Goal: Task Accomplishment & Management: Manage account settings

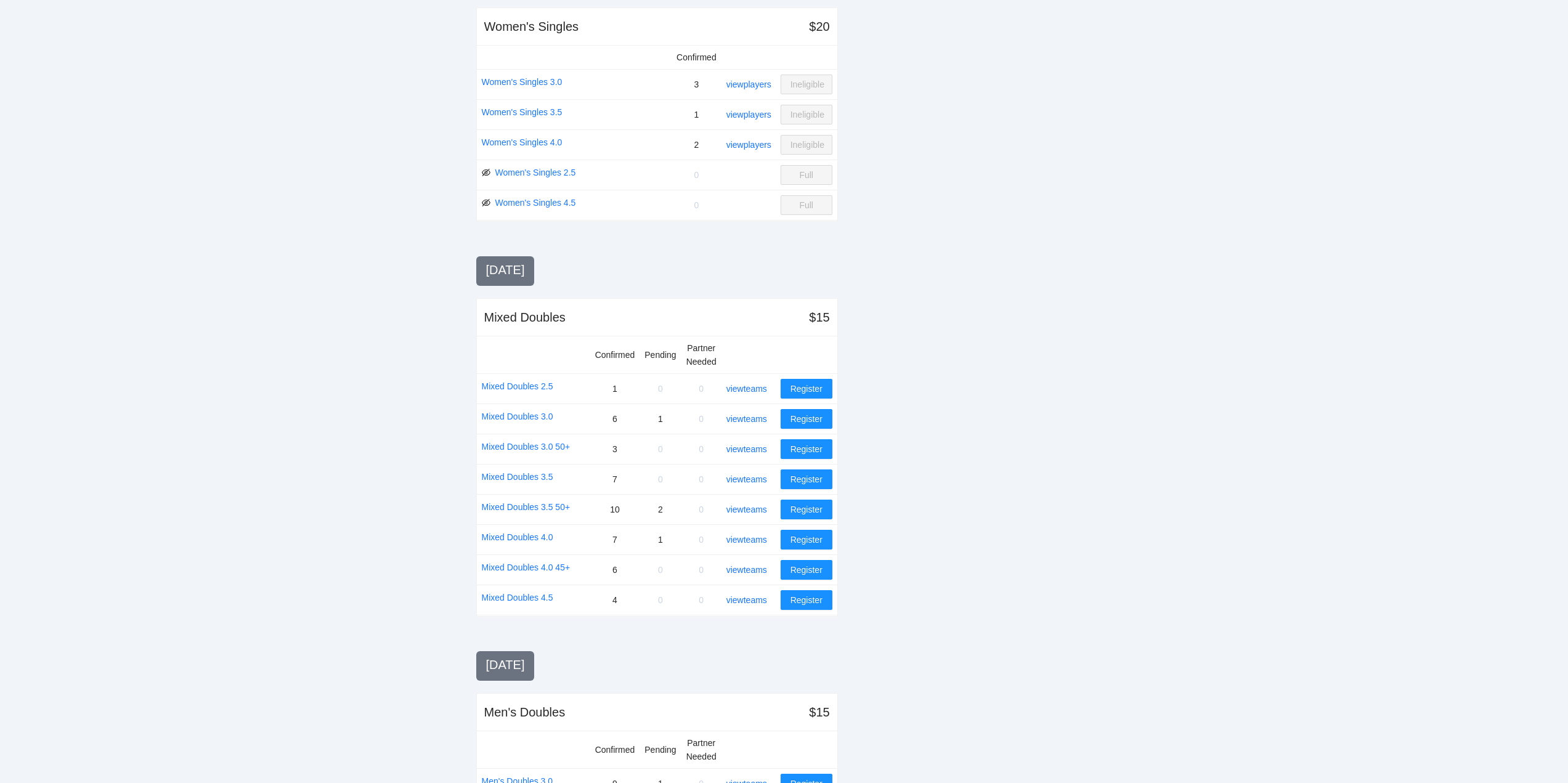
scroll to position [554, 0]
click at [740, 387] on link "view teams" at bounding box center [746, 387] width 41 height 10
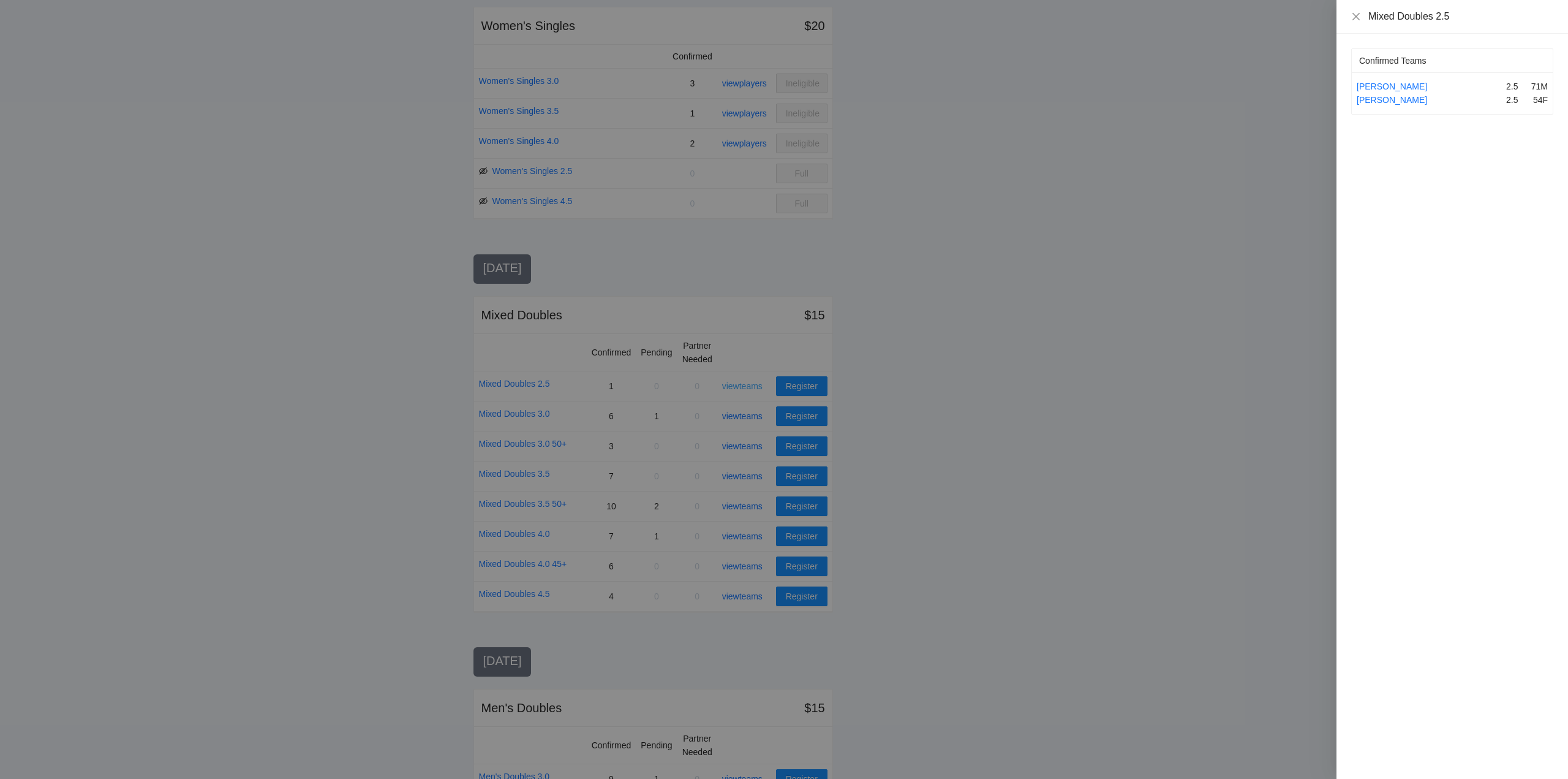
click at [735, 385] on div at bounding box center [784, 389] width 1568 height 779
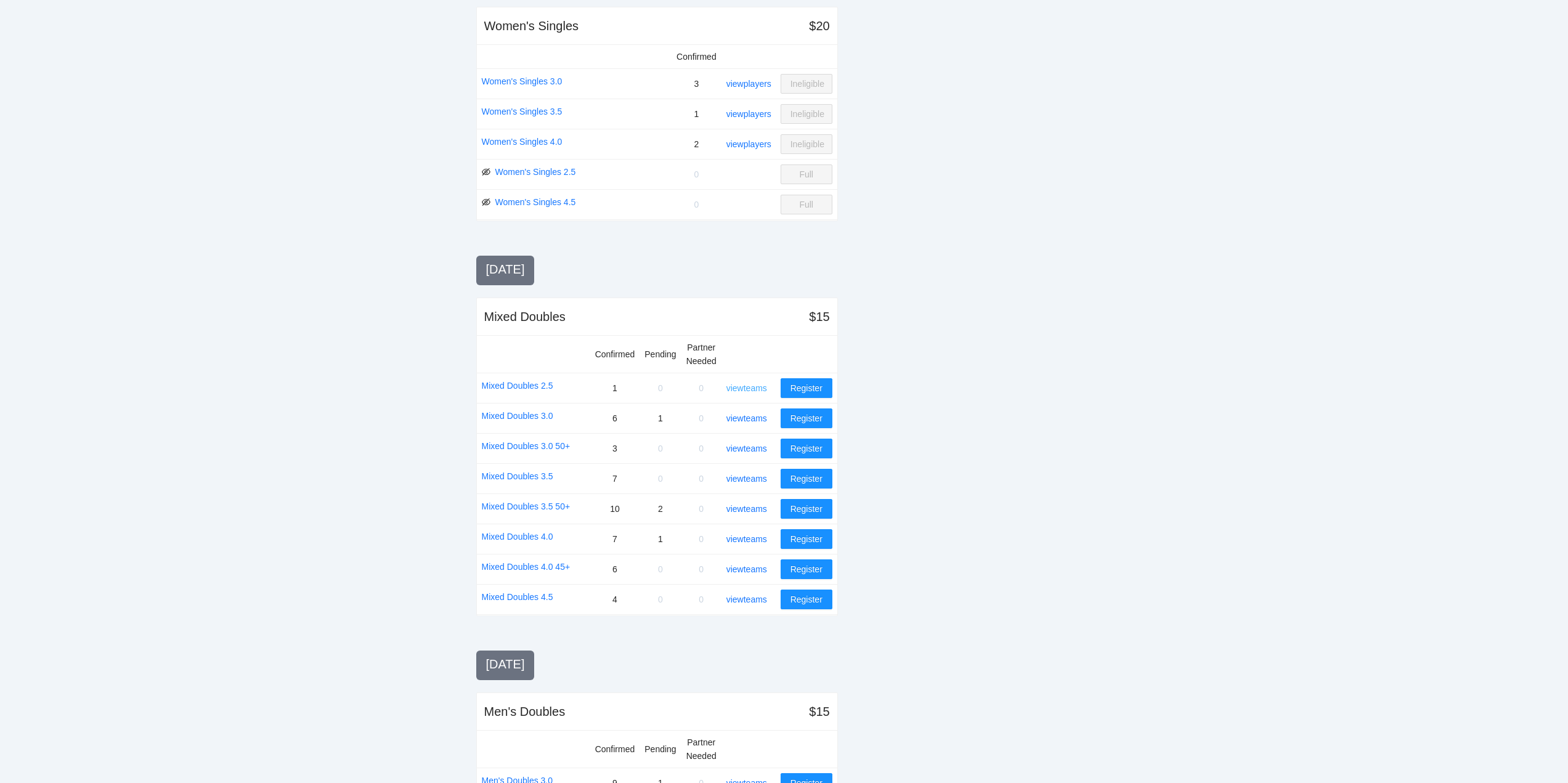
click at [743, 387] on link "view teams" at bounding box center [746, 387] width 41 height 10
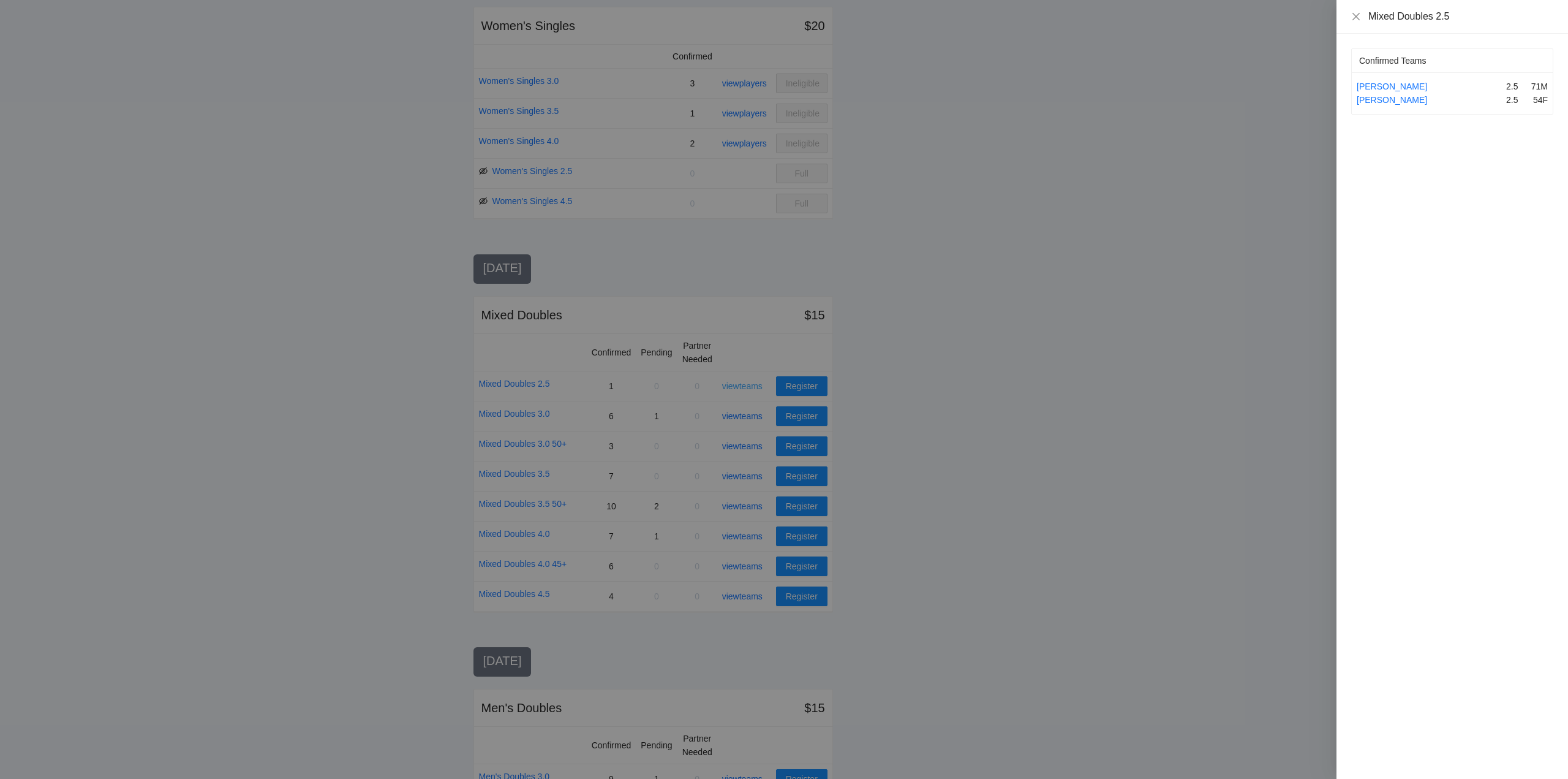
click at [738, 385] on div at bounding box center [784, 389] width 1568 height 779
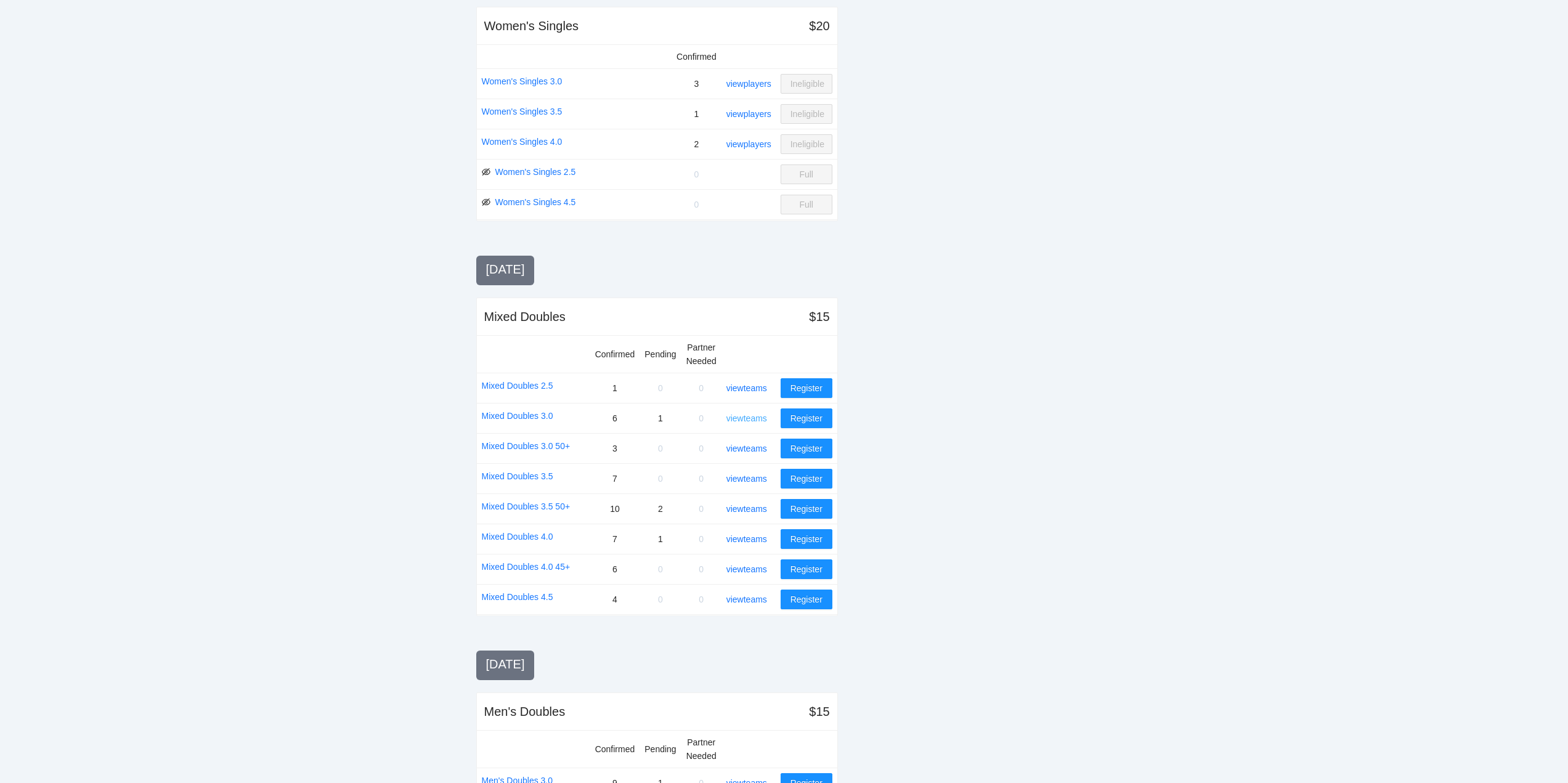
click at [746, 417] on link "view teams" at bounding box center [746, 418] width 41 height 10
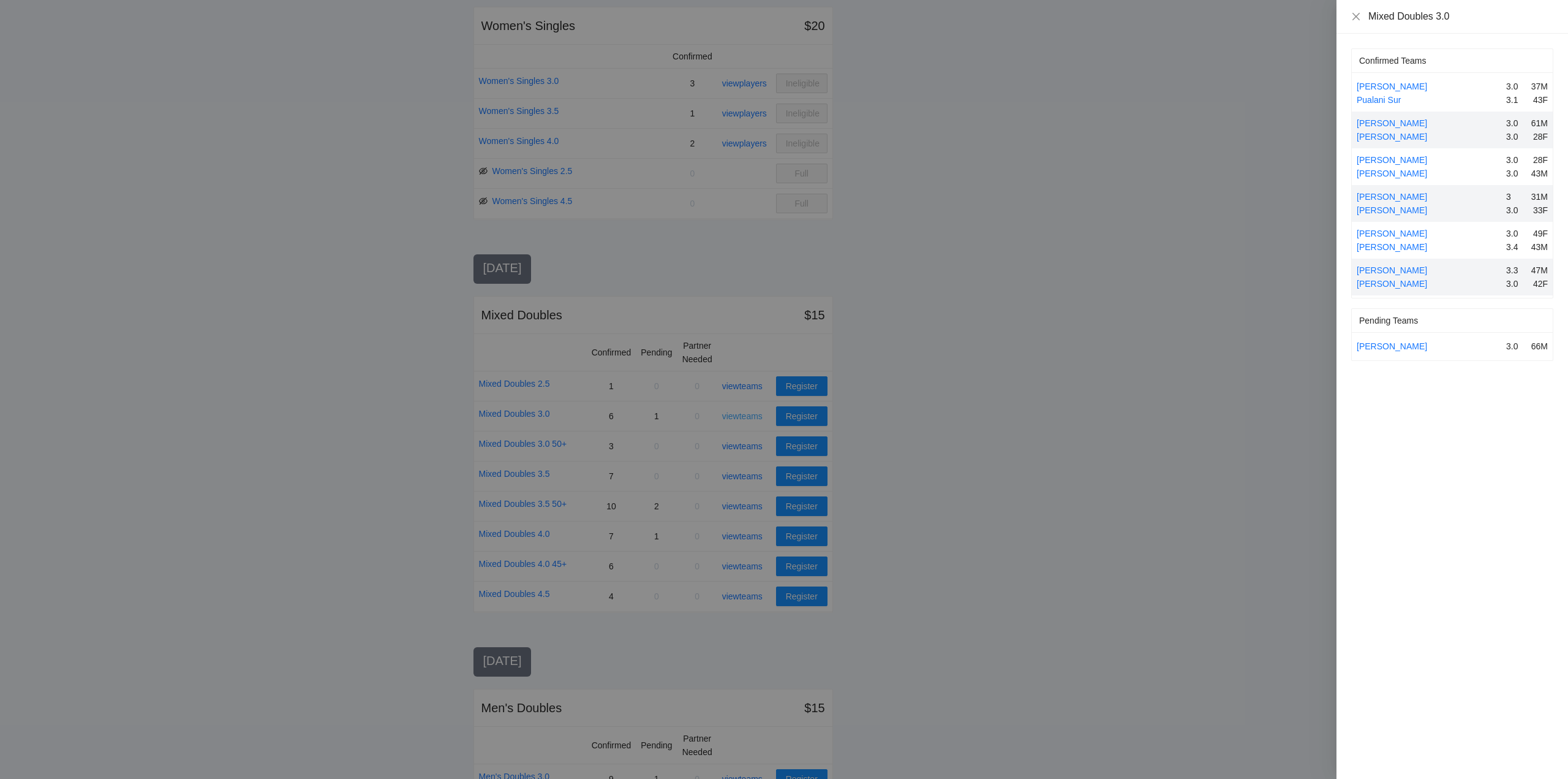
click at [742, 415] on div at bounding box center [784, 389] width 1568 height 779
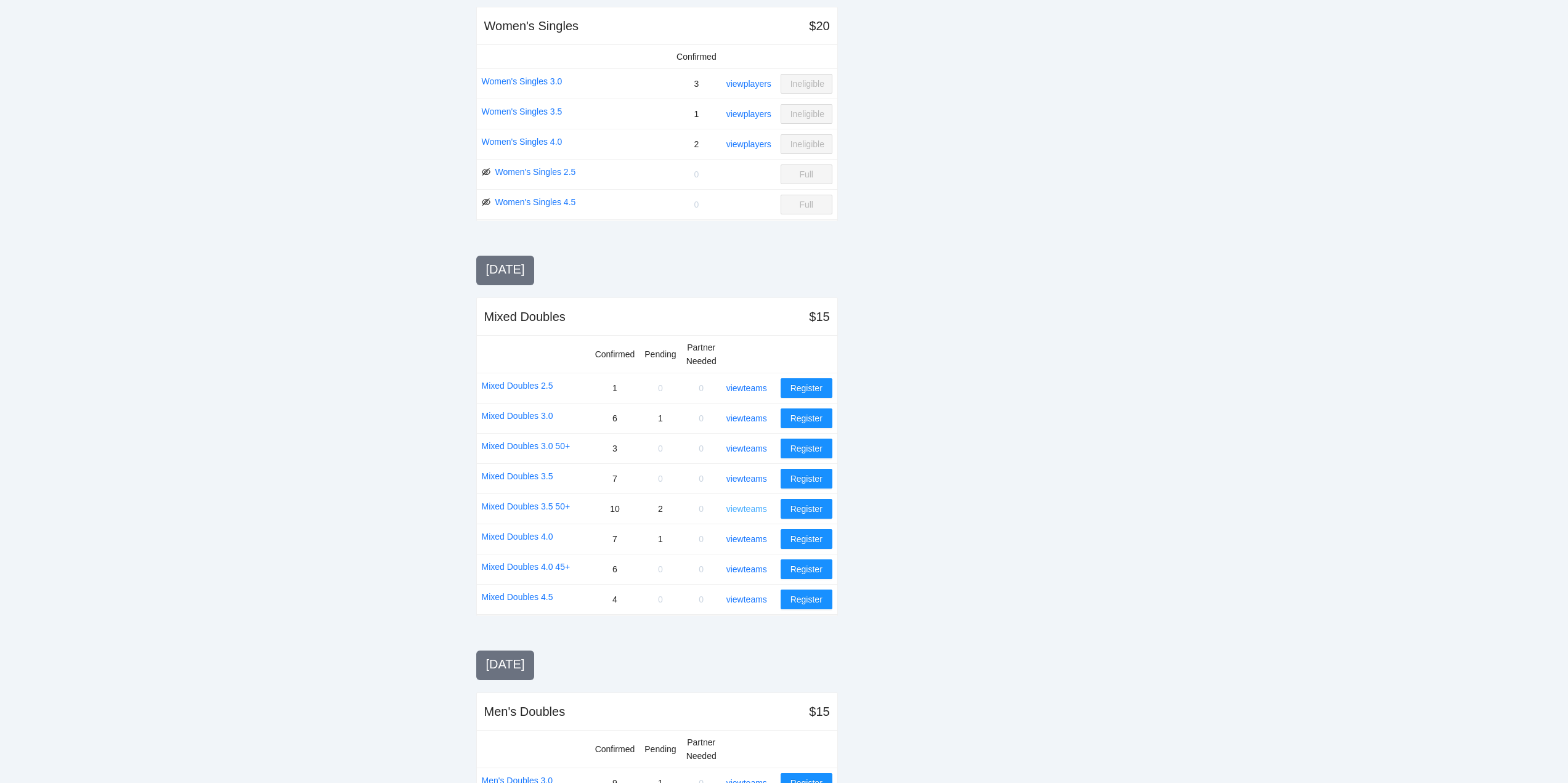
click at [753, 505] on link "view teams" at bounding box center [746, 508] width 41 height 10
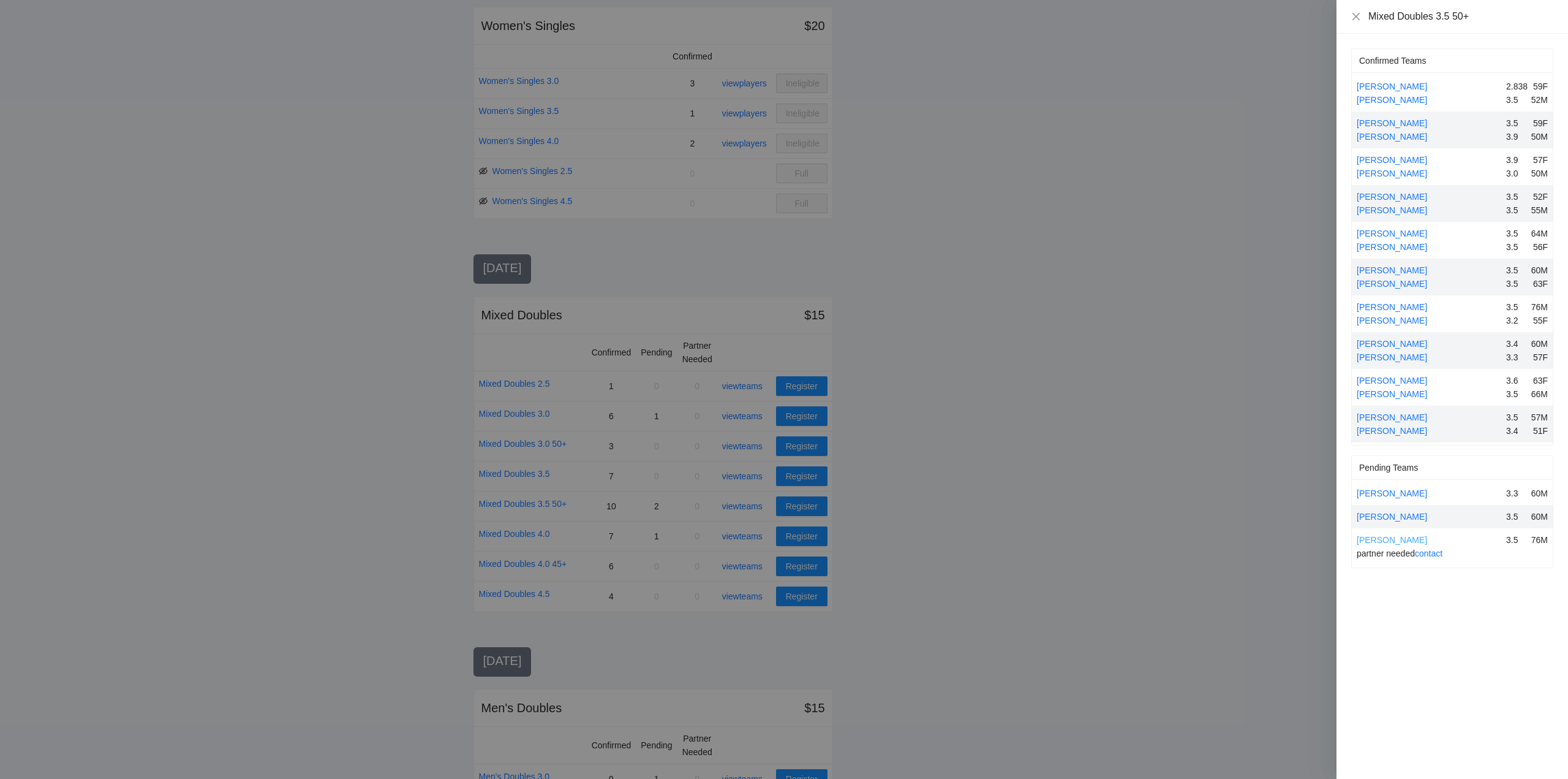
click at [1380, 539] on link "[PERSON_NAME]" at bounding box center [1392, 539] width 70 height 10
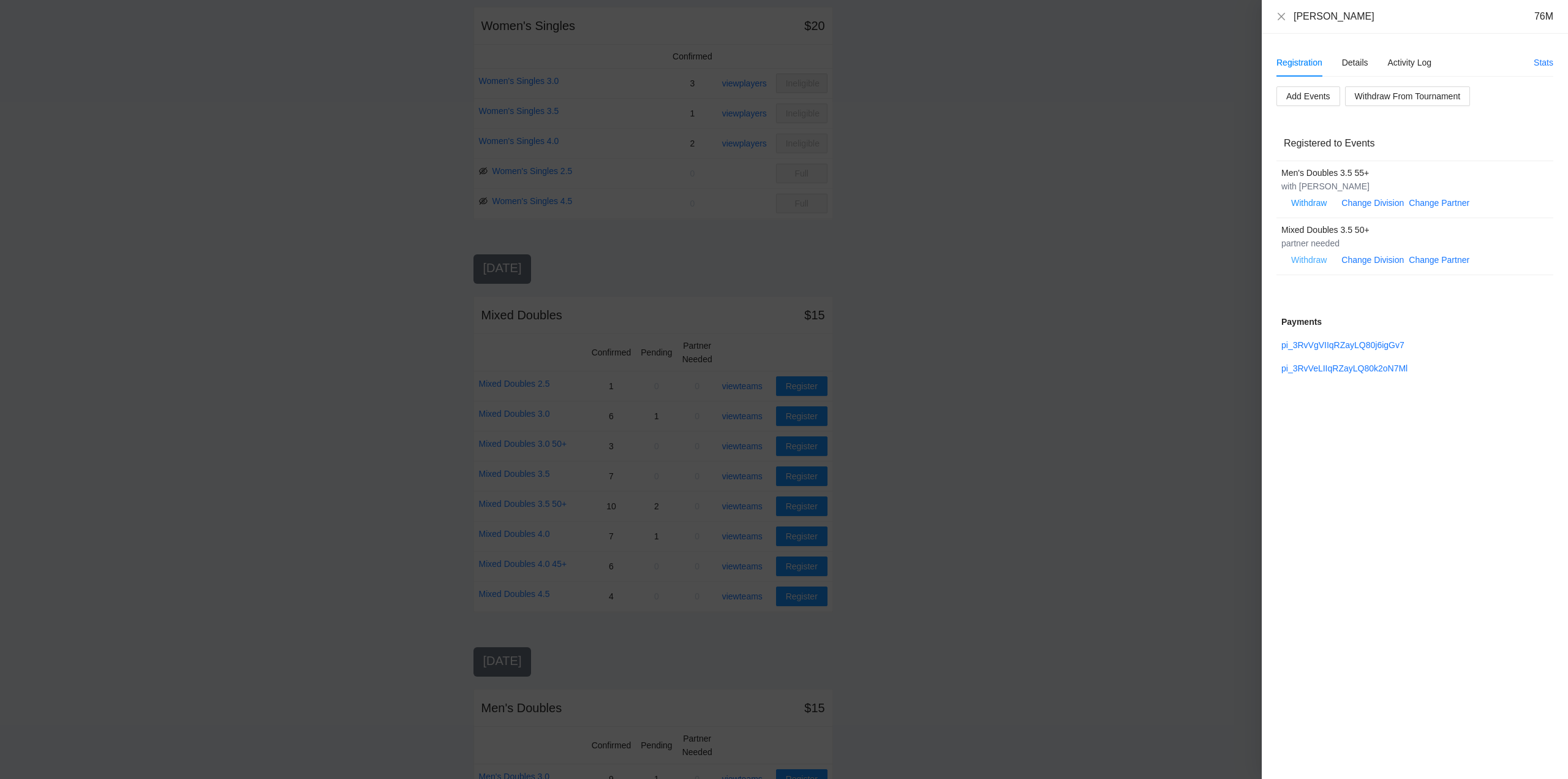
click at [1310, 259] on span "Withdraw" at bounding box center [1309, 260] width 36 height 14
click at [1348, 221] on span "OK" at bounding box center [1346, 221] width 12 height 14
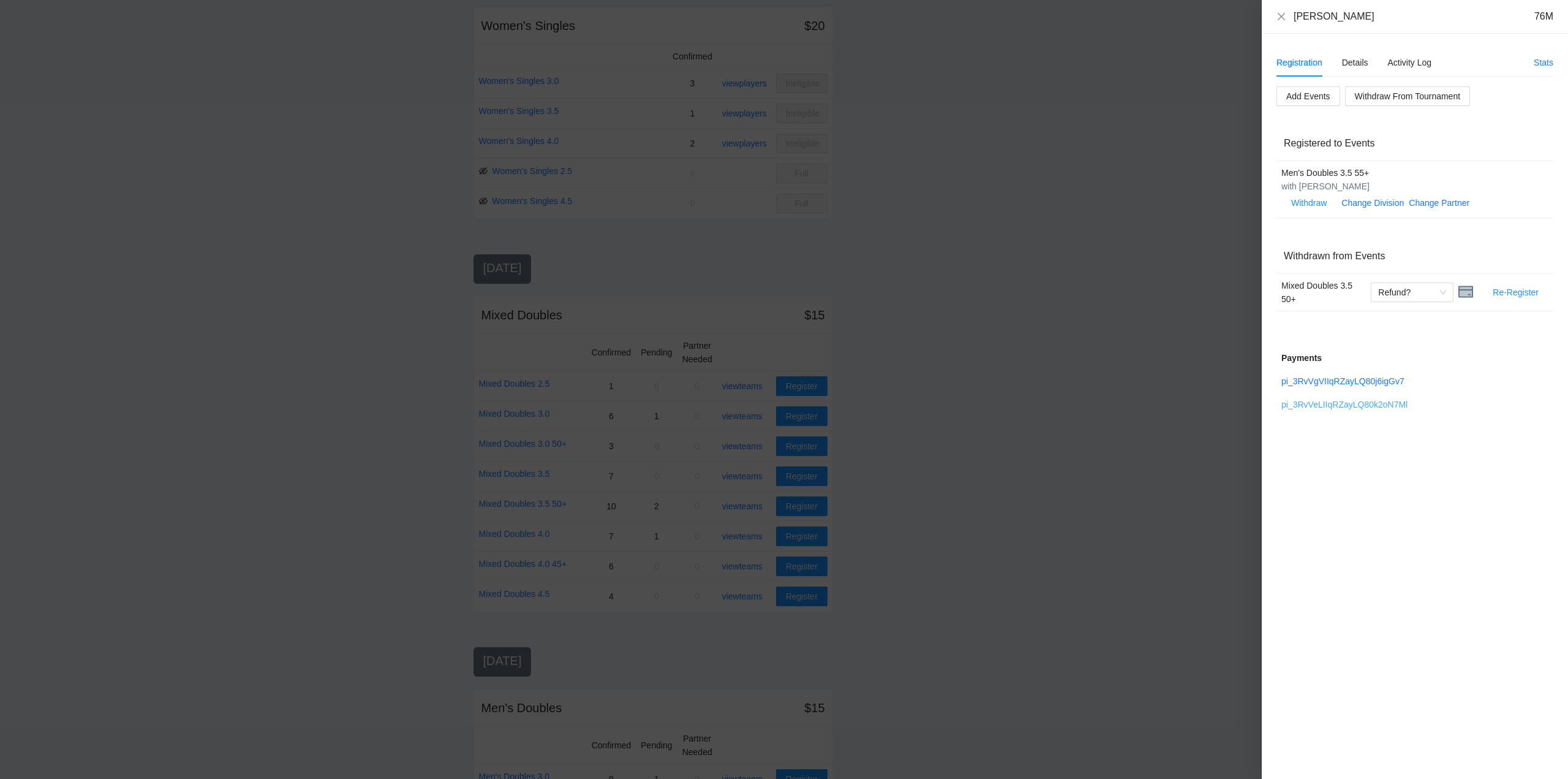
click at [1345, 405] on link "pi_3RvVeLIIqRZayLQ80k2oN7Ml" at bounding box center [1344, 404] width 126 height 10
click at [1329, 381] on link "pi_3RvVgVIIqRZayLQ80j6igGv7" at bounding box center [1342, 381] width 123 height 10
drag, startPoint x: 1277, startPoint y: 17, endPoint x: 1253, endPoint y: 133, distance: 118.5
click at [1277, 17] on icon "close" at bounding box center [1281, 16] width 10 height 10
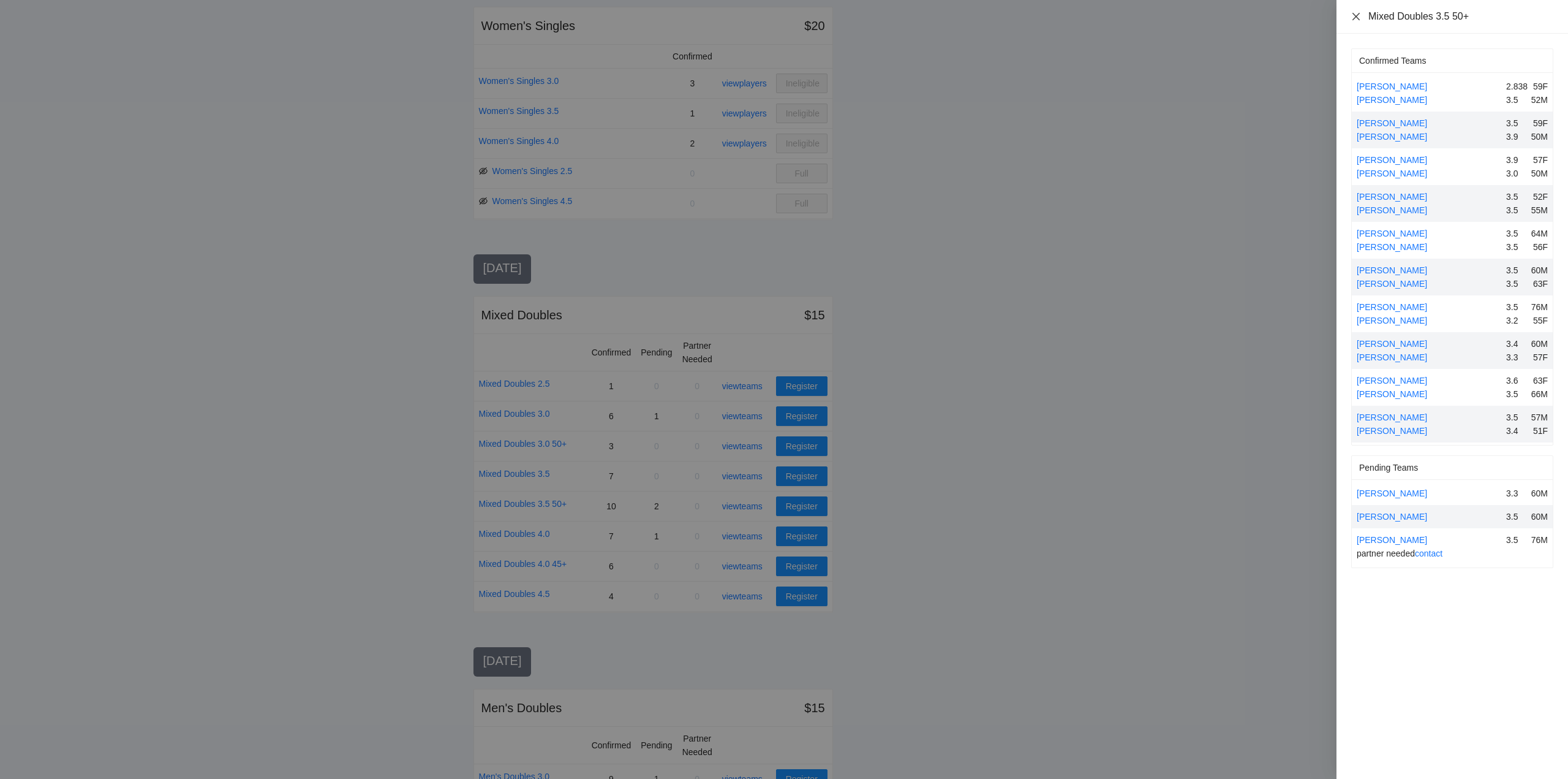
drag, startPoint x: 1355, startPoint y: 16, endPoint x: 1337, endPoint y: 37, distance: 27.7
click at [1355, 16] on icon "close" at bounding box center [1356, 16] width 8 height 8
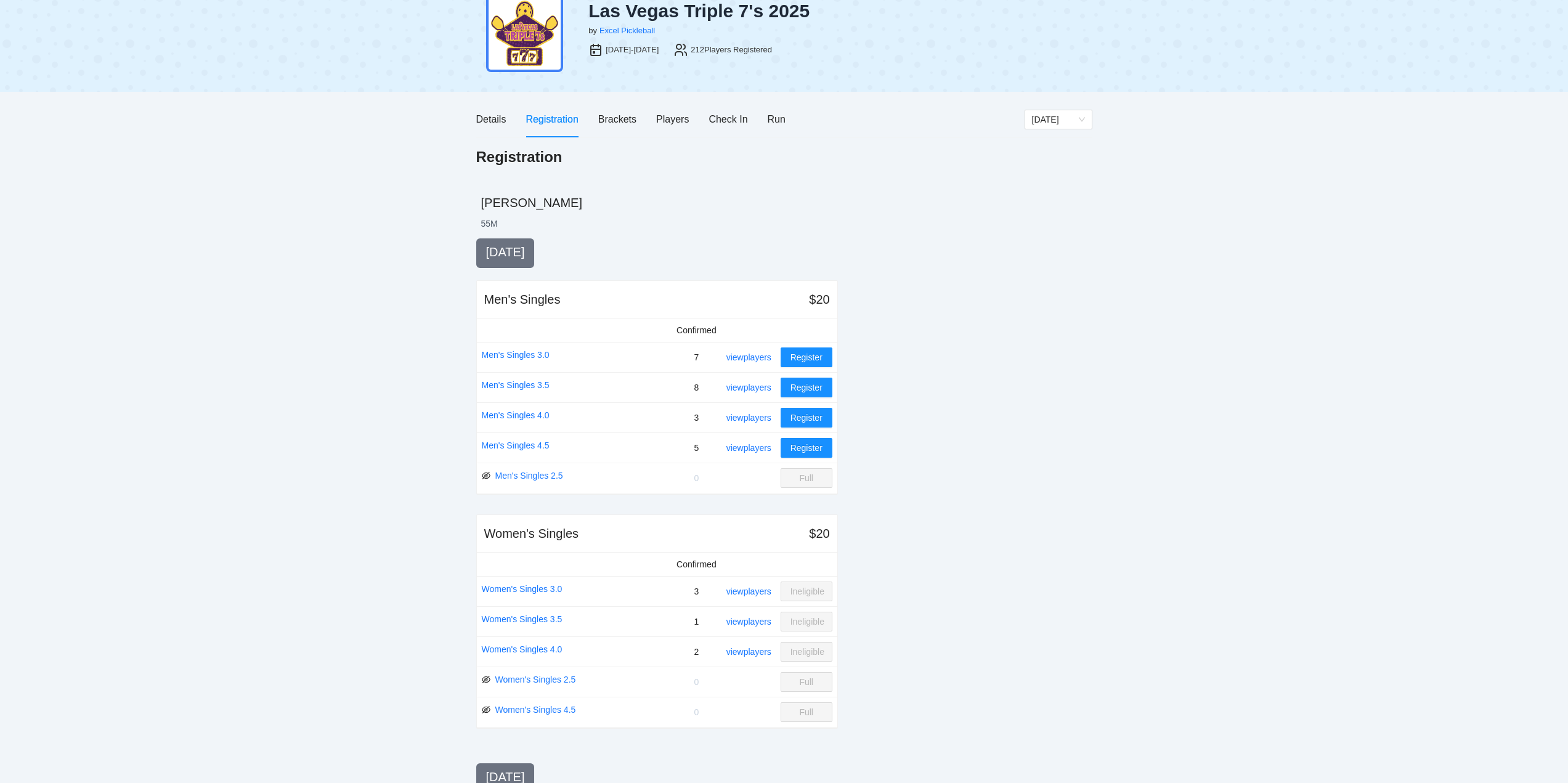
scroll to position [0, 0]
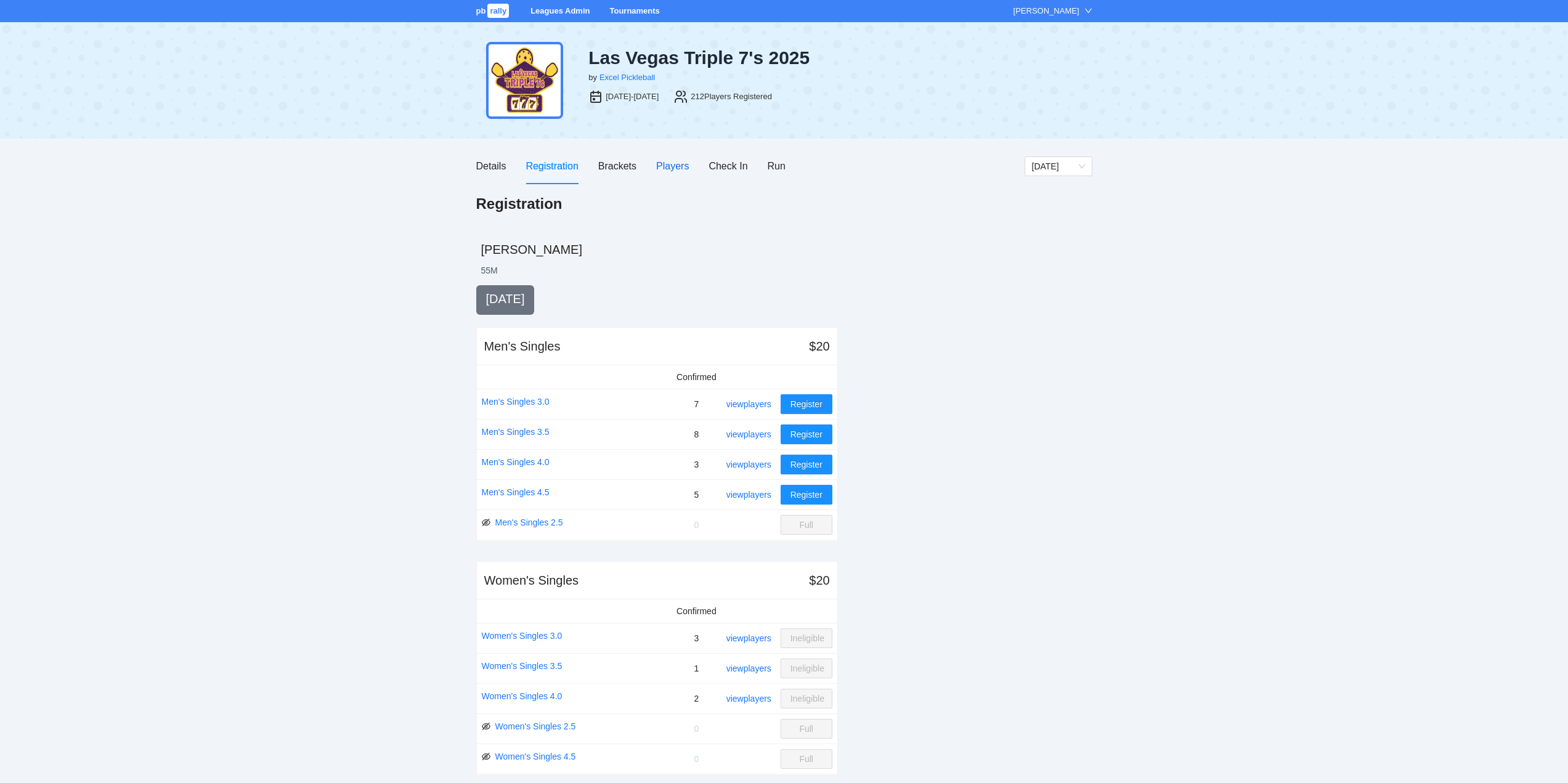
click at [668, 163] on div "Players" at bounding box center [672, 166] width 33 height 15
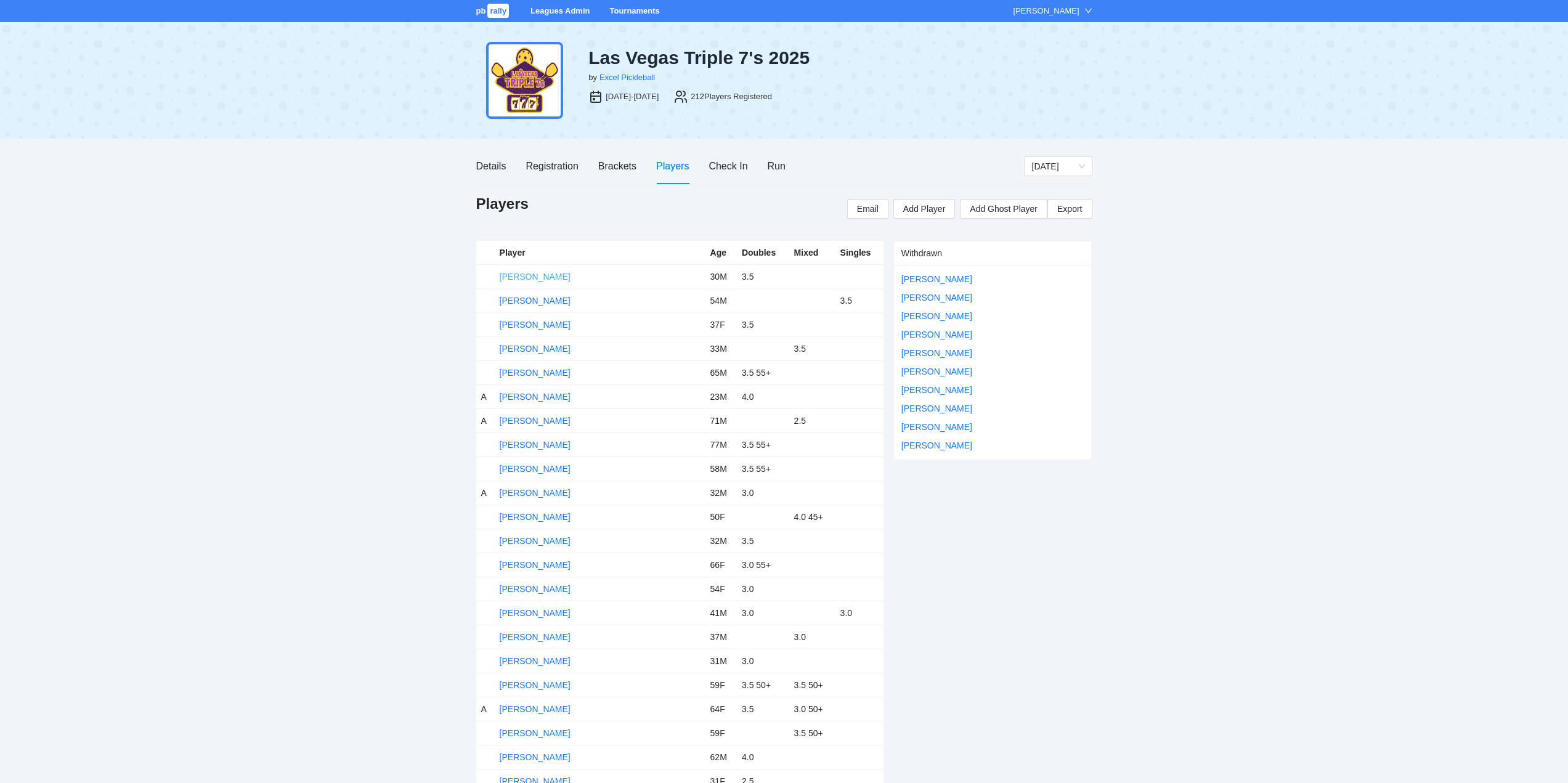
click at [518, 274] on link "[PERSON_NAME]" at bounding box center [535, 276] width 71 height 10
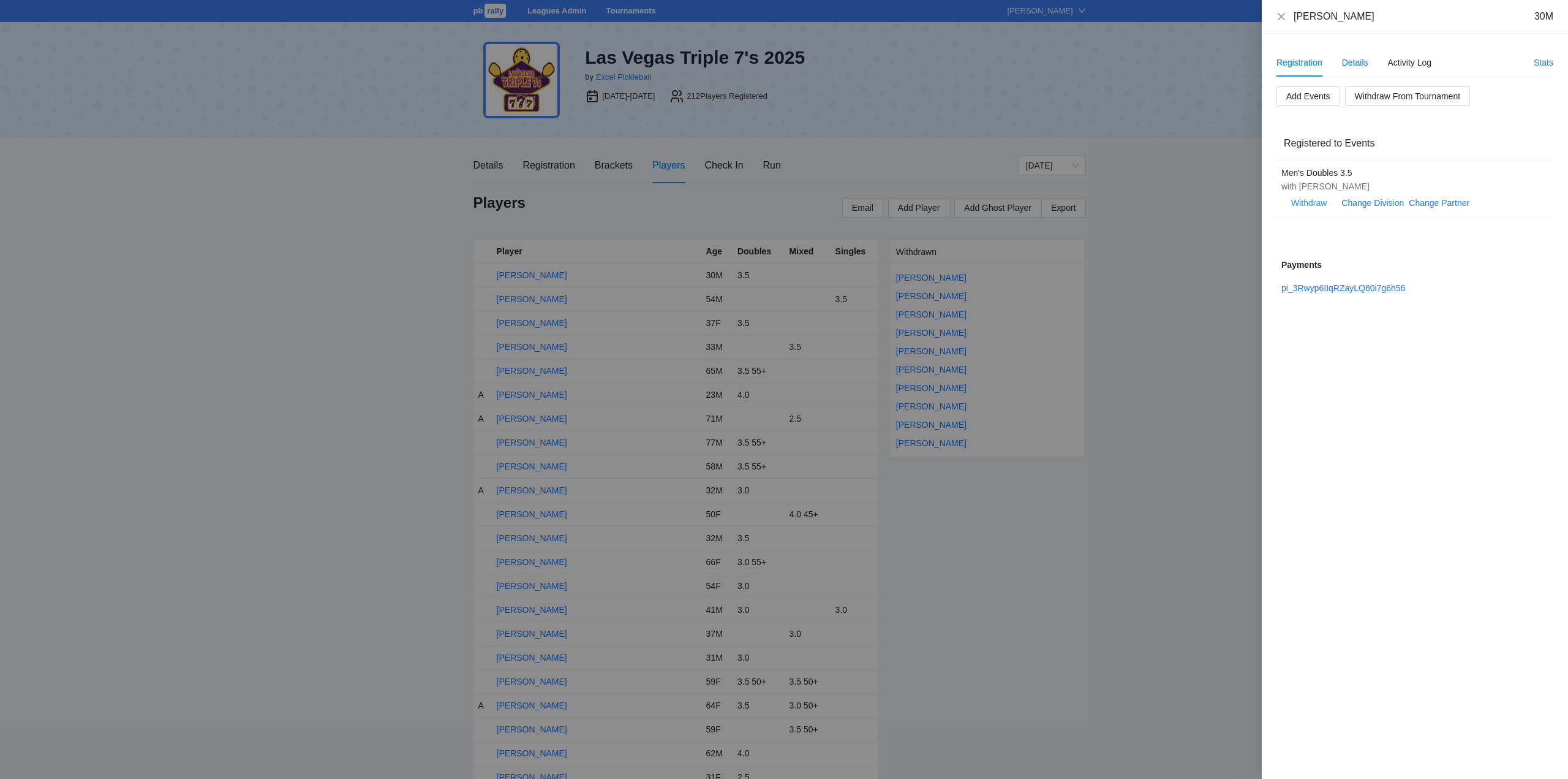
click at [1358, 60] on div "Details" at bounding box center [1354, 63] width 27 height 14
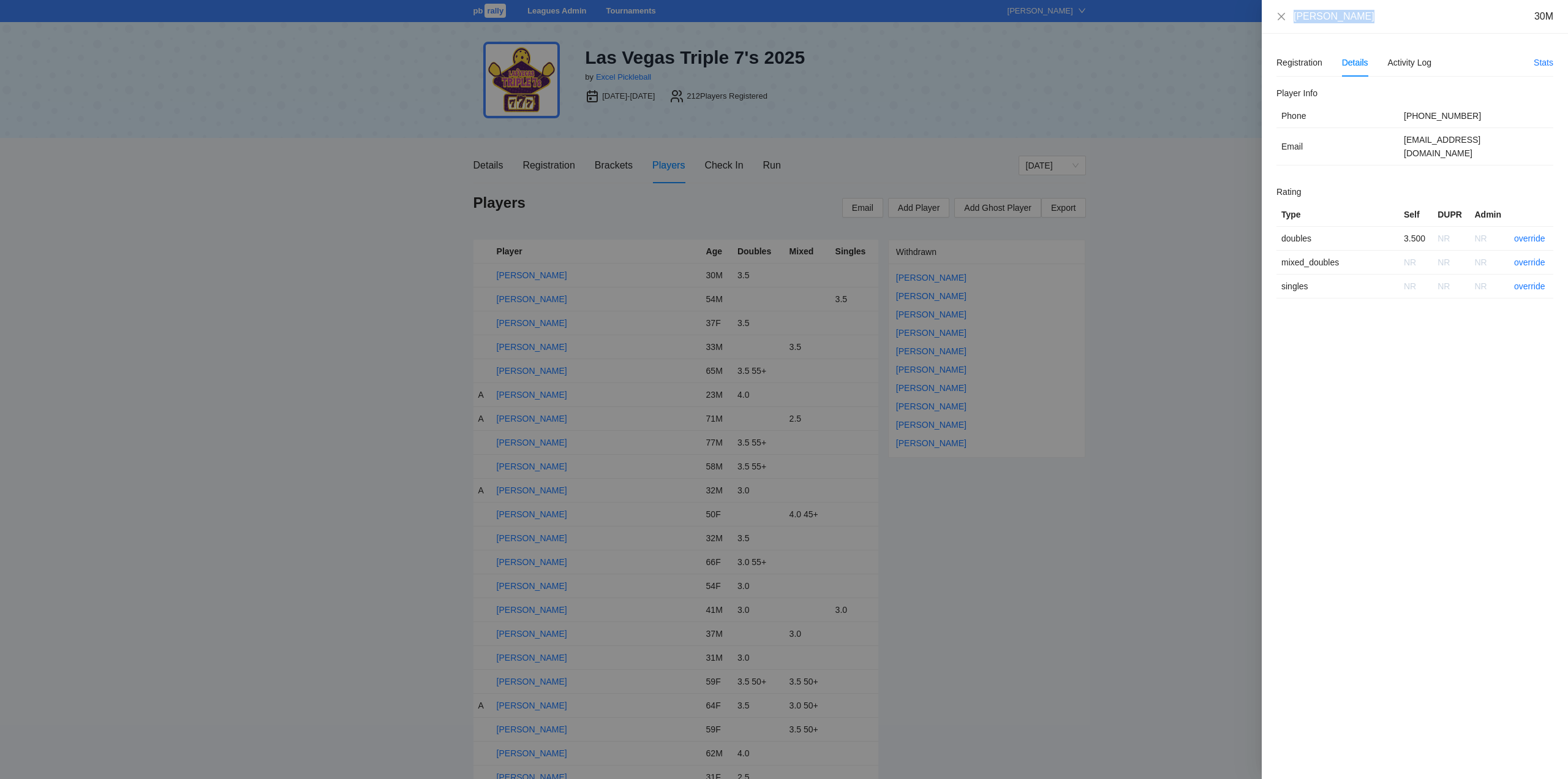
drag, startPoint x: 1355, startPoint y: 18, endPoint x: 1289, endPoint y: 22, distance: 66.1
click at [1289, 22] on div "Abdullah Saif 30M" at bounding box center [1415, 17] width 277 height 14
copy div "[PERSON_NAME]"
click at [1528, 233] on link "override" at bounding box center [1529, 238] width 31 height 10
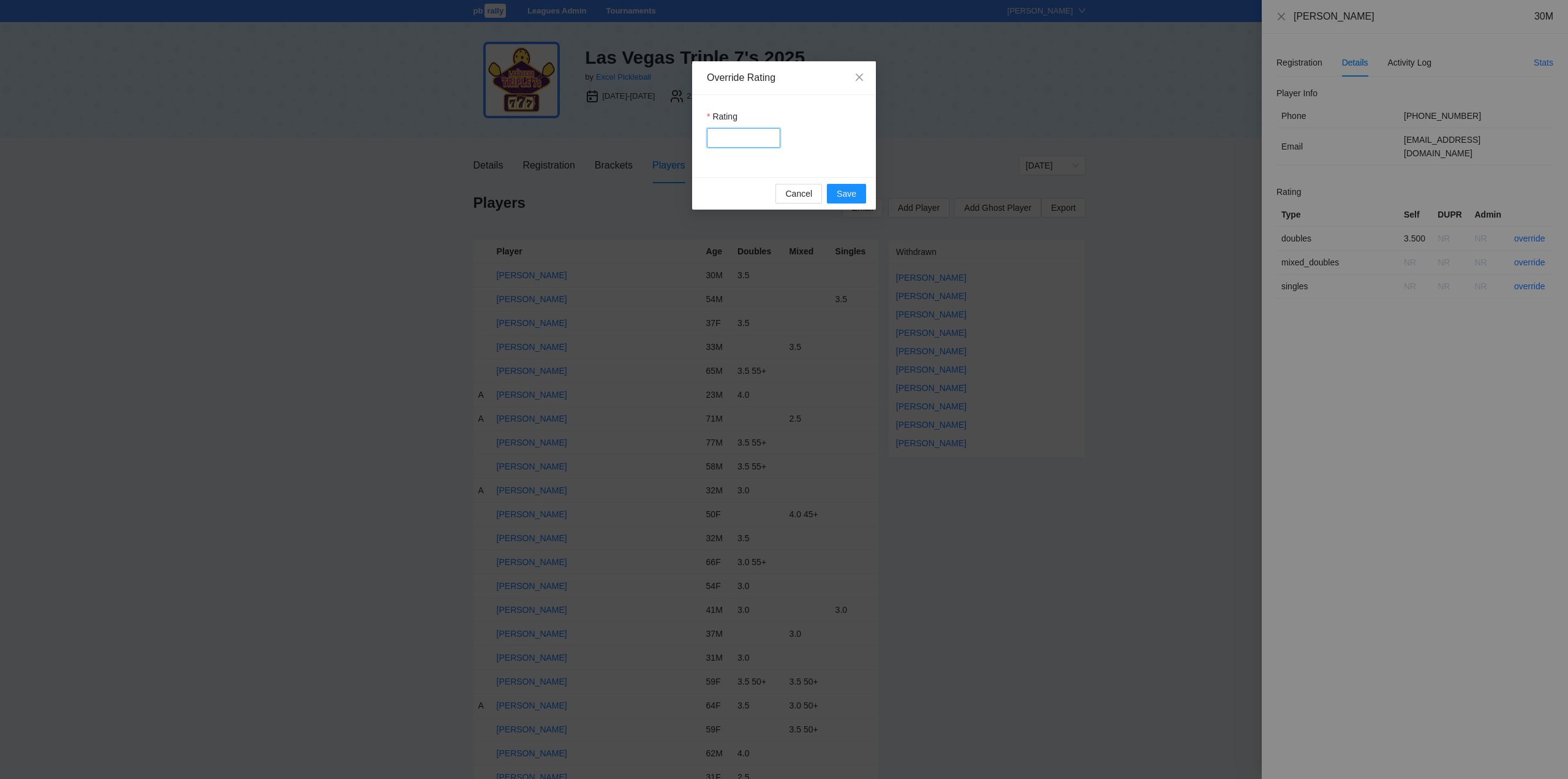
click at [723, 135] on input "Rating" at bounding box center [744, 138] width 73 height 20
type input "***"
drag, startPoint x: 843, startPoint y: 195, endPoint x: 862, endPoint y: 195, distance: 19.0
click at [846, 195] on span "Save" at bounding box center [847, 194] width 20 height 14
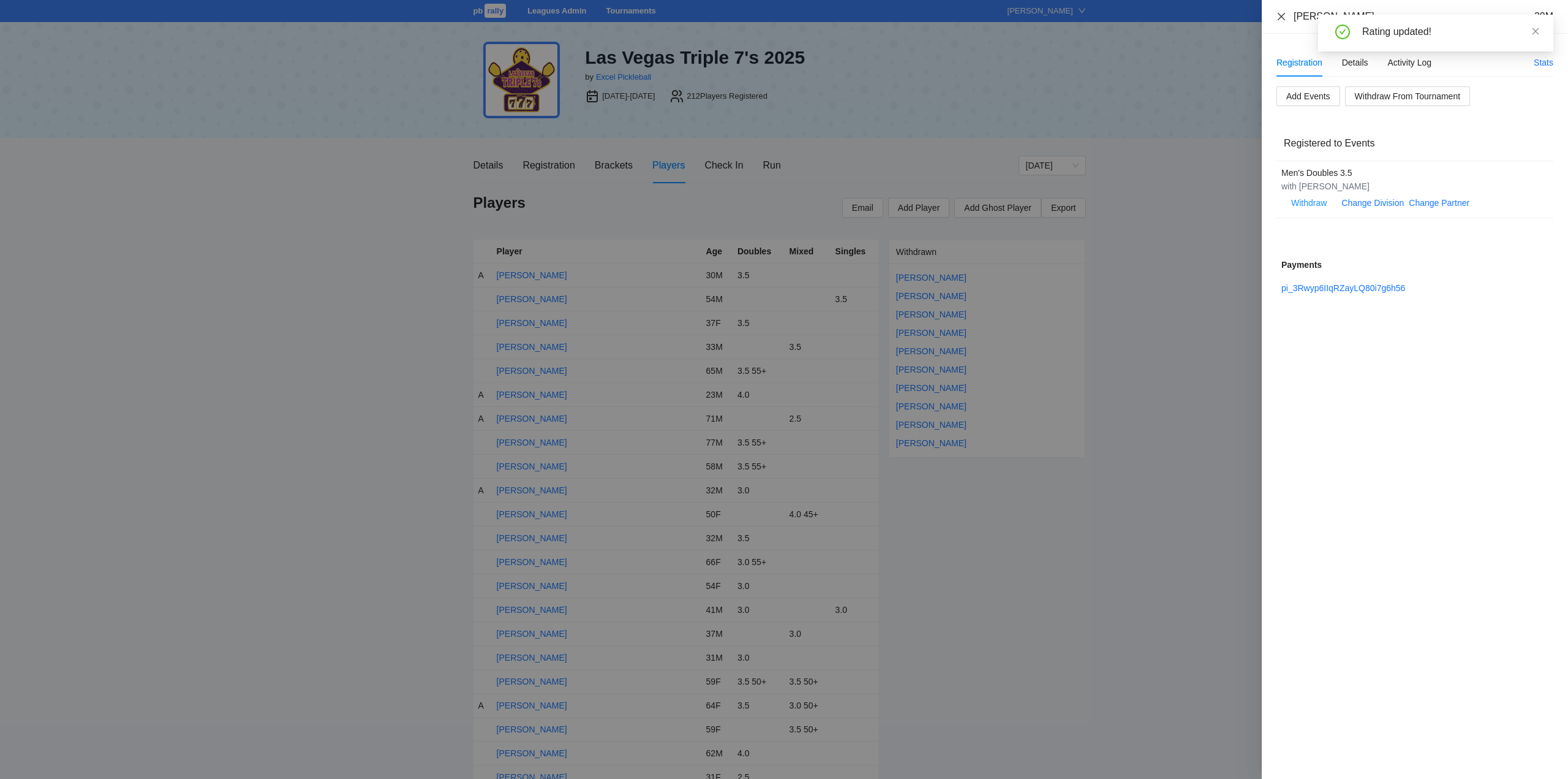
click at [1282, 15] on icon "close" at bounding box center [1281, 16] width 8 height 8
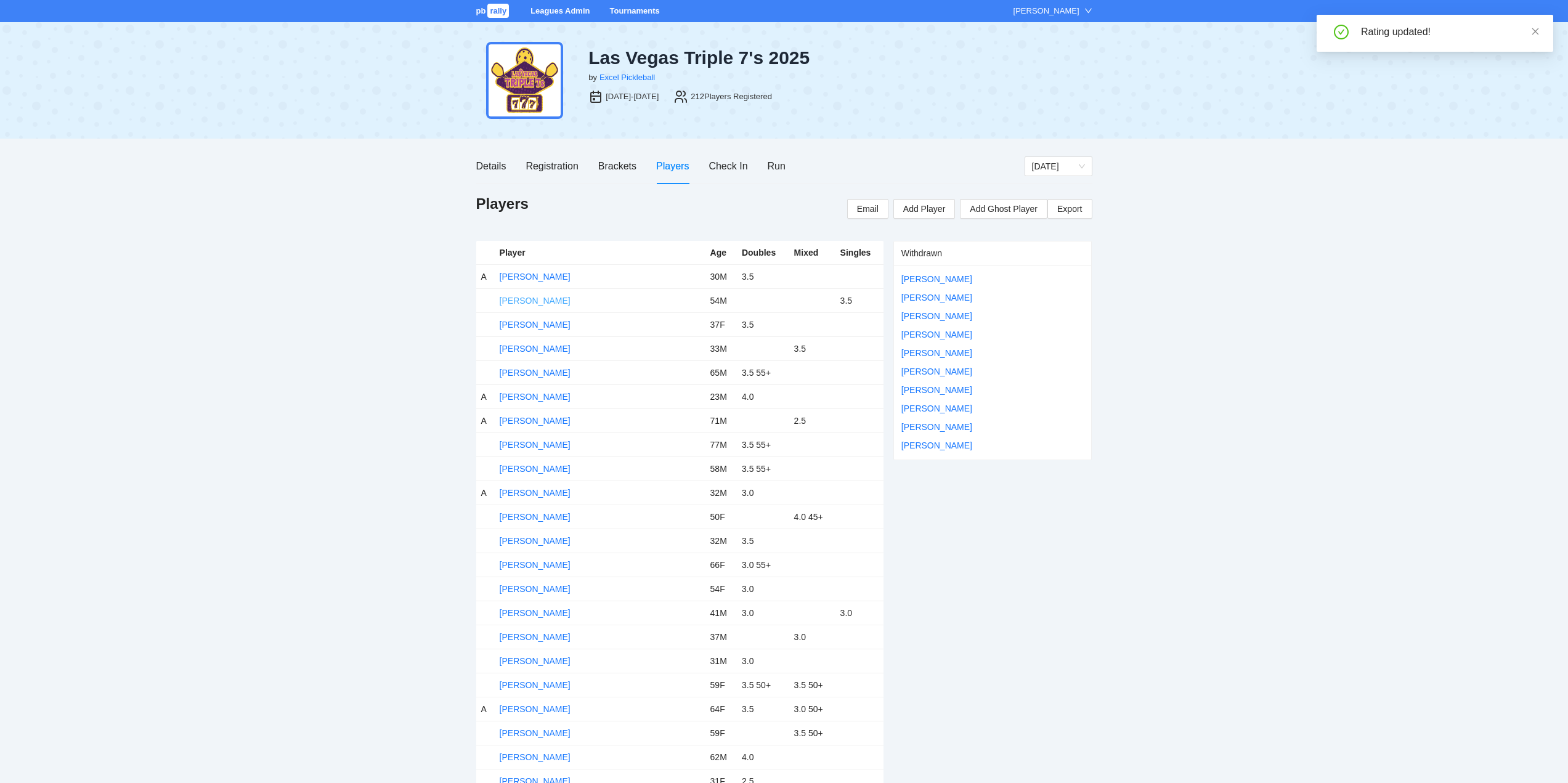
click at [523, 298] on link "Abel Mc Gee" at bounding box center [535, 300] width 71 height 10
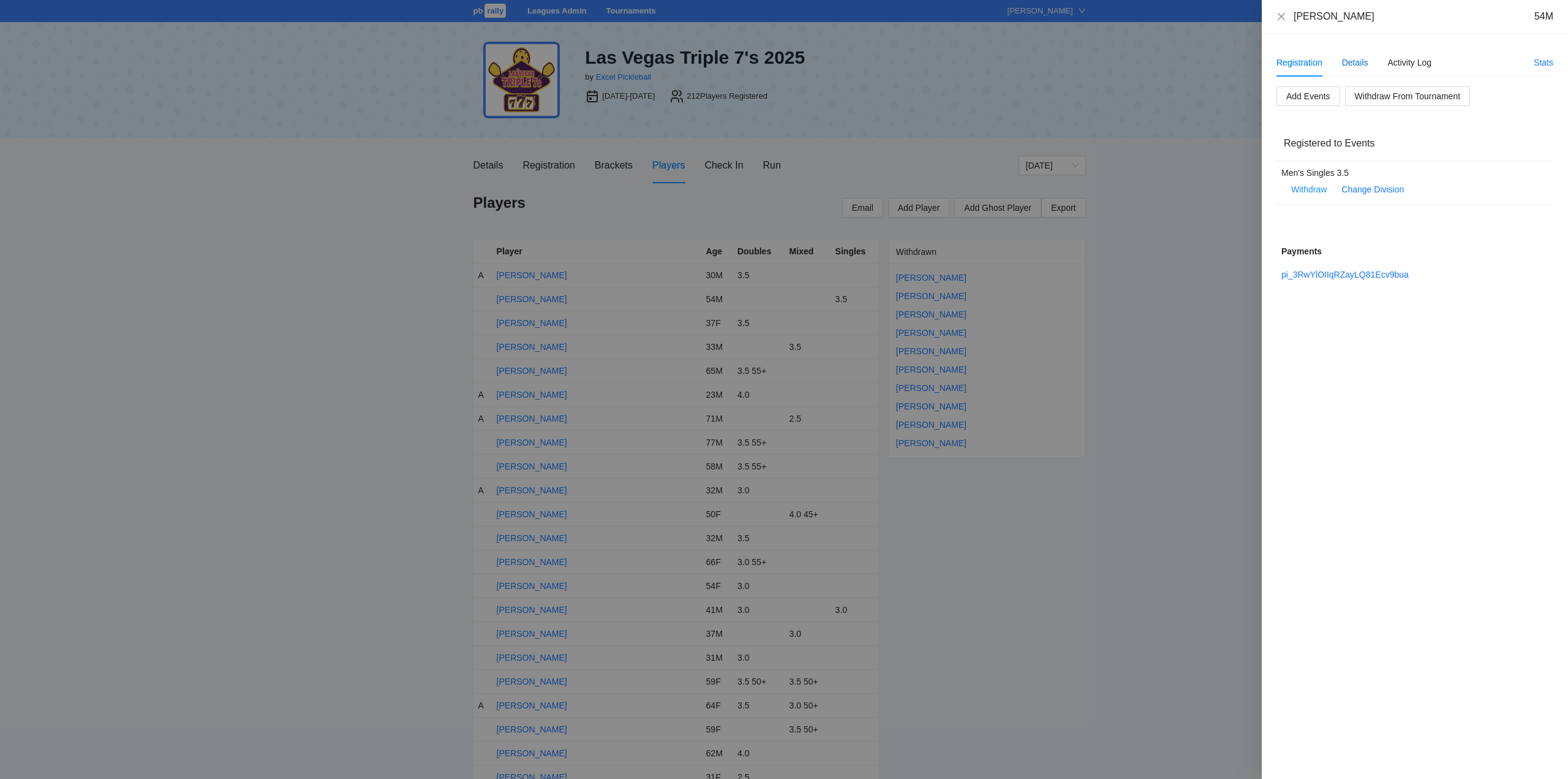
drag, startPoint x: 1354, startPoint y: 63, endPoint x: 1374, endPoint y: 72, distance: 21.9
click at [1355, 63] on div "Details" at bounding box center [1354, 63] width 27 height 14
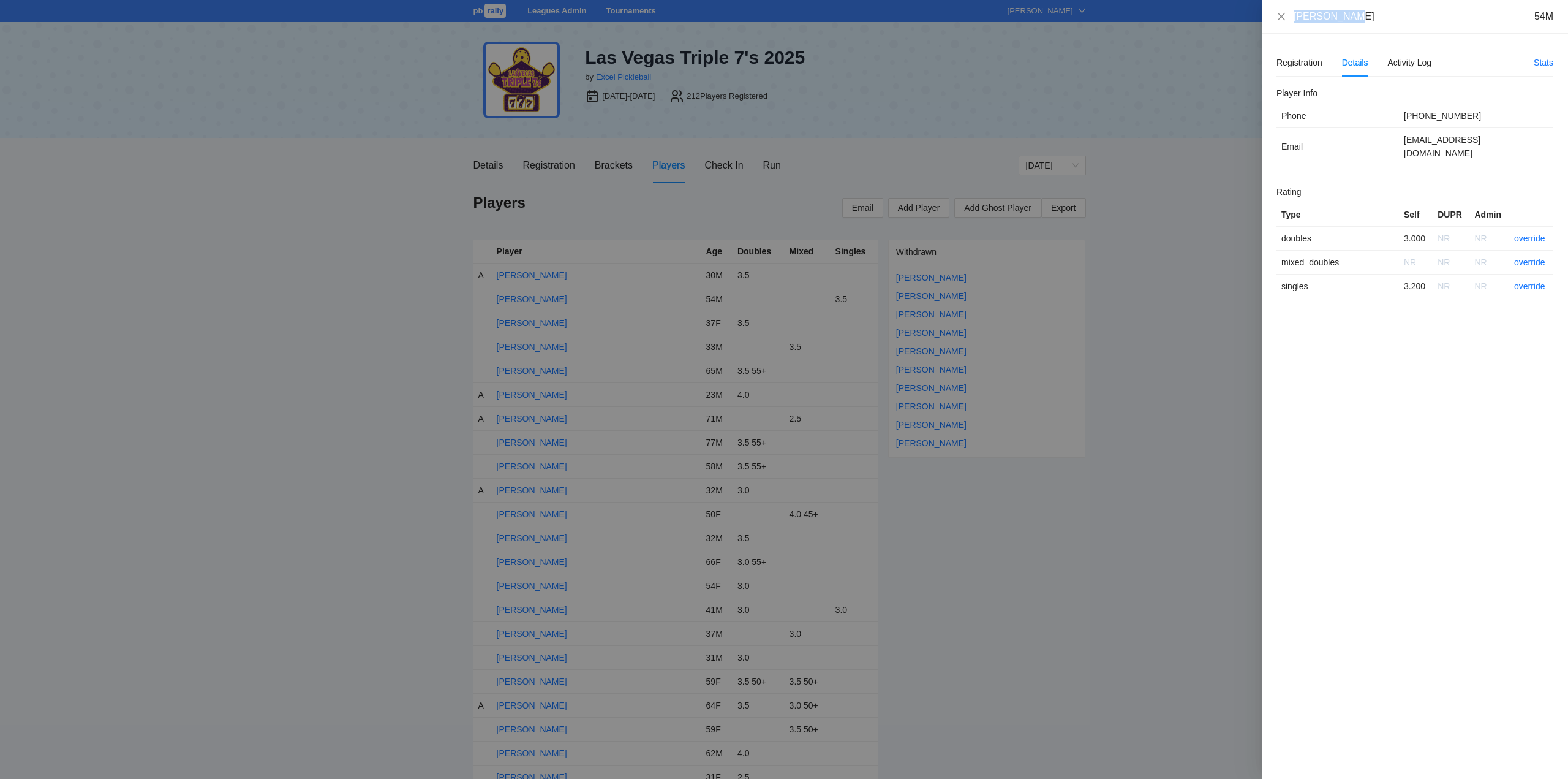
drag, startPoint x: 1351, startPoint y: 17, endPoint x: 1277, endPoint y: 24, distance: 74.3
click at [1270, 24] on div "Abel Mc Gee 54M" at bounding box center [1415, 17] width 307 height 34
copy div "Abel Mc Gee"
click at [1528, 233] on link "override" at bounding box center [1529, 238] width 31 height 10
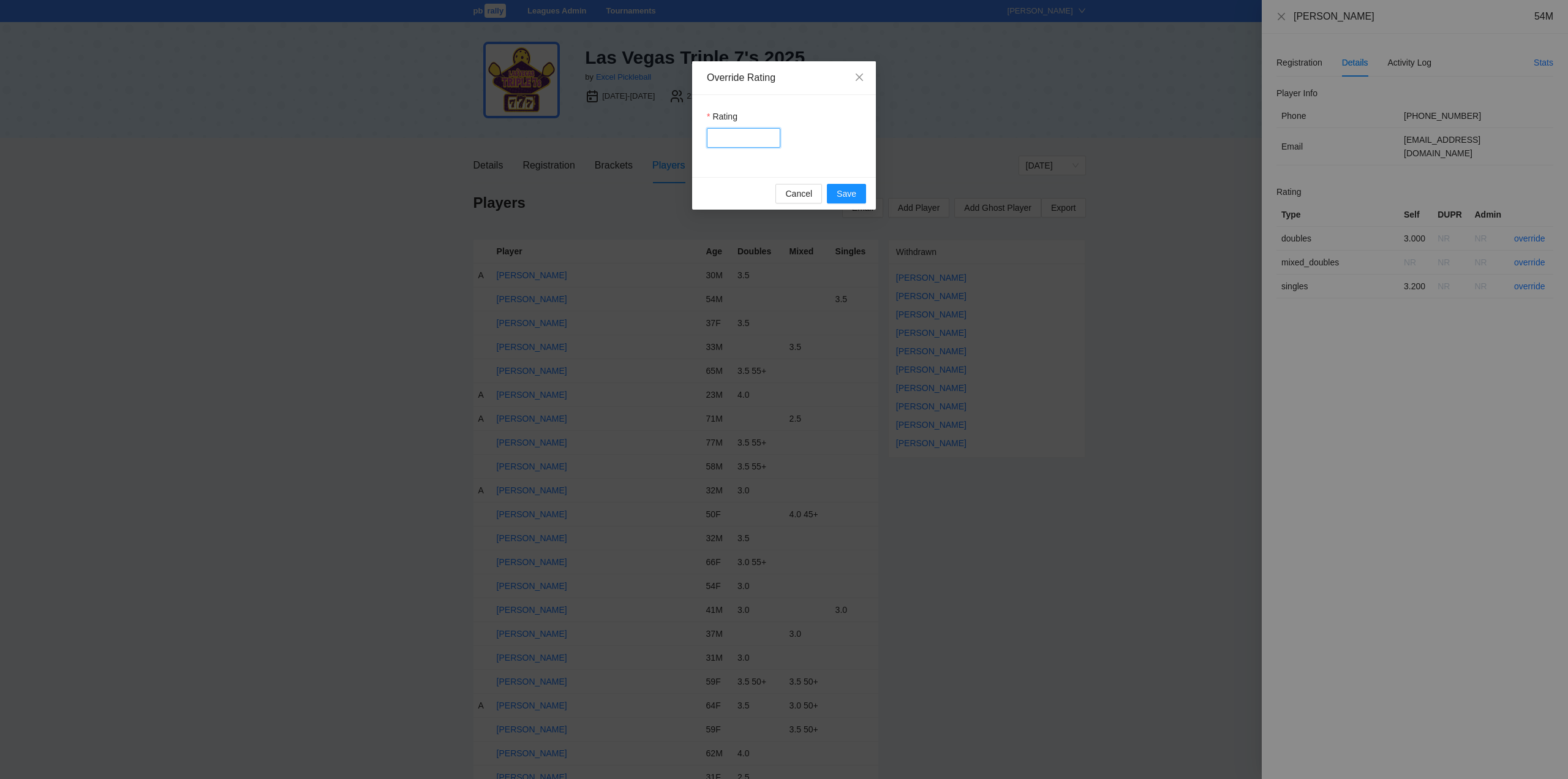
click at [744, 138] on input "Rating" at bounding box center [744, 138] width 73 height 20
type input "***"
click at [843, 193] on span "Save" at bounding box center [847, 194] width 20 height 14
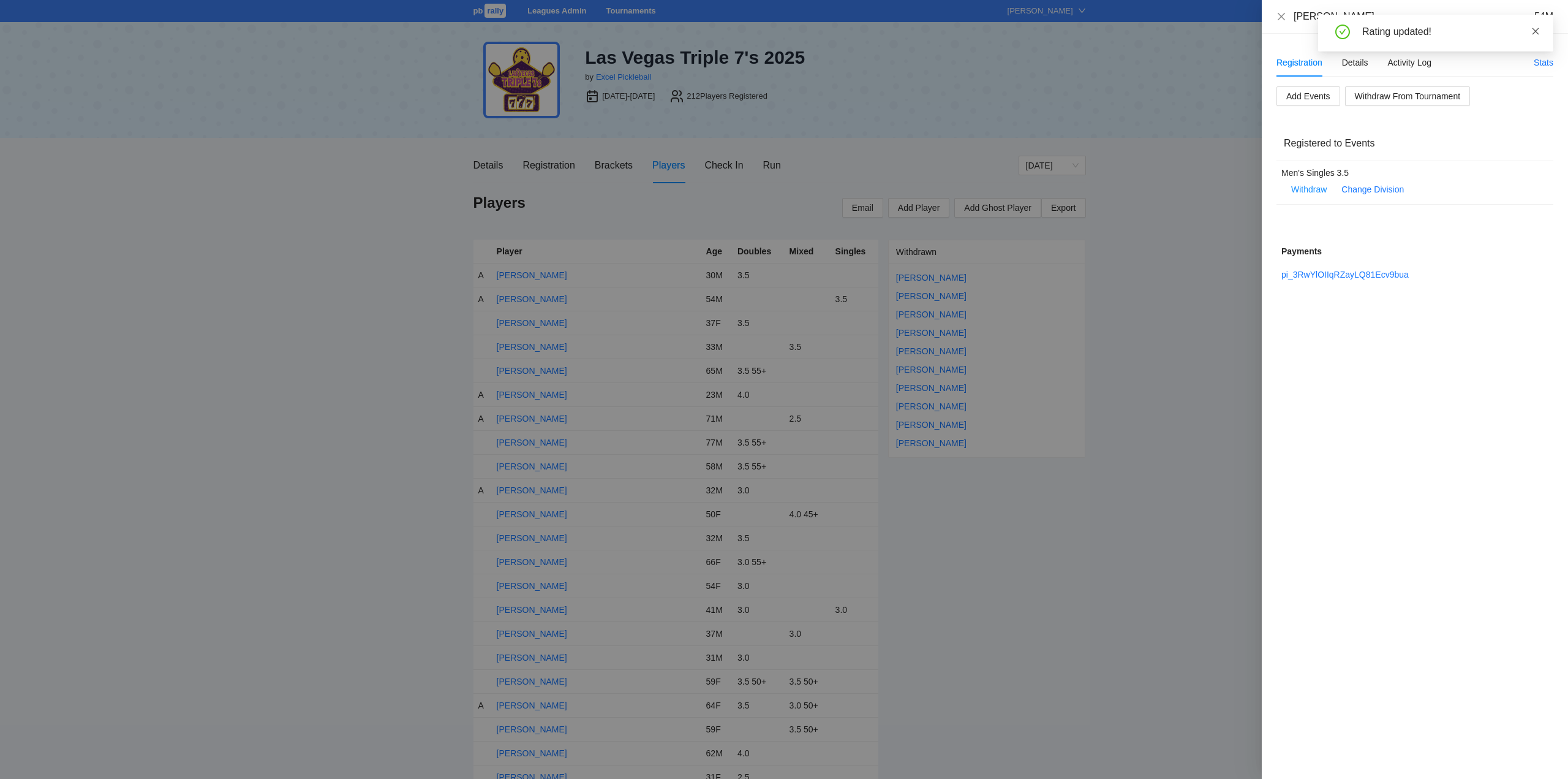
click at [1534, 30] on icon "close" at bounding box center [1535, 31] width 7 height 7
click at [1278, 14] on icon "close" at bounding box center [1281, 16] width 10 height 10
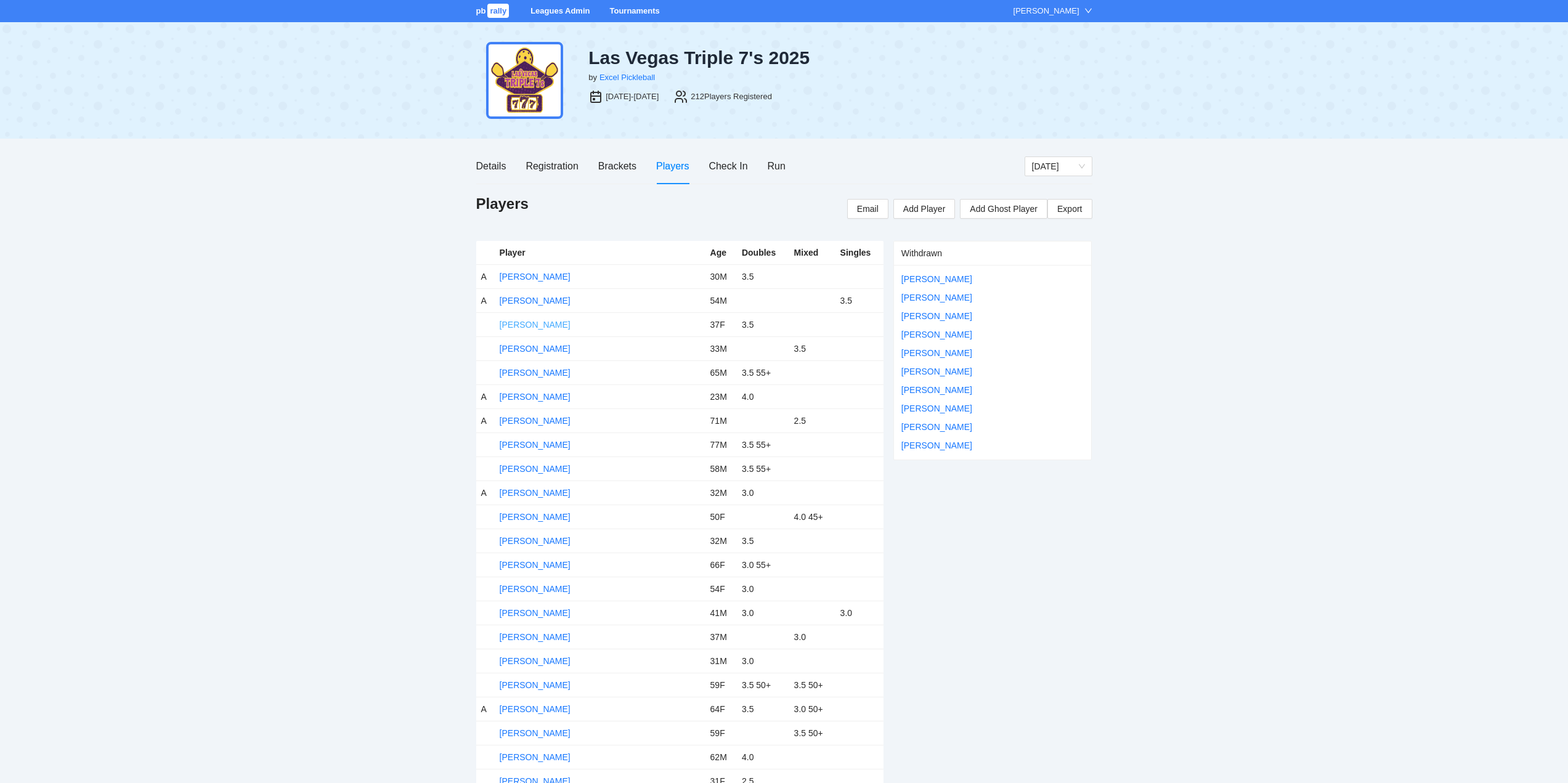
click at [535, 324] on link "[PERSON_NAME]" at bounding box center [535, 324] width 71 height 10
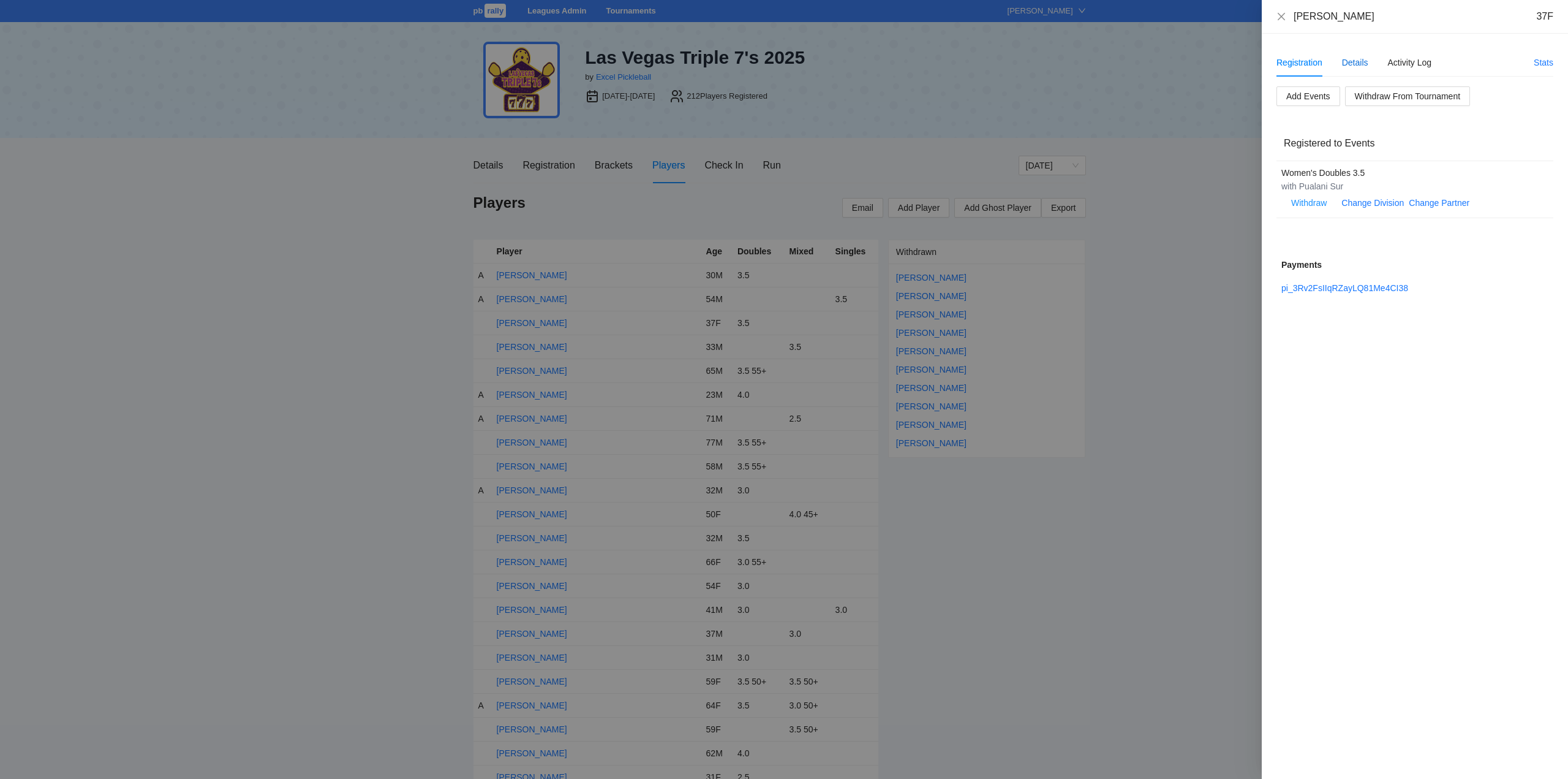
click at [1359, 63] on div "Details" at bounding box center [1354, 63] width 27 height 14
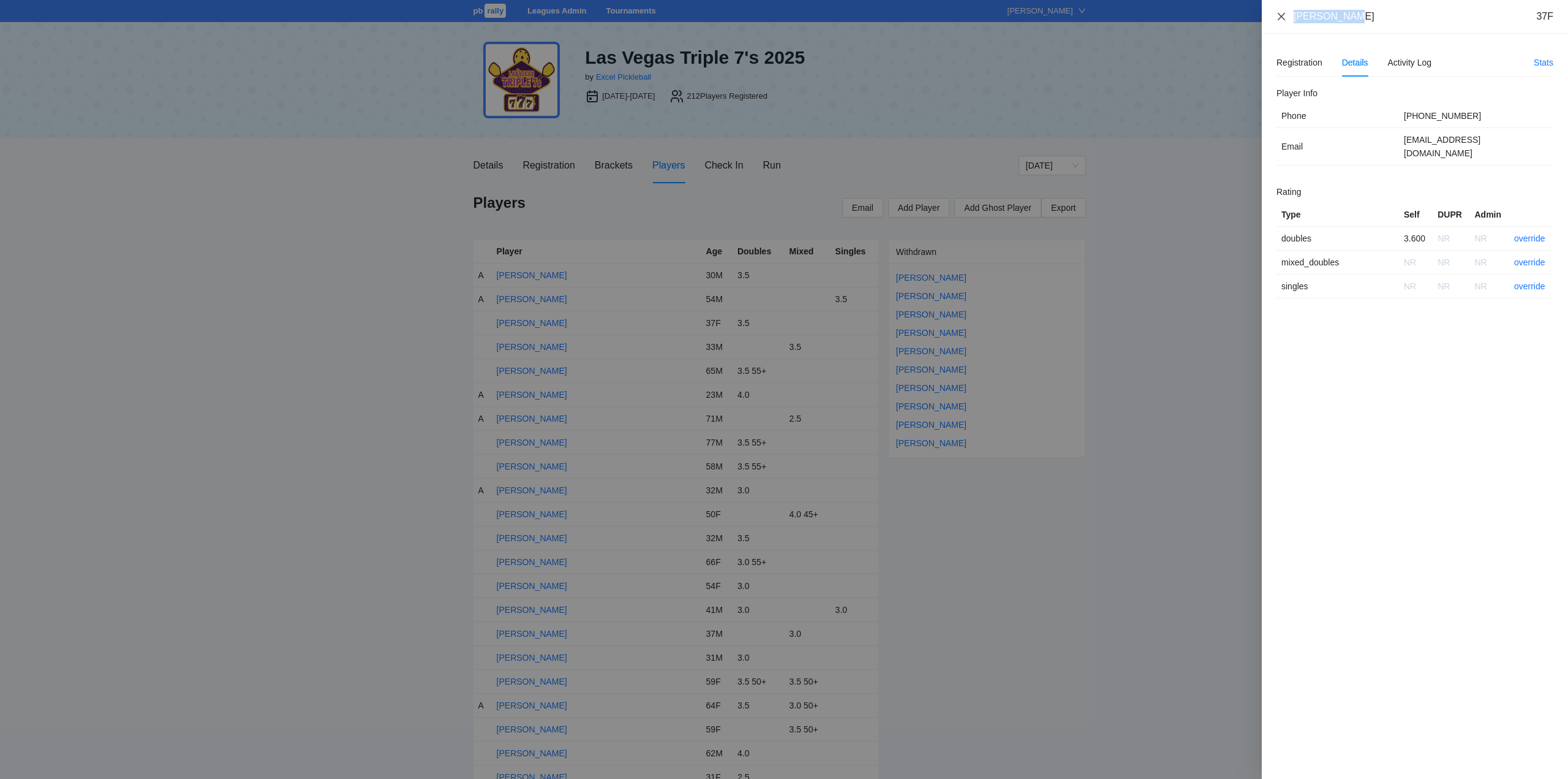
drag, startPoint x: 1354, startPoint y: 21, endPoint x: 1280, endPoint y: 19, distance: 74.0
click at [1280, 19] on div "Addie Foley 37F" at bounding box center [1415, 17] width 277 height 14
copy div "[PERSON_NAME]"
click at [1537, 233] on link "override" at bounding box center [1529, 238] width 31 height 10
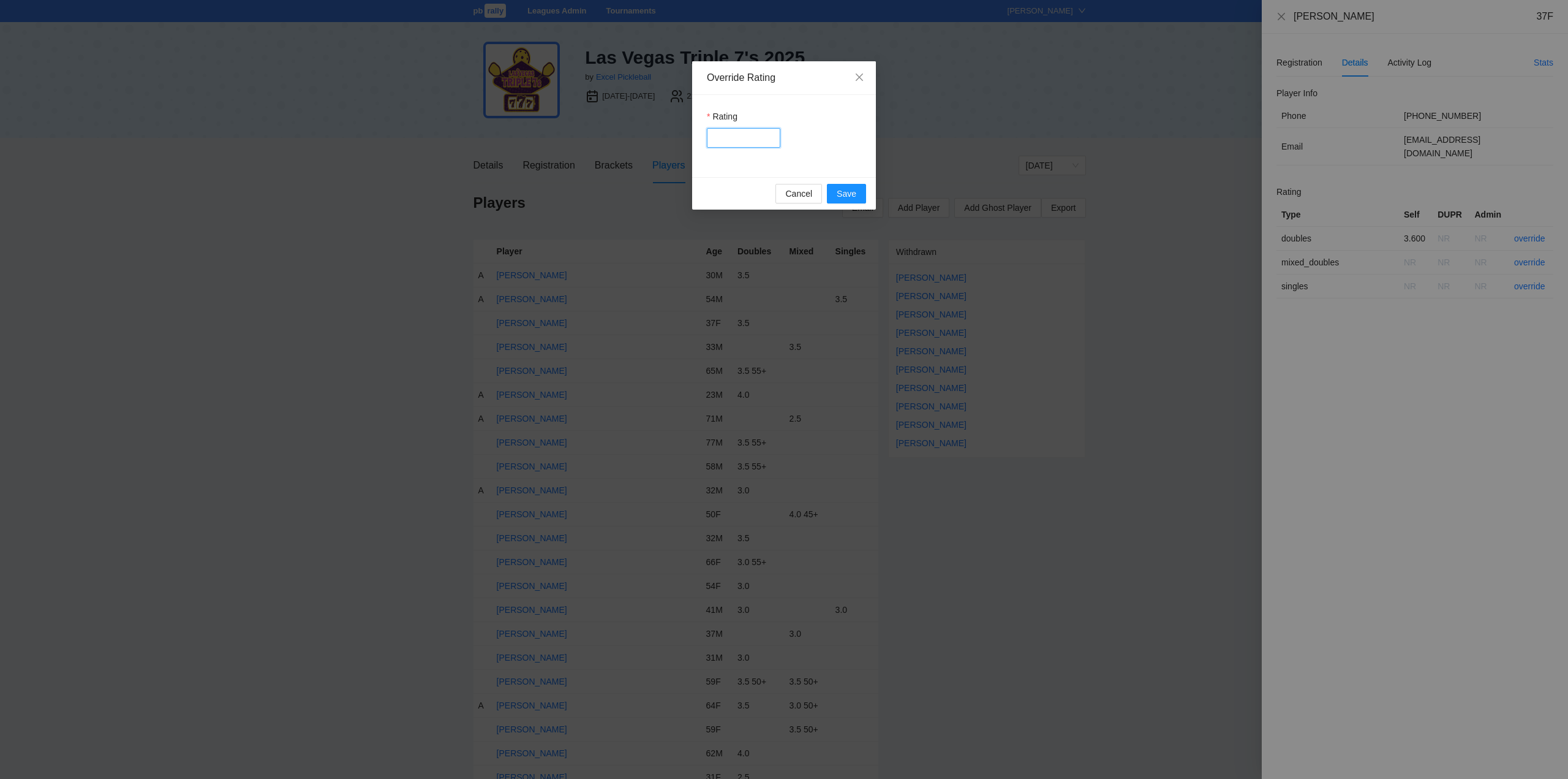
click at [741, 142] on input "Rating" at bounding box center [744, 138] width 73 height 20
type input "***"
click at [834, 187] on button "Save" at bounding box center [846, 194] width 39 height 20
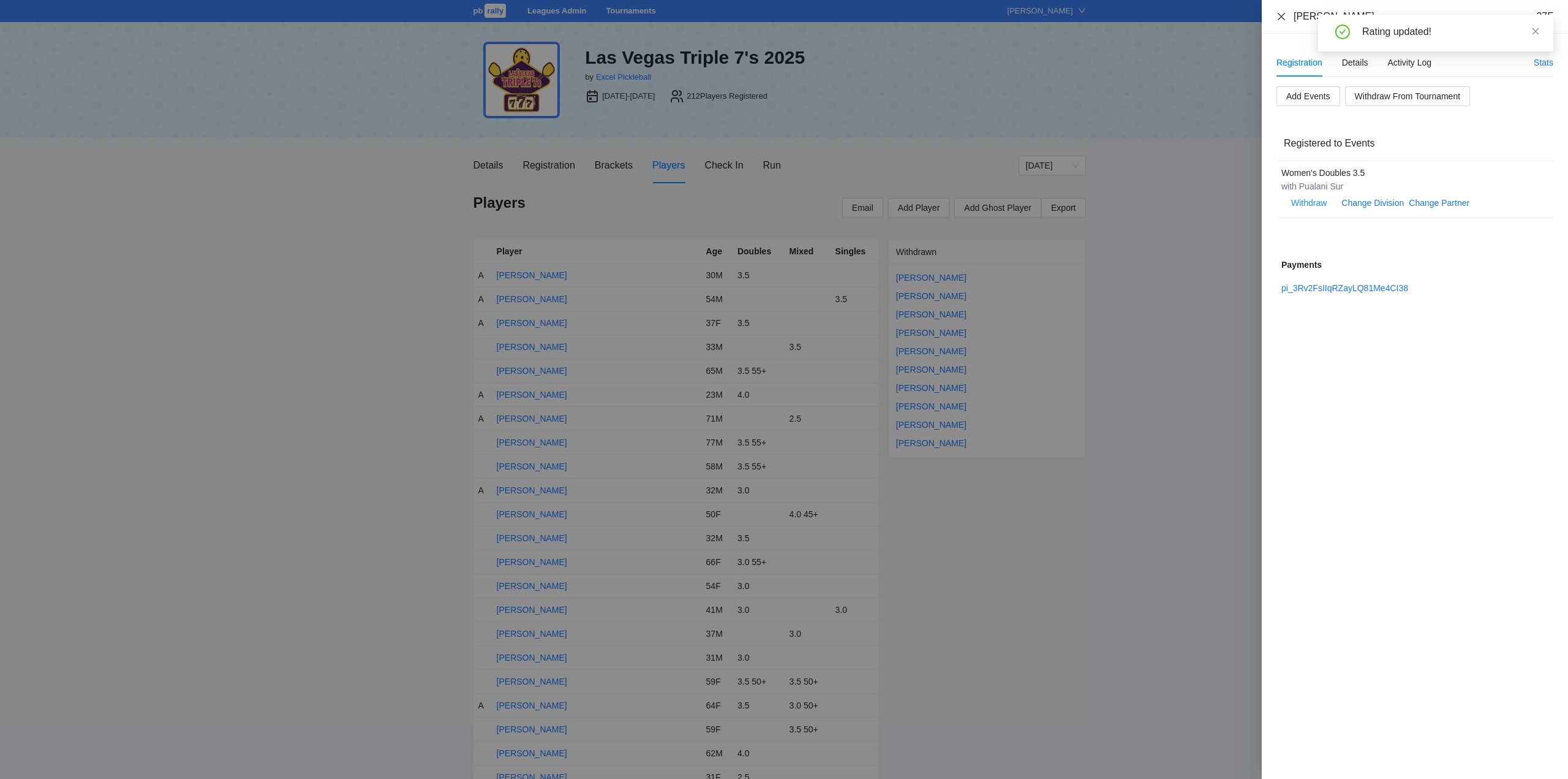
drag, startPoint x: 1280, startPoint y: 17, endPoint x: 1205, endPoint y: 88, distance: 103.3
click at [1282, 17] on icon "close" at bounding box center [1281, 16] width 8 height 8
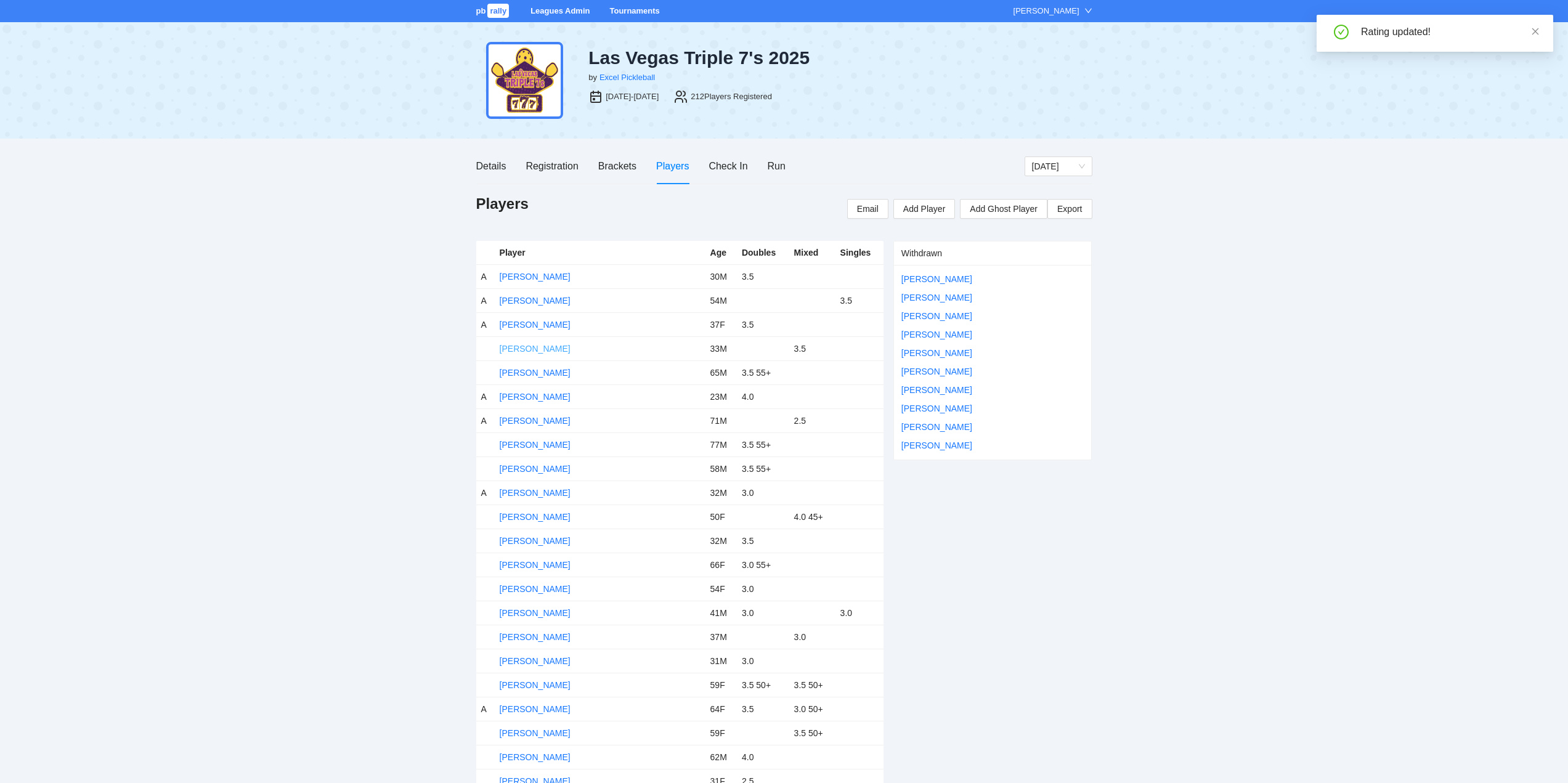
click at [525, 347] on link "Agim Kaziu" at bounding box center [535, 348] width 71 height 10
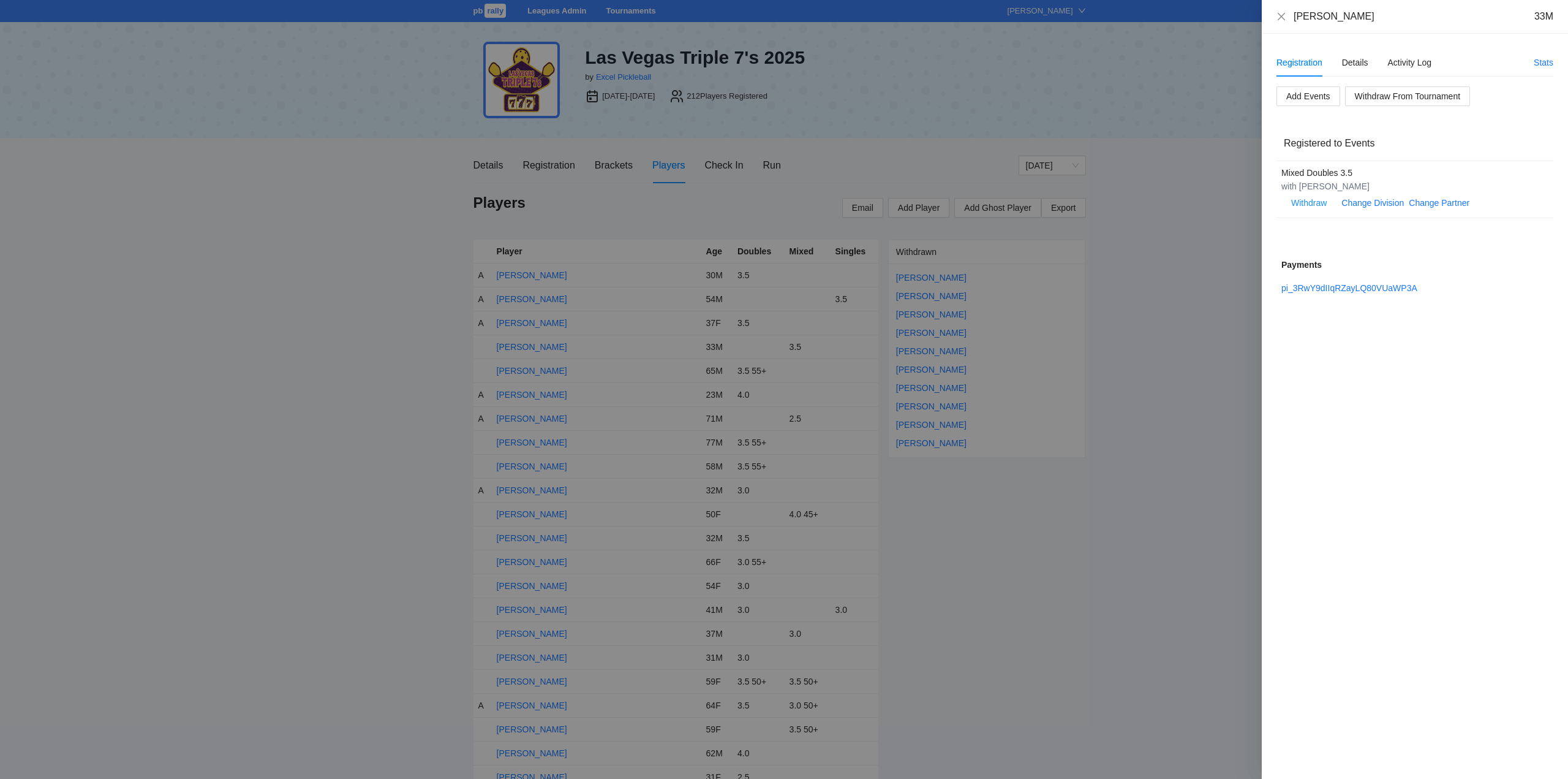
click at [1327, 17] on div "Agim Kaziu" at bounding box center [1334, 17] width 81 height 14
drag, startPoint x: 1348, startPoint y: 17, endPoint x: 1299, endPoint y: 25, distance: 49.6
click at [1289, 25] on div "Agim Kaziu 33M" at bounding box center [1415, 17] width 307 height 34
copy div "Agim Kaziu"
click at [1354, 62] on div "Details" at bounding box center [1354, 63] width 27 height 14
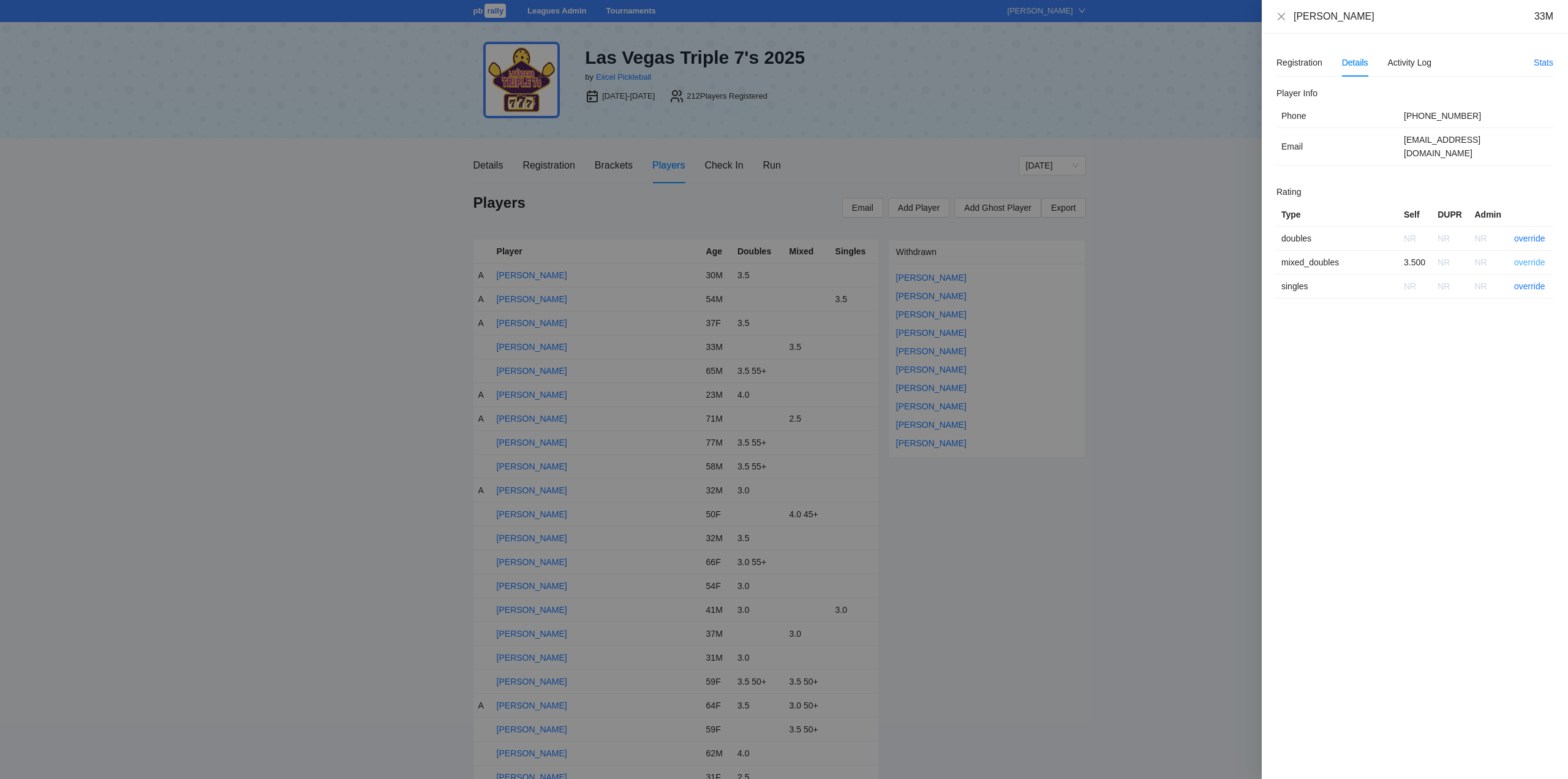
click at [1528, 257] on link "override" at bounding box center [1529, 262] width 31 height 10
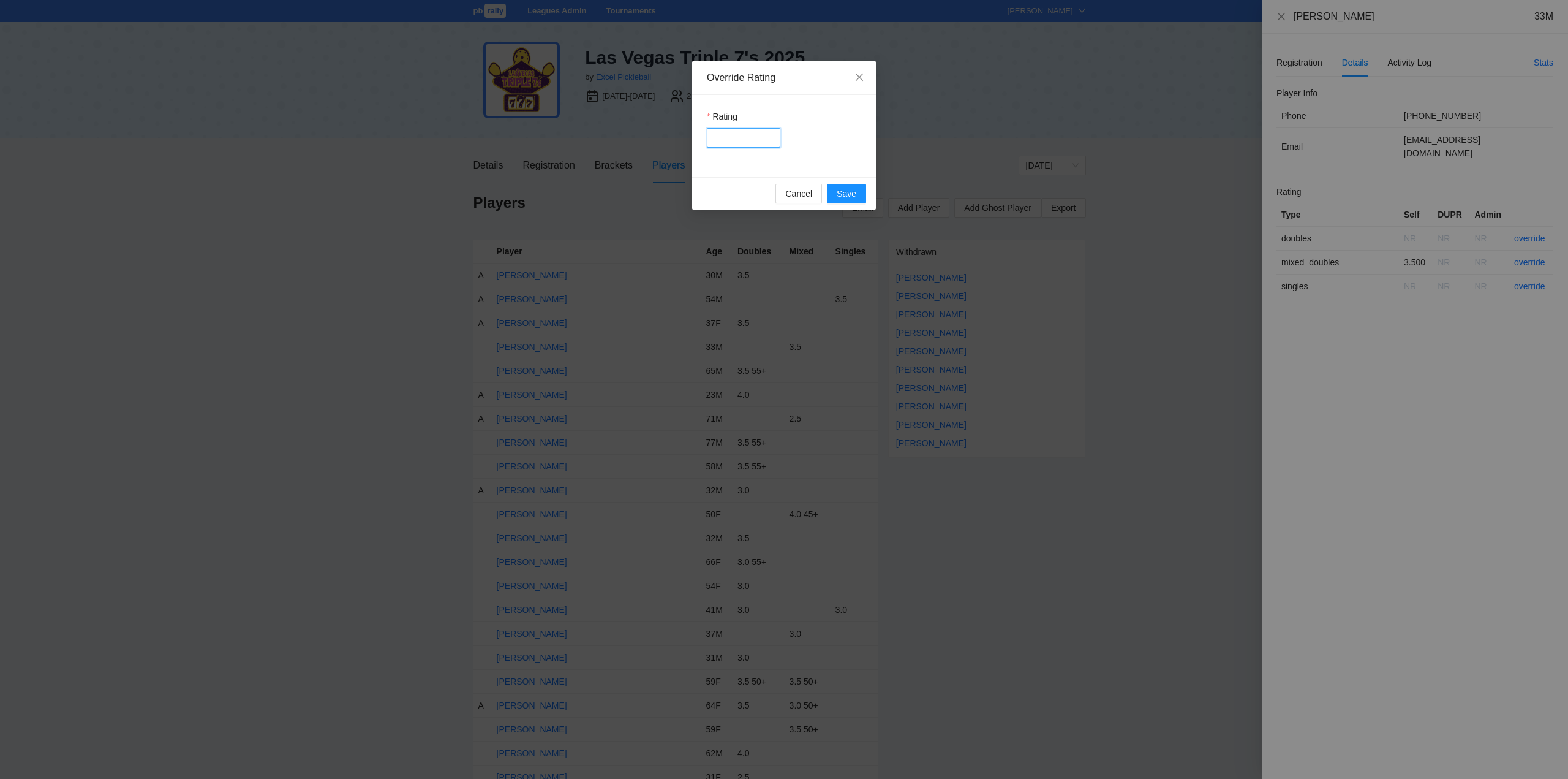
click at [750, 140] on input "Rating" at bounding box center [744, 138] width 73 height 20
type input "***"
click at [841, 190] on span "Save" at bounding box center [847, 194] width 20 height 14
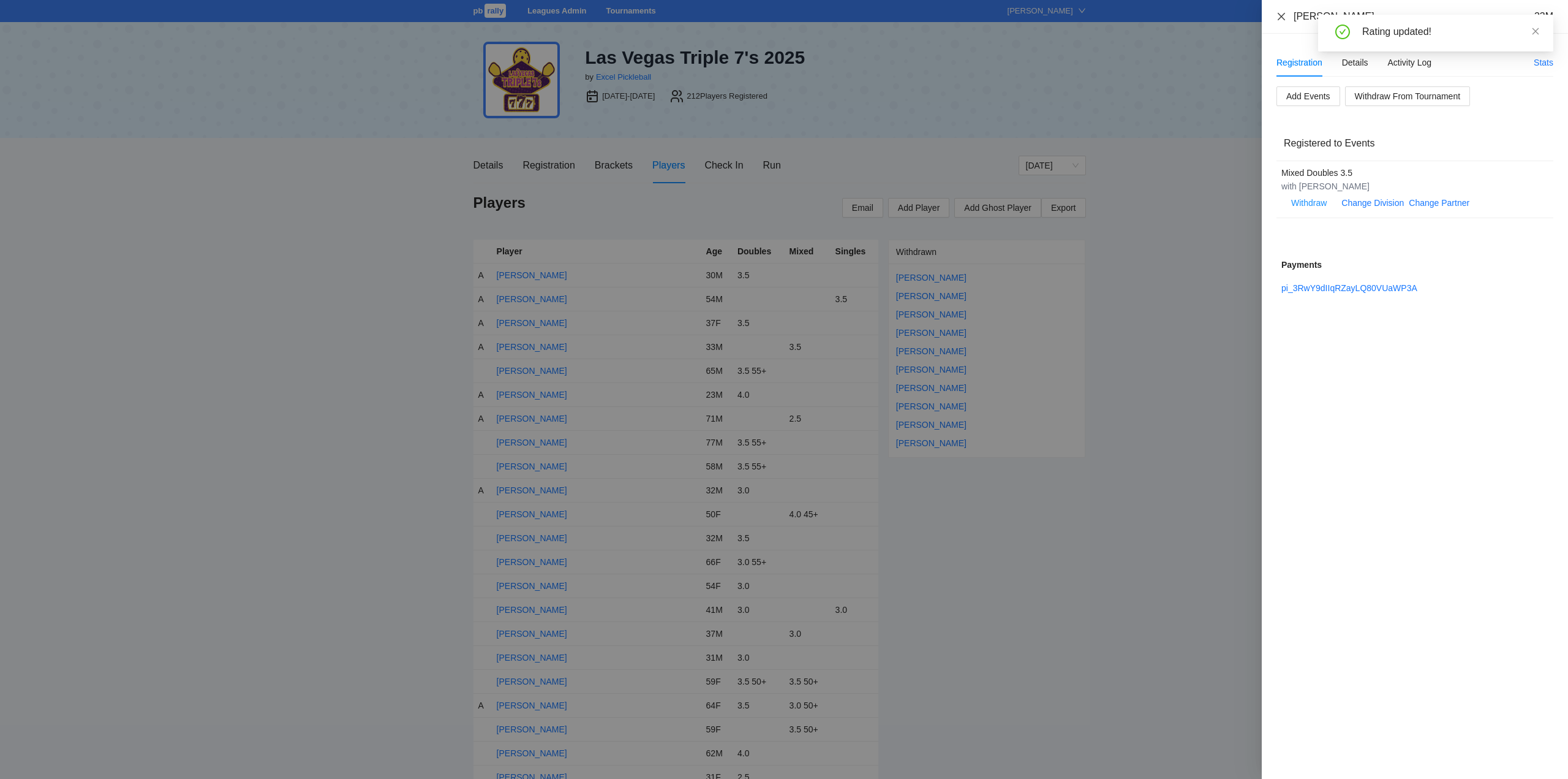
click at [1280, 17] on icon "close" at bounding box center [1281, 16] width 10 height 10
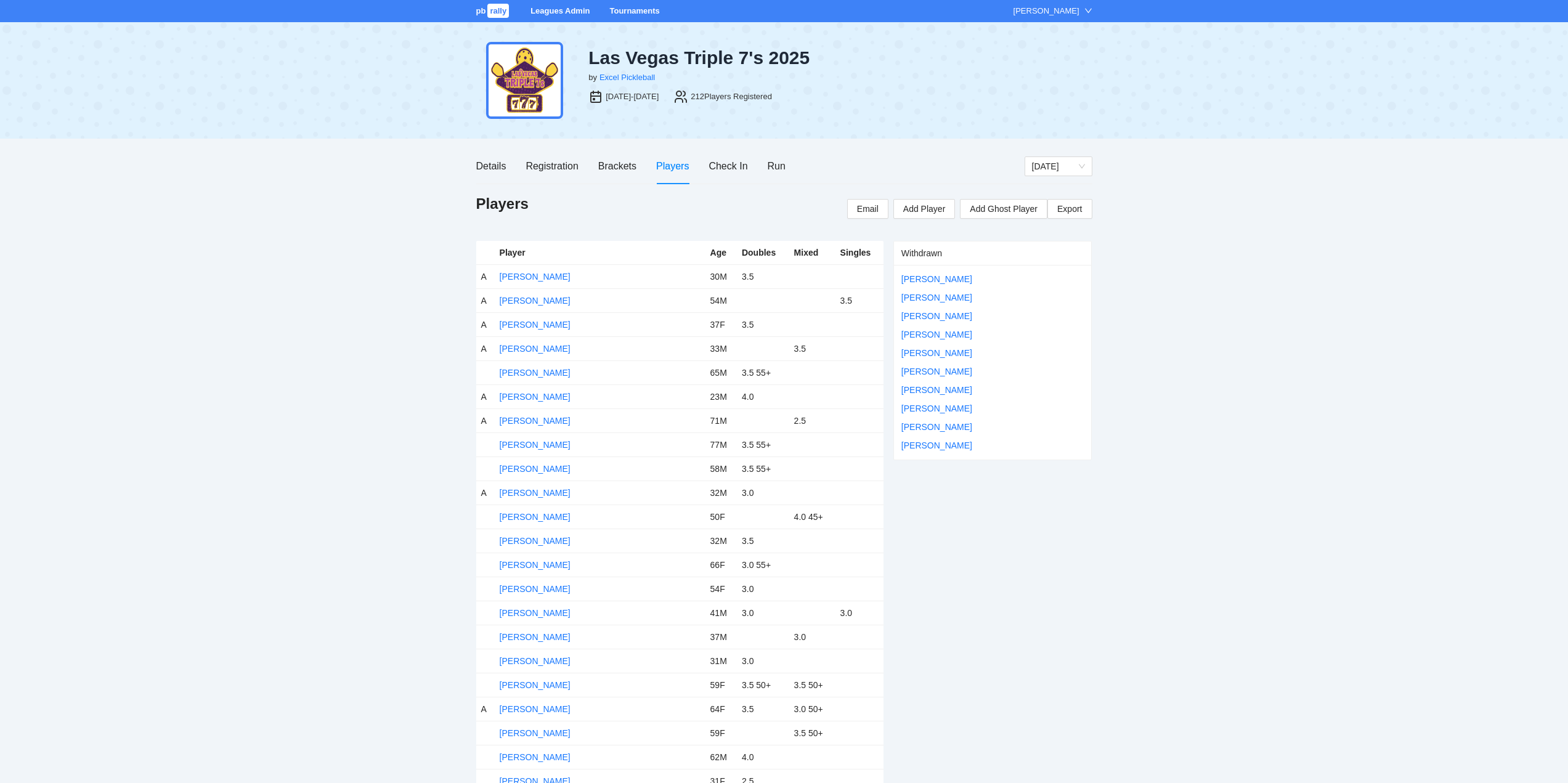
drag, startPoint x: 518, startPoint y: 371, endPoint x: 682, endPoint y: 388, distance: 164.9
click at [519, 371] on link "Albino Aguil" at bounding box center [535, 372] width 71 height 10
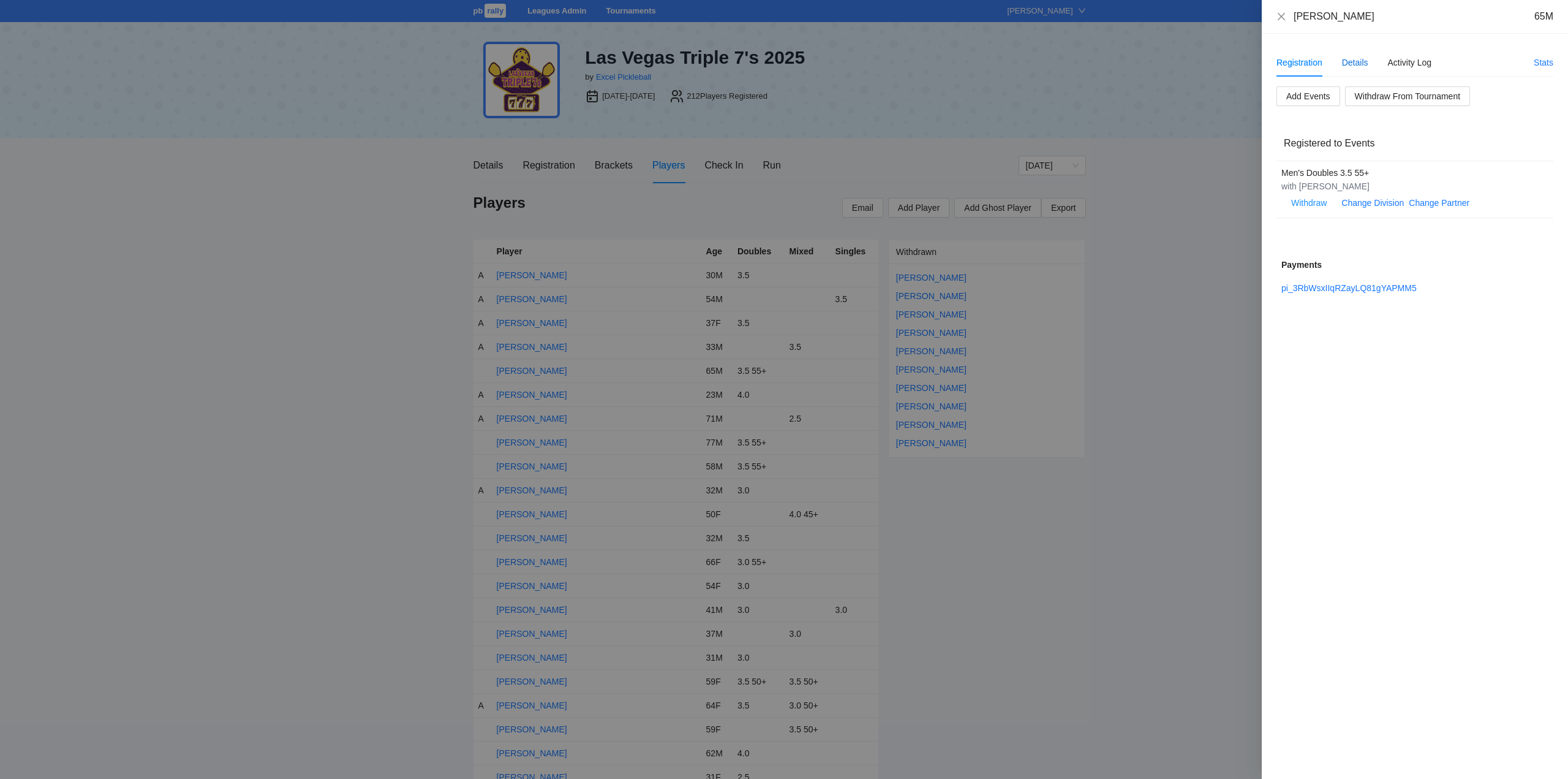
click at [1361, 60] on div "Details" at bounding box center [1354, 63] width 27 height 14
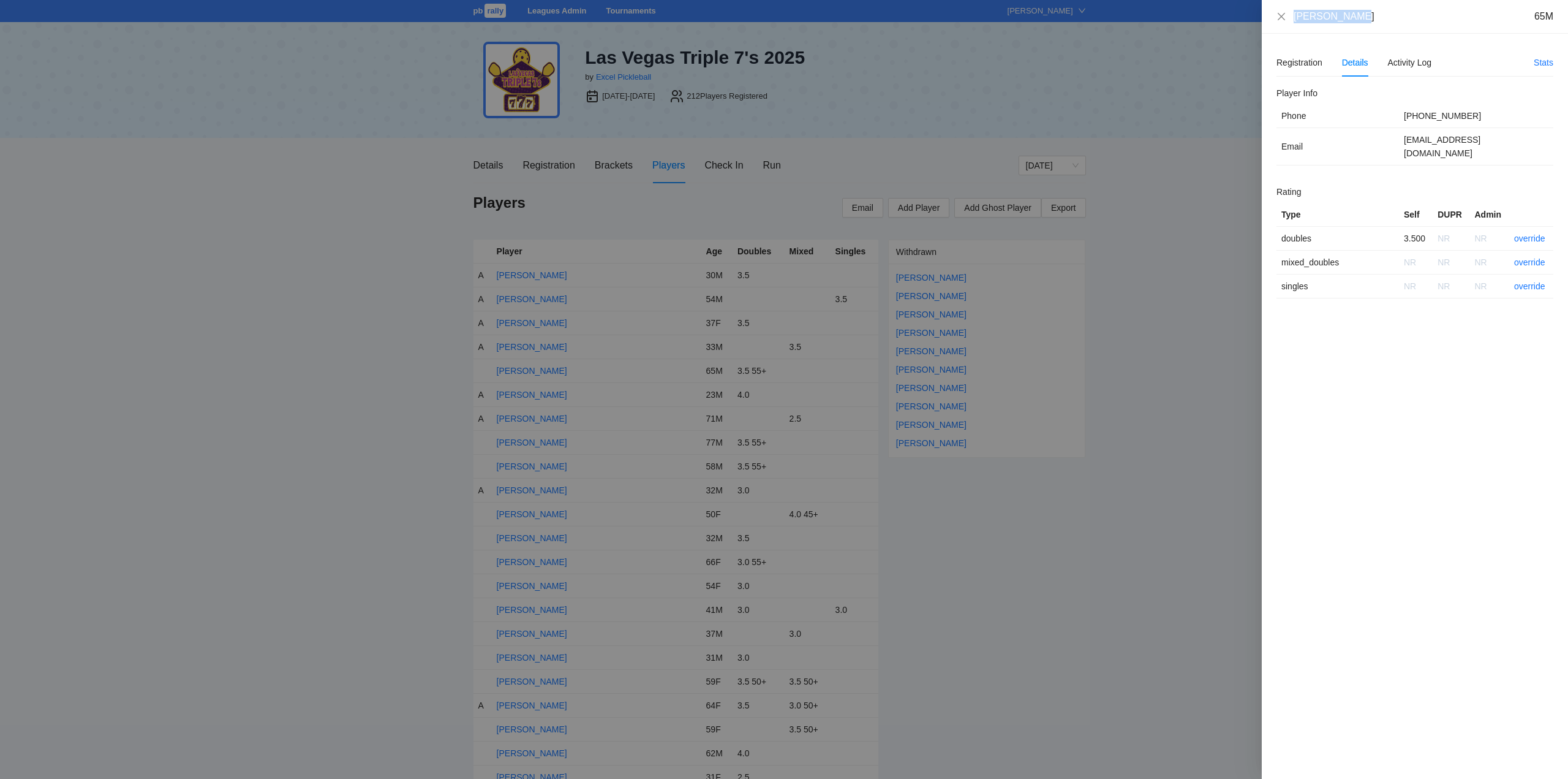
drag, startPoint x: 1350, startPoint y: 18, endPoint x: 1294, endPoint y: 24, distance: 56.3
click at [1293, 24] on div "Albino Aguil 65M" at bounding box center [1415, 17] width 307 height 34
copy div "Albino Aguil"
click at [1525, 233] on link "override" at bounding box center [1529, 238] width 31 height 10
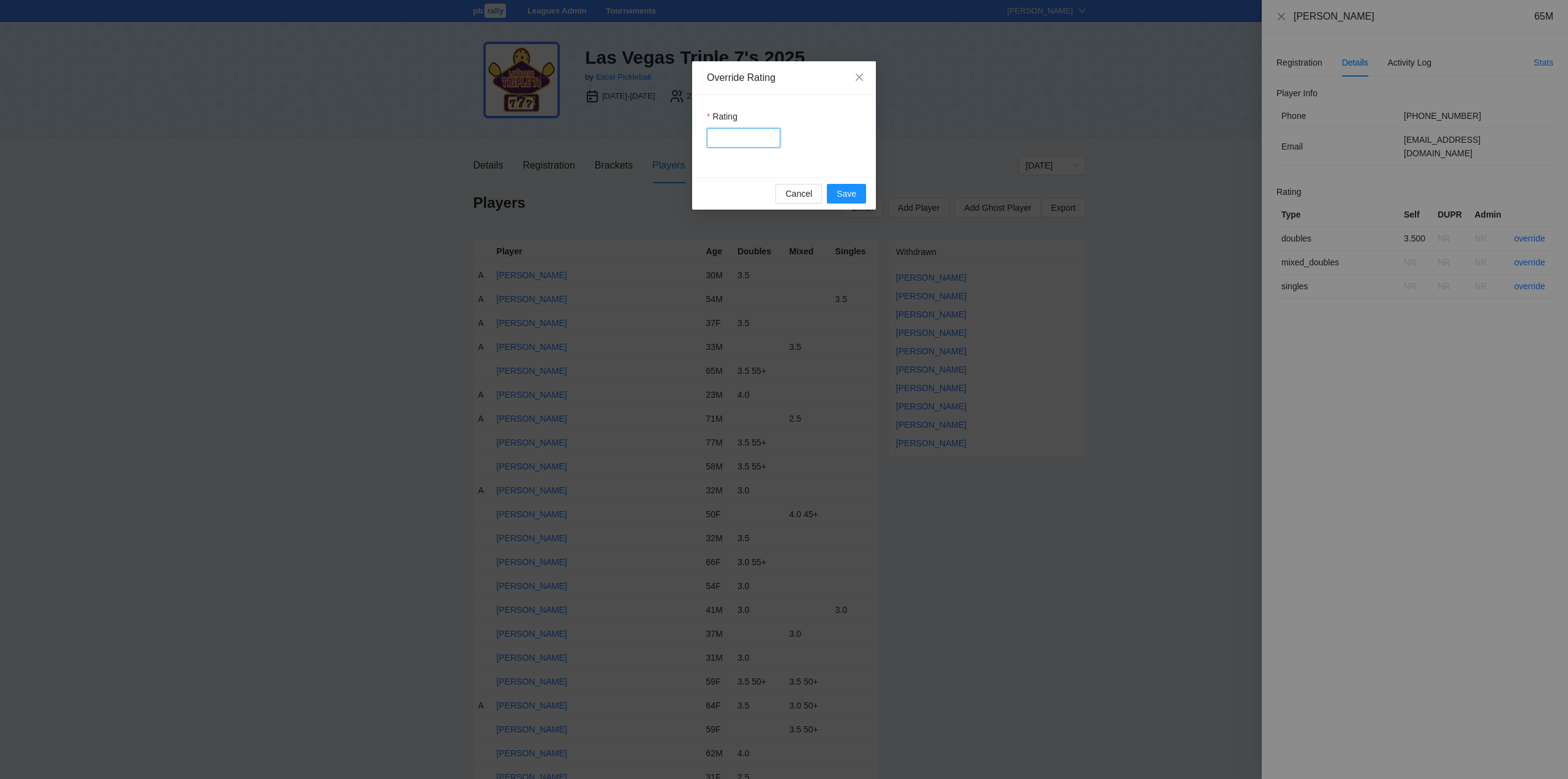
click at [717, 134] on input "Rating" at bounding box center [744, 138] width 73 height 20
type input "***"
click at [838, 189] on span "Save" at bounding box center [847, 194] width 20 height 14
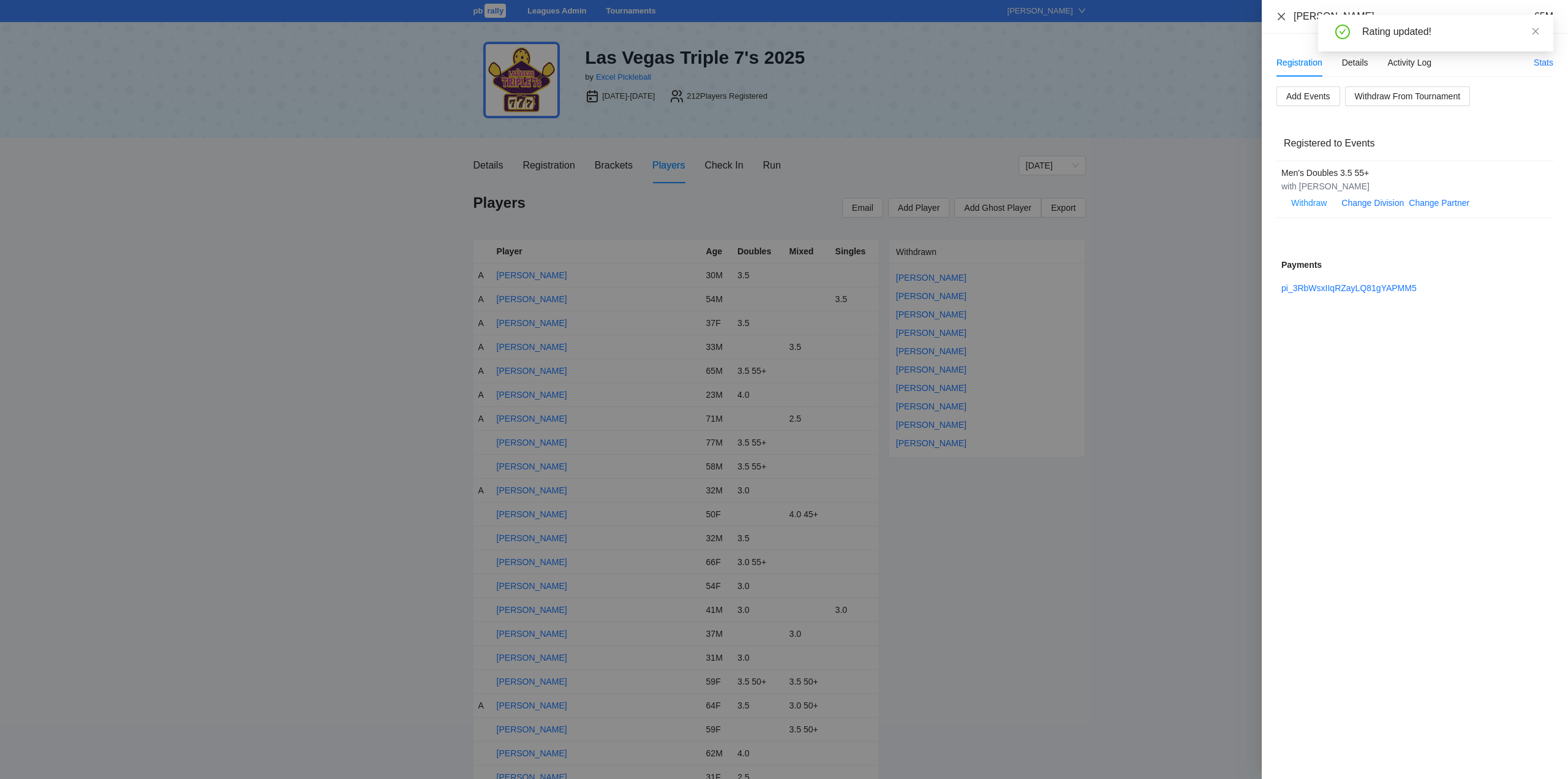
drag, startPoint x: 1280, startPoint y: 16, endPoint x: 1150, endPoint y: 120, distance: 166.5
click at [1281, 16] on icon "close" at bounding box center [1281, 16] width 10 height 10
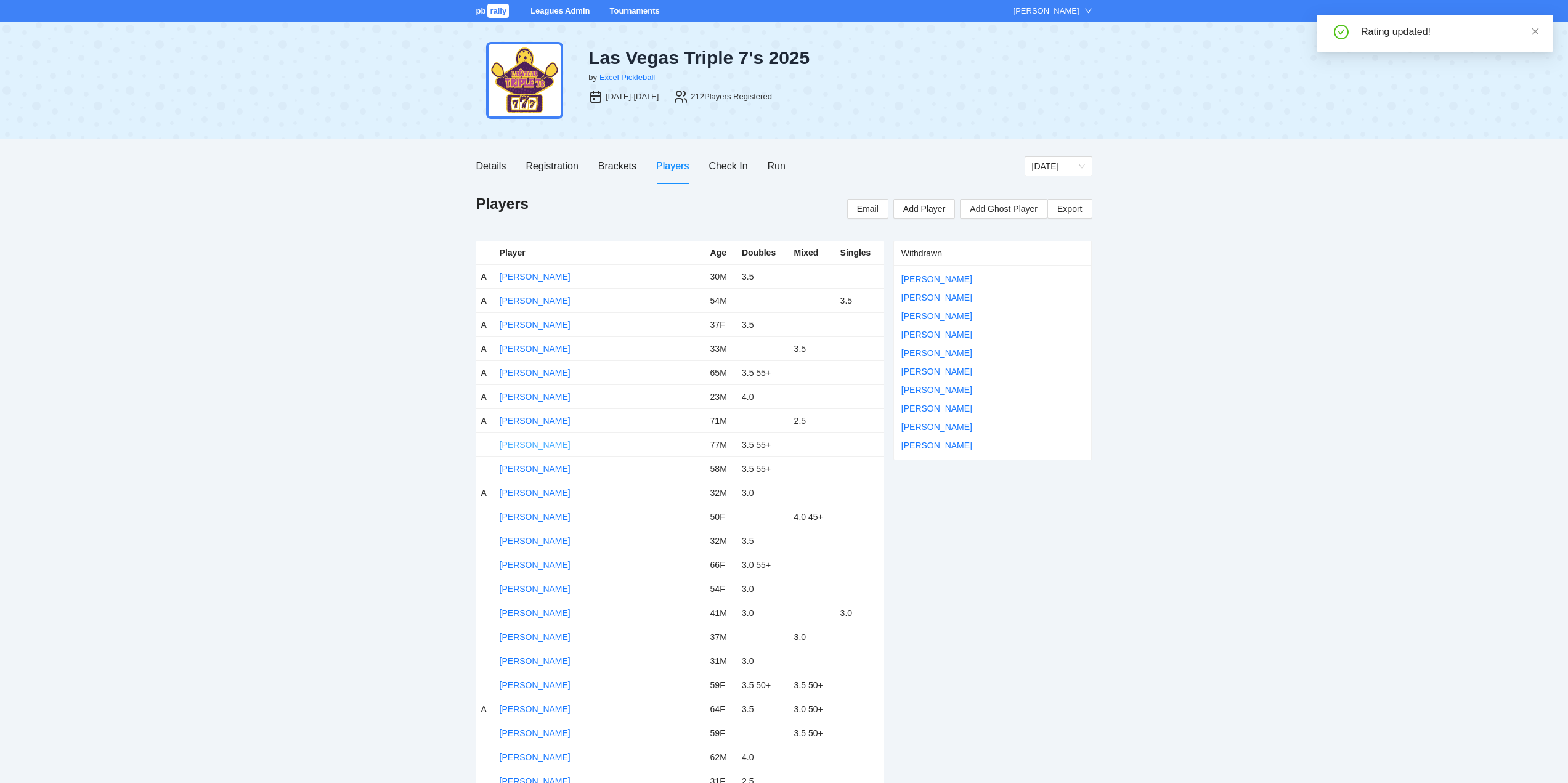
click at [516, 446] on link "Alfonso Aubry" at bounding box center [535, 444] width 71 height 10
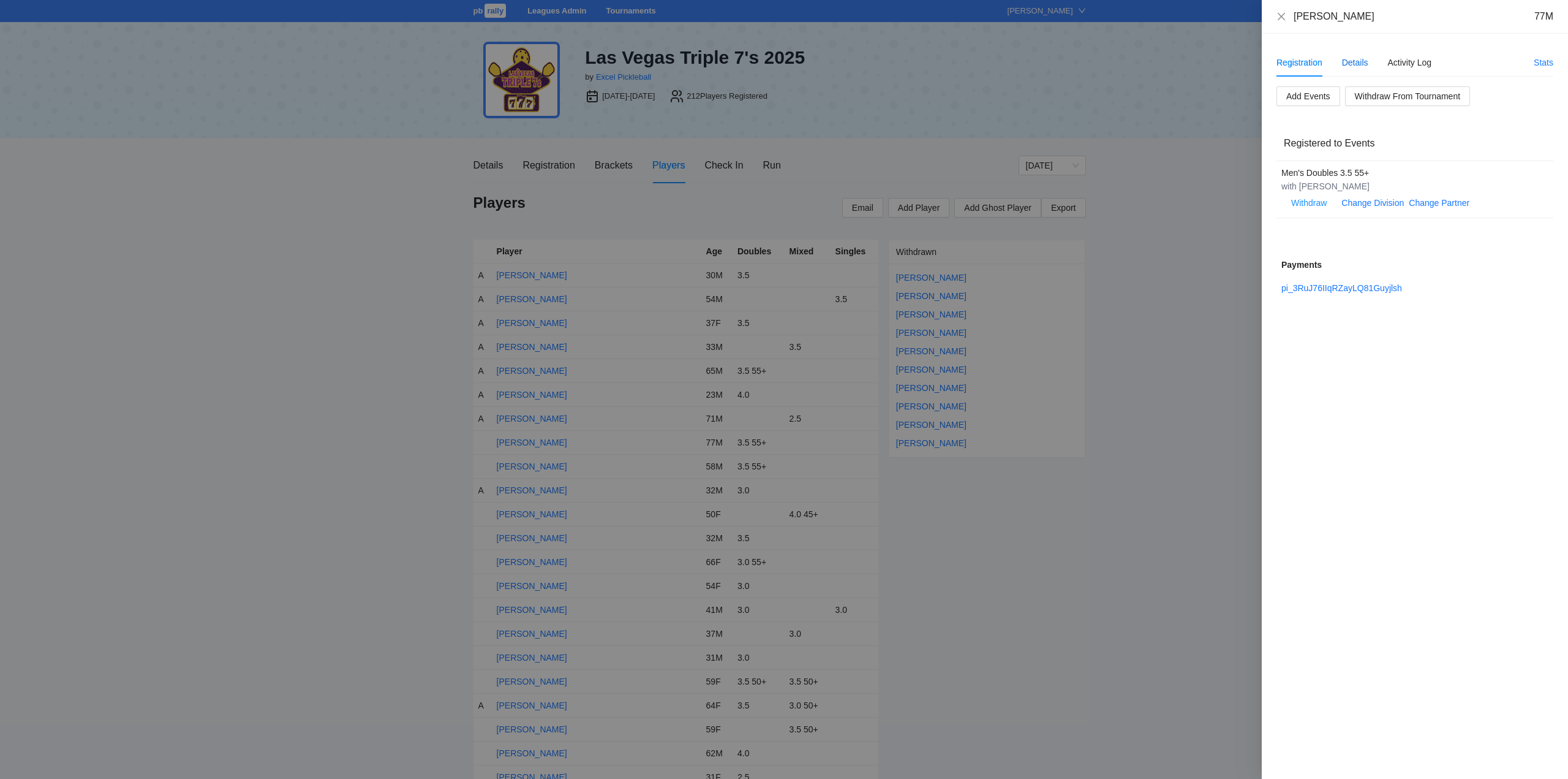
drag, startPoint x: 1348, startPoint y: 61, endPoint x: 1341, endPoint y: 79, distance: 19.3
click at [1348, 62] on div "Details" at bounding box center [1354, 63] width 27 height 14
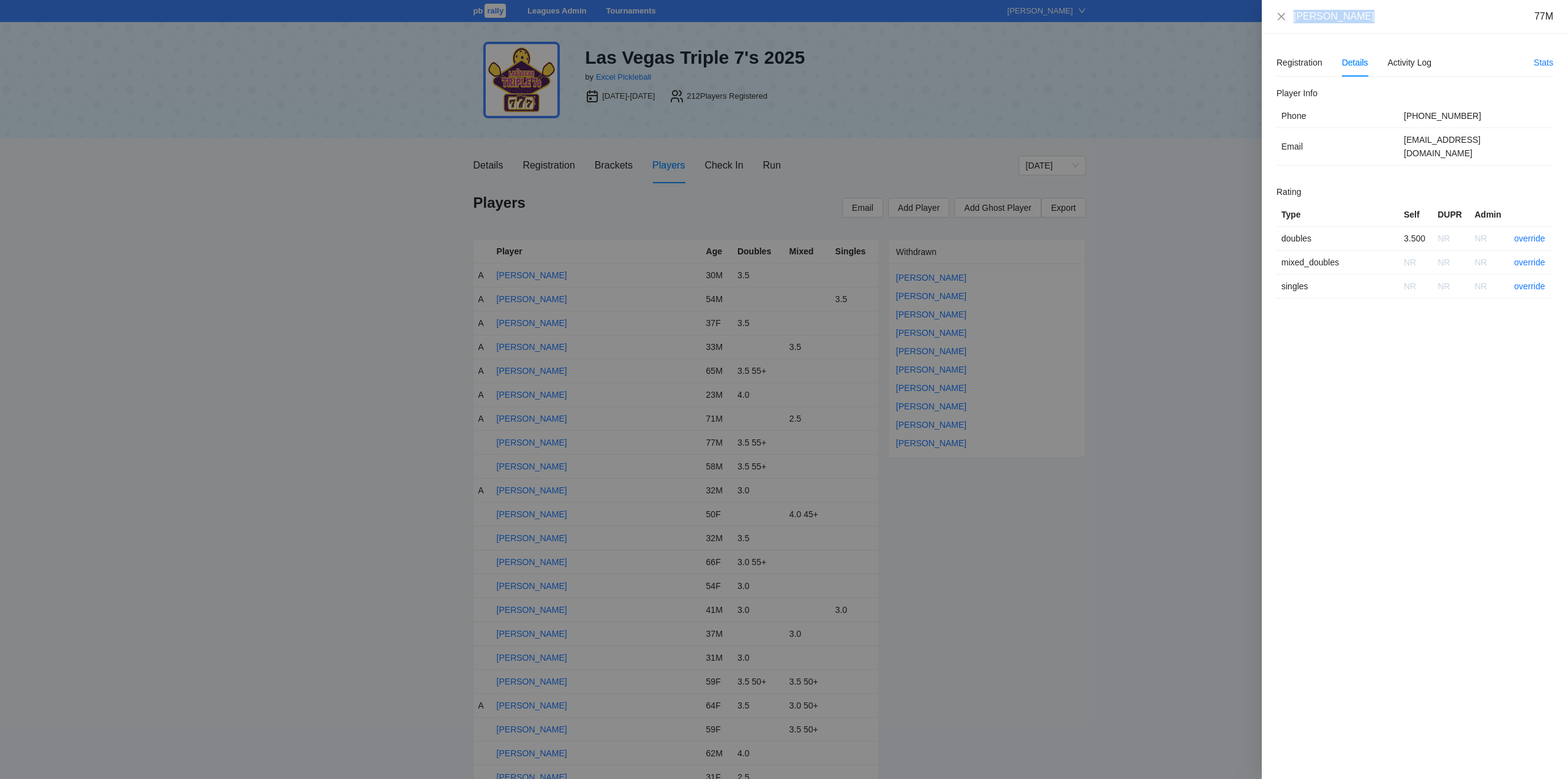
drag, startPoint x: 1358, startPoint y: 19, endPoint x: 1290, endPoint y: 23, distance: 68.1
click at [1290, 23] on div "Alfonso Aubry 77M" at bounding box center [1415, 17] width 277 height 14
copy div "Alfonso Aubry"
click at [1531, 233] on link "override" at bounding box center [1529, 238] width 31 height 10
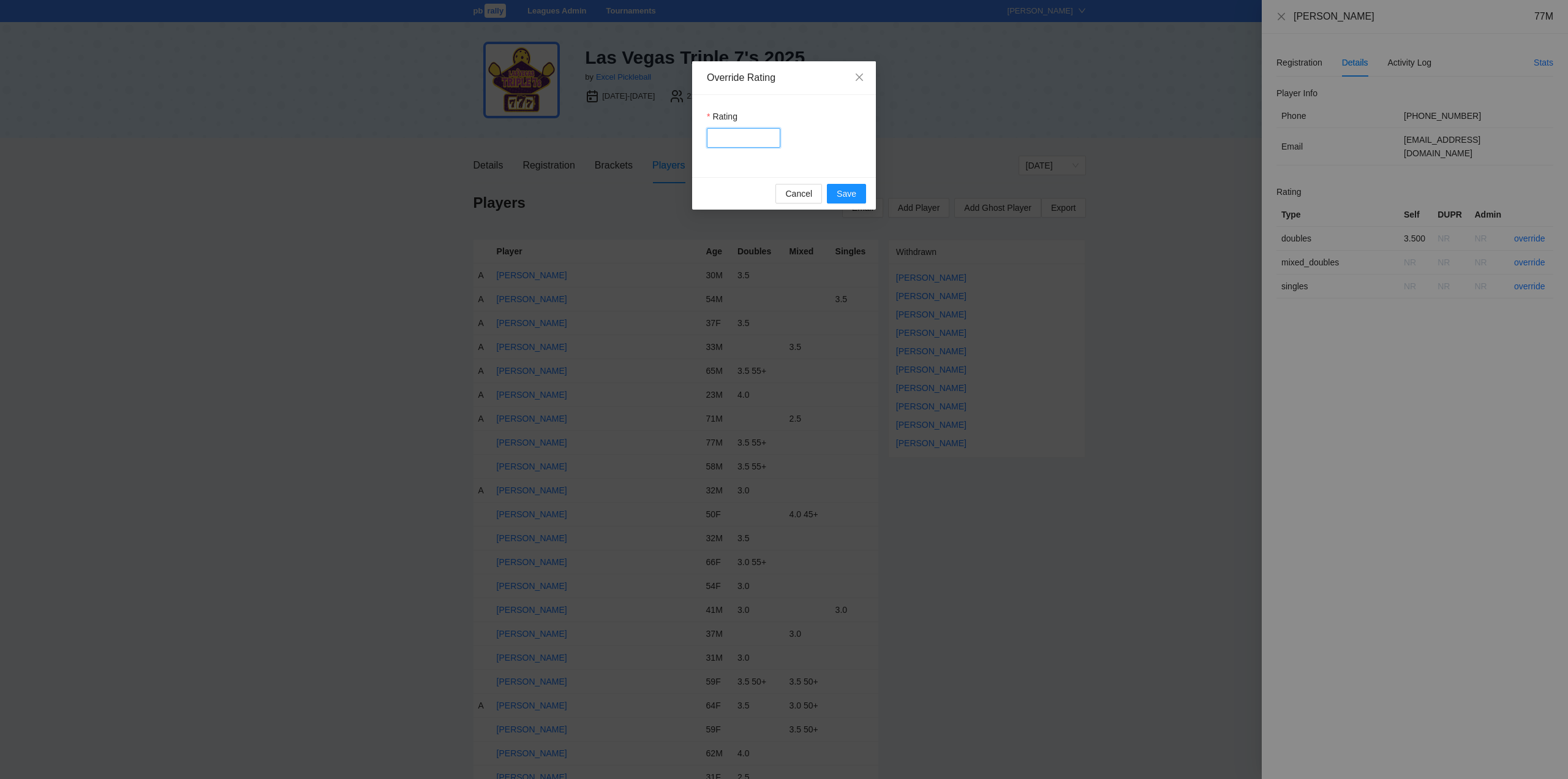
click at [732, 134] on input "Rating" at bounding box center [744, 138] width 73 height 20
type input "***"
click at [840, 185] on button "Save" at bounding box center [846, 194] width 39 height 20
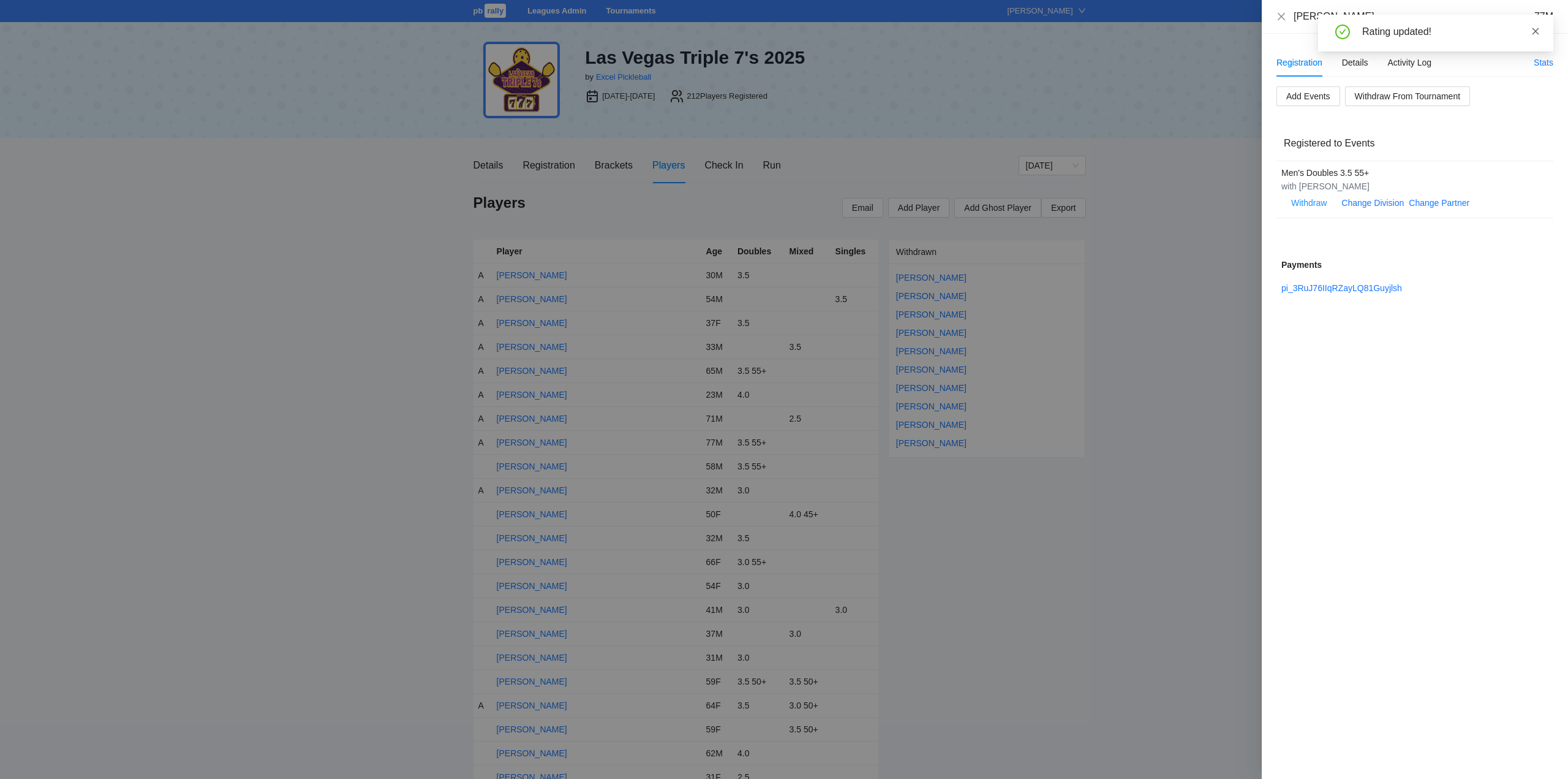
click at [1536, 32] on icon "close" at bounding box center [1535, 31] width 7 height 7
click at [1280, 15] on icon "close" at bounding box center [1281, 16] width 10 height 10
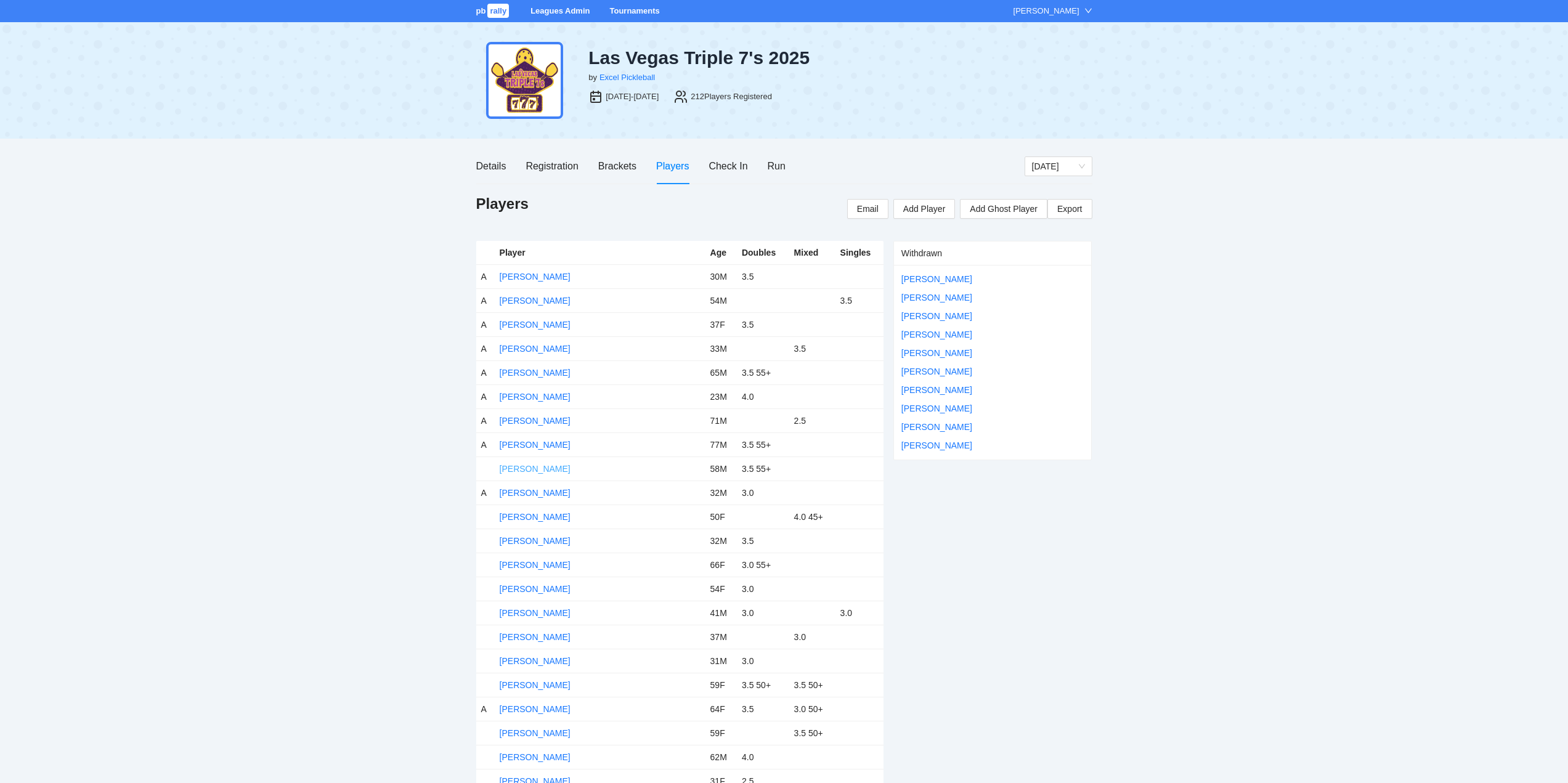
drag, startPoint x: 516, startPoint y: 468, endPoint x: 522, endPoint y: 468, distance: 6.0
click at [520, 468] on link "[PERSON_NAME]" at bounding box center [535, 469] width 71 height 10
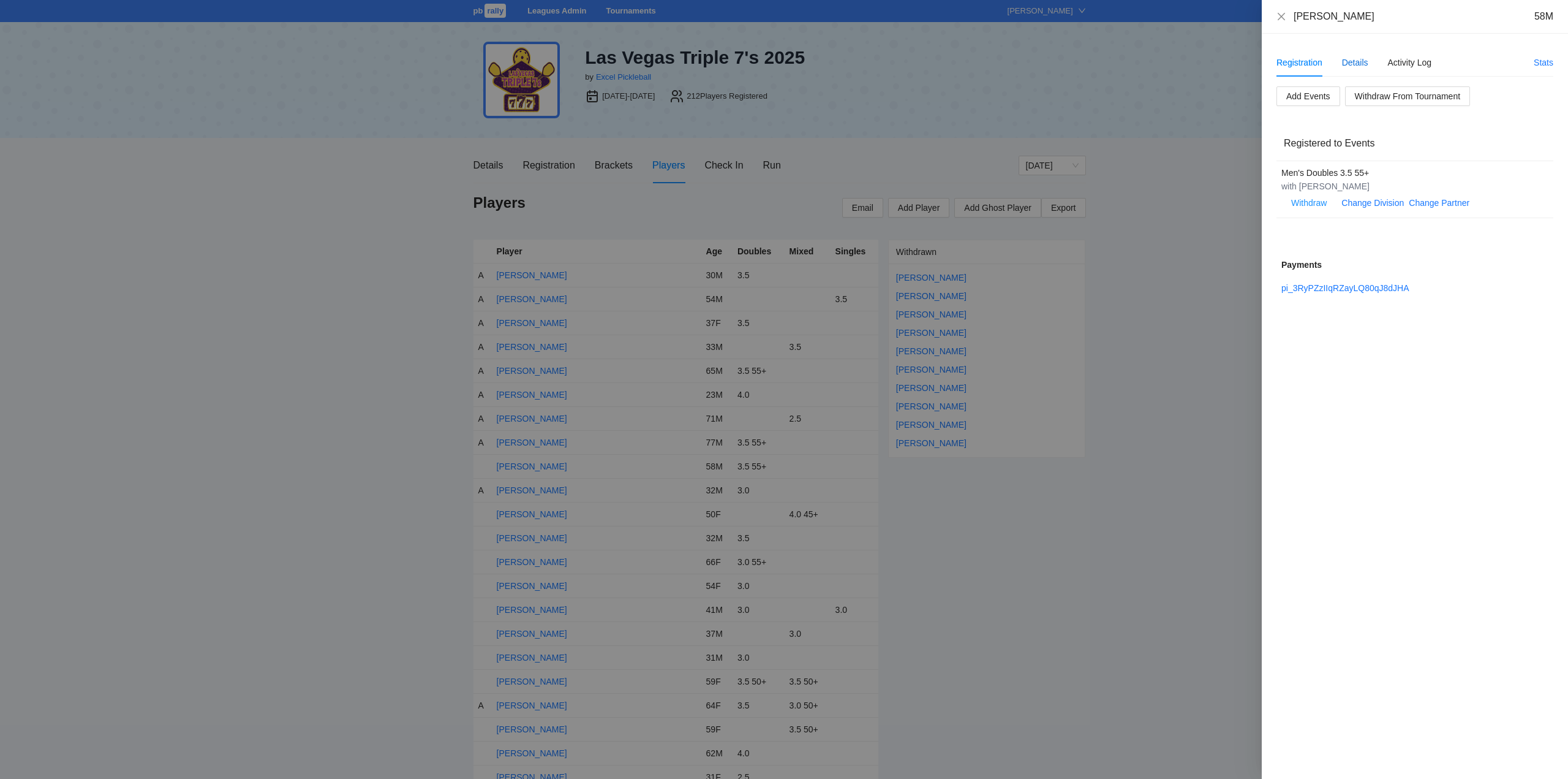
drag, startPoint x: 1356, startPoint y: 60, endPoint x: 1348, endPoint y: 60, distance: 8.0
click at [1357, 60] on div "Details" at bounding box center [1354, 63] width 27 height 14
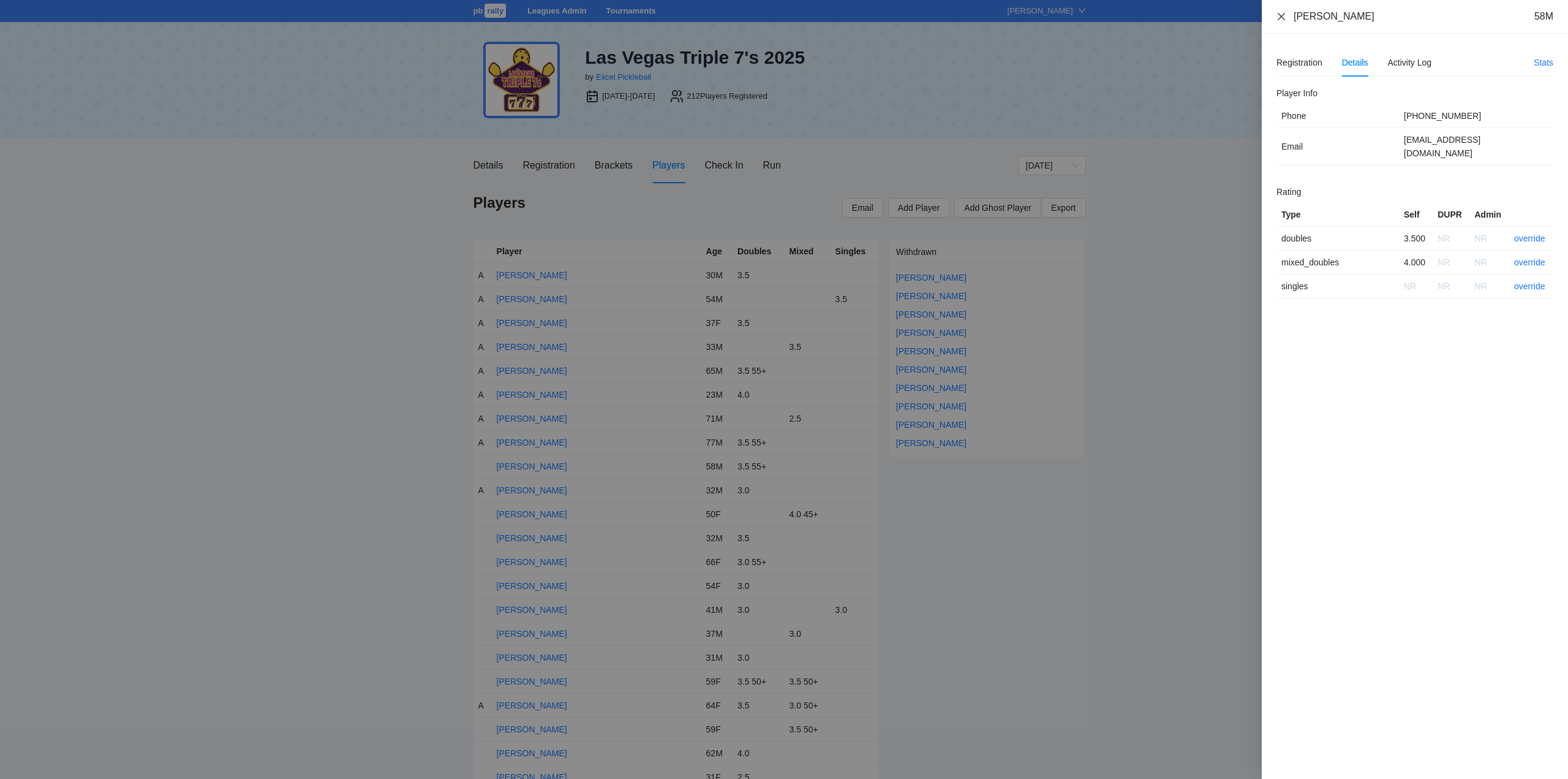
drag, startPoint x: 1378, startPoint y: 15, endPoint x: 1297, endPoint y: 20, distance: 81.2
click at [1284, 21] on div "Alfredo Trajtman 58M" at bounding box center [1415, 17] width 277 height 14
copy div "[PERSON_NAME]"
click at [1531, 233] on link "override" at bounding box center [1529, 238] width 31 height 10
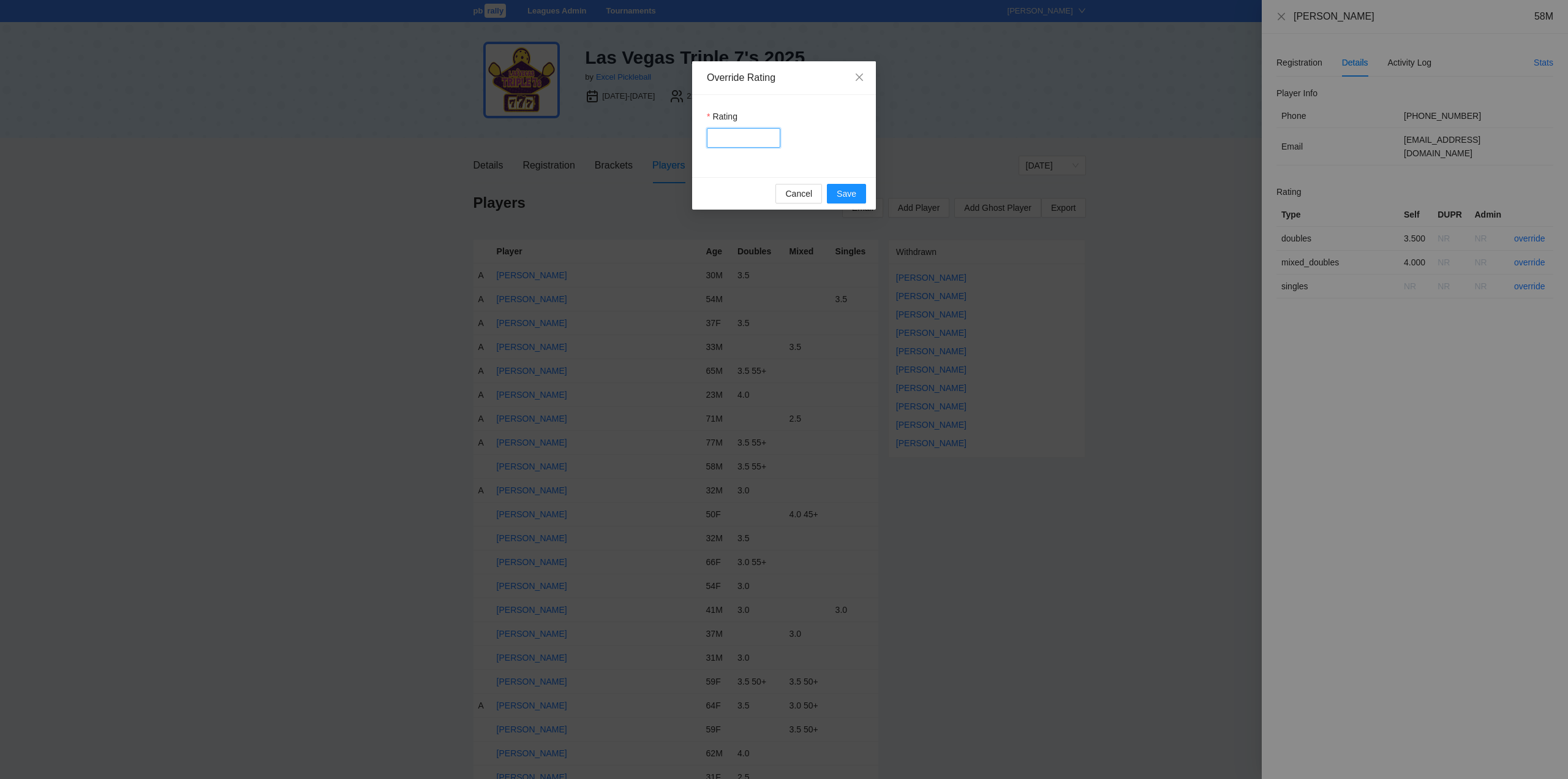
click at [722, 135] on input "Rating" at bounding box center [744, 138] width 73 height 20
type input "***"
click at [846, 195] on span "Save" at bounding box center [847, 194] width 20 height 14
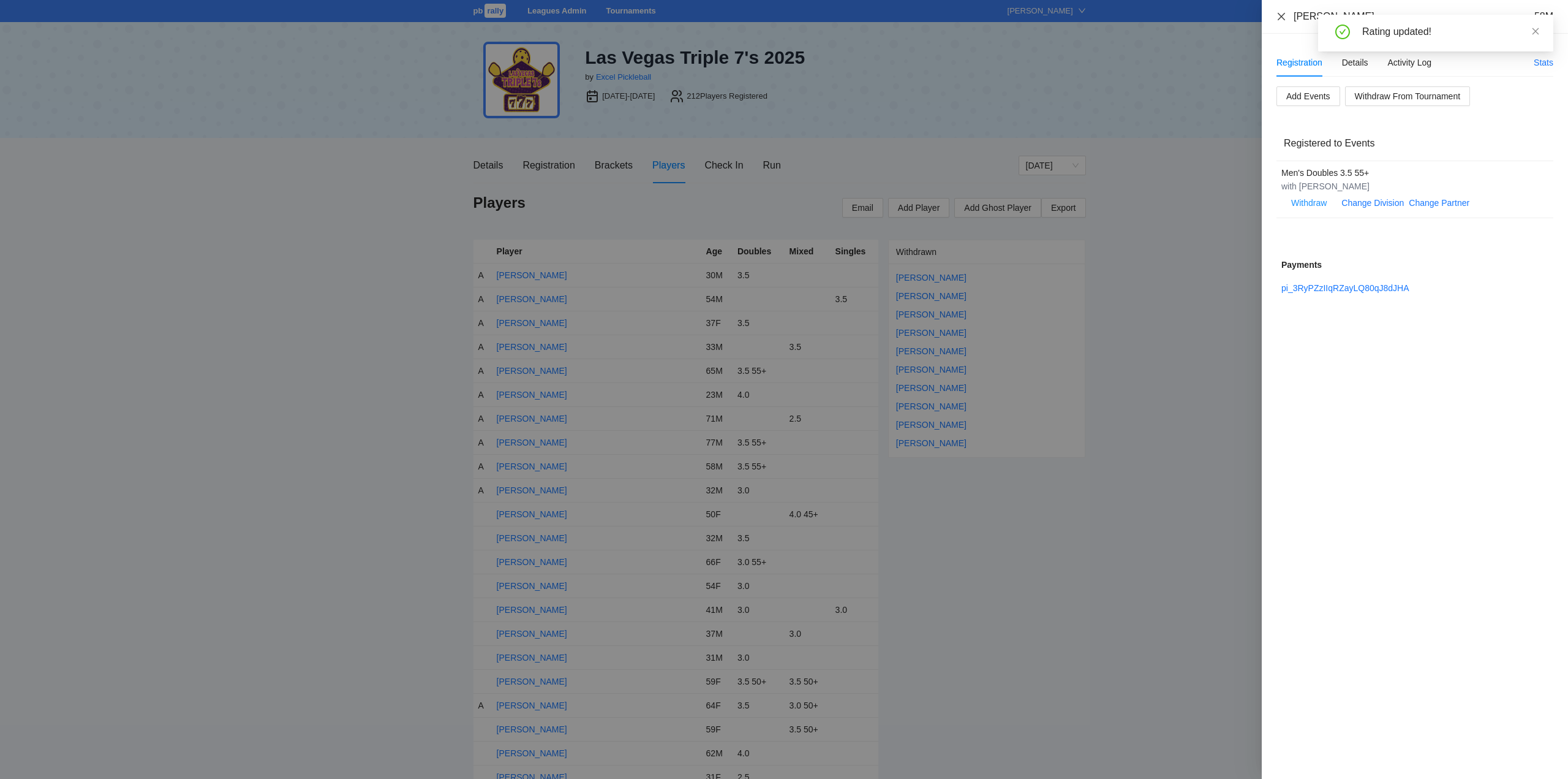
click at [1283, 17] on icon "close" at bounding box center [1281, 16] width 8 height 8
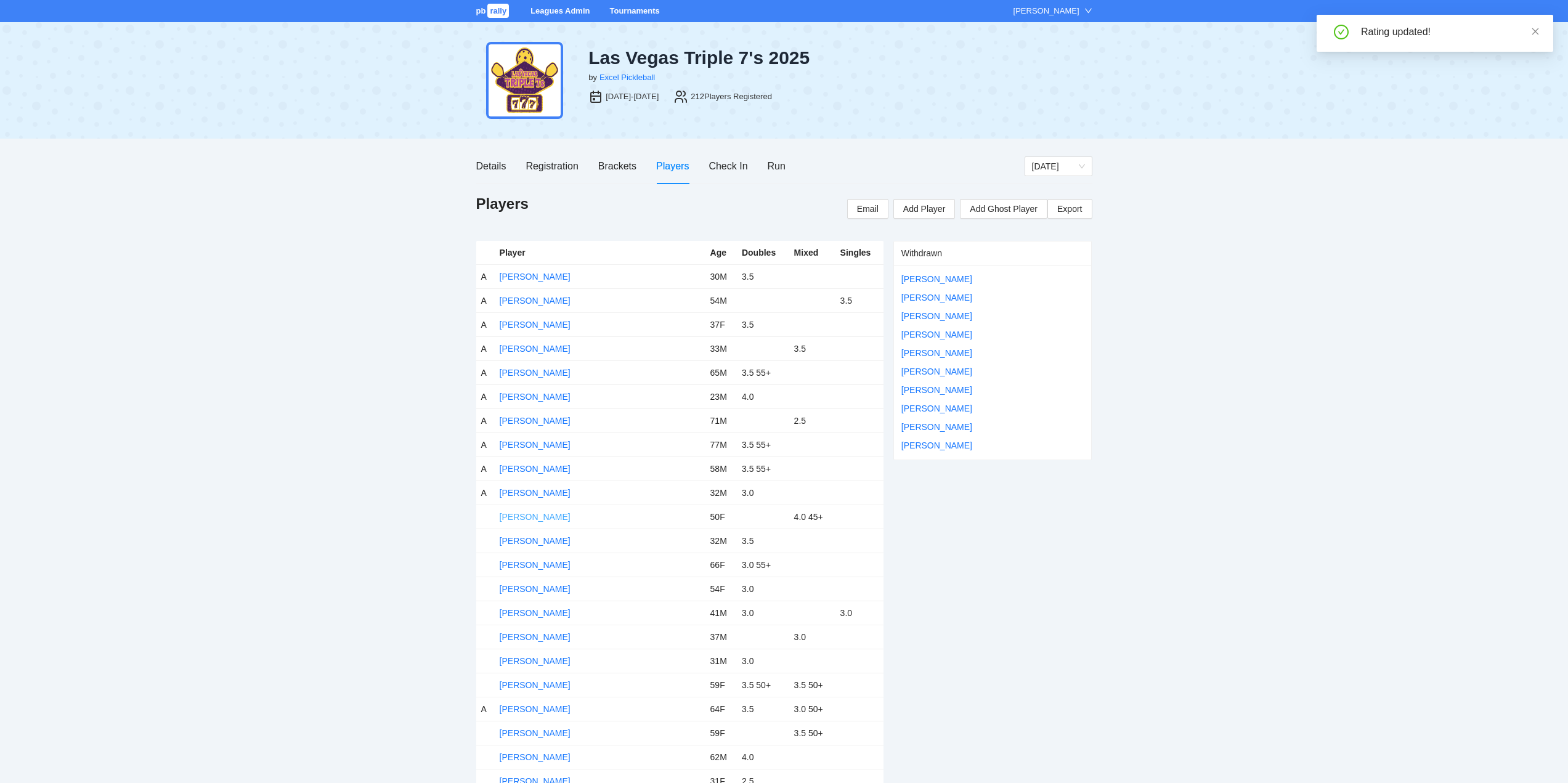
click at [521, 515] on link "Alice Han-Carlsson" at bounding box center [535, 516] width 71 height 10
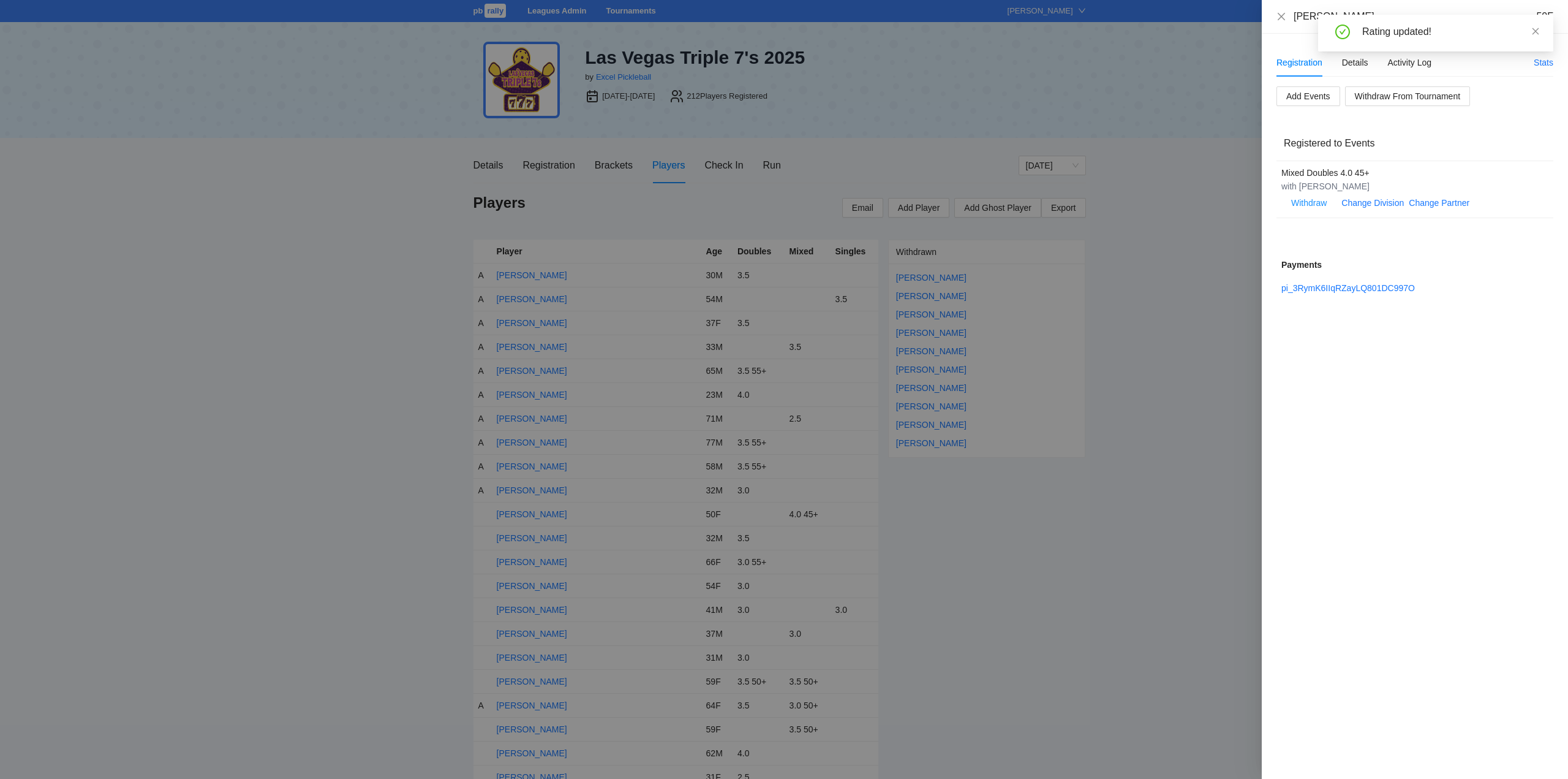
drag, startPoint x: 1535, startPoint y: 33, endPoint x: 1537, endPoint y: 49, distance: 16.1
click at [1535, 33] on icon "close" at bounding box center [1535, 31] width 8 height 8
drag, startPoint x: 1382, startPoint y: 17, endPoint x: 1296, endPoint y: 22, distance: 86.1
click at [1270, 27] on div "Alice Han-Carlsson 50F" at bounding box center [1415, 17] width 307 height 34
copy div "Alice Han-Carlsson"
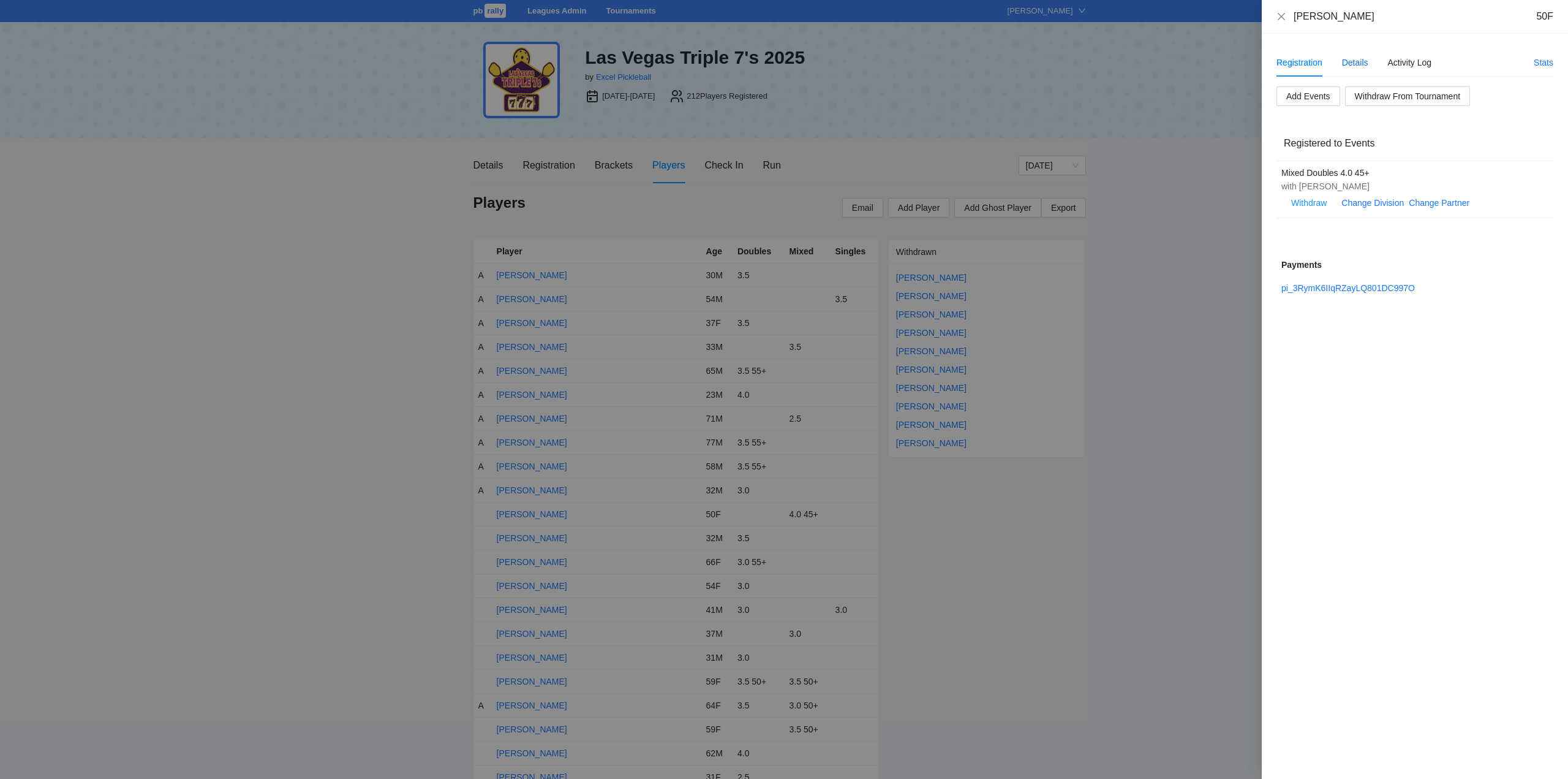
click at [1354, 61] on div "Details" at bounding box center [1354, 63] width 27 height 14
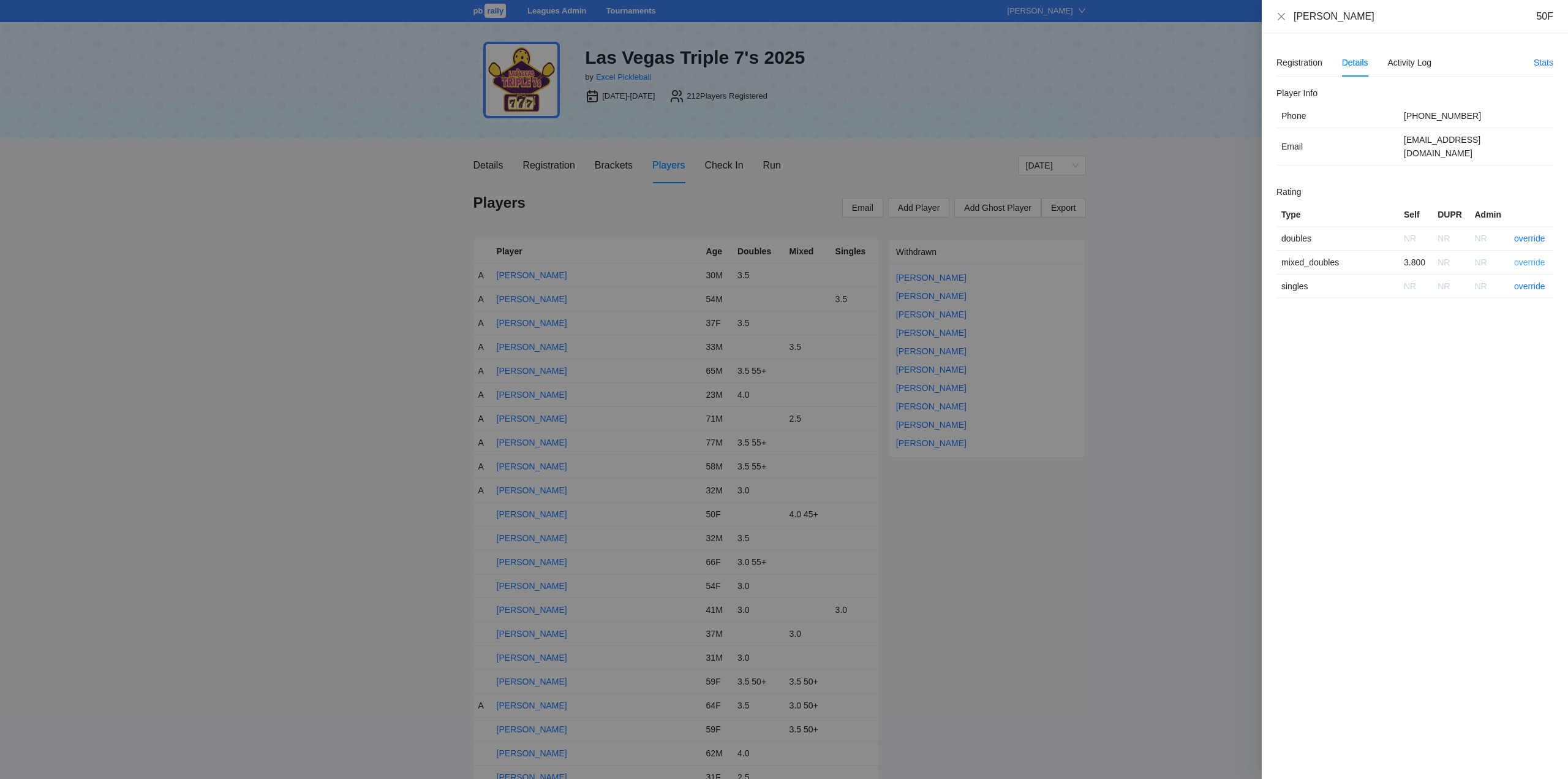
click at [1526, 257] on link "override" at bounding box center [1529, 262] width 31 height 10
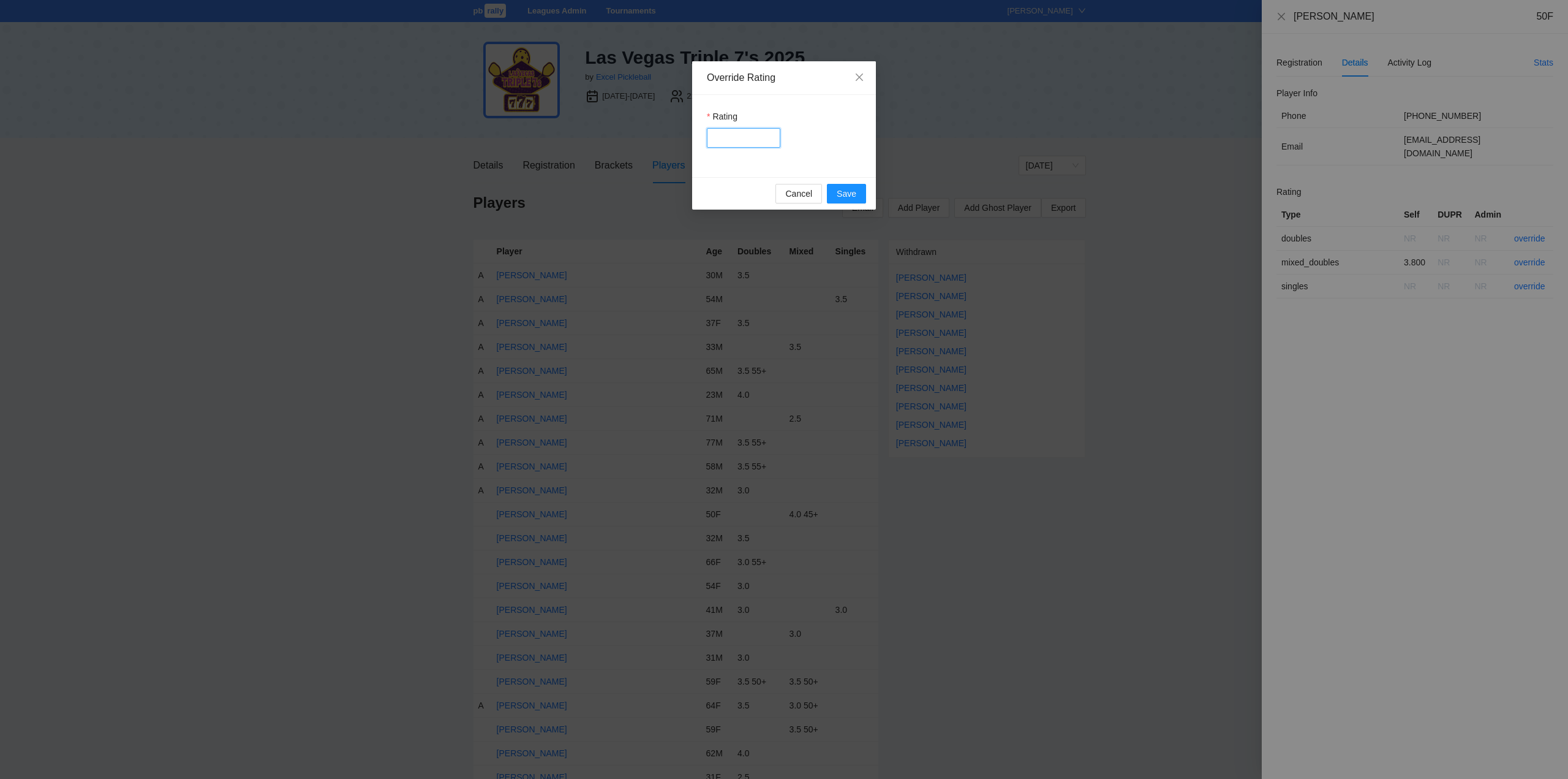
click at [738, 140] on input "Rating" at bounding box center [744, 138] width 73 height 20
type input "***"
click at [836, 193] on button "Save" at bounding box center [846, 194] width 39 height 20
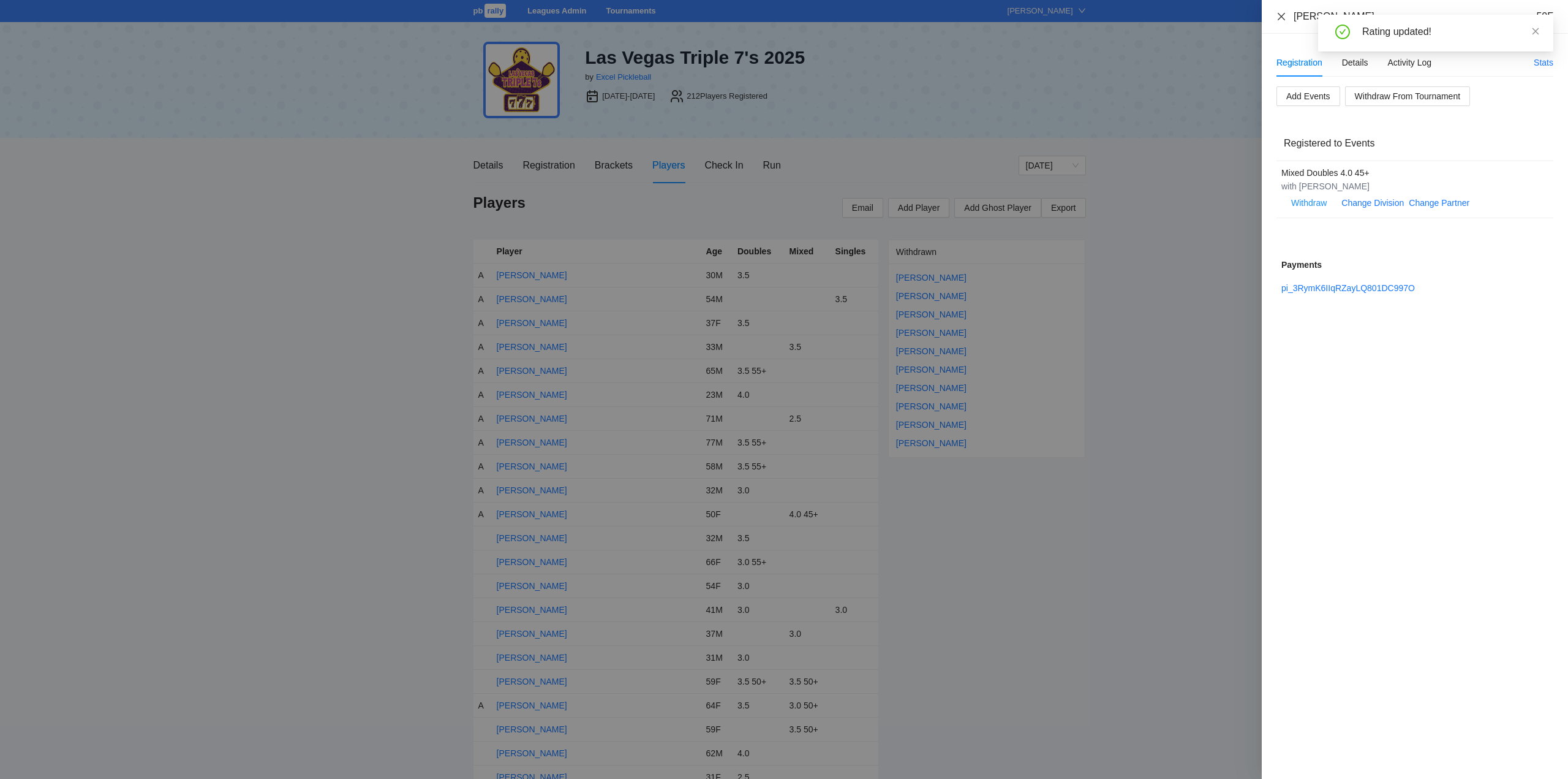
click at [1284, 15] on icon "close" at bounding box center [1281, 16] width 10 height 10
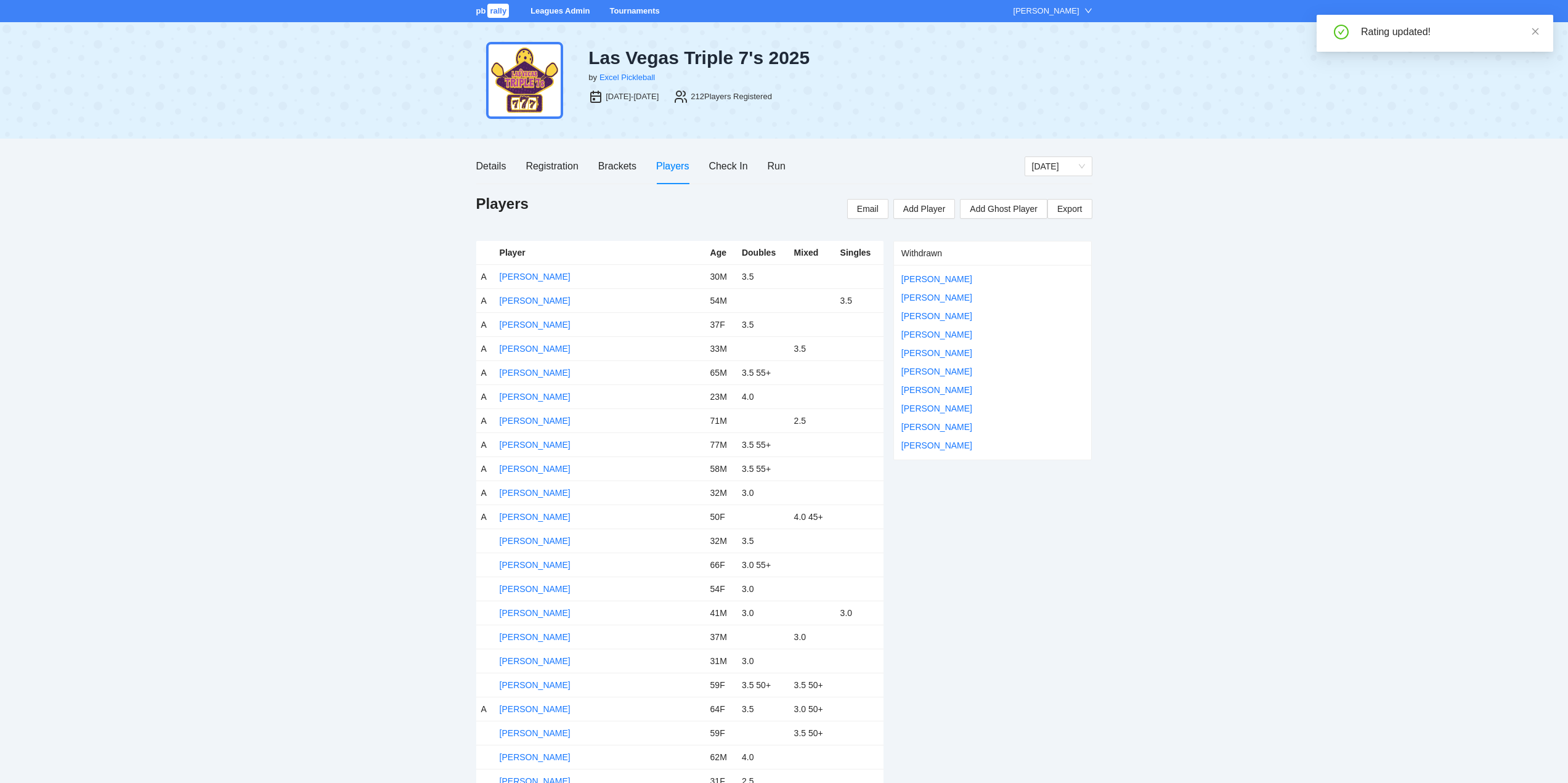
drag, startPoint x: 516, startPoint y: 541, endPoint x: 555, endPoint y: 535, distance: 39.5
click at [516, 541] on link "[PERSON_NAME]" at bounding box center [535, 541] width 71 height 10
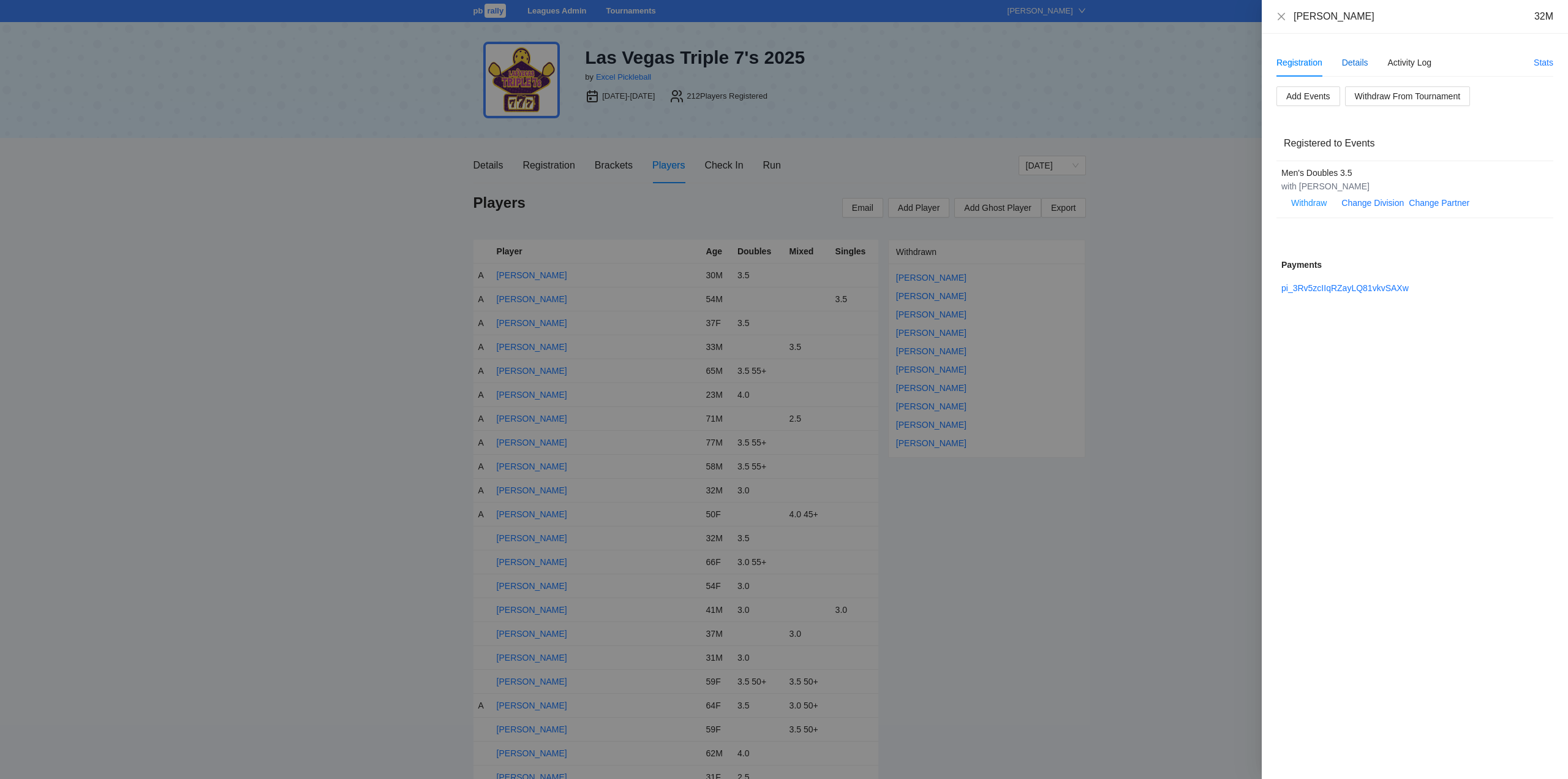
click at [1356, 64] on div "Details" at bounding box center [1354, 63] width 27 height 14
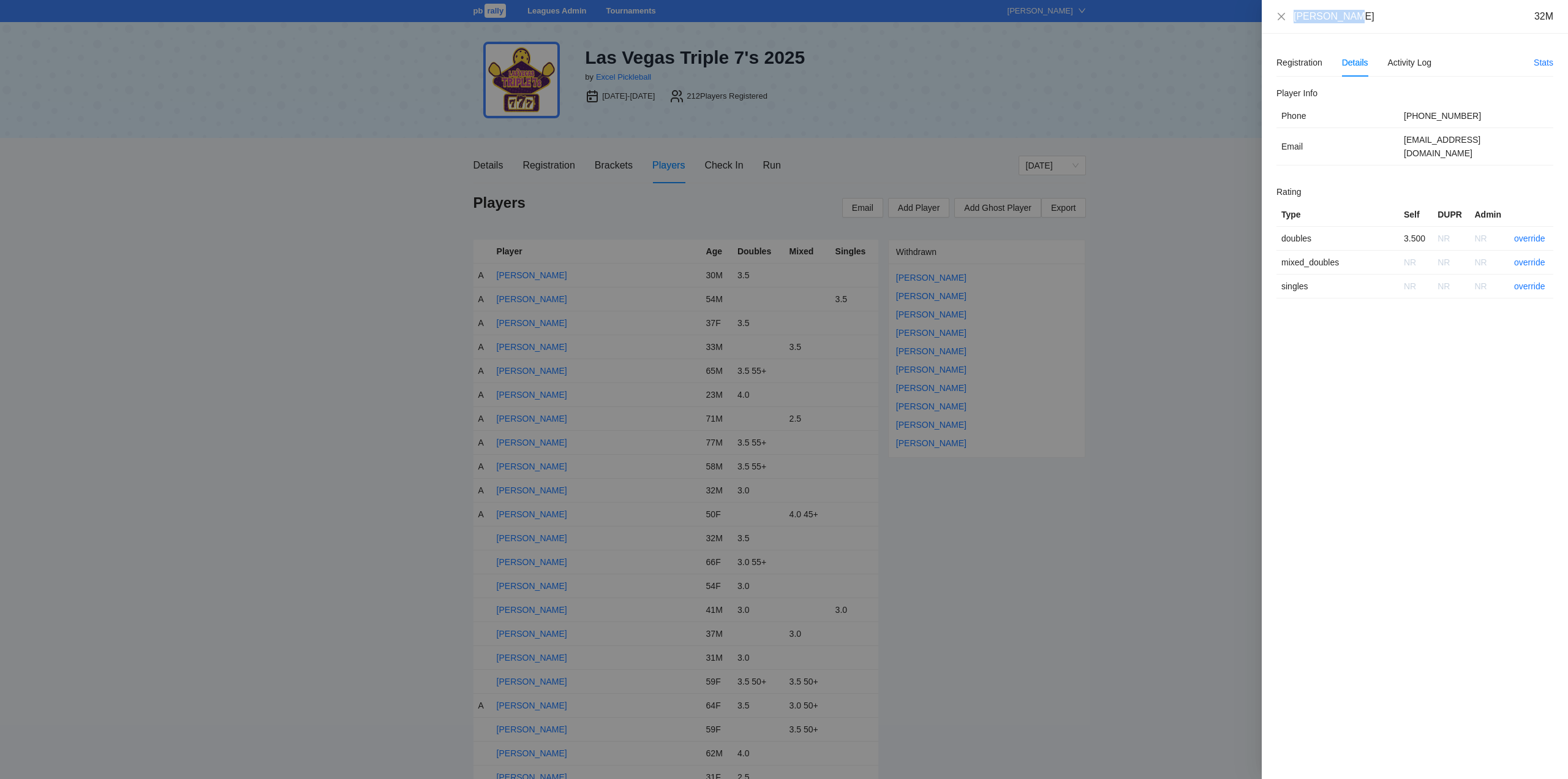
drag, startPoint x: 1348, startPoint y: 24, endPoint x: 1280, endPoint y: 26, distance: 68.0
click at [1280, 26] on div "Alvin Lacap 32M" at bounding box center [1415, 17] width 307 height 34
copy div "[PERSON_NAME]"
click at [1522, 233] on link "override" at bounding box center [1529, 238] width 31 height 10
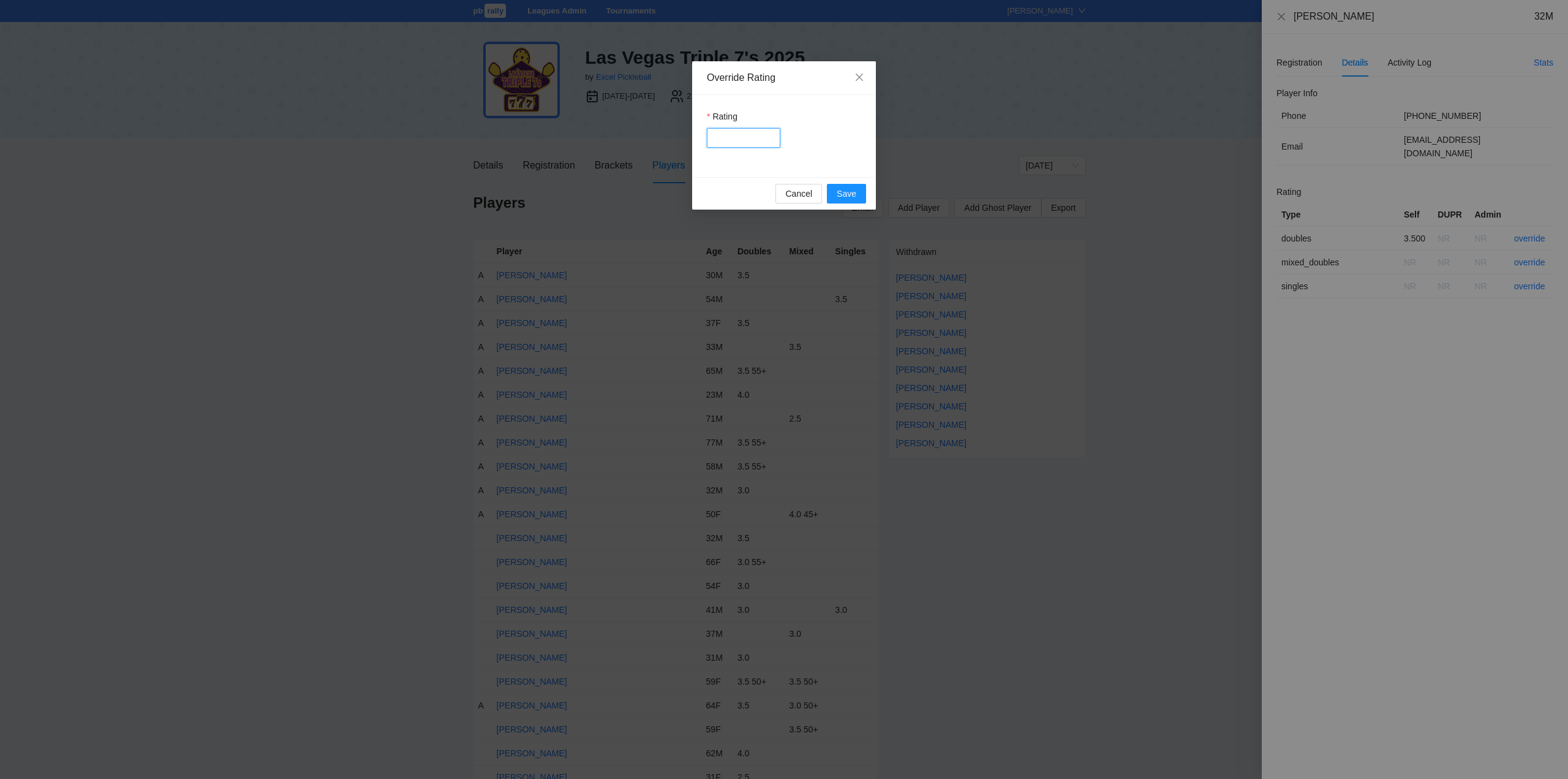
click at [739, 130] on input "Rating" at bounding box center [744, 138] width 73 height 20
type input "***"
click at [841, 188] on span "Save" at bounding box center [847, 194] width 20 height 14
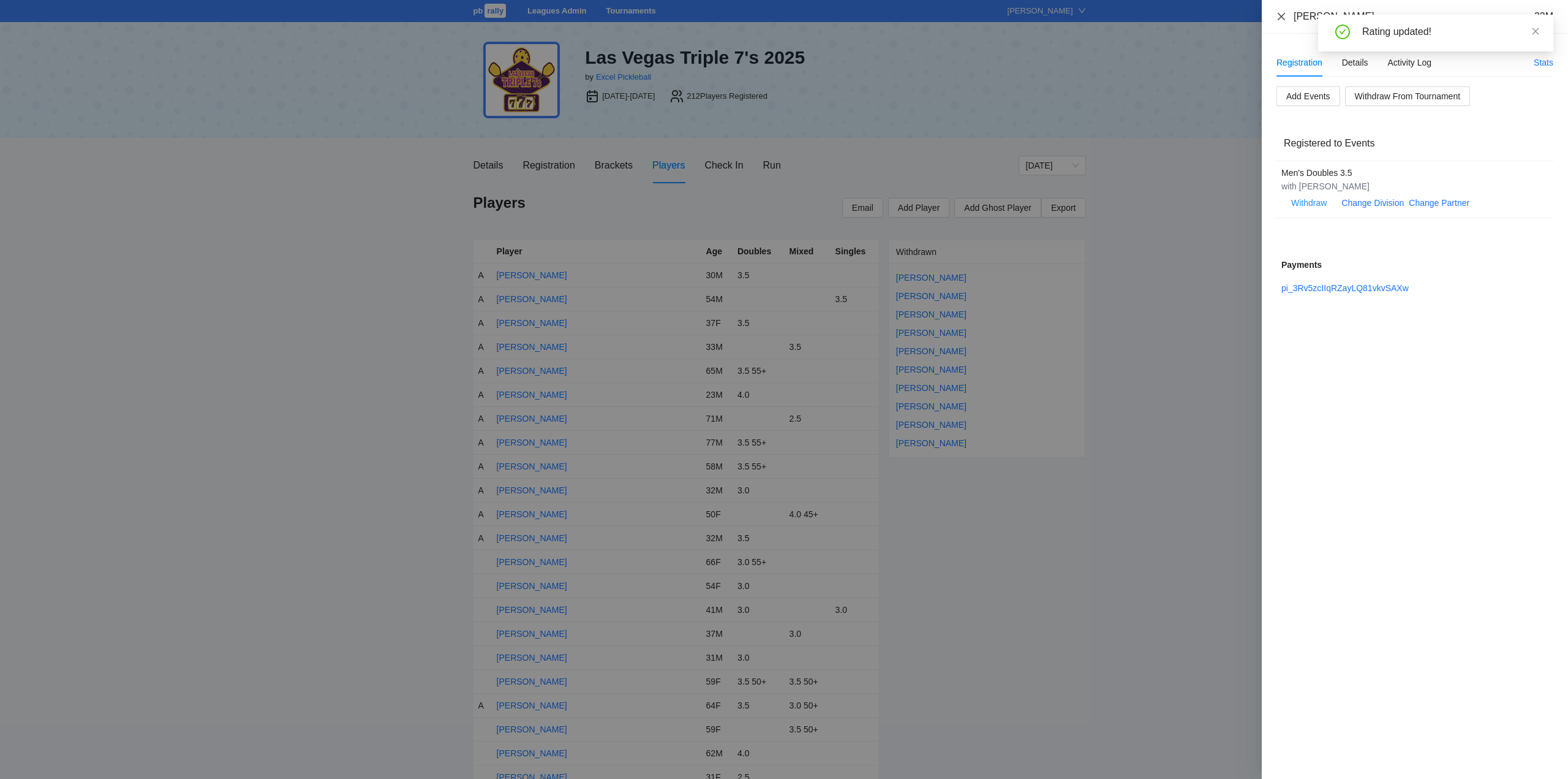
drag, startPoint x: 1280, startPoint y: 16, endPoint x: 1239, endPoint y: 15, distance: 41.0
click at [1280, 15] on icon "close" at bounding box center [1281, 16] width 8 height 8
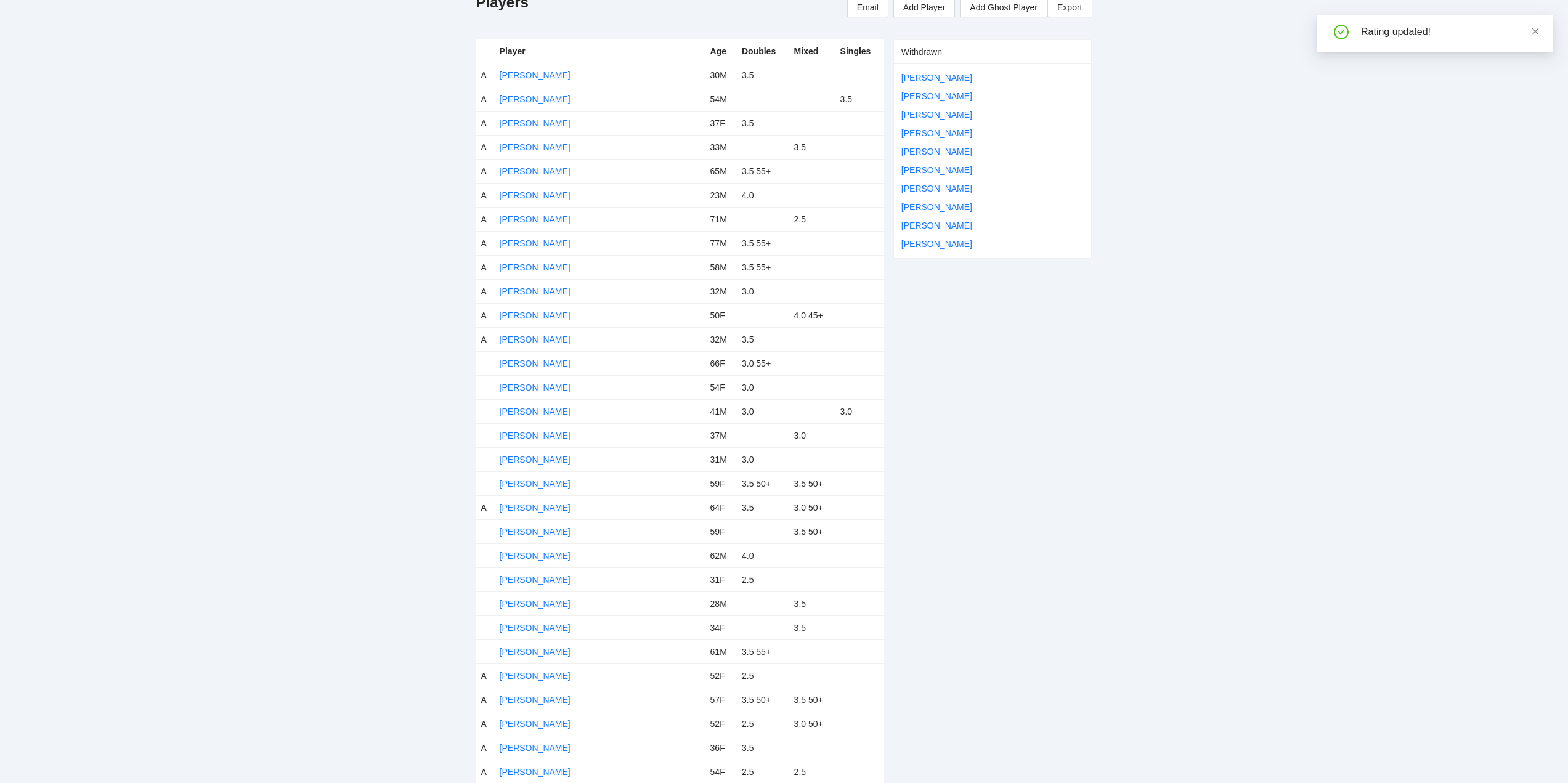
scroll to position [370, 0]
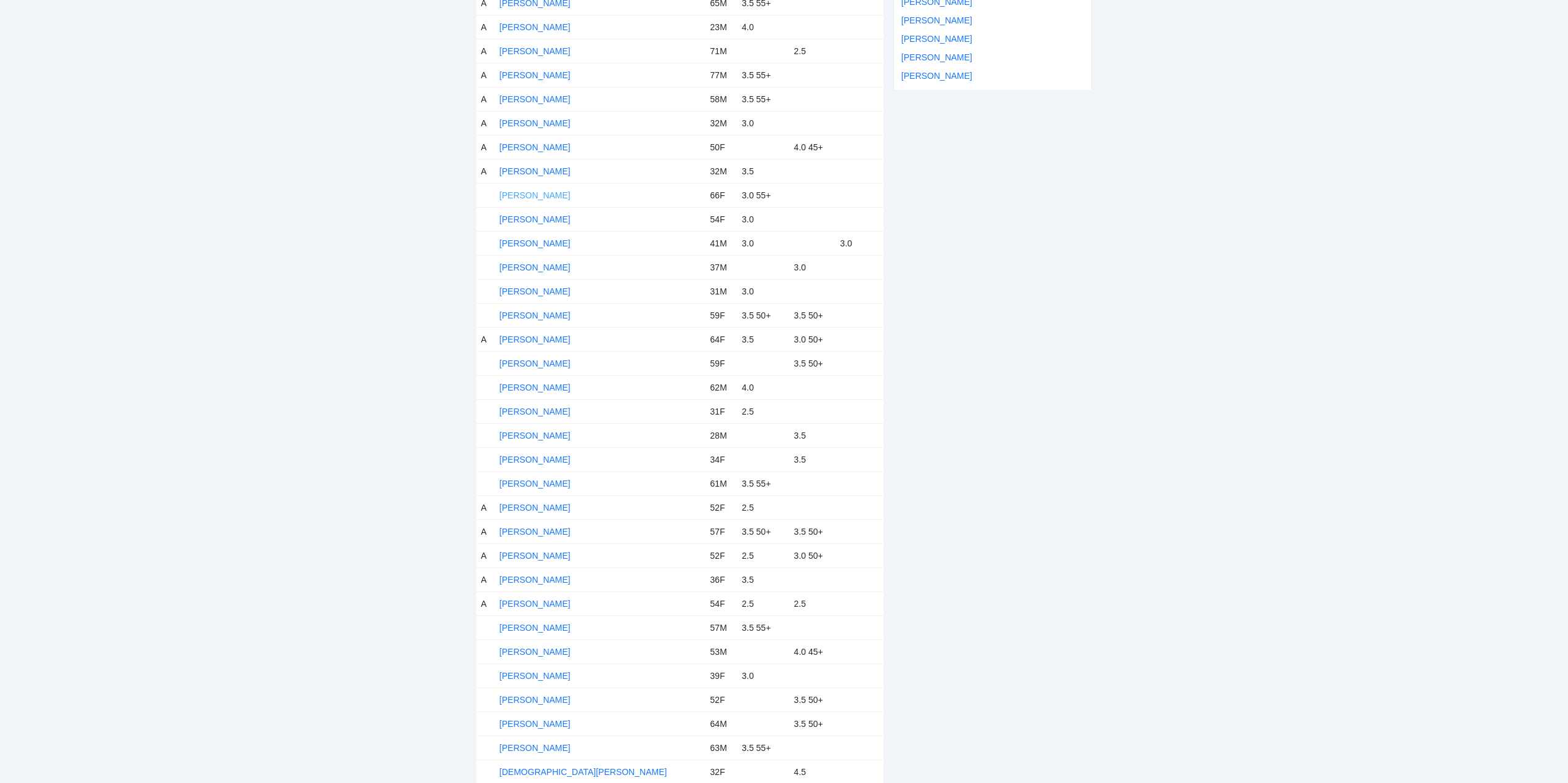
click at [515, 194] on link "Amy Aguil" at bounding box center [535, 195] width 71 height 10
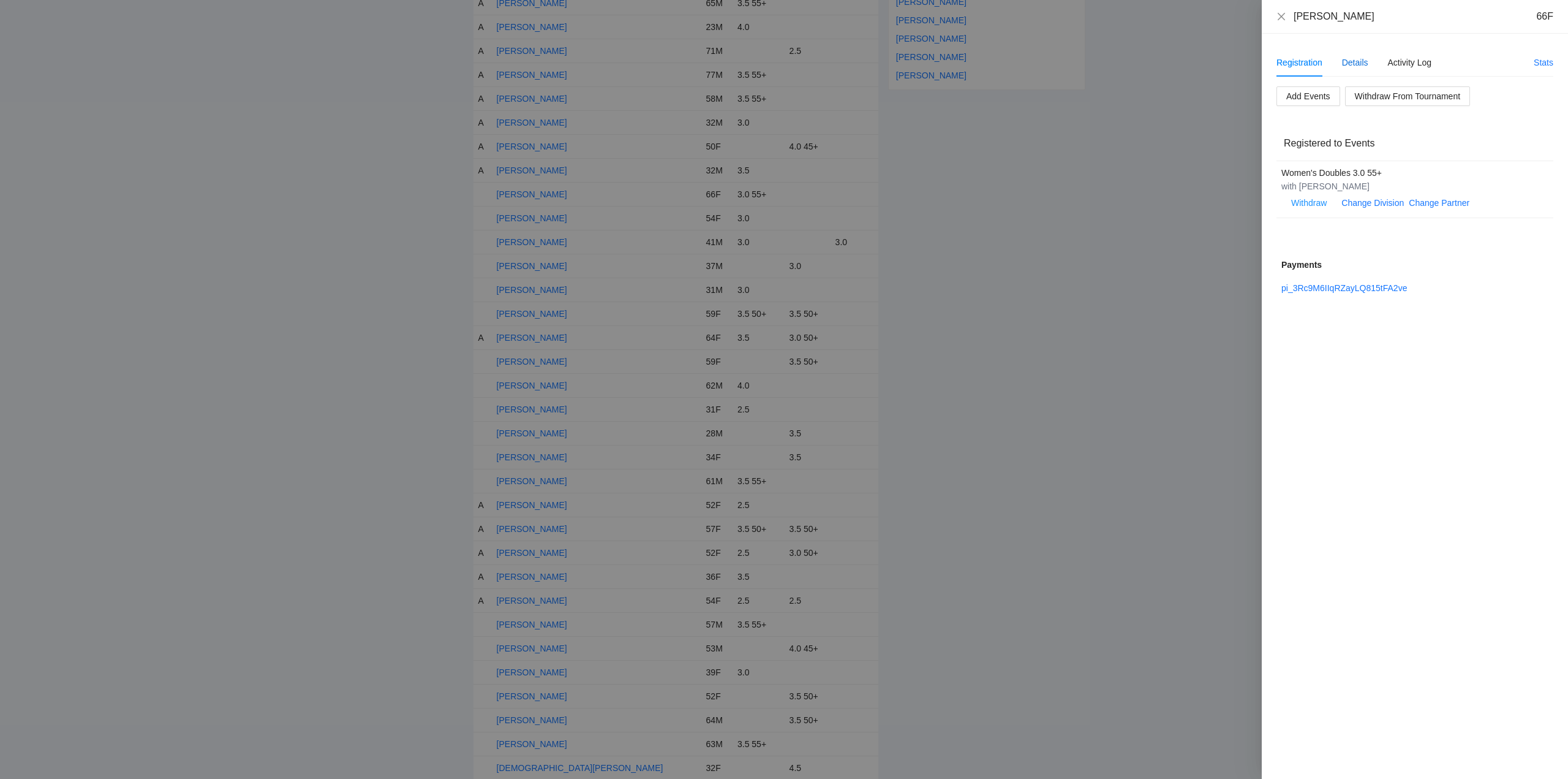
click at [1354, 60] on div "Details" at bounding box center [1354, 63] width 27 height 14
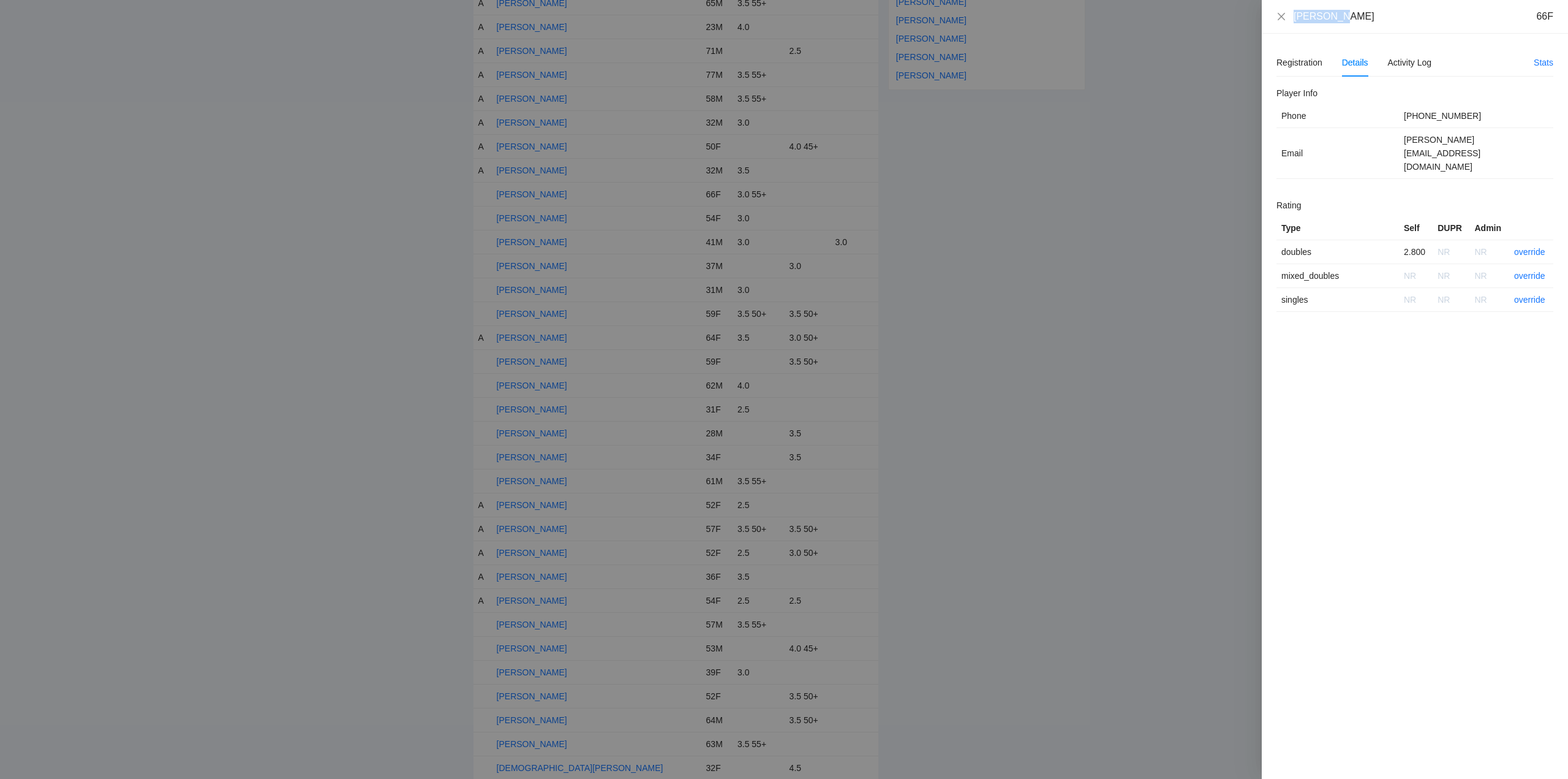
drag, startPoint x: 1332, startPoint y: 18, endPoint x: 1296, endPoint y: 17, distance: 36.0
click at [1260, 21] on div "Amy Aguil 66F Registration Details Activity Log Stats Add Events Withdraw From …" at bounding box center [784, 389] width 1568 height 779
copy div "Amy Aguil"
click at [1531, 247] on link "override" at bounding box center [1529, 252] width 31 height 10
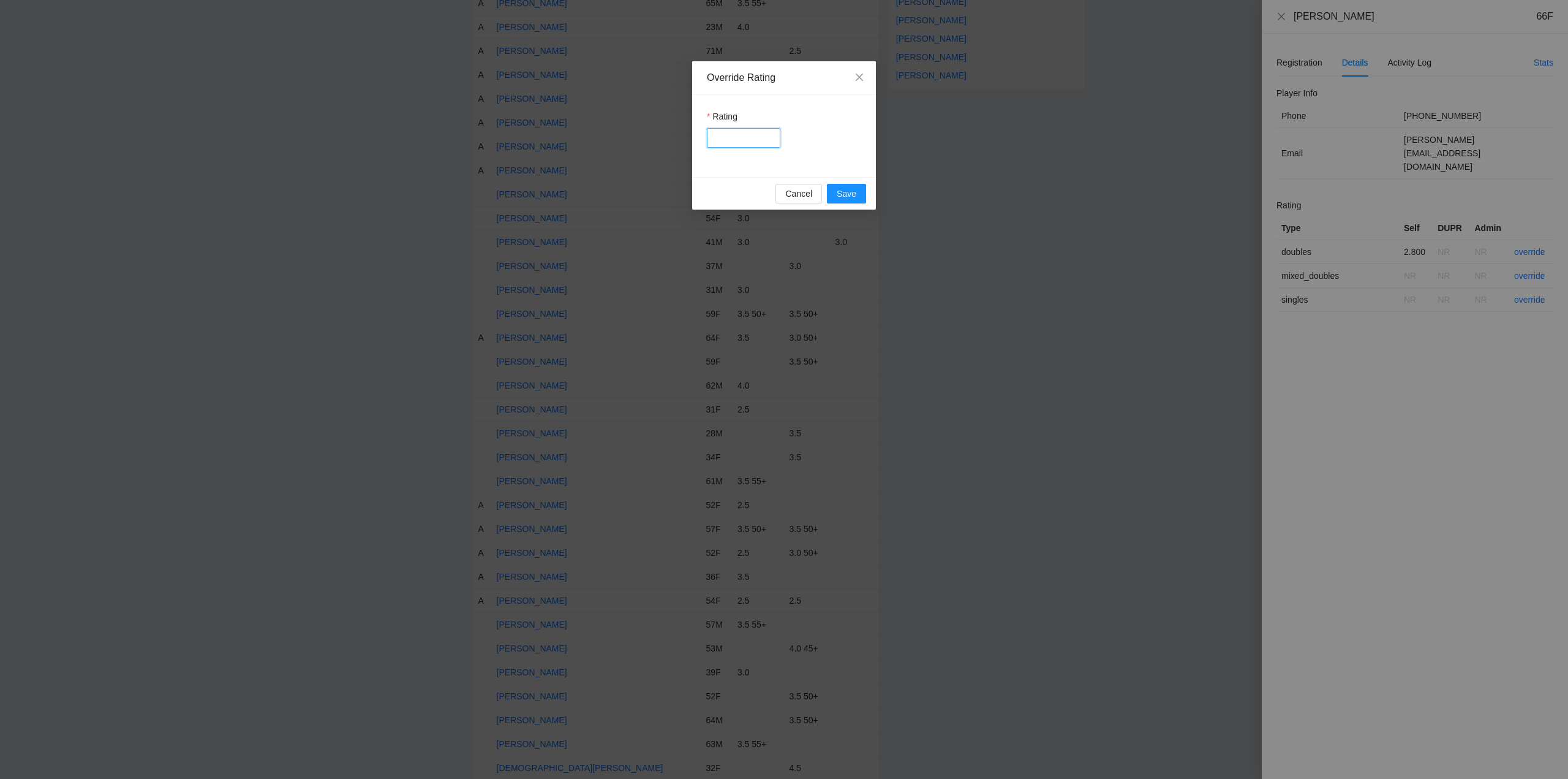
click at [734, 137] on input "Rating" at bounding box center [744, 138] width 73 height 20
type input "***"
click at [847, 195] on span "Save" at bounding box center [847, 194] width 20 height 14
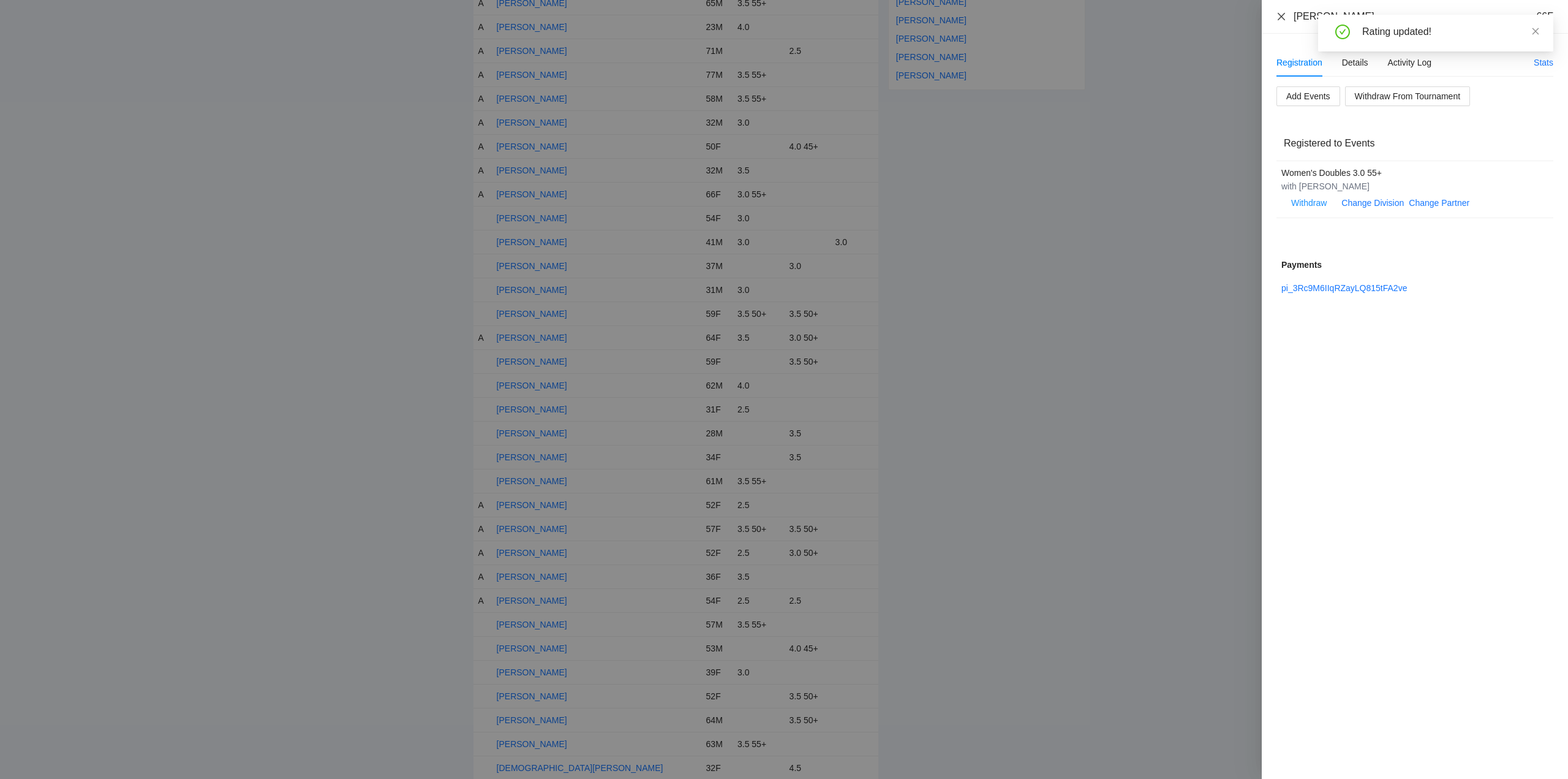
click at [1284, 14] on icon "close" at bounding box center [1281, 16] width 10 height 10
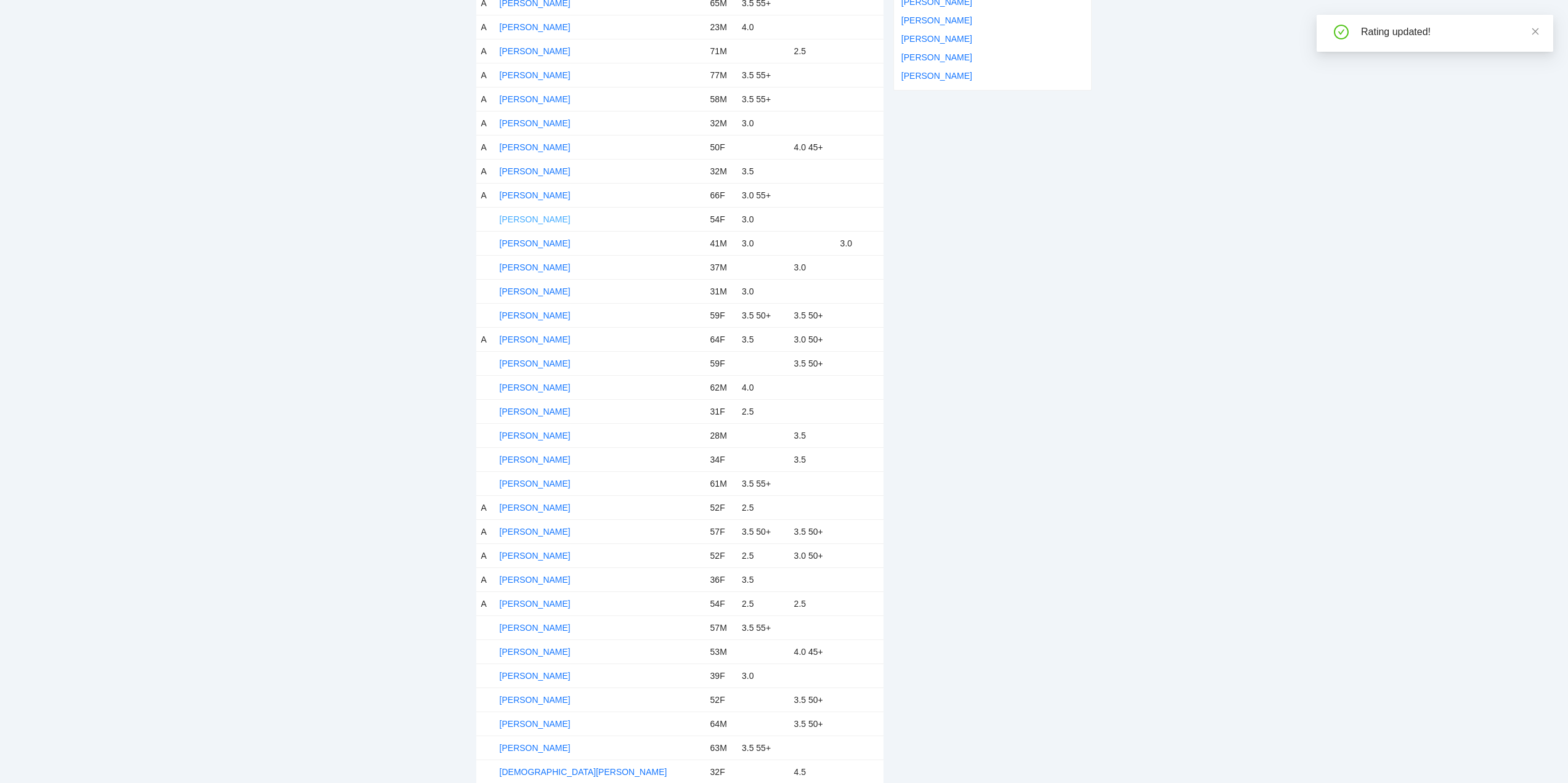
click at [524, 219] on link "Andrea Kelemen" at bounding box center [535, 219] width 71 height 10
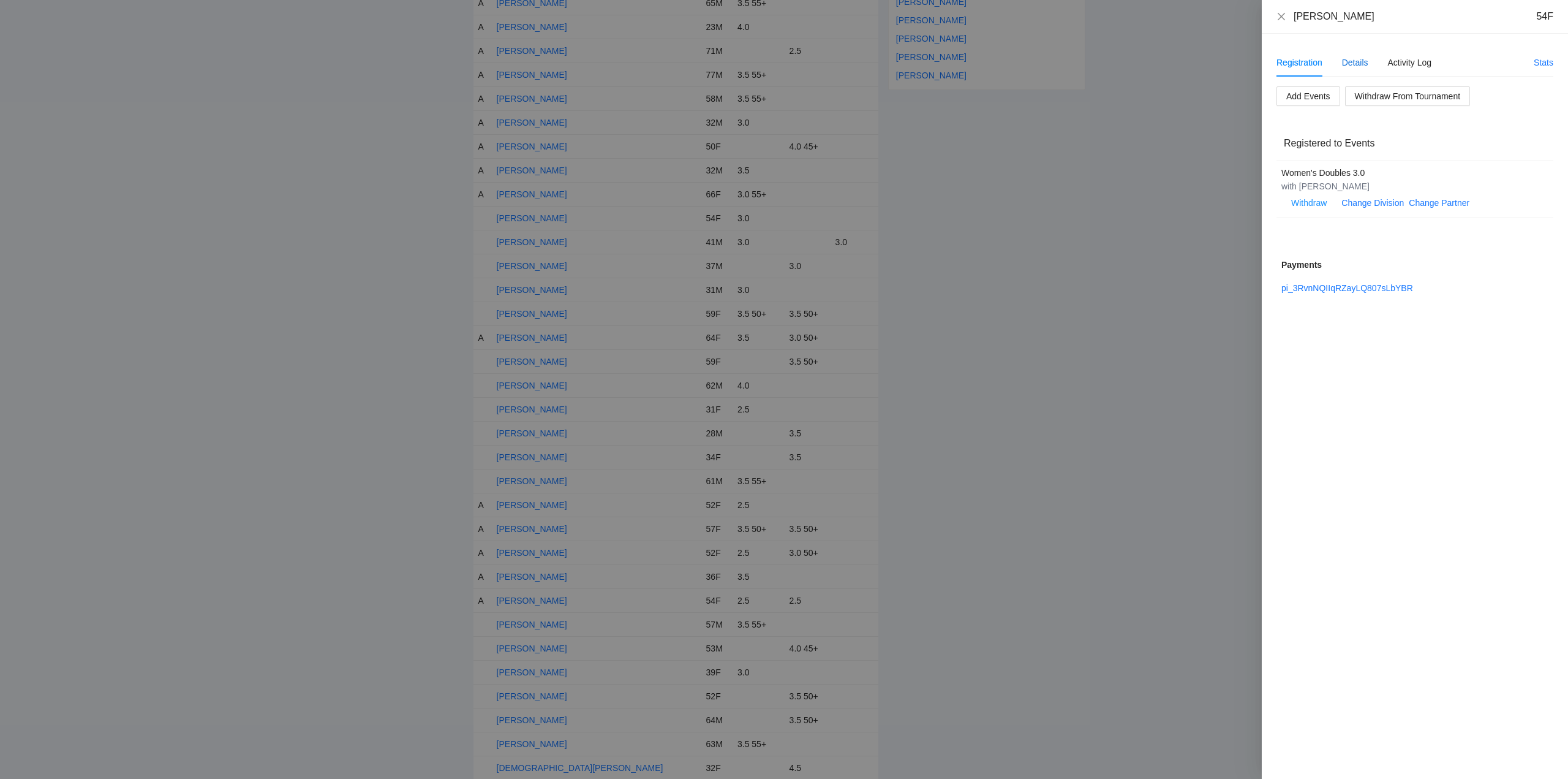
click at [1358, 61] on div "Details" at bounding box center [1354, 63] width 27 height 14
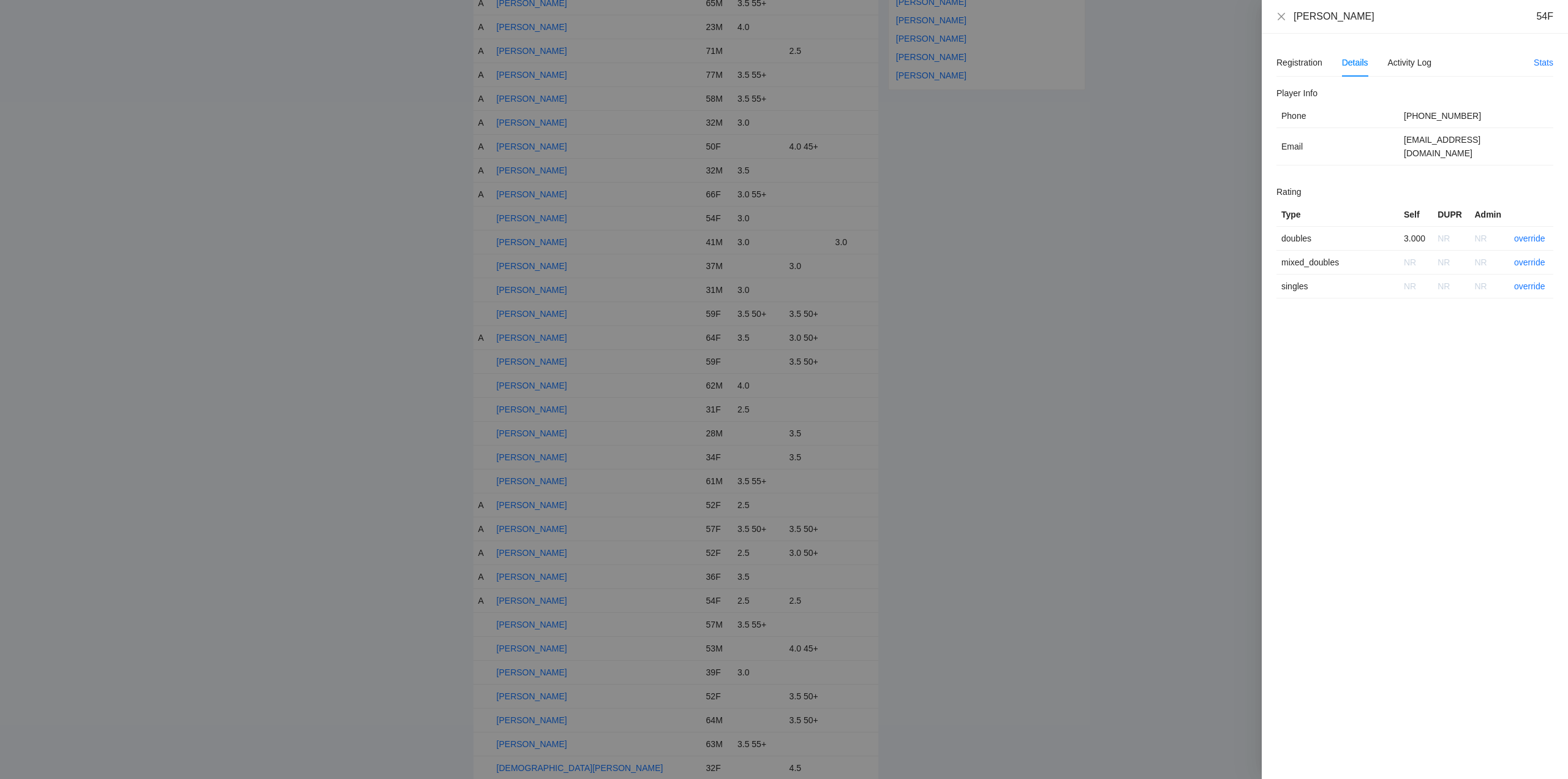
drag, startPoint x: 1371, startPoint y: 18, endPoint x: 1292, endPoint y: 20, distance: 79.0
click at [1292, 20] on div "Andrea Kelemen 54F" at bounding box center [1415, 17] width 277 height 14
click at [1528, 233] on link "override" at bounding box center [1529, 238] width 31 height 10
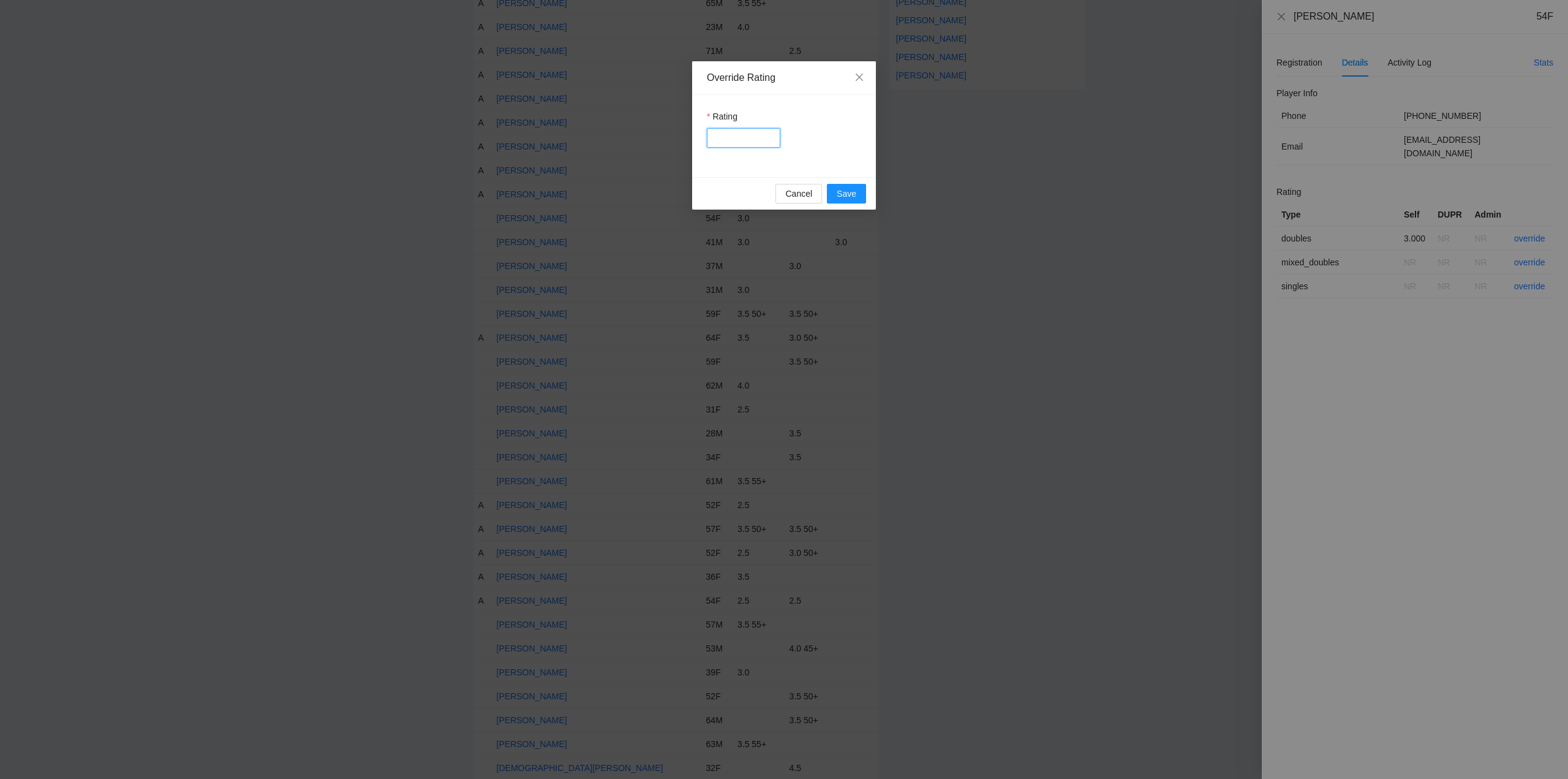
click at [732, 140] on input "Rating" at bounding box center [744, 138] width 73 height 20
type input "***"
click at [853, 192] on span "Save" at bounding box center [847, 194] width 20 height 14
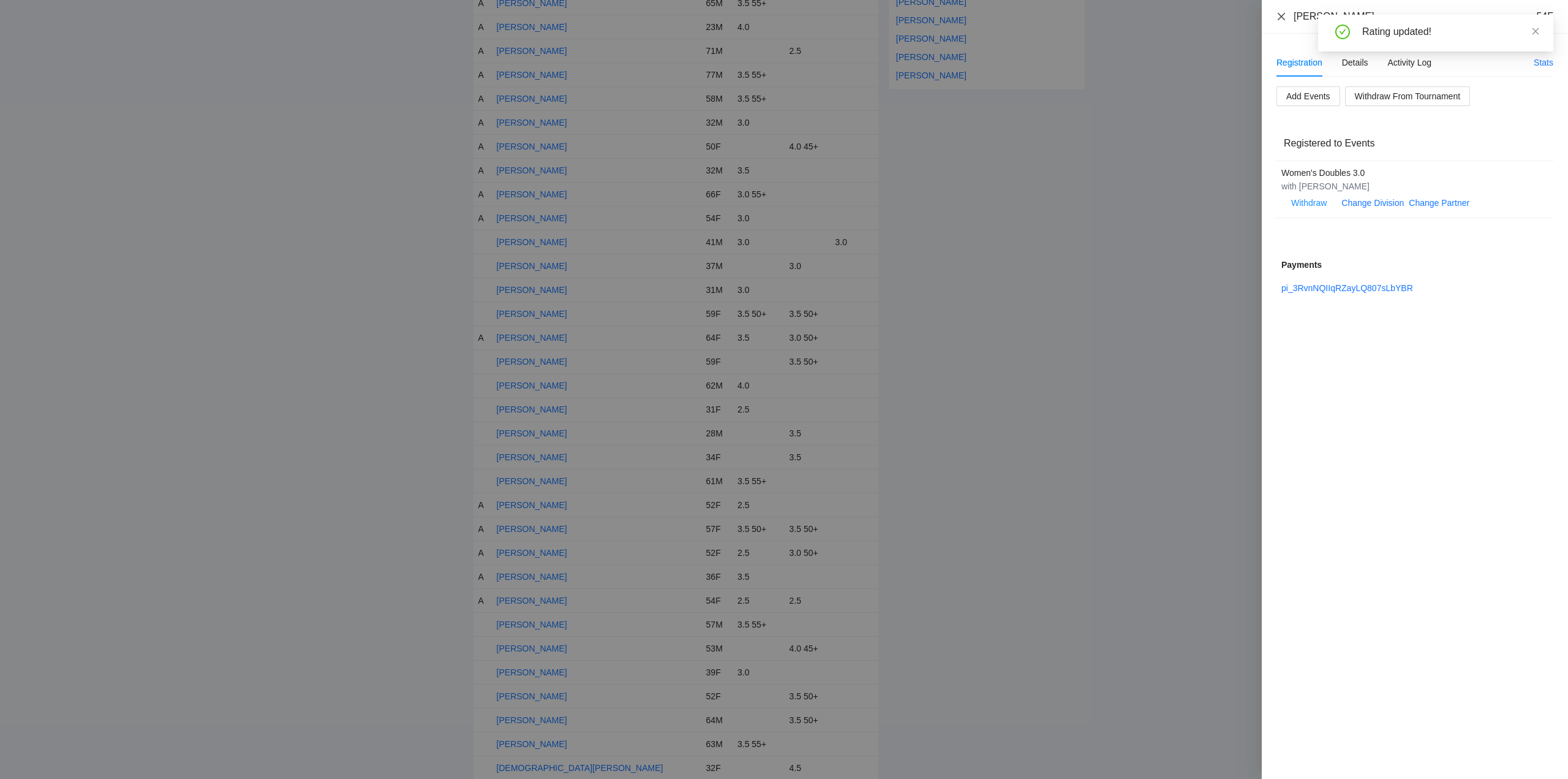
click at [1279, 15] on icon "close" at bounding box center [1281, 16] width 10 height 10
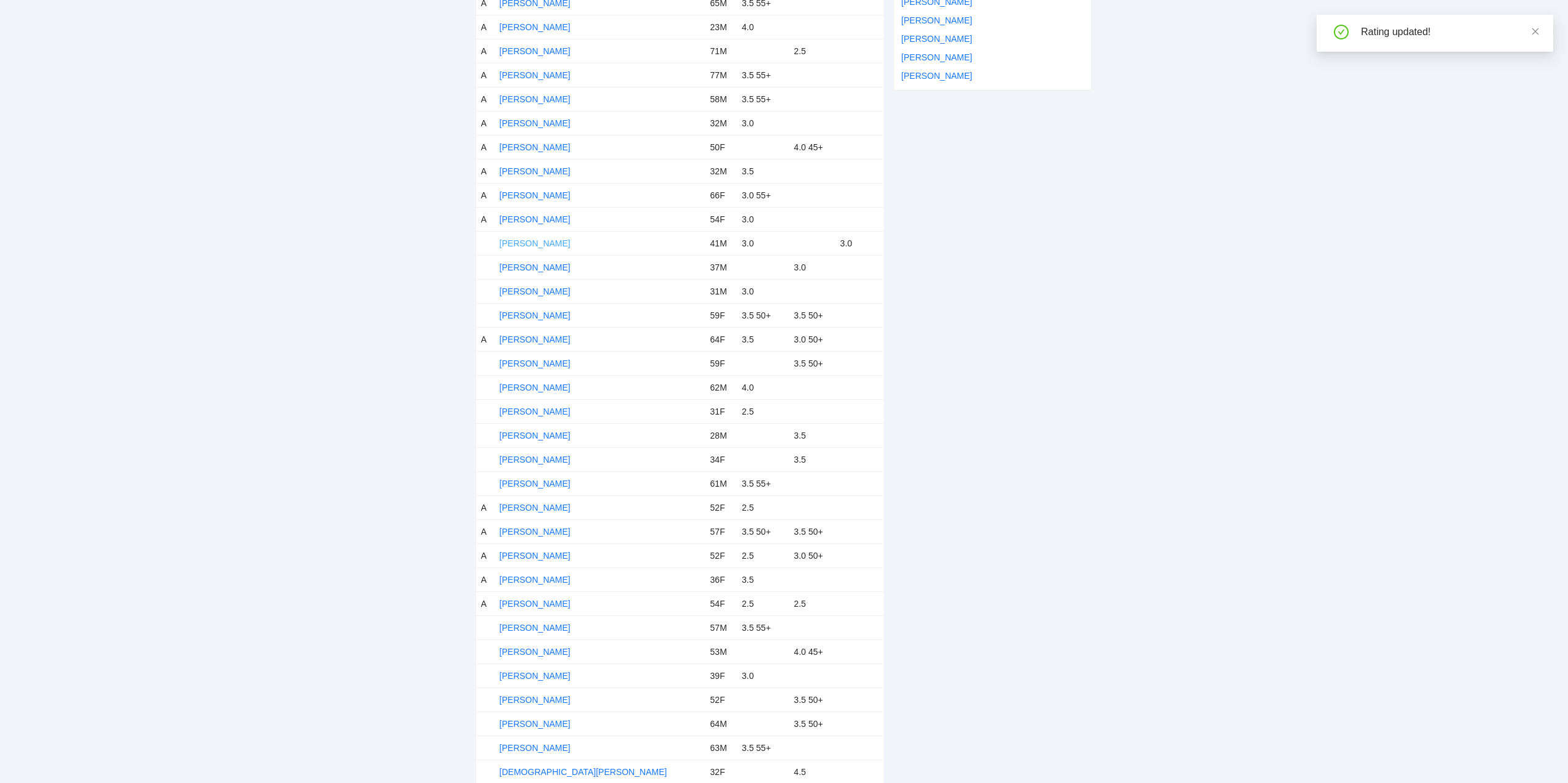
click at [522, 241] on link "Andrew Düb" at bounding box center [535, 243] width 71 height 10
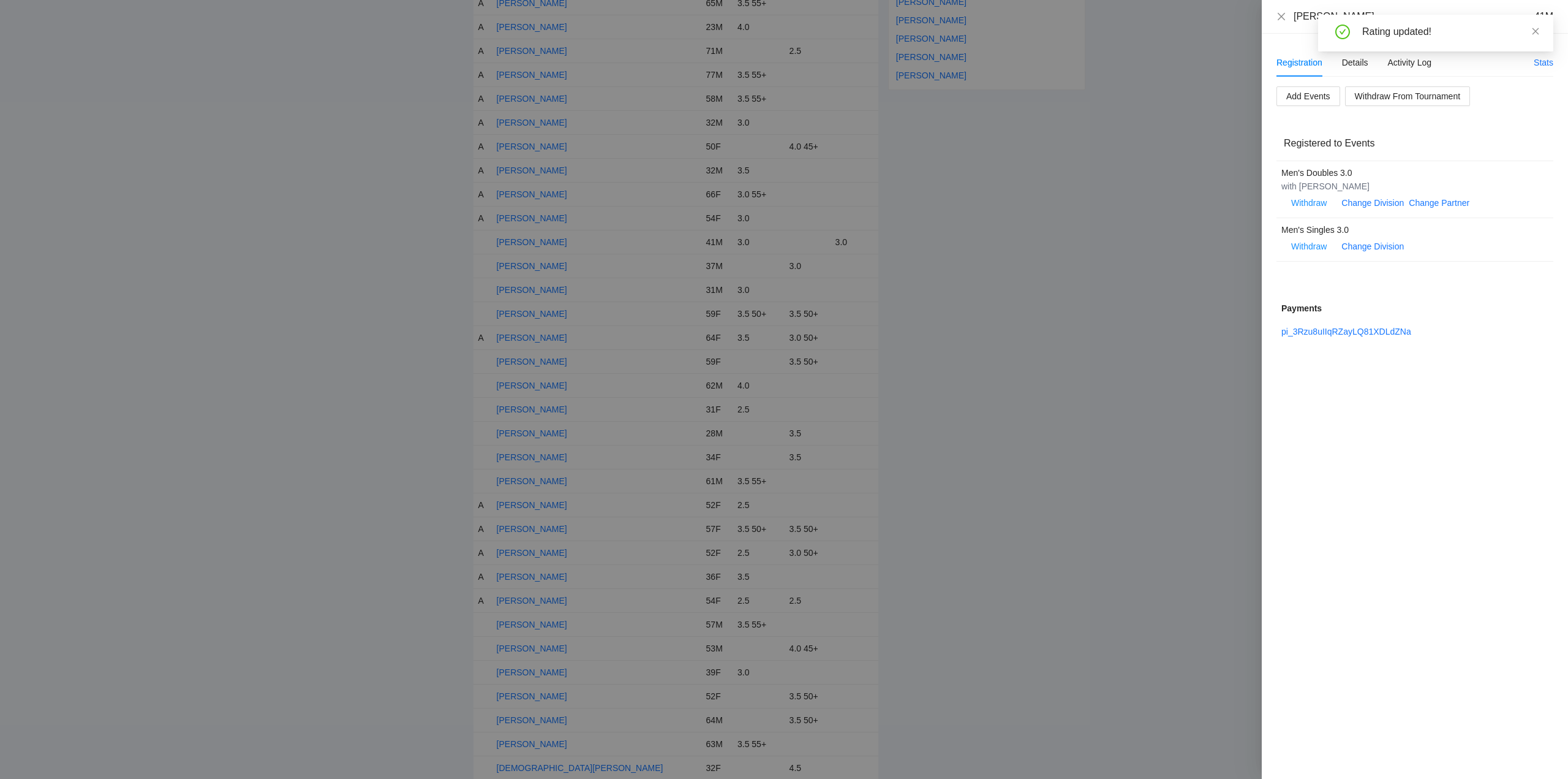
click at [1361, 61] on div "Rating updated!" at bounding box center [1435, 37] width 235 height 47
click at [1351, 63] on div "Details" at bounding box center [1354, 63] width 27 height 14
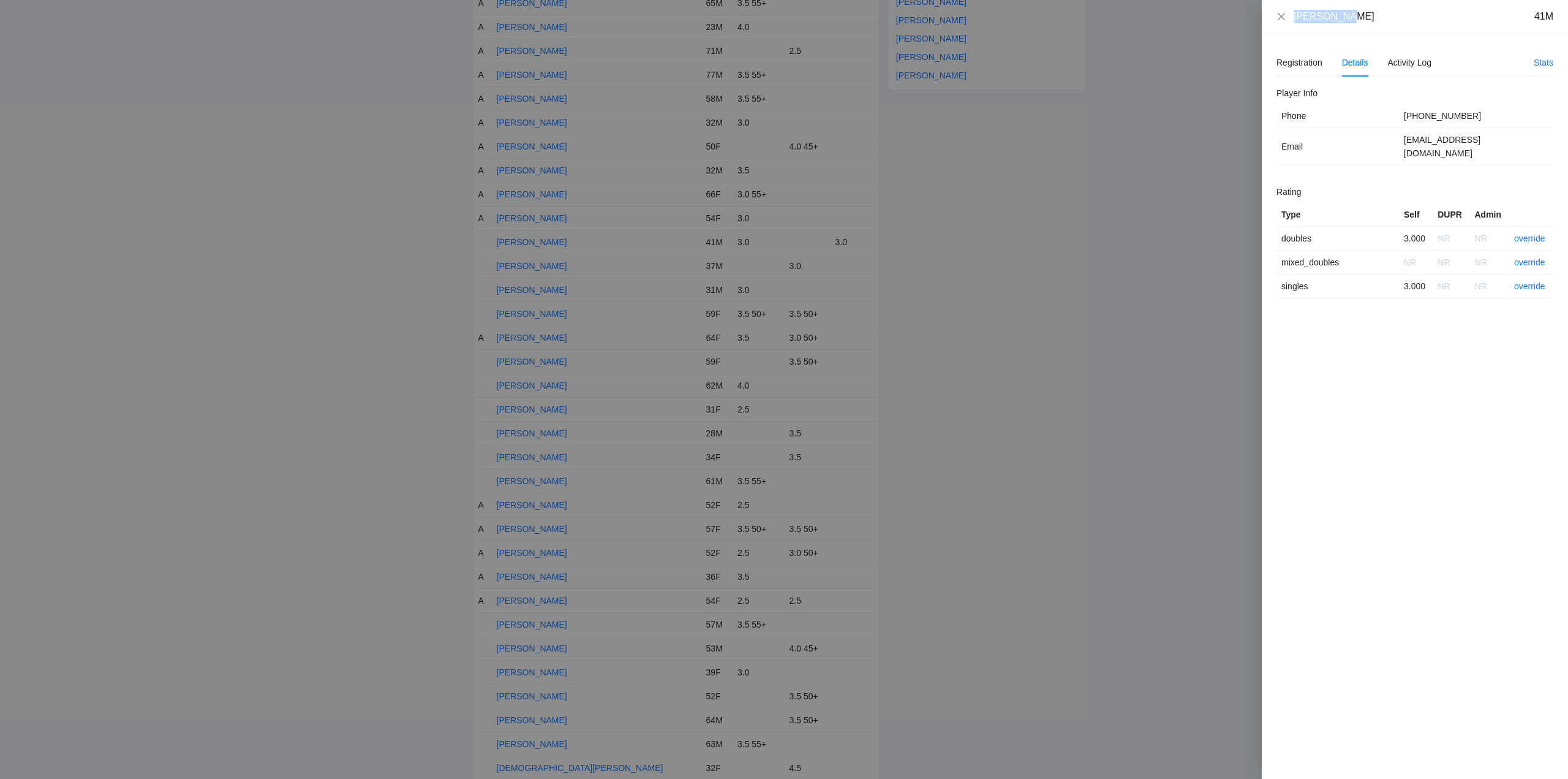
drag, startPoint x: 1354, startPoint y: 24, endPoint x: 1313, endPoint y: 21, distance: 41.1
click at [1273, 24] on div "Andrew Düb 41M" at bounding box center [1415, 17] width 307 height 34
click at [1526, 233] on link "override" at bounding box center [1529, 238] width 31 height 10
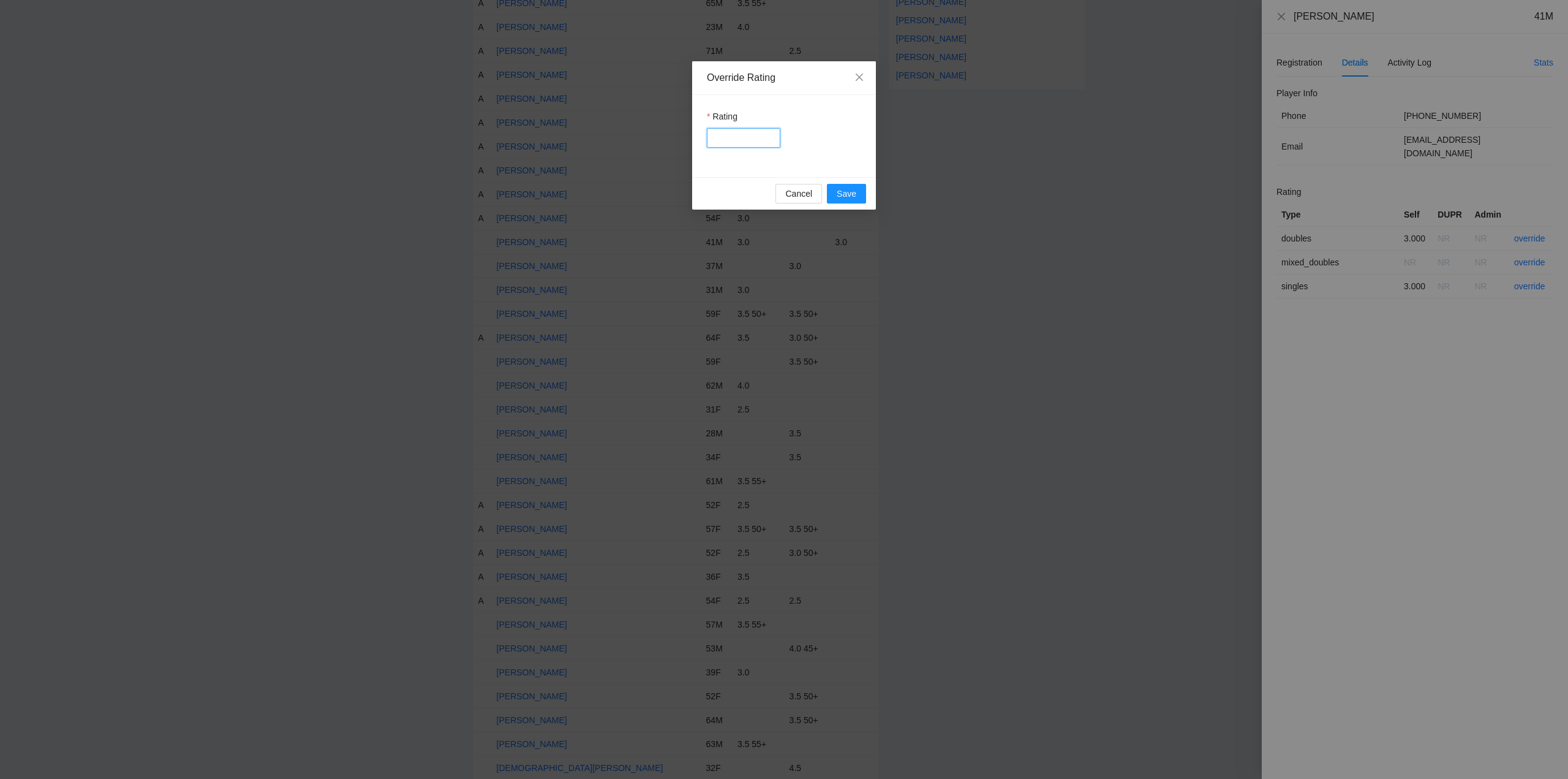
click at [732, 137] on input "Rating" at bounding box center [744, 138] width 73 height 20
type input "***"
click at [841, 191] on span "Save" at bounding box center [847, 194] width 20 height 14
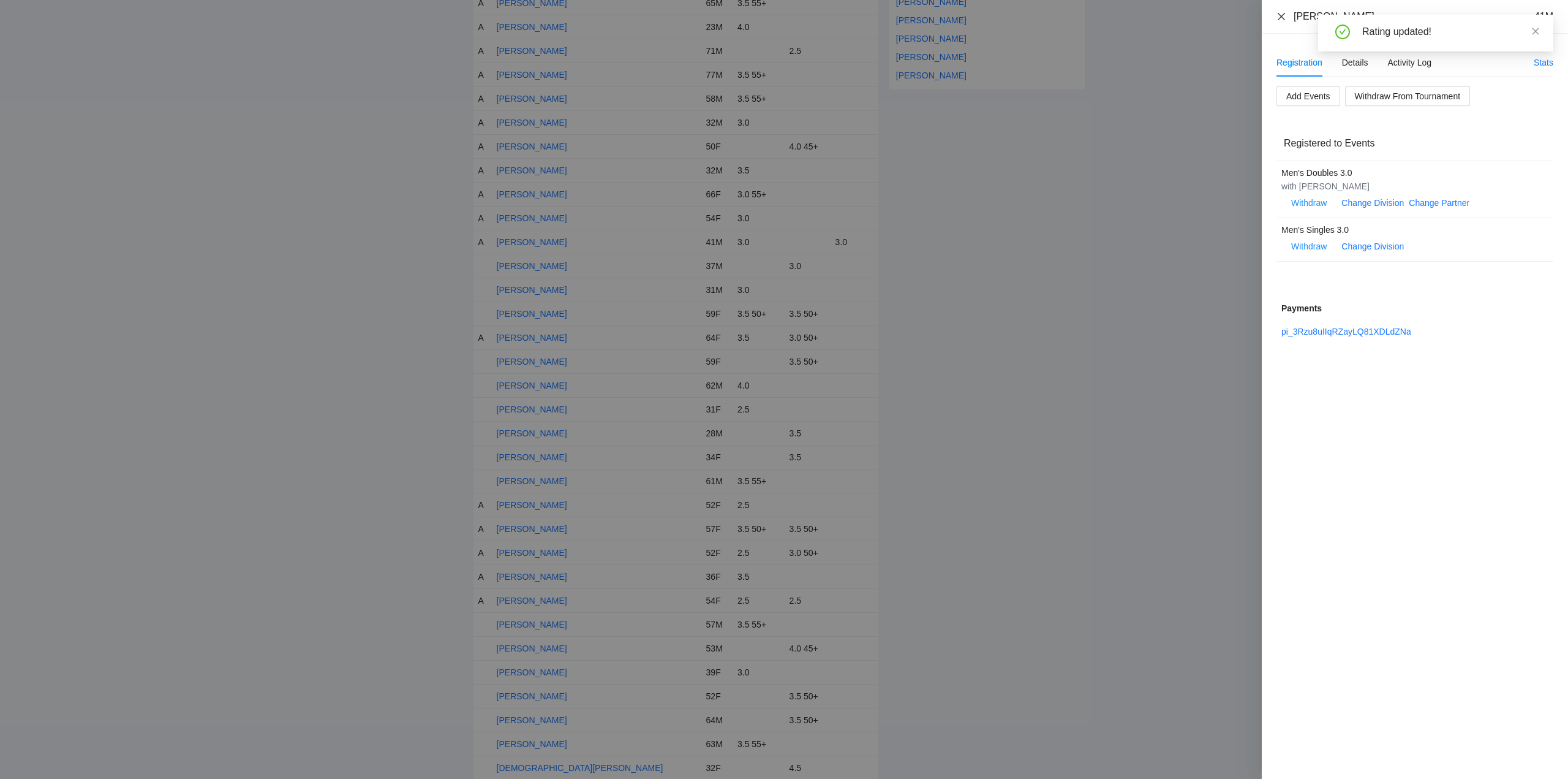
click at [1282, 16] on icon "close" at bounding box center [1281, 16] width 8 height 8
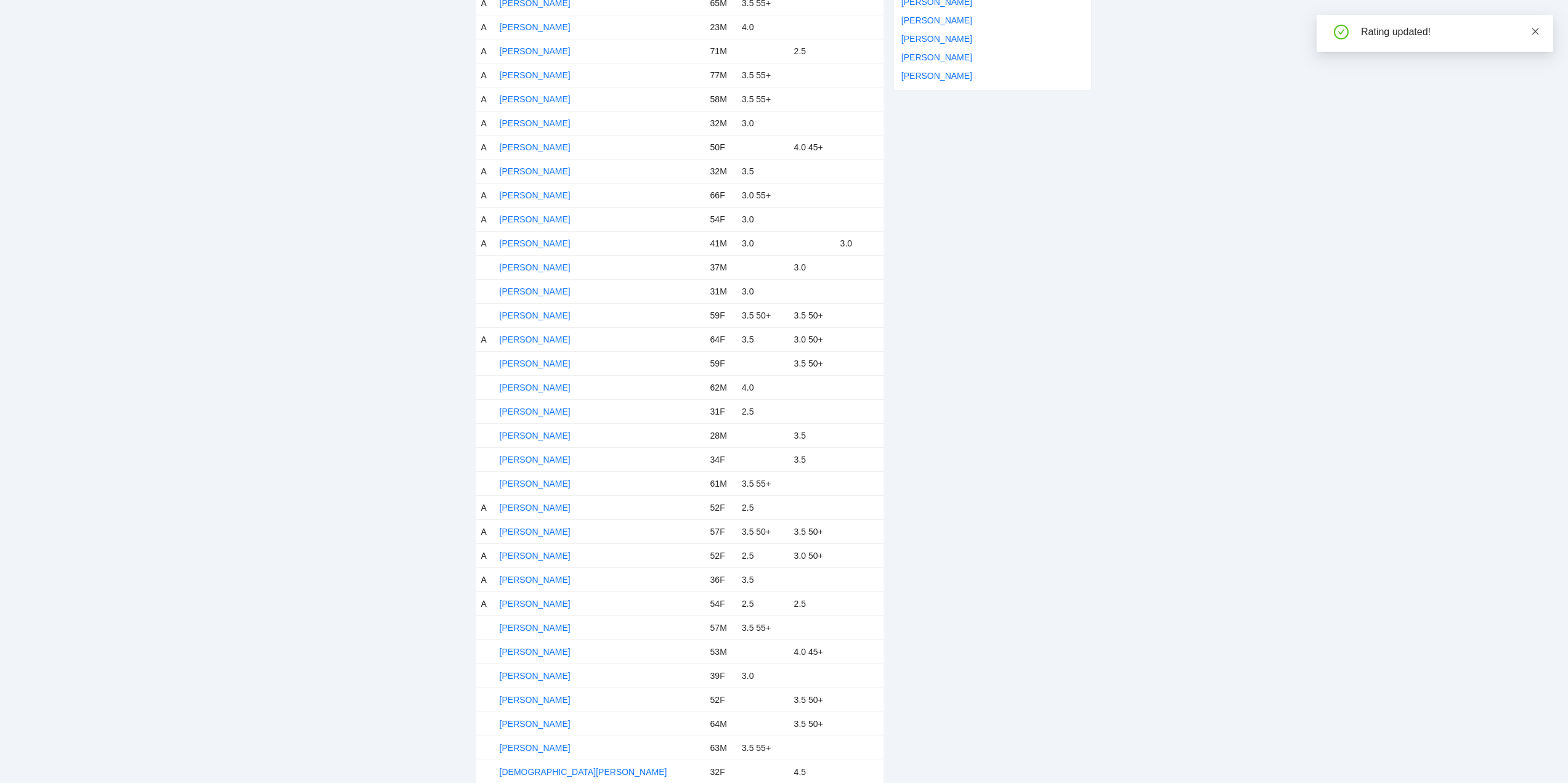
click at [1533, 31] on icon "close" at bounding box center [1535, 31] width 8 height 8
click at [521, 268] on link "[PERSON_NAME]" at bounding box center [535, 267] width 71 height 10
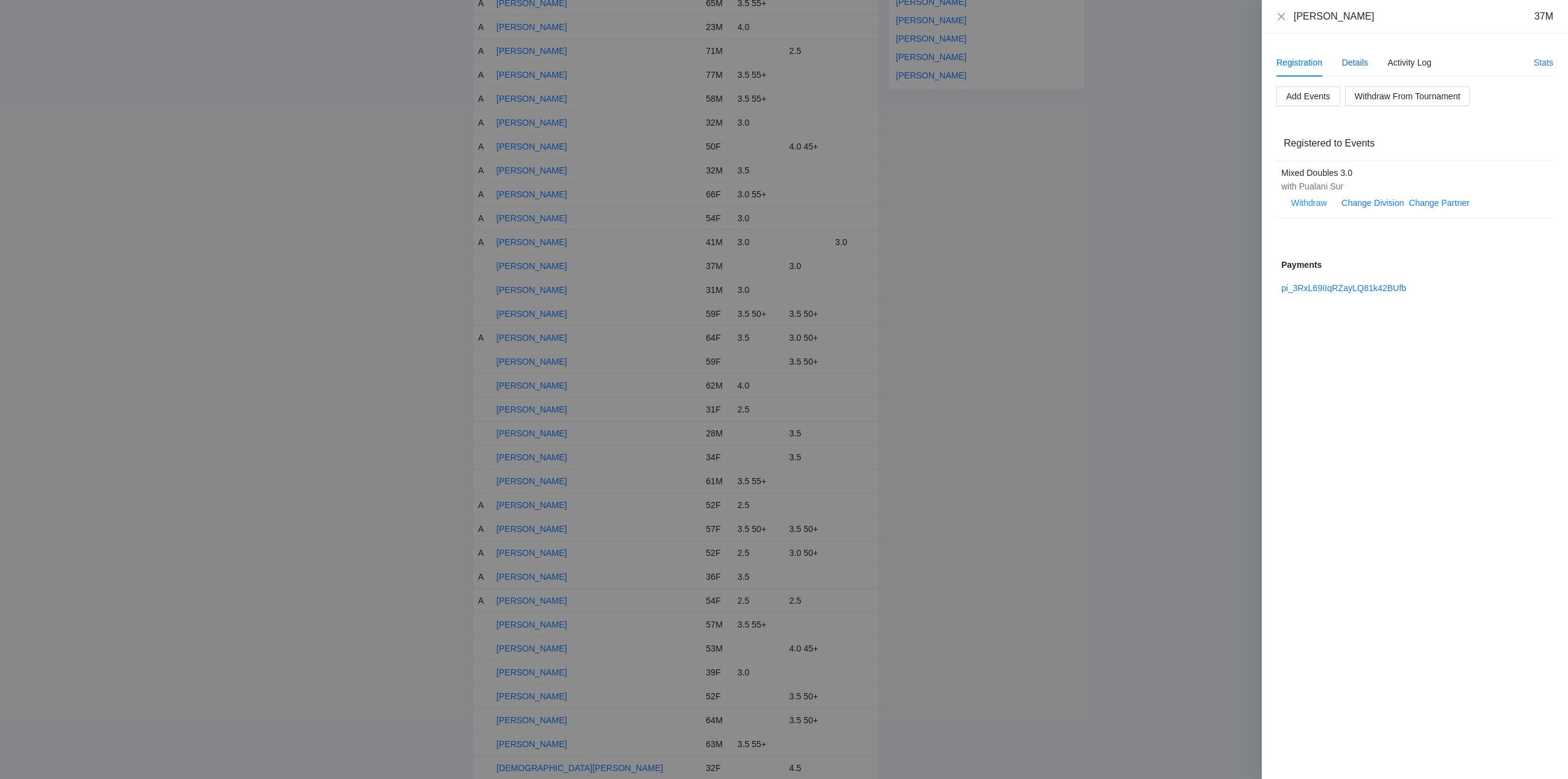
click at [1353, 59] on div "Details" at bounding box center [1354, 63] width 27 height 14
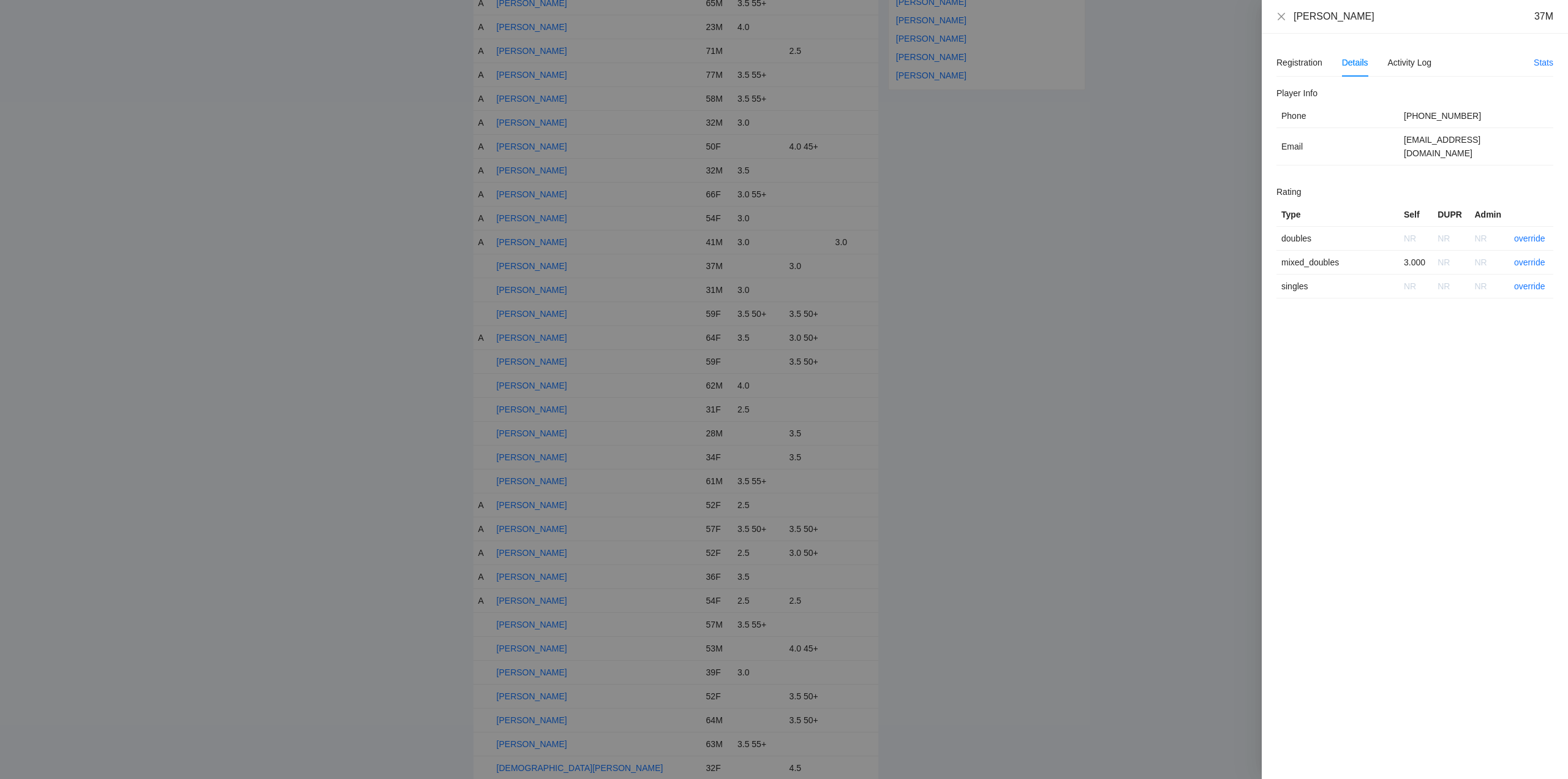
drag, startPoint x: 1367, startPoint y: 21, endPoint x: 1274, endPoint y: 24, distance: 93.0
click at [1270, 24] on div "Andrew Kruzner 37M" at bounding box center [1415, 17] width 307 height 34
click at [1529, 257] on link "override" at bounding box center [1529, 262] width 31 height 10
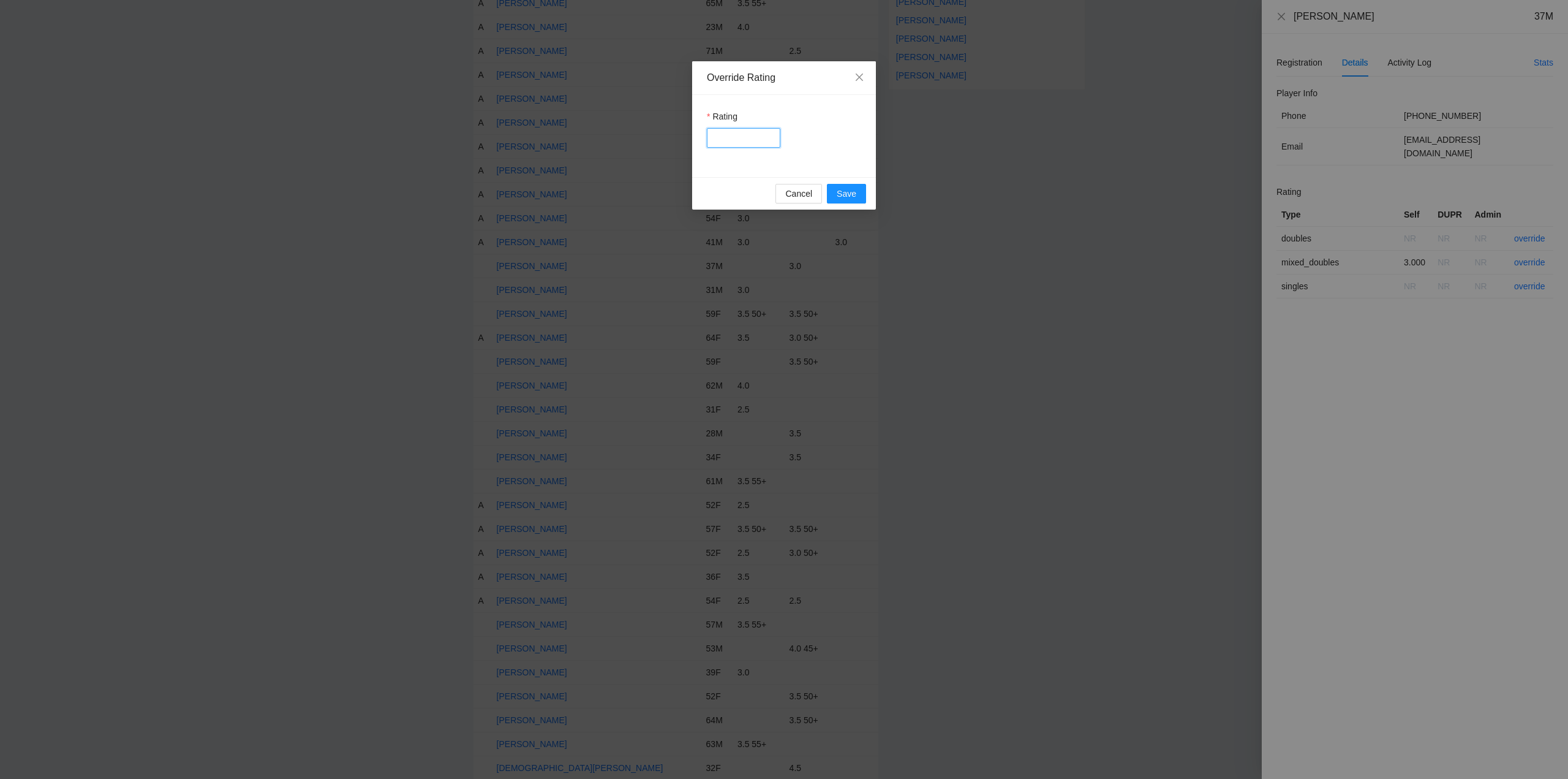
click at [721, 136] on input "Rating" at bounding box center [744, 138] width 73 height 20
type input "***"
click at [853, 196] on span "Save" at bounding box center [847, 194] width 20 height 14
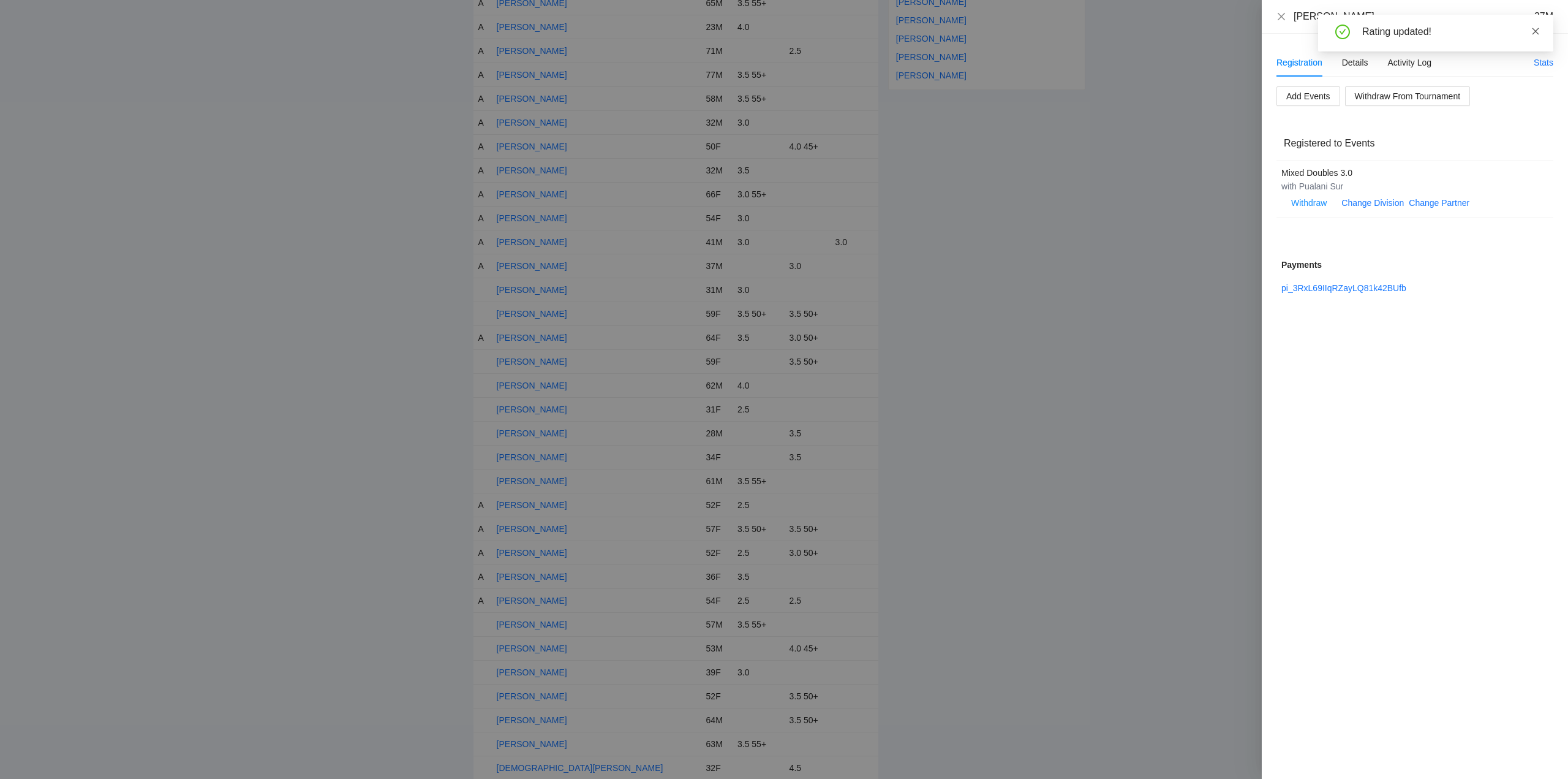
click at [1534, 33] on icon "close" at bounding box center [1535, 31] width 8 height 8
drag, startPoint x: 1280, startPoint y: 16, endPoint x: 1286, endPoint y: 35, distance: 19.9
click at [1283, 16] on icon "close" at bounding box center [1281, 16] width 10 height 10
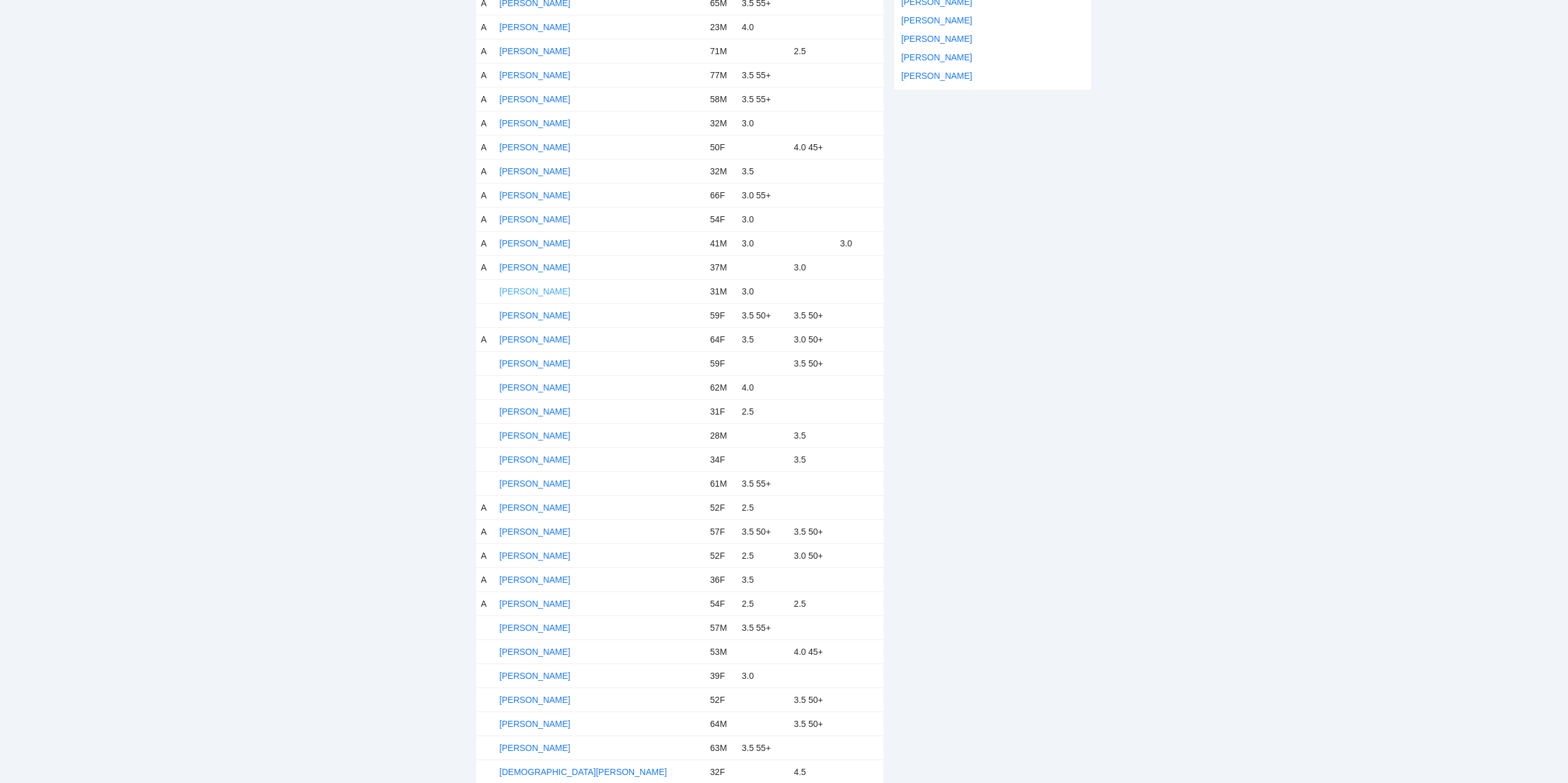
click at [524, 288] on link "Anthony Lee" at bounding box center [535, 291] width 71 height 10
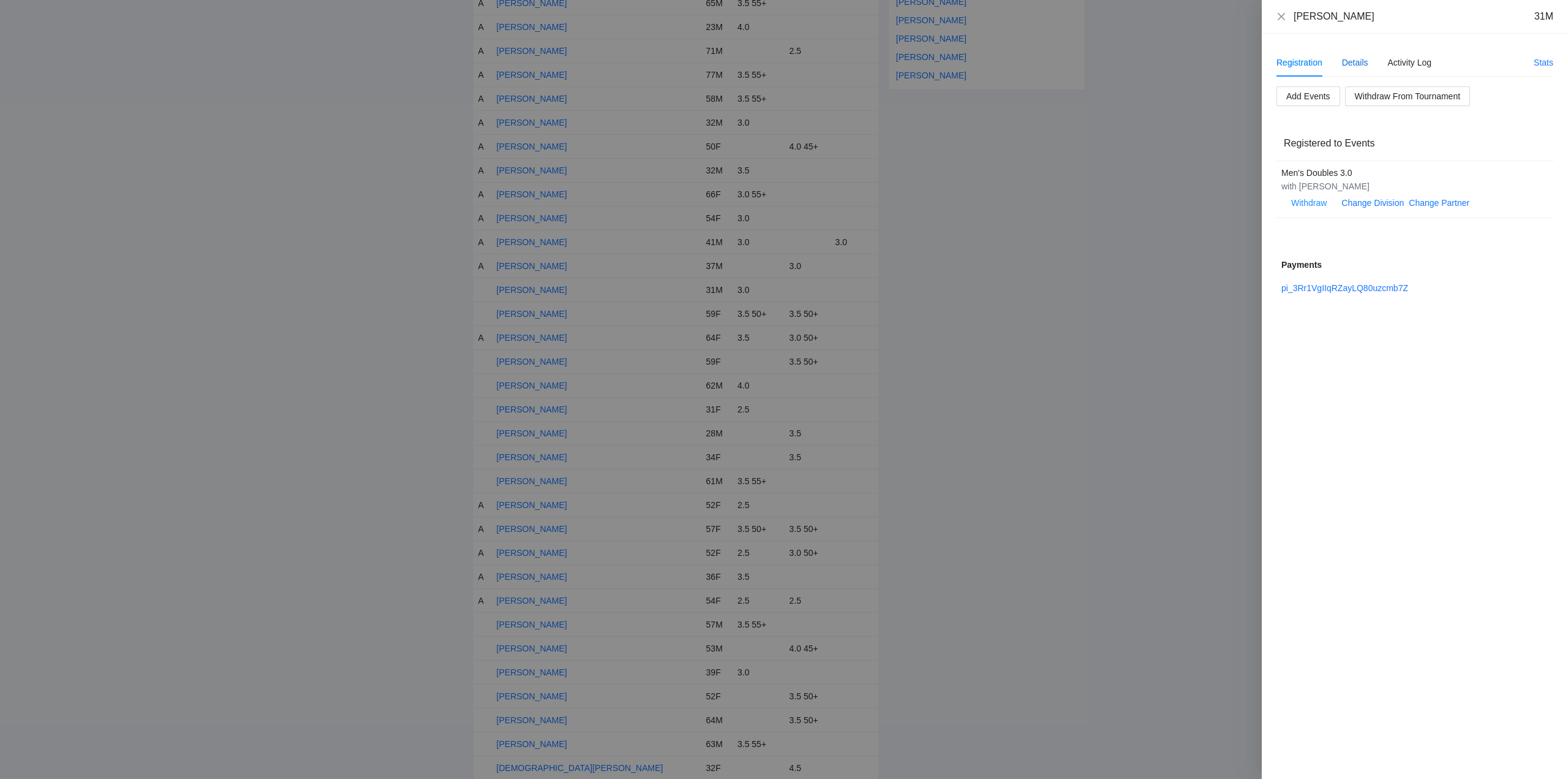
drag, startPoint x: 1355, startPoint y: 62, endPoint x: 1365, endPoint y: 84, distance: 24.2
click at [1356, 62] on div "Details" at bounding box center [1354, 63] width 27 height 14
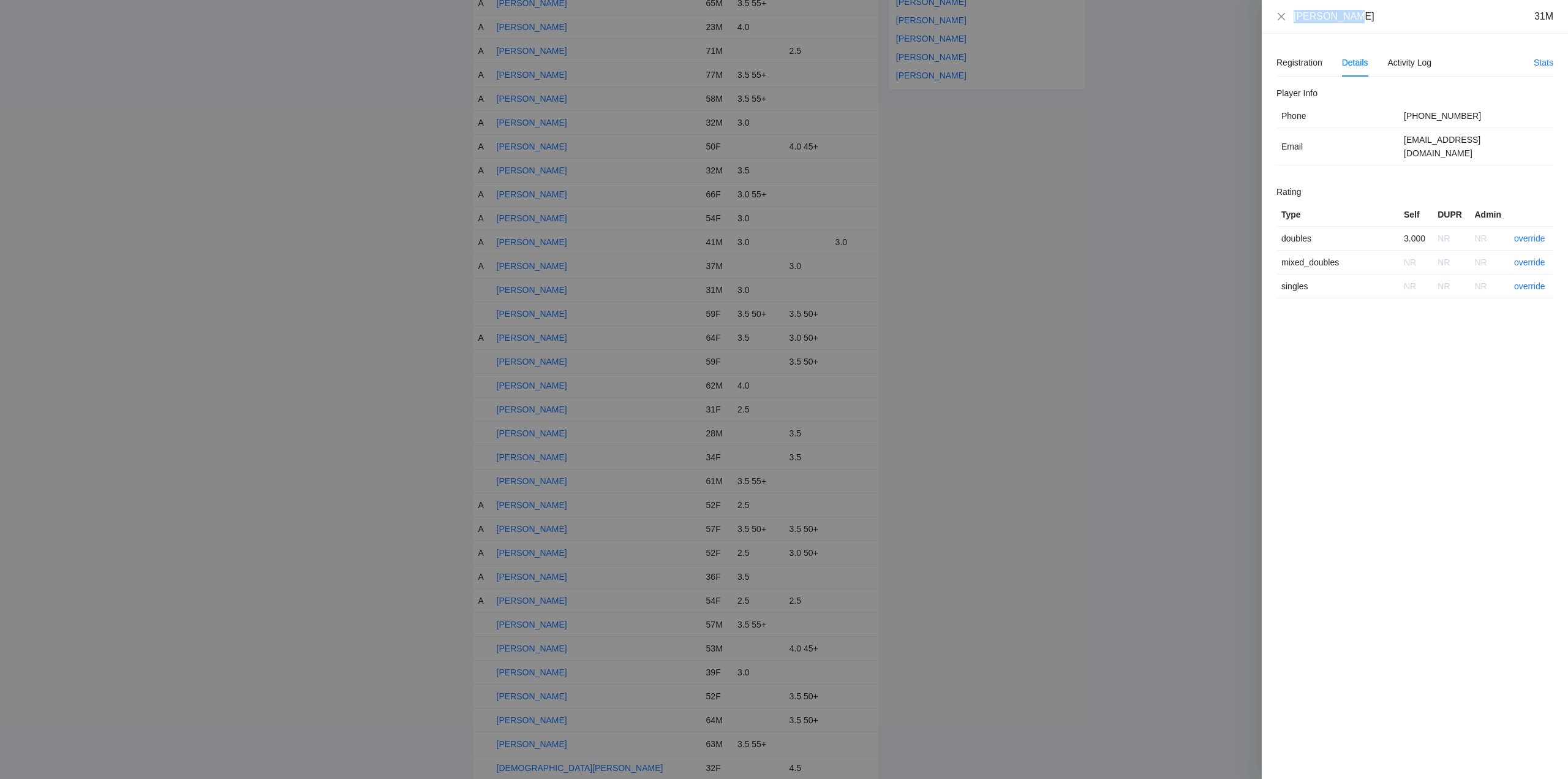
drag, startPoint x: 1354, startPoint y: 21, endPoint x: 1289, endPoint y: 24, distance: 65.1
click at [1284, 24] on div "Anthony Lee 31M" at bounding box center [1415, 17] width 307 height 34
click at [1526, 233] on link "override" at bounding box center [1529, 238] width 31 height 10
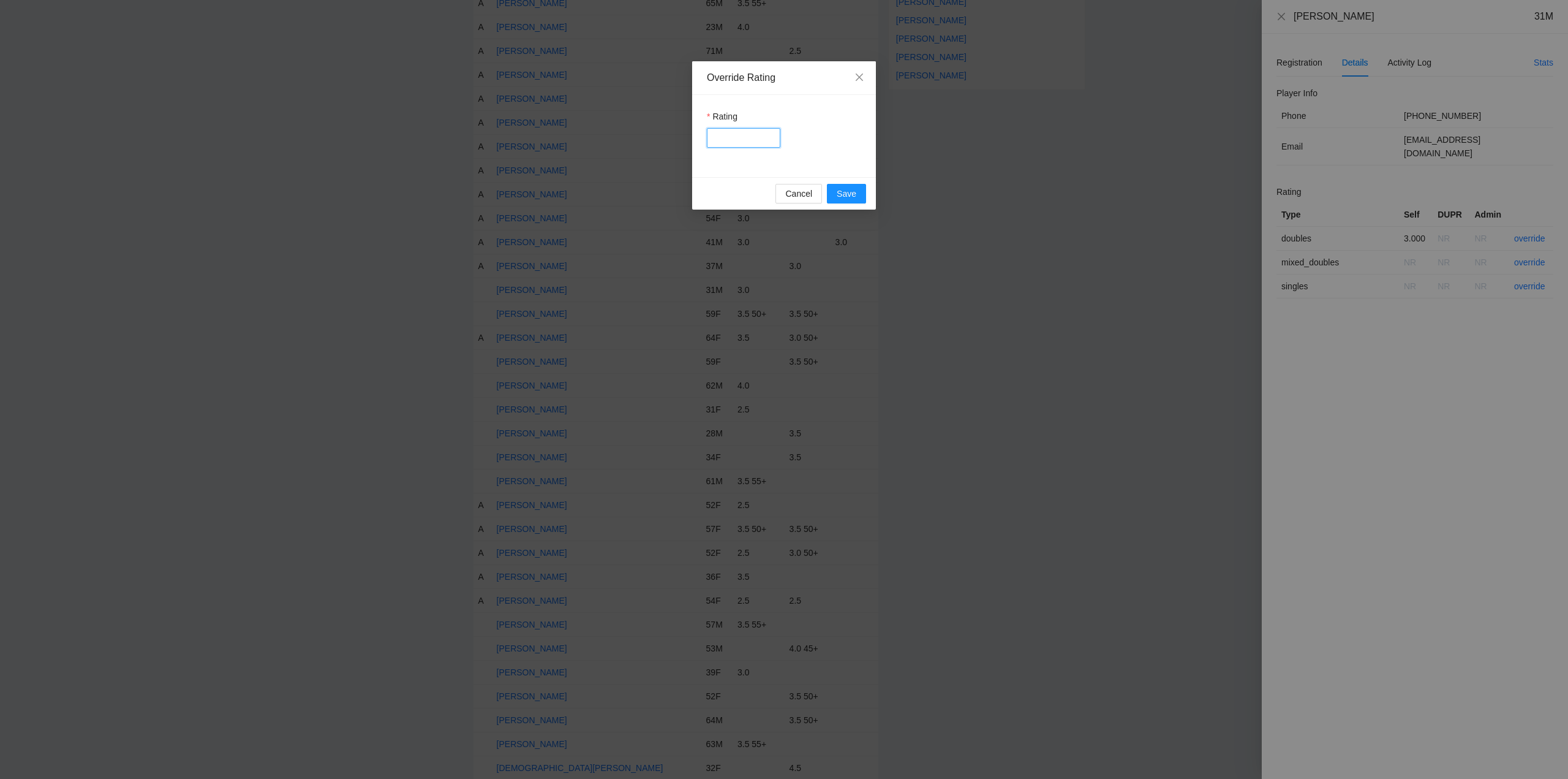
click at [733, 140] on input "Rating" at bounding box center [744, 138] width 73 height 20
type input "***"
drag, startPoint x: 847, startPoint y: 193, endPoint x: 879, endPoint y: 195, distance: 32.1
click at [847, 193] on span "Save" at bounding box center [847, 194] width 20 height 14
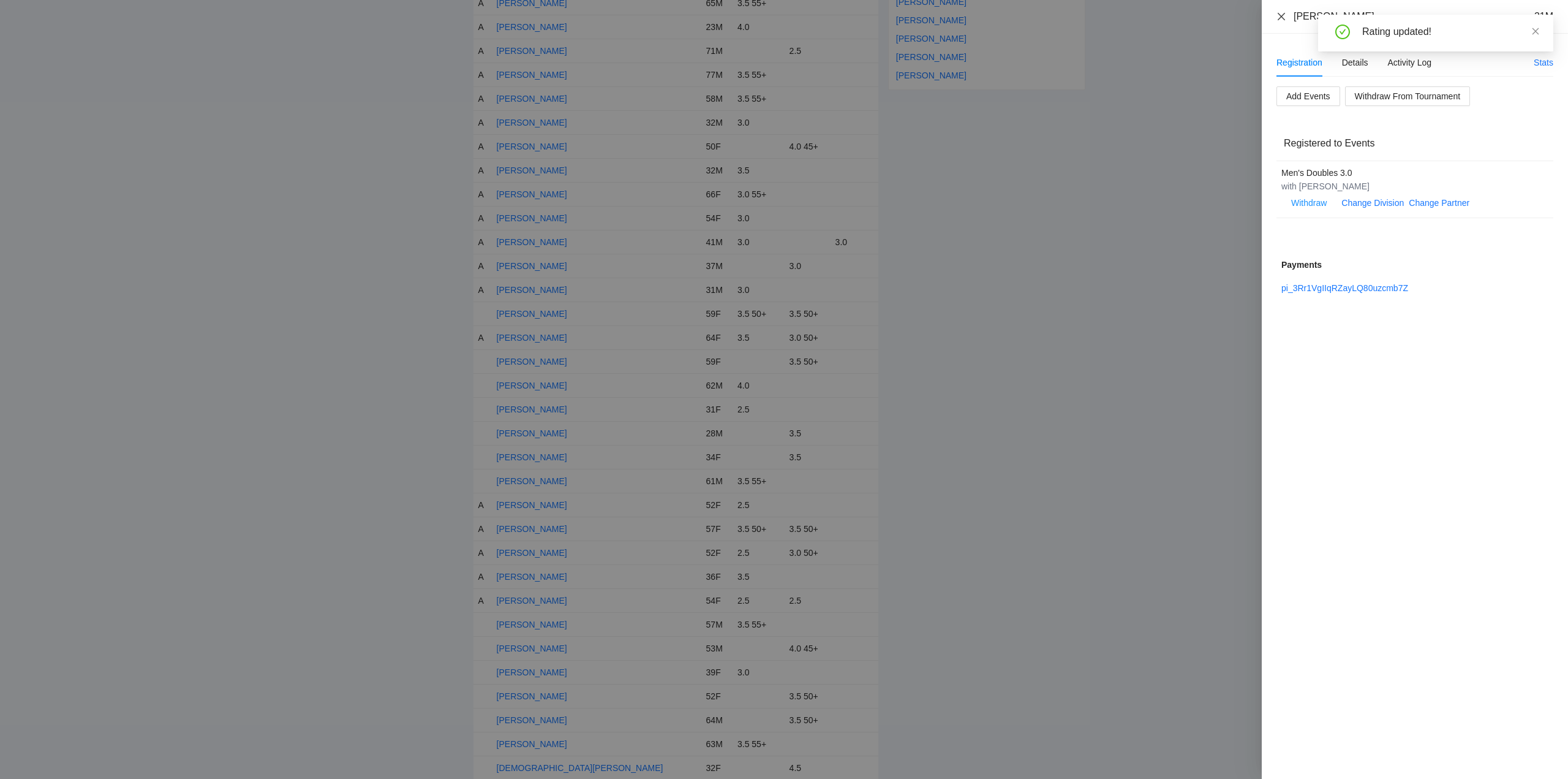
click at [1279, 13] on icon "close" at bounding box center [1281, 16] width 10 height 10
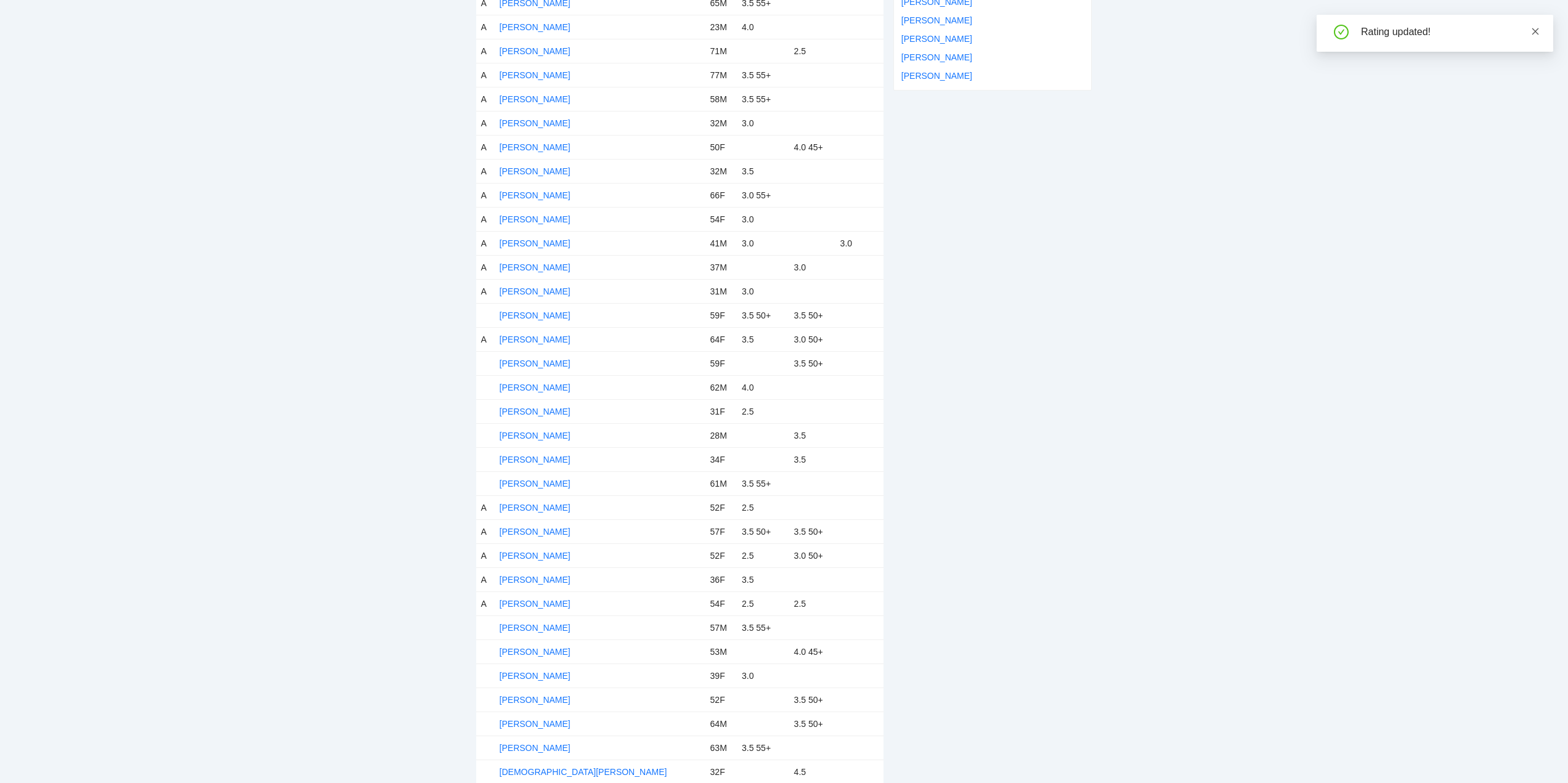
click at [1533, 31] on icon "close" at bounding box center [1535, 31] width 8 height 8
click at [536, 311] on link "[PERSON_NAME]" at bounding box center [535, 315] width 71 height 10
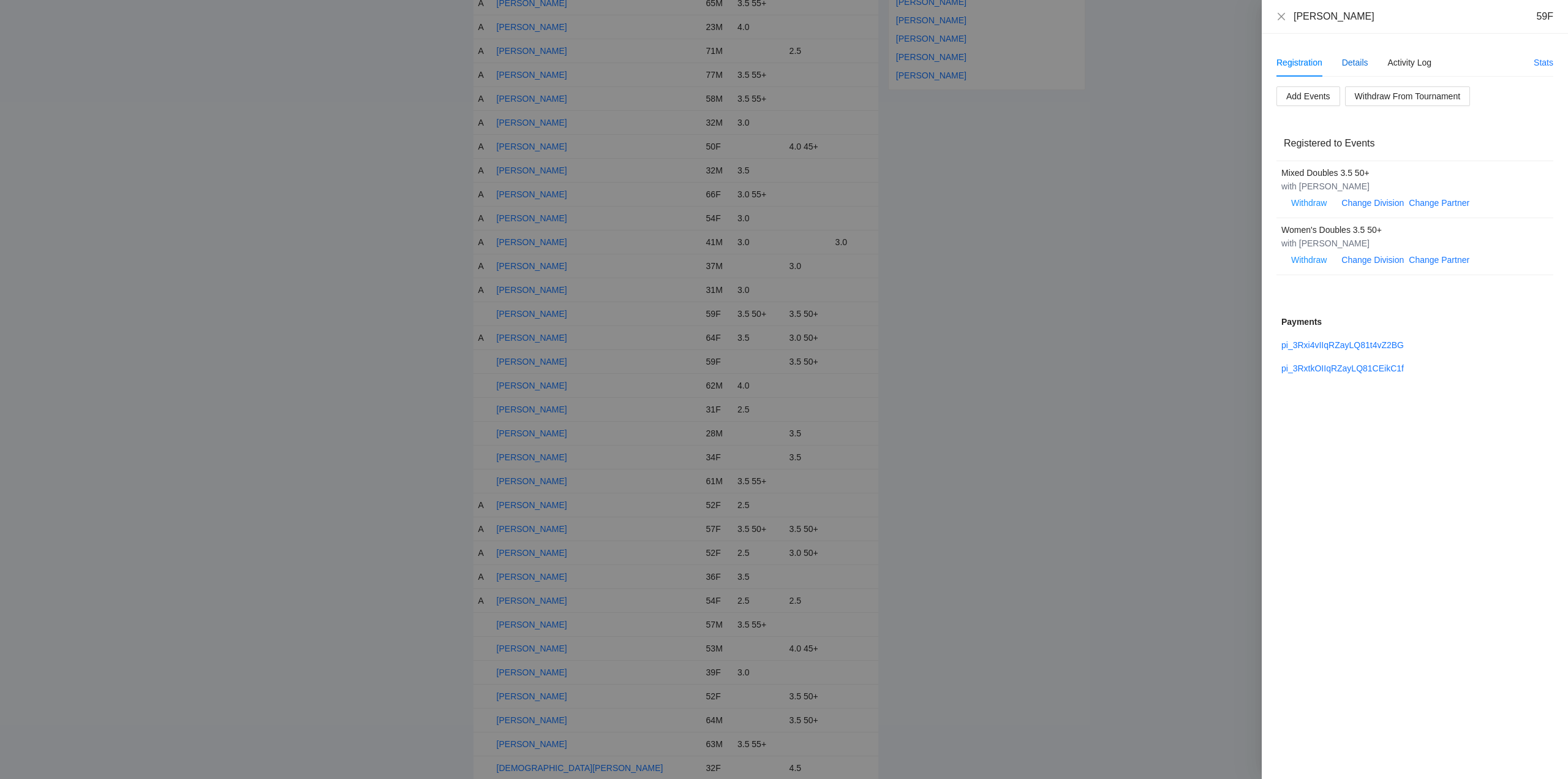
click at [1355, 58] on div "Details" at bounding box center [1354, 63] width 27 height 14
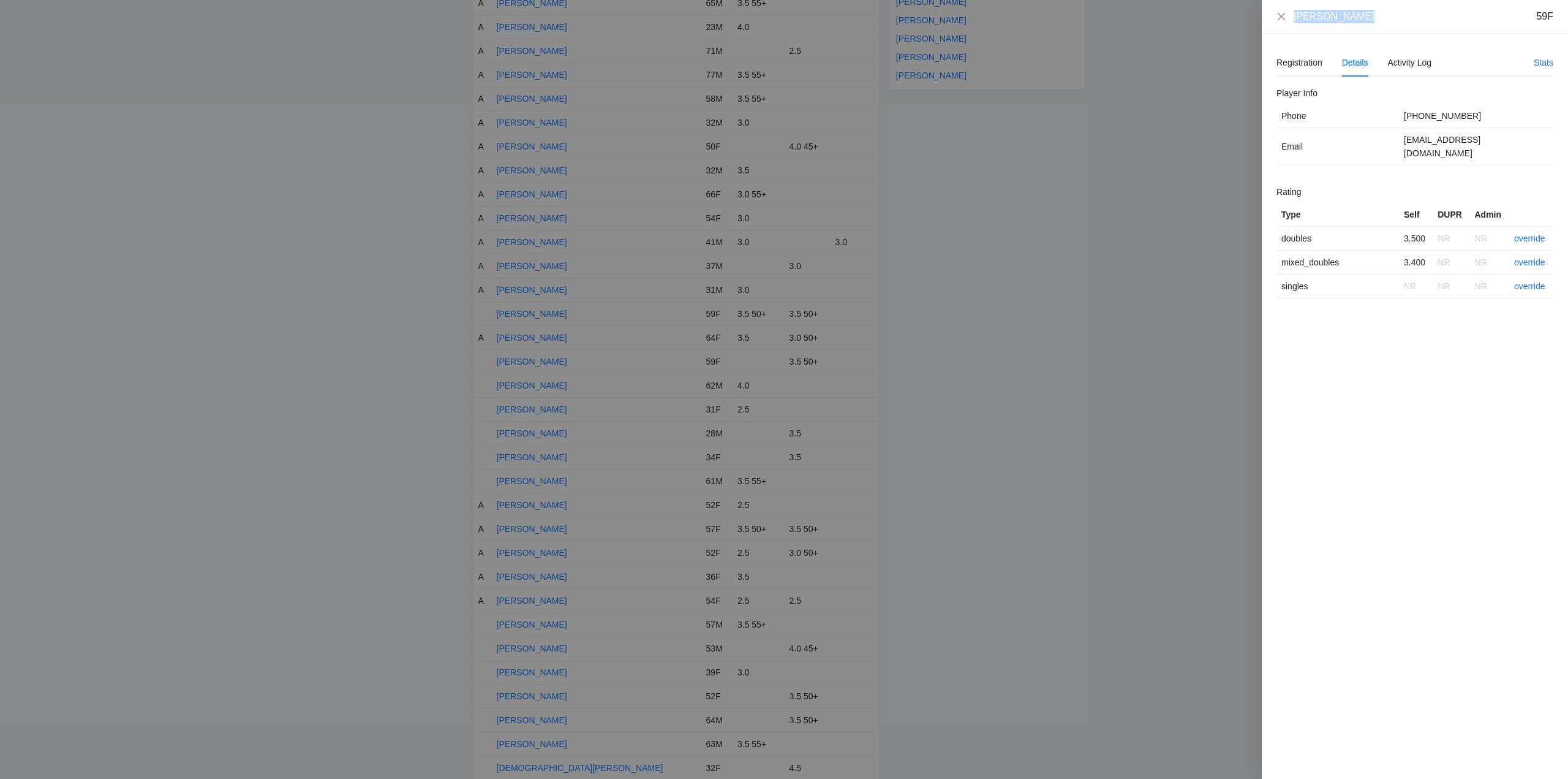
drag, startPoint x: 1361, startPoint y: 18, endPoint x: 1289, endPoint y: 24, distance: 72.2
click at [1289, 24] on div "Audrey Jordan 59F" at bounding box center [1415, 17] width 307 height 34
click at [1528, 233] on link "override" at bounding box center [1529, 238] width 31 height 10
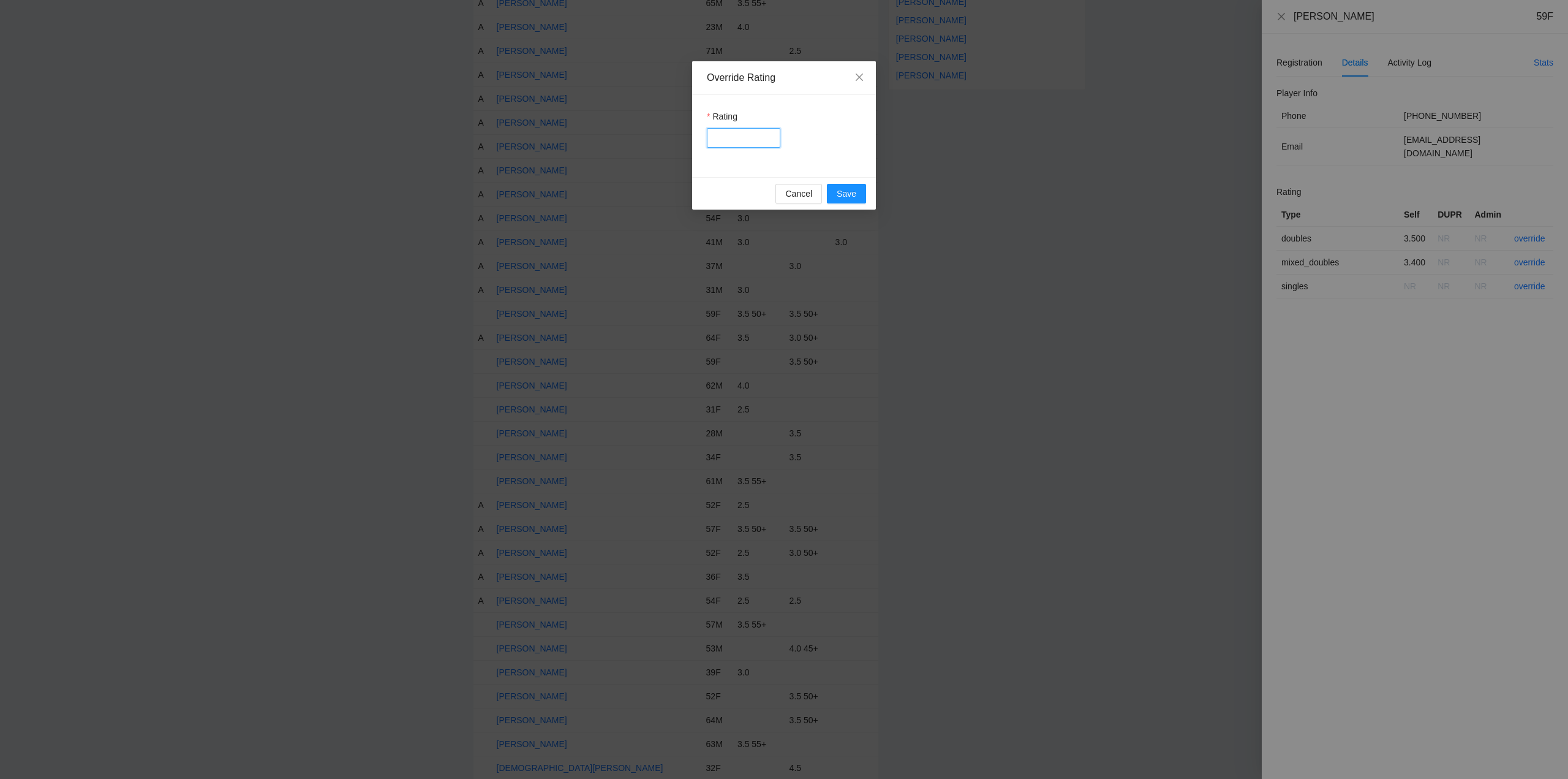
click at [749, 142] on input "Rating" at bounding box center [744, 138] width 73 height 20
type input "***"
click at [837, 195] on span "Save" at bounding box center [847, 194] width 20 height 14
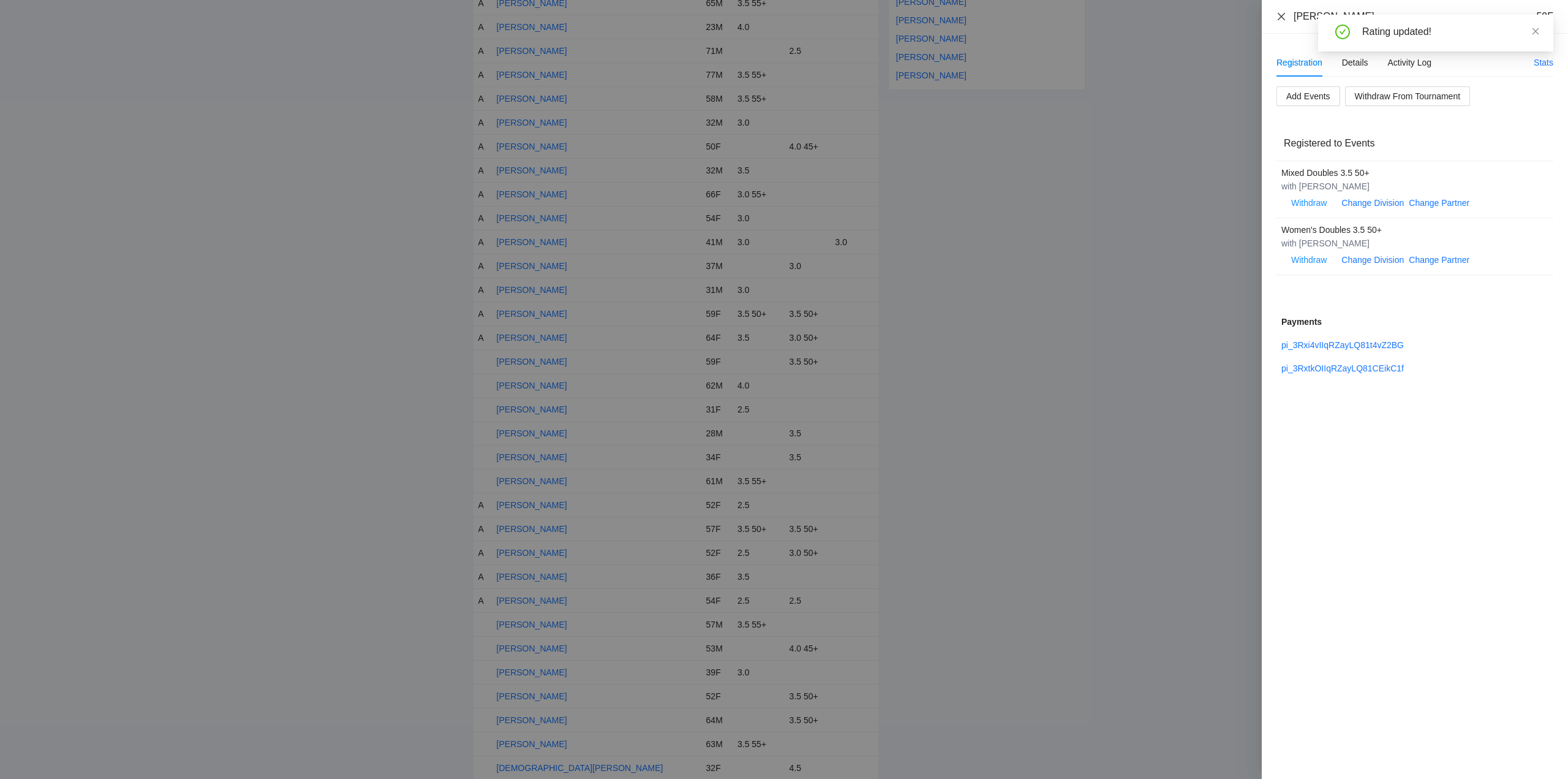
click at [1280, 14] on icon "close" at bounding box center [1281, 16] width 10 height 10
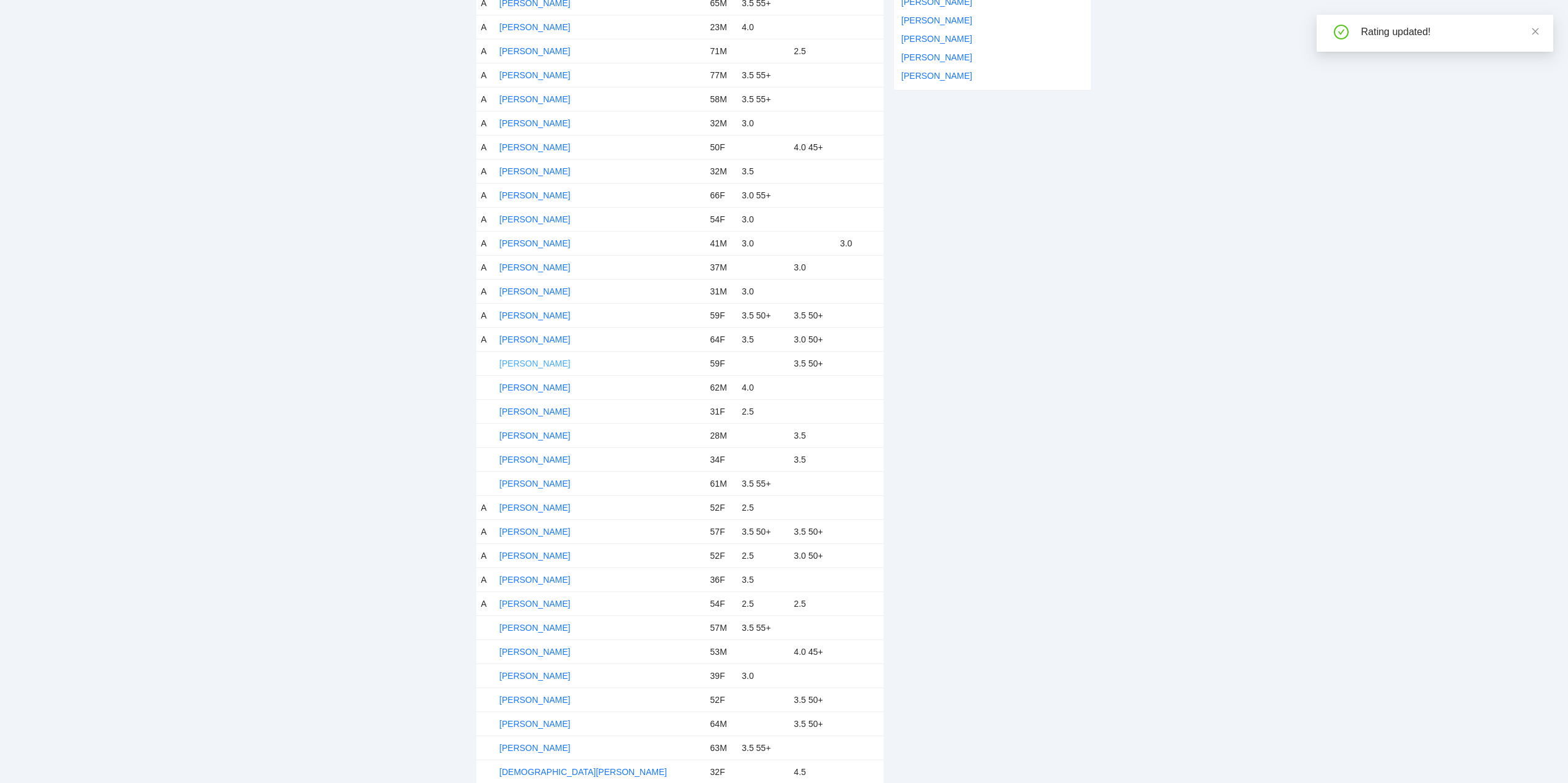
click at [521, 361] on link "Becky Ashby" at bounding box center [535, 363] width 71 height 10
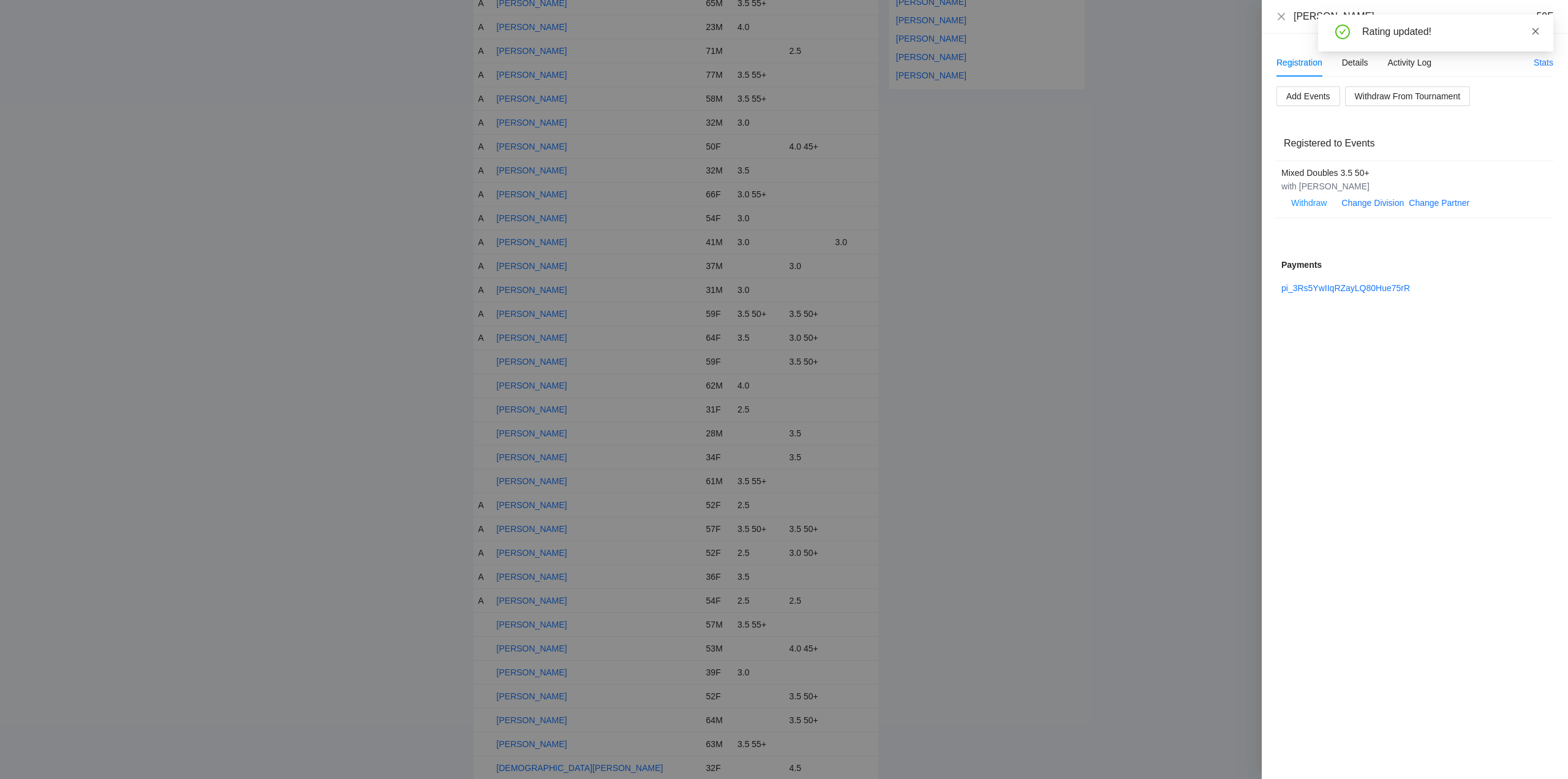
click at [1537, 31] on icon "close" at bounding box center [1535, 31] width 8 height 8
click at [1360, 65] on div "Details" at bounding box center [1354, 63] width 27 height 14
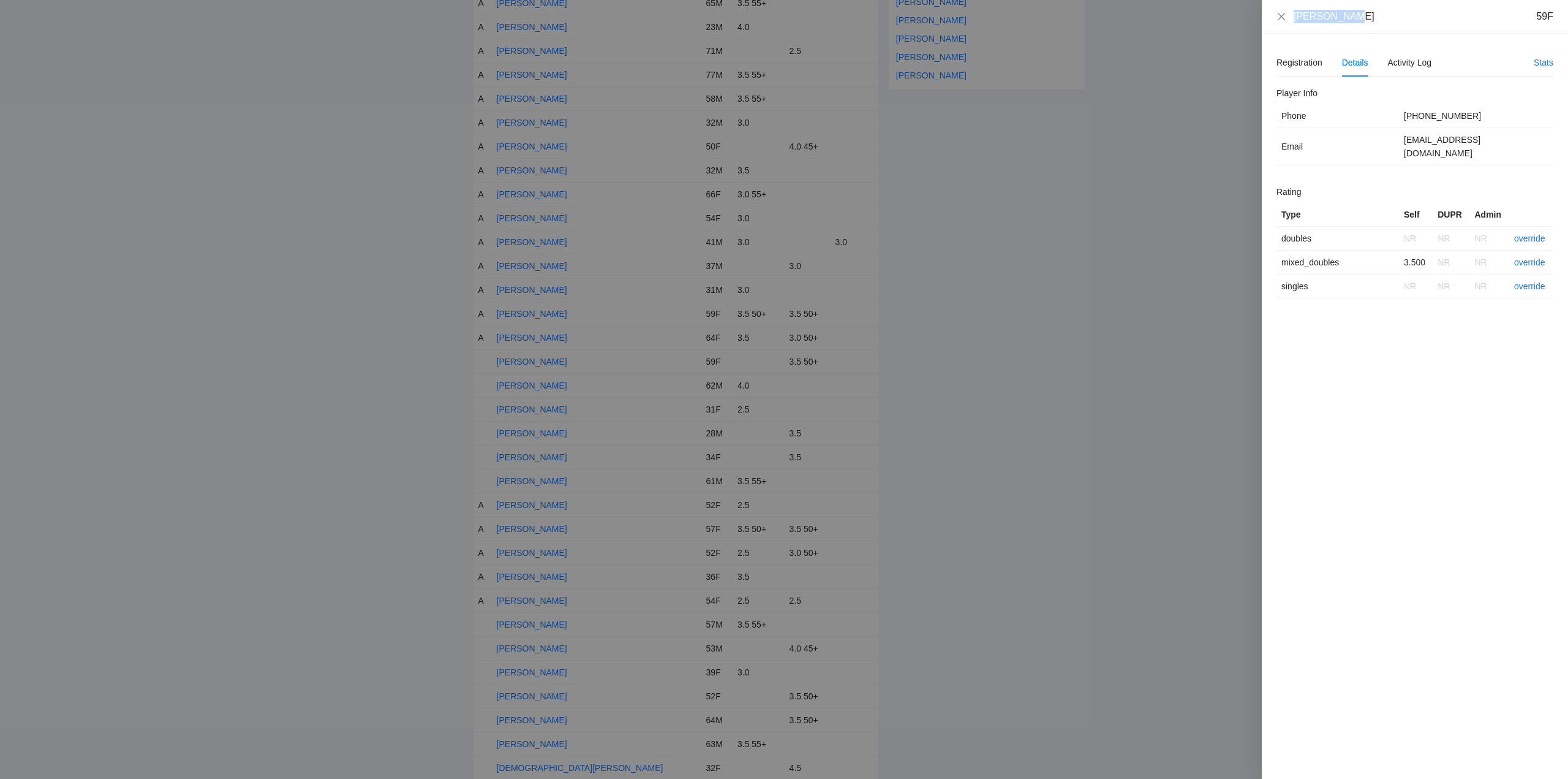
drag, startPoint x: 1354, startPoint y: 14, endPoint x: 1296, endPoint y: 14, distance: 58.0
click at [1287, 17] on div "Becky Ashby 59F" at bounding box center [1415, 17] width 277 height 14
click at [1531, 257] on link "override" at bounding box center [1529, 262] width 31 height 10
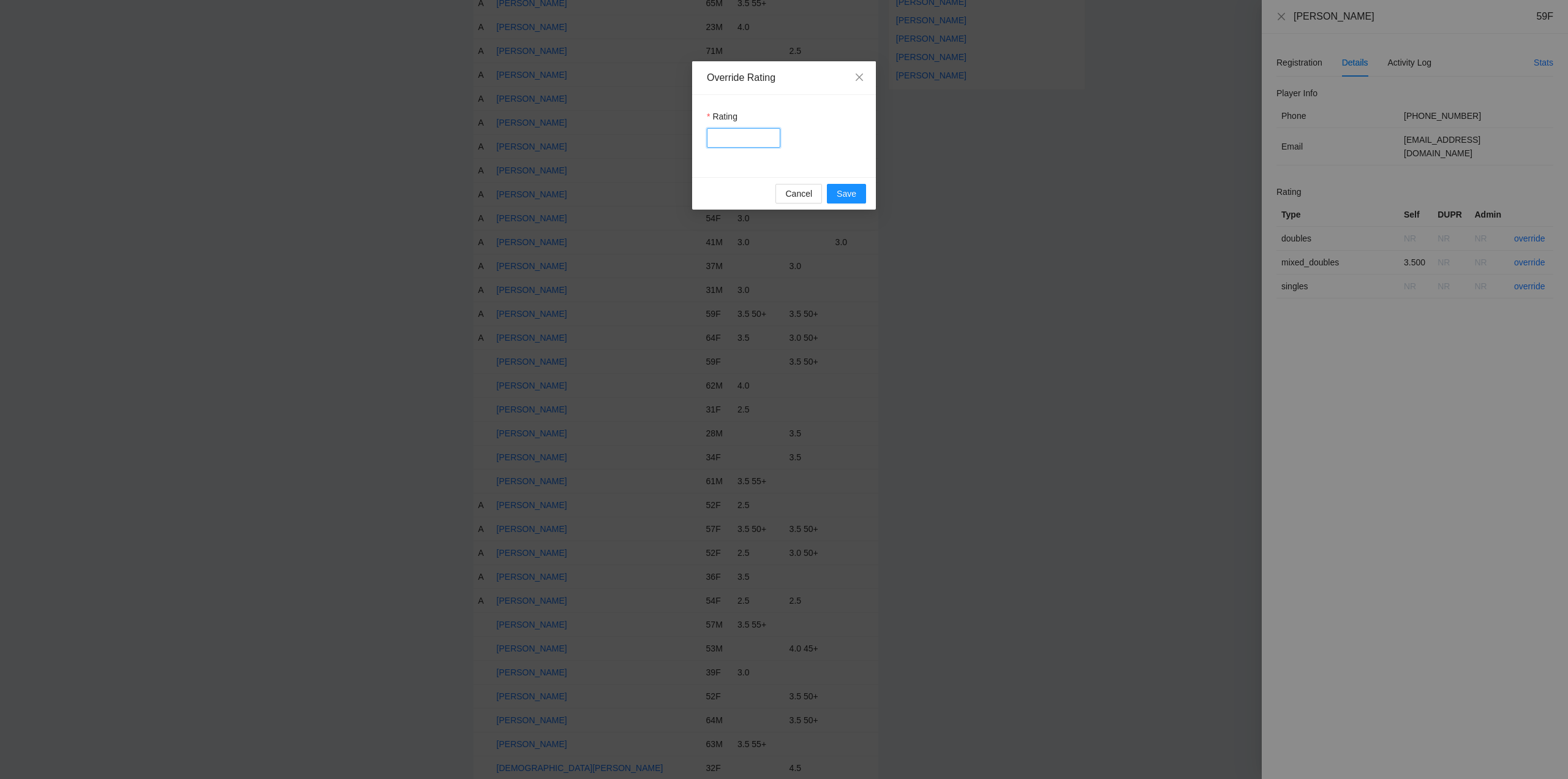
click at [757, 138] on input "Rating" at bounding box center [744, 138] width 73 height 20
type input "***"
click at [841, 189] on span "Save" at bounding box center [847, 194] width 20 height 14
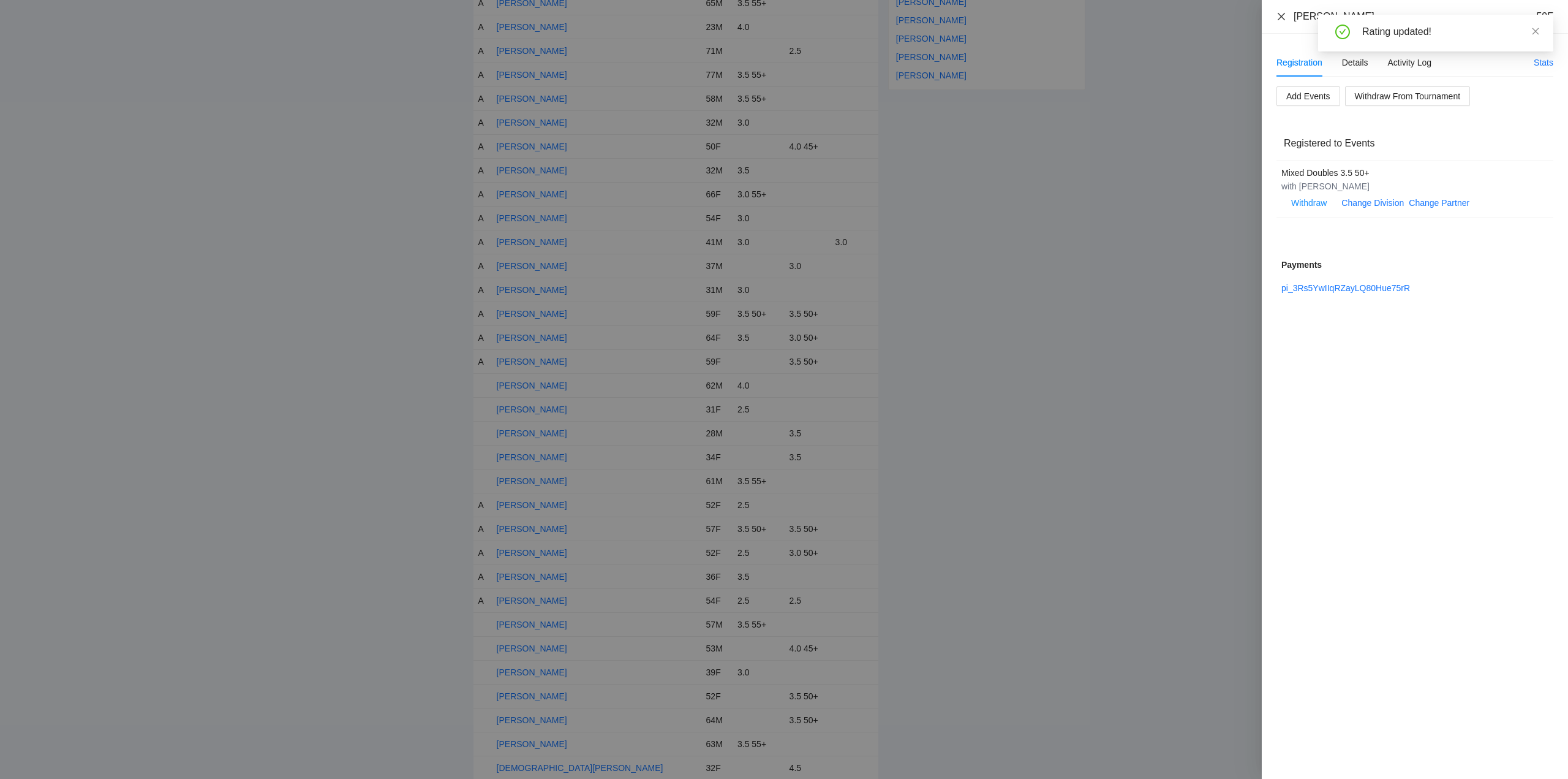
click at [1283, 17] on icon "close" at bounding box center [1281, 16] width 8 height 8
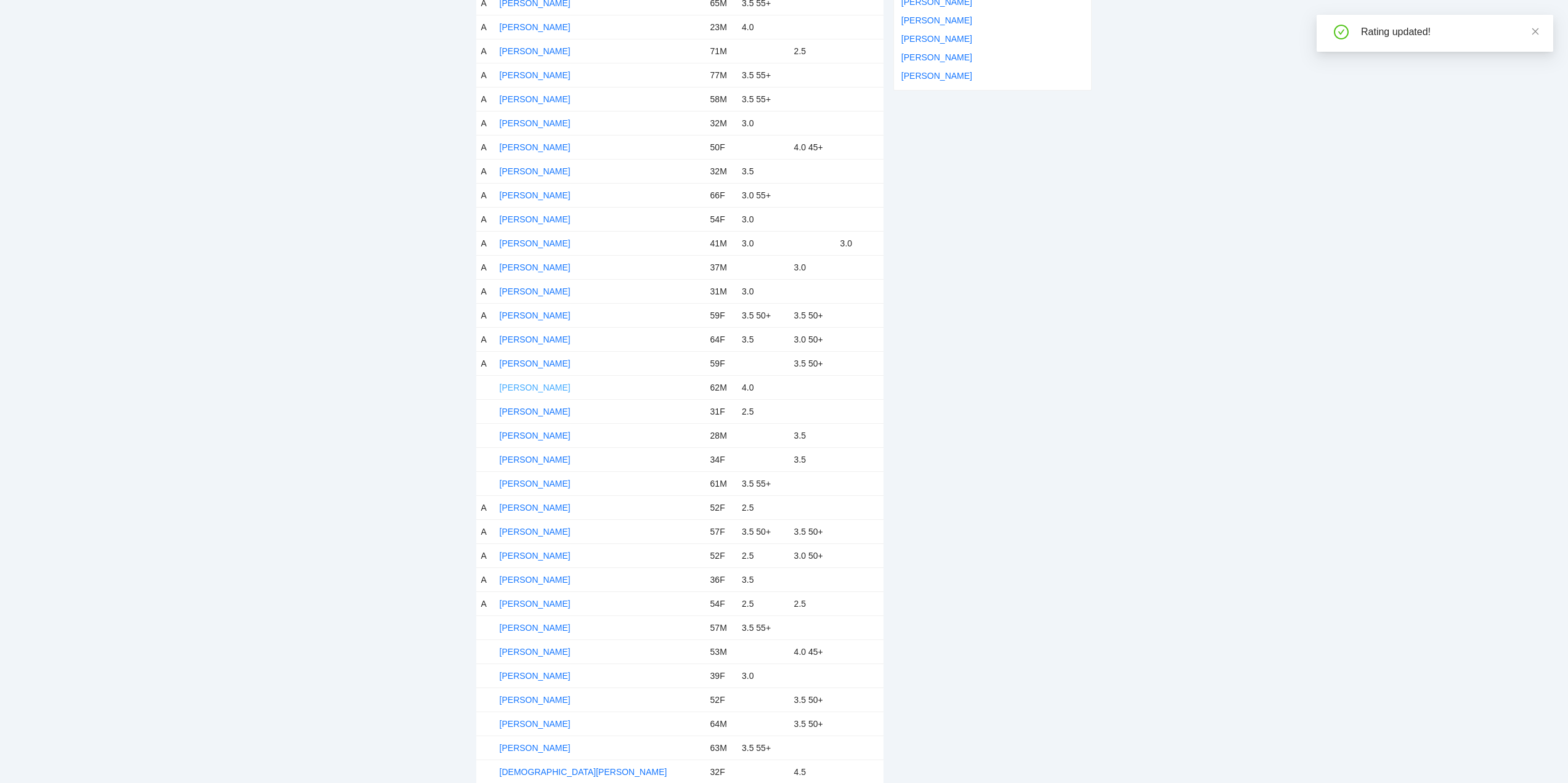
click at [530, 387] on link "Blair Smith" at bounding box center [535, 387] width 71 height 10
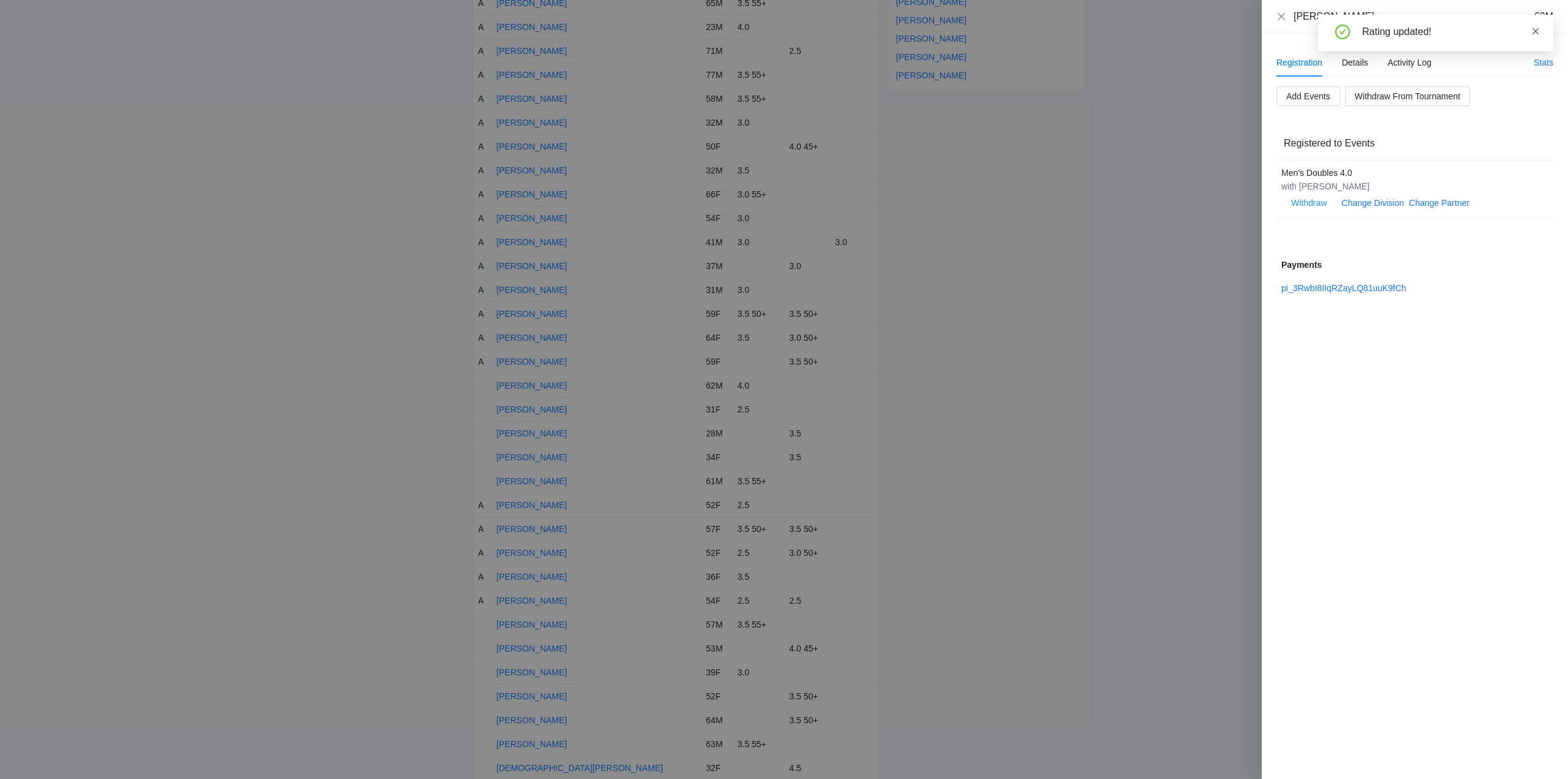
click at [1533, 32] on icon "close" at bounding box center [1535, 31] width 8 height 8
drag, startPoint x: 1358, startPoint y: 59, endPoint x: 1344, endPoint y: 41, distance: 22.8
click at [1358, 59] on div "Details" at bounding box center [1354, 63] width 27 height 14
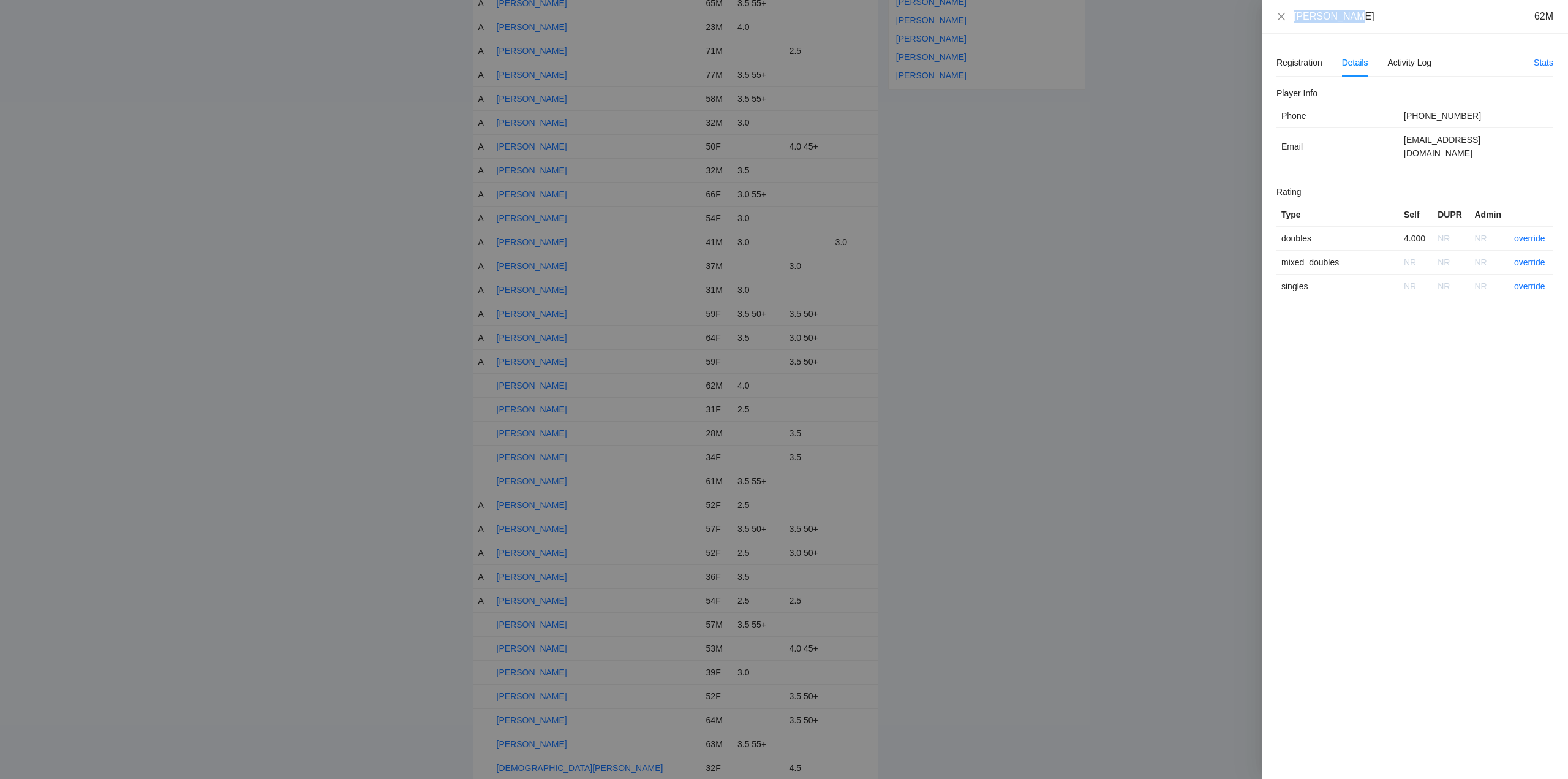
drag, startPoint x: 1341, startPoint y: 17, endPoint x: 1290, endPoint y: 23, distance: 51.4
click at [1290, 23] on div "Blair Smith 62M" at bounding box center [1415, 17] width 277 height 14
click at [1525, 233] on link "override" at bounding box center [1529, 238] width 31 height 10
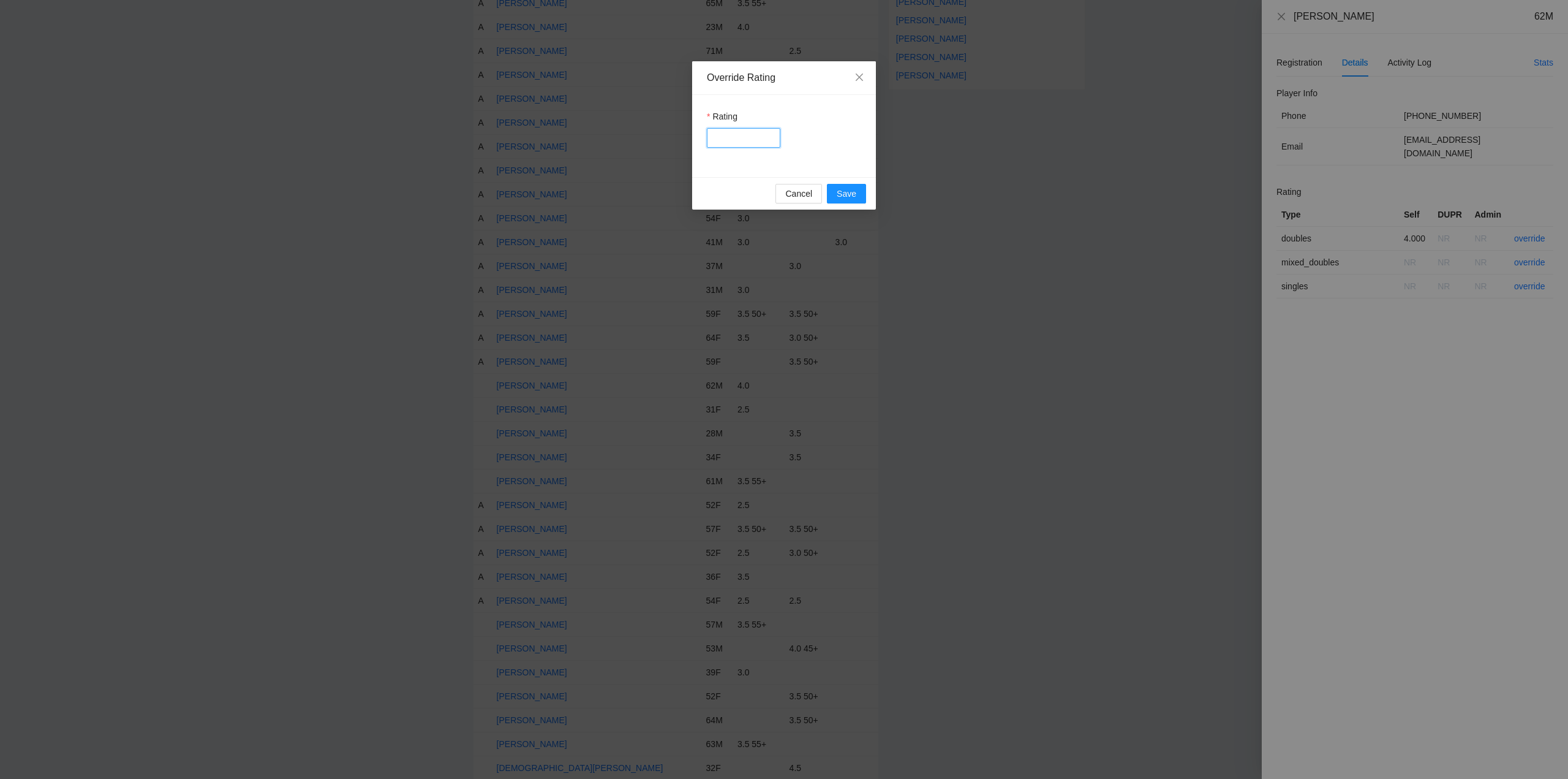
click at [743, 137] on input "Rating" at bounding box center [744, 138] width 73 height 20
type input "***"
click at [842, 198] on span "Save" at bounding box center [847, 194] width 20 height 14
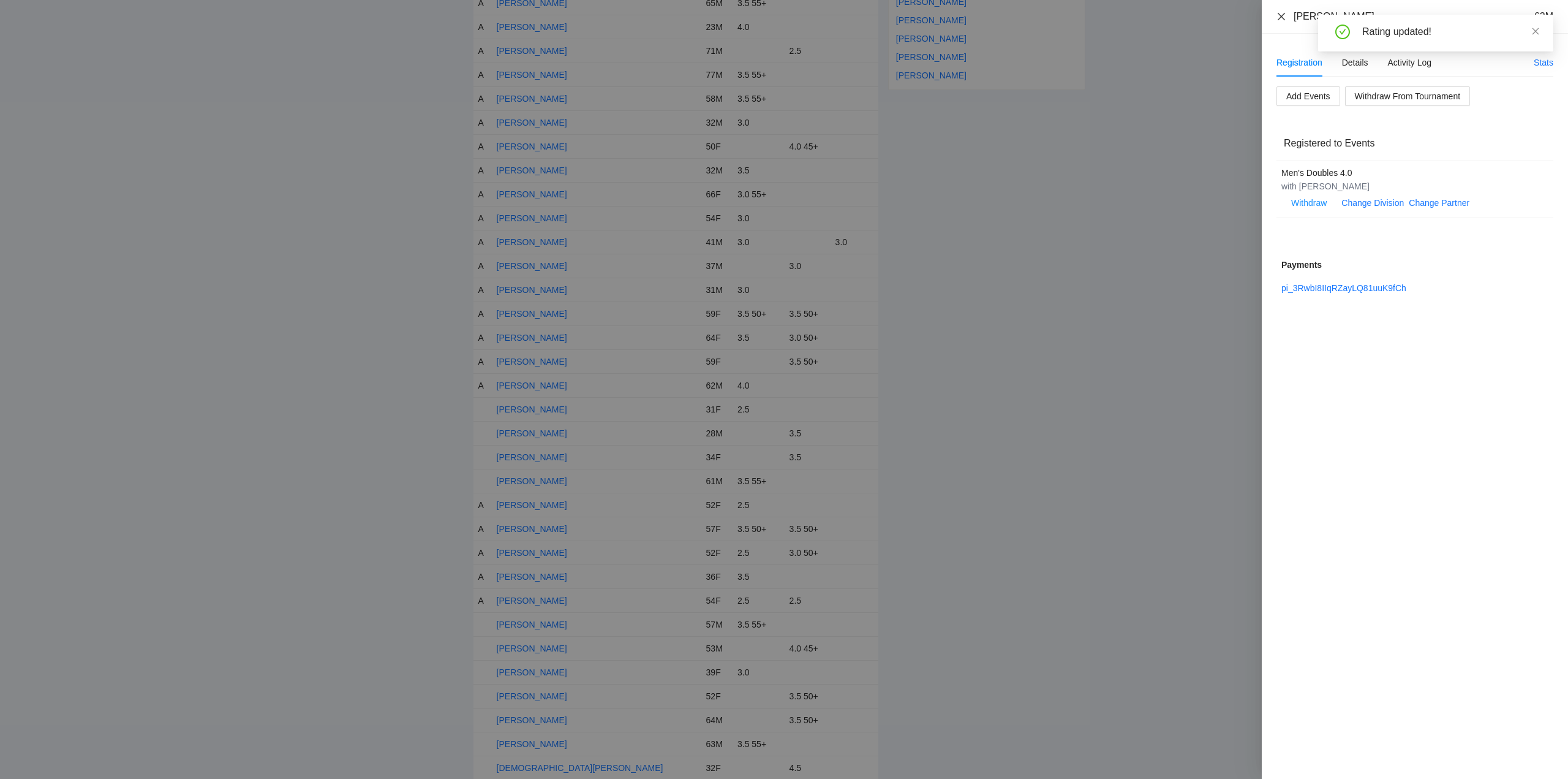
click at [1281, 17] on icon "close" at bounding box center [1281, 16] width 10 height 10
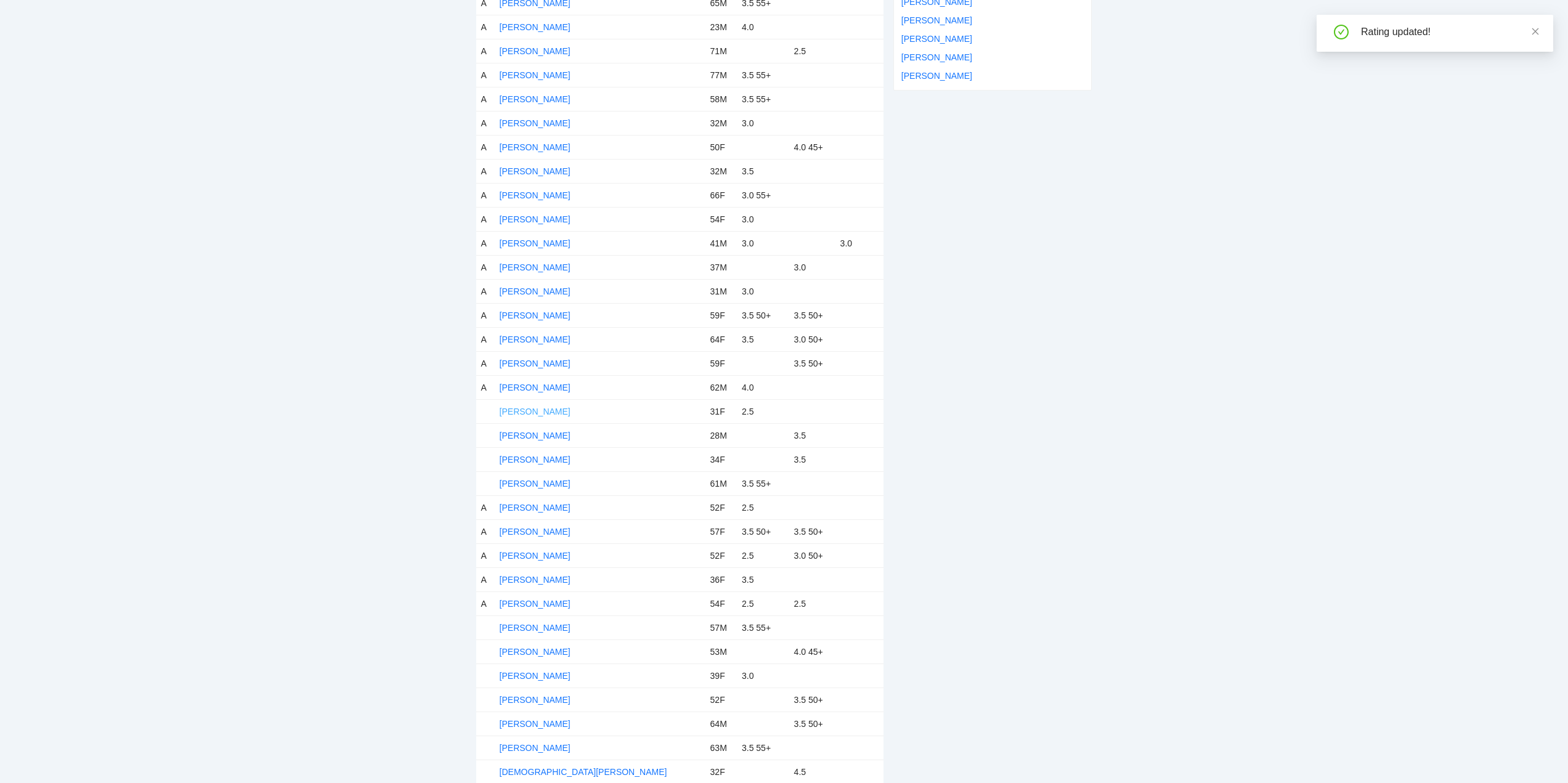
click at [516, 412] on link "Brianna Trujillo" at bounding box center [535, 411] width 71 height 10
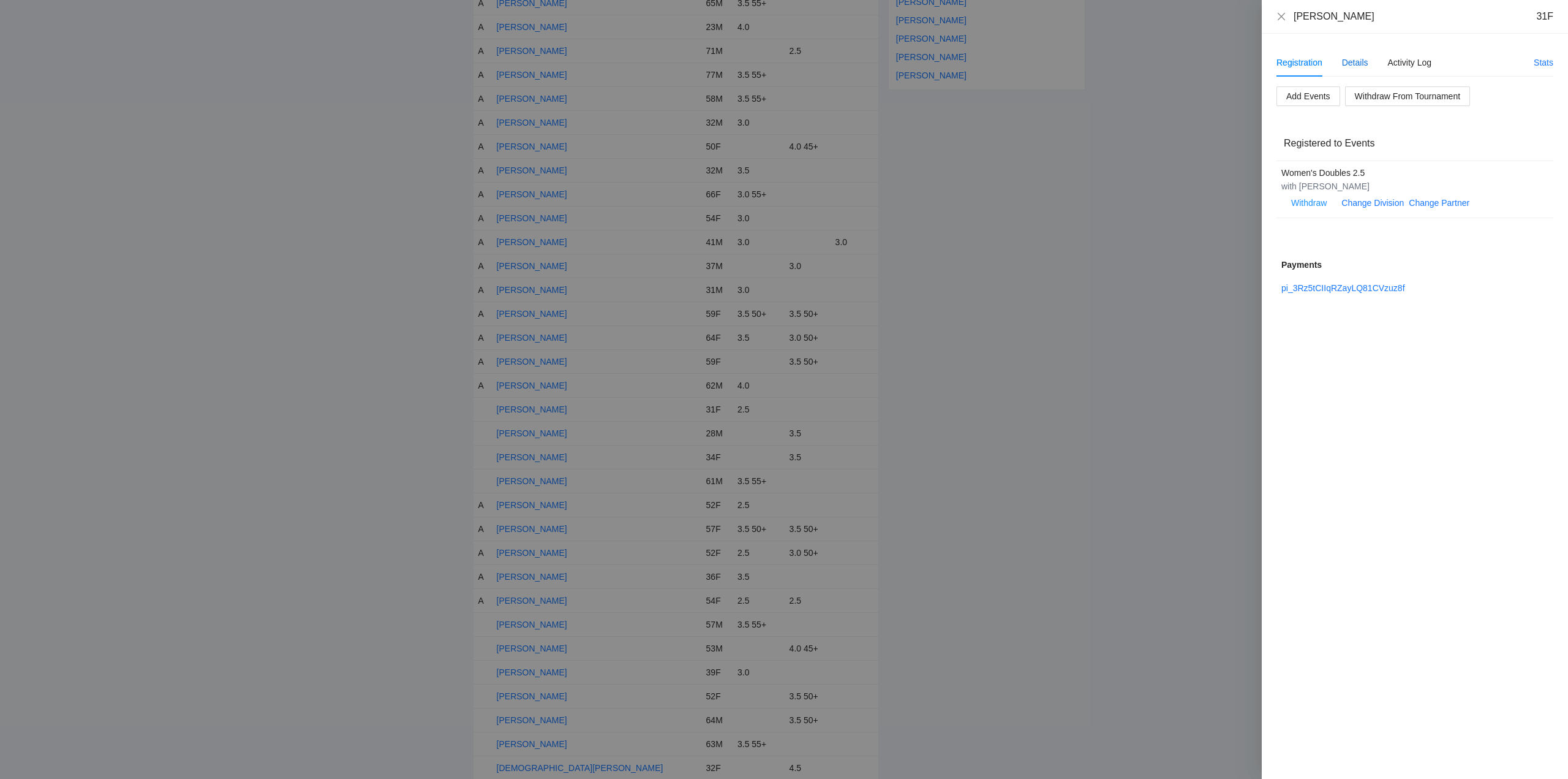
click at [1351, 64] on div "Details" at bounding box center [1354, 63] width 27 height 14
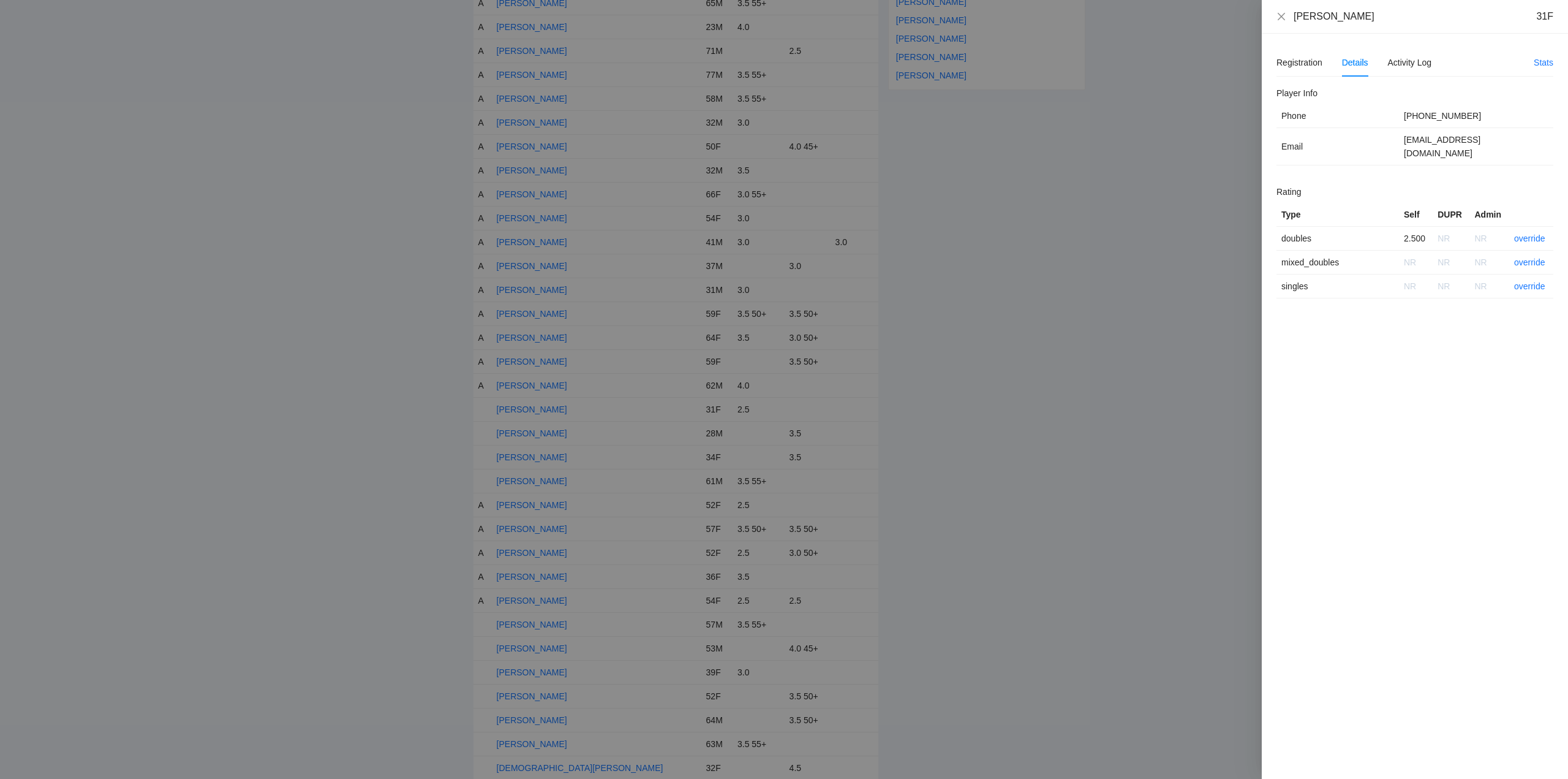
drag, startPoint x: 1358, startPoint y: 17, endPoint x: 1320, endPoint y: 18, distance: 38.0
click at [1282, 15] on div "Brianna Trujillo 31F" at bounding box center [1415, 17] width 277 height 14
click at [1533, 233] on link "override" at bounding box center [1529, 238] width 31 height 10
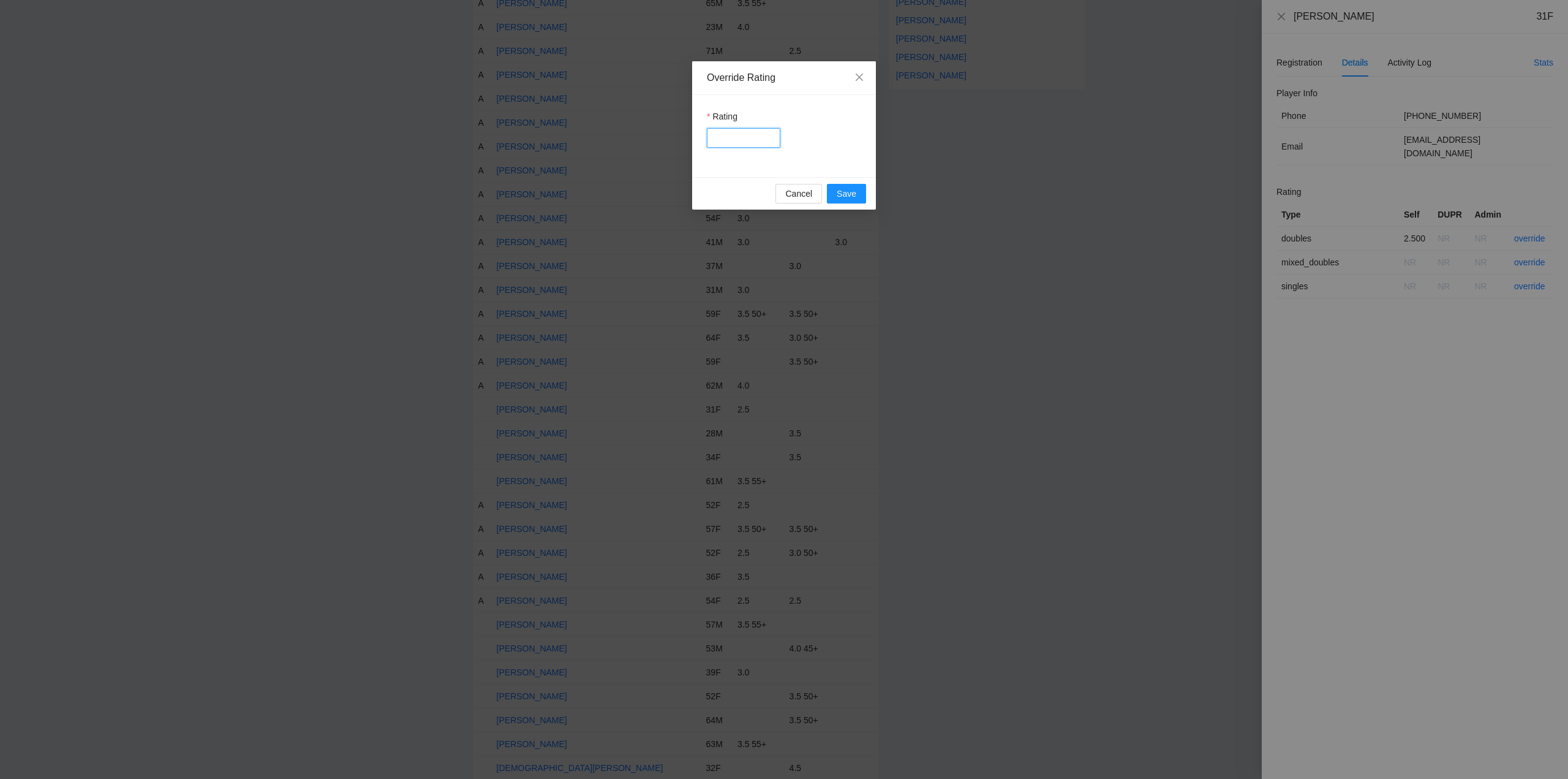
click at [730, 137] on input "Rating" at bounding box center [744, 138] width 73 height 20
type input "***"
click at [848, 194] on span "Save" at bounding box center [847, 194] width 20 height 14
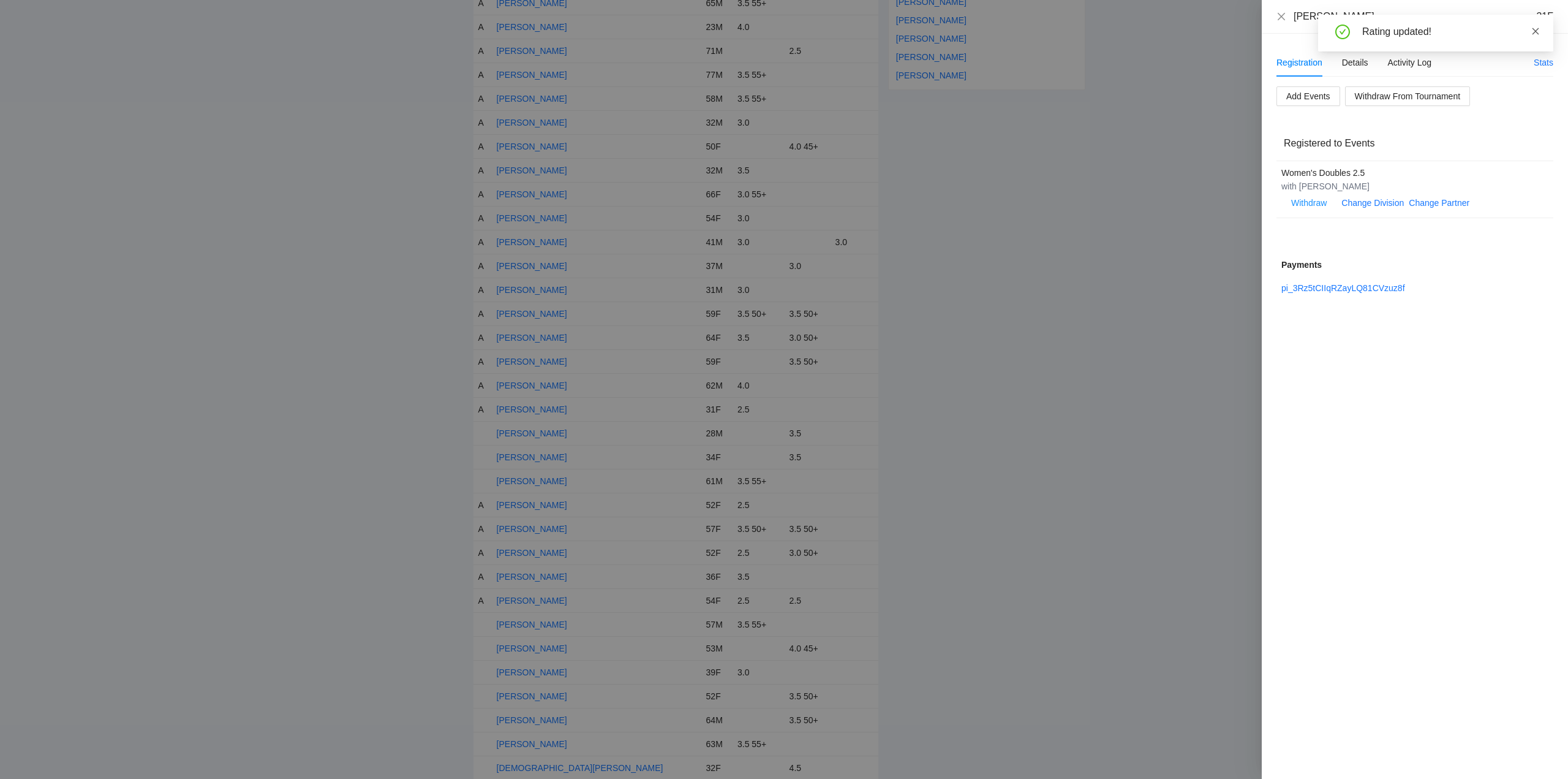
click at [1534, 29] on icon "close" at bounding box center [1535, 31] width 7 height 7
drag, startPoint x: 1283, startPoint y: 17, endPoint x: 1278, endPoint y: 31, distance: 14.9
click at [1283, 17] on icon "close" at bounding box center [1281, 16] width 10 height 10
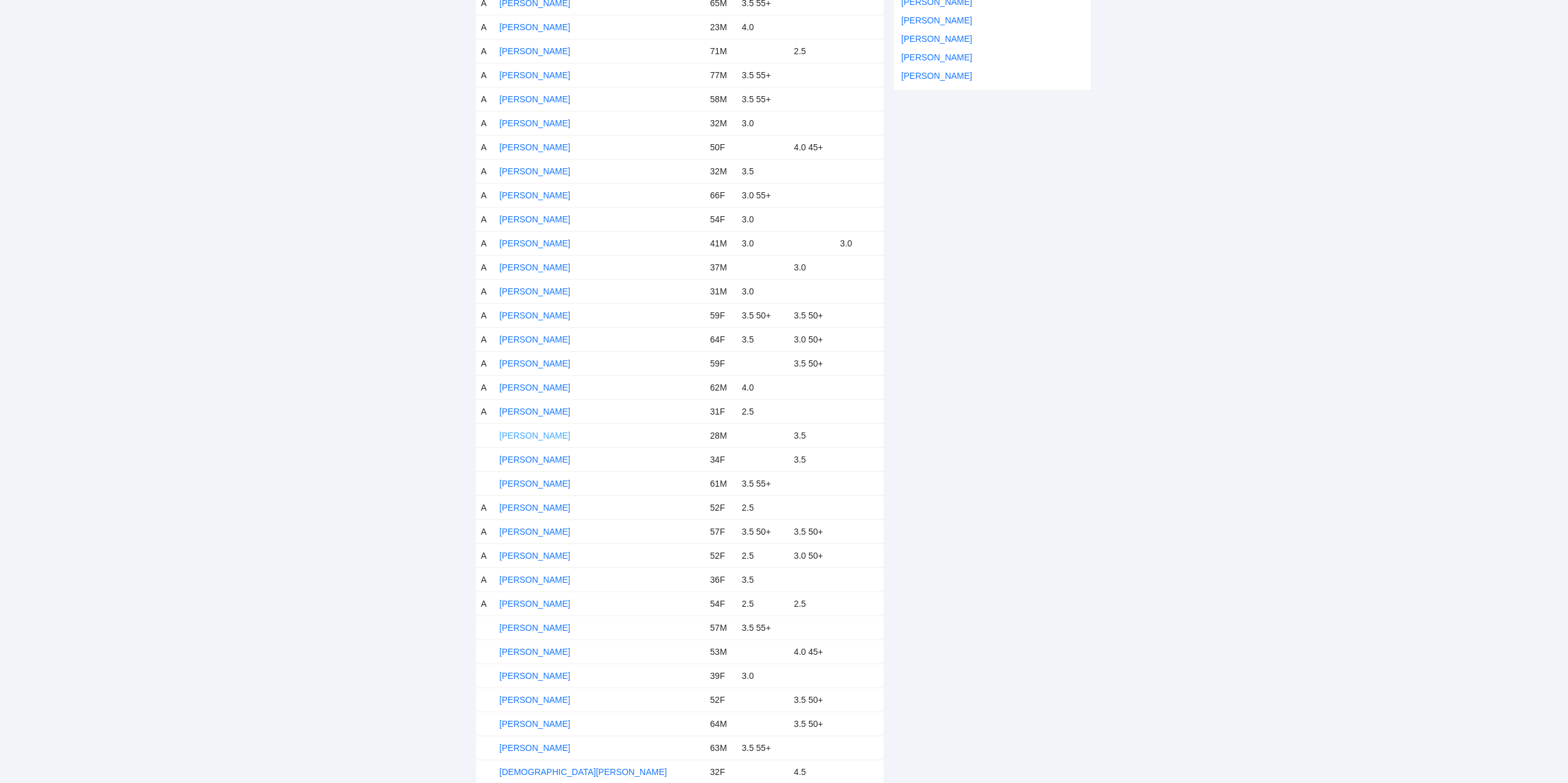
click at [512, 432] on link "Brison Tomas" at bounding box center [535, 435] width 71 height 10
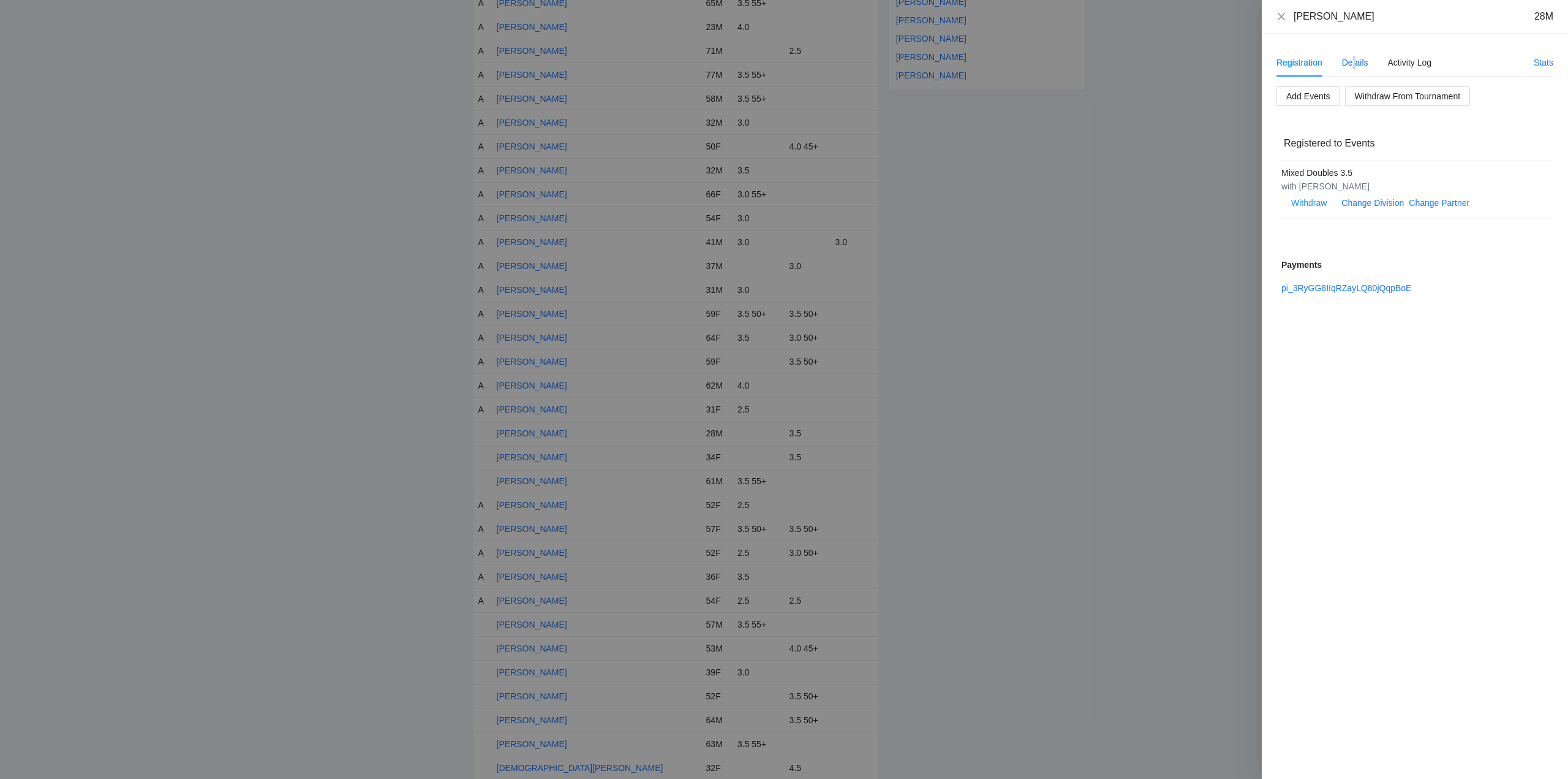
click at [1354, 63] on div "Details" at bounding box center [1354, 63] width 27 height 14
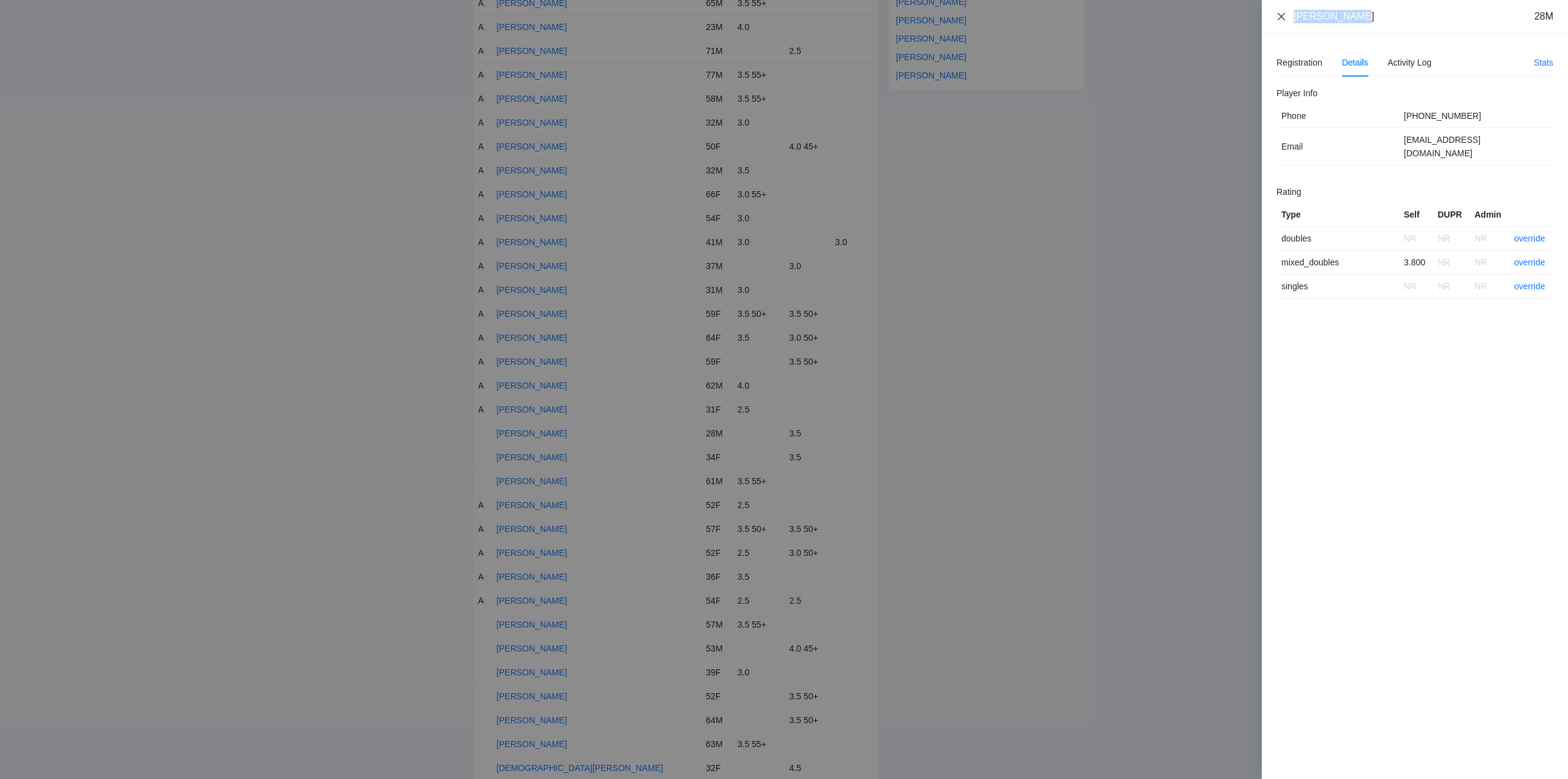
drag, startPoint x: 1356, startPoint y: 18, endPoint x: 1313, endPoint y: 21, distance: 43.1
click at [1277, 20] on div "Brison Tomas 28M" at bounding box center [1415, 17] width 277 height 14
click at [1532, 257] on link "override" at bounding box center [1529, 262] width 31 height 10
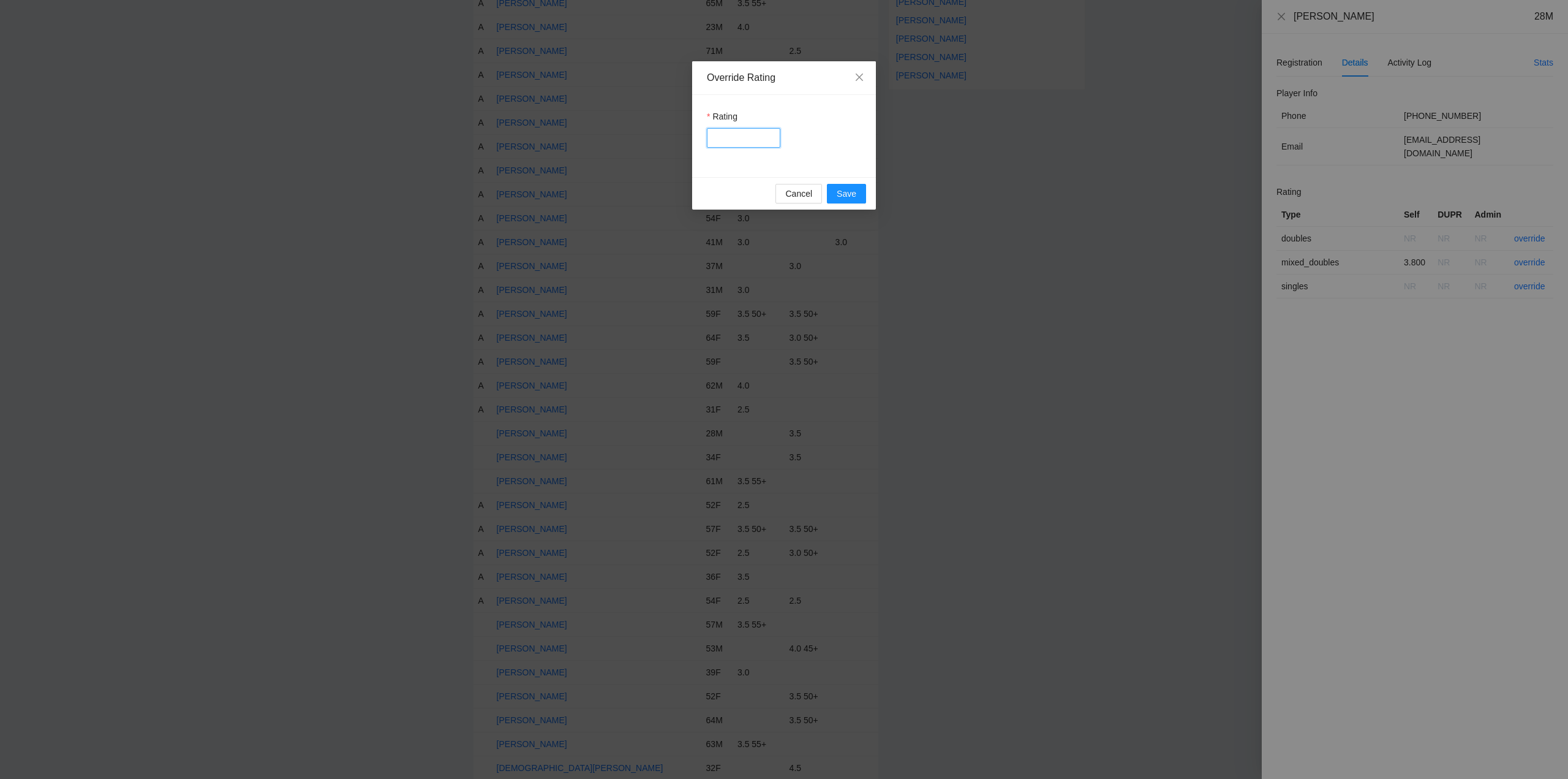
click at [725, 139] on input "Rating" at bounding box center [744, 138] width 73 height 20
type input "***"
click at [838, 188] on span "Save" at bounding box center [847, 194] width 20 height 14
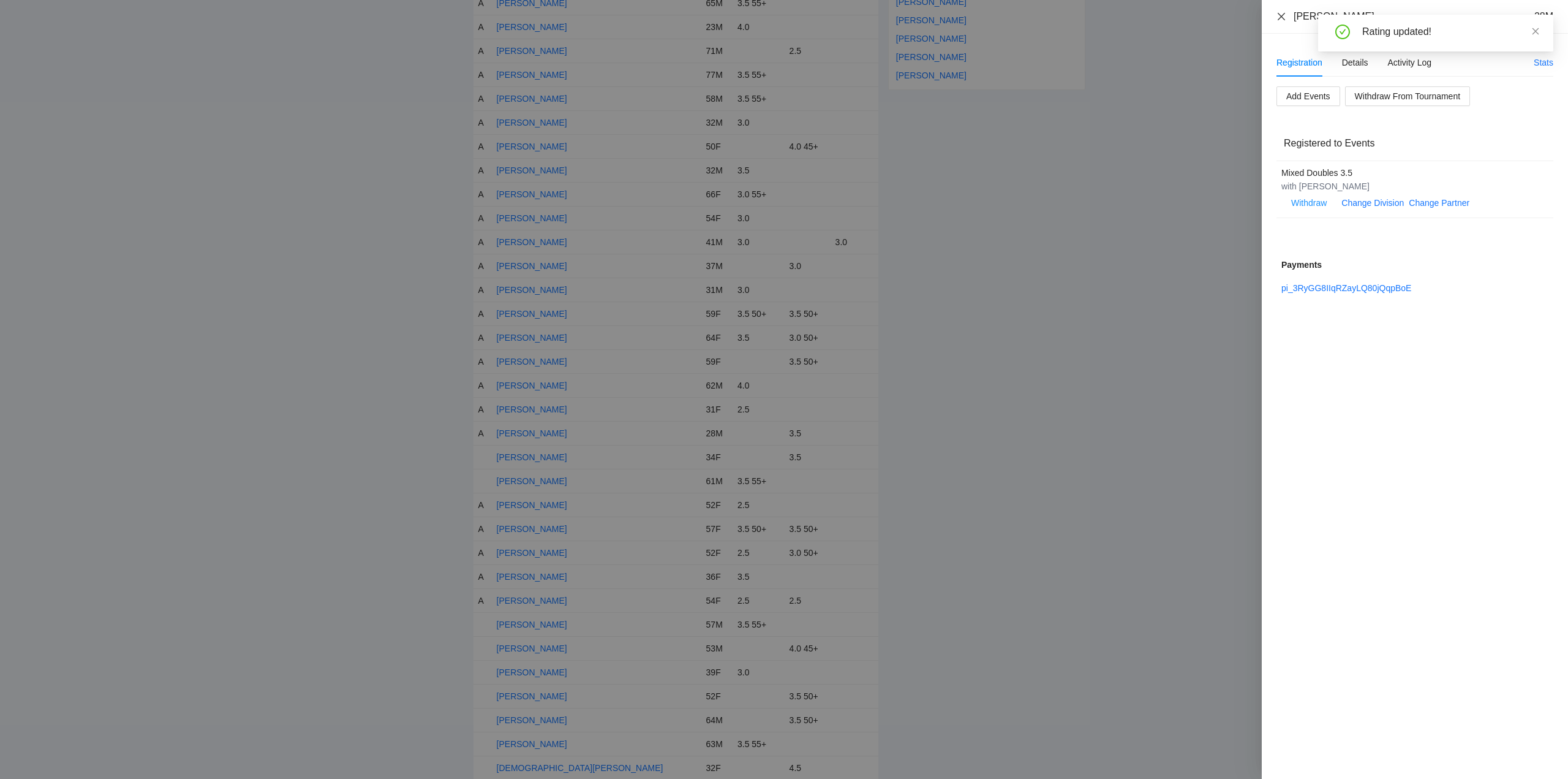
drag, startPoint x: 1284, startPoint y: 17, endPoint x: 1296, endPoint y: 22, distance: 13.0
click at [1284, 15] on icon "close" at bounding box center [1281, 16] width 10 height 10
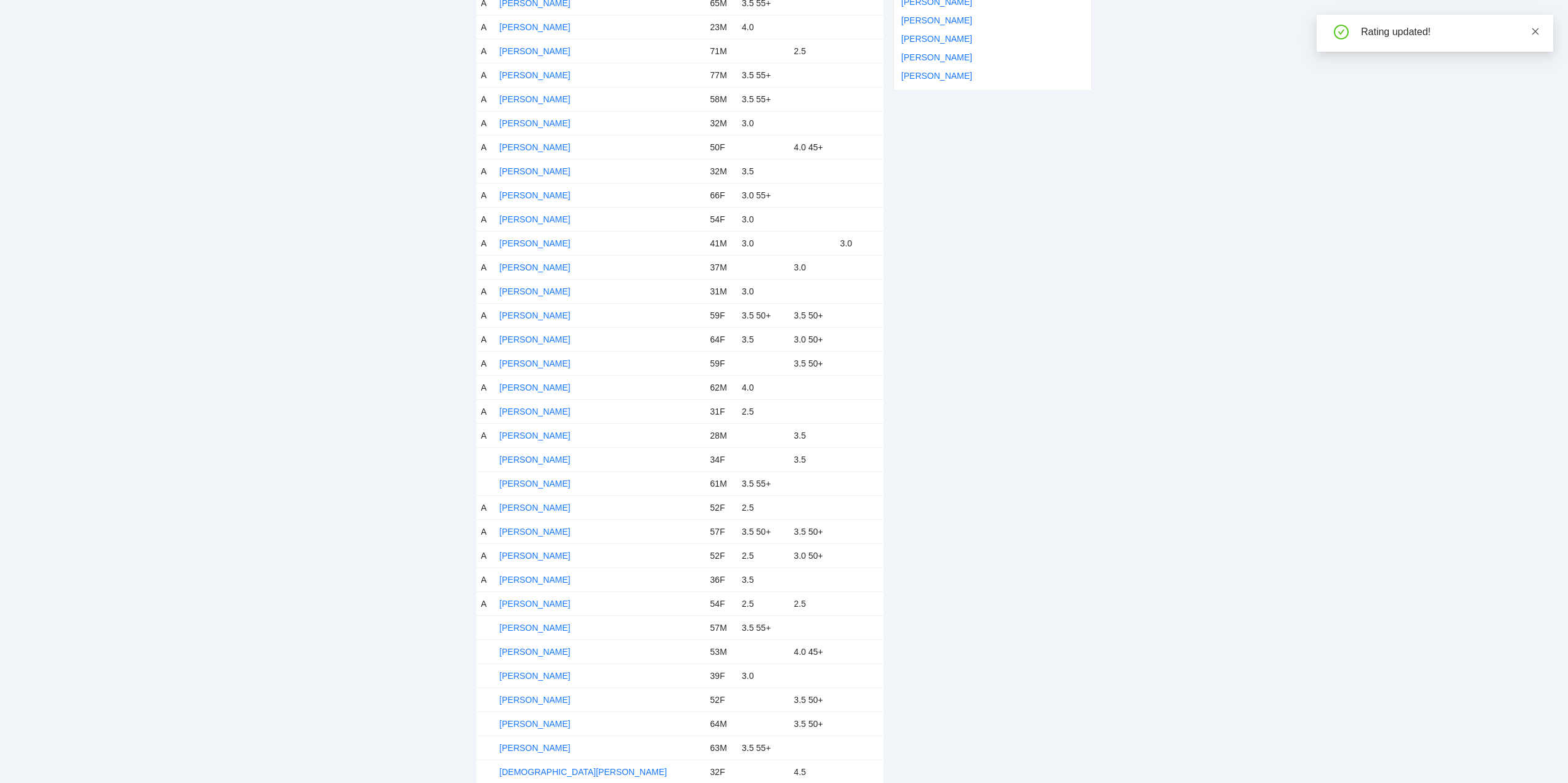
click at [1537, 32] on icon "close" at bounding box center [1535, 31] width 8 height 8
click at [517, 458] on link "Brittney Tomas" at bounding box center [535, 459] width 71 height 10
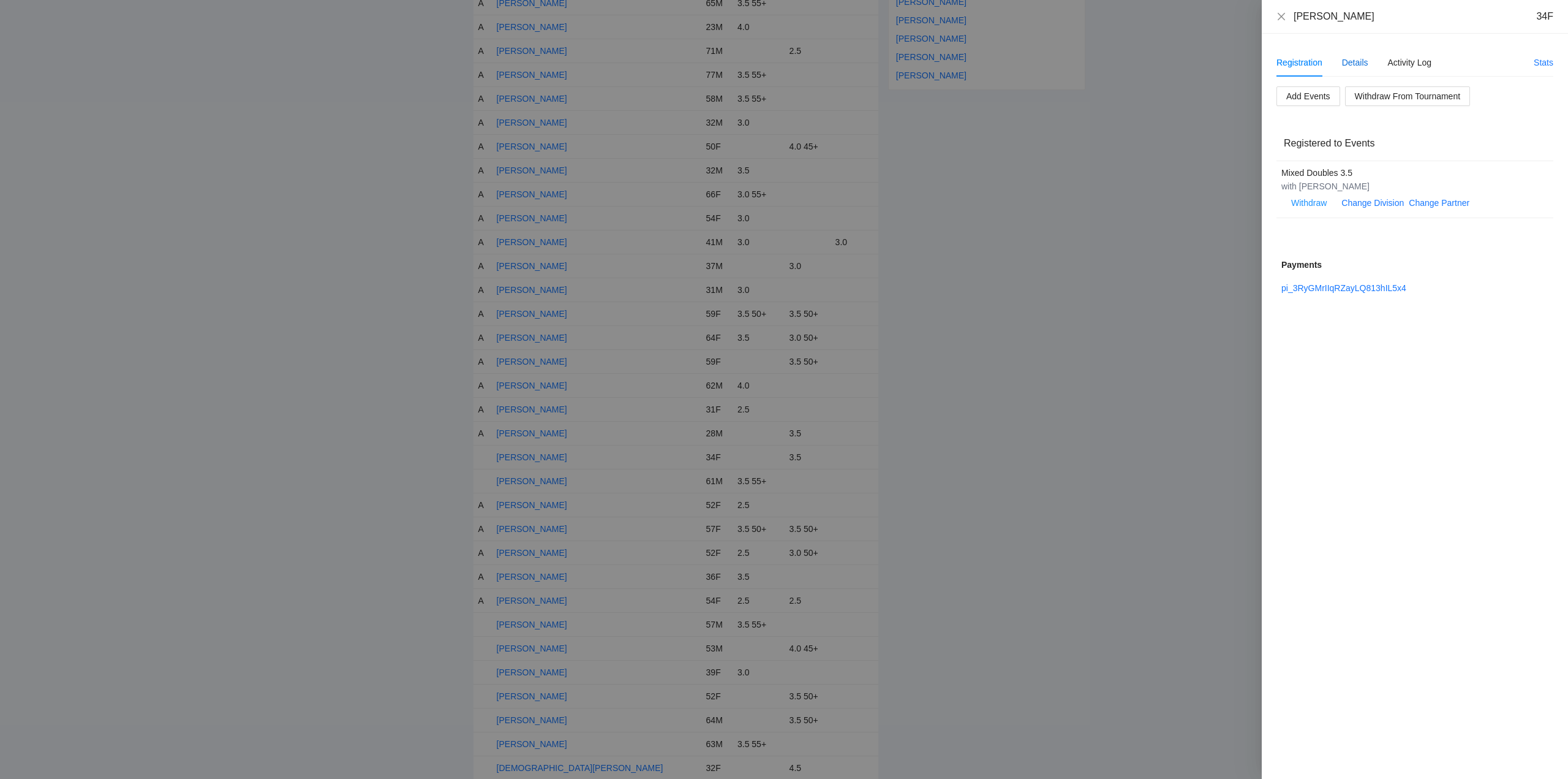
click at [1358, 63] on div "Details" at bounding box center [1354, 63] width 27 height 14
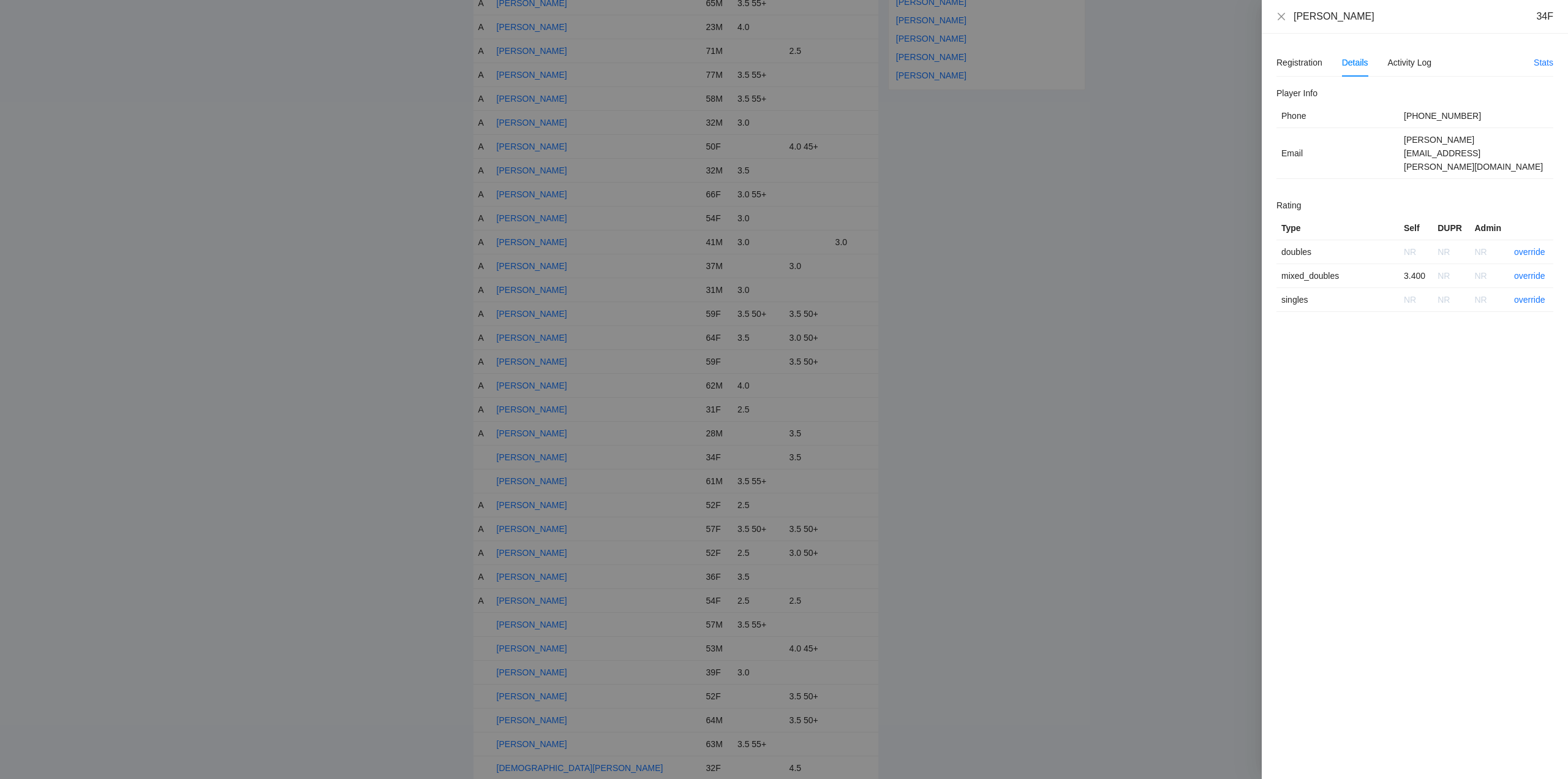
drag, startPoint x: 1364, startPoint y: 24, endPoint x: 1288, endPoint y: 24, distance: 76.0
click at [1288, 24] on div "Brittney Tomas 34F" at bounding box center [1415, 17] width 307 height 34
click at [1530, 271] on link "override" at bounding box center [1529, 275] width 31 height 10
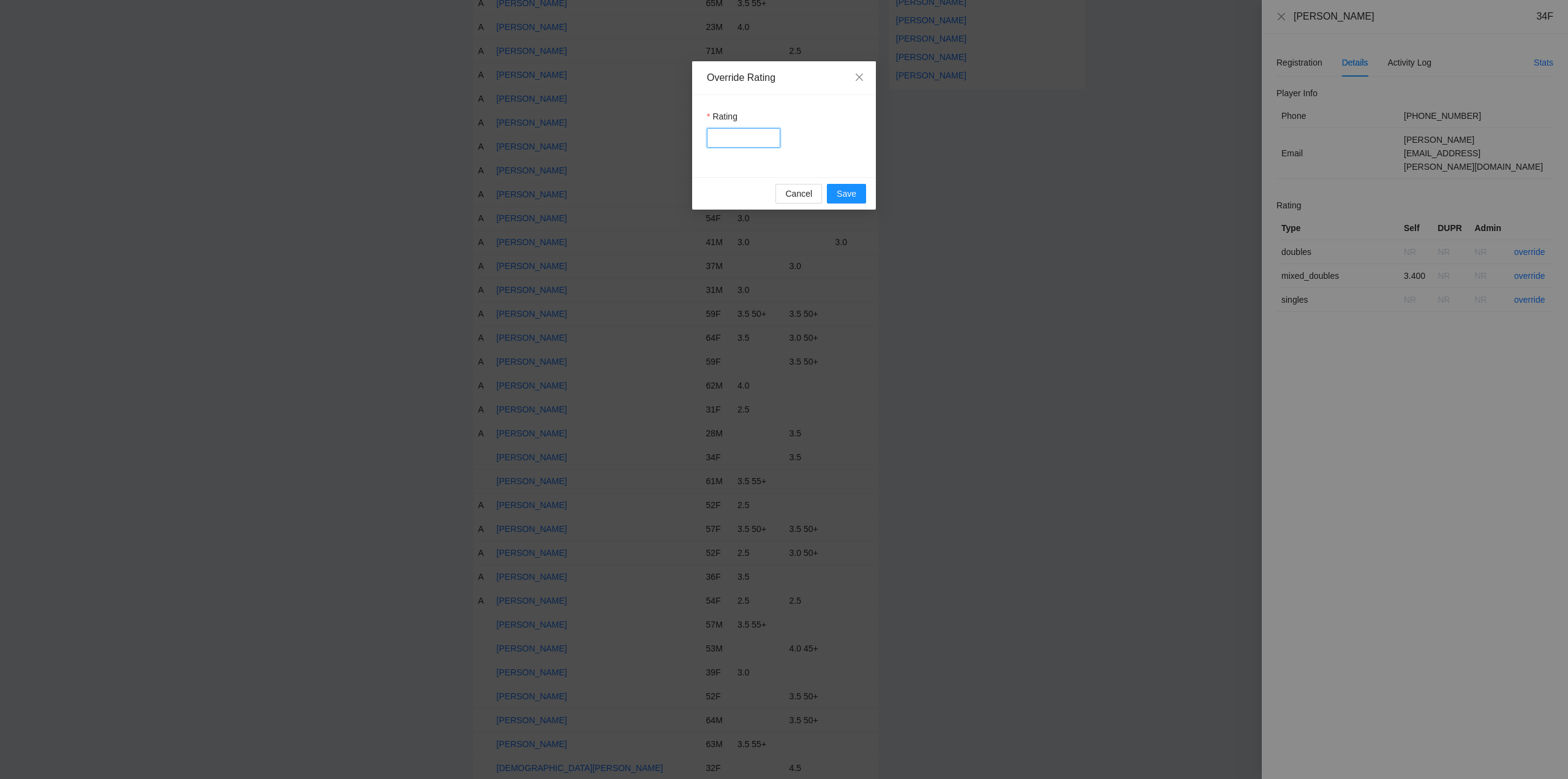
click at [730, 132] on input "Rating" at bounding box center [744, 138] width 73 height 20
type input "***"
click at [840, 191] on span "Save" at bounding box center [847, 194] width 20 height 14
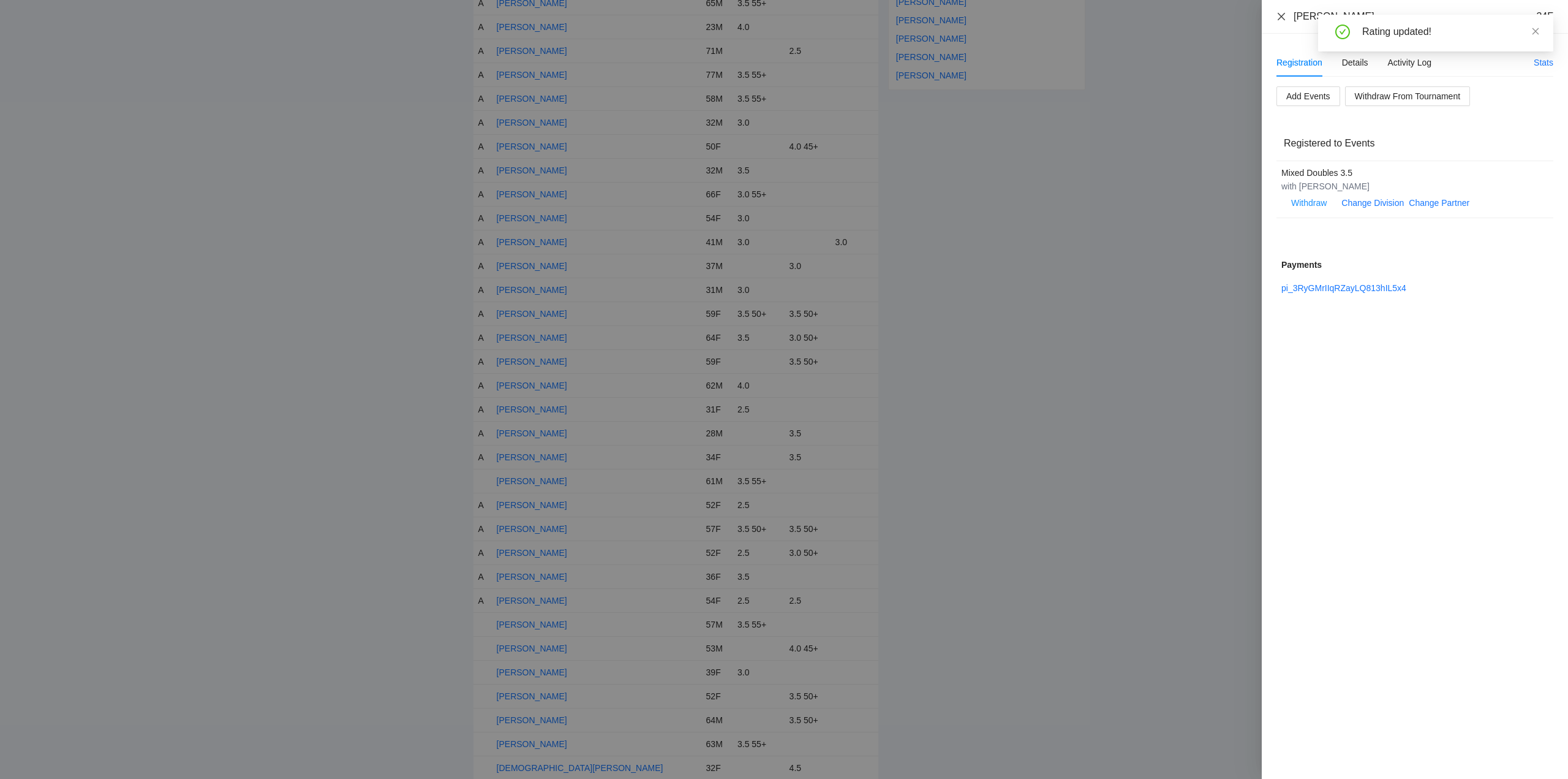
click at [1283, 13] on icon "close" at bounding box center [1281, 16] width 10 height 10
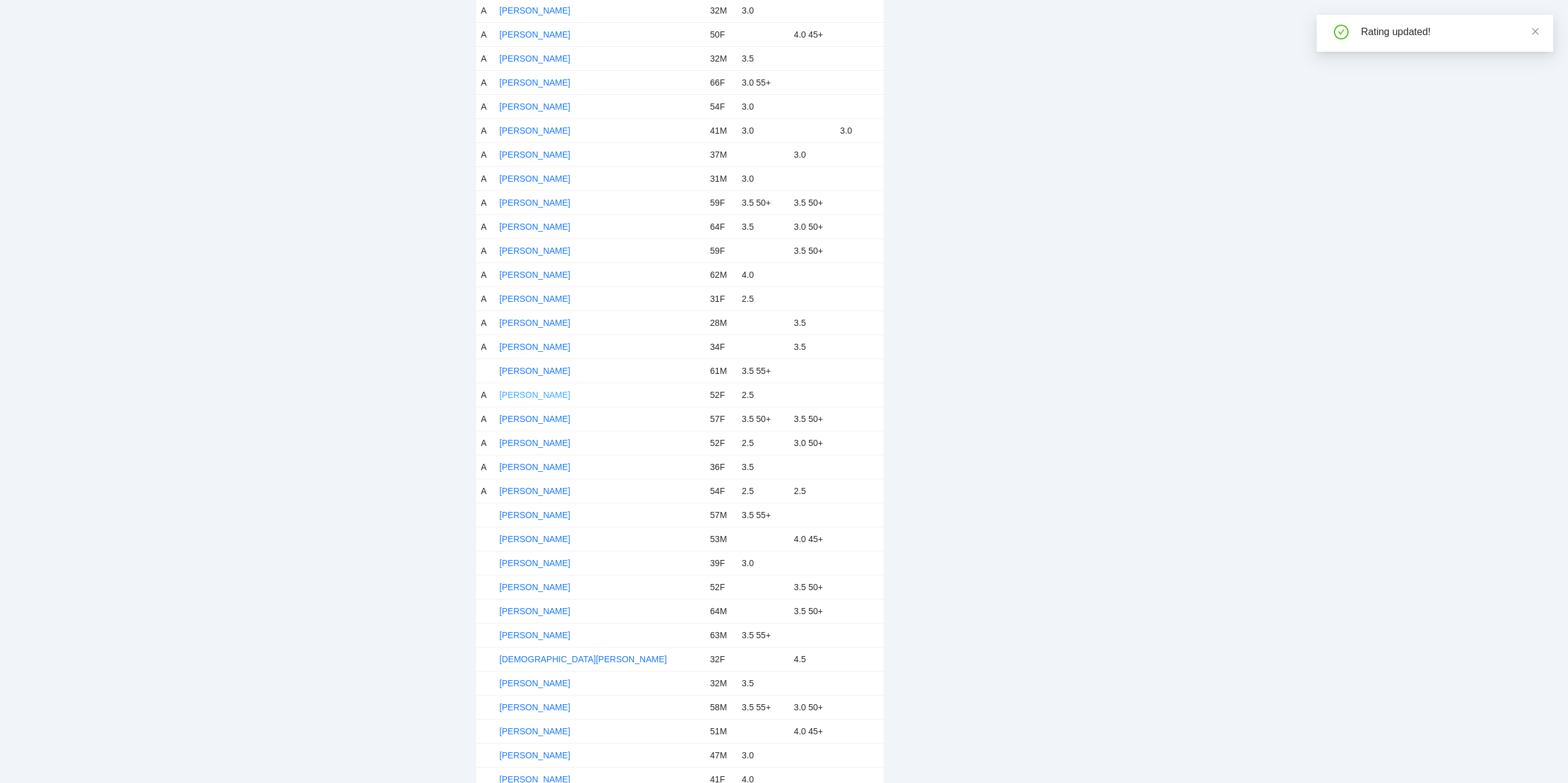
scroll to position [492, 0]
click at [519, 360] on link "[PERSON_NAME]" at bounding box center [535, 360] width 71 height 10
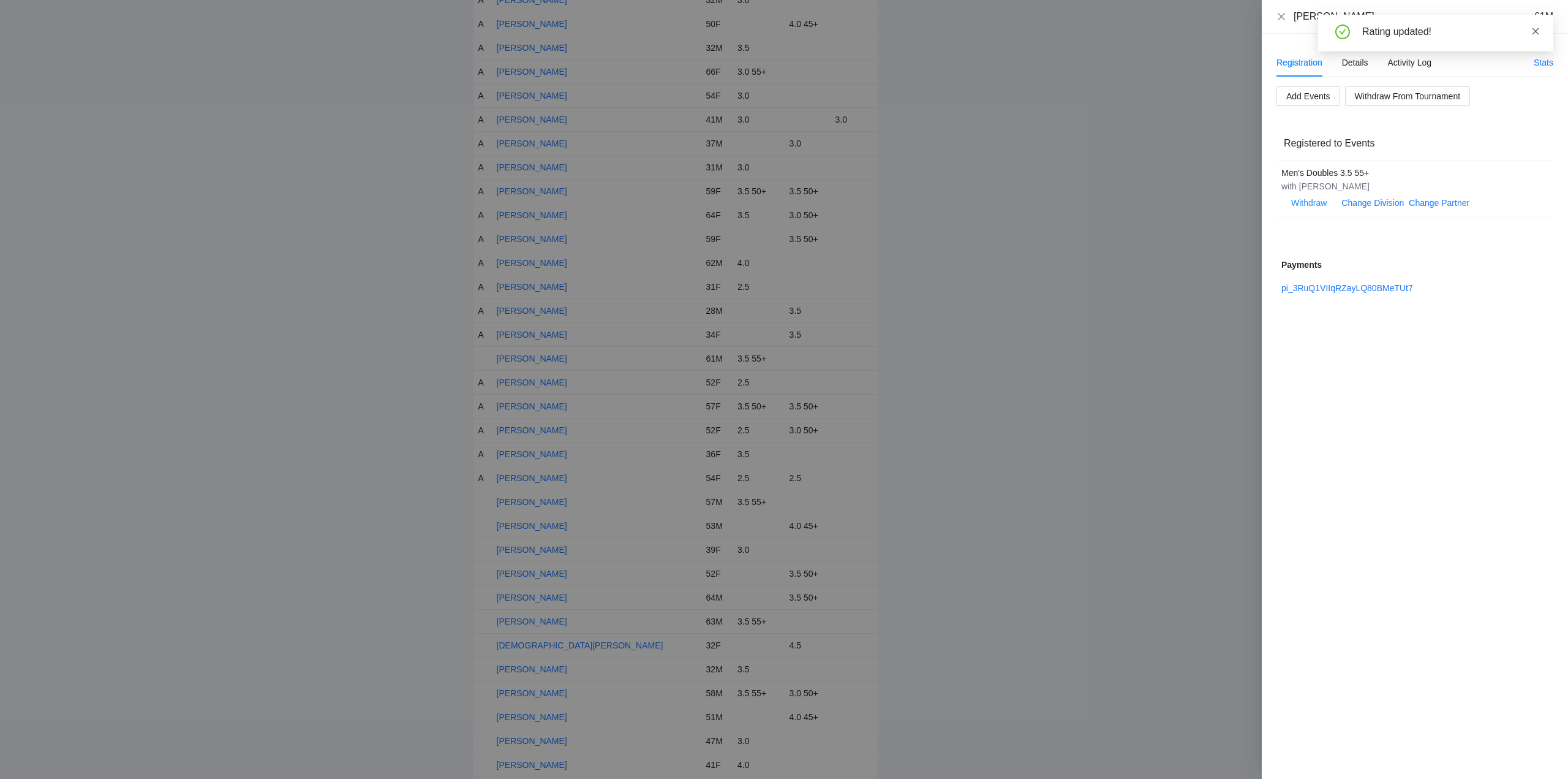
click at [1535, 28] on icon "close" at bounding box center [1535, 31] width 8 height 8
click at [1354, 64] on div "Details" at bounding box center [1354, 63] width 27 height 14
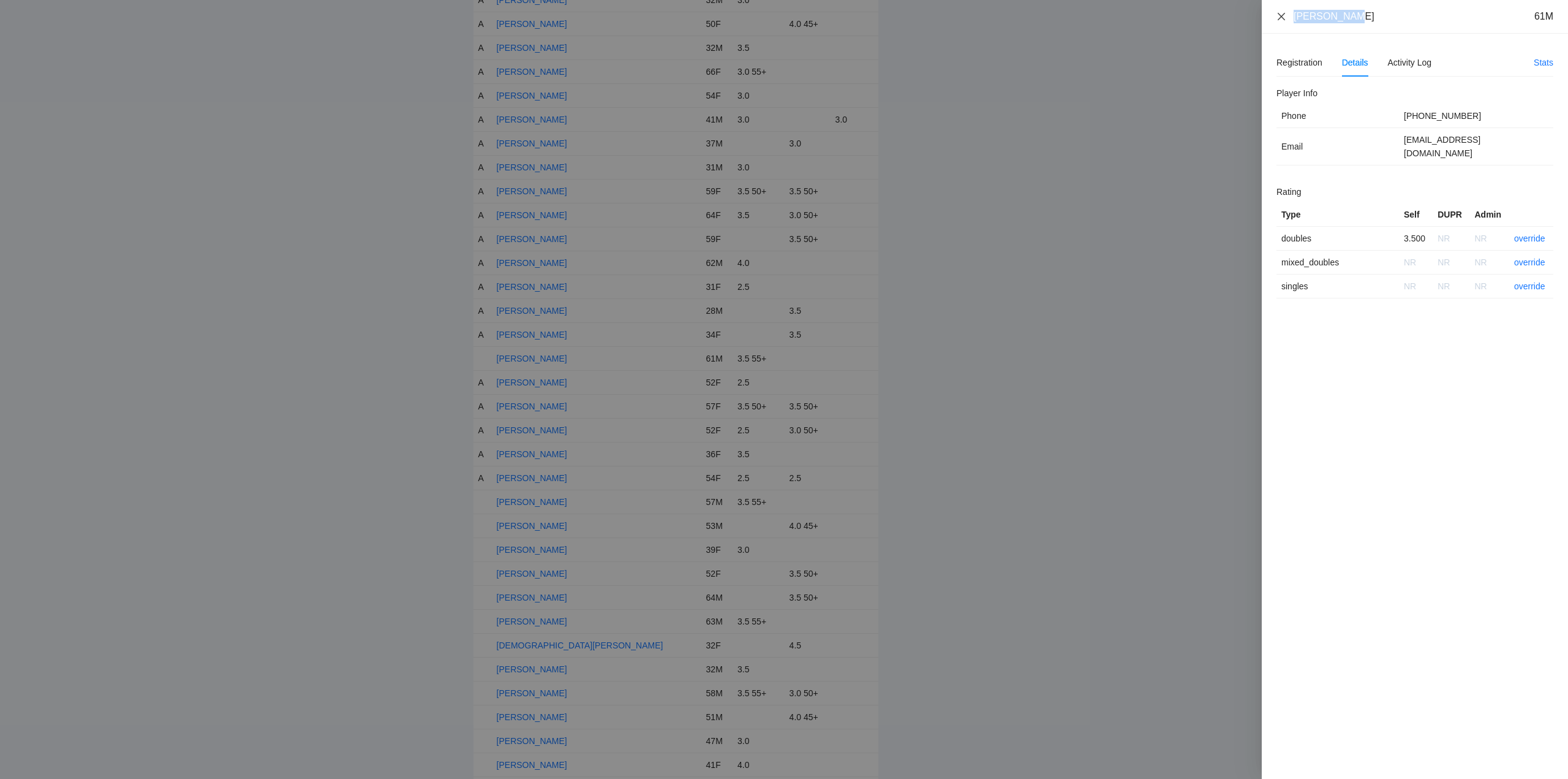
drag, startPoint x: 1355, startPoint y: 12, endPoint x: 1286, endPoint y: 17, distance: 69.2
click at [1283, 17] on div "Bryan Sharp 61M" at bounding box center [1415, 17] width 277 height 14
click at [1528, 233] on link "override" at bounding box center [1529, 238] width 31 height 10
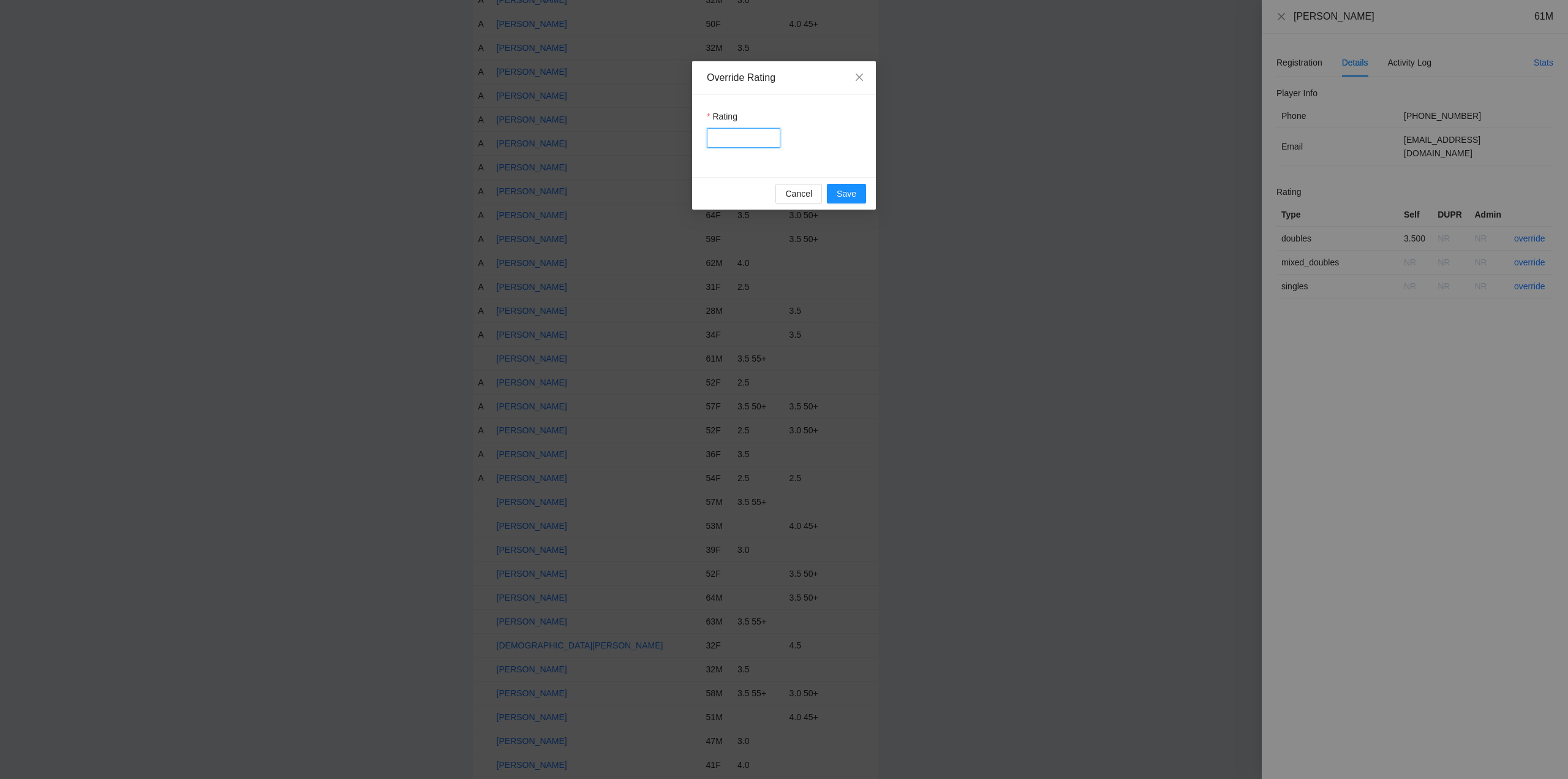
click at [753, 135] on input "Rating" at bounding box center [744, 138] width 73 height 20
type input "***"
click at [847, 198] on span "Save" at bounding box center [847, 194] width 20 height 14
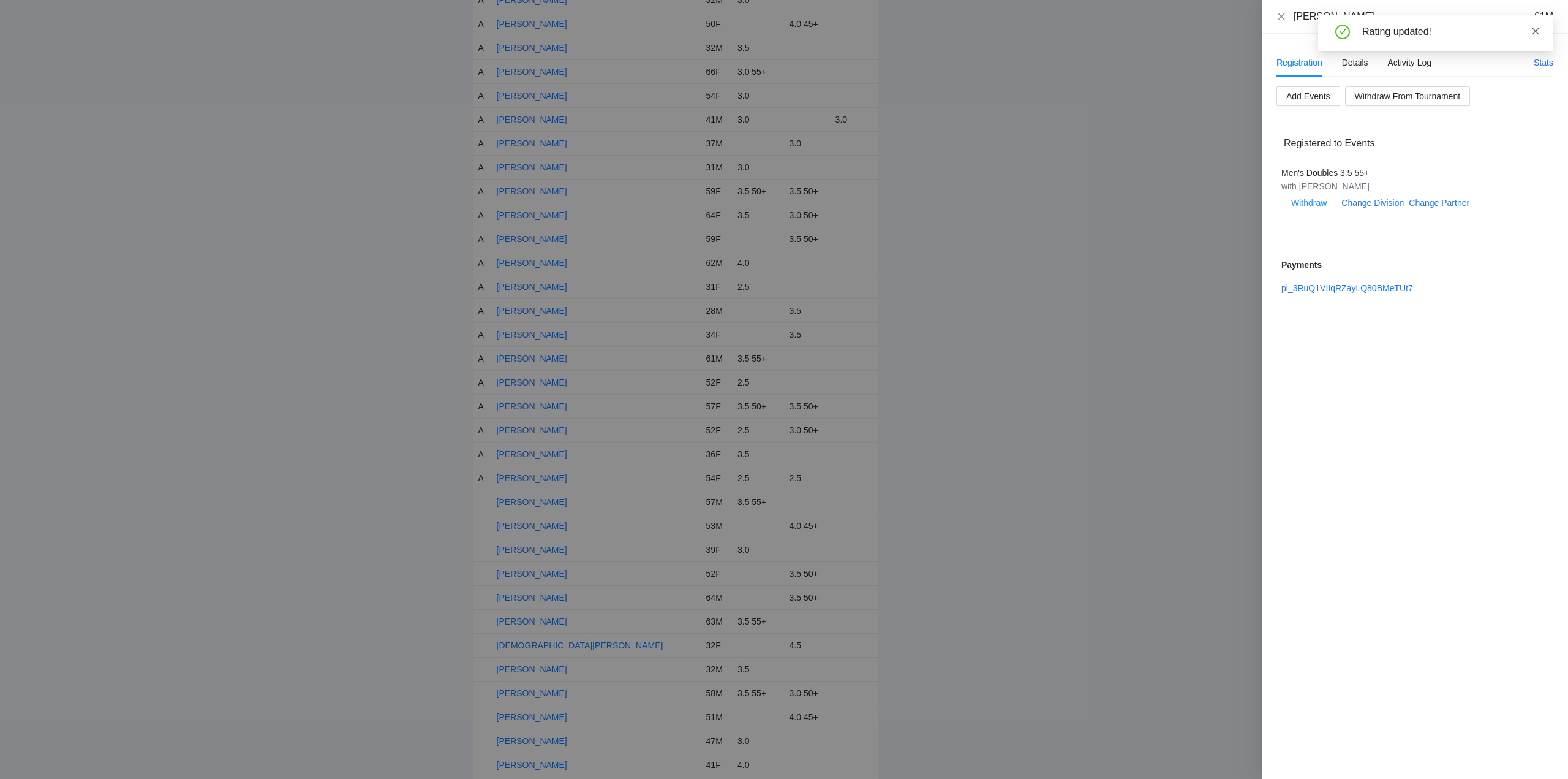
click at [1537, 31] on icon "close" at bounding box center [1535, 31] width 8 height 8
drag, startPoint x: 1277, startPoint y: 18, endPoint x: 1293, endPoint y: 67, distance: 51.5
click at [1277, 18] on icon "close" at bounding box center [1281, 16] width 10 height 10
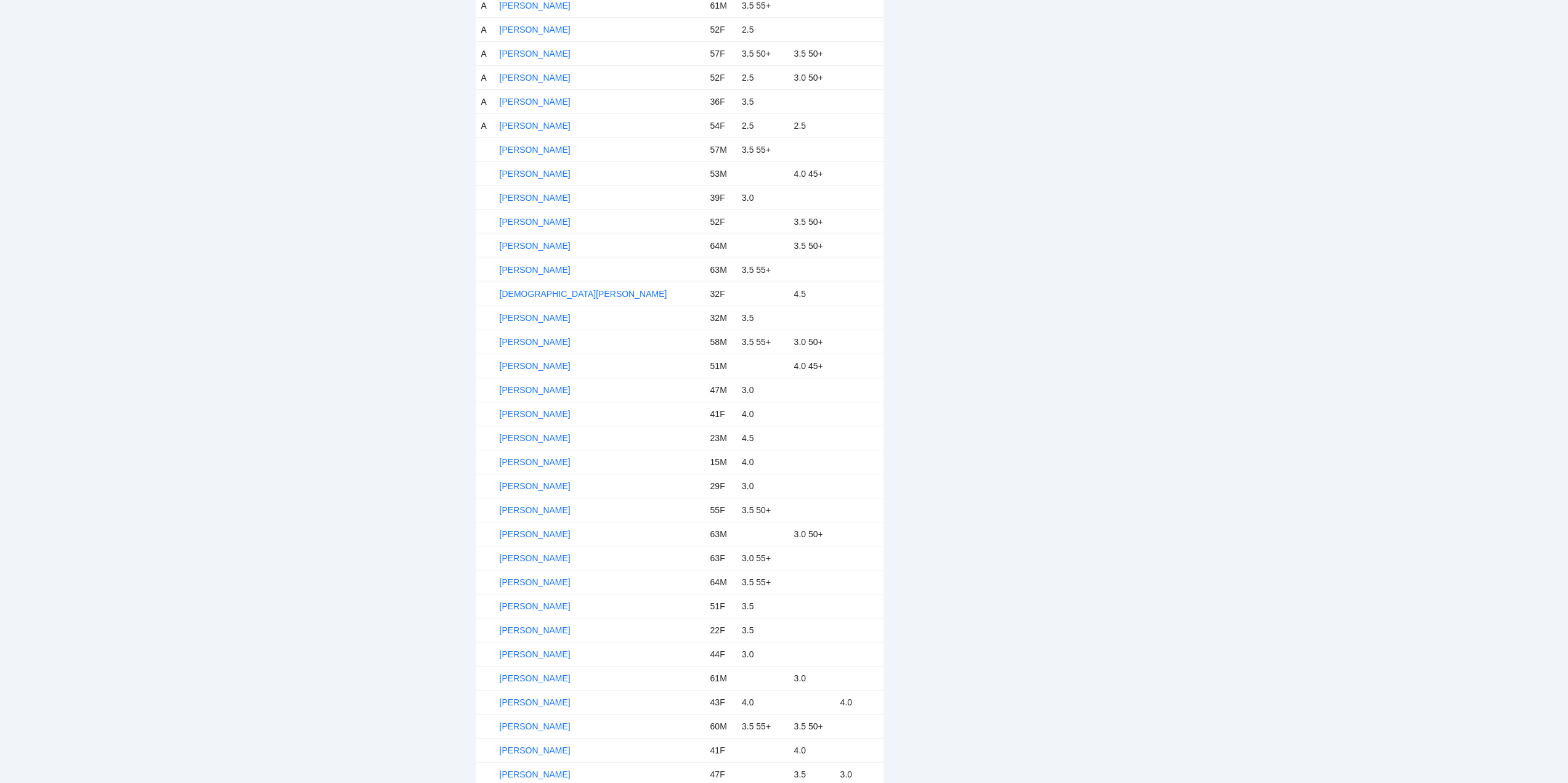
scroll to position [862, 0]
click at [535, 134] on link "[PERSON_NAME]" at bounding box center [535, 134] width 71 height 10
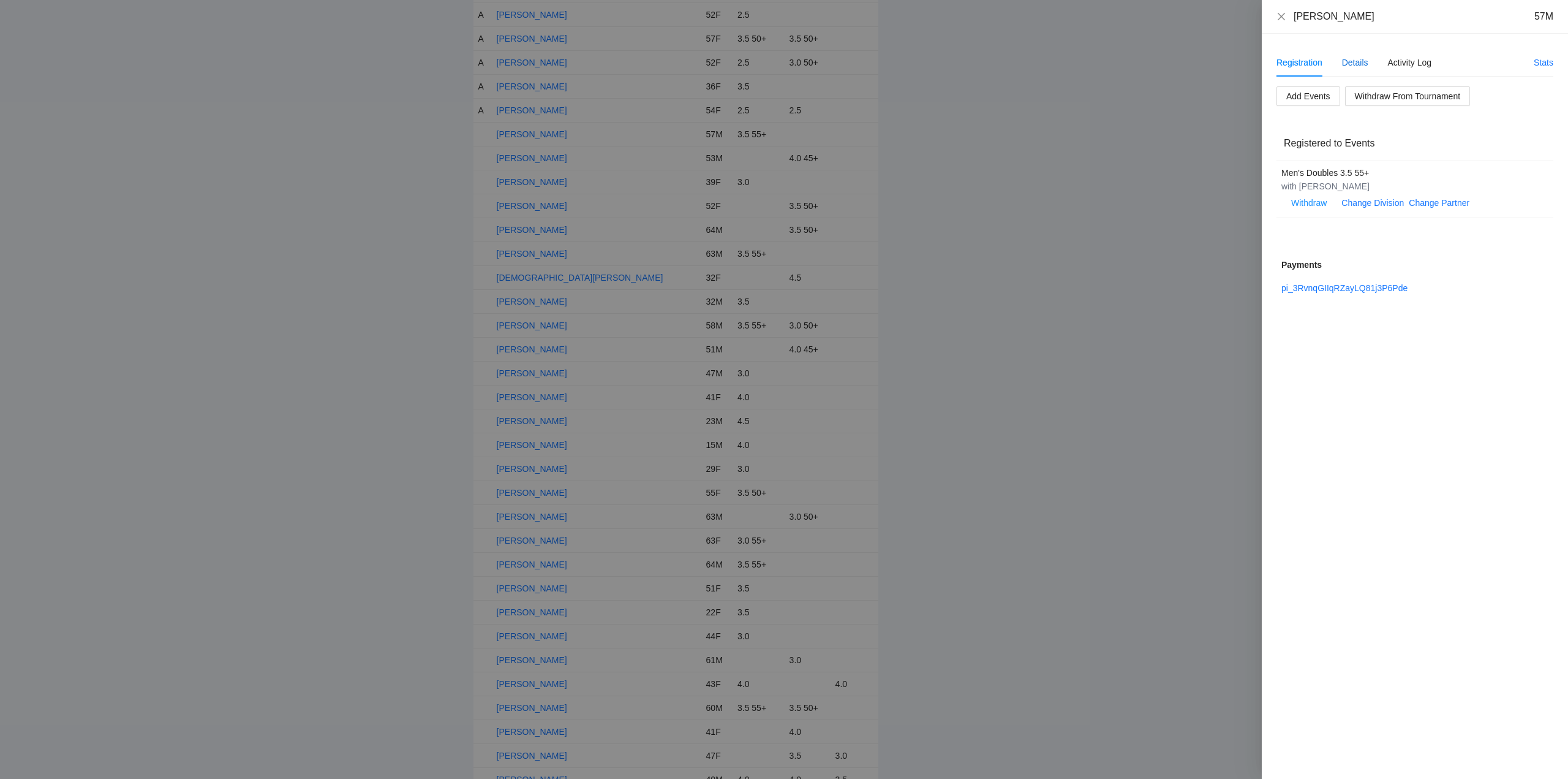
click at [1355, 62] on div "Details" at bounding box center [1354, 63] width 27 height 14
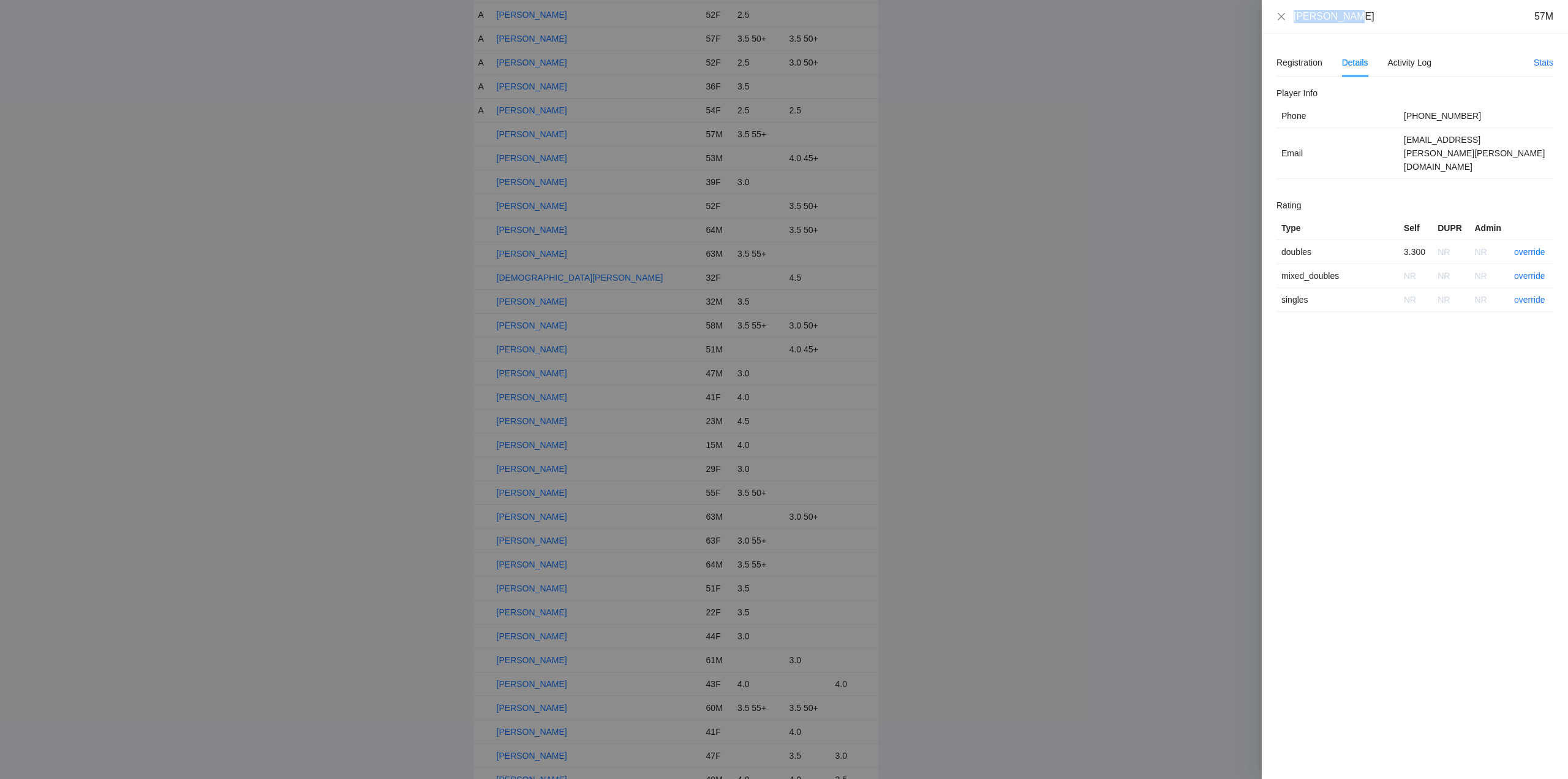
drag, startPoint x: 1349, startPoint y: 21, endPoint x: 1282, endPoint y: 27, distance: 67.3
click at [1282, 27] on div "Chris Parmer 57M" at bounding box center [1415, 17] width 307 height 34
click at [1373, 26] on div "Chris Parmer 57M" at bounding box center [1415, 17] width 307 height 34
drag, startPoint x: 1354, startPoint y: 21, endPoint x: 1288, endPoint y: 23, distance: 66.0
click at [1288, 23] on div "Chris Parmer 57M" at bounding box center [1415, 17] width 277 height 14
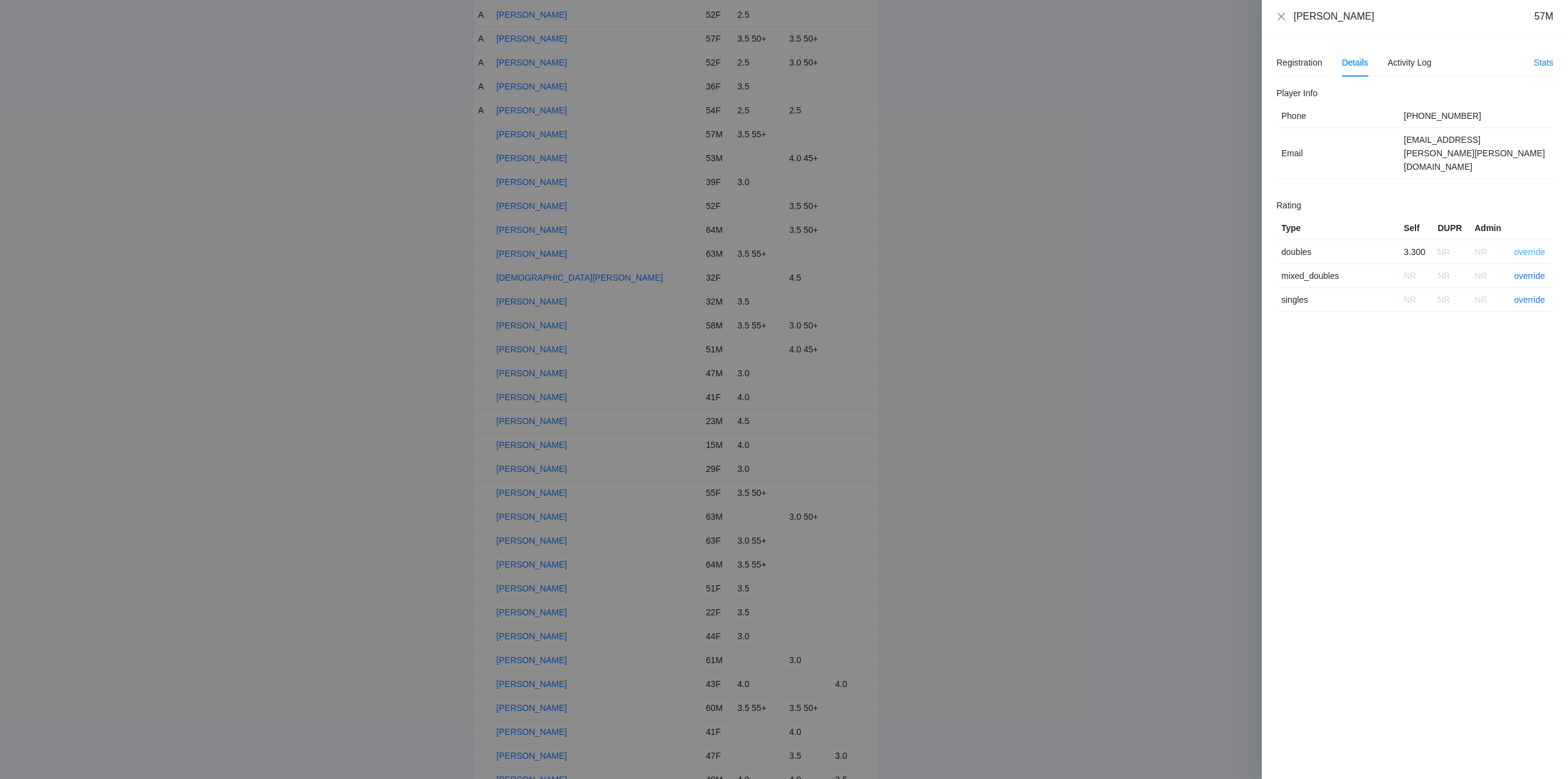
click at [1531, 247] on link "override" at bounding box center [1529, 252] width 31 height 10
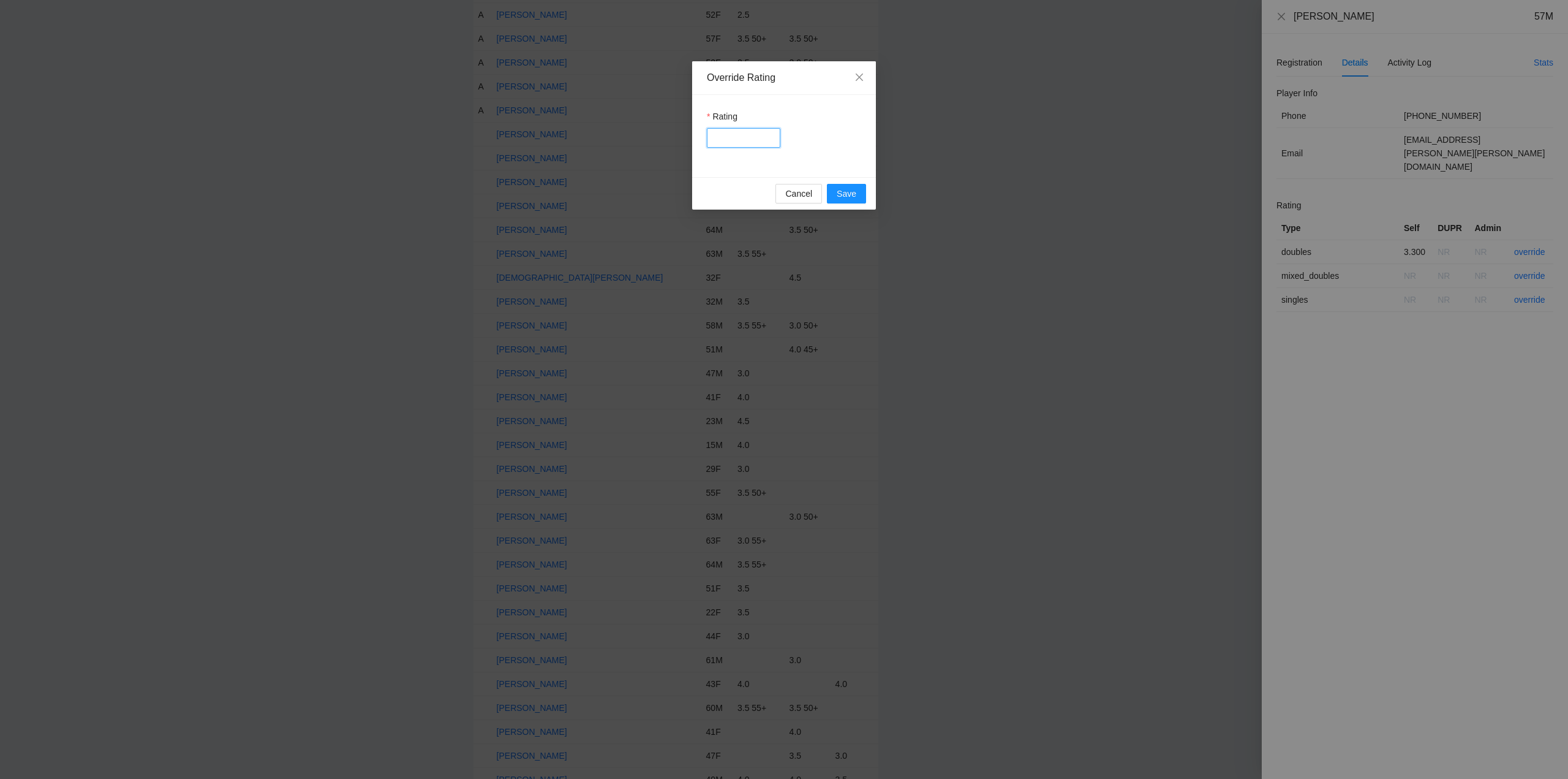
click at [748, 142] on input "Rating" at bounding box center [744, 138] width 73 height 20
type input "***"
click at [841, 197] on span "Save" at bounding box center [847, 194] width 20 height 14
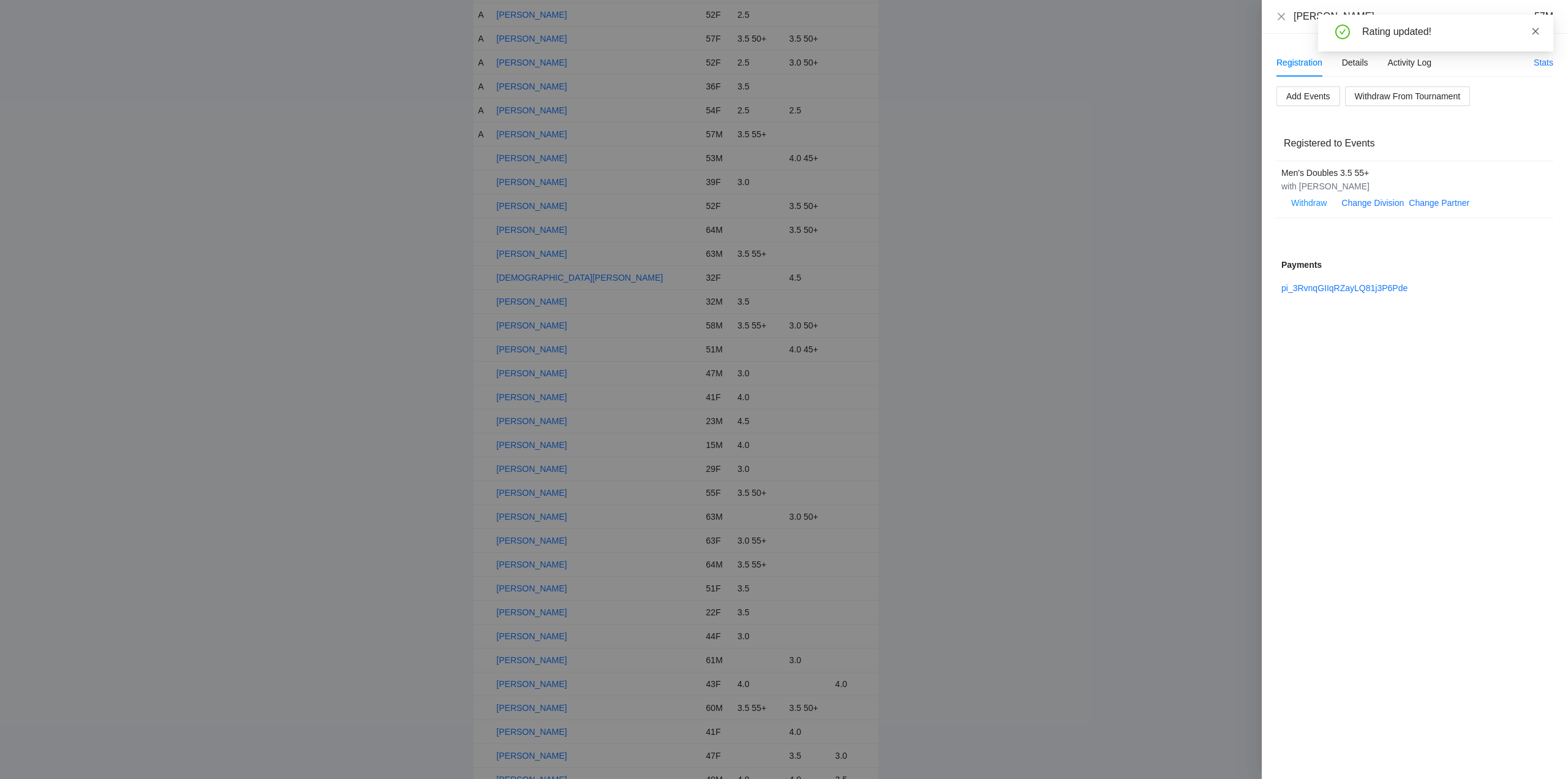
click at [1537, 28] on icon "close" at bounding box center [1535, 31] width 7 height 7
drag, startPoint x: 1280, startPoint y: 17, endPoint x: 1180, endPoint y: 121, distance: 144.3
click at [1280, 21] on icon "close" at bounding box center [1281, 16] width 10 height 10
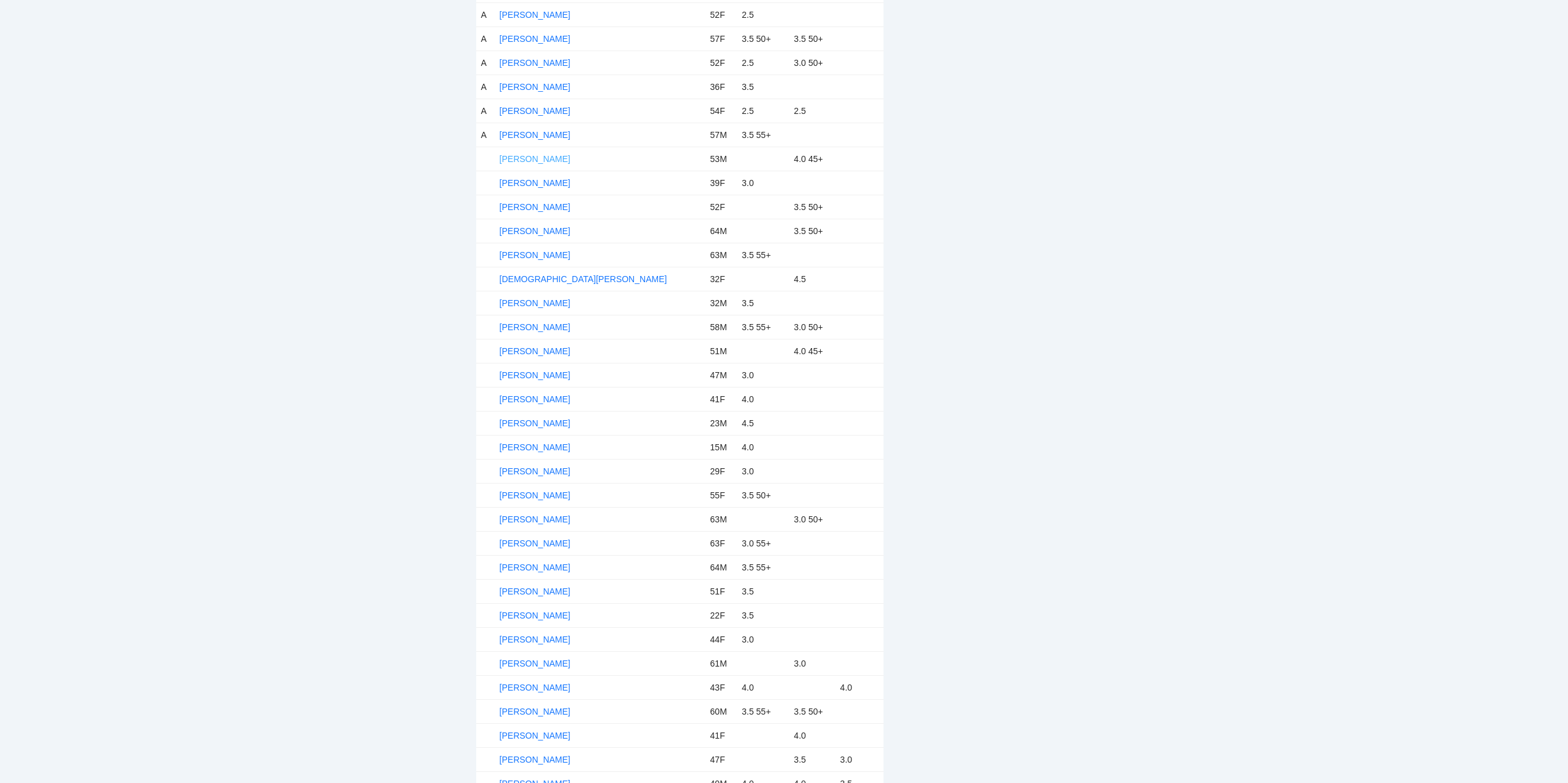
click at [516, 160] on link "Chris Romero" at bounding box center [535, 159] width 71 height 10
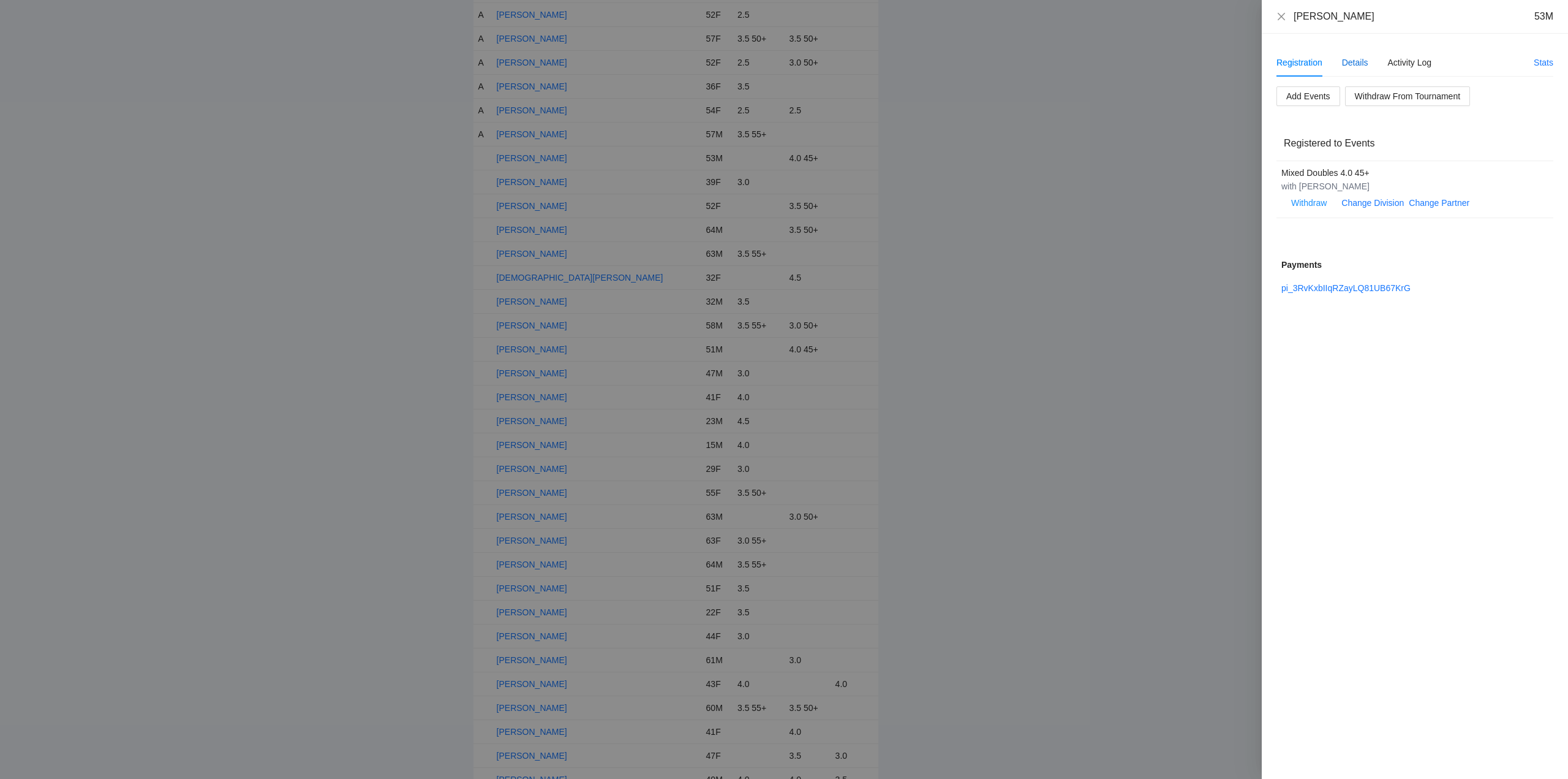
click at [1355, 63] on div "Details" at bounding box center [1354, 63] width 27 height 14
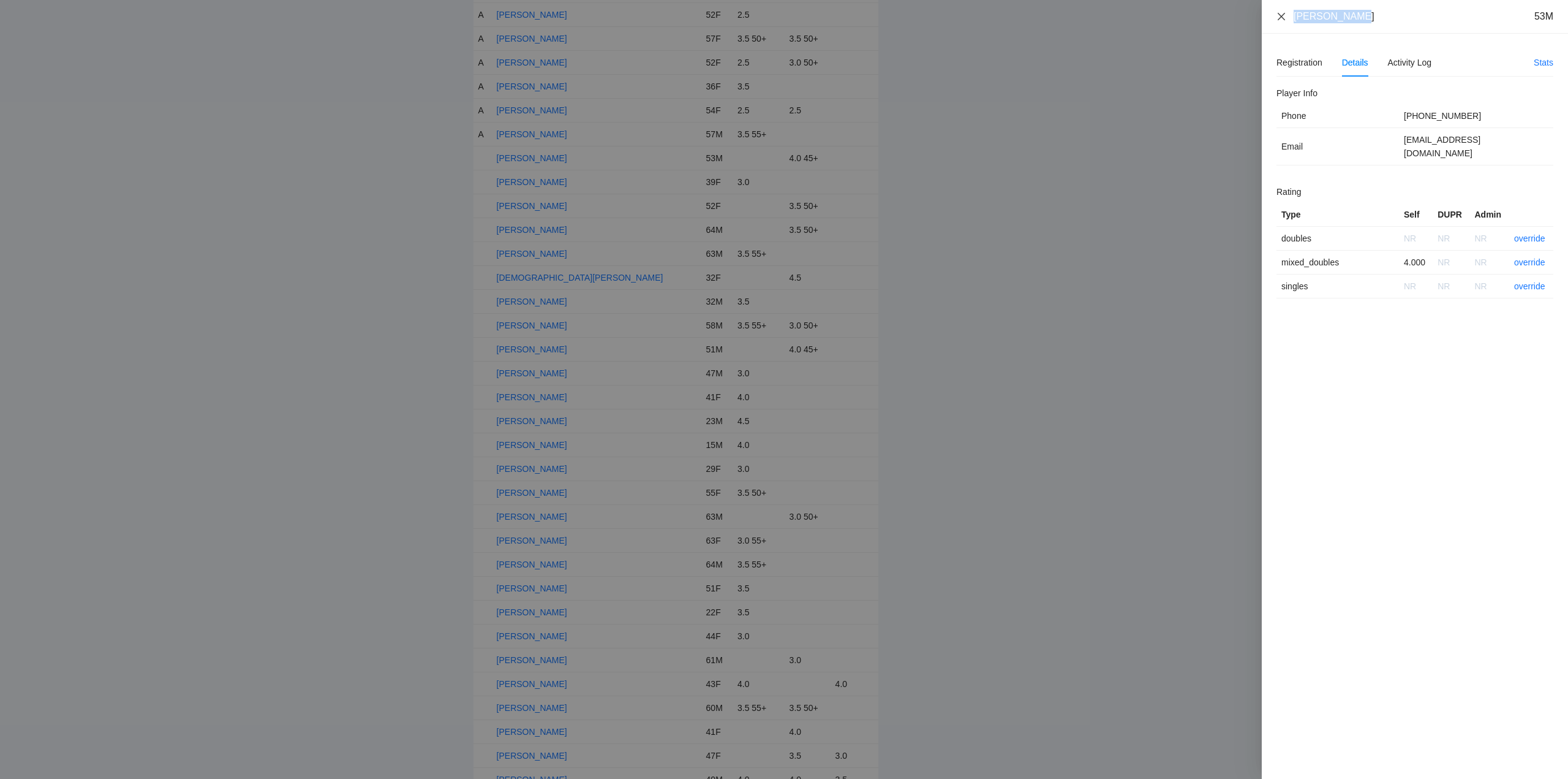
drag, startPoint x: 1355, startPoint y: 17, endPoint x: 1277, endPoint y: 21, distance: 78.1
click at [1275, 21] on div "Chris Romero 53M" at bounding box center [1415, 17] width 307 height 34
click at [1523, 257] on link "override" at bounding box center [1529, 262] width 31 height 10
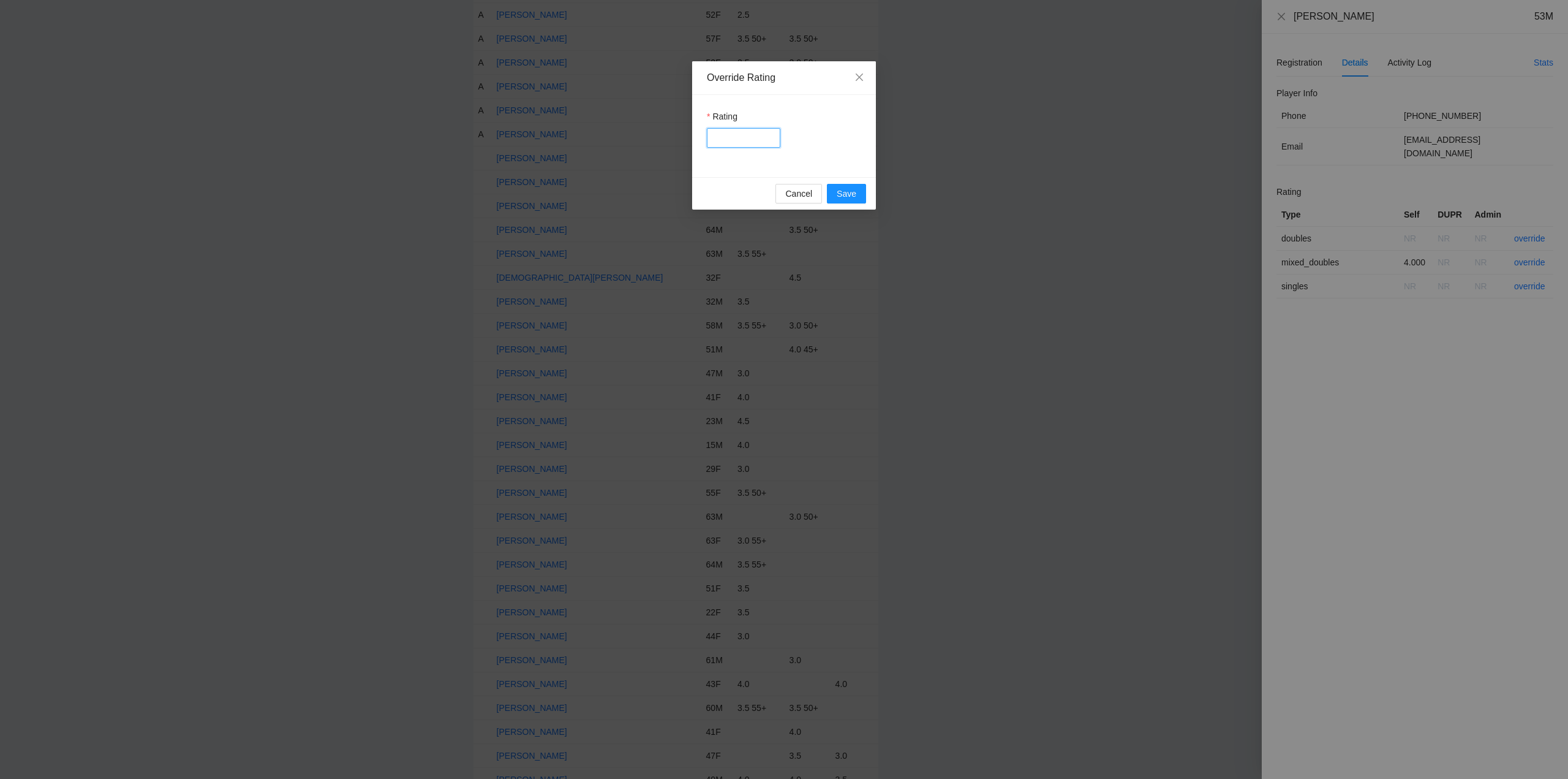
click at [737, 142] on input "Rating" at bounding box center [744, 138] width 73 height 20
type input "***"
click at [837, 193] on span "Save" at bounding box center [847, 194] width 20 height 14
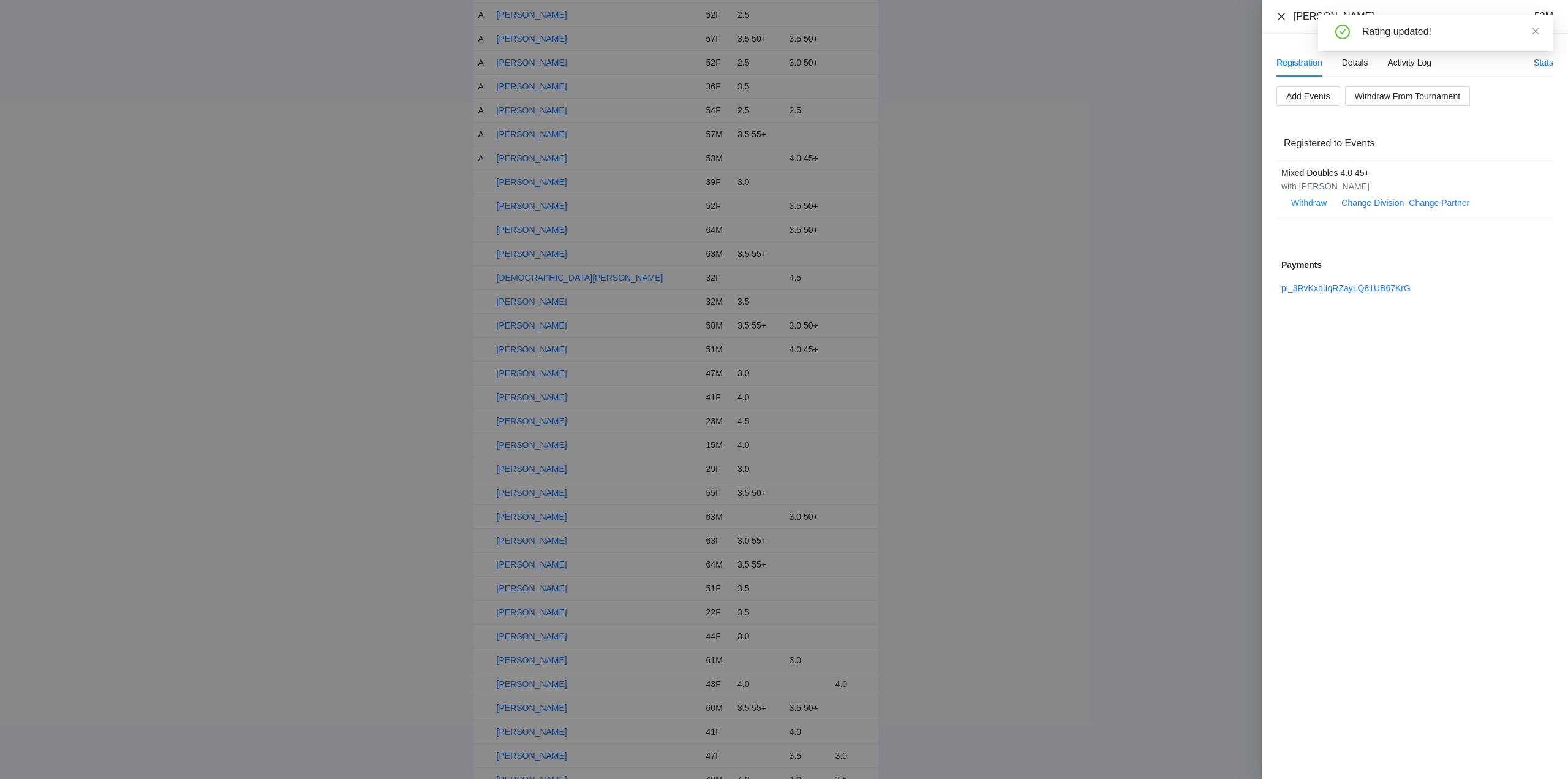
click at [1282, 14] on icon "close" at bounding box center [1281, 16] width 10 height 10
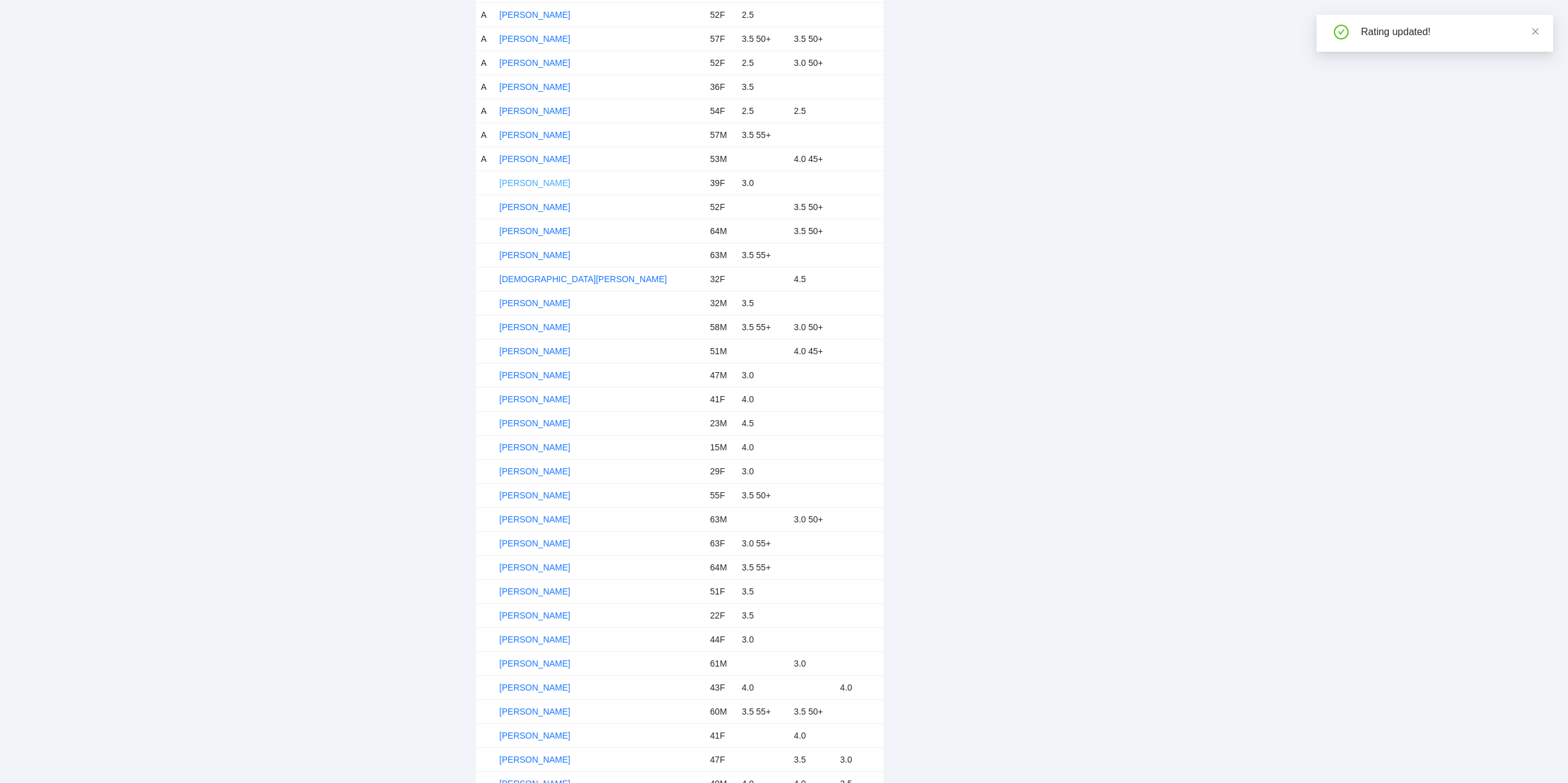
click at [512, 181] on link "[PERSON_NAME]" at bounding box center [535, 183] width 71 height 10
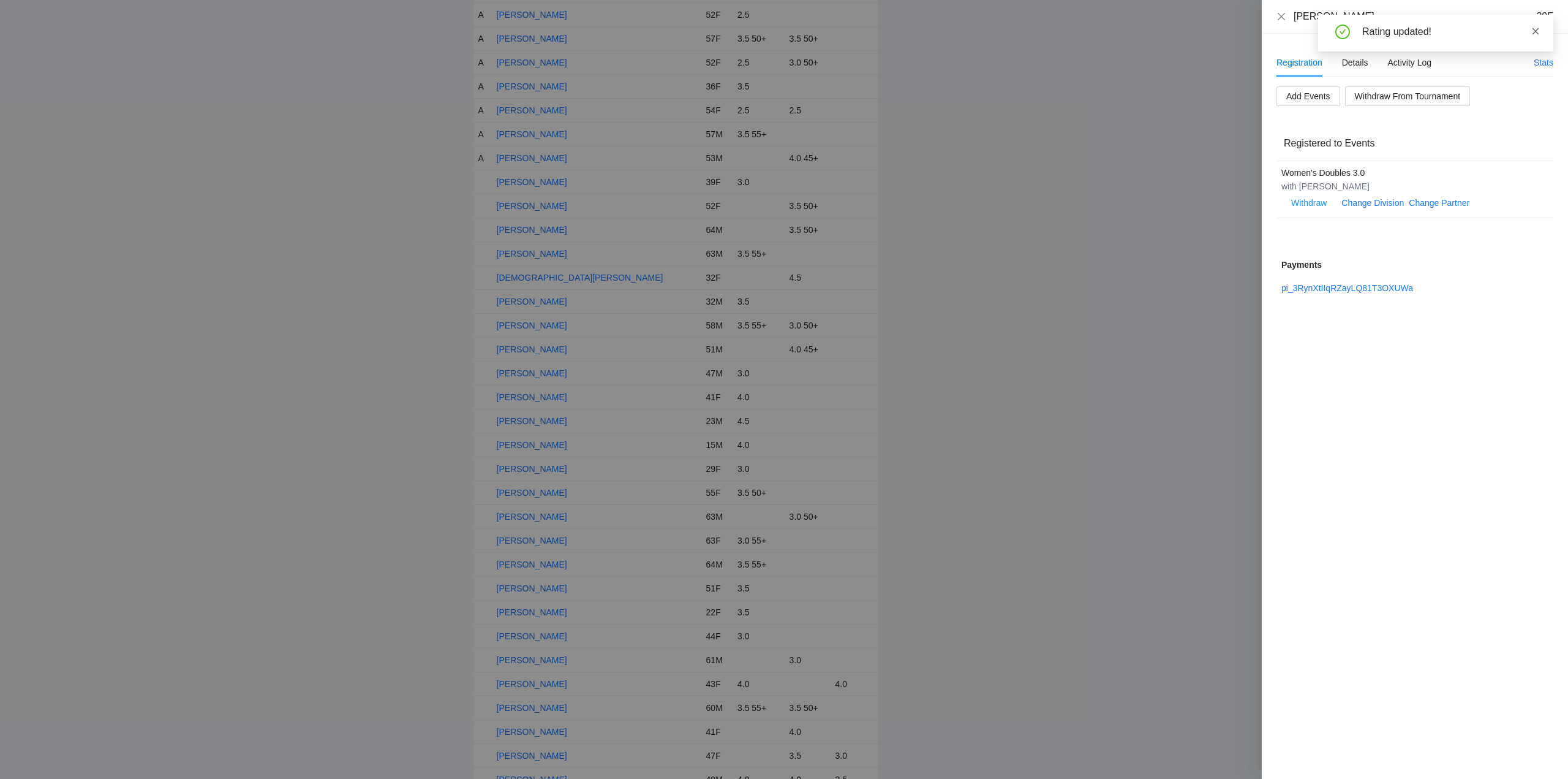
click at [1536, 33] on icon "close" at bounding box center [1535, 31] width 8 height 8
drag, startPoint x: 1343, startPoint y: 17, endPoint x: 1285, endPoint y: 17, distance: 58.0
click at [1285, 17] on div "Christi Lin 39F" at bounding box center [1415, 17] width 277 height 14
click at [1351, 56] on div "Details" at bounding box center [1354, 63] width 27 height 14
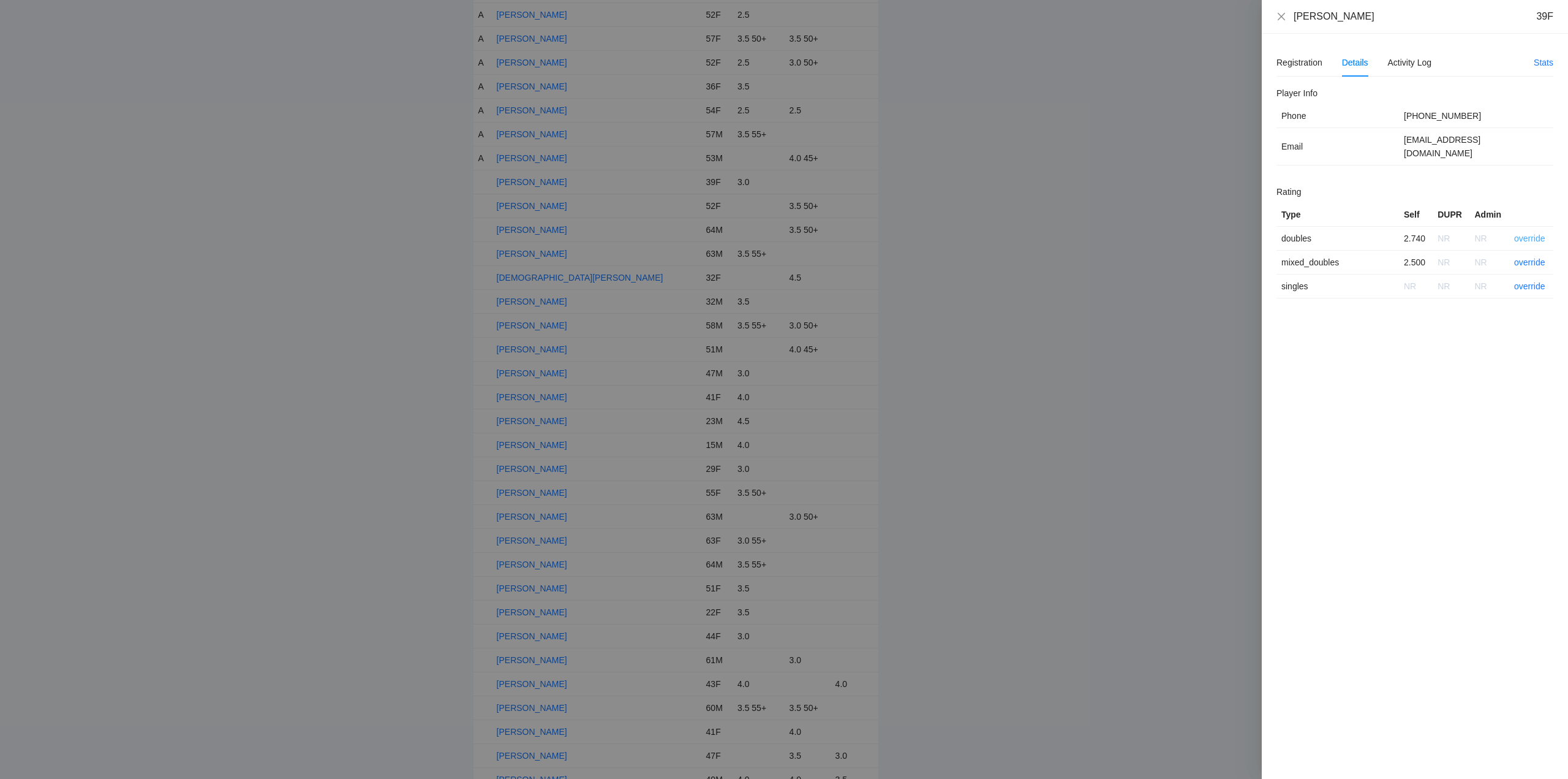
click at [1525, 233] on link "override" at bounding box center [1529, 238] width 31 height 10
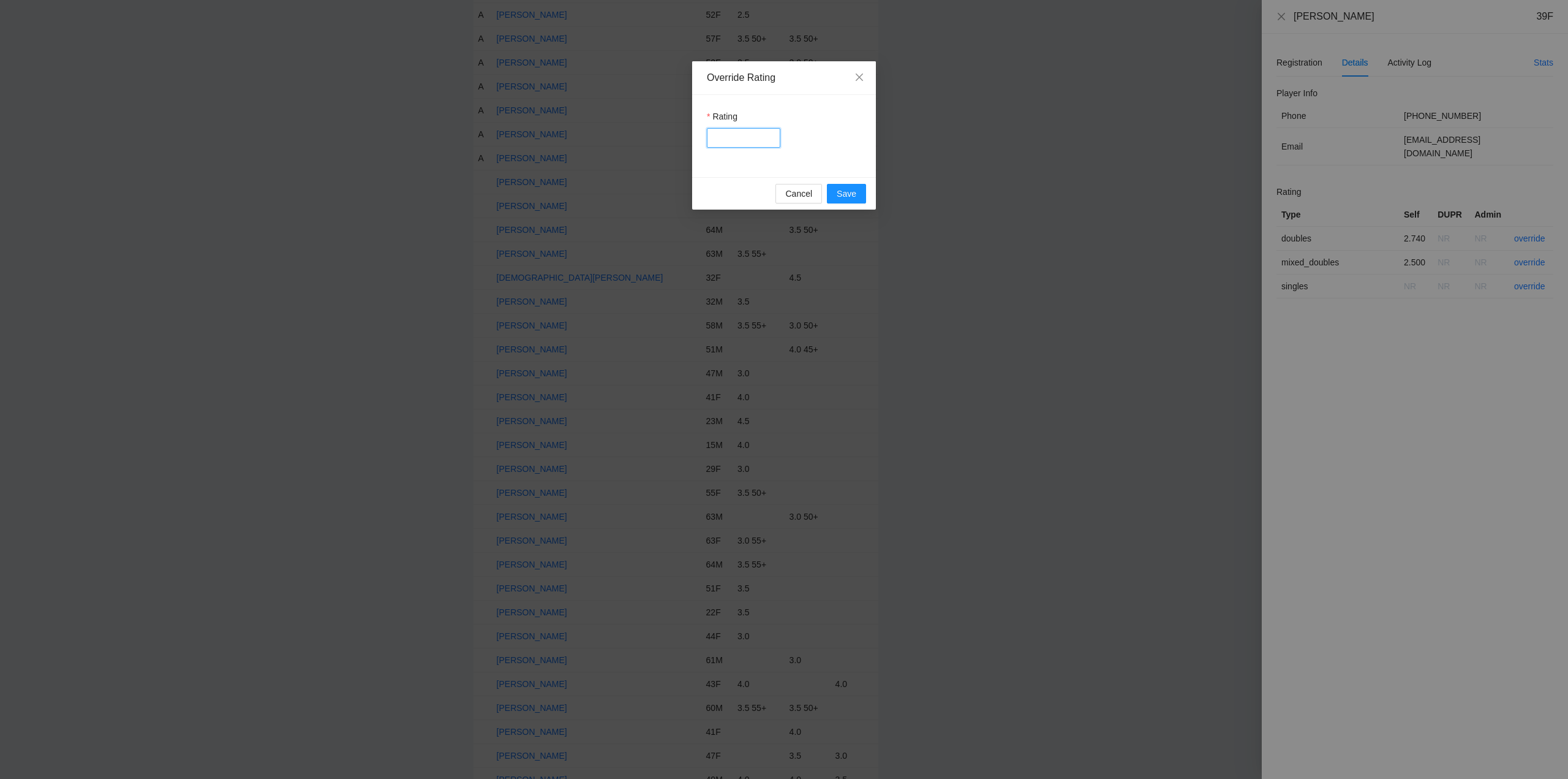
click at [738, 135] on input "Rating" at bounding box center [744, 138] width 73 height 20
type input "***"
click at [847, 192] on span "Save" at bounding box center [847, 194] width 20 height 14
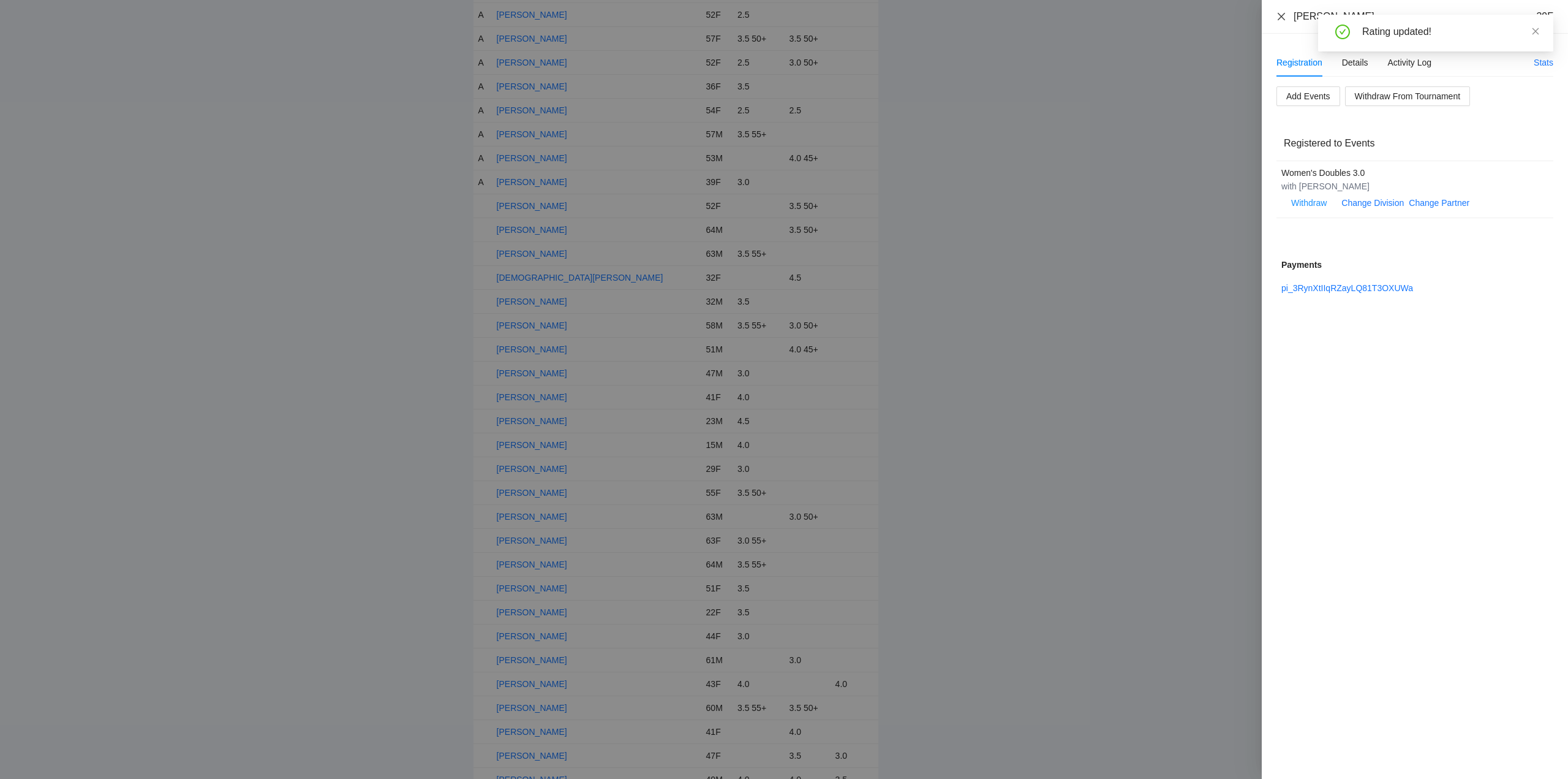
click at [1282, 12] on icon "close" at bounding box center [1281, 16] width 10 height 10
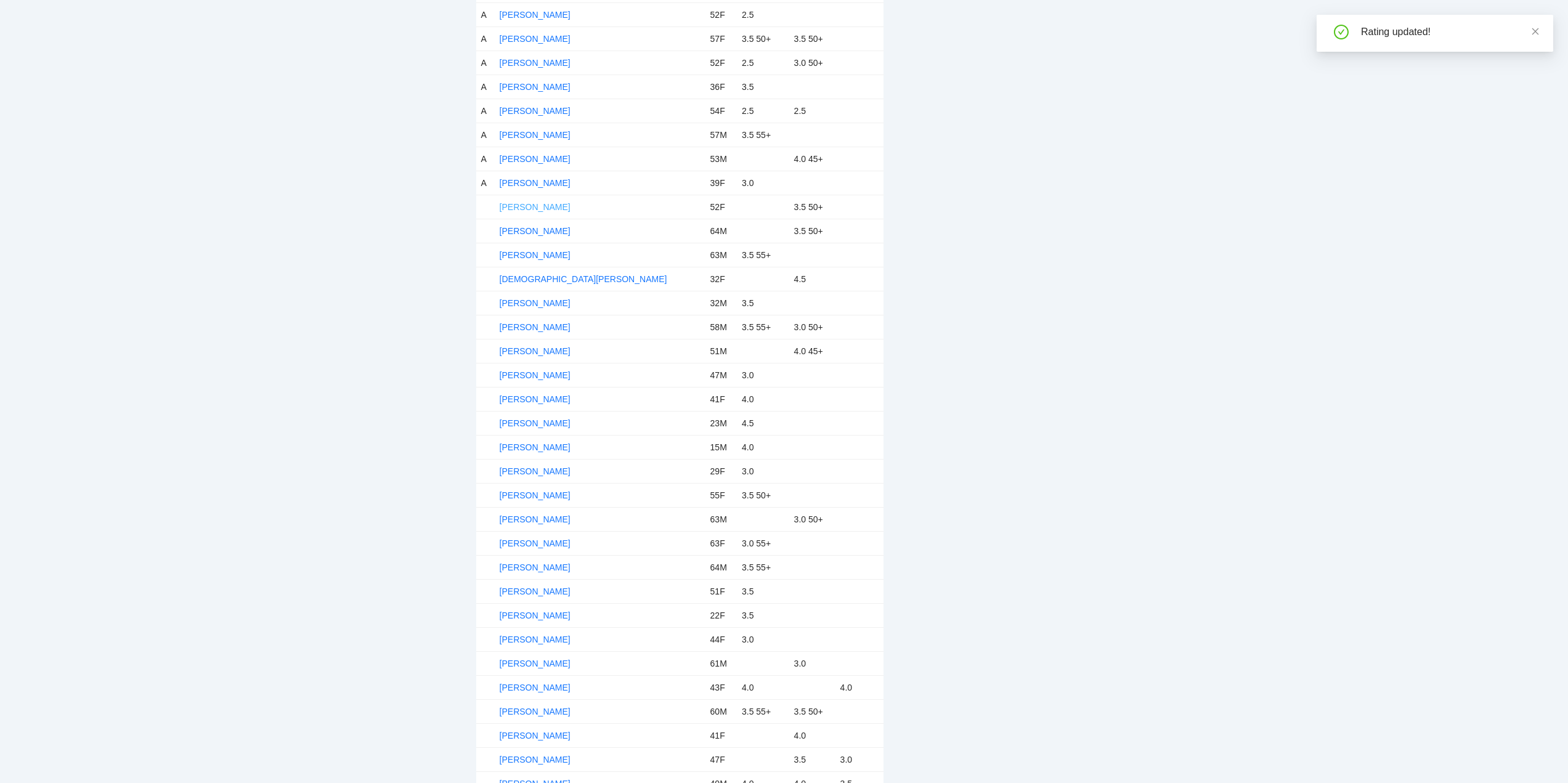
click at [519, 205] on link "Christine Pollnow" at bounding box center [535, 206] width 71 height 10
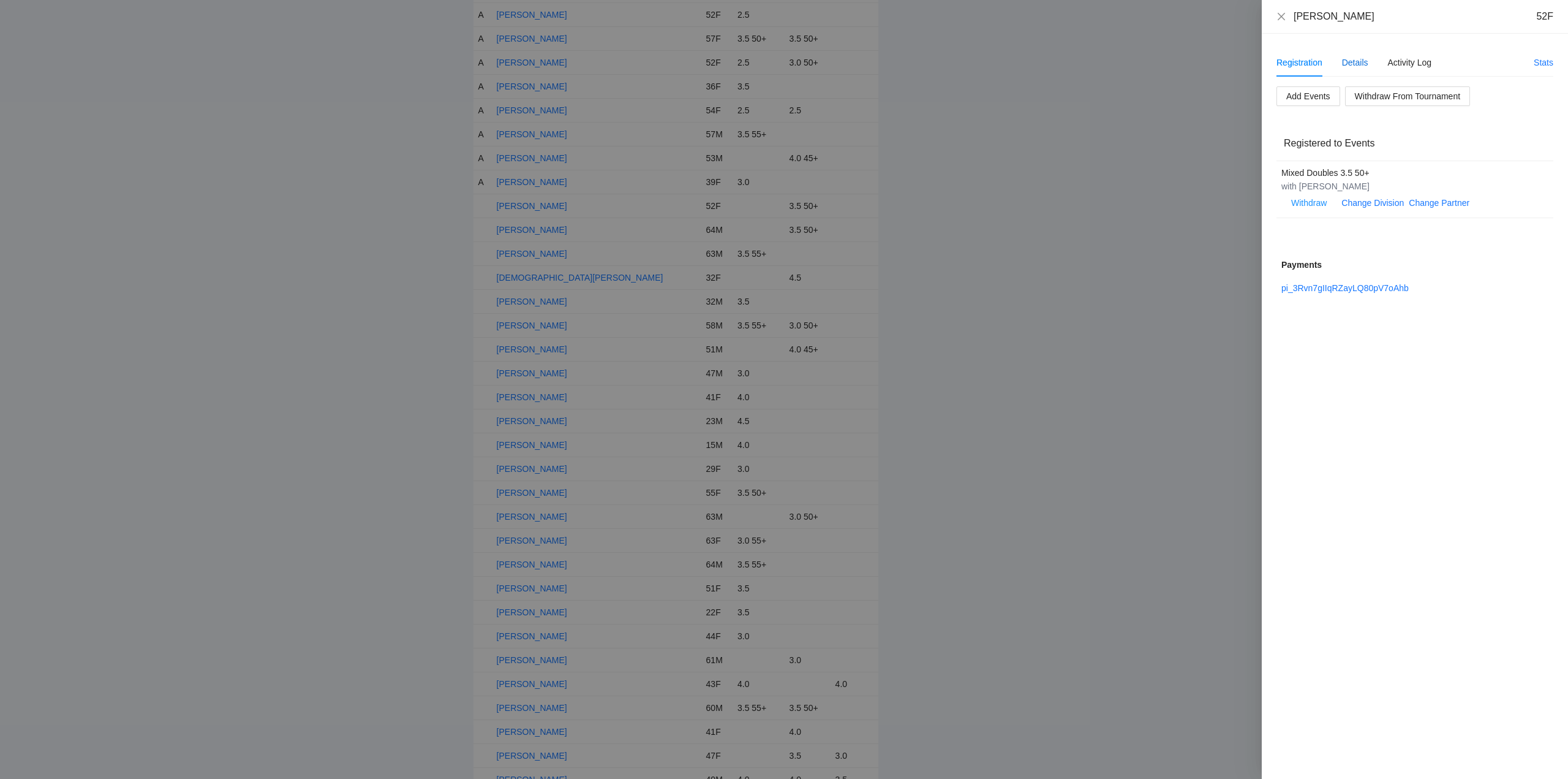
click at [1358, 62] on div "Details" at bounding box center [1354, 63] width 27 height 14
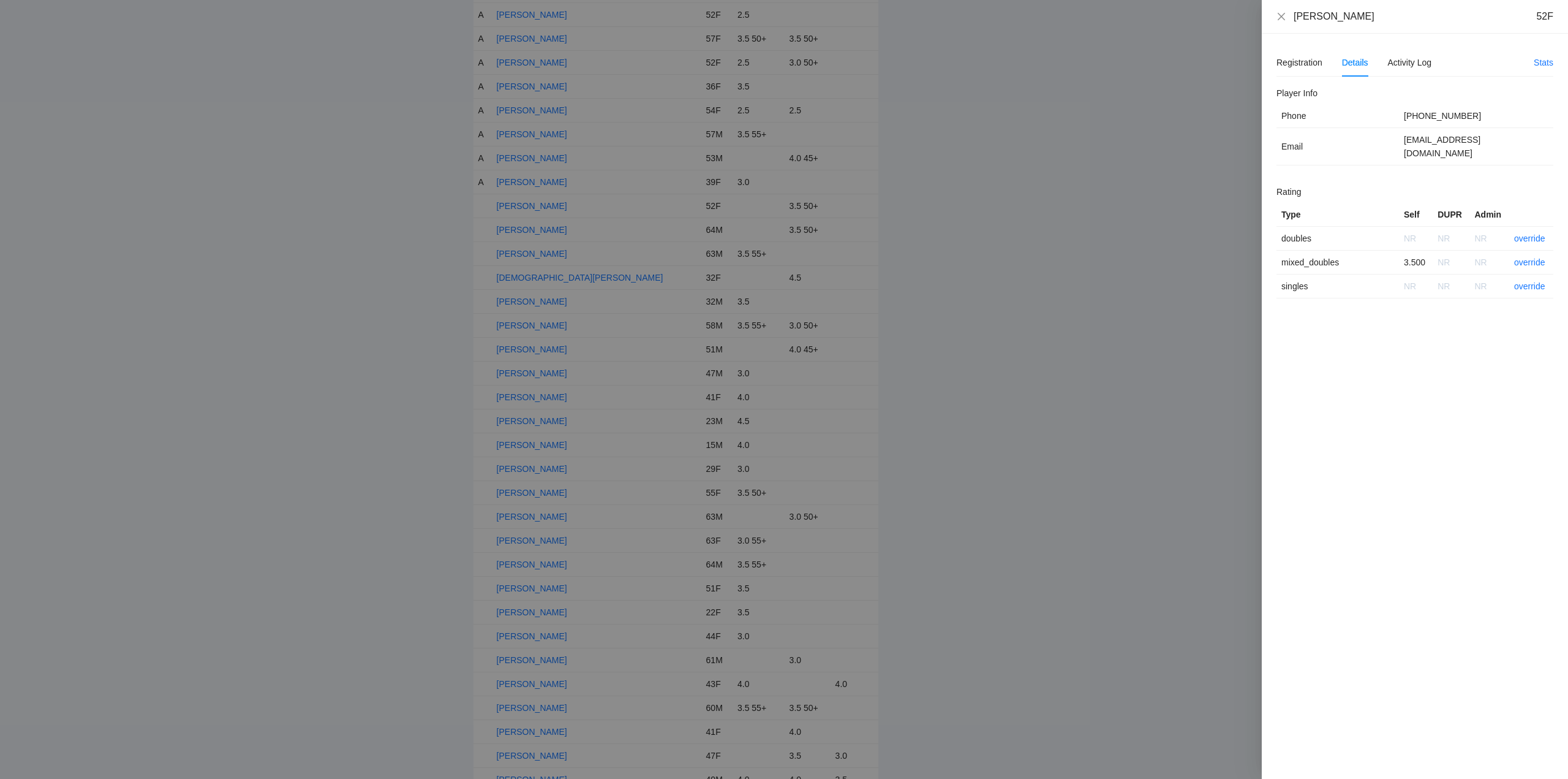
drag, startPoint x: 1373, startPoint y: 23, endPoint x: 1286, endPoint y: 27, distance: 87.1
click at [1286, 27] on div "Christine Pollnow 52F" at bounding box center [1415, 17] width 307 height 34
click at [1529, 257] on link "override" at bounding box center [1529, 262] width 31 height 10
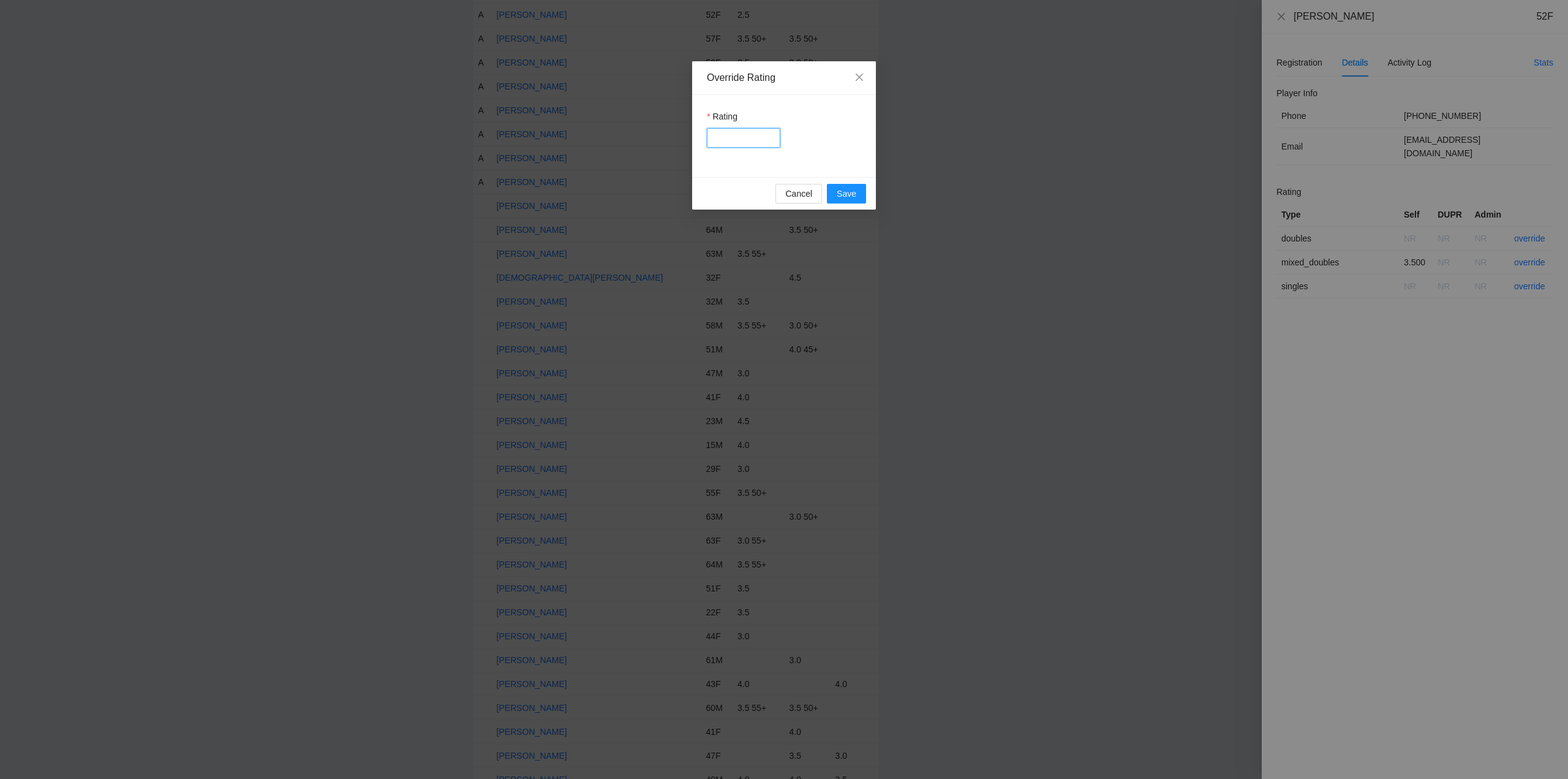
click at [726, 142] on input "Rating" at bounding box center [744, 138] width 73 height 20
type input "***"
drag, startPoint x: 843, startPoint y: 192, endPoint x: 973, endPoint y: 182, distance: 130.4
click at [843, 192] on span "Save" at bounding box center [847, 194] width 20 height 14
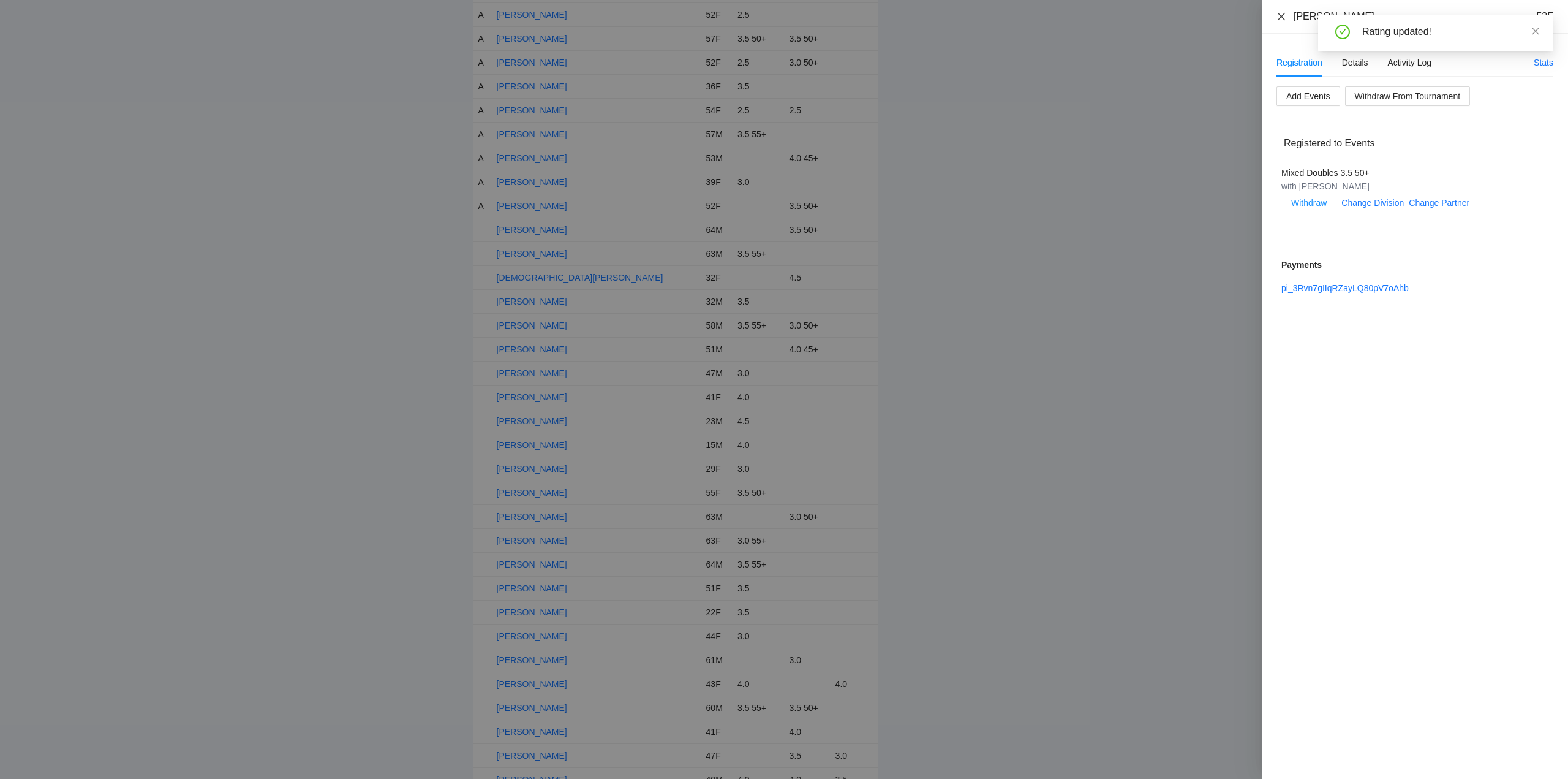
click at [1279, 16] on icon "close" at bounding box center [1281, 16] width 10 height 10
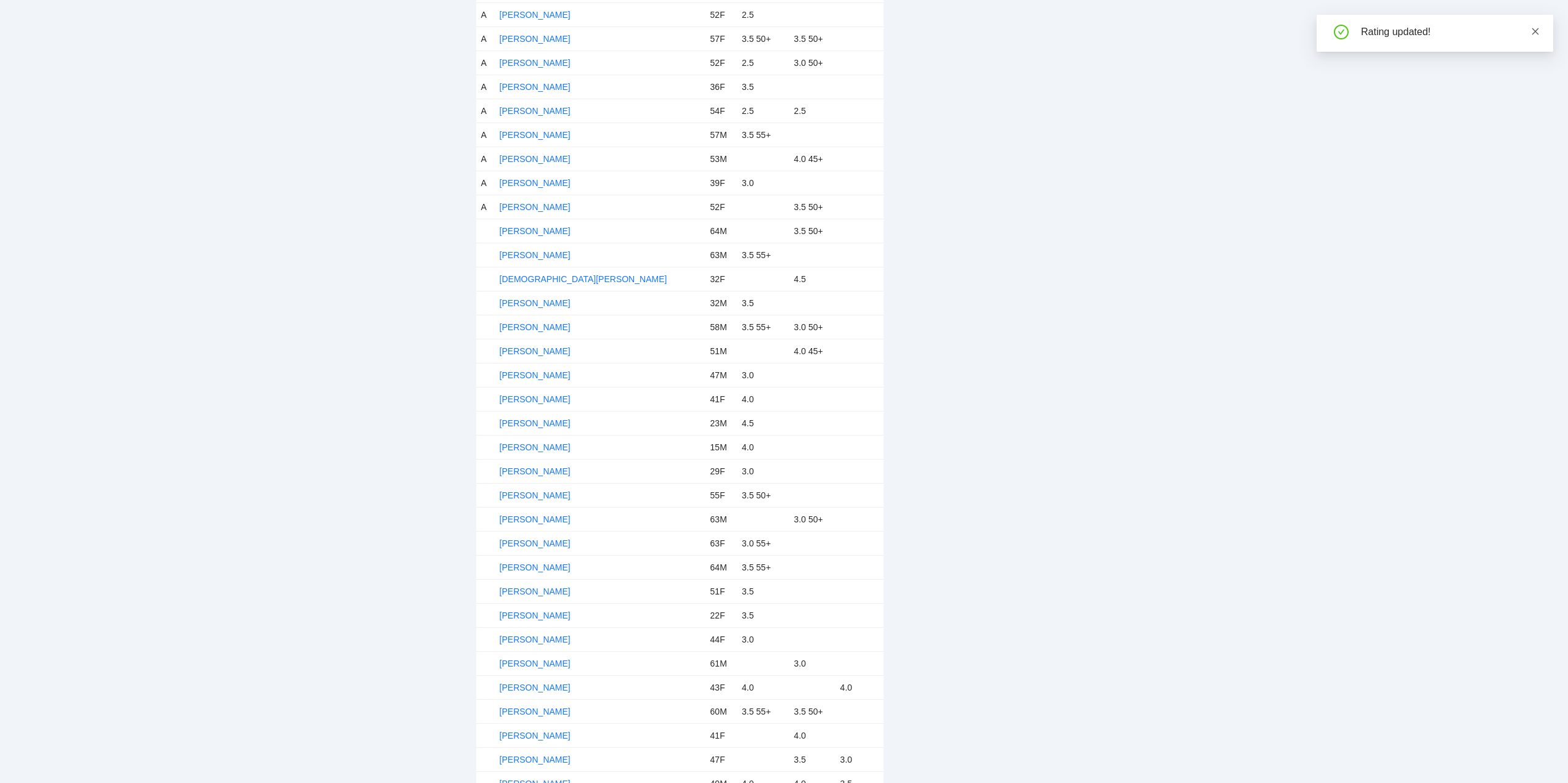
click at [1533, 31] on icon "close" at bounding box center [1535, 31] width 8 height 8
drag, startPoint x: 531, startPoint y: 232, endPoint x: 542, endPoint y: 235, distance: 11.4
click at [532, 232] on link "Colin Mc Ternan" at bounding box center [535, 231] width 71 height 10
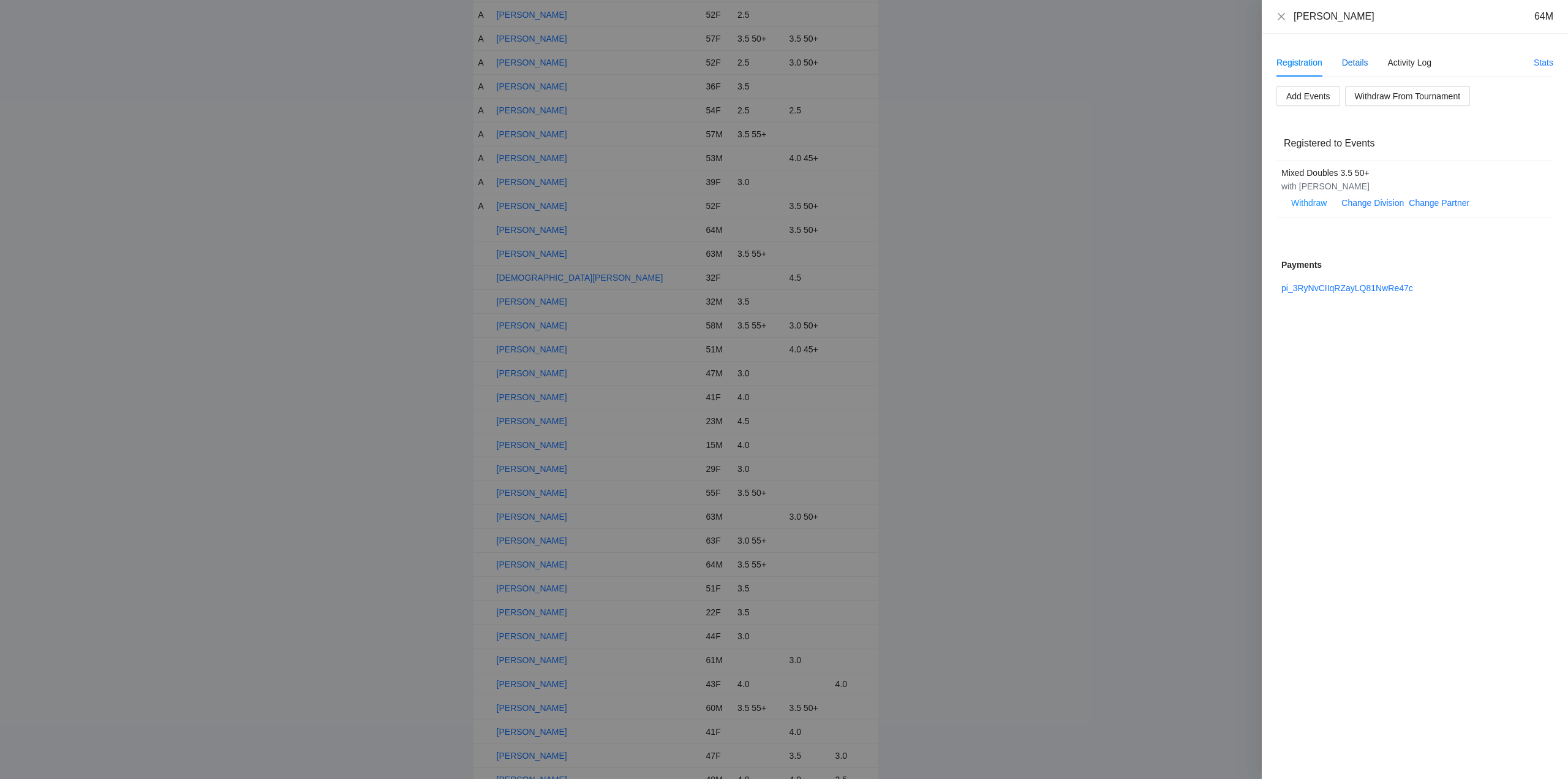
click at [1358, 61] on div "Details" at bounding box center [1354, 63] width 27 height 14
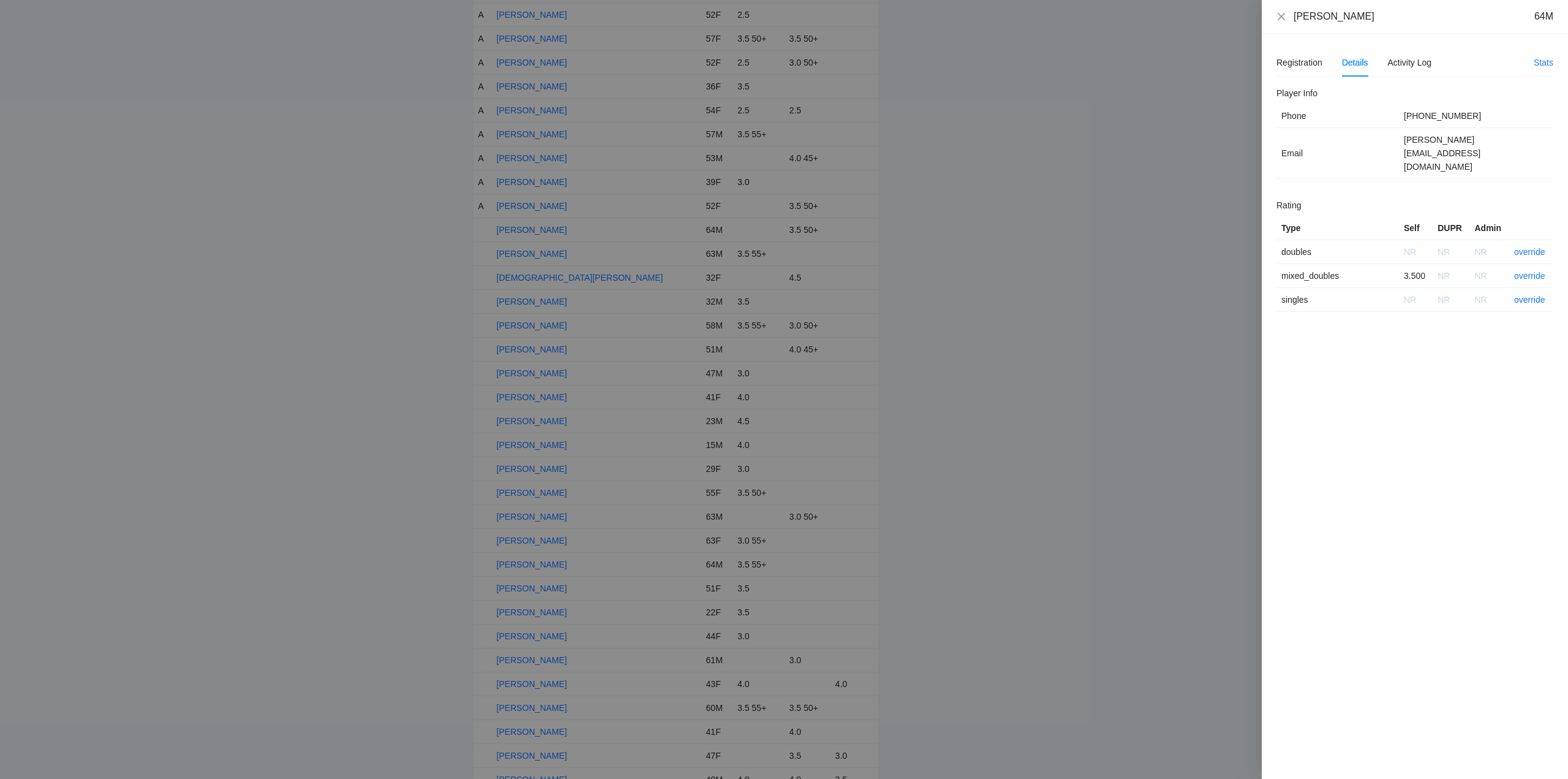
drag, startPoint x: 1368, startPoint y: 18, endPoint x: 1286, endPoint y: 24, distance: 82.2
click at [1286, 24] on div "Colin Mc Ternan 64M" at bounding box center [1415, 17] width 307 height 34
click at [1531, 271] on link "override" at bounding box center [1529, 275] width 31 height 10
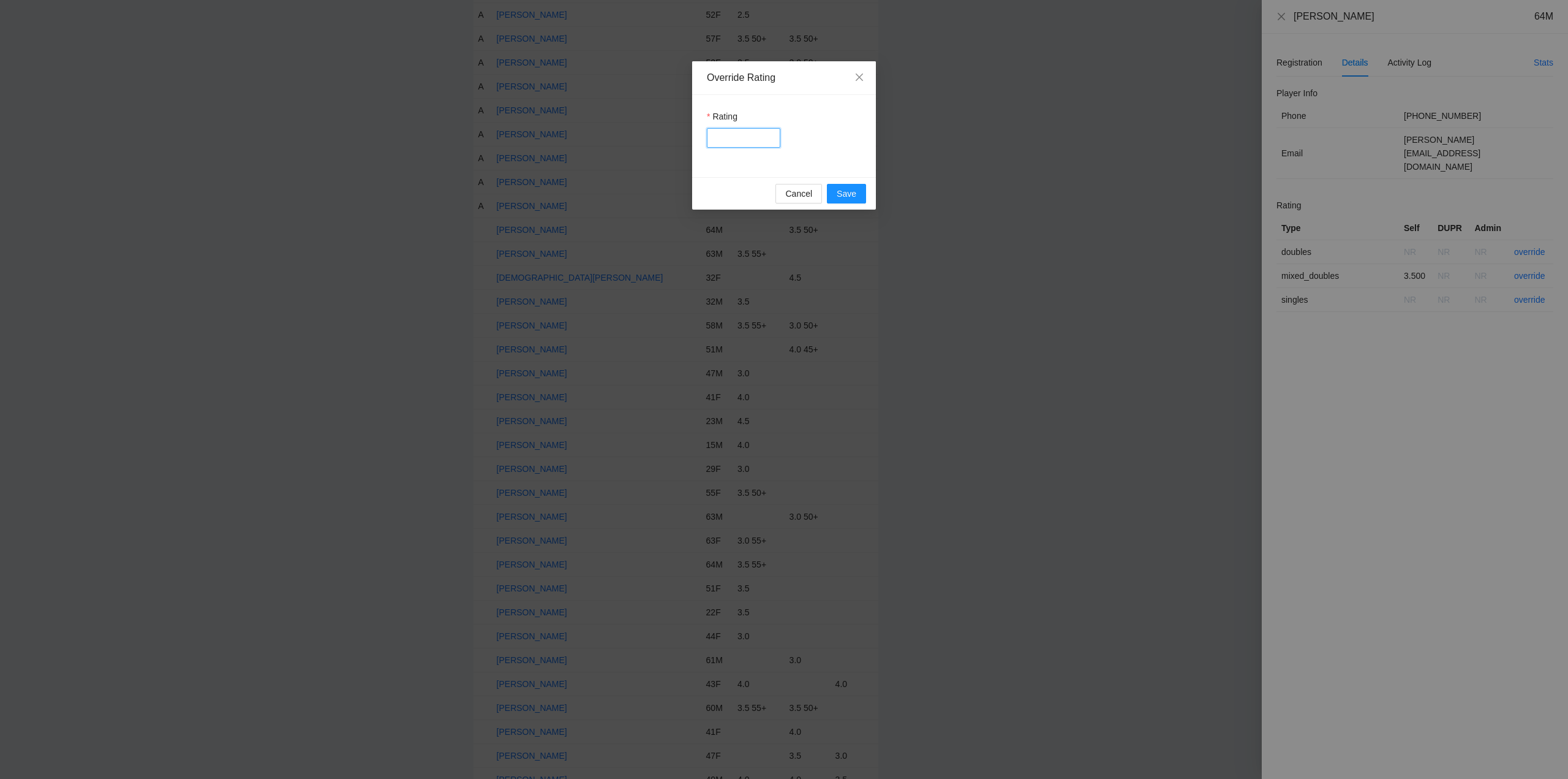
click at [726, 137] on input "Rating" at bounding box center [744, 138] width 73 height 20
type input "***"
drag, startPoint x: 850, startPoint y: 192, endPoint x: 918, endPoint y: 147, distance: 81.5
click at [850, 192] on span "Save" at bounding box center [847, 194] width 20 height 14
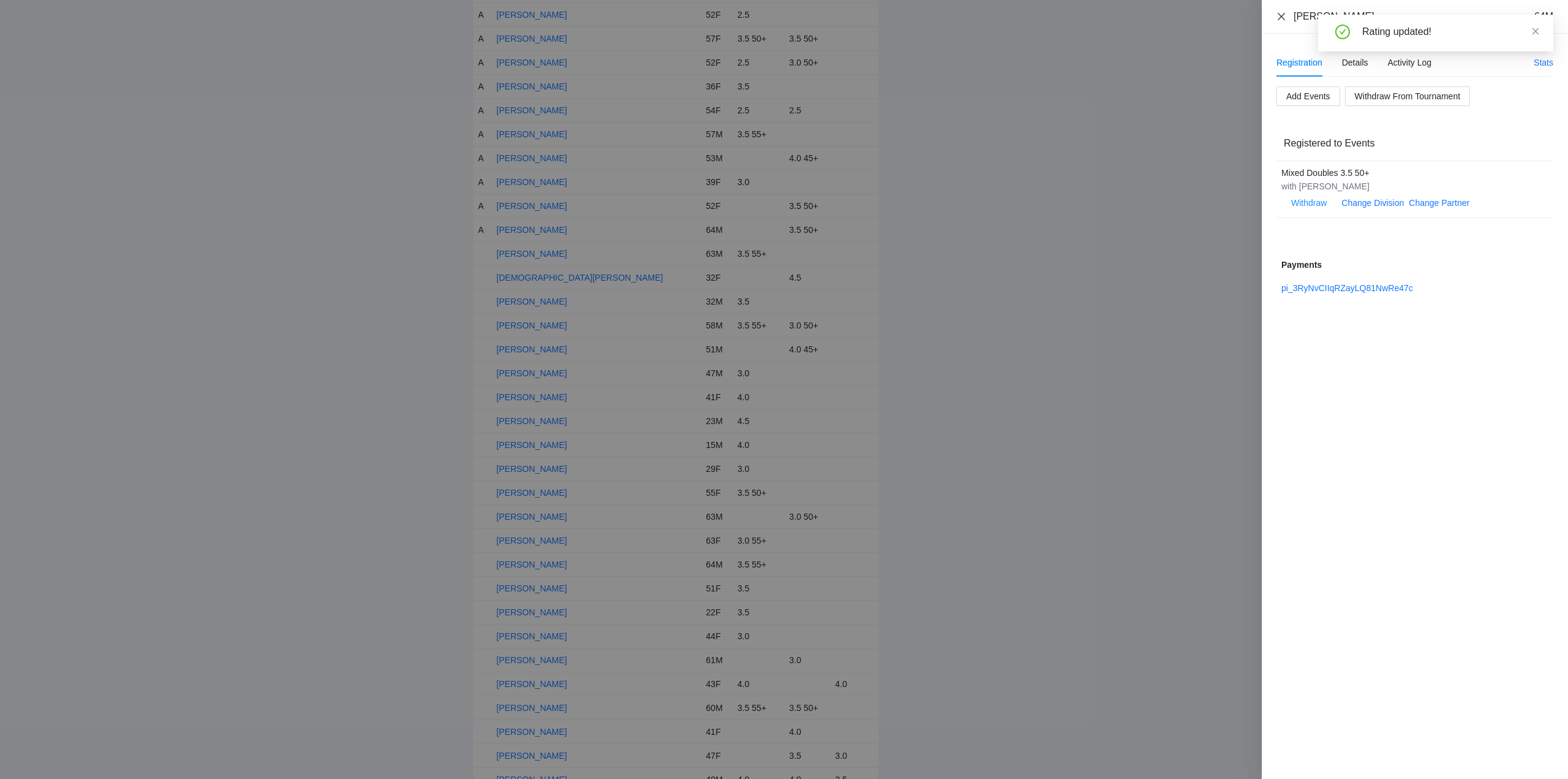
click at [1280, 16] on icon "close" at bounding box center [1281, 16] width 8 height 8
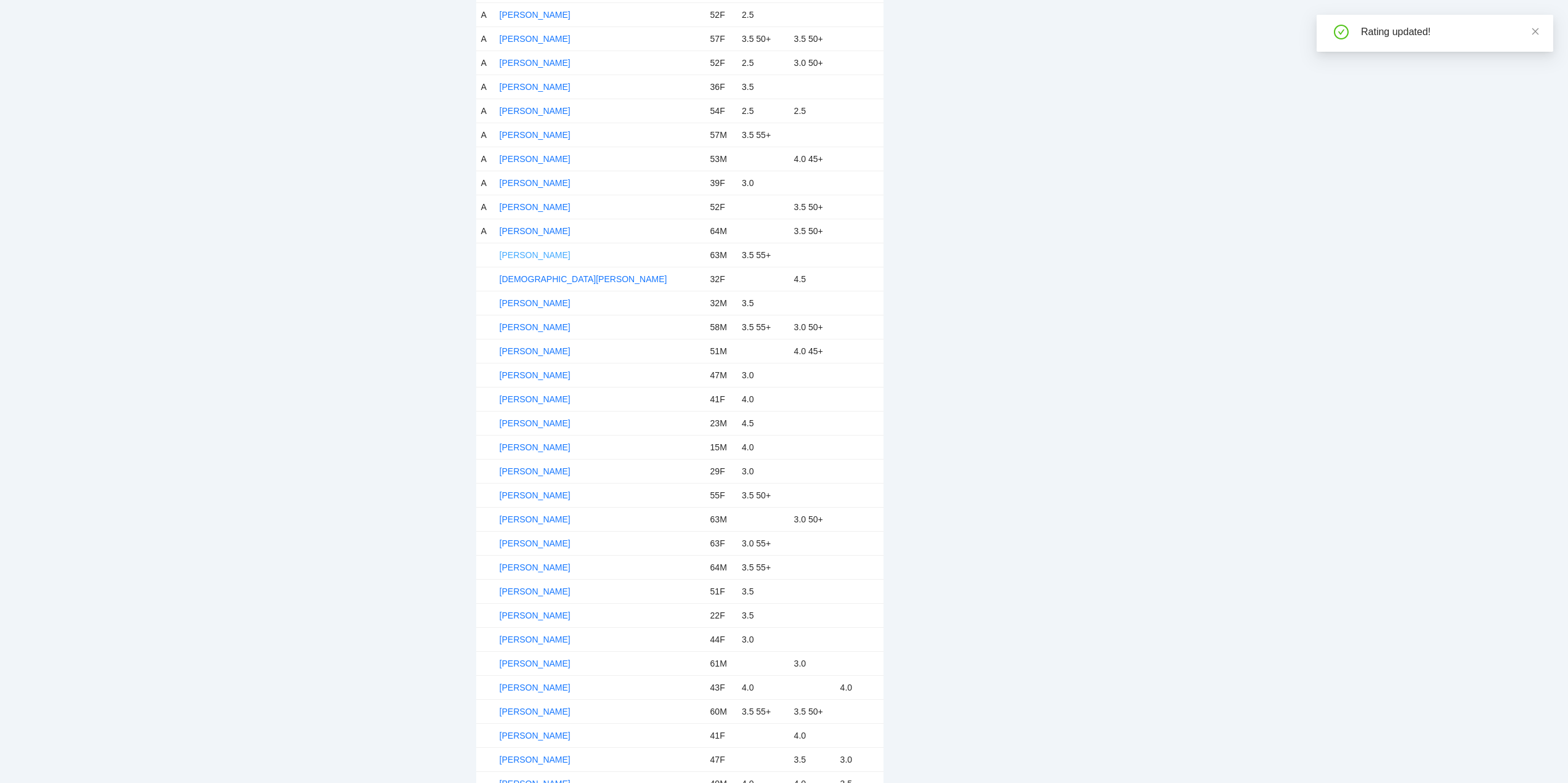
click at [533, 254] on link "[PERSON_NAME]" at bounding box center [535, 255] width 71 height 10
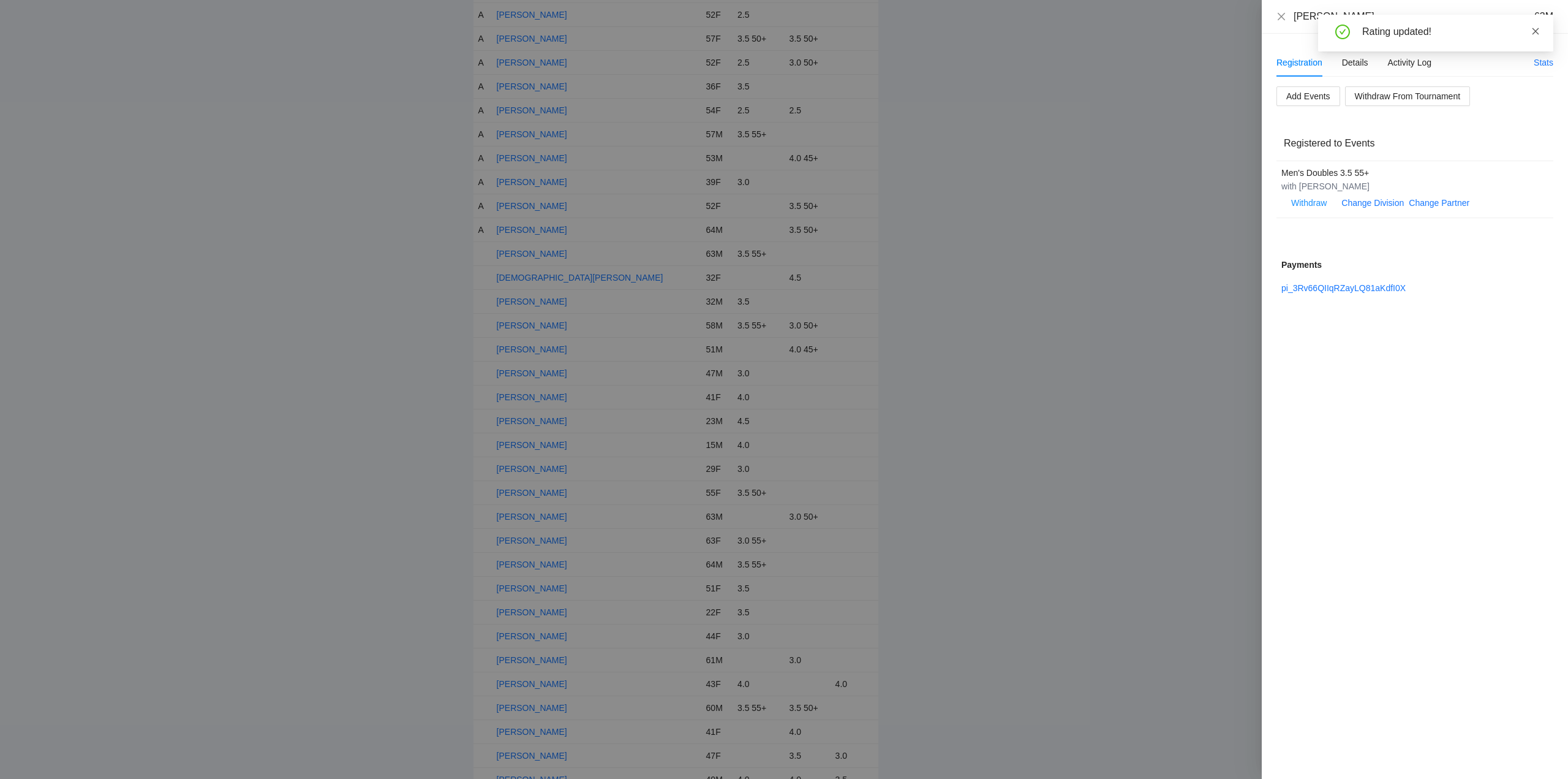
click at [1536, 33] on icon "close" at bounding box center [1535, 31] width 8 height 8
click at [1351, 61] on div "Details" at bounding box center [1354, 63] width 27 height 14
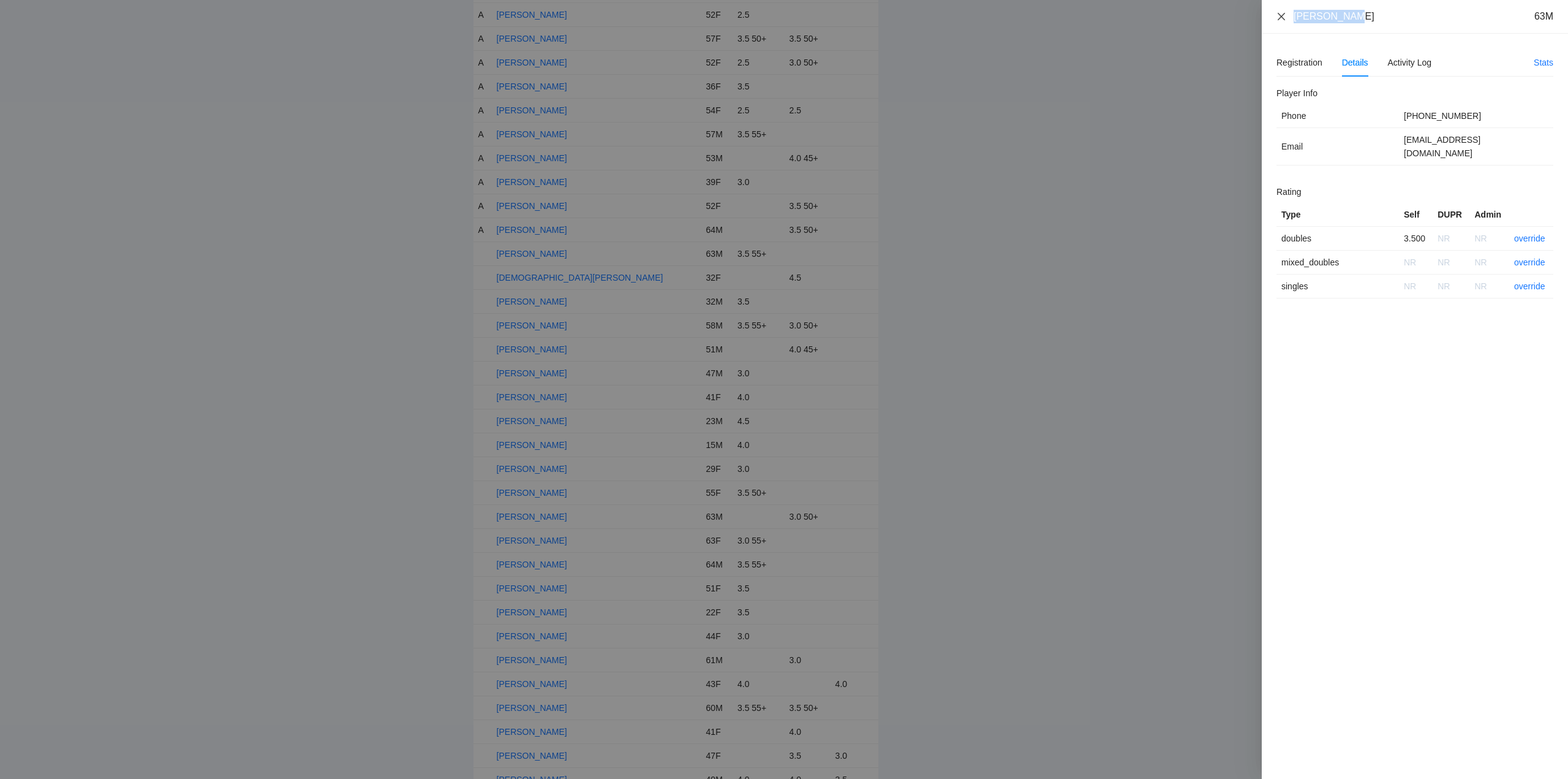
drag, startPoint x: 1347, startPoint y: 22, endPoint x: 1304, endPoint y: 14, distance: 43.7
click at [1286, 20] on div "Craig Mills 63M" at bounding box center [1415, 17] width 277 height 14
click at [1531, 233] on link "override" at bounding box center [1529, 238] width 31 height 10
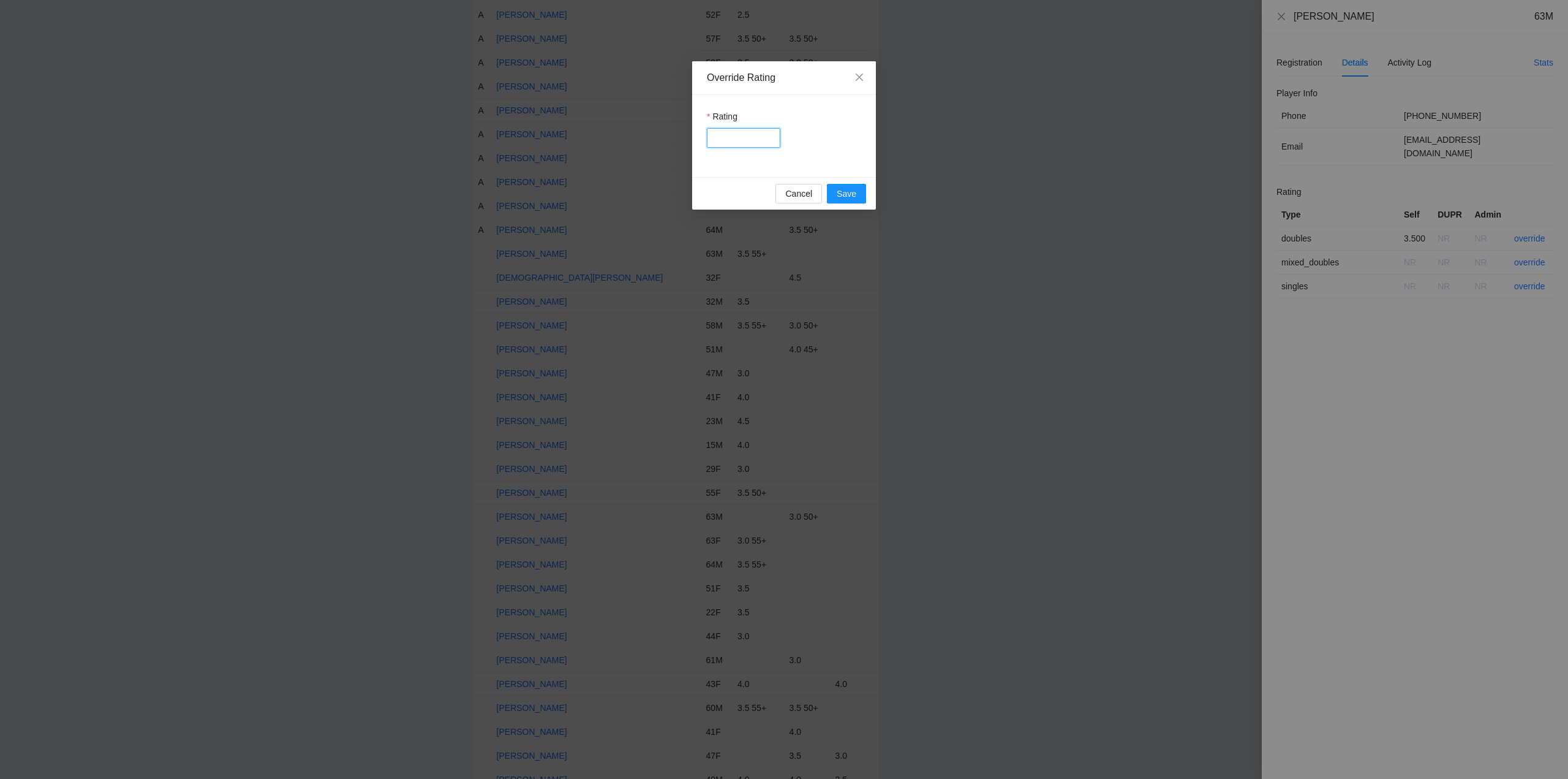
click at [754, 141] on input "Rating" at bounding box center [744, 138] width 73 height 20
type input "***"
drag, startPoint x: 841, startPoint y: 191, endPoint x: 850, endPoint y: 185, distance: 10.8
click at [841, 191] on span "Save" at bounding box center [847, 194] width 20 height 14
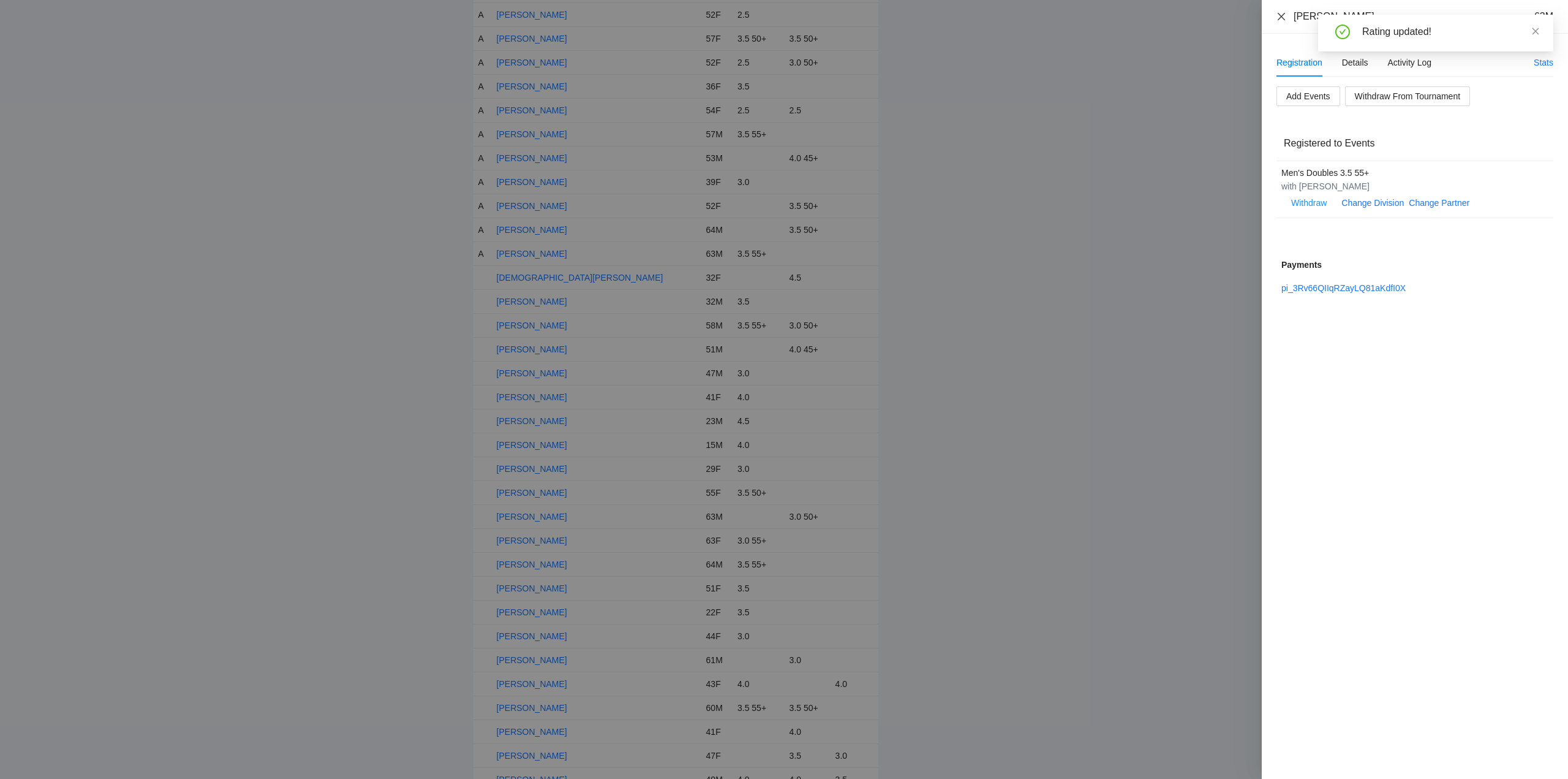
drag, startPoint x: 1282, startPoint y: 14, endPoint x: 1358, endPoint y: 24, distance: 76.7
click at [1531, 31] on icon "close" at bounding box center [1535, 31] width 8 height 8
click at [518, 281] on div at bounding box center [784, 389] width 1568 height 779
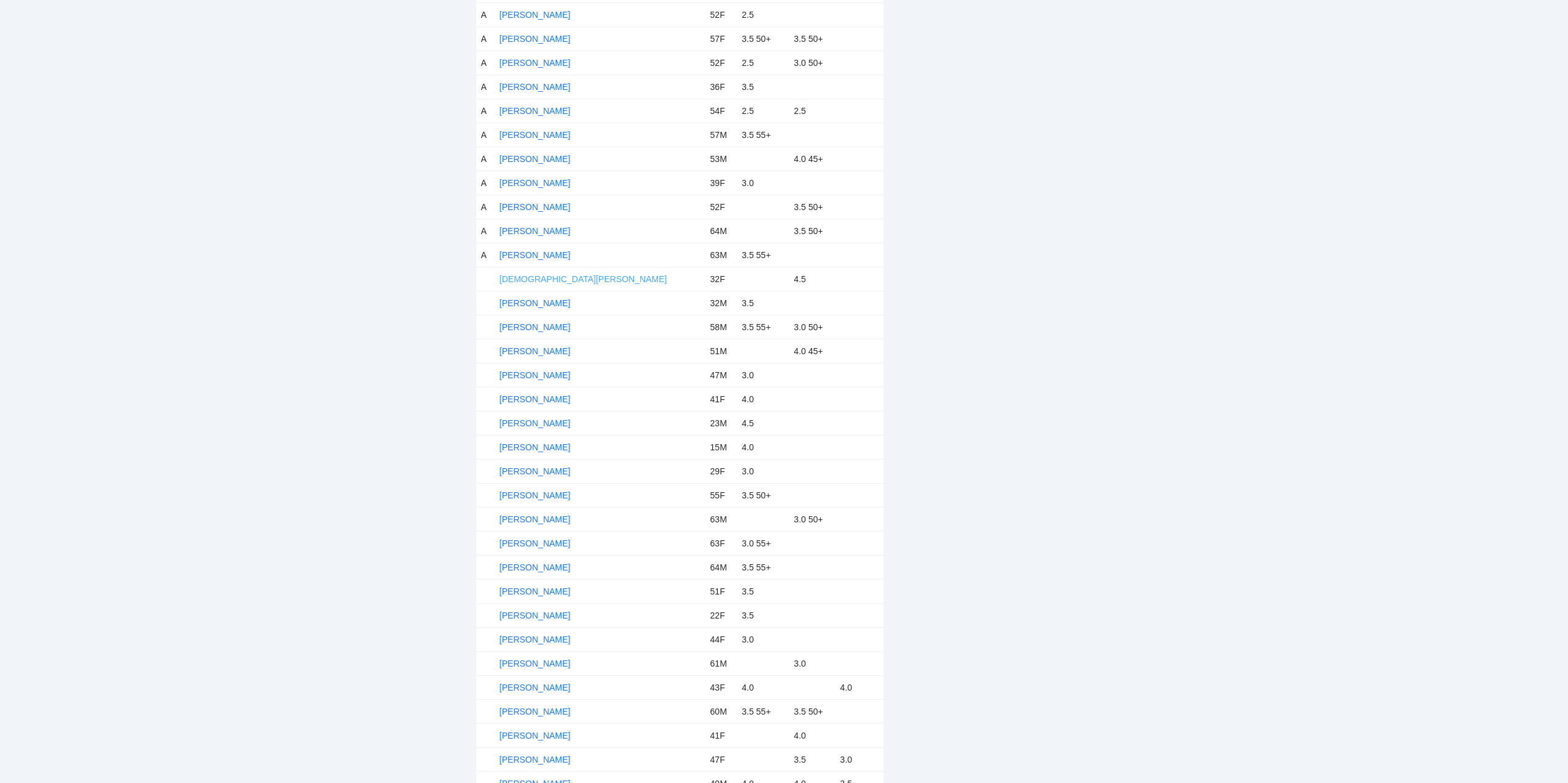
click at [520, 281] on link "[DEMOGRAPHIC_DATA][PERSON_NAME]" at bounding box center [583, 278] width 167 height 10
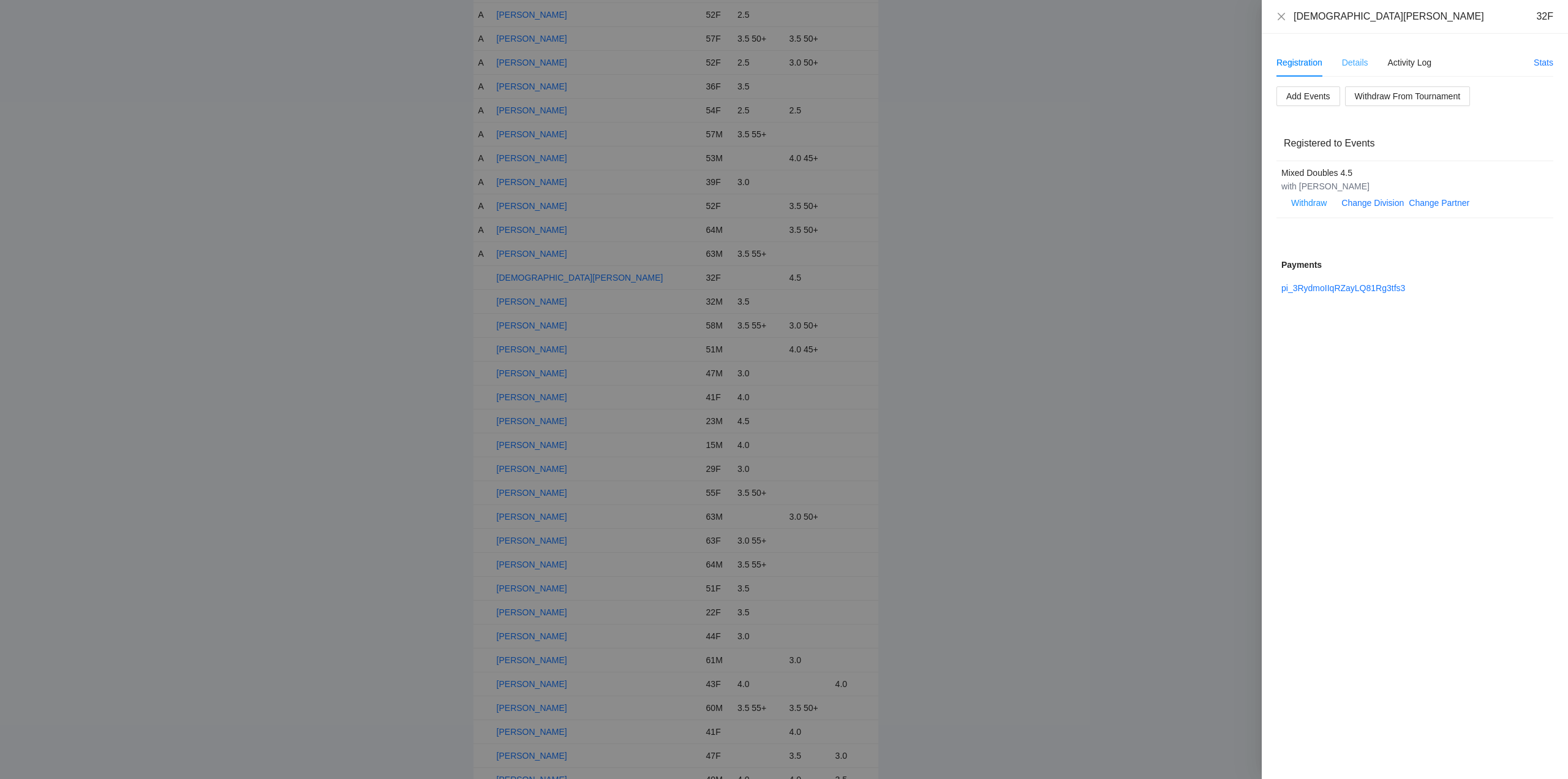
click at [1359, 53] on div "Details" at bounding box center [1354, 62] width 27 height 28
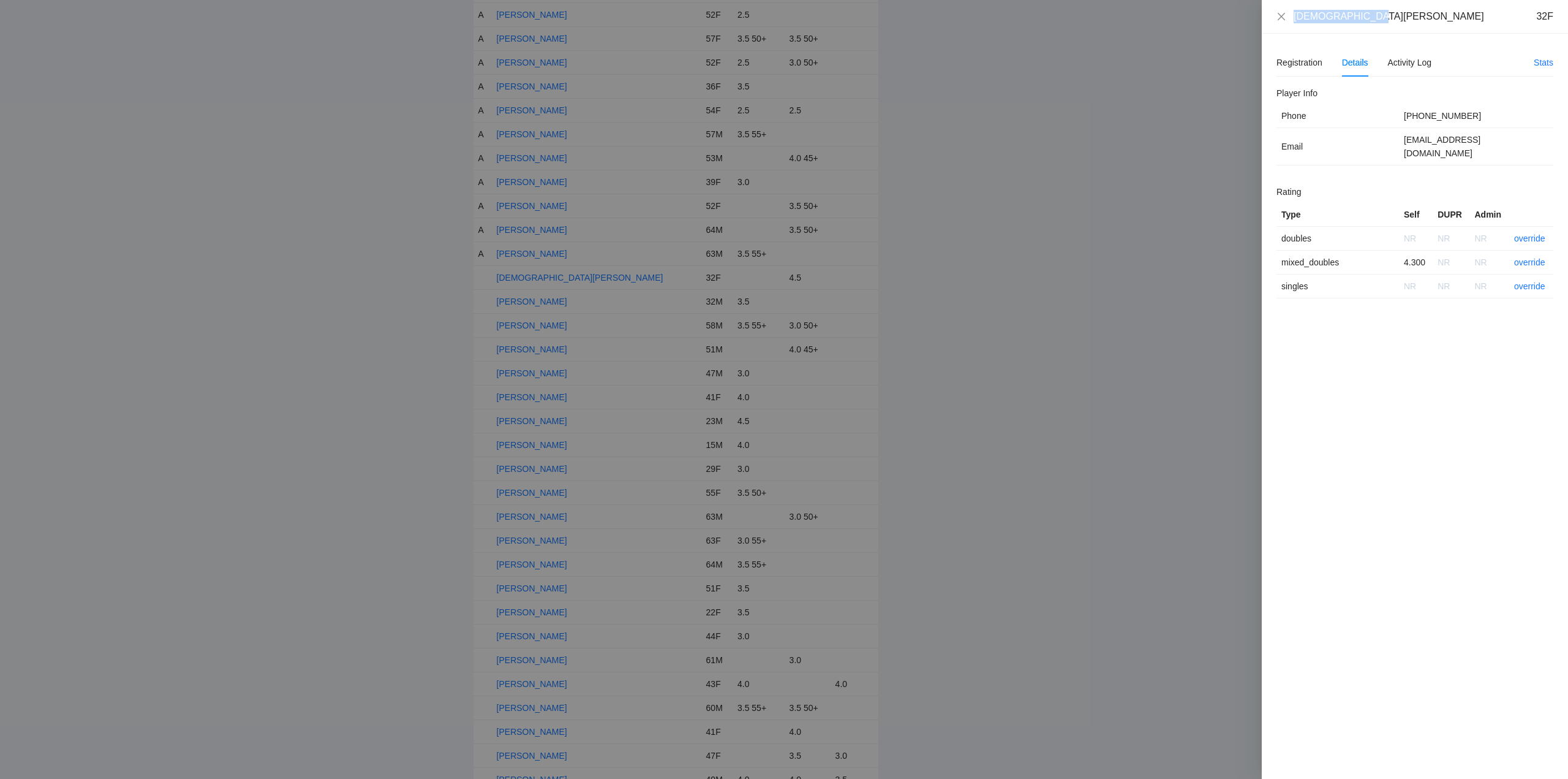
drag, startPoint x: 1374, startPoint y: 25, endPoint x: 1273, endPoint y: 24, distance: 101.0
click at [1273, 24] on div "Cristen Seiders 32F" at bounding box center [1415, 17] width 307 height 34
click at [1528, 257] on link "override" at bounding box center [1529, 262] width 31 height 10
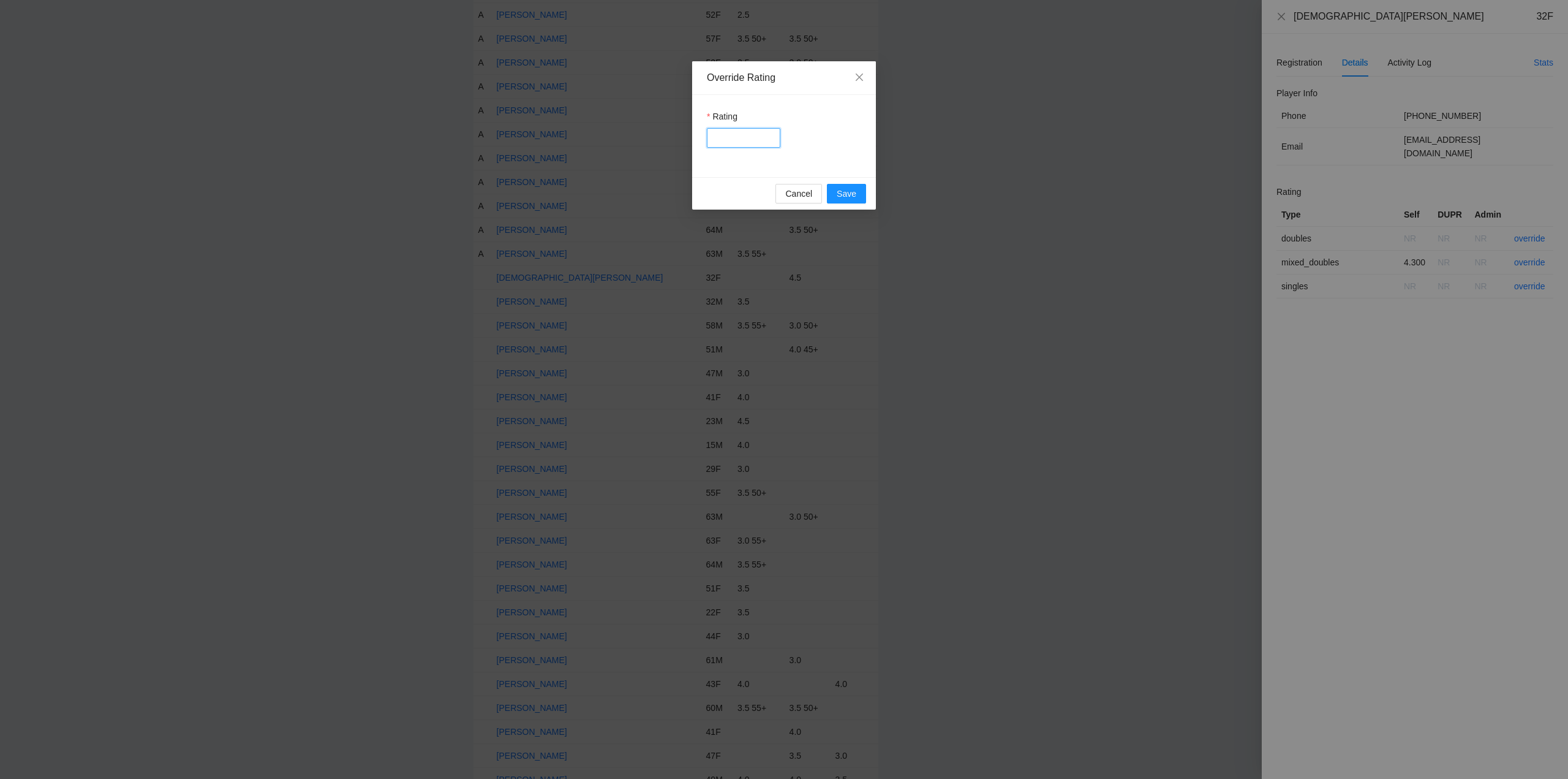
click at [740, 135] on input "Rating" at bounding box center [744, 138] width 73 height 20
type input "***"
drag, startPoint x: 850, startPoint y: 195, endPoint x: 889, endPoint y: 179, distance: 42.2
click at [850, 195] on span "Save" at bounding box center [847, 194] width 20 height 14
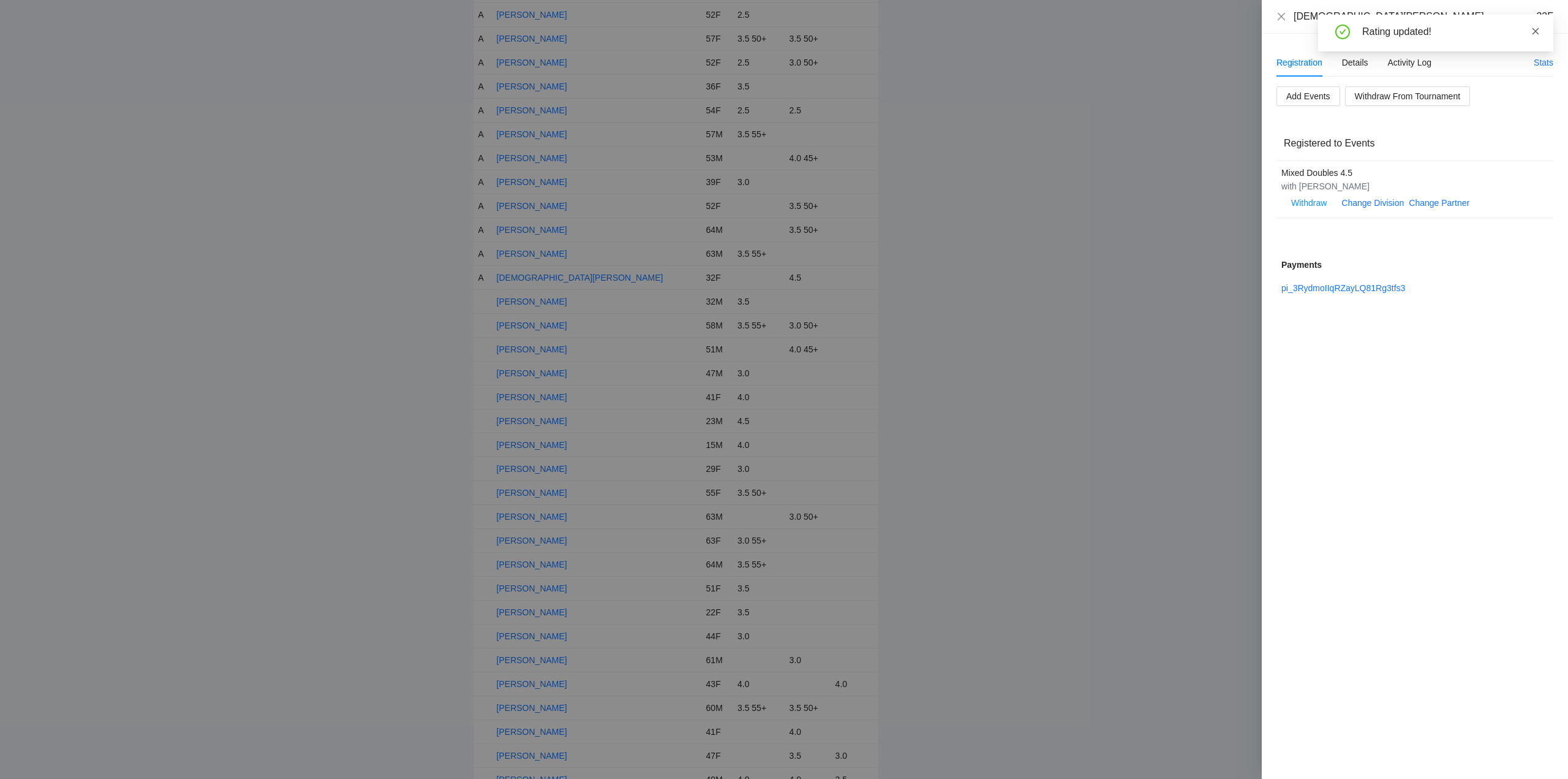
click at [1534, 32] on icon "close" at bounding box center [1535, 31] width 8 height 8
drag, startPoint x: 1280, startPoint y: 15, endPoint x: 1125, endPoint y: 182, distance: 227.8
click at [1280, 16] on icon "close" at bounding box center [1281, 16] width 10 height 10
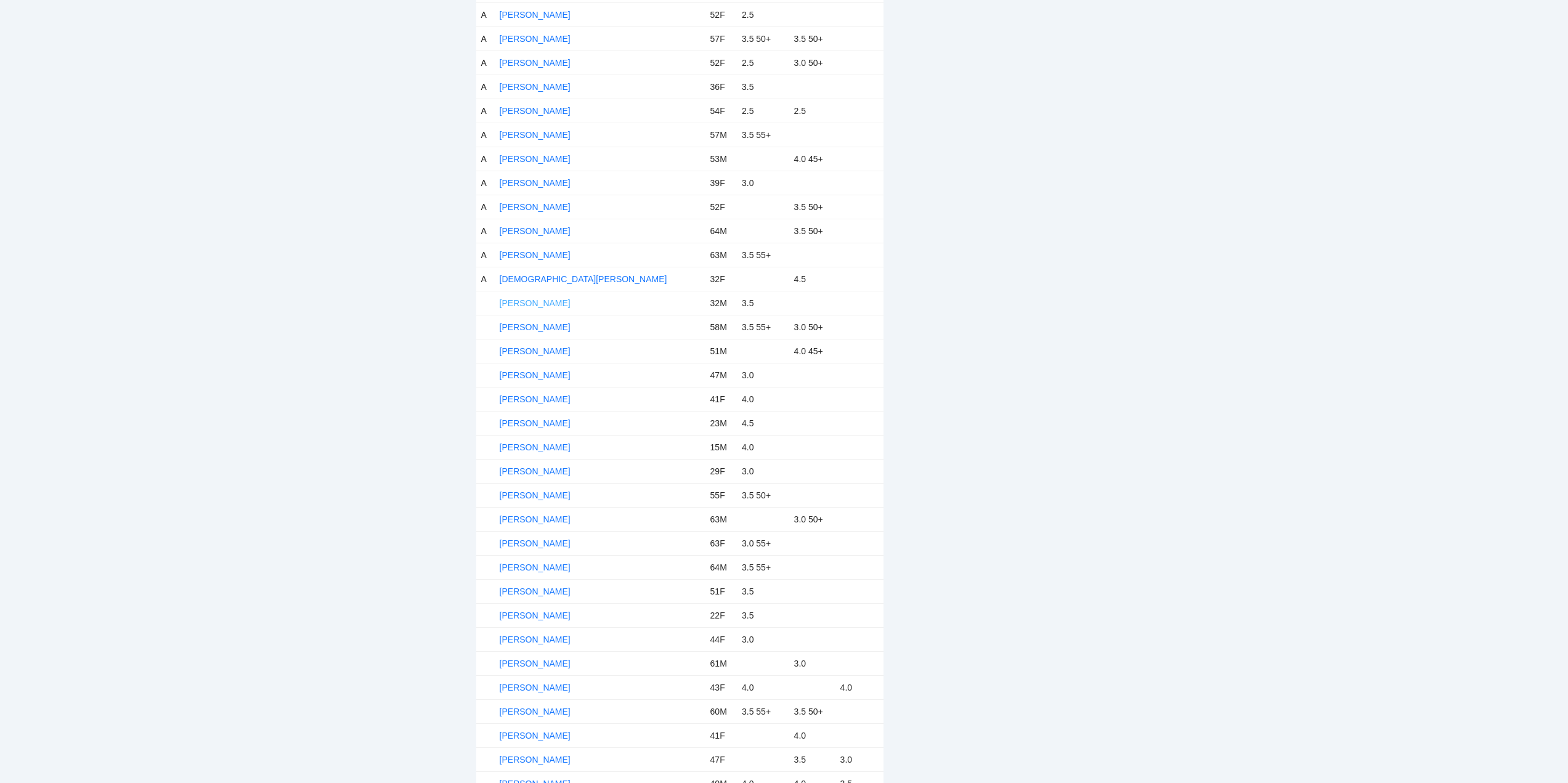
click at [512, 303] on link "Cruz Araujo" at bounding box center [535, 303] width 71 height 10
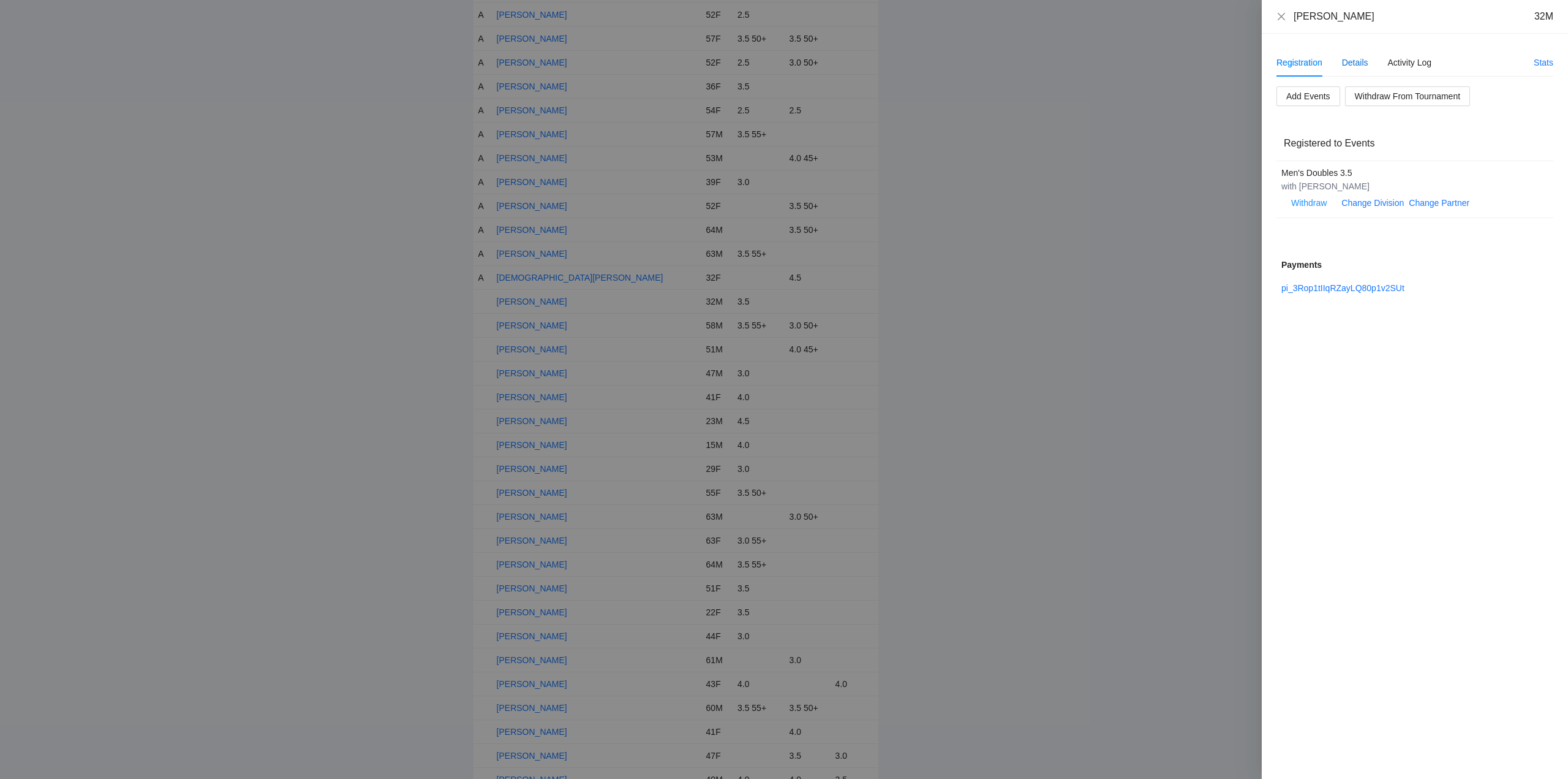
click at [1362, 62] on div "Details" at bounding box center [1354, 63] width 27 height 14
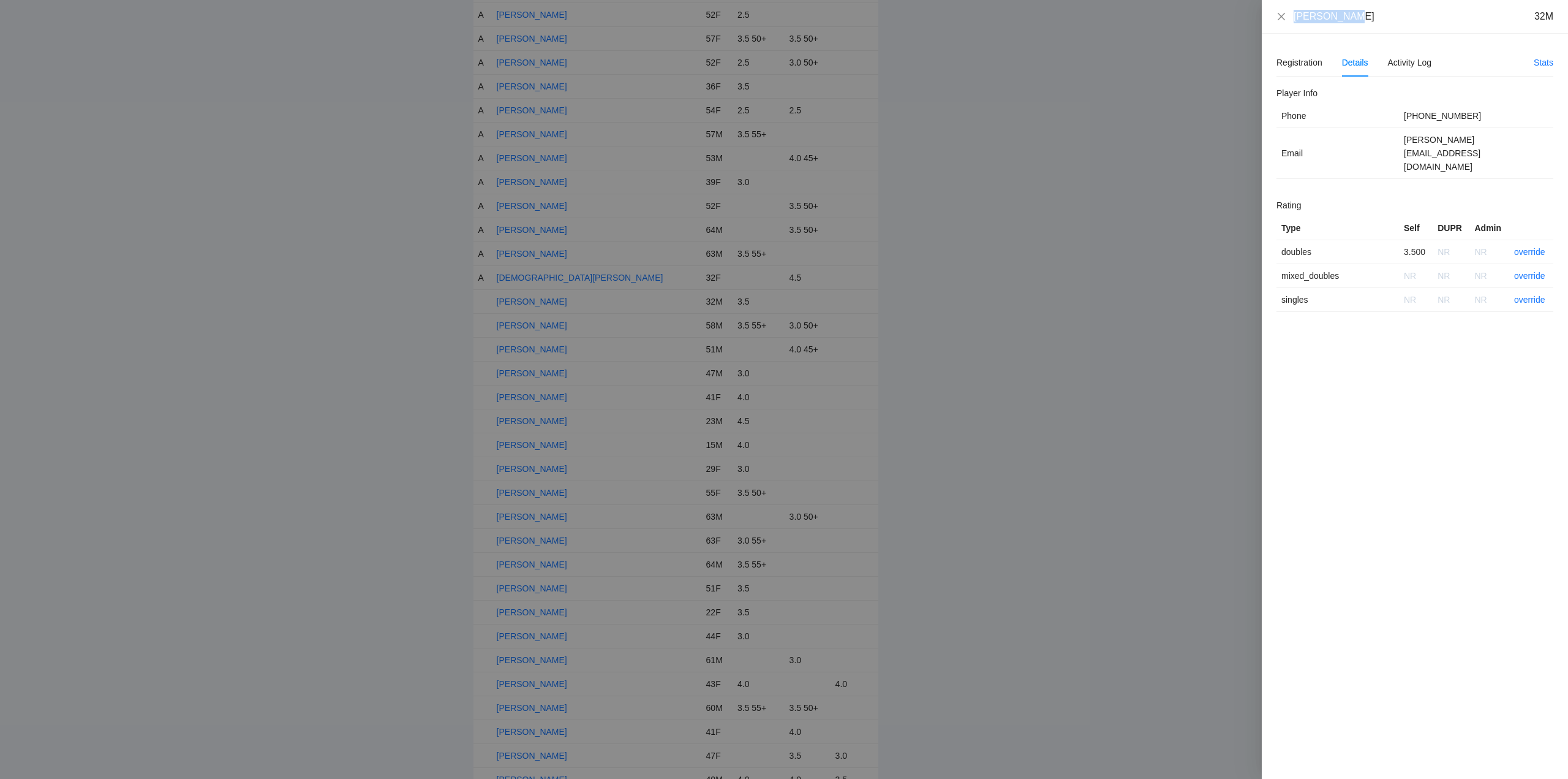
drag, startPoint x: 1357, startPoint y: 21, endPoint x: 1296, endPoint y: 22, distance: 61.0
click at [1286, 25] on div "Cruz Araujo 32M" at bounding box center [1415, 17] width 307 height 34
click at [1528, 247] on link "override" at bounding box center [1529, 252] width 31 height 10
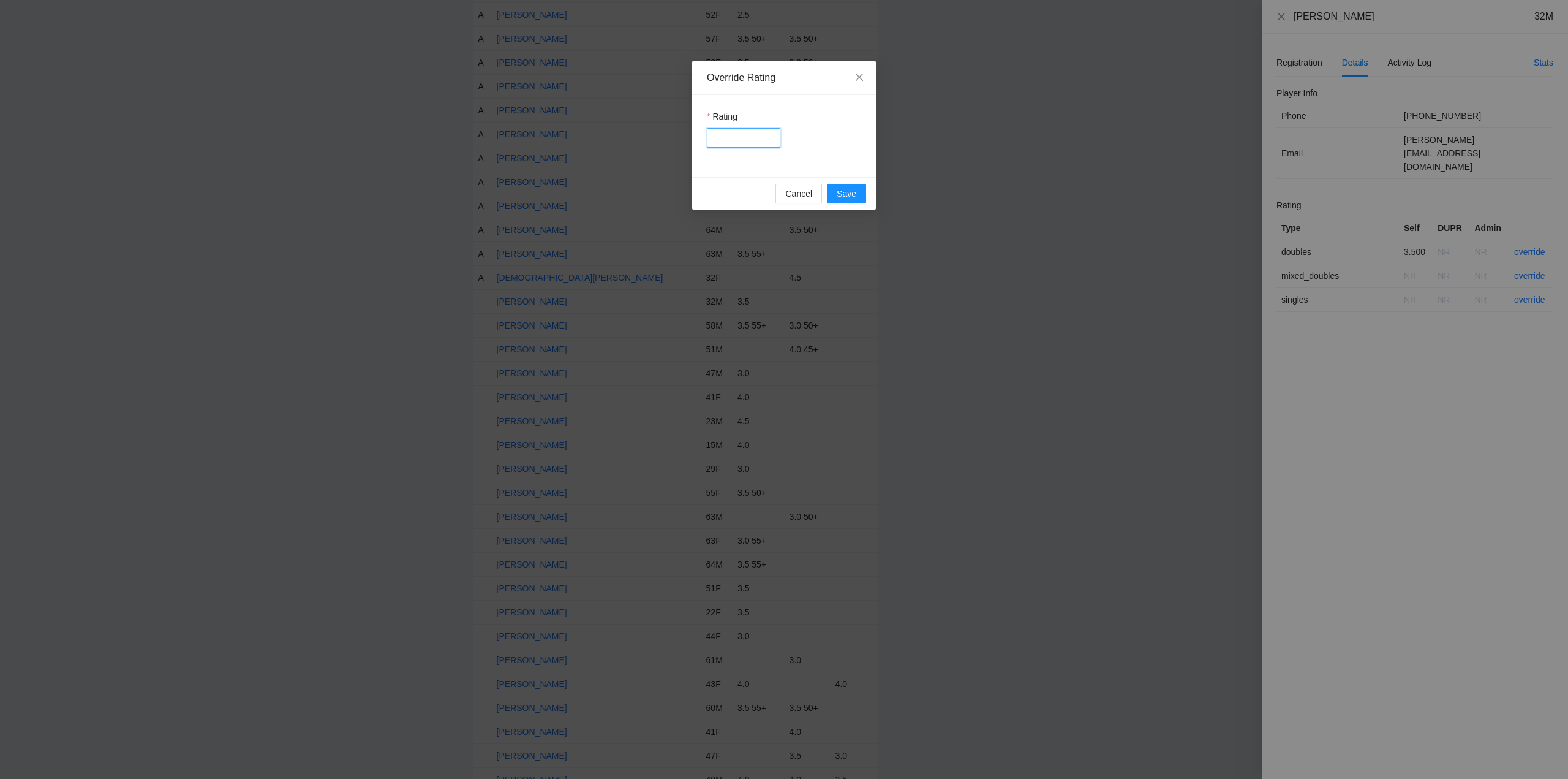
click at [737, 137] on input "Rating" at bounding box center [744, 138] width 73 height 20
type input "***"
drag, startPoint x: 847, startPoint y: 193, endPoint x: 896, endPoint y: 186, distance: 49.5
click at [850, 193] on span "Save" at bounding box center [847, 194] width 20 height 14
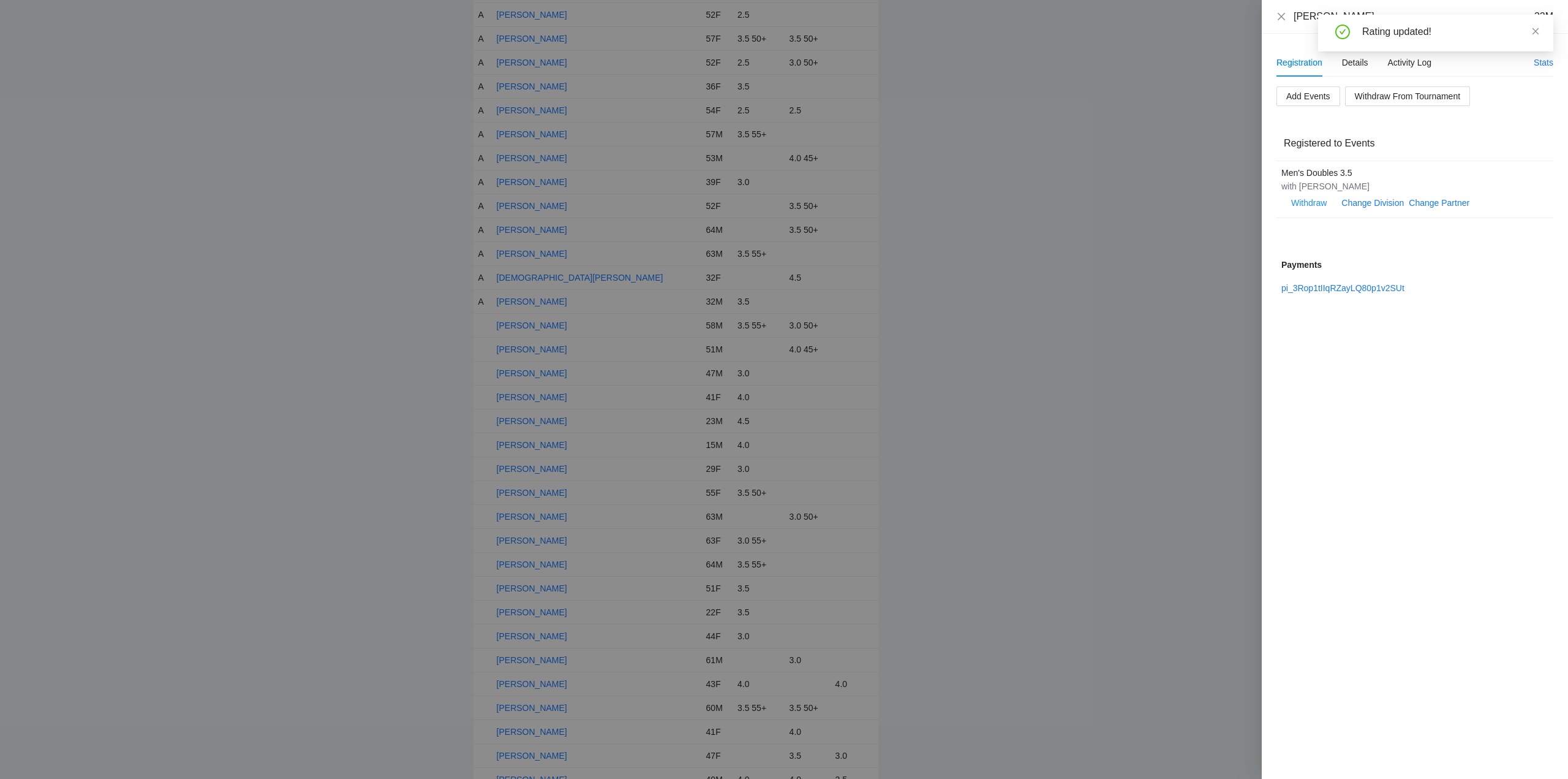
drag, startPoint x: 1535, startPoint y: 33, endPoint x: 1459, endPoint y: 40, distance: 76.3
click at [1536, 33] on icon "close" at bounding box center [1535, 31] width 8 height 8
click at [1280, 17] on icon "close" at bounding box center [1281, 16] width 10 height 10
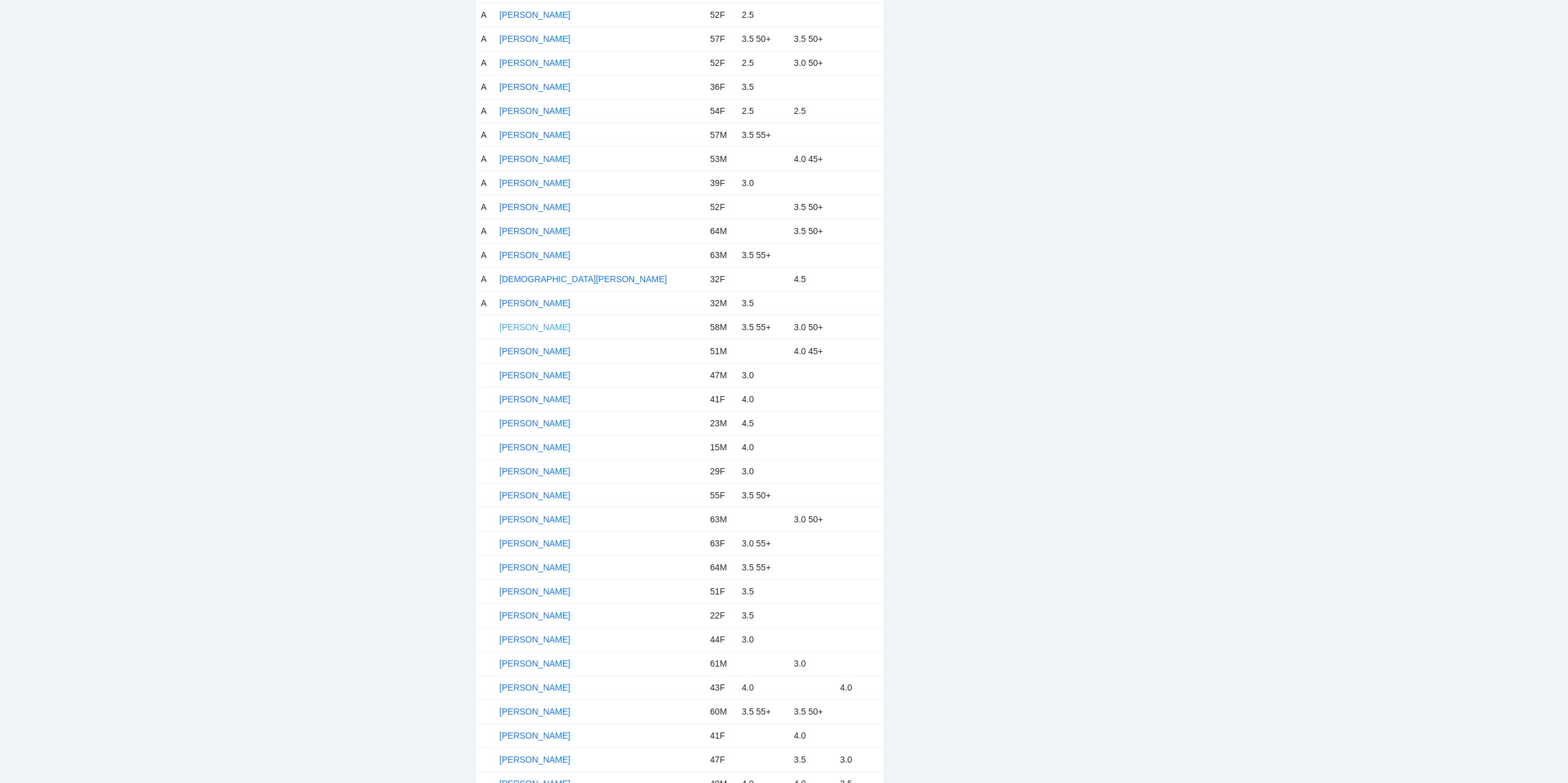
click at [539, 329] on link "Curt Kalama" at bounding box center [535, 327] width 71 height 10
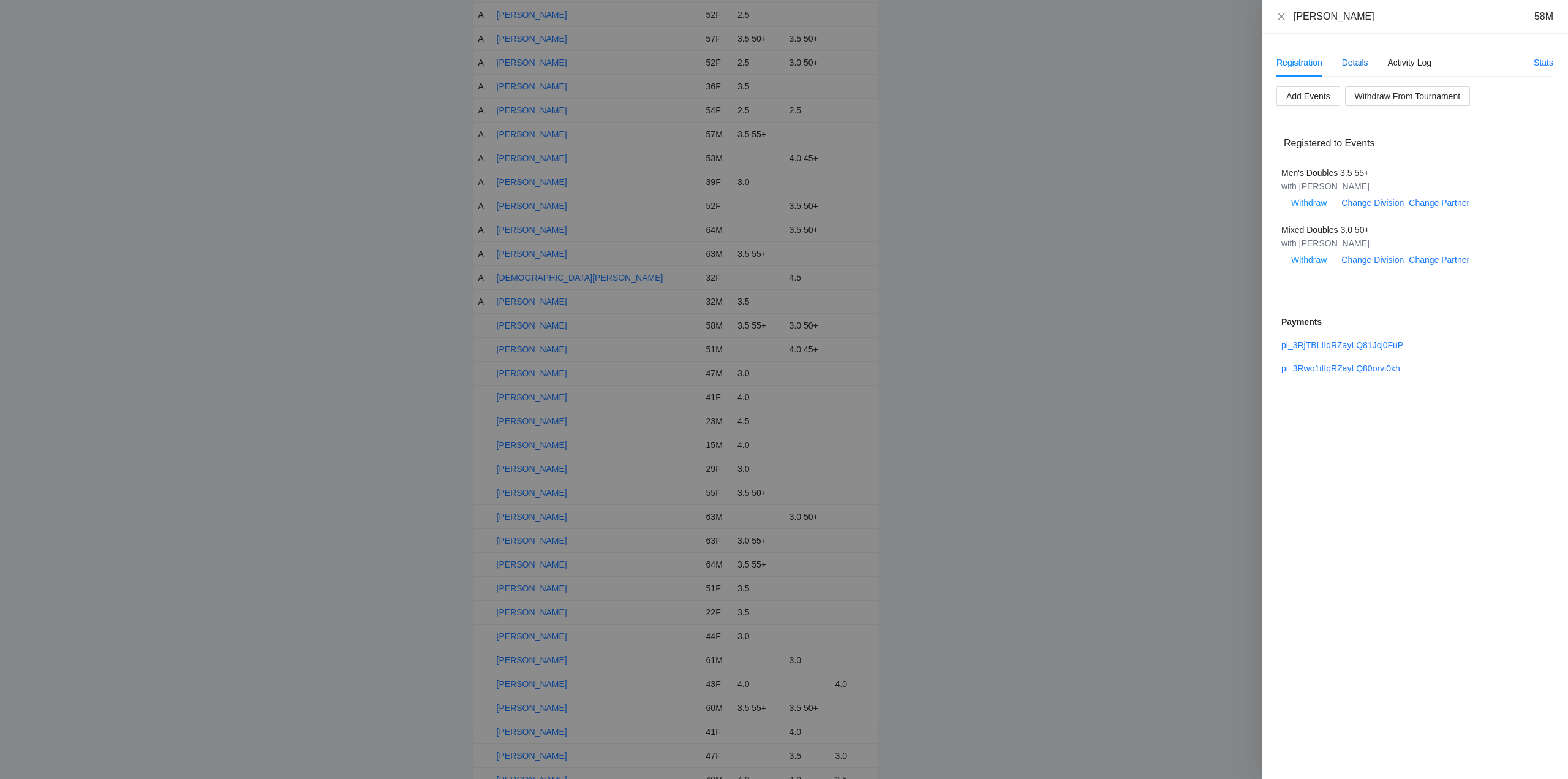
click at [1354, 61] on div "Details" at bounding box center [1354, 63] width 27 height 14
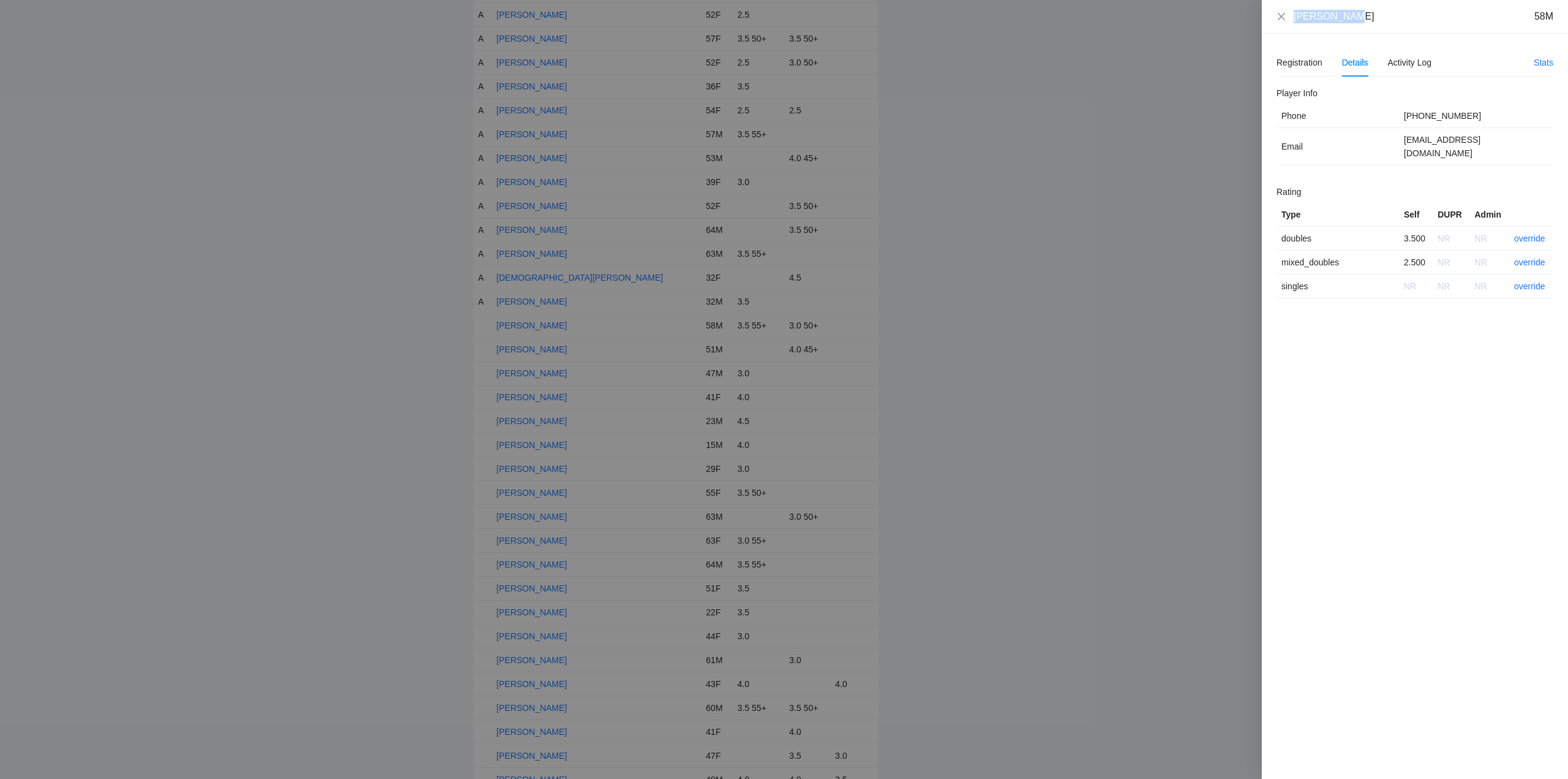
drag, startPoint x: 1351, startPoint y: 19, endPoint x: 1290, endPoint y: 20, distance: 61.0
click at [1289, 20] on div "Curt Kalama 58M" at bounding box center [1415, 17] width 277 height 14
click at [1531, 233] on link "override" at bounding box center [1529, 238] width 31 height 10
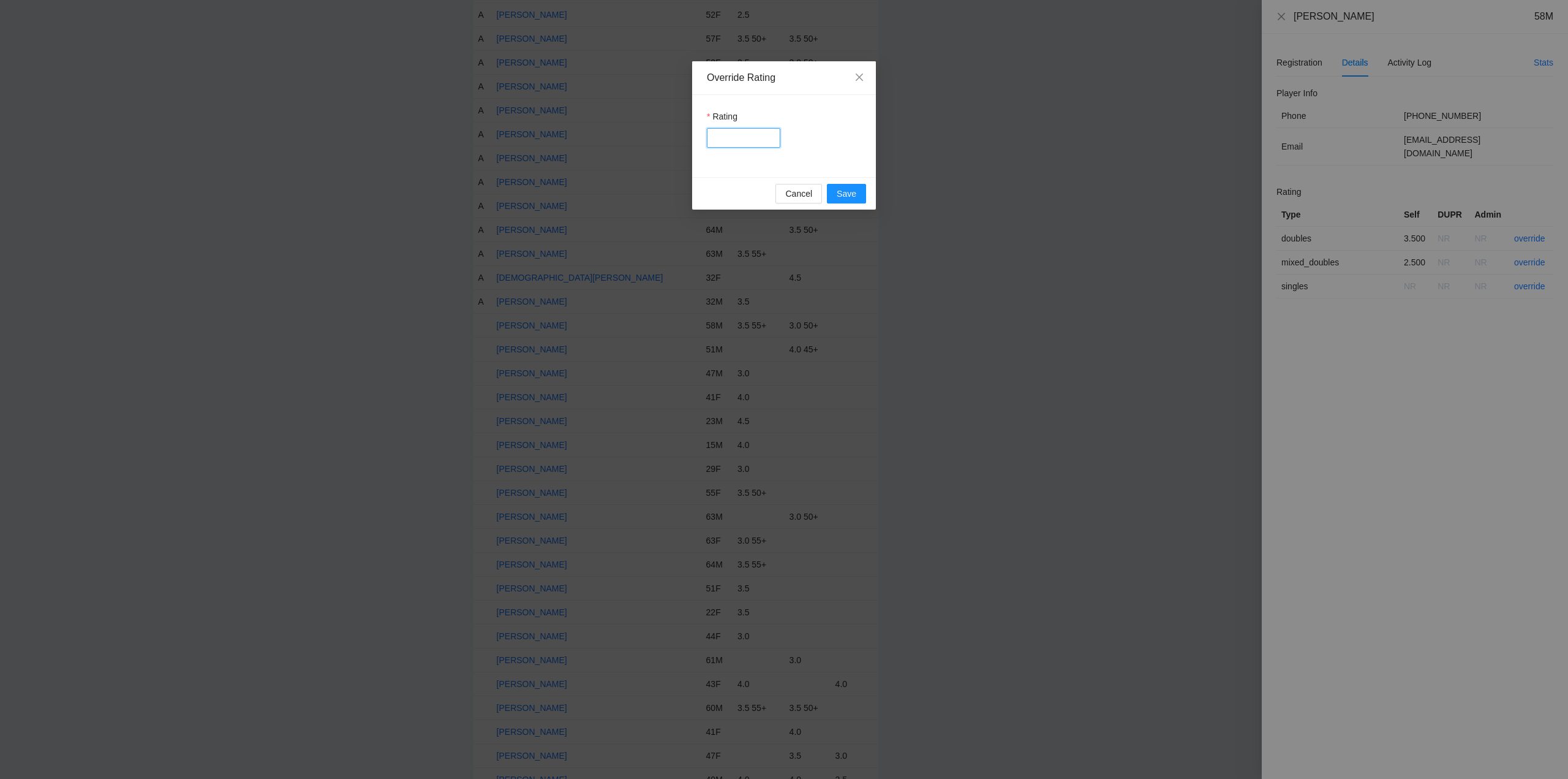
click at [739, 140] on input "Rating" at bounding box center [744, 138] width 73 height 20
type input "***"
click at [847, 194] on span "Save" at bounding box center [847, 194] width 20 height 14
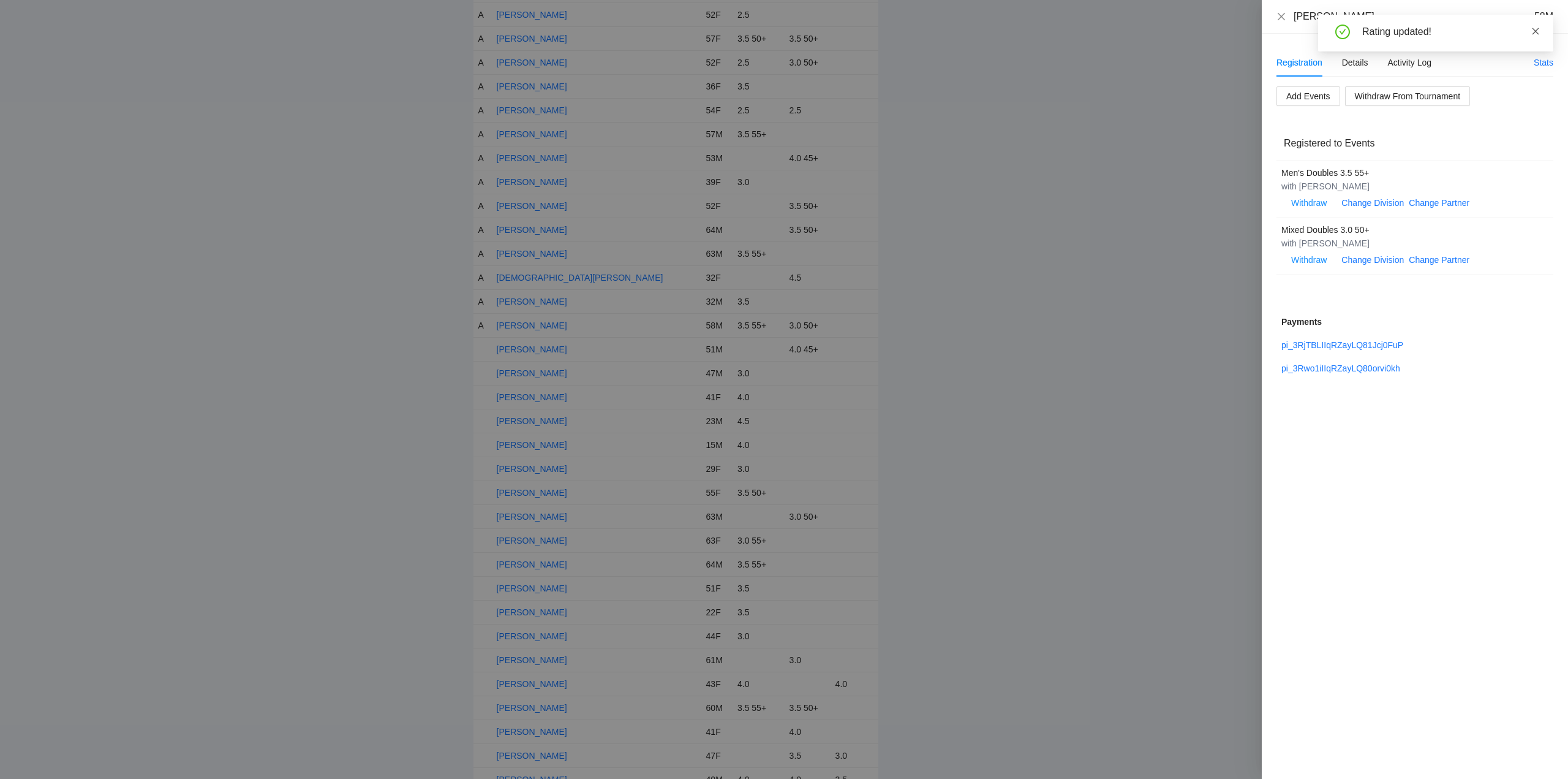
click at [1535, 29] on icon "close" at bounding box center [1535, 31] width 8 height 8
click at [1279, 14] on icon "close" at bounding box center [1281, 16] width 10 height 10
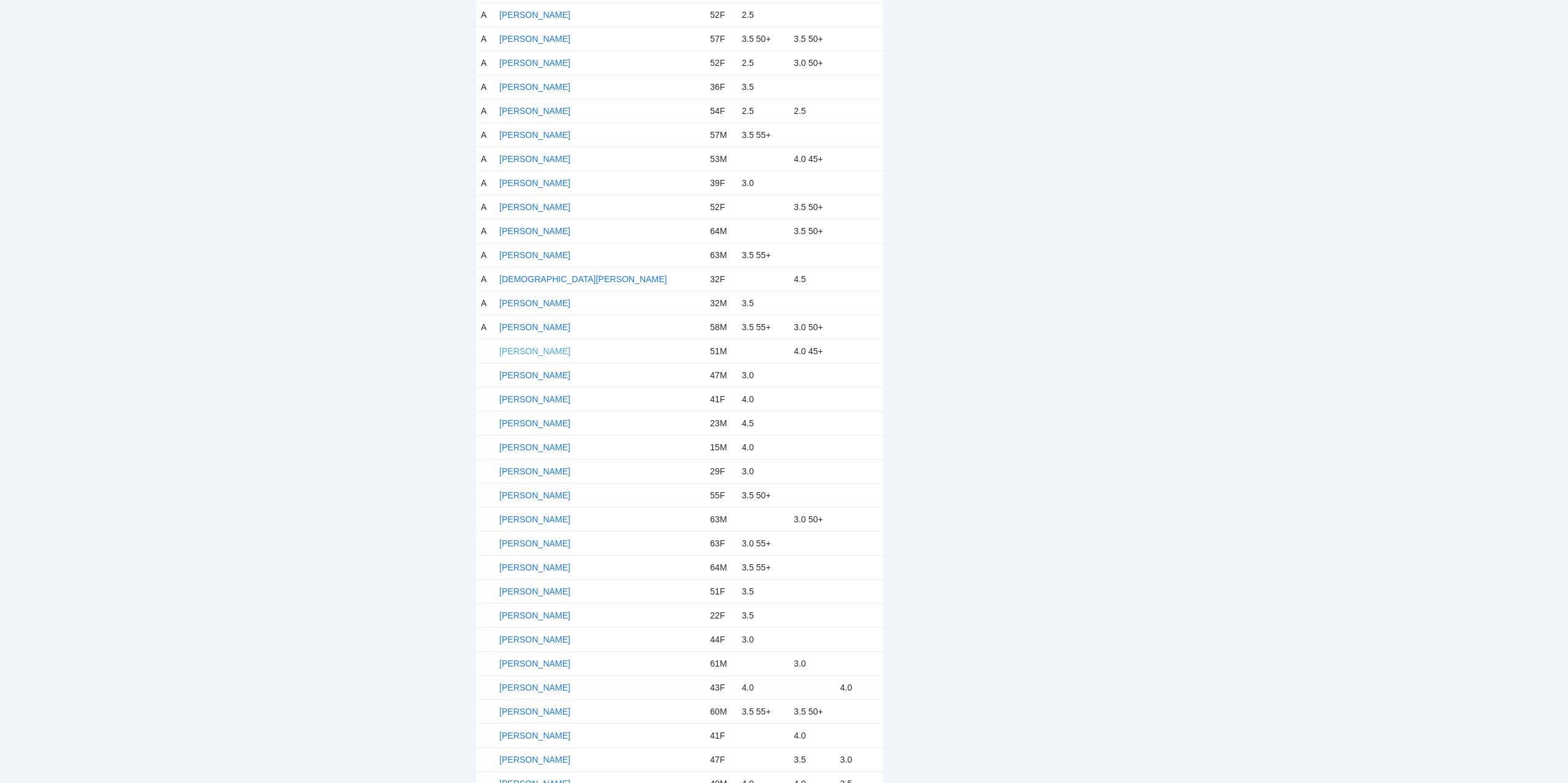
click at [522, 351] on link "[PERSON_NAME]" at bounding box center [535, 350] width 71 height 10
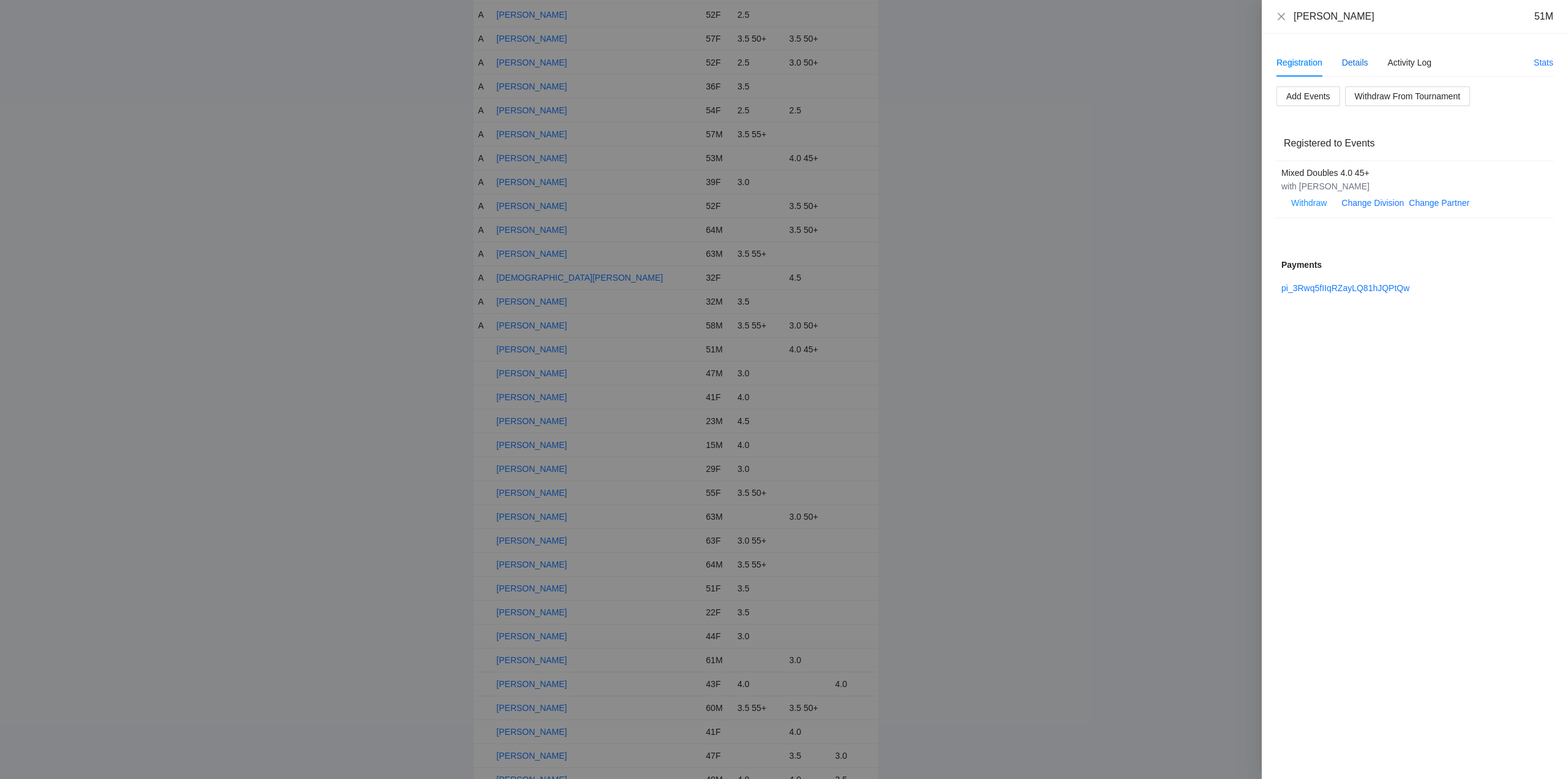
click at [1352, 61] on div "Details" at bounding box center [1354, 63] width 27 height 14
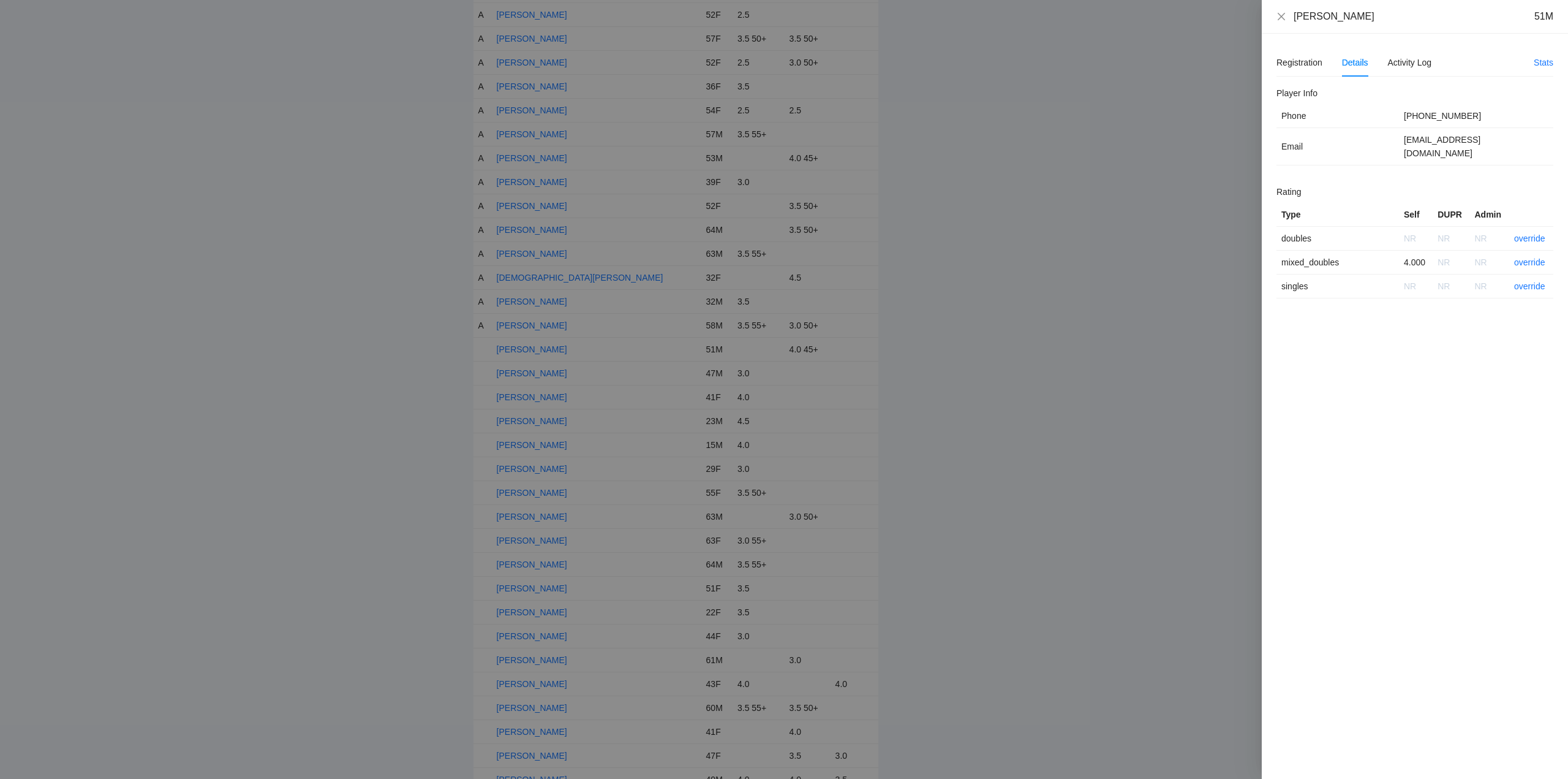
drag, startPoint x: 1375, startPoint y: 21, endPoint x: 1289, endPoint y: 21, distance: 86.0
click at [1288, 21] on div "Damiond Phillips 51M" at bounding box center [1415, 17] width 277 height 14
click at [1522, 257] on link "override" at bounding box center [1529, 262] width 31 height 10
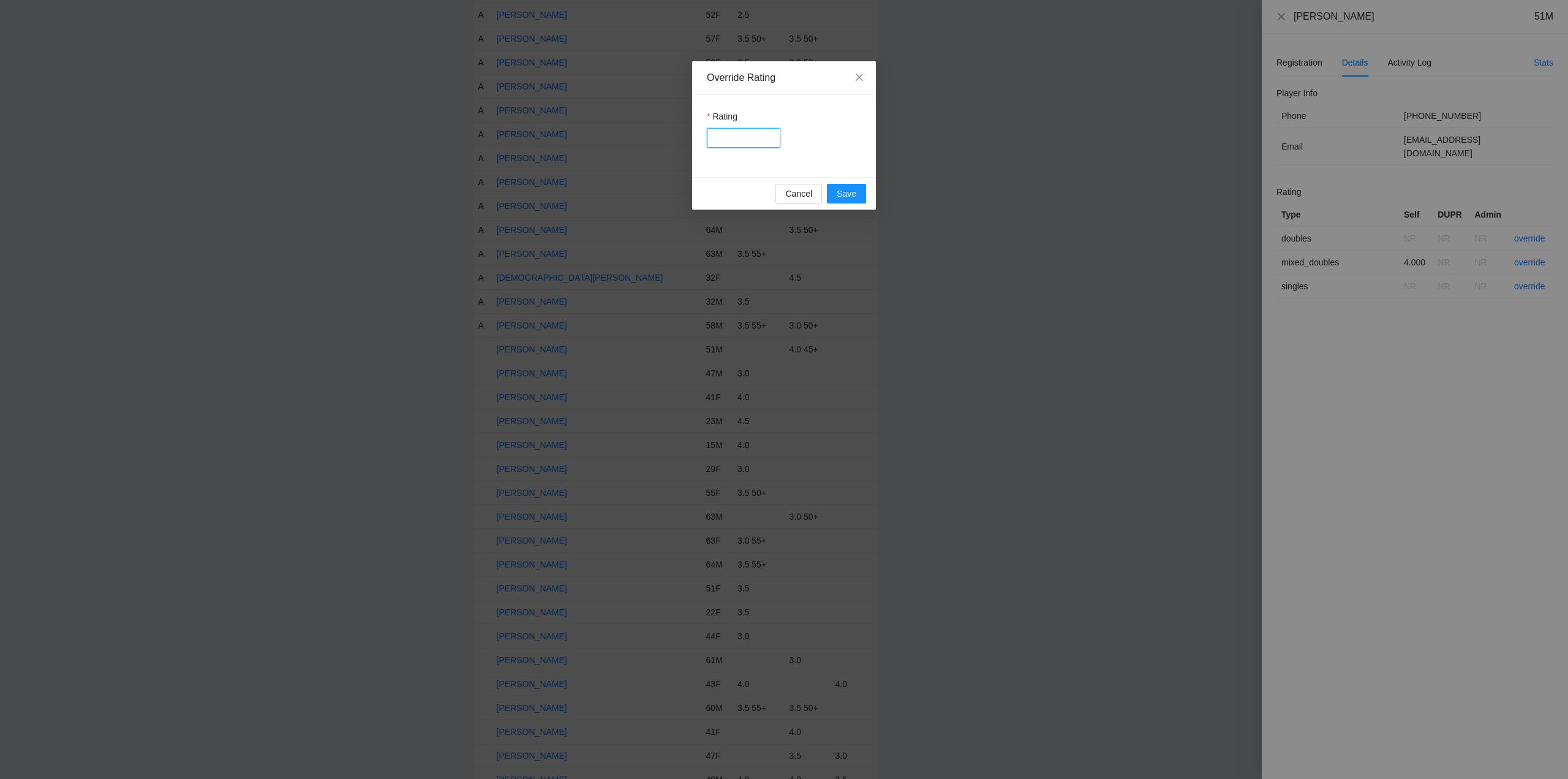
click at [721, 138] on input "Rating" at bounding box center [744, 138] width 73 height 20
type input "***"
click at [835, 197] on button "Save" at bounding box center [846, 194] width 39 height 20
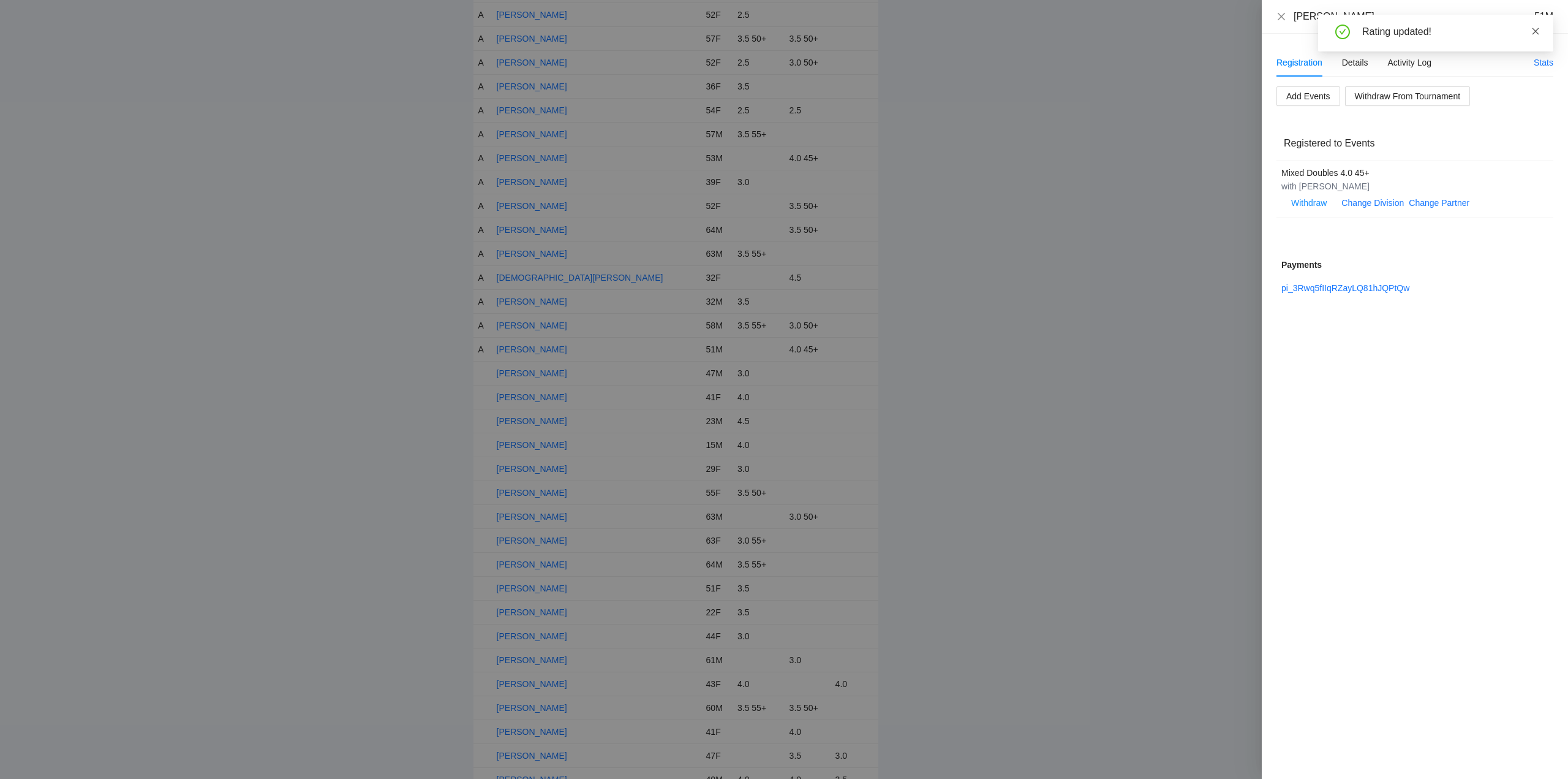
click at [1535, 28] on icon "close" at bounding box center [1535, 31] width 8 height 8
click at [1283, 14] on icon "close" at bounding box center [1281, 16] width 10 height 10
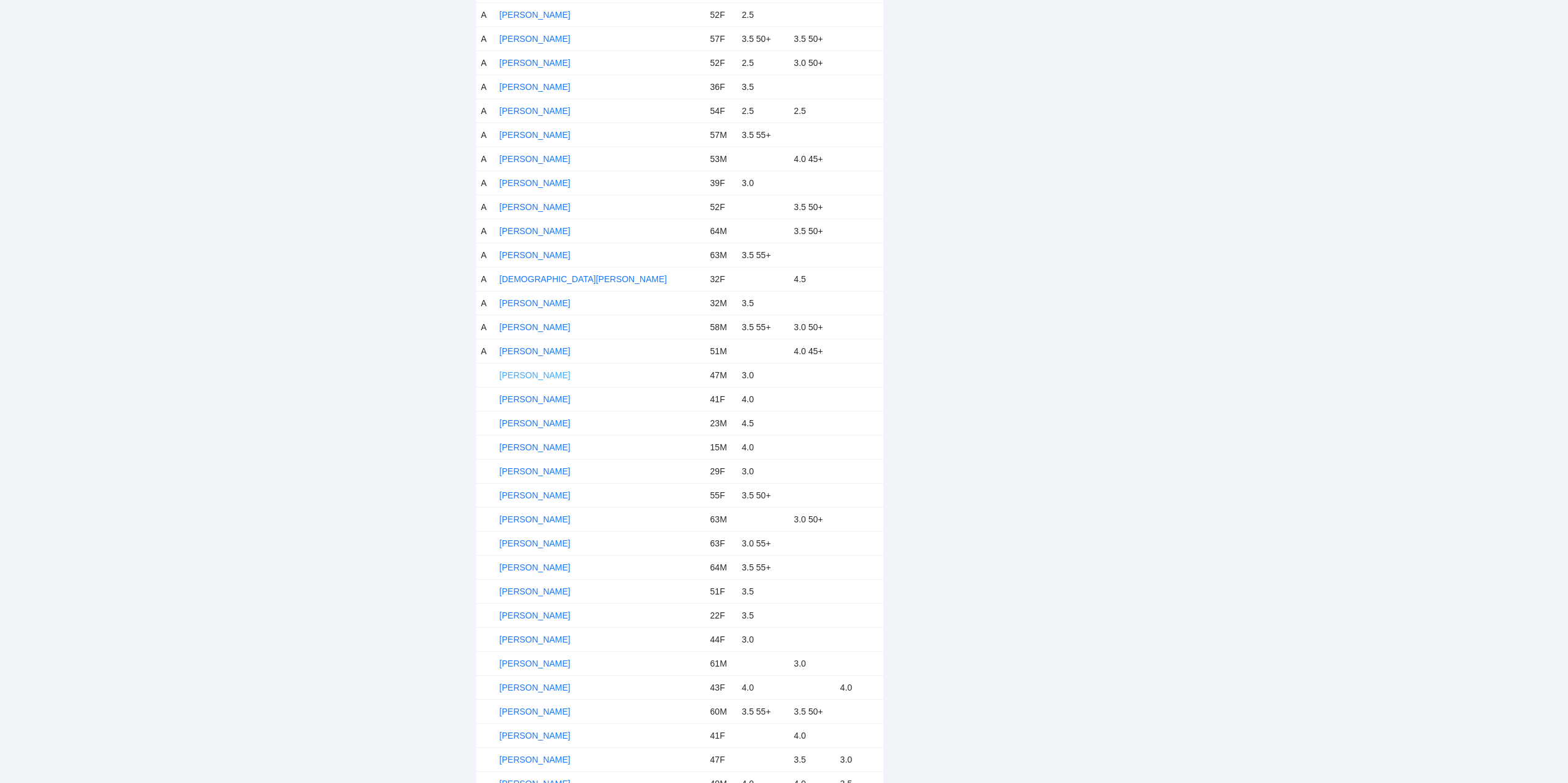
click at [516, 375] on link "Damon Seevers" at bounding box center [535, 375] width 71 height 10
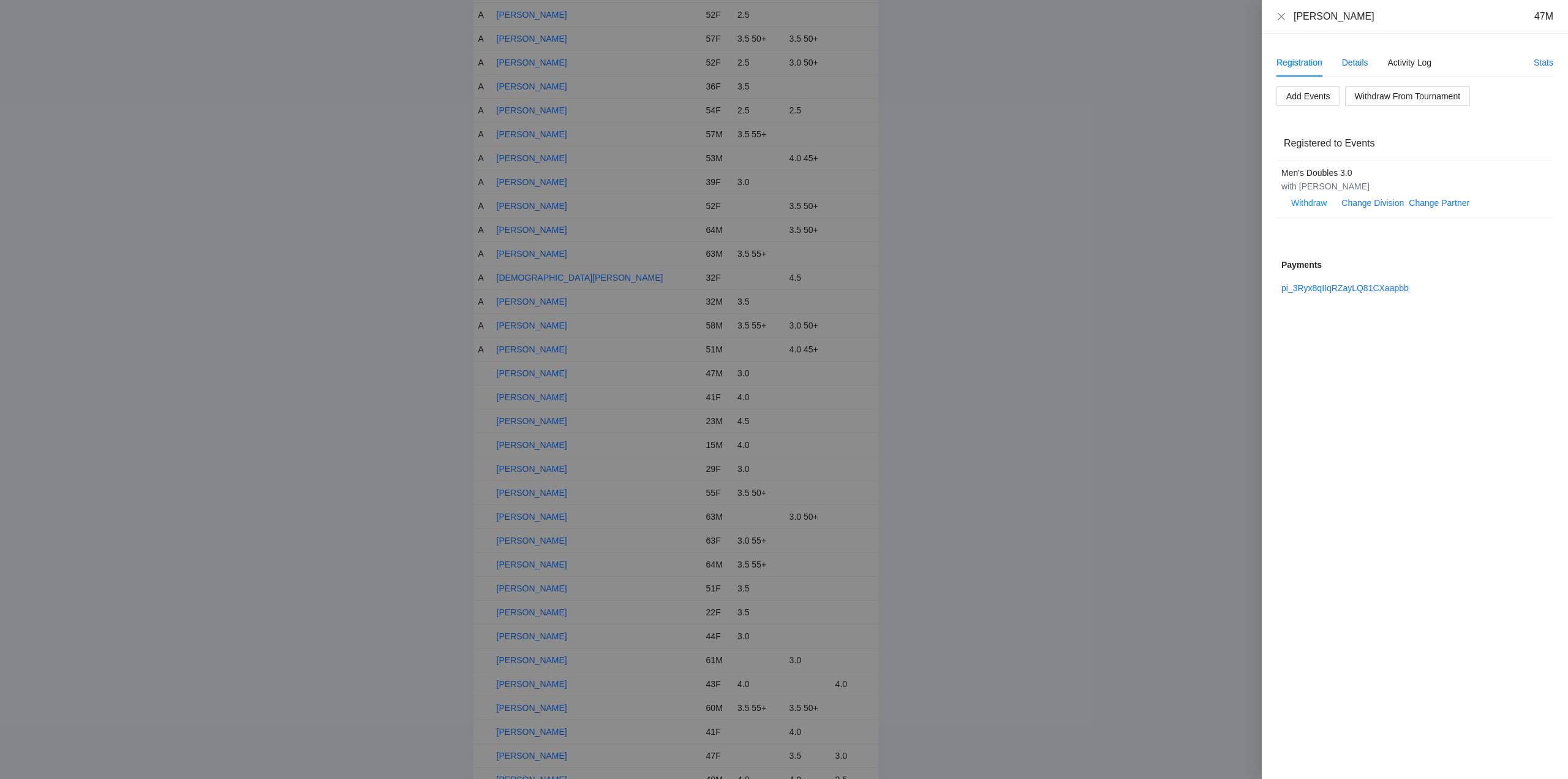
click at [1353, 64] on div "Details" at bounding box center [1354, 63] width 27 height 14
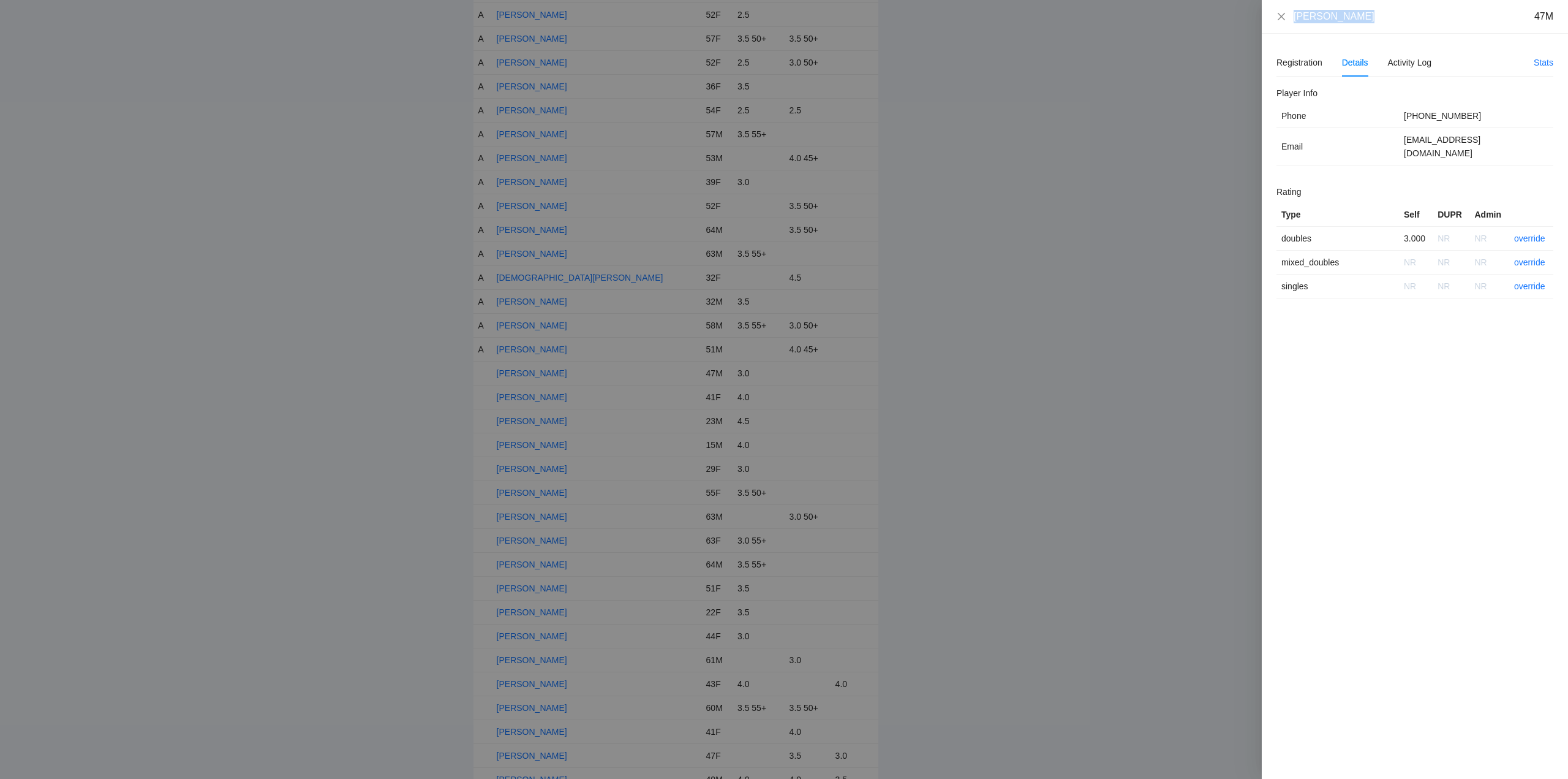
drag, startPoint x: 1370, startPoint y: 21, endPoint x: 1288, endPoint y: 24, distance: 82.1
click at [1287, 24] on div "Damon Seevers 47M" at bounding box center [1415, 17] width 307 height 34
click at [1525, 233] on link "override" at bounding box center [1529, 238] width 31 height 10
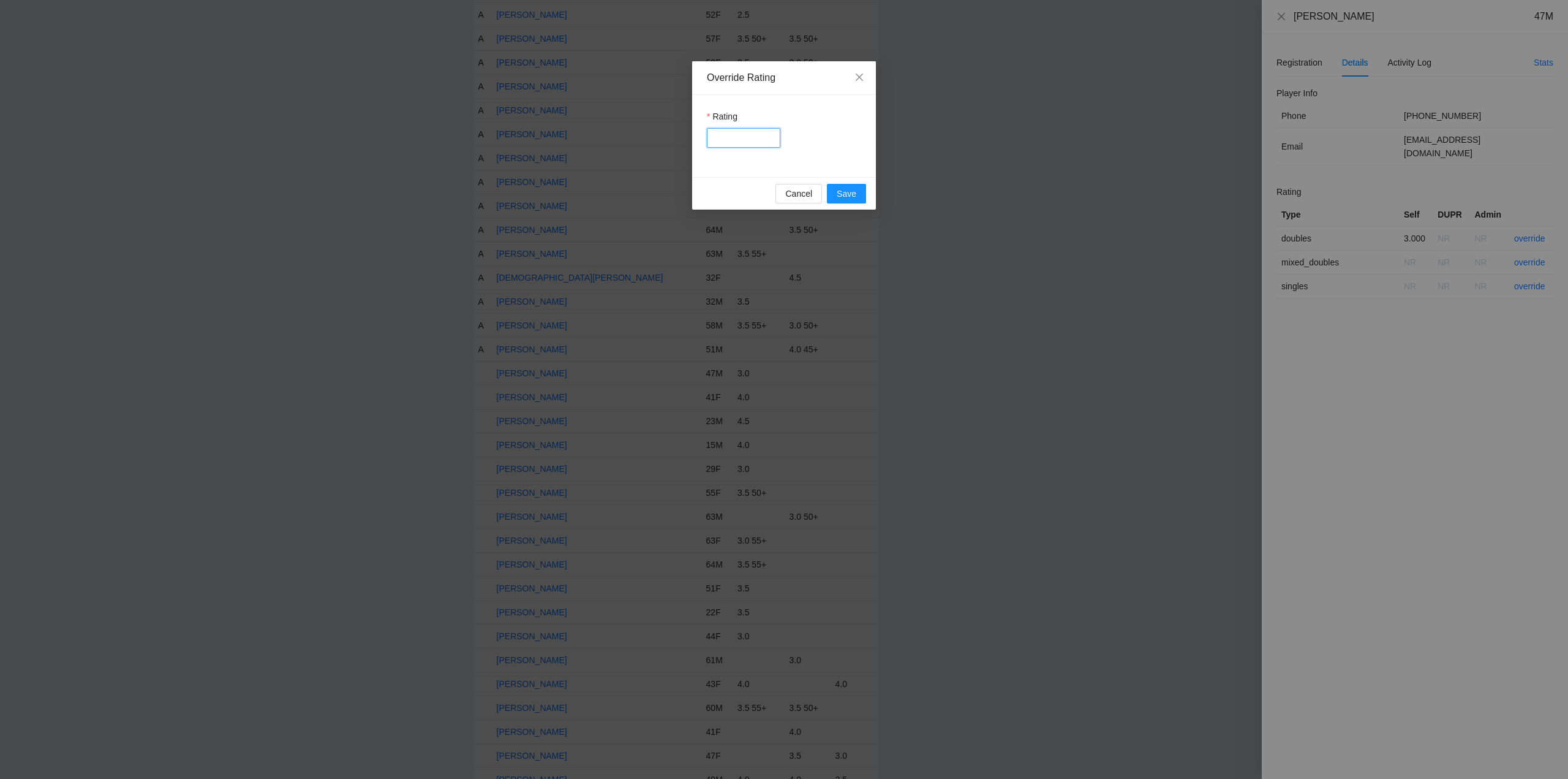
drag, startPoint x: 746, startPoint y: 137, endPoint x: 739, endPoint y: 133, distance: 8.1
click at [746, 137] on input "Rating" at bounding box center [744, 138] width 73 height 20
type input "***"
click at [846, 192] on span "Save" at bounding box center [847, 194] width 20 height 14
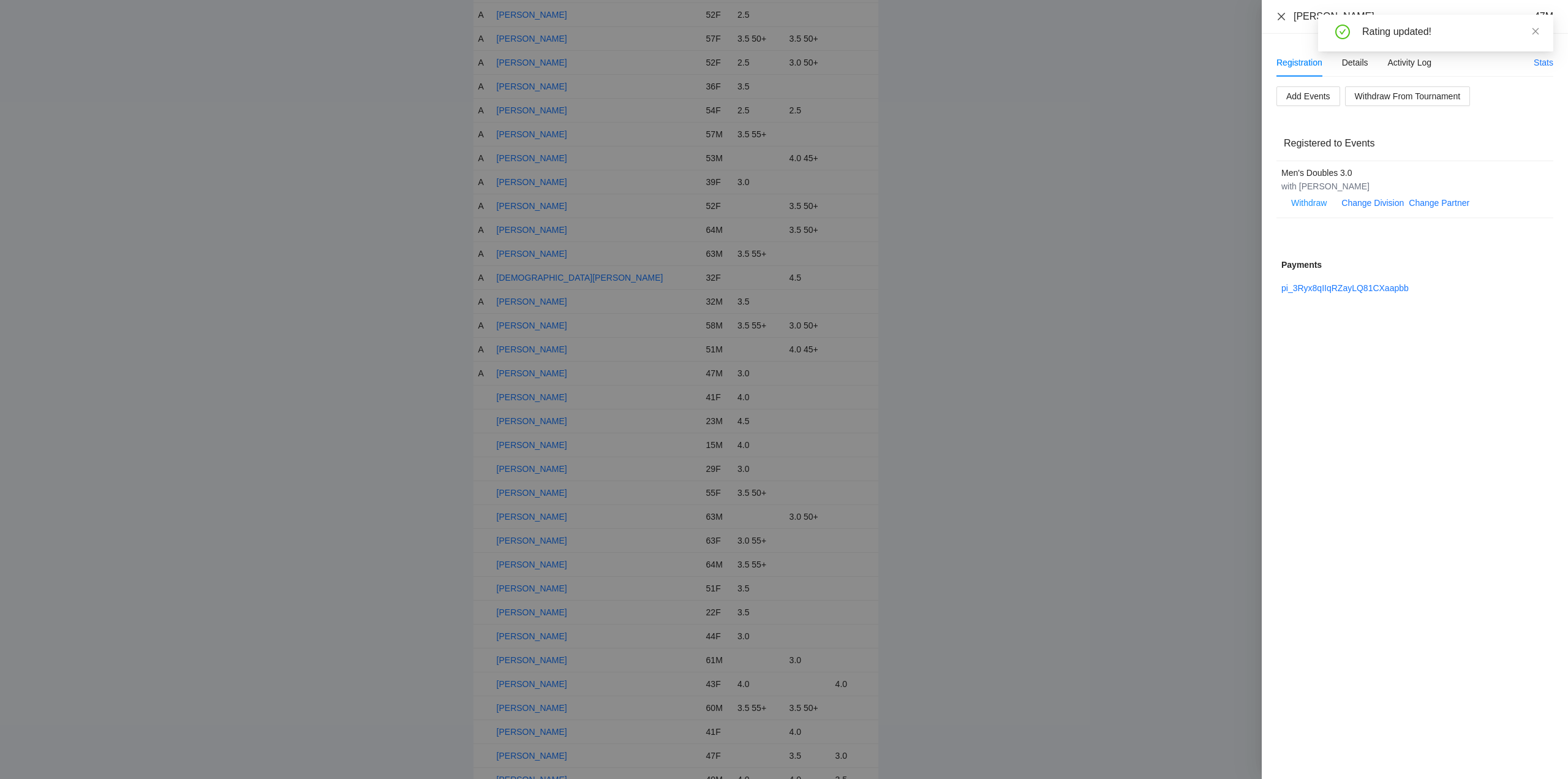
drag, startPoint x: 1280, startPoint y: 14, endPoint x: 1324, endPoint y: 31, distance: 47.2
click at [1282, 14] on icon "close" at bounding box center [1281, 16] width 10 height 10
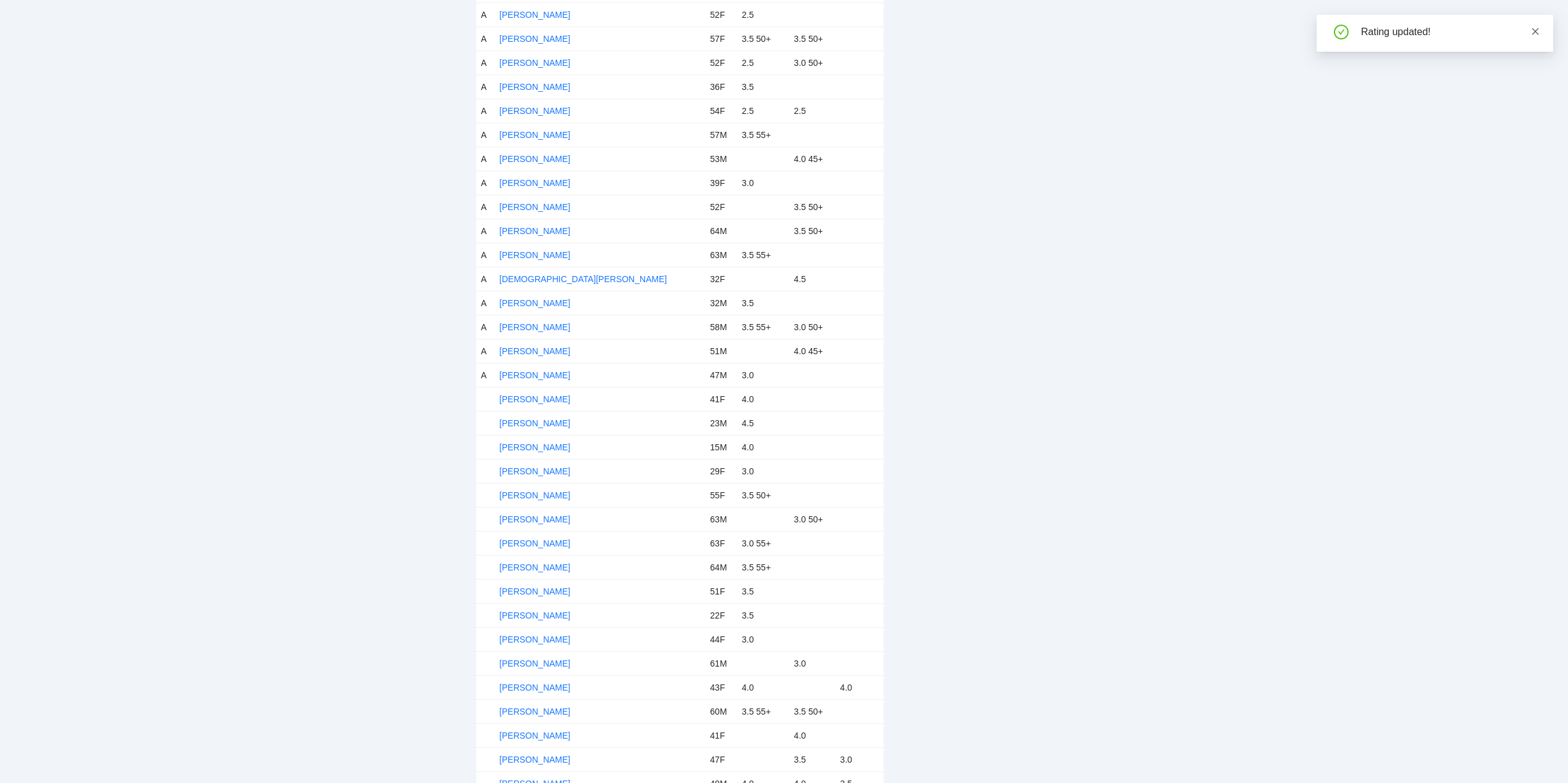
drag, startPoint x: 1535, startPoint y: 33, endPoint x: 1342, endPoint y: 149, distance: 225.2
click at [1535, 33] on icon "close" at bounding box center [1535, 31] width 8 height 8
click at [545, 396] on link "Dana Pappas" at bounding box center [535, 399] width 71 height 10
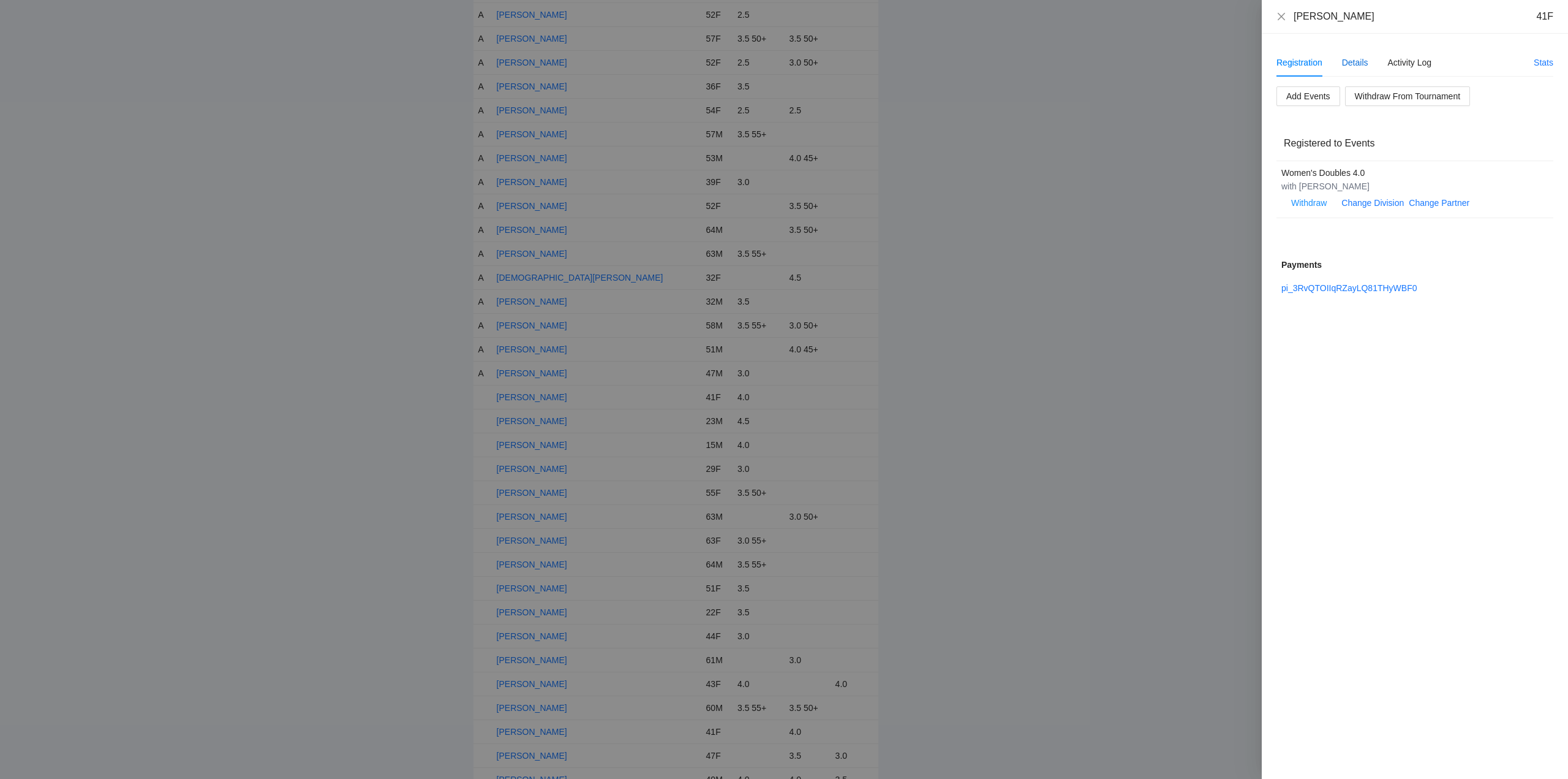
click at [1357, 59] on div "Details" at bounding box center [1354, 63] width 27 height 14
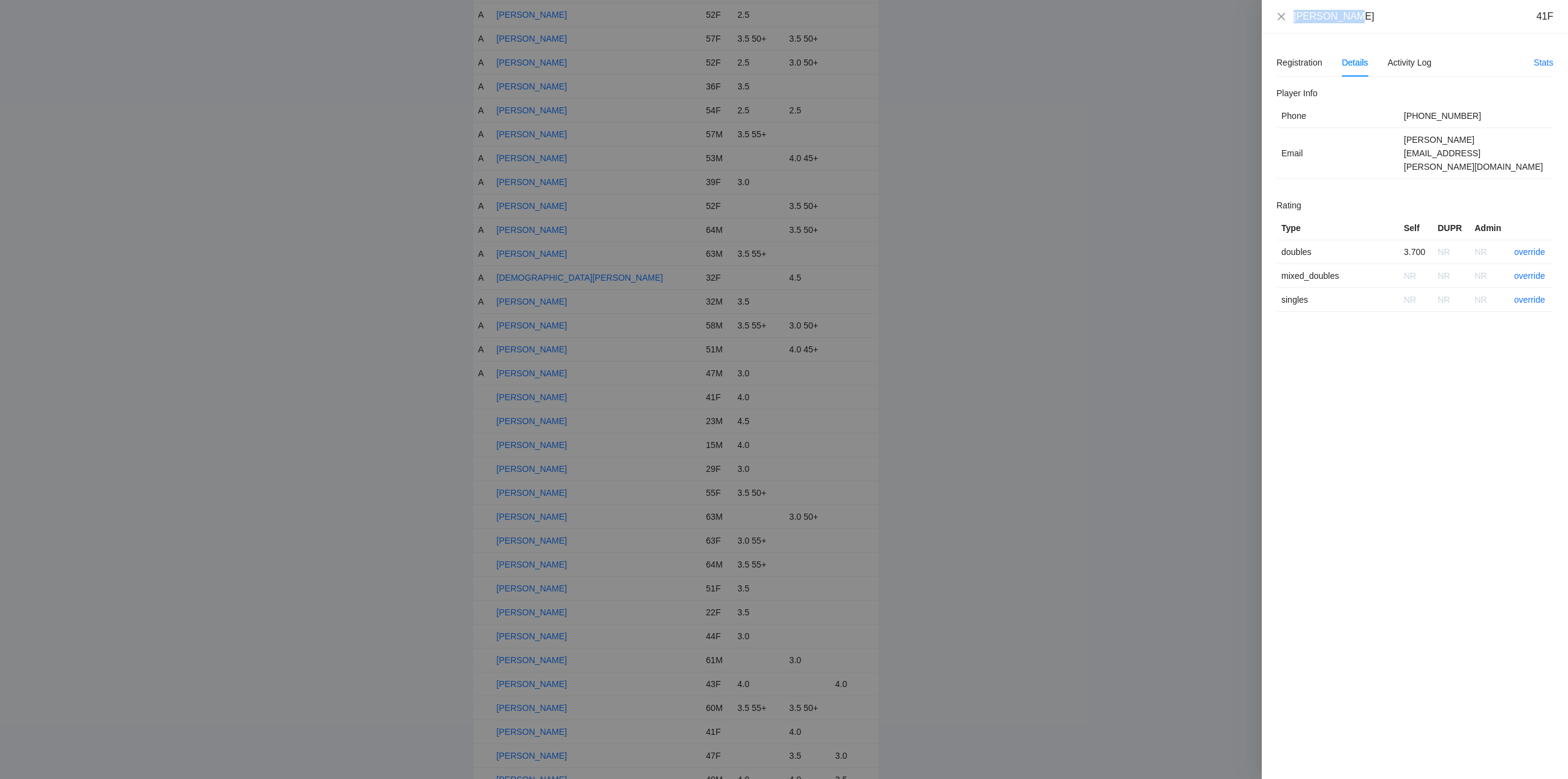
drag, startPoint x: 1358, startPoint y: 18, endPoint x: 1295, endPoint y: 20, distance: 63.0
click at [1295, 20] on div "Dana Pappas 41F" at bounding box center [1423, 17] width 259 height 14
click at [1525, 247] on link "override" at bounding box center [1529, 252] width 31 height 10
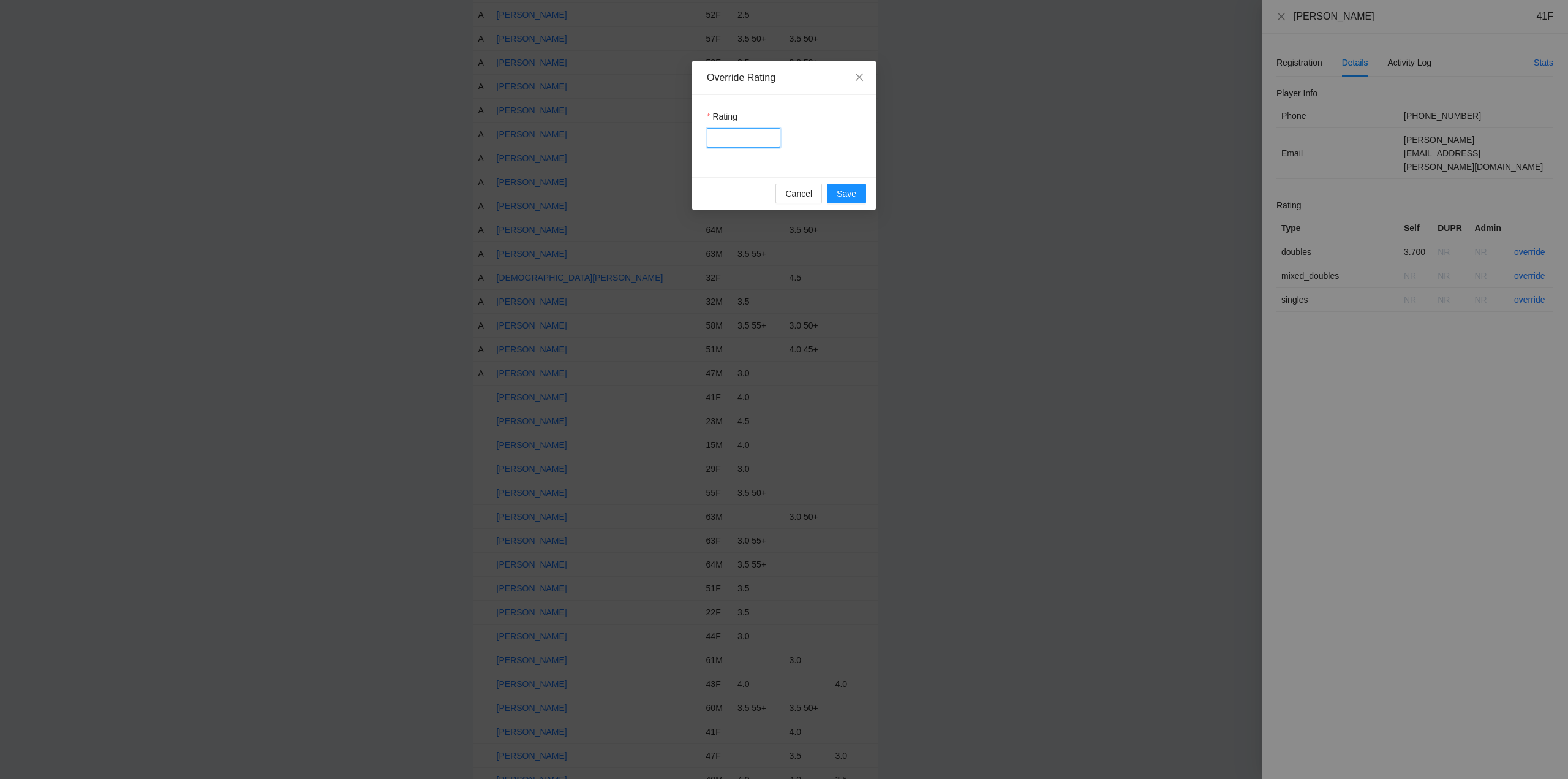
click at [740, 134] on input "Rating" at bounding box center [744, 138] width 73 height 20
type input "***"
click at [844, 190] on span "Save" at bounding box center [847, 194] width 20 height 14
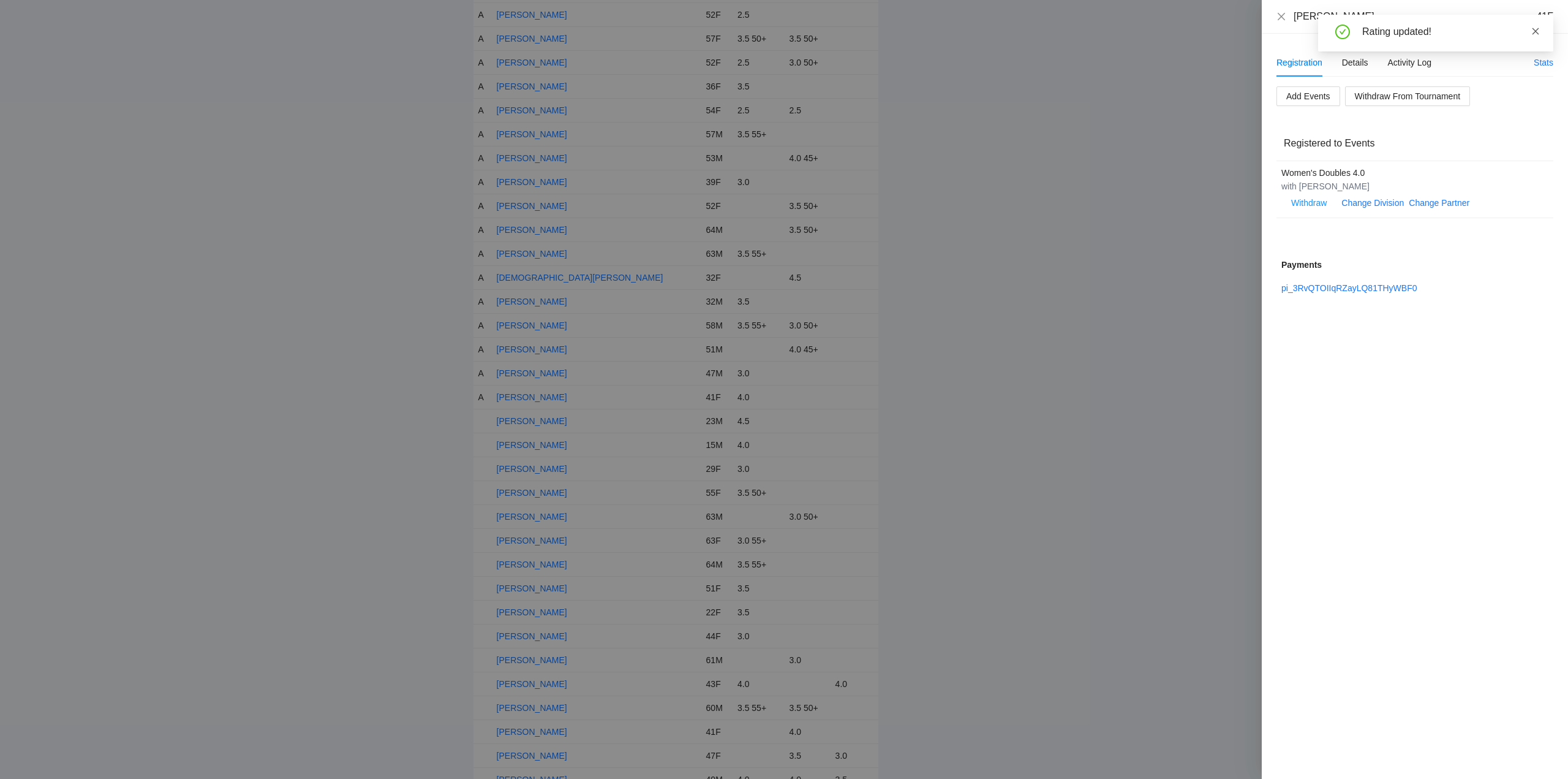
click at [1536, 33] on icon "close" at bounding box center [1535, 31] width 8 height 8
click at [1283, 18] on icon "close" at bounding box center [1281, 16] width 8 height 8
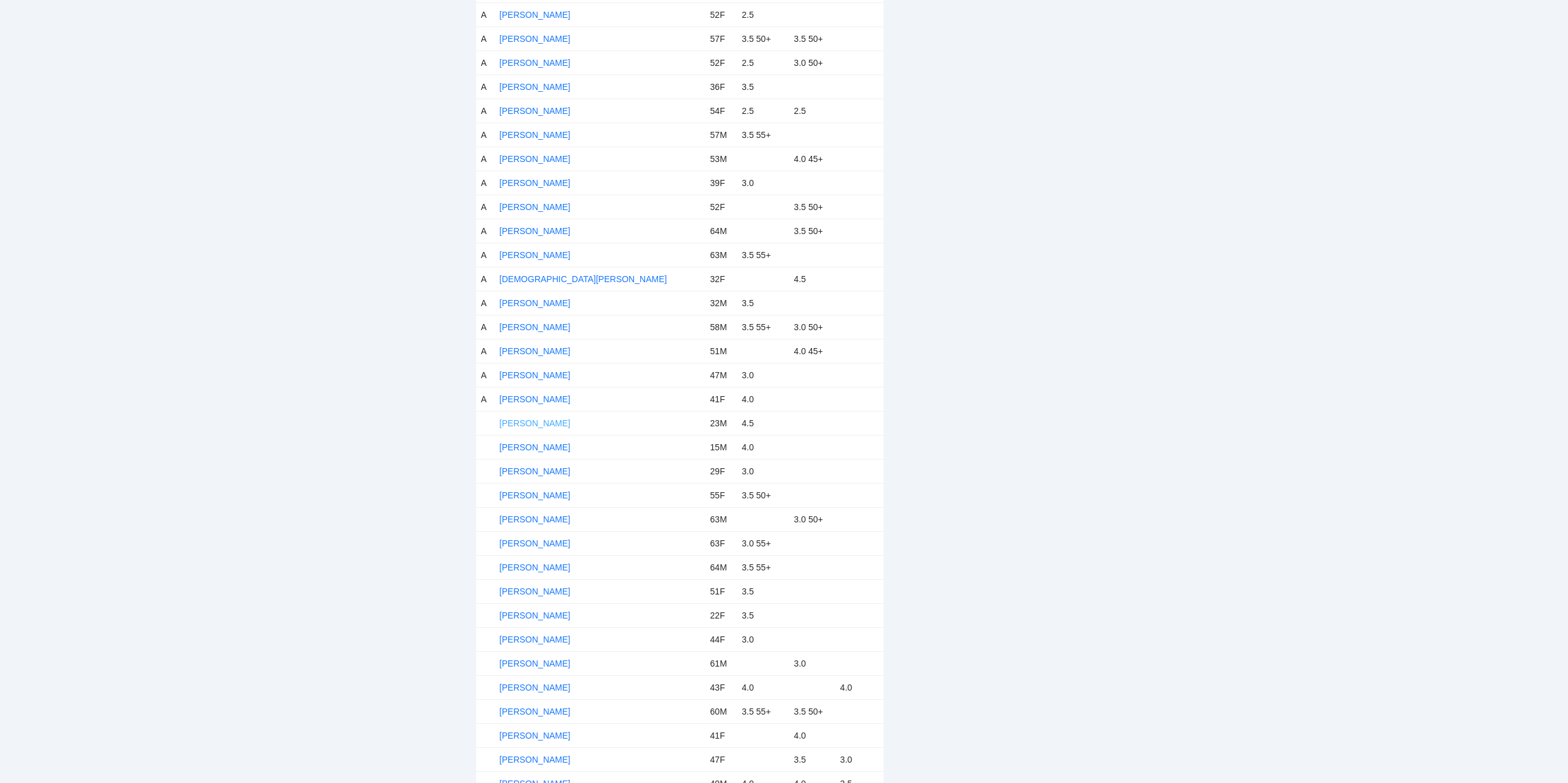
click at [533, 422] on link "Daniel Geiger" at bounding box center [535, 423] width 71 height 10
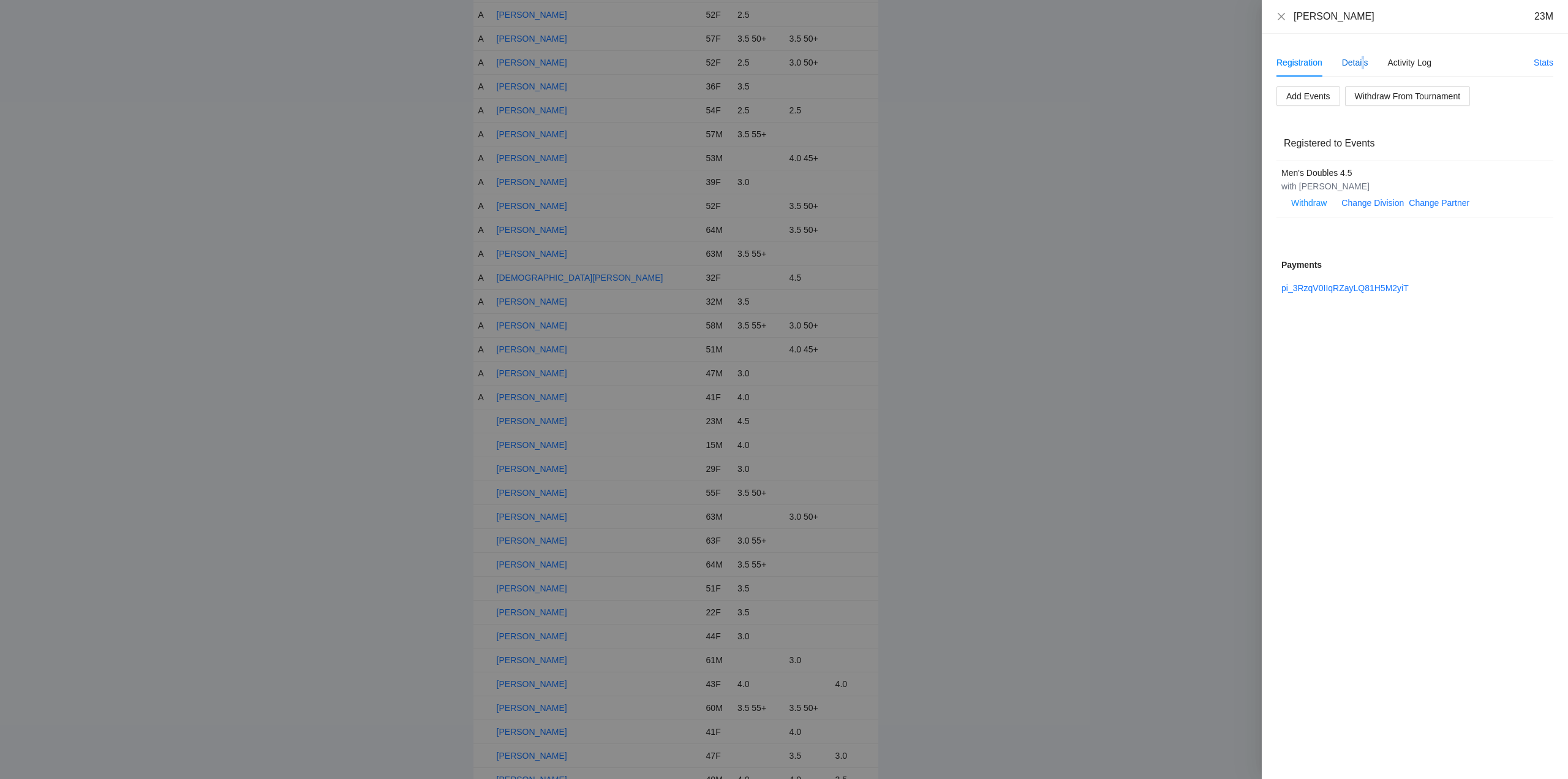
click at [1364, 63] on div "Details" at bounding box center [1354, 63] width 27 height 14
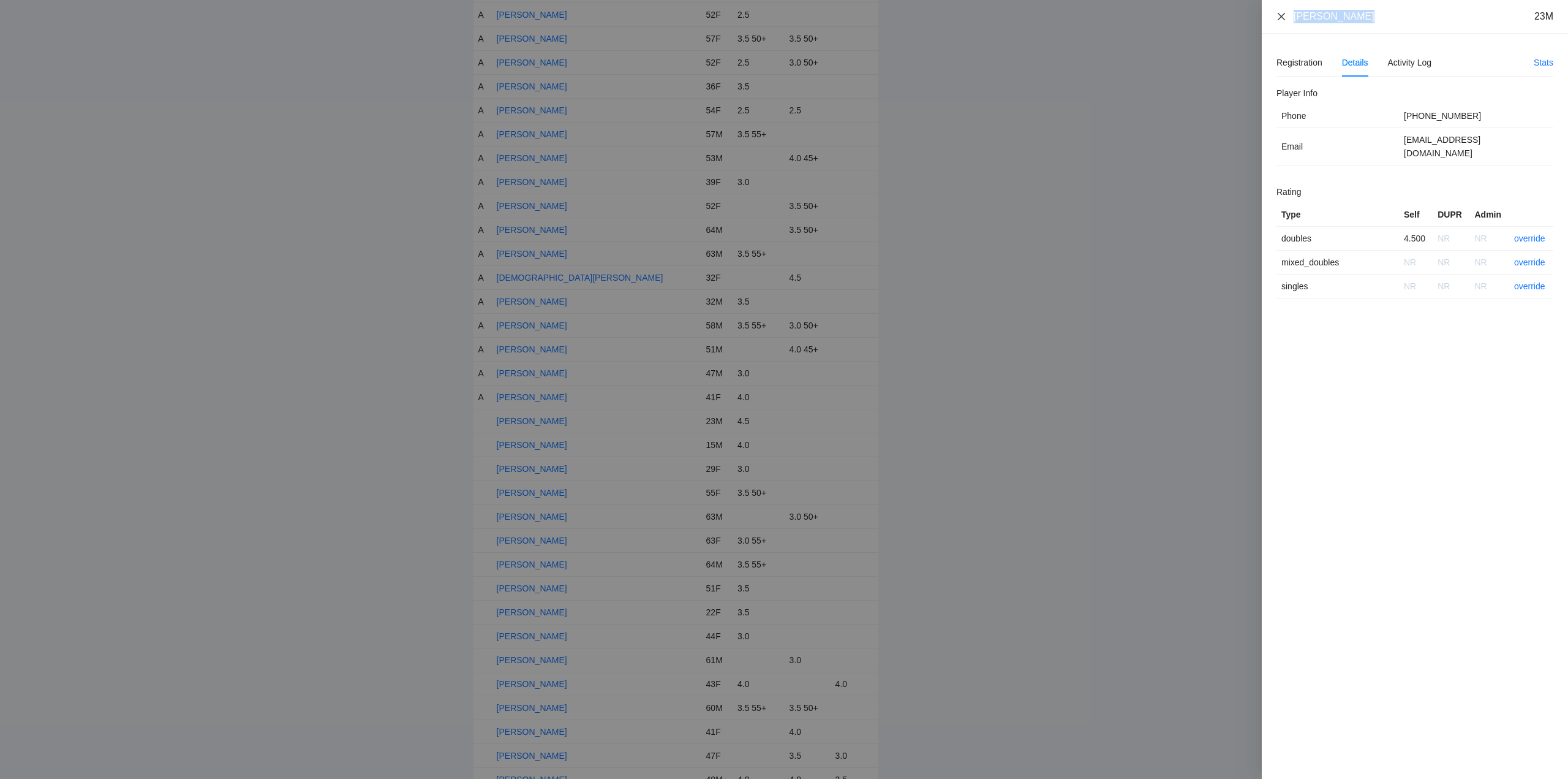
drag, startPoint x: 1364, startPoint y: 22, endPoint x: 1278, endPoint y: 19, distance: 86.1
click at [1278, 19] on div "Daniel Geiger 23M" at bounding box center [1415, 17] width 277 height 14
click at [1531, 233] on link "override" at bounding box center [1529, 238] width 31 height 10
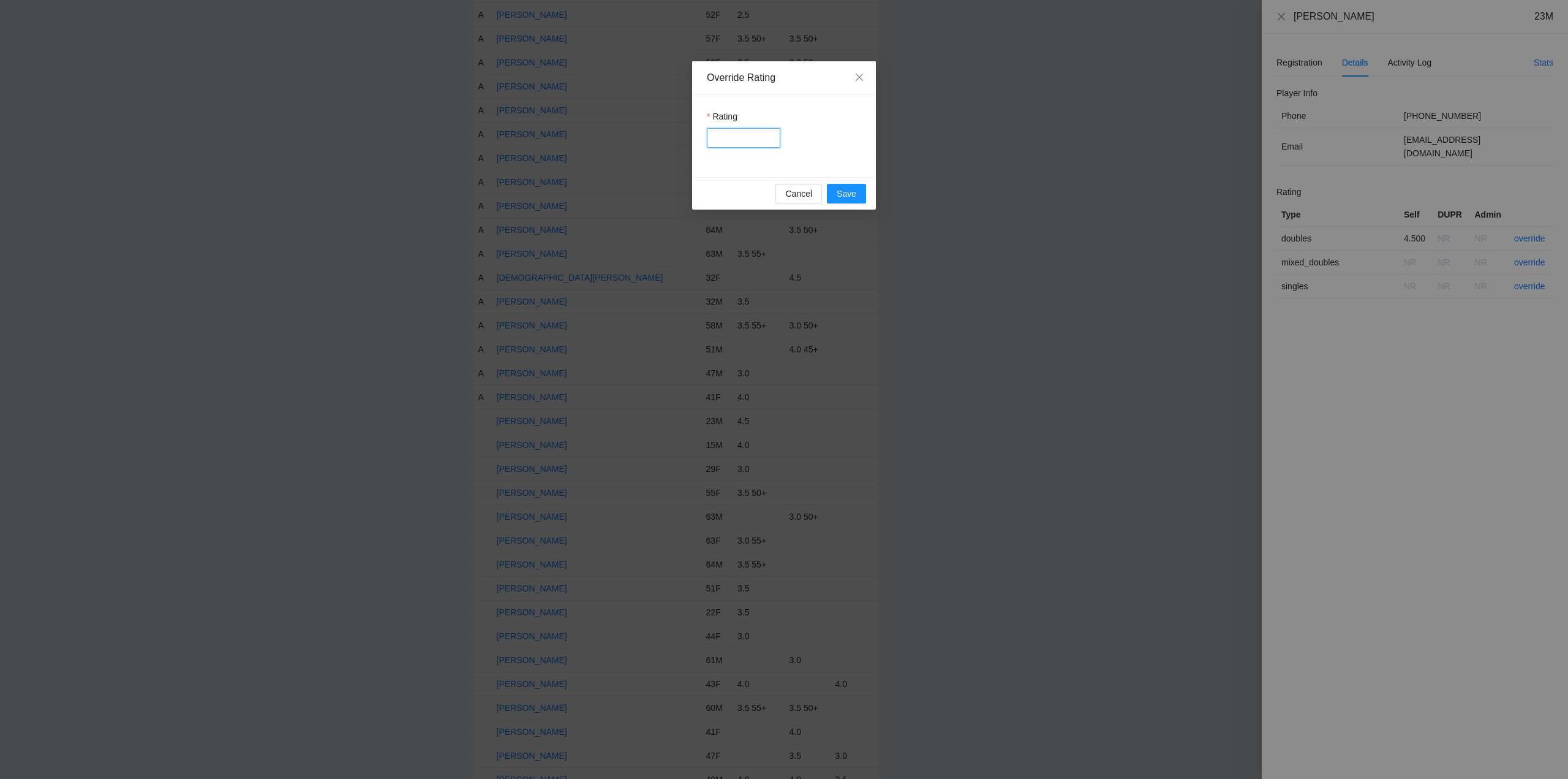
click at [734, 139] on input "Rating" at bounding box center [744, 138] width 73 height 20
type input "***"
drag, startPoint x: 839, startPoint y: 193, endPoint x: 850, endPoint y: 183, distance: 14.9
click at [840, 192] on span "Save" at bounding box center [847, 194] width 20 height 14
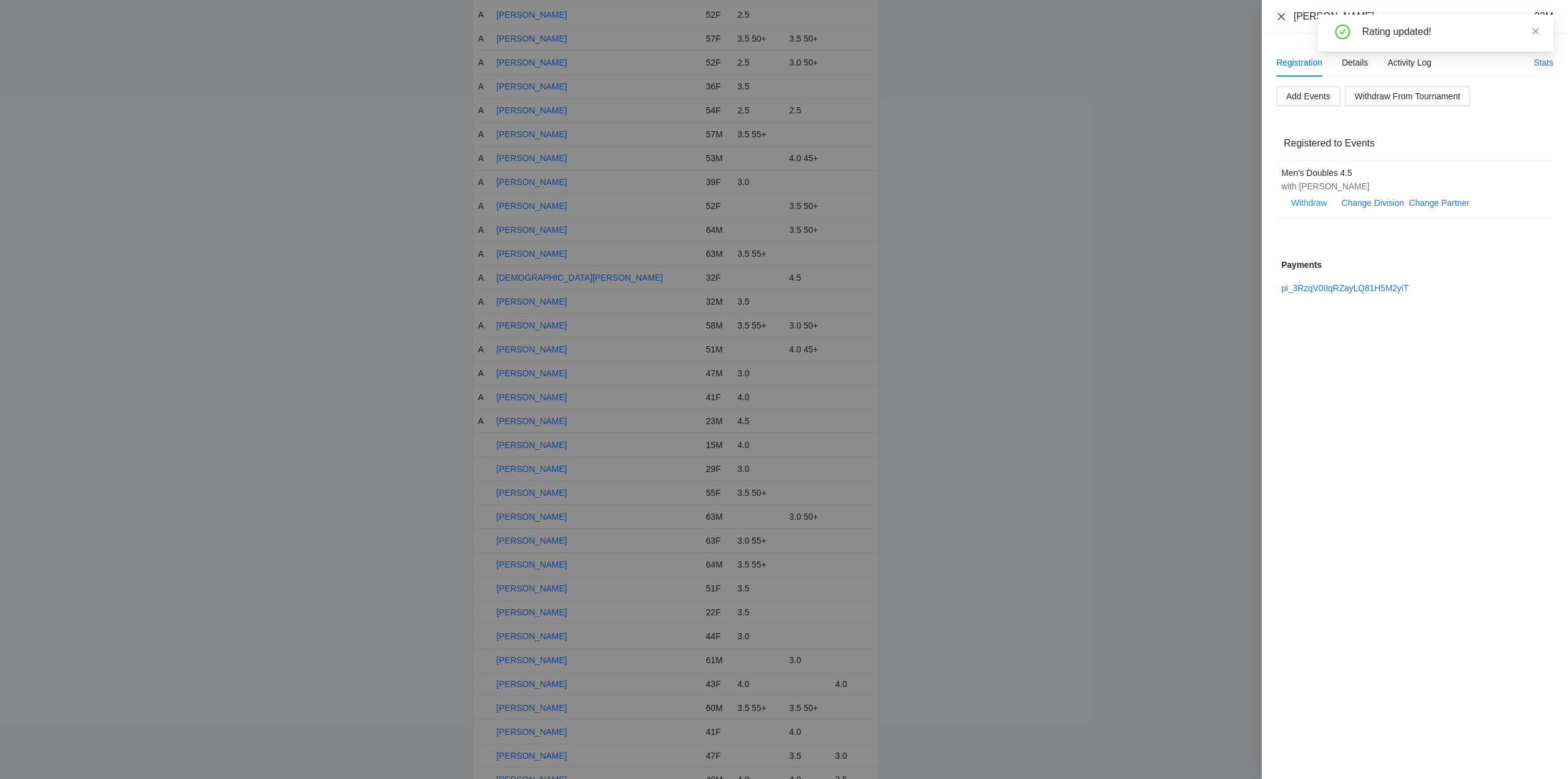
click at [1283, 13] on icon "close" at bounding box center [1281, 16] width 10 height 10
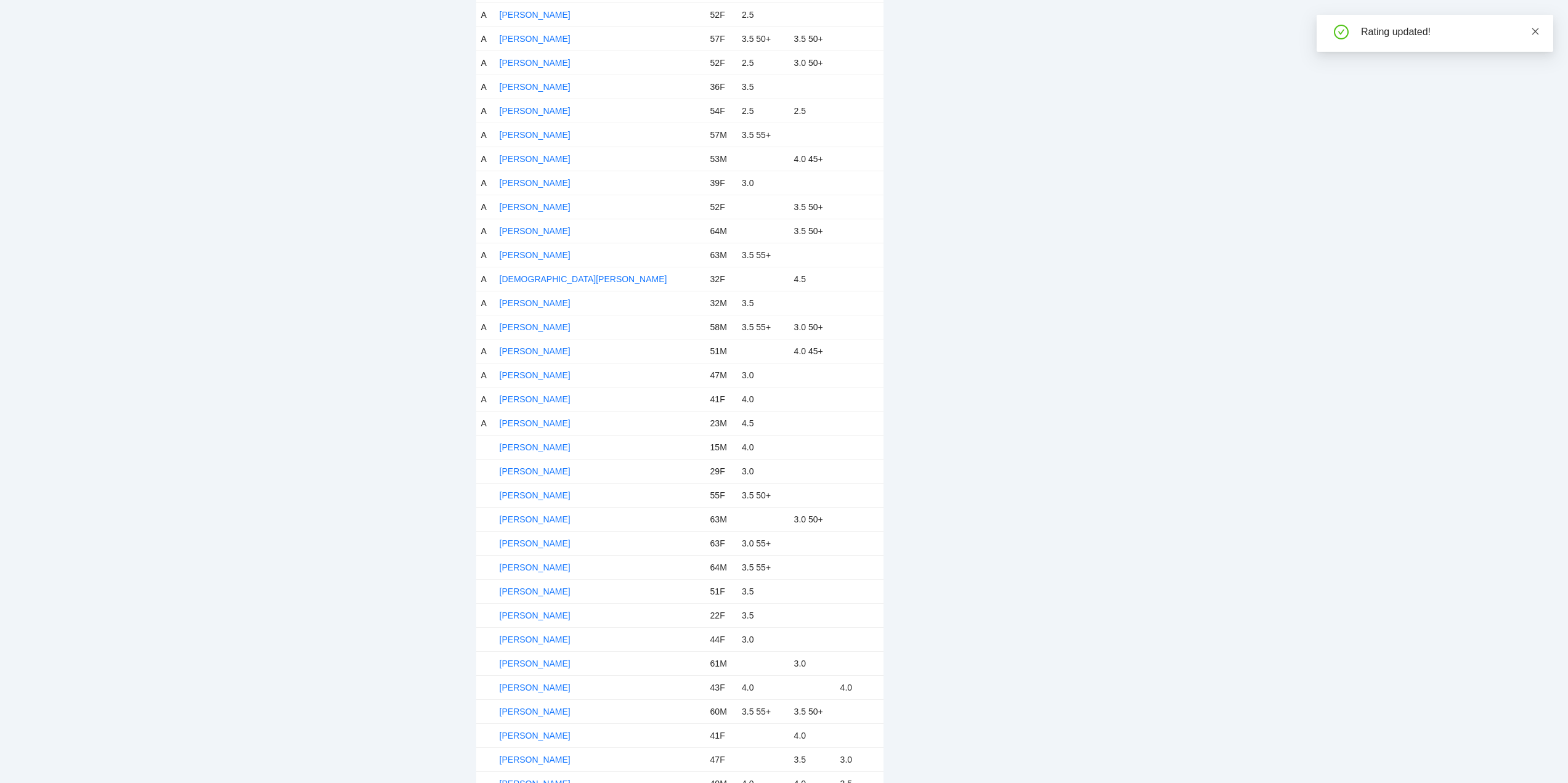
click at [1534, 30] on icon "close" at bounding box center [1535, 31] width 8 height 8
click at [512, 442] on link "Daniel Ybarra Jr." at bounding box center [535, 447] width 71 height 10
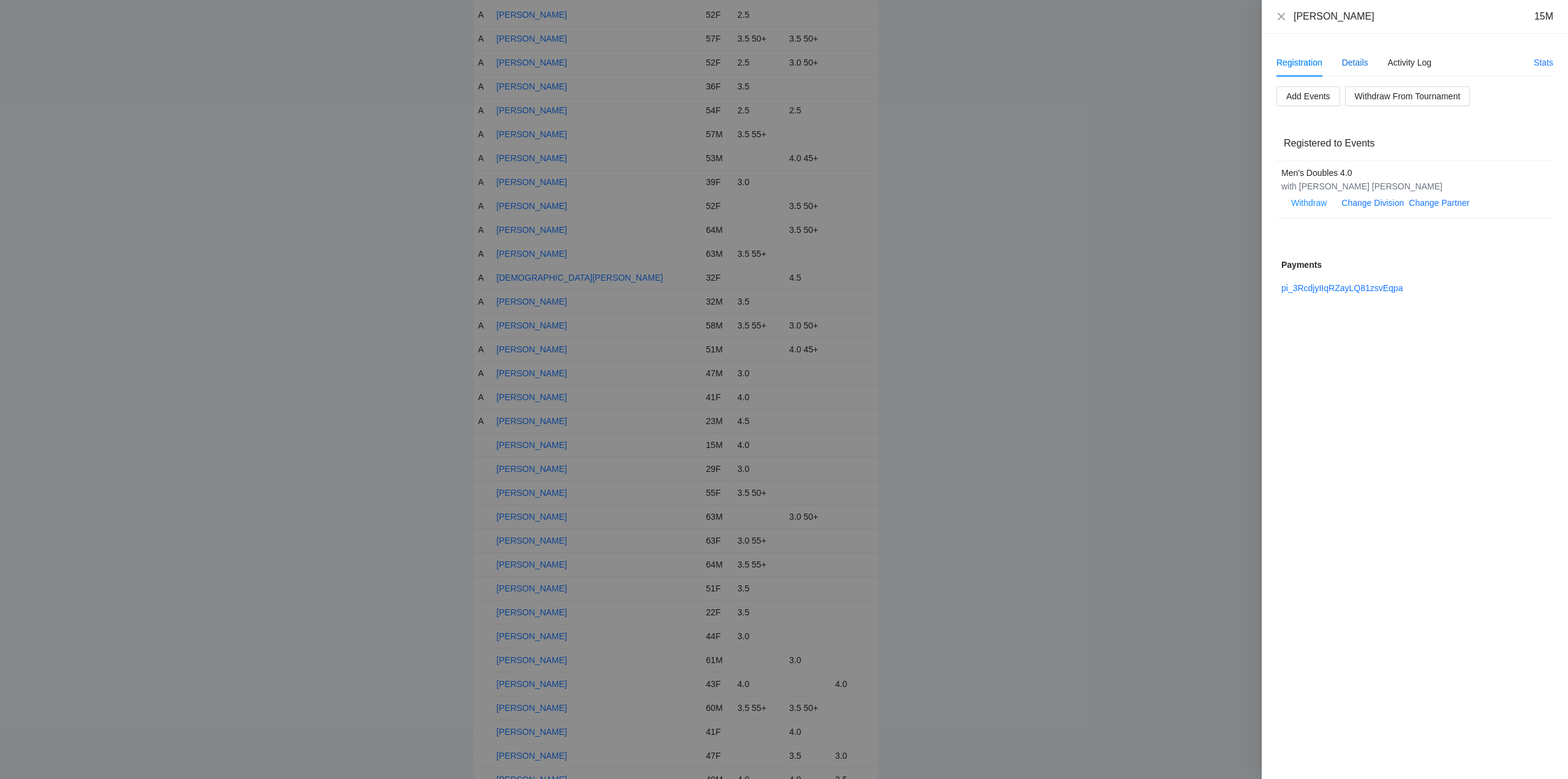
click at [1358, 57] on div "Details" at bounding box center [1354, 63] width 27 height 14
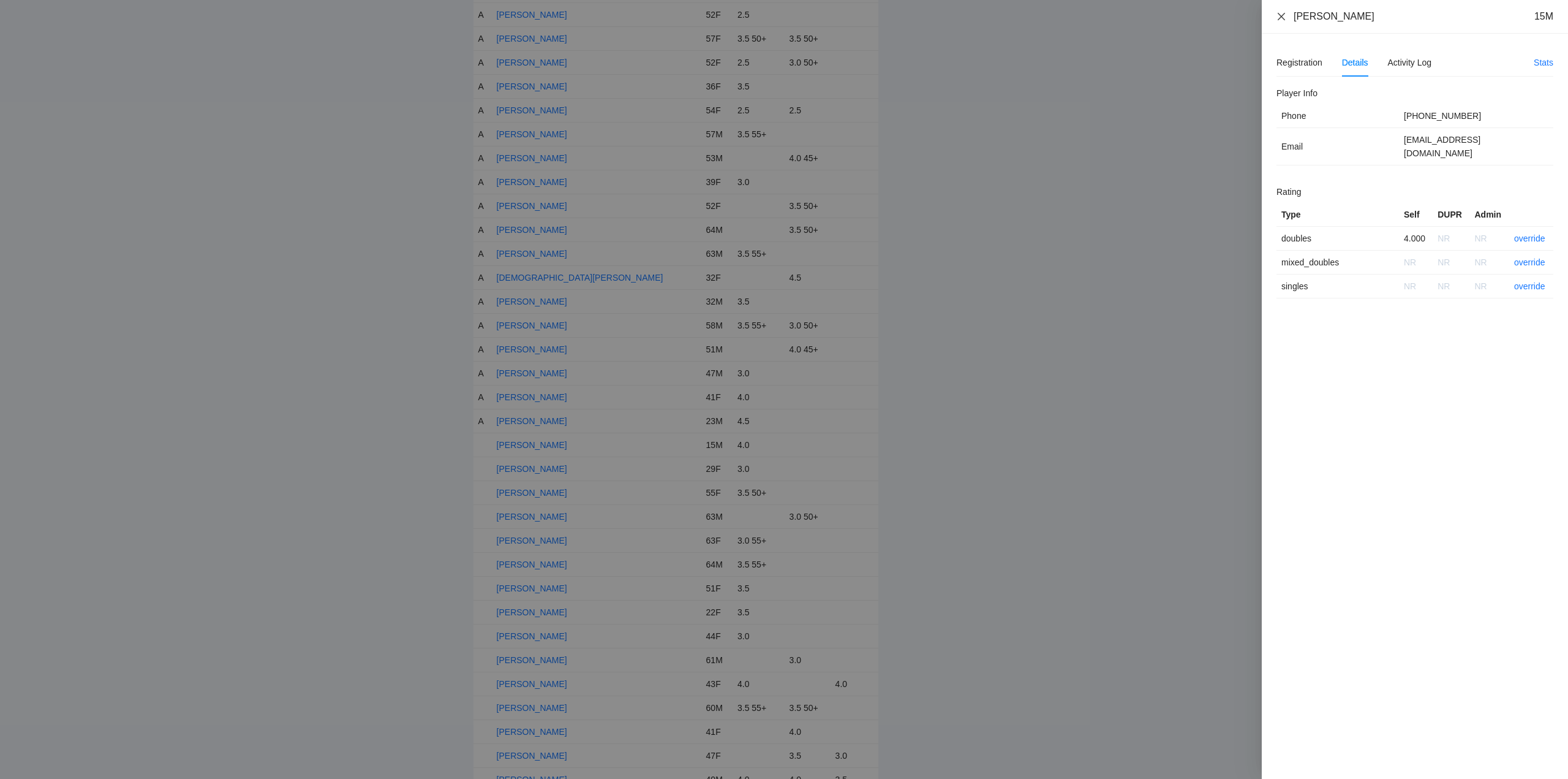
drag, startPoint x: 1373, startPoint y: 22, endPoint x: 1283, endPoint y: 21, distance: 90.0
click at [1283, 21] on div "Daniel Ybarra Jr. 15M" at bounding box center [1415, 17] width 277 height 14
click at [1525, 233] on link "override" at bounding box center [1529, 238] width 31 height 10
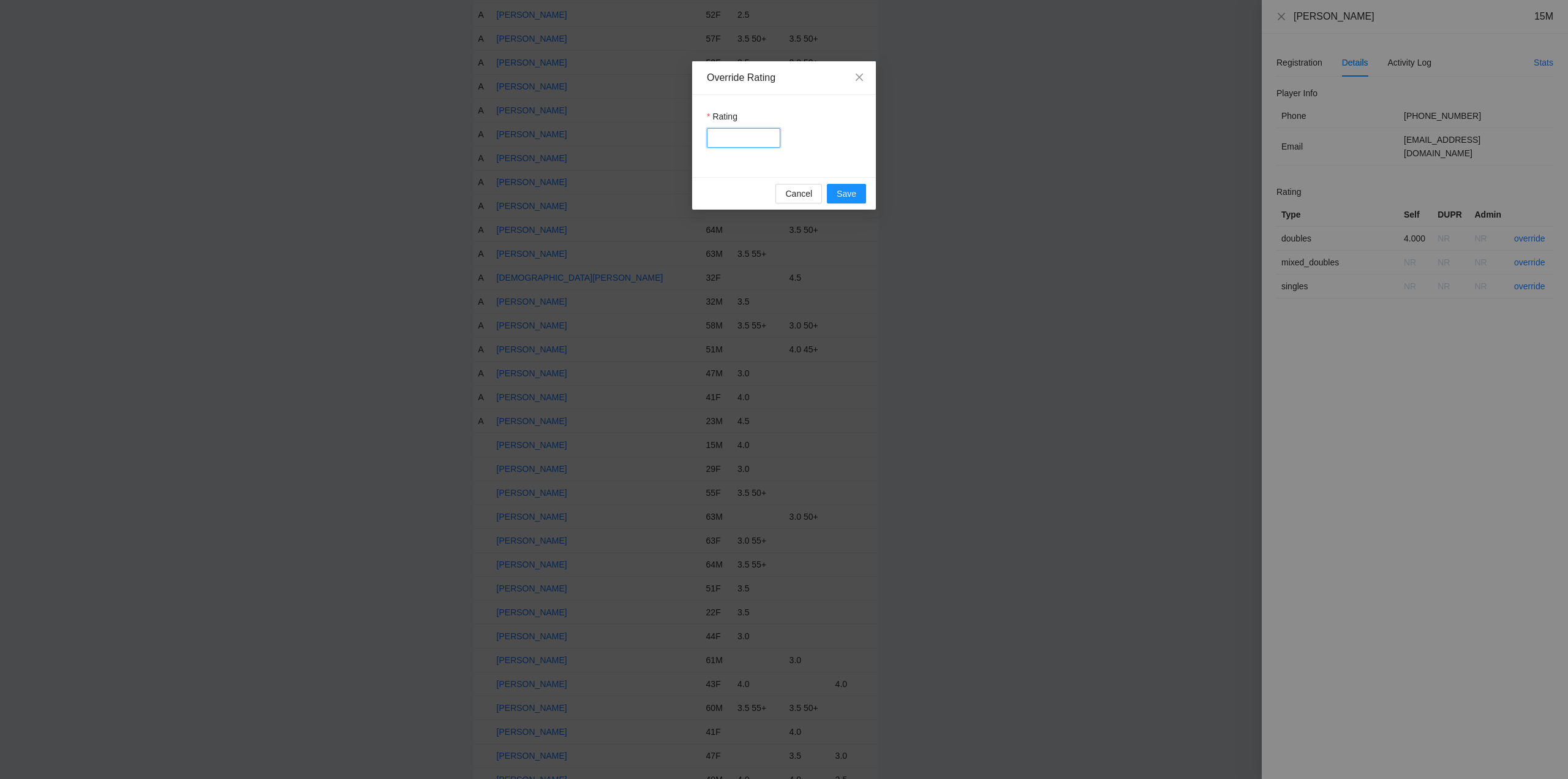
click at [730, 137] on input "Rating" at bounding box center [744, 138] width 73 height 20
type input "***"
click at [847, 192] on span "Save" at bounding box center [847, 194] width 20 height 14
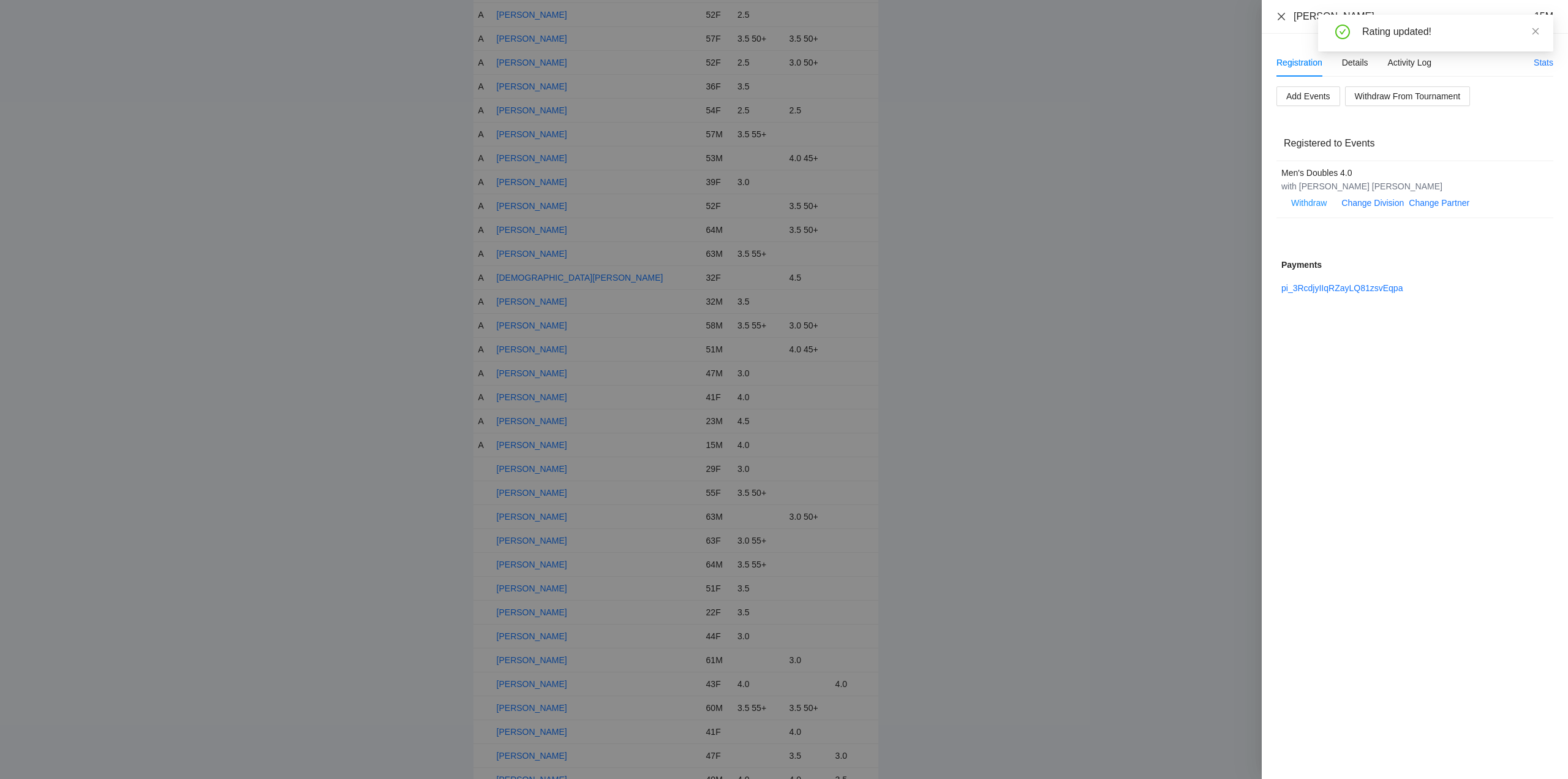
click at [1283, 13] on icon "close" at bounding box center [1281, 16] width 10 height 10
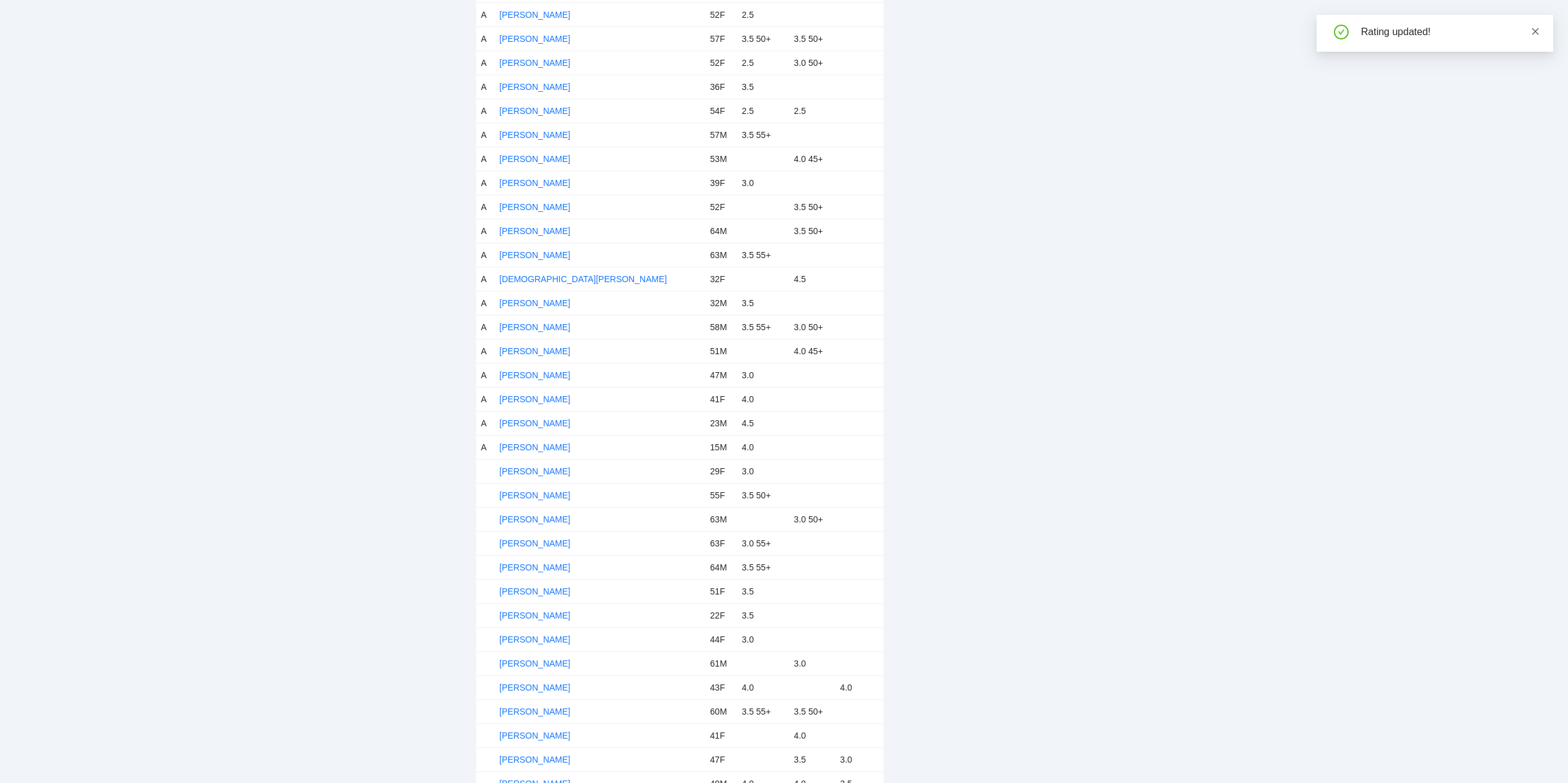
drag, startPoint x: 1533, startPoint y: 31, endPoint x: 1533, endPoint y: 38, distance: 7.0
click at [1533, 30] on icon "close" at bounding box center [1535, 31] width 8 height 8
drag, startPoint x: 519, startPoint y: 471, endPoint x: 593, endPoint y: 474, distance: 74.1
click at [519, 471] on link "[PERSON_NAME]" at bounding box center [535, 471] width 71 height 10
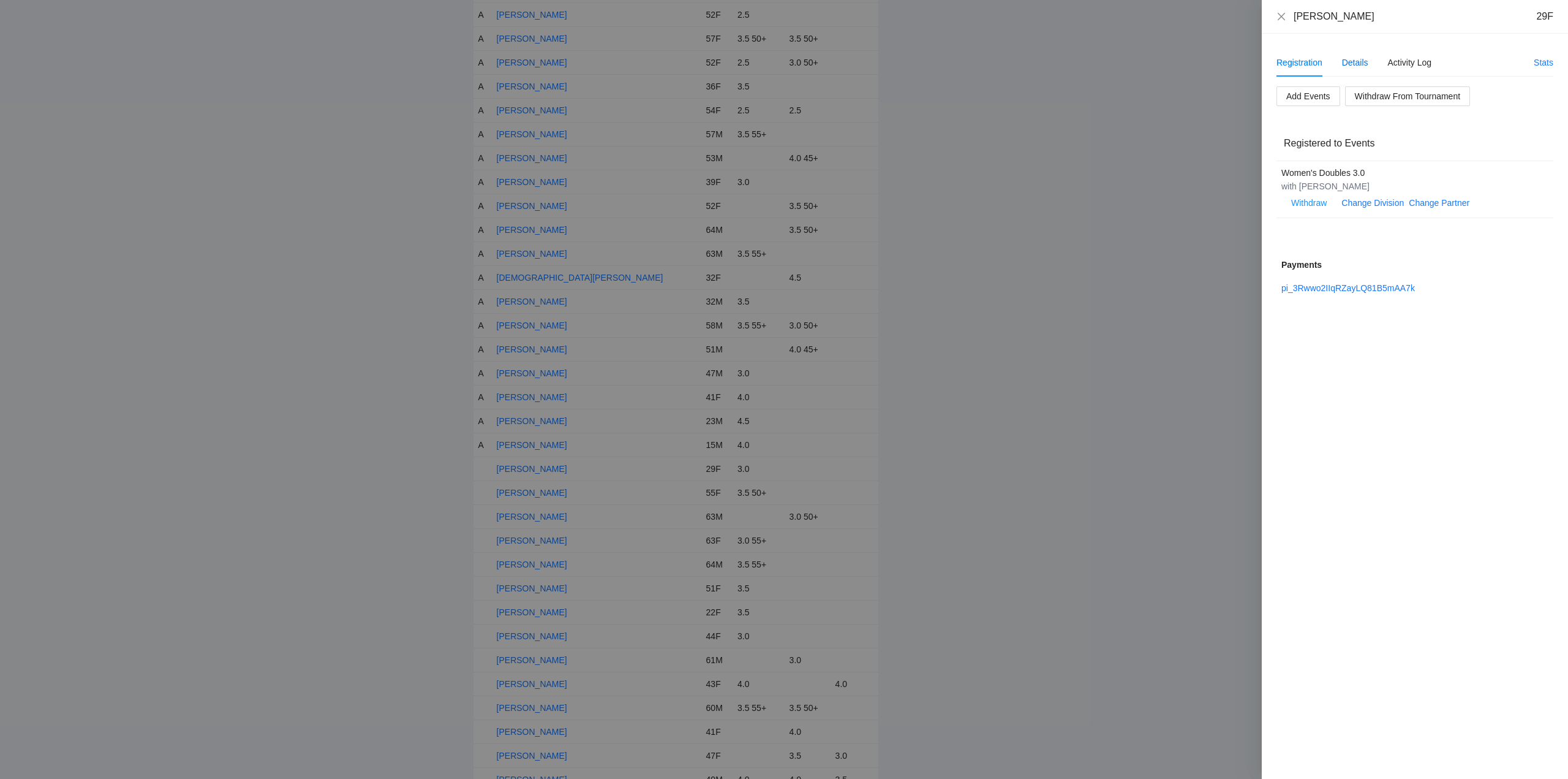
drag, startPoint x: 1351, startPoint y: 59, endPoint x: 1364, endPoint y: 45, distance: 19.1
click at [1351, 59] on div "Details" at bounding box center [1354, 63] width 27 height 14
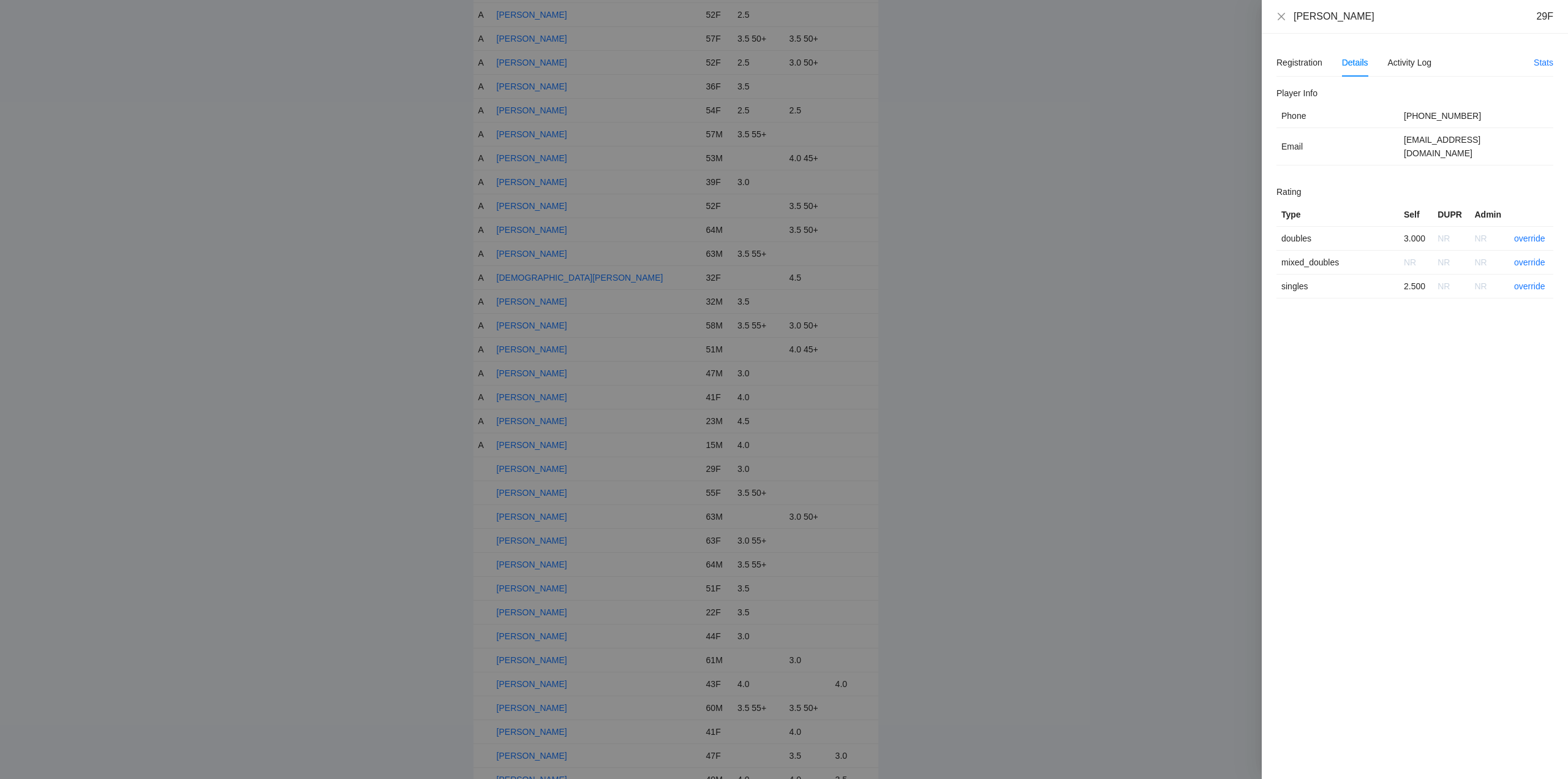
drag, startPoint x: 1378, startPoint y: 18, endPoint x: 1289, endPoint y: 18, distance: 89.0
click at [1289, 18] on div "Daniela Montalvo 29F" at bounding box center [1415, 17] width 277 height 14
click at [1533, 282] on link "override" at bounding box center [1529, 286] width 31 height 10
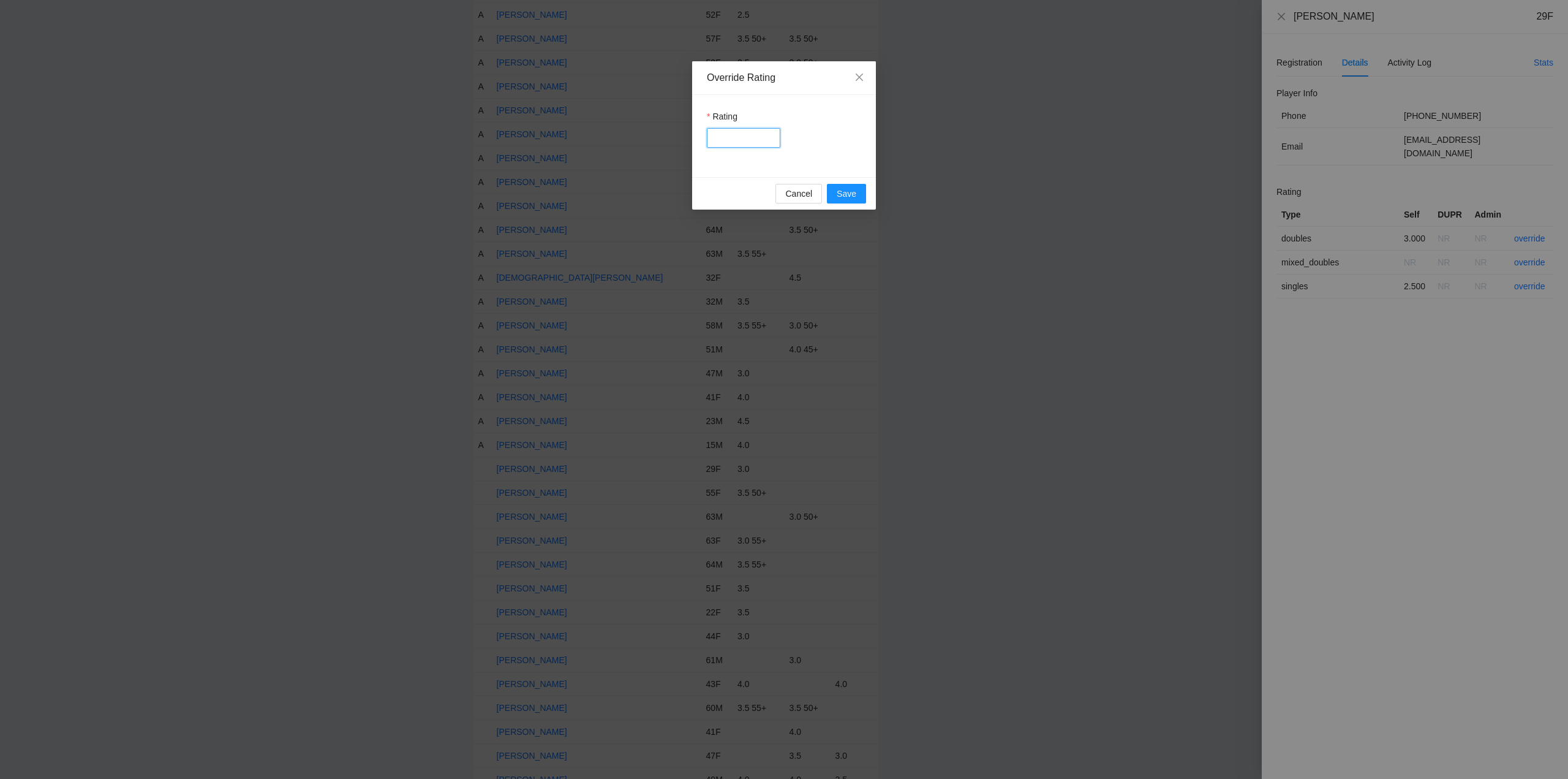
click at [739, 140] on input "Rating" at bounding box center [744, 138] width 73 height 20
type input "***"
click at [848, 192] on span "Save" at bounding box center [847, 194] width 20 height 14
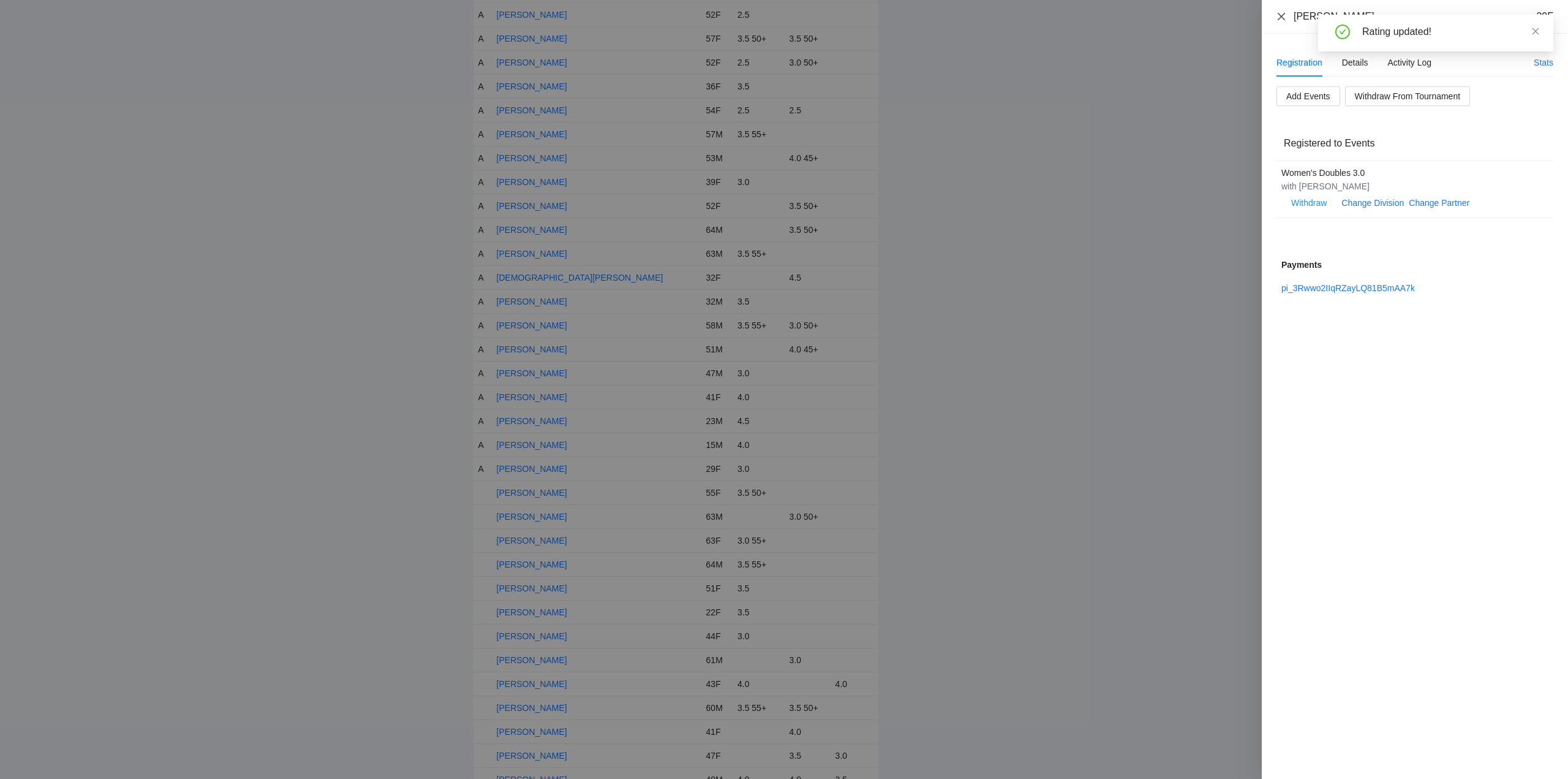
click at [1279, 15] on icon "close" at bounding box center [1281, 16] width 10 height 10
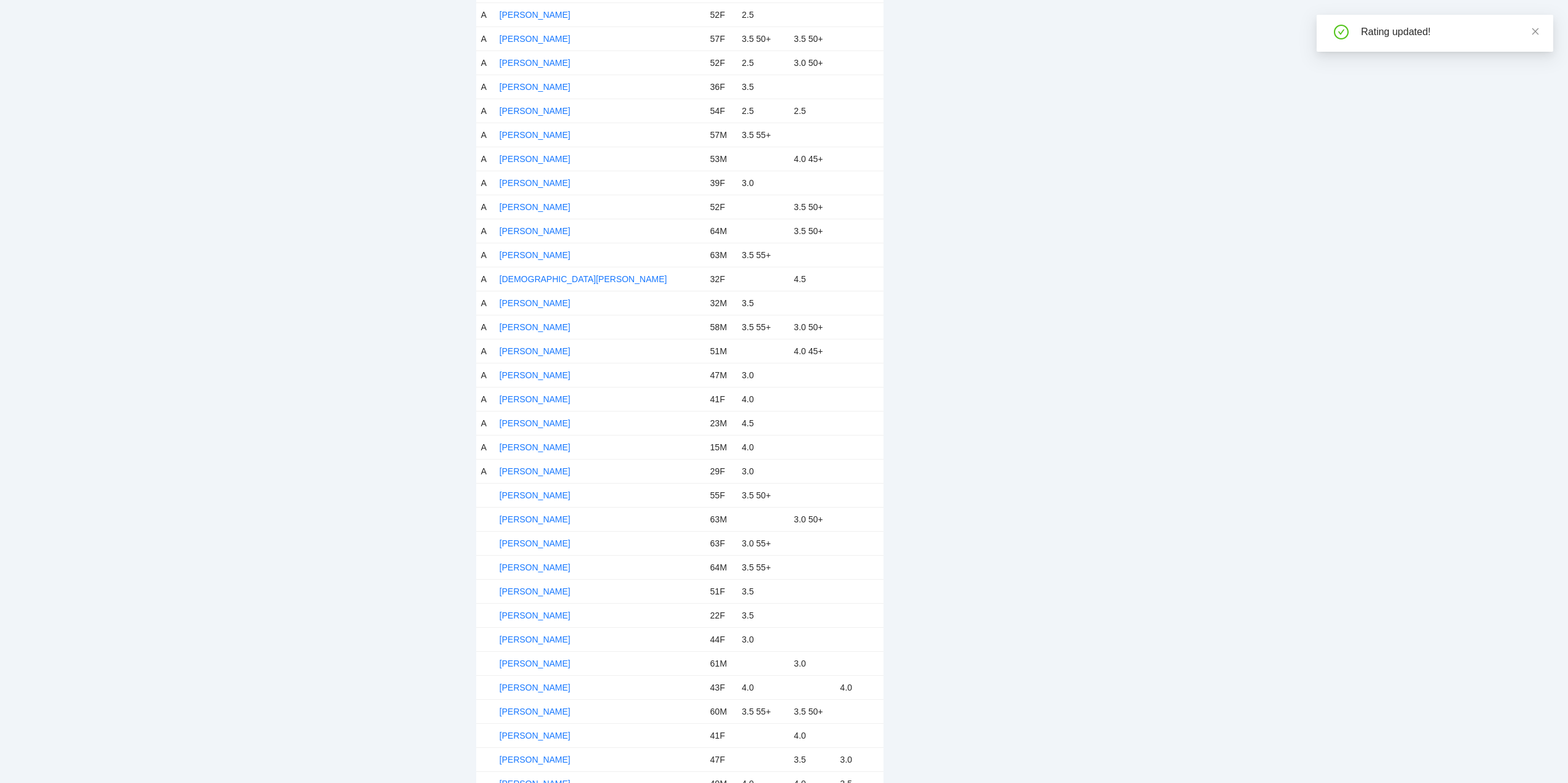
drag, startPoint x: 506, startPoint y: 492, endPoint x: 580, endPoint y: 511, distance: 76.4
click at [509, 492] on link "Dawn Soong" at bounding box center [535, 495] width 71 height 10
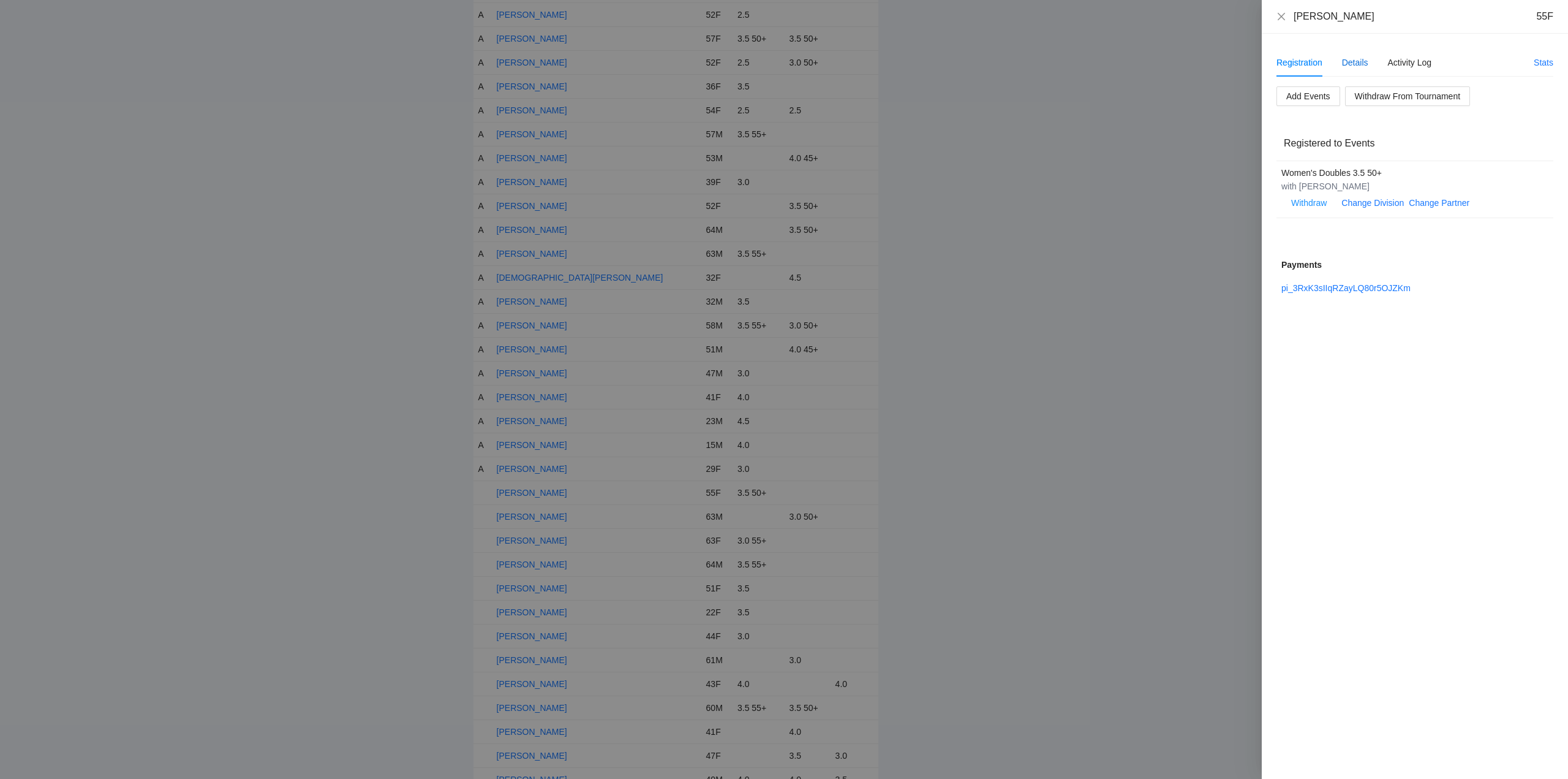
drag, startPoint x: 1357, startPoint y: 63, endPoint x: 1358, endPoint y: 56, distance: 7.1
click at [1358, 63] on div "Details" at bounding box center [1354, 63] width 27 height 14
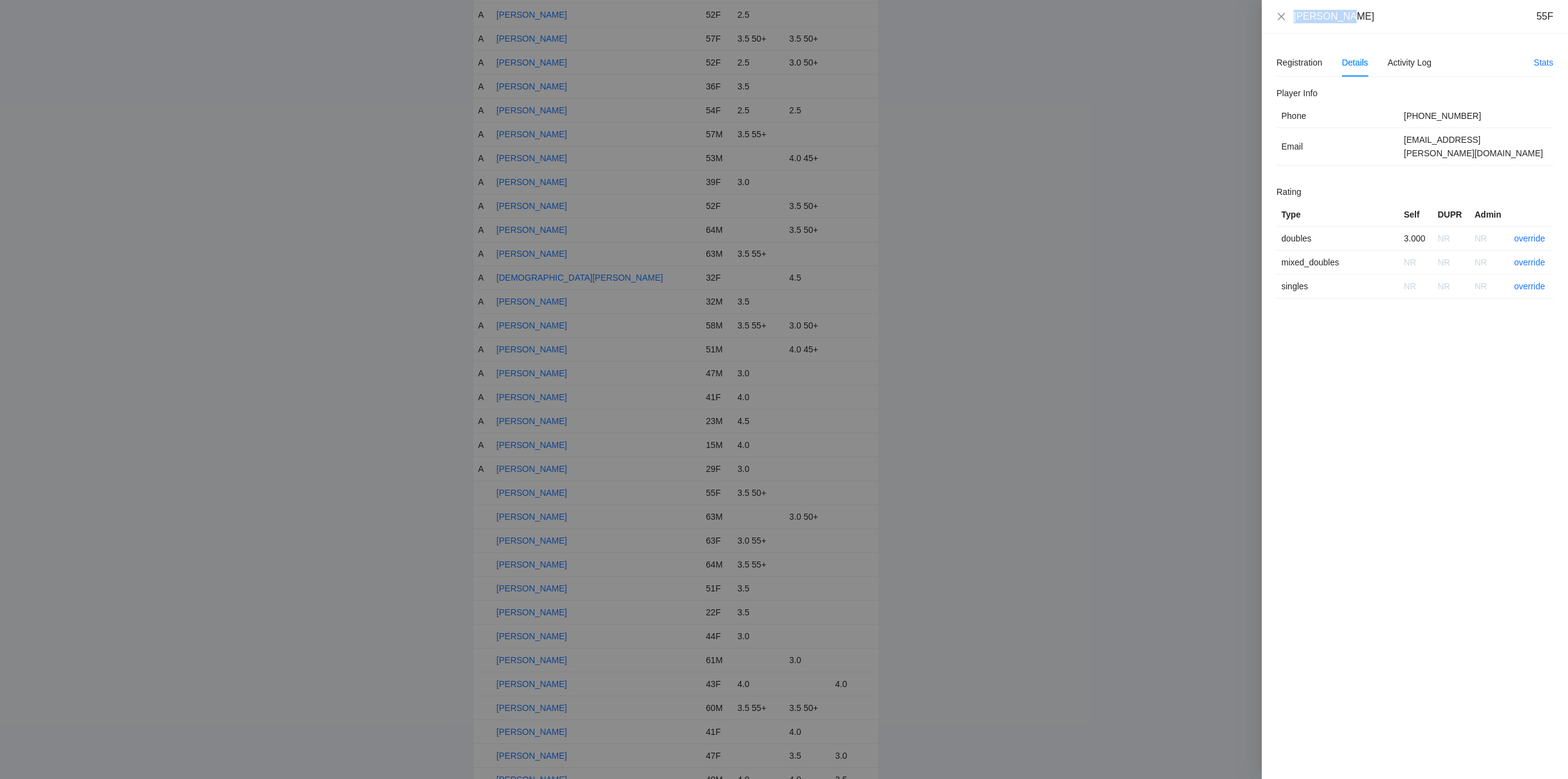
drag, startPoint x: 1356, startPoint y: 22, endPoint x: 1293, endPoint y: 16, distance: 63.3
click at [1283, 19] on div "Dawn Soong 55F" at bounding box center [1415, 17] width 307 height 34
click at [1540, 233] on link "override" at bounding box center [1529, 238] width 31 height 10
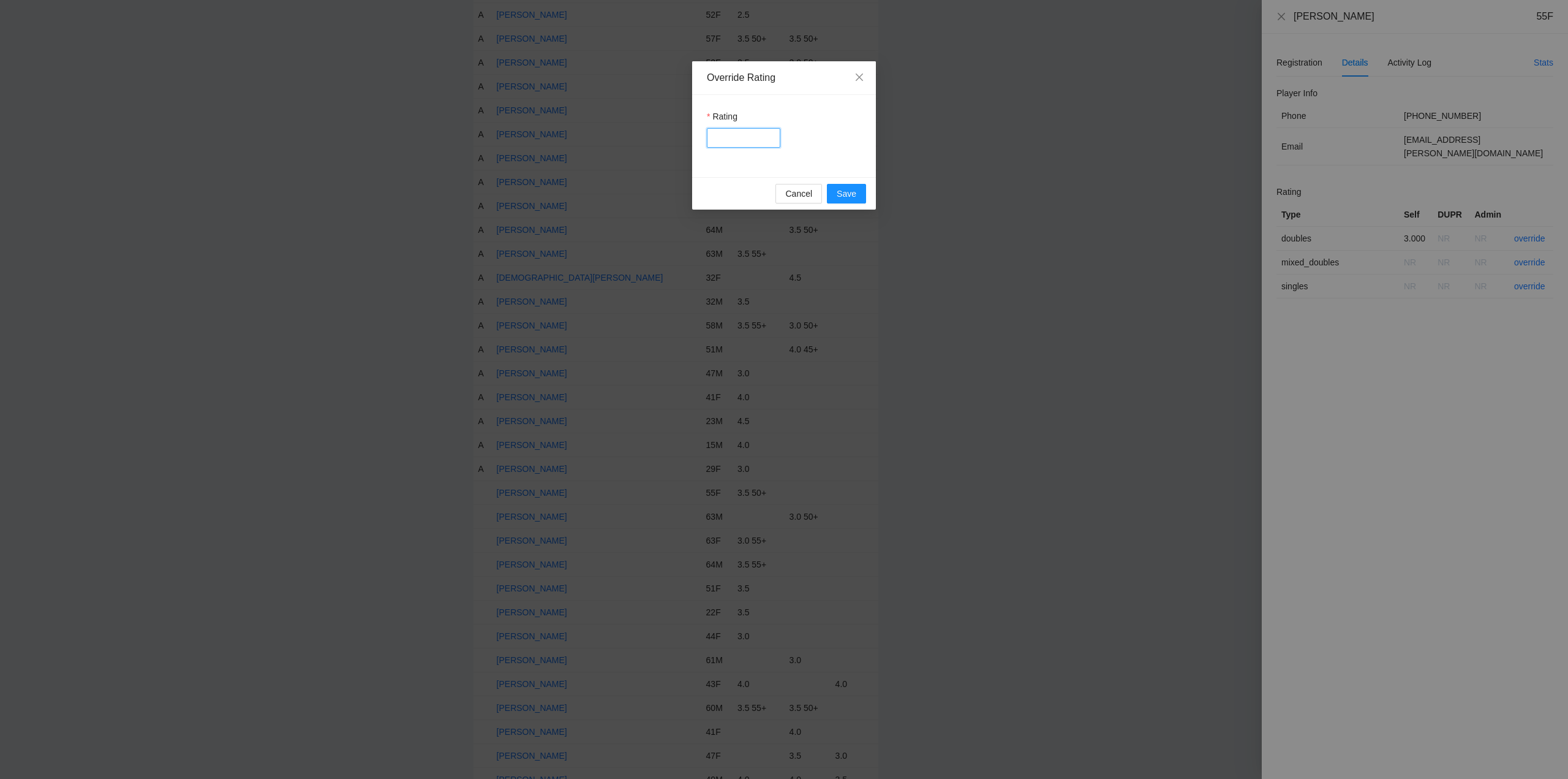
click at [754, 140] on input "Rating" at bounding box center [744, 138] width 73 height 20
type input "***"
click at [840, 190] on span "Save" at bounding box center [847, 194] width 20 height 14
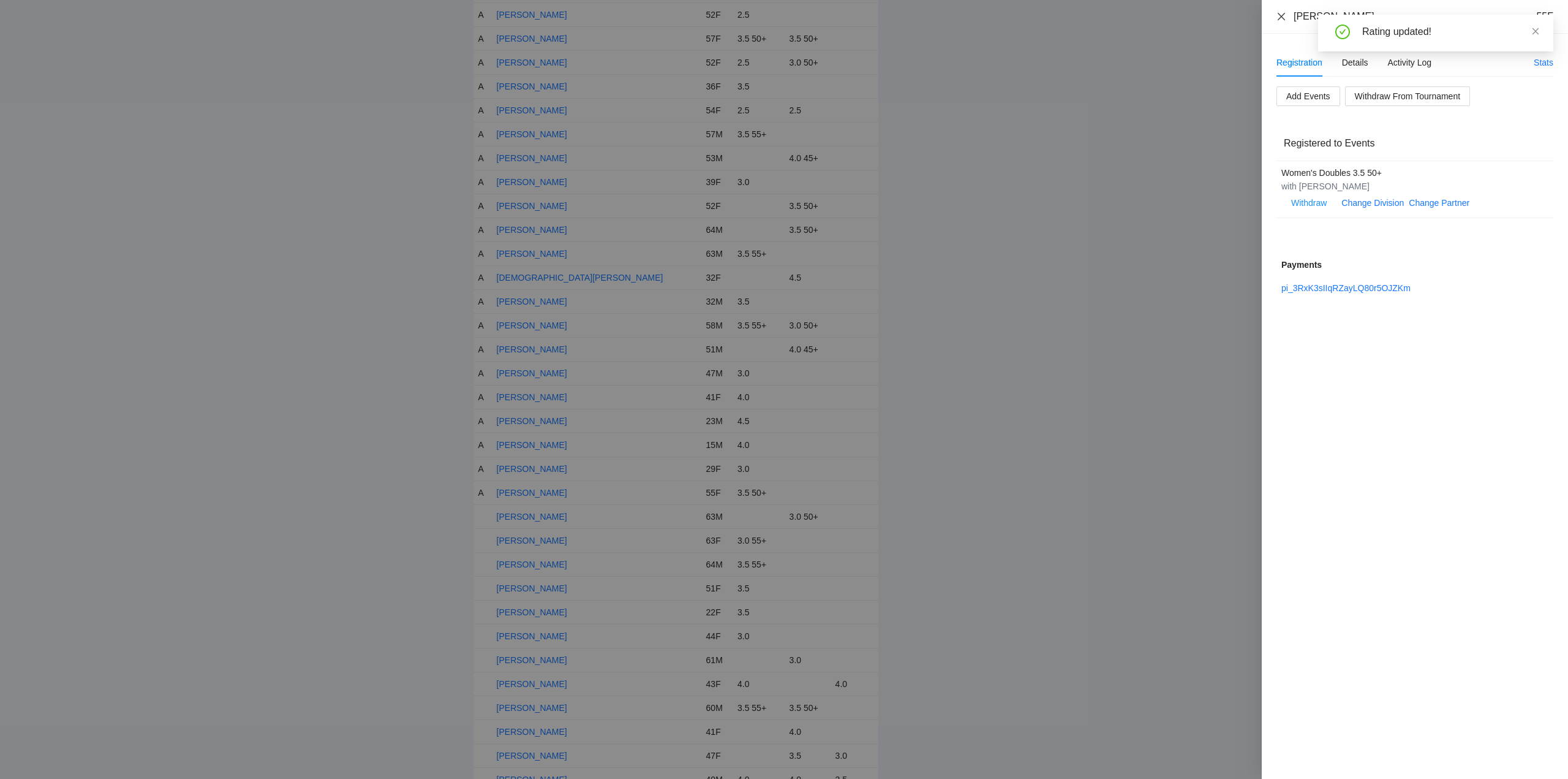
drag, startPoint x: 1280, startPoint y: 14, endPoint x: 1245, endPoint y: 92, distance: 85.5
click at [1280, 14] on icon "close" at bounding box center [1281, 16] width 10 height 10
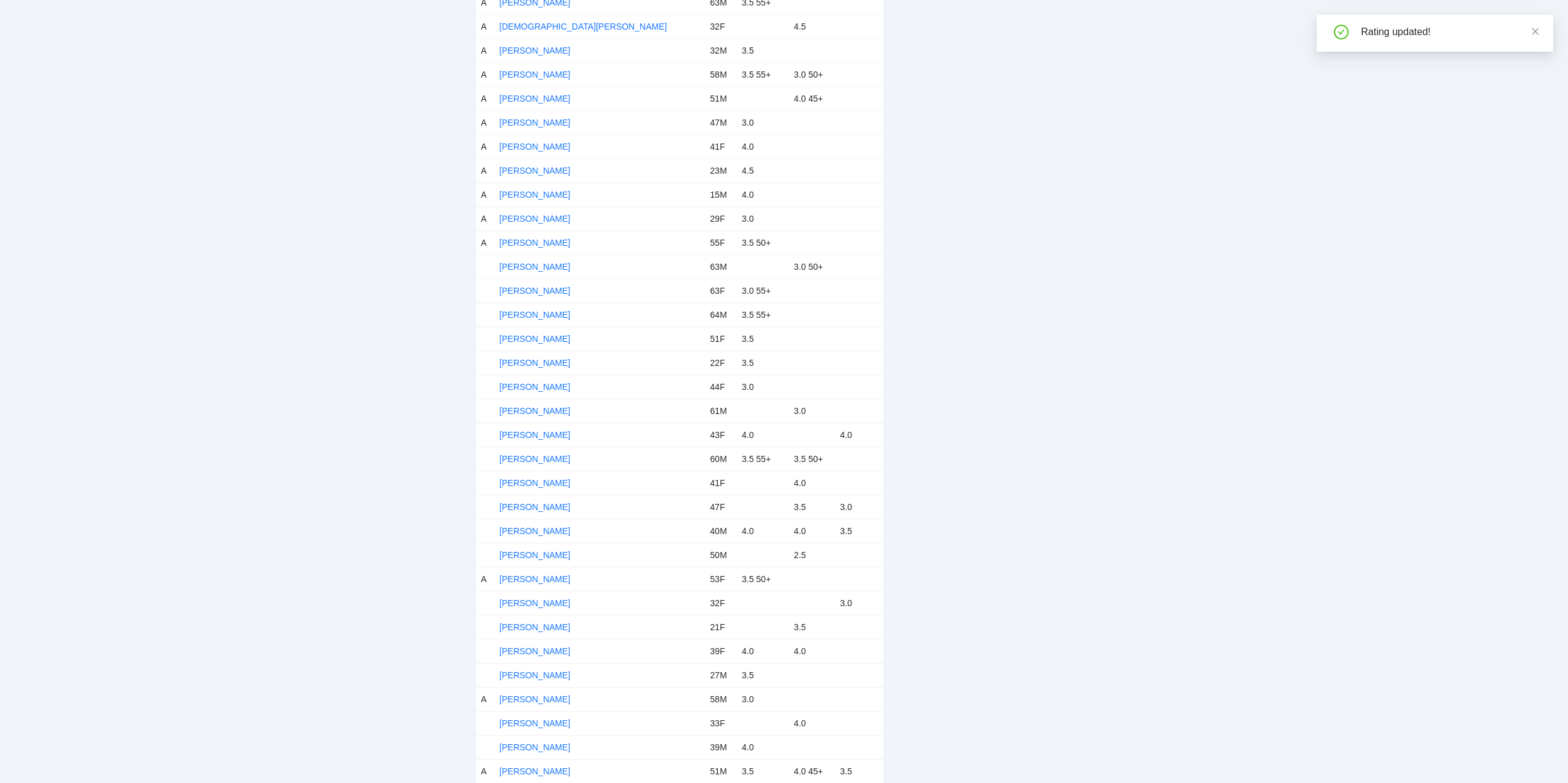
scroll to position [1170, 0]
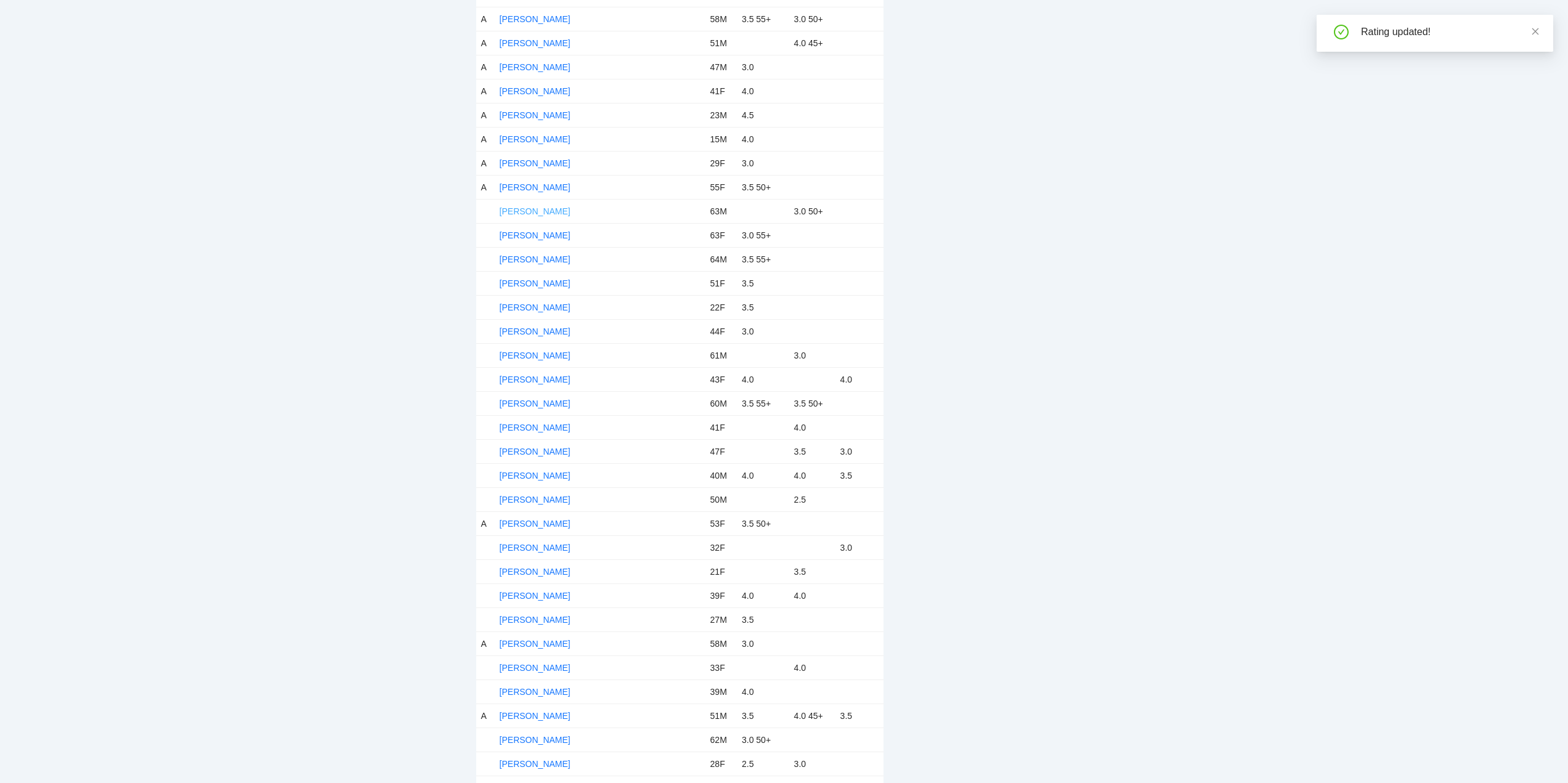
click at [545, 211] on link "Dean Goldhammer" at bounding box center [535, 211] width 71 height 10
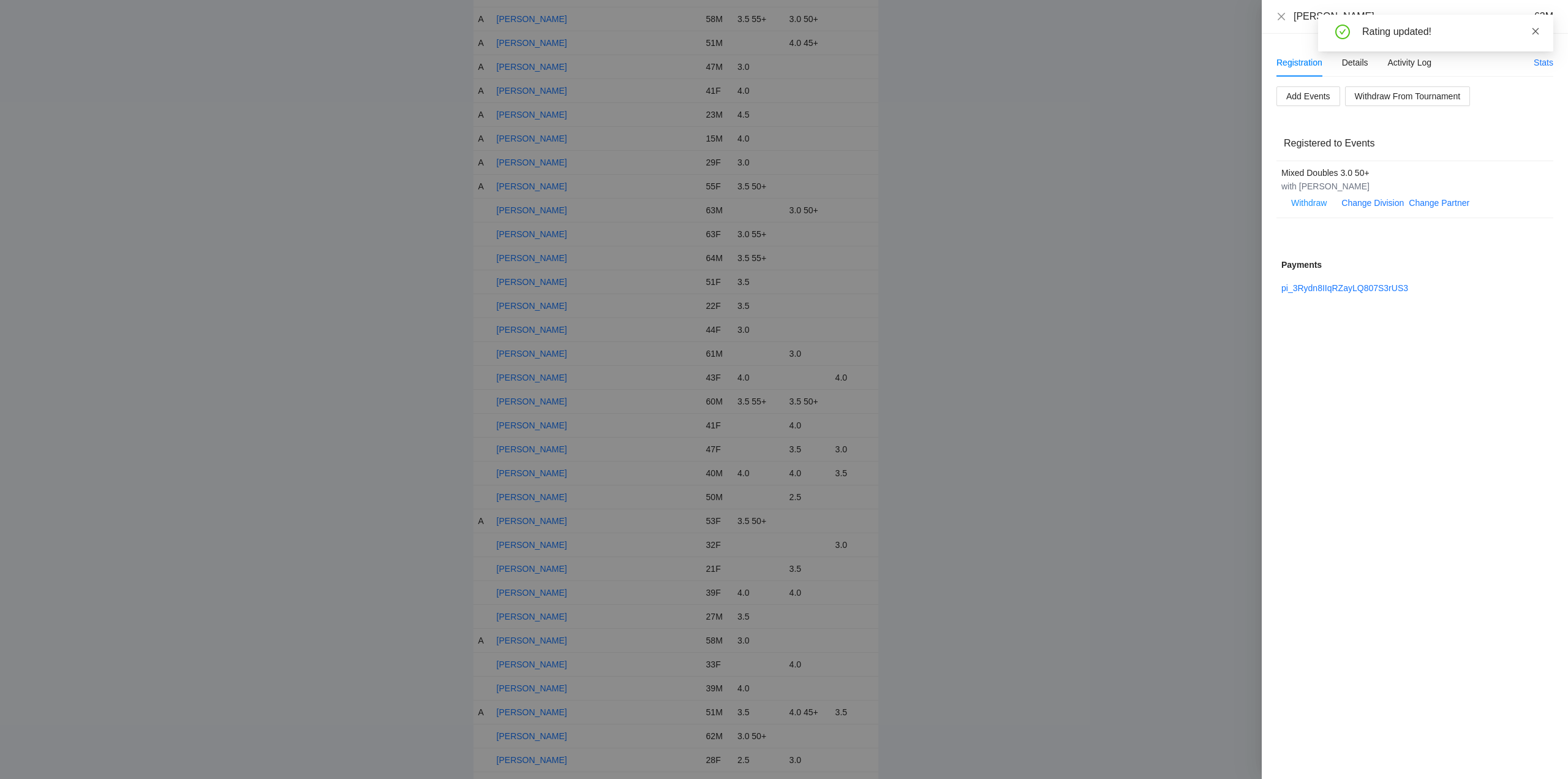
click at [1537, 30] on icon "close" at bounding box center [1535, 31] width 8 height 8
click at [1349, 59] on div "Details" at bounding box center [1354, 63] width 27 height 14
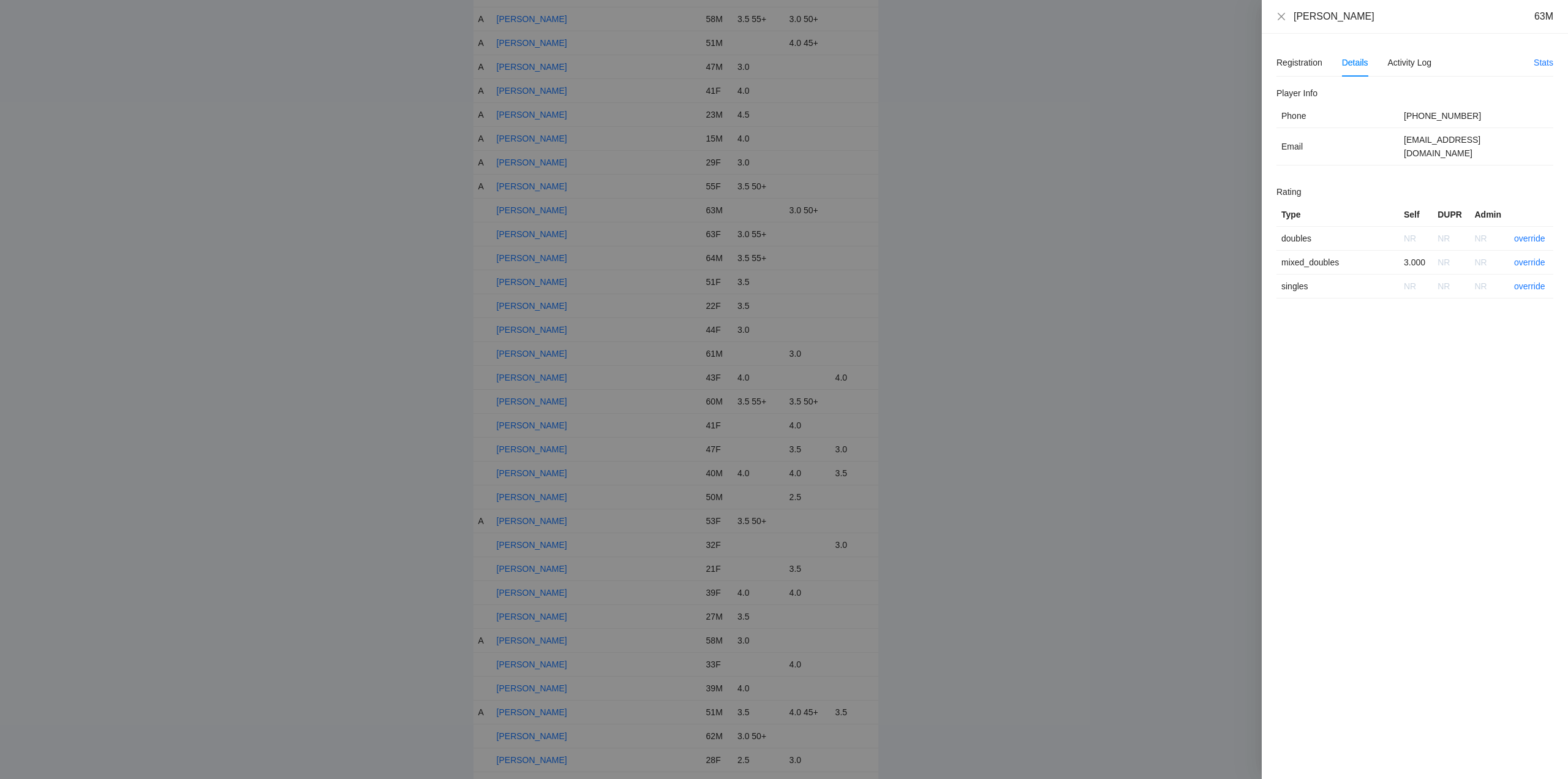
drag, startPoint x: 1383, startPoint y: 17, endPoint x: 1255, endPoint y: 19, distance: 128.0
click at [1255, 19] on div "Dean Goldhammer 63M Registration Details Activity Log Stats Add Events Withdraw…" at bounding box center [784, 389] width 1568 height 779
click at [1525, 257] on link "override" at bounding box center [1529, 262] width 31 height 10
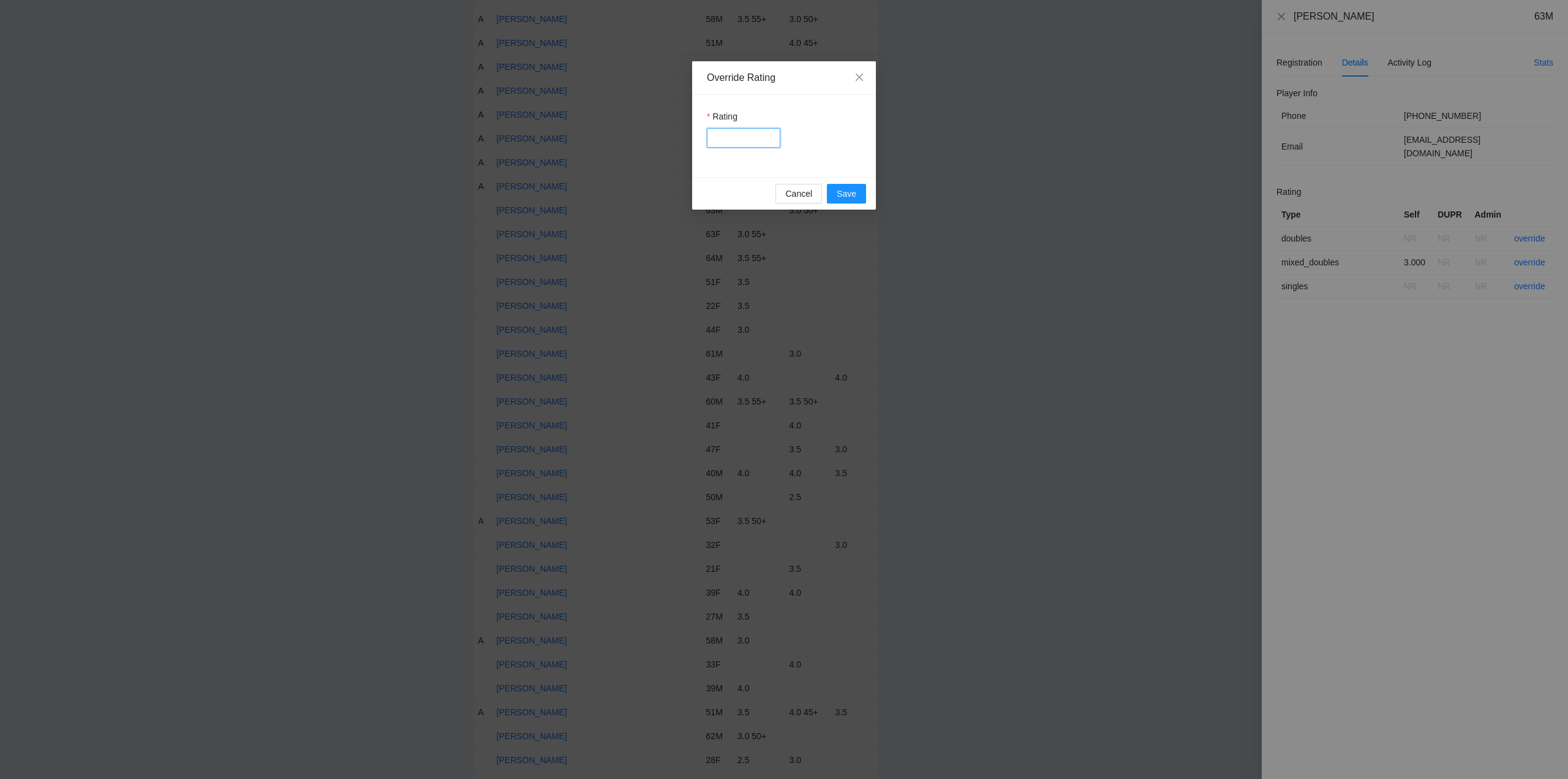
click at [725, 135] on input "Rating" at bounding box center [744, 138] width 73 height 20
type input "***"
drag, startPoint x: 846, startPoint y: 194, endPoint x: 944, endPoint y: 196, distance: 98.0
click at [850, 195] on span "Save" at bounding box center [847, 194] width 20 height 14
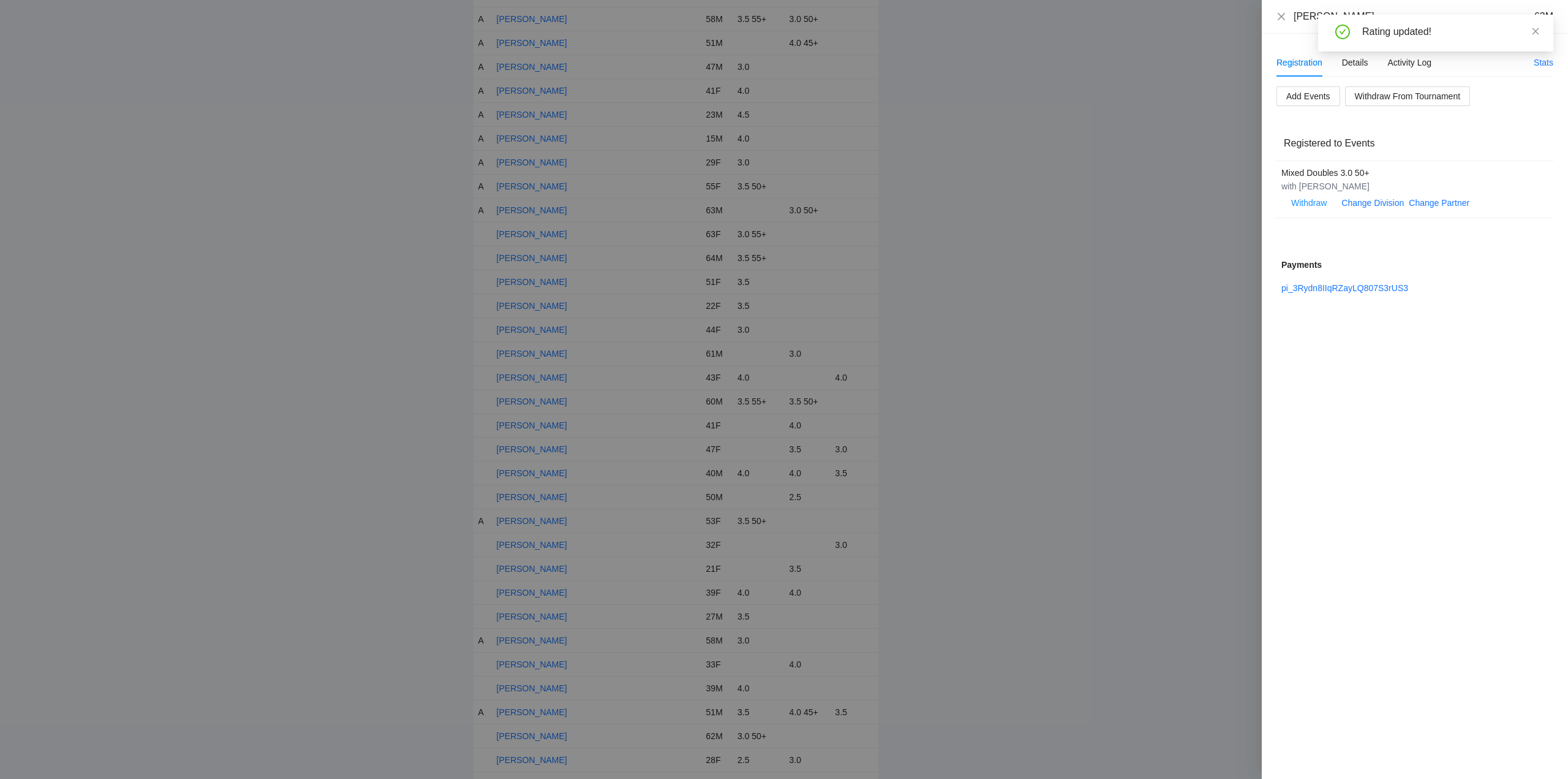
click at [1537, 31] on icon "close" at bounding box center [1535, 31] width 8 height 8
click at [1282, 14] on icon "close" at bounding box center [1281, 16] width 10 height 10
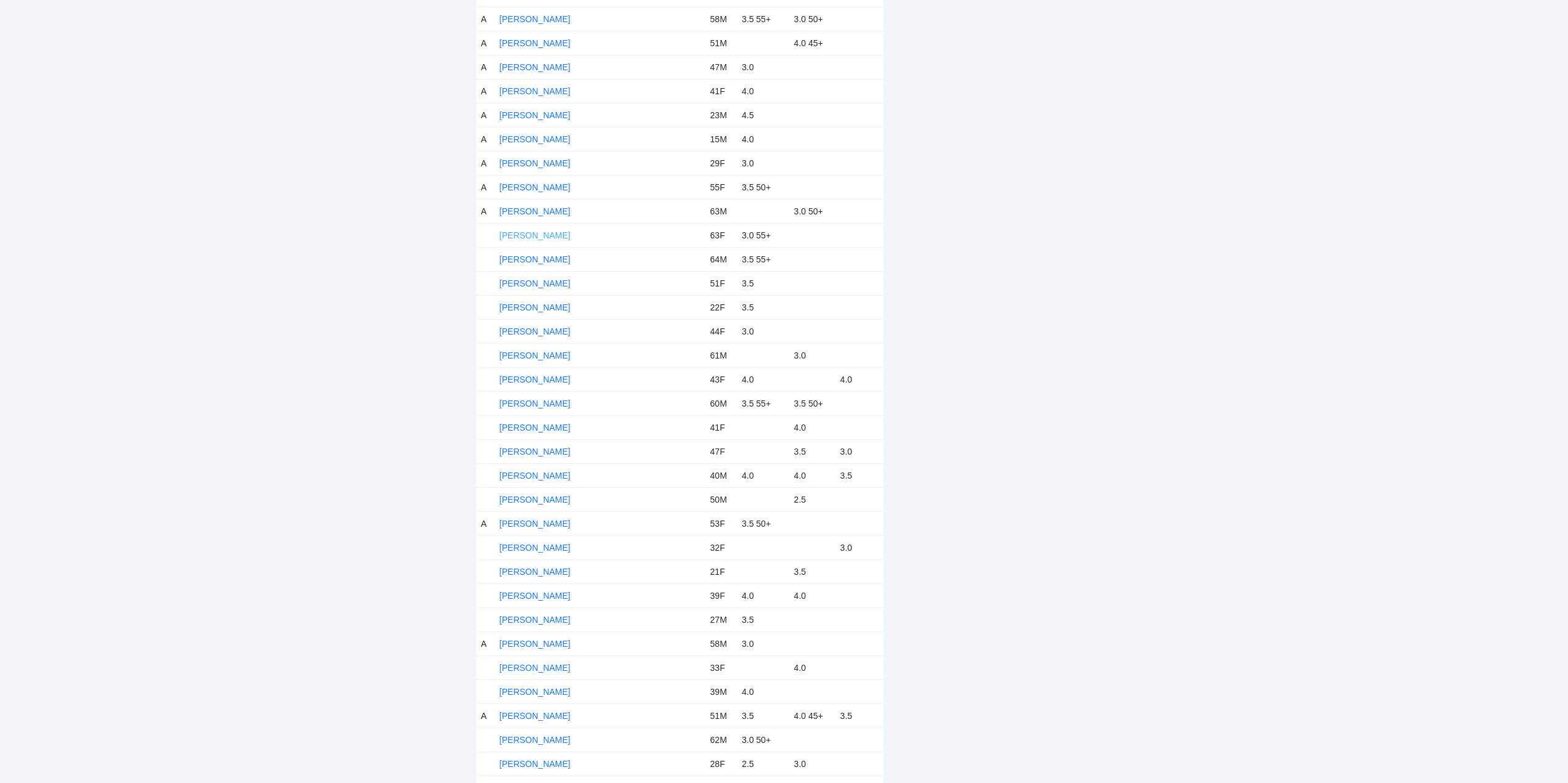
click at [521, 232] on link "Deborah Schmidt" at bounding box center [535, 235] width 71 height 10
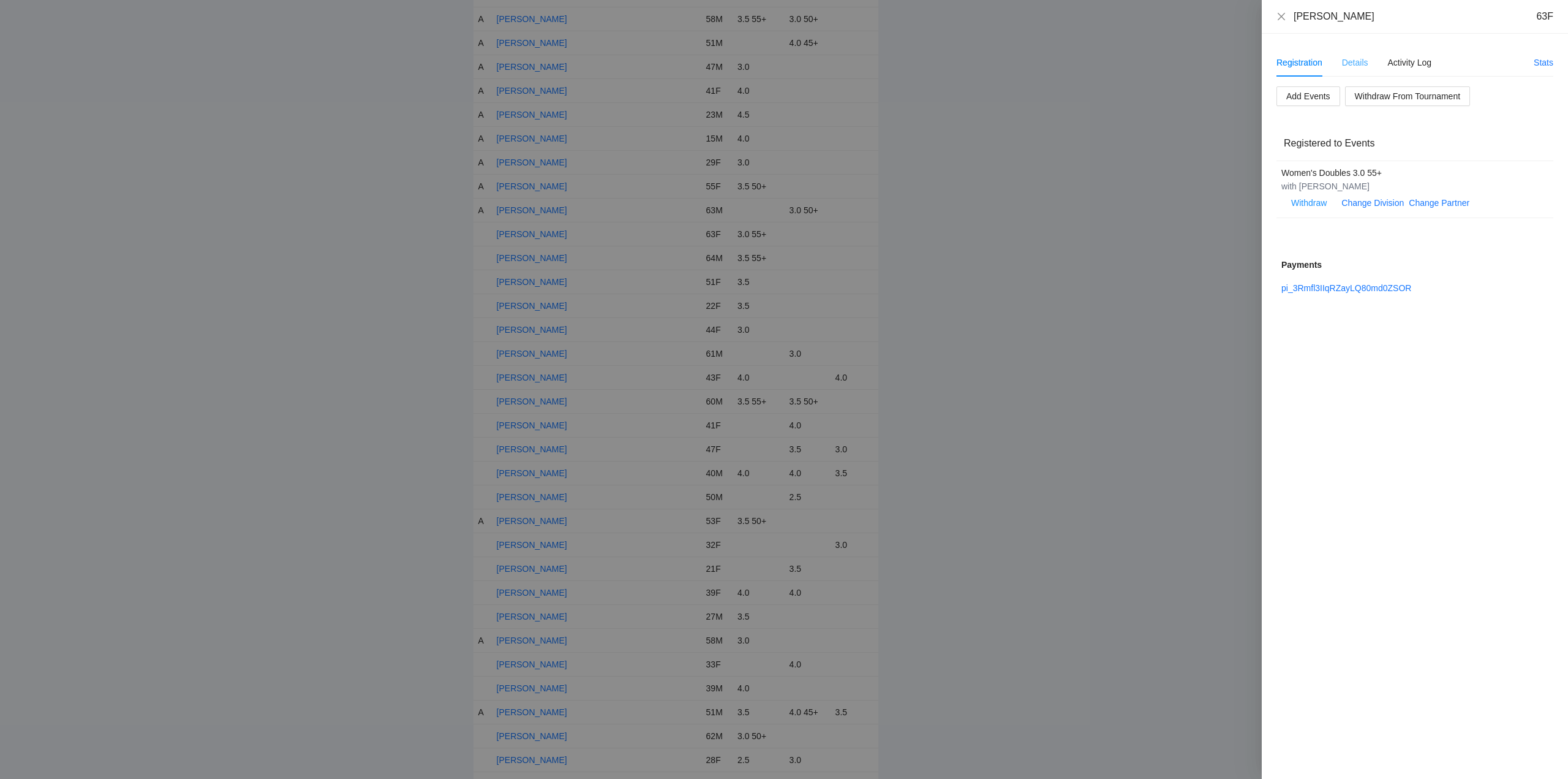
drag, startPoint x: 1385, startPoint y: 73, endPoint x: 1361, endPoint y: 69, distance: 24.3
click at [1386, 72] on div "Registration Details Activity Log" at bounding box center [1354, 62] width 155 height 28
click at [1352, 63] on div "Details" at bounding box center [1354, 63] width 27 height 14
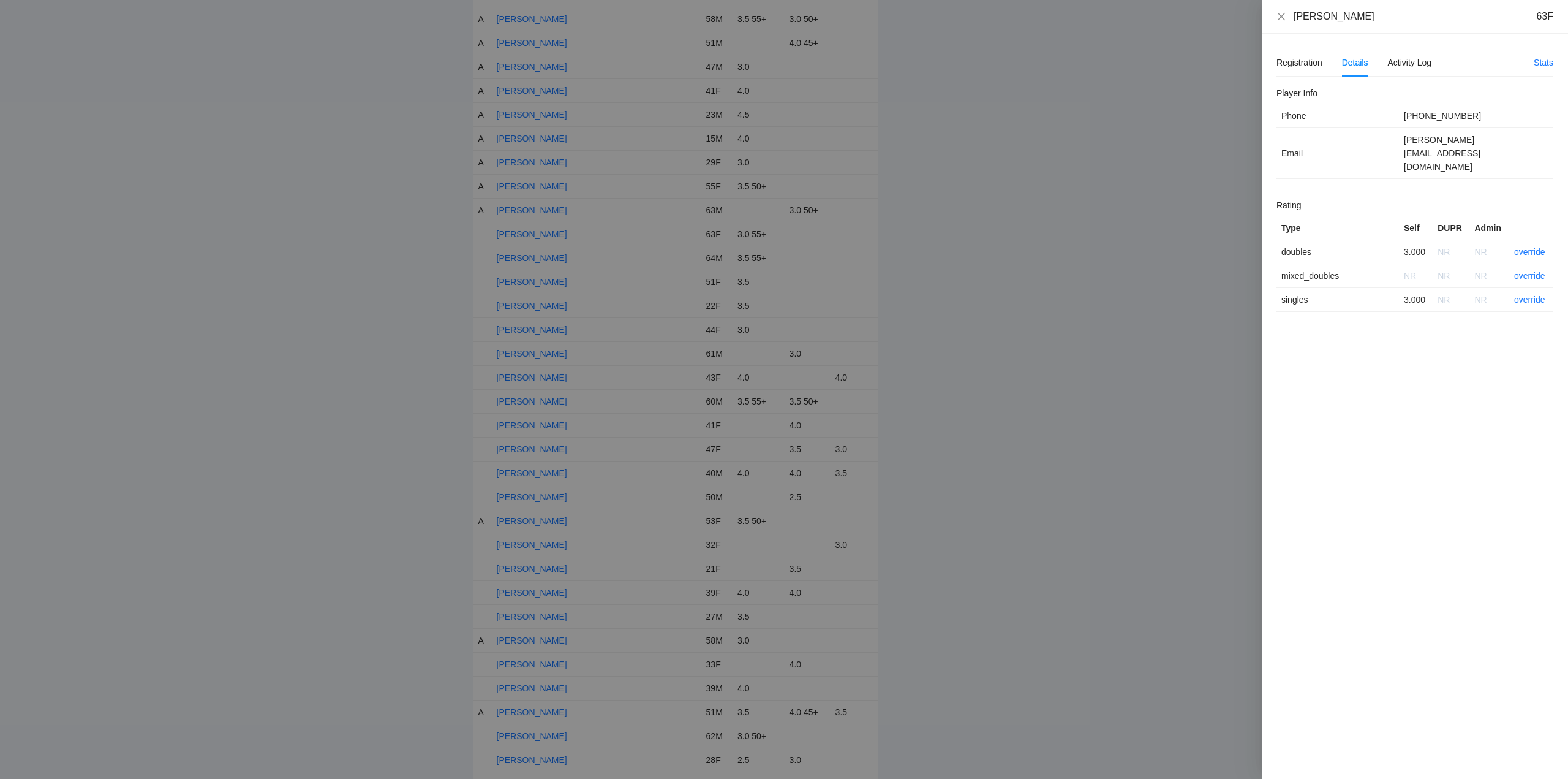
drag, startPoint x: 1379, startPoint y: 23, endPoint x: 1289, endPoint y: 20, distance: 90.0
click at [1289, 20] on div "Deborah Schmidt 63F" at bounding box center [1415, 17] width 277 height 14
click at [1536, 247] on link "override" at bounding box center [1529, 252] width 31 height 10
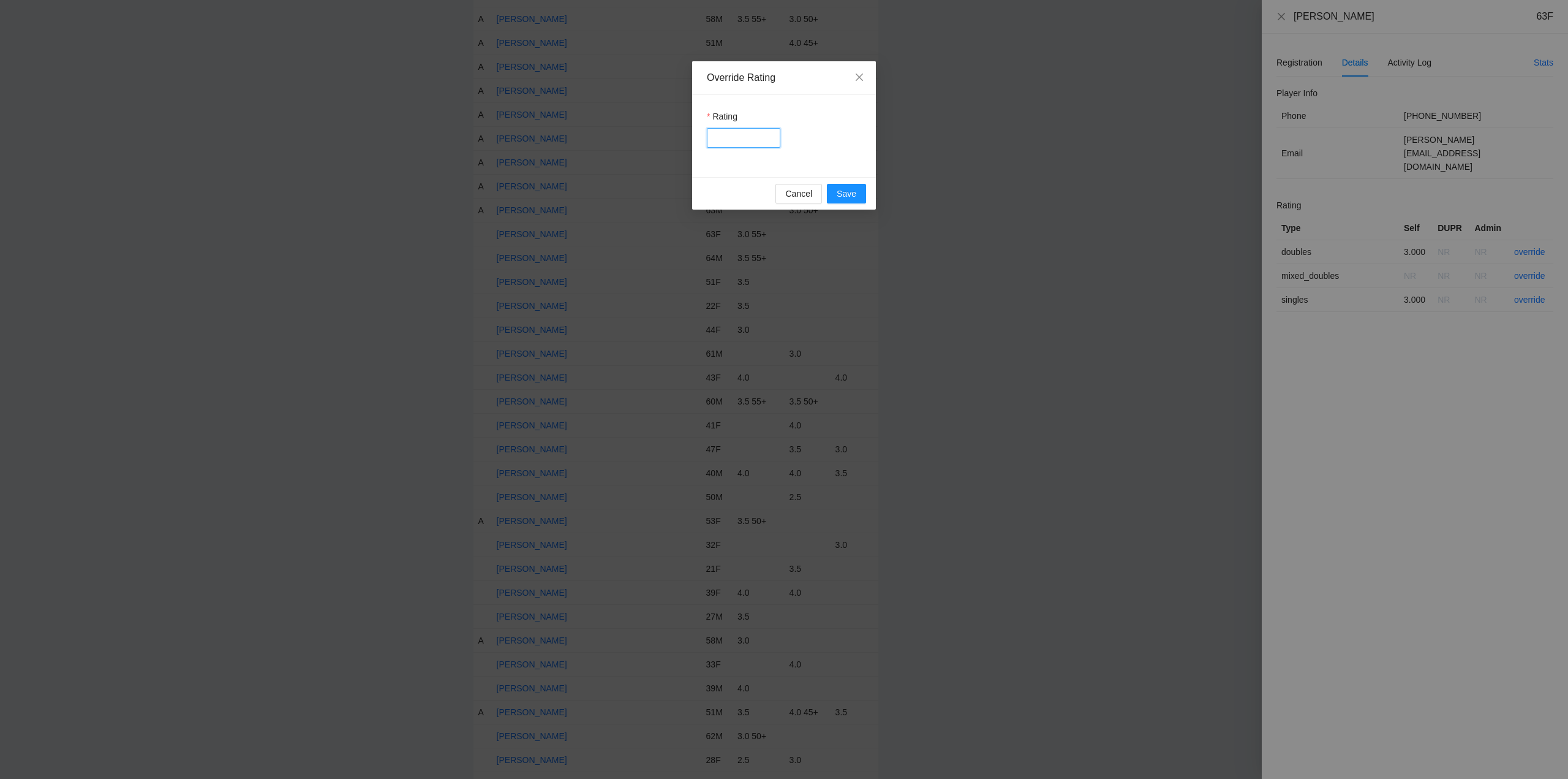
click at [729, 138] on input "Rating" at bounding box center [744, 138] width 73 height 20
type input "***"
click at [838, 192] on span "Save" at bounding box center [847, 194] width 20 height 14
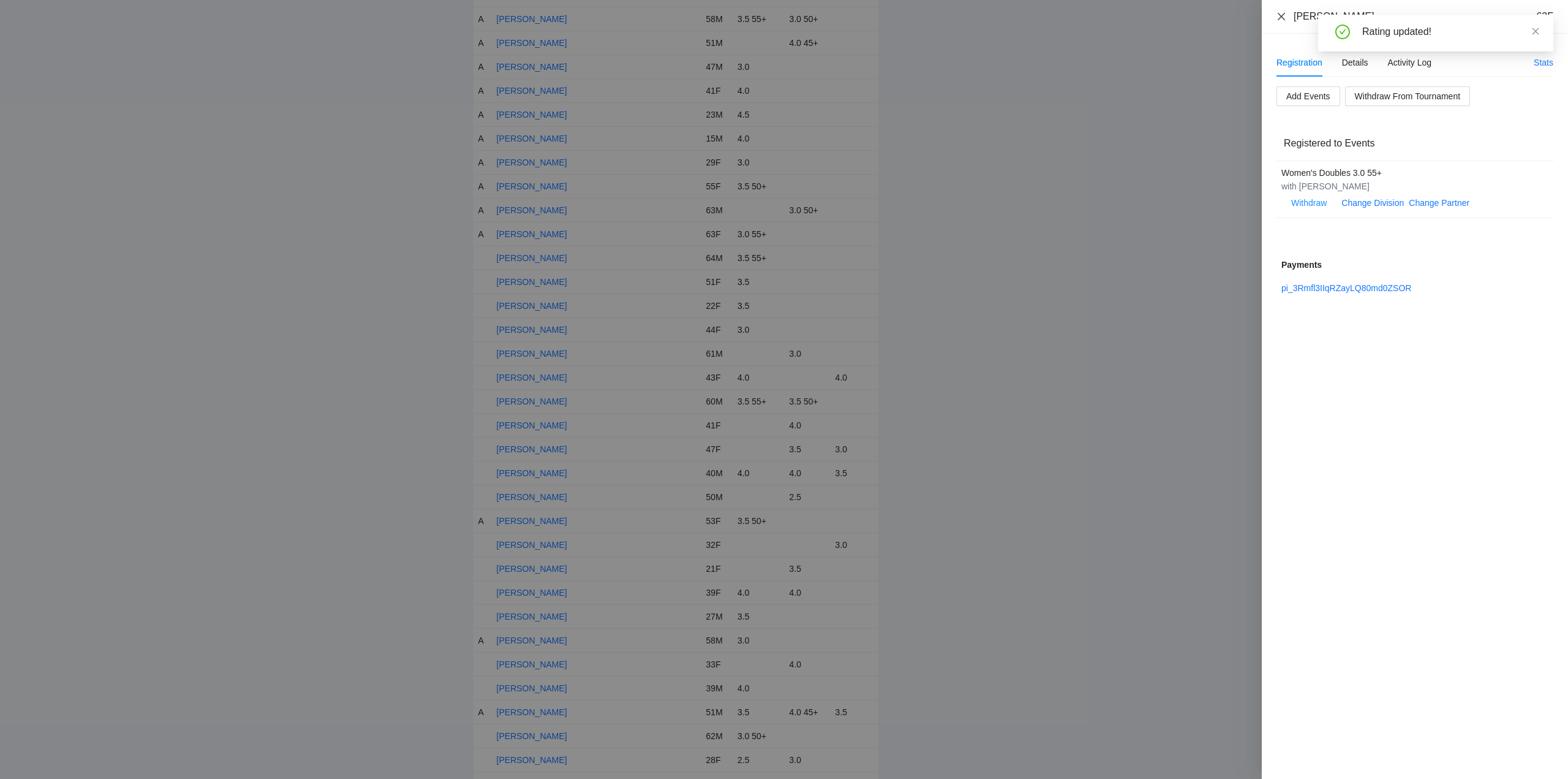
click at [1281, 16] on icon "close" at bounding box center [1281, 16] width 10 height 10
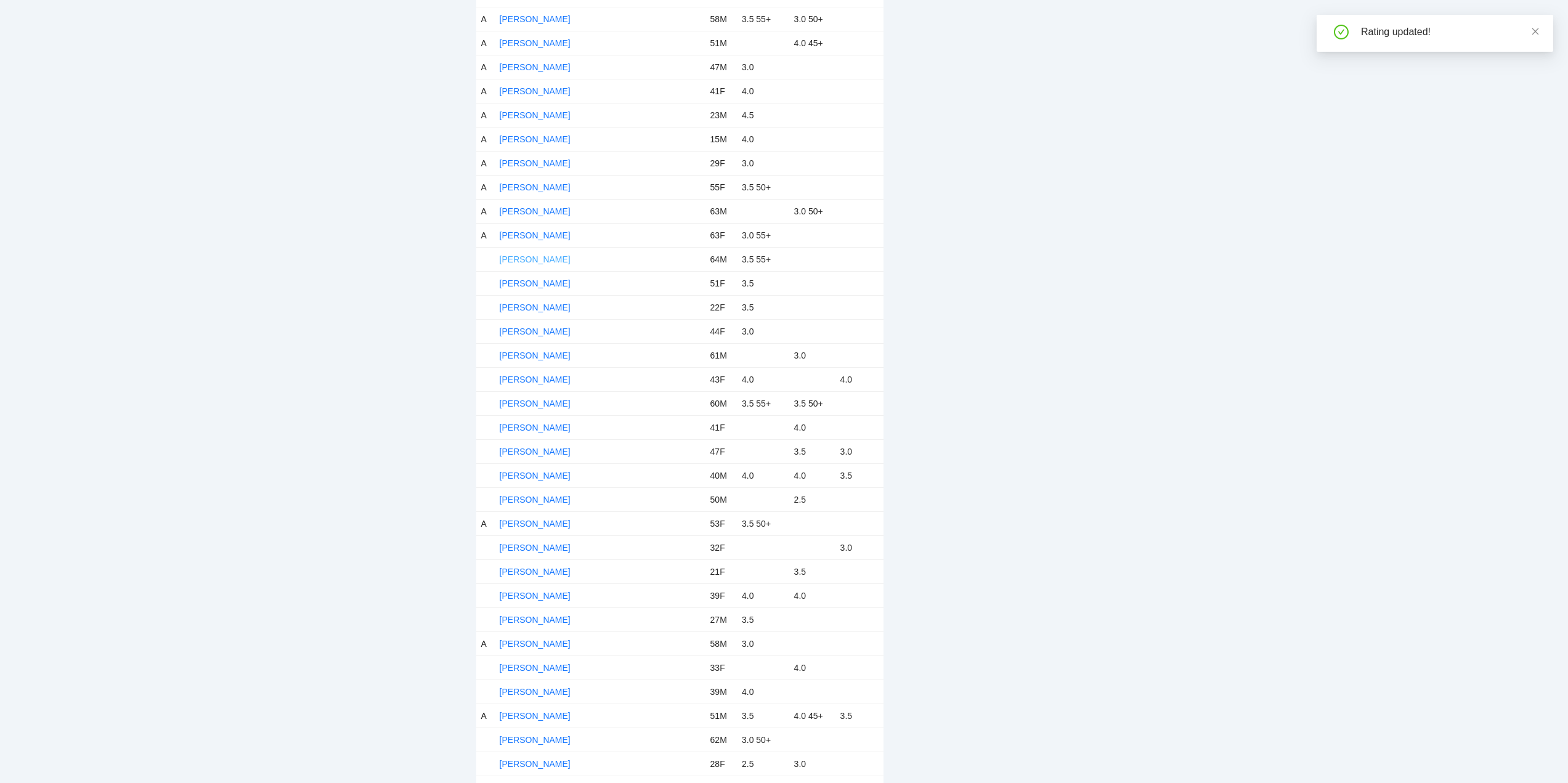
click at [539, 255] on link "Del Beazley" at bounding box center [535, 259] width 71 height 10
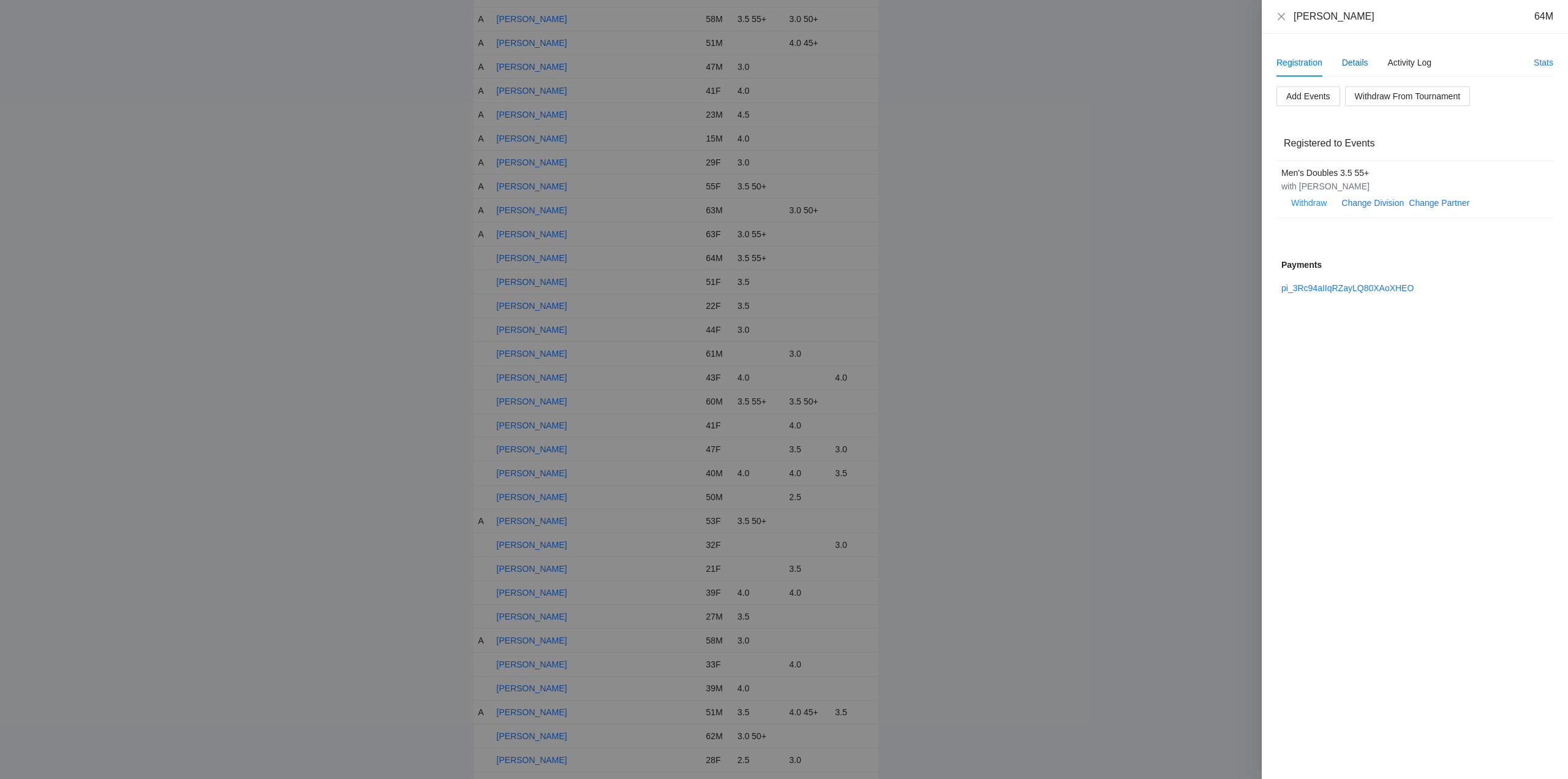
click at [1352, 61] on div "Details" at bounding box center [1354, 63] width 27 height 14
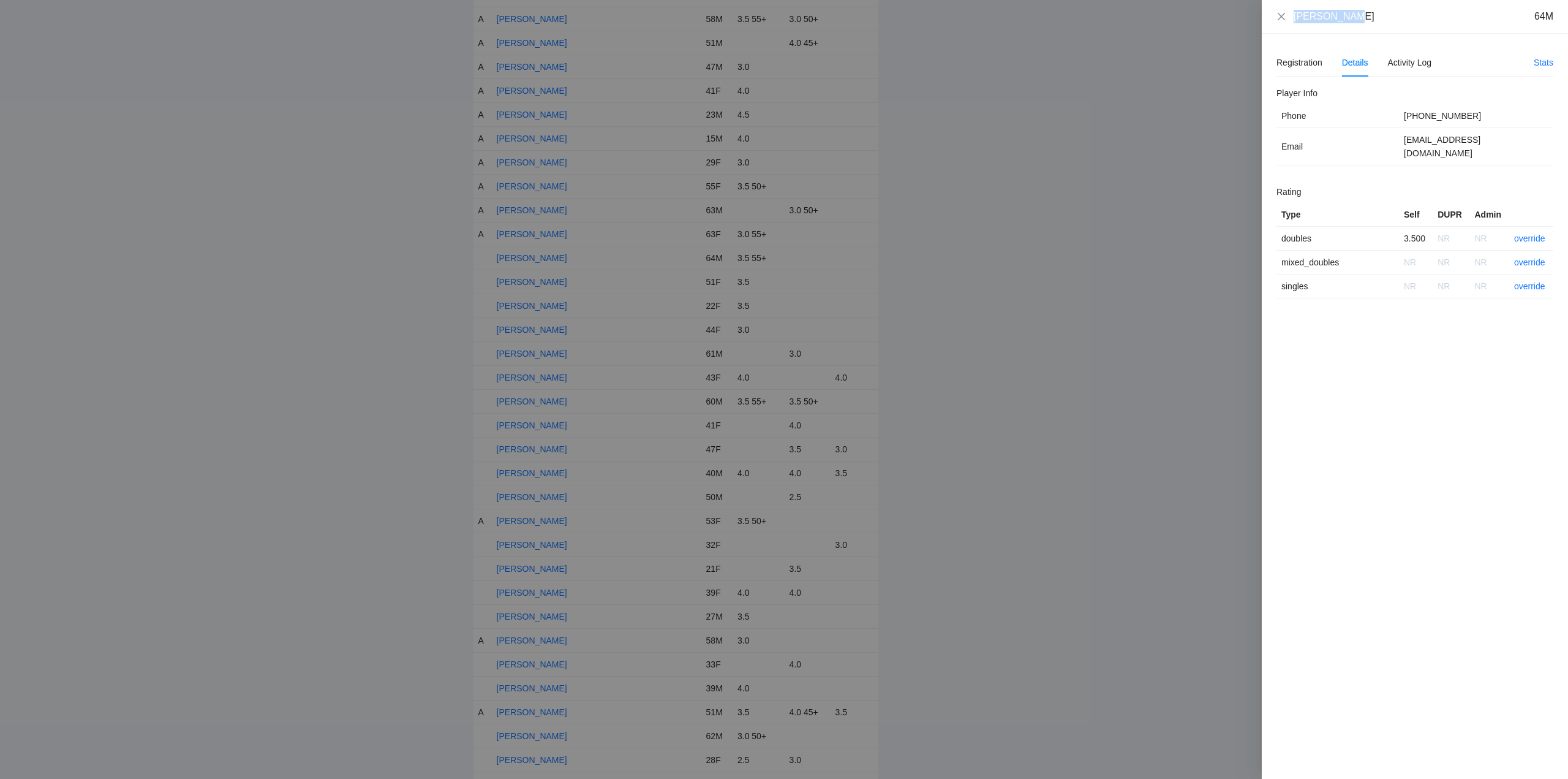
drag, startPoint x: 1354, startPoint y: 21, endPoint x: 1290, endPoint y: 21, distance: 64.0
click at [1284, 21] on div "Del Beazley 64M" at bounding box center [1415, 17] width 277 height 14
click at [1535, 233] on link "override" at bounding box center [1529, 238] width 31 height 10
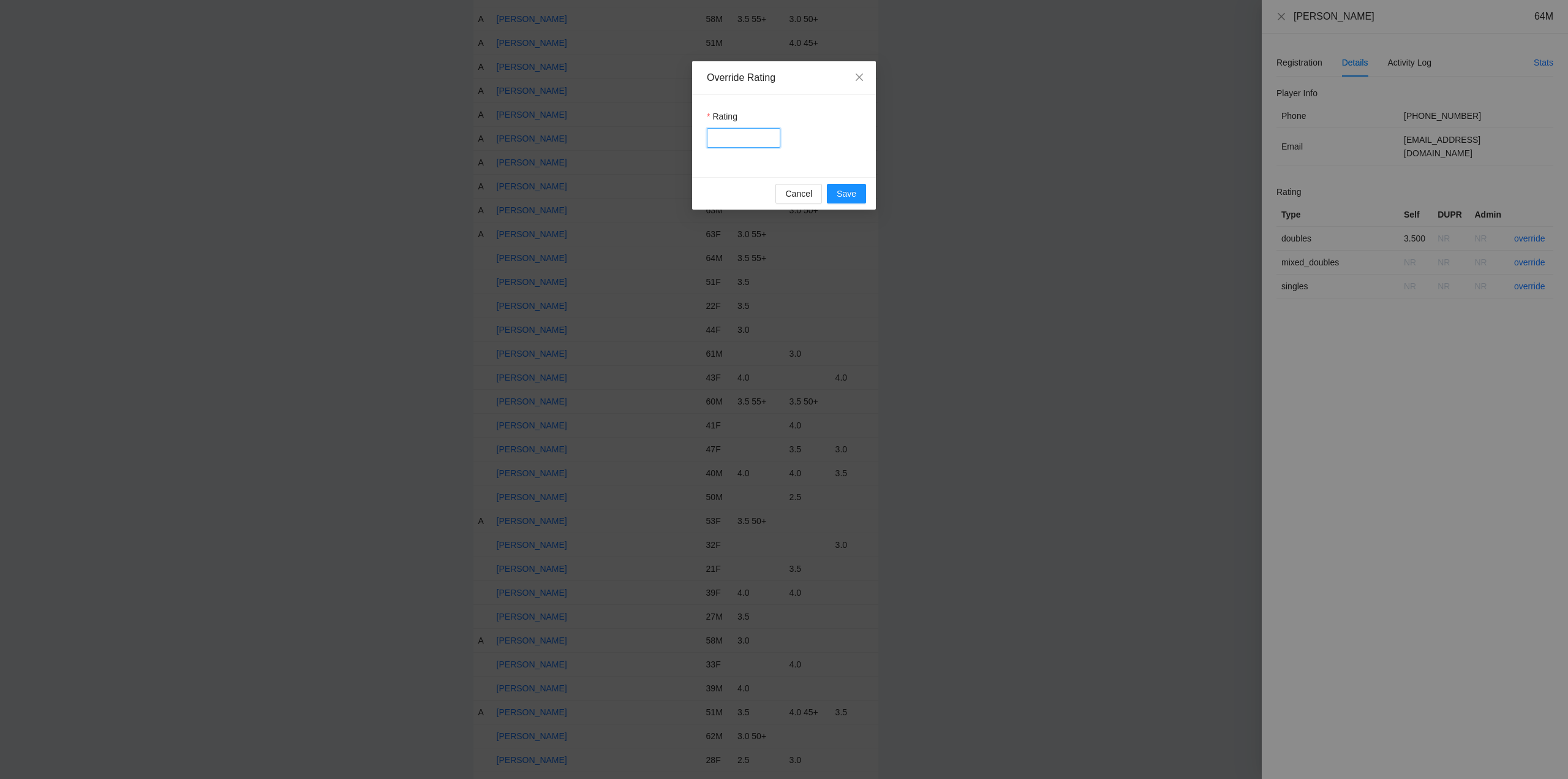
click at [741, 138] on input "Rating" at bounding box center [744, 138] width 73 height 20
type input "***"
click at [841, 191] on span "Save" at bounding box center [847, 194] width 20 height 14
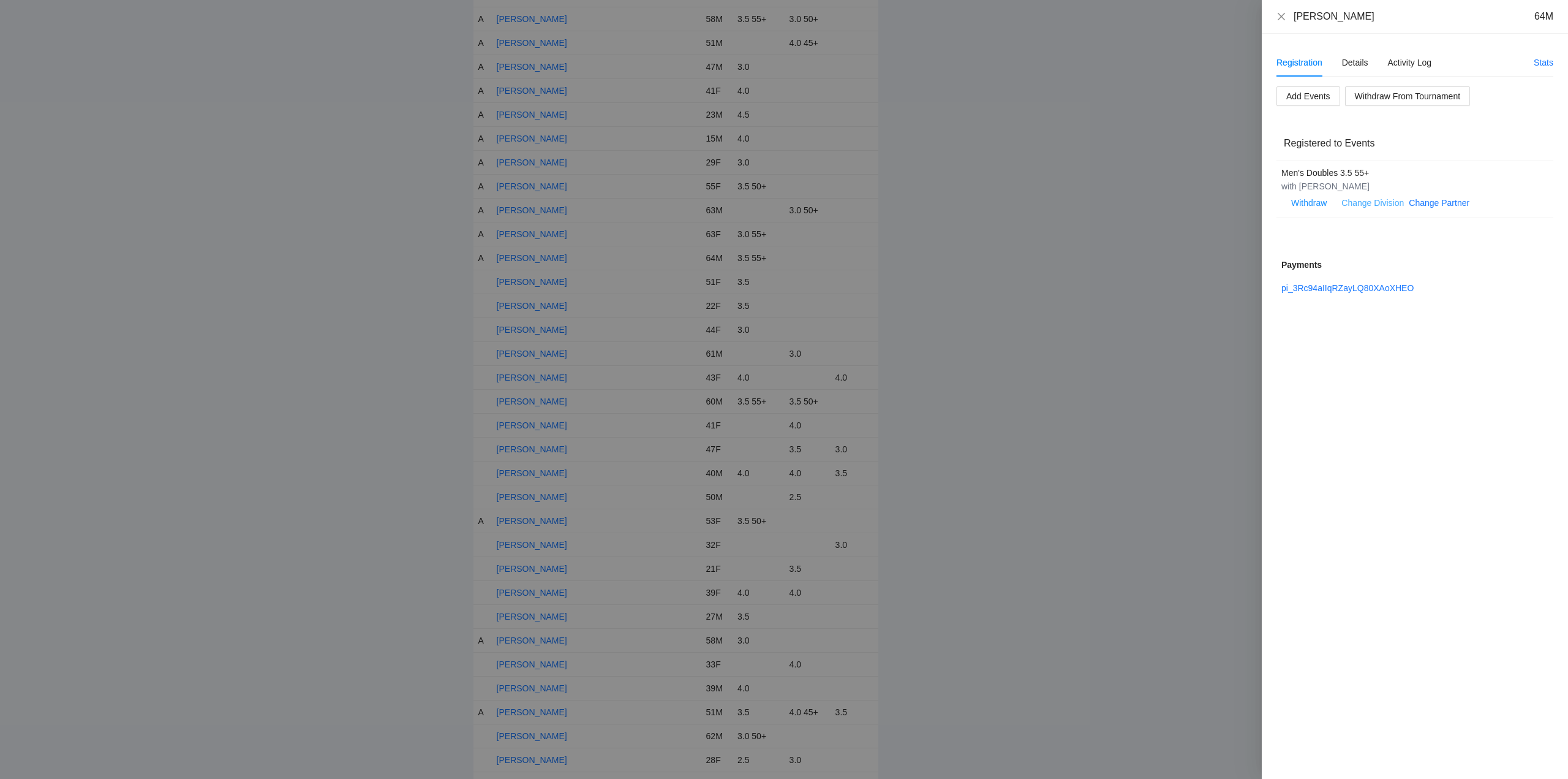
click at [1385, 201] on link "Change Division" at bounding box center [1373, 202] width 63 height 10
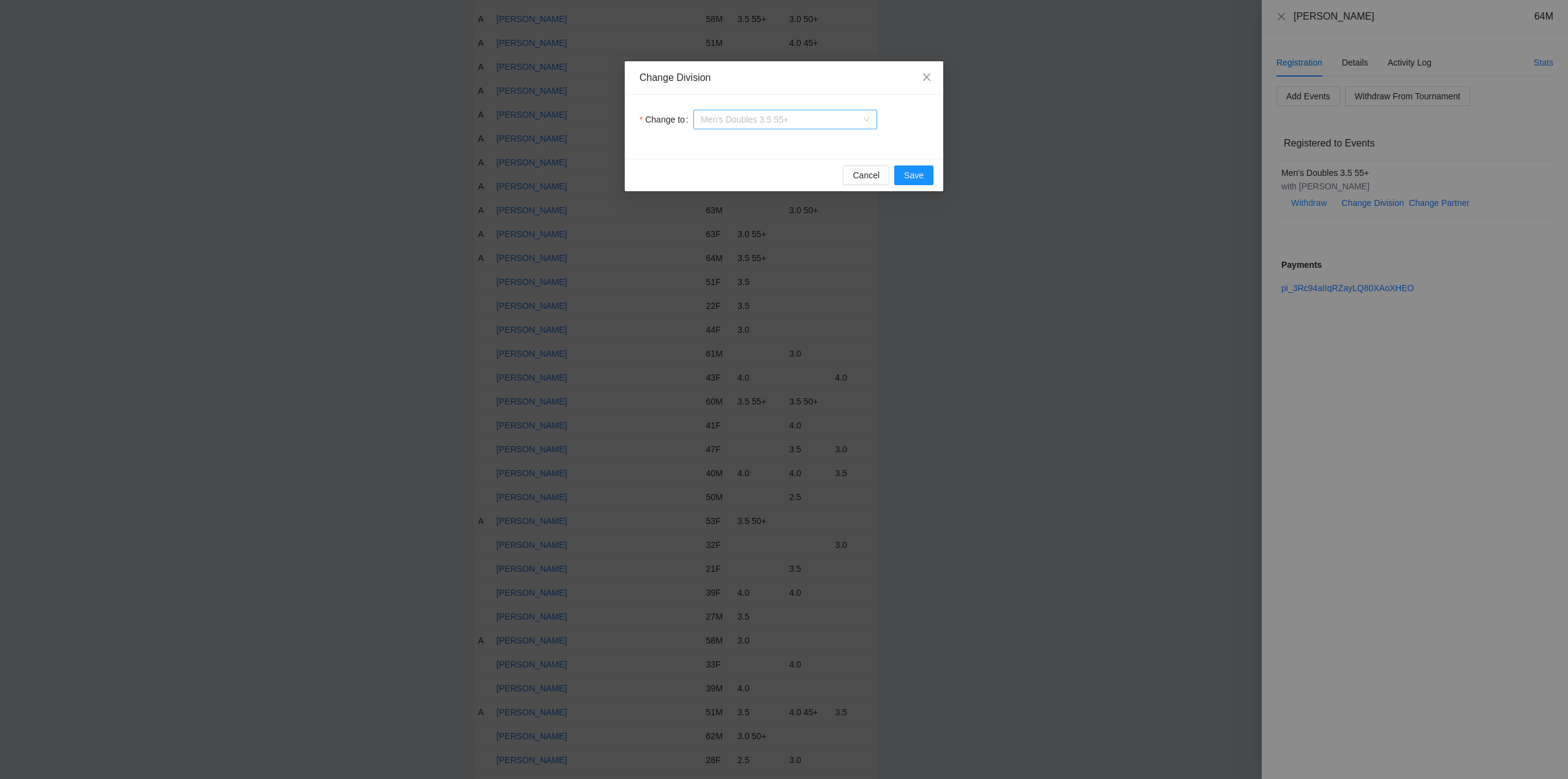
click at [816, 117] on span "Men's Doubles 3.5 55+" at bounding box center [786, 120] width 169 height 18
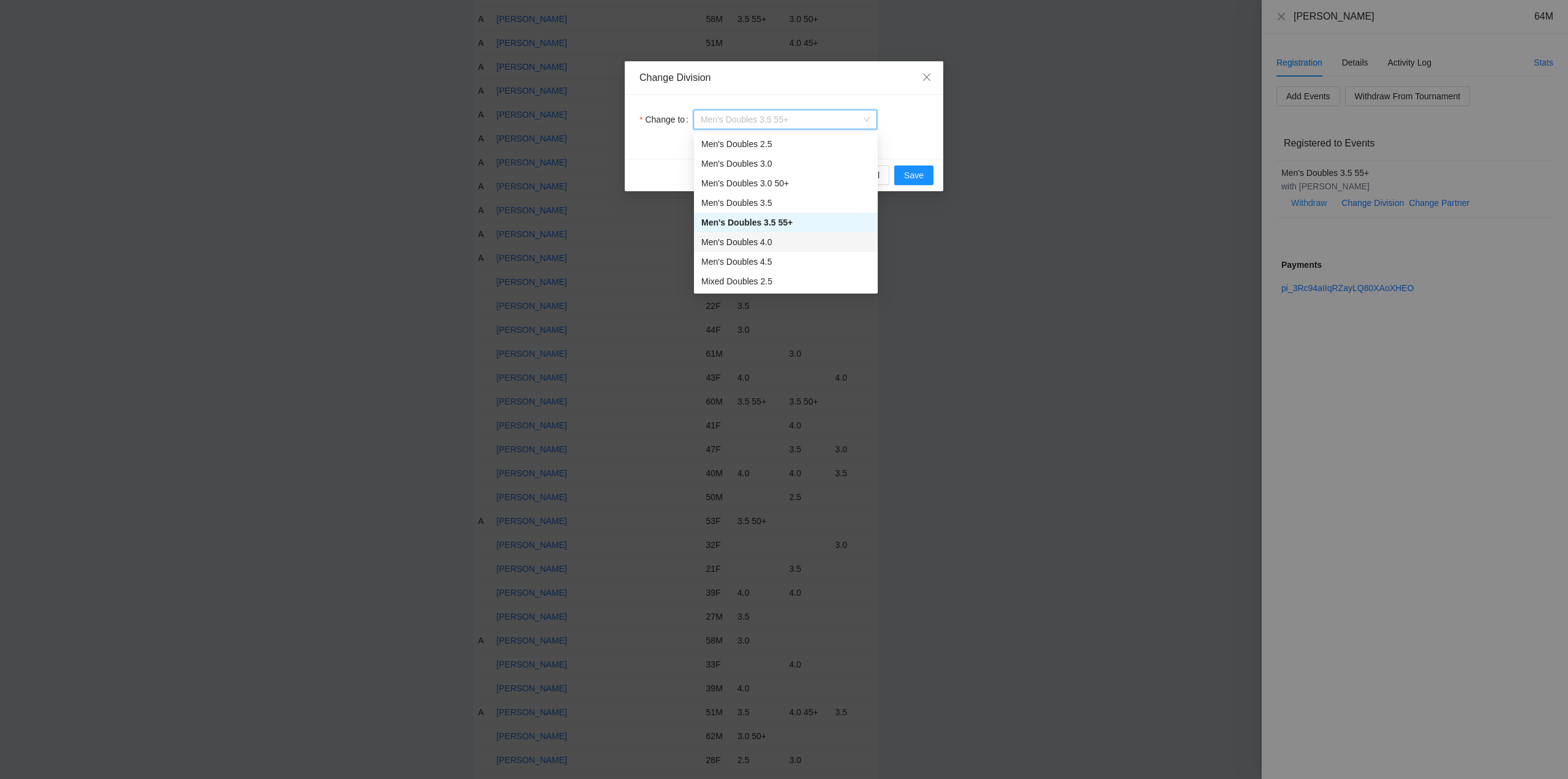
click at [734, 244] on div "Men's Doubles 4.0" at bounding box center [786, 242] width 169 height 14
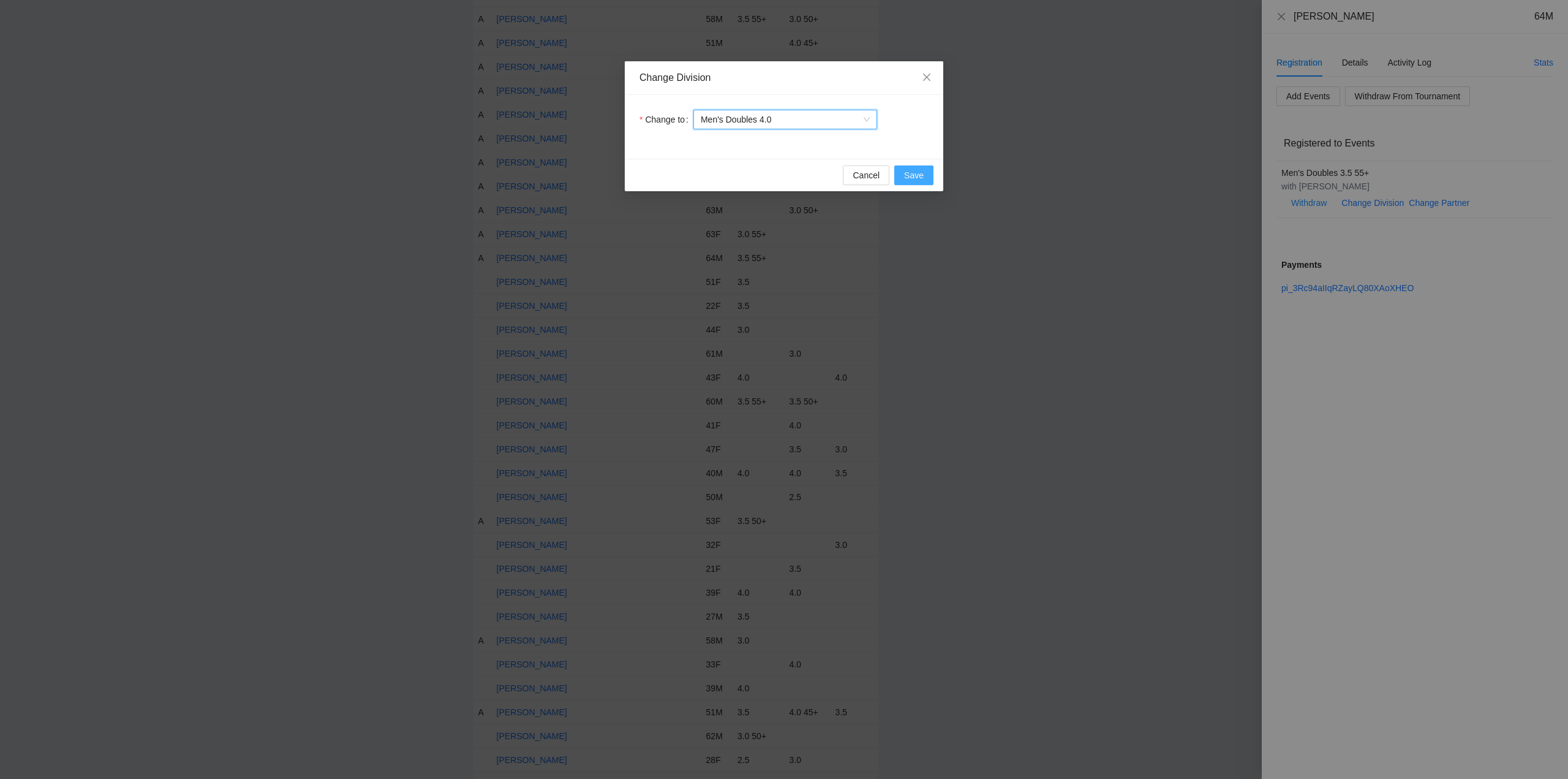
click at [906, 175] on span "Save" at bounding box center [914, 175] width 20 height 14
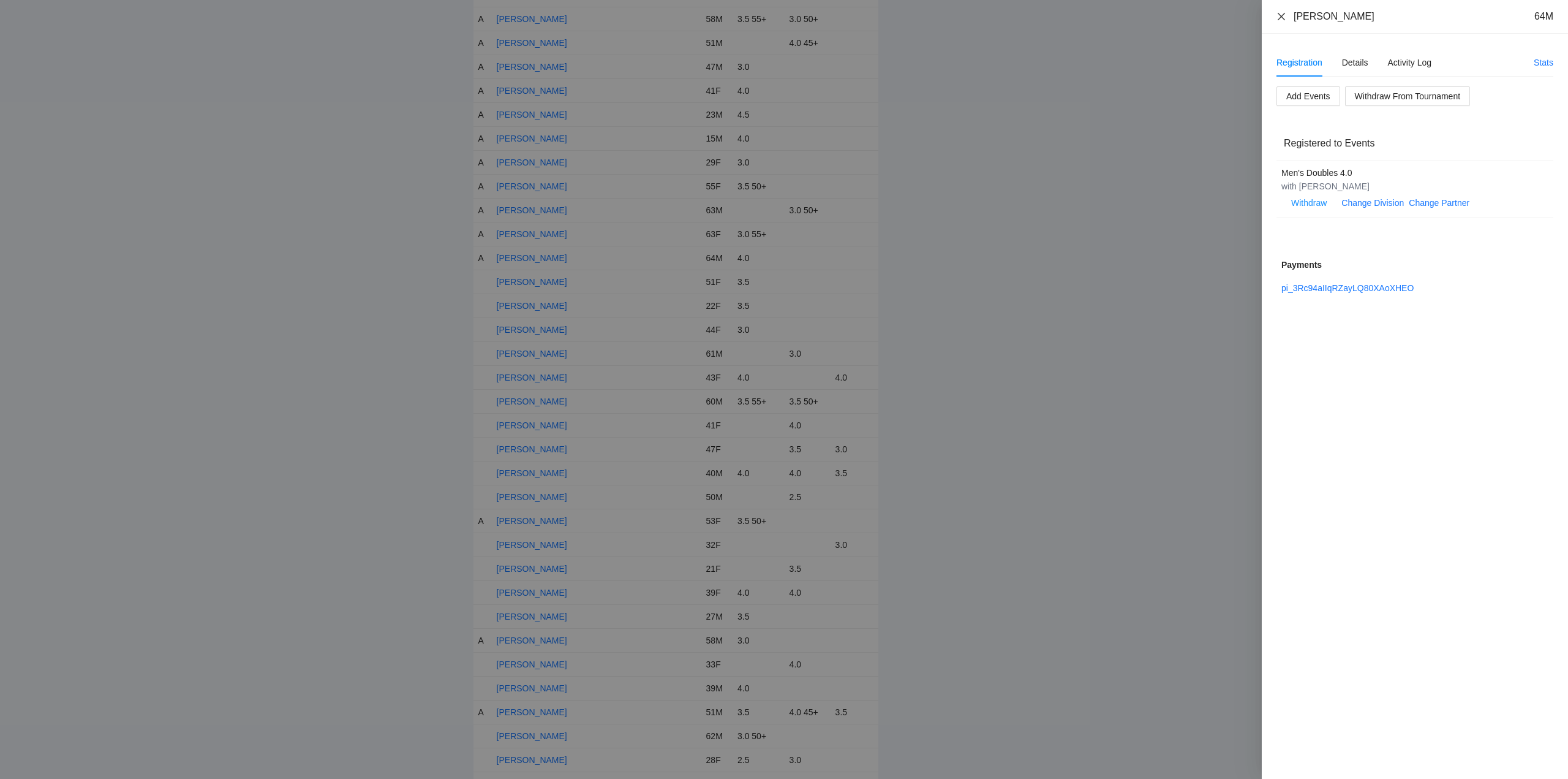
click at [1280, 16] on icon "close" at bounding box center [1281, 16] width 10 height 10
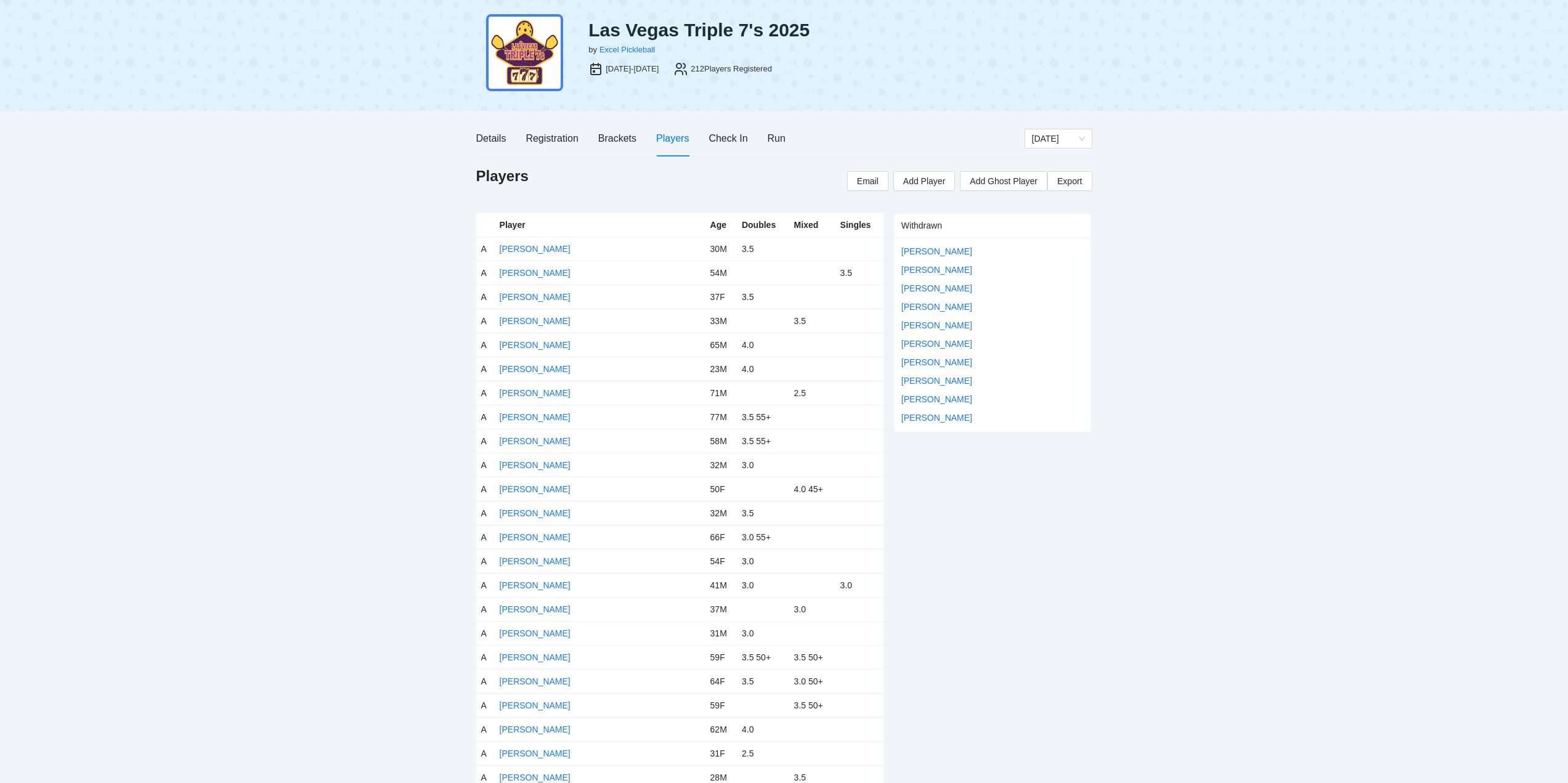
scroll to position [0, 0]
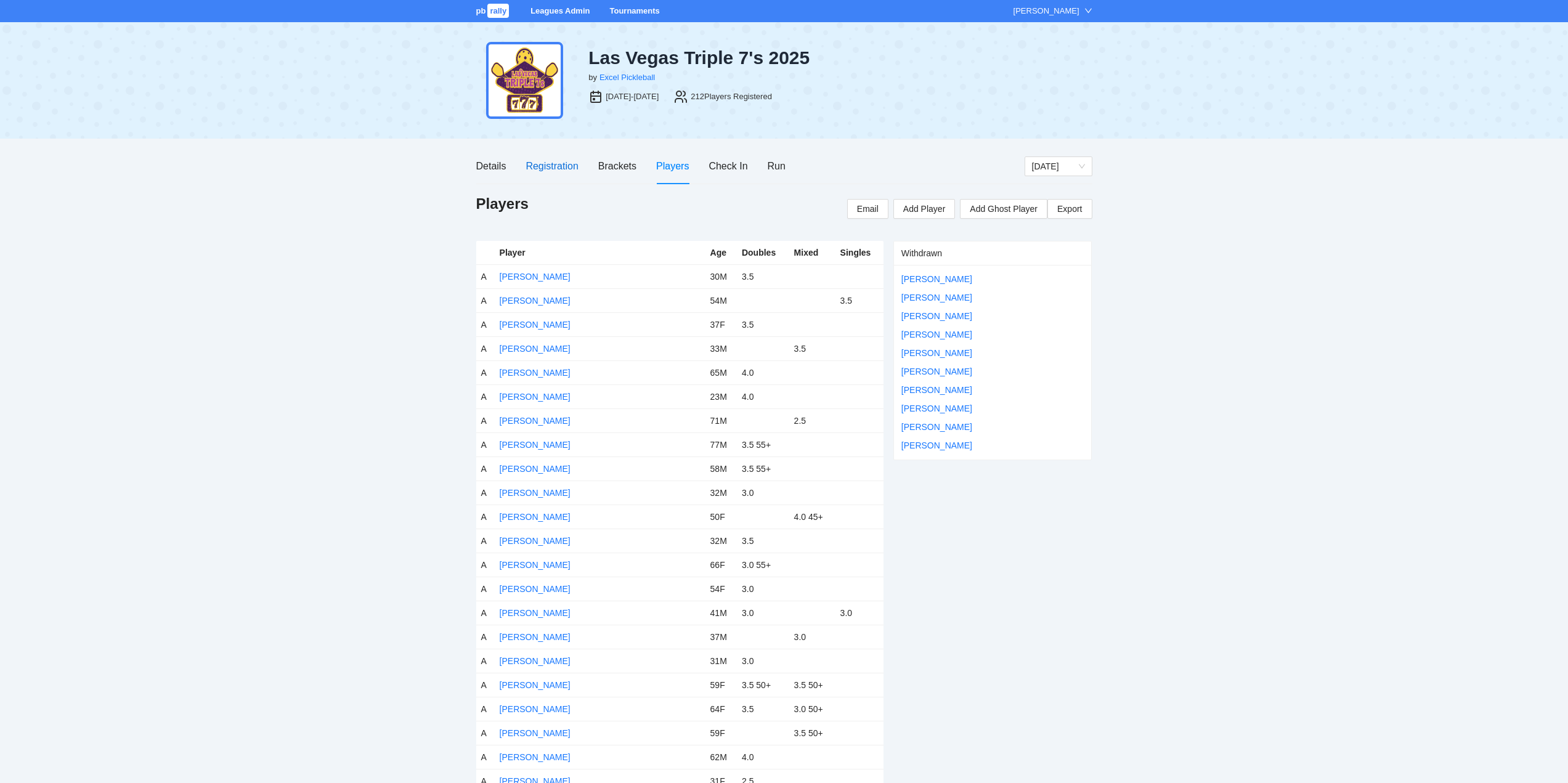
click at [535, 166] on div "Registration" at bounding box center [552, 166] width 52 height 15
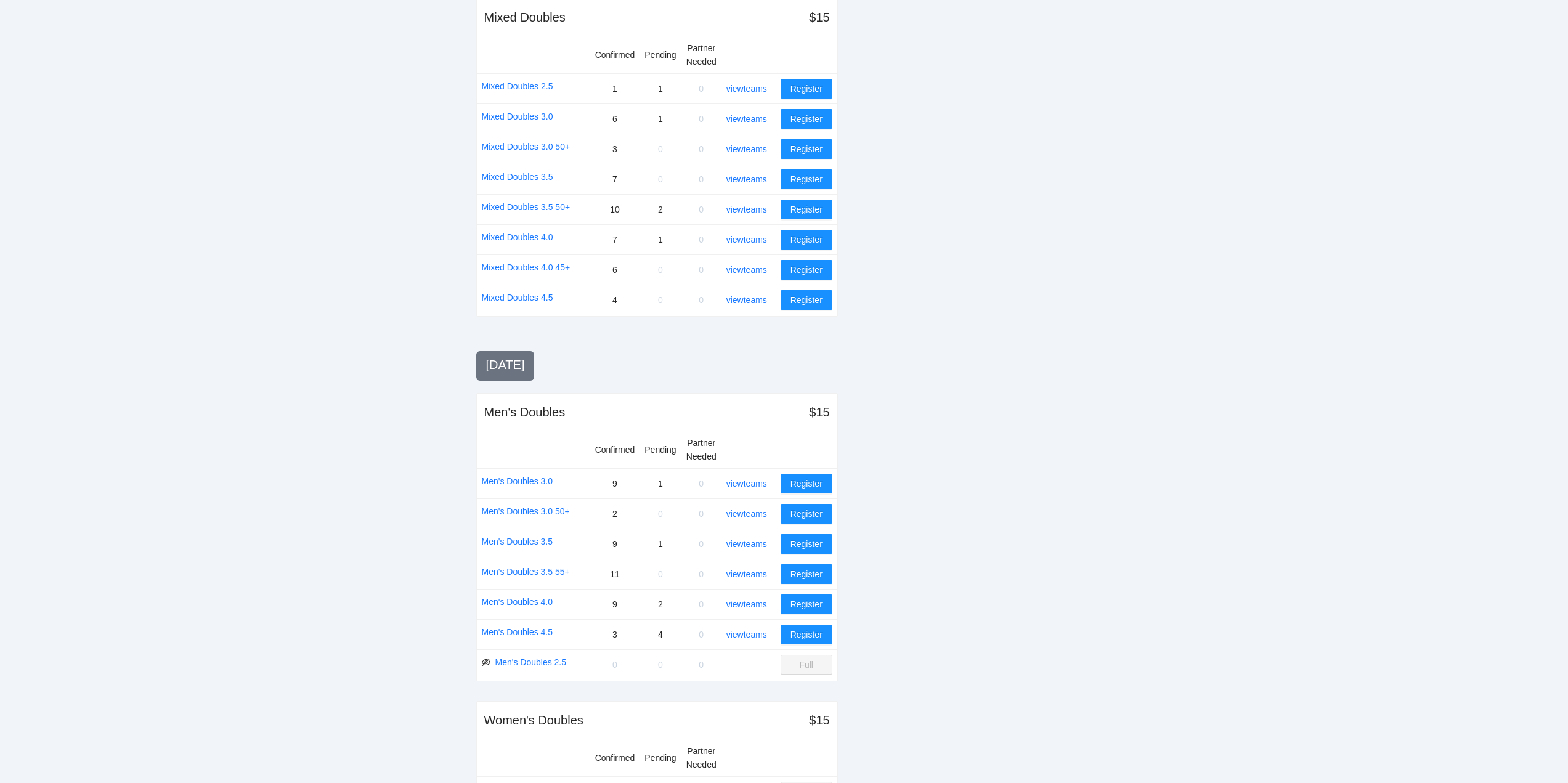
scroll to position [1047, 0]
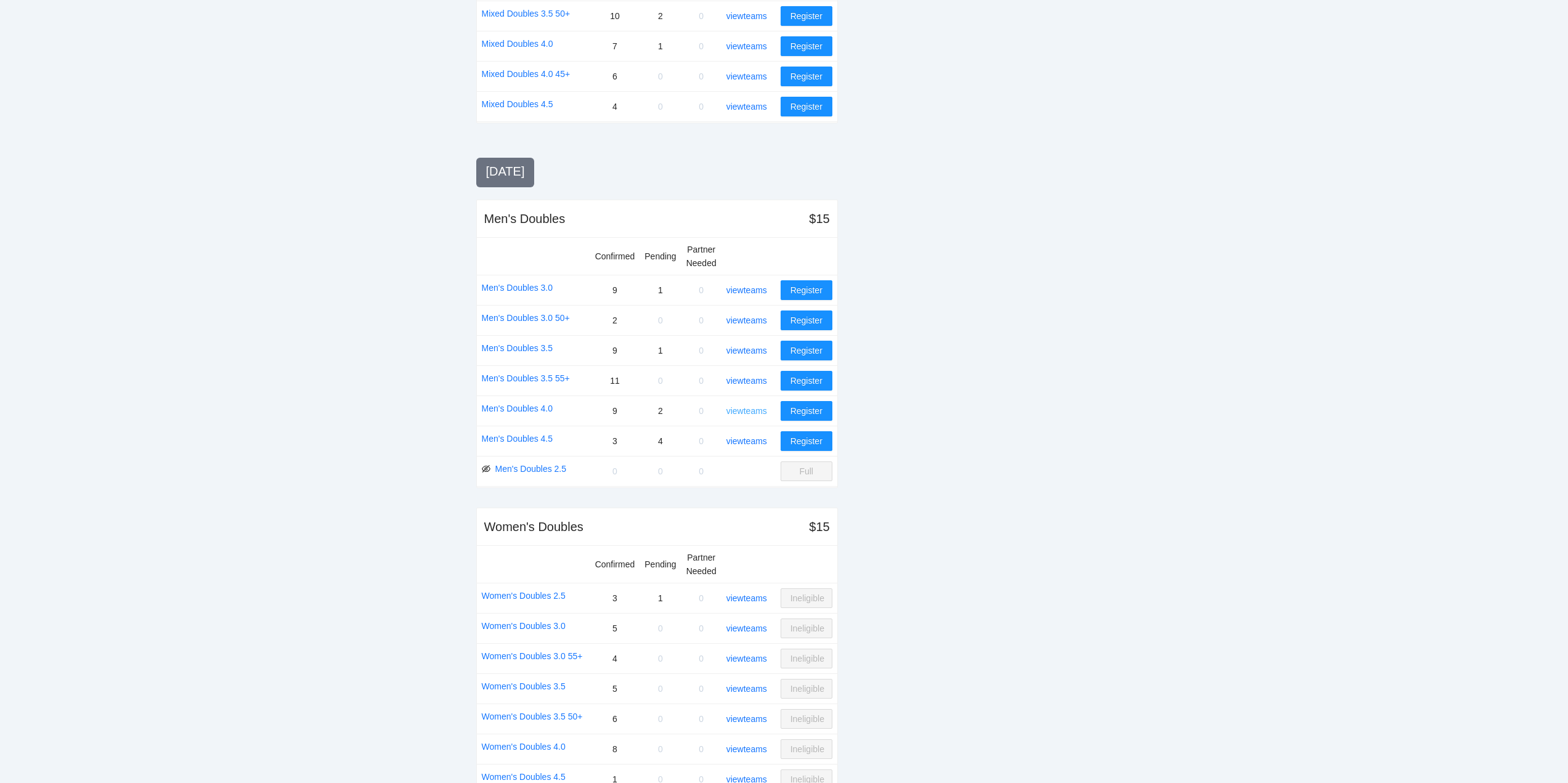
click at [749, 408] on link "view teams" at bounding box center [746, 410] width 41 height 10
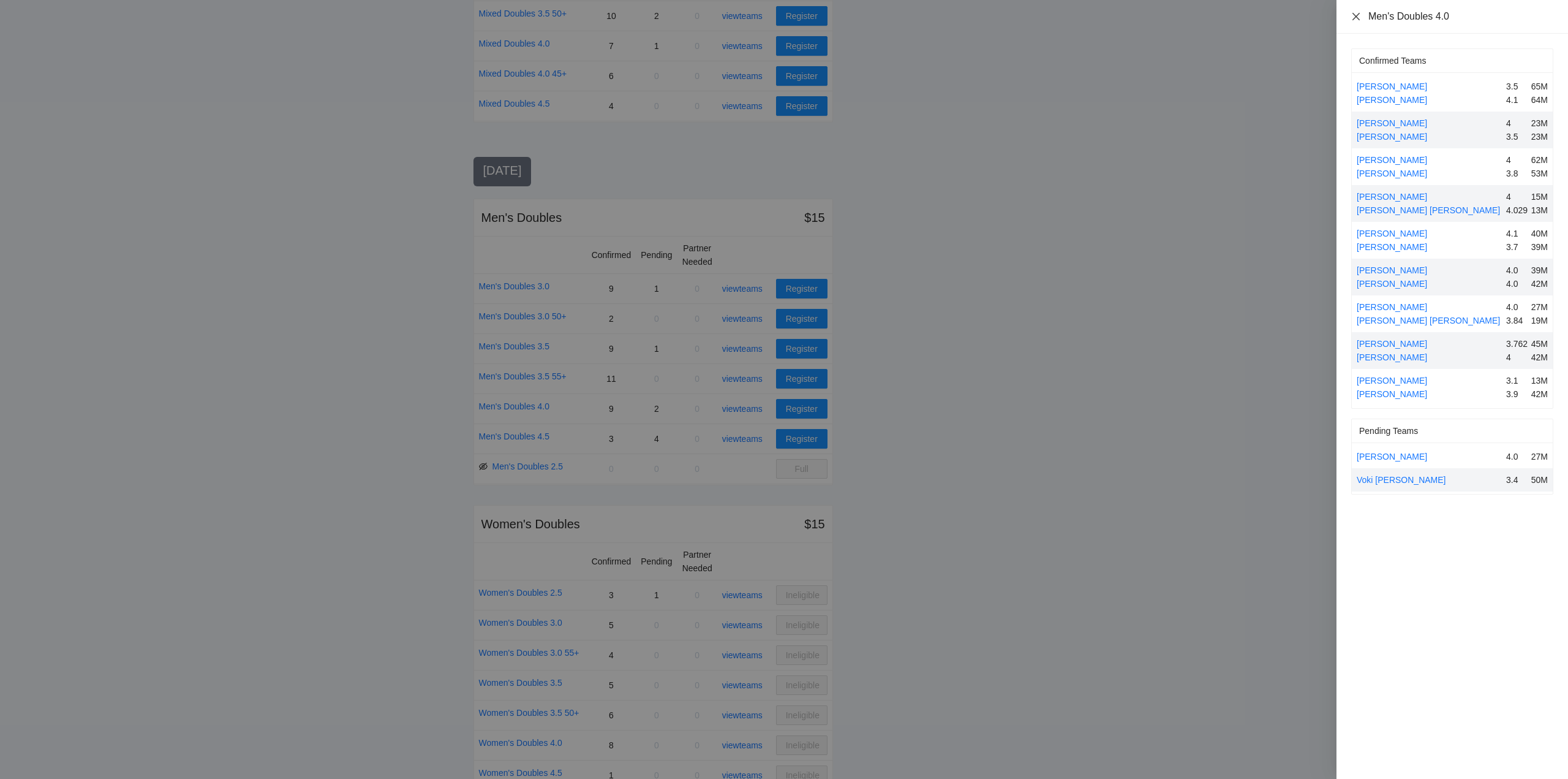
click at [1354, 14] on icon "close" at bounding box center [1355, 16] width 10 height 10
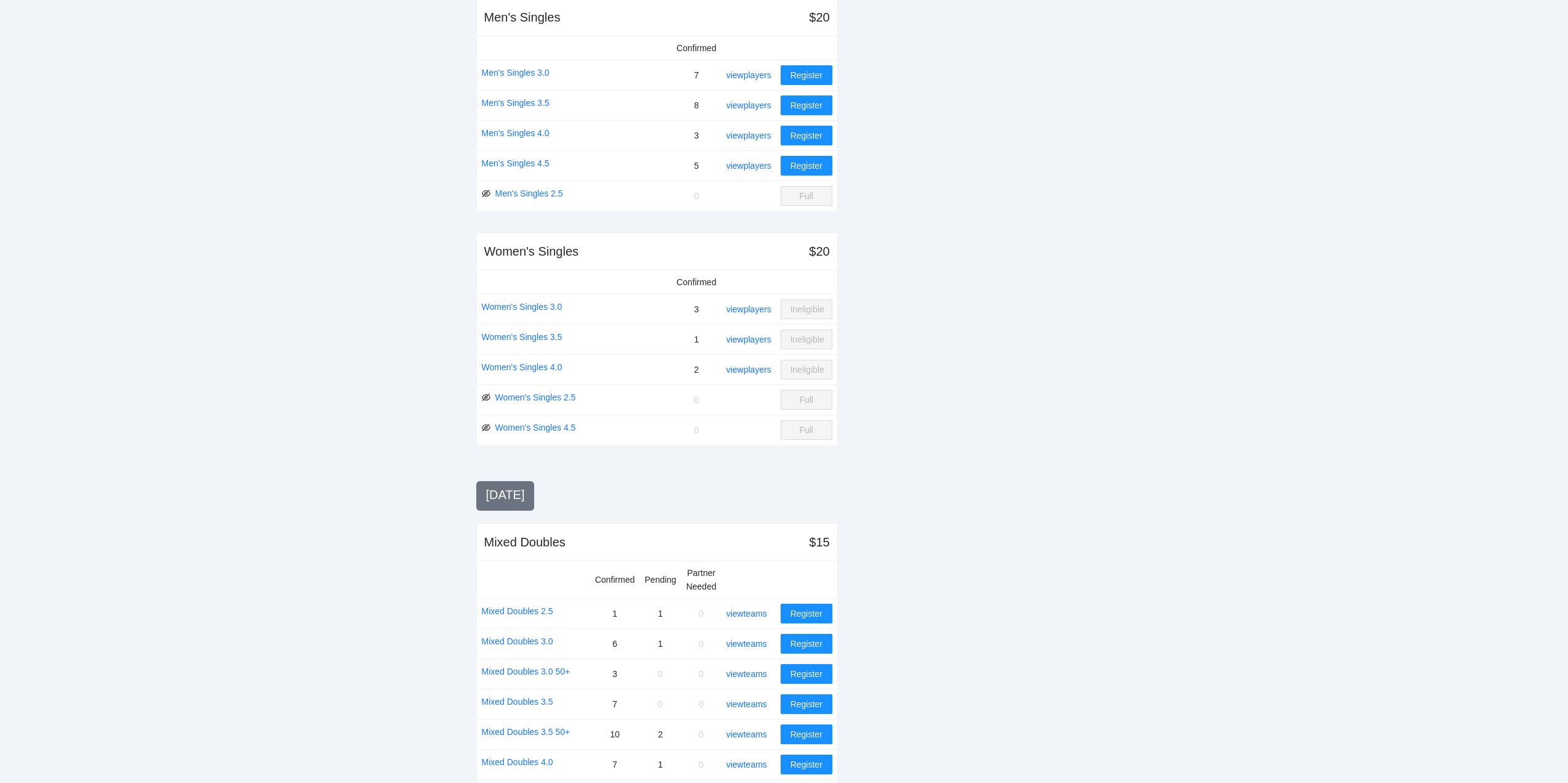
scroll to position [554, 0]
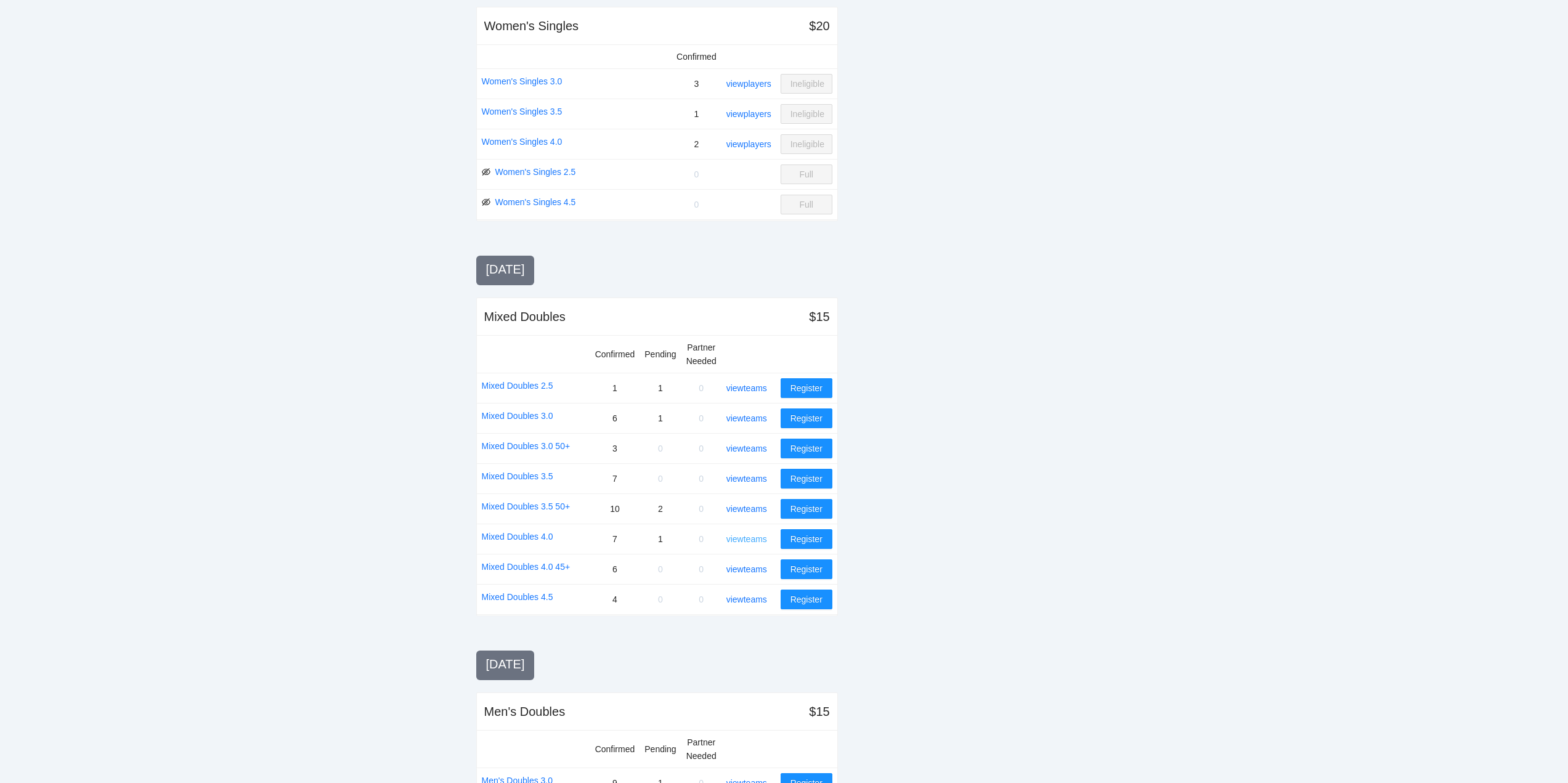
click at [746, 535] on link "view teams" at bounding box center [746, 538] width 41 height 10
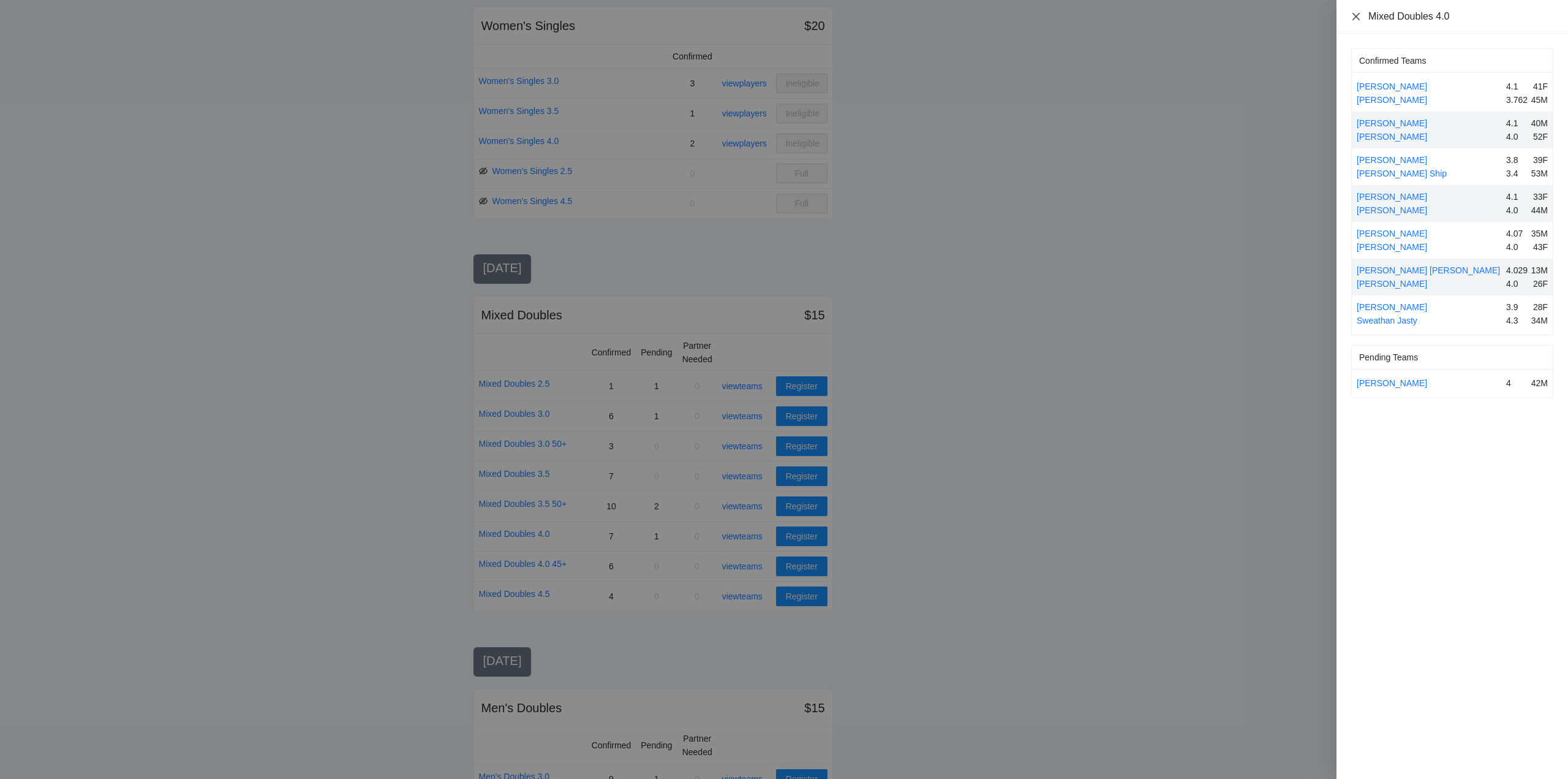
click at [1354, 18] on icon "close" at bounding box center [1355, 16] width 10 height 10
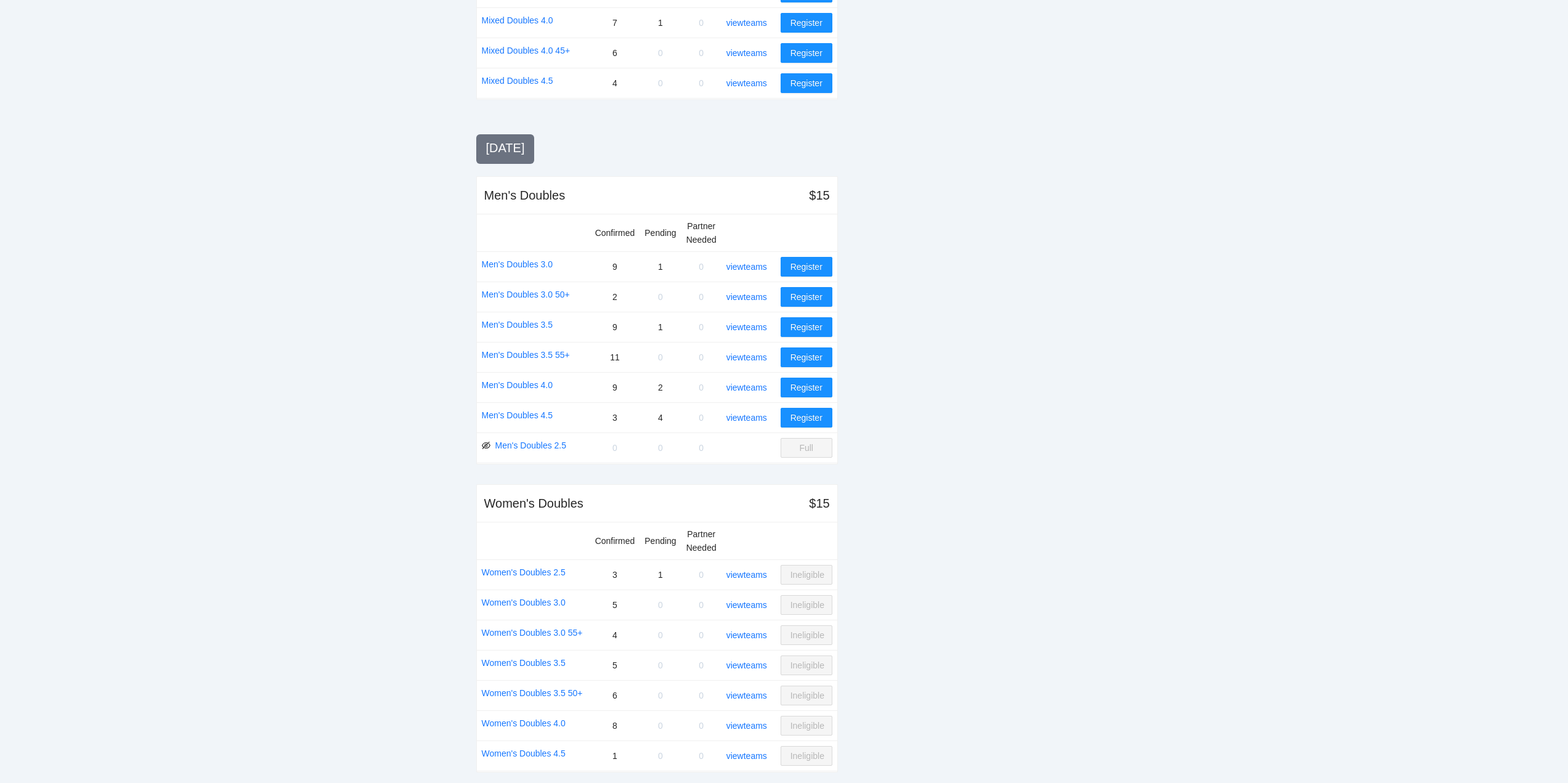
scroll to position [1080, 0]
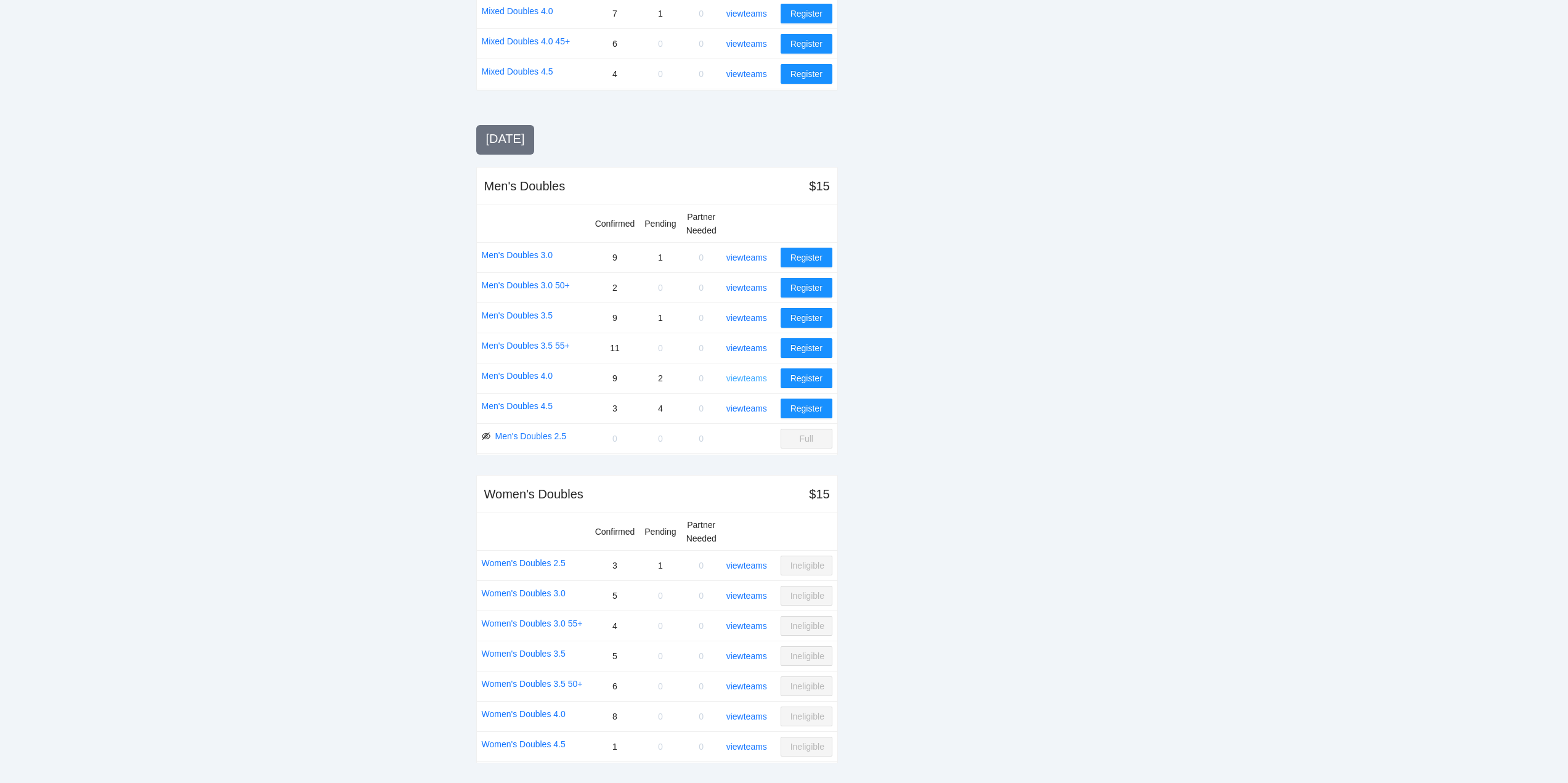
click at [749, 377] on link "view teams" at bounding box center [746, 378] width 41 height 10
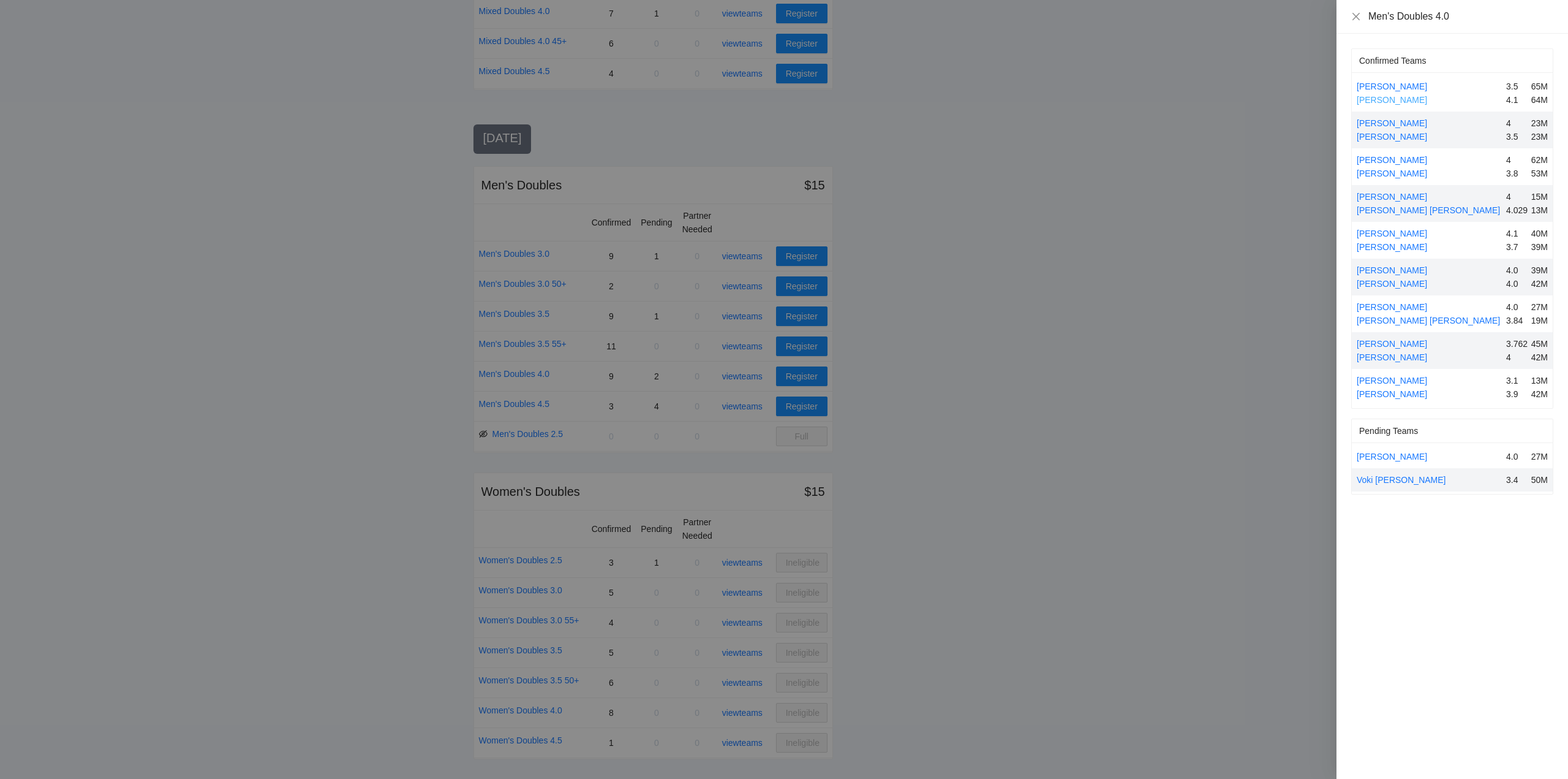
click at [1385, 100] on link "Del Beazley" at bounding box center [1392, 99] width 70 height 10
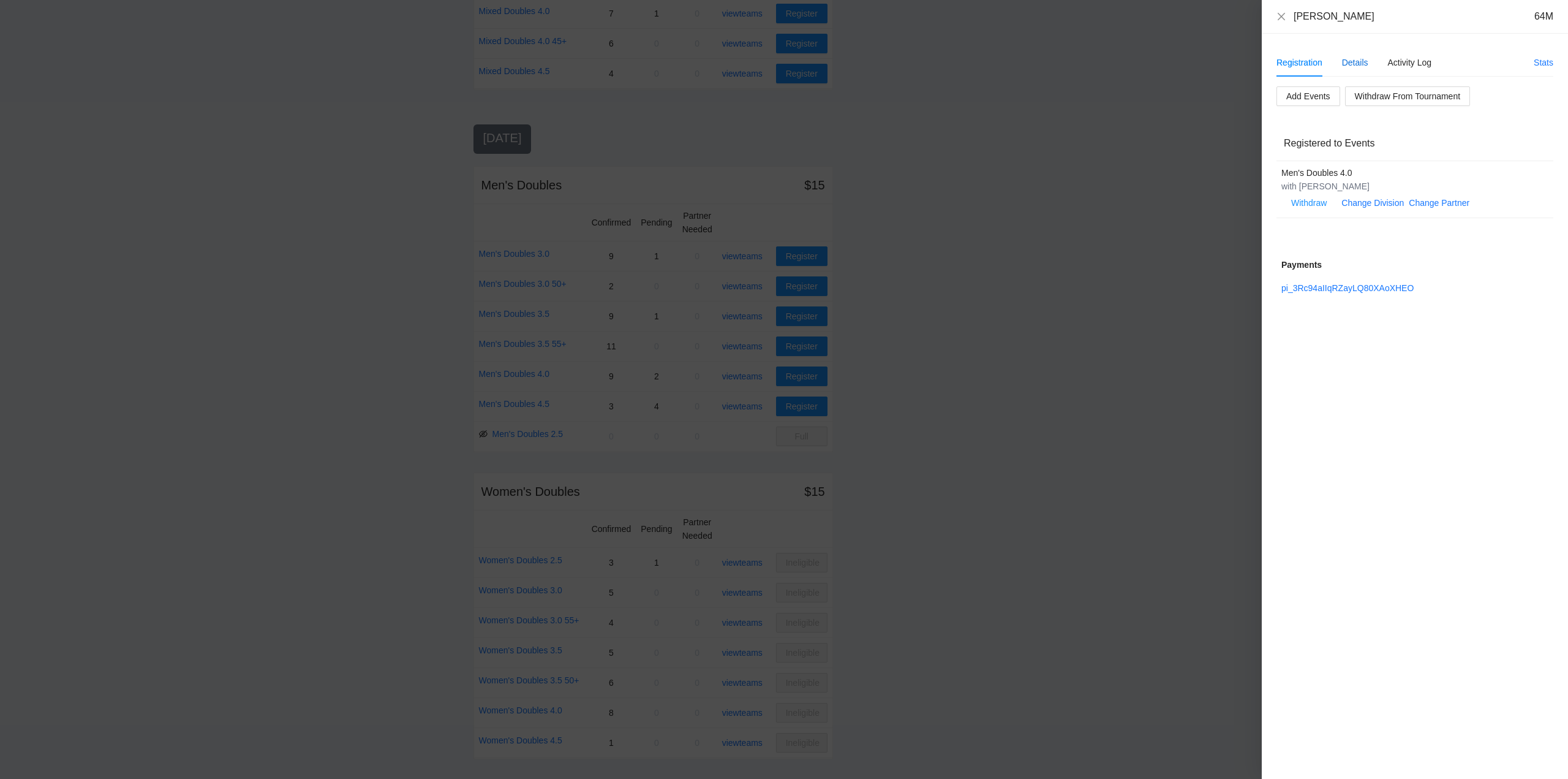
drag, startPoint x: 1351, startPoint y: 61, endPoint x: 1363, endPoint y: 79, distance: 21.6
click at [1353, 63] on div "Details" at bounding box center [1354, 63] width 27 height 14
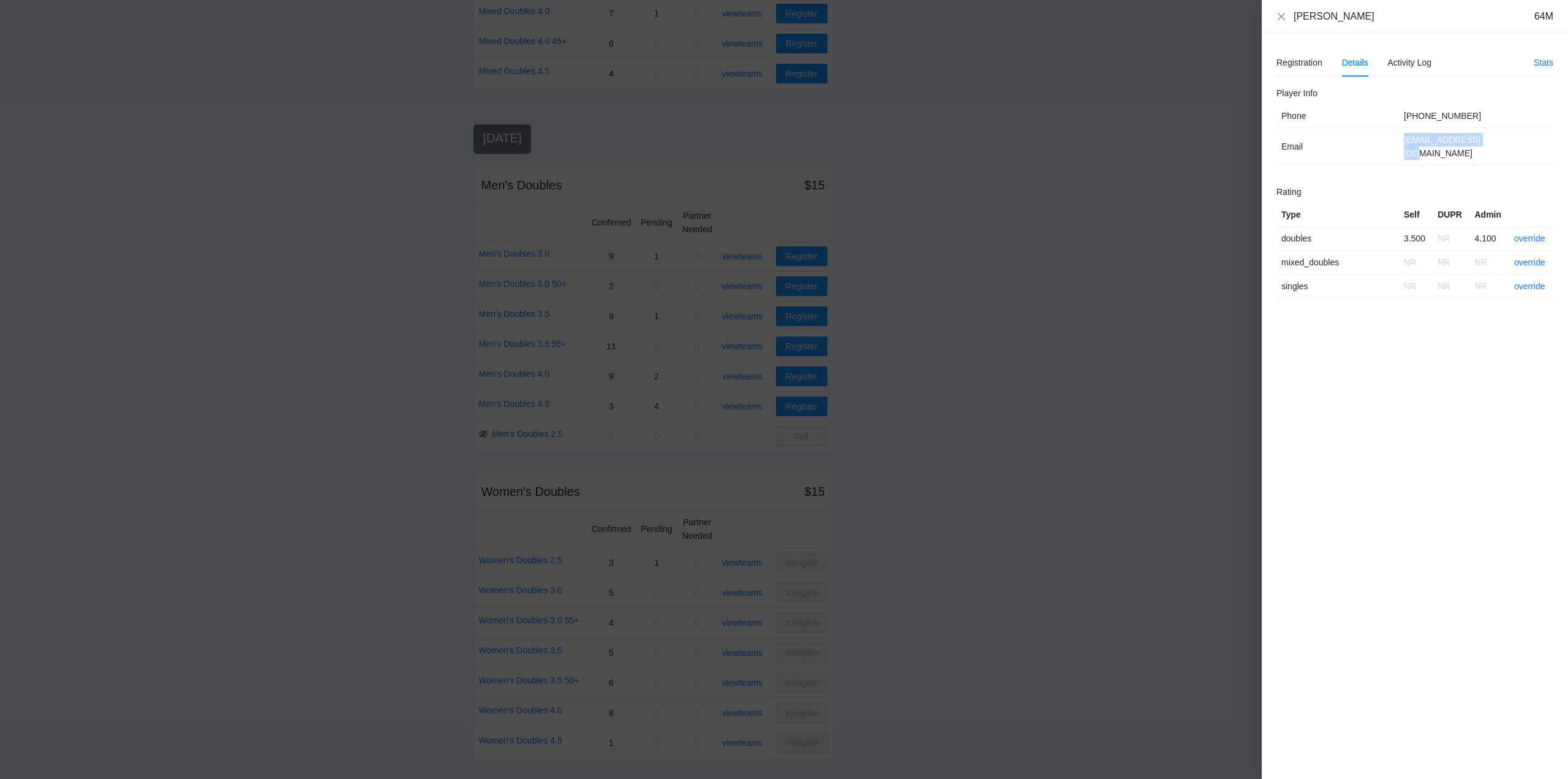
drag, startPoint x: 1496, startPoint y: 142, endPoint x: 1416, endPoint y: 140, distance: 80.0
click at [1379, 146] on tr "Email makaha61@gmail.com" at bounding box center [1415, 146] width 277 height 37
click at [1283, 13] on icon "close" at bounding box center [1281, 16] width 10 height 10
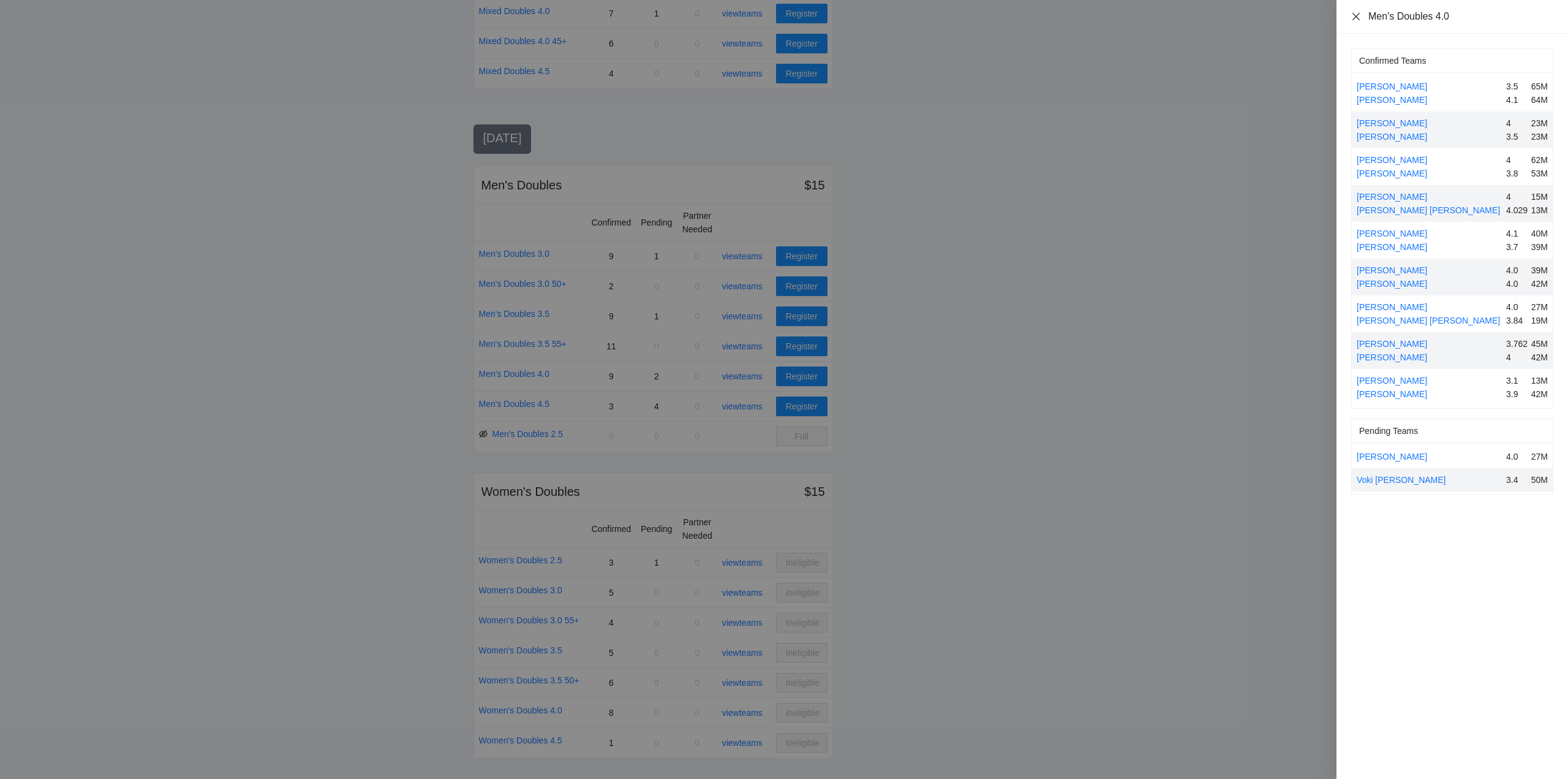
click at [1354, 11] on icon "close" at bounding box center [1355, 16] width 10 height 10
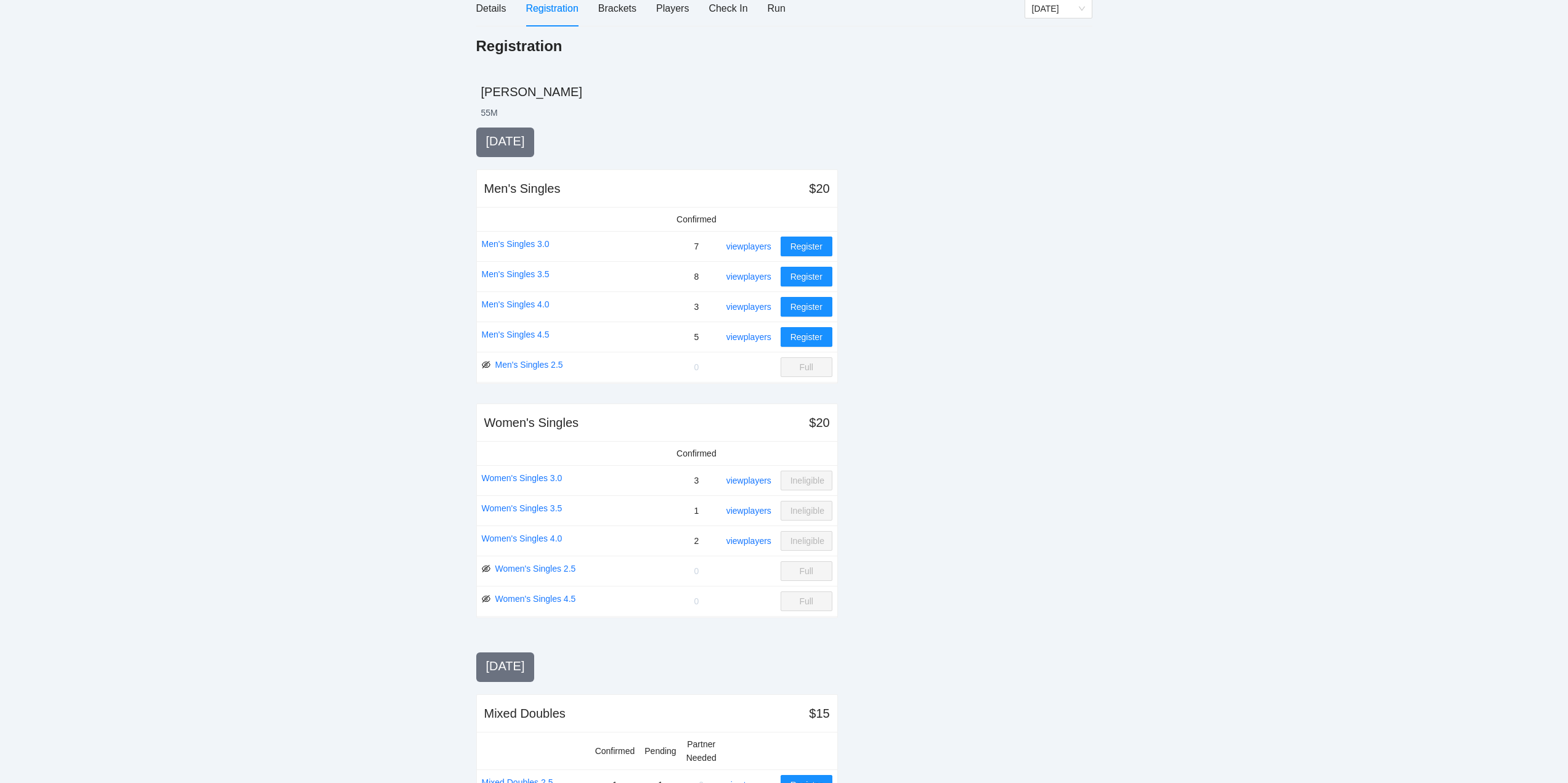
scroll to position [0, 0]
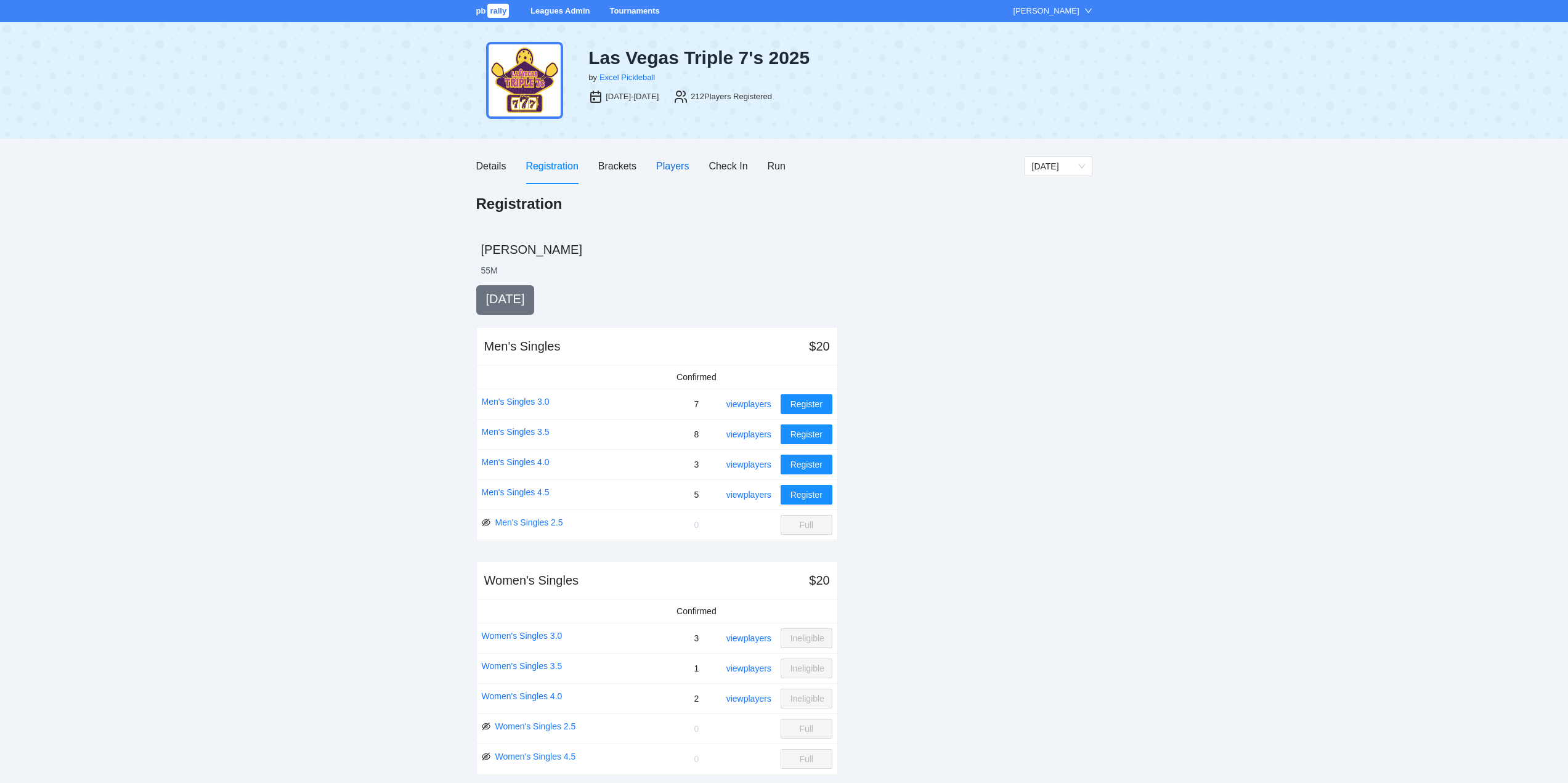
drag, startPoint x: 661, startPoint y: 163, endPoint x: 686, endPoint y: 189, distance: 36.1
click at [662, 163] on div "Players" at bounding box center [672, 166] width 33 height 15
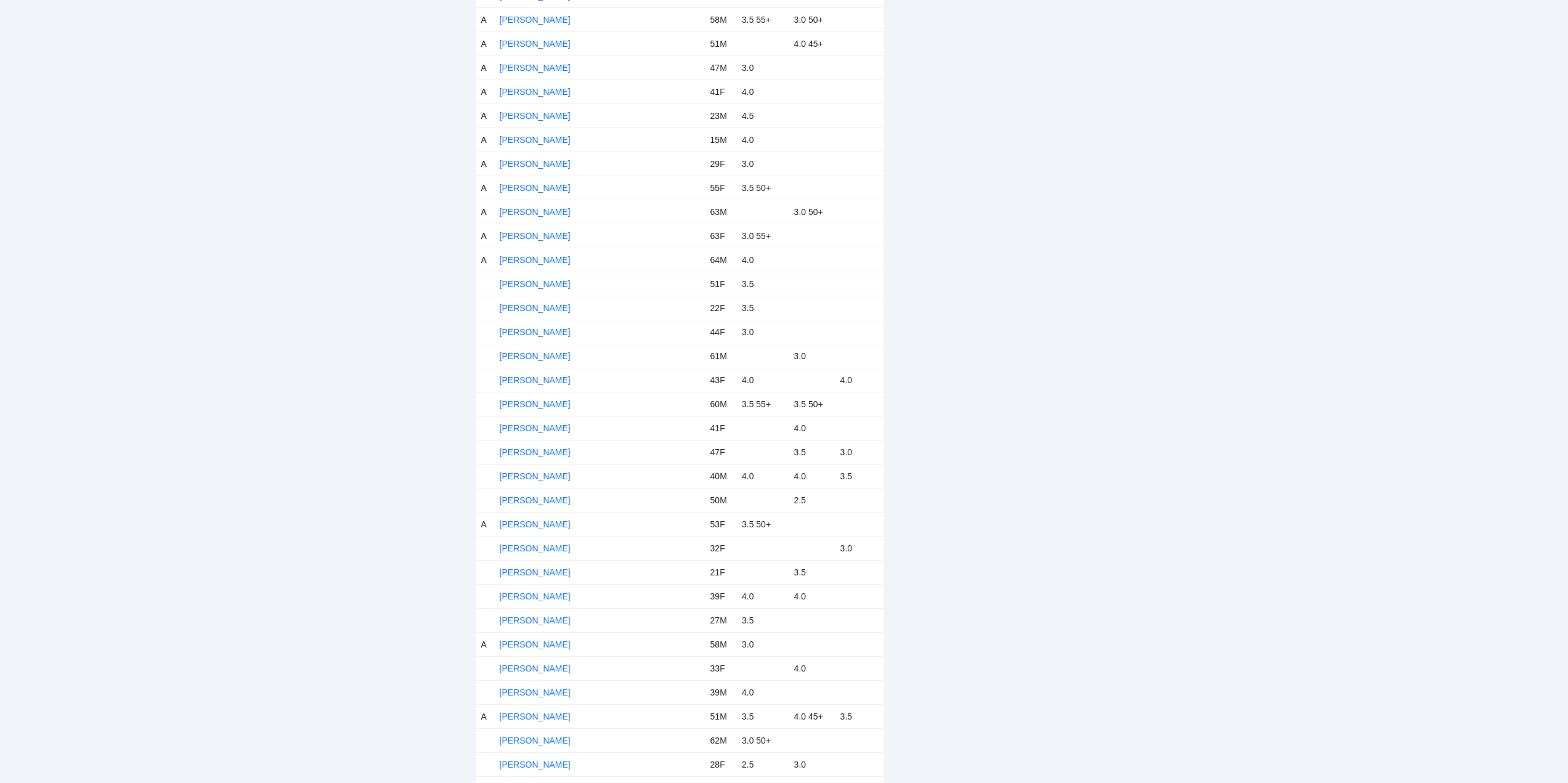
scroll to position [1170, 0]
click at [529, 279] on link "Del Rae Augustine" at bounding box center [535, 283] width 71 height 10
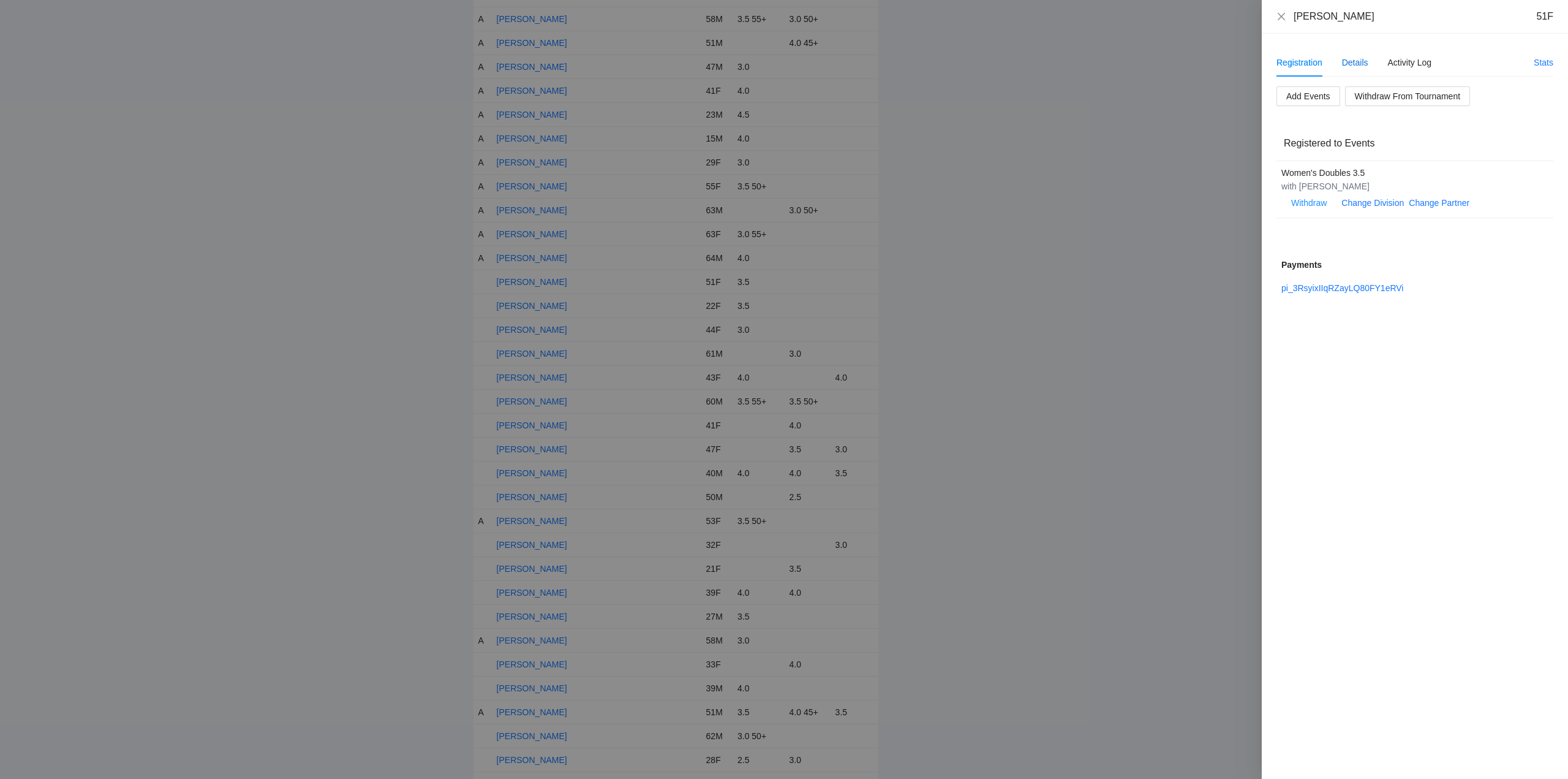
click at [1354, 63] on div "Details" at bounding box center [1354, 63] width 27 height 14
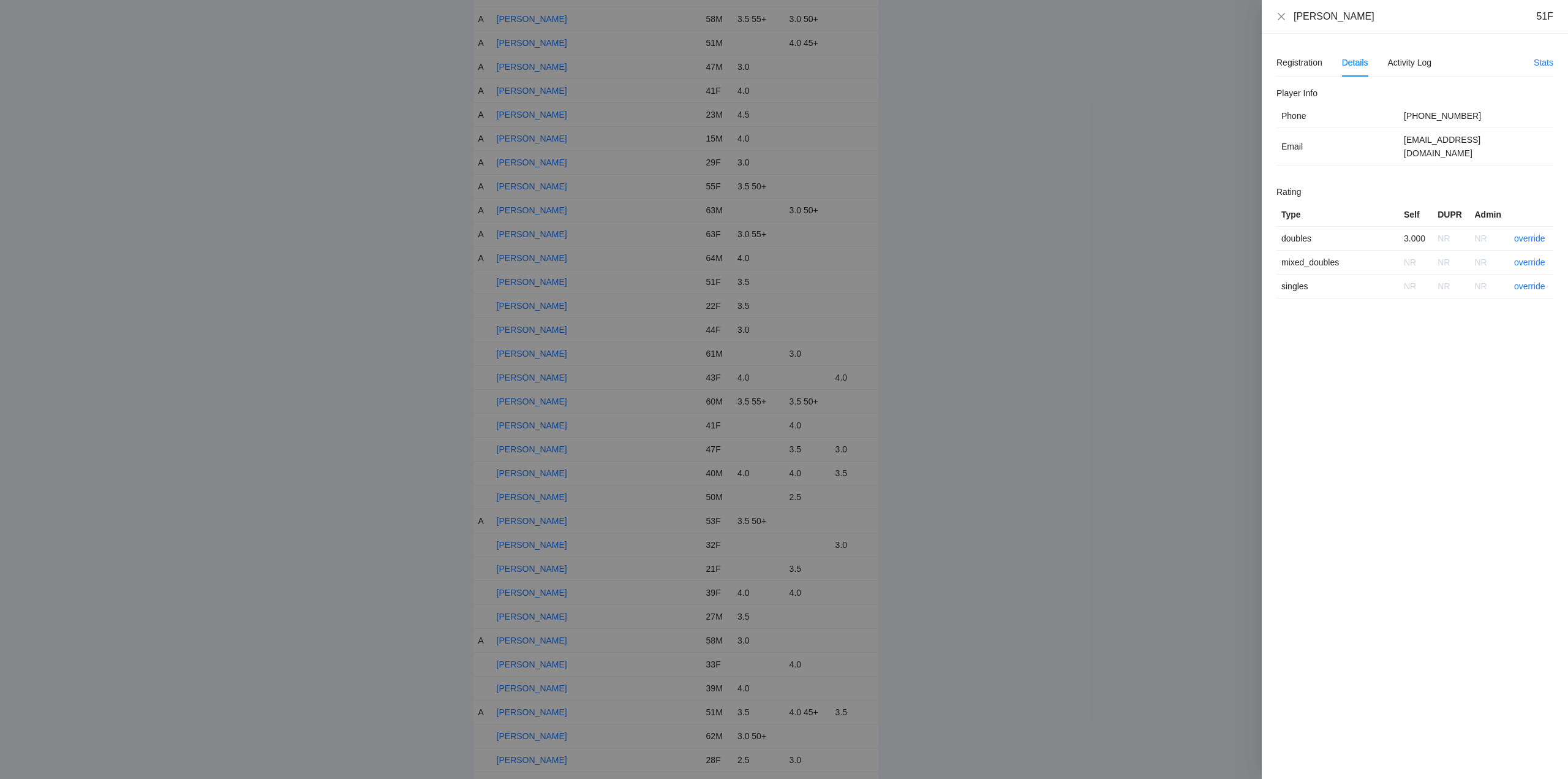
drag, startPoint x: 1376, startPoint y: 21, endPoint x: 1288, endPoint y: 14, distance: 88.3
click at [1288, 14] on div "Del Rae Augustine 51F" at bounding box center [1415, 17] width 277 height 14
click at [1530, 233] on link "override" at bounding box center [1529, 238] width 31 height 10
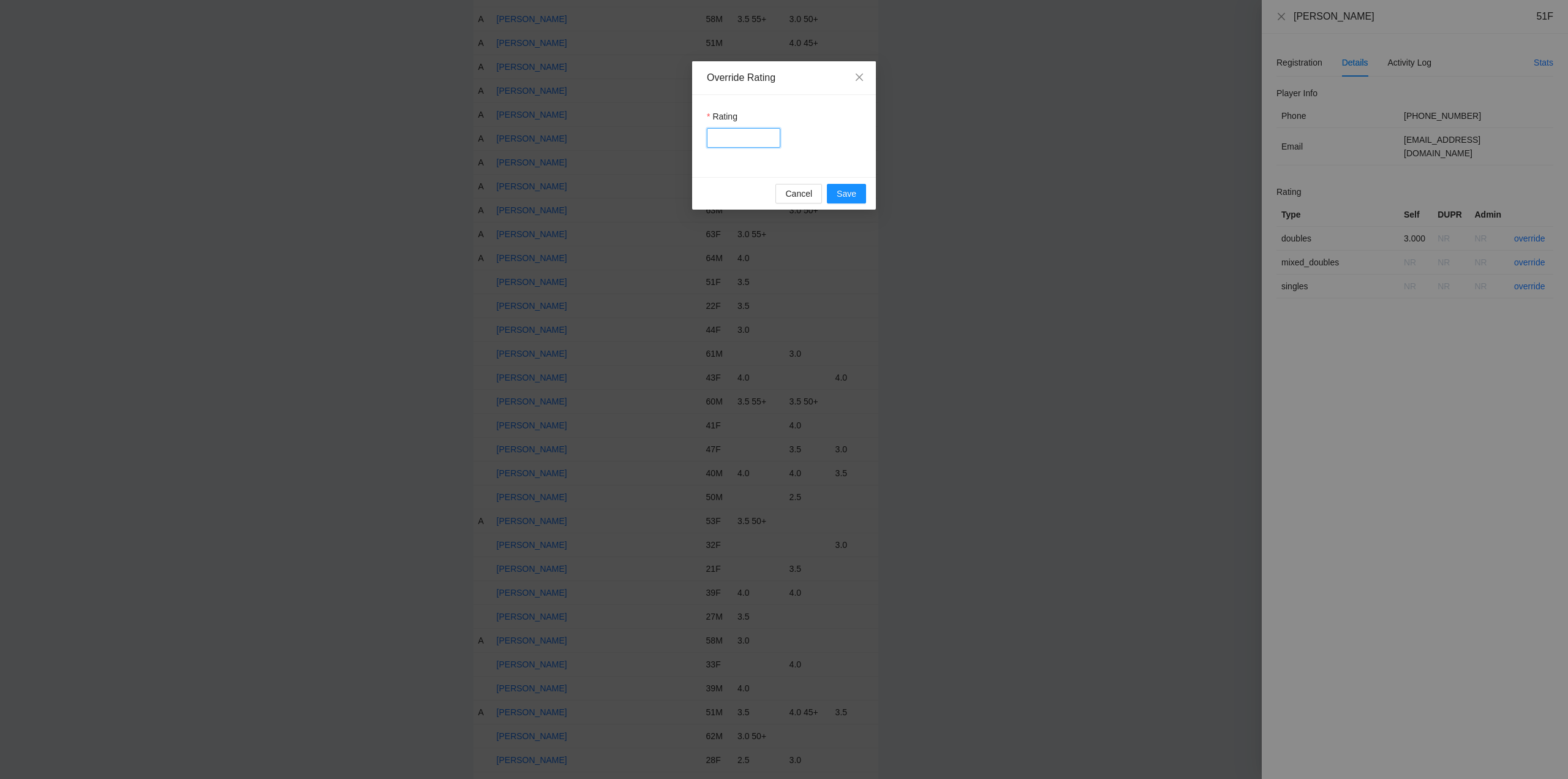
click at [741, 140] on input "Rating" at bounding box center [744, 138] width 73 height 20
type input "***"
click at [854, 198] on span "Save" at bounding box center [847, 194] width 20 height 14
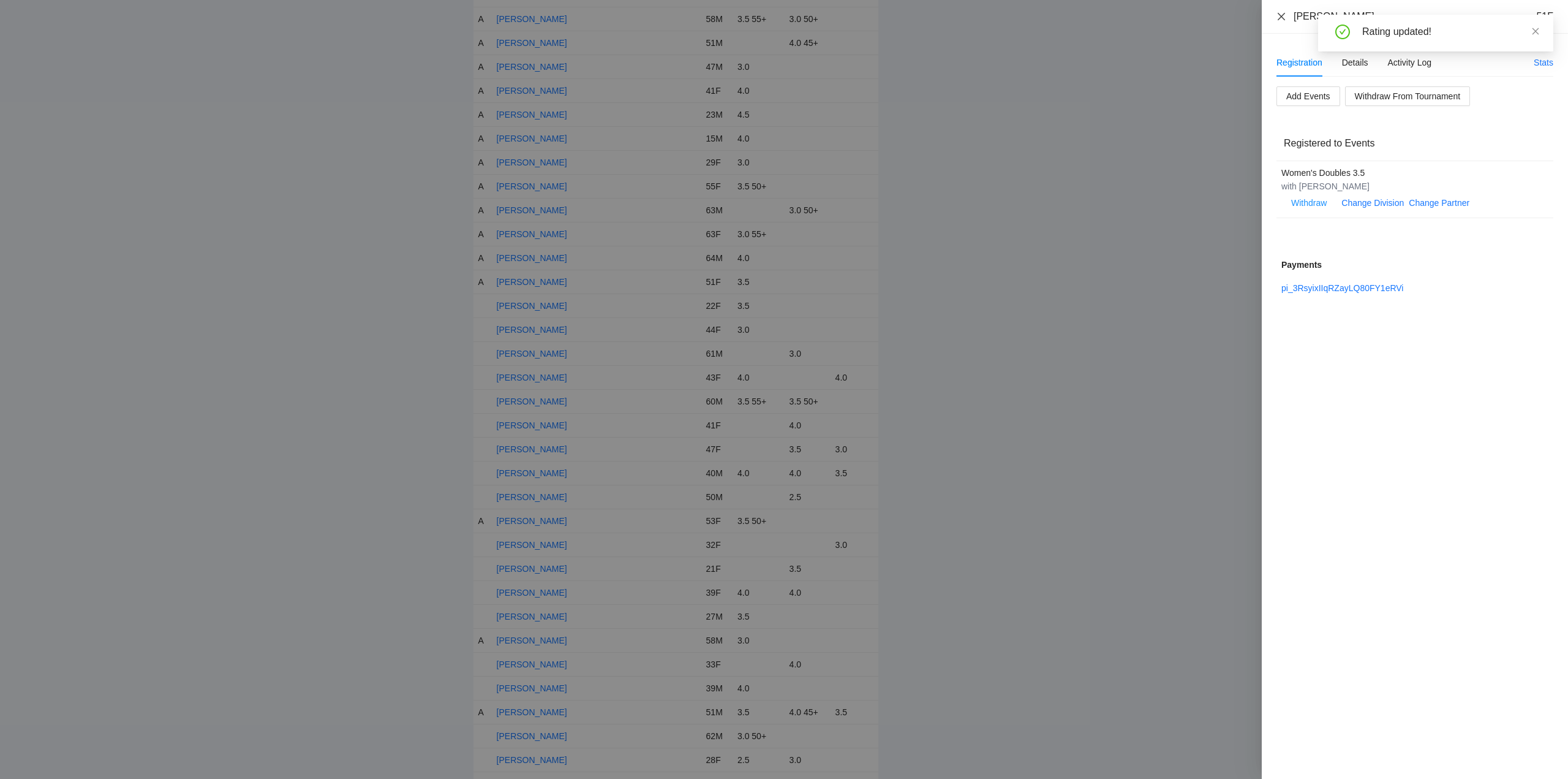
drag, startPoint x: 1280, startPoint y: 14, endPoint x: 1296, endPoint y: 21, distance: 17.5
click at [1280, 14] on icon "close" at bounding box center [1281, 16] width 8 height 8
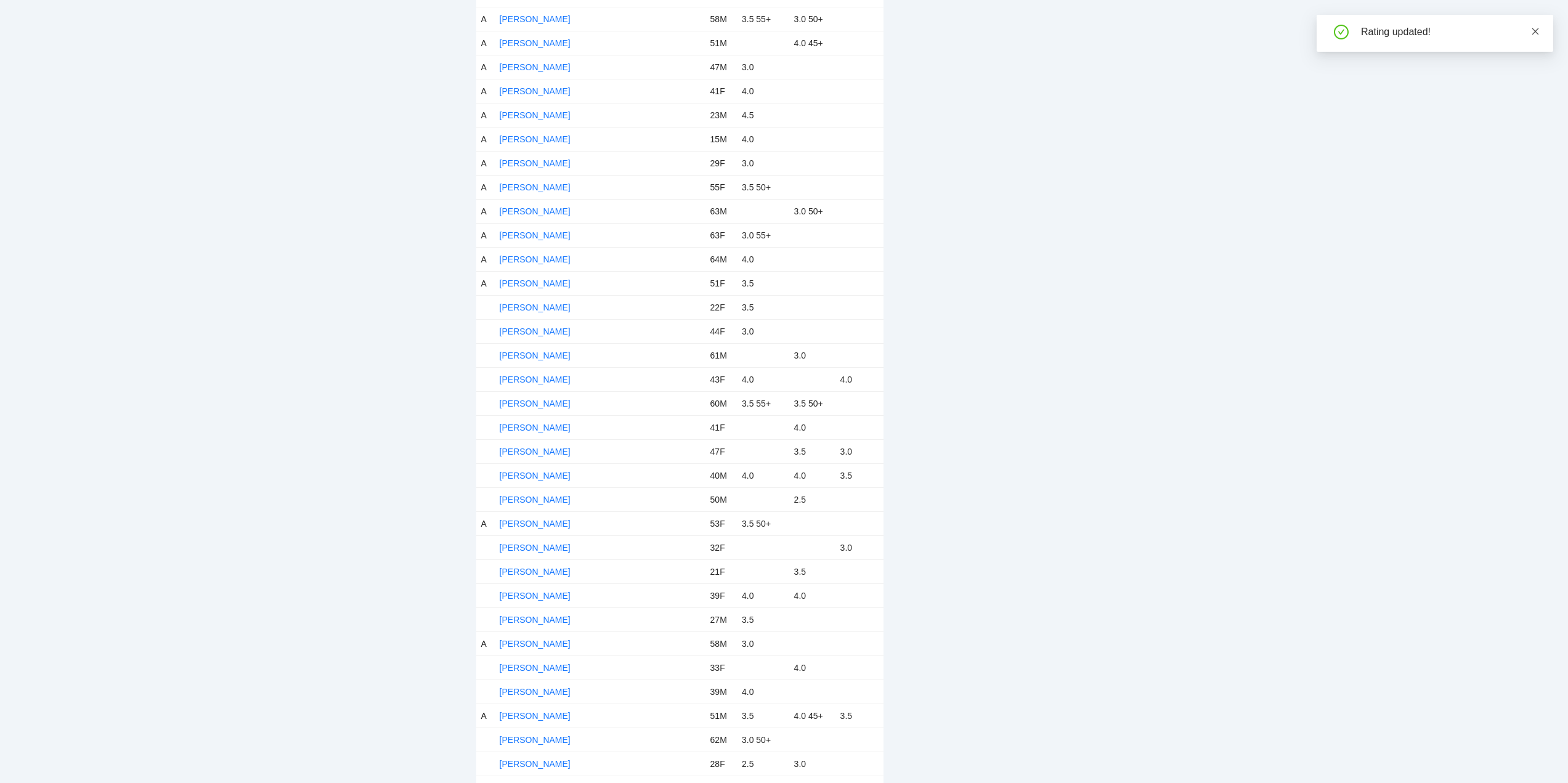
drag, startPoint x: 1535, startPoint y: 32, endPoint x: 1381, endPoint y: 102, distance: 169.2
click at [1535, 35] on icon "close" at bounding box center [1535, 31] width 8 height 8
click at [533, 305] on link "Delaney Rankin" at bounding box center [535, 307] width 71 height 10
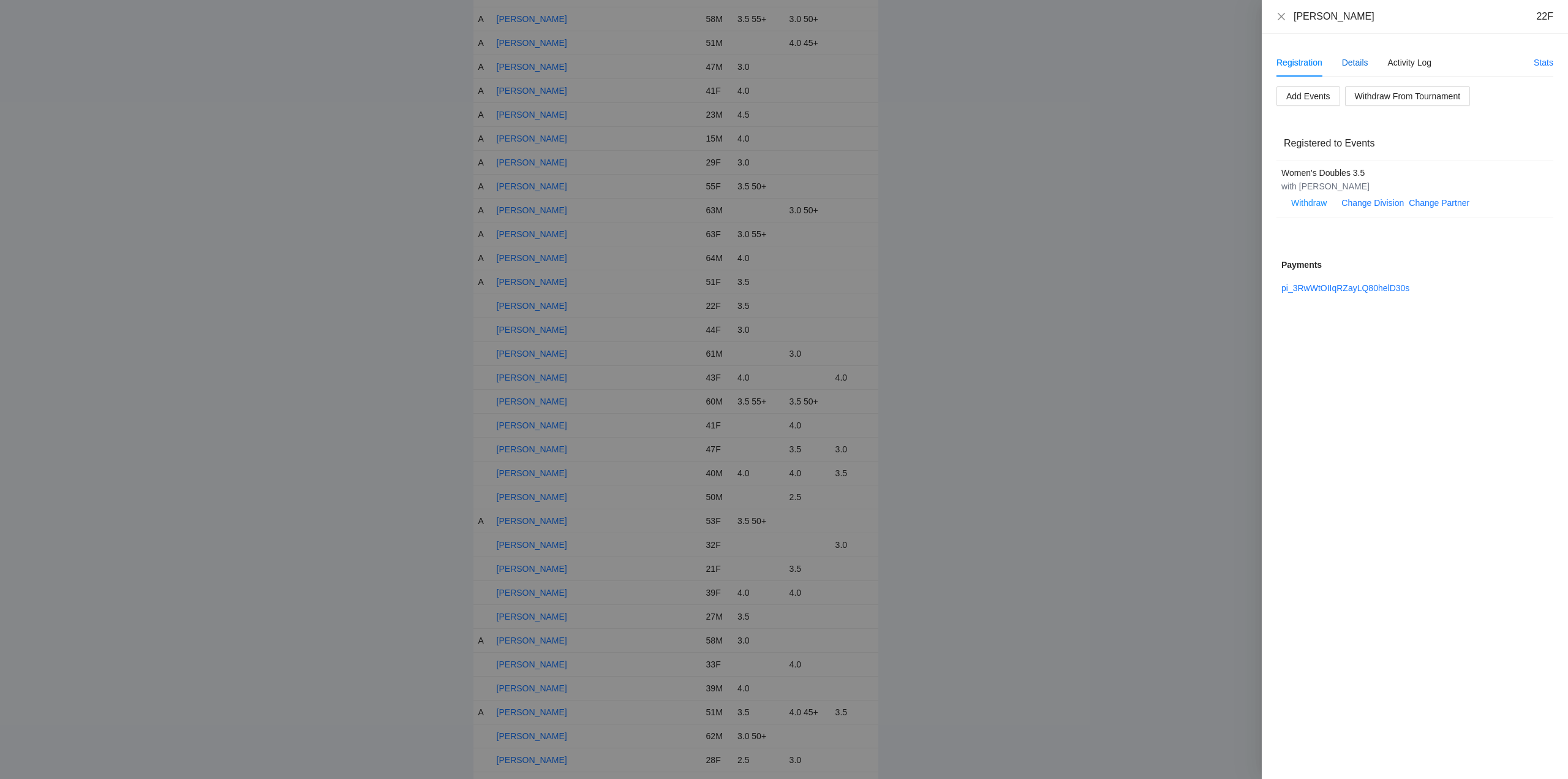
click at [1359, 60] on div "Details" at bounding box center [1354, 63] width 27 height 14
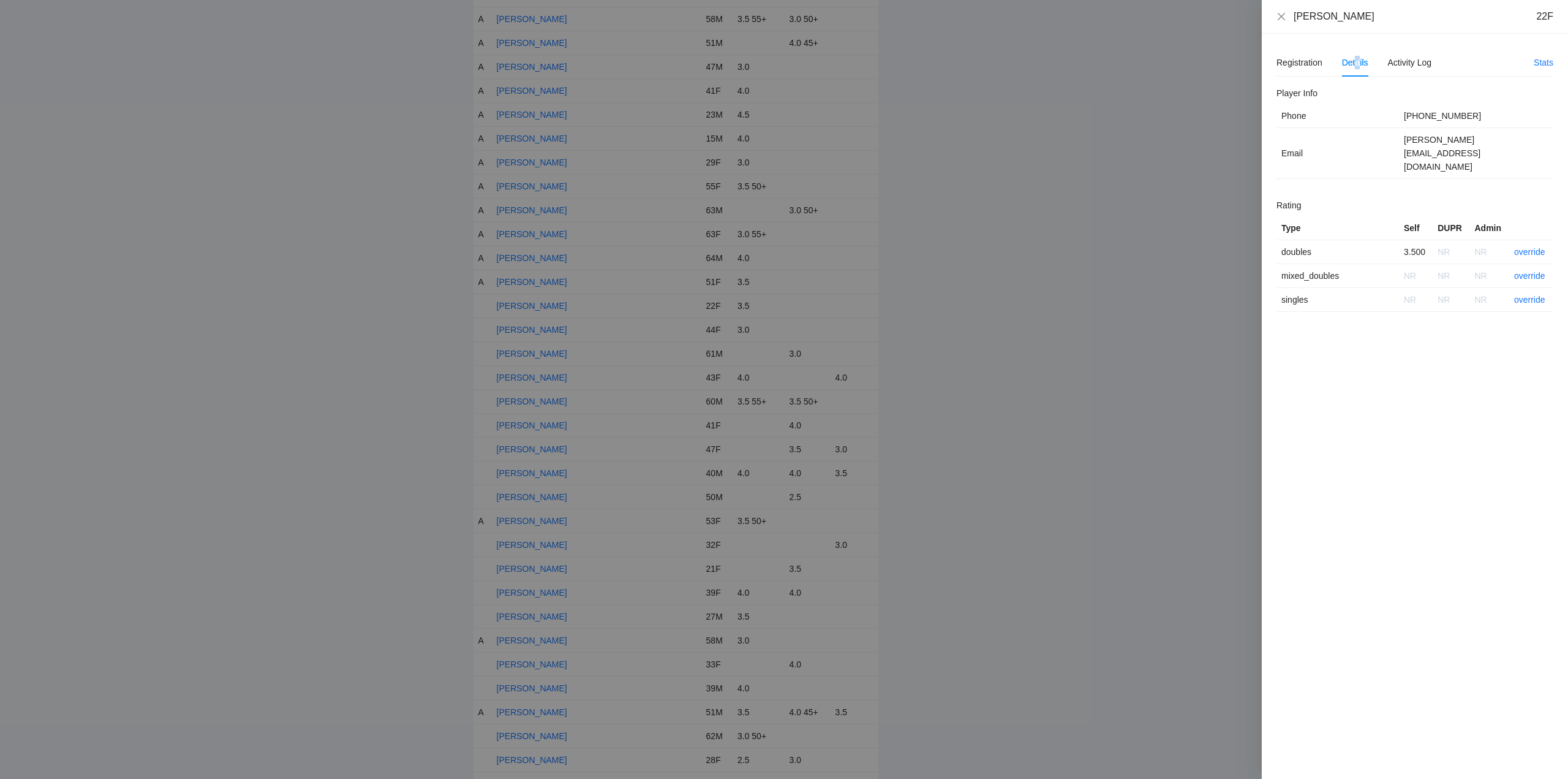
drag, startPoint x: 1367, startPoint y: 17, endPoint x: 1310, endPoint y: 18, distance: 57.0
click at [1270, 18] on div "Delaney Rankin 22F" at bounding box center [1415, 17] width 307 height 34
click at [1537, 247] on link "override" at bounding box center [1529, 252] width 31 height 10
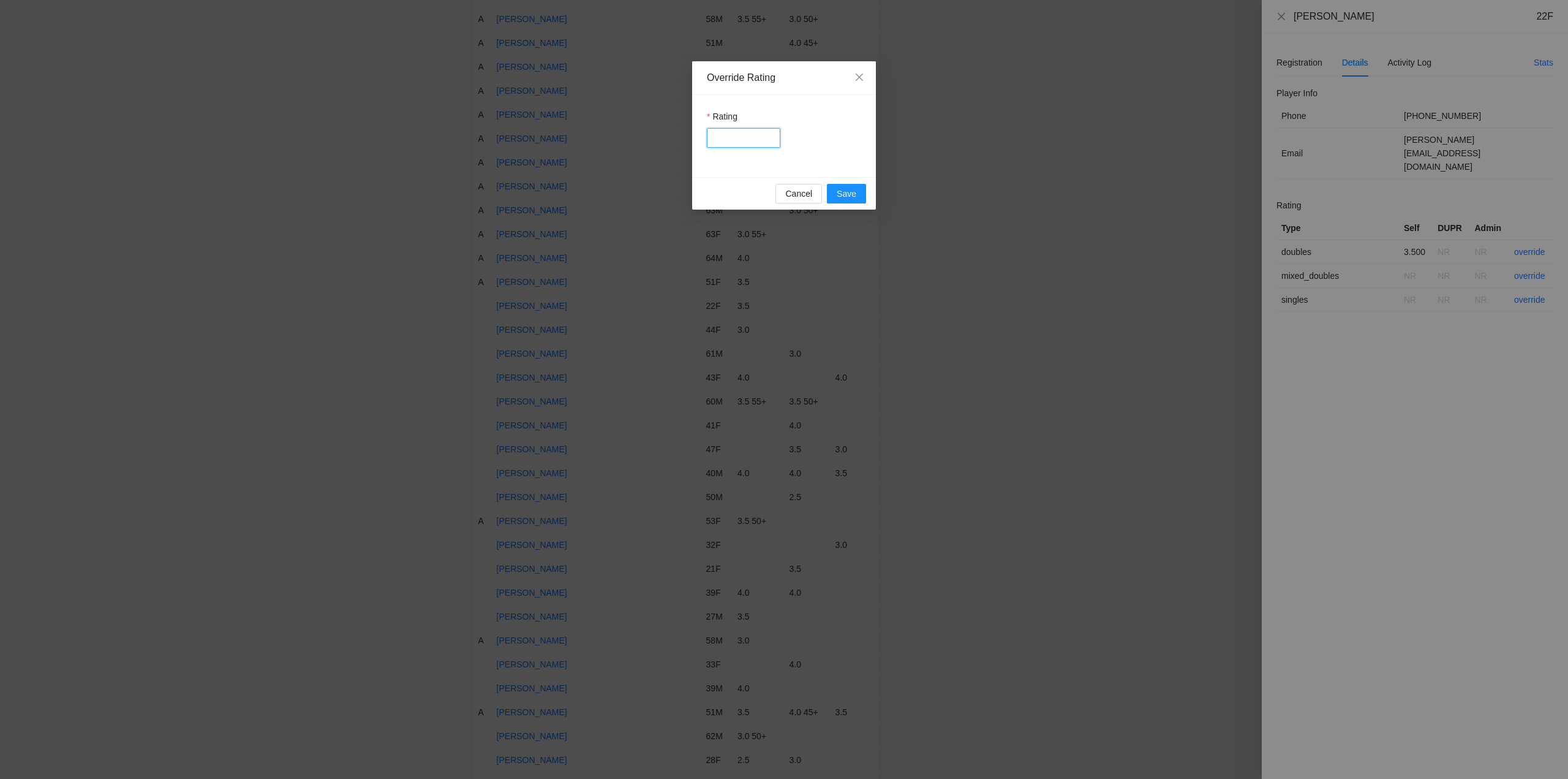
click at [725, 135] on input "Rating" at bounding box center [744, 138] width 73 height 20
type input "***"
click at [845, 194] on span "Save" at bounding box center [847, 194] width 20 height 14
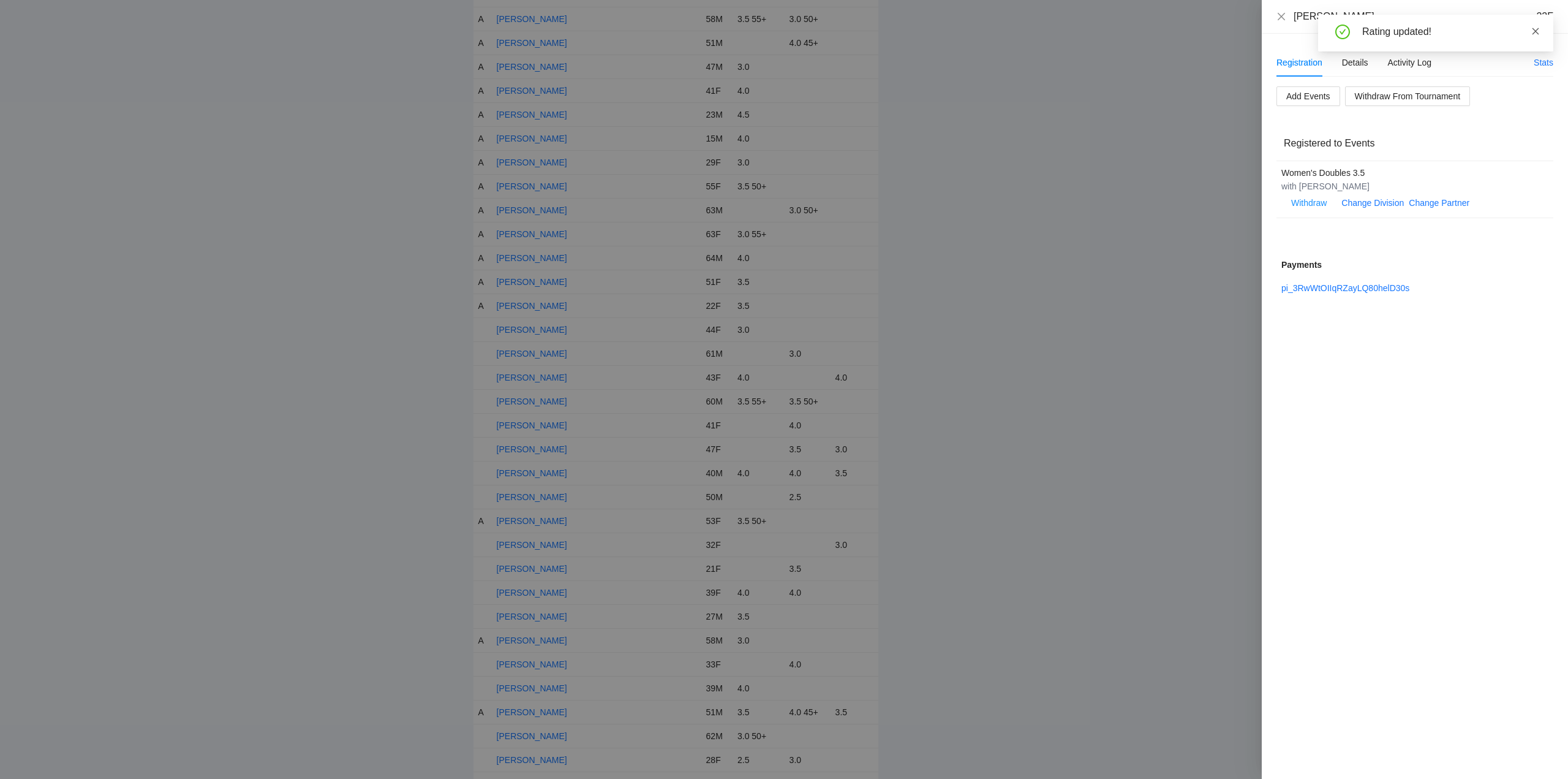
click at [1535, 32] on icon "close" at bounding box center [1535, 31] width 8 height 8
click at [1279, 17] on icon "close" at bounding box center [1281, 16] width 10 height 10
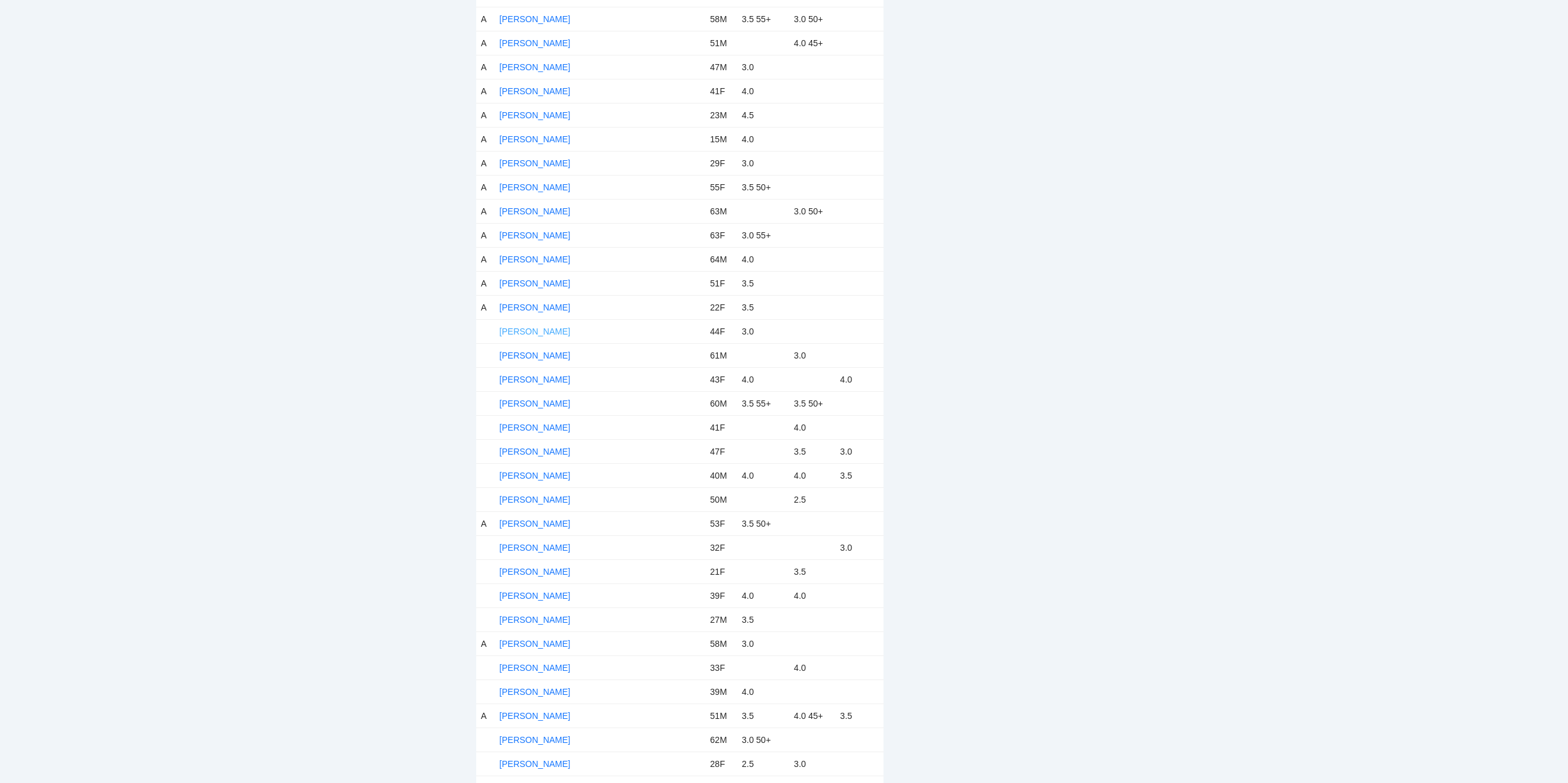
click at [531, 328] on link "[PERSON_NAME]" at bounding box center [535, 331] width 71 height 10
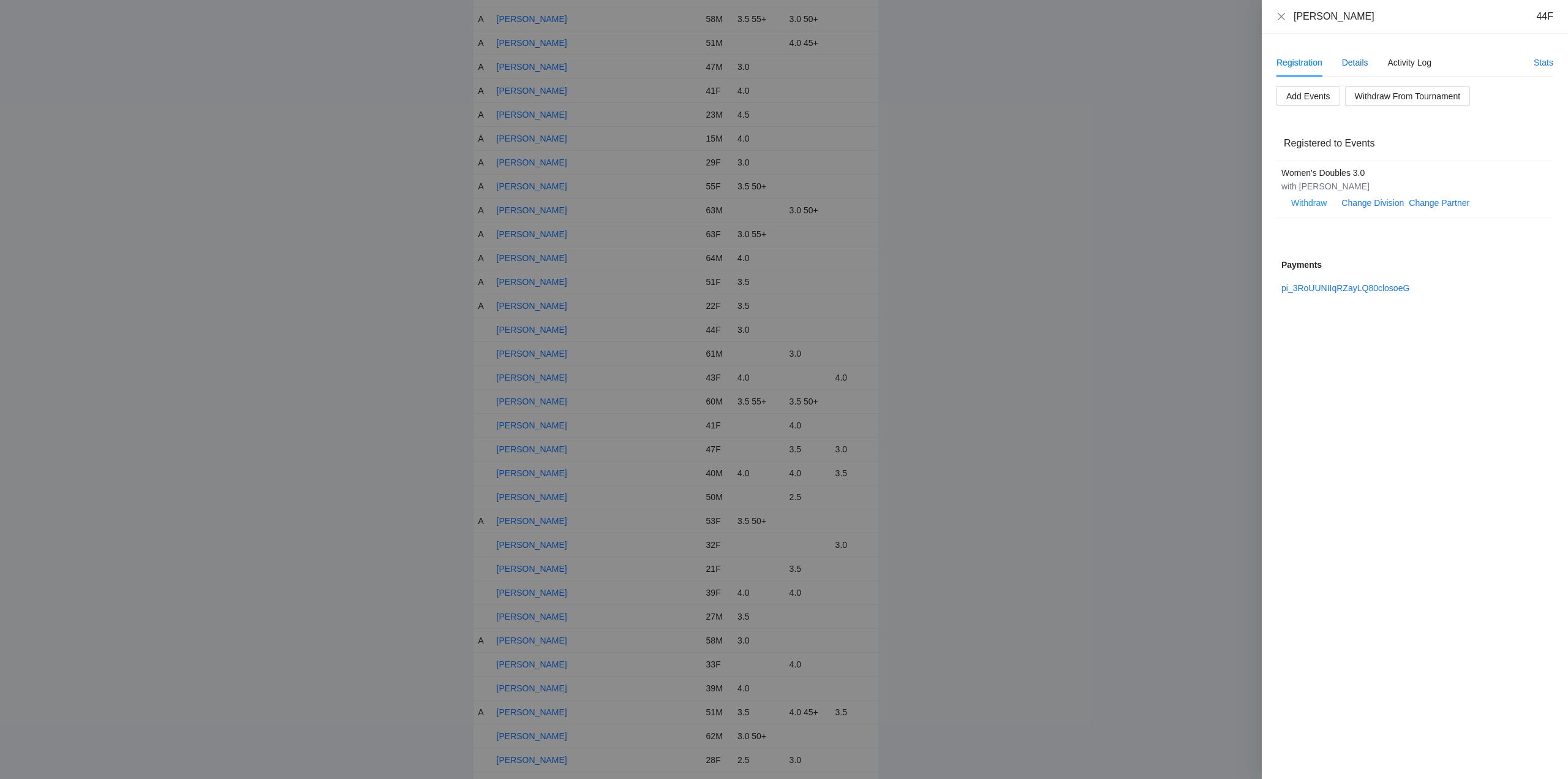
drag, startPoint x: 1362, startPoint y: 59, endPoint x: 1351, endPoint y: 64, distance: 12.1
click at [1362, 58] on div "Details" at bounding box center [1354, 63] width 27 height 14
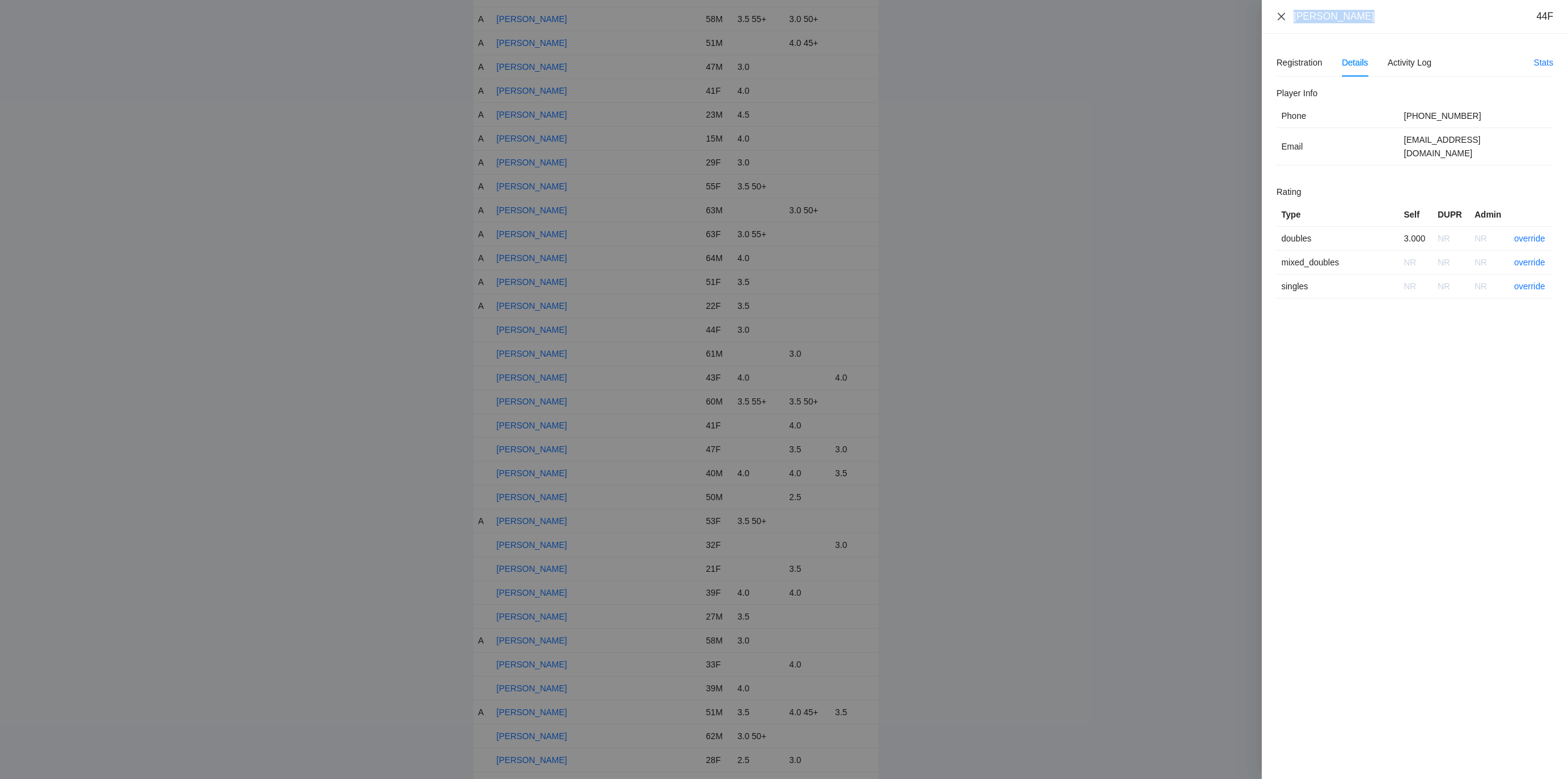
drag, startPoint x: 1362, startPoint y: 21, endPoint x: 1278, endPoint y: 18, distance: 84.1
click at [1272, 19] on div "Delsa Lafaele 44F" at bounding box center [1415, 17] width 307 height 34
click at [1528, 233] on link "override" at bounding box center [1529, 238] width 31 height 10
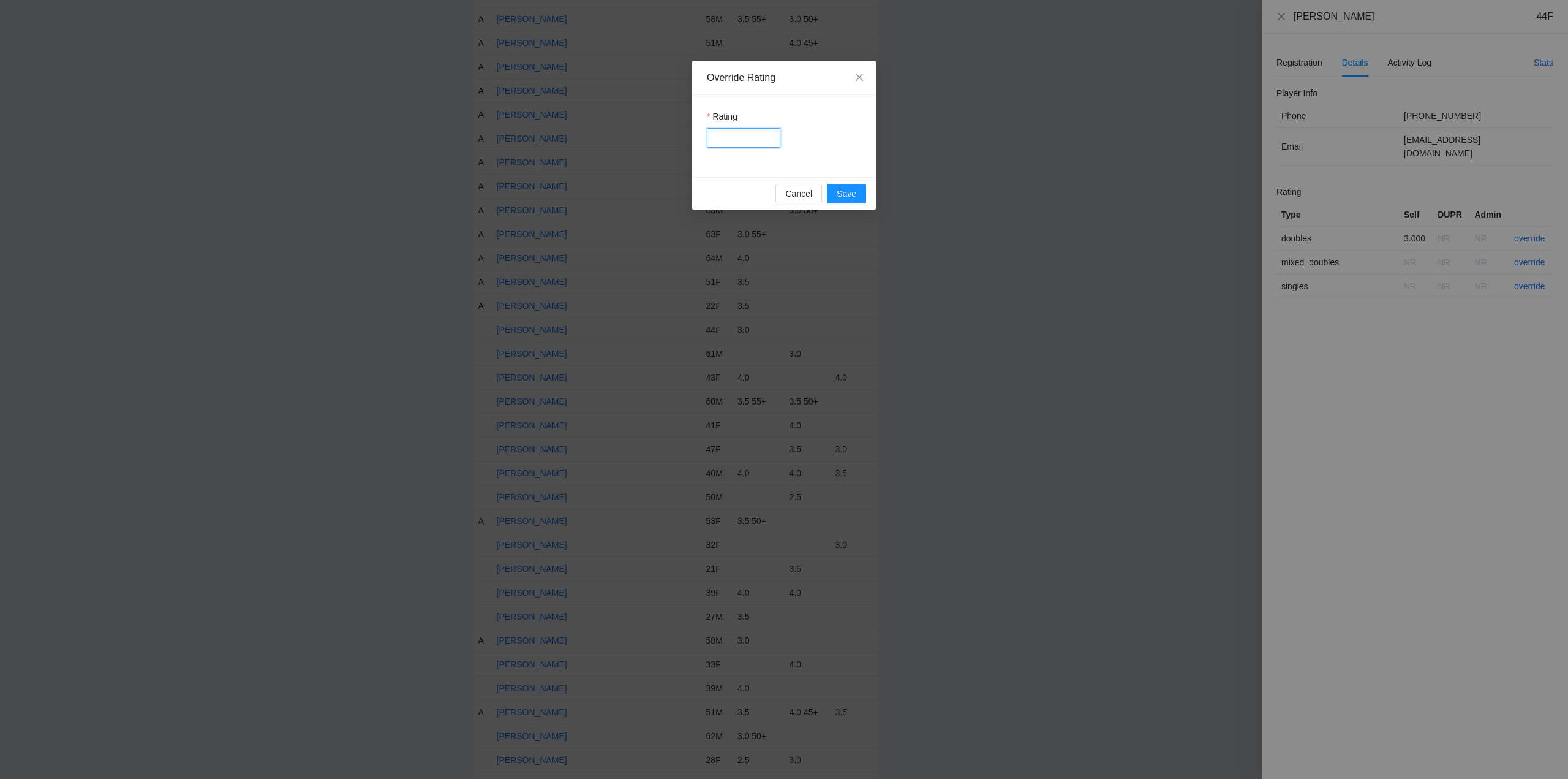
click at [715, 138] on input "Rating" at bounding box center [744, 138] width 73 height 20
type input "****"
click at [842, 192] on span "Save" at bounding box center [847, 194] width 20 height 14
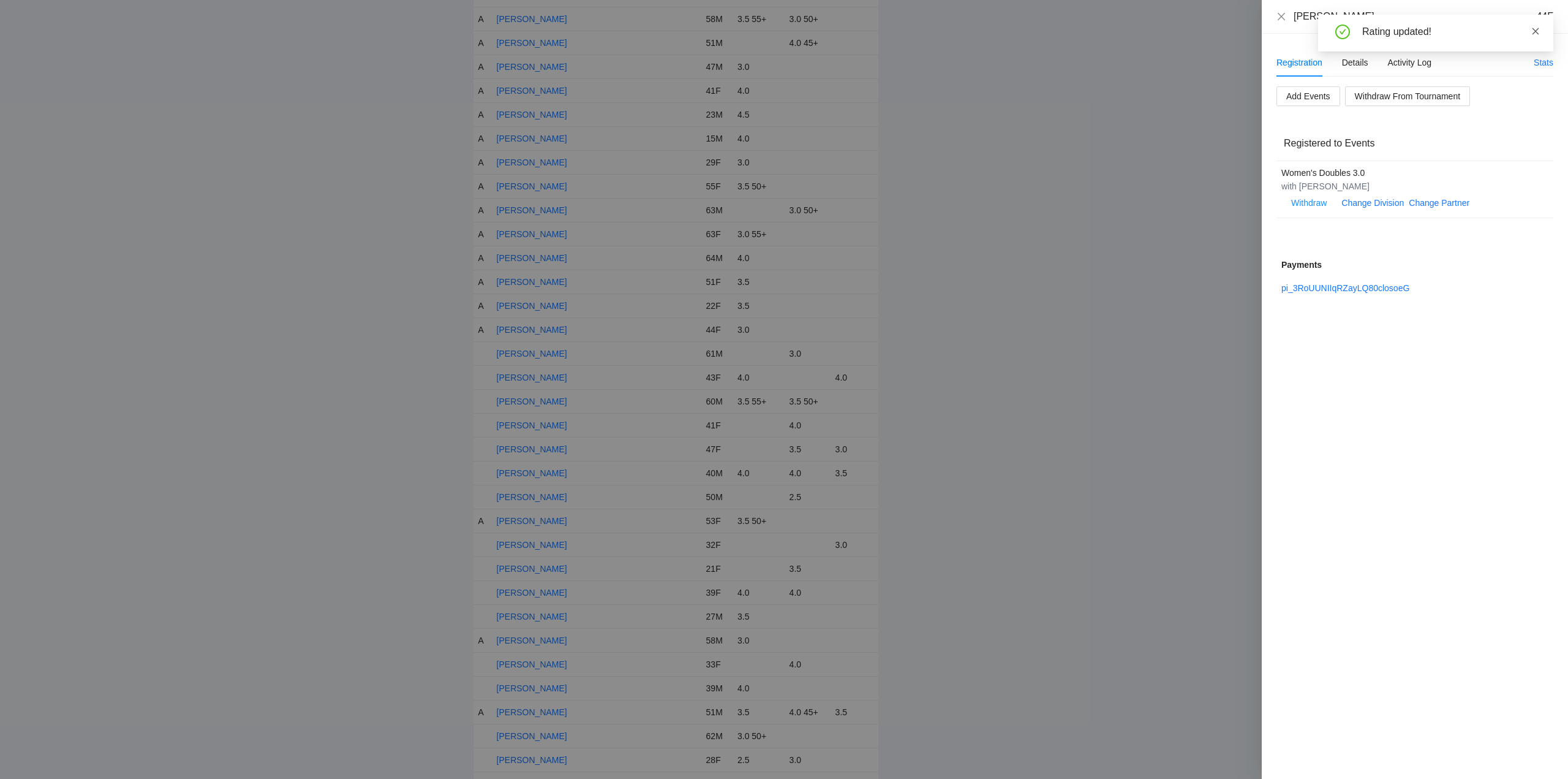
click at [1534, 30] on icon "close" at bounding box center [1535, 31] width 7 height 7
click at [1280, 17] on icon "close" at bounding box center [1281, 16] width 8 height 8
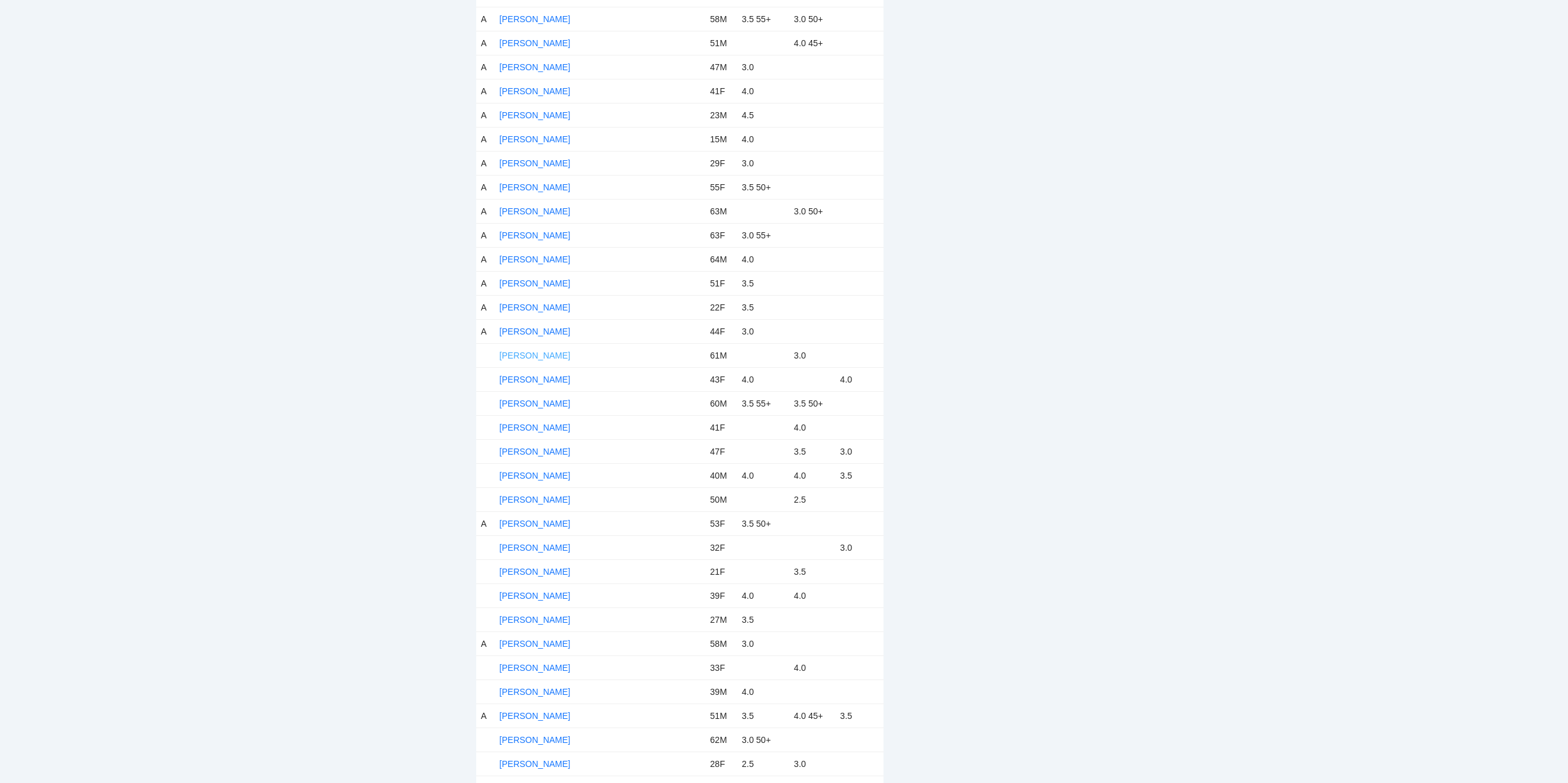
click at [542, 354] on link "Donald Johnson" at bounding box center [535, 355] width 71 height 10
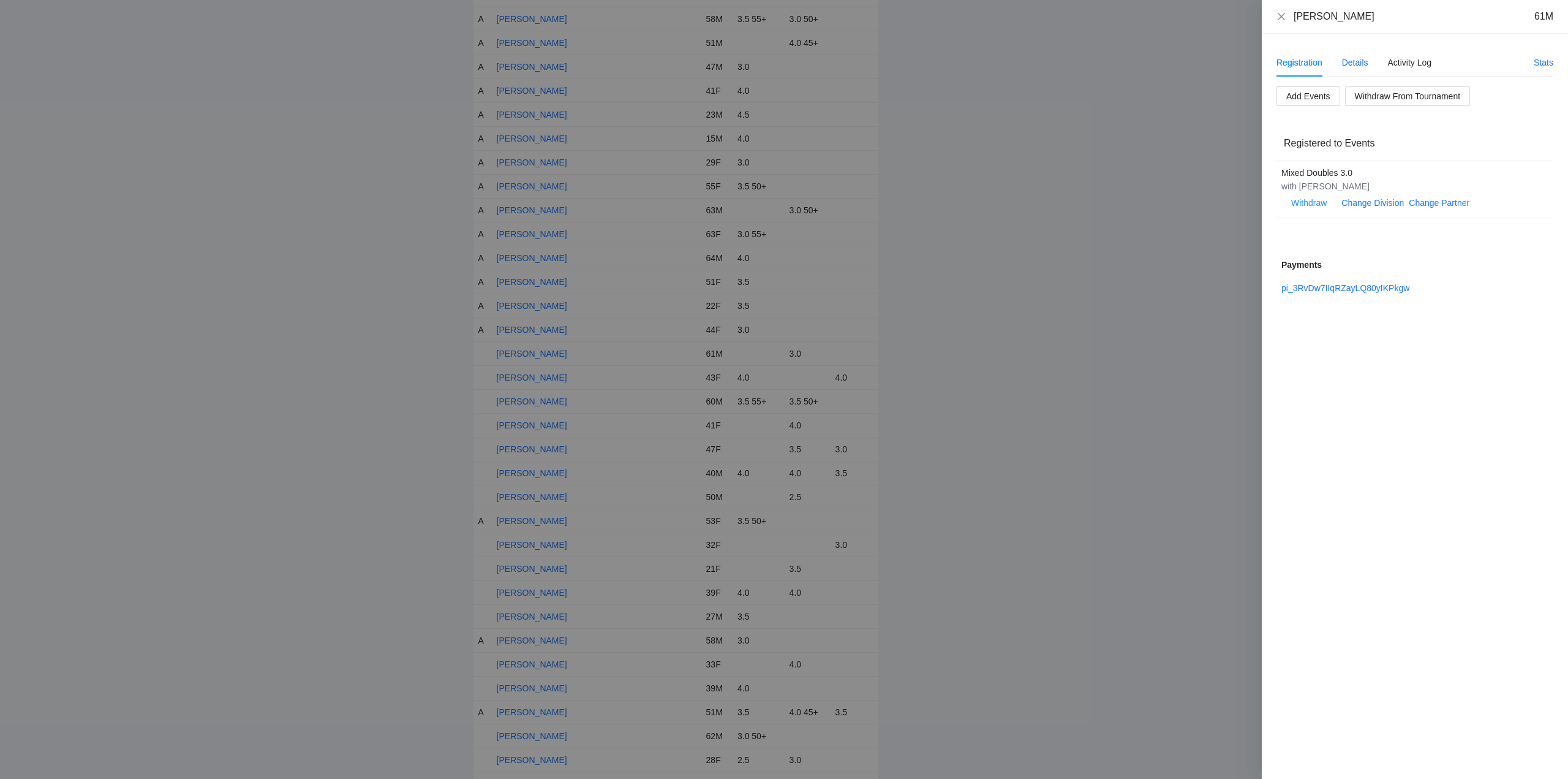
click at [1352, 63] on div "Details" at bounding box center [1354, 63] width 27 height 14
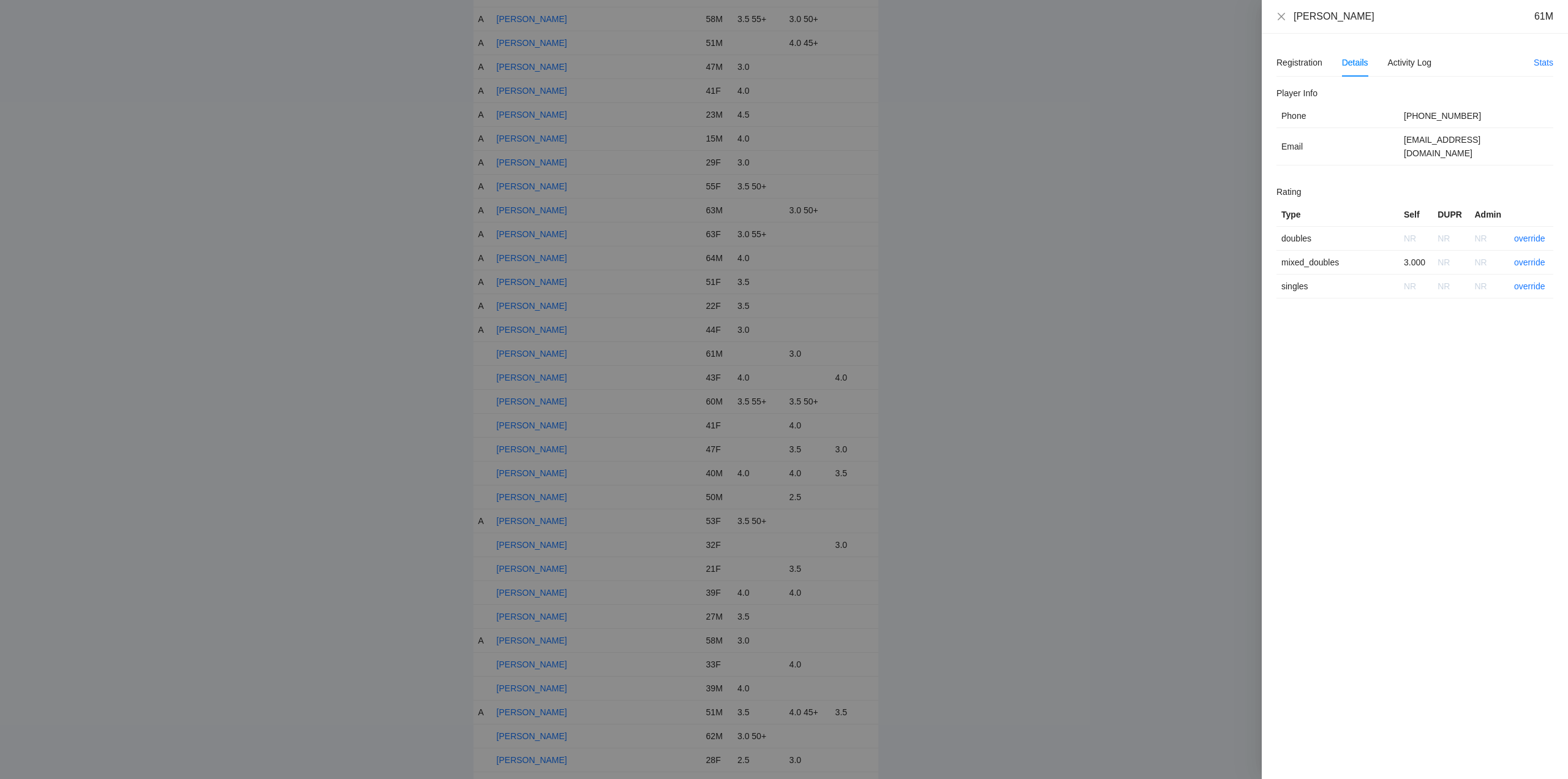
drag, startPoint x: 1365, startPoint y: 19, endPoint x: 1290, endPoint y: 22, distance: 75.1
click at [1290, 22] on div "Donald Johnson 61M" at bounding box center [1415, 17] width 277 height 14
click at [1527, 257] on link "override" at bounding box center [1529, 262] width 31 height 10
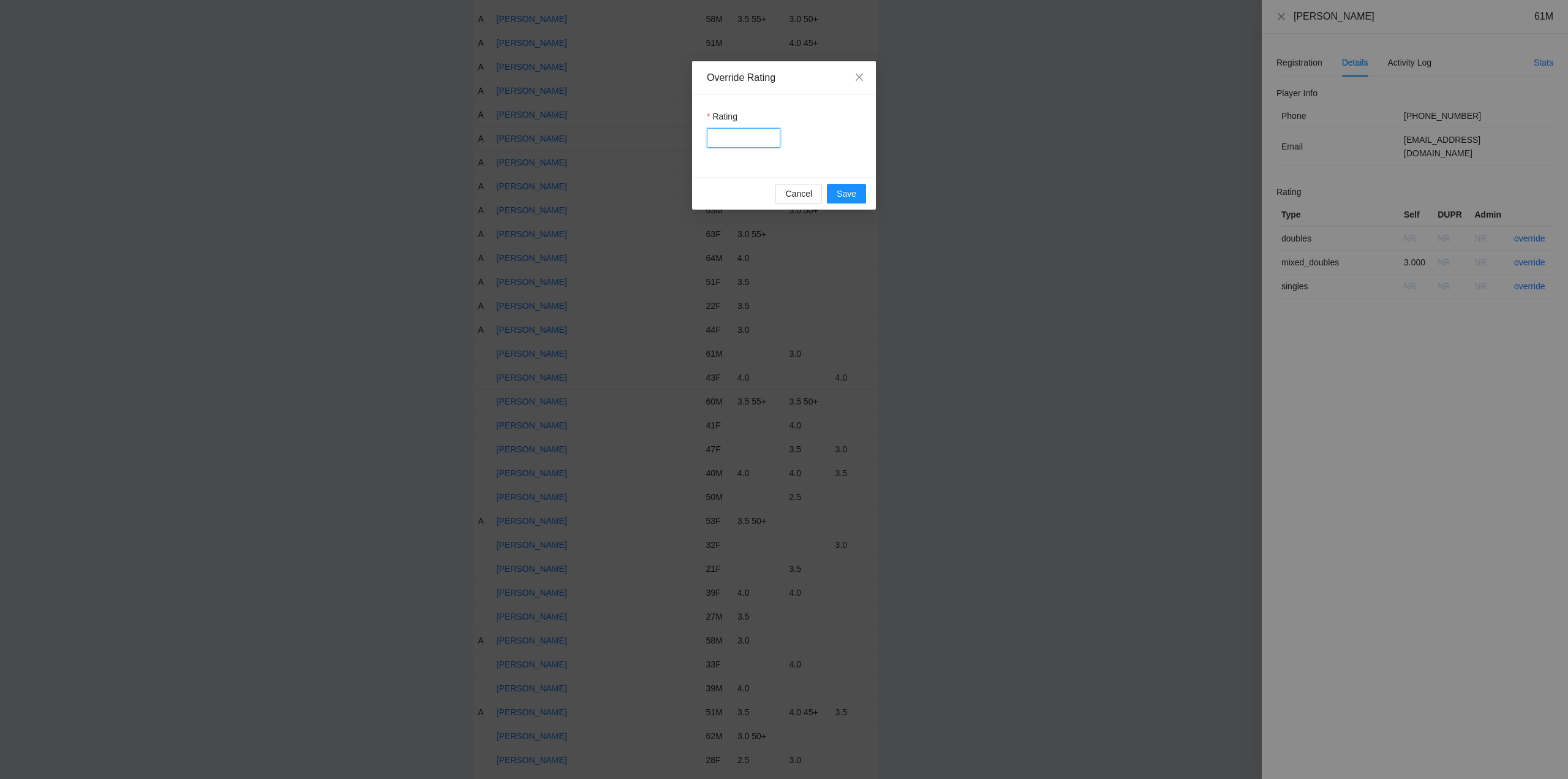
click at [732, 138] on input "Rating" at bounding box center [744, 138] width 73 height 20
type input "***"
click at [841, 195] on span "Save" at bounding box center [847, 194] width 20 height 14
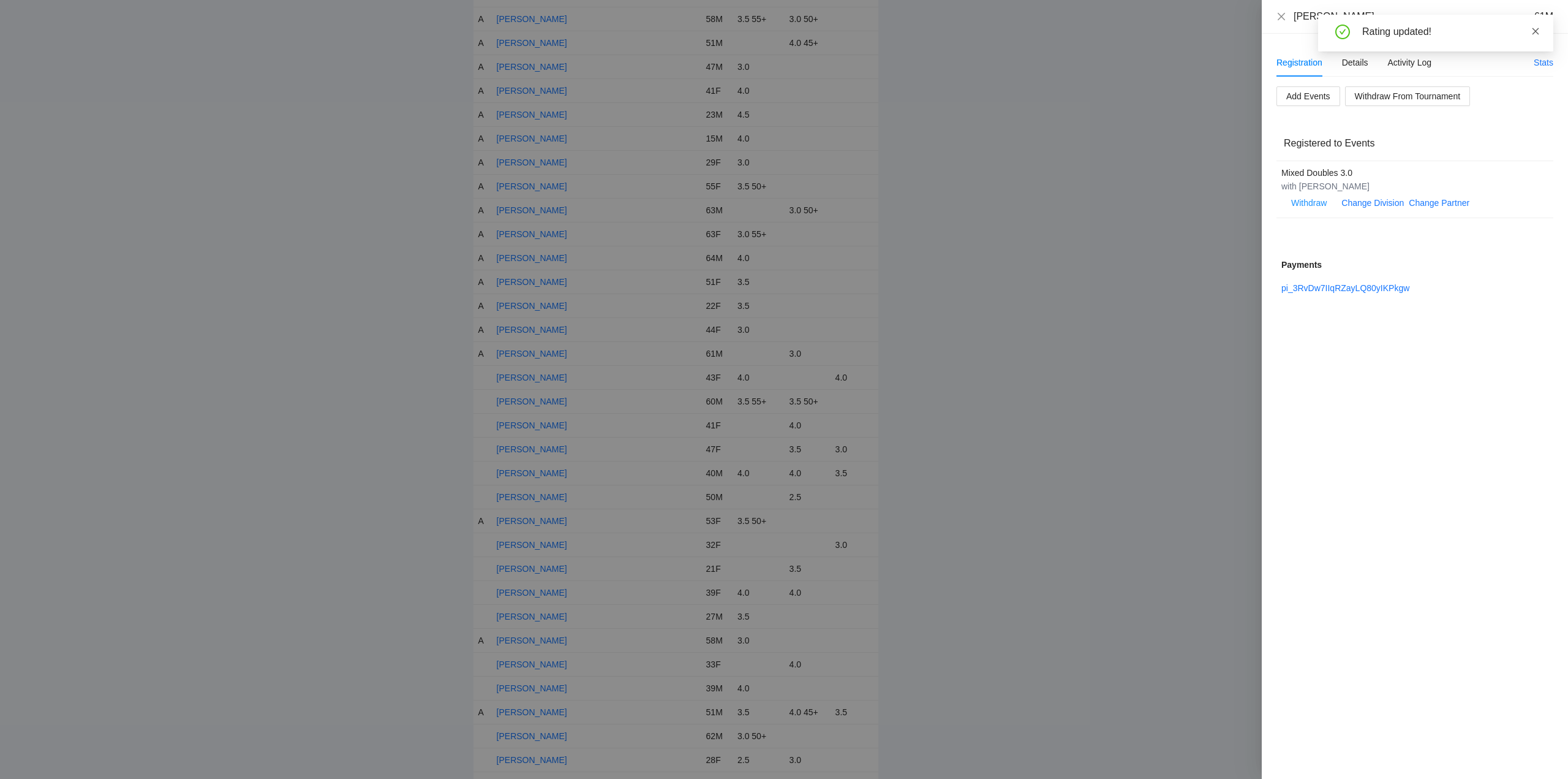
click at [1537, 30] on icon "close" at bounding box center [1535, 31] width 8 height 8
drag, startPoint x: 1282, startPoint y: 15, endPoint x: 1200, endPoint y: 151, distance: 158.8
click at [1282, 16] on icon "close" at bounding box center [1281, 16] width 8 height 8
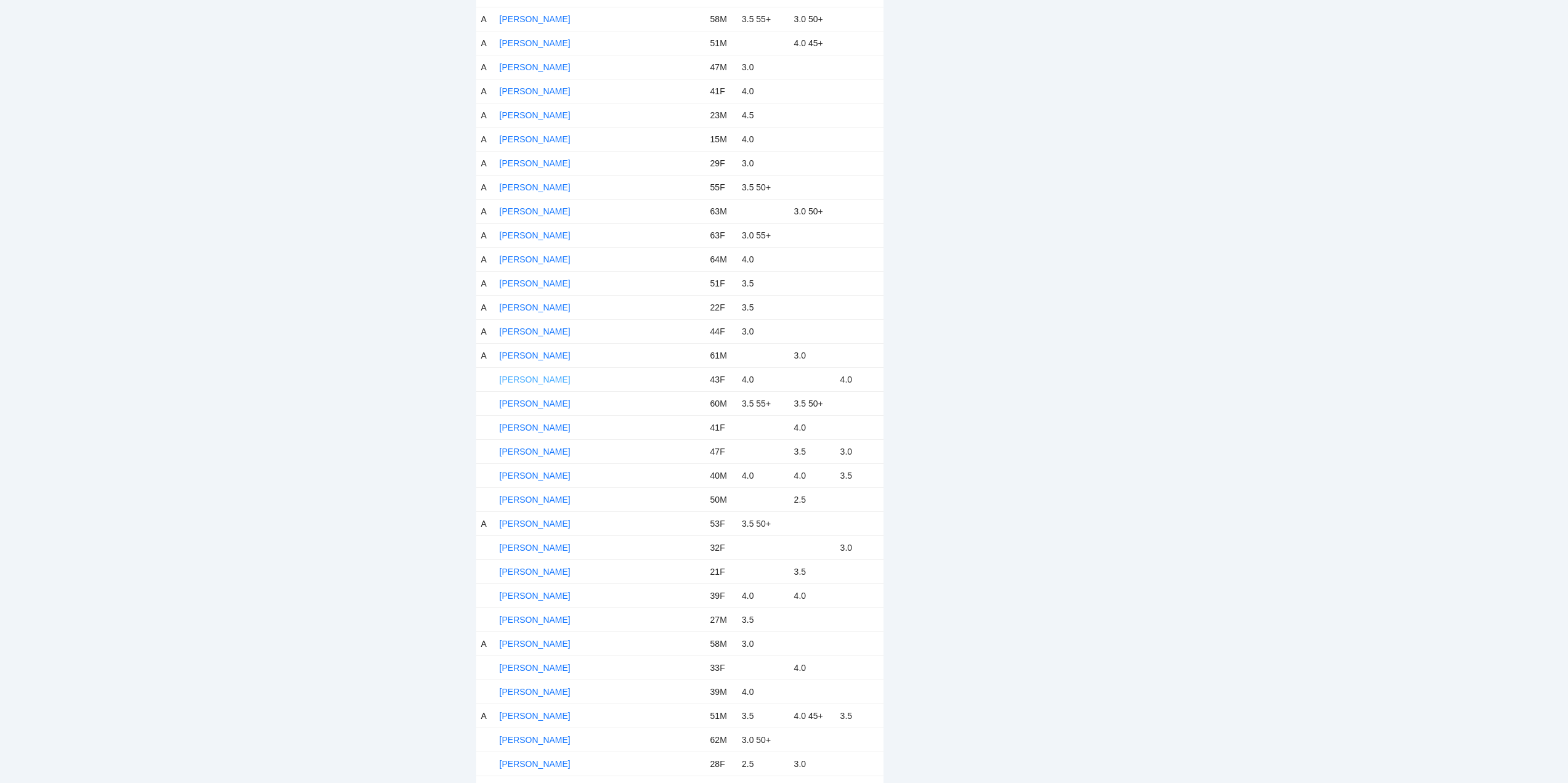
click at [544, 378] on link "[PERSON_NAME]" at bounding box center [535, 379] width 71 height 10
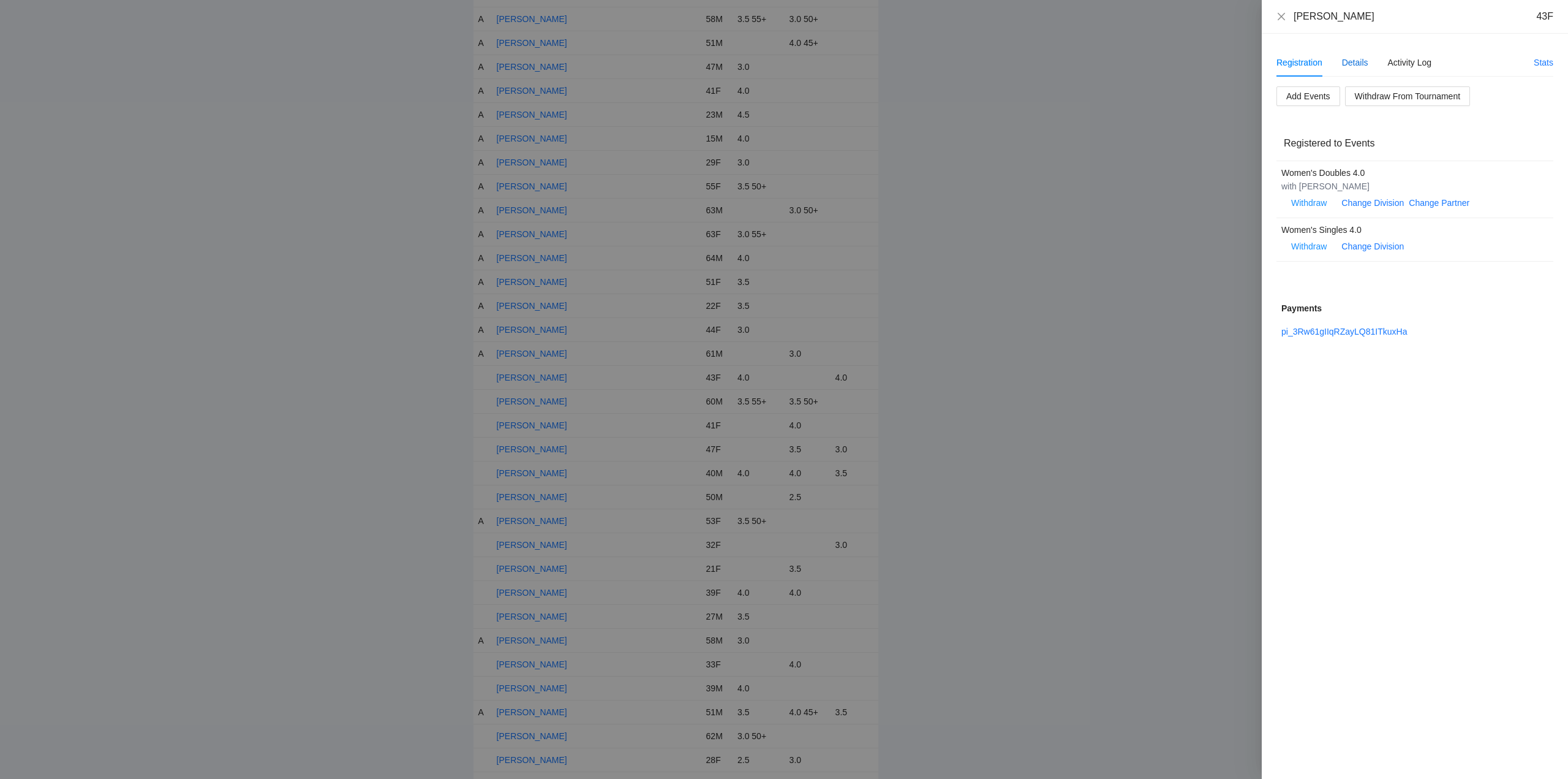
click at [1354, 57] on div "Details" at bounding box center [1354, 63] width 27 height 14
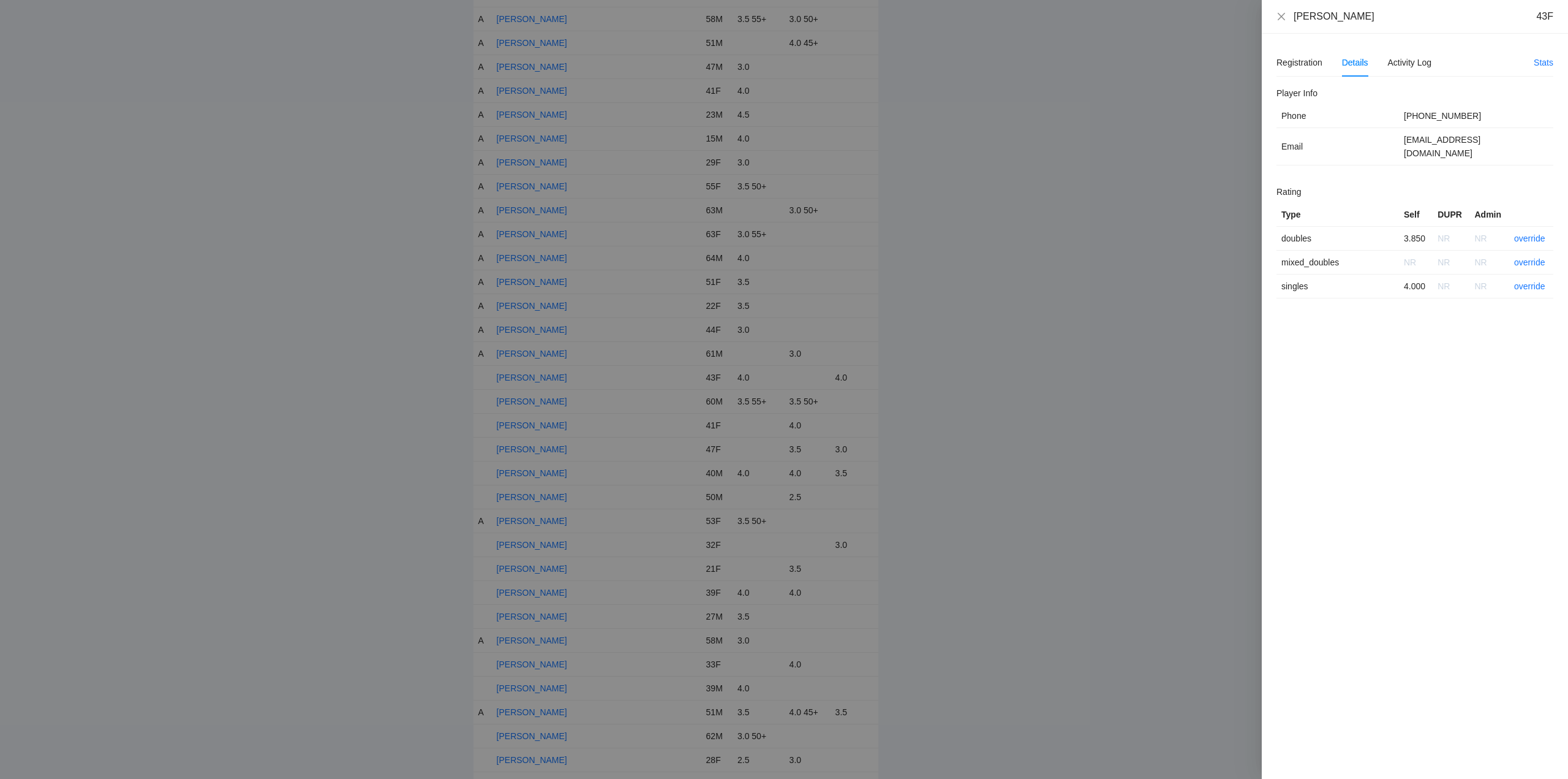
drag, startPoint x: 1370, startPoint y: 21, endPoint x: 1303, endPoint y: 19, distance: 67.0
click at [1277, 21] on div "Dusica Dordevic 43F" at bounding box center [1415, 17] width 277 height 14
click at [1531, 233] on link "override" at bounding box center [1529, 238] width 31 height 10
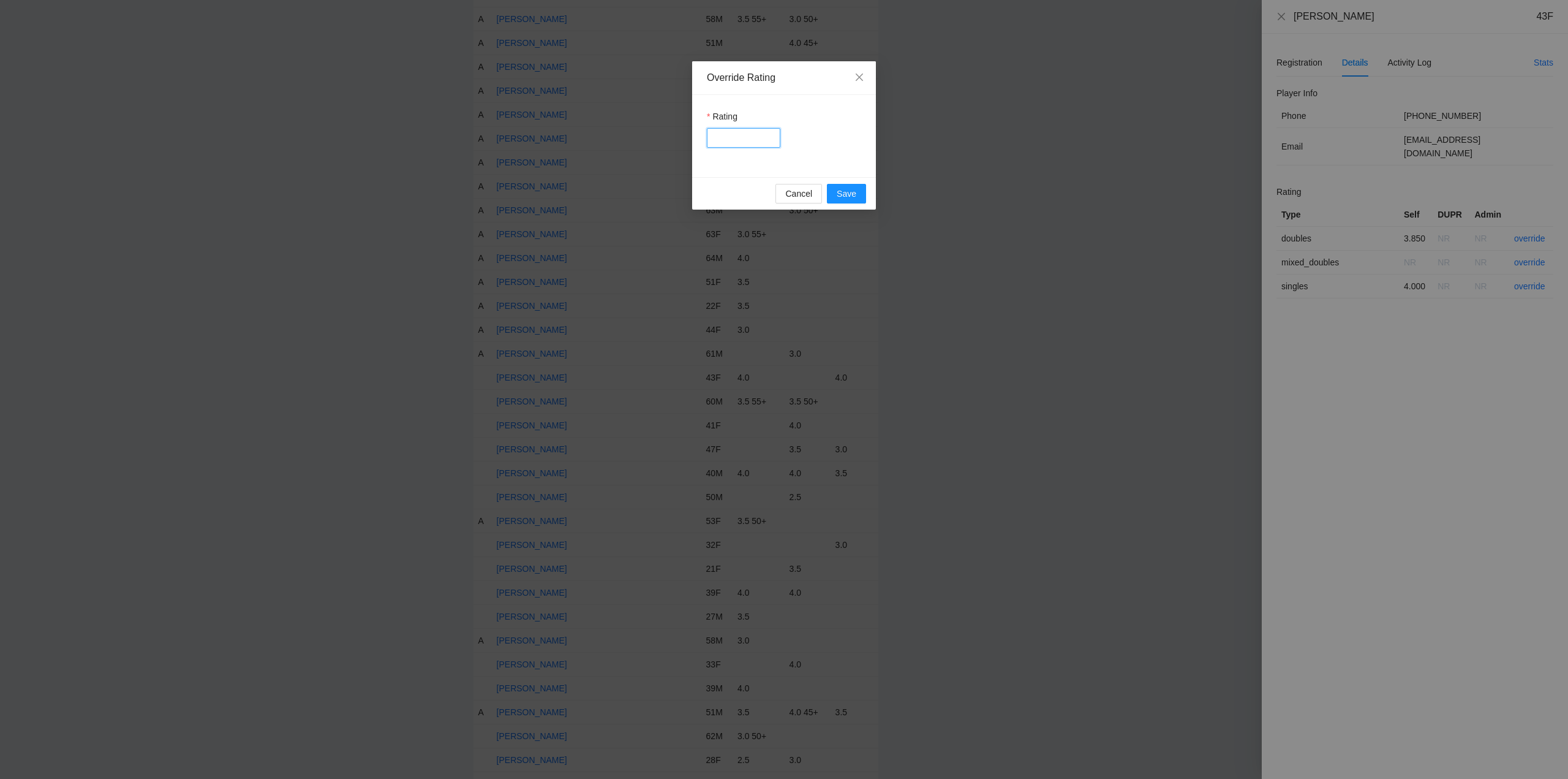
click at [734, 138] on input "Rating" at bounding box center [744, 138] width 73 height 20
type input "***"
drag, startPoint x: 845, startPoint y: 188, endPoint x: 1028, endPoint y: 158, distance: 185.4
click at [852, 188] on span "Save" at bounding box center [847, 194] width 20 height 14
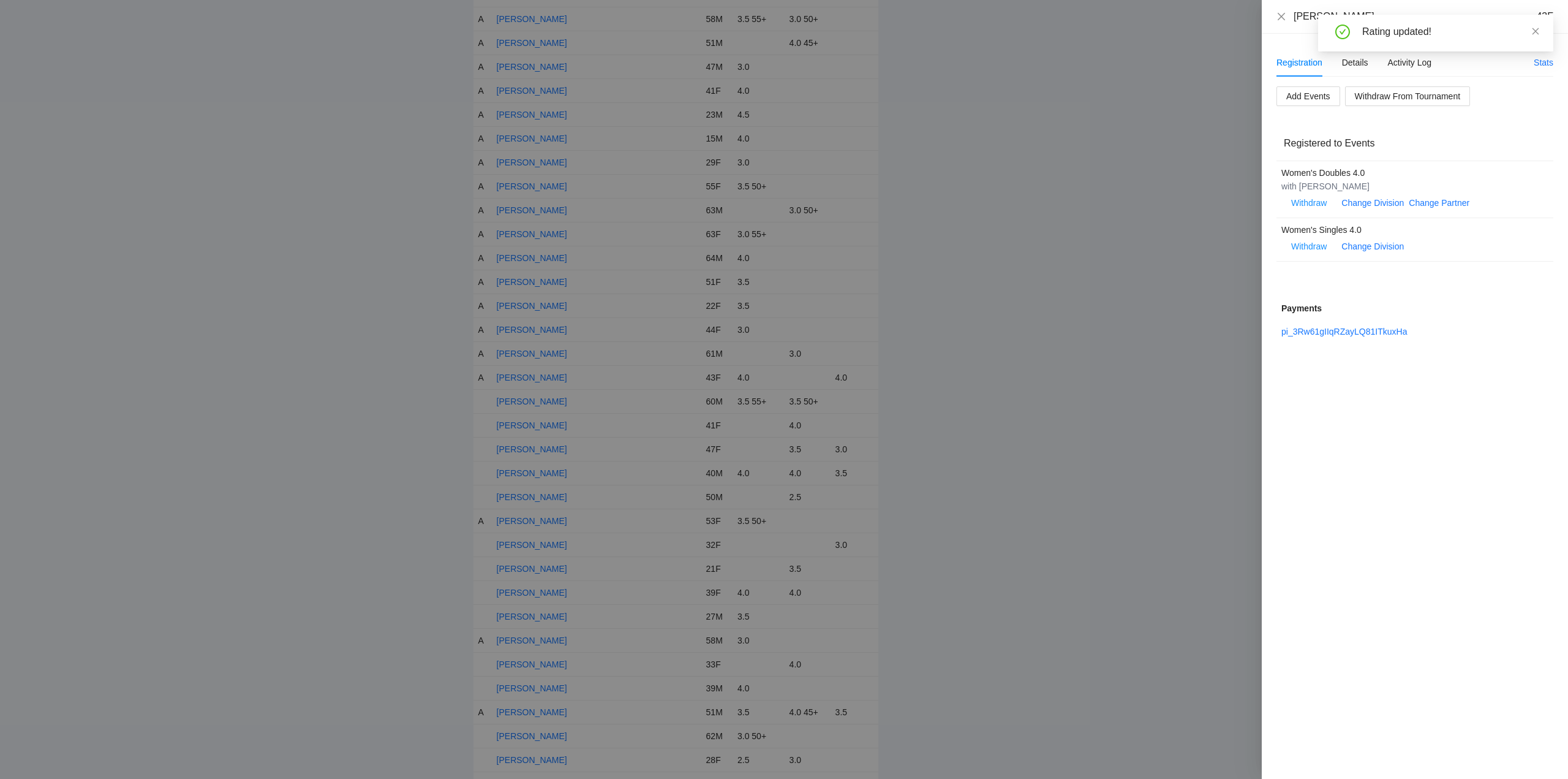
drag, startPoint x: 1537, startPoint y: 31, endPoint x: 1407, endPoint y: 27, distance: 130.1
click at [1538, 31] on icon "close" at bounding box center [1535, 31] width 8 height 8
click at [1277, 14] on icon "close" at bounding box center [1281, 16] width 10 height 10
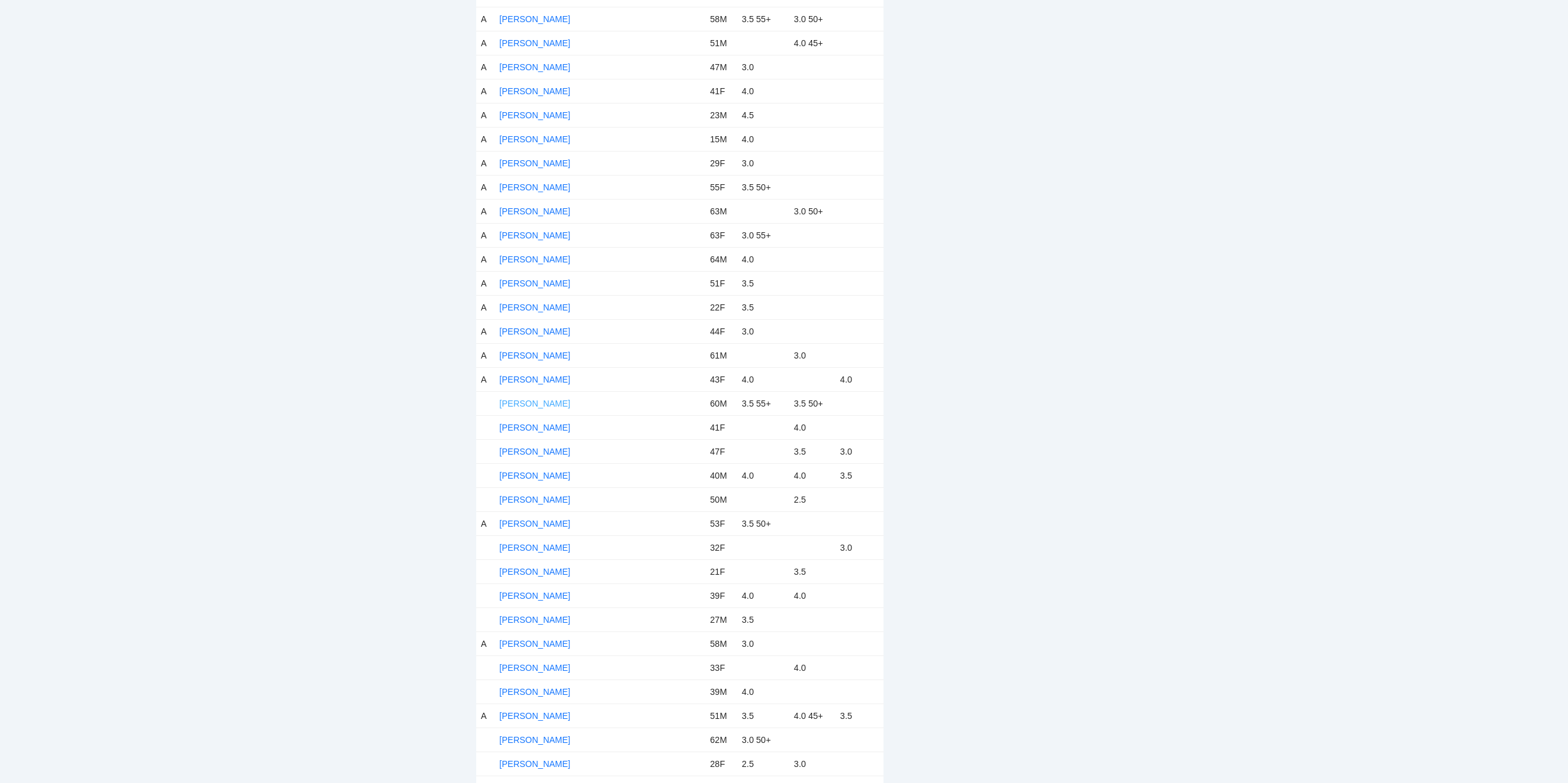
click at [525, 403] on link "Edward Wilcoxen" at bounding box center [535, 403] width 71 height 10
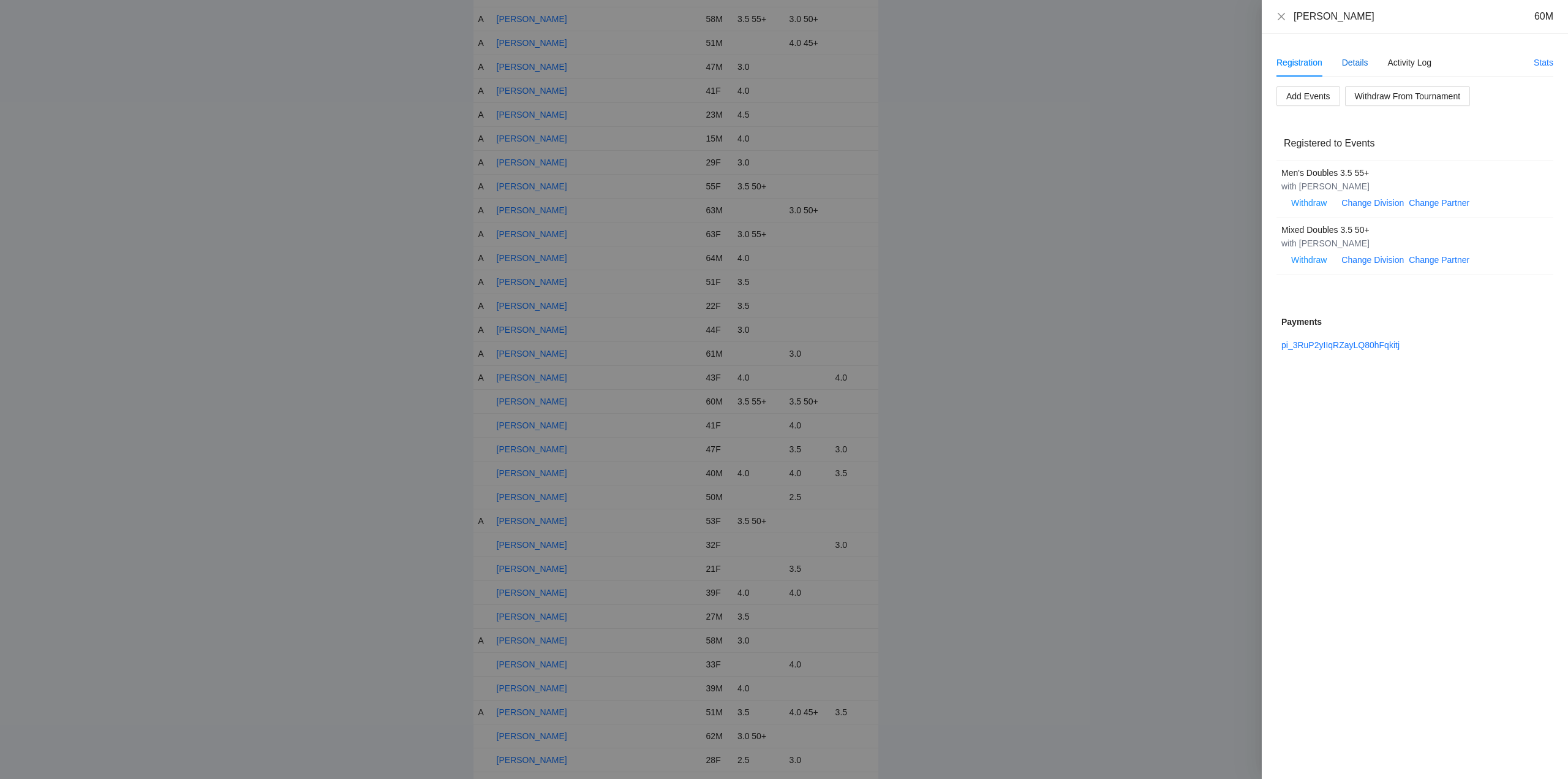
click at [1354, 58] on div "Details" at bounding box center [1354, 63] width 27 height 14
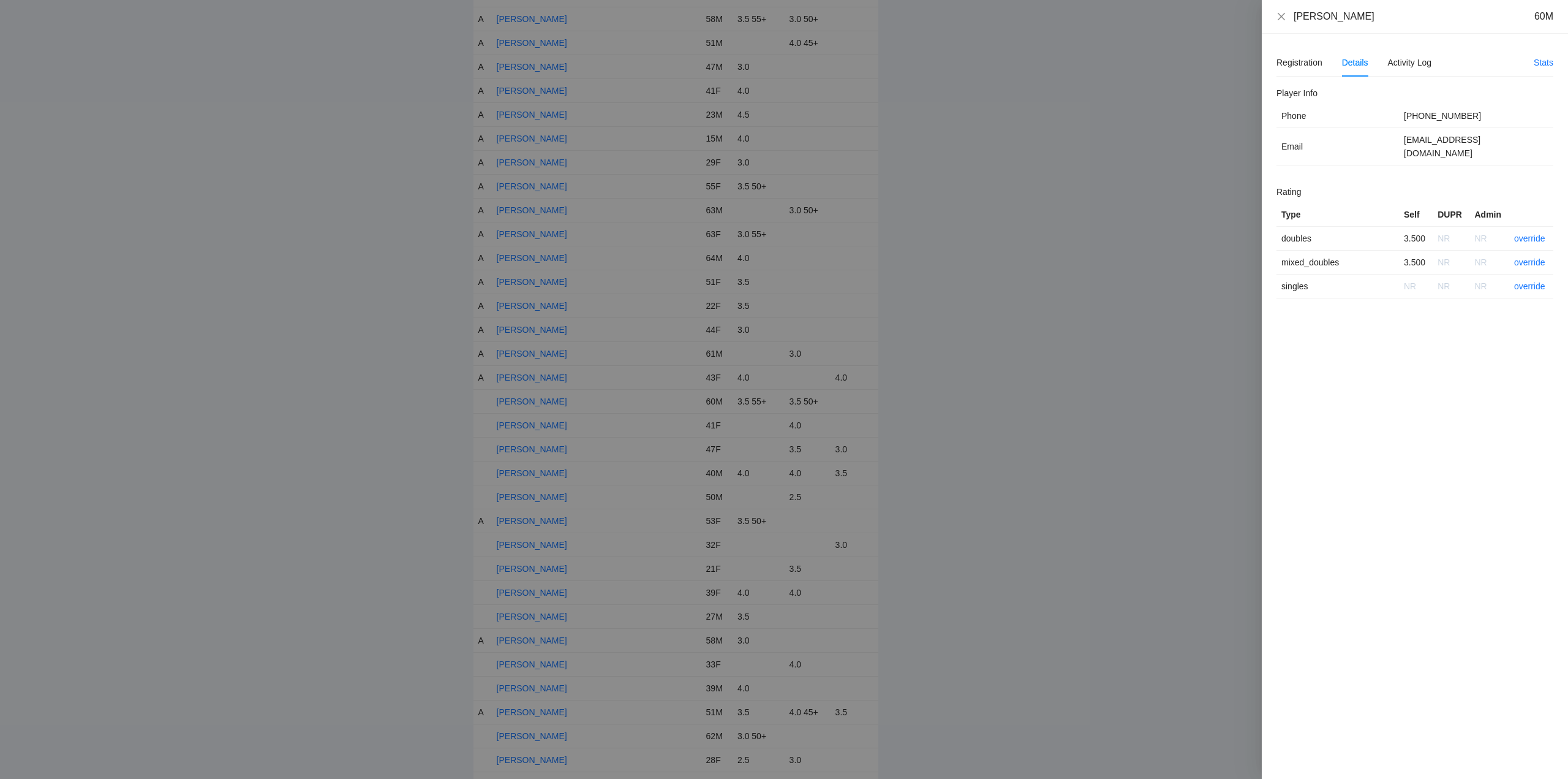
drag, startPoint x: 1376, startPoint y: 16, endPoint x: 1289, endPoint y: 21, distance: 87.1
click at [1288, 21] on div "Edward Wilcoxen 60M" at bounding box center [1415, 17] width 277 height 14
click at [1531, 233] on link "override" at bounding box center [1529, 238] width 31 height 10
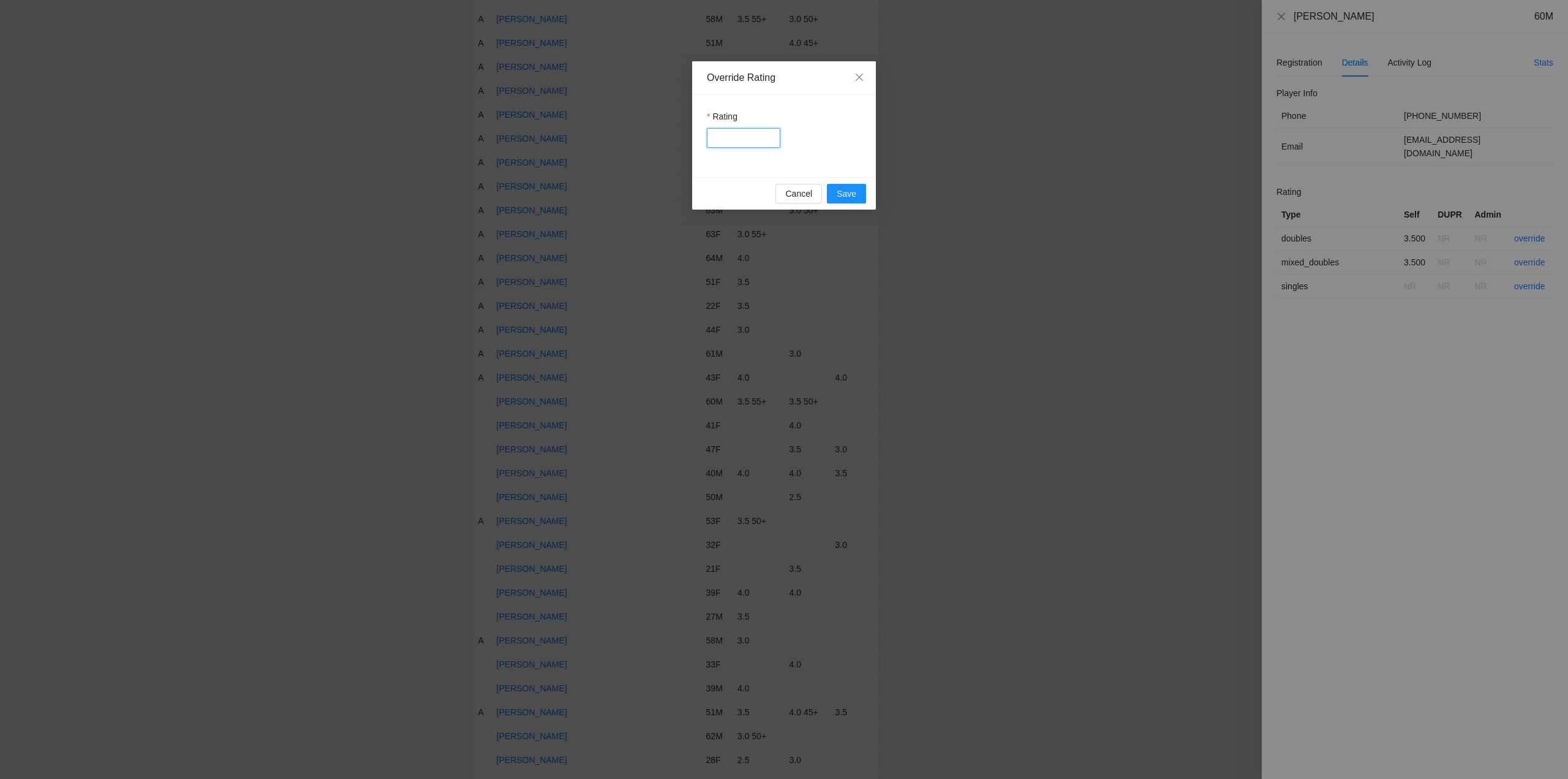
click at [748, 137] on input "Rating" at bounding box center [744, 138] width 73 height 20
type input "***"
click at [856, 188] on button "Save" at bounding box center [846, 194] width 39 height 20
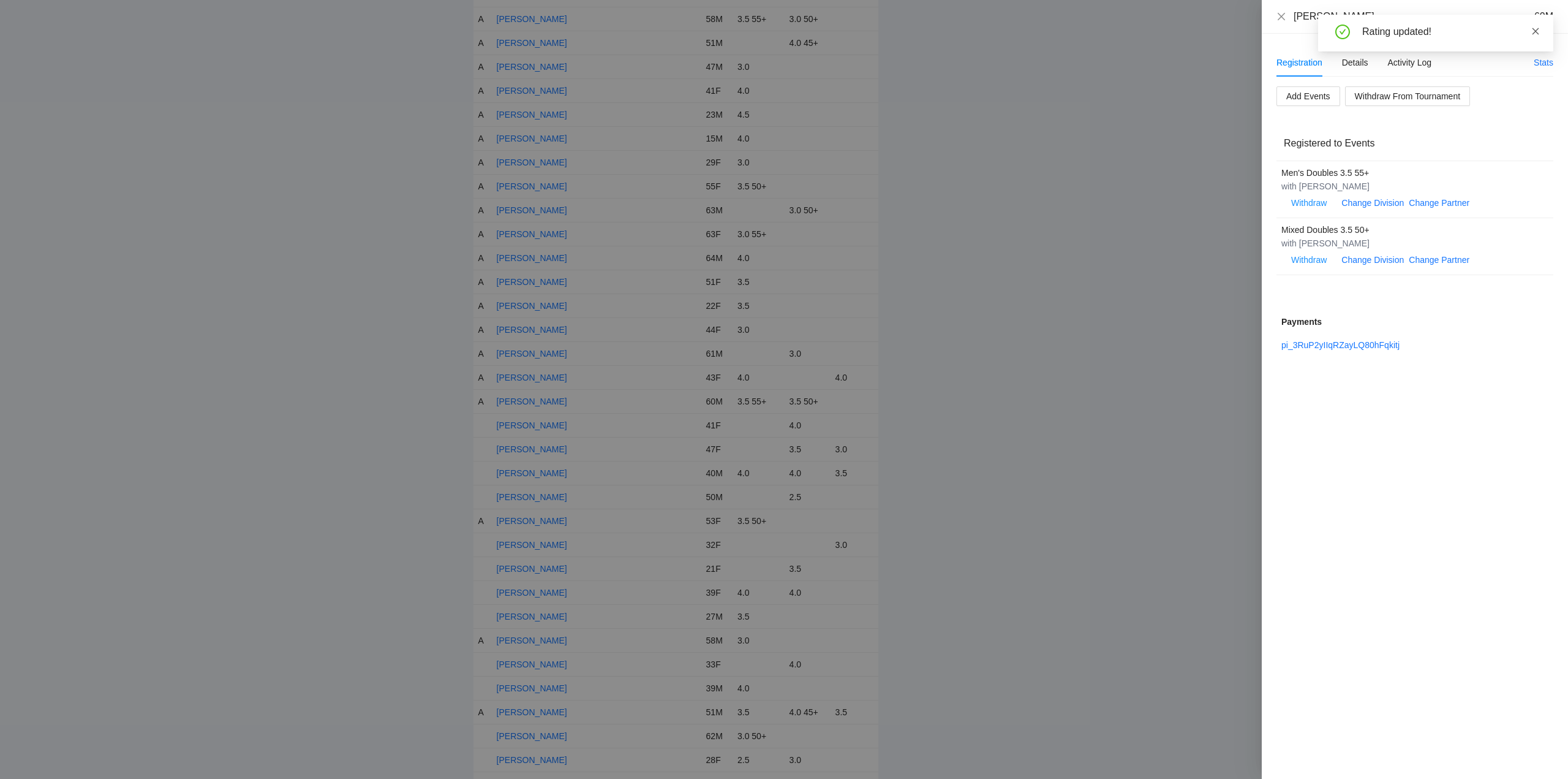
click at [1537, 30] on icon "close" at bounding box center [1535, 31] width 7 height 7
click at [1278, 15] on icon "close" at bounding box center [1281, 16] width 10 height 10
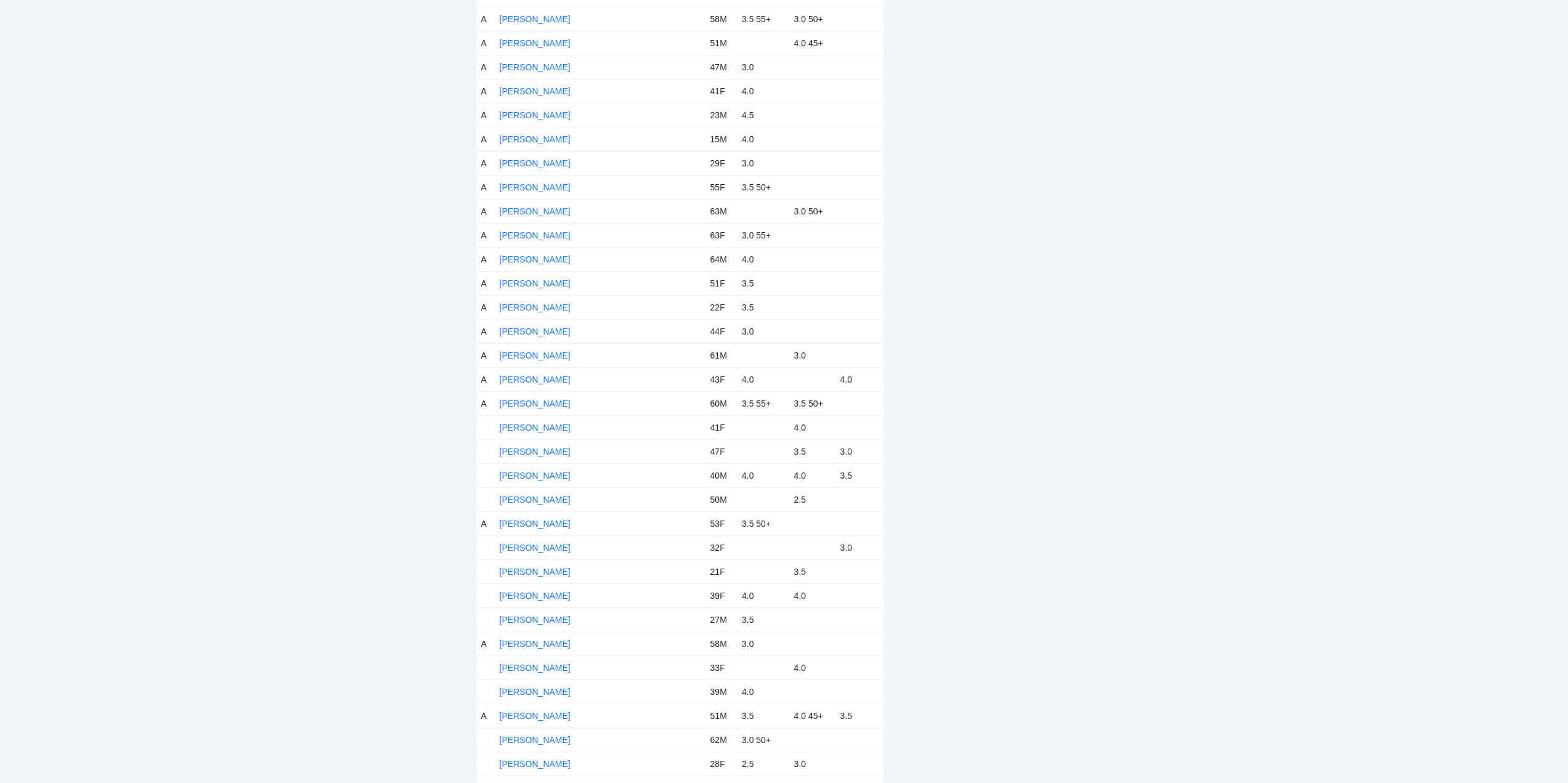
drag, startPoint x: 521, startPoint y: 426, endPoint x: 539, endPoint y: 436, distance: 20.6
click at [527, 430] on link "[PERSON_NAME]" at bounding box center [535, 427] width 71 height 10
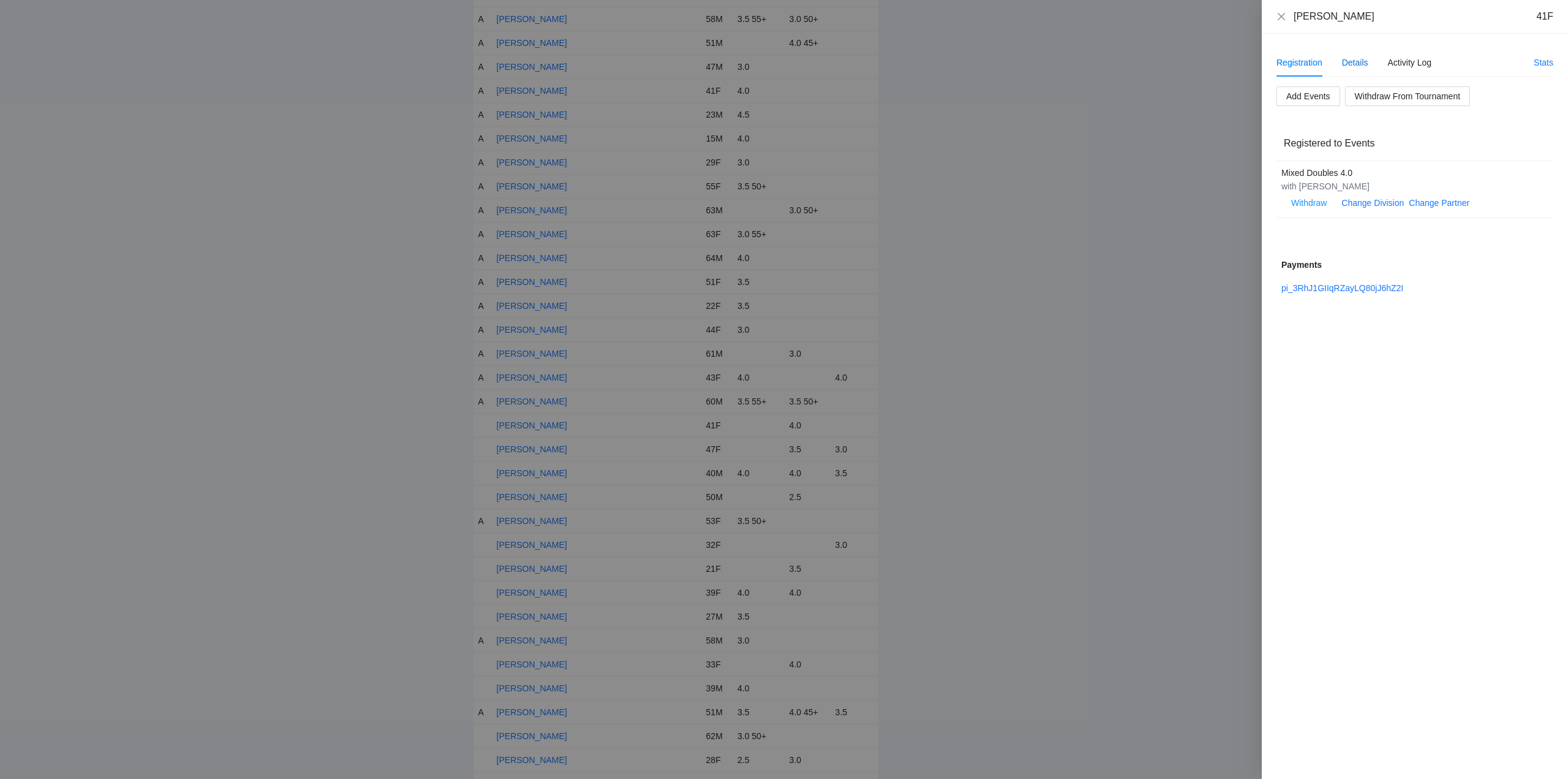
click at [1354, 62] on div "Details" at bounding box center [1354, 63] width 27 height 14
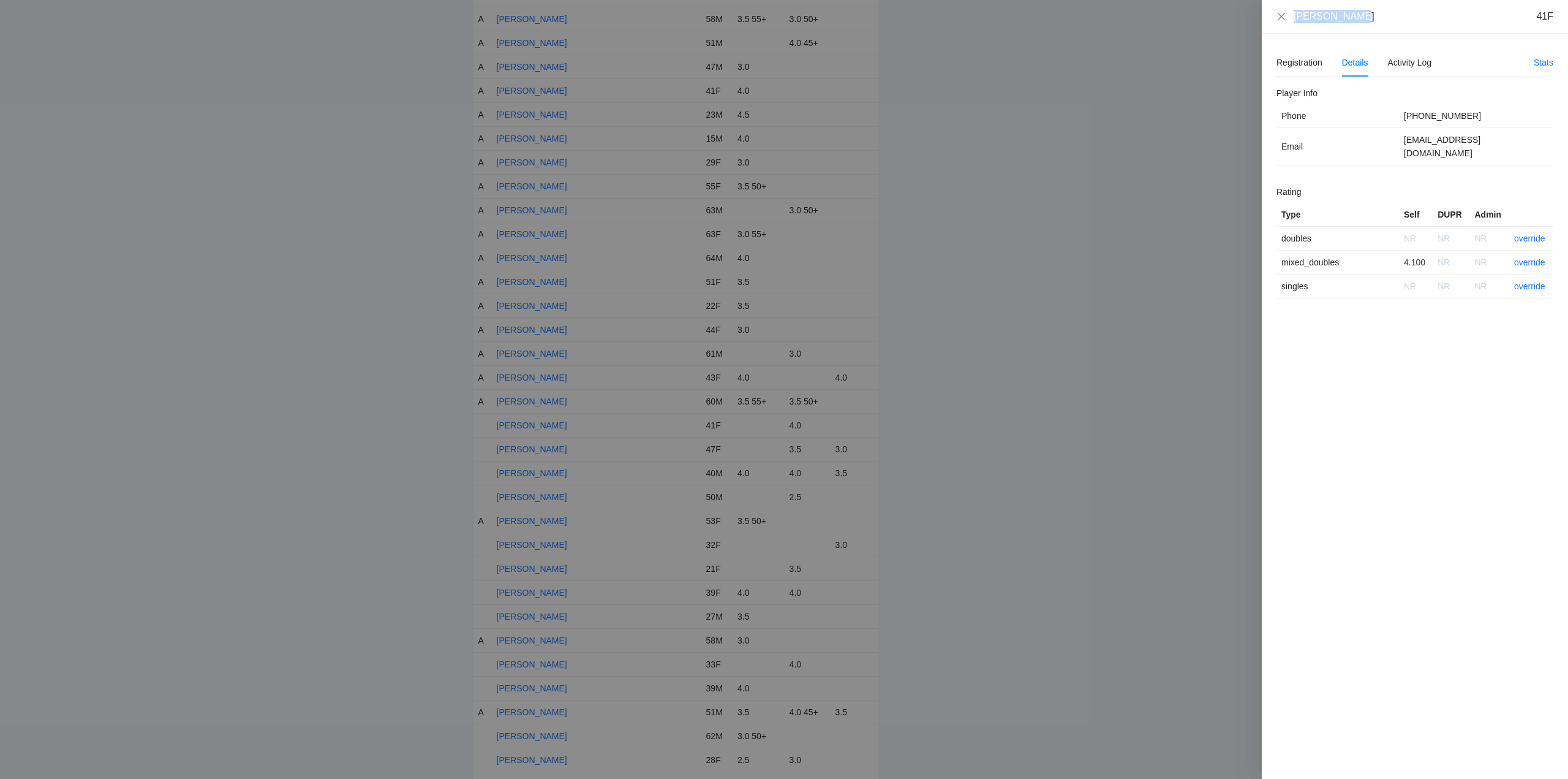
drag, startPoint x: 1348, startPoint y: 15, endPoint x: 1296, endPoint y: 17, distance: 52.0
click at [1296, 17] on div "Eliana Celis 41F" at bounding box center [1423, 17] width 259 height 14
click at [1531, 257] on link "override" at bounding box center [1529, 262] width 31 height 10
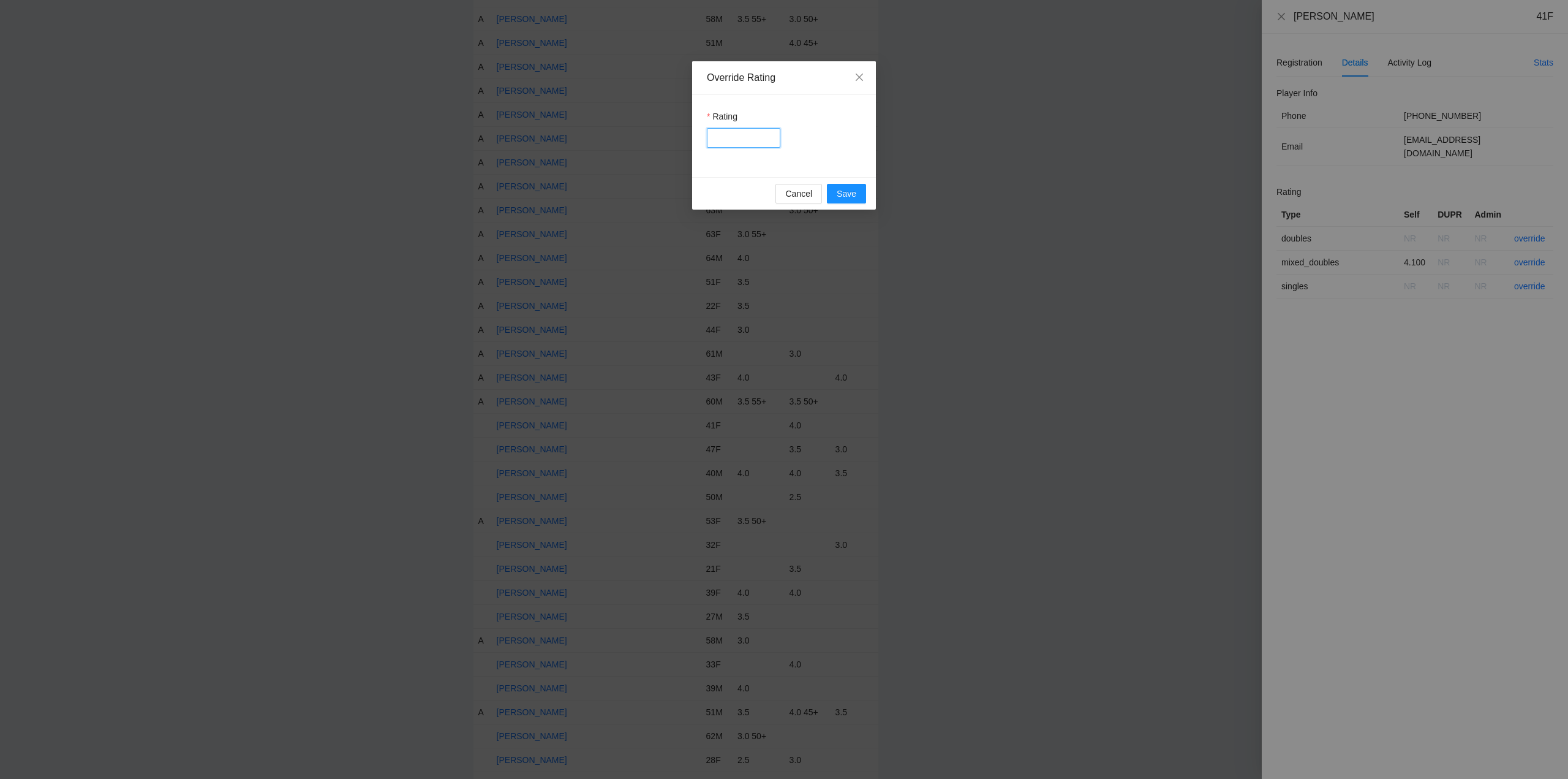
click at [748, 142] on input "Rating" at bounding box center [744, 138] width 73 height 20
type input "***"
click at [845, 199] on span "Save" at bounding box center [847, 194] width 20 height 14
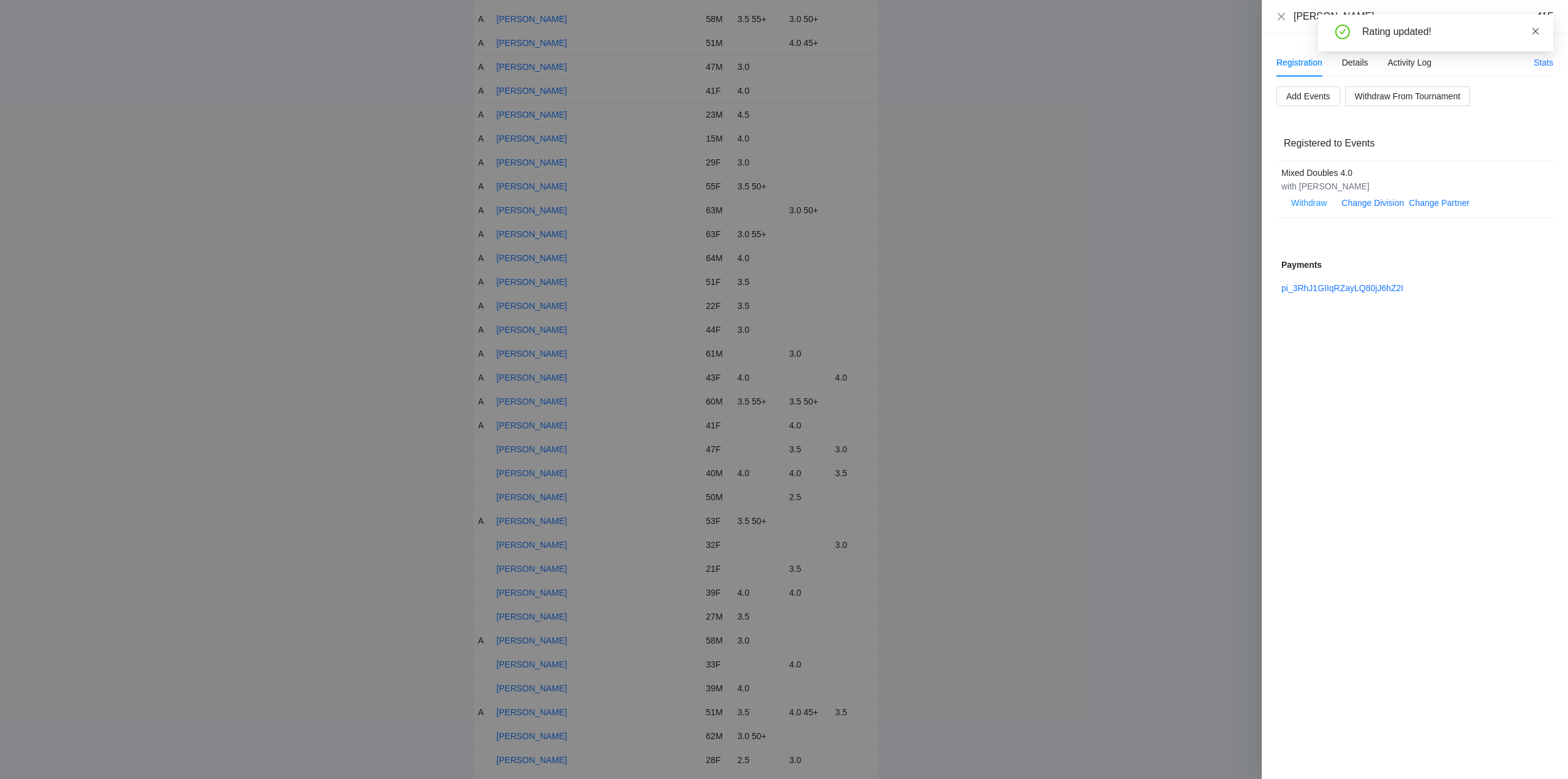
click at [1537, 31] on icon "close" at bounding box center [1535, 31] width 8 height 8
drag, startPoint x: 1282, startPoint y: 13, endPoint x: 1214, endPoint y: 76, distance: 92.7
click at [1283, 13] on icon "close" at bounding box center [1281, 16] width 10 height 10
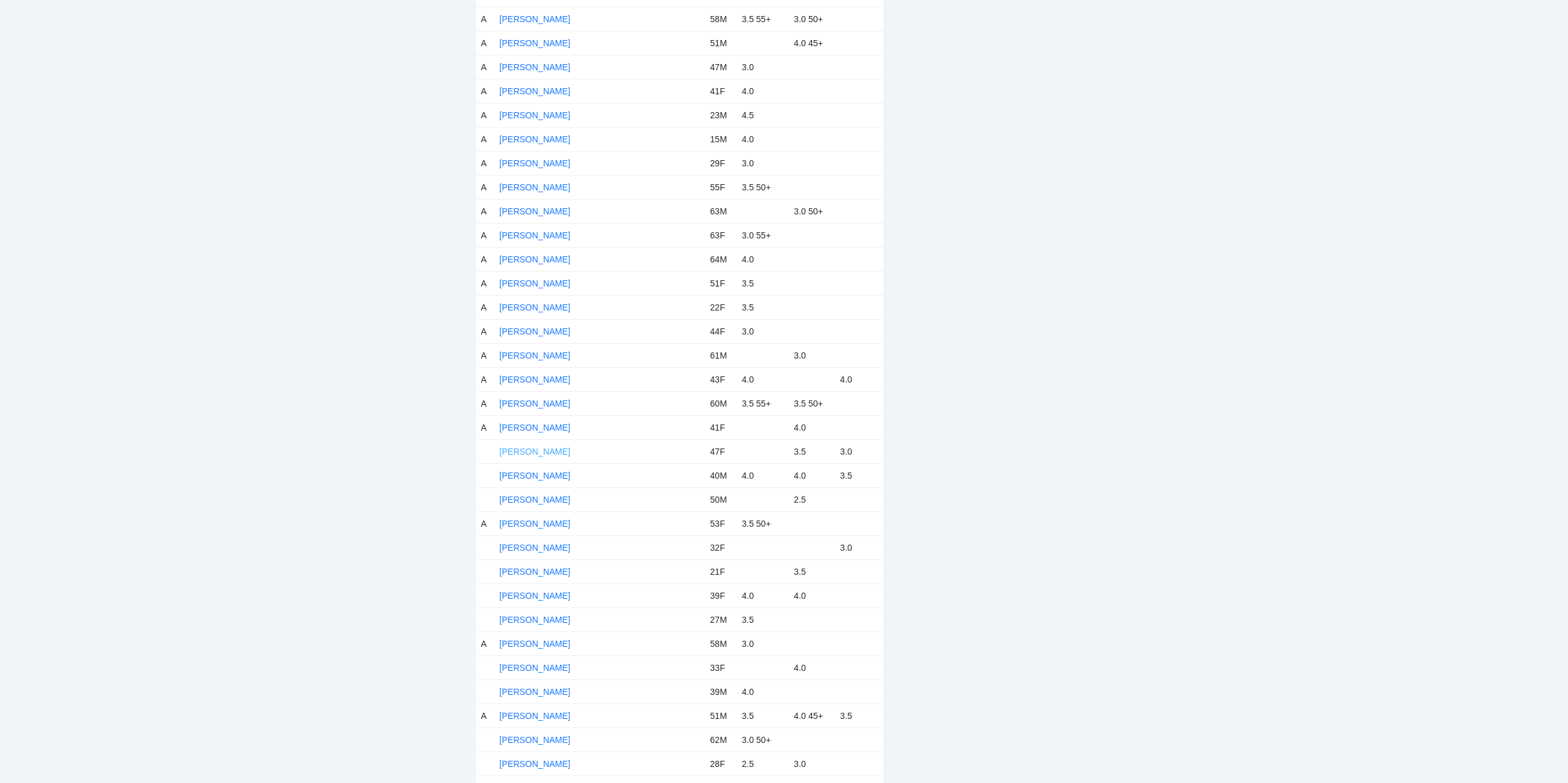
click at [536, 449] on link "Emmy Gross" at bounding box center [535, 451] width 71 height 10
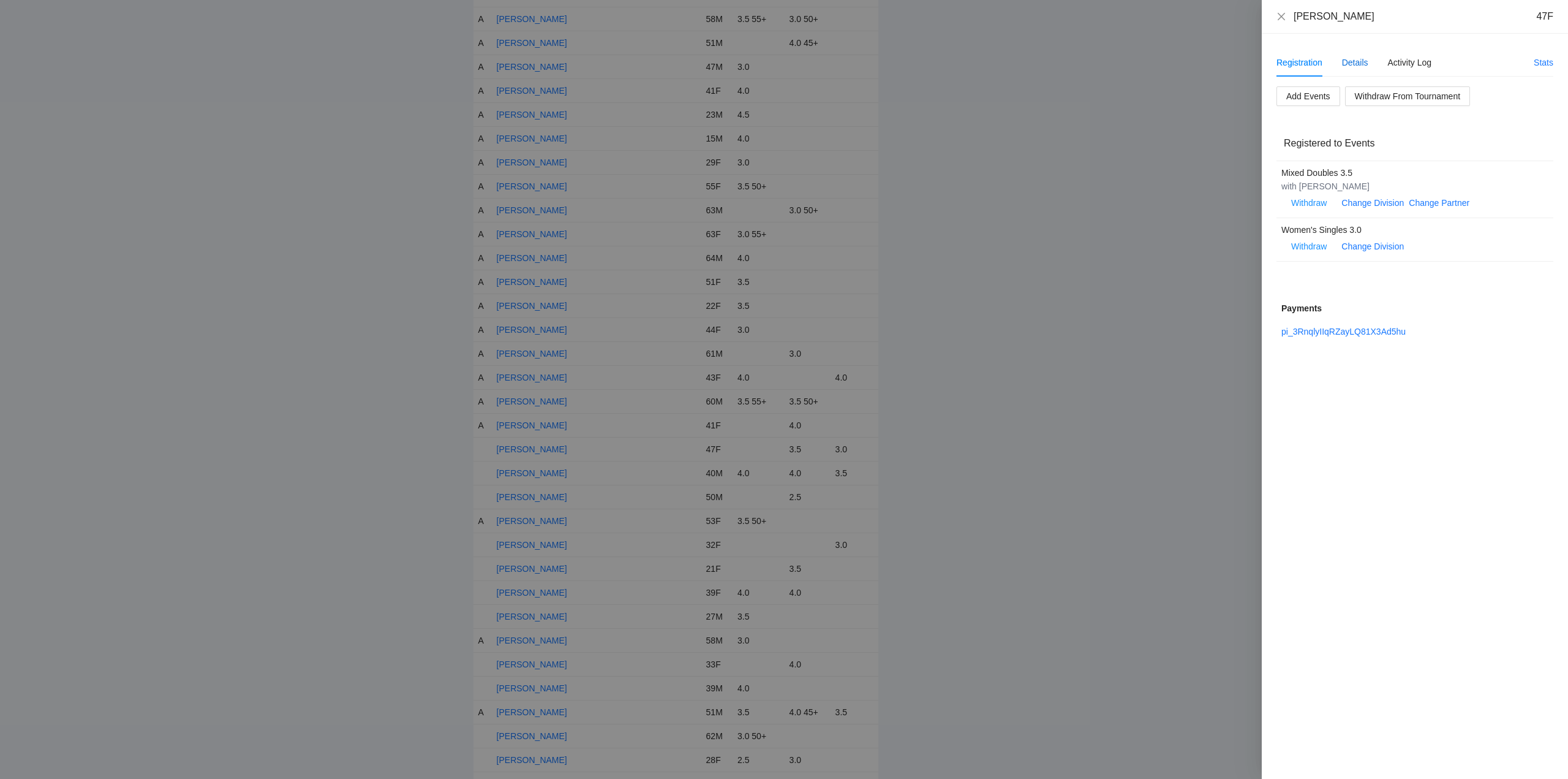
click at [1356, 61] on div "Details" at bounding box center [1354, 63] width 27 height 14
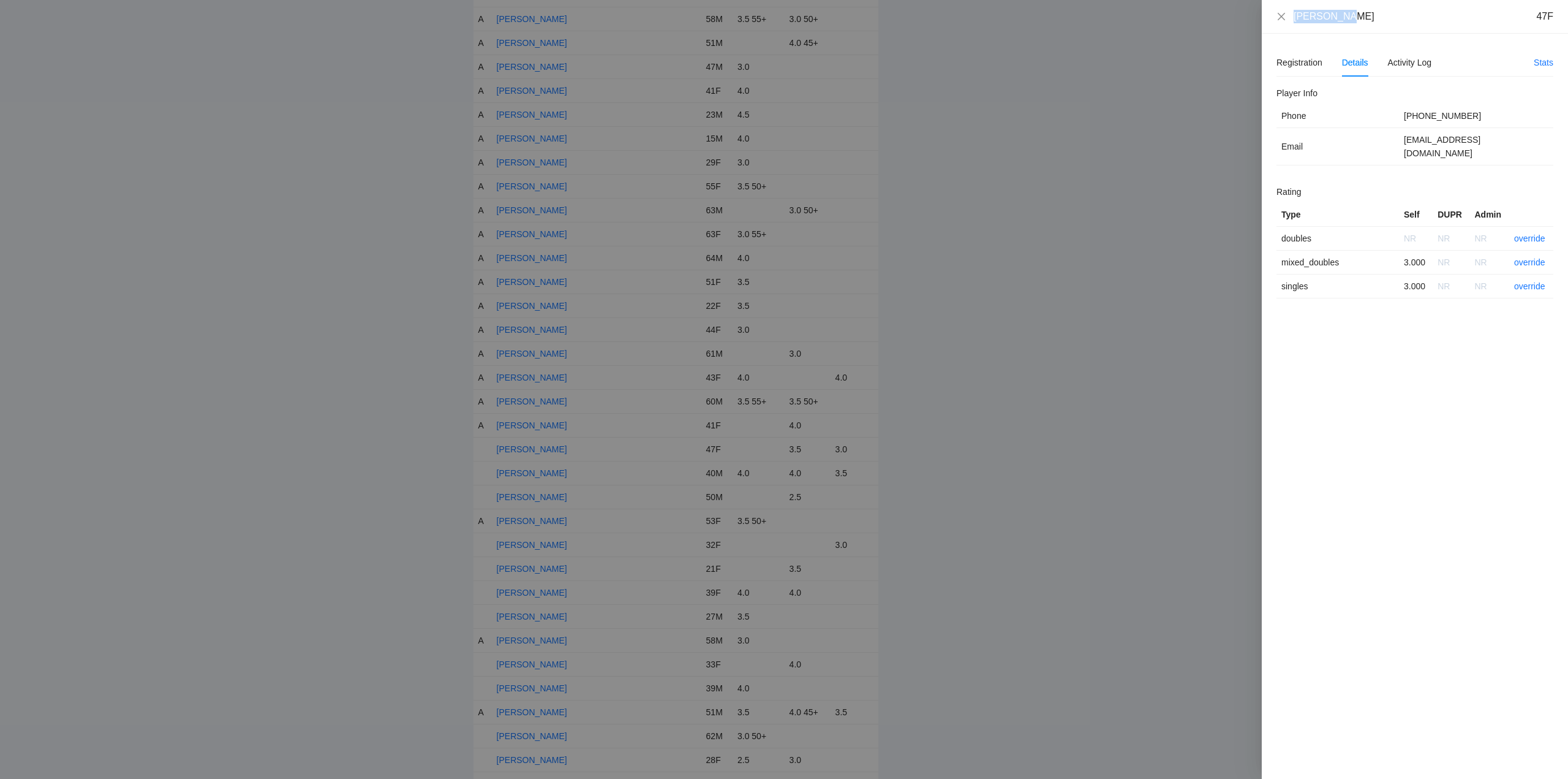
drag, startPoint x: 1335, startPoint y: 17, endPoint x: 1309, endPoint y: 18, distance: 26.0
click at [1259, 21] on div "Emmy Gross 47F Registration Details Activity Log Stats Add Events Withdraw From…" at bounding box center [784, 389] width 1568 height 779
click at [1528, 257] on link "override" at bounding box center [1529, 262] width 31 height 10
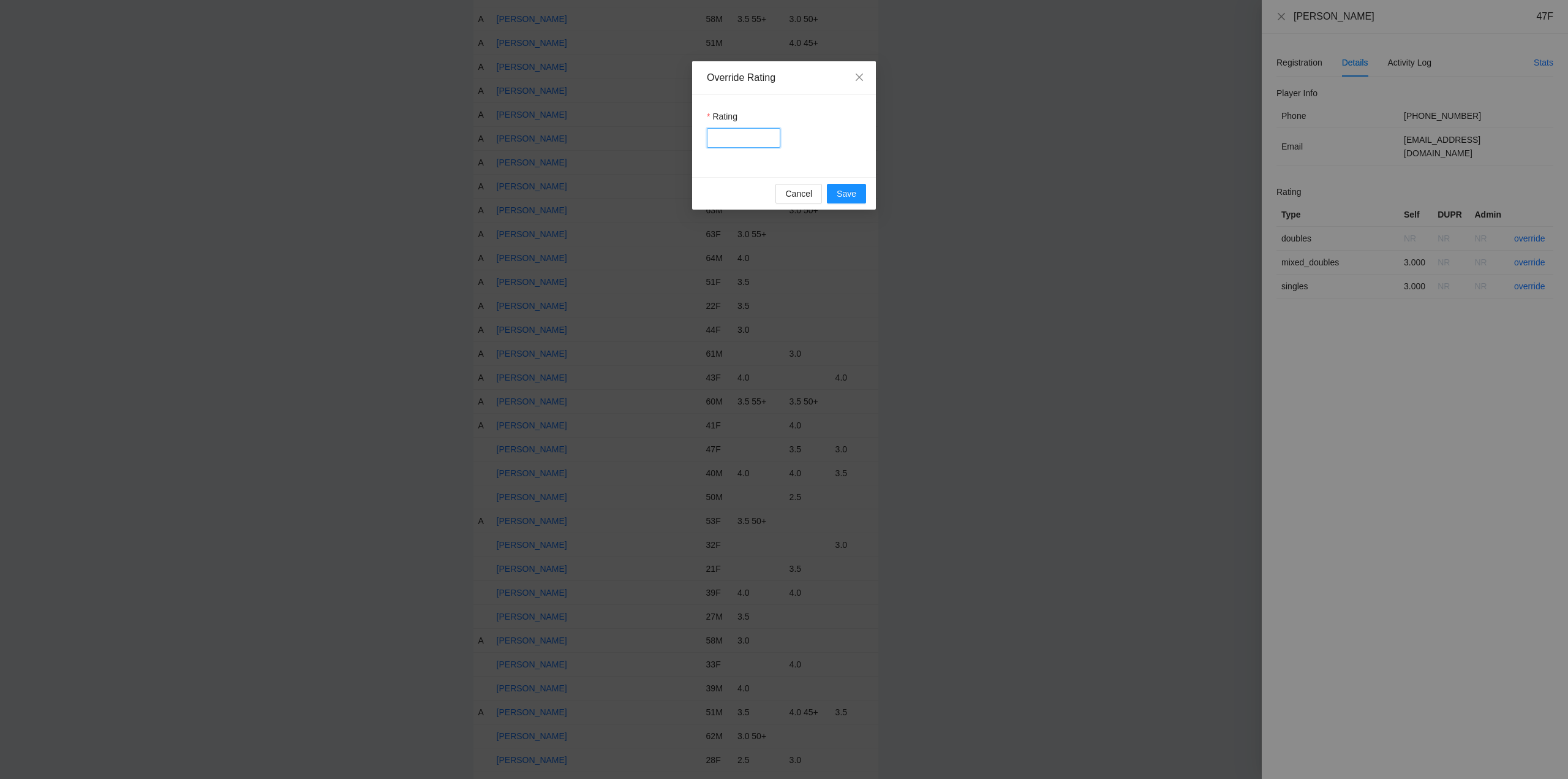
click at [736, 136] on input "Rating" at bounding box center [744, 138] width 73 height 20
type input "***"
drag, startPoint x: 850, startPoint y: 195, endPoint x: 940, endPoint y: 195, distance: 90.0
click at [850, 195] on span "Save" at bounding box center [847, 194] width 20 height 14
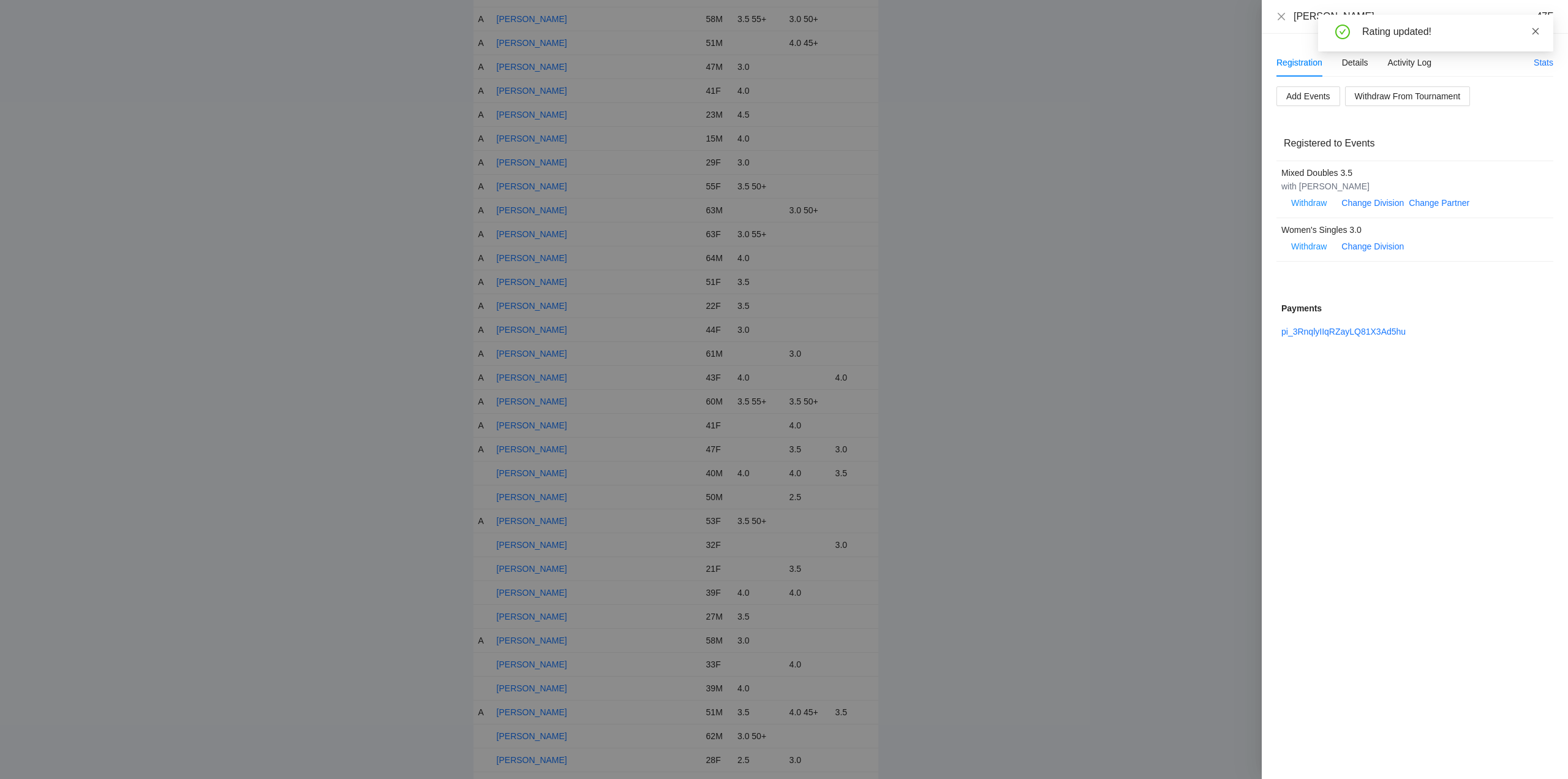
click at [1534, 31] on icon "close" at bounding box center [1535, 31] width 7 height 7
click at [1280, 18] on icon "close" at bounding box center [1281, 16] width 8 height 8
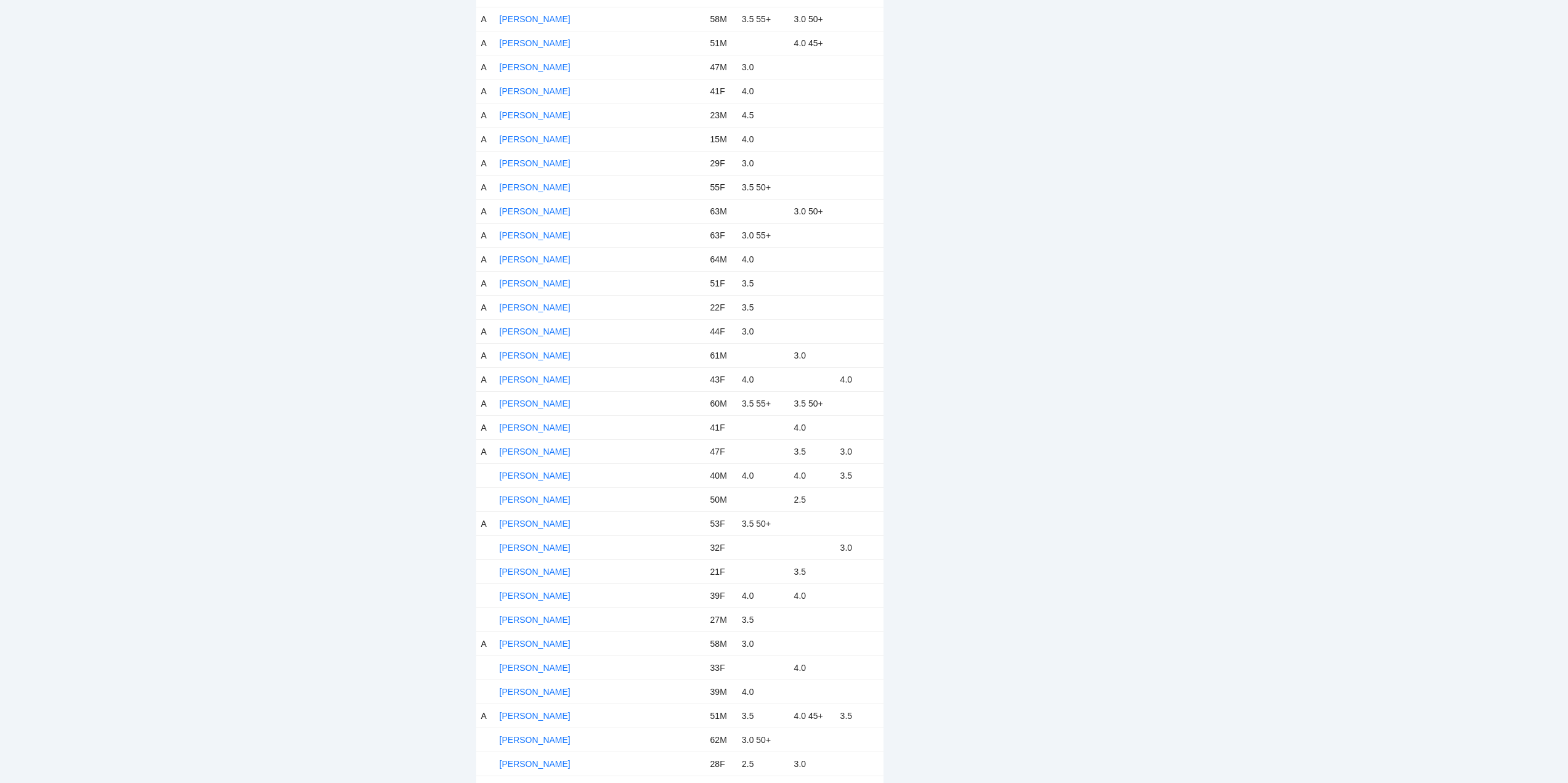
drag, startPoint x: 532, startPoint y: 475, endPoint x: 673, endPoint y: 459, distance: 141.9
click at [533, 475] on link "Enrique Towry" at bounding box center [535, 475] width 71 height 10
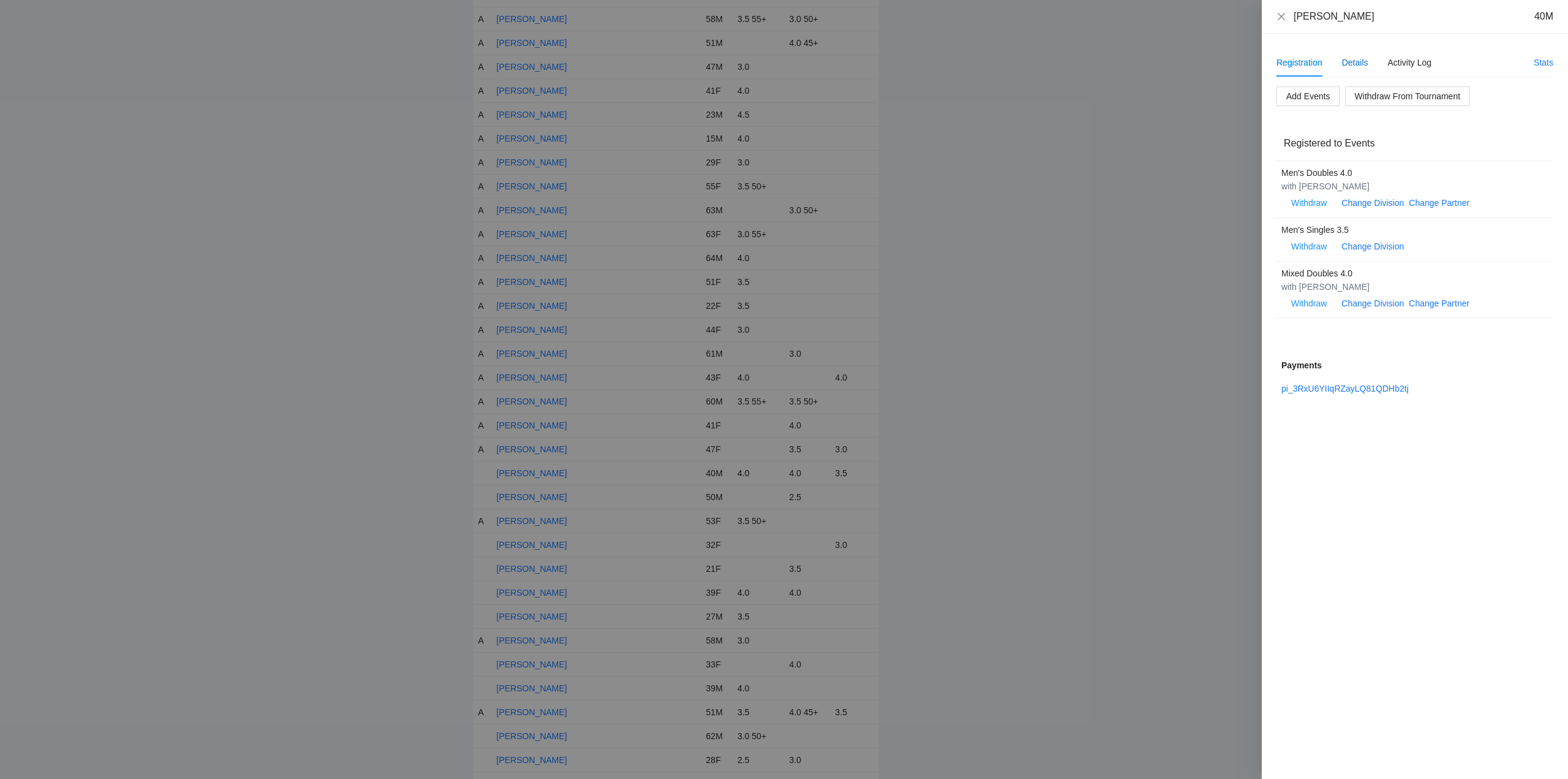
click at [1366, 59] on div "Details" at bounding box center [1354, 63] width 27 height 14
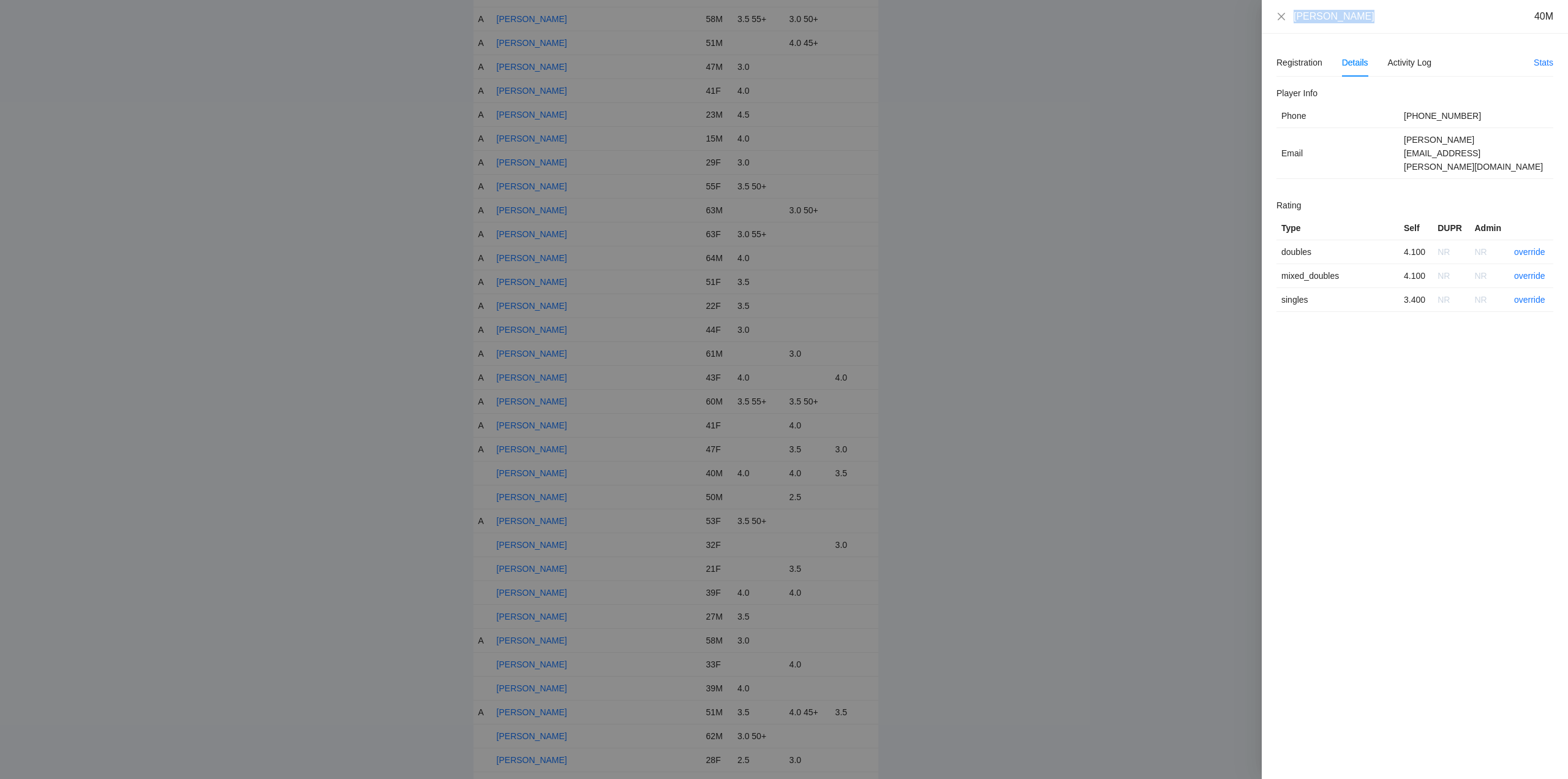
drag, startPoint x: 1356, startPoint y: 21, endPoint x: 1288, endPoint y: 27, distance: 68.3
click at [1288, 27] on div "Enrique Towry 40M" at bounding box center [1415, 17] width 307 height 34
click at [1526, 247] on link "override" at bounding box center [1529, 252] width 31 height 10
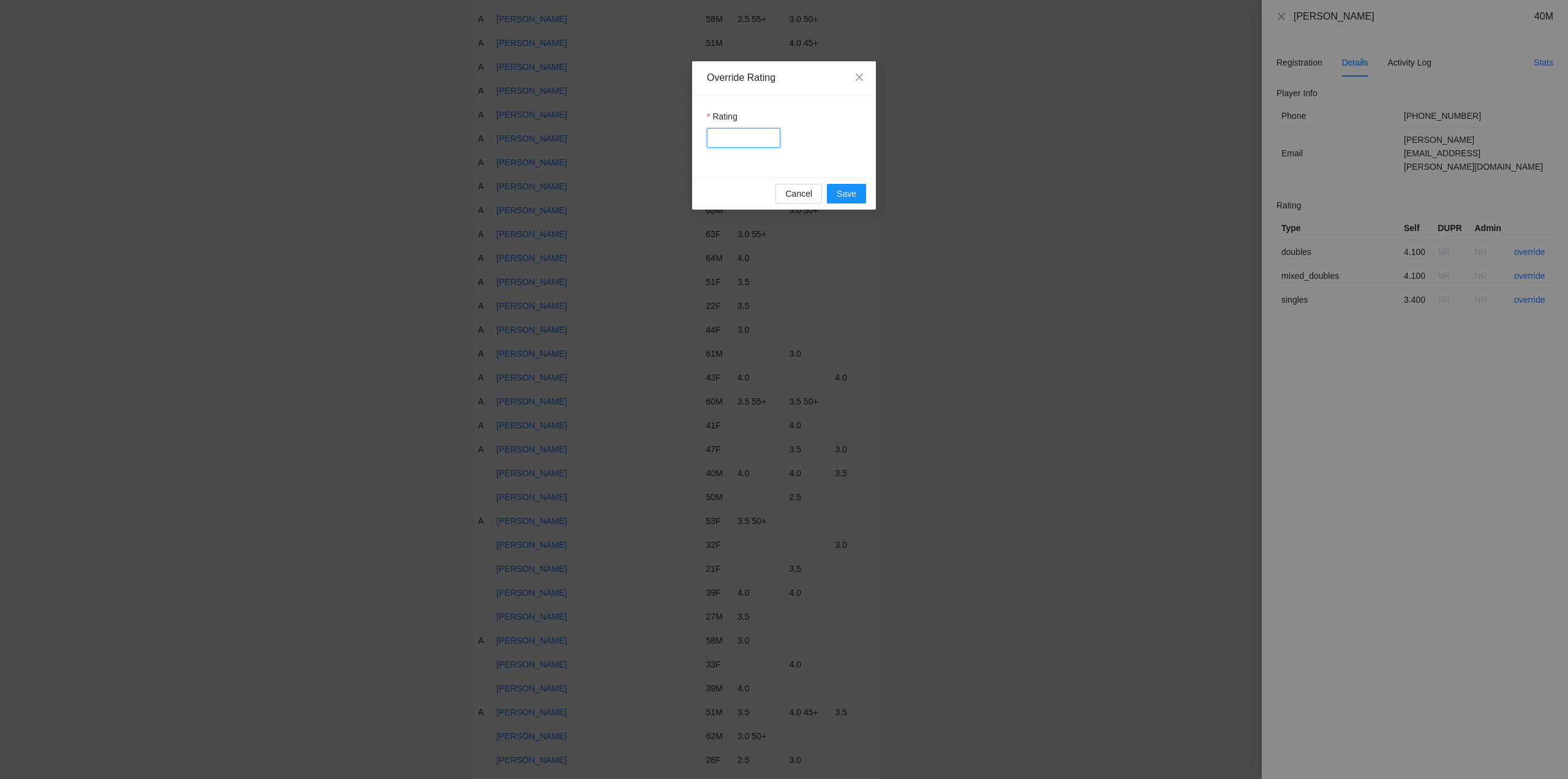
click at [742, 139] on input "Rating" at bounding box center [744, 138] width 73 height 20
type input "***"
click at [832, 192] on button "Save" at bounding box center [846, 194] width 39 height 20
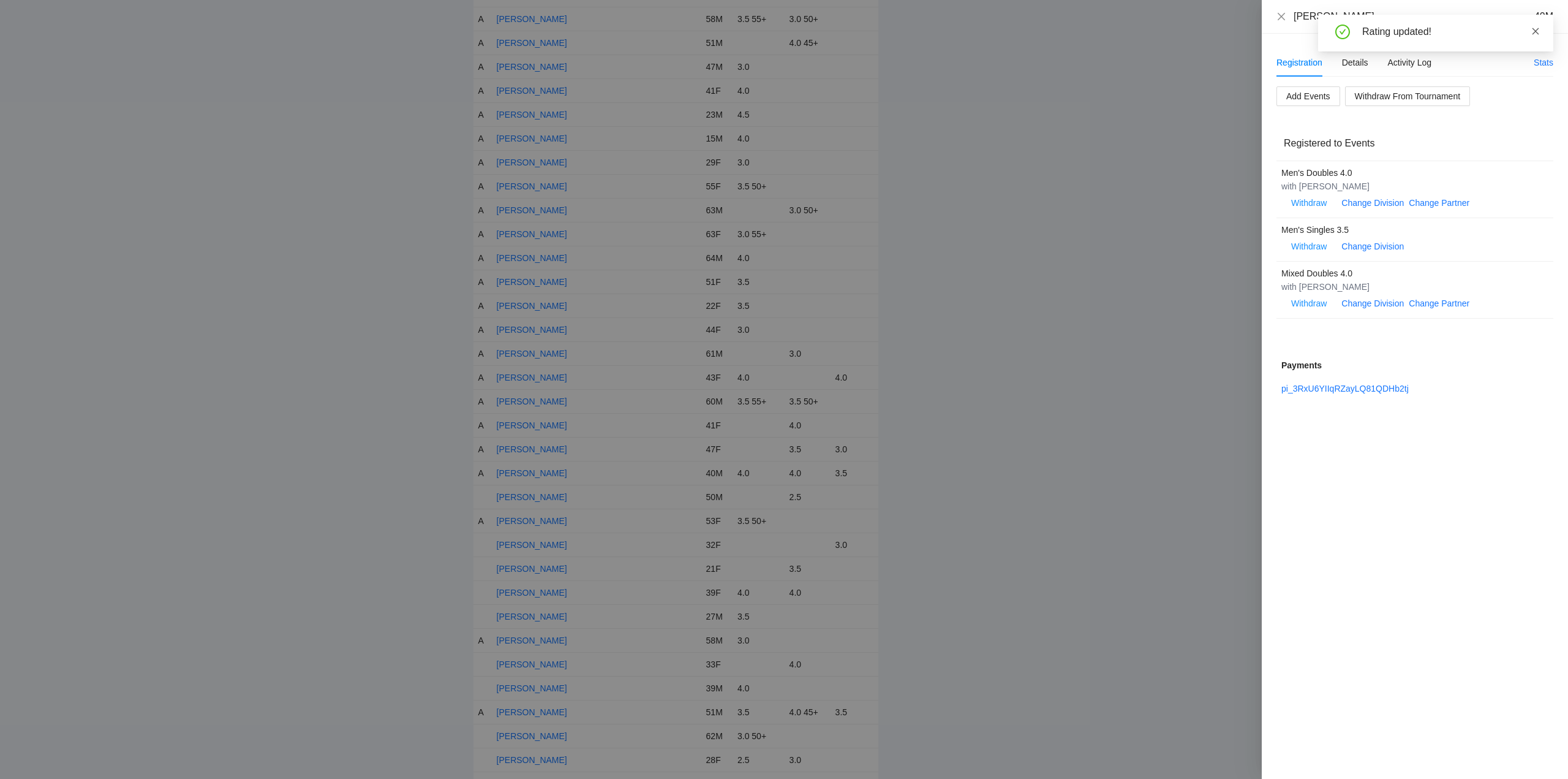
click at [1535, 31] on icon "close" at bounding box center [1535, 31] width 7 height 7
click at [1280, 19] on icon "close" at bounding box center [1281, 16] width 10 height 10
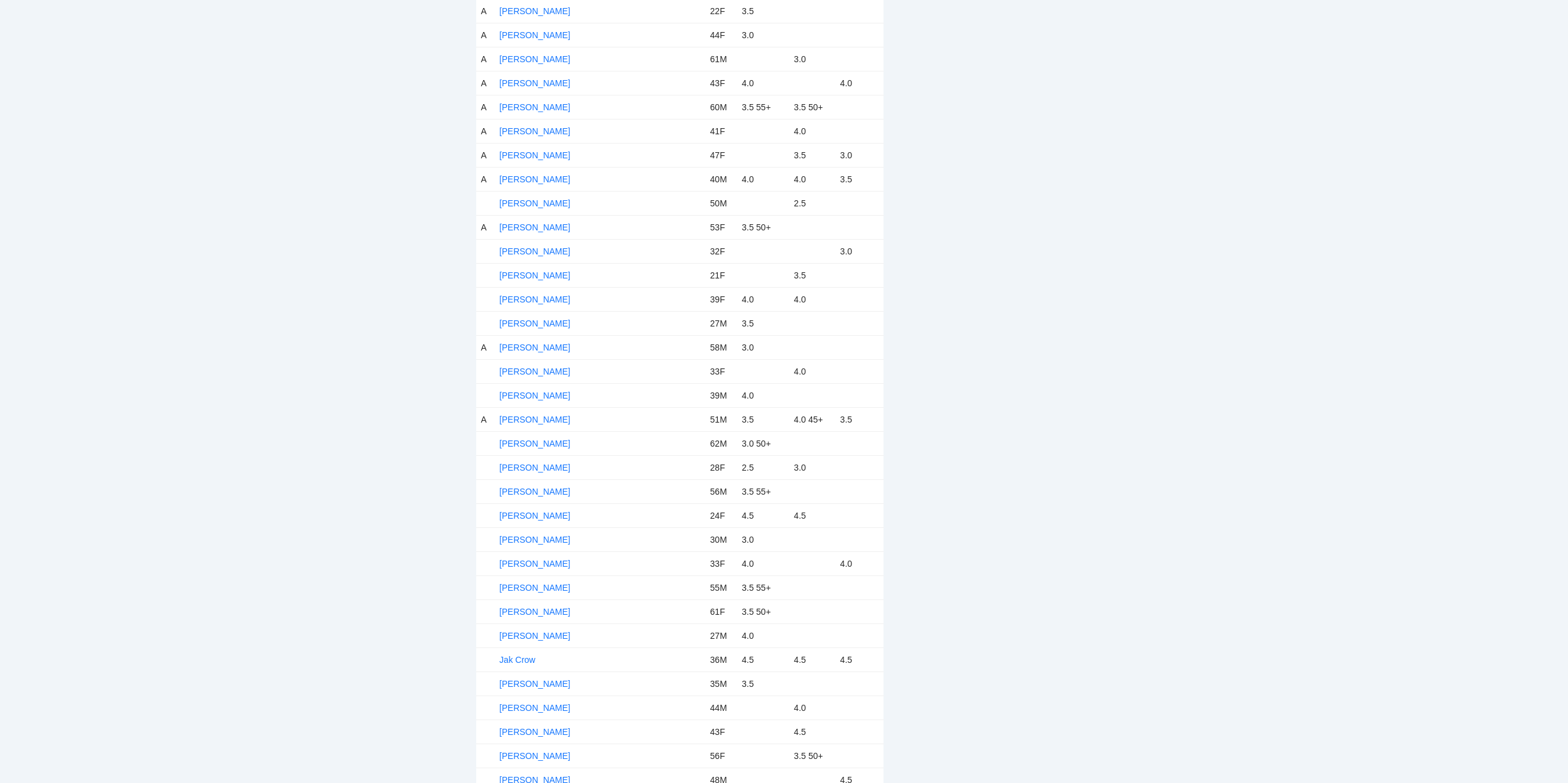
scroll to position [1478, 0]
click at [536, 191] on link "Eric Swisher" at bounding box center [535, 191] width 71 height 10
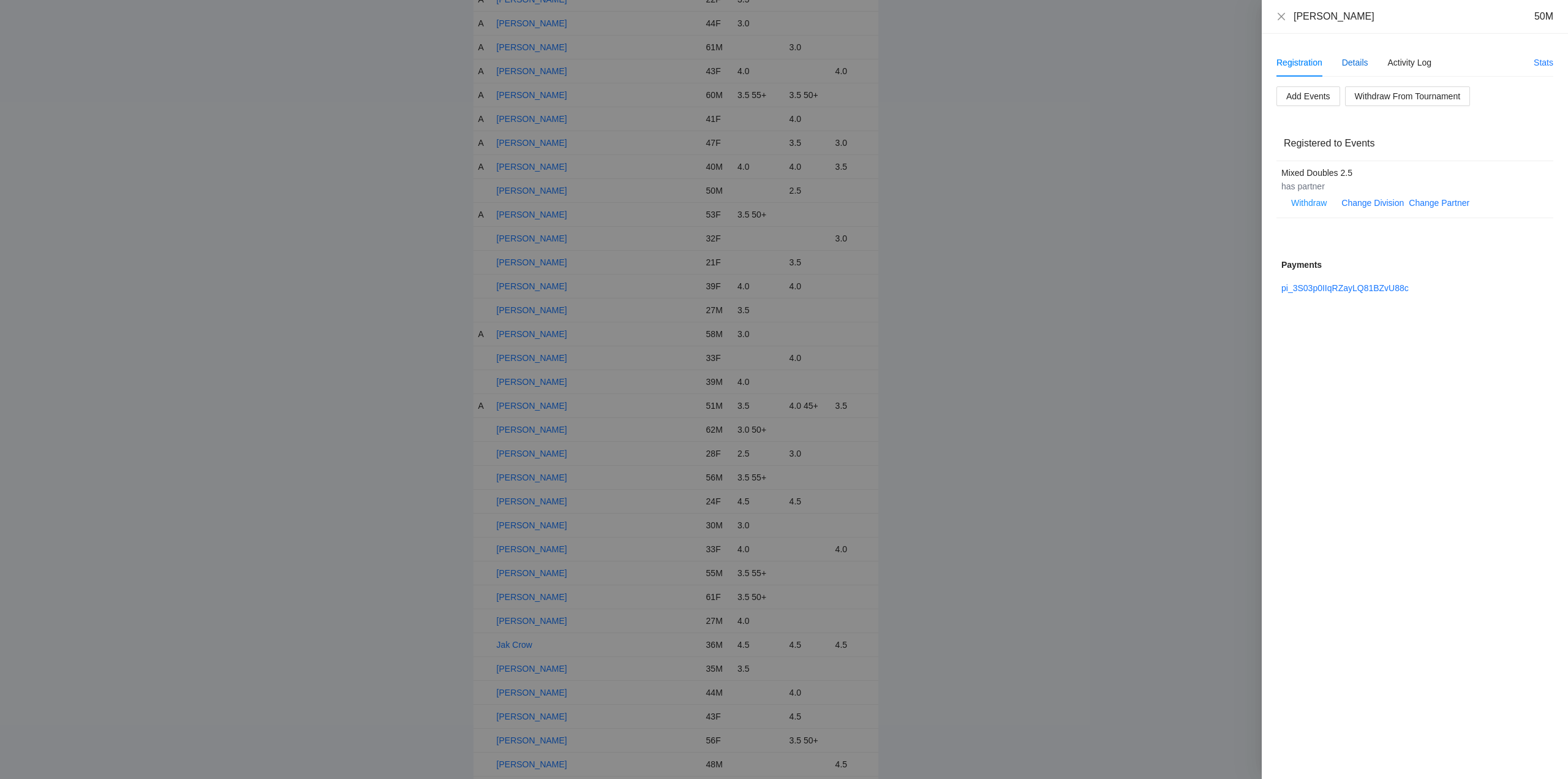
drag, startPoint x: 1356, startPoint y: 59, endPoint x: 1354, endPoint y: 52, distance: 7.3
click at [1357, 59] on div "Details" at bounding box center [1354, 63] width 27 height 14
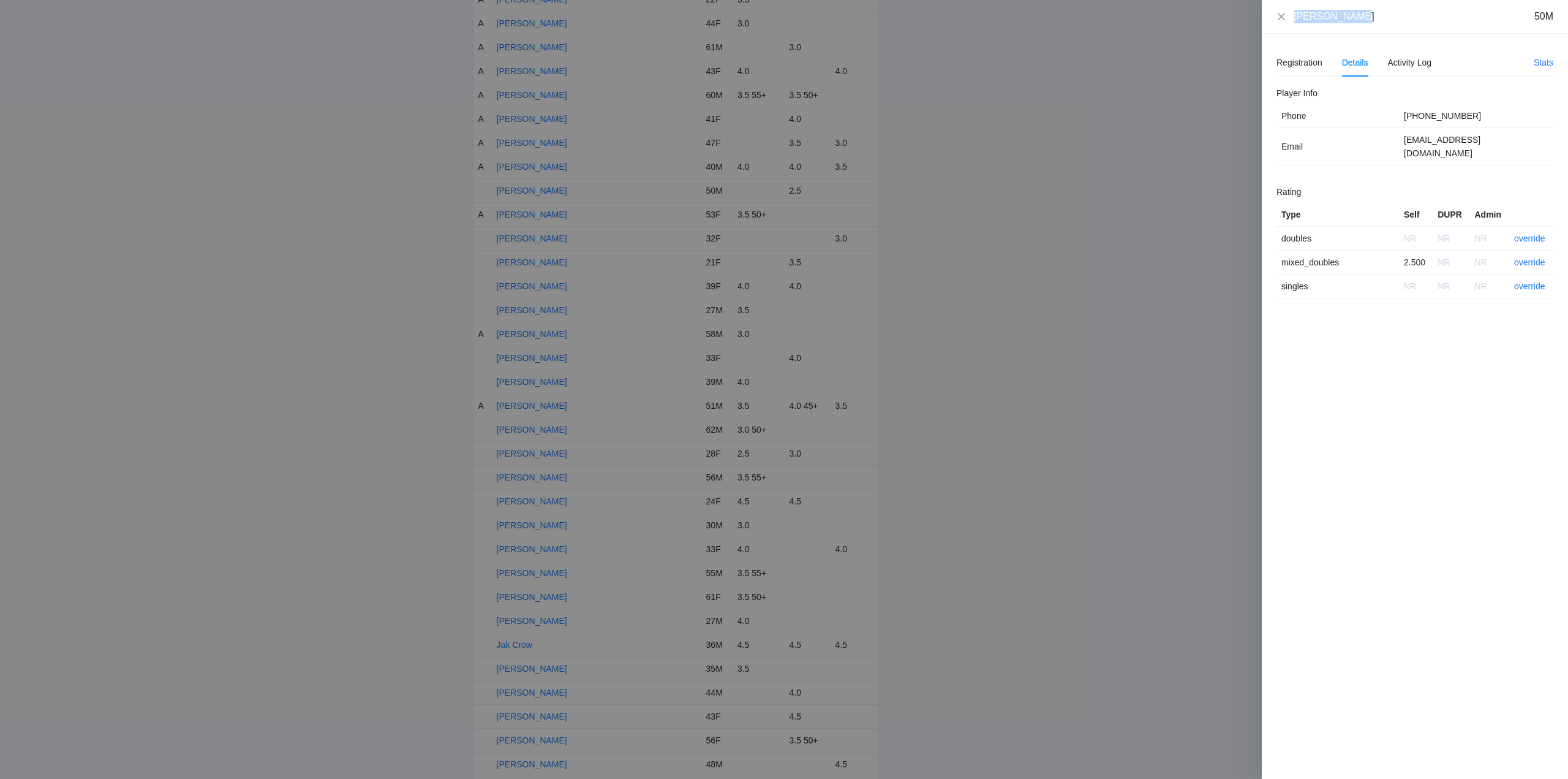
drag, startPoint x: 1353, startPoint y: 22, endPoint x: 1281, endPoint y: 23, distance: 72.0
click at [1277, 23] on div "Eric Swisher 50M" at bounding box center [1415, 17] width 277 height 14
click at [1528, 257] on link "override" at bounding box center [1529, 262] width 31 height 10
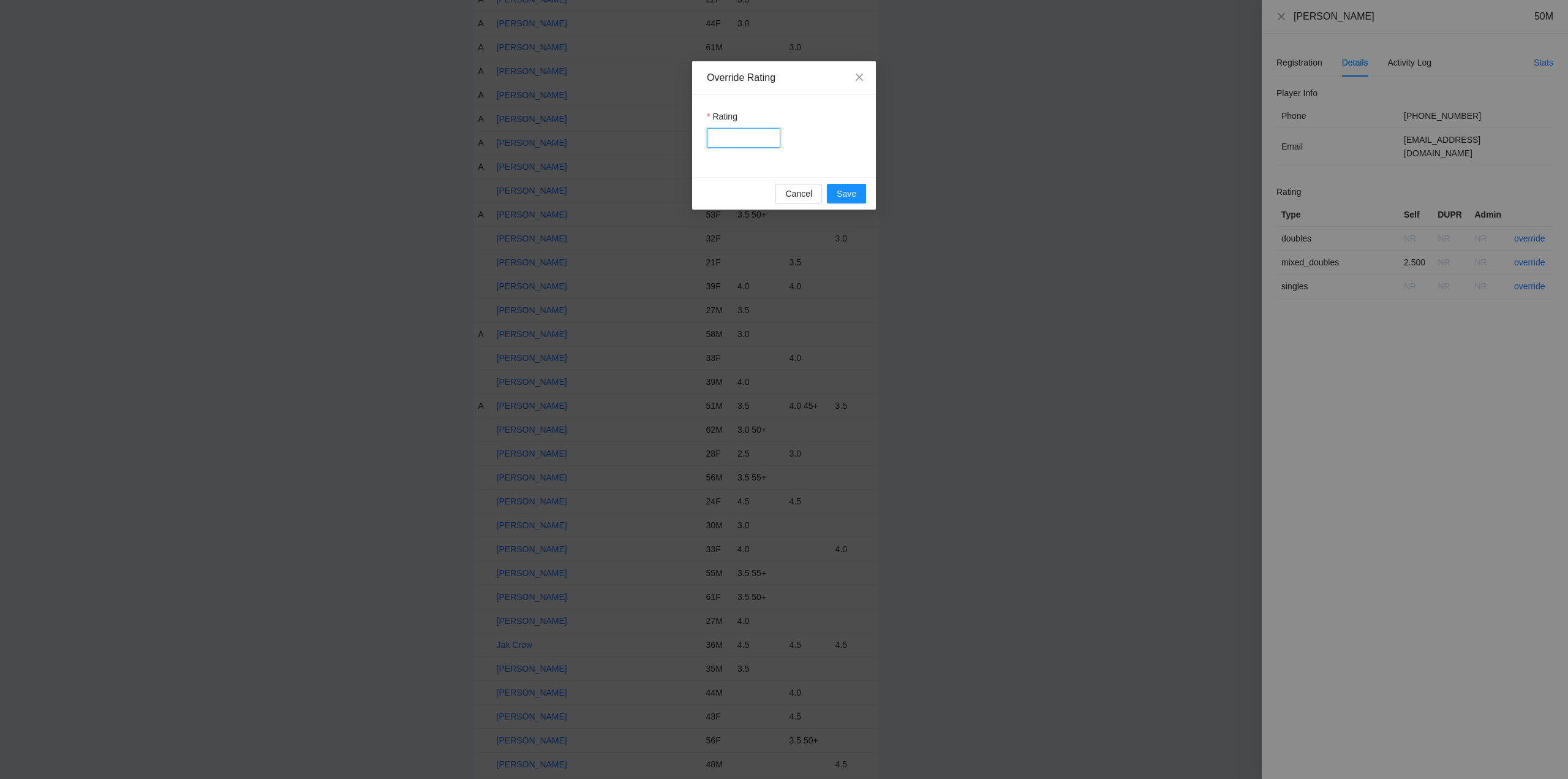
click at [740, 142] on input "Rating" at bounding box center [744, 138] width 73 height 20
type input "***"
click at [850, 192] on span "Save" at bounding box center [847, 194] width 20 height 14
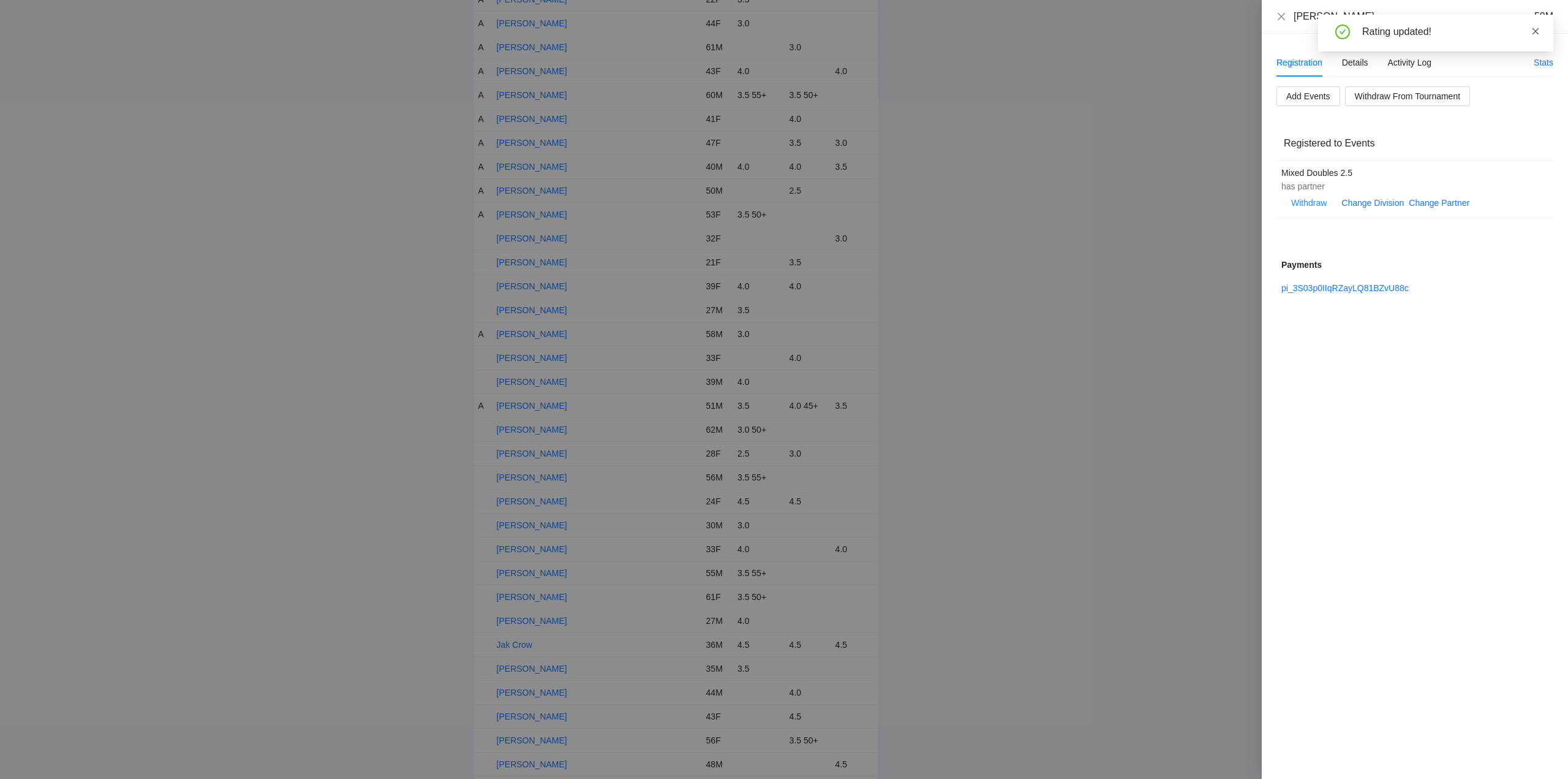
click at [1536, 28] on icon "close" at bounding box center [1535, 31] width 8 height 8
click at [1283, 17] on icon "close" at bounding box center [1281, 16] width 8 height 8
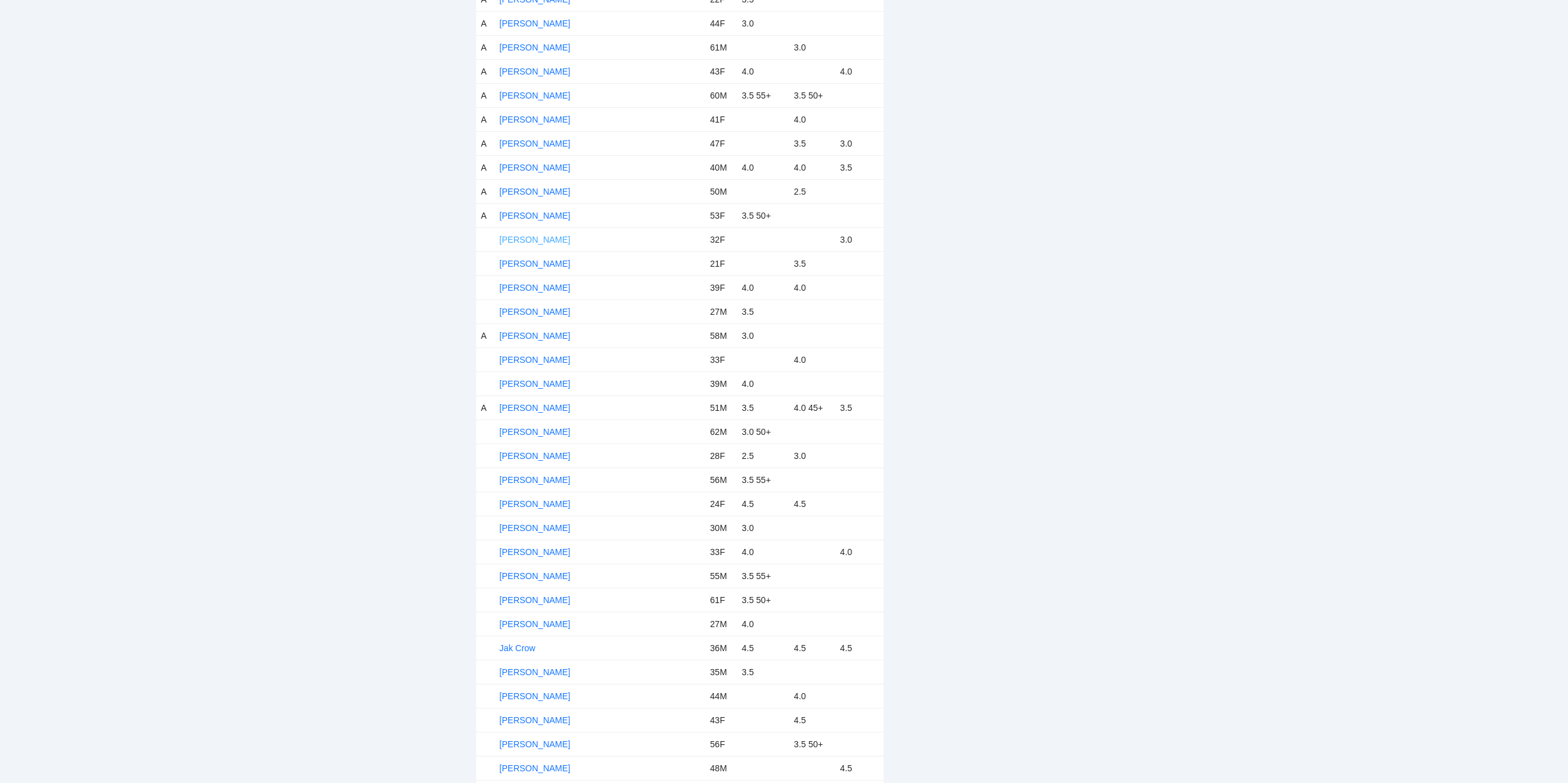
click at [534, 236] on link "[PERSON_NAME]" at bounding box center [535, 239] width 71 height 10
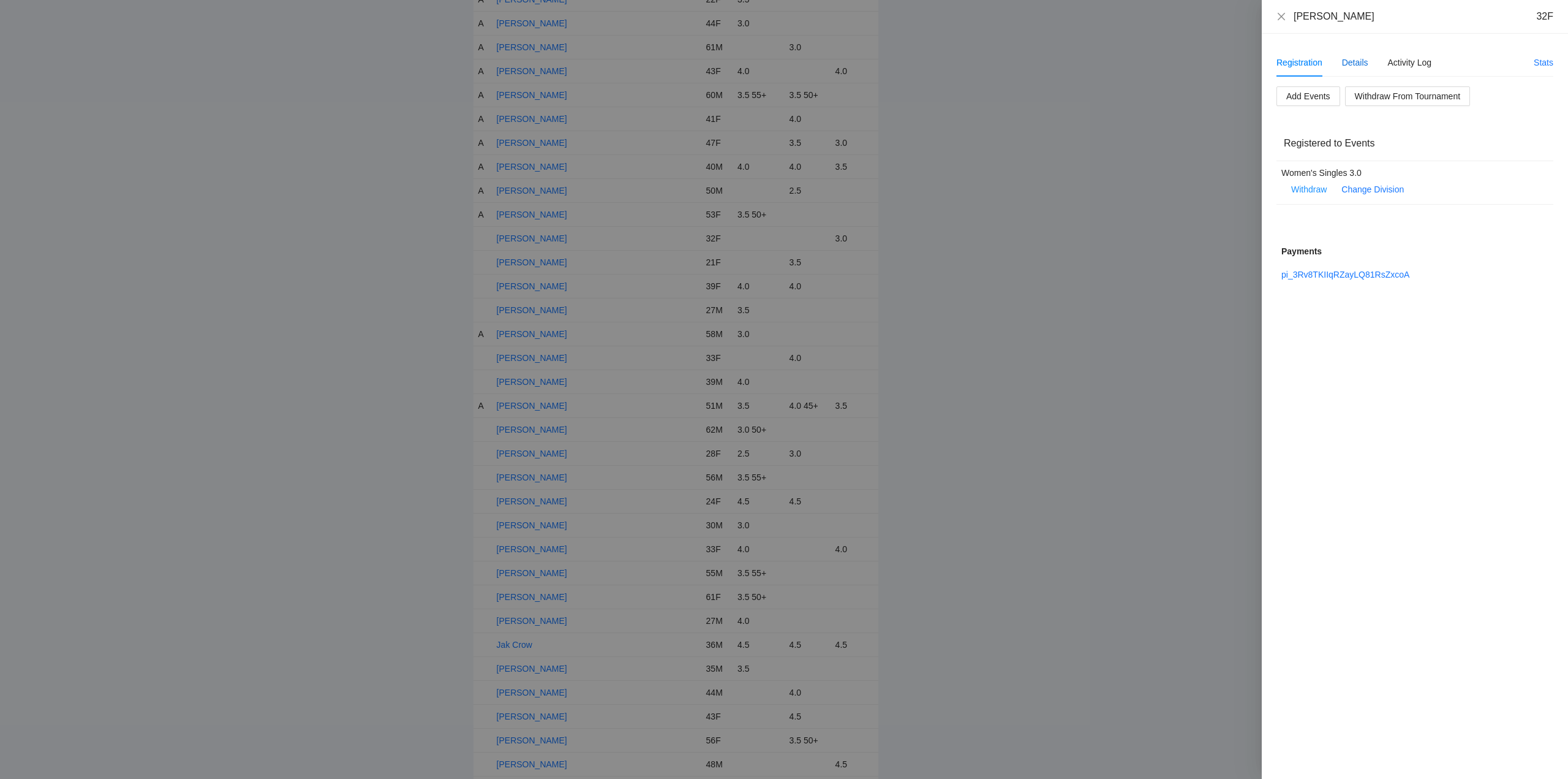
drag, startPoint x: 1359, startPoint y: 63, endPoint x: 1364, endPoint y: 76, distance: 13.9
click at [1362, 69] on div "Details" at bounding box center [1354, 63] width 27 height 14
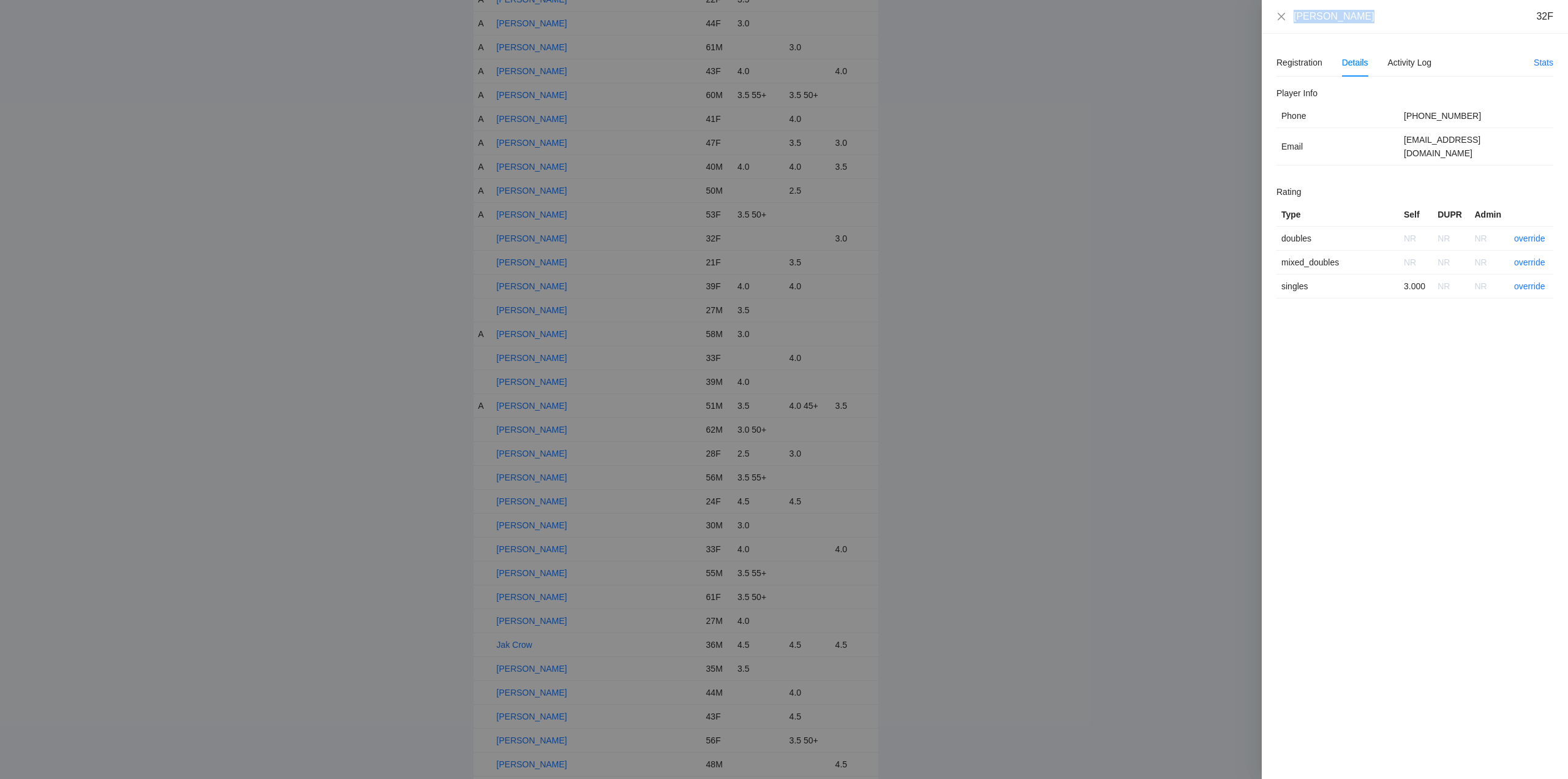
drag, startPoint x: 1357, startPoint y: 21, endPoint x: 1306, endPoint y: 24, distance: 51.1
click at [1280, 24] on div "Erin Johnston 32F" at bounding box center [1415, 17] width 307 height 34
click at [1534, 282] on link "override" at bounding box center [1529, 286] width 31 height 10
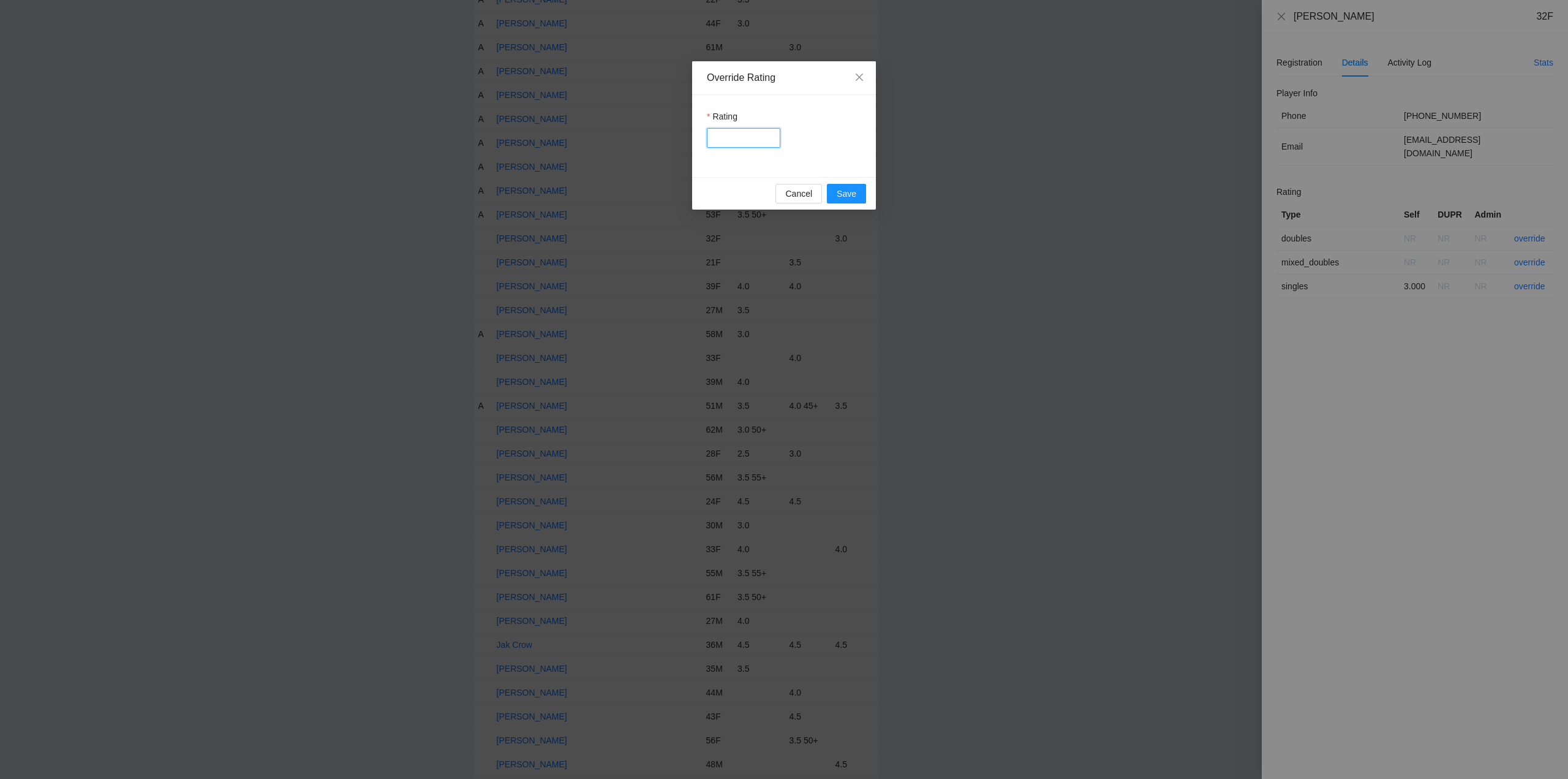
click at [735, 137] on input "Rating" at bounding box center [744, 138] width 73 height 20
type input "***"
click at [850, 195] on span "Save" at bounding box center [847, 194] width 20 height 14
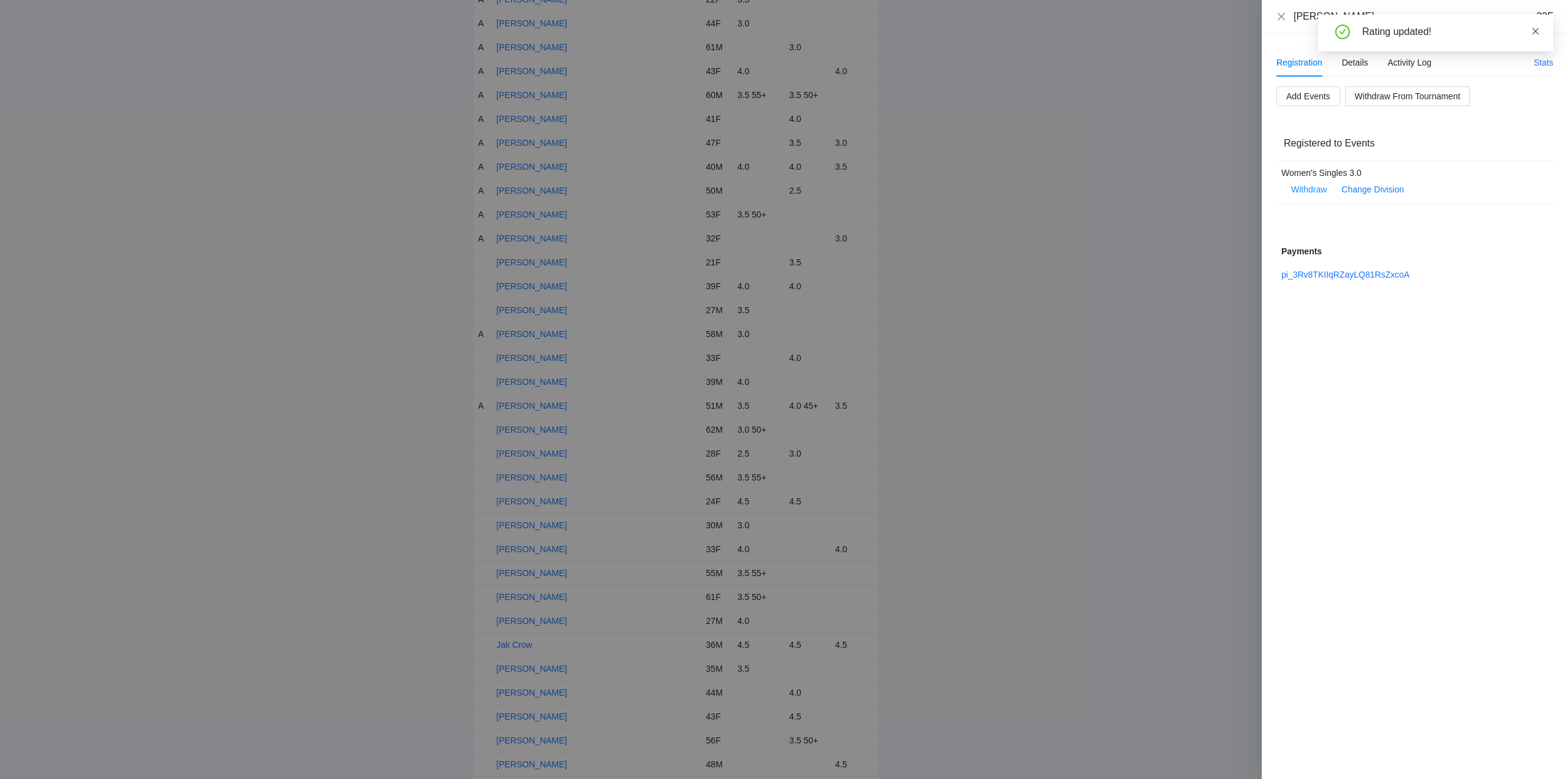
click at [1537, 29] on icon "close" at bounding box center [1535, 31] width 7 height 7
click at [1280, 17] on icon "close" at bounding box center [1281, 16] width 10 height 10
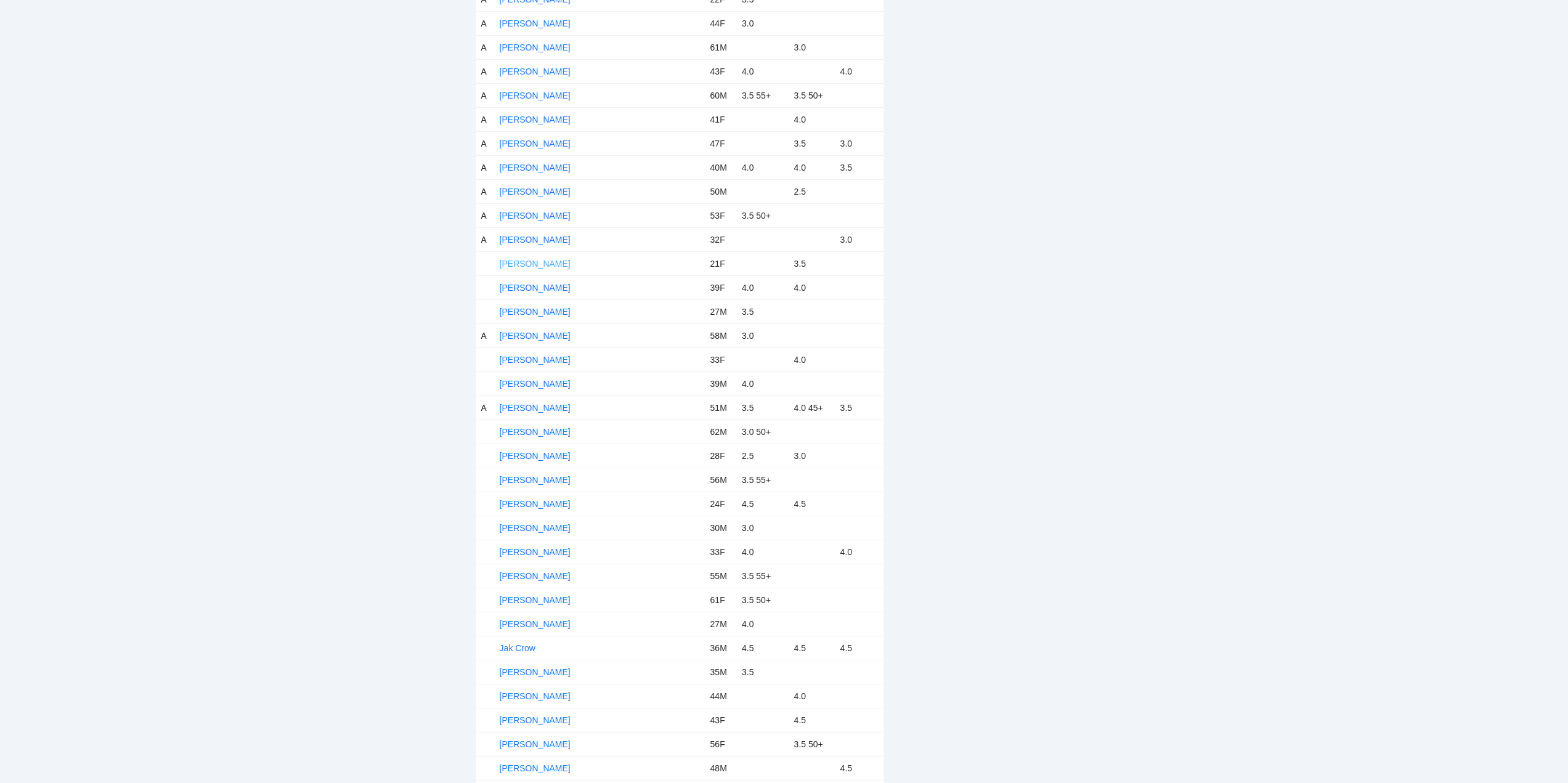
drag, startPoint x: 528, startPoint y: 261, endPoint x: 534, endPoint y: 265, distance: 7.2
click at [529, 261] on link "Eryn Salve" at bounding box center [535, 263] width 71 height 10
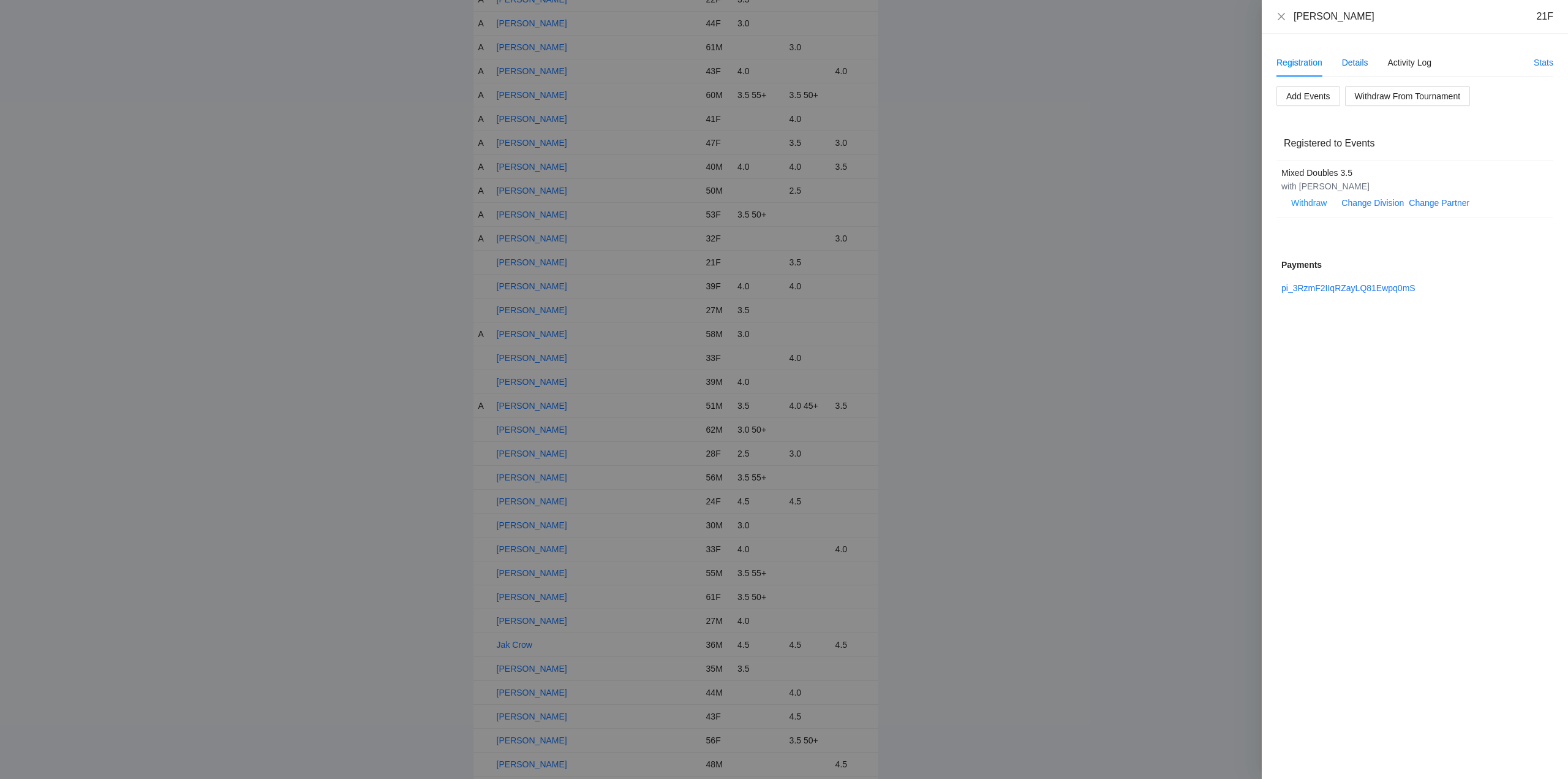
click at [1358, 60] on div "Details" at bounding box center [1354, 63] width 27 height 14
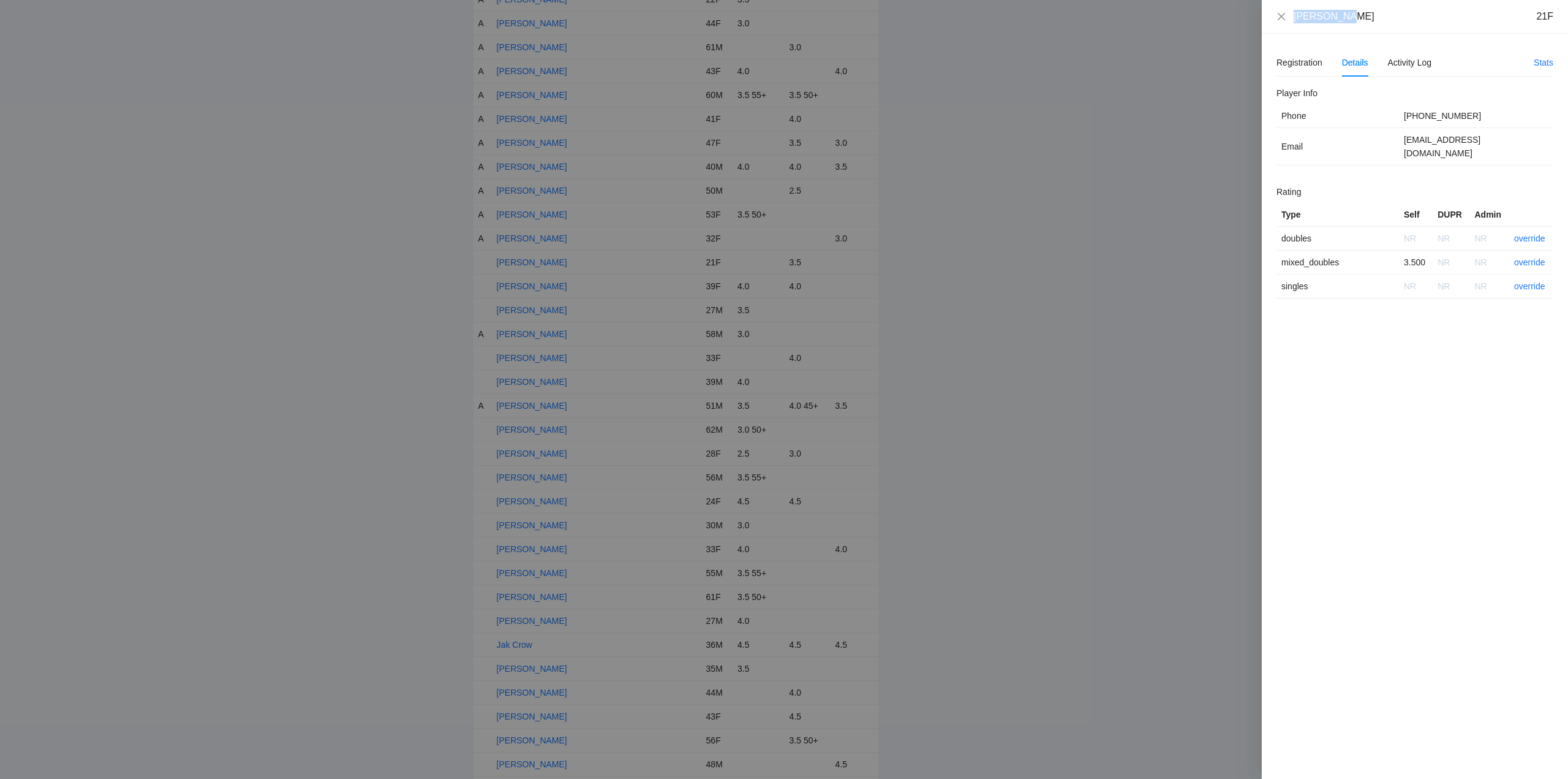
drag, startPoint x: 1345, startPoint y: 18, endPoint x: 1279, endPoint y: 23, distance: 66.2
click at [1279, 23] on div "Eryn Salve 21F" at bounding box center [1415, 17] width 277 height 14
click at [1522, 257] on link "override" at bounding box center [1529, 262] width 31 height 10
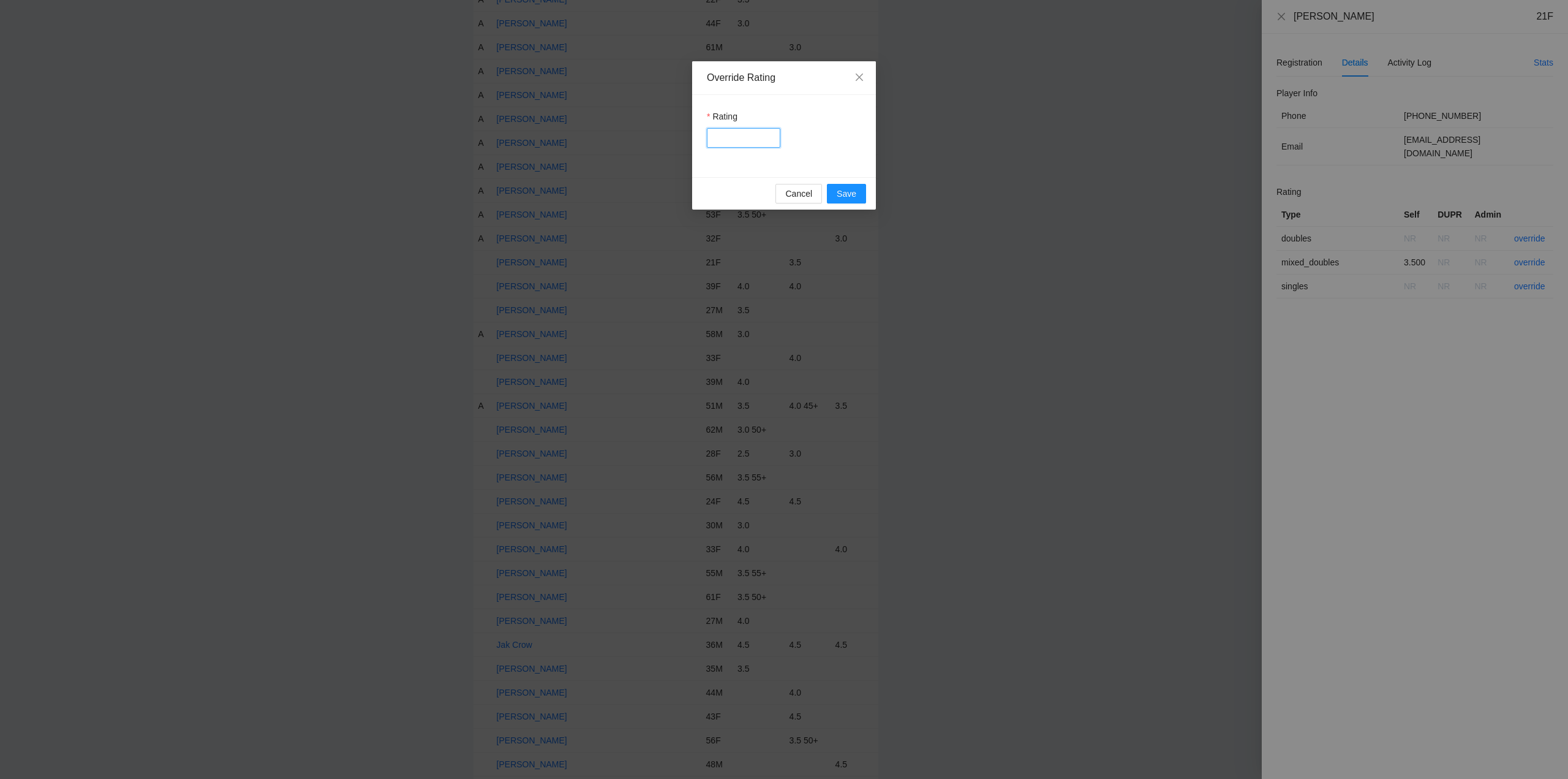
click at [760, 139] on input "Rating" at bounding box center [744, 138] width 73 height 20
type input "***"
click at [843, 197] on span "Save" at bounding box center [847, 194] width 20 height 14
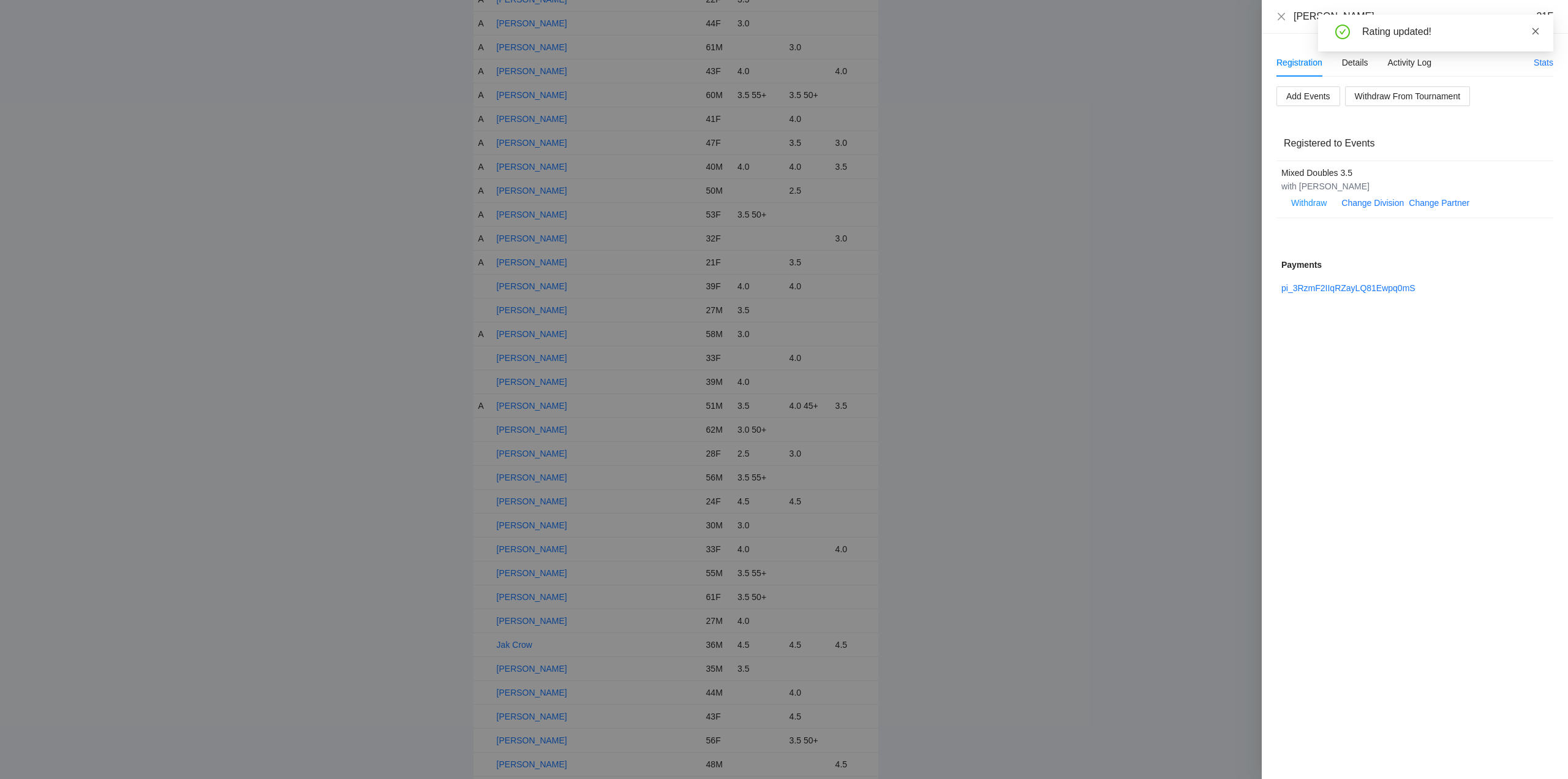
click at [1537, 31] on icon "close" at bounding box center [1535, 31] width 8 height 8
click at [1282, 15] on icon "close" at bounding box center [1281, 16] width 8 height 8
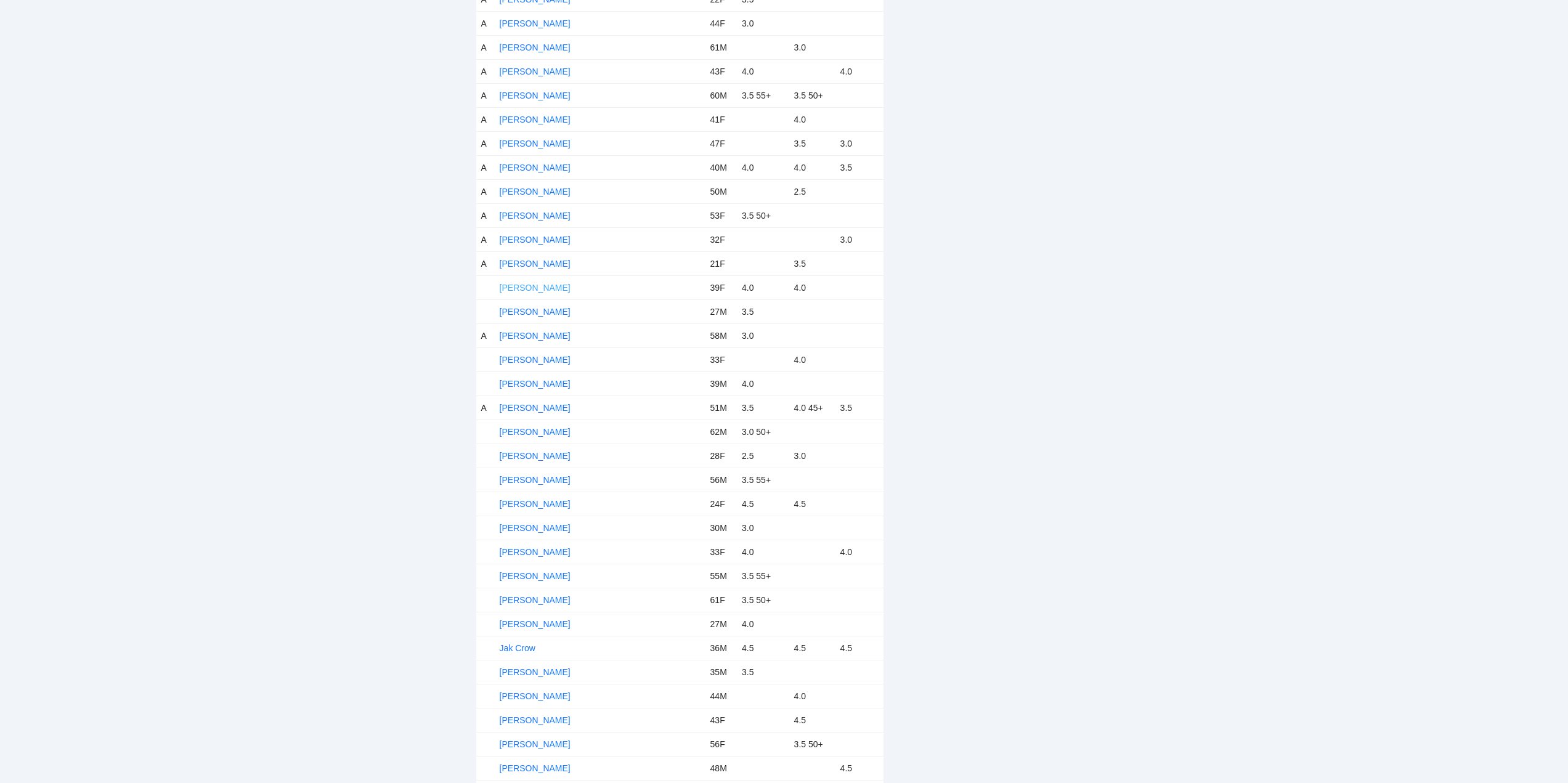
click at [539, 287] on link "[PERSON_NAME]" at bounding box center [535, 288] width 71 height 10
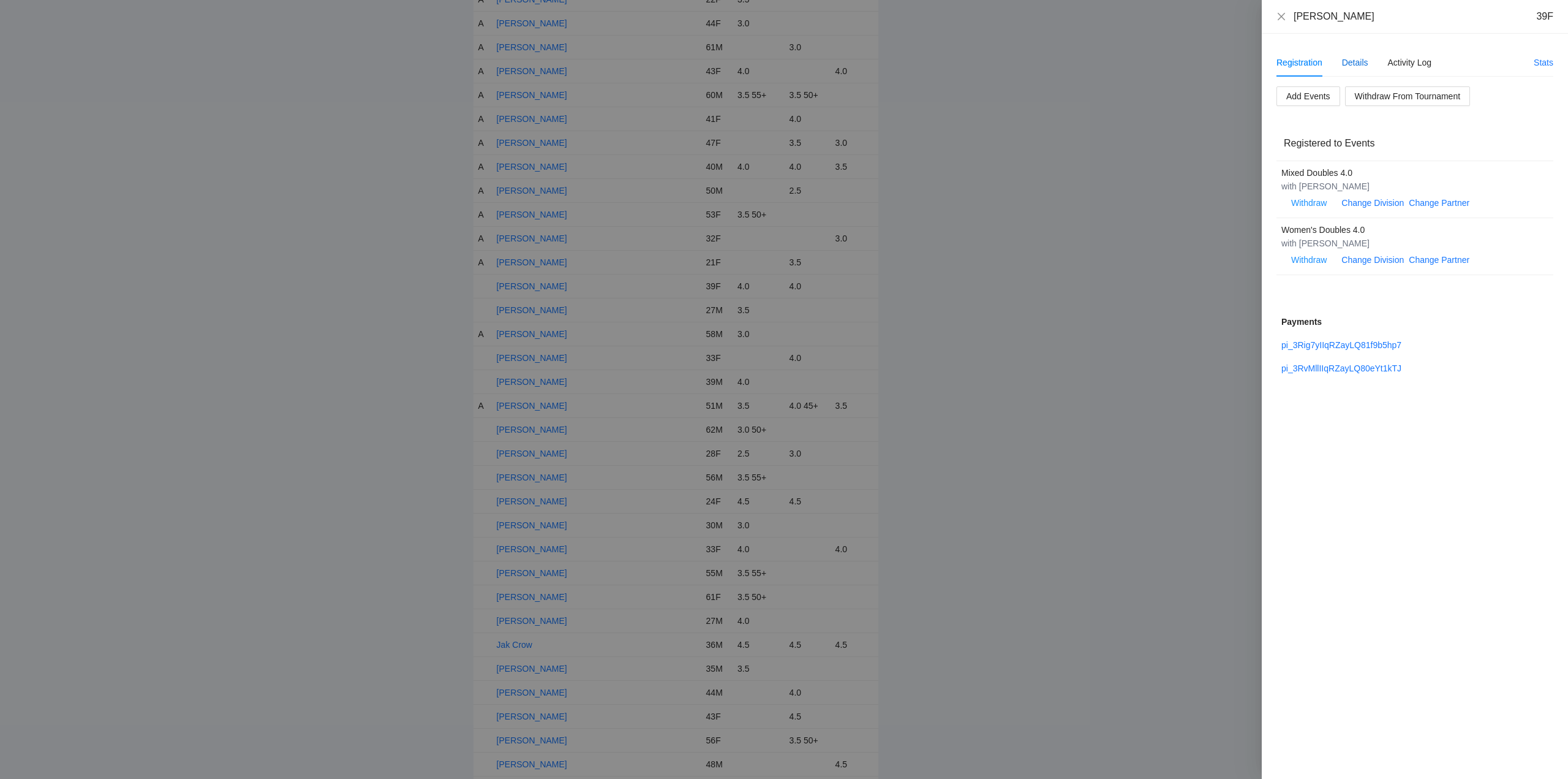
click at [1358, 58] on div "Details" at bounding box center [1354, 63] width 27 height 14
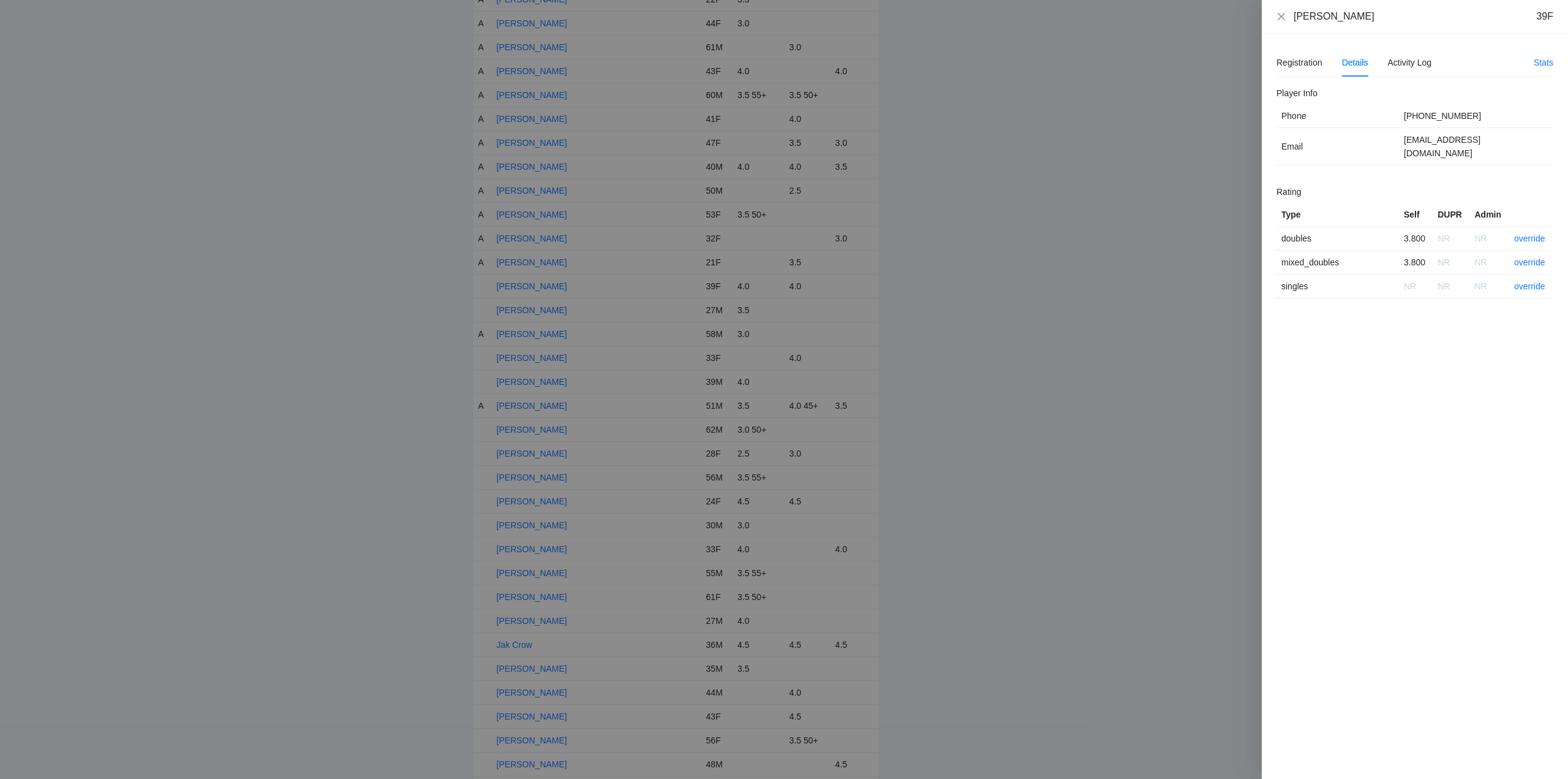
drag, startPoint x: 1374, startPoint y: 14, endPoint x: 1288, endPoint y: 21, distance: 86.3
click at [1277, 21] on div "Faye Mc Phillips 39F" at bounding box center [1415, 17] width 277 height 14
click at [1525, 233] on link "override" at bounding box center [1529, 238] width 31 height 10
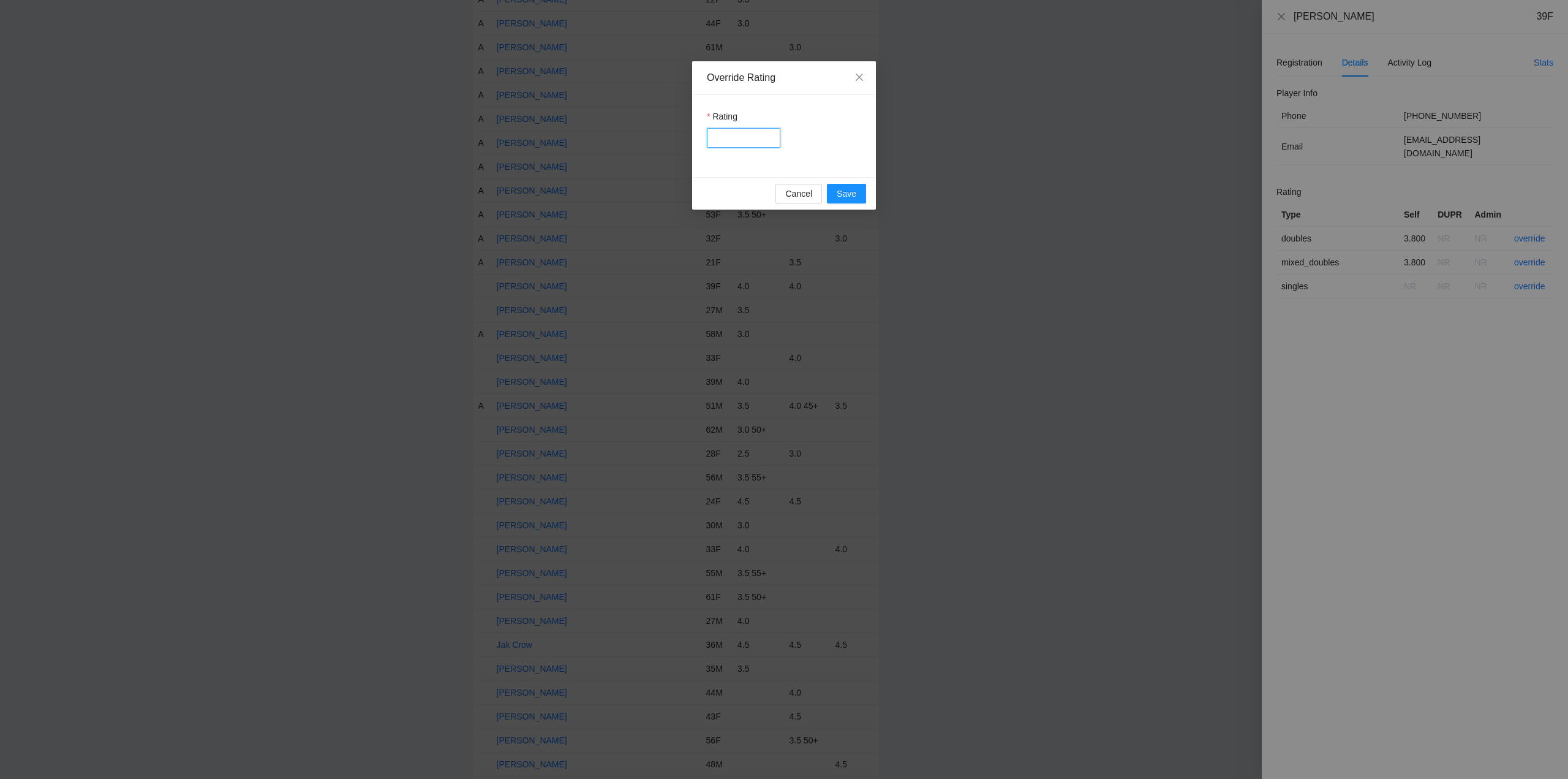
click at [724, 132] on input "Rating" at bounding box center [744, 138] width 73 height 20
type input "***"
click at [852, 193] on span "Save" at bounding box center [847, 194] width 20 height 14
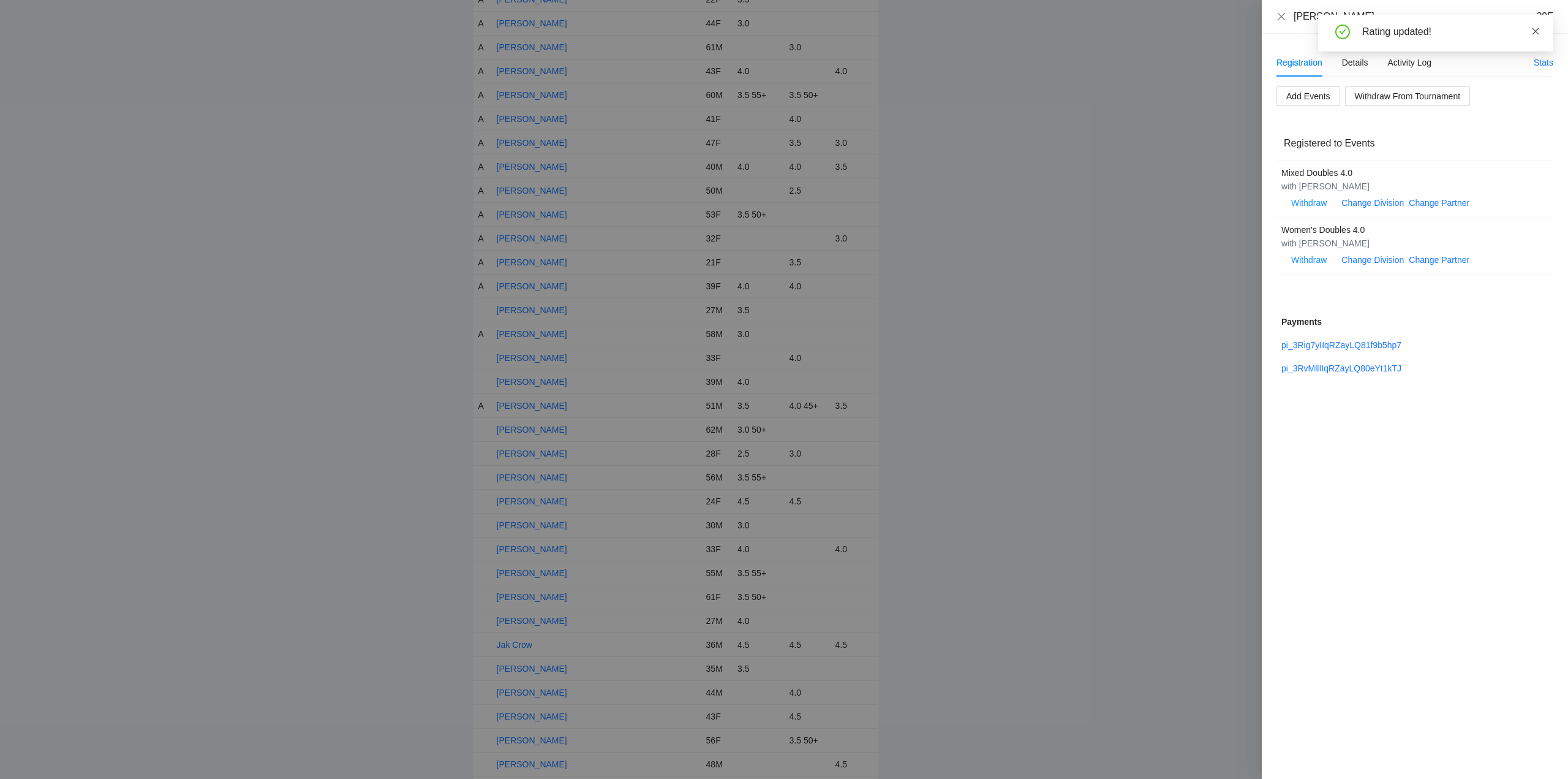
click at [1537, 30] on icon "close" at bounding box center [1535, 31] width 8 height 8
click at [1280, 17] on icon "close" at bounding box center [1281, 16] width 10 height 10
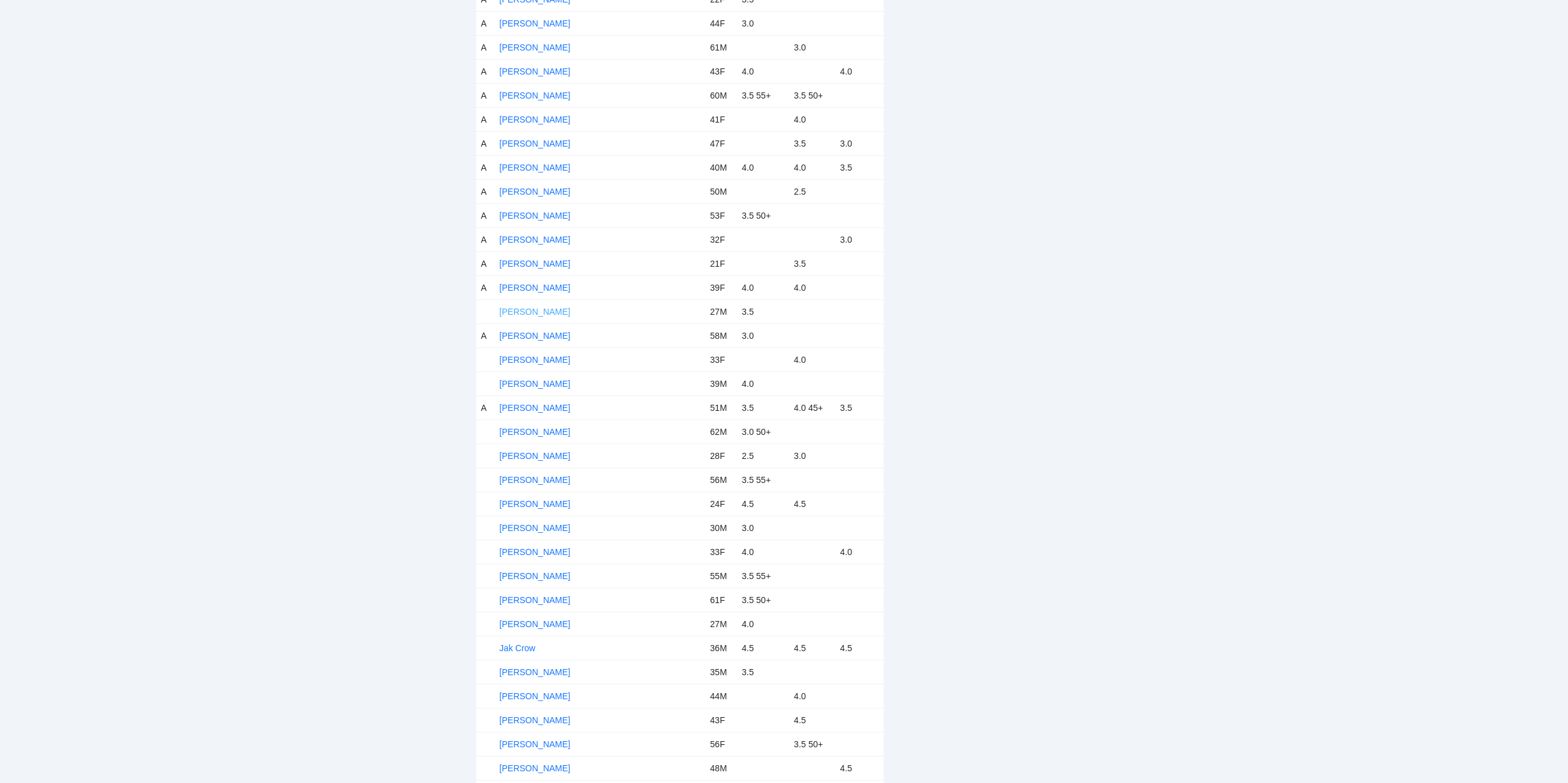
click at [539, 309] on link "[PERSON_NAME]" at bounding box center [535, 311] width 71 height 10
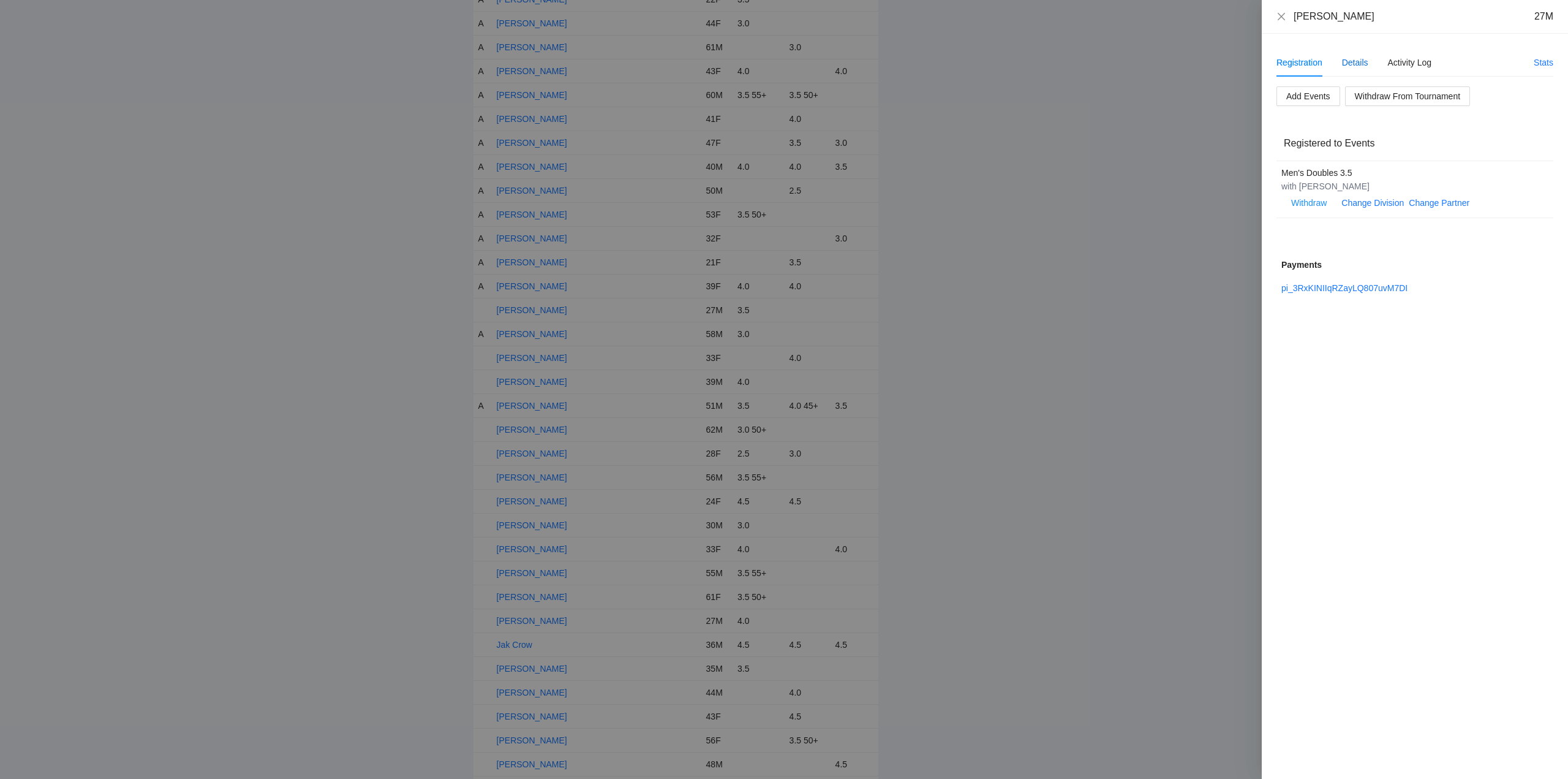
click at [1357, 62] on div "Details" at bounding box center [1354, 63] width 27 height 14
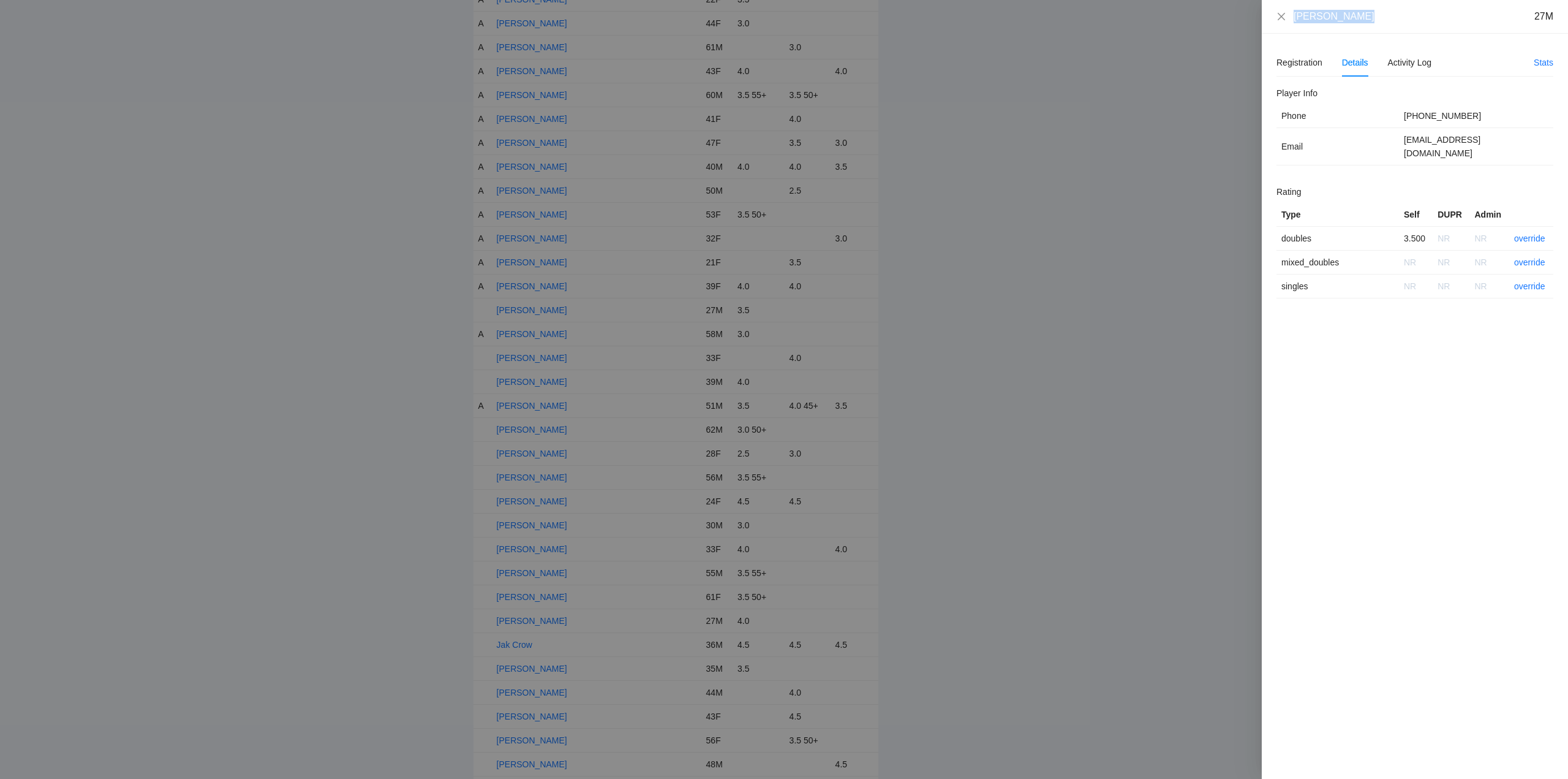
drag, startPoint x: 1358, startPoint y: 22, endPoint x: 1289, endPoint y: 23, distance: 69.0
click at [1286, 23] on div "Francis Lacap 27M" at bounding box center [1415, 17] width 307 height 34
click at [1526, 233] on link "override" at bounding box center [1529, 238] width 31 height 10
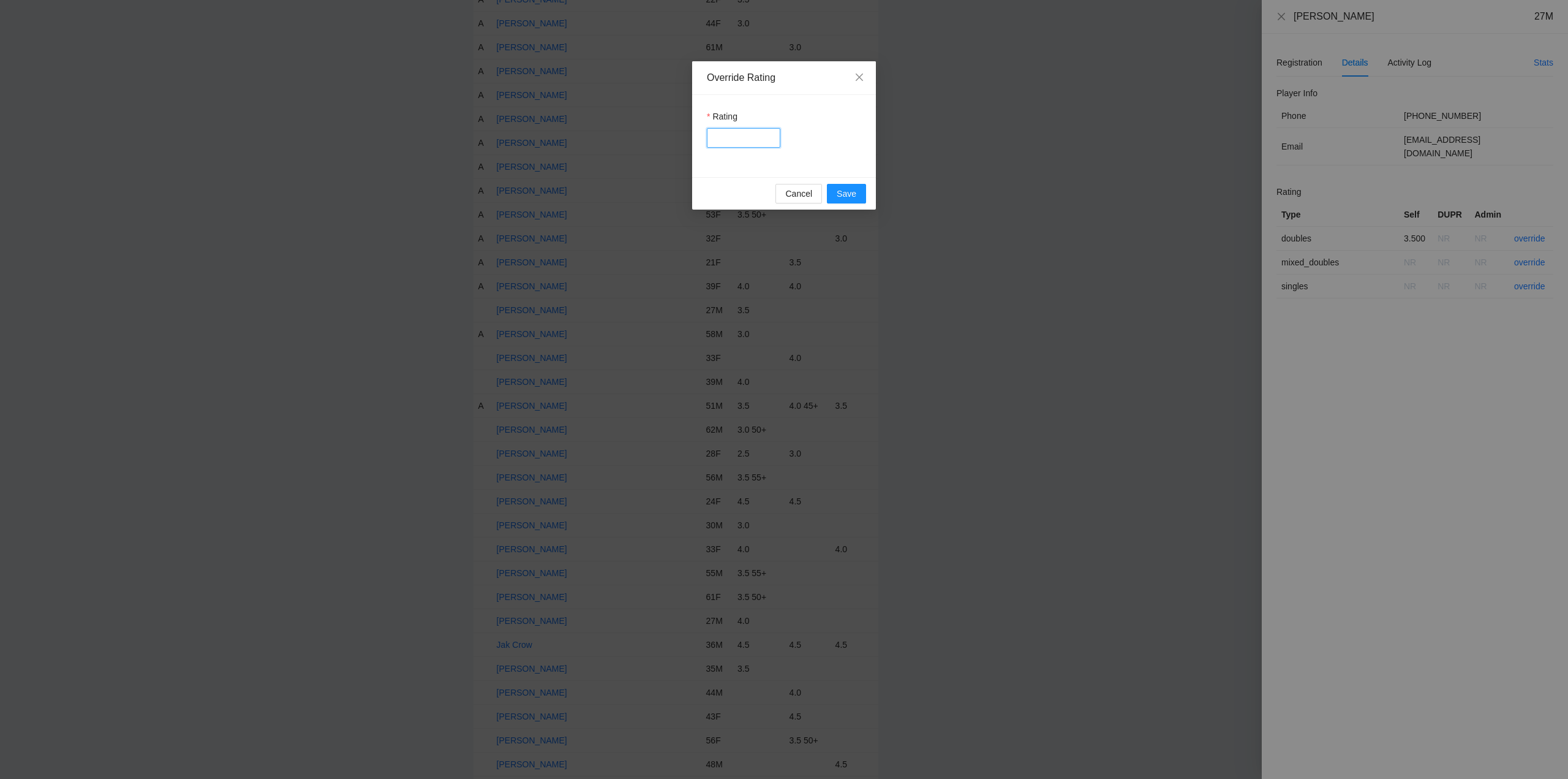
click at [734, 141] on input "Rating" at bounding box center [744, 138] width 73 height 20
type input "***"
click at [850, 186] on button "Save" at bounding box center [846, 194] width 39 height 20
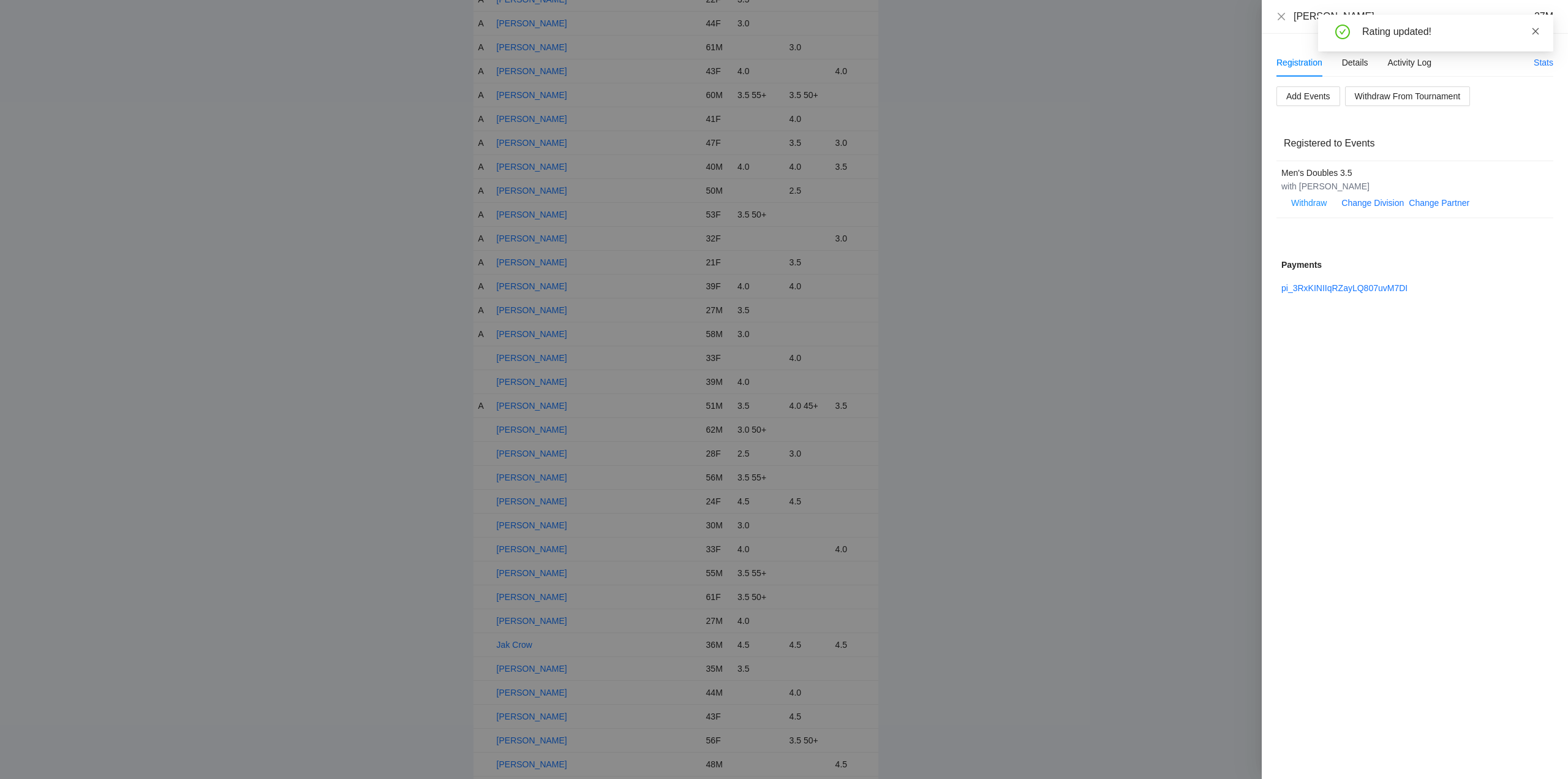
click at [1537, 31] on icon "close" at bounding box center [1535, 31] width 8 height 8
click at [1282, 17] on icon "close" at bounding box center [1281, 16] width 8 height 8
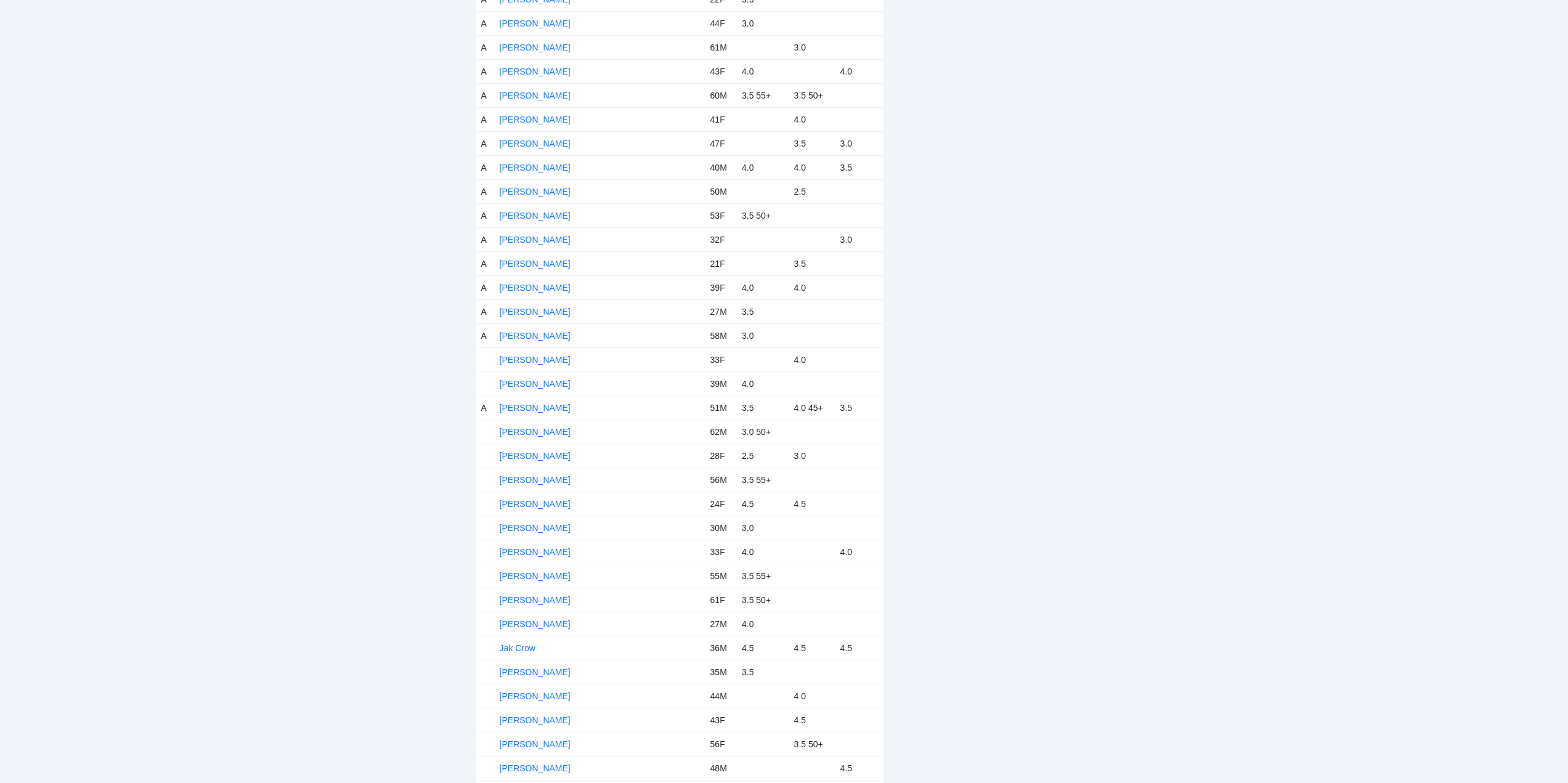
drag, startPoint x: 532, startPoint y: 357, endPoint x: 629, endPoint y: 356, distance: 97.0
click at [533, 357] on link "[PERSON_NAME]" at bounding box center [535, 360] width 71 height 10
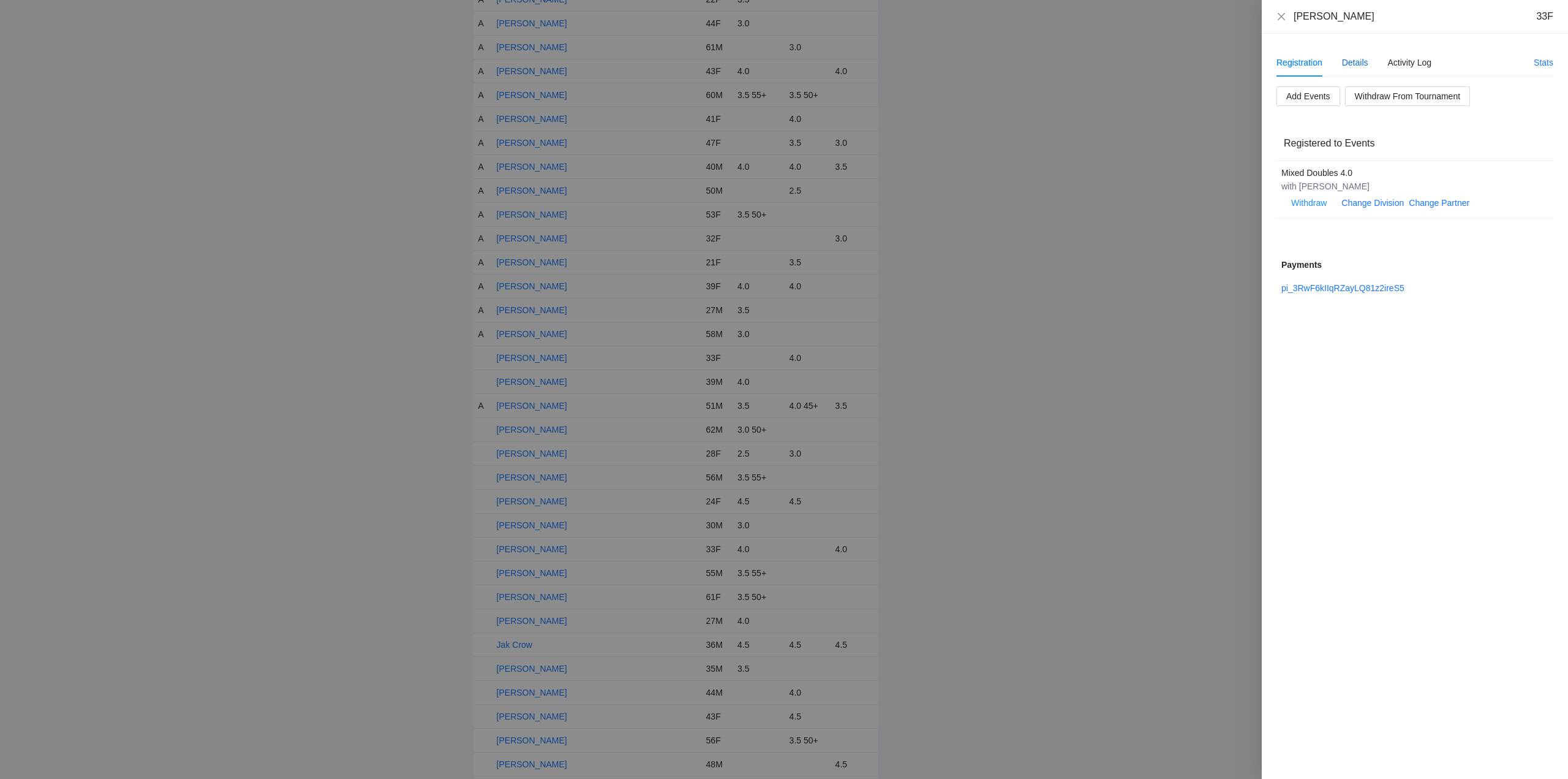
click at [1363, 64] on div "Details" at bounding box center [1354, 63] width 27 height 14
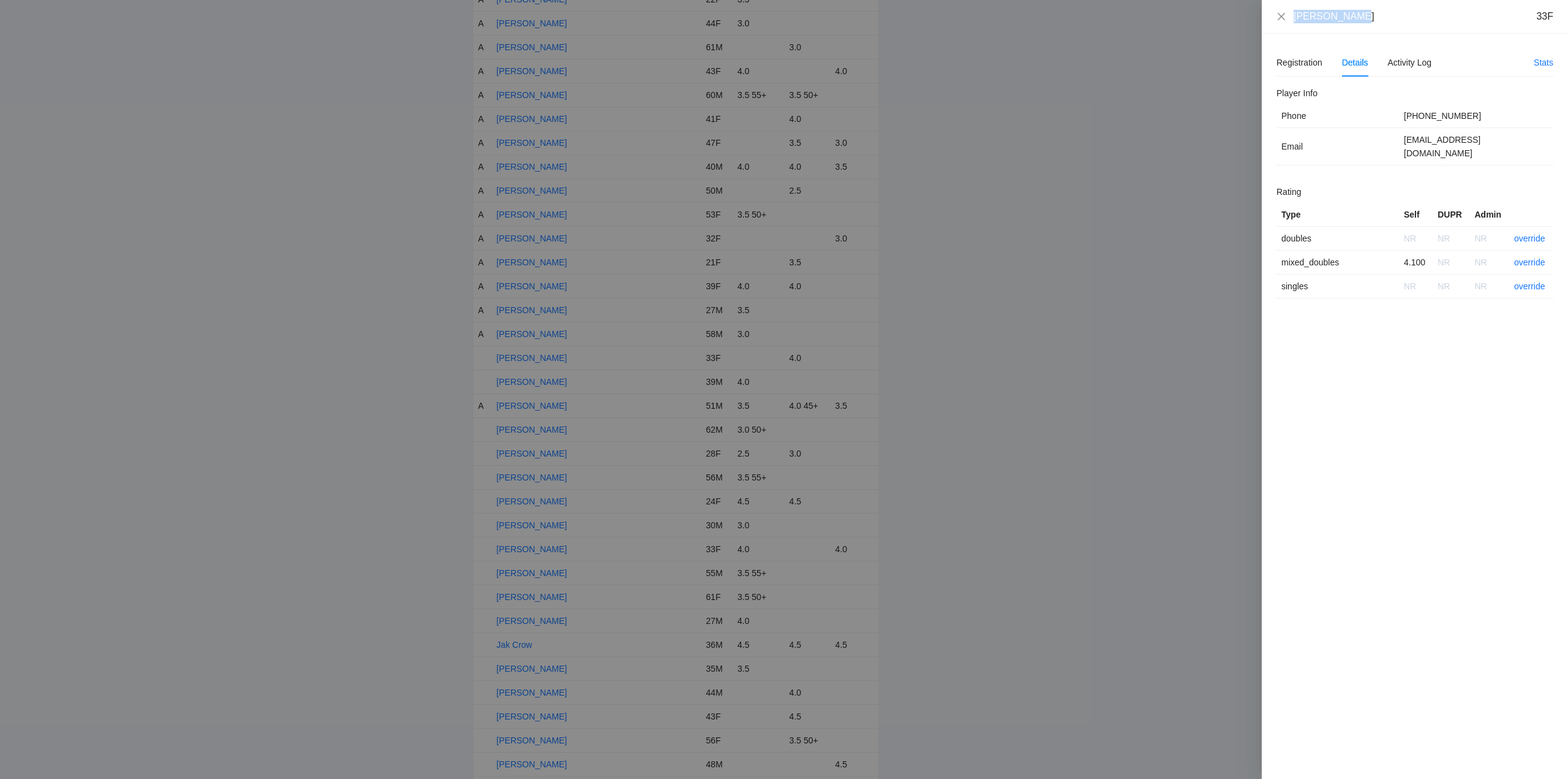
drag, startPoint x: 1364, startPoint y: 25, endPoint x: 1277, endPoint y: 27, distance: 87.0
click at [1277, 27] on div "Gabby Boreta 33F" at bounding box center [1415, 17] width 307 height 34
click at [1527, 257] on link "override" at bounding box center [1529, 262] width 31 height 10
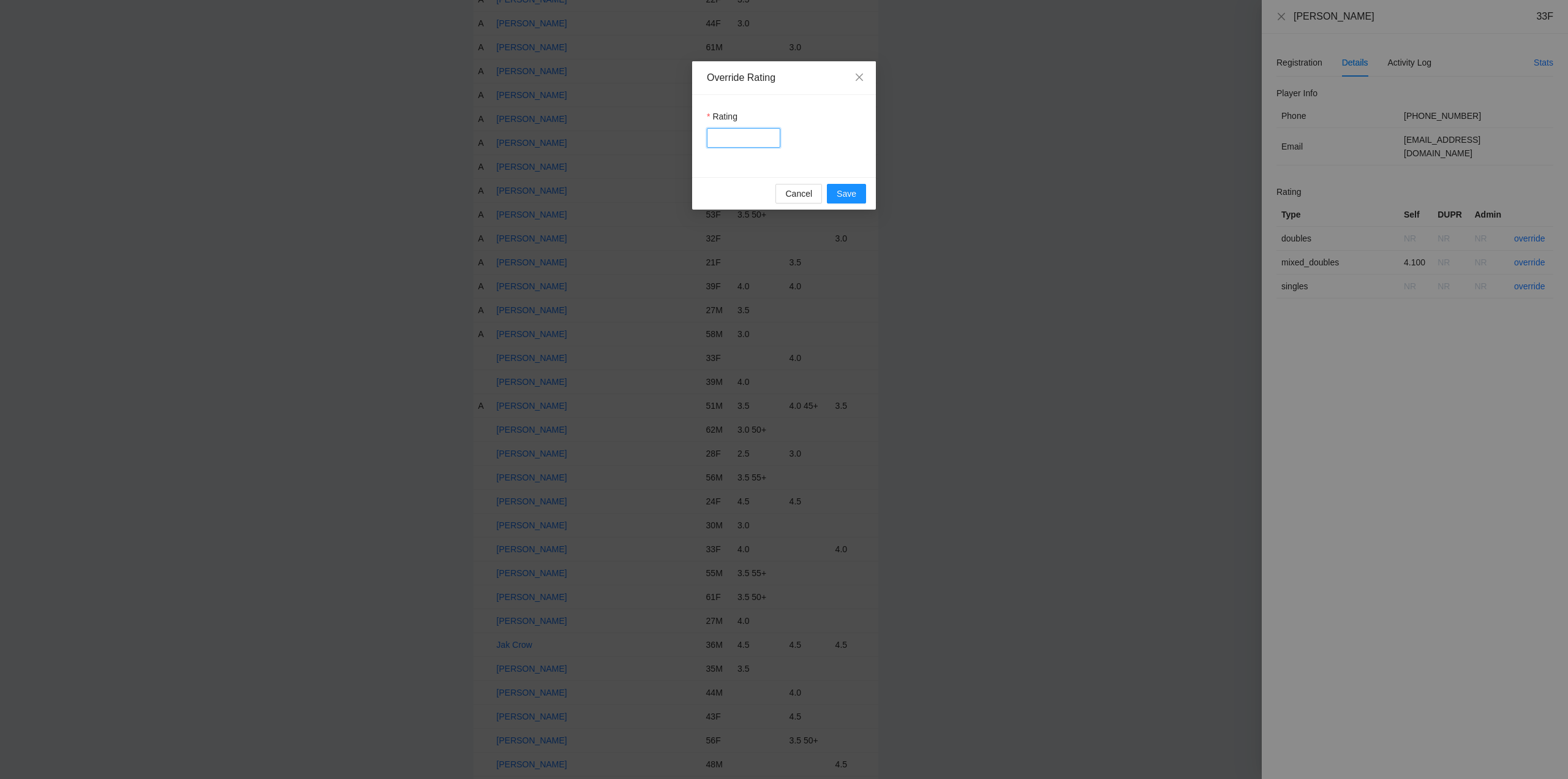
click at [729, 131] on input "Rating" at bounding box center [744, 138] width 73 height 20
type input "***"
drag, startPoint x: 841, startPoint y: 192, endPoint x: 1007, endPoint y: 183, distance: 166.2
click at [849, 192] on span "Save" at bounding box center [847, 194] width 20 height 14
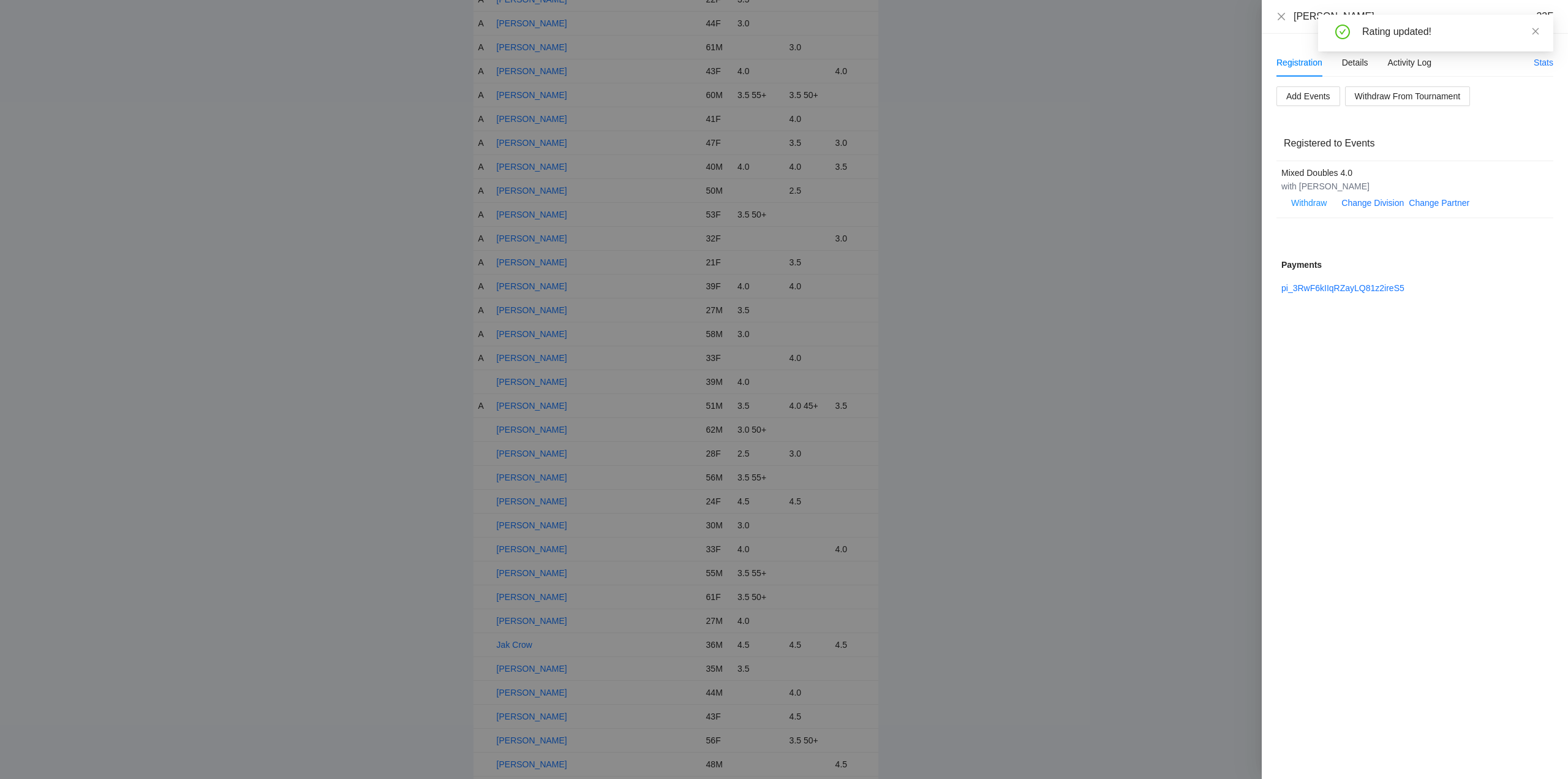
drag, startPoint x: 1536, startPoint y: 27, endPoint x: 1439, endPoint y: 25, distance: 97.0
click at [1537, 27] on icon "close" at bounding box center [1535, 31] width 8 height 8
click at [1283, 14] on icon "close" at bounding box center [1281, 16] width 10 height 10
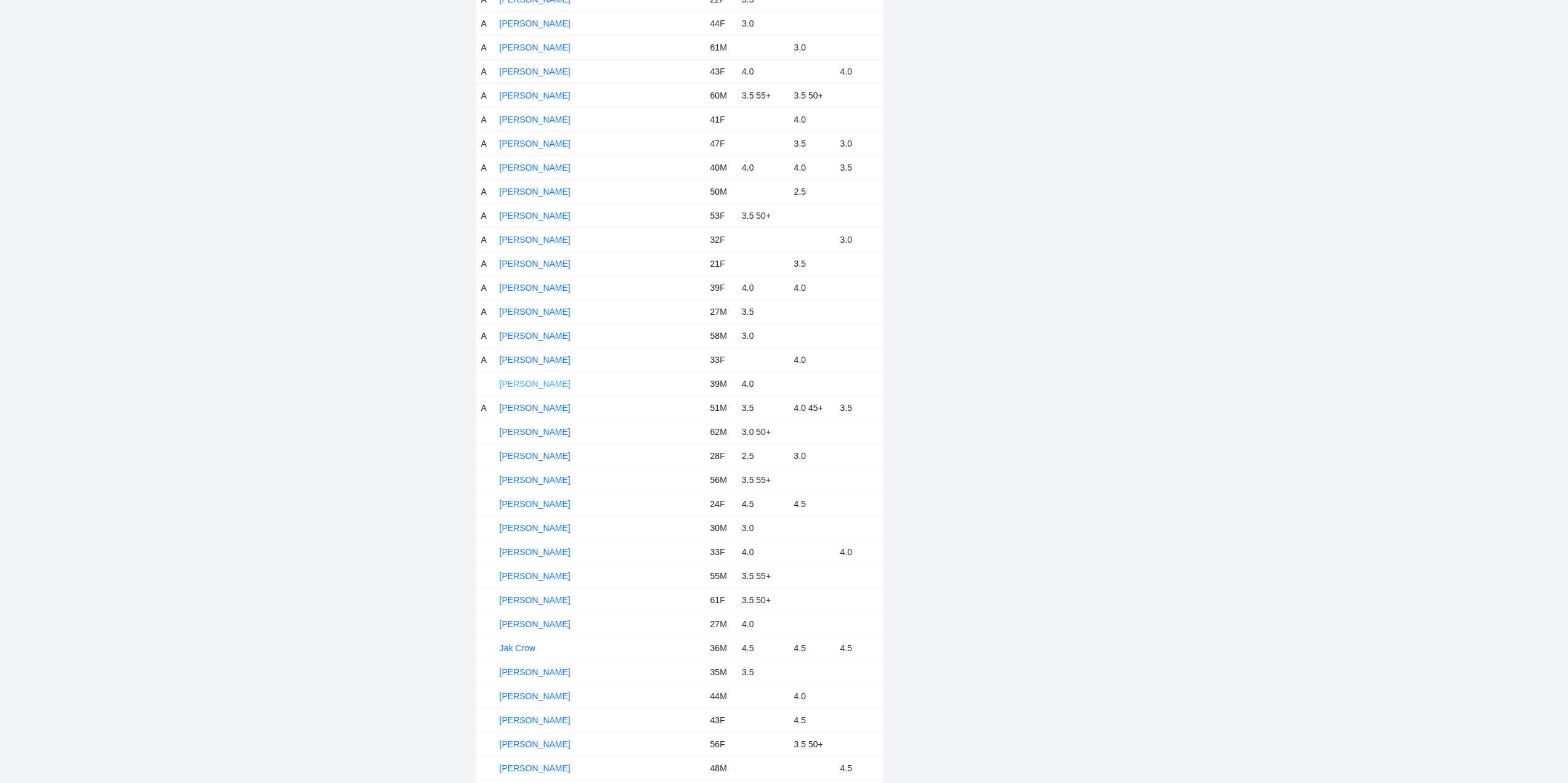
drag, startPoint x: 527, startPoint y: 381, endPoint x: 558, endPoint y: 387, distance: 31.6
click at [528, 381] on link "Garrett Lehman" at bounding box center [535, 383] width 71 height 10
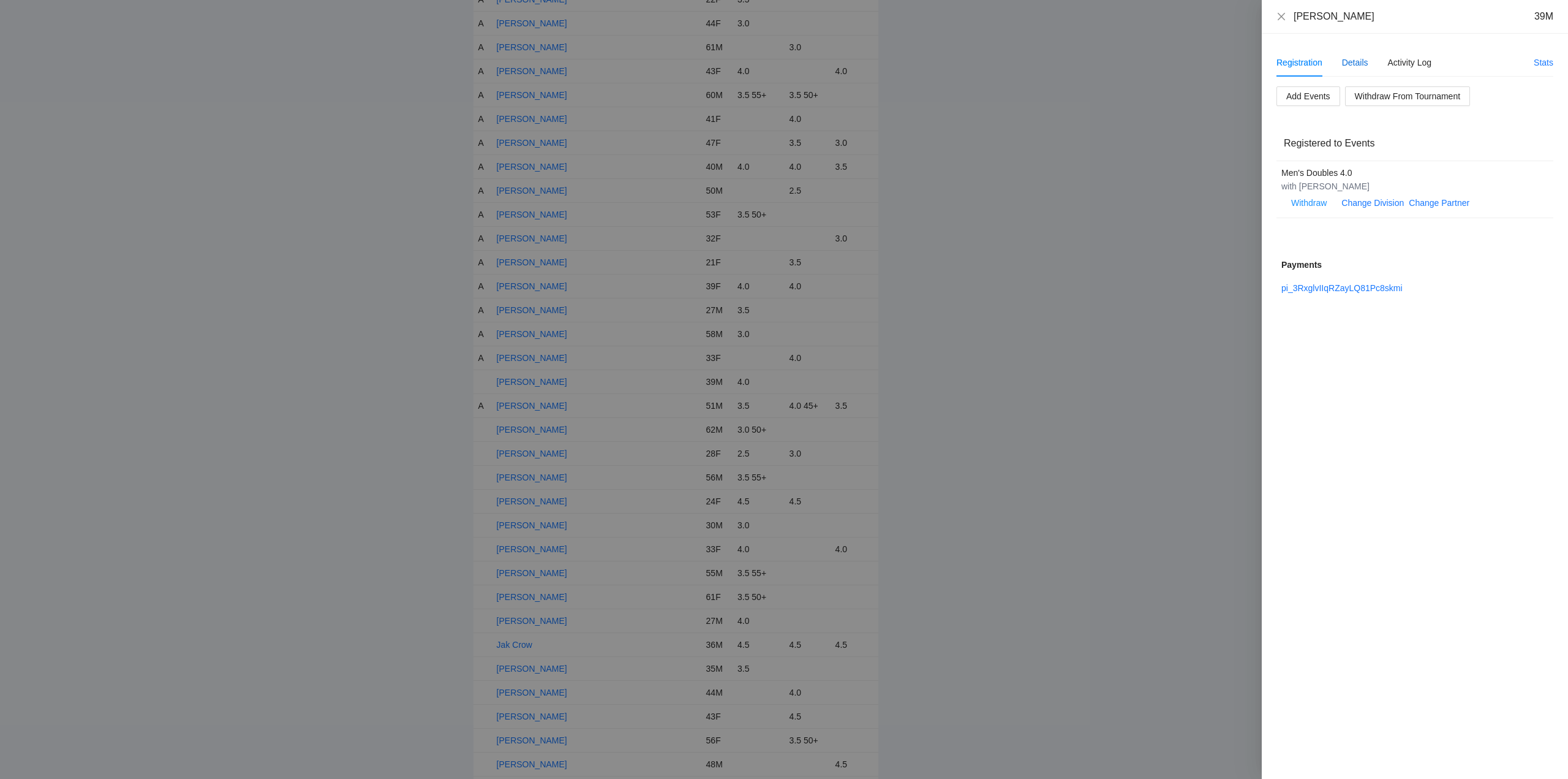
click at [1351, 57] on div "Details" at bounding box center [1354, 63] width 27 height 14
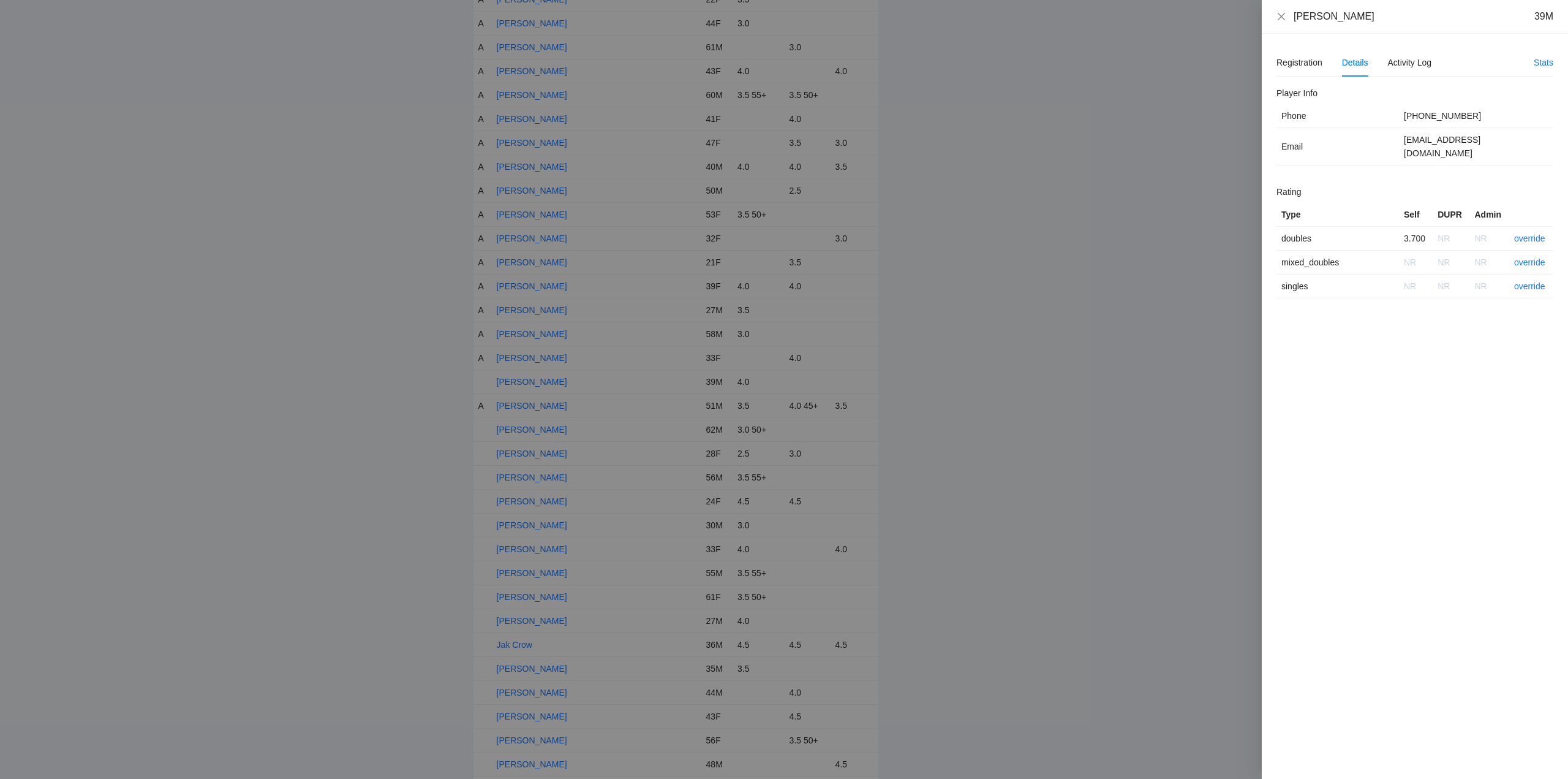
drag, startPoint x: 1367, startPoint y: 21, endPoint x: 1288, endPoint y: 18, distance: 79.1
click at [1274, 21] on div "Garrett Lehman 39M" at bounding box center [1415, 17] width 307 height 34
click at [1531, 233] on link "override" at bounding box center [1529, 238] width 31 height 10
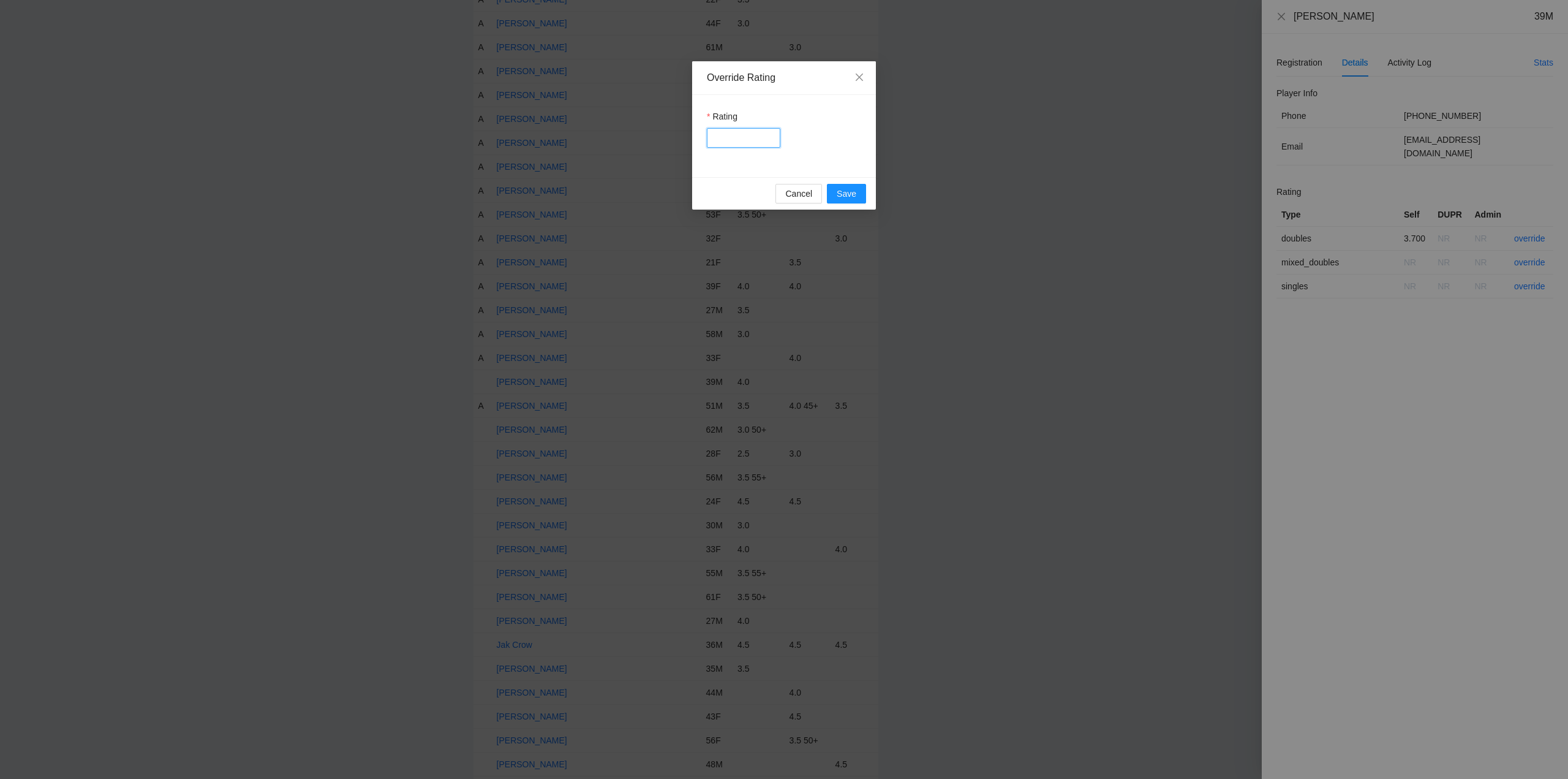
click at [738, 135] on input "Rating" at bounding box center [744, 138] width 73 height 20
type input "***"
drag, startPoint x: 853, startPoint y: 195, endPoint x: 953, endPoint y: 208, distance: 100.8
click at [853, 195] on span "Save" at bounding box center [847, 194] width 20 height 14
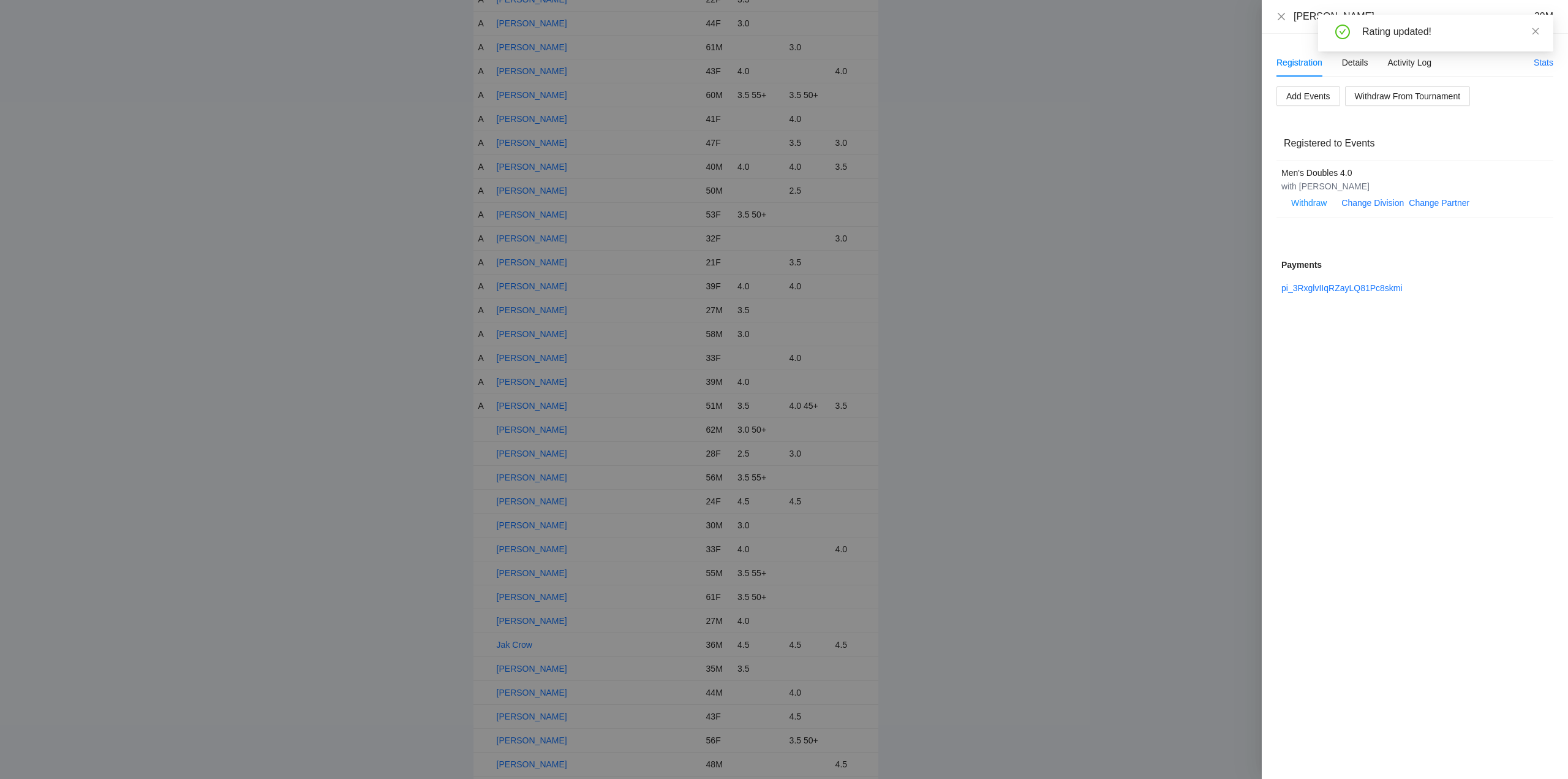
drag, startPoint x: 1533, startPoint y: 27, endPoint x: 1459, endPoint y: 30, distance: 74.1
click at [1534, 27] on icon "close" at bounding box center [1535, 31] width 8 height 8
click at [1279, 17] on icon "close" at bounding box center [1281, 16] width 10 height 10
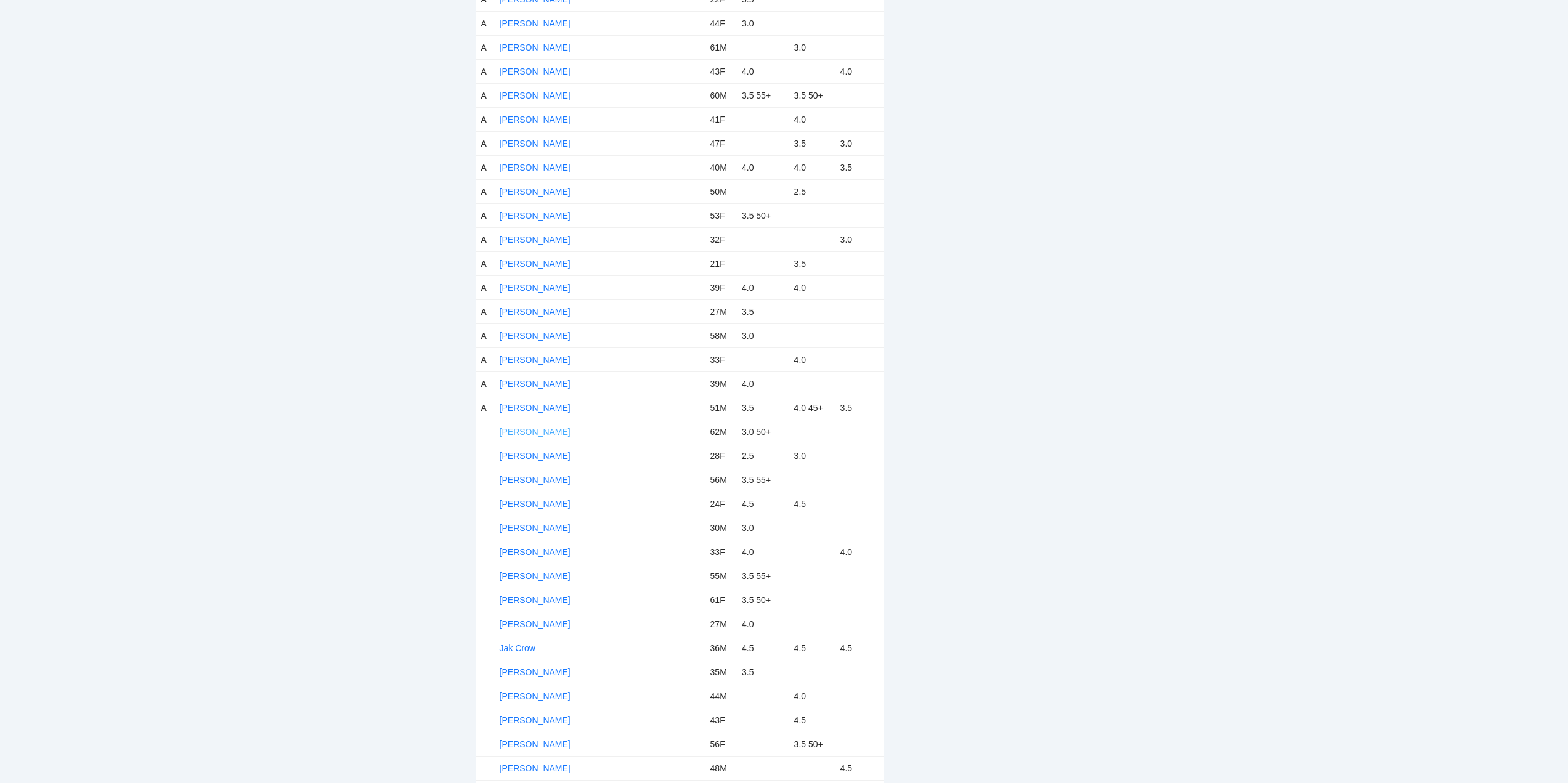
click at [545, 428] on link "[PERSON_NAME]" at bounding box center [535, 432] width 71 height 10
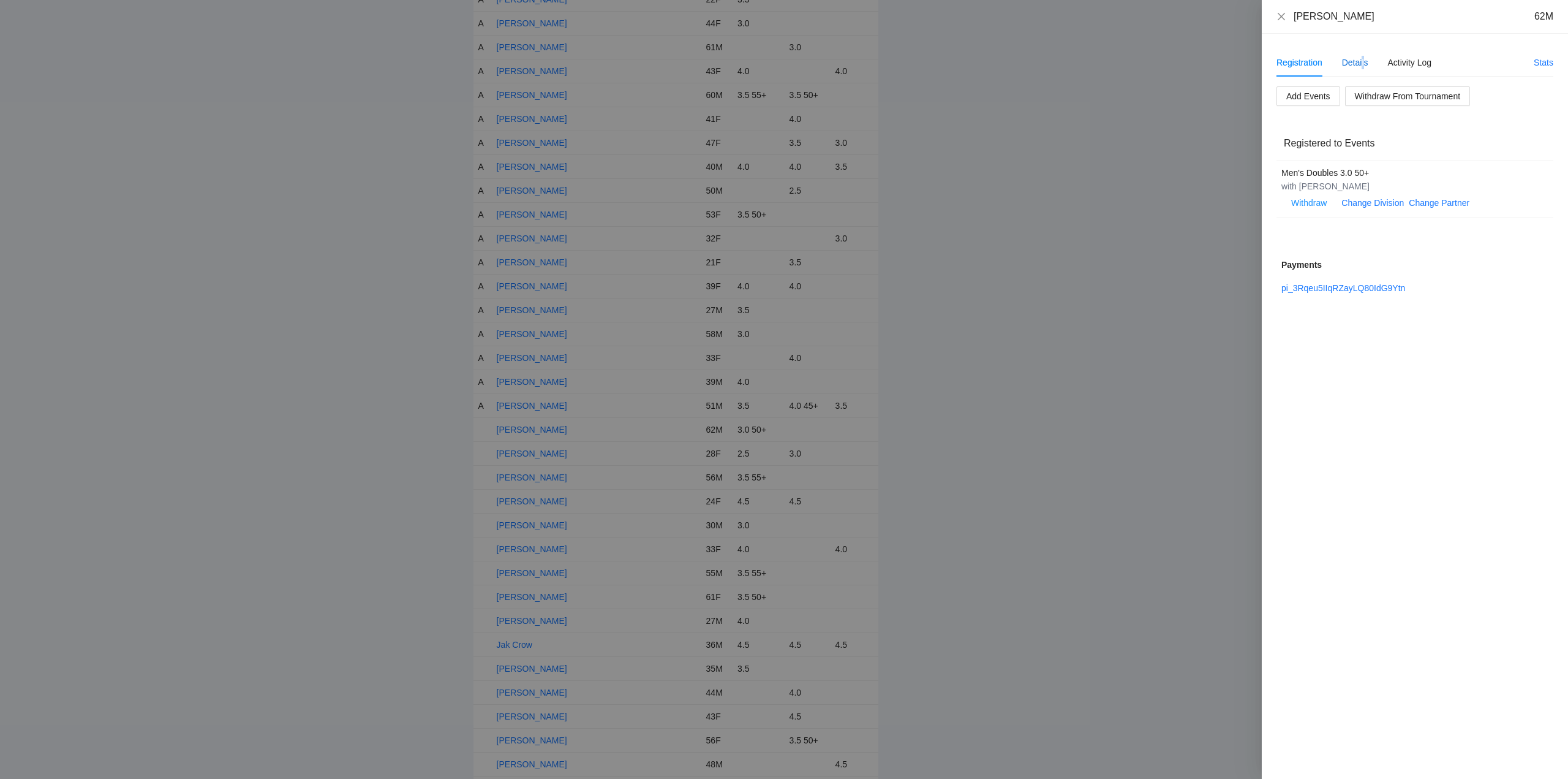
click at [1364, 58] on div "Details" at bounding box center [1354, 63] width 27 height 14
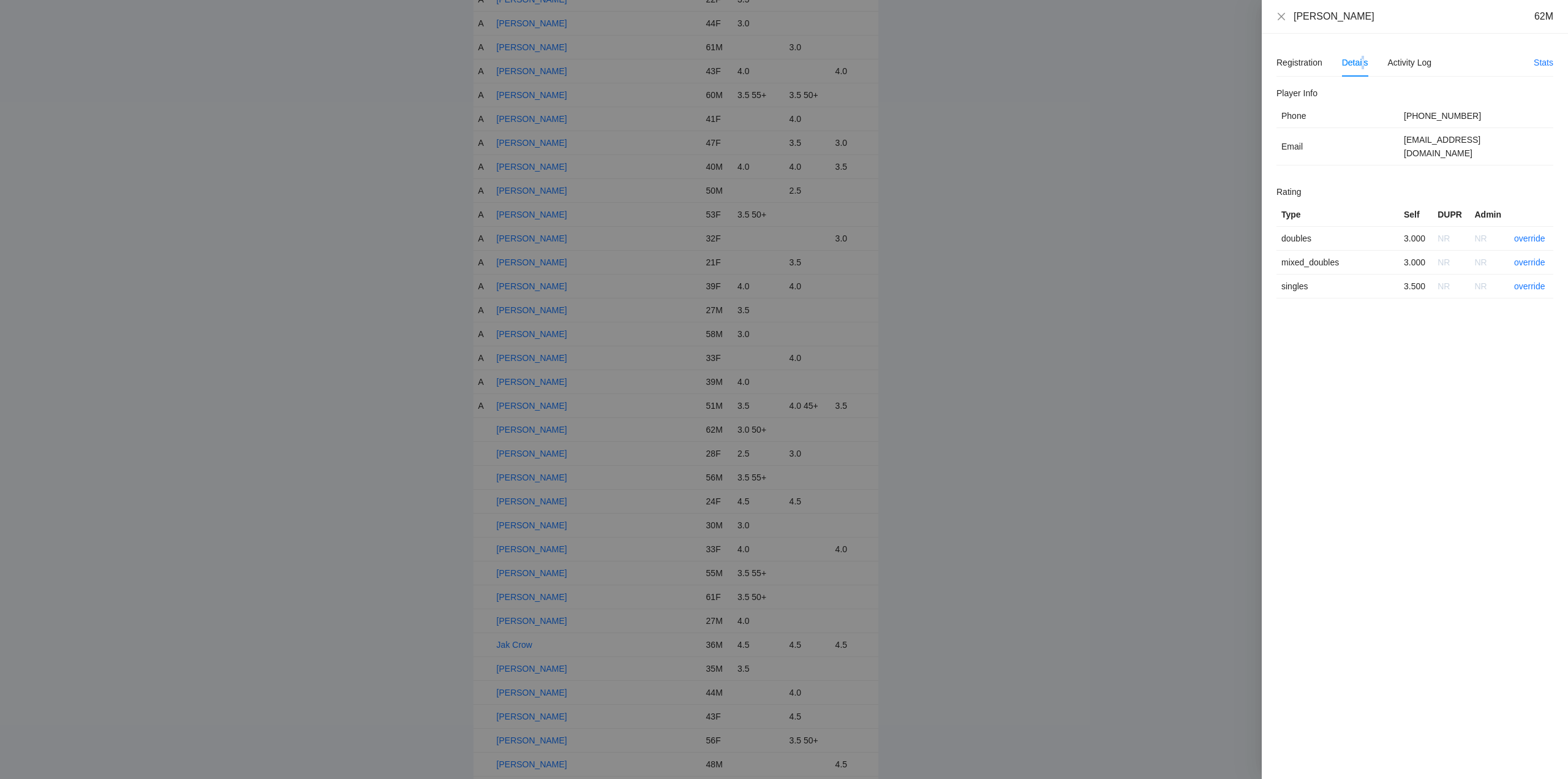
drag, startPoint x: 1364, startPoint y: 21, endPoint x: 1298, endPoint y: 26, distance: 66.2
click at [1300, 26] on div "Gaspar Inbarra 62M" at bounding box center [1415, 17] width 307 height 34
click at [1376, 24] on div "Gaspar Inbarra 62M" at bounding box center [1415, 17] width 307 height 34
drag, startPoint x: 1344, startPoint y: 129, endPoint x: 1348, endPoint y: 117, distance: 12.6
click at [1345, 129] on td "Email" at bounding box center [1338, 146] width 123 height 37
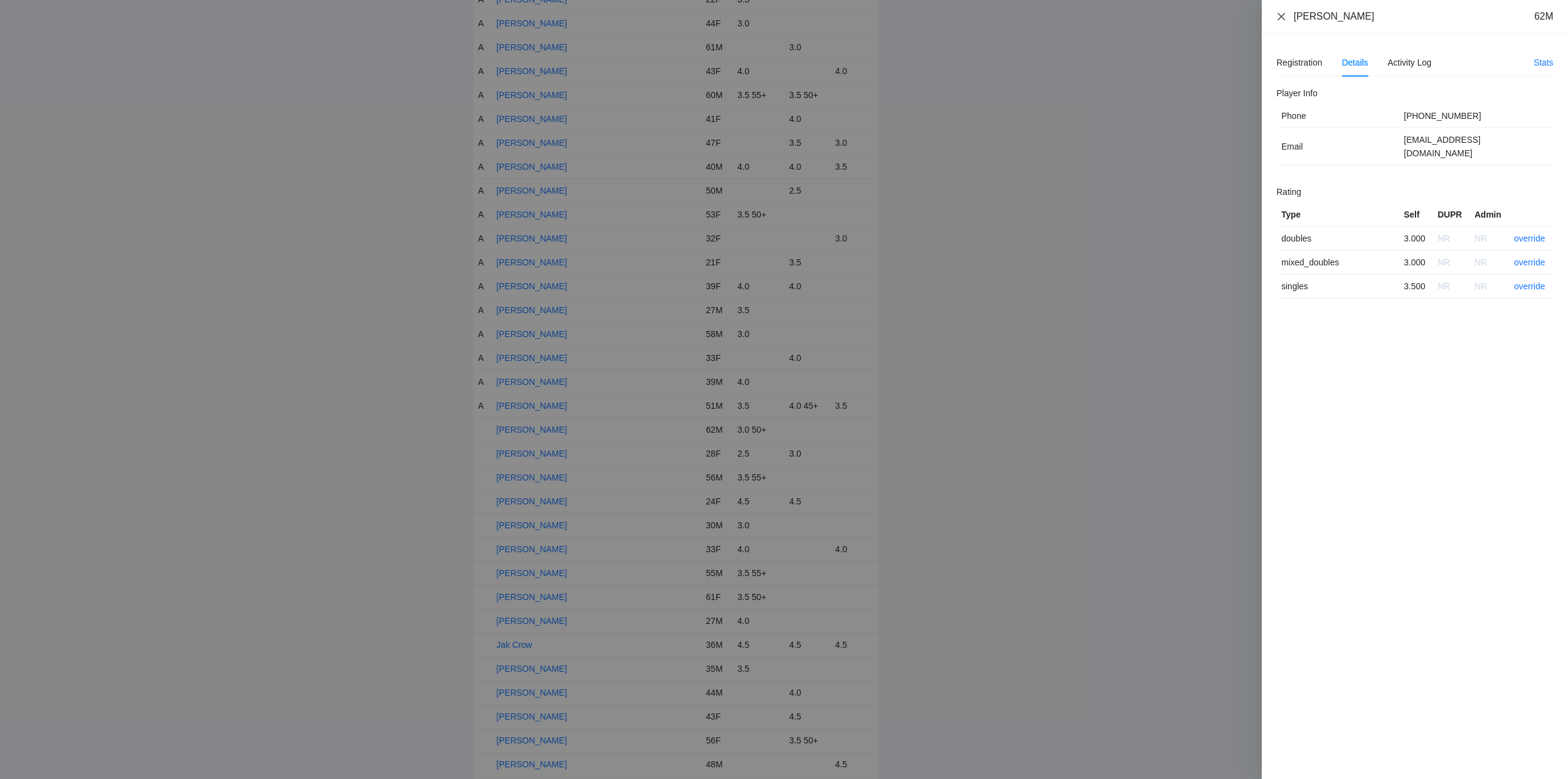
drag, startPoint x: 1365, startPoint y: 12, endPoint x: 1280, endPoint y: 21, distance: 85.5
click at [1280, 21] on div "Gaspar Inbarra 62M" at bounding box center [1415, 17] width 277 height 14
click at [1532, 233] on link "override" at bounding box center [1529, 238] width 31 height 10
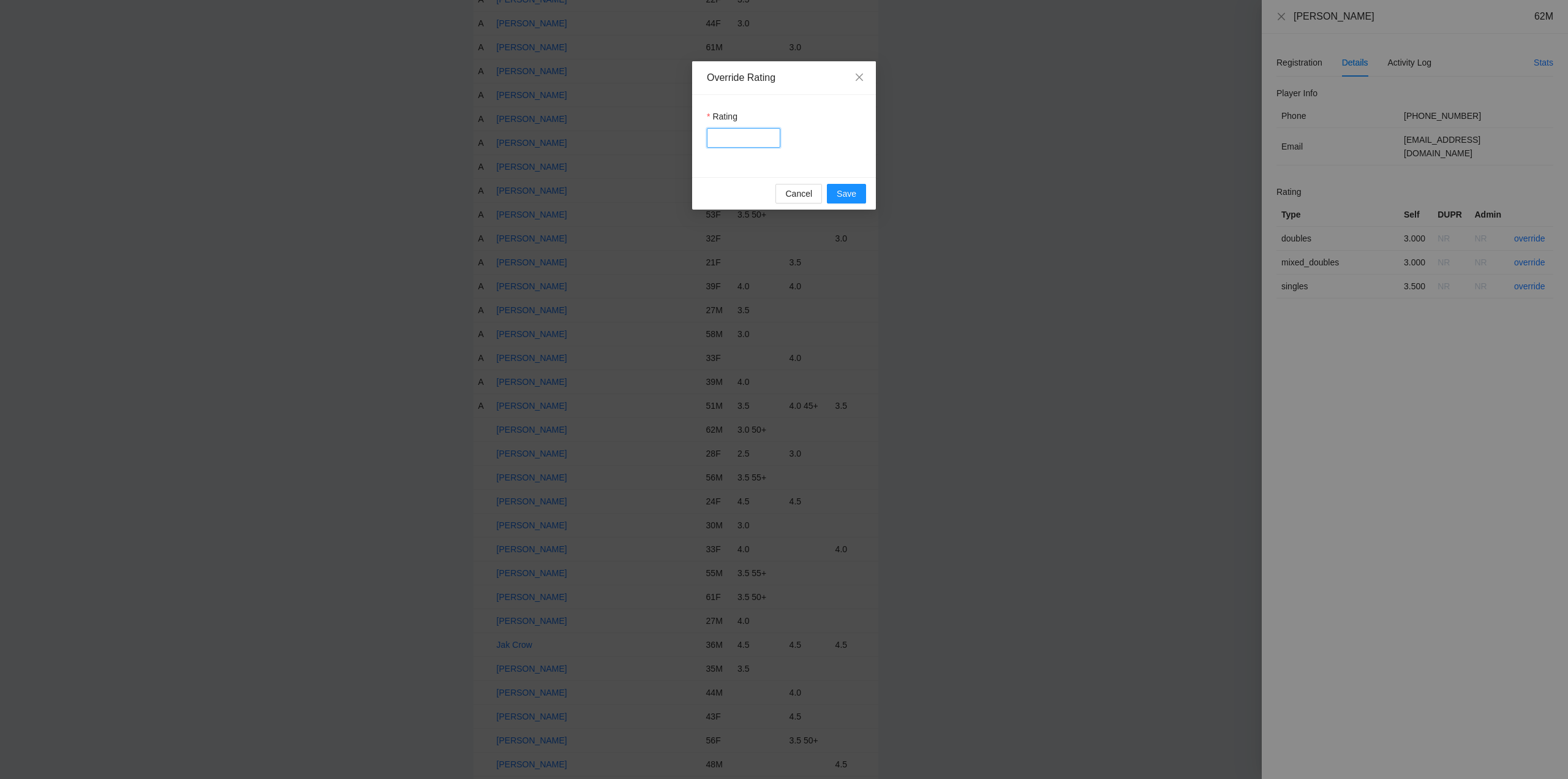
click at [751, 138] on input "Rating" at bounding box center [744, 138] width 73 height 20
type input "***"
click at [847, 188] on span "Save" at bounding box center [847, 194] width 20 height 14
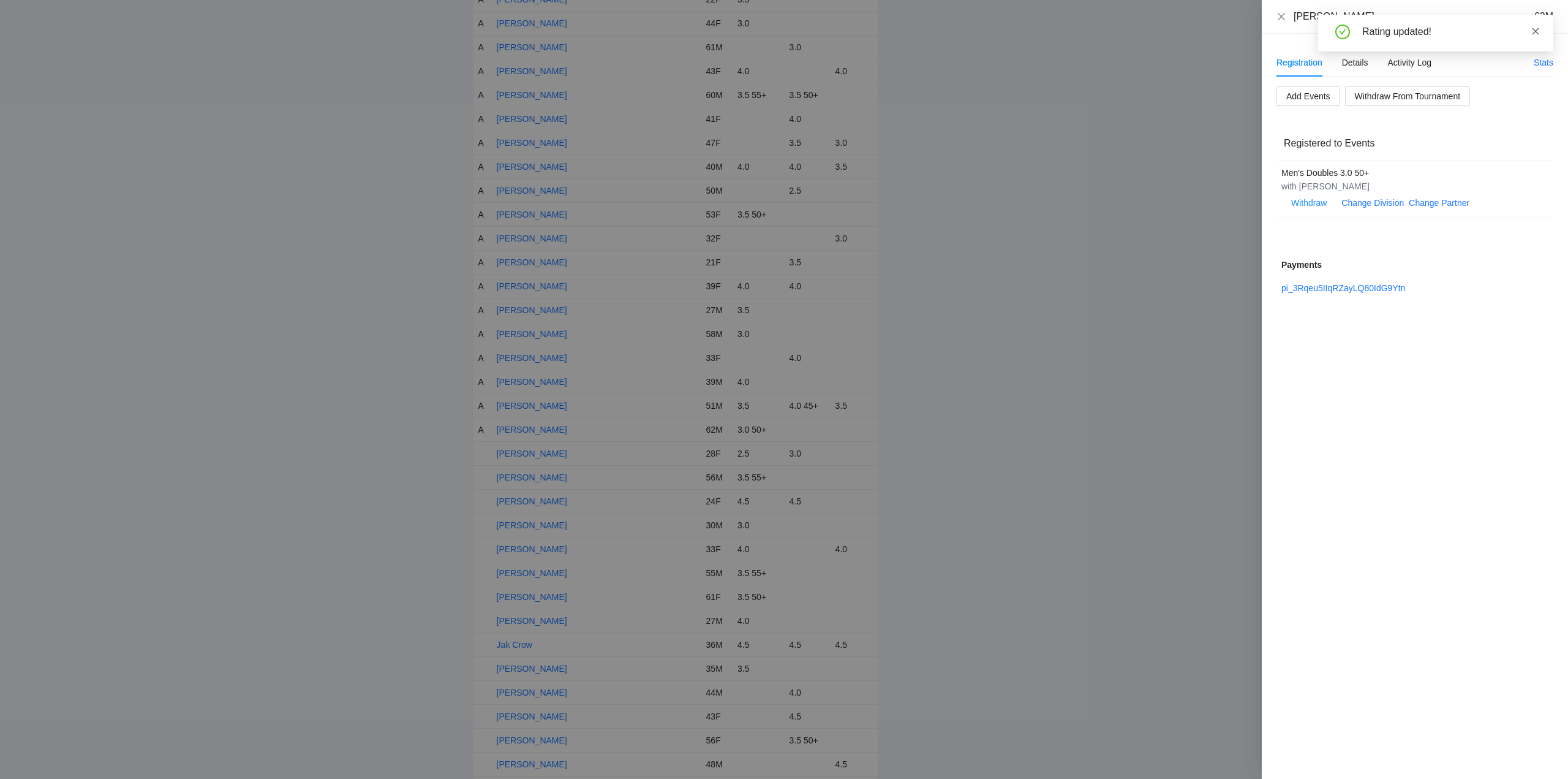
click at [1537, 33] on icon "close" at bounding box center [1535, 31] width 7 height 7
drag, startPoint x: 1285, startPoint y: 16, endPoint x: 1193, endPoint y: 111, distance: 132.2
click at [1285, 18] on icon "close" at bounding box center [1281, 16] width 10 height 10
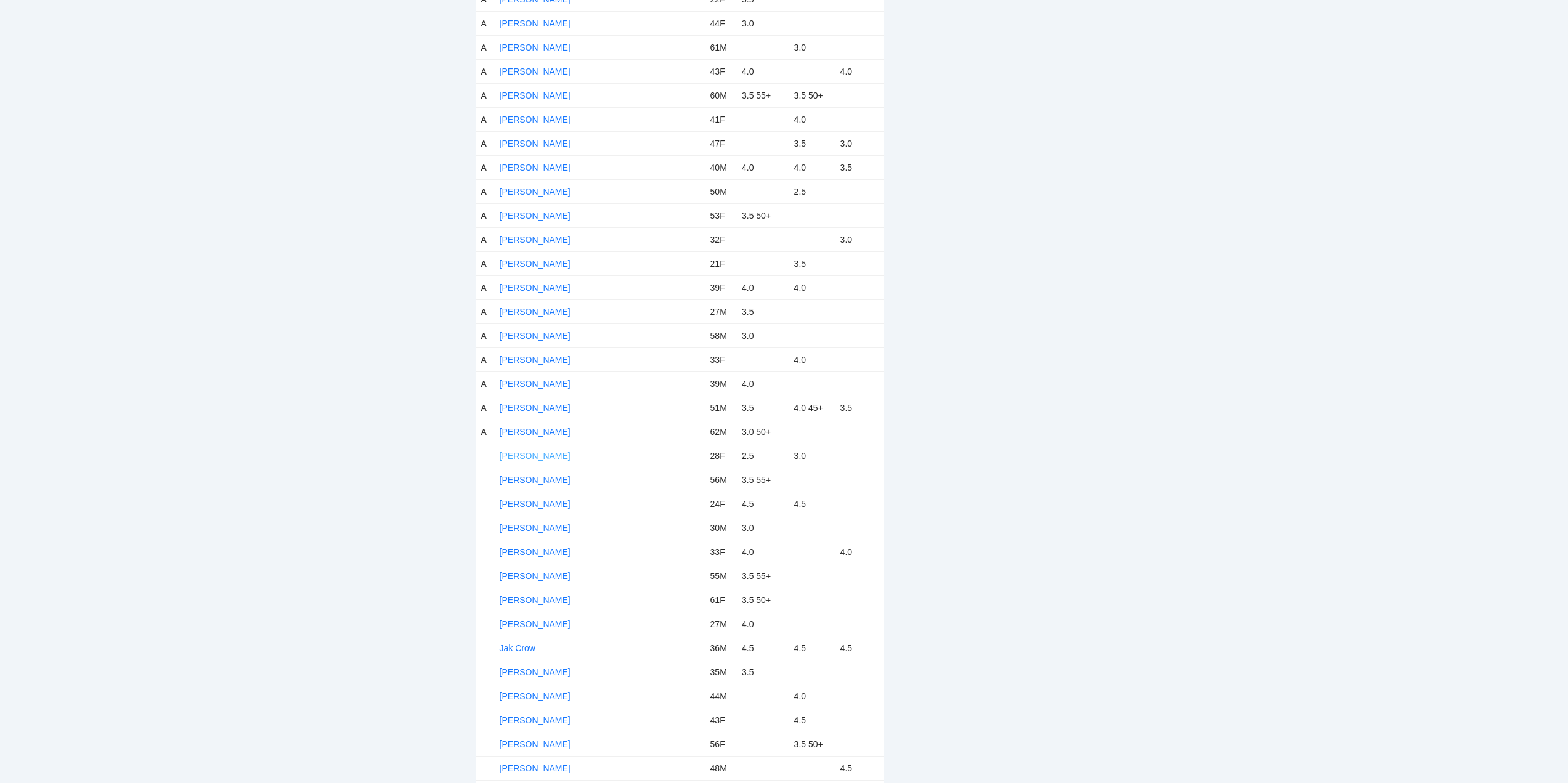
click at [534, 454] on link "Genessis Galindo" at bounding box center [535, 456] width 71 height 10
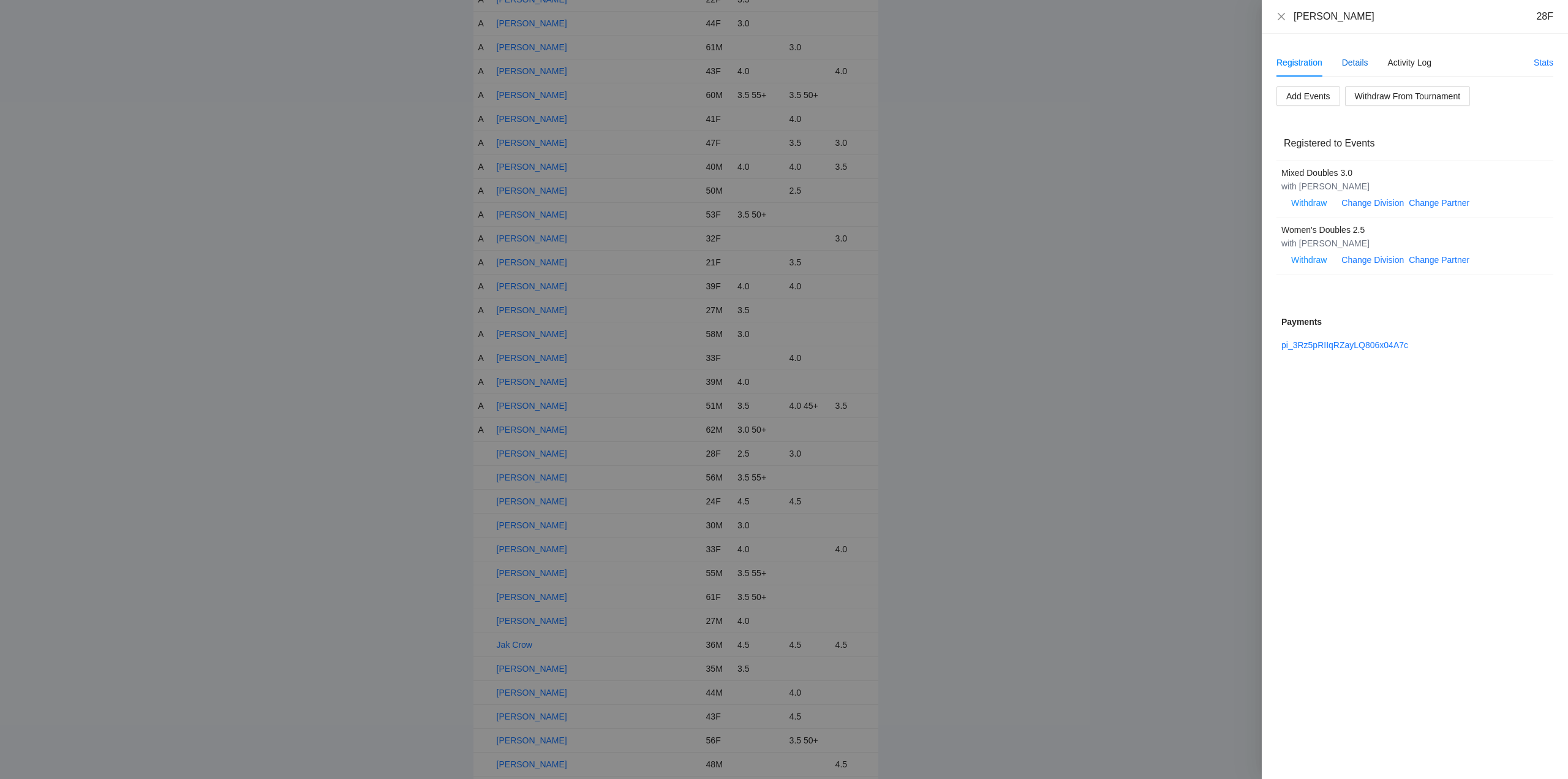
click at [1351, 61] on div "Details" at bounding box center [1354, 63] width 27 height 14
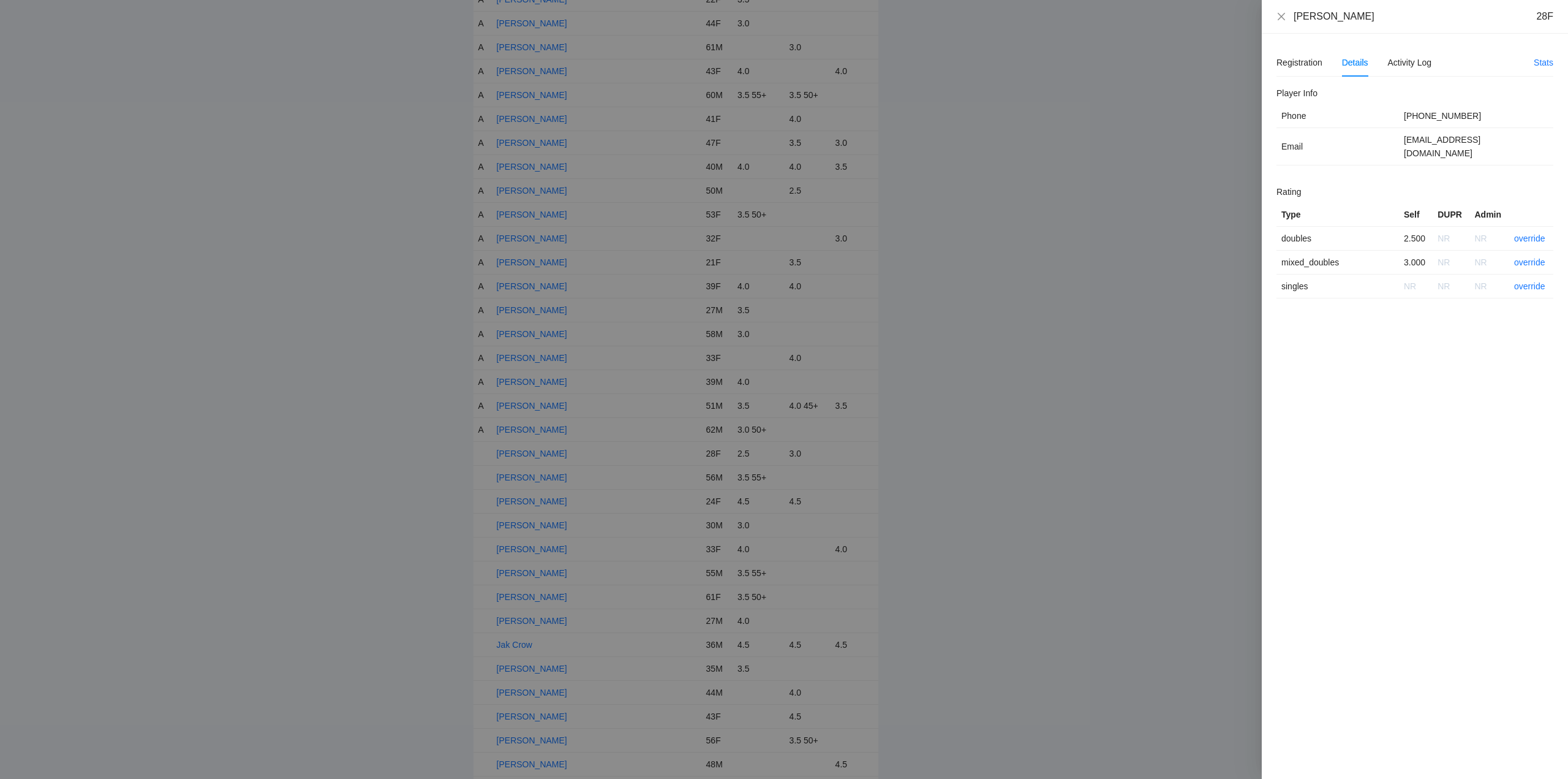
drag, startPoint x: 1367, startPoint y: 14, endPoint x: 1304, endPoint y: 13, distance: 63.0
click at [1271, 20] on div "Genessis Galindo 28F" at bounding box center [1415, 17] width 307 height 34
click at [1532, 233] on link "override" at bounding box center [1529, 238] width 31 height 10
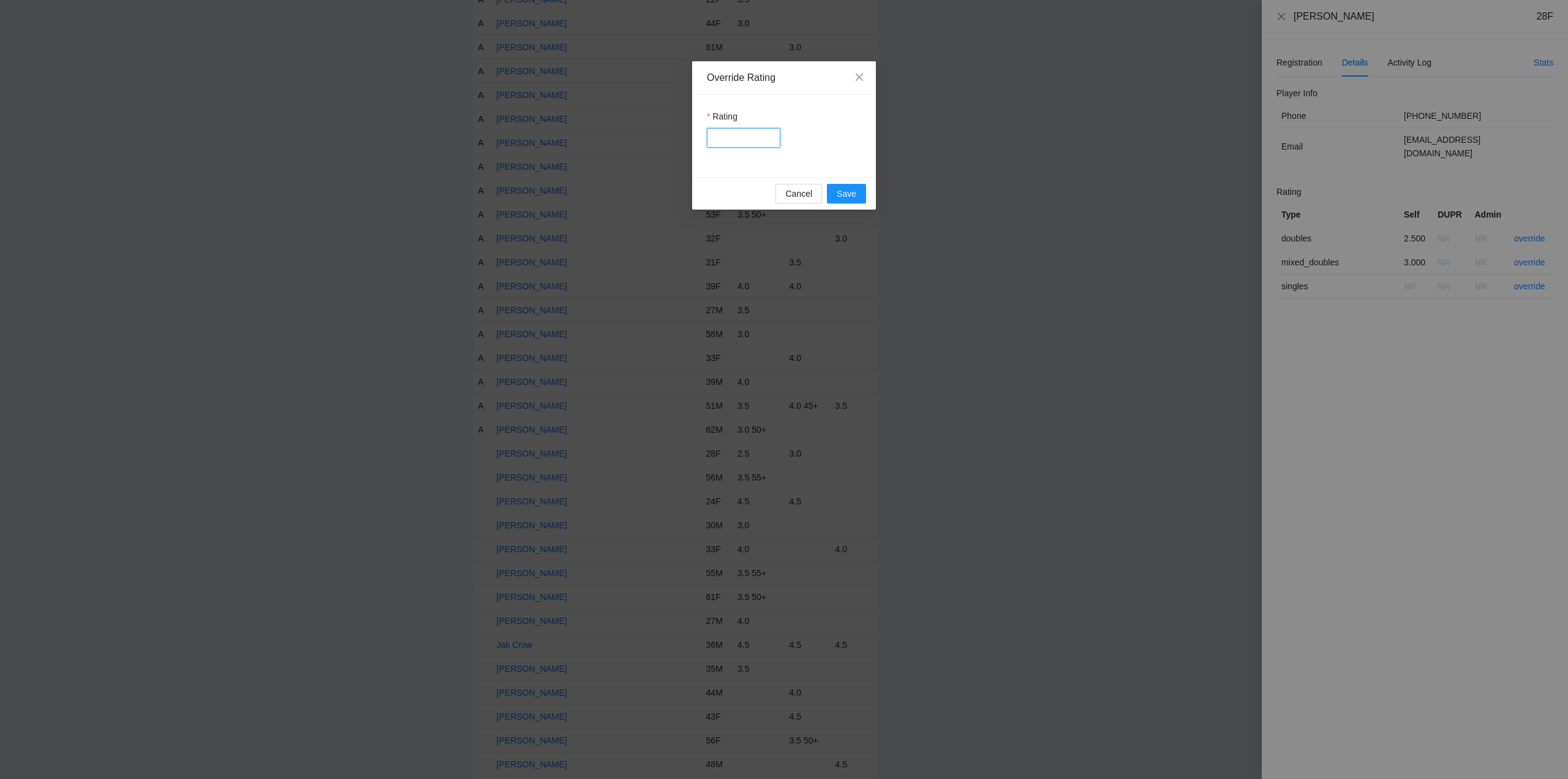
click at [737, 139] on input "Rating" at bounding box center [744, 138] width 73 height 20
type input "***"
drag, startPoint x: 850, startPoint y: 195, endPoint x: 868, endPoint y: 195, distance: 18.0
click at [850, 195] on span "Save" at bounding box center [847, 194] width 20 height 14
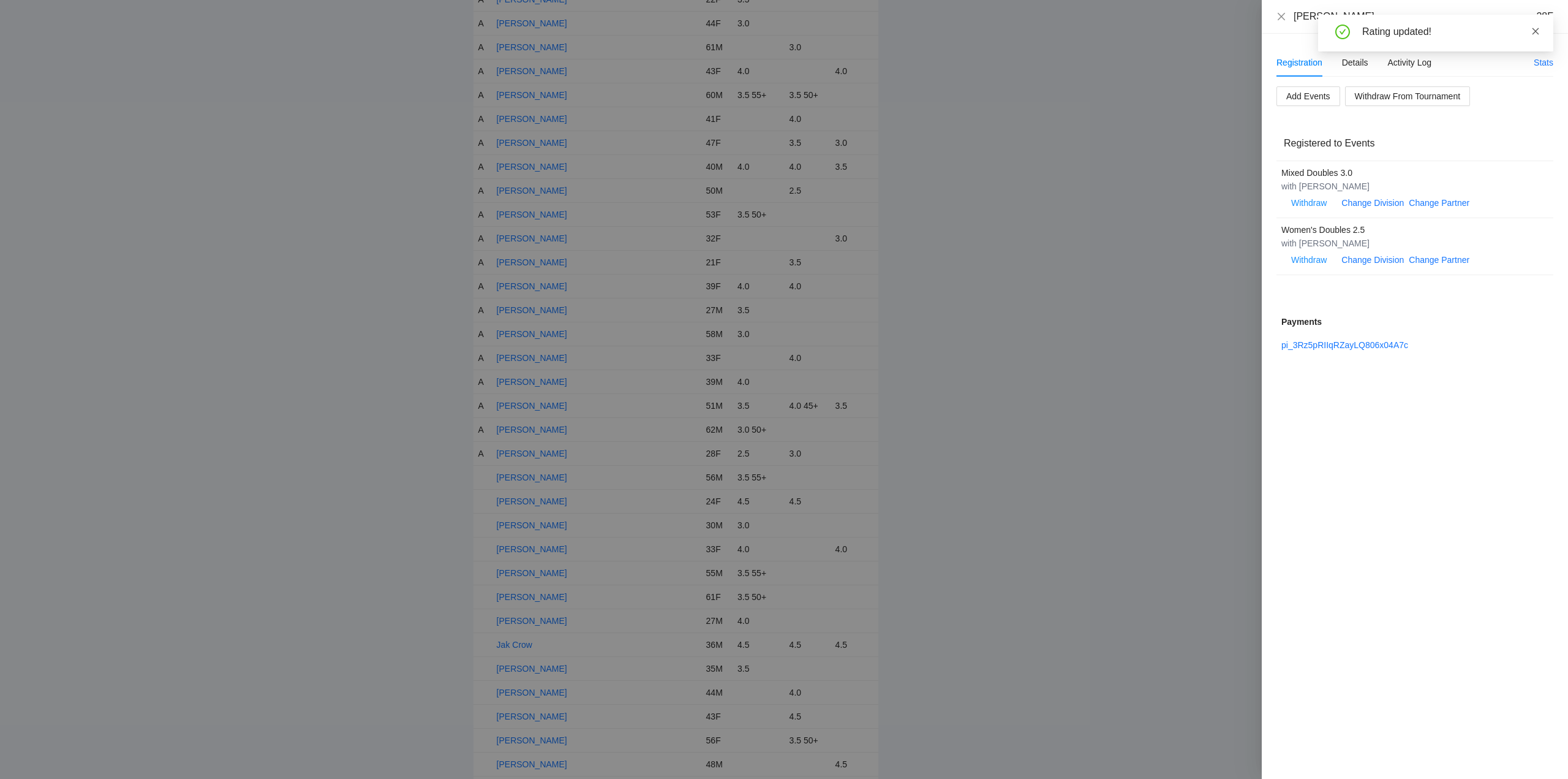
click at [1534, 32] on icon "close" at bounding box center [1535, 31] width 7 height 7
click at [1281, 18] on icon "close" at bounding box center [1281, 16] width 10 height 10
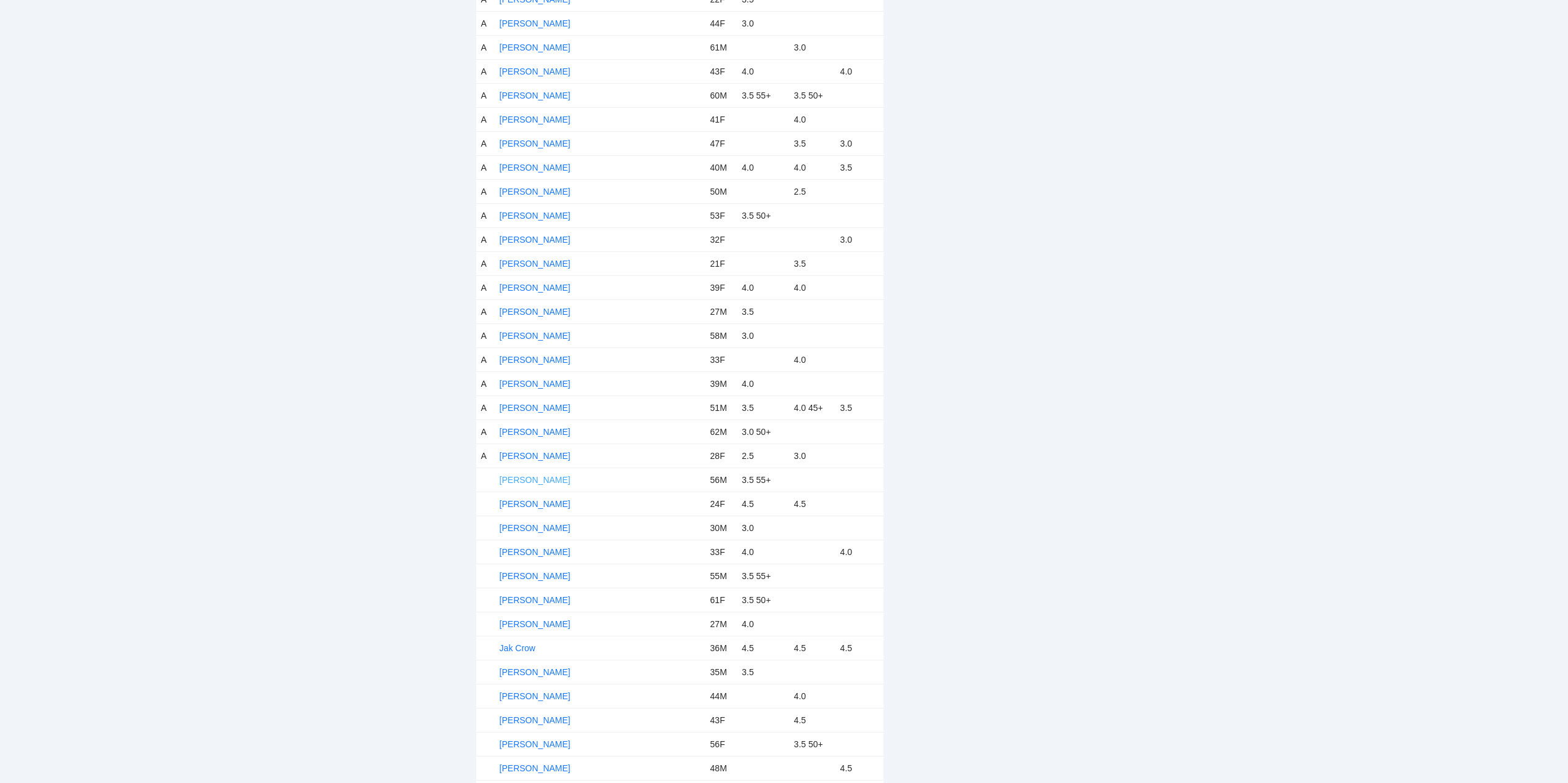
drag, startPoint x: 521, startPoint y: 477, endPoint x: 565, endPoint y: 475, distance: 44.0
click at [521, 478] on link "George Saab" at bounding box center [535, 479] width 71 height 10
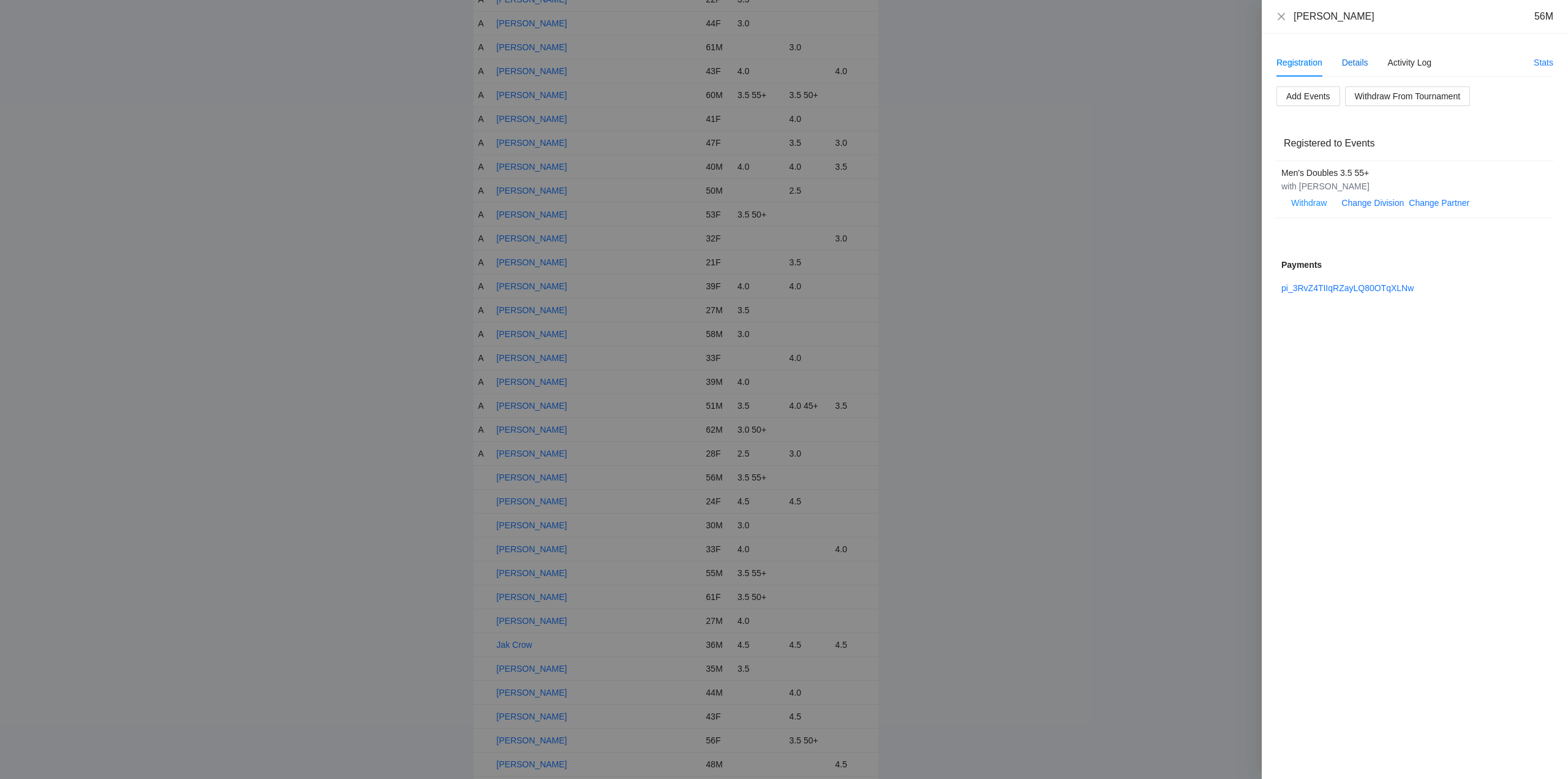
click at [1358, 64] on div "Details" at bounding box center [1354, 63] width 27 height 14
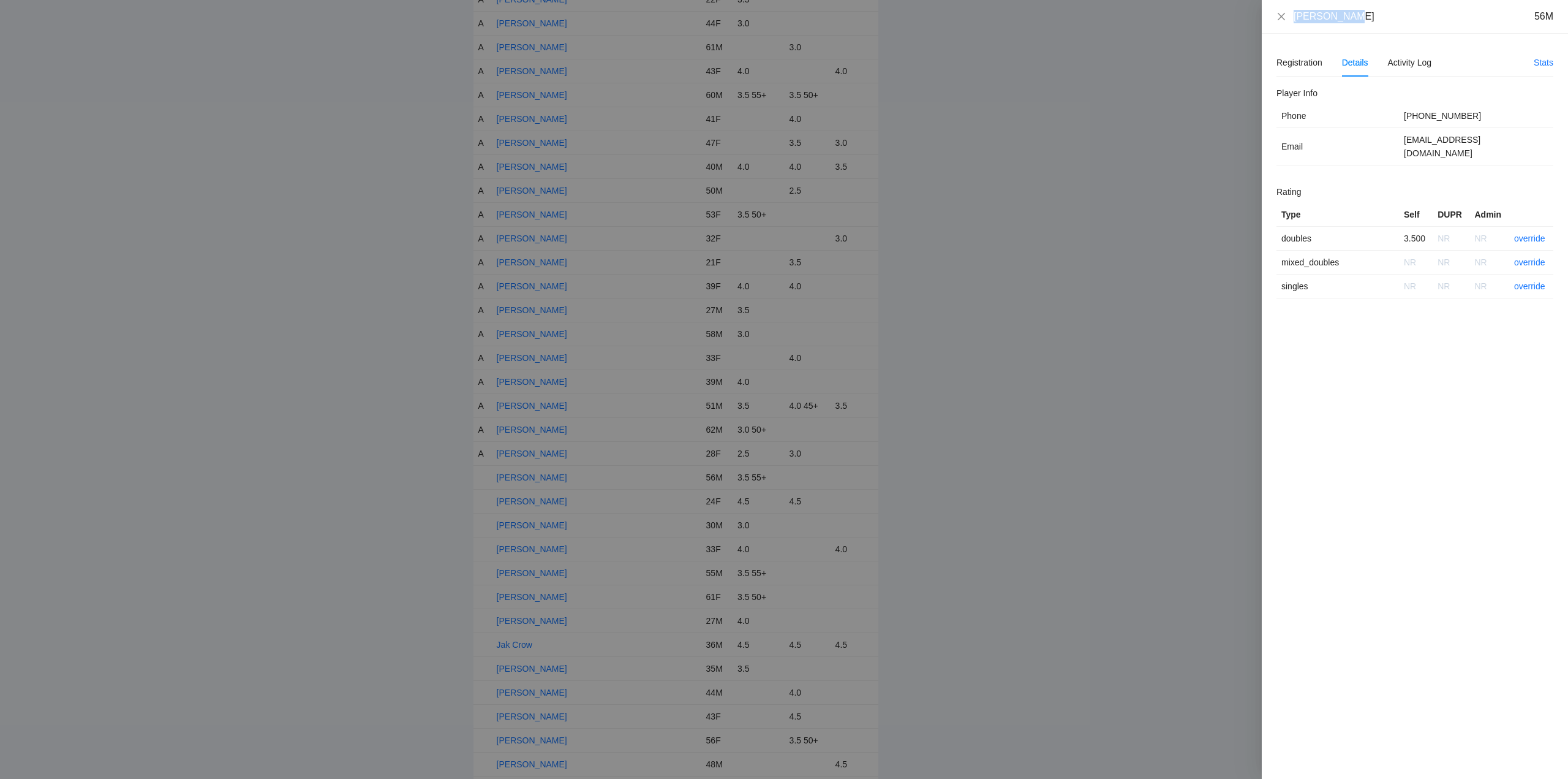
drag, startPoint x: 1355, startPoint y: 14, endPoint x: 1291, endPoint y: 24, distance: 64.8
click at [1290, 24] on div "George Saab 56M" at bounding box center [1415, 17] width 307 height 34
click at [1528, 233] on link "override" at bounding box center [1529, 238] width 31 height 10
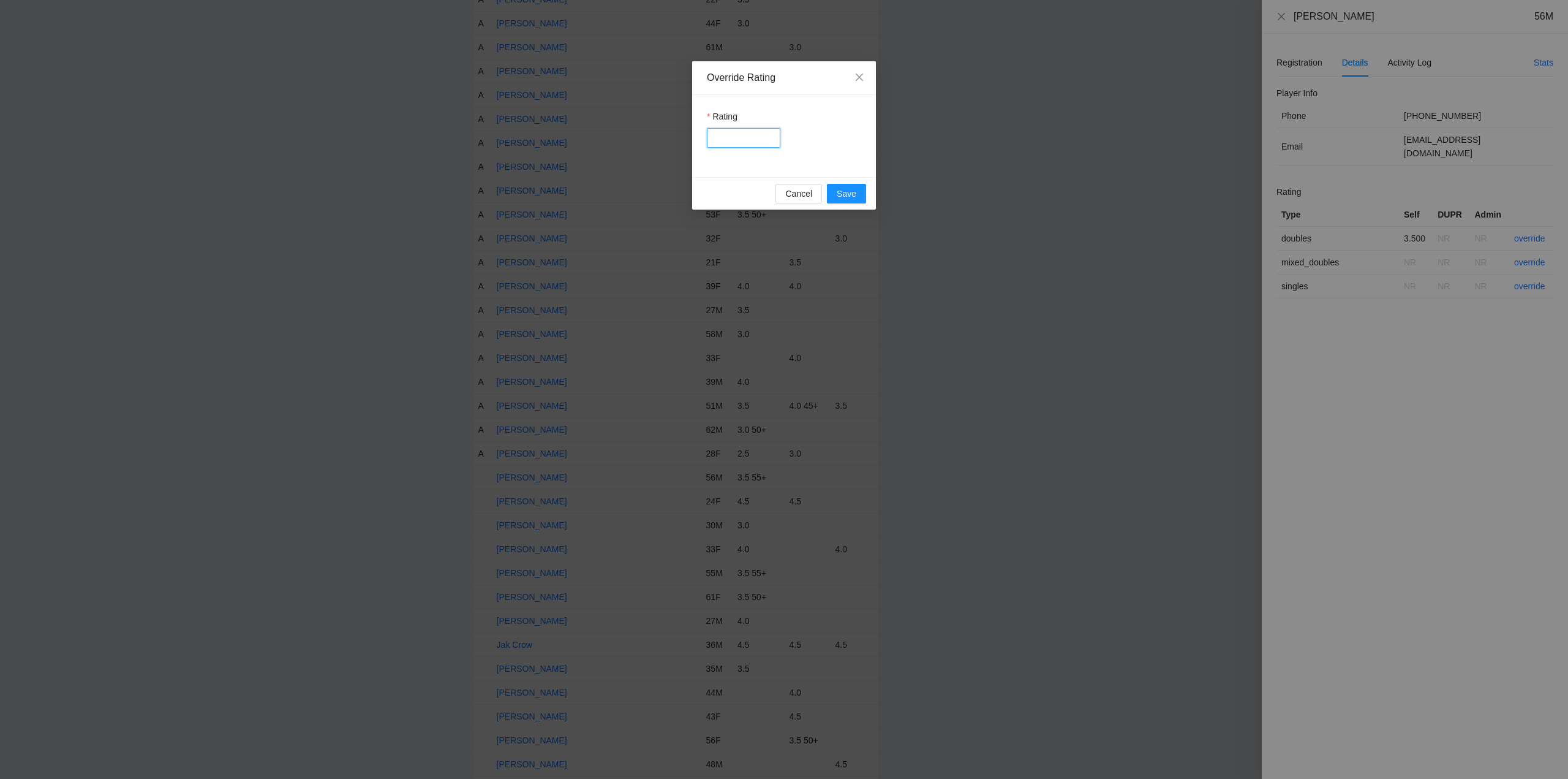
click at [731, 139] on input "Rating" at bounding box center [744, 138] width 73 height 20
type input "***"
click at [841, 193] on span "Save" at bounding box center [847, 194] width 20 height 14
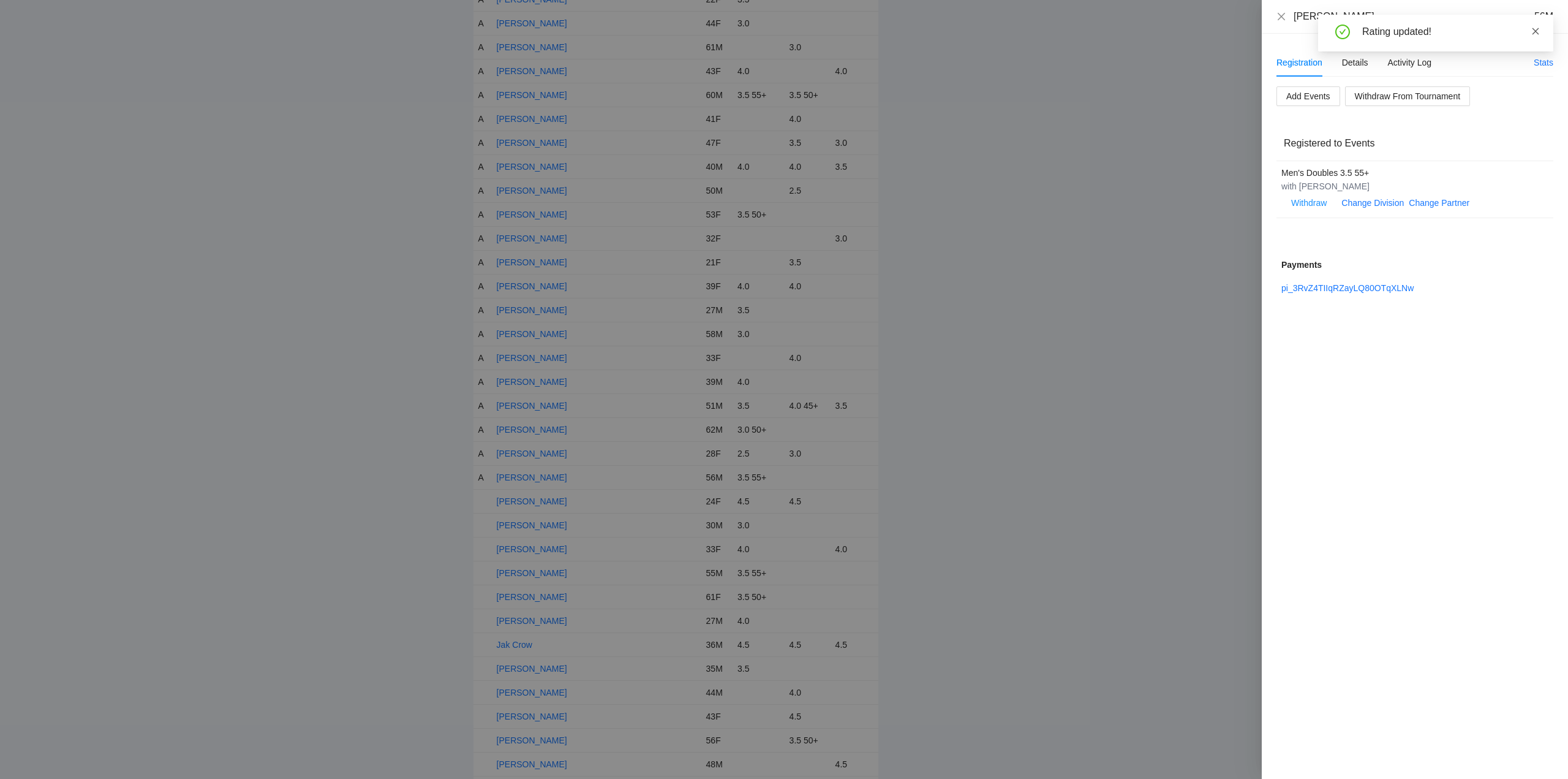
click at [1534, 30] on icon "close" at bounding box center [1535, 31] width 8 height 8
drag, startPoint x: 1367, startPoint y: 188, endPoint x: 1295, endPoint y: 192, distance: 72.1
click at [1295, 192] on div "with Thomas Wagner" at bounding box center [1408, 186] width 254 height 14
click at [1380, 192] on div "with Thomas Wagner" at bounding box center [1408, 186] width 254 height 14
drag, startPoint x: 1367, startPoint y: 192, endPoint x: 1299, endPoint y: 192, distance: 68.0
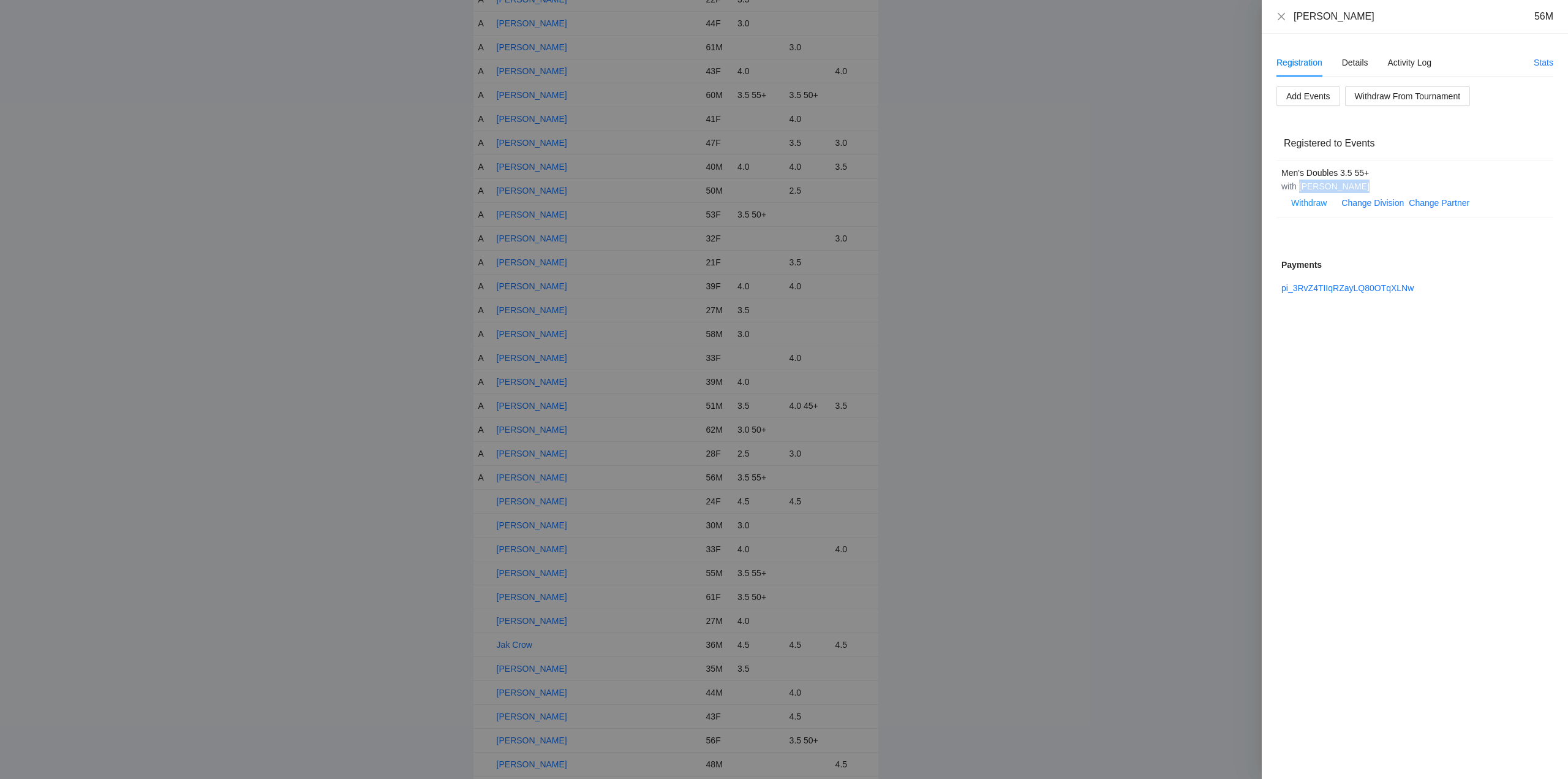
click at [1299, 192] on div "with Thomas Wagner" at bounding box center [1408, 186] width 254 height 14
drag, startPoint x: 1358, startPoint y: 60, endPoint x: 1389, endPoint y: 85, distance: 39.8
click at [1361, 61] on div "Details" at bounding box center [1354, 63] width 27 height 14
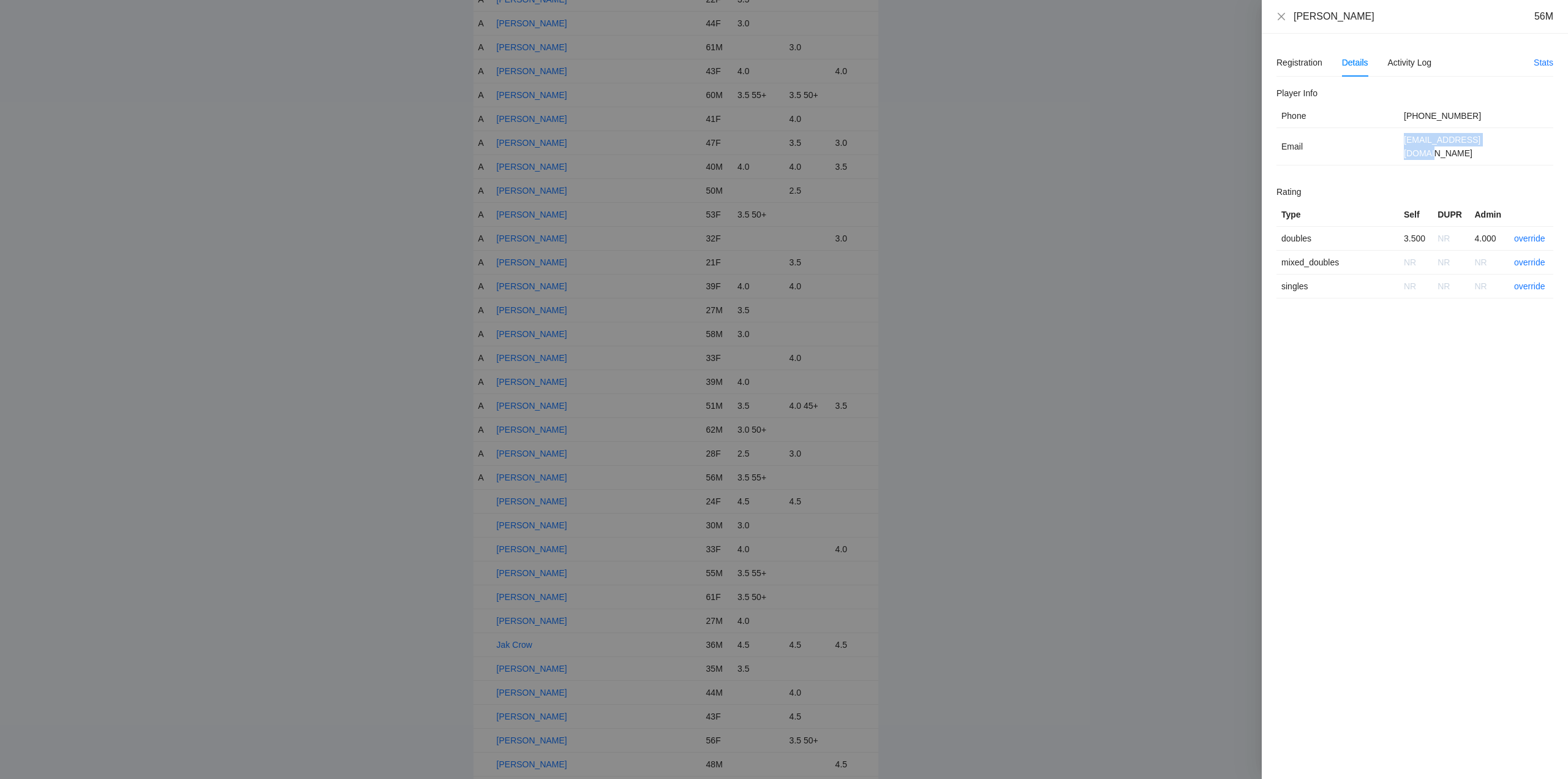
drag, startPoint x: 1509, startPoint y: 145, endPoint x: 1392, endPoint y: 147, distance: 117.0
click at [1392, 147] on tr "Email saabvegas@outlook.com" at bounding box center [1415, 146] width 277 height 37
click at [1283, 14] on icon "close" at bounding box center [1281, 16] width 10 height 10
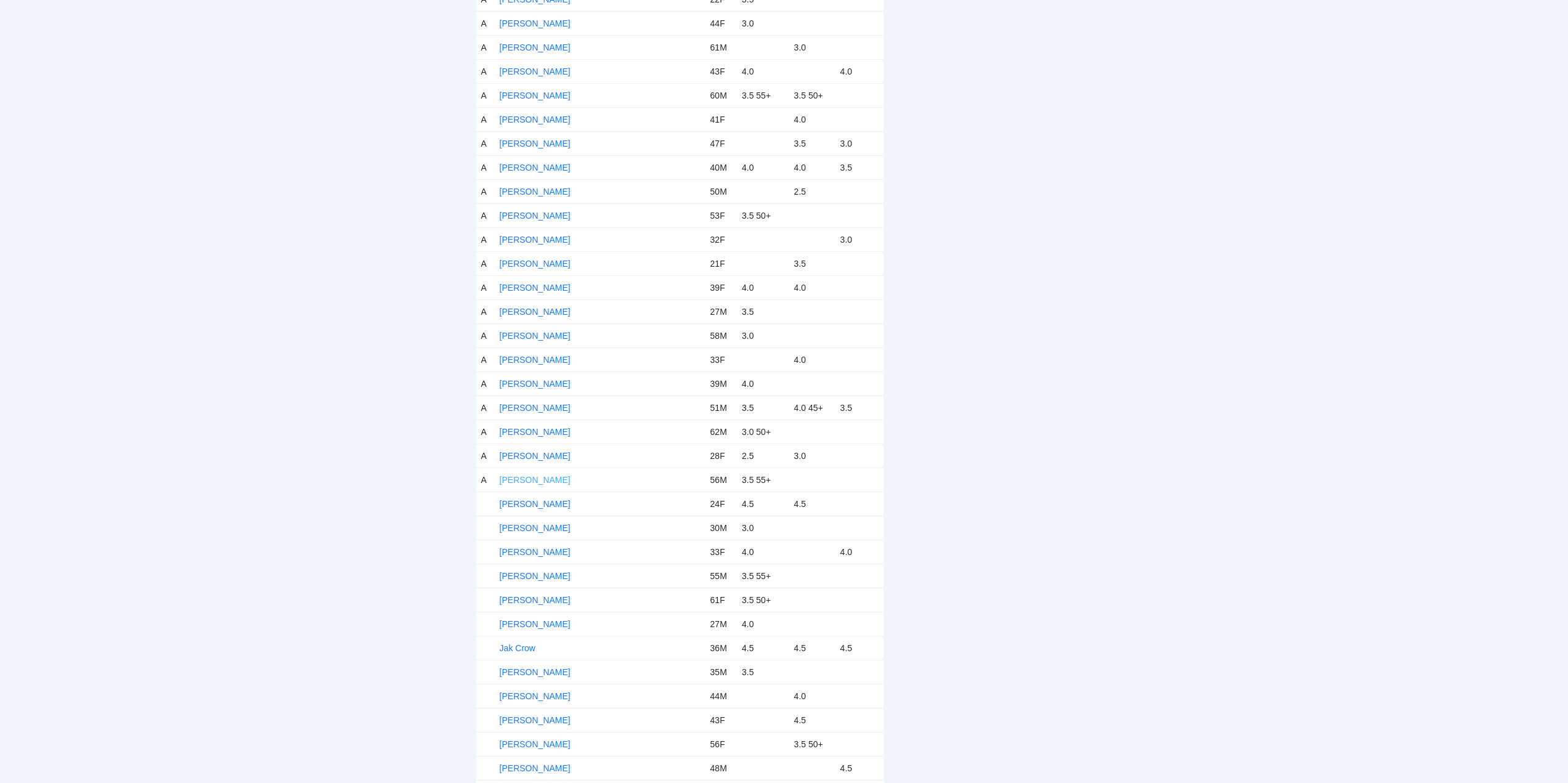
click at [527, 479] on link "George Saab" at bounding box center [535, 479] width 71 height 10
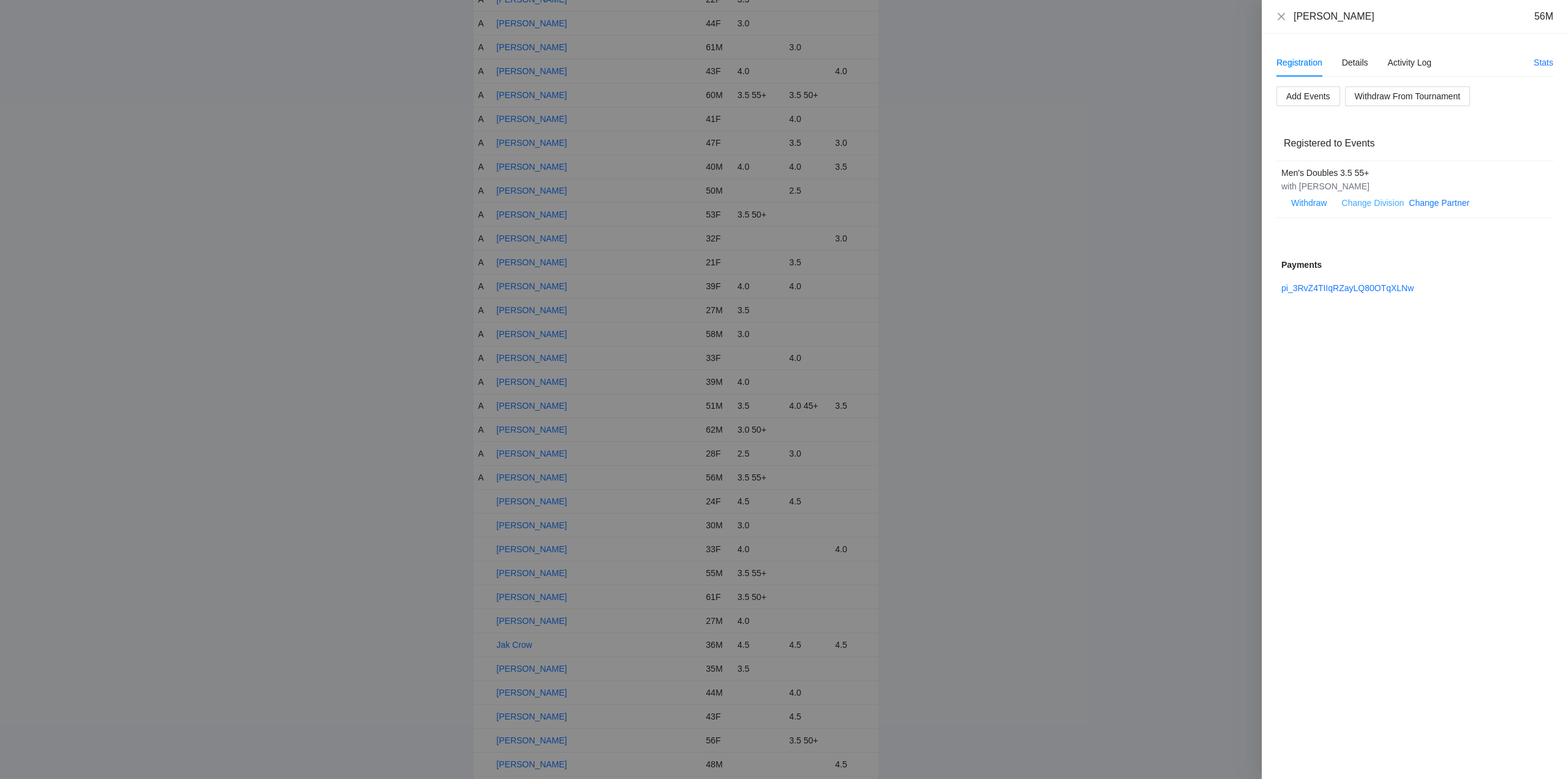
click at [1370, 201] on link "Change Division" at bounding box center [1373, 202] width 63 height 10
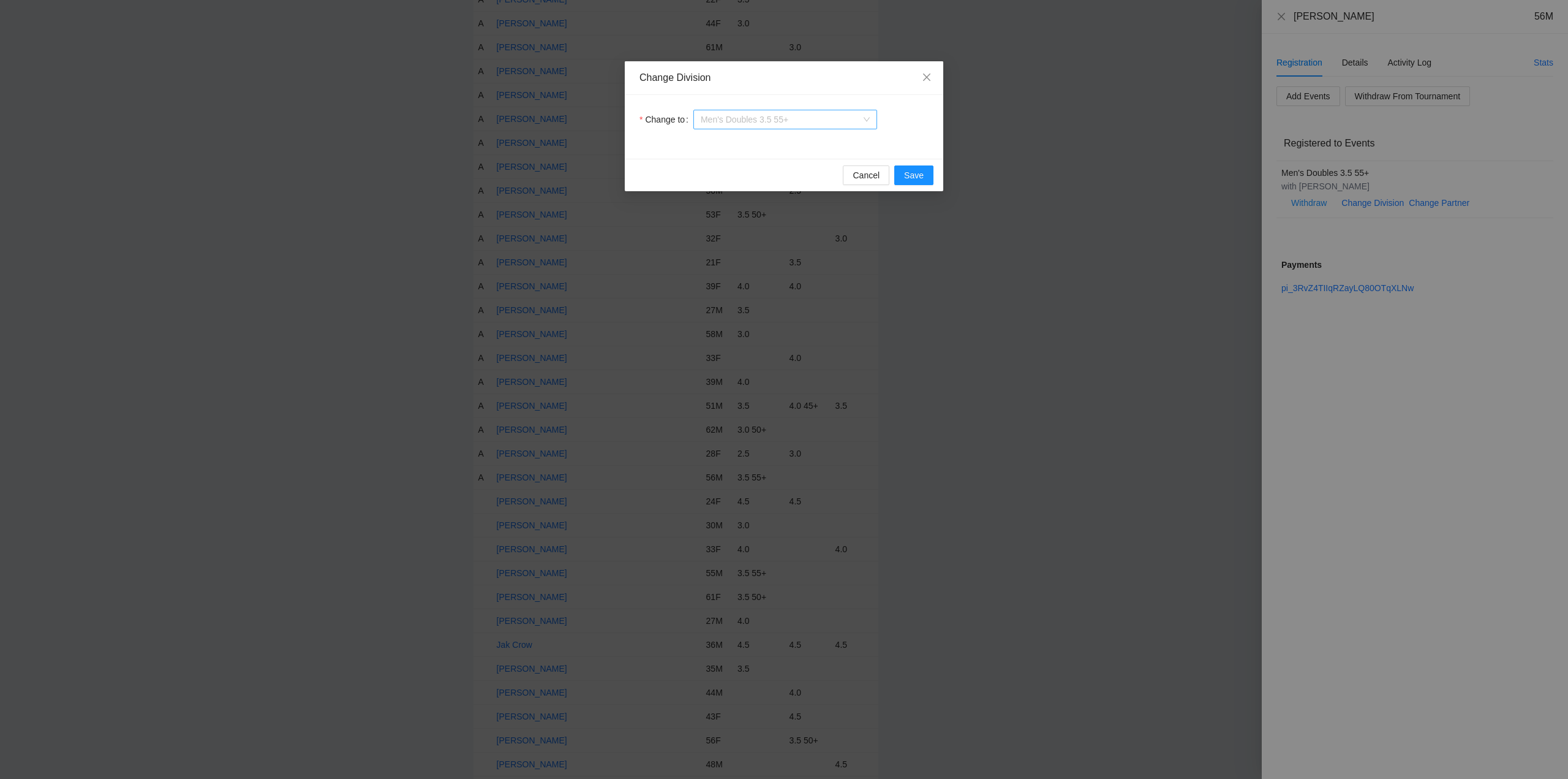
click at [819, 121] on span "Men's Doubles 3.5 55+" at bounding box center [786, 120] width 169 height 18
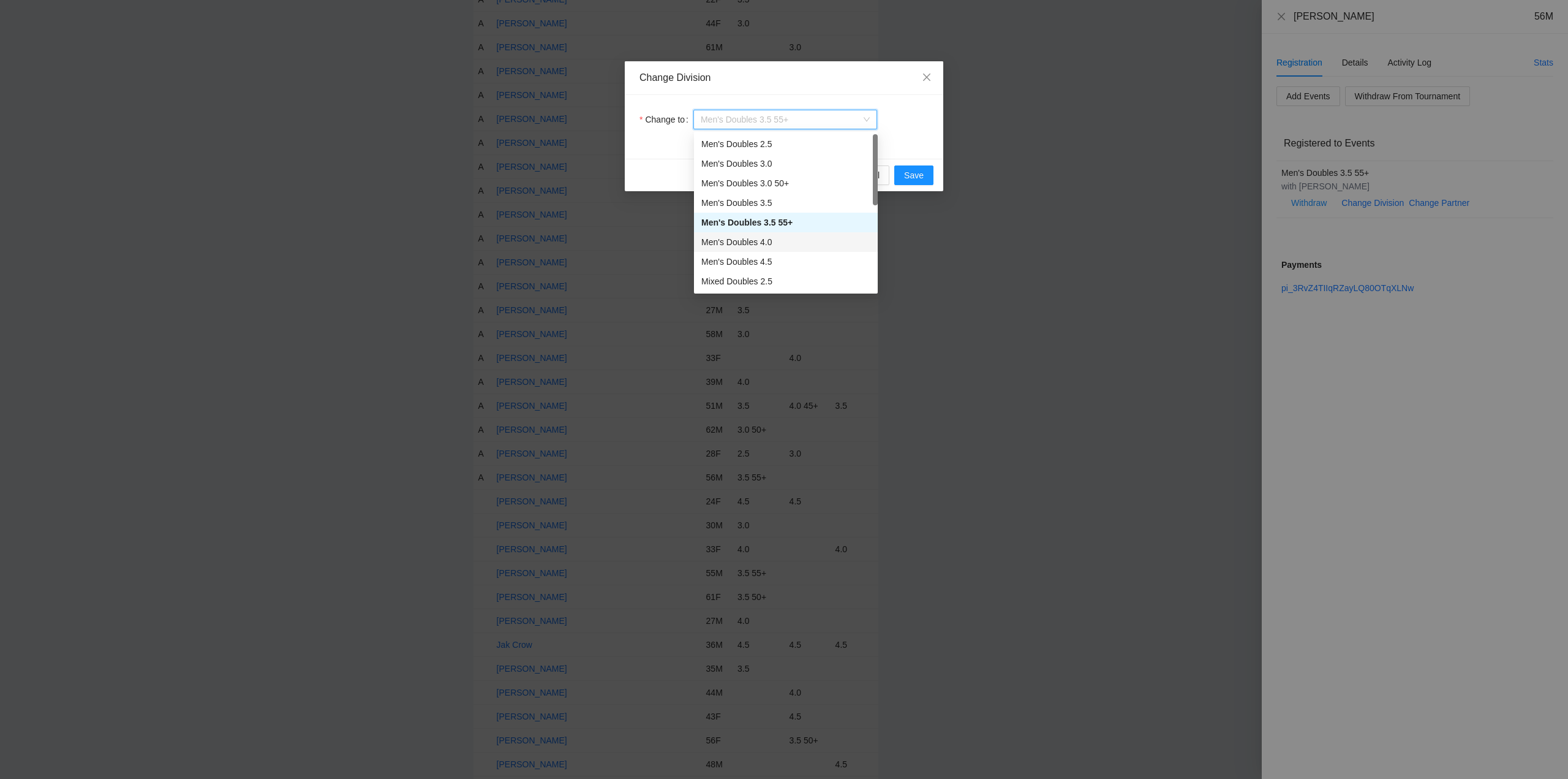
click at [744, 243] on div "Men's Doubles 4.0" at bounding box center [786, 242] width 169 height 14
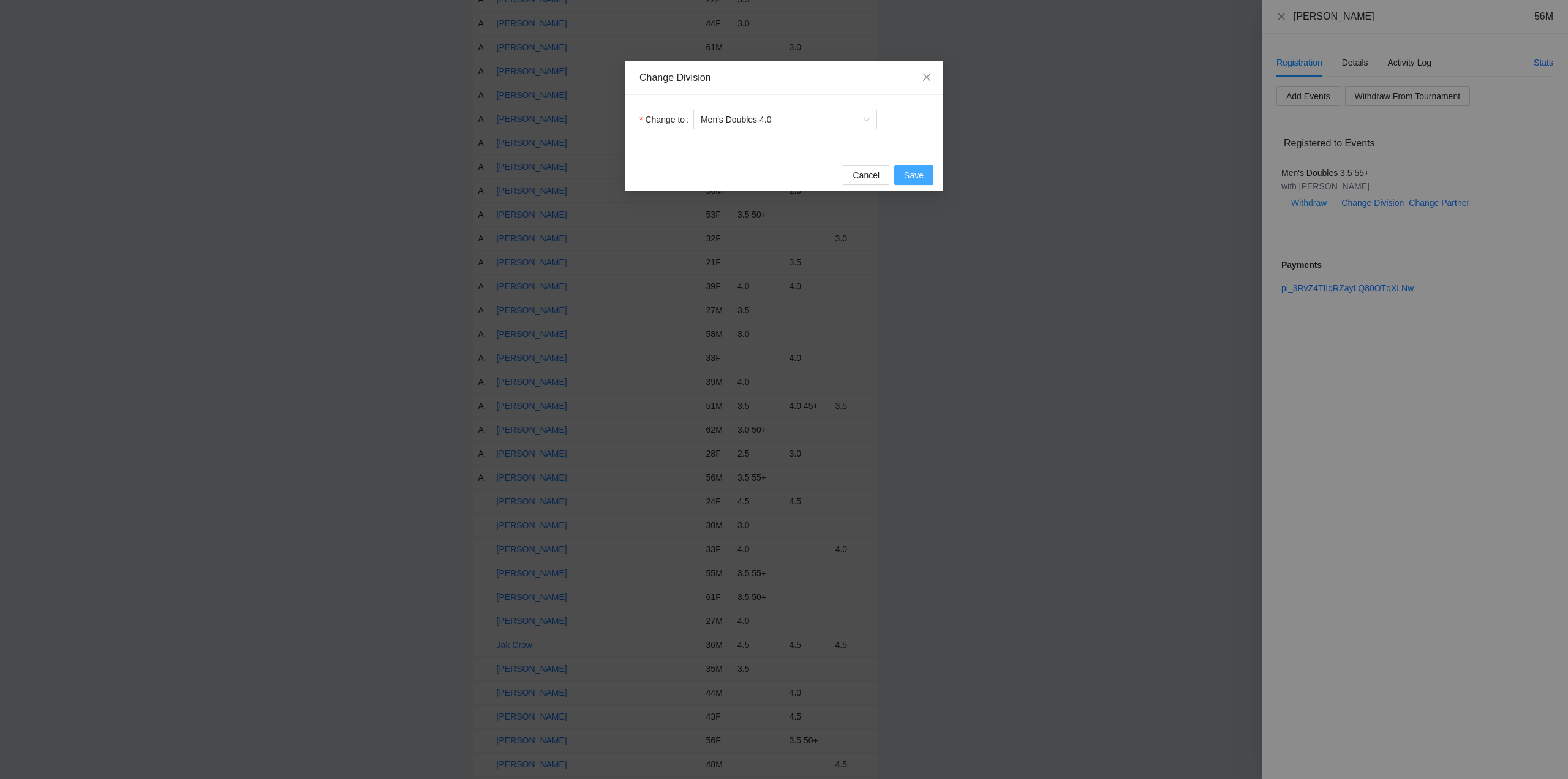
click at [908, 175] on span "Save" at bounding box center [914, 175] width 20 height 14
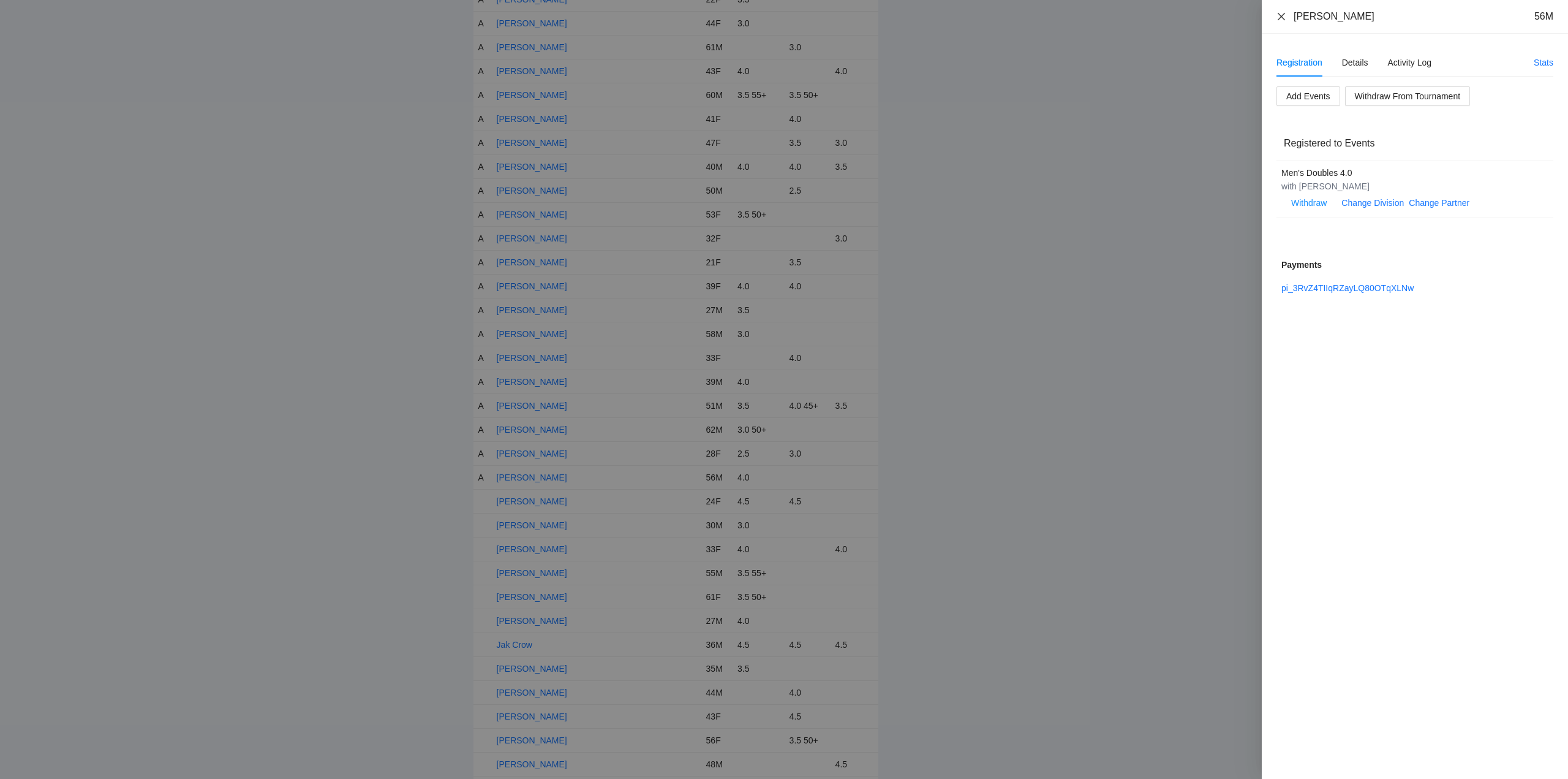
click at [1281, 15] on icon "close" at bounding box center [1281, 16] width 10 height 10
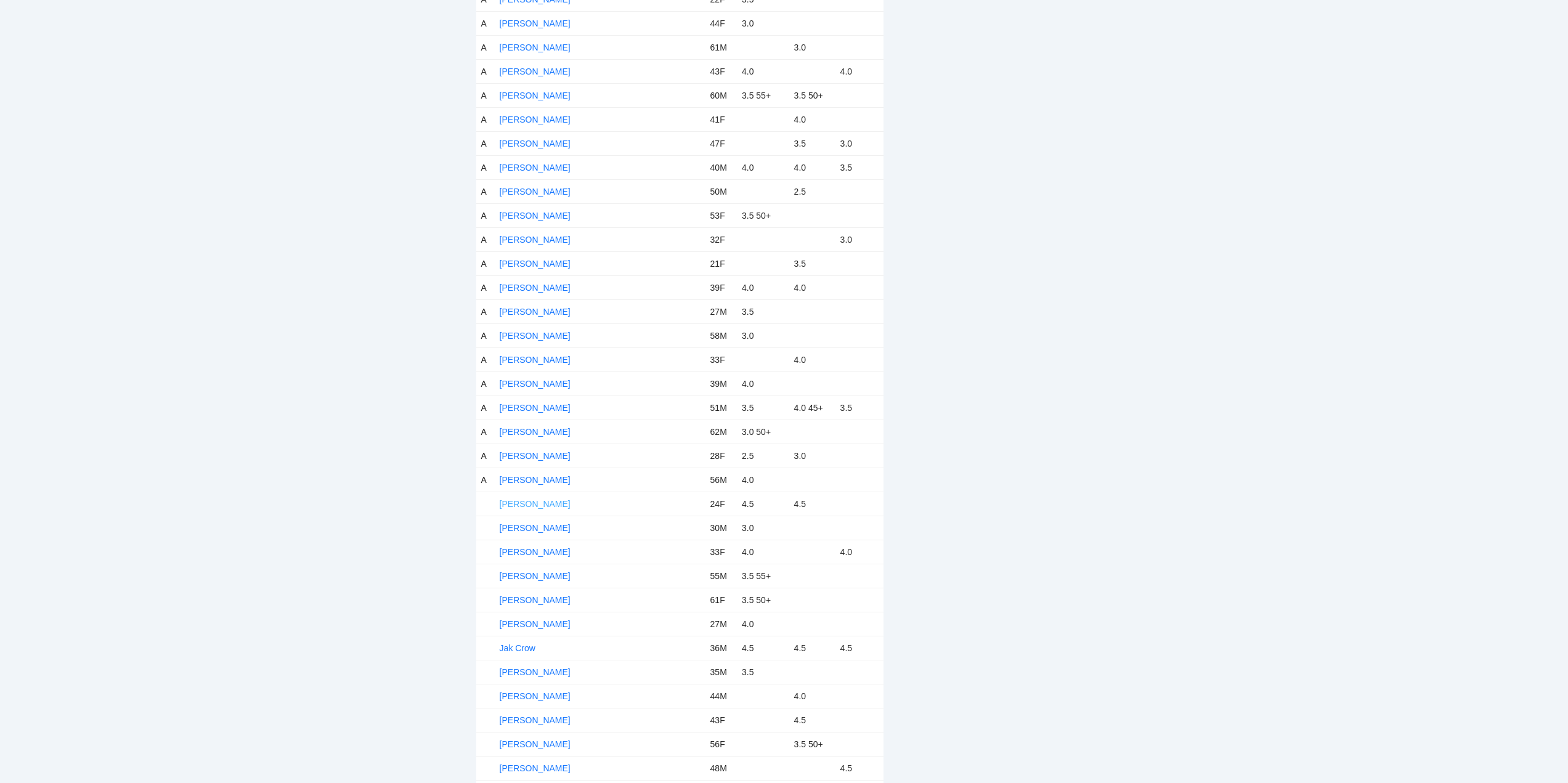
click at [540, 502] on link "Hailey Hansen" at bounding box center [535, 503] width 71 height 10
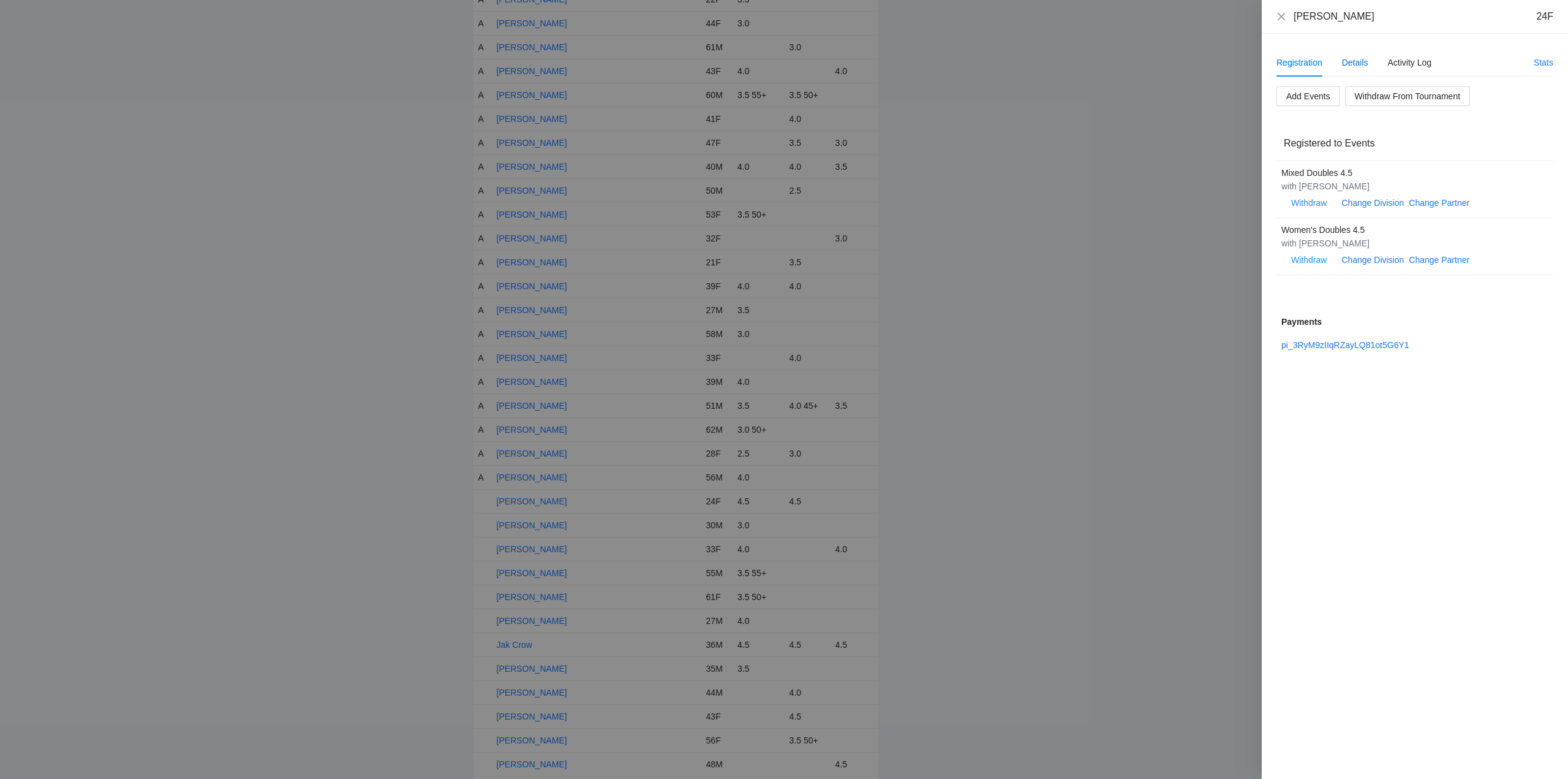
click at [1361, 59] on div "Details" at bounding box center [1354, 63] width 27 height 14
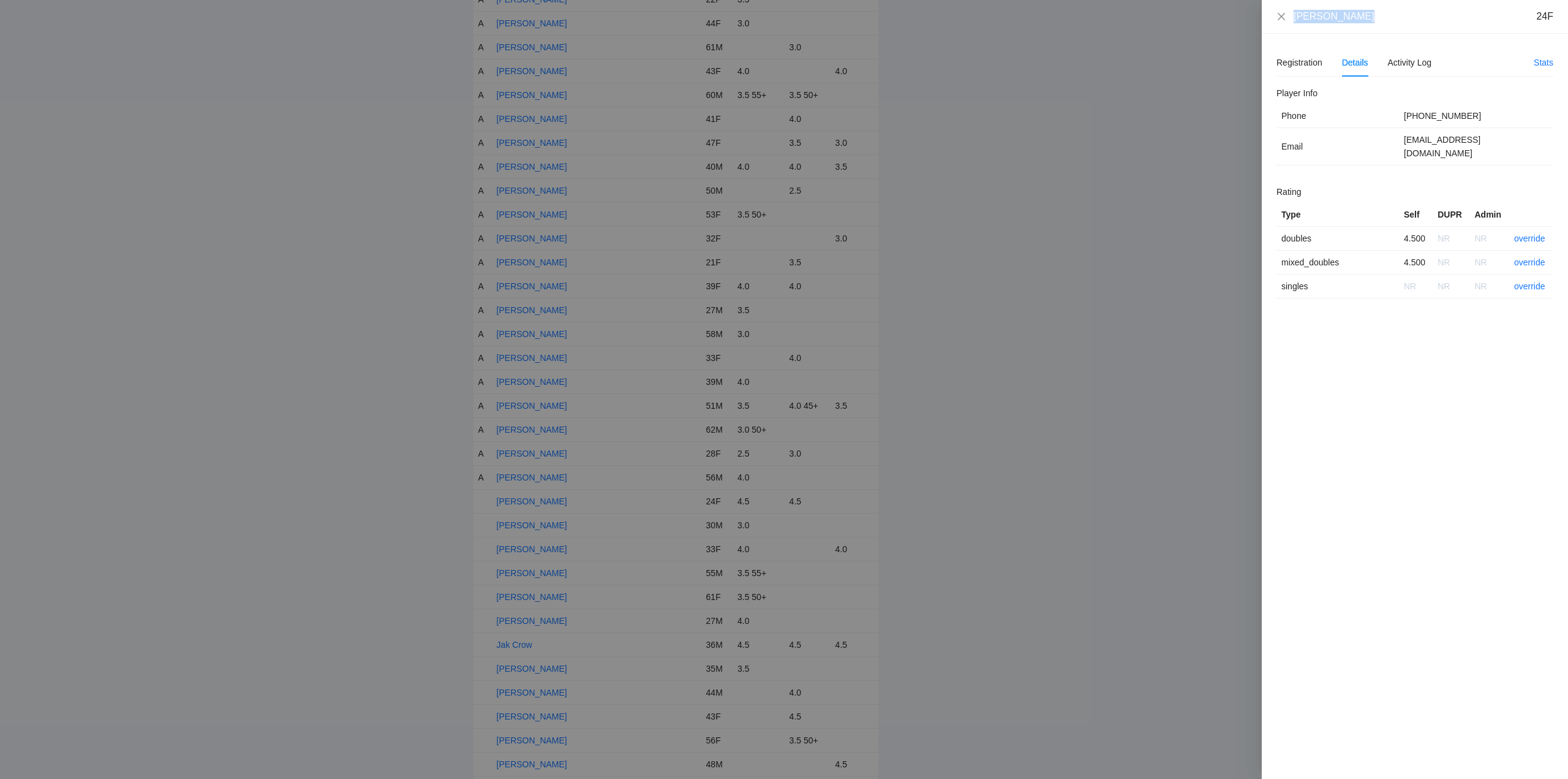
drag, startPoint x: 1365, startPoint y: 22, endPoint x: 1295, endPoint y: 21, distance: 70.0
click at [1286, 23] on div "Hailey Hansen 24F" at bounding box center [1415, 17] width 277 height 14
click at [1537, 233] on link "override" at bounding box center [1529, 238] width 31 height 10
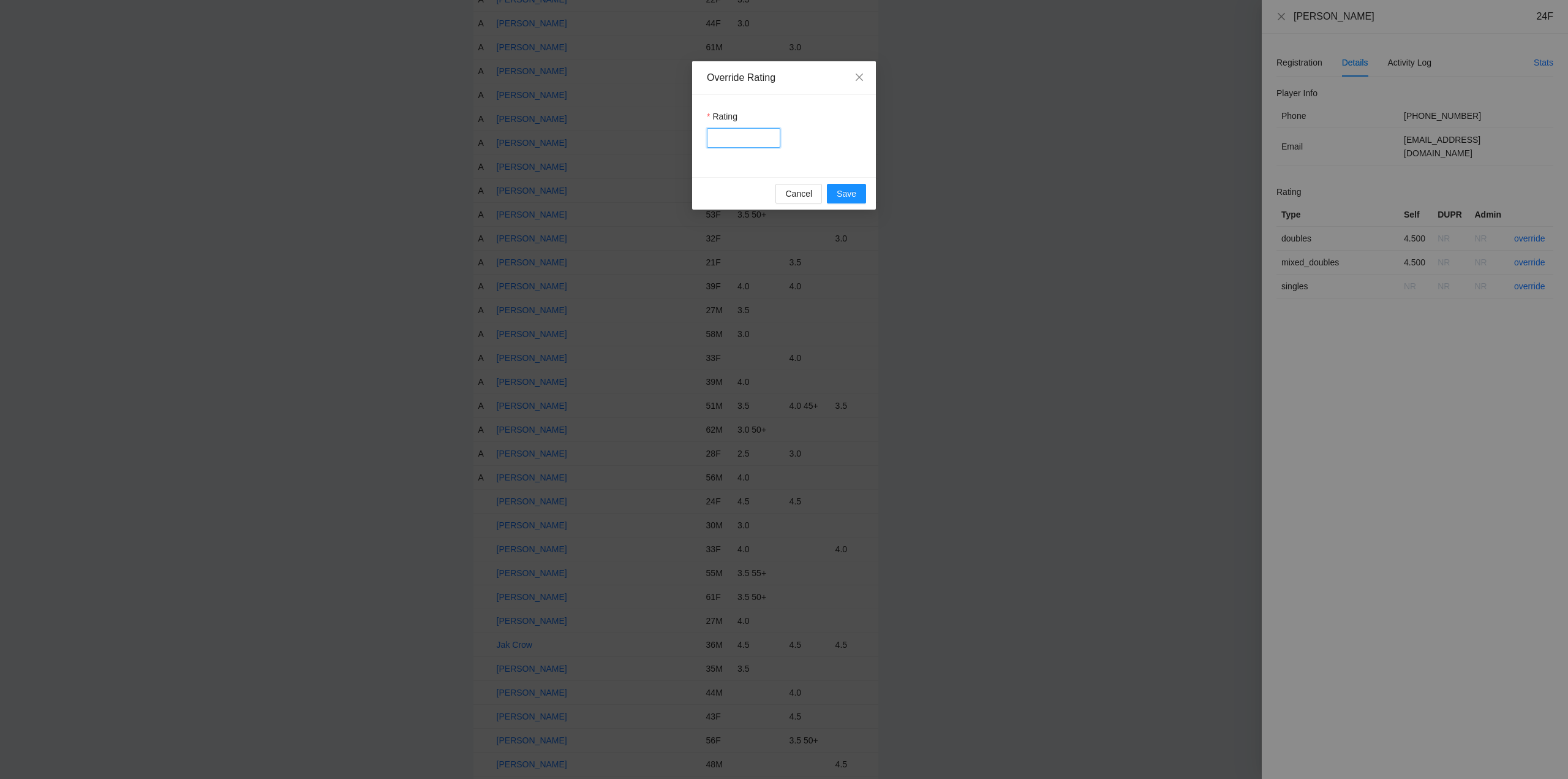
click at [743, 142] on input "Rating" at bounding box center [744, 138] width 73 height 20
type input "***"
click at [850, 195] on span "Save" at bounding box center [847, 194] width 20 height 14
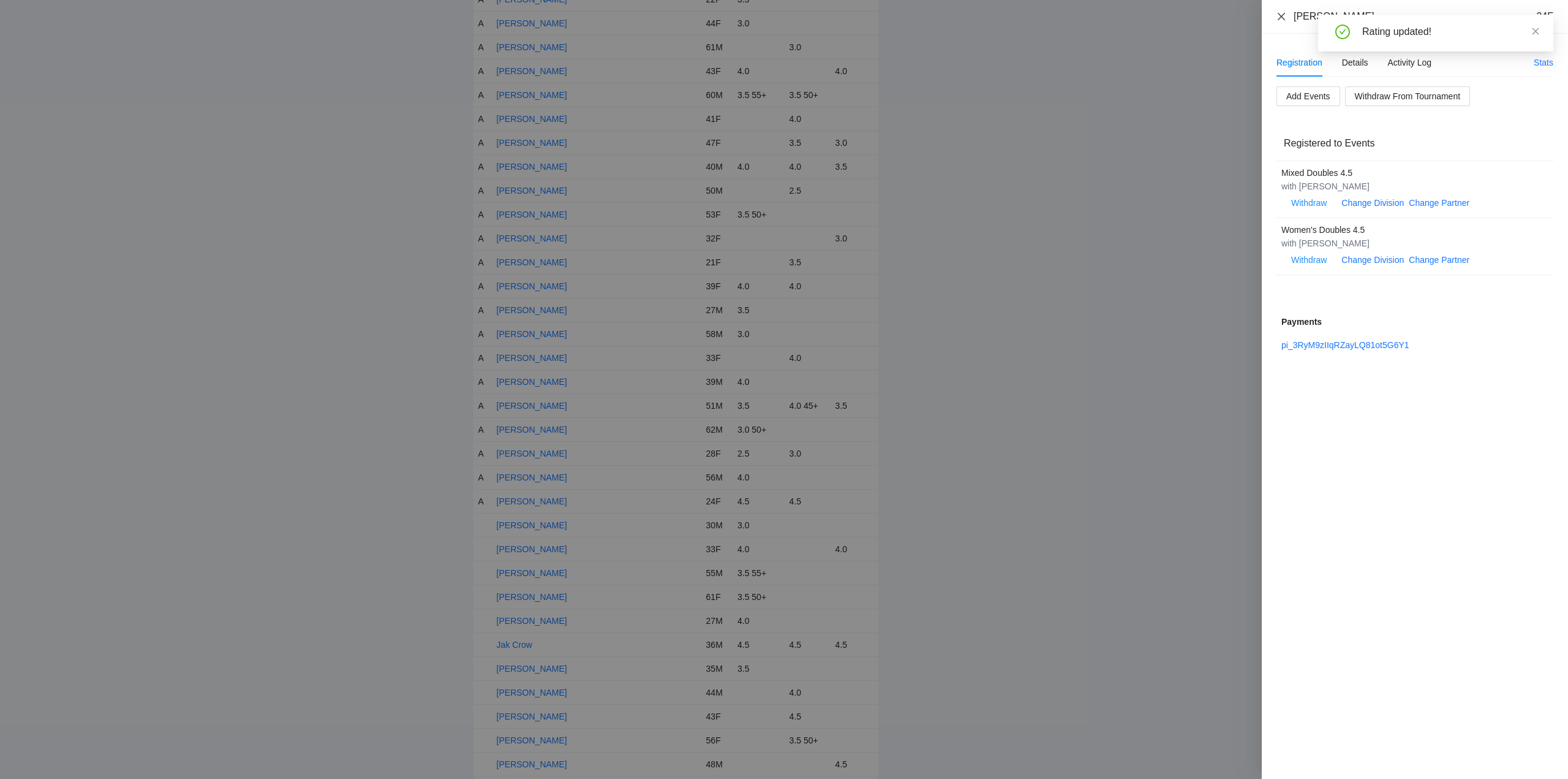
drag, startPoint x: 1280, startPoint y: 14, endPoint x: 1343, endPoint y: 33, distance: 65.8
click at [1283, 17] on icon "close" at bounding box center [1281, 16] width 10 height 10
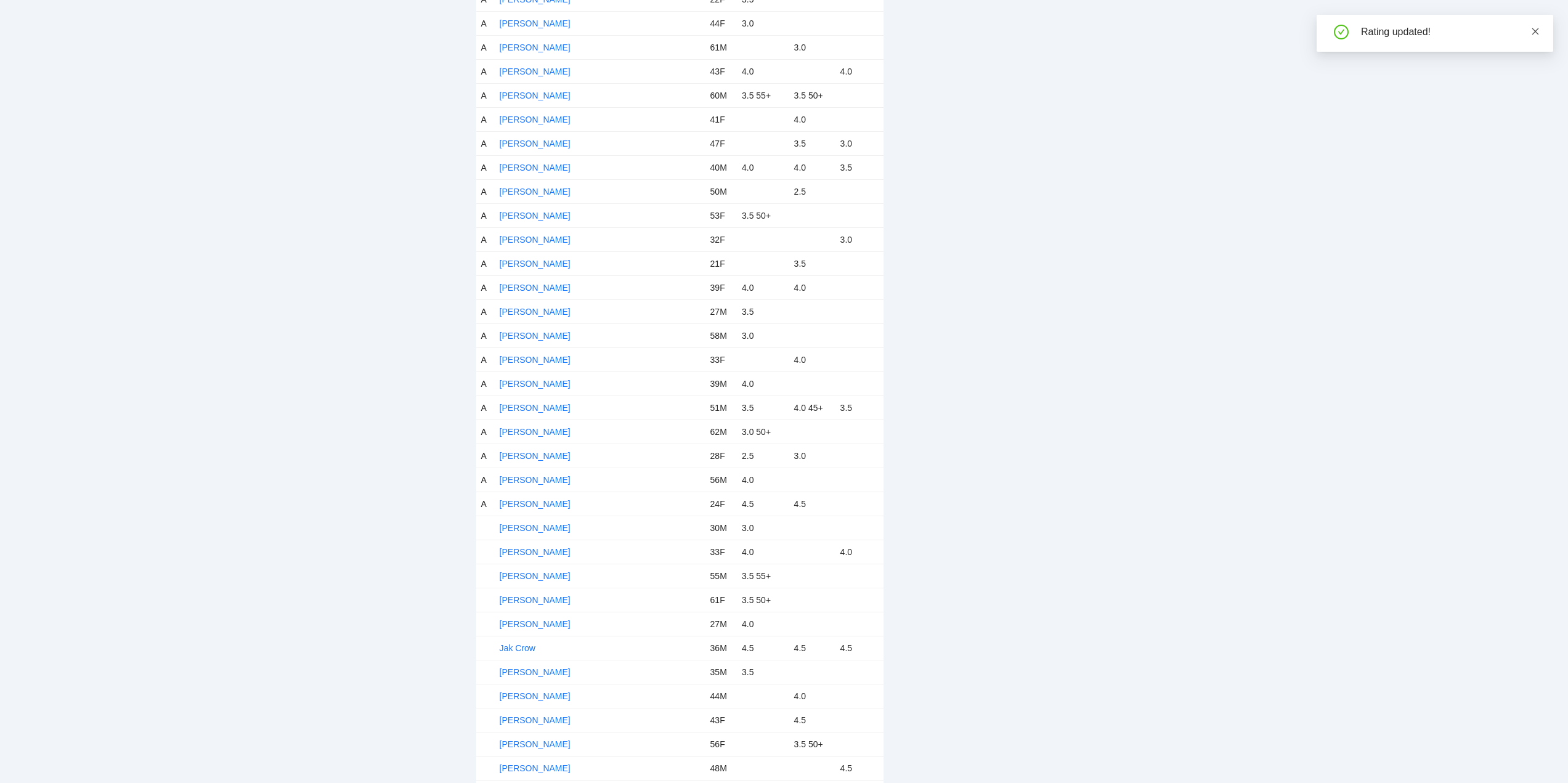
click at [1537, 27] on icon "close" at bounding box center [1535, 31] width 8 height 8
click at [548, 545] on link "[PERSON_NAME]" at bounding box center [535, 547] width 71 height 10
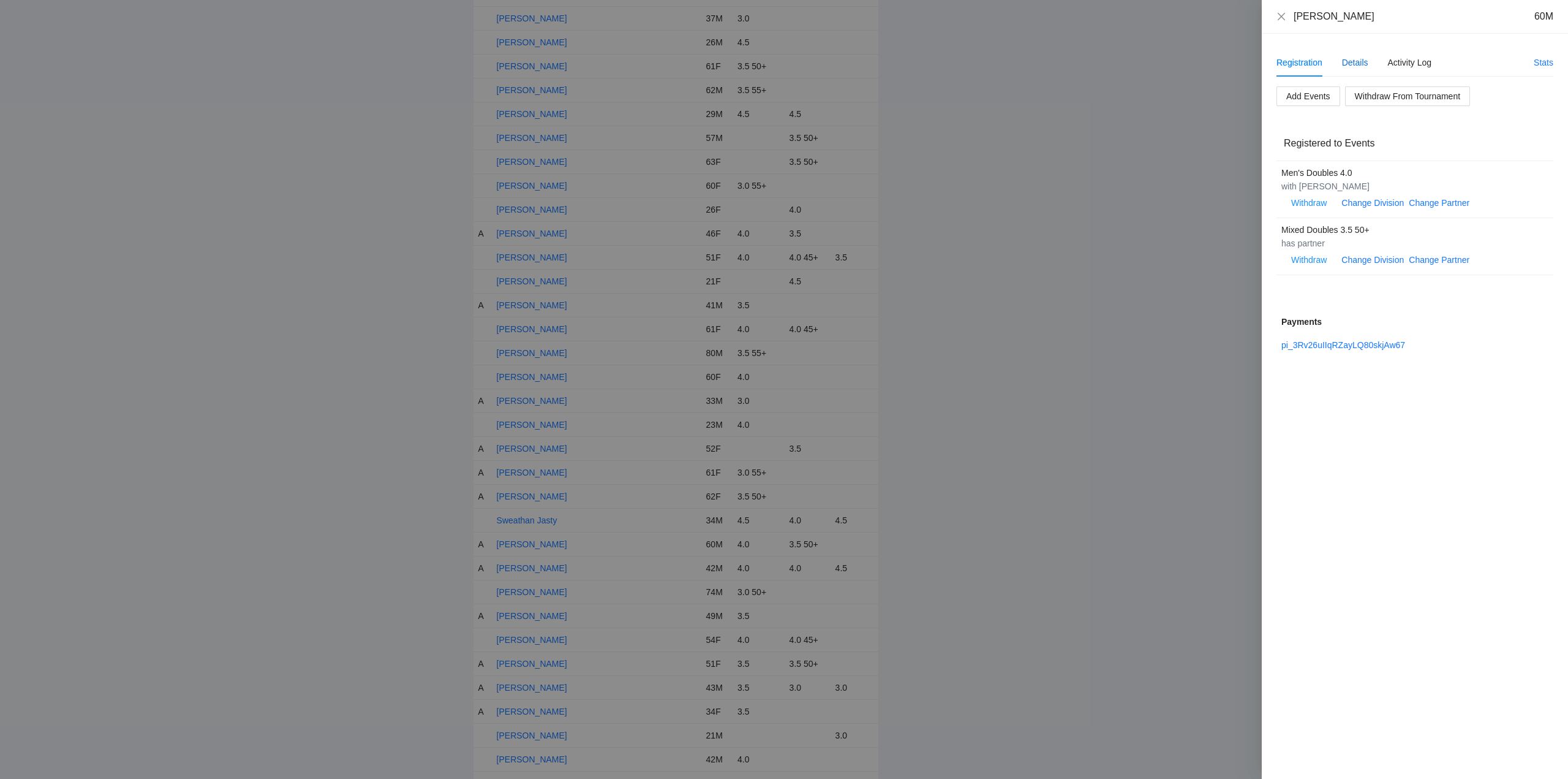
click at [1352, 61] on div "Details" at bounding box center [1354, 63] width 27 height 14
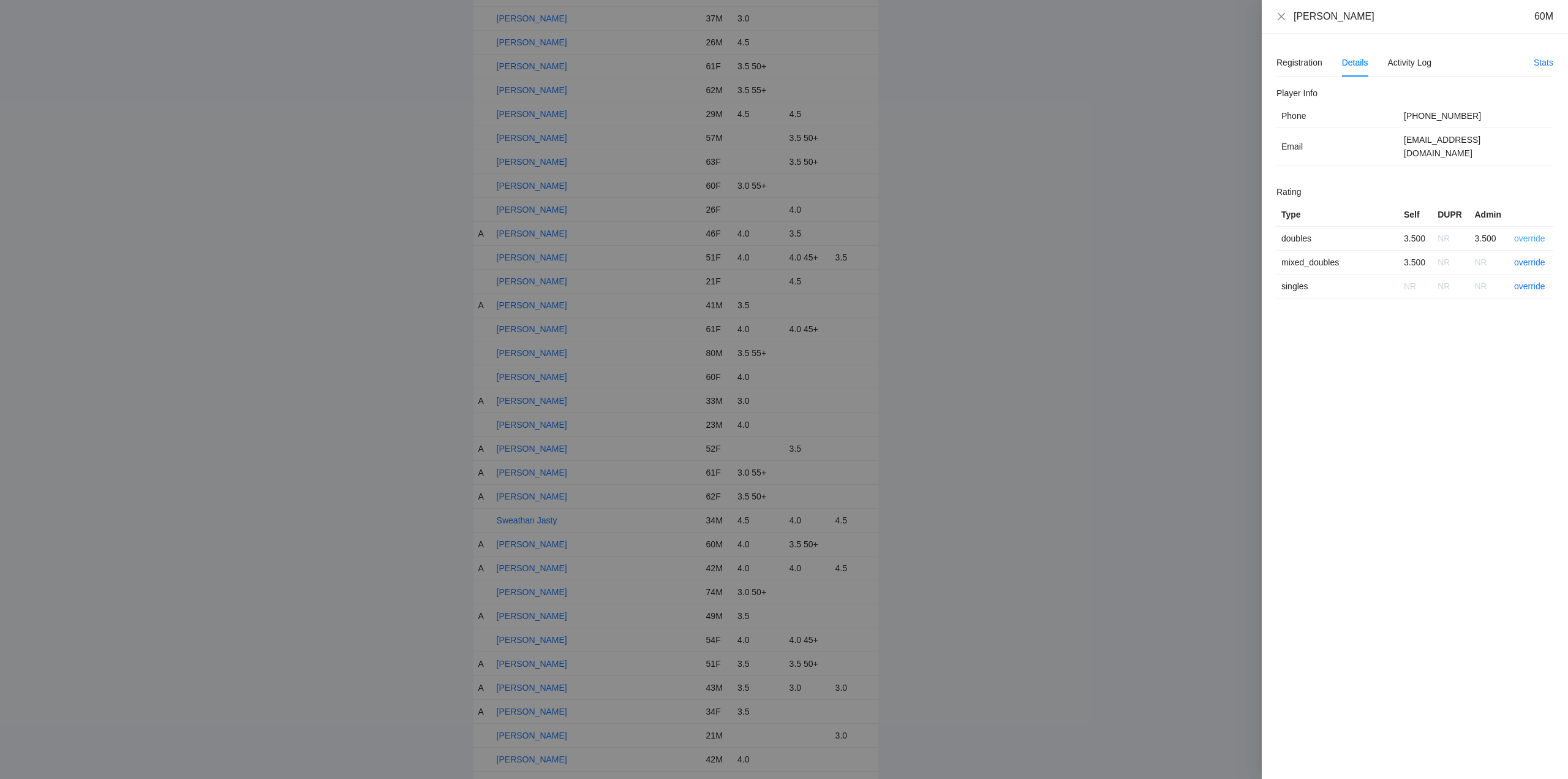
click at [1531, 233] on link "override" at bounding box center [1529, 238] width 31 height 10
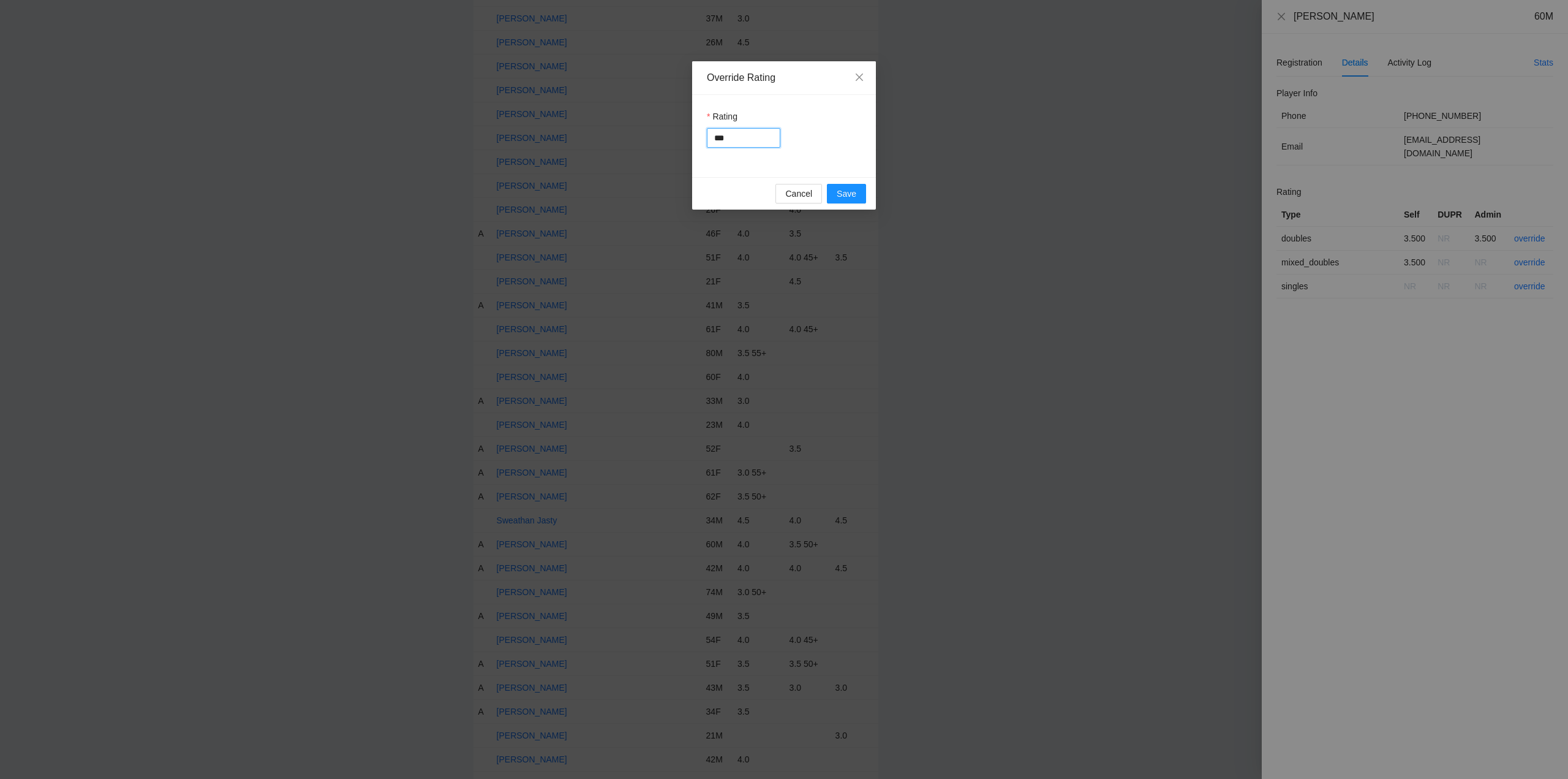
click at [744, 138] on input "***" at bounding box center [744, 138] width 73 height 20
type input "***"
click at [847, 192] on span "Save" at bounding box center [847, 194] width 20 height 14
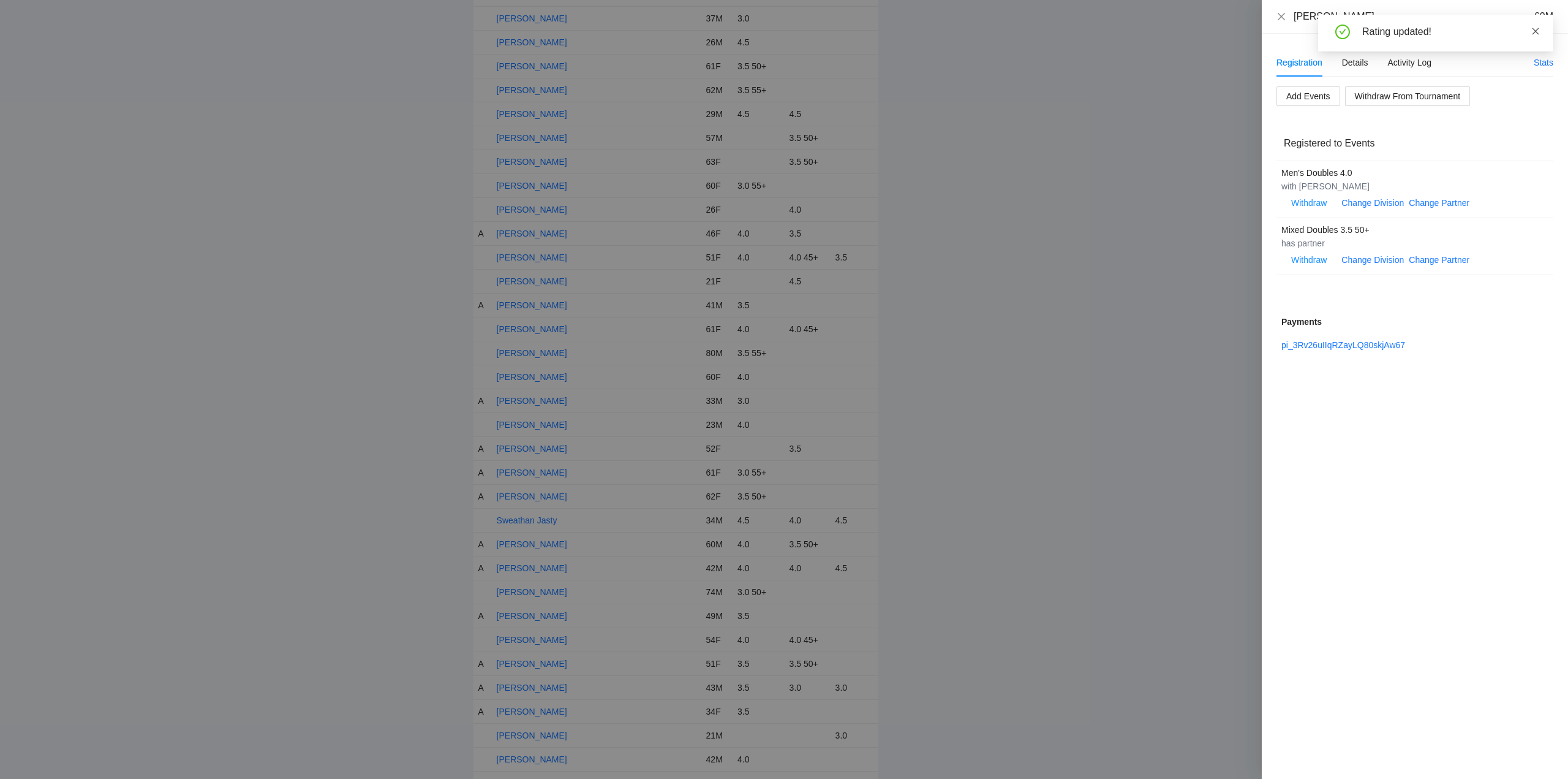
click at [1537, 30] on icon "close" at bounding box center [1535, 31] width 7 height 7
click at [1356, 60] on div "Details" at bounding box center [1354, 63] width 27 height 14
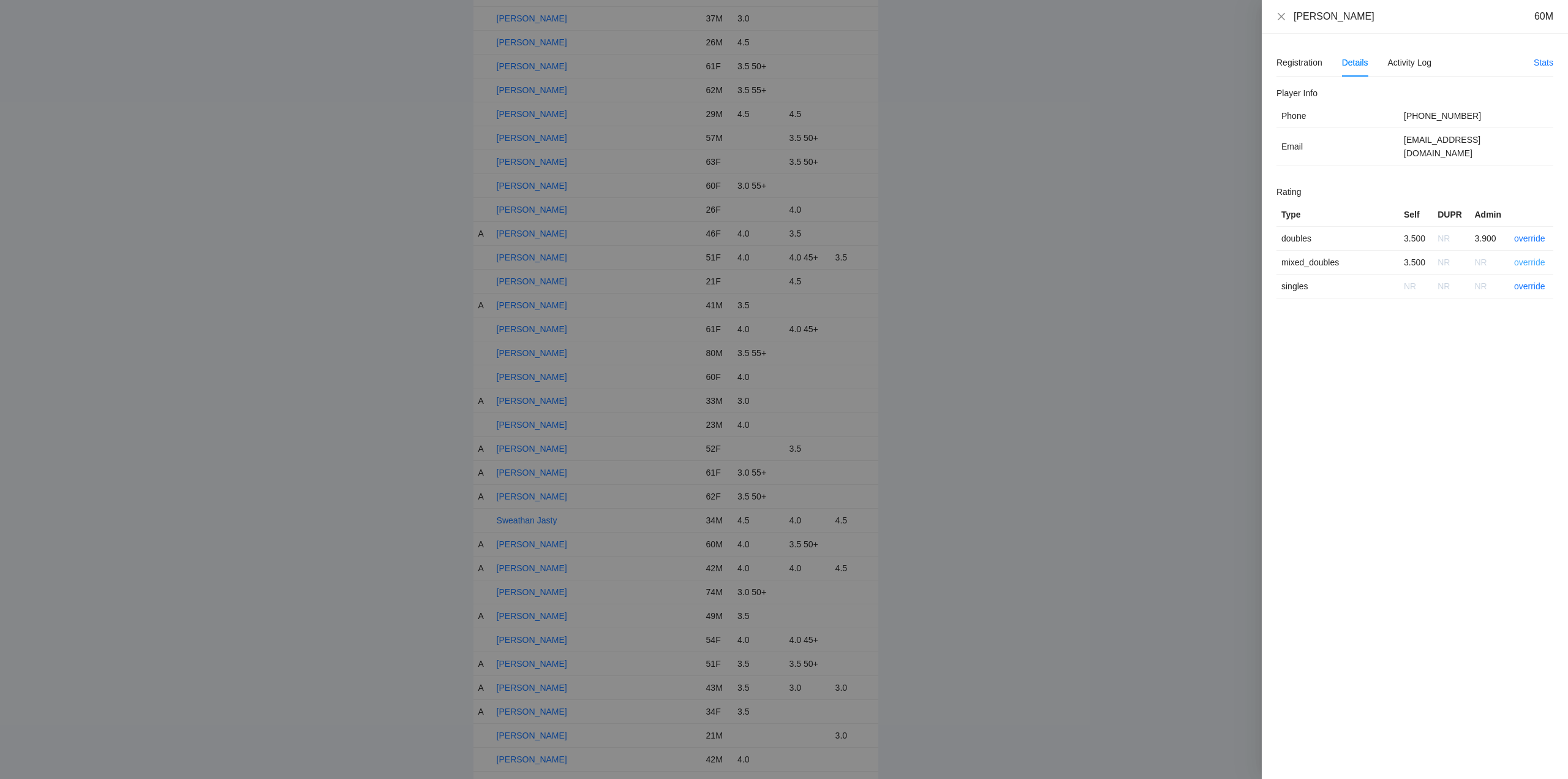
click at [1531, 257] on link "override" at bounding box center [1529, 262] width 31 height 10
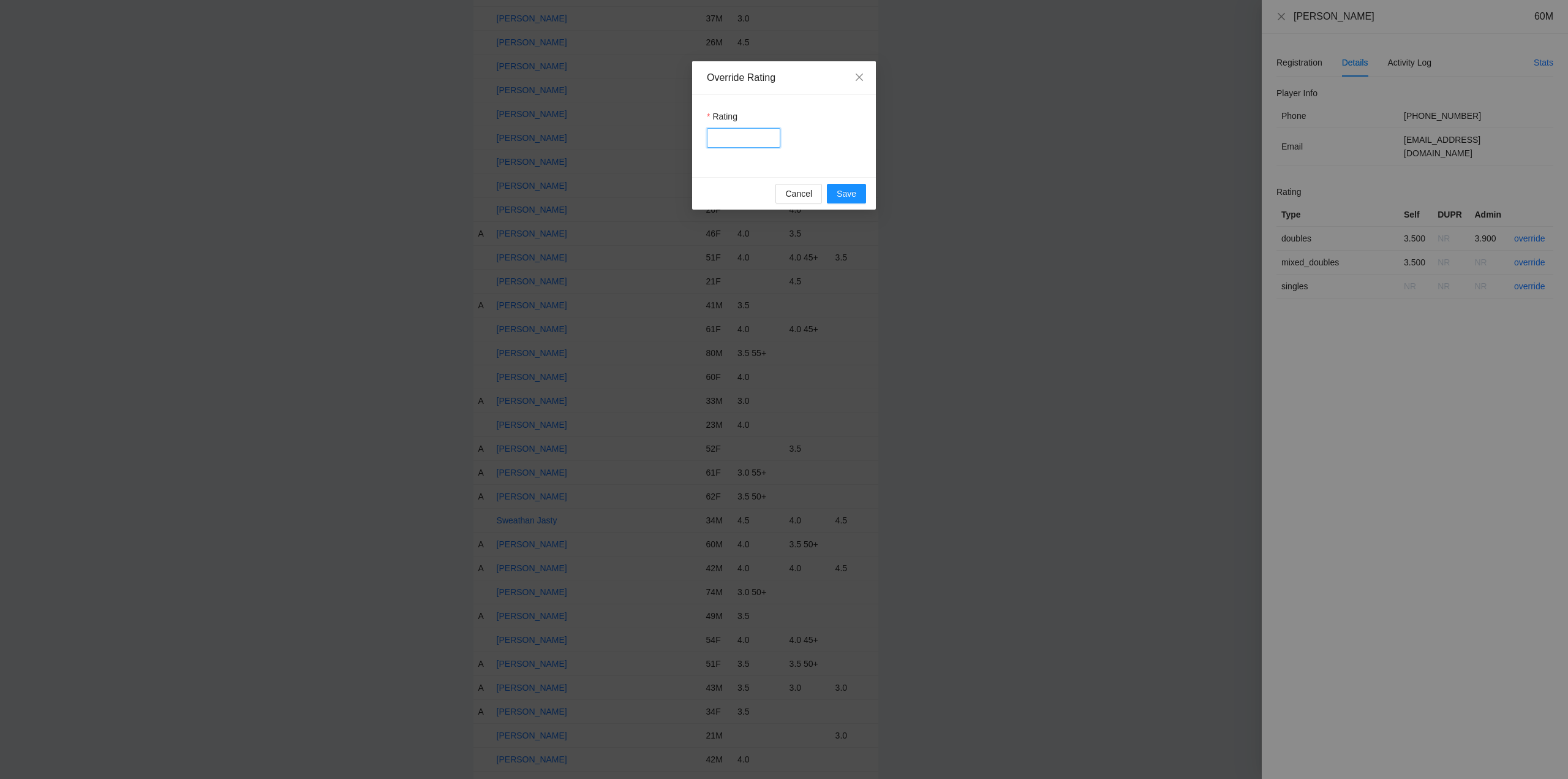
click at [738, 140] on input "Rating" at bounding box center [744, 138] width 73 height 20
type input "***"
click at [862, 194] on button "Save" at bounding box center [846, 194] width 39 height 20
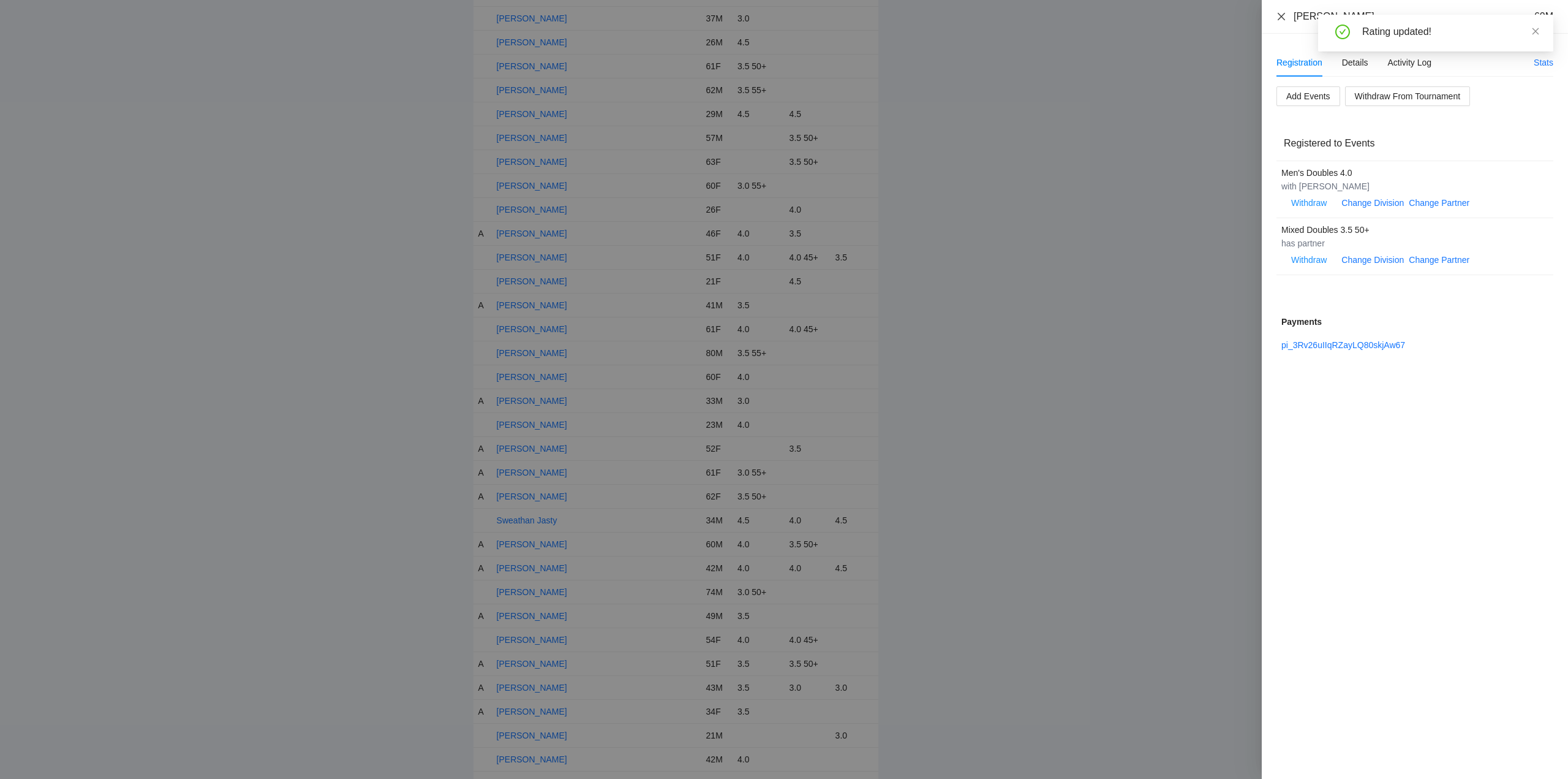
click at [1280, 14] on icon "close" at bounding box center [1281, 16] width 10 height 10
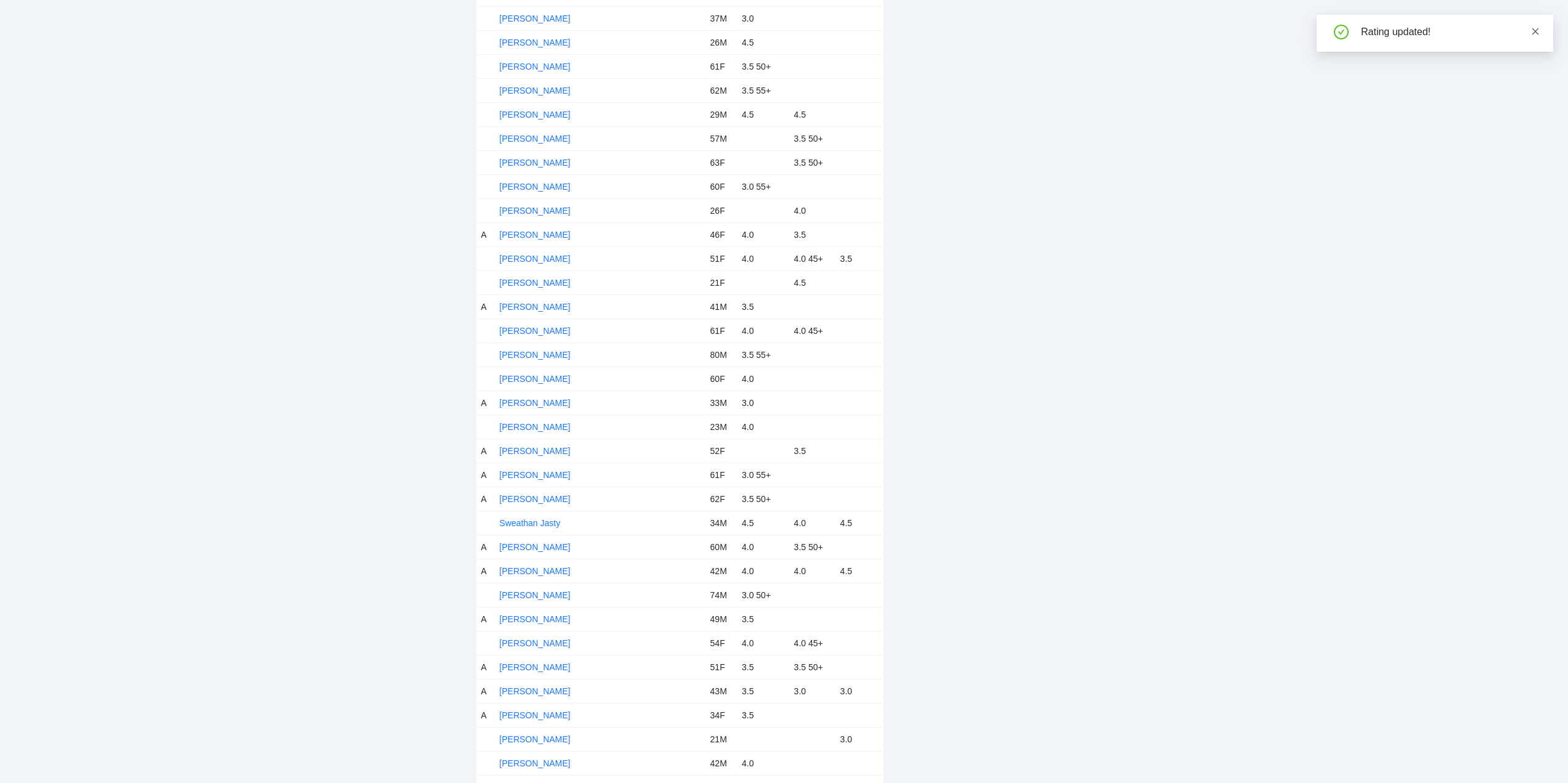
click at [1534, 30] on icon "close" at bounding box center [1535, 31] width 7 height 7
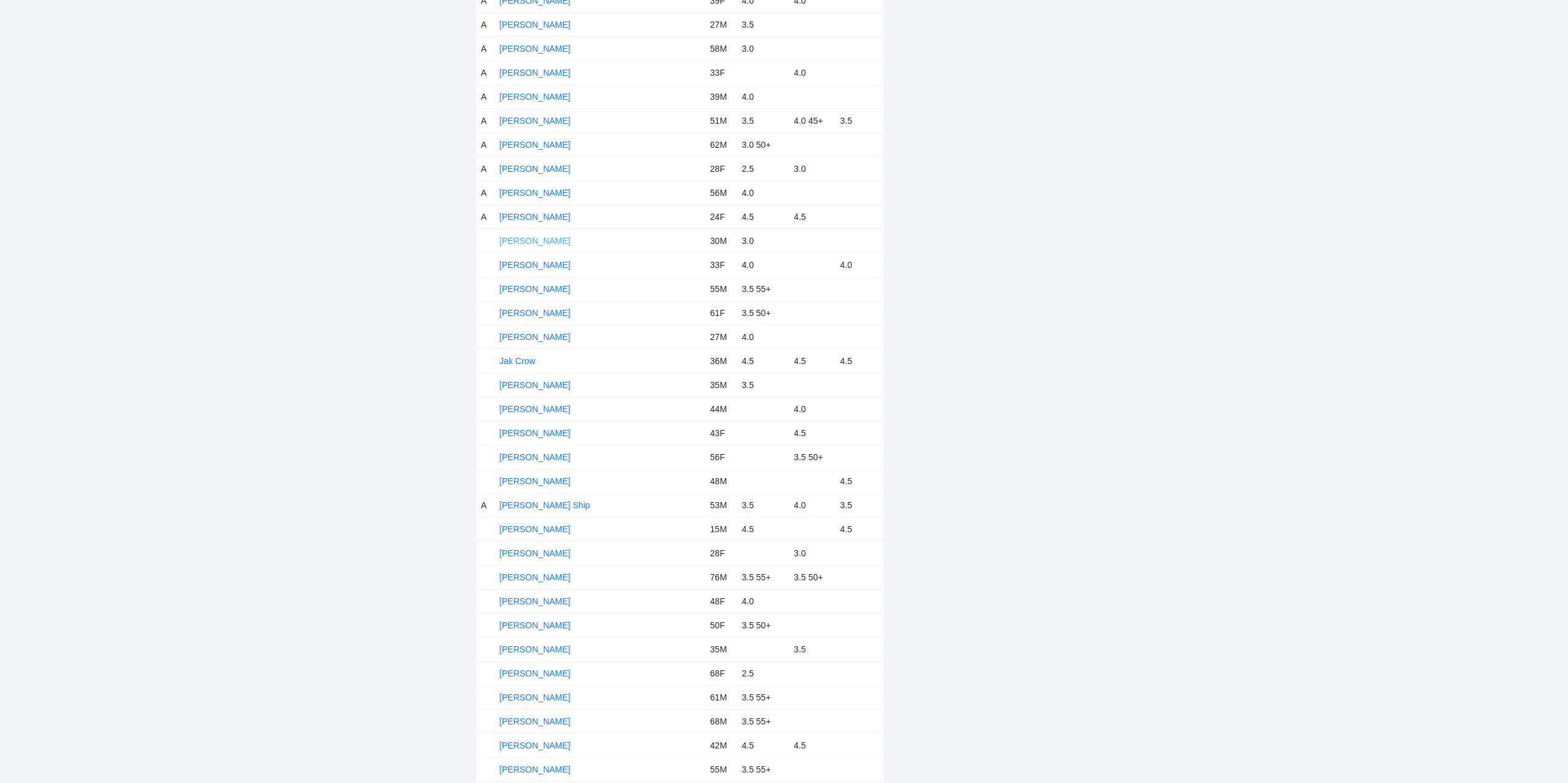
click at [539, 242] on link "Hashim Nawaz" at bounding box center [535, 241] width 71 height 10
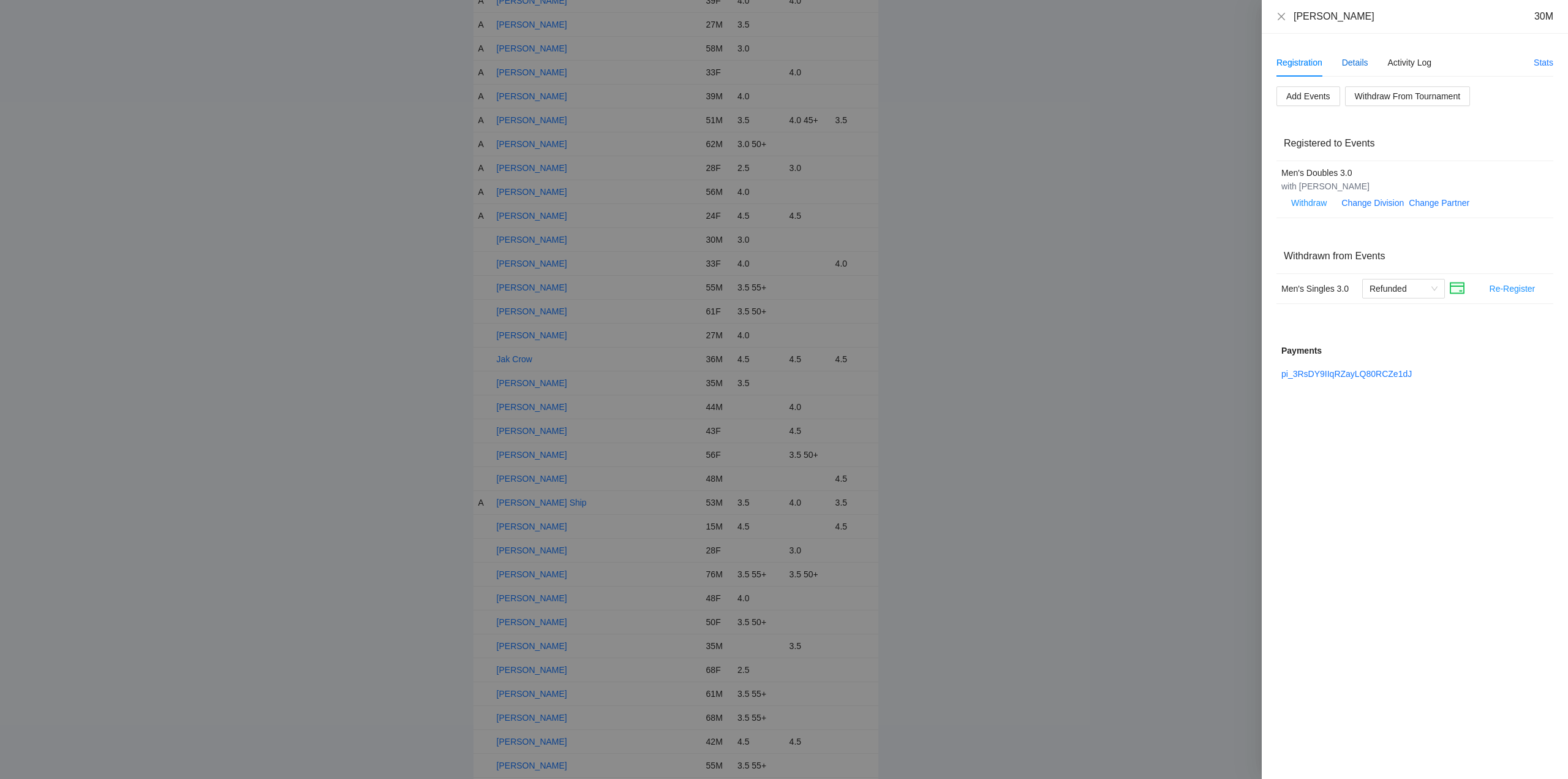
click at [1354, 60] on div "Details" at bounding box center [1354, 63] width 27 height 14
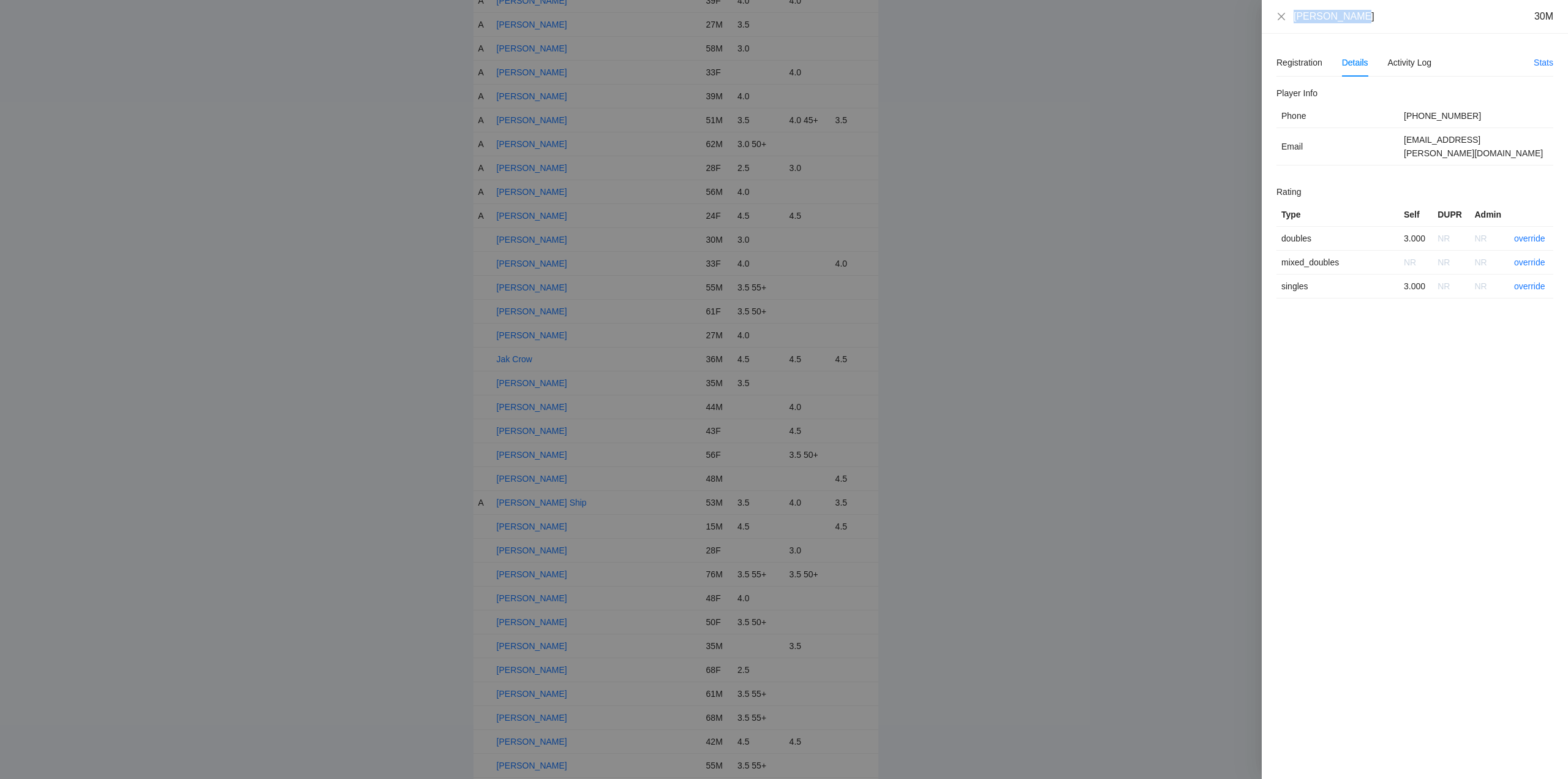
drag, startPoint x: 1361, startPoint y: 21, endPoint x: 1289, endPoint y: 27, distance: 72.2
click at [1289, 27] on div "Hashim Nawaz 30M" at bounding box center [1415, 17] width 307 height 34
click at [1524, 227] on td "override" at bounding box center [1531, 238] width 44 height 24
click at [1531, 233] on link "override" at bounding box center [1529, 238] width 31 height 10
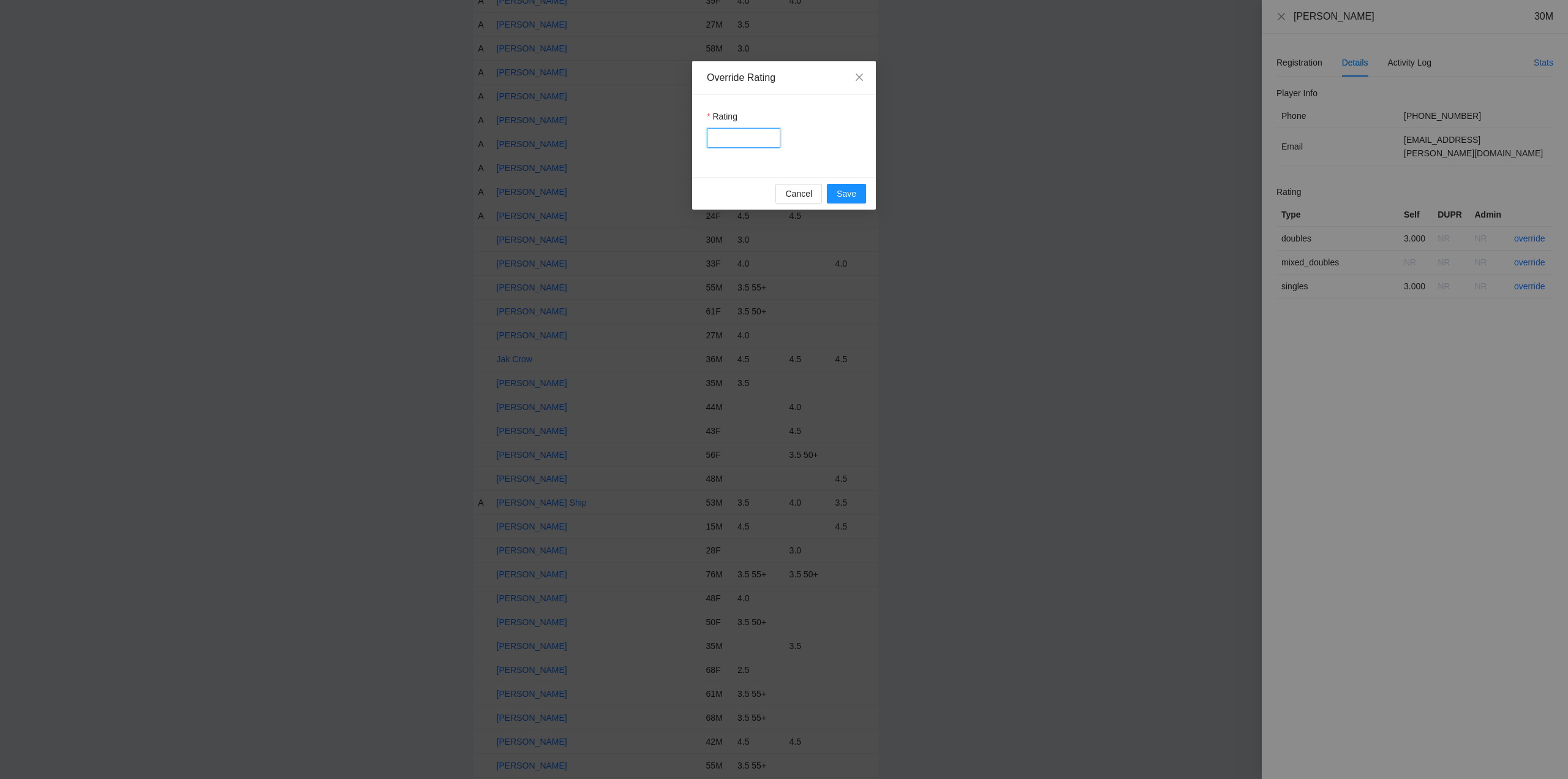
click at [744, 135] on input "Rating" at bounding box center [744, 138] width 73 height 20
type input "***"
drag, startPoint x: 853, startPoint y: 187, endPoint x: 1072, endPoint y: 166, distance: 220.0
click at [854, 187] on span "Save" at bounding box center [847, 194] width 20 height 14
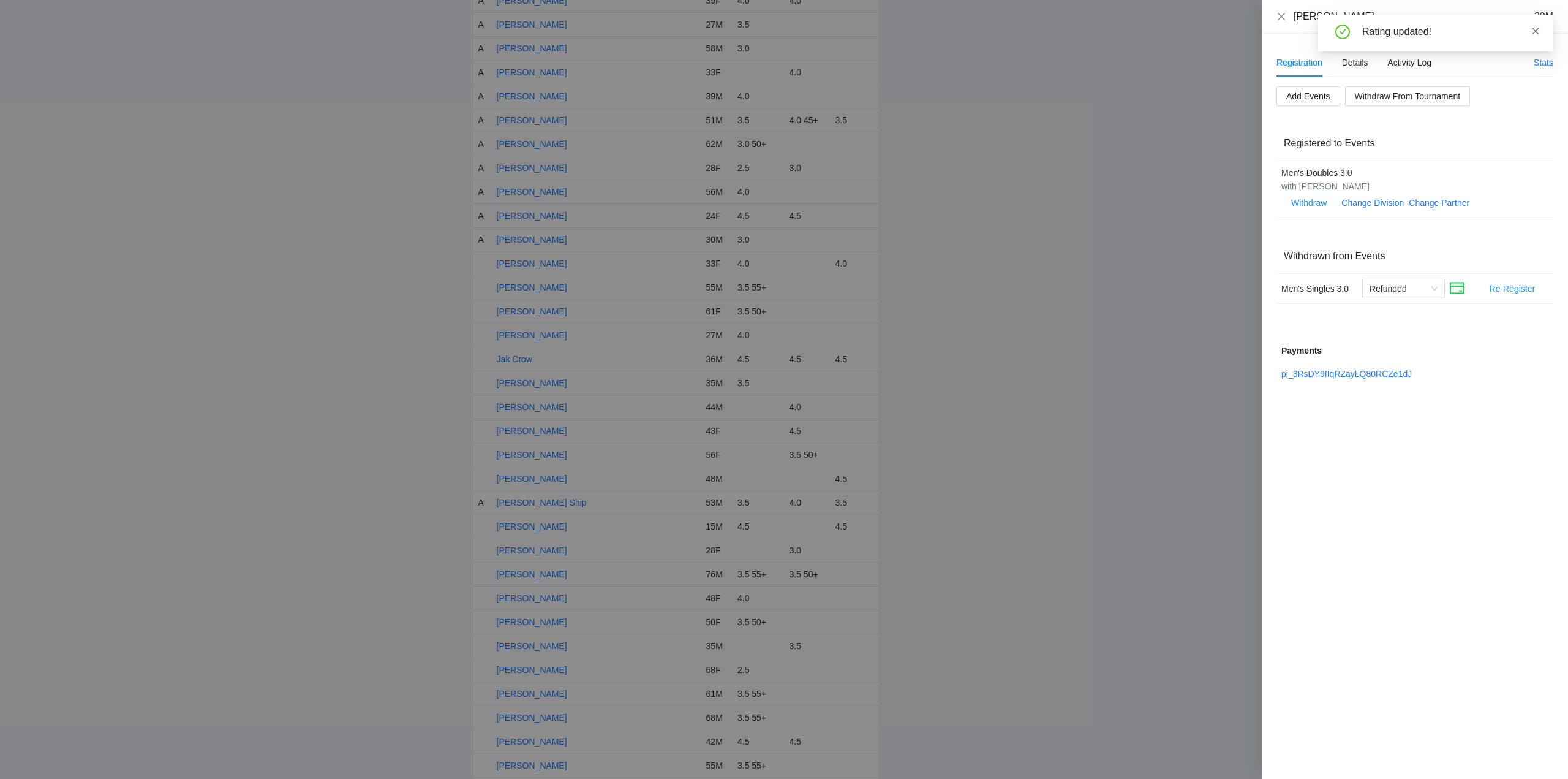
drag, startPoint x: 1534, startPoint y: 28, endPoint x: 1493, endPoint y: 34, distance: 41.4
click at [1526, 31] on div "Rating updated!" at bounding box center [1435, 33] width 235 height 37
click at [1279, 16] on icon "close" at bounding box center [1281, 16] width 10 height 10
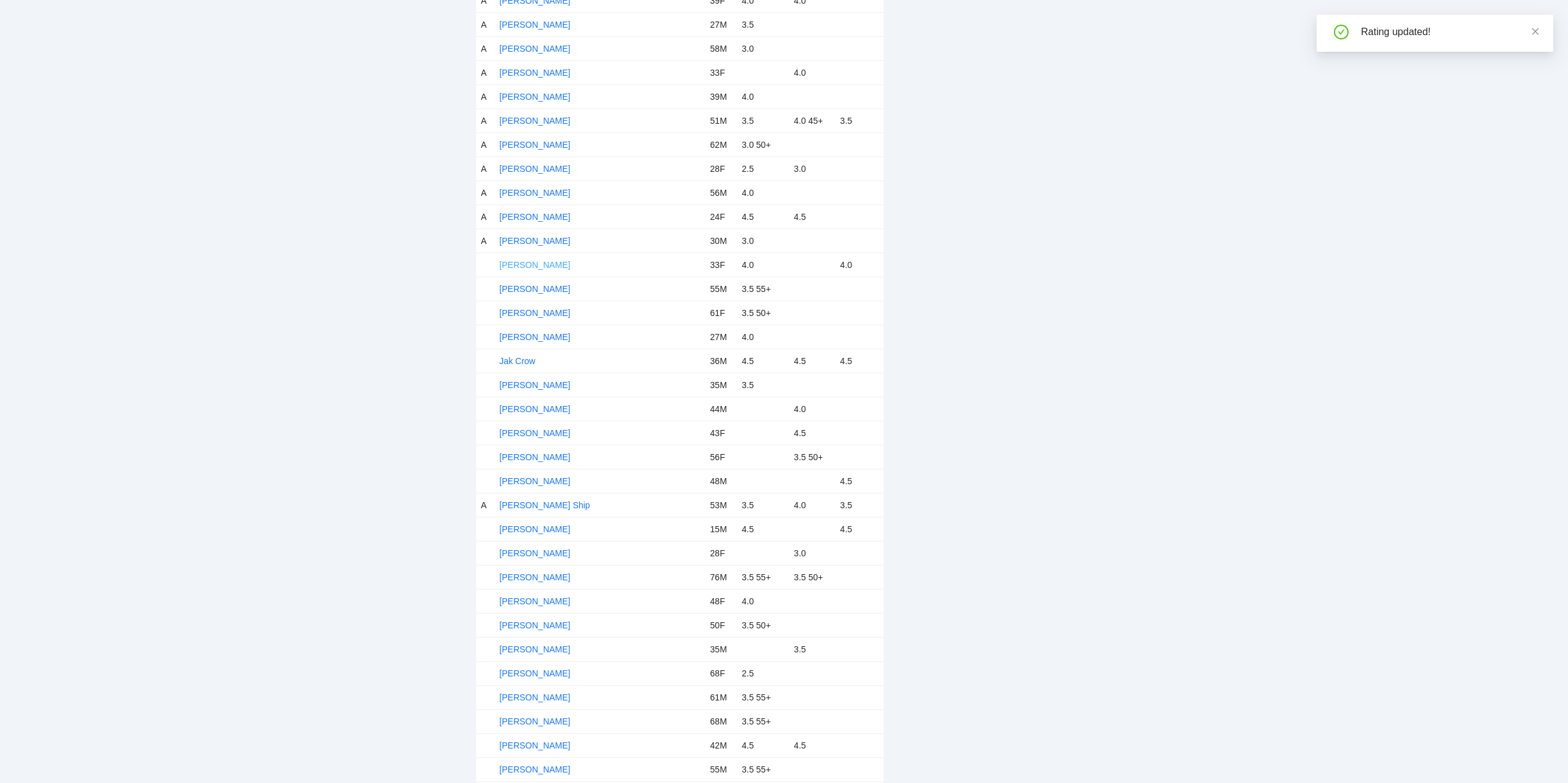
click at [542, 262] on link "[PERSON_NAME]" at bounding box center [535, 265] width 71 height 10
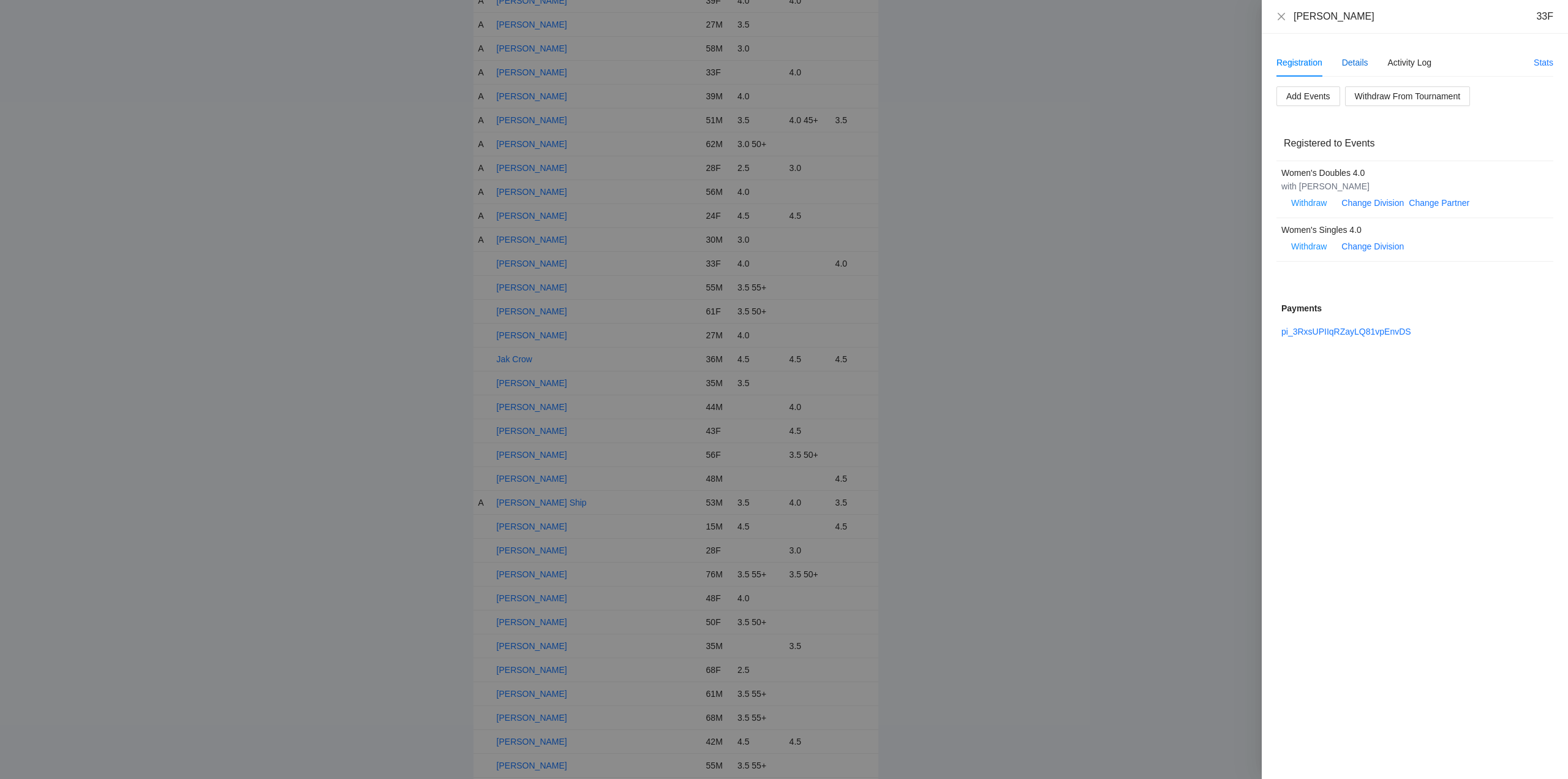
click at [1352, 60] on div "Details" at bounding box center [1354, 63] width 27 height 14
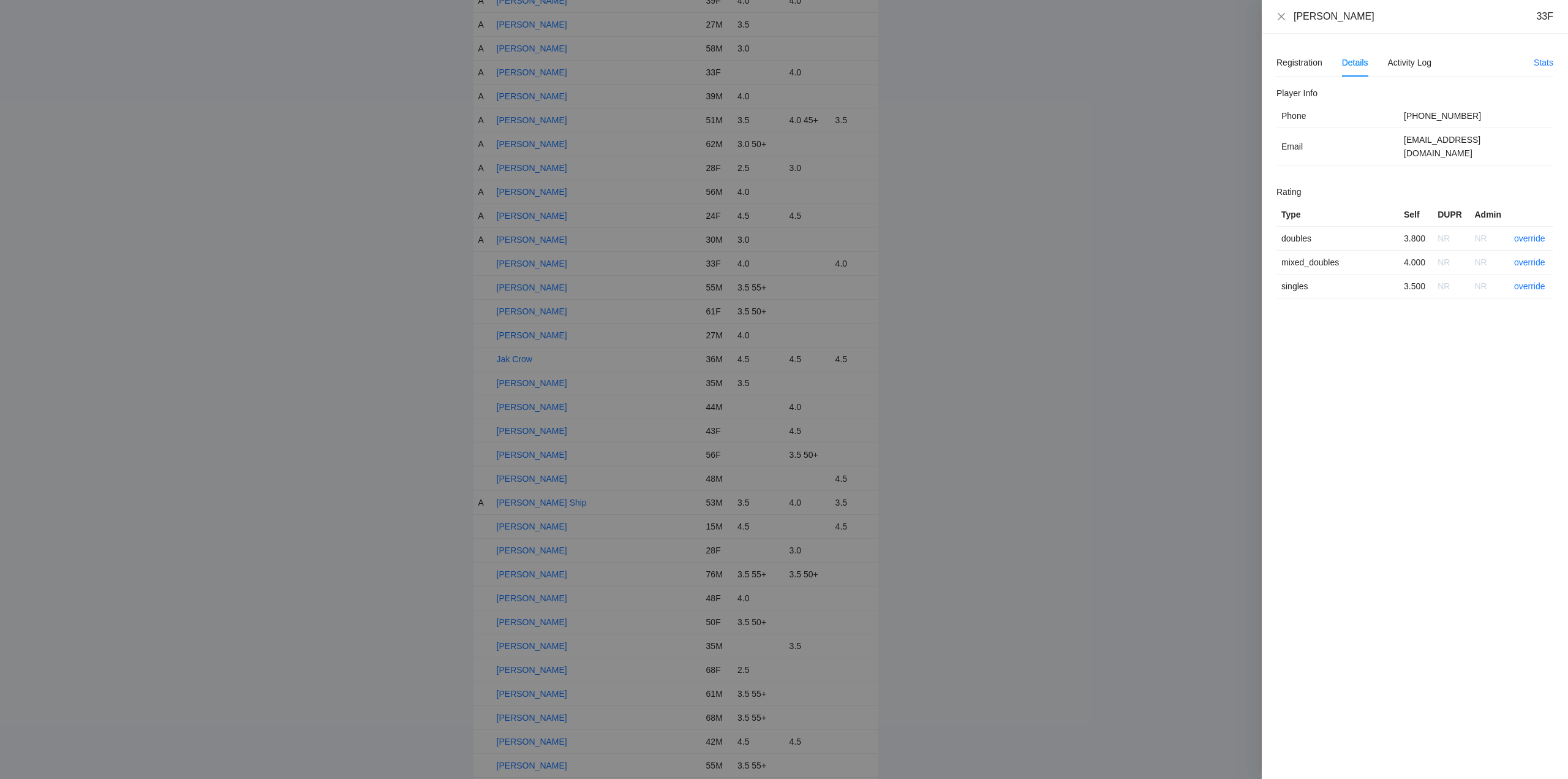
drag, startPoint x: 1363, startPoint y: 14, endPoint x: 1293, endPoint y: 24, distance: 70.7
click at [1293, 24] on div "Heather Farmer 33F" at bounding box center [1415, 17] width 307 height 34
click at [1528, 233] on link "override" at bounding box center [1529, 238] width 31 height 10
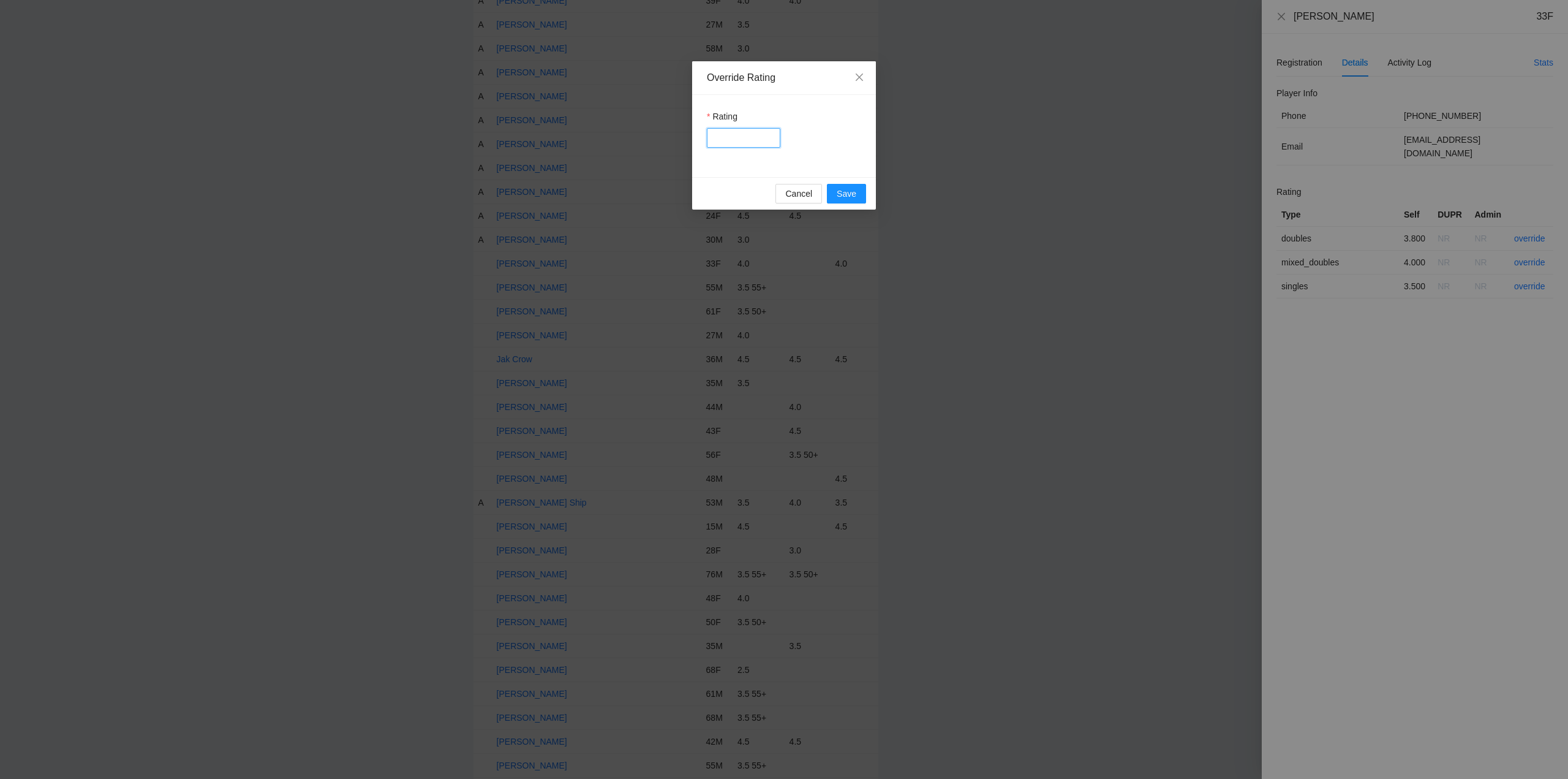
click at [748, 142] on input "Rating" at bounding box center [744, 138] width 73 height 20
type input "***"
click at [838, 189] on span "Save" at bounding box center [847, 194] width 20 height 14
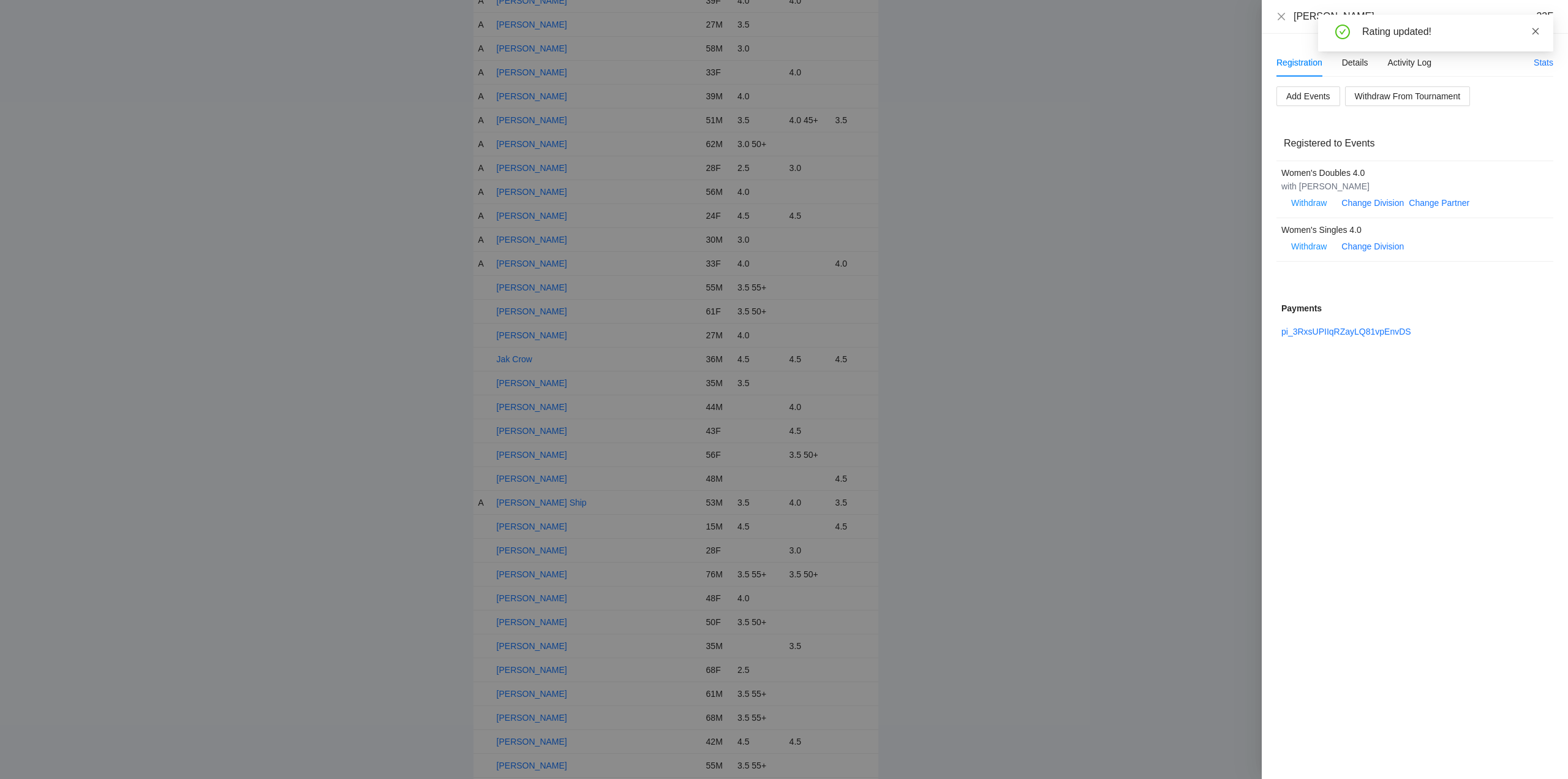
click at [1534, 31] on icon "close" at bounding box center [1535, 31] width 7 height 7
click at [1282, 12] on icon "close" at bounding box center [1281, 16] width 10 height 10
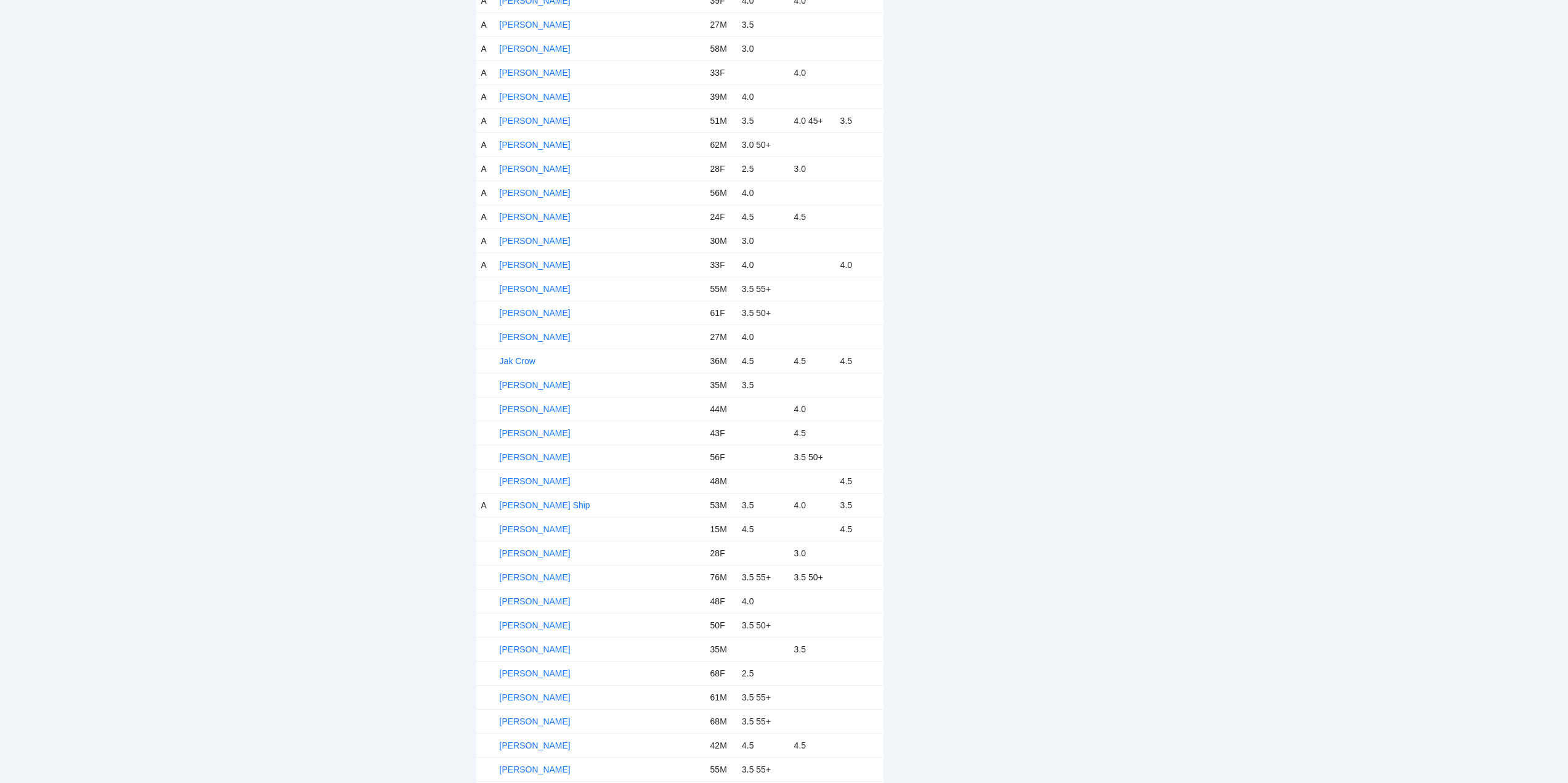
click at [530, 283] on td "Henry Moe" at bounding box center [600, 288] width 211 height 24
click at [539, 289] on link "Henry Moe" at bounding box center [535, 288] width 71 height 10
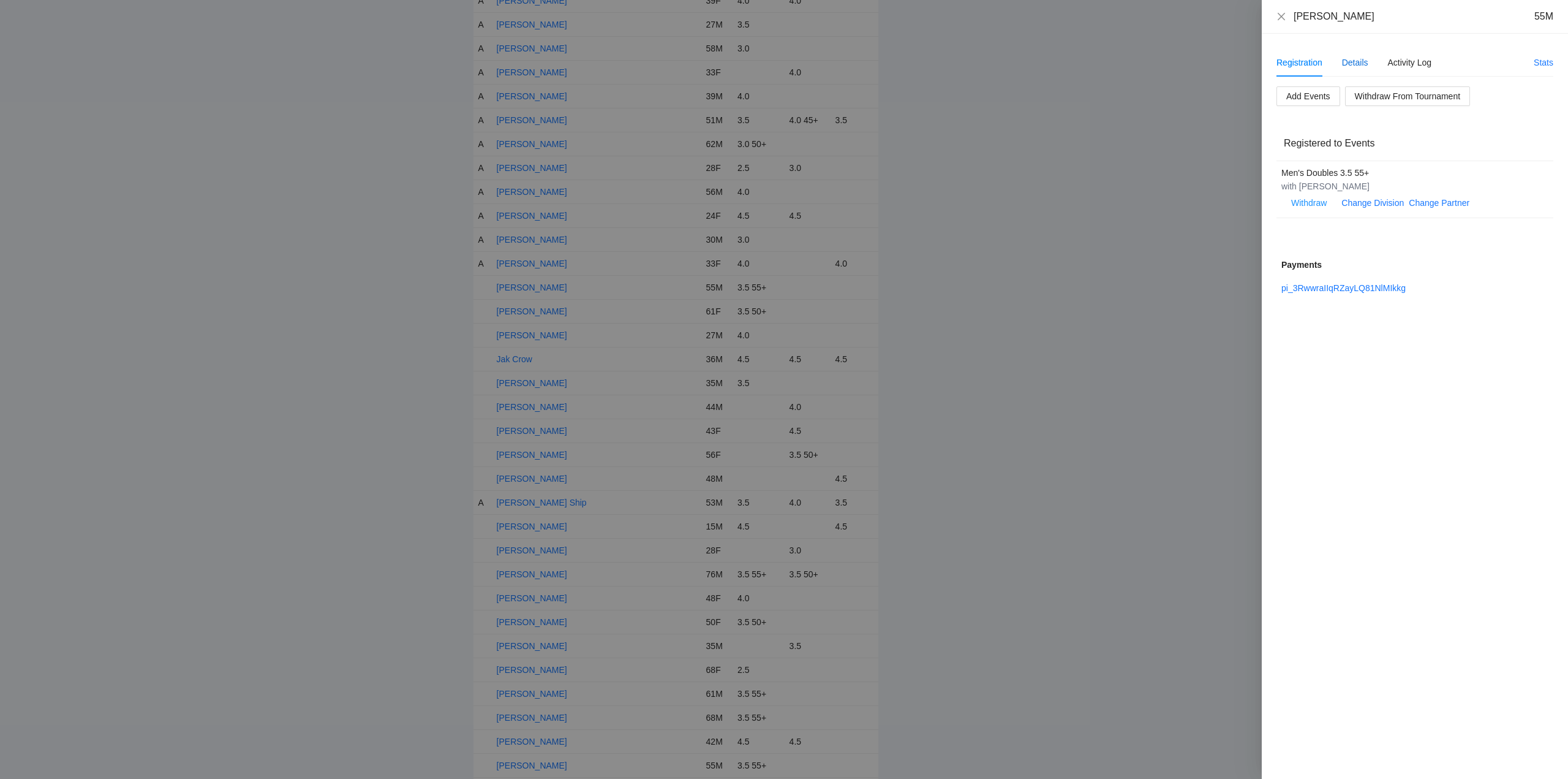
click at [1354, 59] on div "Details" at bounding box center [1354, 63] width 27 height 14
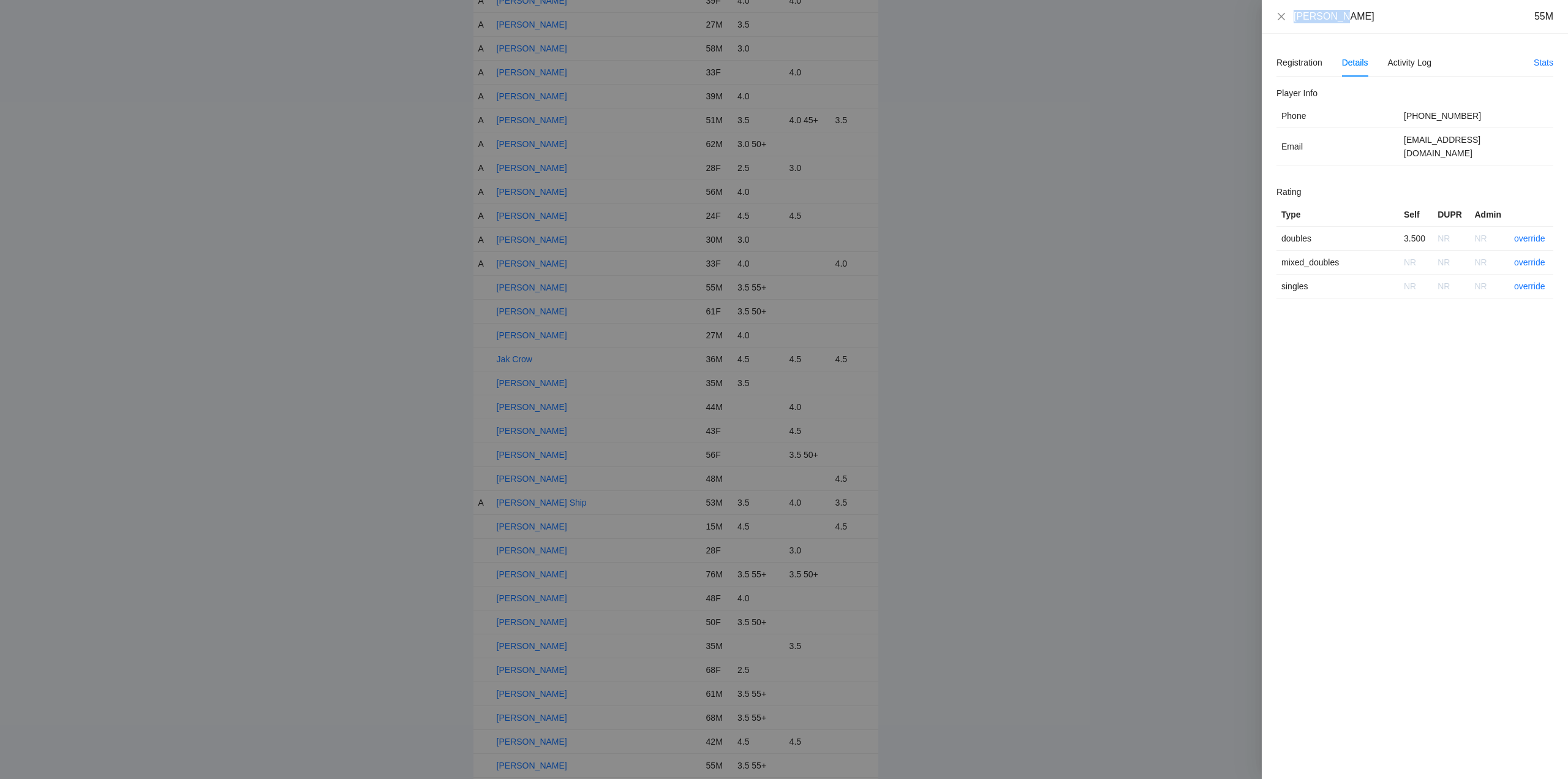
drag, startPoint x: 1355, startPoint y: 21, endPoint x: 1287, endPoint y: 20, distance: 68.0
click at [1287, 20] on div "Henry Moe 55M" at bounding box center [1415, 17] width 277 height 14
click at [1532, 233] on link "override" at bounding box center [1529, 238] width 31 height 10
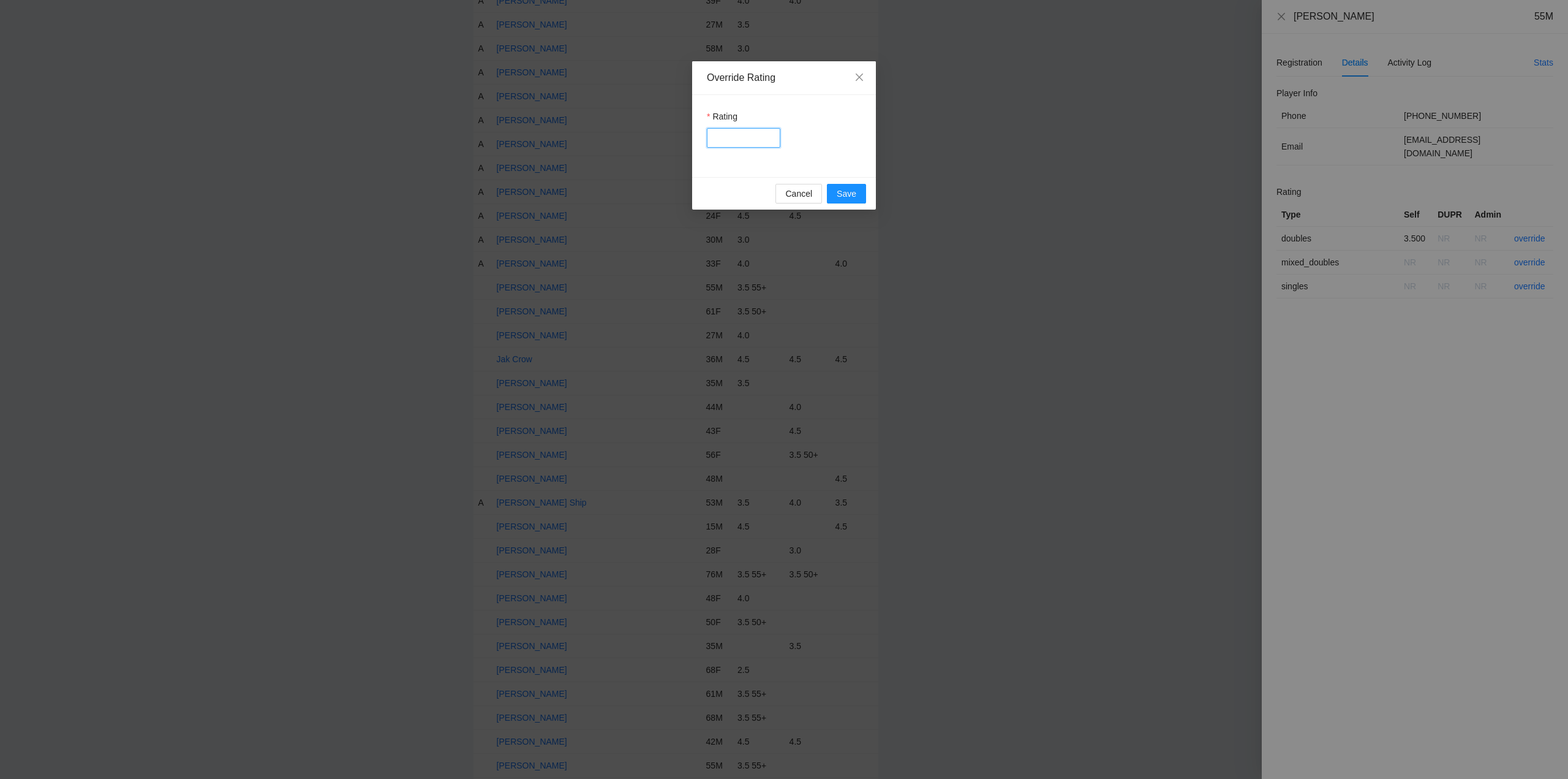
click at [741, 133] on input "Rating" at bounding box center [744, 138] width 73 height 20
type input "***"
click at [844, 188] on span "Save" at bounding box center [847, 194] width 20 height 14
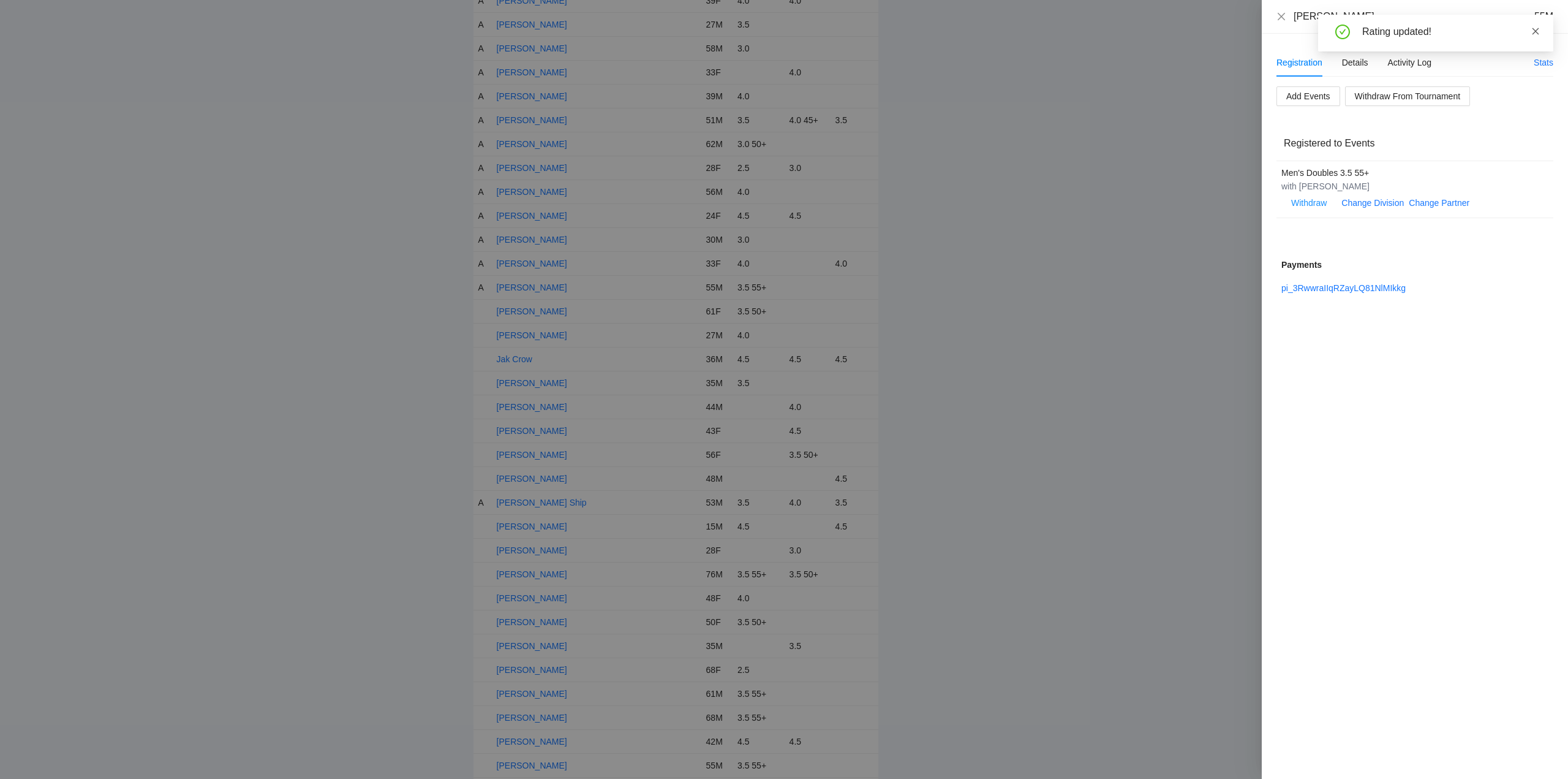
click at [1535, 28] on icon "close" at bounding box center [1535, 31] width 8 height 8
click at [1283, 12] on icon "close" at bounding box center [1281, 16] width 10 height 10
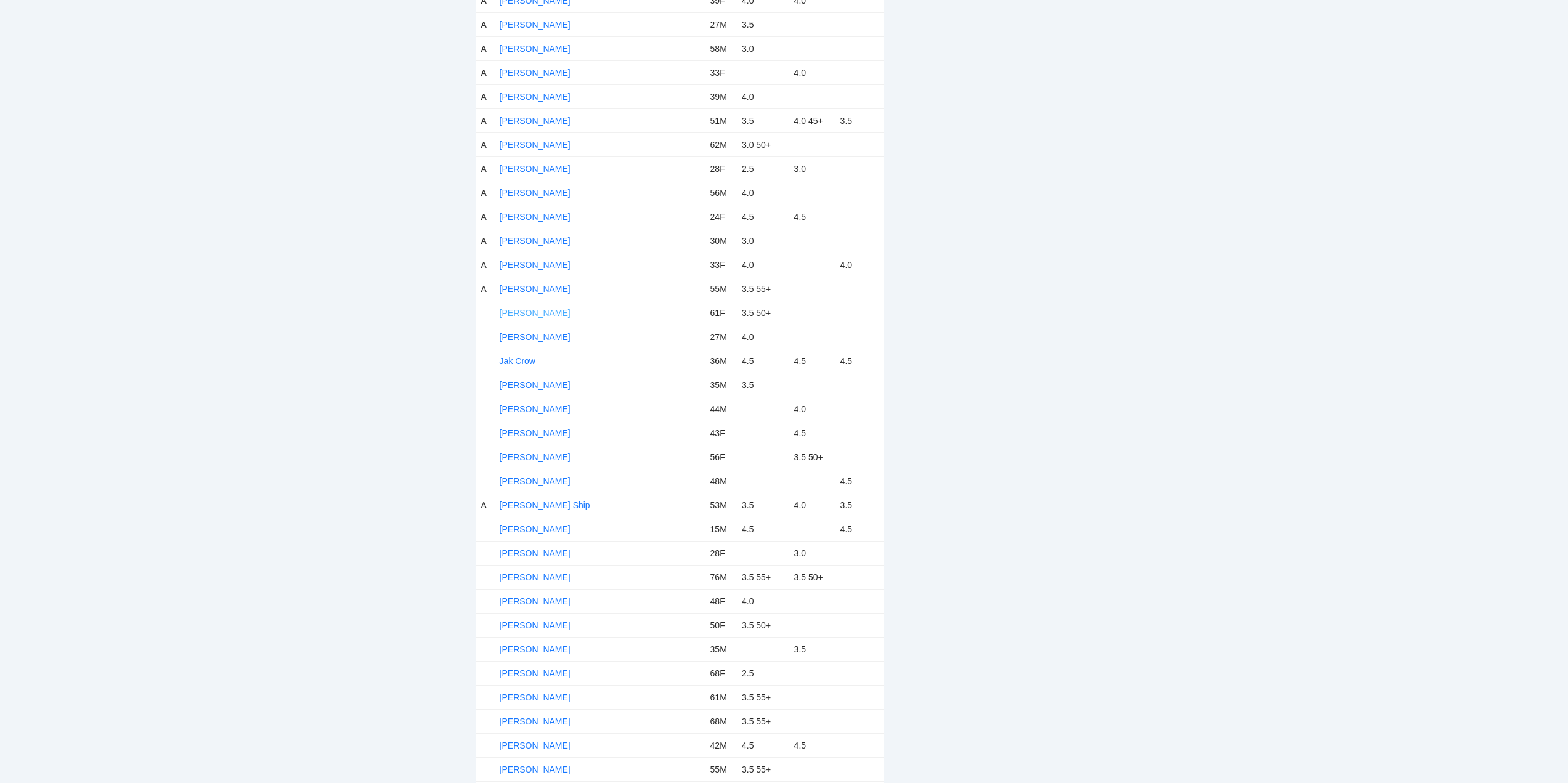
drag, startPoint x: 531, startPoint y: 311, endPoint x: 548, endPoint y: 314, distance: 17.3
click at [532, 311] on link "Irene Spoegler" at bounding box center [535, 313] width 71 height 10
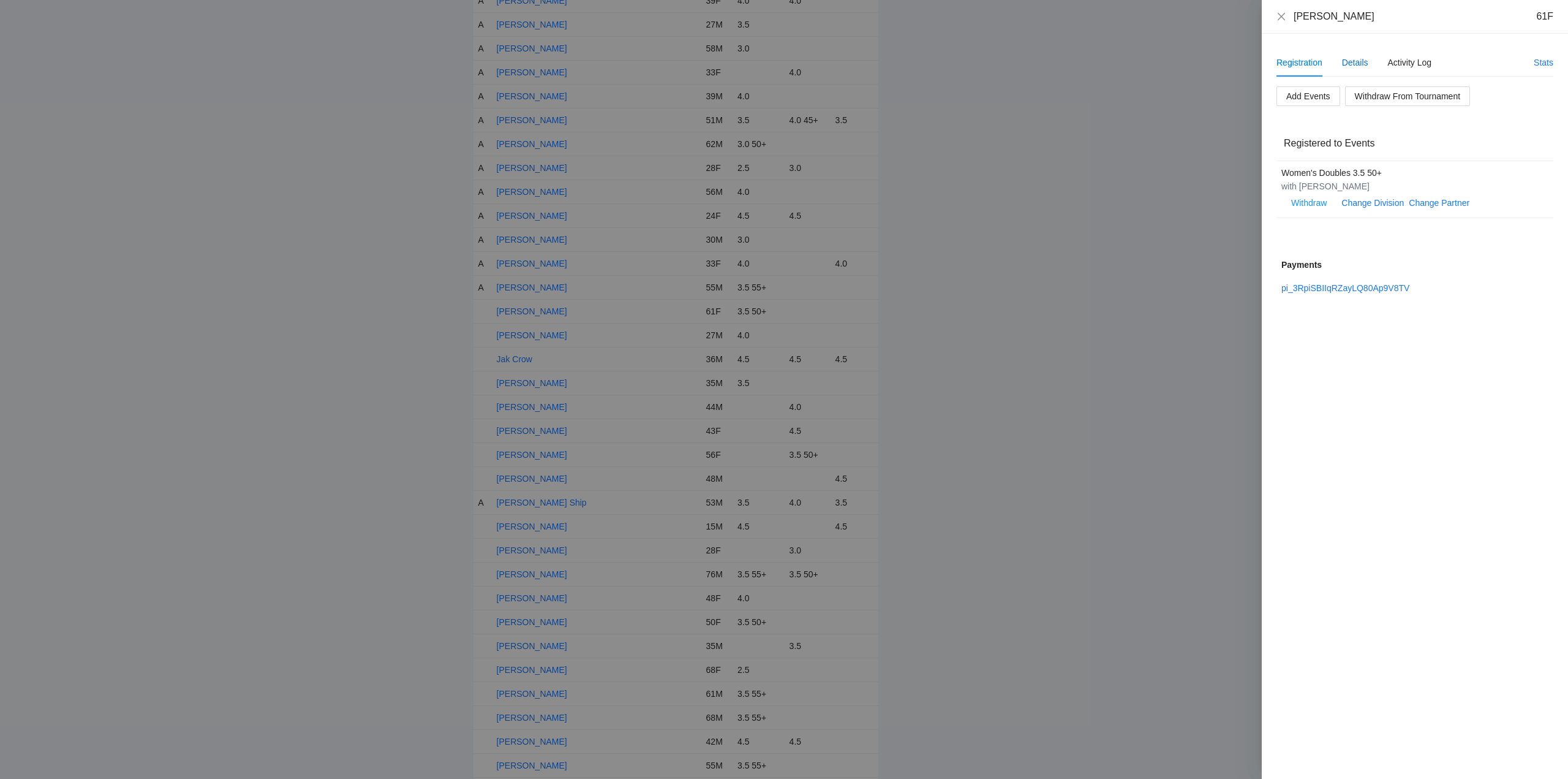
click at [1358, 62] on div "Details" at bounding box center [1354, 63] width 27 height 14
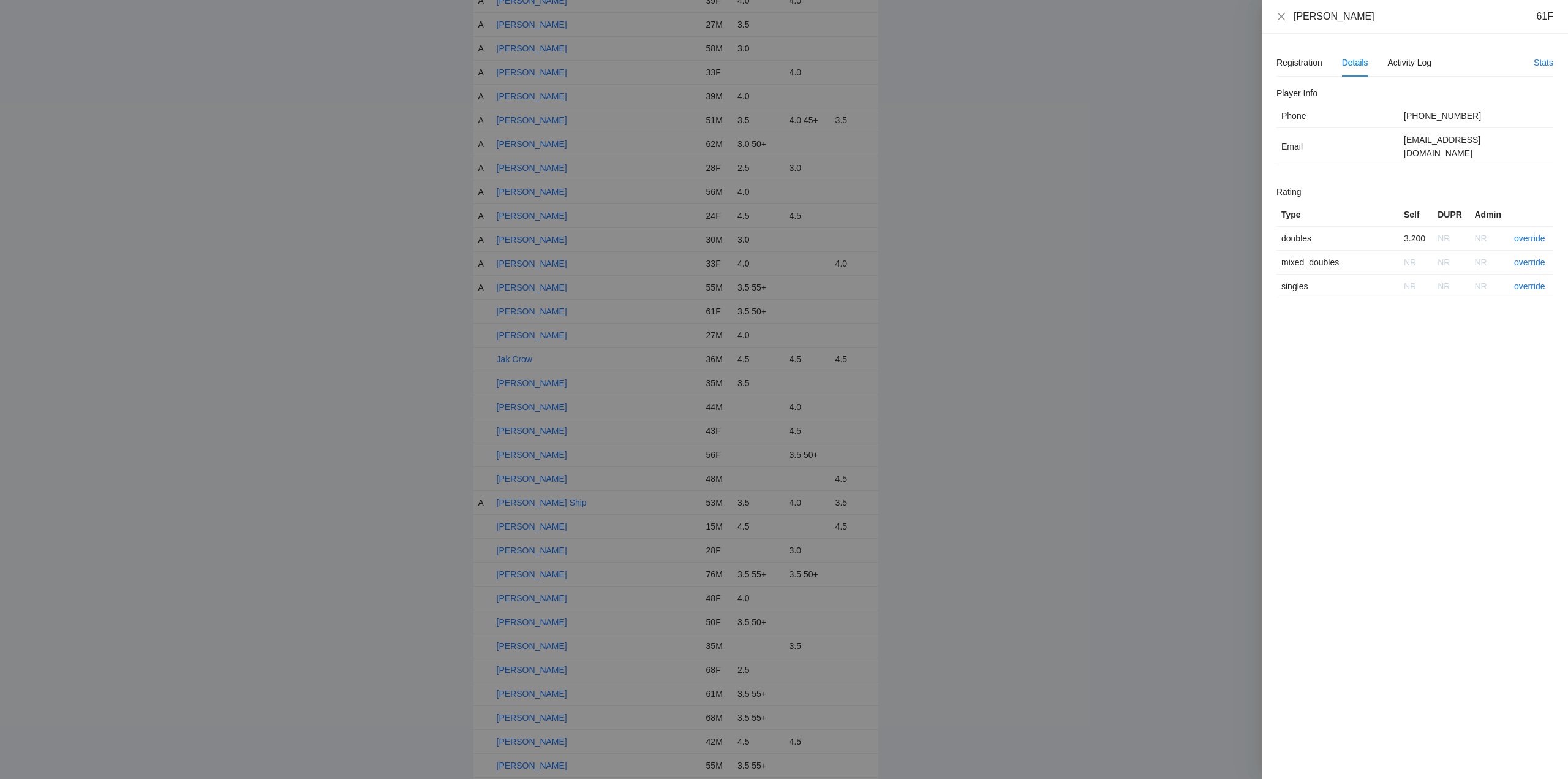
drag, startPoint x: 1367, startPoint y: 23, endPoint x: 1280, endPoint y: 23, distance: 87.0
click at [1274, 24] on div "Irene Spoegler 61F" at bounding box center [1415, 17] width 307 height 34
click at [1527, 233] on link "override" at bounding box center [1529, 238] width 31 height 10
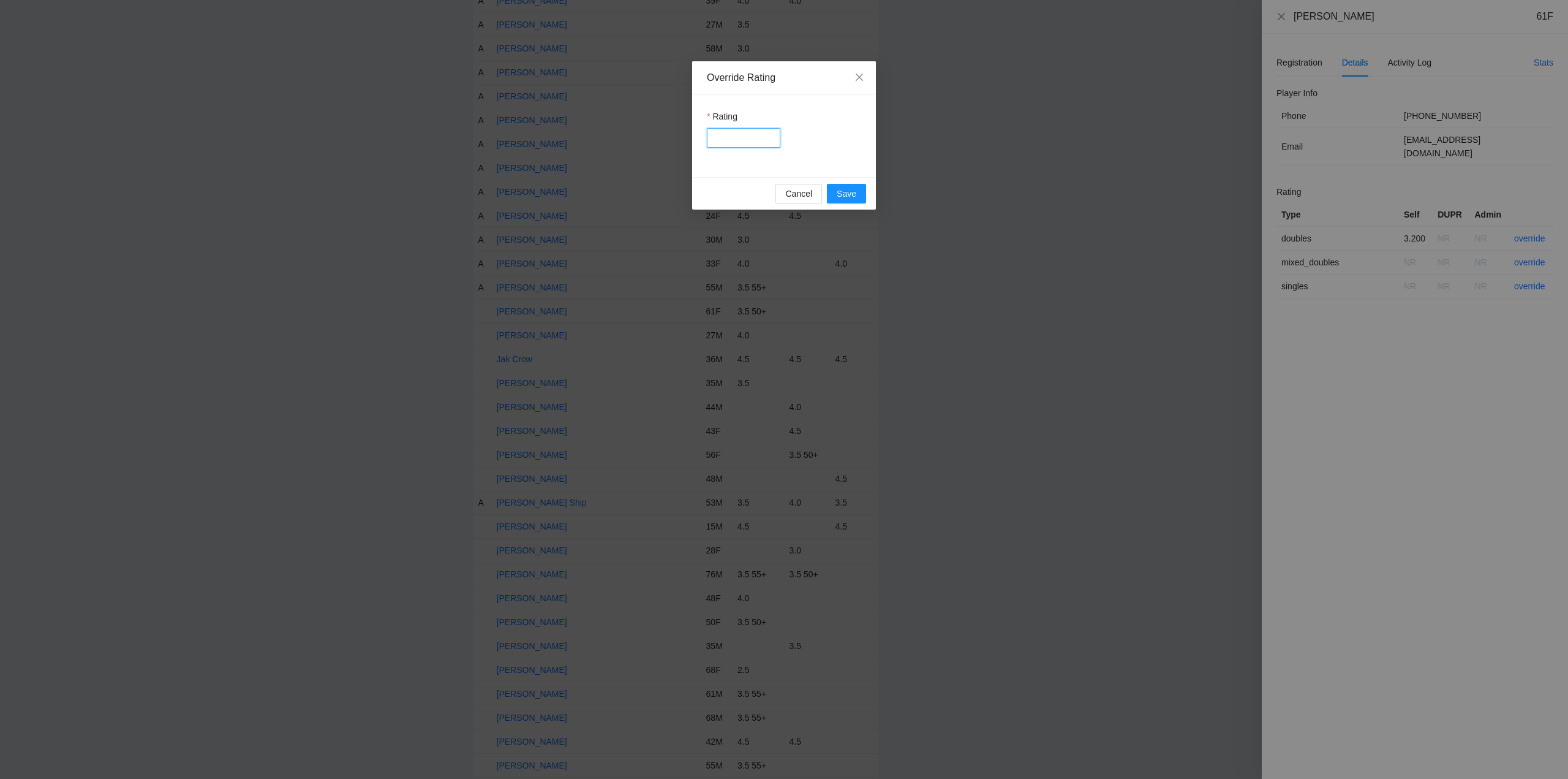
click at [740, 140] on input "Rating" at bounding box center [744, 138] width 73 height 20
type input "***"
click at [846, 195] on span "Save" at bounding box center [847, 194] width 20 height 14
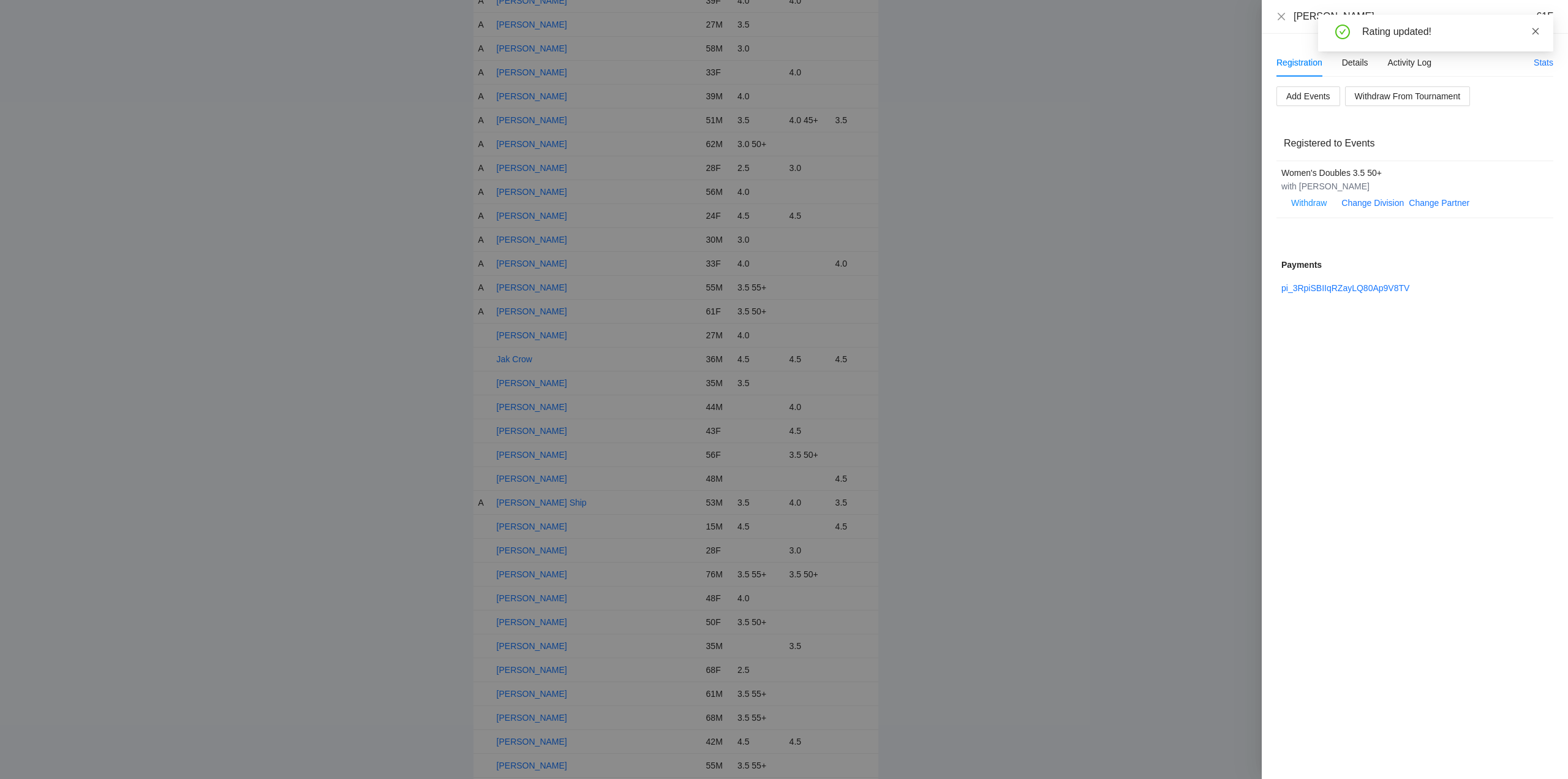
click at [1537, 32] on icon "close" at bounding box center [1535, 31] width 7 height 7
click at [1281, 14] on icon "close" at bounding box center [1281, 16] width 10 height 10
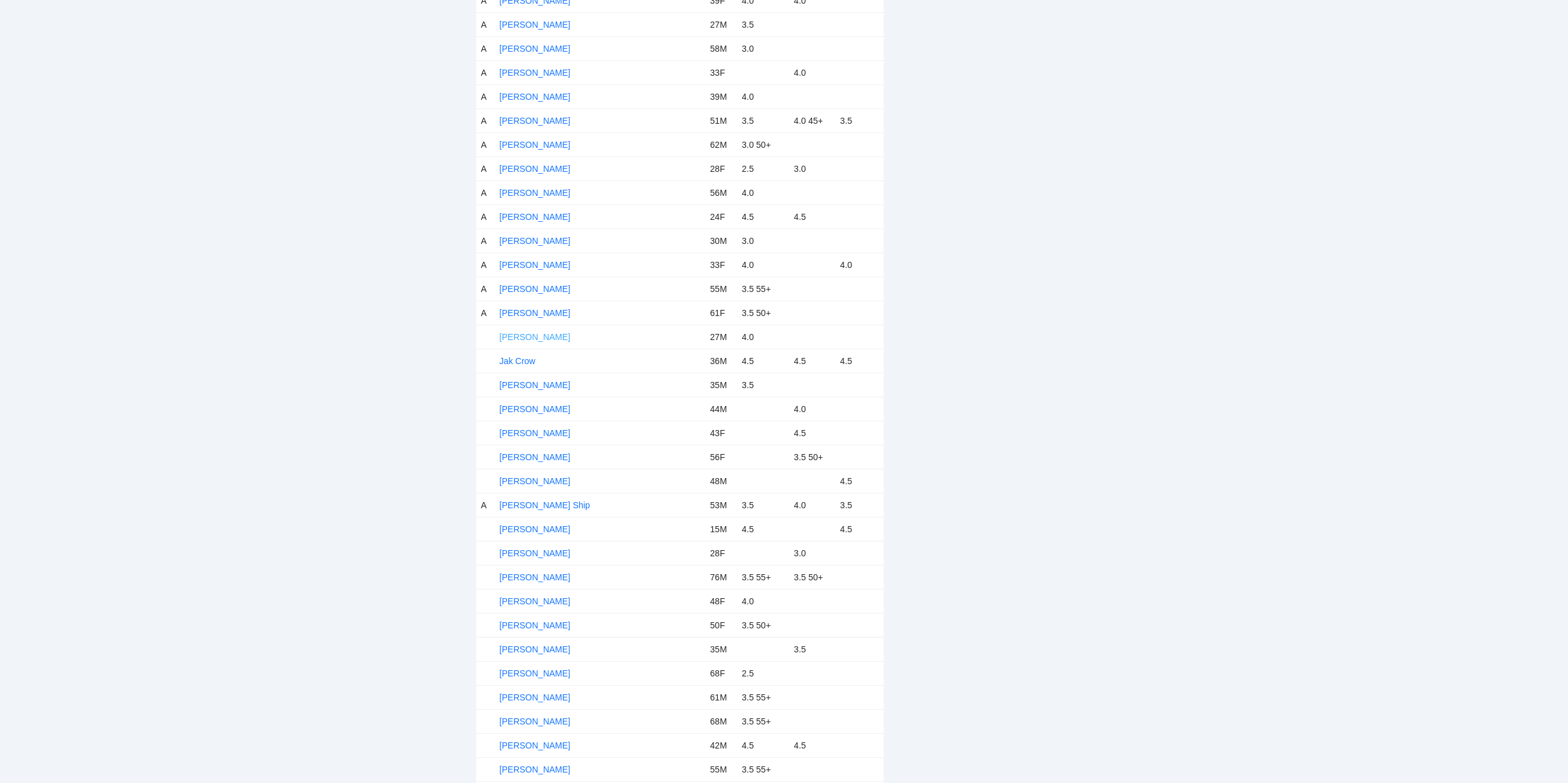
click at [531, 336] on link "Jack Peterson" at bounding box center [535, 337] width 71 height 10
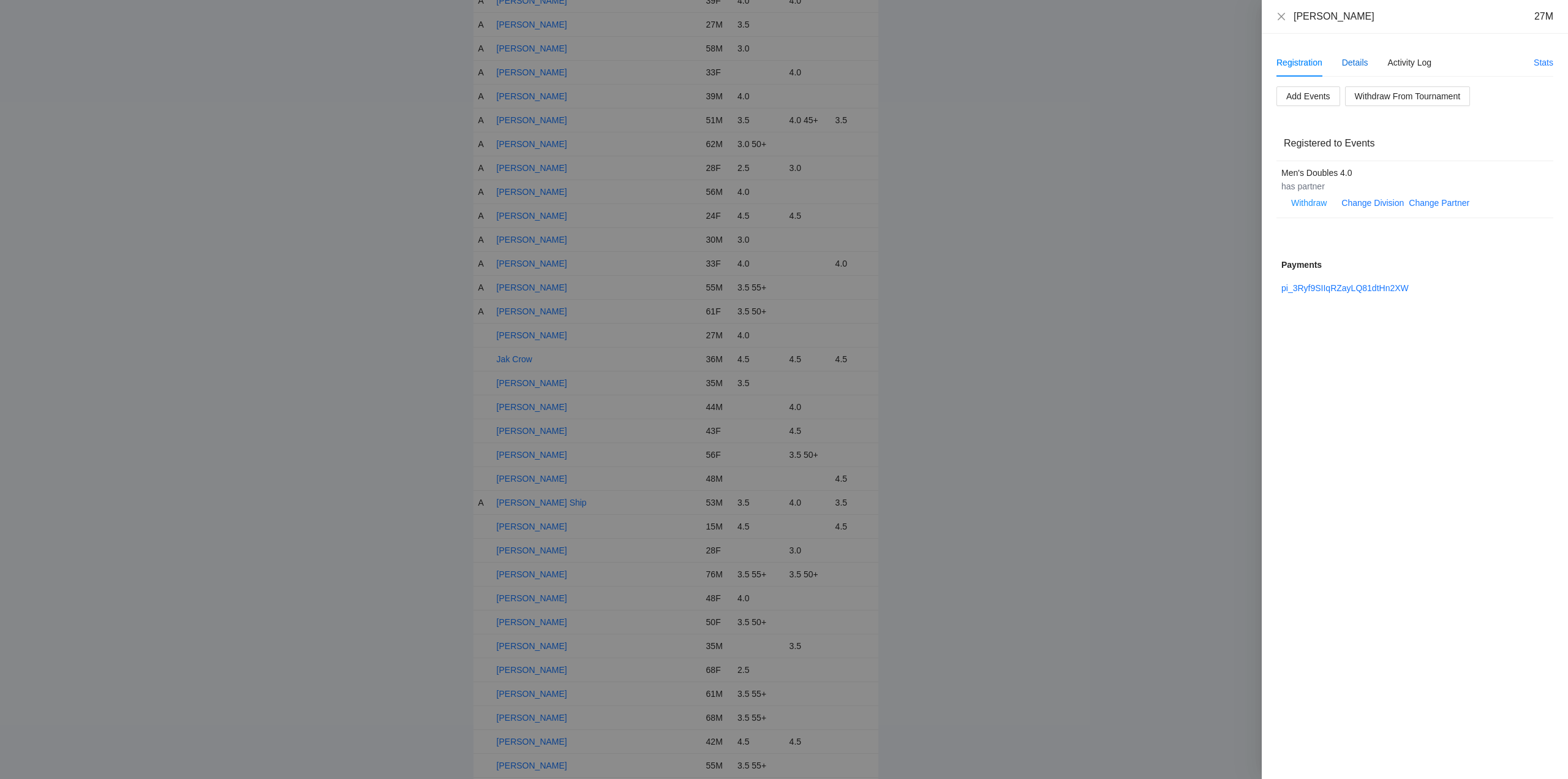
click at [1358, 62] on div "Details" at bounding box center [1354, 63] width 27 height 14
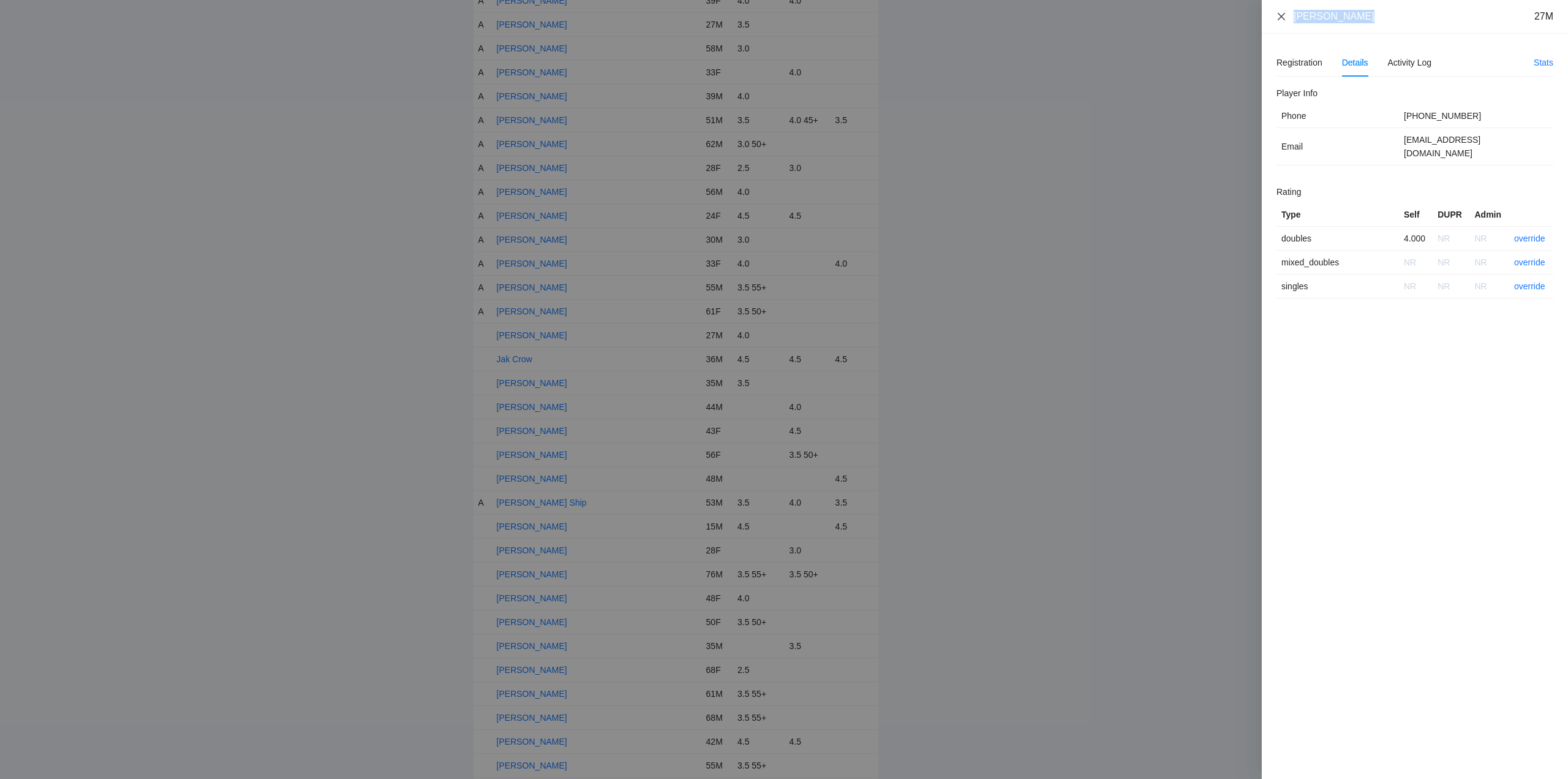
drag, startPoint x: 1309, startPoint y: 21, endPoint x: 1280, endPoint y: 21, distance: 29.0
click at [1280, 21] on div "Jack Peterson 27M" at bounding box center [1415, 17] width 277 height 14
click at [1523, 233] on link "override" at bounding box center [1529, 238] width 31 height 10
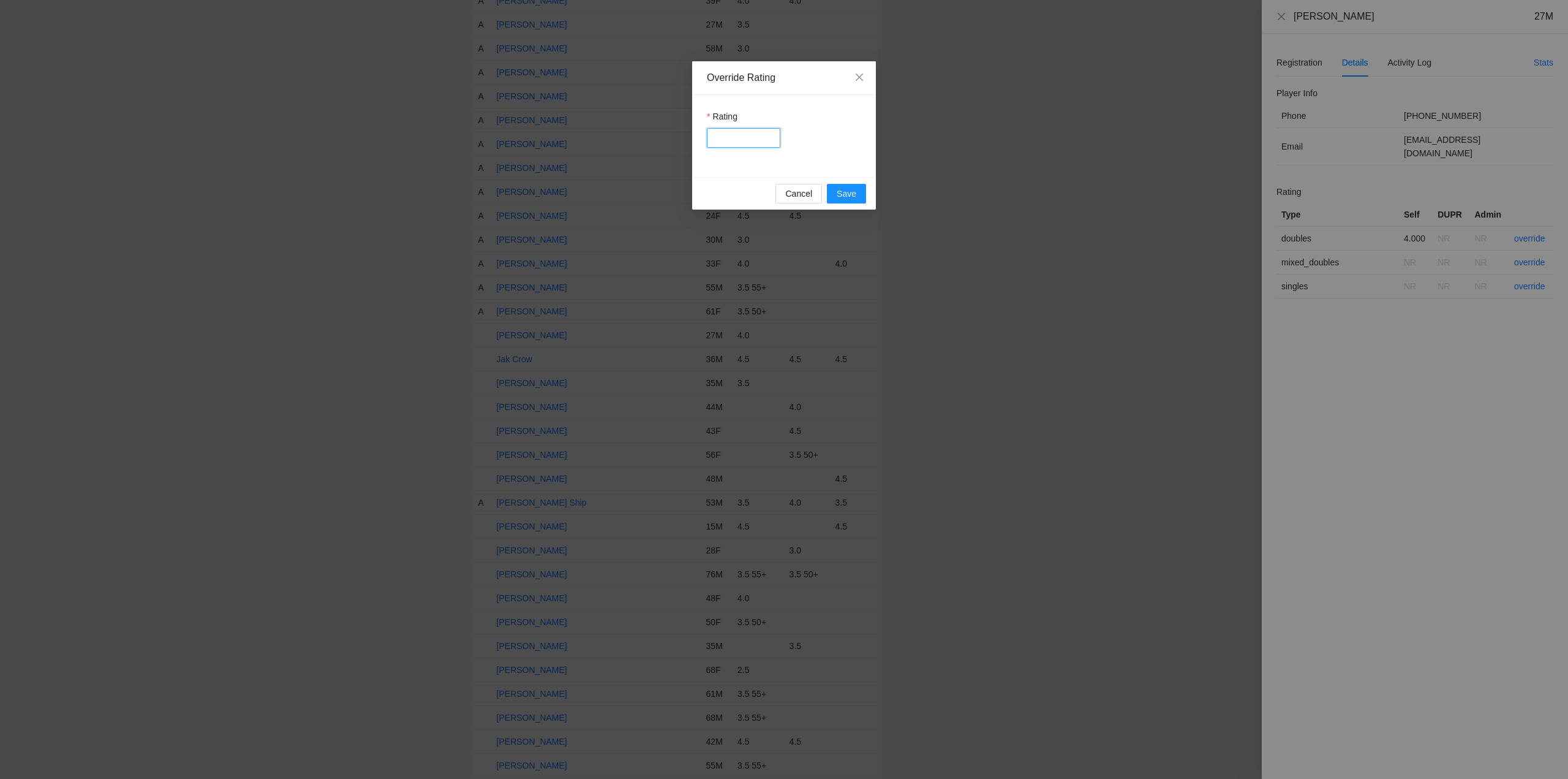
click at [735, 137] on input "Rating" at bounding box center [744, 138] width 73 height 20
type input "***"
click at [853, 195] on span "Save" at bounding box center [847, 194] width 20 height 14
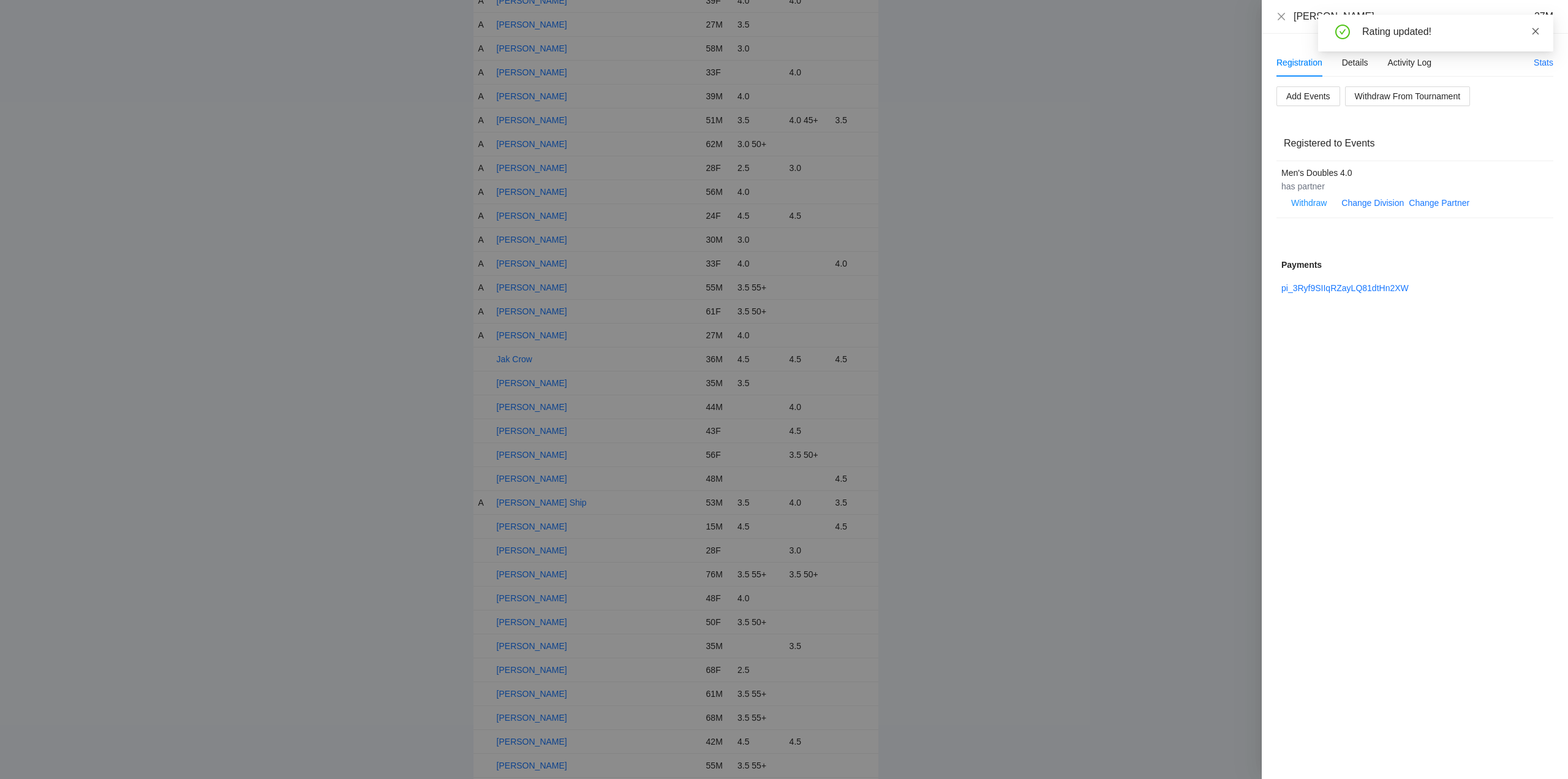
click at [1537, 31] on icon "close" at bounding box center [1535, 31] width 8 height 8
click at [1280, 15] on icon "close" at bounding box center [1281, 16] width 10 height 10
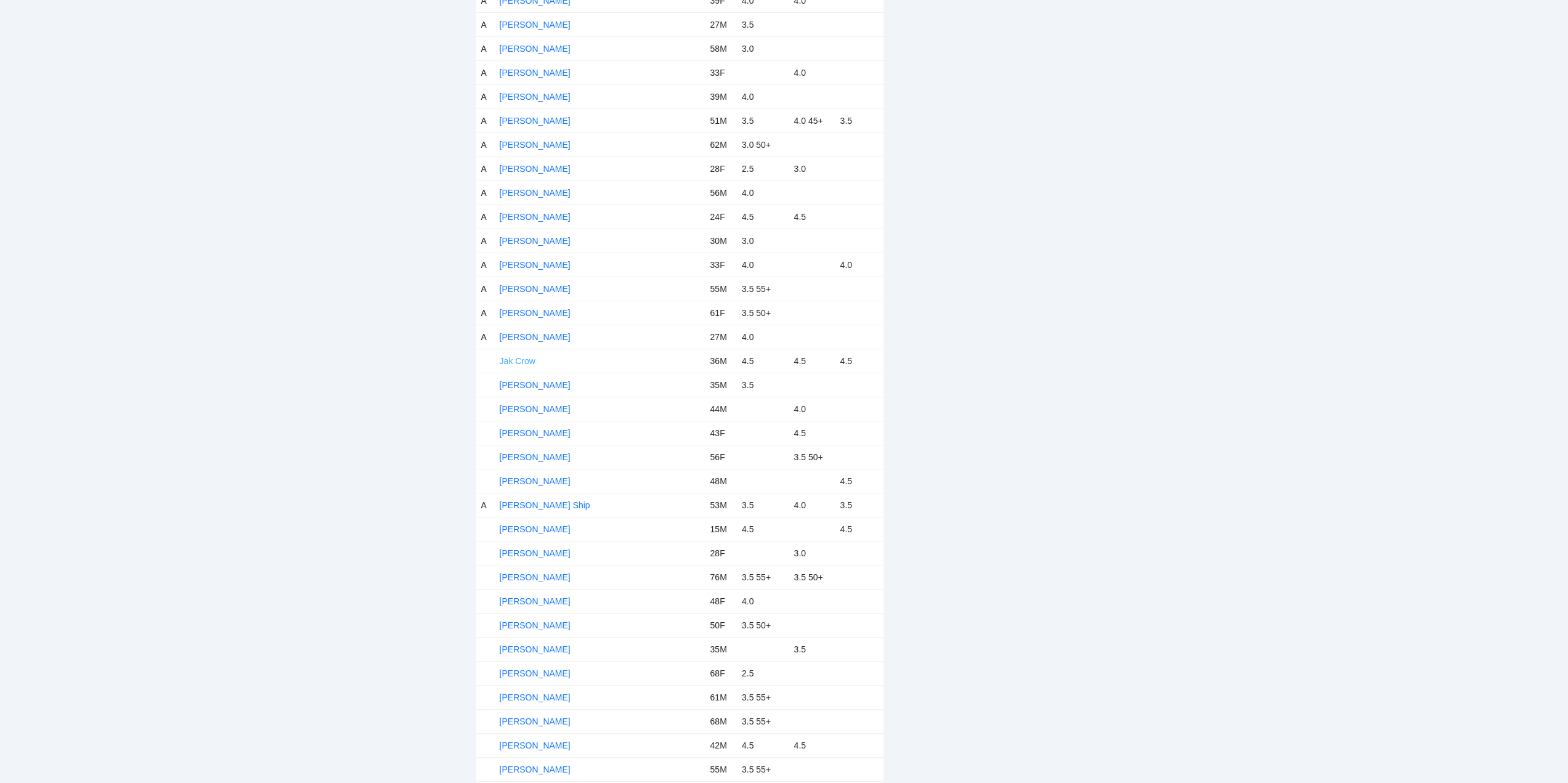
click at [525, 359] on link "Jak Crow" at bounding box center [517, 360] width 36 height 10
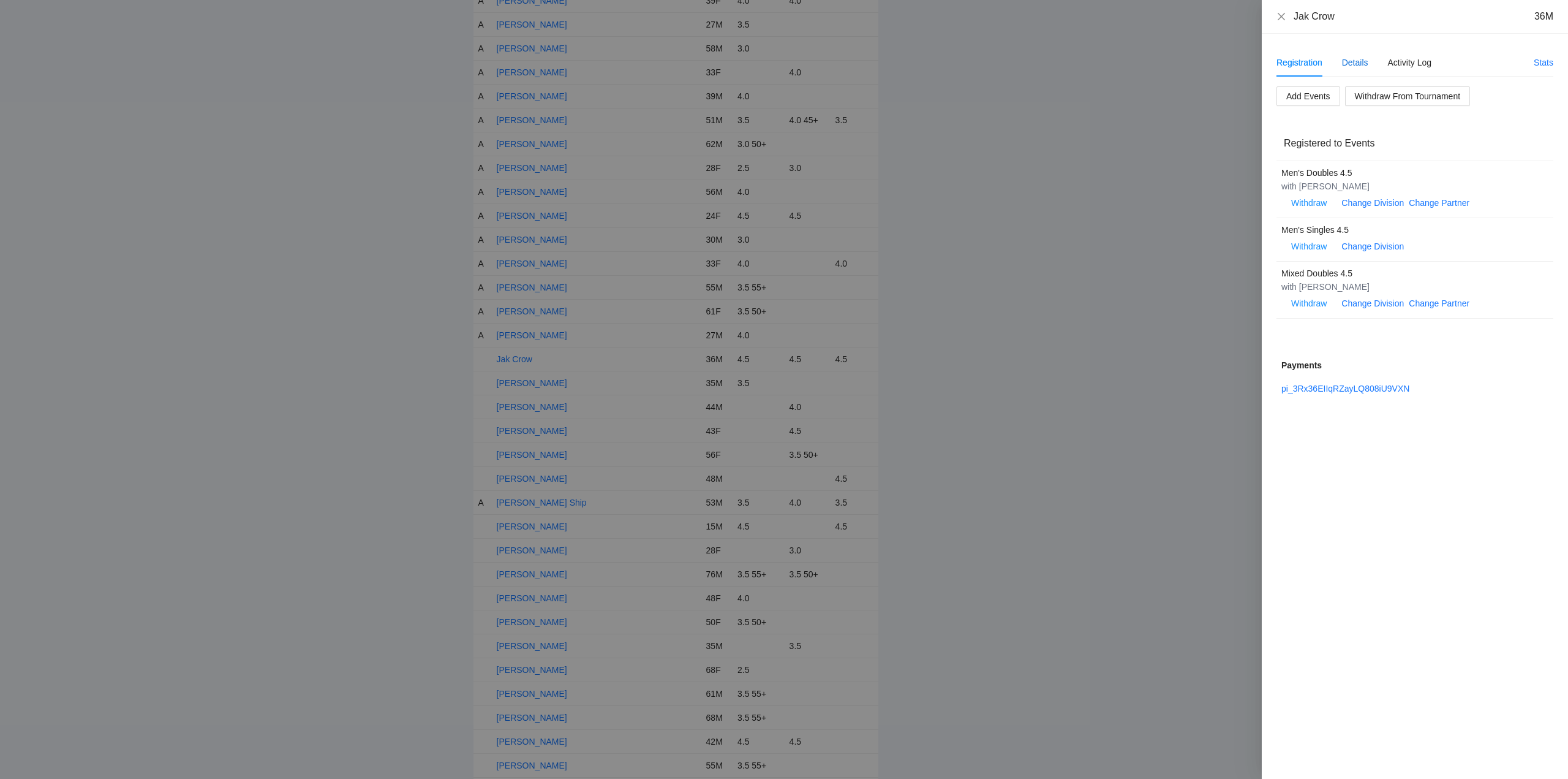
click at [1358, 64] on div "Details" at bounding box center [1354, 63] width 27 height 14
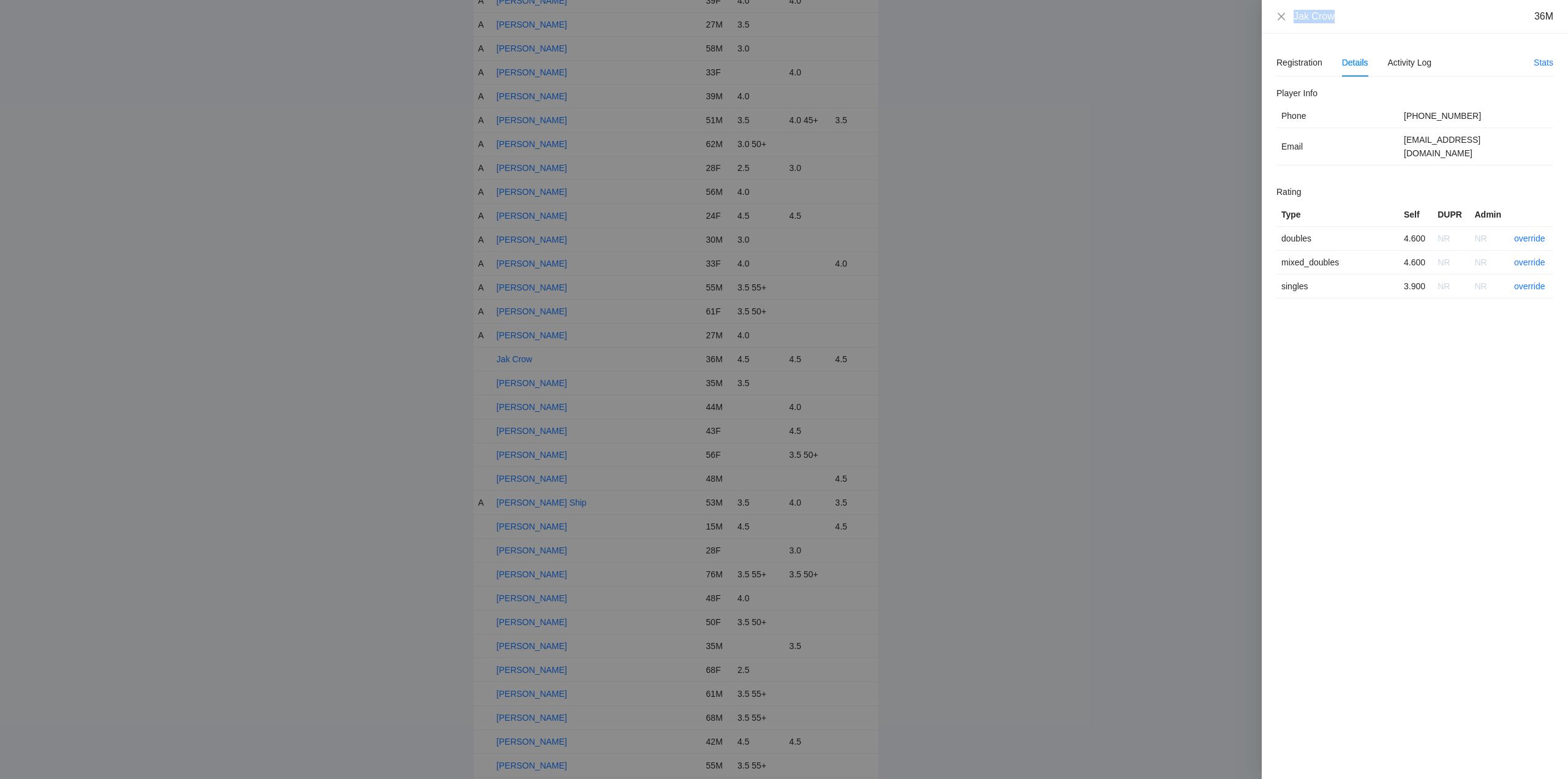
drag, startPoint x: 1344, startPoint y: 24, endPoint x: 1288, endPoint y: 24, distance: 56.0
click at [1288, 24] on div "Jak Crow 36M" at bounding box center [1415, 17] width 307 height 34
click at [1529, 233] on link "override" at bounding box center [1529, 238] width 31 height 10
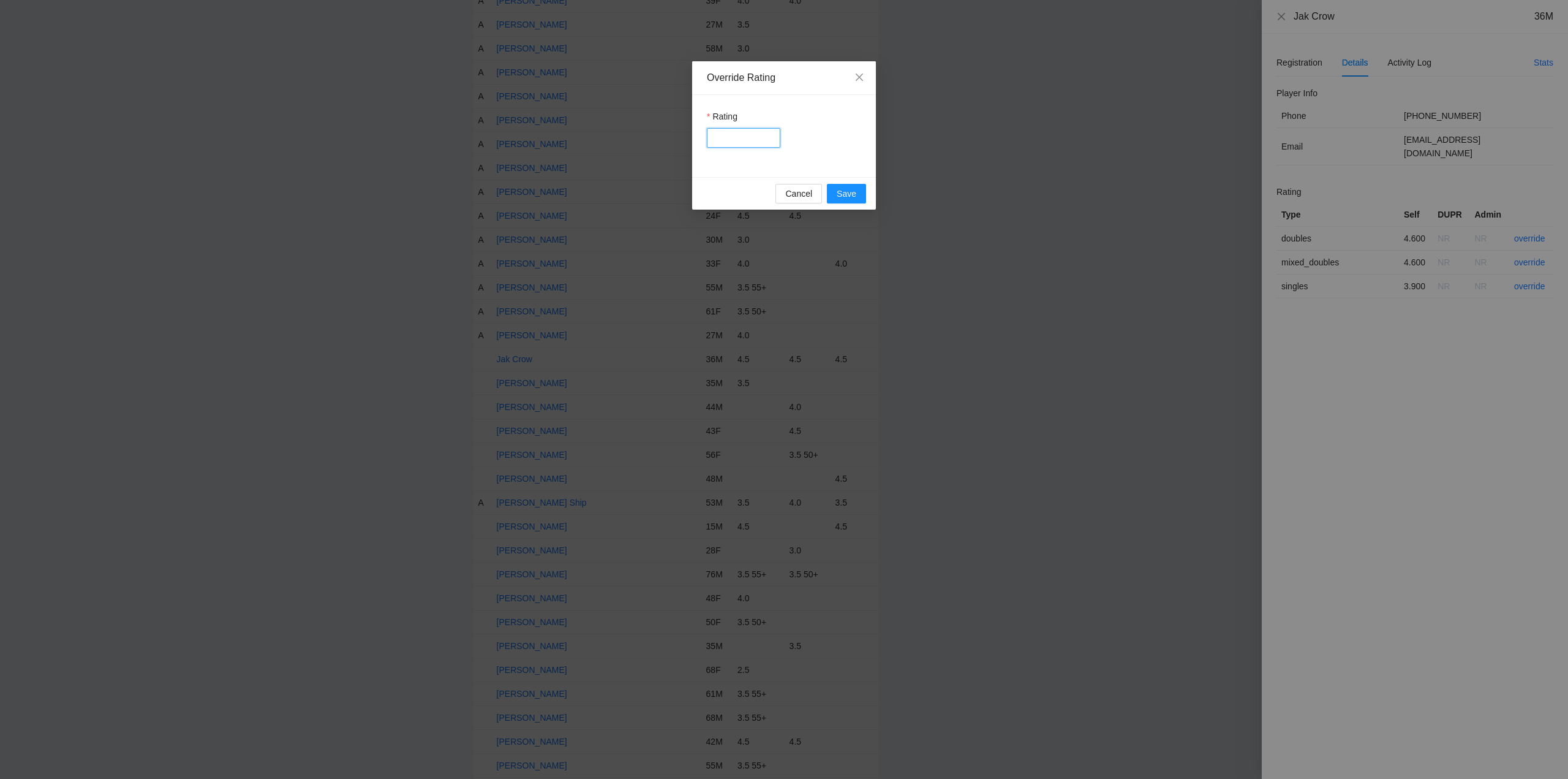
click at [742, 137] on input "Rating" at bounding box center [744, 138] width 73 height 20
type input "***"
click at [845, 195] on span "Save" at bounding box center [847, 194] width 20 height 14
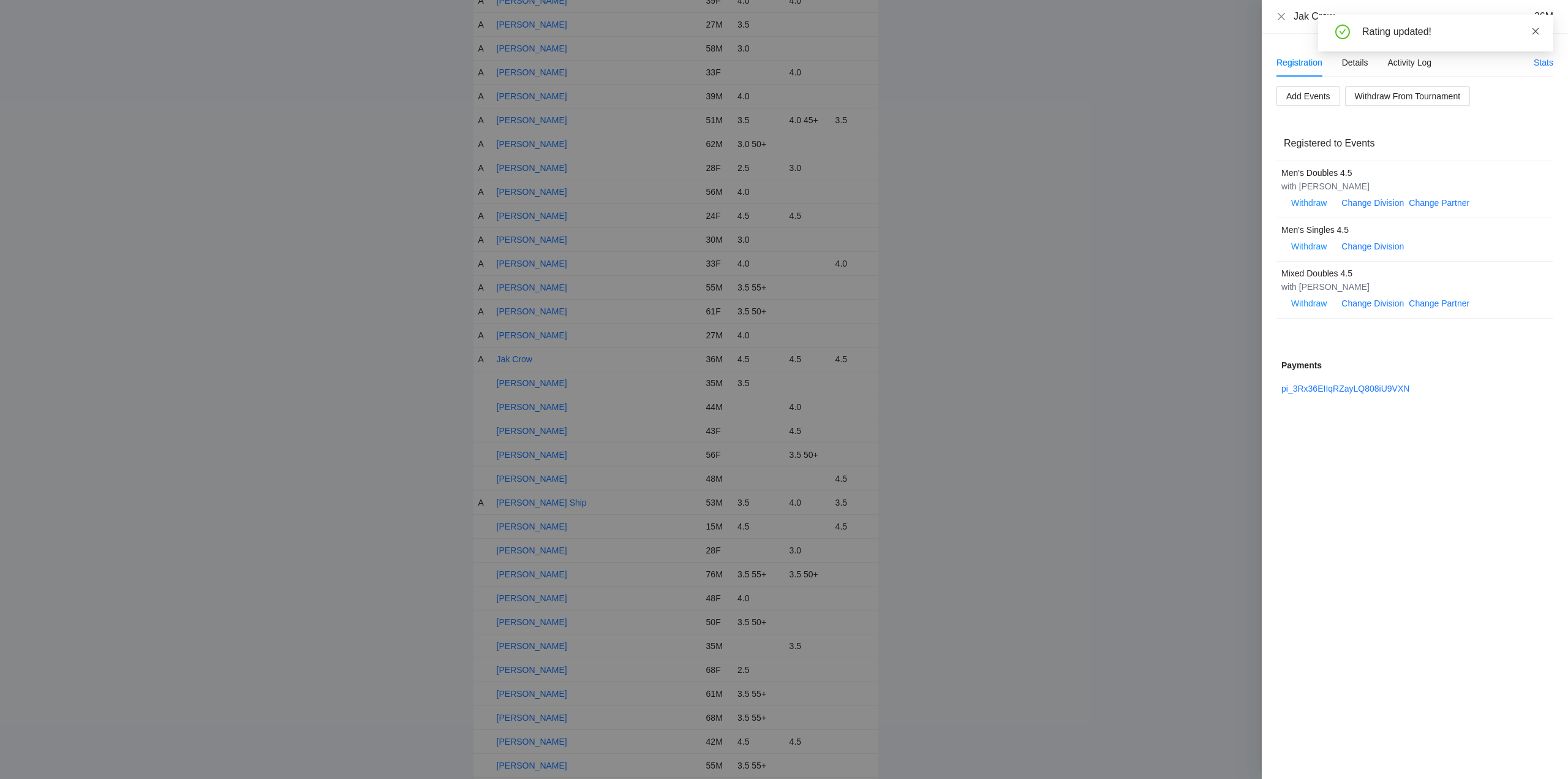
click at [1537, 28] on icon "close" at bounding box center [1535, 31] width 8 height 8
click at [1279, 17] on icon "close" at bounding box center [1281, 16] width 10 height 10
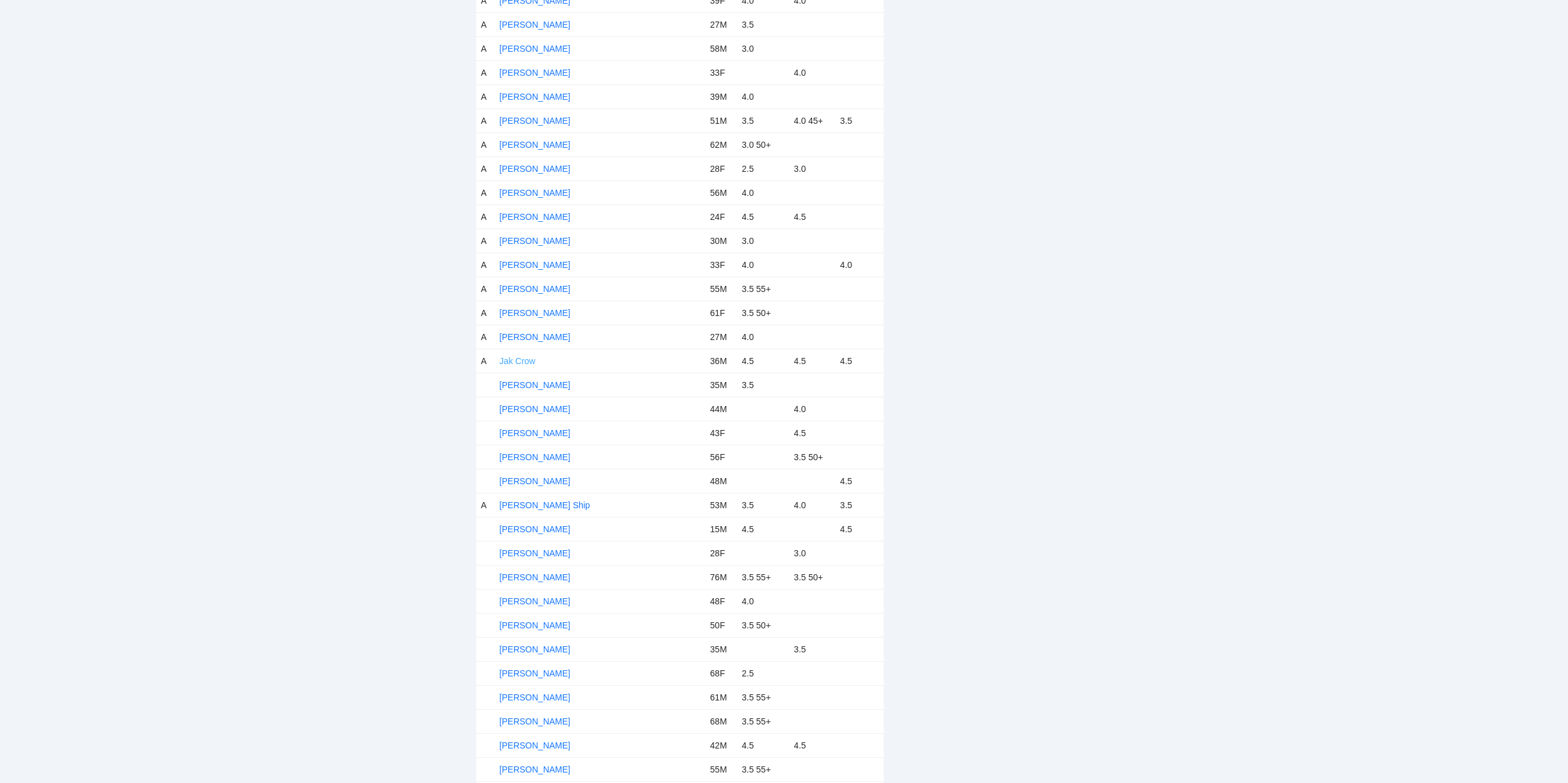
click at [533, 359] on link "Jak Crow" at bounding box center [517, 360] width 36 height 10
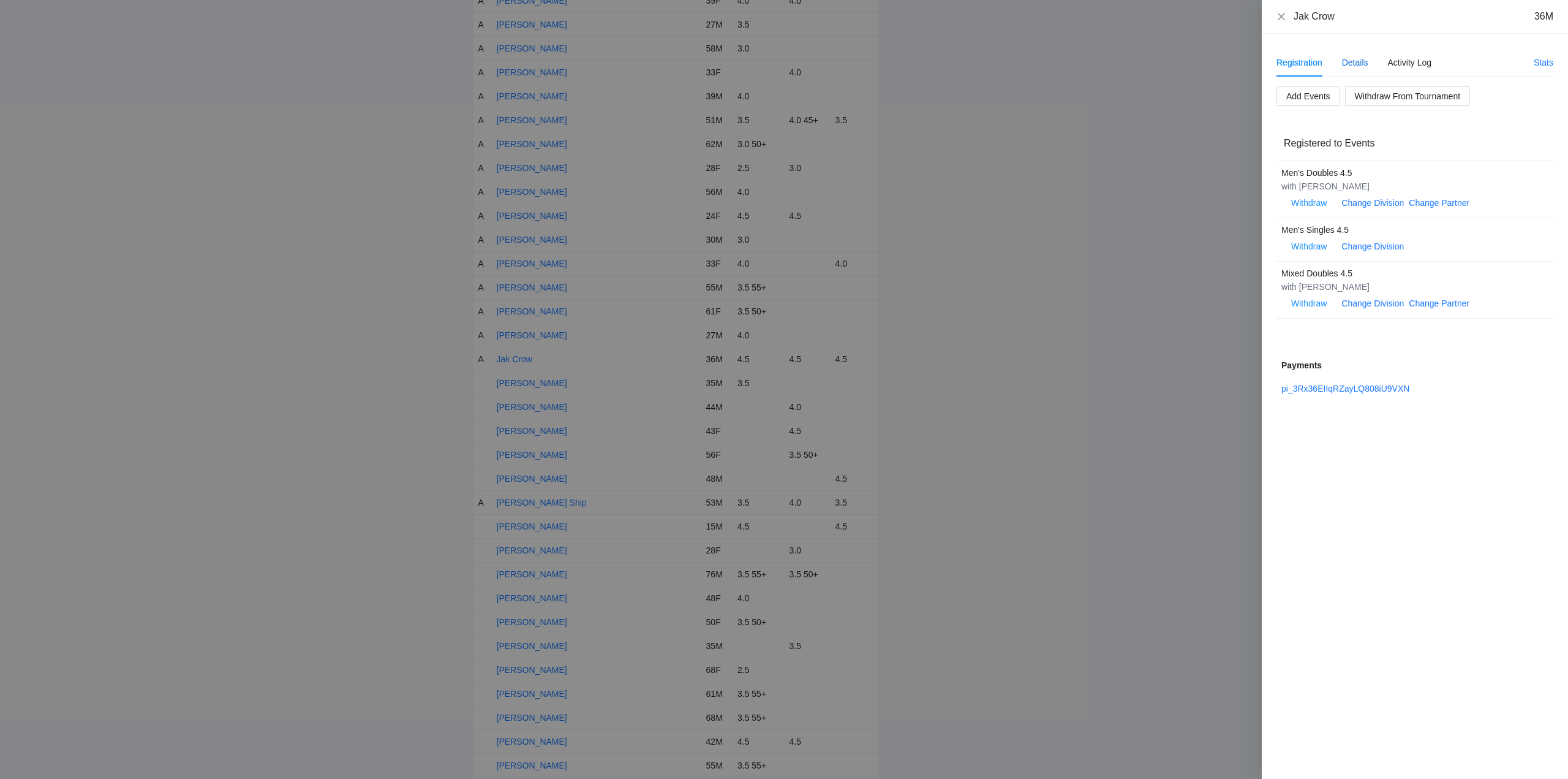
click at [1357, 63] on div "Details" at bounding box center [1354, 63] width 27 height 14
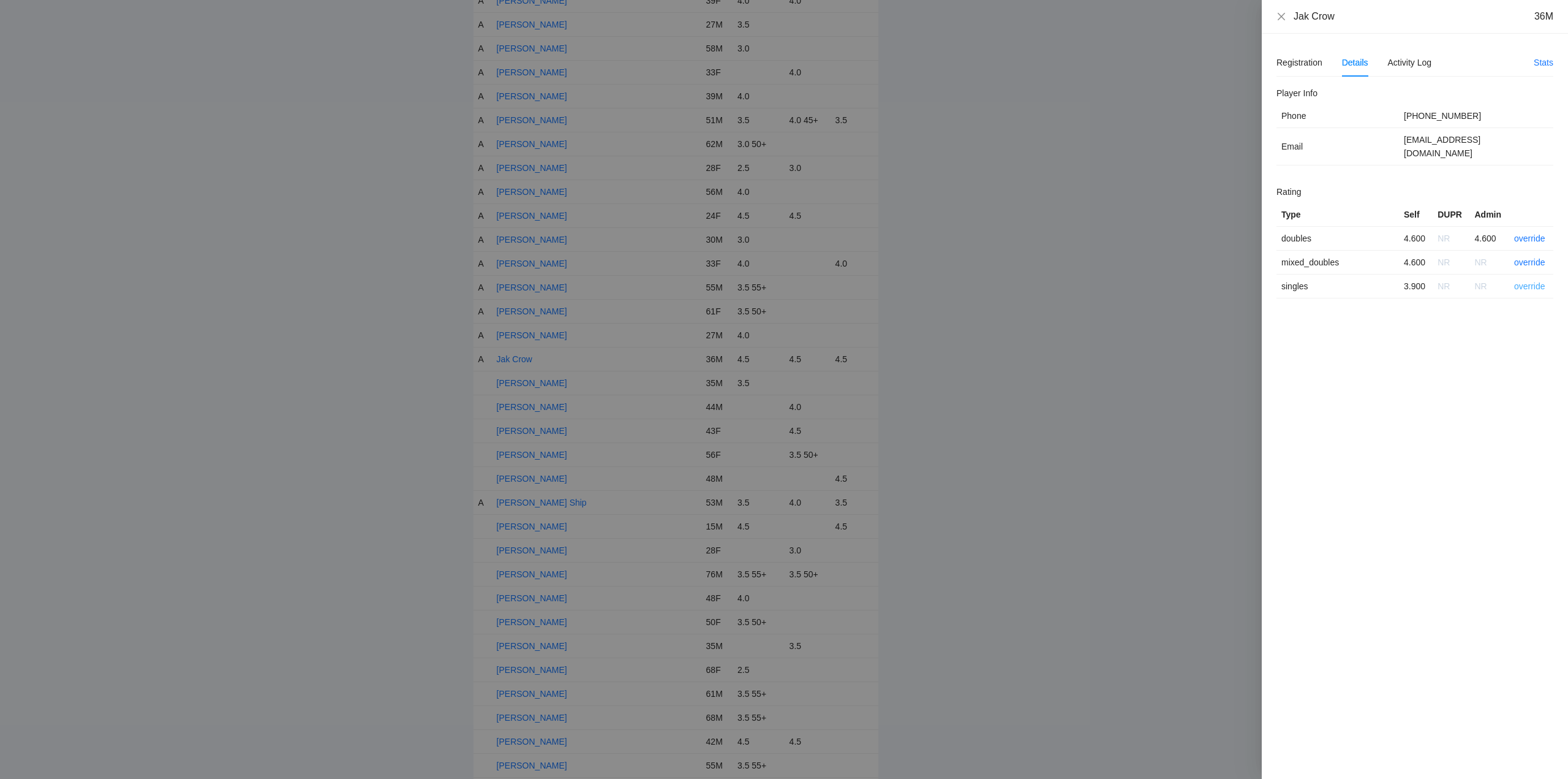
click at [1531, 282] on link "override" at bounding box center [1529, 286] width 31 height 10
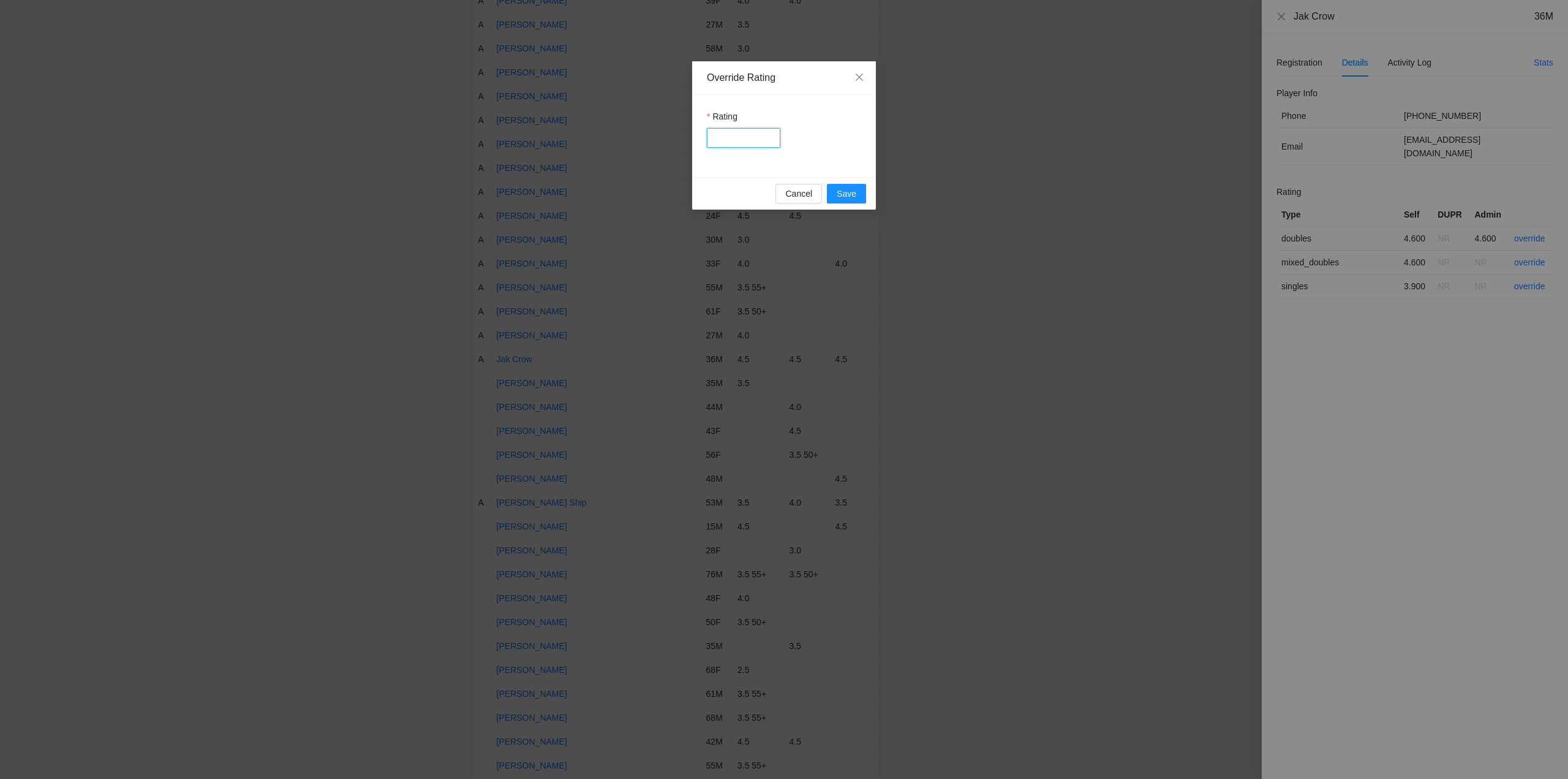
click at [744, 140] on input "Rating" at bounding box center [744, 138] width 73 height 20
type input "***"
click at [848, 197] on span "Save" at bounding box center [847, 194] width 20 height 14
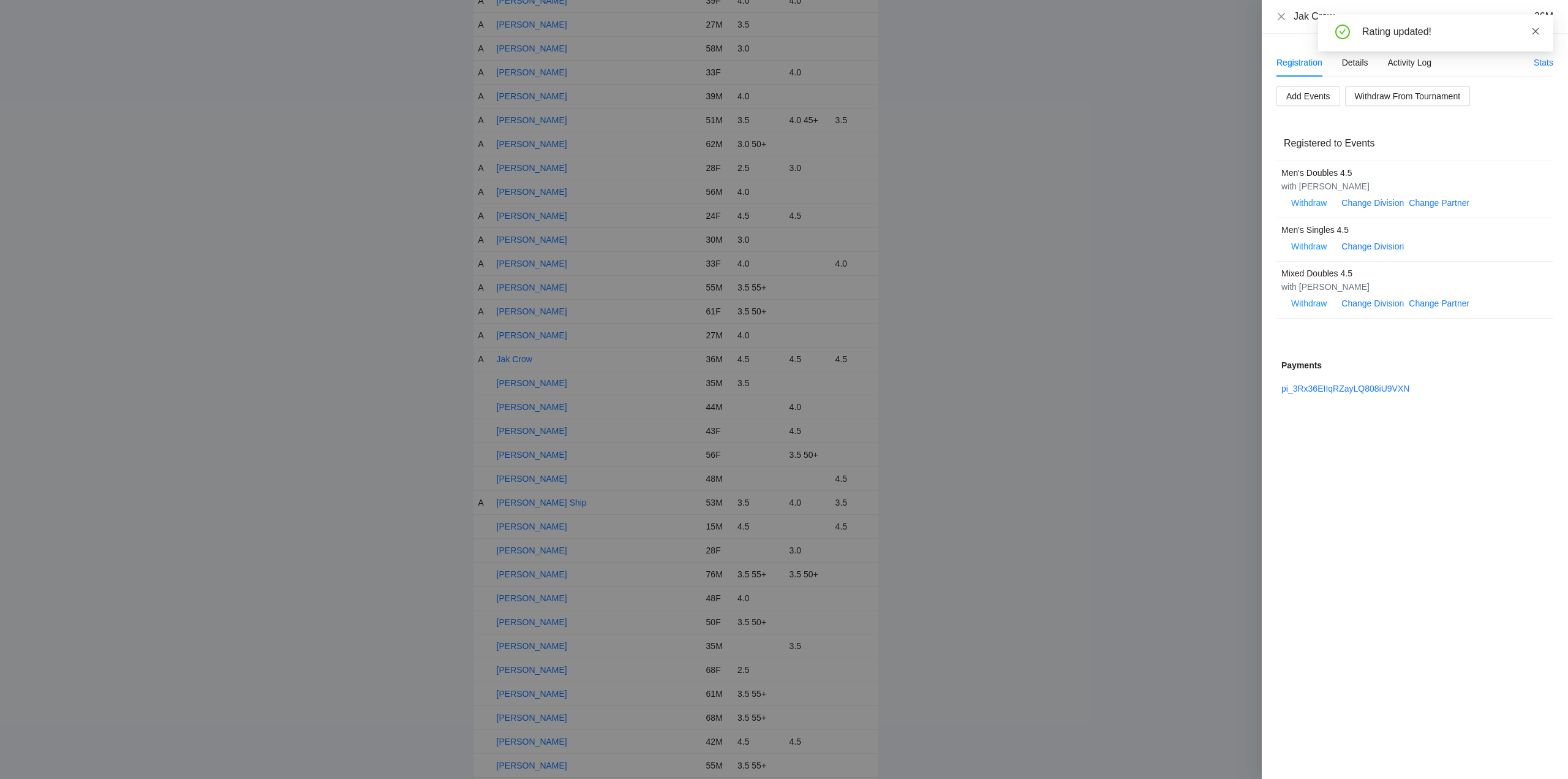
click at [1534, 31] on icon "close" at bounding box center [1535, 31] width 8 height 8
drag, startPoint x: 1280, startPoint y: 17, endPoint x: 1252, endPoint y: 57, distance: 48.8
click at [1280, 17] on icon "close" at bounding box center [1281, 16] width 8 height 8
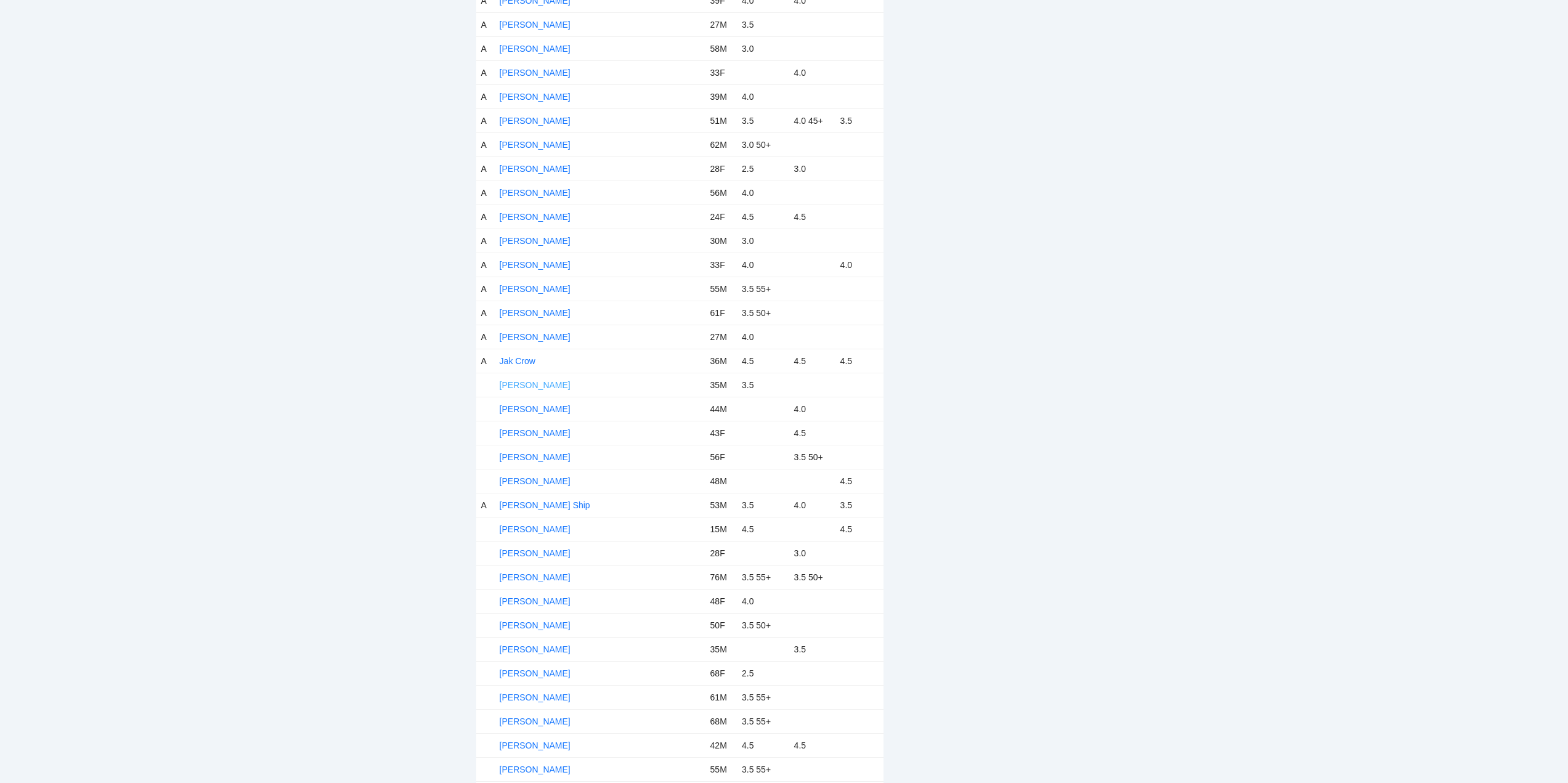
click at [529, 381] on link "Jake Mauer" at bounding box center [535, 384] width 71 height 10
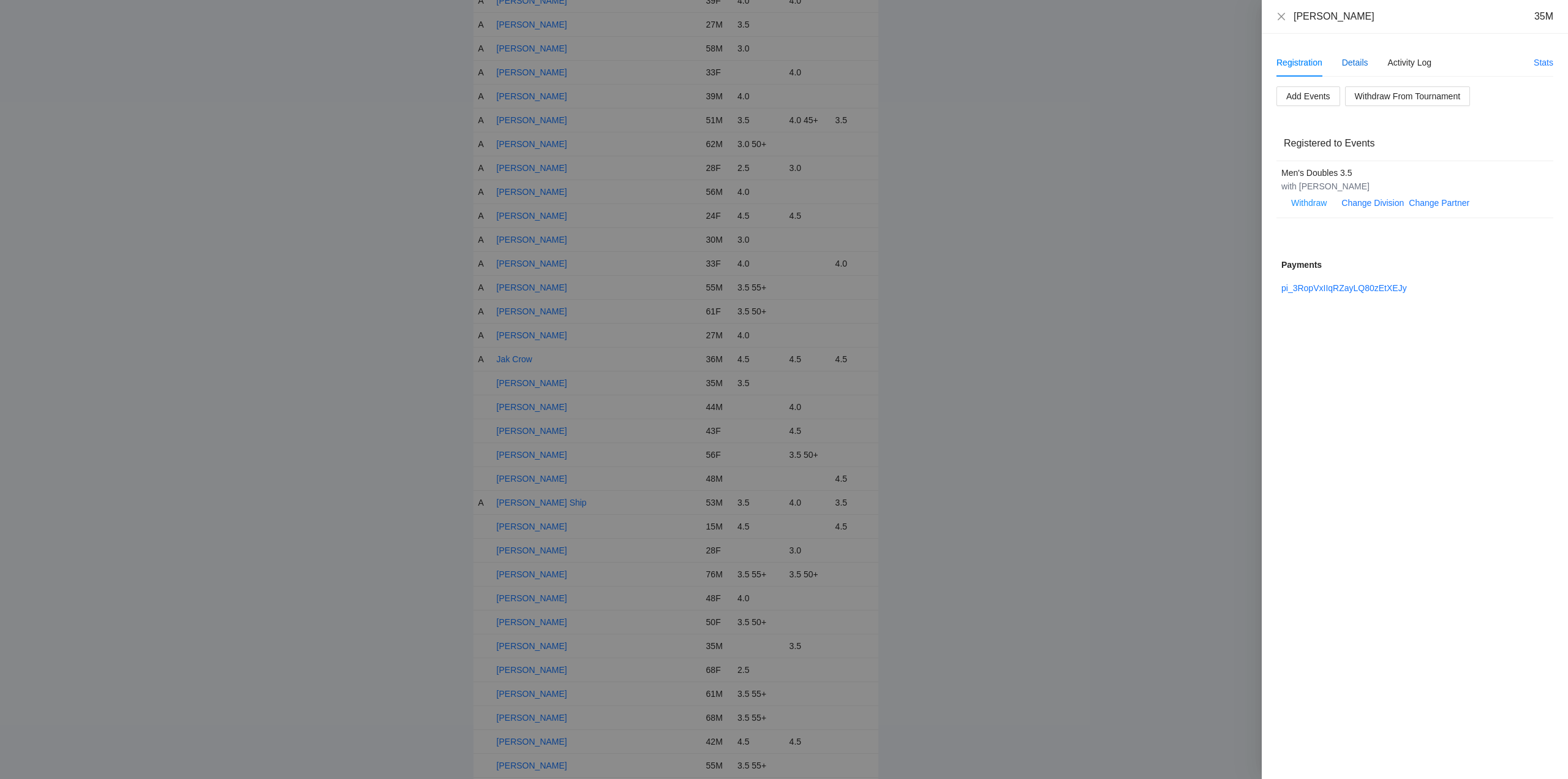
click at [1364, 64] on div "Details" at bounding box center [1354, 63] width 27 height 14
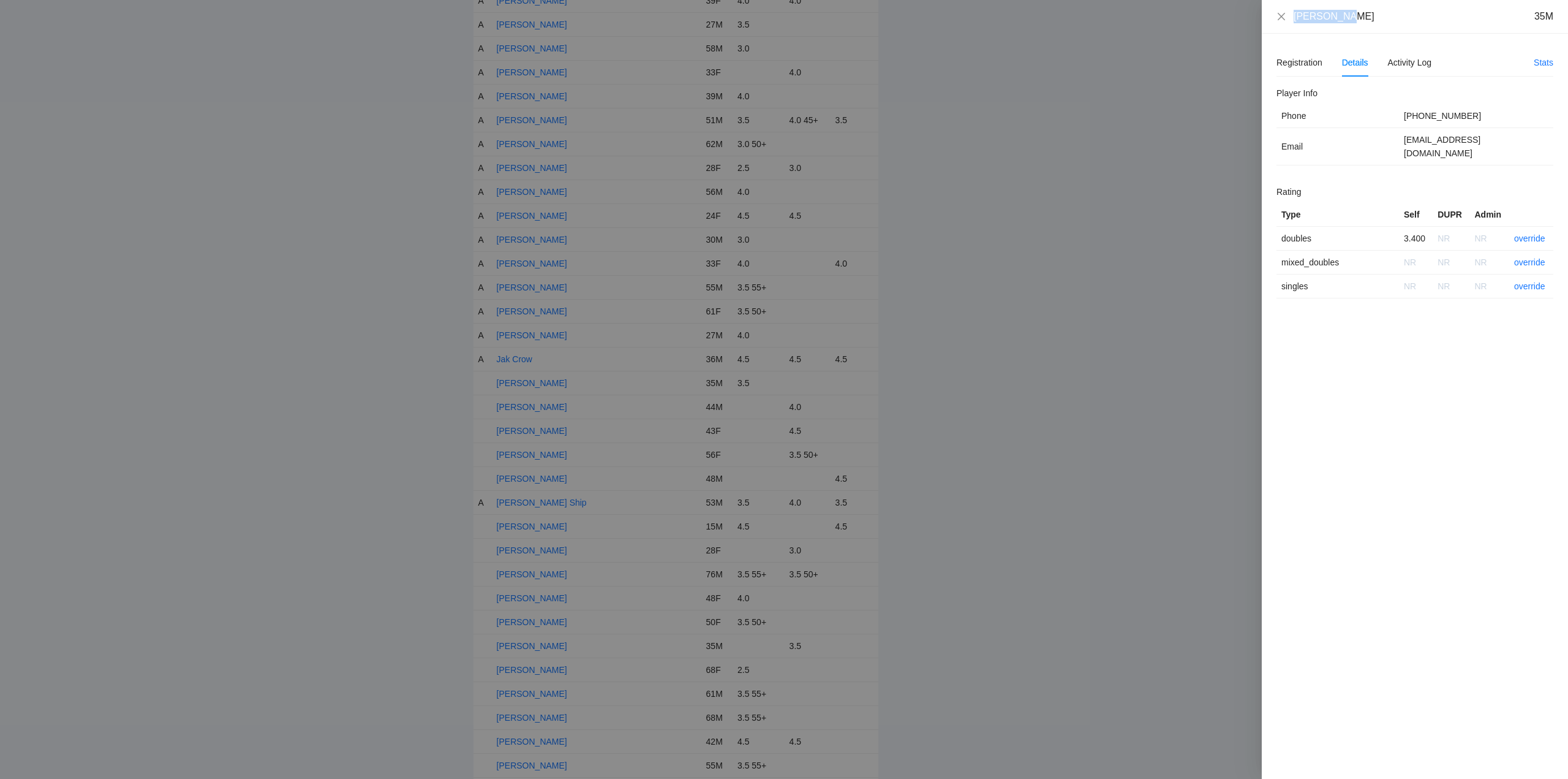
drag, startPoint x: 1351, startPoint y: 22, endPoint x: 1284, endPoint y: 22, distance: 67.0
click at [1284, 22] on div "Jake Mauer 35M" at bounding box center [1415, 17] width 277 height 14
click at [1531, 233] on link "override" at bounding box center [1529, 238] width 31 height 10
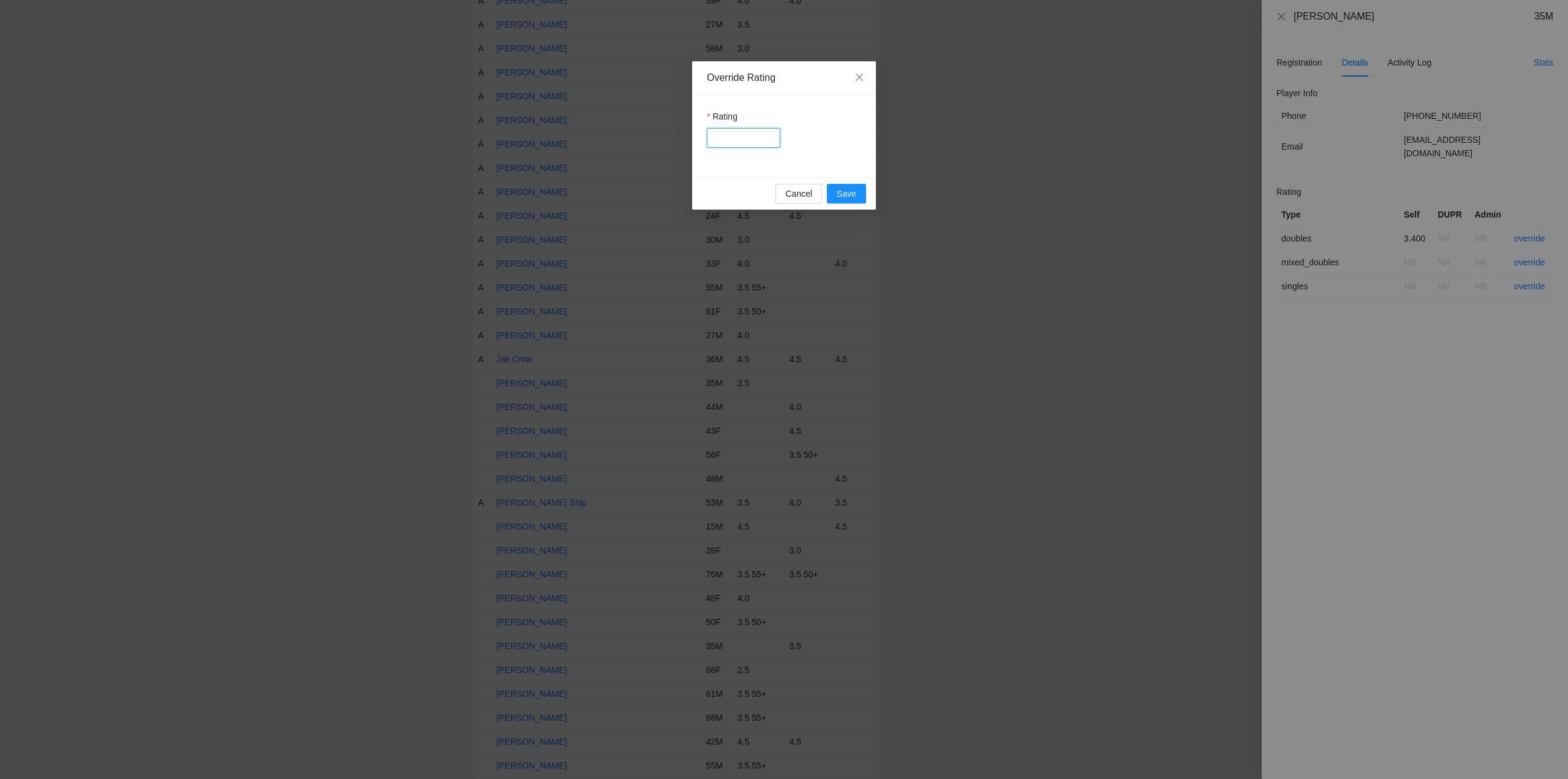
click at [747, 138] on input "Rating" at bounding box center [744, 138] width 73 height 20
type input "***"
click at [840, 189] on span "Save" at bounding box center [847, 194] width 20 height 14
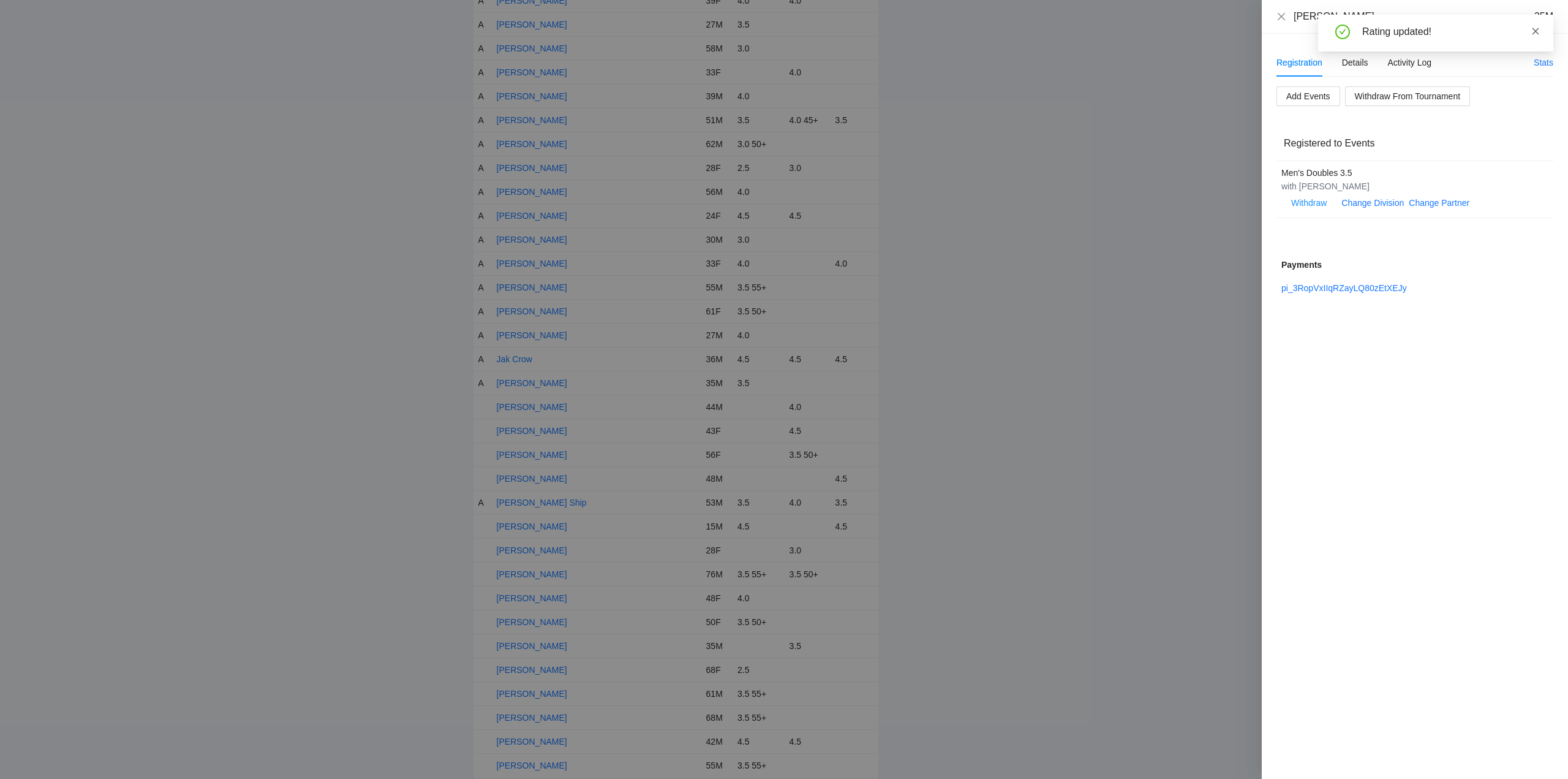
click at [1535, 33] on icon "close" at bounding box center [1535, 31] width 8 height 8
click at [1280, 14] on icon "close" at bounding box center [1281, 16] width 10 height 10
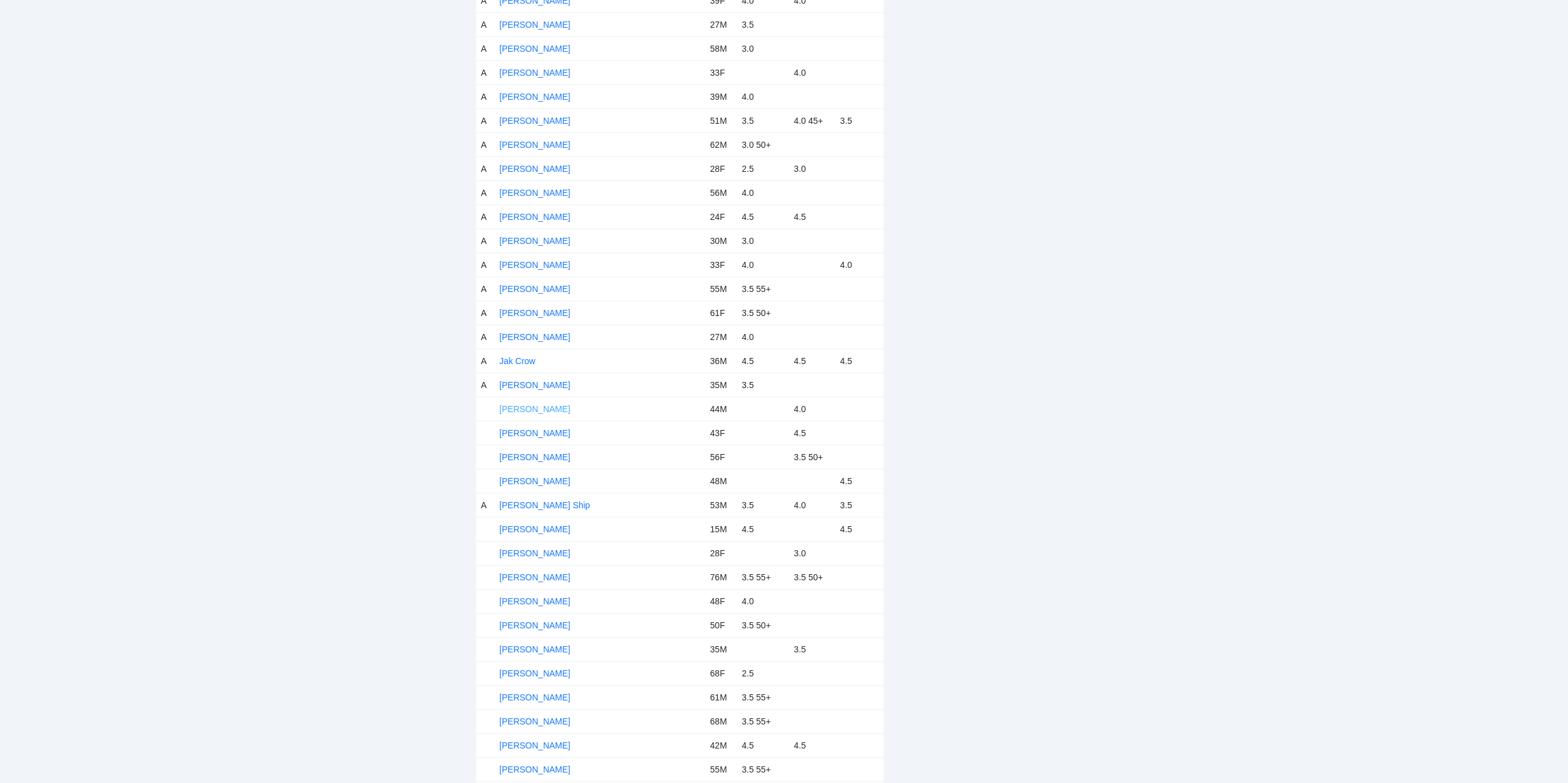
click at [537, 408] on link "James Wickman" at bounding box center [535, 409] width 71 height 10
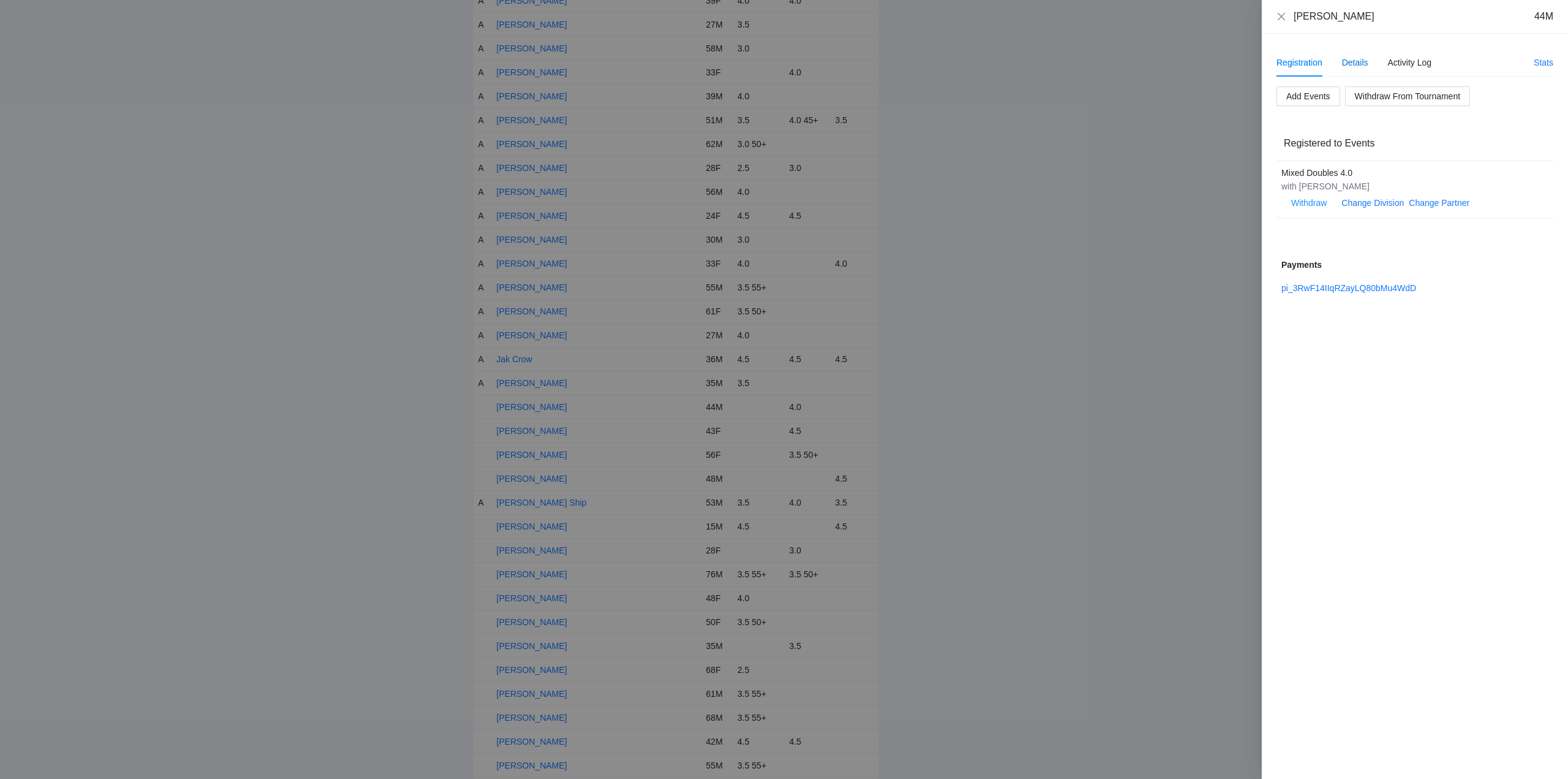
click at [1358, 63] on div "Details" at bounding box center [1354, 63] width 27 height 14
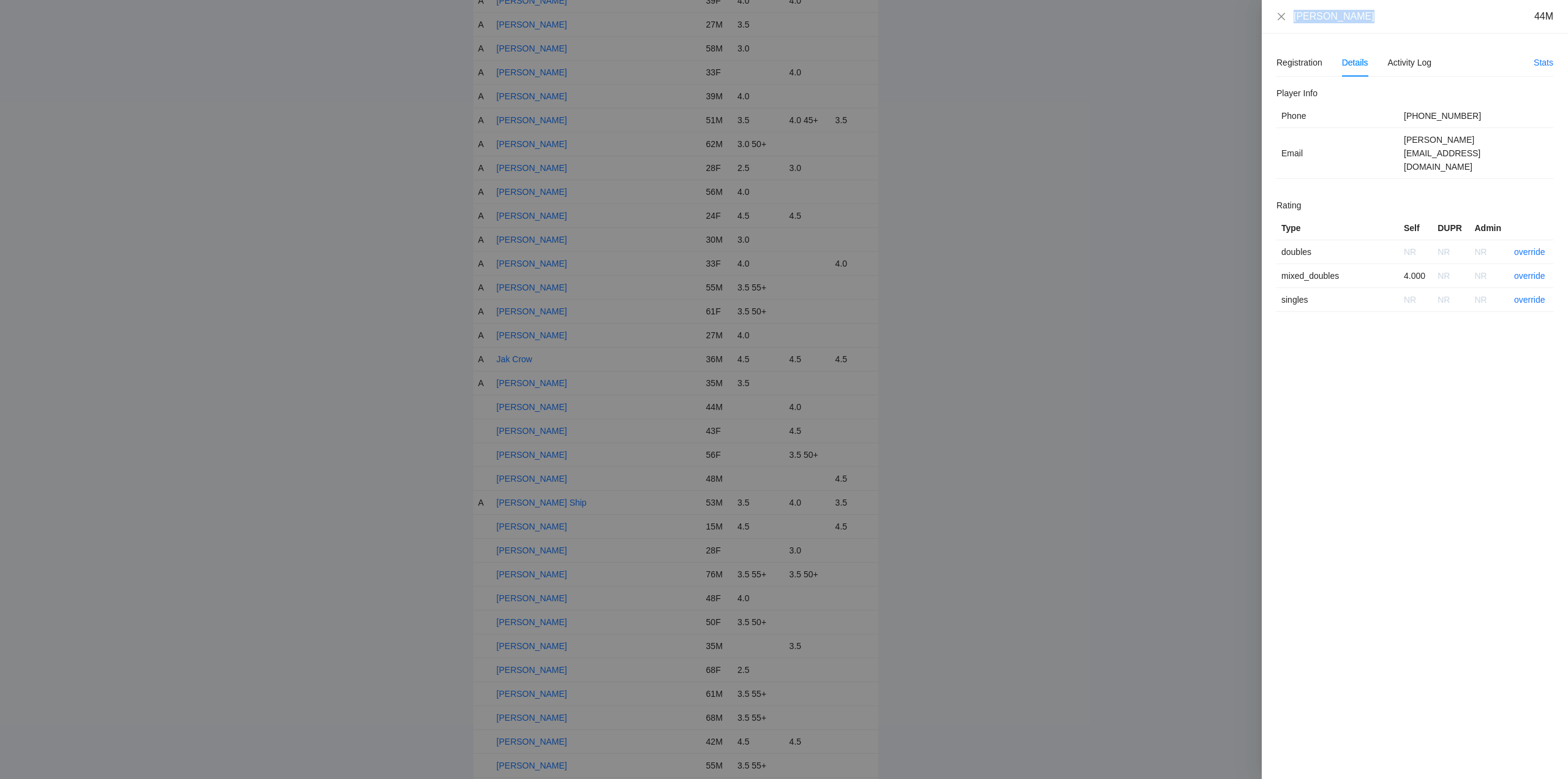
drag, startPoint x: 1370, startPoint y: 24, endPoint x: 1290, endPoint y: 18, distance: 80.2
click at [1280, 23] on div "James Wickman 44M" at bounding box center [1415, 17] width 307 height 34
click at [1525, 271] on link "override" at bounding box center [1529, 275] width 31 height 10
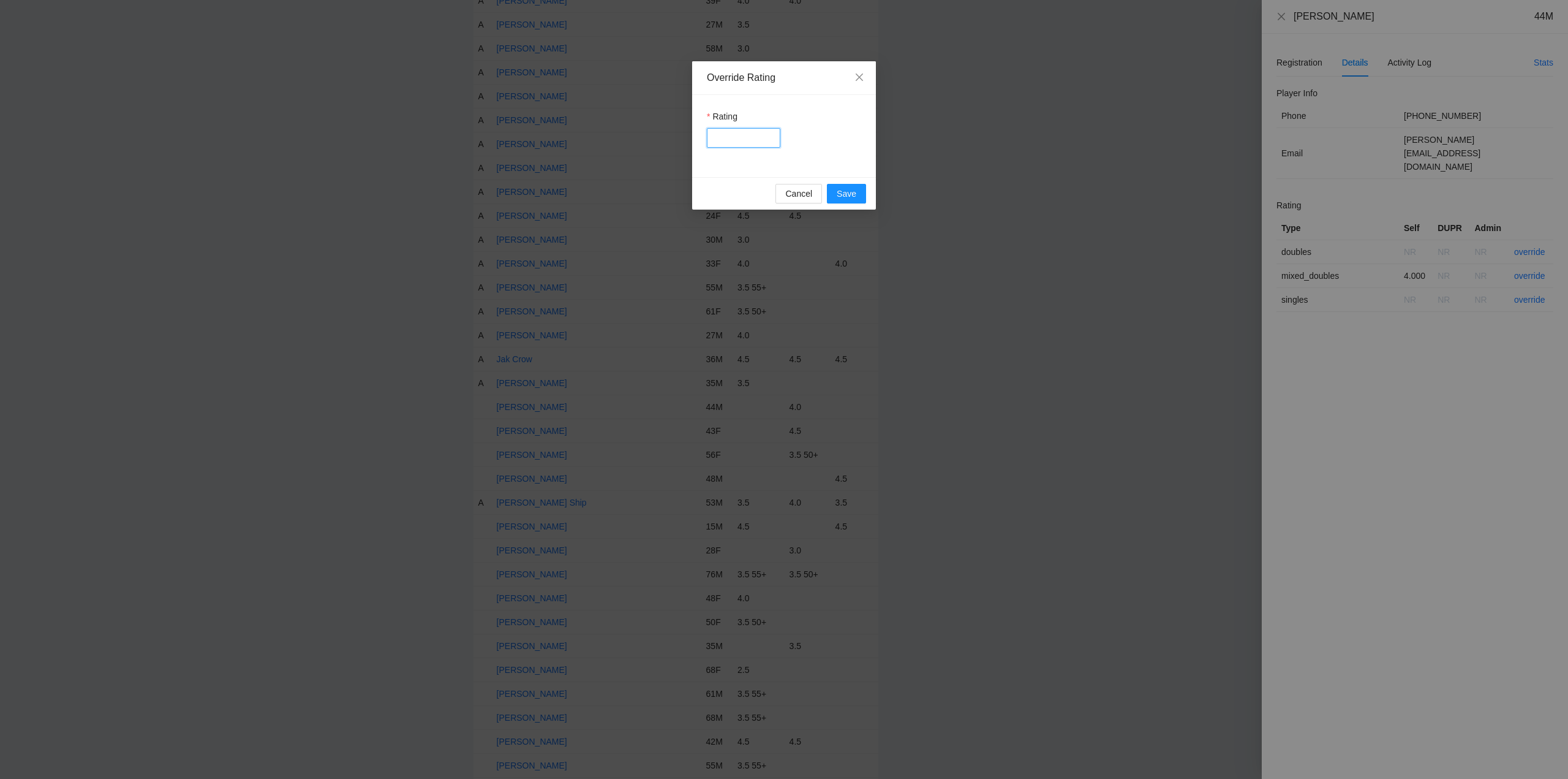
click at [758, 137] on input "Rating" at bounding box center [744, 138] width 73 height 20
type input "***"
click at [844, 195] on span "Save" at bounding box center [847, 194] width 20 height 14
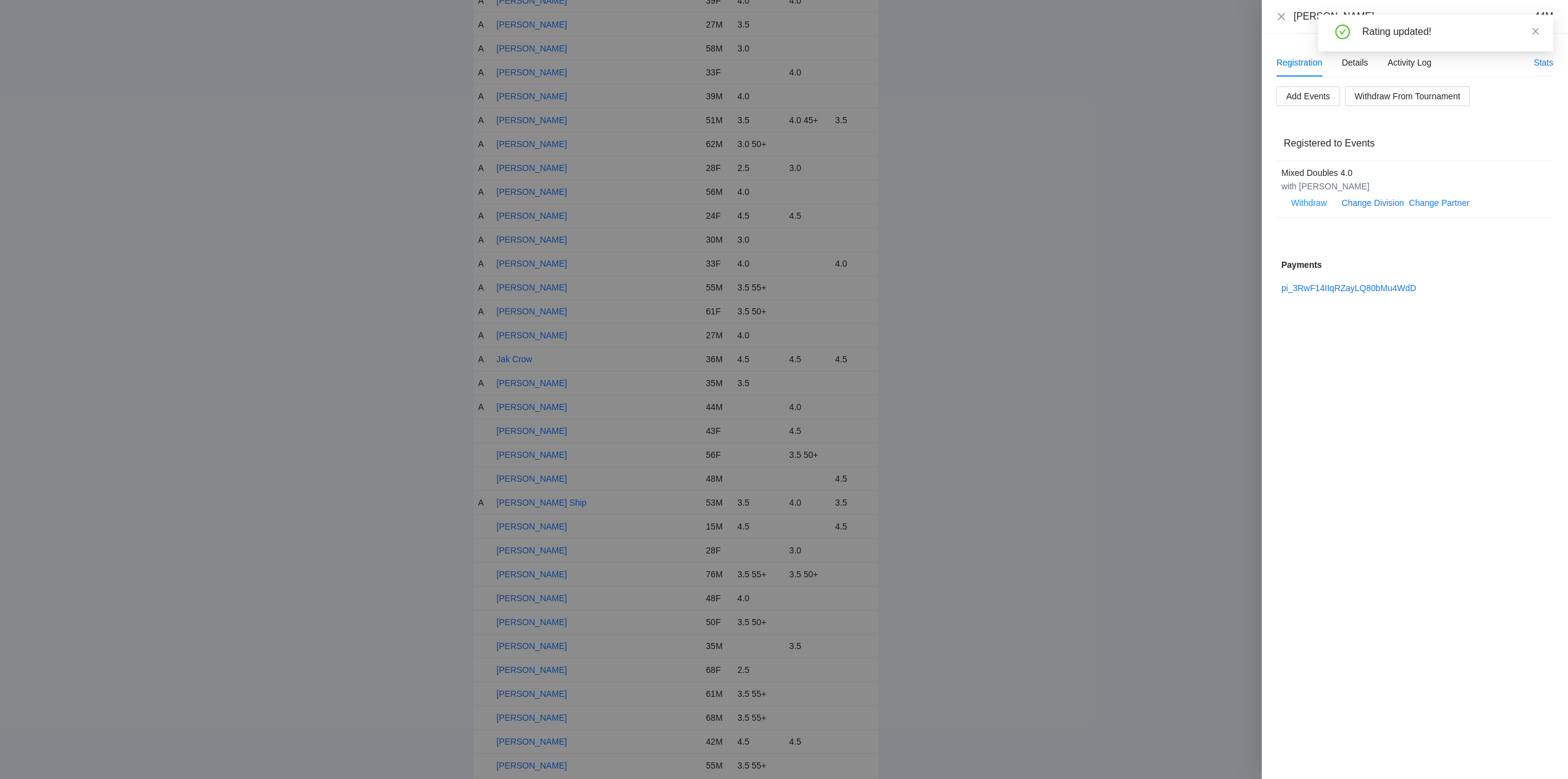
drag, startPoint x: 1534, startPoint y: 33, endPoint x: 1520, endPoint y: 44, distance: 17.8
click at [1534, 32] on icon "close" at bounding box center [1535, 31] width 7 height 7
click at [1278, 14] on icon "close" at bounding box center [1281, 16] width 10 height 10
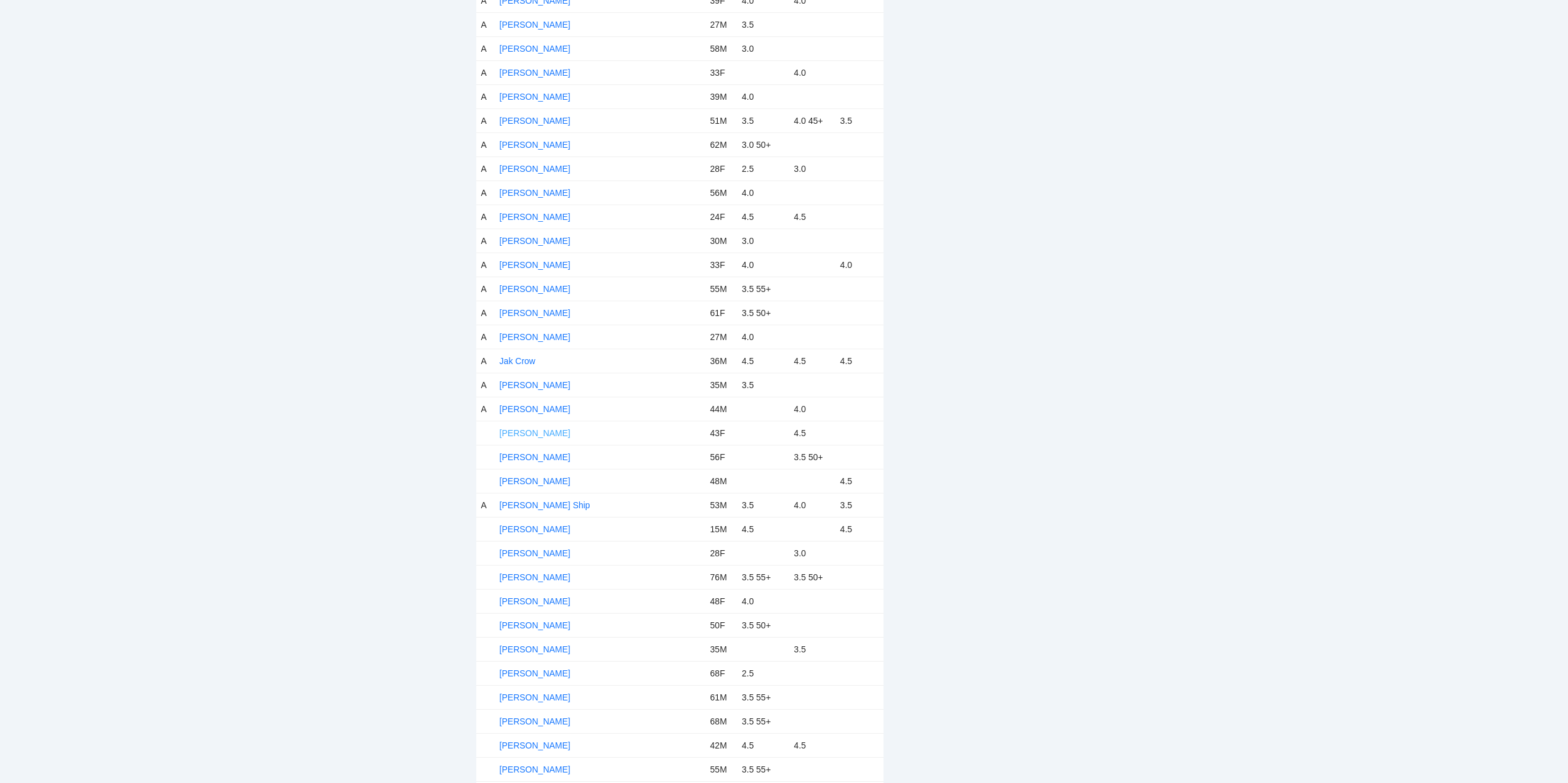
click at [513, 432] on link "[PERSON_NAME]" at bounding box center [535, 433] width 71 height 10
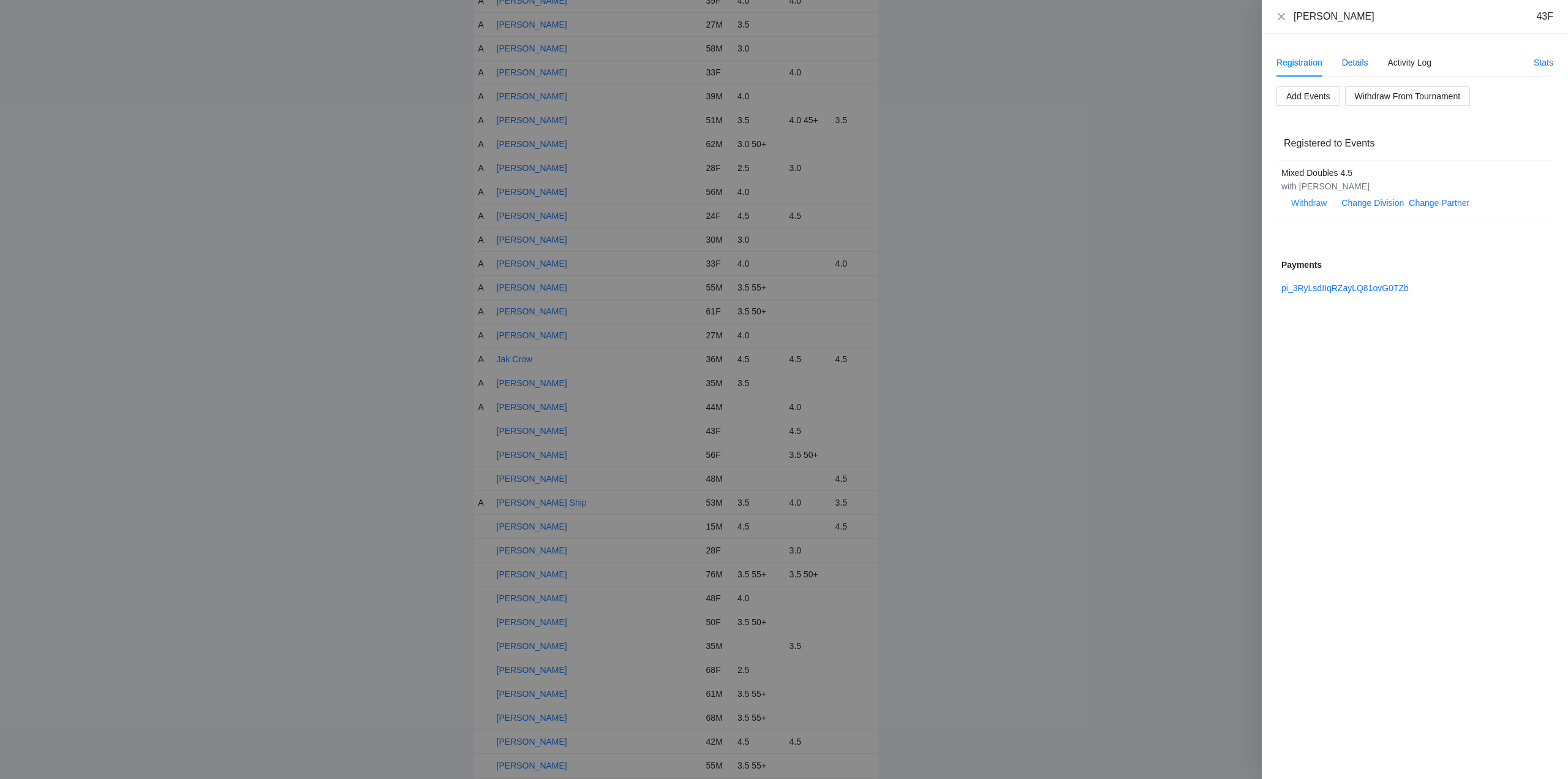
drag, startPoint x: 1355, startPoint y: 60, endPoint x: 1373, endPoint y: 73, distance: 22.2
click at [1358, 61] on div "Details" at bounding box center [1354, 63] width 27 height 14
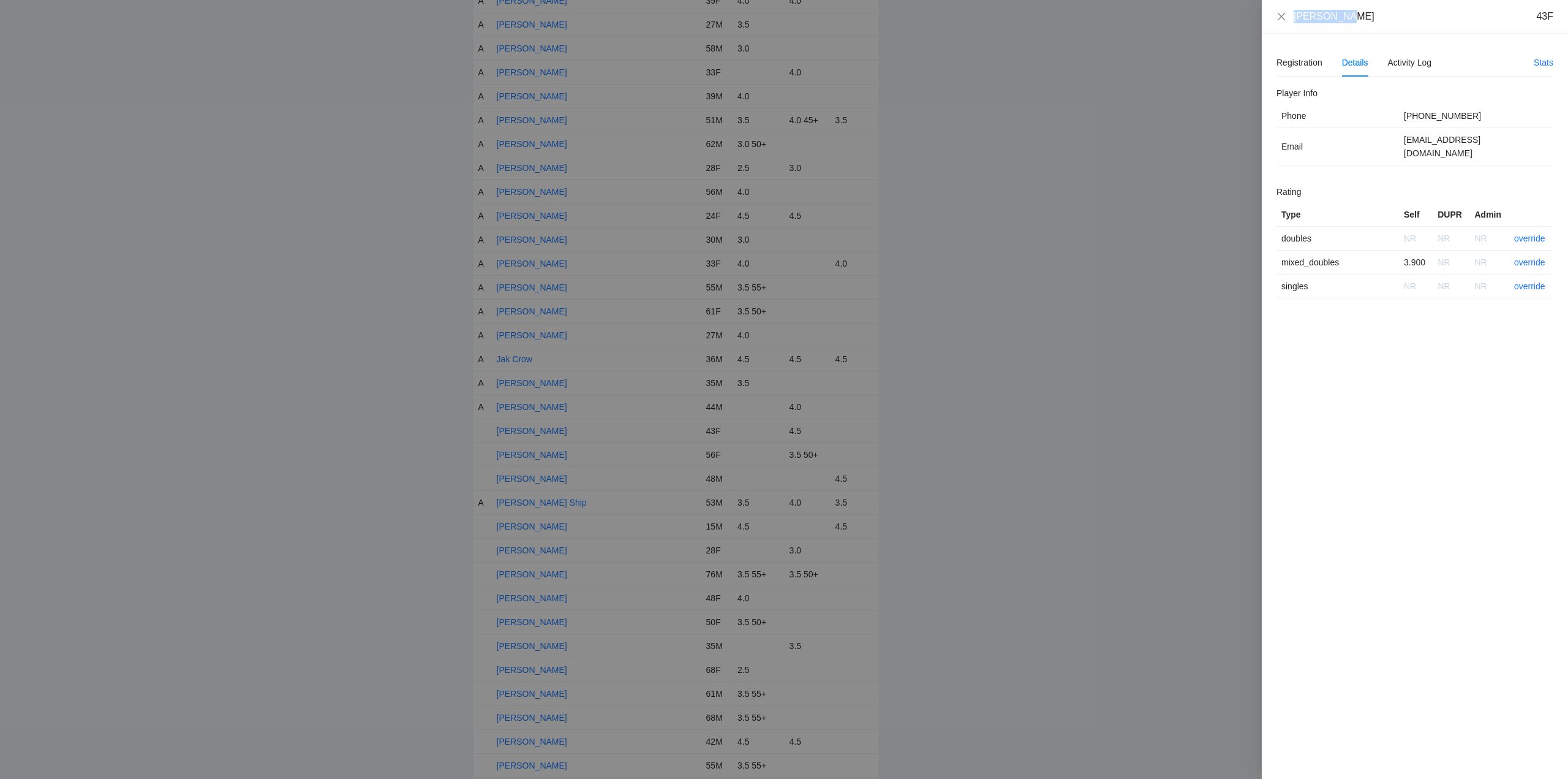
drag, startPoint x: 1352, startPoint y: 24, endPoint x: 1303, endPoint y: 20, distance: 49.2
click at [1283, 24] on div "Jamie Higa 43F" at bounding box center [1415, 17] width 307 height 34
click at [1531, 257] on link "override" at bounding box center [1529, 262] width 31 height 10
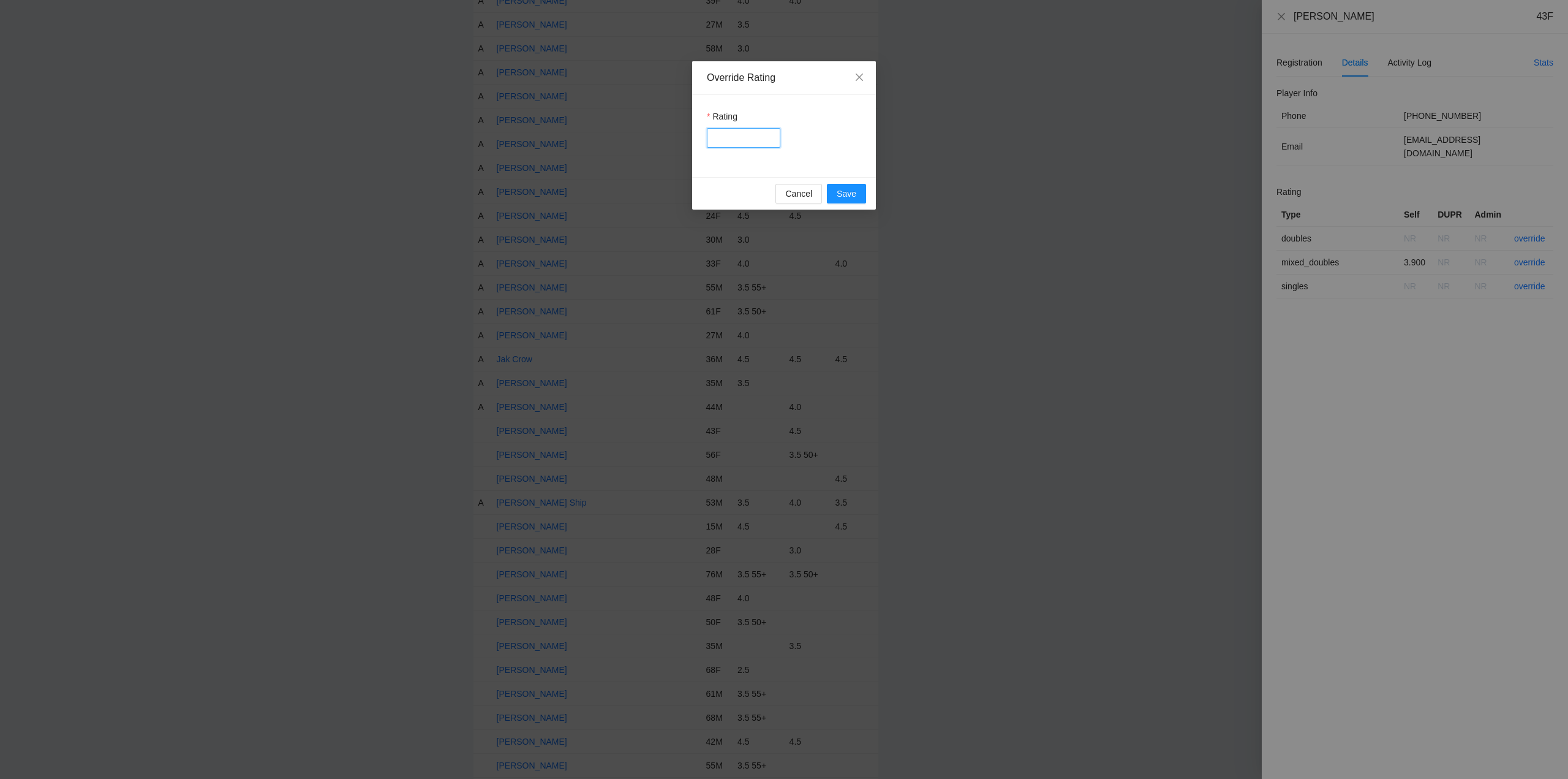
click at [745, 140] on input "Rating" at bounding box center [744, 138] width 73 height 20
type input "***"
click at [839, 194] on span "Save" at bounding box center [847, 194] width 20 height 14
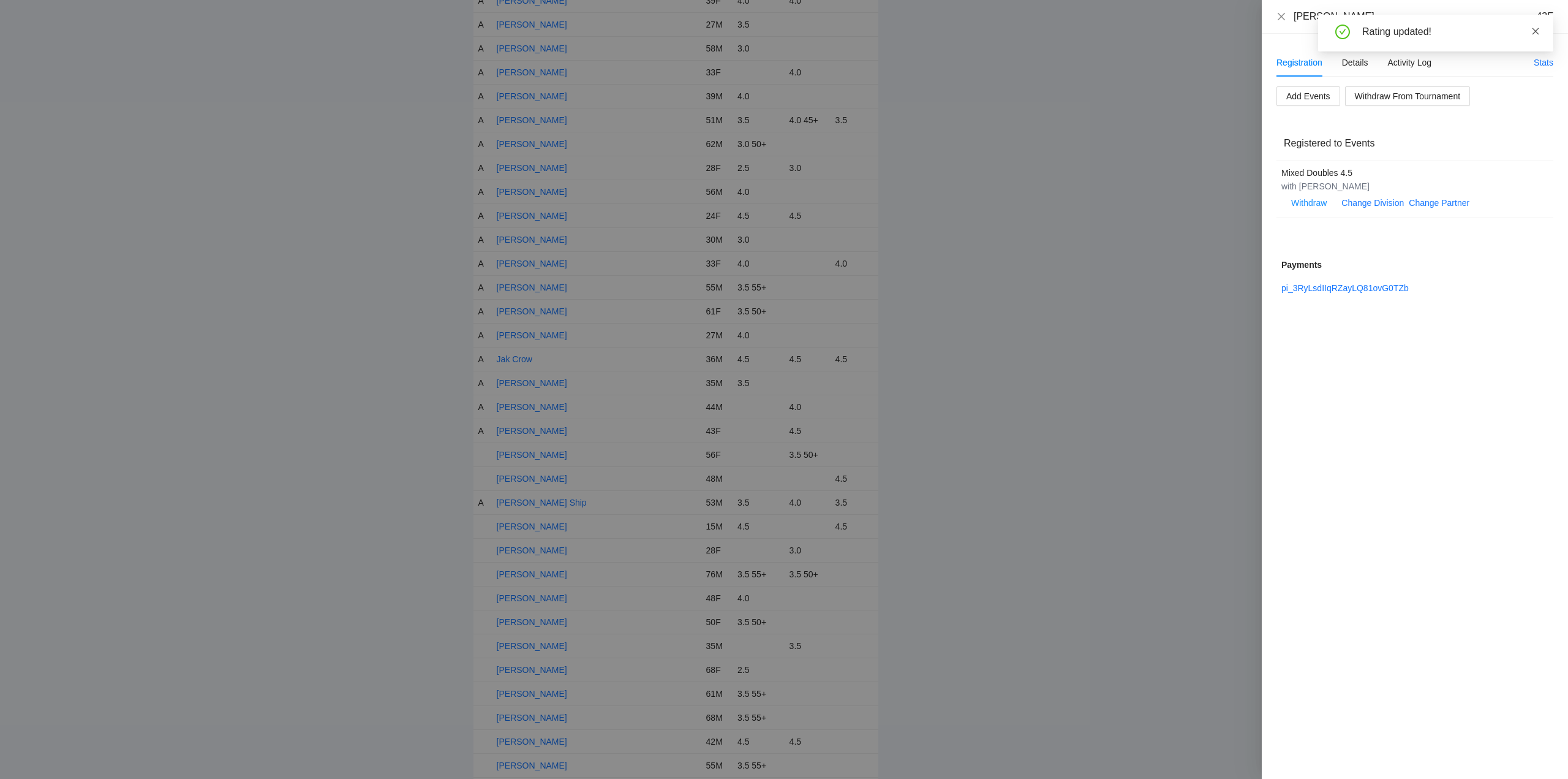
click at [1534, 33] on icon "close" at bounding box center [1535, 31] width 7 height 7
click at [1281, 14] on icon "close" at bounding box center [1281, 16] width 10 height 10
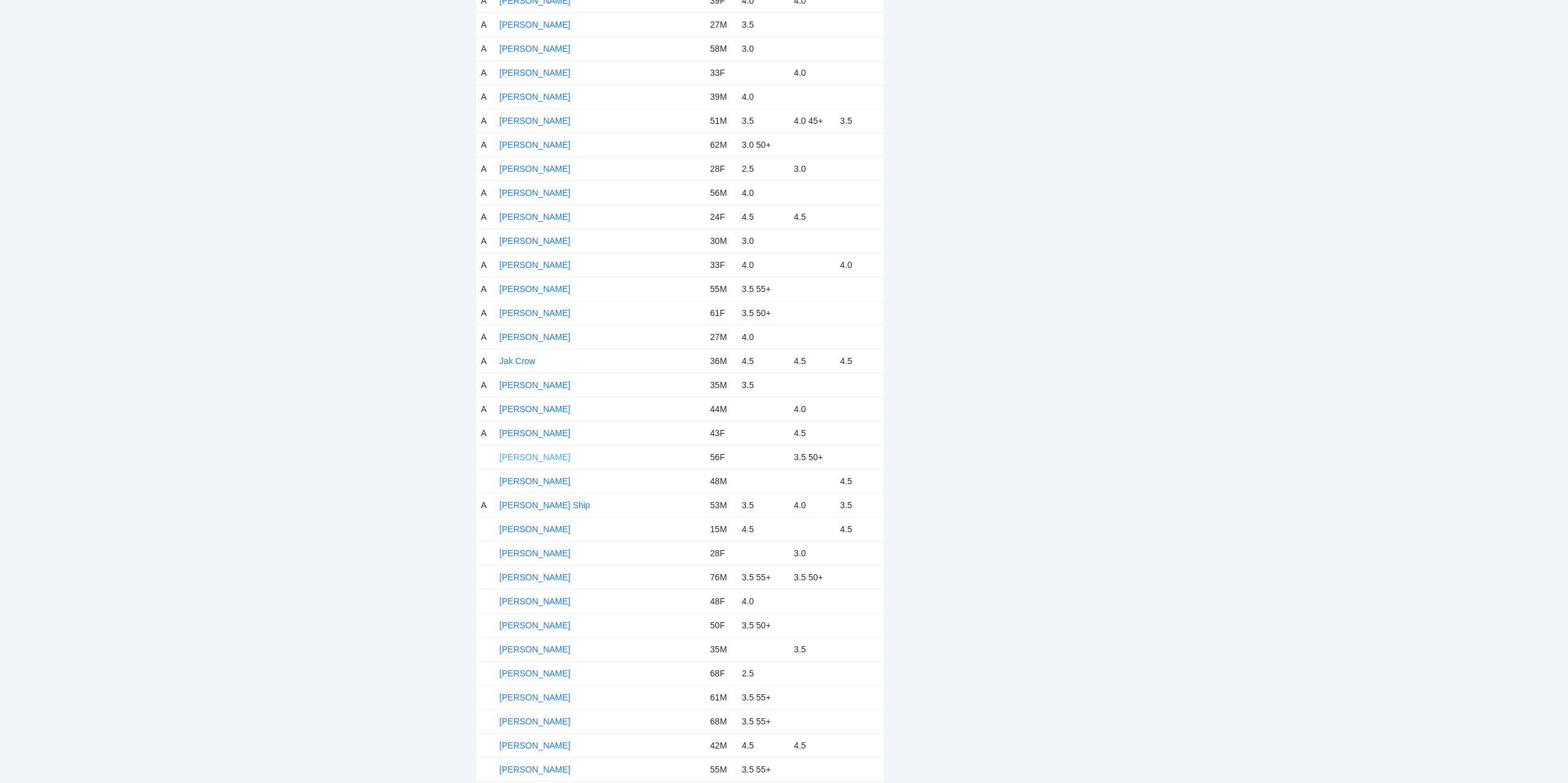
click at [512, 457] on link "Jane Miller" at bounding box center [535, 456] width 71 height 10
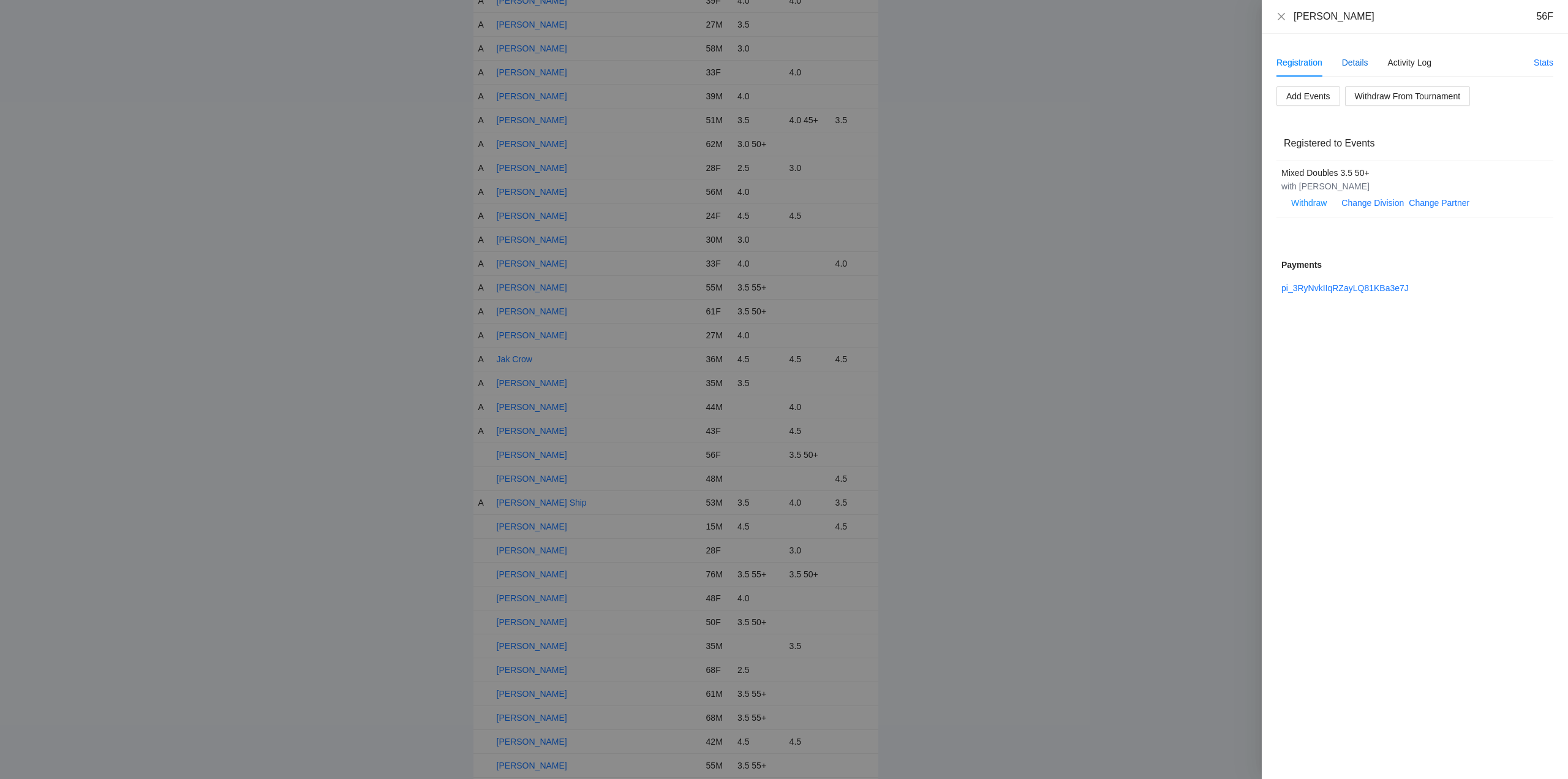
click at [1354, 59] on div "Details" at bounding box center [1354, 63] width 27 height 14
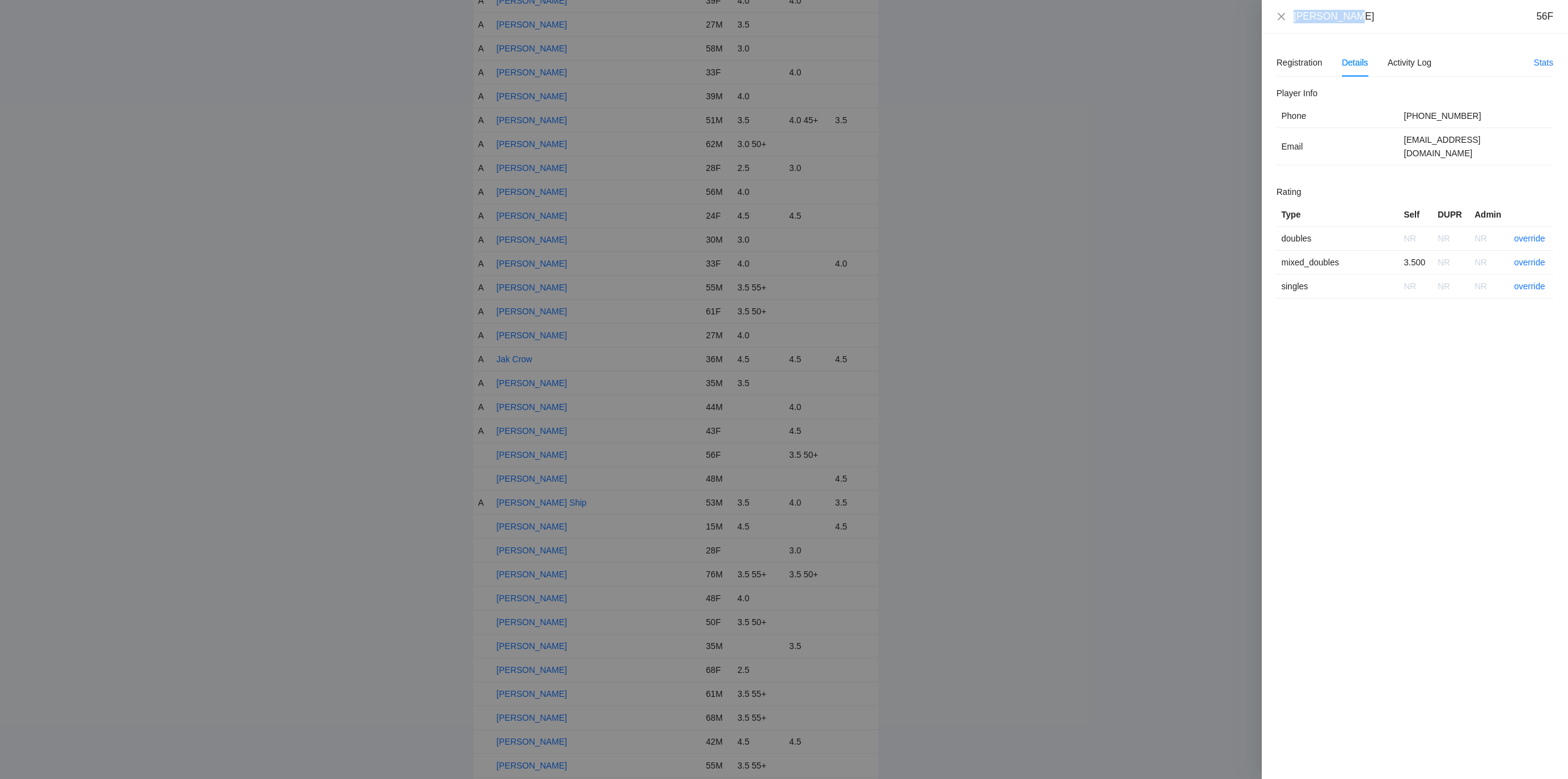
drag, startPoint x: 1348, startPoint y: 16, endPoint x: 1317, endPoint y: 18, distance: 31.1
click at [1287, 19] on div "Jane Miller 56F" at bounding box center [1415, 17] width 277 height 14
click at [1528, 257] on link "override" at bounding box center [1529, 262] width 31 height 10
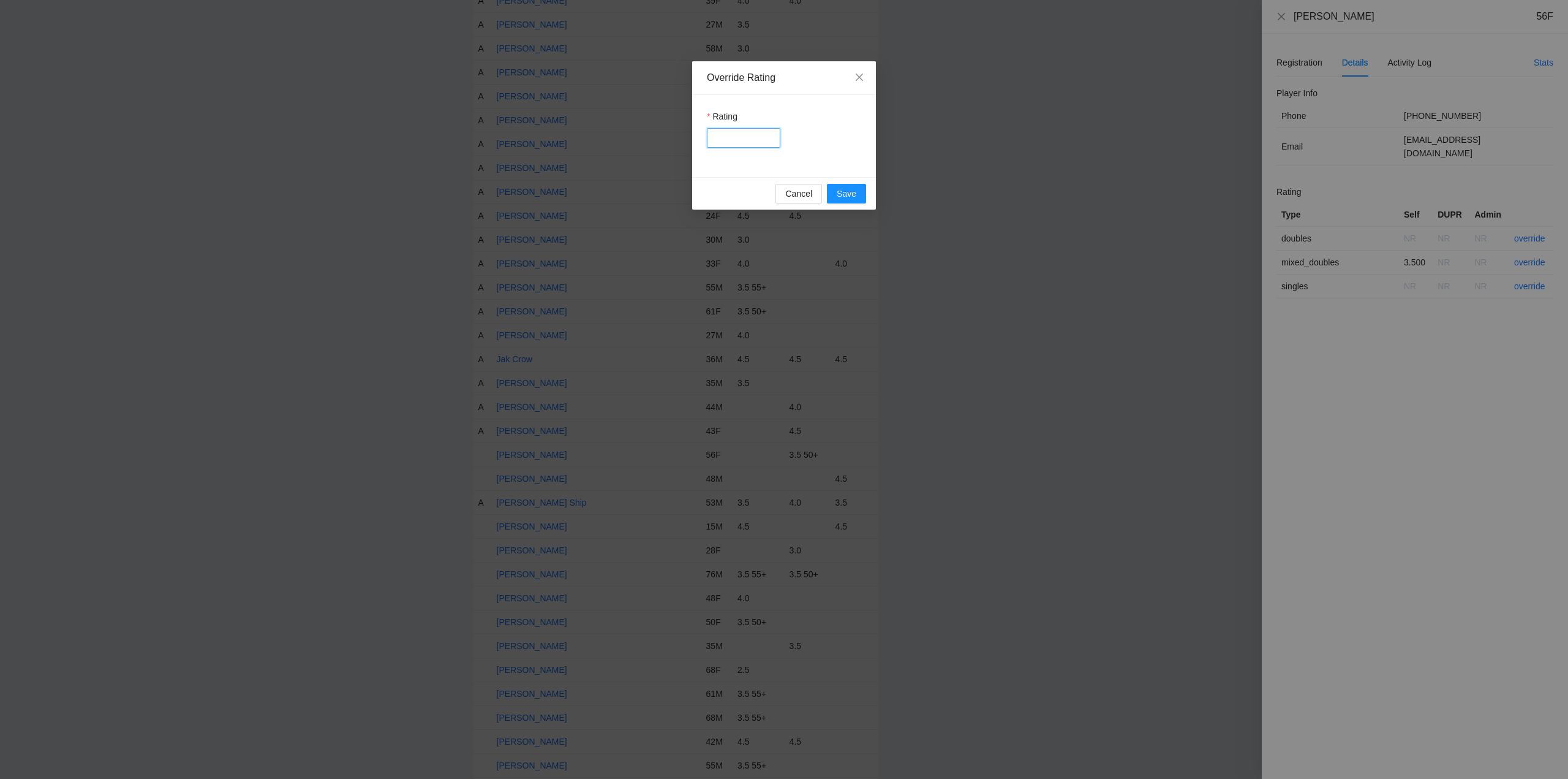
click at [732, 140] on input "Rating" at bounding box center [744, 138] width 73 height 20
type input "***"
click at [840, 192] on span "Save" at bounding box center [847, 194] width 20 height 14
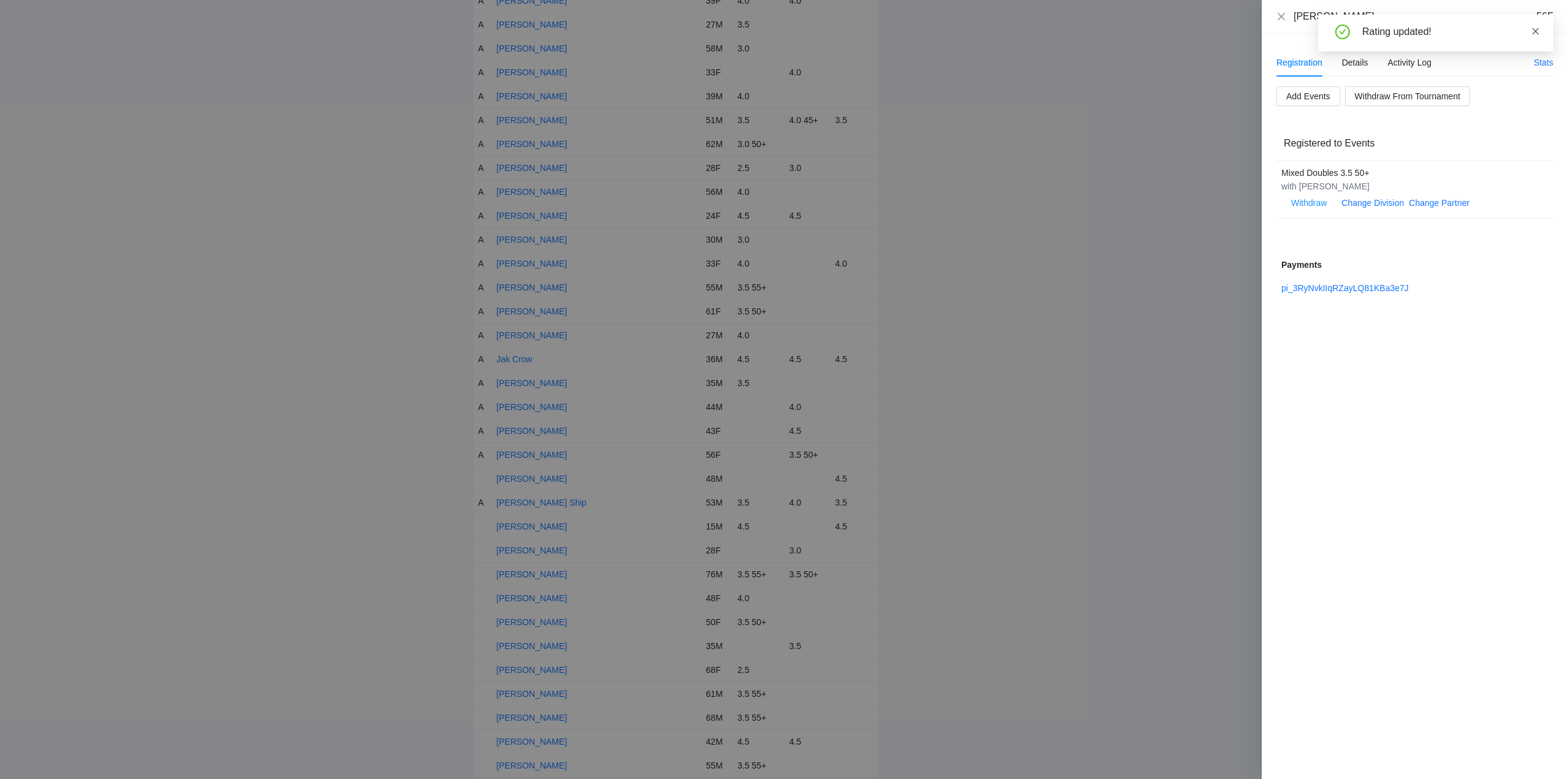
click at [1534, 30] on icon "close" at bounding box center [1535, 31] width 7 height 7
click at [1279, 14] on icon "close" at bounding box center [1281, 16] width 10 height 10
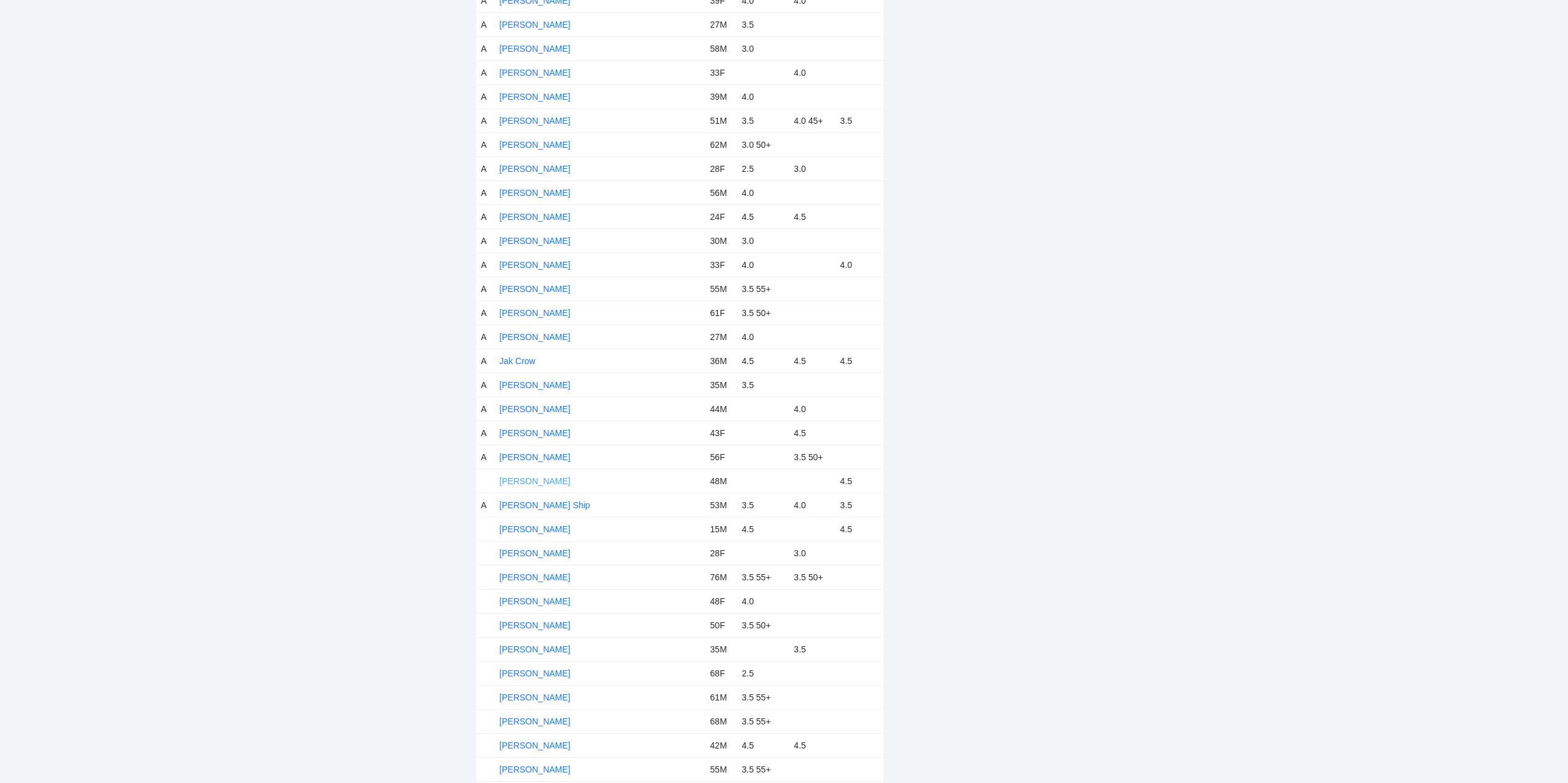
click at [533, 480] on link "[PERSON_NAME]" at bounding box center [535, 481] width 71 height 10
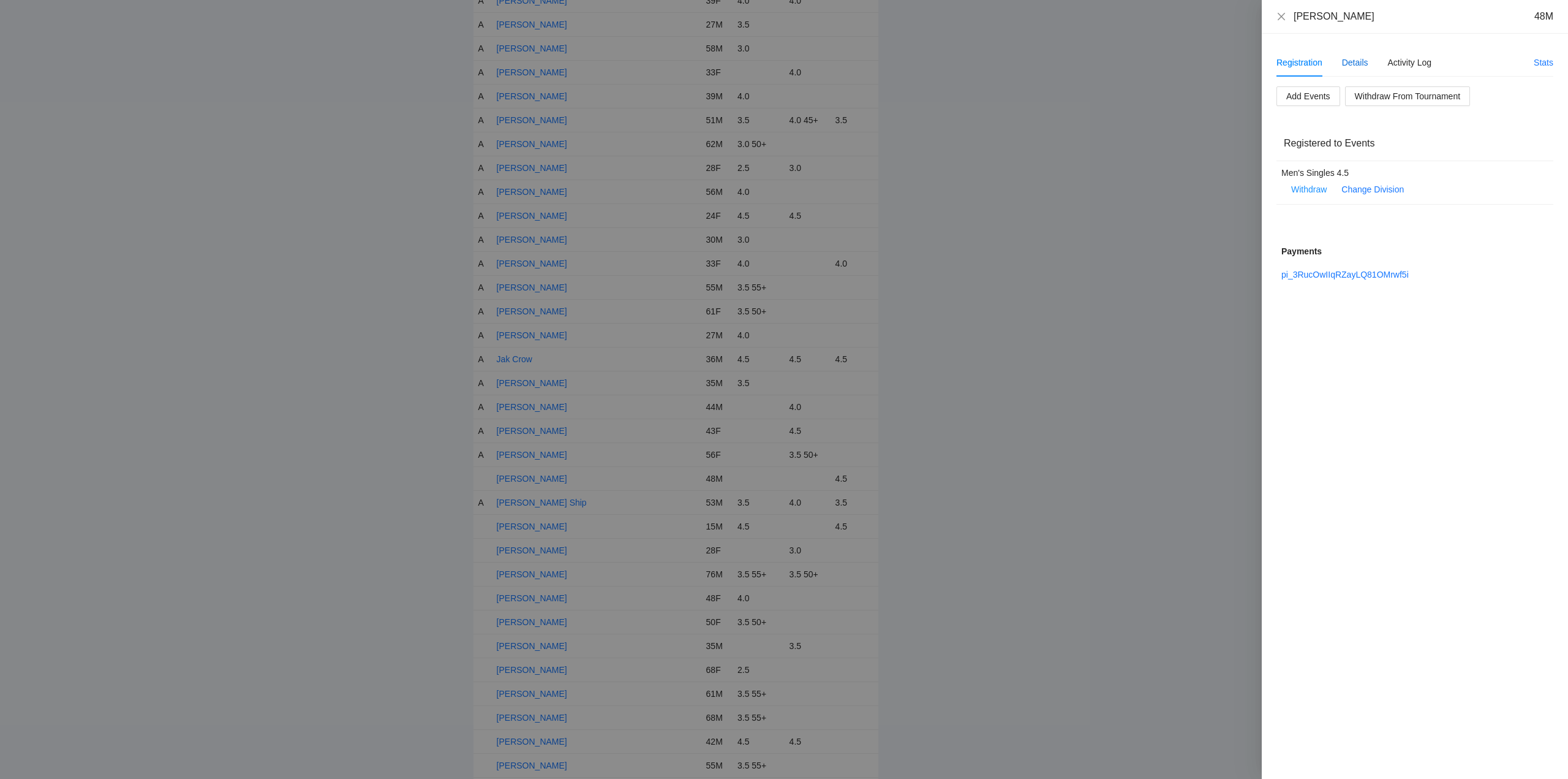
click at [1353, 58] on div "Details" at bounding box center [1354, 63] width 27 height 14
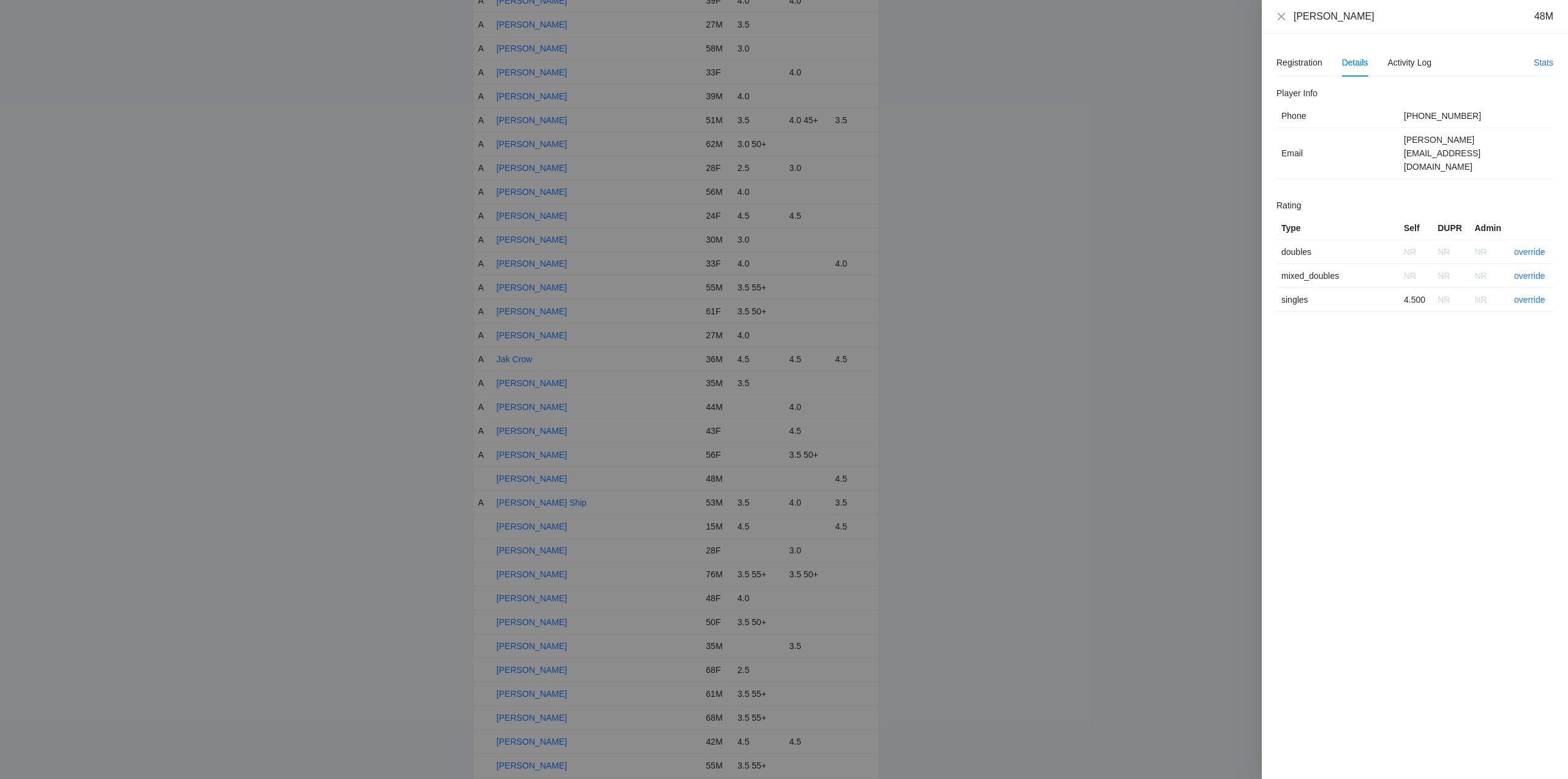
drag, startPoint x: 1364, startPoint y: 17, endPoint x: 1293, endPoint y: 24, distance: 71.3
click at [1293, 24] on div "Jay Jay Joseph 48M" at bounding box center [1415, 17] width 307 height 34
click at [1531, 247] on link "override" at bounding box center [1529, 252] width 31 height 10
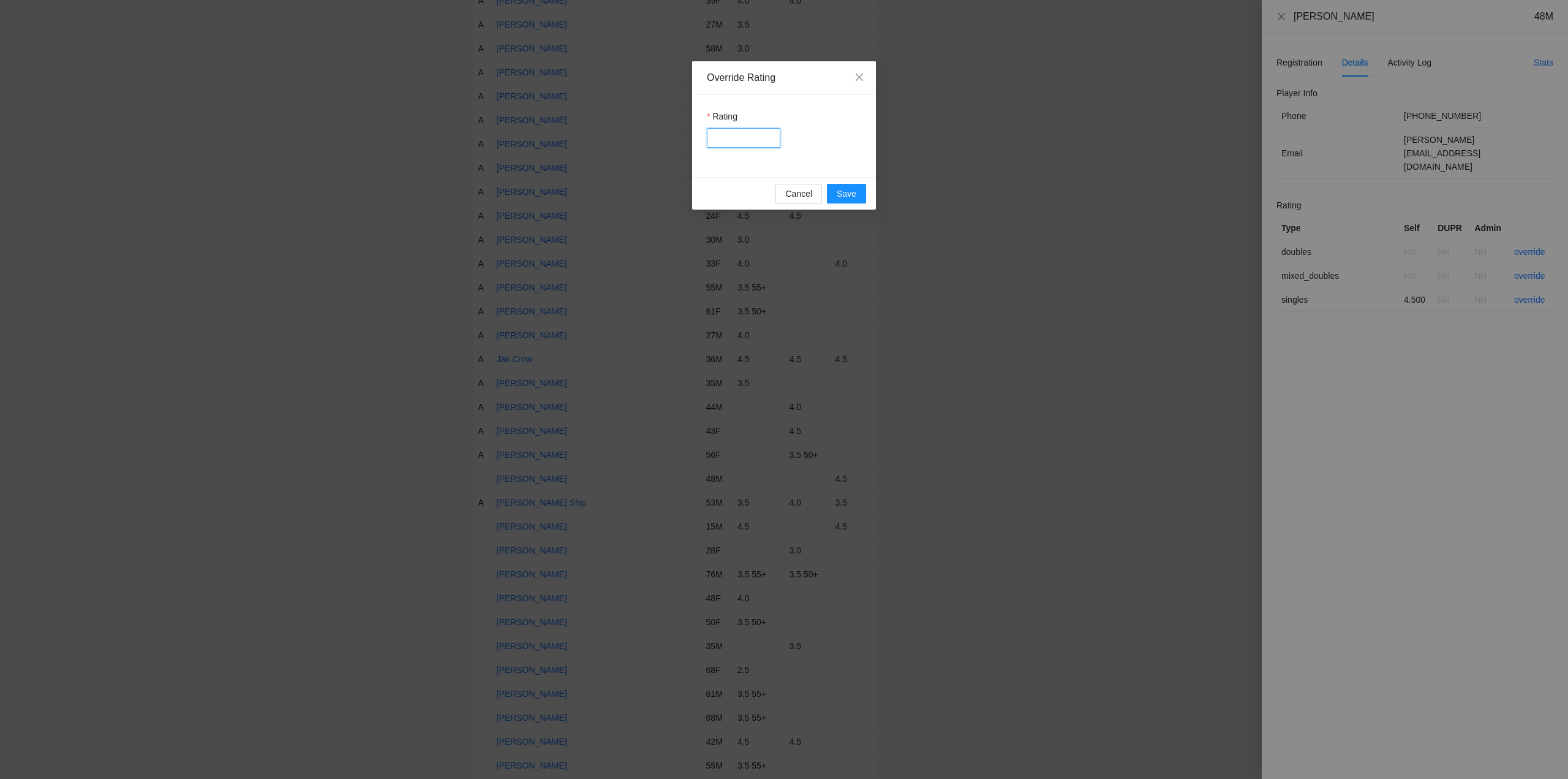
click at [739, 140] on input "Rating" at bounding box center [744, 138] width 73 height 20
type input "****"
click at [845, 188] on span "Save" at bounding box center [847, 194] width 20 height 14
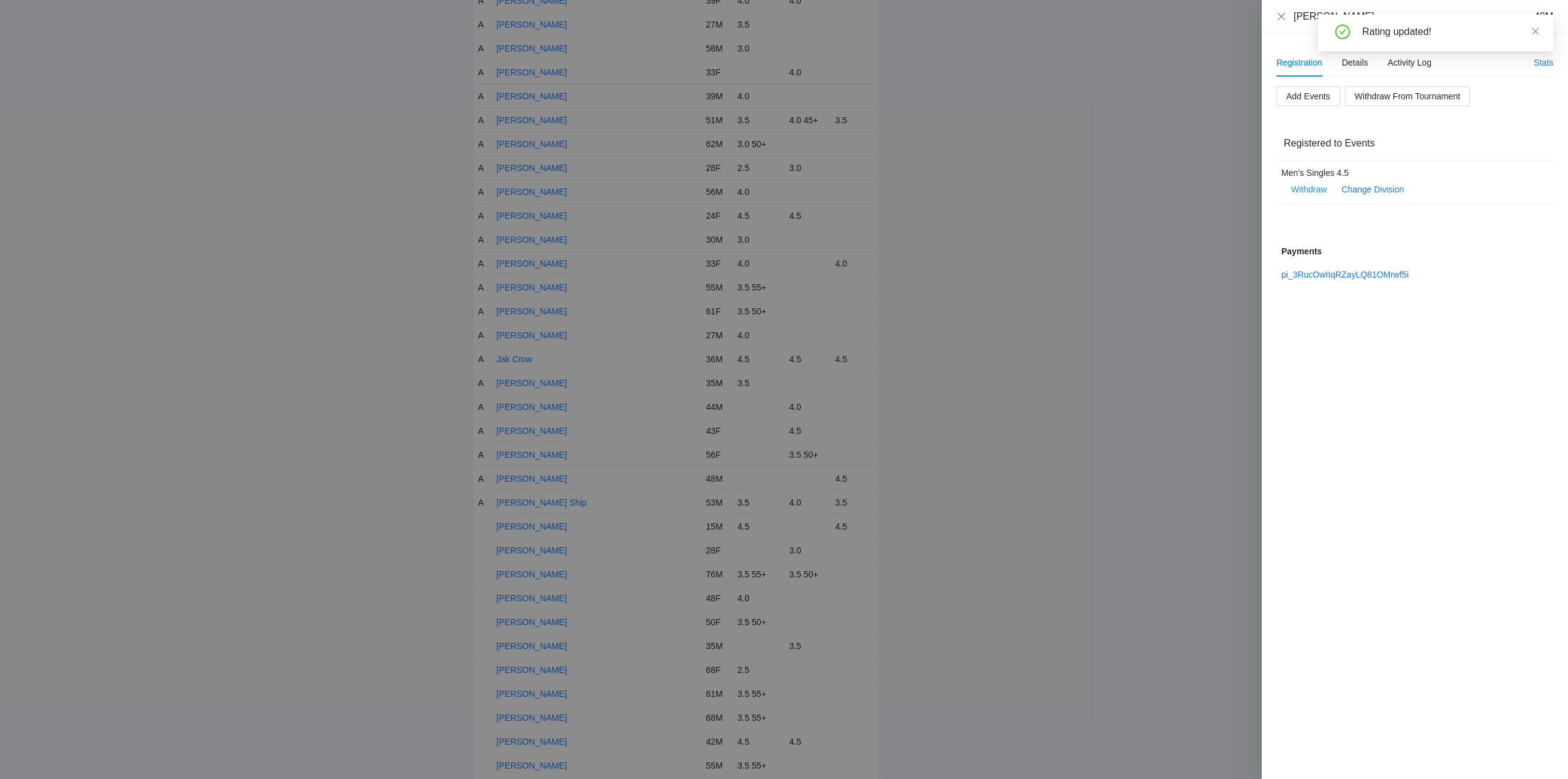
click at [1356, 61] on div "Rating updated!" at bounding box center [1435, 37] width 235 height 47
click at [1355, 61] on div "Details" at bounding box center [1354, 63] width 27 height 14
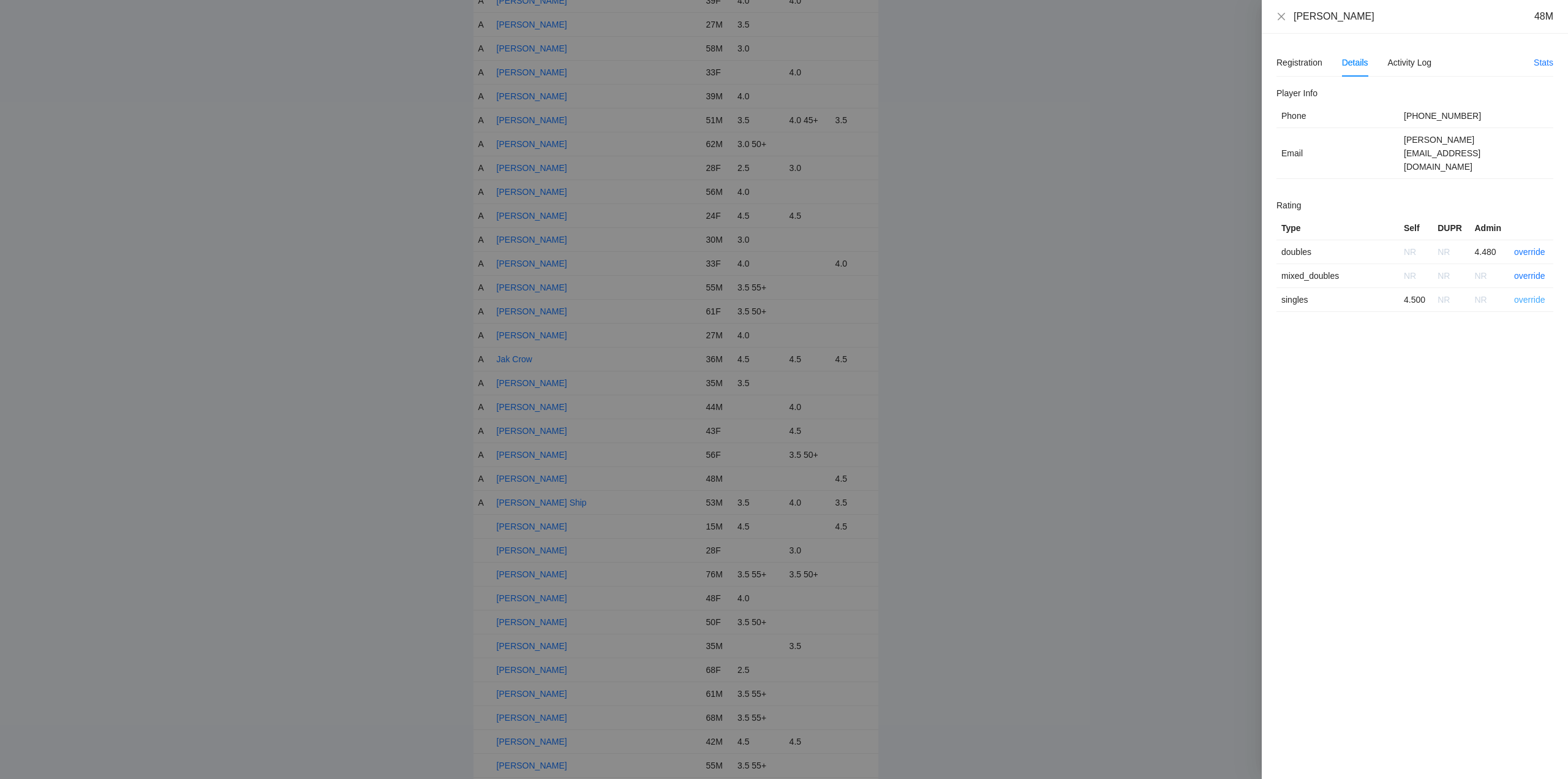
click at [1531, 295] on link "override" at bounding box center [1529, 299] width 31 height 10
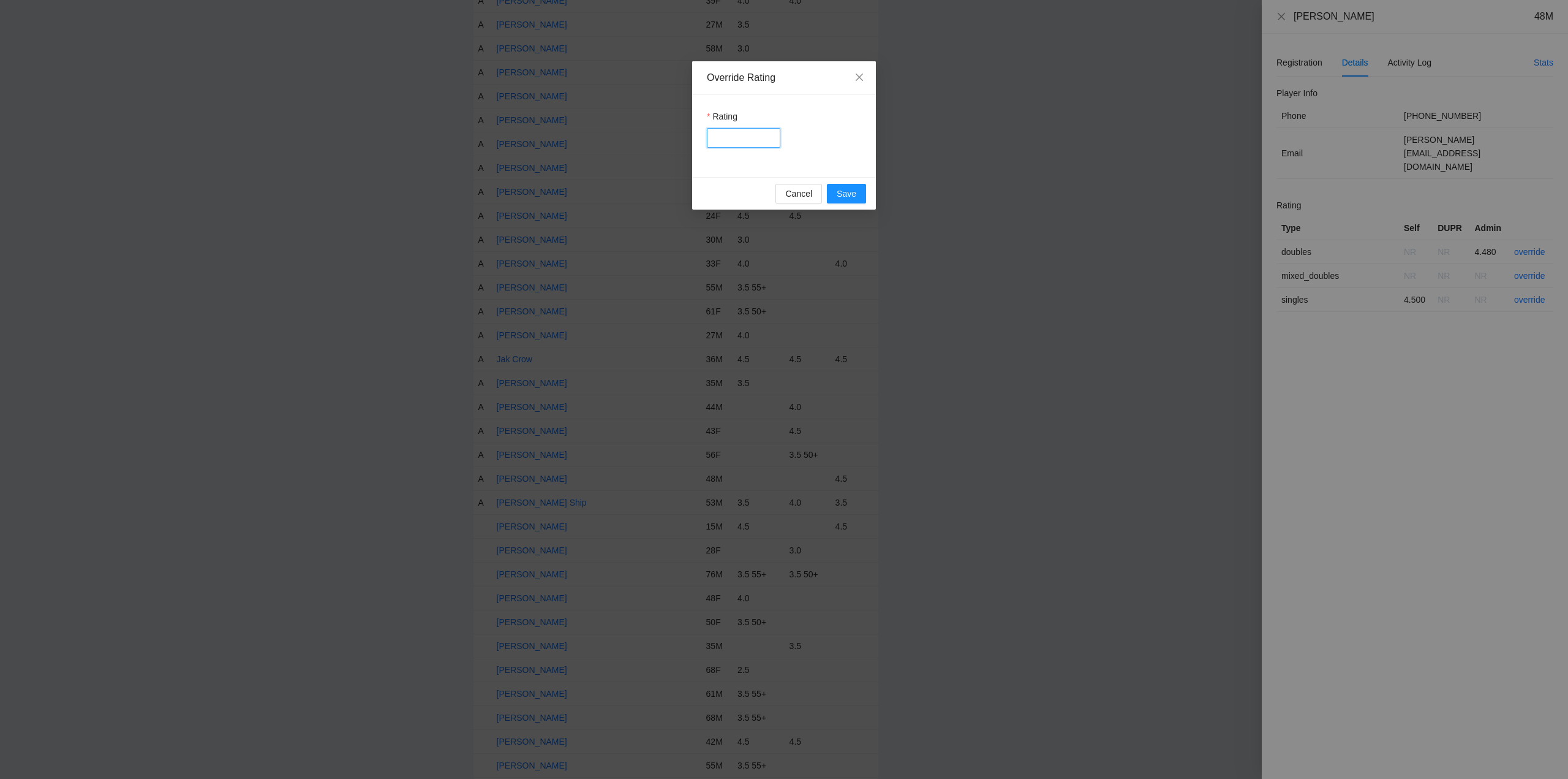
click at [734, 133] on input "Rating" at bounding box center [744, 138] width 73 height 20
type input "****"
click at [845, 195] on span "Save" at bounding box center [847, 194] width 20 height 14
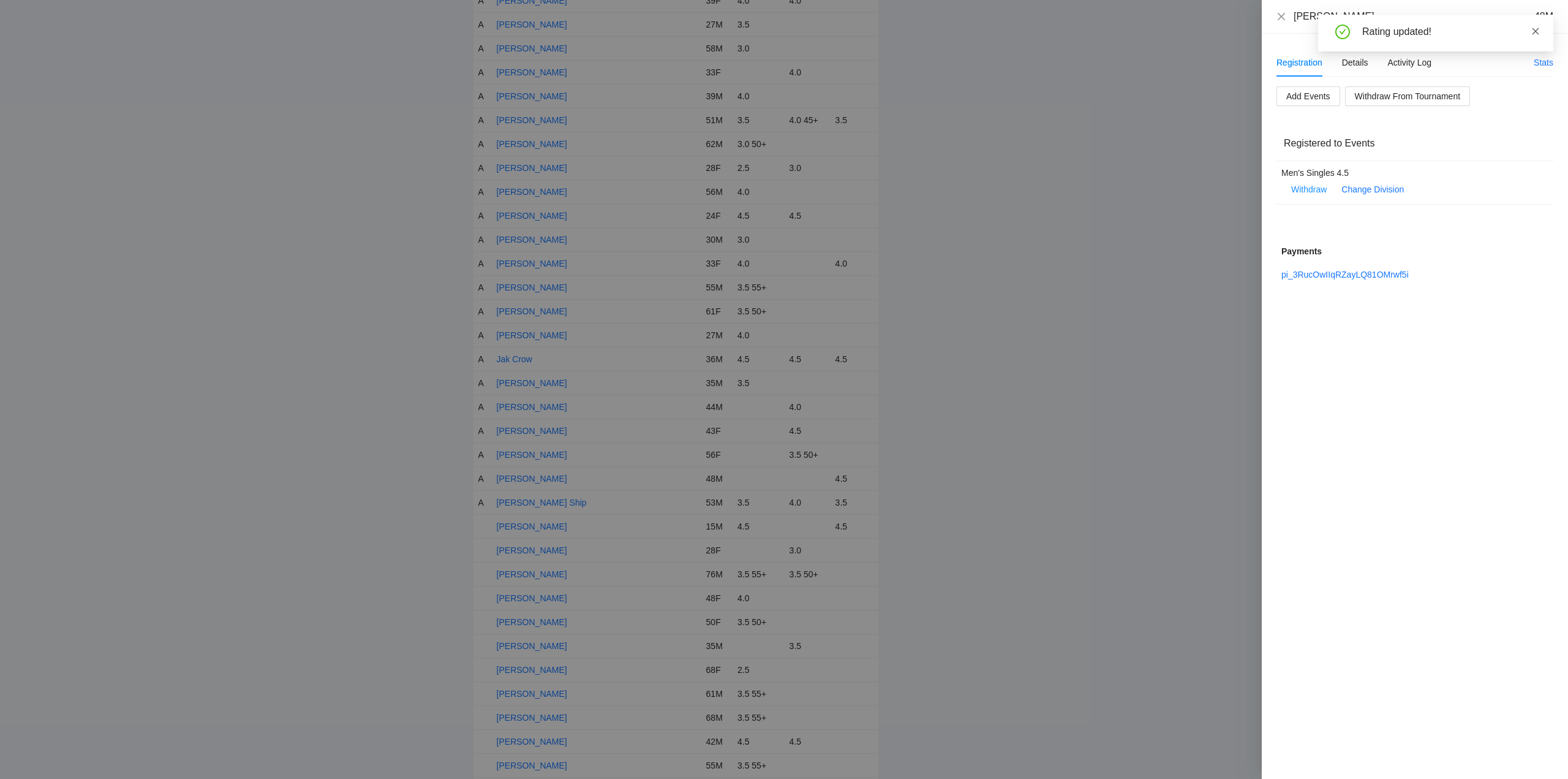
click at [1536, 30] on icon "close" at bounding box center [1535, 31] width 8 height 8
click at [1279, 17] on icon "close" at bounding box center [1281, 16] width 10 height 10
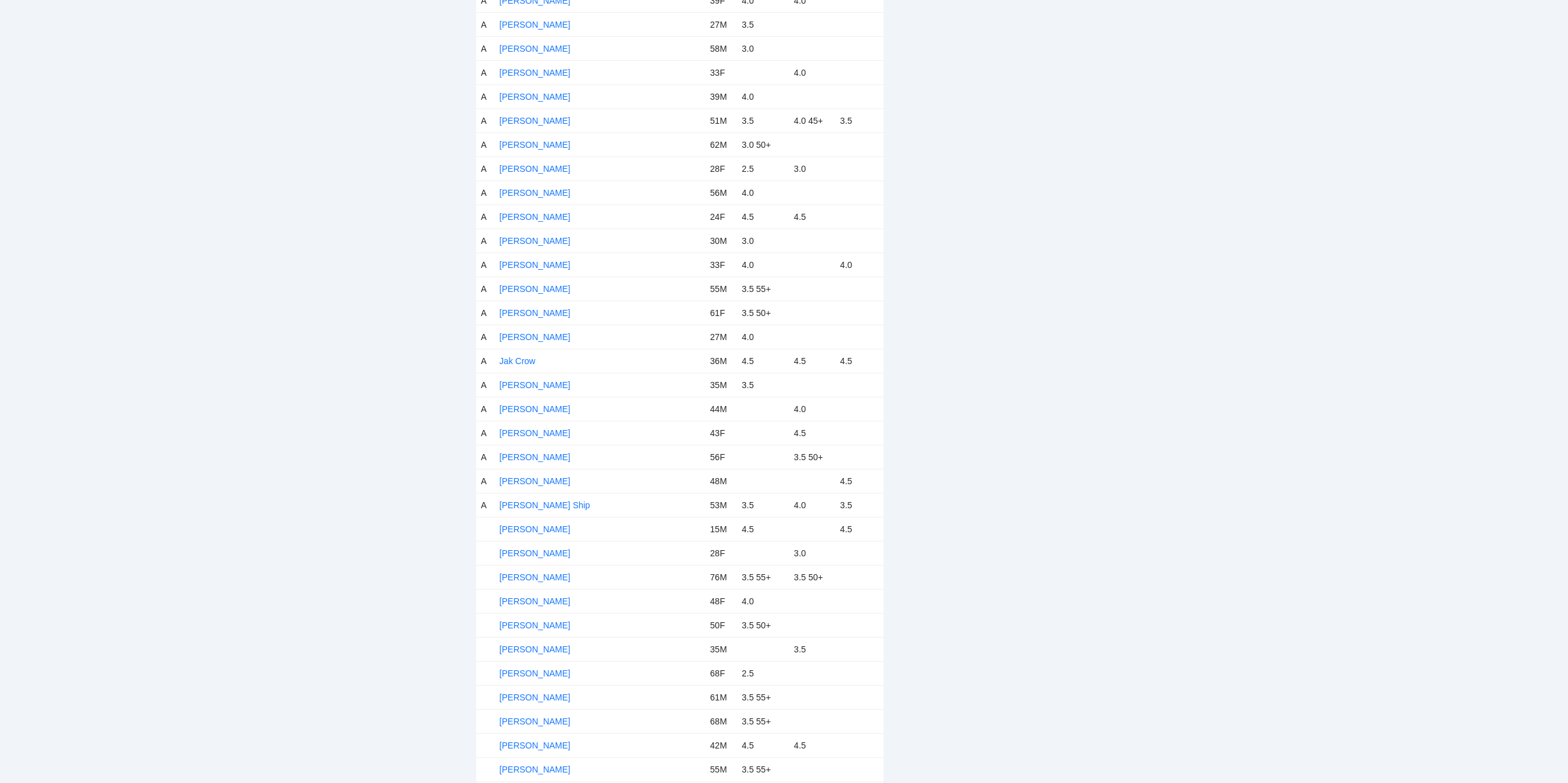
drag, startPoint x: 514, startPoint y: 530, endPoint x: 649, endPoint y: 535, distance: 135.1
click at [516, 530] on link "Jayden Tsao" at bounding box center [535, 528] width 71 height 10
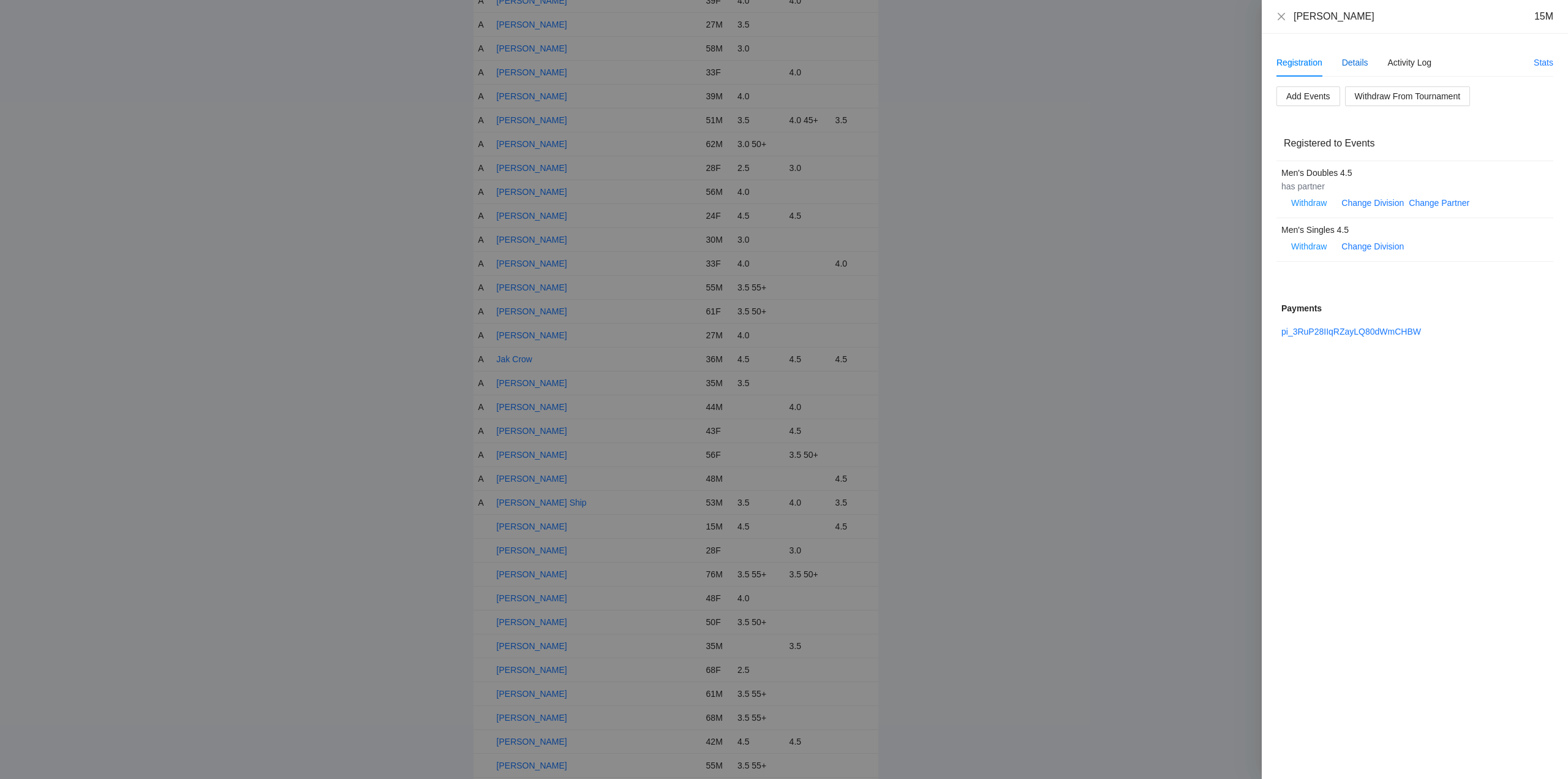
click at [1354, 58] on div "Details" at bounding box center [1354, 63] width 27 height 14
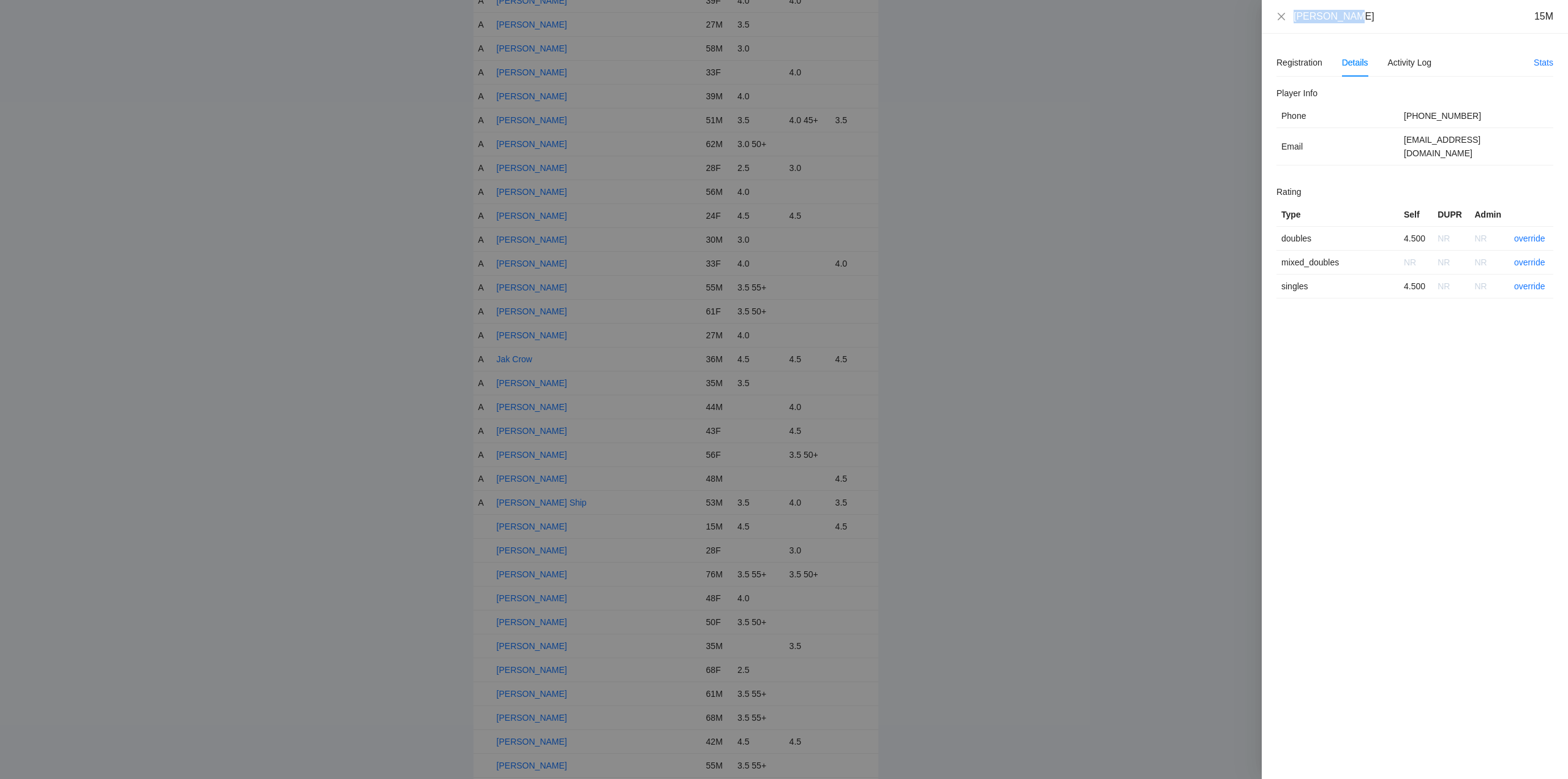
drag, startPoint x: 1344, startPoint y: 22, endPoint x: 1286, endPoint y: 25, distance: 58.1
click at [1286, 25] on div "Jayden Tsao 15M" at bounding box center [1415, 17] width 307 height 34
click at [1525, 233] on link "override" at bounding box center [1529, 238] width 31 height 10
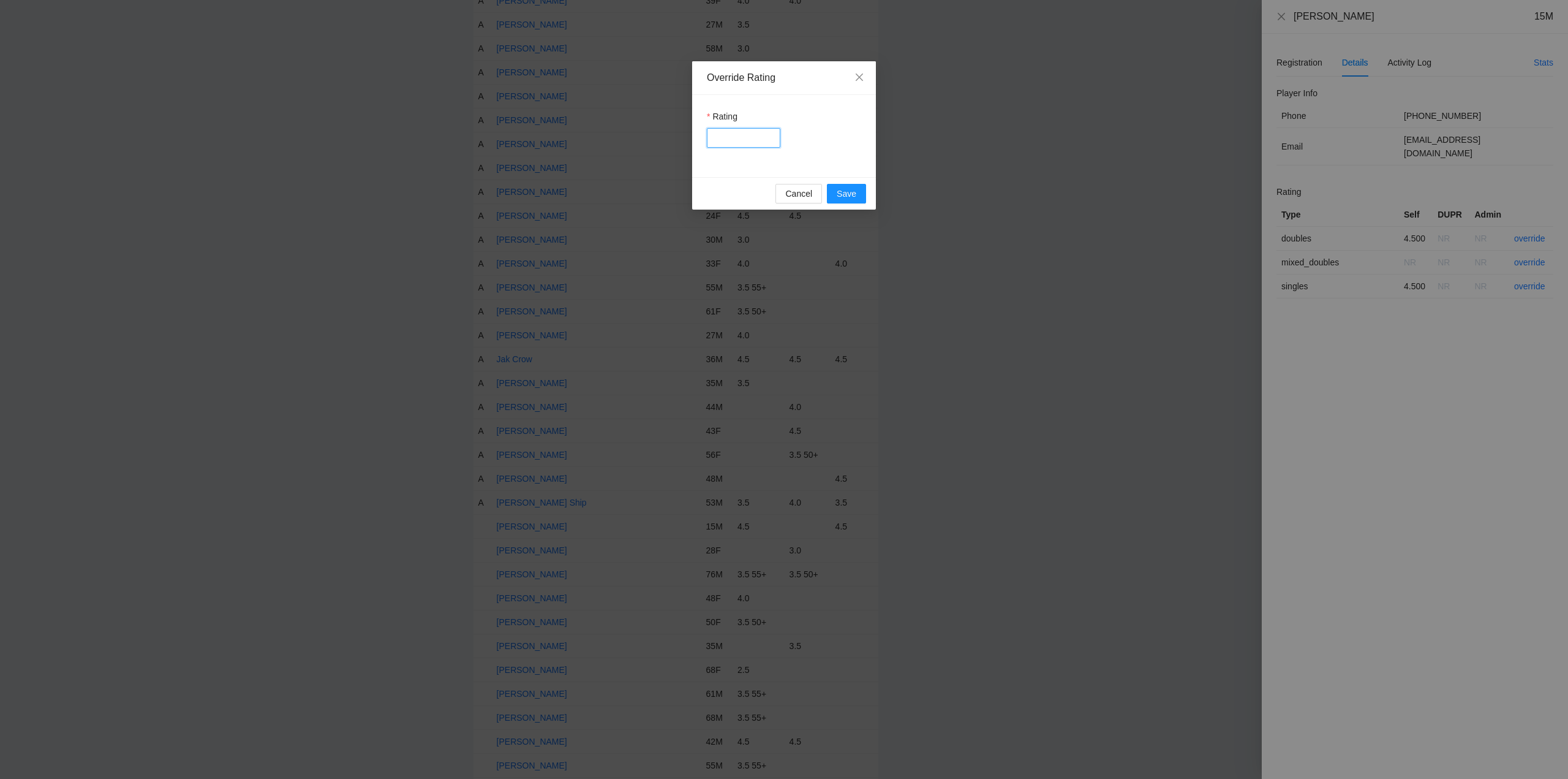
click at [744, 138] on input "Rating" at bounding box center [744, 138] width 73 height 20
type input "***"
click at [854, 192] on span "Save" at bounding box center [847, 194] width 20 height 14
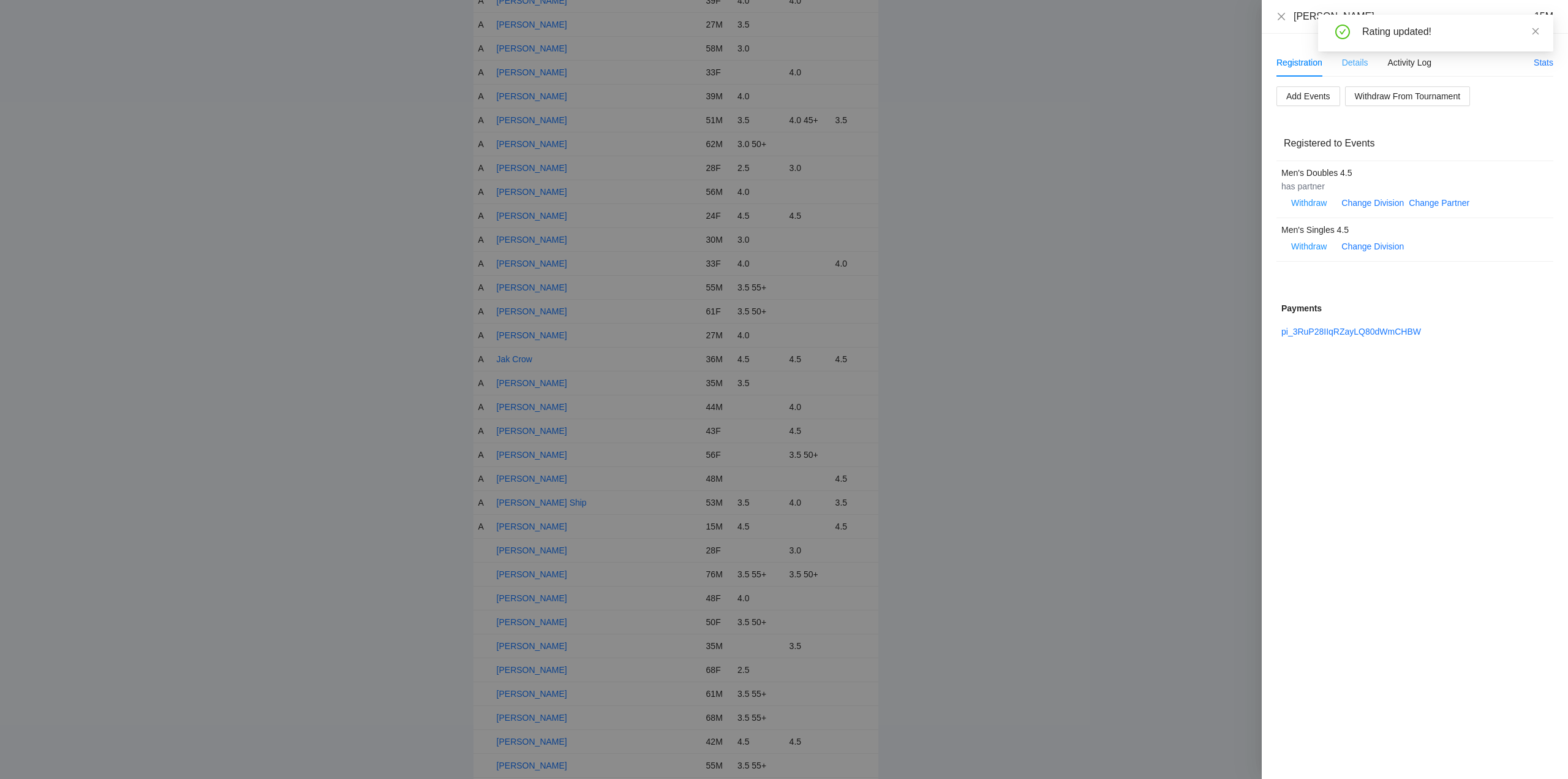
drag, startPoint x: 1357, startPoint y: 60, endPoint x: 1362, endPoint y: 72, distance: 13.0
click at [1552, 168] on div "Registration Details Activity Log Stats Add Events Withdraw From Tournament Reg…" at bounding box center [1415, 406] width 307 height 745
click at [1285, 43] on div "Registration Details Activity Log Stats Add Events Withdraw From Tournament Reg…" at bounding box center [1415, 406] width 307 height 745
click at [1351, 62] on div "Details" at bounding box center [1354, 63] width 27 height 14
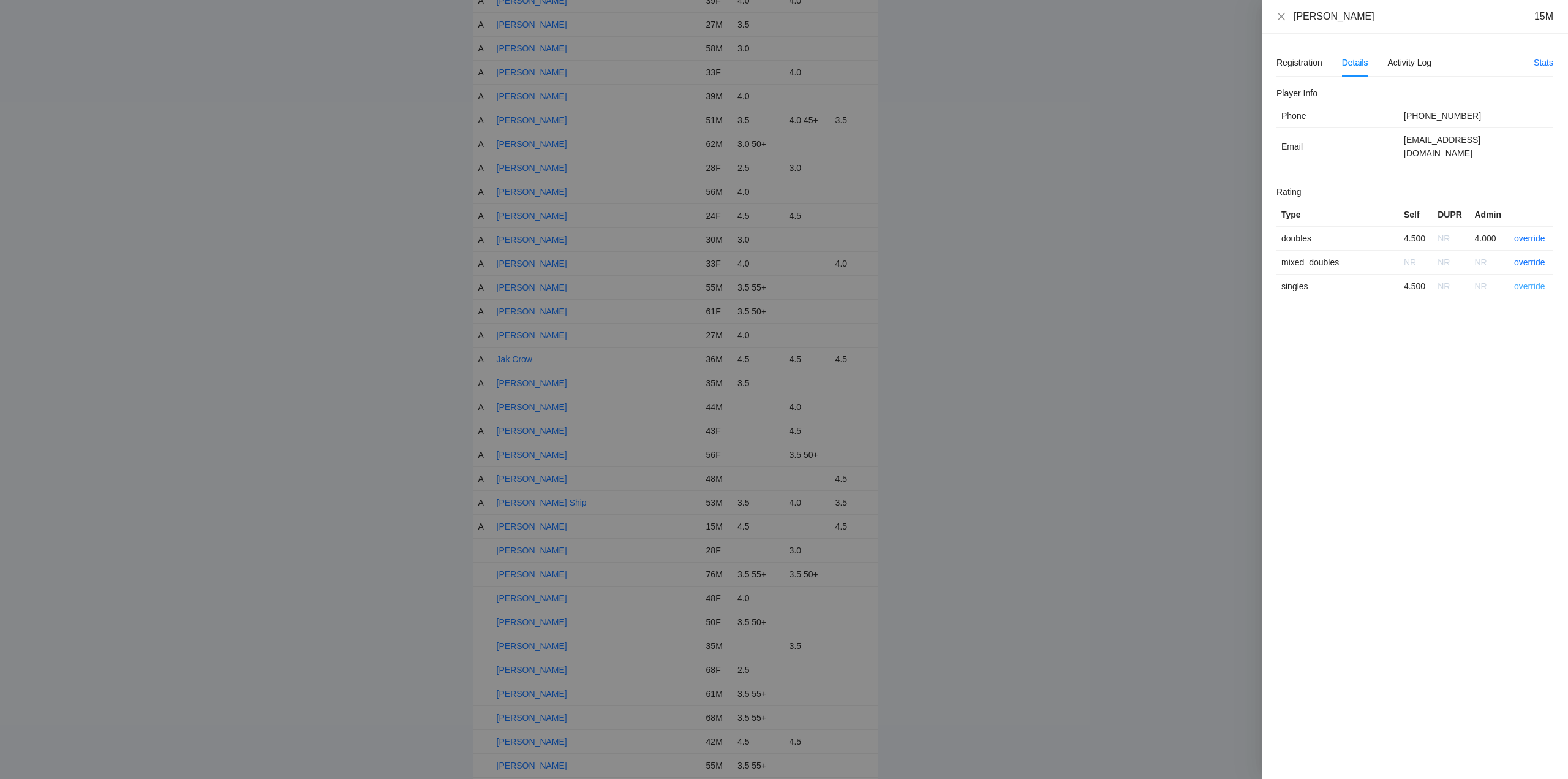
click at [1531, 282] on link "override" at bounding box center [1529, 286] width 31 height 10
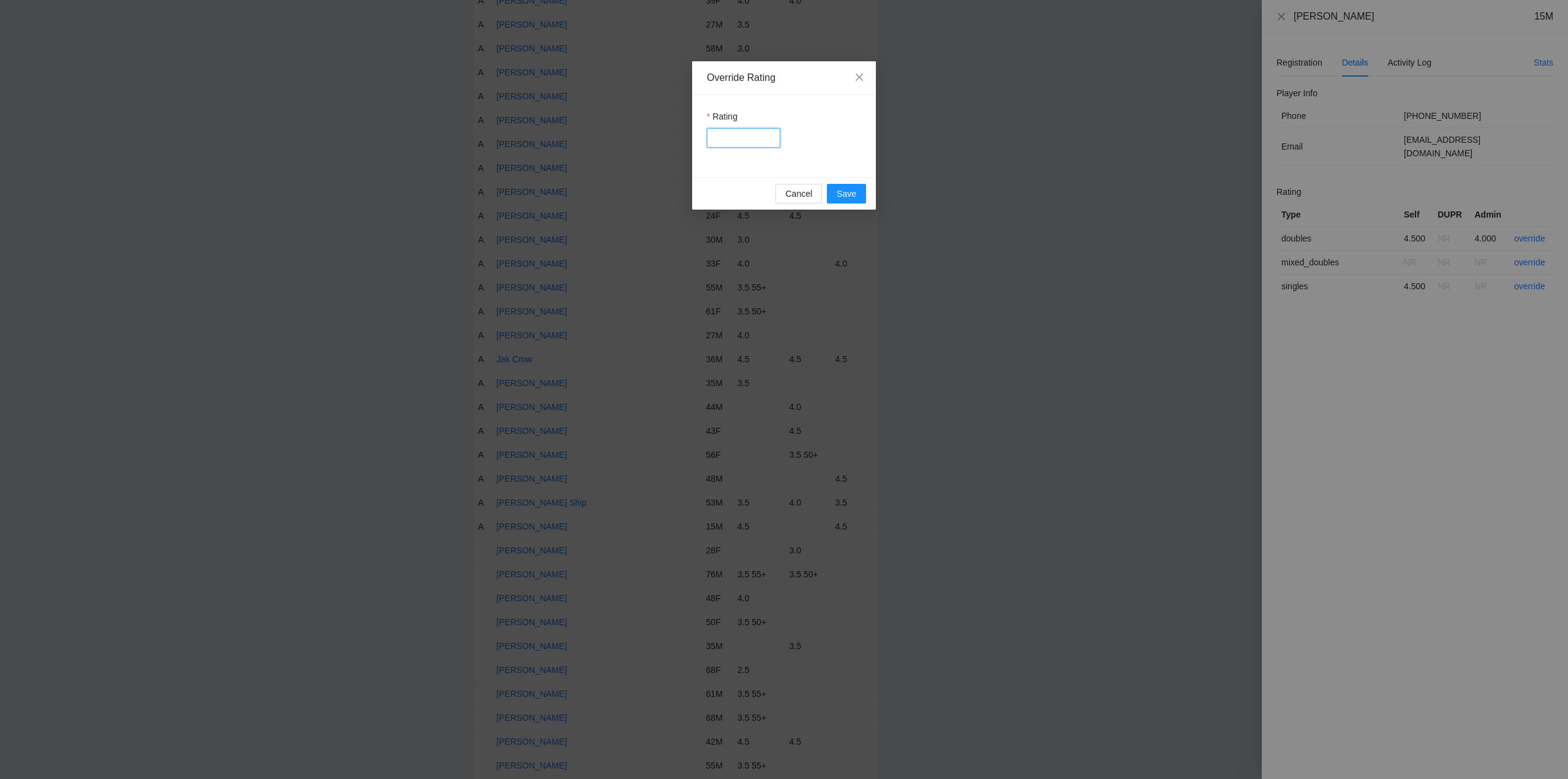
click at [748, 136] on input "Rating" at bounding box center [744, 138] width 73 height 20
type input "***"
drag, startPoint x: 852, startPoint y: 197, endPoint x: 1080, endPoint y: 156, distance: 231.7
click at [856, 197] on button "Save" at bounding box center [846, 194] width 39 height 20
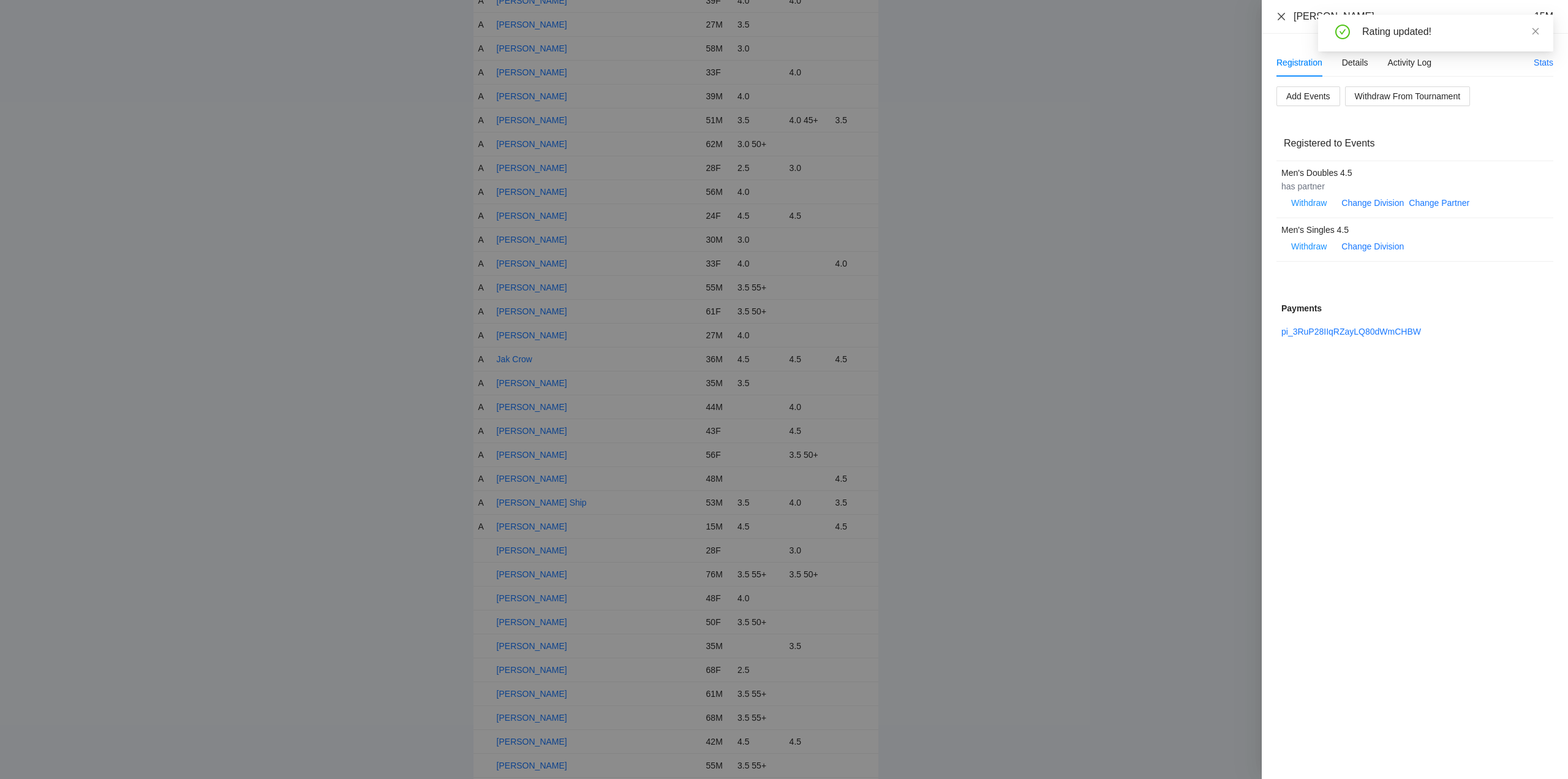
drag, startPoint x: 1278, startPoint y: 16, endPoint x: 1308, endPoint y: 111, distance: 99.6
click at [1284, 21] on icon "close" at bounding box center [1281, 16] width 10 height 10
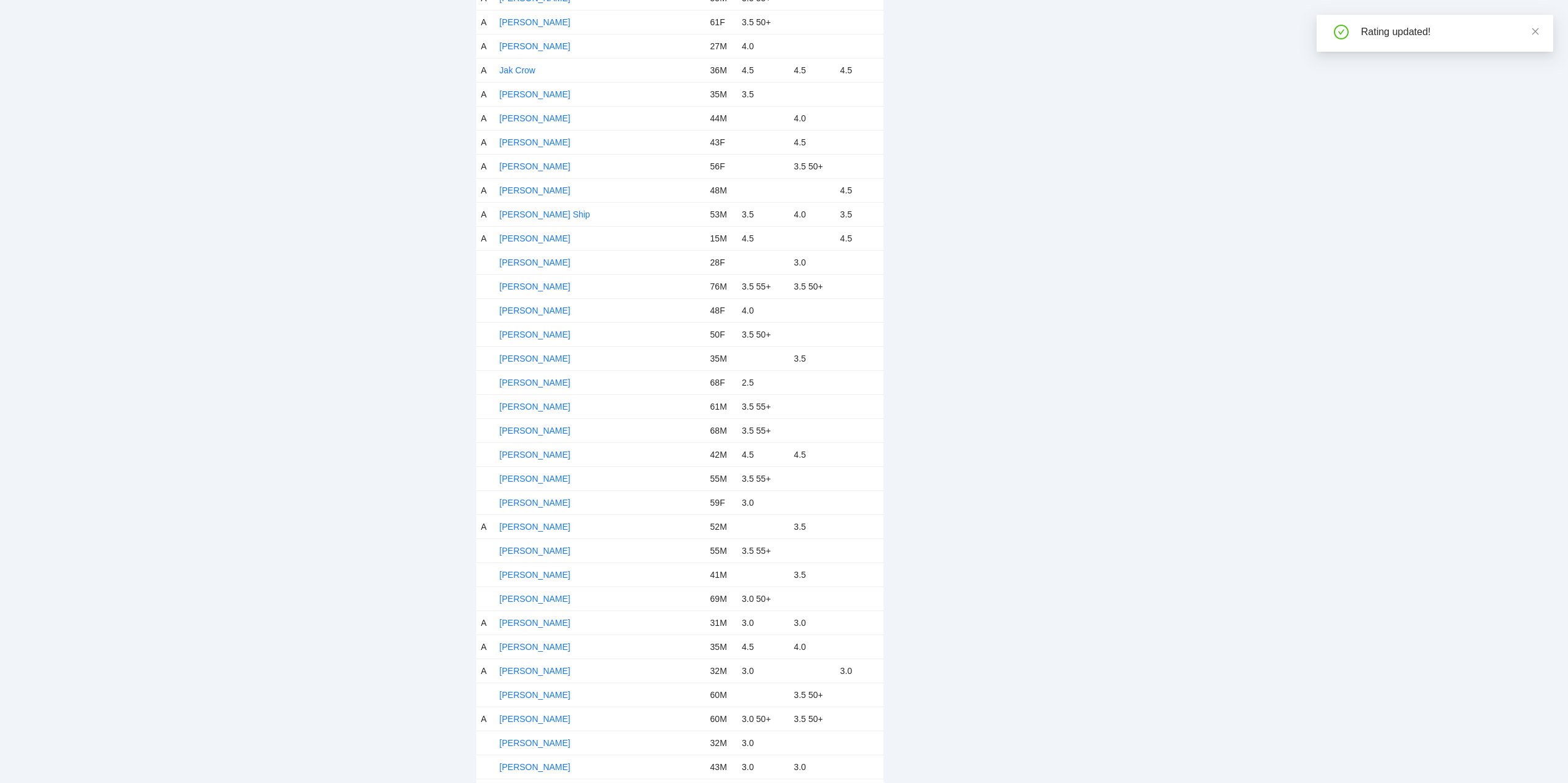
scroll to position [2134, 0]
drag, startPoint x: 548, startPoint y: 183, endPoint x: 601, endPoint y: 199, distance: 55.4
click at [548, 183] on link "Jean Pruszkowski" at bounding box center [535, 183] width 71 height 10
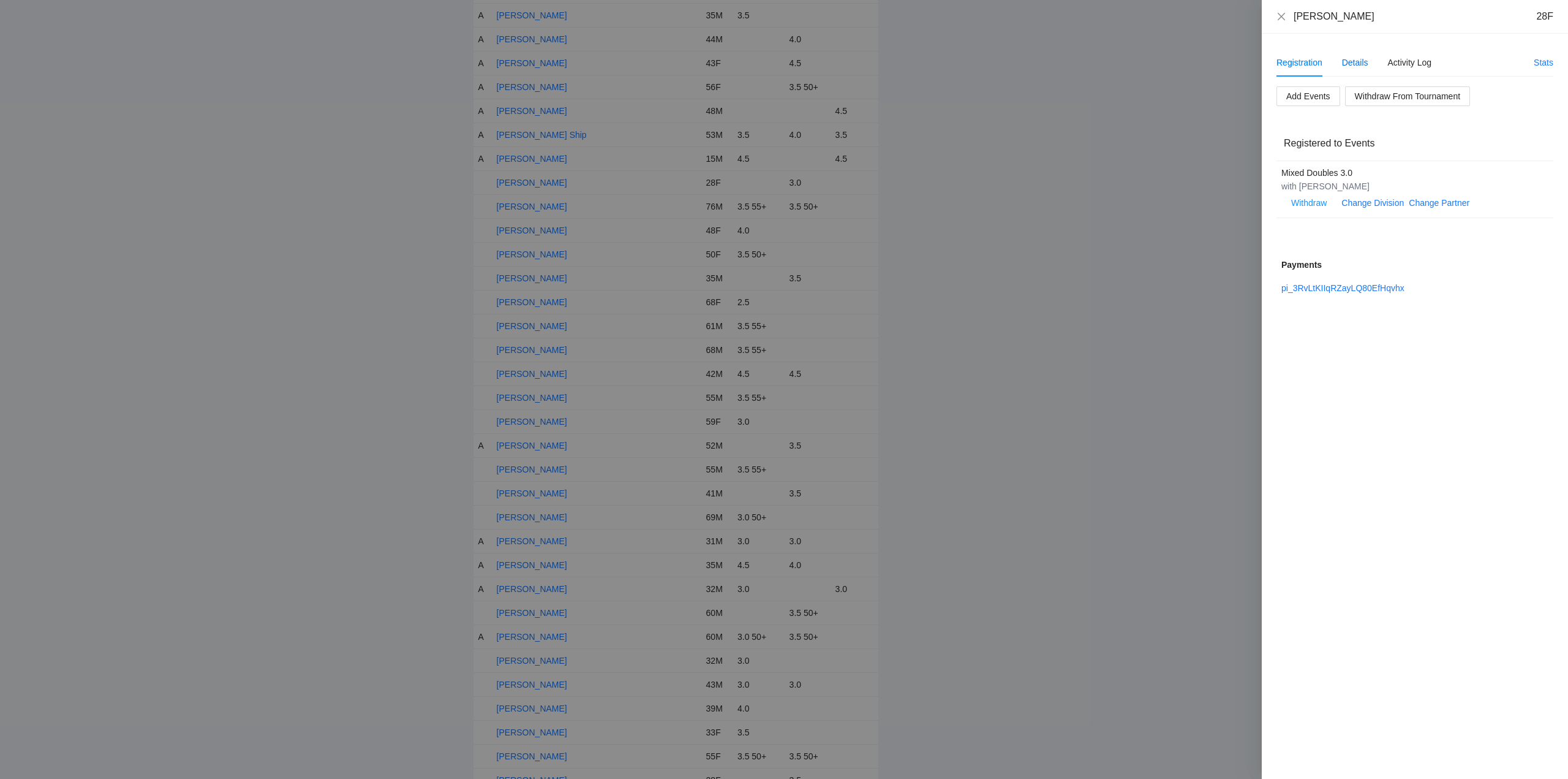
click at [1361, 60] on div "Details" at bounding box center [1354, 63] width 27 height 14
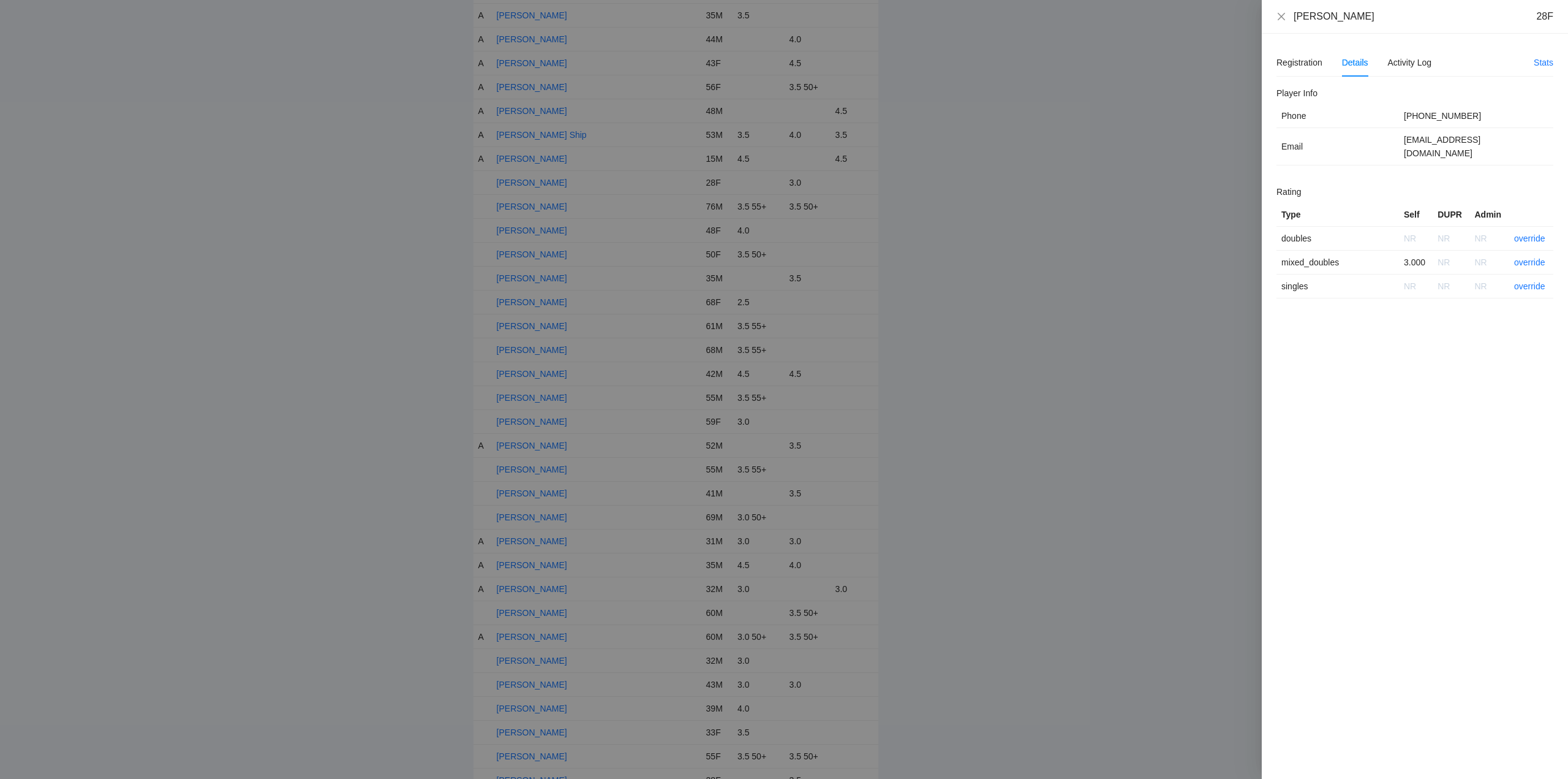
drag, startPoint x: 1380, startPoint y: 21, endPoint x: 1293, endPoint y: 23, distance: 87.0
click at [1293, 23] on div "Jean Pruszkowski 28F" at bounding box center [1423, 17] width 259 height 14
click at [1530, 257] on link "override" at bounding box center [1529, 262] width 31 height 10
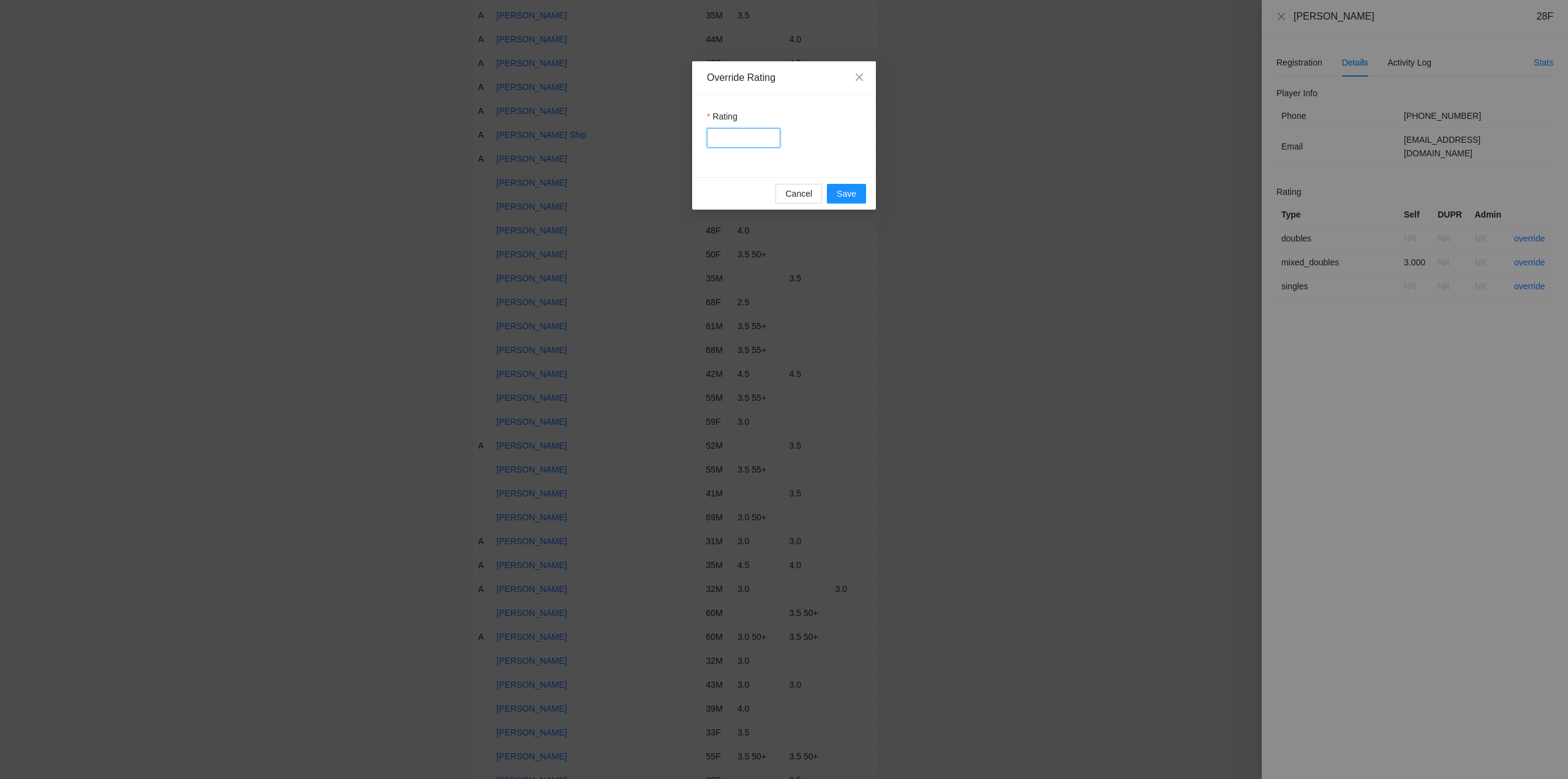
click at [731, 138] on input "Rating" at bounding box center [744, 138] width 73 height 20
type input "***"
drag, startPoint x: 849, startPoint y: 193, endPoint x: 1009, endPoint y: 141, distance: 168.2
click at [850, 193] on span "Save" at bounding box center [847, 194] width 20 height 14
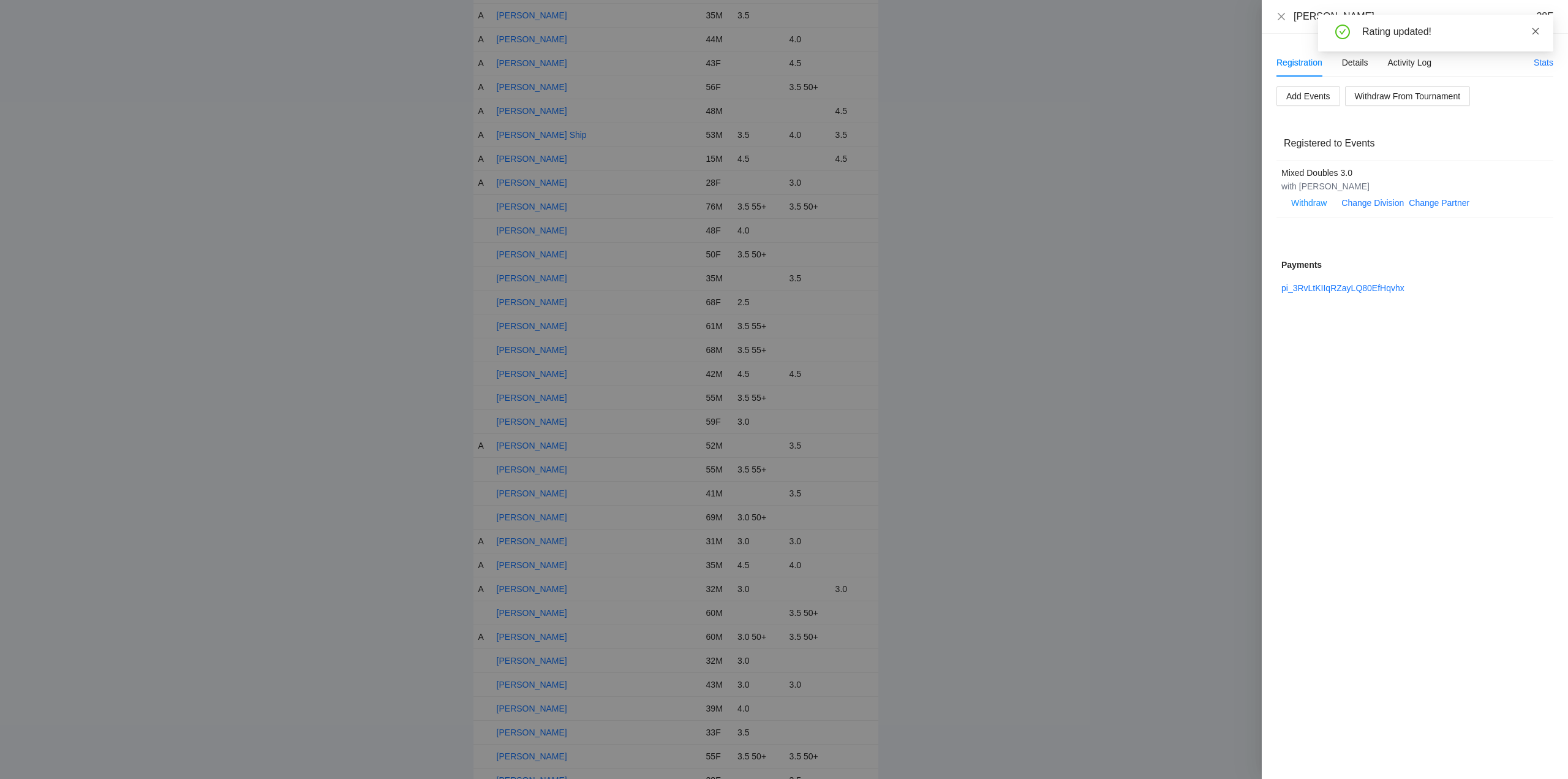
click at [1534, 27] on icon "close" at bounding box center [1535, 31] width 8 height 8
click at [1282, 14] on icon "close" at bounding box center [1281, 16] width 10 height 10
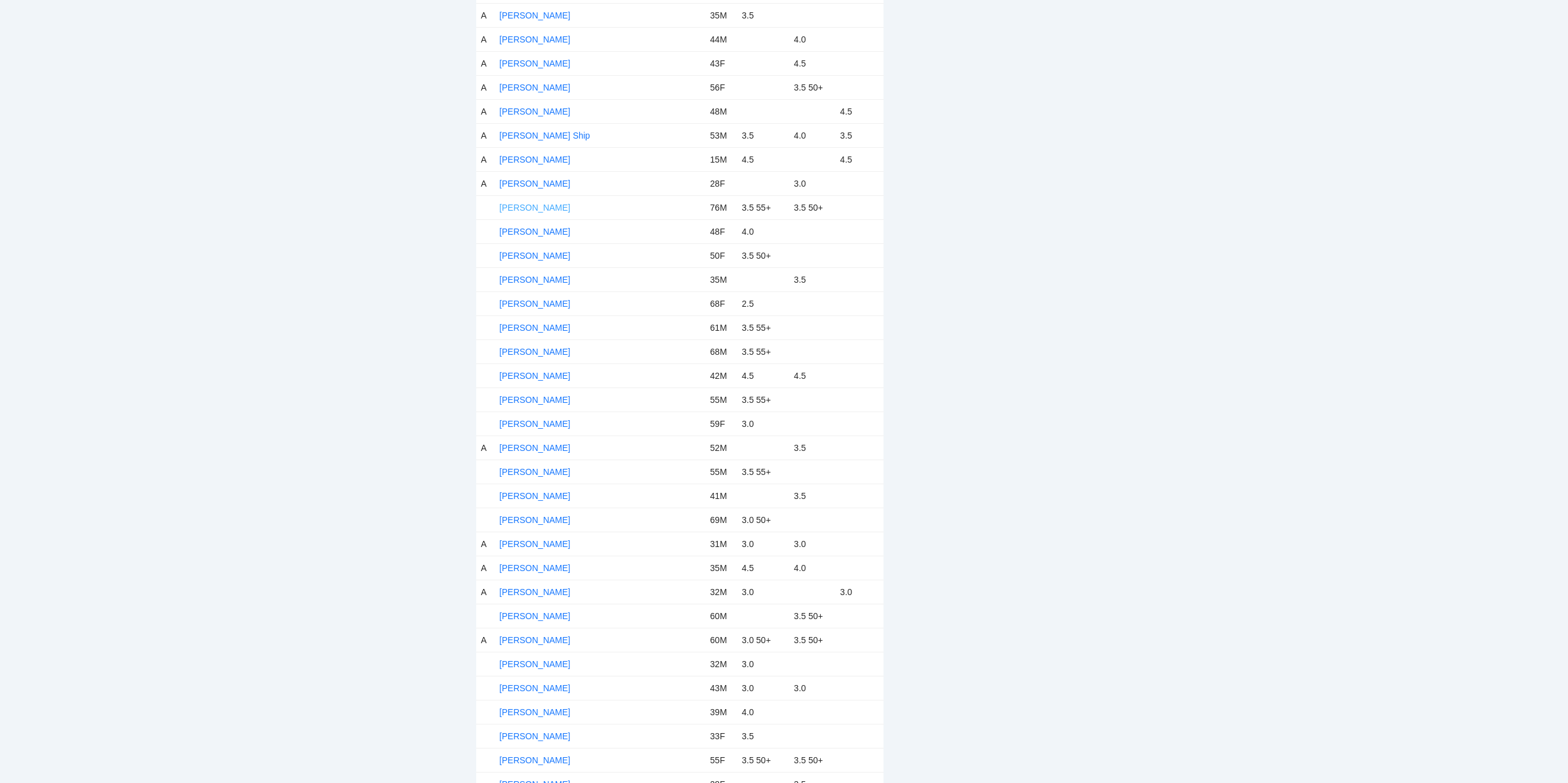
click at [539, 206] on link "[PERSON_NAME]" at bounding box center [535, 207] width 71 height 10
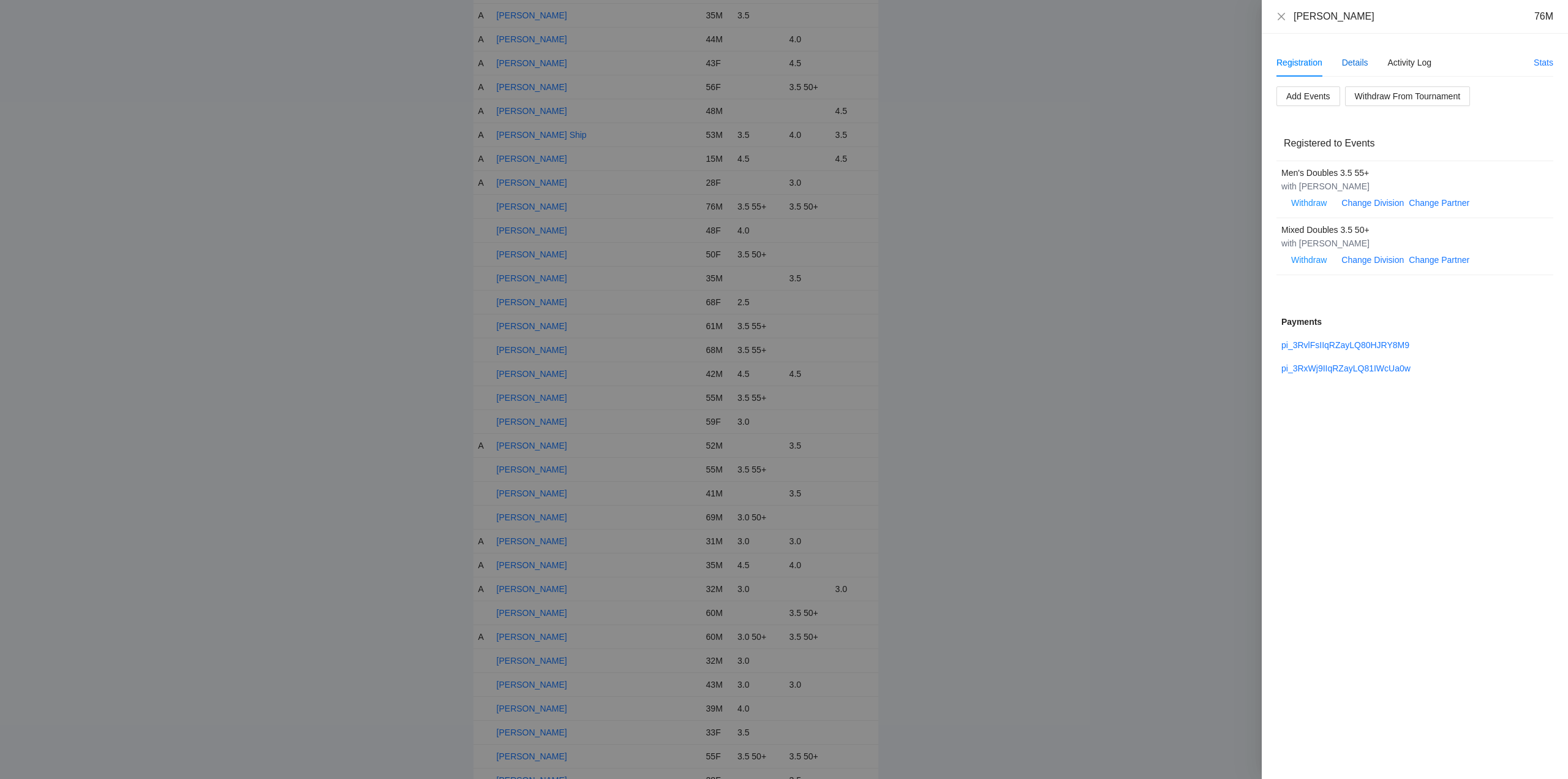
click at [1355, 64] on div "Details" at bounding box center [1354, 63] width 27 height 14
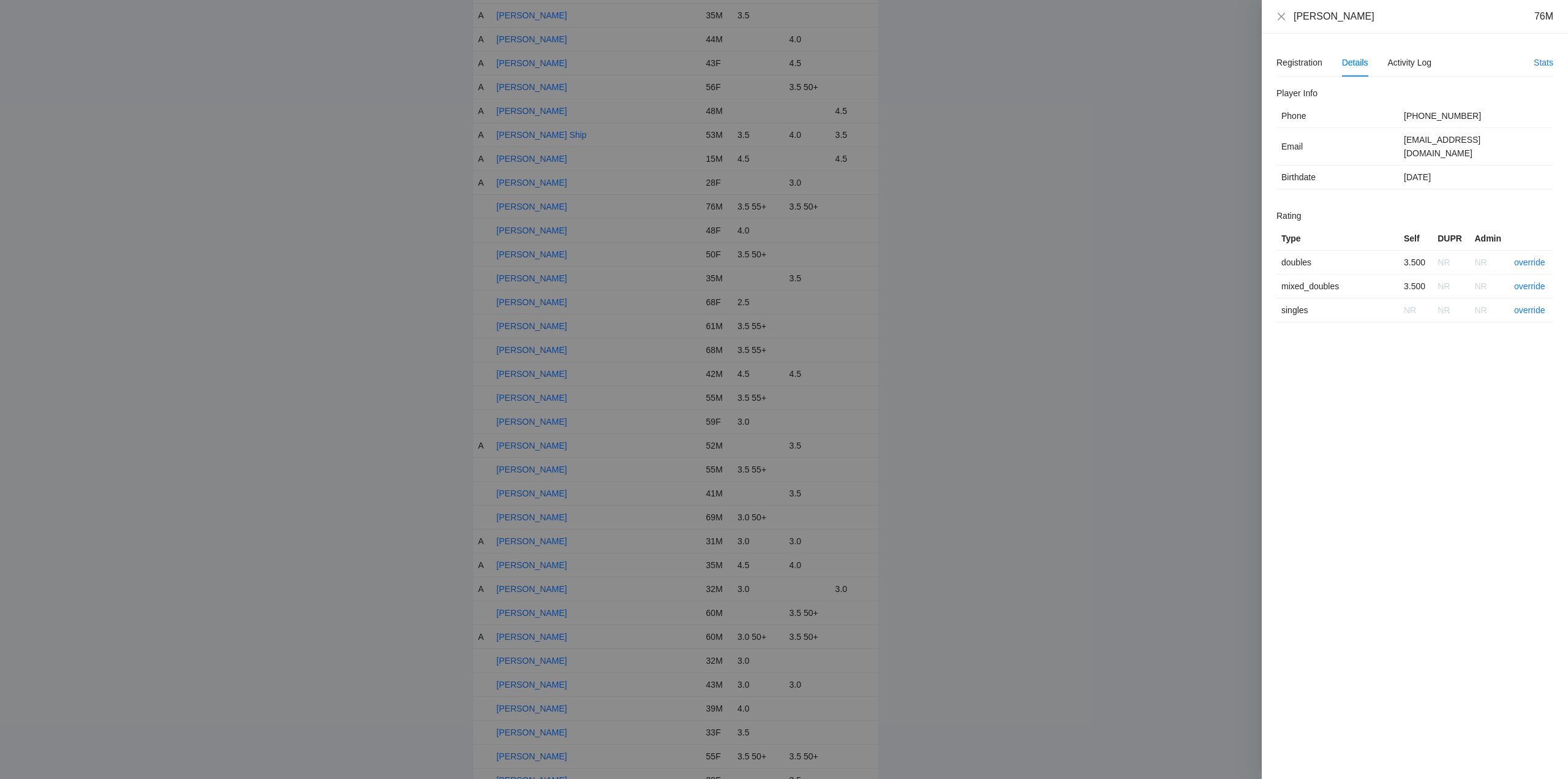
drag, startPoint x: 1337, startPoint y: 21, endPoint x: 1287, endPoint y: 24, distance: 50.1
click at [1287, 24] on div "Jeffrey Ebersole 76M" at bounding box center [1415, 17] width 307 height 34
click at [1530, 257] on link "override" at bounding box center [1529, 262] width 31 height 10
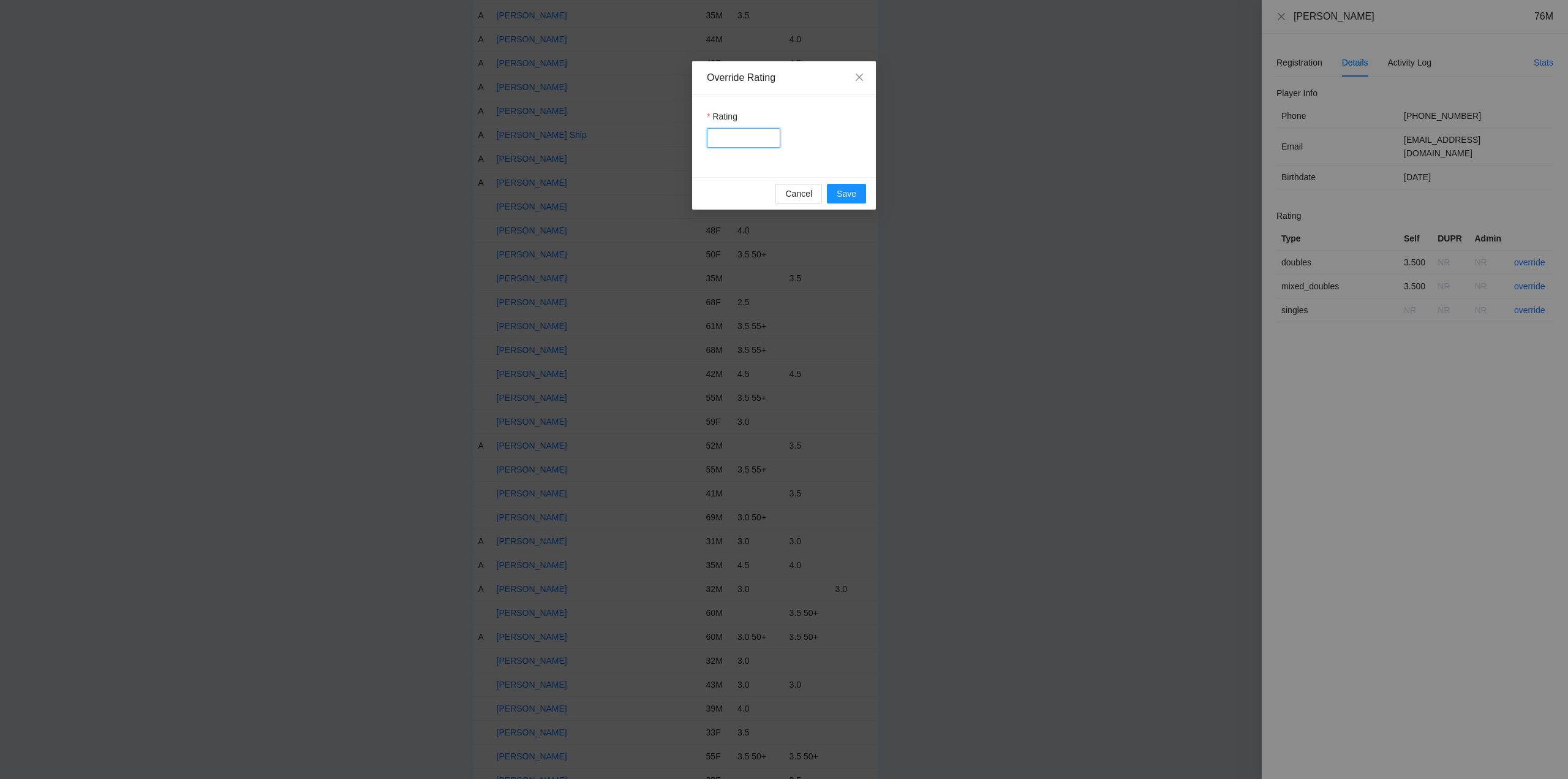
click at [732, 142] on input "Rating" at bounding box center [744, 138] width 73 height 20
type input "***"
click at [846, 191] on span "Save" at bounding box center [847, 194] width 20 height 14
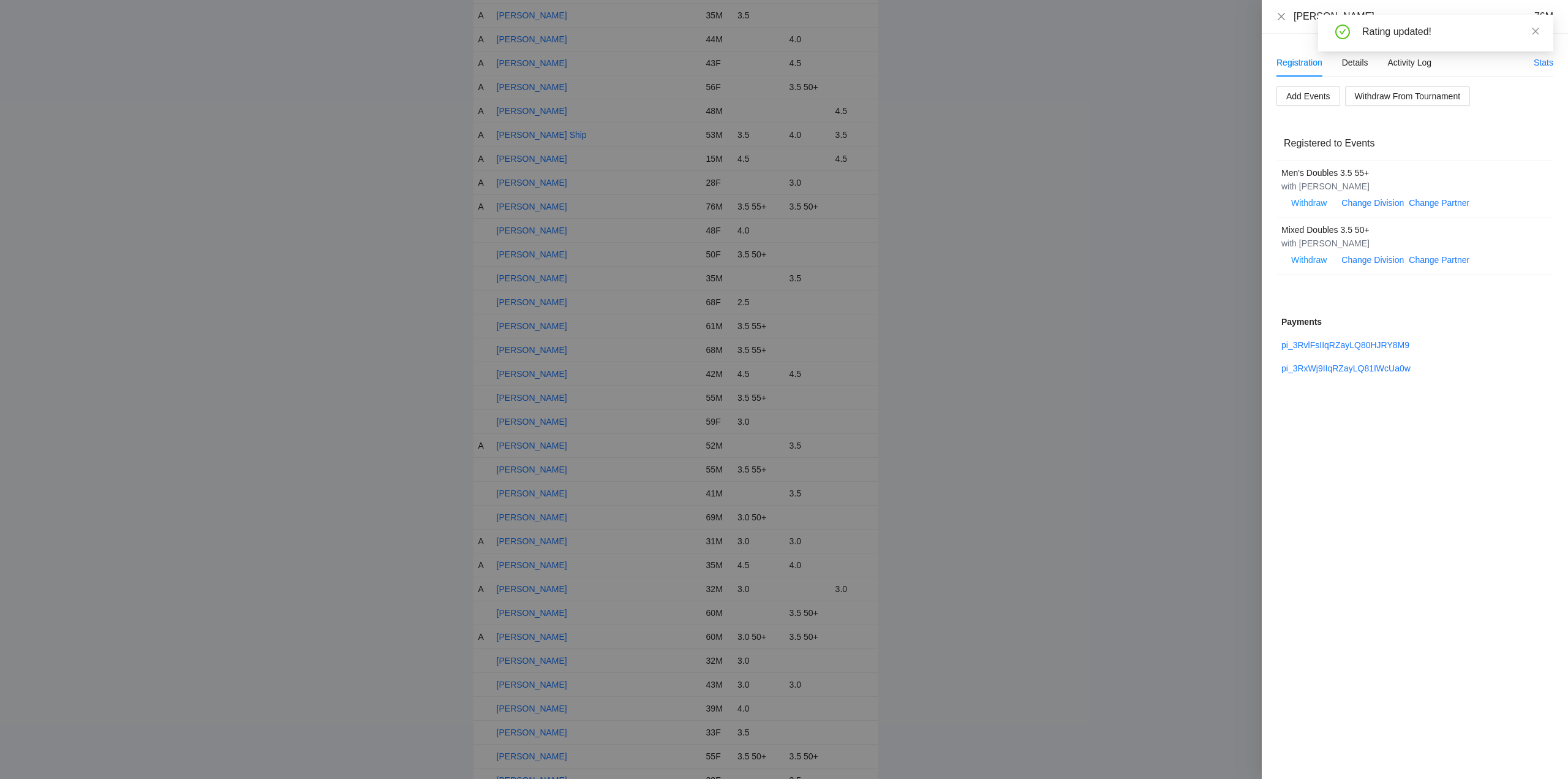
drag, startPoint x: 1534, startPoint y: 30, endPoint x: 1491, endPoint y: 39, distance: 43.9
click at [1534, 29] on icon "close" at bounding box center [1535, 31] width 8 height 8
click at [1282, 14] on icon "close" at bounding box center [1281, 16] width 10 height 10
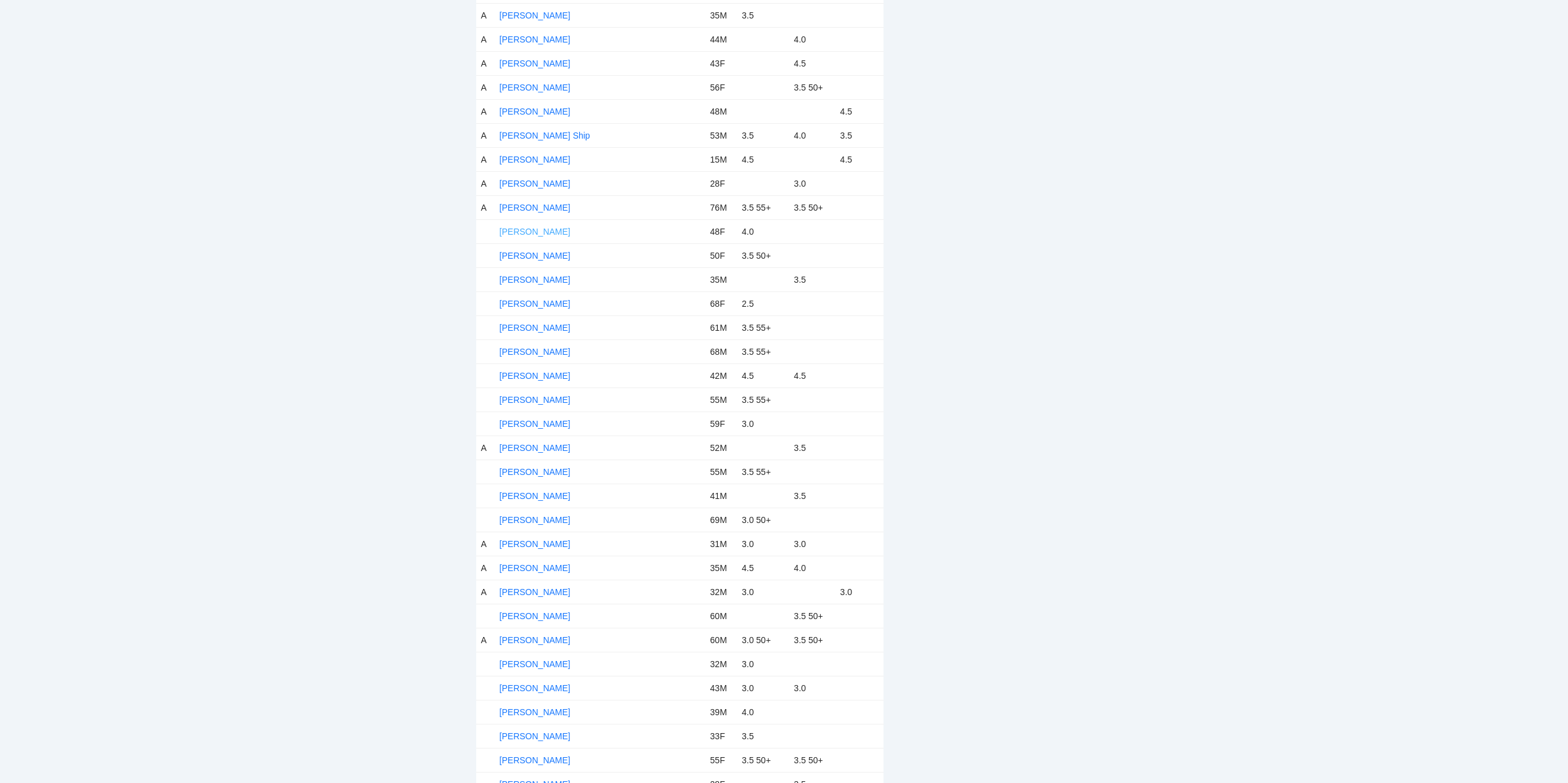
click at [542, 227] on link "[PERSON_NAME]" at bounding box center [535, 232] width 71 height 10
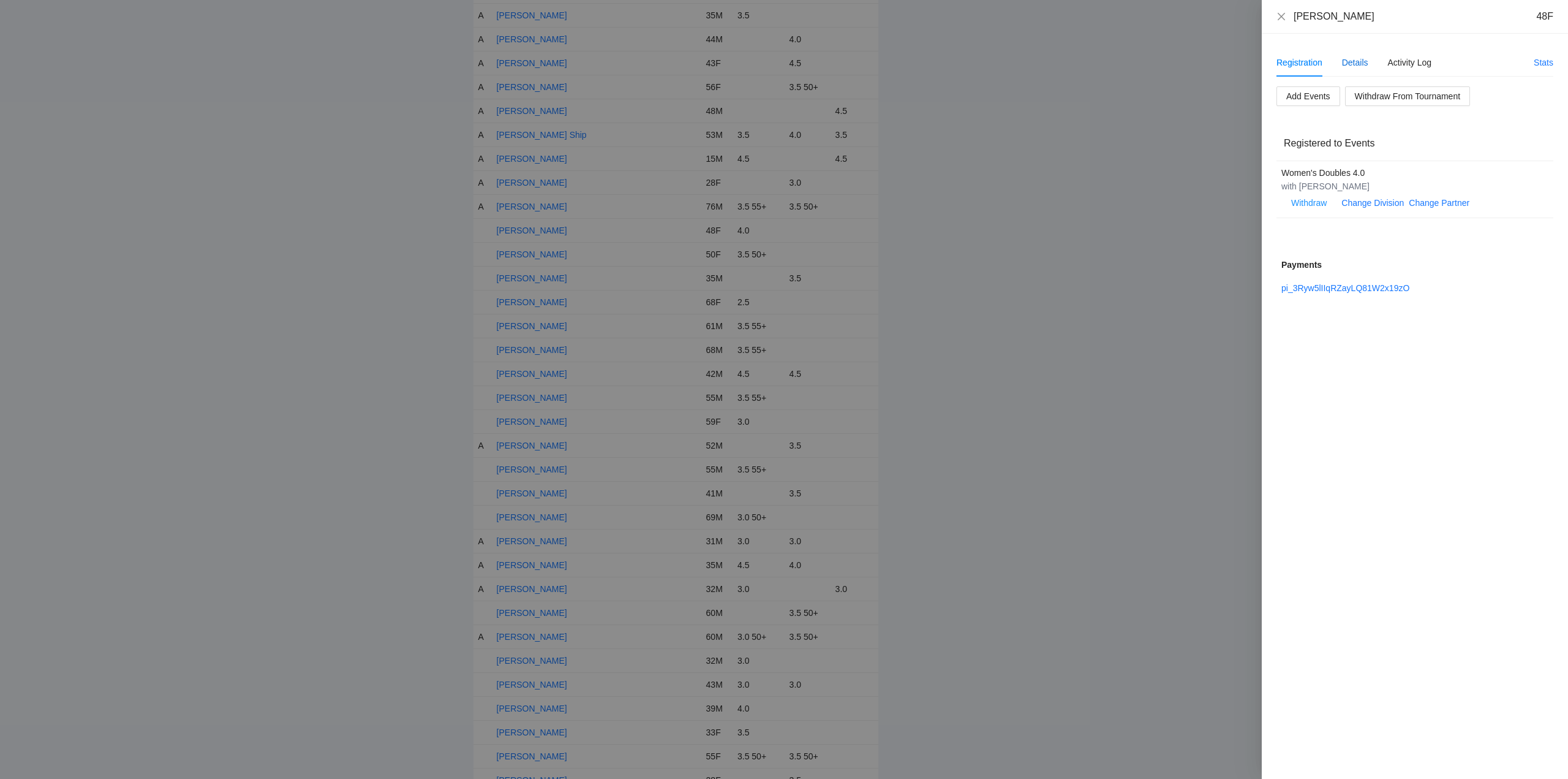
click at [1358, 61] on div "Details" at bounding box center [1354, 63] width 27 height 14
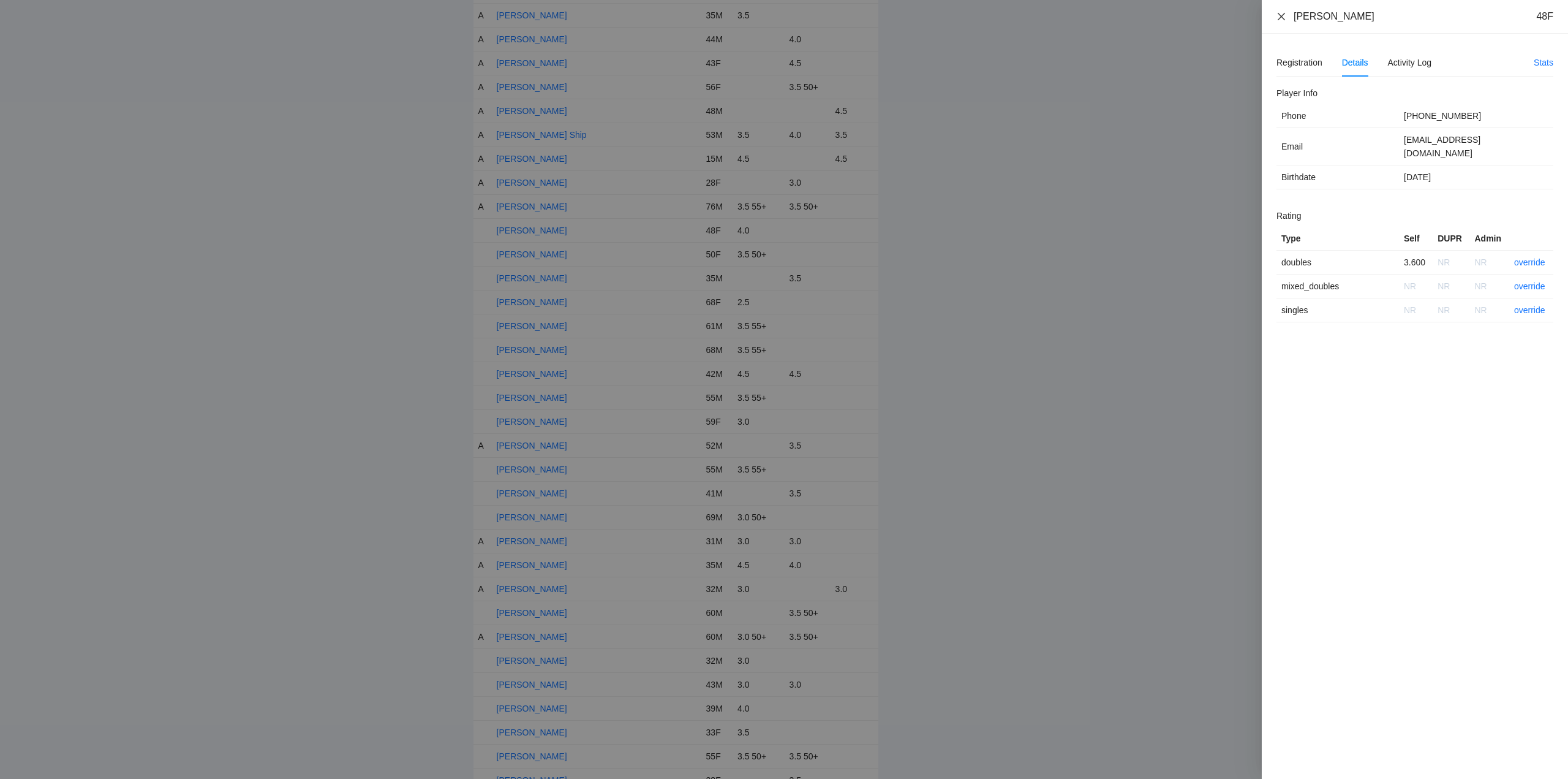
drag, startPoint x: 1372, startPoint y: 18, endPoint x: 1284, endPoint y: 20, distance: 88.0
click at [1284, 20] on div "Jennifer Reasner 48F" at bounding box center [1415, 17] width 277 height 14
click at [1528, 257] on link "override" at bounding box center [1529, 262] width 31 height 10
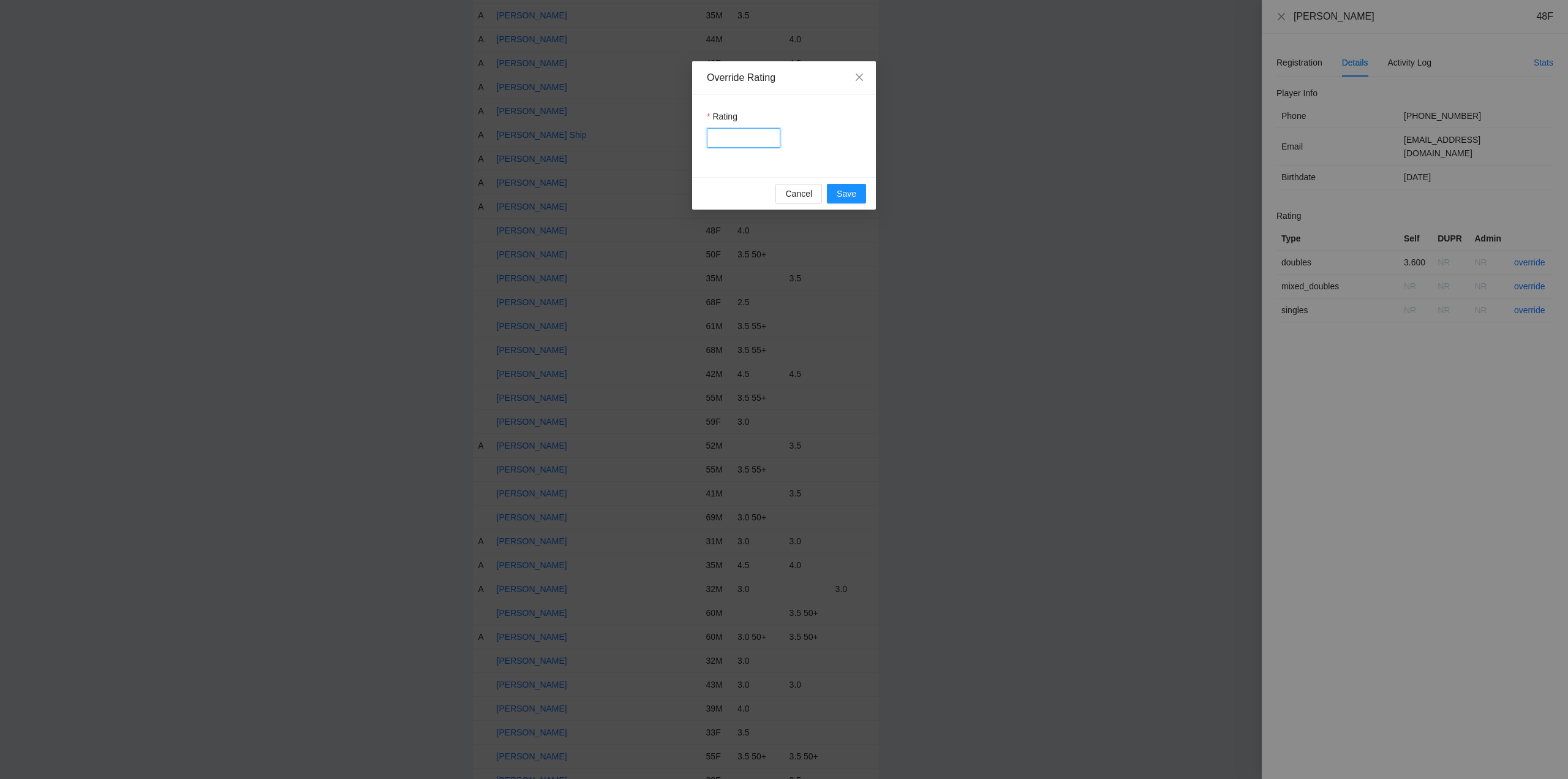
click at [733, 138] on input "Rating" at bounding box center [744, 138] width 73 height 20
type input "***"
drag, startPoint x: 850, startPoint y: 195, endPoint x: 857, endPoint y: 195, distance: 7.0
click at [852, 195] on span "Save" at bounding box center [847, 194] width 20 height 14
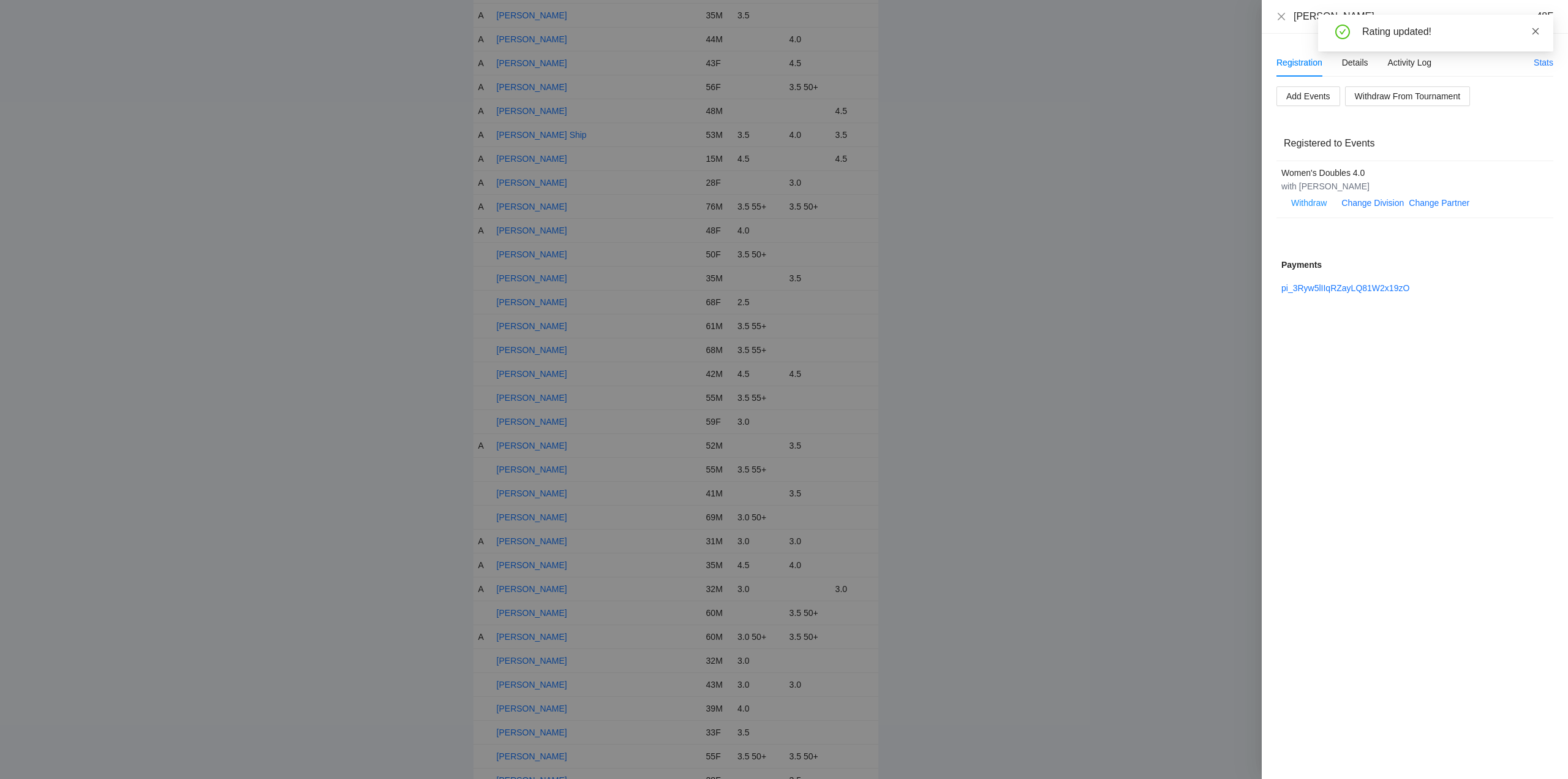
click at [1537, 24] on link at bounding box center [1535, 31] width 8 height 14
click at [1283, 15] on icon "close" at bounding box center [1281, 16] width 8 height 8
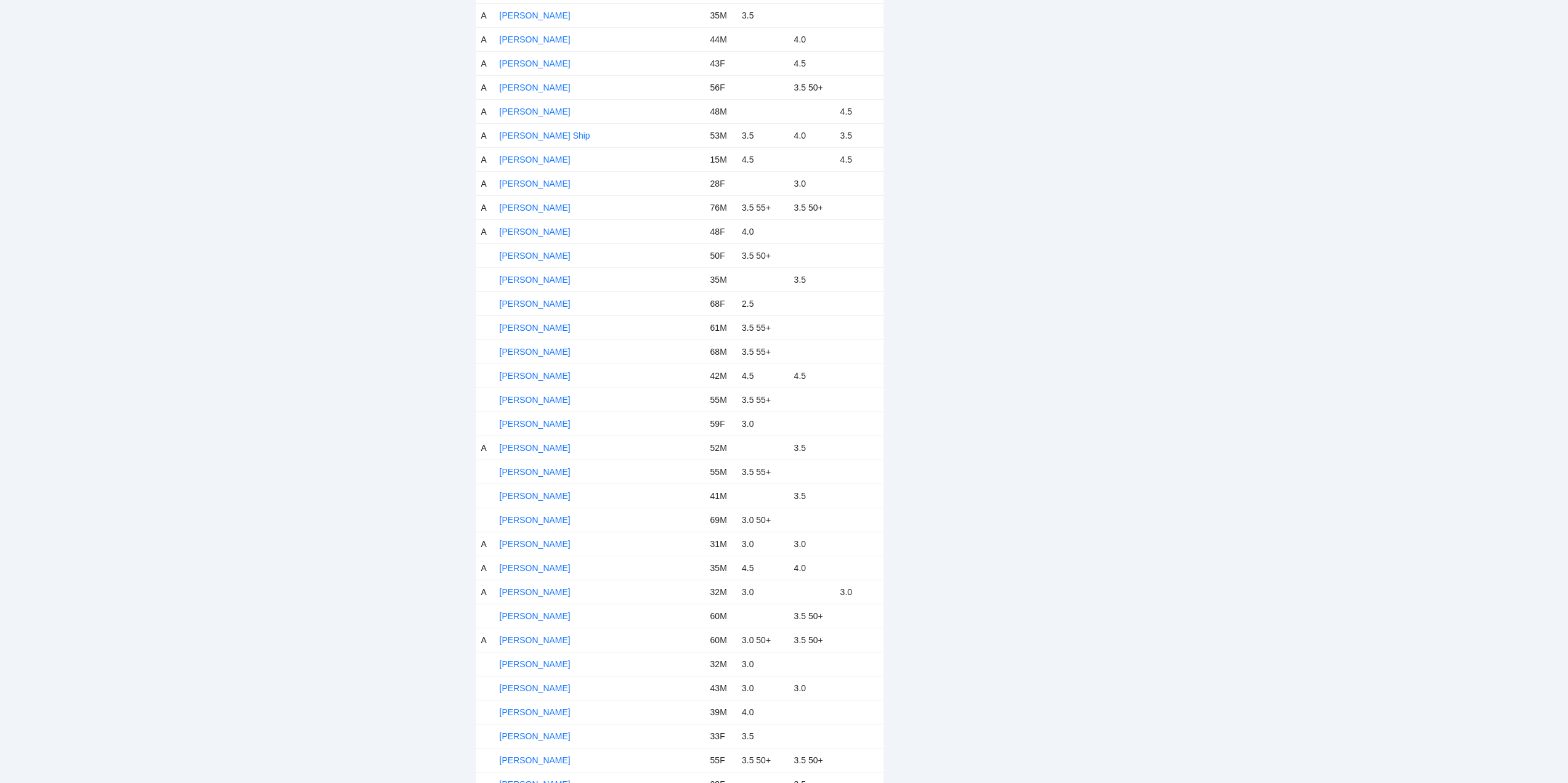
drag, startPoint x: 544, startPoint y: 257, endPoint x: 595, endPoint y: 258, distance: 51.0
click at [545, 257] on link "[PERSON_NAME]" at bounding box center [535, 255] width 71 height 10
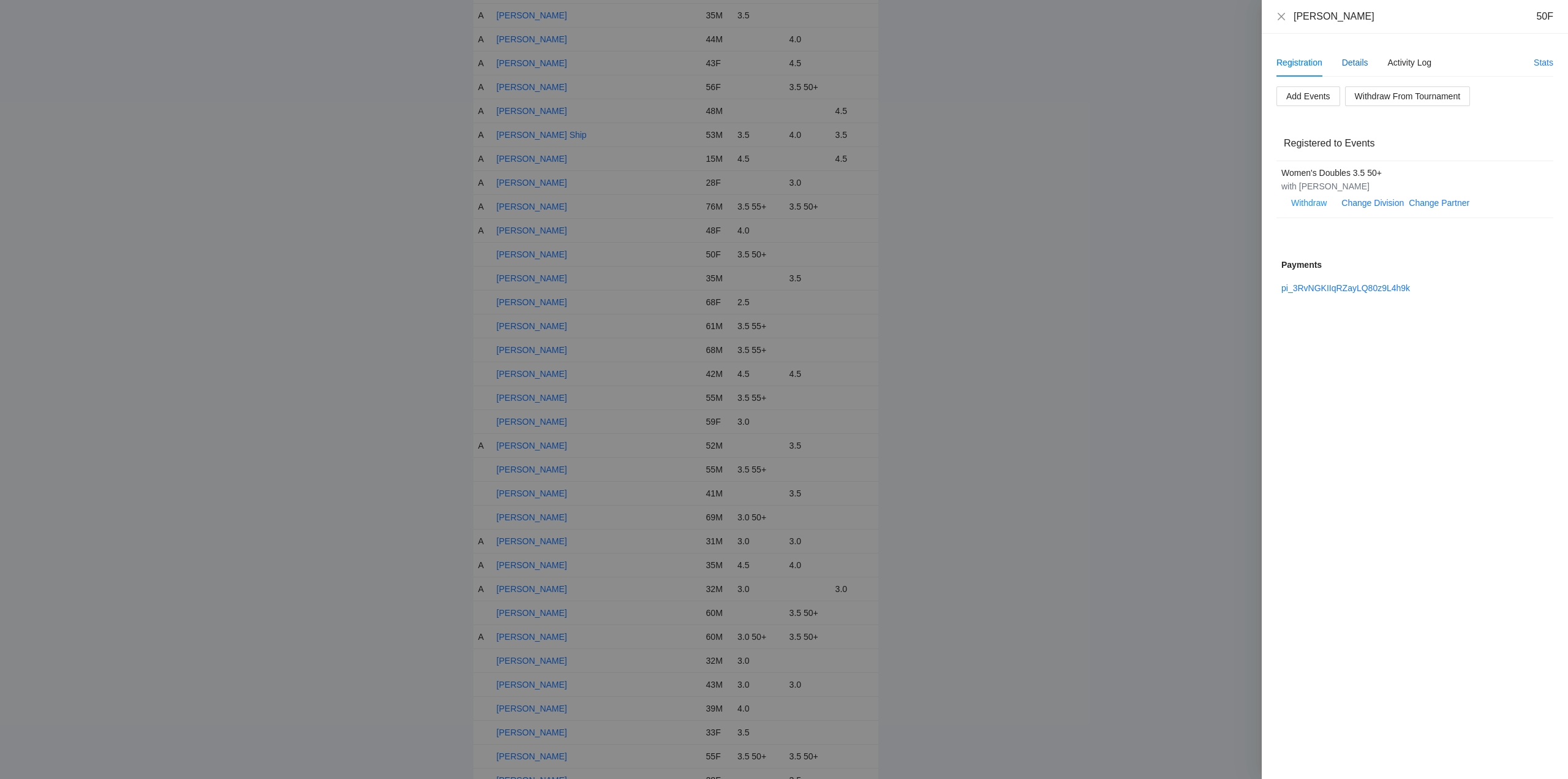
click at [1354, 60] on div "Details" at bounding box center [1354, 63] width 27 height 14
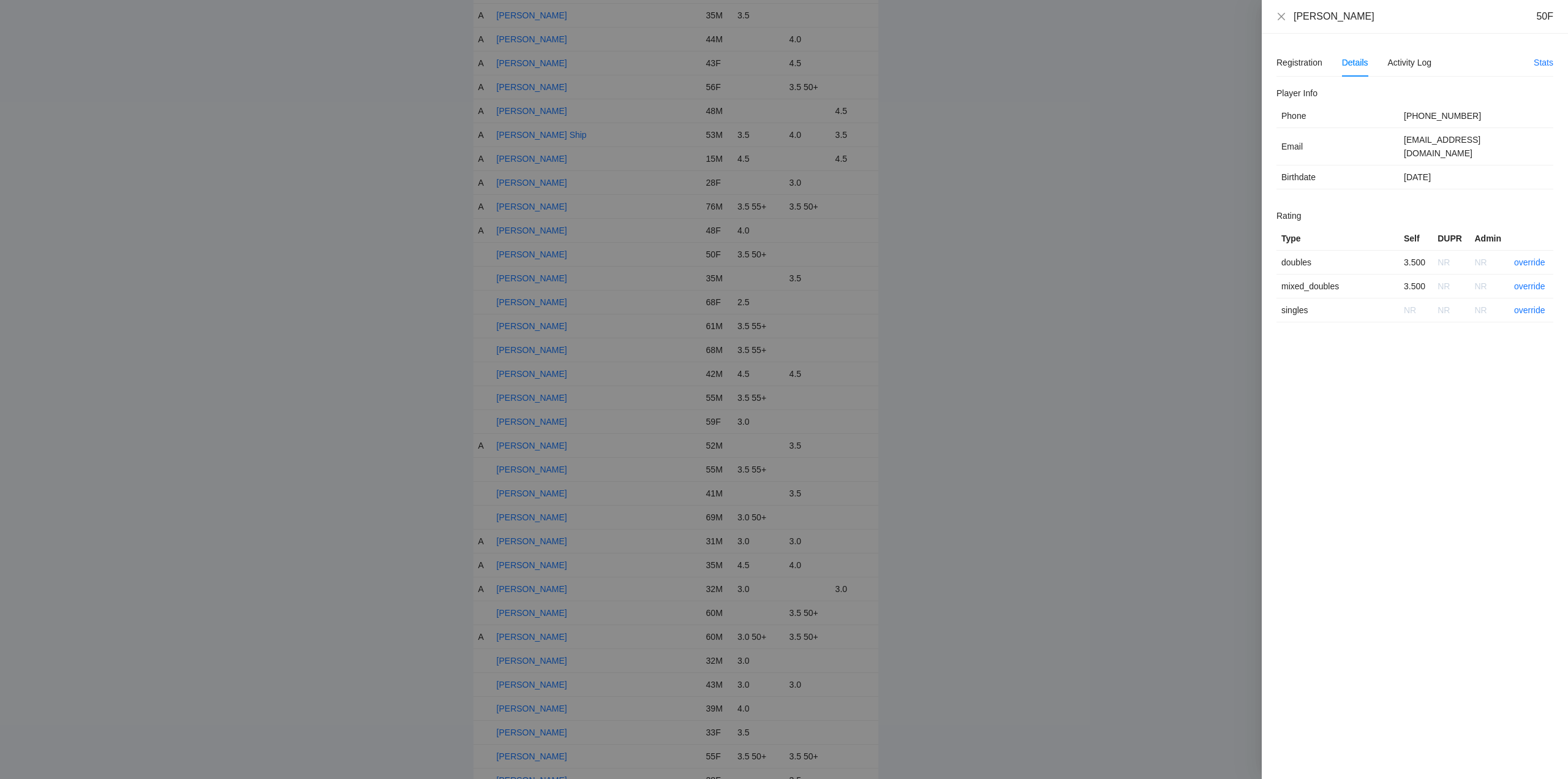
drag, startPoint x: 1348, startPoint y: 15, endPoint x: 1270, endPoint y: 18, distance: 78.1
click at [1270, 18] on div "Jennifer Unick 50F" at bounding box center [1415, 17] width 307 height 34
click at [1529, 257] on link "override" at bounding box center [1529, 262] width 31 height 10
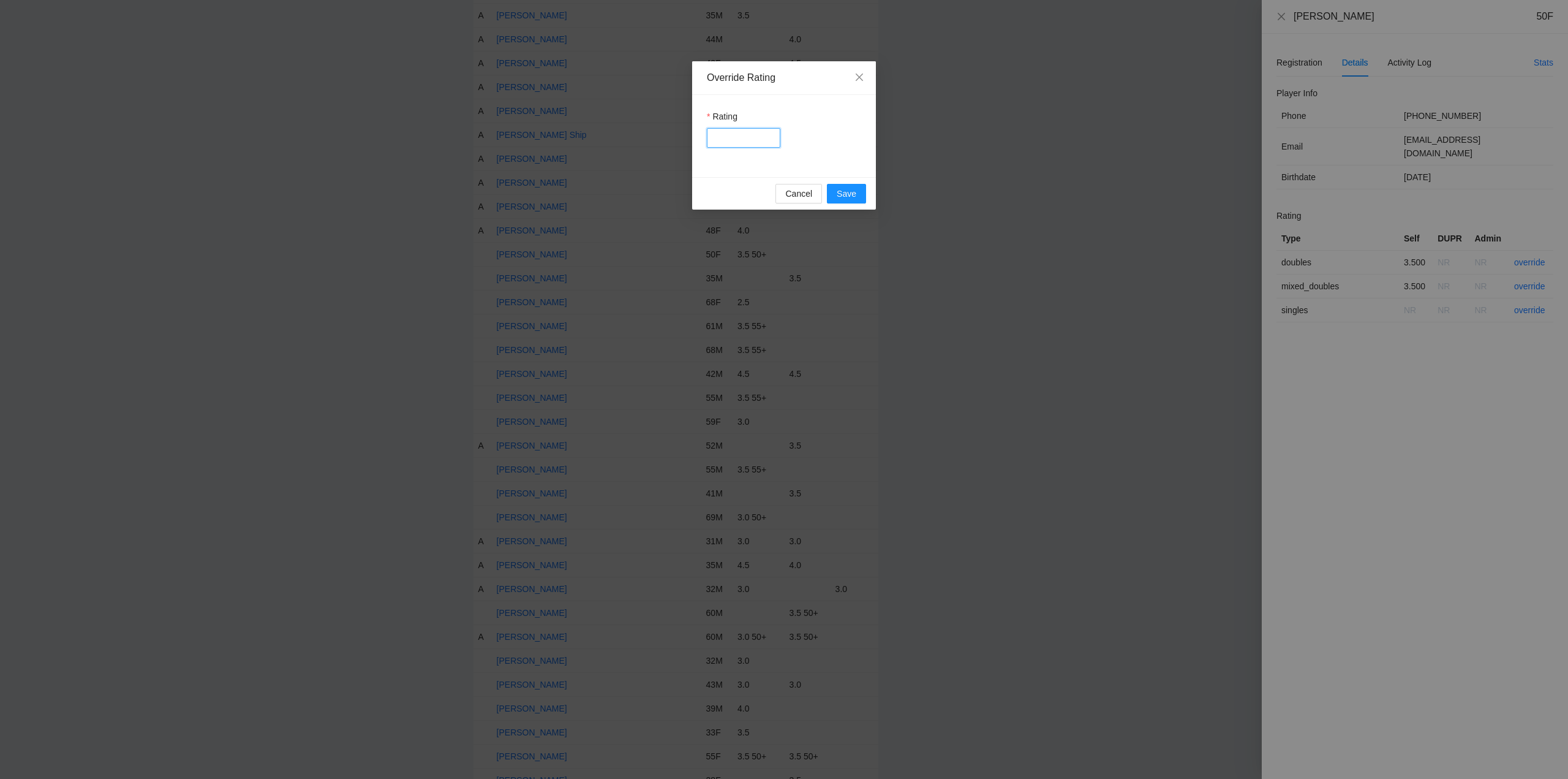
click at [742, 141] on input "Rating" at bounding box center [744, 138] width 73 height 20
type input "***"
click at [847, 198] on span "Save" at bounding box center [847, 194] width 20 height 14
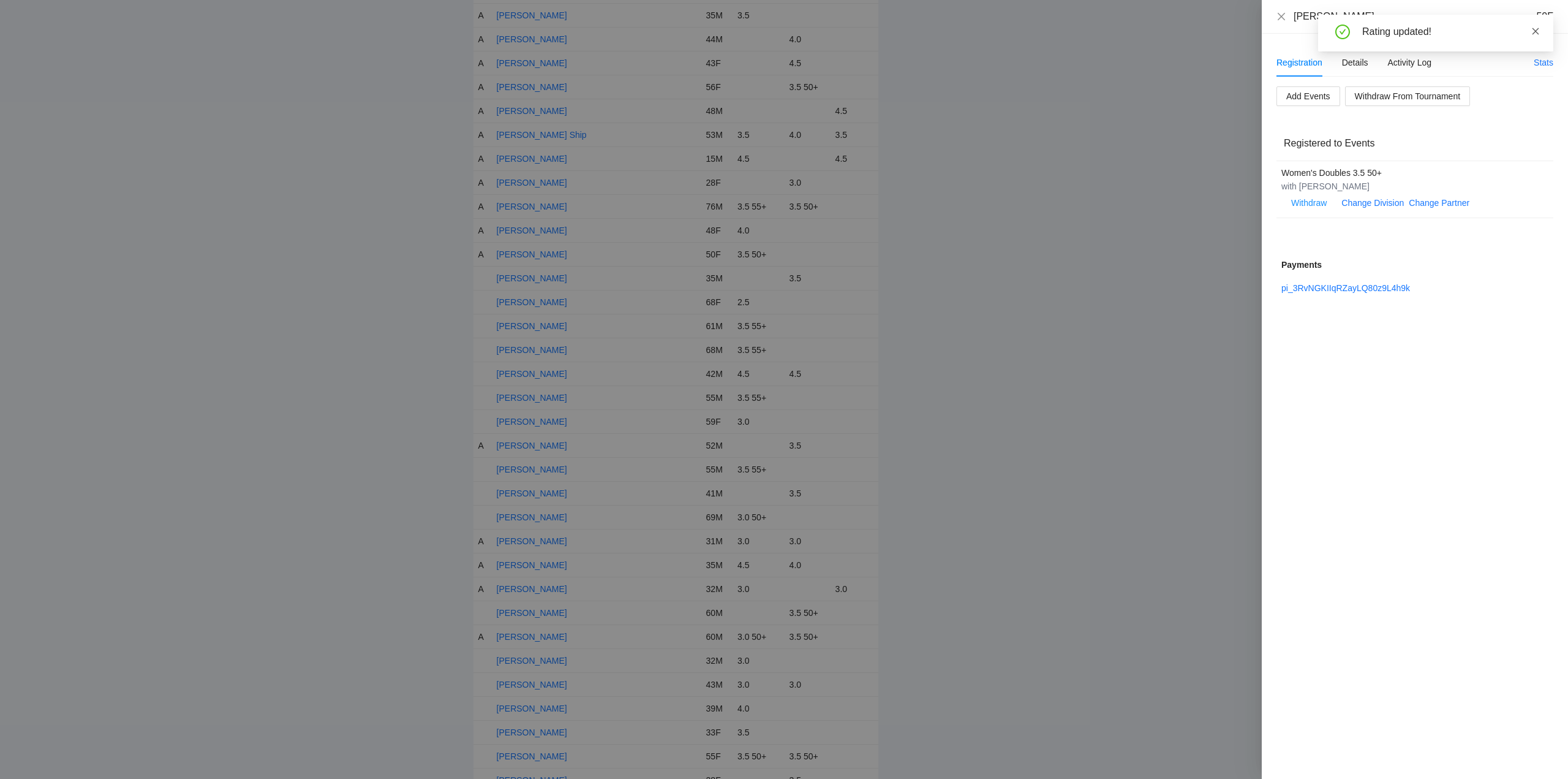
click at [1535, 32] on icon "close" at bounding box center [1535, 31] width 8 height 8
click at [1281, 14] on icon "close" at bounding box center [1281, 16] width 10 height 10
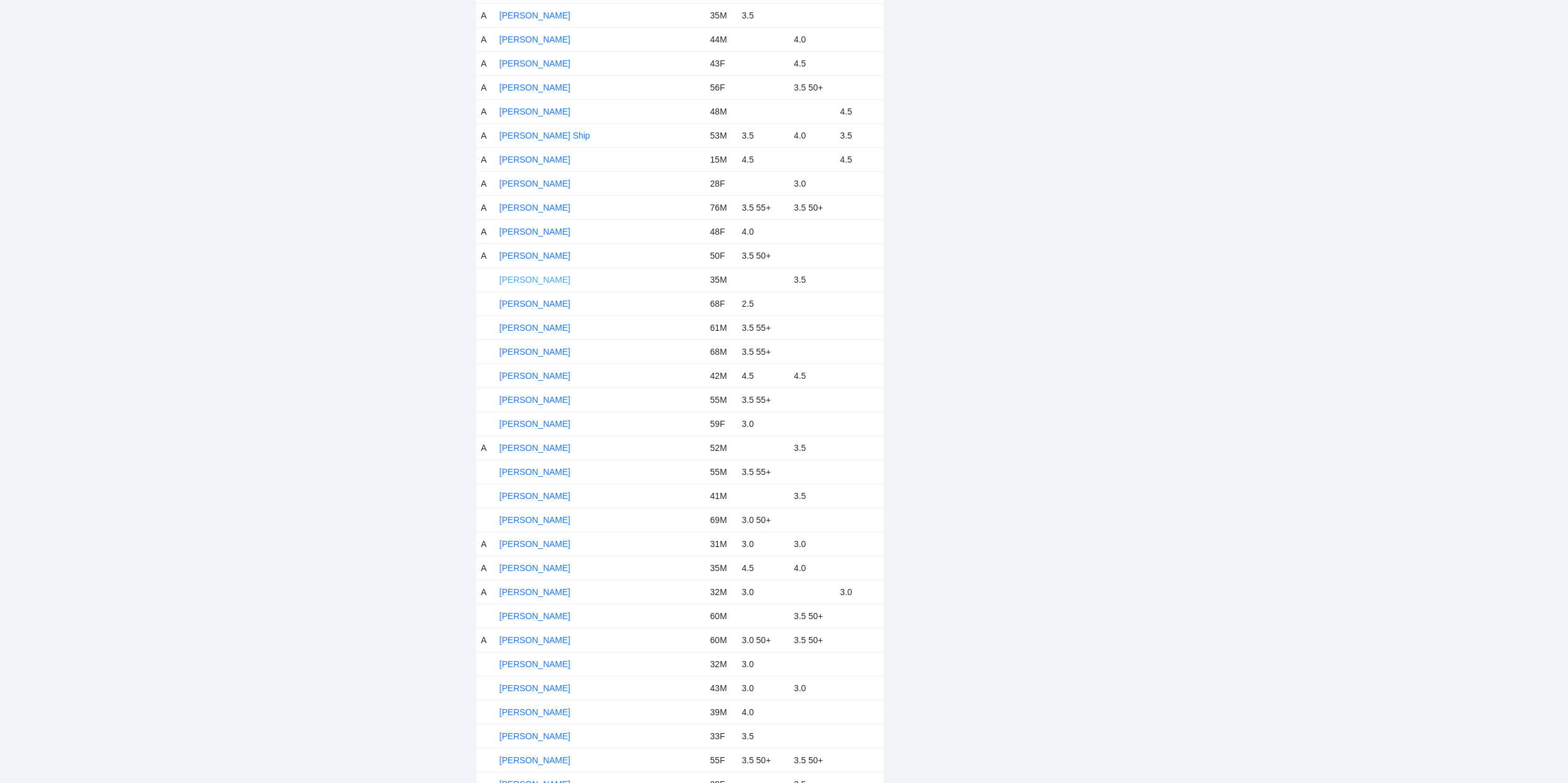
click at [550, 275] on link "Jeremy Zafaralla" at bounding box center [535, 279] width 71 height 10
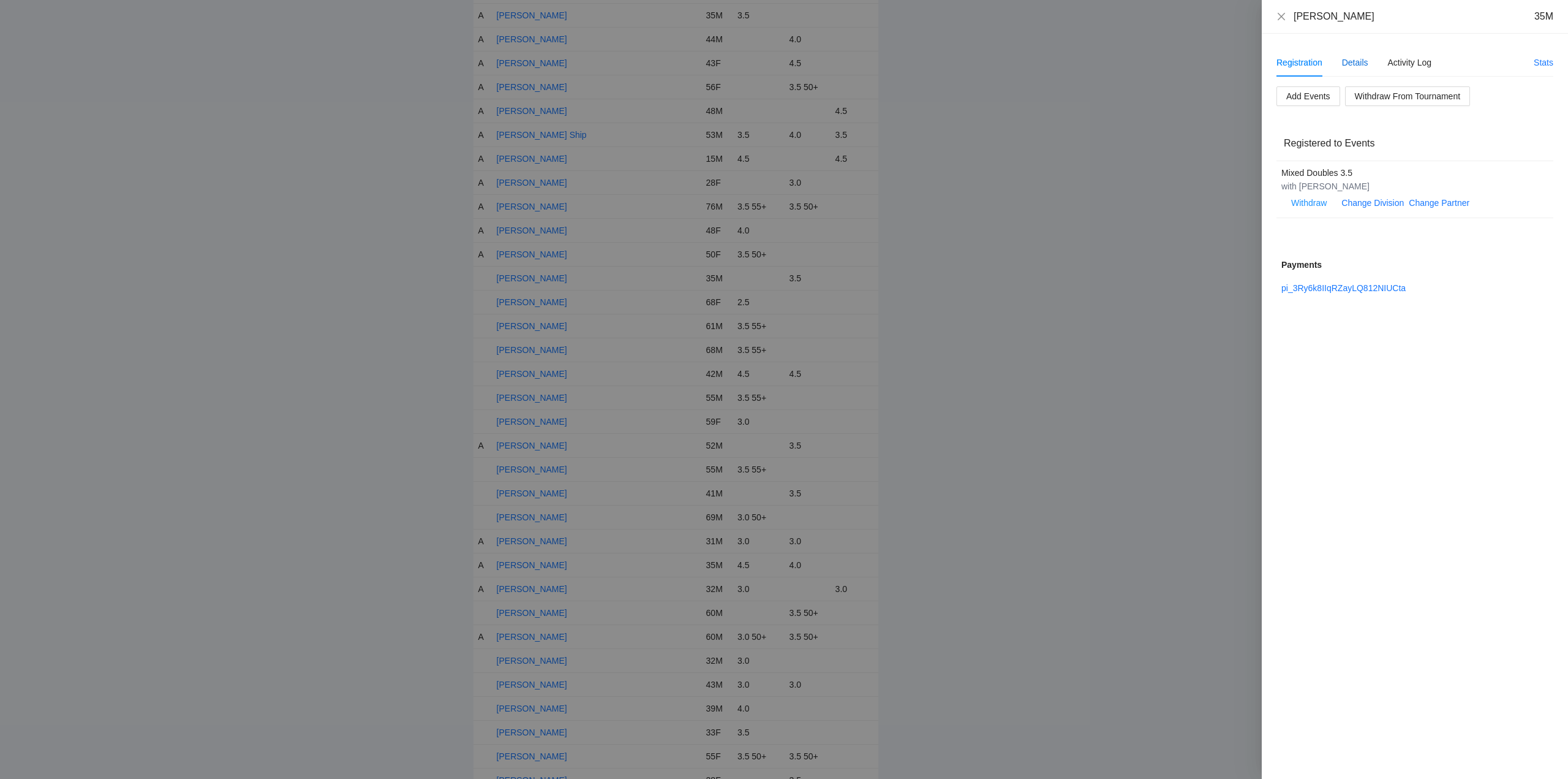
drag, startPoint x: 1354, startPoint y: 62, endPoint x: 1361, endPoint y: 85, distance: 24.0
click at [1354, 61] on div "Details" at bounding box center [1354, 63] width 27 height 14
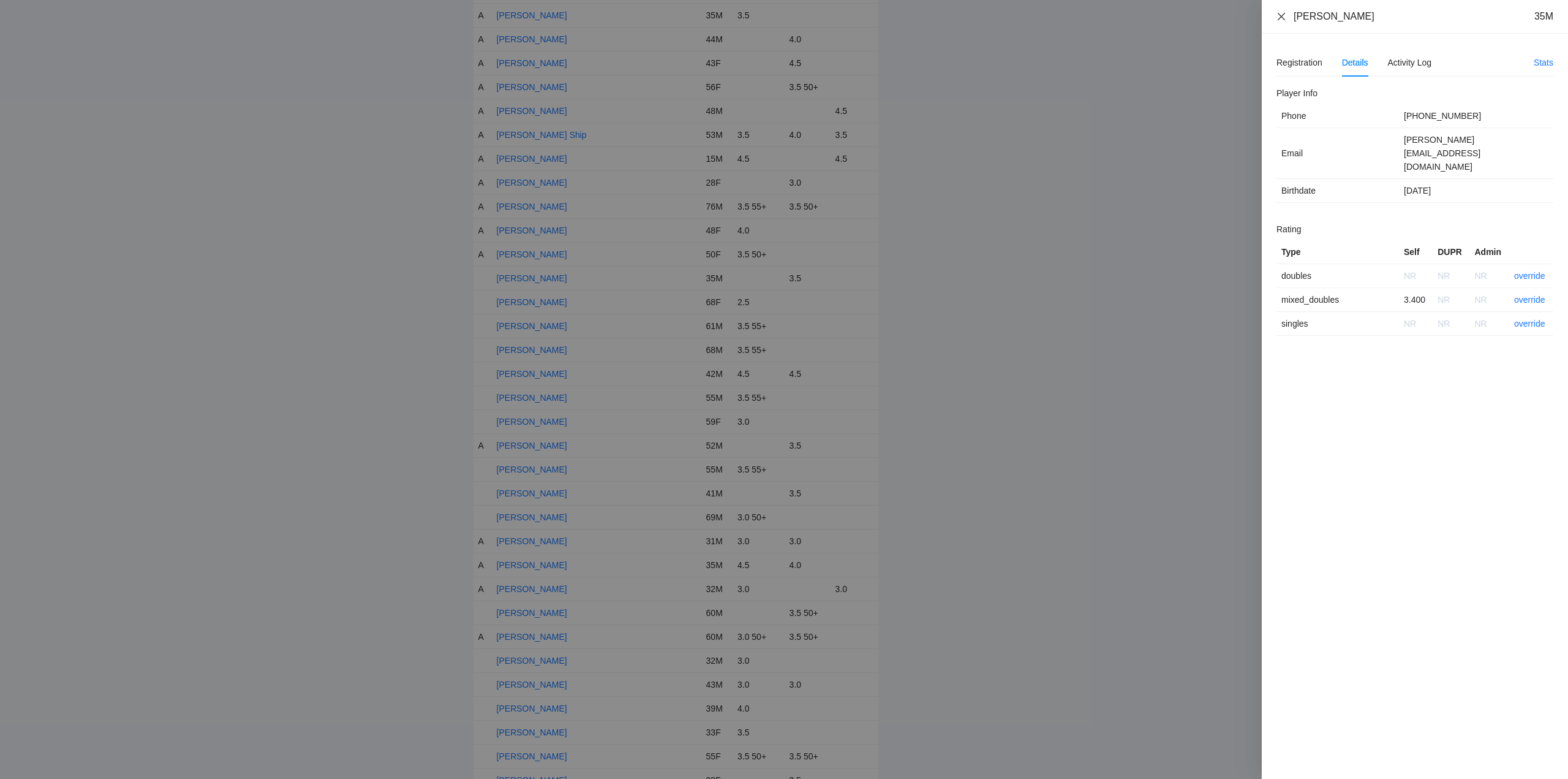
drag, startPoint x: 1362, startPoint y: 21, endPoint x: 1278, endPoint y: 21, distance: 84.0
click at [1278, 21] on div "Jeremy Zafaralla 35M" at bounding box center [1415, 17] width 277 height 14
click at [1531, 295] on link "override" at bounding box center [1529, 299] width 31 height 10
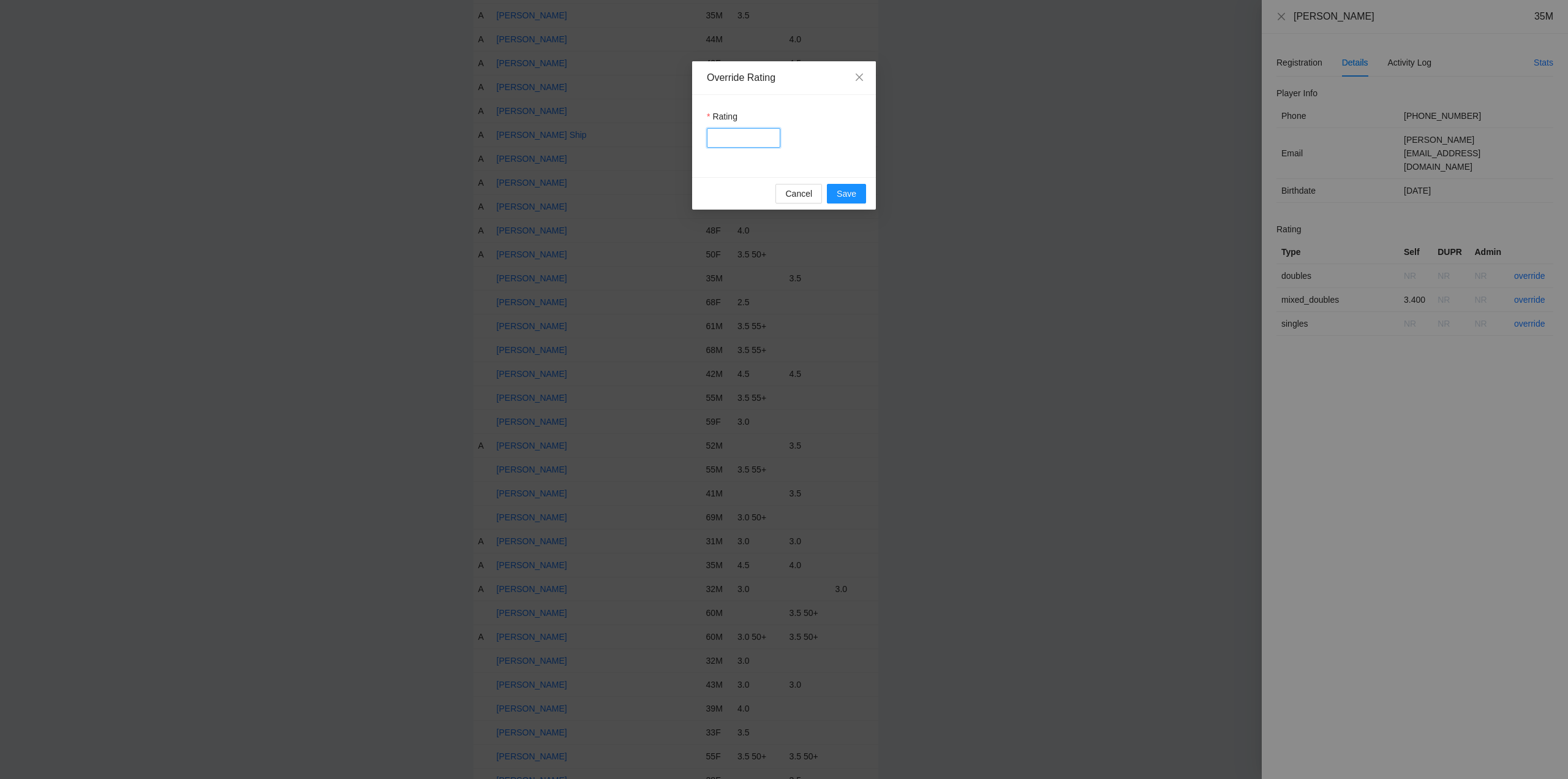
click at [730, 132] on input "Rating" at bounding box center [744, 138] width 73 height 20
type input "***"
click at [838, 196] on span "Save" at bounding box center [847, 194] width 20 height 14
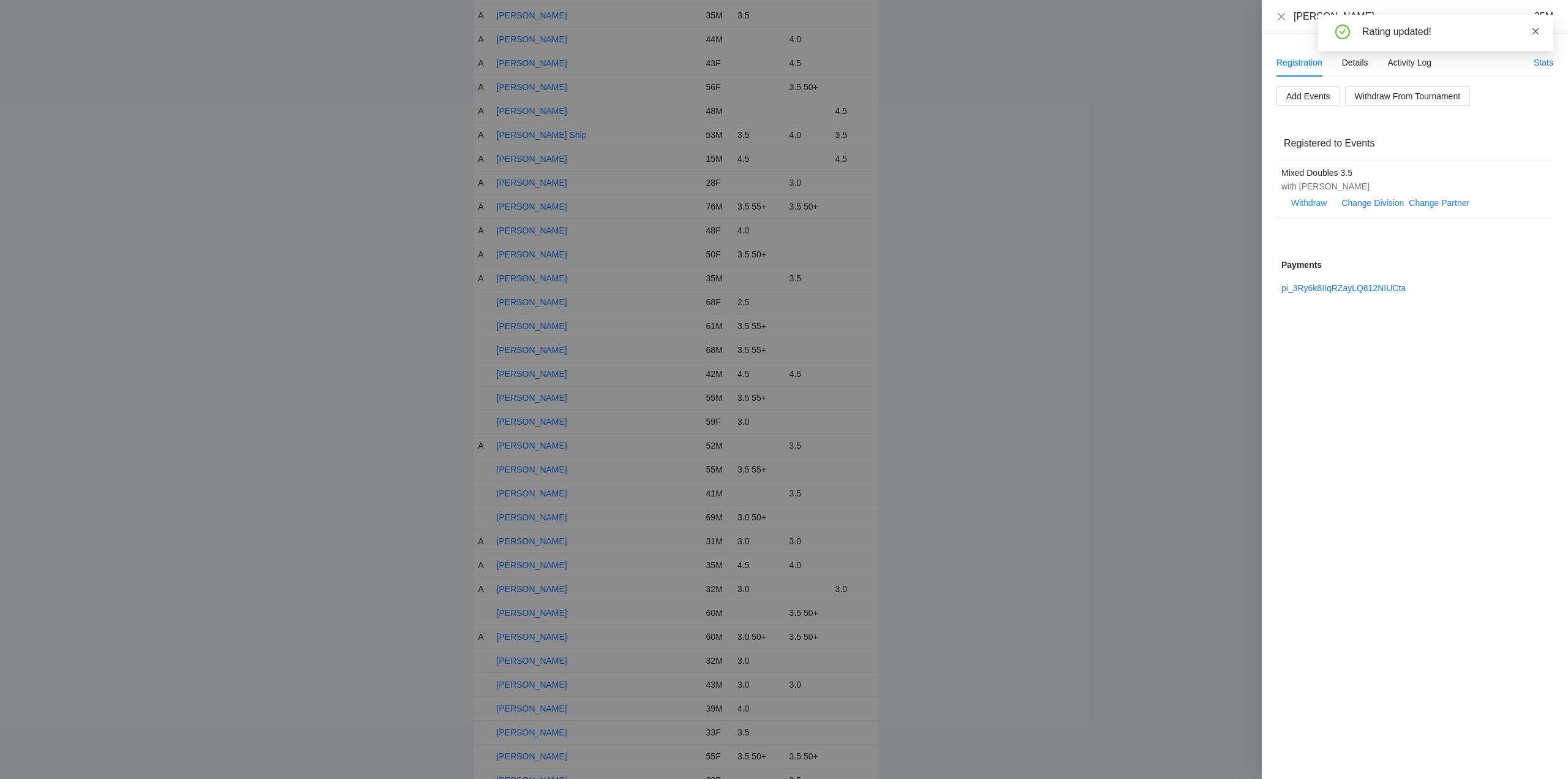
click at [1537, 27] on icon "close" at bounding box center [1535, 31] width 8 height 8
click at [1282, 17] on icon "close" at bounding box center [1281, 16] width 8 height 8
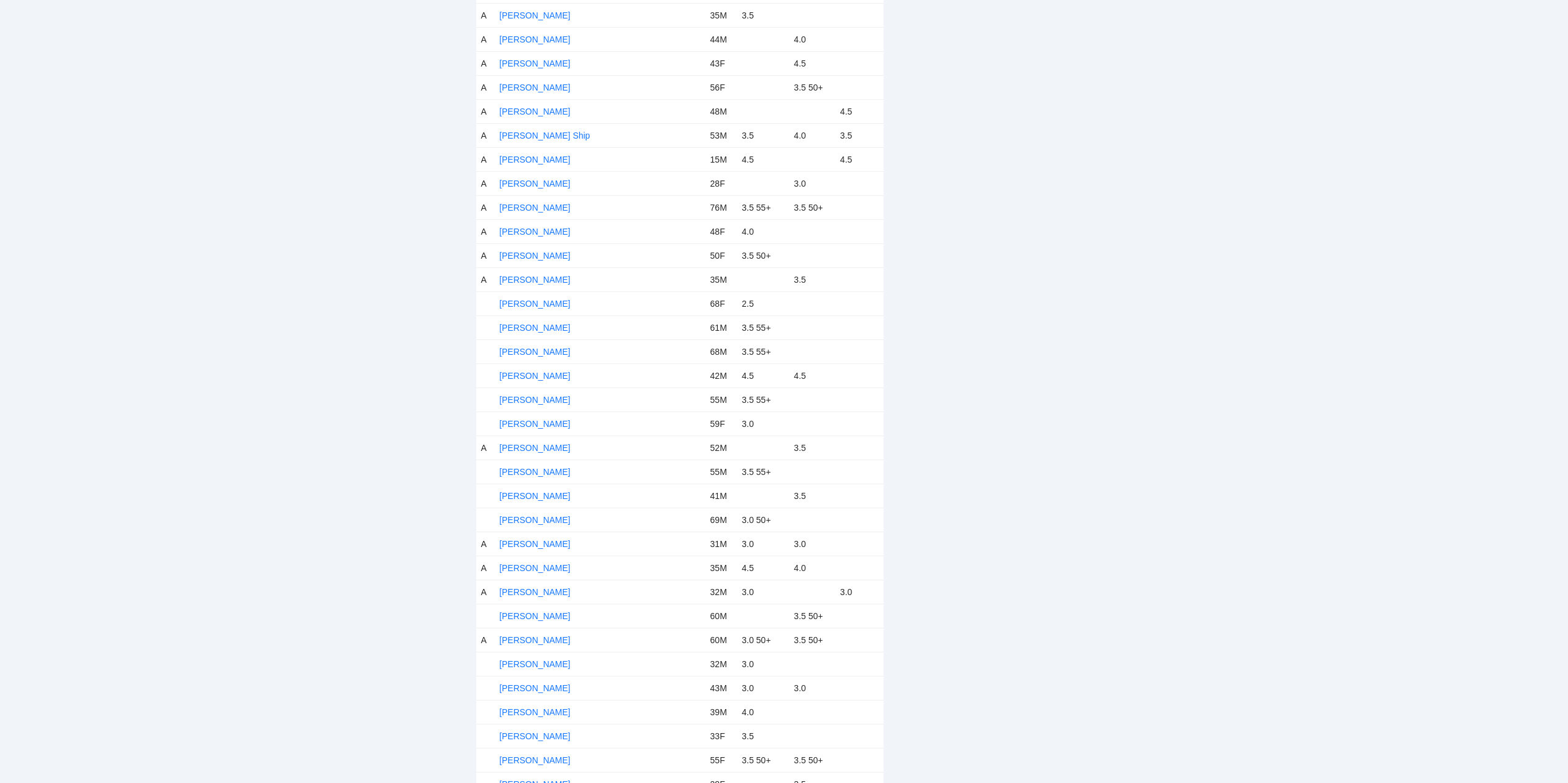
drag, startPoint x: 526, startPoint y: 301, endPoint x: 551, endPoint y: 306, distance: 25.5
click at [526, 301] on link "Jerri Scott" at bounding box center [535, 303] width 71 height 10
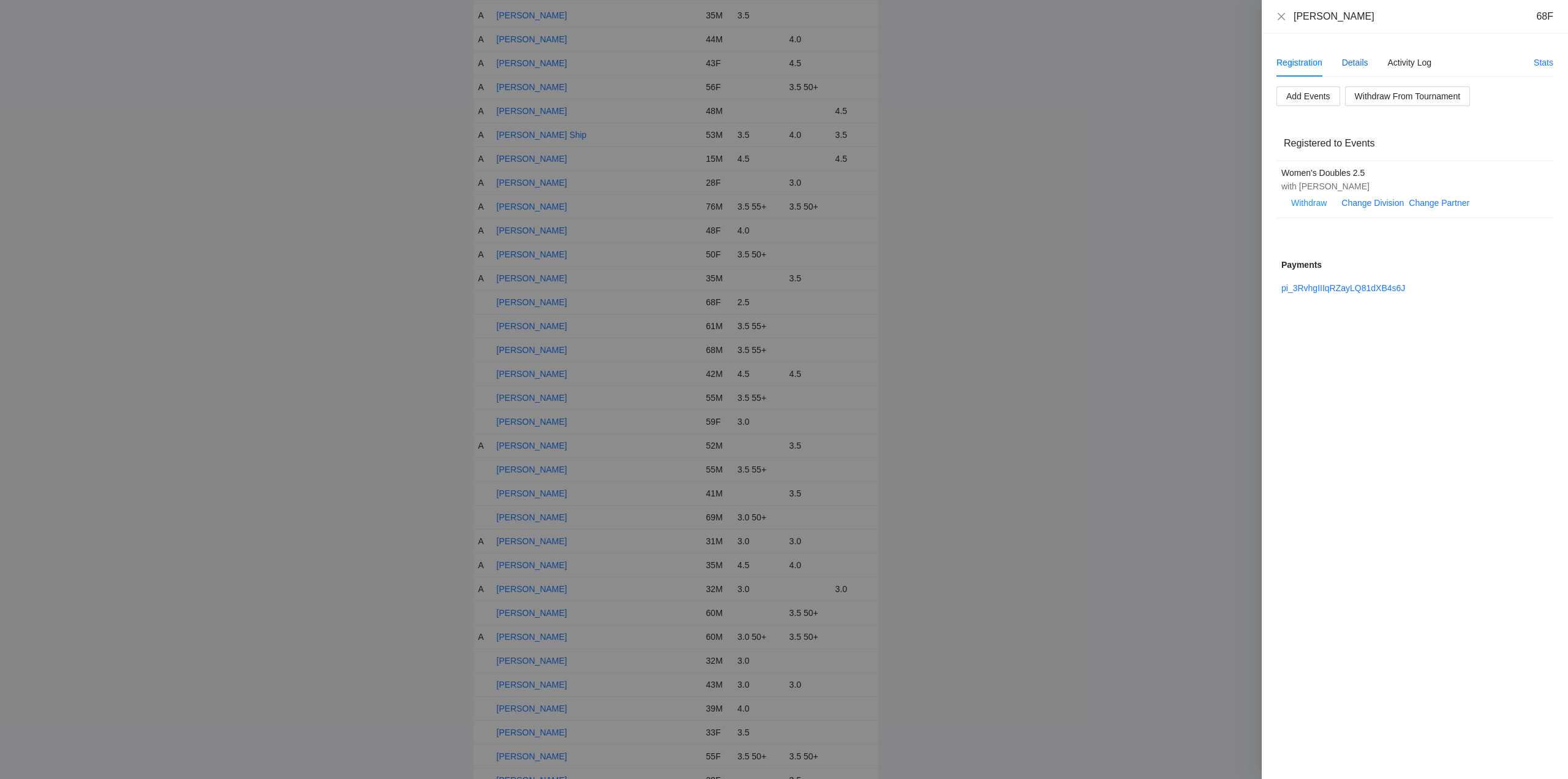
click at [1362, 63] on div "Details" at bounding box center [1354, 63] width 27 height 14
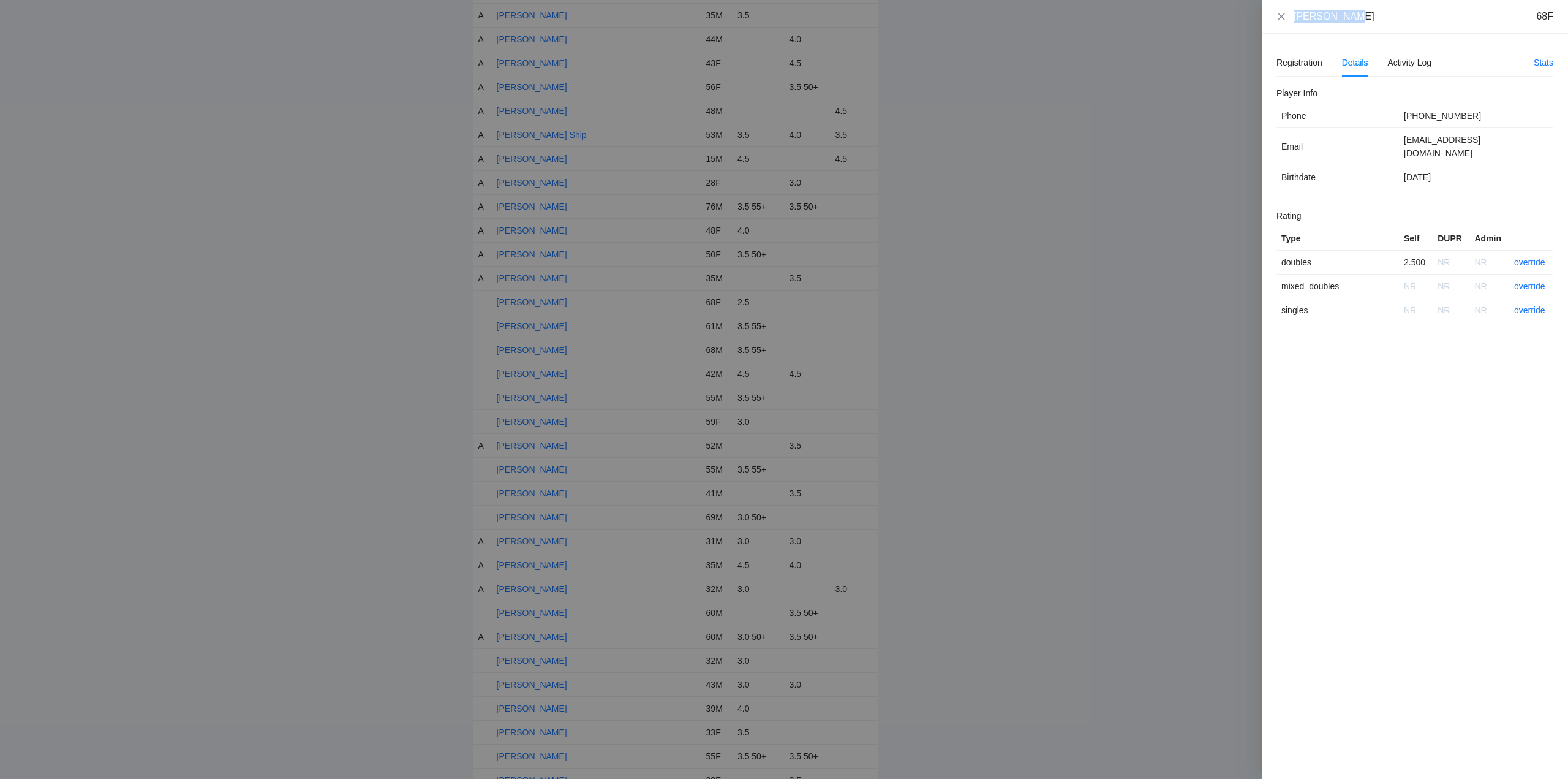
drag, startPoint x: 1345, startPoint y: 18, endPoint x: 1300, endPoint y: 24, distance: 45.4
click at [1285, 24] on div "Jerri Scott 68F" at bounding box center [1415, 17] width 307 height 34
click at [1531, 257] on link "override" at bounding box center [1529, 262] width 31 height 10
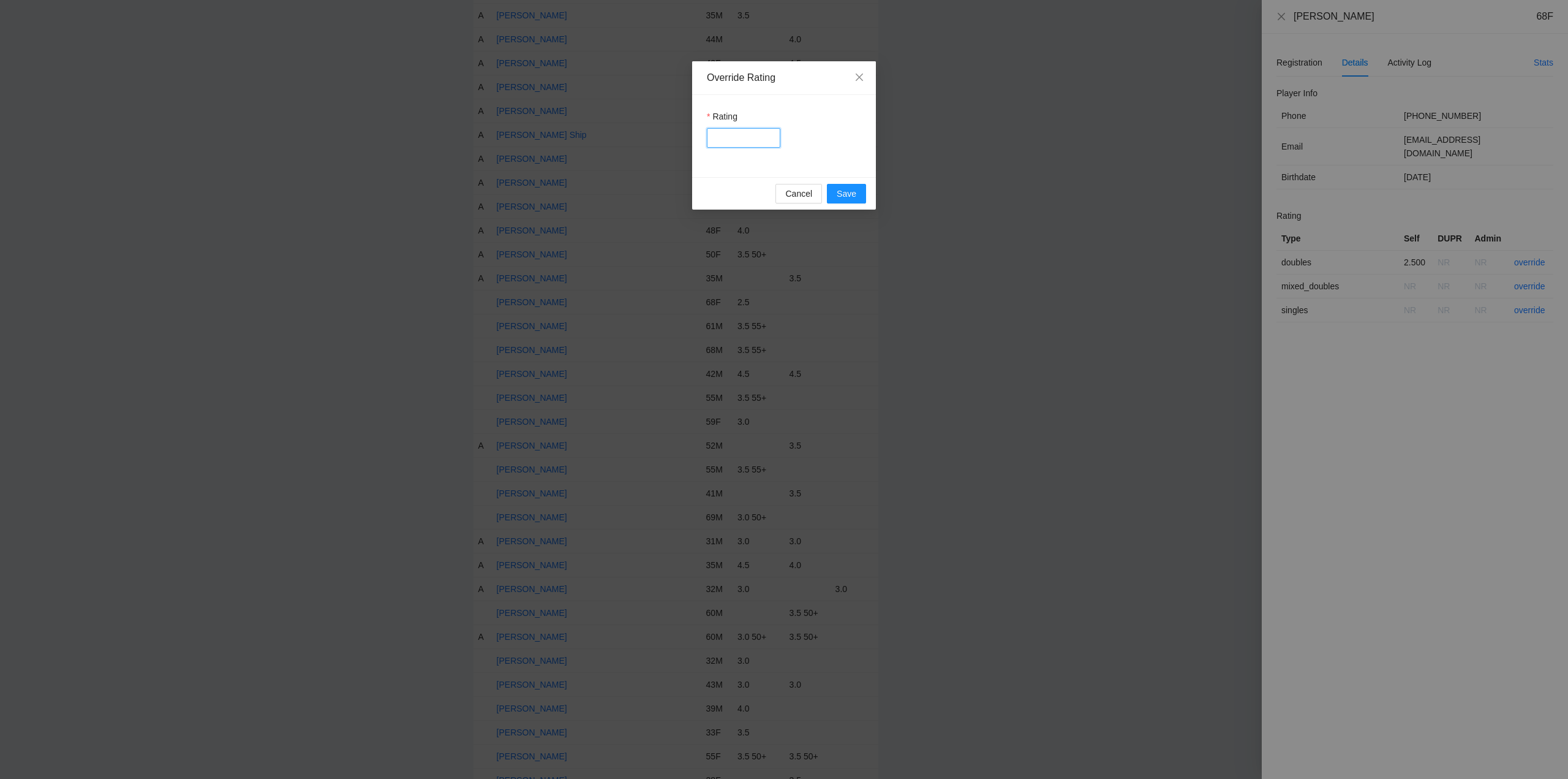
click at [753, 144] on input "Rating" at bounding box center [744, 138] width 73 height 20
type input "***"
click at [853, 191] on span "Save" at bounding box center [847, 194] width 20 height 14
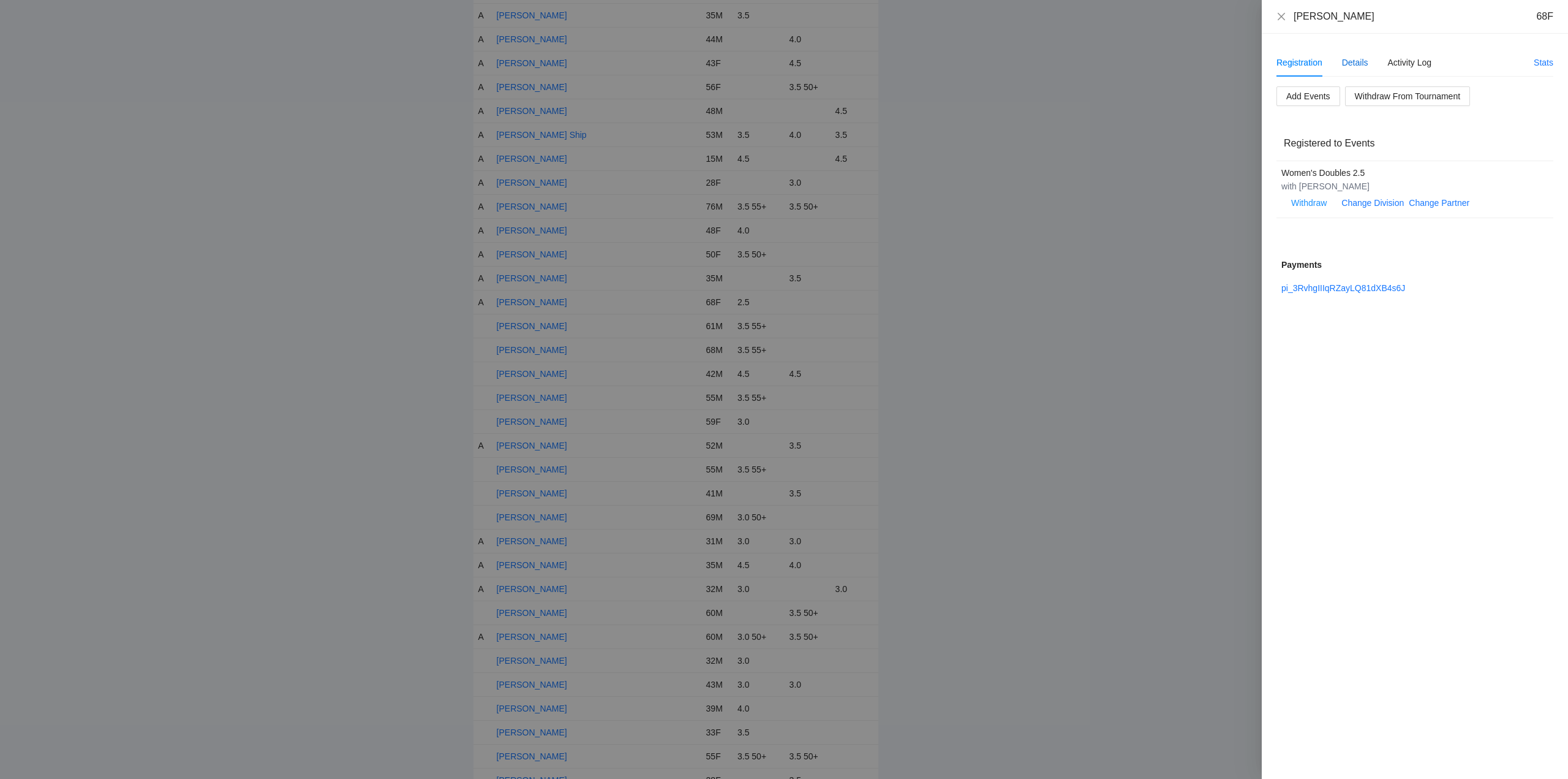
click at [1353, 62] on div "Details" at bounding box center [1354, 63] width 27 height 14
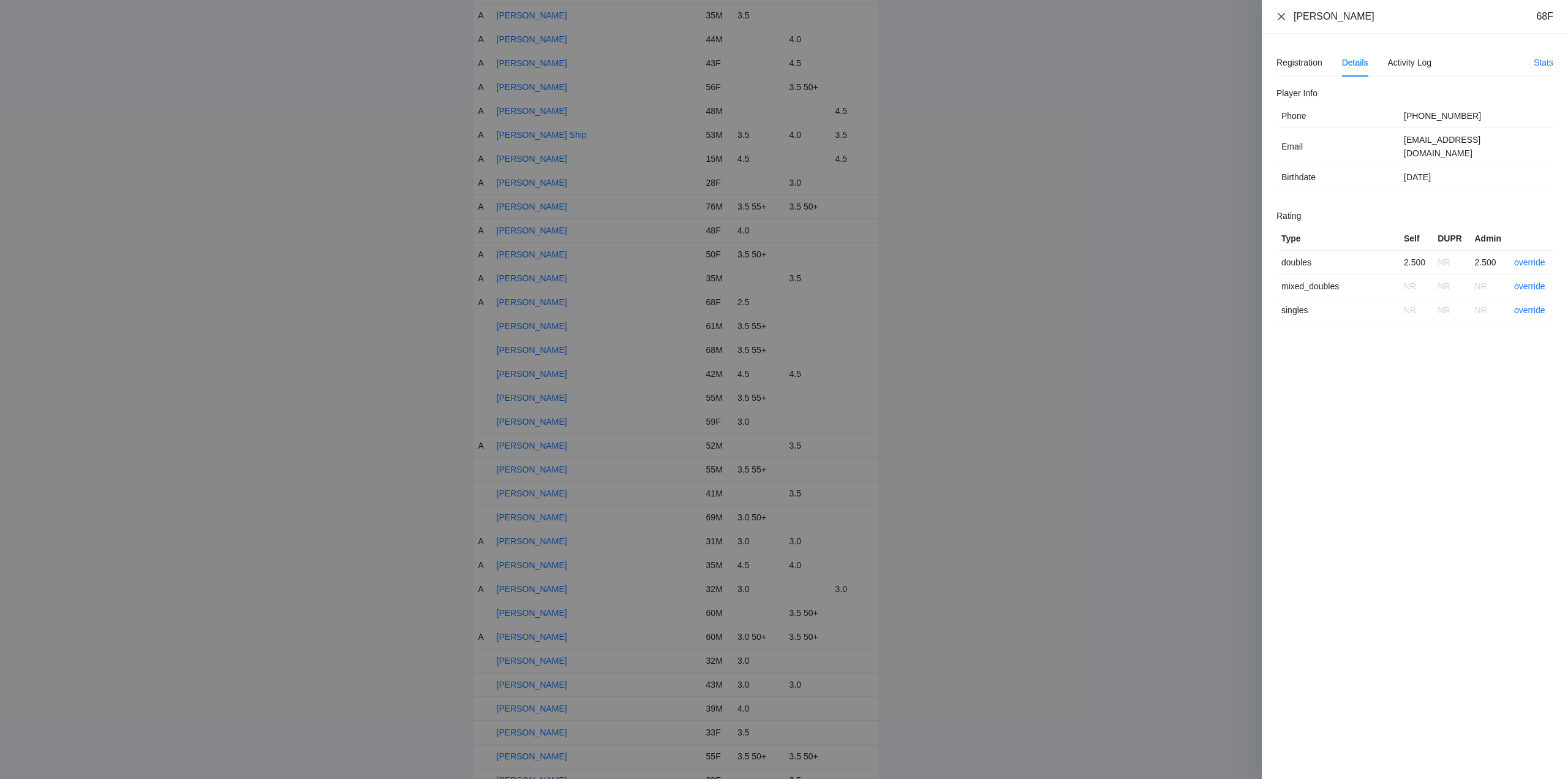
click at [1281, 12] on icon "close" at bounding box center [1281, 16] width 10 height 10
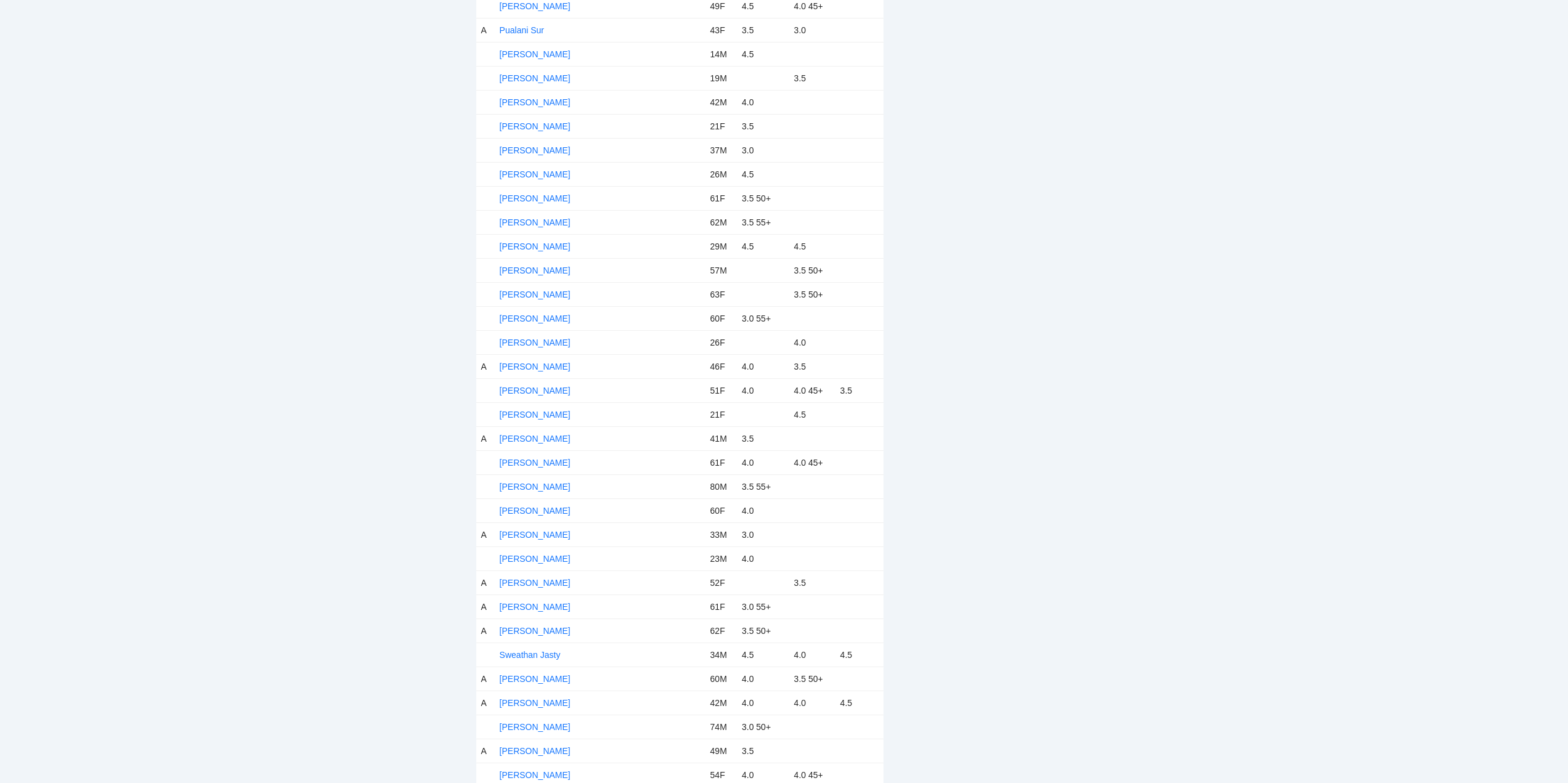
scroll to position [4290, 0]
click at [542, 474] on link "Stan Shoemaker" at bounding box center [535, 478] width 71 height 10
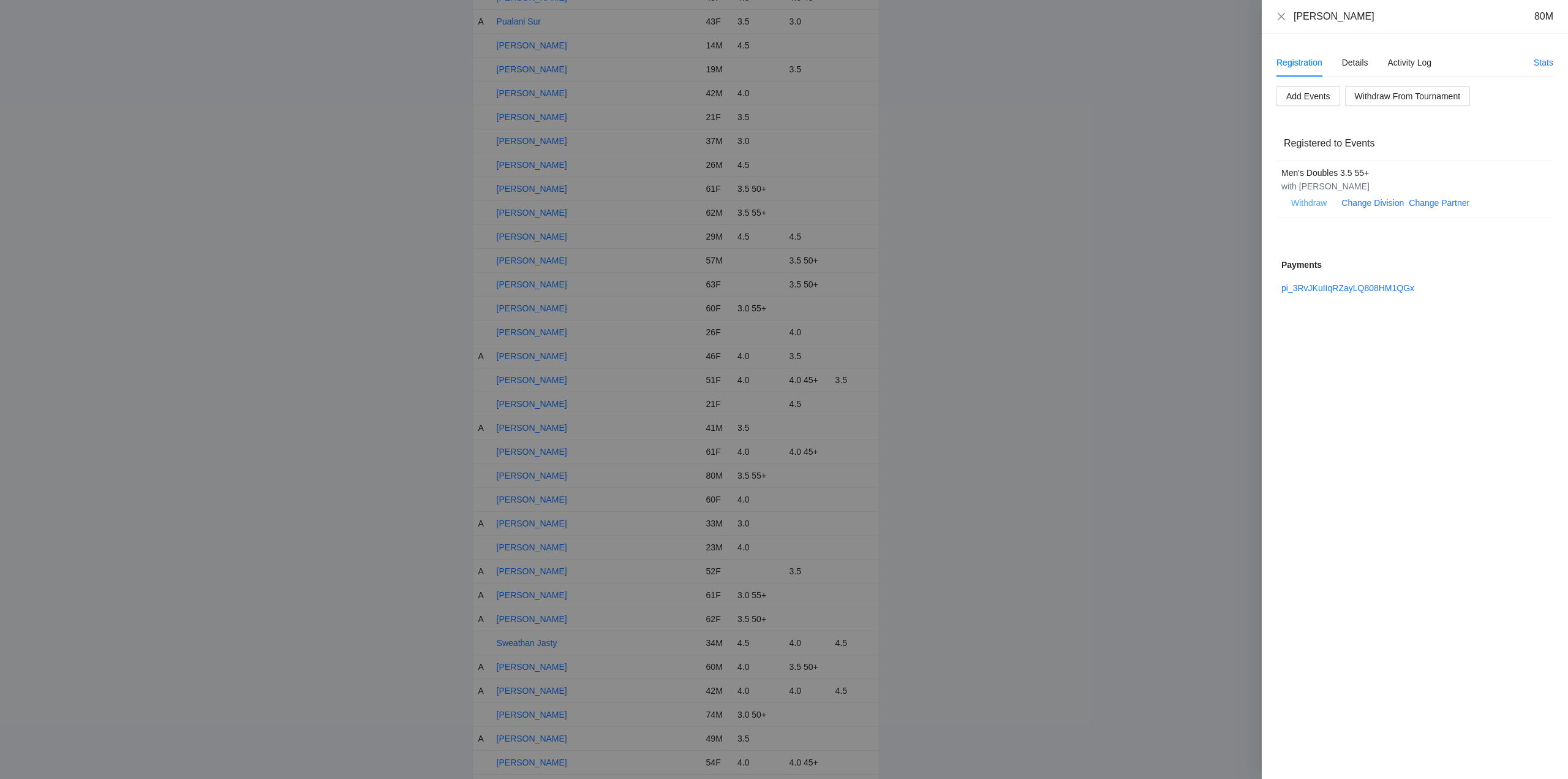
click at [1311, 201] on span "Withdraw" at bounding box center [1309, 203] width 36 height 14
click at [1346, 162] on span "OK" at bounding box center [1346, 164] width 12 height 14
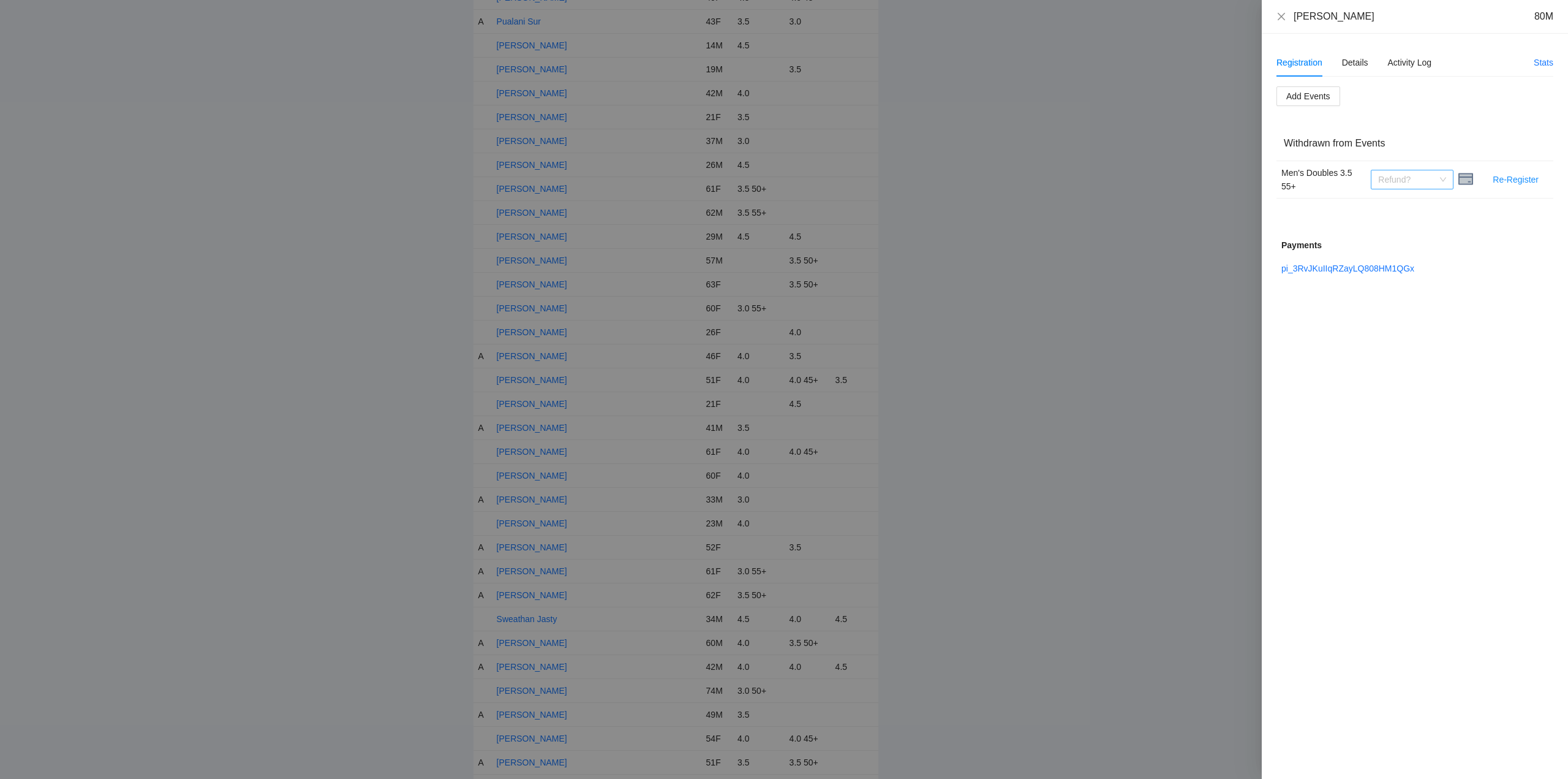
click at [1442, 179] on span "Refund?" at bounding box center [1412, 179] width 68 height 18
click at [1404, 203] on div "Refunded" at bounding box center [1412, 204] width 68 height 14
click at [1338, 268] on link "pi_3RvJKuIIqRZayLQ808HM1QGx" at bounding box center [1348, 268] width 133 height 10
drag, startPoint x: 1282, startPoint y: 14, endPoint x: 1274, endPoint y: 17, distance: 8.5
click at [1283, 14] on icon "close" at bounding box center [1281, 16] width 10 height 10
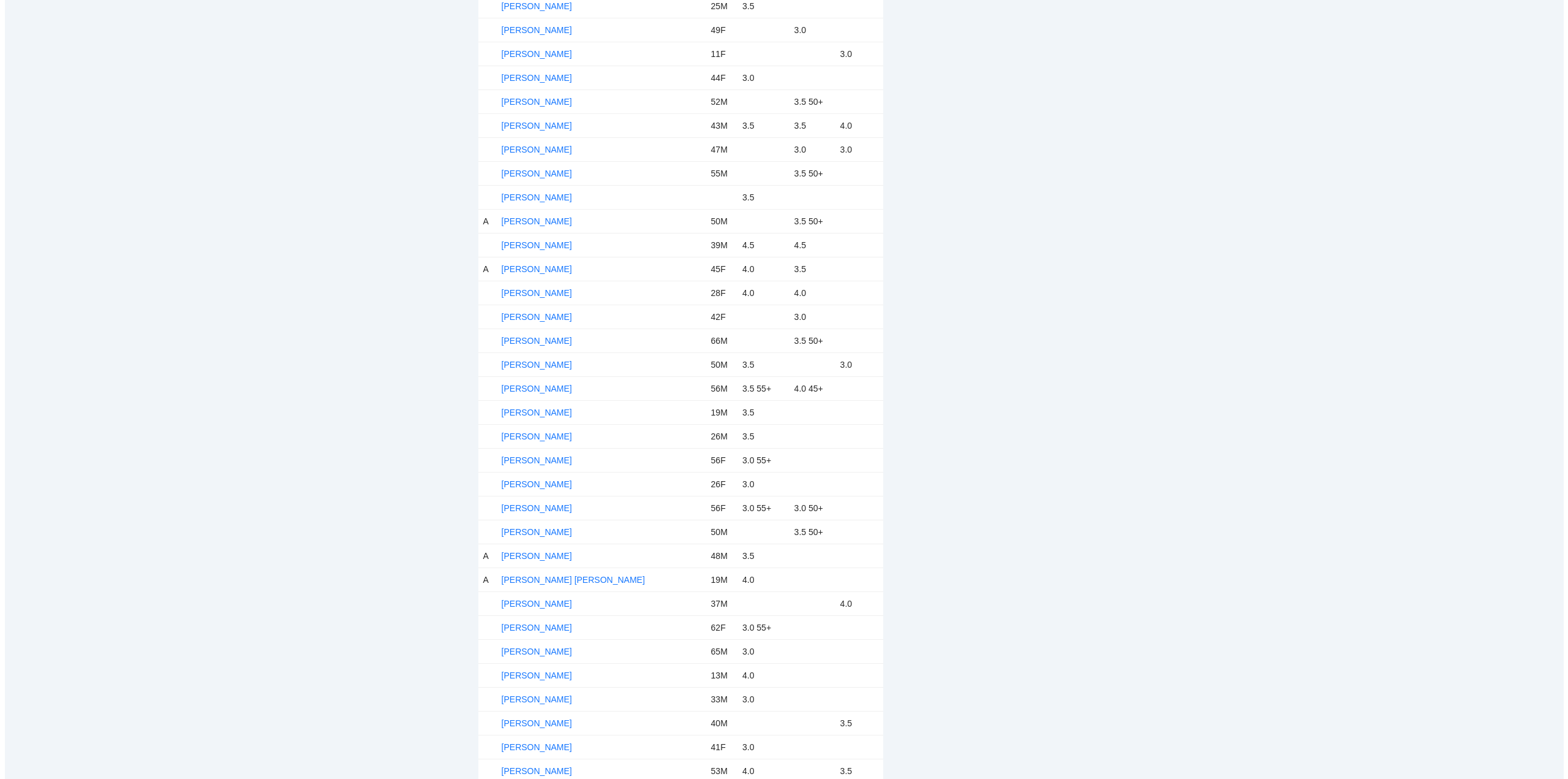
scroll to position [3472, 0]
click at [545, 286] on td "[PERSON_NAME]" at bounding box center [596, 291] width 210 height 24
click at [543, 290] on link "[PERSON_NAME]" at bounding box center [532, 292] width 70 height 10
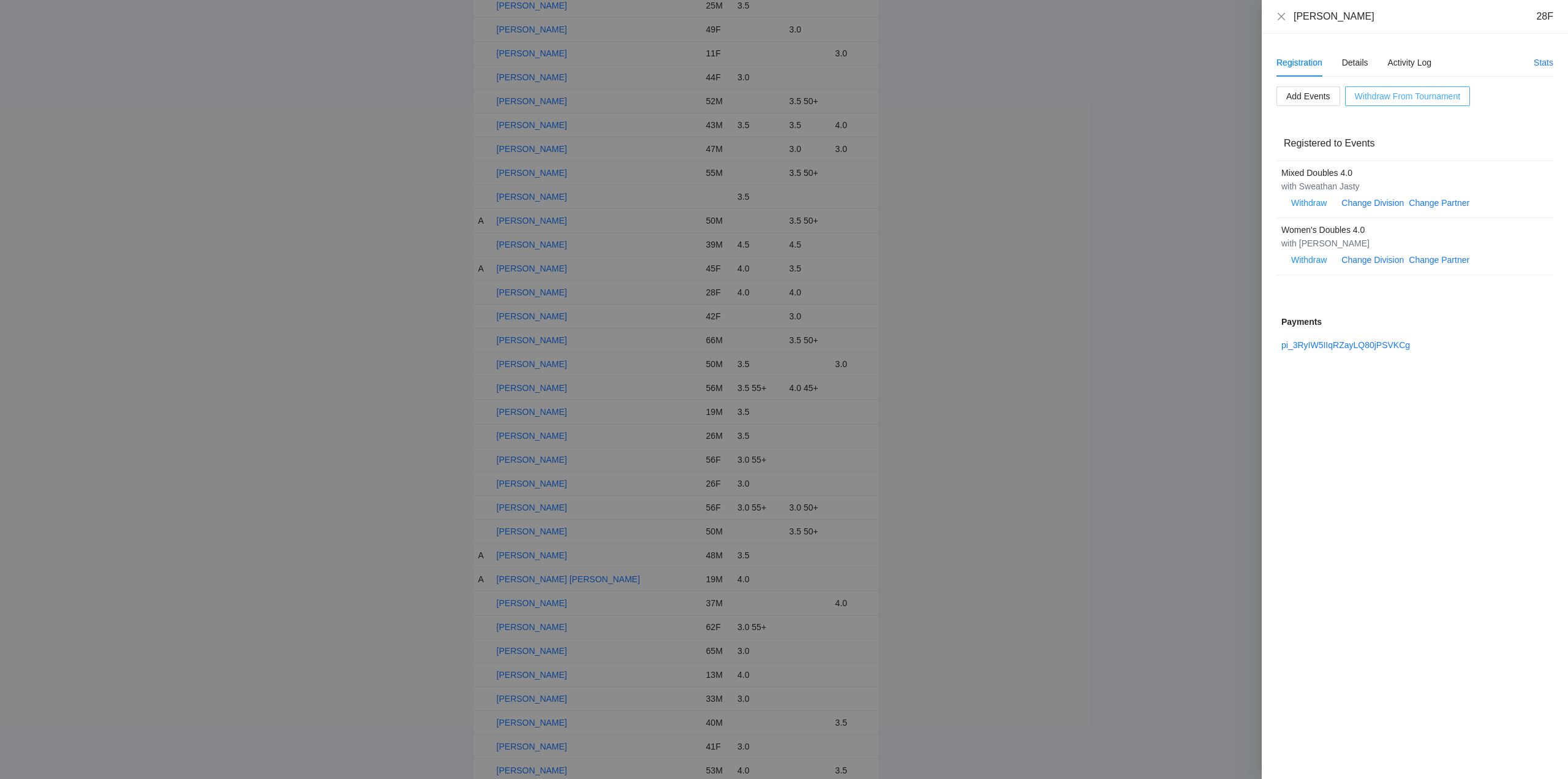
click at [1404, 93] on span "Withdraw From Tournament" at bounding box center [1407, 96] width 105 height 14
click at [1426, 54] on span "OK" at bounding box center [1429, 58] width 12 height 14
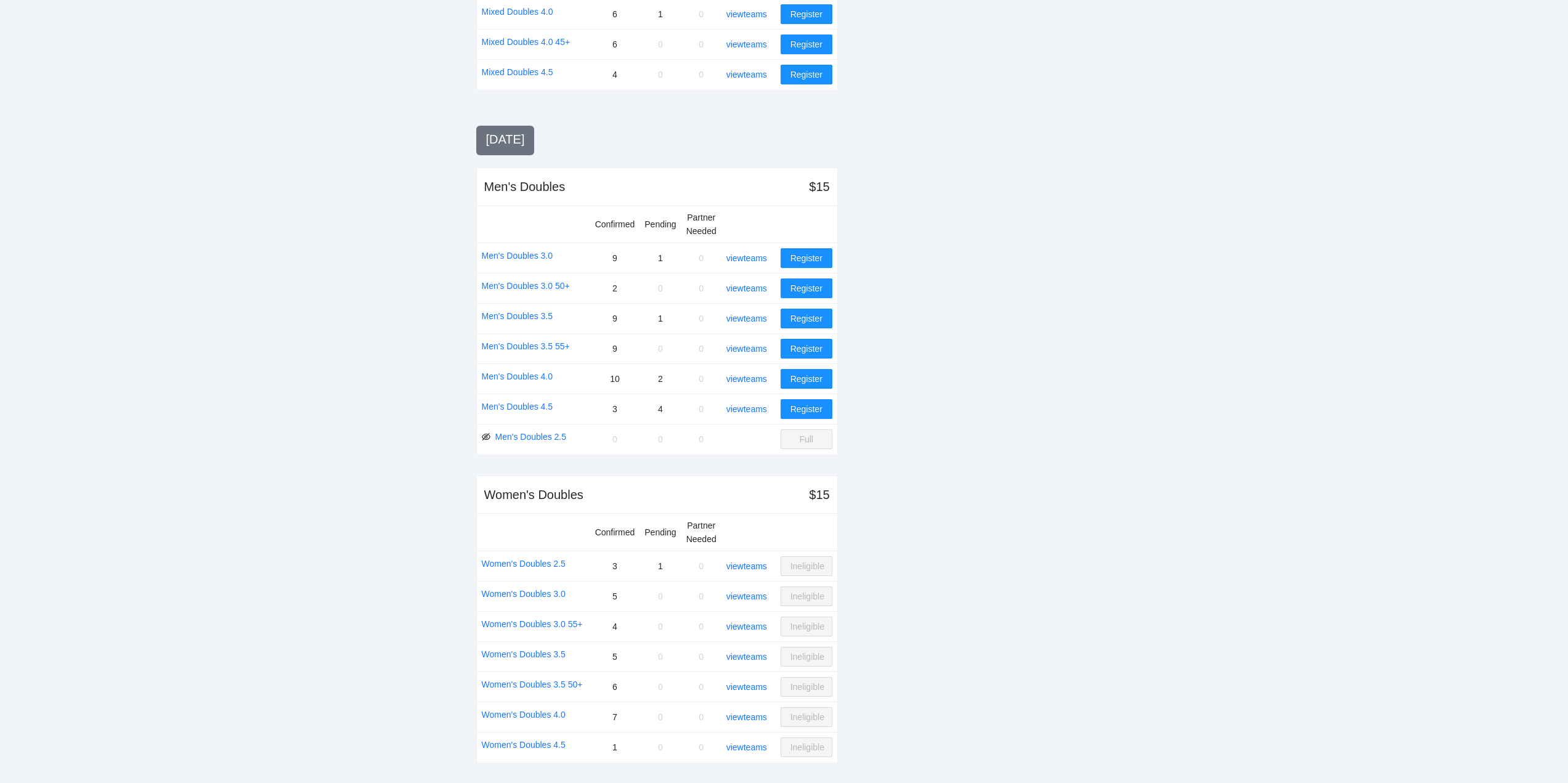
drag, startPoint x: 1003, startPoint y: 424, endPoint x: 1000, endPoint y: 442, distance: 18.2
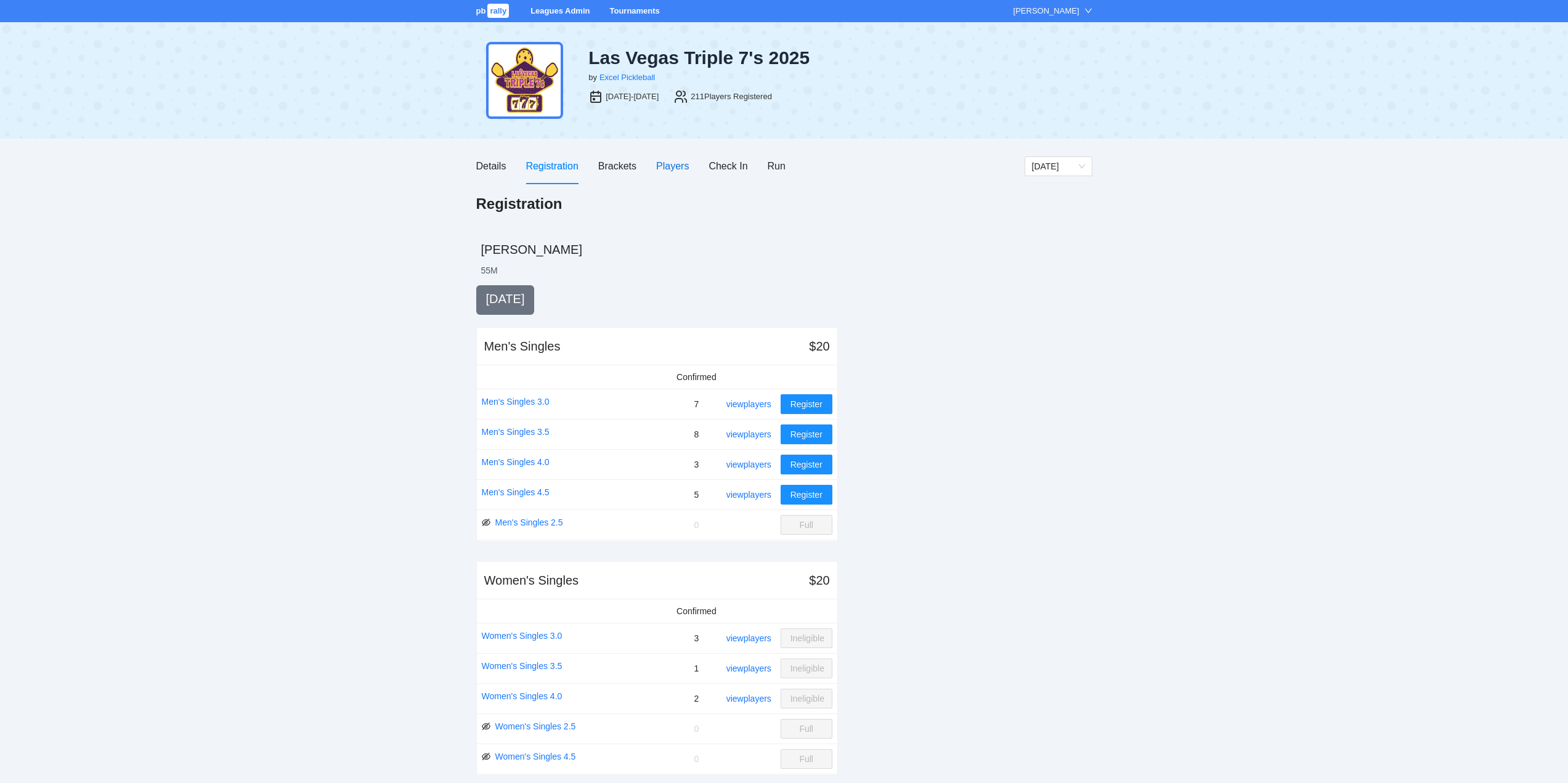
click at [670, 163] on div "Players" at bounding box center [672, 166] width 33 height 15
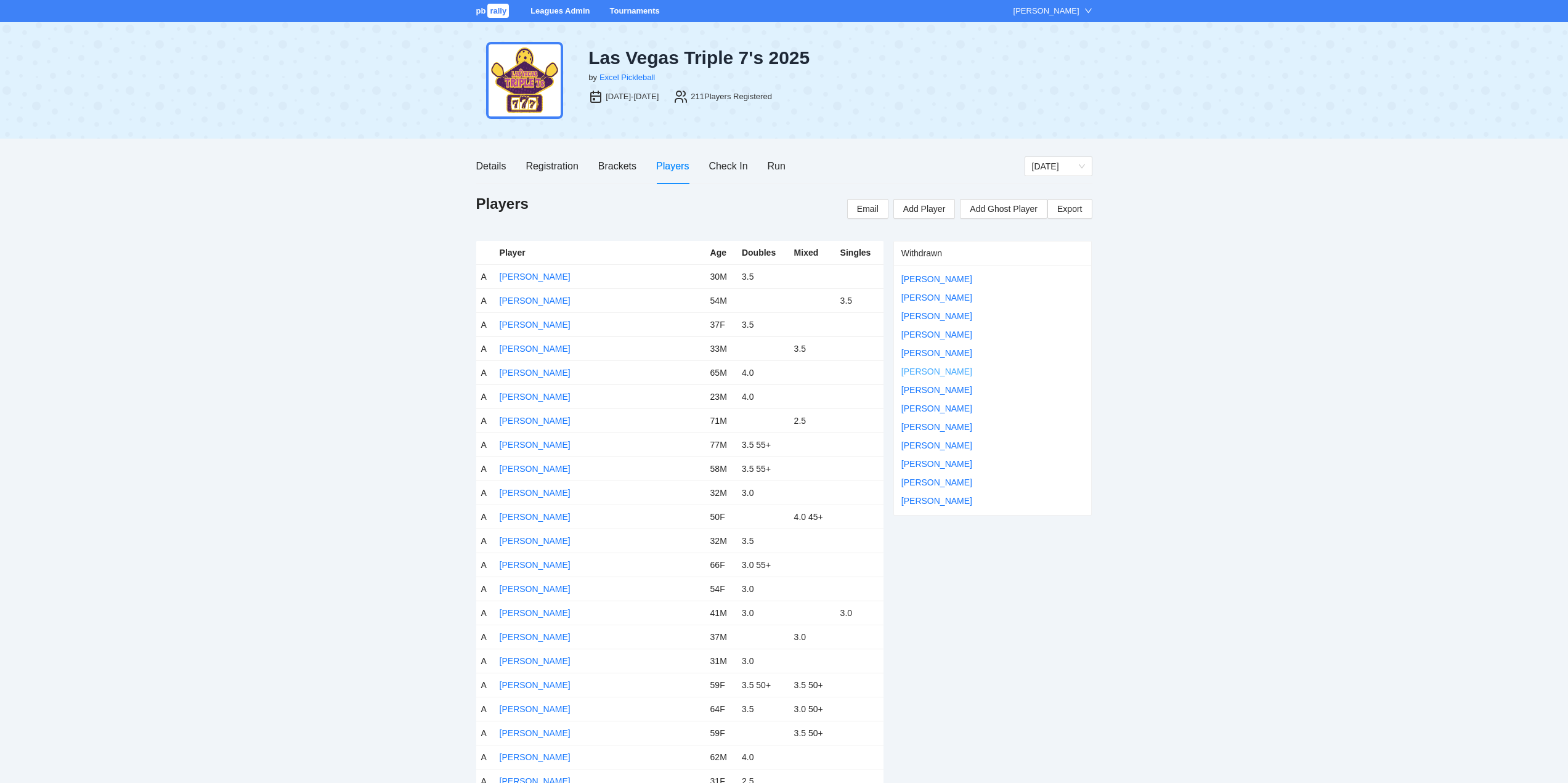
click at [934, 369] on link "[PERSON_NAME]" at bounding box center [937, 371] width 71 height 10
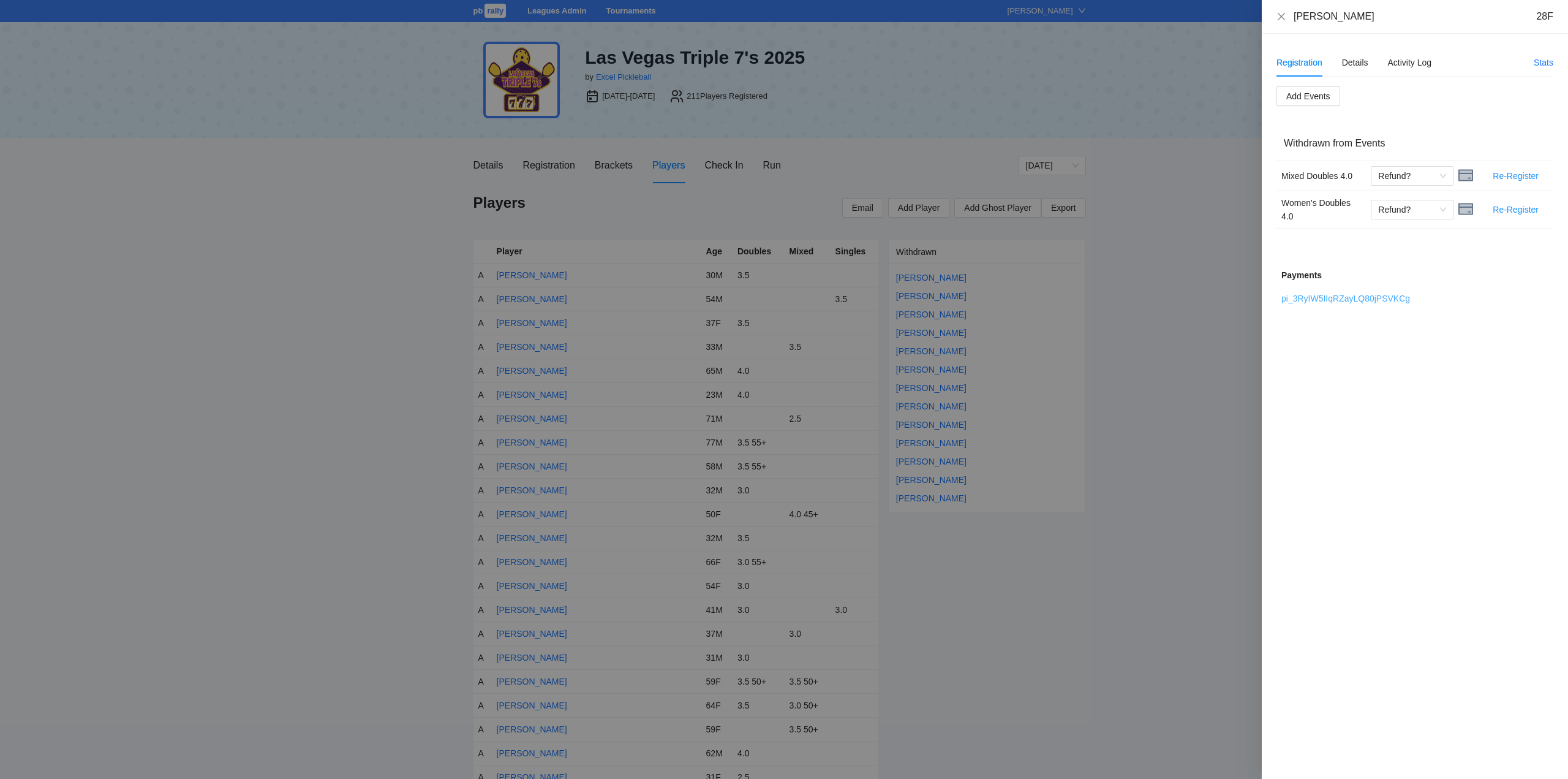
click at [1330, 298] on link "pi_3RyIW5IIqRZayLQ80jPSVKCg" at bounding box center [1345, 298] width 129 height 10
click at [1441, 175] on span "Refund?" at bounding box center [1412, 175] width 68 height 18
click at [1392, 199] on div "Refunded" at bounding box center [1412, 201] width 68 height 14
click at [1448, 204] on div "Refund?" at bounding box center [1412, 210] width 82 height 20
click at [1393, 235] on div "Refunded" at bounding box center [1412, 234] width 68 height 14
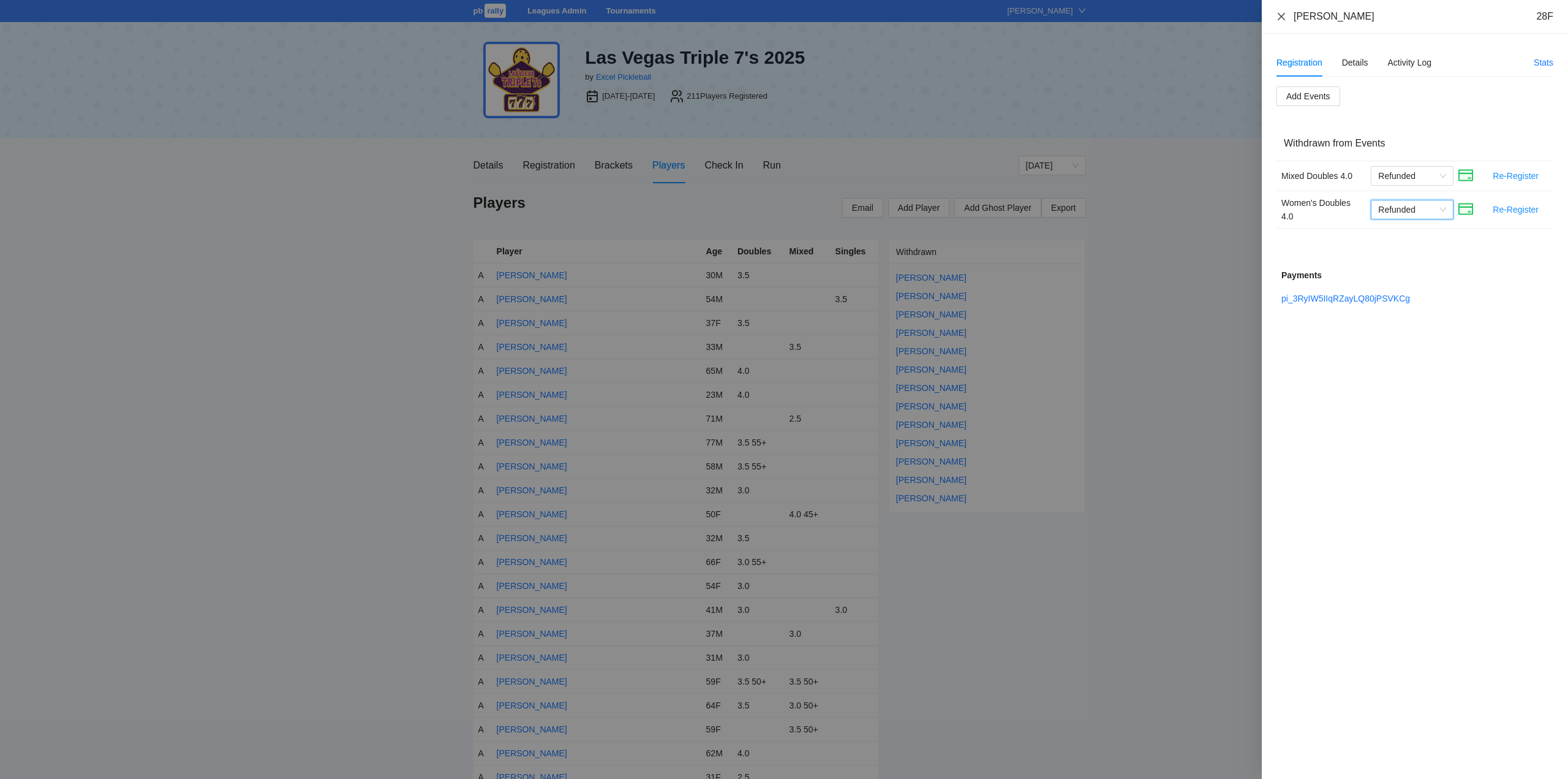
click at [1280, 16] on icon "close" at bounding box center [1281, 16] width 10 height 10
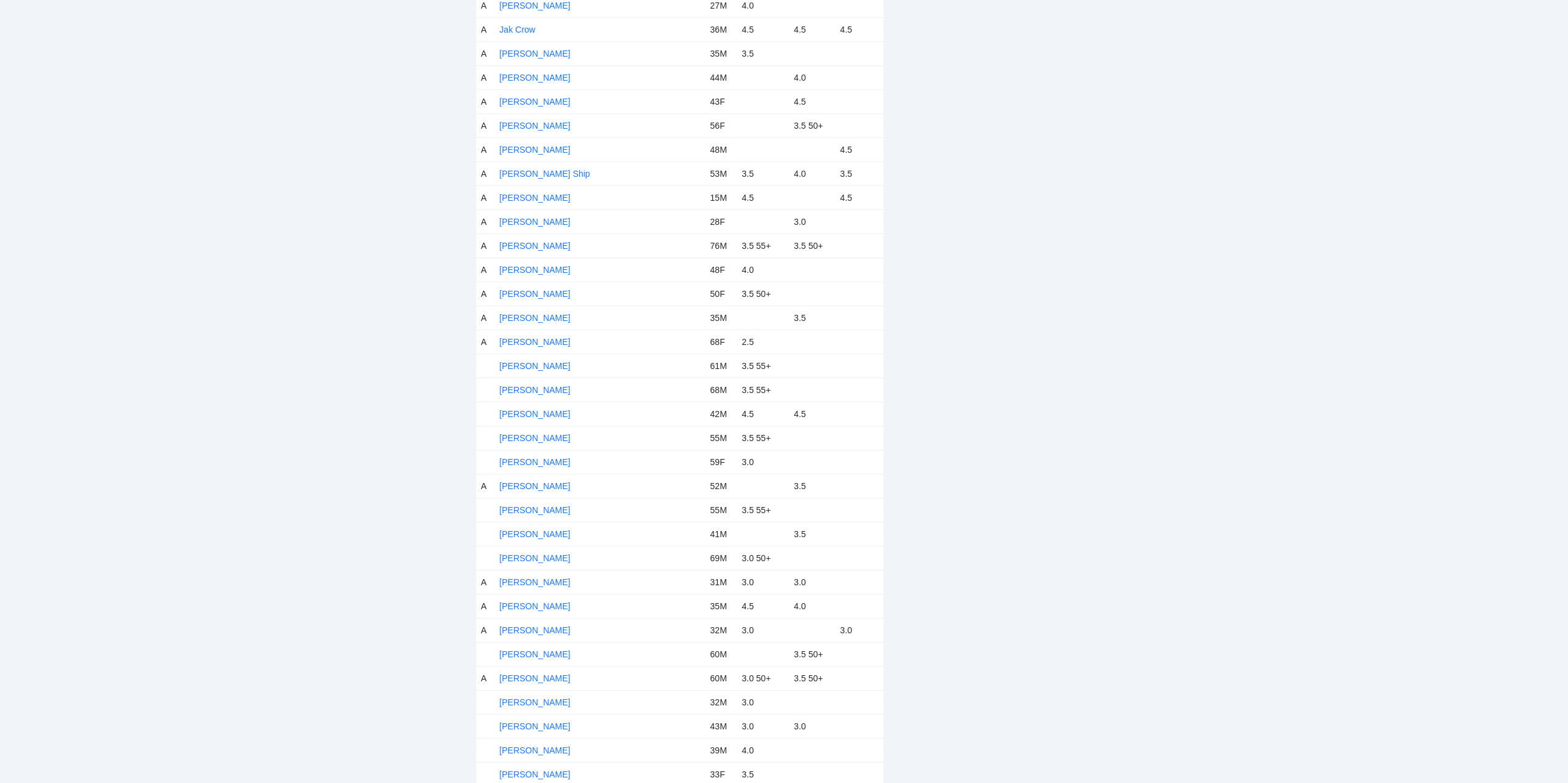
scroll to position [2278, 0]
drag, startPoint x: 539, startPoint y: 179, endPoint x: 605, endPoint y: 192, distance: 67.3
click at [539, 179] on link "Jerrold Erzinger" at bounding box center [535, 183] width 71 height 10
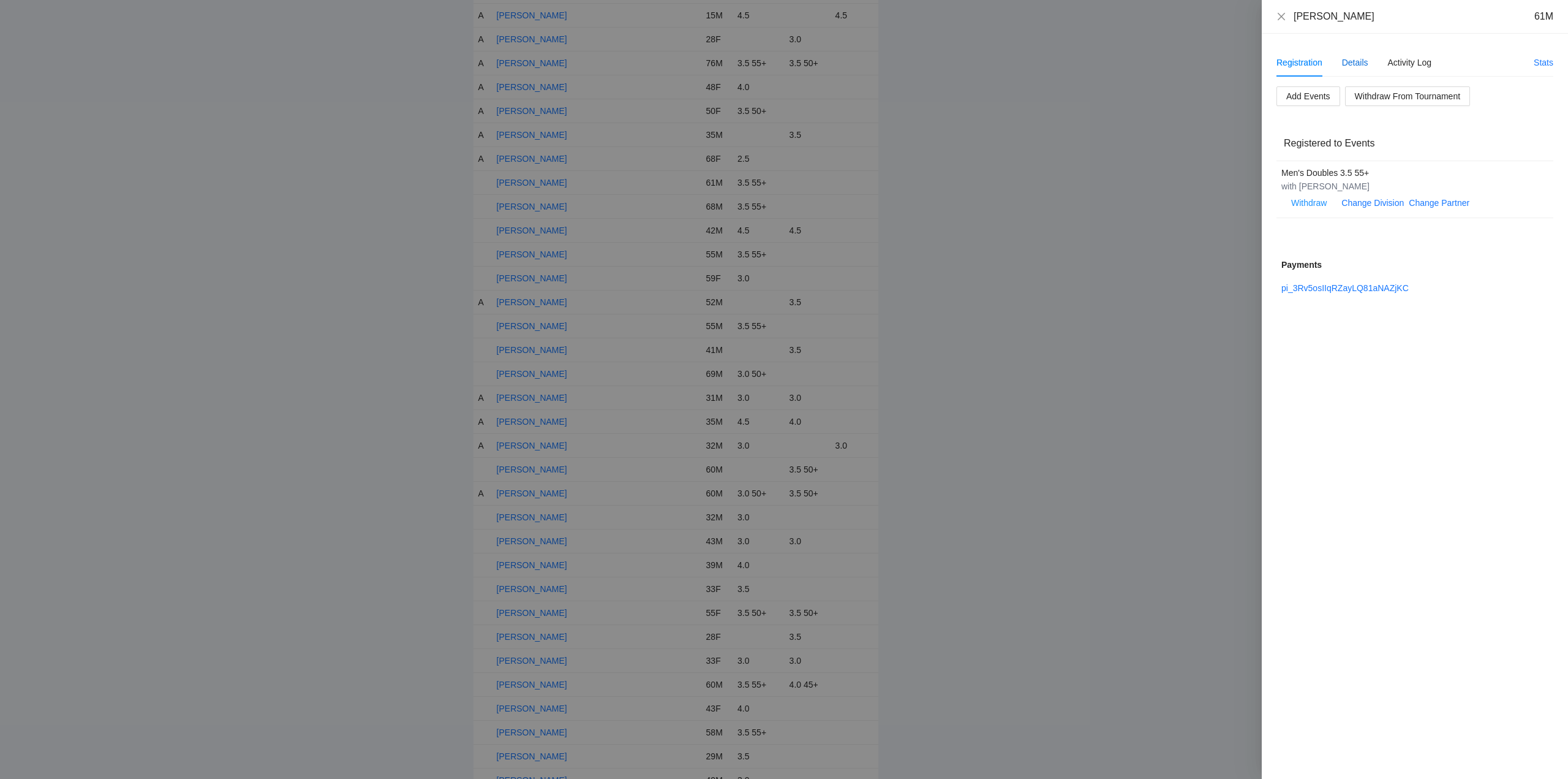
drag, startPoint x: 1354, startPoint y: 60, endPoint x: 1370, endPoint y: 80, distance: 25.6
click at [1358, 60] on div "Details" at bounding box center [1354, 63] width 27 height 14
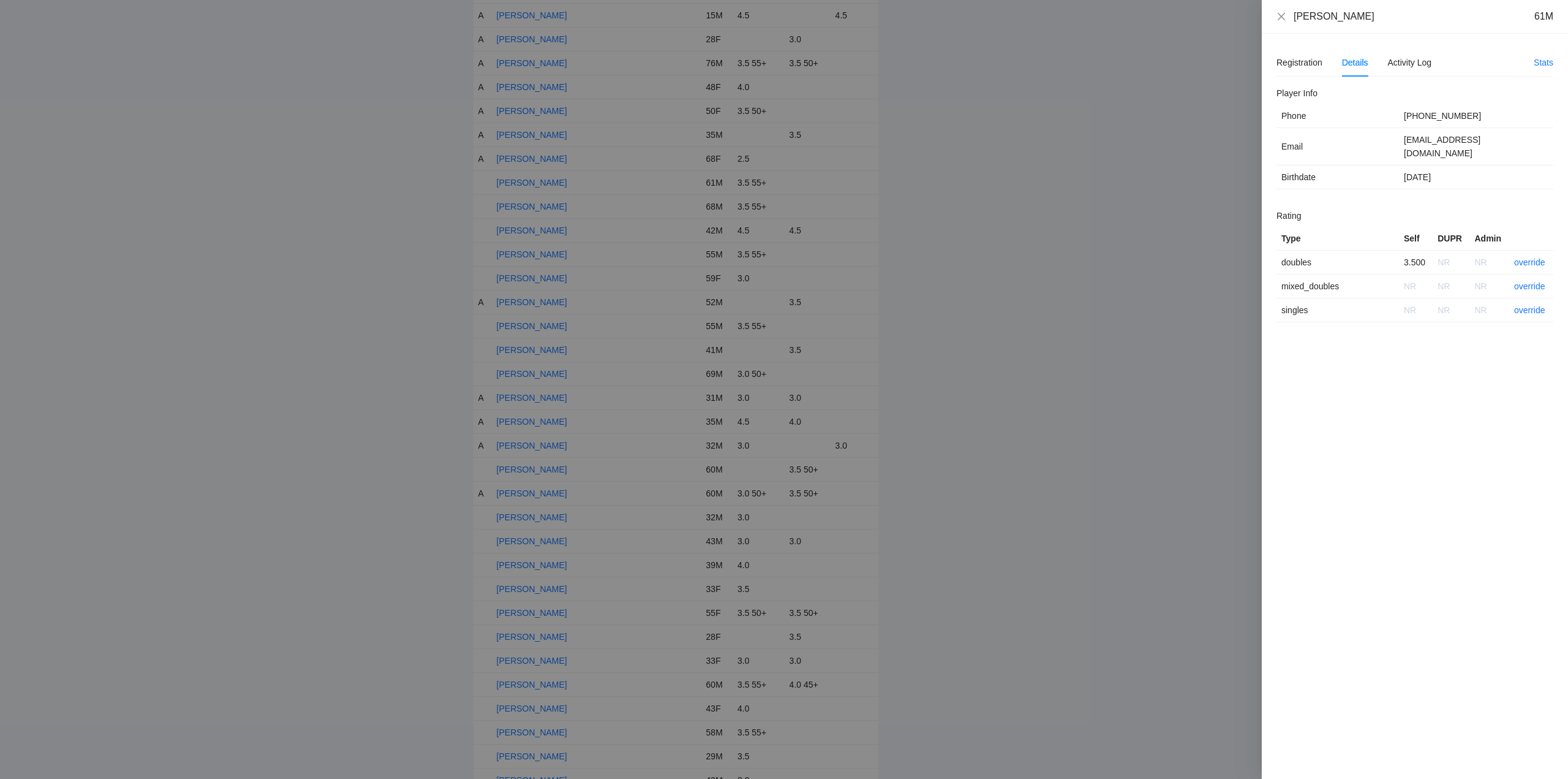
drag, startPoint x: 1364, startPoint y: 17, endPoint x: 1285, endPoint y: 18, distance: 79.0
click at [1274, 21] on div "Jerrold Erzinger 61M" at bounding box center [1415, 17] width 307 height 34
copy div "Jerrold Erzinger"
click at [1523, 257] on link "override" at bounding box center [1529, 262] width 31 height 10
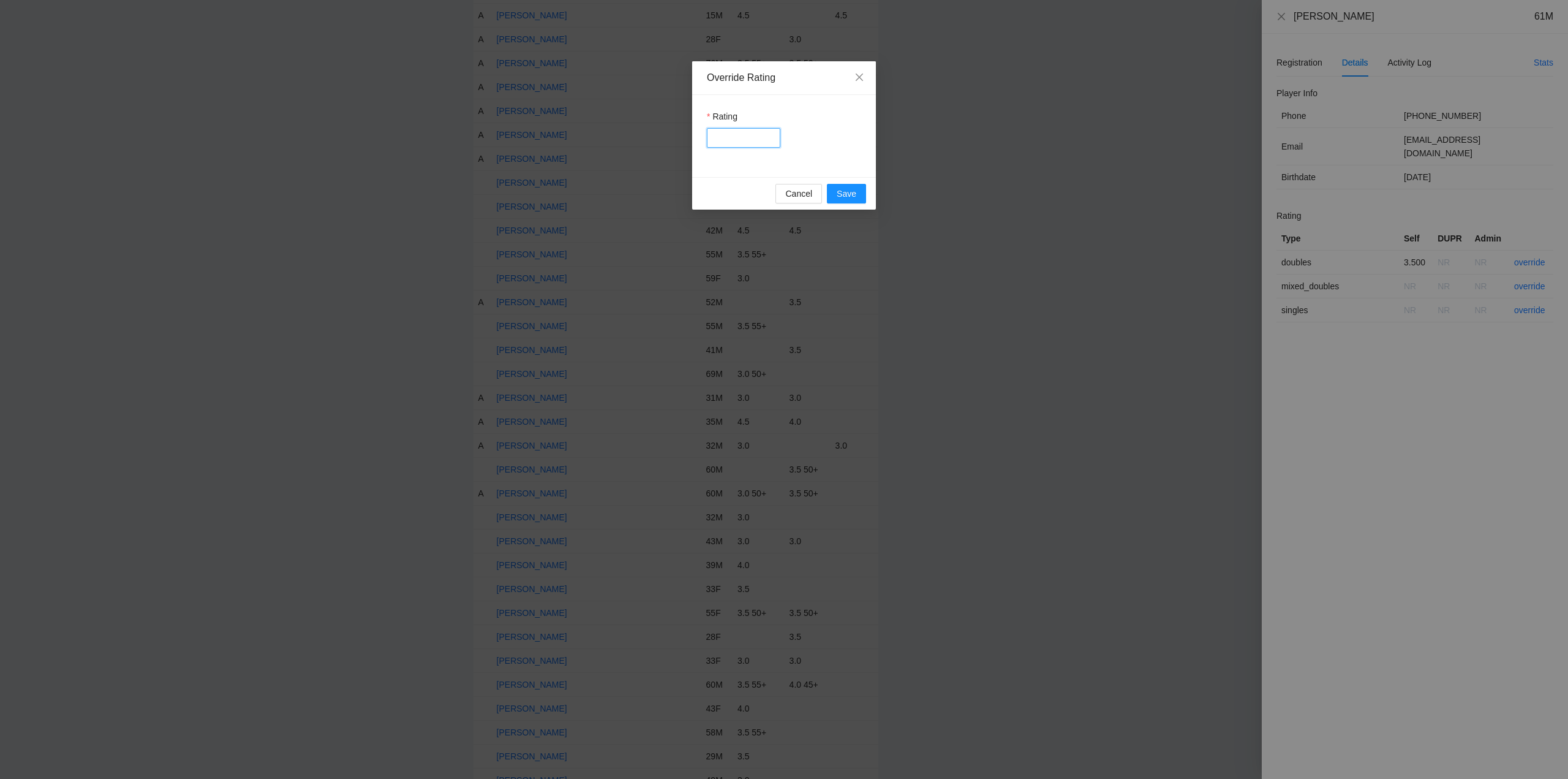
click at [741, 140] on input "Rating" at bounding box center [744, 138] width 73 height 20
type input "***"
click at [840, 188] on span "Save" at bounding box center [847, 194] width 20 height 14
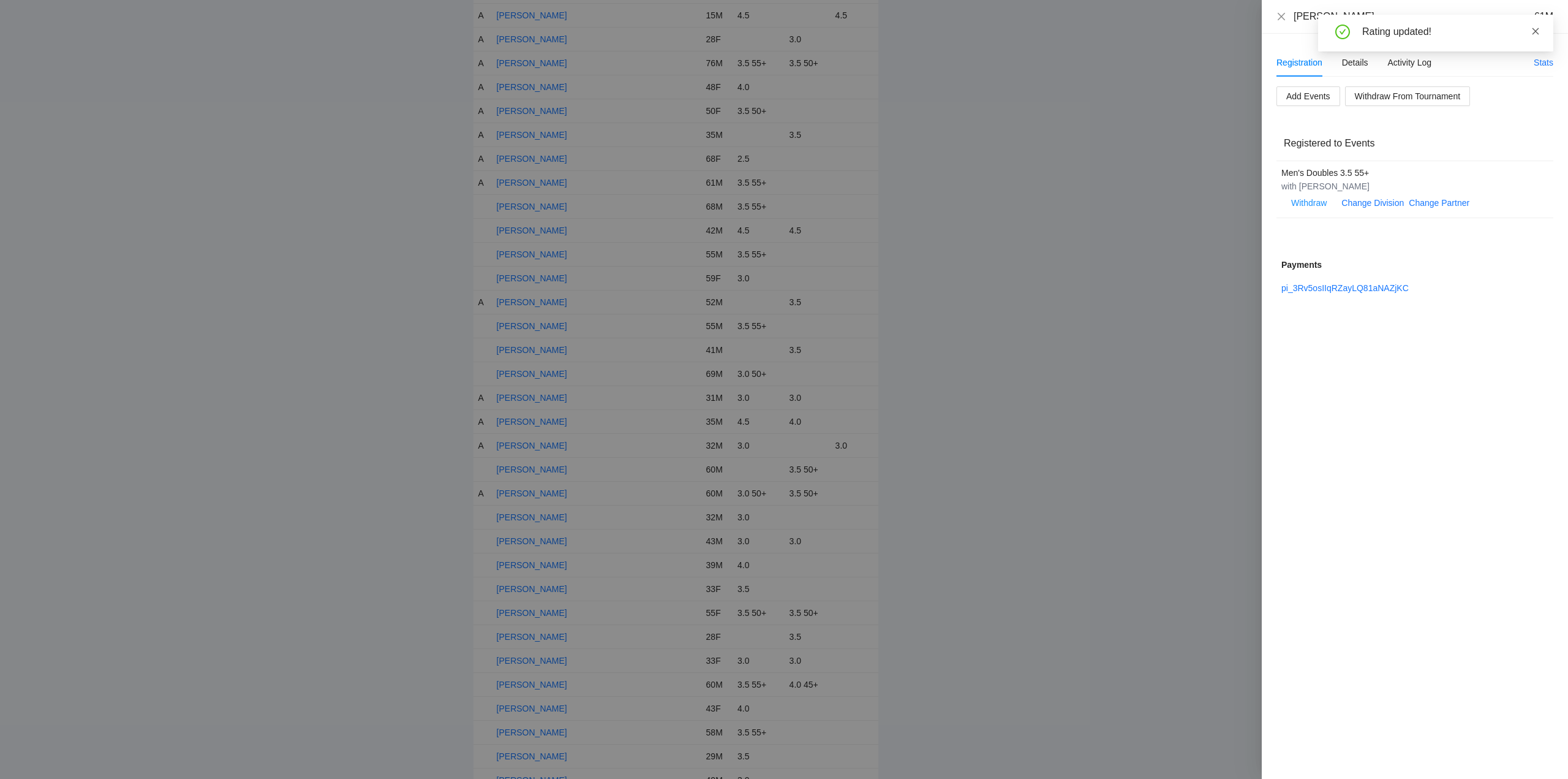
click at [1534, 30] on icon "close" at bounding box center [1535, 31] width 7 height 7
click at [1279, 14] on icon "close" at bounding box center [1281, 16] width 8 height 8
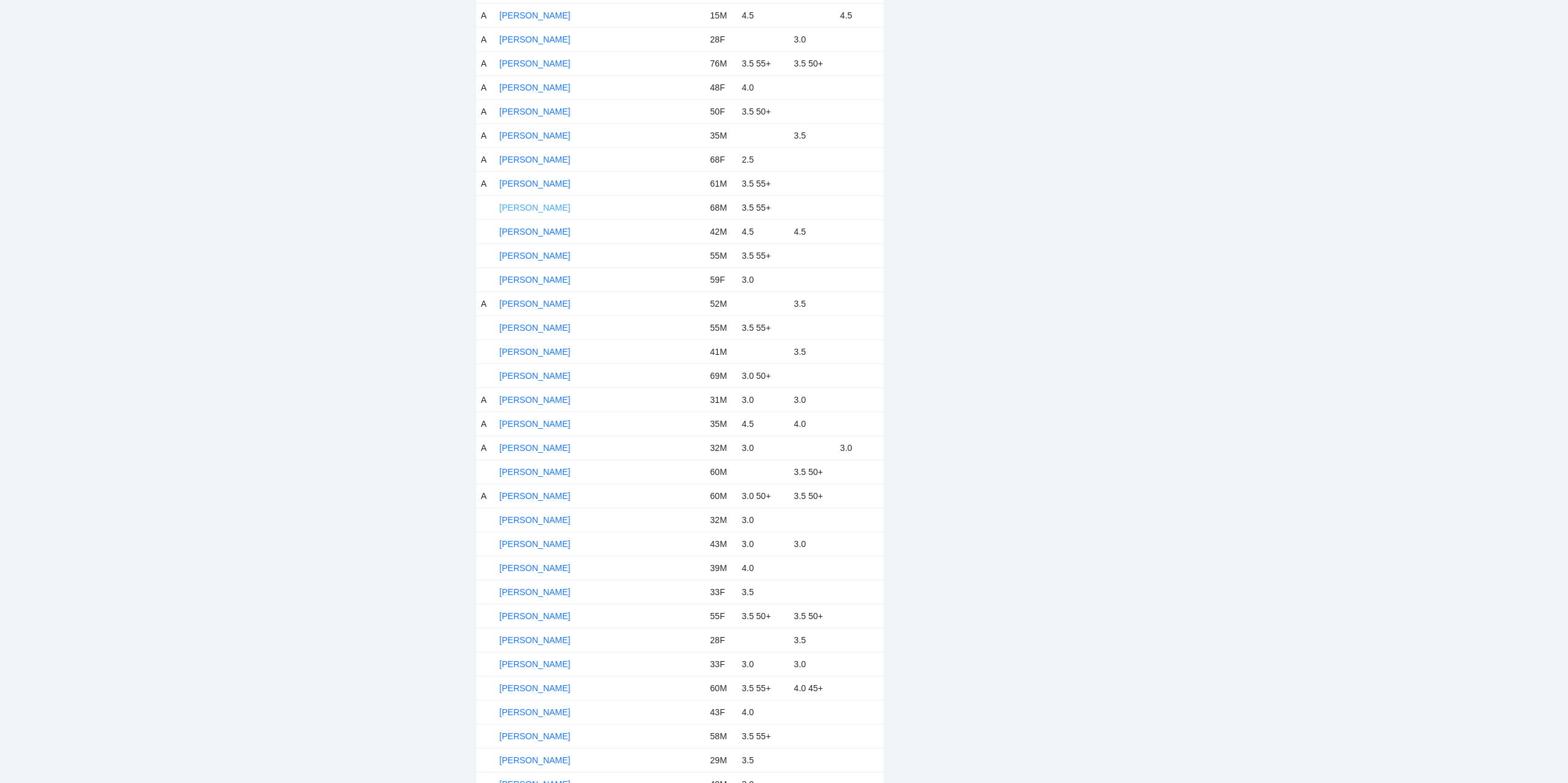
click at [535, 206] on link "Jerry Hara" at bounding box center [535, 207] width 71 height 10
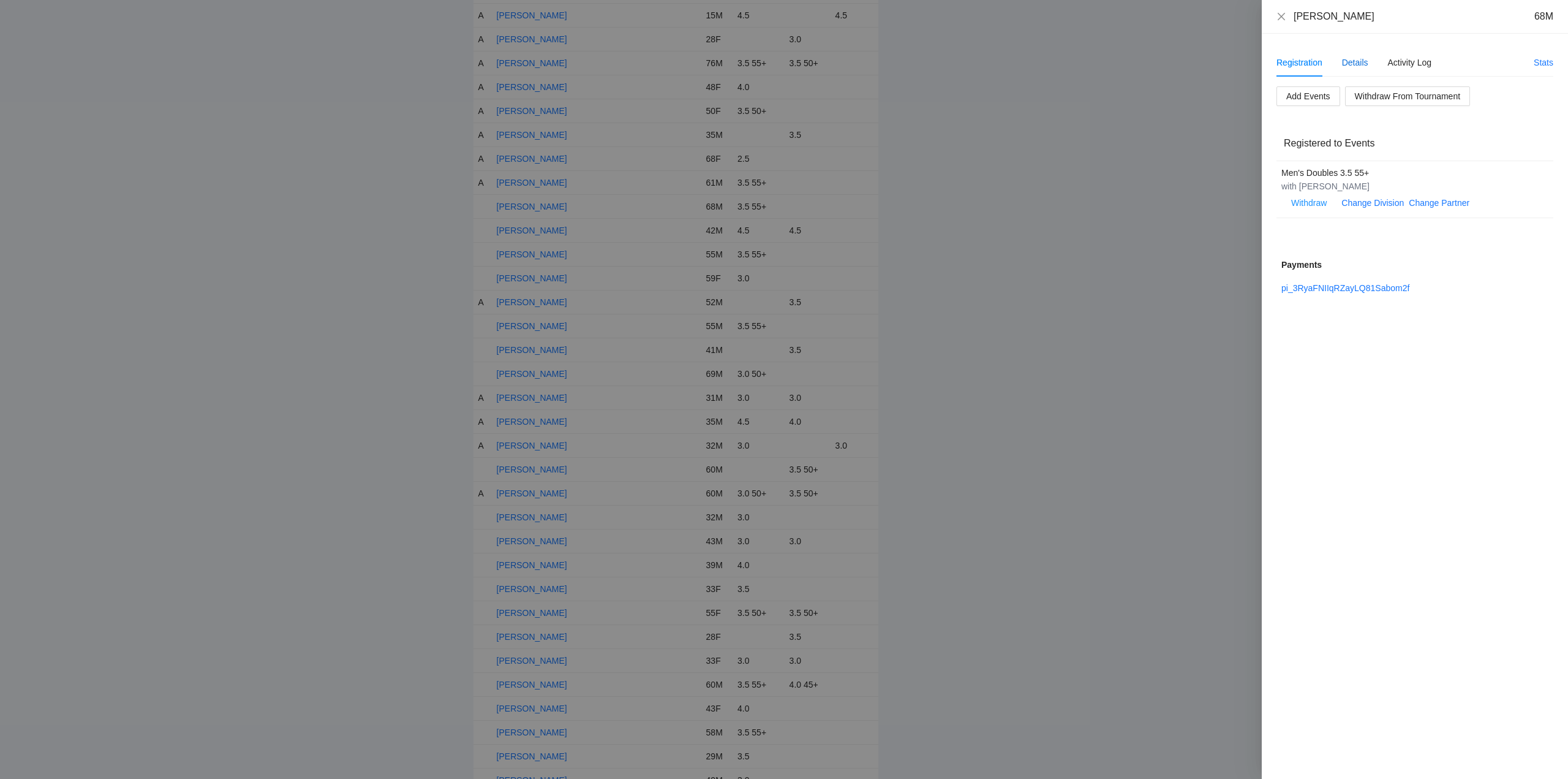
click at [1367, 62] on div "Details" at bounding box center [1354, 63] width 27 height 14
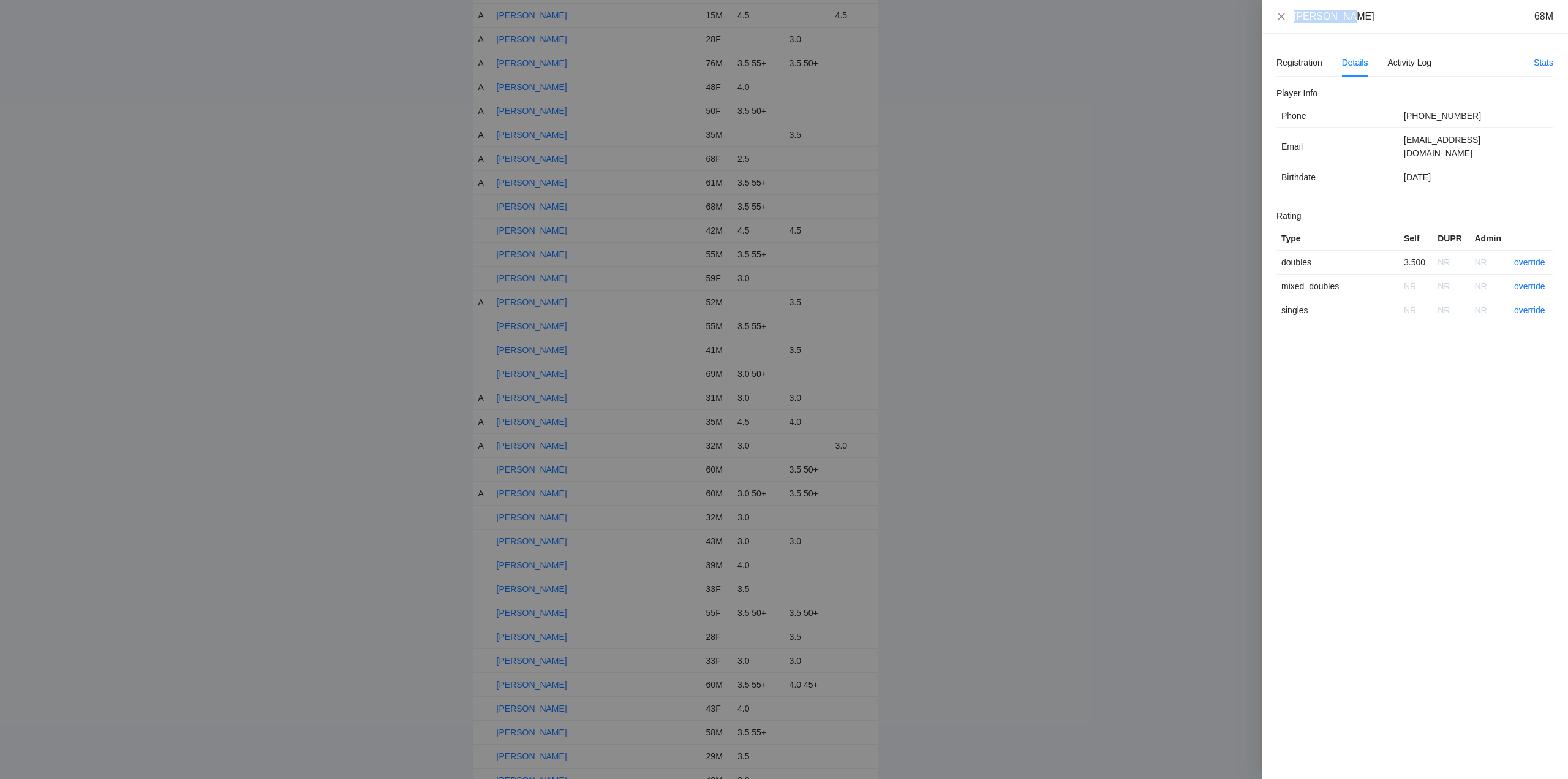
drag, startPoint x: 1319, startPoint y: 23, endPoint x: 1283, endPoint y: 23, distance: 36.0
click at [1283, 23] on div "Jerry Hara 68M" at bounding box center [1415, 17] width 277 height 14
copy div "Jerry Hara"
click at [1526, 257] on link "override" at bounding box center [1529, 262] width 31 height 10
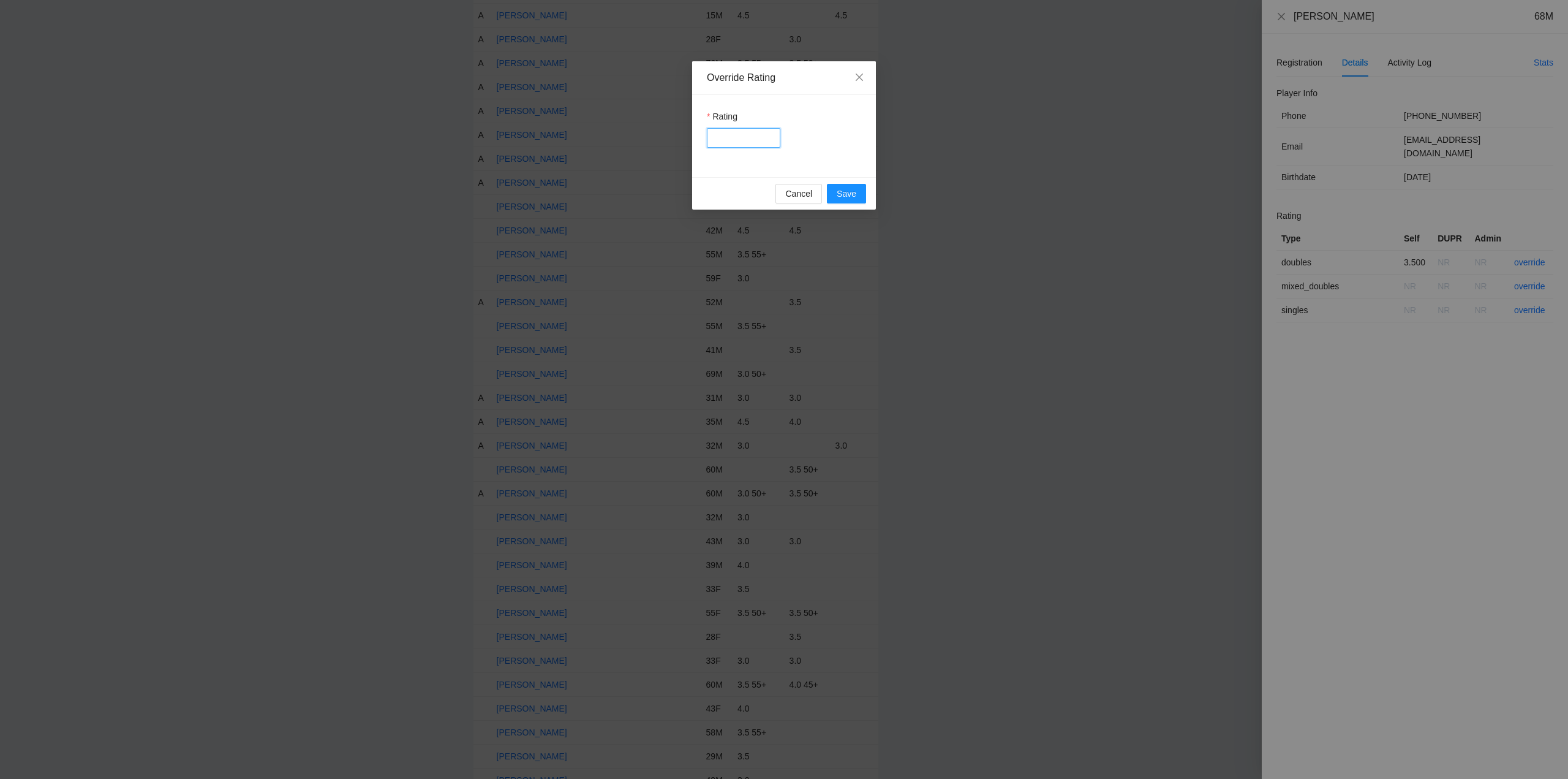
click at [720, 133] on input "Rating" at bounding box center [744, 138] width 73 height 20
type input "***"
drag, startPoint x: 842, startPoint y: 190, endPoint x: 863, endPoint y: 210, distance: 29.0
click at [843, 190] on span "Save" at bounding box center [847, 194] width 20 height 14
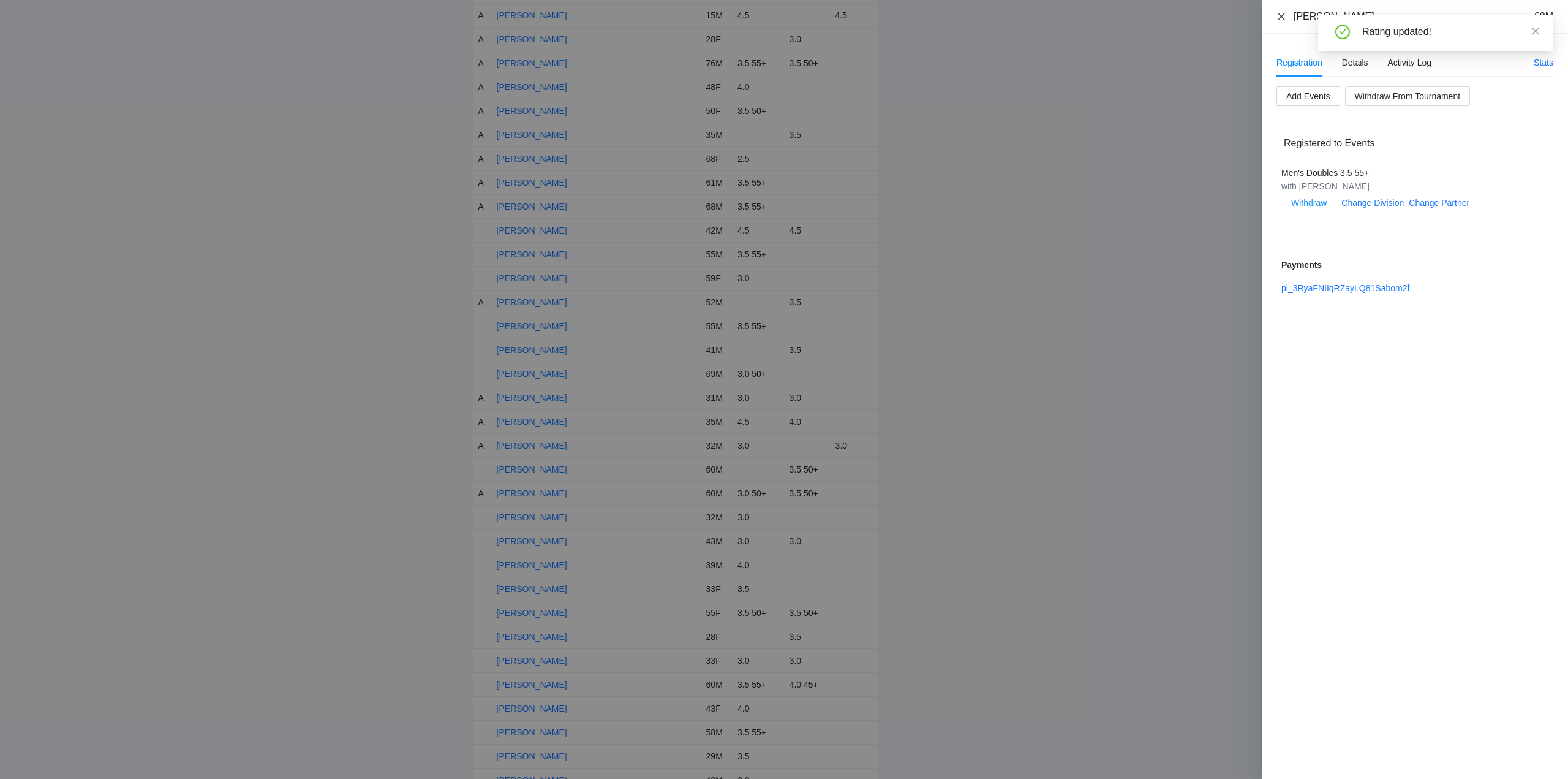
click at [1281, 13] on icon "close" at bounding box center [1281, 16] width 10 height 10
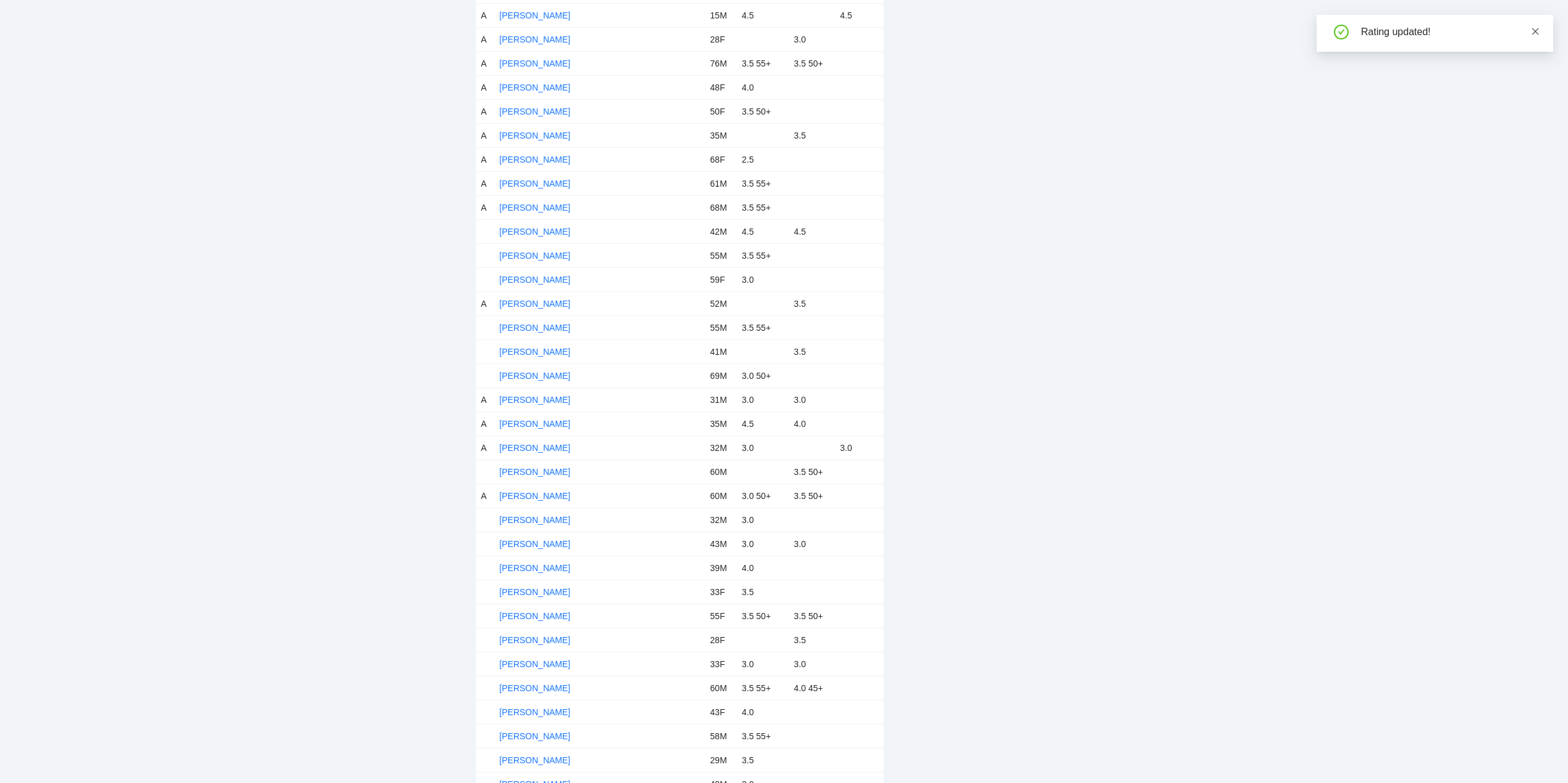
click at [1534, 31] on icon "close" at bounding box center [1535, 31] width 8 height 8
click at [517, 230] on link "Jimmy Ramos" at bounding box center [535, 232] width 71 height 10
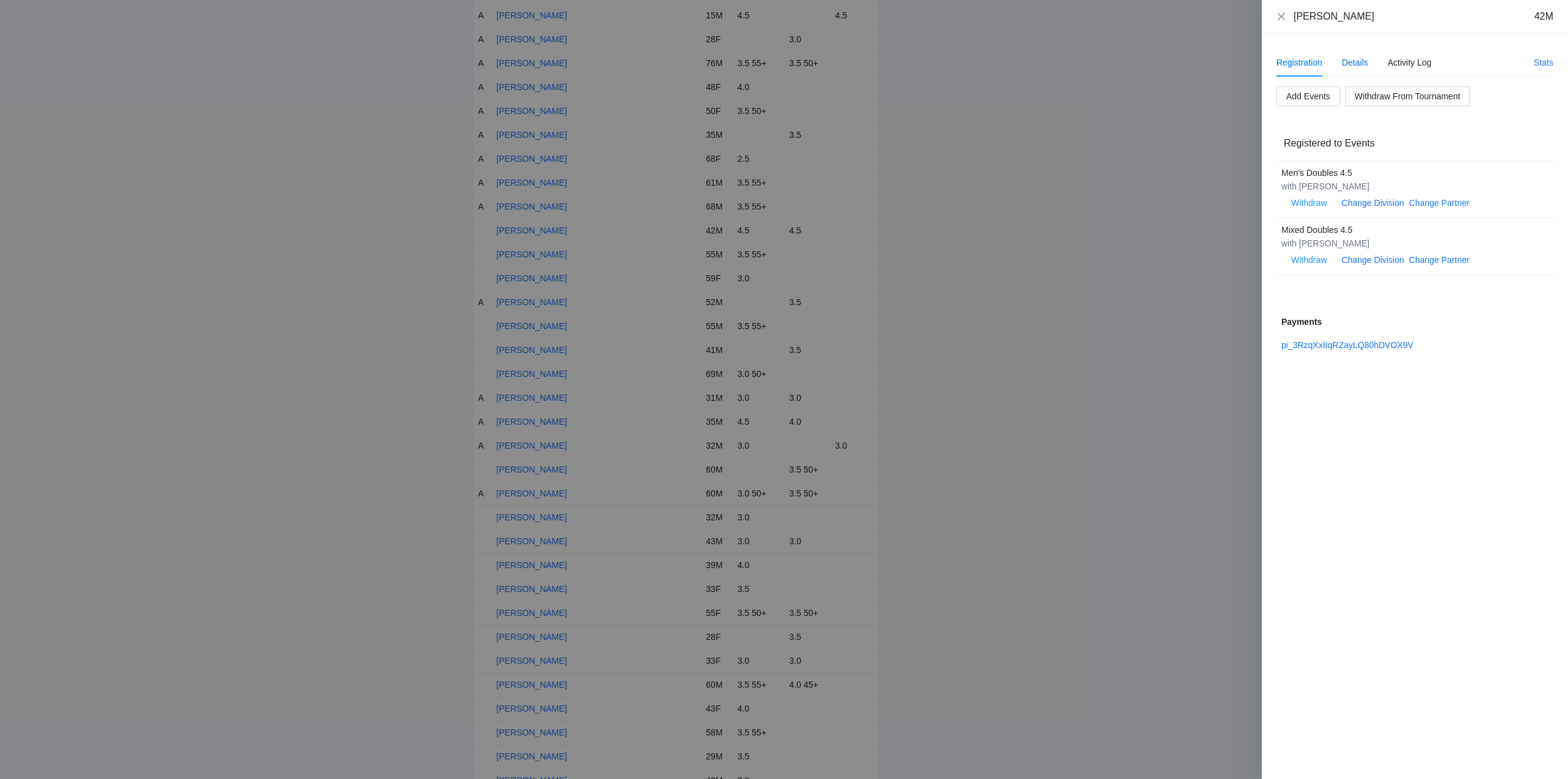
drag, startPoint x: 1355, startPoint y: 61, endPoint x: 1358, endPoint y: 81, distance: 20.2
click at [1356, 61] on div "Details" at bounding box center [1354, 63] width 27 height 14
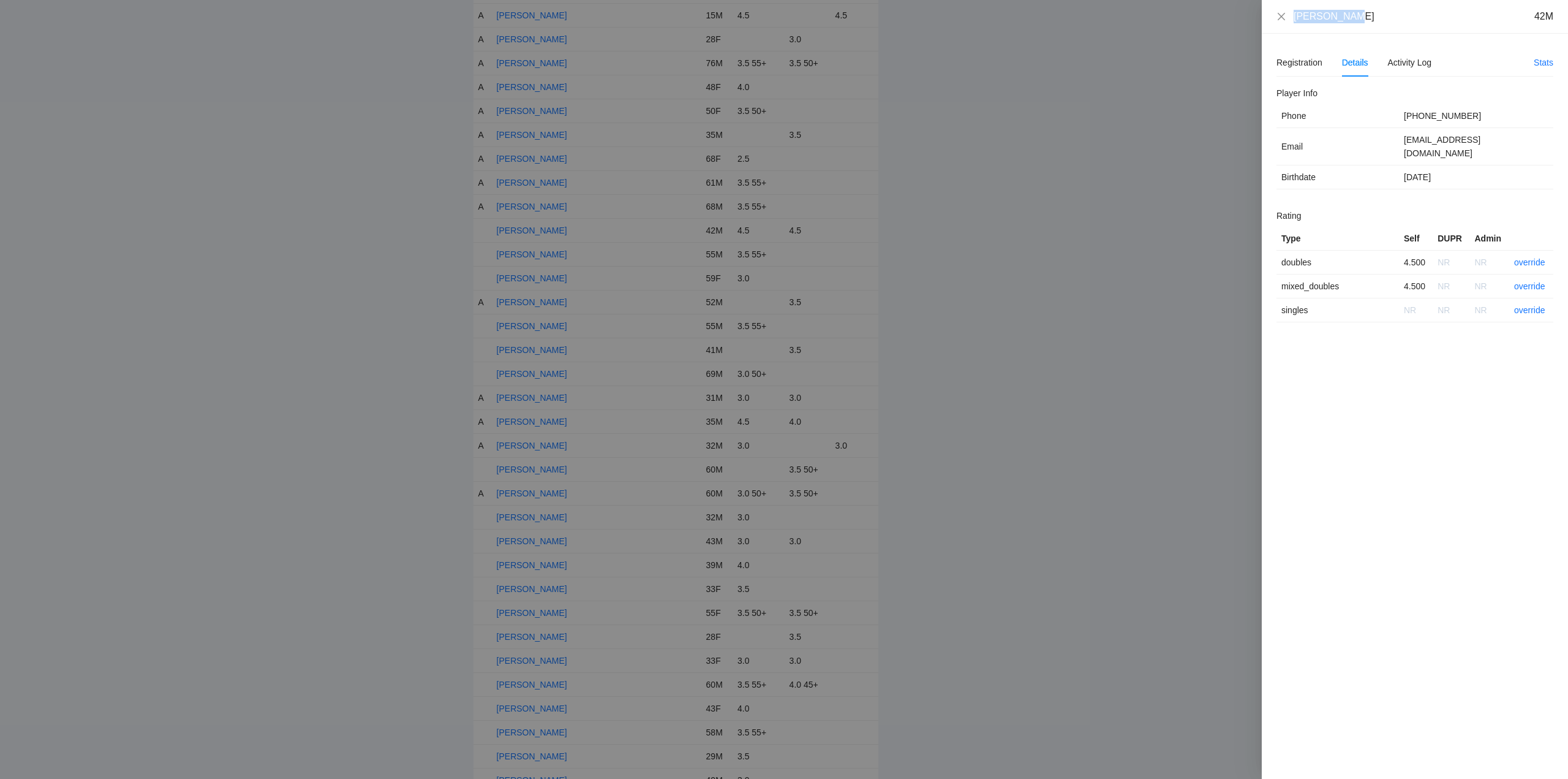
drag, startPoint x: 1322, startPoint y: 21, endPoint x: 1280, endPoint y: 24, distance: 42.1
click at [1272, 24] on div "Jimmy Ramos 42M" at bounding box center [1415, 17] width 307 height 34
copy div "Jimmy Ramos"
click at [1522, 257] on link "override" at bounding box center [1529, 262] width 31 height 10
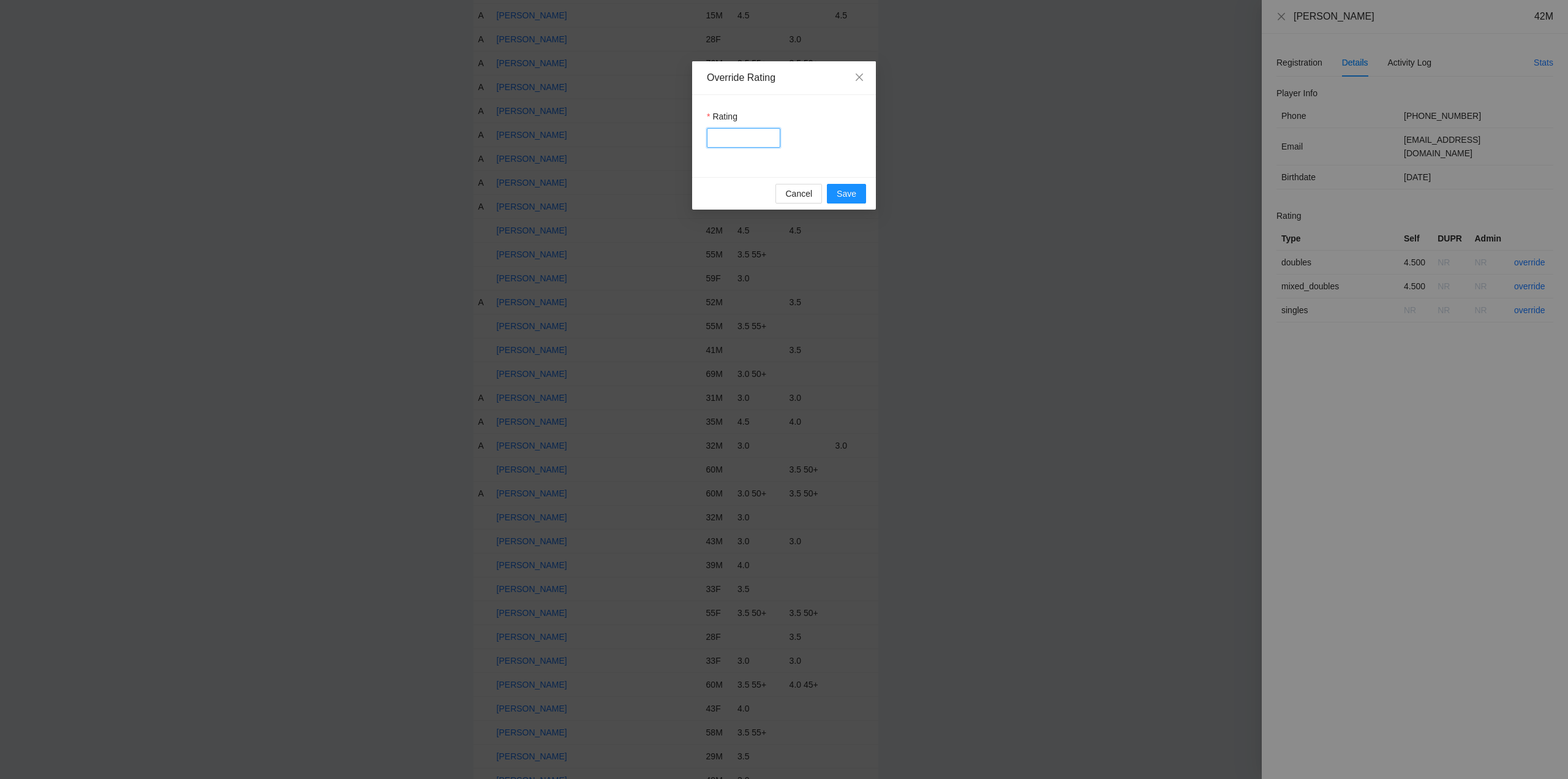
click at [724, 140] on input "Rating" at bounding box center [744, 138] width 73 height 20
type input "***"
click at [847, 194] on span "Save" at bounding box center [847, 194] width 20 height 14
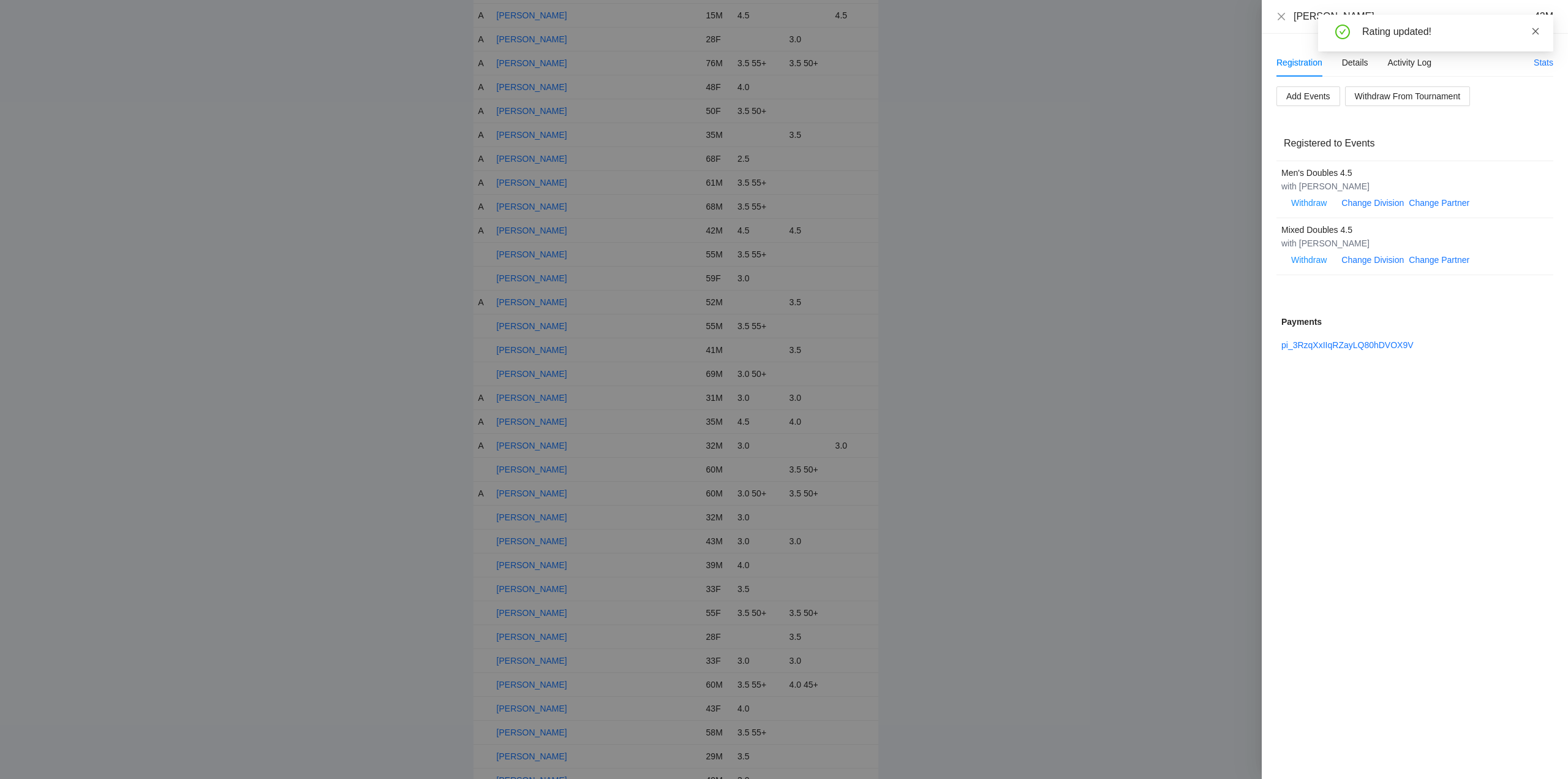
click at [1534, 30] on icon "close" at bounding box center [1535, 31] width 7 height 7
click at [1281, 17] on icon "close" at bounding box center [1281, 16] width 10 height 10
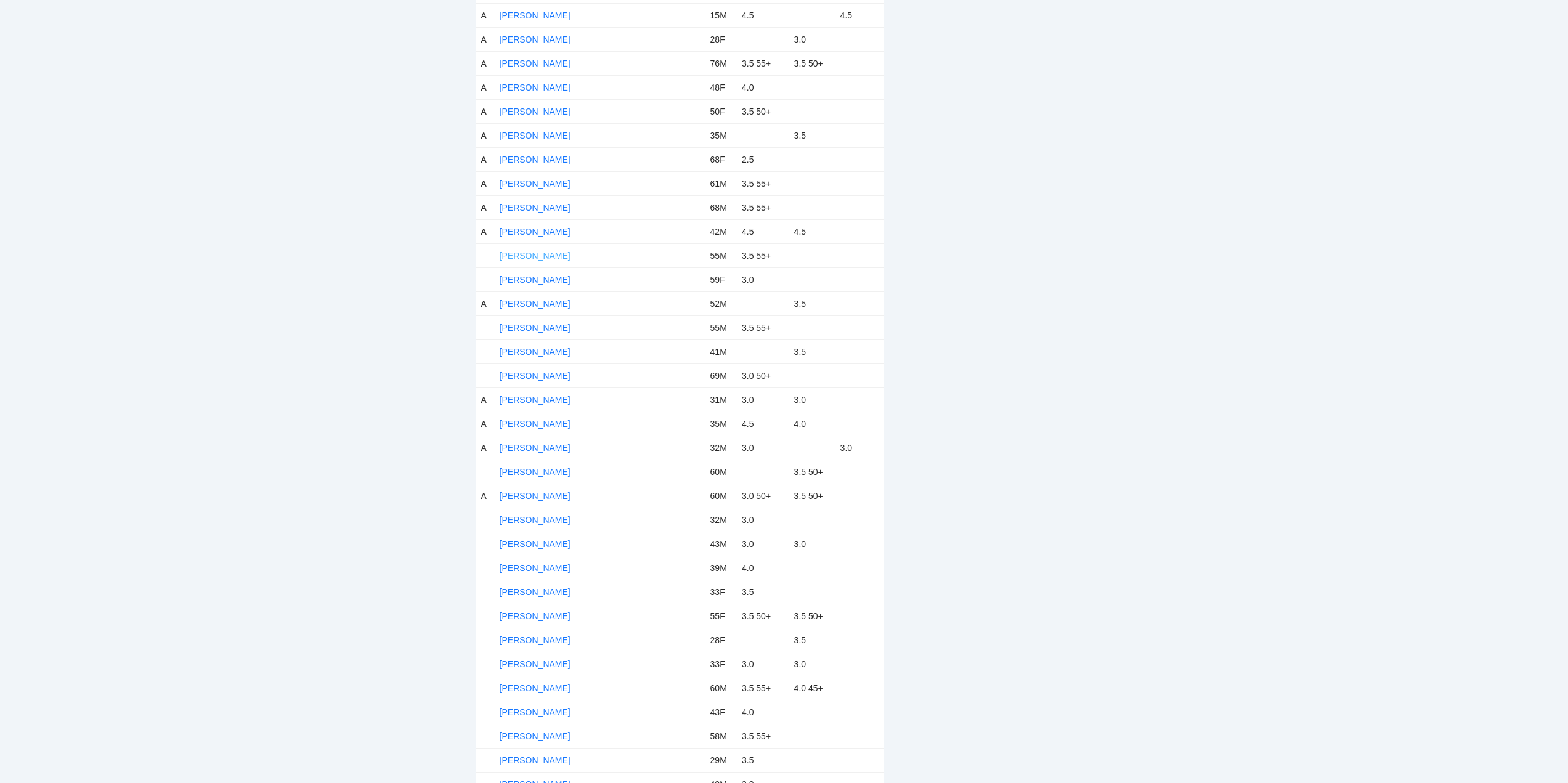
click at [539, 252] on link "[PERSON_NAME]" at bounding box center [535, 255] width 71 height 10
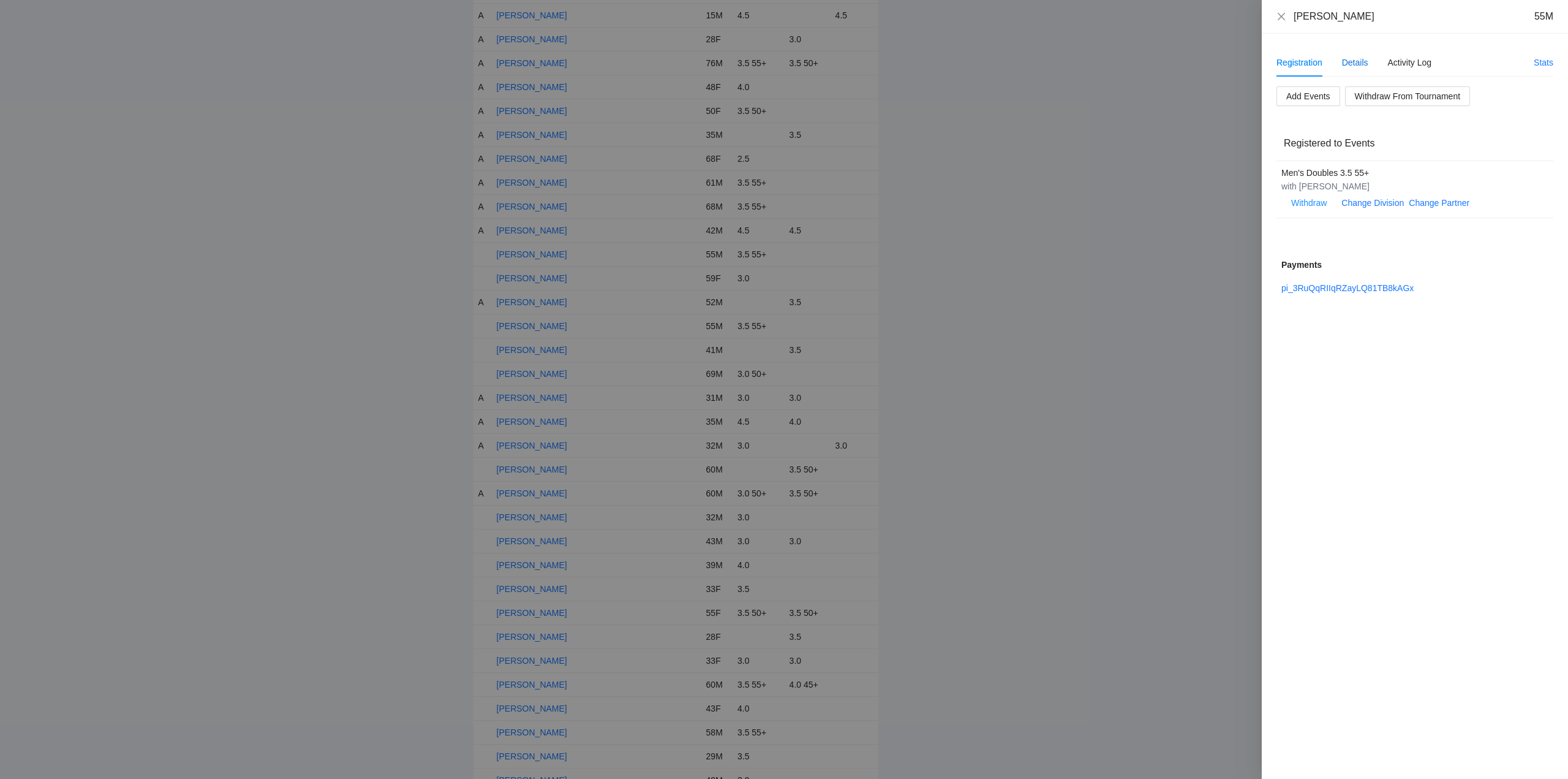
click at [1358, 63] on div "Details" at bounding box center [1354, 63] width 27 height 14
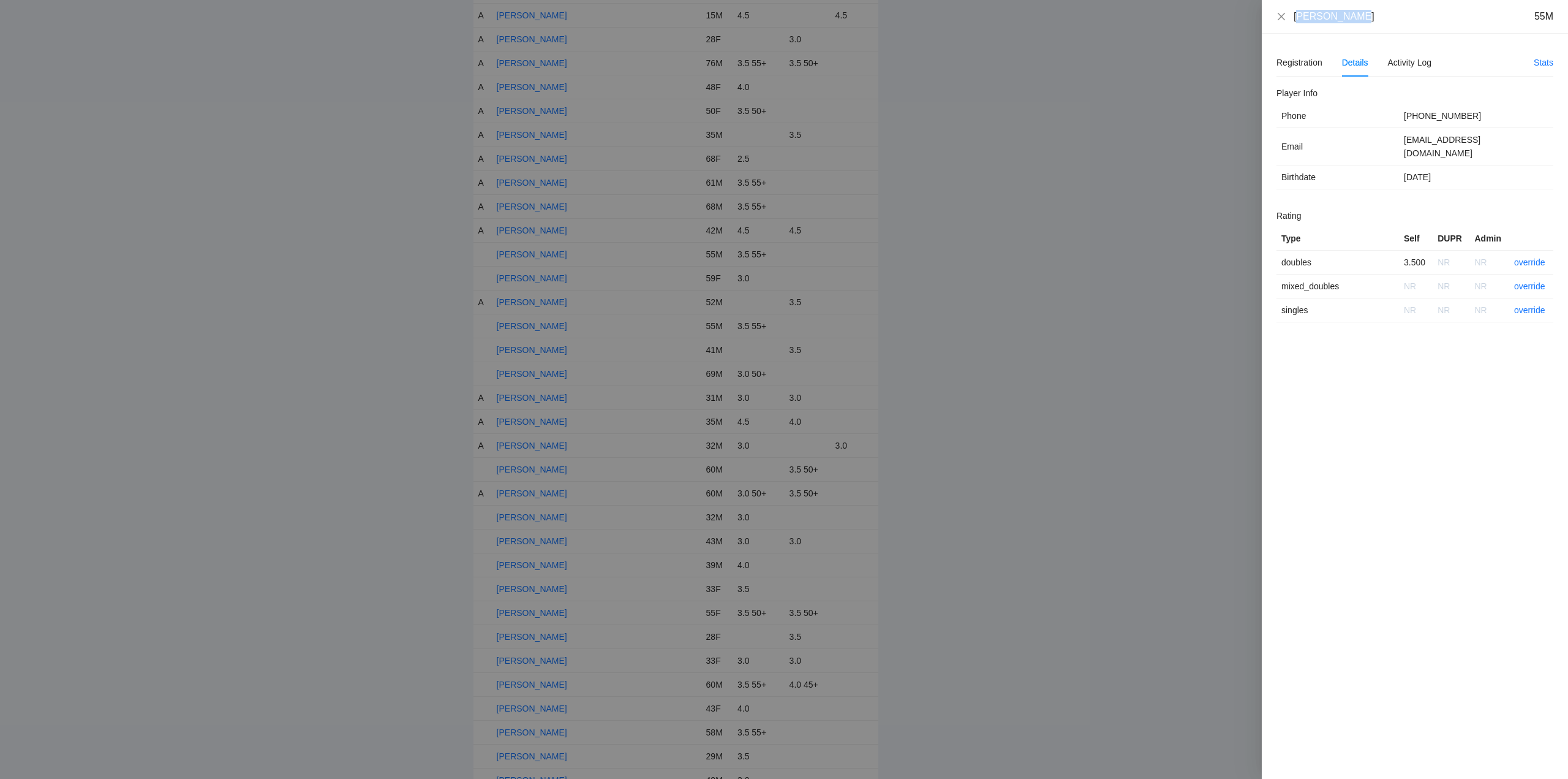
drag, startPoint x: 1357, startPoint y: 14, endPoint x: 1301, endPoint y: 21, distance: 56.4
click at [1301, 21] on div "Joby Baldwin 55M" at bounding box center [1423, 17] width 259 height 14
click at [1380, 23] on div "Joby Baldwin 55M" at bounding box center [1423, 17] width 259 height 14
drag, startPoint x: 1353, startPoint y: 22, endPoint x: 1293, endPoint y: 21, distance: 60.0
click at [1293, 21] on div "Joby Baldwin 55M" at bounding box center [1423, 17] width 259 height 14
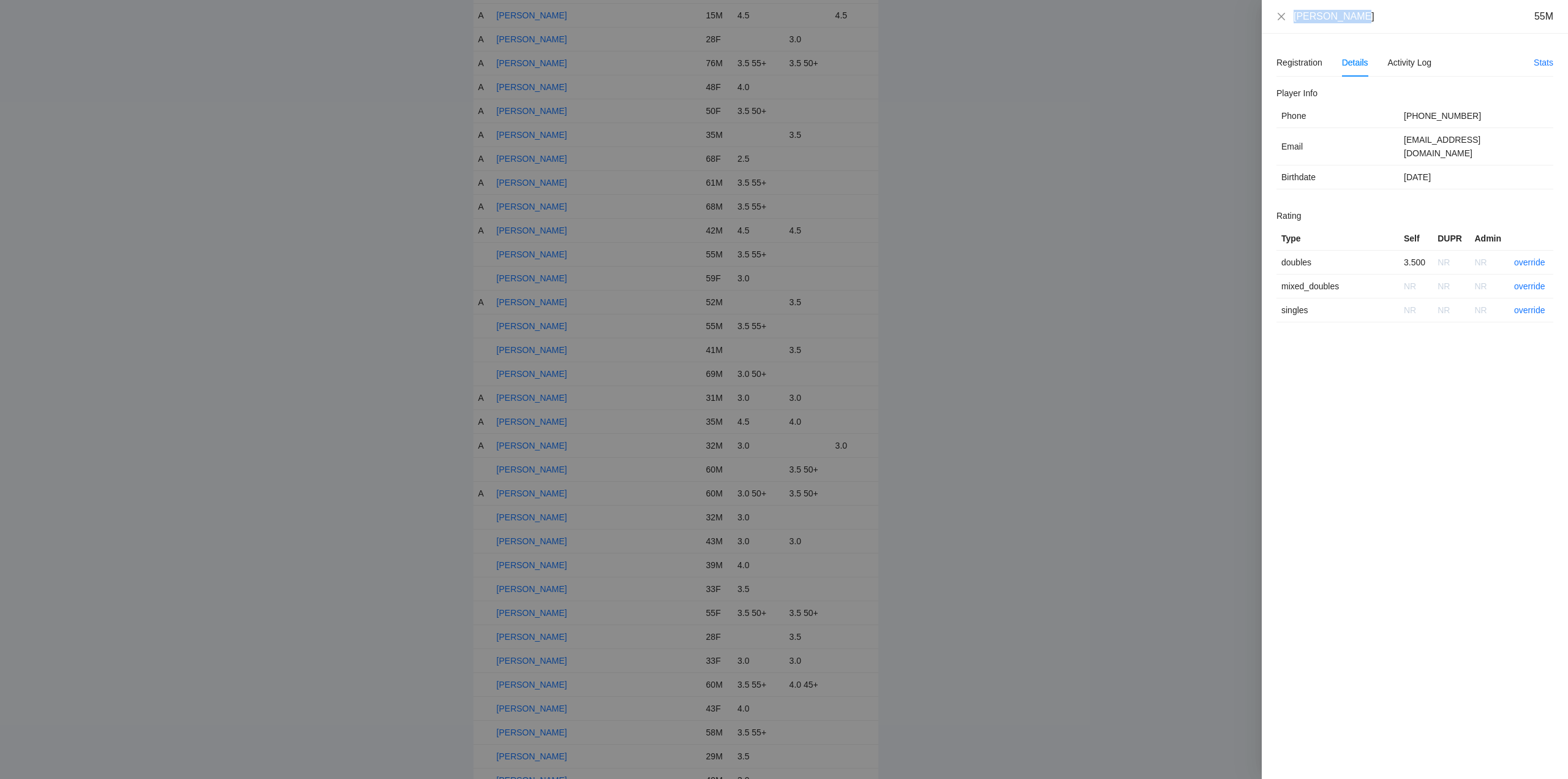
copy div "[PERSON_NAME]"
click at [1536, 257] on link "override" at bounding box center [1529, 262] width 31 height 10
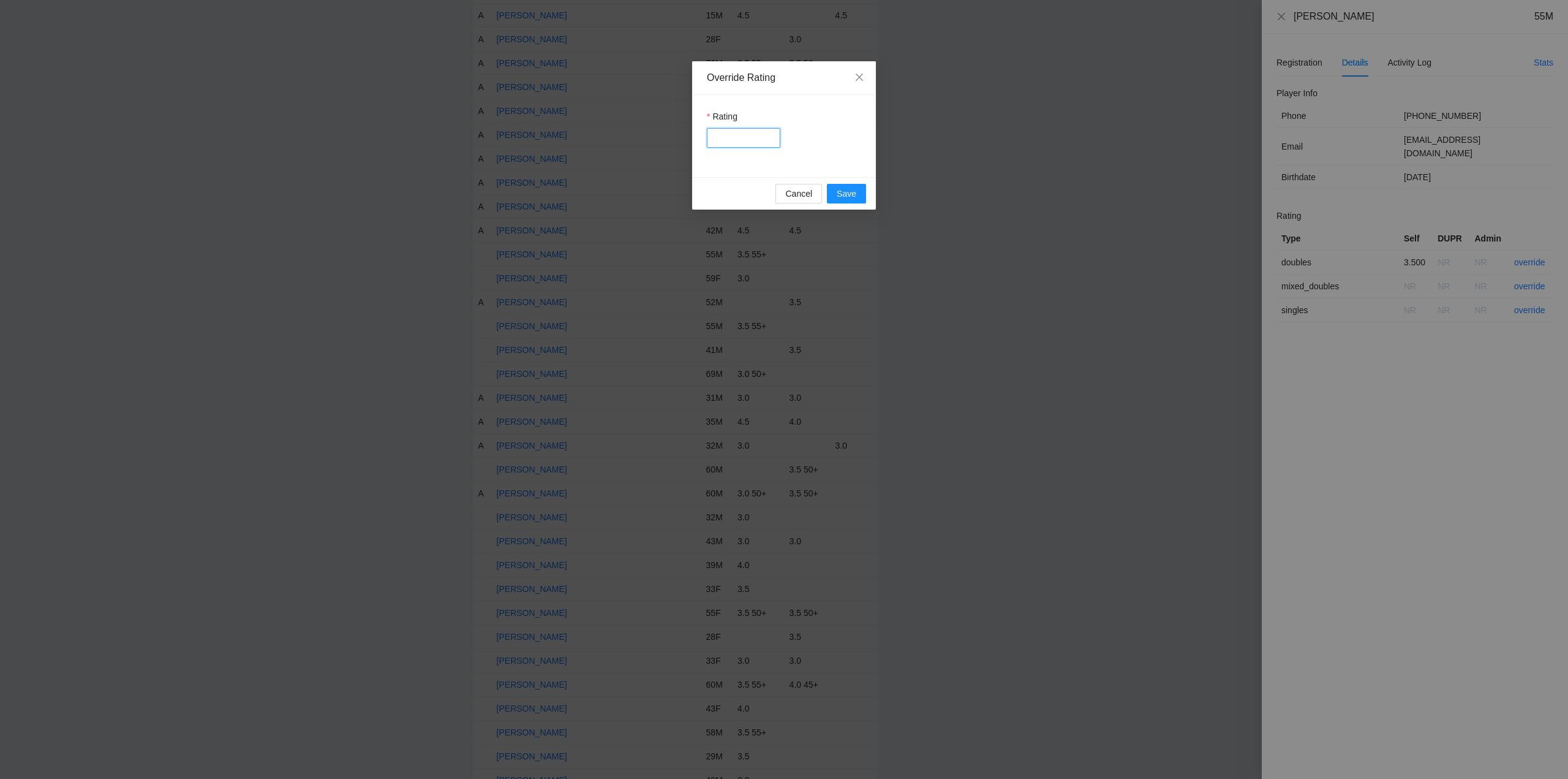
click at [729, 140] on input "Rating" at bounding box center [744, 138] width 73 height 20
type input "***"
click at [847, 188] on span "Save" at bounding box center [847, 194] width 20 height 14
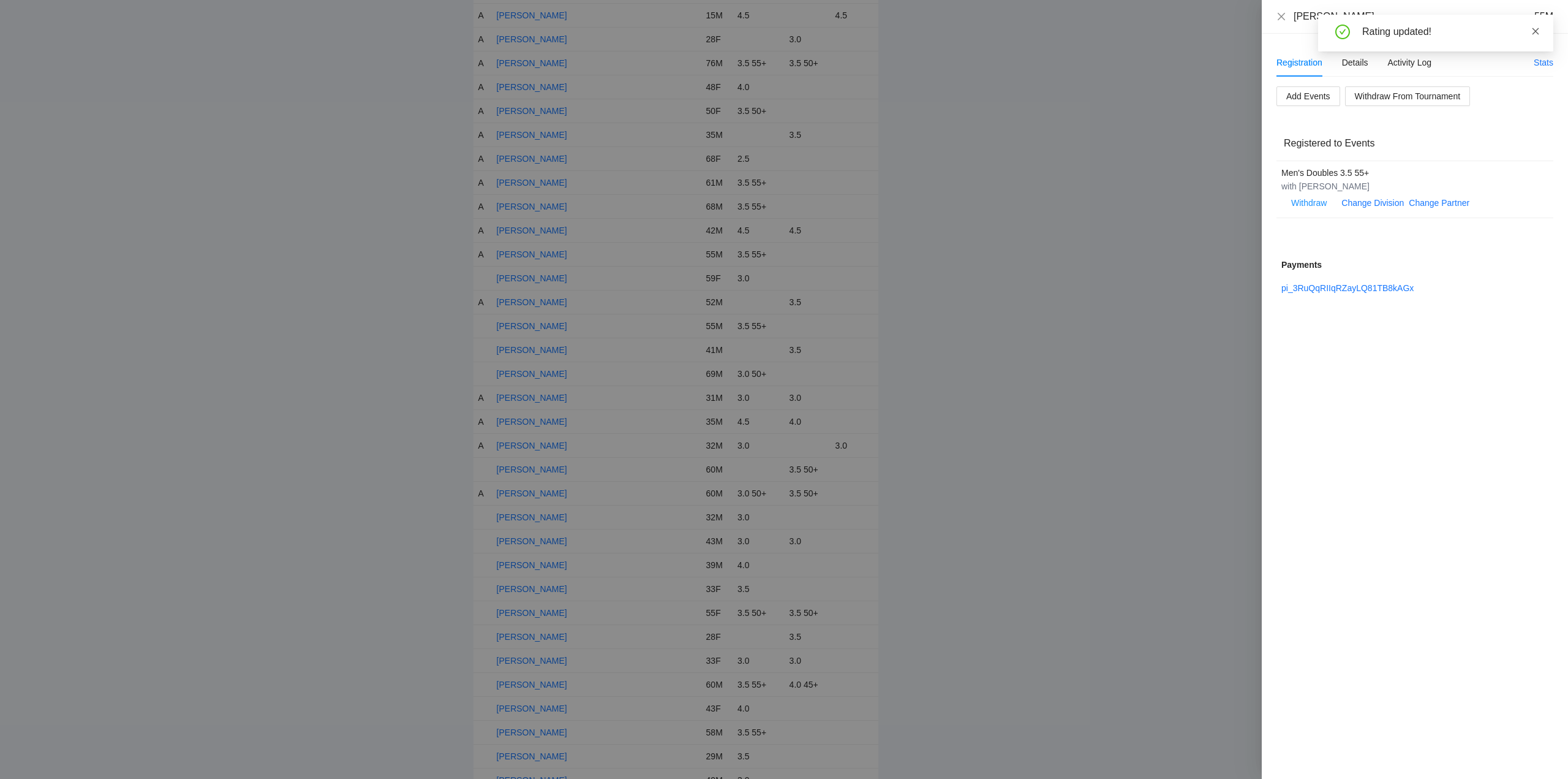
click at [1537, 30] on icon "close" at bounding box center [1535, 31] width 7 height 7
drag, startPoint x: 1281, startPoint y: 14, endPoint x: 1286, endPoint y: 49, distance: 35.4
click at [1282, 14] on icon "close" at bounding box center [1281, 16] width 10 height 10
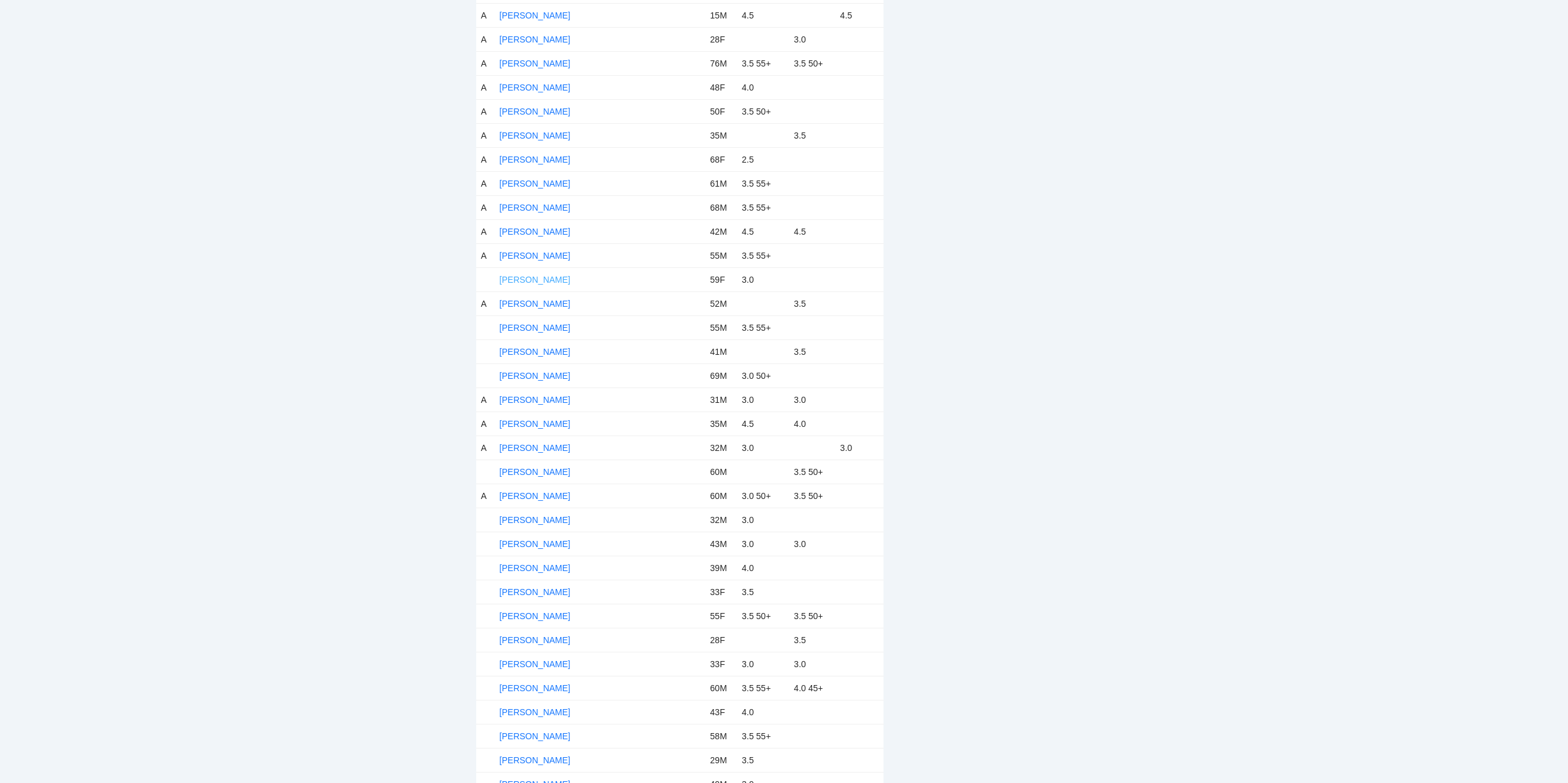
click at [527, 277] on link "[PERSON_NAME]" at bounding box center [535, 279] width 71 height 10
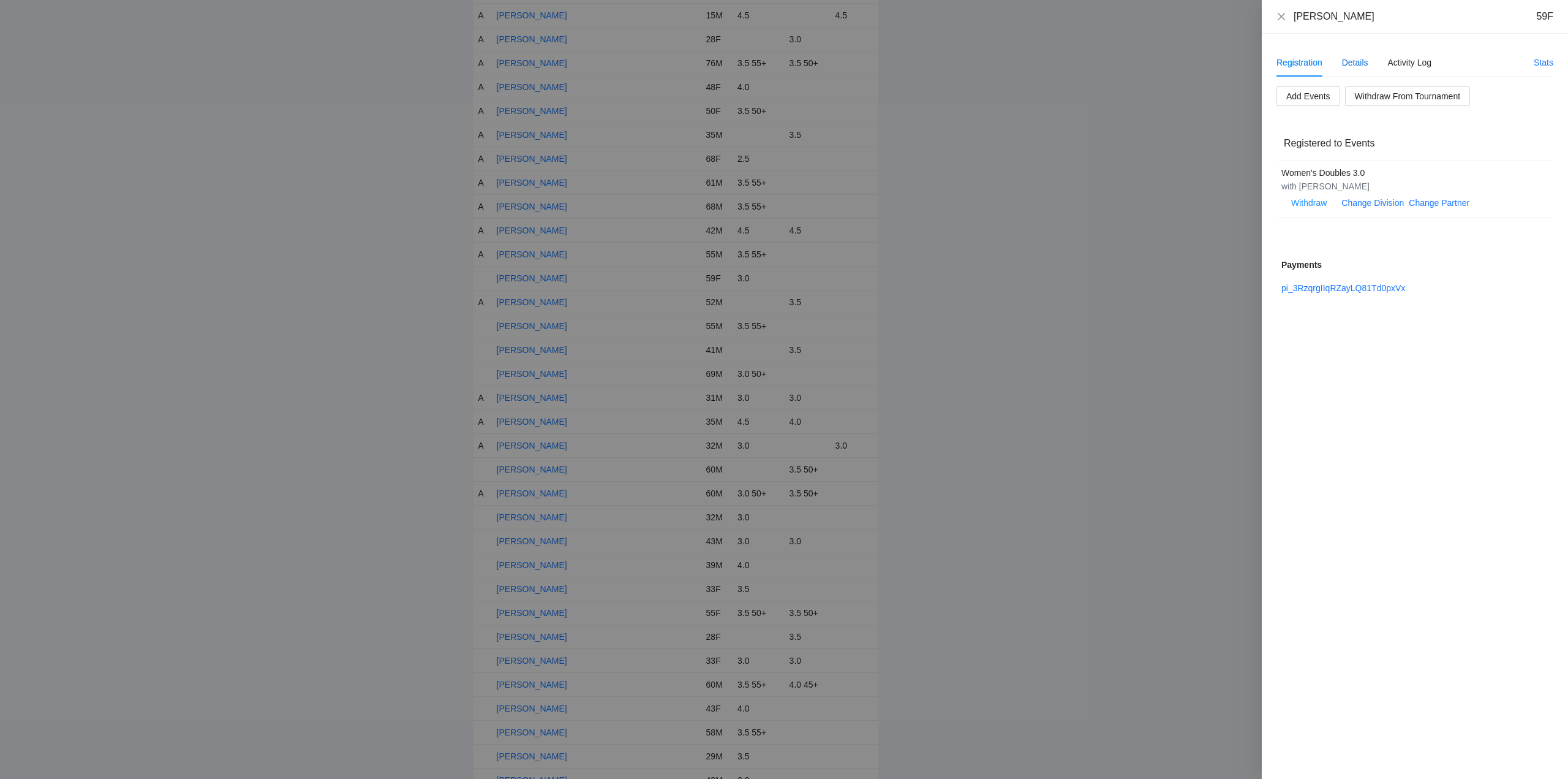
click at [1351, 63] on div "Details" at bounding box center [1354, 63] width 27 height 14
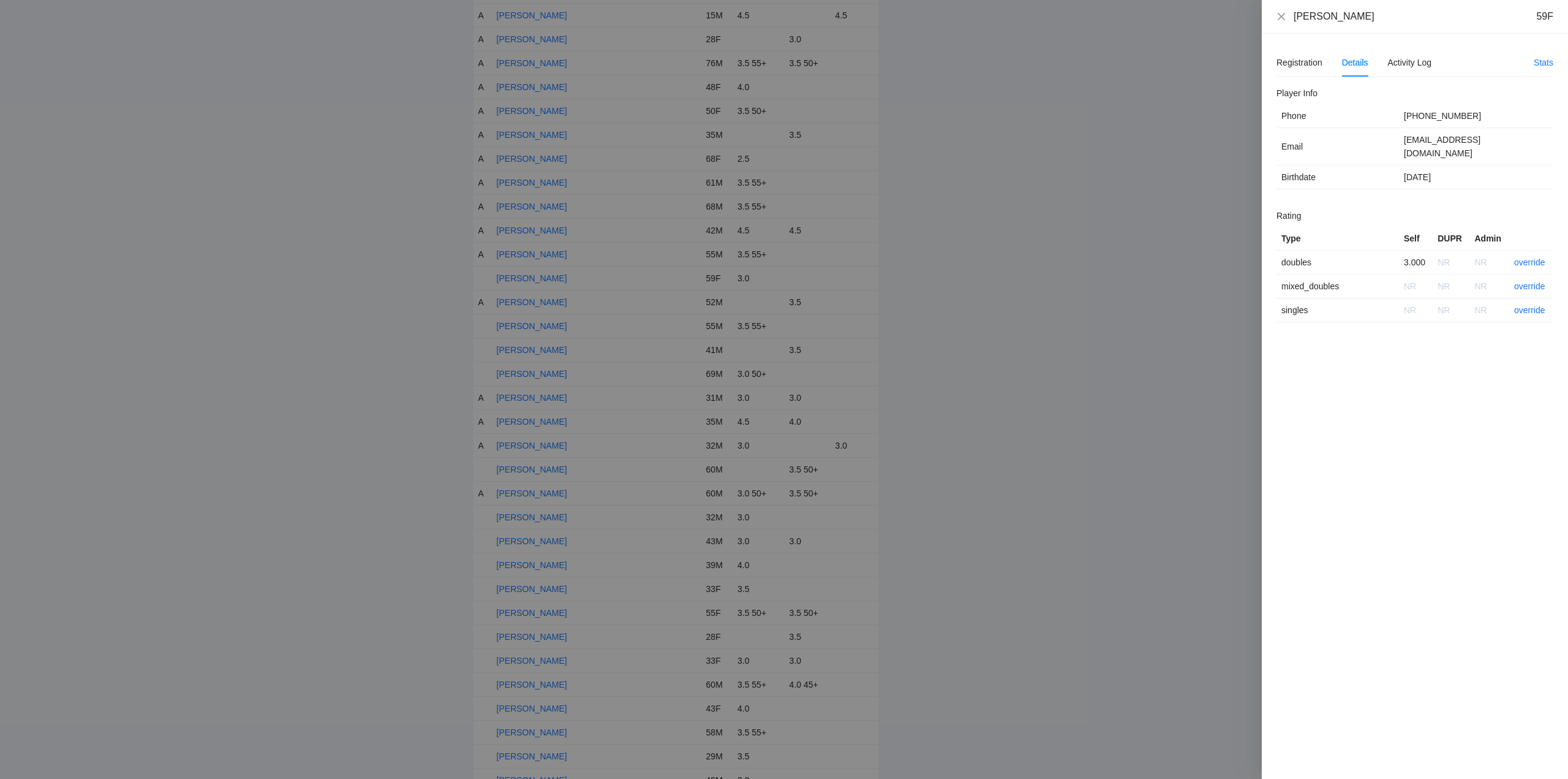
drag, startPoint x: 1332, startPoint y: 21, endPoint x: 1303, endPoint y: 19, distance: 29.1
click at [1272, 22] on div "Jocelyn Antimo 59F" at bounding box center [1415, 17] width 307 height 34
copy div "[PERSON_NAME]"
click at [1528, 257] on link "override" at bounding box center [1529, 262] width 31 height 10
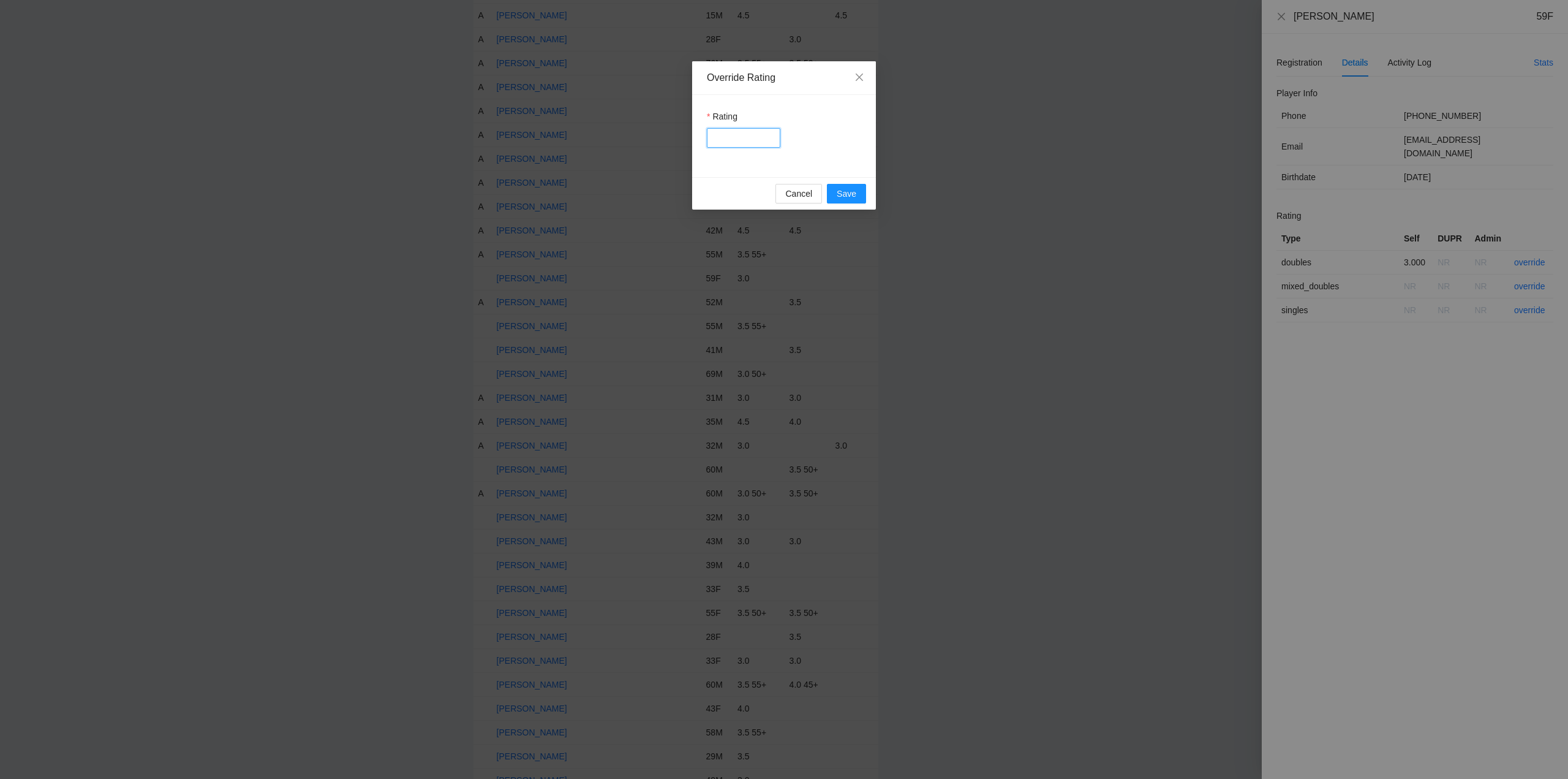
click at [732, 140] on input "Rating" at bounding box center [744, 138] width 73 height 20
type input "***"
drag, startPoint x: 841, startPoint y: 191, endPoint x: 853, endPoint y: 178, distance: 17.7
click at [842, 191] on span "Save" at bounding box center [847, 194] width 20 height 14
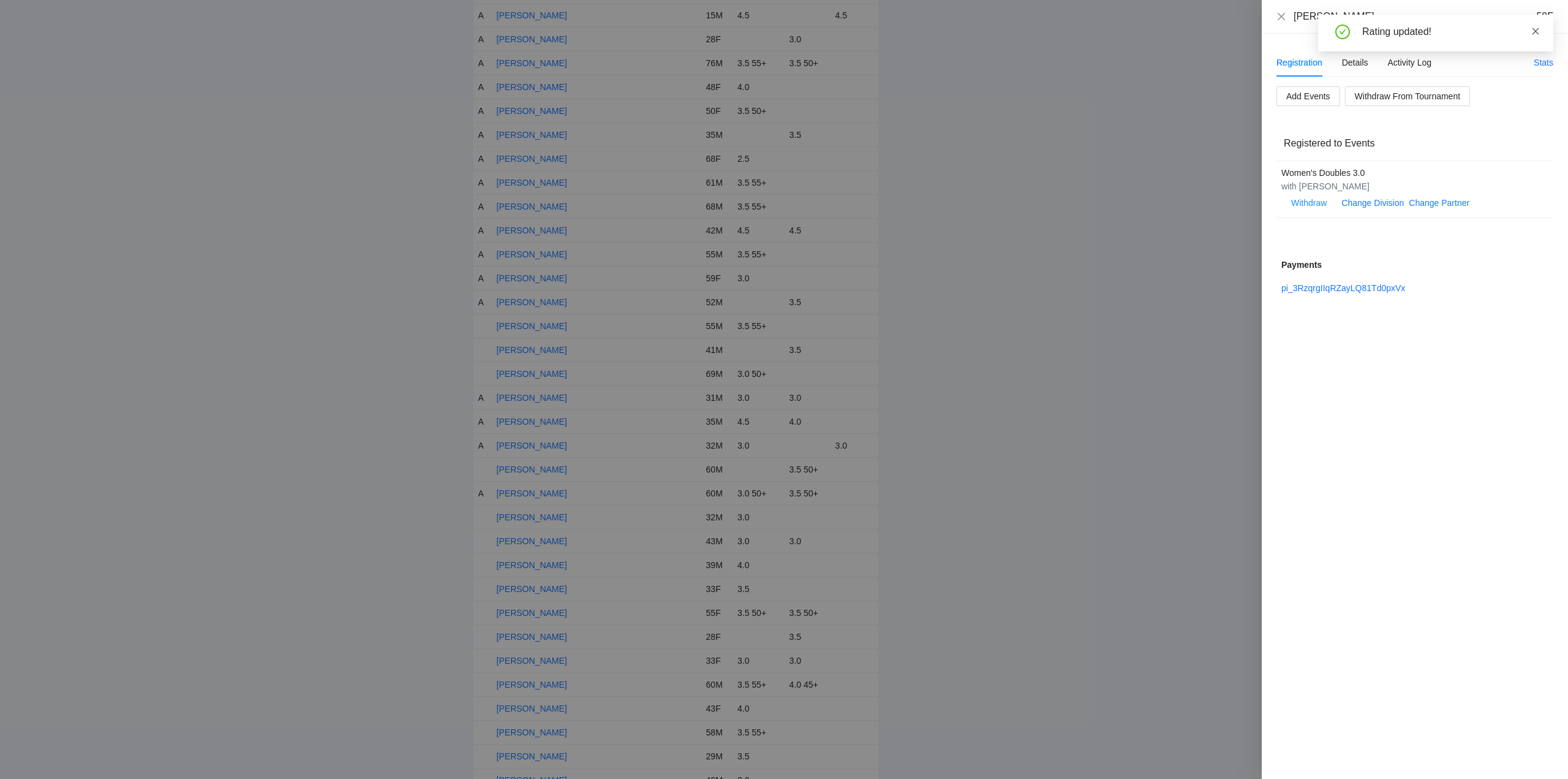
click at [1536, 32] on icon "close" at bounding box center [1535, 31] width 7 height 7
drag, startPoint x: 1280, startPoint y: 15, endPoint x: 1284, endPoint y: 43, distance: 28.3
click at [1280, 15] on icon "close" at bounding box center [1281, 16] width 10 height 10
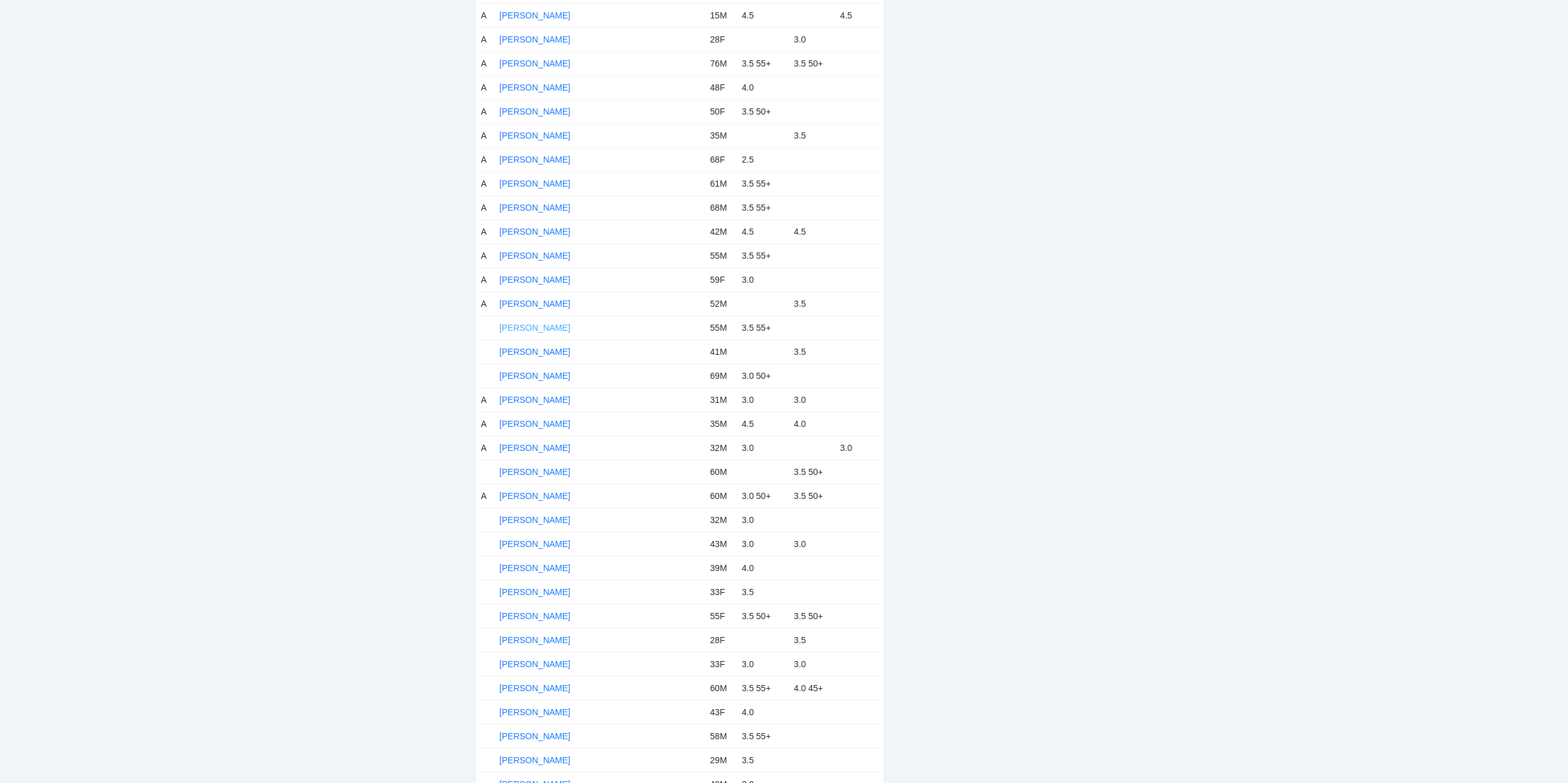
click at [539, 327] on link "Joe Newman" at bounding box center [535, 327] width 71 height 10
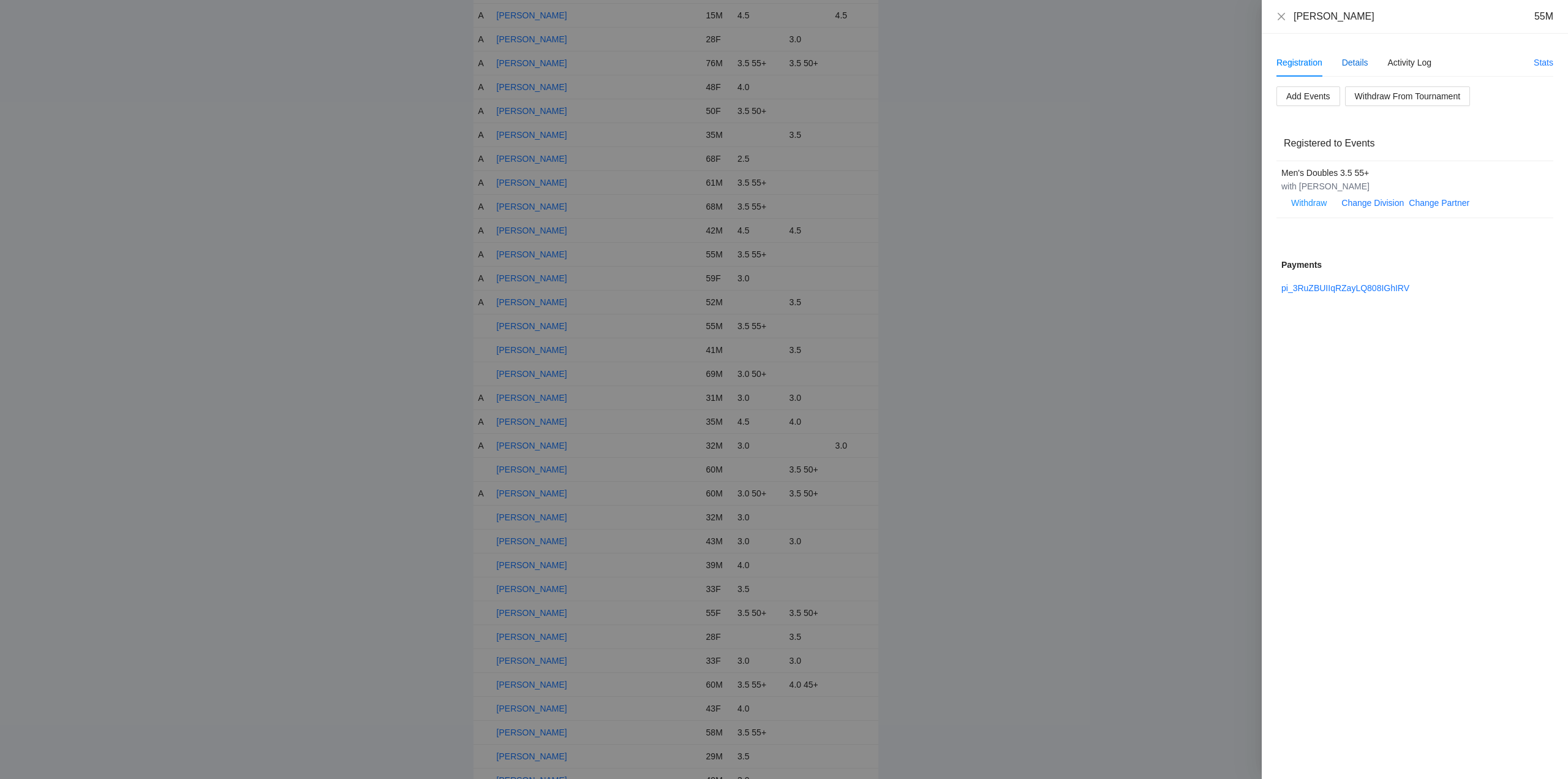
click at [1351, 60] on div "Details" at bounding box center [1354, 63] width 27 height 14
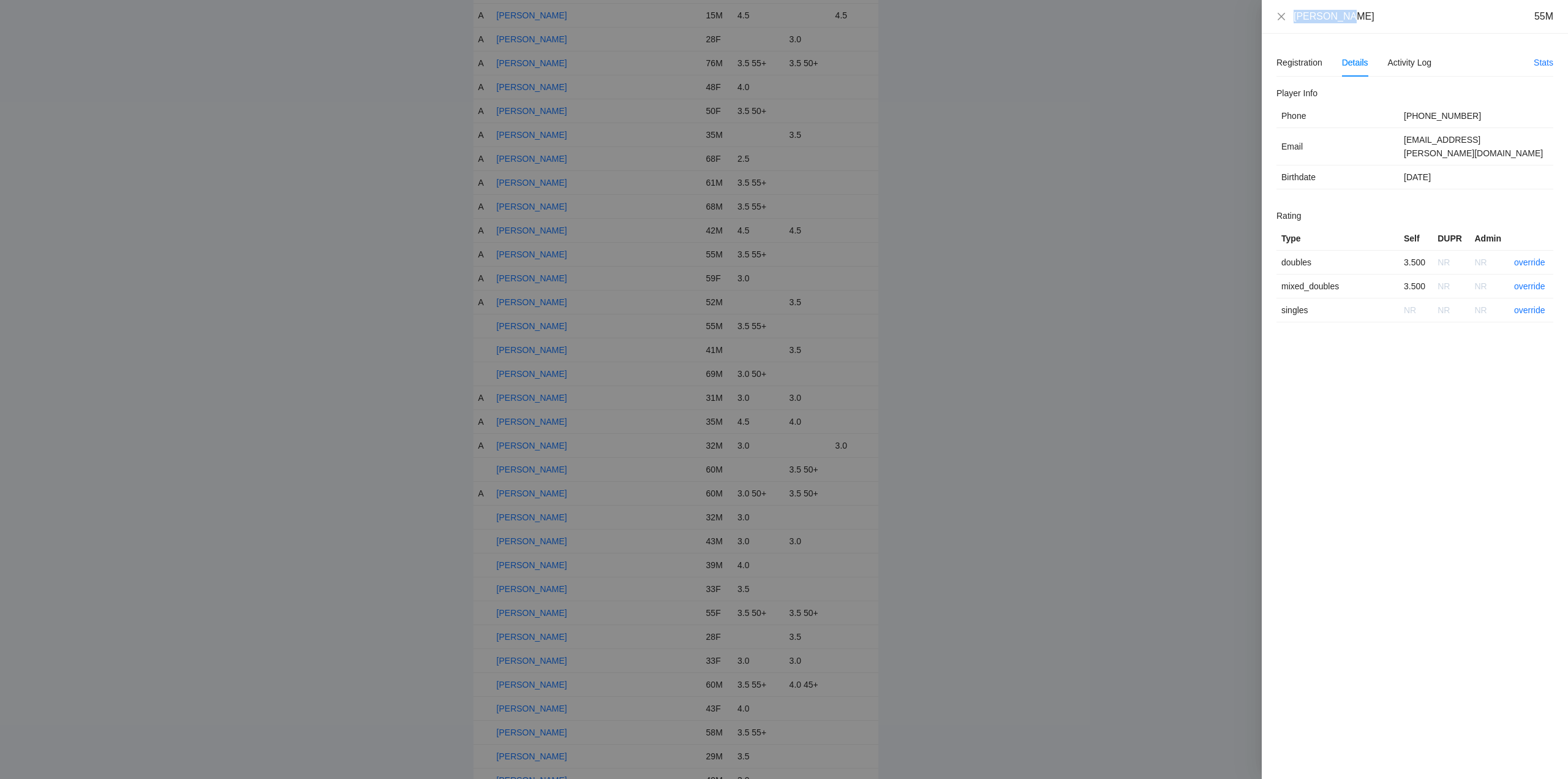
drag, startPoint x: 1353, startPoint y: 19, endPoint x: 1281, endPoint y: 24, distance: 72.2
click at [1281, 24] on div "Joe Newman 55M" at bounding box center [1415, 17] width 307 height 34
copy div "Joe Newman"
click at [1526, 257] on link "override" at bounding box center [1529, 262] width 31 height 10
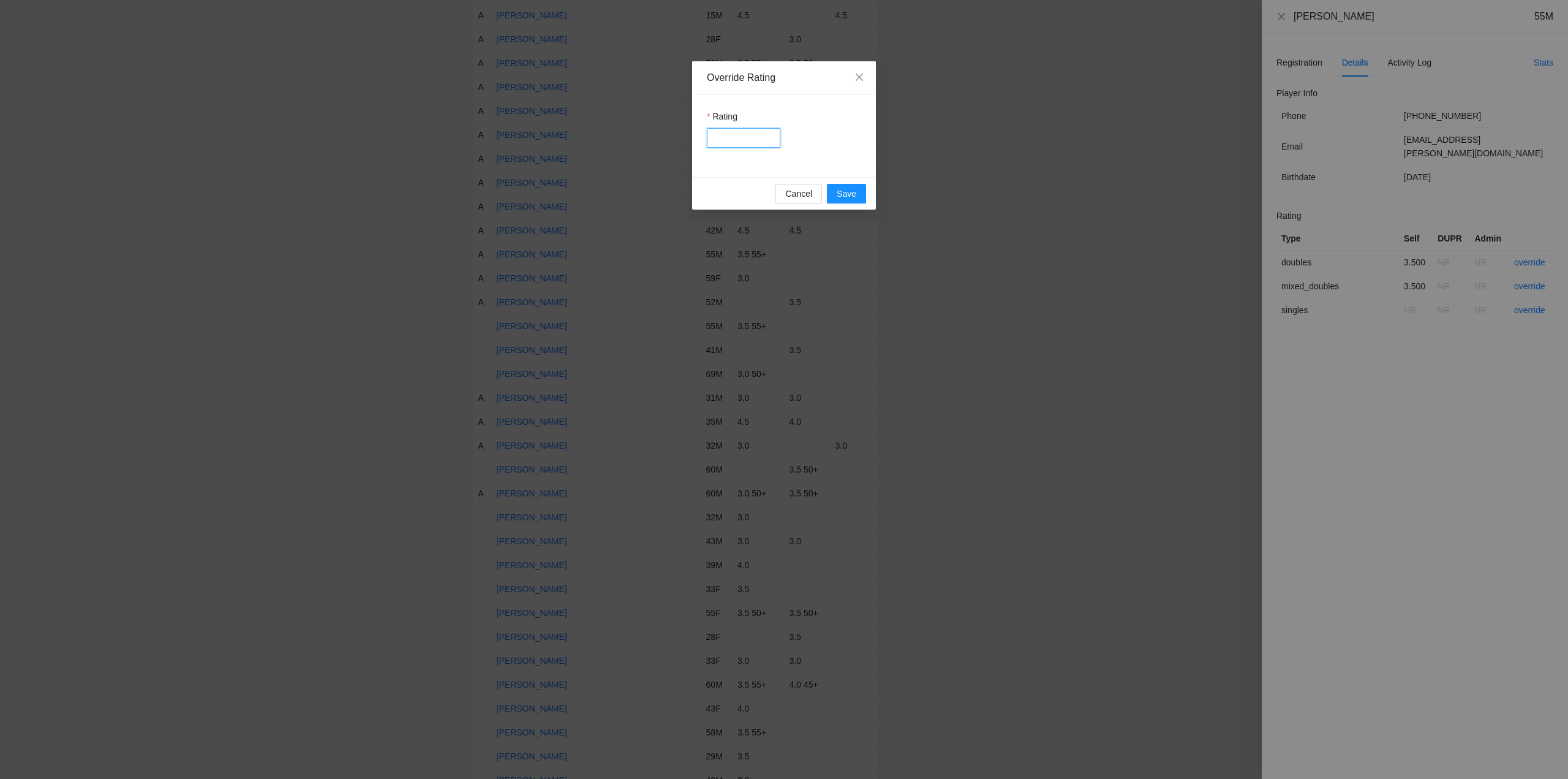
click at [753, 139] on input "Rating" at bounding box center [744, 138] width 73 height 20
type input "***"
click at [850, 197] on span "Save" at bounding box center [847, 194] width 20 height 14
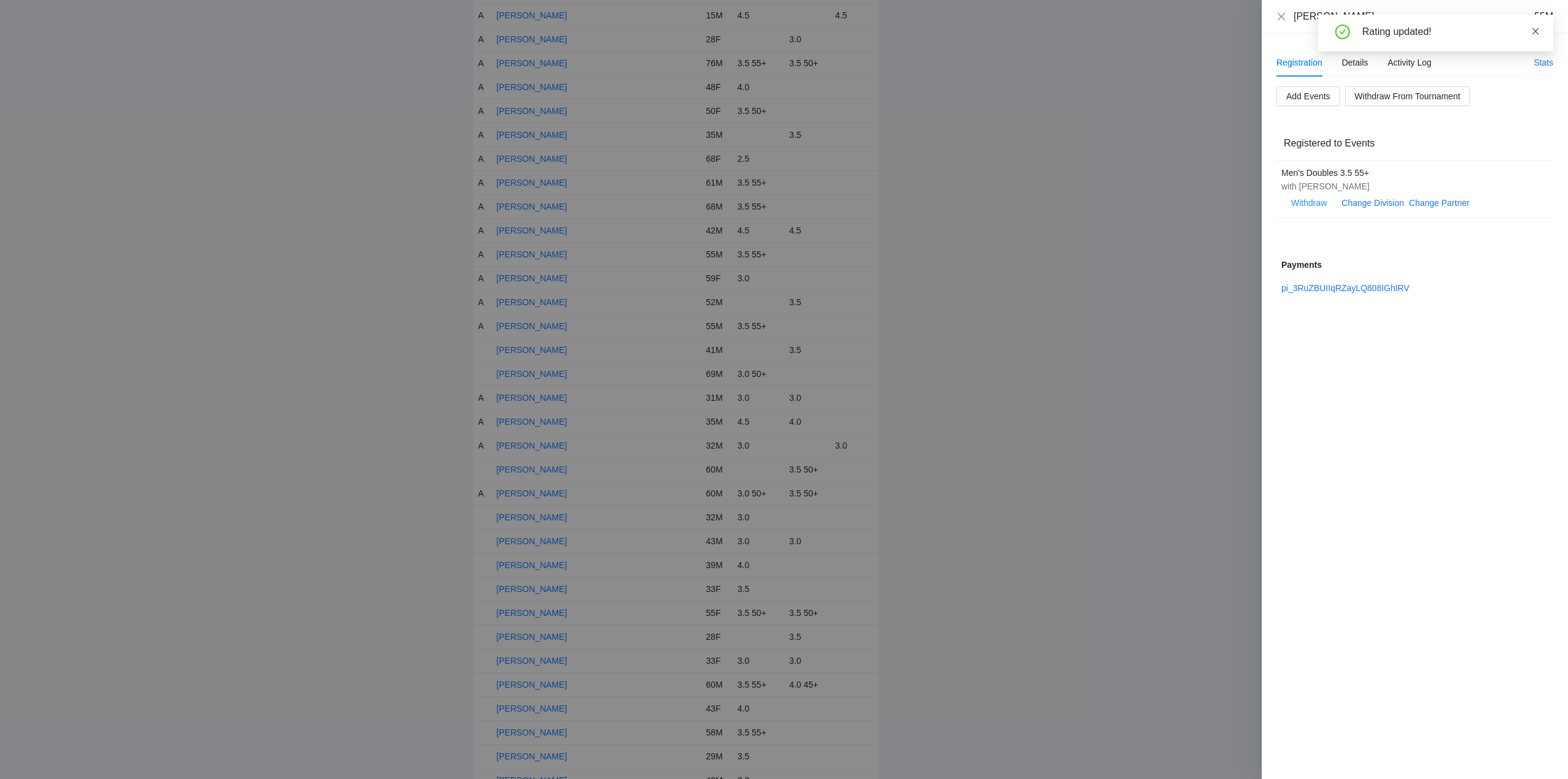
click at [1536, 31] on icon "close" at bounding box center [1535, 31] width 7 height 7
click at [1283, 15] on icon "close" at bounding box center [1281, 16] width 8 height 8
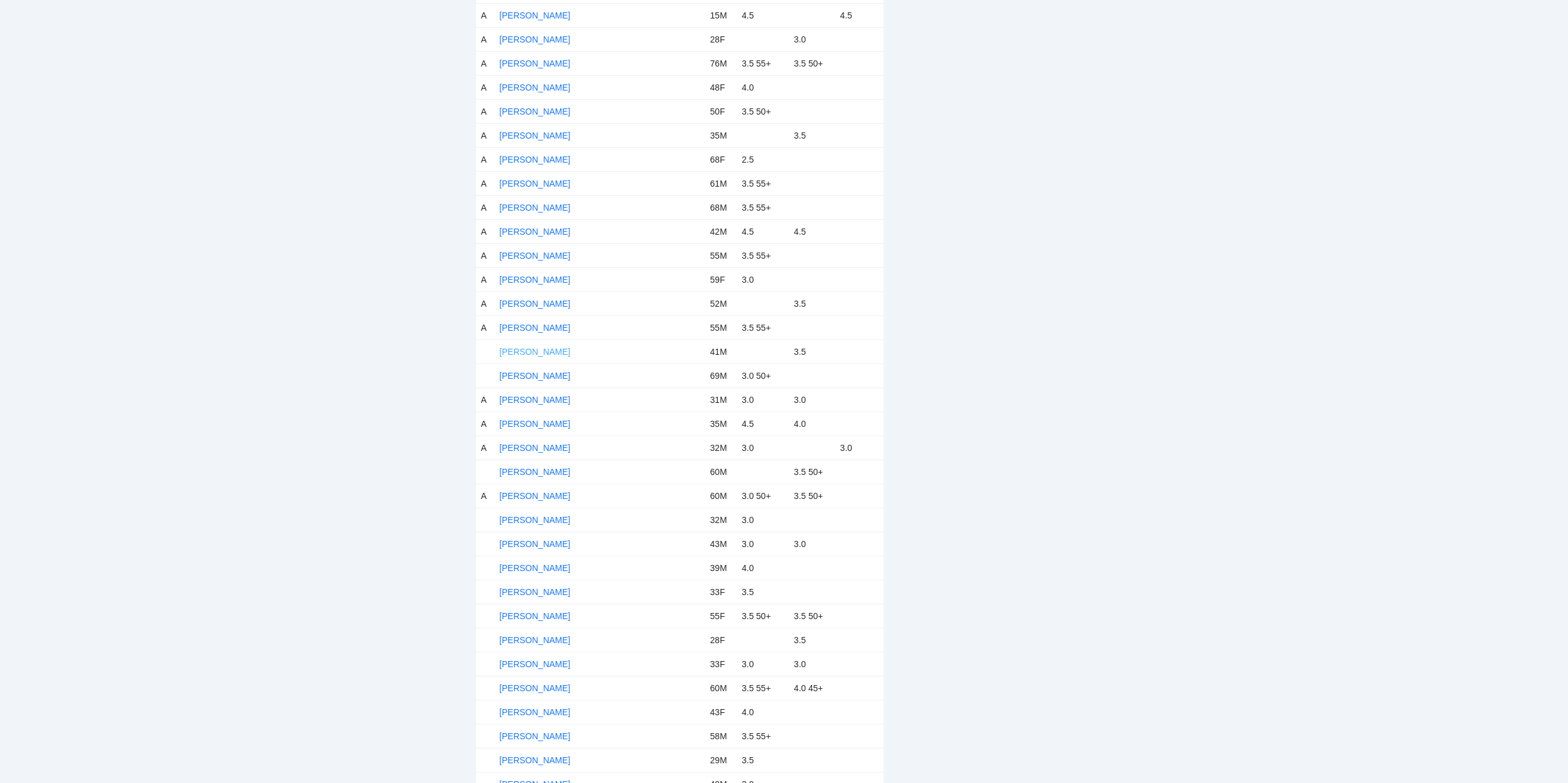
click at [529, 349] on link "John Martin" at bounding box center [535, 351] width 71 height 10
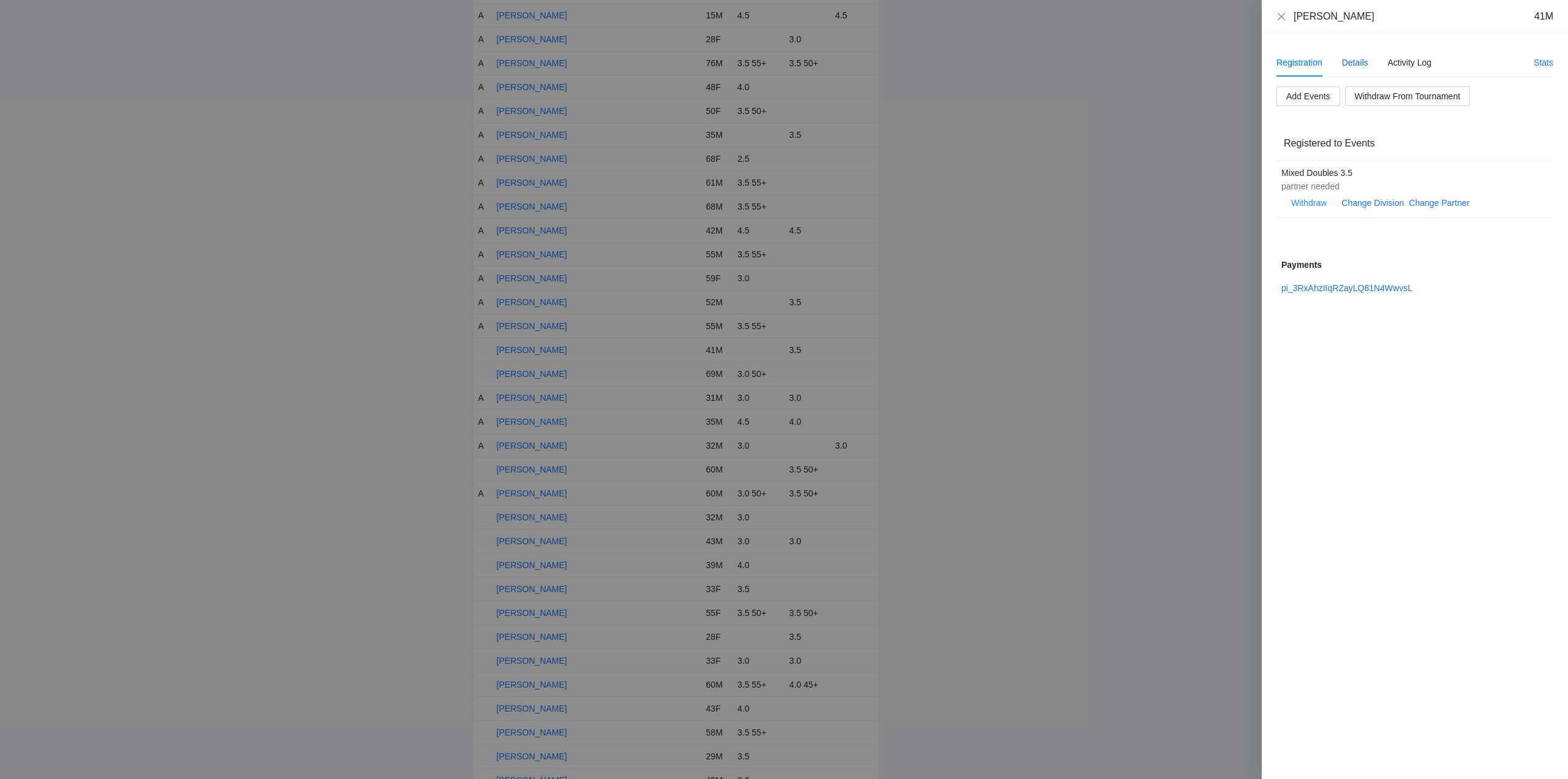
click at [1358, 60] on div "Details" at bounding box center [1354, 63] width 27 height 14
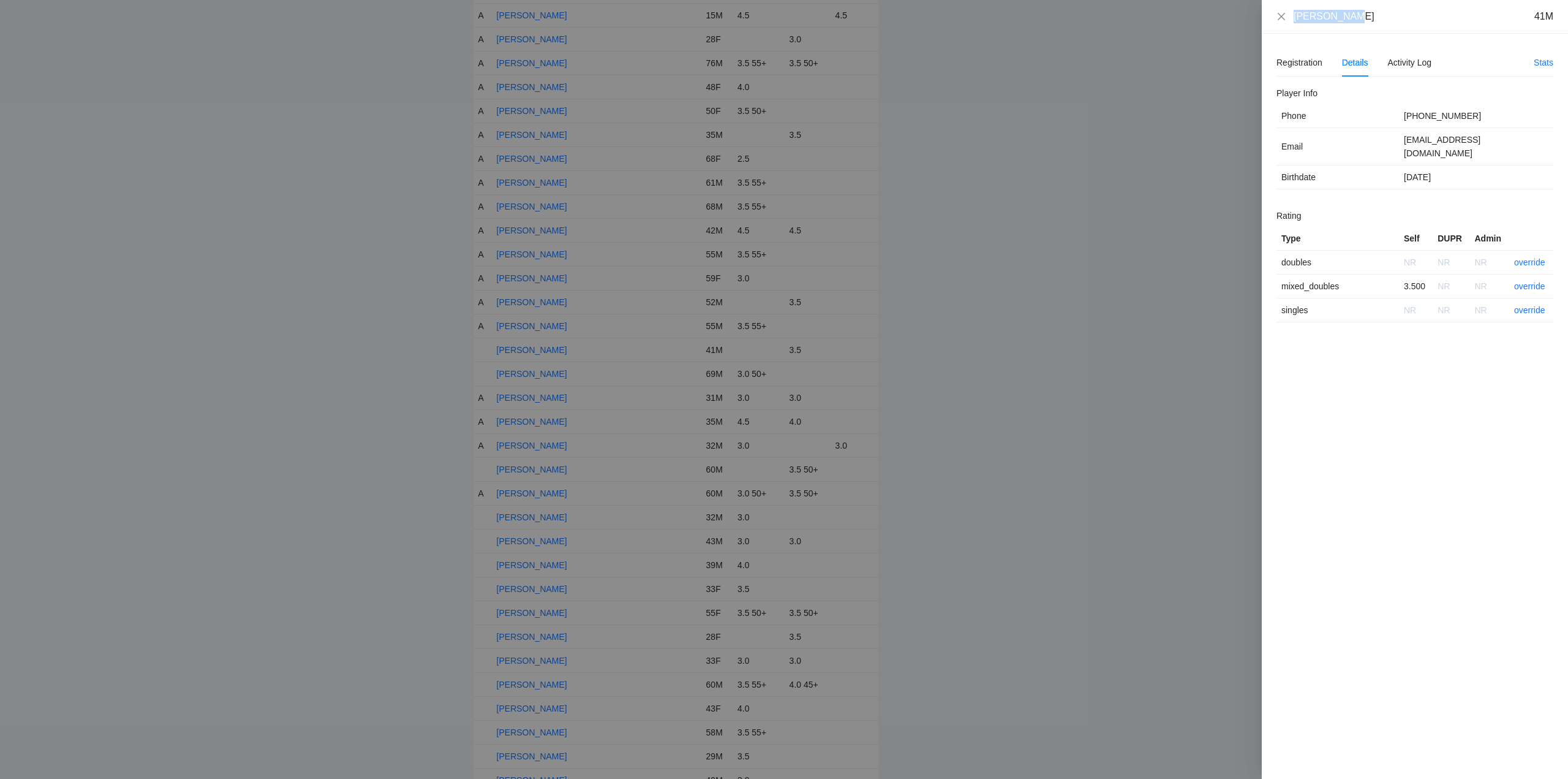
drag, startPoint x: 1349, startPoint y: 14, endPoint x: 1277, endPoint y: 22, distance: 72.4
click at [1268, 23] on div "John Martin 41M" at bounding box center [1415, 17] width 307 height 34
copy div "John Martin"
click at [1532, 282] on link "override" at bounding box center [1529, 286] width 31 height 10
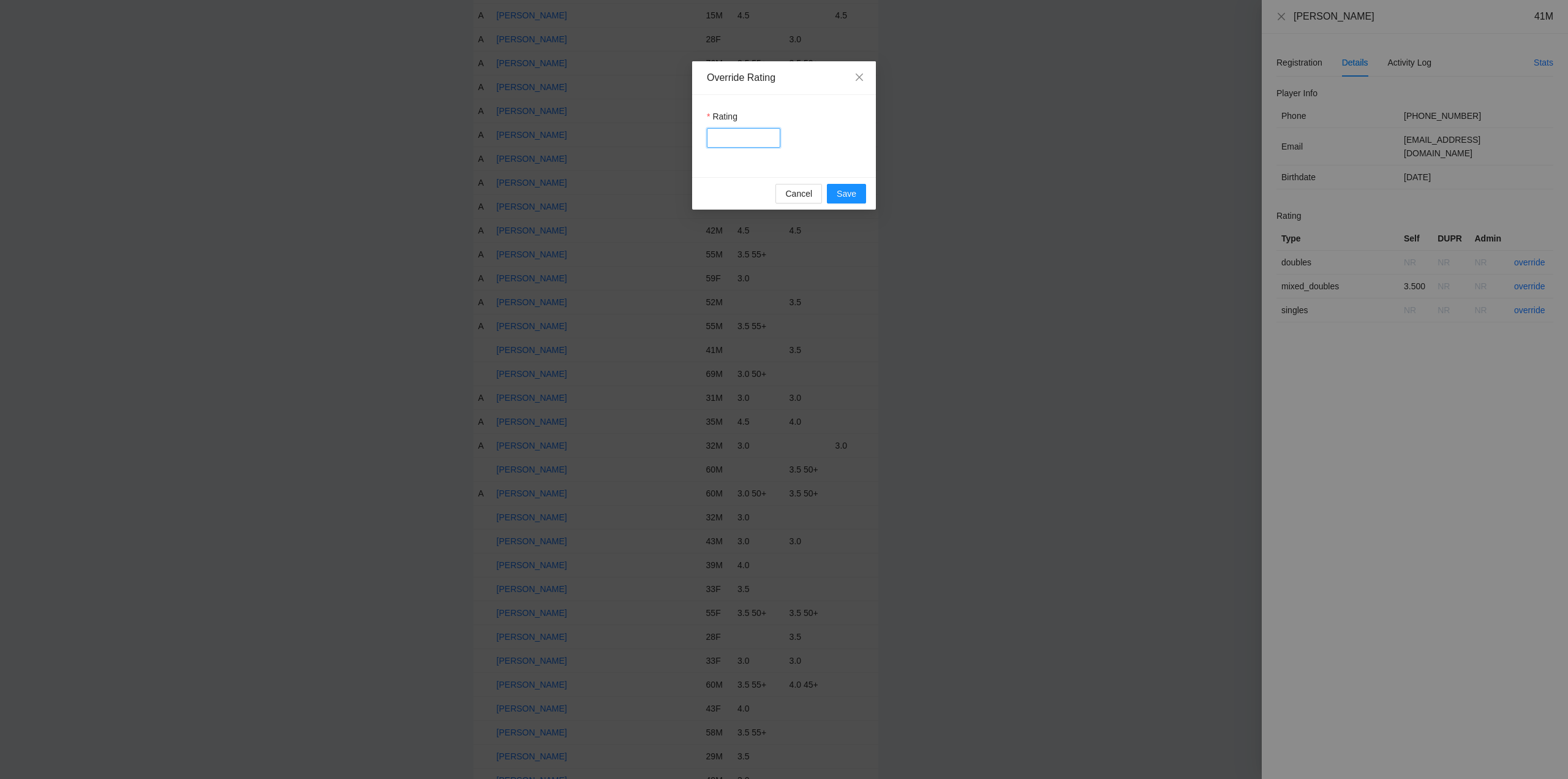
click at [732, 138] on input "Rating" at bounding box center [744, 138] width 73 height 20
type input "***"
drag, startPoint x: 845, startPoint y: 192, endPoint x: 938, endPoint y: 199, distance: 93.3
click at [847, 192] on span "Save" at bounding box center [847, 194] width 20 height 14
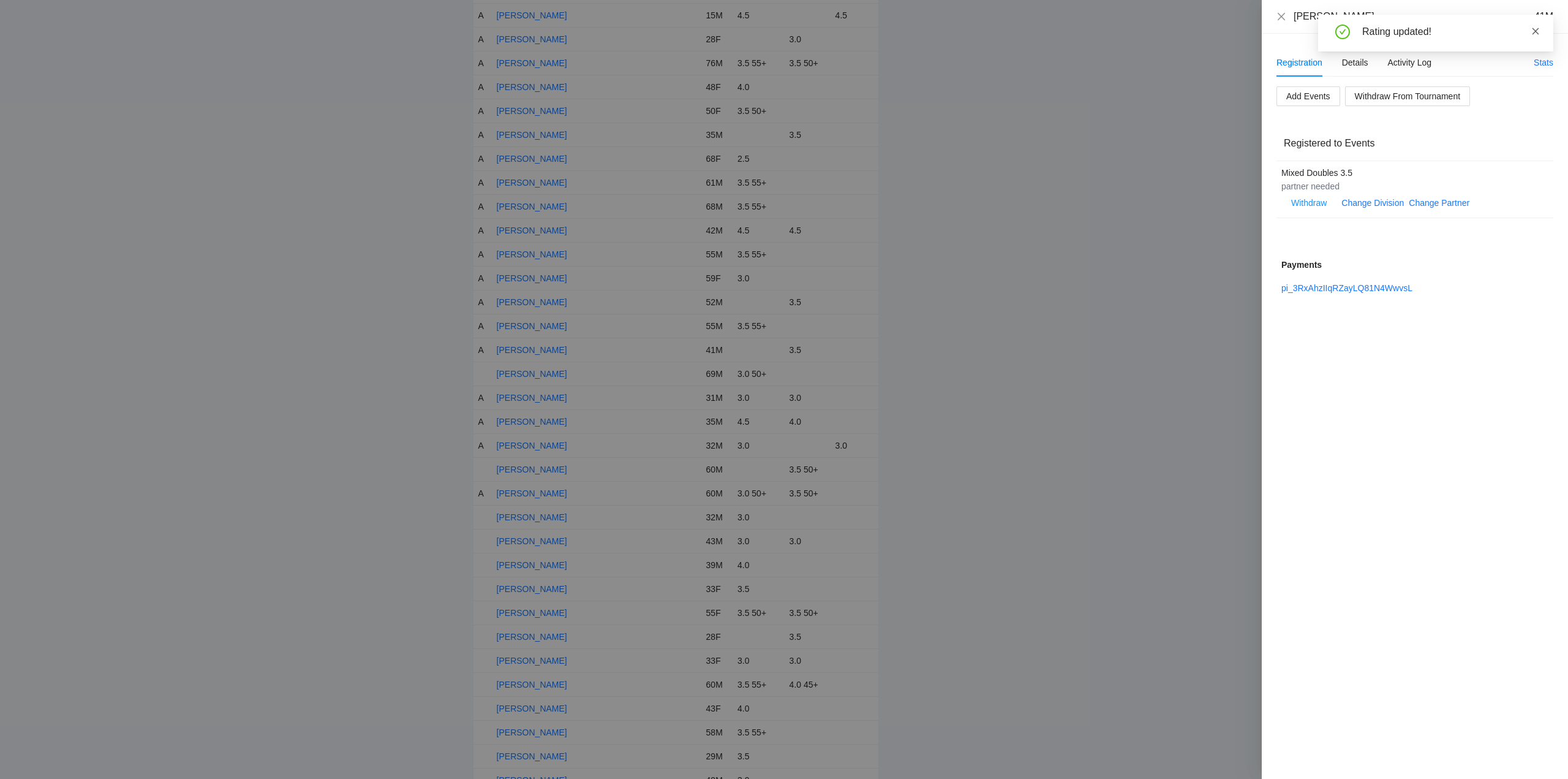
click at [1535, 32] on icon "close" at bounding box center [1535, 31] width 8 height 8
click at [1279, 14] on icon "close" at bounding box center [1281, 16] width 10 height 10
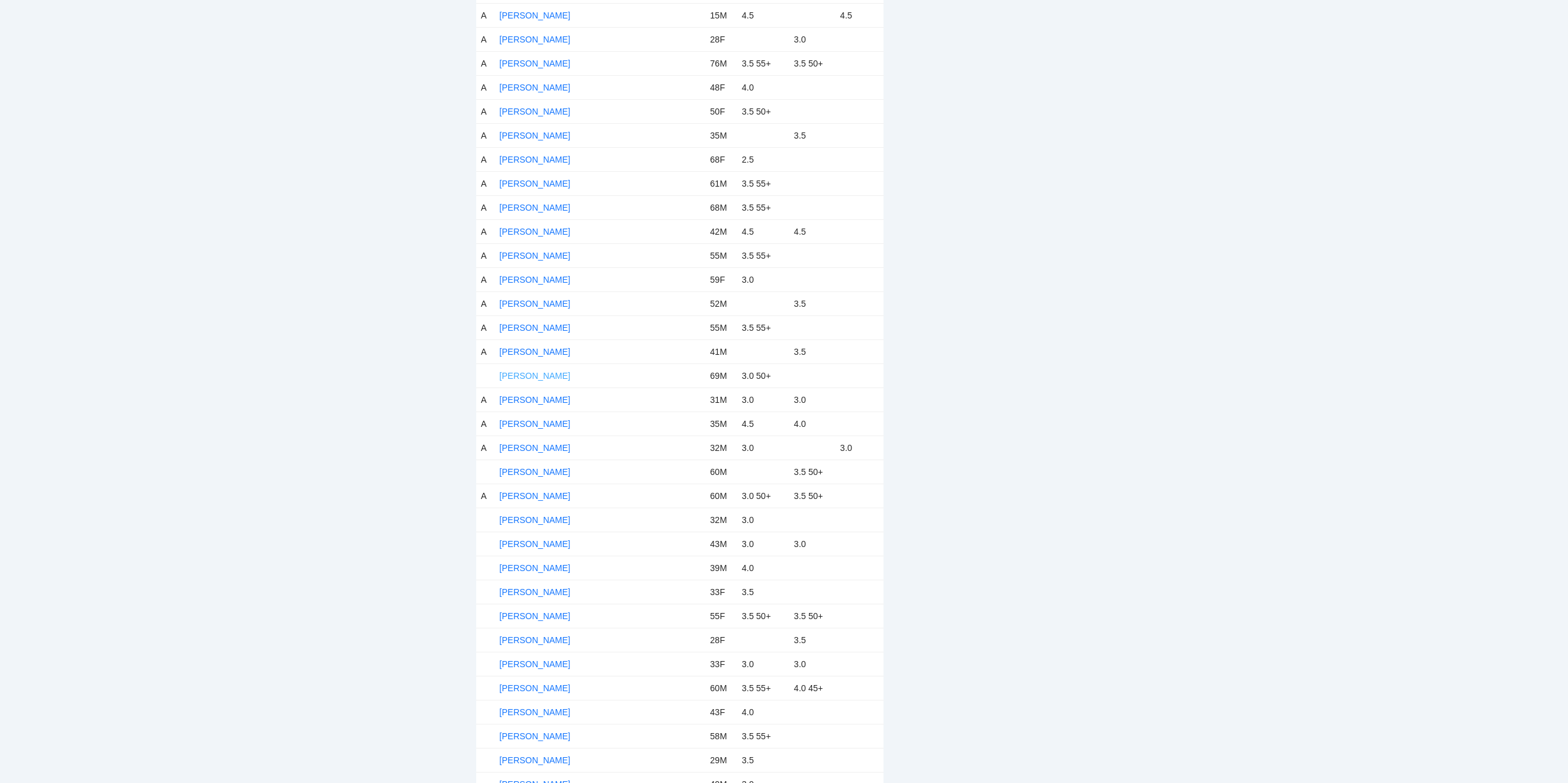
click at [525, 374] on link "John Smevog" at bounding box center [535, 375] width 71 height 10
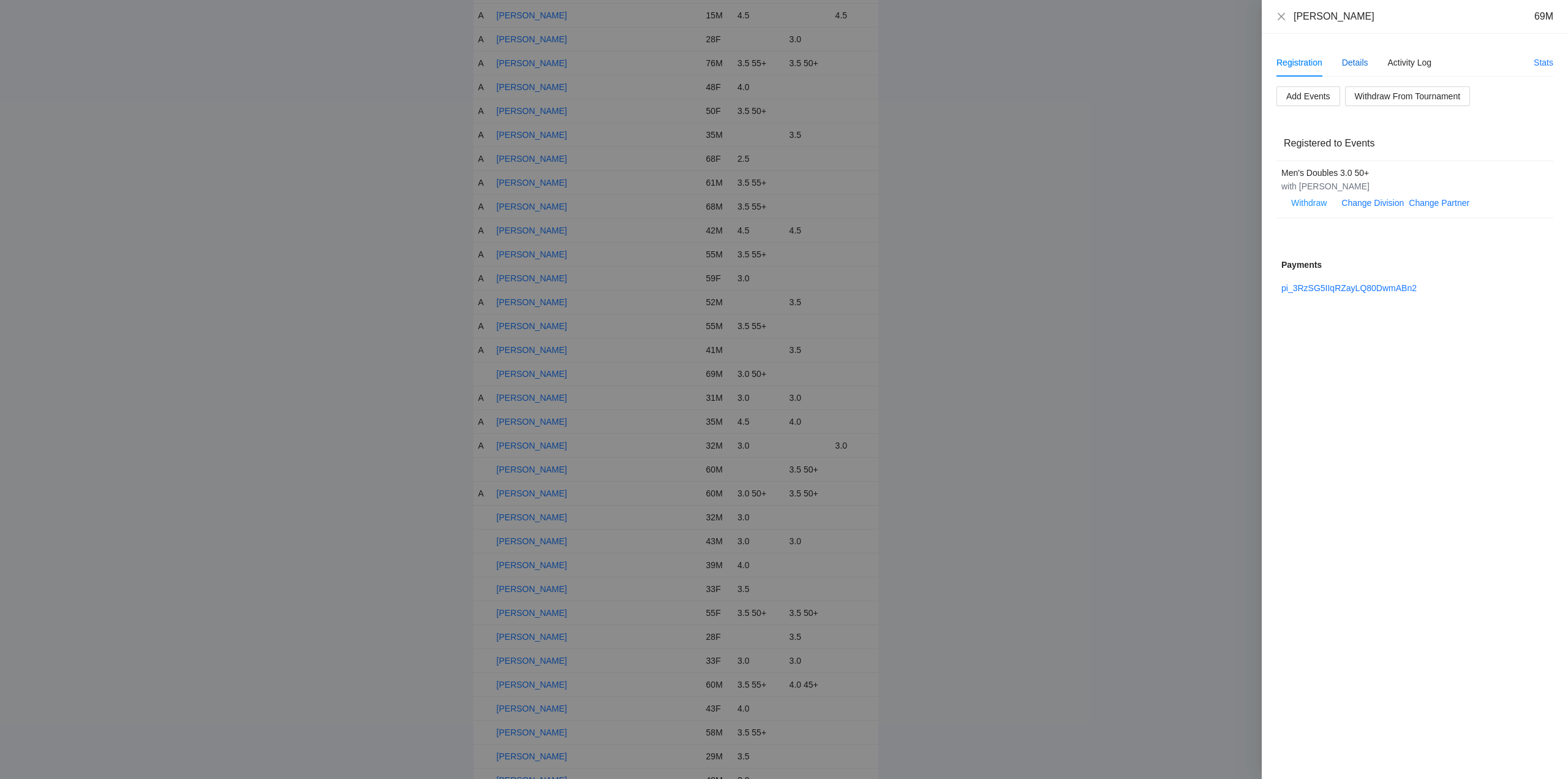
click at [1358, 60] on div "Details" at bounding box center [1354, 63] width 27 height 14
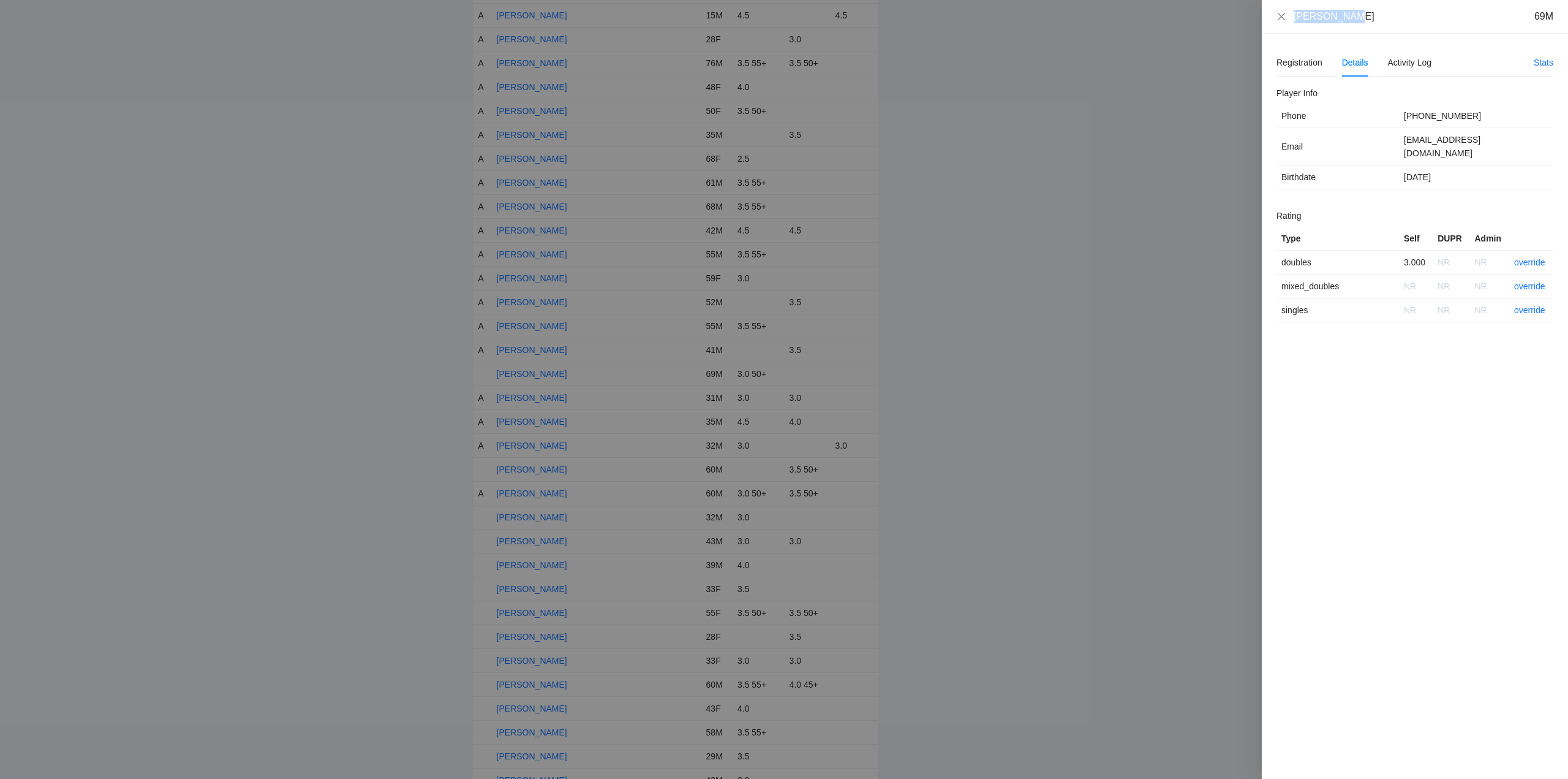
drag, startPoint x: 1312, startPoint y: 23, endPoint x: 1281, endPoint y: 24, distance: 31.0
click at [1281, 24] on div "John Smevog 69M" at bounding box center [1415, 17] width 307 height 34
copy div "John Smevog"
click at [1528, 257] on link "override" at bounding box center [1529, 262] width 31 height 10
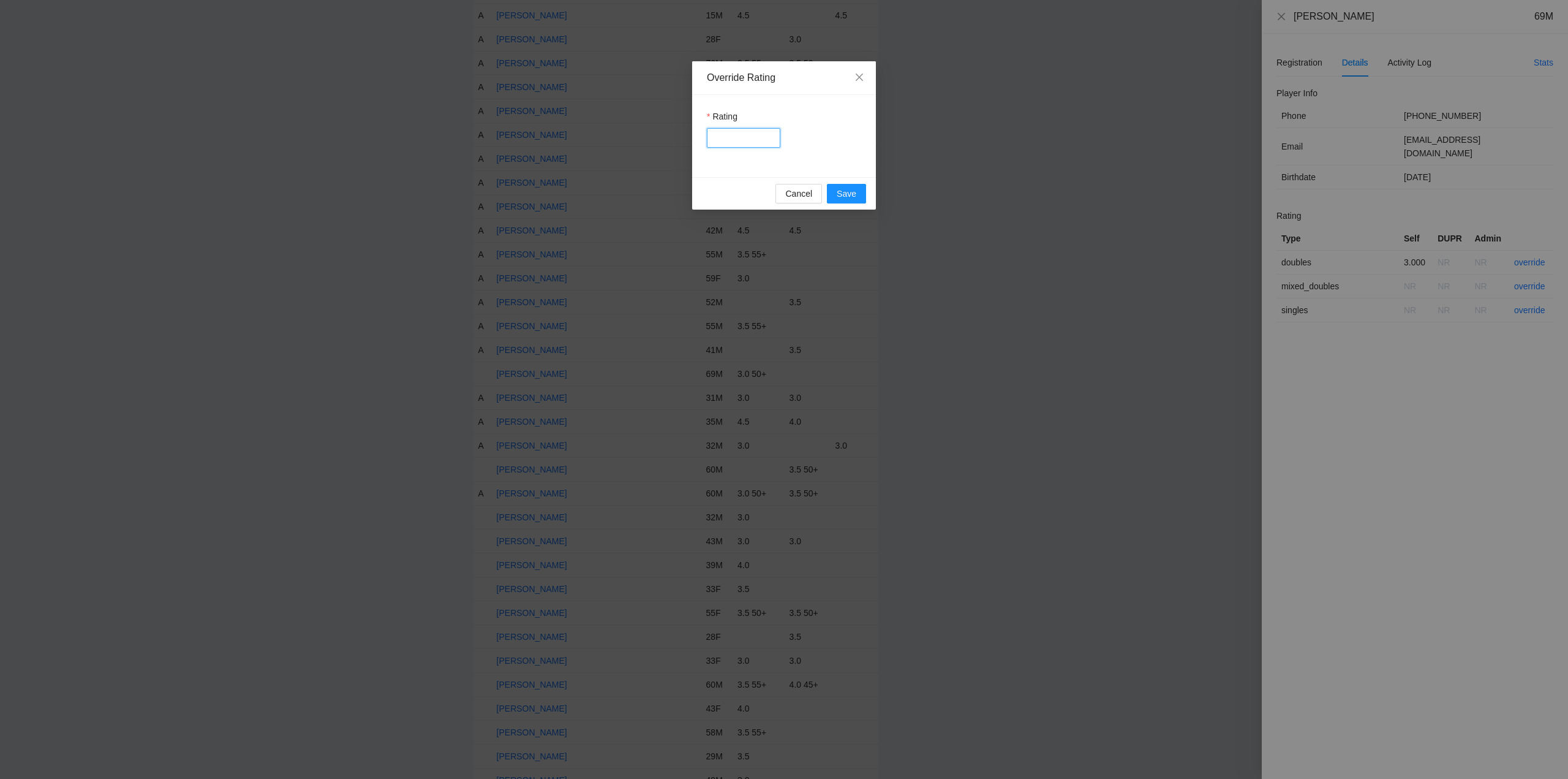
click at [743, 136] on input "Rating" at bounding box center [744, 138] width 73 height 20
type input "***"
drag, startPoint x: 843, startPoint y: 195, endPoint x: 936, endPoint y: 188, distance: 93.3
click at [843, 195] on span "Save" at bounding box center [847, 194] width 20 height 14
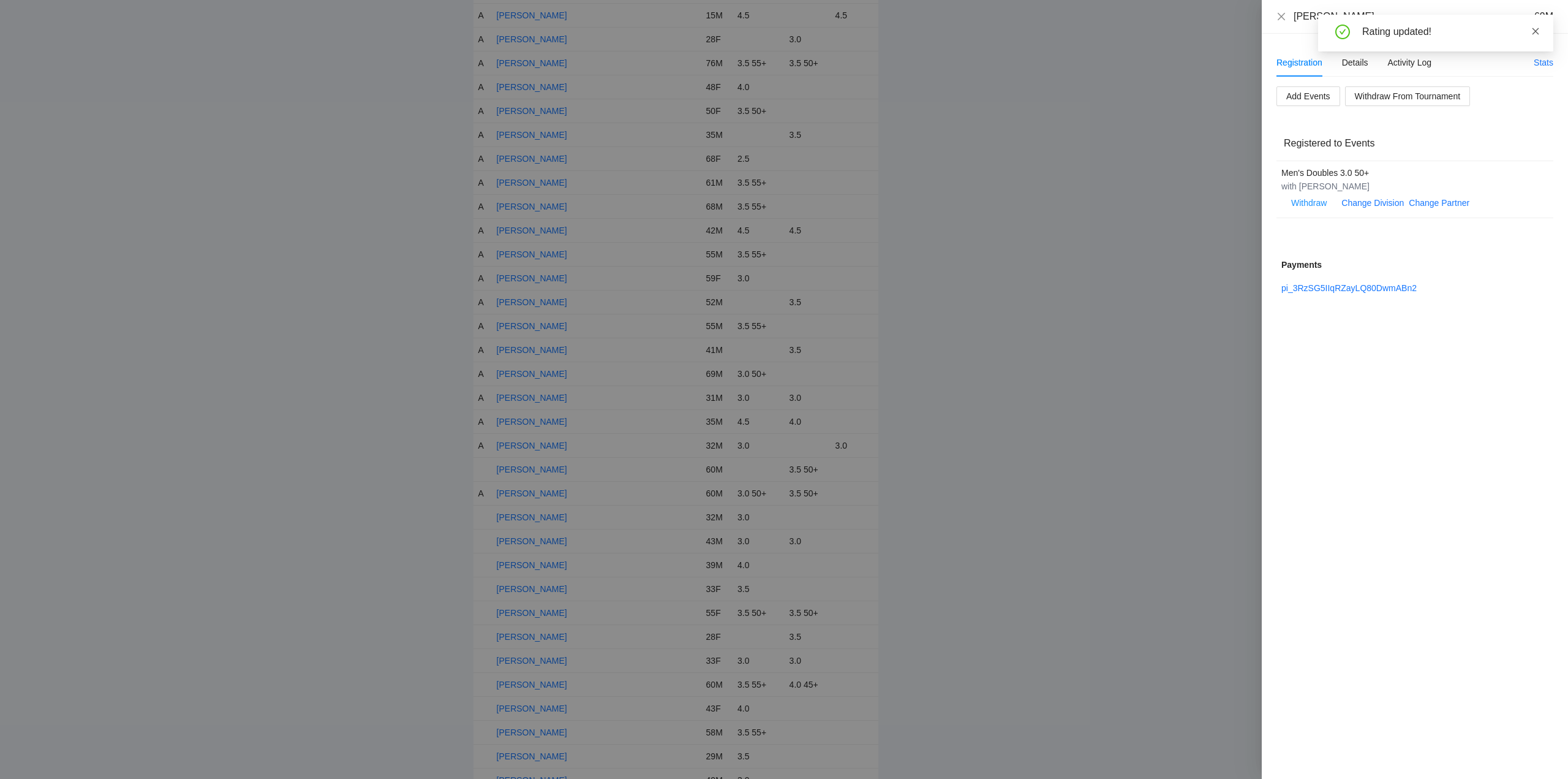
click at [1536, 32] on icon "close" at bounding box center [1535, 31] width 8 height 8
drag, startPoint x: 1280, startPoint y: 15, endPoint x: 1325, endPoint y: 79, distance: 78.2
click at [1284, 19] on icon "close" at bounding box center [1281, 16] width 10 height 10
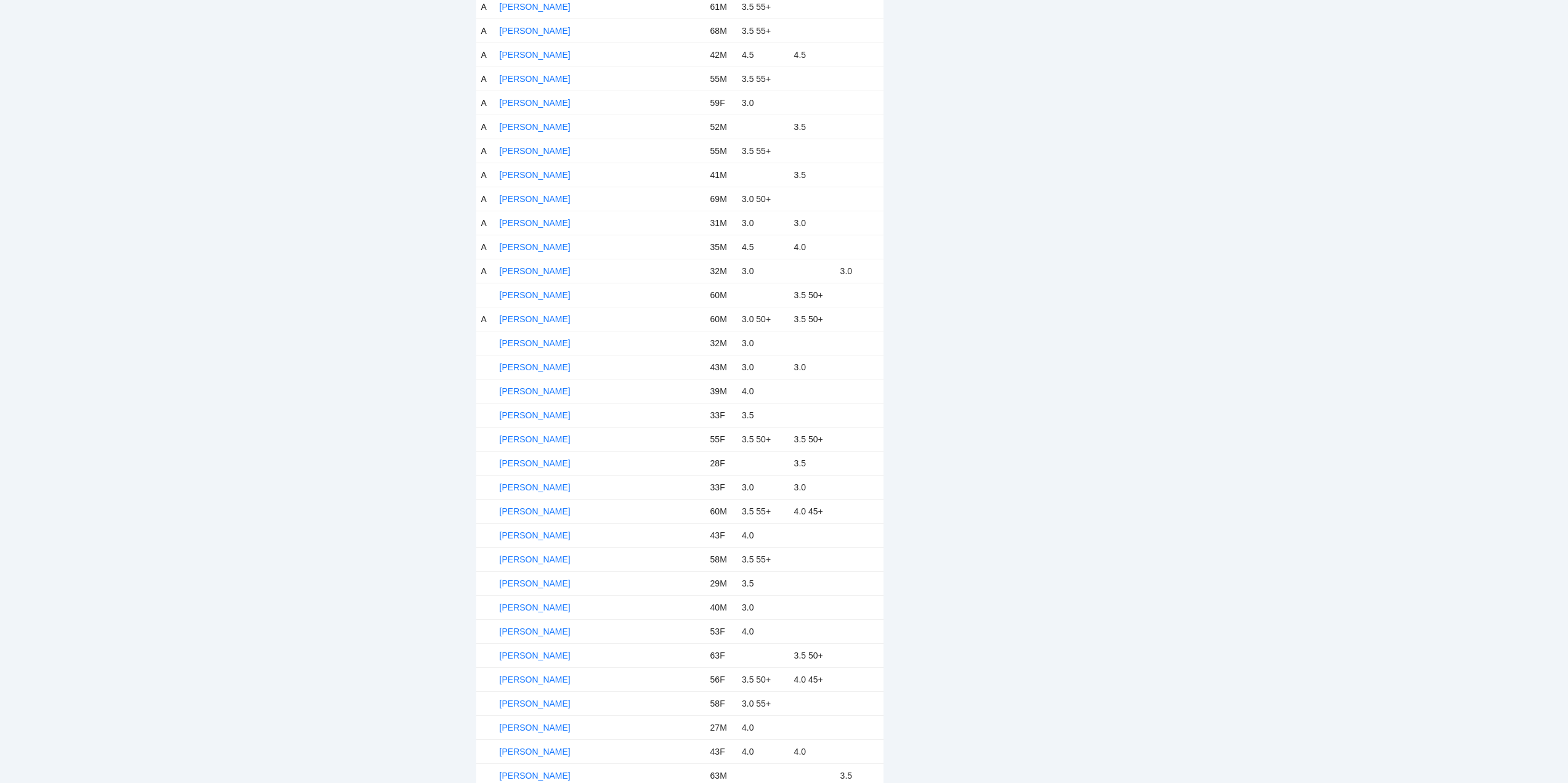
scroll to position [2463, 0]
click at [518, 286] on link "Joseph Li Volsi" at bounding box center [535, 287] width 71 height 10
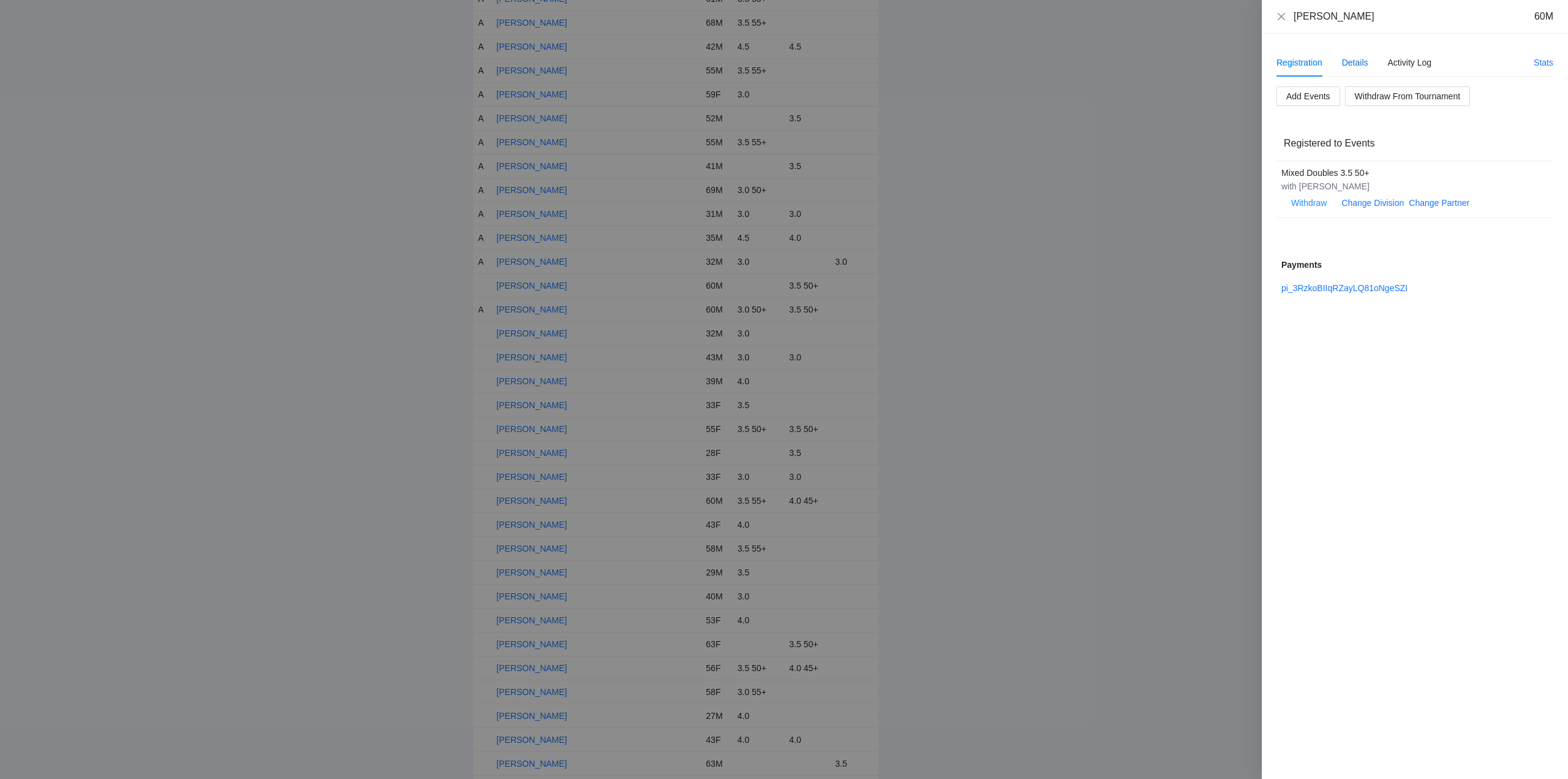
click at [1360, 63] on div "Details" at bounding box center [1354, 63] width 27 height 14
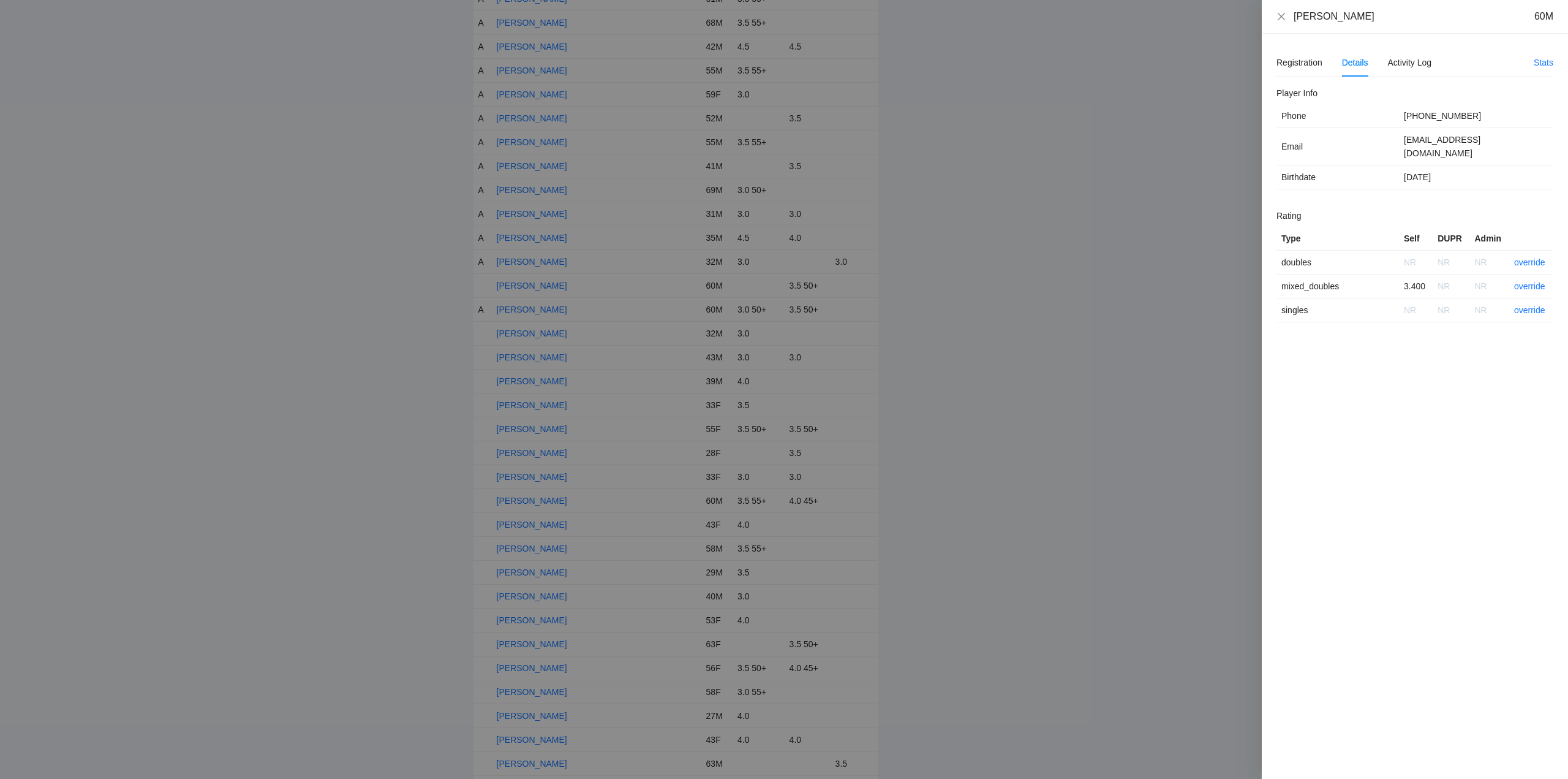
drag, startPoint x: 1370, startPoint y: 22, endPoint x: 1282, endPoint y: 23, distance: 88.0
click at [1282, 23] on div "Joseph Li Volsi 60M" at bounding box center [1415, 17] width 277 height 14
copy div "Joseph Li Volsi"
click at [1525, 282] on link "override" at bounding box center [1529, 286] width 31 height 10
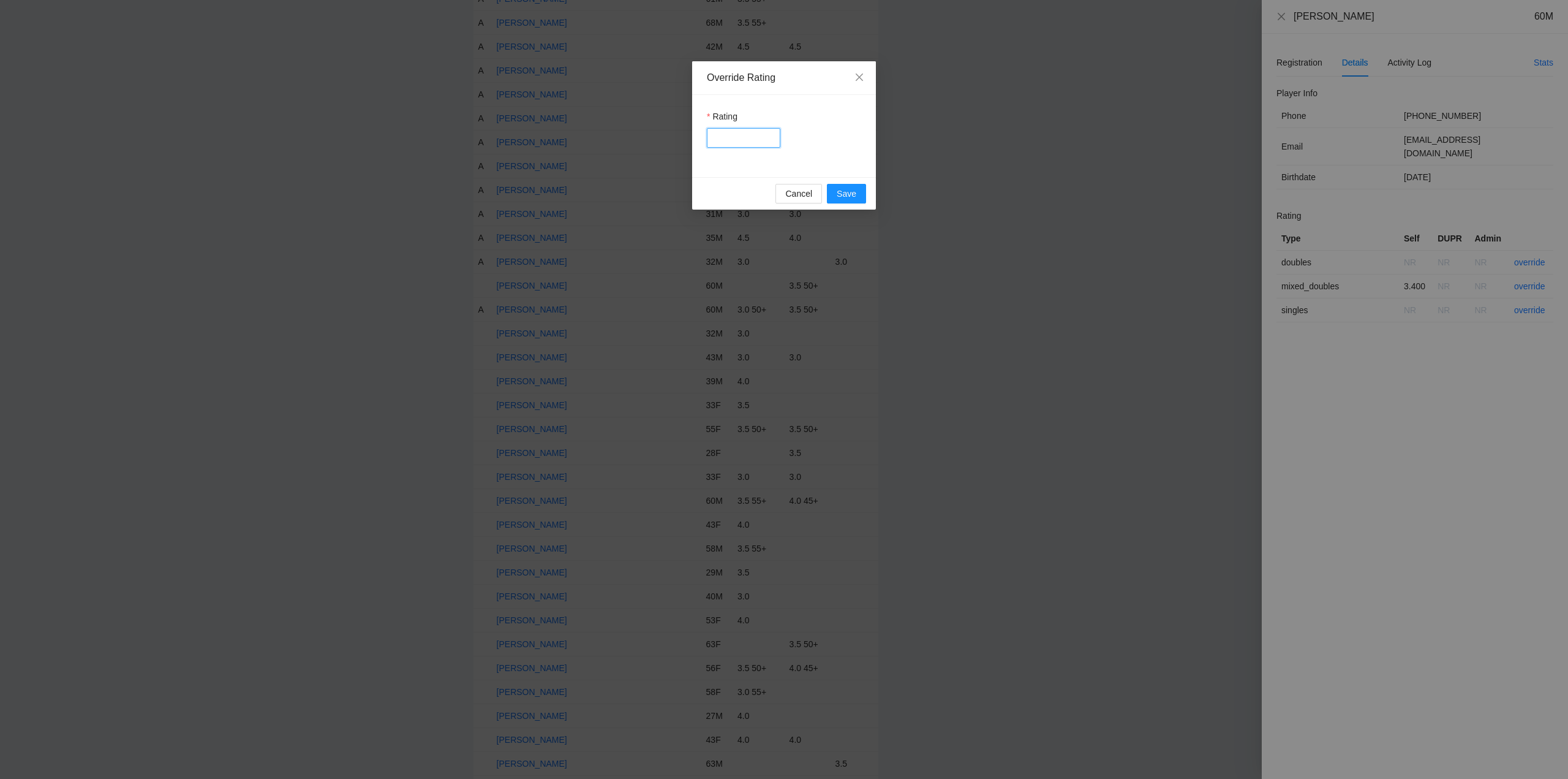
click at [726, 135] on input "Rating" at bounding box center [744, 138] width 73 height 20
type input "***"
drag, startPoint x: 837, startPoint y: 188, endPoint x: 901, endPoint y: 192, distance: 64.1
click at [838, 188] on span "Save" at bounding box center [847, 194] width 20 height 14
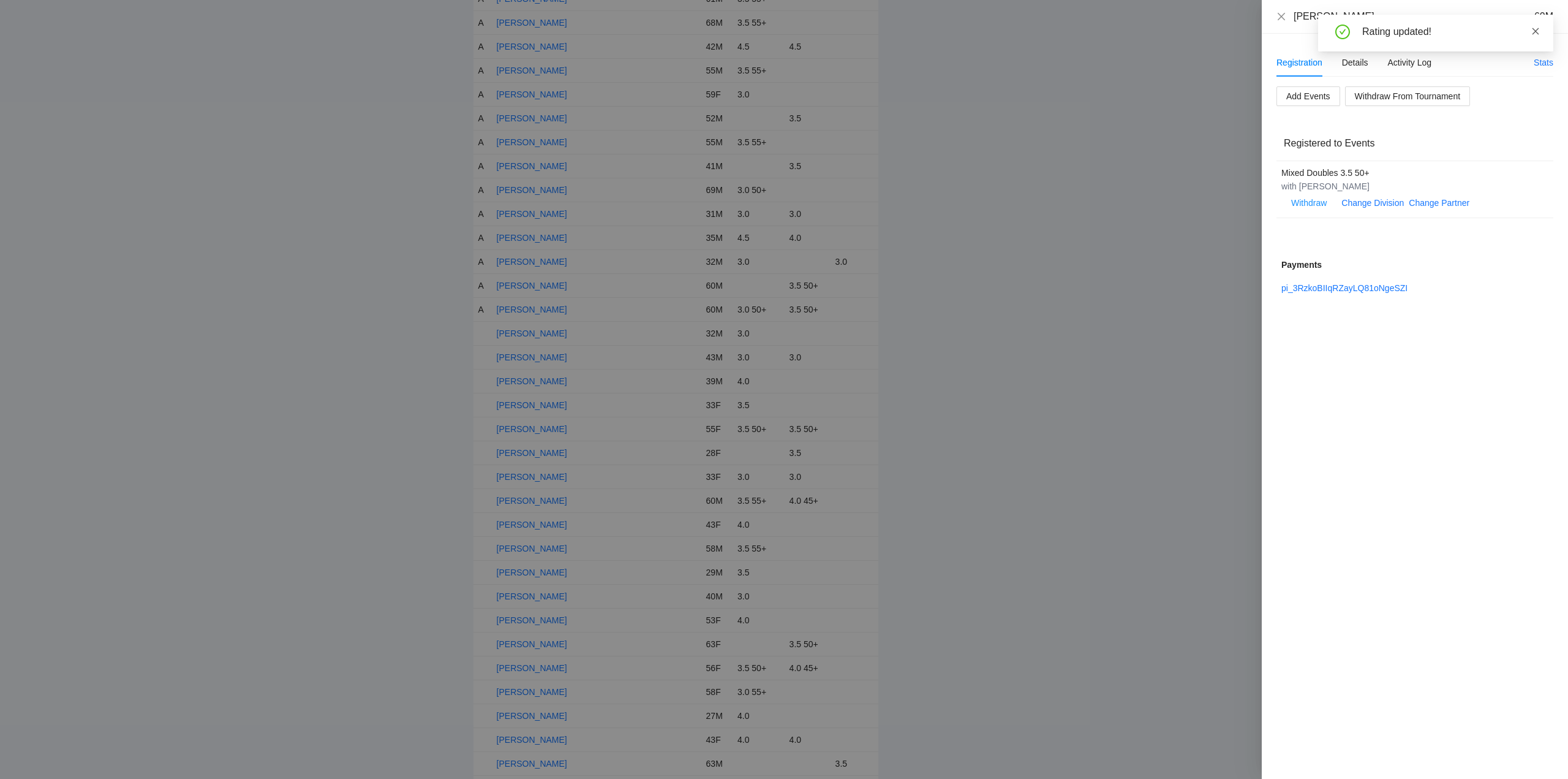
click at [1535, 31] on icon "close" at bounding box center [1535, 31] width 8 height 8
click at [1282, 17] on icon "close" at bounding box center [1281, 16] width 8 height 8
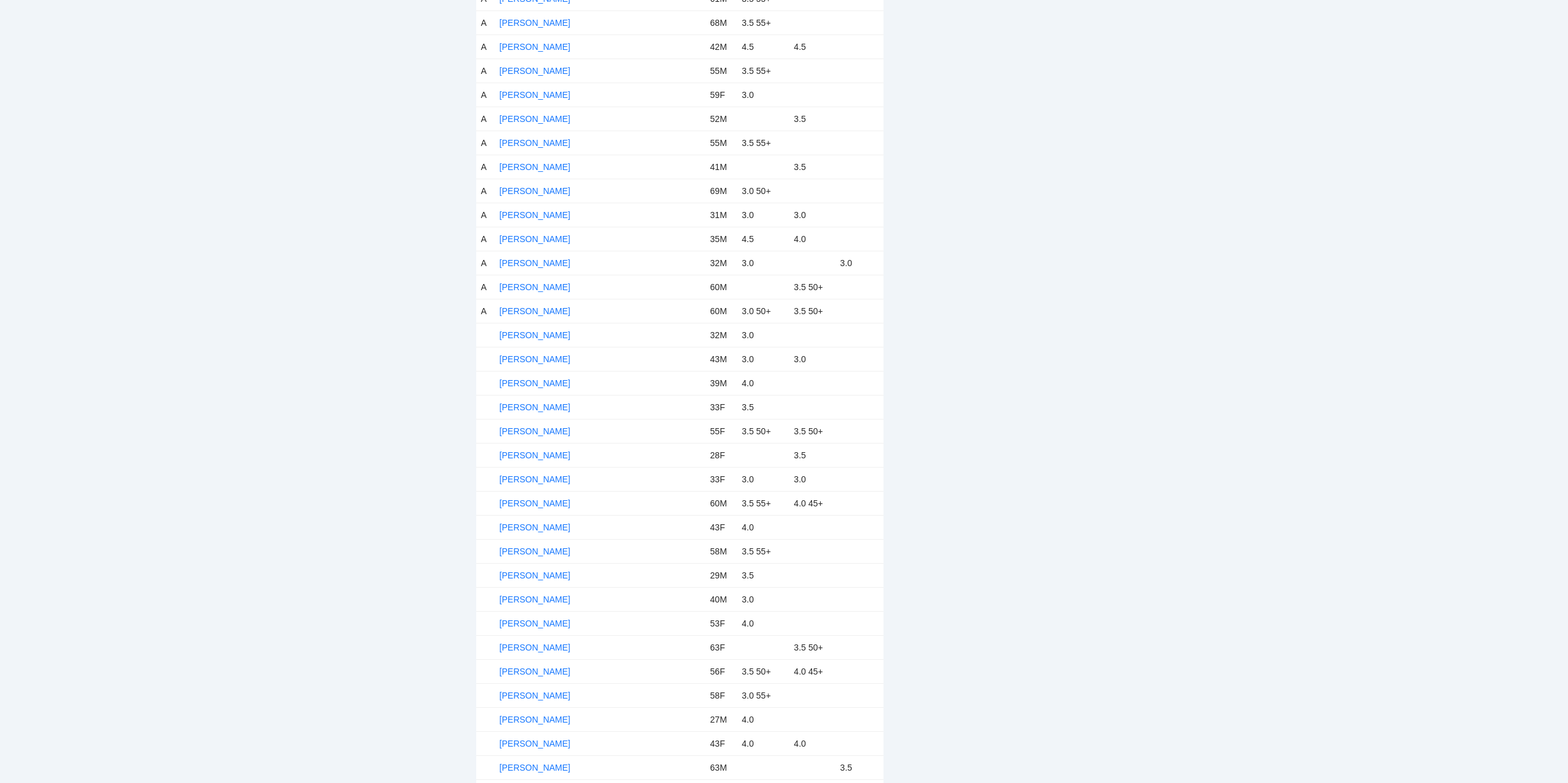
drag, startPoint x: 541, startPoint y: 334, endPoint x: 649, endPoint y: 339, distance: 108.1
click at [542, 334] on link "Julian Semaan" at bounding box center [535, 334] width 71 height 10
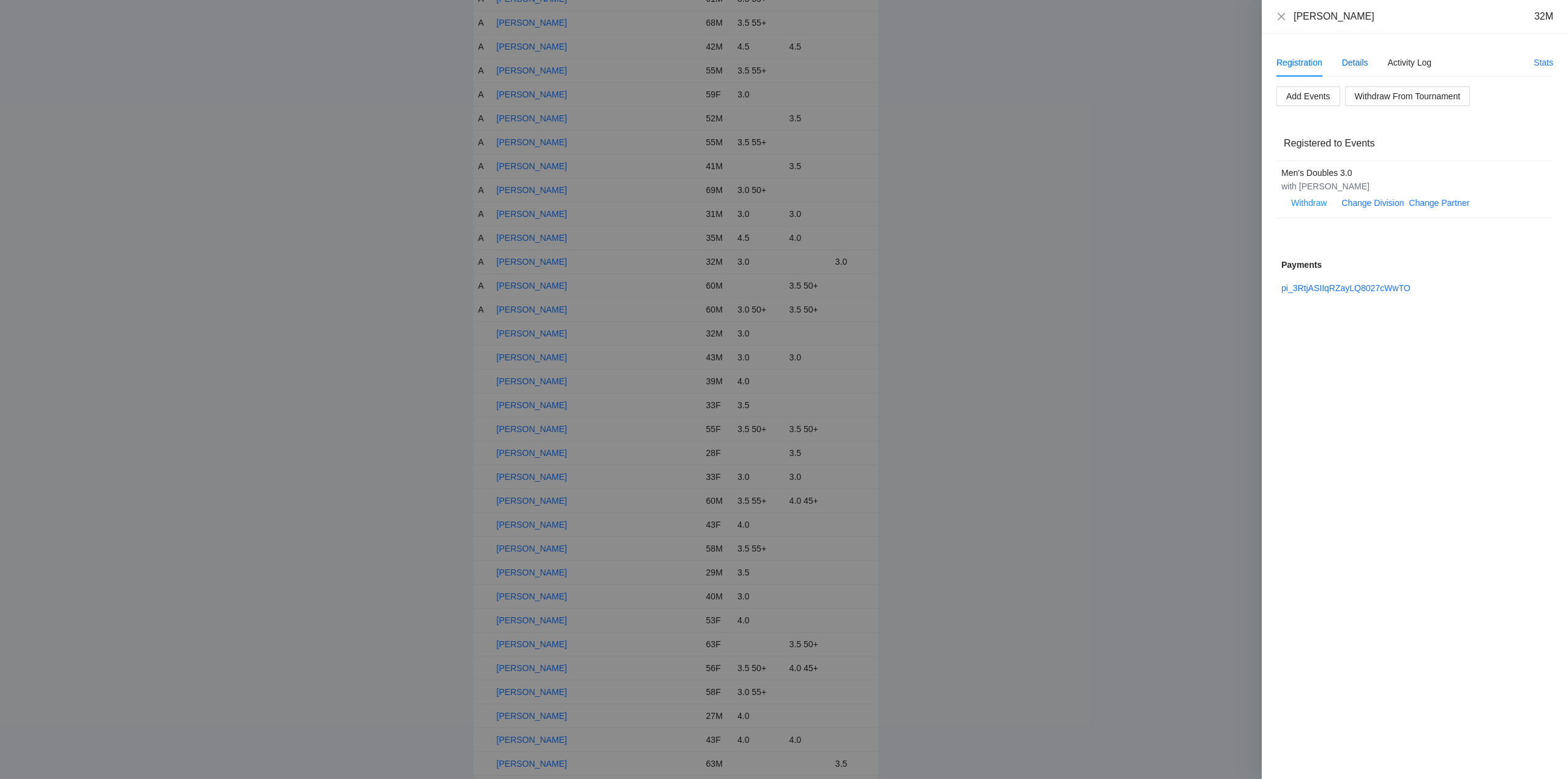
click at [1354, 59] on div "Details" at bounding box center [1354, 63] width 27 height 14
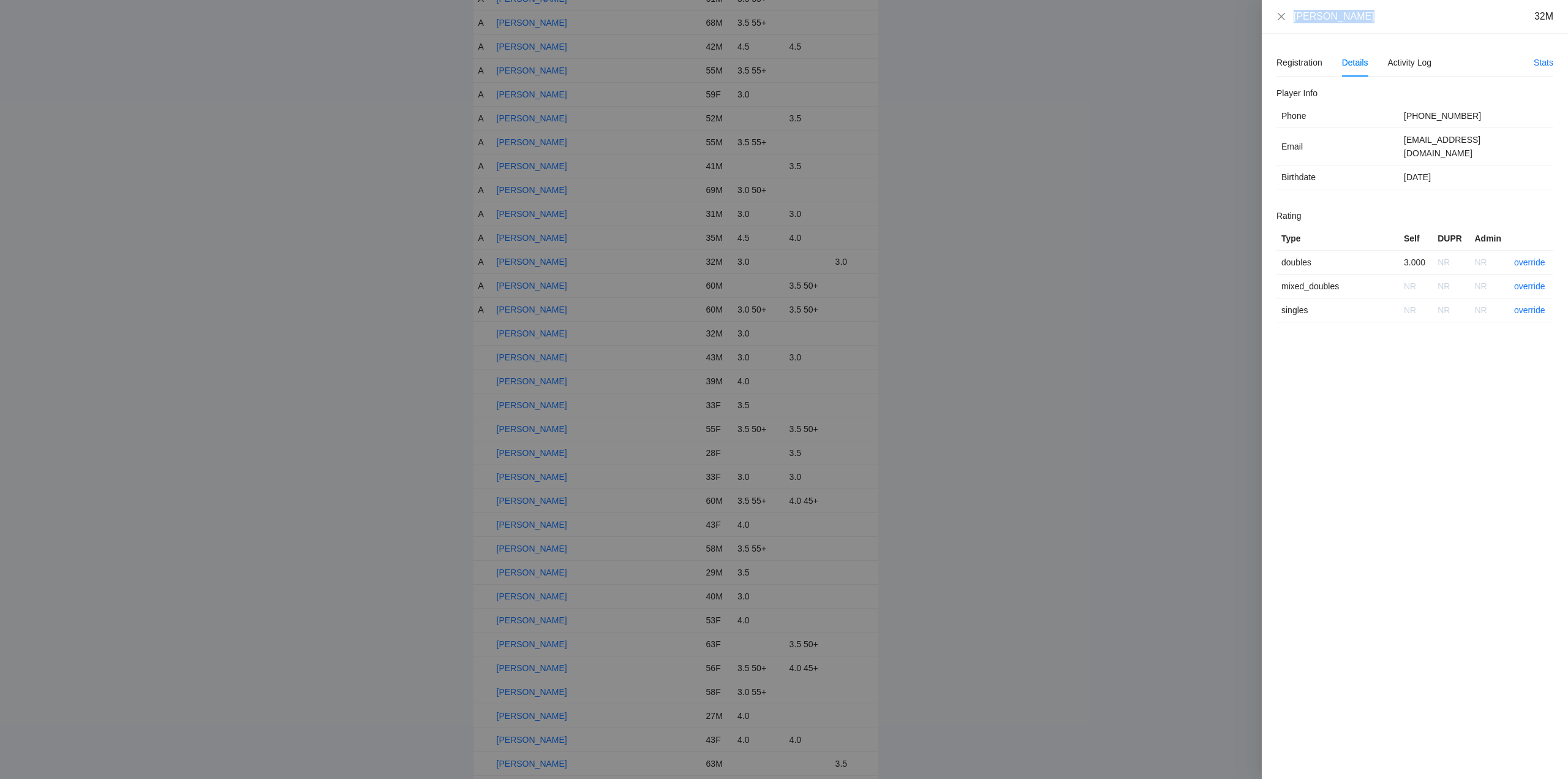
drag, startPoint x: 1370, startPoint y: 18, endPoint x: 1290, endPoint y: 19, distance: 80.0
click at [1290, 19] on div "Julian Semaan 32M" at bounding box center [1415, 17] width 277 height 14
copy div "Julian Semaan"
click at [1535, 257] on link "override" at bounding box center [1529, 262] width 31 height 10
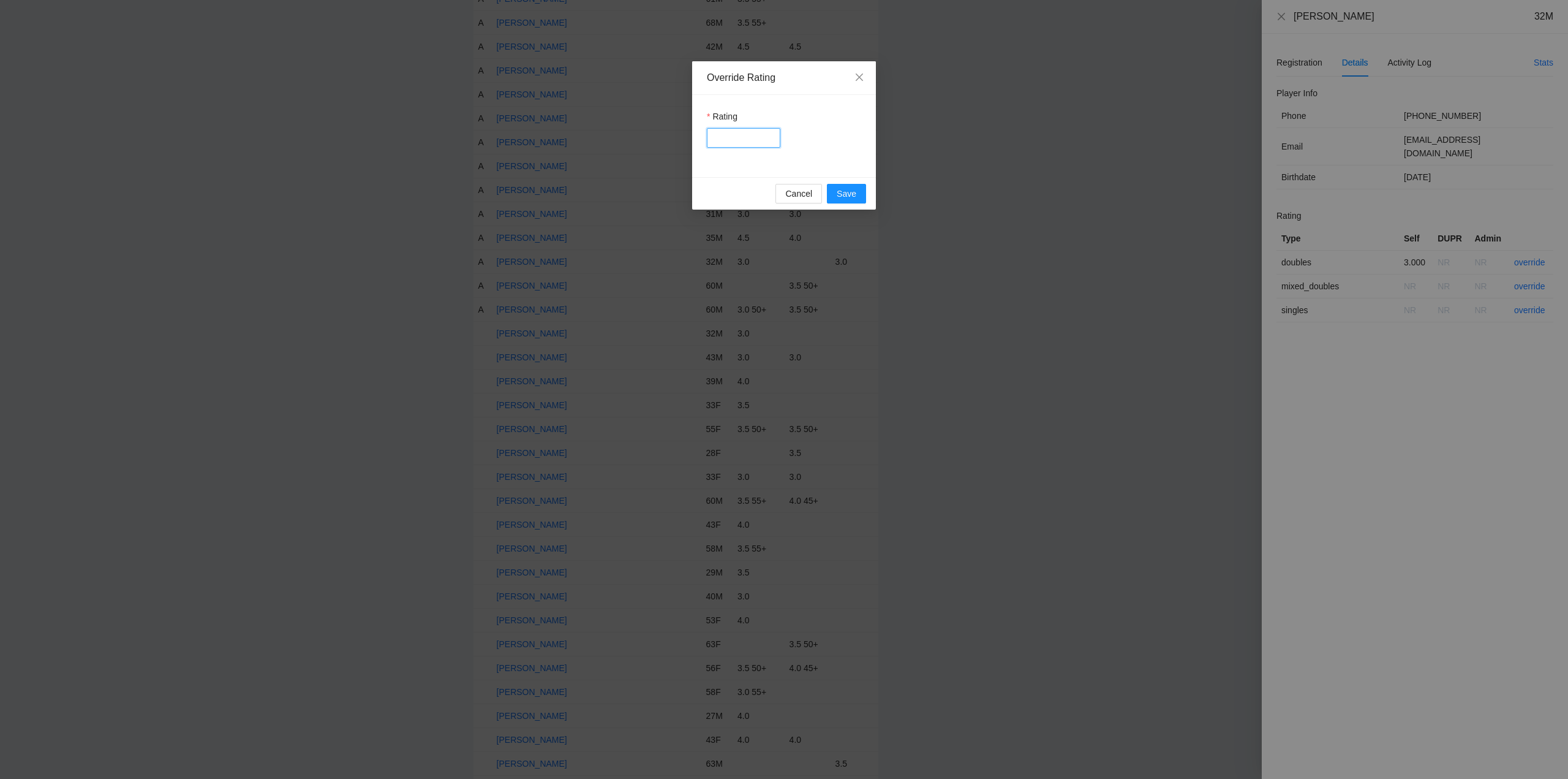
click at [758, 138] on input "Rating" at bounding box center [744, 138] width 73 height 20
type input "***"
click at [847, 192] on span "Save" at bounding box center [847, 194] width 20 height 14
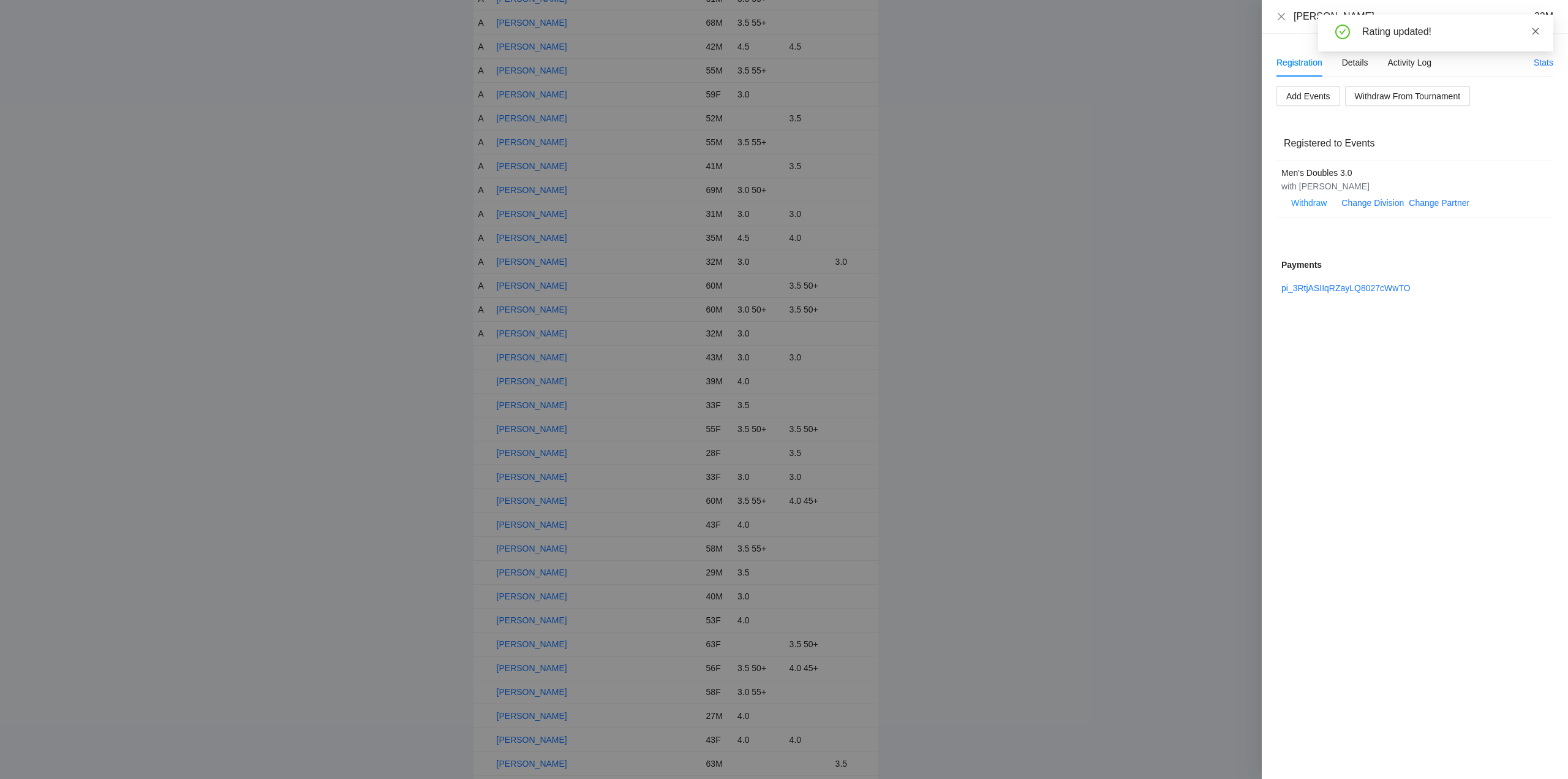
click at [1537, 31] on icon "close" at bounding box center [1535, 31] width 8 height 8
click at [1282, 14] on icon "close" at bounding box center [1281, 16] width 10 height 10
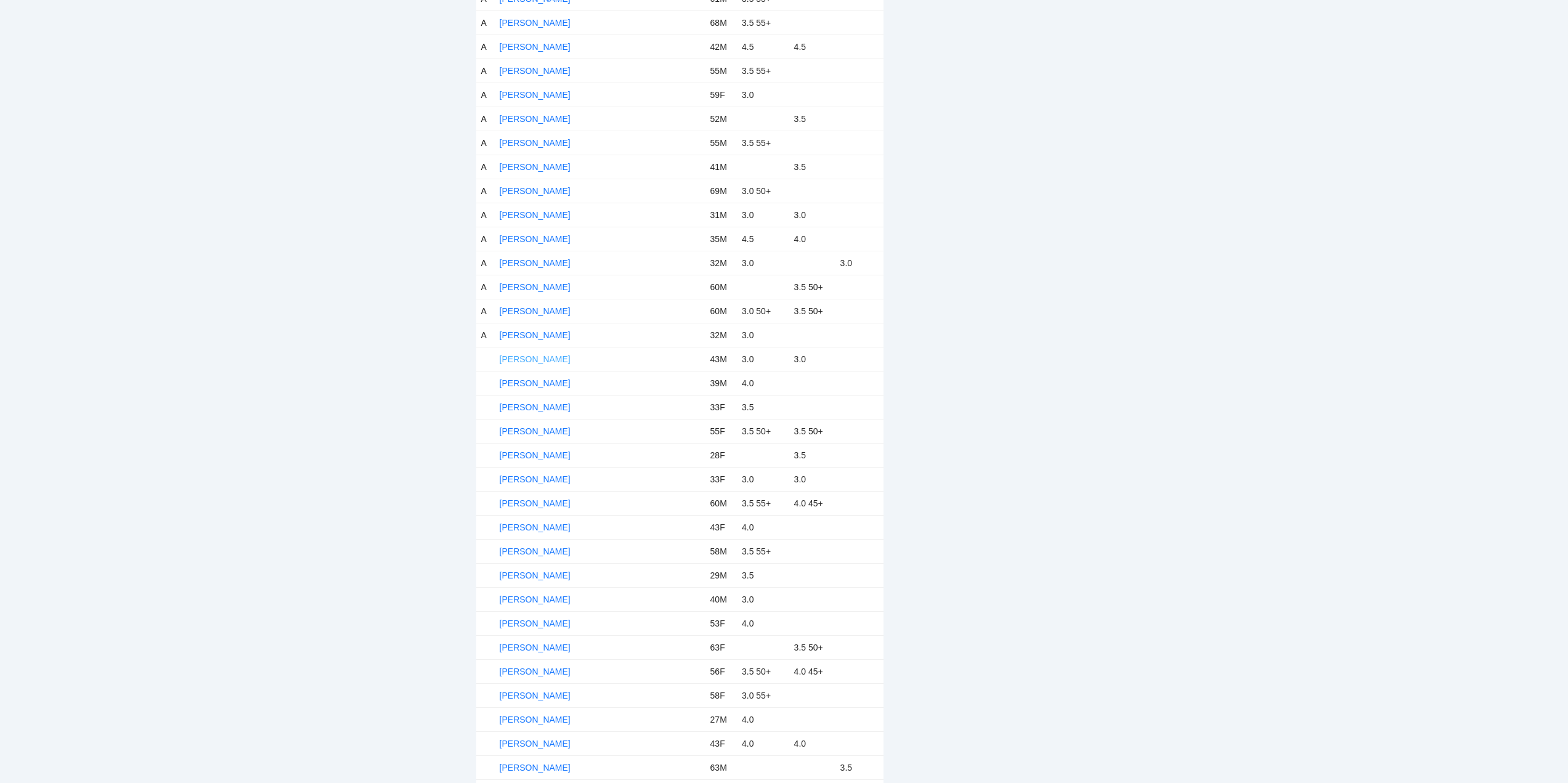
click at [526, 357] on link "Julio Delgado" at bounding box center [535, 359] width 71 height 10
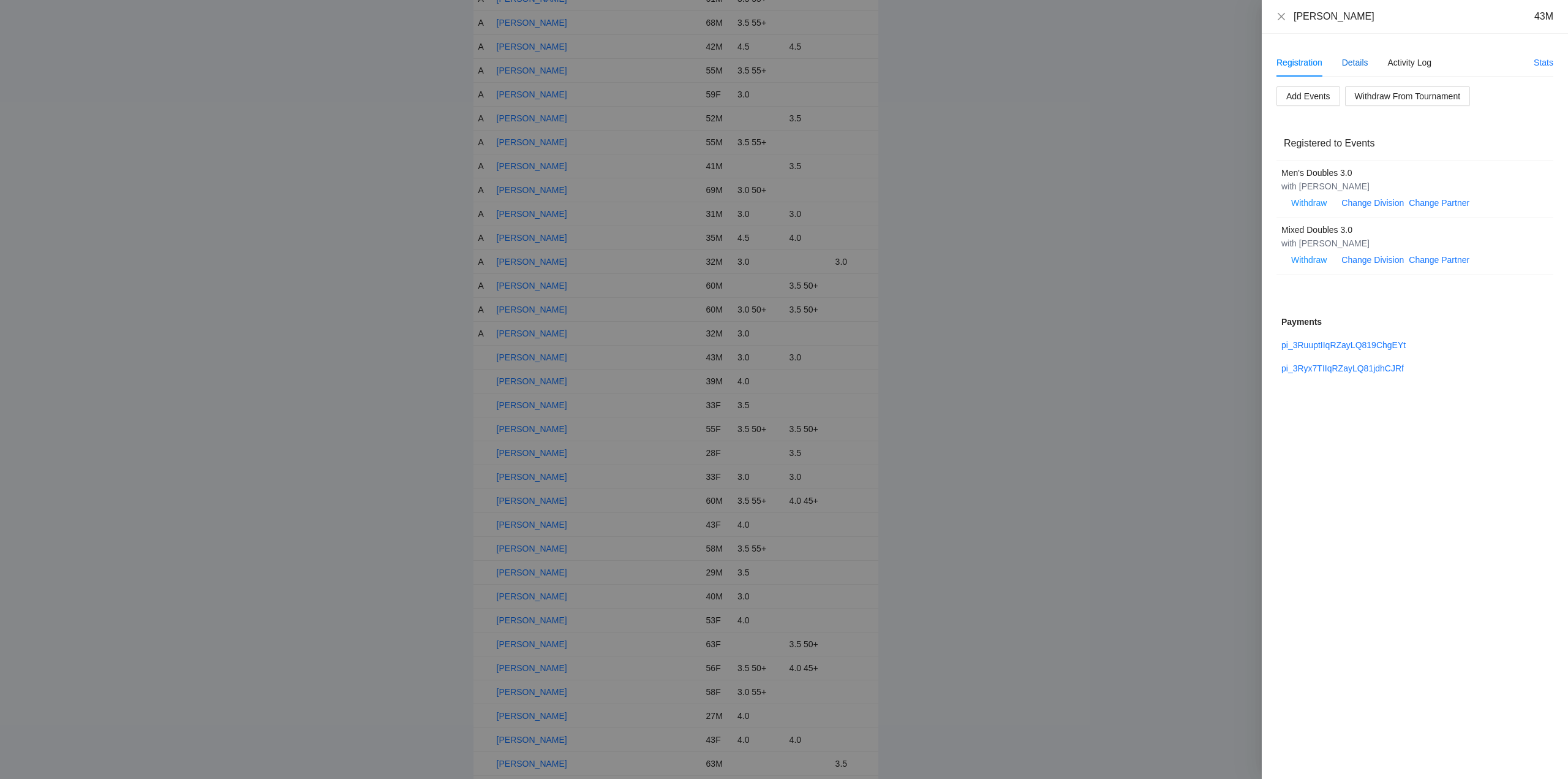
click at [1357, 61] on div "Details" at bounding box center [1354, 63] width 27 height 14
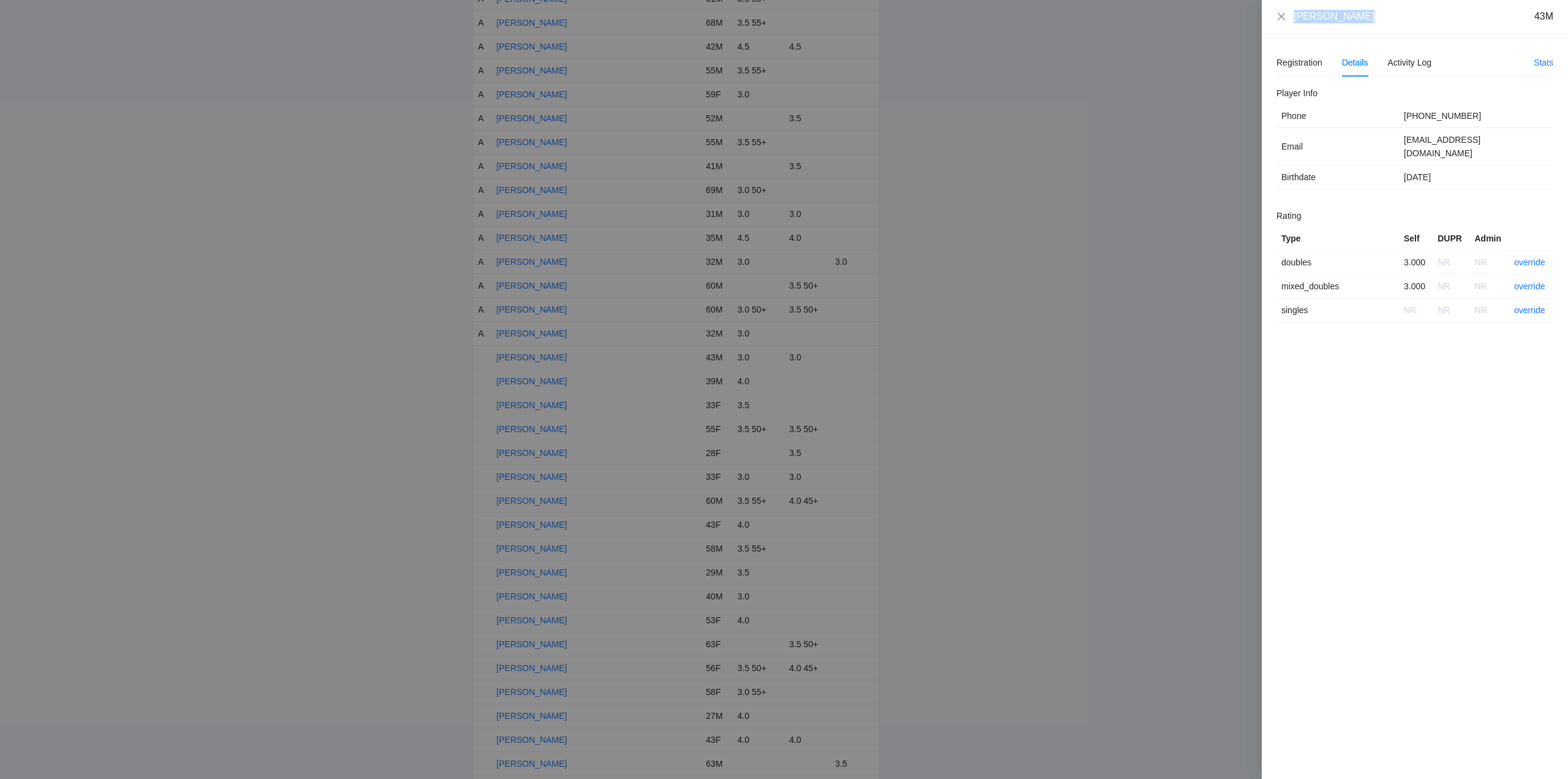
drag, startPoint x: 1361, startPoint y: 19, endPoint x: 1277, endPoint y: 23, distance: 84.1
click at [1277, 23] on div "Julio Delgado 43M" at bounding box center [1415, 17] width 277 height 14
click at [1526, 257] on link "override" at bounding box center [1529, 262] width 31 height 10
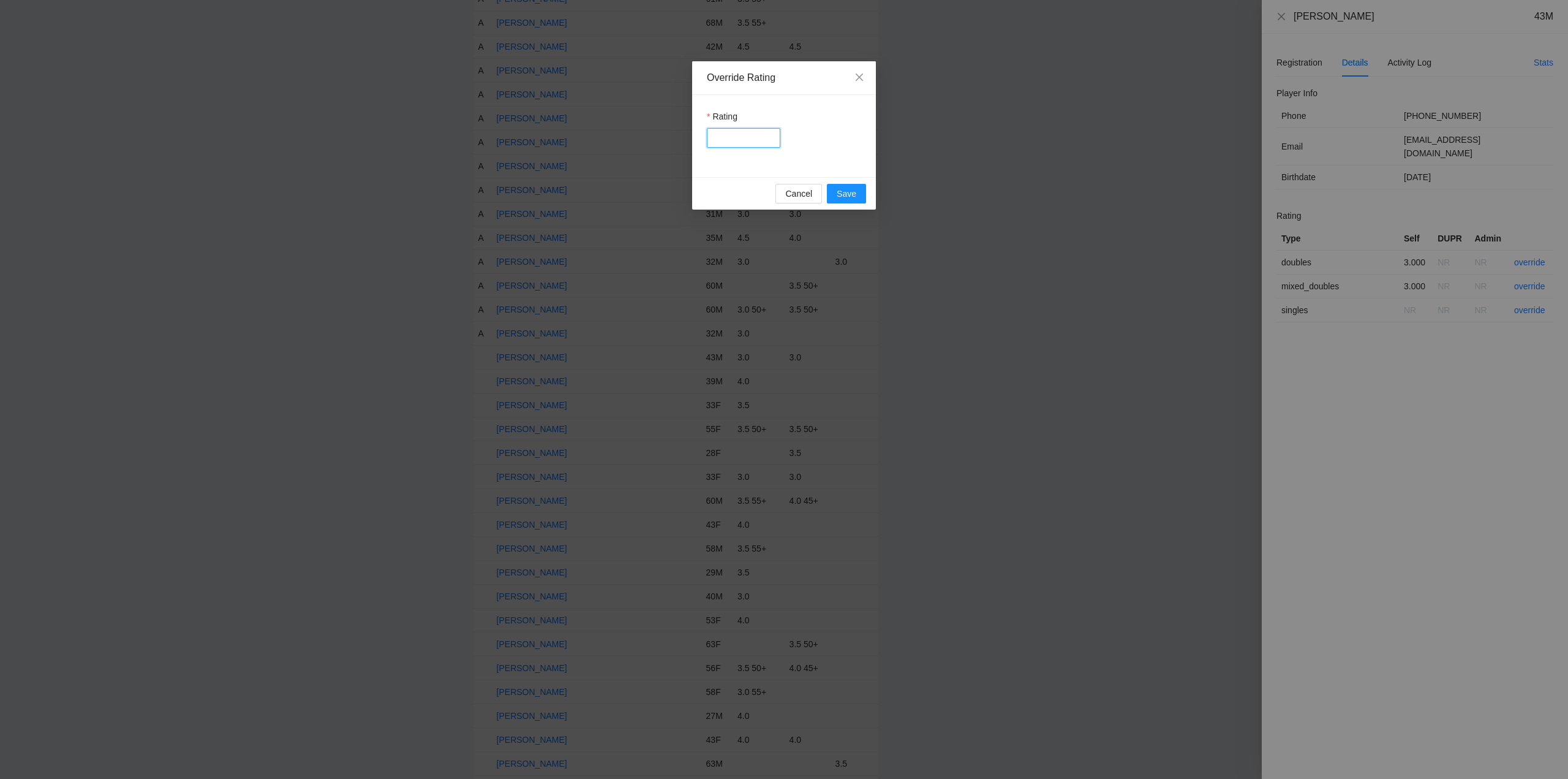
click at [755, 138] on input "Rating" at bounding box center [744, 138] width 73 height 20
type input "***"
drag, startPoint x: 847, startPoint y: 192, endPoint x: 925, endPoint y: 182, distance: 78.6
click at [850, 192] on span "Save" at bounding box center [847, 194] width 20 height 14
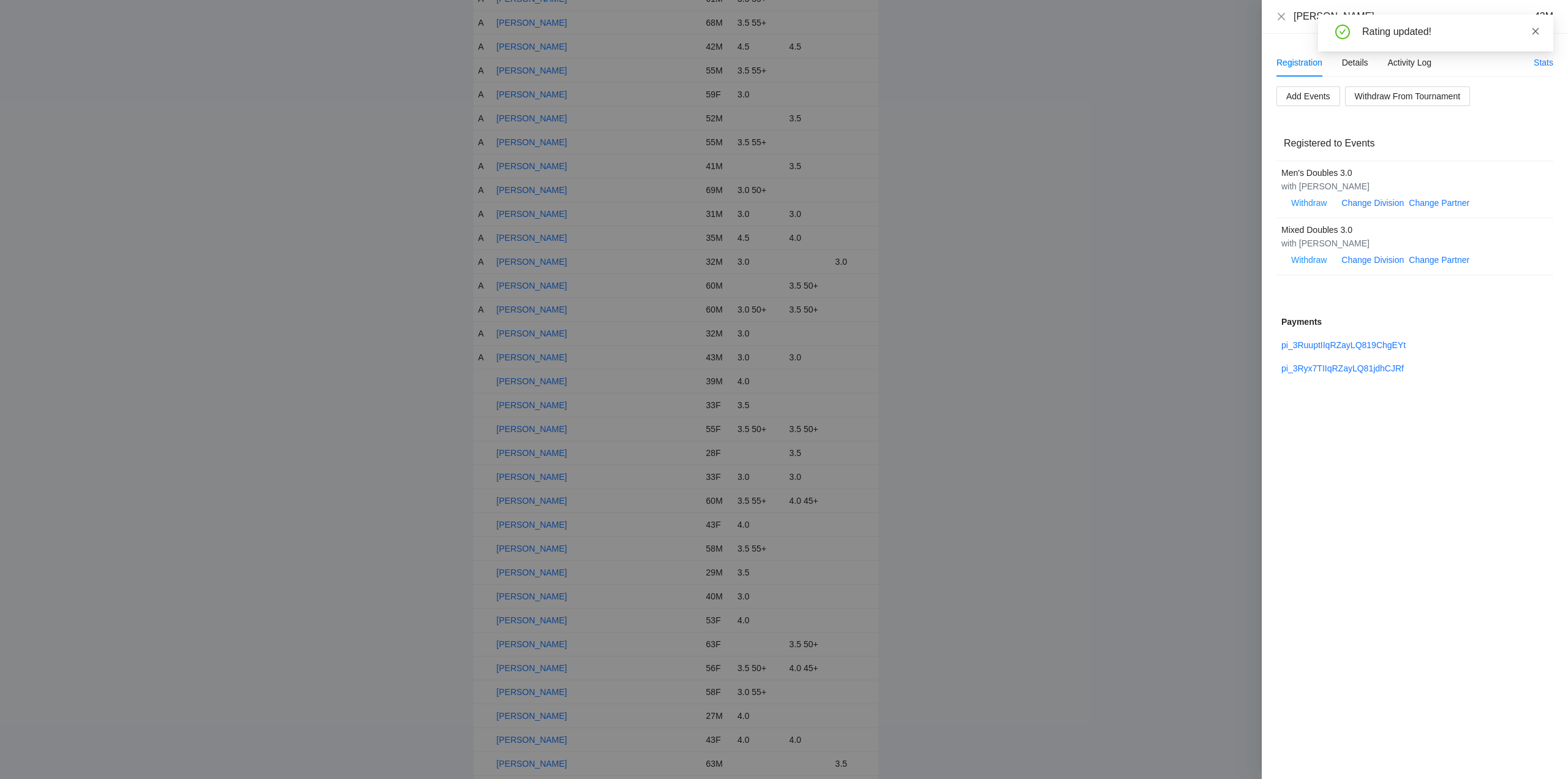
click at [1535, 32] on icon "close" at bounding box center [1535, 31] width 8 height 8
click at [1282, 16] on icon "close" at bounding box center [1281, 16] width 8 height 8
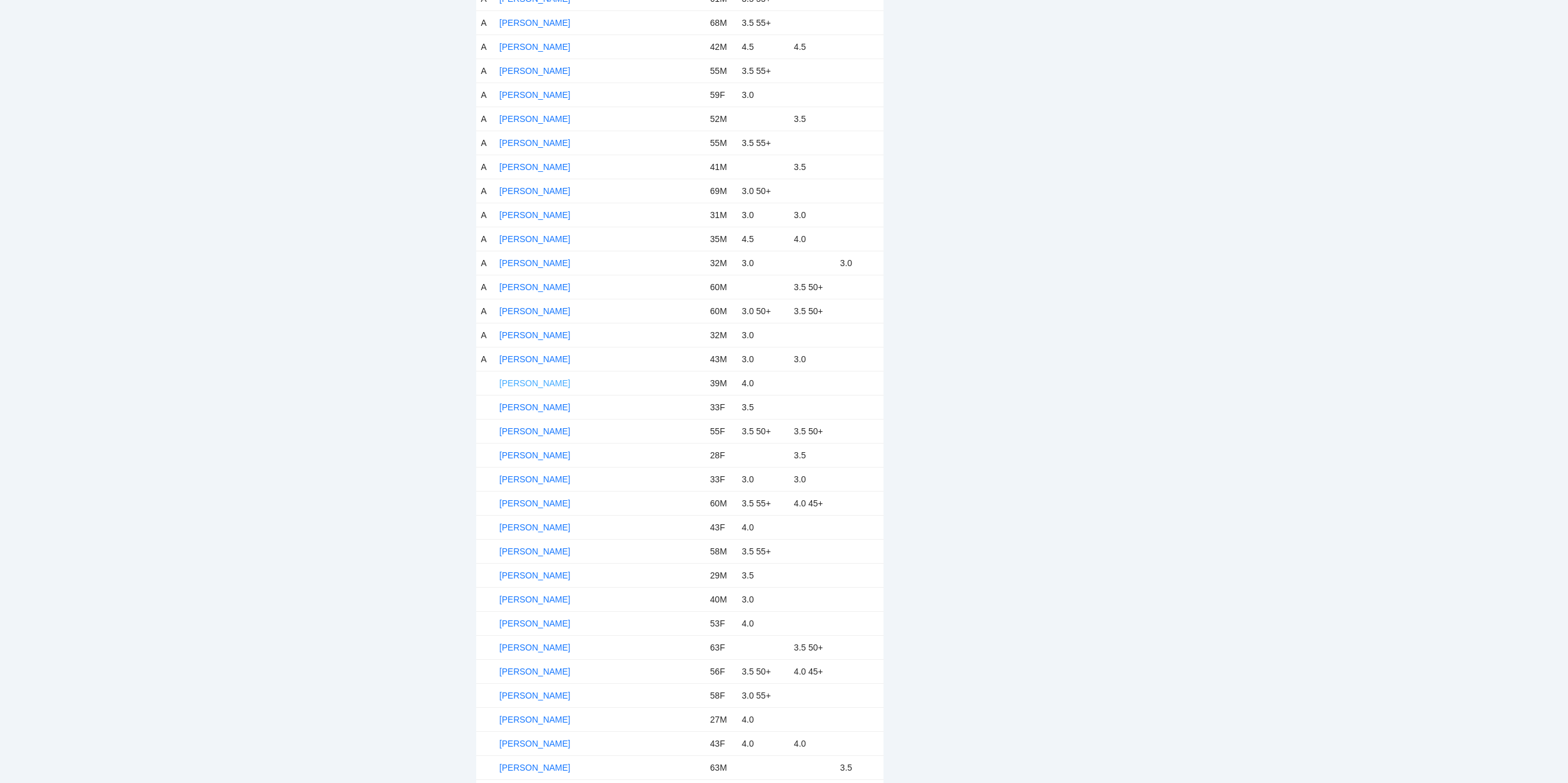
click at [531, 380] on link "[PERSON_NAME]" at bounding box center [535, 383] width 71 height 10
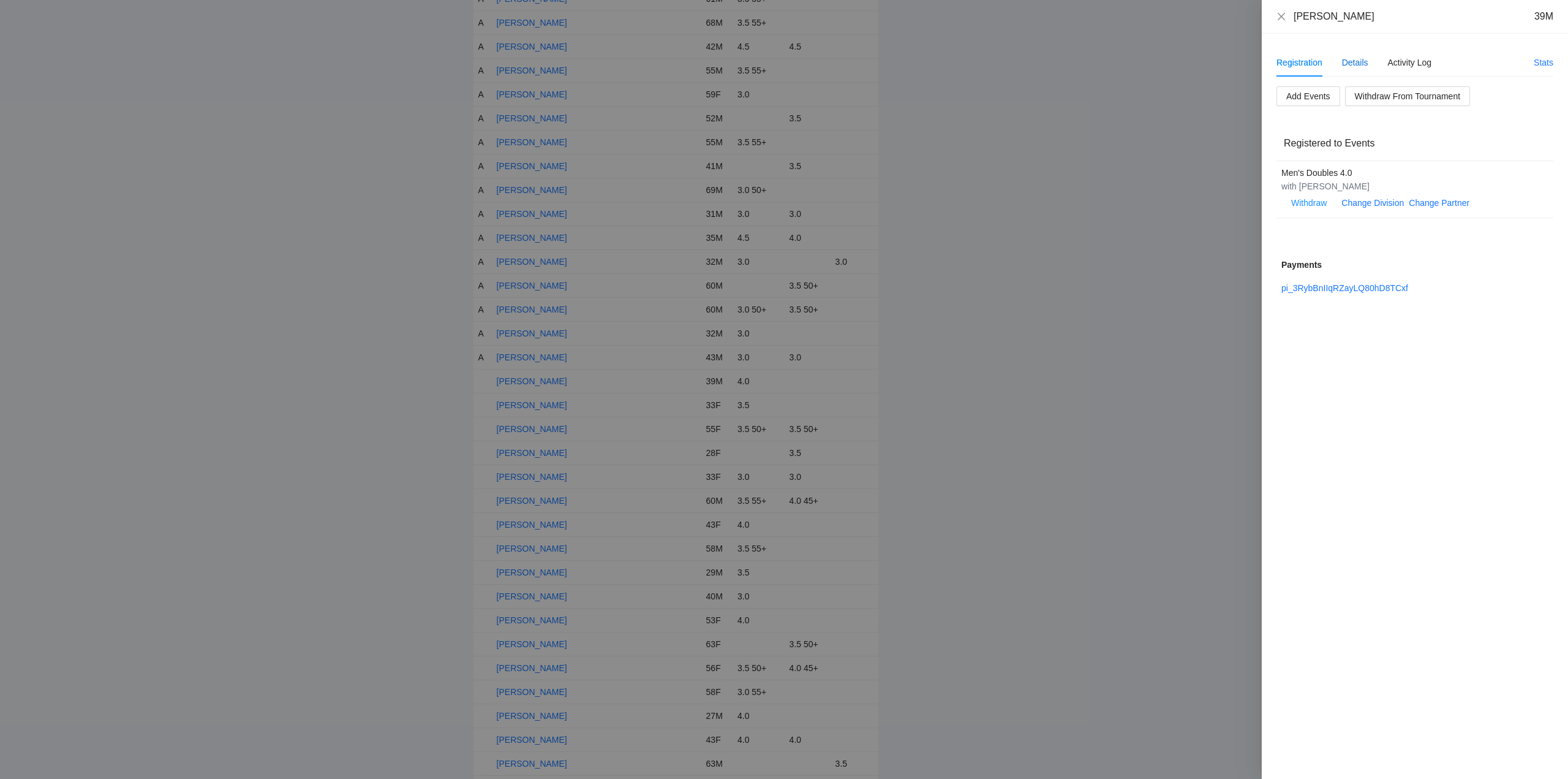
click at [1364, 61] on div "Details" at bounding box center [1354, 63] width 27 height 14
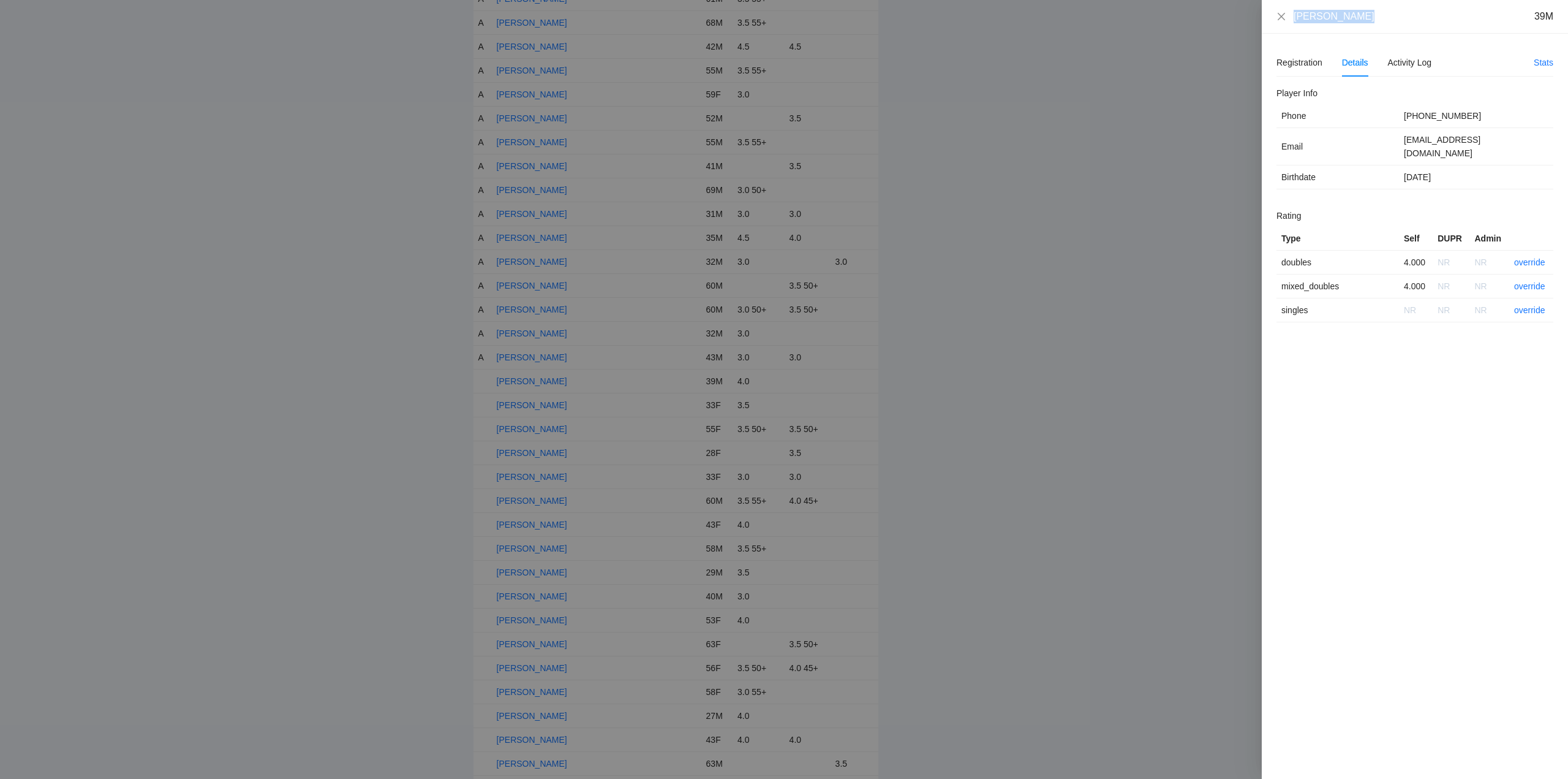
drag, startPoint x: 1359, startPoint y: 21, endPoint x: 1301, endPoint y: 16, distance: 58.2
click at [1274, 24] on div "Justin Lucero 39M" at bounding box center [1415, 17] width 307 height 34
click at [1531, 257] on link "override" at bounding box center [1529, 262] width 31 height 10
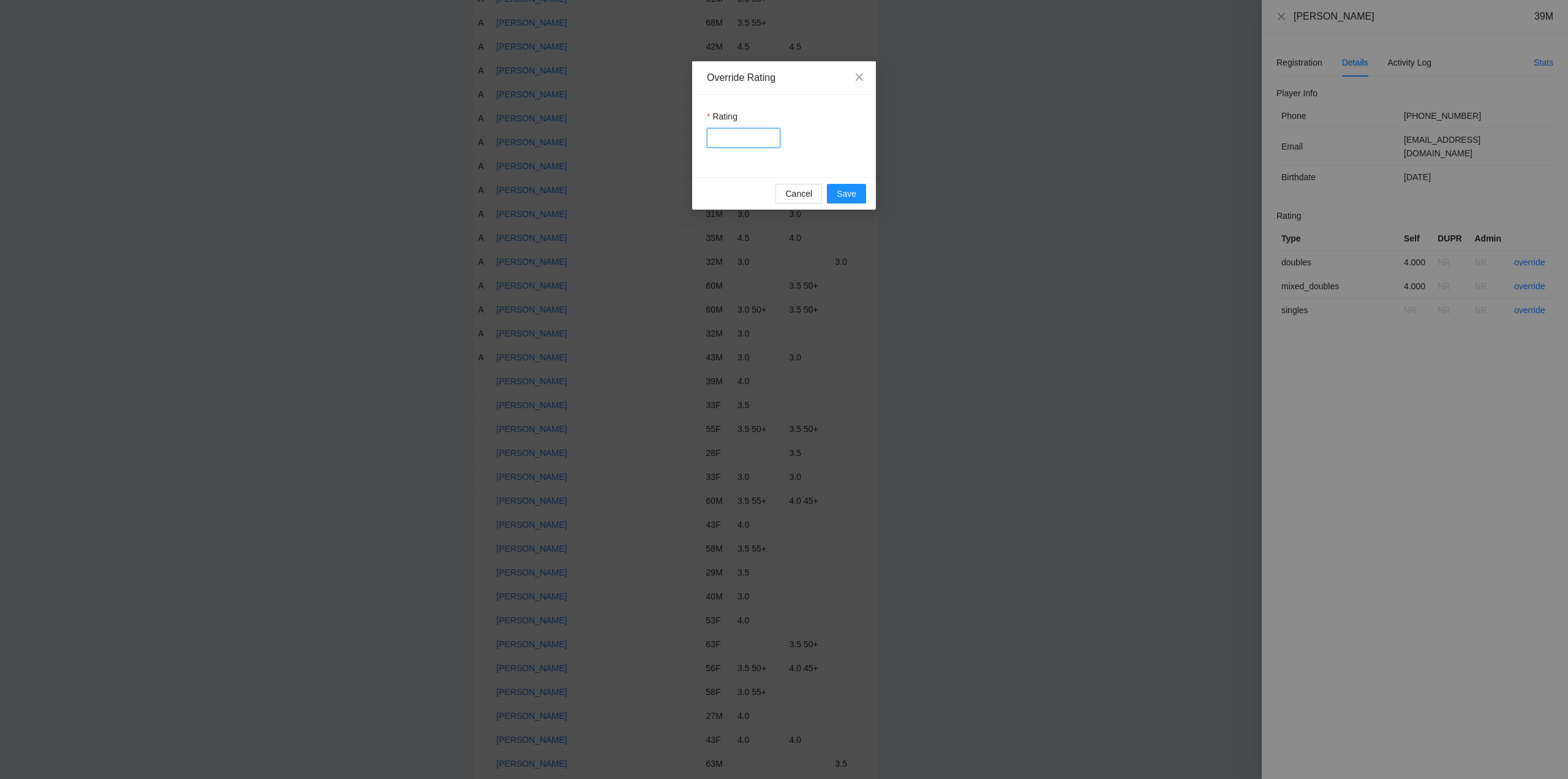
click at [744, 140] on input "Rating" at bounding box center [744, 138] width 73 height 20
type input "***"
drag, startPoint x: 847, startPoint y: 194, endPoint x: 1078, endPoint y: 121, distance: 242.3
click at [853, 195] on span "Save" at bounding box center [847, 194] width 20 height 14
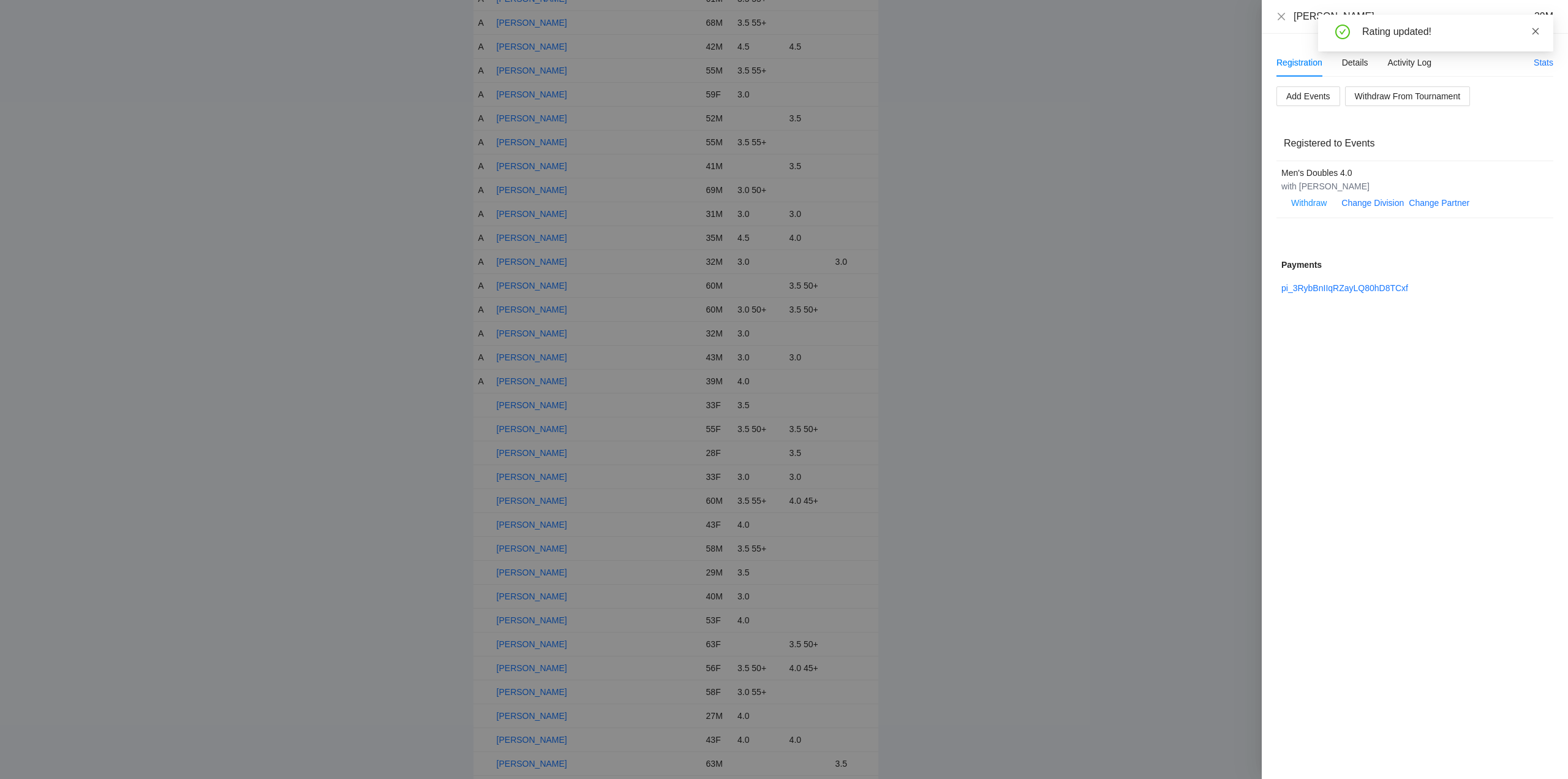
click at [1534, 27] on icon "close" at bounding box center [1535, 31] width 8 height 8
click at [1281, 13] on icon "close" at bounding box center [1281, 16] width 10 height 10
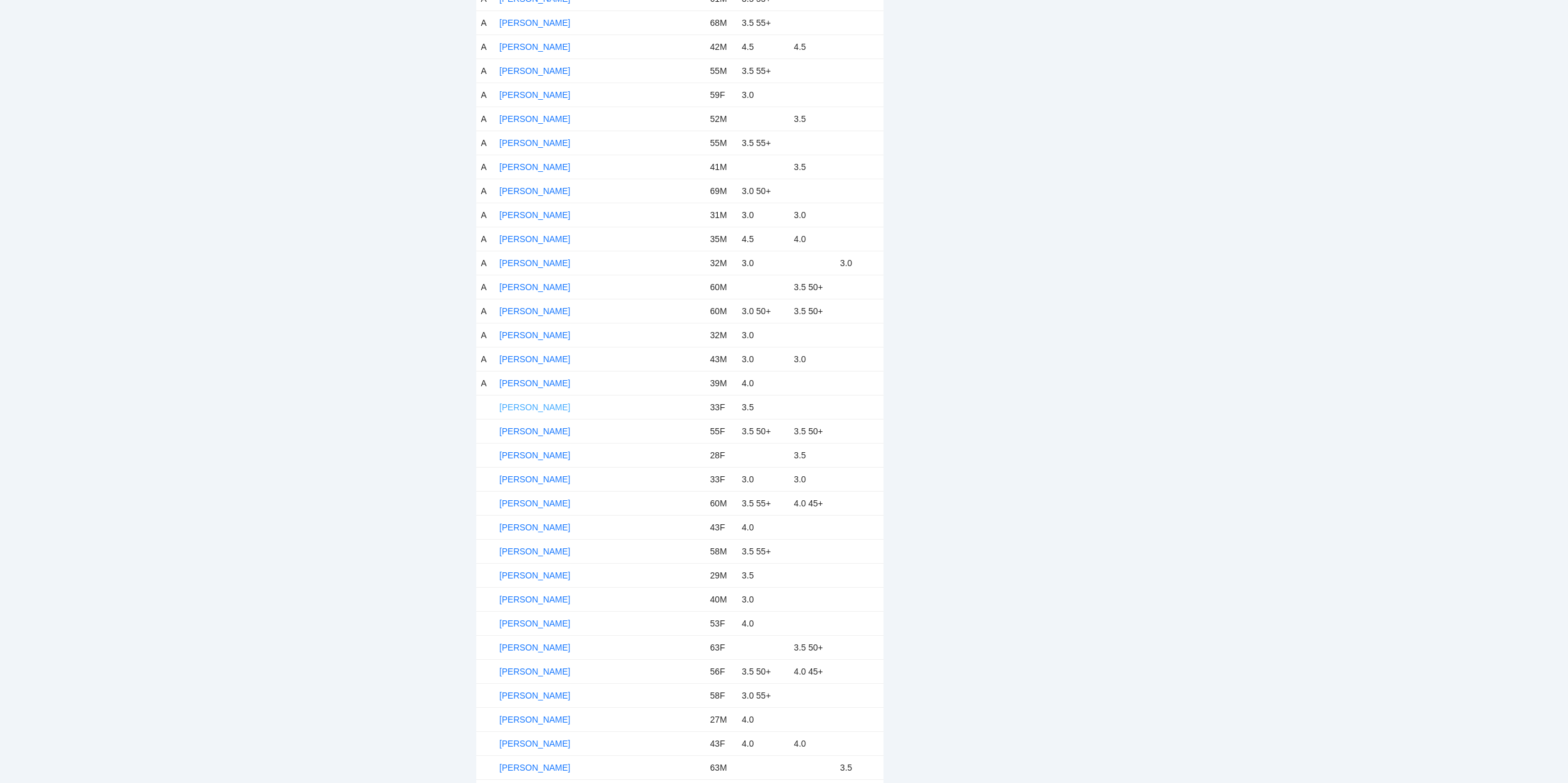
click at [546, 406] on link "Kaitlyn Ferguson" at bounding box center [535, 406] width 71 height 10
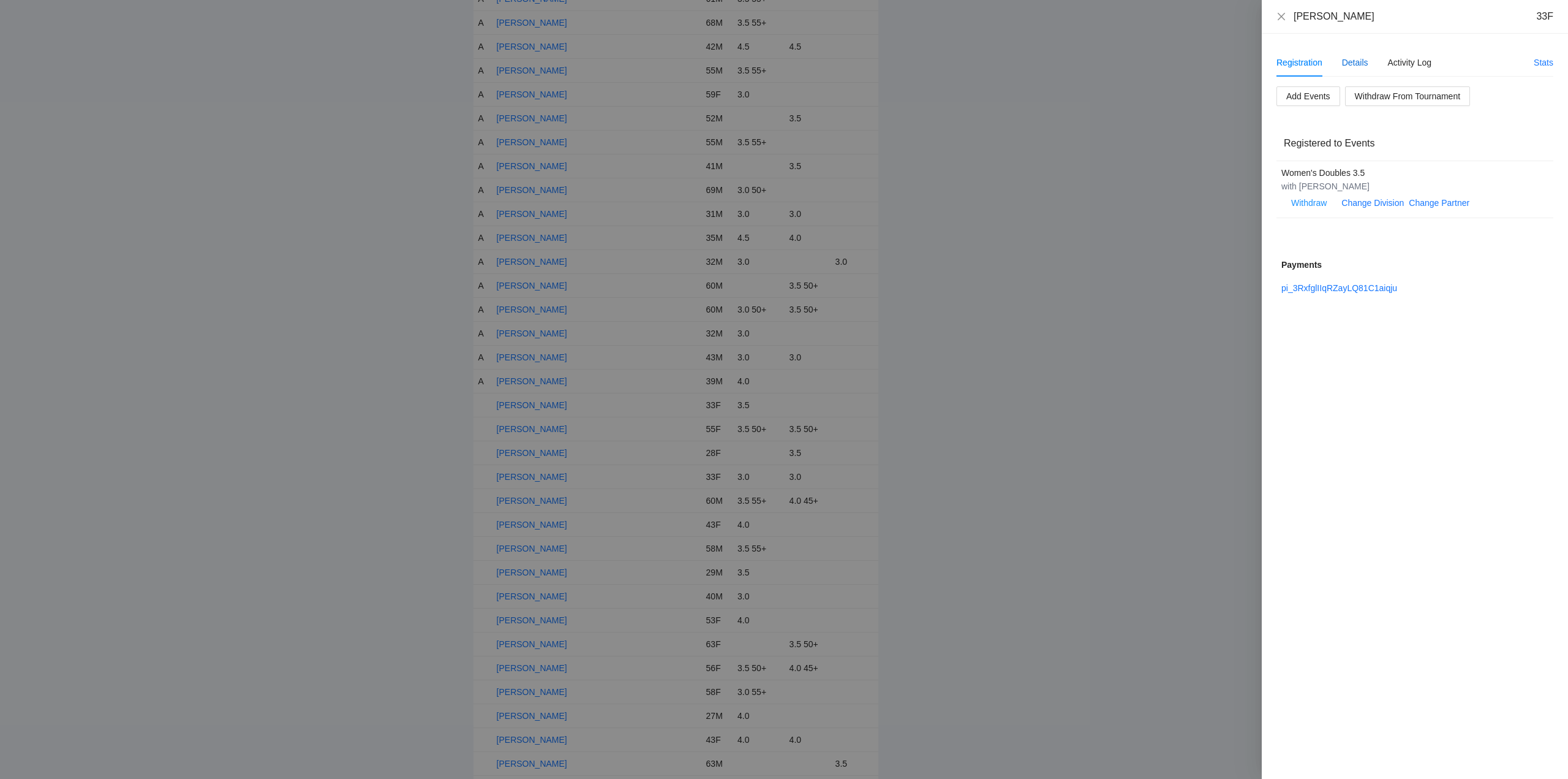
click at [1351, 64] on div "Details" at bounding box center [1354, 63] width 27 height 14
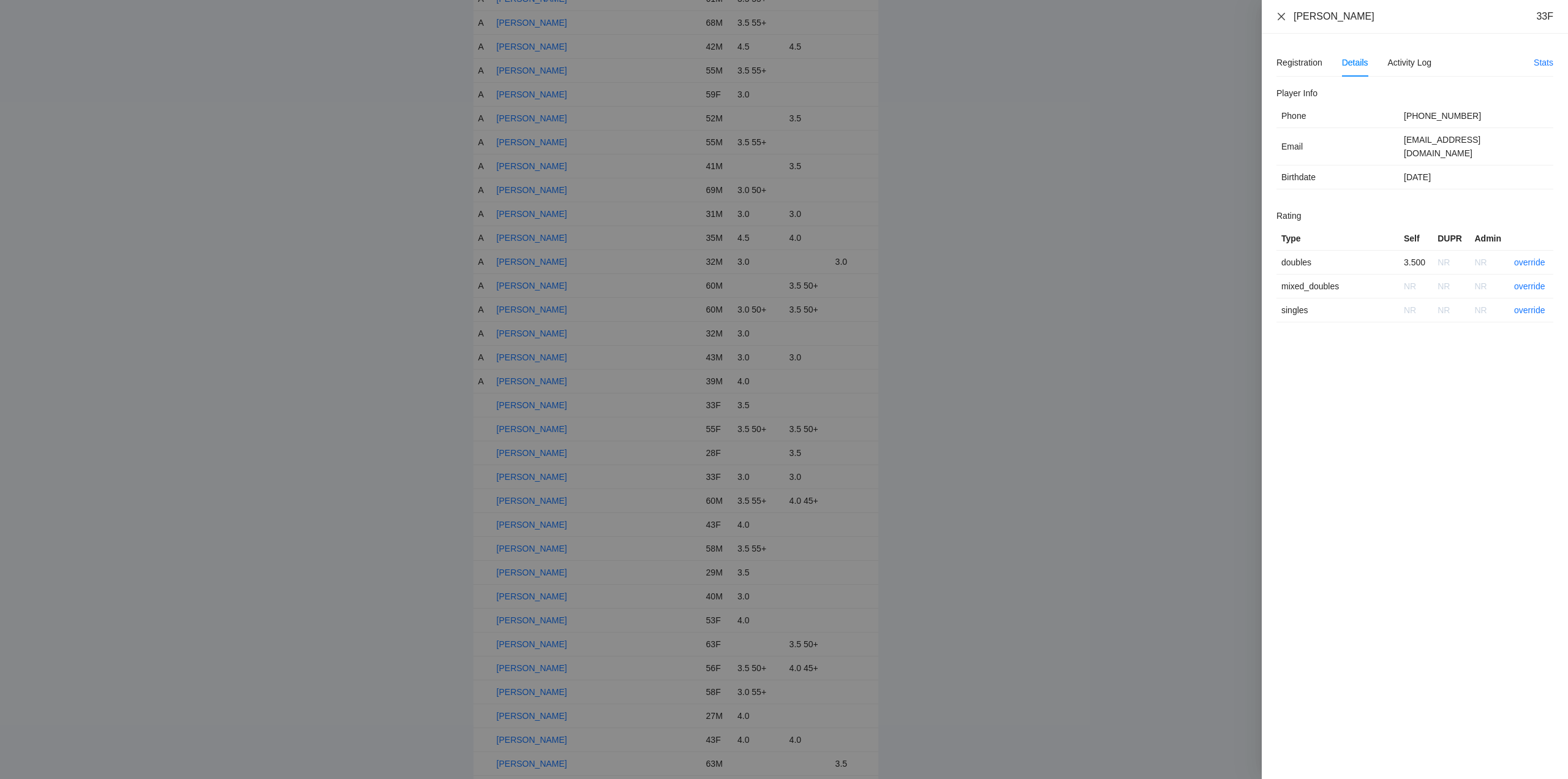
drag, startPoint x: 1367, startPoint y: 21, endPoint x: 1283, endPoint y: 18, distance: 84.1
click at [1248, 19] on div "Kaitlyn Ferguson 33F Registration Details Activity Log Stats Add Events Withdra…" at bounding box center [784, 389] width 1568 height 779
click at [1528, 257] on link "override" at bounding box center [1529, 262] width 31 height 10
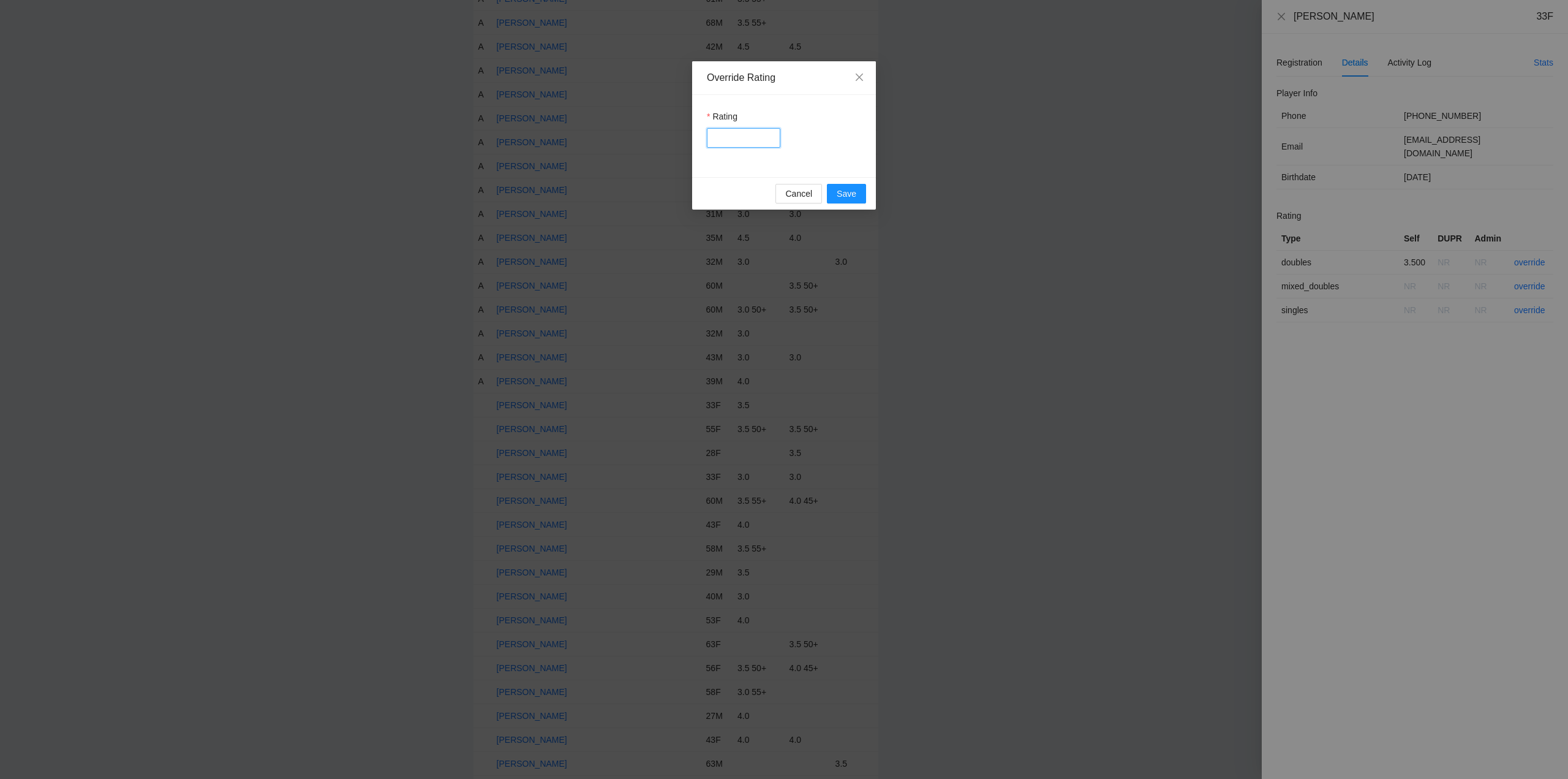
click at [741, 138] on input "Rating" at bounding box center [744, 138] width 73 height 20
type input "***"
drag, startPoint x: 845, startPoint y: 191, endPoint x: 994, endPoint y: 195, distance: 149.1
click at [852, 192] on span "Save" at bounding box center [847, 194] width 20 height 14
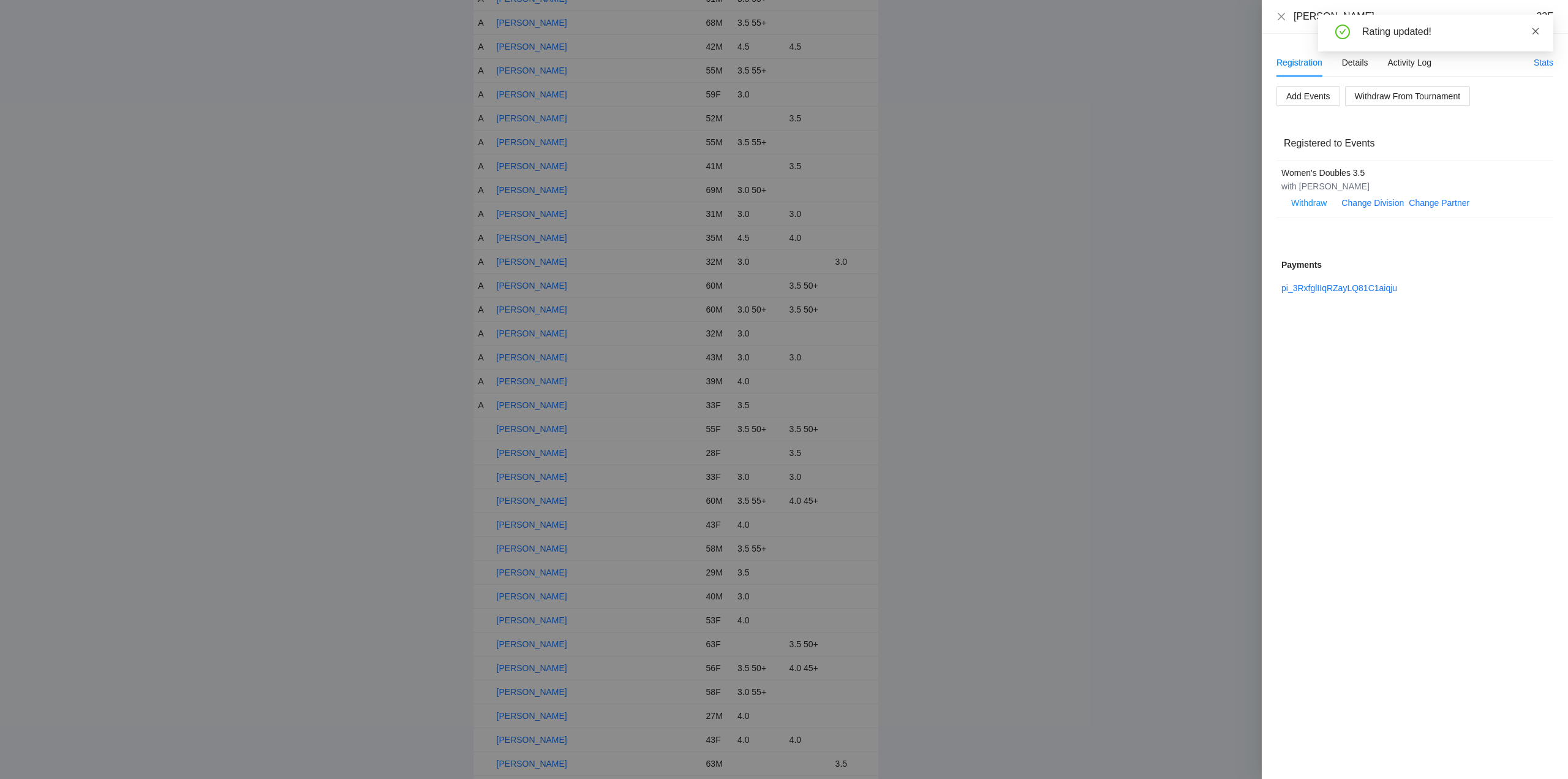
click at [1534, 33] on icon "close" at bounding box center [1535, 31] width 8 height 8
drag, startPoint x: 1280, startPoint y: 17, endPoint x: 1280, endPoint y: 56, distance: 39.0
click at [1280, 19] on icon "close" at bounding box center [1281, 16] width 10 height 10
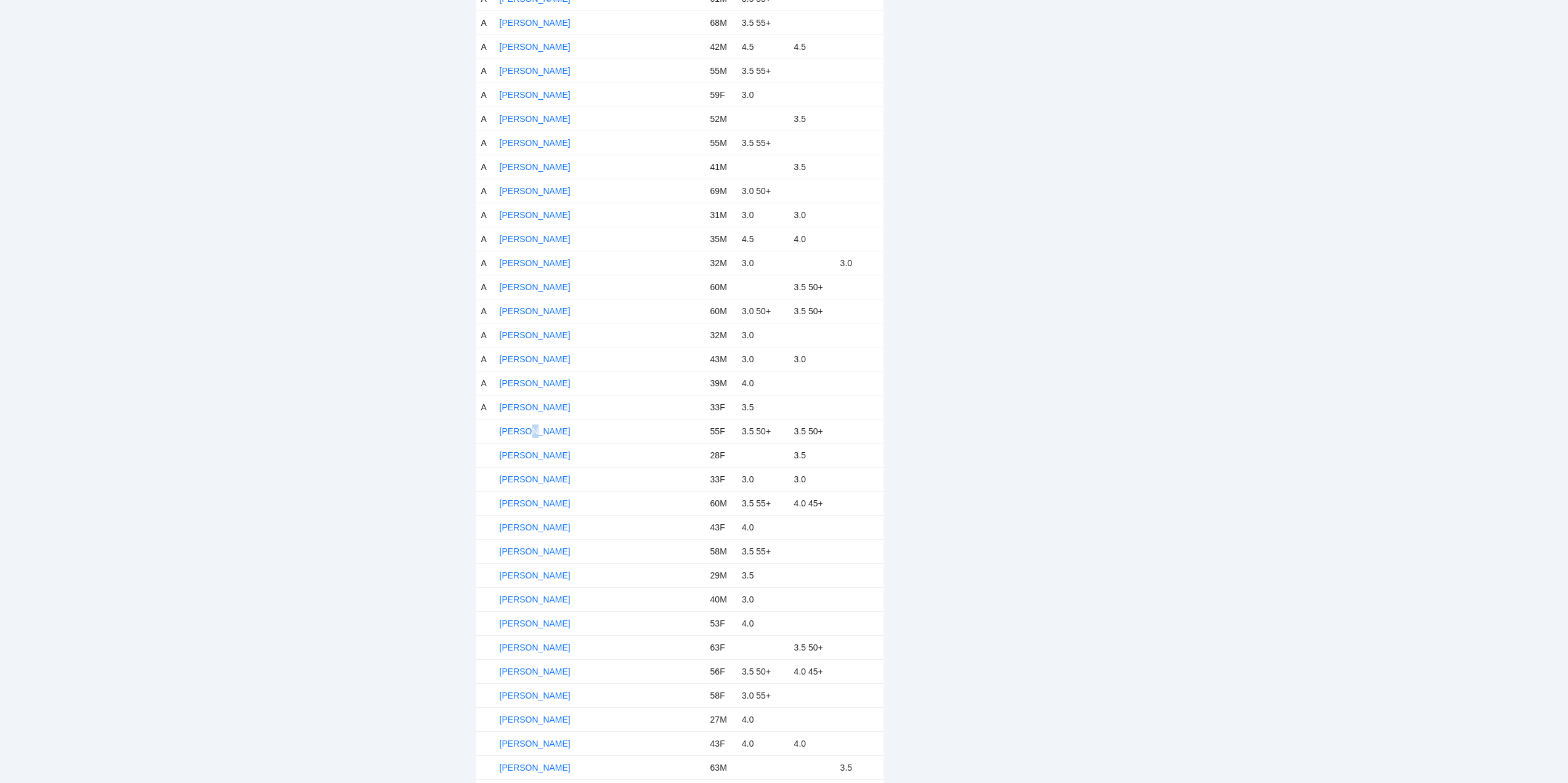
drag, startPoint x: 530, startPoint y: 428, endPoint x: 561, endPoint y: 436, distance: 32.0
click at [538, 431] on link "[PERSON_NAME]" at bounding box center [535, 431] width 71 height 10
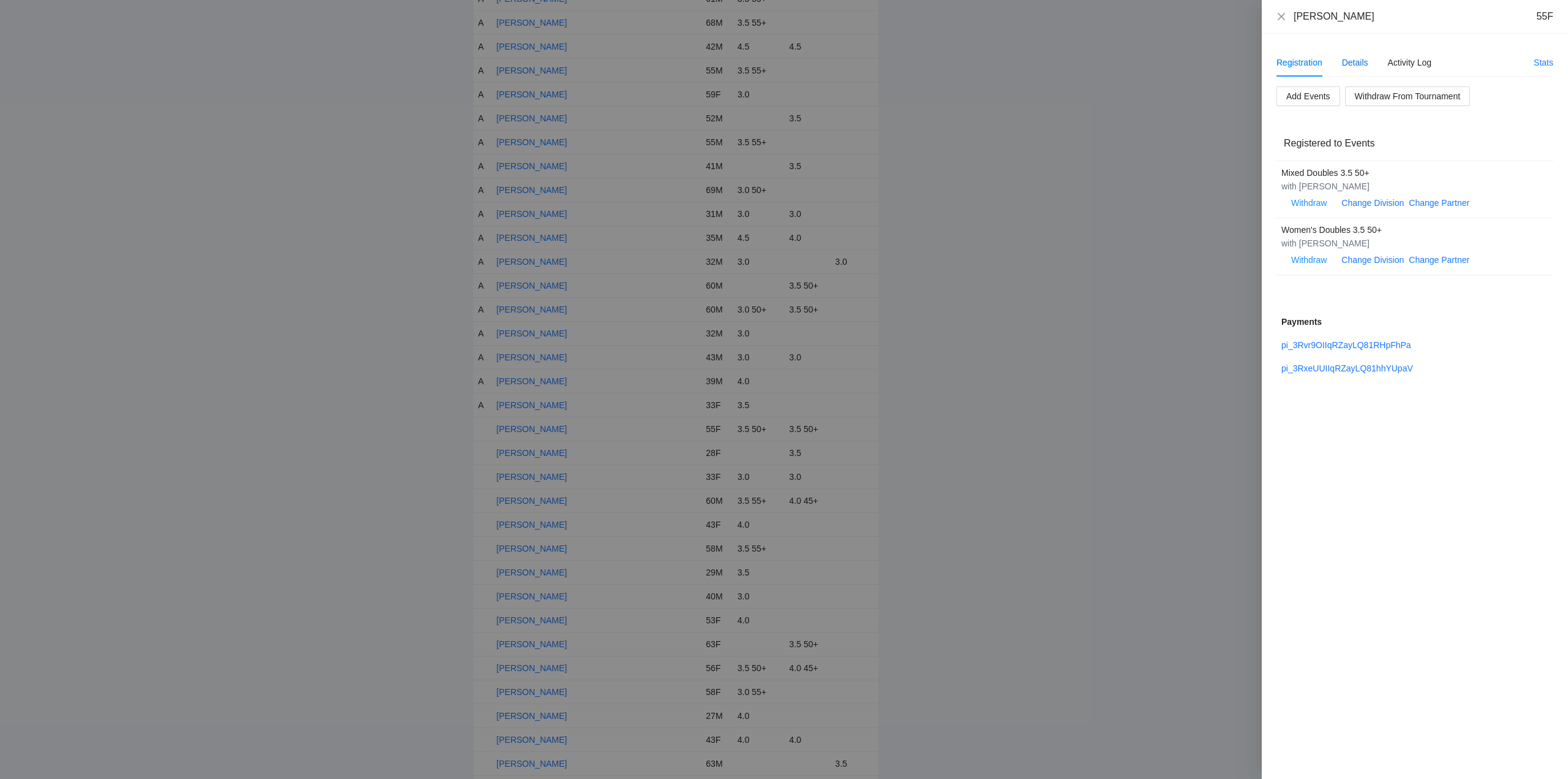
click at [1361, 60] on div "Details" at bounding box center [1354, 63] width 27 height 14
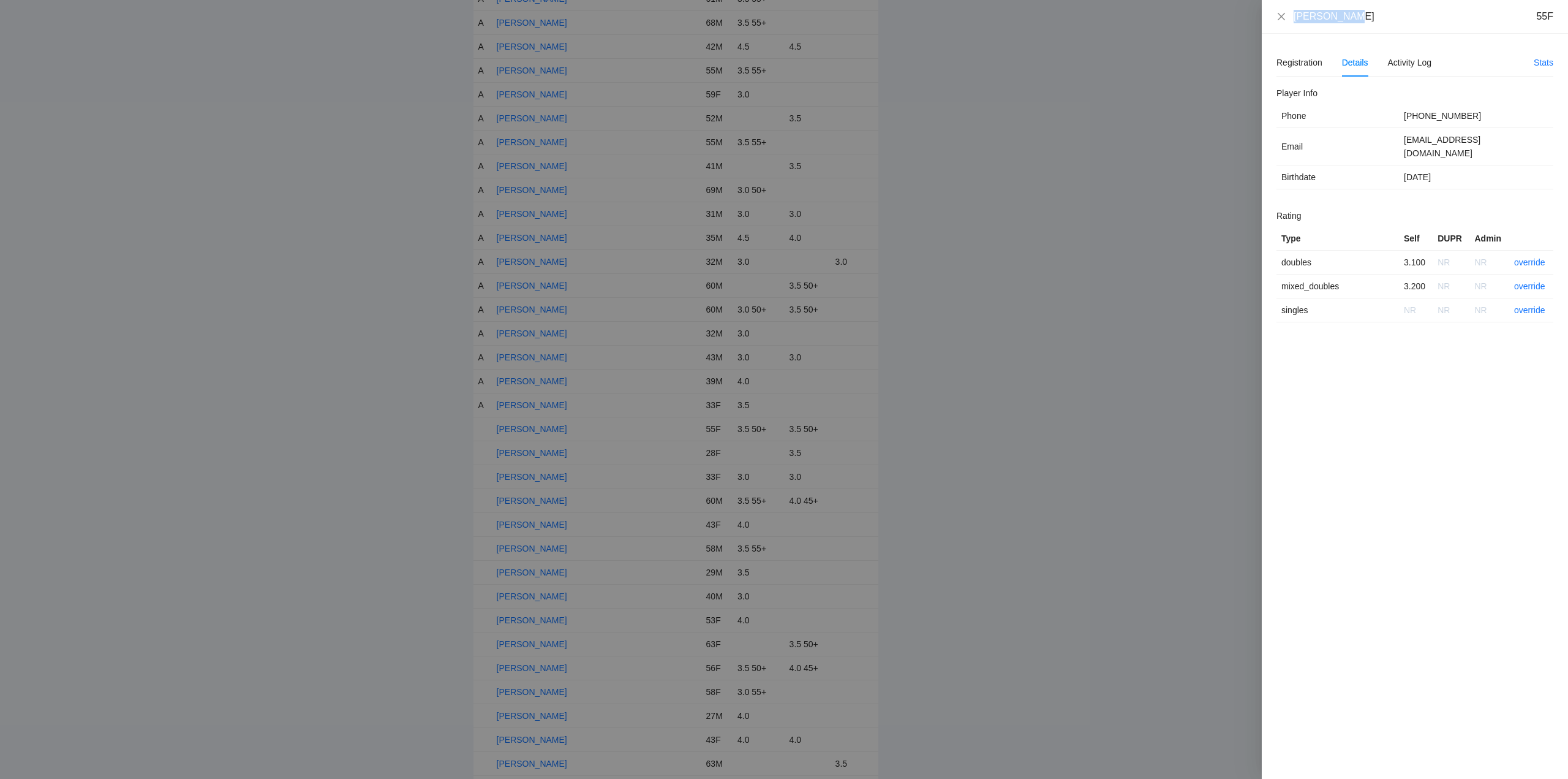
drag, startPoint x: 1357, startPoint y: 24, endPoint x: 1270, endPoint y: 24, distance: 87.0
click at [1270, 24] on div "Karen Jones 55F" at bounding box center [1415, 17] width 307 height 34
click at [1525, 257] on link "override" at bounding box center [1529, 262] width 31 height 10
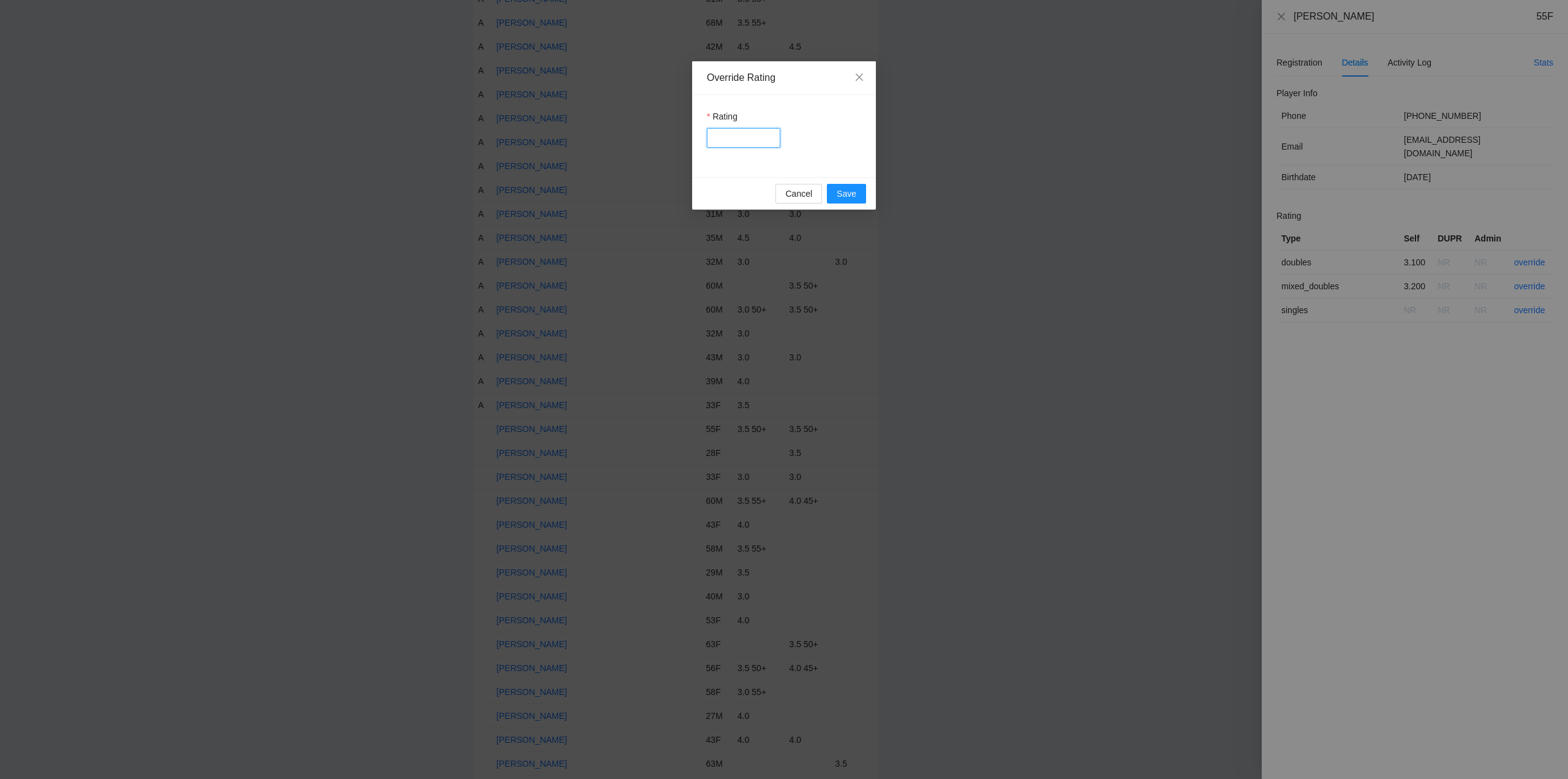
click at [746, 135] on input "Rating" at bounding box center [744, 138] width 73 height 20
type input "***"
drag, startPoint x: 838, startPoint y: 195, endPoint x: 913, endPoint y: 175, distance: 77.6
click at [840, 195] on span "Save" at bounding box center [847, 194] width 20 height 14
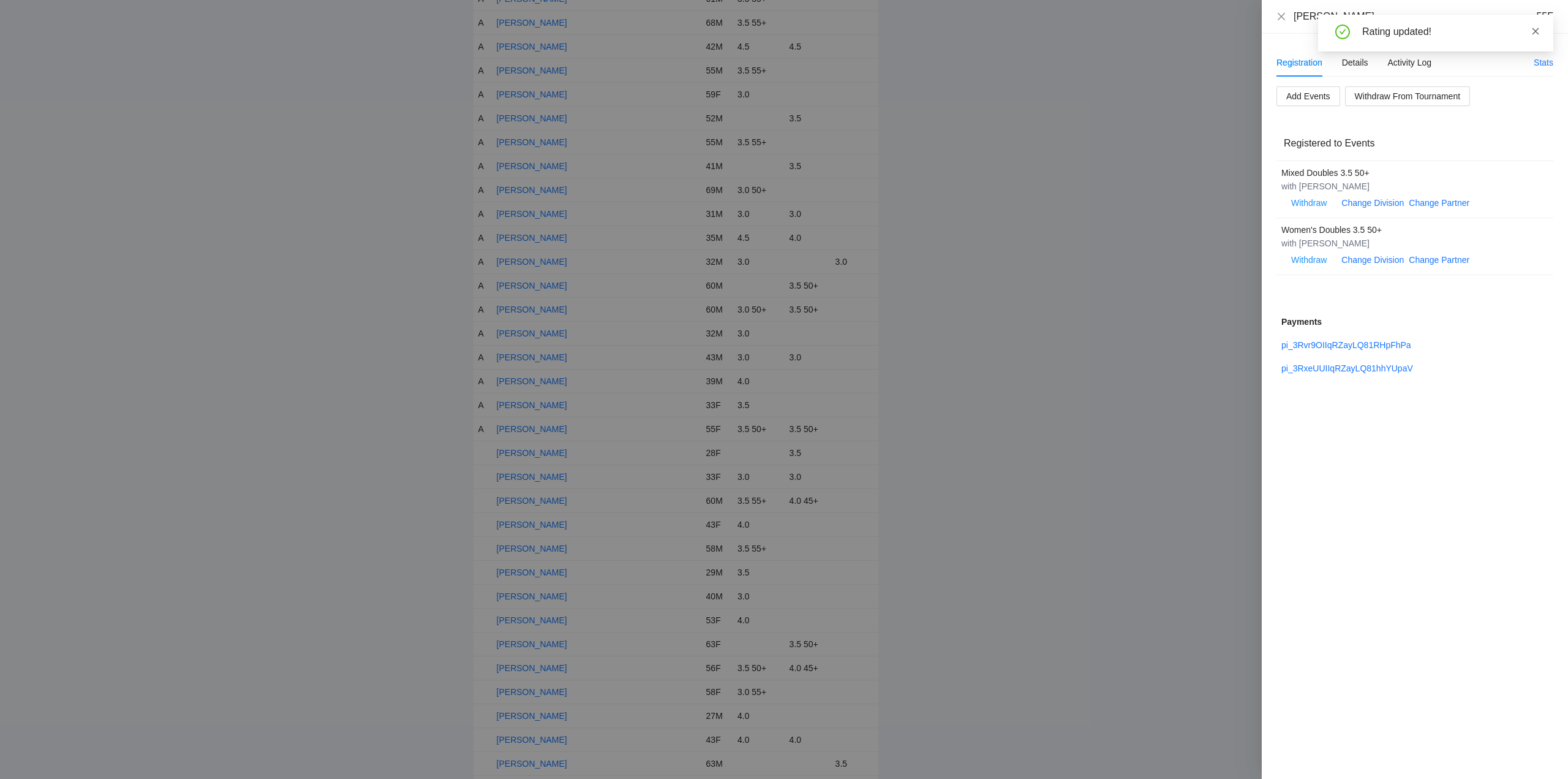
click at [1538, 31] on icon "close" at bounding box center [1535, 31] width 8 height 8
click at [1280, 14] on icon "close" at bounding box center [1281, 16] width 10 height 10
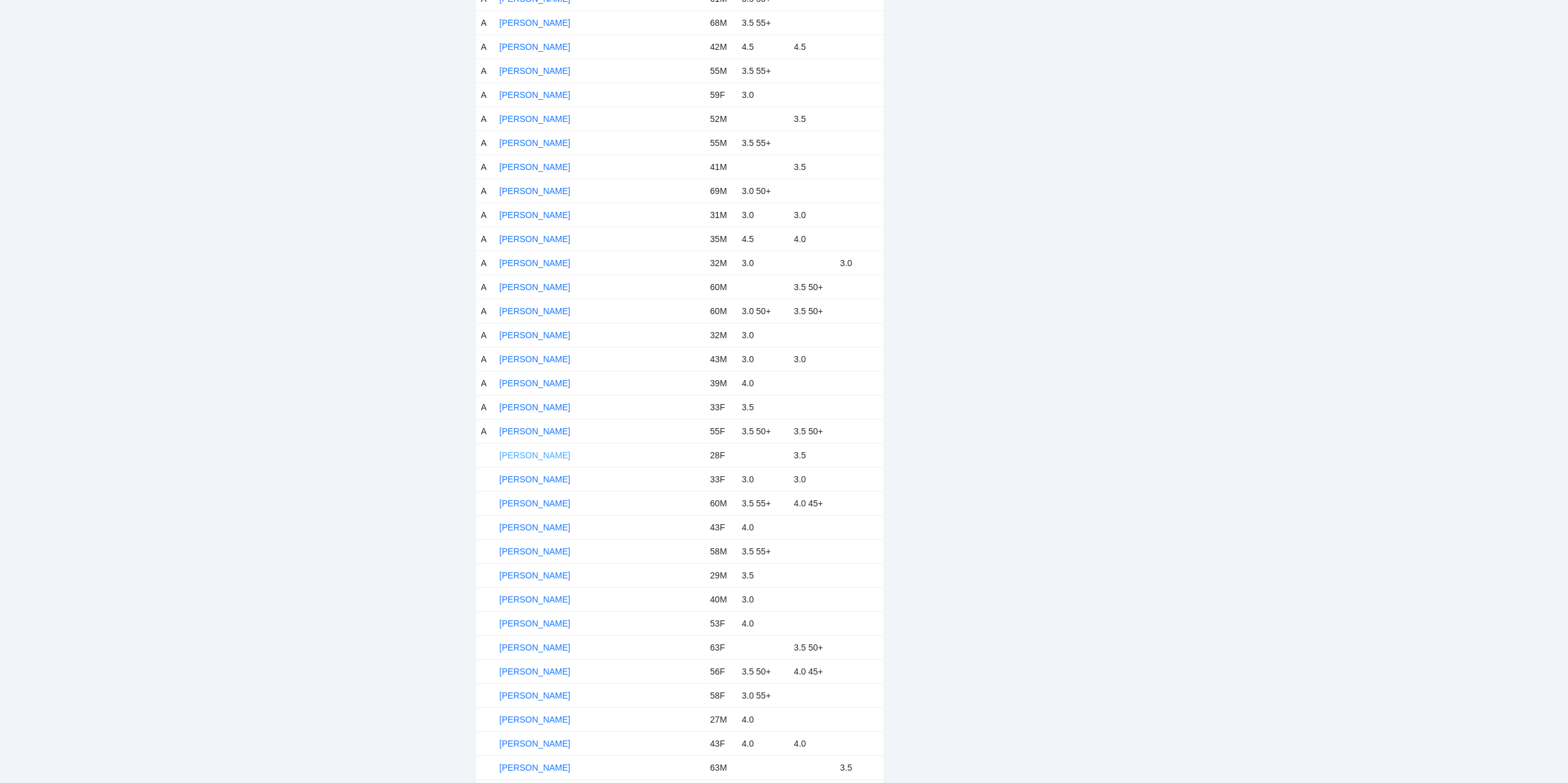
drag, startPoint x: 526, startPoint y: 456, endPoint x: 532, endPoint y: 457, distance: 6.1
click at [527, 456] on link "Katy Viau" at bounding box center [535, 455] width 71 height 10
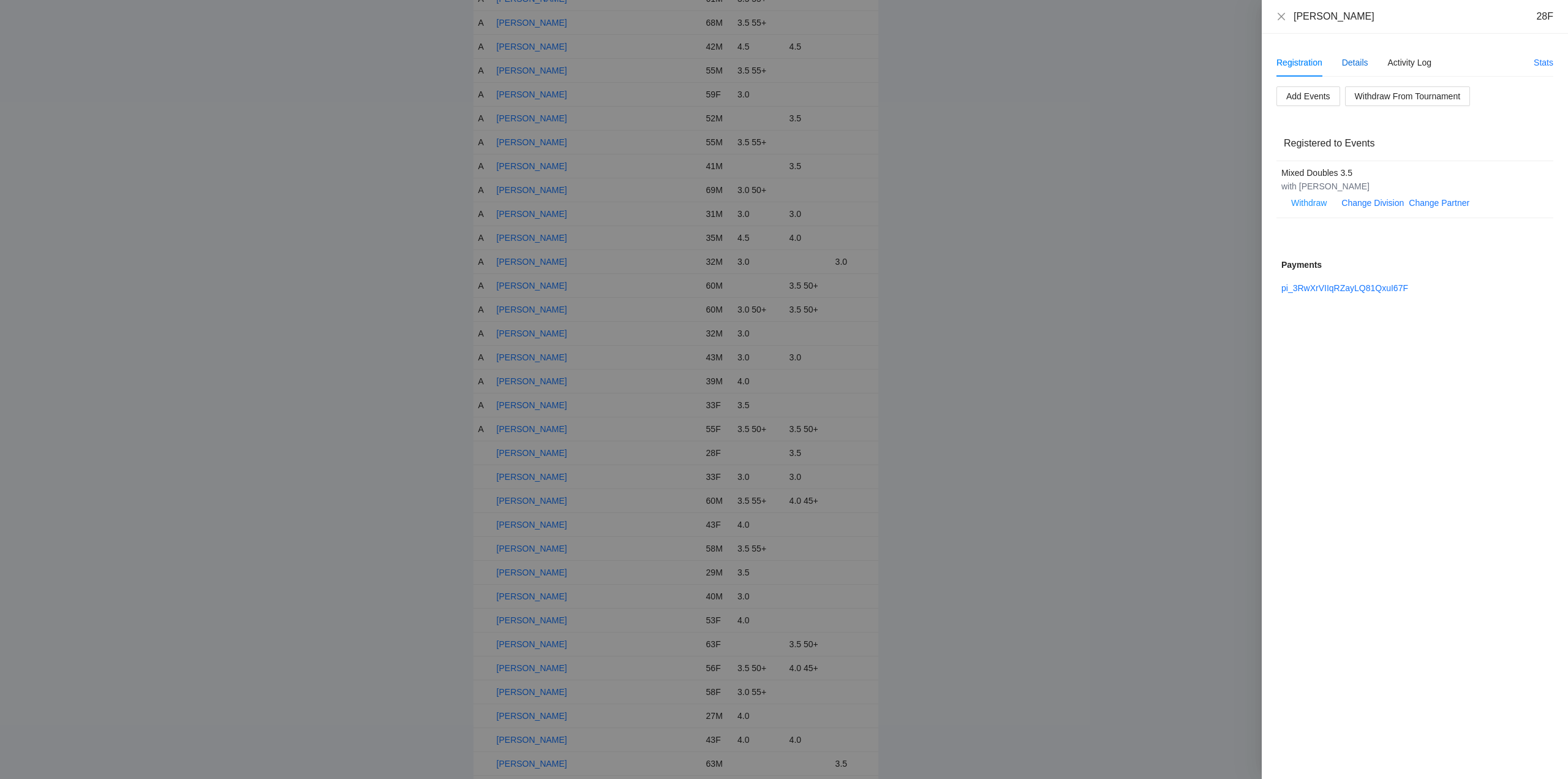
click at [1361, 59] on div "Details" at bounding box center [1354, 63] width 27 height 14
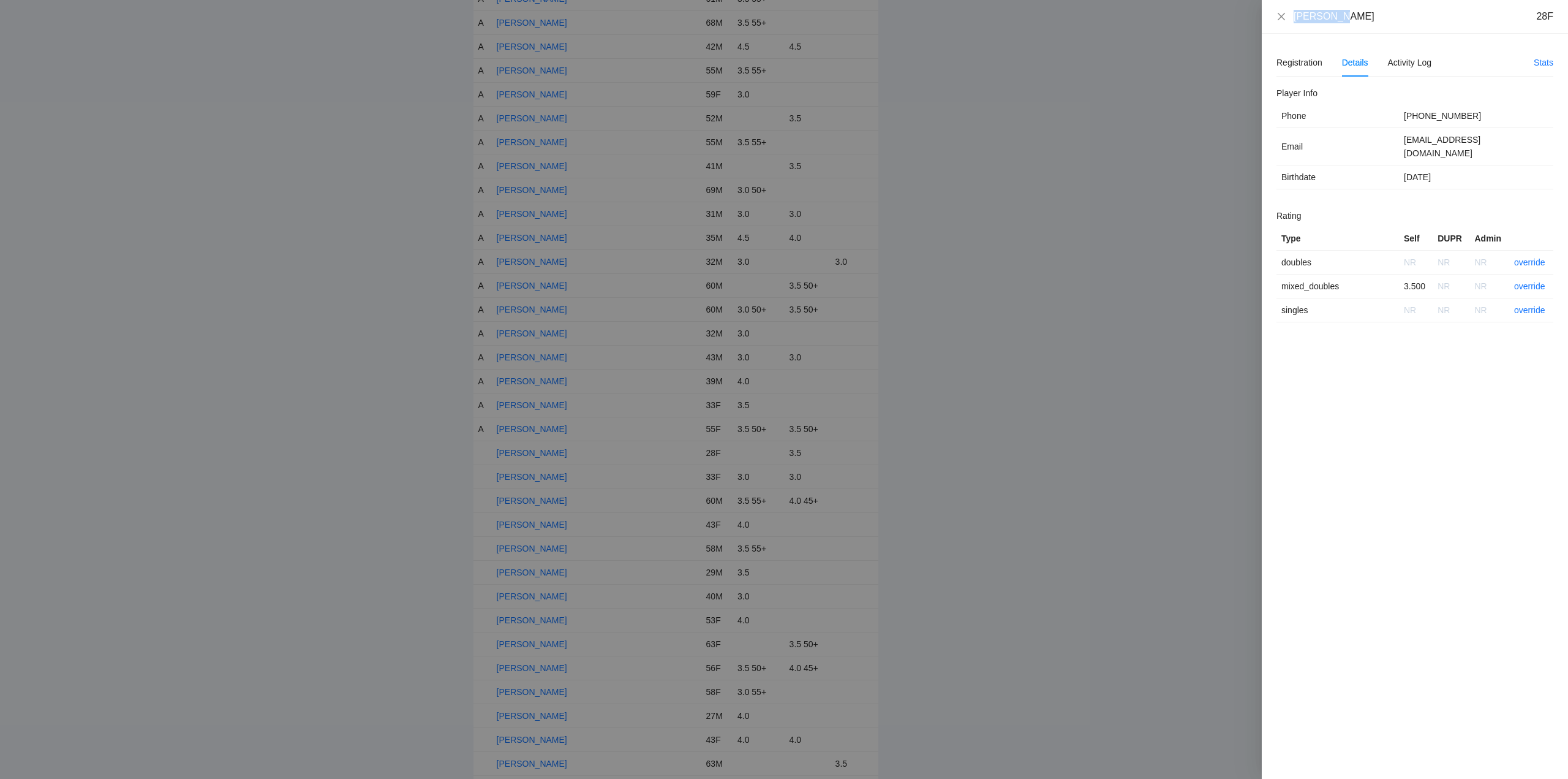
drag, startPoint x: 1342, startPoint y: 21, endPoint x: 1268, endPoint y: 19, distance: 74.0
click at [1238, 21] on div "Katy Viau 28F Registration Details Activity Log Stats Add Events Withdraw From …" at bounding box center [784, 389] width 1568 height 779
click at [1525, 282] on link "override" at bounding box center [1529, 286] width 31 height 10
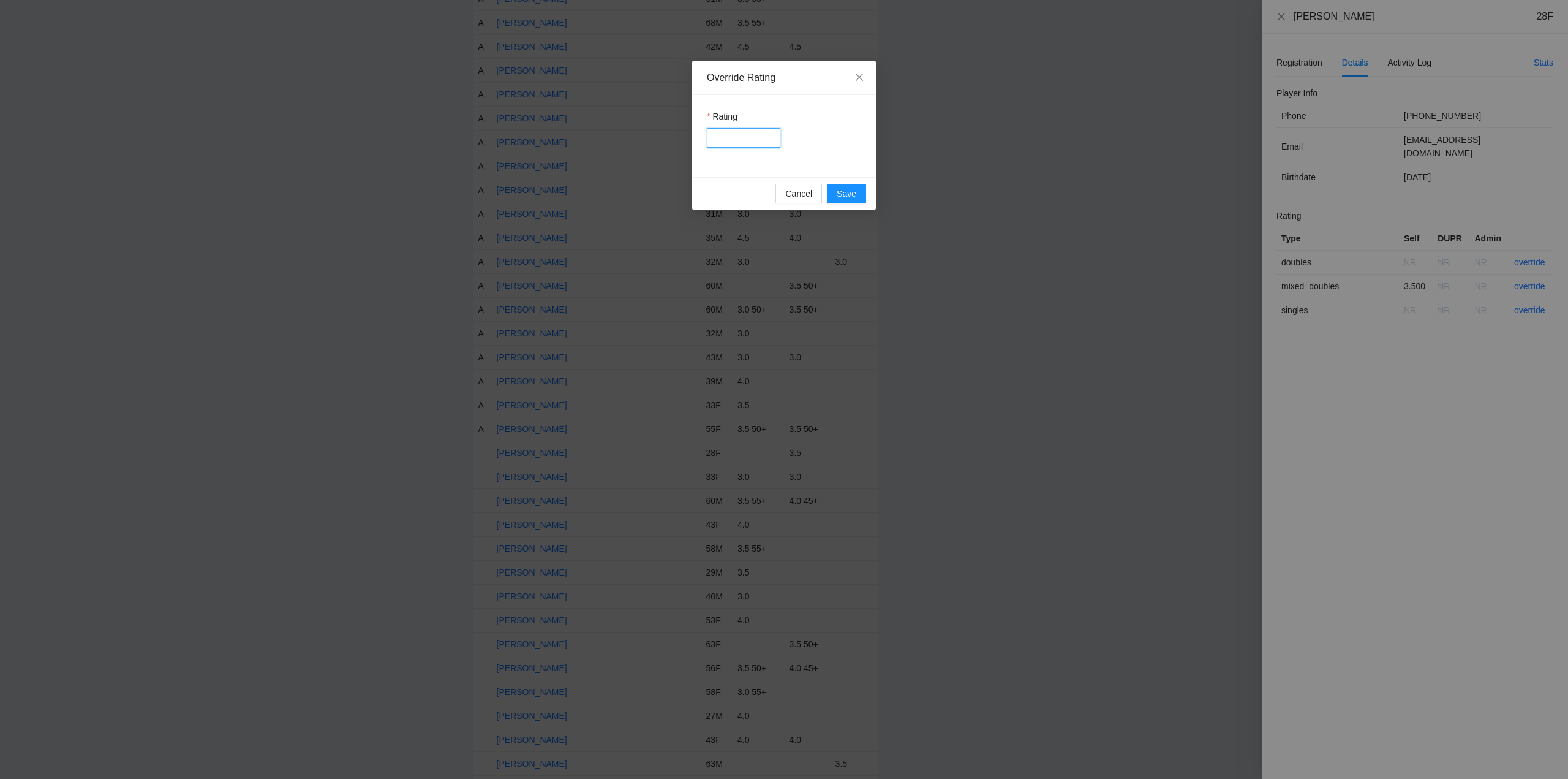
click at [741, 141] on input "Rating" at bounding box center [744, 138] width 73 height 20
type input "***"
click at [866, 195] on div "Cancel Save" at bounding box center [783, 193] width 184 height 33
click at [842, 193] on span "Save" at bounding box center [847, 194] width 20 height 14
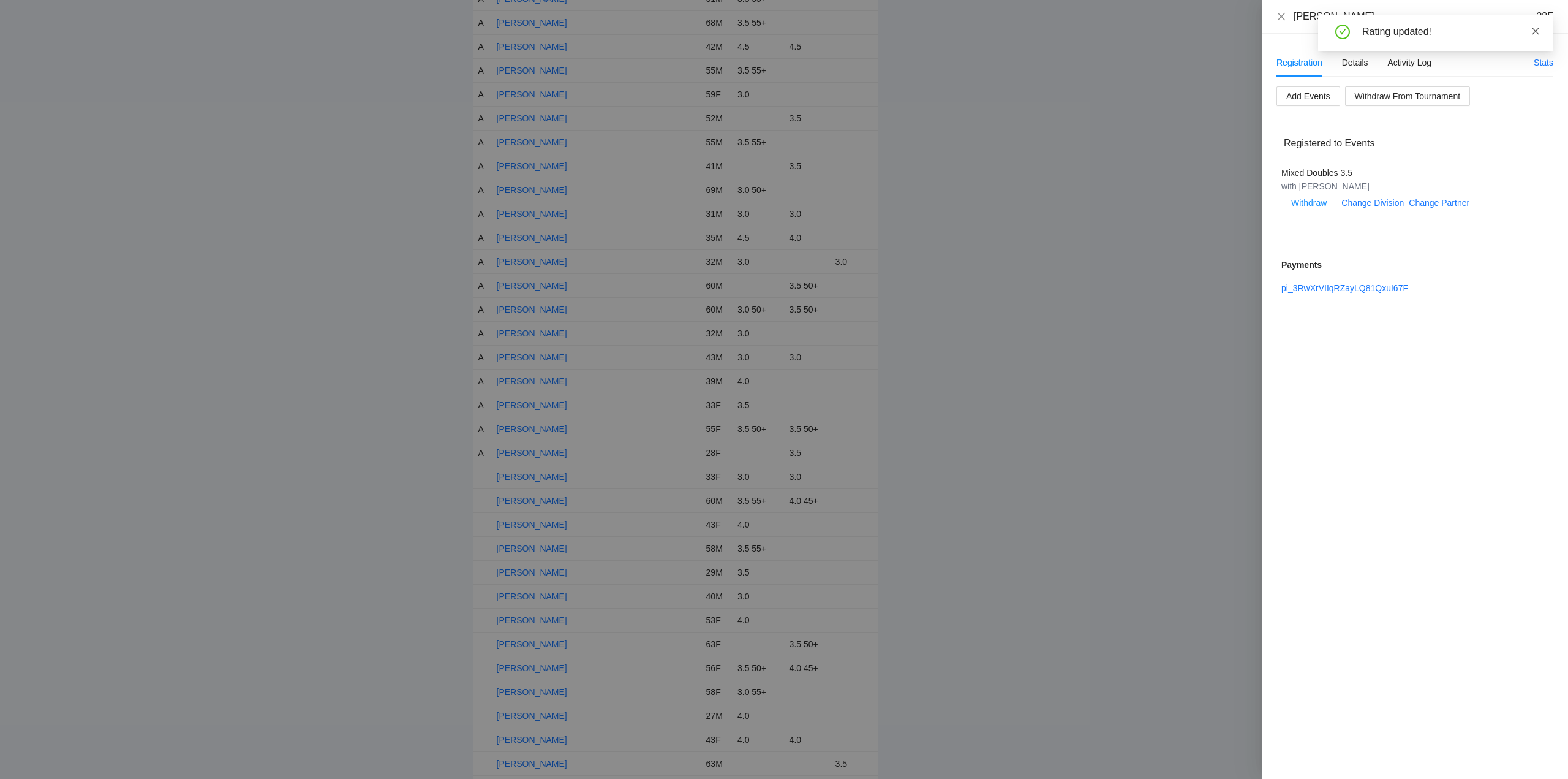
click at [1533, 30] on icon "close" at bounding box center [1535, 31] width 8 height 8
click at [1280, 15] on icon "close" at bounding box center [1281, 16] width 8 height 8
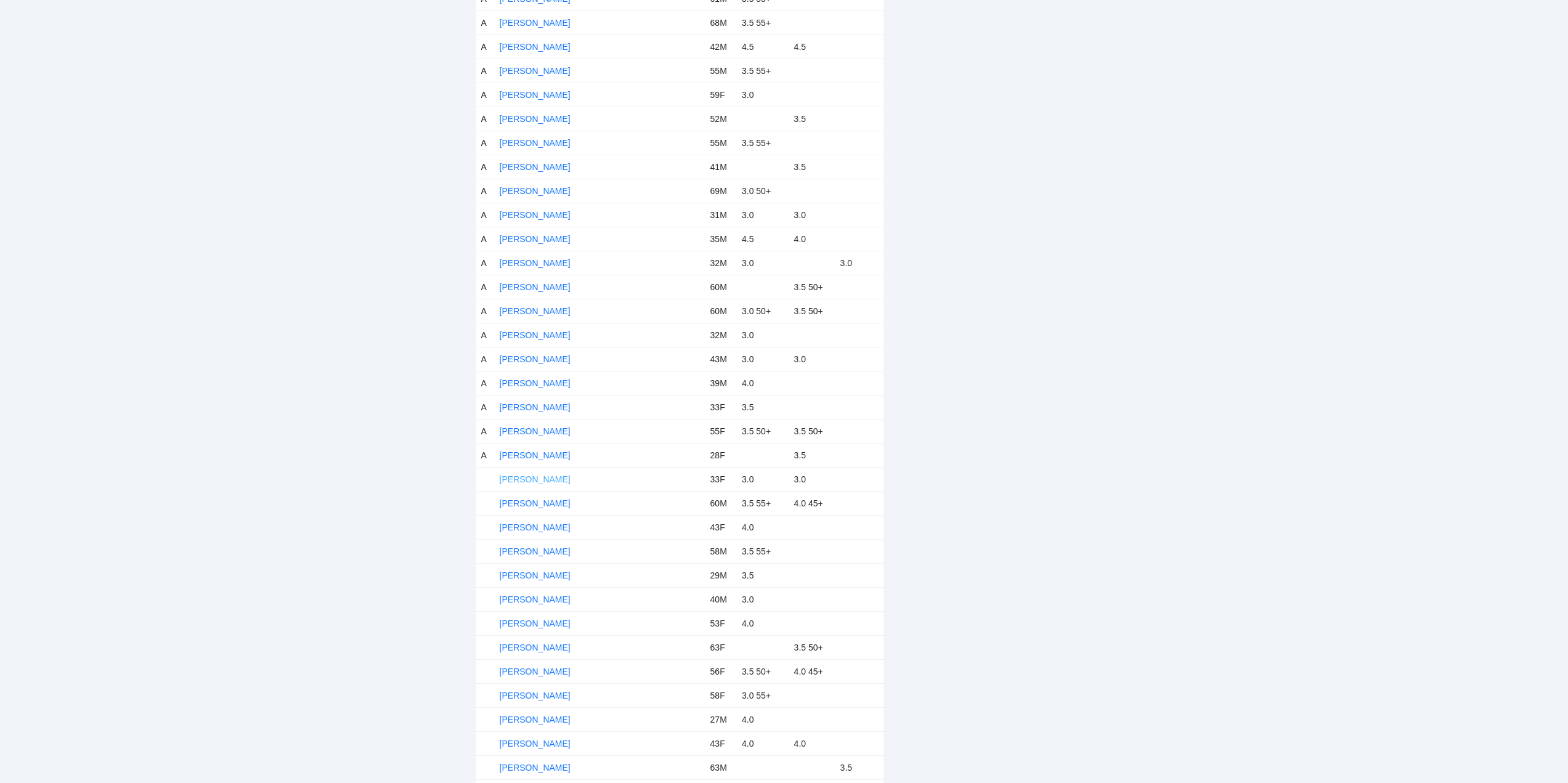
click at [533, 478] on link "[PERSON_NAME]" at bounding box center [535, 479] width 71 height 10
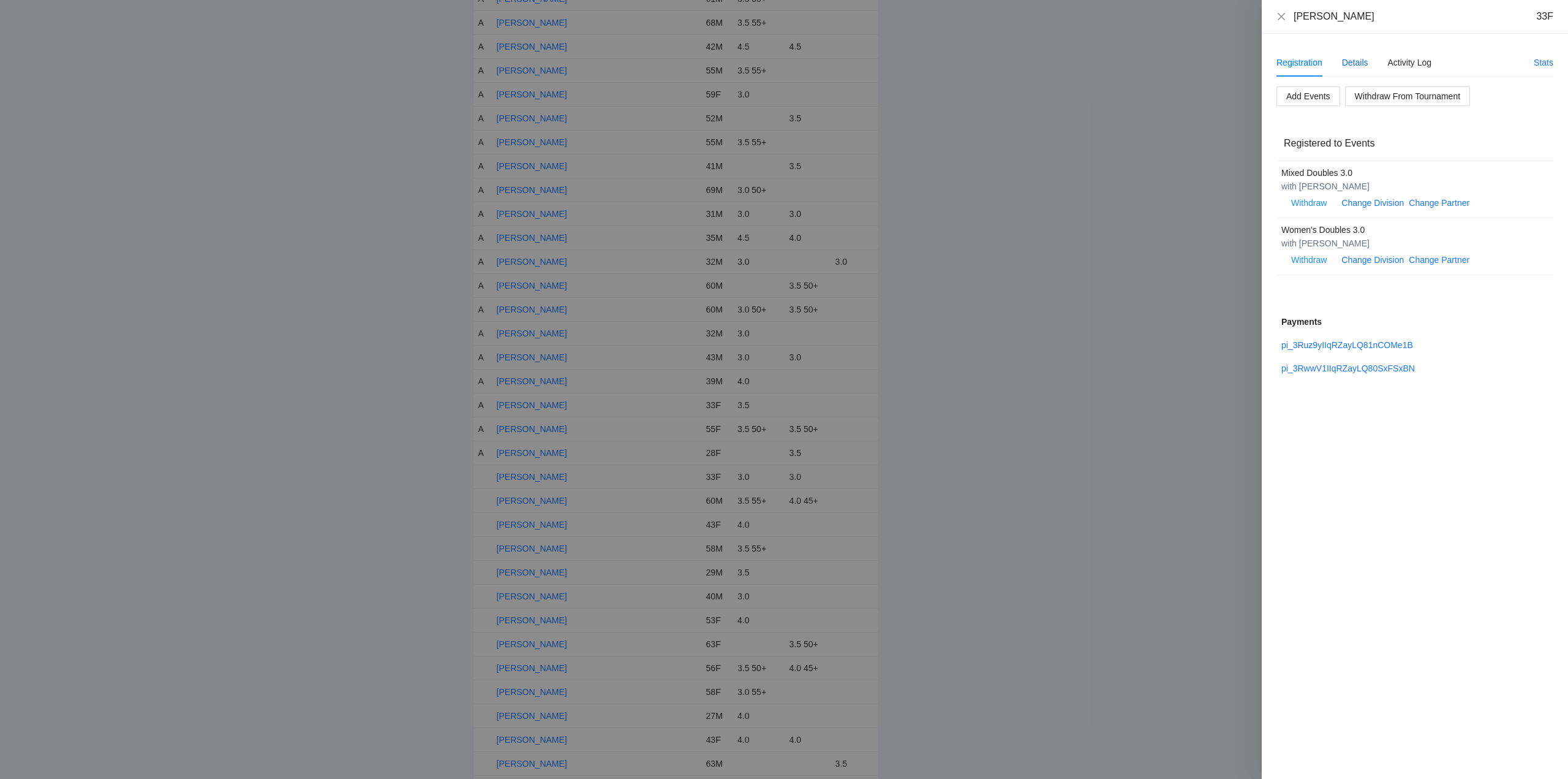
click at [1358, 61] on div "Details" at bounding box center [1354, 63] width 27 height 14
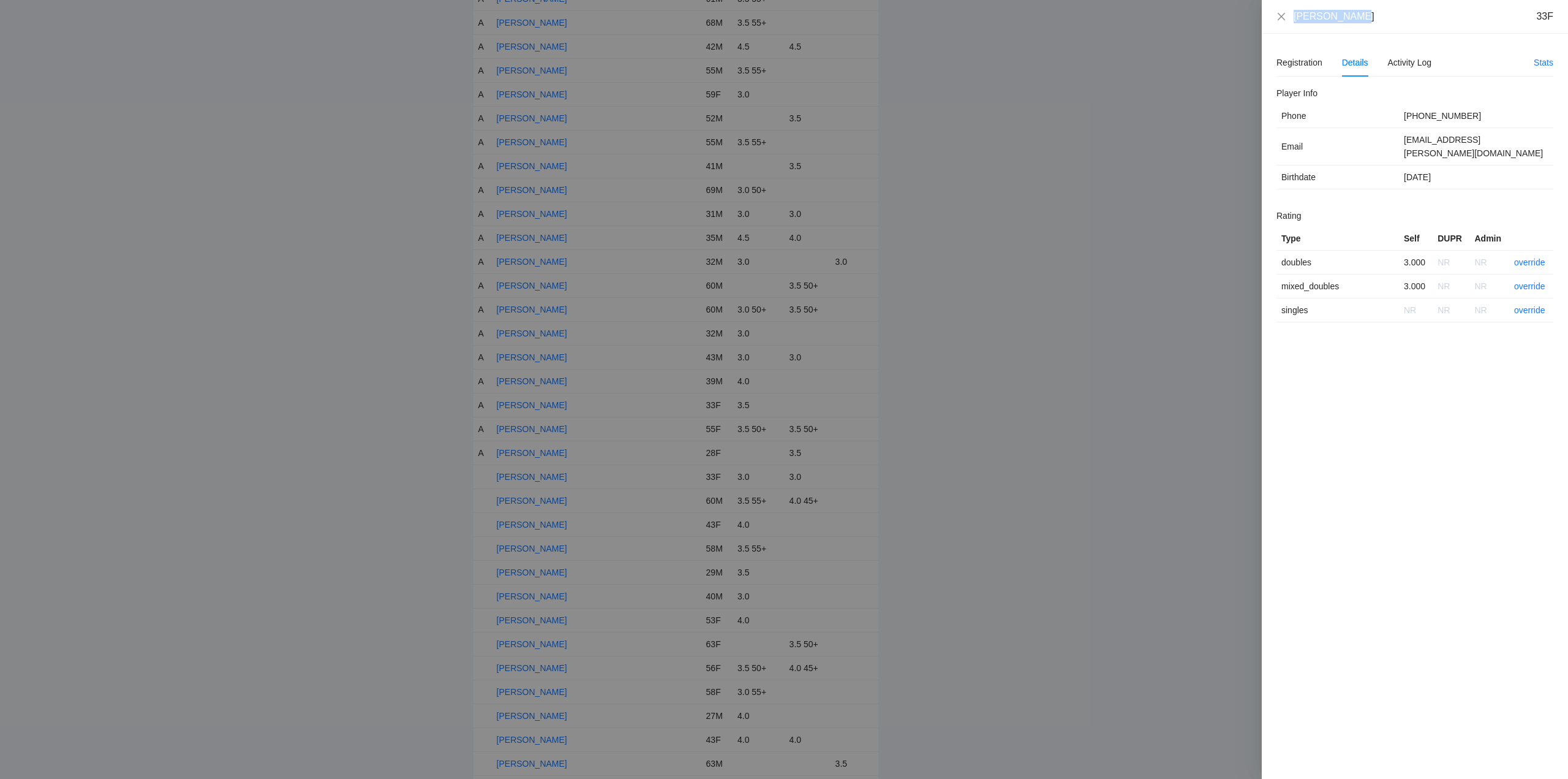
drag, startPoint x: 1302, startPoint y: 19, endPoint x: 1266, endPoint y: 21, distance: 36.1
click at [1266, 21] on div "Kelly Brolin 33F" at bounding box center [1415, 17] width 307 height 34
click at [1532, 257] on link "override" at bounding box center [1529, 262] width 31 height 10
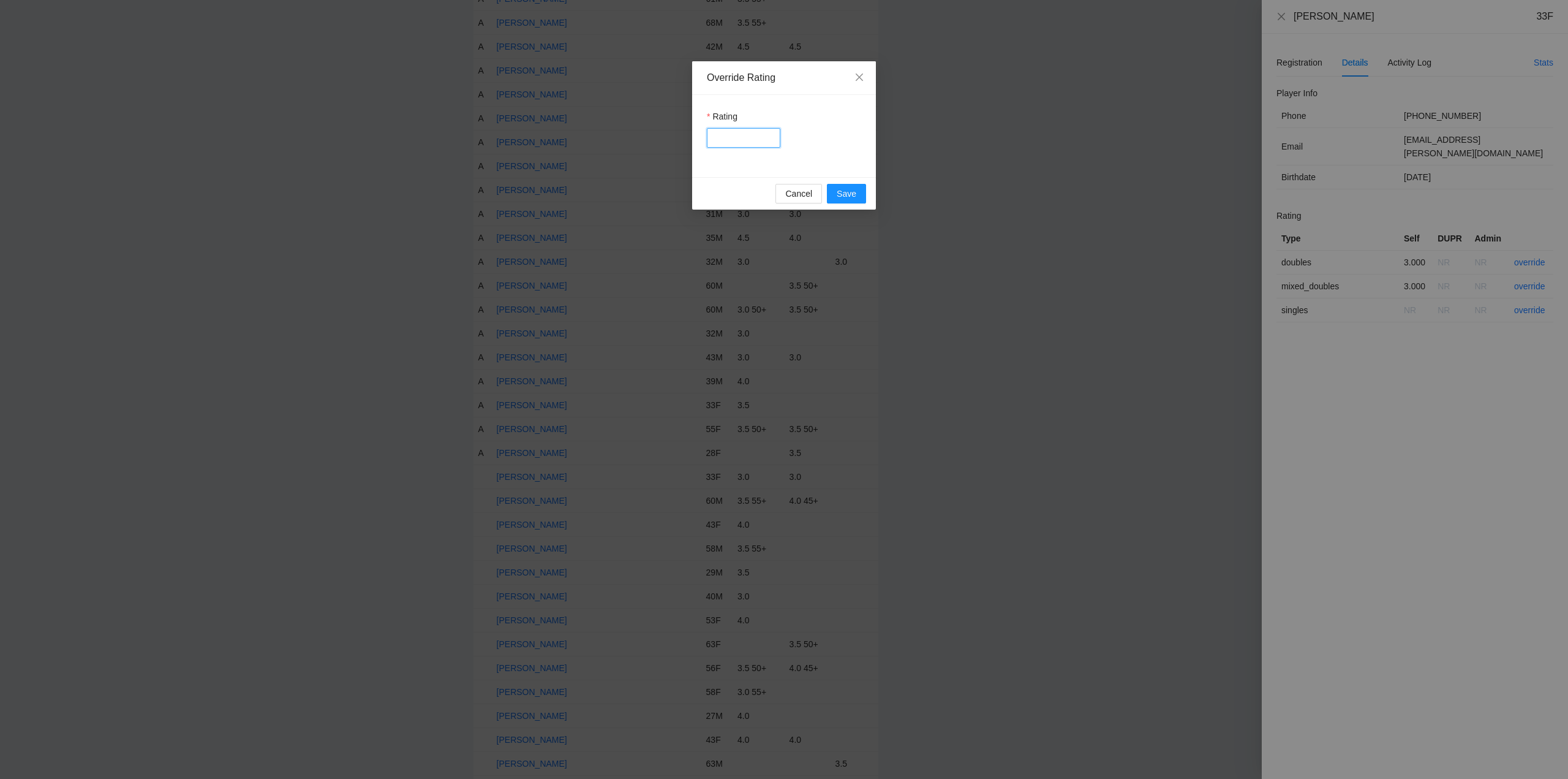
click at [727, 138] on input "Rating" at bounding box center [744, 138] width 73 height 20
type input "***"
drag, startPoint x: 843, startPoint y: 192, endPoint x: 863, endPoint y: 199, distance: 21.2
click at [844, 192] on span "Save" at bounding box center [847, 194] width 20 height 14
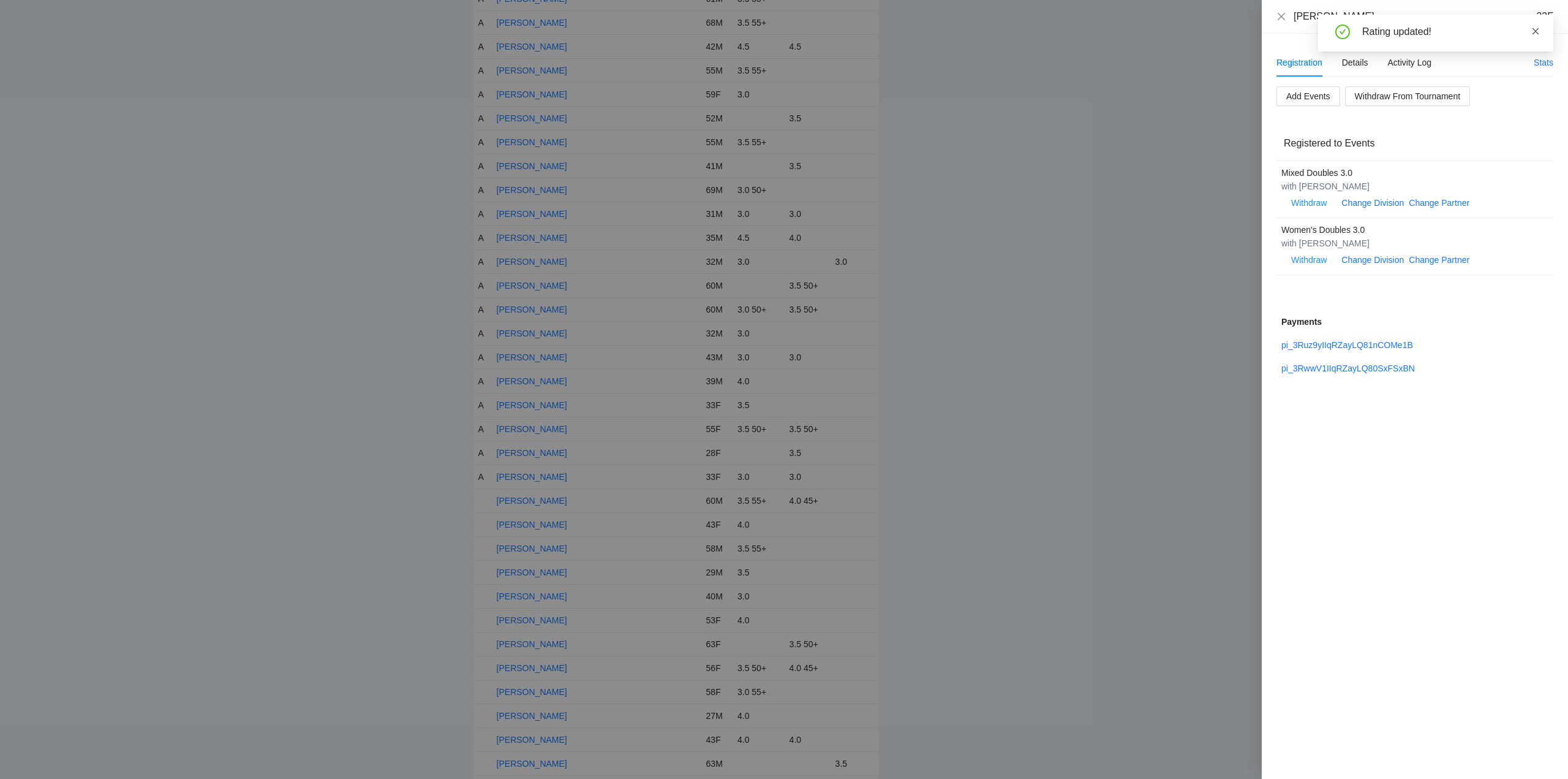
click at [1535, 31] on icon "close" at bounding box center [1535, 31] width 7 height 7
click at [1283, 17] on icon "close" at bounding box center [1281, 16] width 10 height 10
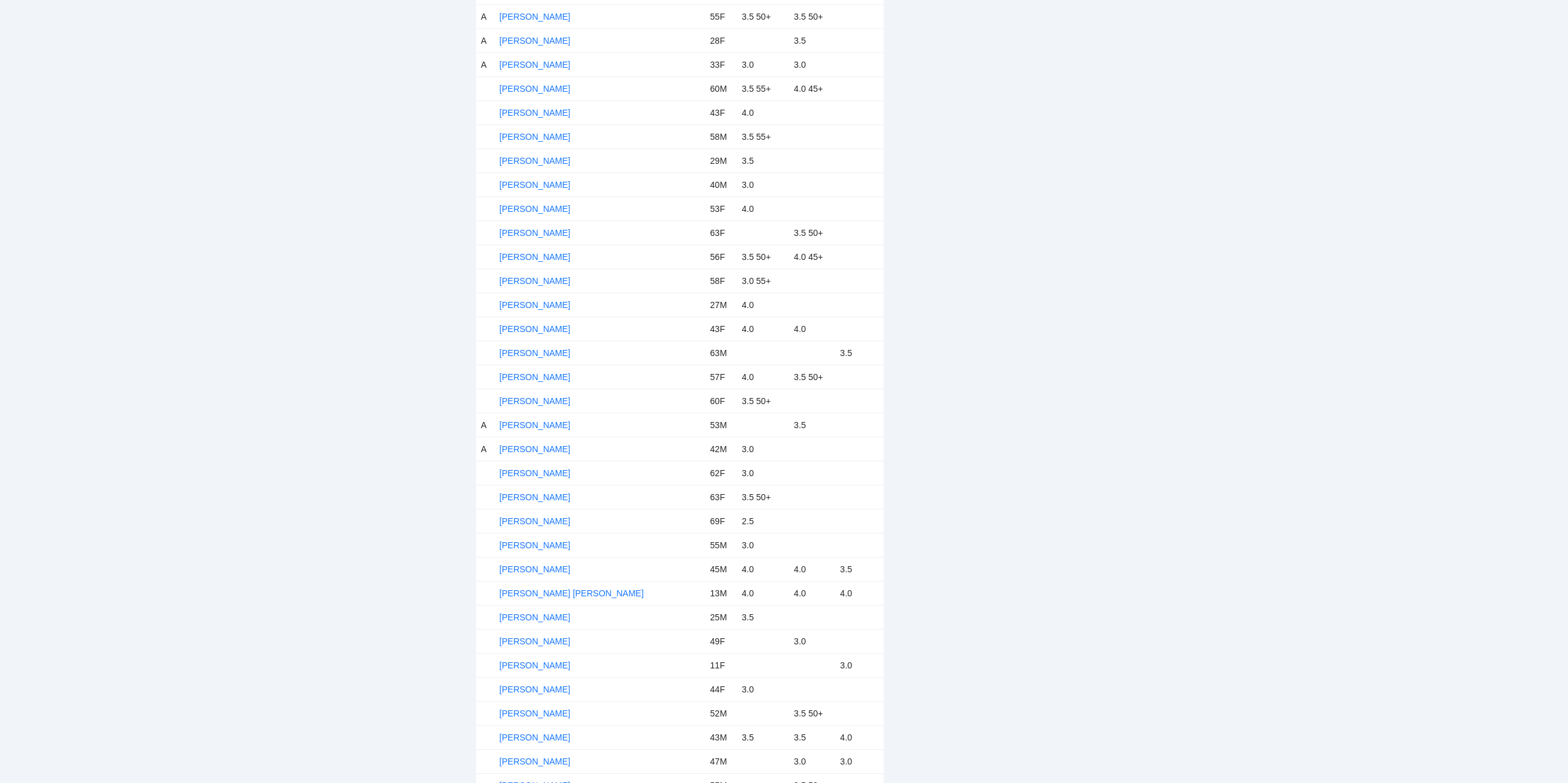
scroll to position [2894, 0]
click at [534, 68] on link "[PERSON_NAME]" at bounding box center [535, 72] width 71 height 10
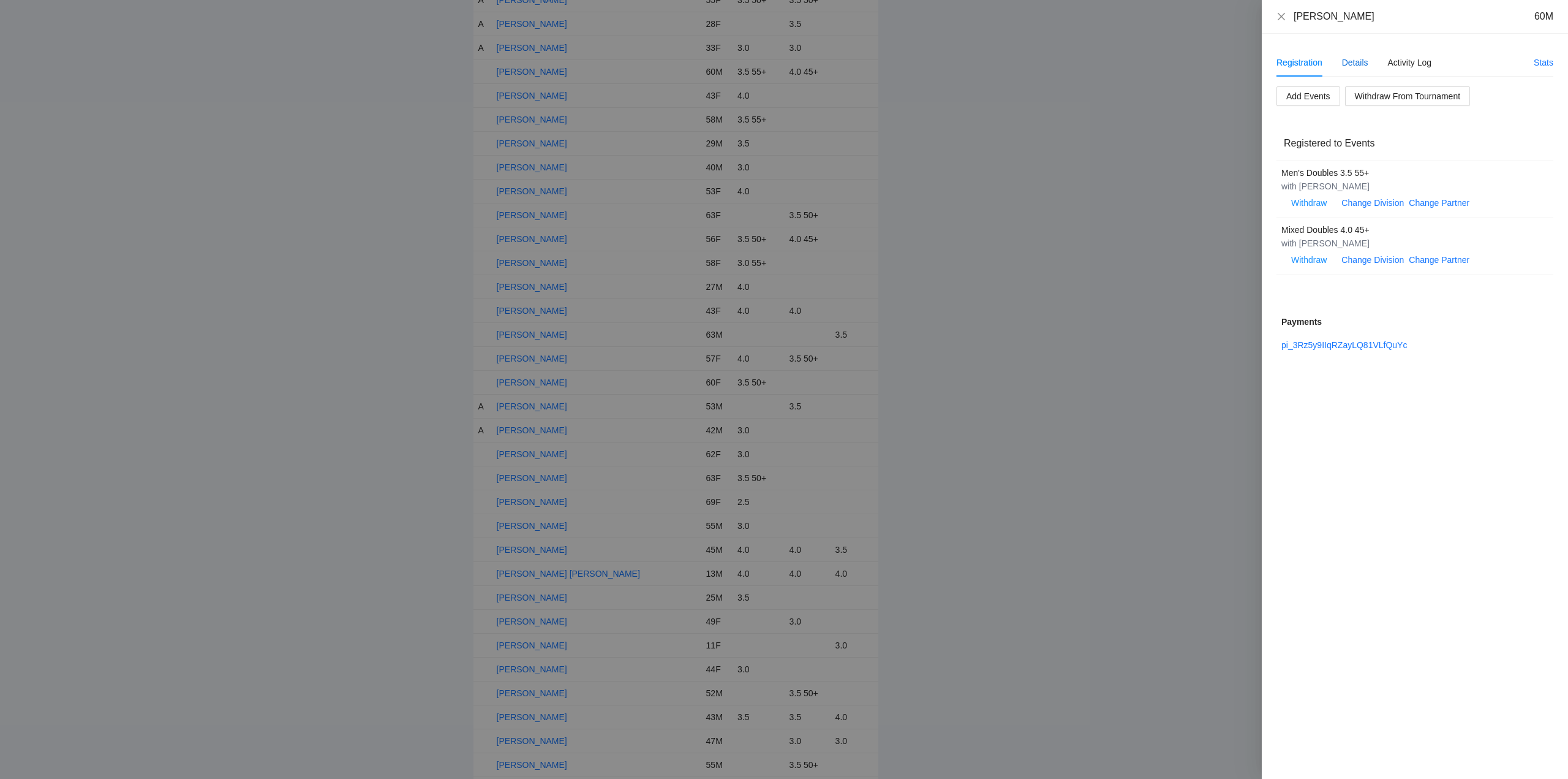
click at [1357, 60] on div "Details" at bounding box center [1354, 63] width 27 height 14
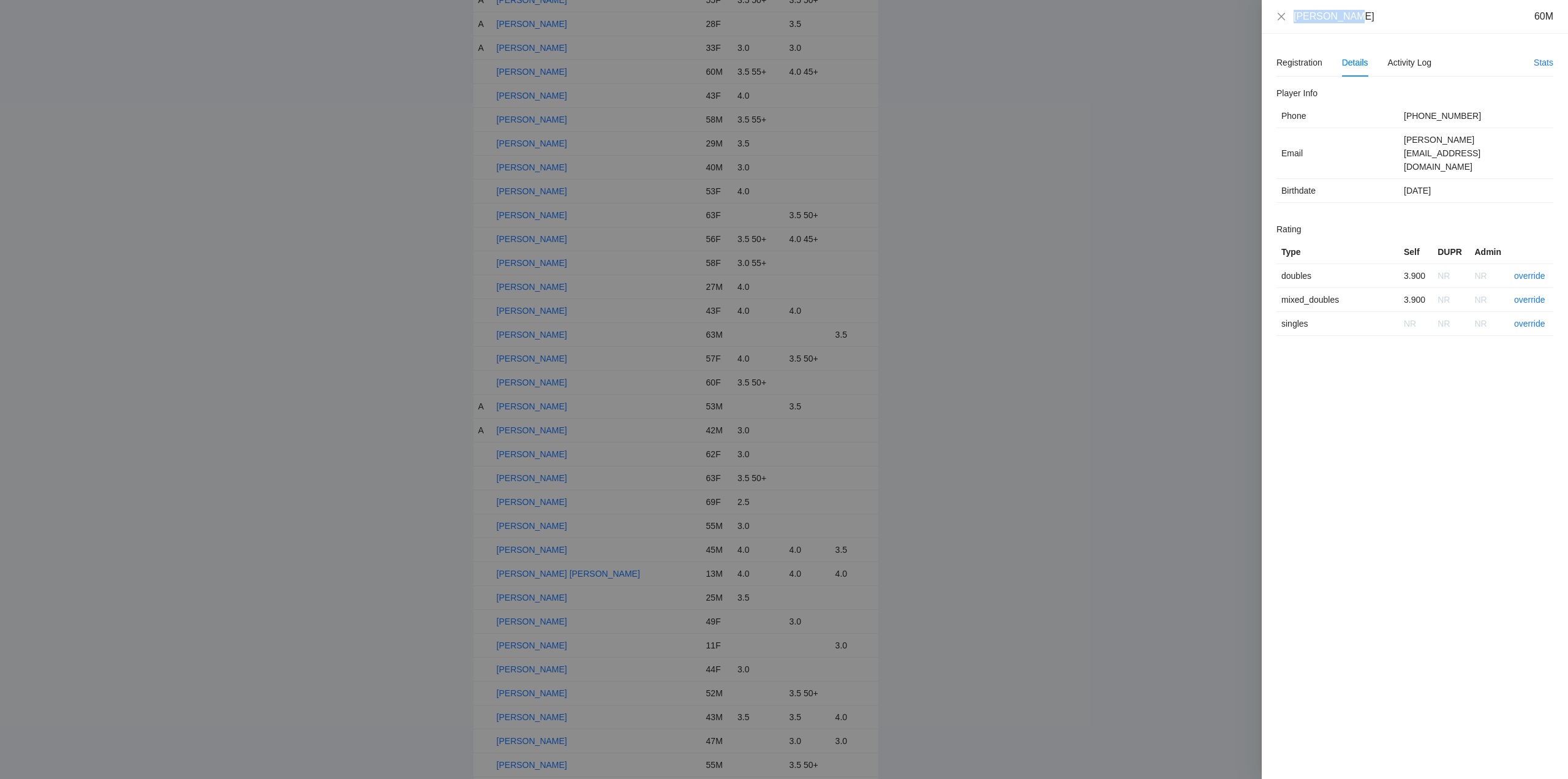
drag, startPoint x: 1351, startPoint y: 17, endPoint x: 1298, endPoint y: 20, distance: 53.1
click at [1282, 22] on div "Kelly Olsen 60M" at bounding box center [1415, 17] width 277 height 14
click at [1525, 271] on link "override" at bounding box center [1529, 275] width 31 height 10
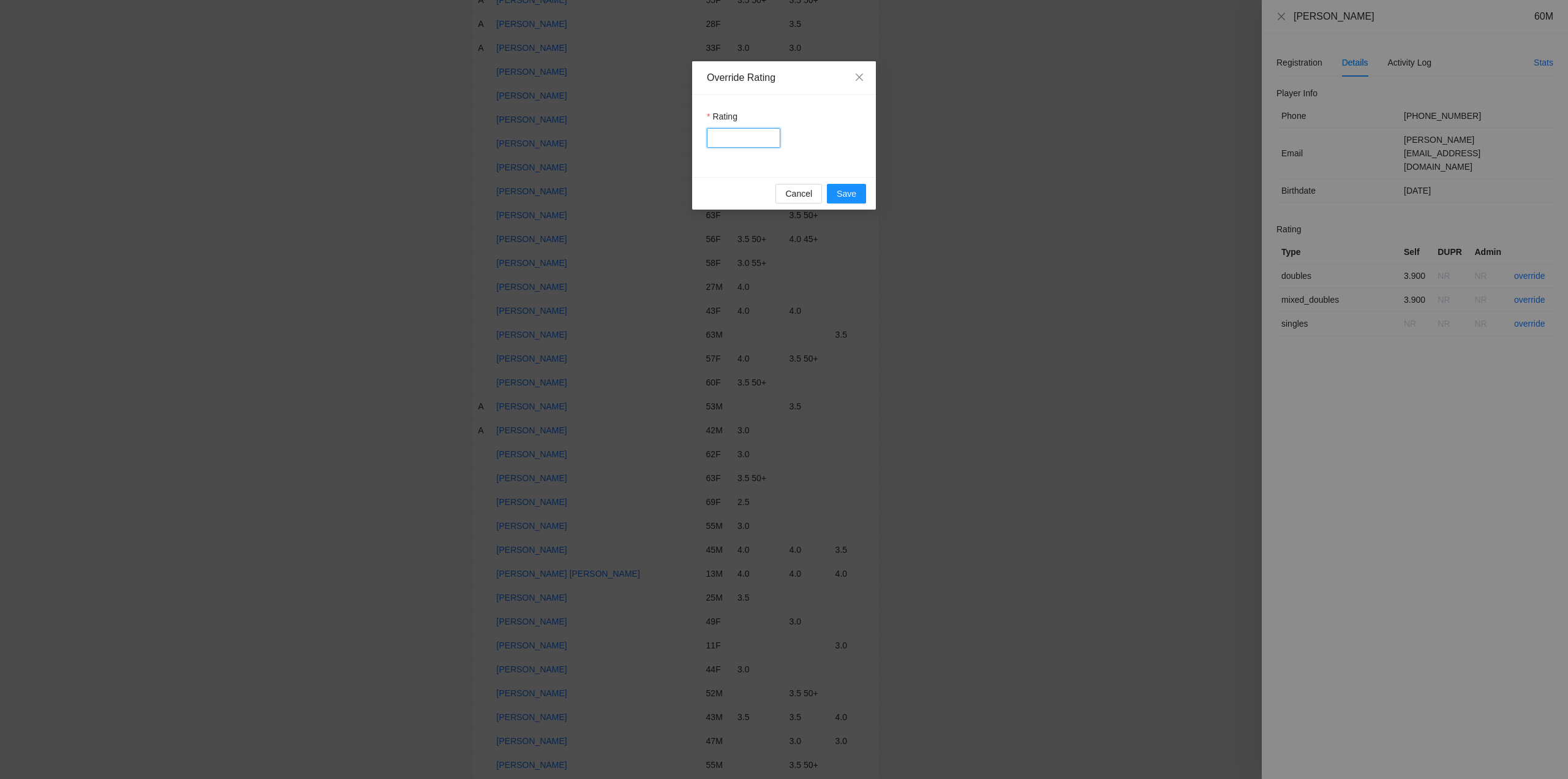
click at [727, 138] on input "Rating" at bounding box center [744, 138] width 73 height 20
type input "***"
click at [851, 192] on span "Save" at bounding box center [847, 194] width 20 height 14
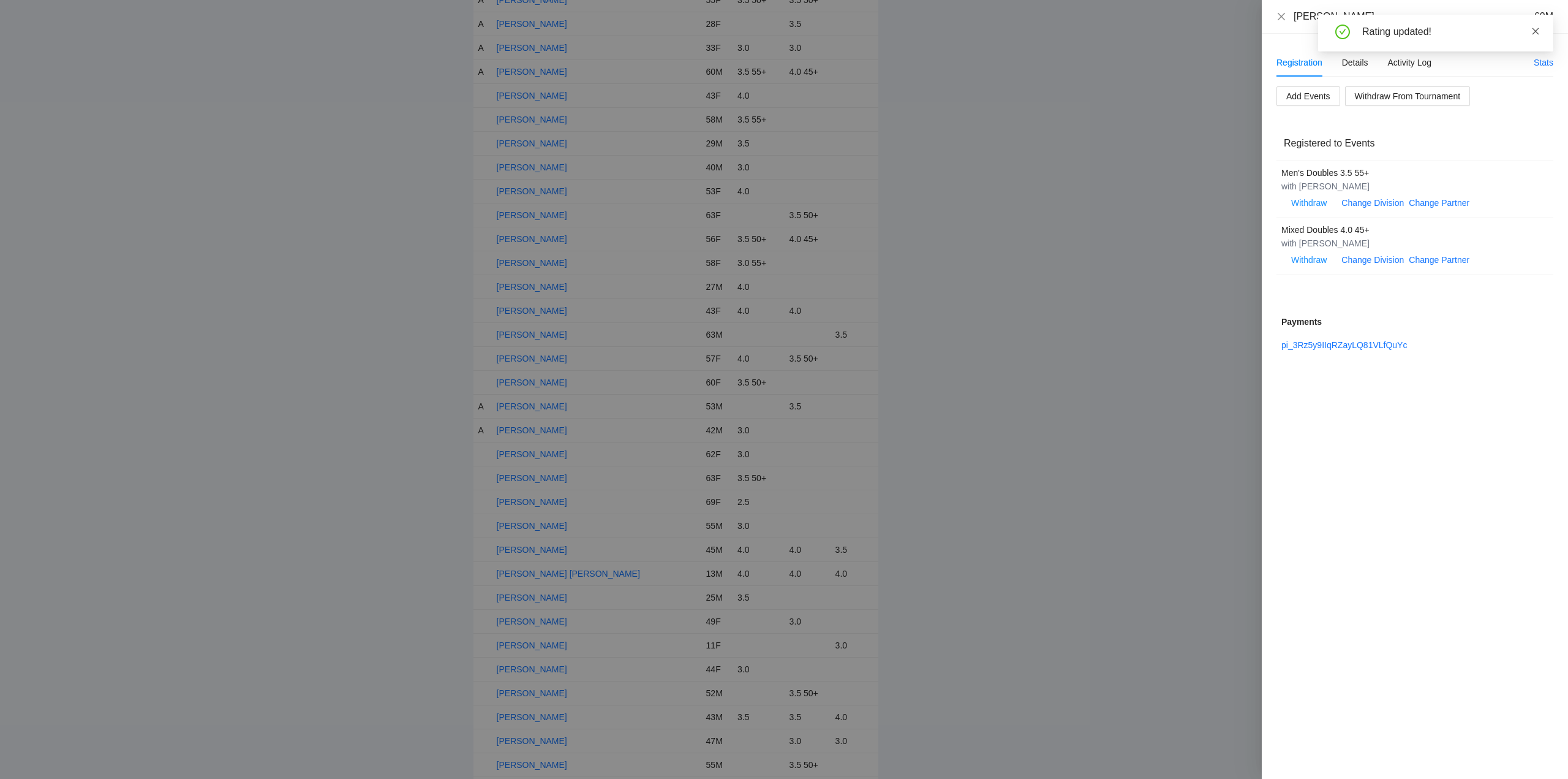
click at [1534, 29] on icon "close" at bounding box center [1535, 31] width 8 height 8
click at [1281, 14] on icon "close" at bounding box center [1281, 16] width 10 height 10
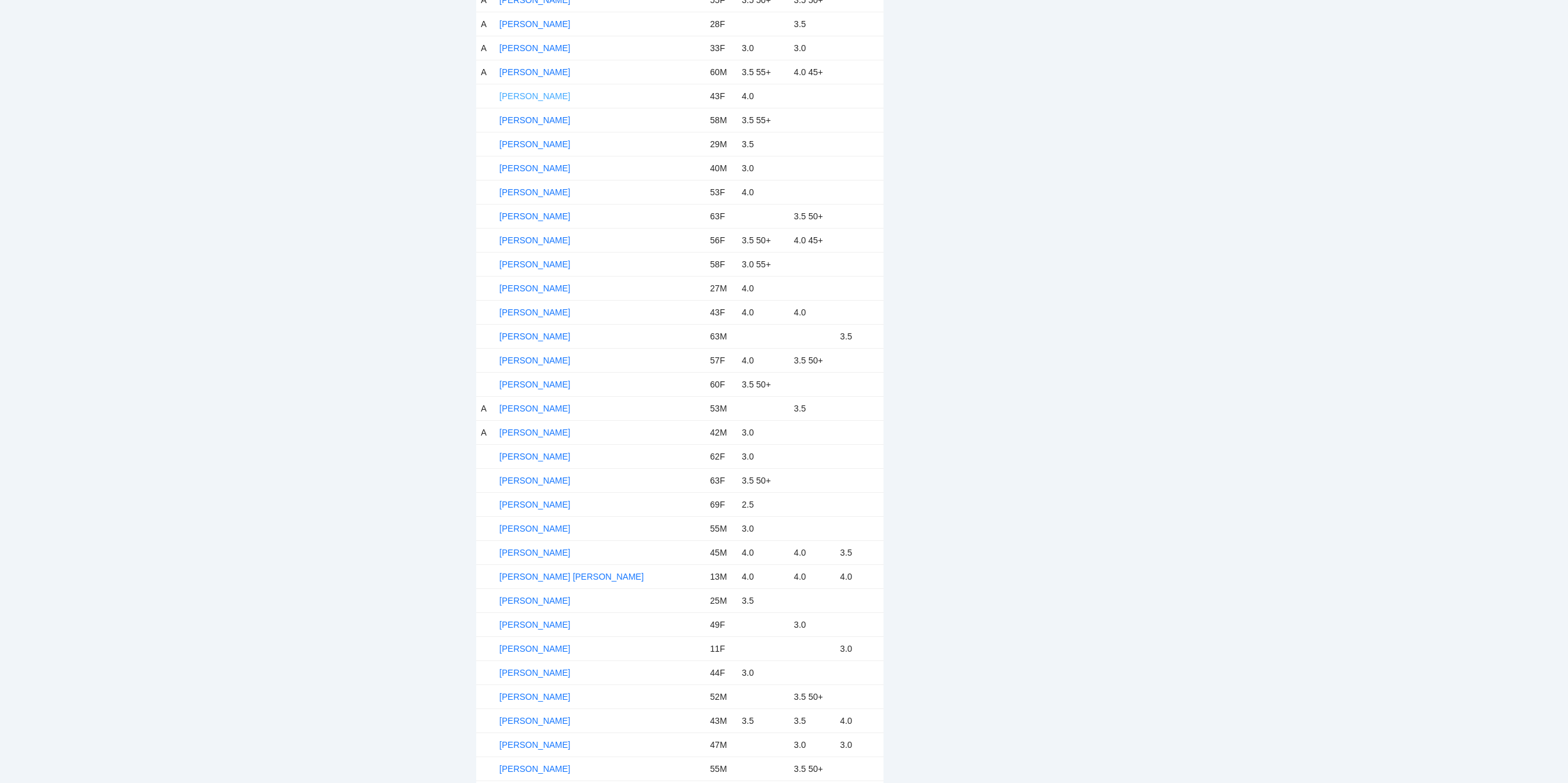
click at [532, 98] on link "Kelly Yunker" at bounding box center [535, 96] width 71 height 10
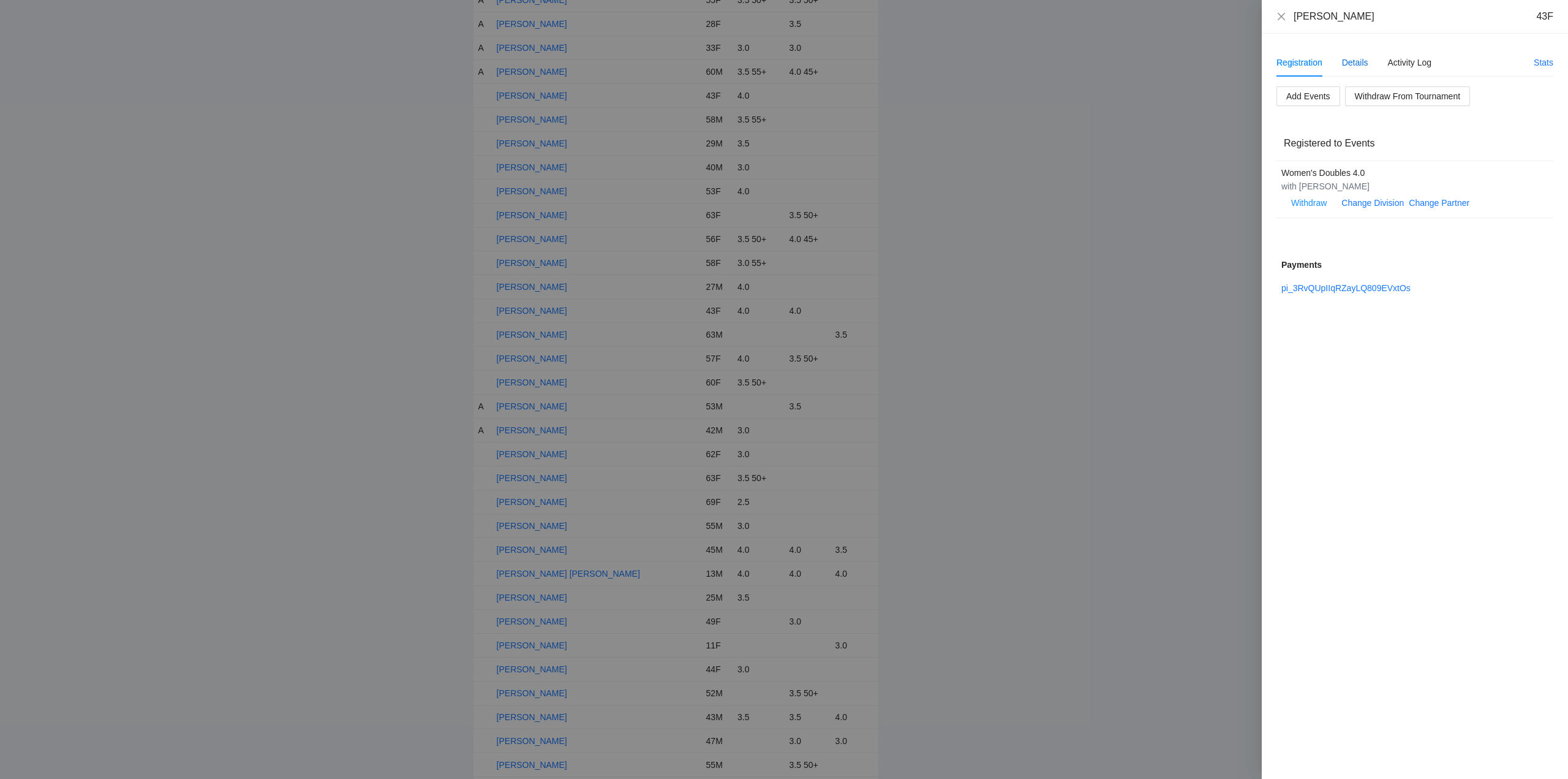
click at [1364, 63] on div "Details" at bounding box center [1354, 63] width 27 height 14
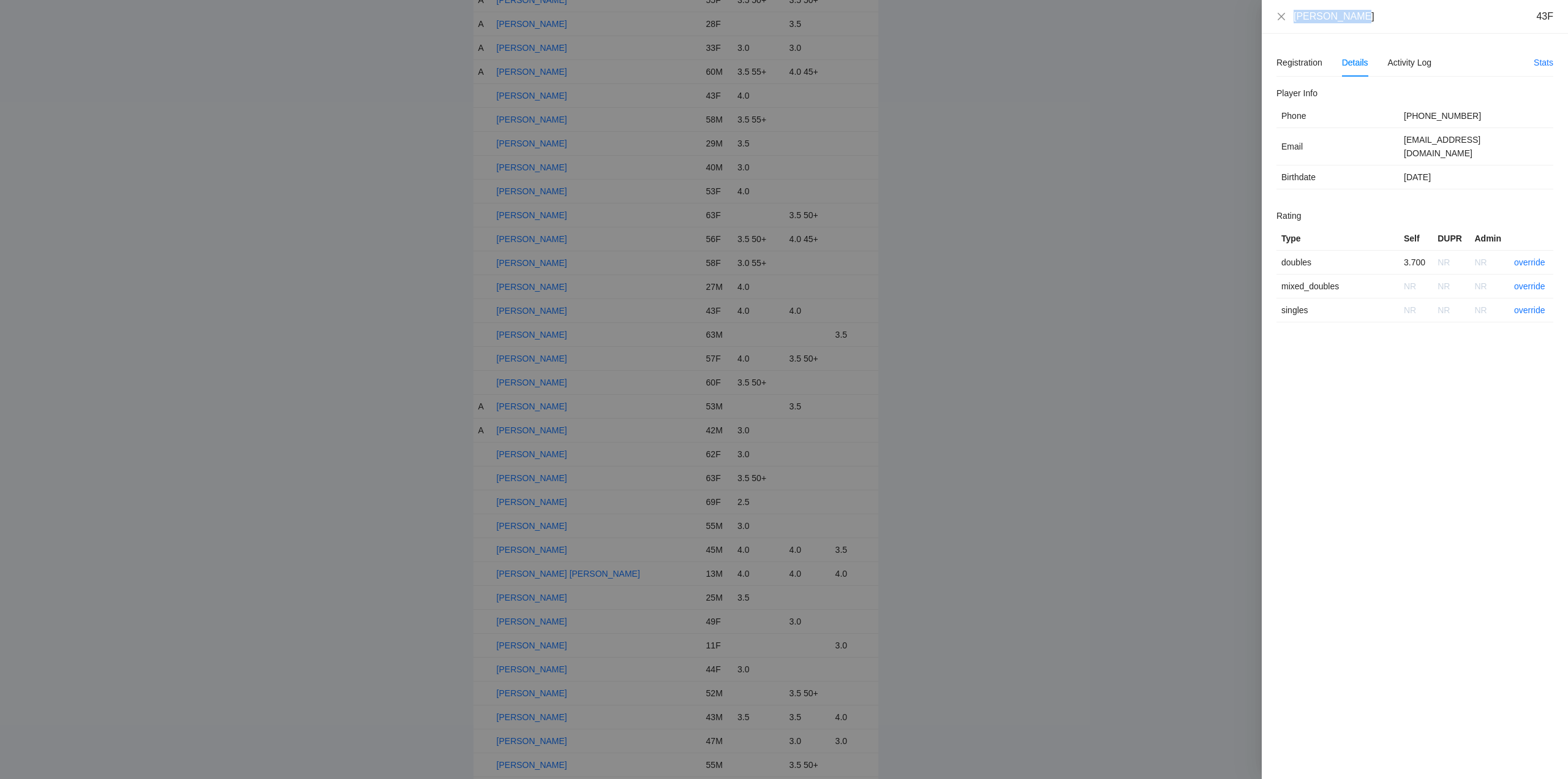
drag, startPoint x: 1354, startPoint y: 23, endPoint x: 1289, endPoint y: 24, distance: 65.0
click at [1289, 24] on div "Kelly Yunker 43F" at bounding box center [1415, 17] width 307 height 34
click at [1528, 257] on link "override" at bounding box center [1529, 262] width 31 height 10
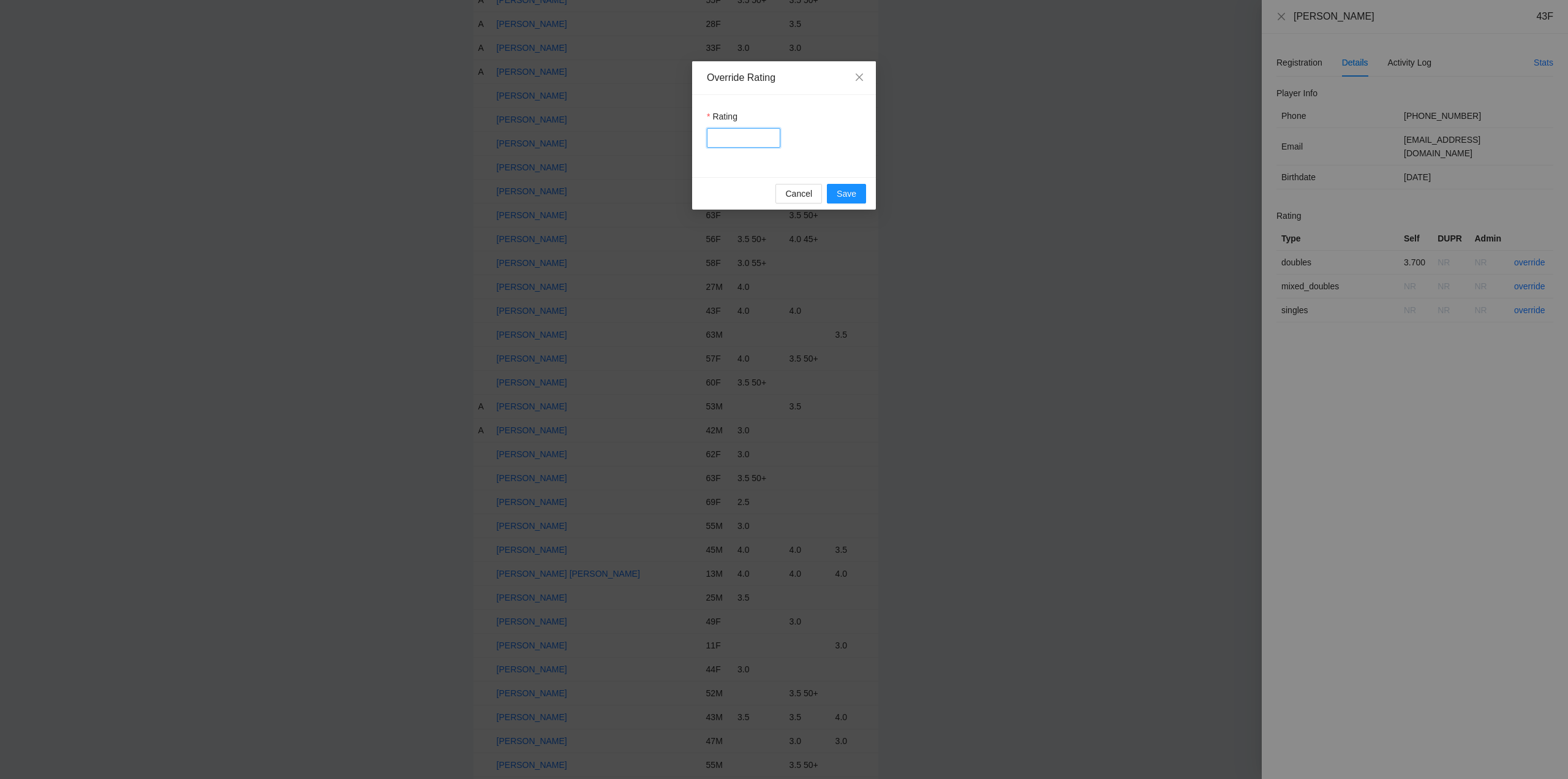
click at [746, 137] on input "Rating" at bounding box center [744, 138] width 73 height 20
type input "***"
click at [844, 198] on span "Save" at bounding box center [847, 194] width 20 height 14
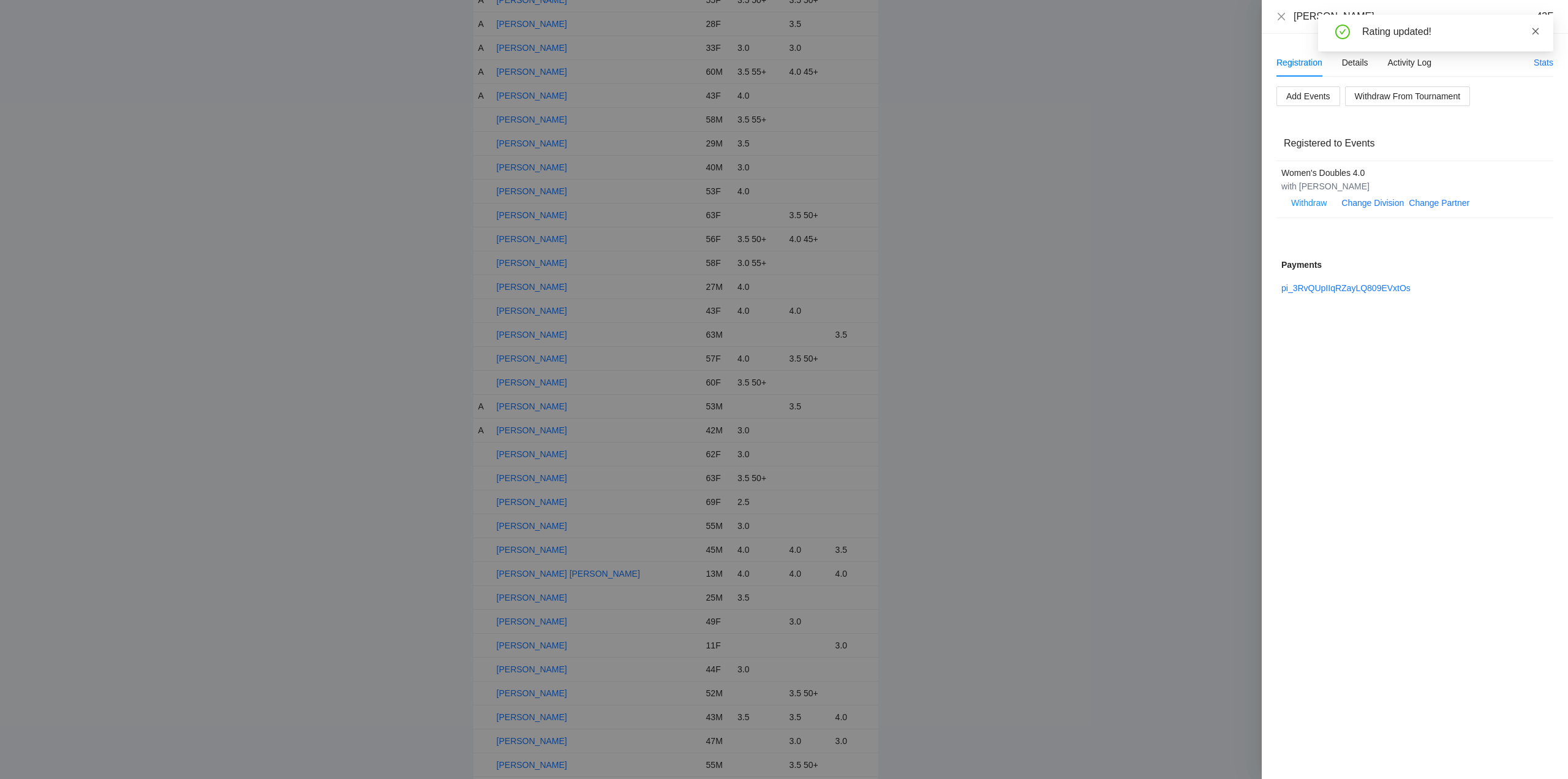
click at [1533, 31] on icon "close" at bounding box center [1535, 31] width 8 height 8
click at [1279, 17] on icon "close" at bounding box center [1281, 16] width 10 height 10
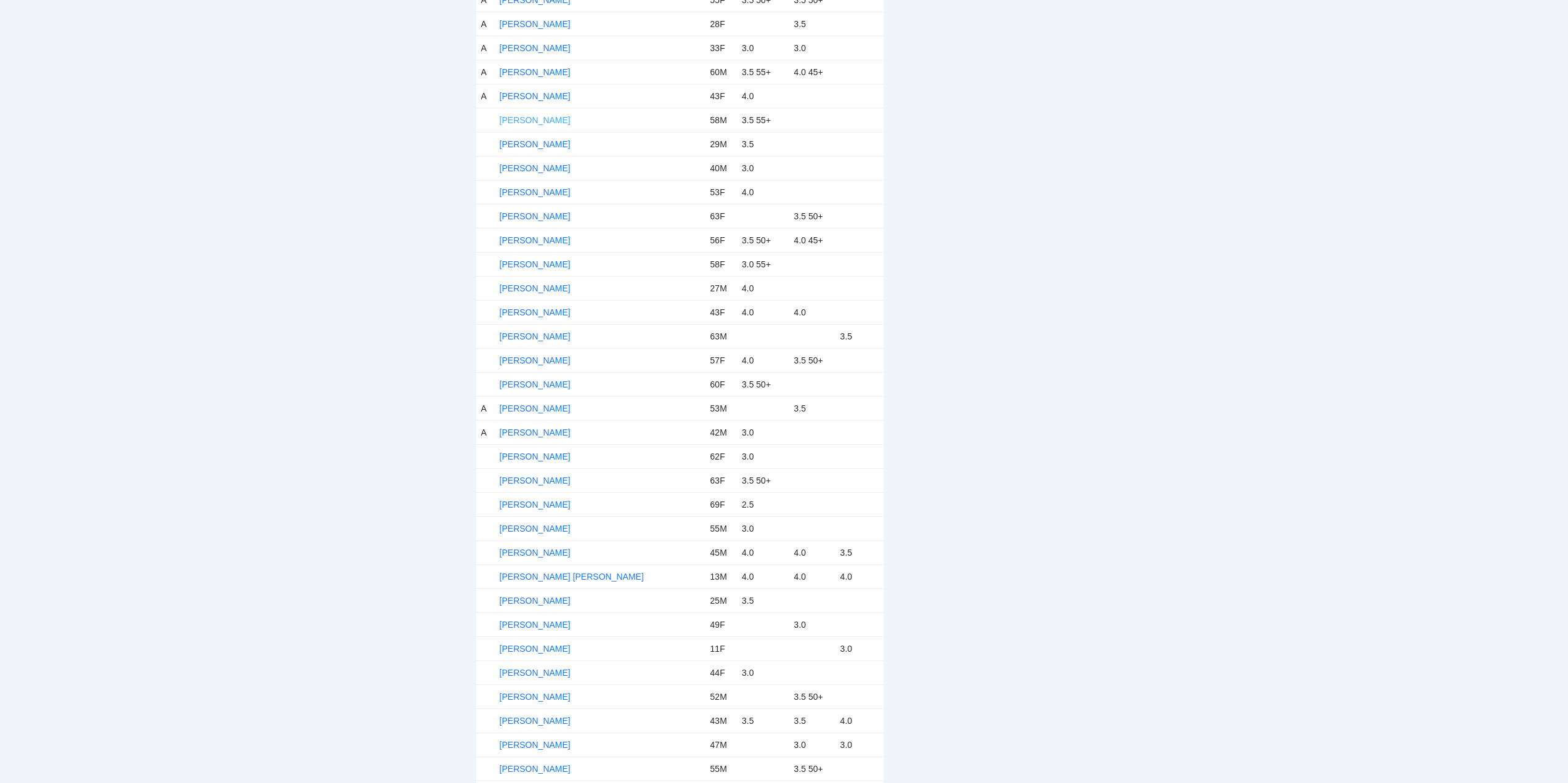
click at [529, 118] on link "Ken Todd" at bounding box center [535, 120] width 71 height 10
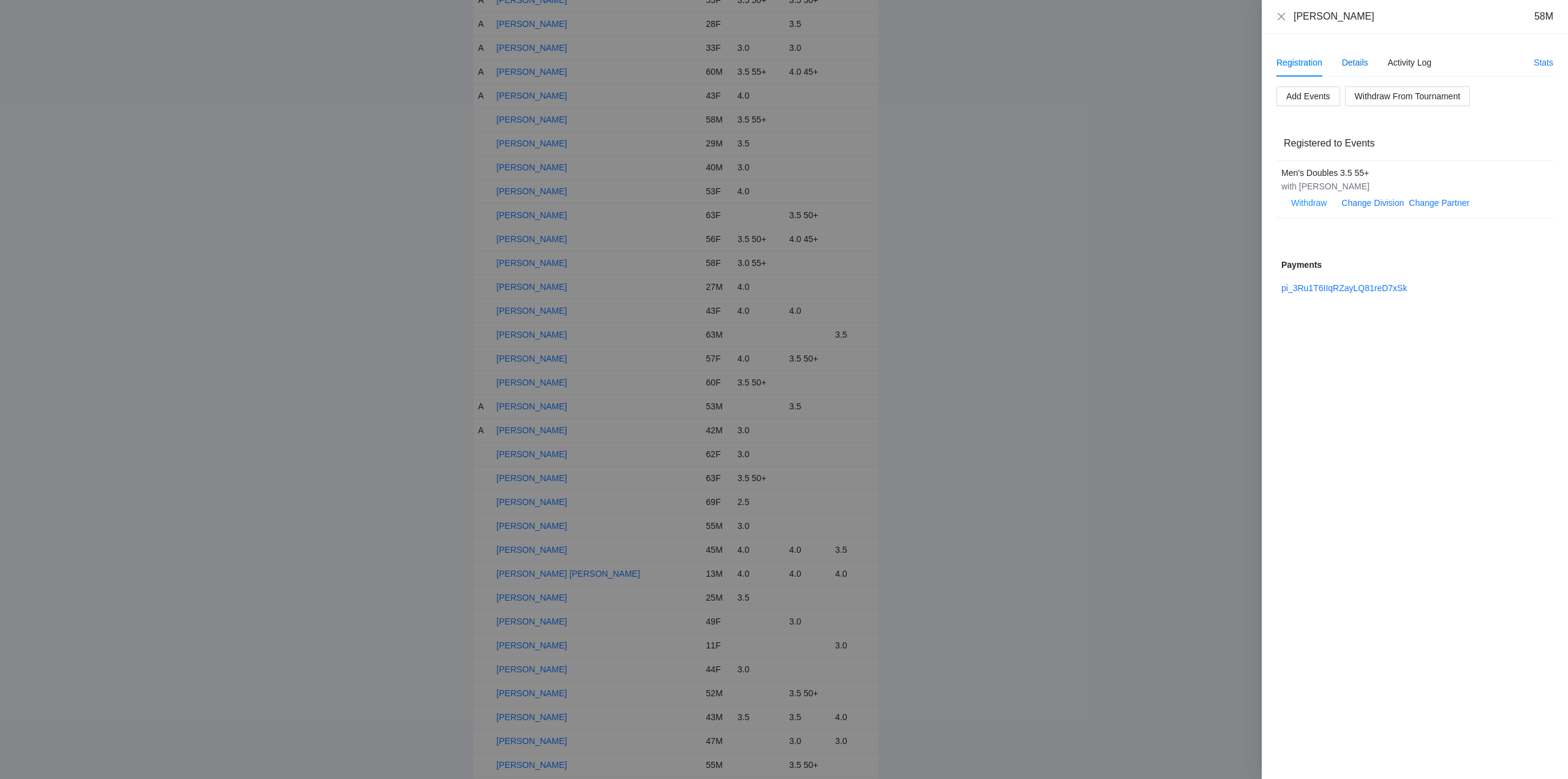
click at [1358, 61] on div "Details" at bounding box center [1354, 63] width 27 height 14
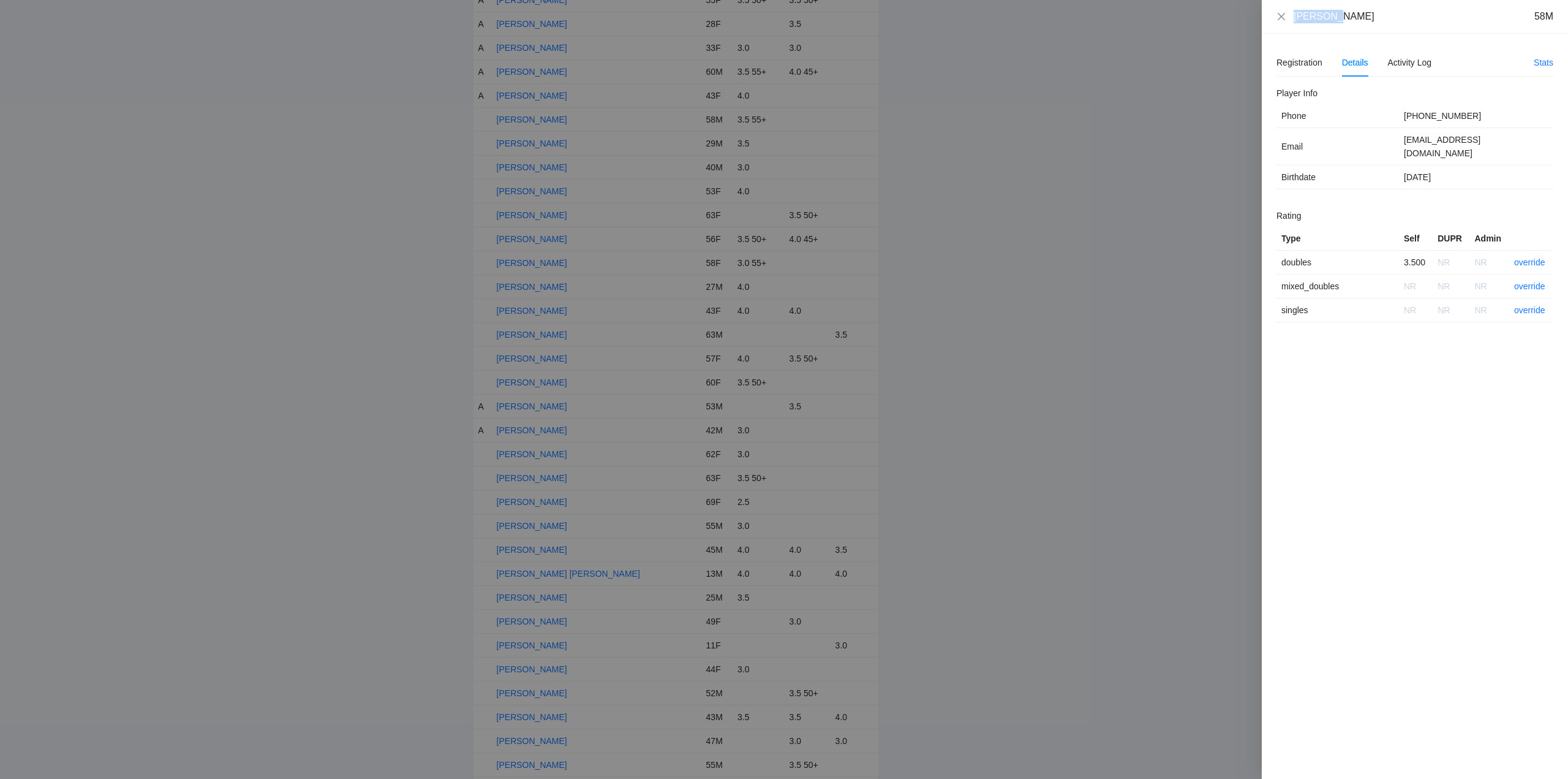
drag, startPoint x: 1313, startPoint y: 20, endPoint x: 1287, endPoint y: 14, distance: 26.7
click at [1266, 17] on div "Ken Todd 58M" at bounding box center [1415, 17] width 307 height 34
click at [1533, 257] on link "override" at bounding box center [1529, 262] width 31 height 10
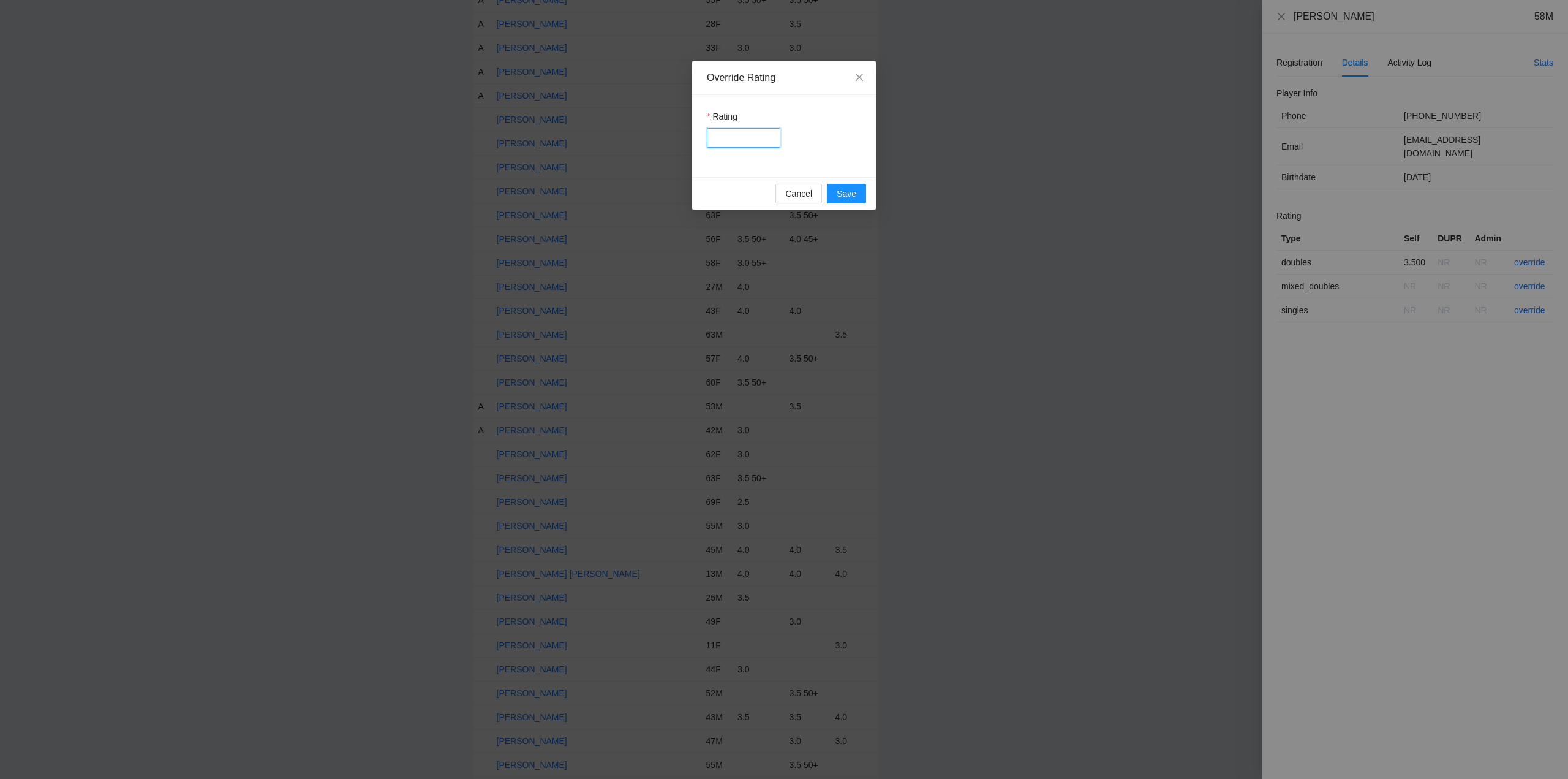
click at [736, 137] on input "Rating" at bounding box center [744, 138] width 73 height 20
type input "***"
drag, startPoint x: 843, startPoint y: 190, endPoint x: 875, endPoint y: 194, distance: 32.2
click at [847, 192] on span "Save" at bounding box center [847, 194] width 20 height 14
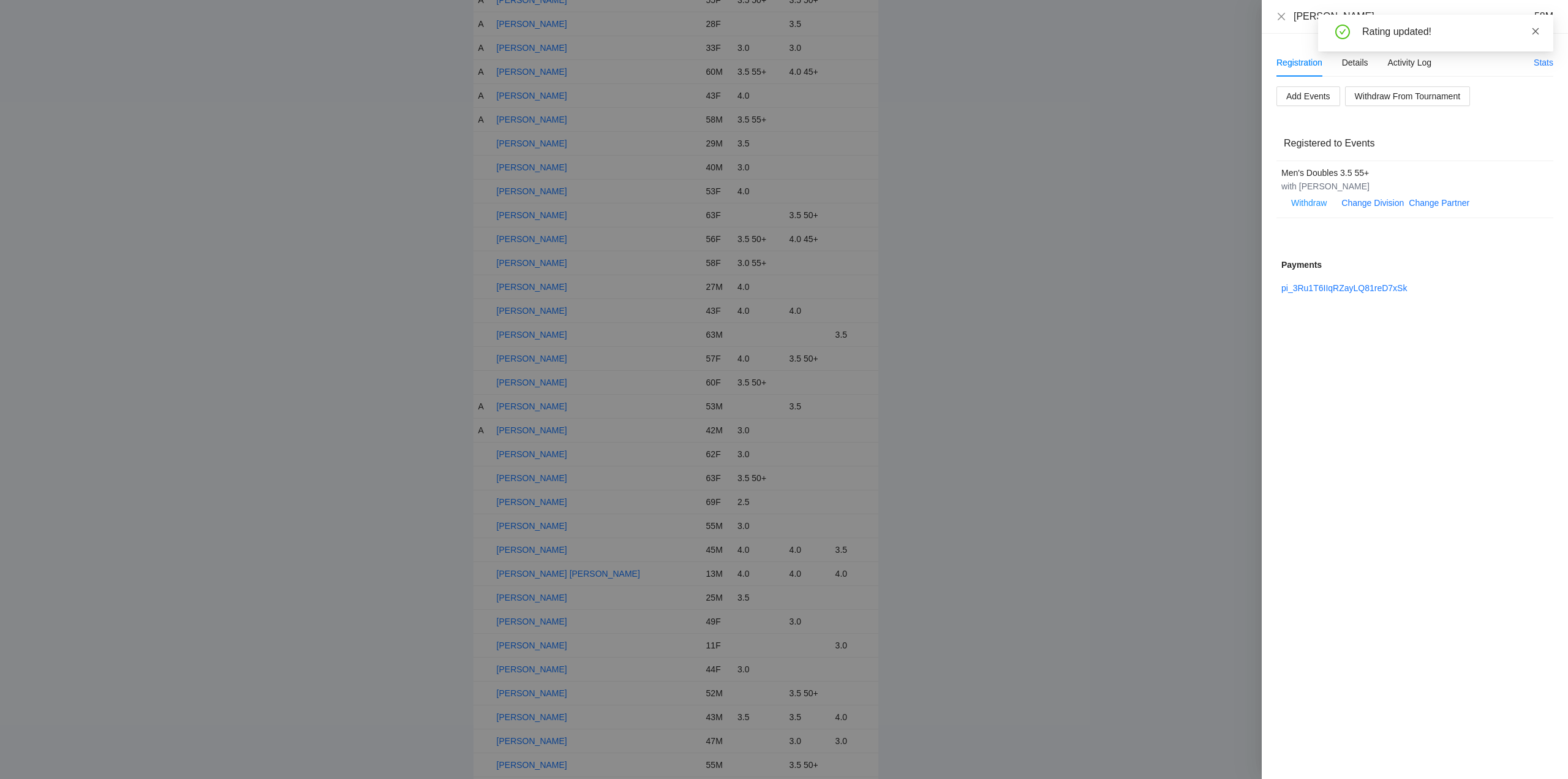
click at [1536, 31] on icon "close" at bounding box center [1535, 31] width 7 height 7
click at [1287, 14] on div "Ken Todd 58M" at bounding box center [1415, 17] width 277 height 14
click at [1280, 16] on icon "close" at bounding box center [1281, 16] width 8 height 8
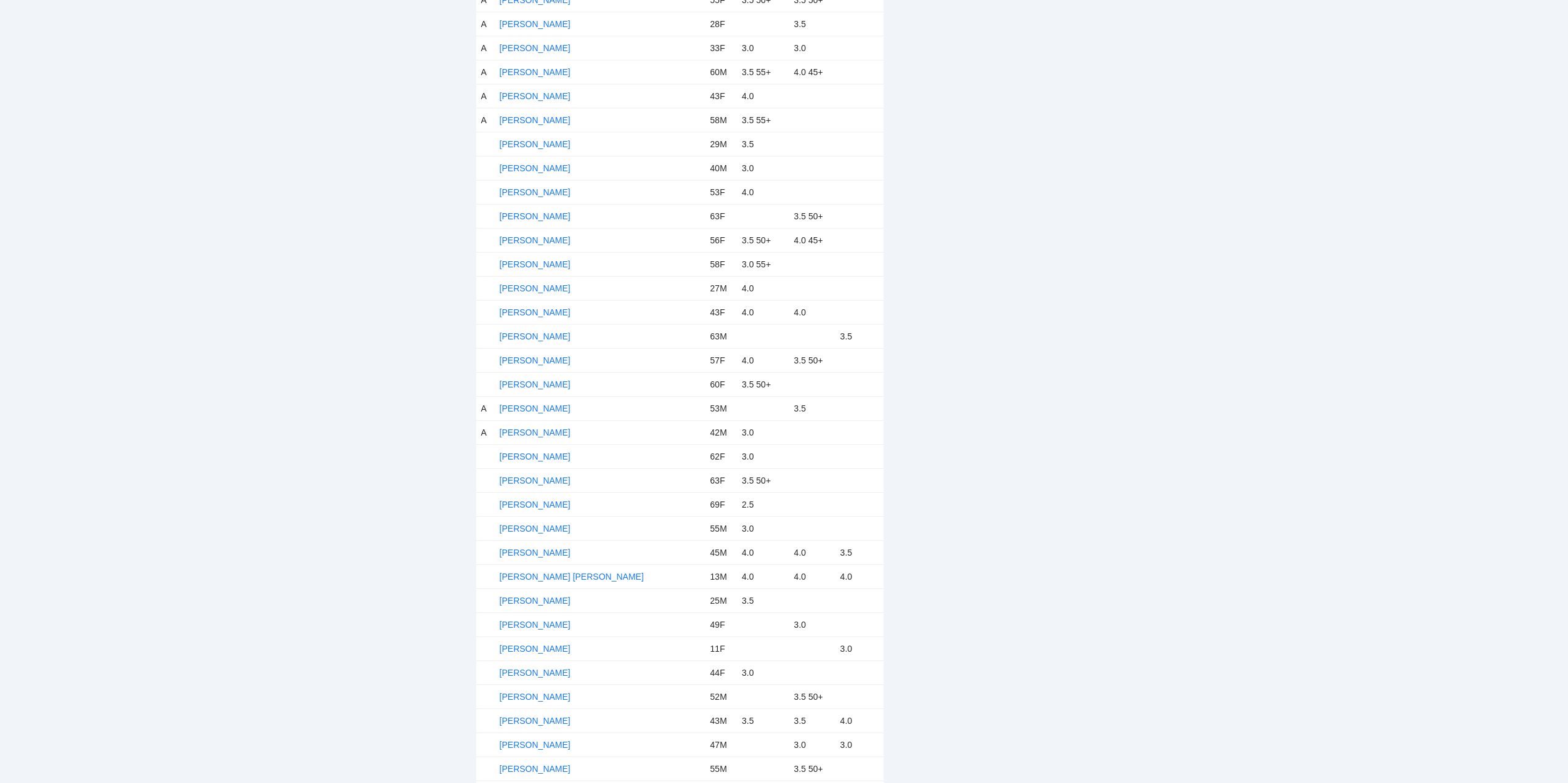
drag, startPoint x: 536, startPoint y: 144, endPoint x: 618, endPoint y: 156, distance: 82.9
click at [536, 144] on link "[PERSON_NAME]" at bounding box center [535, 143] width 71 height 10
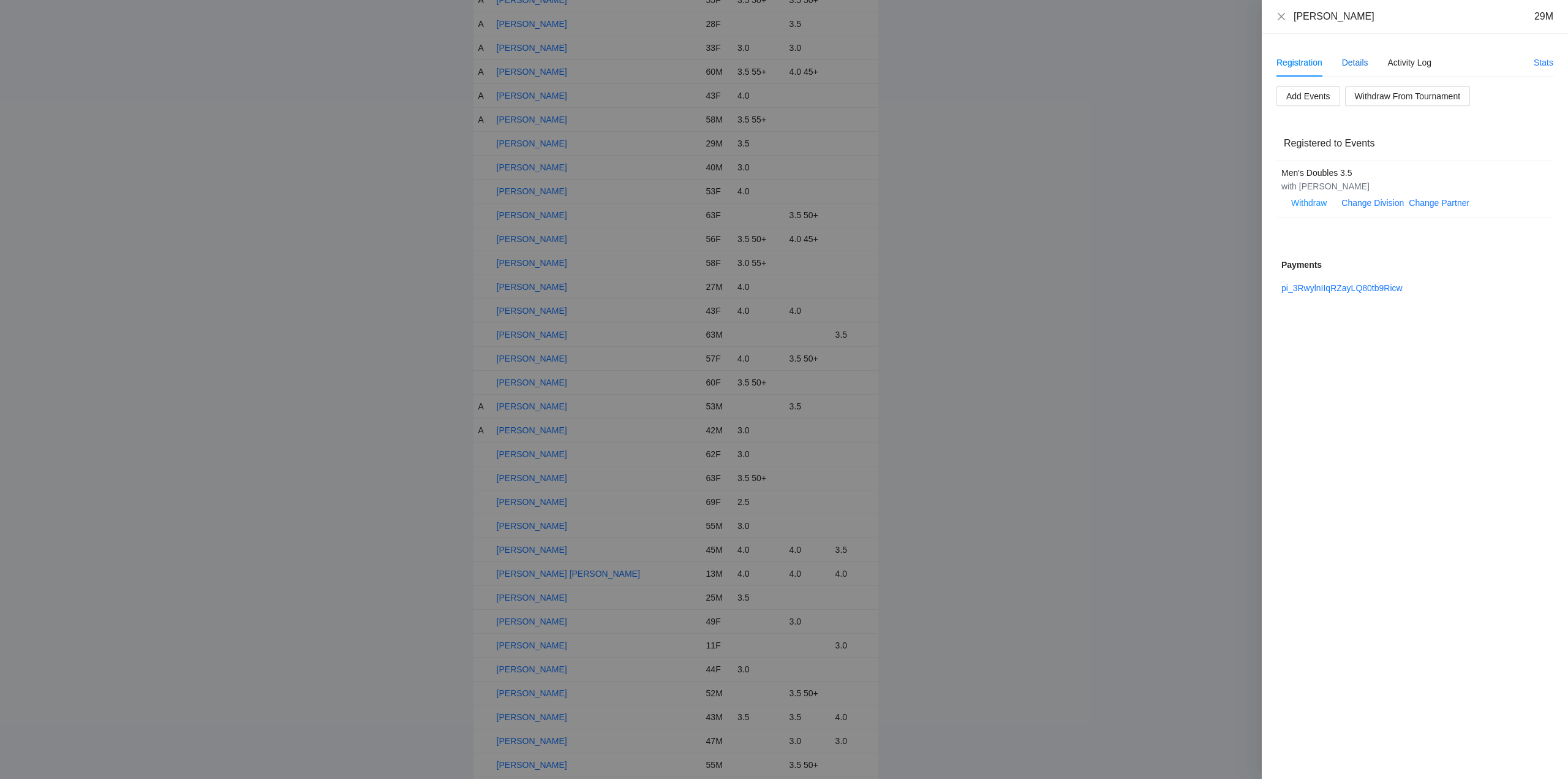
click at [1358, 63] on div "Details" at bounding box center [1354, 63] width 27 height 14
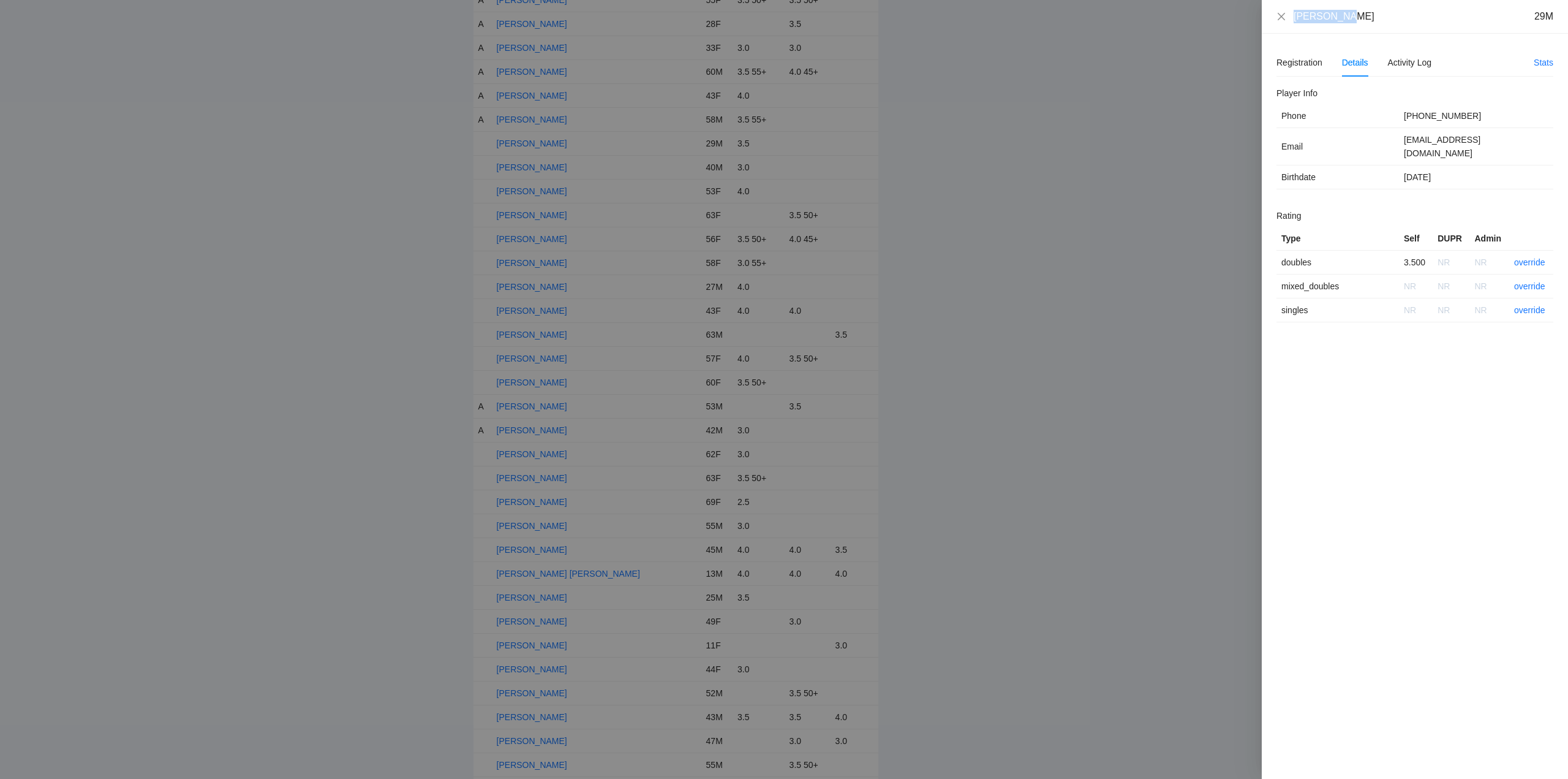
drag, startPoint x: 1354, startPoint y: 24, endPoint x: 1293, endPoint y: 26, distance: 61.0
click at [1293, 26] on div "Kenny Tran 29M" at bounding box center [1415, 17] width 307 height 34
click at [1528, 257] on link "override" at bounding box center [1529, 262] width 31 height 10
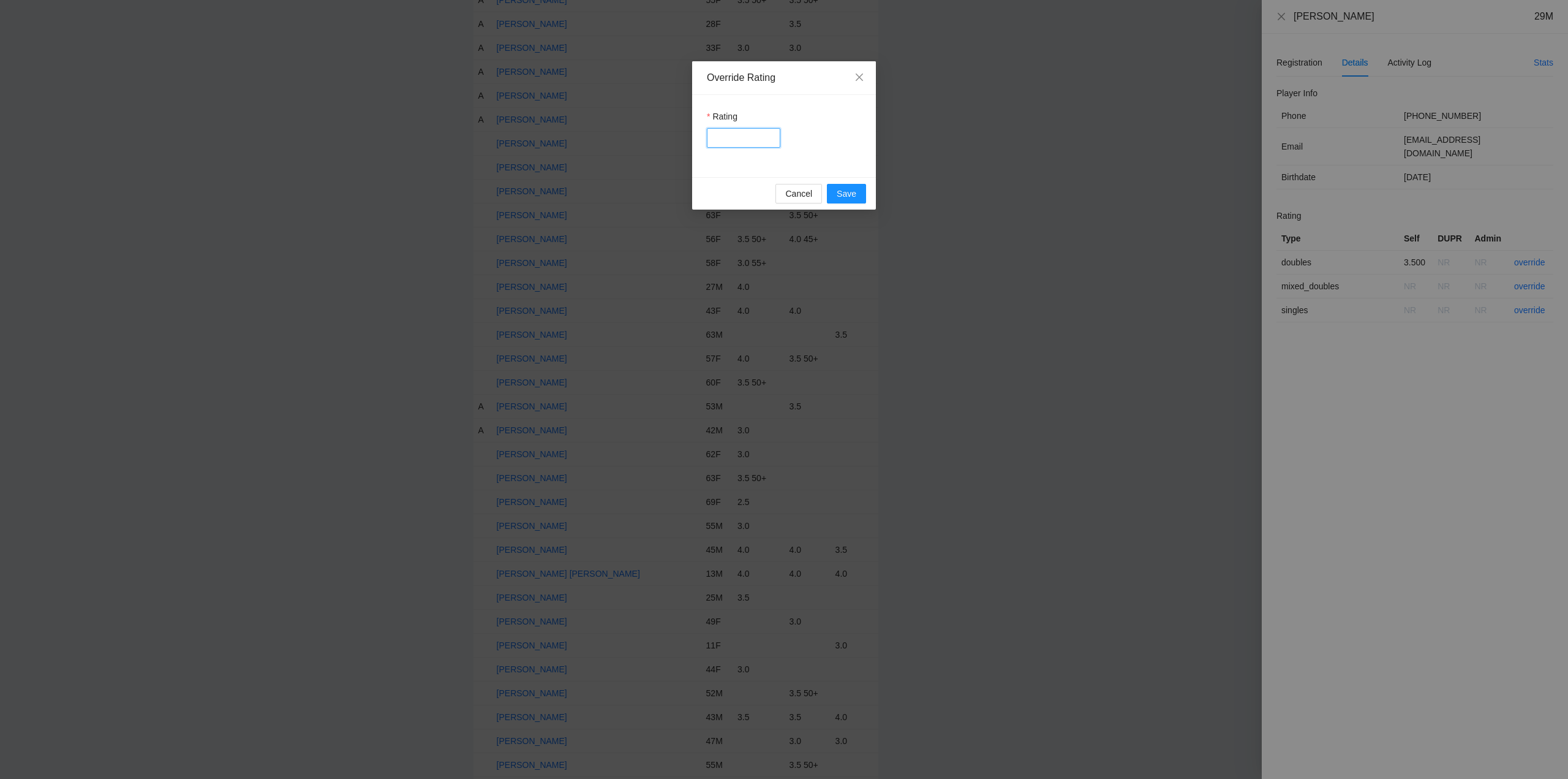
click at [731, 137] on input "Rating" at bounding box center [744, 138] width 73 height 20
type input "***"
click at [849, 188] on span "Save" at bounding box center [847, 194] width 20 height 14
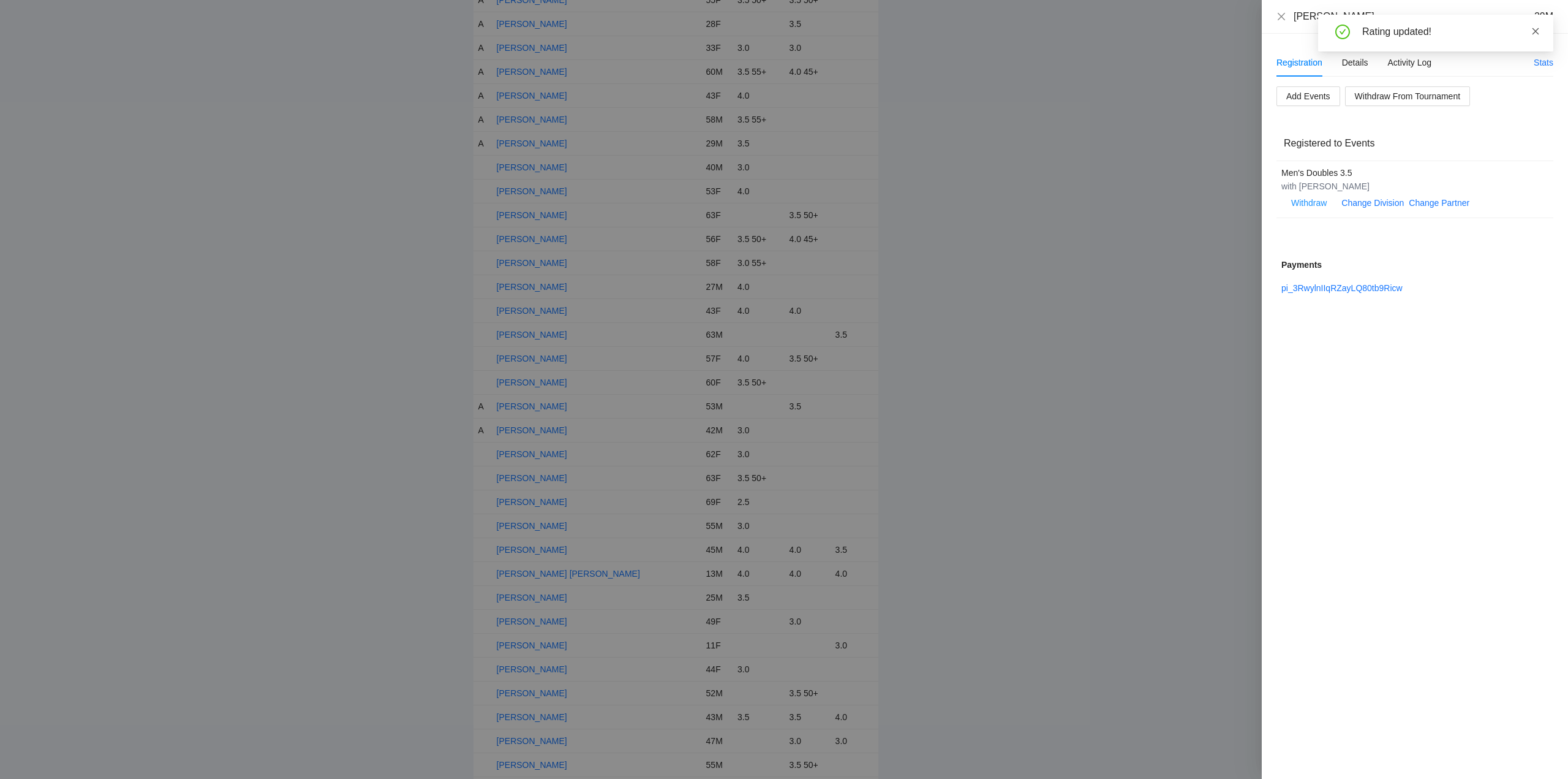
click at [1534, 29] on icon "close" at bounding box center [1535, 31] width 8 height 8
click at [1283, 14] on icon "close" at bounding box center [1281, 16] width 10 height 10
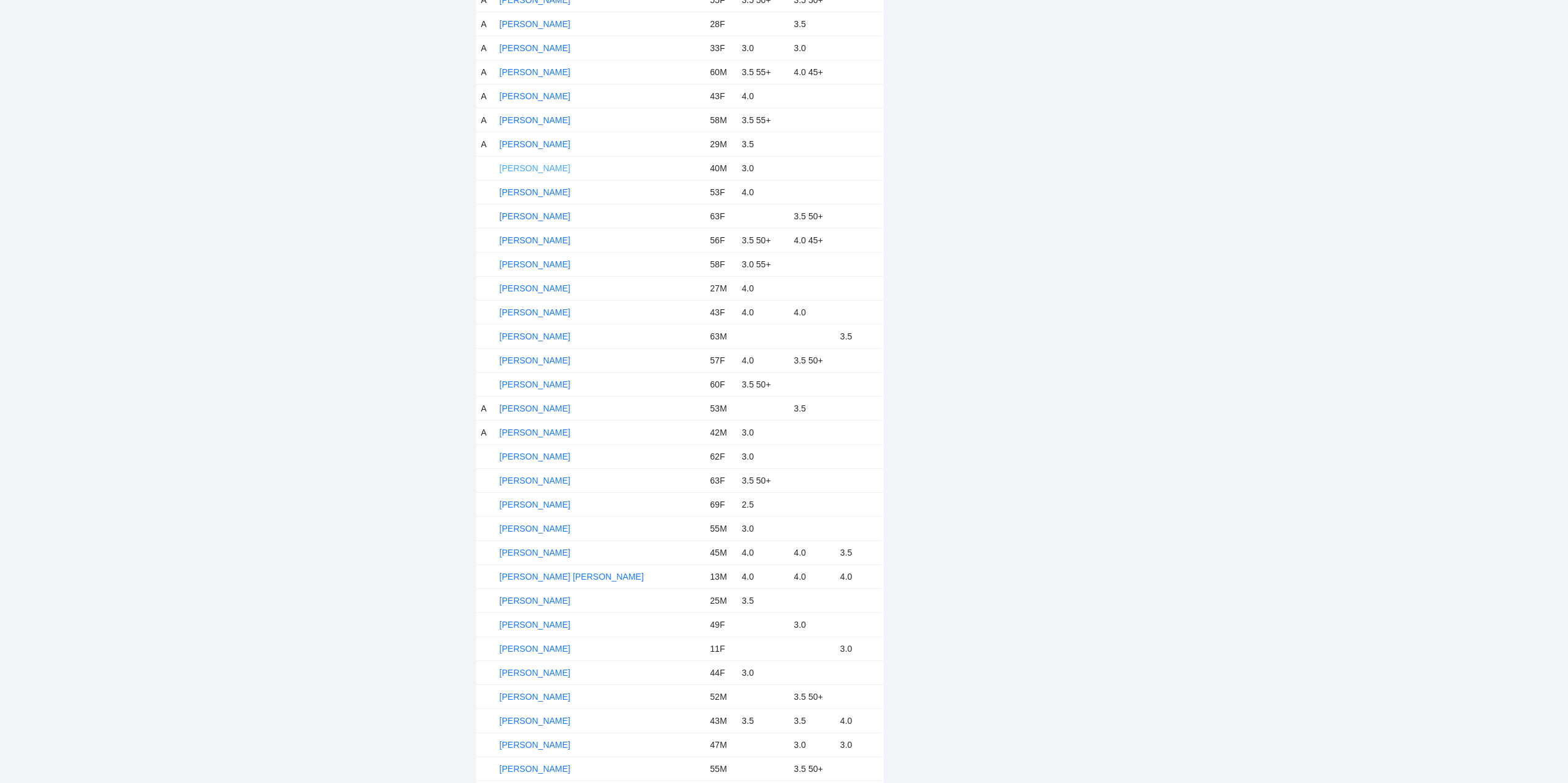
click at [544, 167] on link "Kevin Thompson" at bounding box center [535, 168] width 71 height 10
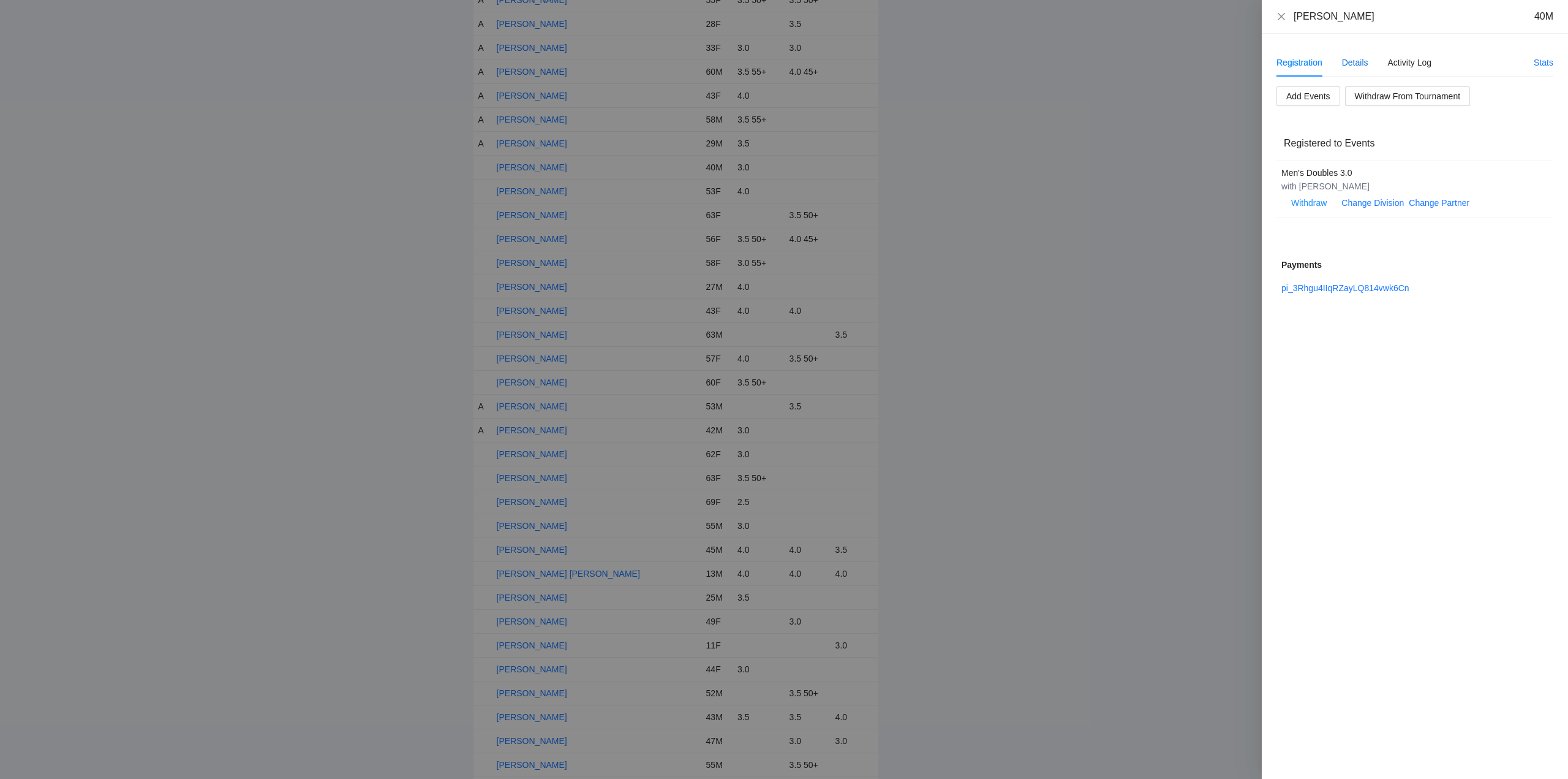
click at [1355, 60] on div "Details" at bounding box center [1354, 63] width 27 height 14
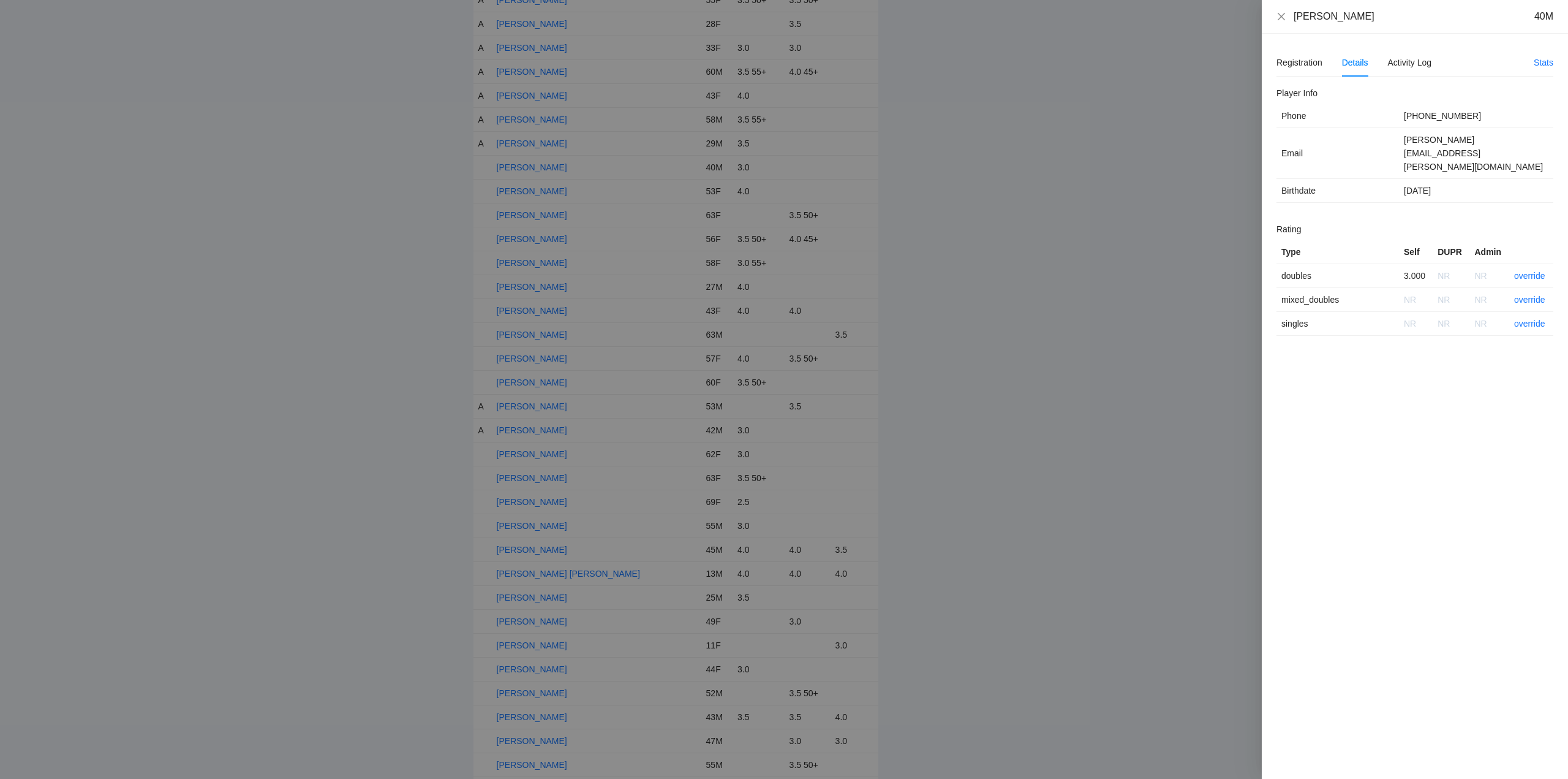
drag, startPoint x: 1377, startPoint y: 17, endPoint x: 1255, endPoint y: 14, distance: 122.0
click at [1255, 14] on div "Kevin Thompson 40M Registration Details Activity Log Stats Add Events Withdraw …" at bounding box center [784, 389] width 1568 height 779
click at [1537, 271] on link "override" at bounding box center [1529, 275] width 31 height 10
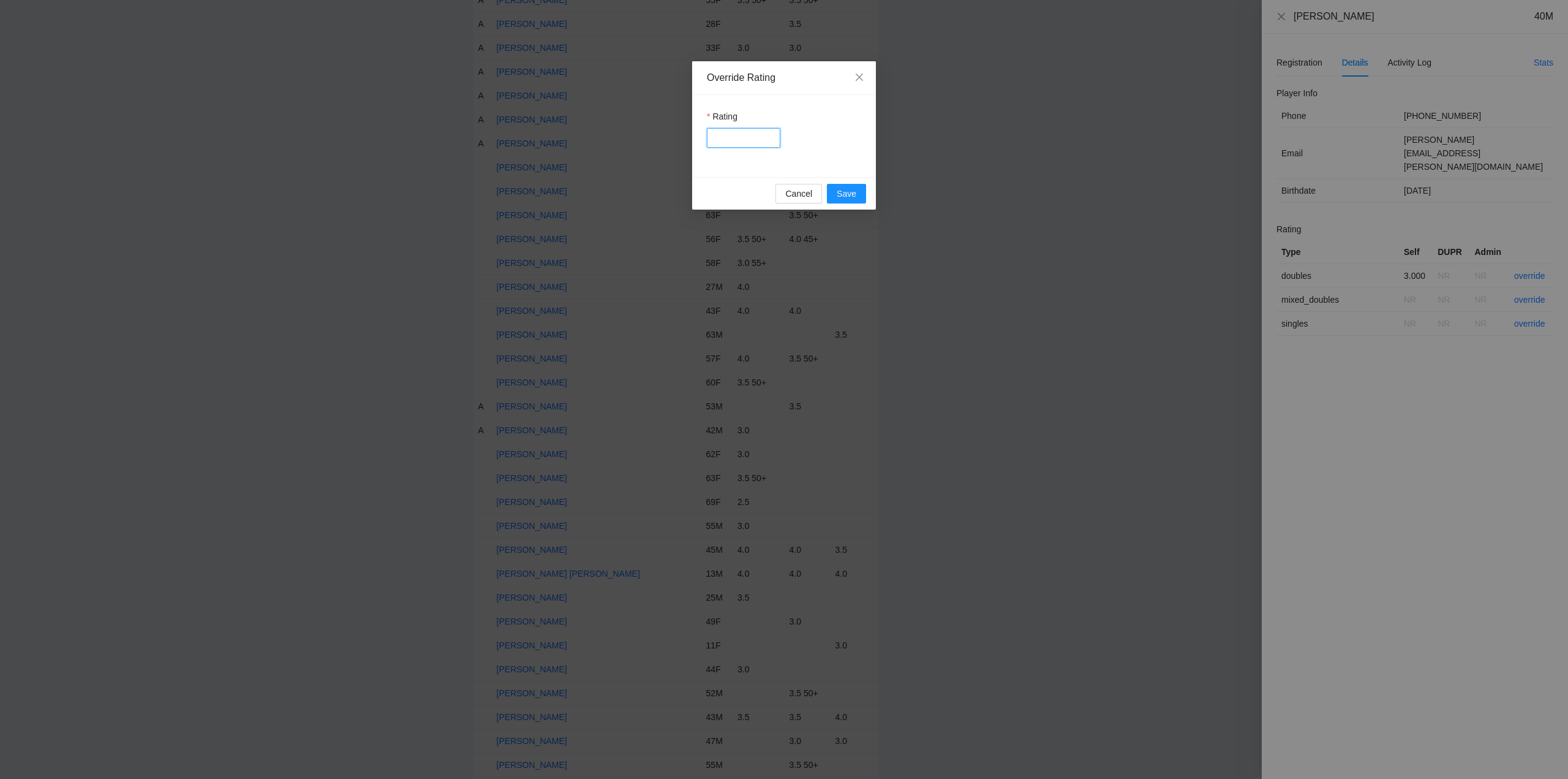
click at [745, 138] on input "Rating" at bounding box center [744, 138] width 73 height 20
type input "***"
click at [839, 192] on span "Save" at bounding box center [847, 194] width 20 height 14
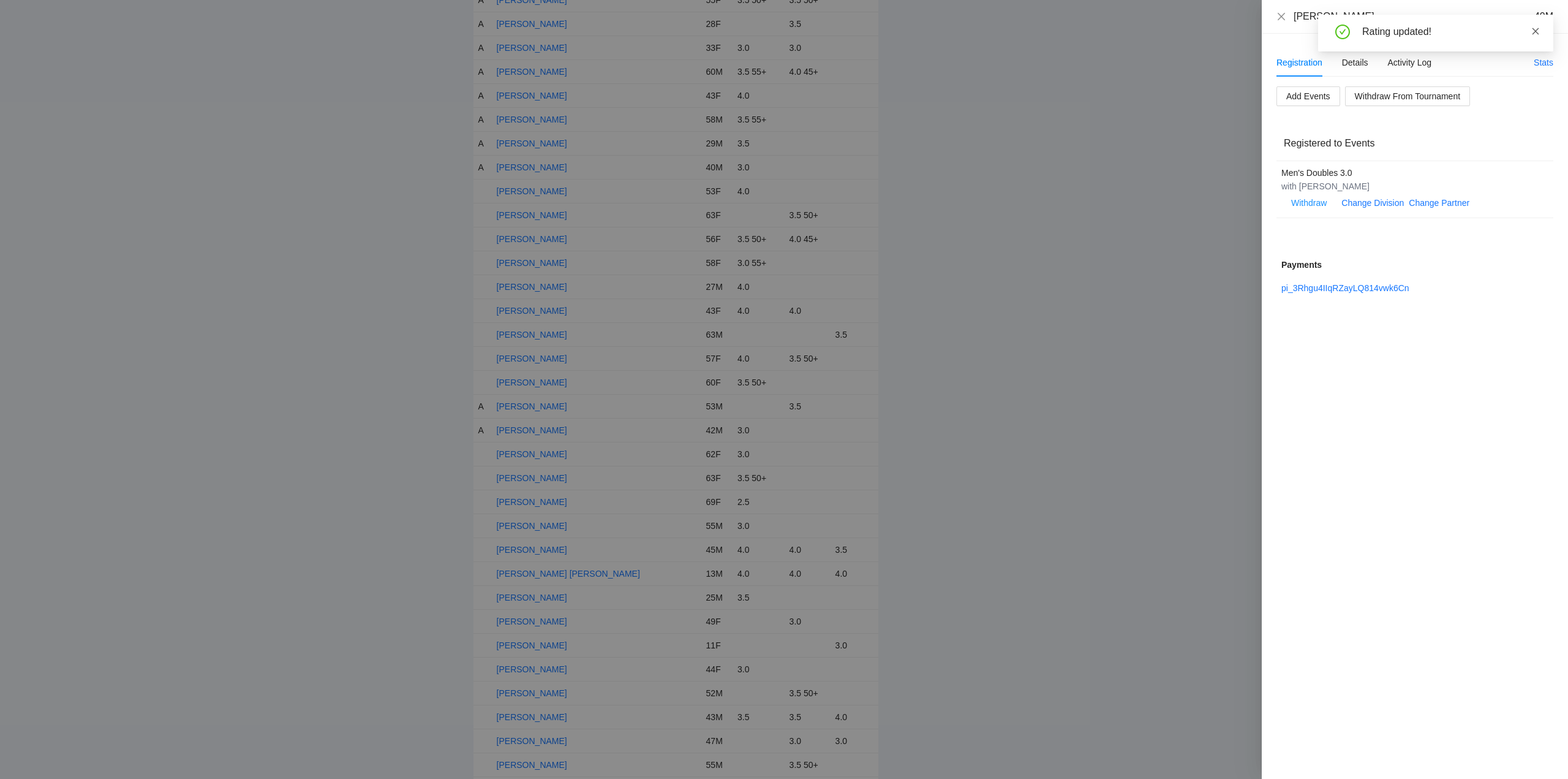
click at [1537, 31] on icon "close" at bounding box center [1535, 31] width 8 height 8
click at [1281, 16] on icon "close" at bounding box center [1281, 16] width 10 height 10
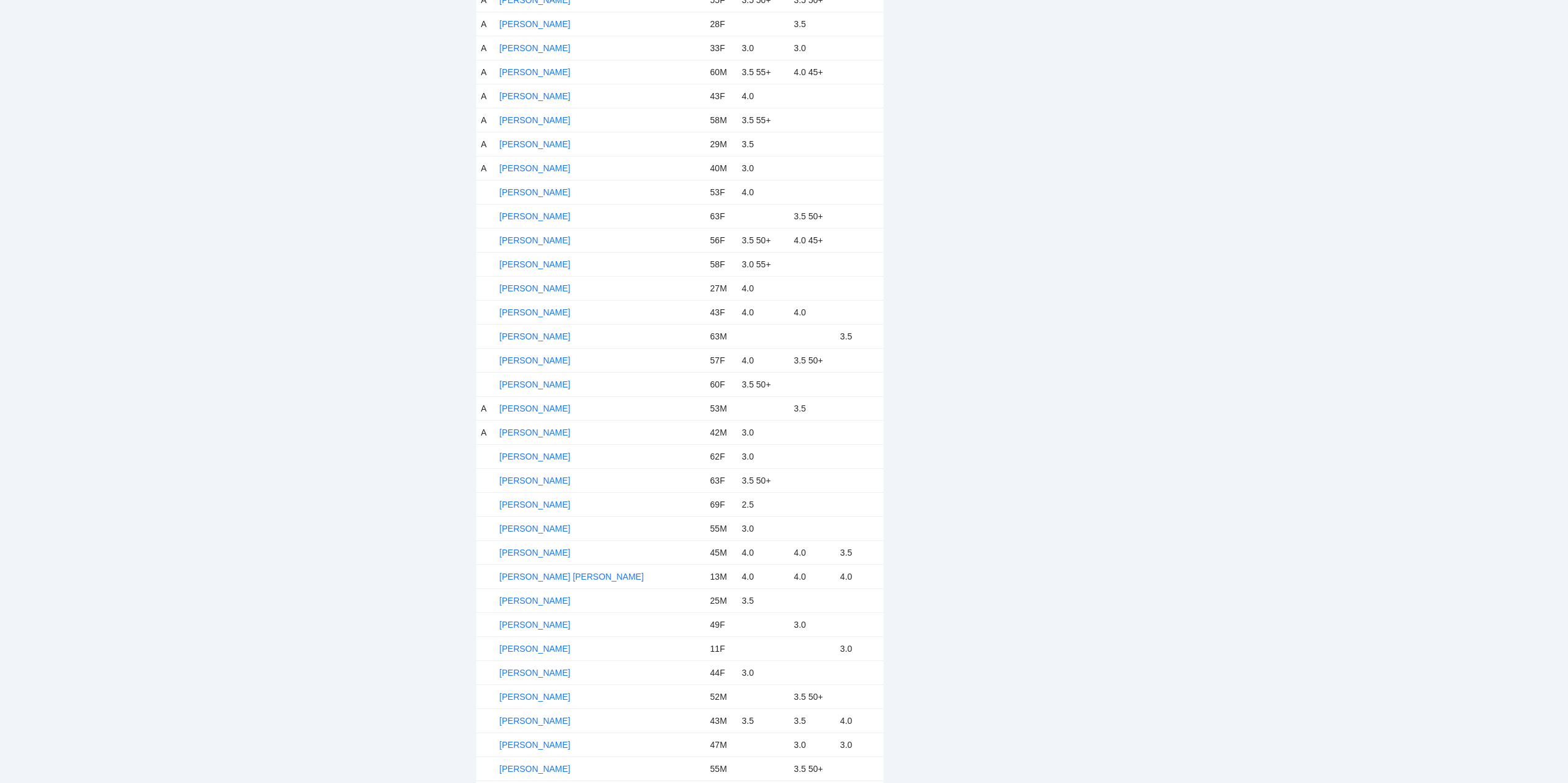
drag, startPoint x: 525, startPoint y: 189, endPoint x: 615, endPoint y: 218, distance: 94.6
click at [527, 190] on link "Kim Baker" at bounding box center [535, 192] width 71 height 10
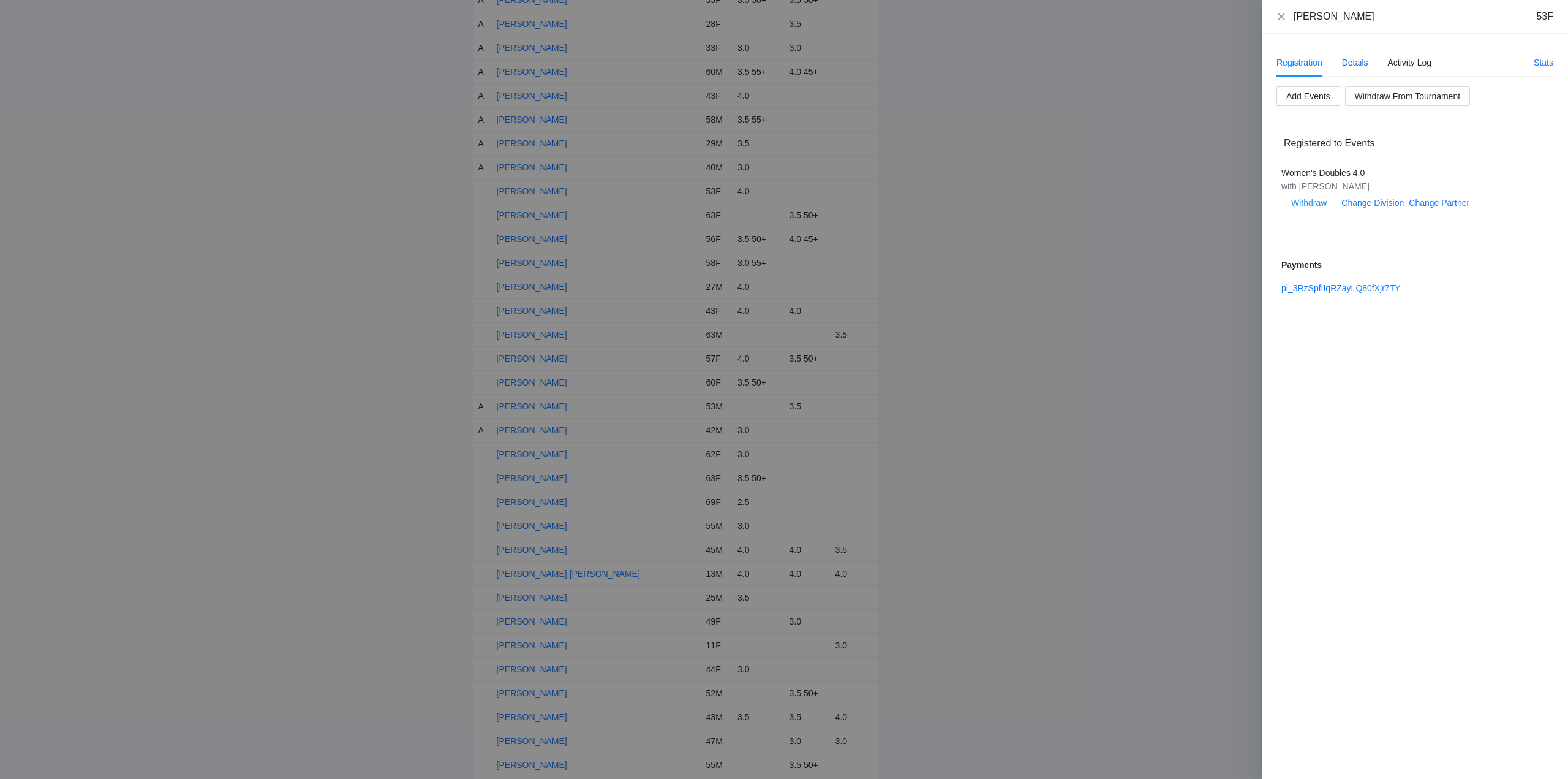
click at [1361, 63] on div "Details" at bounding box center [1354, 63] width 27 height 14
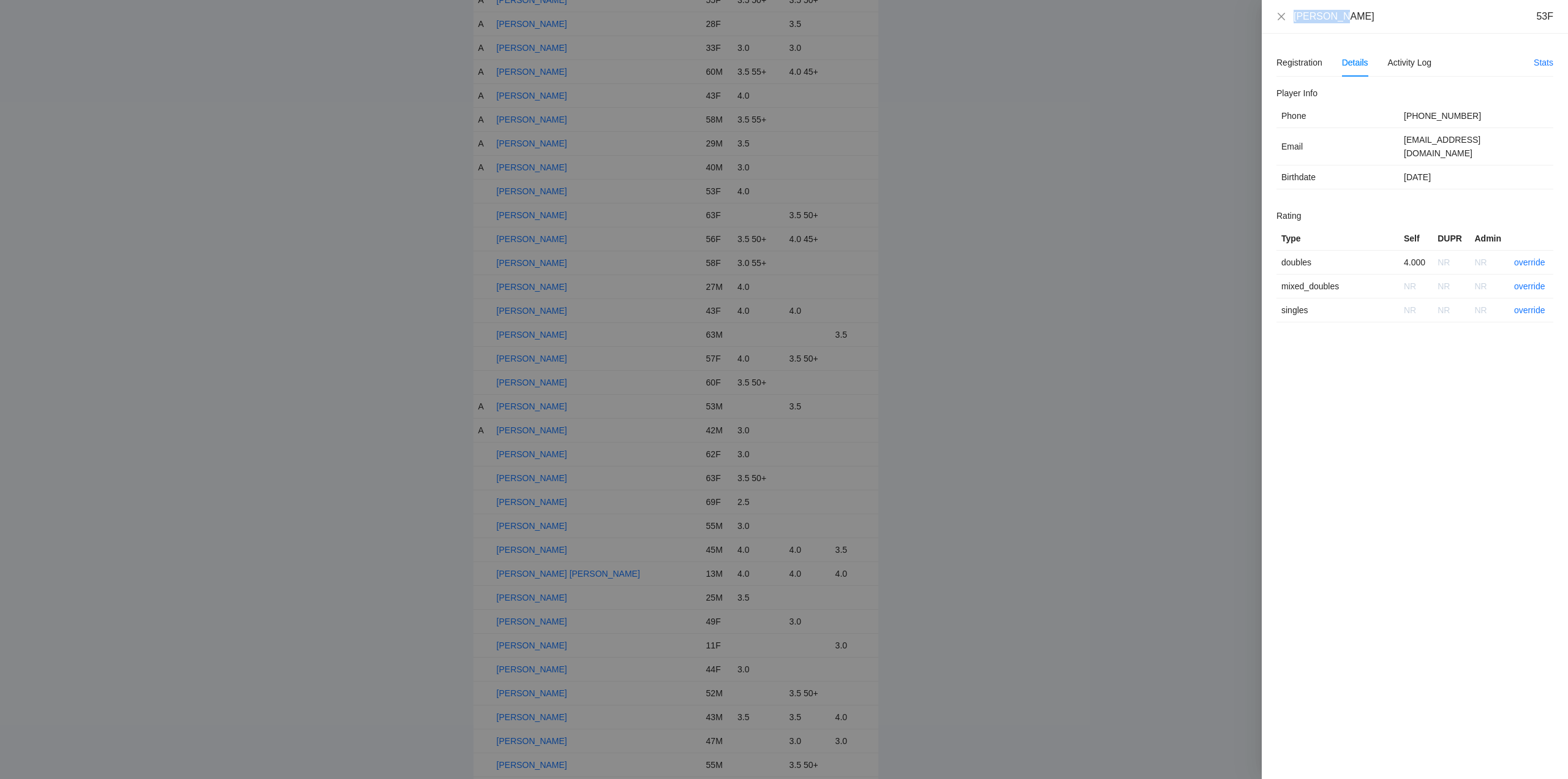
drag, startPoint x: 1347, startPoint y: 27, endPoint x: 1284, endPoint y: 28, distance: 63.0
click at [1284, 28] on div "Kim Baker 53F" at bounding box center [1415, 17] width 307 height 34
click at [1531, 257] on link "override" at bounding box center [1529, 262] width 31 height 10
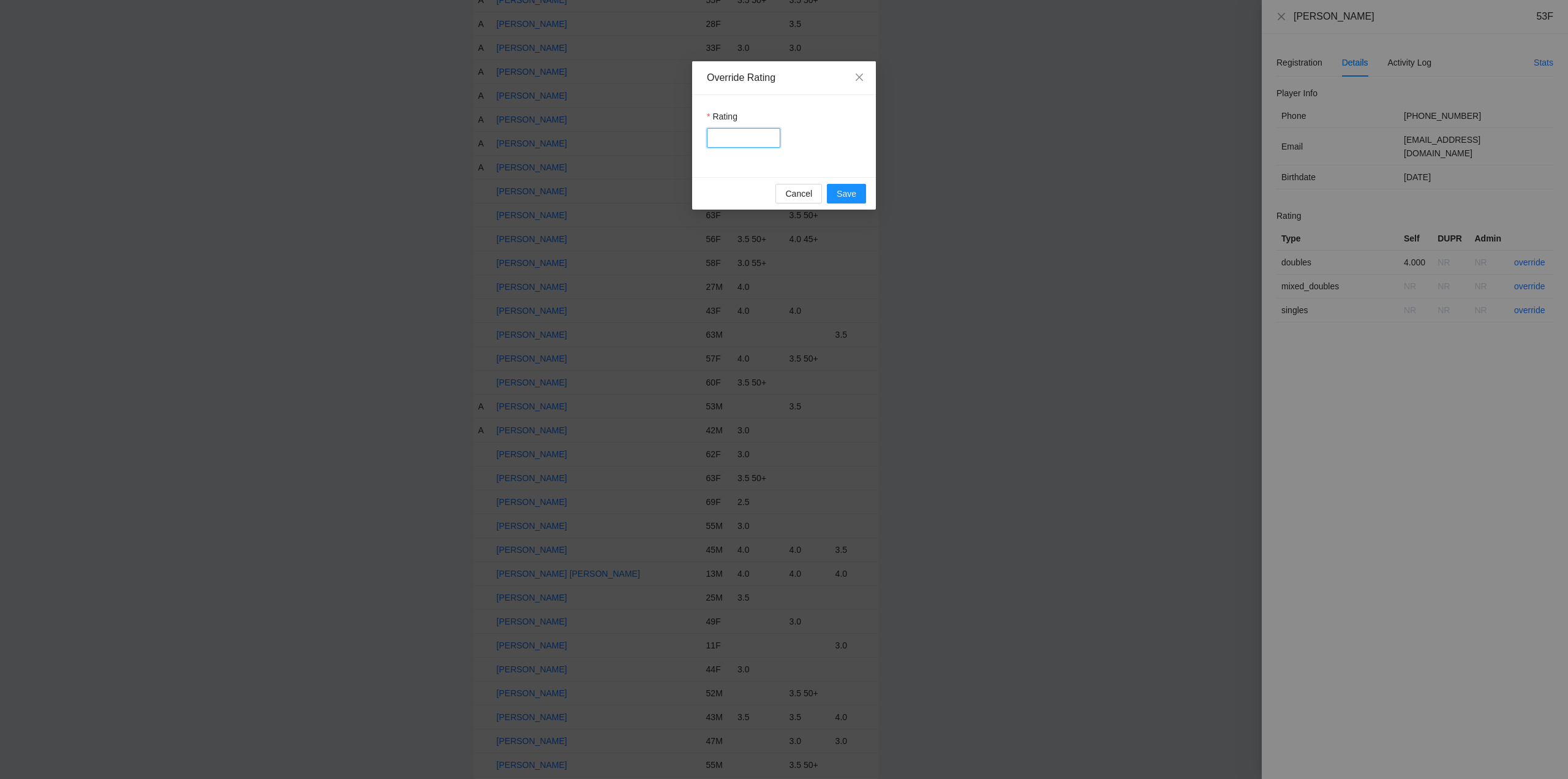
click at [741, 135] on input "Rating" at bounding box center [744, 138] width 73 height 20
type input "***"
drag, startPoint x: 841, startPoint y: 192, endPoint x: 1027, endPoint y: 149, distance: 190.9
click at [846, 192] on span "Save" at bounding box center [847, 194] width 20 height 14
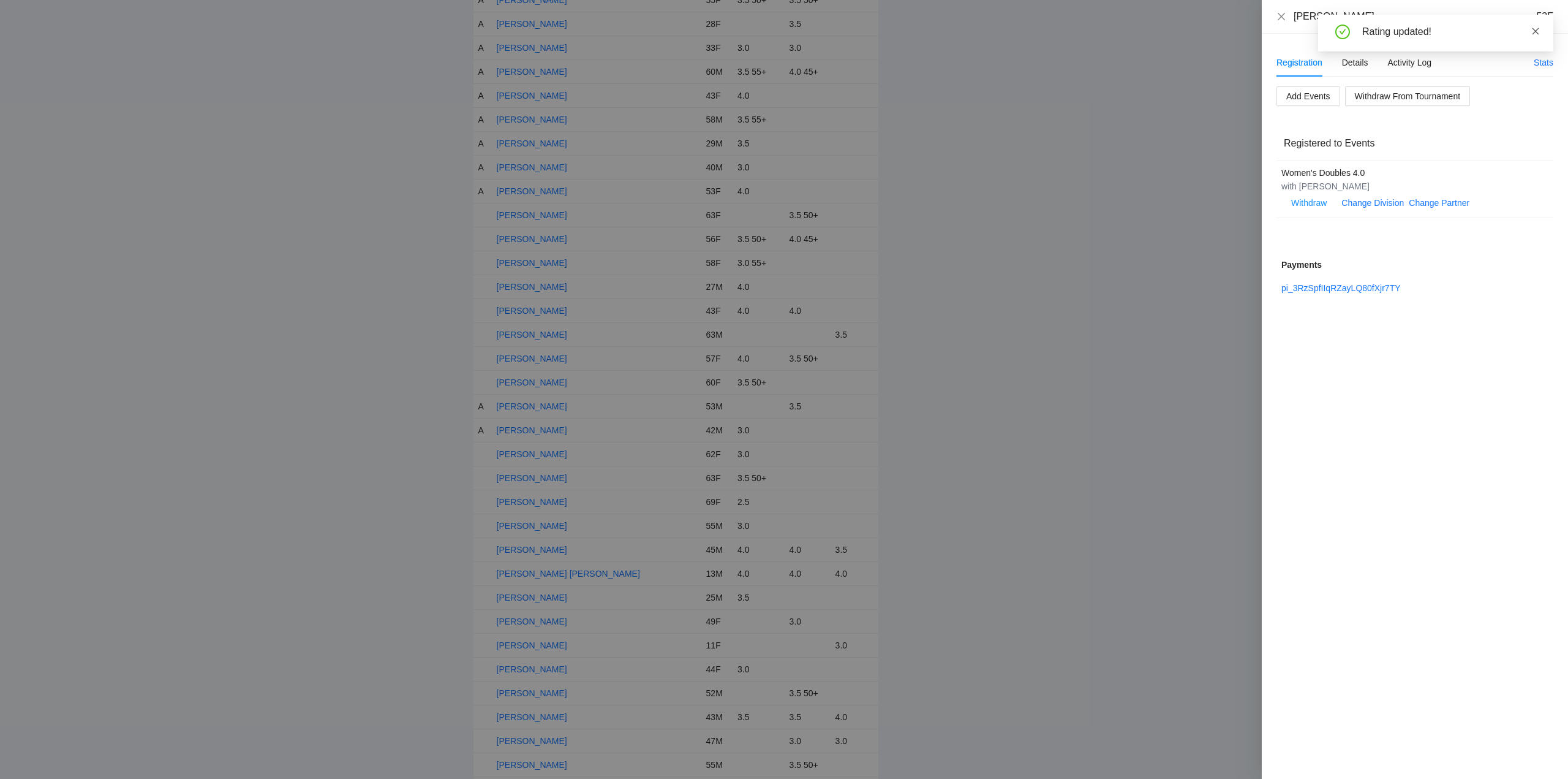
click at [1534, 30] on icon "close" at bounding box center [1535, 31] width 7 height 7
click at [1280, 16] on icon "close" at bounding box center [1281, 16] width 10 height 10
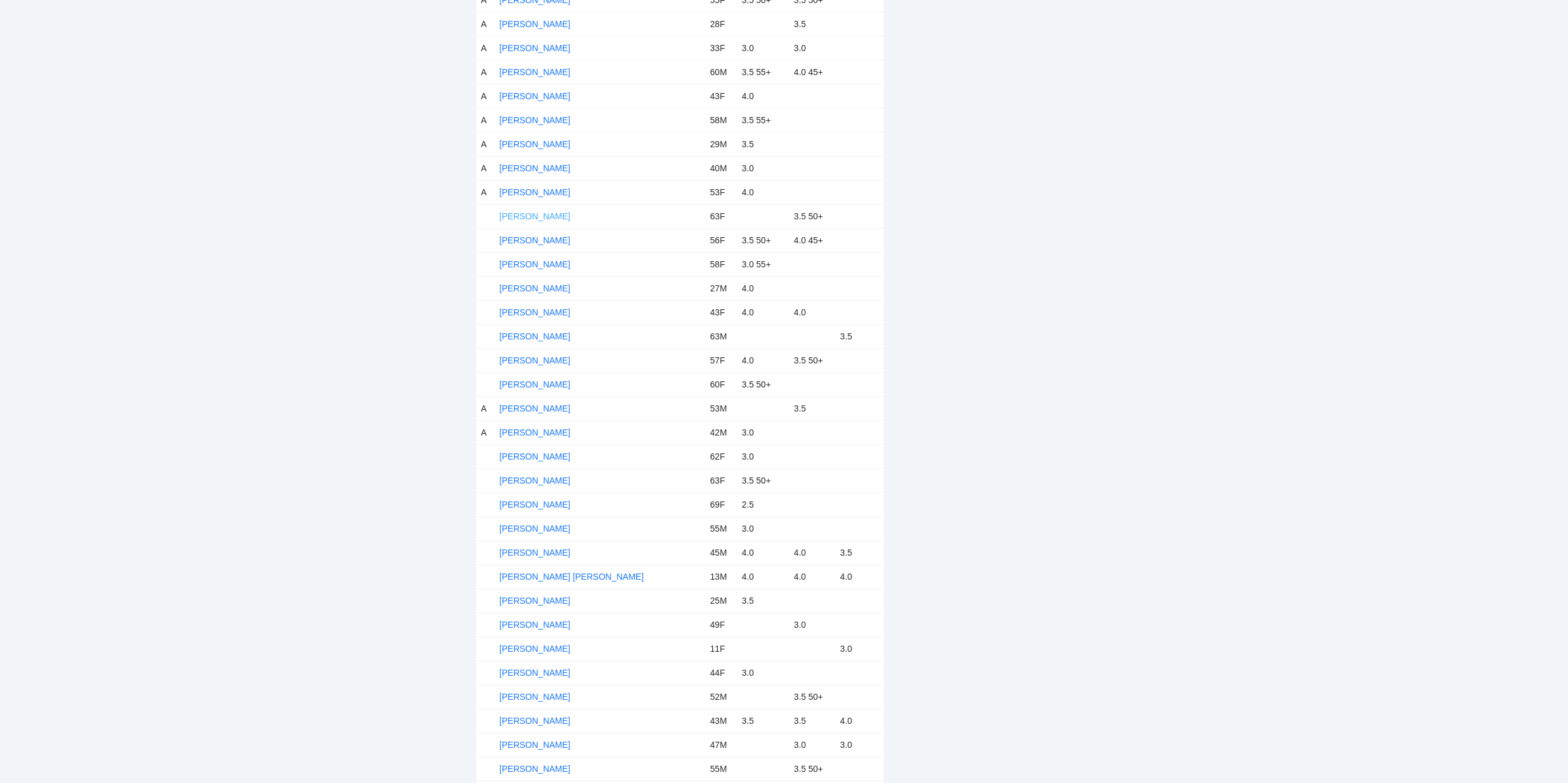
click at [526, 212] on link "Kim Cook" at bounding box center [535, 215] width 71 height 10
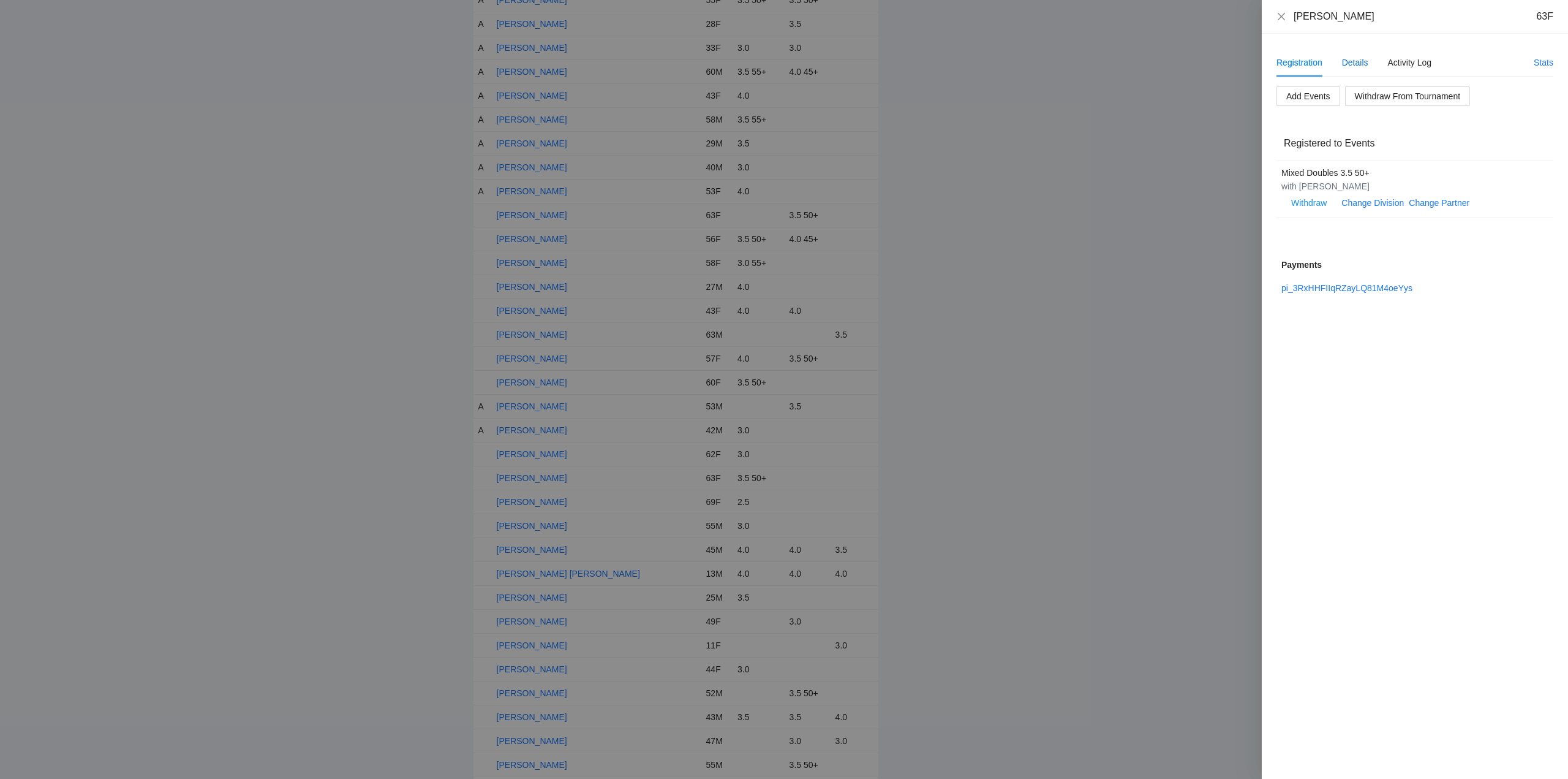
click at [1354, 61] on div "Details" at bounding box center [1354, 63] width 27 height 14
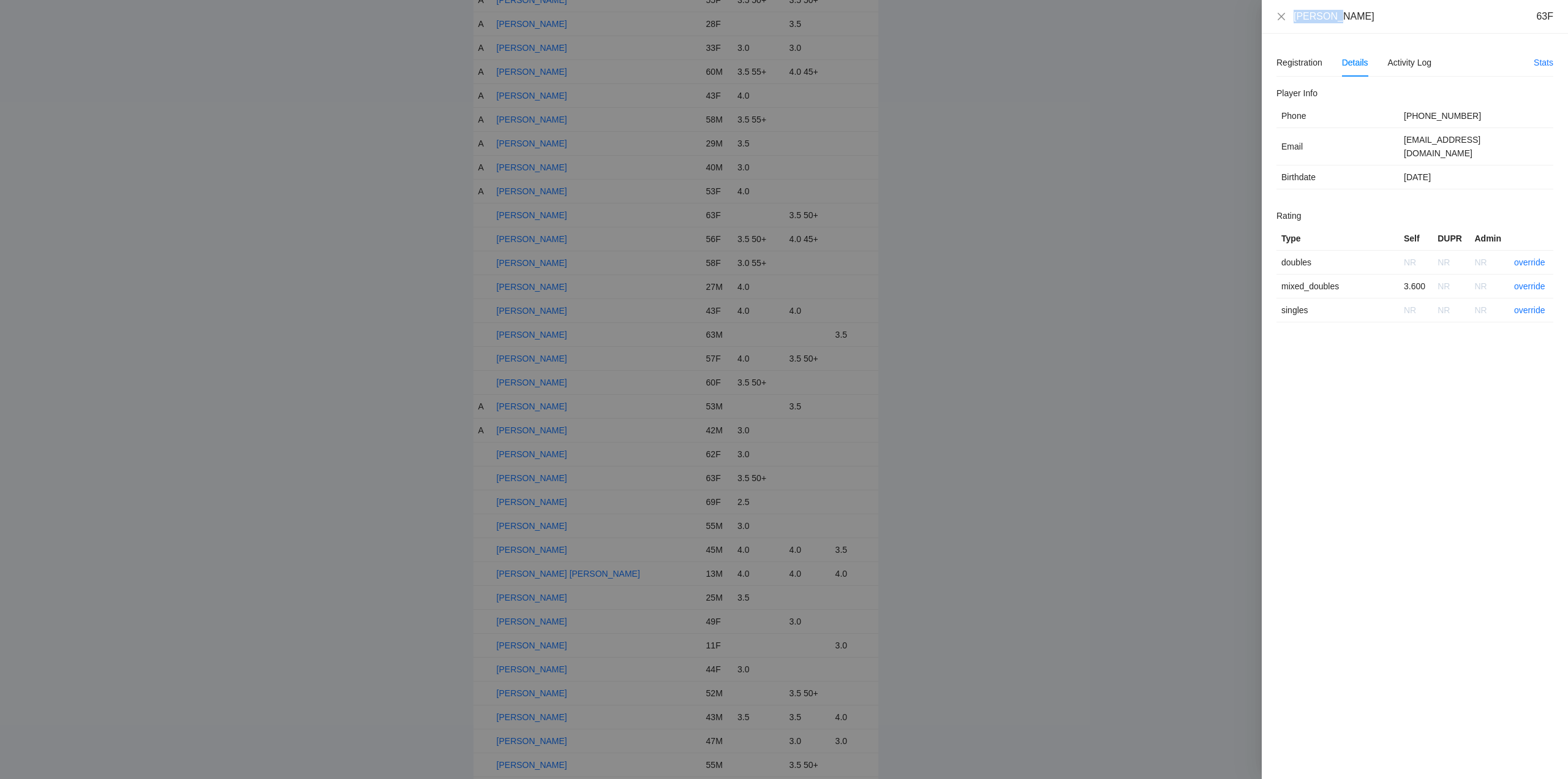
drag, startPoint x: 1351, startPoint y: 24, endPoint x: 1262, endPoint y: 21, distance: 89.1
click at [1255, 23] on div "Kim Cook 63F Registration Details Activity Log Stats Add Events Withdraw From T…" at bounding box center [784, 389] width 1568 height 779
click at [1532, 282] on link "override" at bounding box center [1529, 286] width 31 height 10
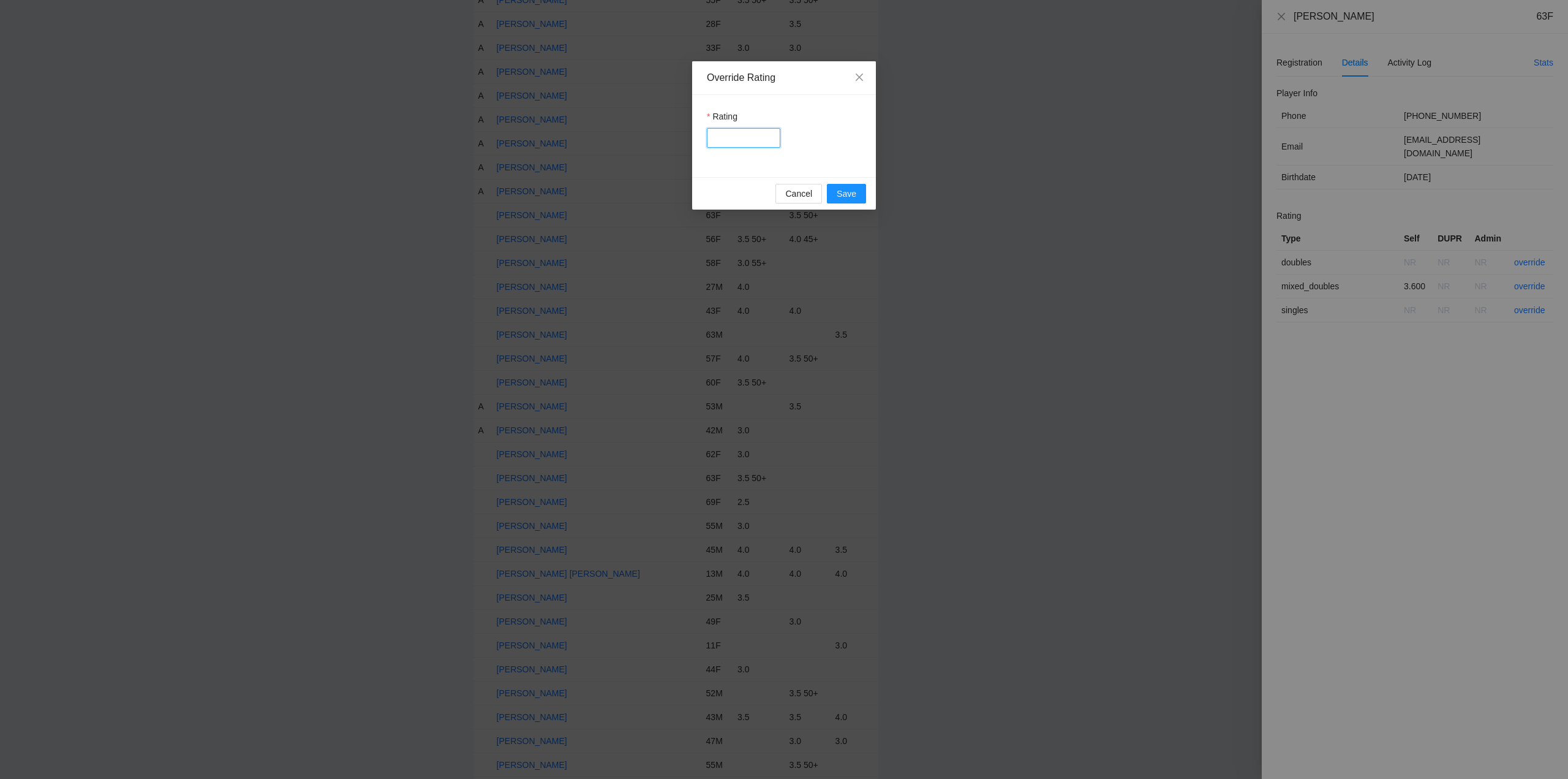
click at [735, 132] on input "Rating" at bounding box center [744, 138] width 73 height 20
type input "***"
drag, startPoint x: 841, startPoint y: 190, endPoint x: 1052, endPoint y: 167, distance: 212.2
click at [847, 191] on span "Save" at bounding box center [847, 194] width 20 height 14
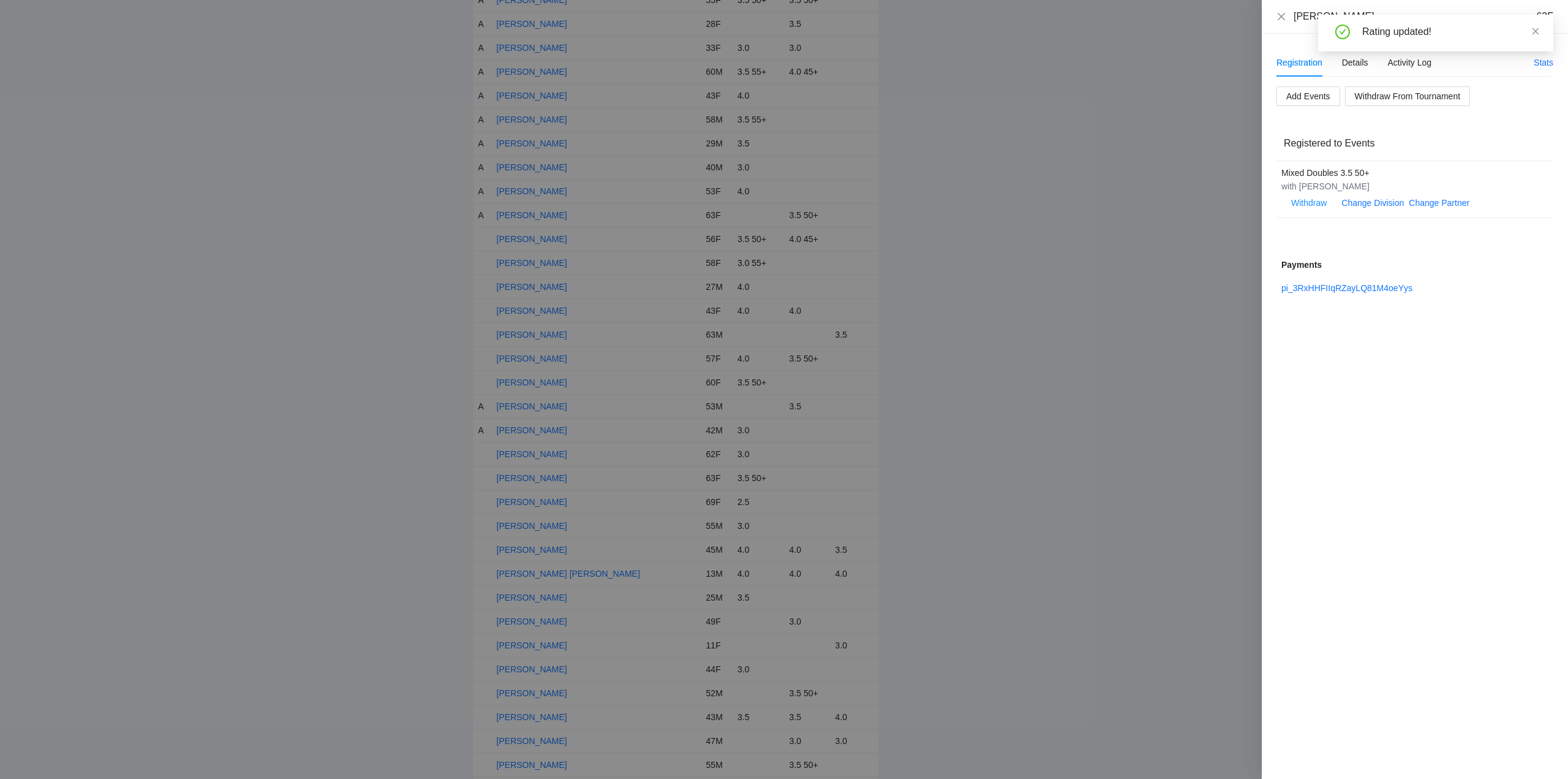
drag, startPoint x: 1534, startPoint y: 30, endPoint x: 1527, endPoint y: 31, distance: 7.1
click at [1536, 30] on icon "close" at bounding box center [1535, 31] width 7 height 7
click at [1281, 15] on icon "close" at bounding box center [1281, 16] width 10 height 10
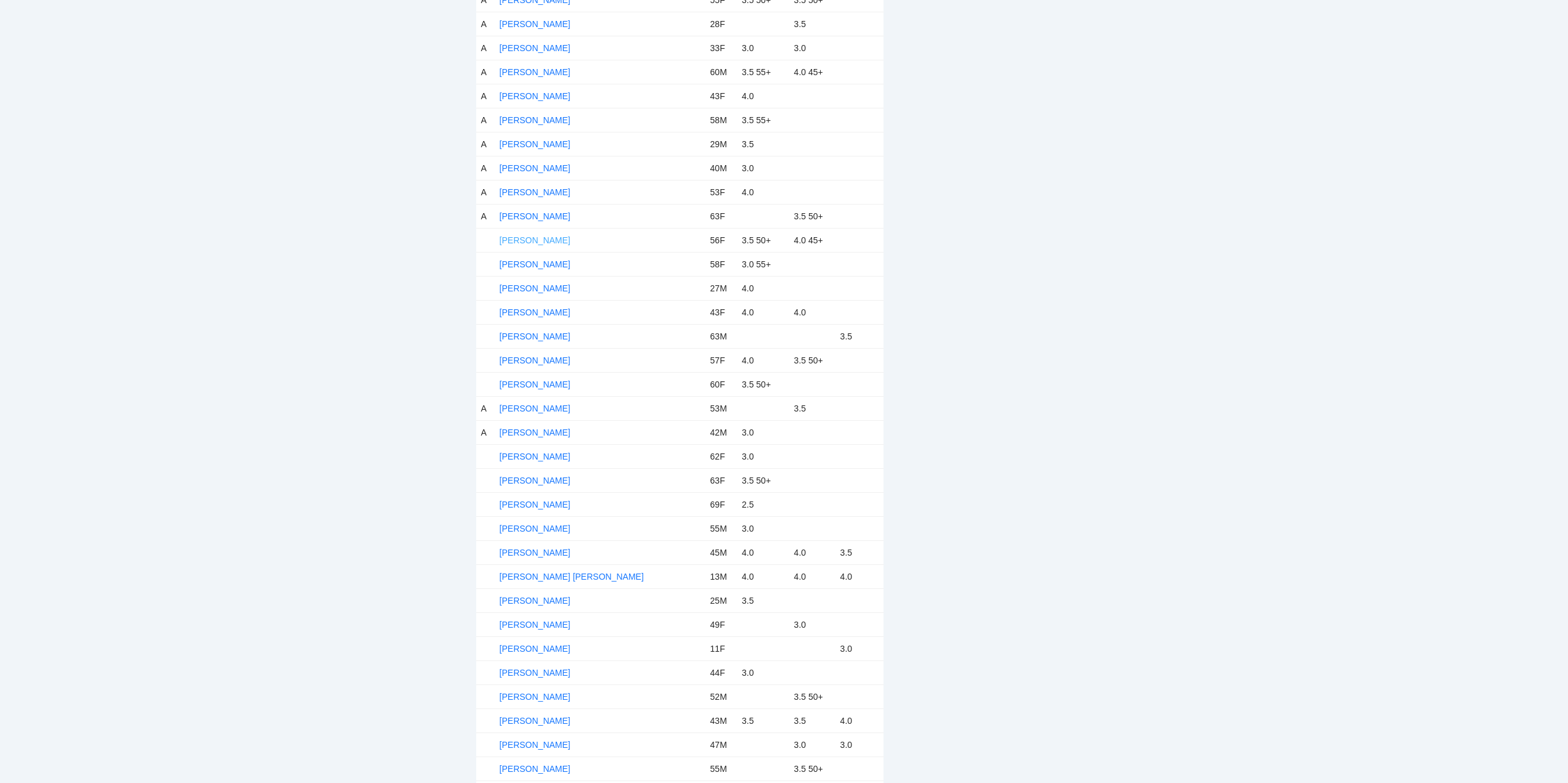
drag, startPoint x: 554, startPoint y: 240, endPoint x: 548, endPoint y: 238, distance: 6.3
click at [554, 239] on link "[PERSON_NAME]" at bounding box center [535, 240] width 71 height 10
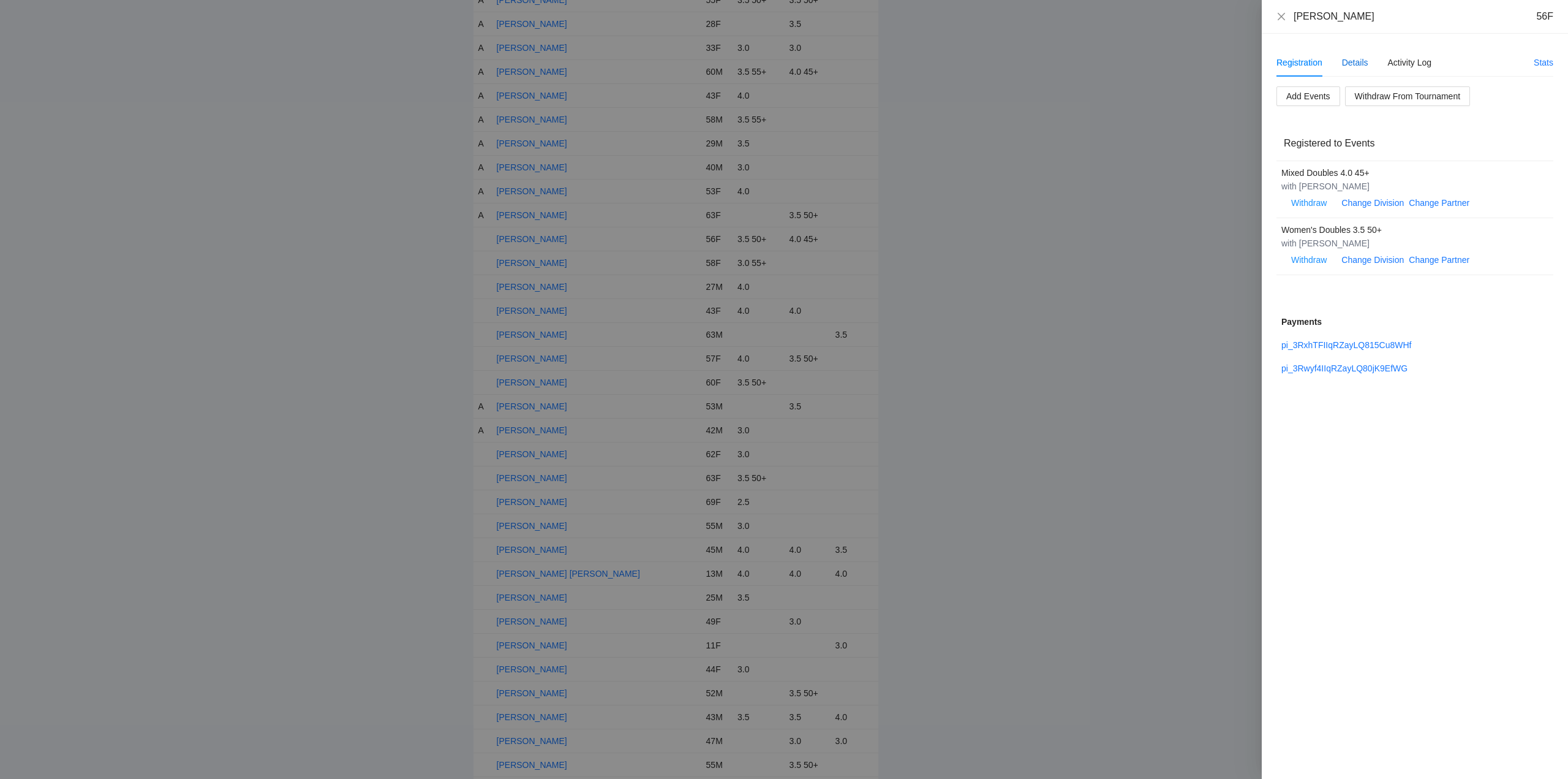
drag, startPoint x: 1354, startPoint y: 61, endPoint x: 1367, endPoint y: 61, distance: 13.0
click at [1354, 61] on div "Details" at bounding box center [1354, 63] width 27 height 14
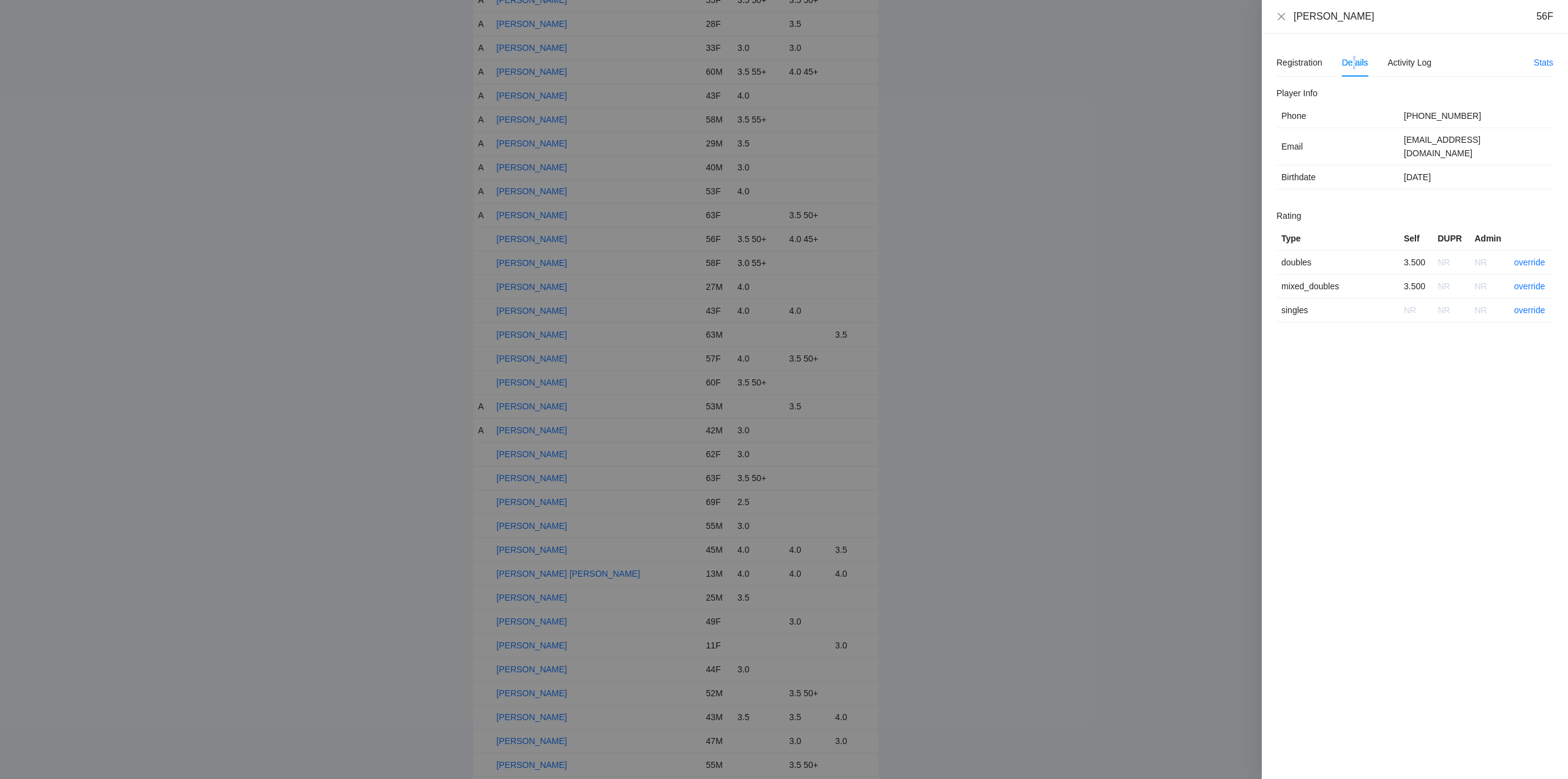
drag, startPoint x: 1375, startPoint y: 18, endPoint x: 1309, endPoint y: 16, distance: 66.0
click at [1270, 16] on div "Kimberly Bazzelle 56F" at bounding box center [1415, 17] width 307 height 34
click at [1529, 257] on link "override" at bounding box center [1529, 262] width 31 height 10
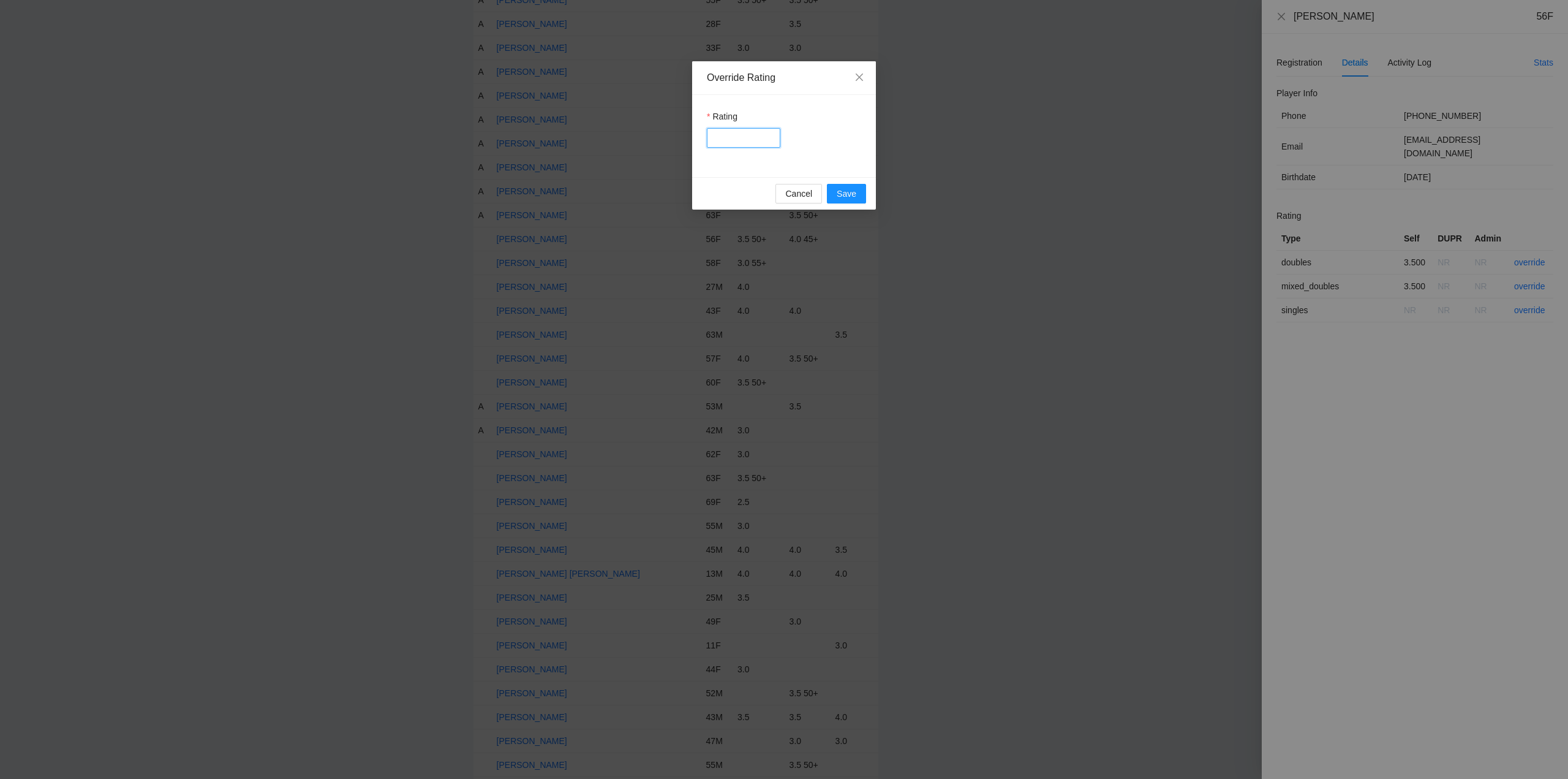
click at [728, 131] on input "Rating" at bounding box center [744, 138] width 73 height 20
type input "****"
click at [846, 193] on span "Save" at bounding box center [847, 194] width 20 height 14
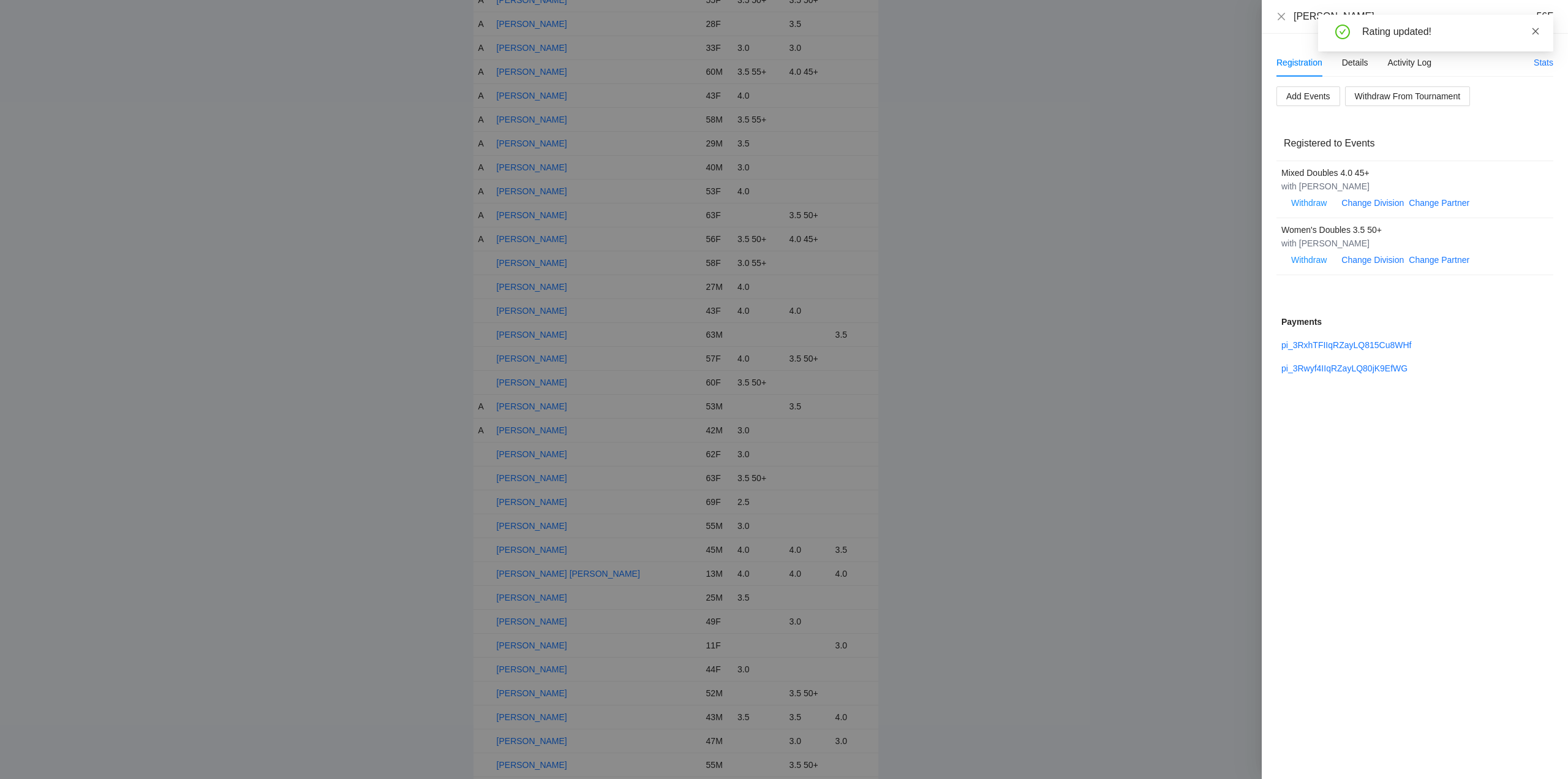
click at [1537, 30] on icon "close" at bounding box center [1535, 31] width 8 height 8
click at [1280, 15] on icon "close" at bounding box center [1281, 16] width 10 height 10
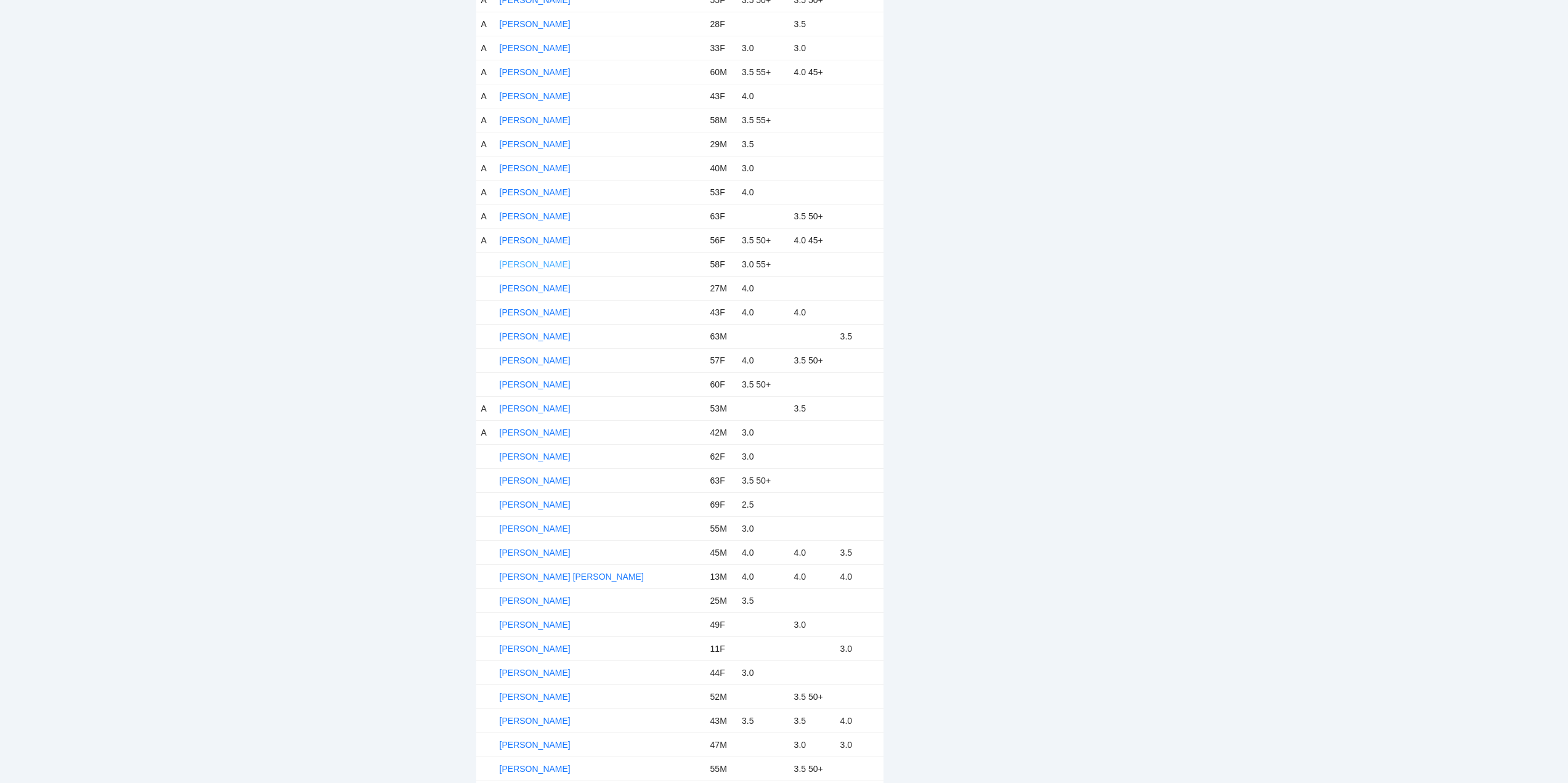
click at [534, 263] on link "Kinneret Pahima" at bounding box center [535, 264] width 71 height 10
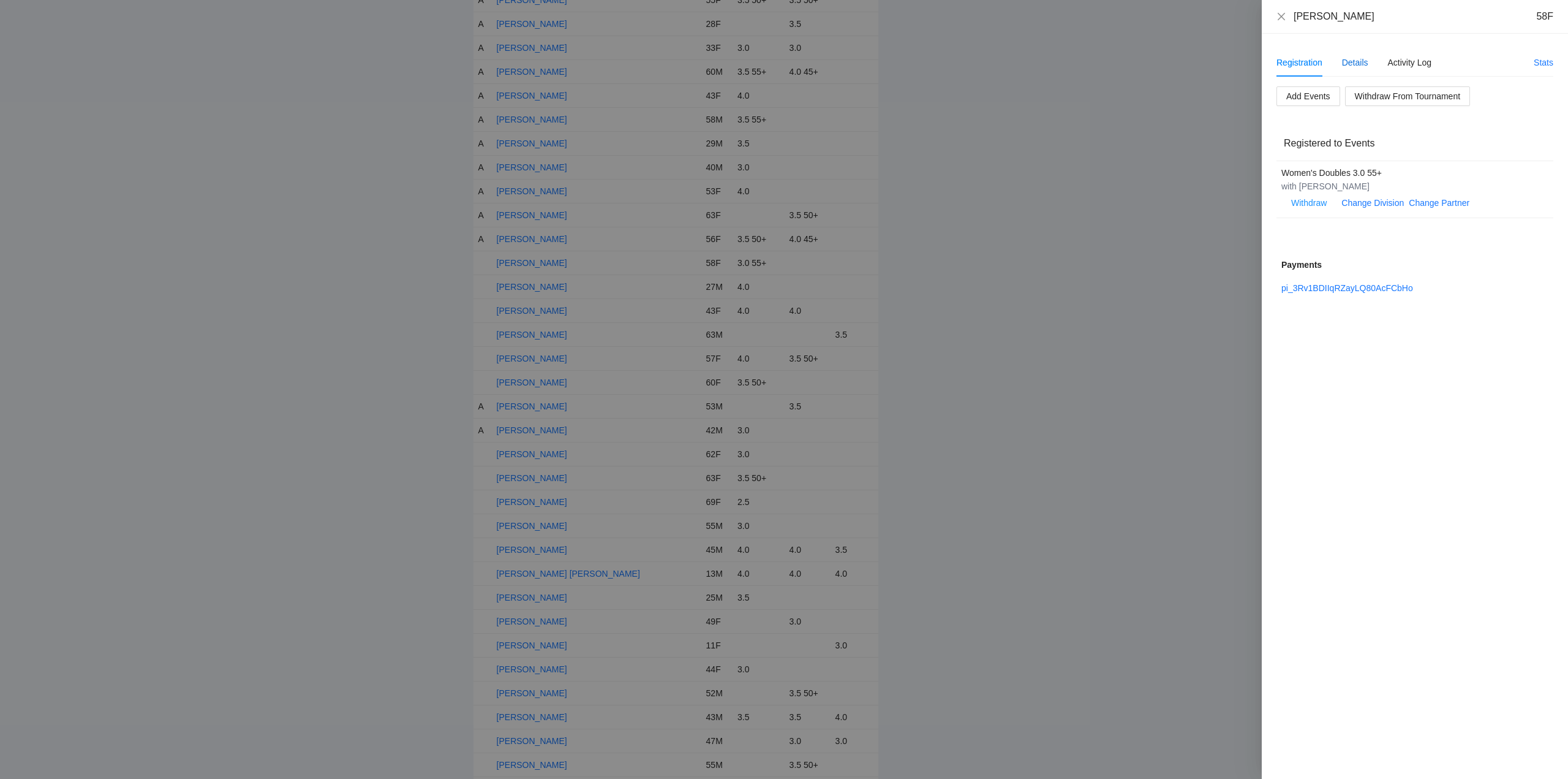
click at [1358, 61] on div "Details" at bounding box center [1354, 63] width 27 height 14
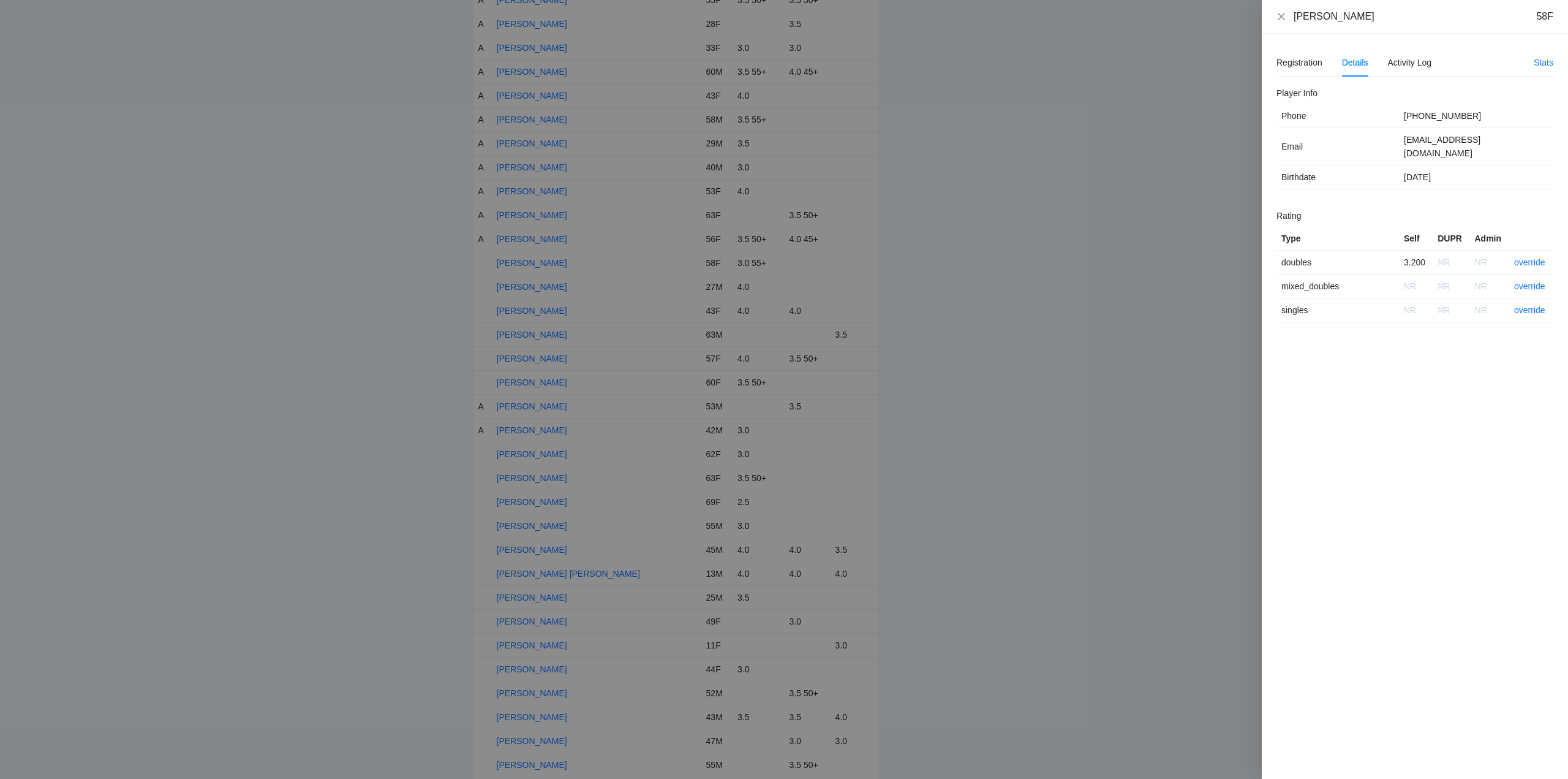
drag, startPoint x: 1374, startPoint y: 21, endPoint x: 1265, endPoint y: 22, distance: 109.0
click at [1265, 22] on div "Kinneret Pahima 58F" at bounding box center [1415, 17] width 307 height 34
click at [1525, 257] on link "override" at bounding box center [1529, 262] width 31 height 10
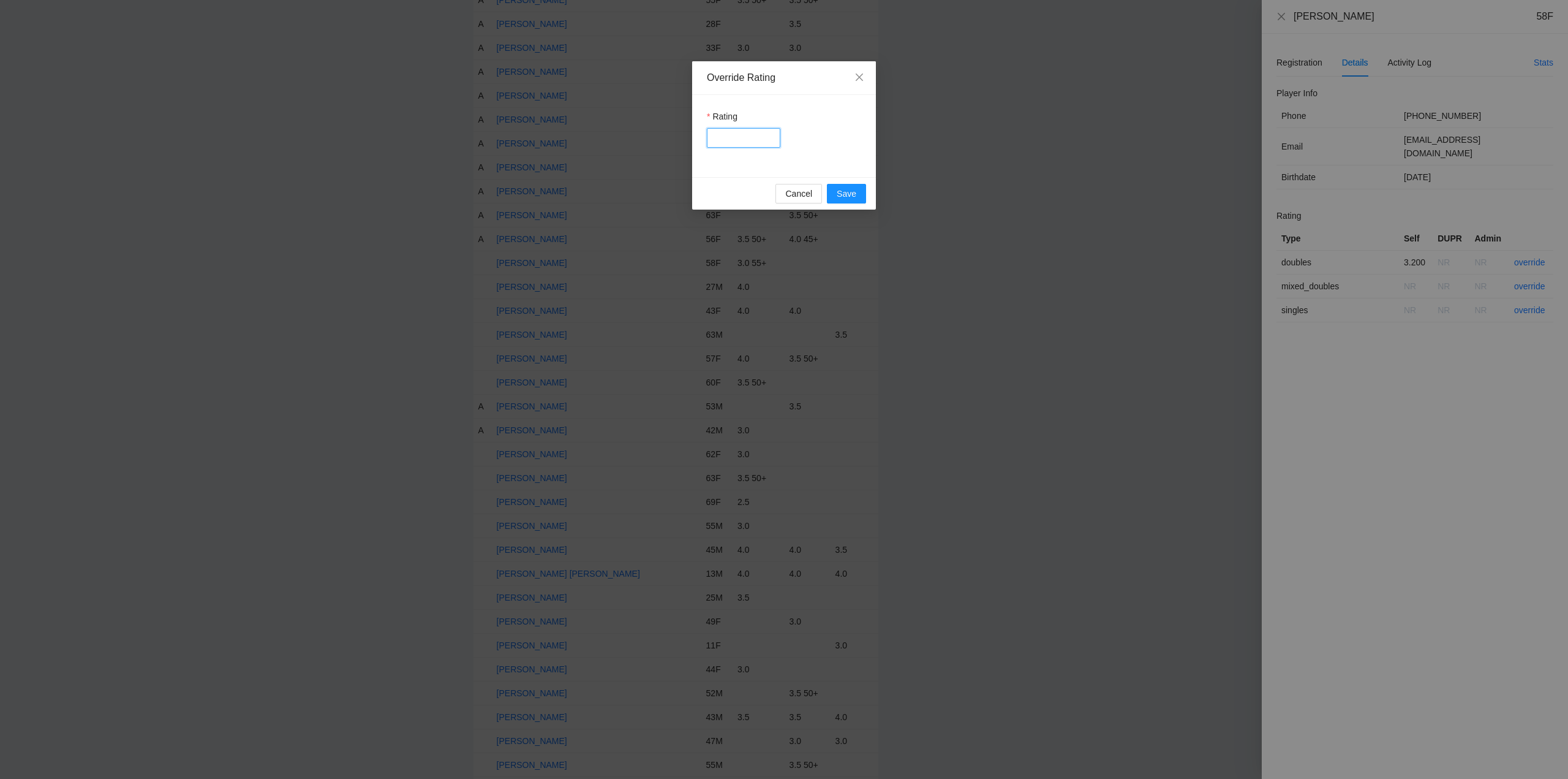
click at [707, 134] on input "Rating" at bounding box center [744, 138] width 73 height 20
type input "***"
click at [847, 193] on span "Save" at bounding box center [847, 194] width 20 height 14
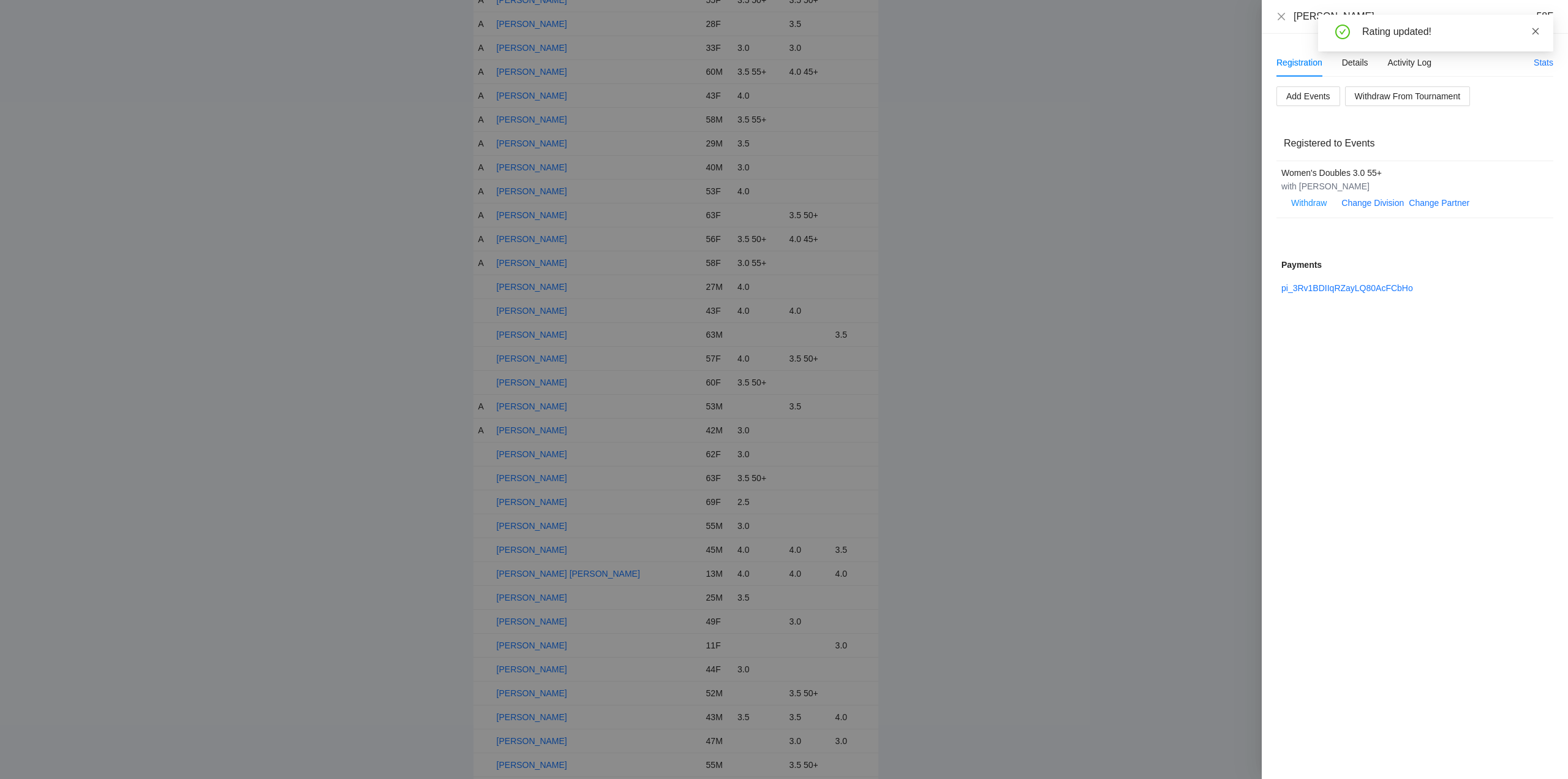
click at [1535, 29] on icon "close" at bounding box center [1535, 31] width 8 height 8
drag, startPoint x: 1281, startPoint y: 14, endPoint x: 1271, endPoint y: 48, distance: 35.4
click at [1282, 15] on icon "close" at bounding box center [1281, 16] width 10 height 10
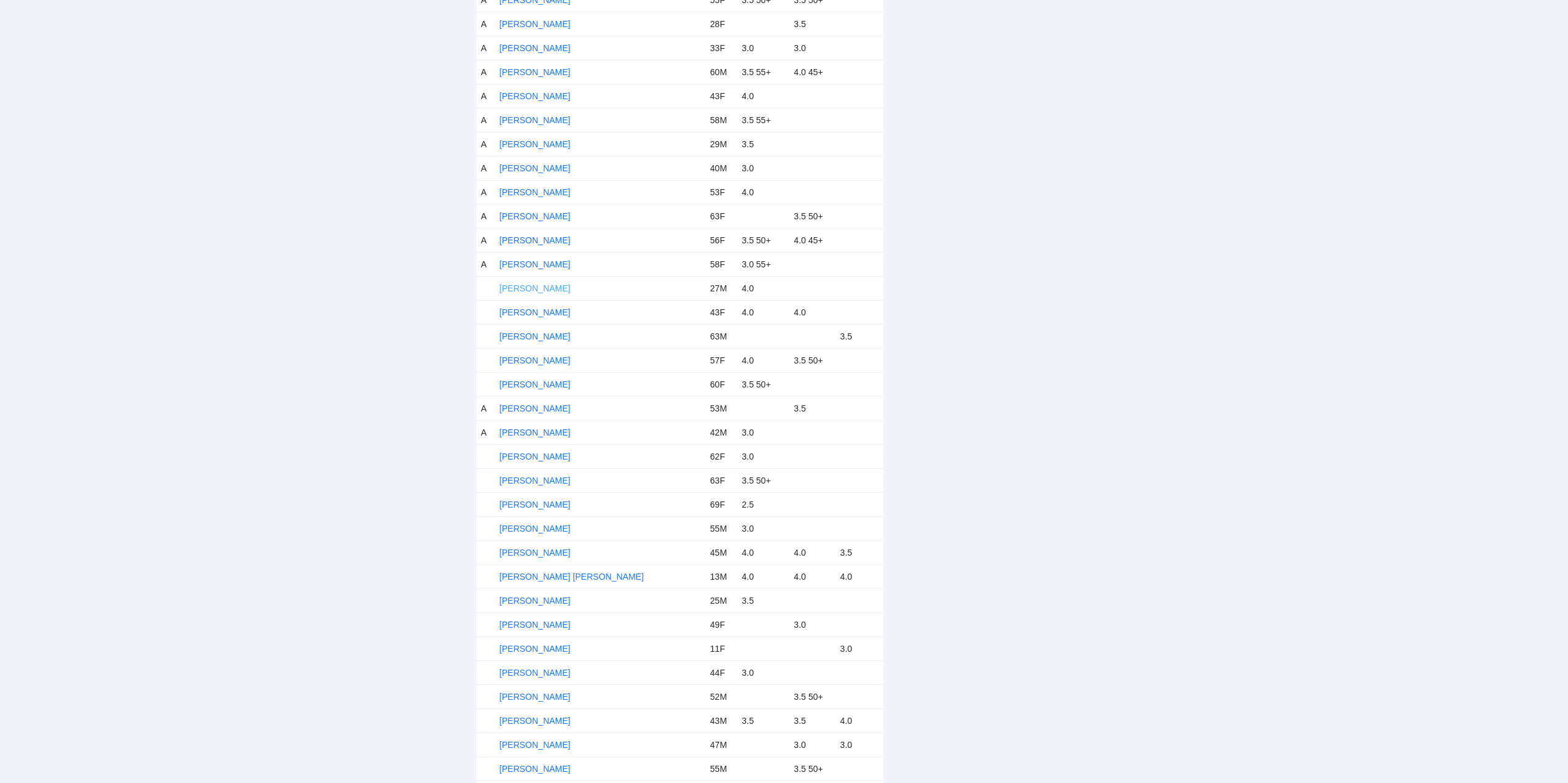
click at [532, 286] on link "[PERSON_NAME]" at bounding box center [535, 288] width 71 height 10
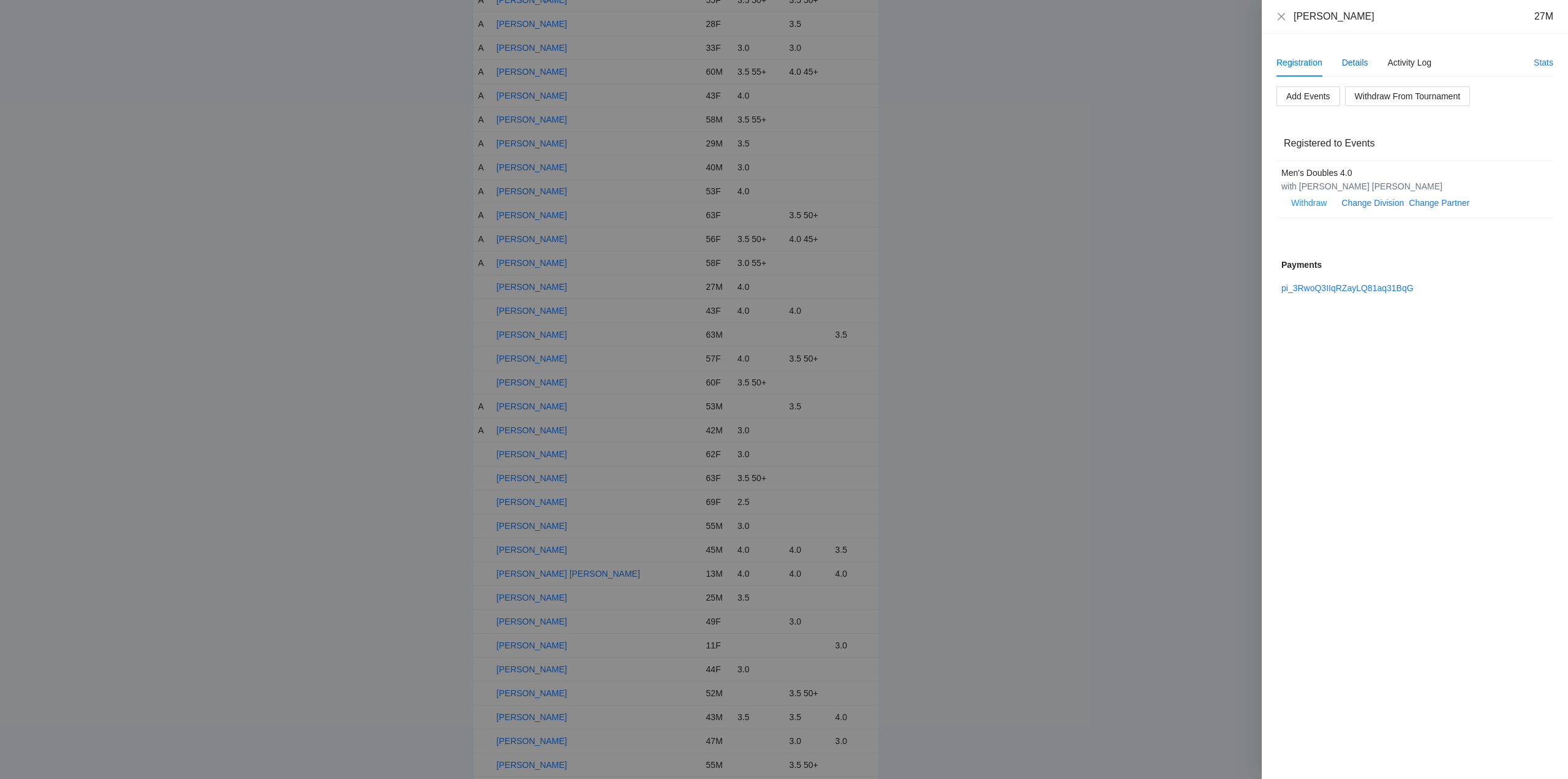
click at [1355, 62] on div "Details" at bounding box center [1354, 63] width 27 height 14
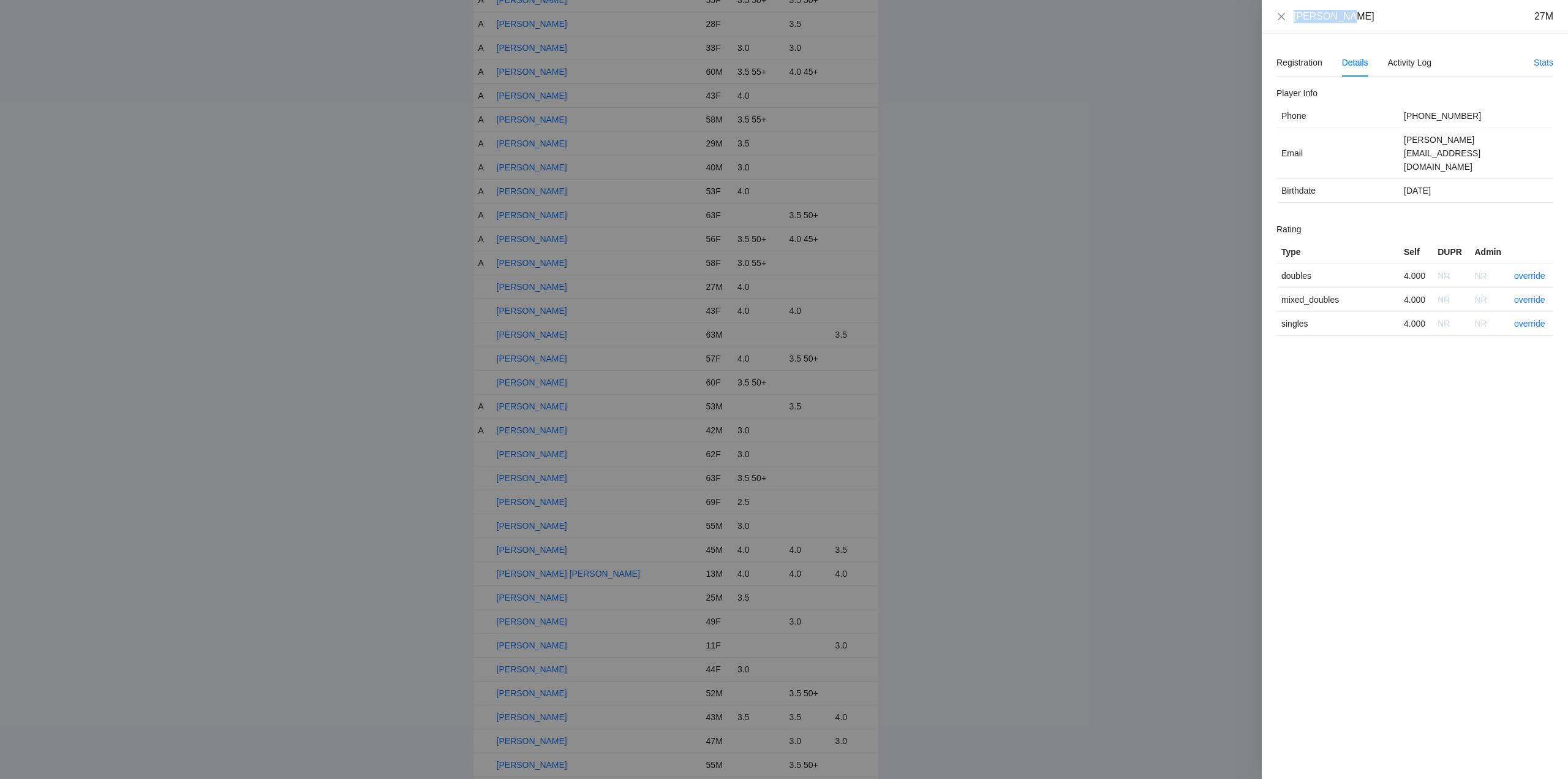
drag, startPoint x: 1330, startPoint y: 27, endPoint x: 1305, endPoint y: 24, distance: 25.2
click at [1269, 27] on div "Kyle Smith 27M" at bounding box center [1415, 17] width 307 height 34
click at [1531, 271] on link "override" at bounding box center [1529, 275] width 31 height 10
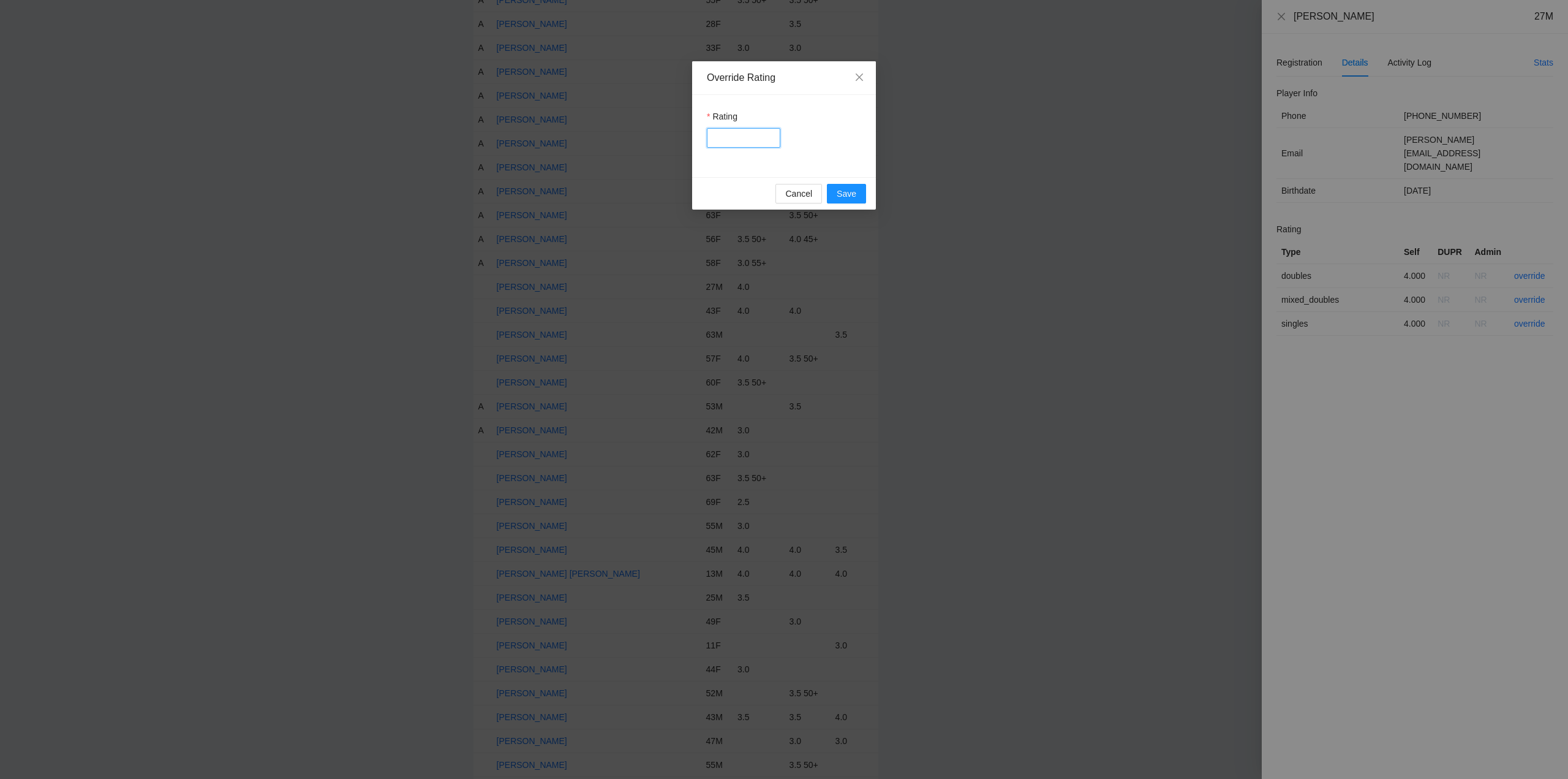
click at [730, 132] on input "Rating" at bounding box center [744, 138] width 73 height 20
type input "***"
drag, startPoint x: 846, startPoint y: 193, endPoint x: 872, endPoint y: 188, distance: 26.5
click at [849, 193] on span "Save" at bounding box center [847, 194] width 20 height 14
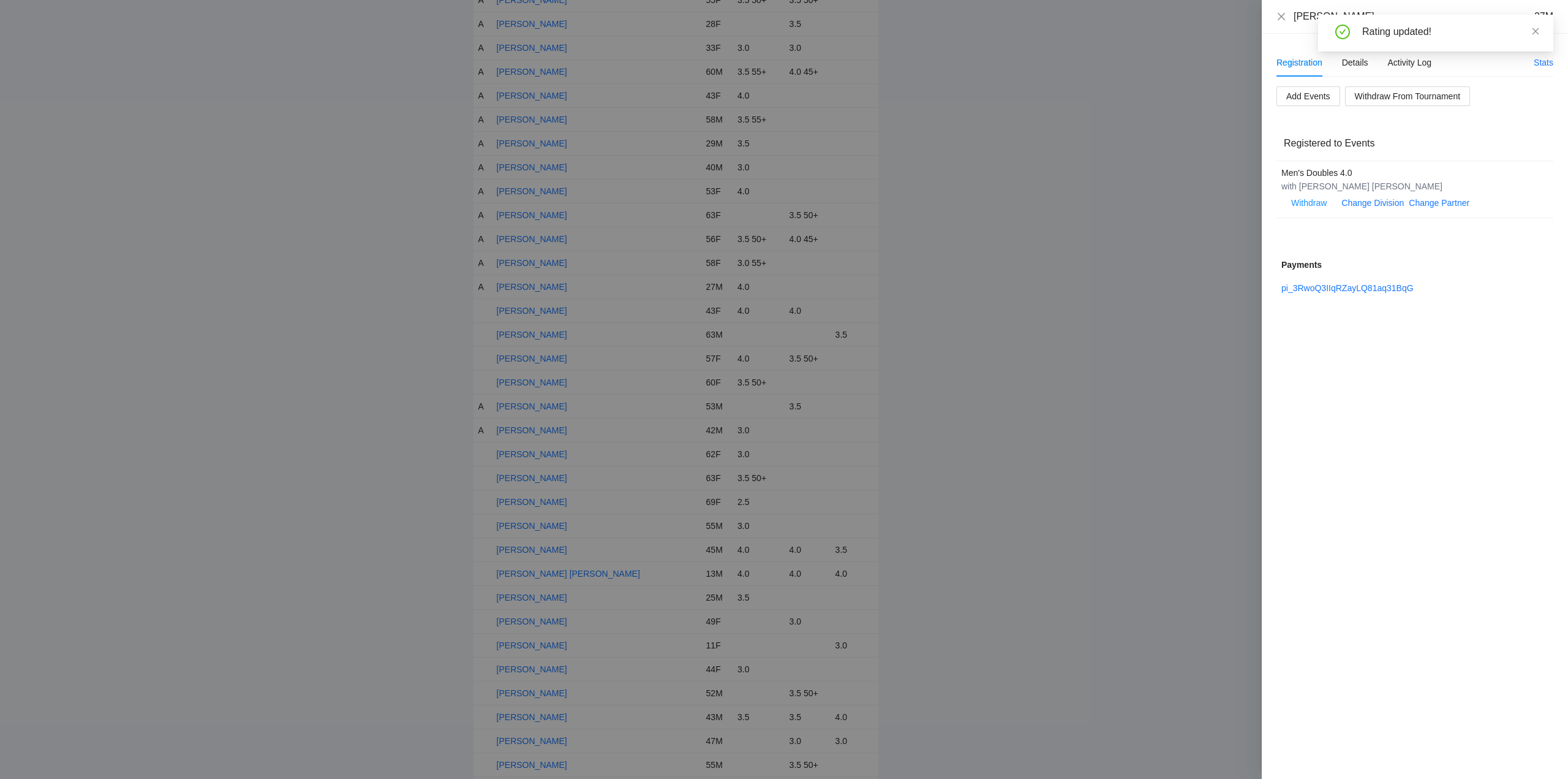
drag, startPoint x: 1535, startPoint y: 31, endPoint x: 1499, endPoint y: 37, distance: 36.5
click at [1536, 31] on icon "close" at bounding box center [1535, 31] width 7 height 7
click at [1274, 14] on div "Kyle Smith 27M" at bounding box center [1415, 17] width 307 height 34
drag, startPoint x: 1282, startPoint y: 17, endPoint x: 1162, endPoint y: 89, distance: 139.9
click at [1283, 17] on icon "close" at bounding box center [1281, 16] width 10 height 10
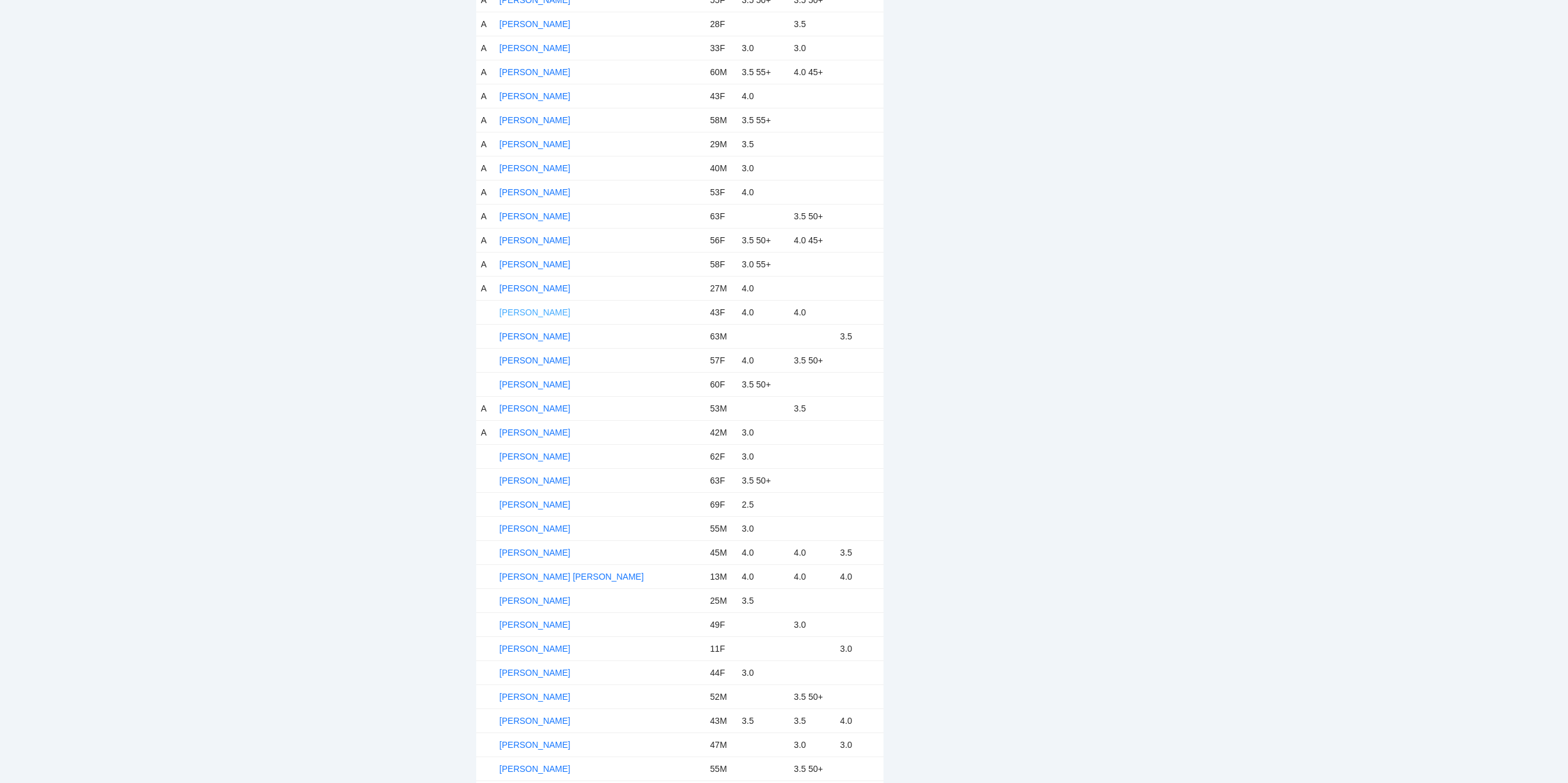
click at [541, 314] on link "[PERSON_NAME]" at bounding box center [535, 312] width 71 height 10
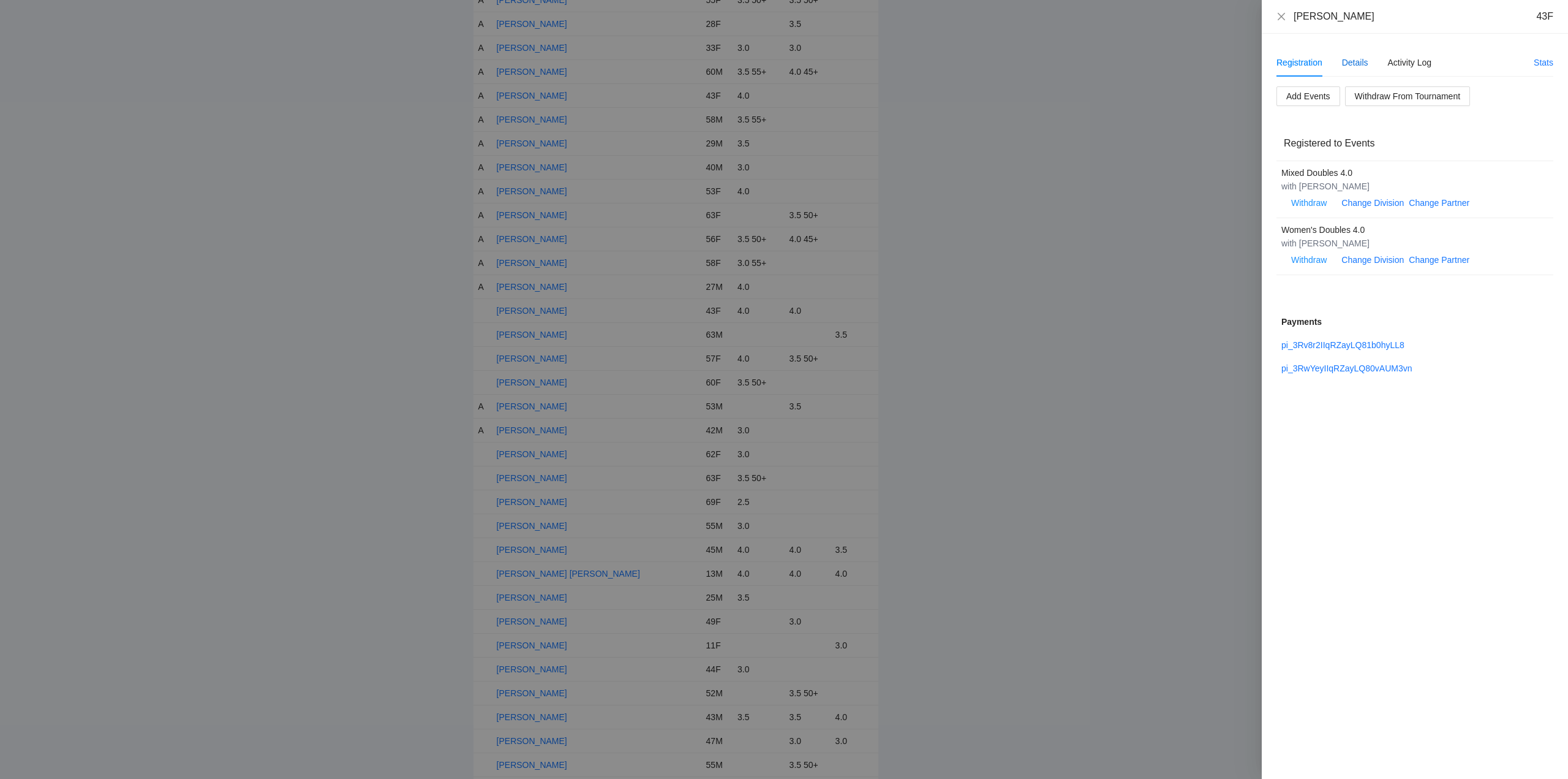
drag, startPoint x: 1354, startPoint y: 60, endPoint x: 1367, endPoint y: 52, distance: 15.3
click at [1355, 60] on div "Details" at bounding box center [1354, 63] width 27 height 14
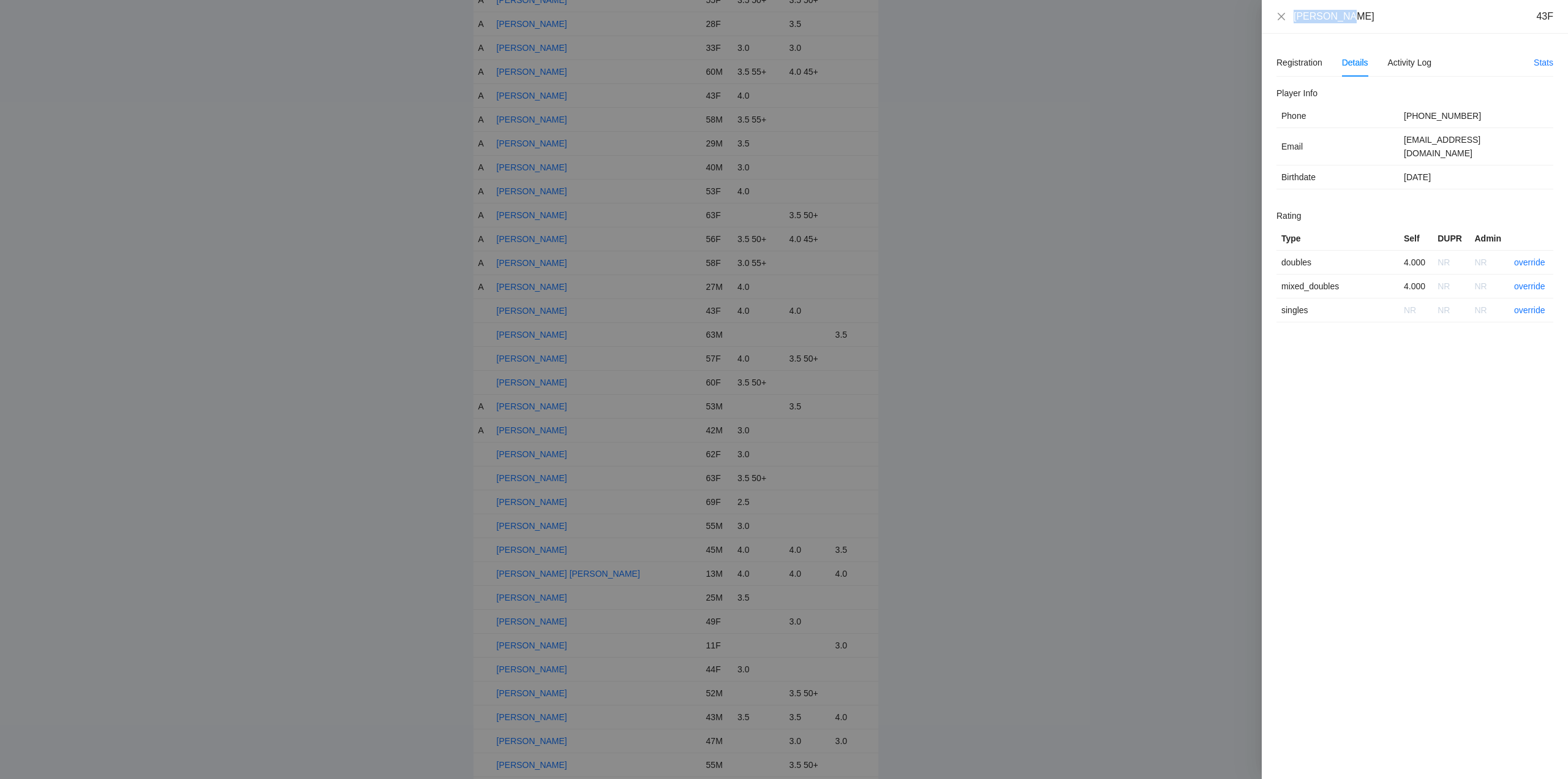
drag, startPoint x: 1338, startPoint y: 21, endPoint x: 1258, endPoint y: 21, distance: 80.0
click at [1258, 21] on div "Lacy Wedge 43F Registration Details Activity Log Stats Add Events Withdraw From…" at bounding box center [784, 389] width 1568 height 779
click at [1532, 257] on link "override" at bounding box center [1529, 262] width 31 height 10
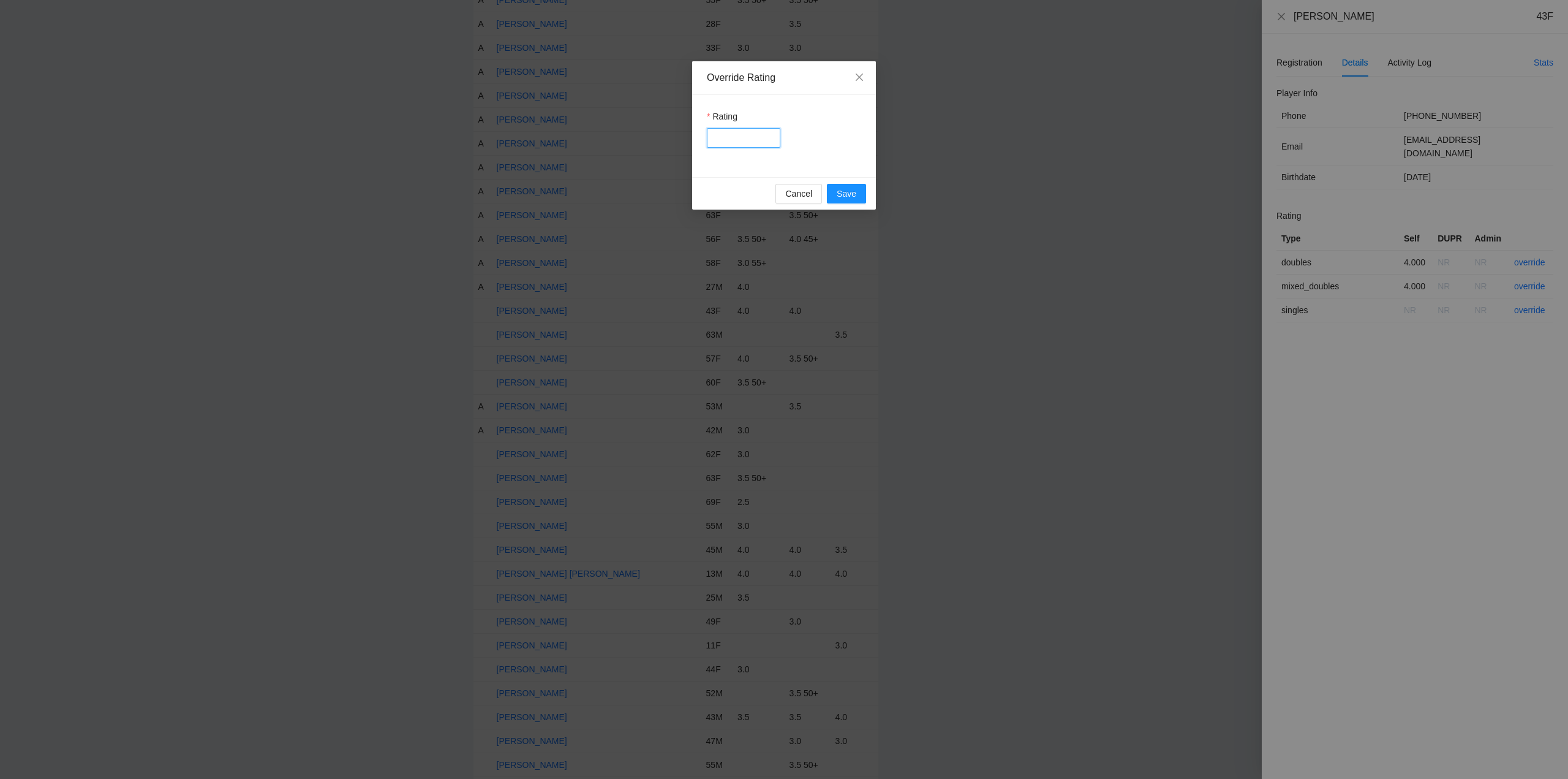
click at [737, 140] on input "Rating" at bounding box center [744, 138] width 73 height 20
type input "***"
drag, startPoint x: 843, startPoint y: 195, endPoint x: 927, endPoint y: 192, distance: 84.1
click at [850, 195] on span "Save" at bounding box center [847, 194] width 20 height 14
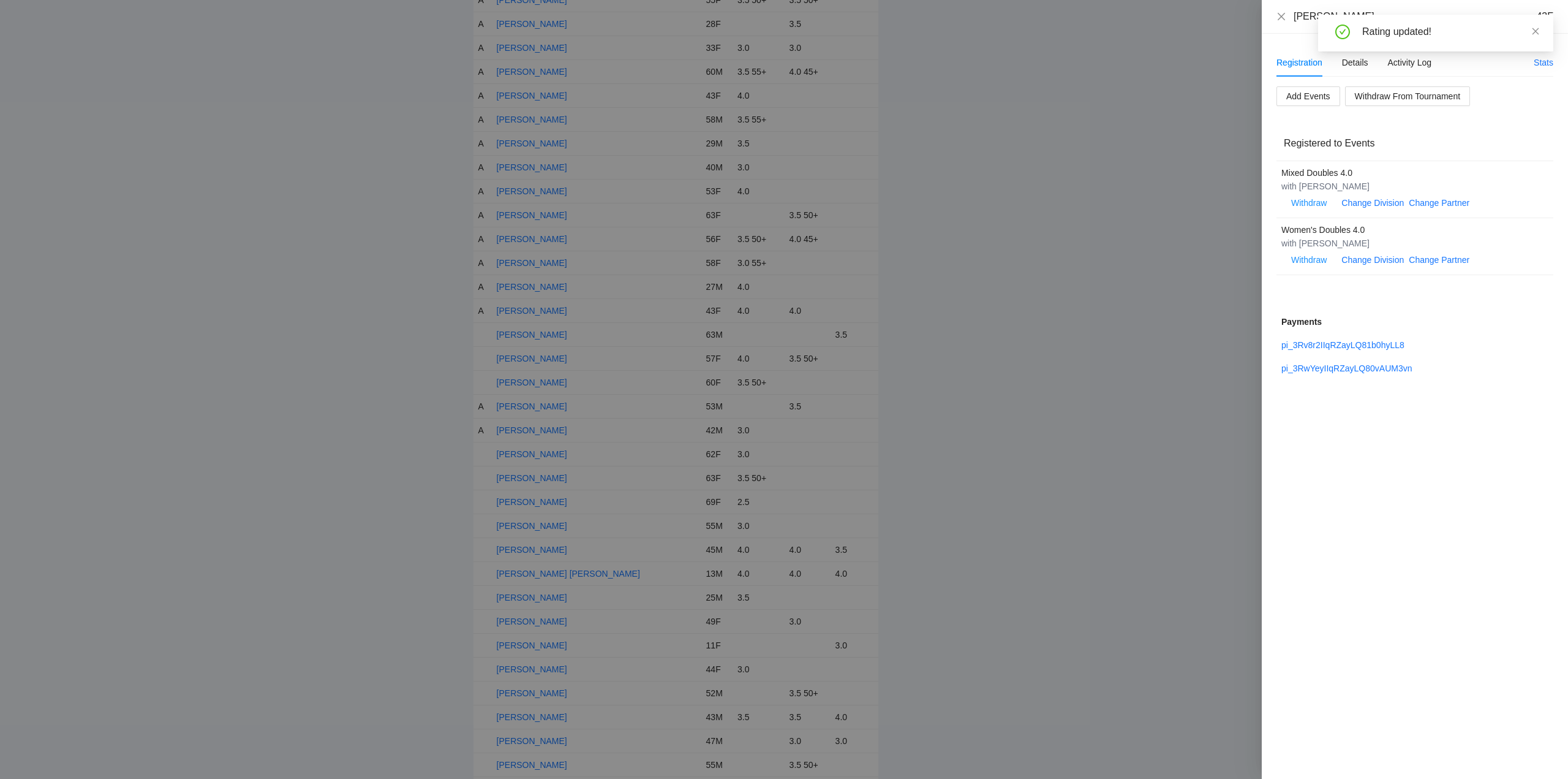
click at [1532, 31] on icon "close" at bounding box center [1535, 31] width 8 height 8
click at [1279, 16] on icon "close" at bounding box center [1281, 16] width 10 height 10
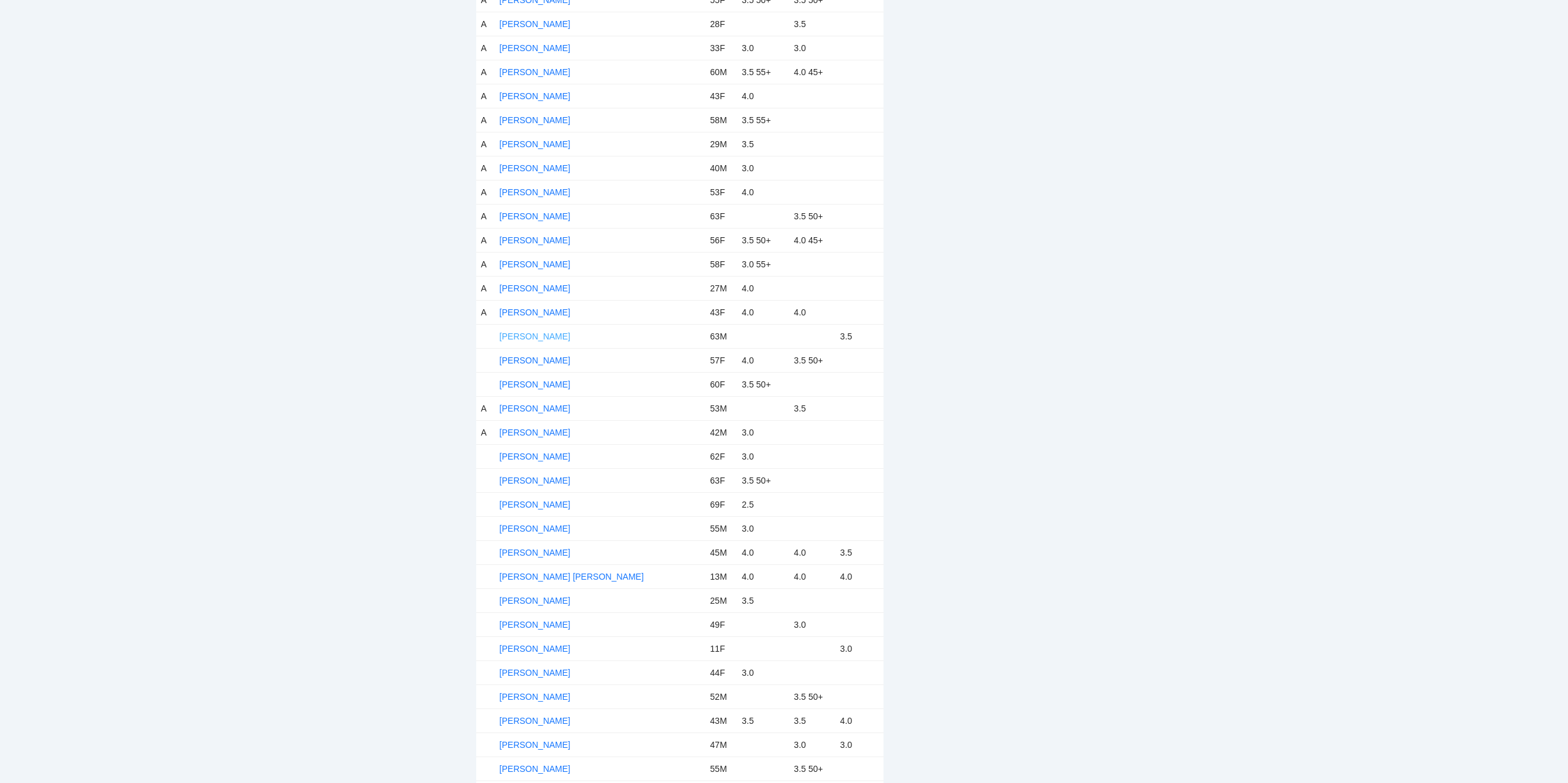
click at [524, 337] on link "Lance Malone" at bounding box center [535, 336] width 71 height 10
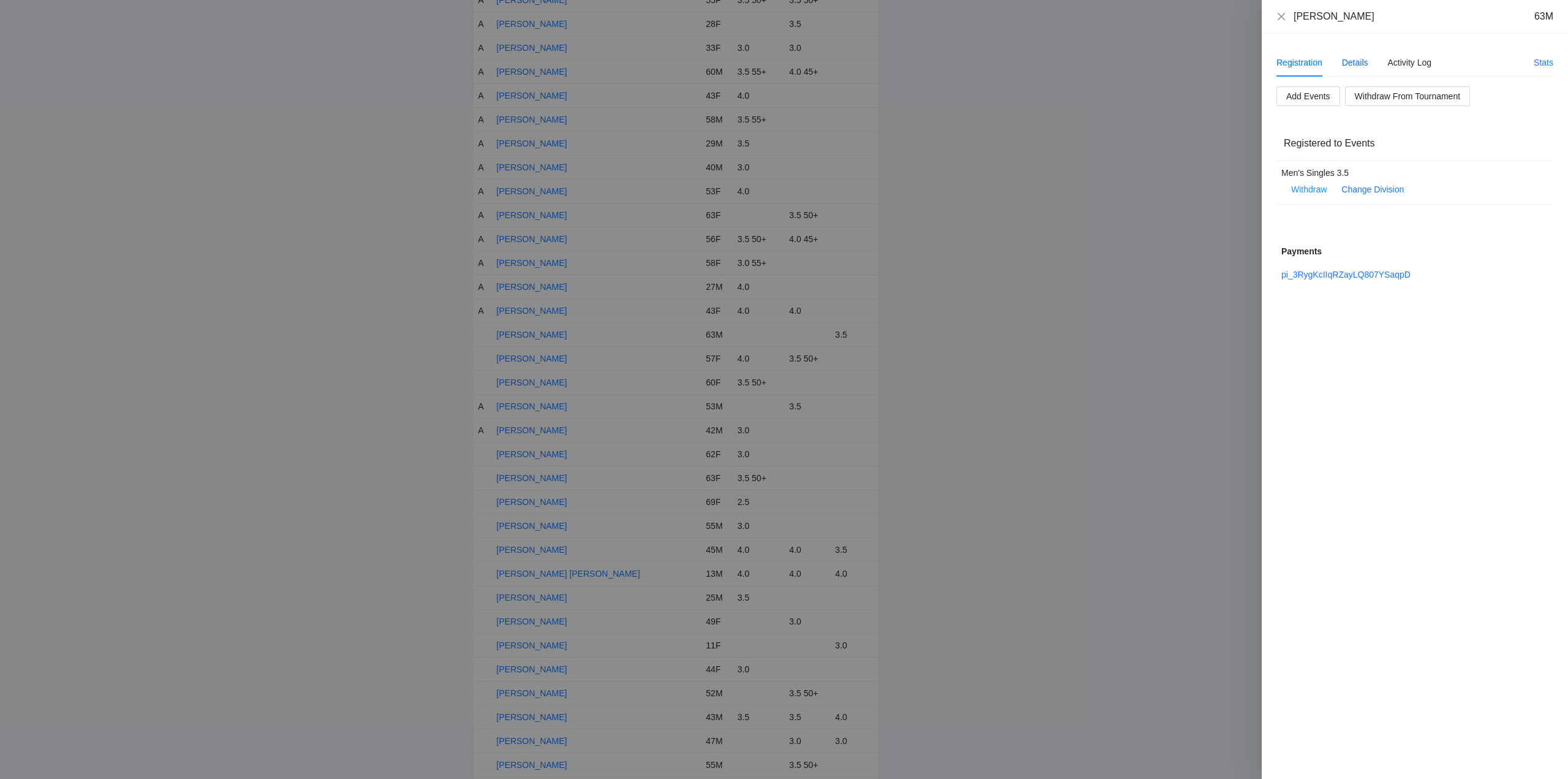
click at [1356, 62] on div "Details" at bounding box center [1354, 63] width 27 height 14
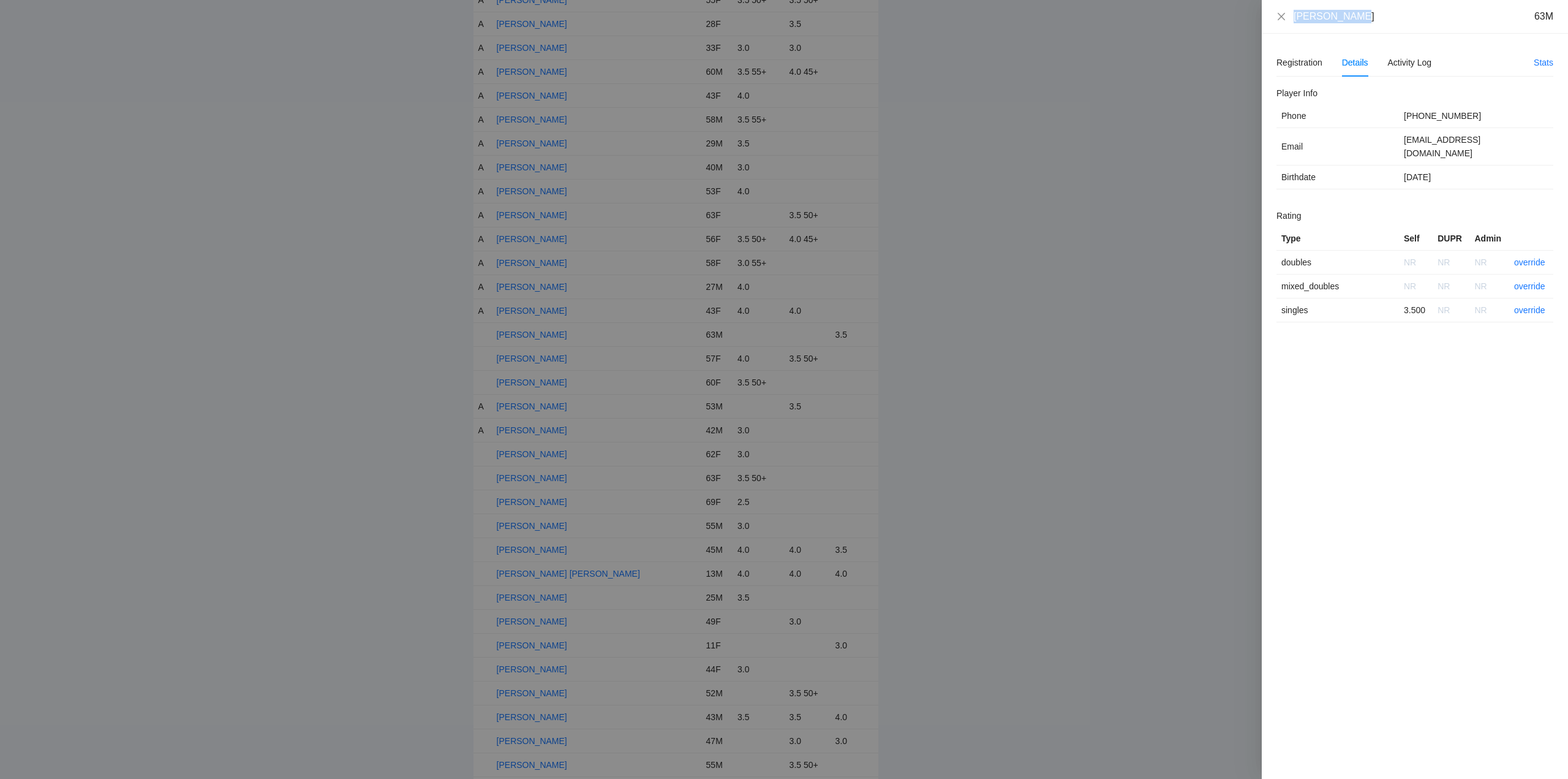
drag, startPoint x: 1361, startPoint y: 21, endPoint x: 1289, endPoint y: 21, distance: 72.0
click at [1289, 21] on div "Lance Malone 63M" at bounding box center [1415, 17] width 277 height 14
click at [1525, 305] on link "override" at bounding box center [1529, 310] width 31 height 10
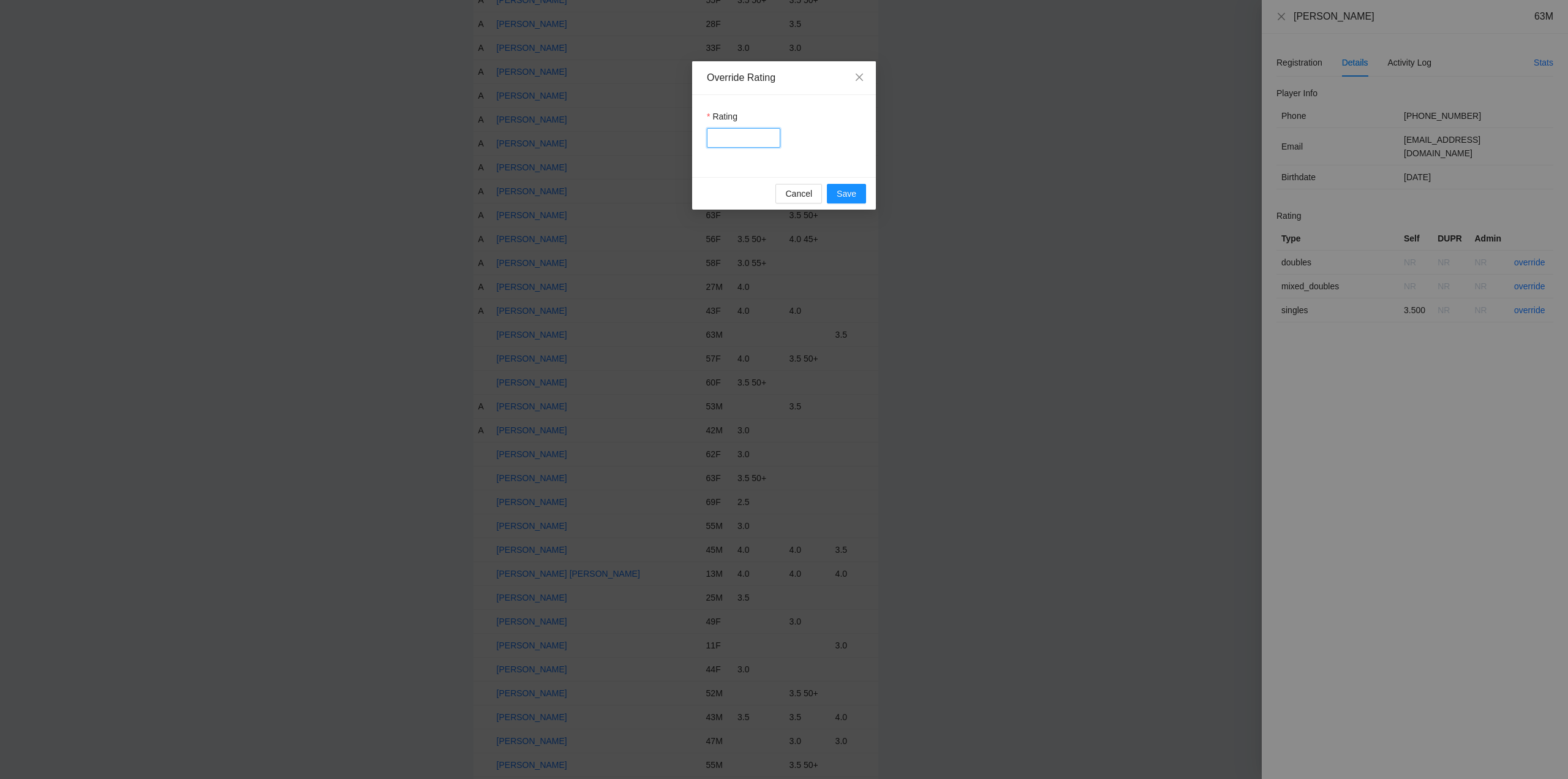
click at [726, 140] on input "Rating" at bounding box center [744, 138] width 73 height 20
type input "***"
click at [850, 192] on span "Save" at bounding box center [847, 194] width 20 height 14
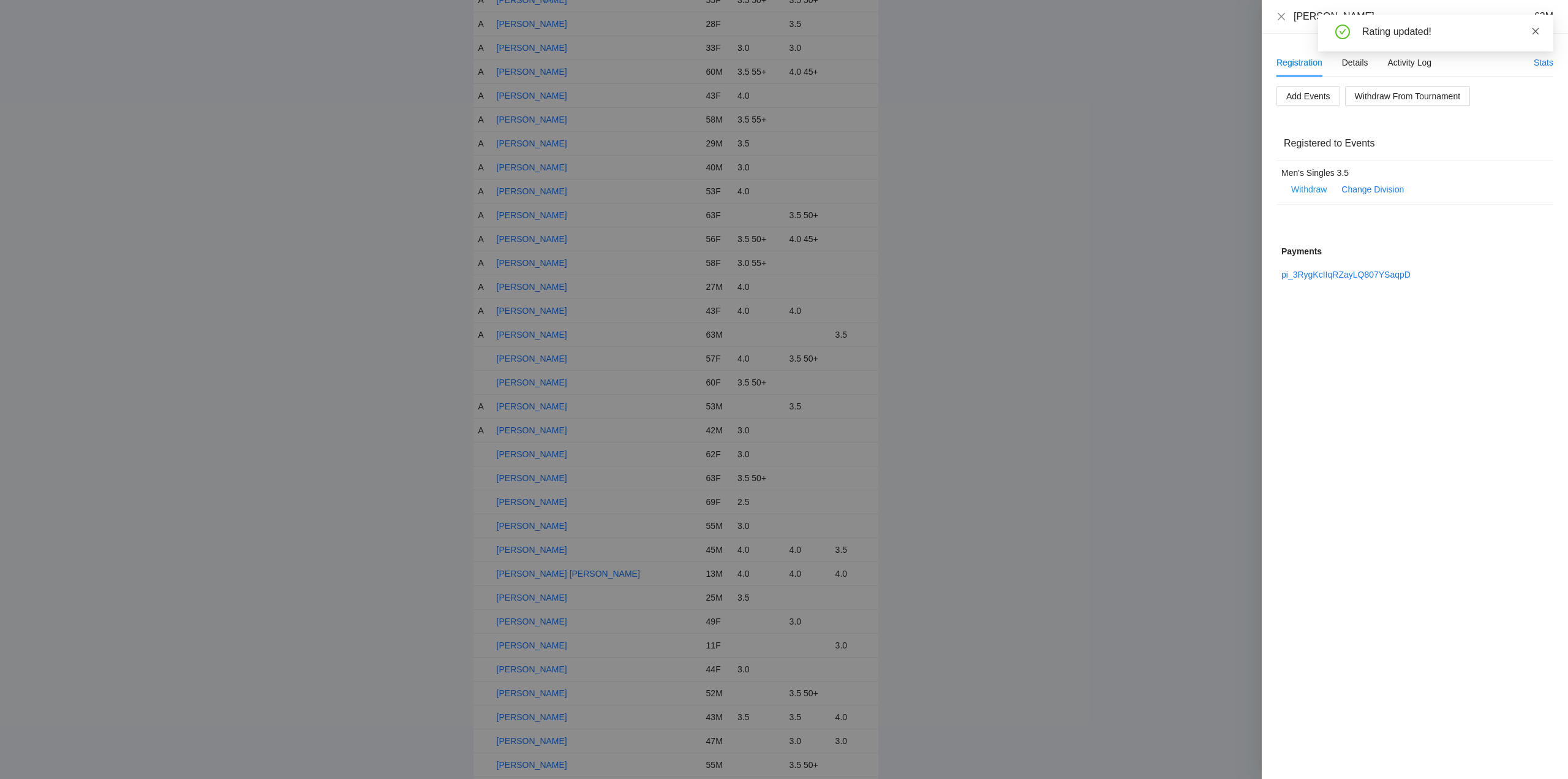
click at [1537, 30] on icon "close" at bounding box center [1535, 31] width 7 height 7
drag, startPoint x: 1281, startPoint y: 17, endPoint x: 1248, endPoint y: 52, distance: 48.1
click at [1282, 17] on icon "close" at bounding box center [1281, 16] width 8 height 8
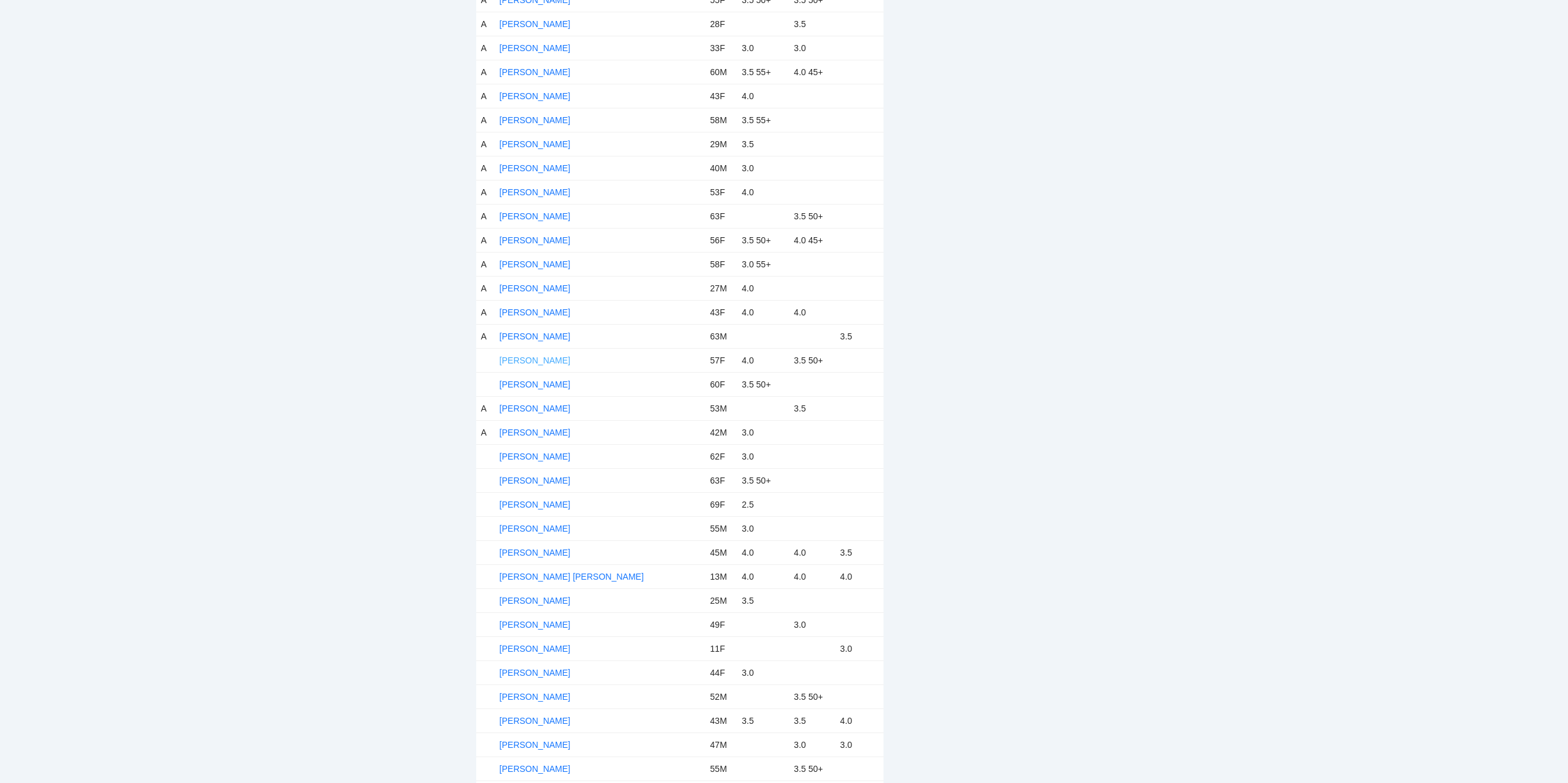
click at [549, 360] on link "Laraine LiVolsi" at bounding box center [535, 360] width 71 height 10
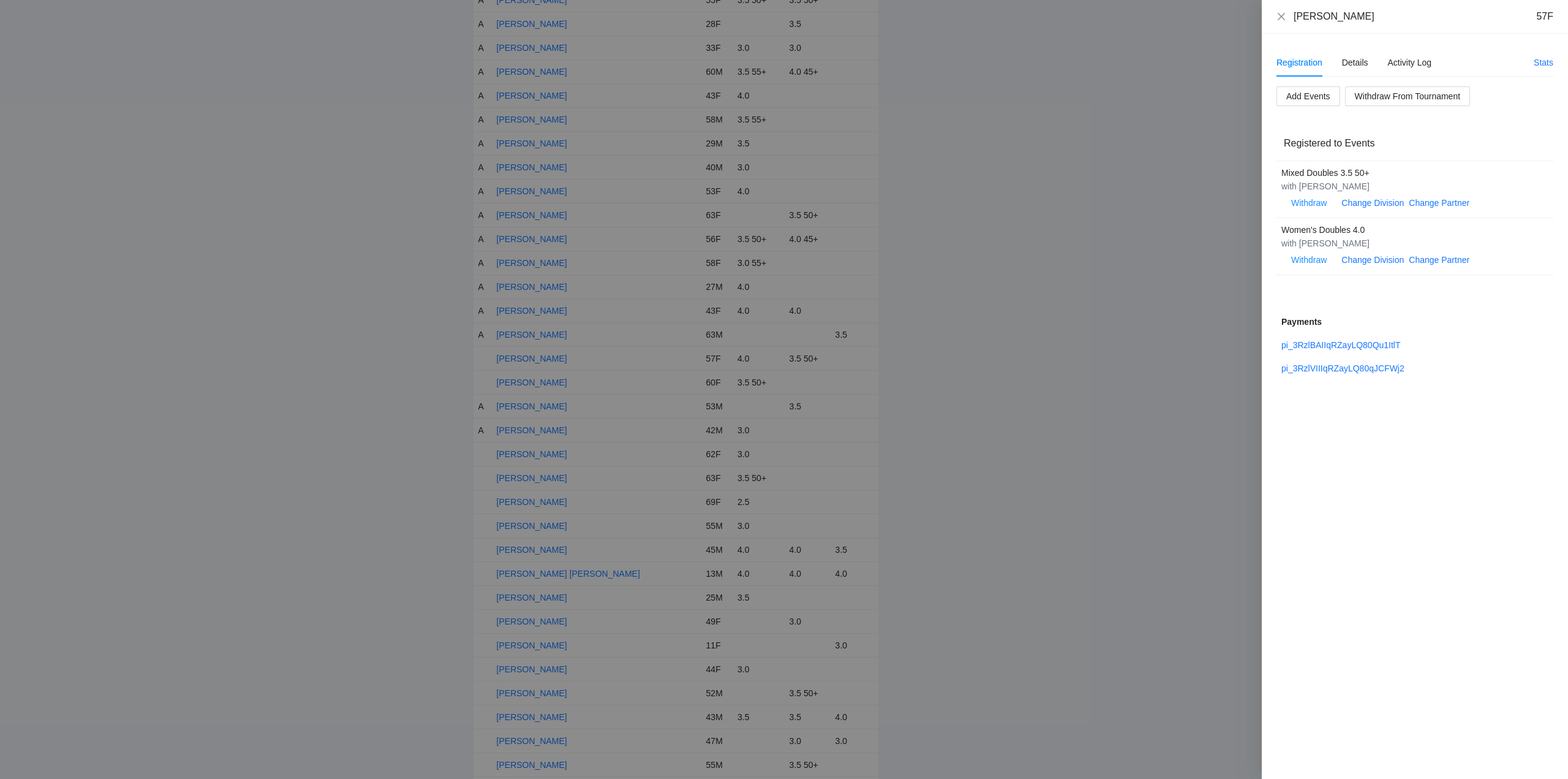
drag, startPoint x: 1365, startPoint y: 17, endPoint x: 1287, endPoint y: 23, distance: 78.2
click at [1287, 23] on div "Laraine LiVolsi 57F" at bounding box center [1415, 17] width 277 height 14
click at [1355, 63] on div "Details" at bounding box center [1354, 63] width 27 height 14
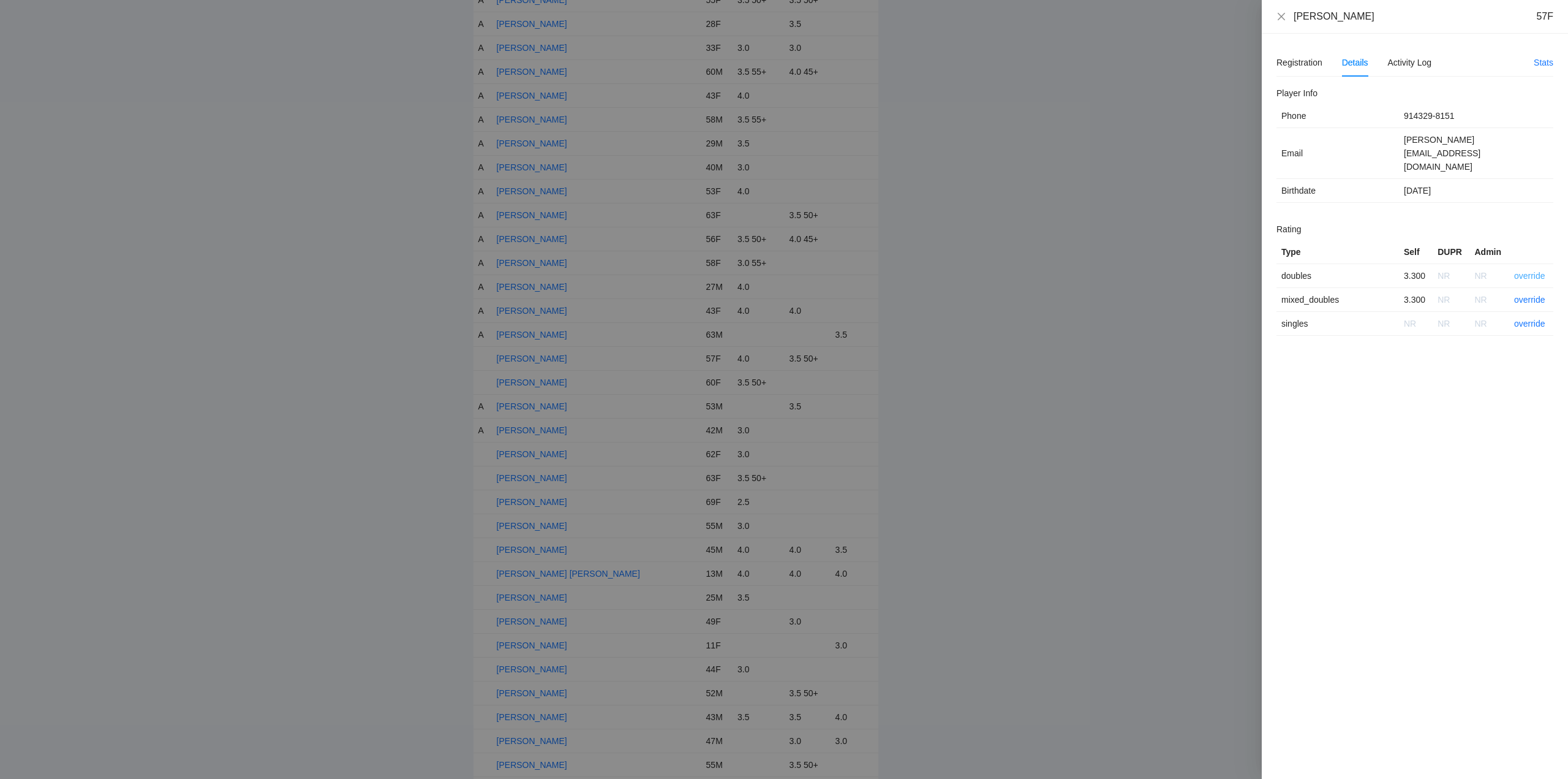
click at [1532, 271] on link "override" at bounding box center [1529, 275] width 31 height 10
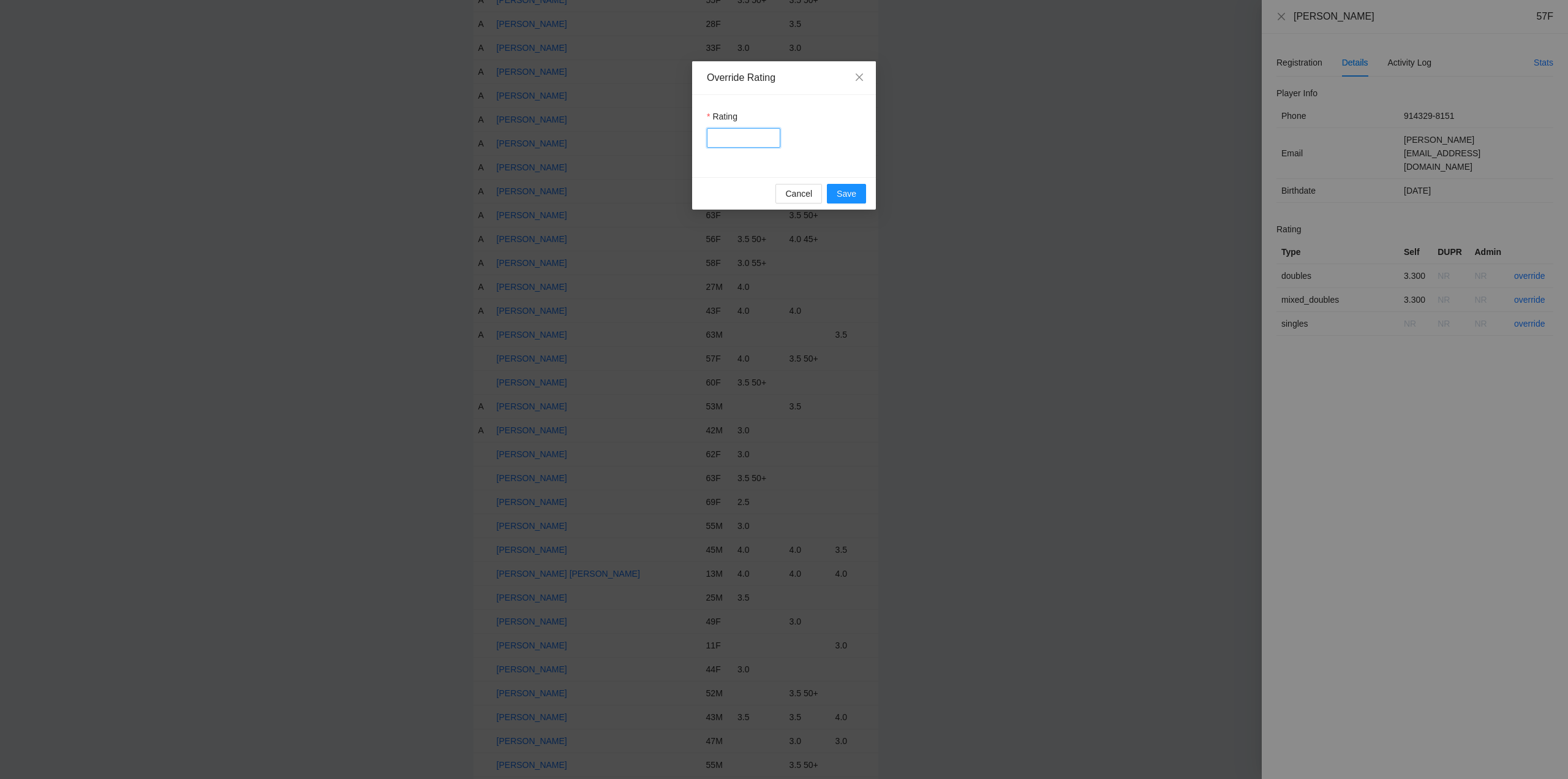
click at [744, 138] on input "Rating" at bounding box center [744, 138] width 73 height 20
type input "***"
click at [836, 191] on button "Save" at bounding box center [846, 194] width 39 height 20
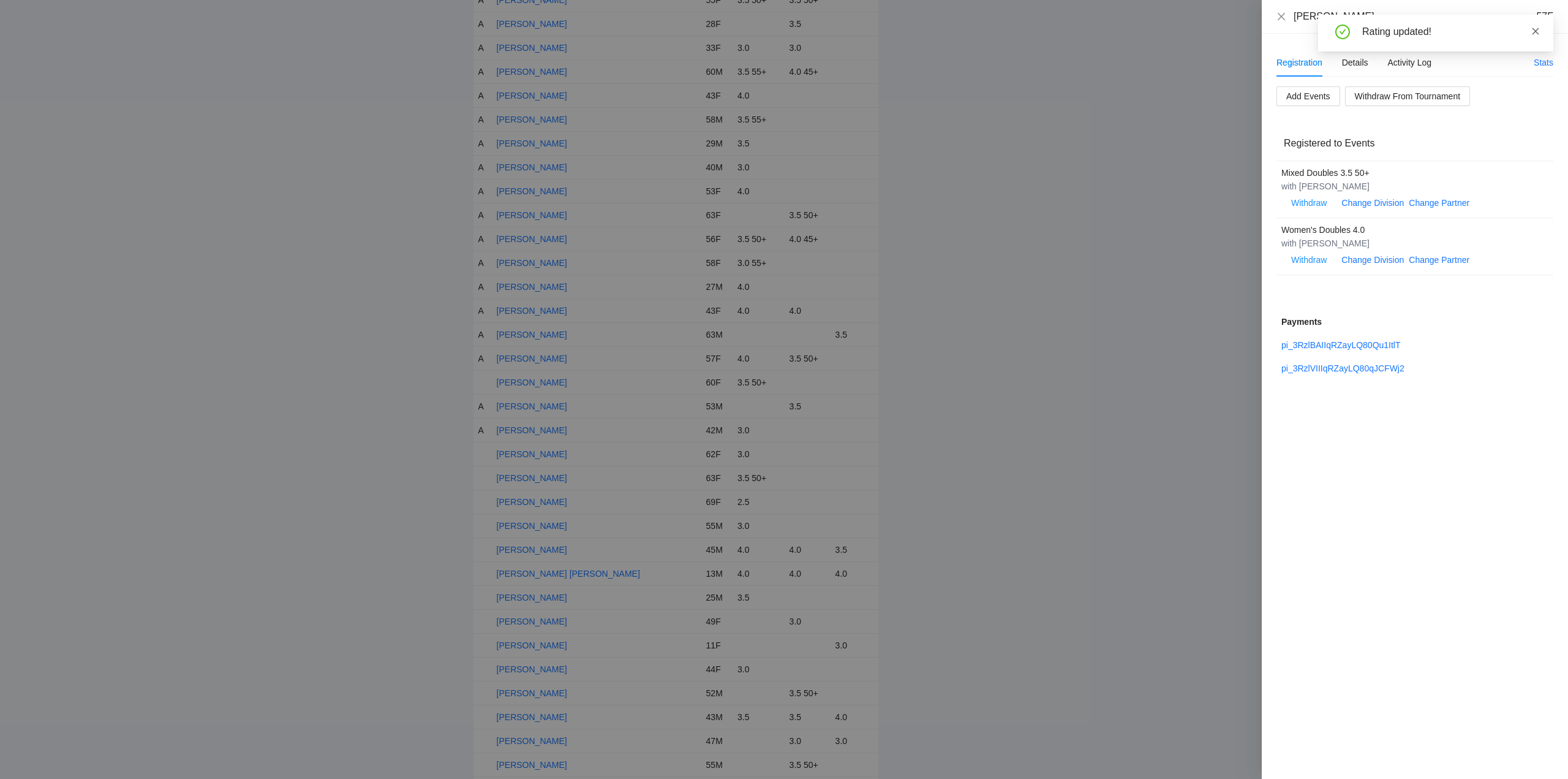
click at [1534, 30] on icon "close" at bounding box center [1535, 31] width 8 height 8
drag, startPoint x: 1280, startPoint y: 18, endPoint x: 1258, endPoint y: 30, distance: 25.1
click at [1280, 17] on icon "close" at bounding box center [1281, 16] width 10 height 10
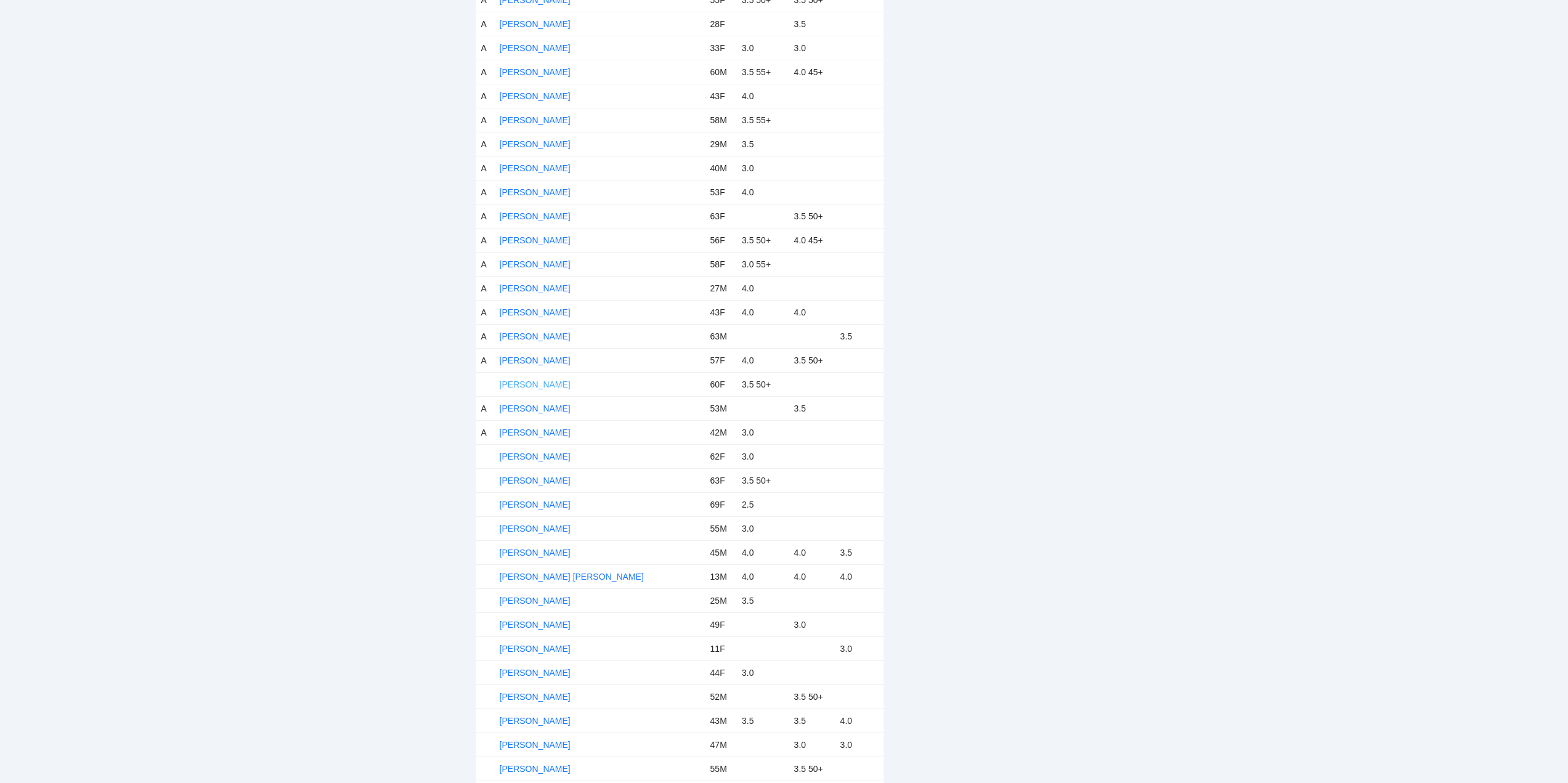
click at [535, 384] on link "Lauri Codomo" at bounding box center [535, 384] width 71 height 10
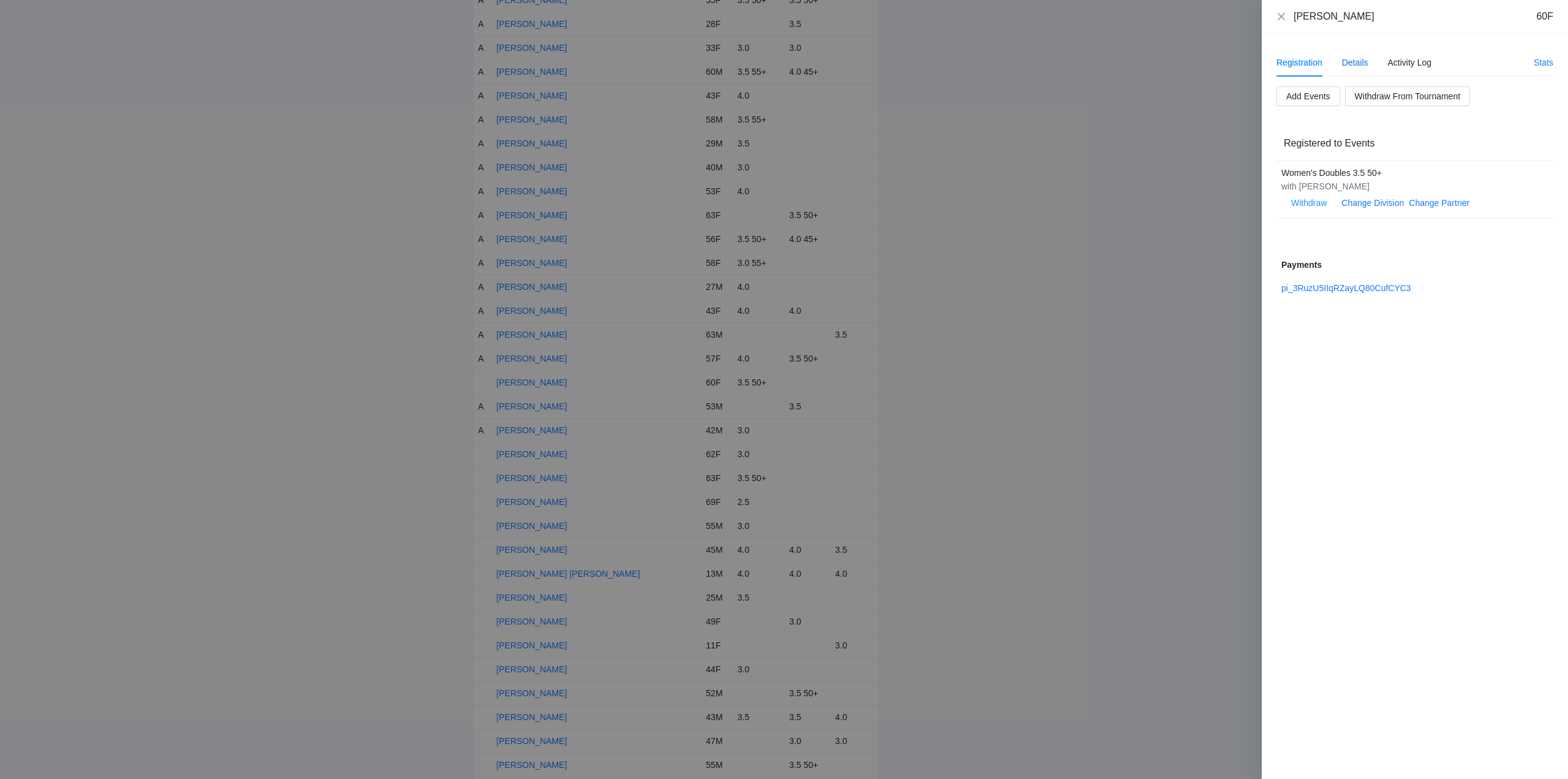
click at [1353, 61] on div "Details" at bounding box center [1354, 63] width 27 height 14
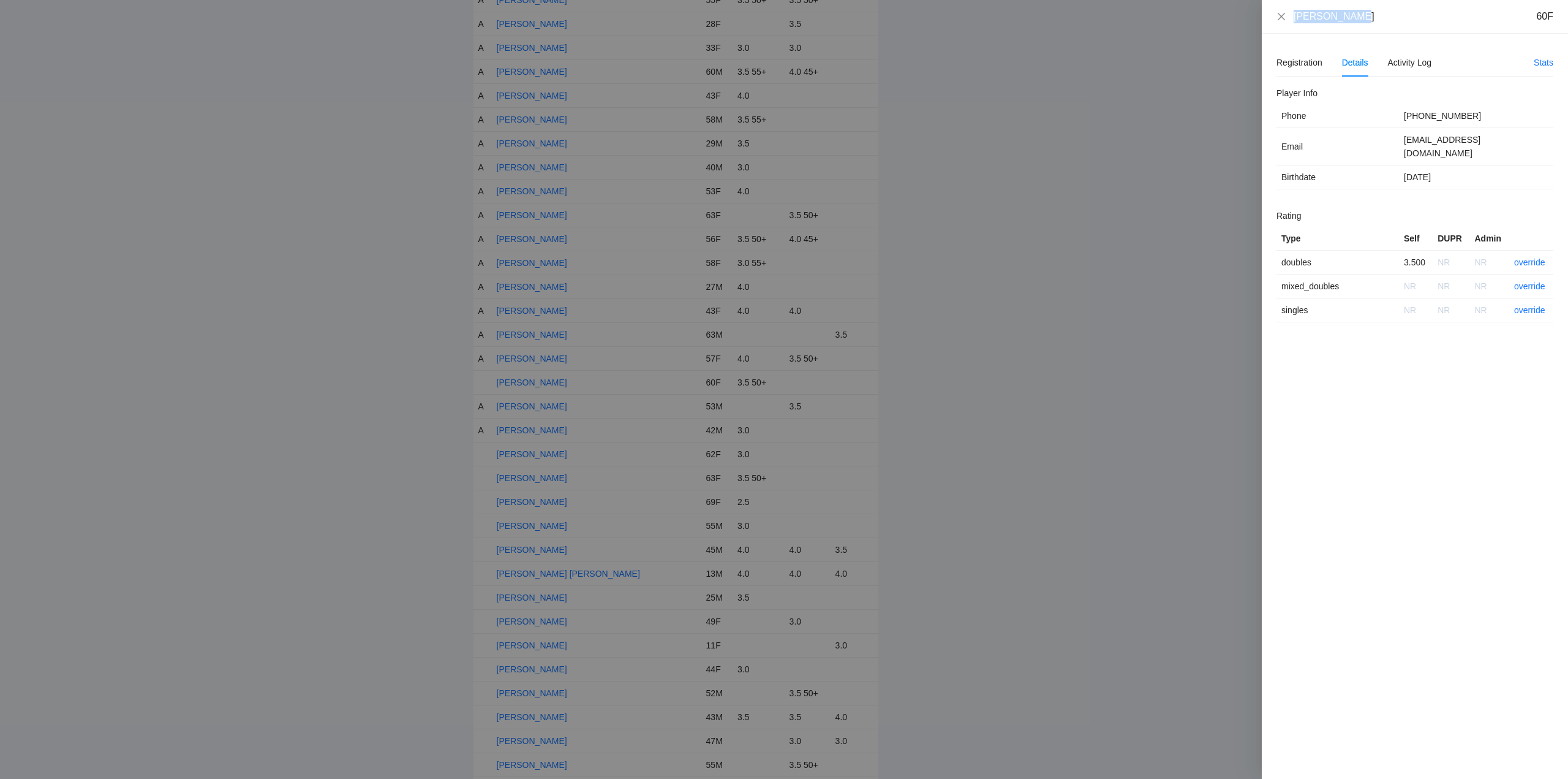
drag, startPoint x: 1360, startPoint y: 19, endPoint x: 1289, endPoint y: 19, distance: 71.0
click at [1289, 19] on div "Lauri Codomo 60F" at bounding box center [1415, 17] width 277 height 14
click at [1526, 257] on link "override" at bounding box center [1529, 262] width 31 height 10
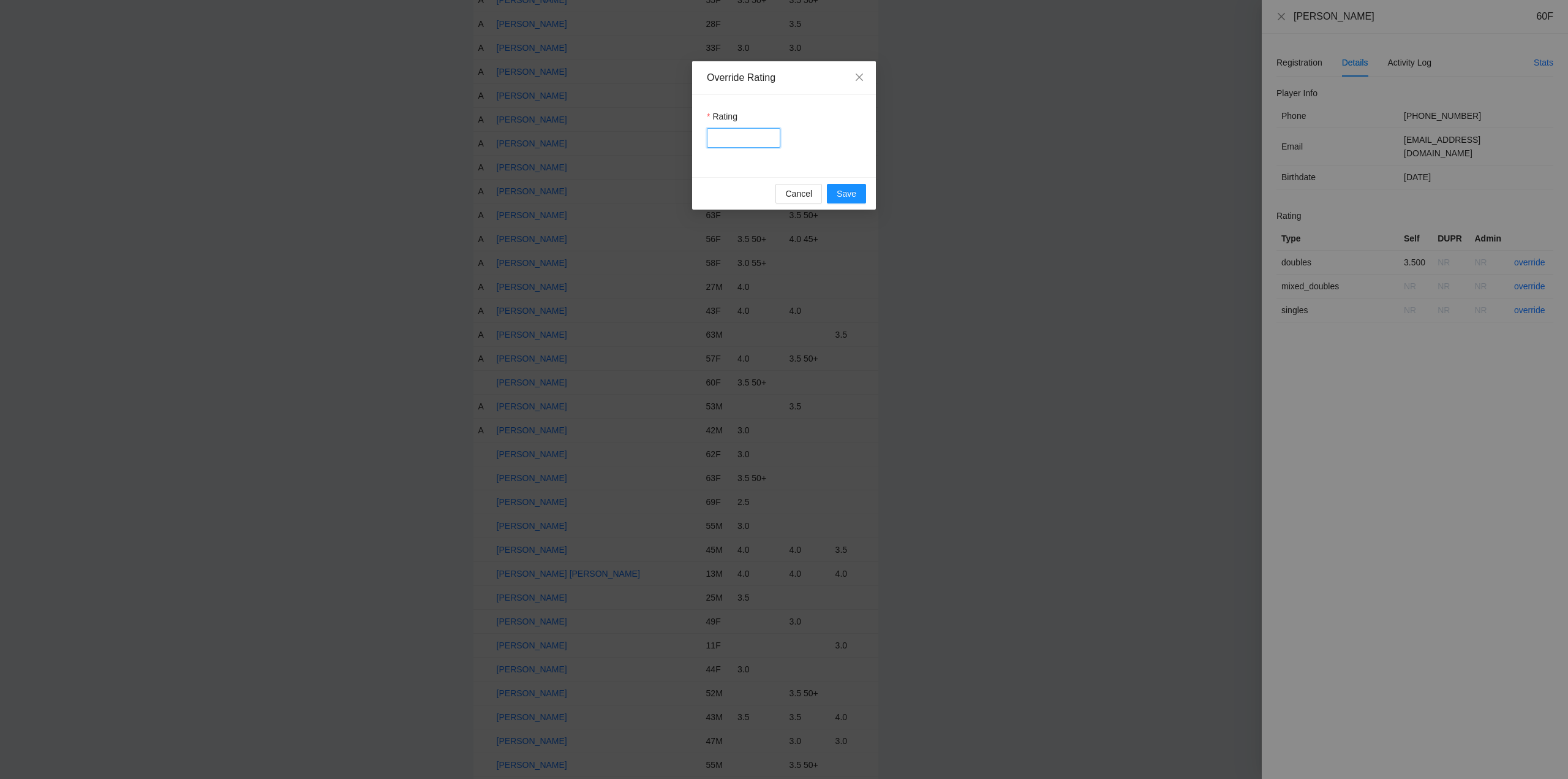
click at [744, 139] on input "Rating" at bounding box center [744, 138] width 73 height 20
type input "***"
click at [843, 190] on span "Save" at bounding box center [847, 194] width 20 height 14
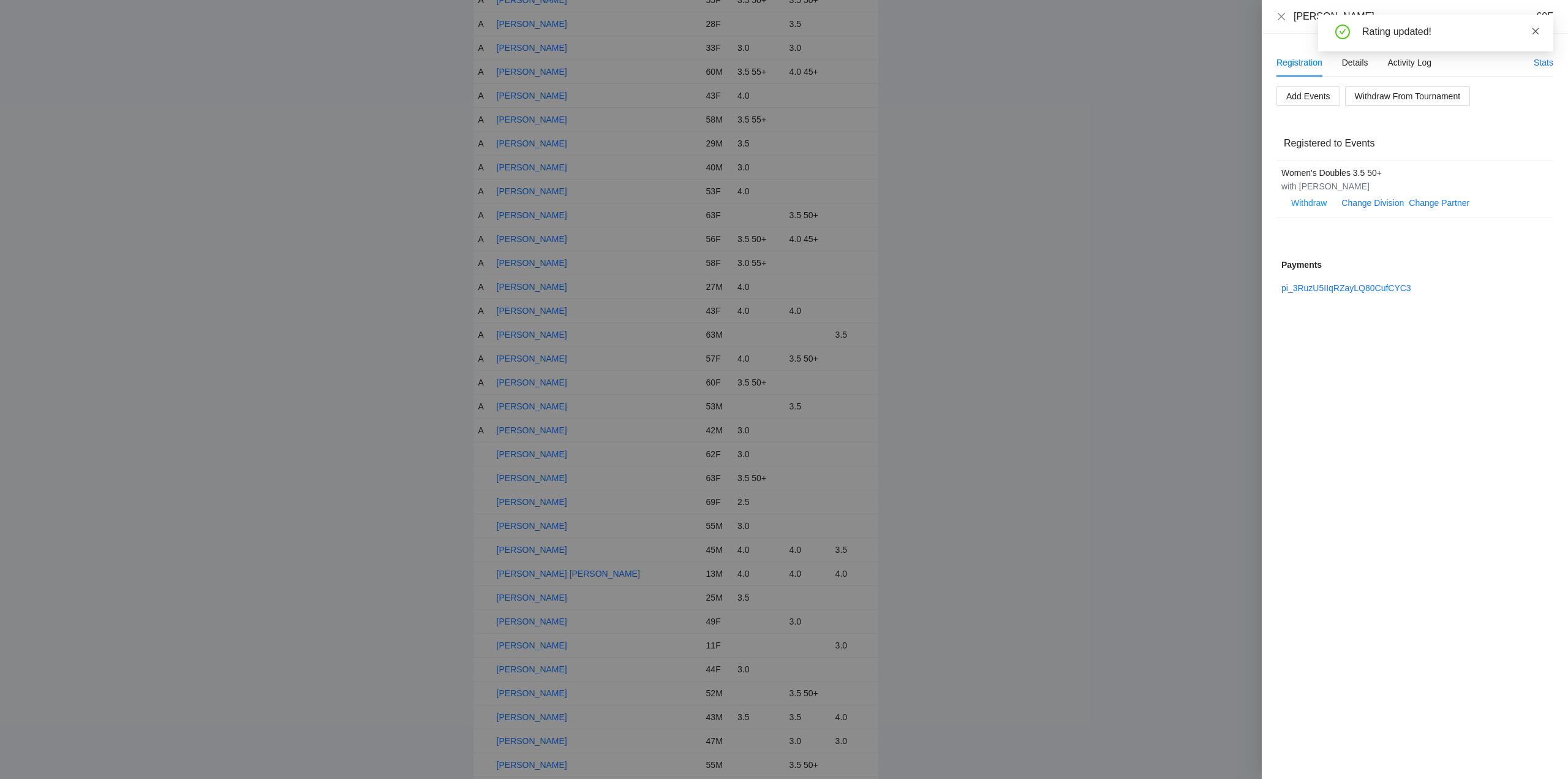
click at [1532, 31] on icon "close" at bounding box center [1535, 31] width 8 height 8
click at [1282, 14] on icon "close" at bounding box center [1281, 16] width 10 height 10
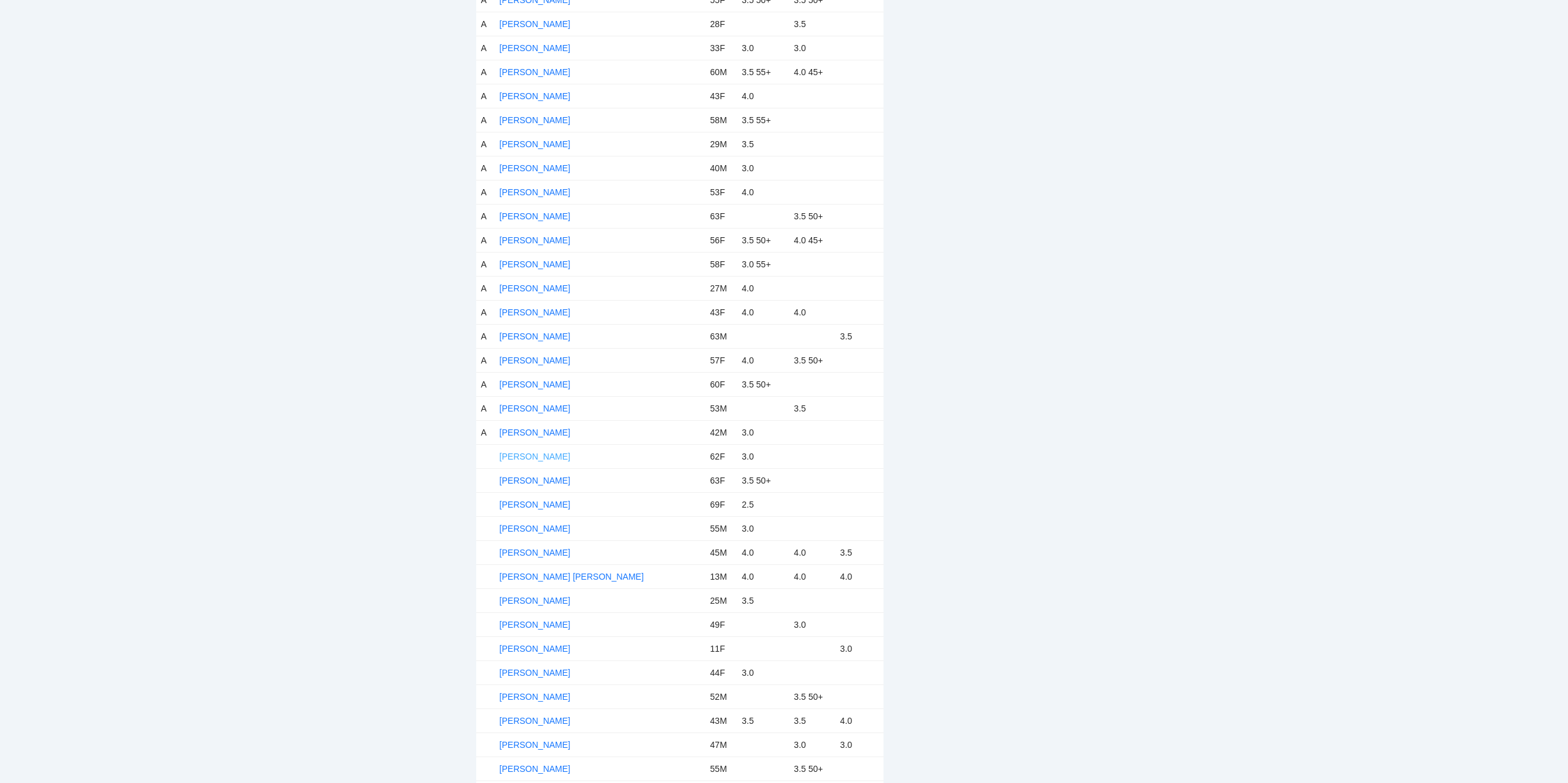
click at [524, 456] on link "Leslie Abrahamson" at bounding box center [535, 456] width 71 height 10
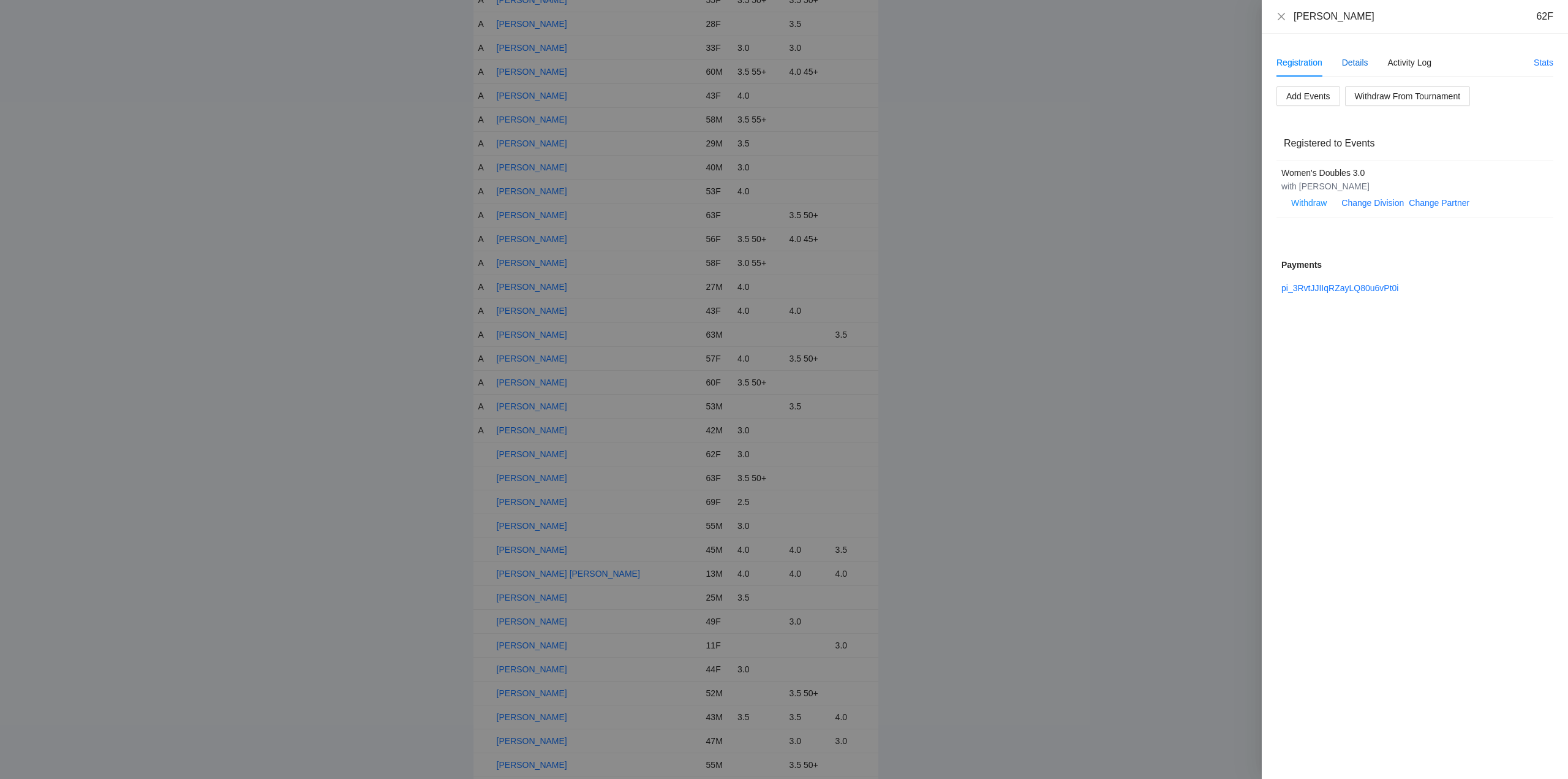
click at [1360, 64] on div "Details" at bounding box center [1354, 63] width 27 height 14
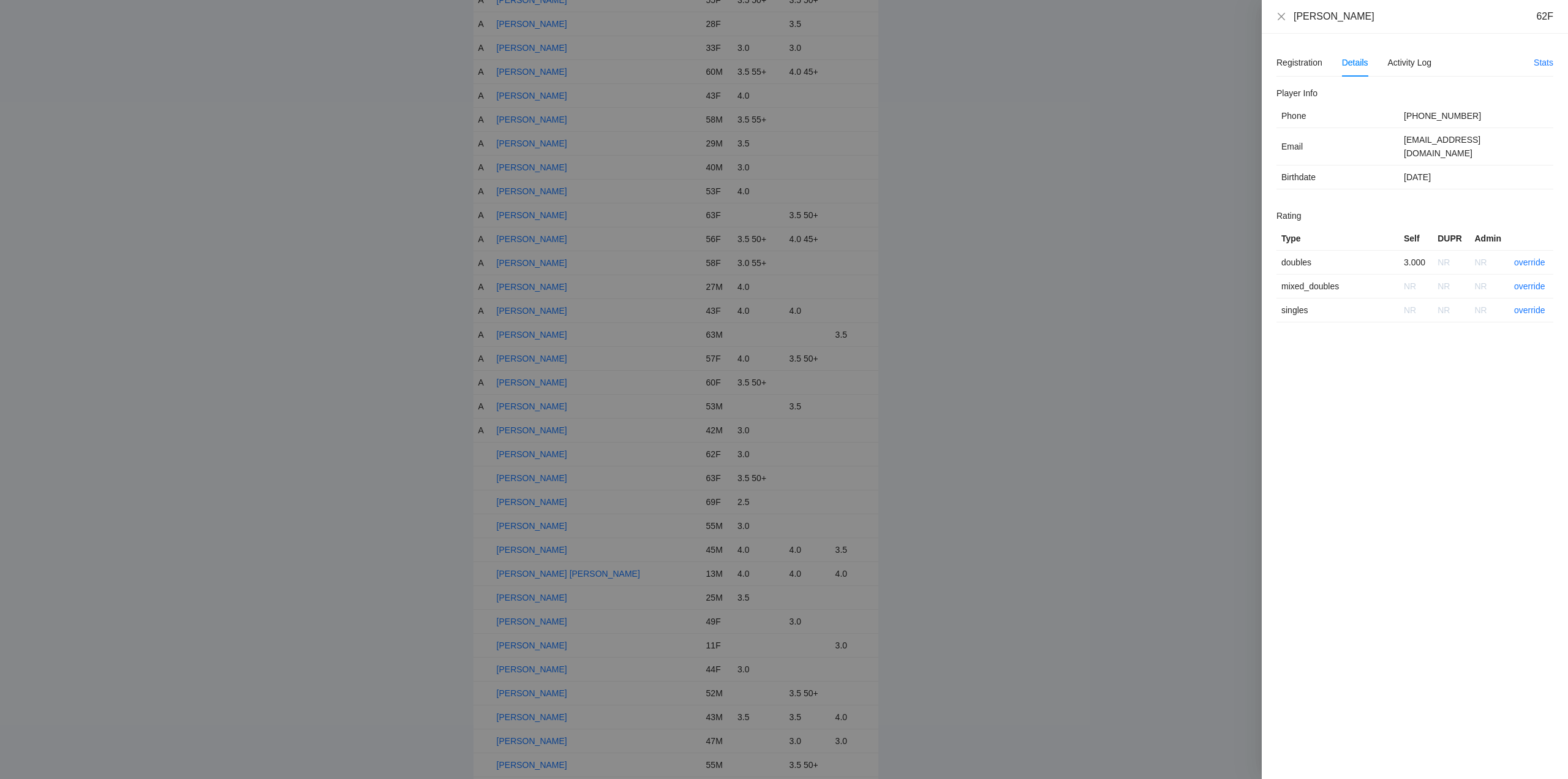
drag, startPoint x: 1382, startPoint y: 18, endPoint x: 1297, endPoint y: 21, distance: 85.1
click at [1287, 22] on div "Leslie Abrahamson 62F" at bounding box center [1415, 17] width 277 height 14
click at [1528, 257] on link "override" at bounding box center [1529, 262] width 31 height 10
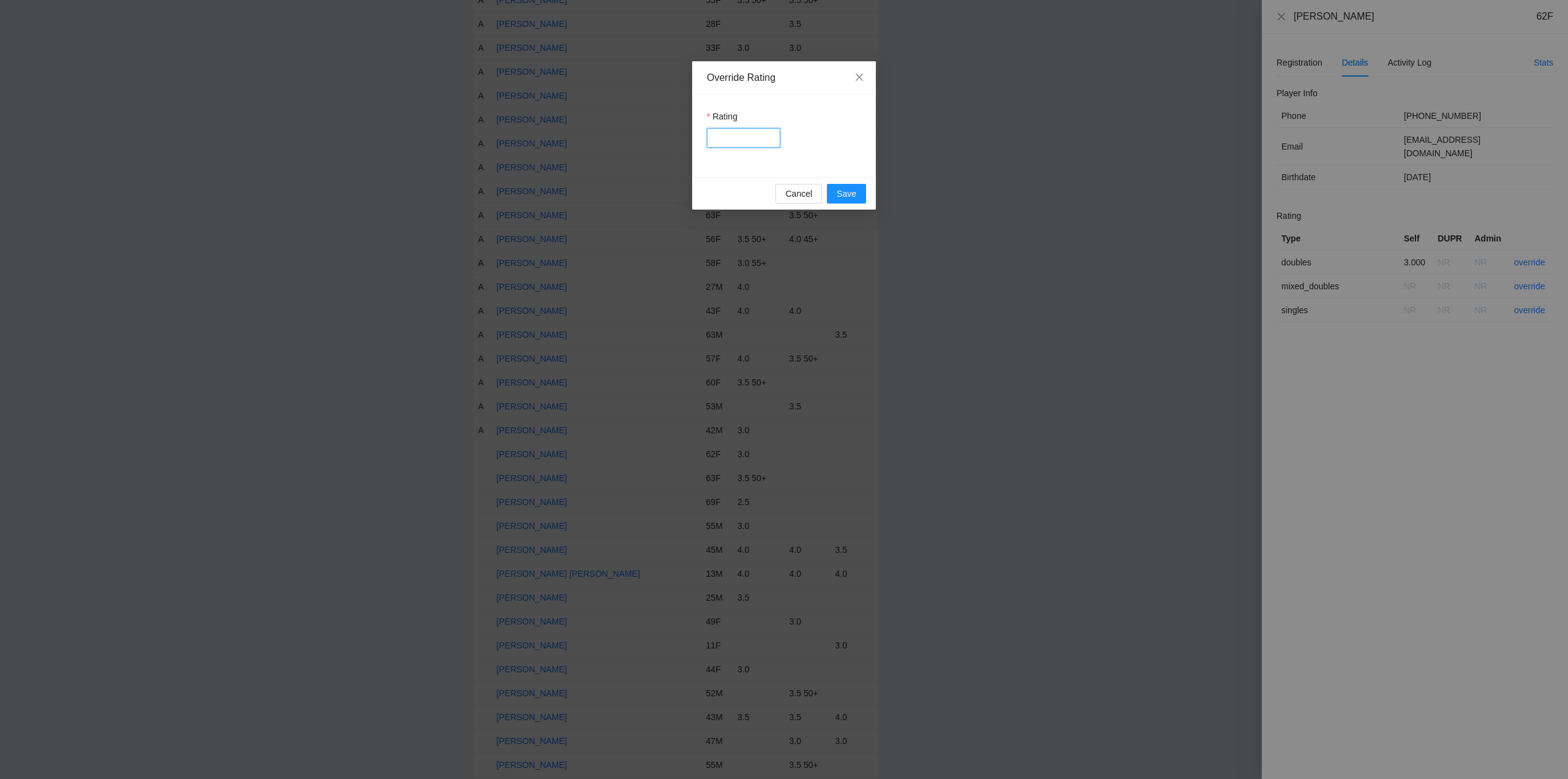
click at [755, 134] on input "Rating" at bounding box center [744, 138] width 73 height 20
type input "***"
drag, startPoint x: 838, startPoint y: 192, endPoint x: 943, endPoint y: 192, distance: 105.0
click at [845, 192] on span "Save" at bounding box center [847, 194] width 20 height 14
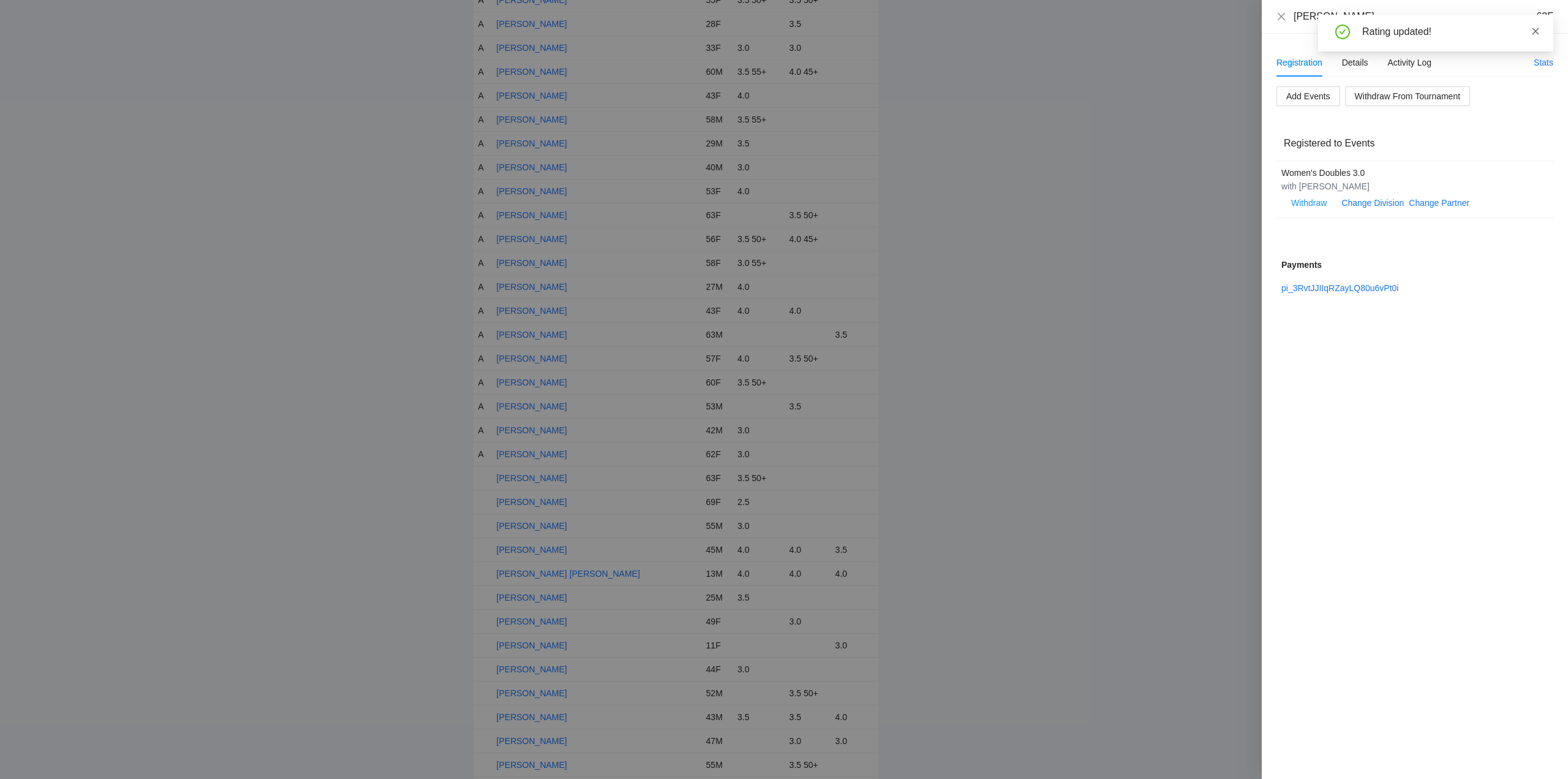
click at [1535, 30] on icon "close" at bounding box center [1535, 31] width 8 height 8
click at [1283, 16] on icon "close" at bounding box center [1281, 16] width 10 height 10
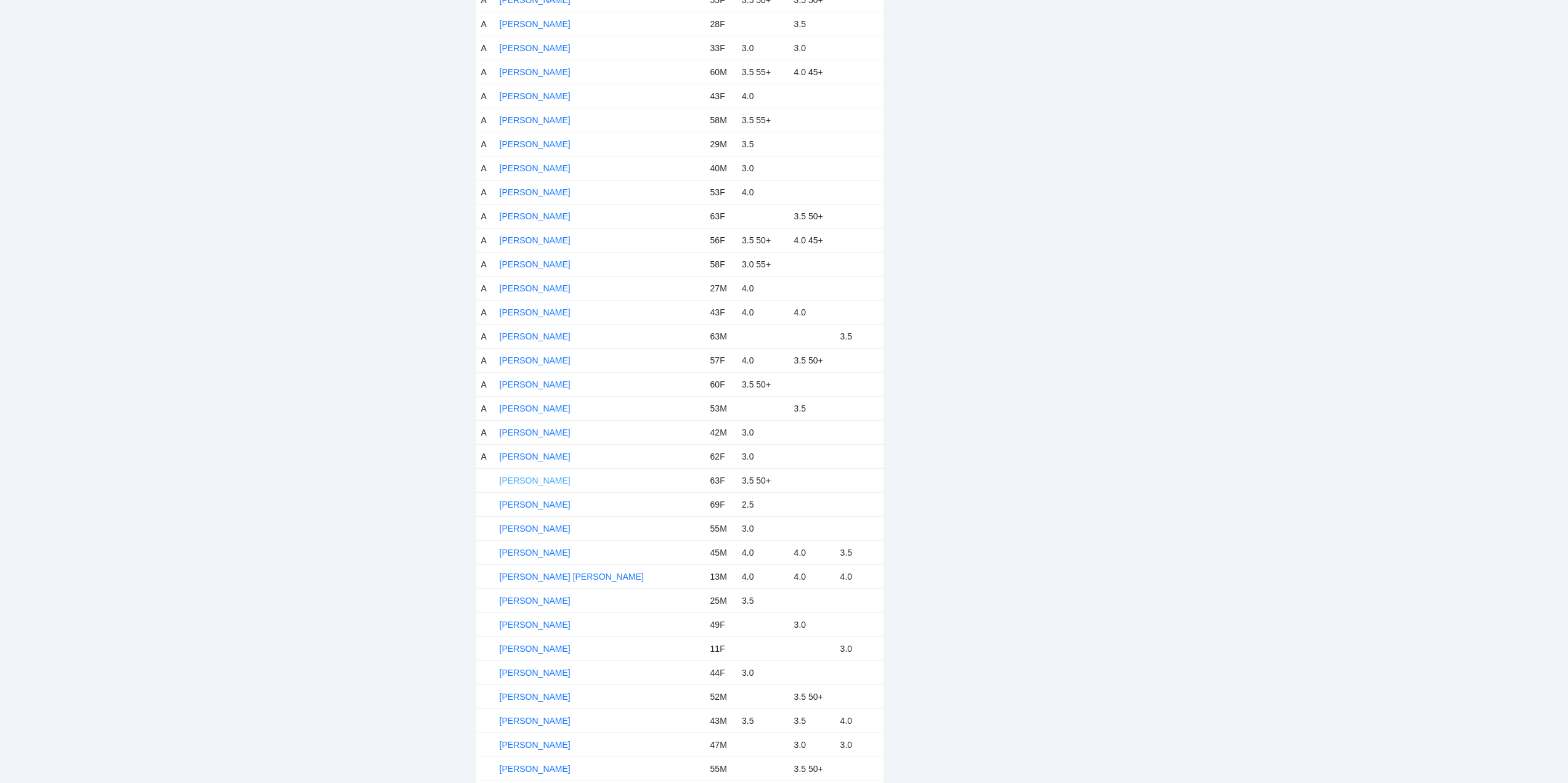
click at [520, 482] on link "Lisa English" at bounding box center [535, 480] width 71 height 10
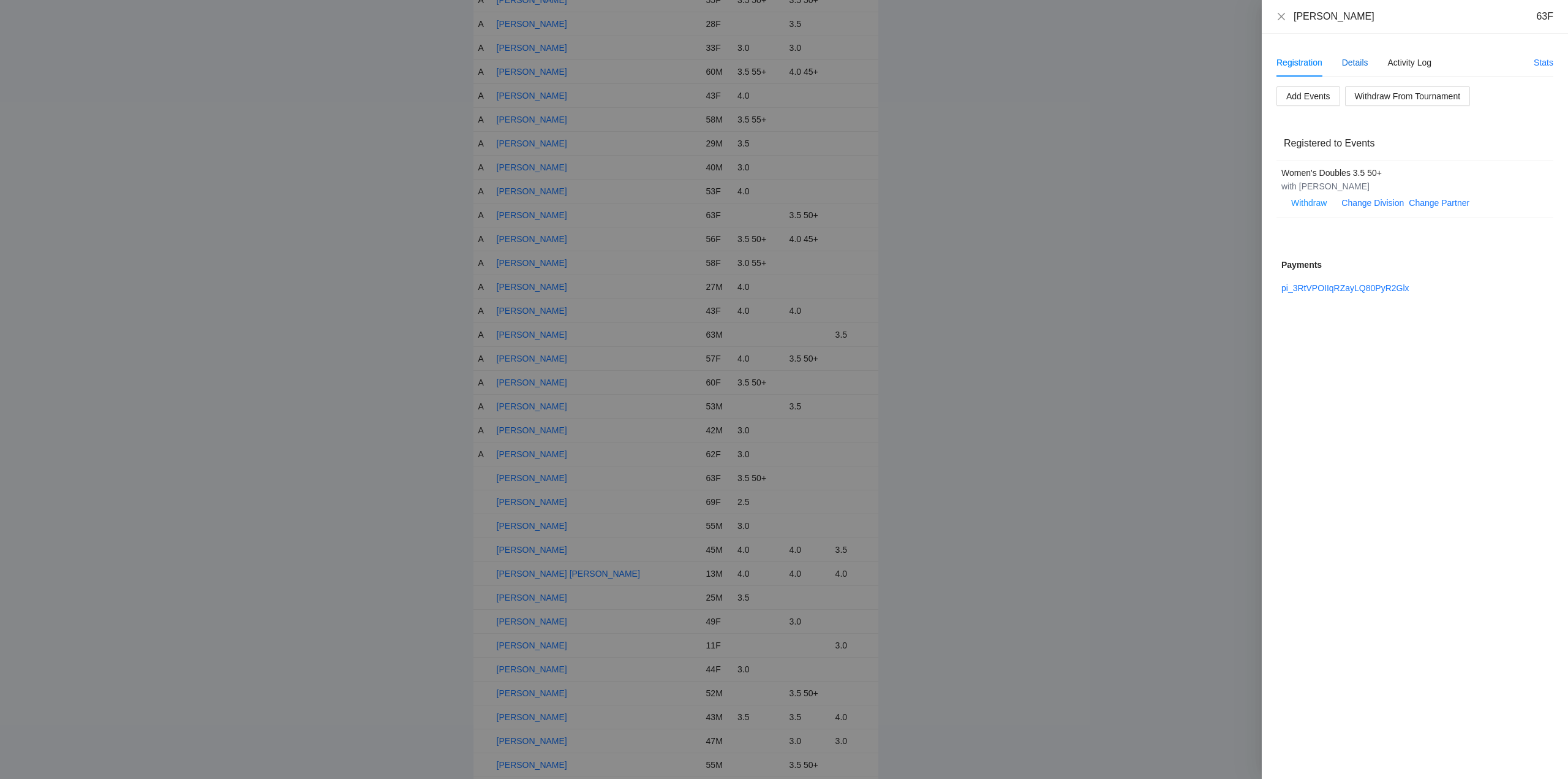
click at [1364, 60] on div "Details" at bounding box center [1354, 63] width 27 height 14
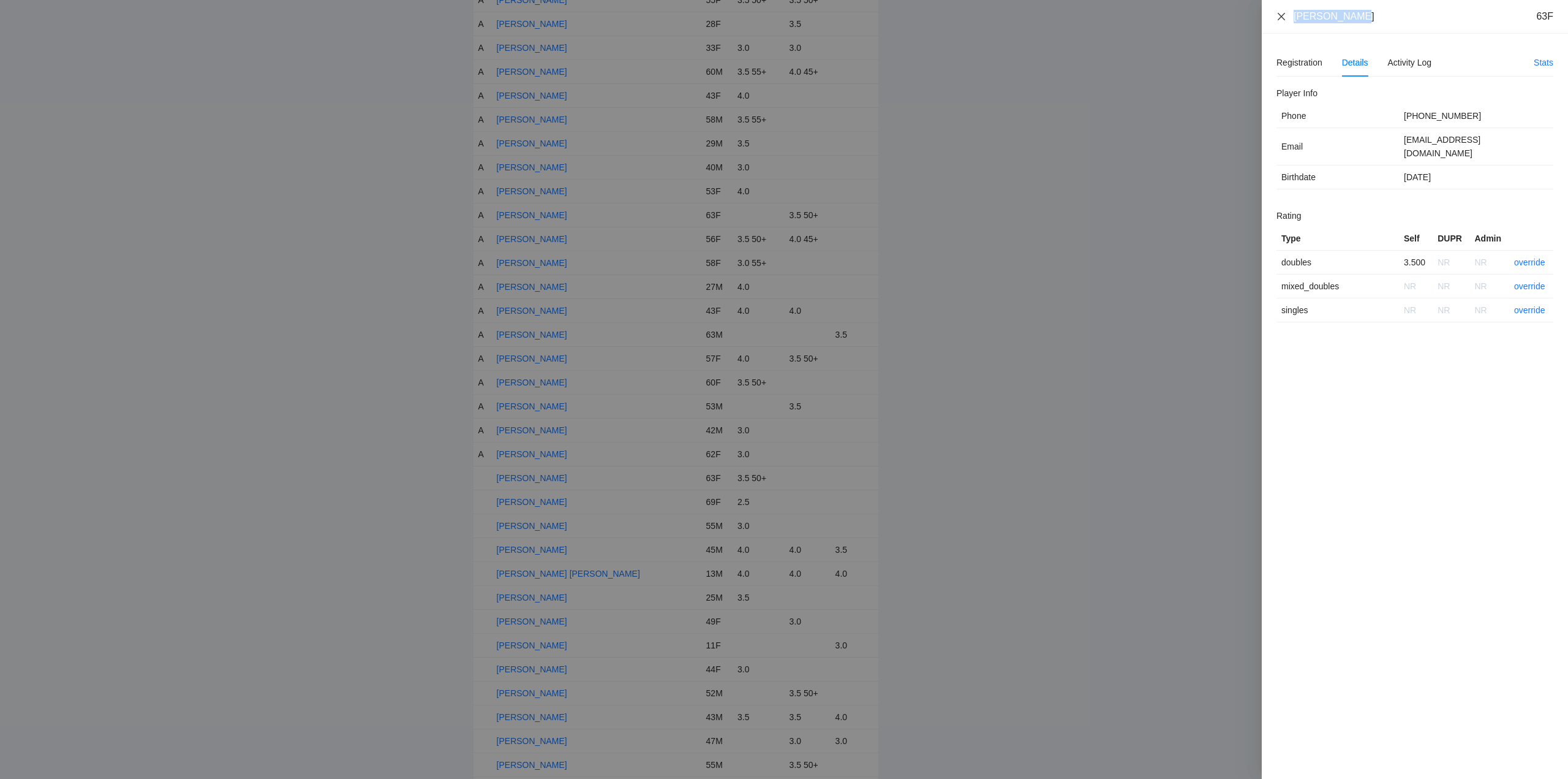
drag, startPoint x: 1360, startPoint y: 21, endPoint x: 1277, endPoint y: 21, distance: 83.0
click at [1276, 21] on div "Lisa English 63F" at bounding box center [1415, 17] width 307 height 34
click at [1528, 257] on link "override" at bounding box center [1529, 262] width 31 height 10
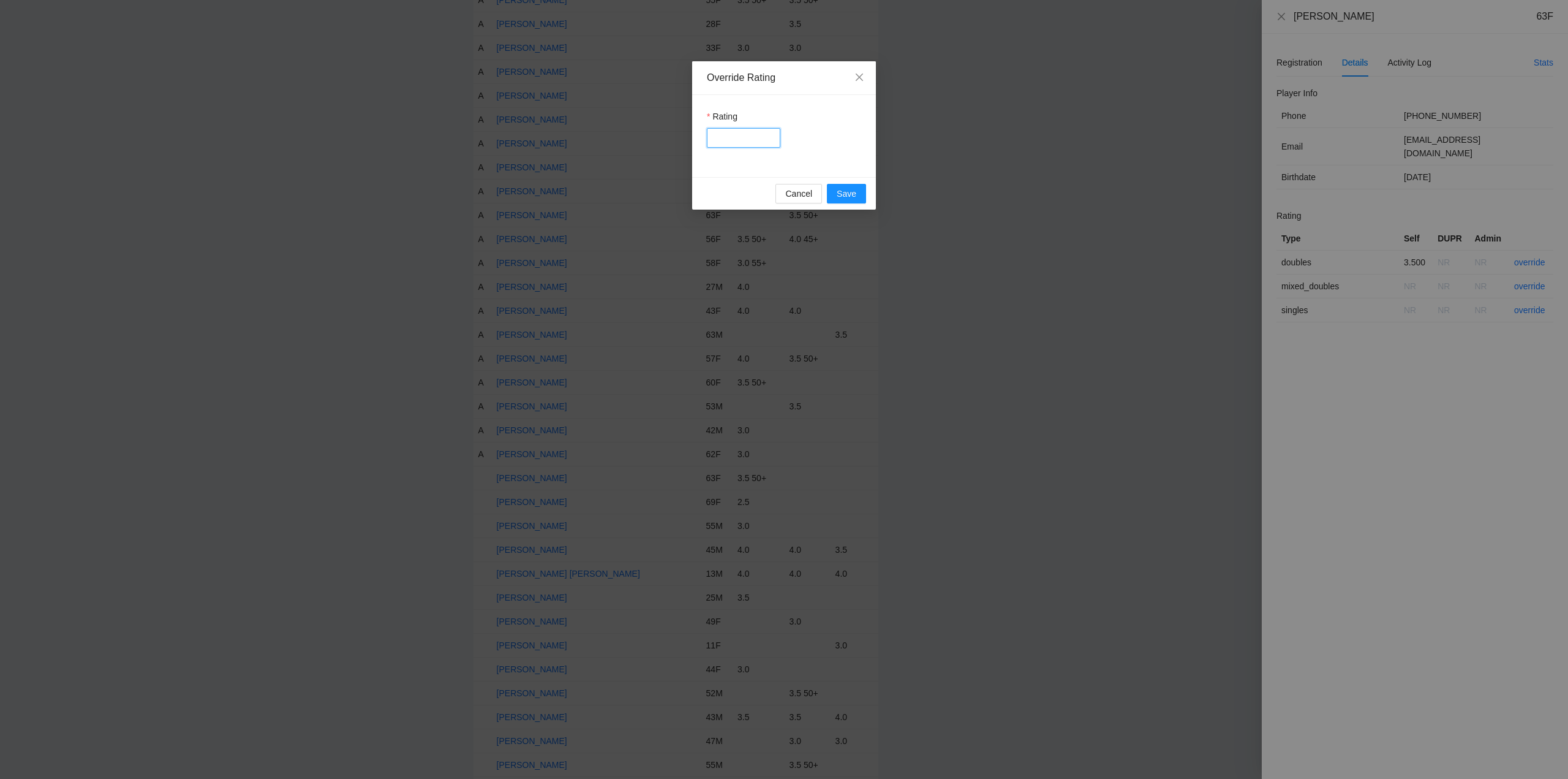
click at [739, 138] on input "Rating" at bounding box center [744, 138] width 73 height 20
type input "***"
drag, startPoint x: 843, startPoint y: 188, endPoint x: 854, endPoint y: 192, distance: 11.7
click at [847, 189] on span "Save" at bounding box center [847, 194] width 20 height 14
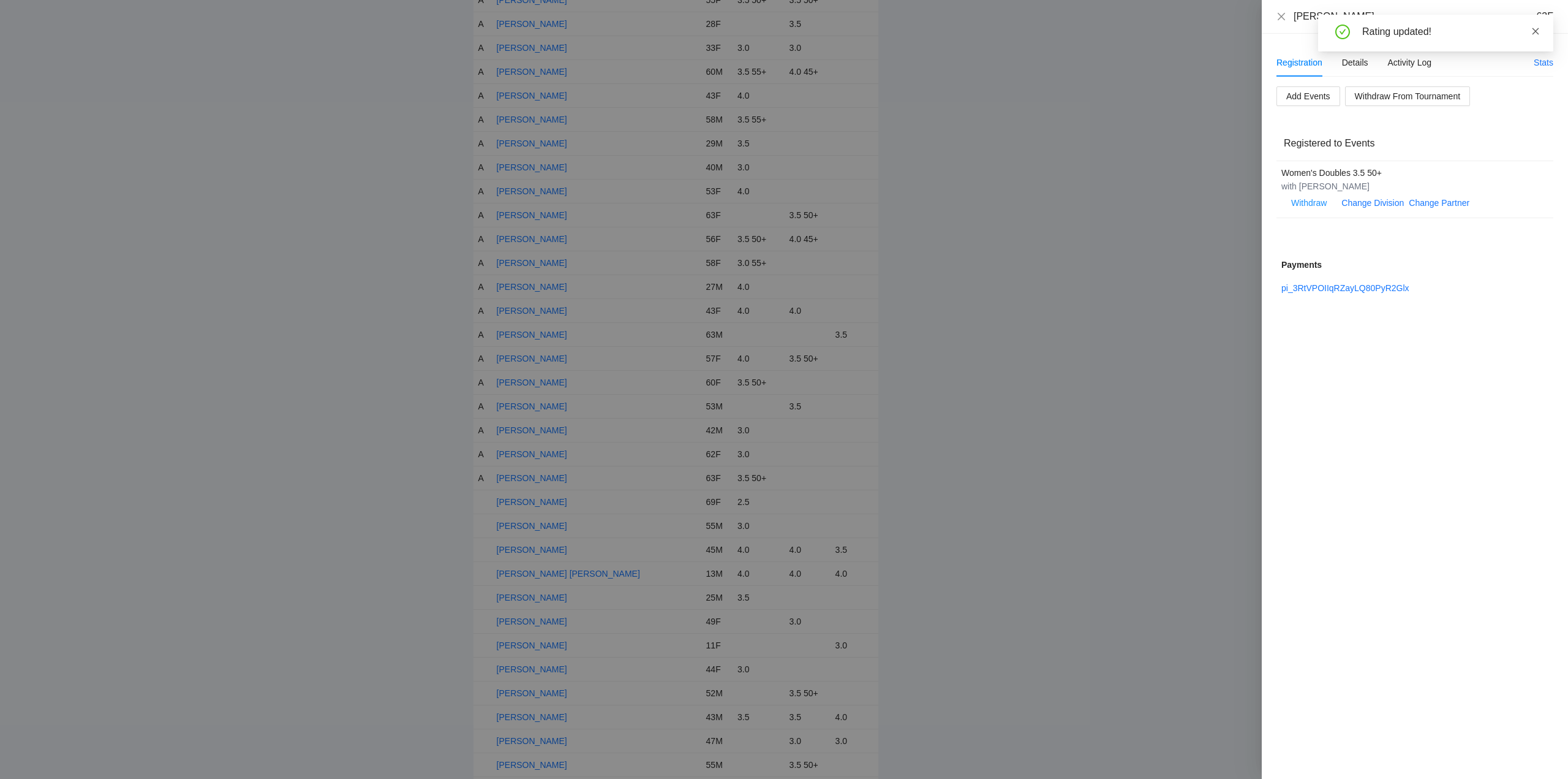
click at [1536, 28] on icon "close" at bounding box center [1535, 31] width 8 height 8
click at [1280, 14] on icon "close" at bounding box center [1281, 16] width 10 height 10
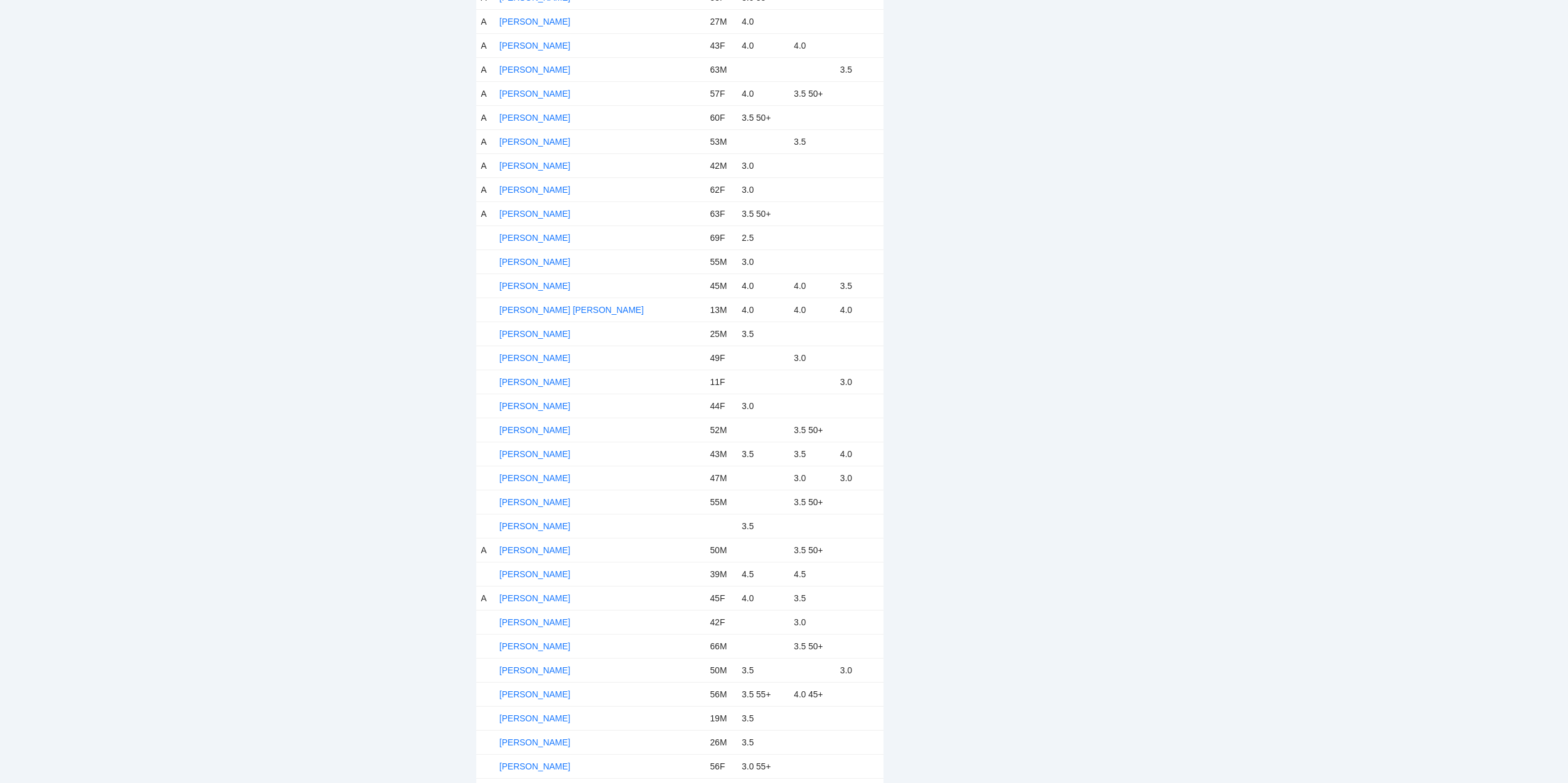
scroll to position [3203, 0]
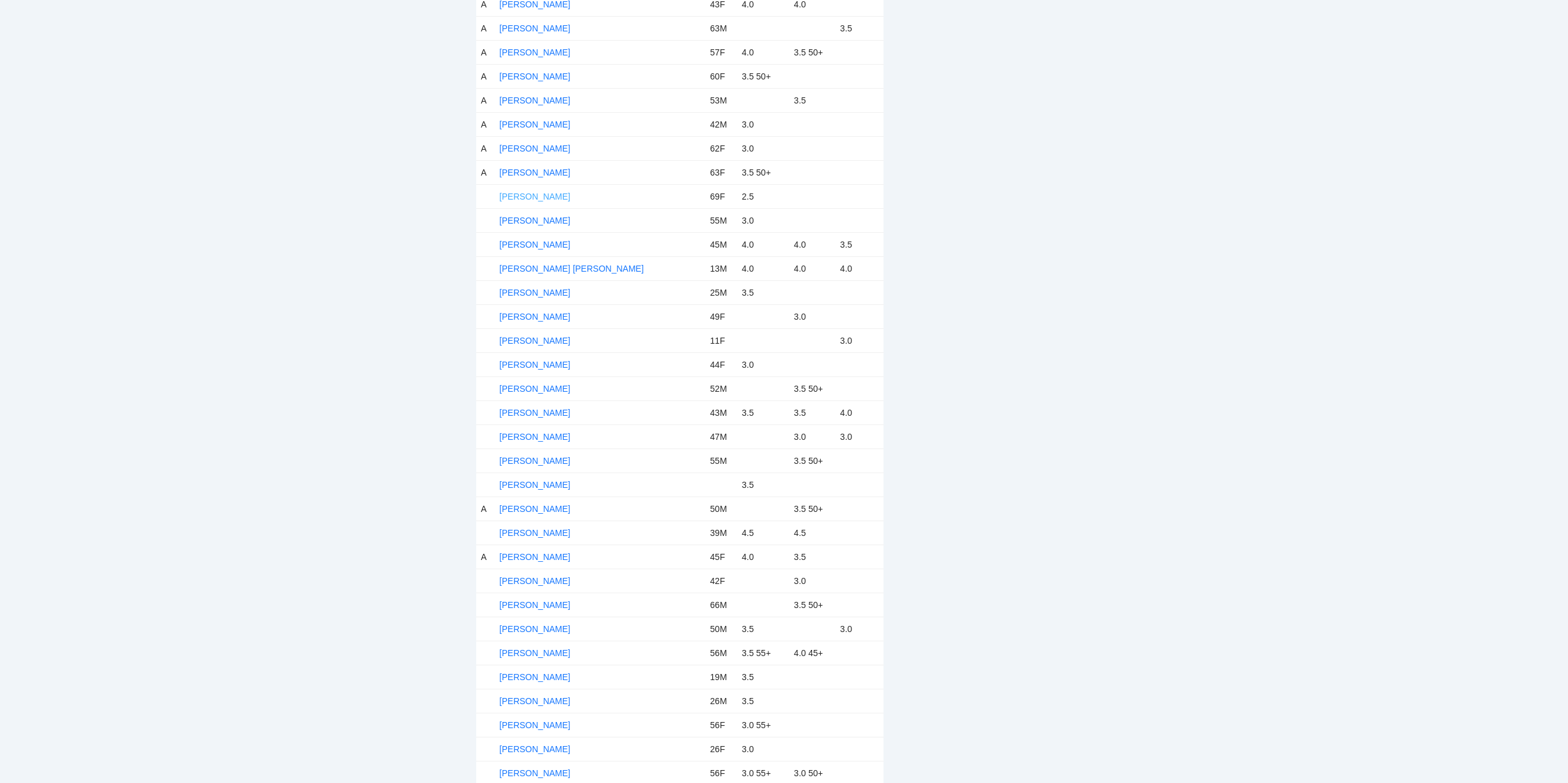
click at [529, 192] on link "Liz Bracy" at bounding box center [535, 196] width 71 height 10
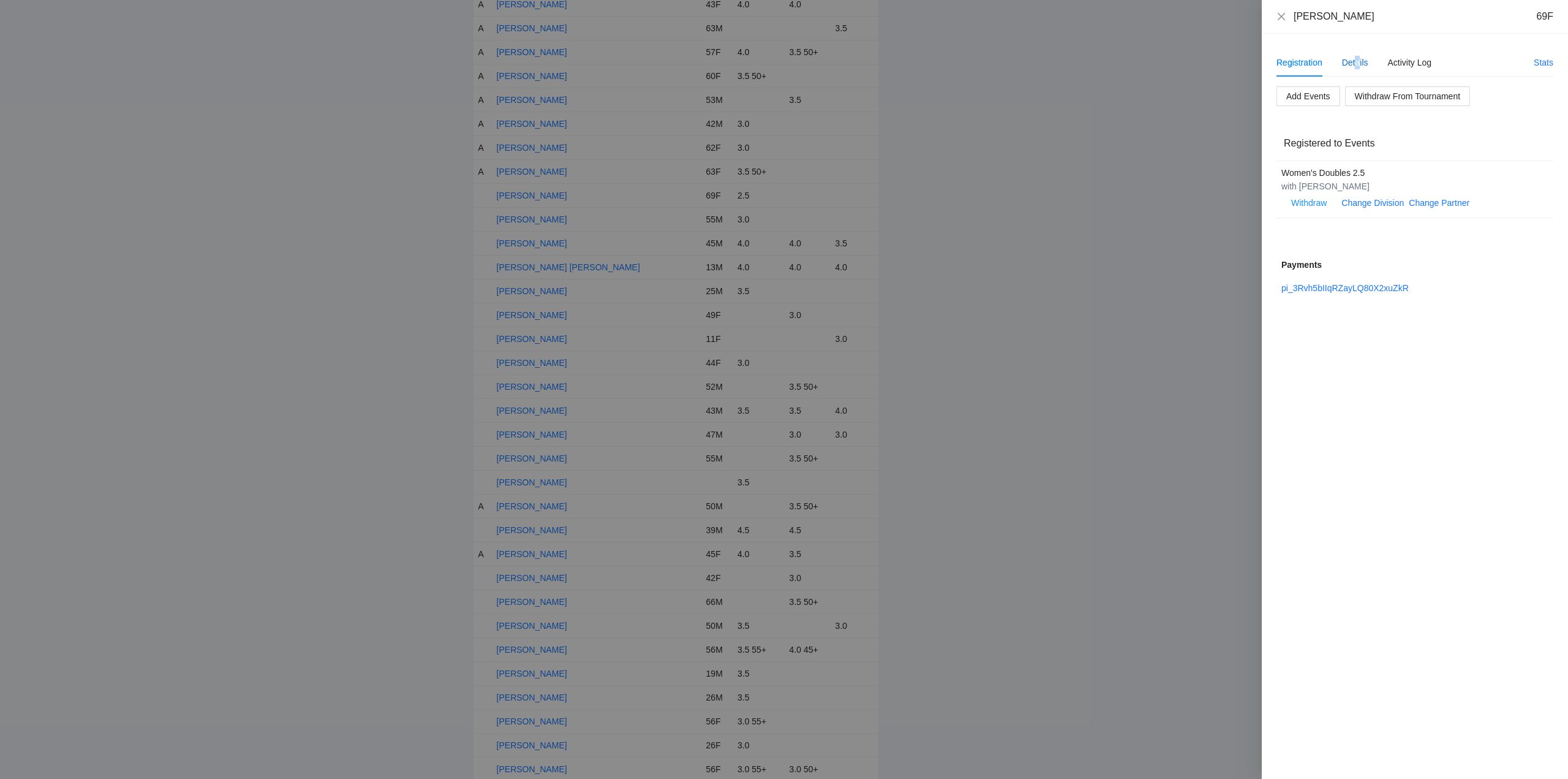
click at [1358, 59] on div "Details" at bounding box center [1354, 63] width 27 height 14
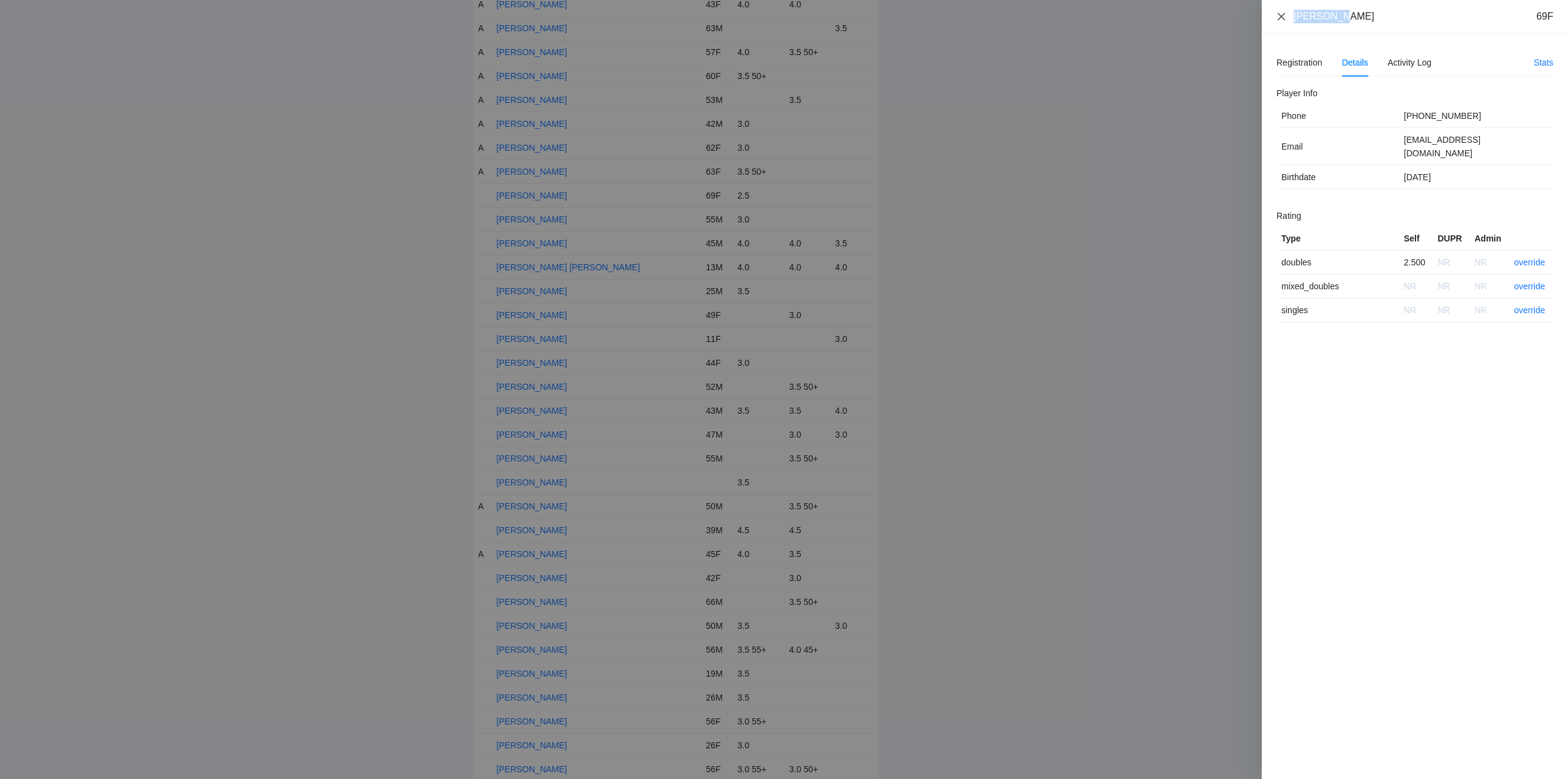
drag, startPoint x: 1344, startPoint y: 20, endPoint x: 1278, endPoint y: 18, distance: 66.0
click at [1278, 18] on div "Liz Bracy 69F" at bounding box center [1415, 17] width 277 height 14
click at [1523, 257] on link "override" at bounding box center [1529, 262] width 31 height 10
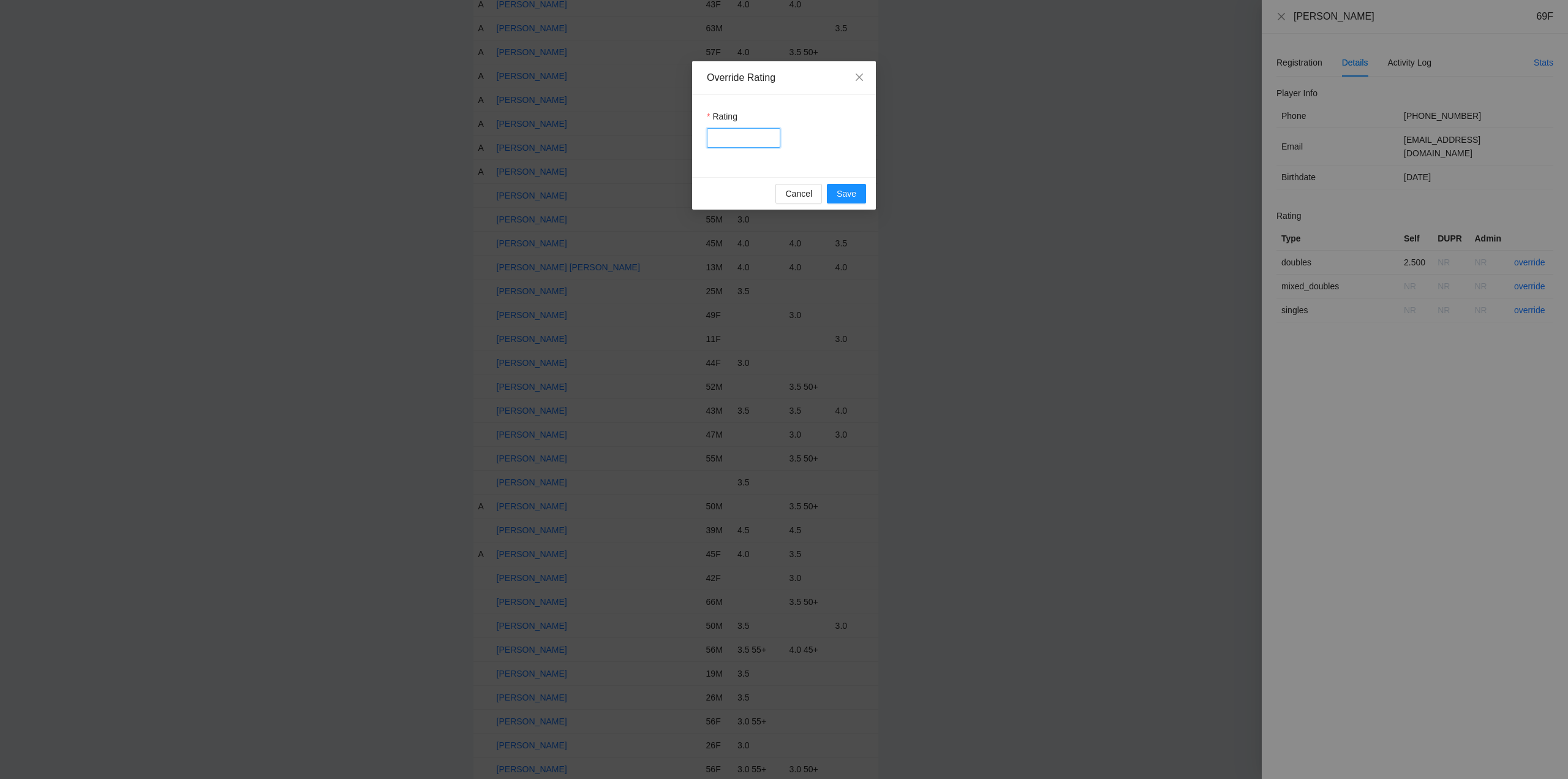
click at [729, 138] on input "Rating" at bounding box center [744, 138] width 73 height 20
type input "***"
drag, startPoint x: 845, startPoint y: 194, endPoint x: 902, endPoint y: 188, distance: 57.3
click at [847, 194] on span "Save" at bounding box center [847, 194] width 20 height 14
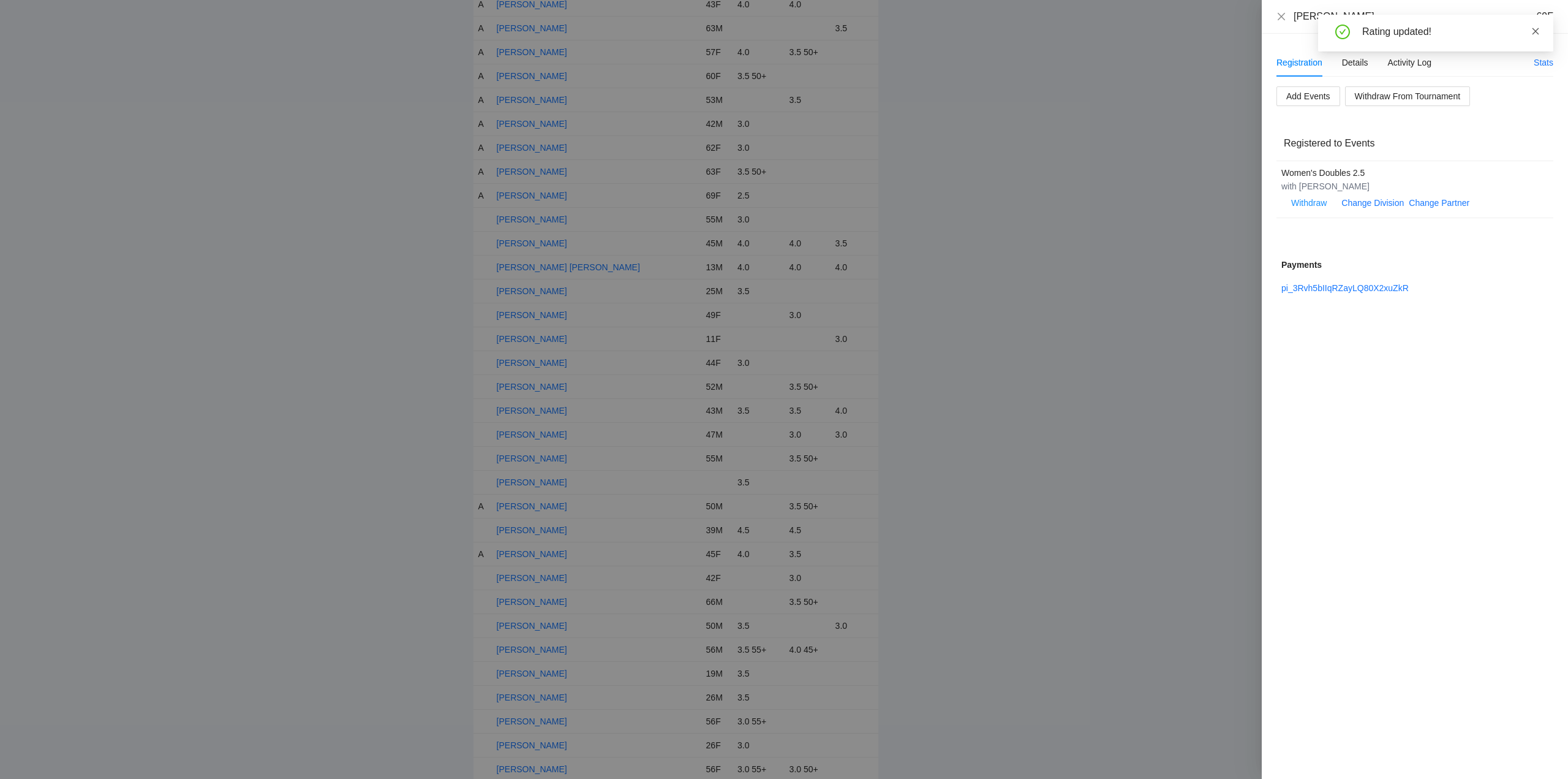
click at [1533, 27] on icon "close" at bounding box center [1535, 31] width 8 height 8
click at [1282, 14] on icon "close" at bounding box center [1281, 16] width 10 height 10
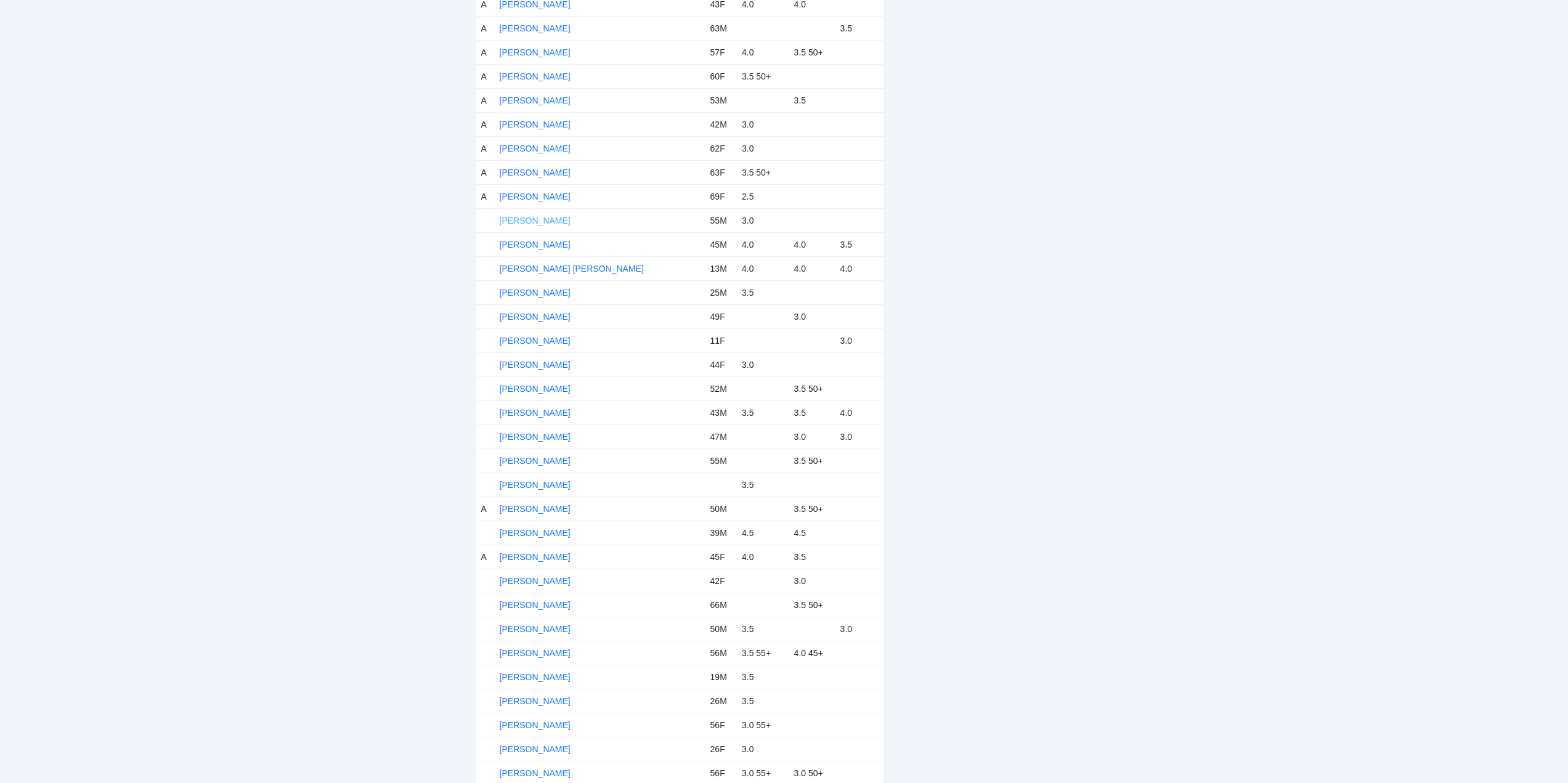
click at [543, 218] on link "Louis Cartwright" at bounding box center [535, 220] width 71 height 10
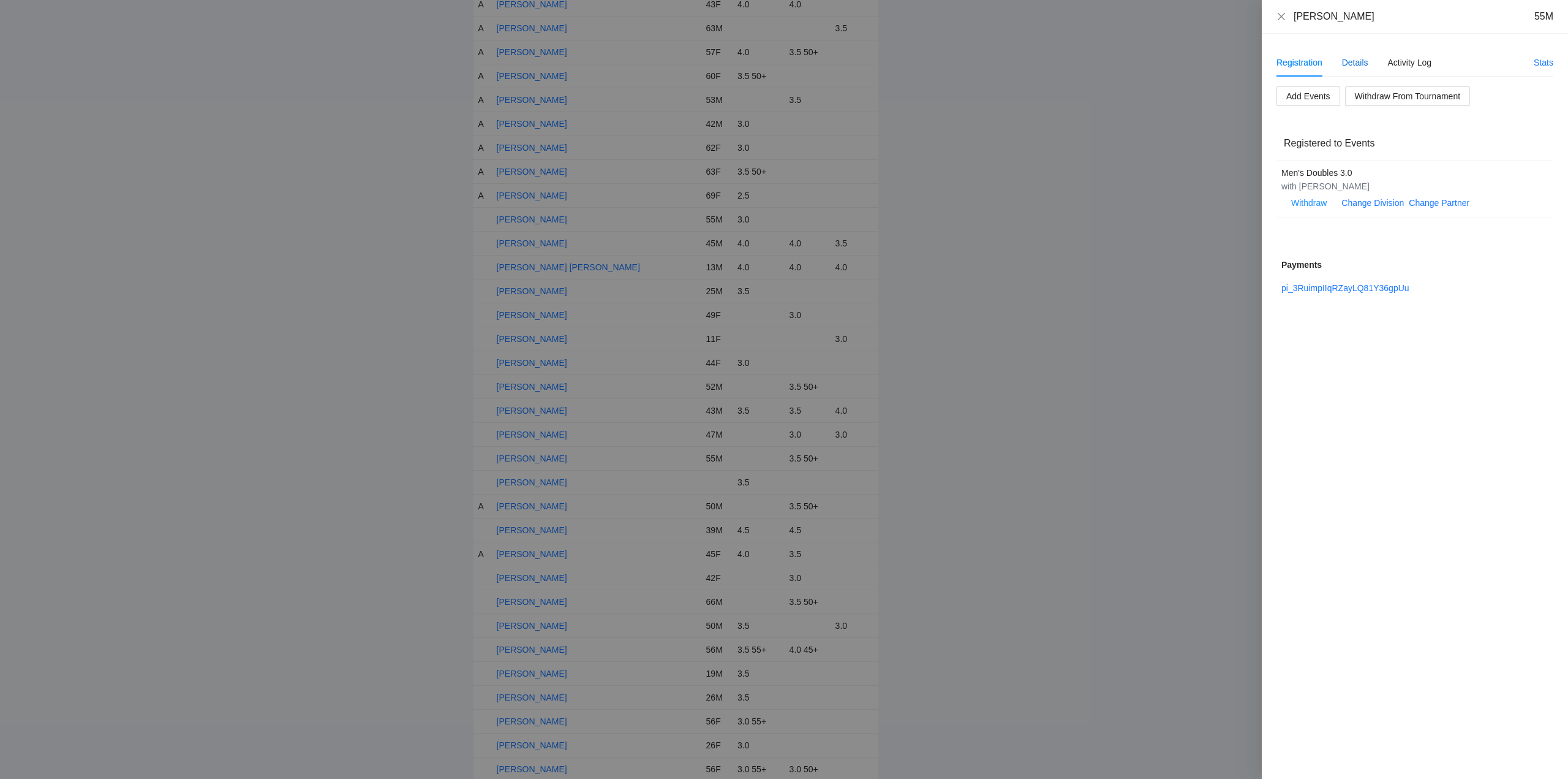
click at [1357, 60] on div "Details" at bounding box center [1354, 63] width 27 height 14
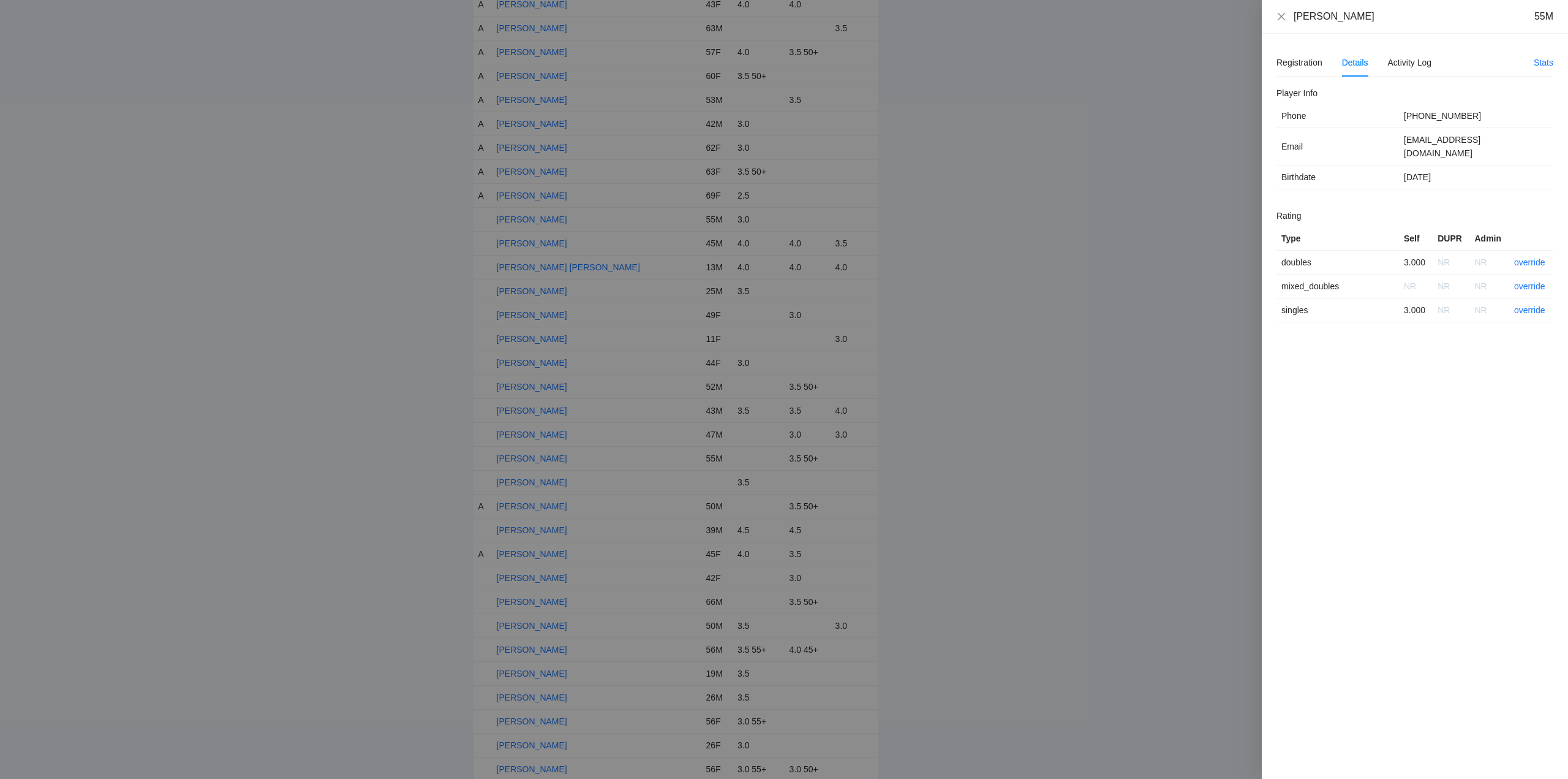
drag, startPoint x: 1367, startPoint y: 17, endPoint x: 1242, endPoint y: 17, distance: 125.0
click at [1242, 17] on div "Louis Cartwright 55M Registration Details Activity Log Stats Add Events Withdra…" at bounding box center [784, 389] width 1568 height 779
click at [1528, 257] on link "override" at bounding box center [1529, 262] width 31 height 10
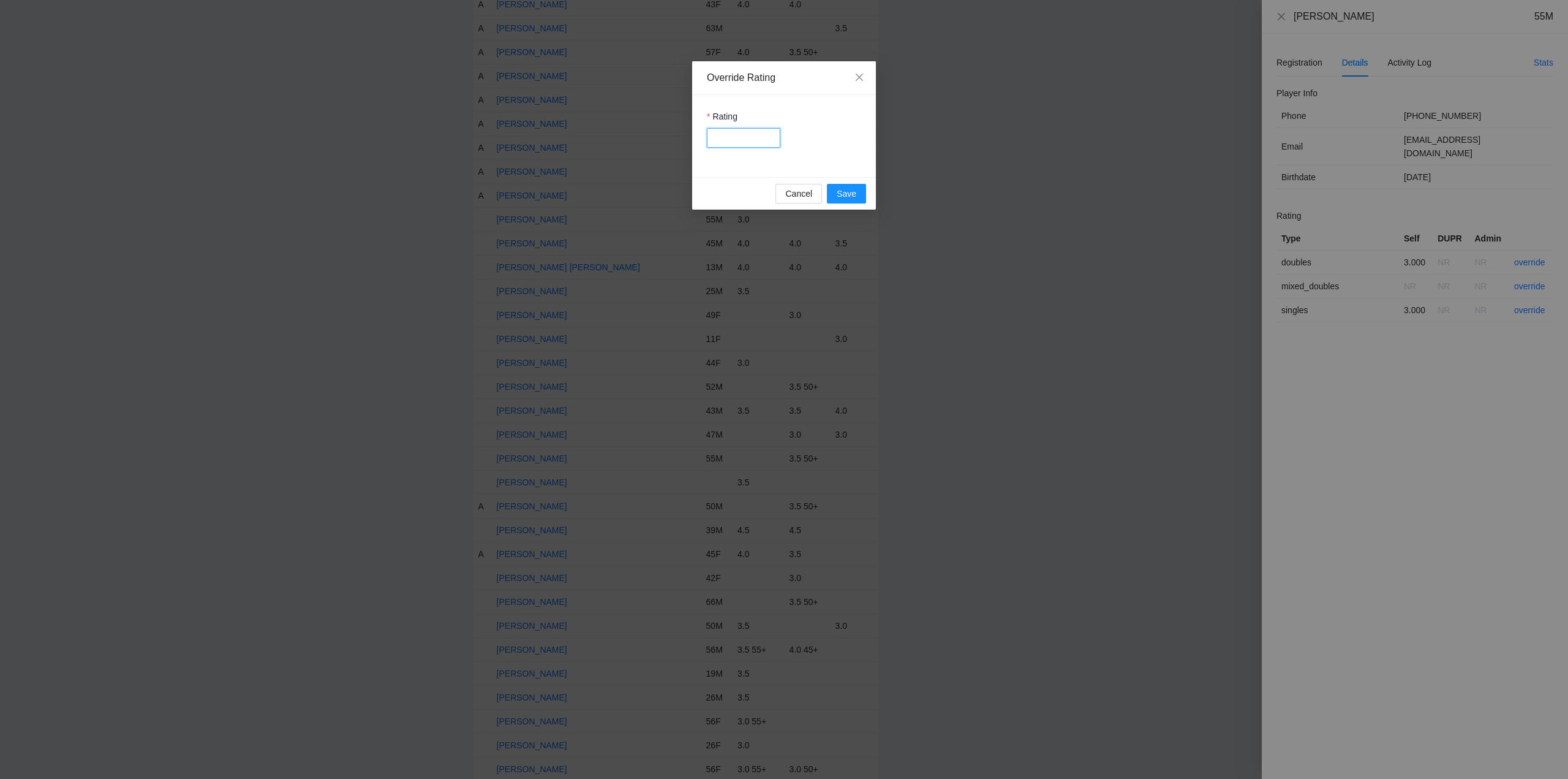
click at [740, 135] on input "Rating" at bounding box center [744, 138] width 73 height 20
type input "***"
click at [853, 188] on span "Save" at bounding box center [847, 194] width 20 height 14
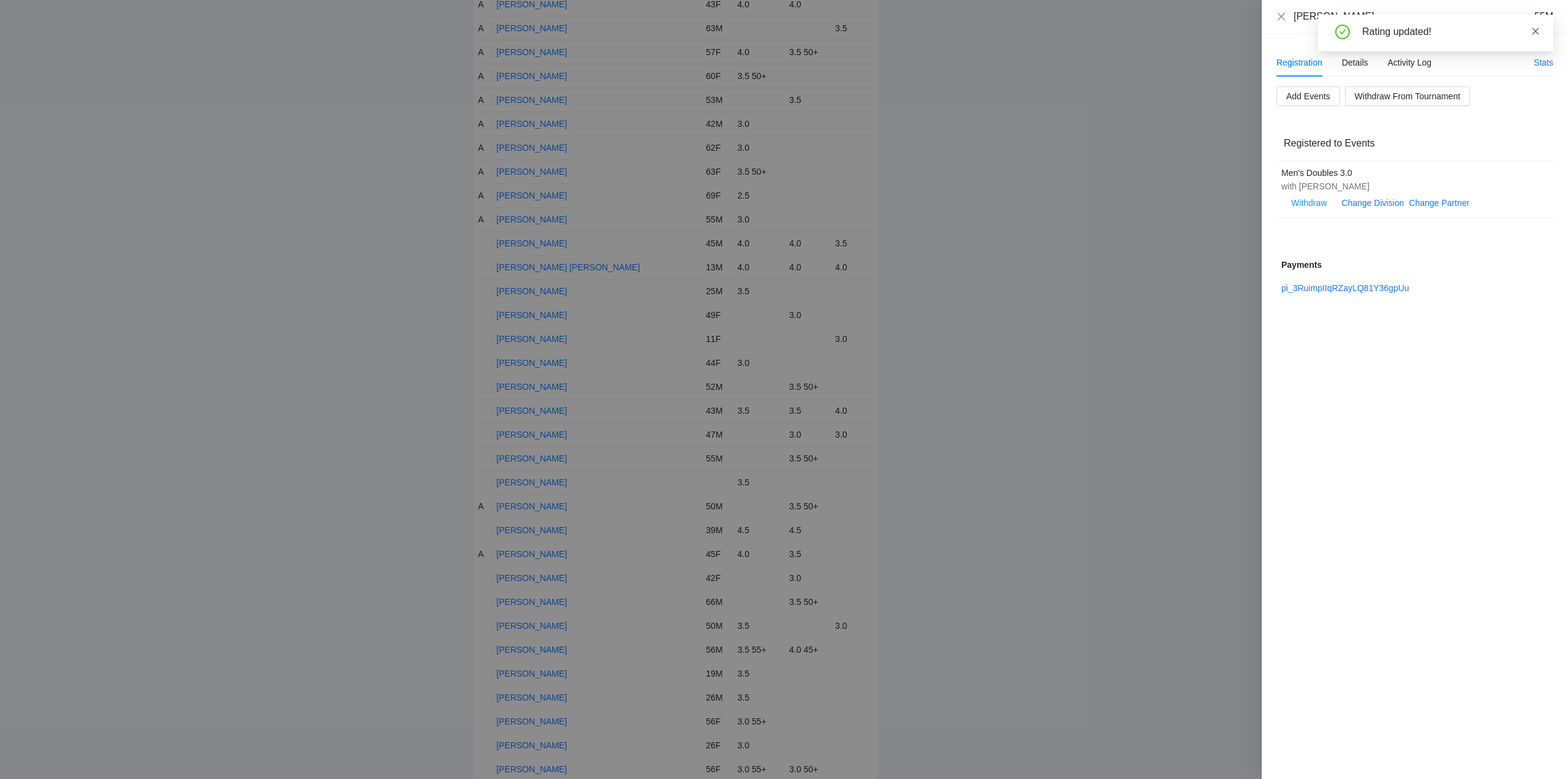
click at [1537, 29] on icon "close" at bounding box center [1535, 31] width 7 height 7
click at [1277, 13] on icon "close" at bounding box center [1281, 16] width 10 height 10
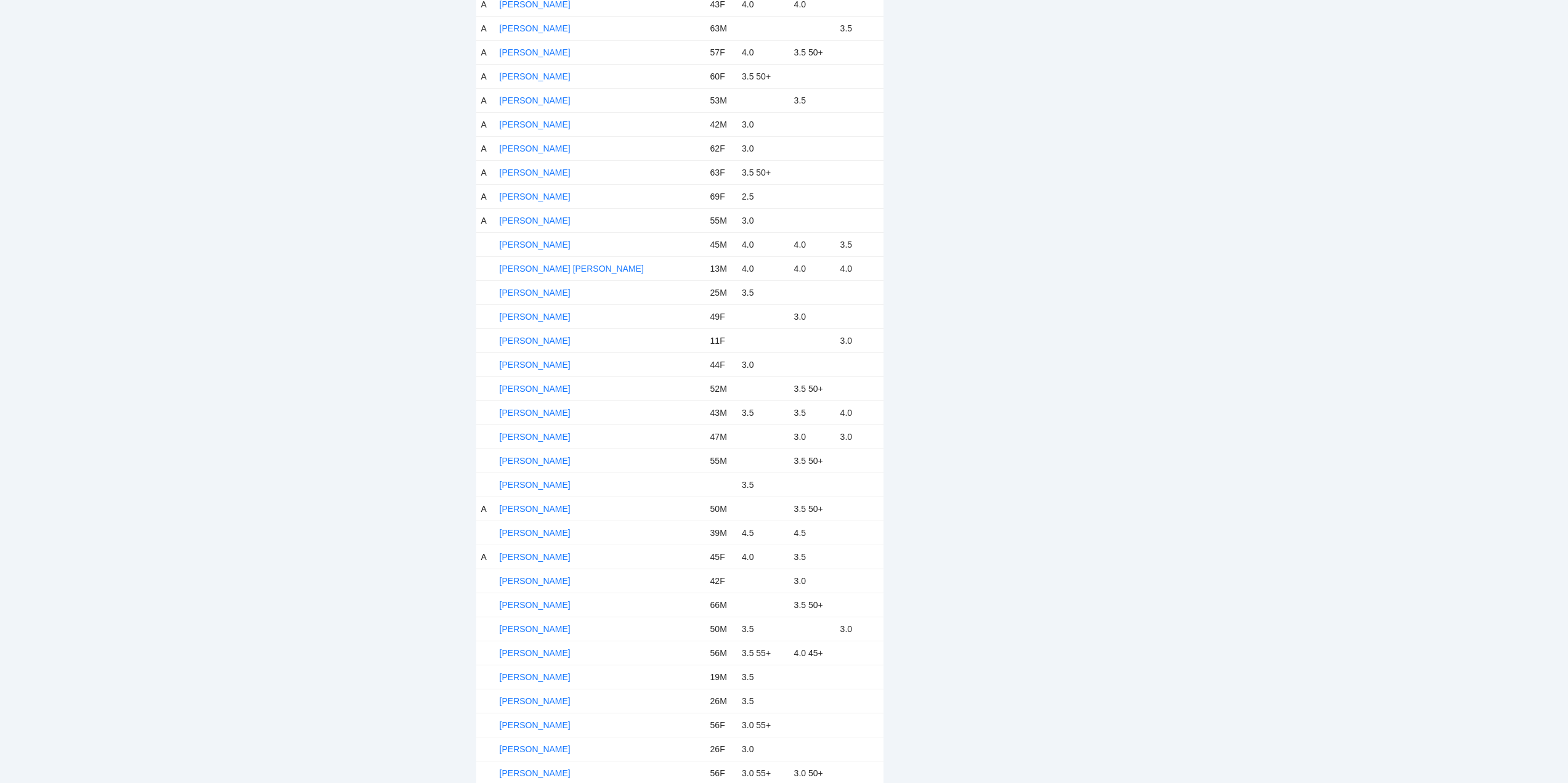
drag, startPoint x: 541, startPoint y: 242, endPoint x: 633, endPoint y: 248, distance: 92.2
click at [542, 242] on link "[PERSON_NAME]" at bounding box center [535, 244] width 71 height 10
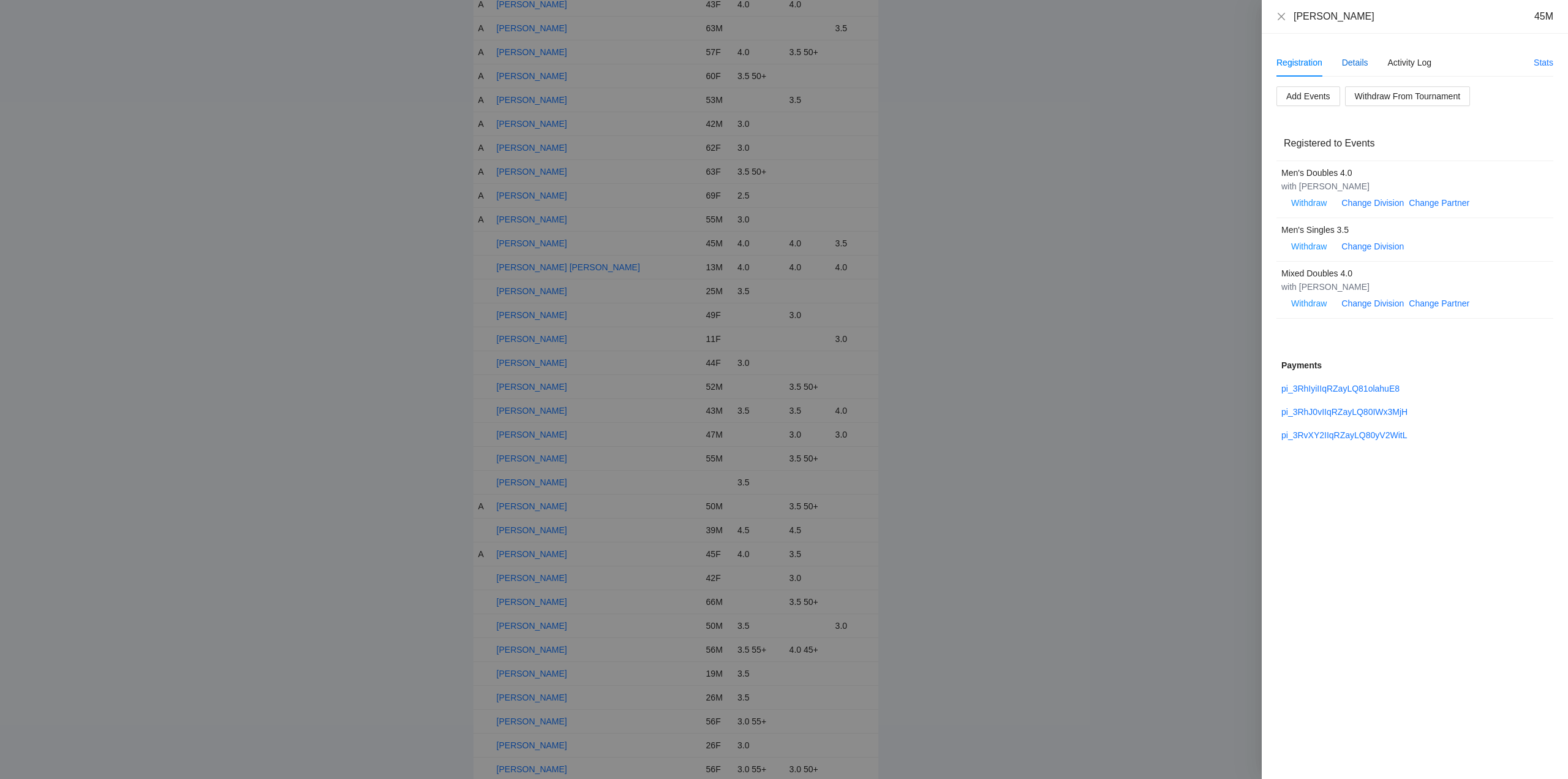
click at [1359, 63] on div "Details" at bounding box center [1354, 63] width 27 height 14
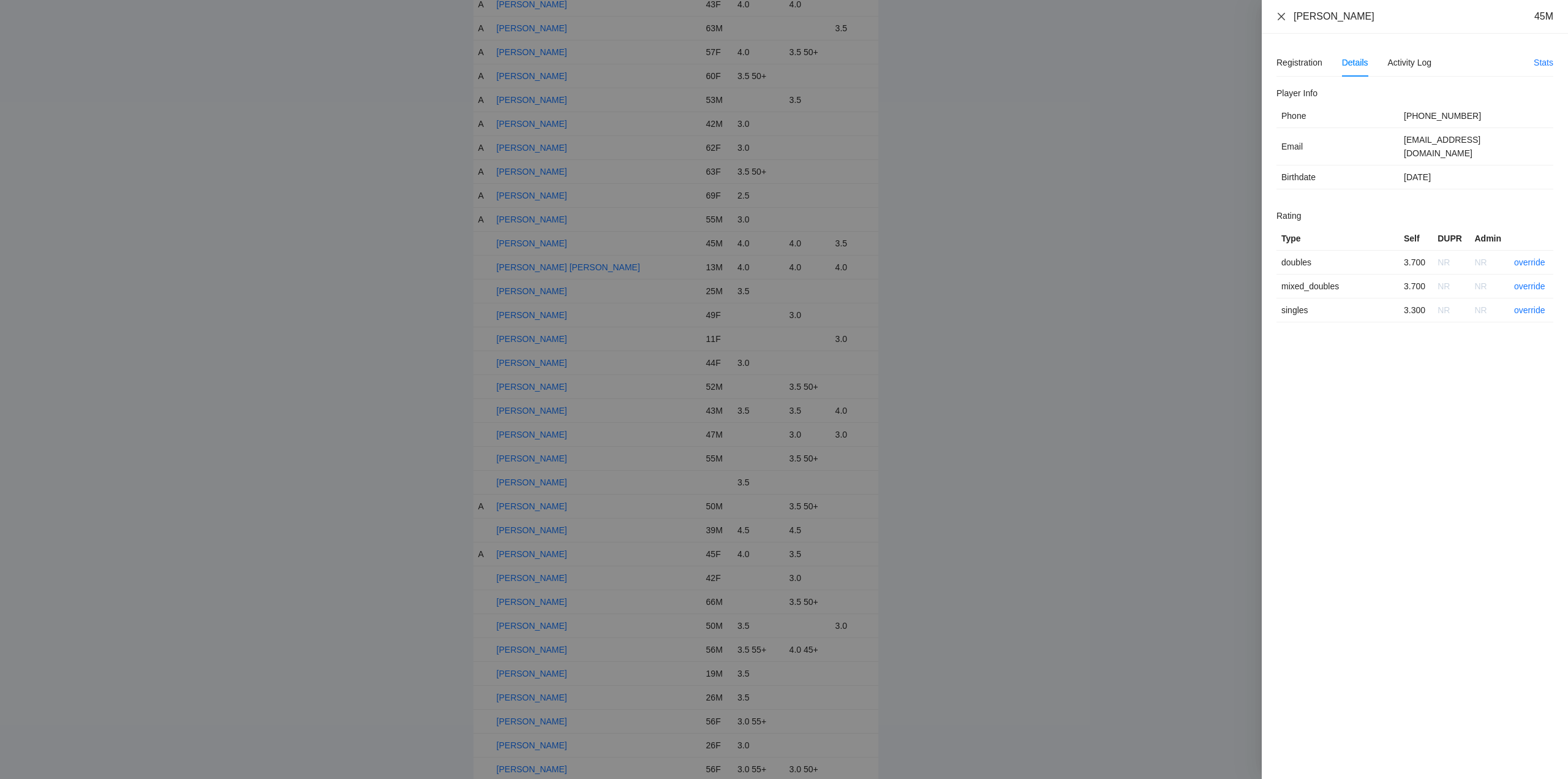
drag, startPoint x: 1357, startPoint y: 17, endPoint x: 1283, endPoint y: 20, distance: 74.1
click at [1283, 20] on div "Luis Fernandez 45M" at bounding box center [1415, 17] width 277 height 14
click at [1525, 257] on link "override" at bounding box center [1529, 262] width 31 height 10
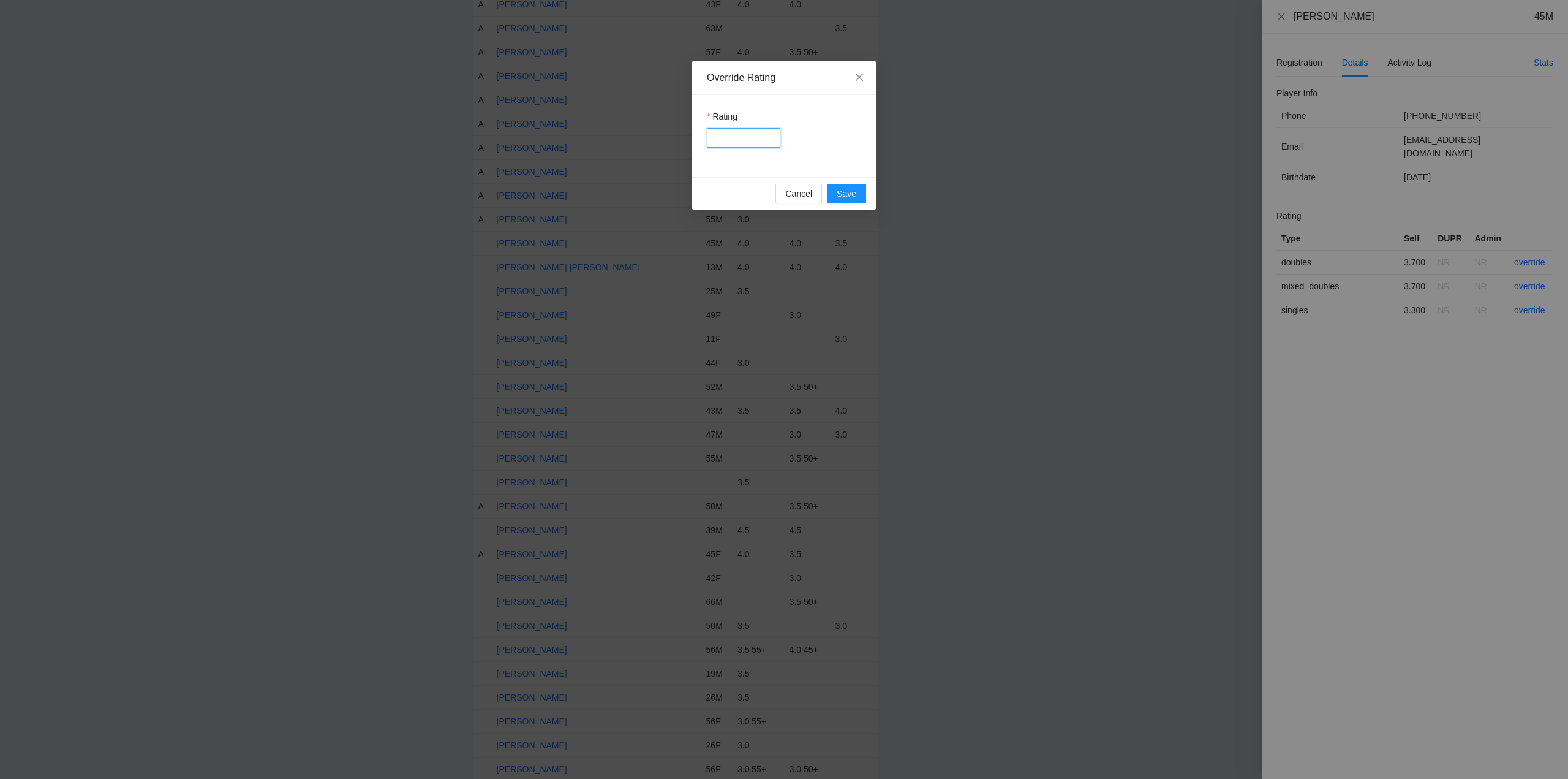
click at [757, 137] on input "Rating" at bounding box center [744, 138] width 73 height 20
type input "***"
drag, startPoint x: 847, startPoint y: 193, endPoint x: 925, endPoint y: 207, distance: 79.2
click at [860, 199] on button "Save" at bounding box center [846, 194] width 39 height 20
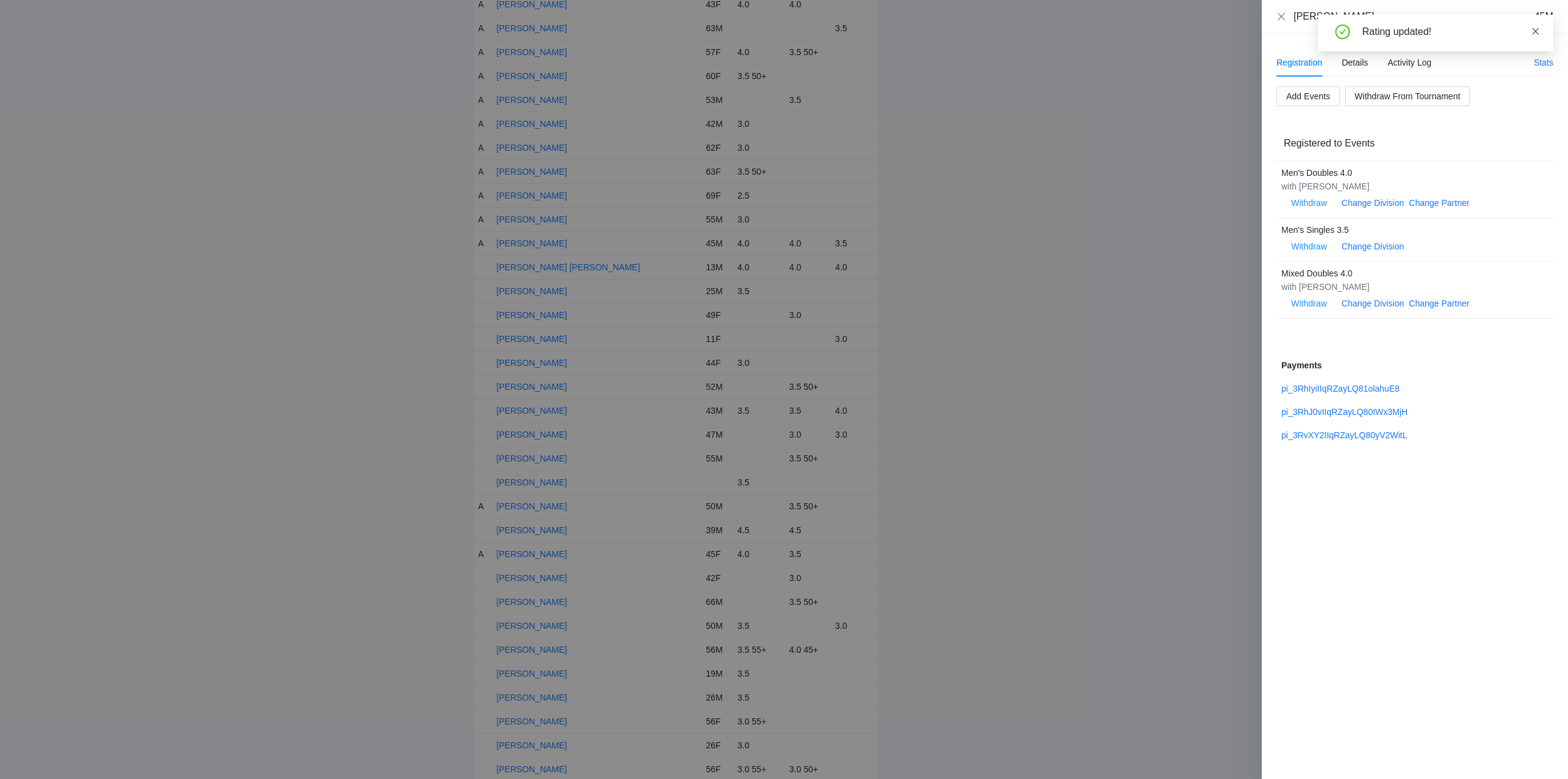
click at [1537, 32] on icon "close" at bounding box center [1535, 31] width 8 height 8
click at [1281, 14] on icon "close" at bounding box center [1281, 16] width 10 height 10
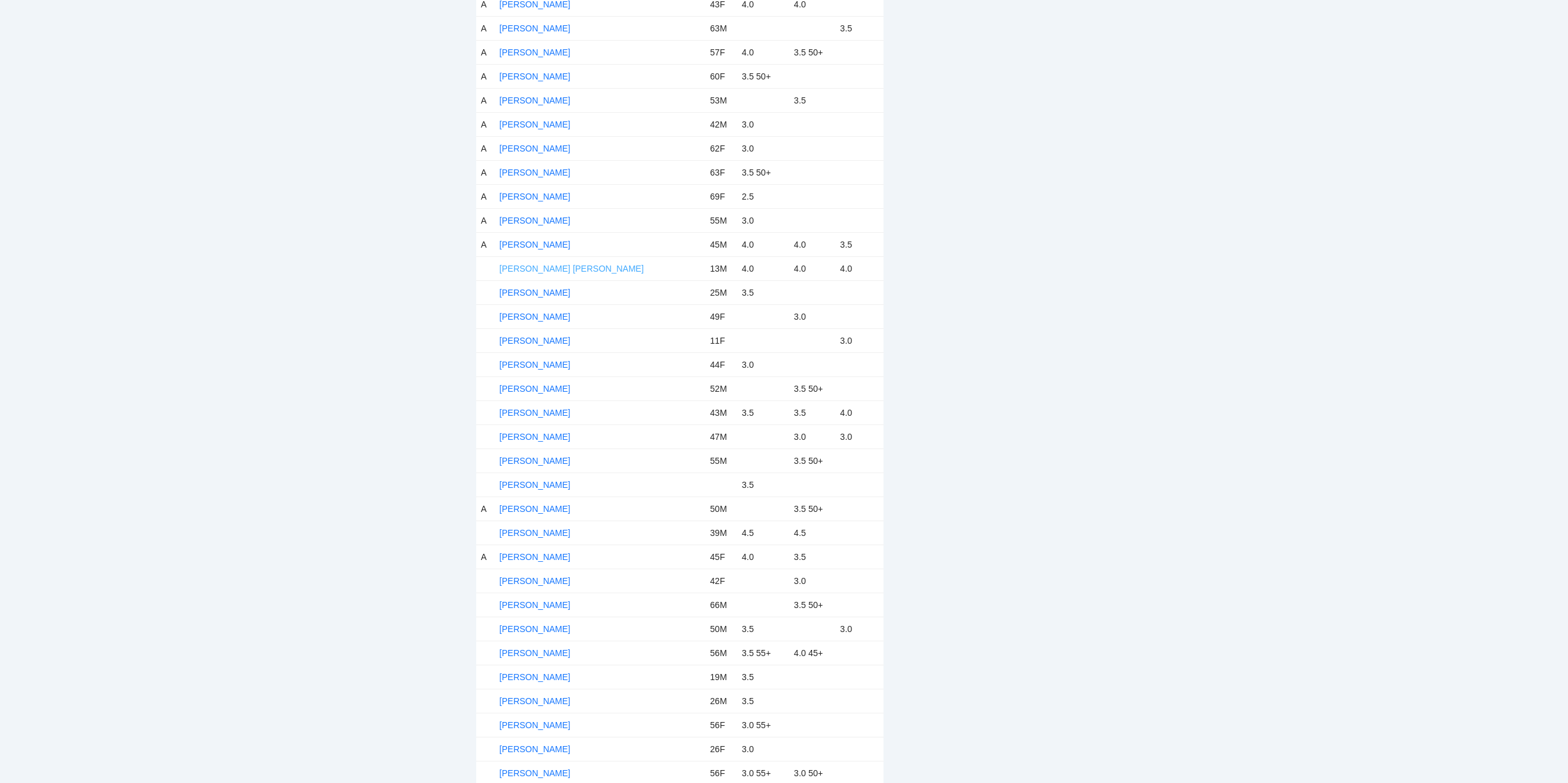
click at [543, 267] on link "[PERSON_NAME] [PERSON_NAME]" at bounding box center [572, 268] width 144 height 10
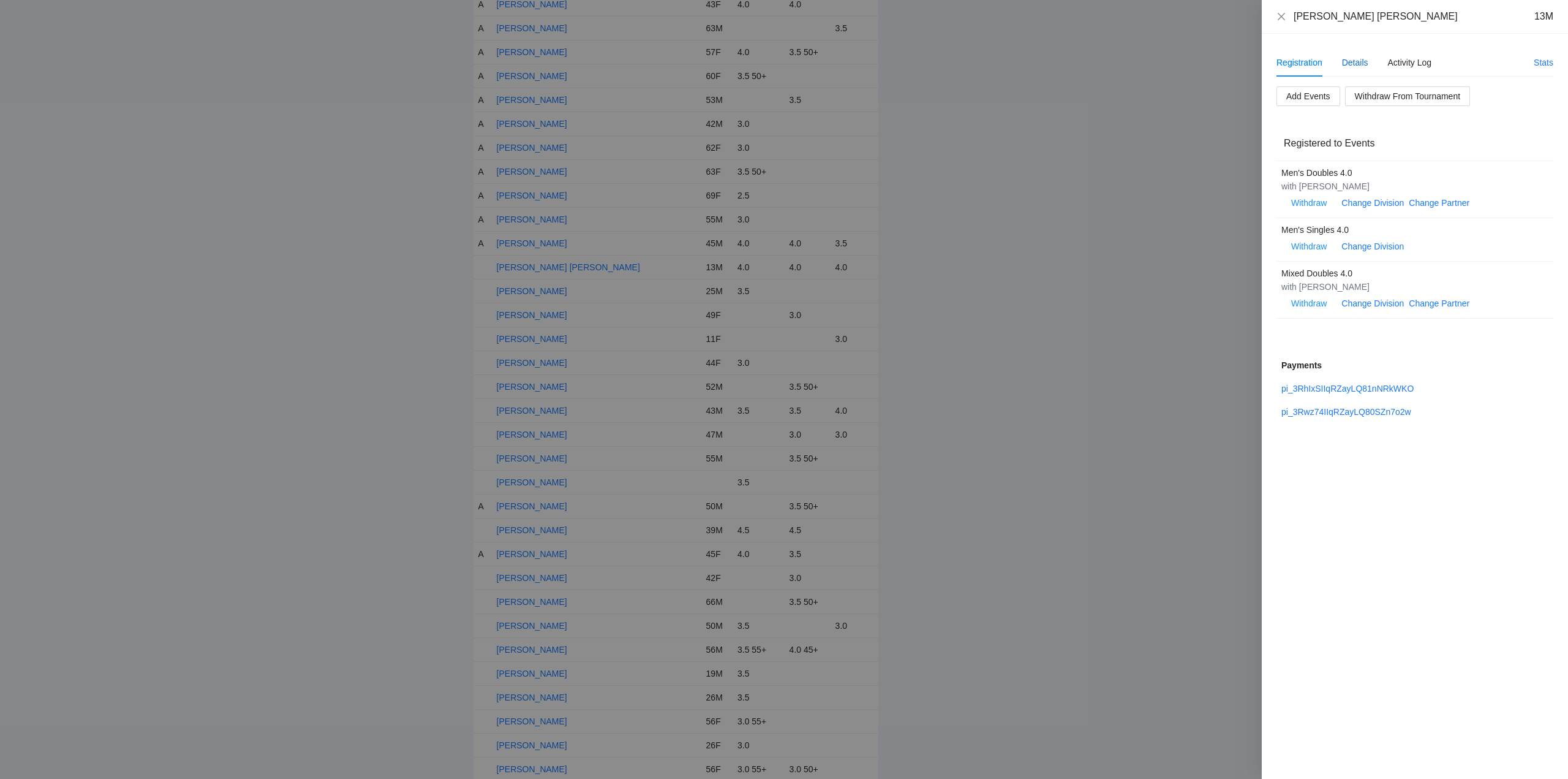
click at [1358, 61] on div "Details" at bounding box center [1354, 63] width 27 height 14
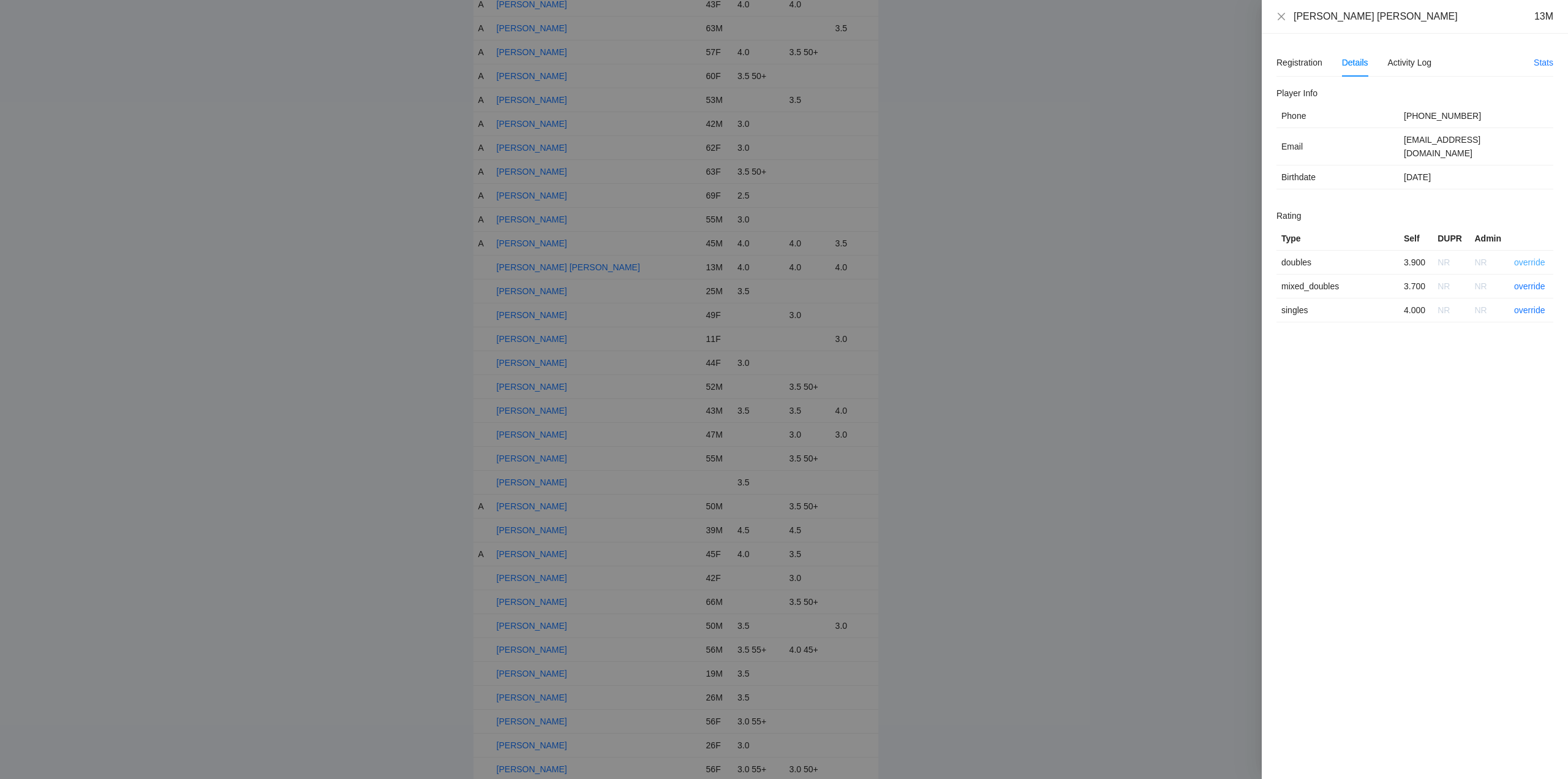
click at [1531, 257] on link "override" at bounding box center [1529, 262] width 31 height 10
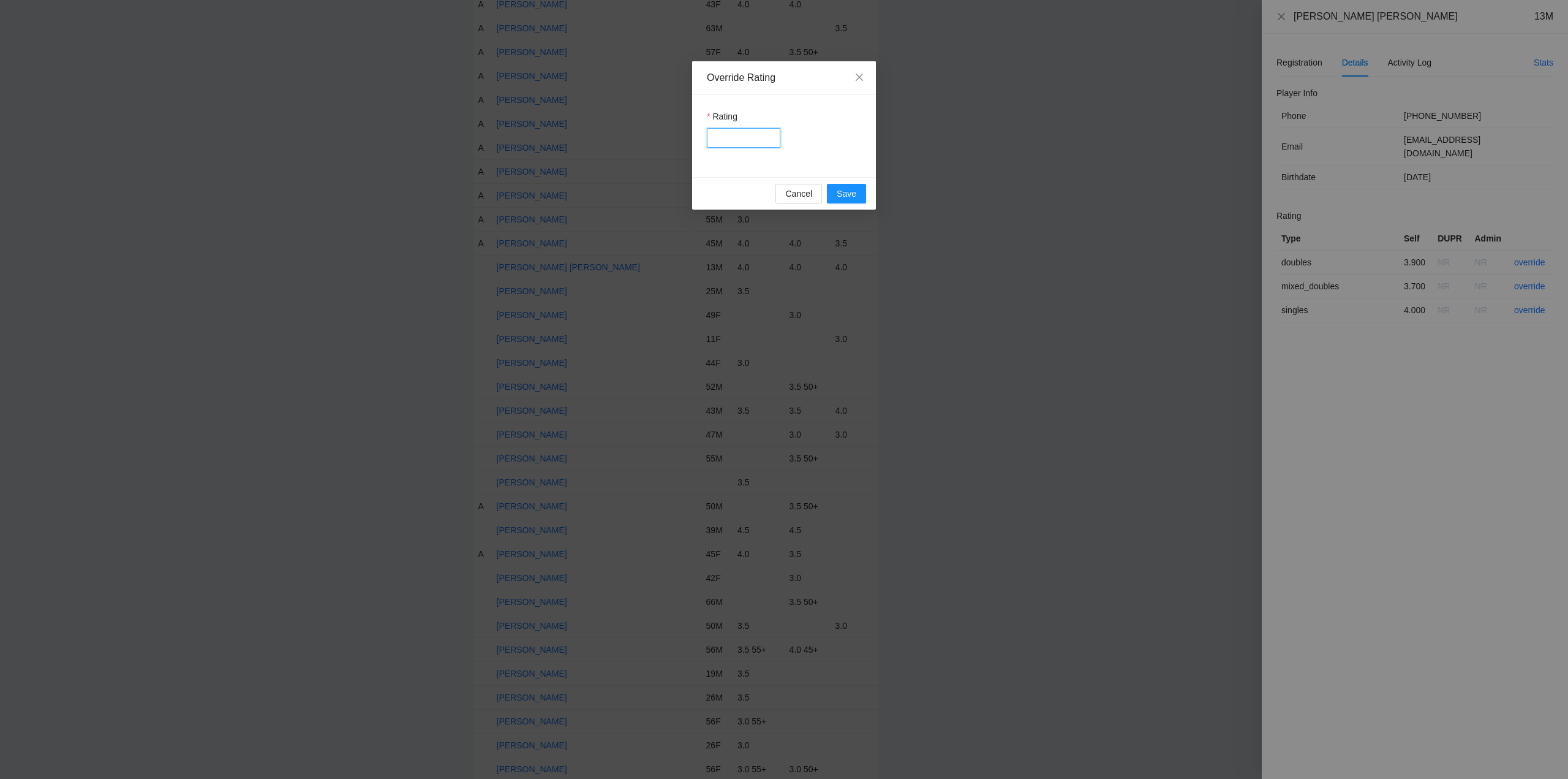
click at [733, 131] on input "Rating" at bounding box center [744, 138] width 73 height 20
type input "***"
drag, startPoint x: 851, startPoint y: 192, endPoint x: 882, endPoint y: 192, distance: 31.0
click at [854, 192] on span "Save" at bounding box center [847, 194] width 20 height 14
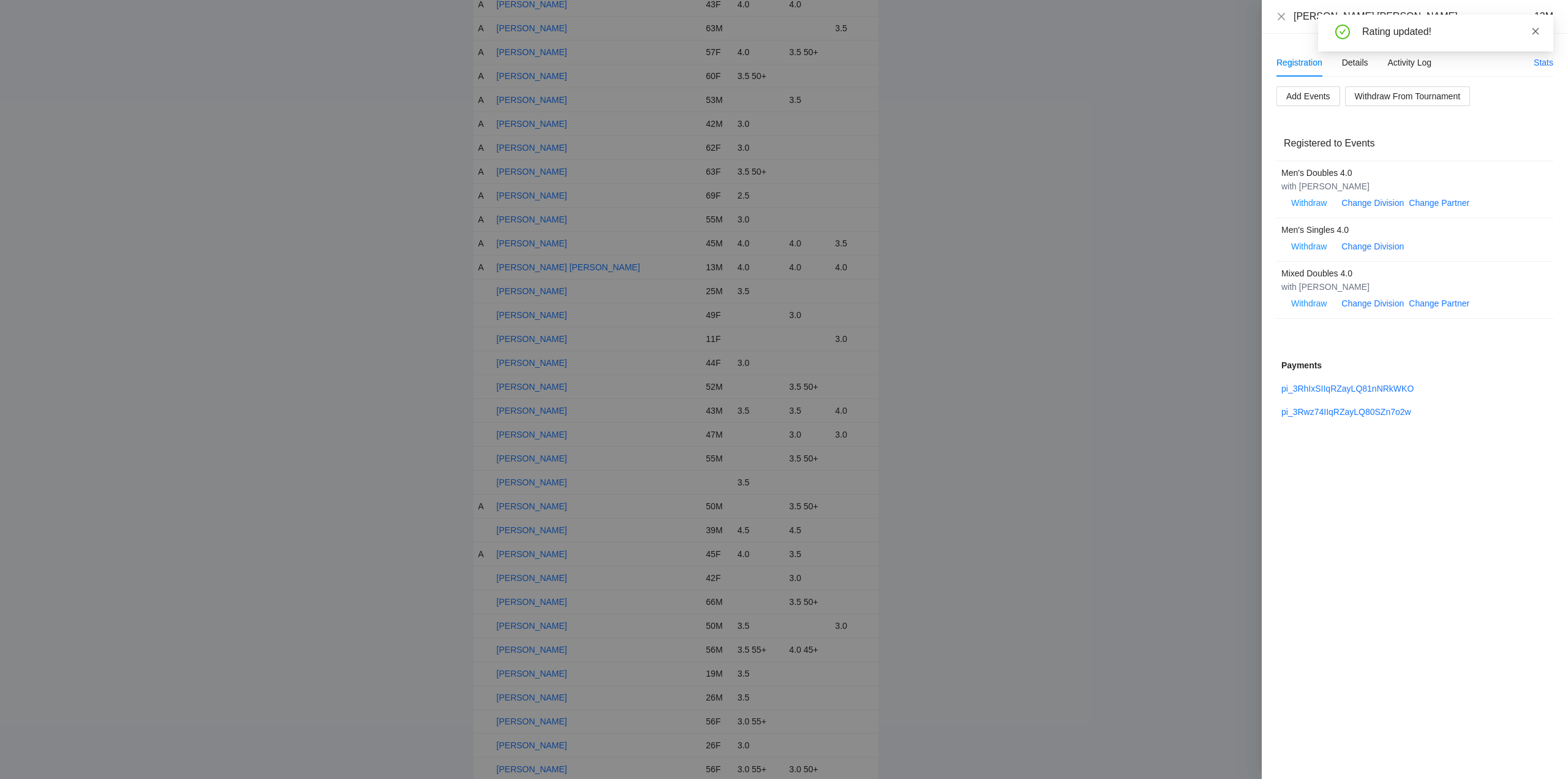
click at [1537, 29] on icon "close" at bounding box center [1535, 31] width 7 height 7
click at [1277, 14] on icon "close" at bounding box center [1281, 16] width 10 height 10
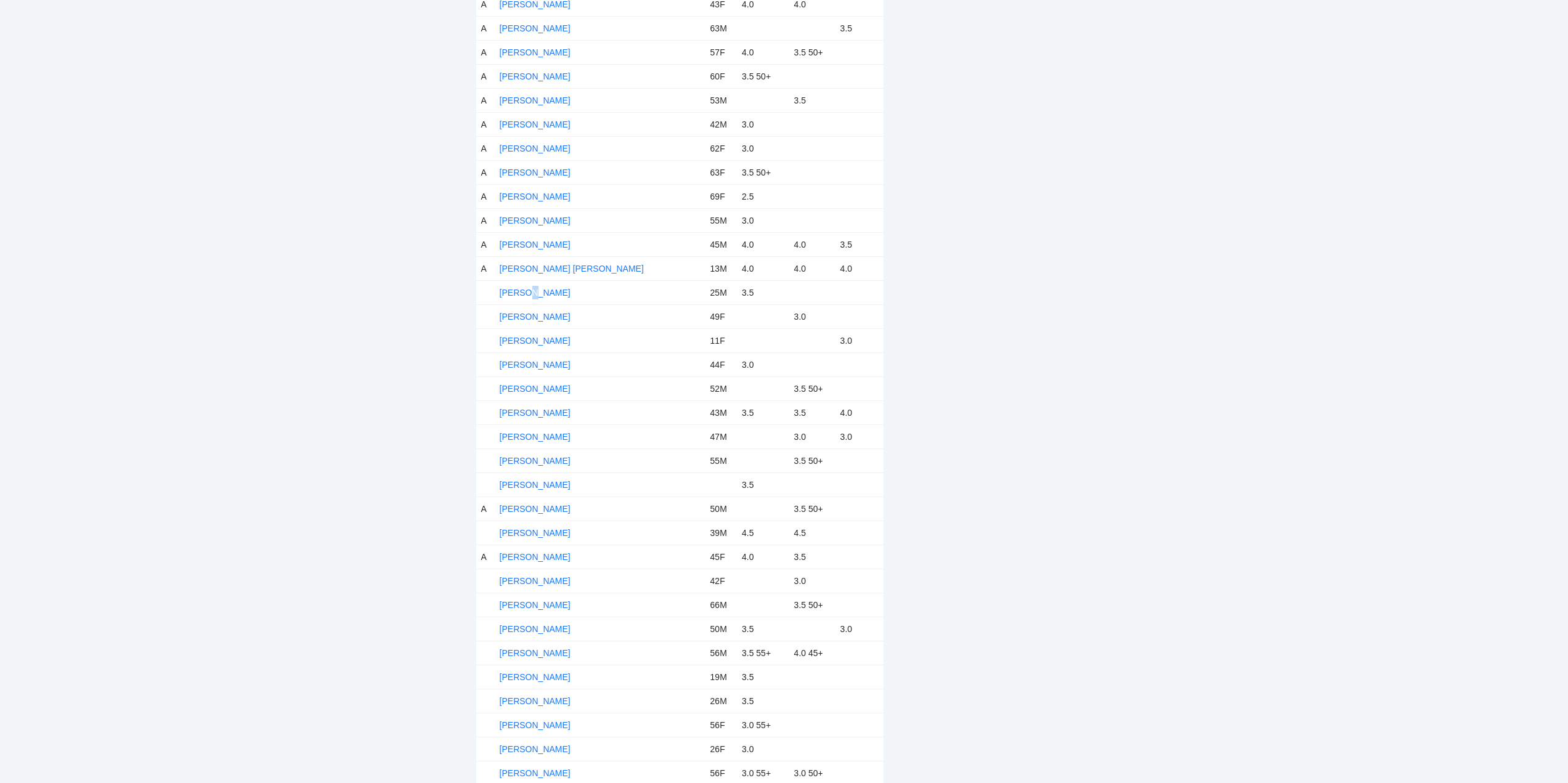
drag, startPoint x: 530, startPoint y: 292, endPoint x: 576, endPoint y: 294, distance: 46.0
click at [532, 292] on link "Luis Reyes" at bounding box center [535, 292] width 71 height 10
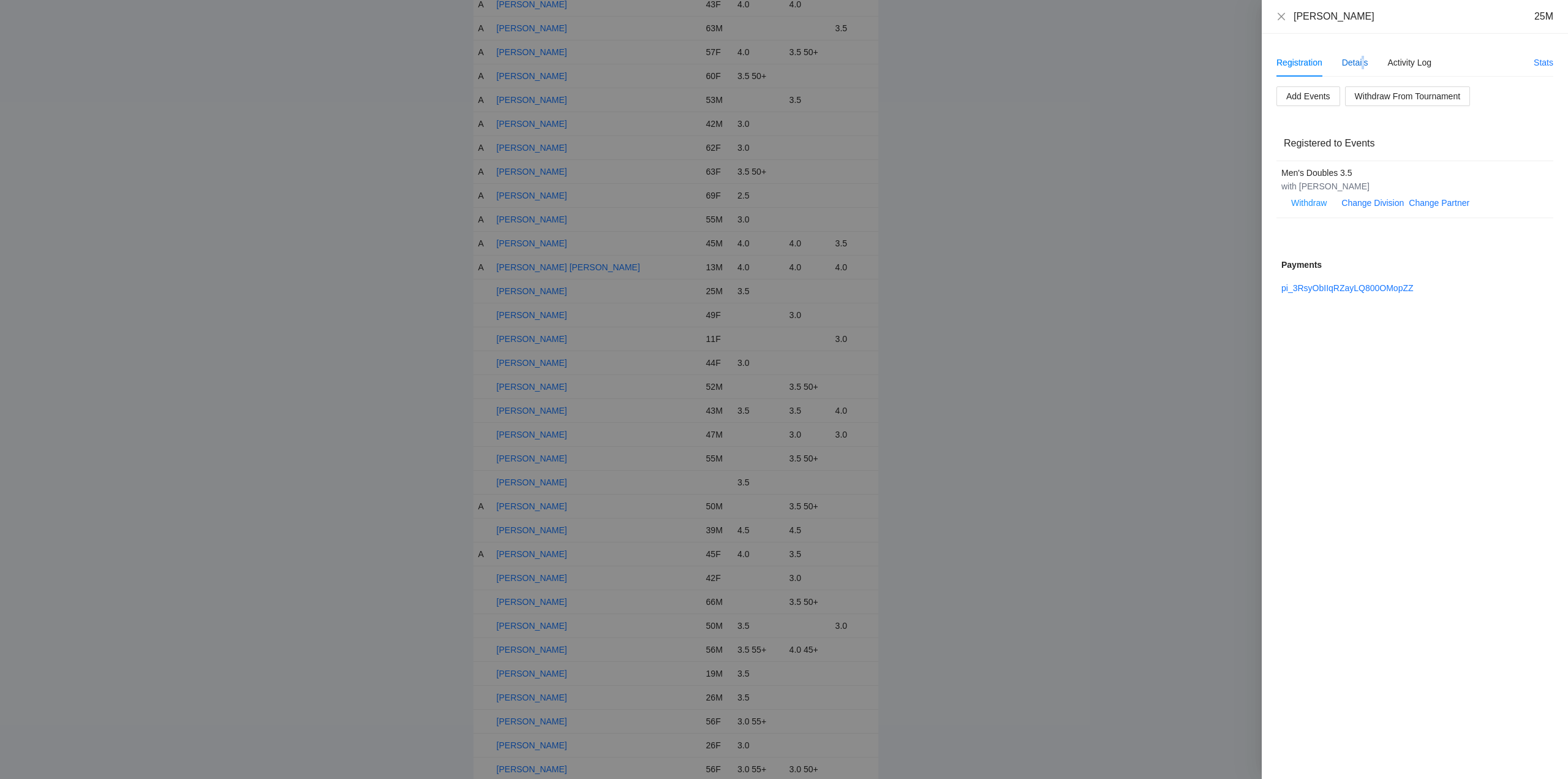
click at [1362, 63] on div "Details" at bounding box center [1354, 63] width 27 height 14
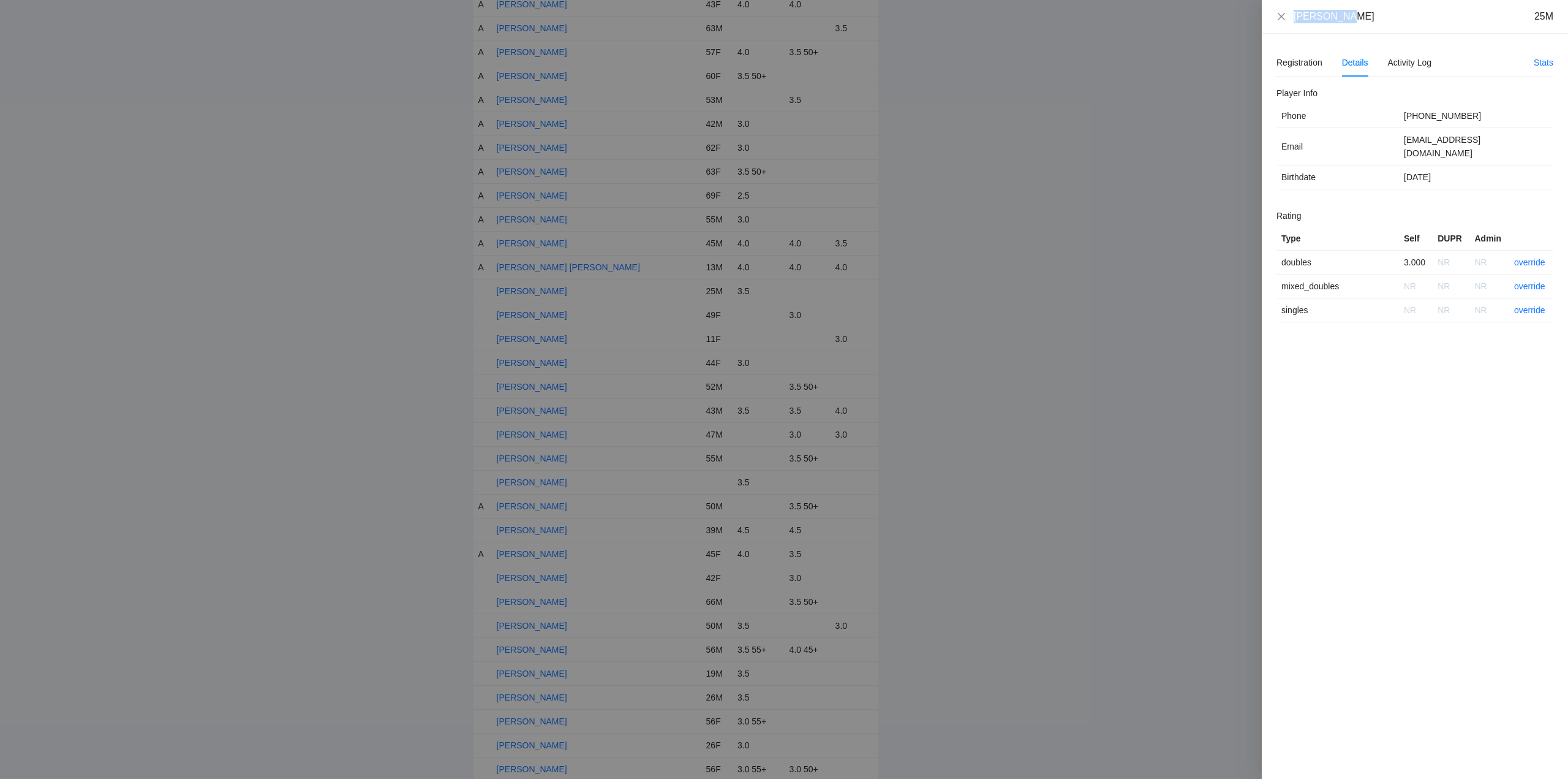
drag, startPoint x: 1345, startPoint y: 22, endPoint x: 1305, endPoint y: 23, distance: 40.0
click at [1286, 27] on div "Luis Reyes 25M" at bounding box center [1415, 17] width 307 height 34
click at [1534, 257] on link "override" at bounding box center [1529, 262] width 31 height 10
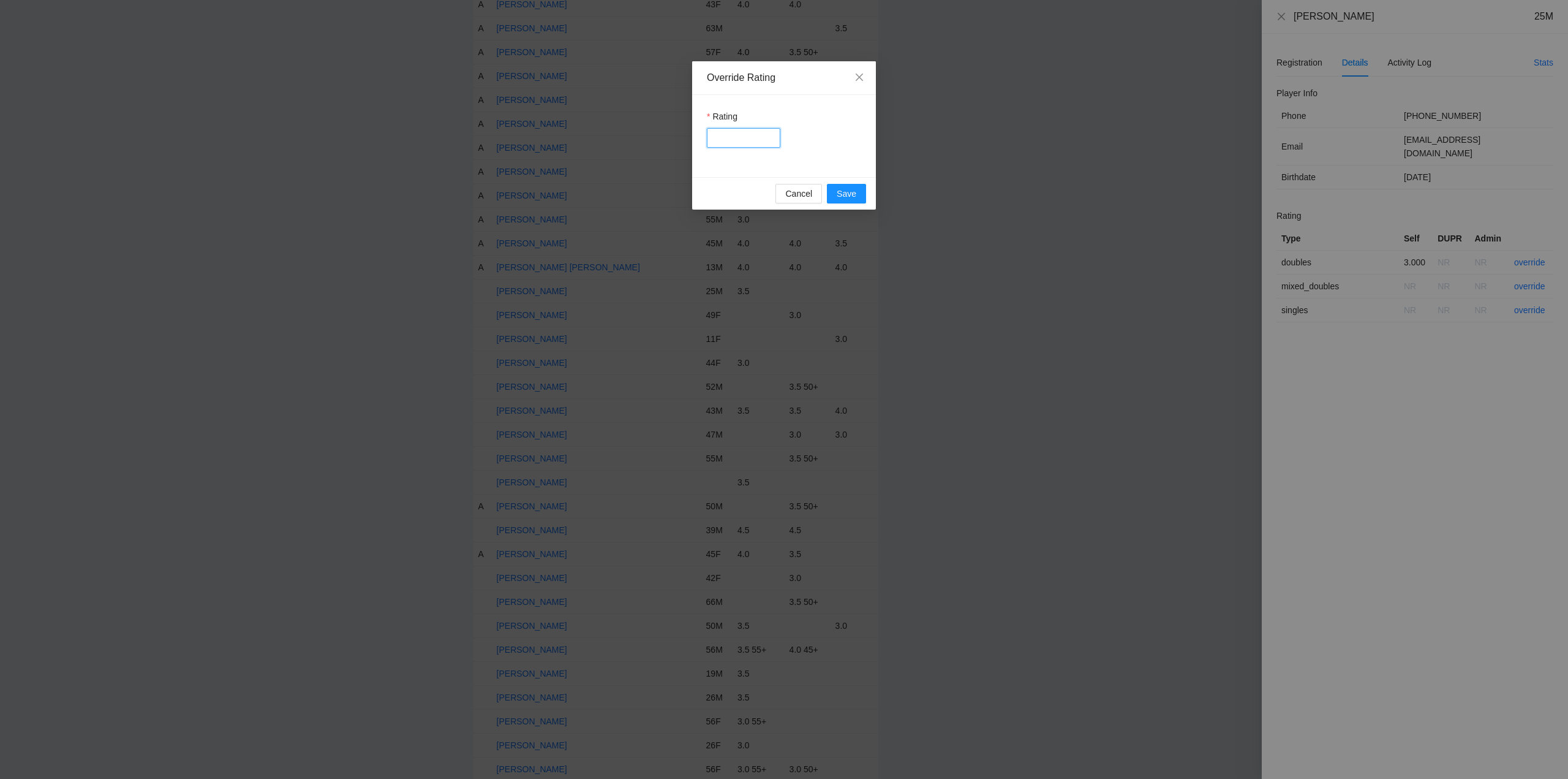
click at [728, 133] on input "Rating" at bounding box center [744, 138] width 73 height 20
type input "***"
drag, startPoint x: 837, startPoint y: 194, endPoint x: 987, endPoint y: 181, distance: 150.6
click at [844, 195] on span "Save" at bounding box center [847, 194] width 20 height 14
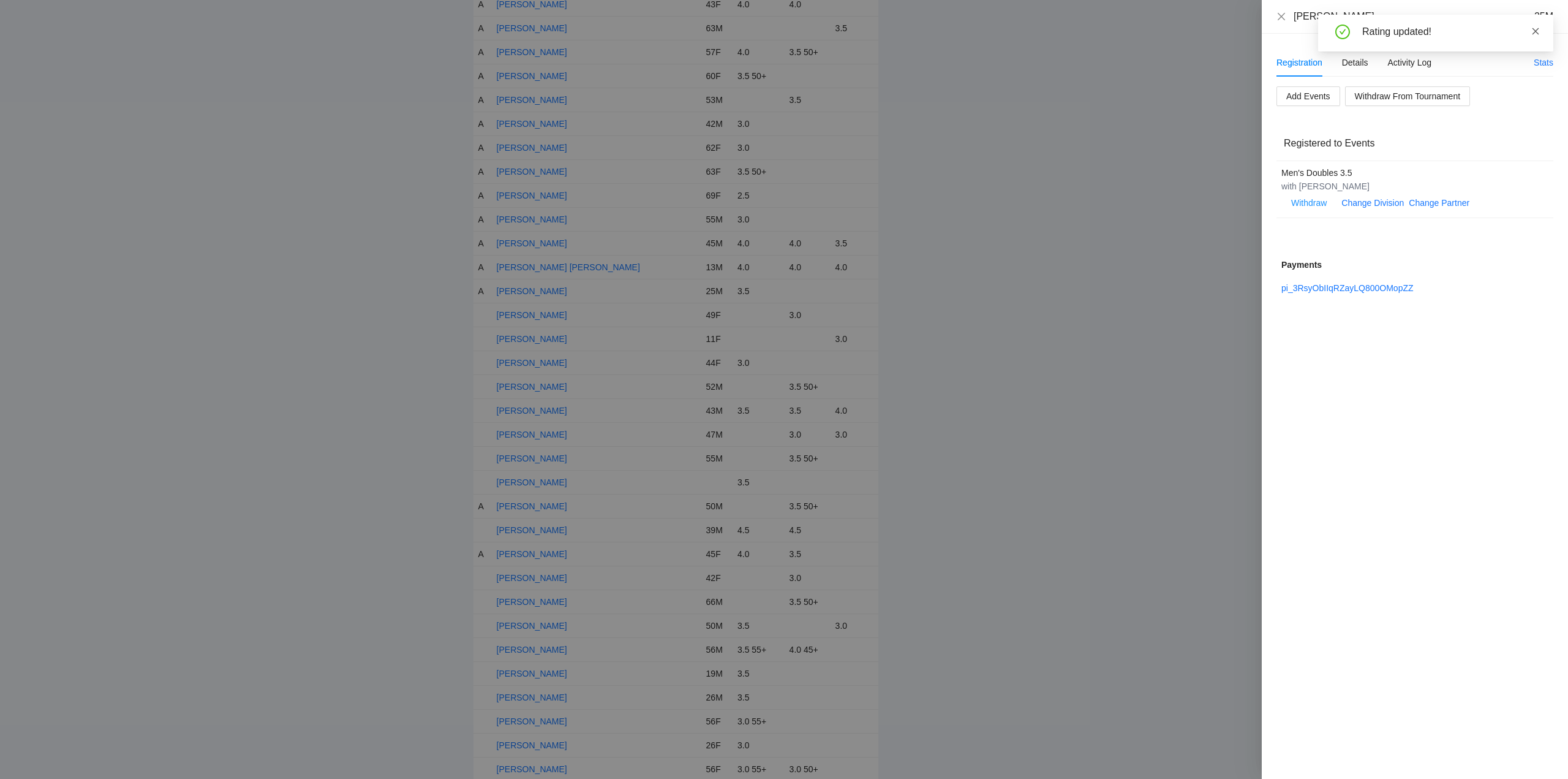
click at [1534, 30] on icon "close" at bounding box center [1535, 31] width 8 height 8
drag, startPoint x: 1281, startPoint y: 16, endPoint x: 1280, endPoint y: 34, distance: 18.0
click at [1281, 15] on icon "close" at bounding box center [1281, 16] width 10 height 10
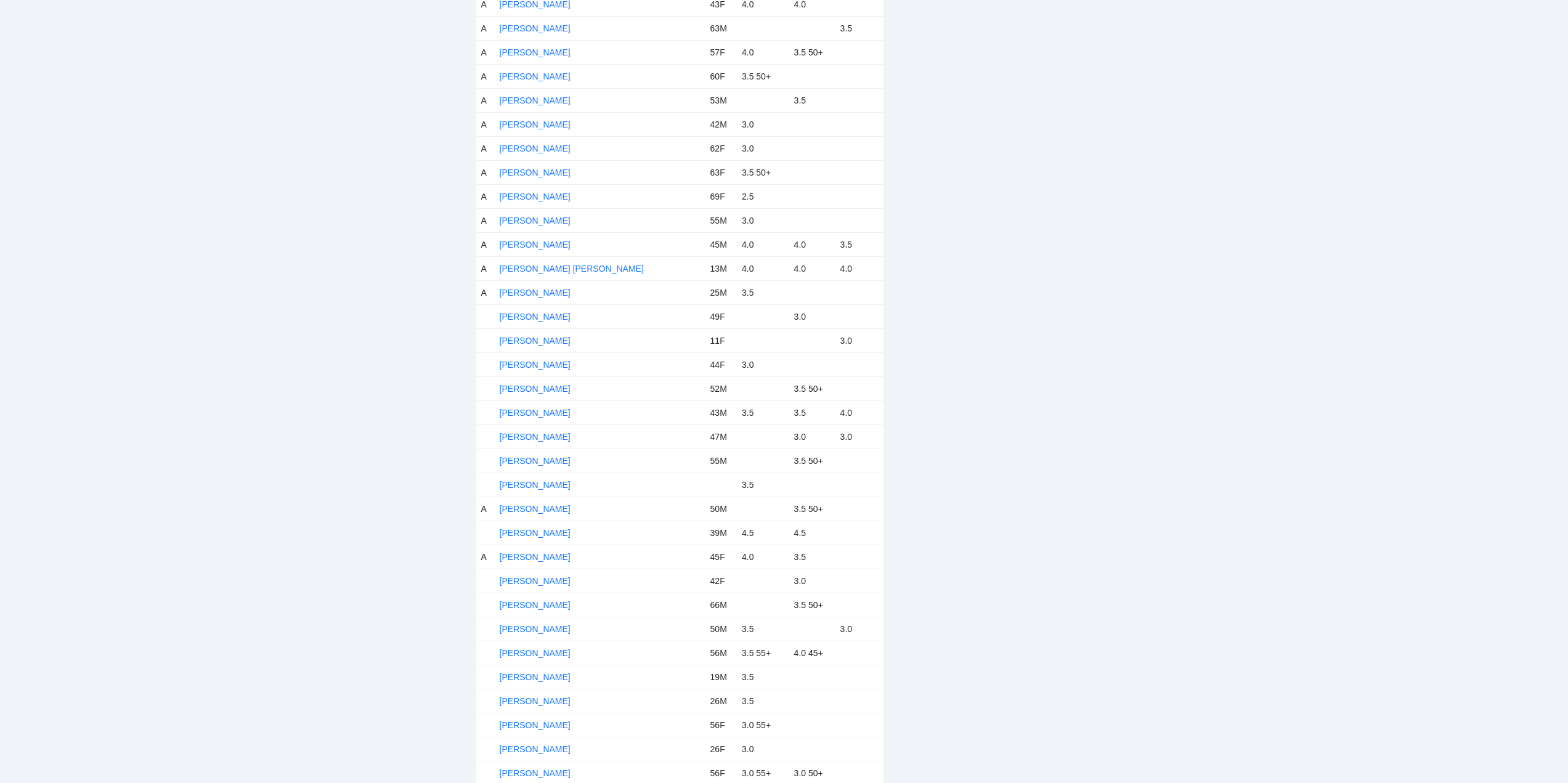
click at [555, 318] on td "Lurena Shen" at bounding box center [600, 316] width 211 height 24
click at [542, 316] on link "Lurena Shen" at bounding box center [535, 316] width 71 height 10
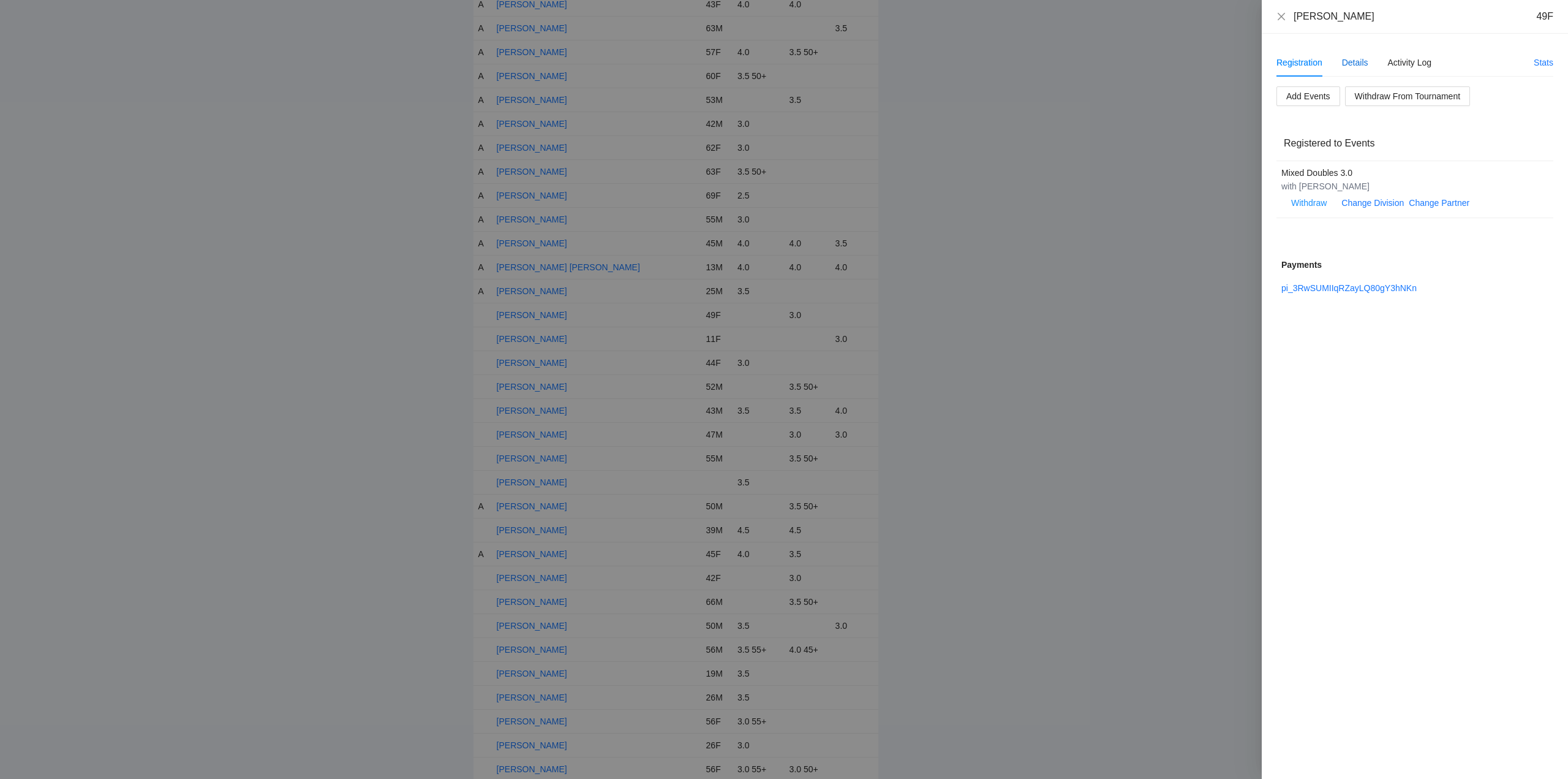
click at [1361, 57] on div "Details" at bounding box center [1354, 63] width 27 height 14
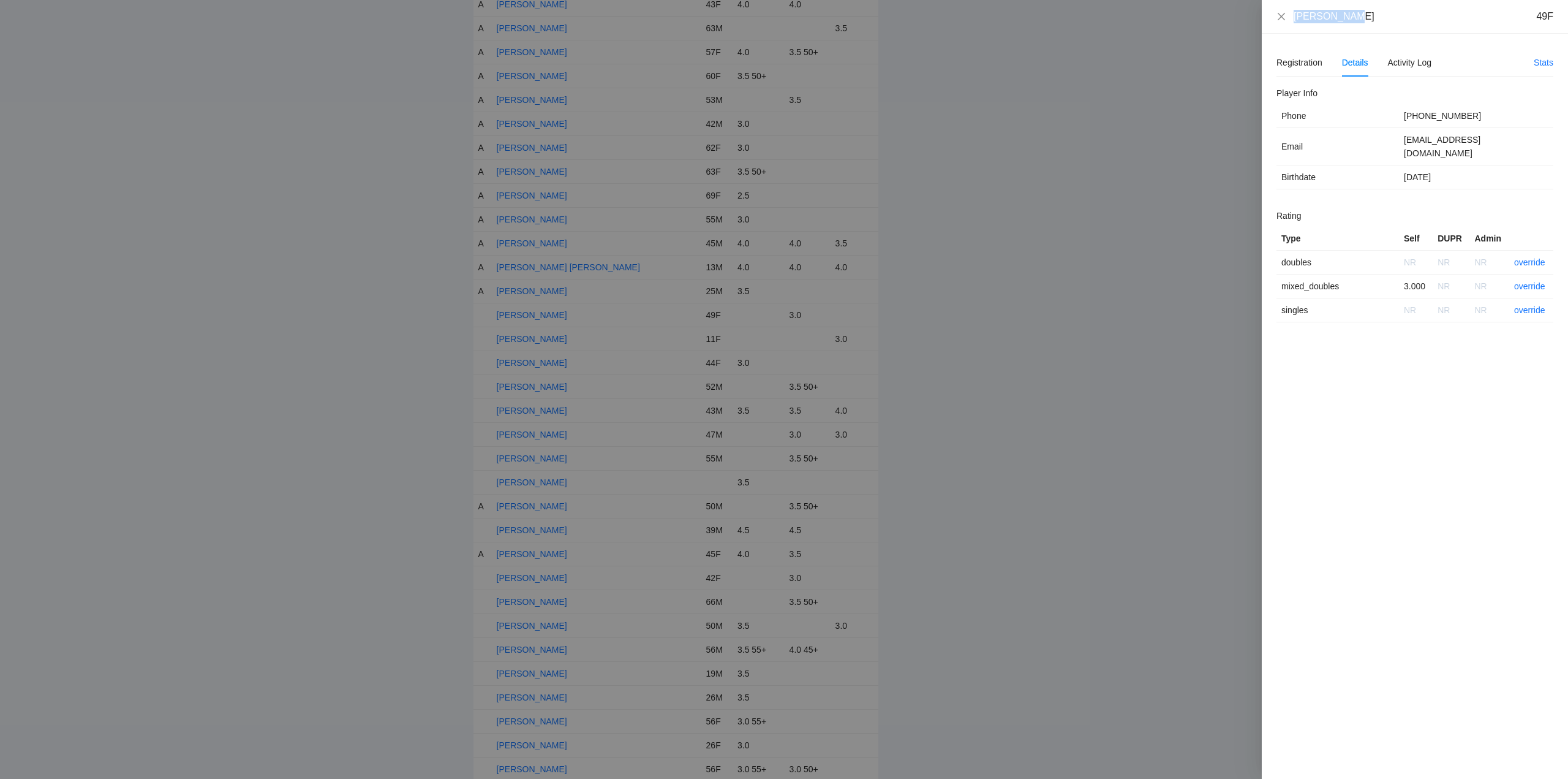
drag, startPoint x: 1361, startPoint y: 24, endPoint x: 1277, endPoint y: 17, distance: 84.3
click at [1273, 19] on div "Lurena Shen 49F" at bounding box center [1415, 17] width 307 height 34
click at [1531, 282] on link "override" at bounding box center [1529, 286] width 31 height 10
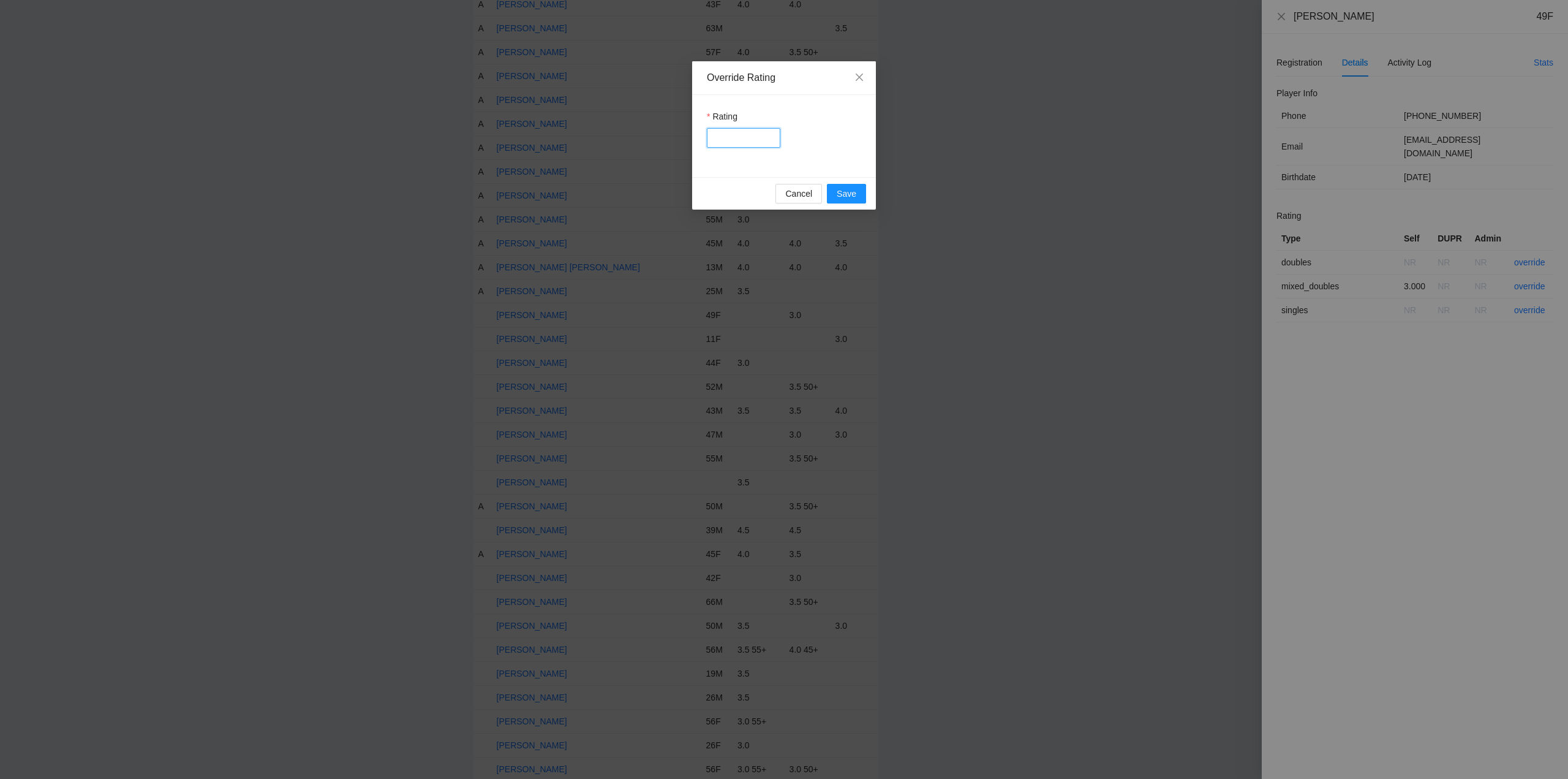
click at [742, 140] on input "Rating" at bounding box center [744, 138] width 73 height 20
type input "***"
click at [858, 188] on button "Save" at bounding box center [846, 194] width 39 height 20
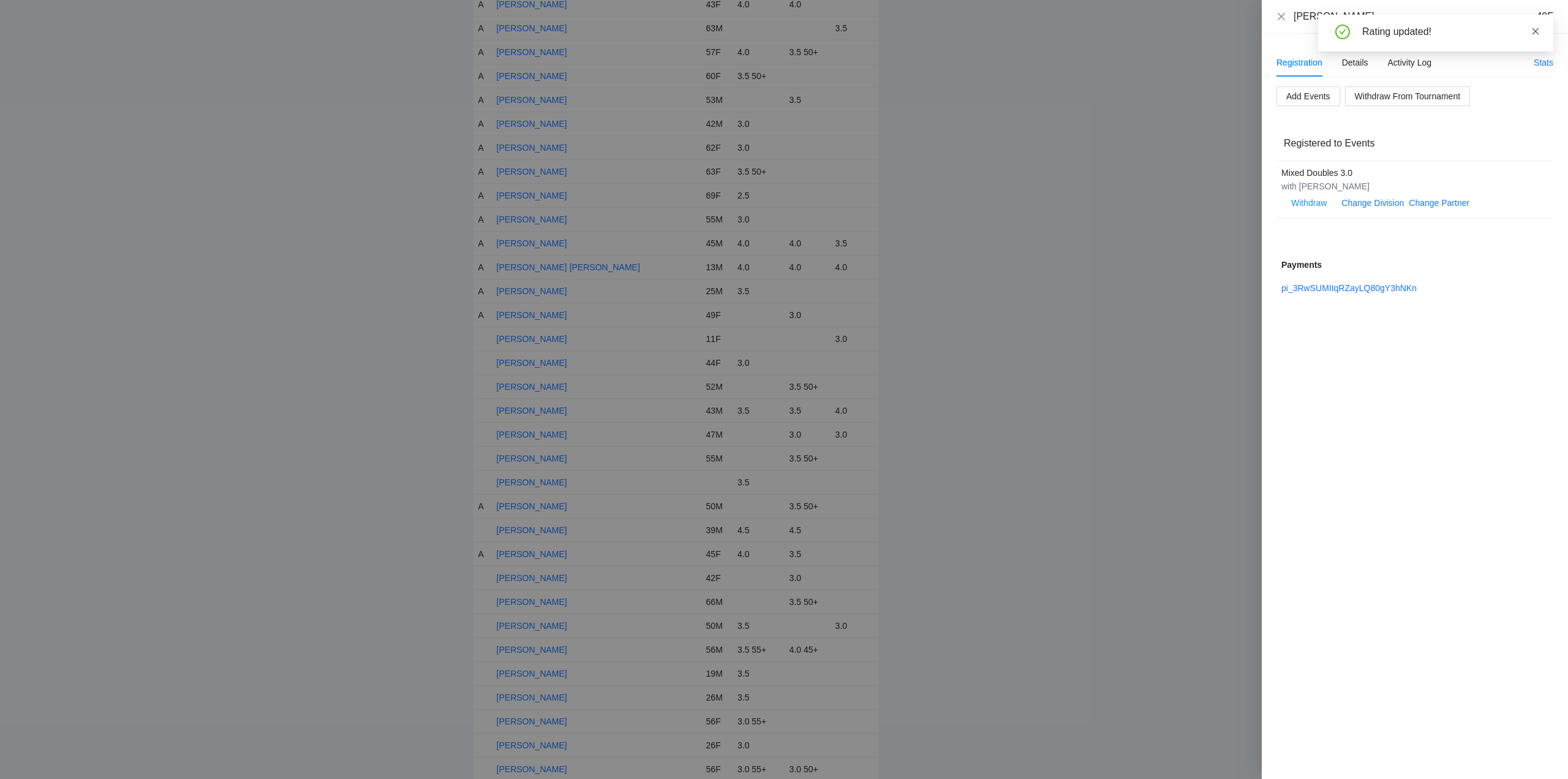
click at [1537, 30] on icon "close" at bounding box center [1535, 31] width 7 height 7
click at [1280, 14] on icon "close" at bounding box center [1281, 16] width 8 height 8
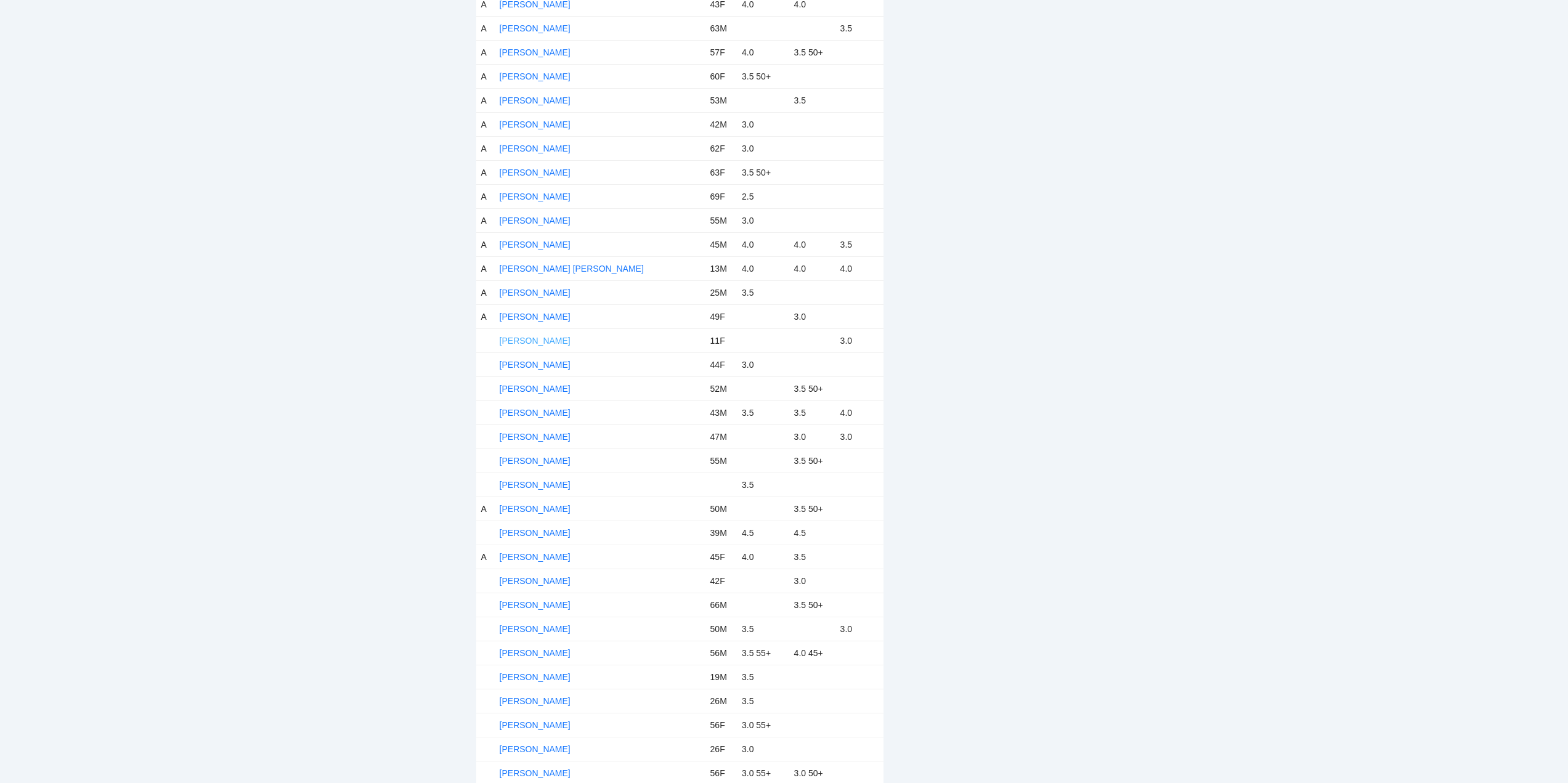
click at [547, 340] on link "[PERSON_NAME]" at bounding box center [535, 341] width 71 height 10
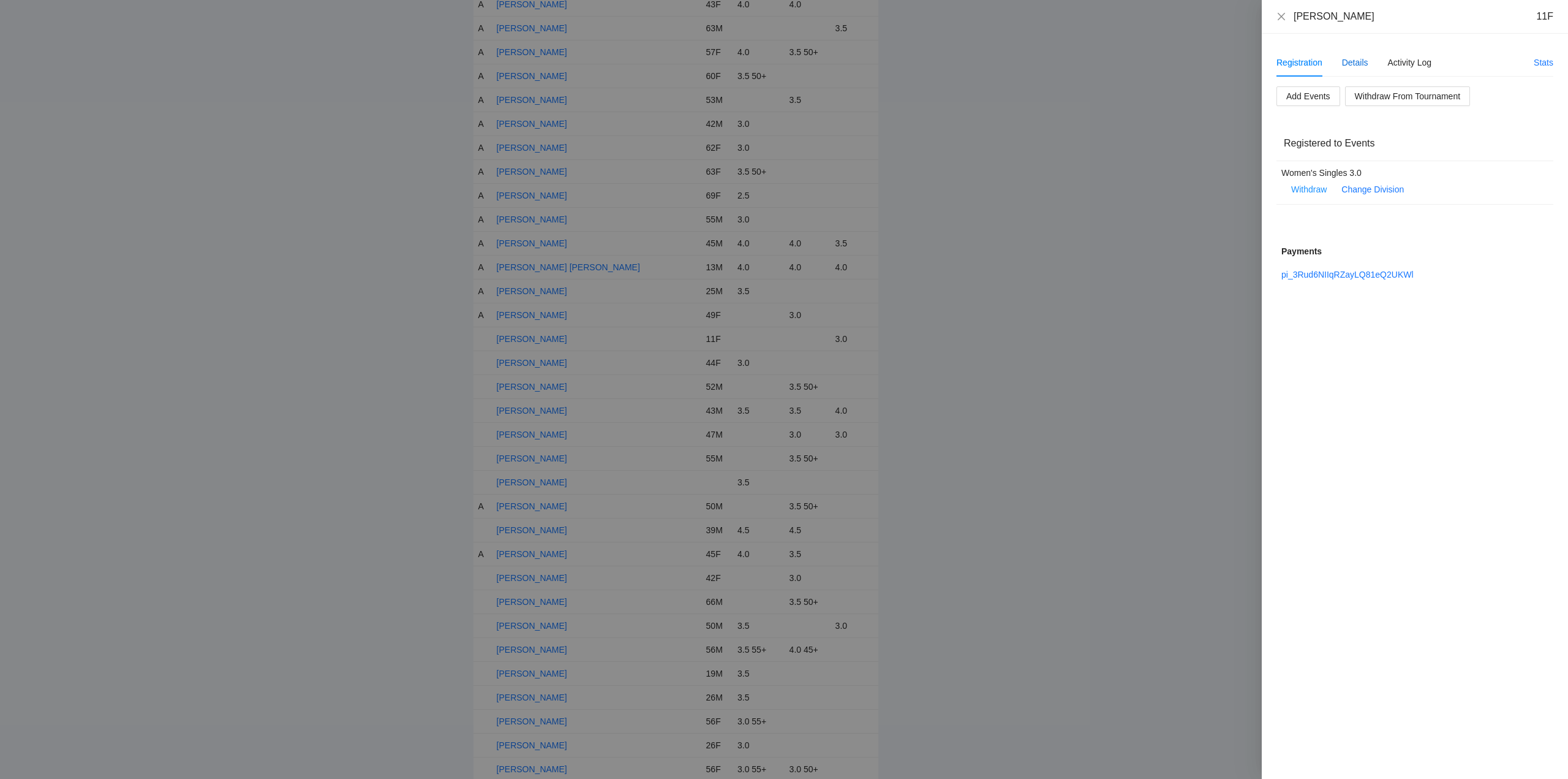
click at [1354, 63] on div "Details" at bounding box center [1354, 63] width 27 height 14
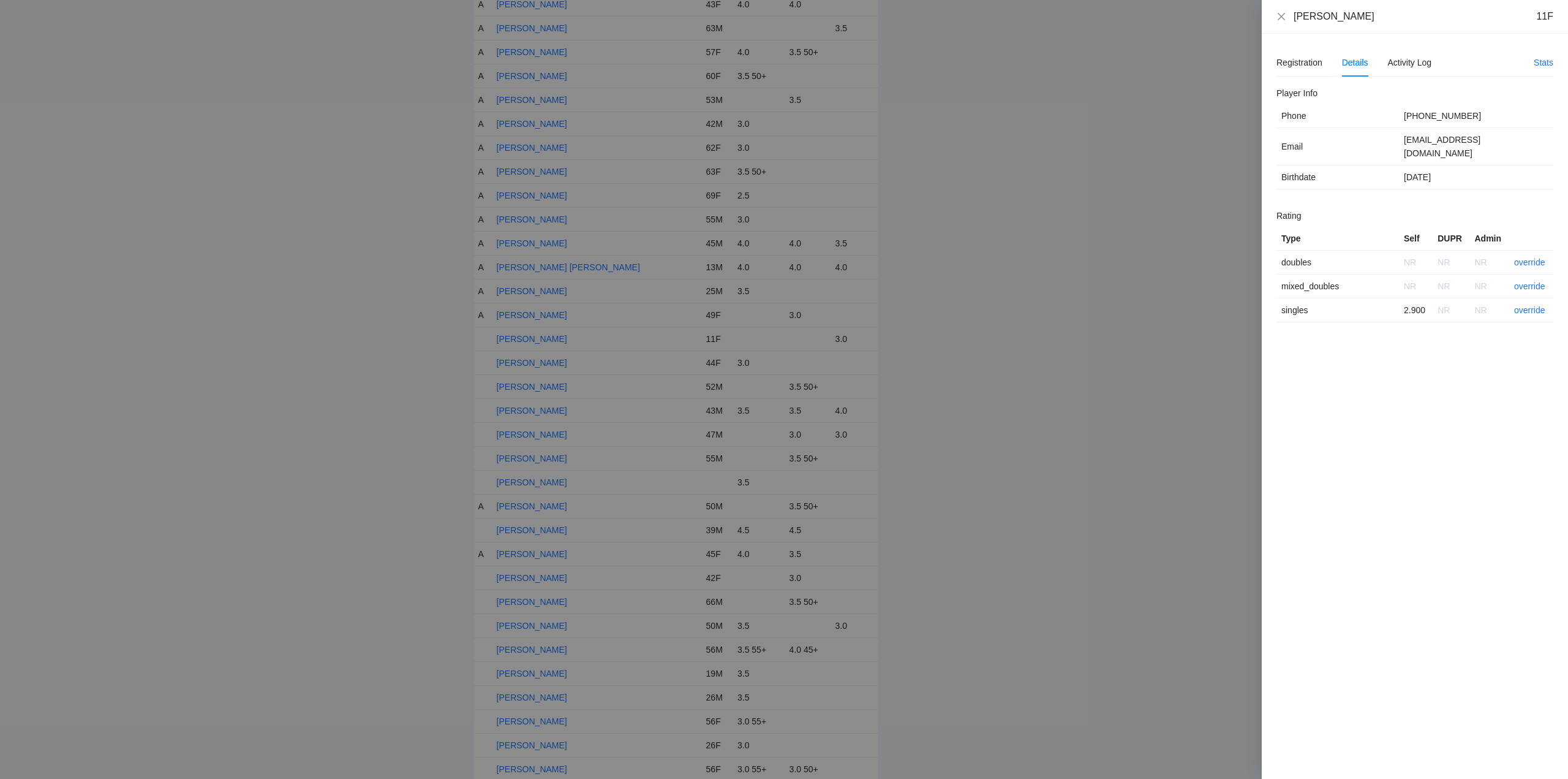
drag, startPoint x: 1375, startPoint y: 20, endPoint x: 1300, endPoint y: 20, distance: 75.0
click at [1300, 20] on div "Madison Escolin 11F" at bounding box center [1423, 17] width 259 height 14
click at [1367, 23] on div "Madison Escolin 11F" at bounding box center [1423, 17] width 259 height 14
click at [1382, 49] on div "Registration Details Activity Log" at bounding box center [1354, 62] width 155 height 28
drag, startPoint x: 1370, startPoint y: 15, endPoint x: 1287, endPoint y: 18, distance: 83.1
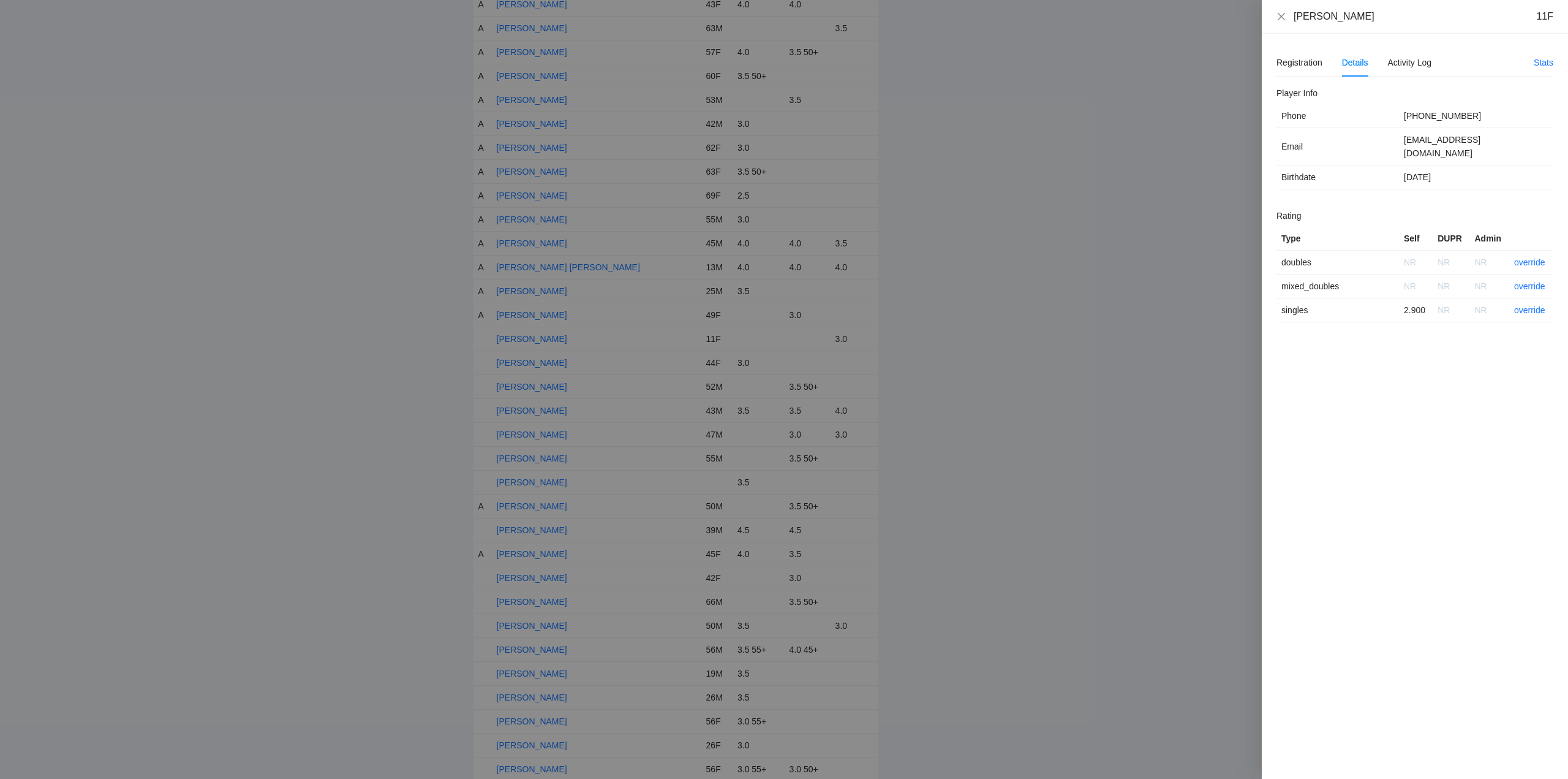
click at [1287, 18] on div "Madison Escolin 11F" at bounding box center [1415, 17] width 277 height 14
click at [1523, 305] on link "override" at bounding box center [1529, 310] width 31 height 10
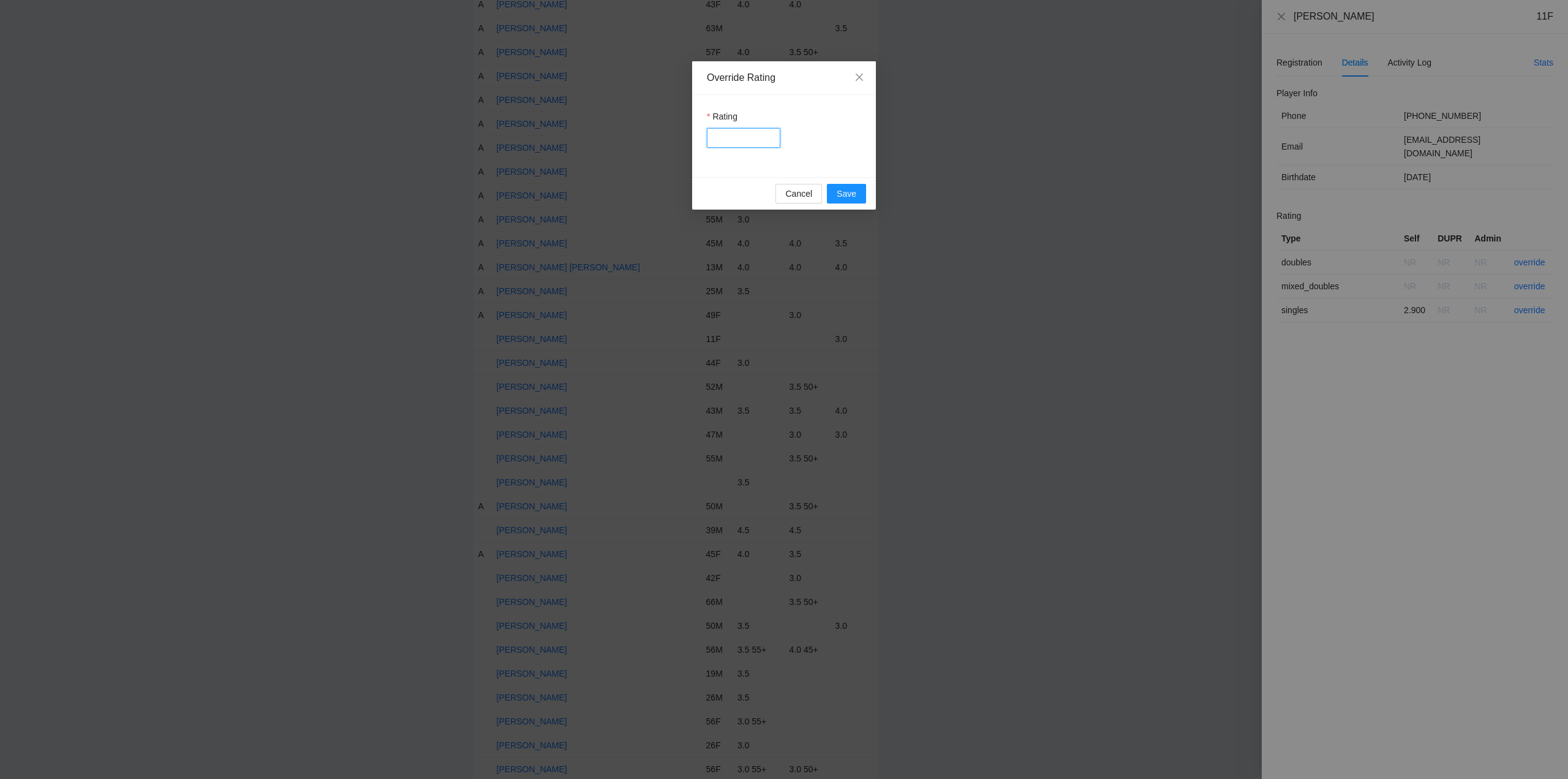
click at [736, 137] on input "Rating" at bounding box center [744, 138] width 73 height 20
type input "***"
click at [844, 194] on span "Save" at bounding box center [847, 194] width 20 height 14
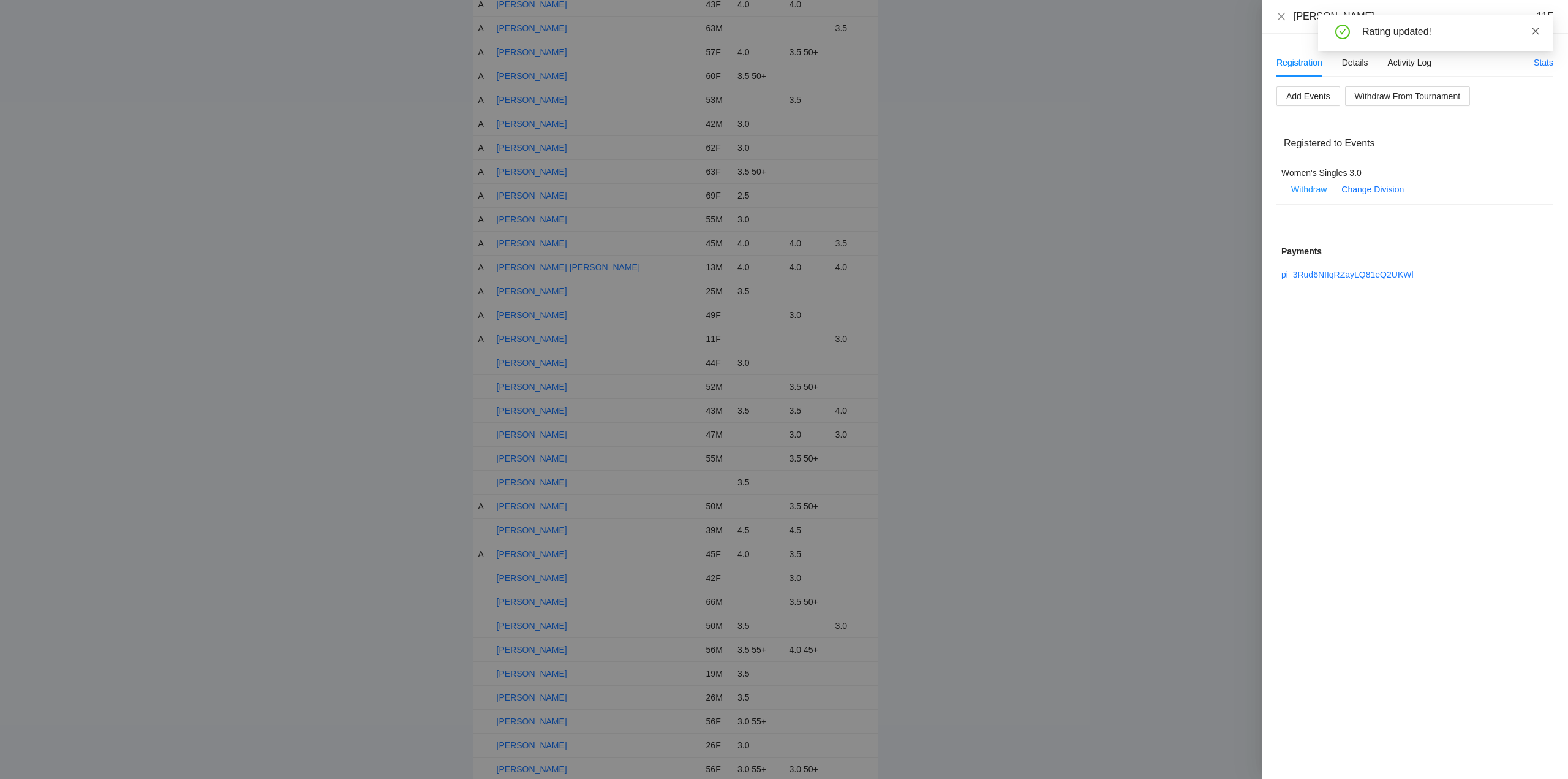
click at [1534, 30] on icon "close" at bounding box center [1535, 31] width 8 height 8
click at [1283, 17] on icon "close" at bounding box center [1281, 16] width 8 height 8
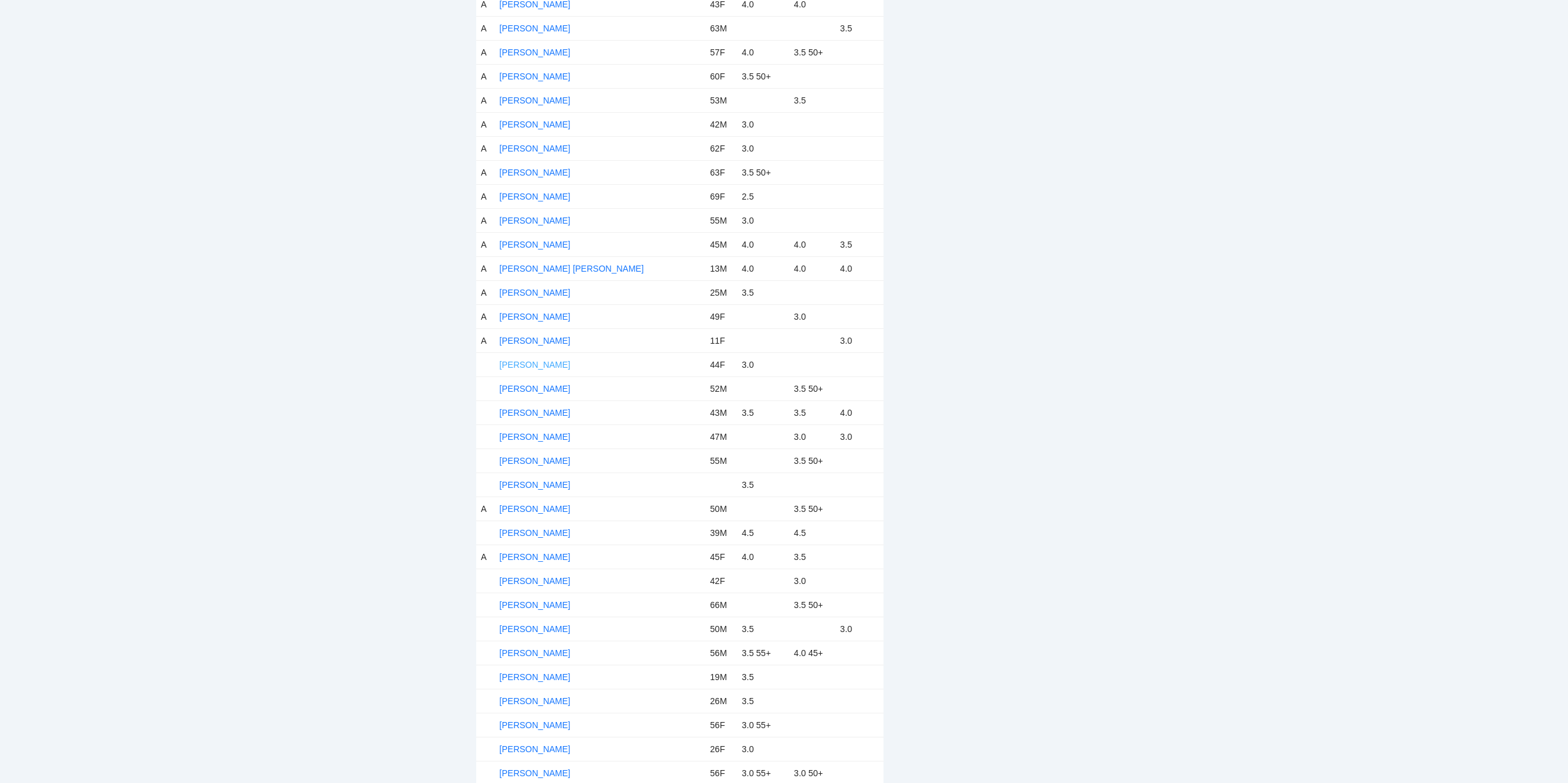
click at [549, 364] on link "Marijo Peterson" at bounding box center [535, 364] width 71 height 10
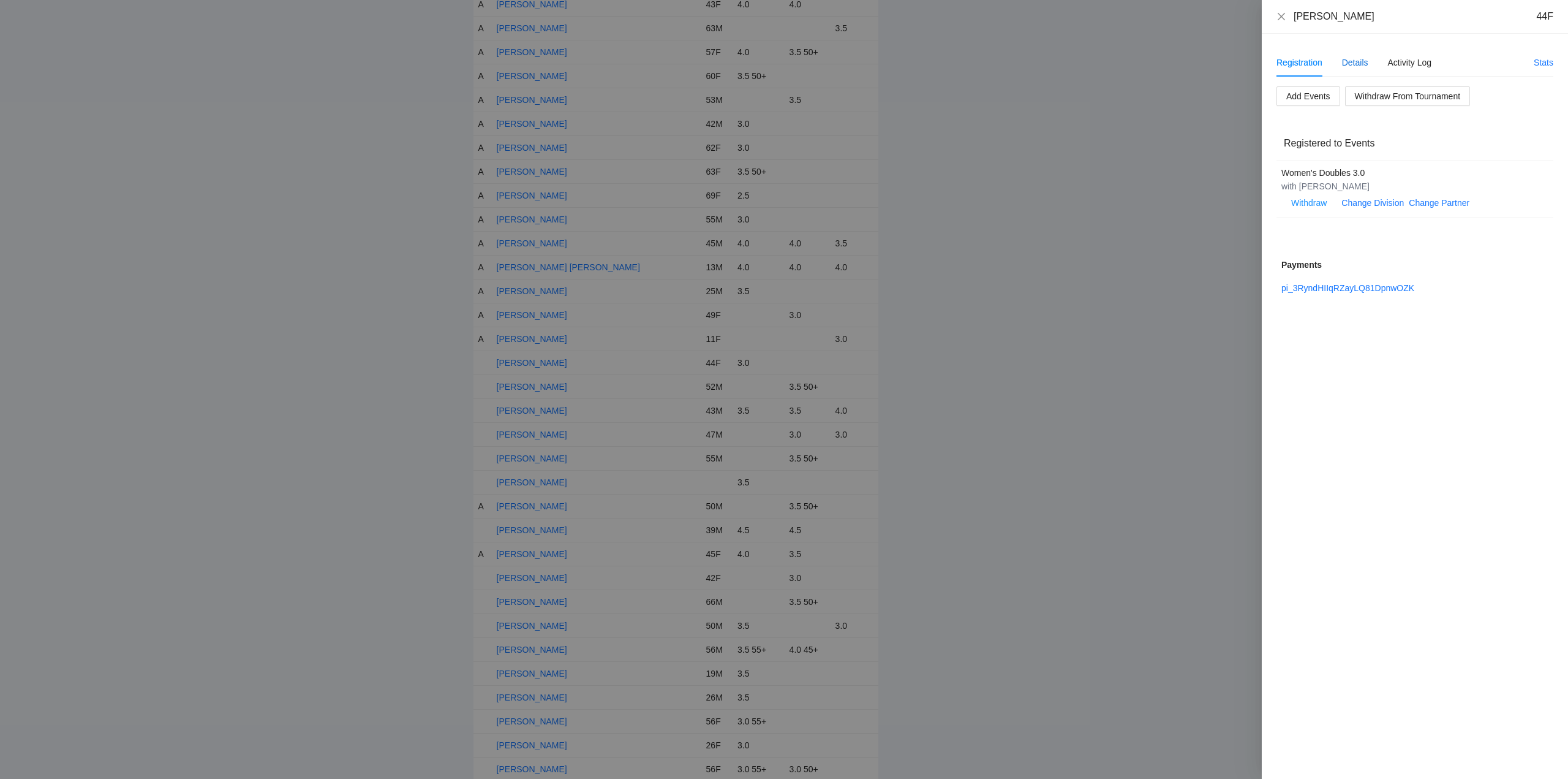
click at [1352, 62] on div "Details" at bounding box center [1354, 63] width 27 height 14
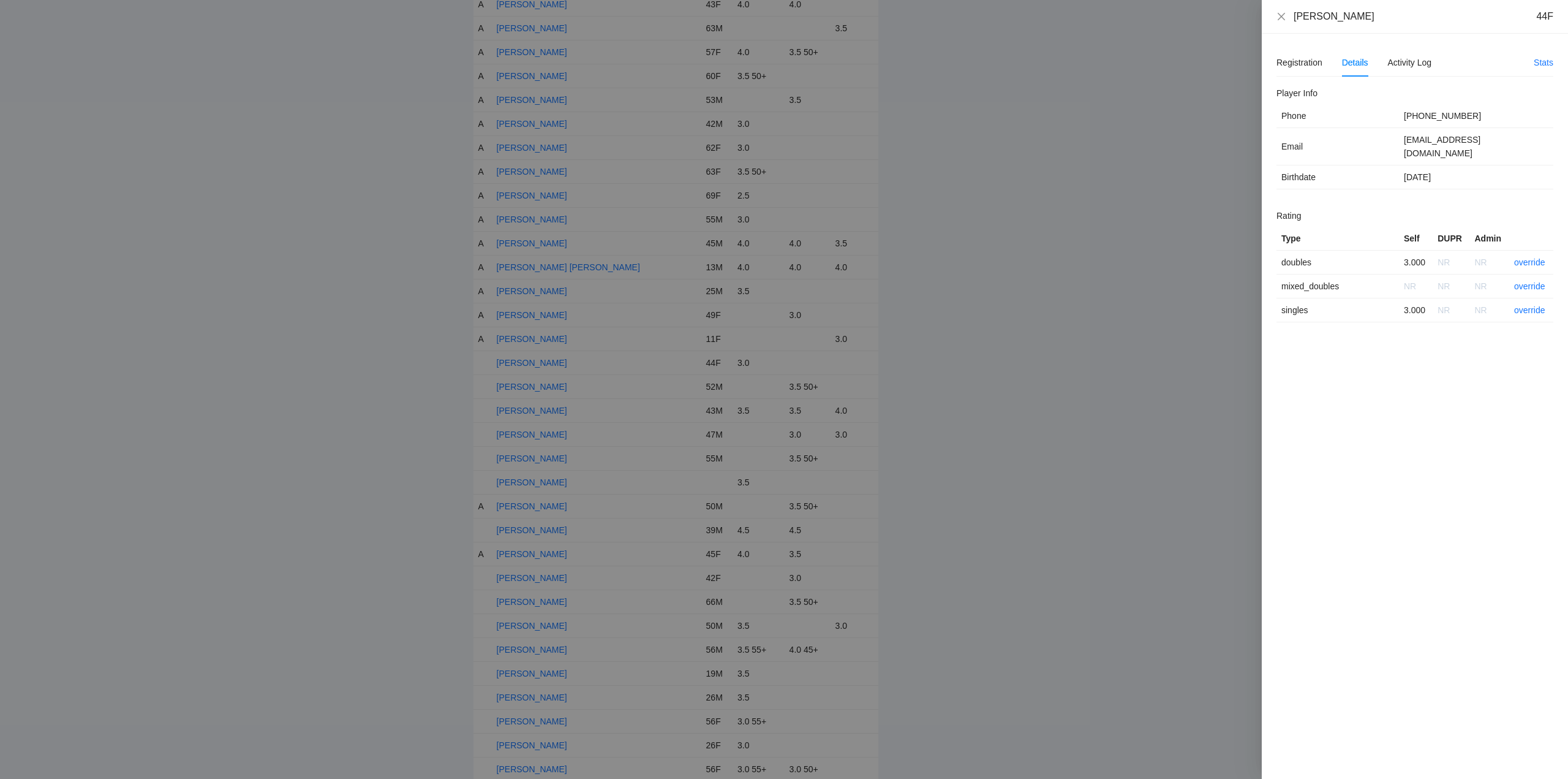
drag, startPoint x: 1369, startPoint y: 21, endPoint x: 1290, endPoint y: 18, distance: 79.1
click at [1278, 21] on div "Marijo Peterson 44F" at bounding box center [1415, 17] width 277 height 14
click at [1530, 257] on link "override" at bounding box center [1529, 262] width 31 height 10
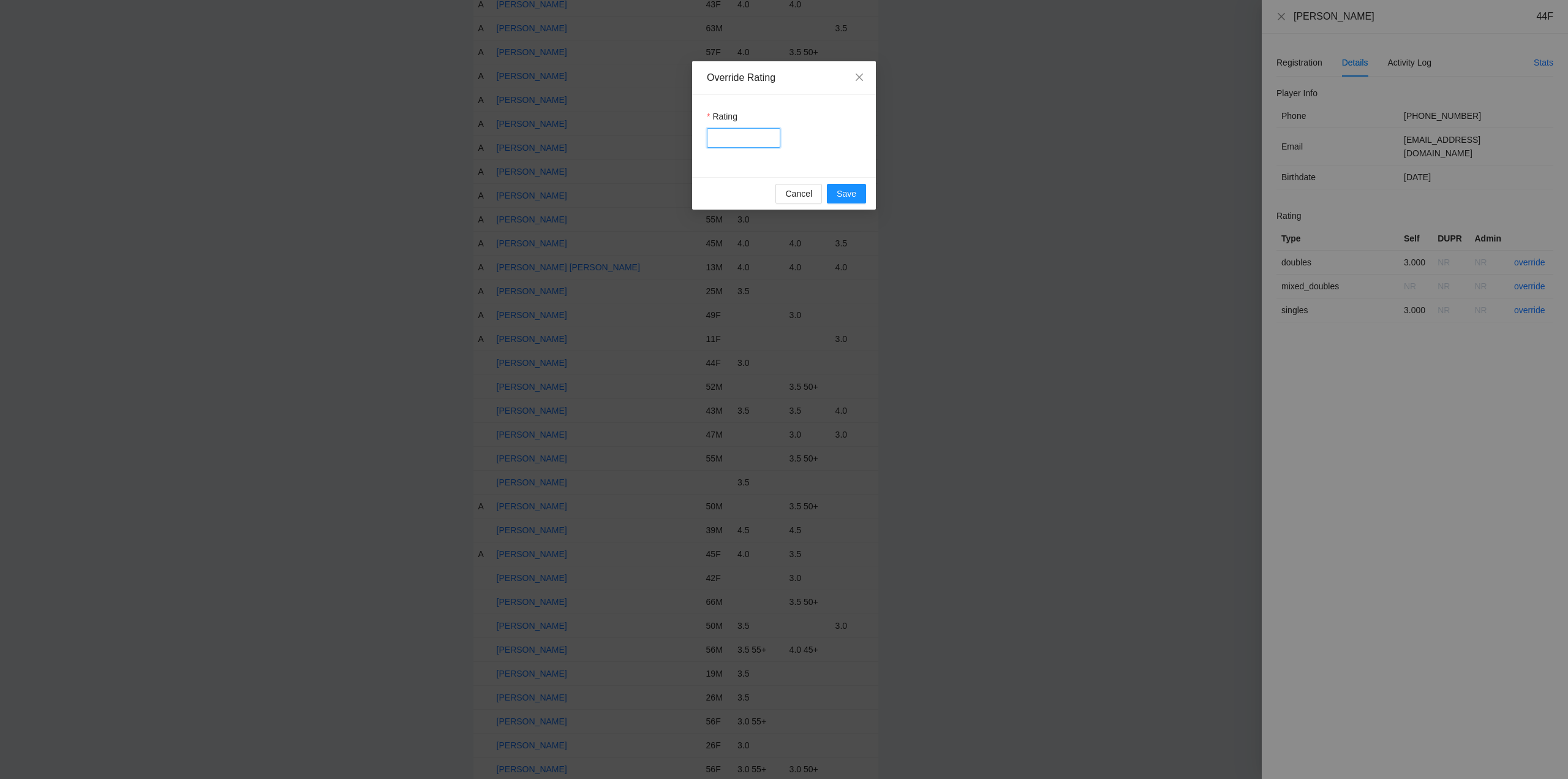
click at [739, 140] on input "Rating" at bounding box center [744, 138] width 73 height 20
type input "***"
drag, startPoint x: 858, startPoint y: 192, endPoint x: 866, endPoint y: 192, distance: 8.0
click at [860, 192] on button "Save" at bounding box center [846, 194] width 39 height 20
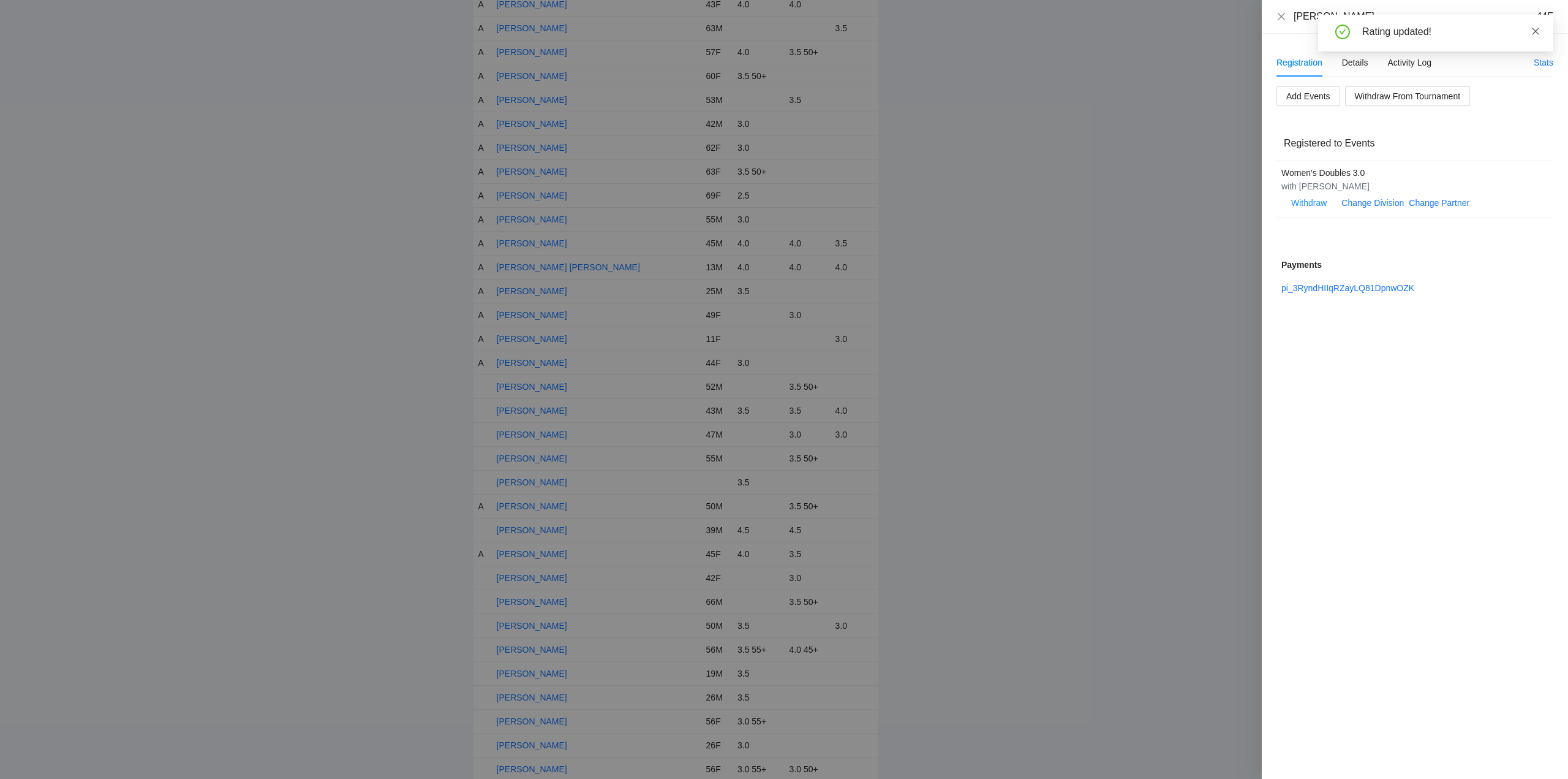
click at [1536, 29] on icon "close" at bounding box center [1535, 31] width 8 height 8
drag, startPoint x: 1282, startPoint y: 17, endPoint x: 1289, endPoint y: 24, distance: 9.9
click at [1284, 17] on icon "close" at bounding box center [1281, 16] width 10 height 10
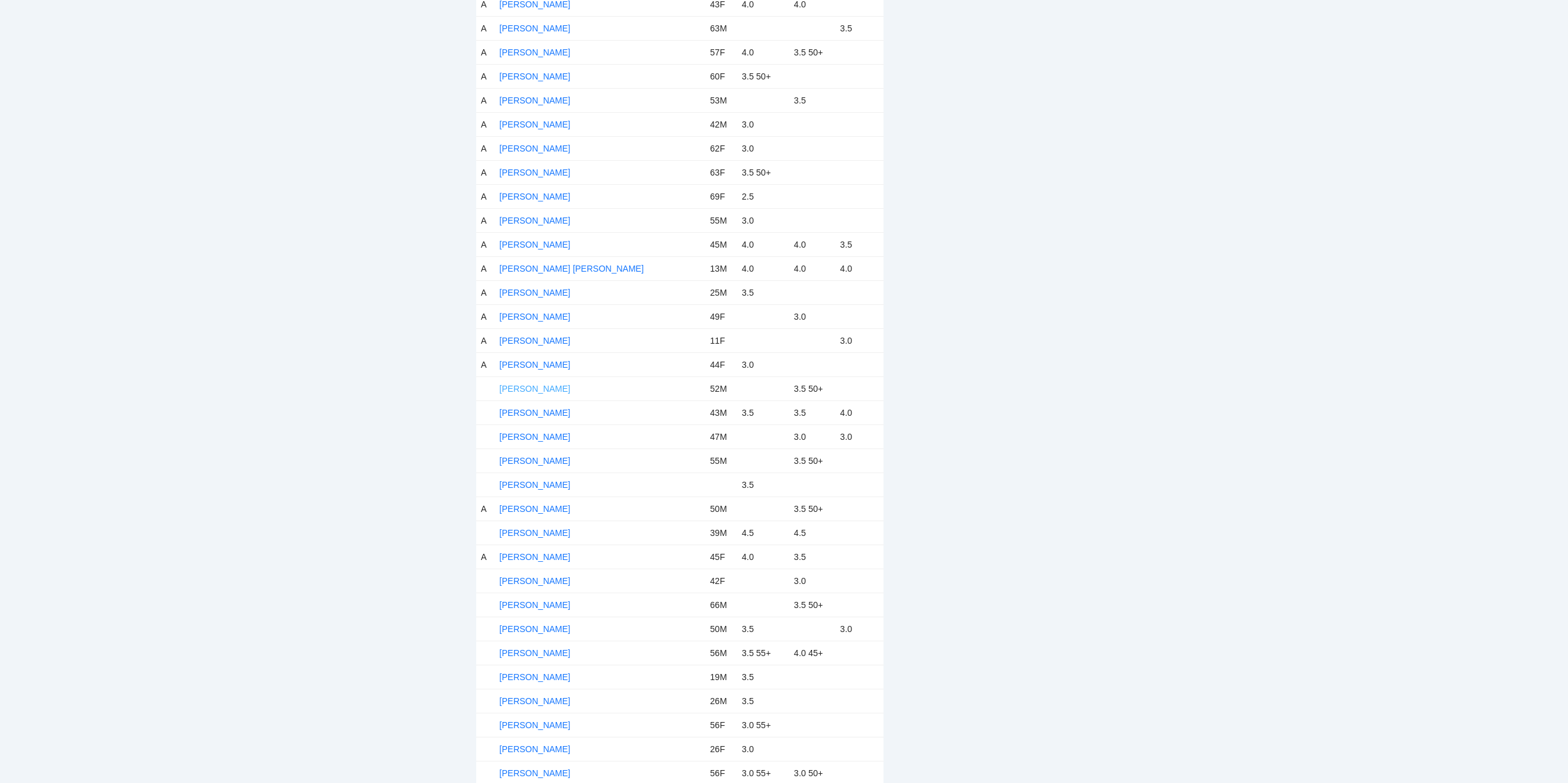
click at [541, 388] on link "[PERSON_NAME]" at bounding box center [535, 388] width 71 height 10
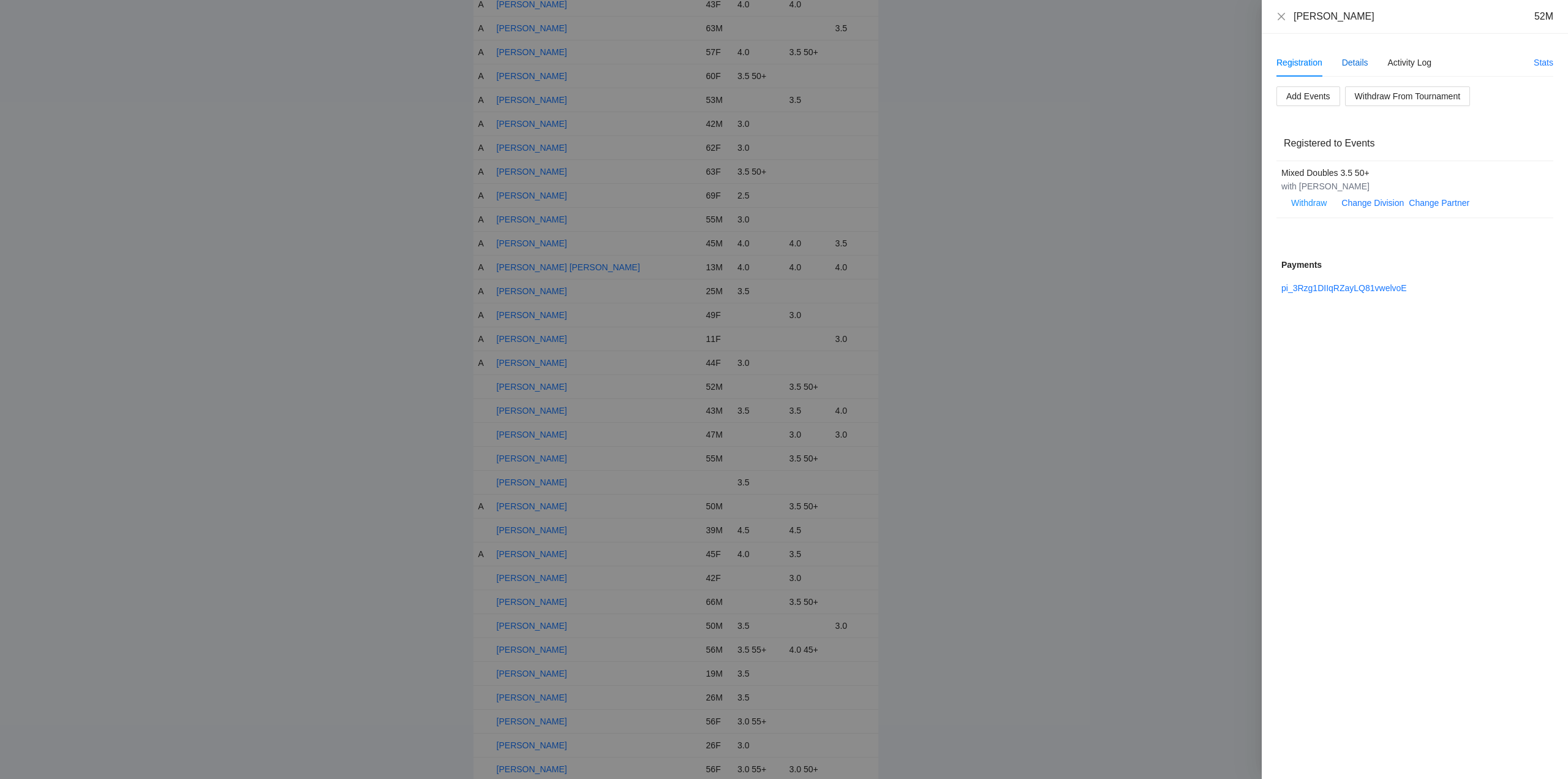
click at [1358, 60] on div "Details" at bounding box center [1354, 63] width 27 height 14
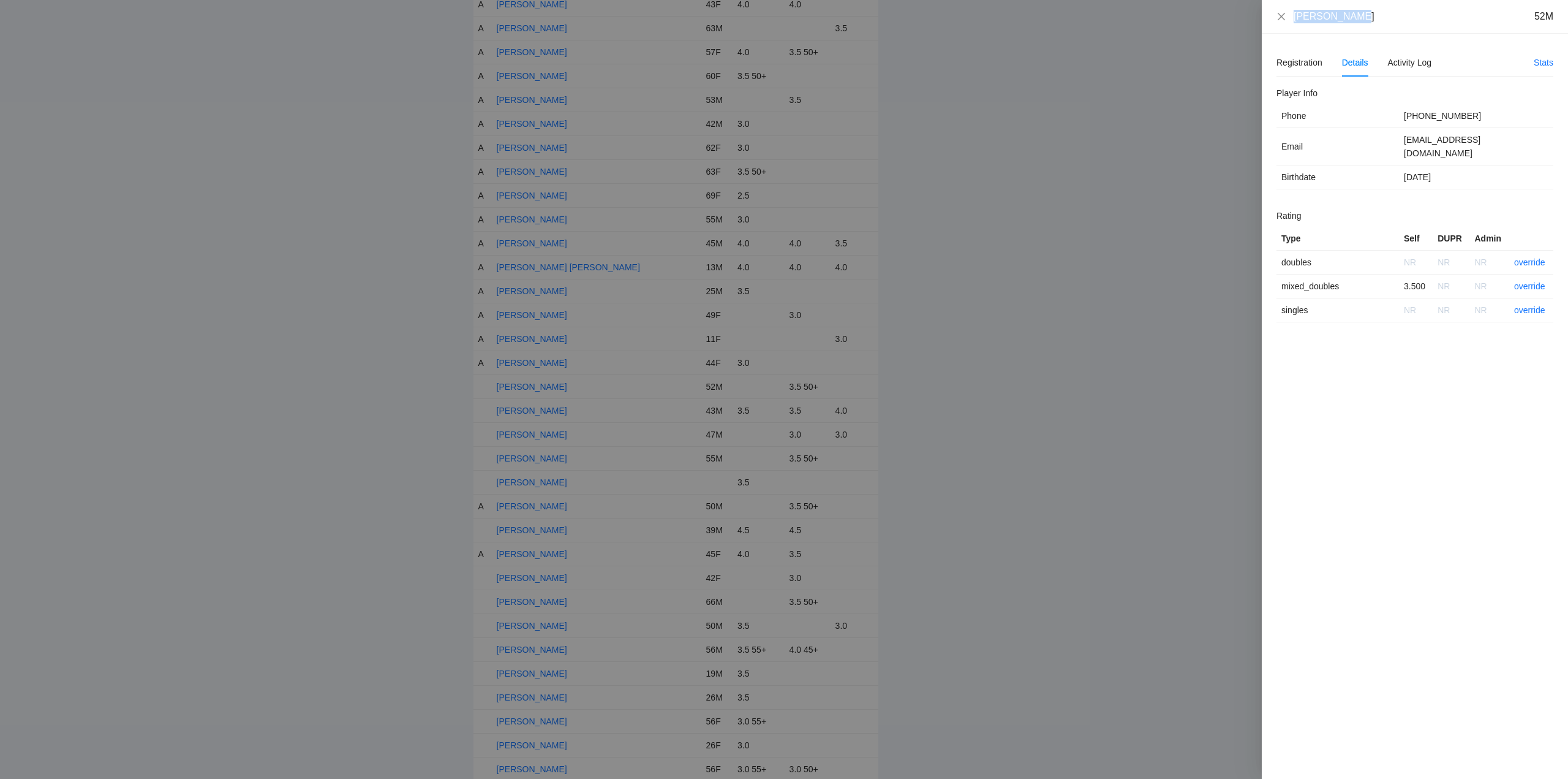
drag, startPoint x: 1337, startPoint y: 21, endPoint x: 1293, endPoint y: 24, distance: 44.1
click at [1293, 24] on div "Mario Joyner 52M" at bounding box center [1415, 17] width 307 height 34
click at [1525, 282] on link "override" at bounding box center [1529, 286] width 31 height 10
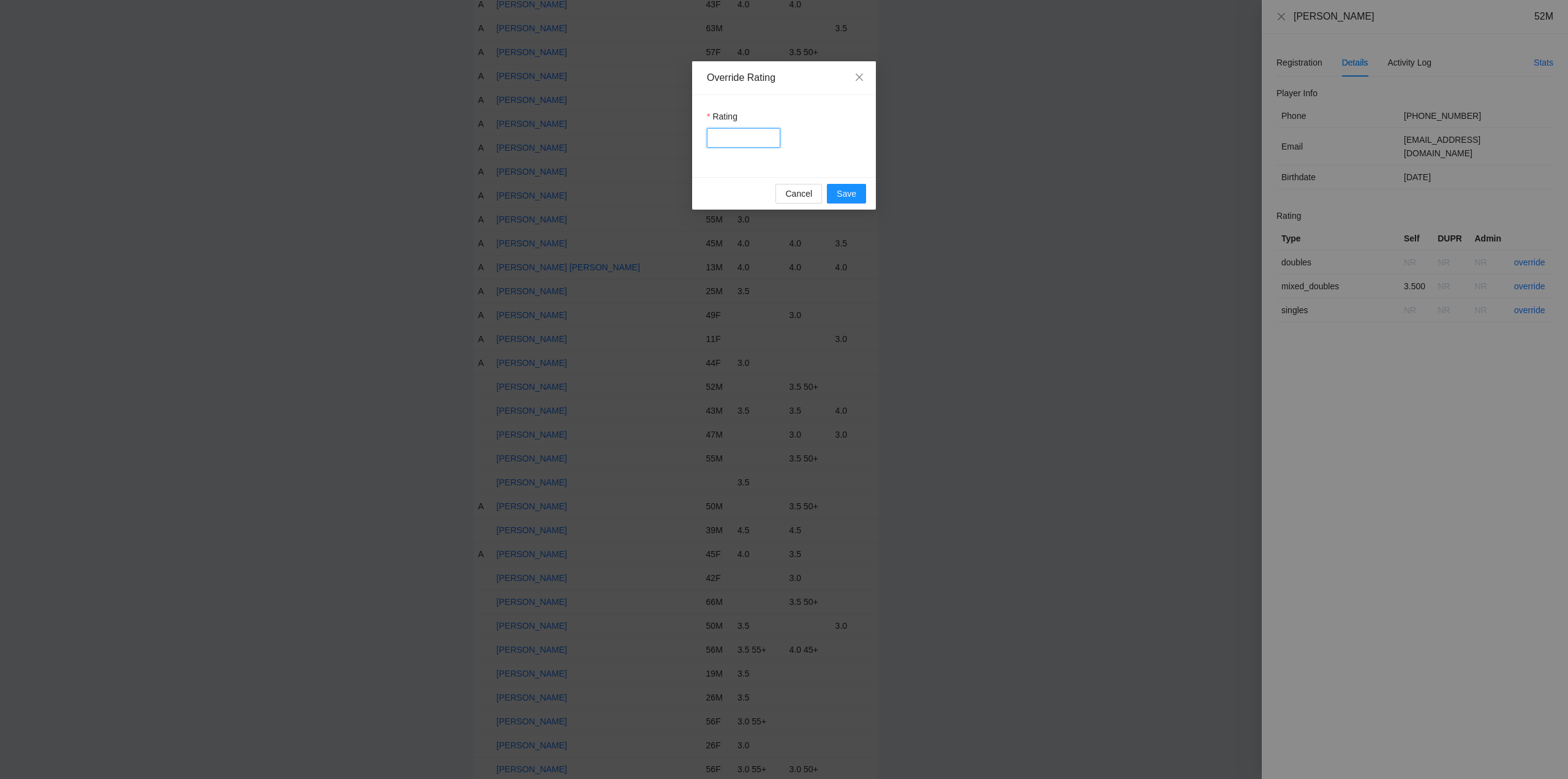
click at [748, 140] on input "Rating" at bounding box center [744, 138] width 73 height 20
type input "***"
click at [838, 192] on span "Save" at bounding box center [847, 194] width 20 height 14
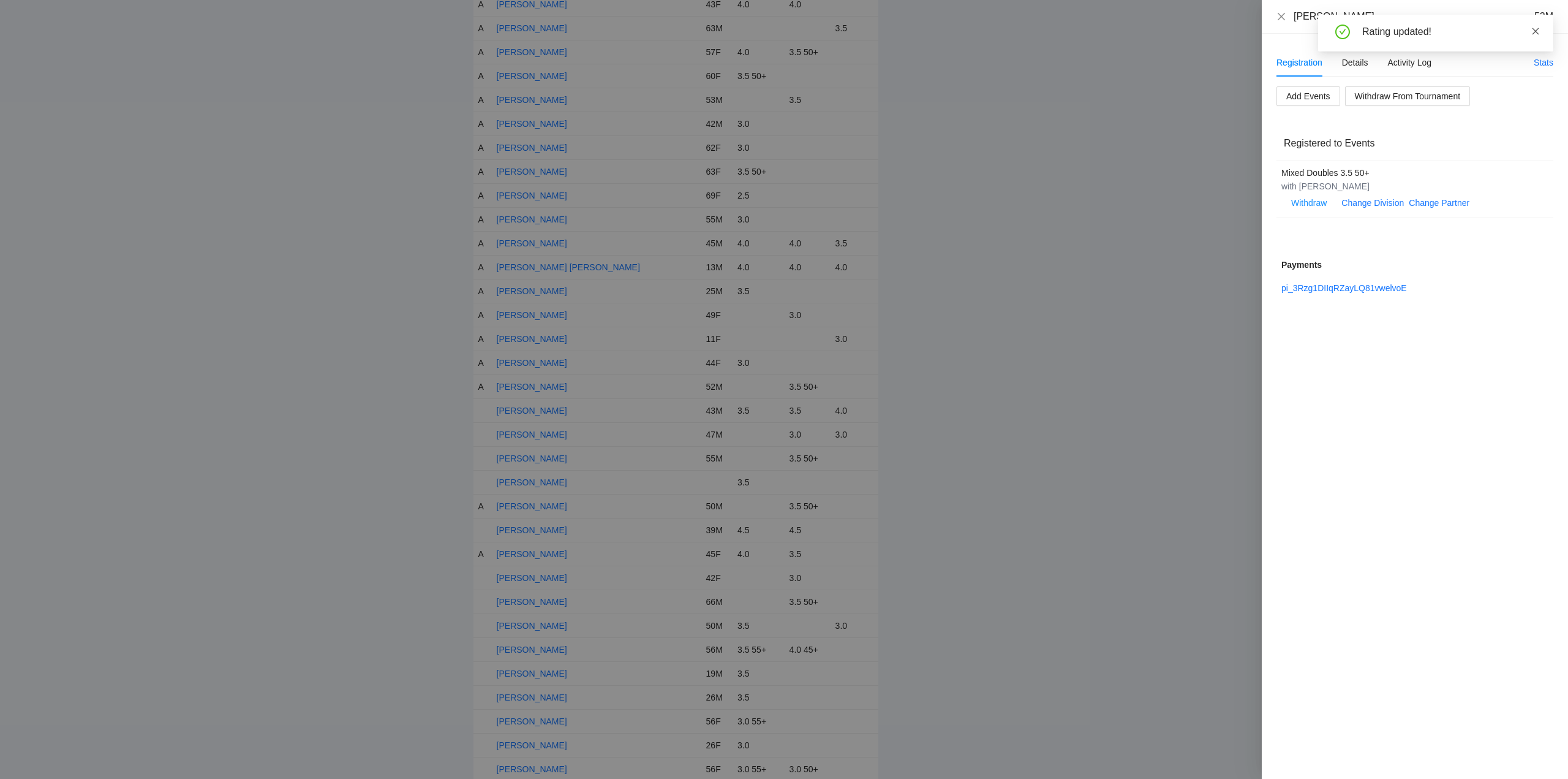
click at [1534, 30] on icon "close" at bounding box center [1535, 31] width 7 height 7
click at [1280, 14] on icon "close" at bounding box center [1281, 16] width 10 height 10
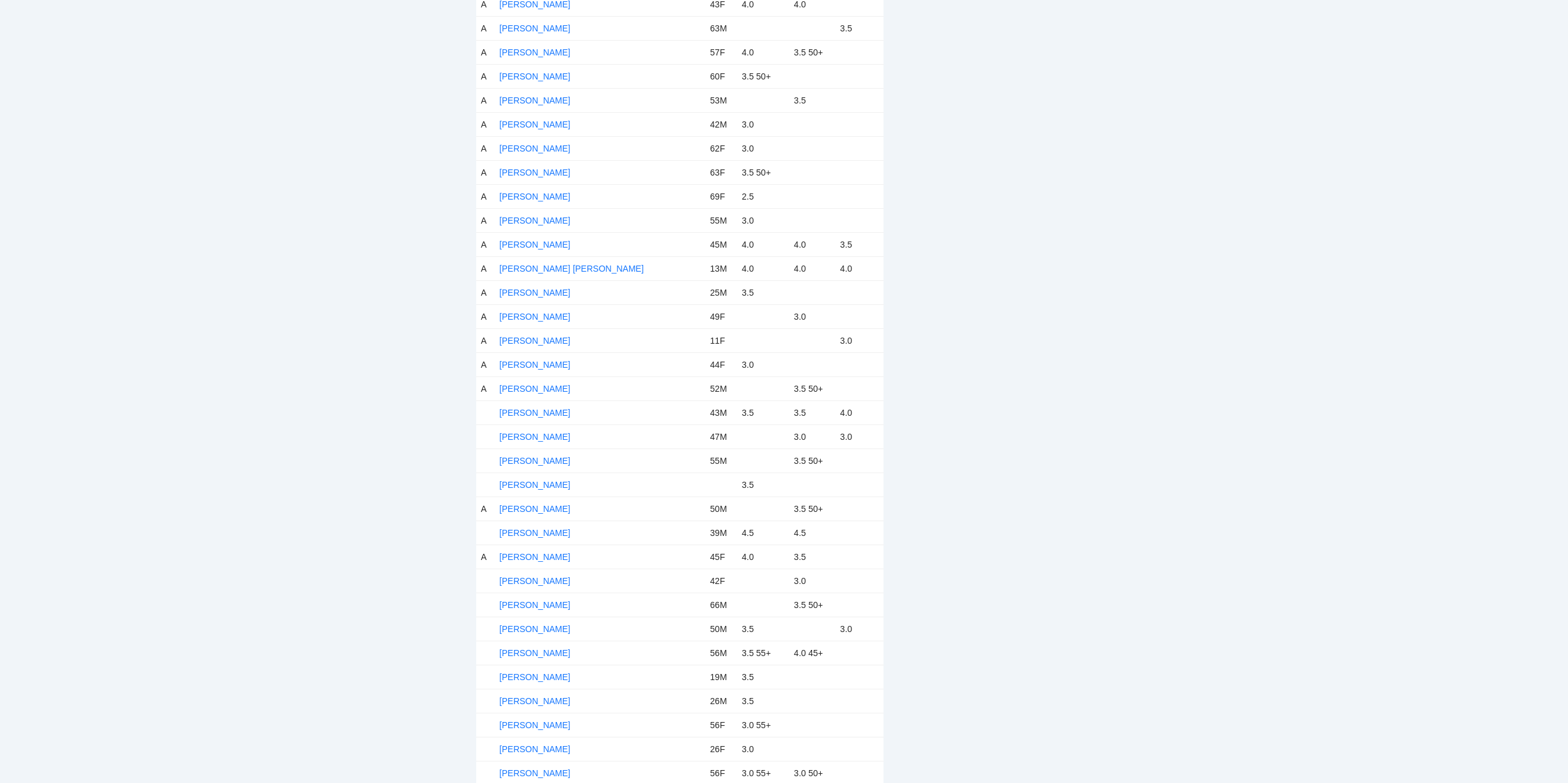
drag, startPoint x: 540, startPoint y: 412, endPoint x: 599, endPoint y: 417, distance: 59.2
click at [541, 411] on link "Mario Marcone" at bounding box center [535, 413] width 71 height 10
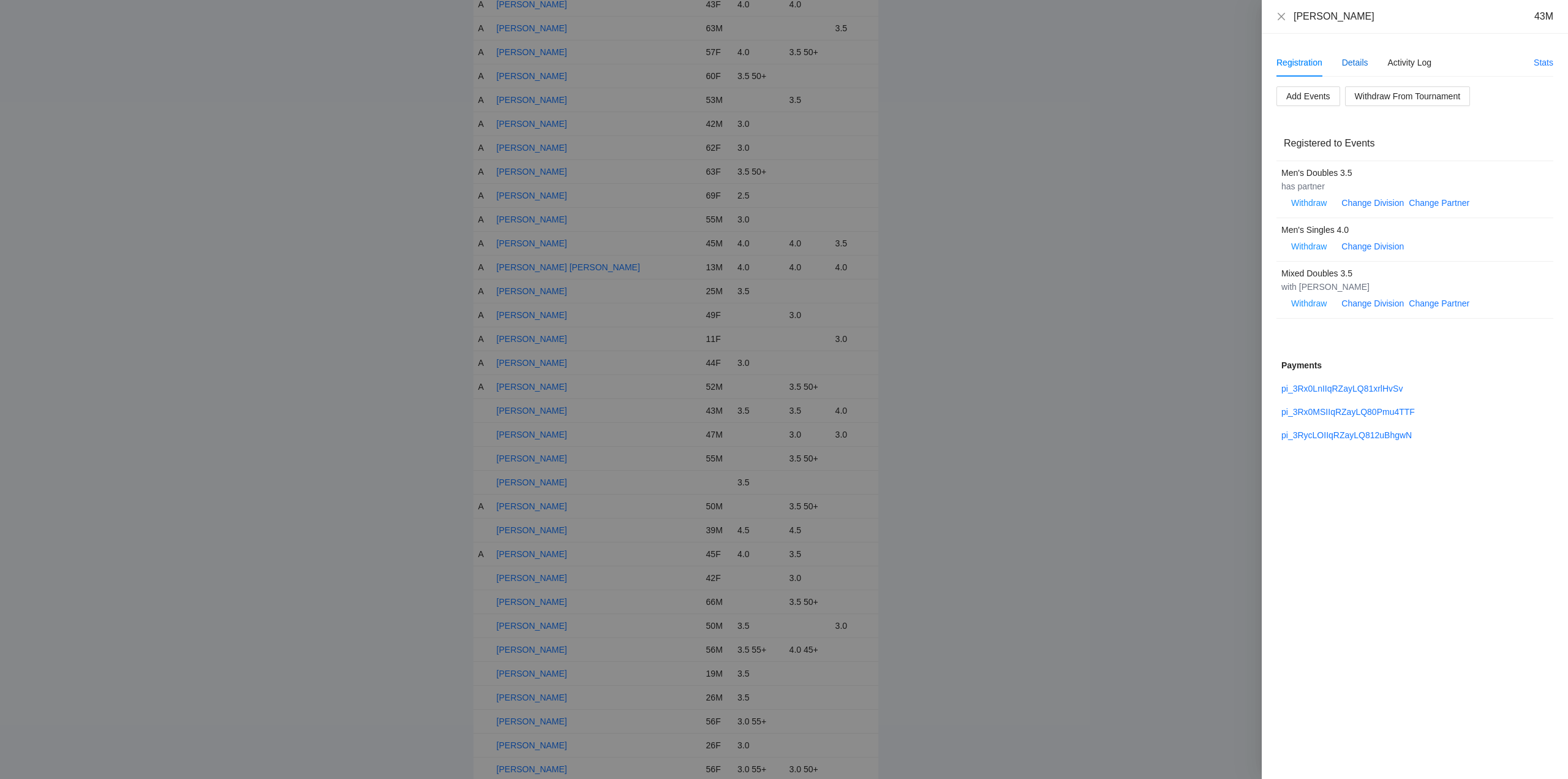
drag, startPoint x: 1359, startPoint y: 63, endPoint x: 1364, endPoint y: 60, distance: 5.8
click at [1360, 63] on div "Details" at bounding box center [1354, 63] width 27 height 14
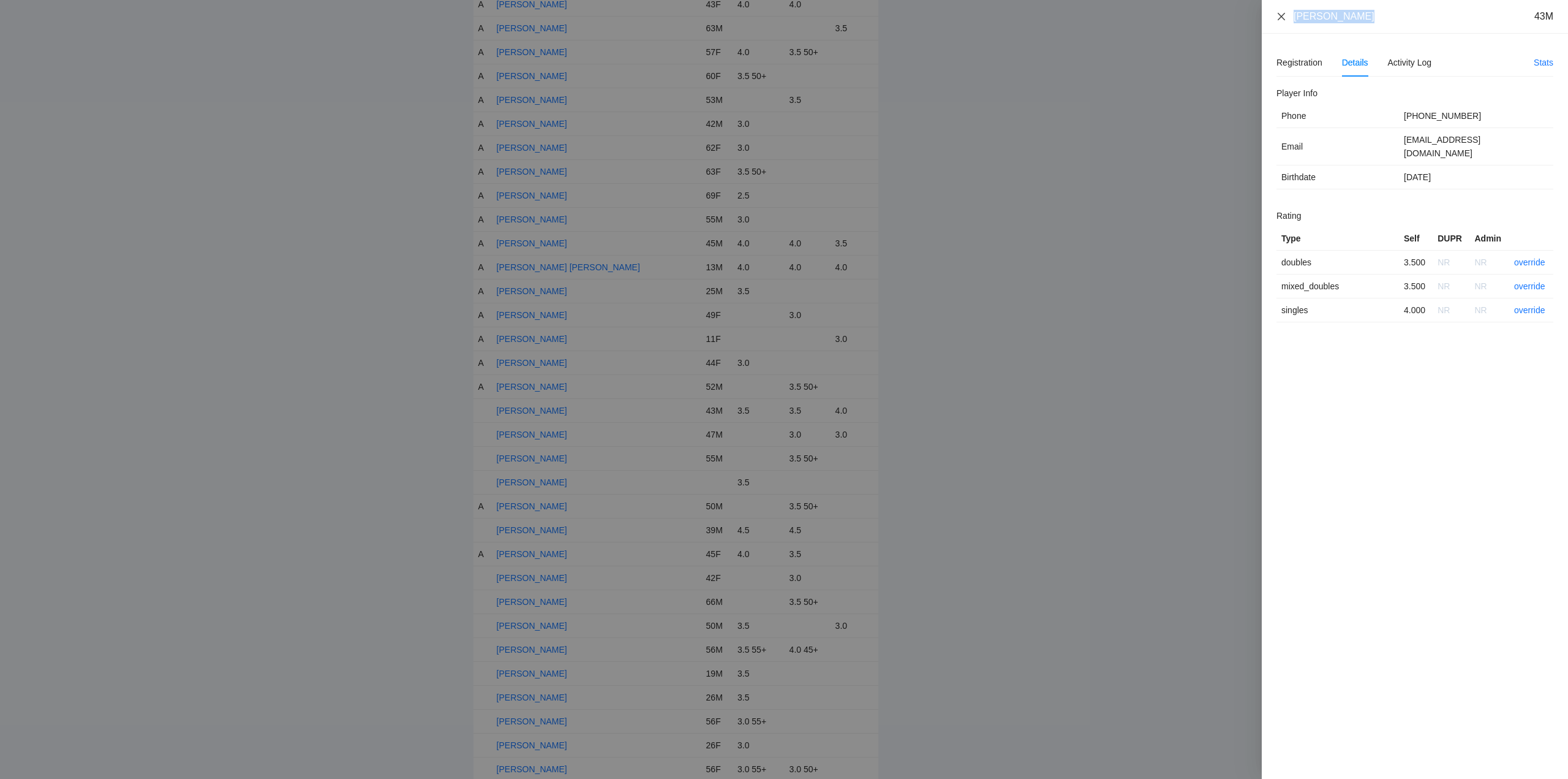
drag, startPoint x: 1367, startPoint y: 21, endPoint x: 1281, endPoint y: 21, distance: 86.0
click at [1281, 21] on div "Mario Marcone 43M" at bounding box center [1415, 17] width 277 height 14
click at [1531, 257] on link "override" at bounding box center [1529, 262] width 31 height 10
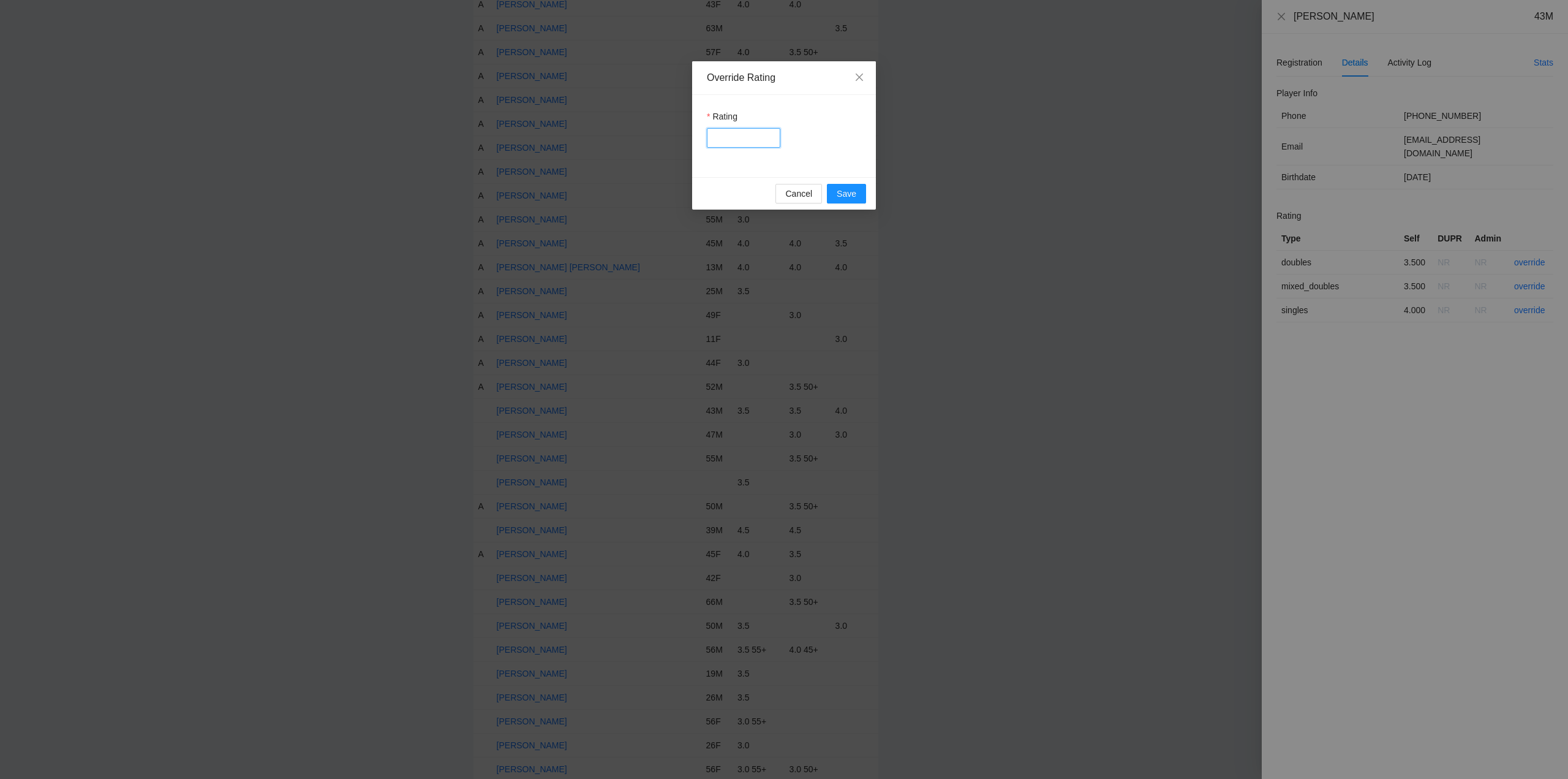
click at [738, 140] on input "Rating" at bounding box center [744, 138] width 73 height 20
type input "***"
drag, startPoint x: 847, startPoint y: 192, endPoint x: 872, endPoint y: 194, distance: 25.1
click at [848, 192] on span "Save" at bounding box center [847, 194] width 20 height 14
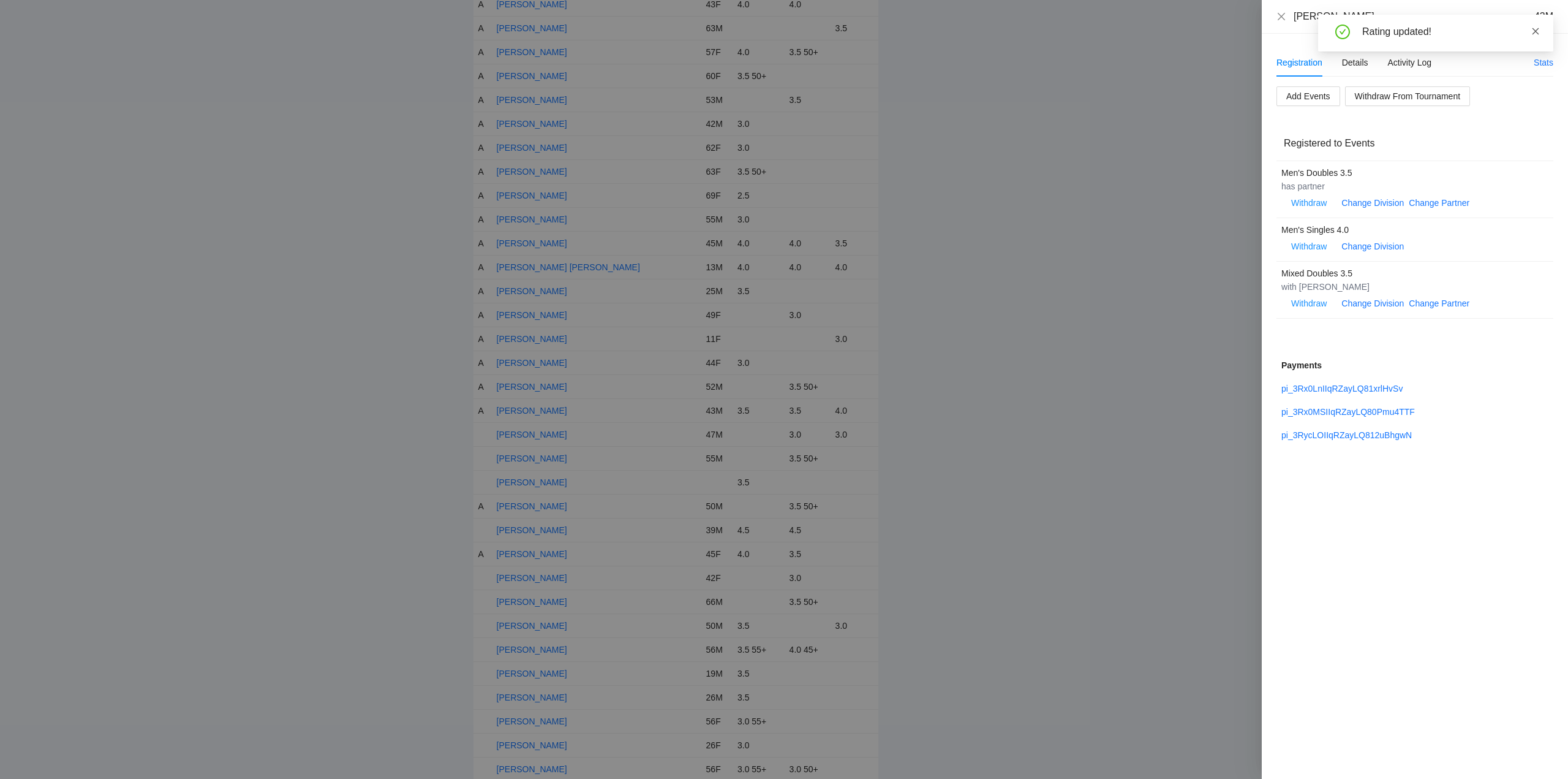
click at [1537, 31] on icon "close" at bounding box center [1535, 31] width 8 height 8
drag, startPoint x: 1280, startPoint y: 14, endPoint x: 1280, endPoint y: 32, distance: 18.0
click at [1280, 16] on icon "close" at bounding box center [1281, 16] width 10 height 10
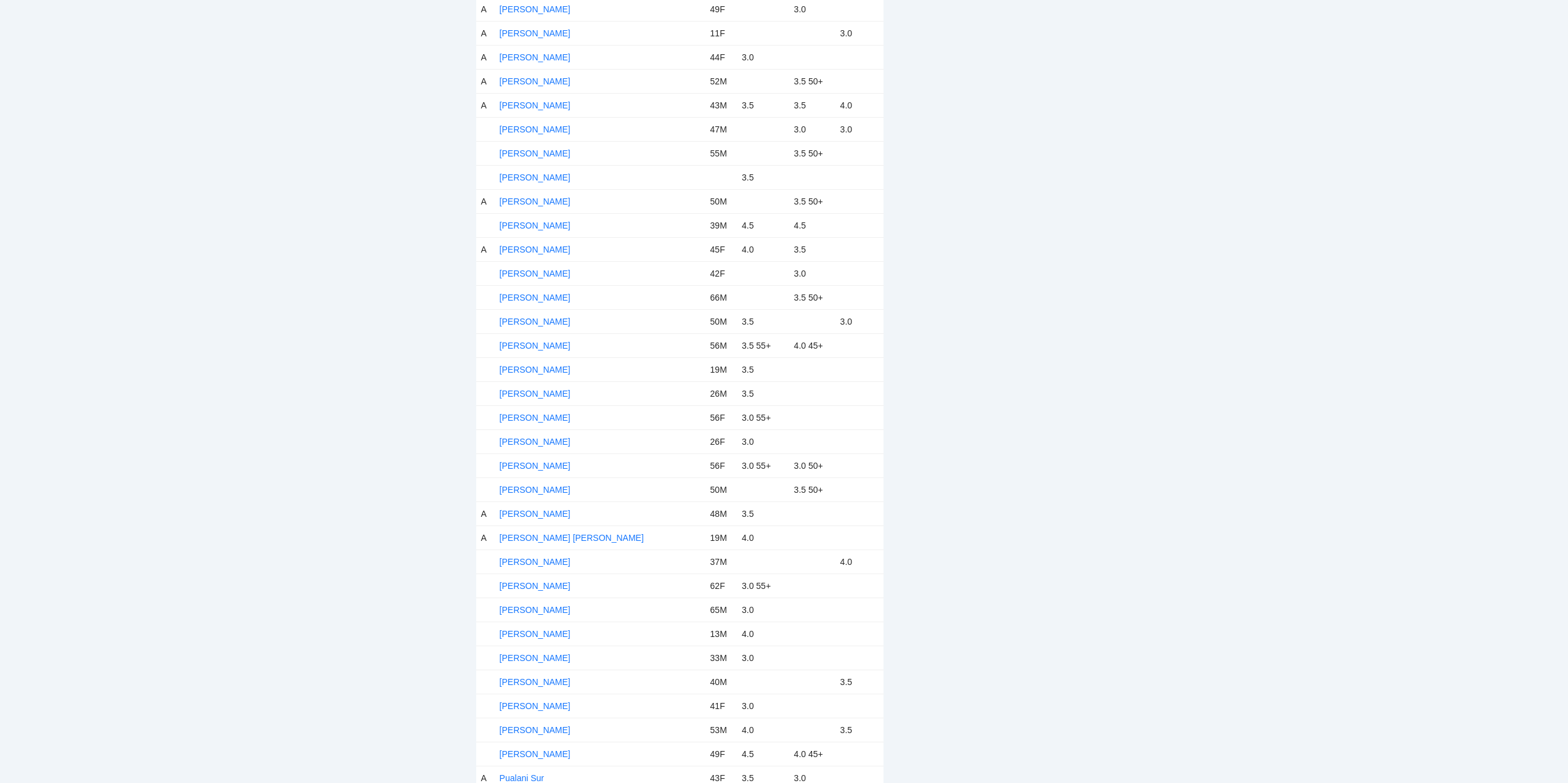
scroll to position [3510, 0]
click at [534, 129] on link "[PERSON_NAME]" at bounding box center [535, 128] width 71 height 10
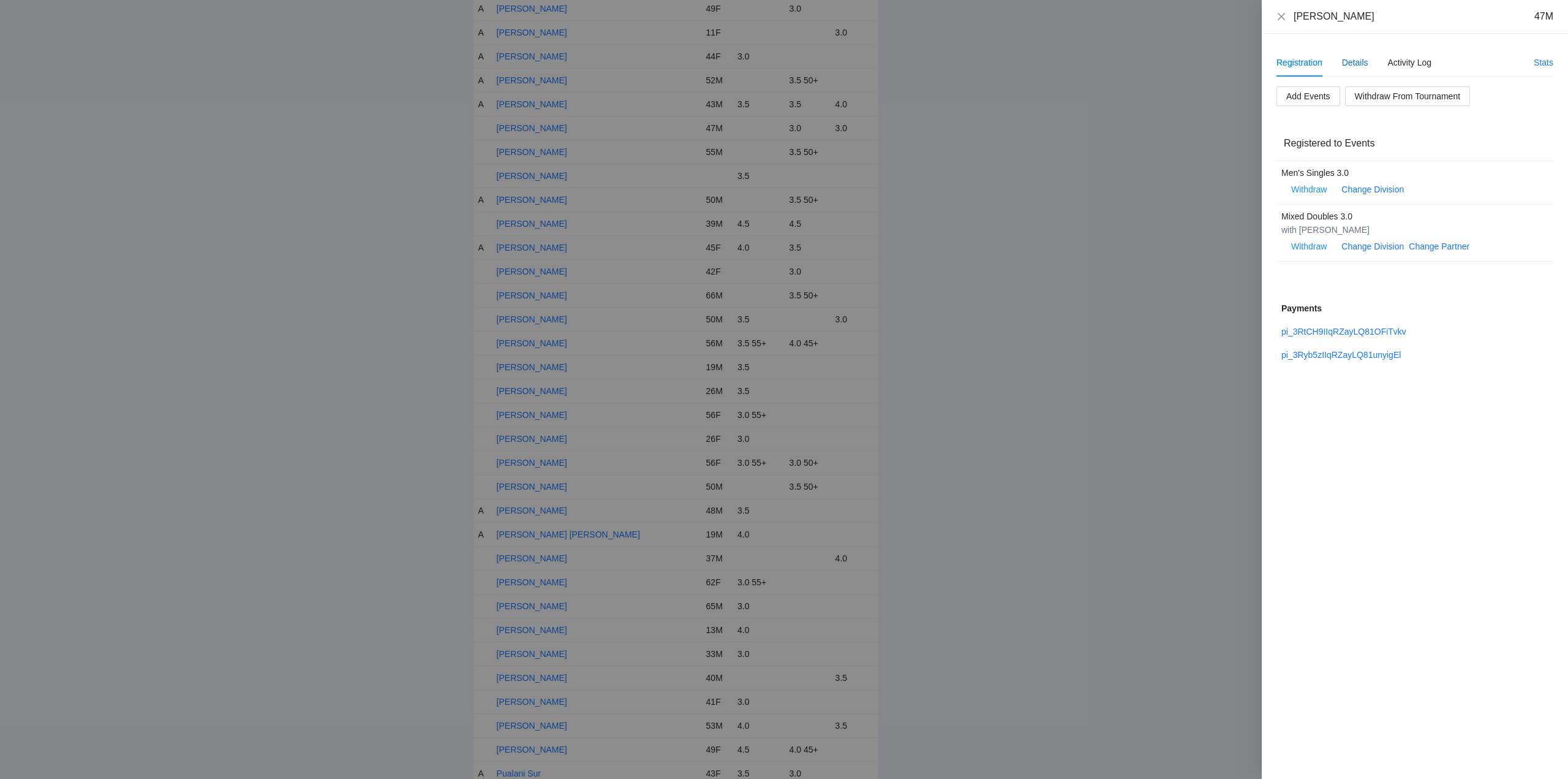
click at [1361, 59] on div "Details" at bounding box center [1354, 63] width 27 height 14
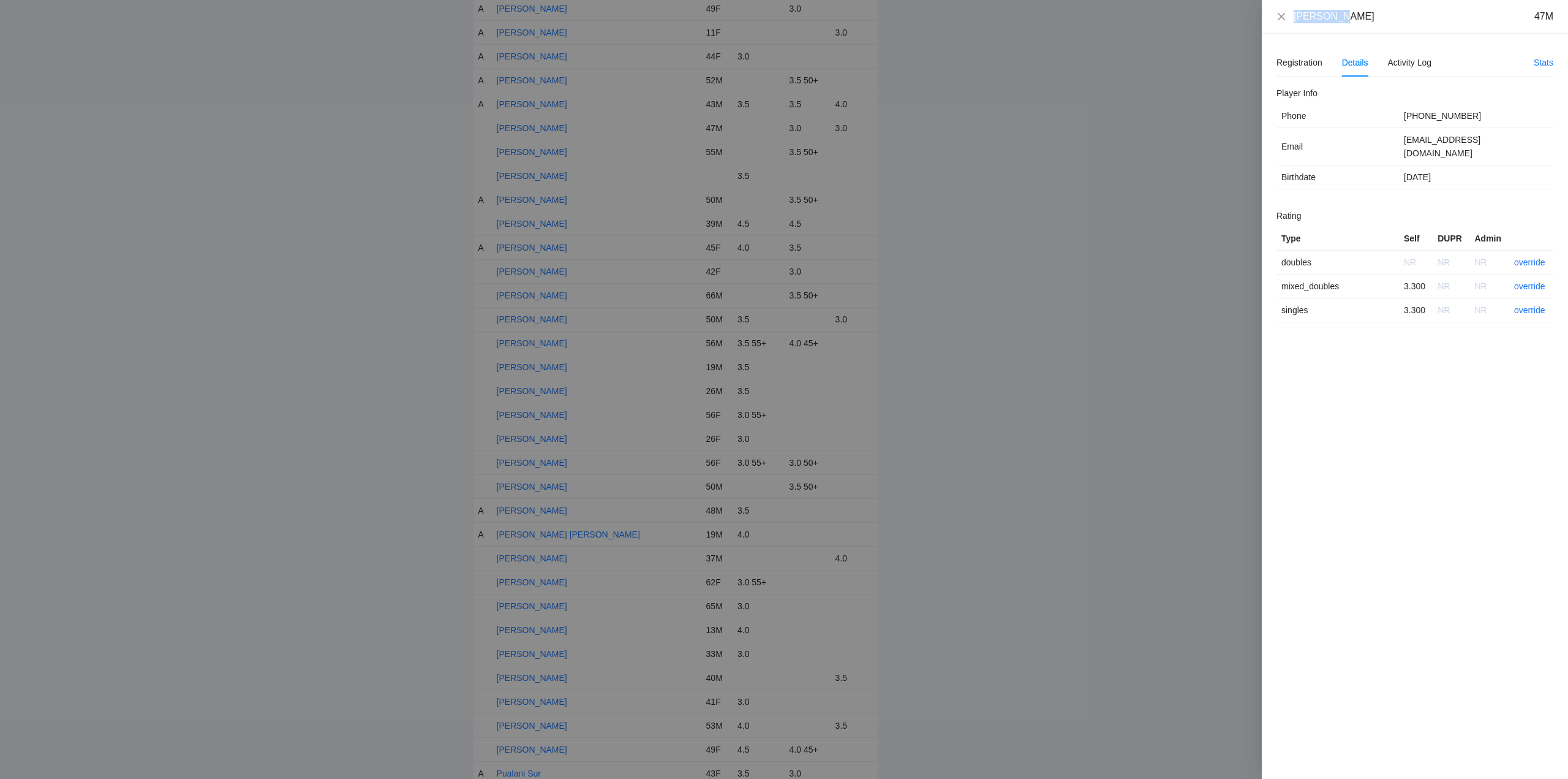
drag, startPoint x: 1354, startPoint y: 17, endPoint x: 1295, endPoint y: 19, distance: 59.0
click at [1295, 19] on div "Mark Pepe 47M" at bounding box center [1423, 17] width 259 height 14
click at [1533, 282] on link "override" at bounding box center [1529, 286] width 31 height 10
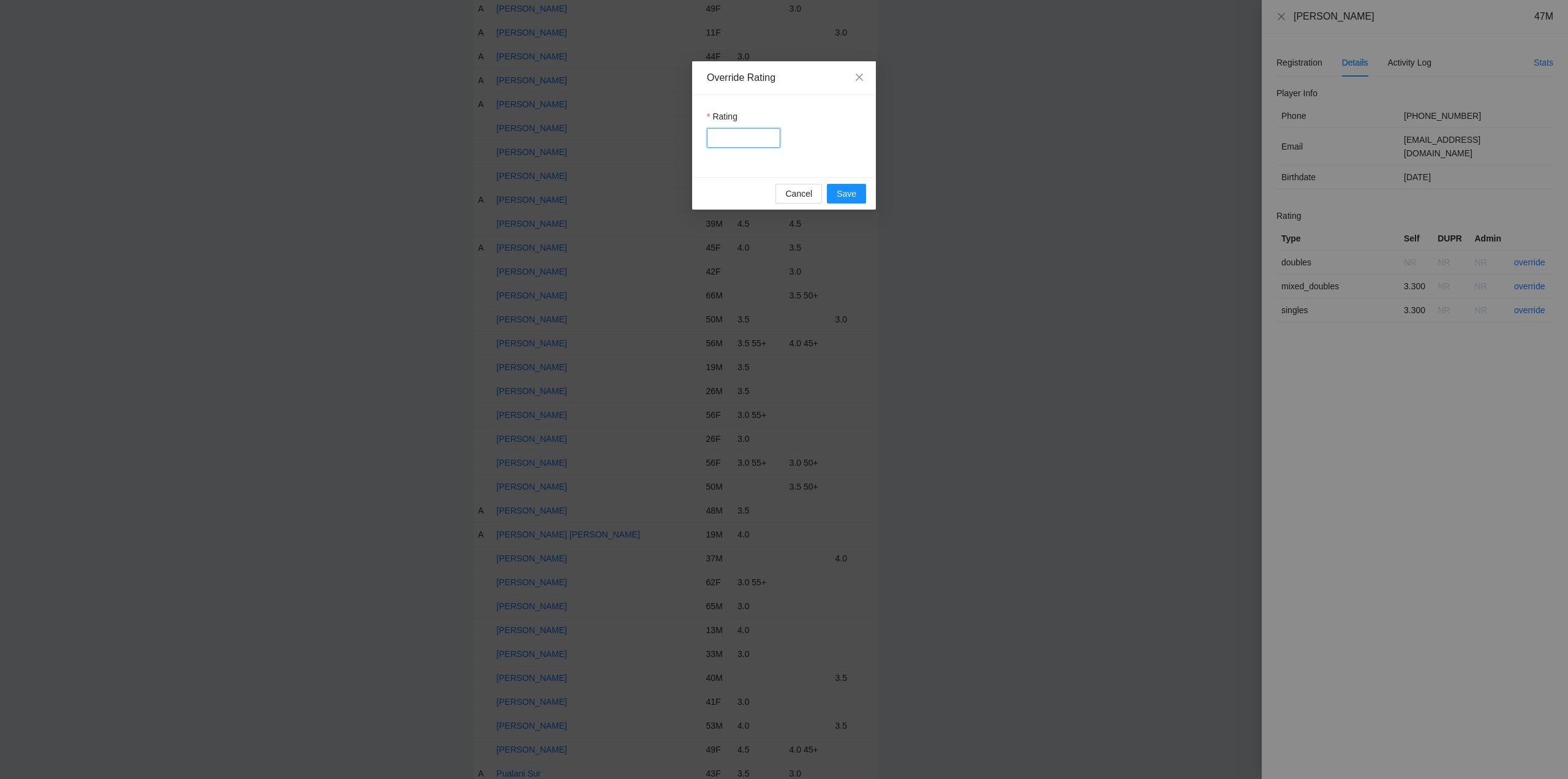
click at [723, 134] on input "Rating" at bounding box center [744, 138] width 73 height 20
type input "***"
drag, startPoint x: 845, startPoint y: 193, endPoint x: 959, endPoint y: 182, distance: 114.5
click at [846, 193] on span "Save" at bounding box center [847, 194] width 20 height 14
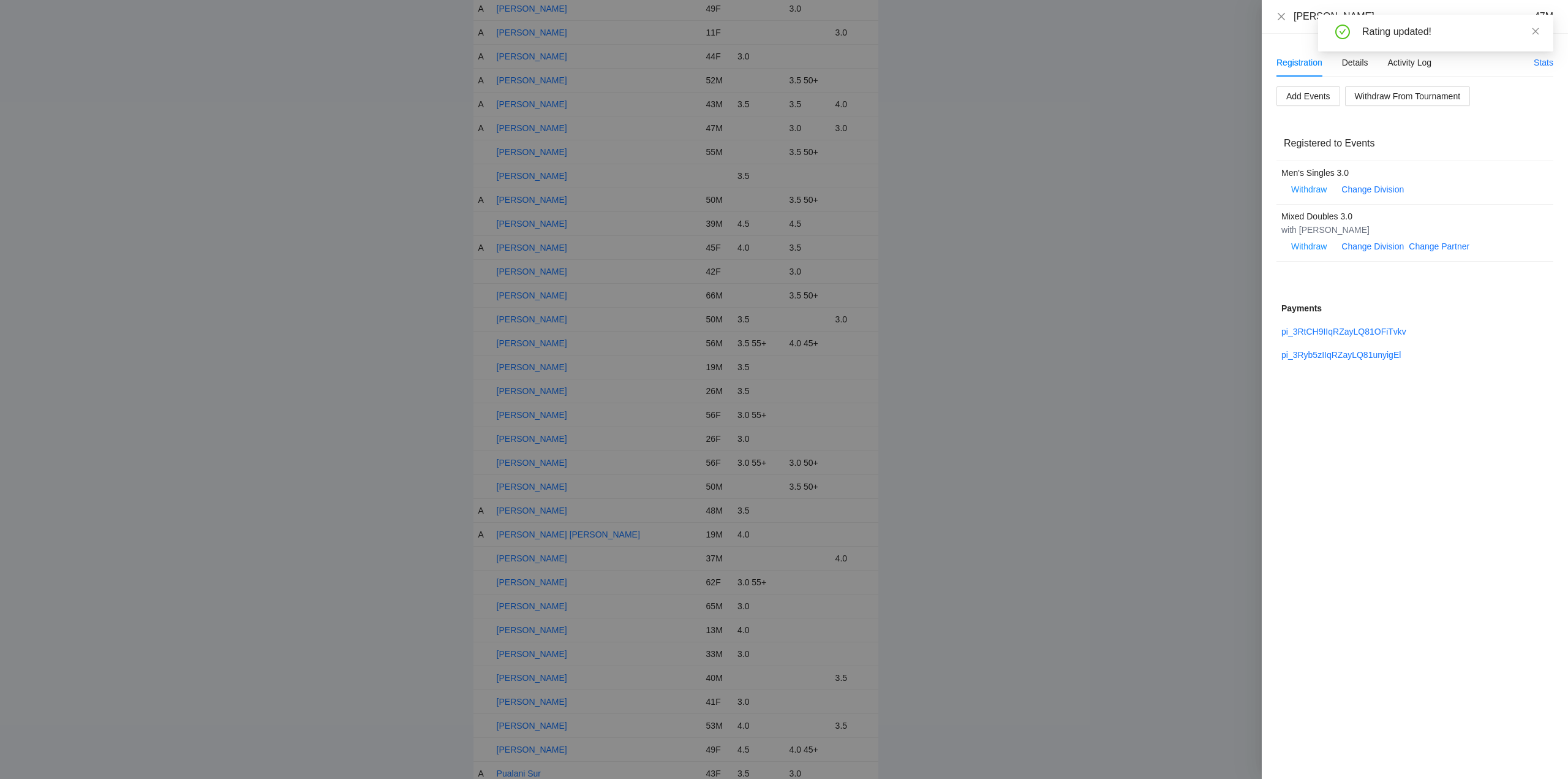
click at [1534, 31] on icon "close" at bounding box center [1535, 31] width 8 height 8
drag, startPoint x: 1281, startPoint y: 15, endPoint x: 1273, endPoint y: 66, distance: 51.6
click at [1284, 17] on icon "close" at bounding box center [1281, 16] width 10 height 10
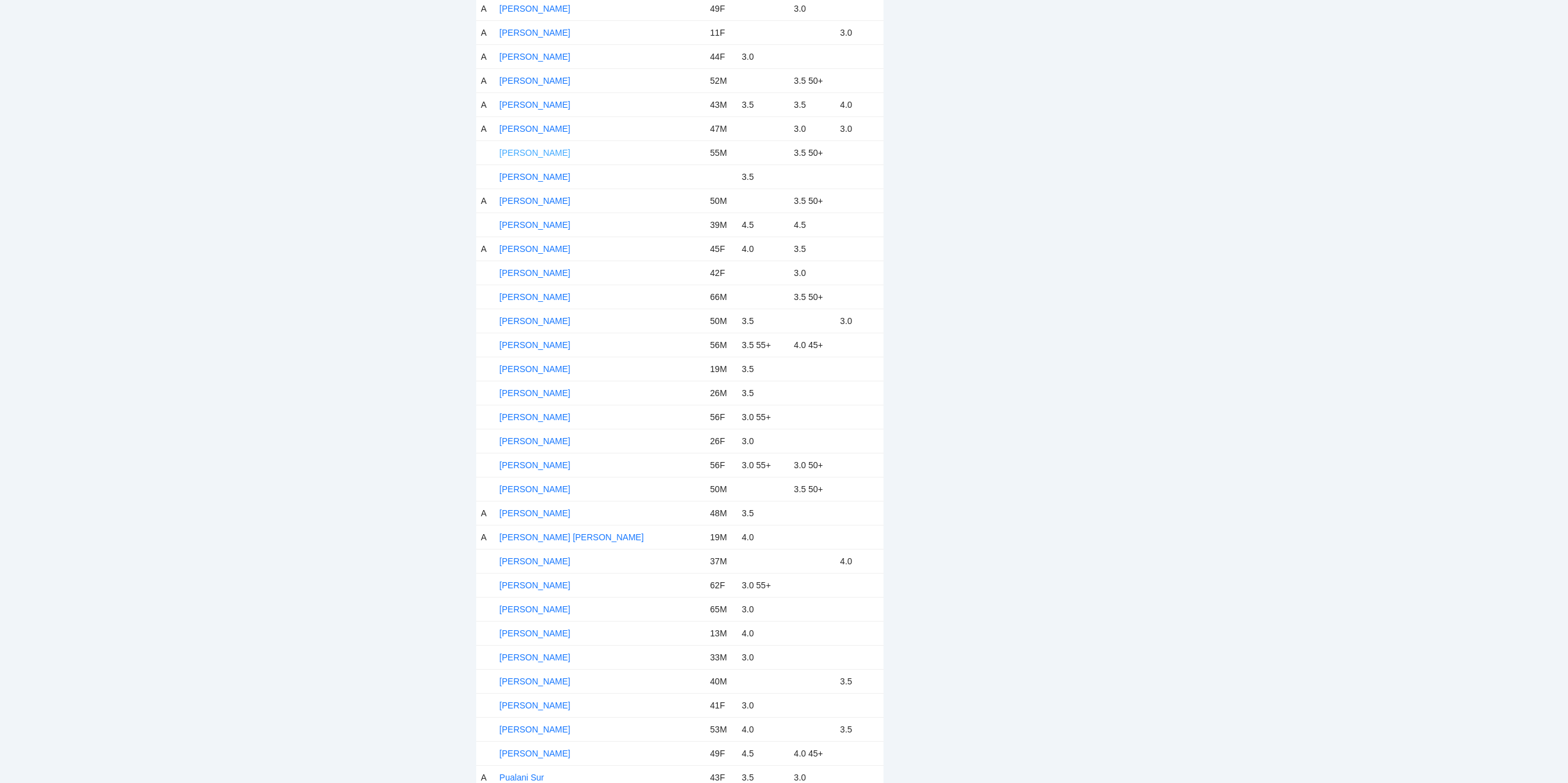
click at [522, 152] on link "Mark Pollnow" at bounding box center [535, 153] width 71 height 10
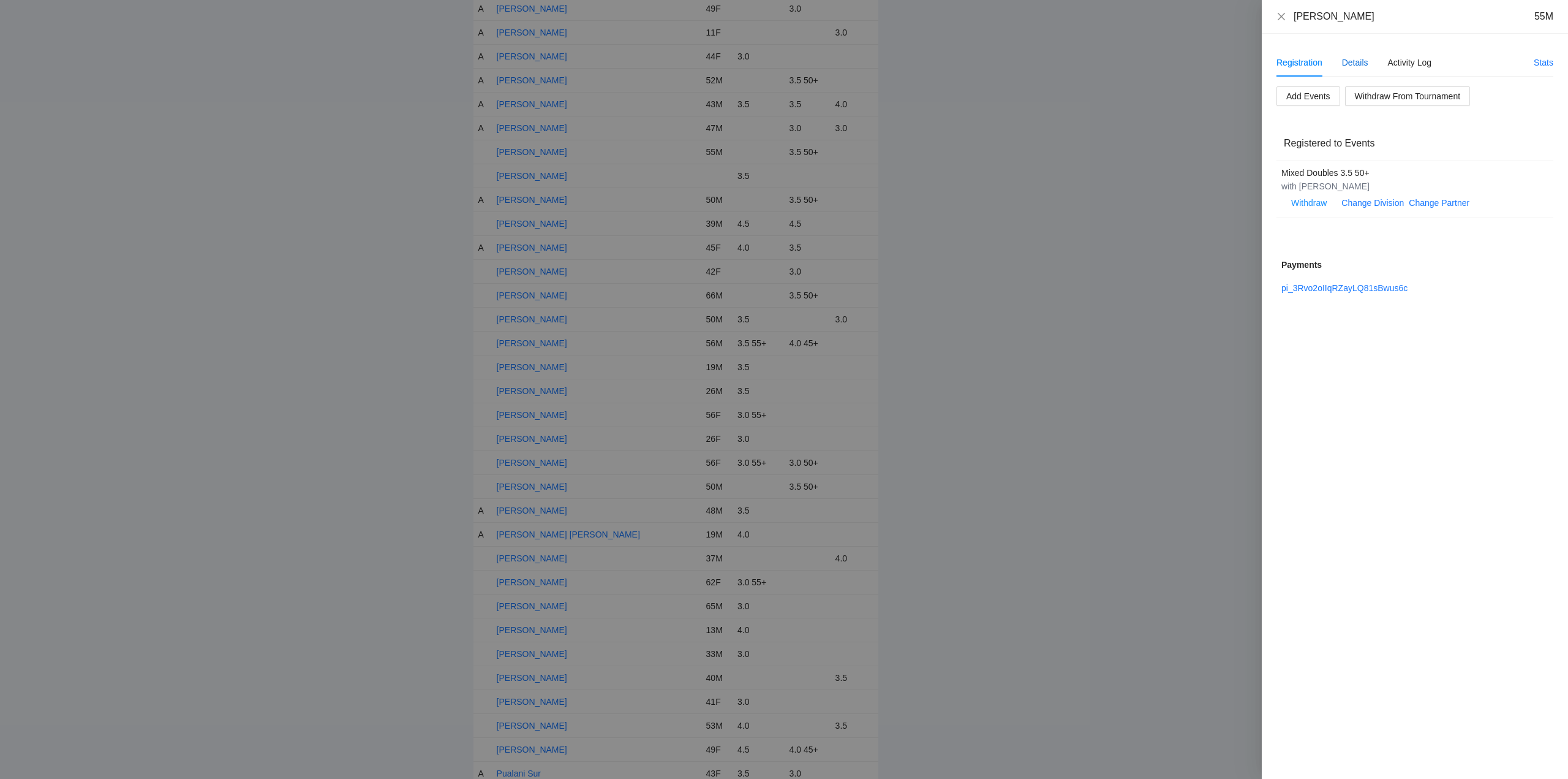
drag, startPoint x: 1352, startPoint y: 60, endPoint x: 1355, endPoint y: 70, distance: 10.4
click at [1354, 63] on div "Details" at bounding box center [1354, 63] width 27 height 14
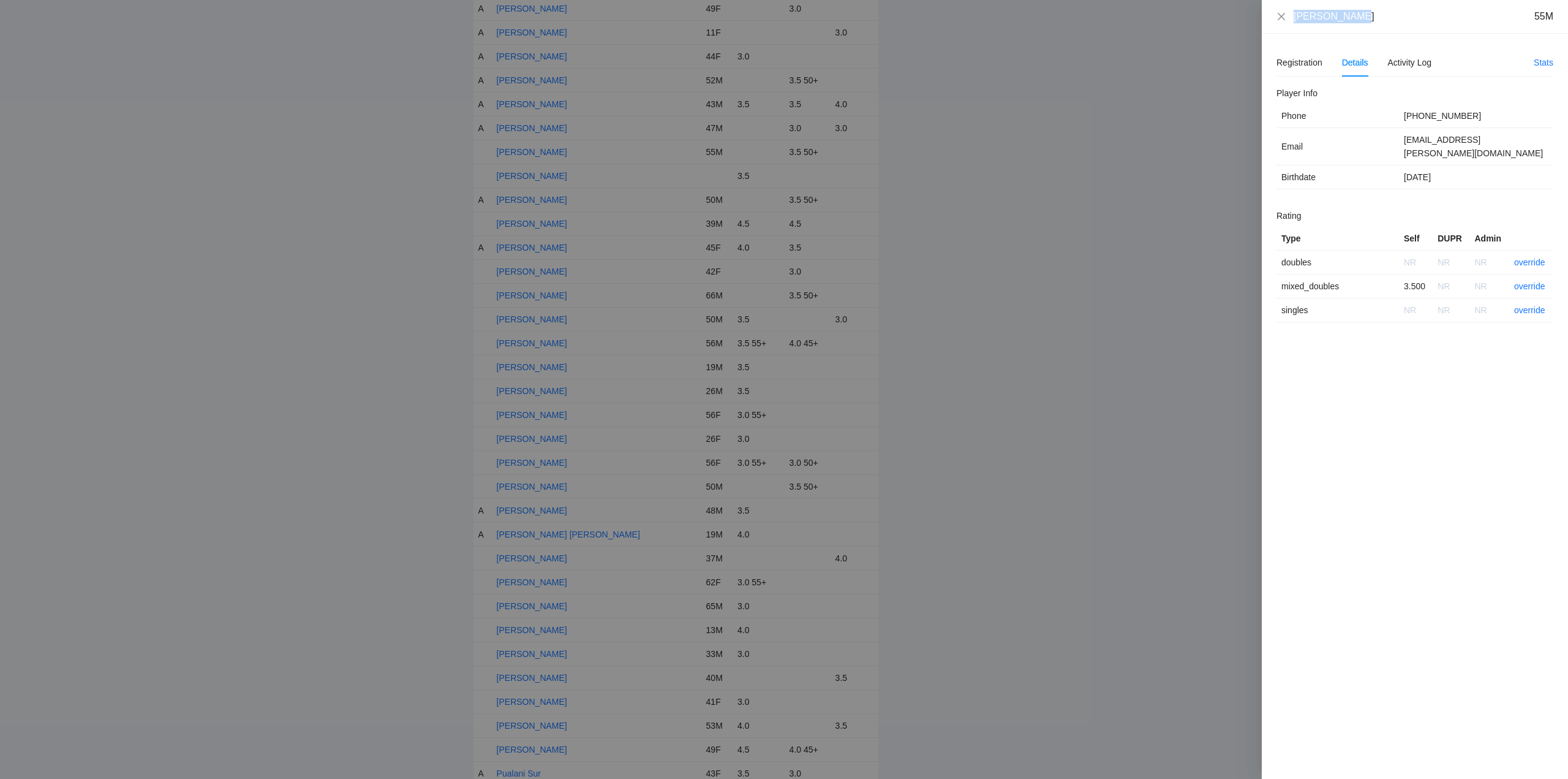
drag, startPoint x: 1314, startPoint y: 26, endPoint x: 1272, endPoint y: 31, distance: 42.3
click at [1261, 31] on div "Mark Pollnow 55M Registration Details Activity Log Stats Add Events Withdraw Fr…" at bounding box center [784, 389] width 1568 height 779
click at [1535, 282] on link "override" at bounding box center [1529, 286] width 31 height 10
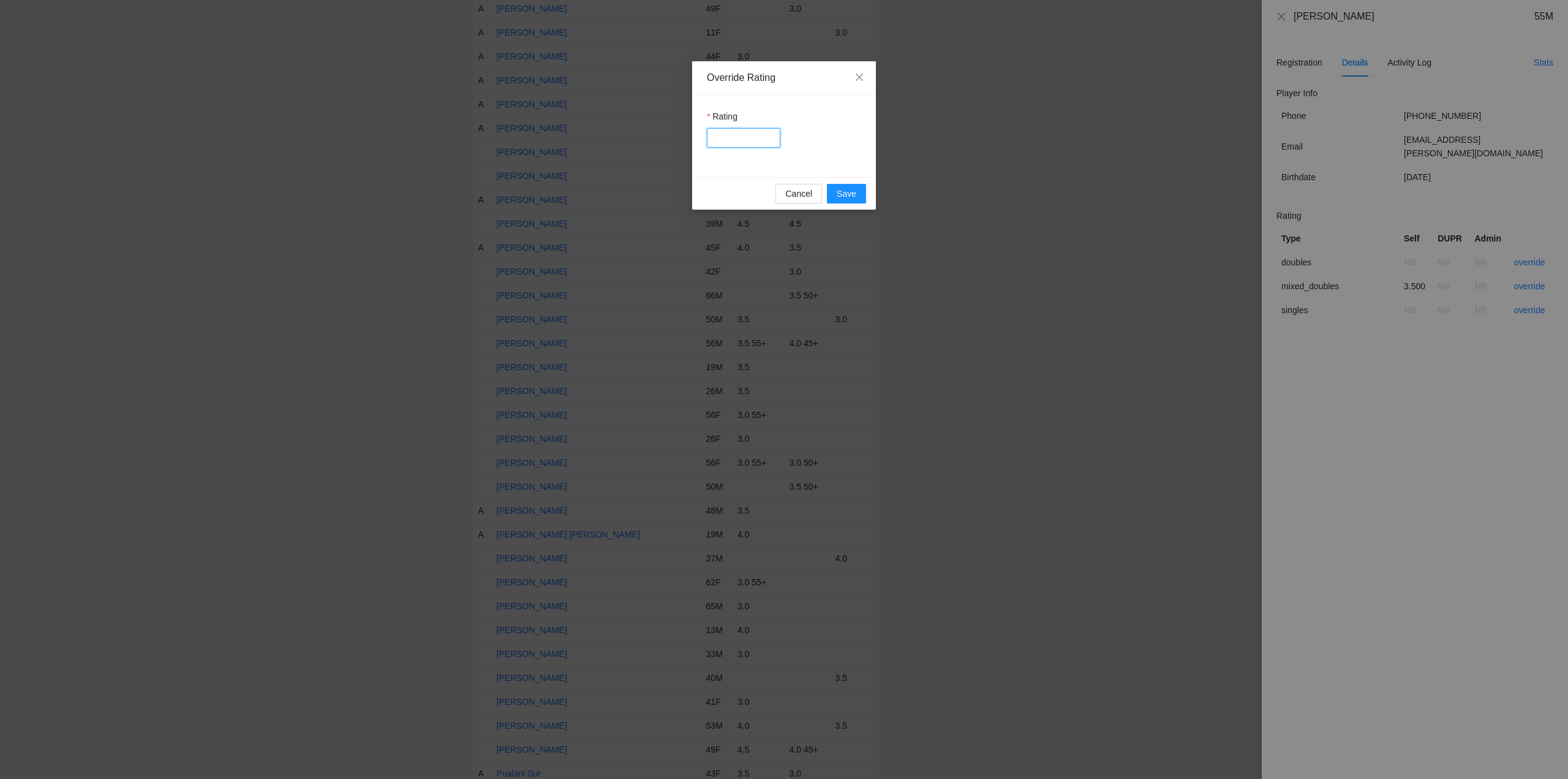
click at [738, 136] on input "Rating" at bounding box center [744, 138] width 73 height 20
type input "***"
drag, startPoint x: 843, startPoint y: 195, endPoint x: 863, endPoint y: 195, distance: 20.0
click at [843, 195] on span "Save" at bounding box center [847, 194] width 20 height 14
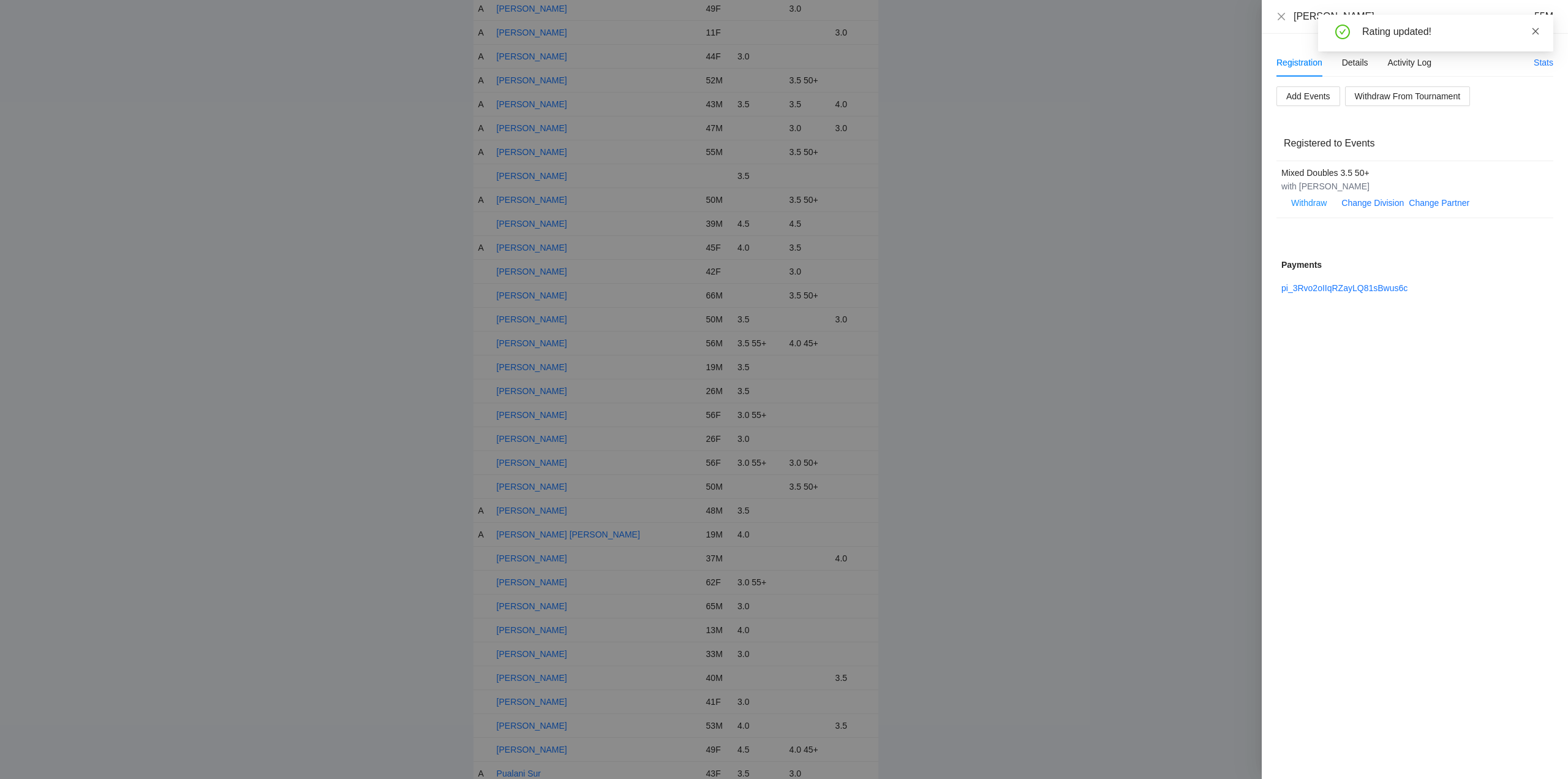
click at [1534, 31] on icon "close" at bounding box center [1535, 31] width 8 height 8
click at [1279, 17] on icon "close" at bounding box center [1281, 16] width 10 height 10
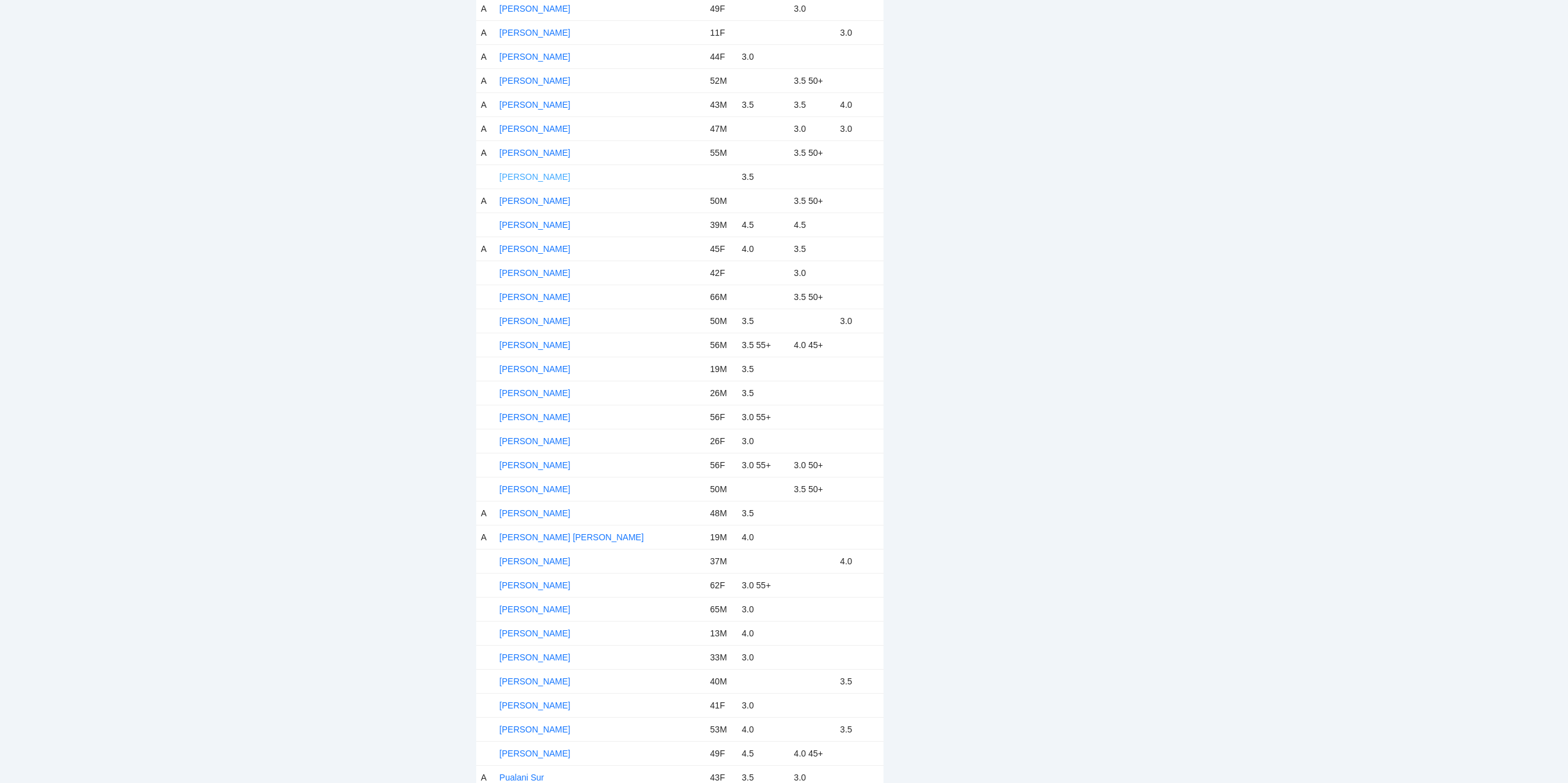
click at [540, 176] on link "Mark VanDuzer" at bounding box center [535, 176] width 71 height 10
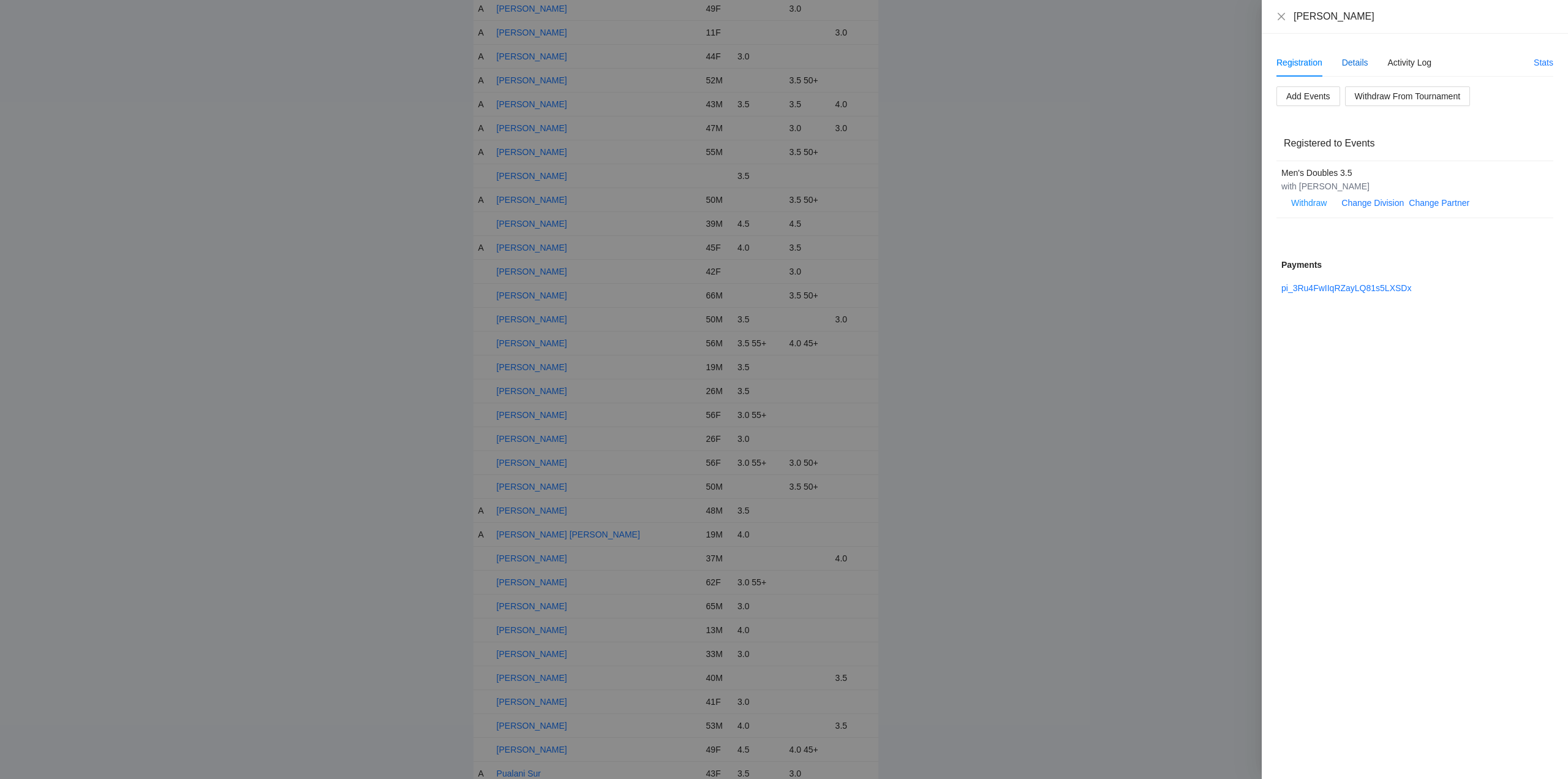
click at [1361, 61] on div "Details" at bounding box center [1354, 63] width 27 height 14
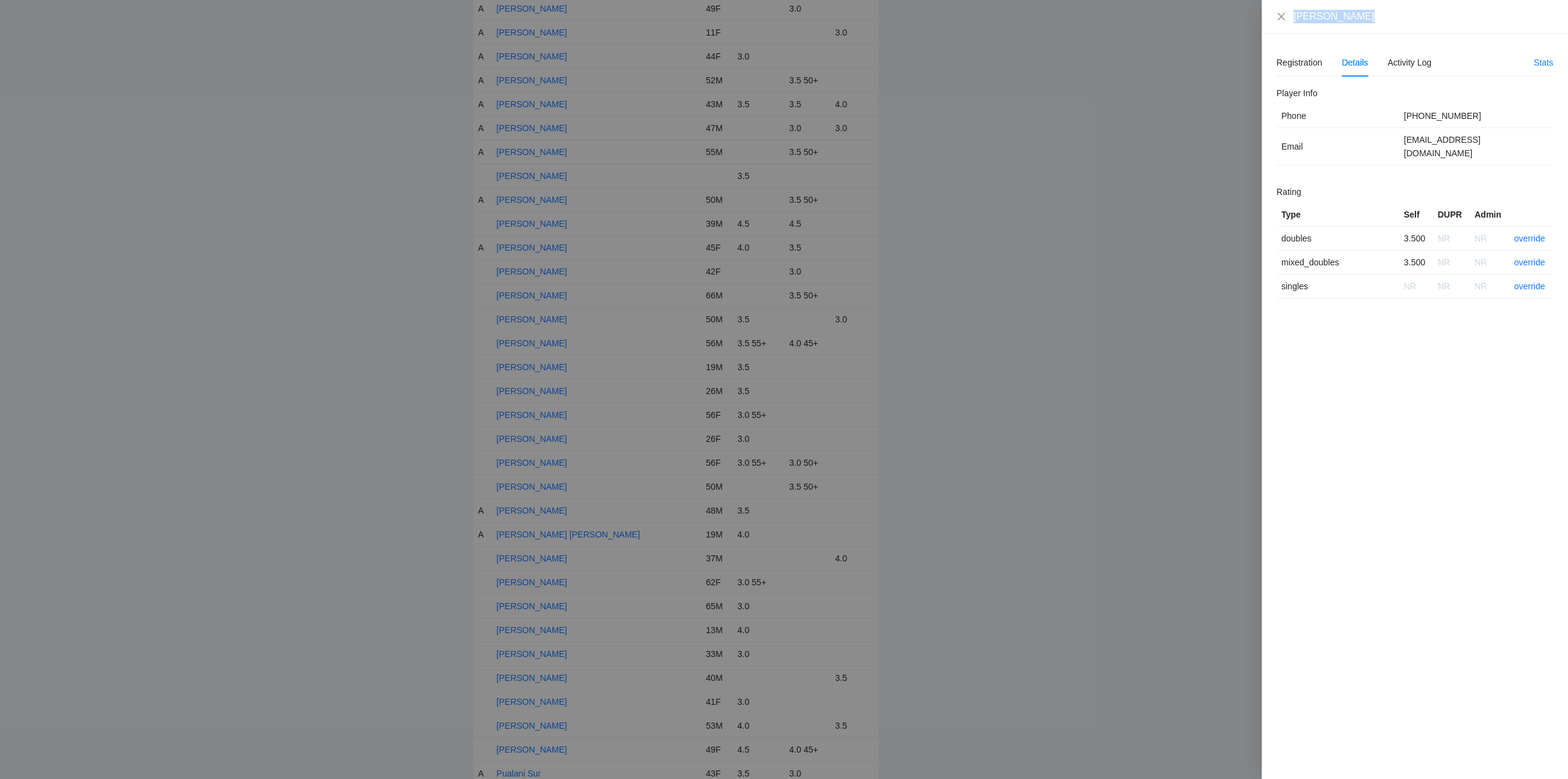
drag, startPoint x: 1370, startPoint y: 23, endPoint x: 1277, endPoint y: 22, distance: 93.0
click at [1277, 22] on div "Mark VanDuzer" at bounding box center [1415, 17] width 277 height 14
click at [1524, 233] on link "override" at bounding box center [1529, 238] width 31 height 10
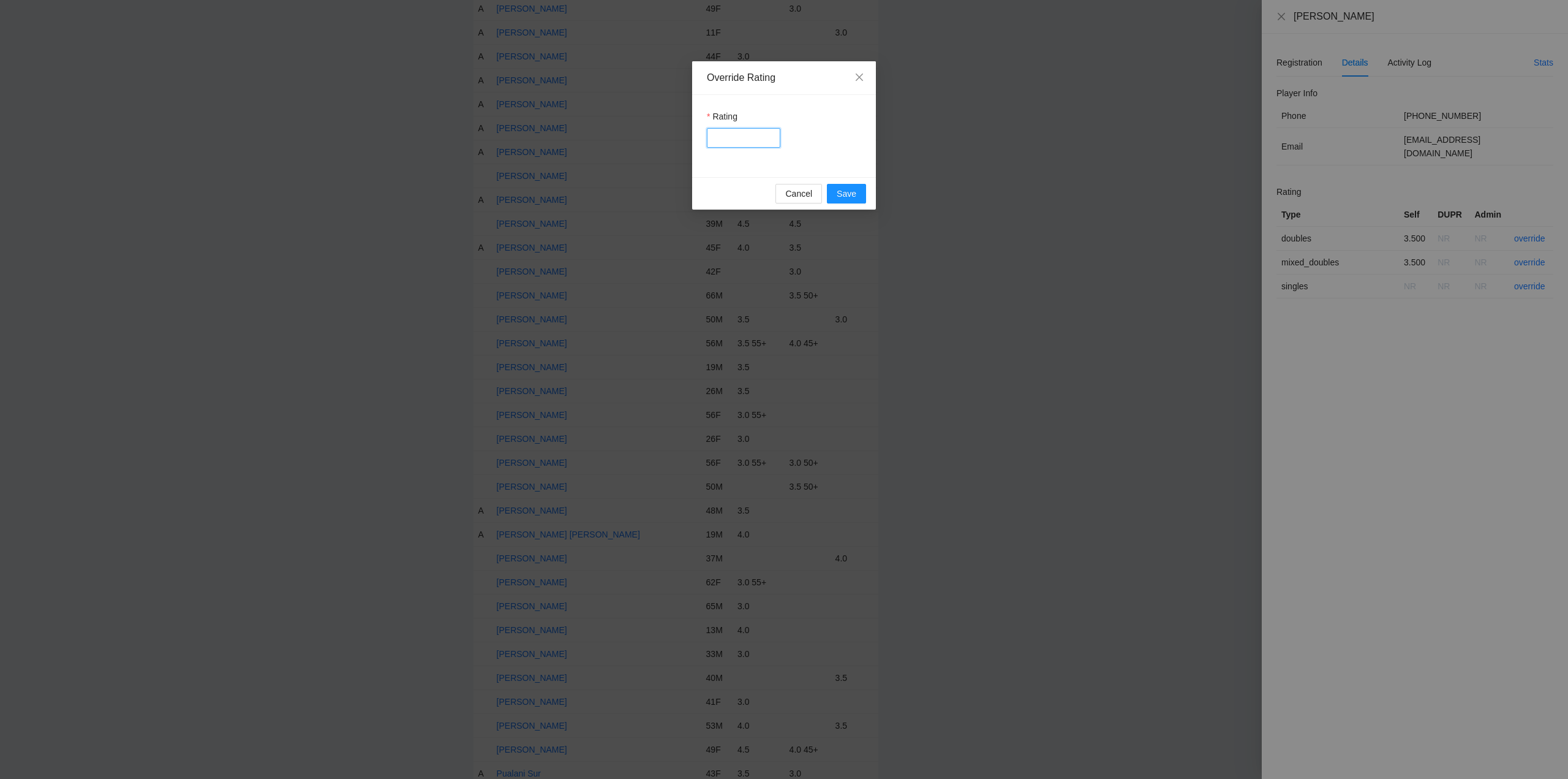
click at [736, 138] on input "Rating" at bounding box center [744, 138] width 73 height 20
type input "***"
click at [838, 192] on span "Save" at bounding box center [847, 194] width 20 height 14
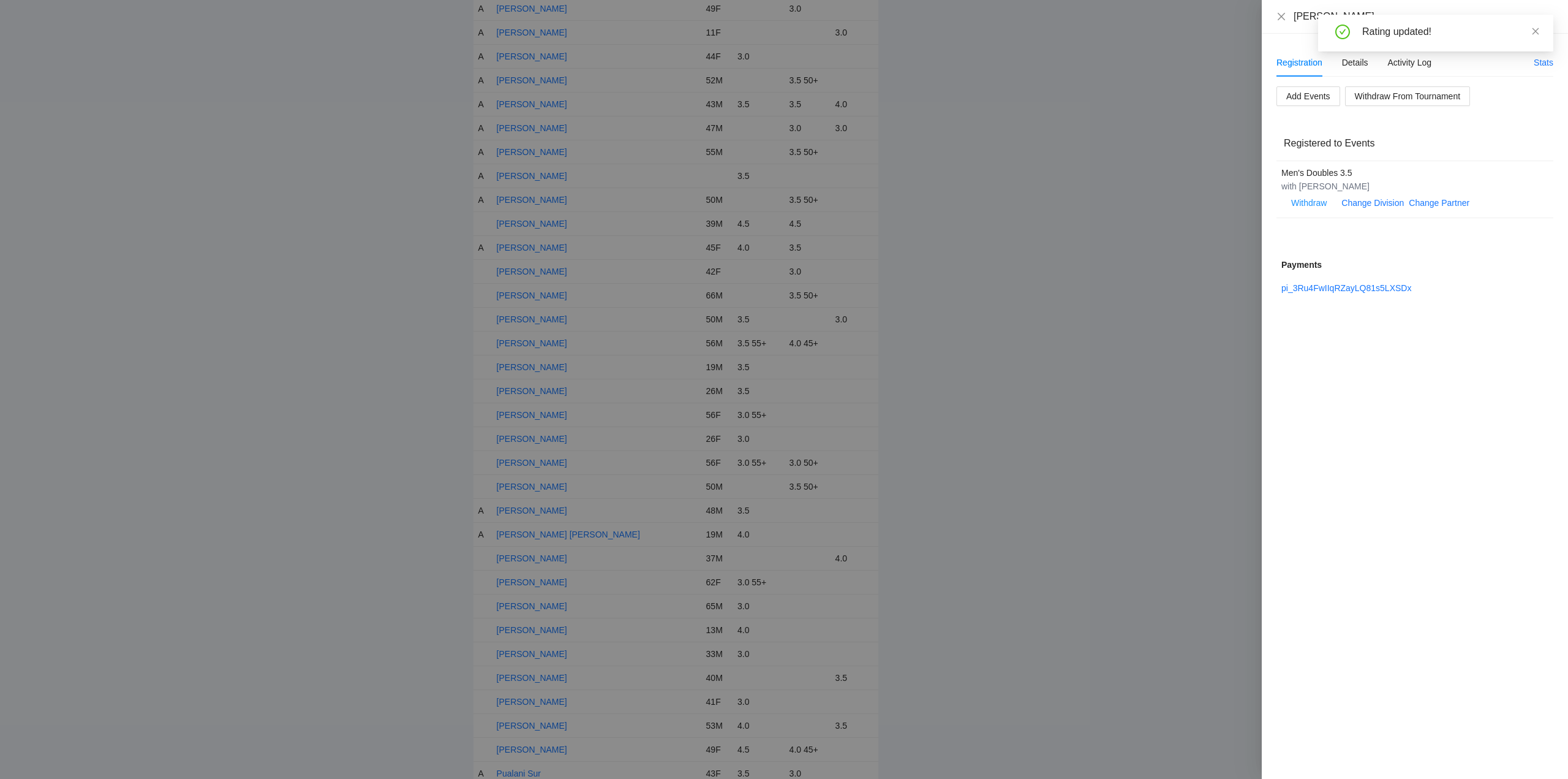
drag, startPoint x: 1532, startPoint y: 32, endPoint x: 1515, endPoint y: 37, distance: 17.7
click at [1533, 32] on icon "close" at bounding box center [1535, 31] width 8 height 8
drag, startPoint x: 1283, startPoint y: 17, endPoint x: 1264, endPoint y: 32, distance: 24.2
click at [1283, 18] on icon "close" at bounding box center [1281, 16] width 8 height 8
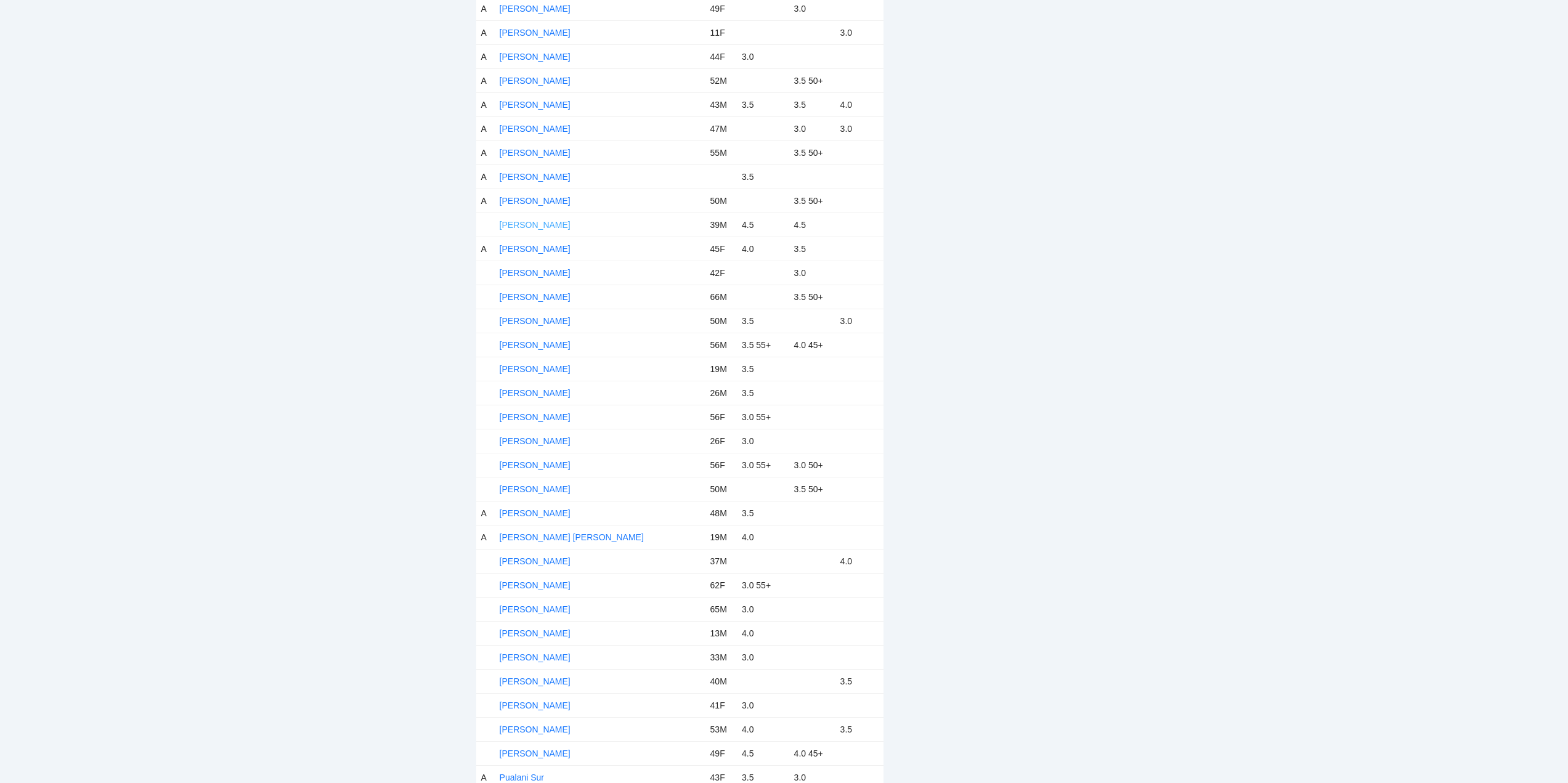
click at [530, 225] on link "Matthew Sexton" at bounding box center [535, 225] width 71 height 10
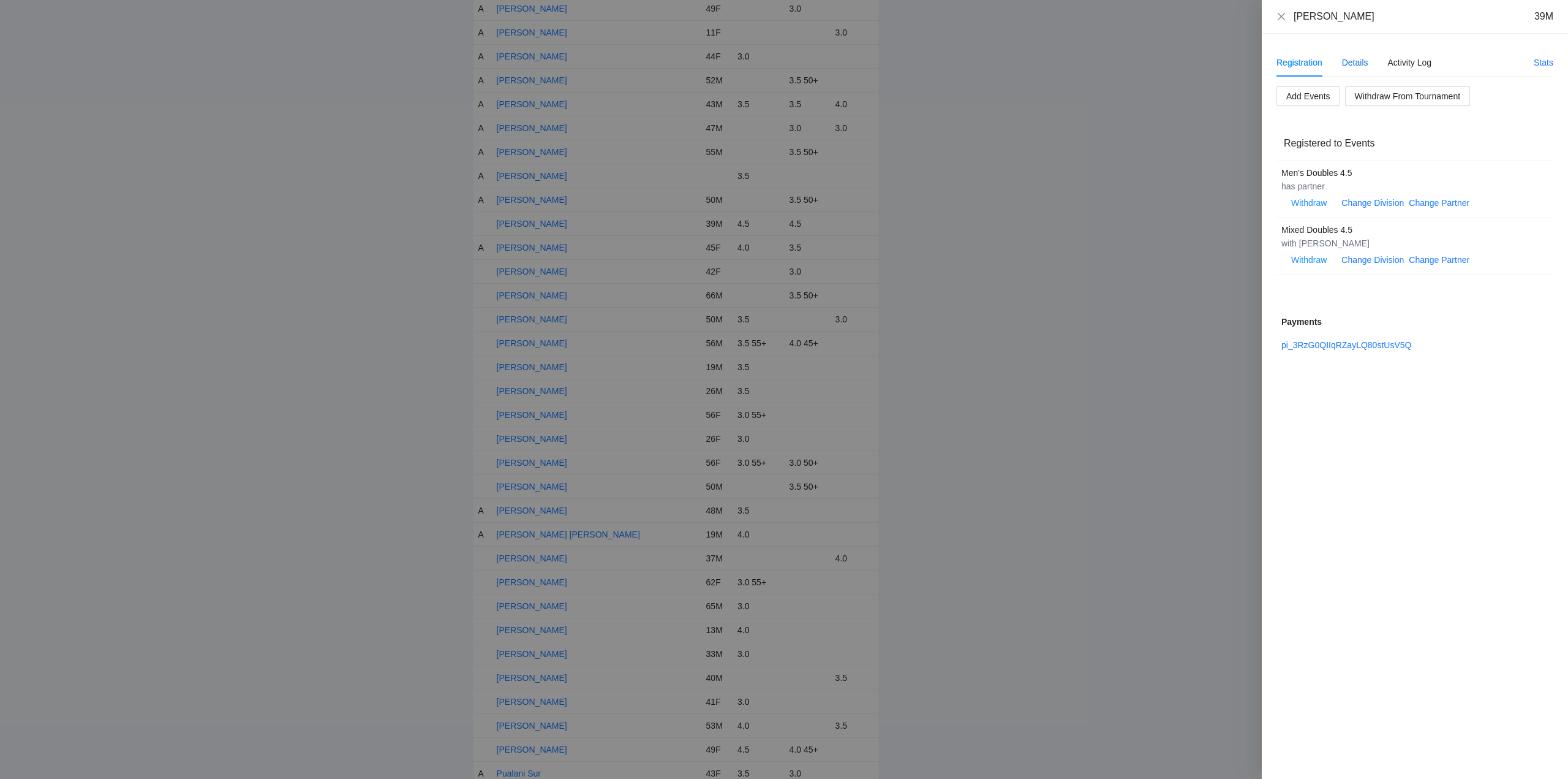
drag, startPoint x: 1359, startPoint y: 61, endPoint x: 1364, endPoint y: 82, distance: 21.6
click at [1360, 61] on div "Details" at bounding box center [1354, 63] width 27 height 14
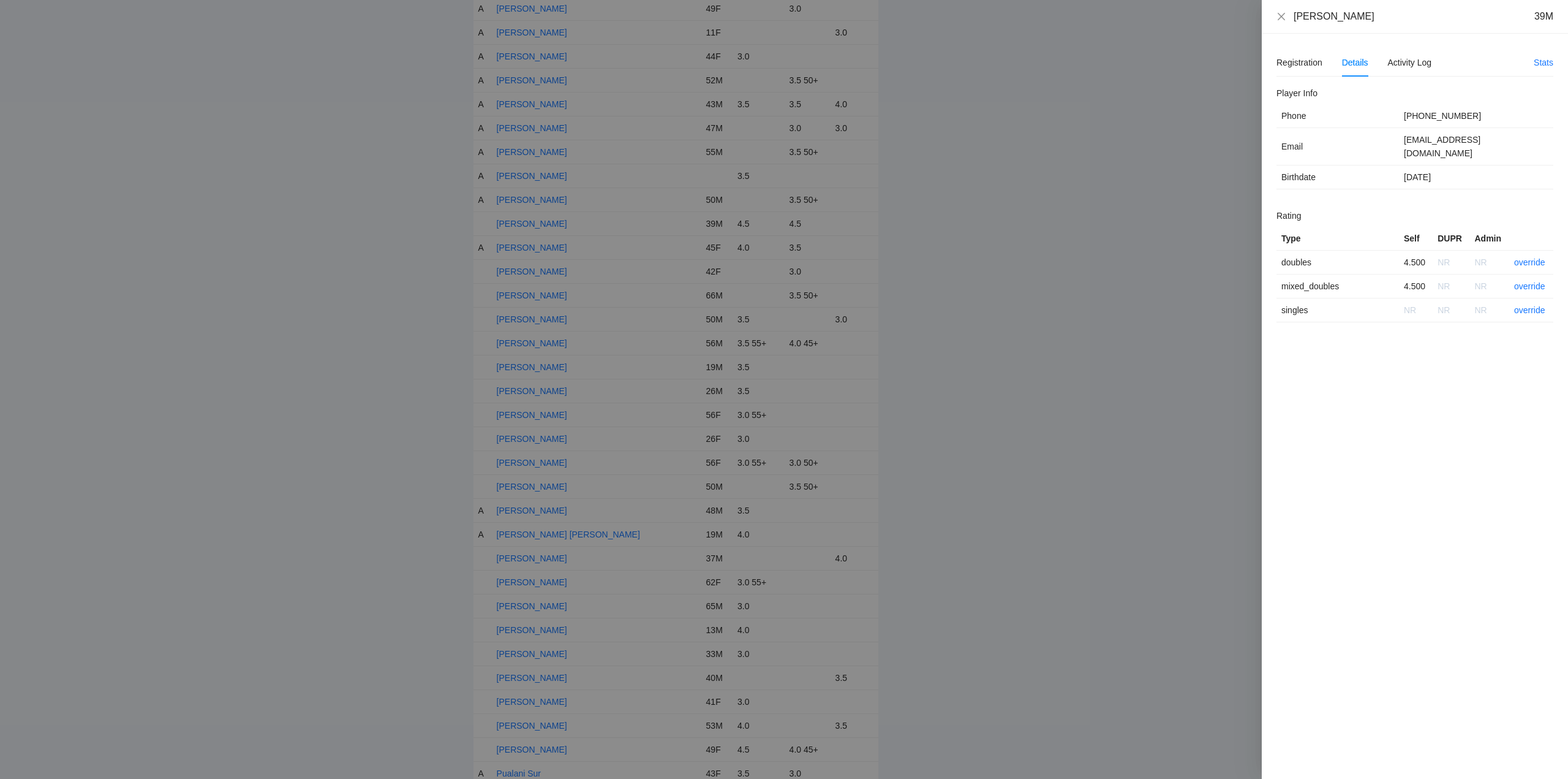
drag, startPoint x: 1372, startPoint y: 27, endPoint x: 1296, endPoint y: 17, distance: 76.7
click at [1246, 24] on div "Matthew Sexton 39M Registration Details Activity Log Stats Add Events Withdraw …" at bounding box center [784, 389] width 1568 height 779
click at [1528, 257] on link "override" at bounding box center [1529, 262] width 31 height 10
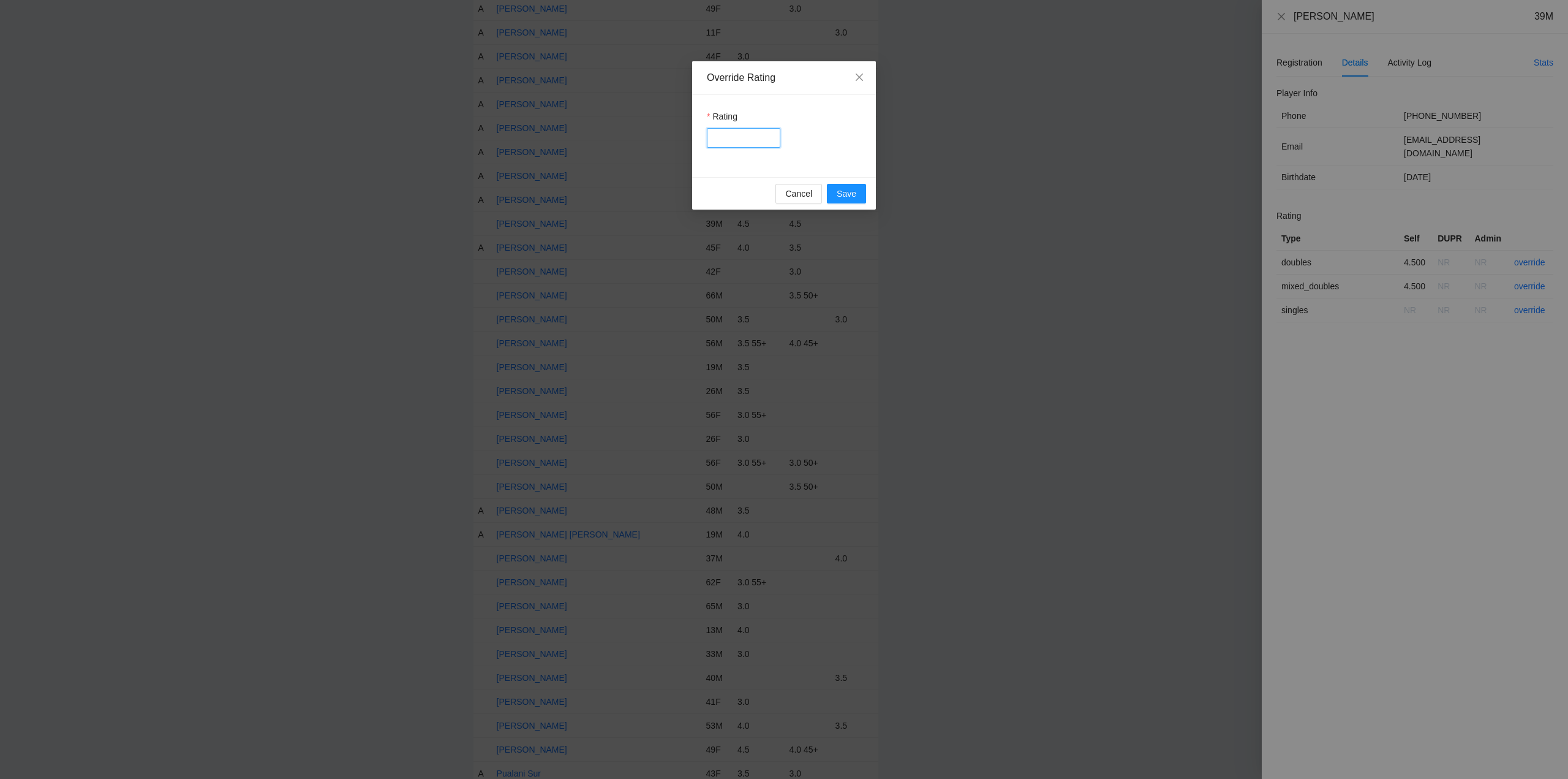
click at [723, 134] on input "Rating" at bounding box center [744, 138] width 73 height 20
type input "***"
click at [853, 186] on button "Save" at bounding box center [846, 194] width 39 height 20
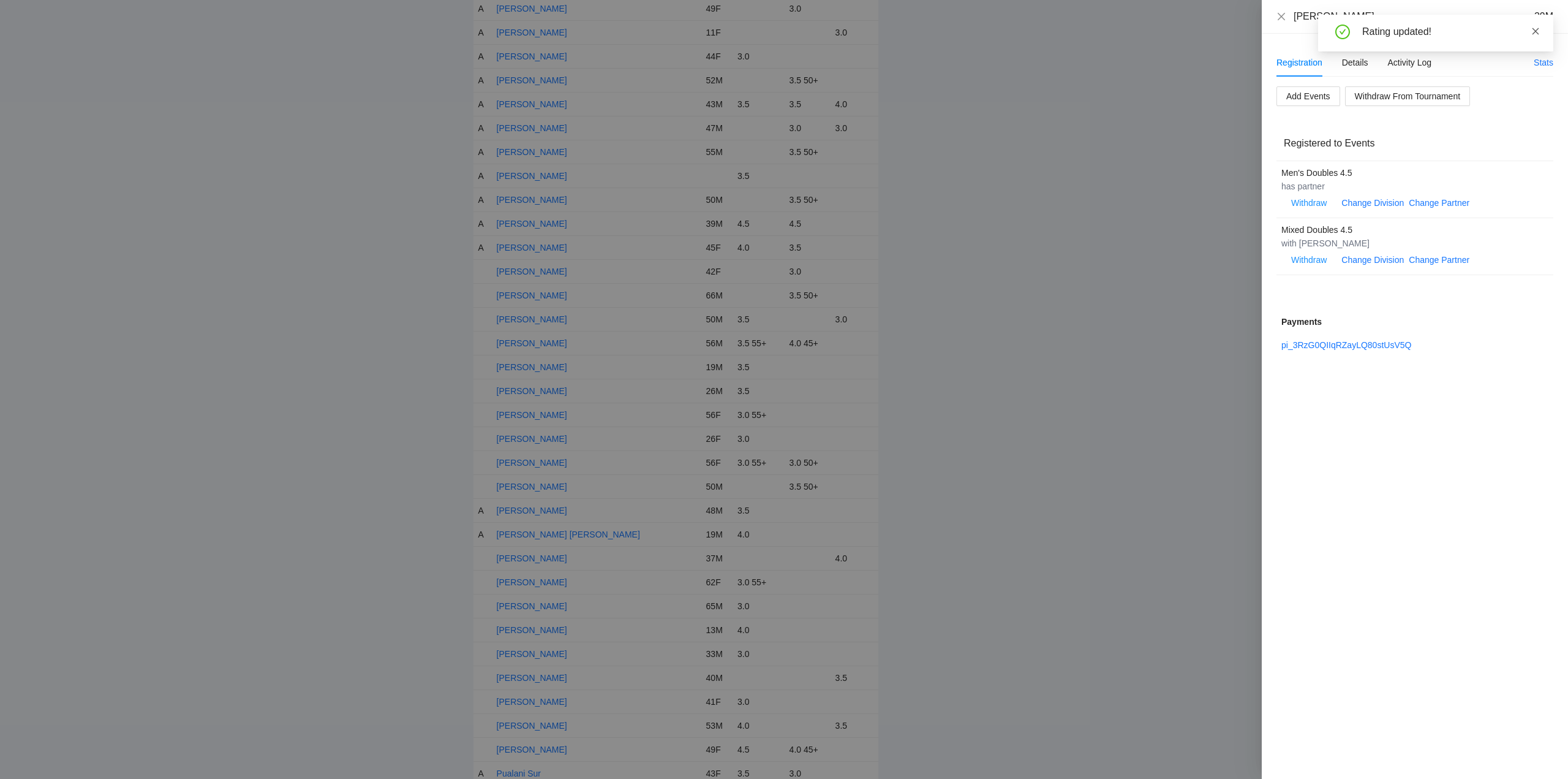
click at [1535, 30] on icon "close" at bounding box center [1535, 31] width 8 height 8
click at [1280, 17] on icon "close" at bounding box center [1281, 16] width 10 height 10
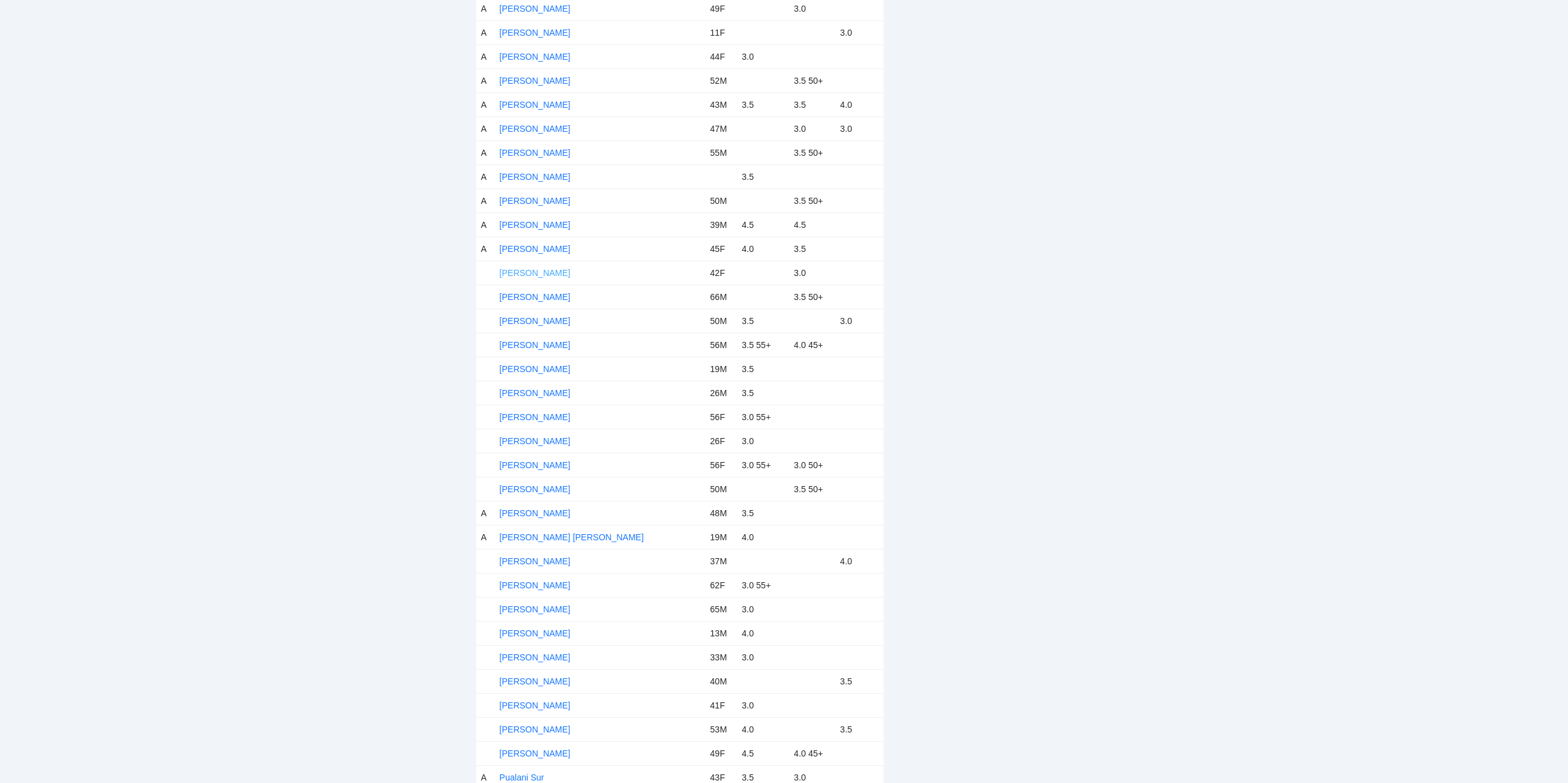
click at [533, 271] on link "[PERSON_NAME]" at bounding box center [535, 272] width 71 height 10
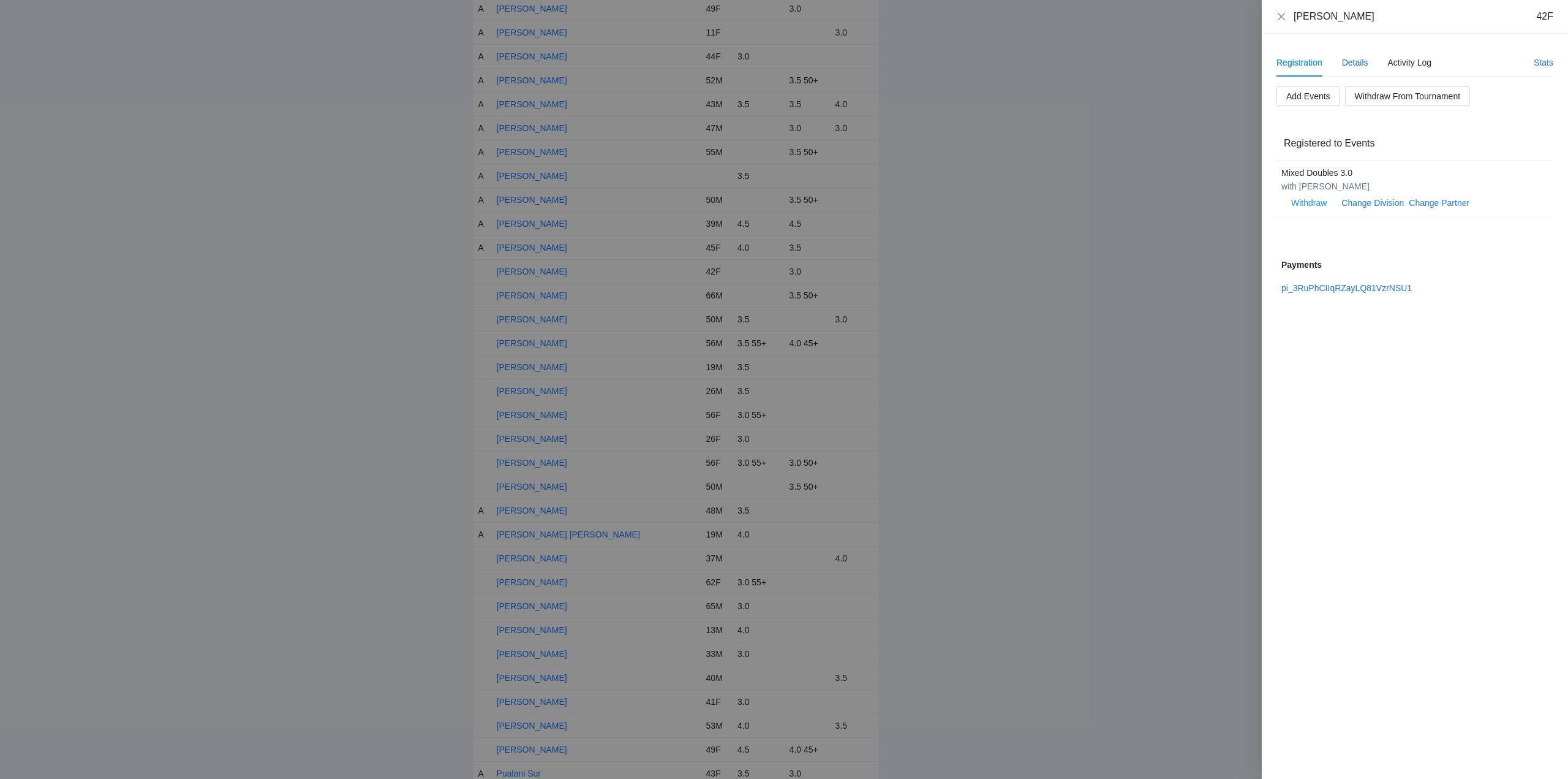
drag, startPoint x: 1354, startPoint y: 60, endPoint x: 1361, endPoint y: 83, distance: 24.0
click at [1355, 61] on div "Details" at bounding box center [1354, 63] width 27 height 14
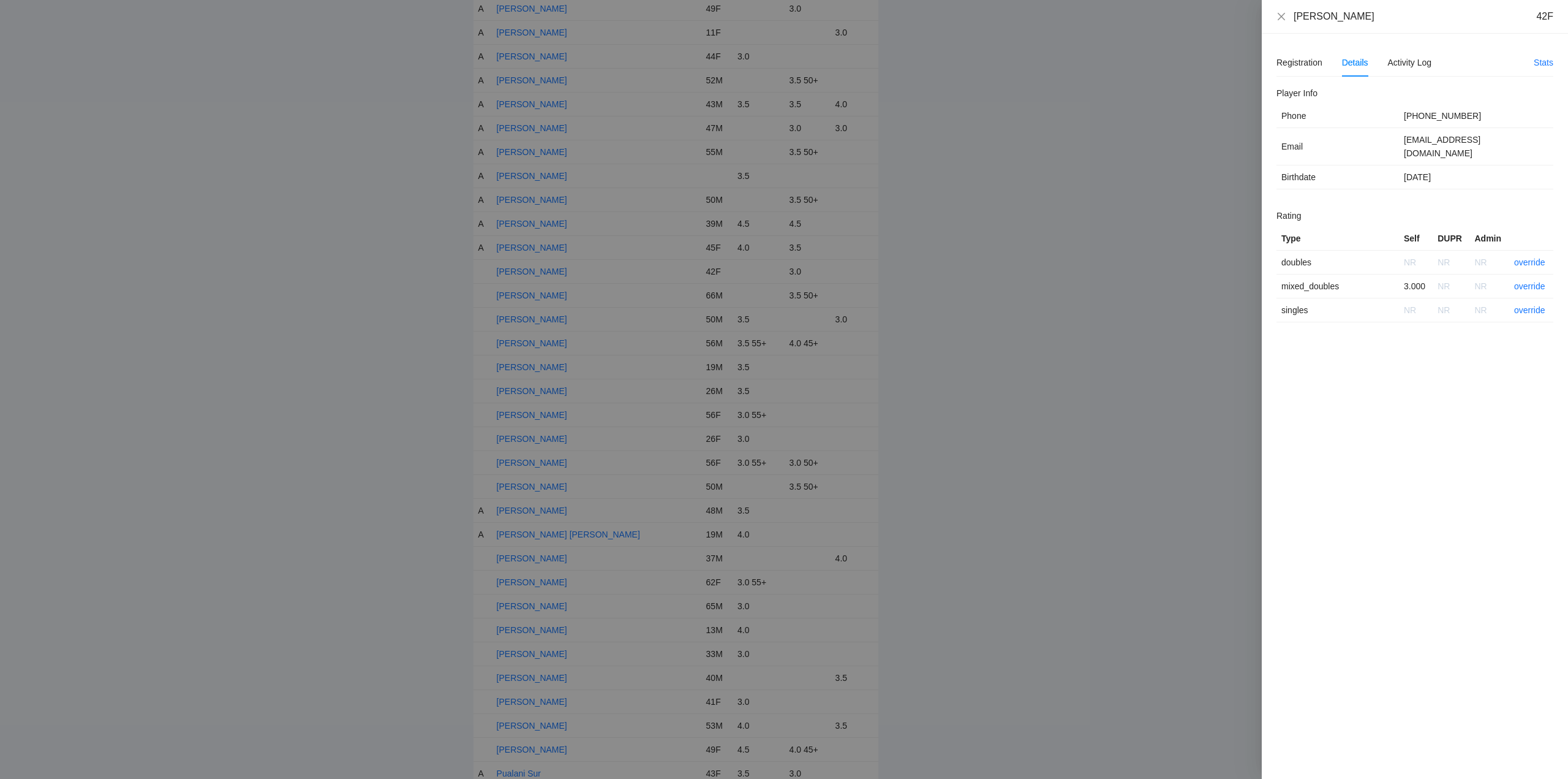
drag, startPoint x: 1371, startPoint y: 18, endPoint x: 1267, endPoint y: 21, distance: 104.0
click at [1267, 21] on div "Melissa Mayhew 42F" at bounding box center [1415, 17] width 307 height 34
click at [1531, 282] on link "override" at bounding box center [1529, 286] width 31 height 10
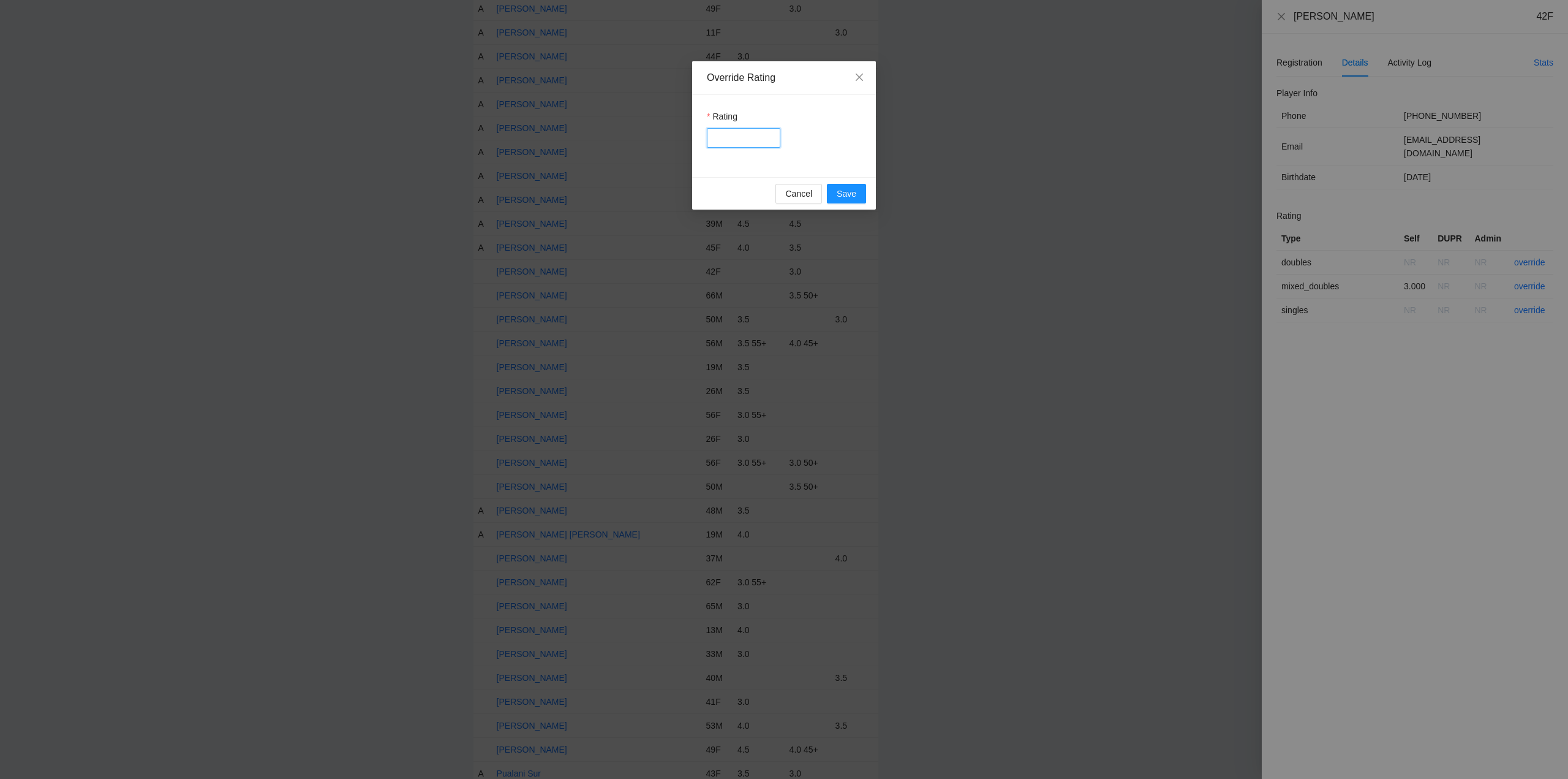
click at [744, 140] on input "Rating" at bounding box center [744, 138] width 73 height 20
type input "***"
drag, startPoint x: 847, startPoint y: 195, endPoint x: 1213, endPoint y: 207, distance: 366.2
click at [853, 195] on span "Save" at bounding box center [847, 194] width 20 height 14
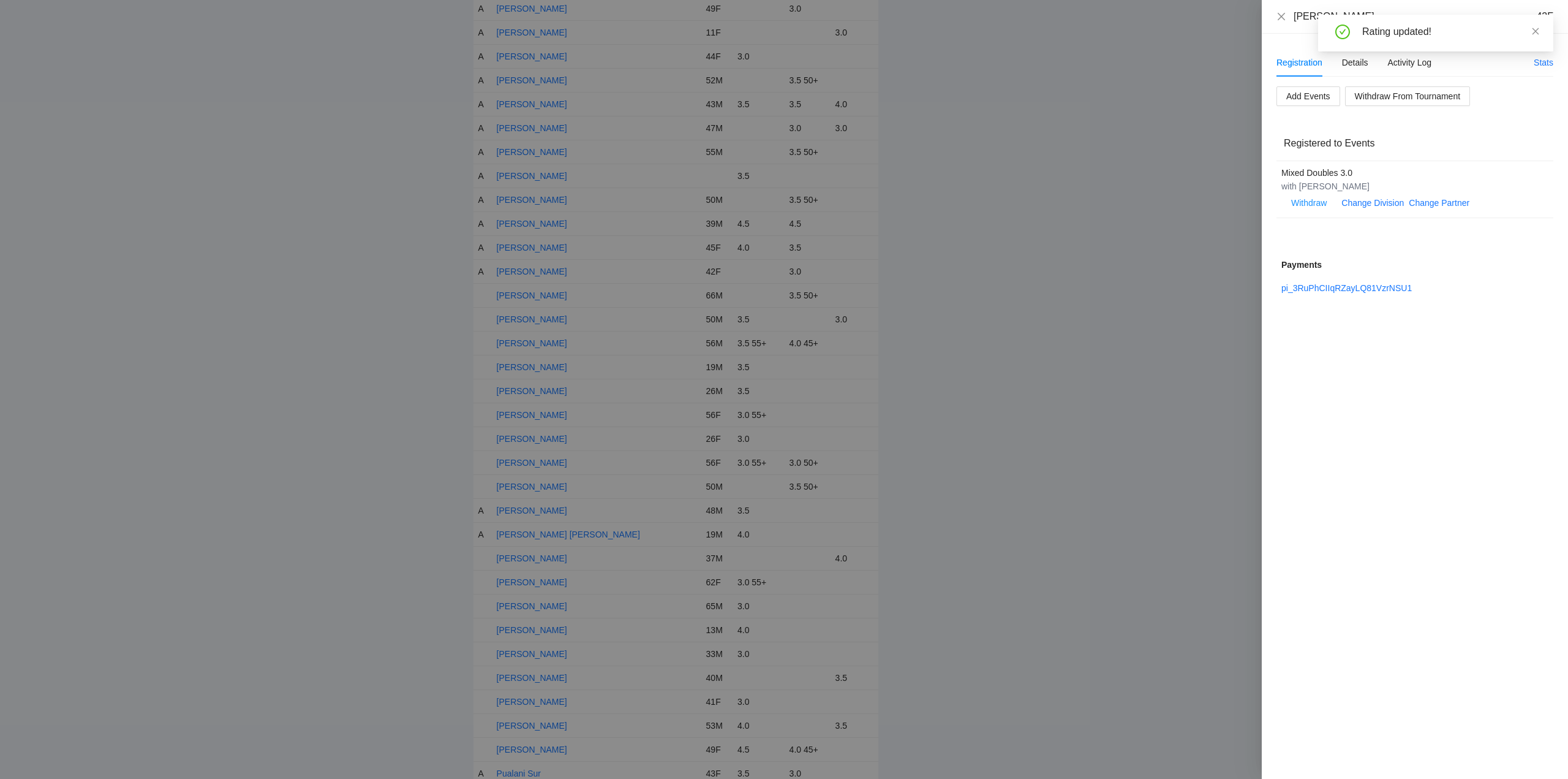
drag, startPoint x: 1537, startPoint y: 33, endPoint x: 1512, endPoint y: 34, distance: 25.0
click at [1537, 32] on icon "close" at bounding box center [1535, 31] width 8 height 8
drag, startPoint x: 1280, startPoint y: 13, endPoint x: 1294, endPoint y: 60, distance: 49.0
click at [1281, 13] on icon "close" at bounding box center [1281, 16] width 10 height 10
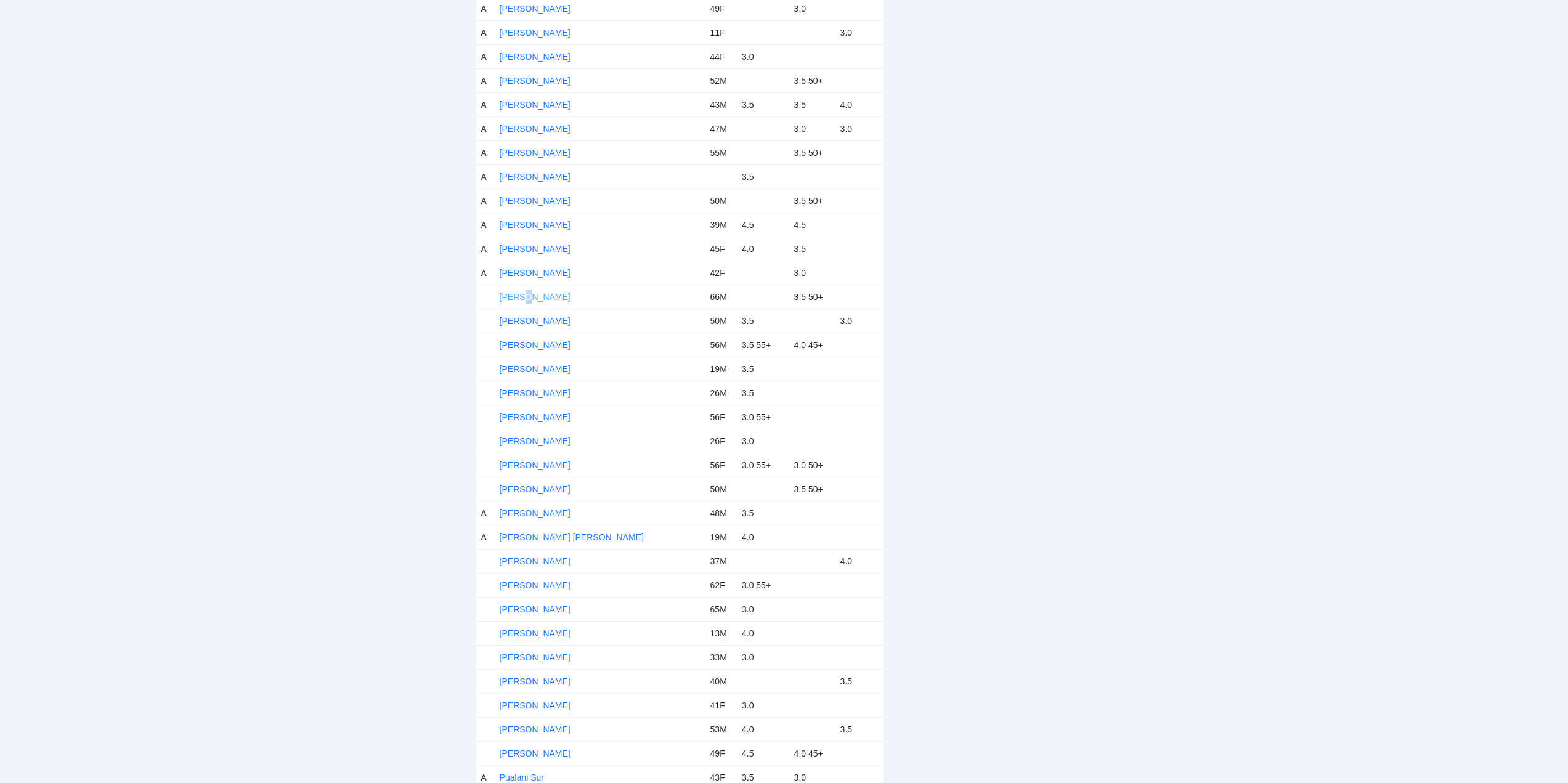
click at [529, 298] on link "Michael Goulston" at bounding box center [535, 297] width 71 height 10
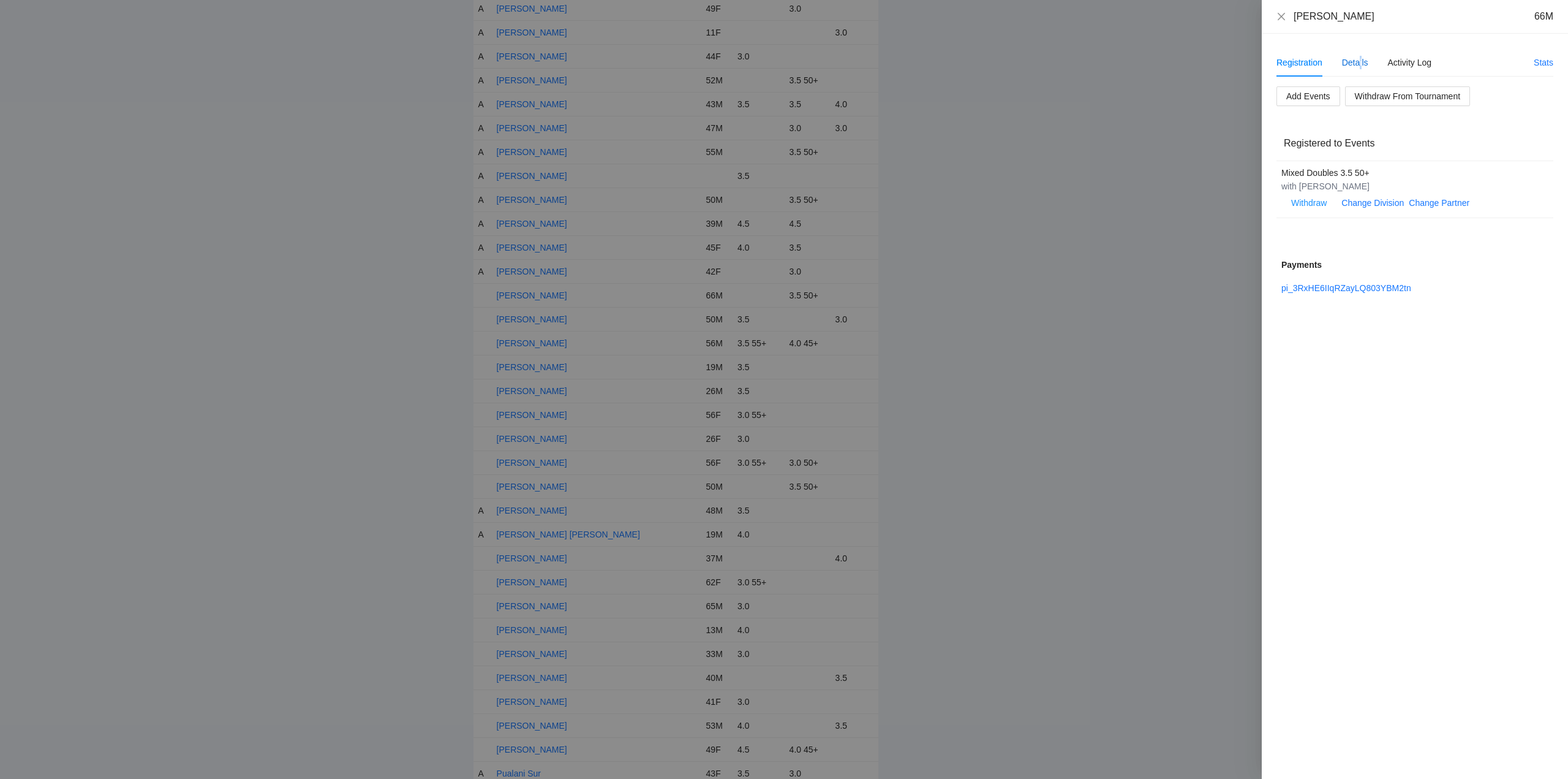
click at [1361, 61] on div "Details" at bounding box center [1354, 63] width 27 height 14
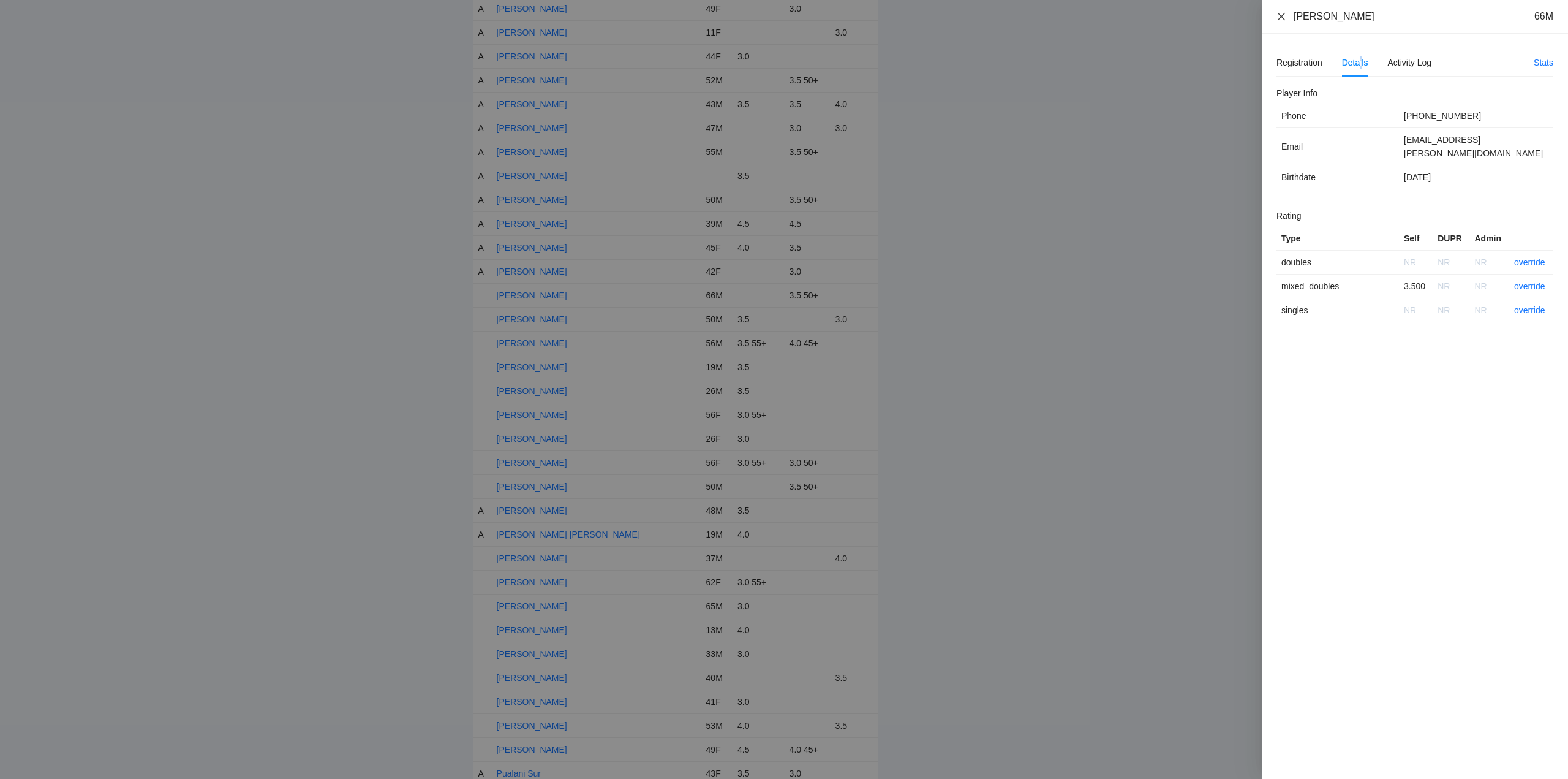
drag, startPoint x: 1382, startPoint y: 17, endPoint x: 1284, endPoint y: 15, distance: 98.0
click at [1284, 15] on div "Michael Goulston 66M" at bounding box center [1415, 17] width 277 height 14
click at [1529, 282] on link "override" at bounding box center [1529, 286] width 31 height 10
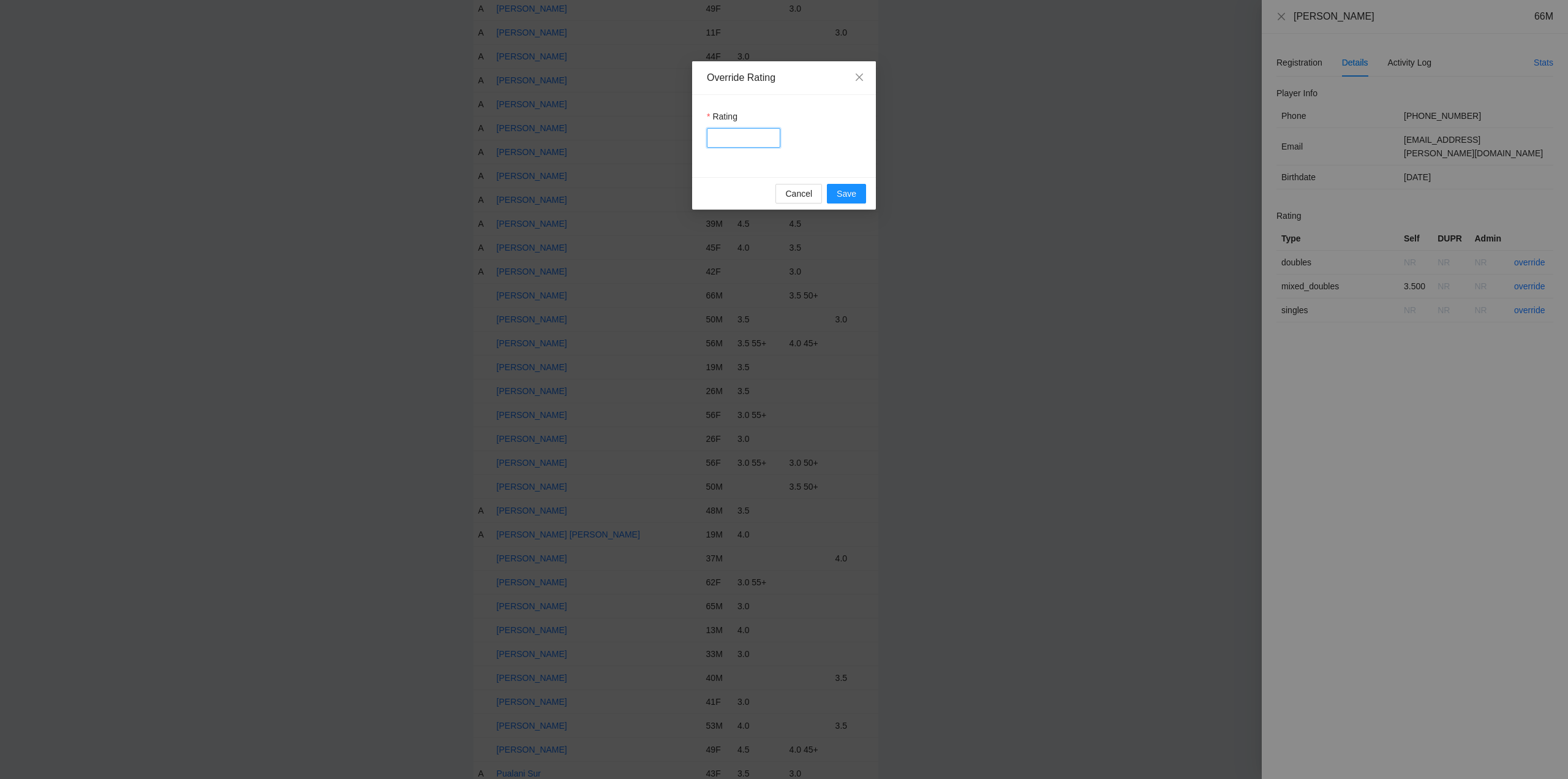
click at [743, 132] on input "Rating" at bounding box center [744, 138] width 73 height 20
type input "***"
drag, startPoint x: 843, startPoint y: 197, endPoint x: 1025, endPoint y: 200, distance: 182.0
click at [846, 197] on span "Save" at bounding box center [847, 194] width 20 height 14
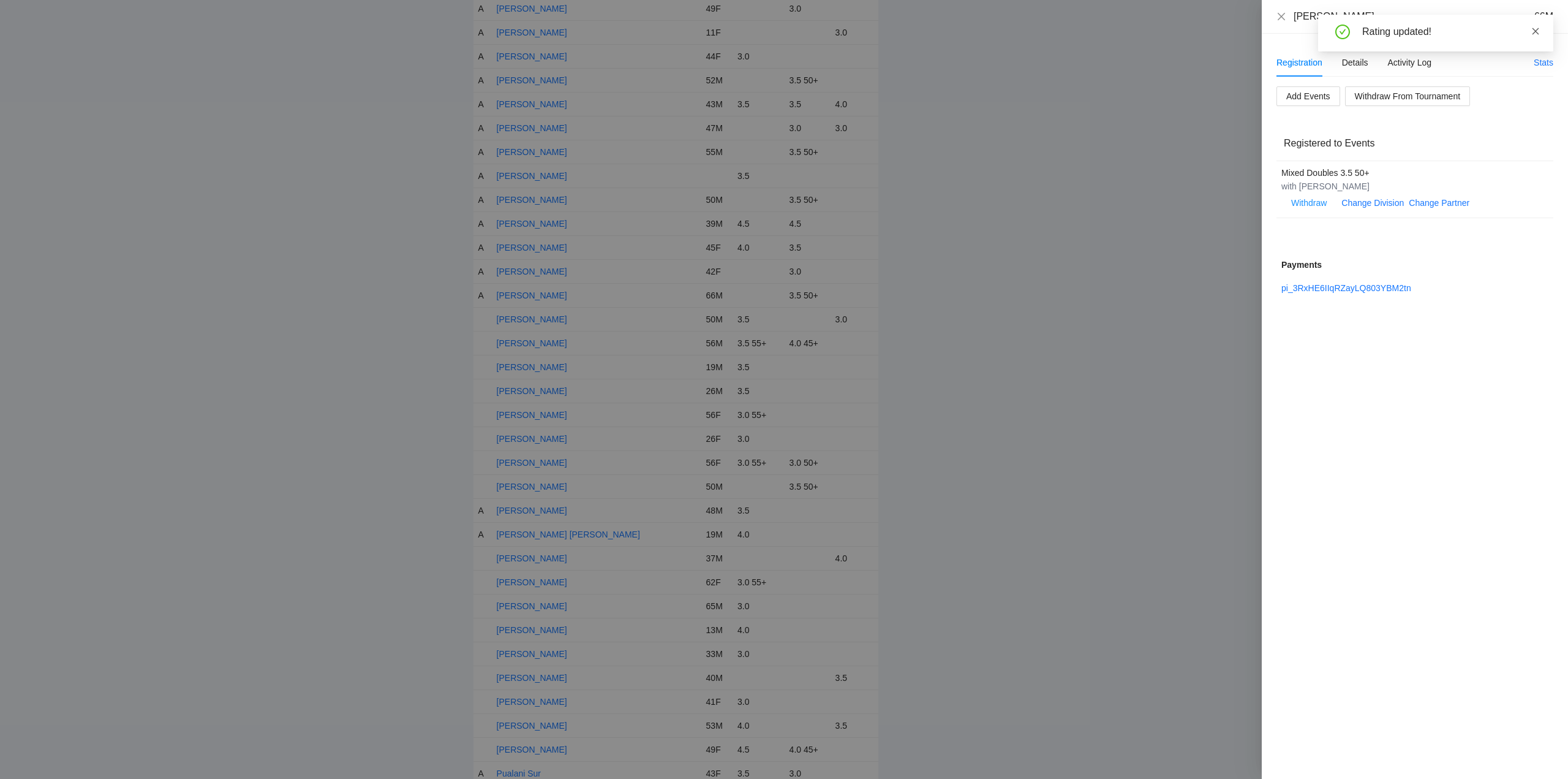
click at [1536, 31] on icon "close" at bounding box center [1535, 31] width 7 height 7
click at [1281, 14] on icon "close" at bounding box center [1281, 16] width 10 height 10
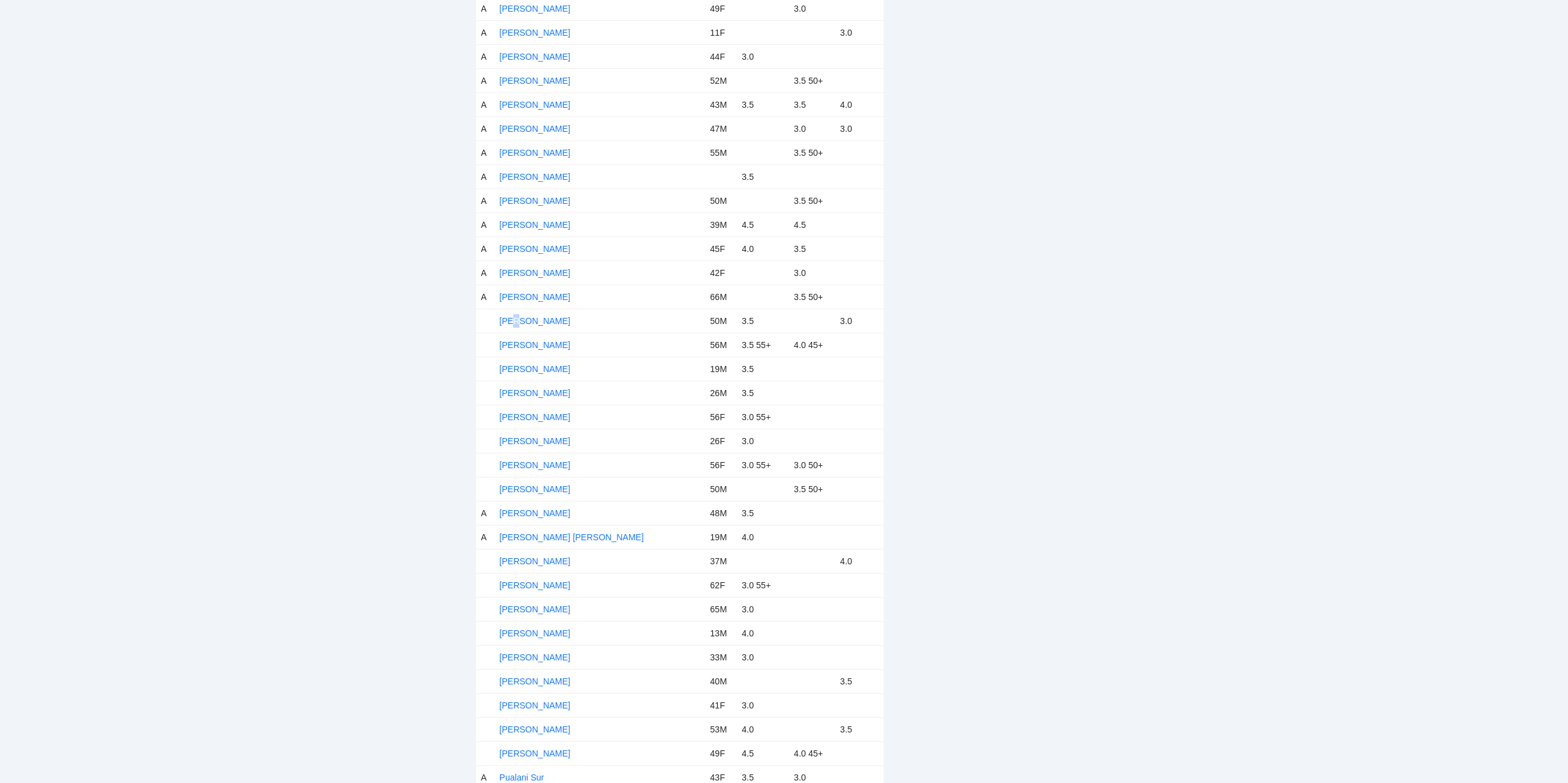
click at [517, 311] on td "Michael Urcia" at bounding box center [600, 320] width 211 height 24
click at [543, 318] on link "Michael Urcia" at bounding box center [535, 321] width 71 height 10
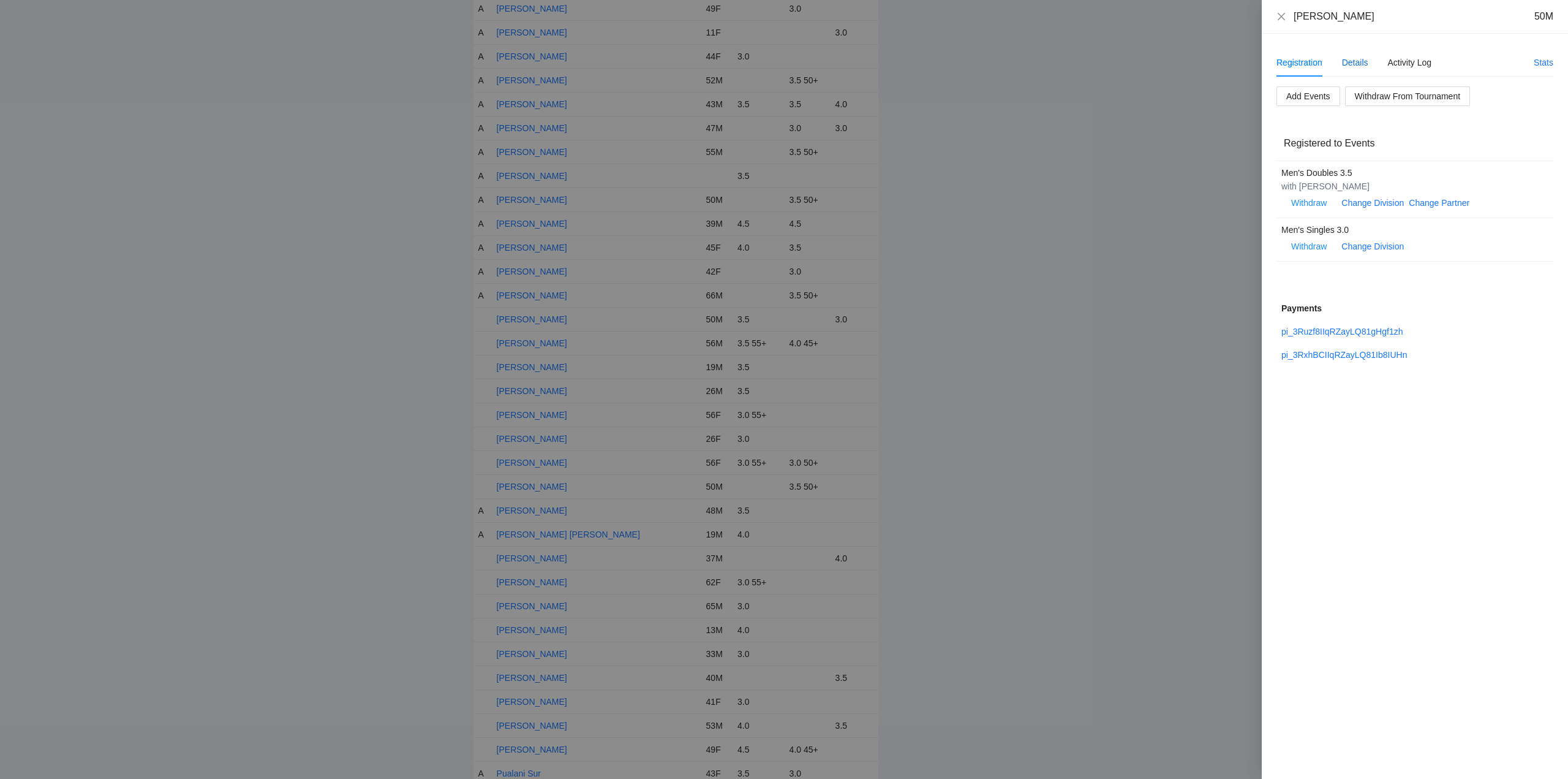
drag, startPoint x: 1358, startPoint y: 65, endPoint x: 1358, endPoint y: 39, distance: 26.0
click at [1358, 64] on div "Details" at bounding box center [1354, 63] width 27 height 14
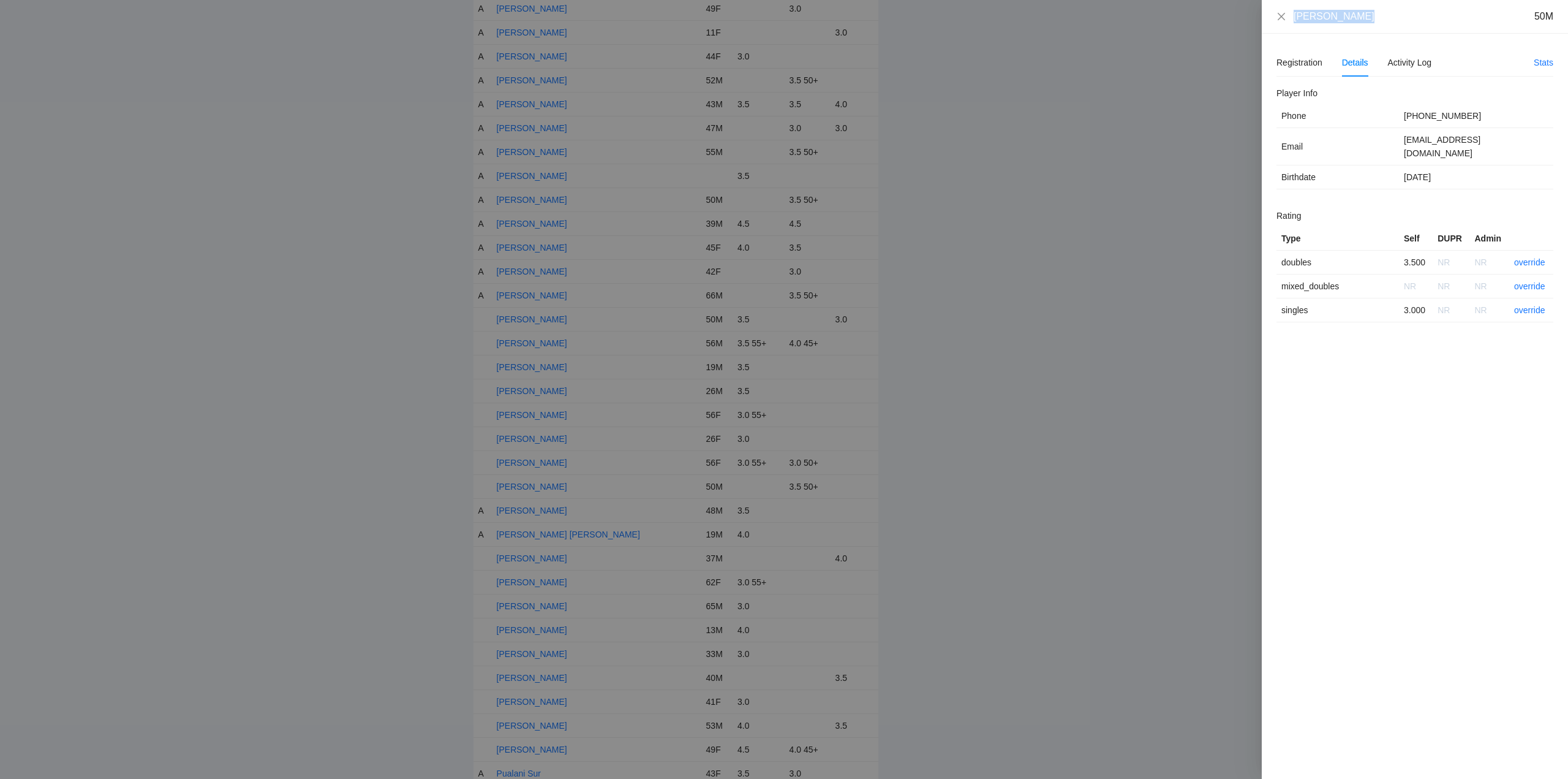
drag, startPoint x: 1361, startPoint y: 23, endPoint x: 1263, endPoint y: 24, distance: 98.0
click at [1262, 24] on div "Michael Urcia 50M" at bounding box center [1415, 17] width 307 height 34
click at [1525, 257] on link "override" at bounding box center [1529, 262] width 31 height 10
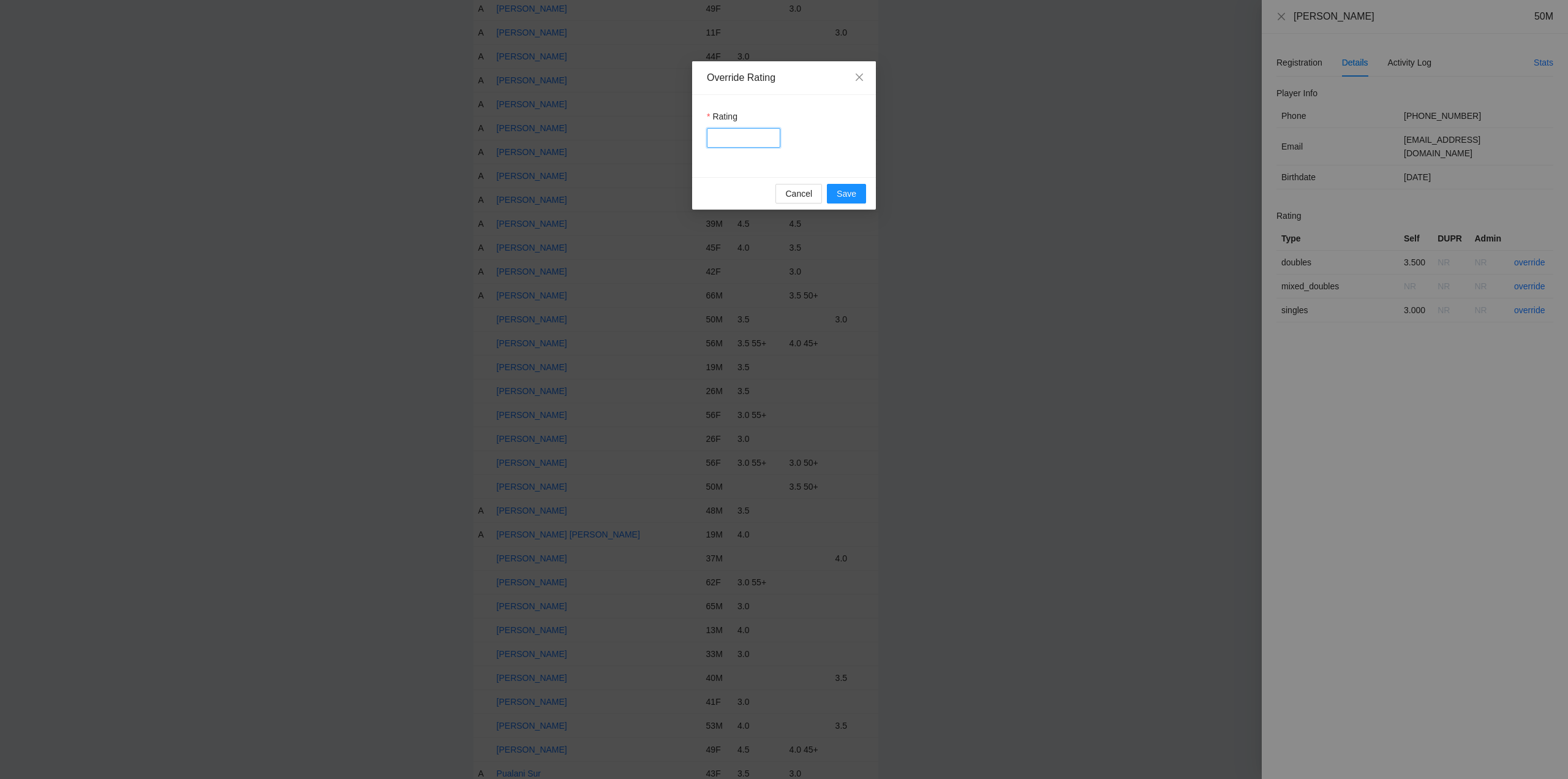
click at [744, 135] on input "Rating" at bounding box center [744, 138] width 73 height 20
type input "***"
drag, startPoint x: 849, startPoint y: 190, endPoint x: 973, endPoint y: 196, distance: 124.1
click at [853, 192] on span "Save" at bounding box center [847, 194] width 20 height 14
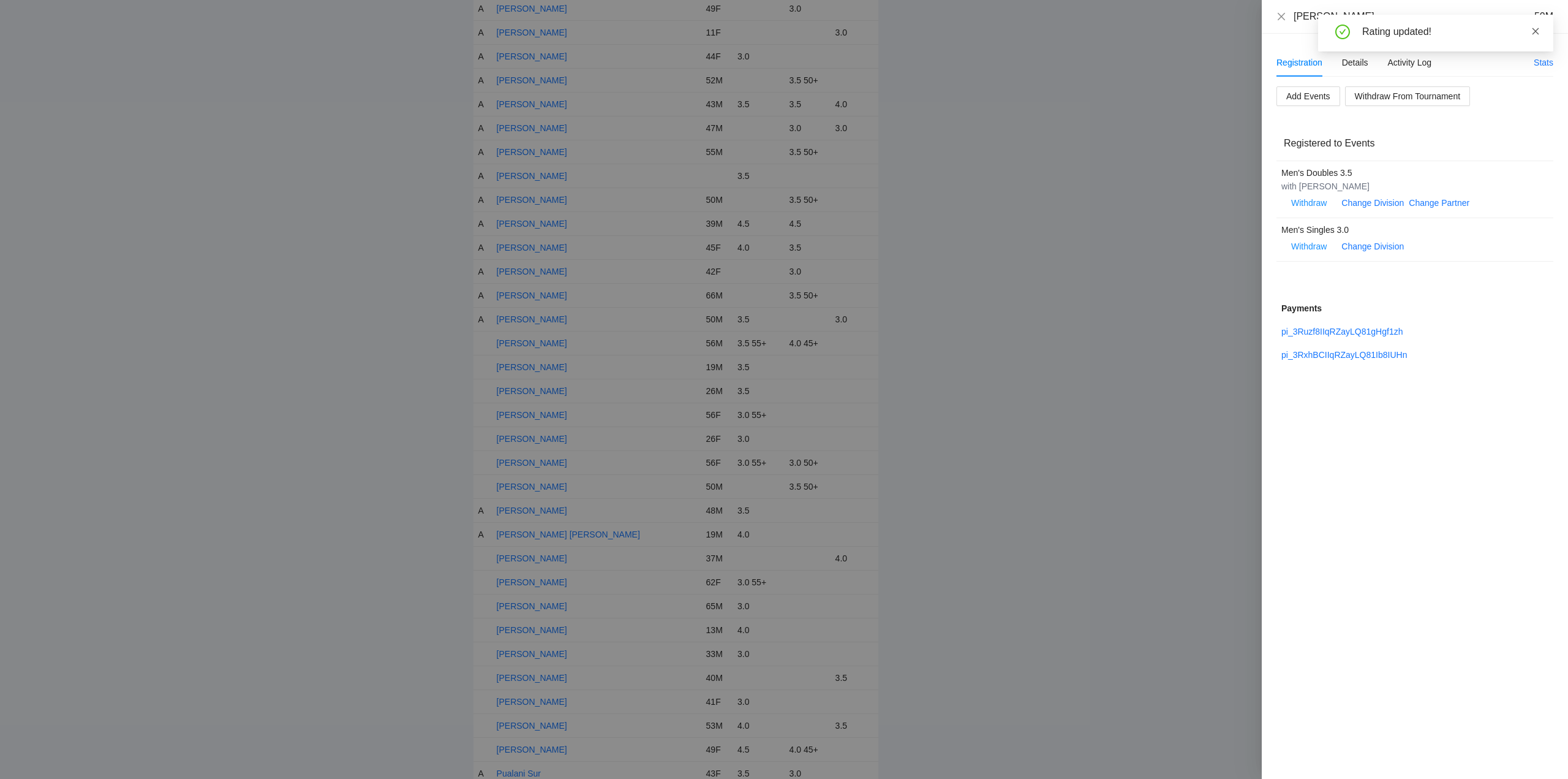
drag, startPoint x: 1532, startPoint y: 32, endPoint x: 1517, endPoint y: 40, distance: 17.0
click at [1532, 32] on icon "close" at bounding box center [1535, 31] width 8 height 8
drag, startPoint x: 1280, startPoint y: 18, endPoint x: 1270, endPoint y: 116, distance: 98.5
click at [1280, 24] on div "Michael Urcia 50M" at bounding box center [1415, 17] width 307 height 34
click at [1280, 14] on icon "close" at bounding box center [1281, 16] width 10 height 10
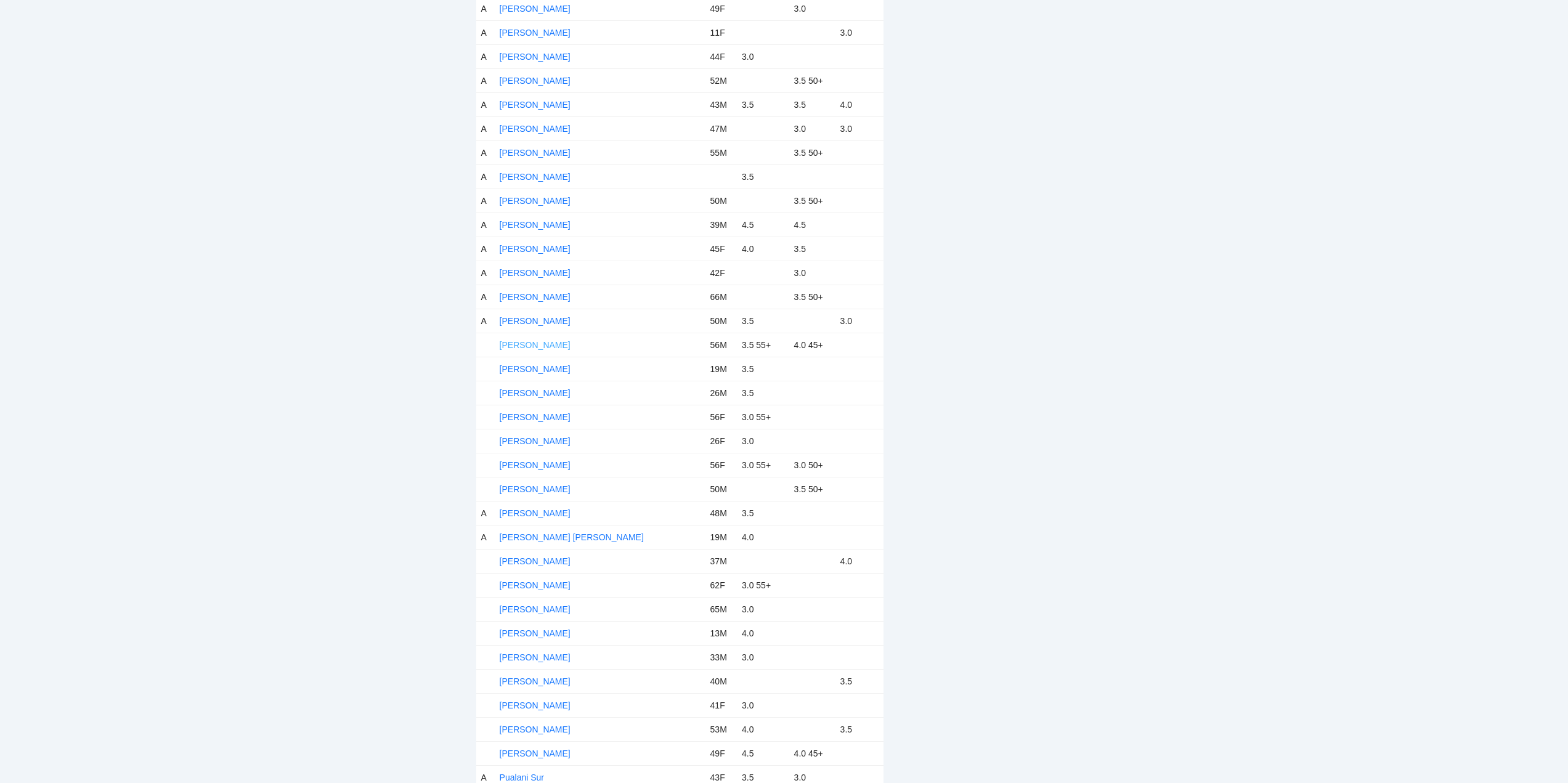
click at [540, 342] on link "[PERSON_NAME]" at bounding box center [535, 344] width 71 height 10
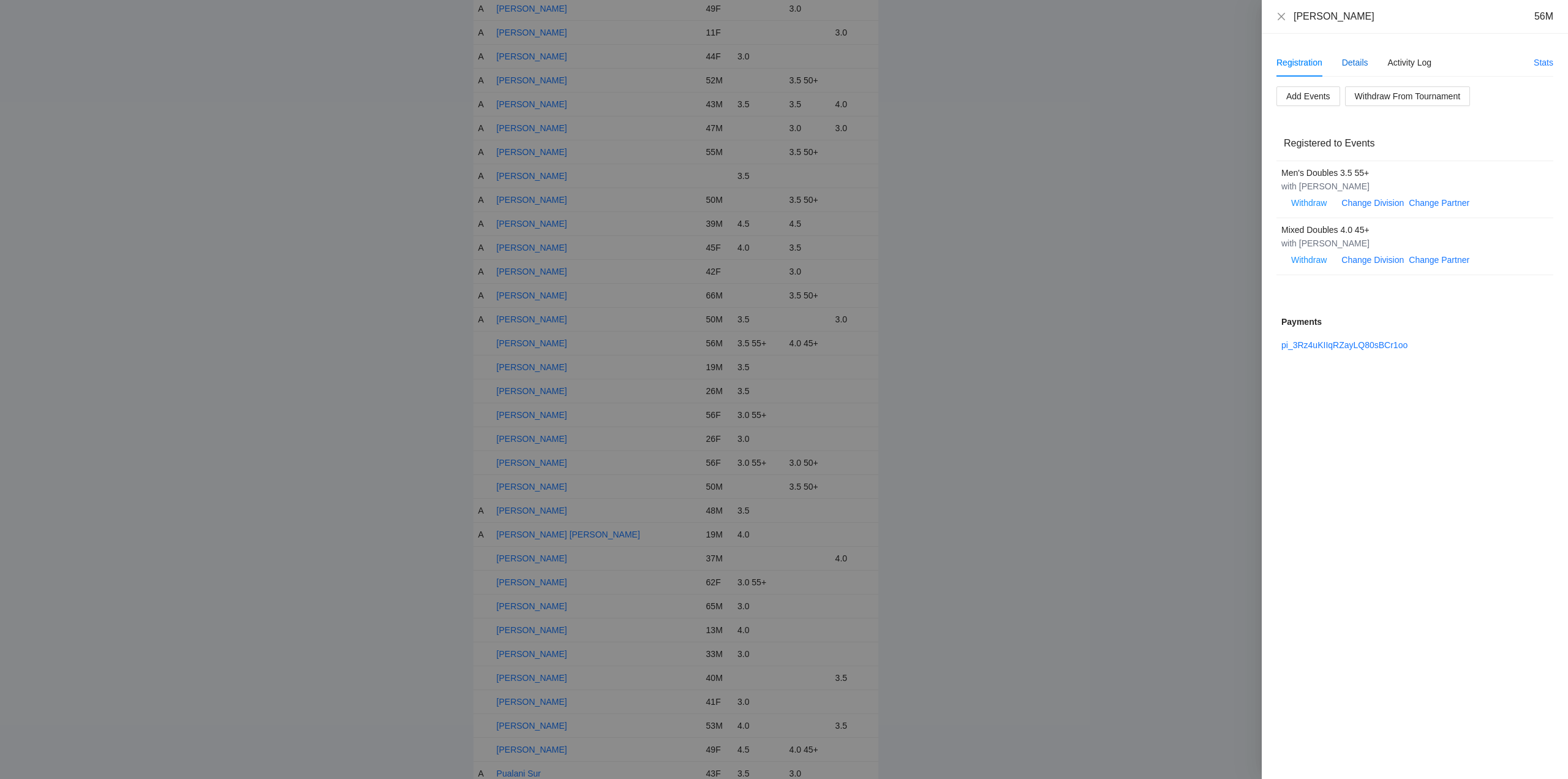
drag, startPoint x: 1358, startPoint y: 60, endPoint x: 1379, endPoint y: 63, distance: 21.2
click at [1358, 60] on div "Details" at bounding box center [1354, 63] width 27 height 14
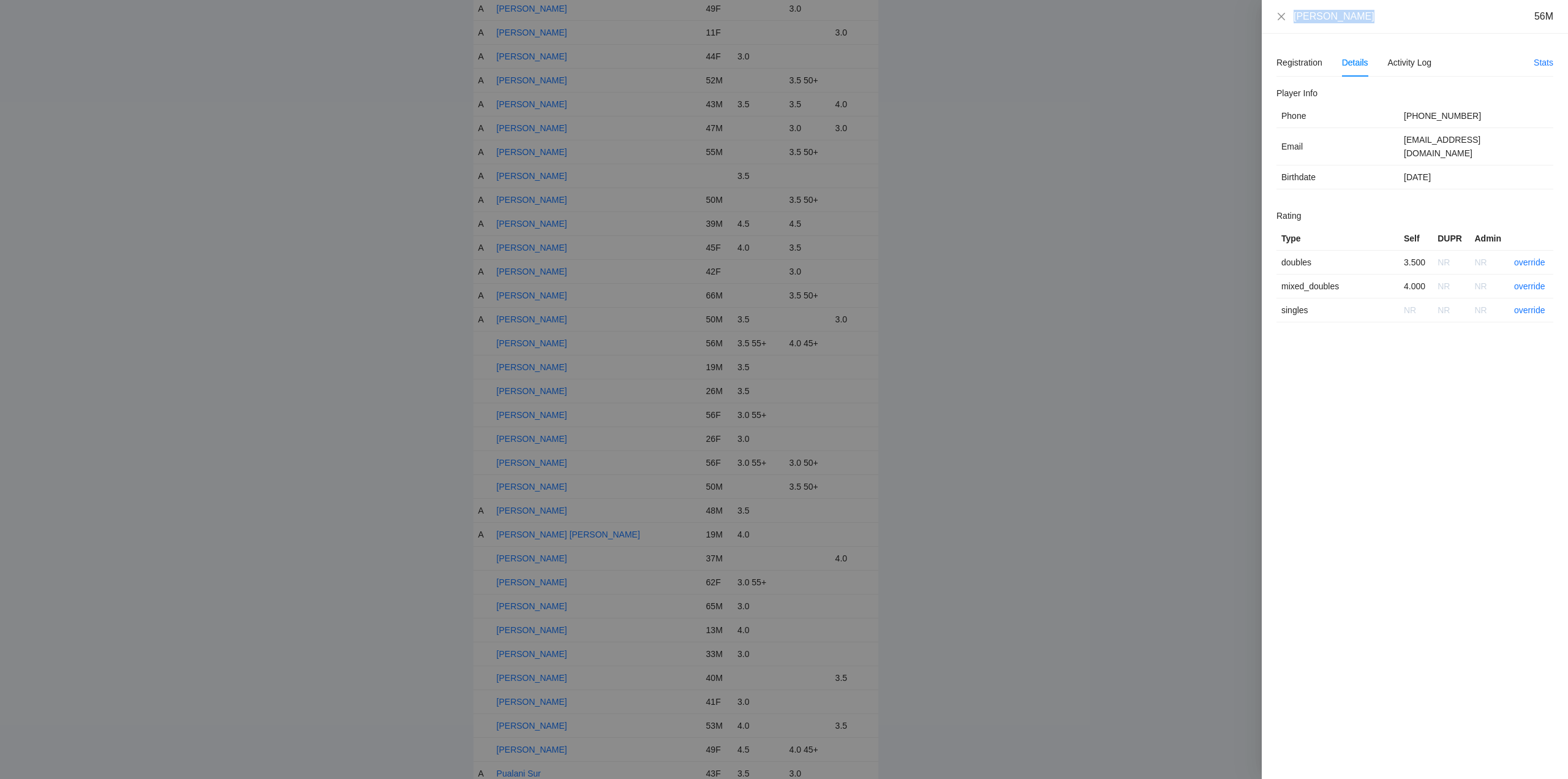
drag, startPoint x: 1374, startPoint y: 23, endPoint x: 1274, endPoint y: 18, distance: 100.1
click at [1274, 18] on div "Mike Thompson 56M" at bounding box center [1415, 17] width 307 height 34
click at [1534, 257] on link "override" at bounding box center [1529, 262] width 31 height 10
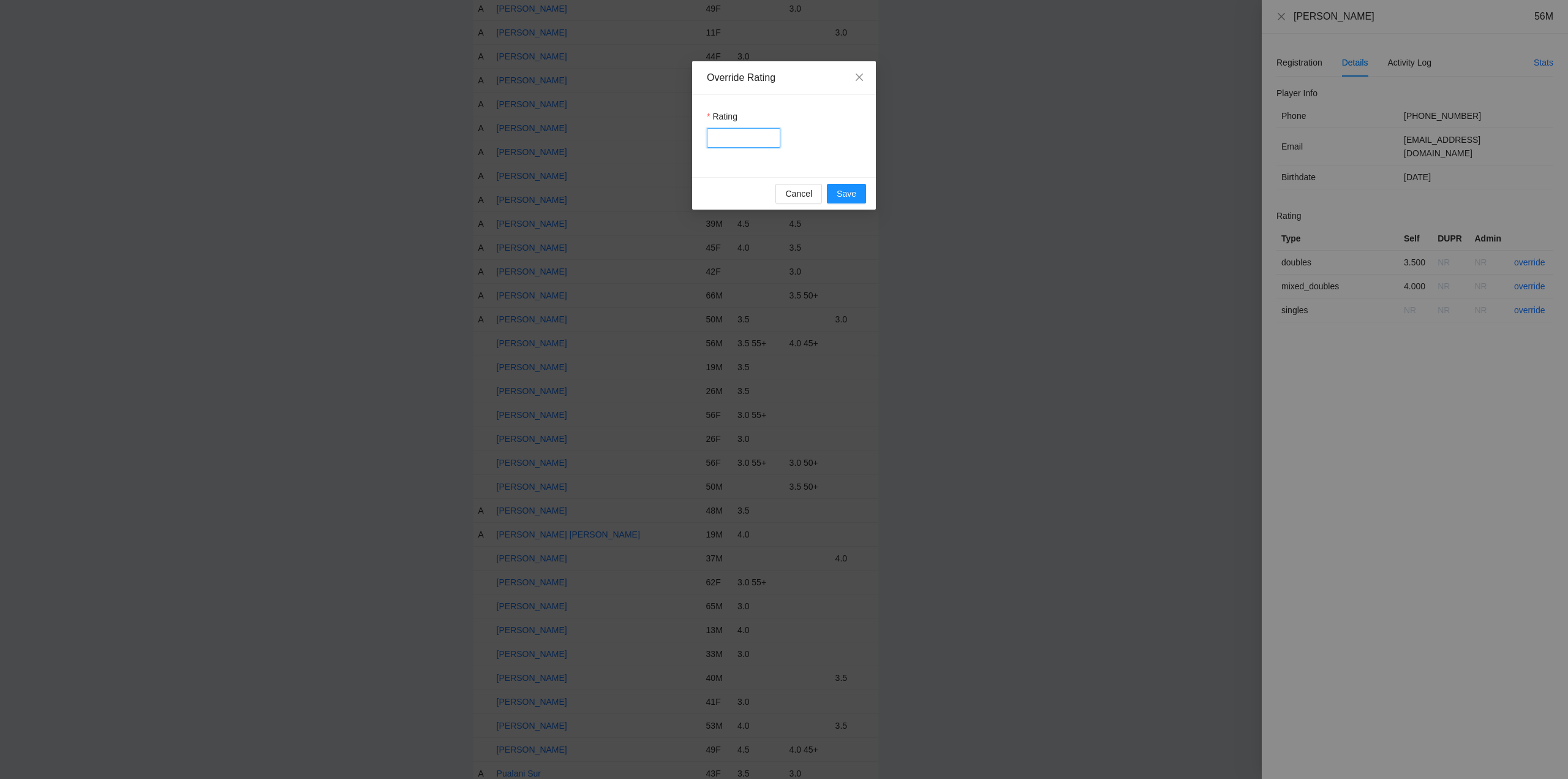
click at [763, 138] on input "Rating" at bounding box center [744, 138] width 73 height 20
type input "***"
click at [844, 192] on span "Save" at bounding box center [847, 194] width 20 height 14
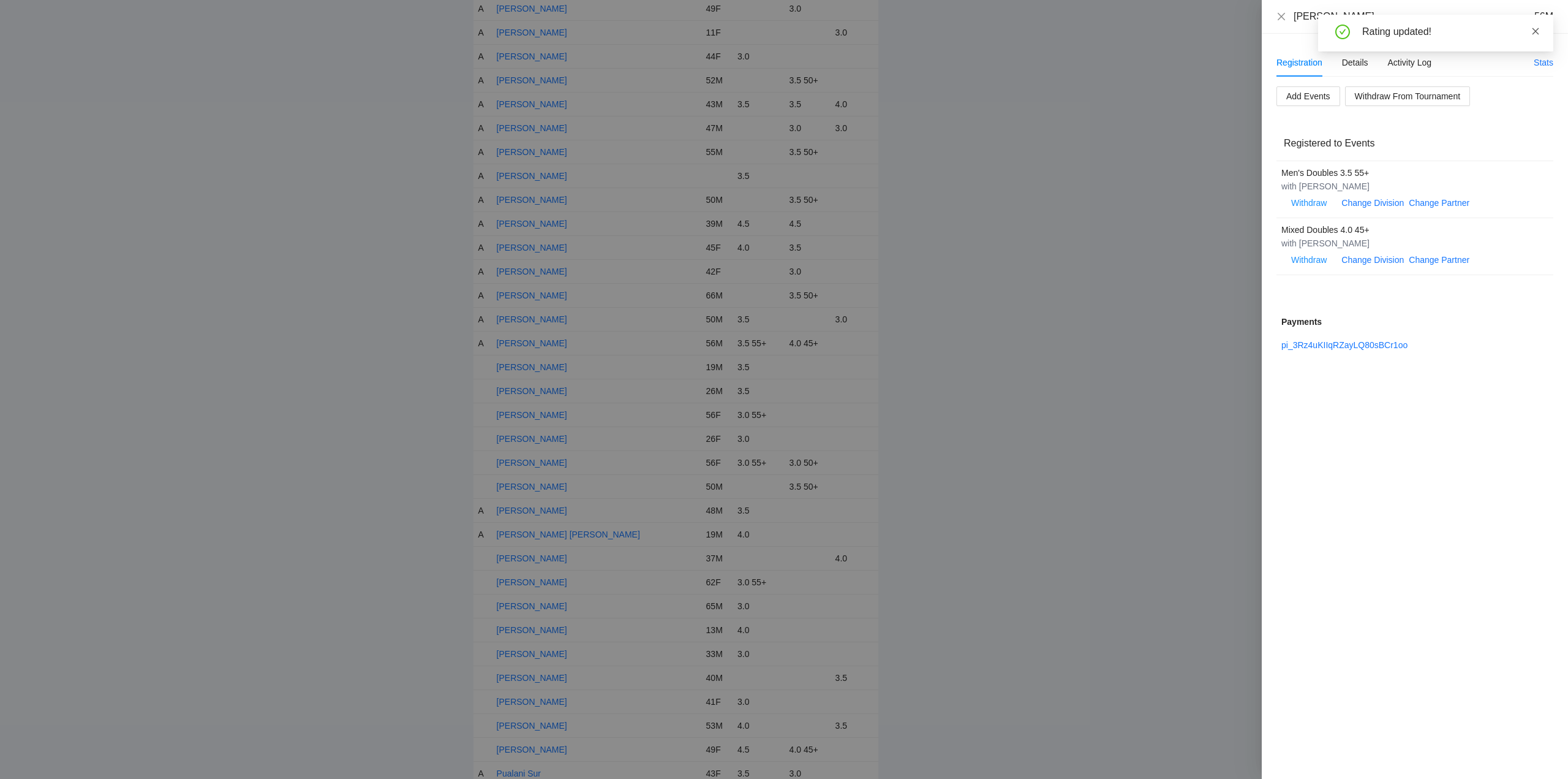
click at [1537, 33] on icon "close" at bounding box center [1535, 31] width 7 height 7
drag, startPoint x: 1283, startPoint y: 17, endPoint x: 1279, endPoint y: 32, distance: 15.5
click at [1284, 17] on icon "close" at bounding box center [1281, 16] width 10 height 10
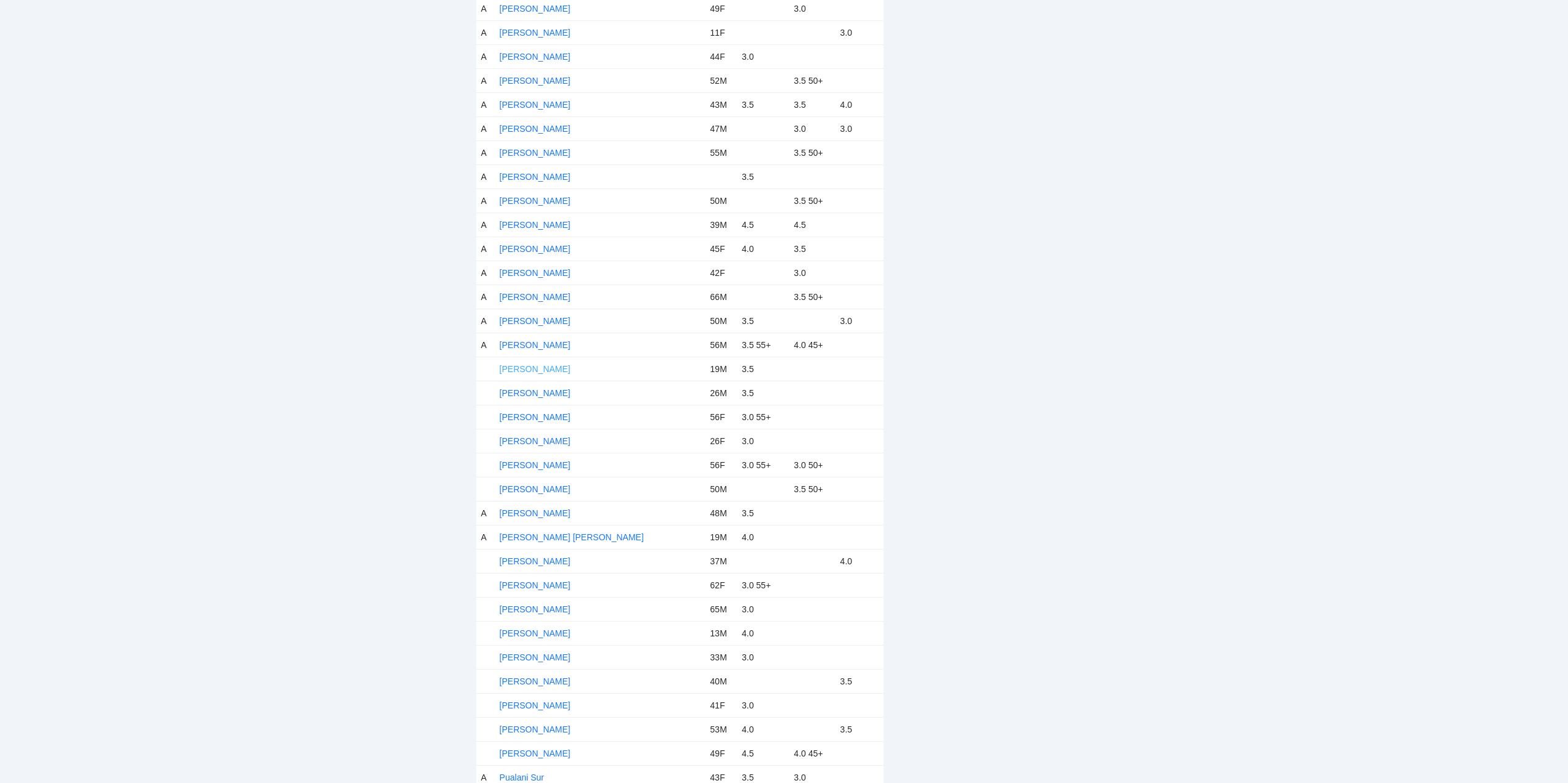
click at [530, 370] on link "Mikel Pruett" at bounding box center [535, 369] width 71 height 10
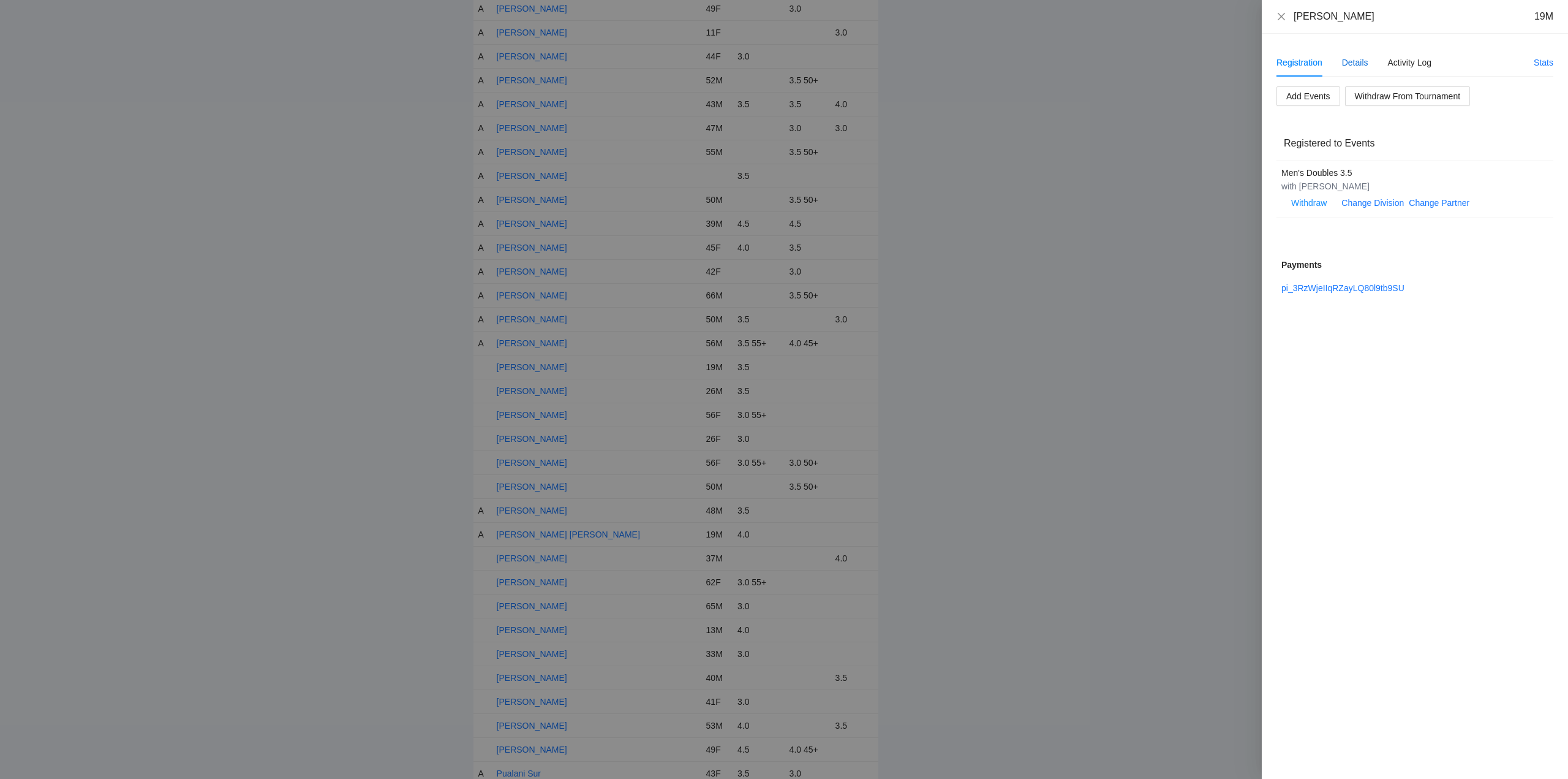
click at [1356, 63] on div "Details" at bounding box center [1354, 63] width 27 height 14
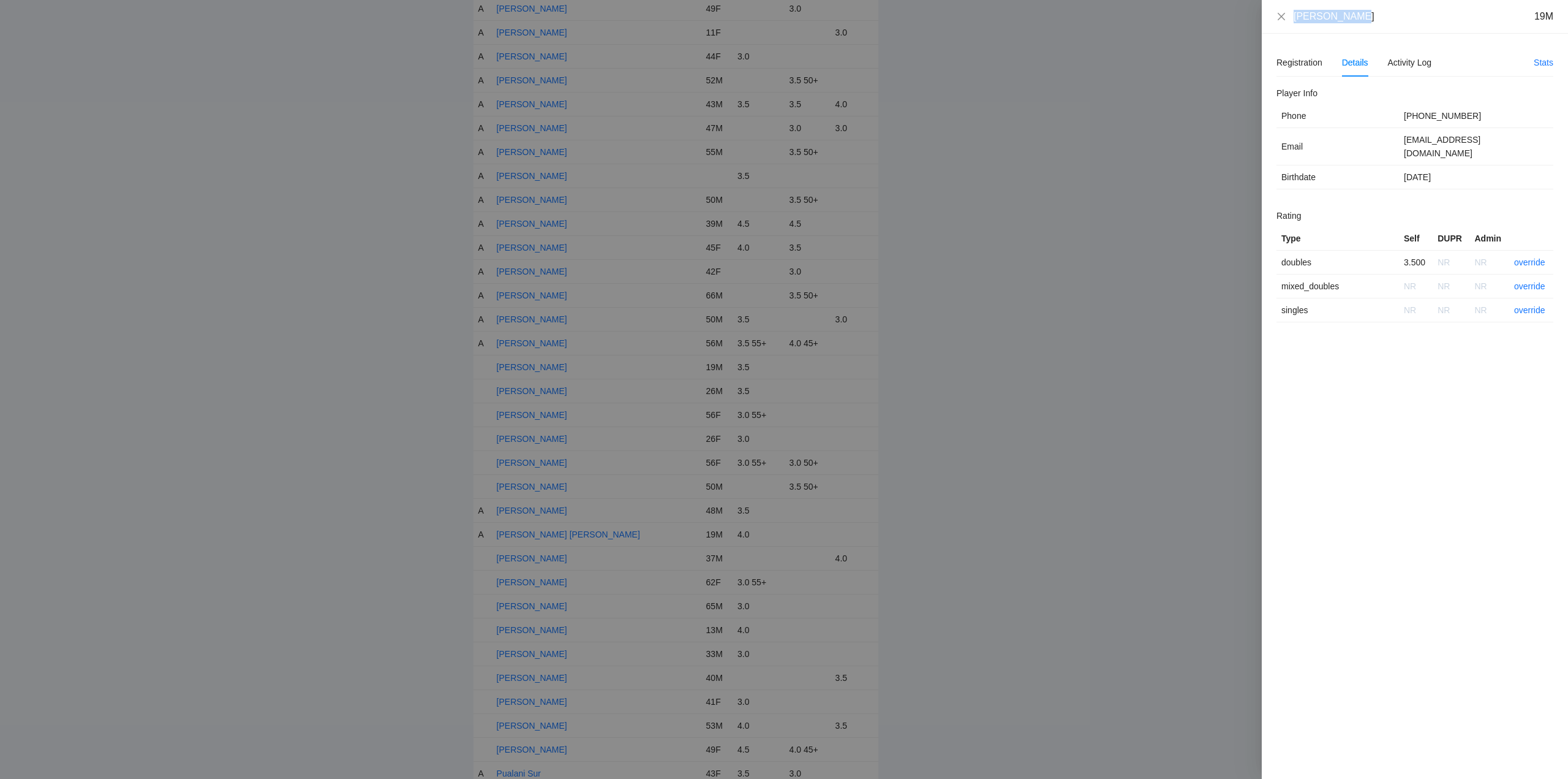
drag, startPoint x: 1361, startPoint y: 20, endPoint x: 1277, endPoint y: 24, distance: 84.1
click at [1277, 24] on div "Mikel Pruett 19M" at bounding box center [1415, 17] width 307 height 34
click at [1530, 257] on link "override" at bounding box center [1529, 262] width 31 height 10
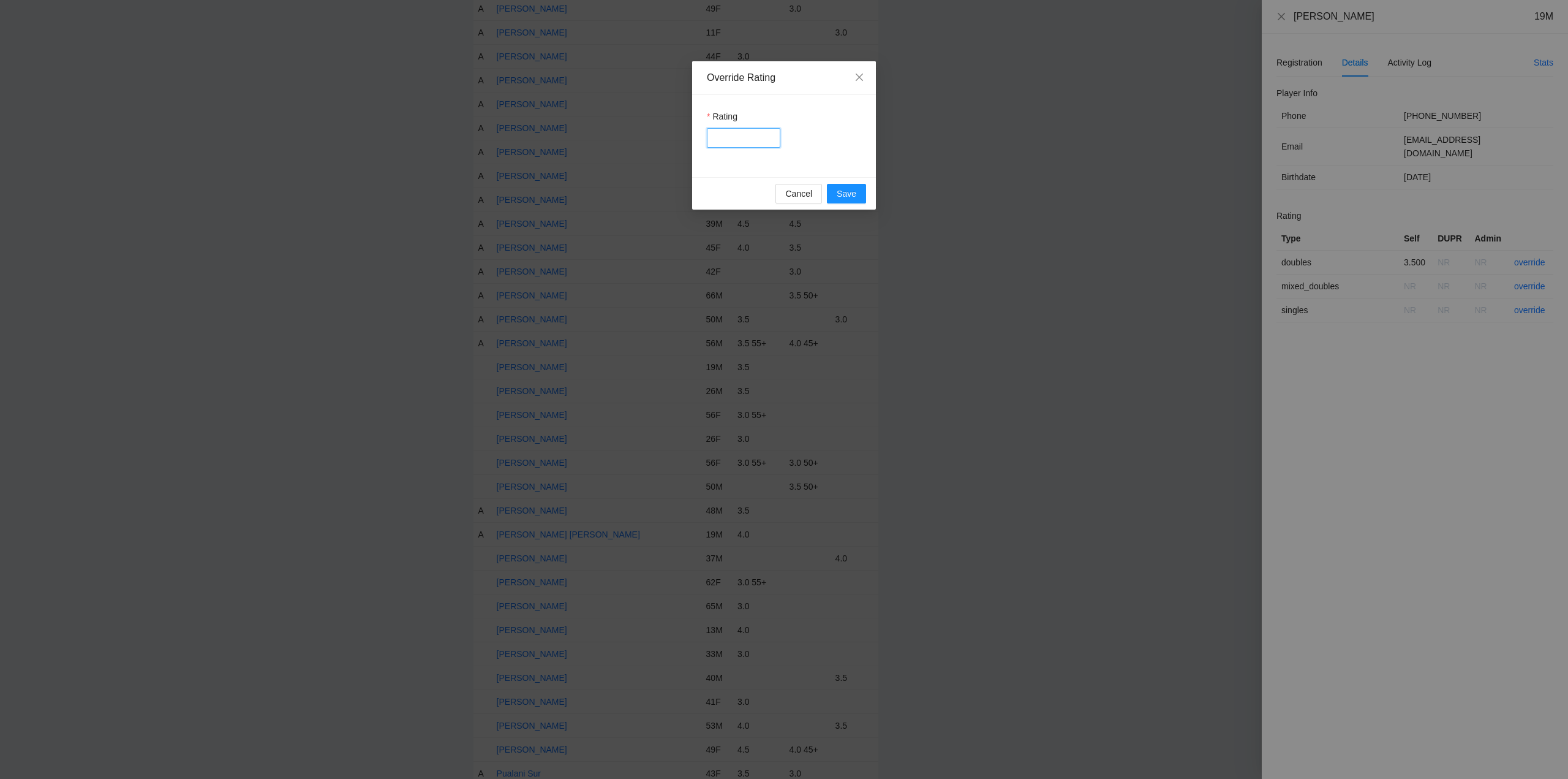
click at [754, 143] on input "Rating" at bounding box center [744, 138] width 73 height 20
type input "***"
click at [843, 191] on span "Save" at bounding box center [847, 194] width 20 height 14
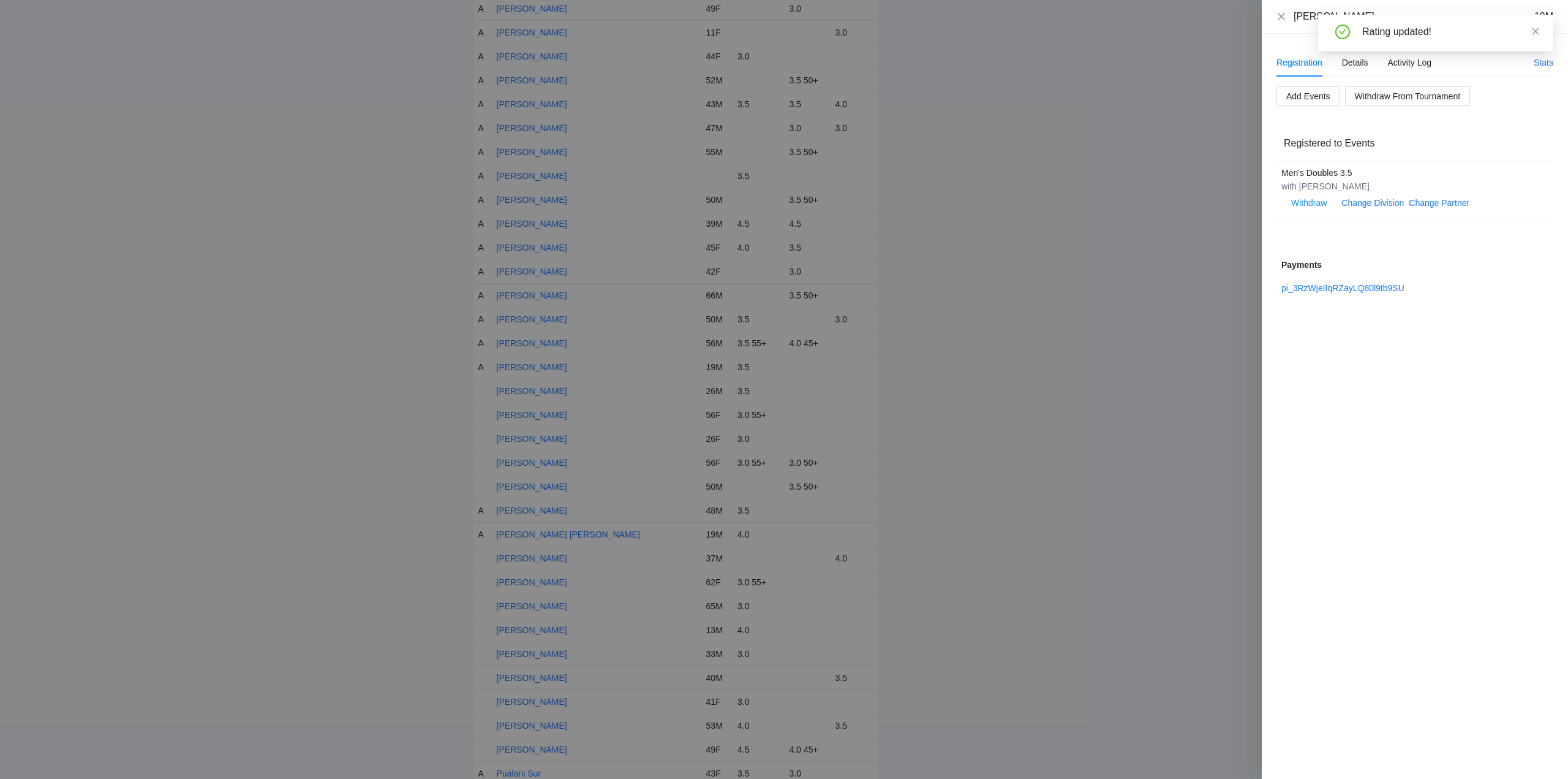
drag, startPoint x: 1535, startPoint y: 29, endPoint x: 1521, endPoint y: 33, distance: 14.6
click at [1536, 29] on icon "close" at bounding box center [1535, 31] width 8 height 8
click at [1281, 14] on icon "close" at bounding box center [1281, 16] width 10 height 10
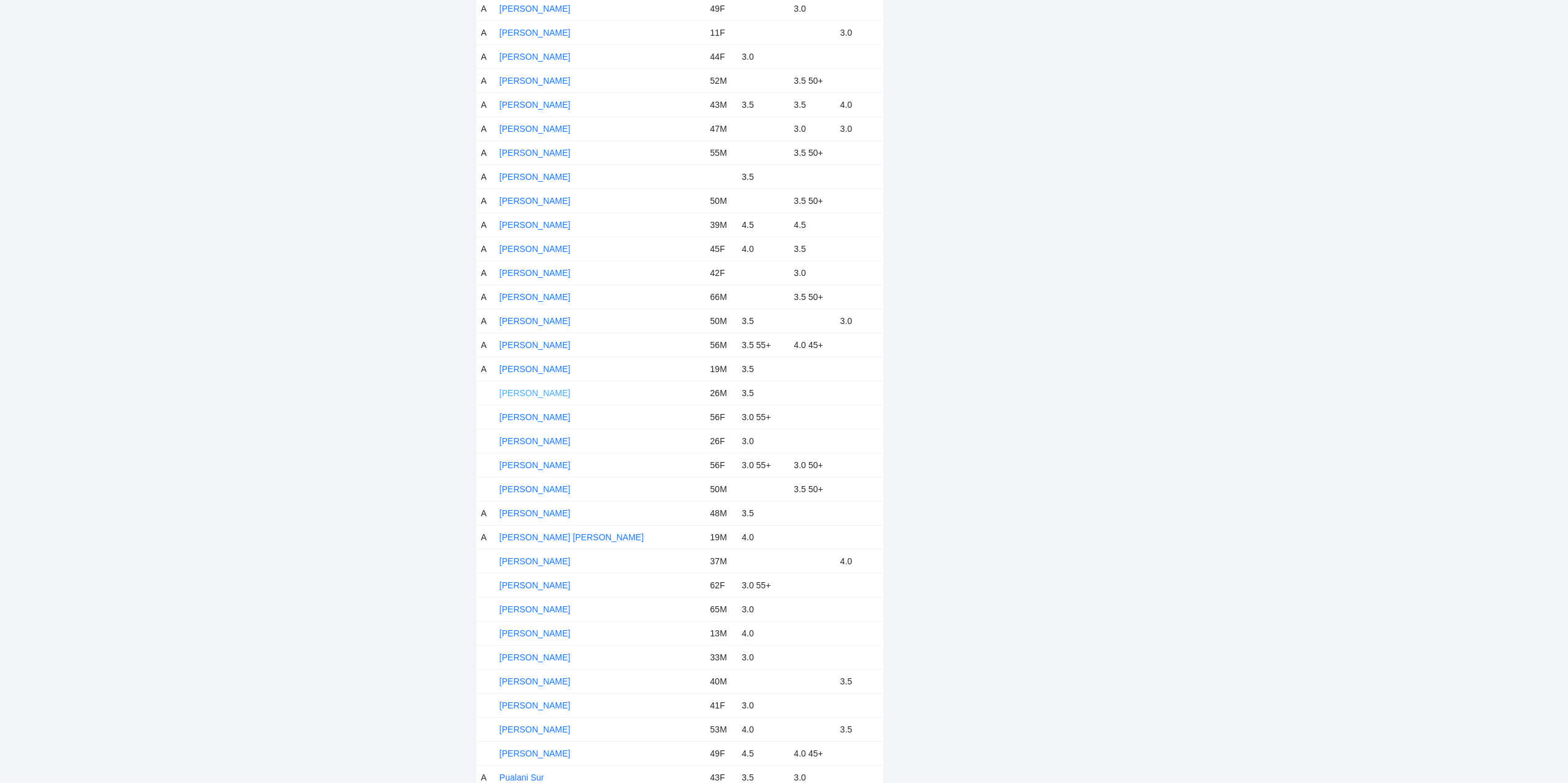
click at [514, 391] on link "Mitchell Hyde" at bounding box center [535, 393] width 71 height 10
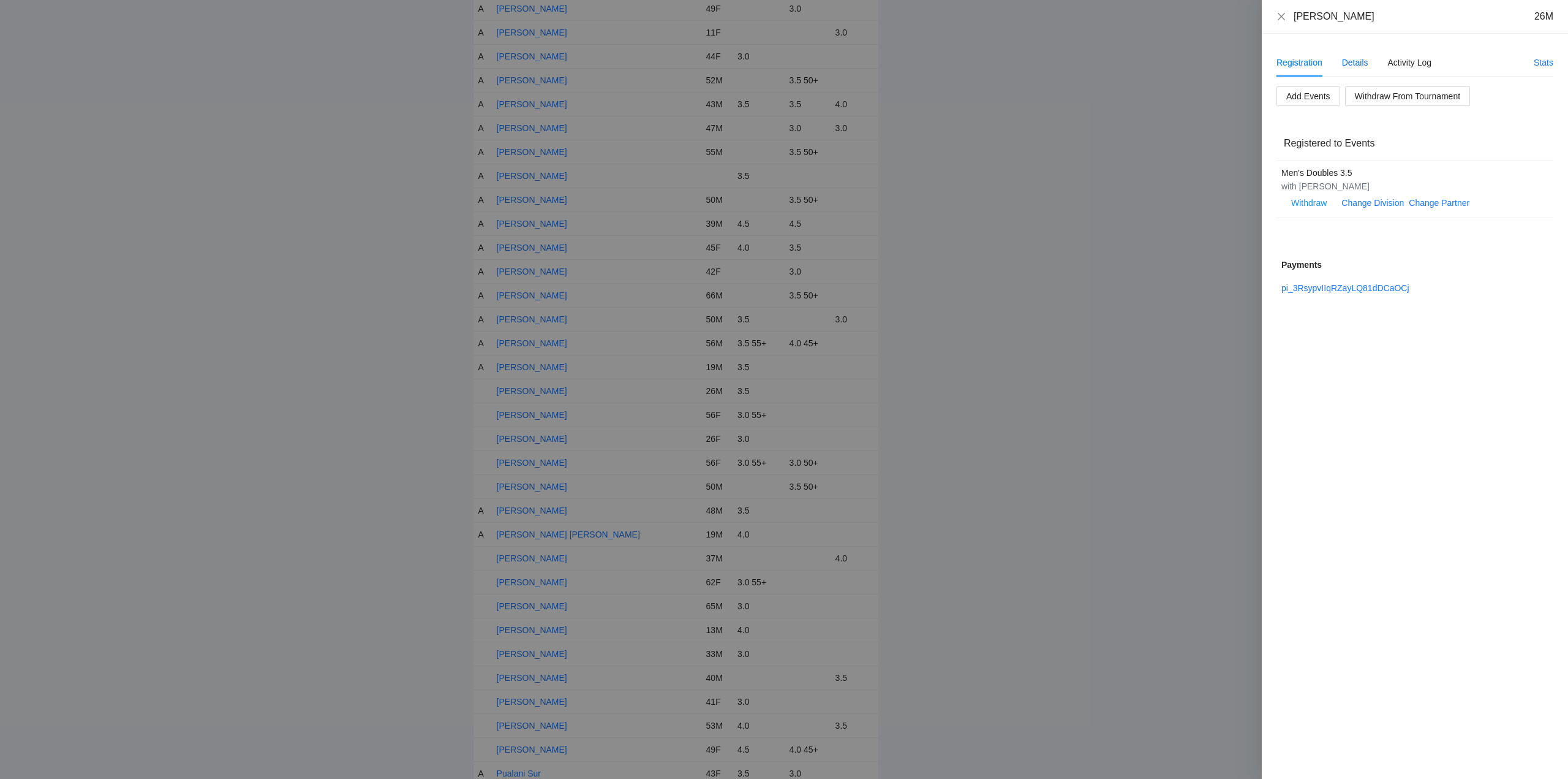
click at [1354, 61] on div "Details" at bounding box center [1354, 63] width 27 height 14
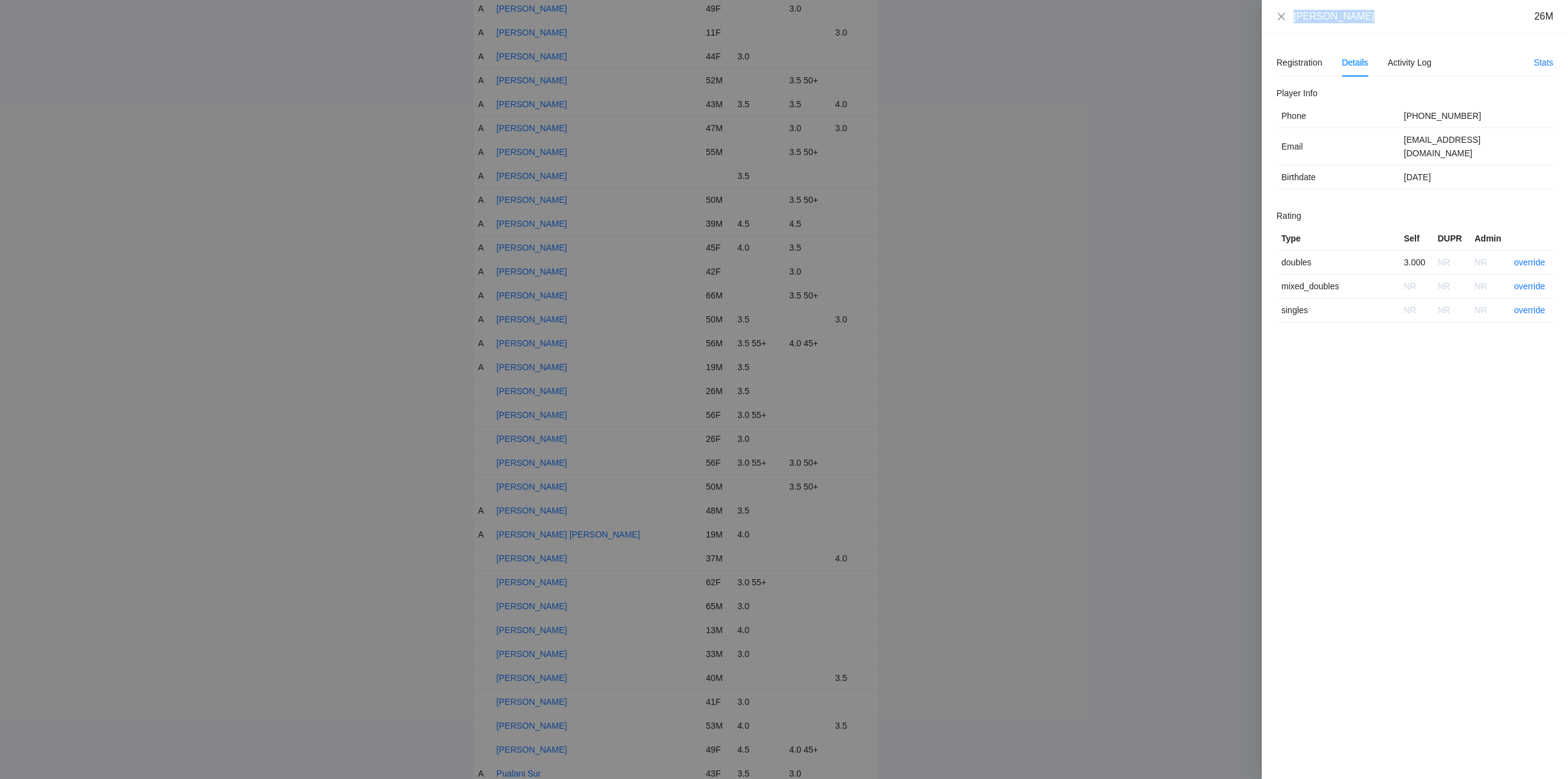
drag, startPoint x: 1360, startPoint y: 18, endPoint x: 1280, endPoint y: 24, distance: 80.2
click at [1280, 24] on div "Mitchell Hyde 26M" at bounding box center [1415, 17] width 307 height 34
click at [1524, 257] on link "override" at bounding box center [1529, 262] width 31 height 10
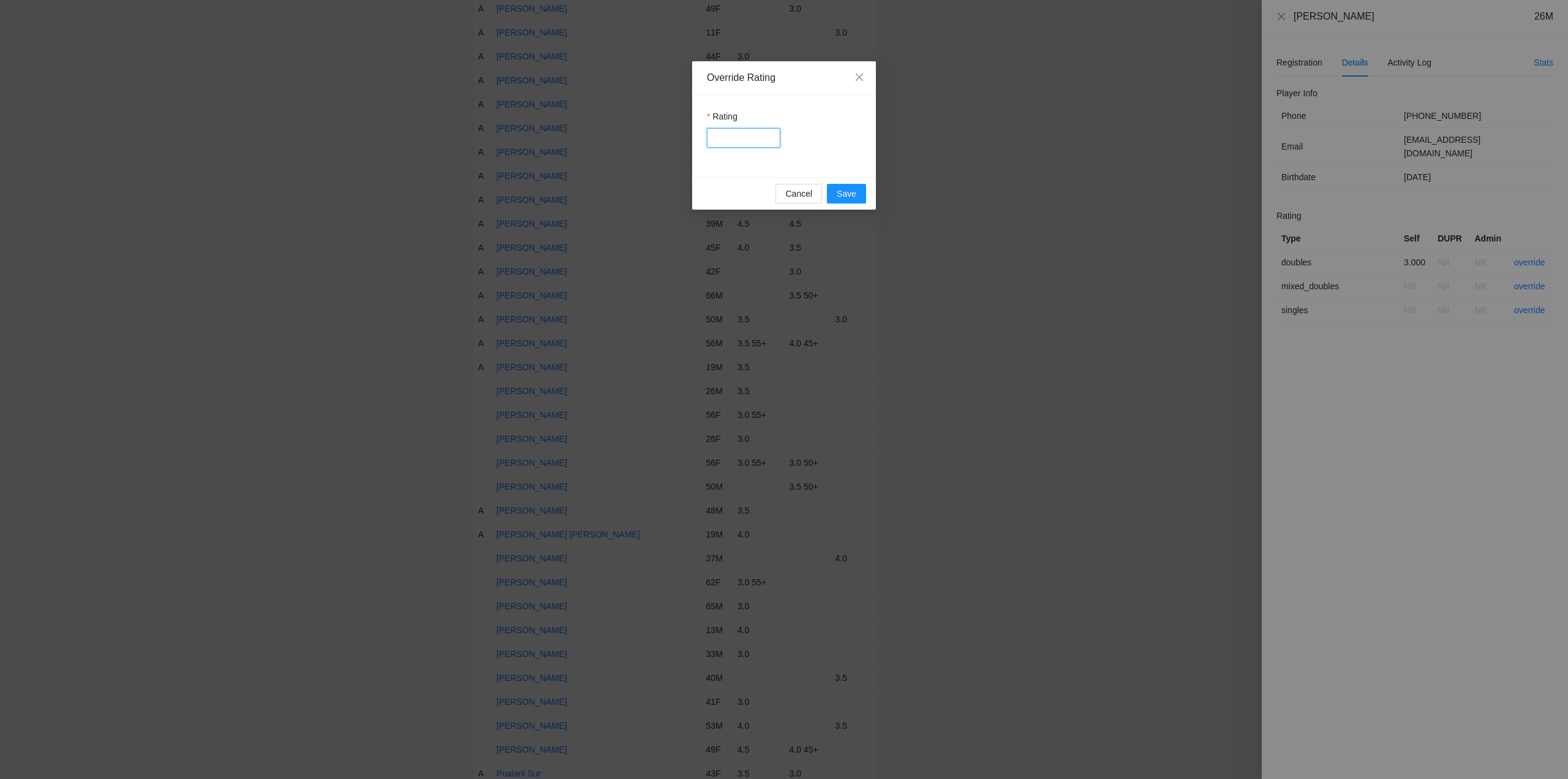
click at [741, 141] on input "Rating" at bounding box center [744, 138] width 73 height 20
type input "***"
drag, startPoint x: 846, startPoint y: 195, endPoint x: 962, endPoint y: 197, distance: 116.0
click at [849, 195] on span "Save" at bounding box center [847, 194] width 20 height 14
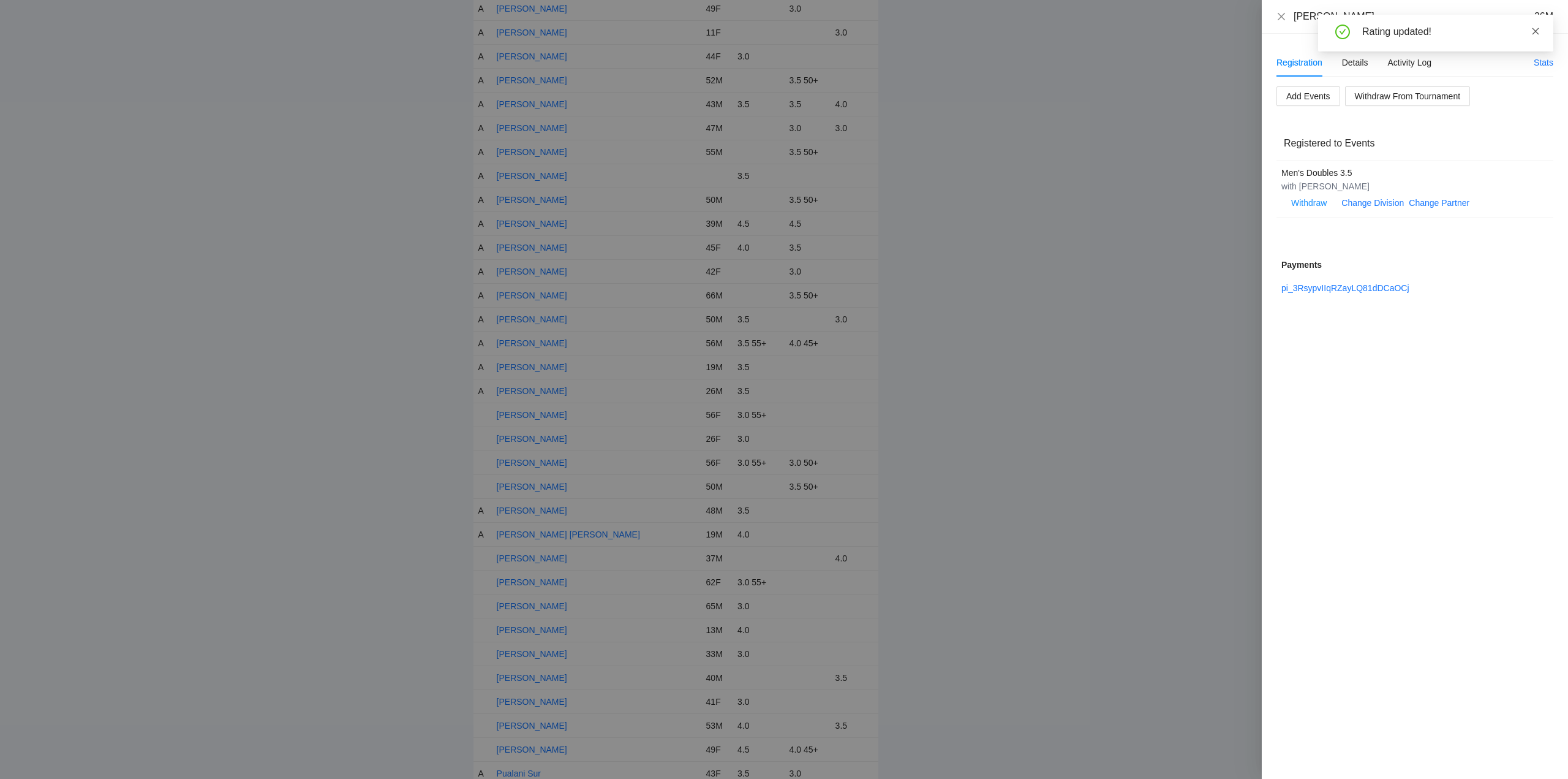
click at [1535, 28] on icon "close" at bounding box center [1535, 31] width 8 height 8
click at [1280, 18] on icon "close" at bounding box center [1281, 16] width 8 height 8
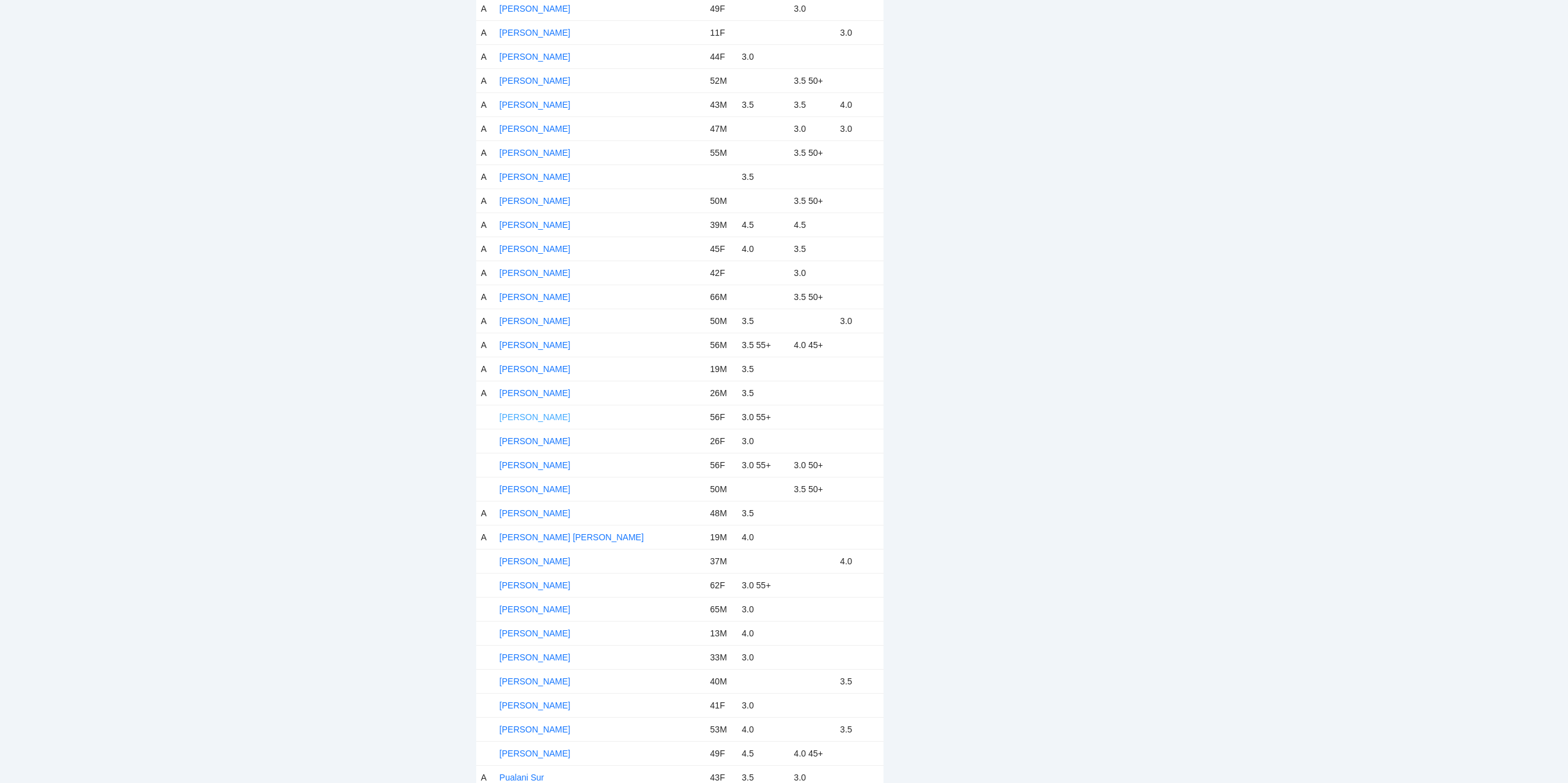
click at [528, 413] on link "Monika Castronova" at bounding box center [535, 416] width 71 height 10
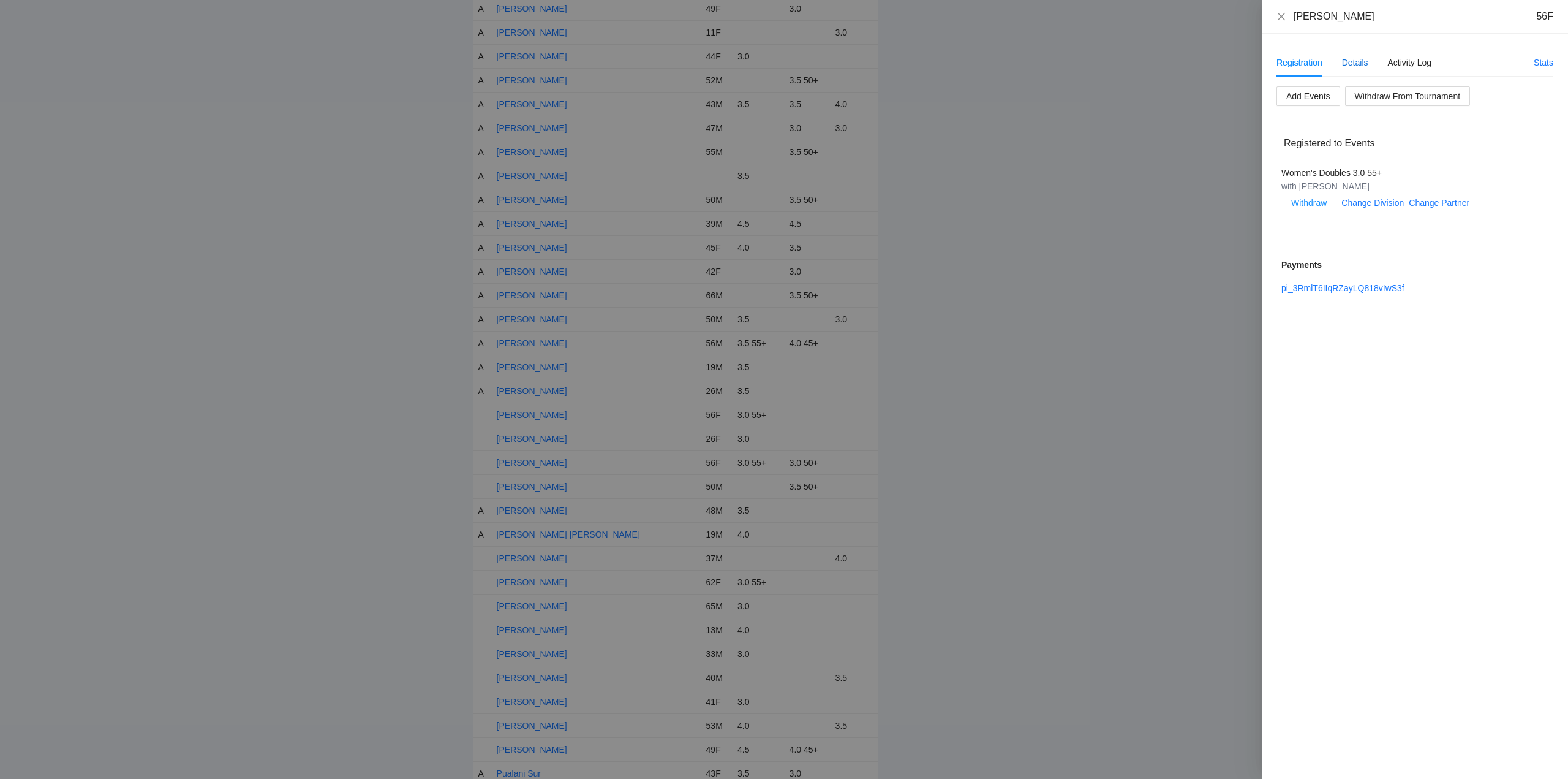
drag, startPoint x: 1353, startPoint y: 61, endPoint x: 1349, endPoint y: 84, distance: 23.3
click at [1353, 61] on div "Details" at bounding box center [1354, 63] width 27 height 14
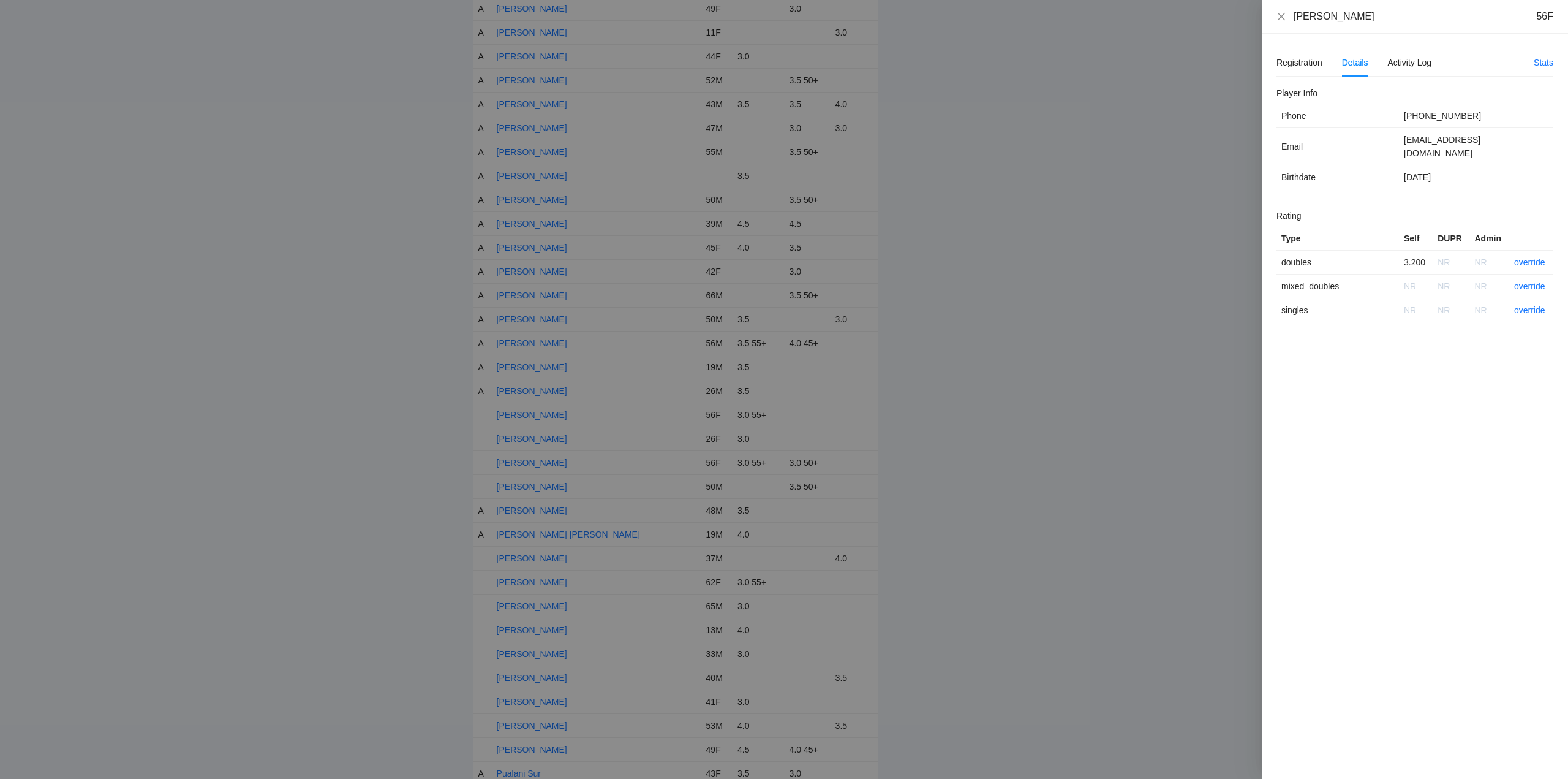
drag, startPoint x: 1340, startPoint y: 18, endPoint x: 1290, endPoint y: 18, distance: 50.0
click at [1277, 19] on div "Monika Castronova 56F" at bounding box center [1415, 17] width 277 height 14
click at [1534, 257] on link "override" at bounding box center [1529, 262] width 31 height 10
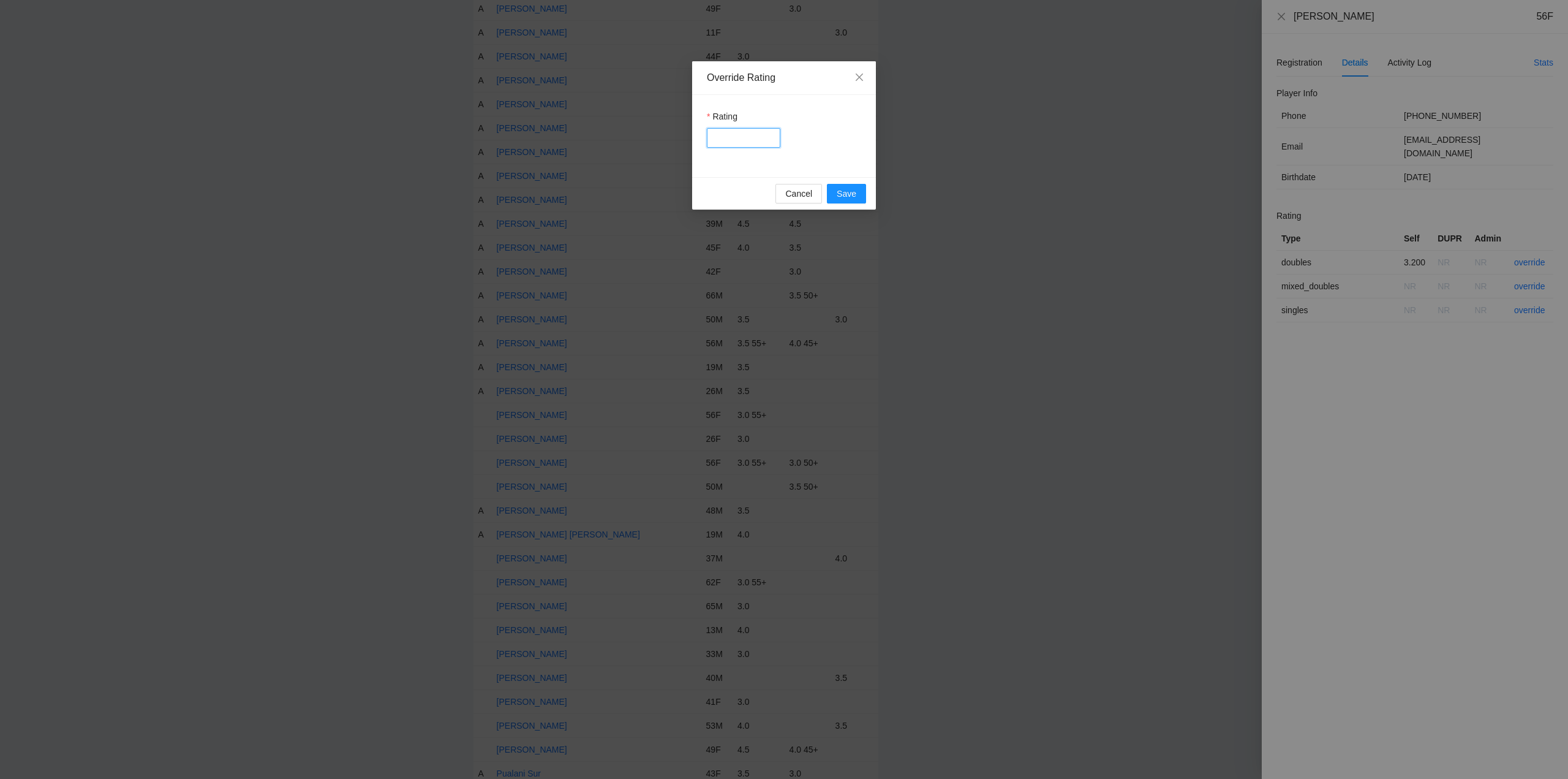
click at [734, 140] on input "Rating" at bounding box center [744, 138] width 73 height 20
type input "***"
drag, startPoint x: 848, startPoint y: 195, endPoint x: 935, endPoint y: 199, distance: 87.1
click at [854, 195] on span "Save" at bounding box center [847, 194] width 20 height 14
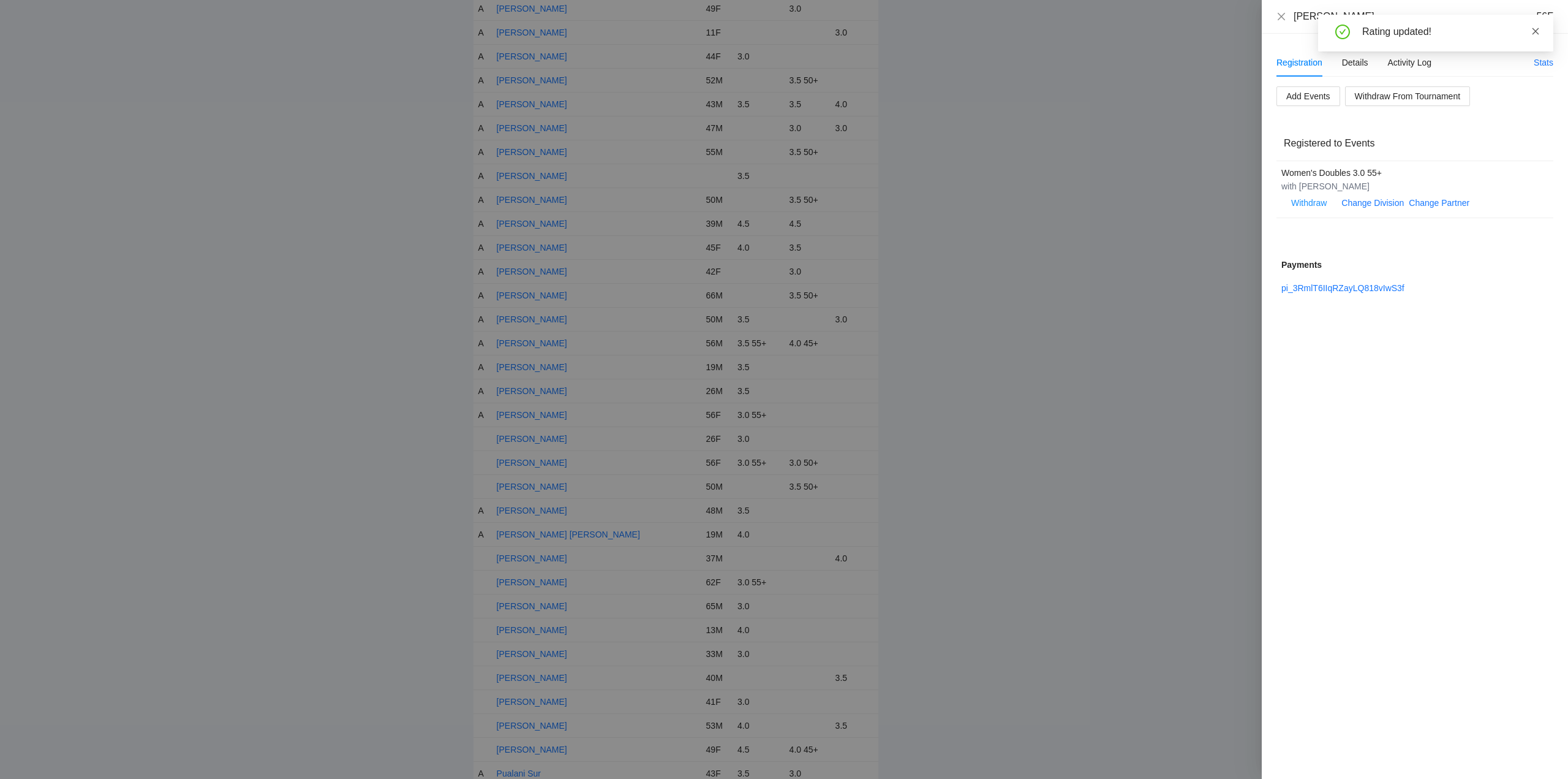
click at [1535, 29] on icon "close" at bounding box center [1535, 31] width 8 height 8
click at [1282, 15] on icon "close" at bounding box center [1281, 16] width 8 height 8
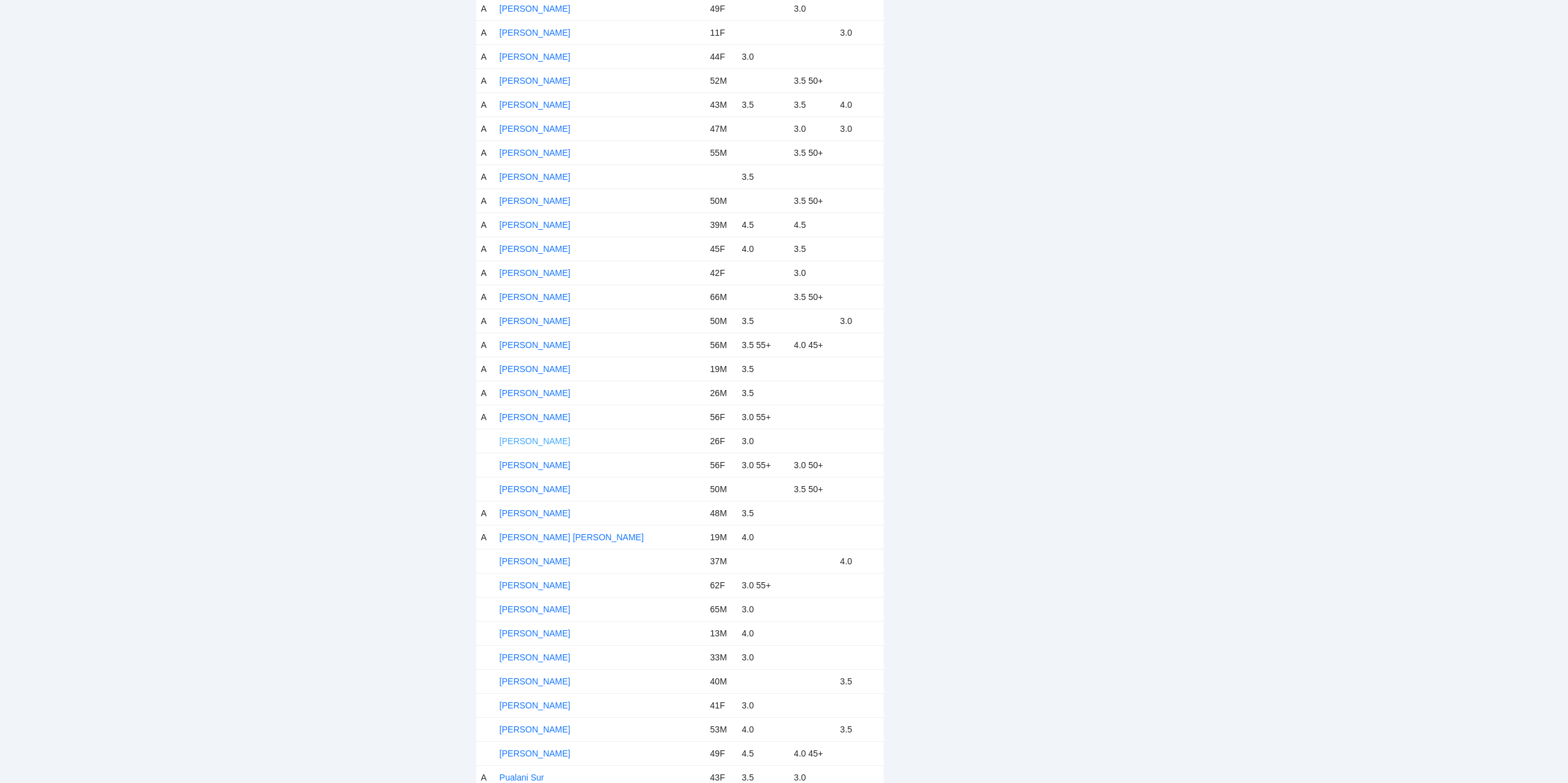
click at [535, 439] on link "Nancy Nguyen" at bounding box center [535, 441] width 71 height 10
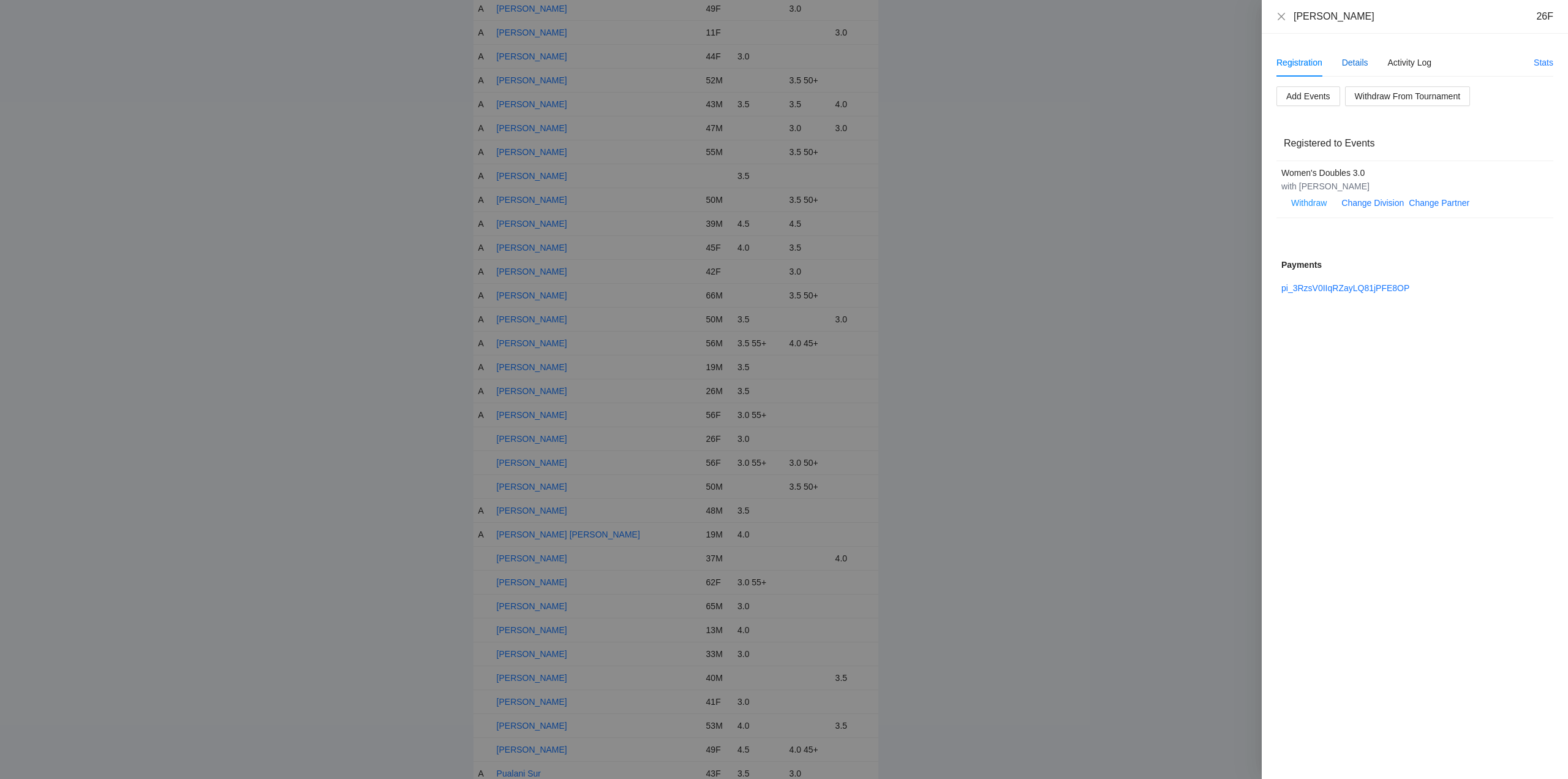
click at [1354, 63] on div "Details" at bounding box center [1354, 63] width 27 height 14
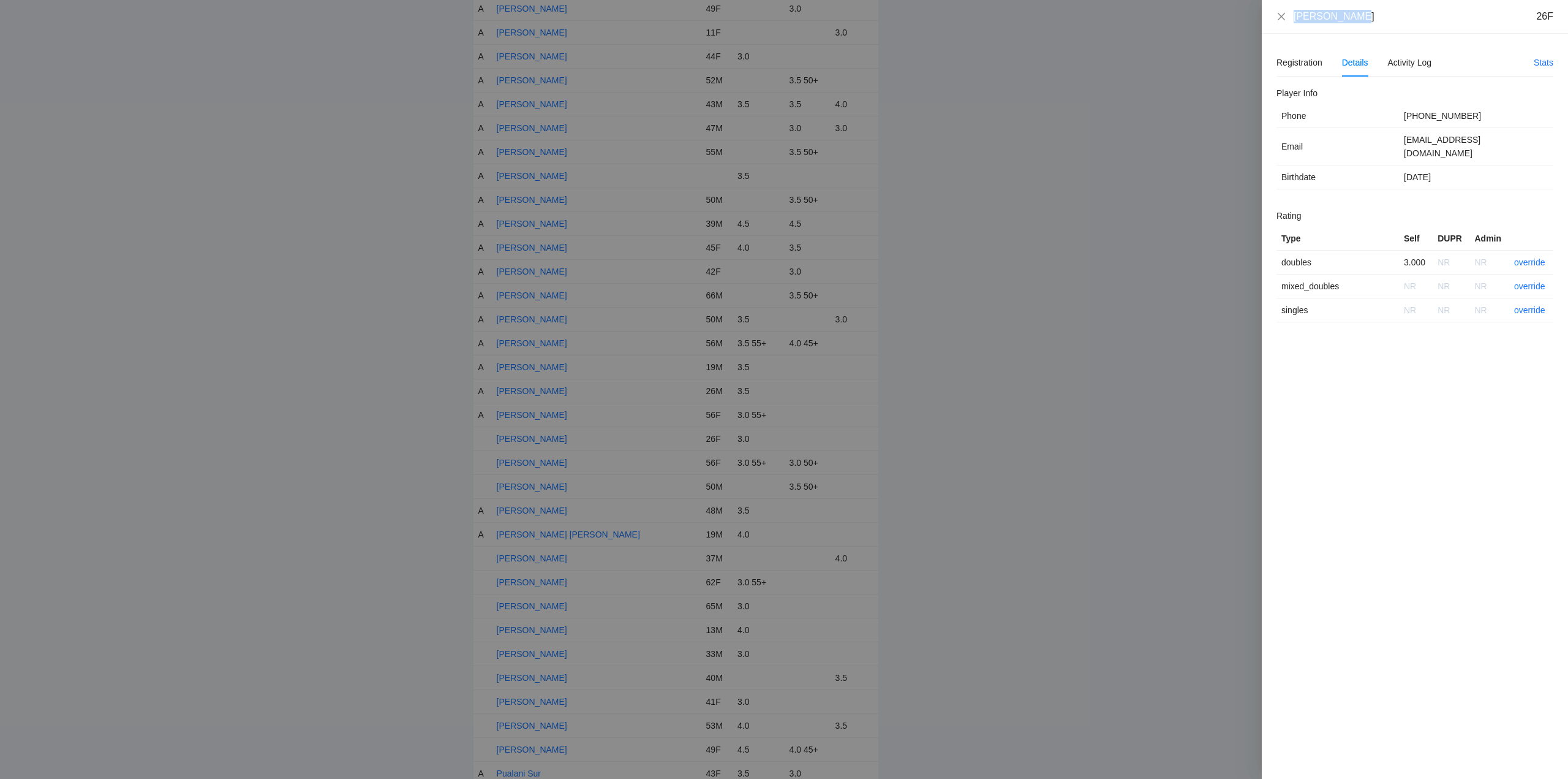
drag, startPoint x: 1364, startPoint y: 24, endPoint x: 1252, endPoint y: 21, distance: 112.0
click at [1252, 21] on div "Nancy Nguyen 26F Registration Details Activity Log Stats Add Events Withdraw Fr…" at bounding box center [784, 389] width 1568 height 779
click at [1527, 257] on link "override" at bounding box center [1529, 262] width 31 height 10
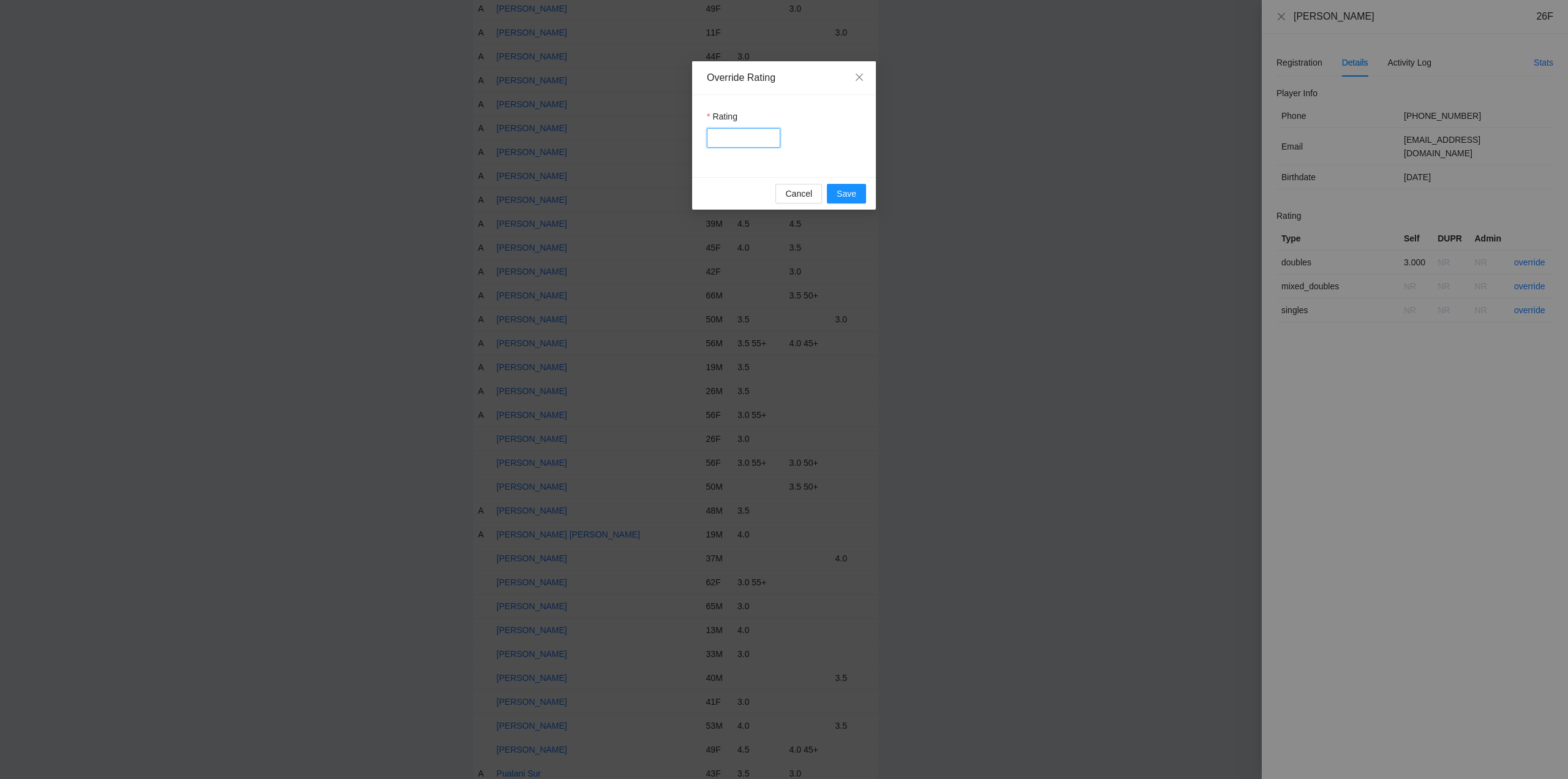
click at [744, 138] on input "Rating" at bounding box center [744, 138] width 73 height 20
type input "***"
click at [853, 192] on span "Save" at bounding box center [847, 194] width 20 height 14
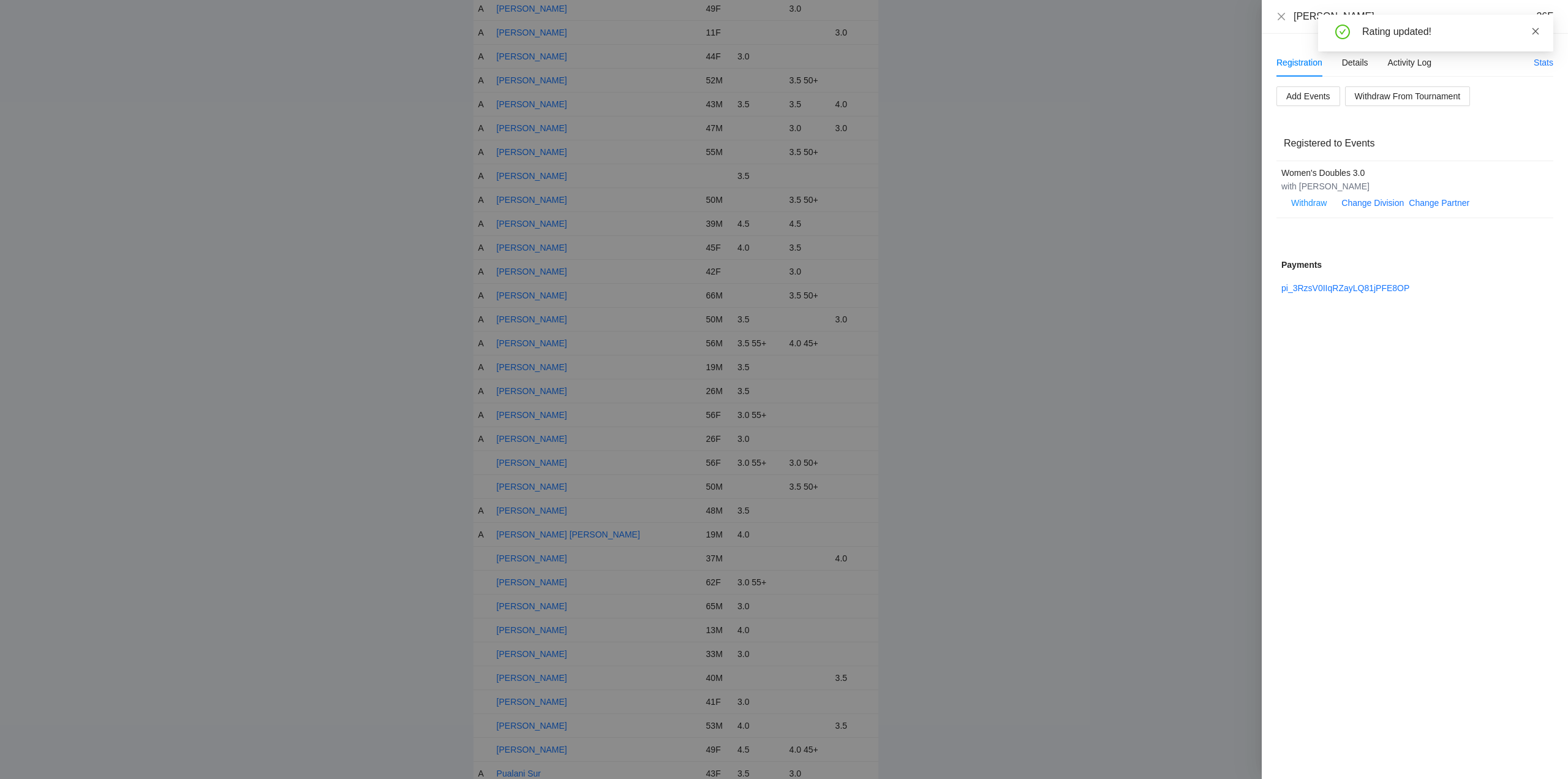
click at [1535, 27] on icon "close" at bounding box center [1535, 31] width 8 height 8
click at [1280, 16] on icon "close" at bounding box center [1281, 16] width 10 height 10
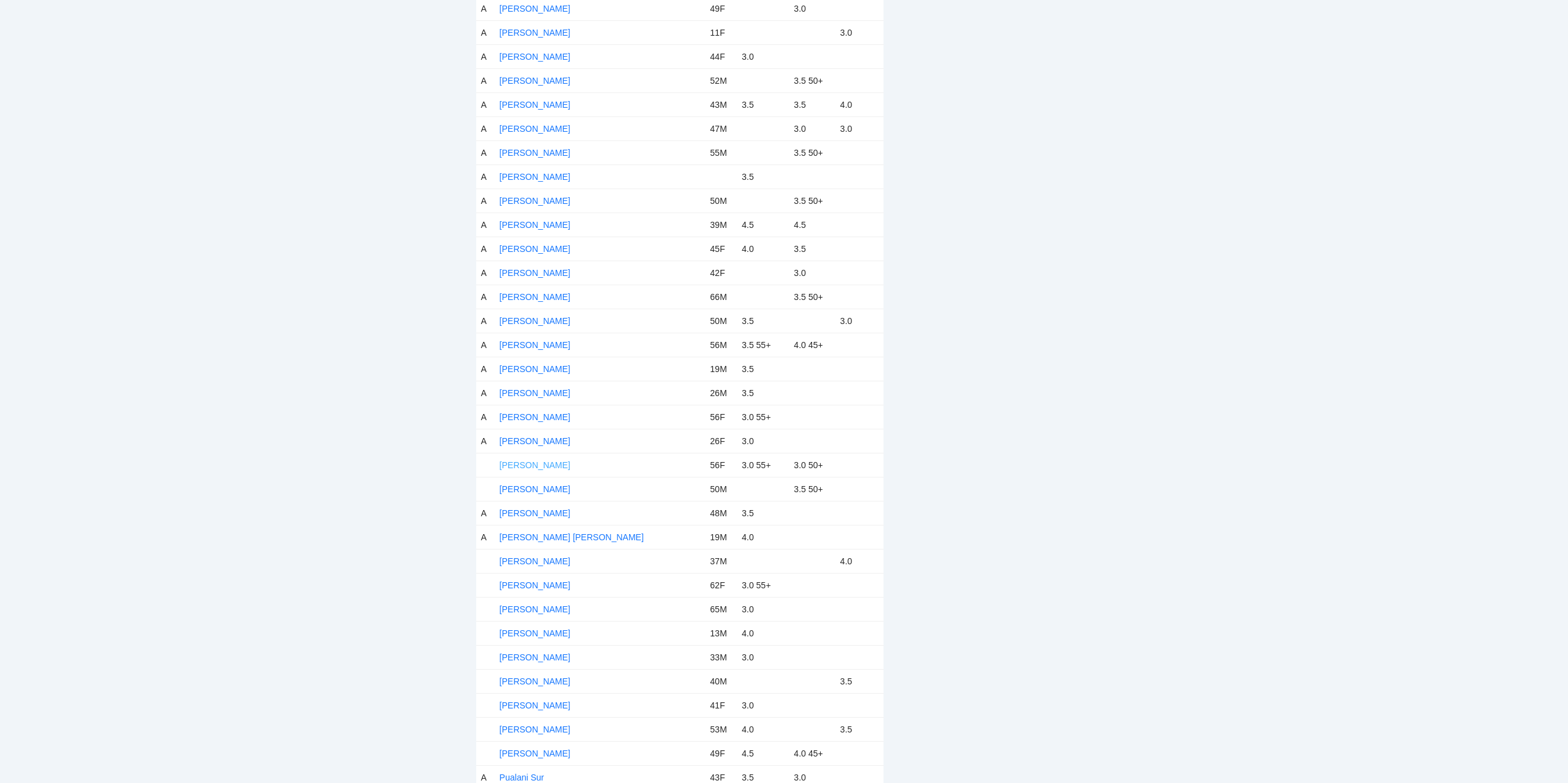
click at [538, 462] on link "Napua Kalama" at bounding box center [535, 465] width 71 height 10
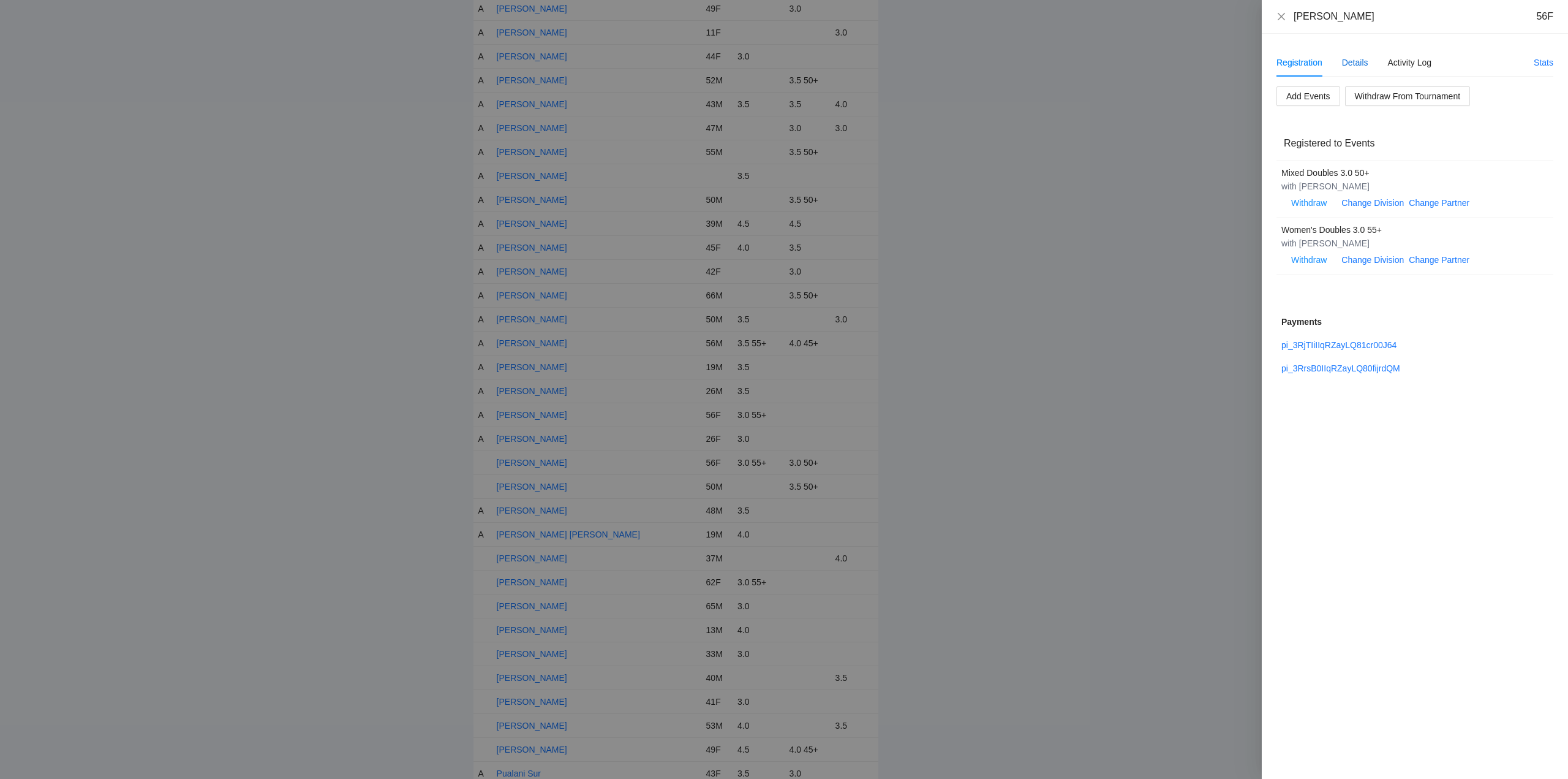
click at [1358, 60] on div "Details" at bounding box center [1354, 63] width 27 height 14
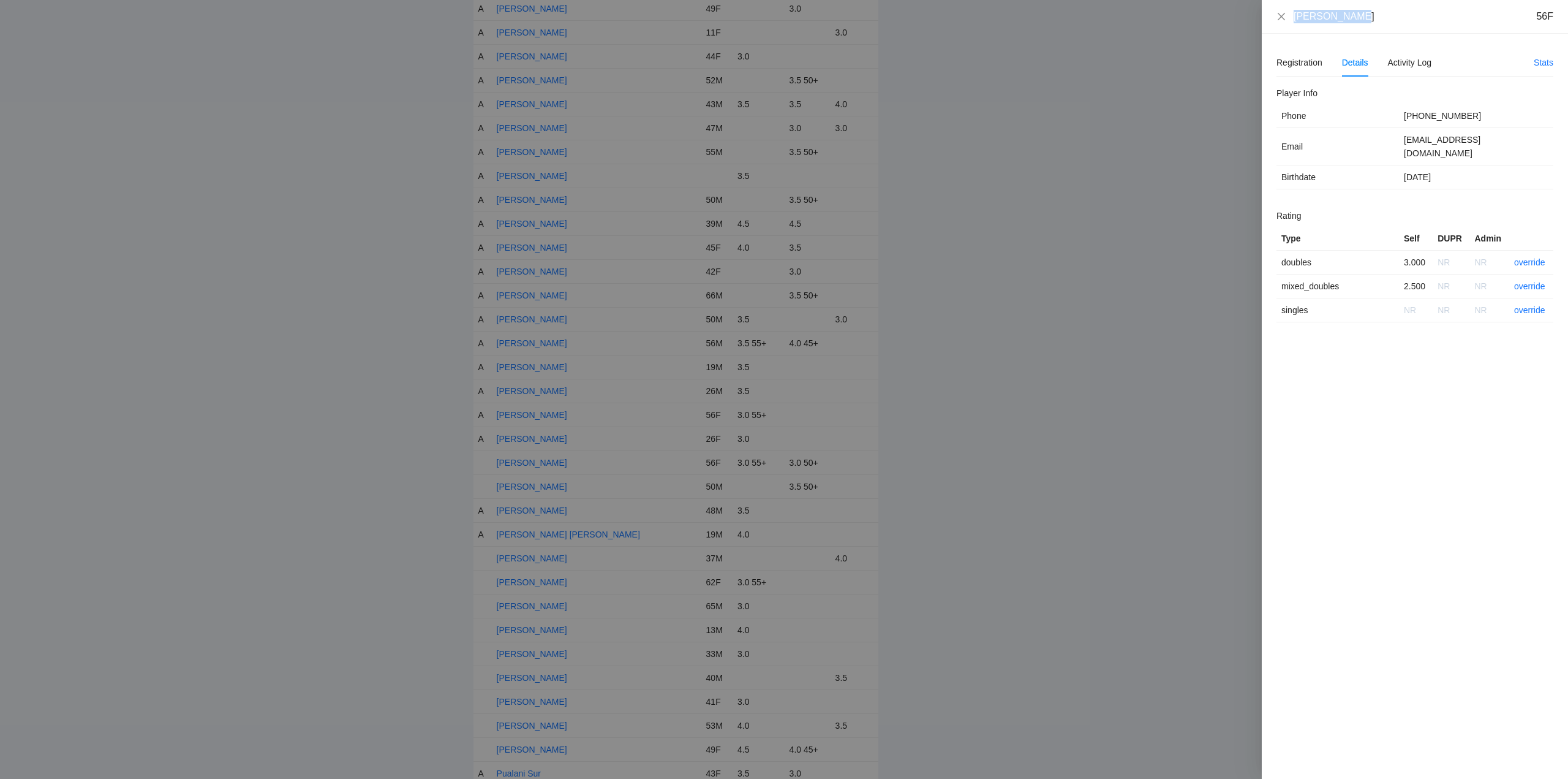
drag, startPoint x: 1365, startPoint y: 18, endPoint x: 1290, endPoint y: 22, distance: 75.1
click at [1290, 22] on div "Napua Kalama 56F" at bounding box center [1415, 17] width 277 height 14
click at [1534, 257] on link "override" at bounding box center [1529, 262] width 31 height 10
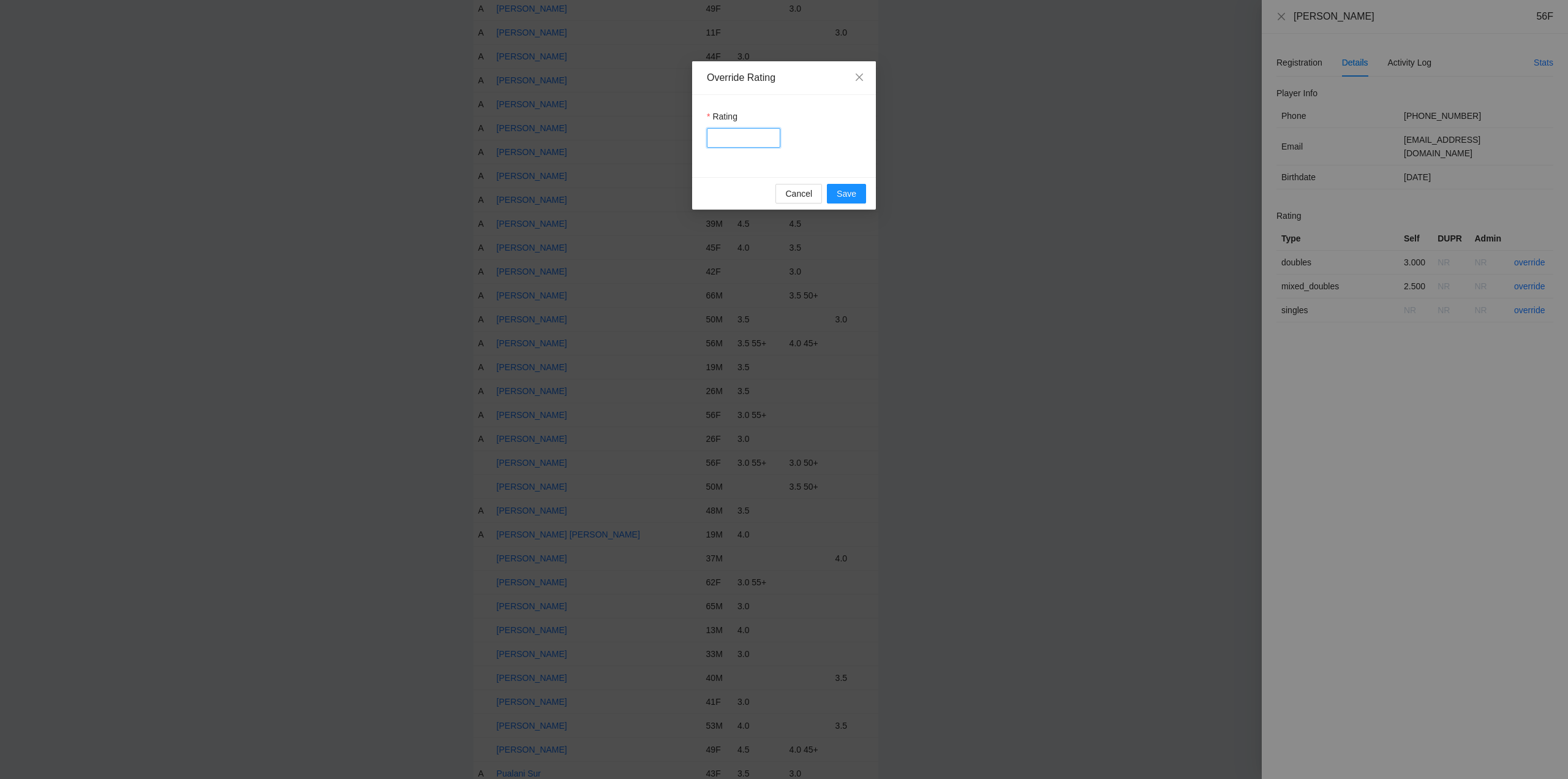
click at [737, 137] on input "Rating" at bounding box center [744, 138] width 73 height 20
type input "***"
click at [851, 192] on span "Save" at bounding box center [847, 194] width 20 height 14
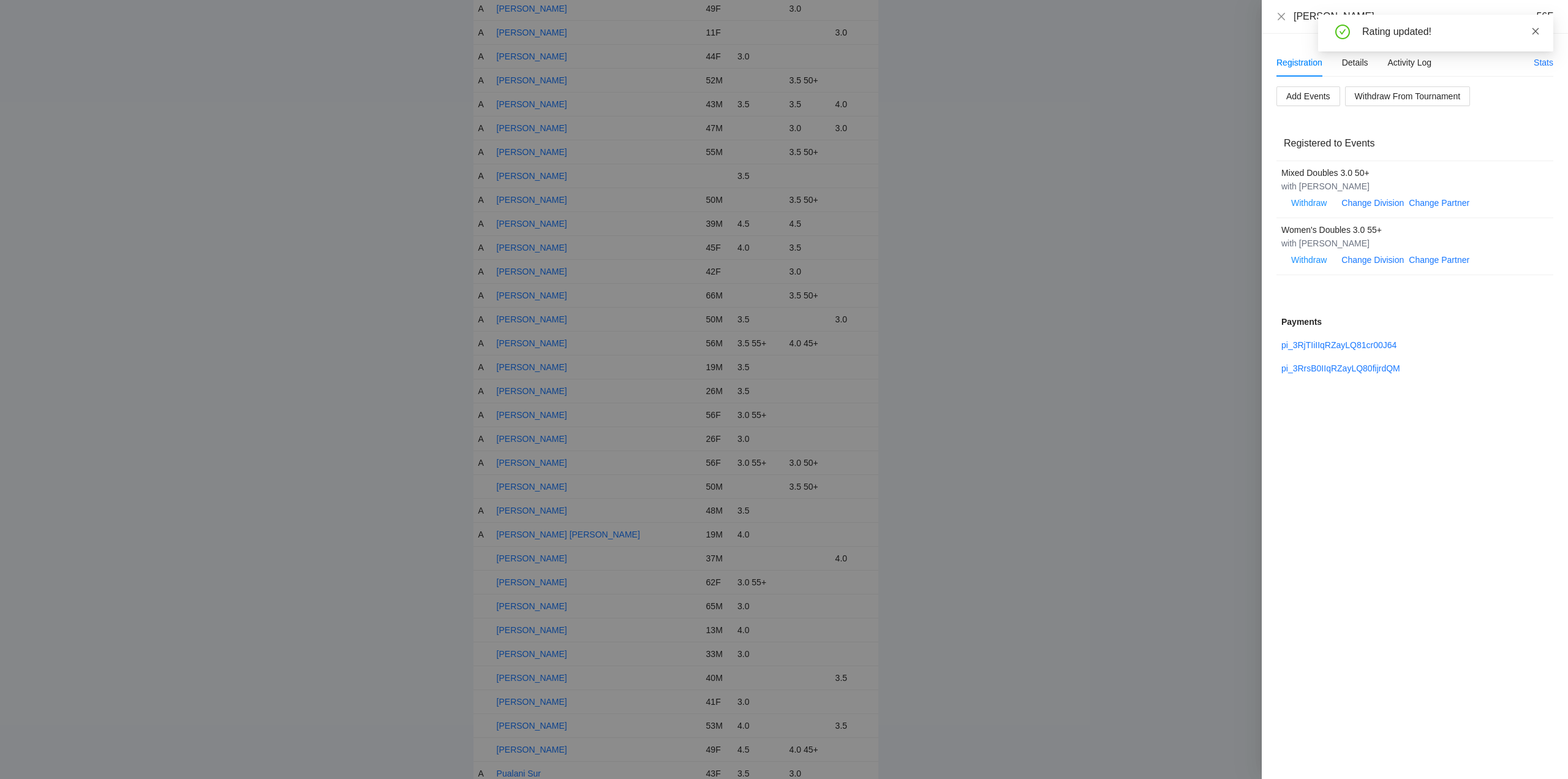
click at [1537, 29] on icon "close" at bounding box center [1535, 31] width 8 height 8
click at [1280, 15] on icon "close" at bounding box center [1281, 16] width 8 height 8
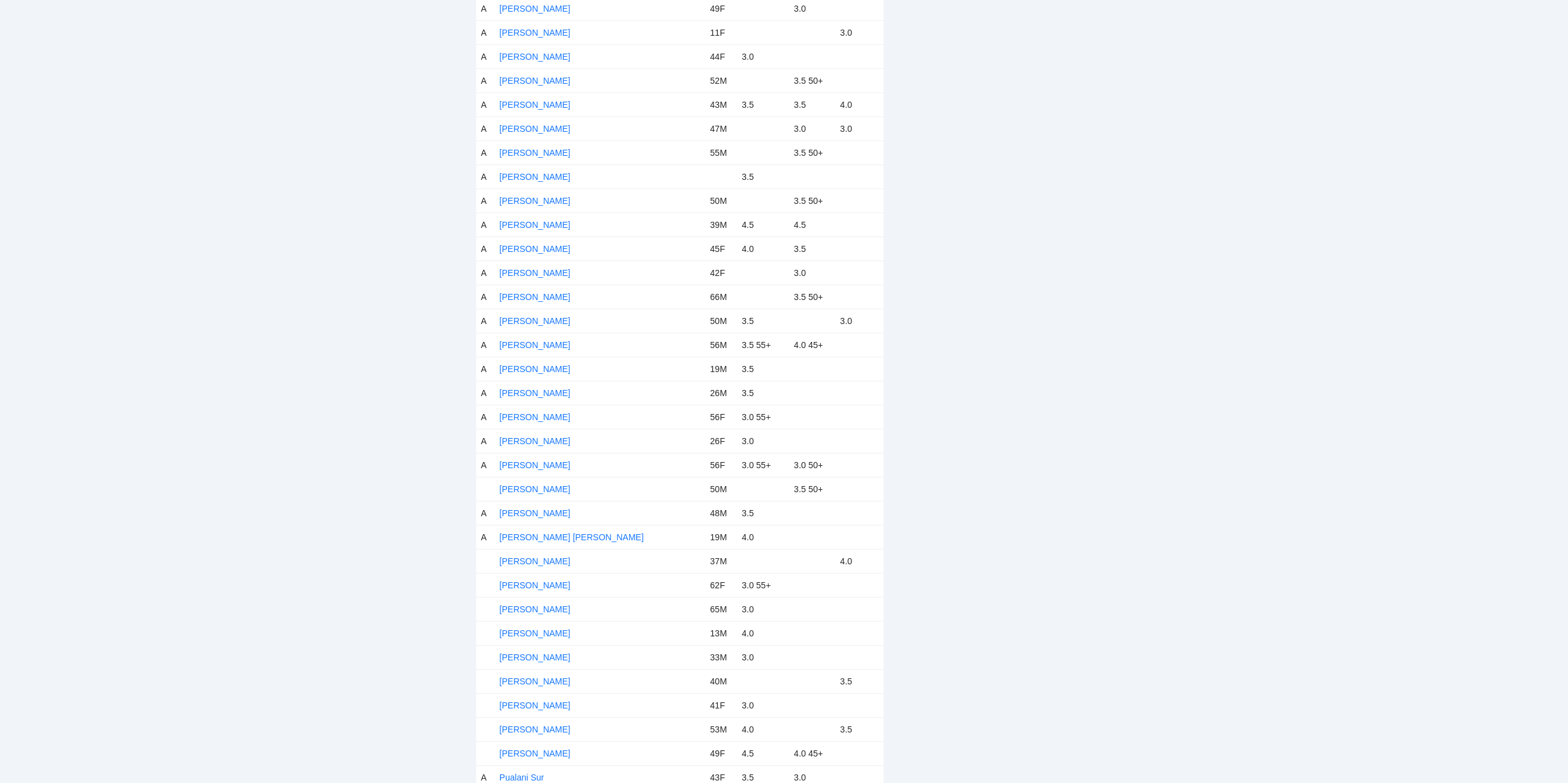
drag, startPoint x: 521, startPoint y: 487, endPoint x: 595, endPoint y: 470, distance: 75.9
click at [522, 487] on link "Nate Troyer" at bounding box center [535, 489] width 71 height 10
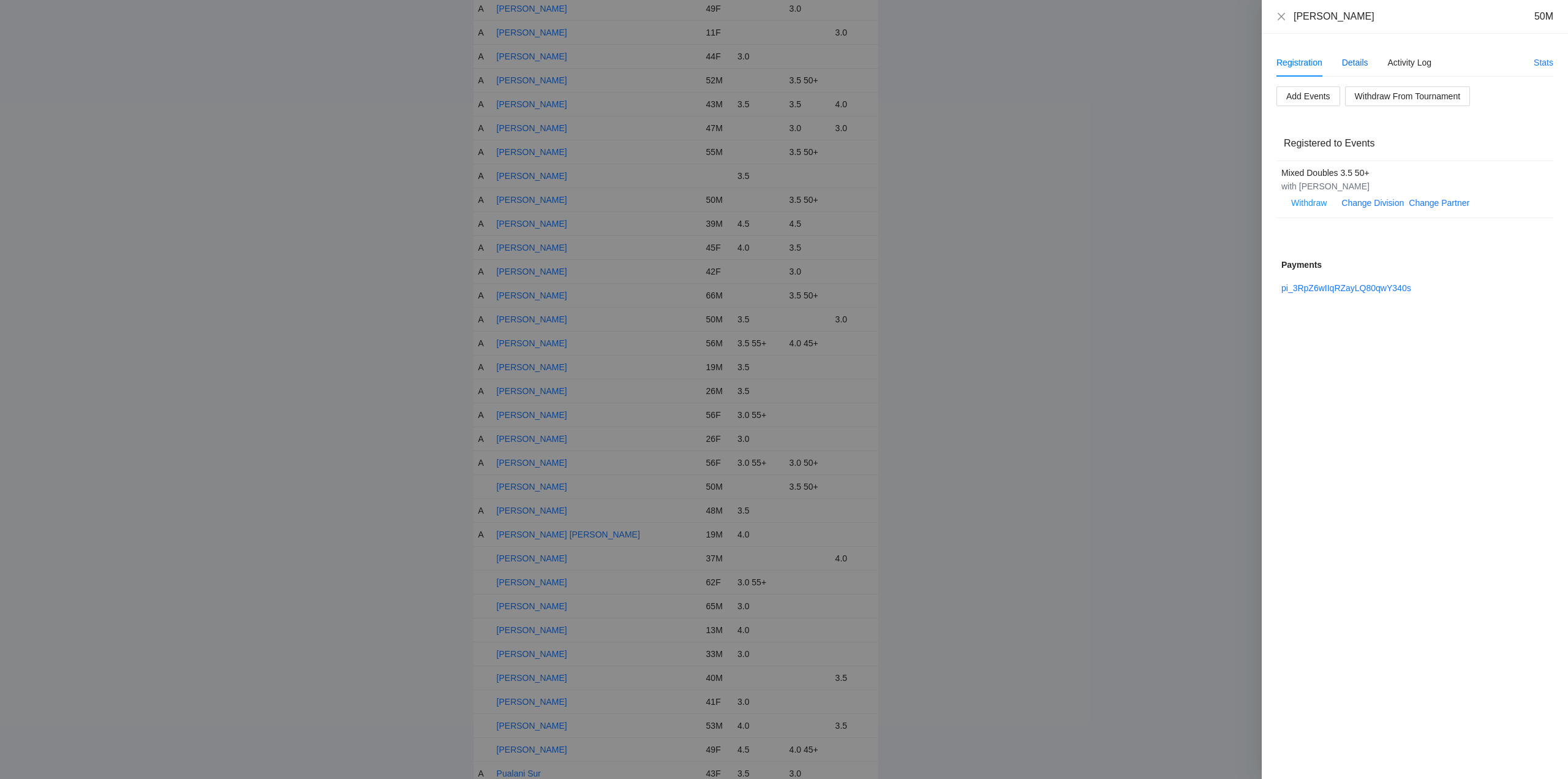
click at [1362, 57] on div "Details" at bounding box center [1354, 63] width 27 height 14
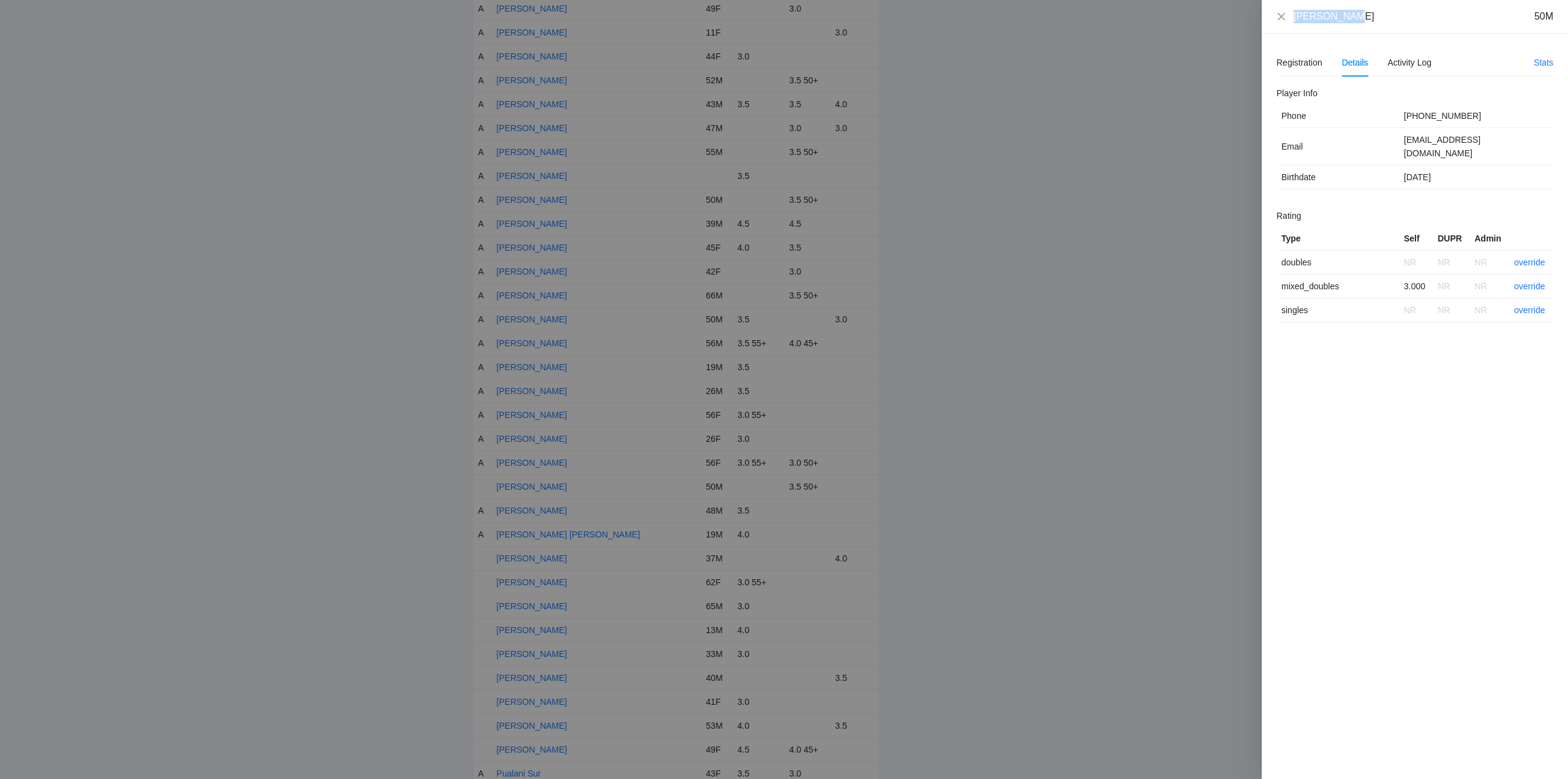
drag, startPoint x: 1347, startPoint y: 21, endPoint x: 1272, endPoint y: 21, distance: 75.0
click at [1272, 21] on div "Nate Troyer 50M" at bounding box center [1415, 17] width 307 height 34
click at [1532, 282] on link "override" at bounding box center [1529, 286] width 31 height 10
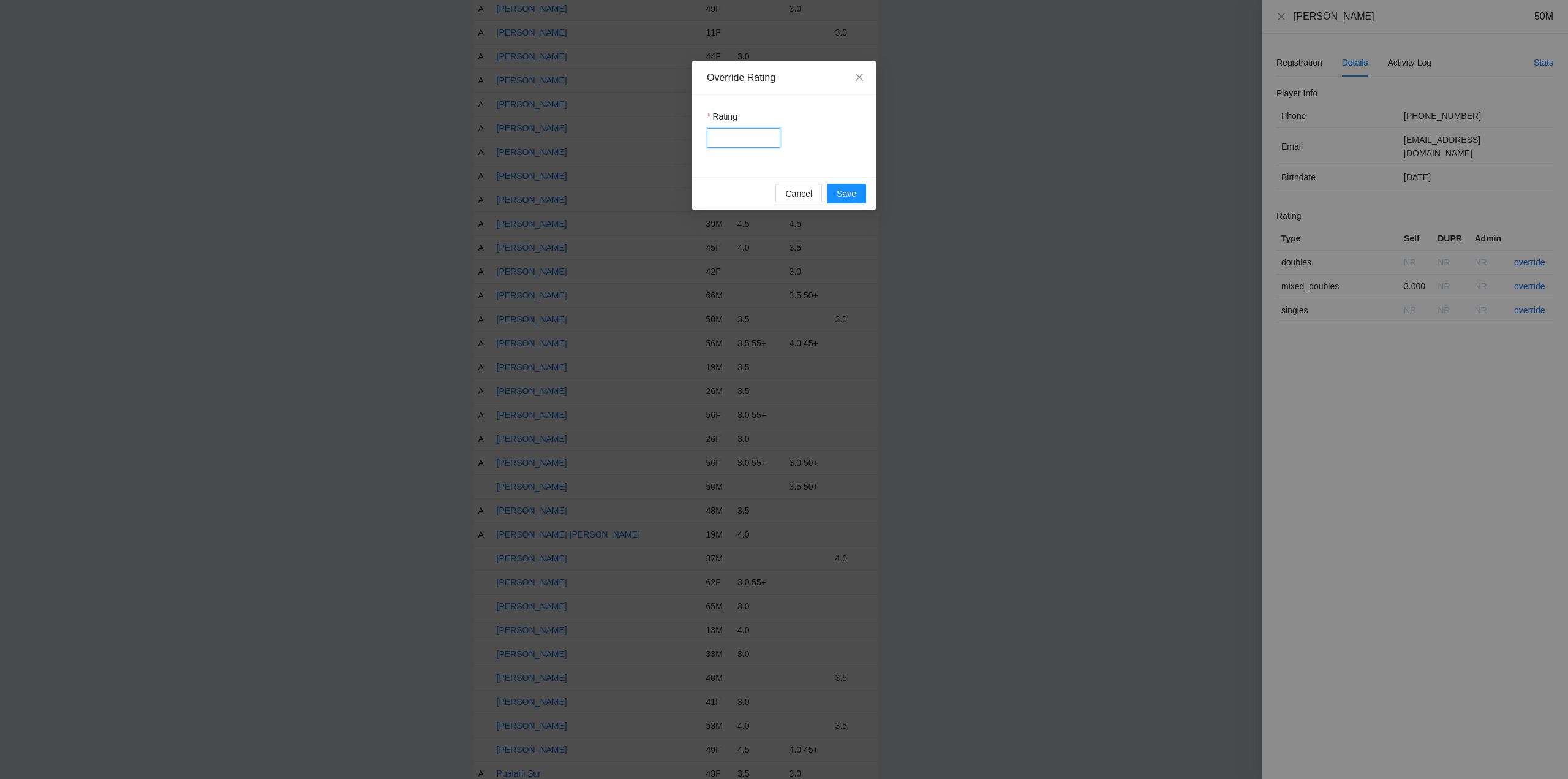
drag, startPoint x: 741, startPoint y: 137, endPoint x: 748, endPoint y: 140, distance: 7.6
click at [741, 136] on input "Rating" at bounding box center [744, 138] width 73 height 20
type input "***"
drag, startPoint x: 840, startPoint y: 195, endPoint x: 994, endPoint y: 192, distance: 154.0
click at [857, 196] on button "Save" at bounding box center [846, 194] width 39 height 20
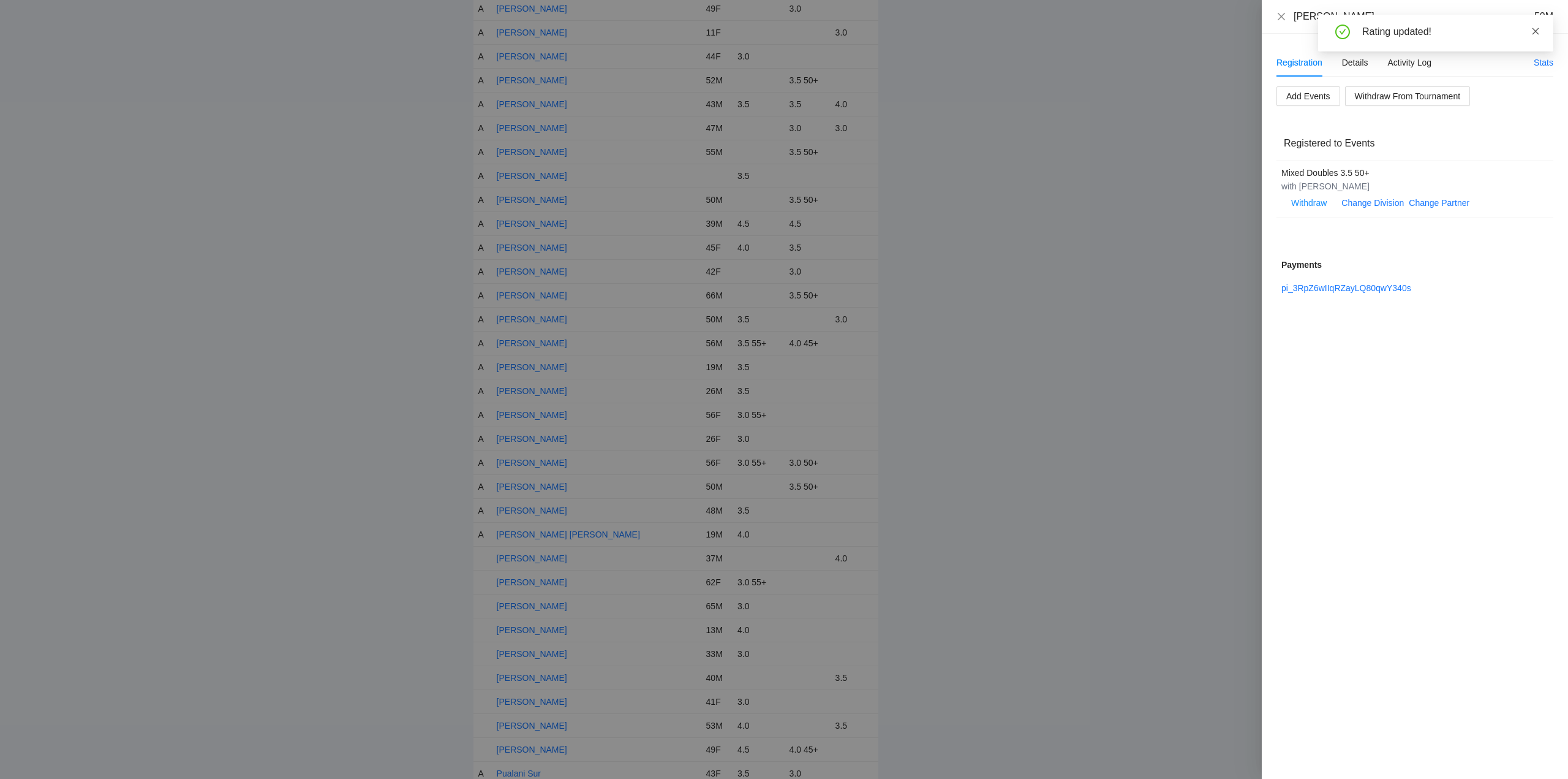
click at [1536, 30] on icon "close" at bounding box center [1535, 31] width 7 height 7
click at [1280, 16] on icon "close" at bounding box center [1281, 16] width 8 height 8
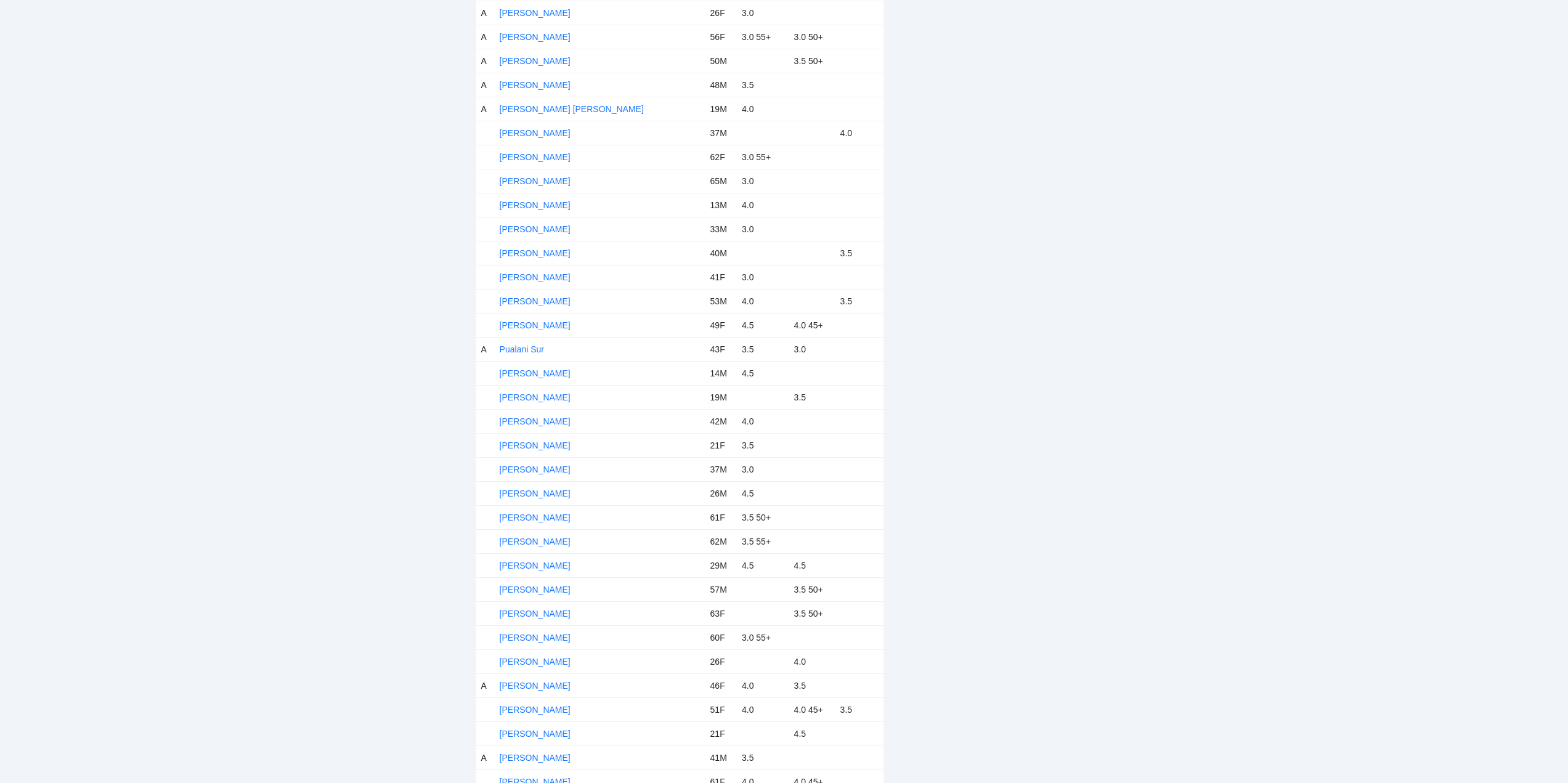
scroll to position [3941, 0]
click at [542, 129] on link "[PERSON_NAME]" at bounding box center [535, 130] width 71 height 10
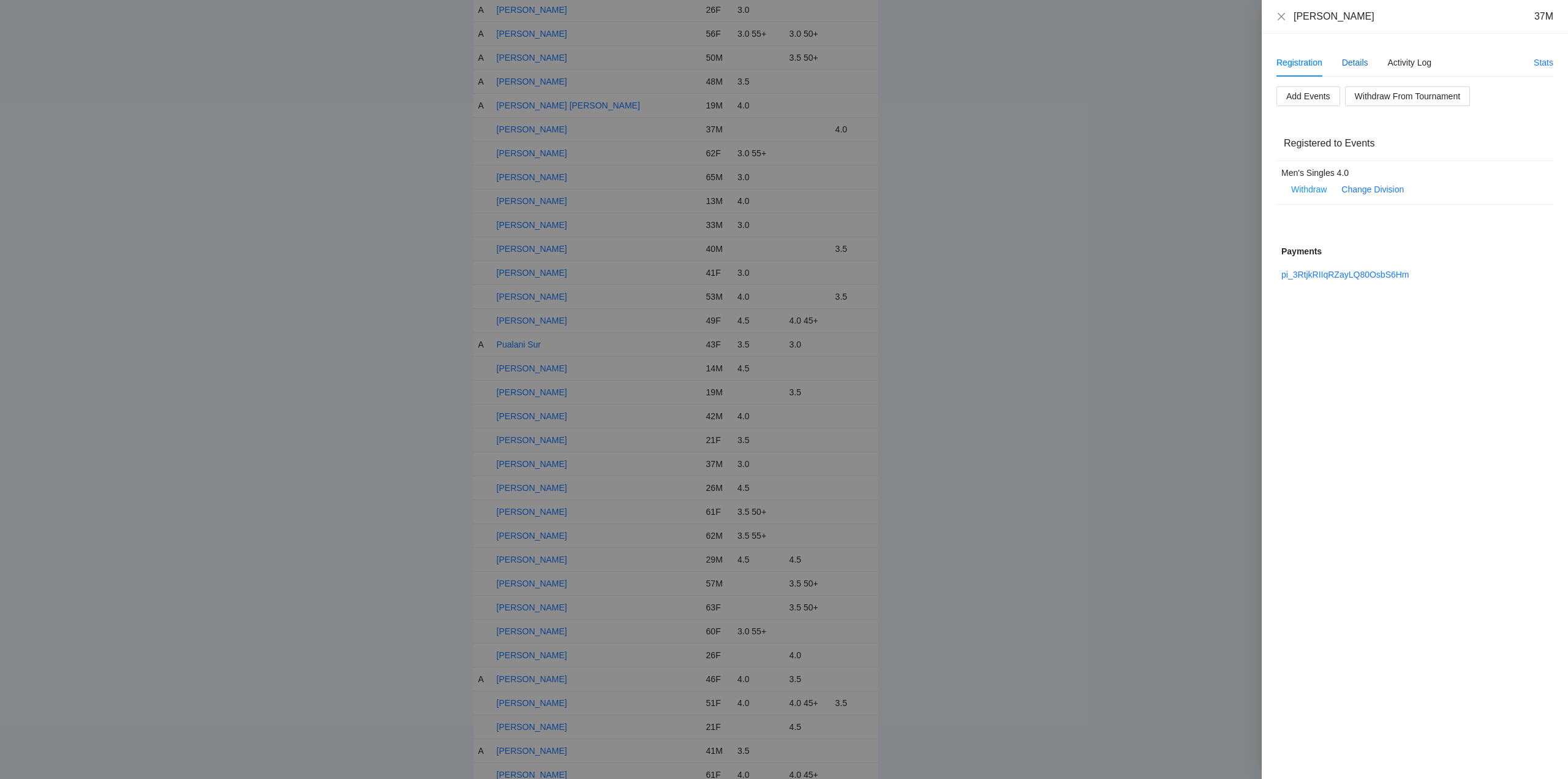
click at [1358, 56] on div "Details" at bounding box center [1354, 63] width 27 height 14
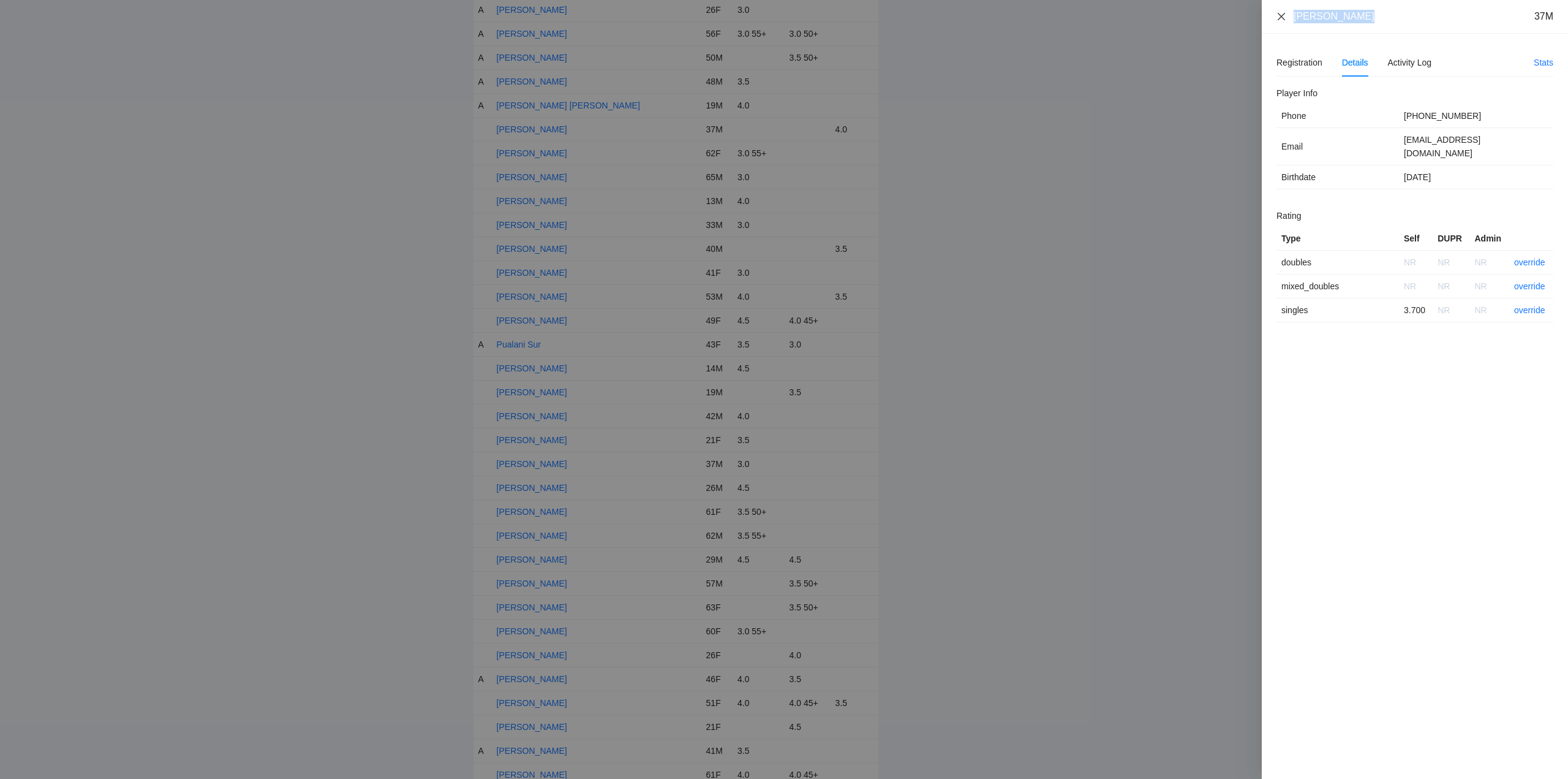
drag, startPoint x: 1355, startPoint y: 19, endPoint x: 1277, endPoint y: 21, distance: 78.0
click at [1277, 21] on div "Nauhar Bhatia 37M" at bounding box center [1415, 17] width 277 height 14
click at [1527, 305] on link "override" at bounding box center [1529, 310] width 31 height 10
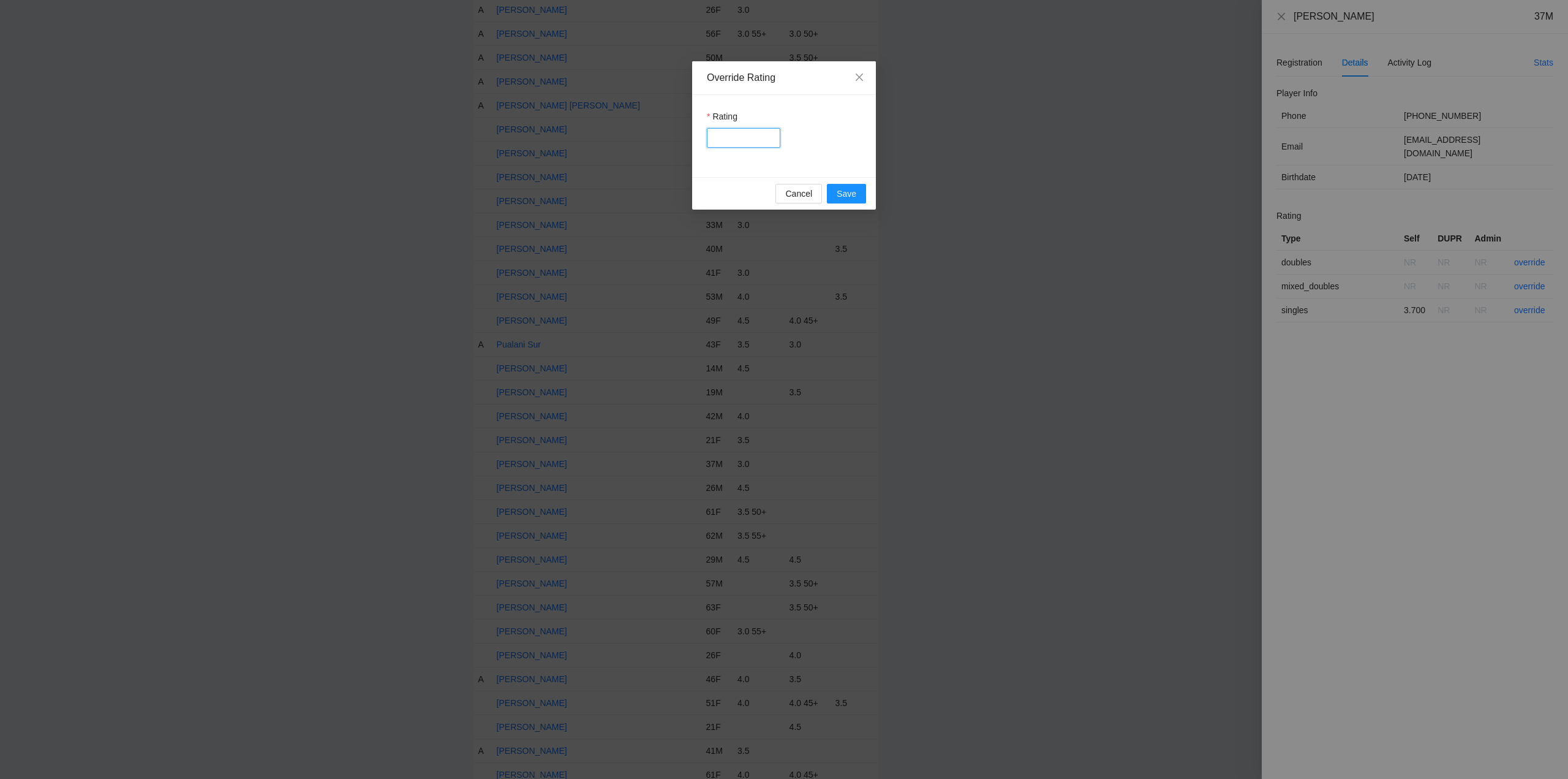
click at [730, 138] on input "Rating" at bounding box center [744, 138] width 73 height 20
type input "***"
click at [860, 191] on button "Save" at bounding box center [846, 194] width 39 height 20
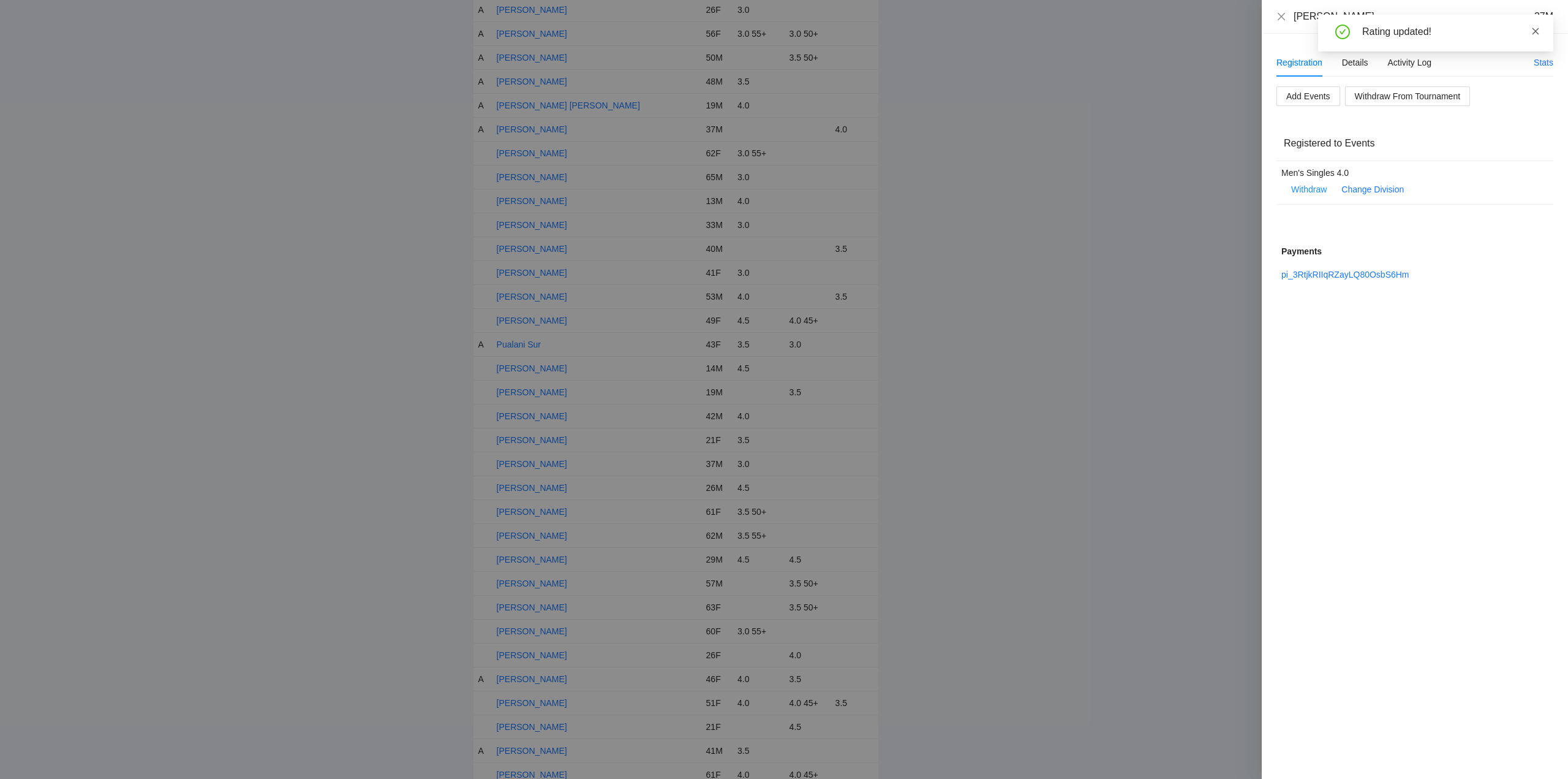
click at [1537, 29] on icon "close" at bounding box center [1535, 31] width 8 height 8
click at [1282, 14] on icon "close" at bounding box center [1281, 16] width 10 height 10
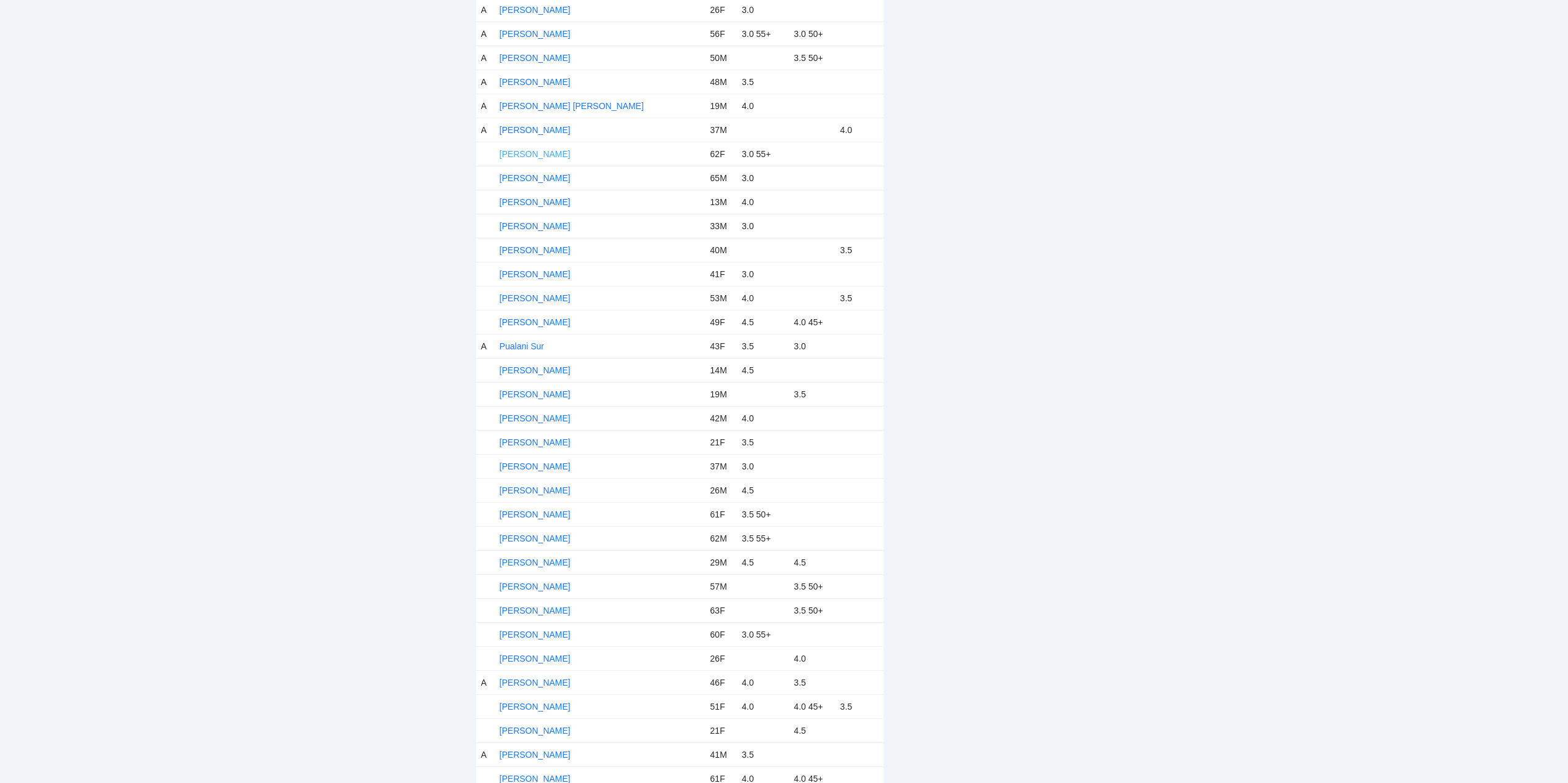
click at [535, 150] on link "Nellie Ambrose" at bounding box center [535, 153] width 71 height 10
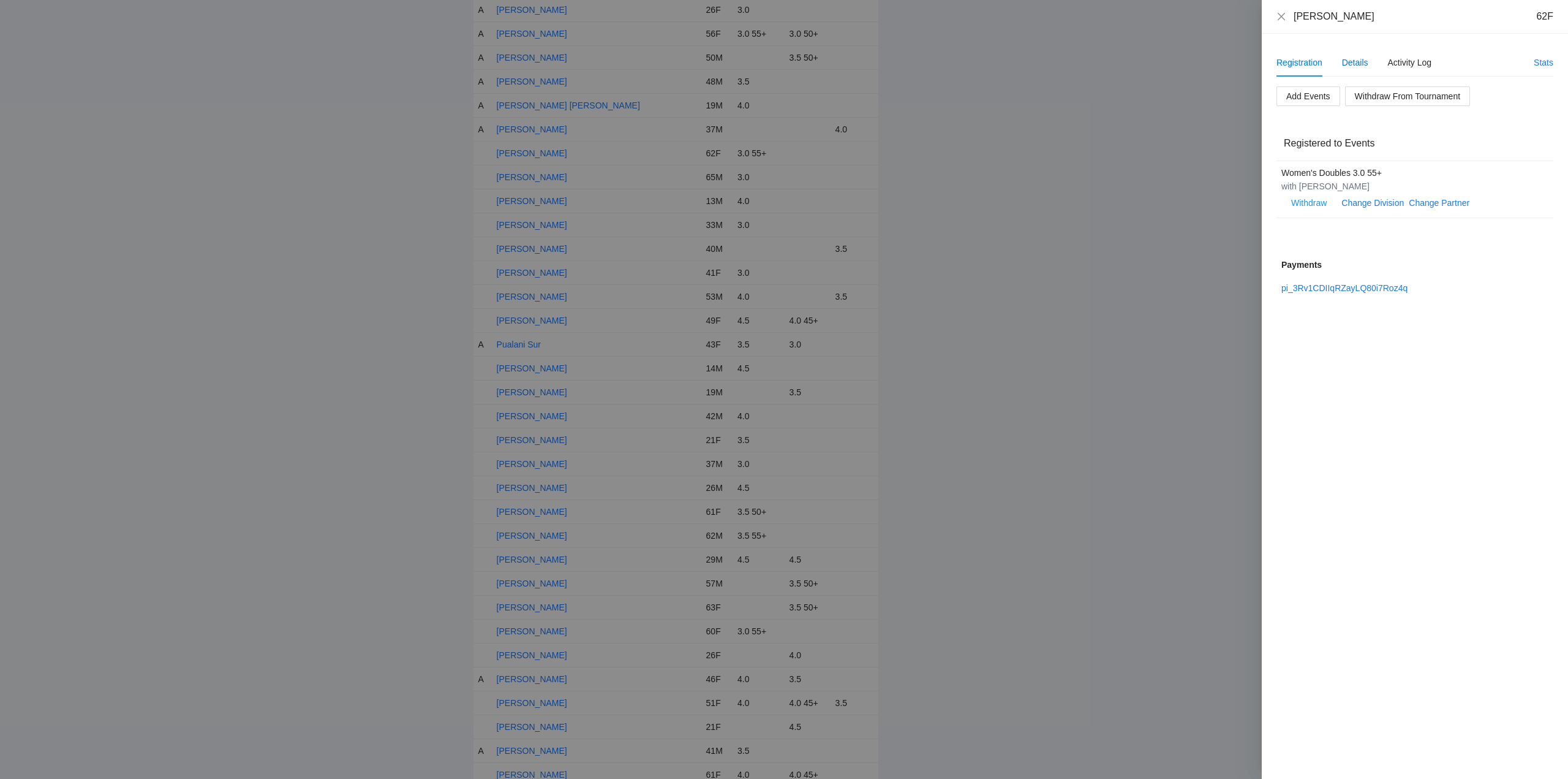
click at [1355, 61] on div "Details" at bounding box center [1354, 63] width 27 height 14
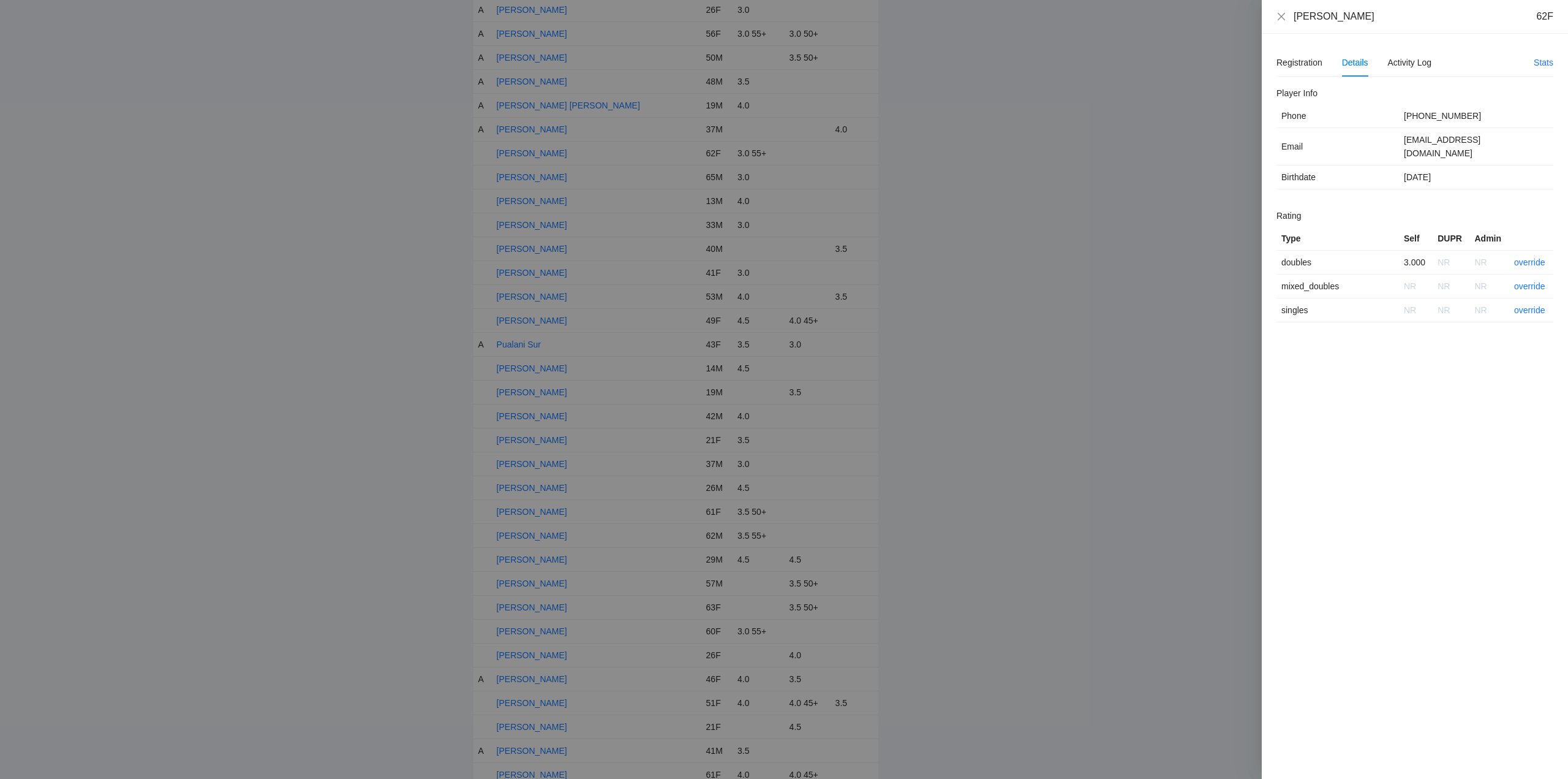
drag, startPoint x: 1370, startPoint y: 21, endPoint x: 1295, endPoint y: 21, distance: 75.0
click at [1295, 21] on div "Nellie Ambrose 62F" at bounding box center [1423, 17] width 259 height 14
click at [1525, 257] on link "override" at bounding box center [1529, 262] width 31 height 10
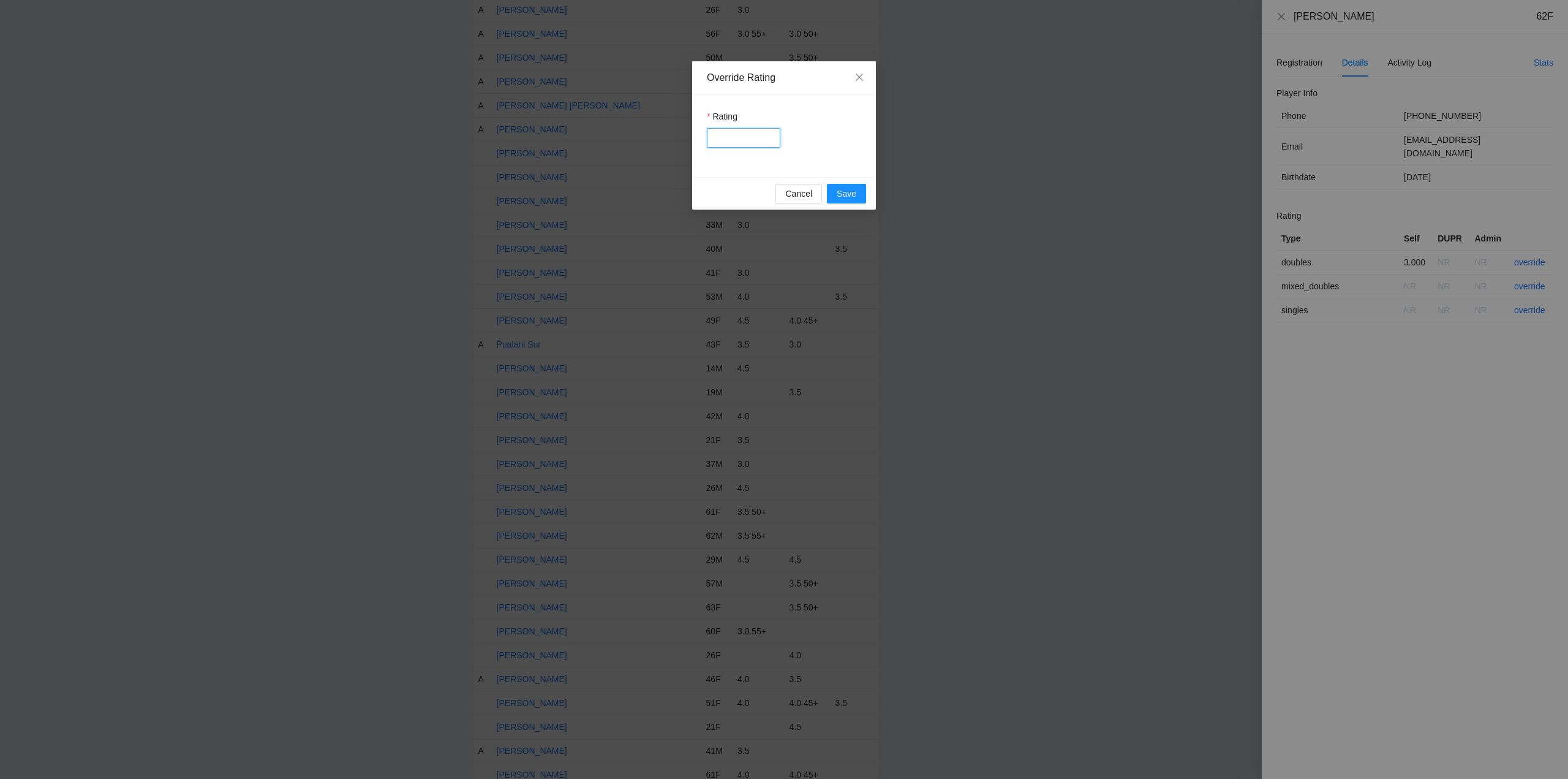
click at [738, 134] on input "Rating" at bounding box center [744, 138] width 73 height 20
type input "***"
drag, startPoint x: 857, startPoint y: 198, endPoint x: 1049, endPoint y: 180, distance: 192.8
click at [859, 198] on button "Save" at bounding box center [846, 194] width 39 height 20
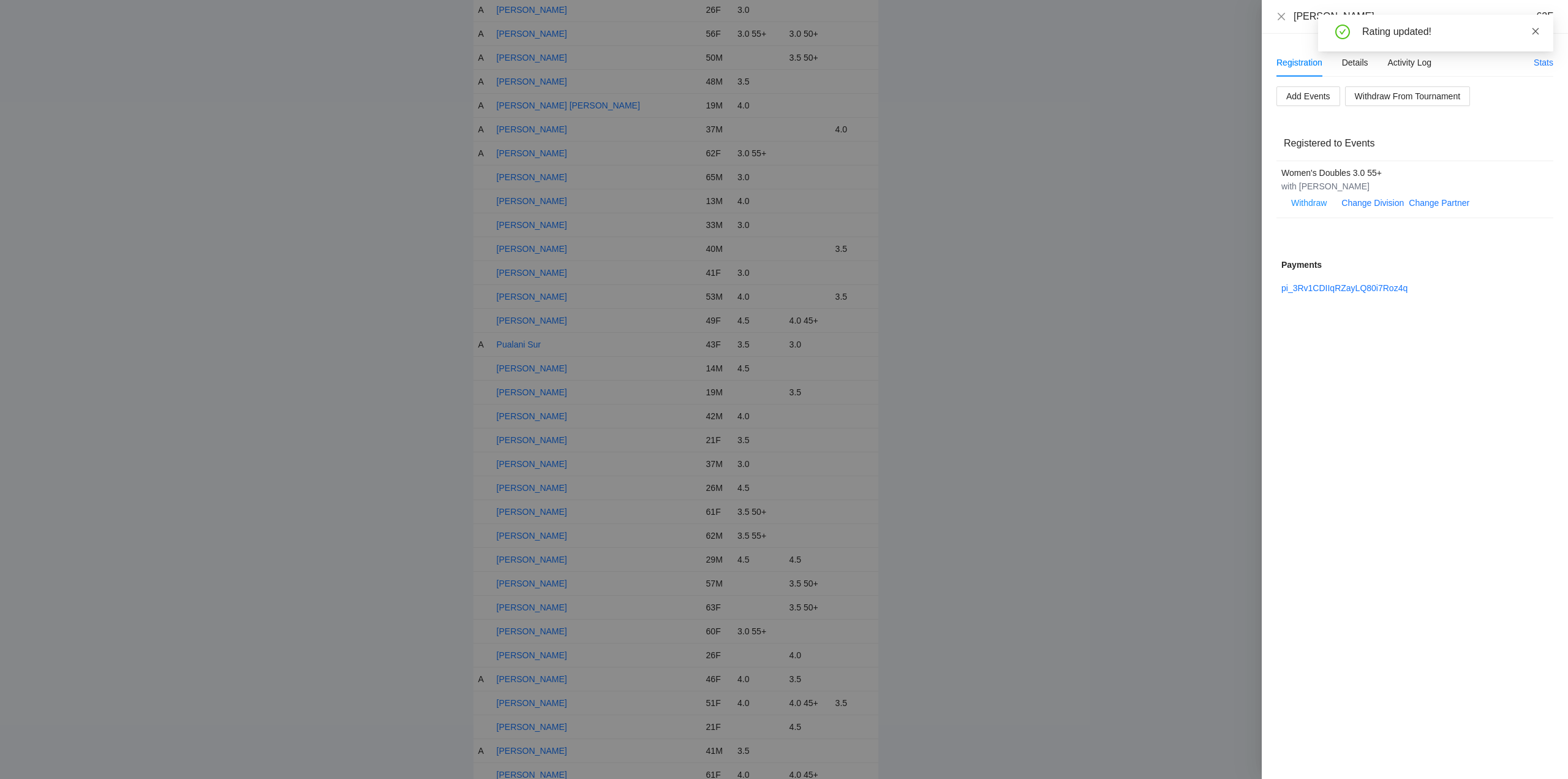
click at [1538, 30] on icon "close" at bounding box center [1535, 31] width 8 height 8
click at [1280, 14] on icon "close" at bounding box center [1281, 16] width 10 height 10
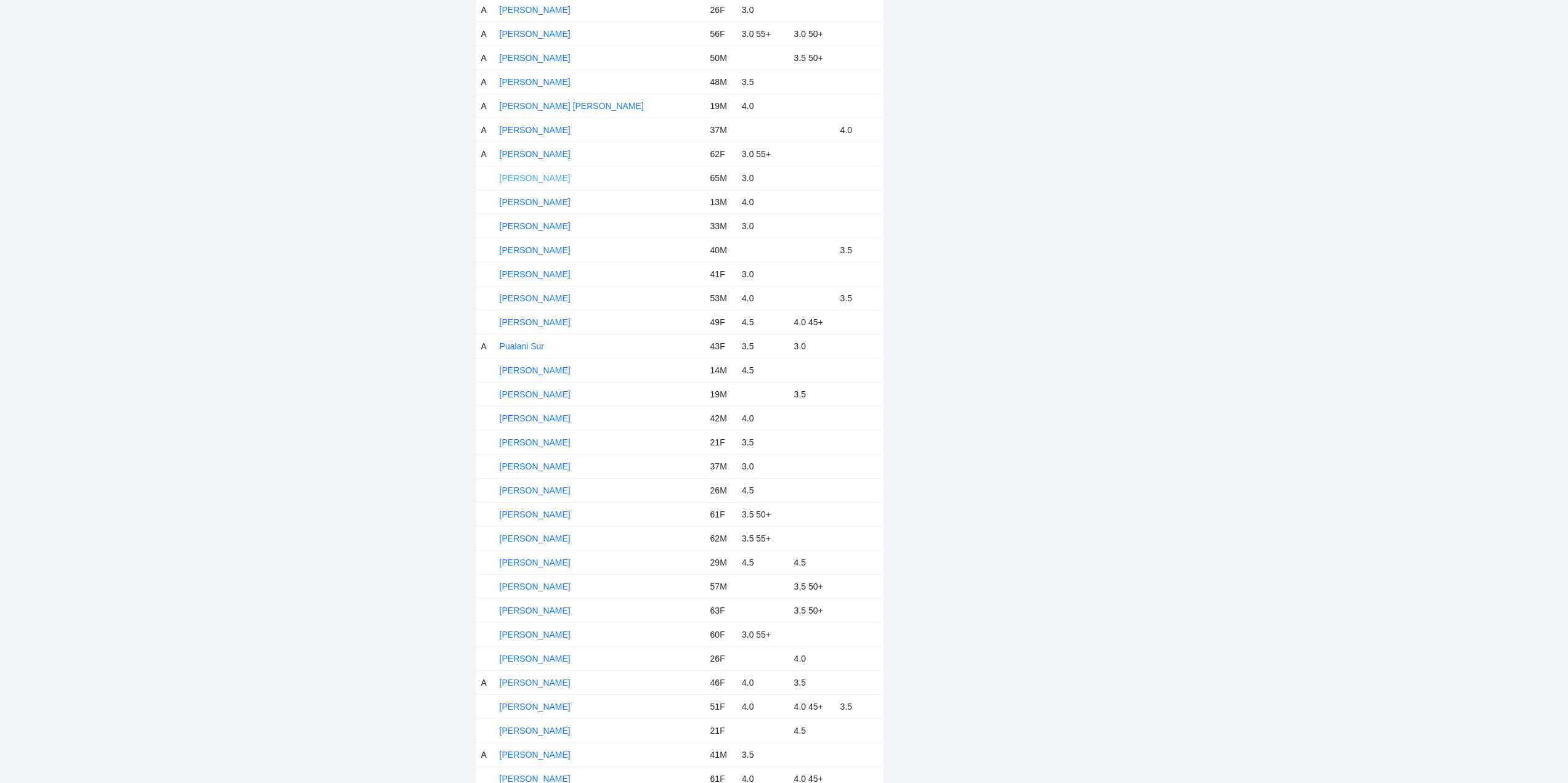
drag, startPoint x: 541, startPoint y: 175, endPoint x: 555, endPoint y: 179, distance: 14.6
click at [542, 176] on link "Nelson Cohen" at bounding box center [535, 178] width 71 height 10
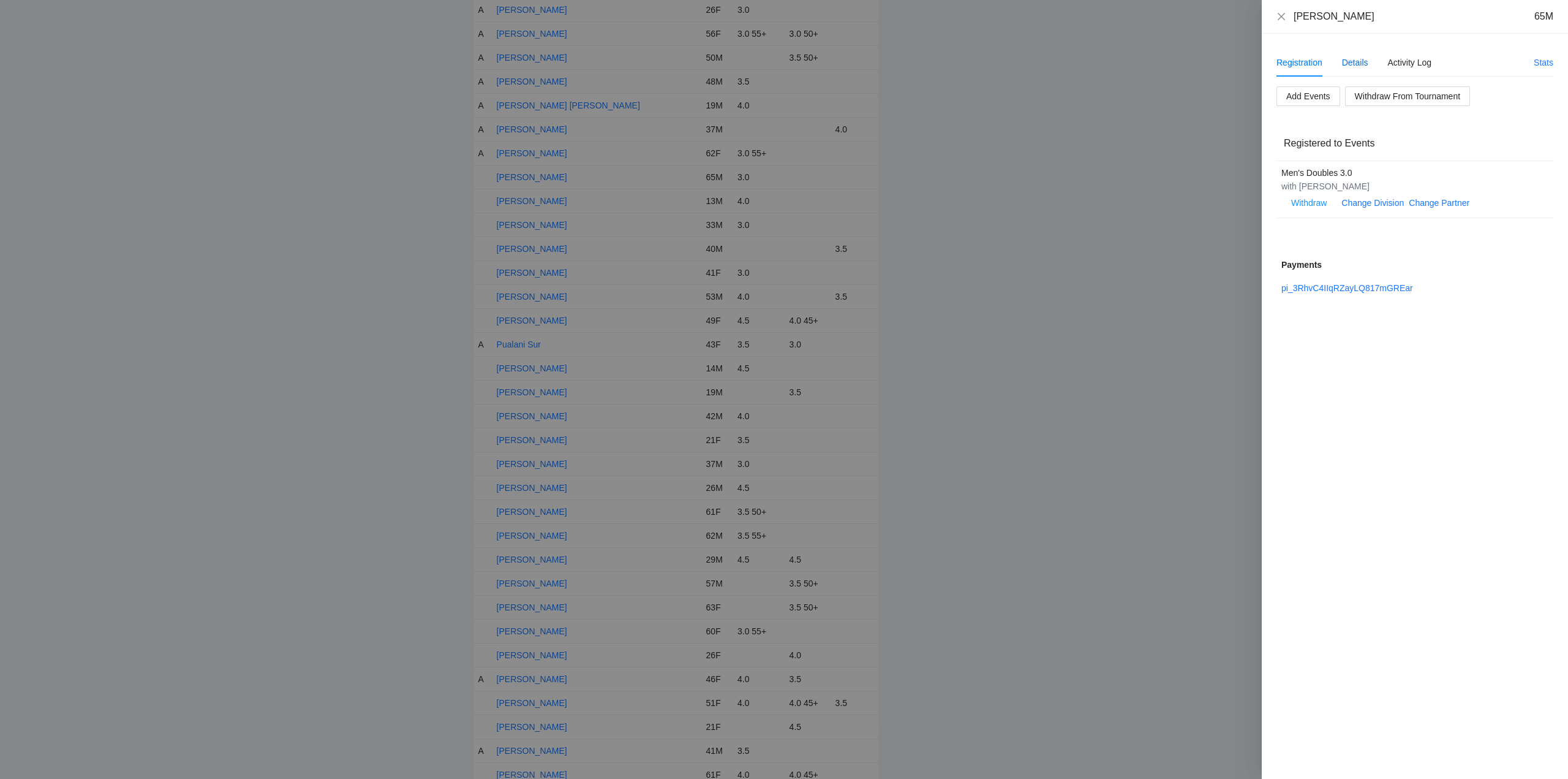
click at [1350, 66] on div "Details" at bounding box center [1354, 63] width 27 height 14
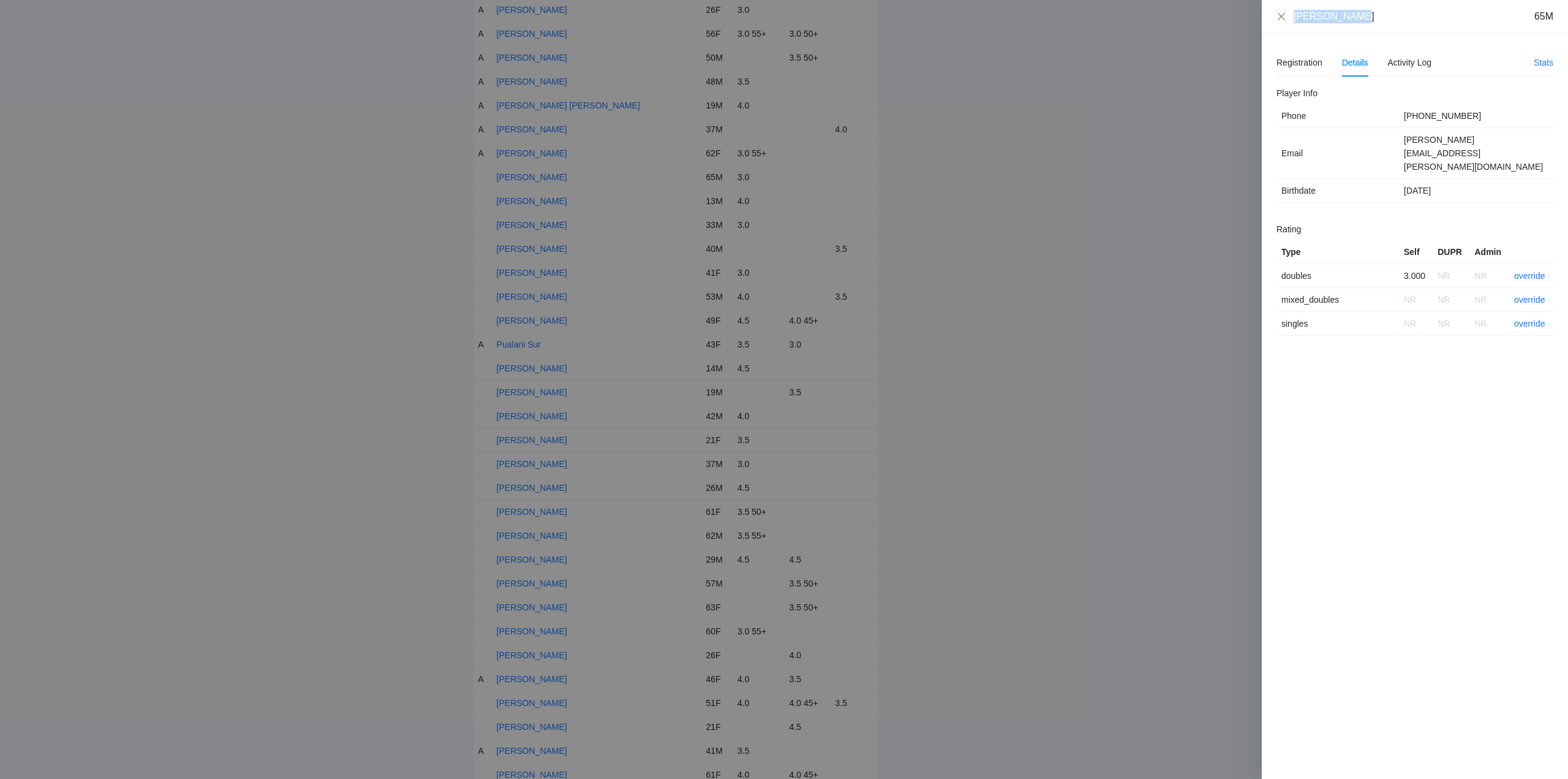
drag, startPoint x: 1344, startPoint y: 18, endPoint x: 1308, endPoint y: 18, distance: 36.0
click at [1285, 20] on div "Nelson Cohen 65M" at bounding box center [1415, 17] width 277 height 14
click at [1529, 271] on link "override" at bounding box center [1529, 275] width 31 height 10
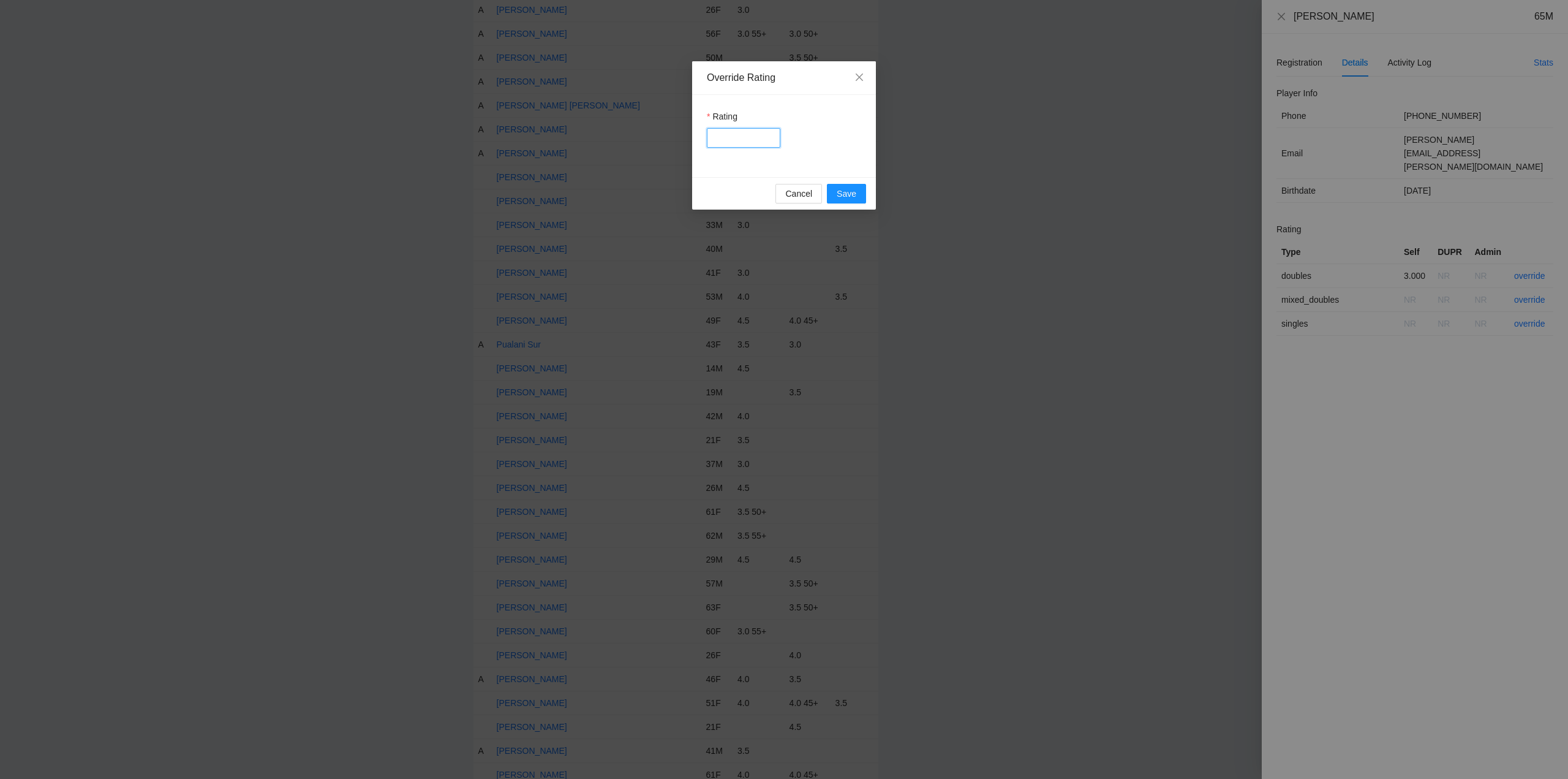
click at [727, 136] on input "Rating" at bounding box center [744, 138] width 73 height 20
type input "***"
click at [862, 197] on button "Save" at bounding box center [846, 194] width 39 height 20
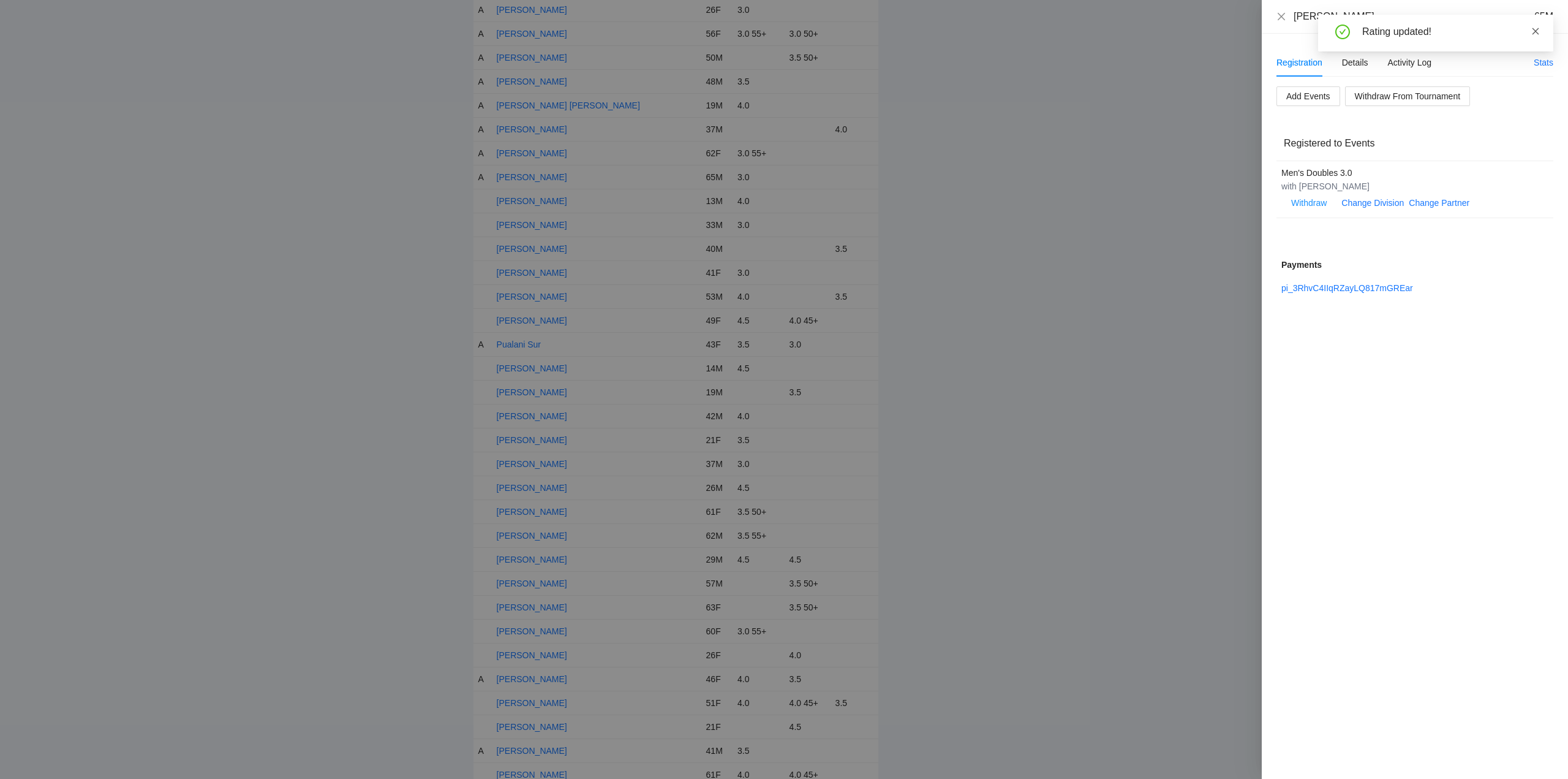
click at [1536, 30] on icon "close" at bounding box center [1535, 31] width 7 height 7
drag, startPoint x: 1277, startPoint y: 14, endPoint x: 1317, endPoint y: 50, distance: 53.8
click at [1282, 15] on icon "close" at bounding box center [1281, 16] width 10 height 10
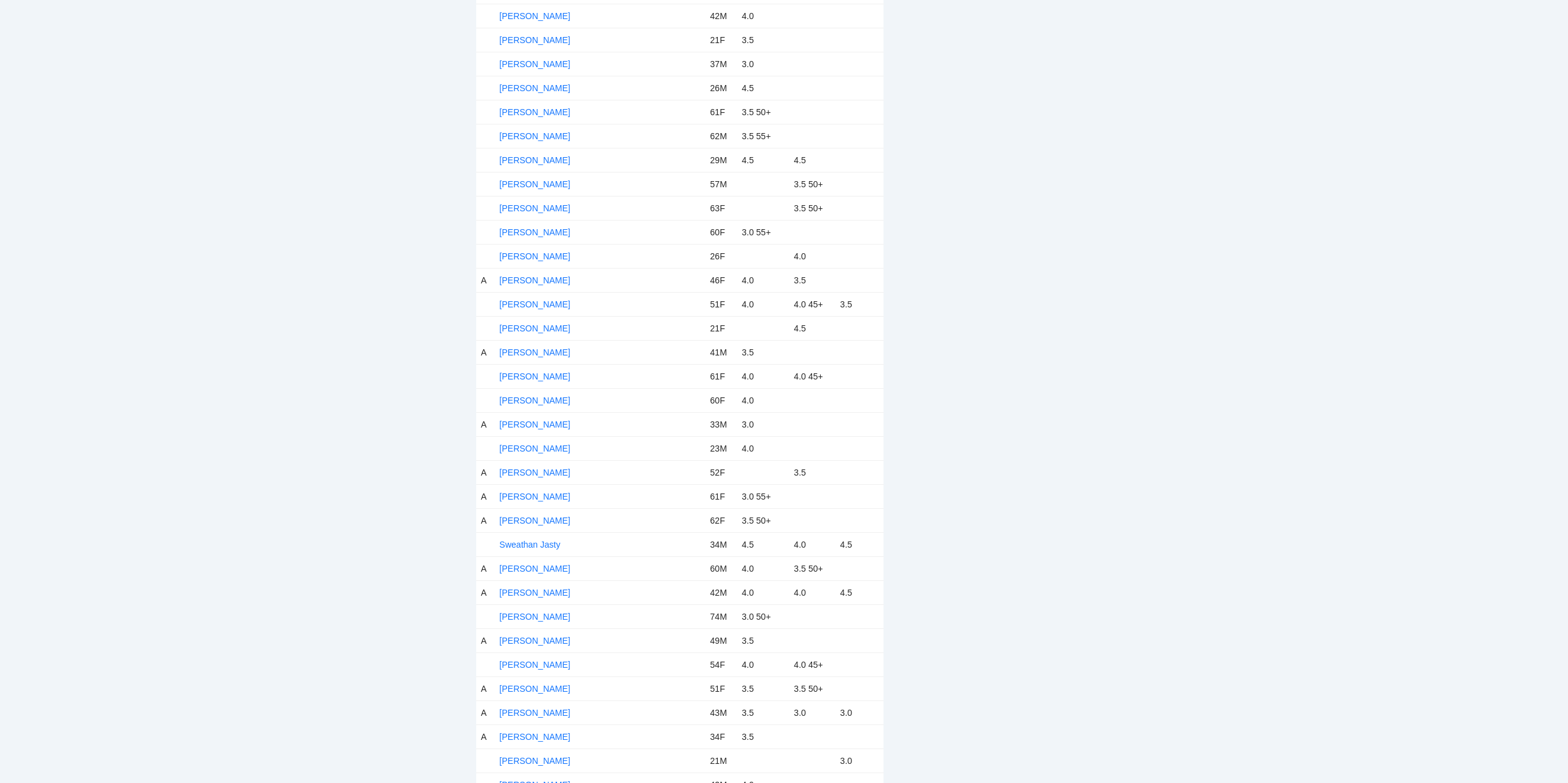
scroll to position [4373, 0]
click at [516, 512] on link "Sweathan Jasty" at bounding box center [530, 515] width 61 height 10
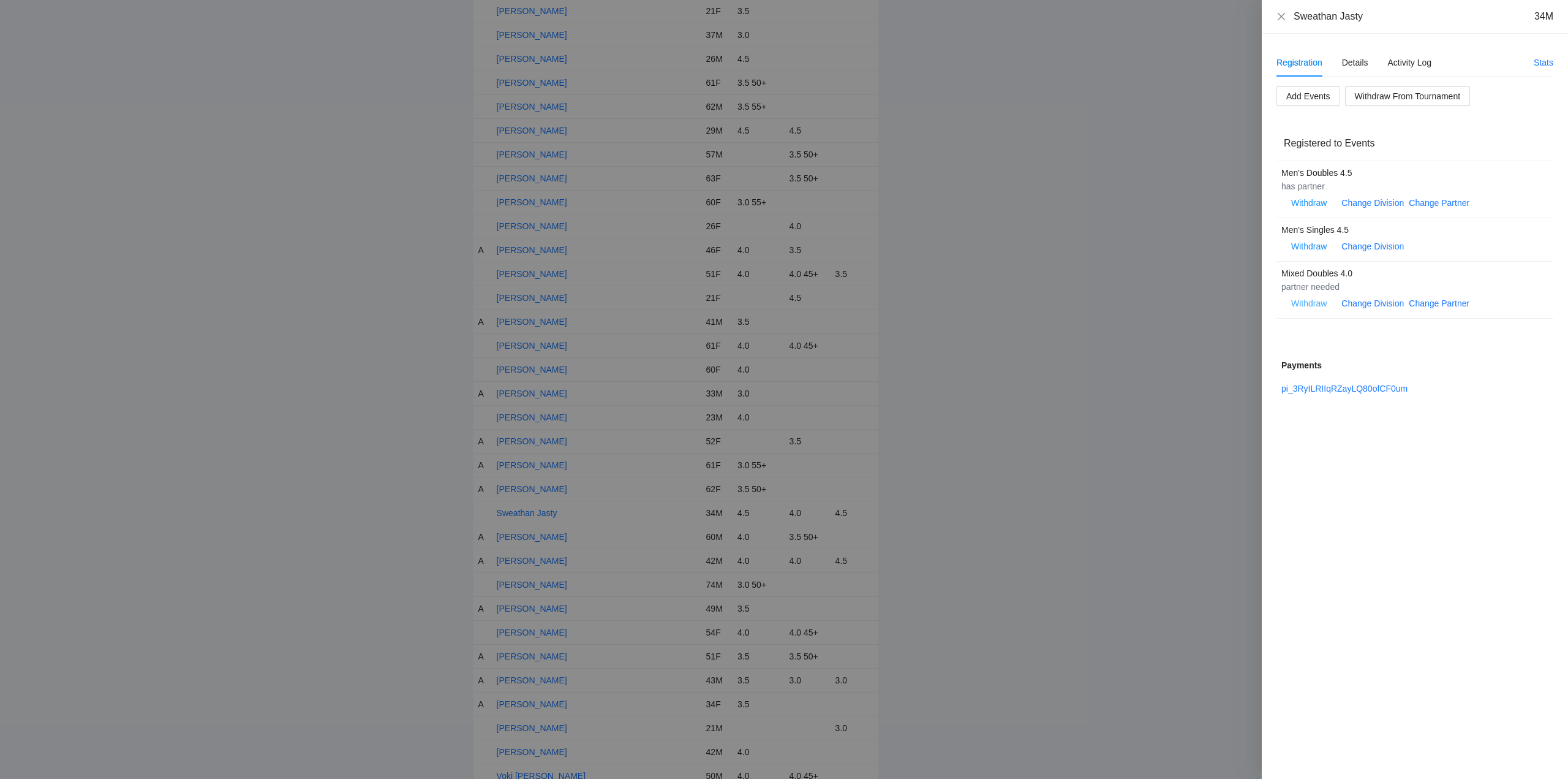
click at [1308, 298] on span "Withdraw" at bounding box center [1309, 304] width 36 height 14
click at [1347, 265] on span "OK" at bounding box center [1346, 265] width 12 height 14
click at [1338, 417] on link "pi_3RyILRIIqRZayLQ80ofCF0um" at bounding box center [1344, 417] width 126 height 10
click at [1401, 330] on span "Refund?" at bounding box center [1406, 332] width 68 height 18
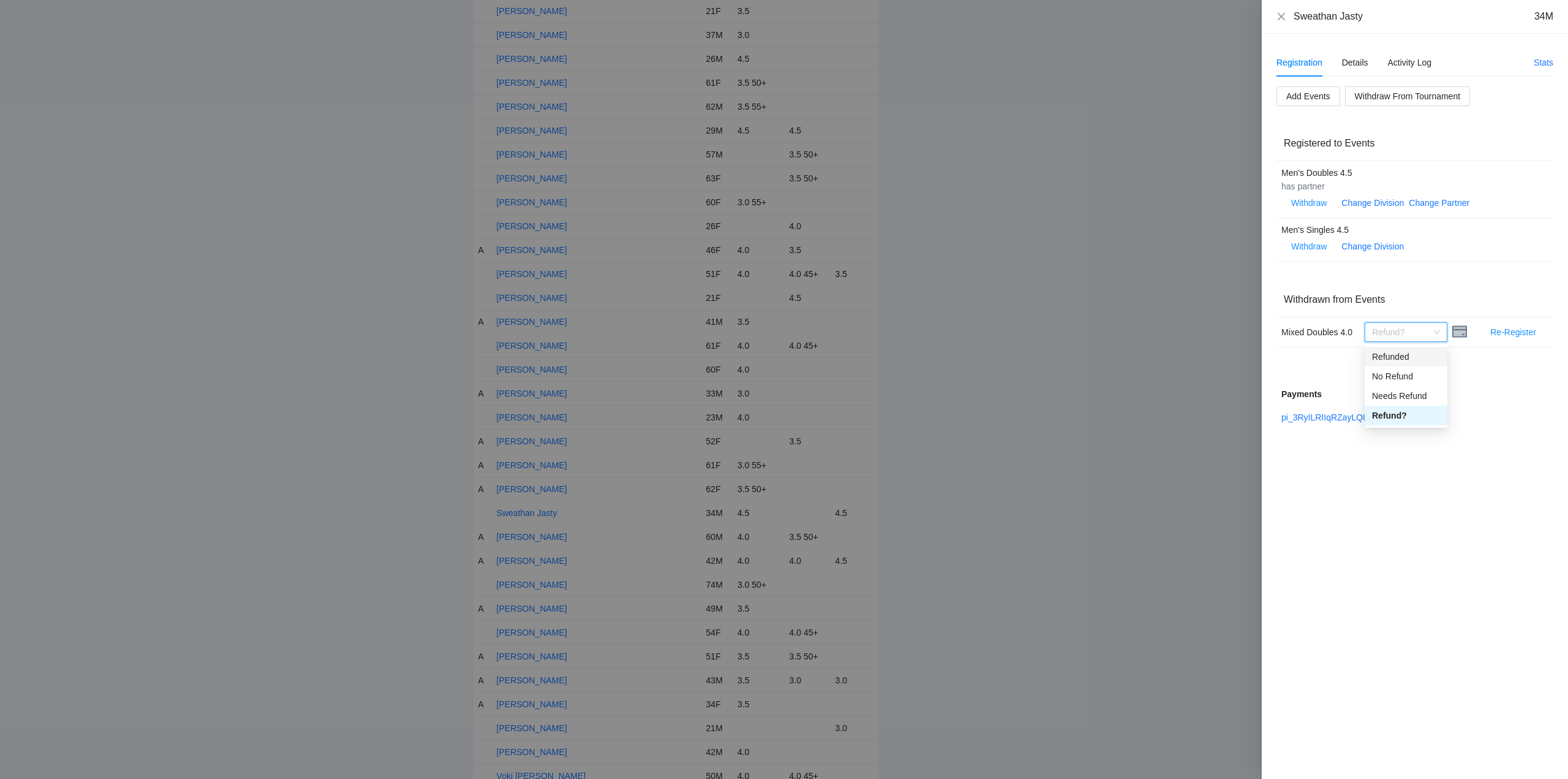
click at [1382, 359] on div "Refunded" at bounding box center [1406, 357] width 68 height 14
drag, startPoint x: 1364, startPoint y: 17, endPoint x: 1277, endPoint y: 21, distance: 87.1
click at [1277, 21] on div "Sweathan Jasty 34M" at bounding box center [1415, 17] width 277 height 14
click at [1358, 67] on div "Details" at bounding box center [1354, 63] width 27 height 14
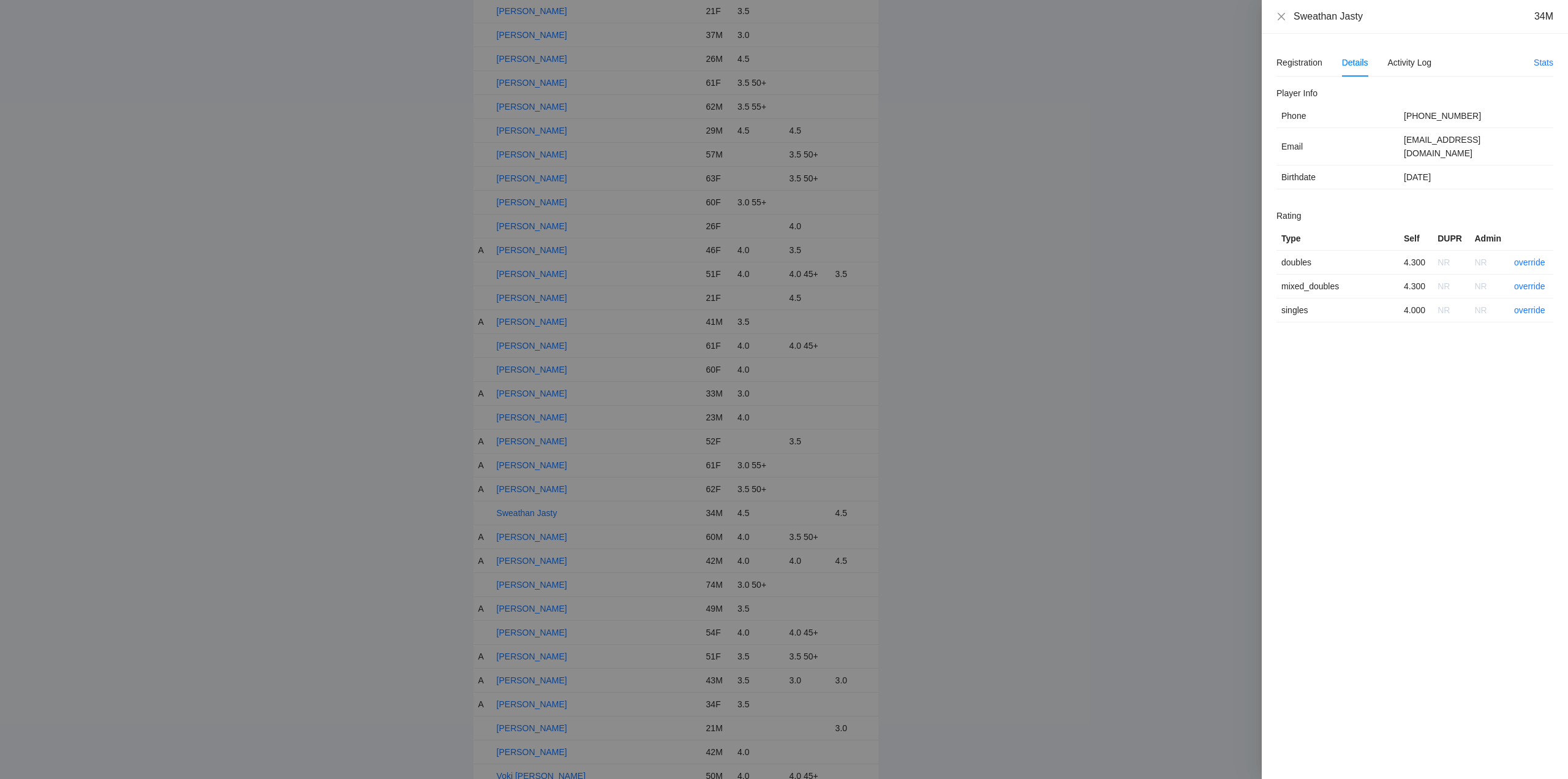
click at [1536, 250] on td "override" at bounding box center [1531, 262] width 44 height 24
click at [1522, 257] on link "override" at bounding box center [1529, 262] width 31 height 10
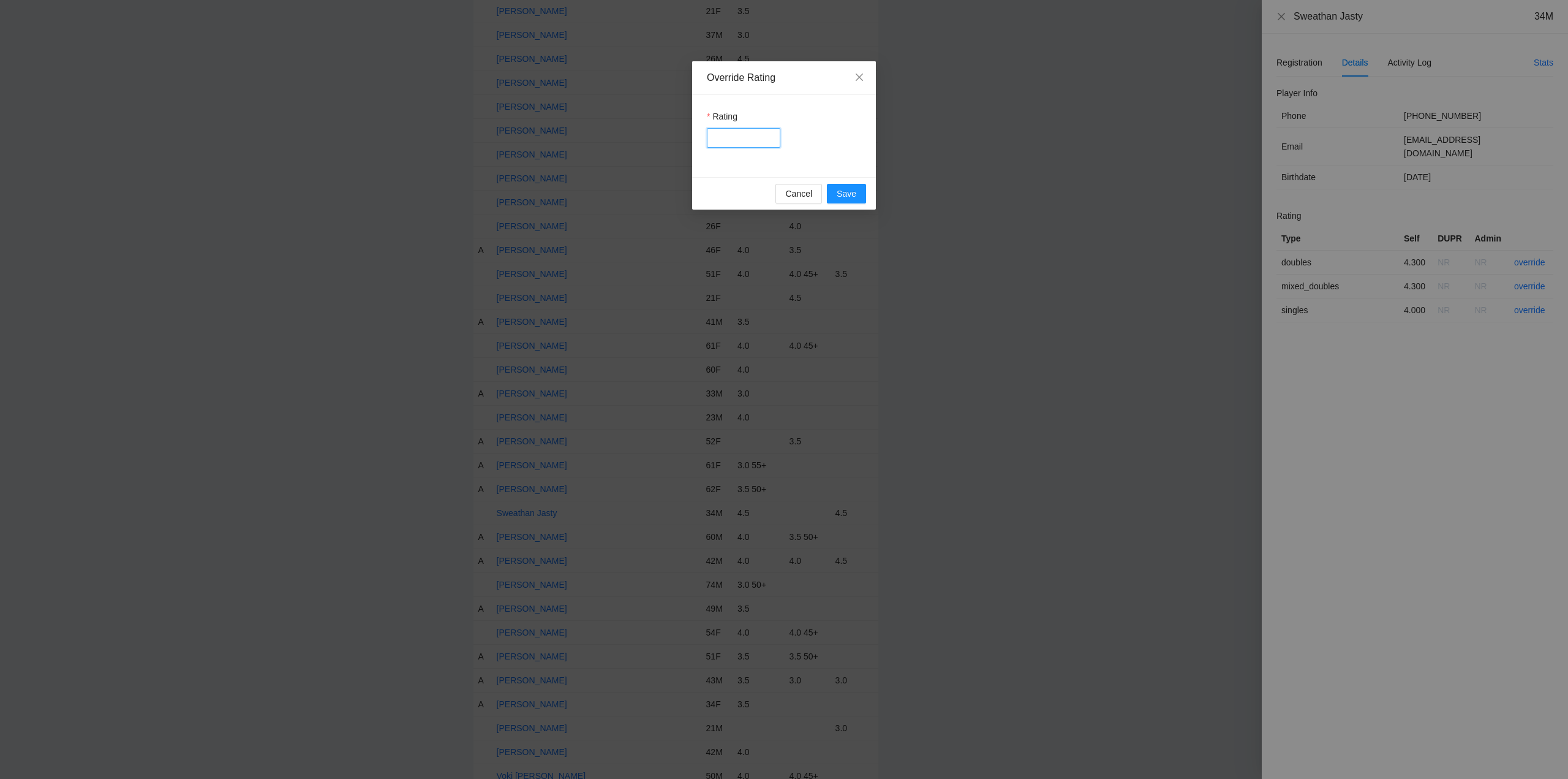
click at [718, 134] on input "Rating" at bounding box center [744, 138] width 73 height 20
type input "***"
click at [847, 192] on span "Save" at bounding box center [847, 194] width 20 height 14
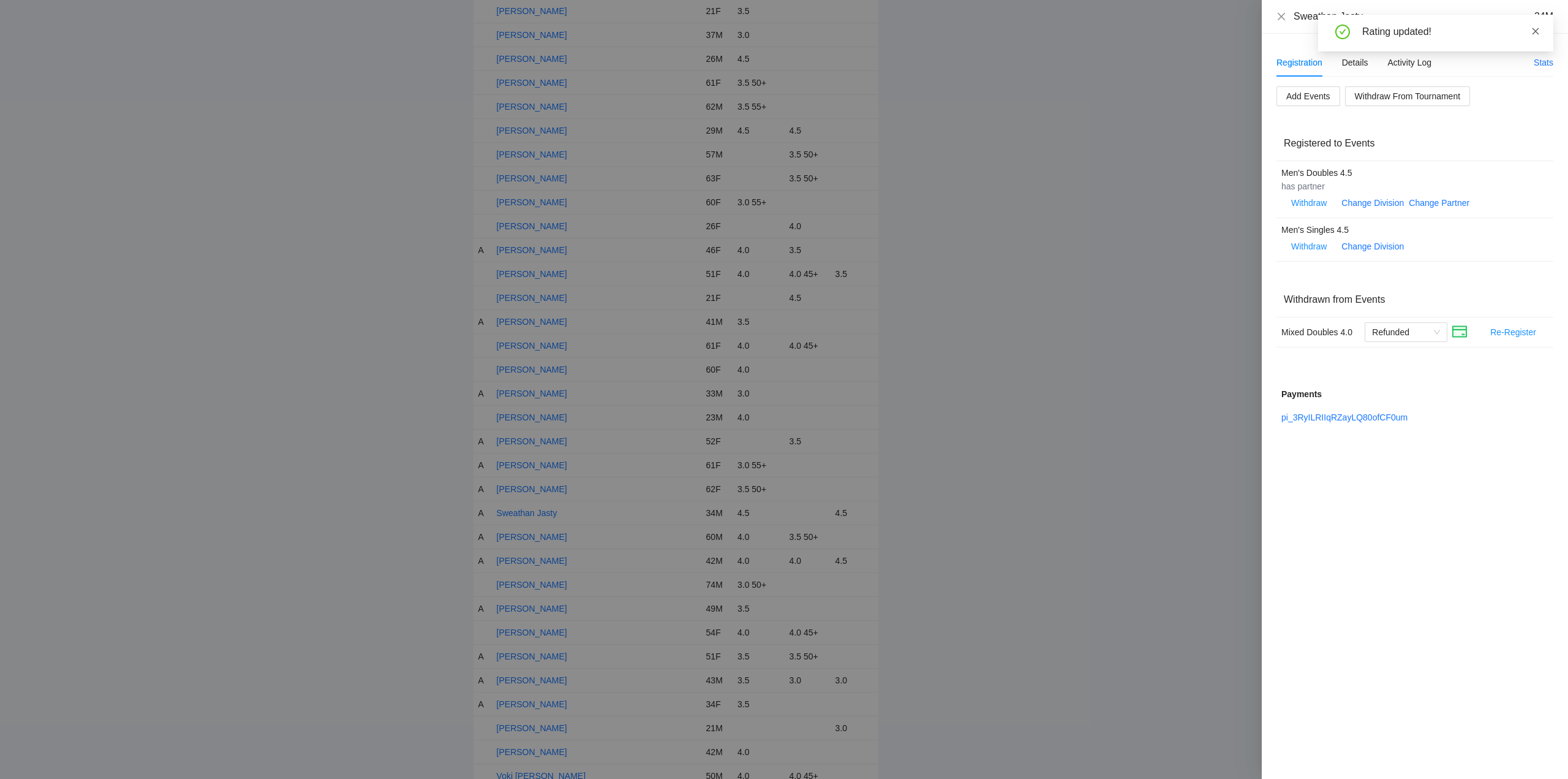
click at [1537, 31] on icon "close" at bounding box center [1535, 31] width 8 height 8
click at [1280, 15] on icon "close" at bounding box center [1281, 16] width 8 height 8
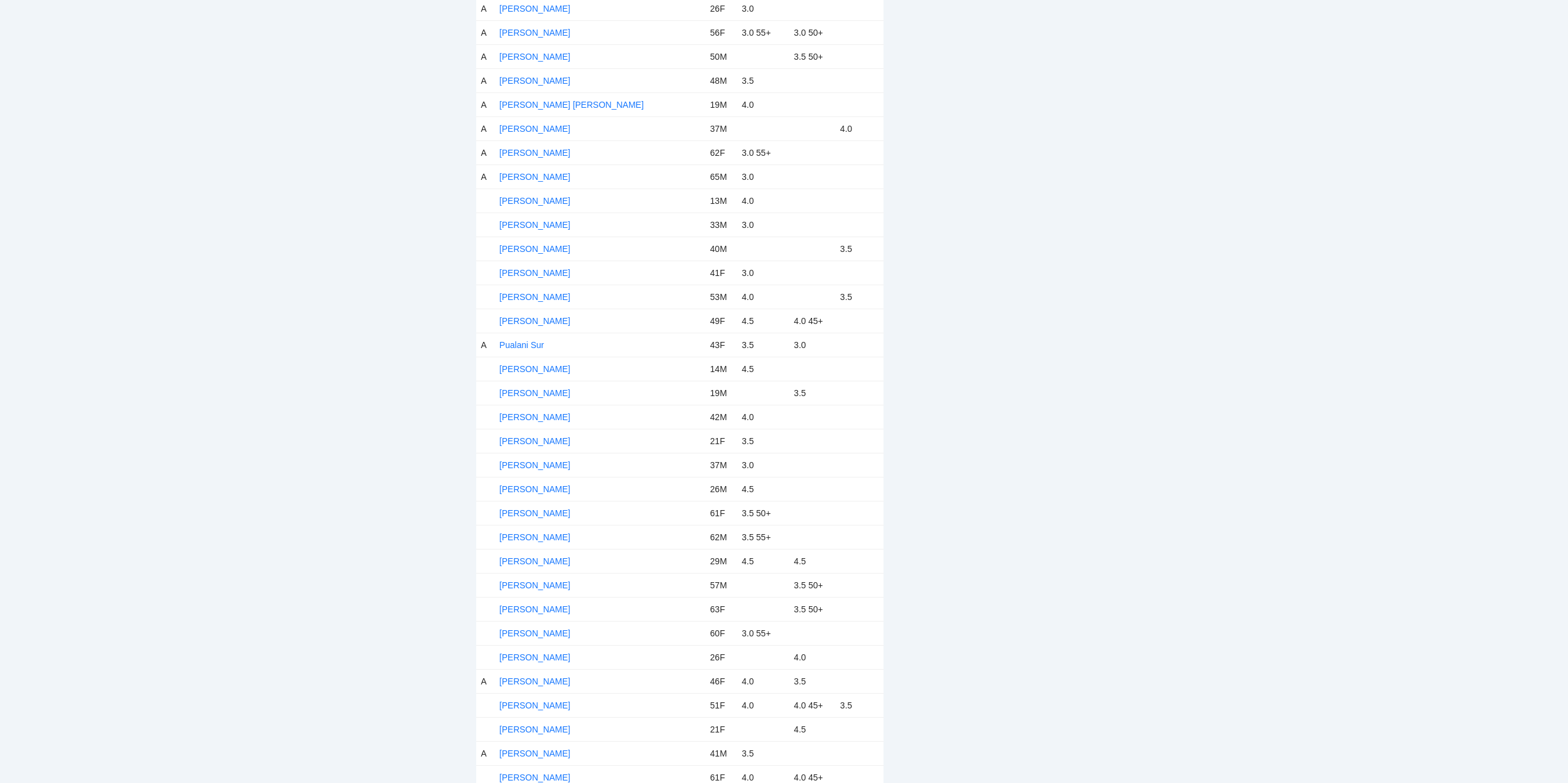
scroll to position [3756, 0]
click at [533, 384] on link "Niamh Van Slyke" at bounding box center [535, 387] width 71 height 10
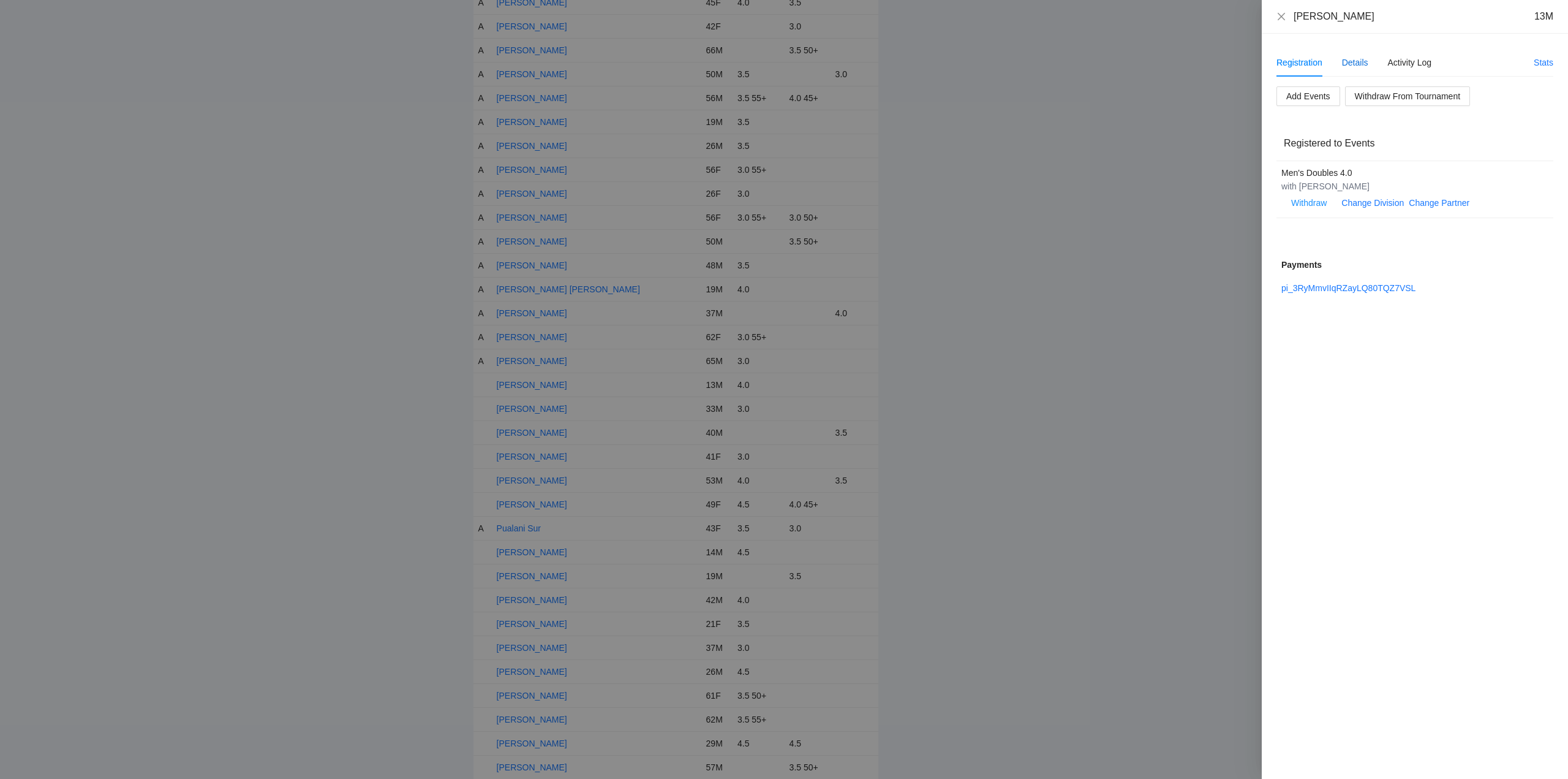
click at [1353, 57] on div "Details" at bounding box center [1354, 63] width 27 height 14
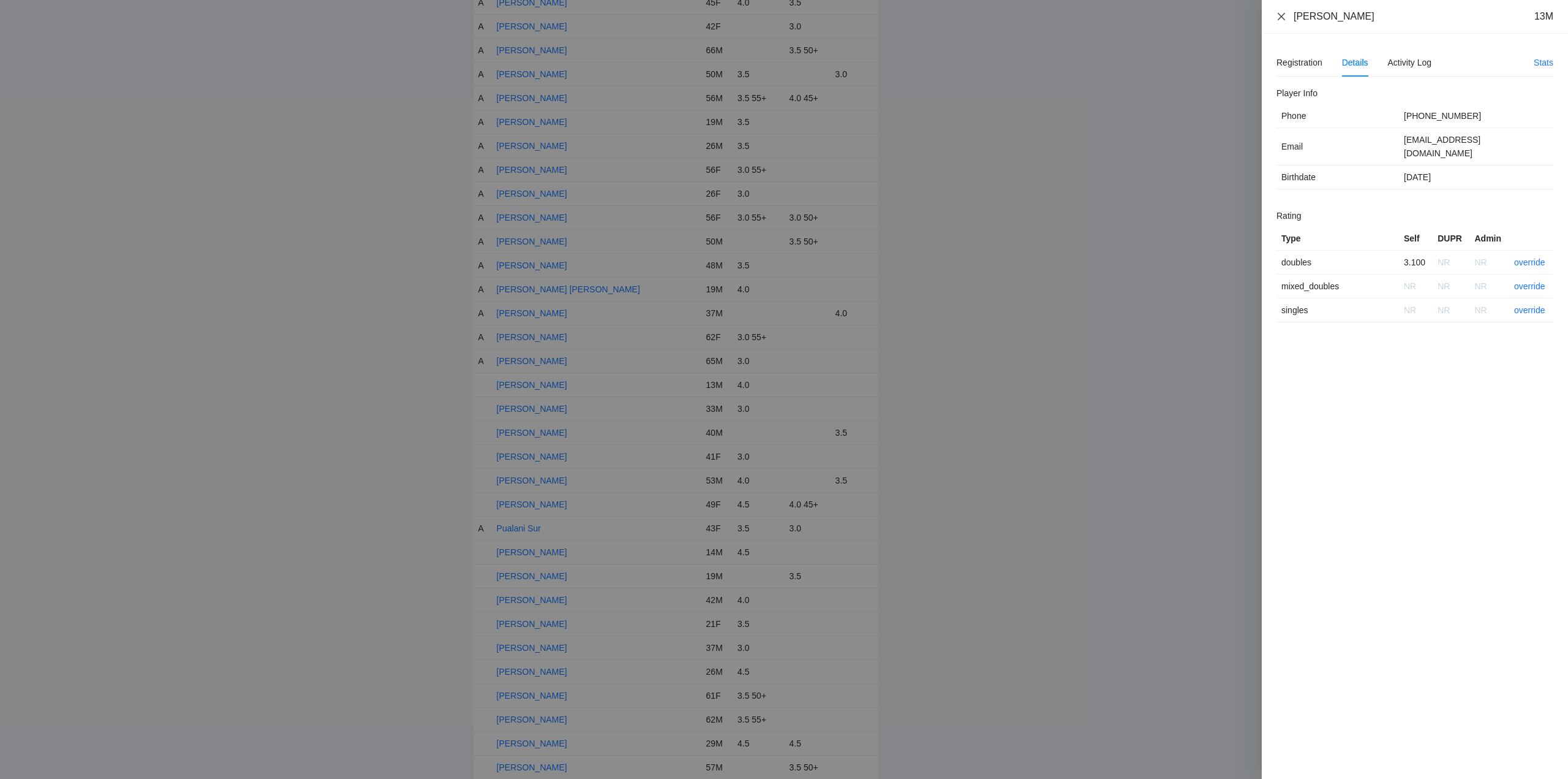
drag, startPoint x: 1370, startPoint y: 21, endPoint x: 1279, endPoint y: 18, distance: 91.0
click at [1279, 18] on div "Niamh Van Slyke 13M" at bounding box center [1415, 17] width 277 height 14
click at [1525, 257] on link "override" at bounding box center [1529, 262] width 31 height 10
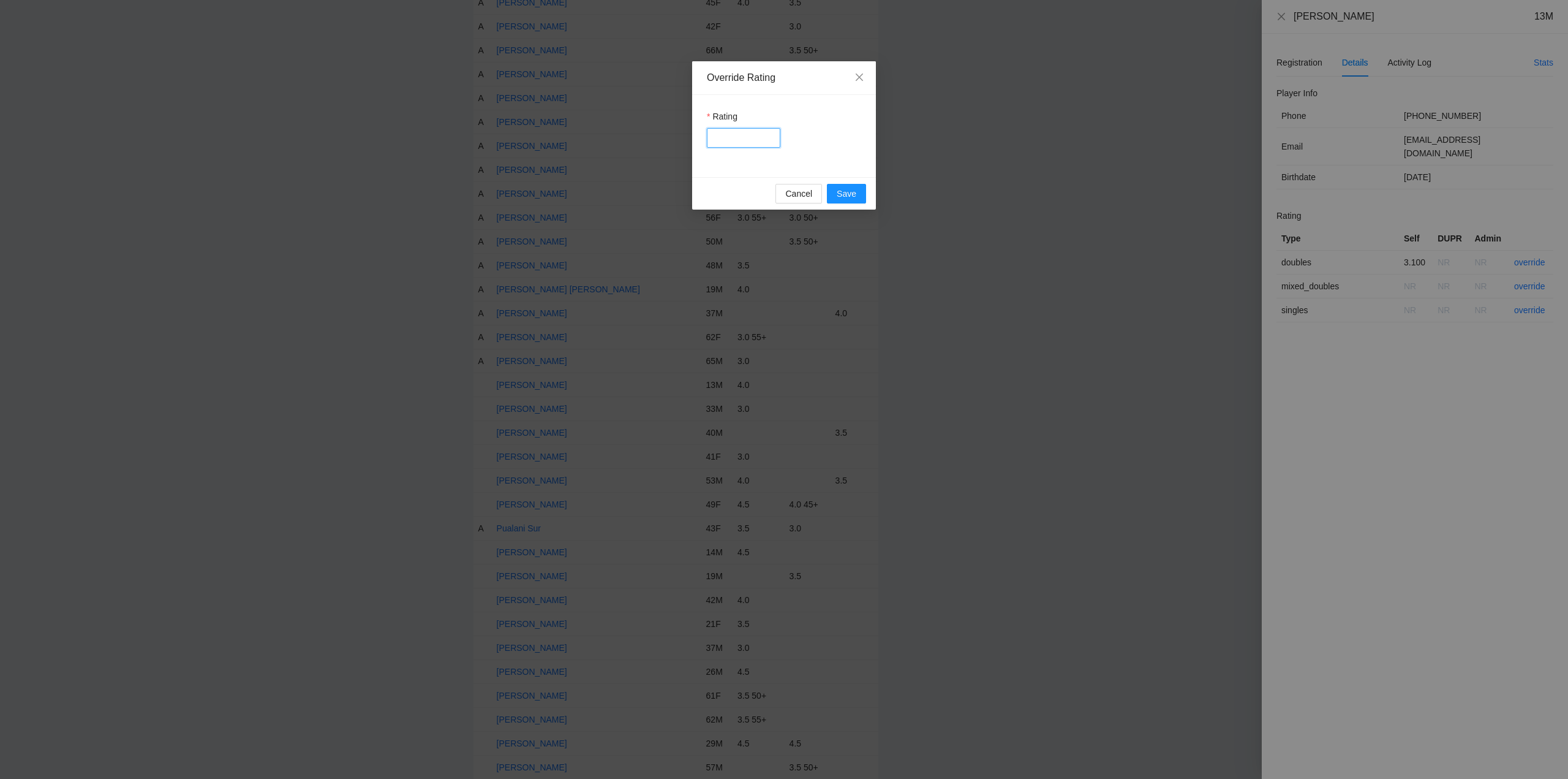
click at [734, 141] on input "Rating" at bounding box center [744, 138] width 73 height 20
type input "***"
click at [853, 192] on span "Save" at bounding box center [847, 194] width 20 height 14
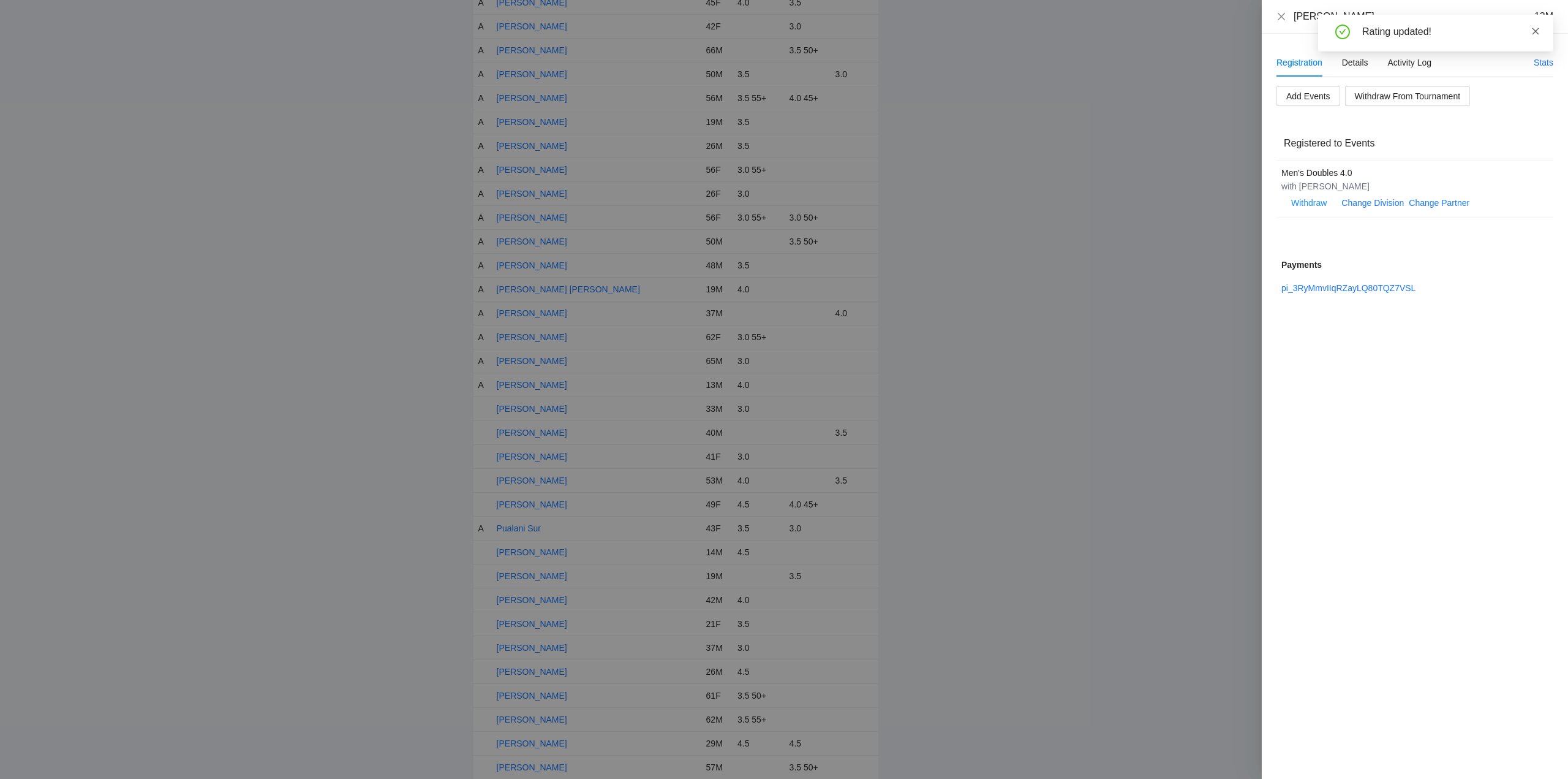
click at [1534, 28] on icon "close" at bounding box center [1535, 31] width 8 height 8
click at [1280, 16] on icon "close" at bounding box center [1281, 16] width 10 height 10
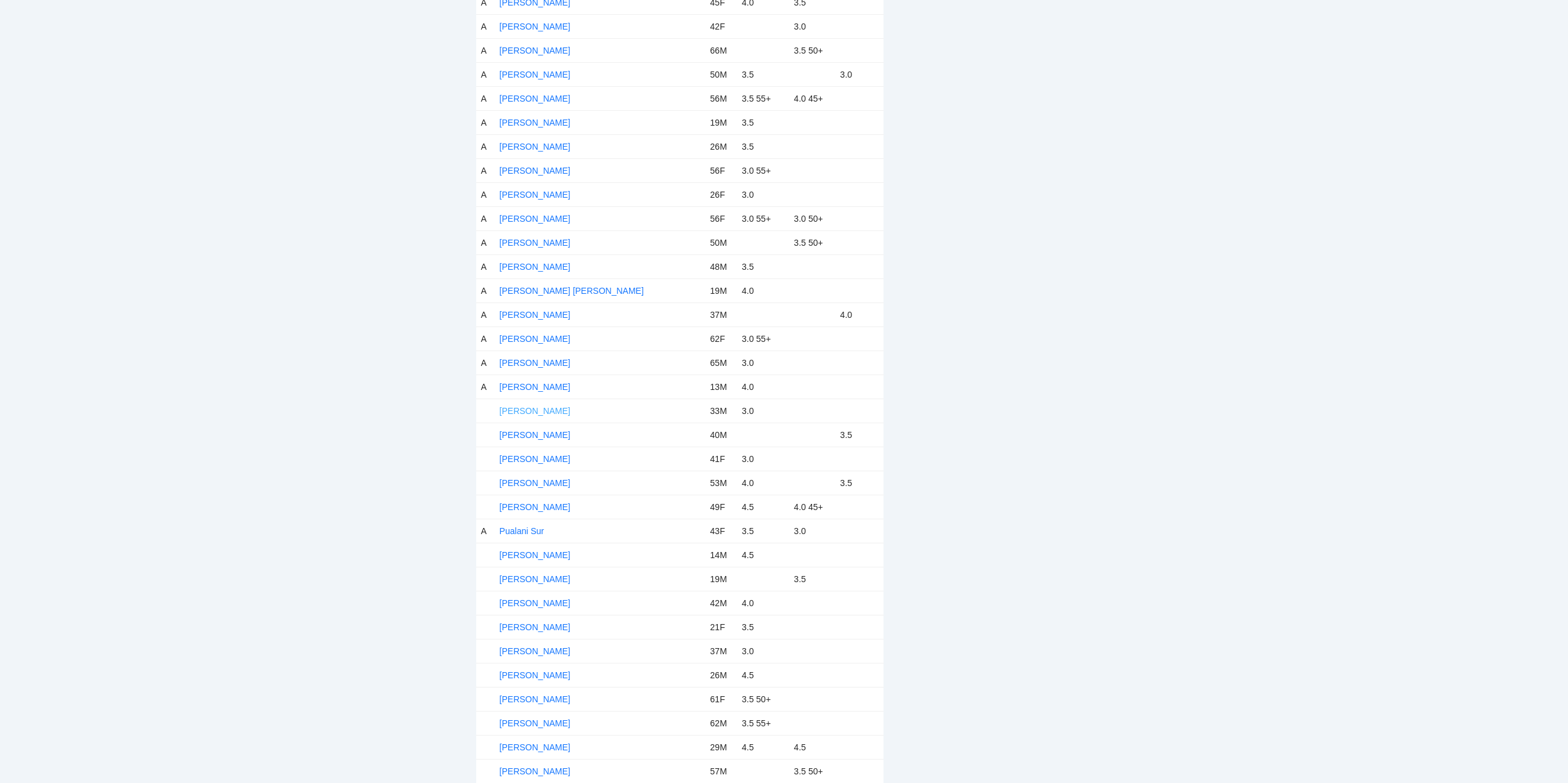
click at [528, 406] on link "[PERSON_NAME]" at bounding box center [535, 410] width 71 height 10
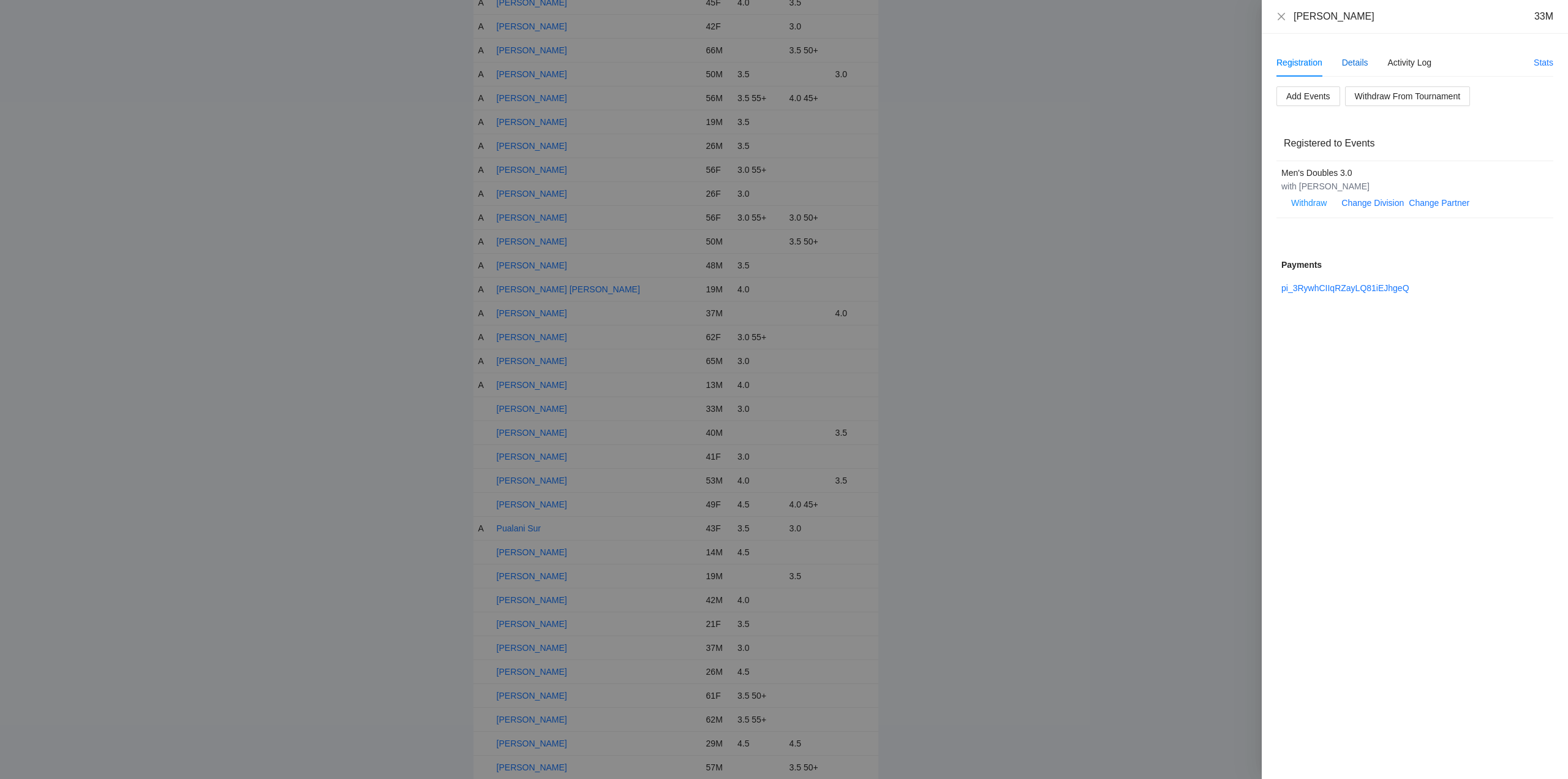
click at [1356, 57] on div "Details" at bounding box center [1354, 63] width 27 height 14
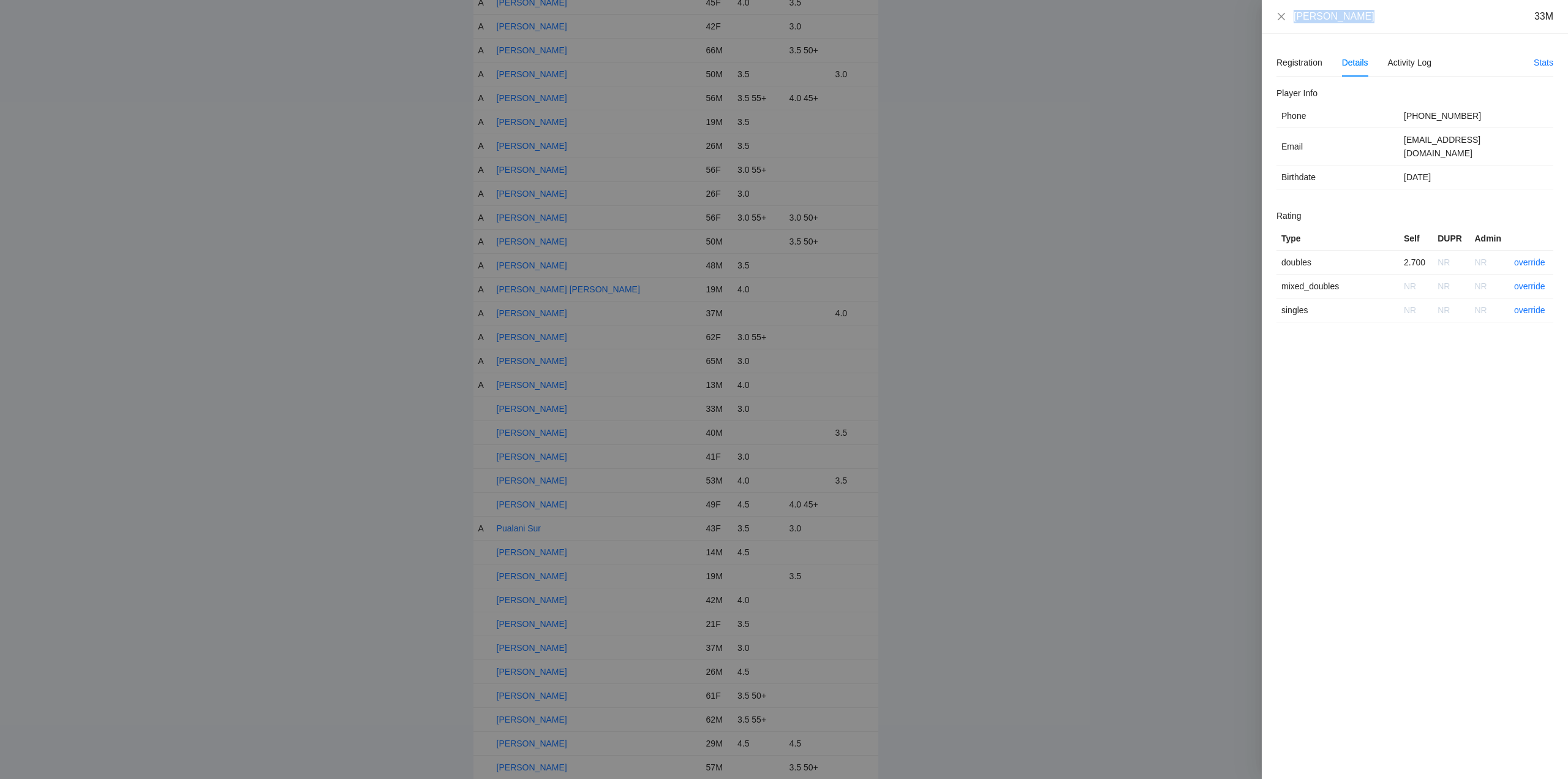
drag, startPoint x: 1367, startPoint y: 15, endPoint x: 1271, endPoint y: 14, distance: 96.0
click at [1271, 14] on div "Nick Sandoval 33M" at bounding box center [1415, 17] width 307 height 34
click at [1525, 257] on link "override" at bounding box center [1529, 262] width 31 height 10
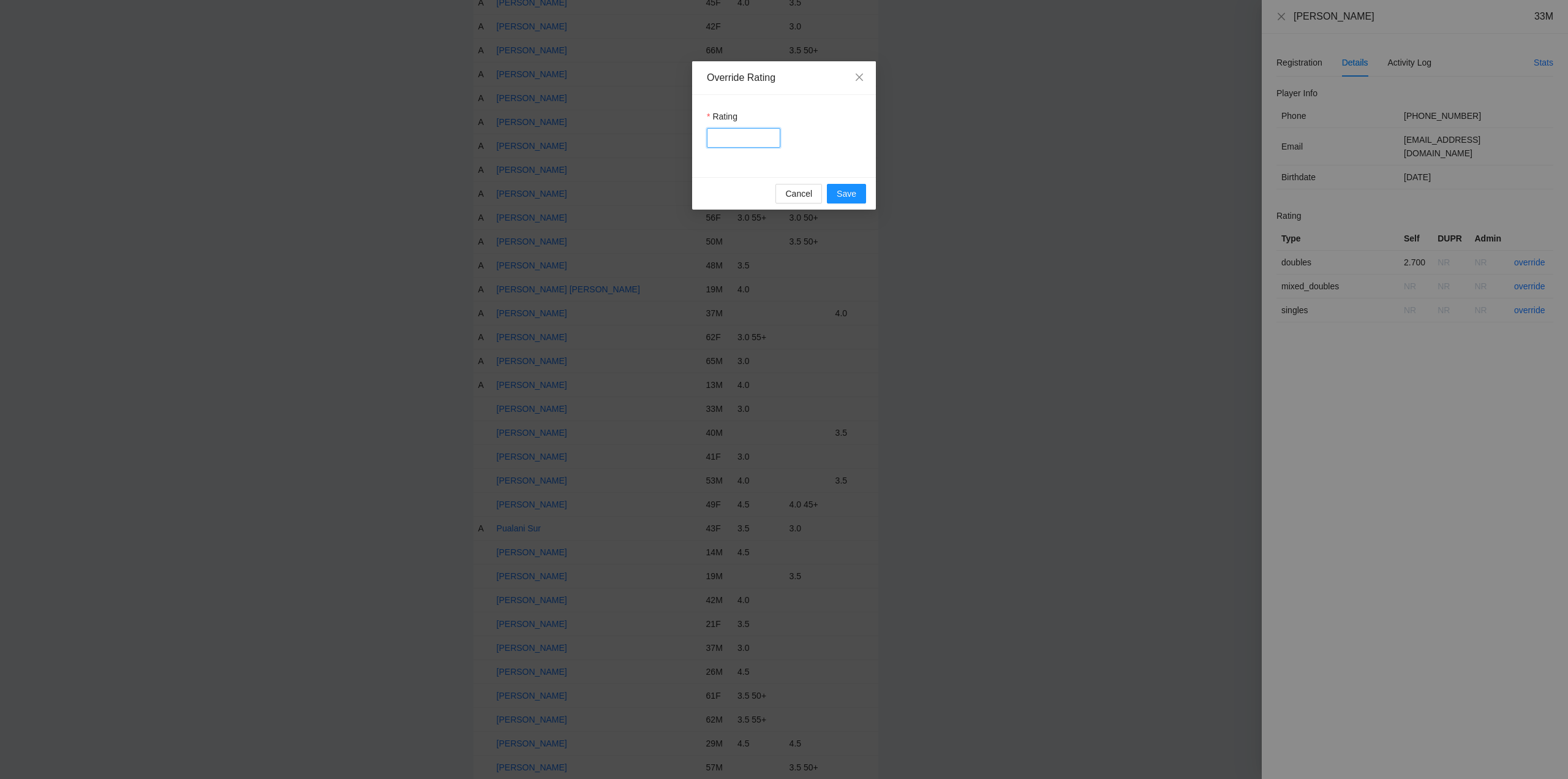
click at [753, 134] on input "Rating" at bounding box center [744, 138] width 73 height 20
type input "***"
click at [849, 195] on span "Save" at bounding box center [847, 194] width 20 height 14
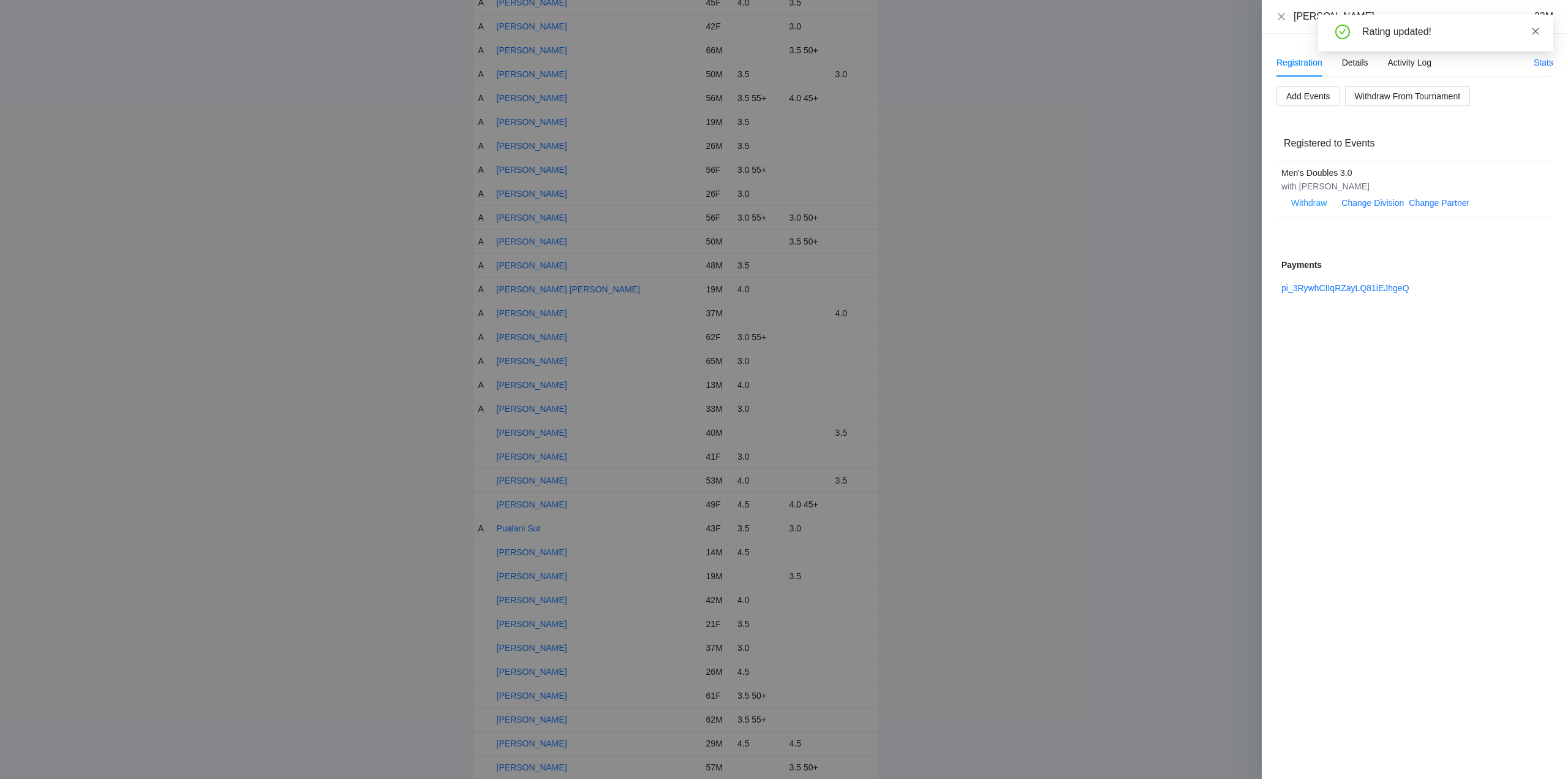
drag, startPoint x: 1537, startPoint y: 27, endPoint x: 1426, endPoint y: 30, distance: 111.0
click at [1536, 27] on icon "close" at bounding box center [1535, 31] width 8 height 8
click at [1279, 14] on icon "close" at bounding box center [1281, 16] width 8 height 8
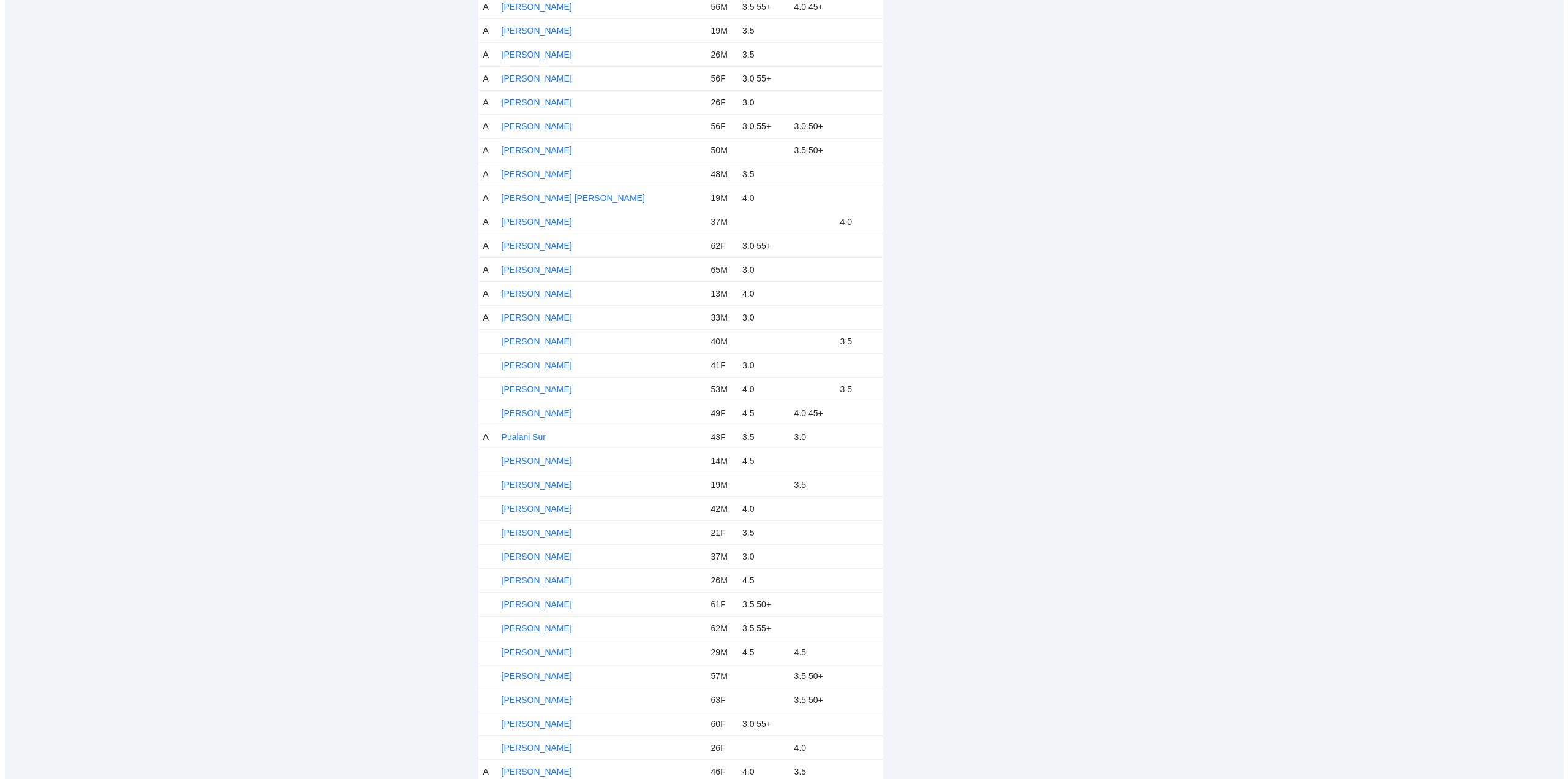
scroll to position [3983, 0]
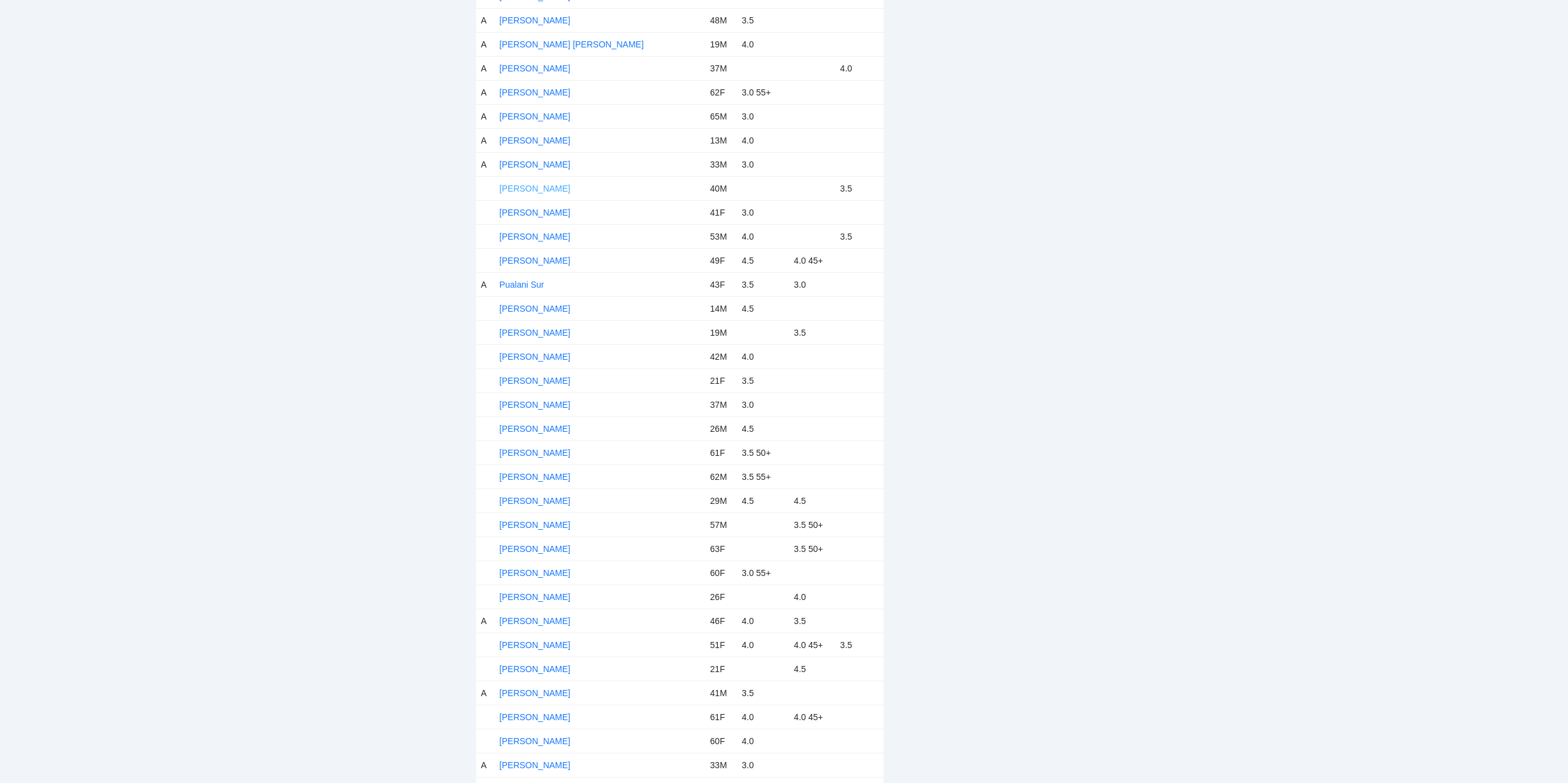
drag, startPoint x: 527, startPoint y: 186, endPoint x: 535, endPoint y: 186, distance: 8.0
click at [527, 186] on link "[PERSON_NAME]" at bounding box center [535, 188] width 71 height 10
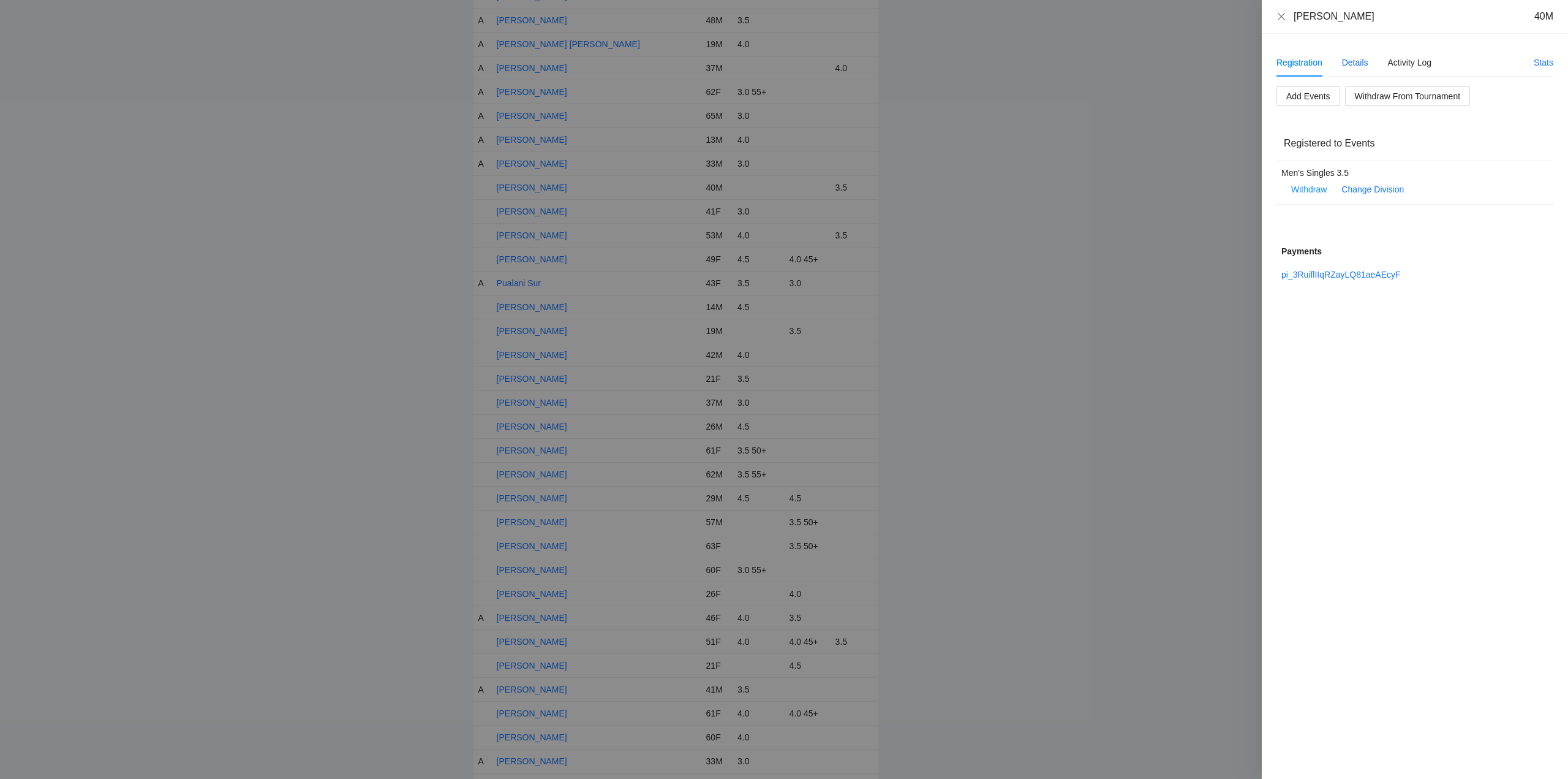
click at [1358, 62] on div "Details" at bounding box center [1354, 63] width 27 height 14
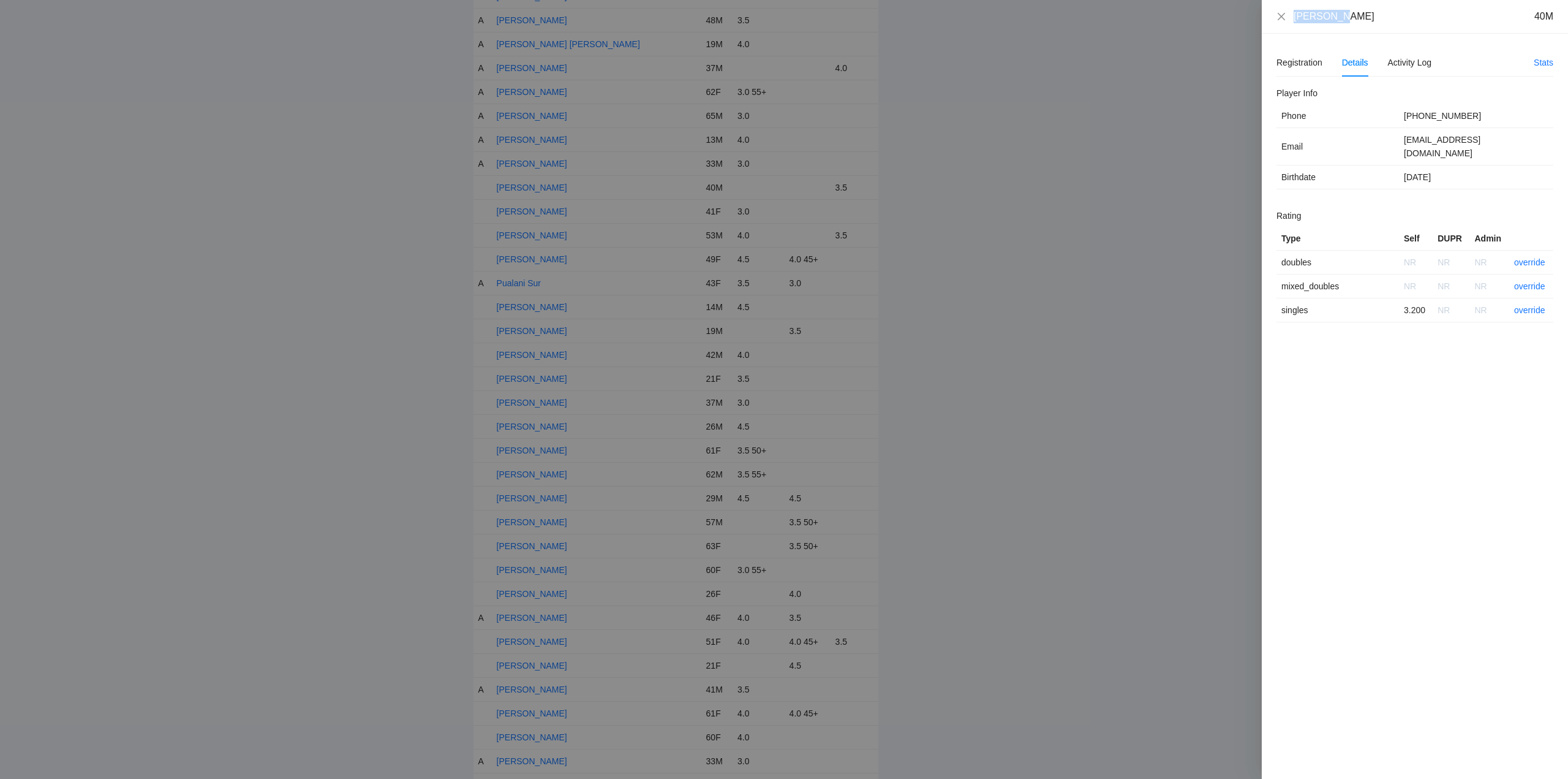
drag, startPoint x: 1335, startPoint y: 20, endPoint x: 1279, endPoint y: 23, distance: 56.1
click at [1279, 23] on div "Nick Velo 40M" at bounding box center [1415, 17] width 277 height 14
click at [1533, 305] on link "override" at bounding box center [1529, 310] width 31 height 10
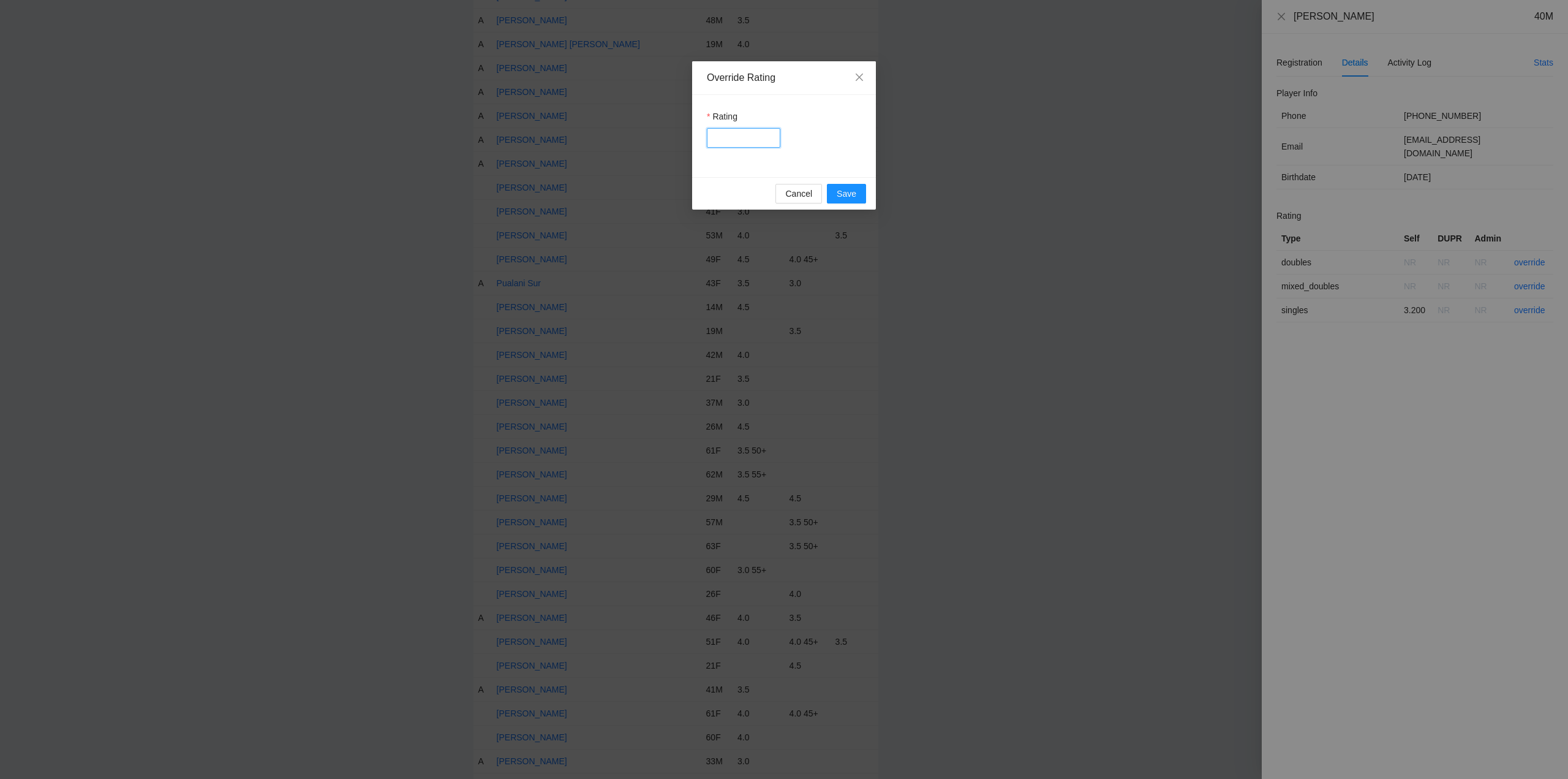
click at [739, 135] on input "Rating" at bounding box center [744, 138] width 73 height 20
type input "***"
drag, startPoint x: 836, startPoint y: 192, endPoint x: 844, endPoint y: 198, distance: 10.0
click at [836, 192] on button "Save" at bounding box center [846, 194] width 39 height 20
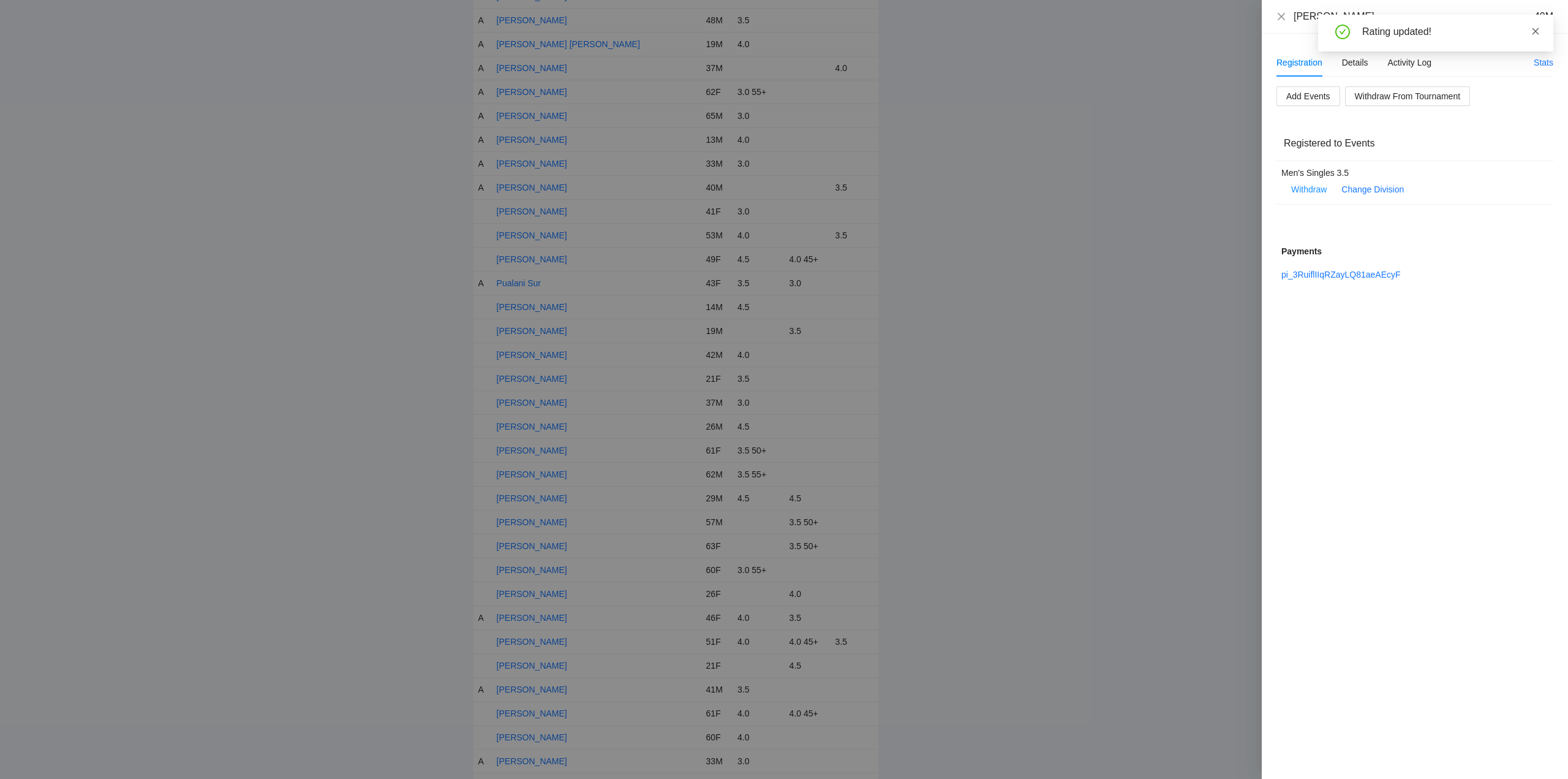
click at [1536, 31] on icon "close" at bounding box center [1535, 31] width 7 height 7
click at [1280, 12] on icon "close" at bounding box center [1281, 16] width 10 height 10
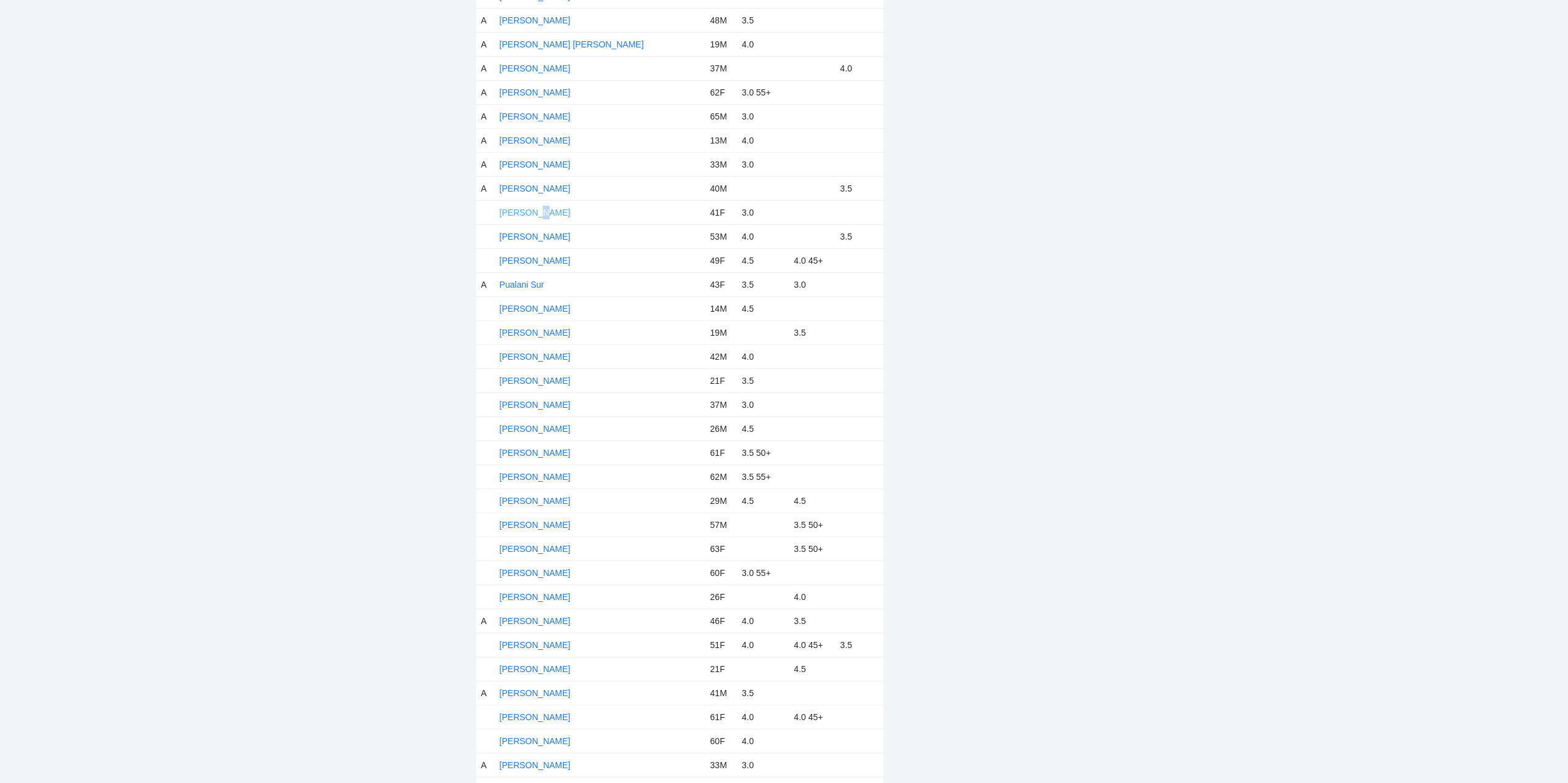
click at [536, 209] on link "Nive Isabel" at bounding box center [535, 212] width 71 height 10
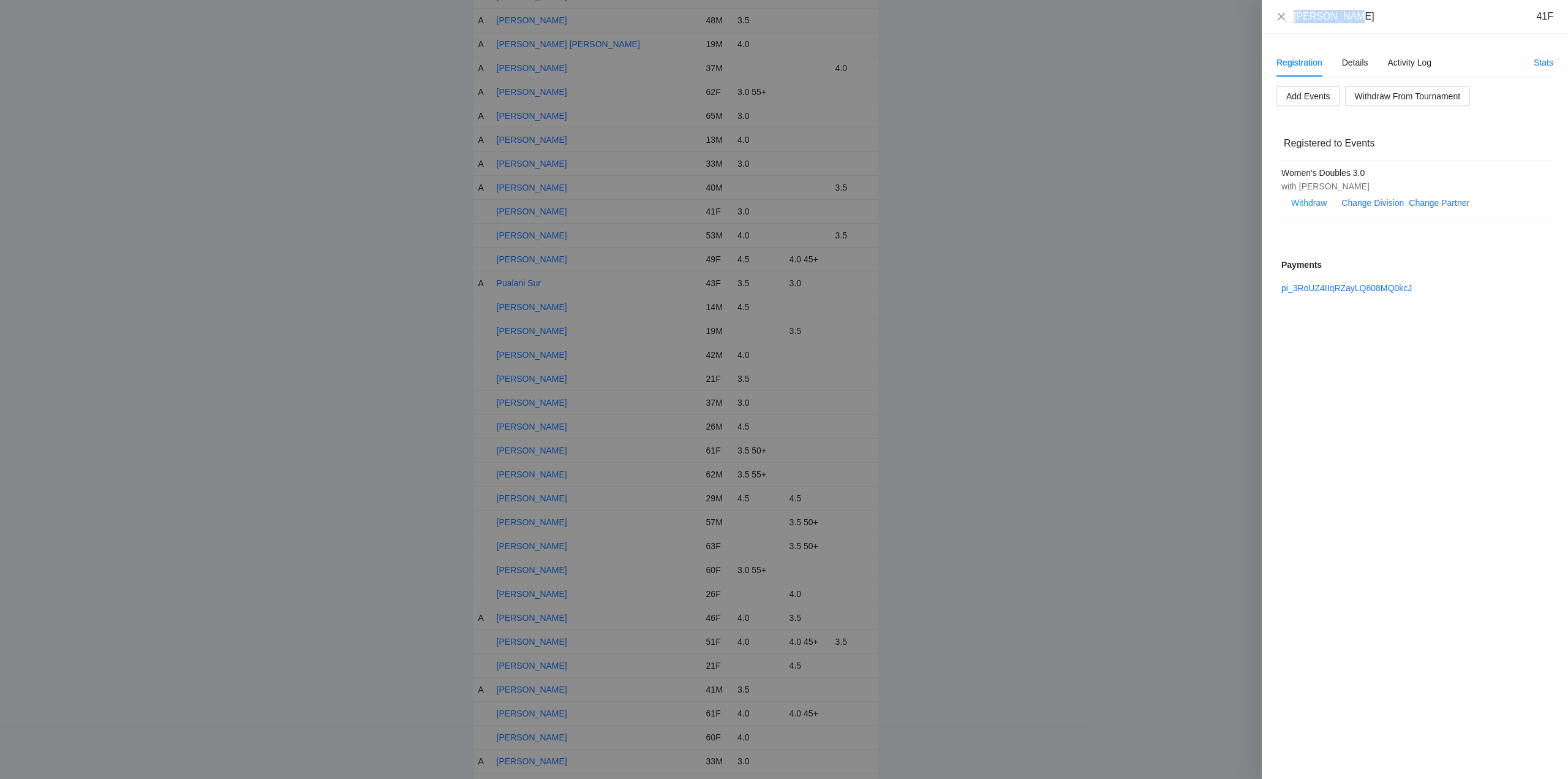
drag, startPoint x: 1345, startPoint y: 13, endPoint x: 1306, endPoint y: 16, distance: 39.1
click at [1264, 16] on div "Nive Isabel 41F" at bounding box center [1415, 17] width 307 height 34
click at [1358, 57] on div "Details" at bounding box center [1354, 63] width 27 height 14
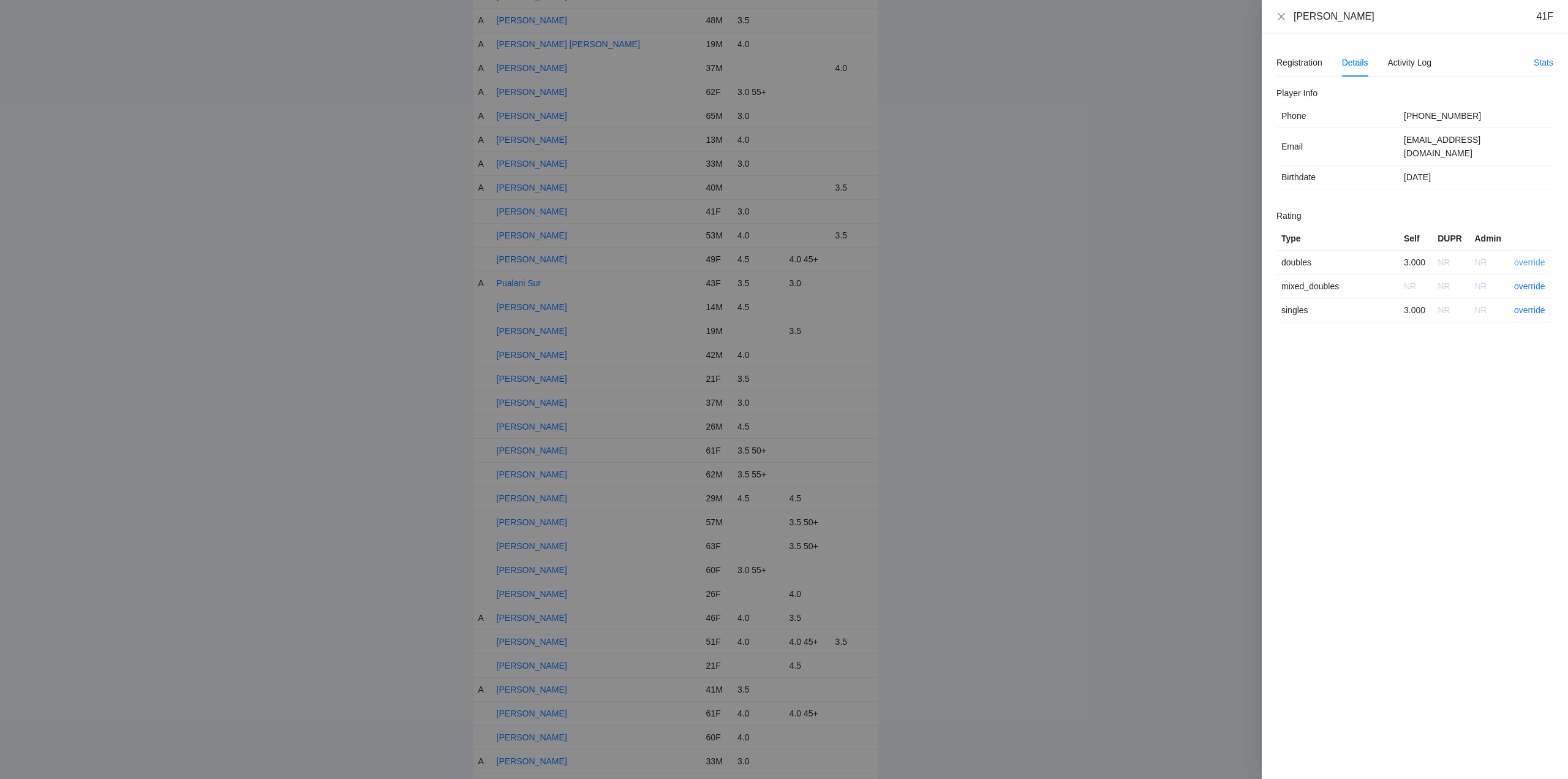
click at [1525, 257] on link "override" at bounding box center [1529, 262] width 31 height 10
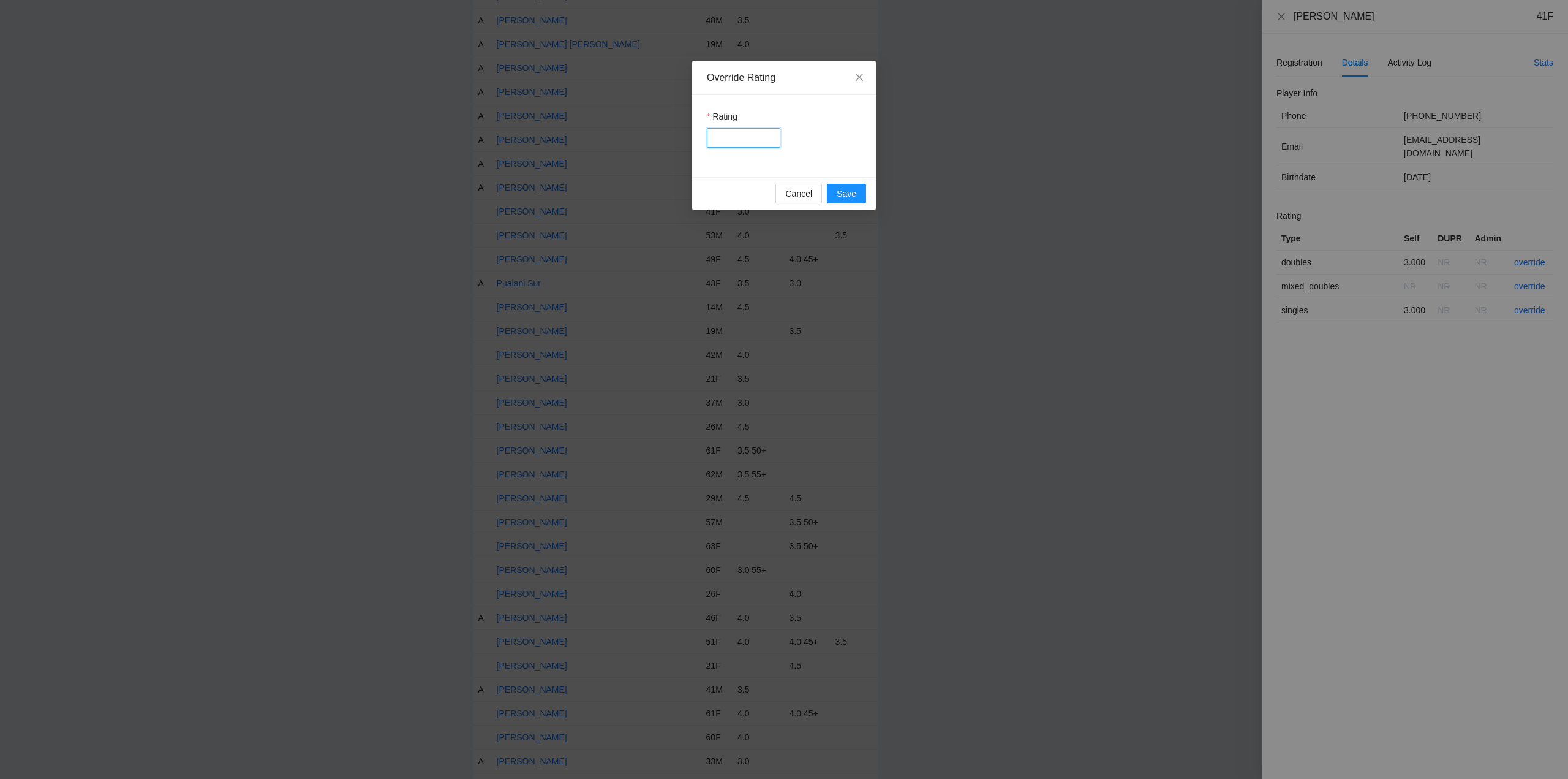
click at [733, 134] on input "Rating" at bounding box center [744, 138] width 73 height 20
type input "***"
drag, startPoint x: 863, startPoint y: 195, endPoint x: 1017, endPoint y: 172, distance: 155.7
click at [865, 196] on button "Save" at bounding box center [846, 194] width 39 height 20
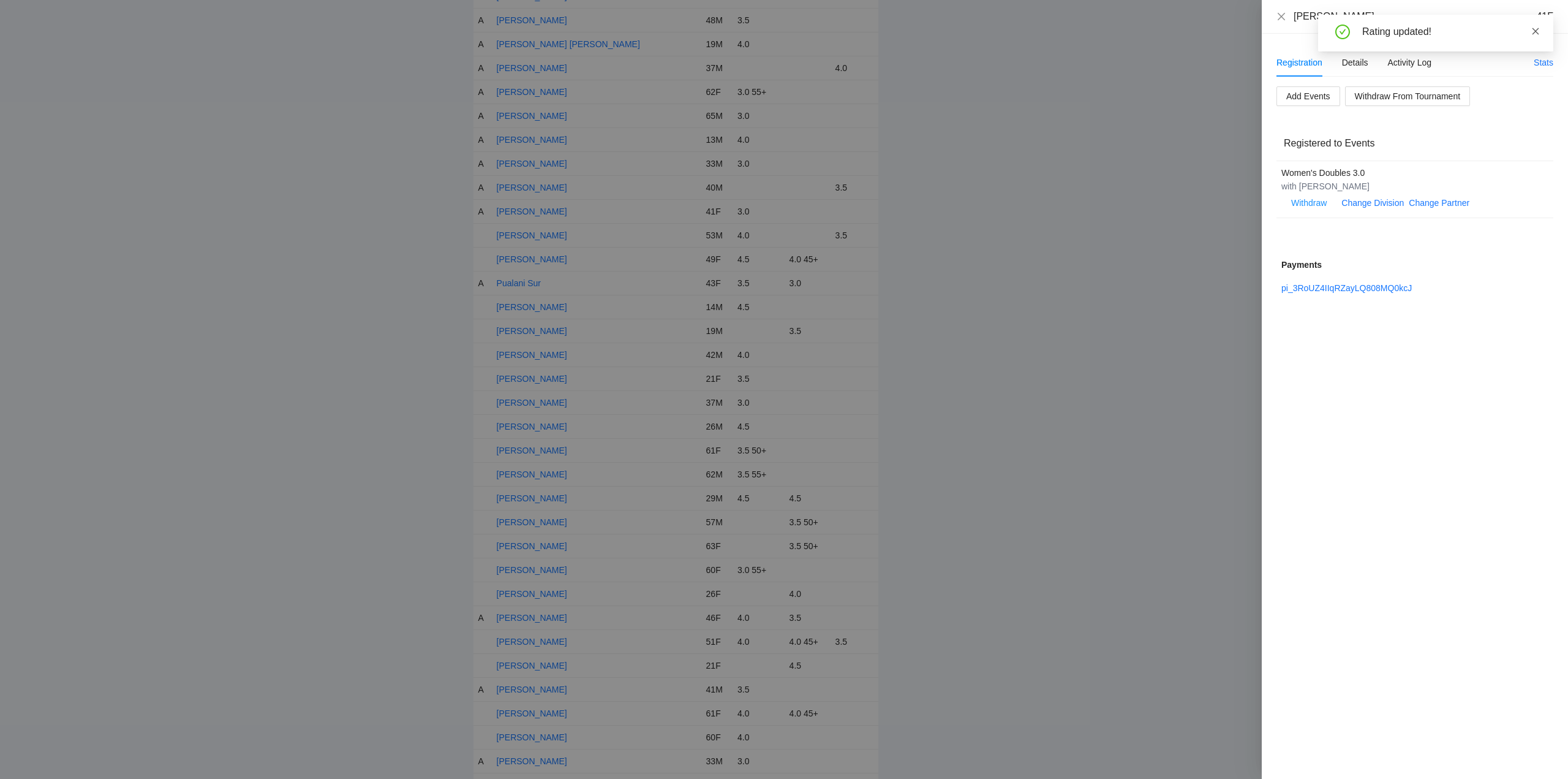
click at [1534, 30] on icon "close" at bounding box center [1535, 31] width 8 height 8
click at [1280, 14] on icon "close" at bounding box center [1281, 16] width 8 height 8
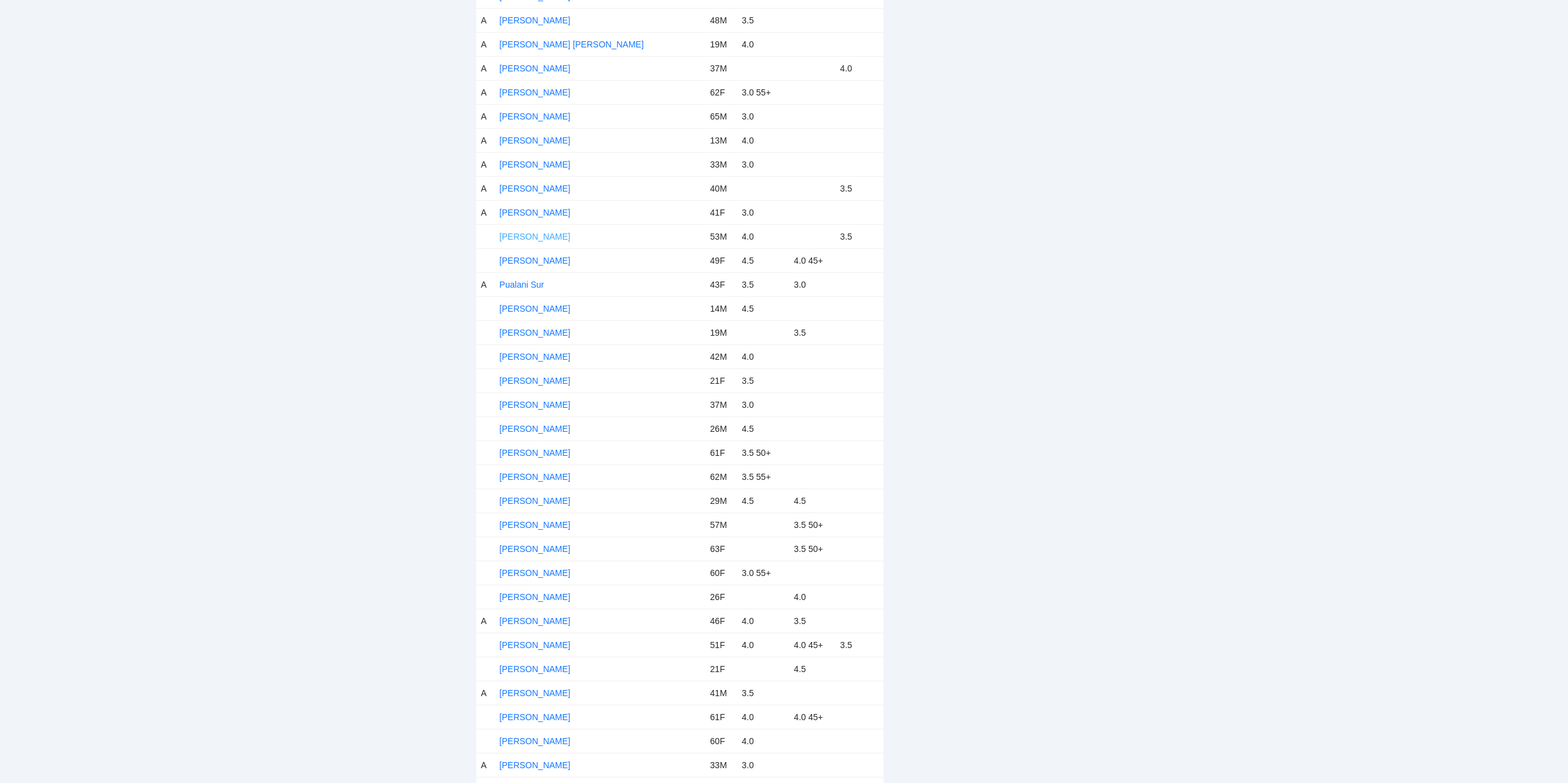
click at [535, 235] on link "Patric Walsh" at bounding box center [535, 236] width 71 height 10
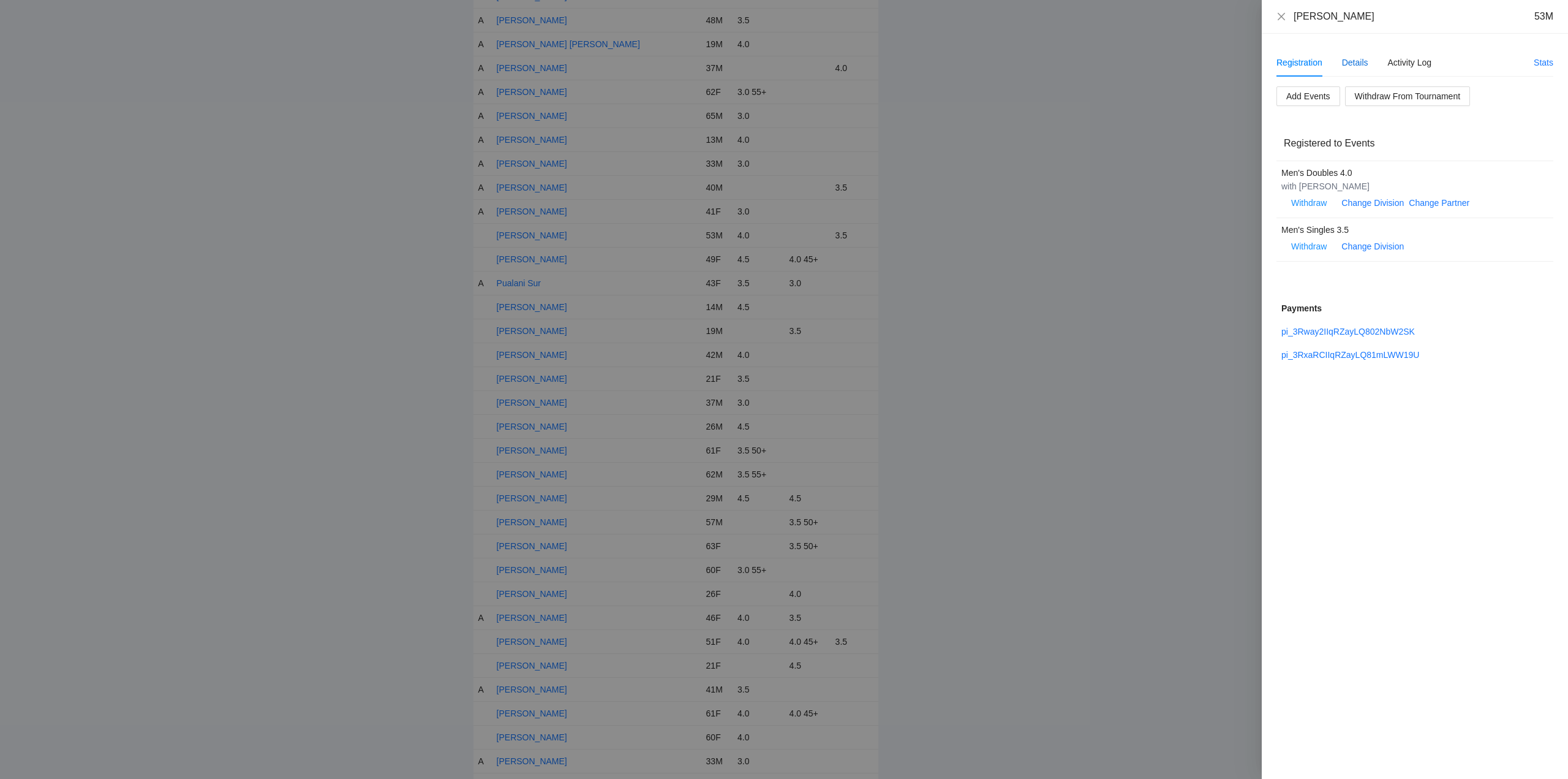
click at [1357, 62] on div "Details" at bounding box center [1354, 63] width 27 height 14
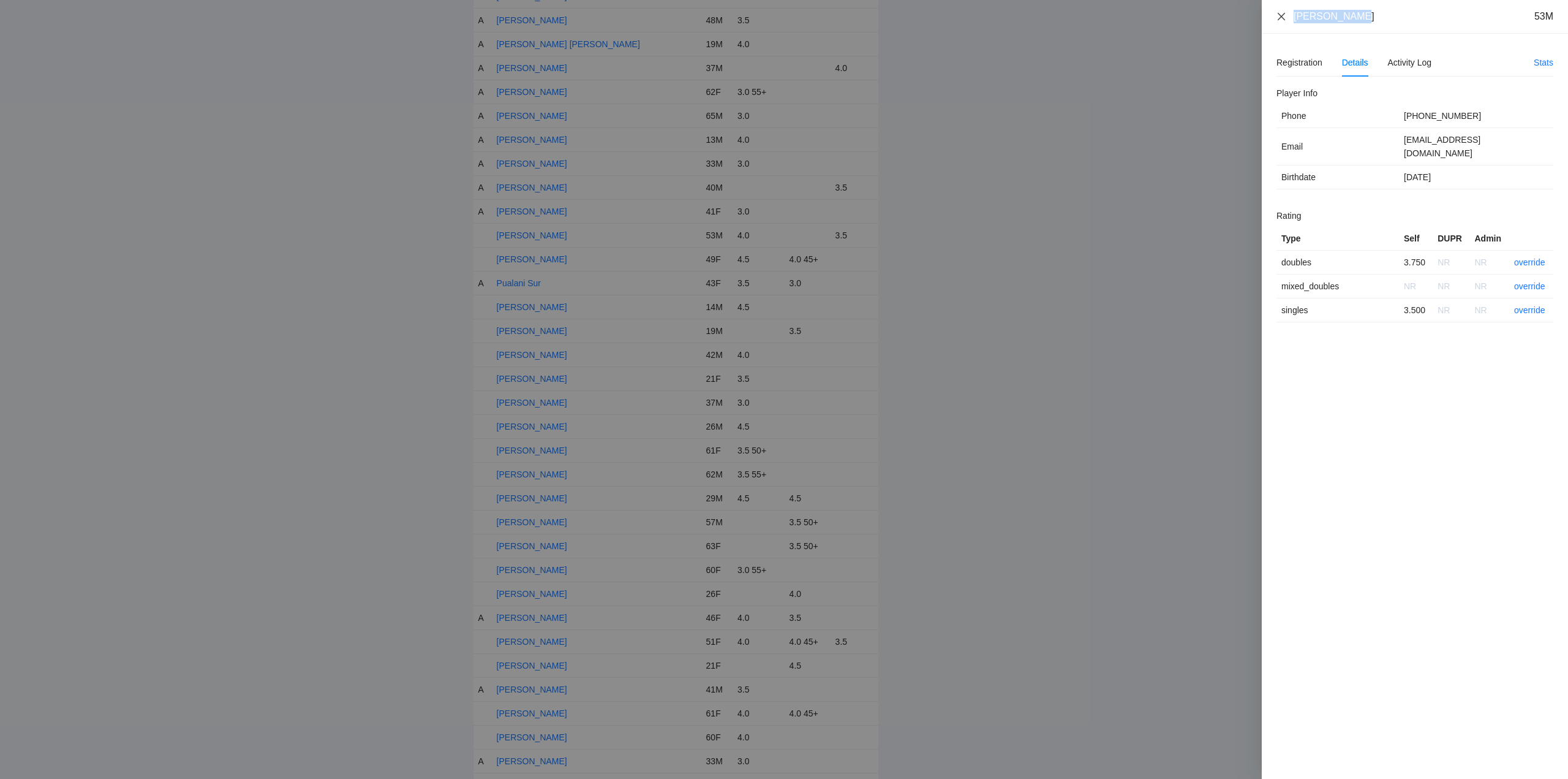
drag, startPoint x: 1358, startPoint y: 15, endPoint x: 1279, endPoint y: 18, distance: 79.1
click at [1279, 18] on div "Patric Walsh 53M" at bounding box center [1415, 17] width 277 height 14
click at [1528, 257] on link "override" at bounding box center [1529, 262] width 31 height 10
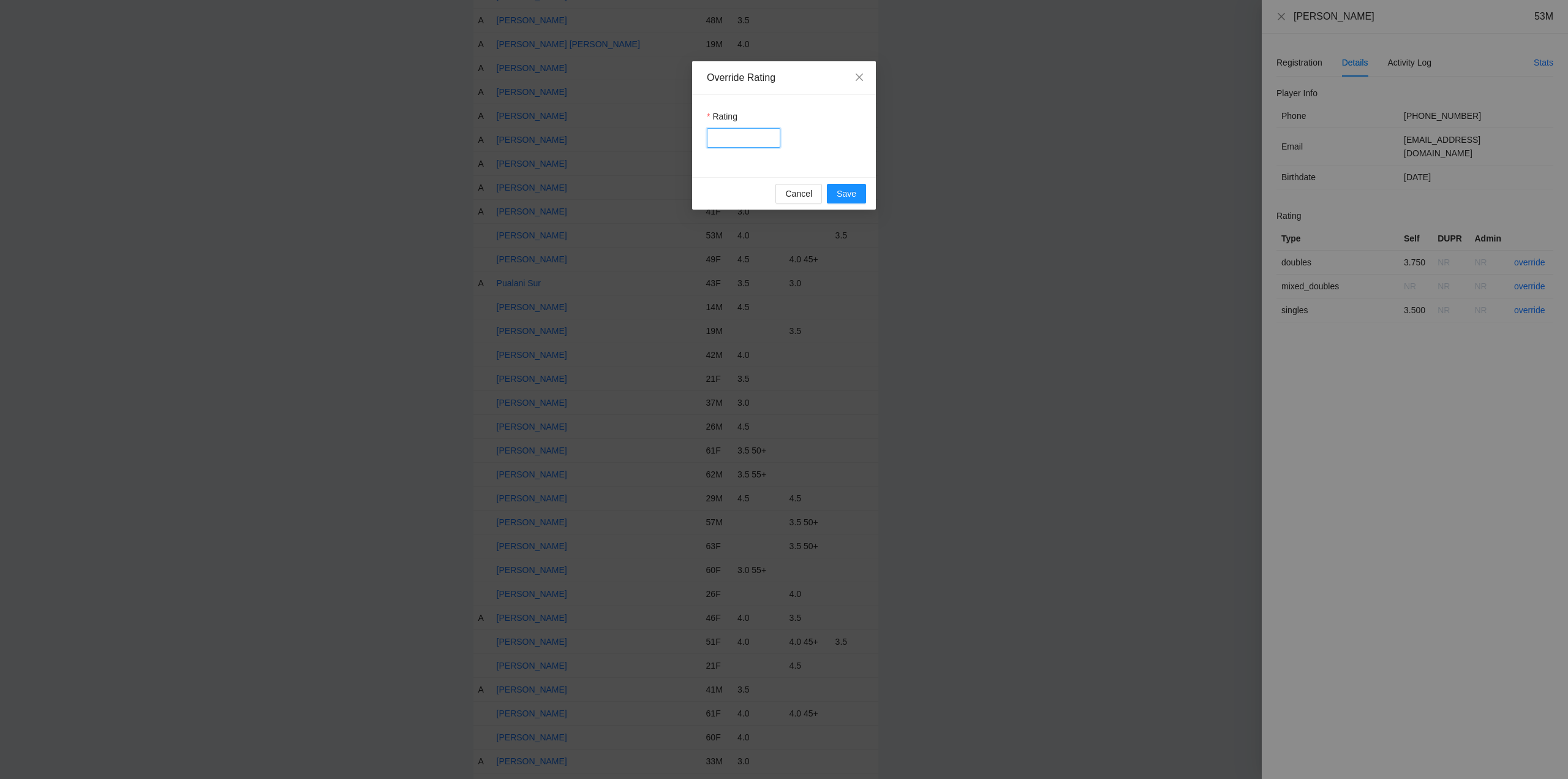
click at [759, 142] on input "Rating" at bounding box center [744, 138] width 73 height 20
type input "****"
drag, startPoint x: 850, startPoint y: 197, endPoint x: 860, endPoint y: 198, distance: 10.0
click at [851, 197] on span "Save" at bounding box center [847, 194] width 20 height 14
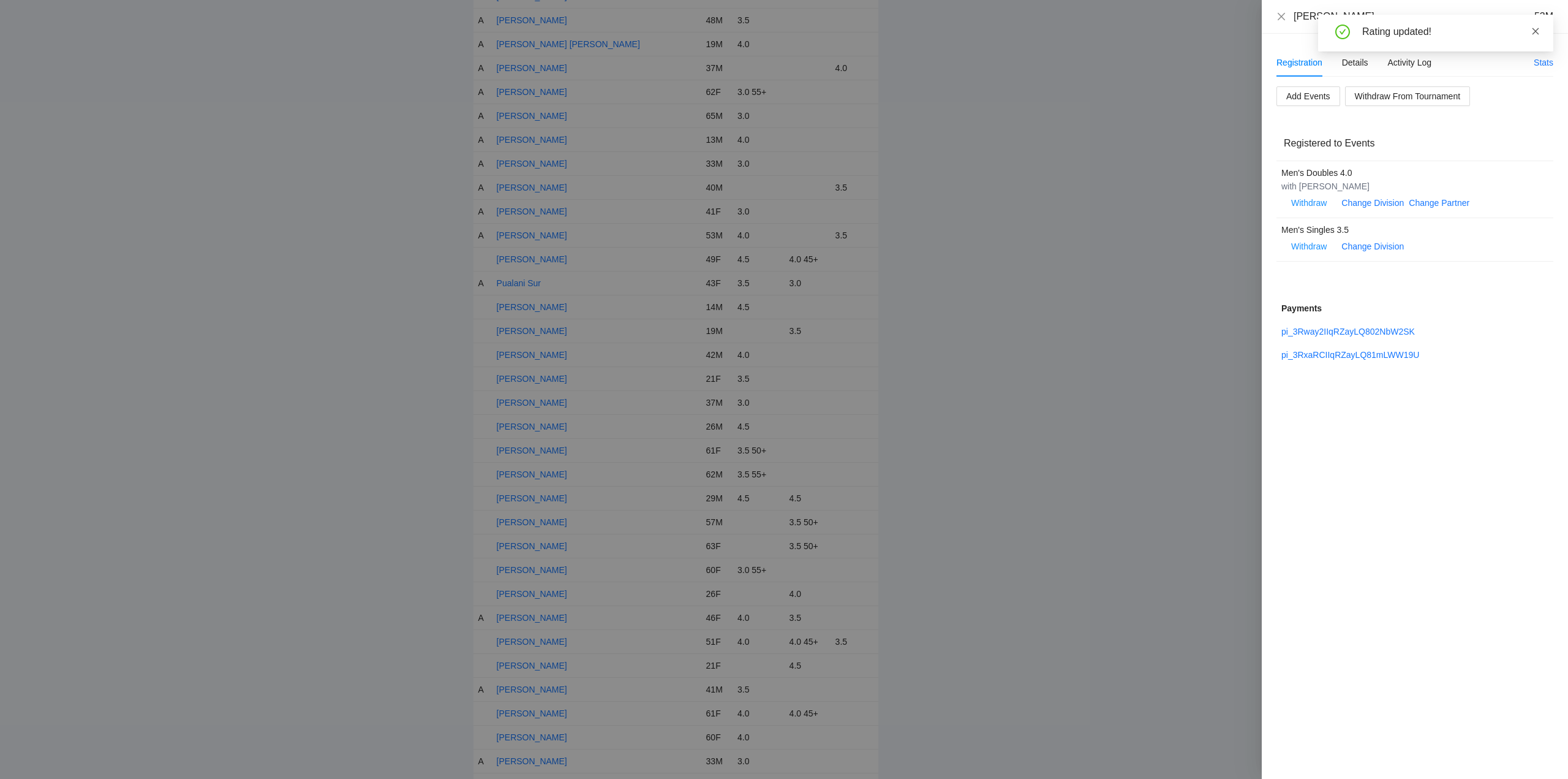
click at [1534, 27] on icon "close" at bounding box center [1535, 31] width 8 height 8
click at [1281, 15] on icon "close" at bounding box center [1281, 16] width 10 height 10
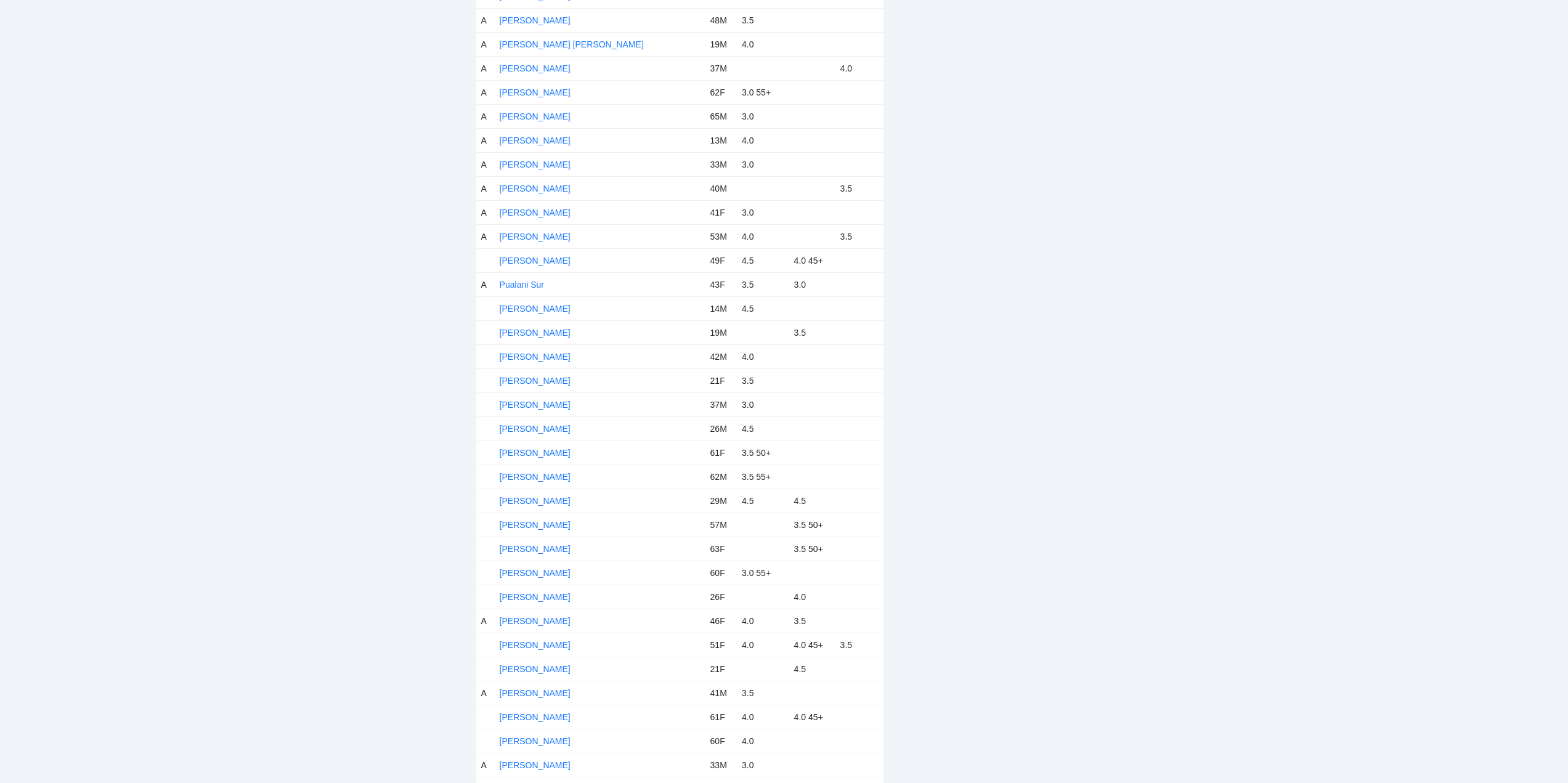
drag, startPoint x: 534, startPoint y: 256, endPoint x: 589, endPoint y: 269, distance: 56.5
click at [535, 256] on link "Patty Dudoit" at bounding box center [535, 260] width 71 height 10
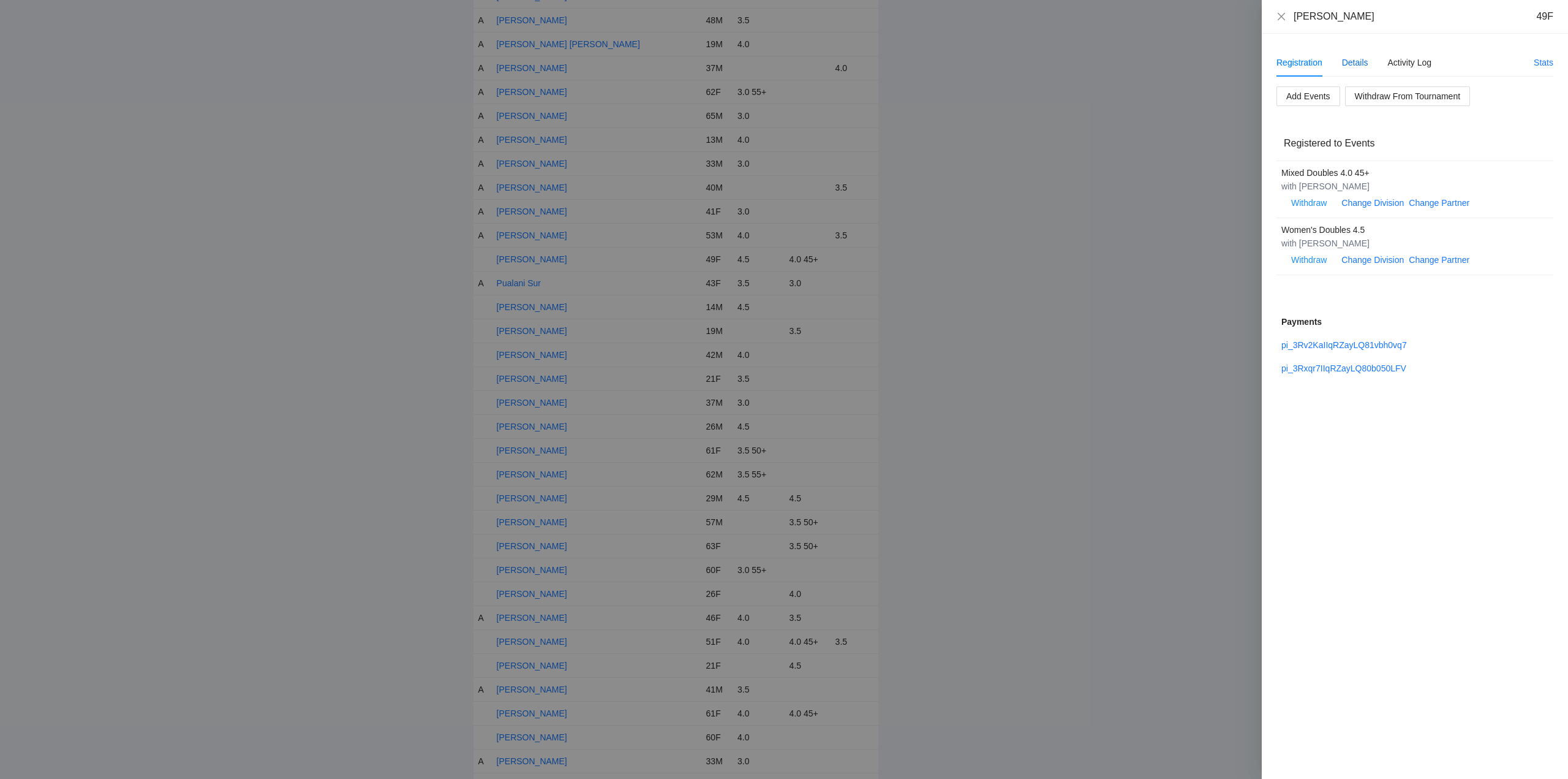
click at [1360, 65] on div "Details" at bounding box center [1354, 63] width 27 height 14
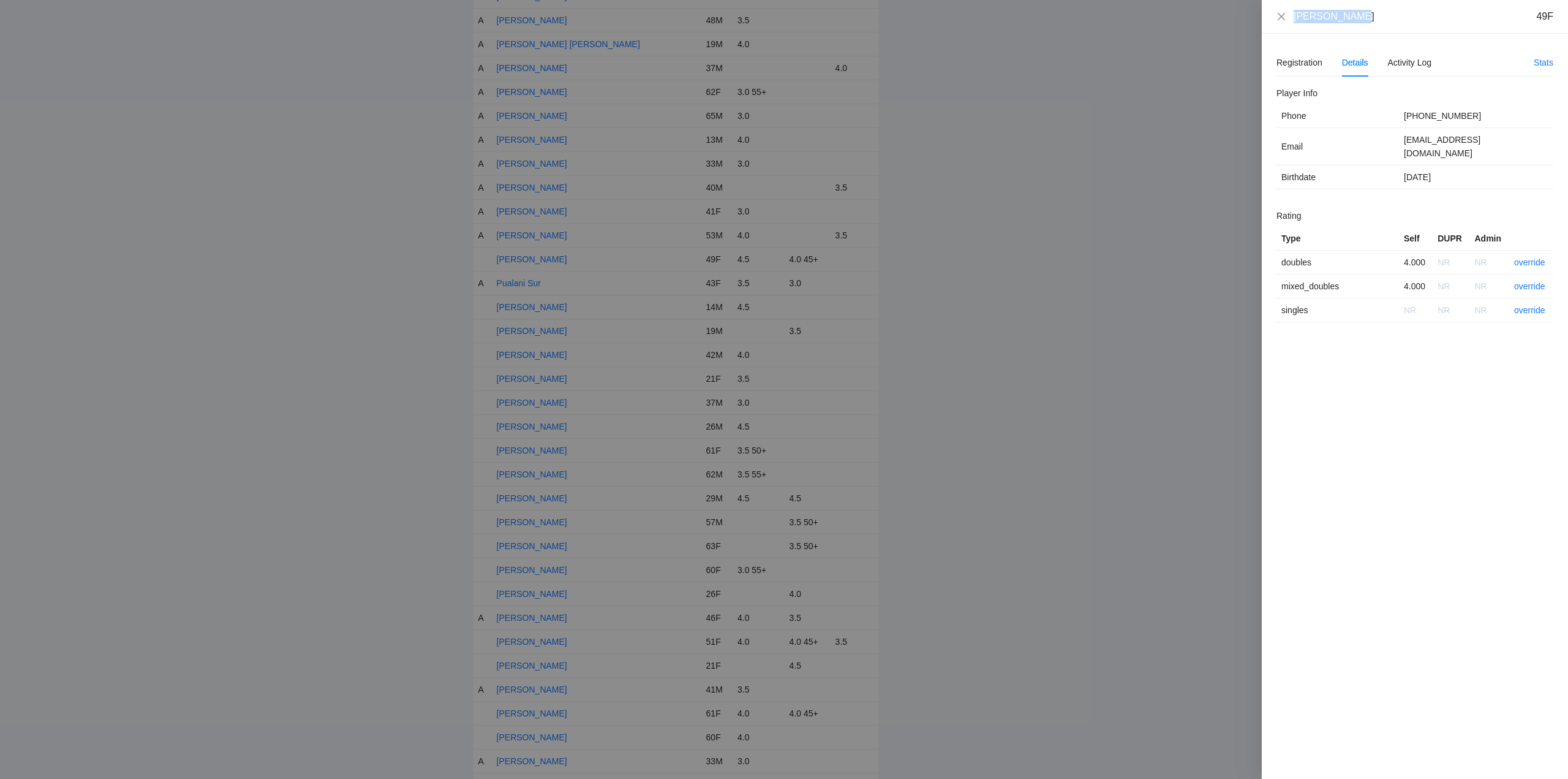
drag, startPoint x: 1354, startPoint y: 26, endPoint x: 1285, endPoint y: 24, distance: 69.0
click at [1285, 24] on div "Patty Dudoit 49F" at bounding box center [1415, 17] width 307 height 34
click at [1539, 257] on link "override" at bounding box center [1529, 262] width 31 height 10
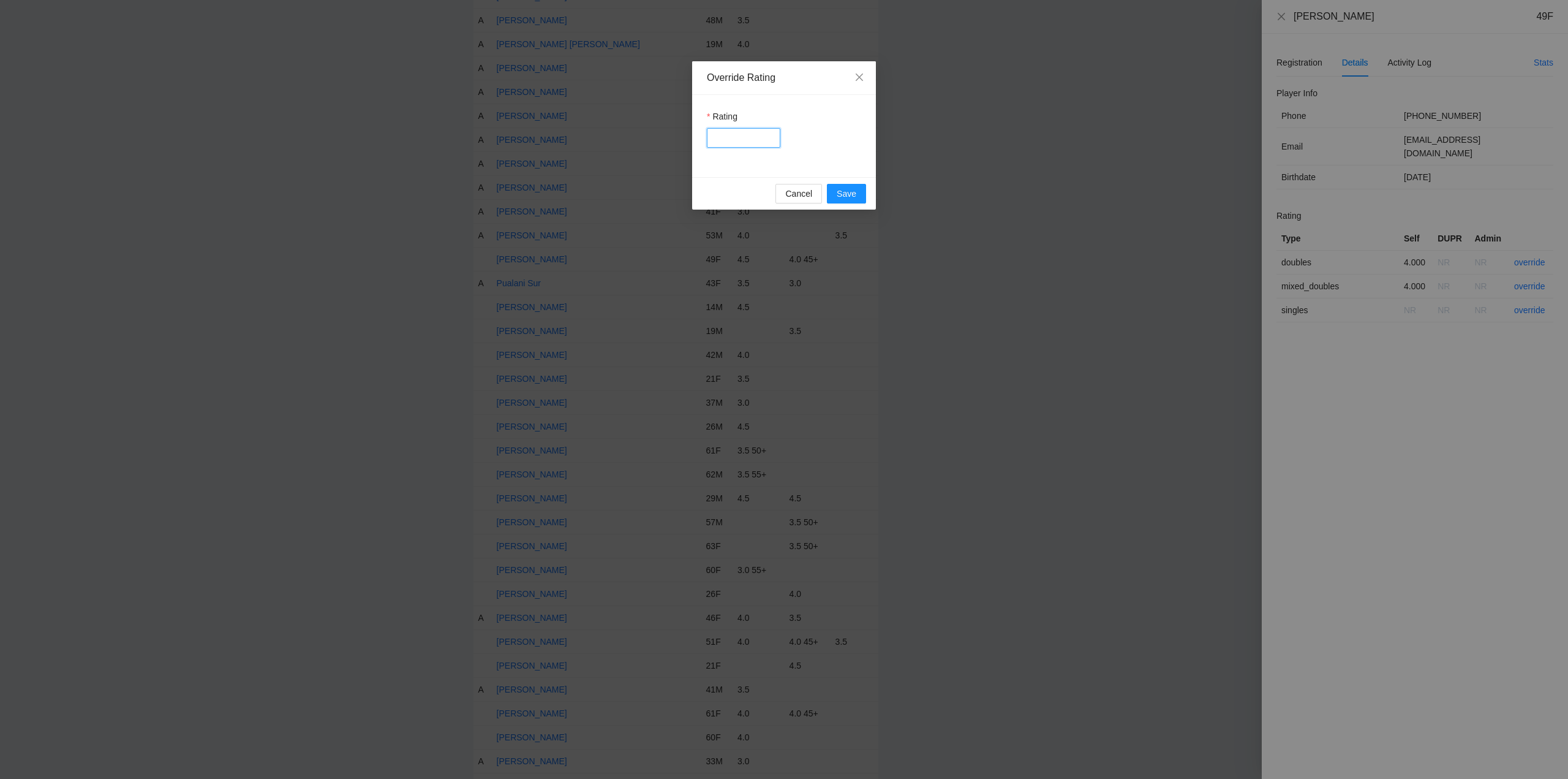
click at [739, 137] on input "Rating" at bounding box center [744, 138] width 73 height 20
type input "***"
click at [854, 185] on button "Save" at bounding box center [846, 194] width 39 height 20
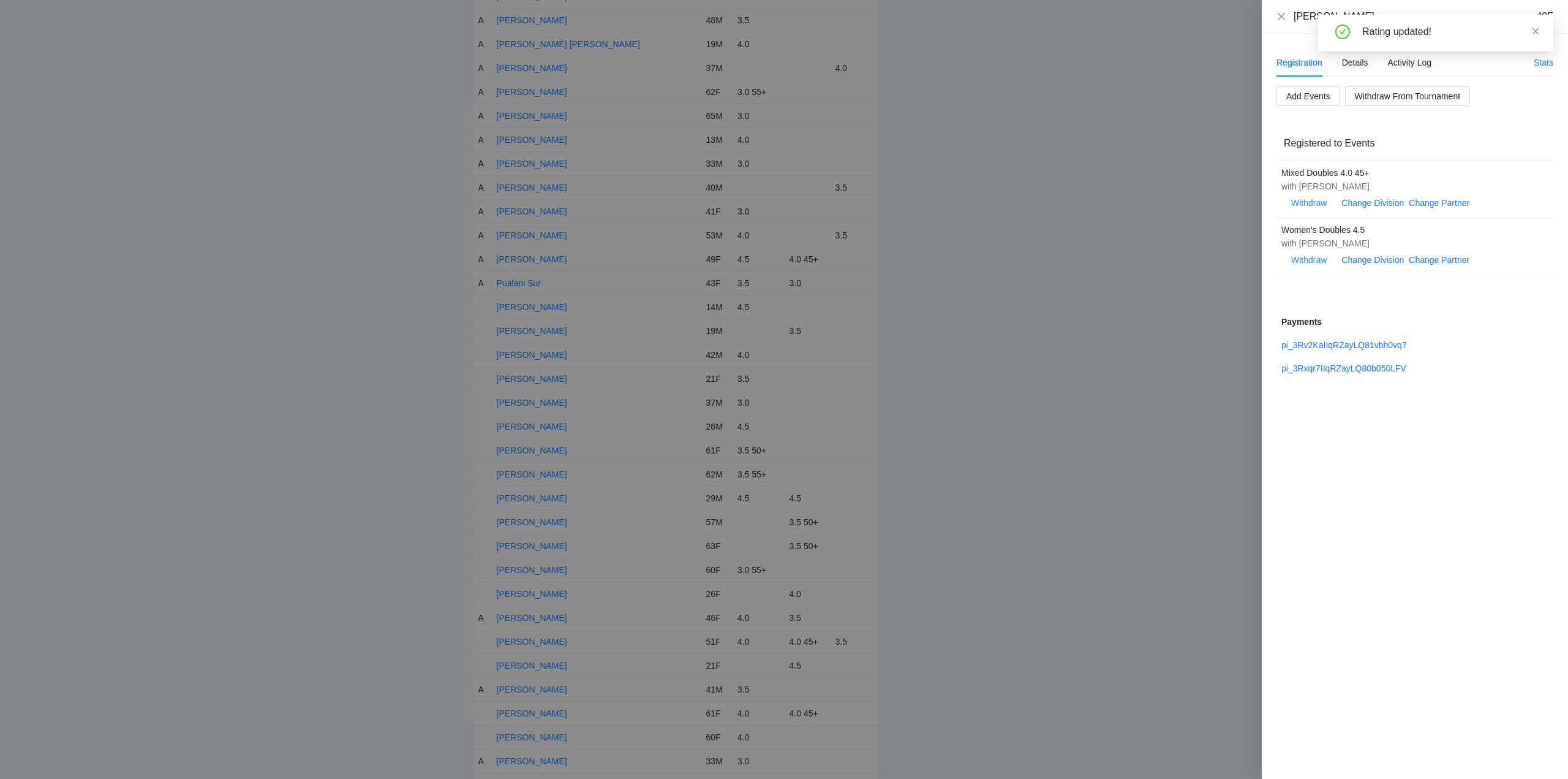
drag, startPoint x: 1536, startPoint y: 29, endPoint x: 1509, endPoint y: 37, distance: 28.2
click at [1534, 29] on icon "close" at bounding box center [1535, 31] width 8 height 8
click at [1280, 12] on icon "close" at bounding box center [1281, 16] width 10 height 10
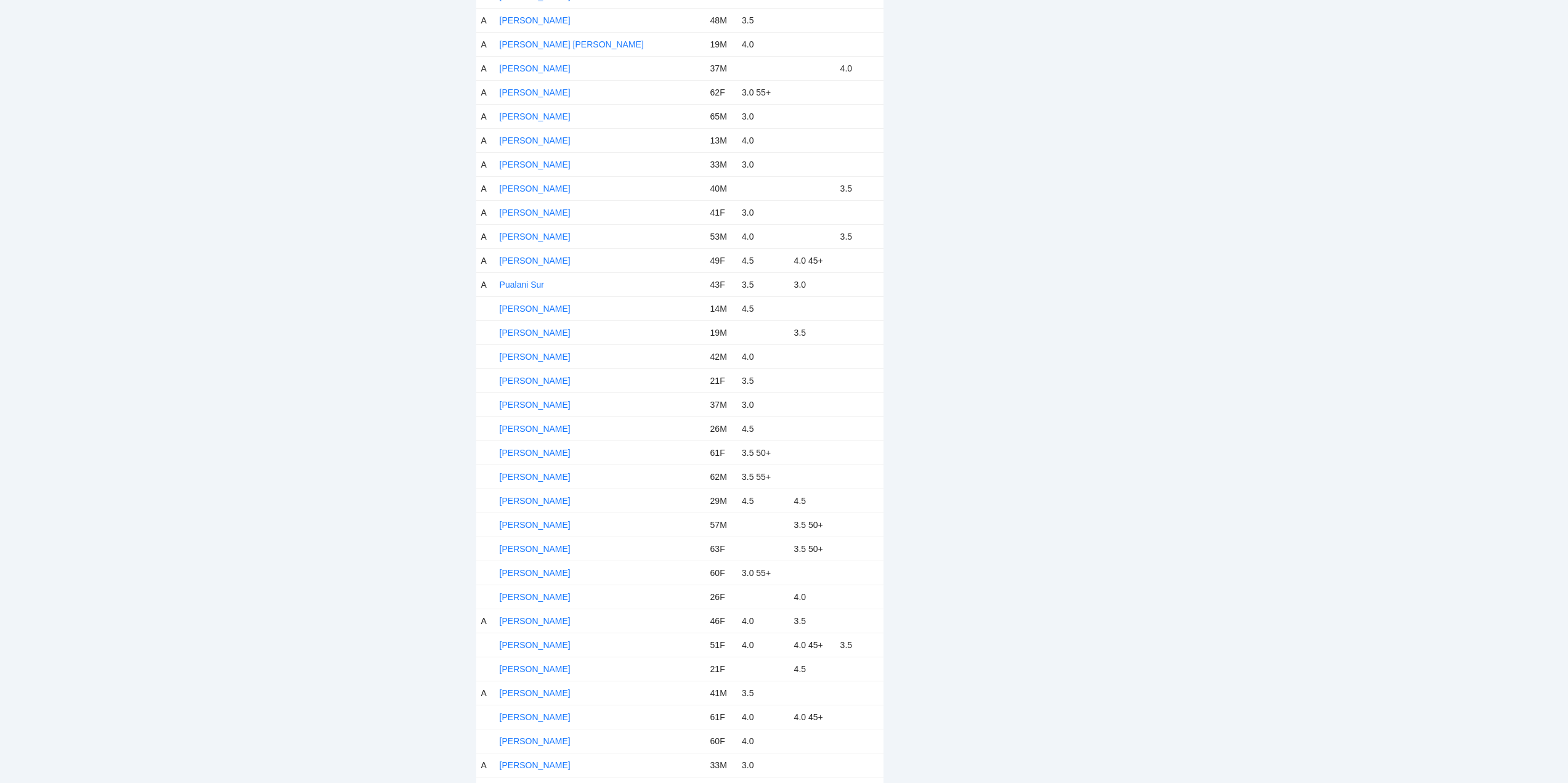
drag, startPoint x: 518, startPoint y: 306, endPoint x: 614, endPoint y: 311, distance: 96.1
click at [524, 308] on link "Rai Allen" at bounding box center [535, 308] width 71 height 10
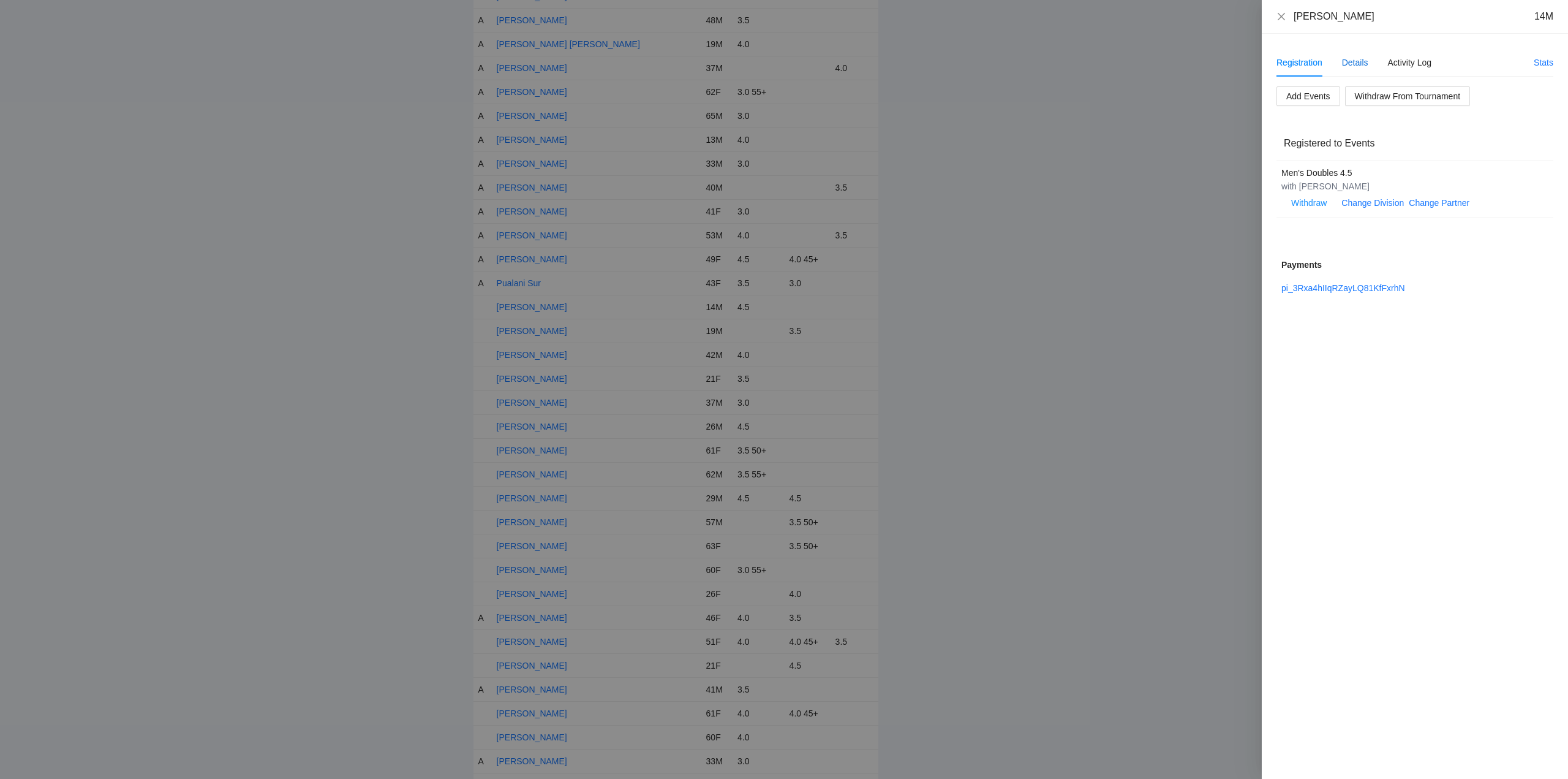
click at [1361, 61] on div "Details" at bounding box center [1354, 63] width 27 height 14
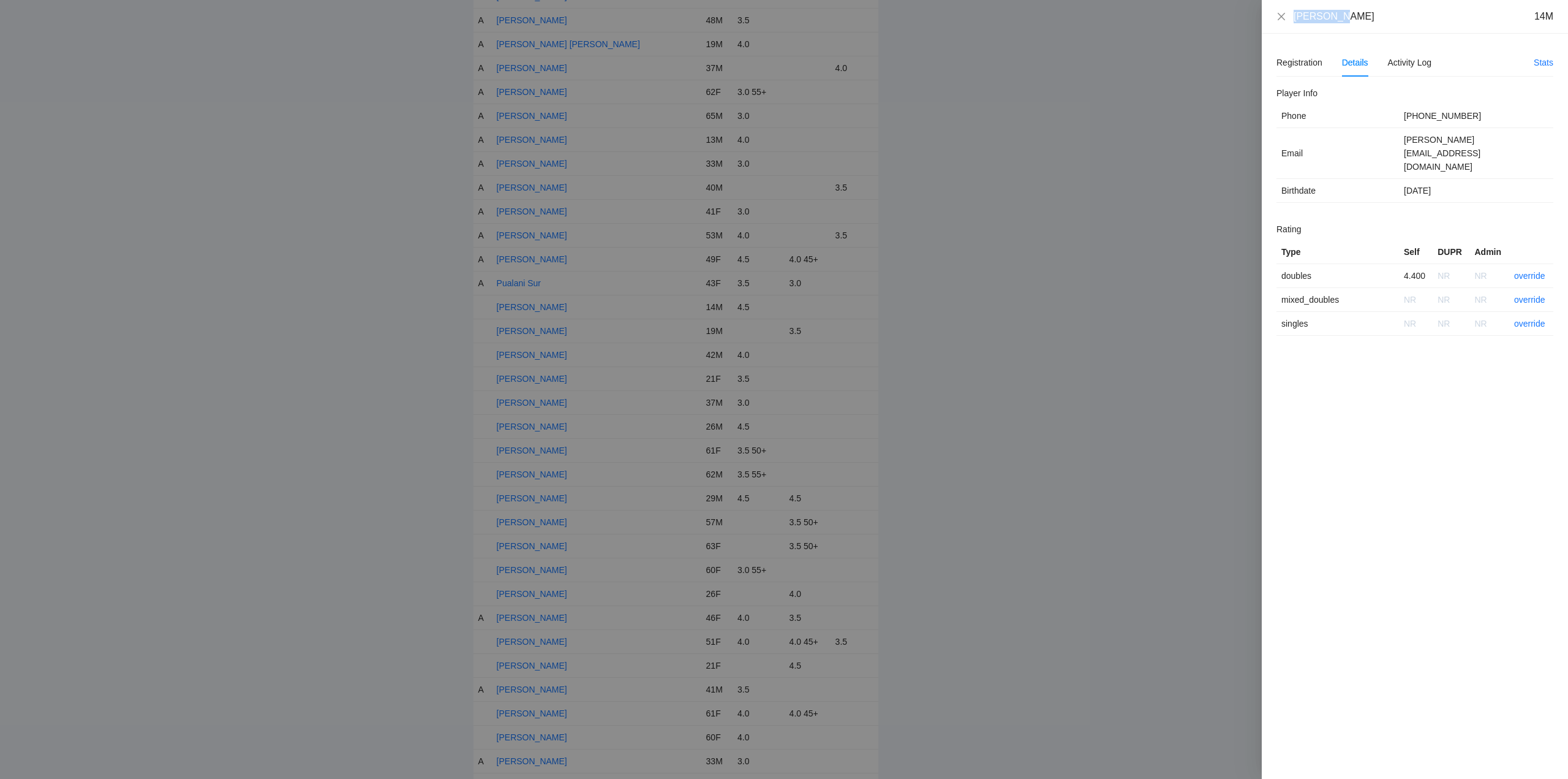
drag, startPoint x: 1348, startPoint y: 21, endPoint x: 1284, endPoint y: 11, distance: 64.8
click at [1236, 19] on div "Rai Allen 14M Registration Details Activity Log Stats Add Events Withdraw From …" at bounding box center [784, 389] width 1568 height 779
click at [1527, 271] on link "override" at bounding box center [1529, 275] width 31 height 10
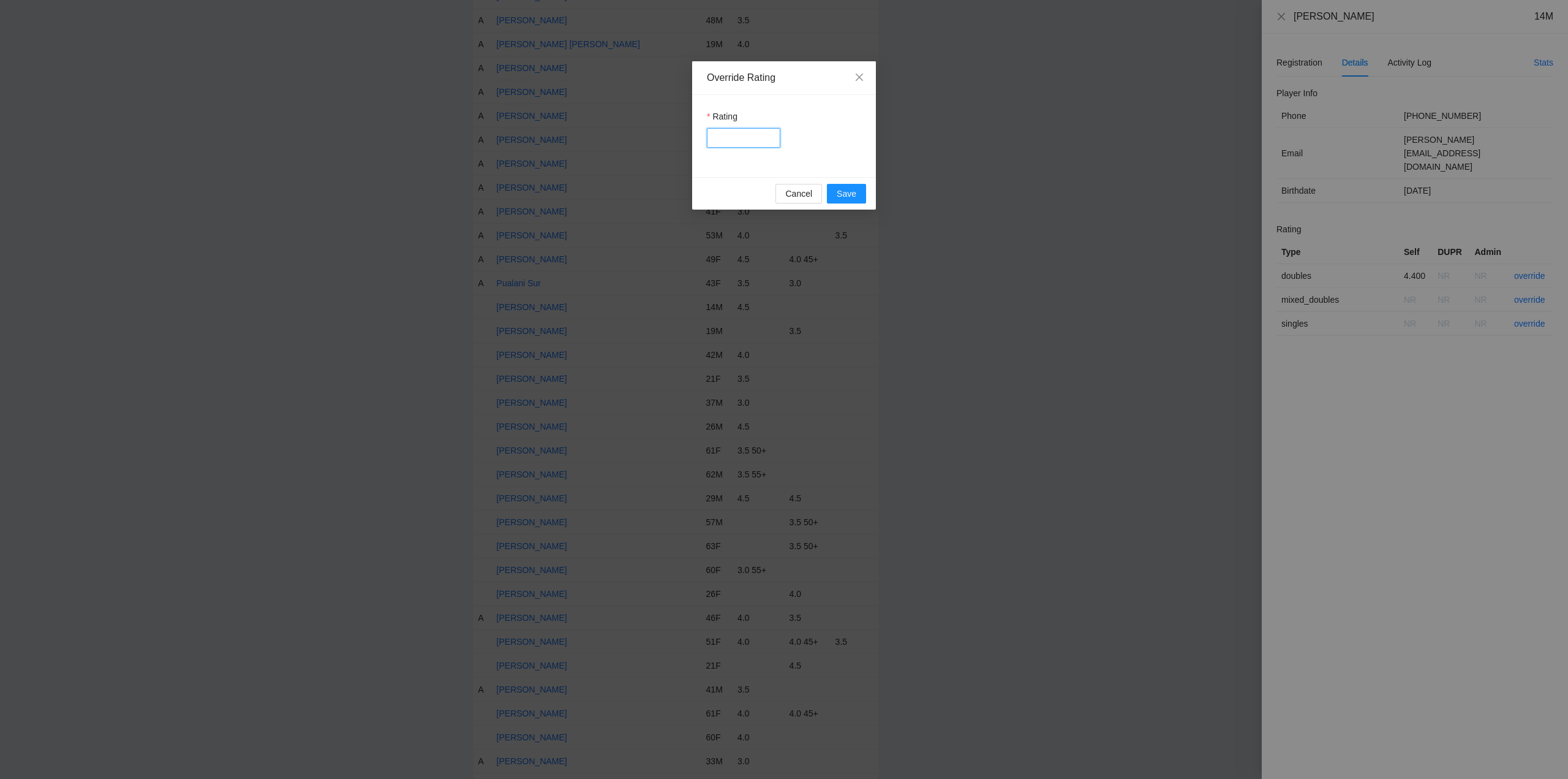
click at [744, 138] on input "Rating" at bounding box center [744, 138] width 73 height 20
type input "***"
click at [845, 192] on span "Save" at bounding box center [847, 194] width 20 height 14
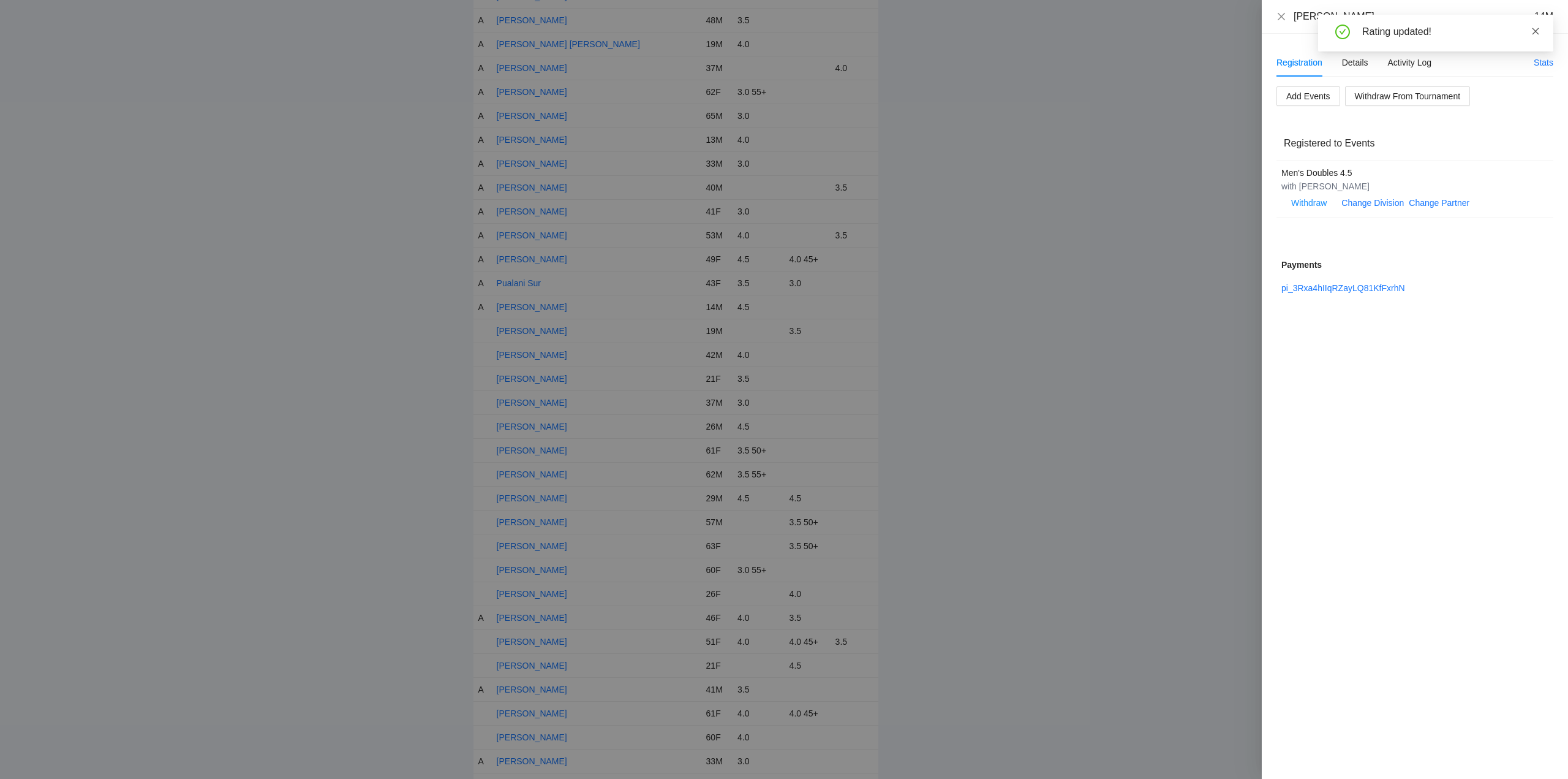
click at [1537, 31] on icon "close" at bounding box center [1535, 31] width 8 height 8
click at [1283, 17] on icon "close" at bounding box center [1281, 16] width 8 height 8
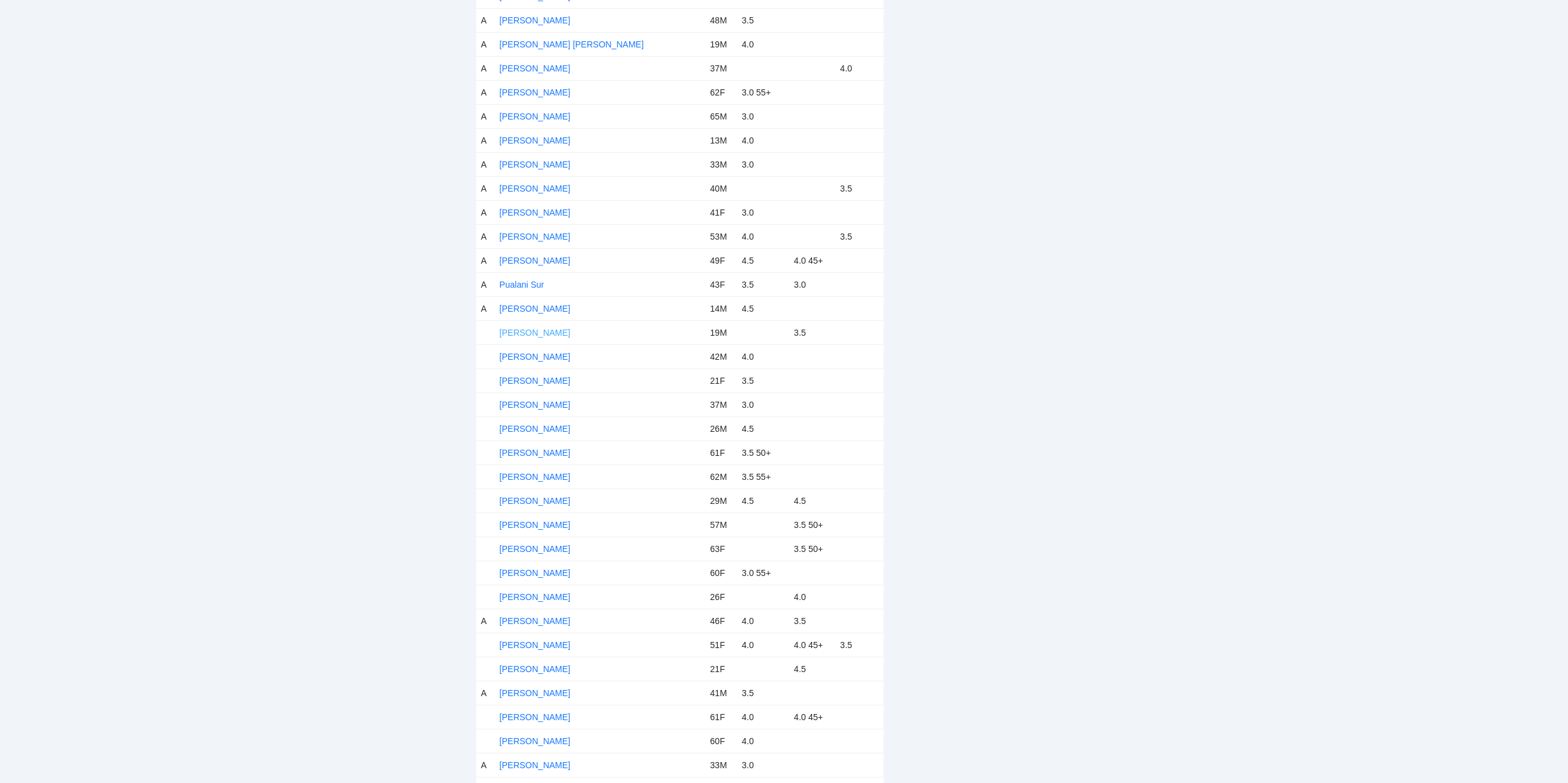
click at [532, 333] on link "Raphael Neil Salve" at bounding box center [535, 332] width 71 height 10
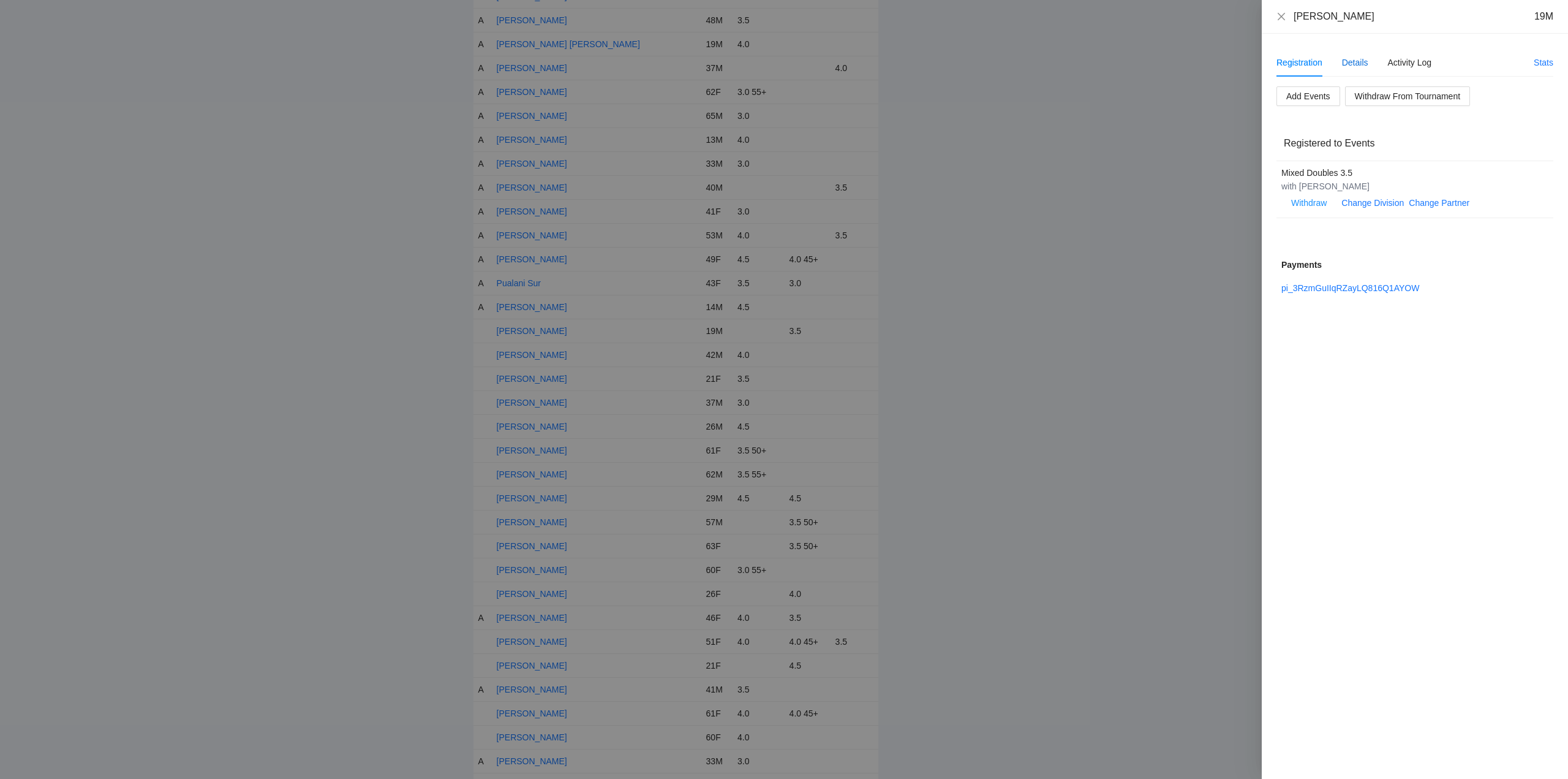
click at [1358, 63] on div "Details" at bounding box center [1354, 63] width 27 height 14
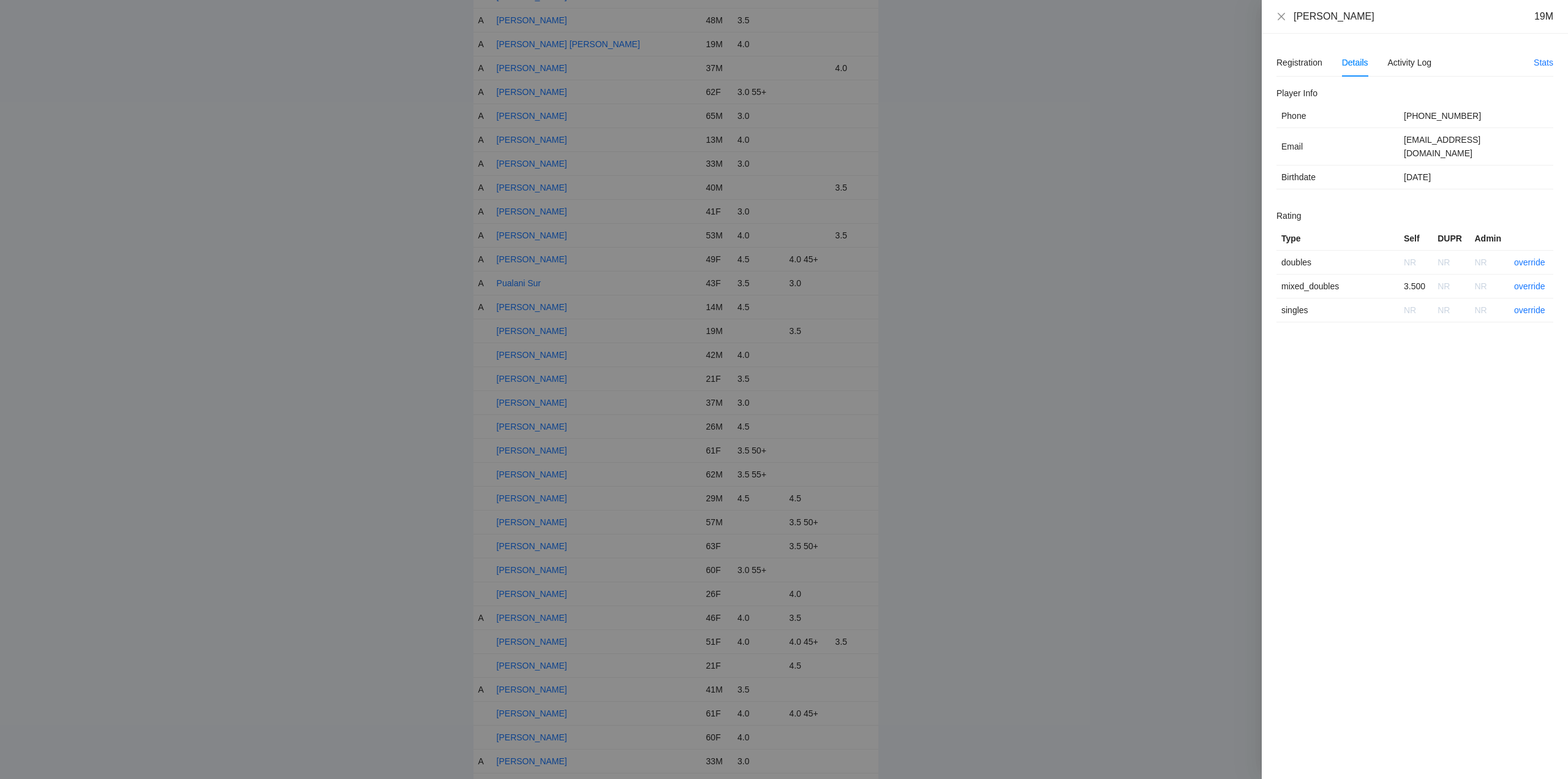
drag, startPoint x: 1386, startPoint y: 19, endPoint x: 1309, endPoint y: 29, distance: 77.6
click at [1275, 27] on div "Raphael Neil Salve 19M" at bounding box center [1415, 17] width 307 height 34
click at [1531, 282] on link "override" at bounding box center [1529, 286] width 31 height 10
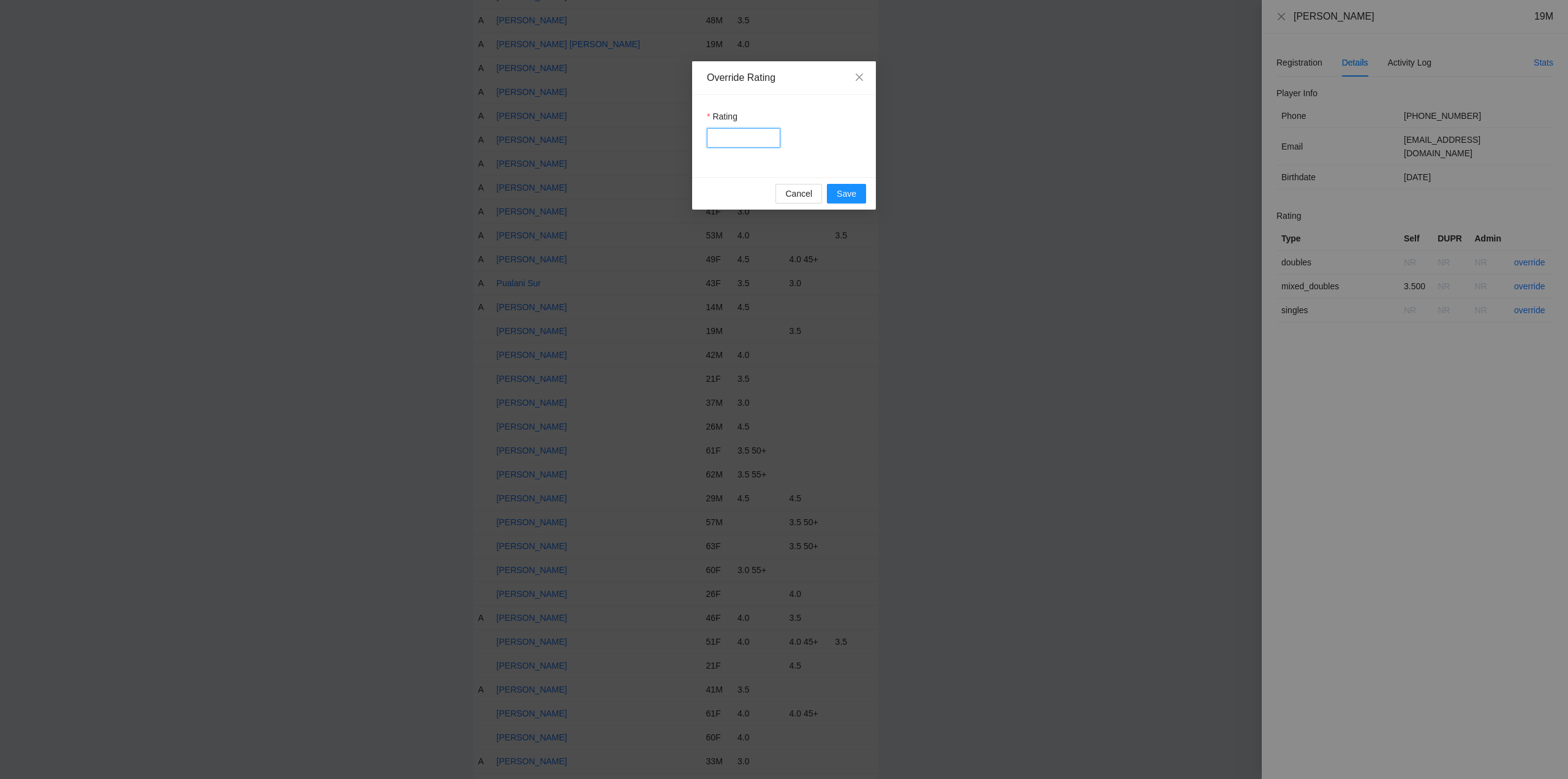
click at [737, 132] on input "Rating" at bounding box center [744, 138] width 73 height 20
type input "***"
click at [856, 192] on button "Save" at bounding box center [846, 194] width 39 height 20
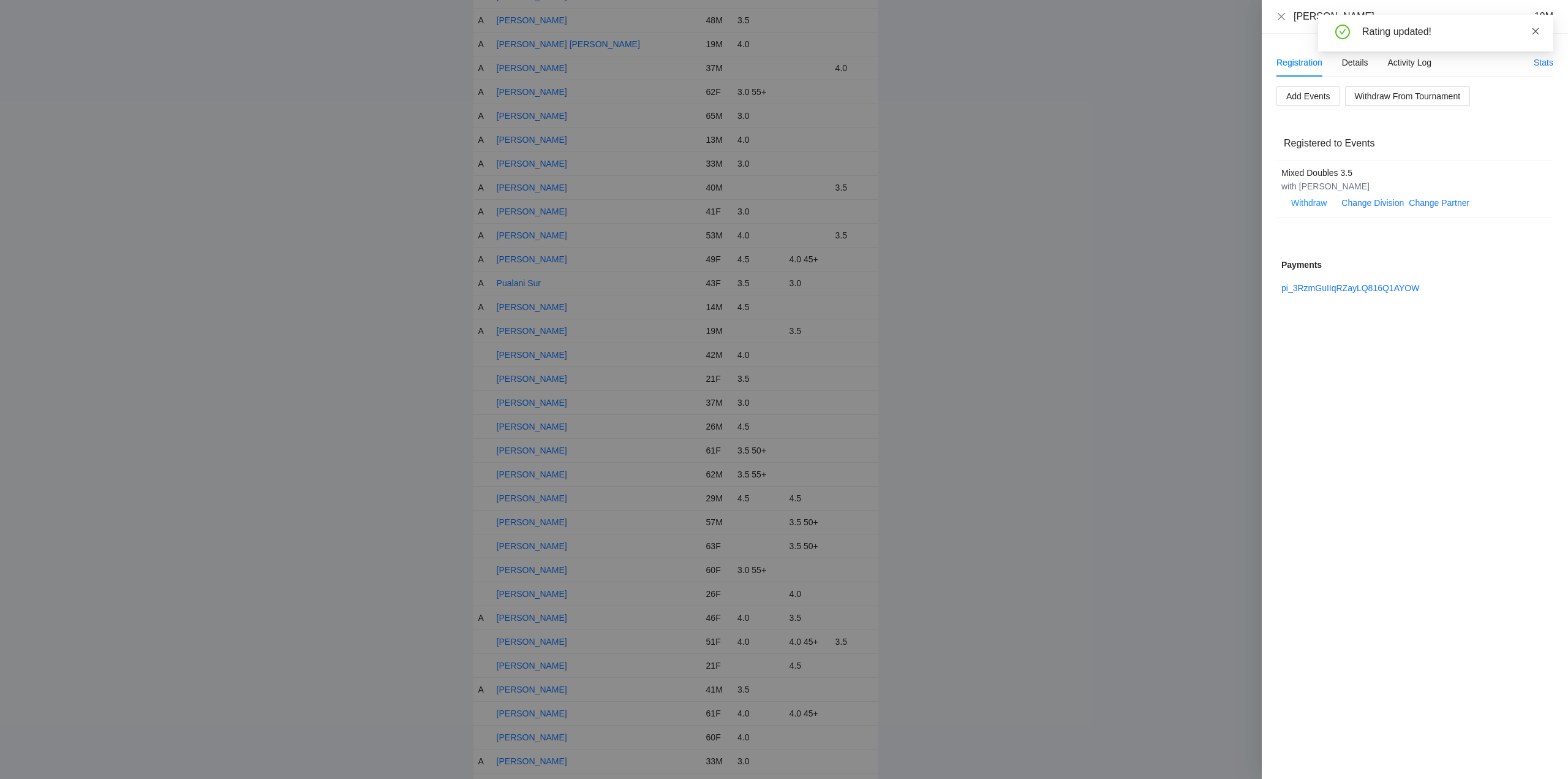
click at [1534, 29] on icon "close" at bounding box center [1535, 31] width 8 height 8
drag, startPoint x: 1283, startPoint y: 16, endPoint x: 1271, endPoint y: 99, distance: 83.9
click at [1285, 20] on icon "close" at bounding box center [1281, 16] width 10 height 10
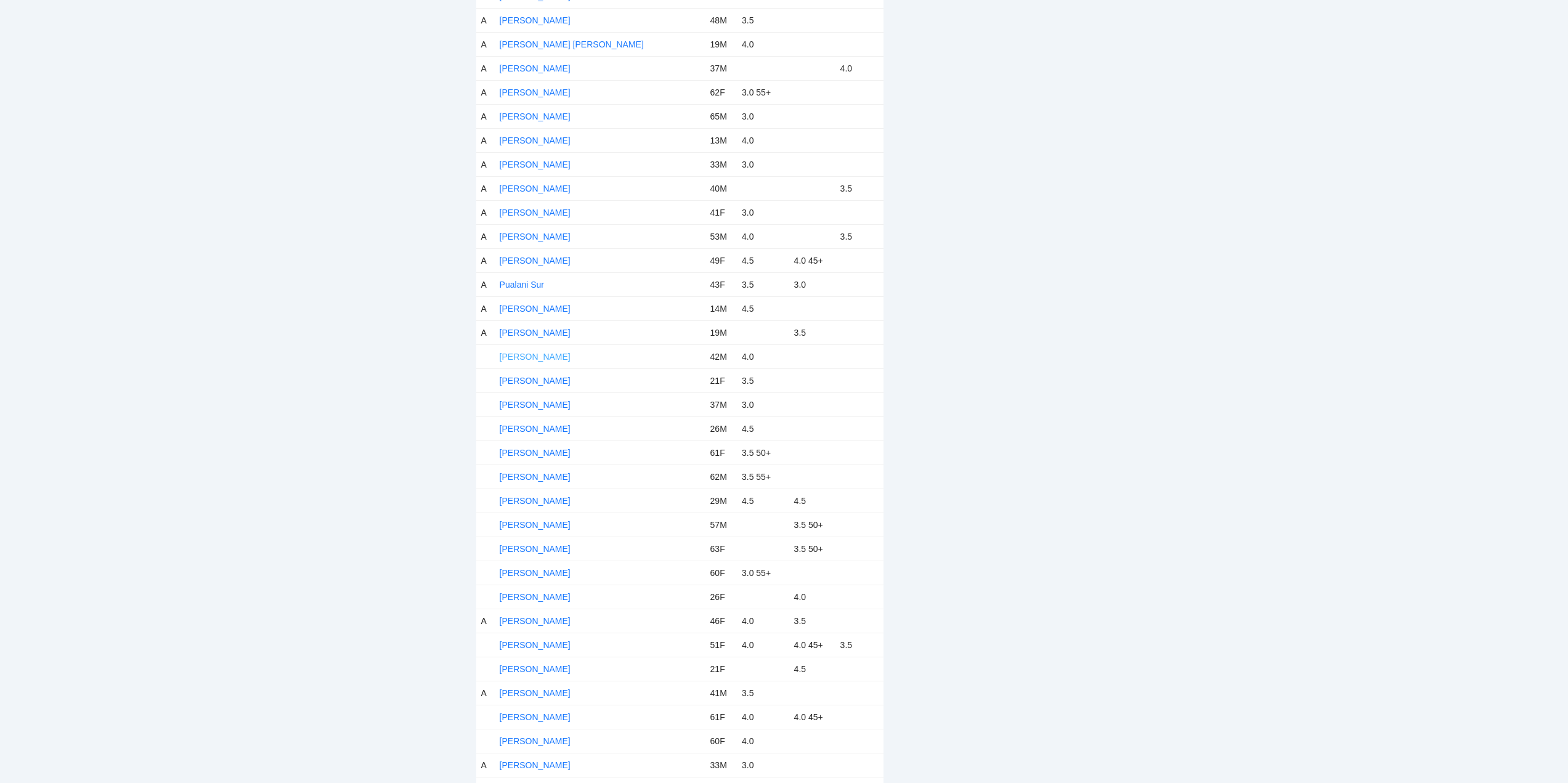
click at [535, 354] on link "[PERSON_NAME]" at bounding box center [535, 357] width 71 height 10
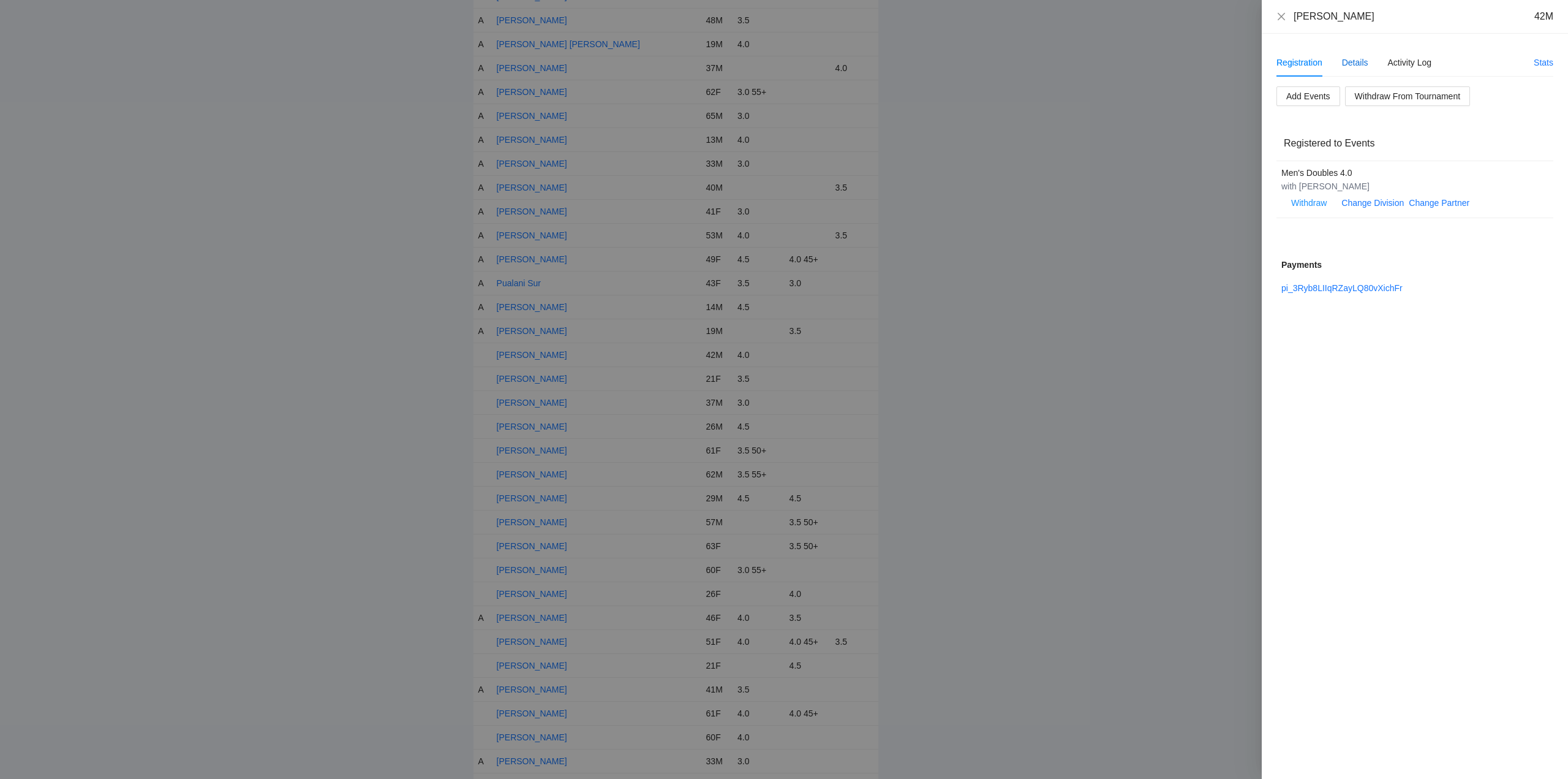
click at [1354, 61] on div "Details" at bounding box center [1354, 63] width 27 height 14
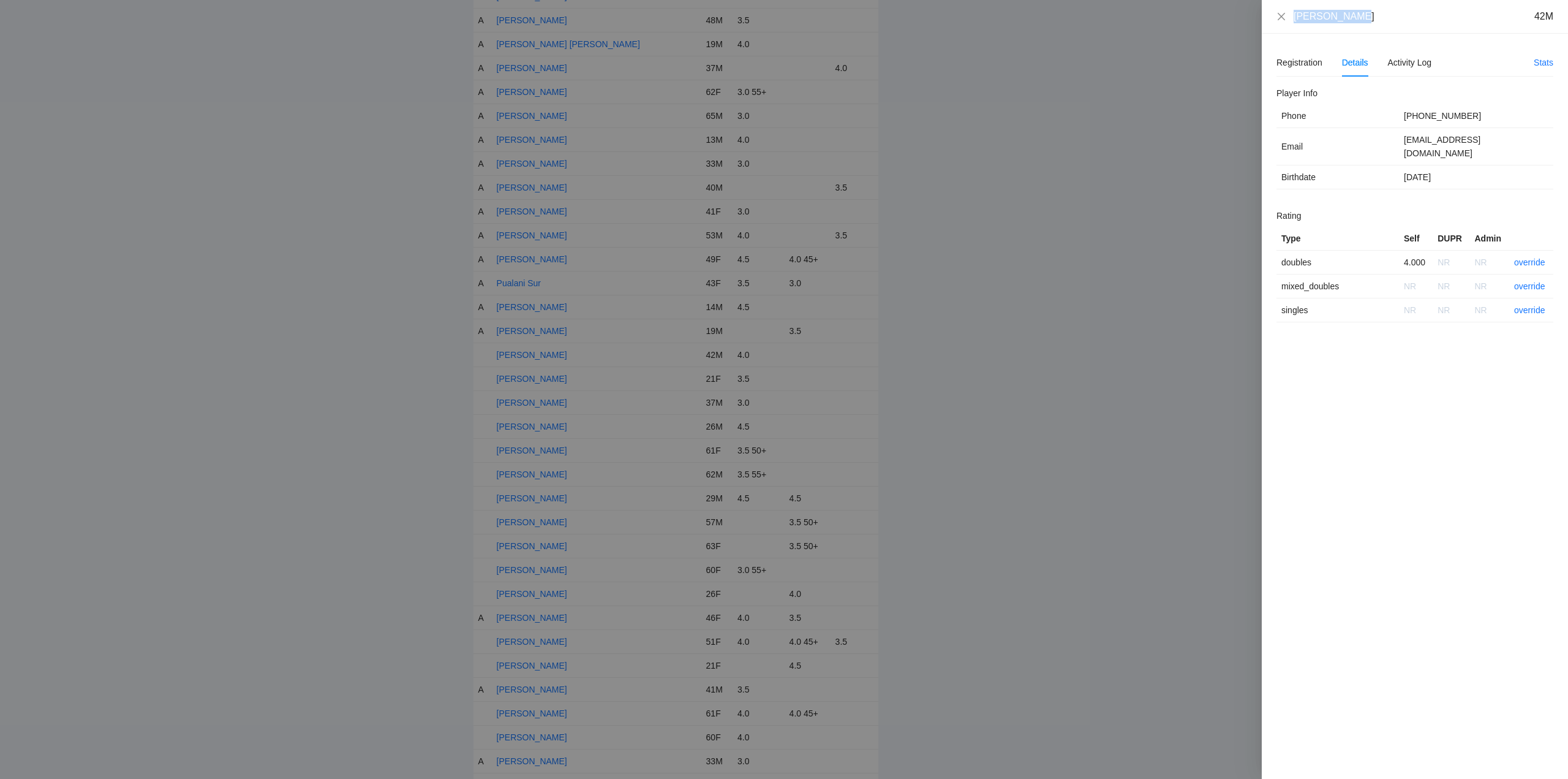
drag, startPoint x: 1328, startPoint y: 20, endPoint x: 1288, endPoint y: 21, distance: 40.0
click at [1288, 21] on div "Ray Enriquez 42M" at bounding box center [1415, 17] width 277 height 14
click at [1534, 257] on link "override" at bounding box center [1529, 262] width 31 height 10
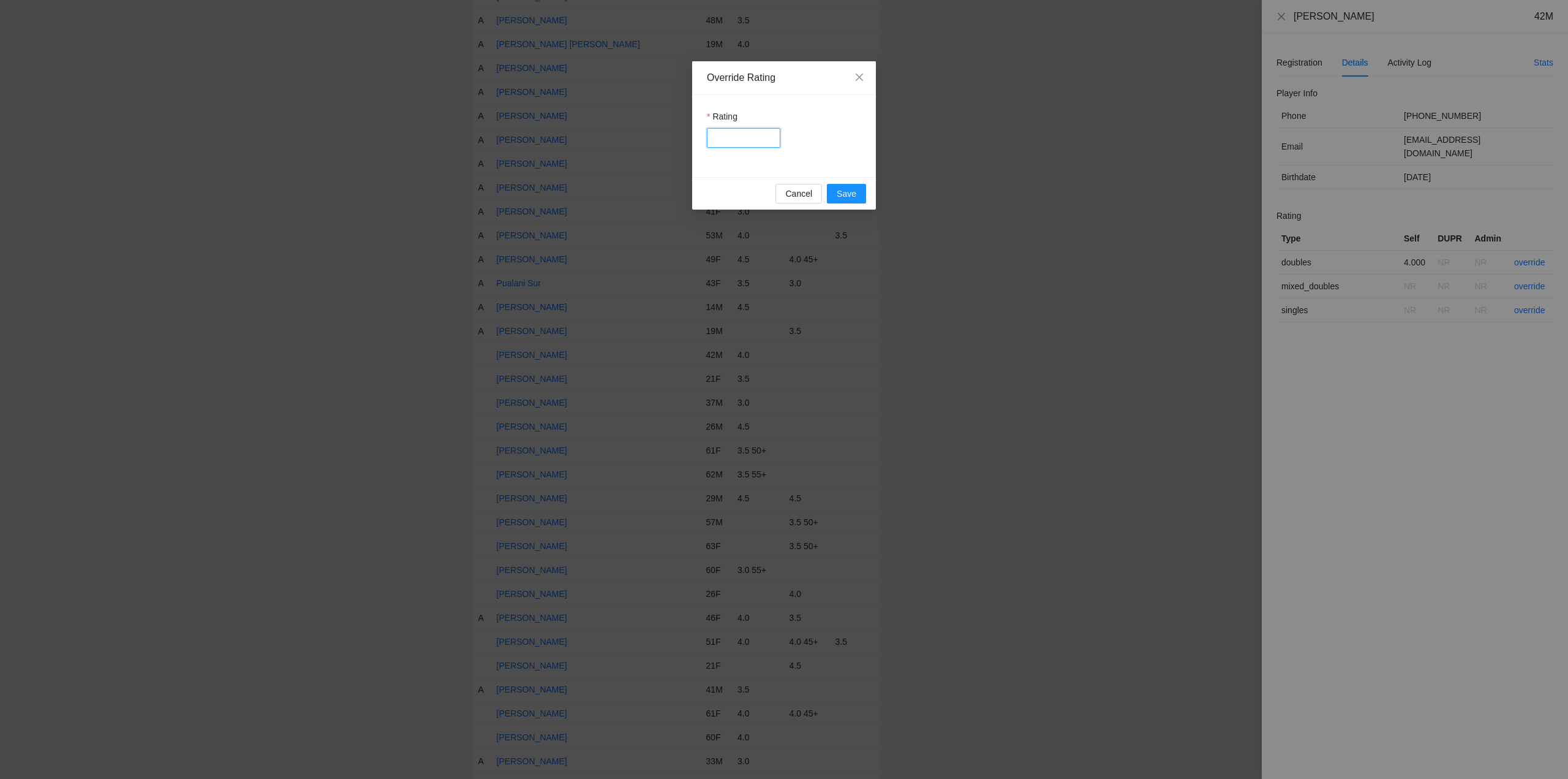
click at [742, 137] on input "Rating" at bounding box center [744, 138] width 73 height 20
type input "***"
click at [853, 190] on span "Save" at bounding box center [847, 194] width 20 height 14
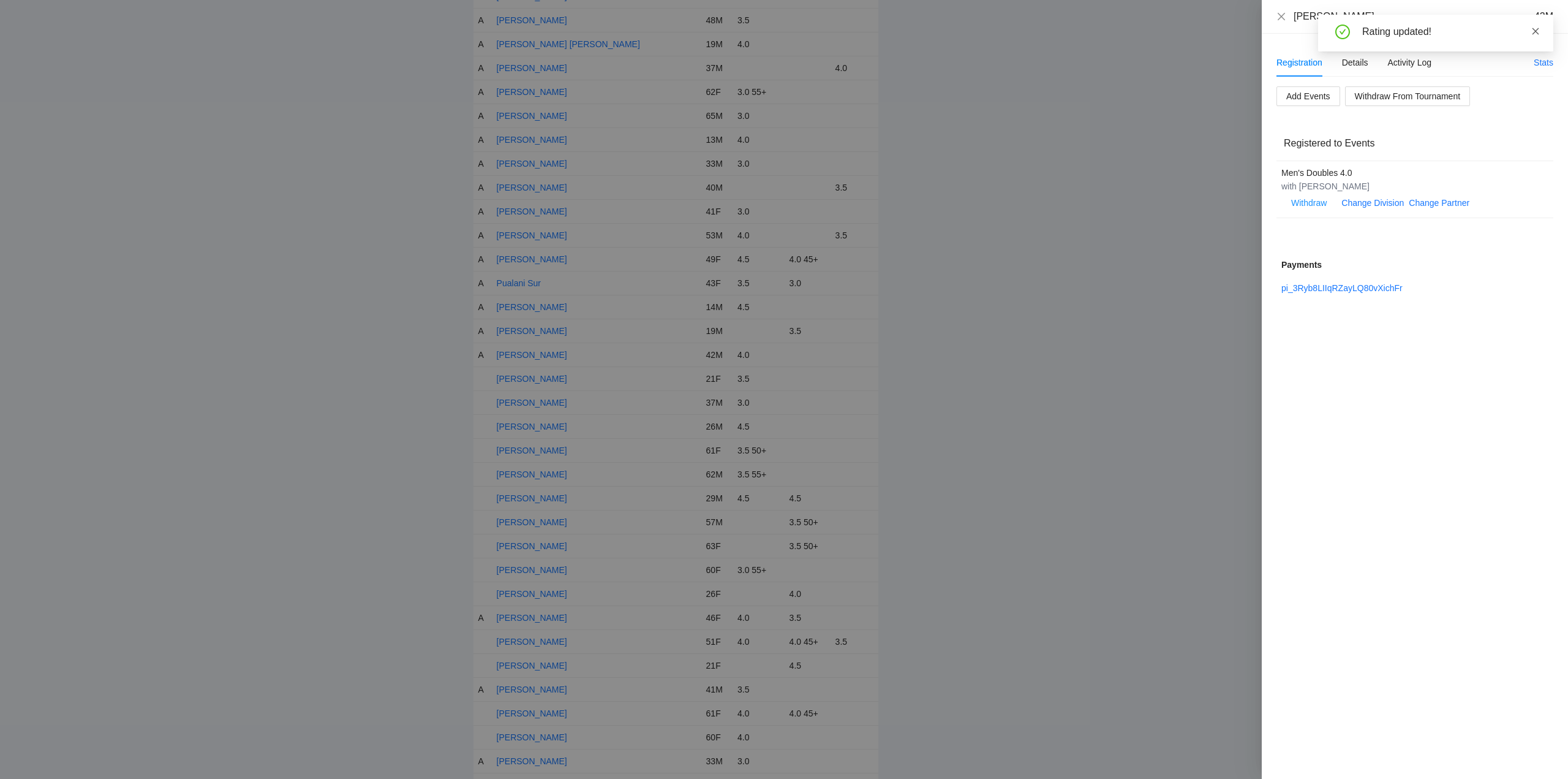
click at [1539, 27] on icon "close" at bounding box center [1535, 31] width 8 height 8
click at [1283, 15] on icon "close" at bounding box center [1281, 16] width 10 height 10
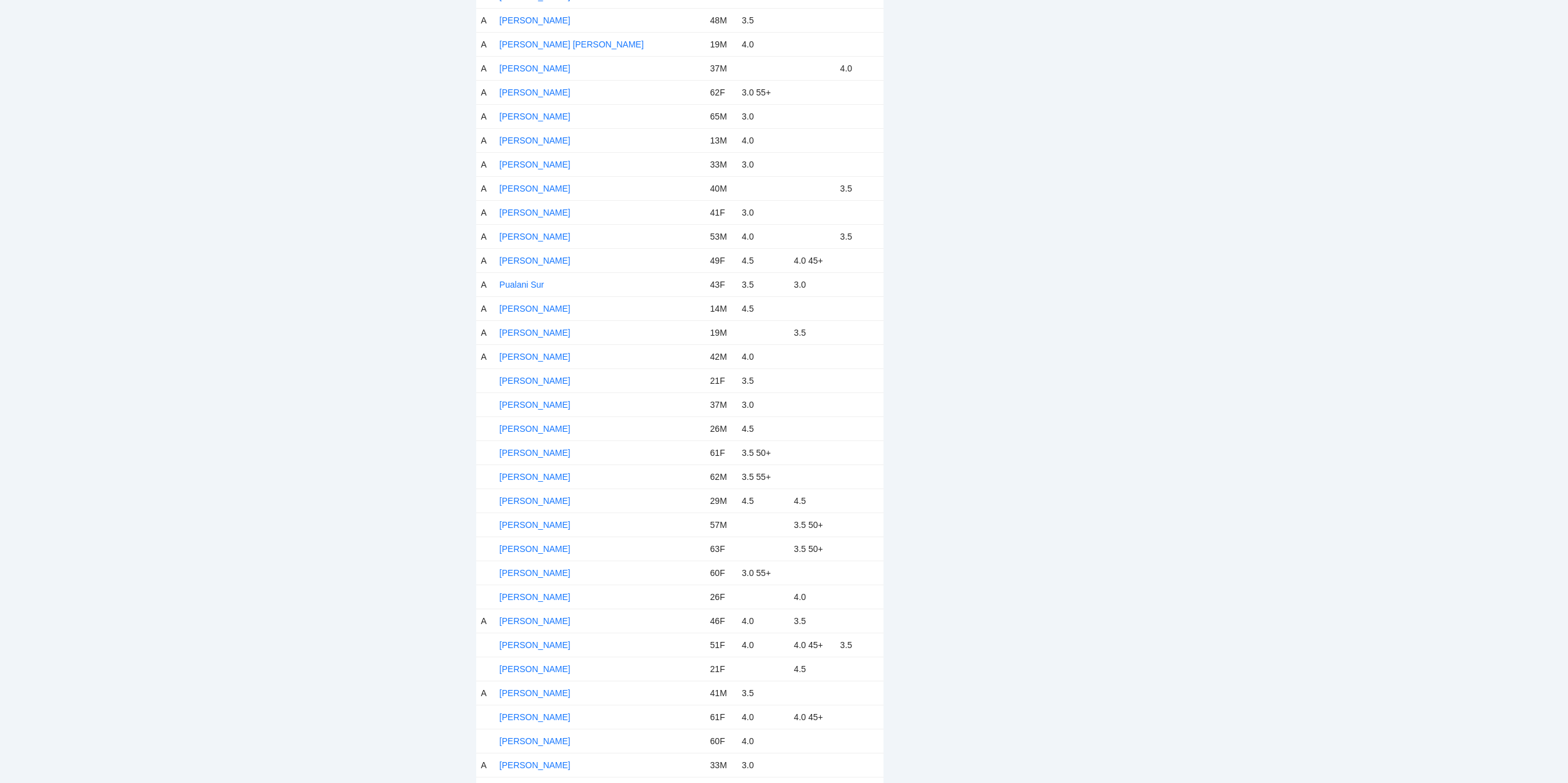
drag, startPoint x: 534, startPoint y: 376, endPoint x: 624, endPoint y: 380, distance: 90.1
click at [535, 376] on link "Regan Thomas" at bounding box center [535, 380] width 71 height 10
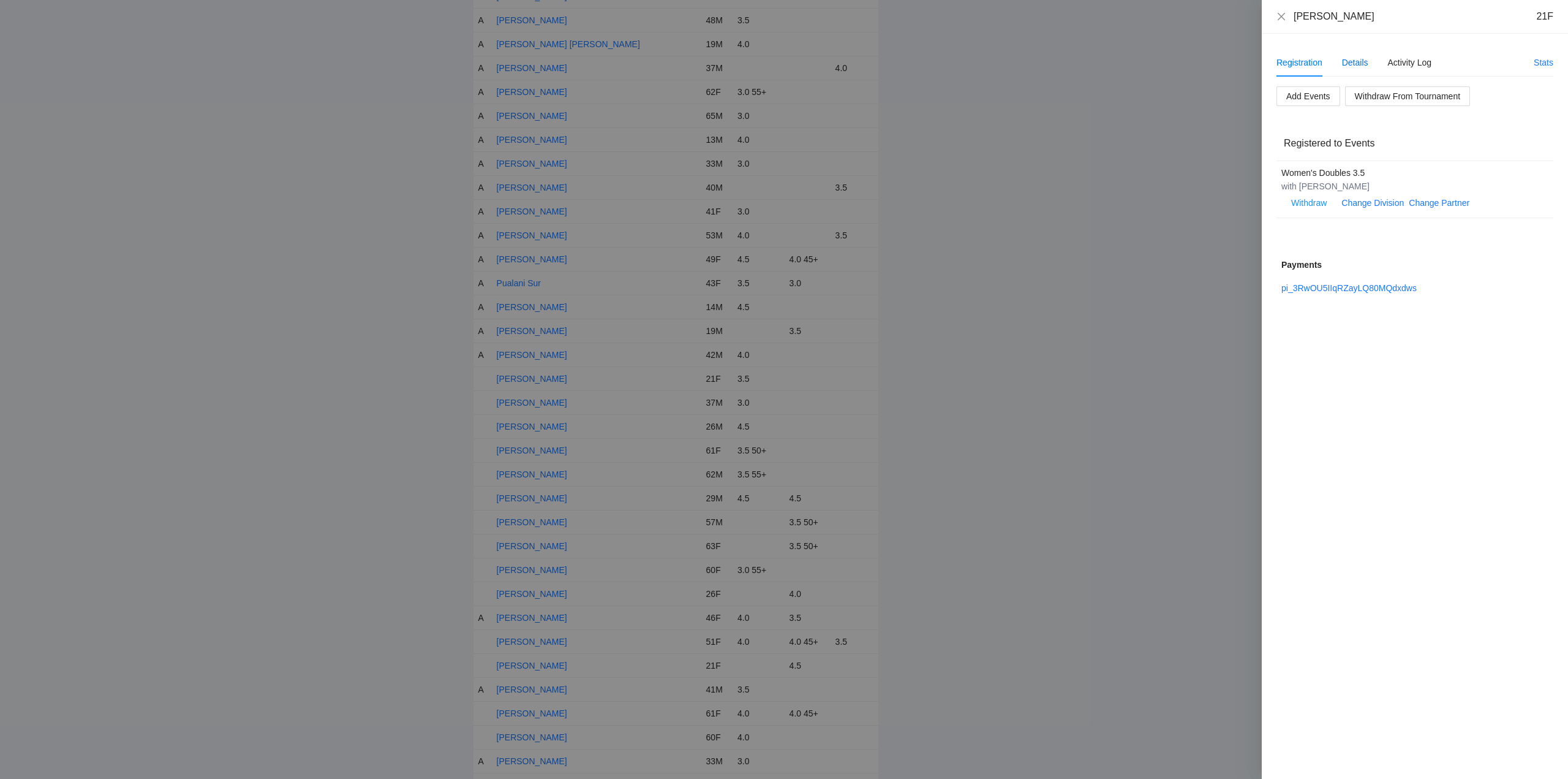
click at [1348, 65] on div "Details" at bounding box center [1354, 63] width 27 height 14
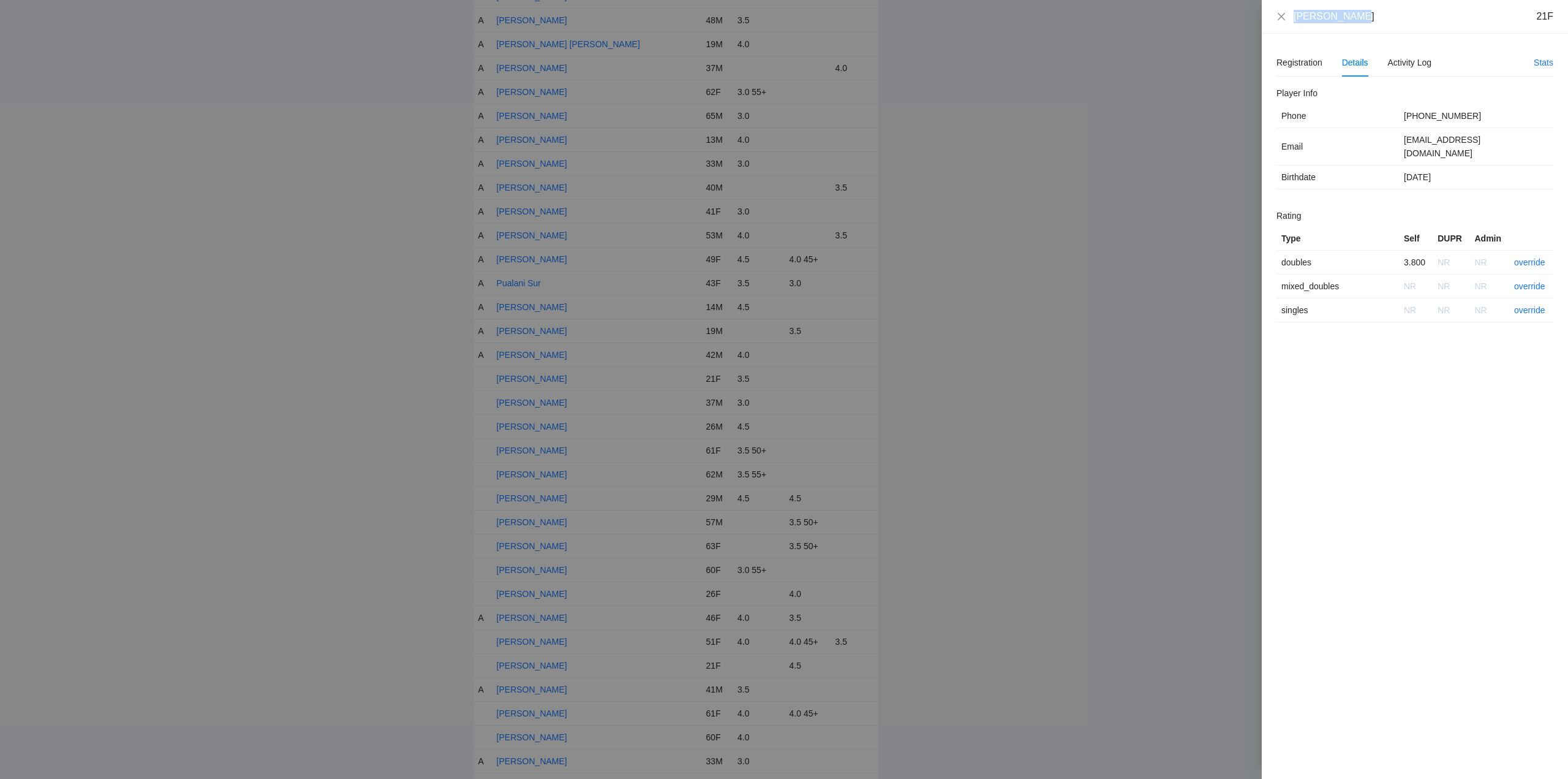
drag, startPoint x: 1366, startPoint y: 17, endPoint x: 1266, endPoint y: 17, distance: 100.0
click at [1266, 17] on div "Regan Thomas 21F" at bounding box center [1415, 17] width 307 height 34
click at [1531, 257] on link "override" at bounding box center [1529, 262] width 31 height 10
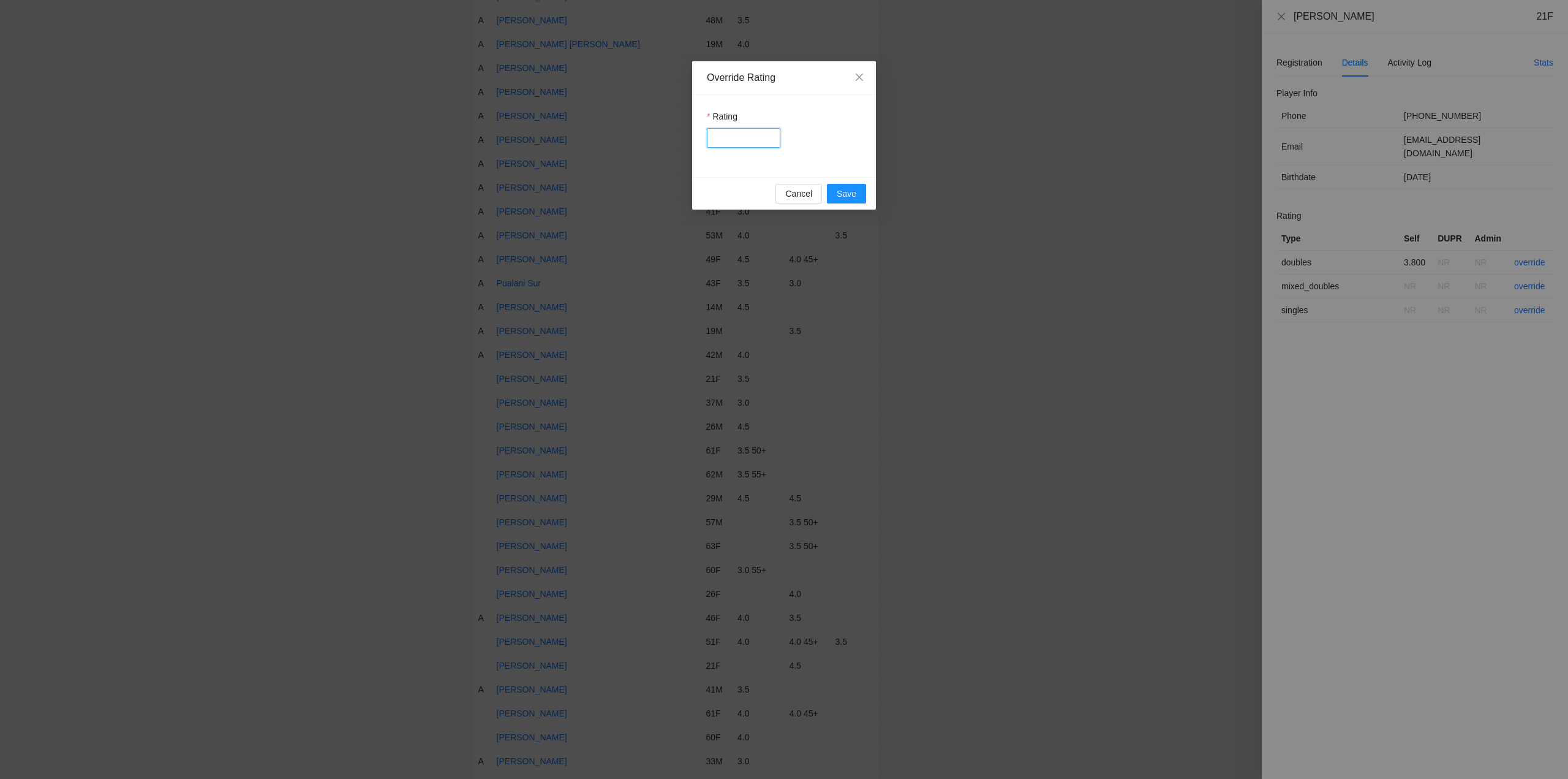
click at [718, 138] on input "Rating" at bounding box center [744, 138] width 73 height 20
type input "***"
drag, startPoint x: 832, startPoint y: 194, endPoint x: 931, endPoint y: 195, distance: 99.0
click at [832, 193] on button "Save" at bounding box center [846, 194] width 39 height 20
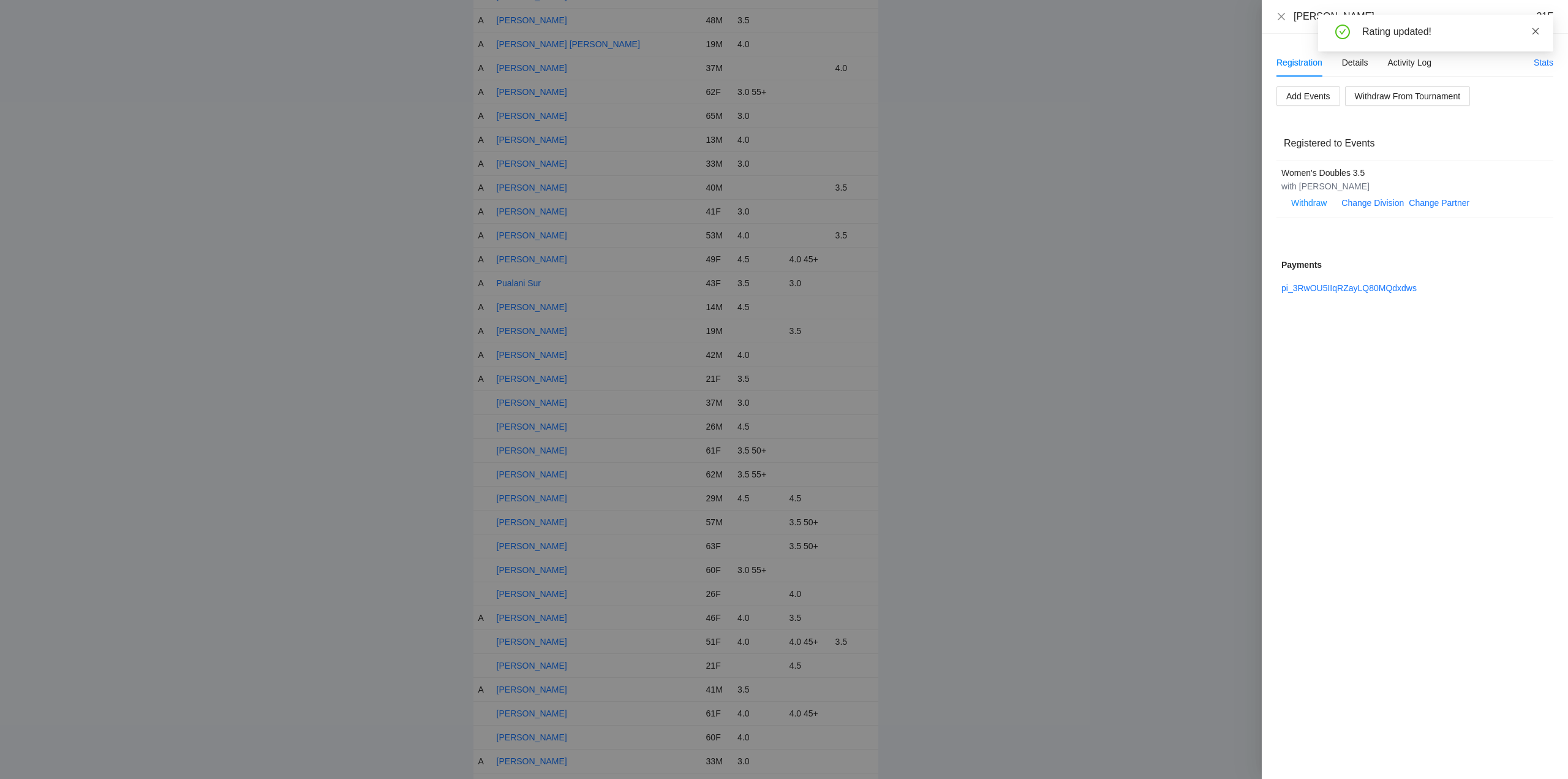
click at [1535, 28] on icon "close" at bounding box center [1535, 31] width 8 height 8
click at [1282, 13] on icon "close" at bounding box center [1281, 16] width 10 height 10
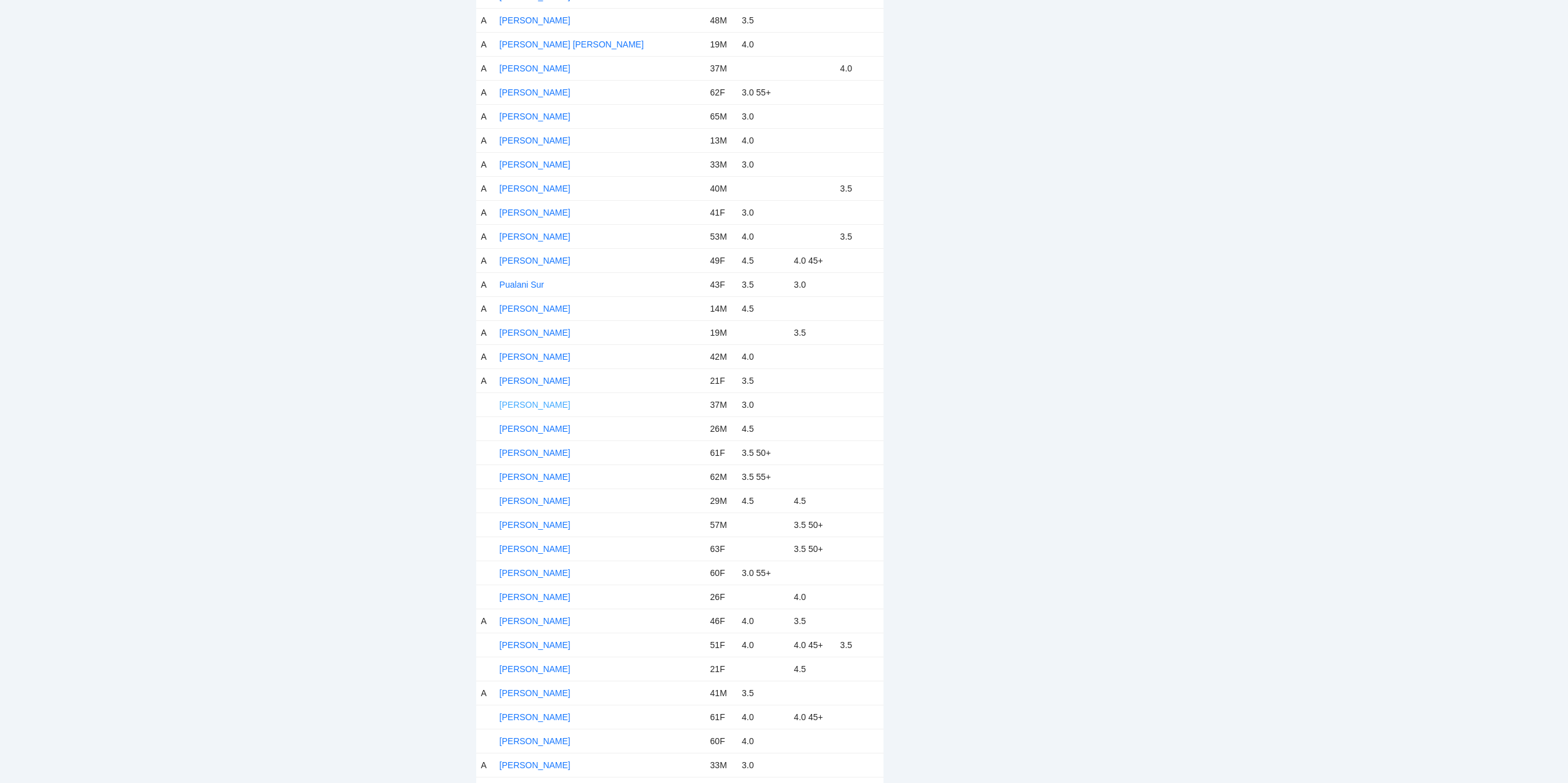
click at [552, 405] on link "Richard Cabigao" at bounding box center [535, 404] width 71 height 10
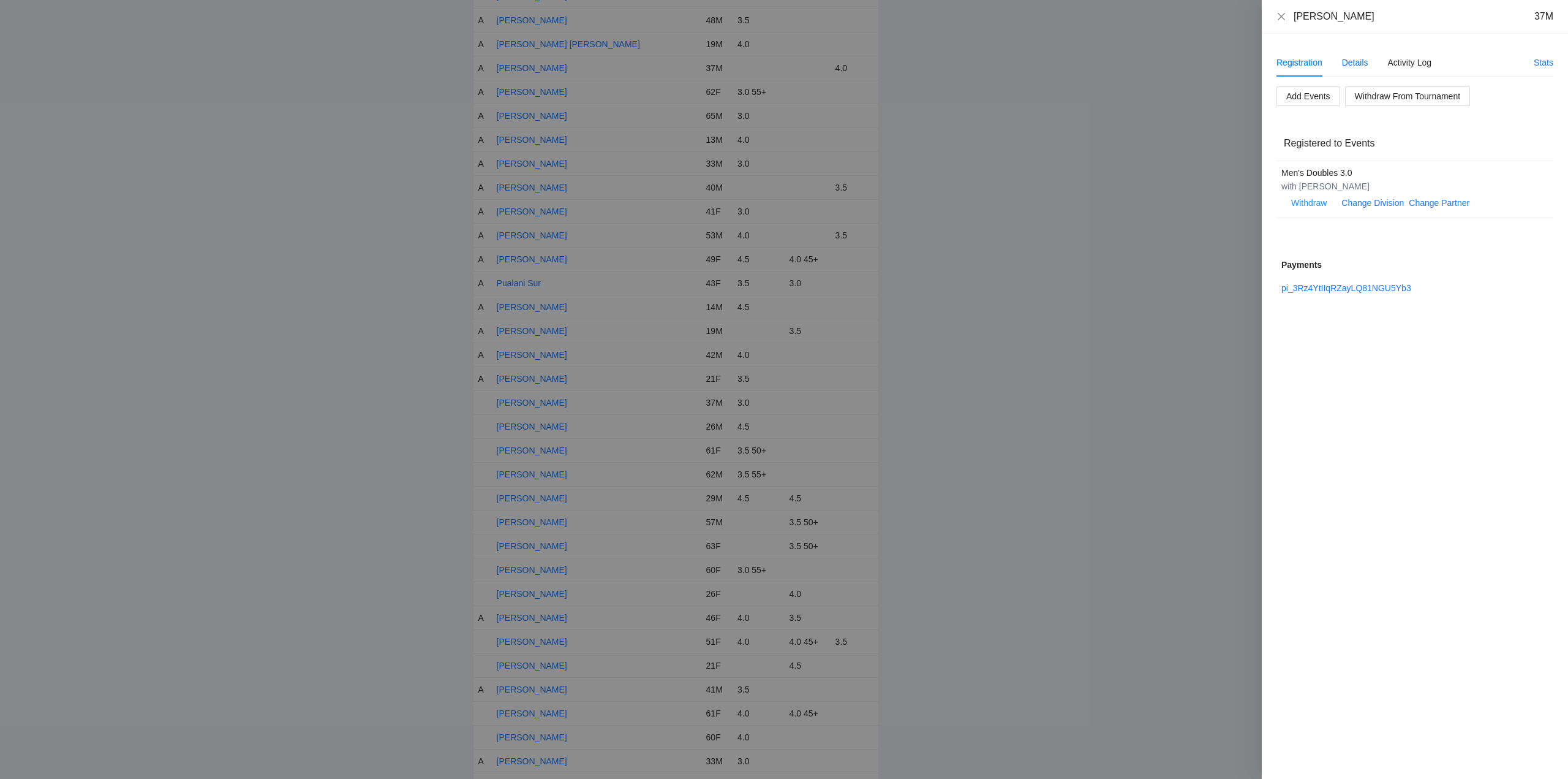
click at [1361, 63] on div "Details" at bounding box center [1354, 63] width 27 height 14
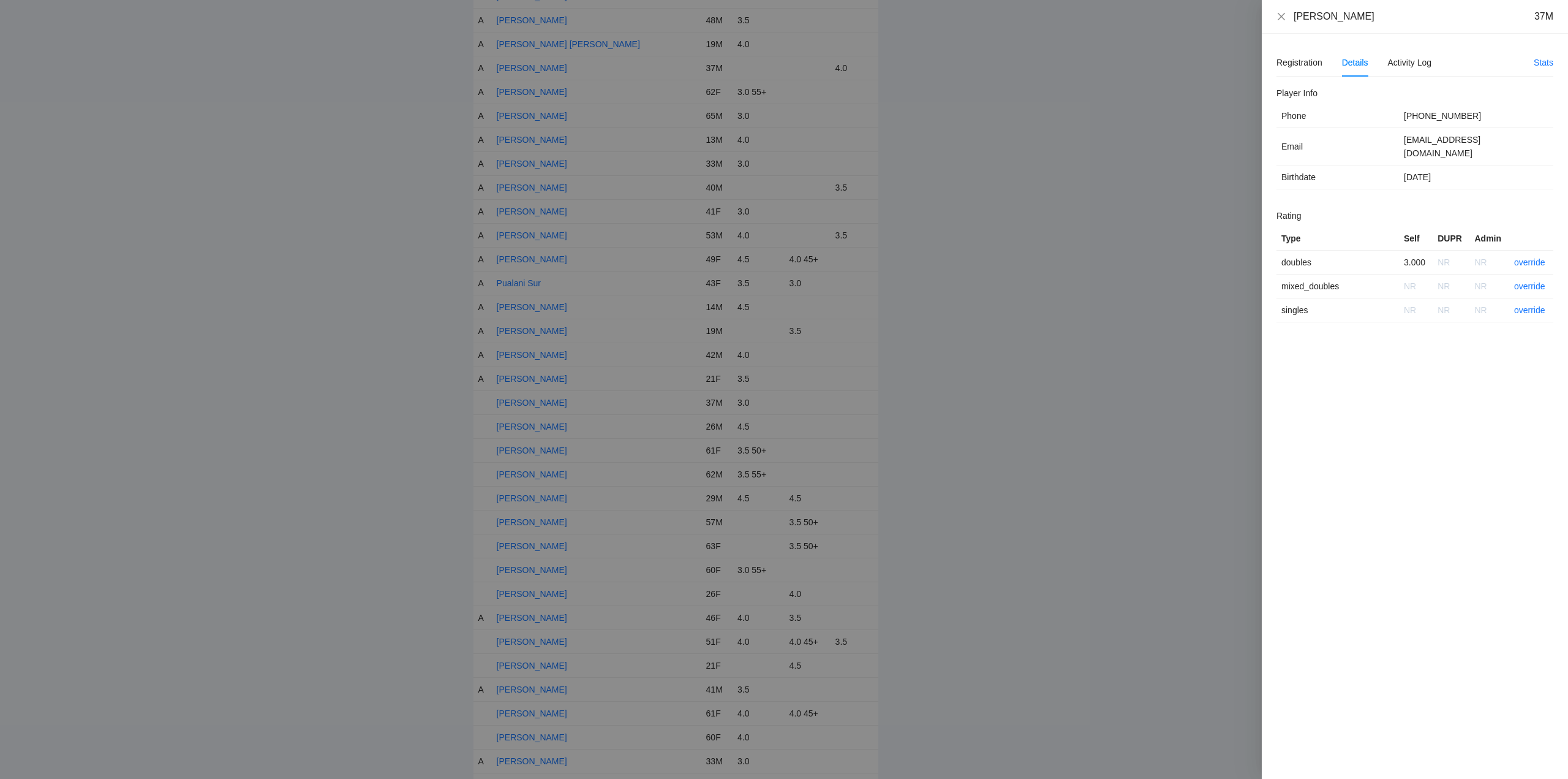
drag, startPoint x: 1376, startPoint y: 24, endPoint x: 1299, endPoint y: 25, distance: 77.0
click at [1299, 25] on div "Richard Cabigao 37M" at bounding box center [1415, 17] width 307 height 34
click at [1402, 27] on div "Richard Cabigao 37M" at bounding box center [1415, 17] width 307 height 34
drag, startPoint x: 1366, startPoint y: 135, endPoint x: 1361, endPoint y: 116, distance: 19.6
click at [1367, 135] on td "Email" at bounding box center [1338, 146] width 123 height 37
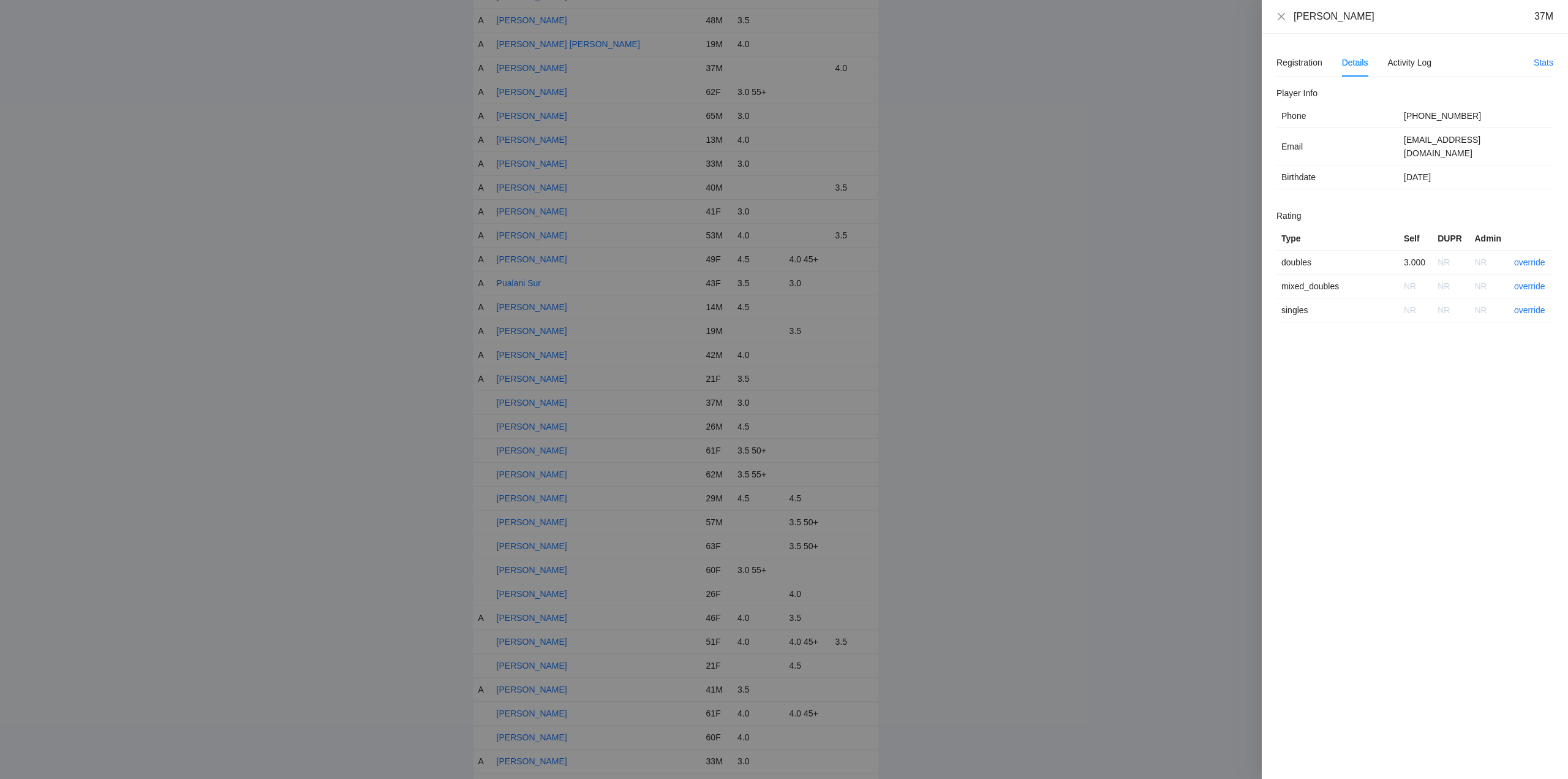
drag, startPoint x: 1377, startPoint y: 23, endPoint x: 1288, endPoint y: 22, distance: 89.0
click at [1288, 22] on div "Richard Cabigao 37M" at bounding box center [1415, 17] width 277 height 14
click at [1528, 257] on link "override" at bounding box center [1529, 262] width 31 height 10
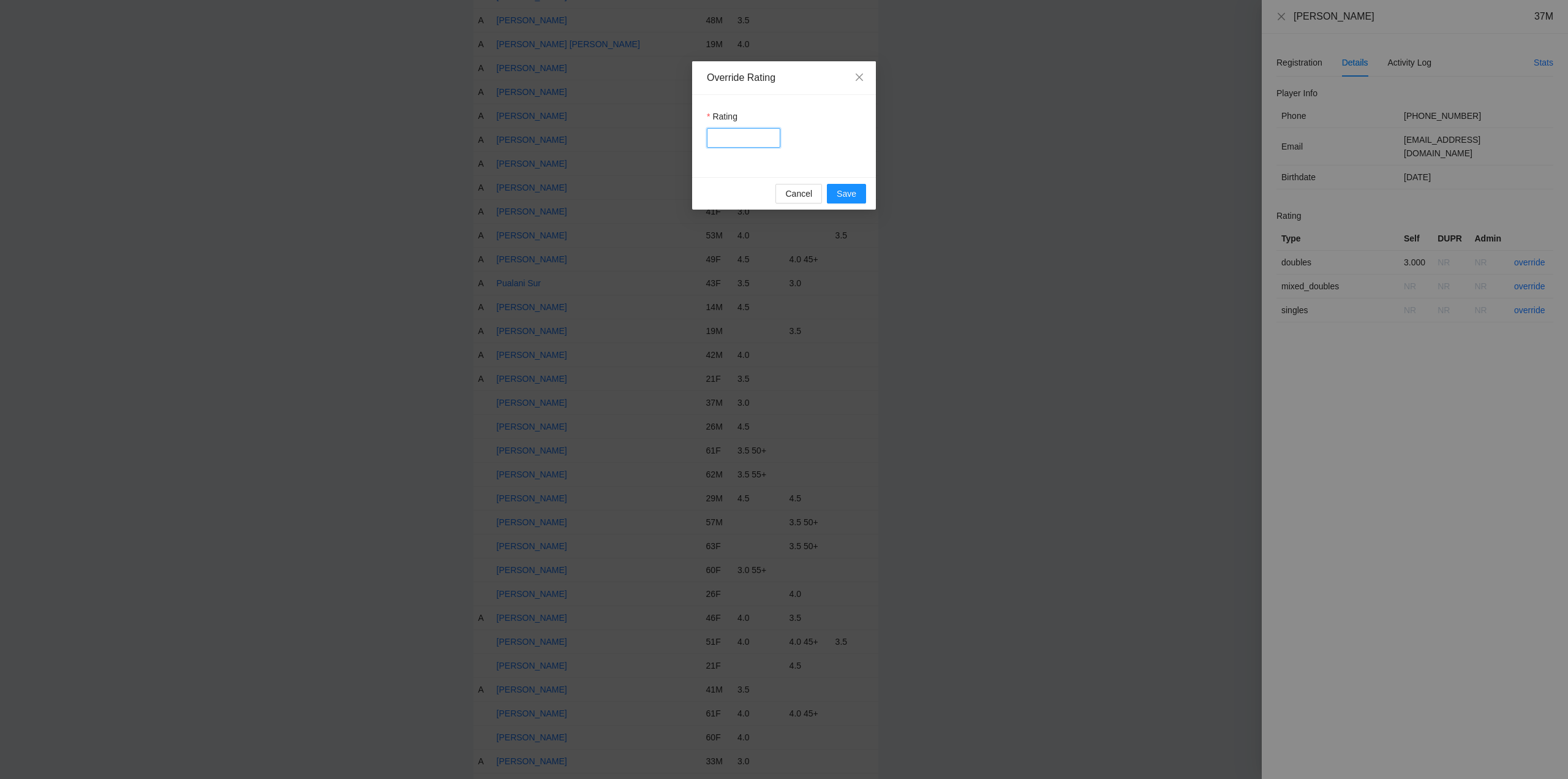
click at [731, 140] on input "Rating" at bounding box center [744, 138] width 73 height 20
type input "***"
click at [858, 195] on button "Save" at bounding box center [846, 194] width 39 height 20
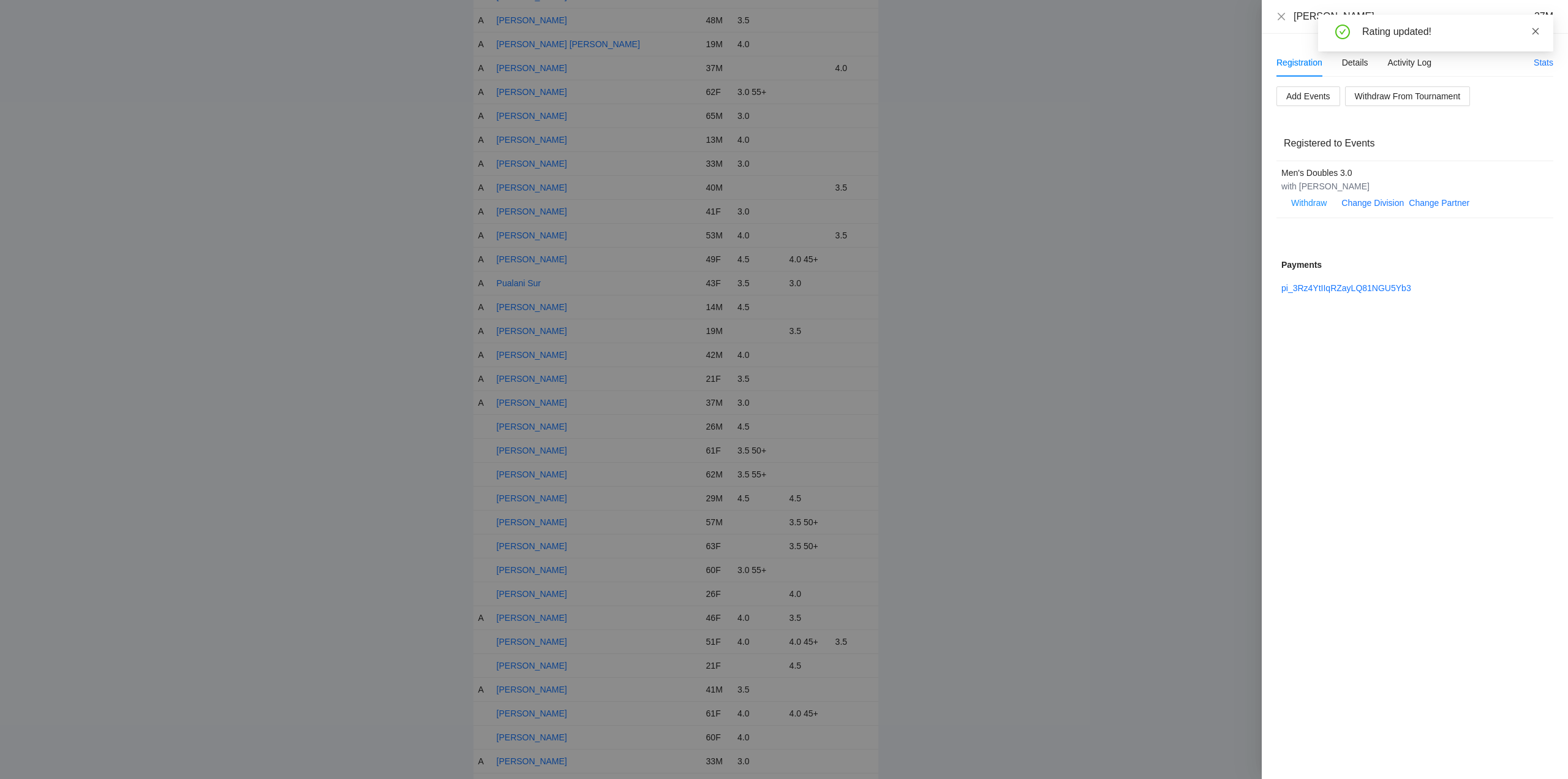
click at [1533, 33] on icon "close" at bounding box center [1535, 31] width 8 height 8
click at [1281, 14] on icon "close" at bounding box center [1281, 16] width 10 height 10
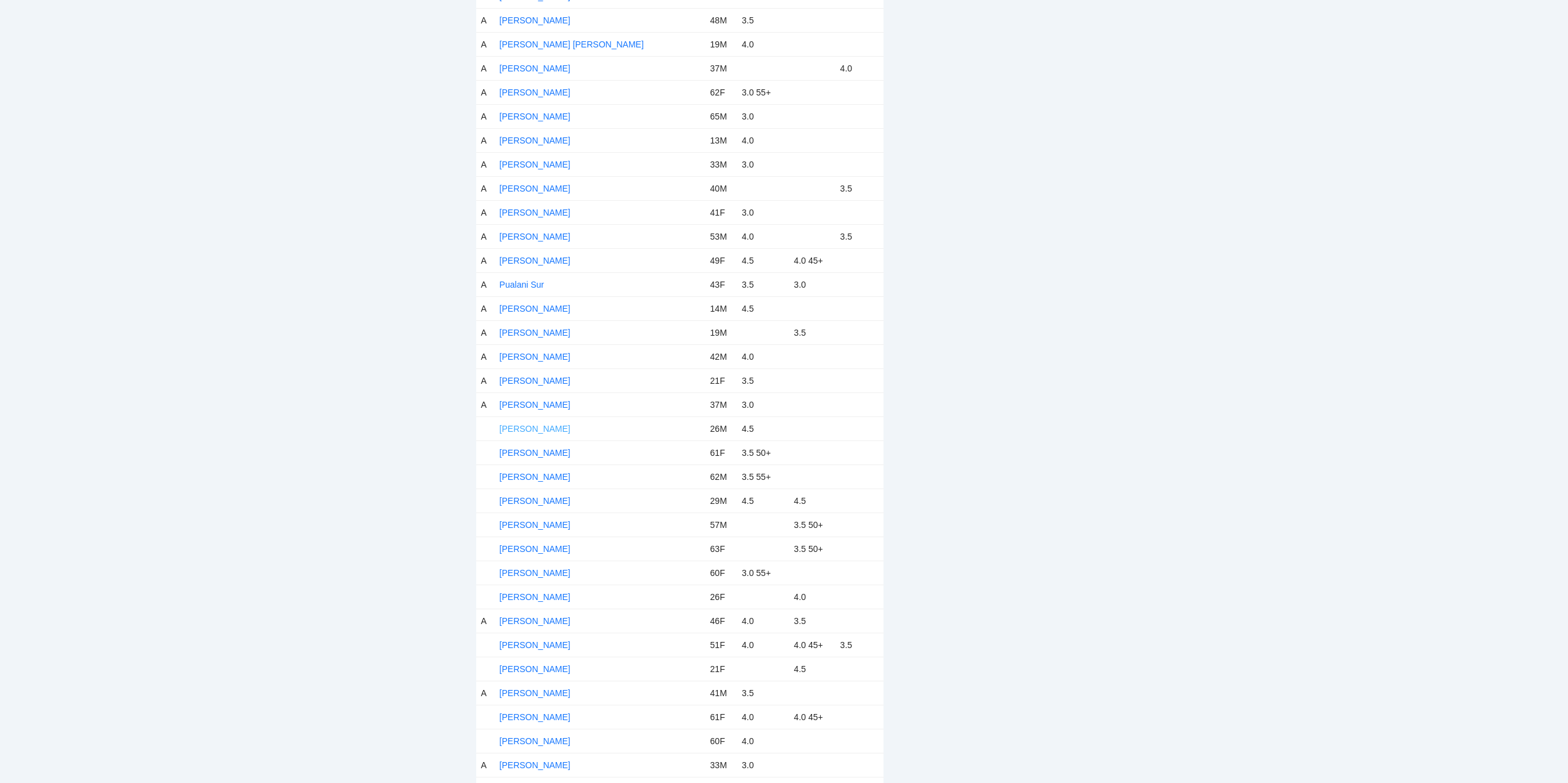
click at [525, 427] on link "[PERSON_NAME]" at bounding box center [535, 428] width 71 height 10
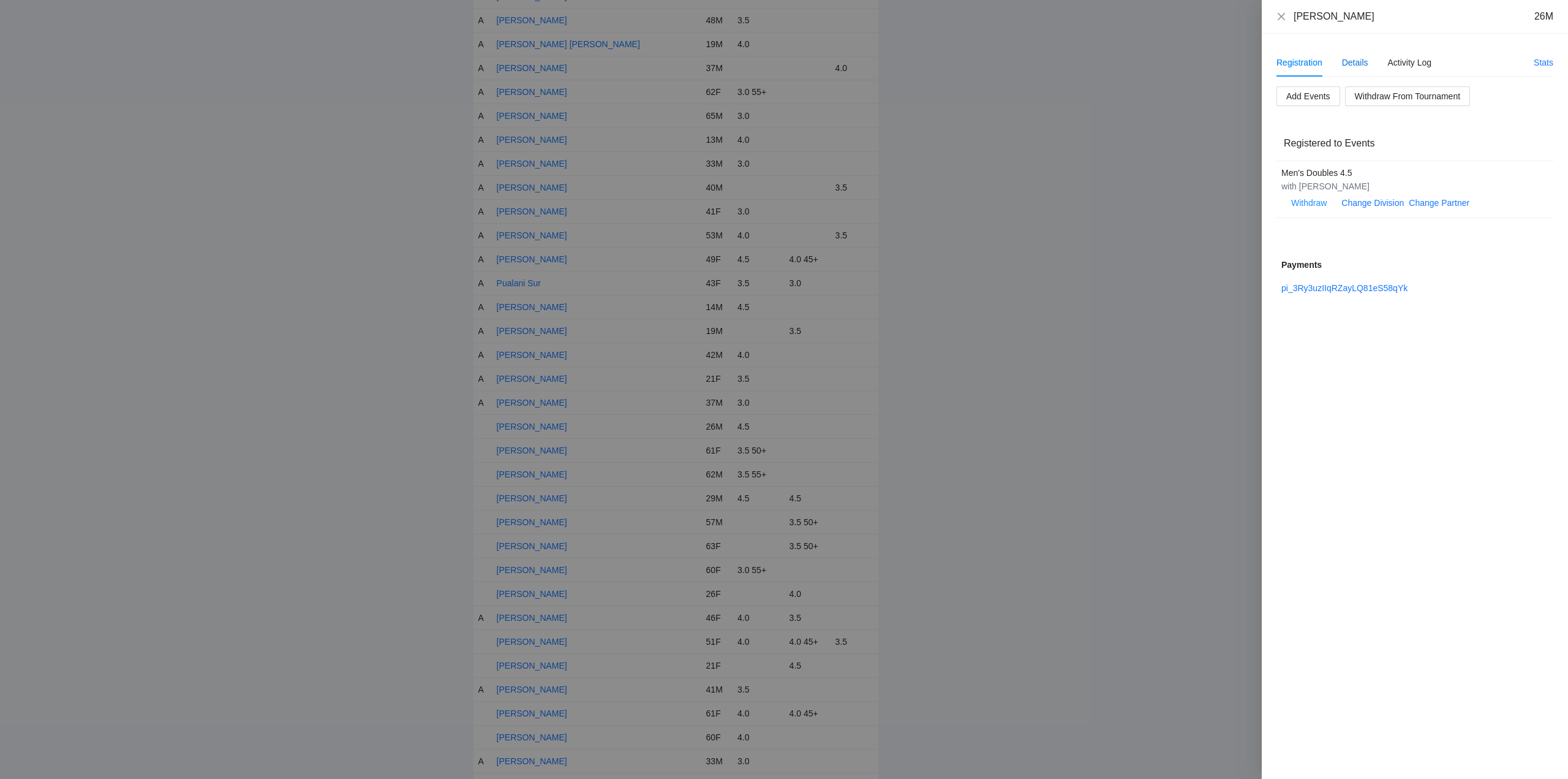
click at [1353, 60] on div "Details" at bounding box center [1354, 63] width 27 height 14
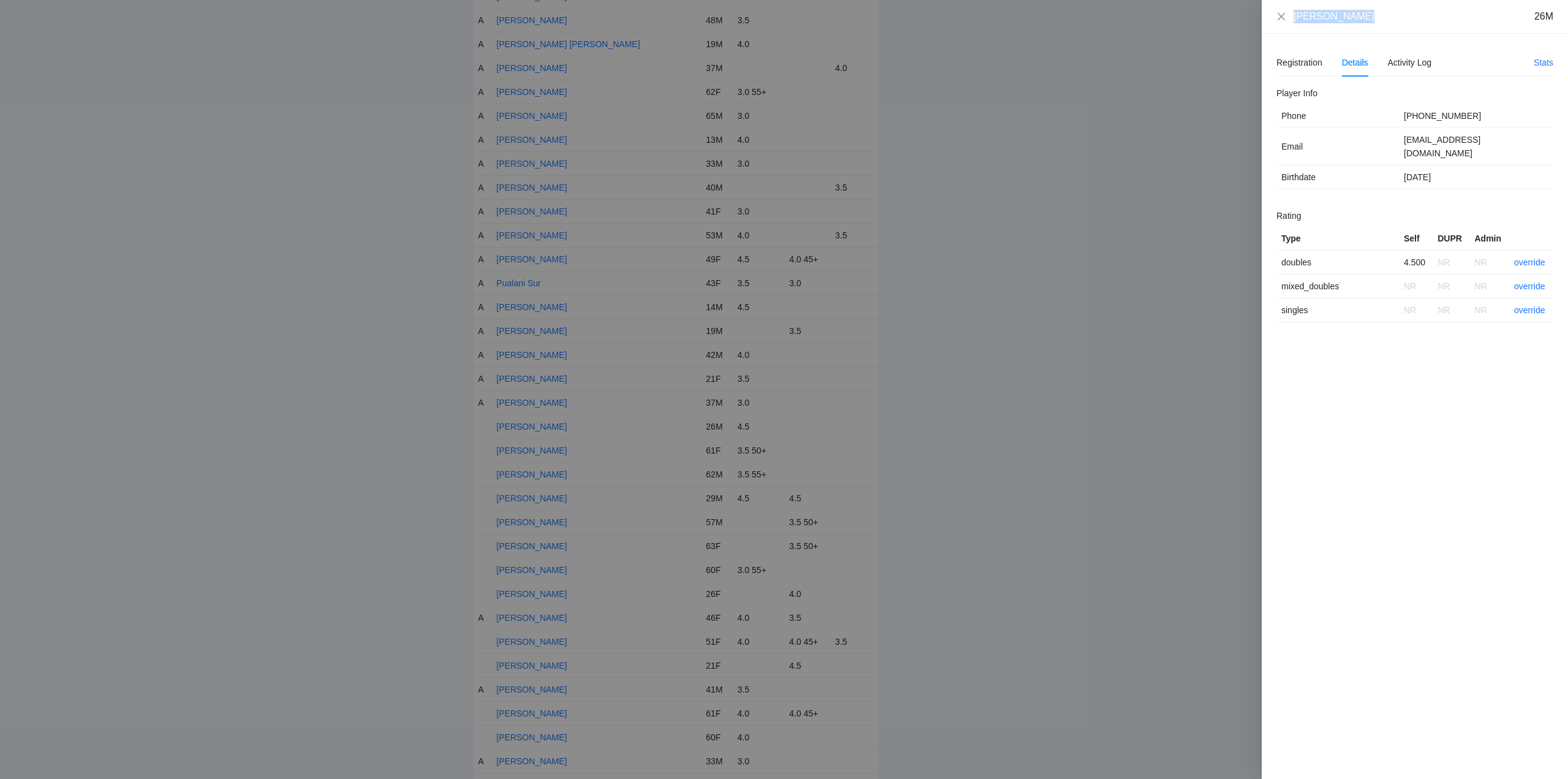
drag, startPoint x: 1362, startPoint y: 21, endPoint x: 1294, endPoint y: 20, distance: 68.0
click at [1278, 21] on div "Ricky Afalava 26M" at bounding box center [1415, 17] width 277 height 14
click at [1525, 257] on link "override" at bounding box center [1529, 262] width 31 height 10
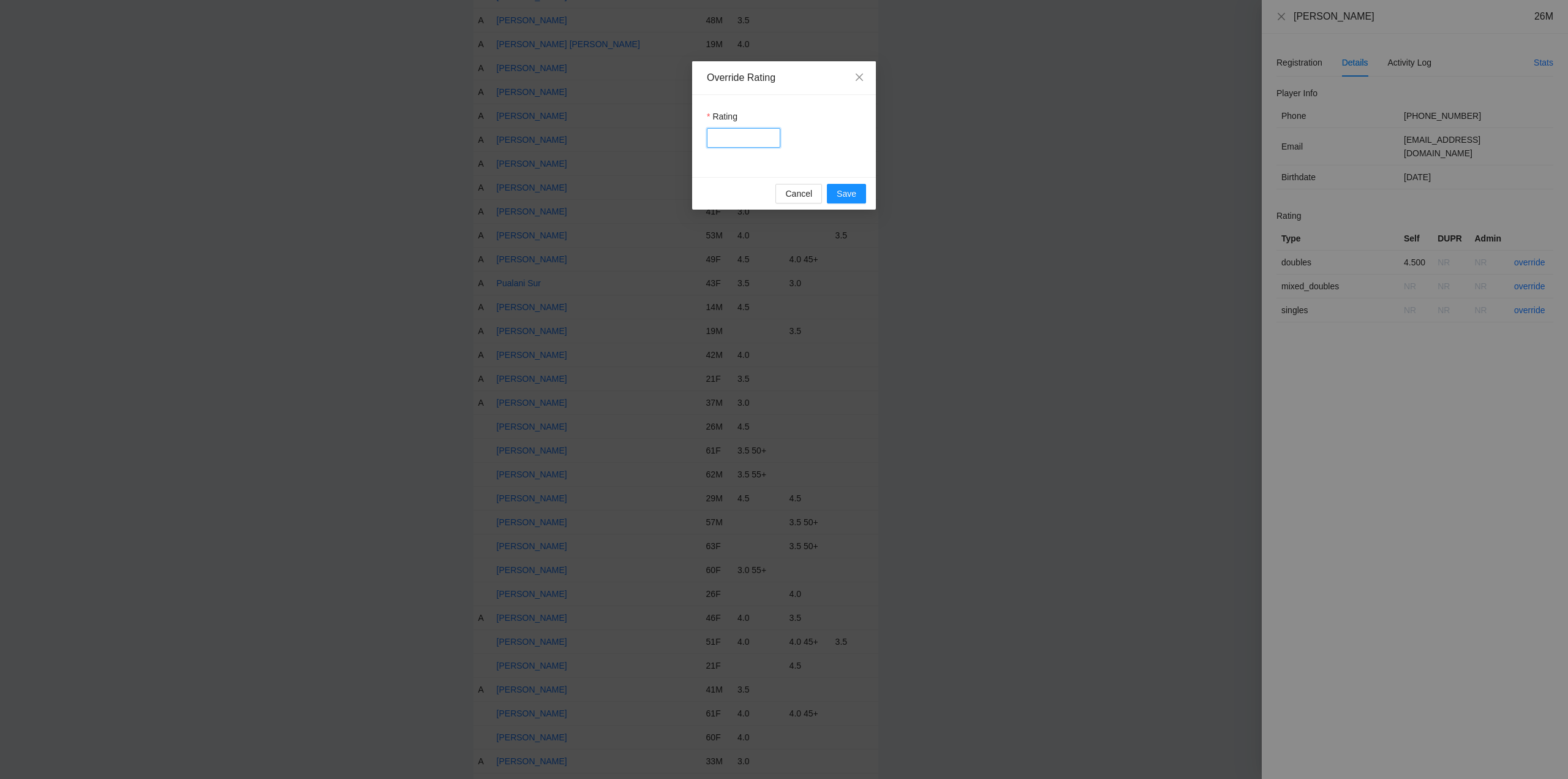
click at [736, 138] on input "Rating" at bounding box center [744, 138] width 73 height 20
type input "***"
drag, startPoint x: 856, startPoint y: 194, endPoint x: 1026, endPoint y: 203, distance: 170.2
click at [861, 195] on button "Save" at bounding box center [846, 194] width 39 height 20
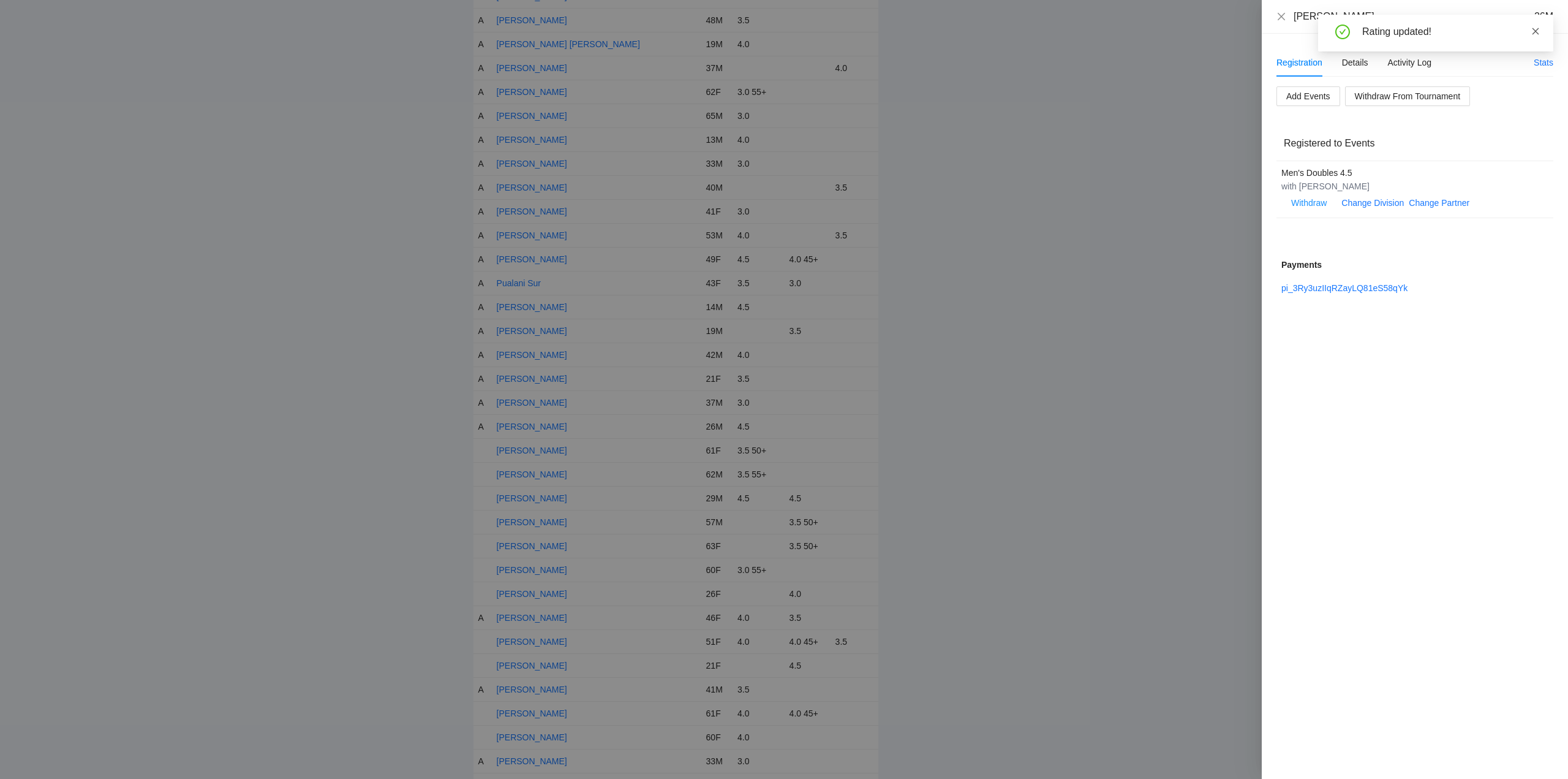
click at [1534, 32] on icon "close" at bounding box center [1535, 31] width 7 height 7
drag, startPoint x: 1277, startPoint y: 14, endPoint x: 1277, endPoint y: 21, distance: 7.0
click at [1277, 17] on icon "close" at bounding box center [1281, 16] width 10 height 10
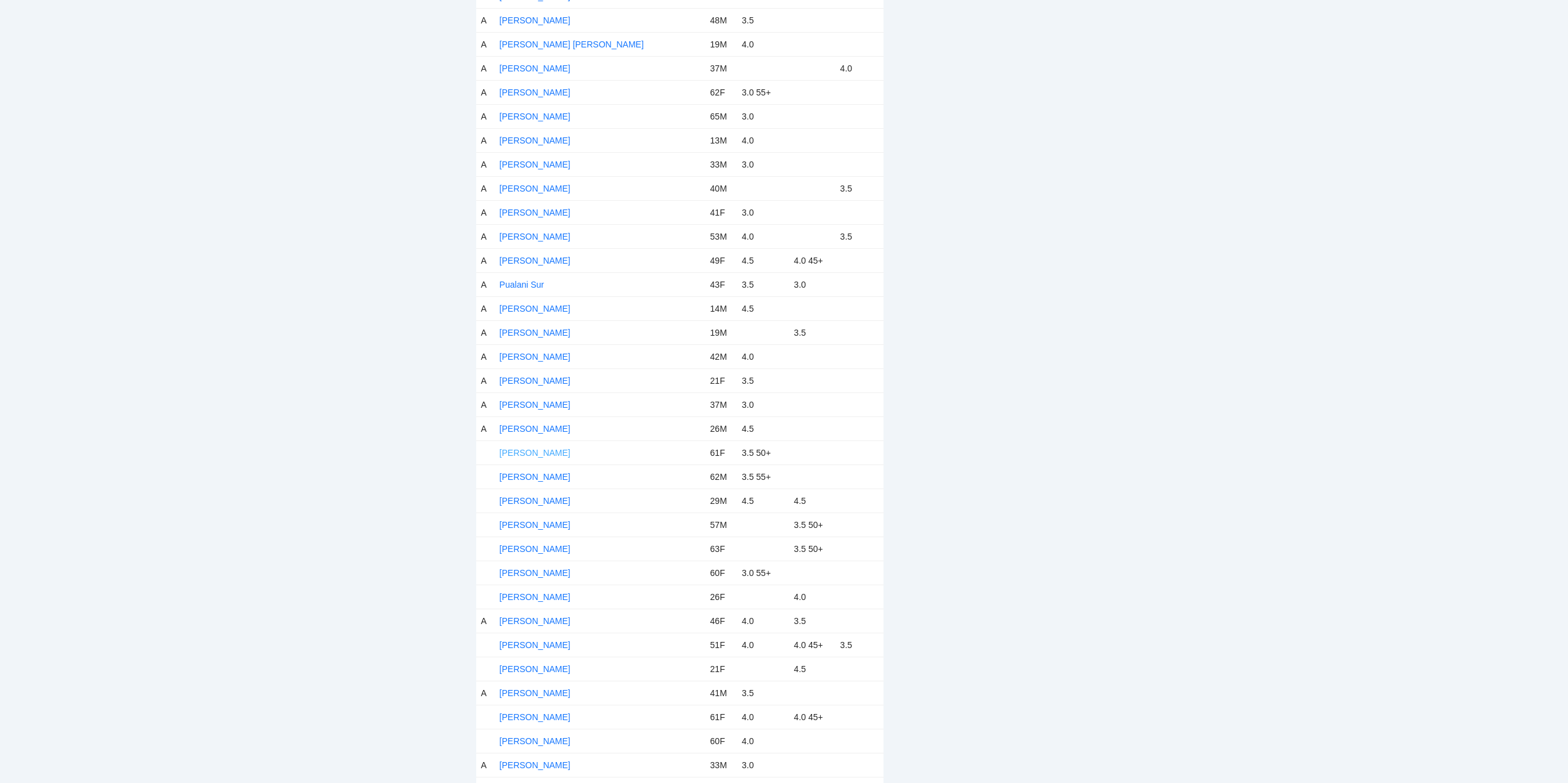
click at [534, 450] on link "Rita Costello" at bounding box center [535, 452] width 71 height 10
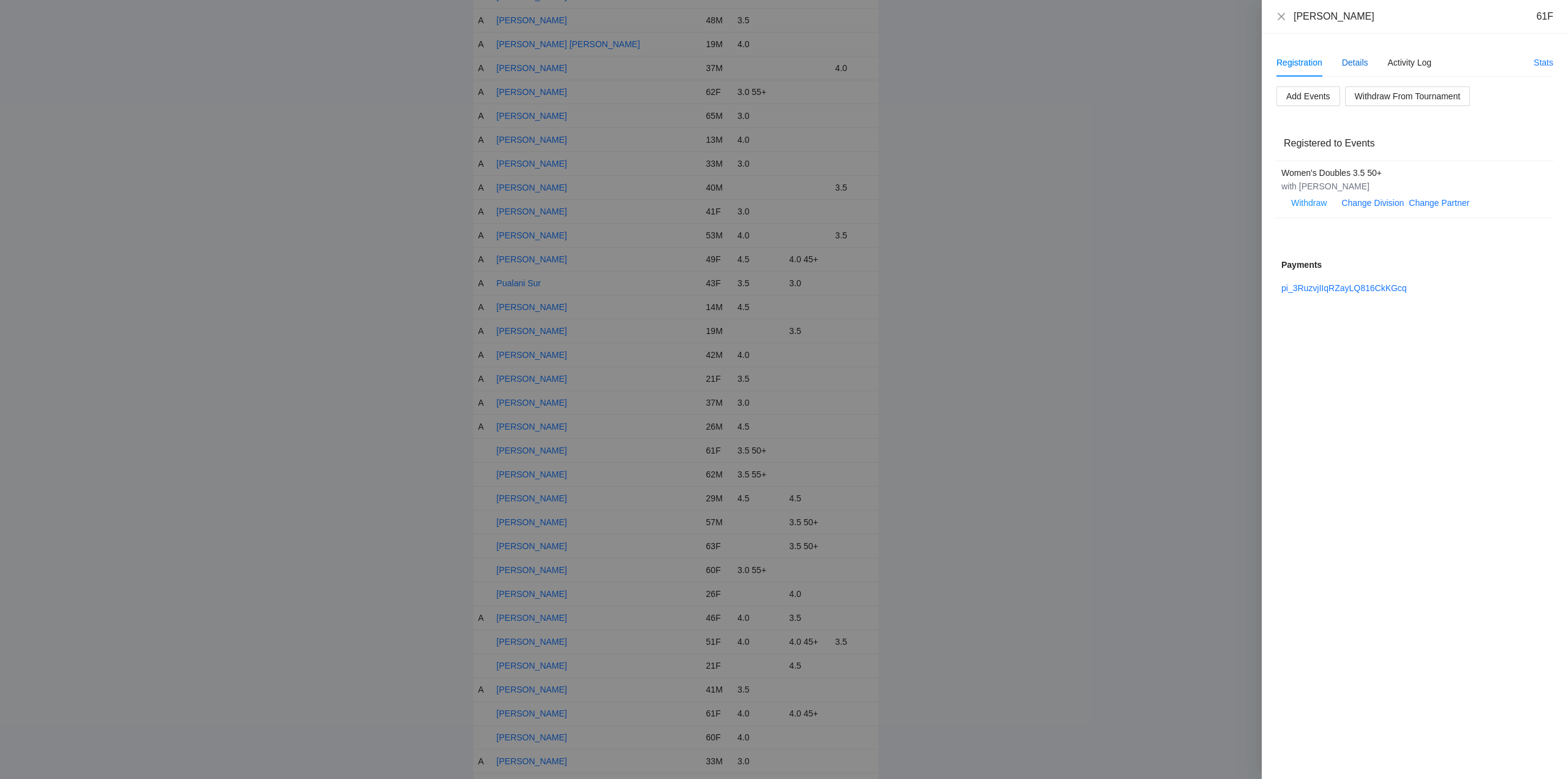
click at [1354, 61] on div "Details" at bounding box center [1354, 63] width 27 height 14
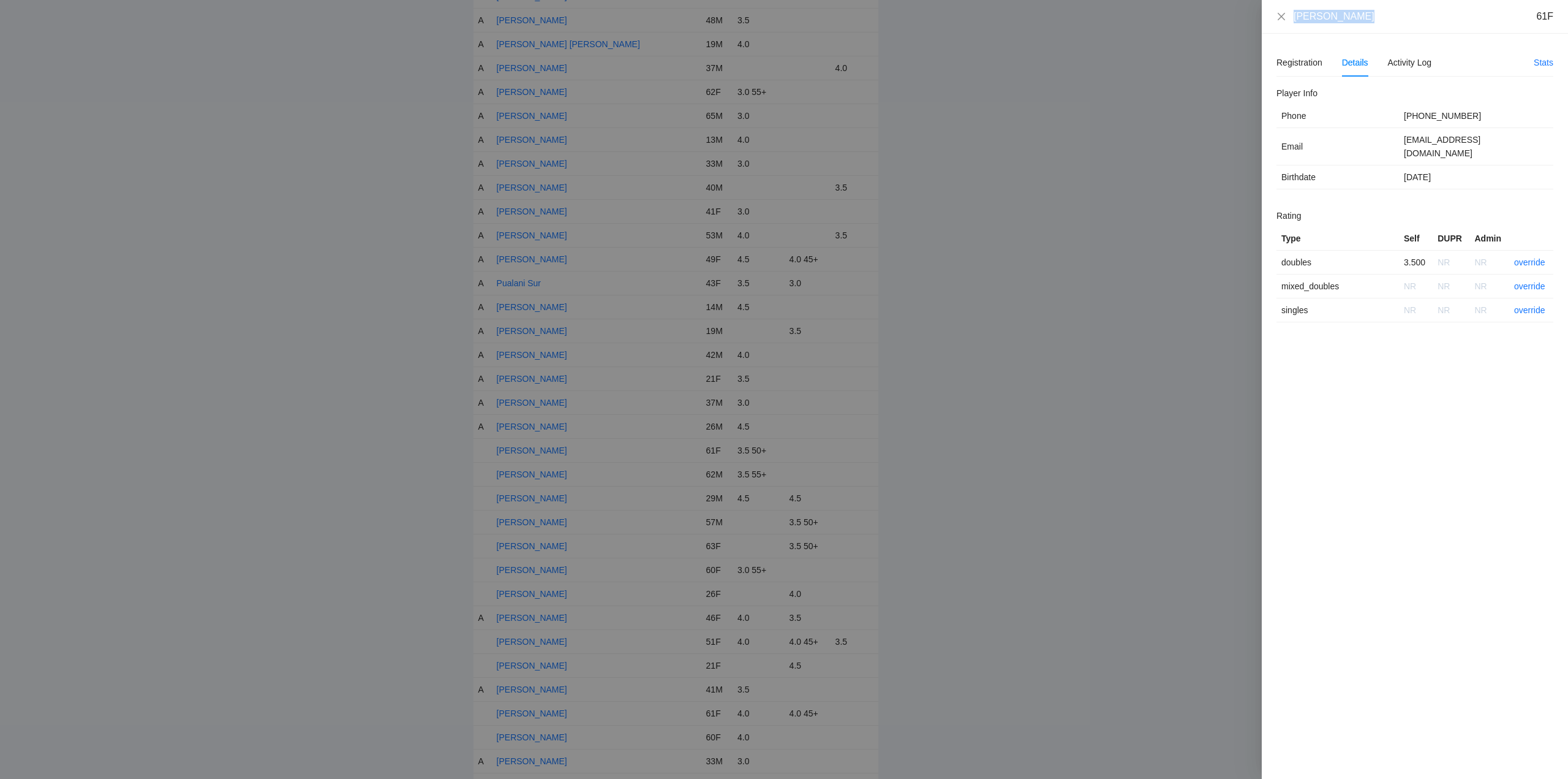
drag, startPoint x: 1354, startPoint y: 17, endPoint x: 1303, endPoint y: 15, distance: 51.0
click at [1261, 17] on div "Rita Costello 61F" at bounding box center [1415, 17] width 307 height 34
click at [1531, 257] on link "override" at bounding box center [1529, 262] width 31 height 10
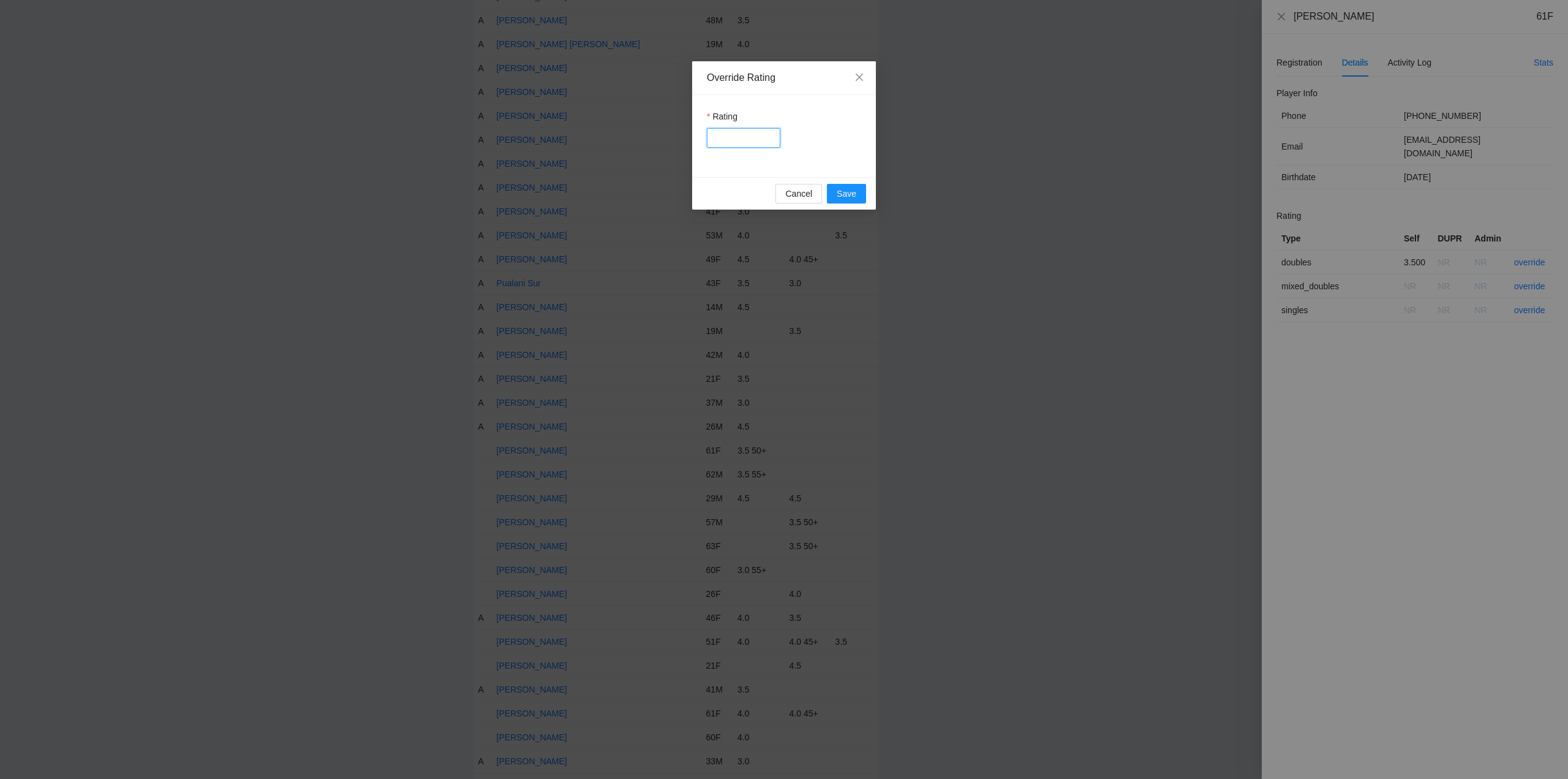
click at [725, 142] on input "Rating" at bounding box center [744, 138] width 73 height 20
type input "***"
drag, startPoint x: 837, startPoint y: 190, endPoint x: 848, endPoint y: 192, distance: 11.2
click at [844, 192] on span "Save" at bounding box center [847, 194] width 20 height 14
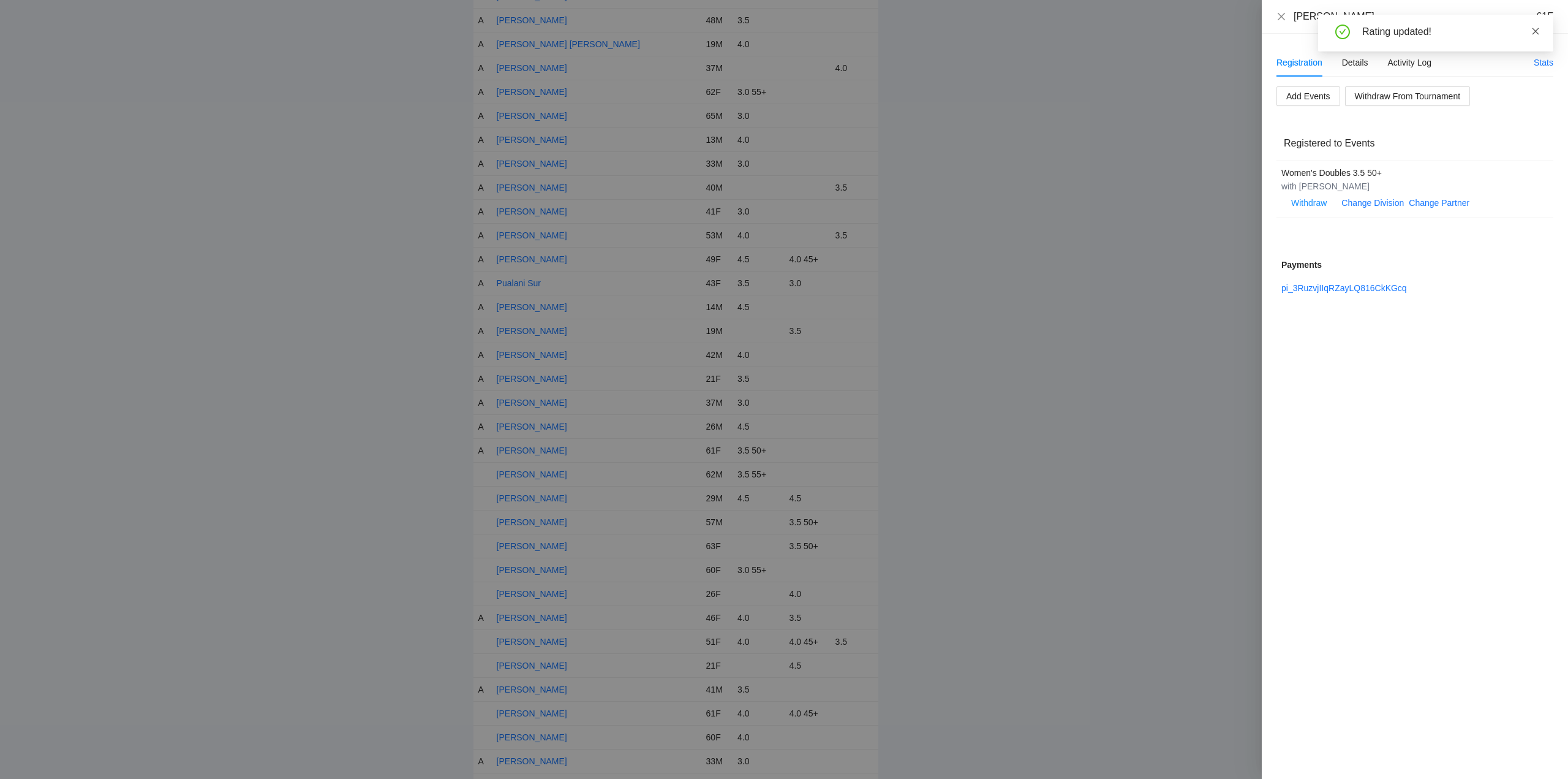
click at [1536, 31] on icon "close" at bounding box center [1535, 31] width 7 height 7
click at [1280, 16] on icon "close" at bounding box center [1281, 16] width 10 height 10
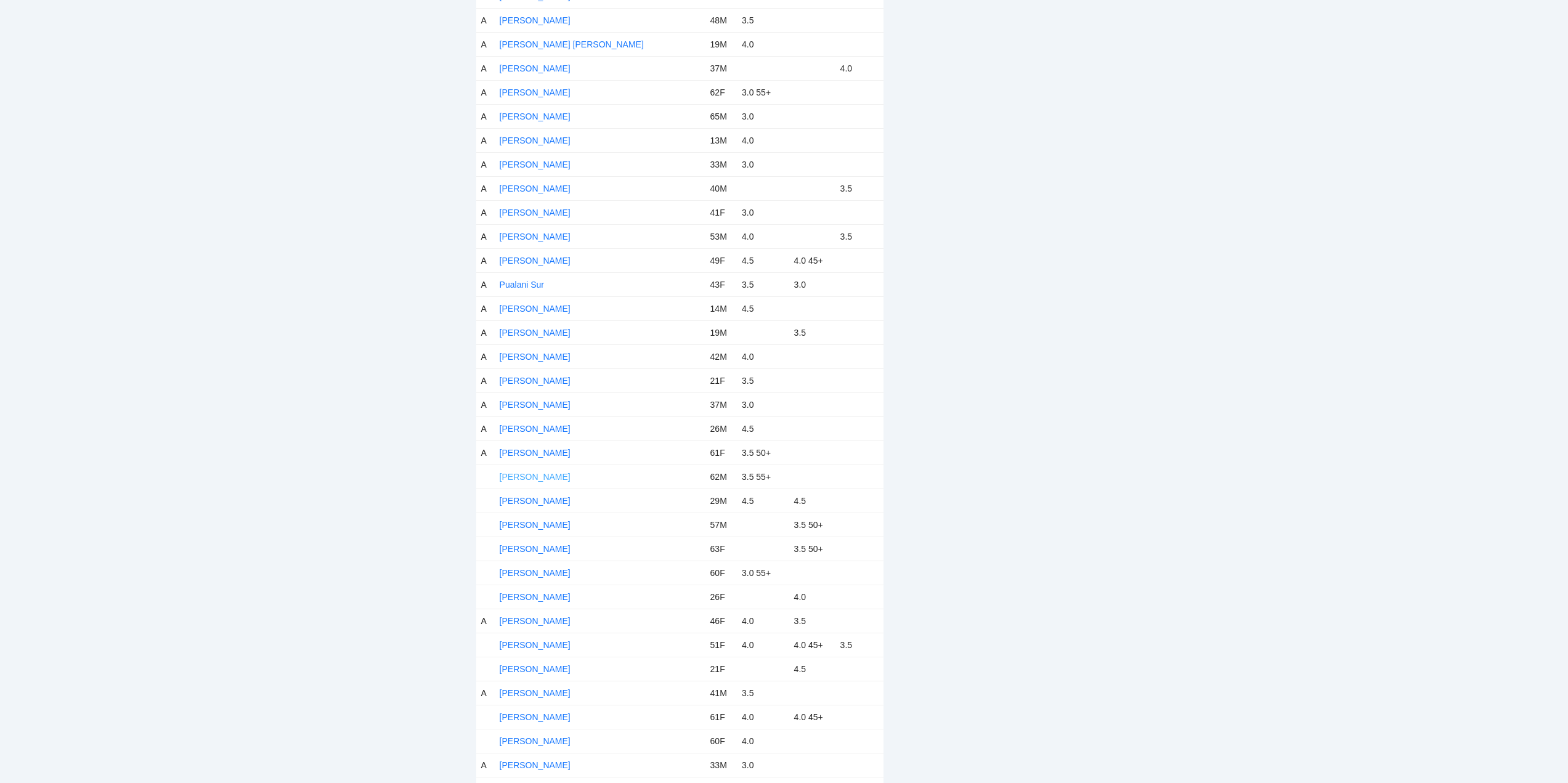
click at [532, 474] on link "Rob Downes" at bounding box center [535, 476] width 71 height 10
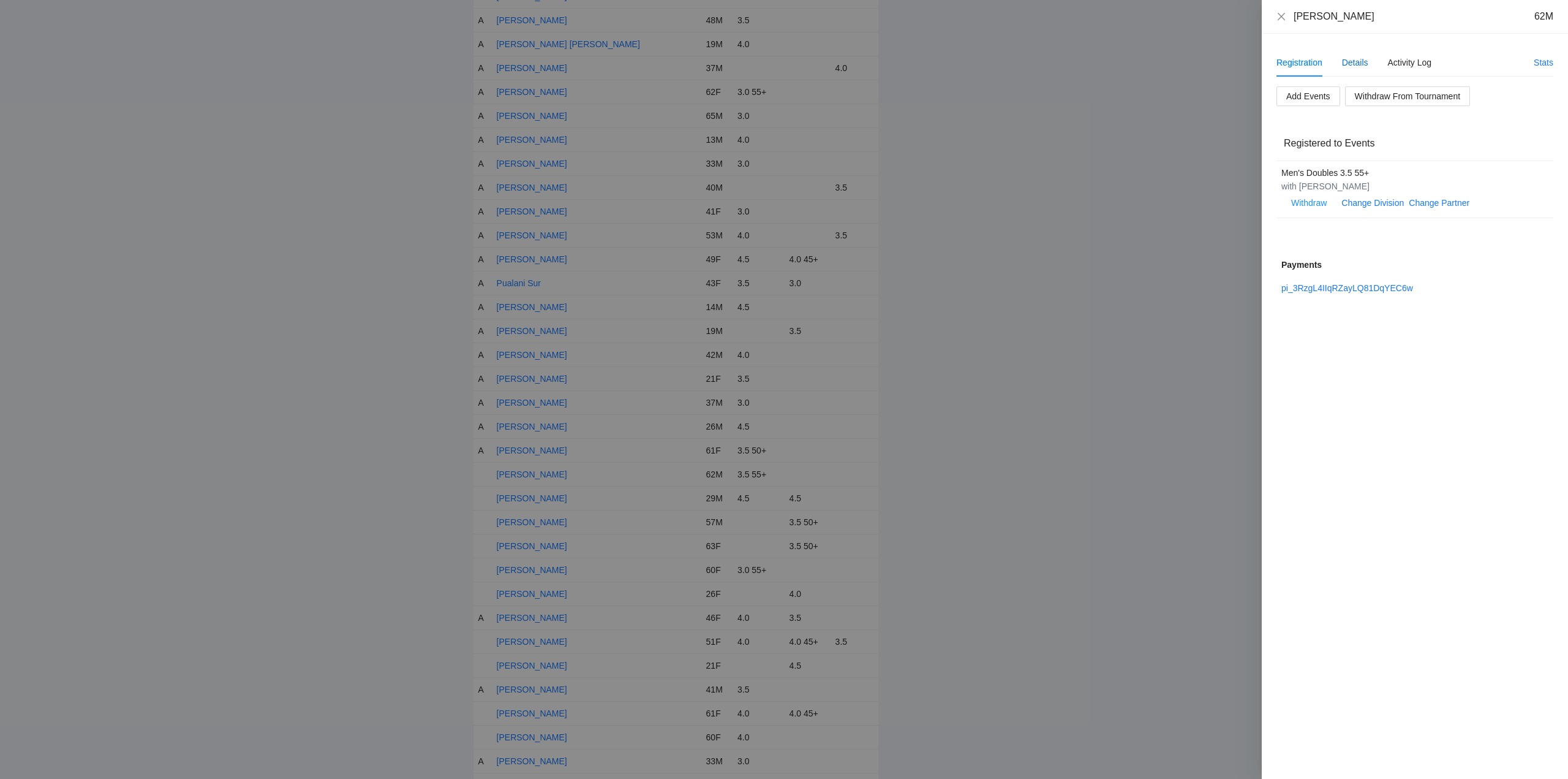
click at [1354, 61] on div "Details" at bounding box center [1354, 63] width 27 height 14
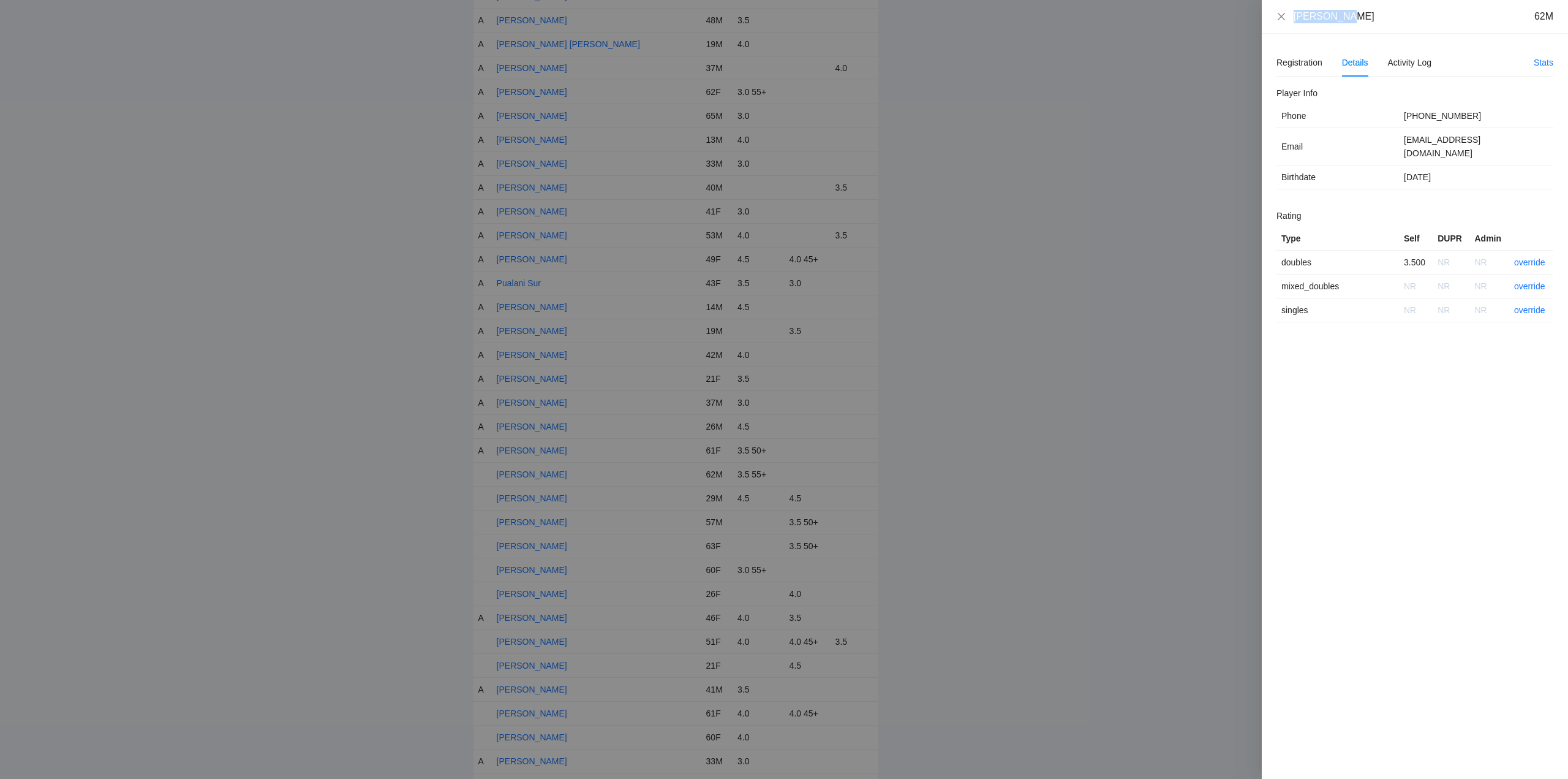
drag, startPoint x: 1354, startPoint y: 21, endPoint x: 1282, endPoint y: 22, distance: 72.0
click at [1282, 22] on div "Rob Downes 62M" at bounding box center [1415, 17] width 277 height 14
click at [1531, 257] on link "override" at bounding box center [1529, 262] width 31 height 10
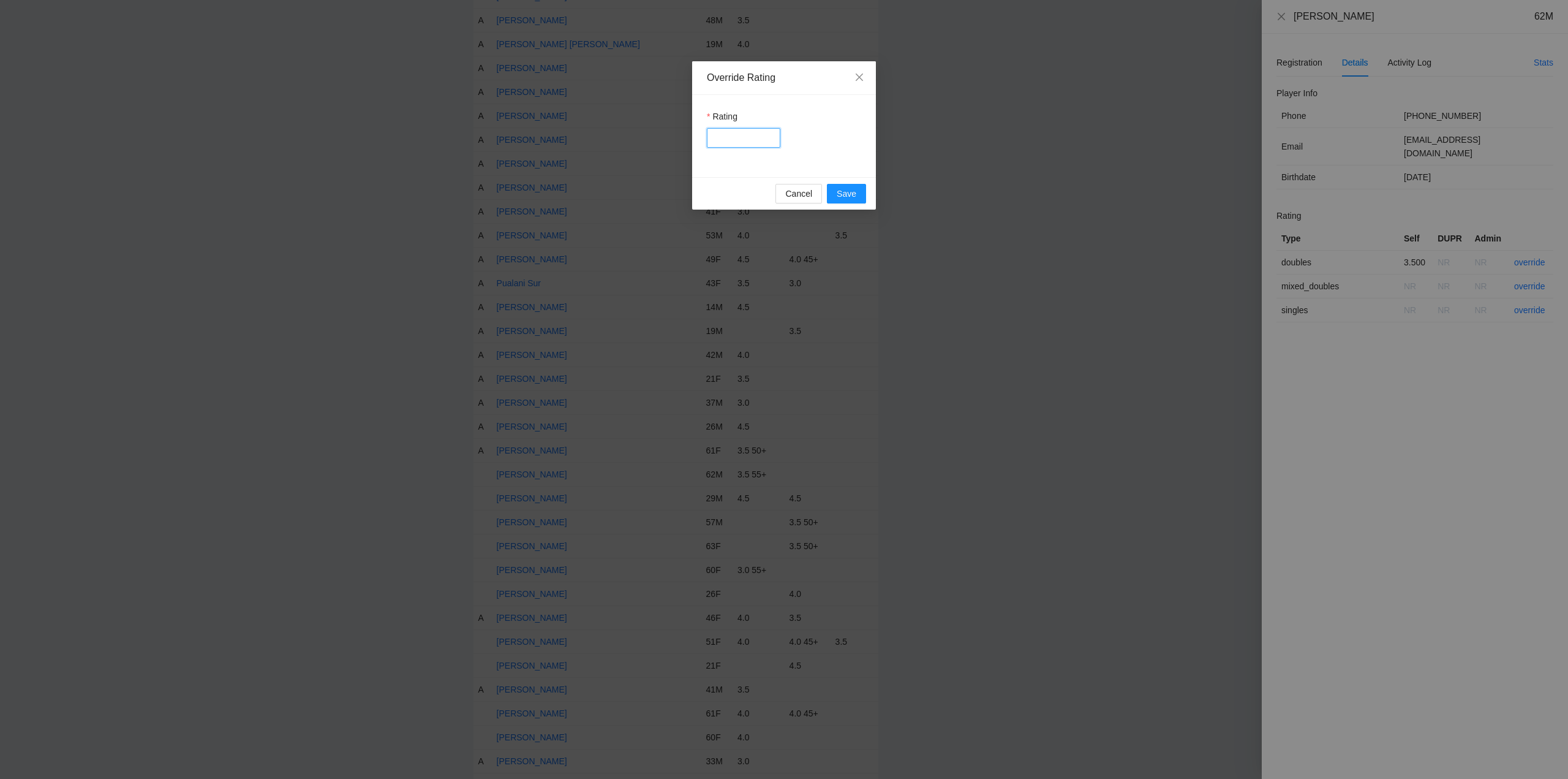
click at [750, 142] on input "Rating" at bounding box center [744, 138] width 73 height 20
type input "***"
drag, startPoint x: 839, startPoint y: 191, endPoint x: 1118, endPoint y: 135, distance: 284.6
click at [841, 191] on span "Save" at bounding box center [847, 194] width 20 height 14
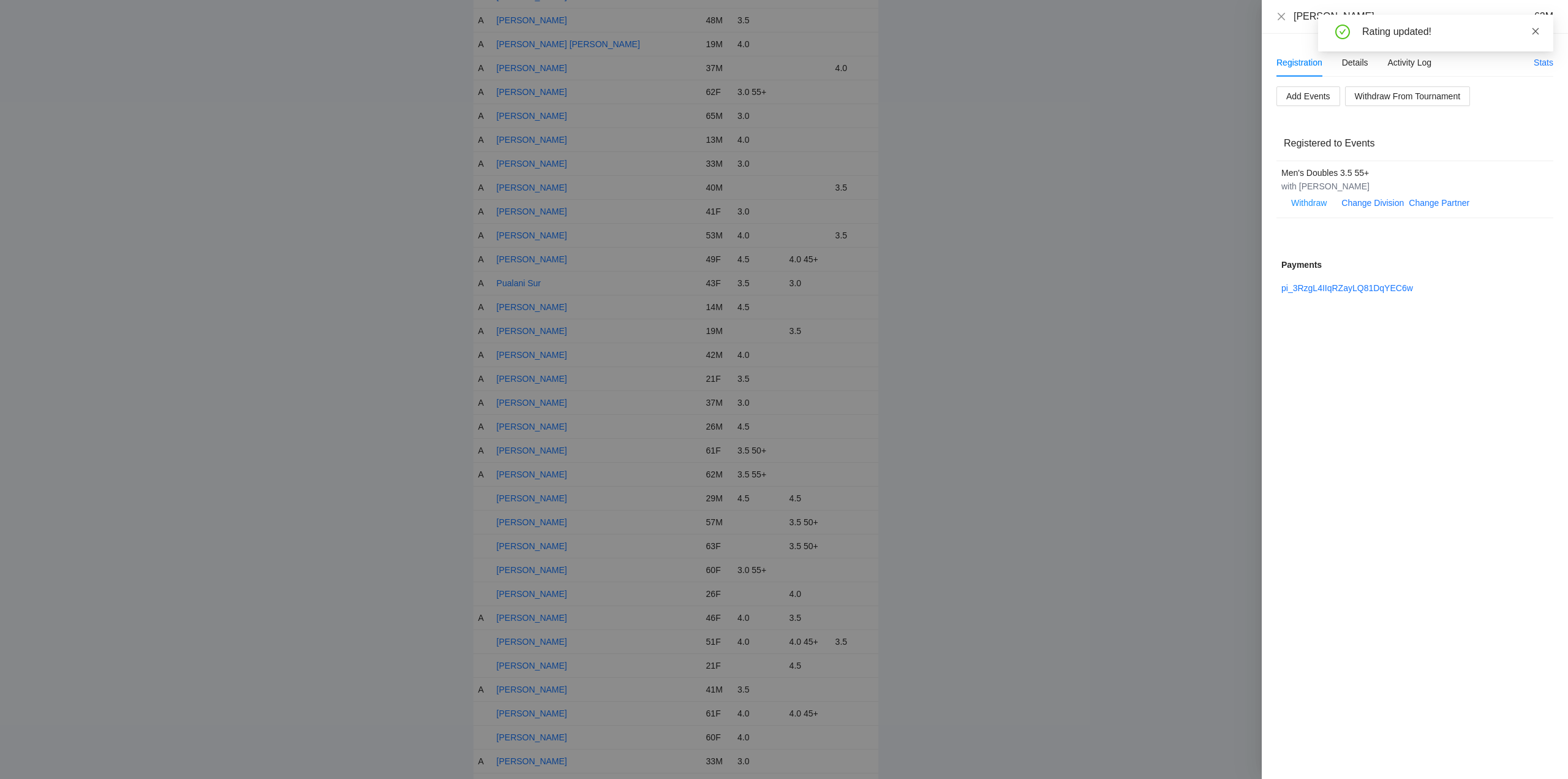
click at [1535, 29] on icon "close" at bounding box center [1535, 31] width 8 height 8
click at [1280, 11] on icon "close" at bounding box center [1281, 16] width 10 height 10
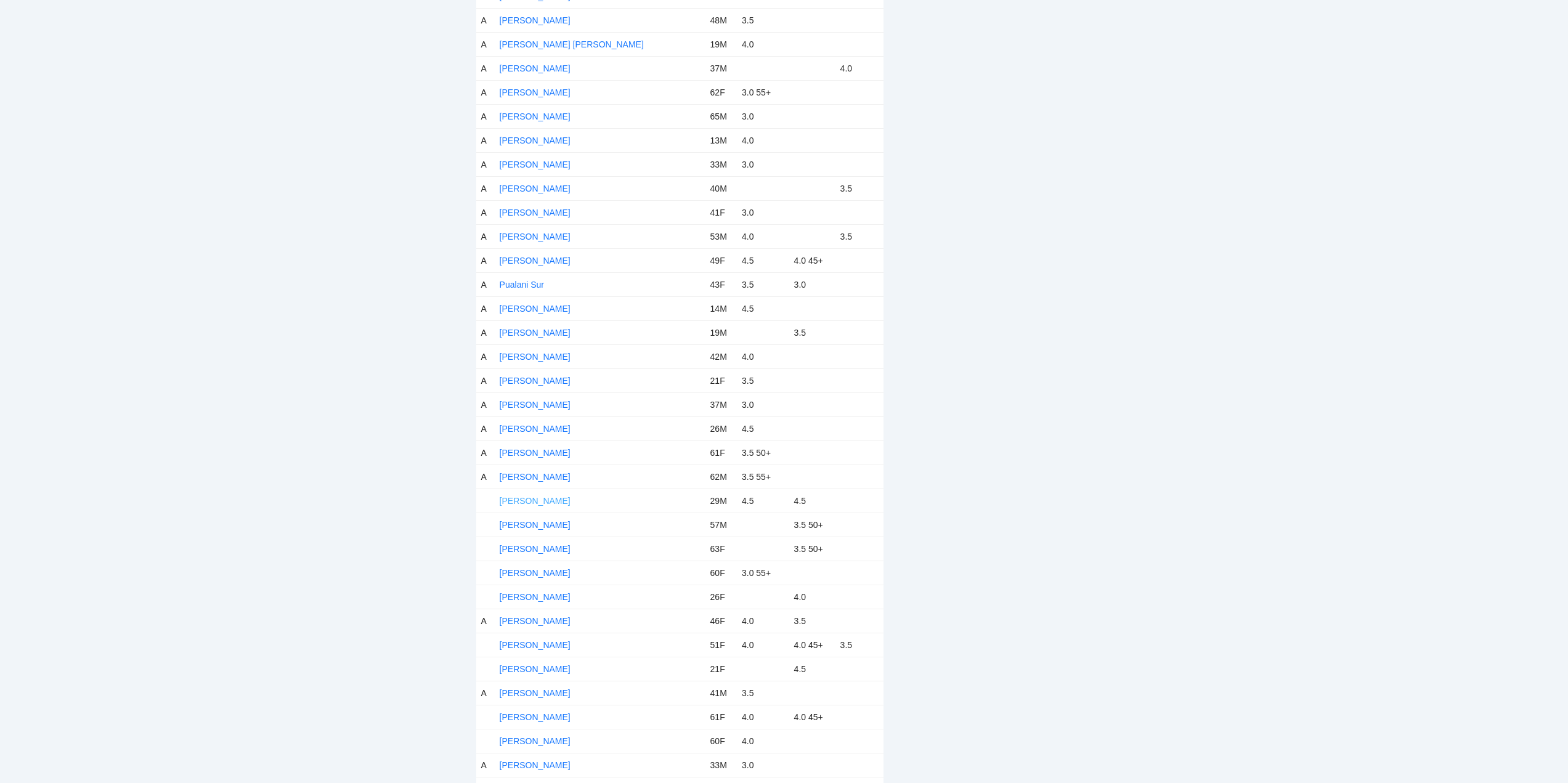
click at [523, 500] on link "[PERSON_NAME]" at bounding box center [535, 500] width 71 height 10
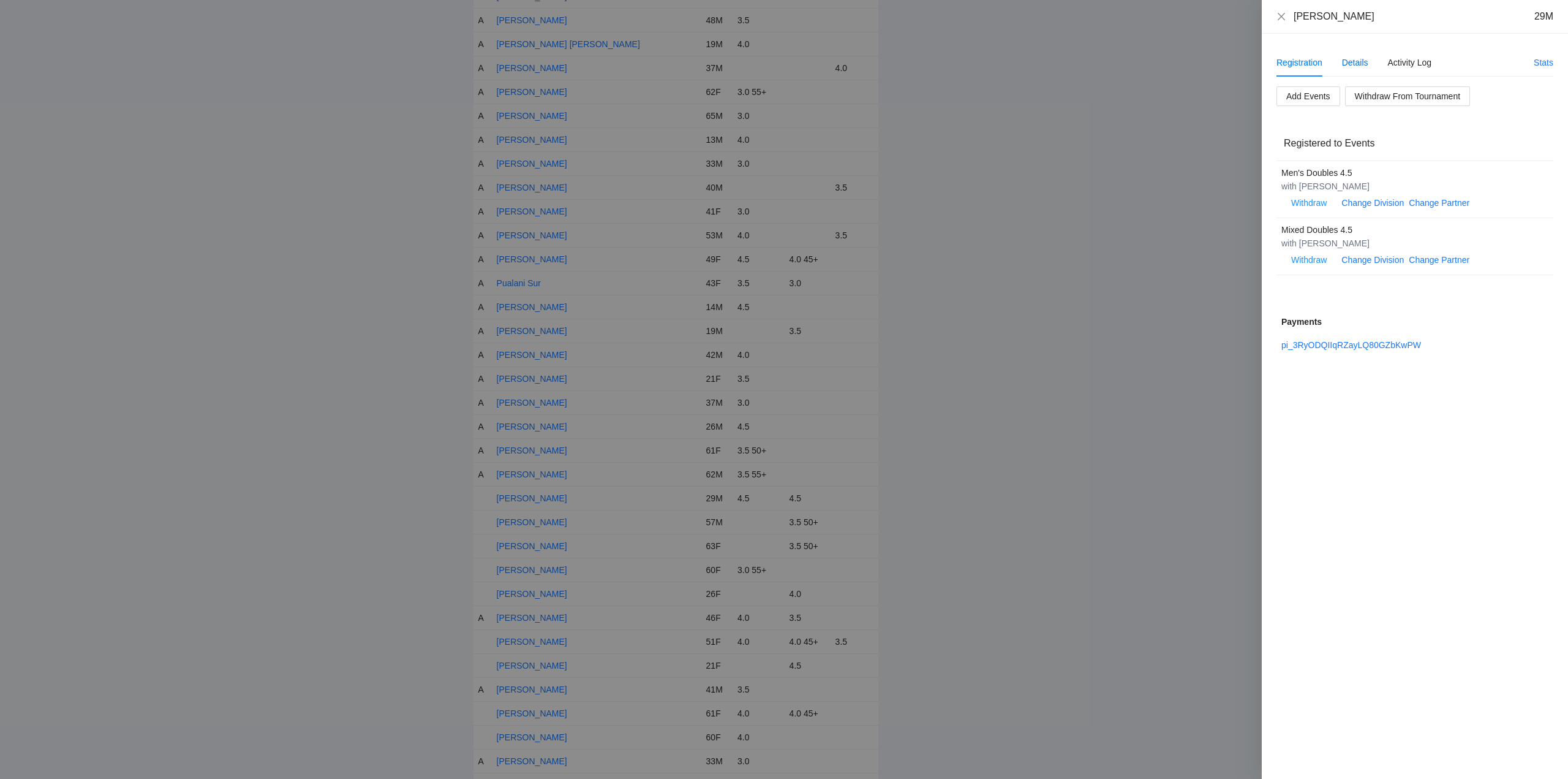
click at [1361, 63] on div "Details" at bounding box center [1354, 63] width 27 height 14
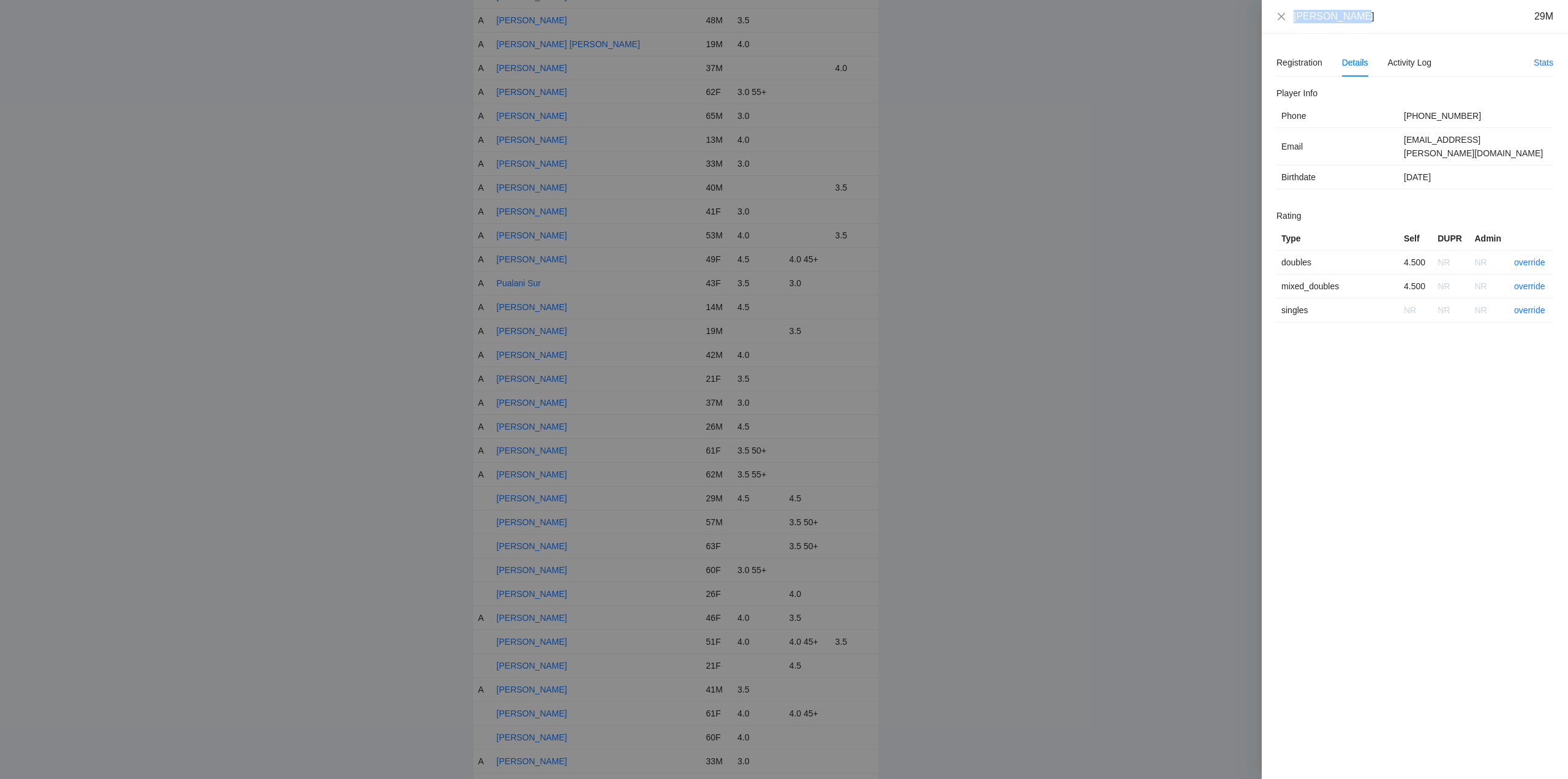
drag, startPoint x: 1354, startPoint y: 20, endPoint x: 1305, endPoint y: 25, distance: 49.3
click at [1284, 26] on div "Rodrigo Pena 29M" at bounding box center [1415, 17] width 307 height 34
click at [1528, 257] on link "override" at bounding box center [1529, 262] width 31 height 10
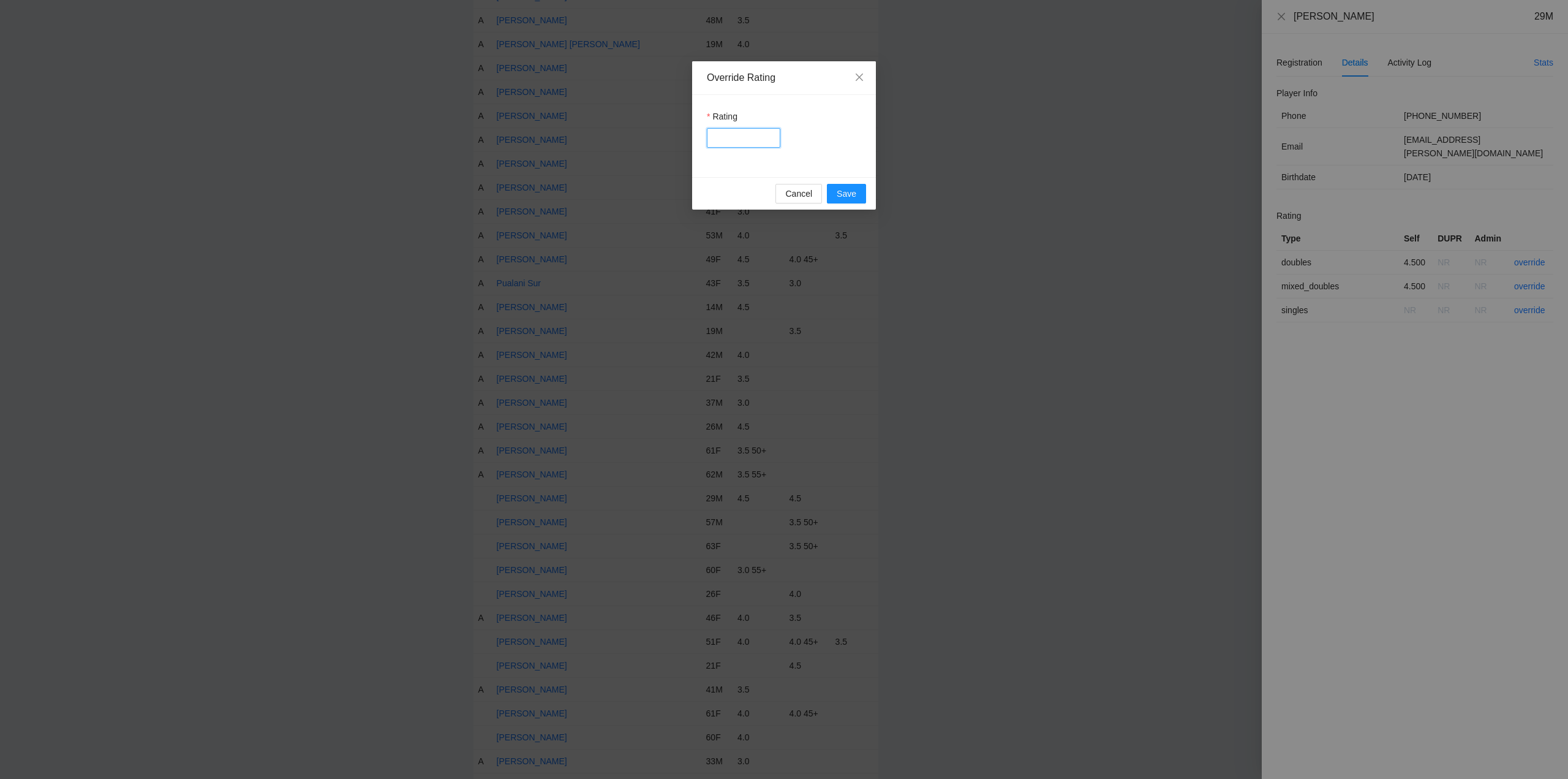
click at [737, 138] on input "Rating" at bounding box center [744, 138] width 73 height 20
type input "***"
click at [843, 193] on span "Save" at bounding box center [847, 194] width 20 height 14
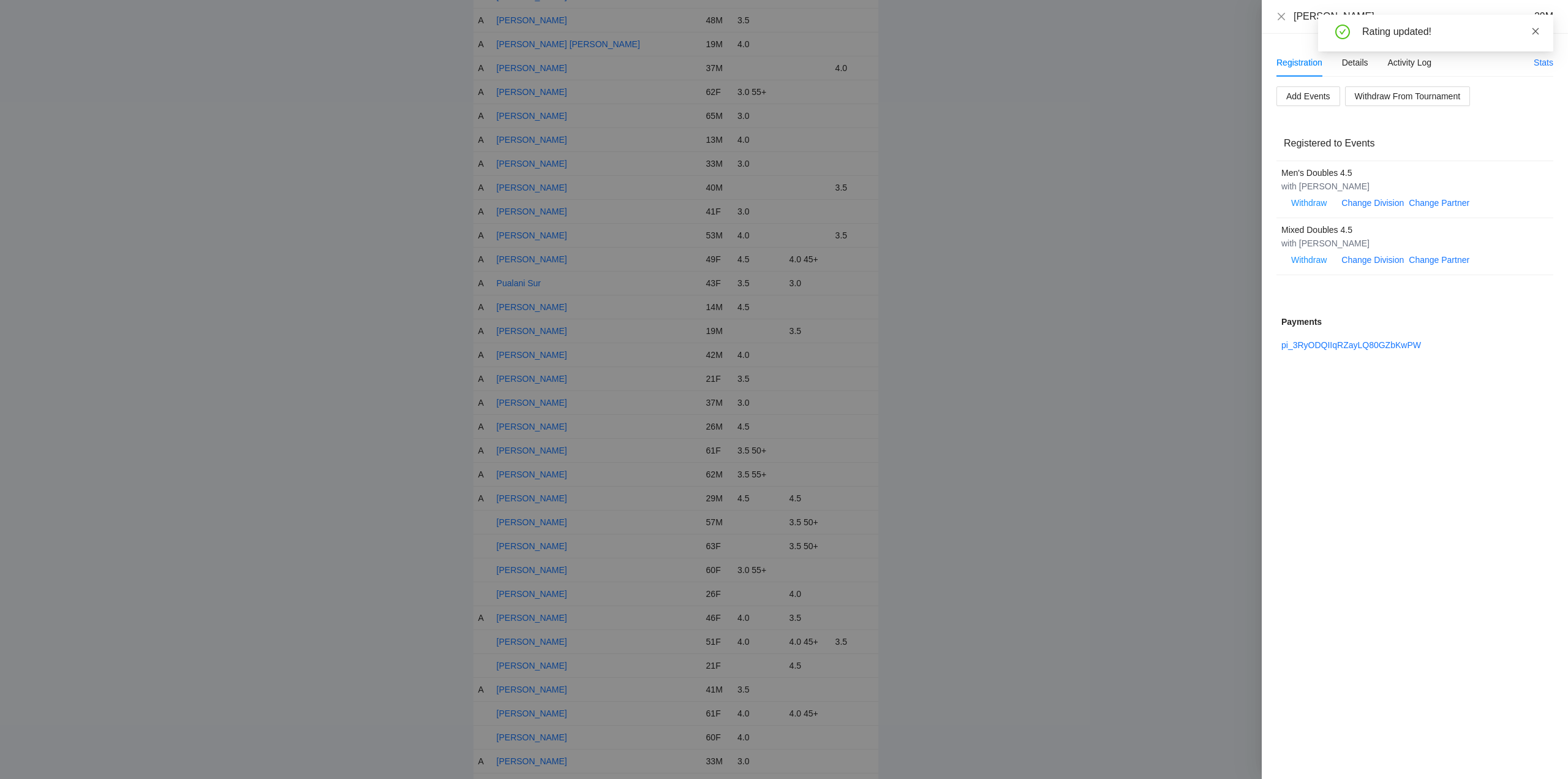
click at [1534, 33] on icon "close" at bounding box center [1535, 31] width 8 height 8
click at [1281, 17] on icon "close" at bounding box center [1281, 16] width 8 height 8
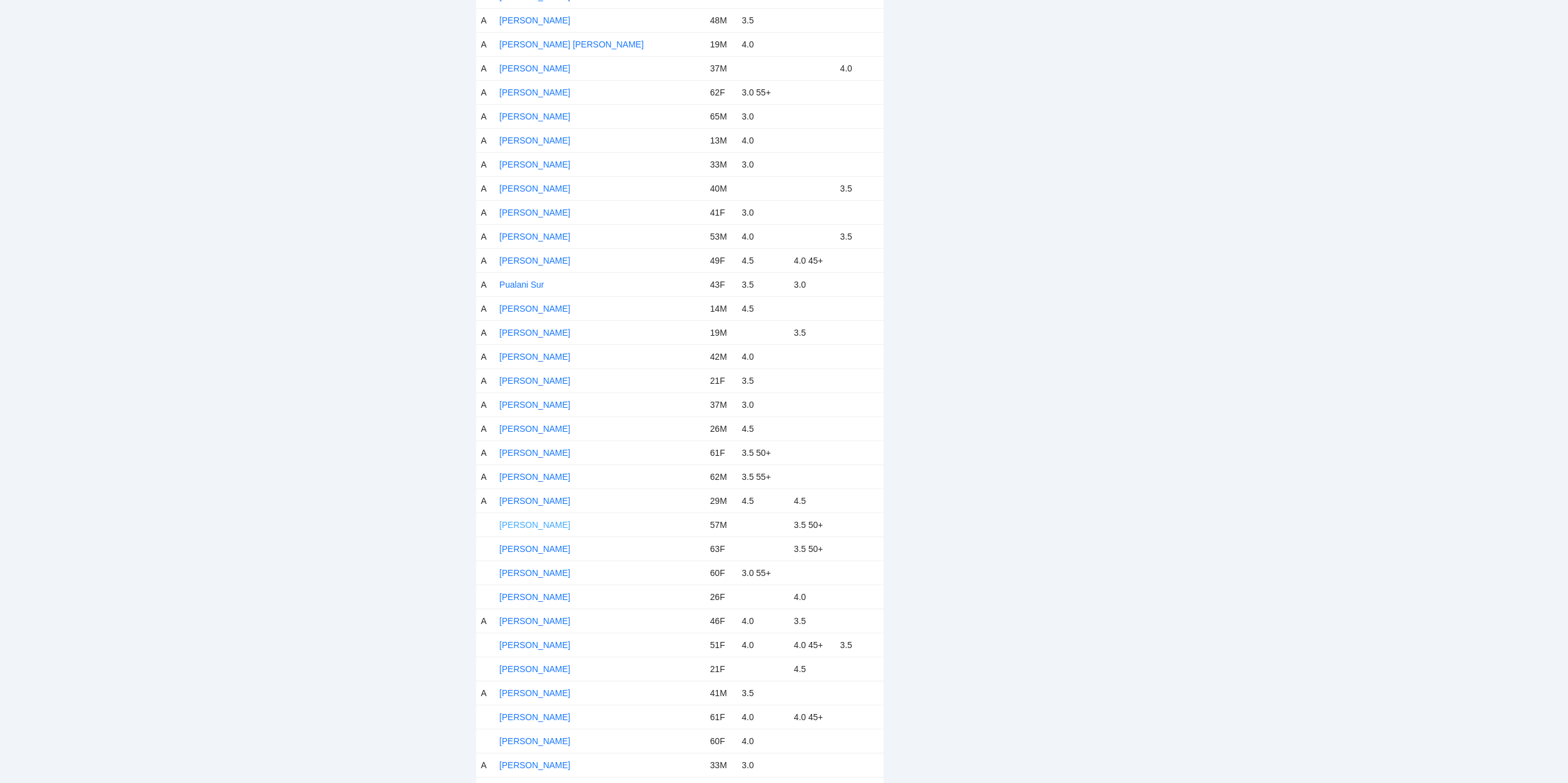
click at [538, 526] on link "[PERSON_NAME]" at bounding box center [535, 525] width 71 height 10
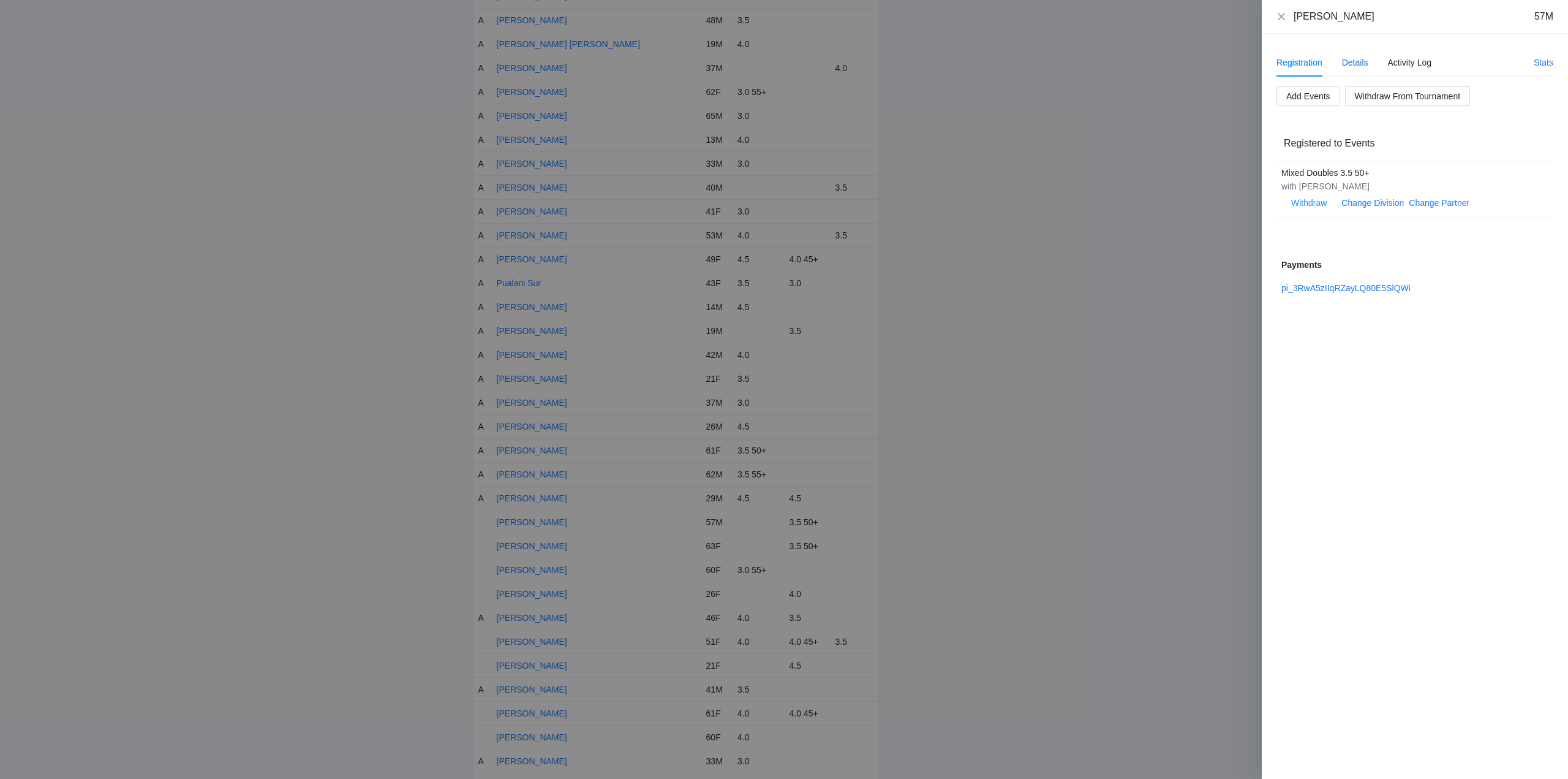
click at [1358, 61] on div "Details" at bounding box center [1354, 63] width 27 height 14
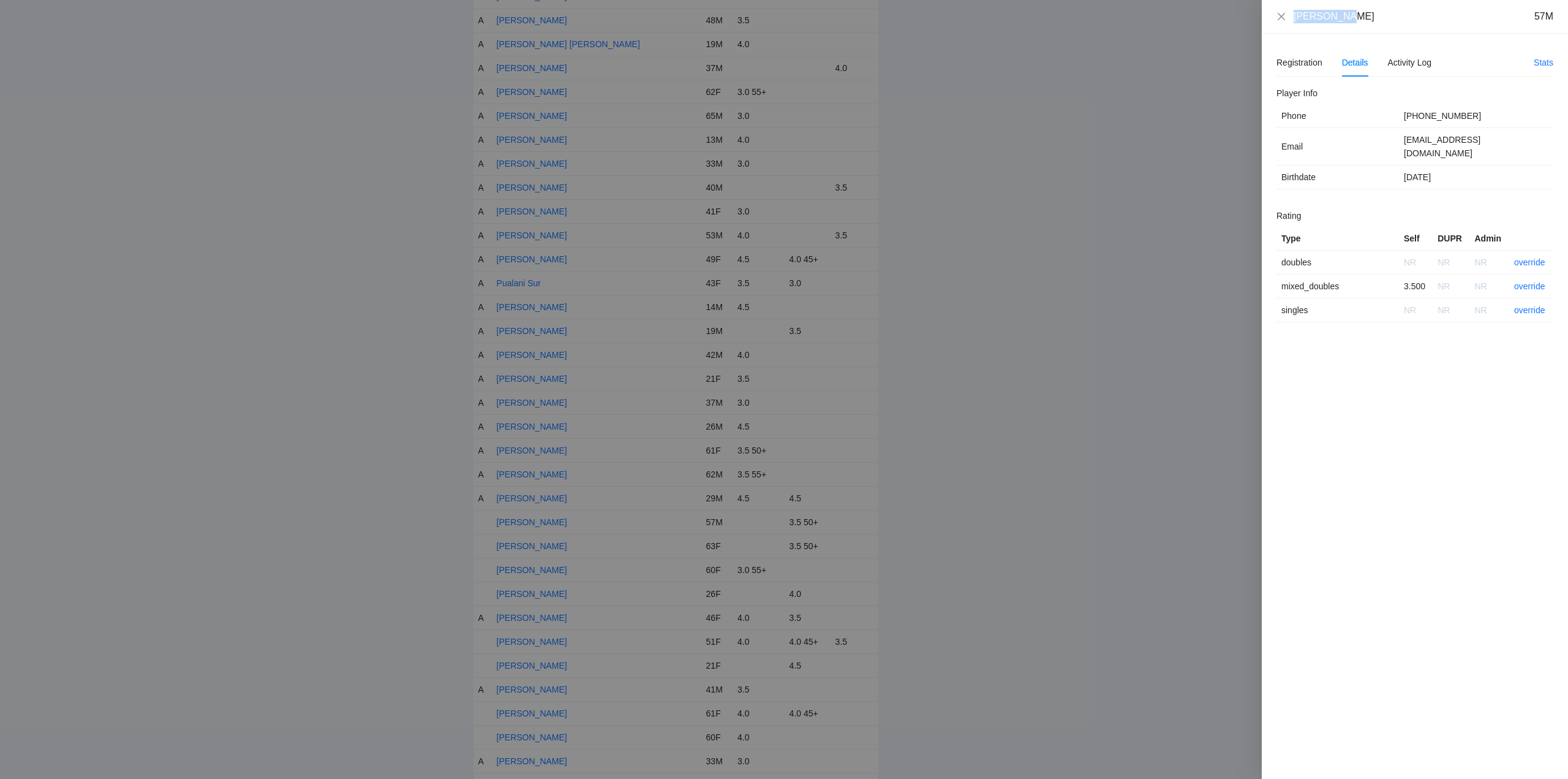
drag, startPoint x: 1356, startPoint y: 17, endPoint x: 1312, endPoint y: 21, distance: 44.2
click at [1280, 26] on div "Ron Powada 57M" at bounding box center [1415, 17] width 307 height 34
click at [1528, 282] on link "override" at bounding box center [1529, 286] width 31 height 10
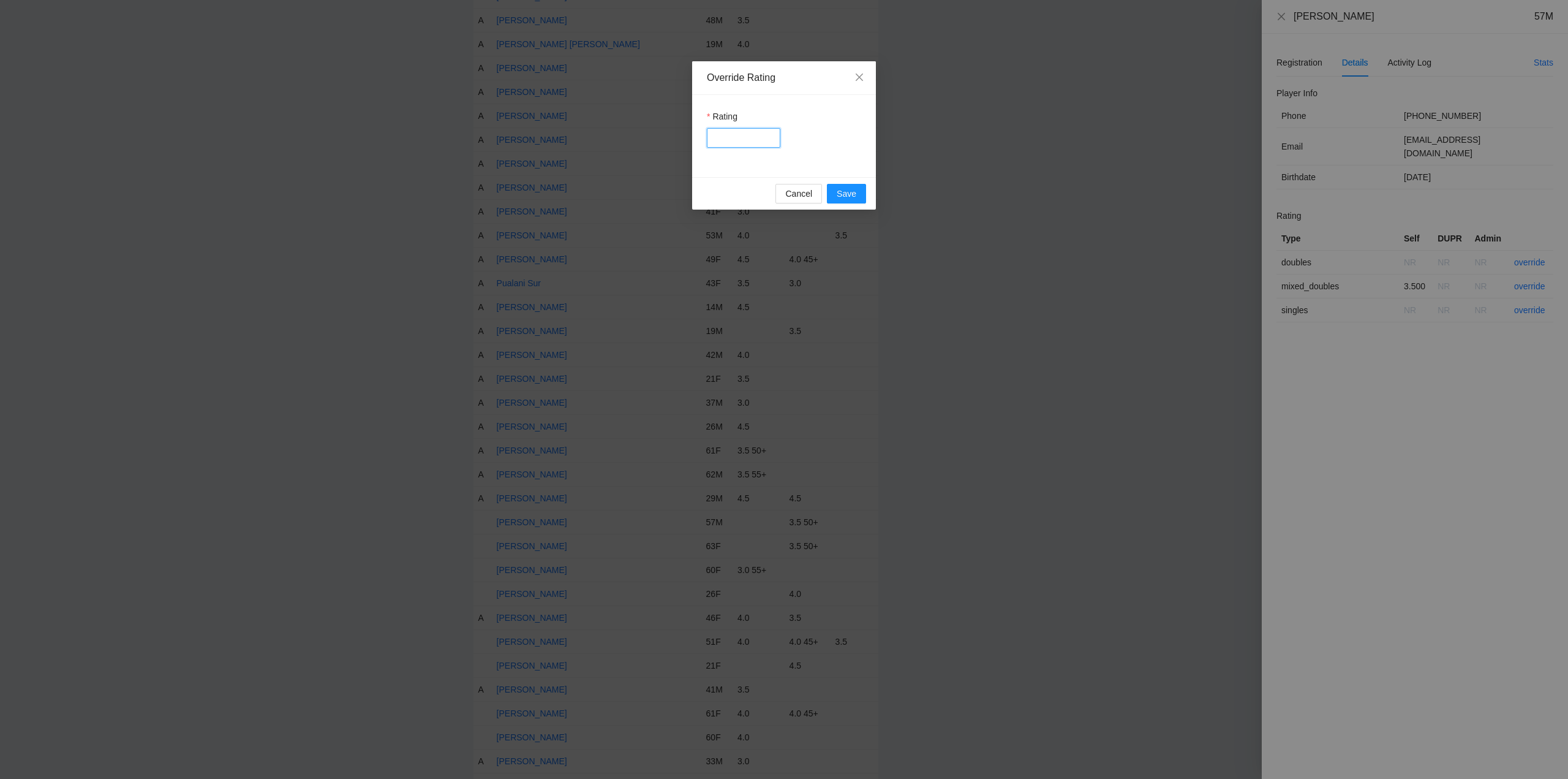
click at [732, 138] on input "Rating" at bounding box center [744, 138] width 73 height 20
type input "***"
click at [847, 193] on span "Save" at bounding box center [847, 194] width 20 height 14
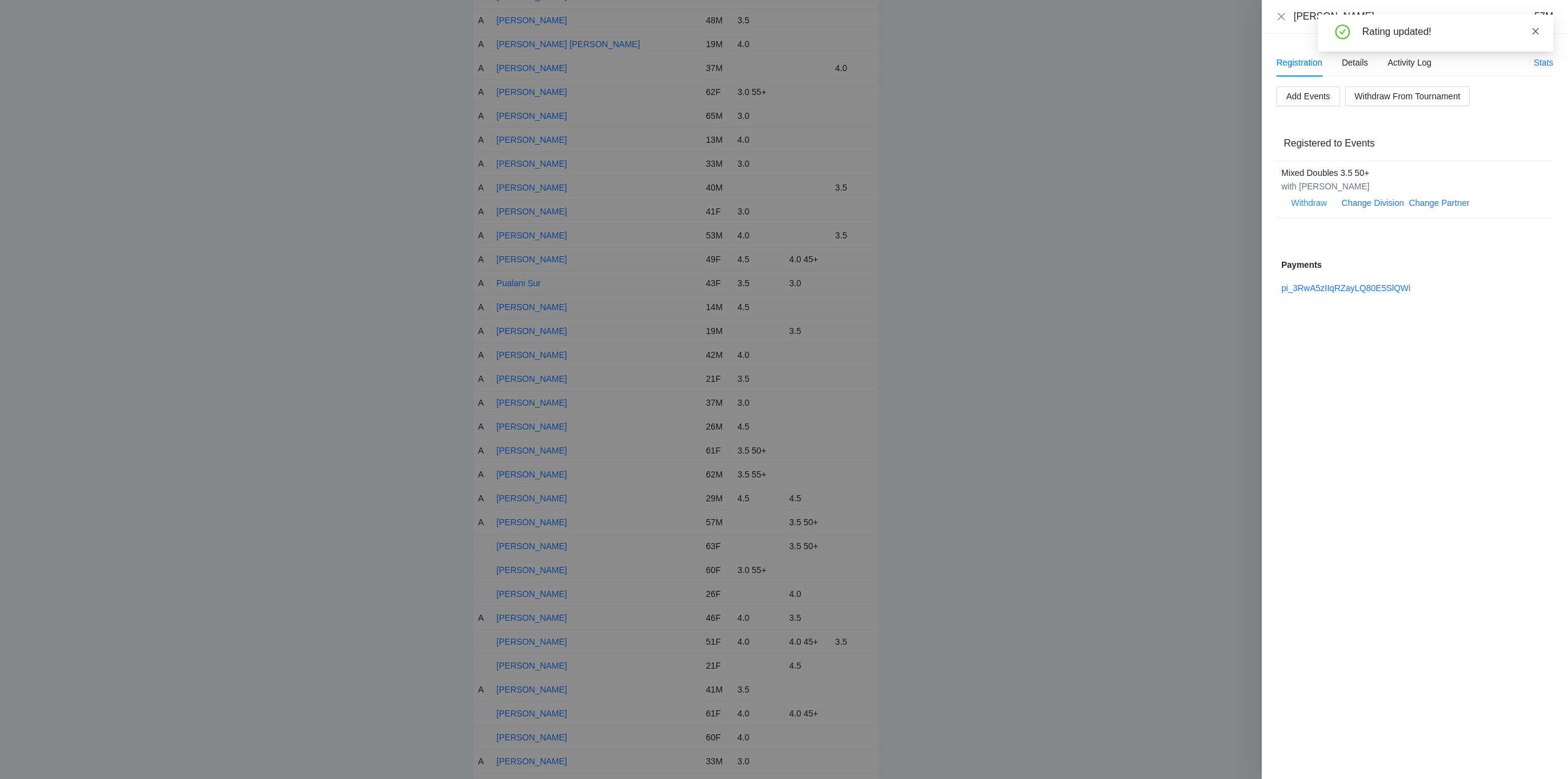
click at [1537, 29] on icon "close" at bounding box center [1535, 31] width 8 height 8
click at [1358, 60] on div "Details" at bounding box center [1354, 63] width 27 height 14
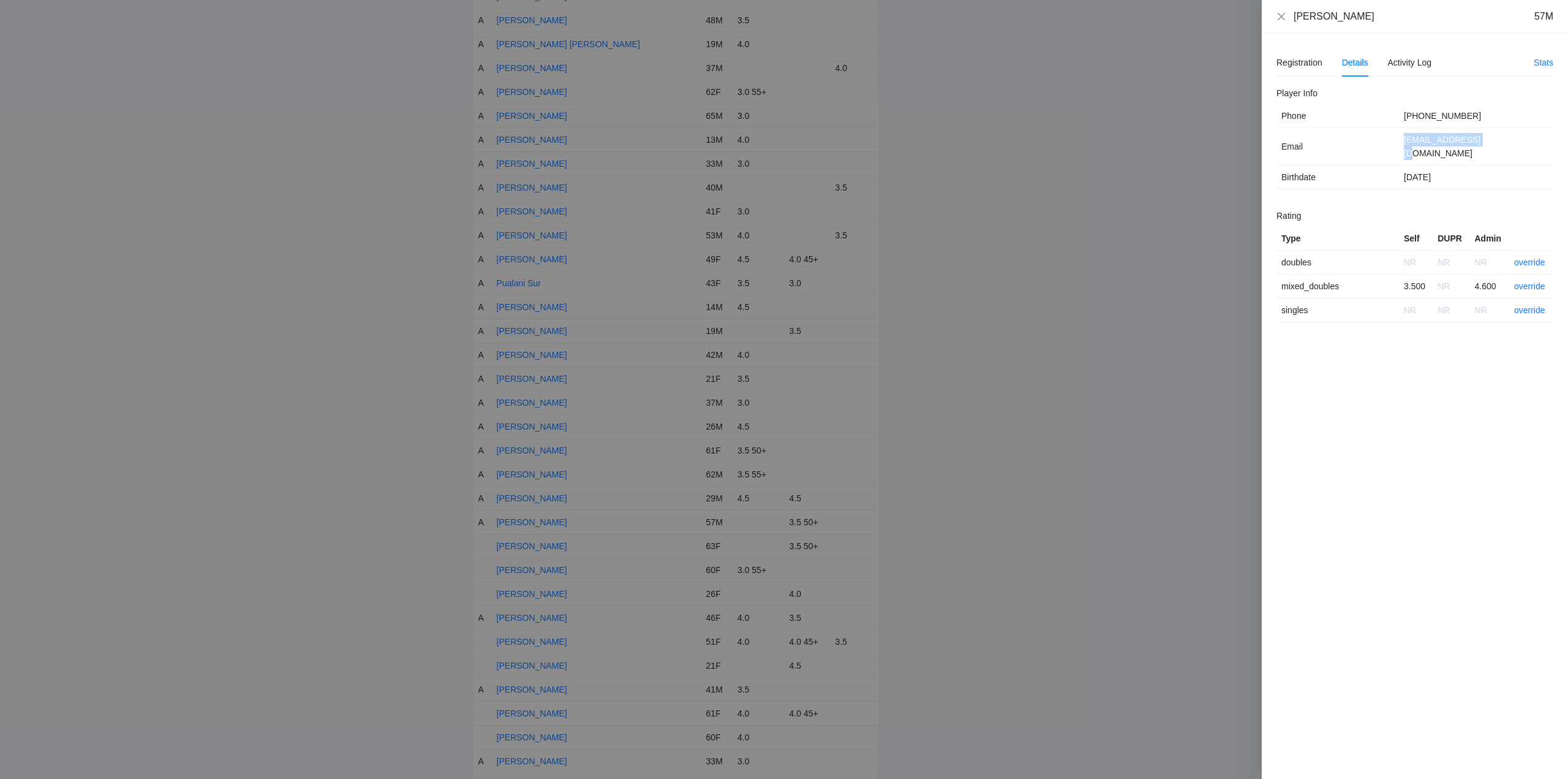
drag, startPoint x: 1493, startPoint y: 149, endPoint x: 1383, endPoint y: 149, distance: 110.0
click at [1377, 149] on tr "Email rpowada@gmail.com" at bounding box center [1415, 146] width 277 height 37
click at [1299, 56] on div "Registration" at bounding box center [1300, 63] width 46 height 14
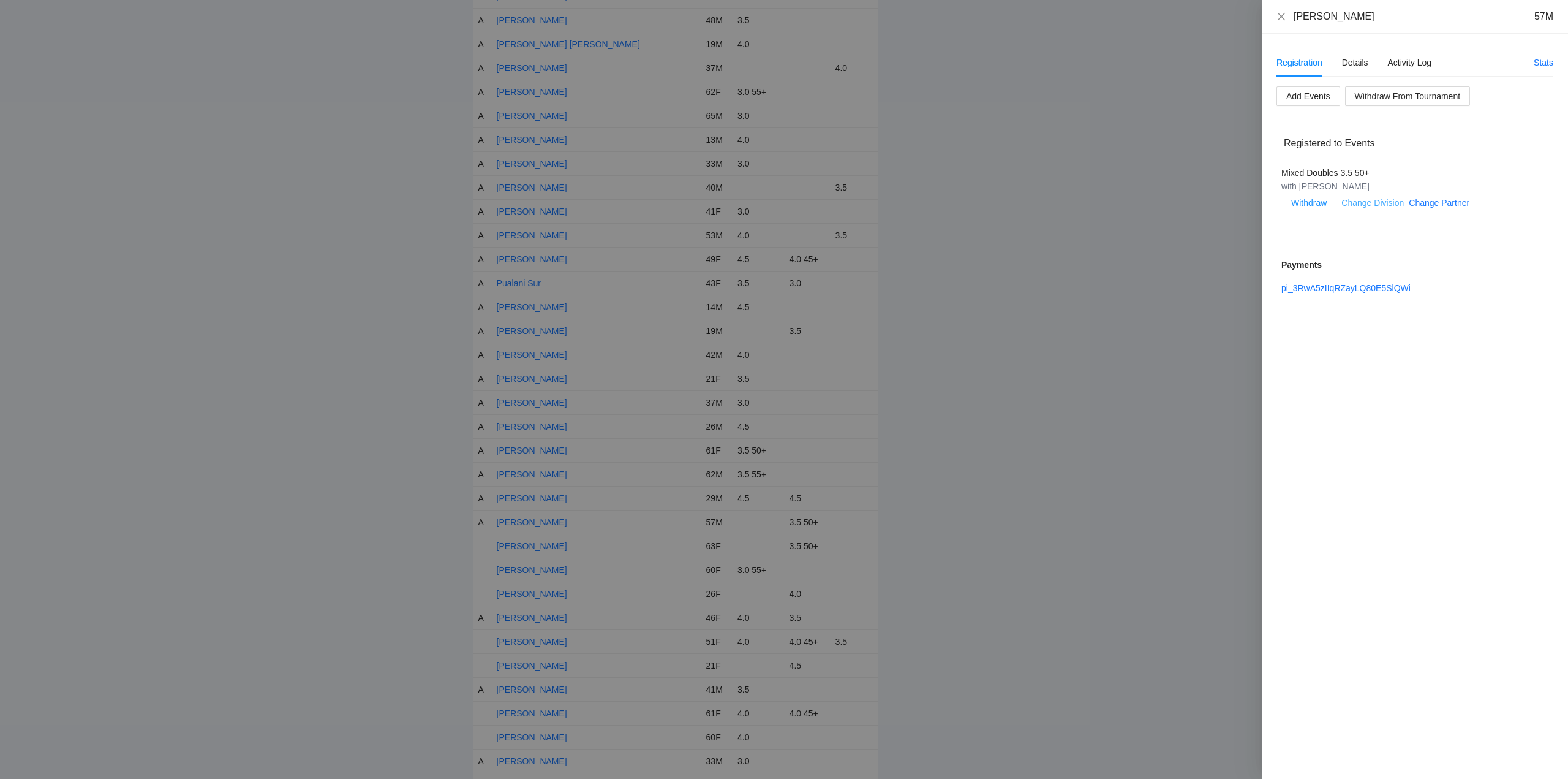
click at [1382, 201] on link "Change Division" at bounding box center [1373, 202] width 63 height 10
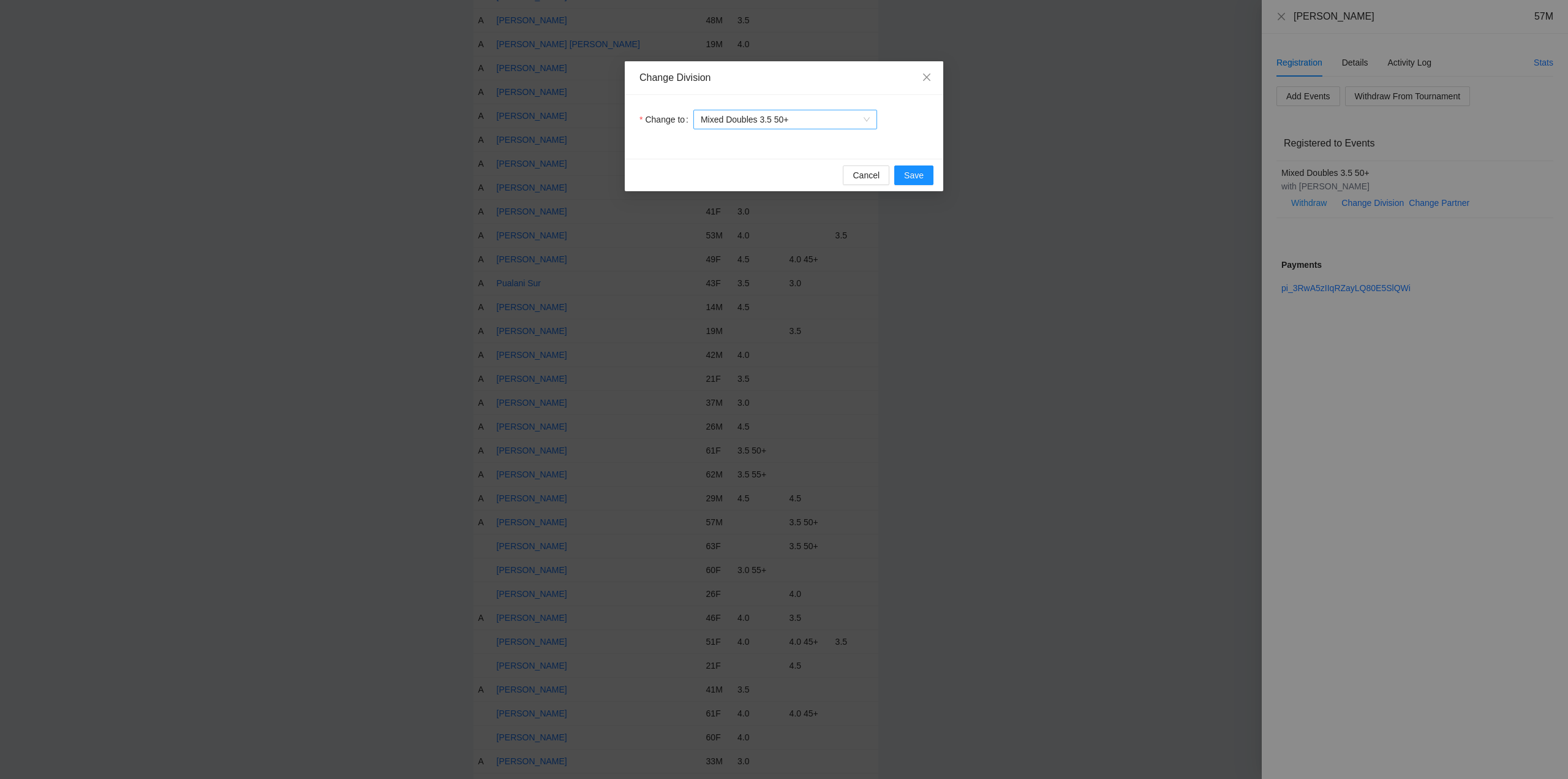
click at [804, 123] on span "Mixed Doubles 3.5 50+" at bounding box center [786, 120] width 169 height 18
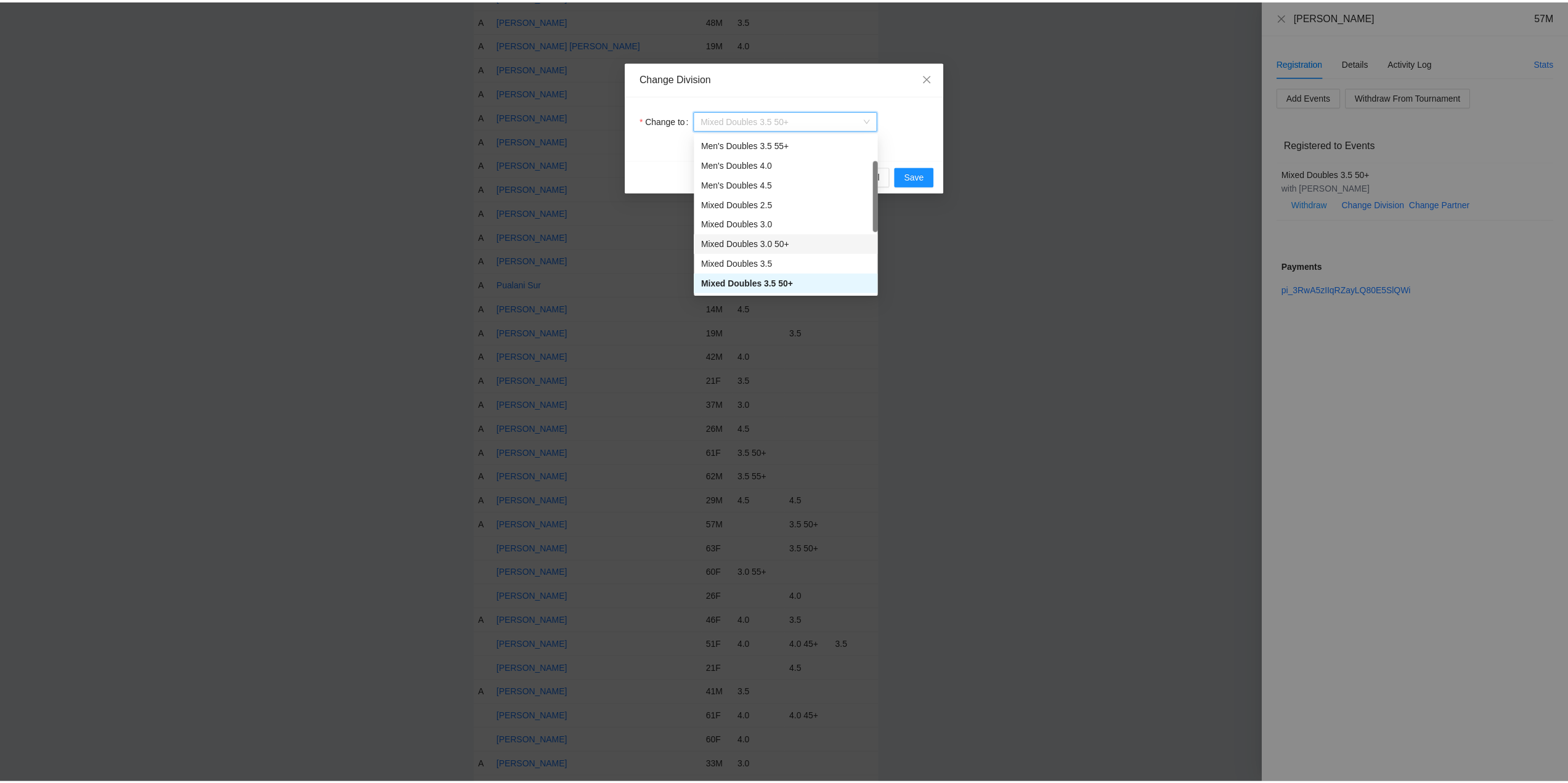
scroll to position [202, 0]
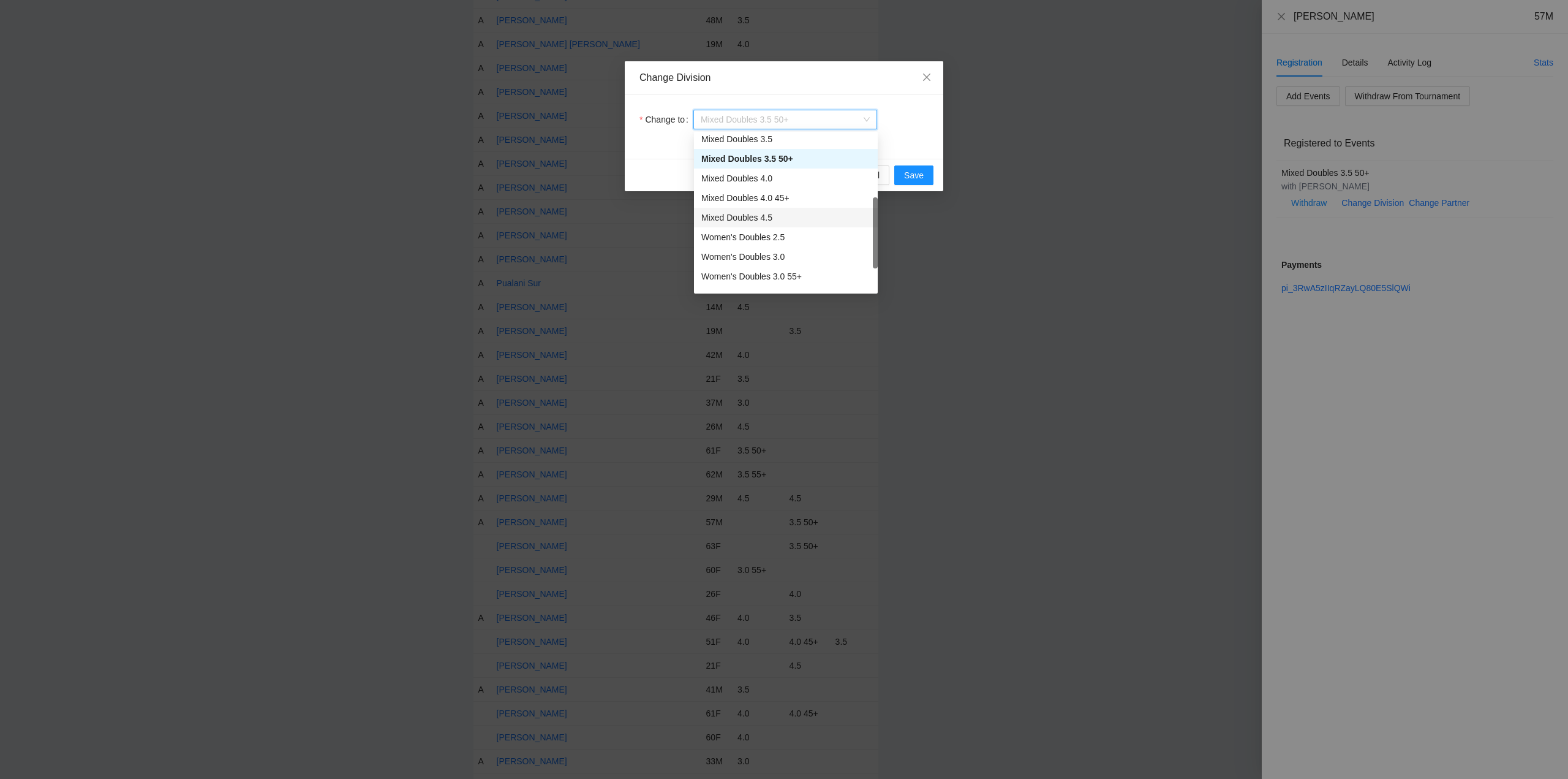
click at [739, 215] on div "Mixed Doubles 4.5" at bounding box center [786, 217] width 169 height 14
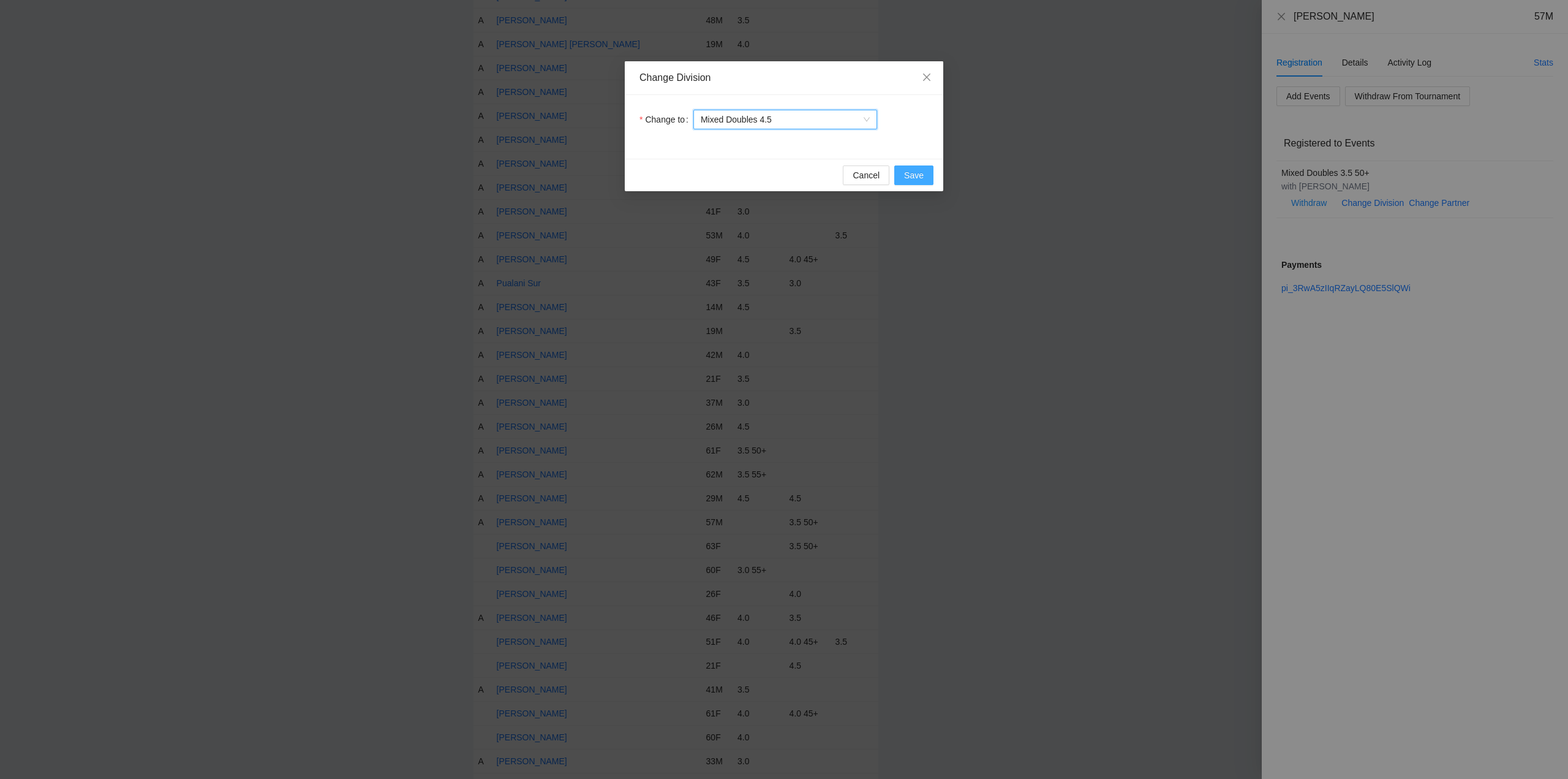
click at [912, 176] on span "Save" at bounding box center [914, 175] width 20 height 14
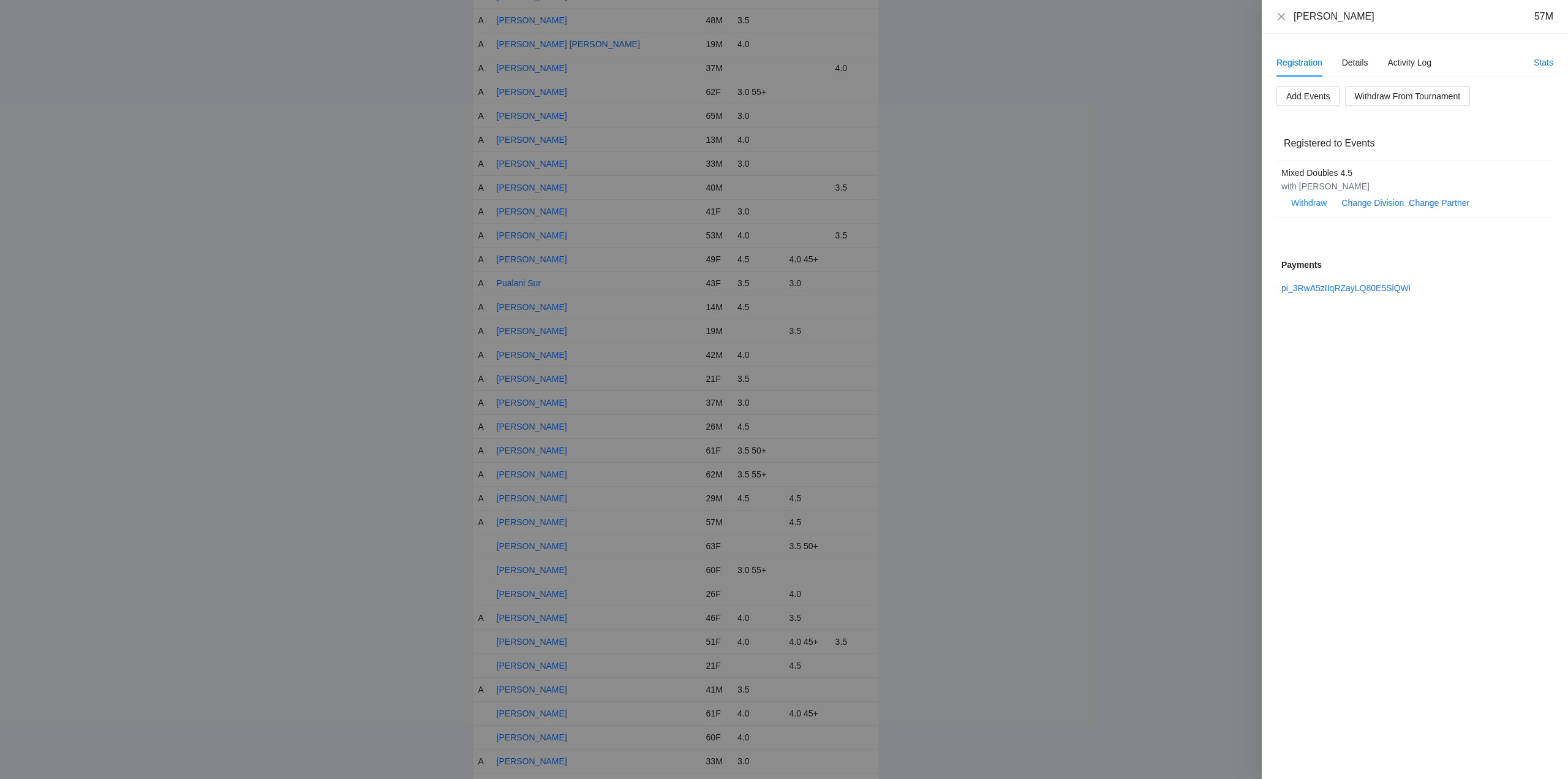
drag, startPoint x: 1275, startPoint y: 14, endPoint x: 1305, endPoint y: 34, distance: 36.1
click at [1276, 15] on div "Ron Powada 57M" at bounding box center [1415, 17] width 307 height 34
drag, startPoint x: 1283, startPoint y: 16, endPoint x: 1323, endPoint y: 50, distance: 52.5
click at [1284, 16] on icon "close" at bounding box center [1281, 16] width 10 height 10
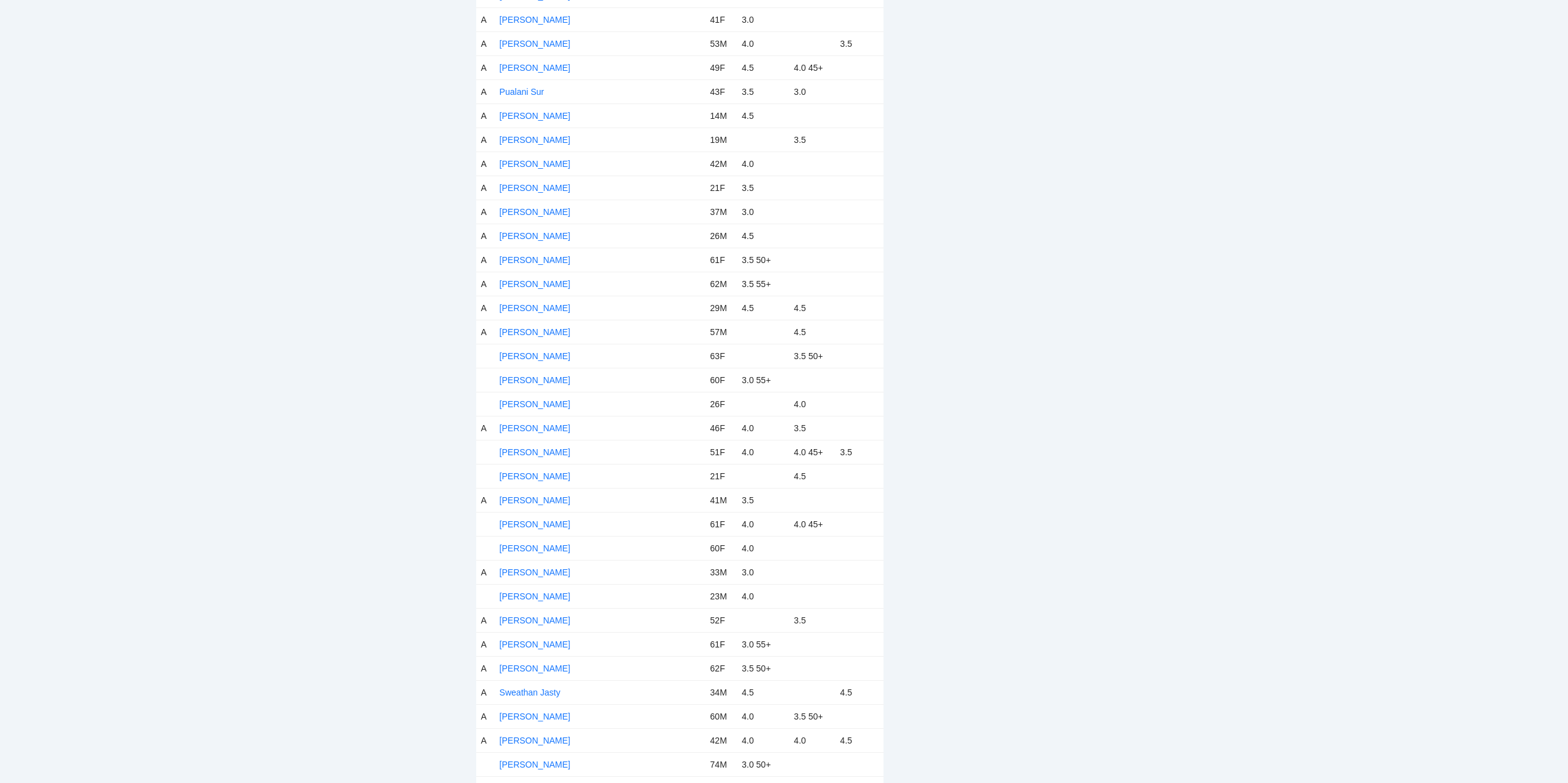
scroll to position [4249, 0]
click at [535, 301] on link "Sara Mason" at bounding box center [535, 302] width 71 height 10
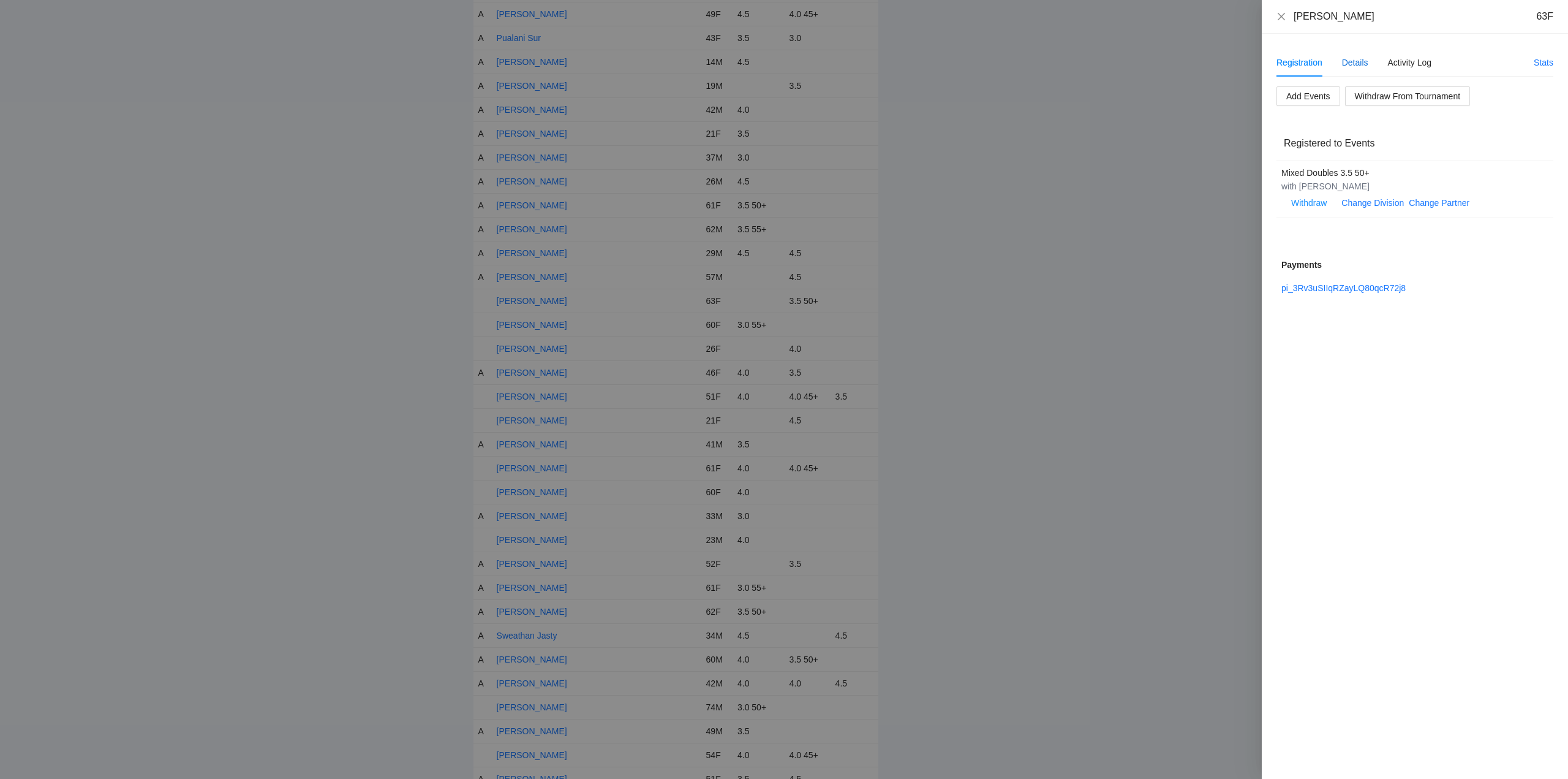
click at [1353, 63] on div "Details" at bounding box center [1354, 63] width 27 height 14
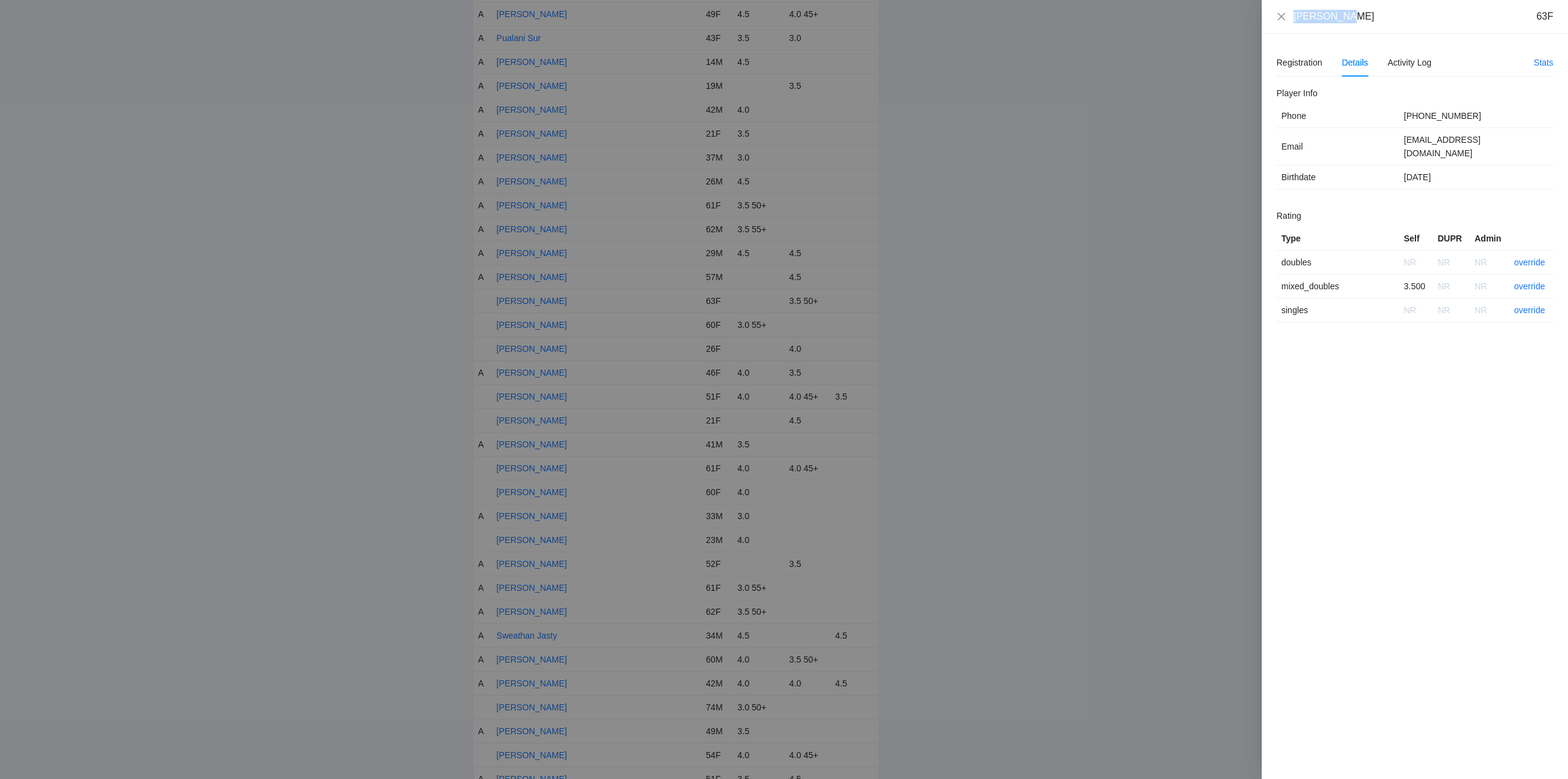
drag, startPoint x: 1349, startPoint y: 21, endPoint x: 1296, endPoint y: 24, distance: 53.1
click at [1290, 27] on div "Sara Mason 63F" at bounding box center [1415, 17] width 307 height 34
click at [1525, 282] on link "override" at bounding box center [1529, 286] width 31 height 10
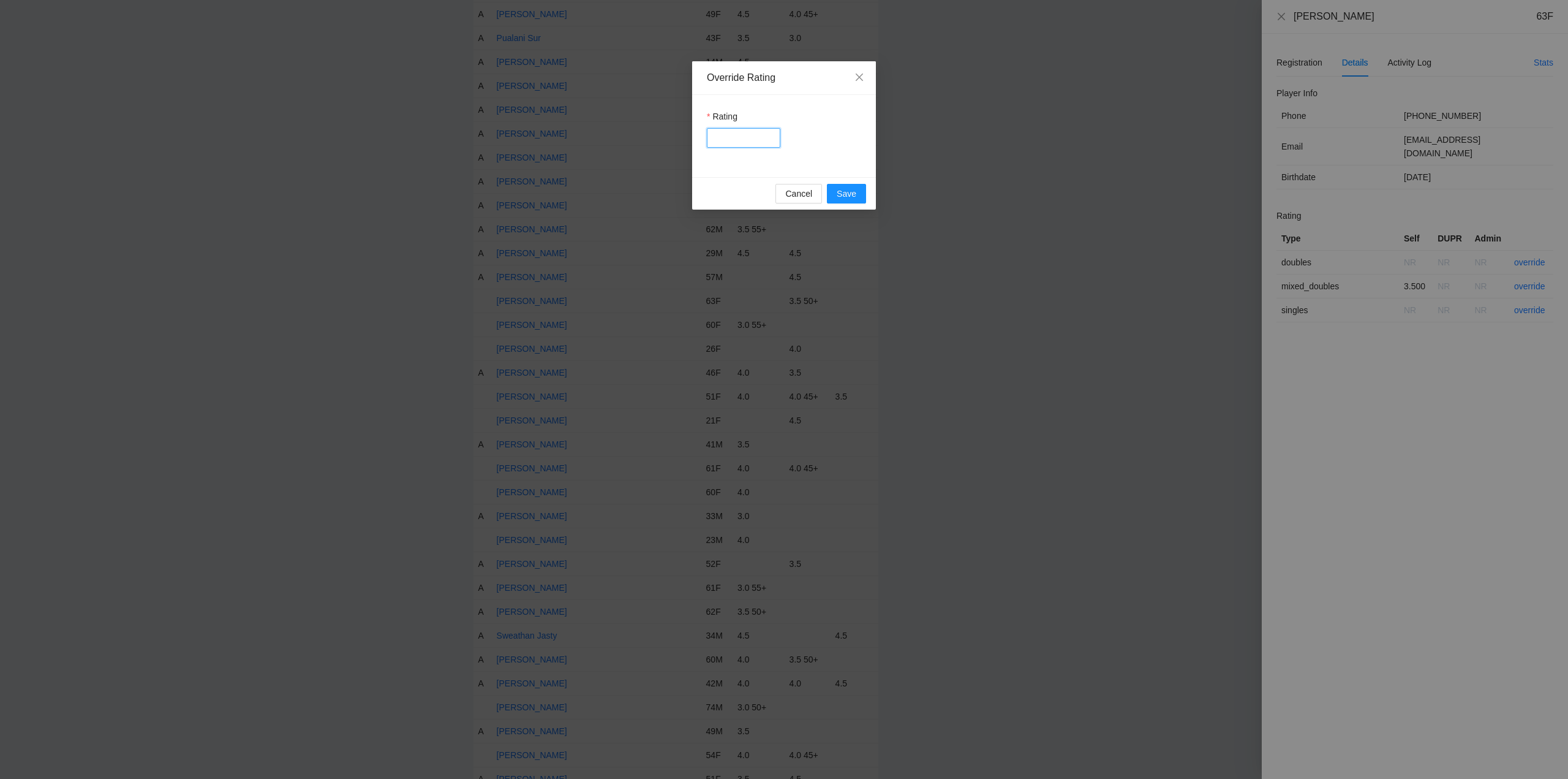
click at [741, 143] on input "Rating" at bounding box center [744, 138] width 73 height 20
type input "***"
click at [836, 192] on button "Save" at bounding box center [846, 194] width 39 height 20
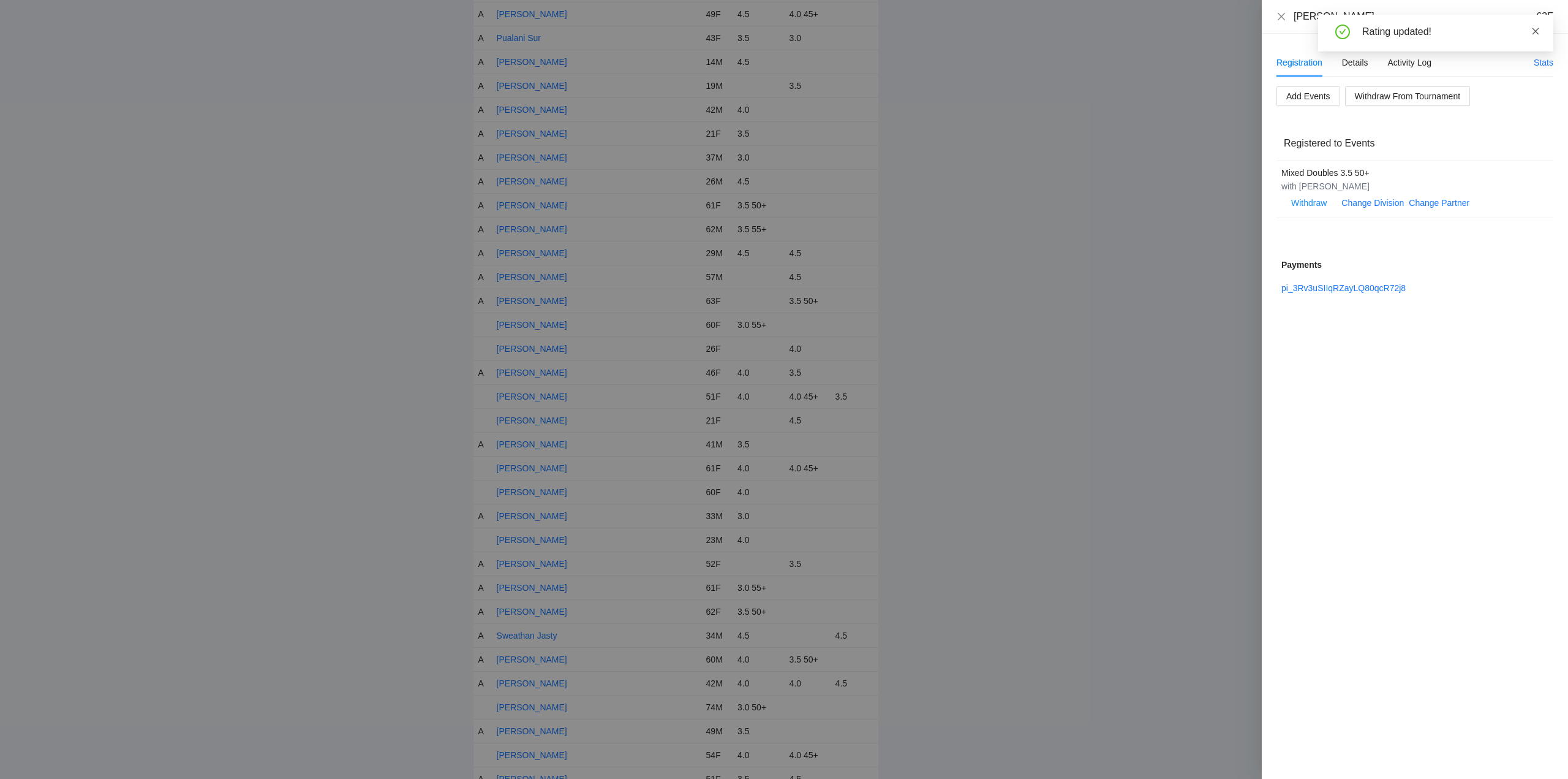
click at [1533, 31] on icon "close" at bounding box center [1535, 31] width 8 height 8
click at [1281, 16] on icon "close" at bounding box center [1281, 16] width 8 height 8
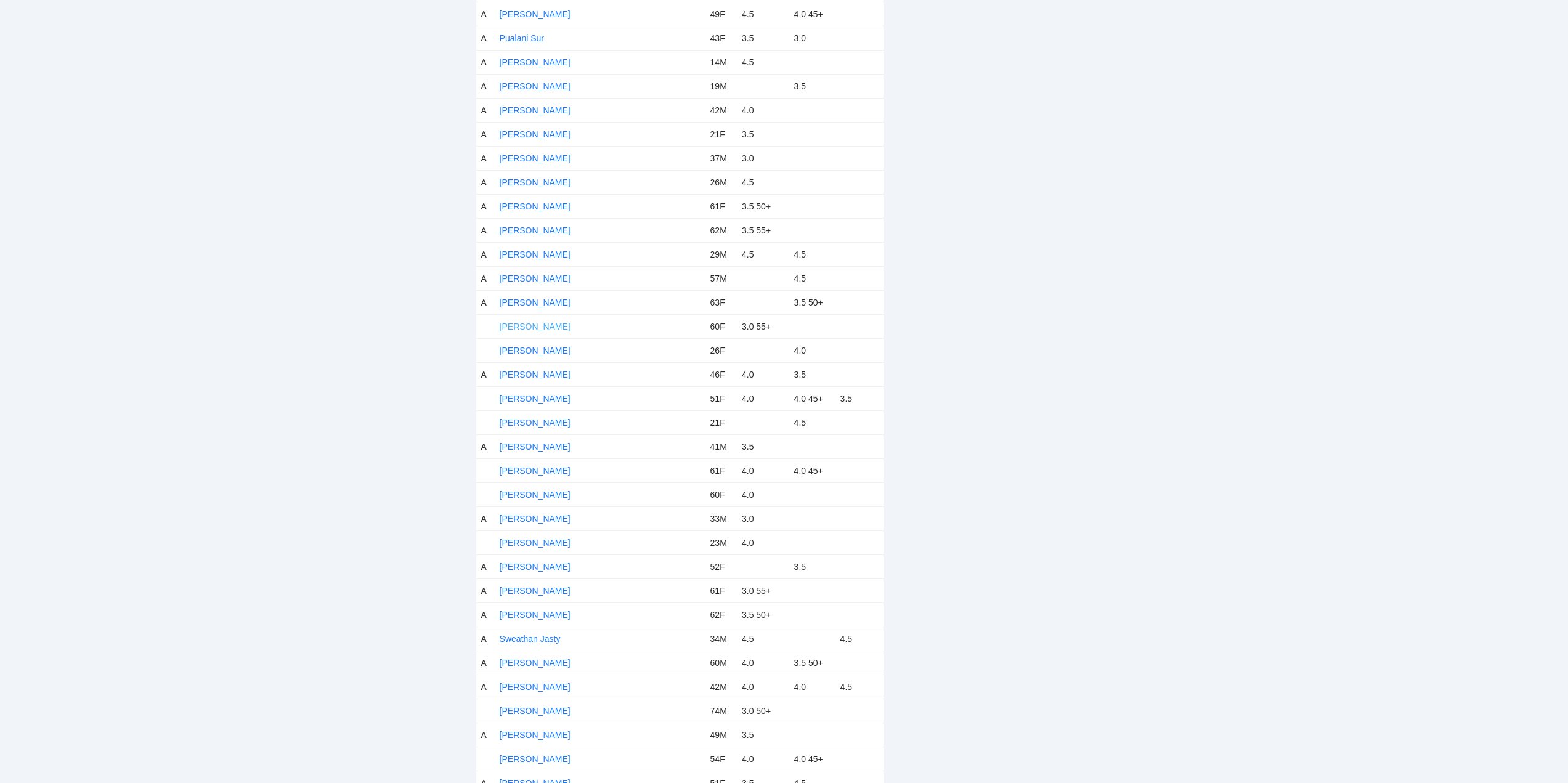
click at [536, 324] on link "Sarah Meyer" at bounding box center [535, 326] width 71 height 10
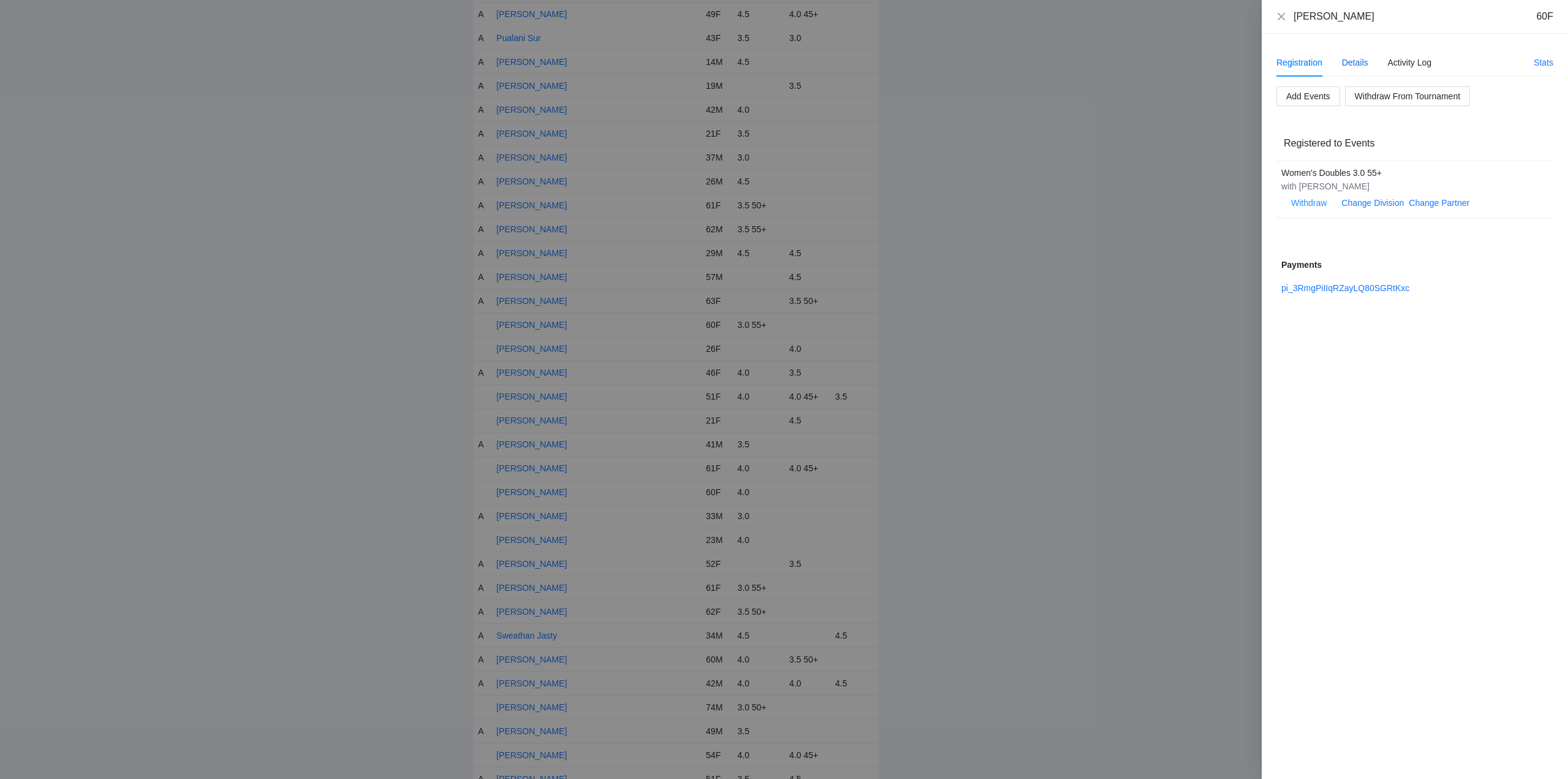
click at [1351, 60] on div "Details" at bounding box center [1354, 63] width 27 height 14
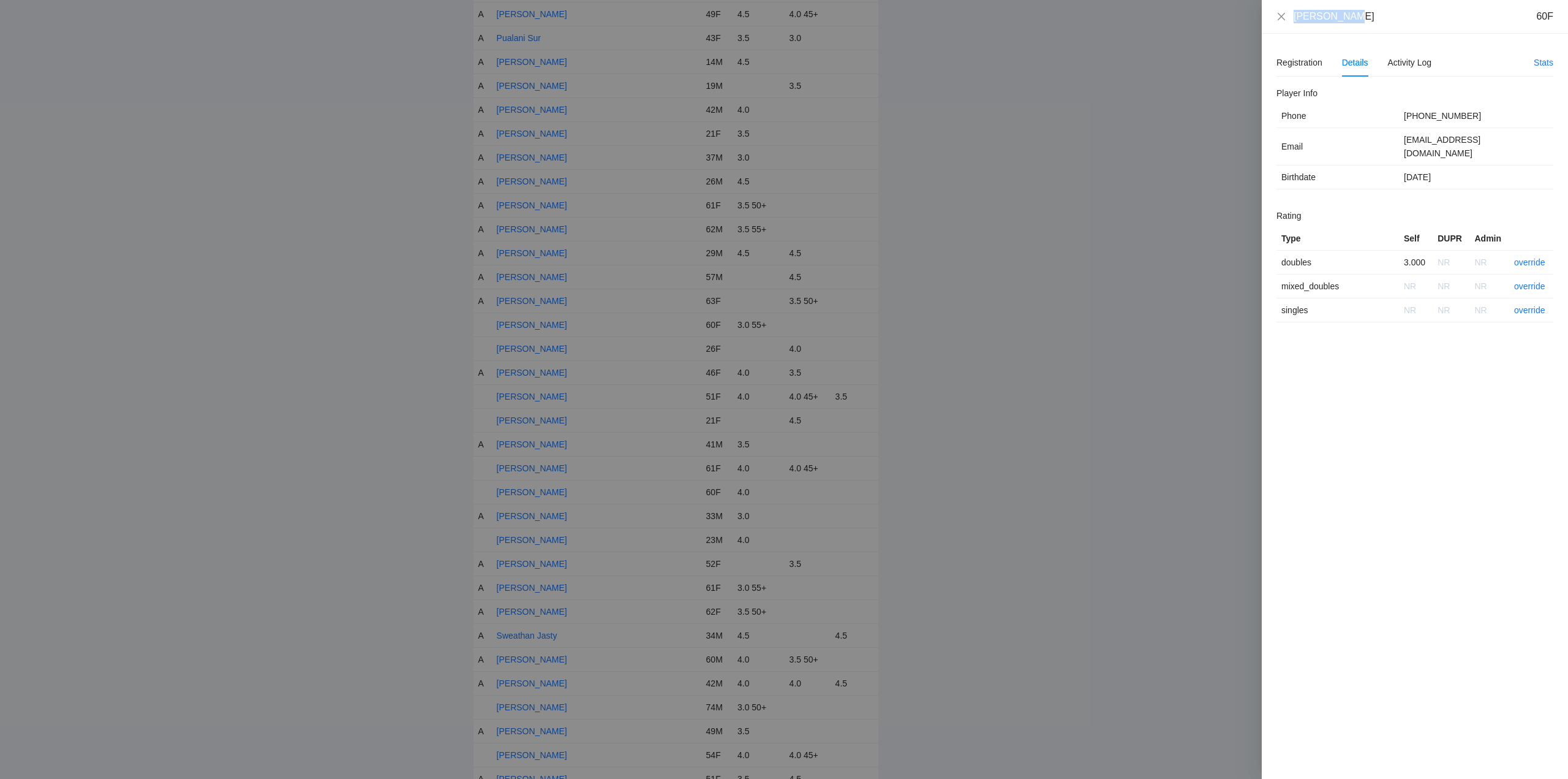
drag, startPoint x: 1354, startPoint y: 21, endPoint x: 1289, endPoint y: 24, distance: 65.1
click at [1284, 24] on div "Sarah Meyer 60F" at bounding box center [1415, 17] width 307 height 34
click at [1528, 257] on link "override" at bounding box center [1529, 262] width 31 height 10
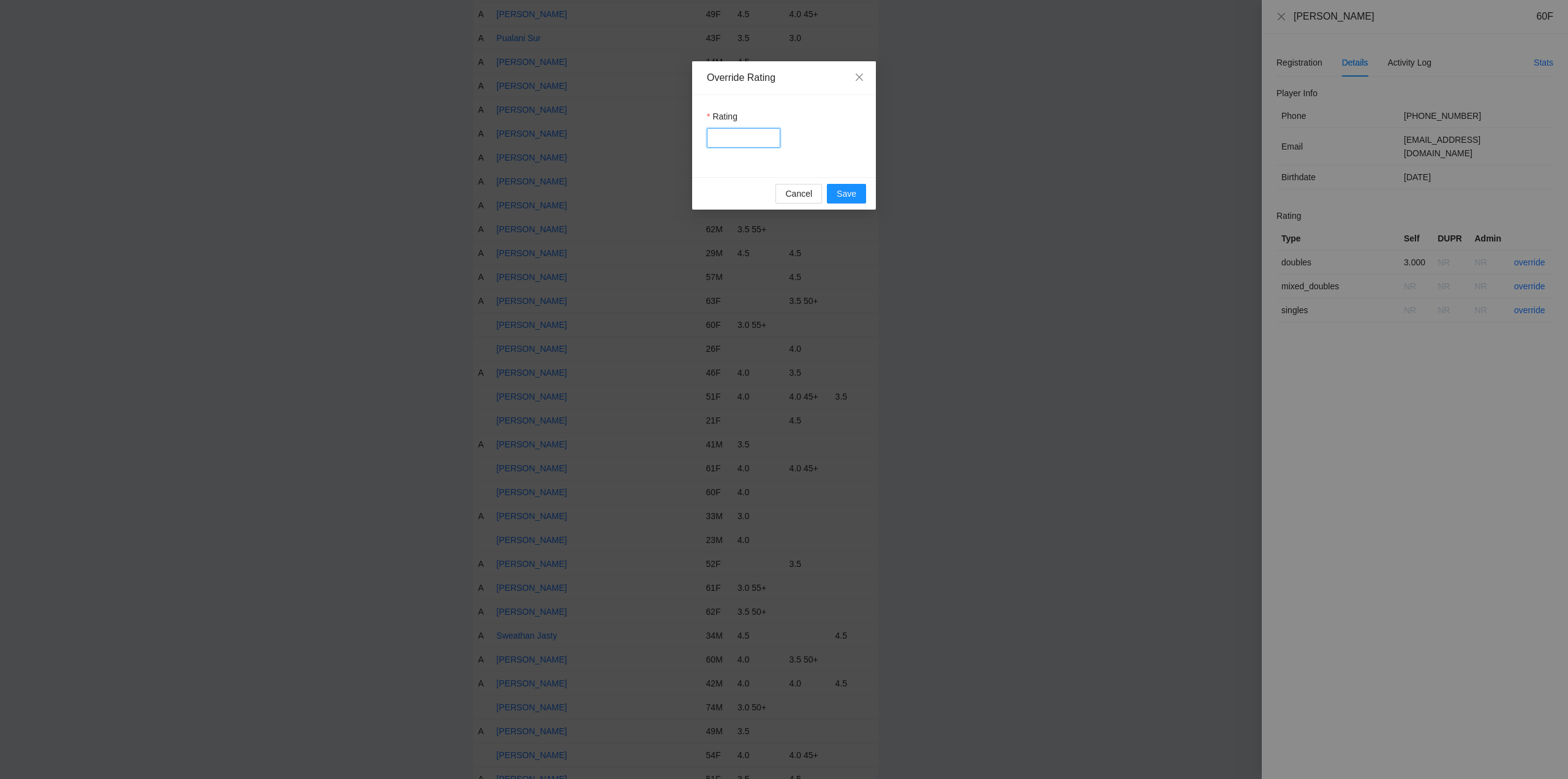
click at [754, 140] on input "Rating" at bounding box center [744, 138] width 73 height 20
type input "***"
drag, startPoint x: 848, startPoint y: 195, endPoint x: 992, endPoint y: 179, distance: 144.9
click at [850, 195] on span "Save" at bounding box center [847, 194] width 20 height 14
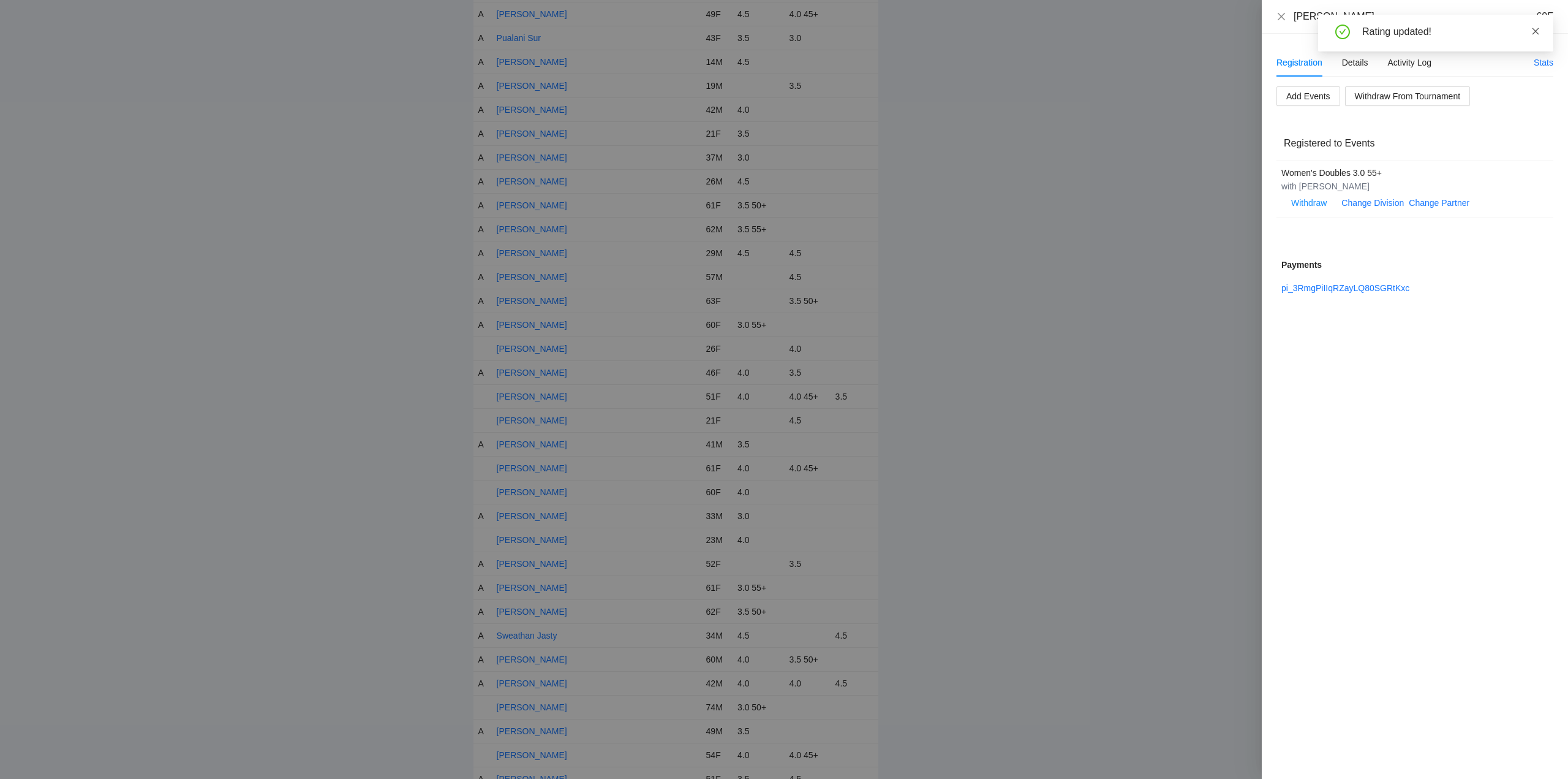
click at [1533, 31] on icon "close" at bounding box center [1535, 31] width 8 height 8
click at [1280, 14] on icon "close" at bounding box center [1281, 16] width 10 height 10
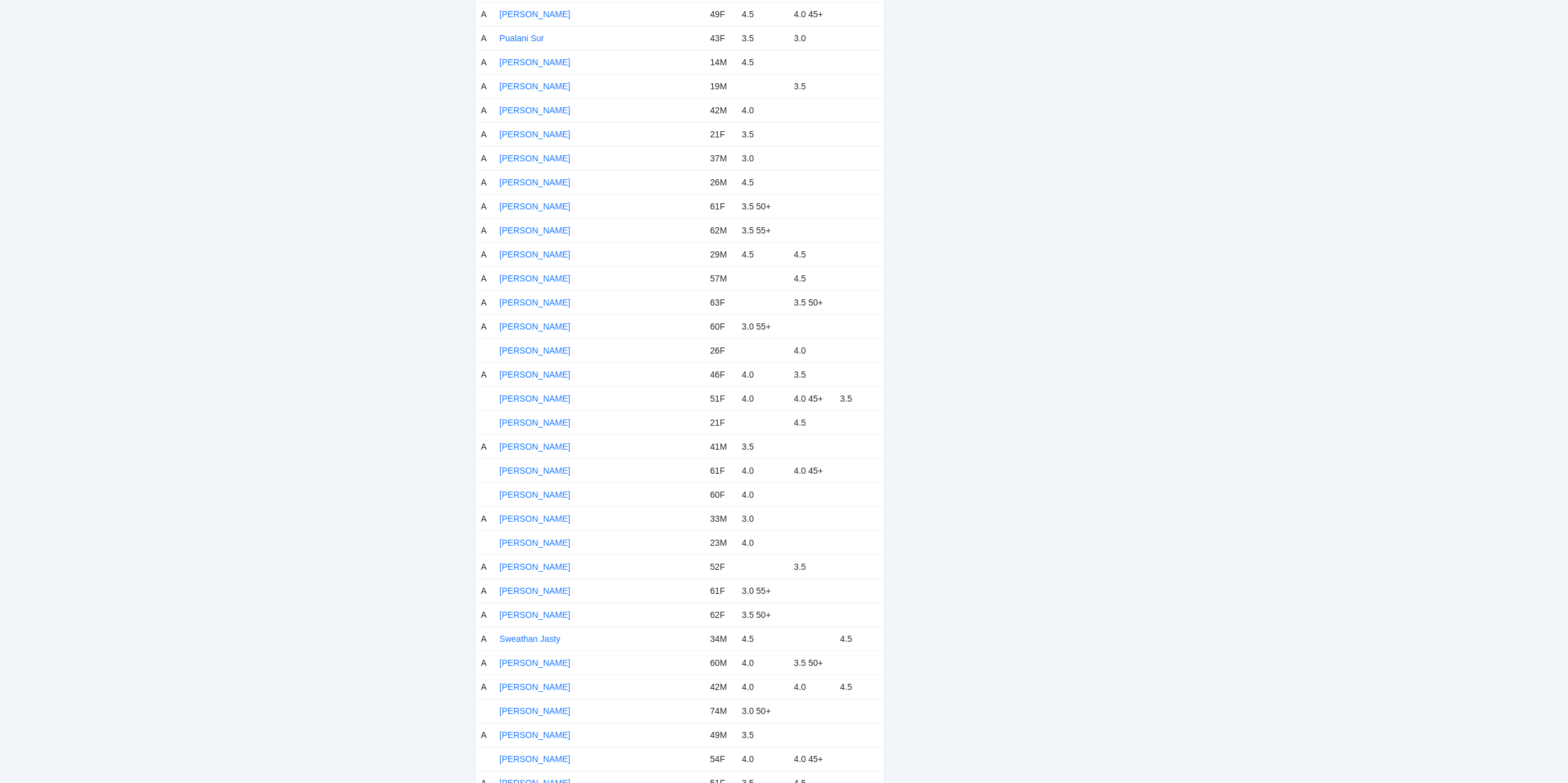
drag, startPoint x: 534, startPoint y: 347, endPoint x: 581, endPoint y: 349, distance: 47.0
click at [535, 347] on link "[PERSON_NAME]" at bounding box center [535, 350] width 71 height 10
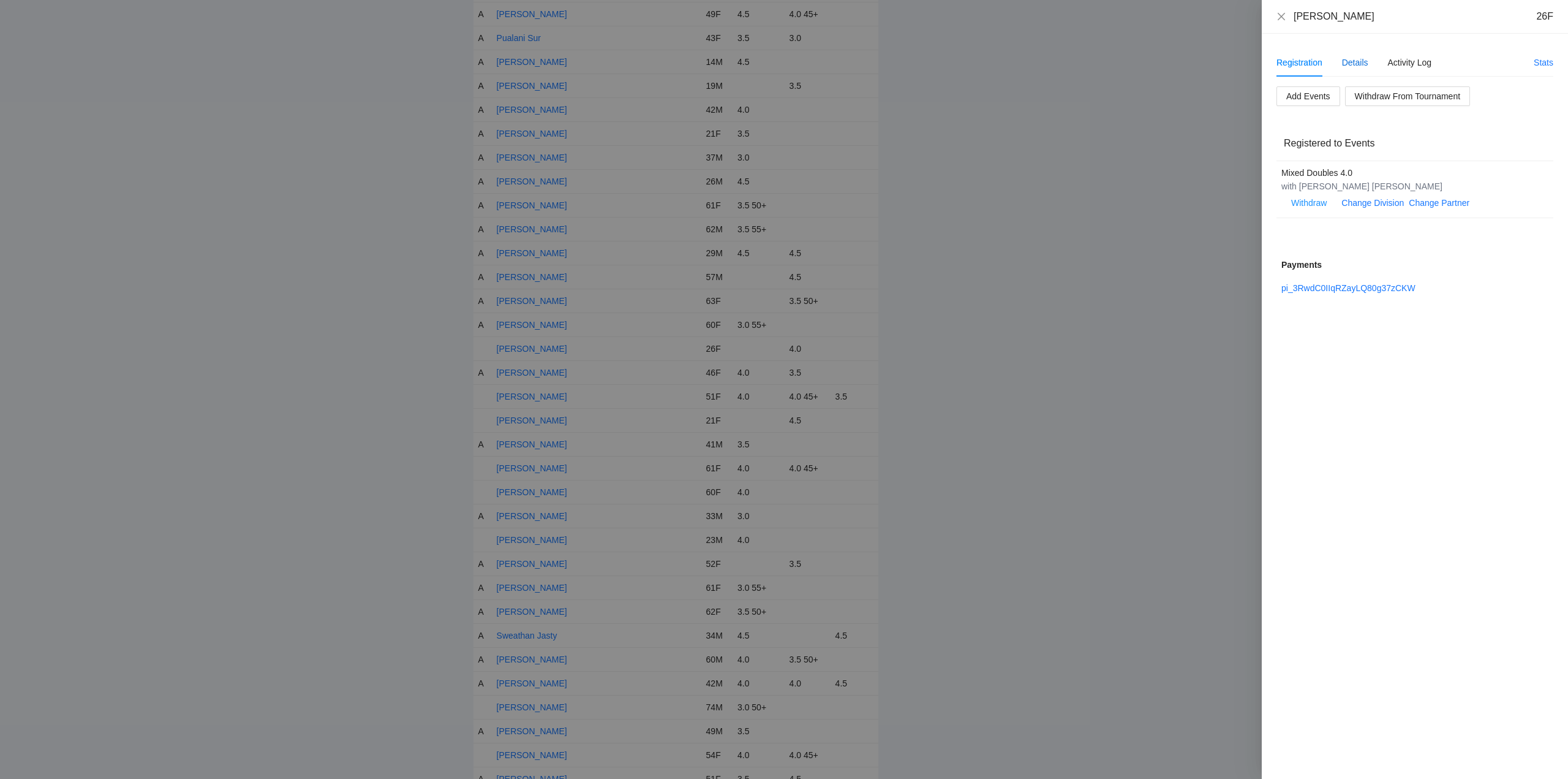
click at [1361, 63] on div "Details" at bounding box center [1354, 63] width 27 height 14
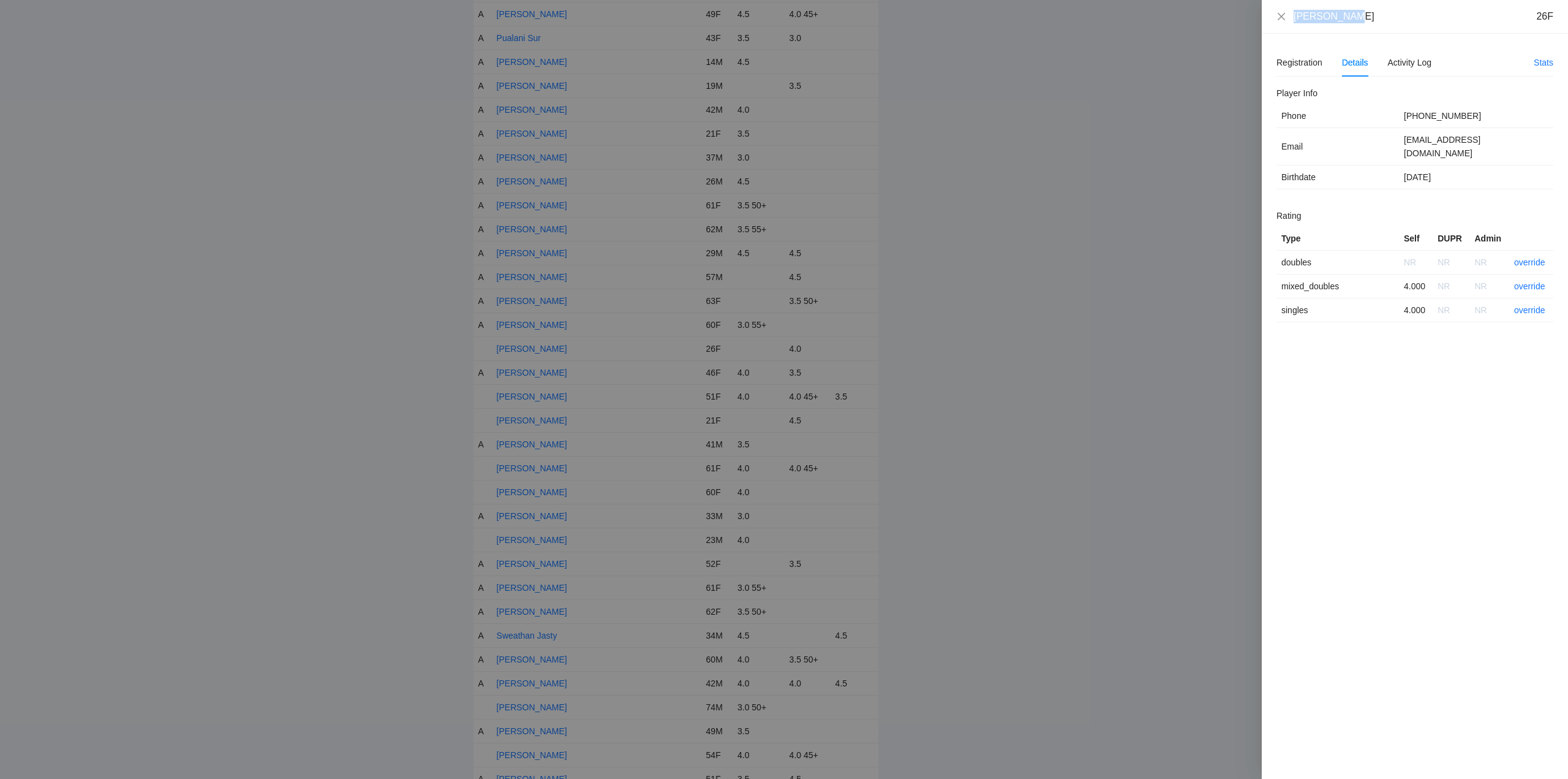
drag, startPoint x: 1284, startPoint y: 15, endPoint x: 1304, endPoint y: 17, distance: 20.1
click at [1268, 18] on div "Sarah Taing 26F" at bounding box center [1415, 17] width 307 height 34
click at [1533, 282] on link "override" at bounding box center [1529, 286] width 31 height 10
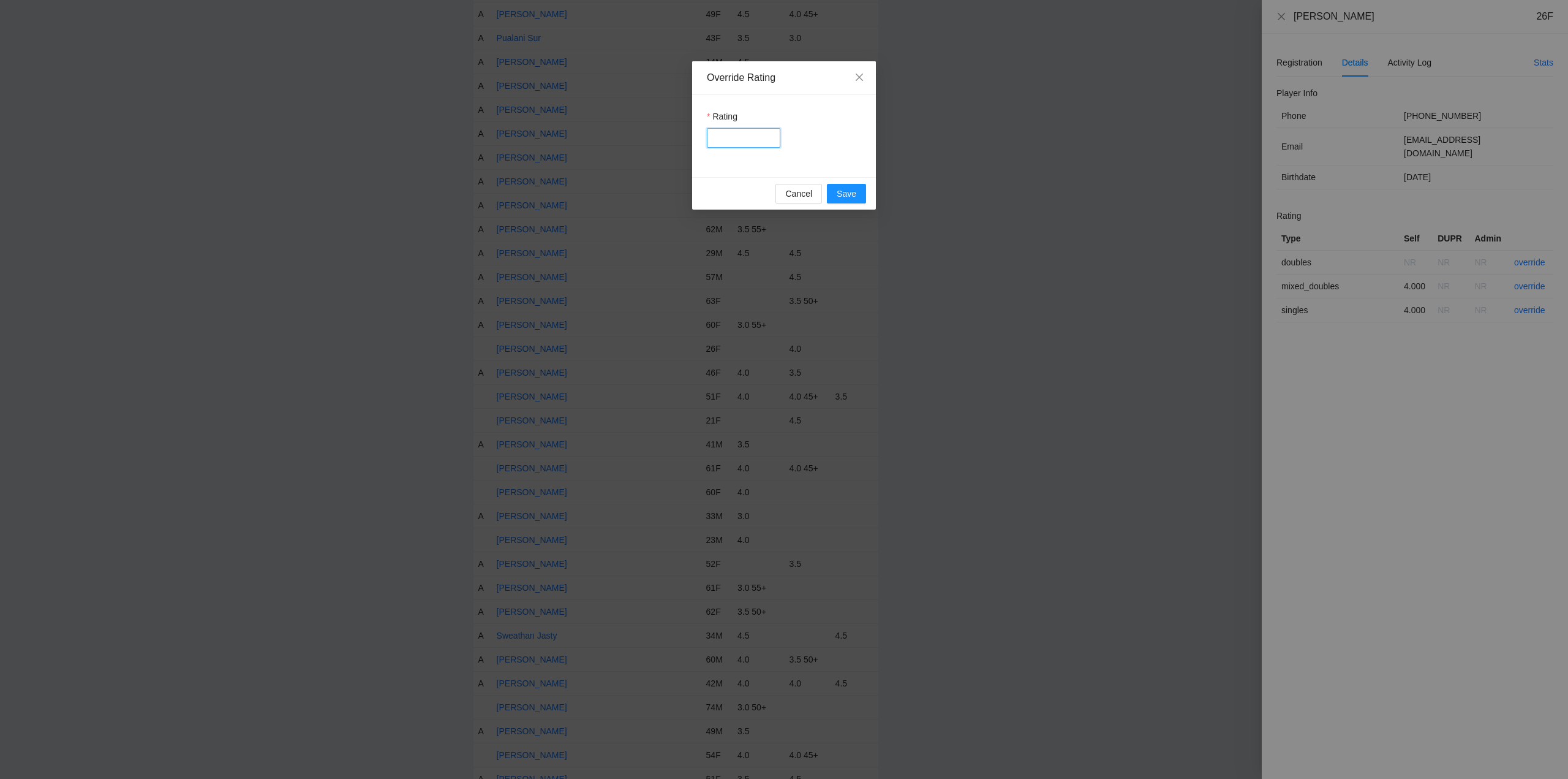
click at [744, 138] on input "Rating" at bounding box center [744, 138] width 73 height 20
type input "***"
drag, startPoint x: 847, startPoint y: 192, endPoint x: 1012, endPoint y: 188, distance: 165.0
click at [848, 192] on span "Save" at bounding box center [847, 194] width 20 height 14
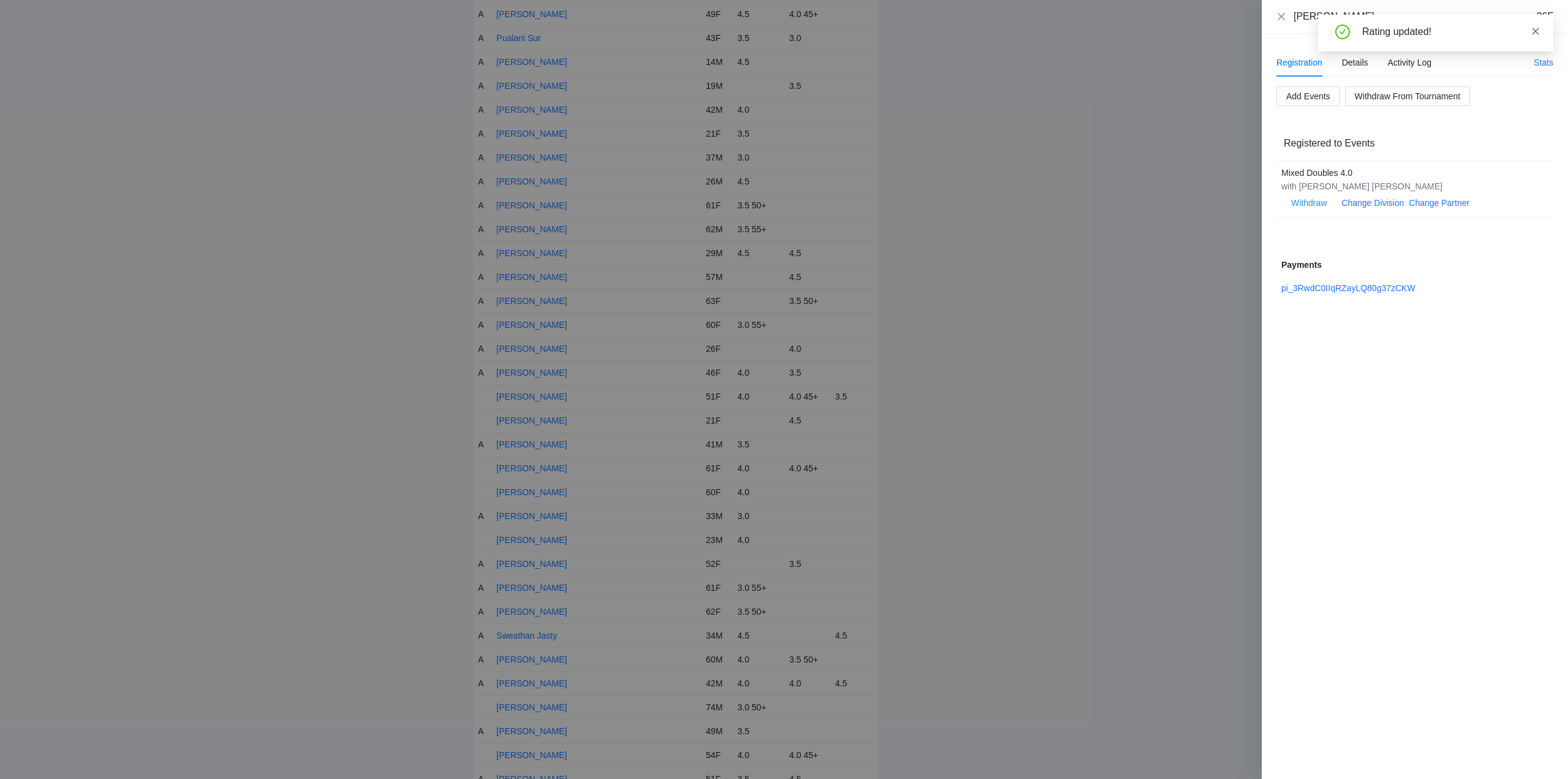
click at [1536, 31] on icon "close" at bounding box center [1535, 31] width 7 height 7
drag, startPoint x: 1281, startPoint y: 14, endPoint x: 1267, endPoint y: 47, distance: 35.8
click at [1282, 15] on icon "close" at bounding box center [1281, 16] width 10 height 10
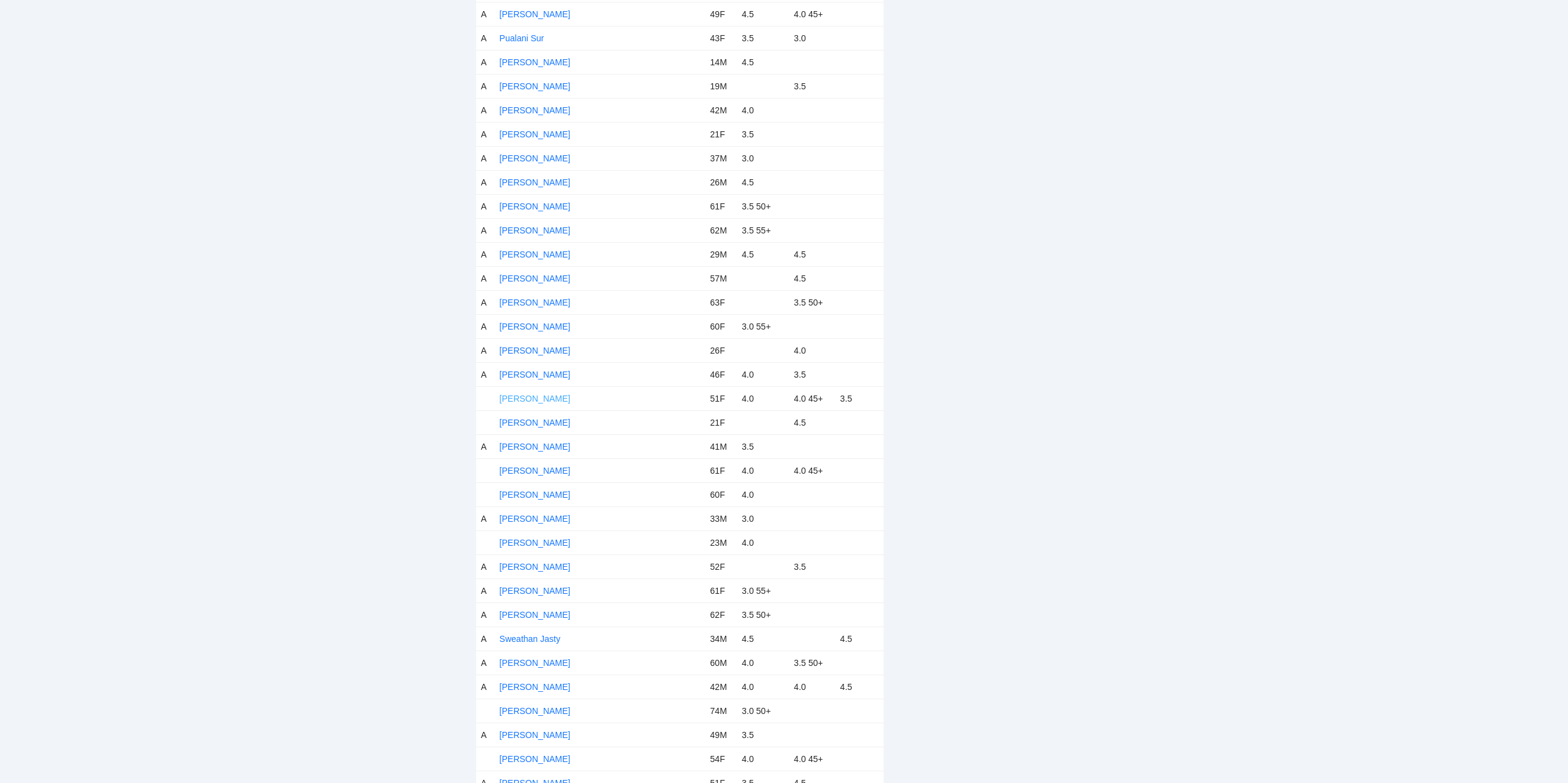
drag, startPoint x: 545, startPoint y: 399, endPoint x: 554, endPoint y: 399, distance: 9.0
click at [546, 399] on link "[PERSON_NAME]" at bounding box center [535, 398] width 71 height 10
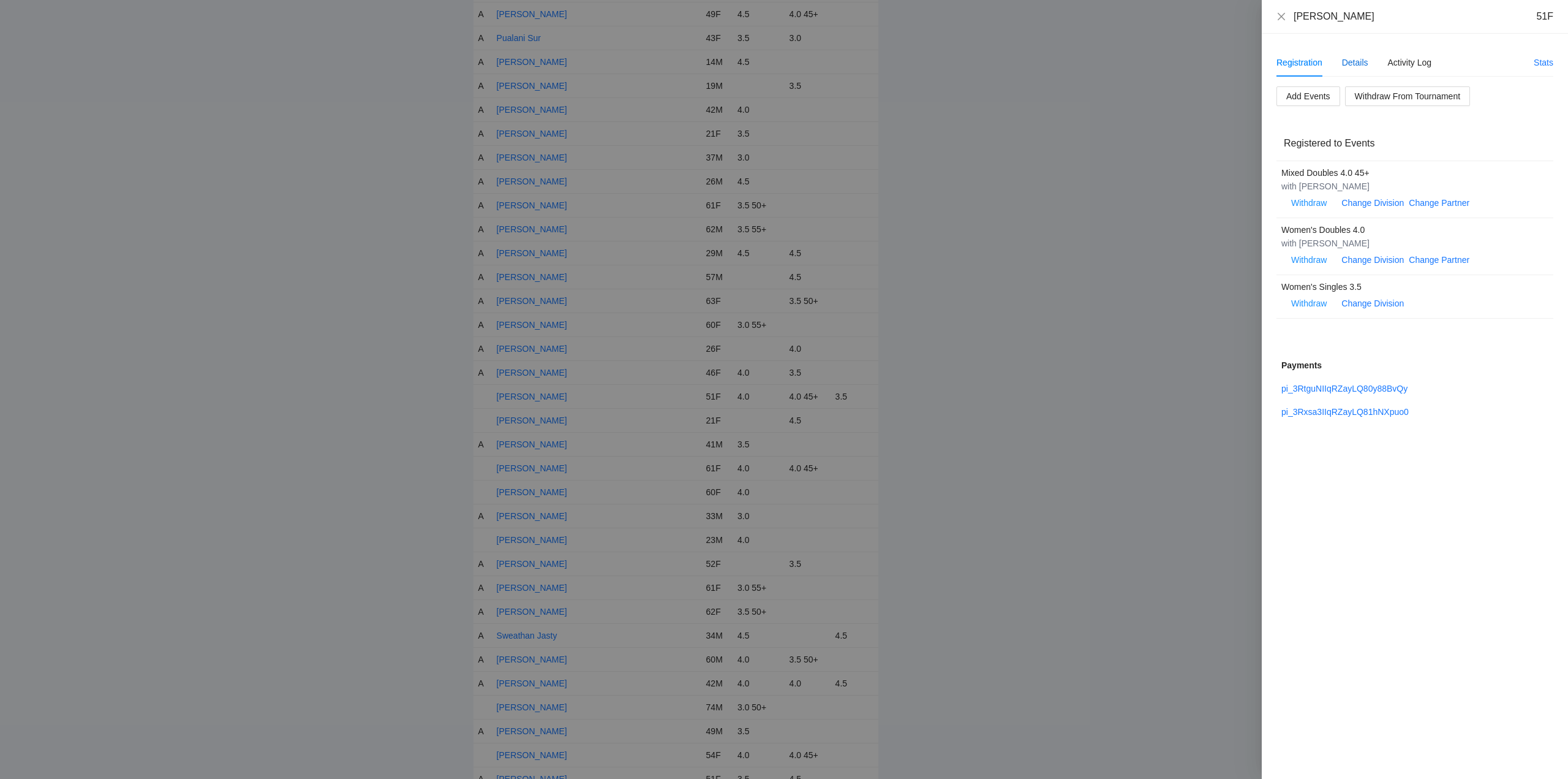
click at [1360, 62] on div "Details" at bounding box center [1354, 63] width 27 height 14
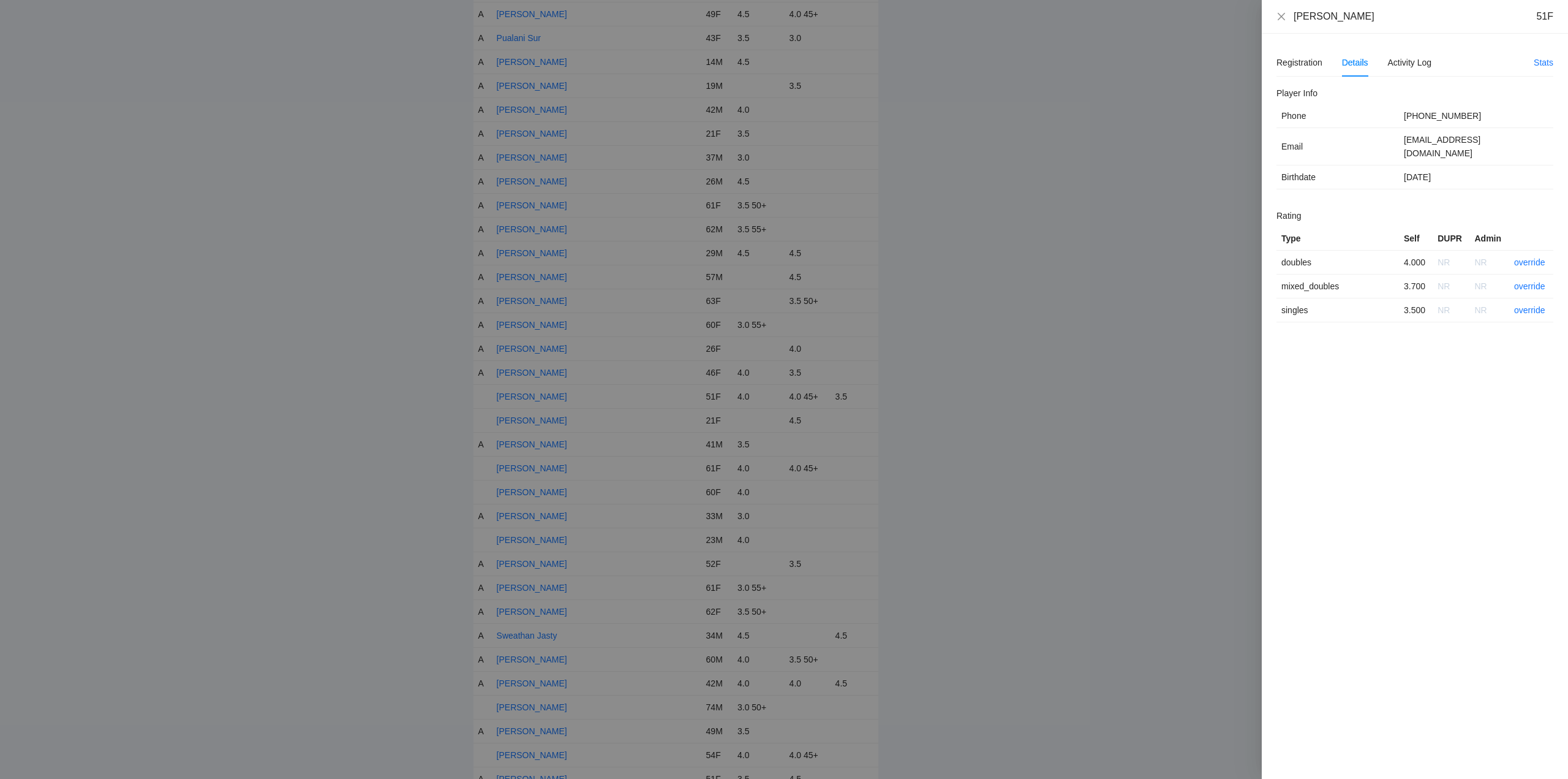
drag, startPoint x: 1373, startPoint y: 13, endPoint x: 1291, endPoint y: 22, distance: 82.5
click at [1291, 22] on div "Shannon Russell 51F" at bounding box center [1415, 17] width 277 height 14
click at [1528, 282] on link "override" at bounding box center [1529, 286] width 31 height 10
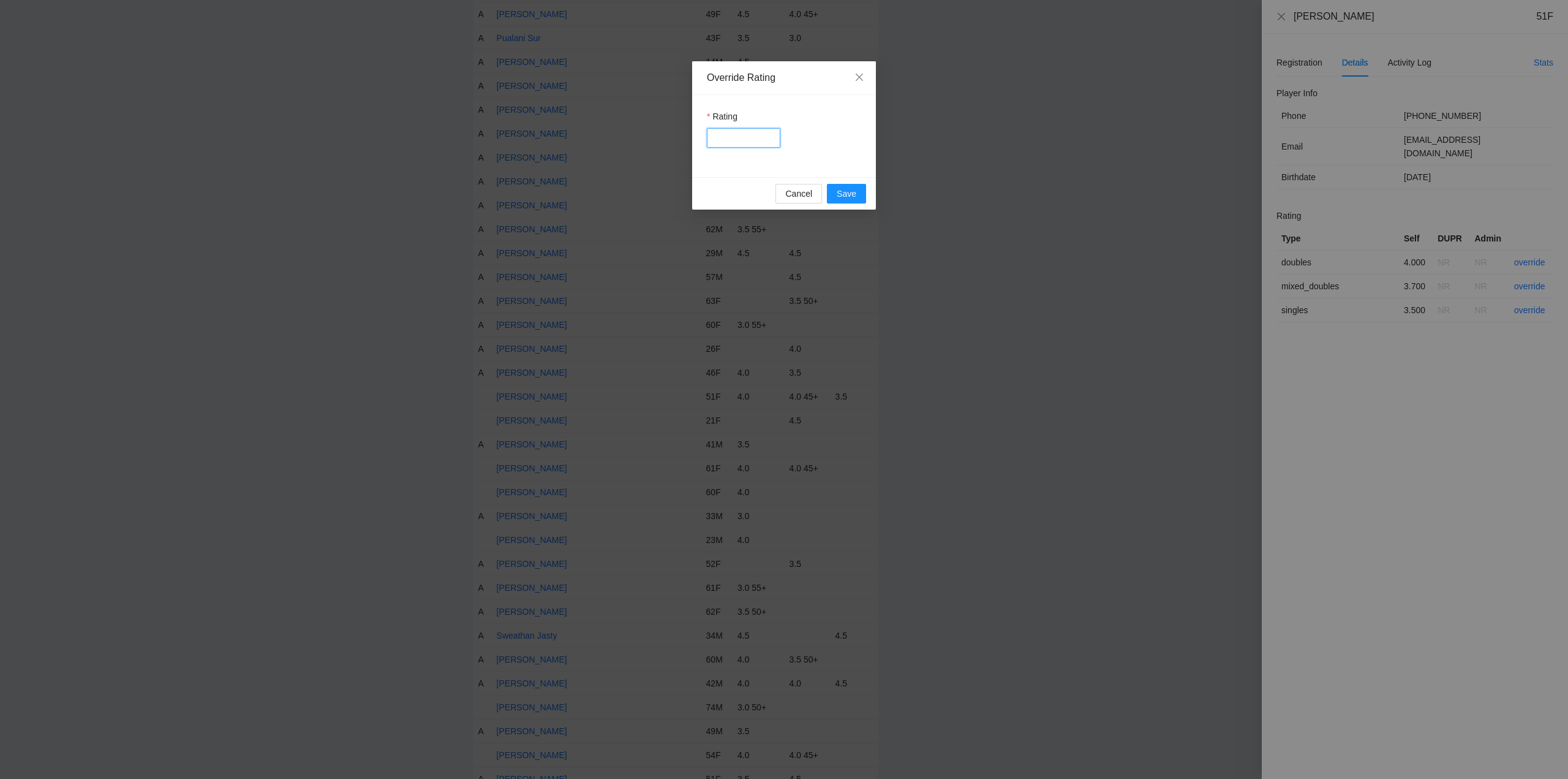
click at [741, 136] on input "Rating" at bounding box center [744, 138] width 73 height 20
type input "***"
click at [847, 192] on span "Save" at bounding box center [847, 194] width 20 height 14
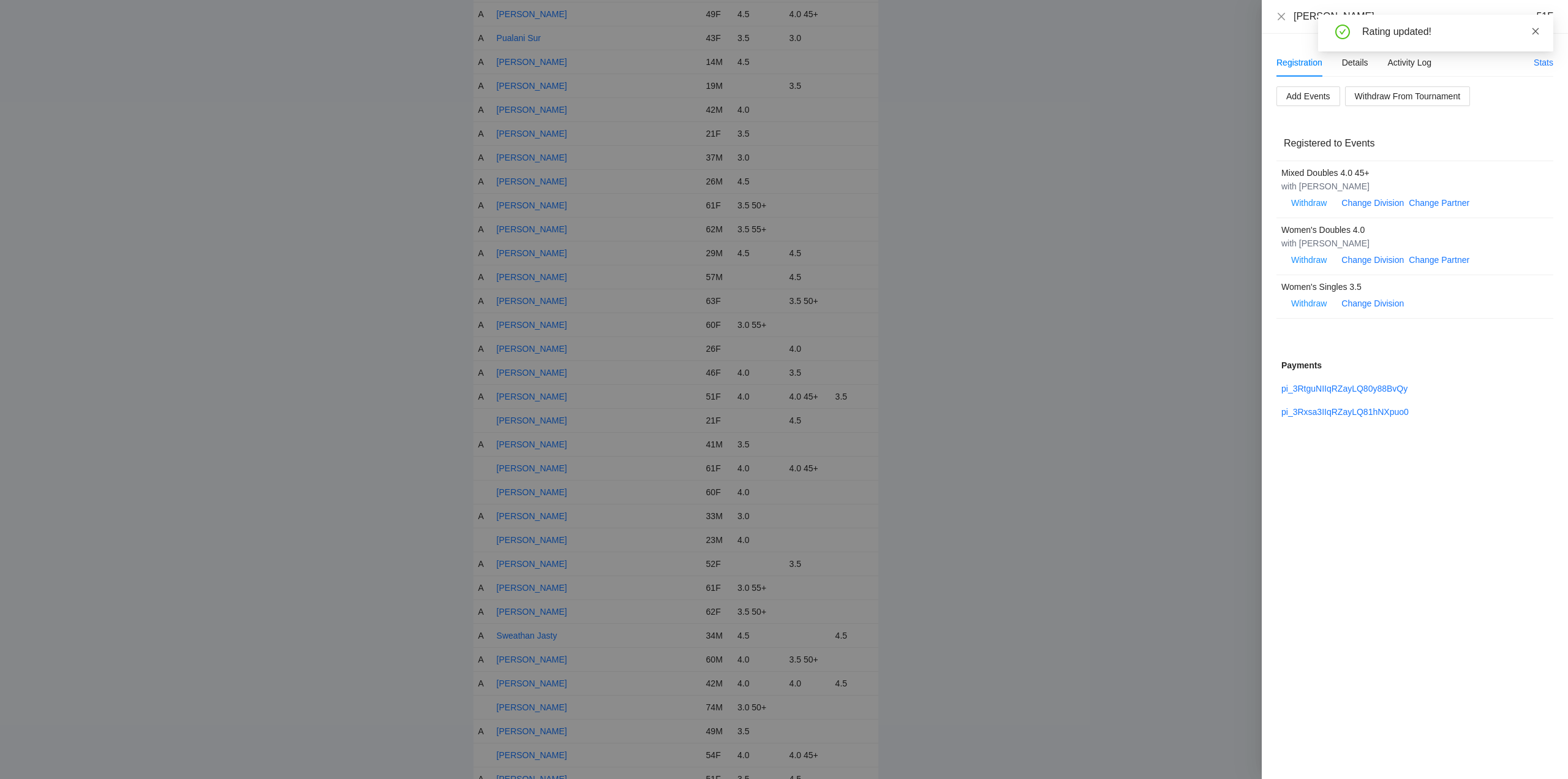
click at [1535, 30] on icon "close" at bounding box center [1535, 31] width 8 height 8
click at [1283, 17] on icon "close" at bounding box center [1281, 16] width 10 height 10
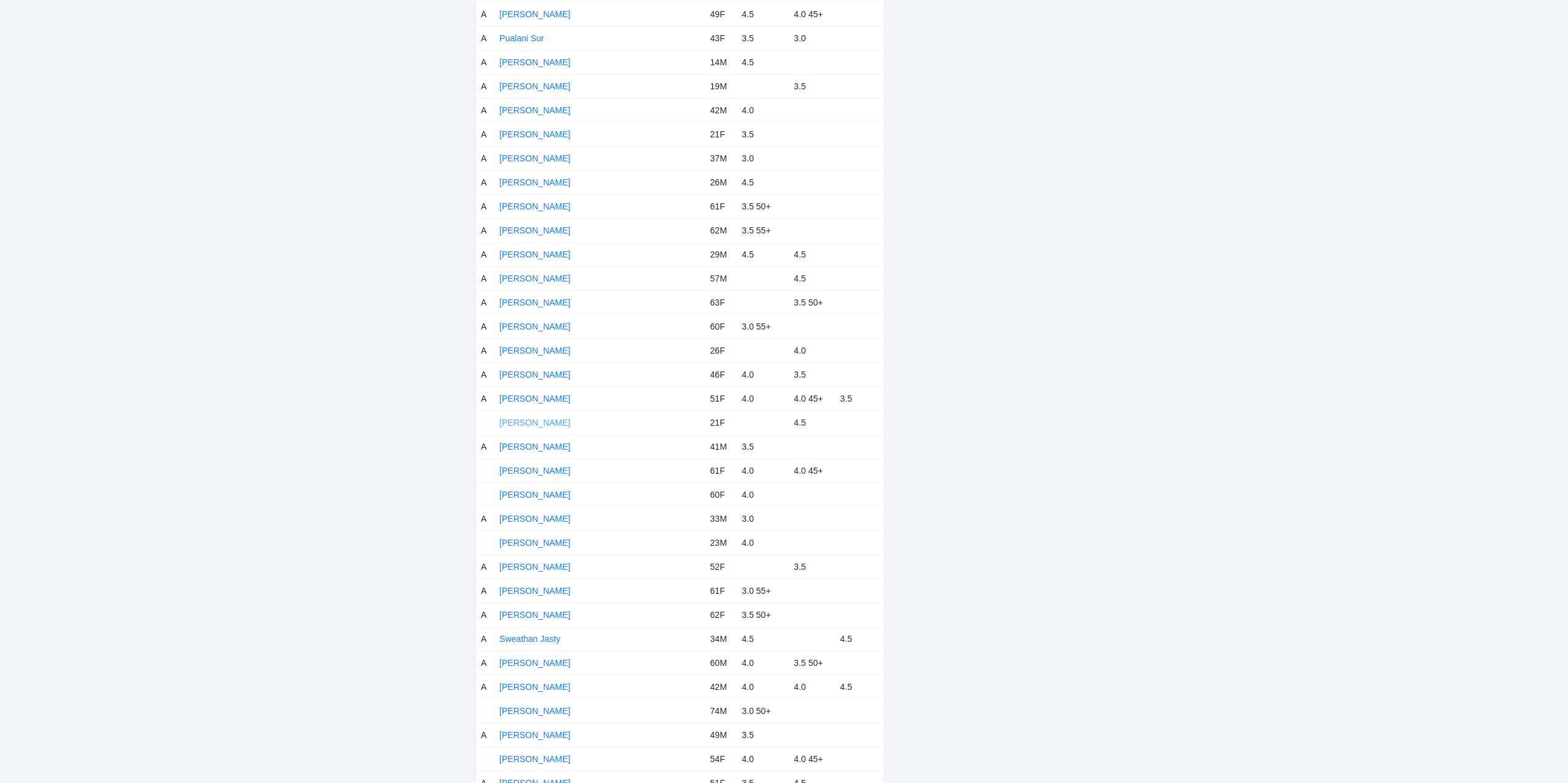
click at [532, 422] on link "Shira Geiger" at bounding box center [535, 422] width 71 height 10
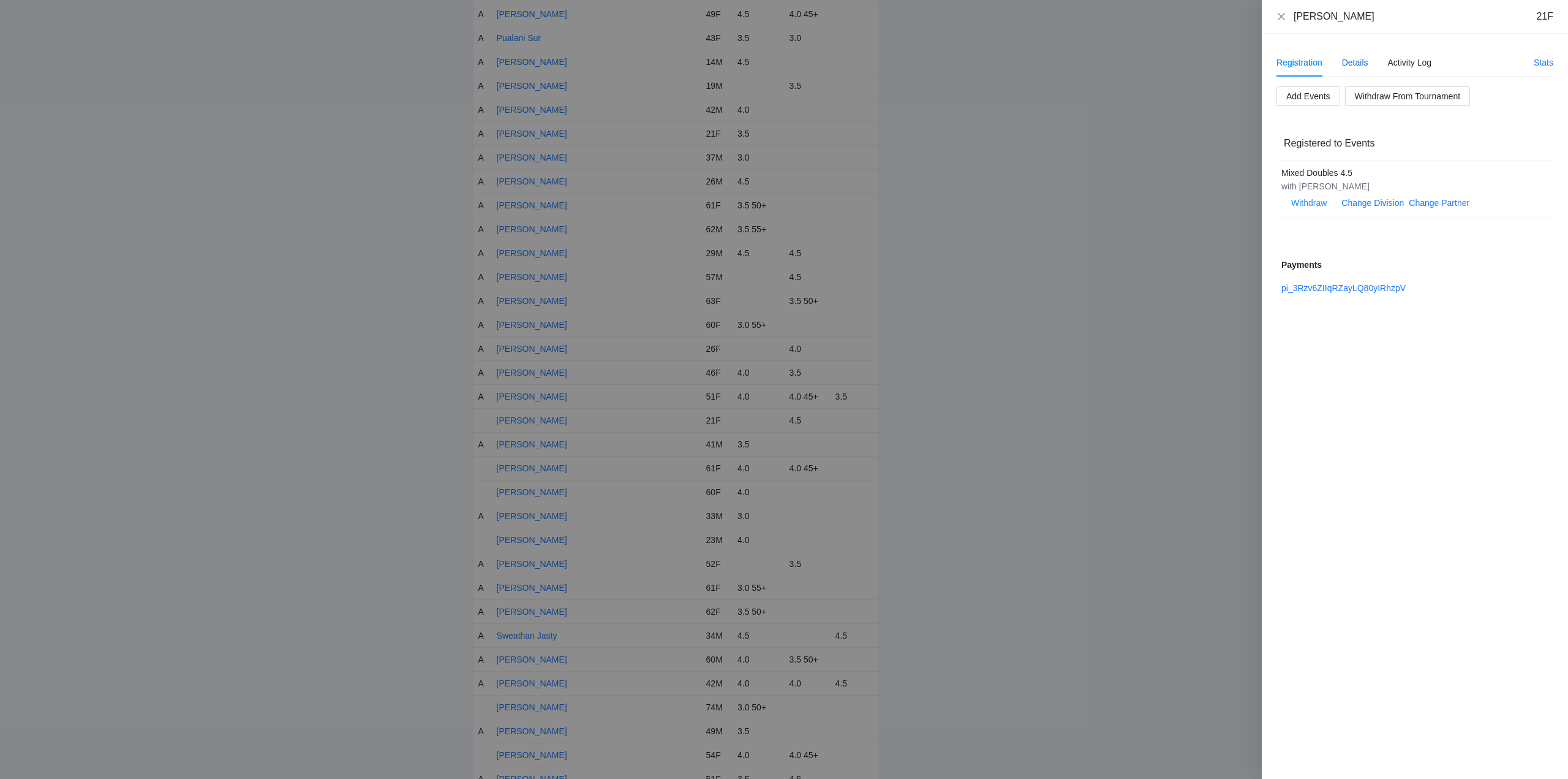
click at [1353, 60] on div "Details" at bounding box center [1354, 63] width 27 height 14
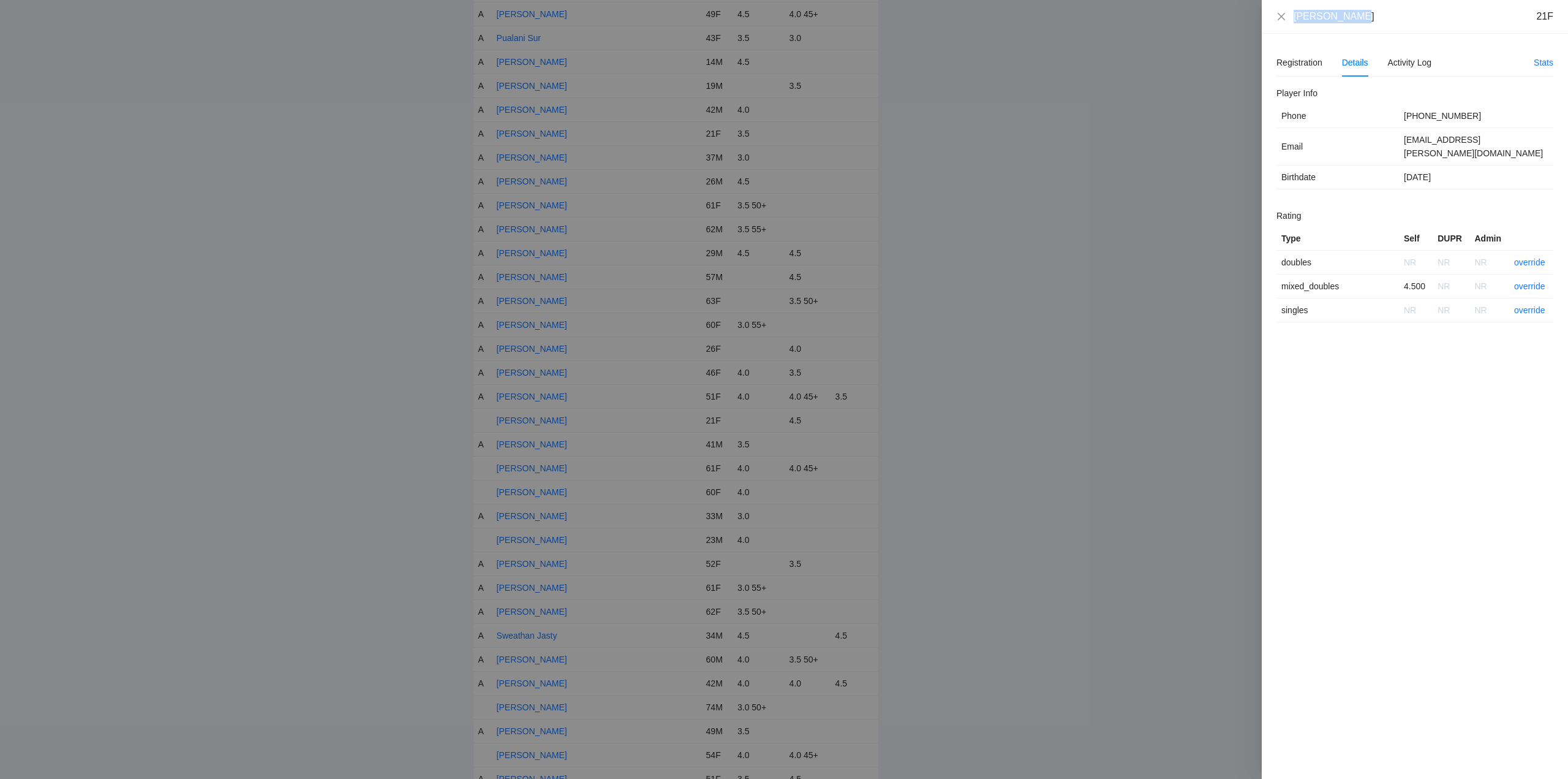
drag, startPoint x: 1356, startPoint y: 19, endPoint x: 1303, endPoint y: 14, distance: 53.2
click at [1277, 18] on div "Shira Geiger 21F" at bounding box center [1415, 17] width 277 height 14
click at [1531, 282] on link "override" at bounding box center [1529, 286] width 31 height 10
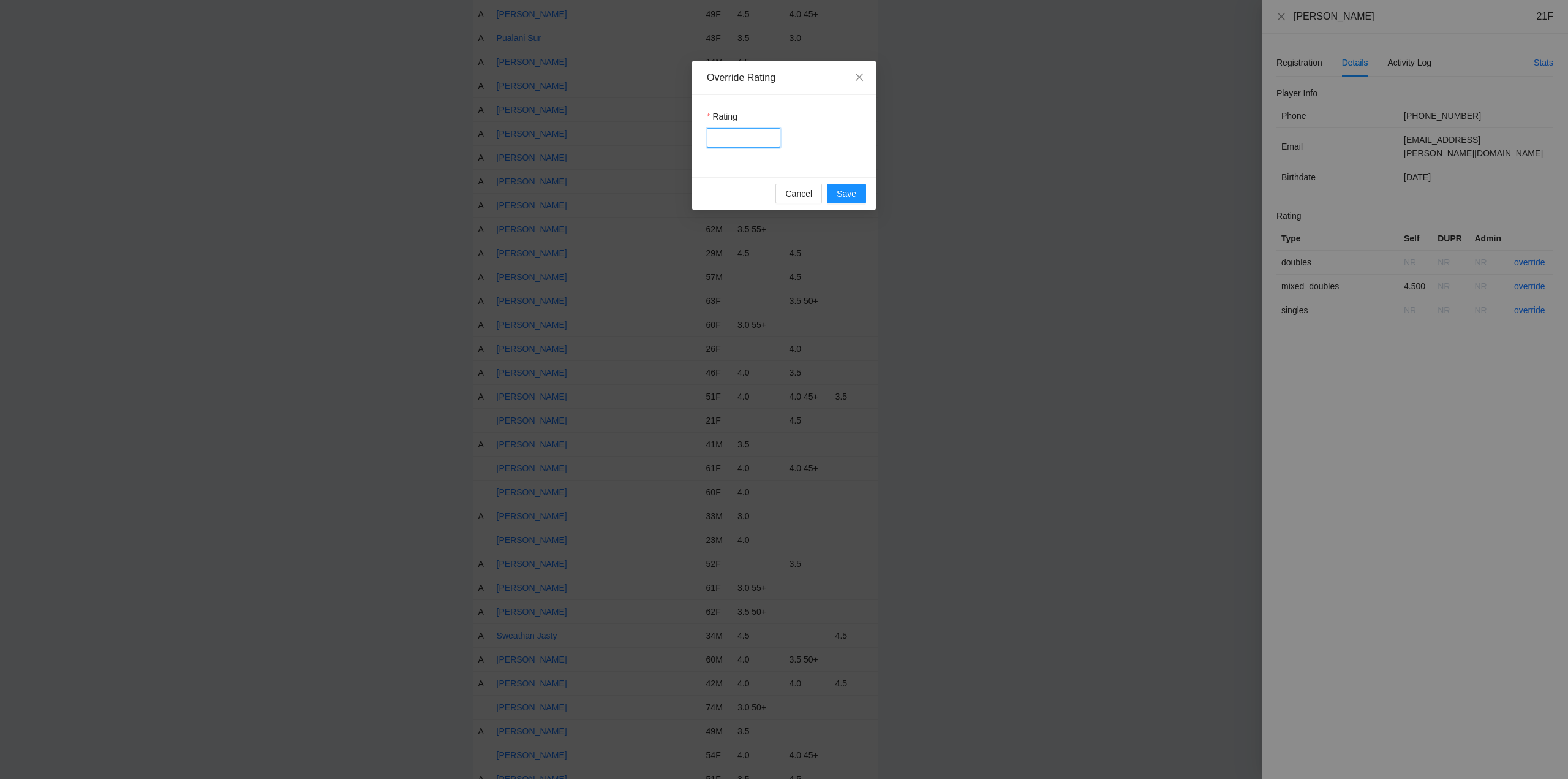
click at [731, 137] on input "Rating" at bounding box center [744, 138] width 73 height 20
type input "***"
click at [847, 195] on span "Save" at bounding box center [847, 194] width 20 height 14
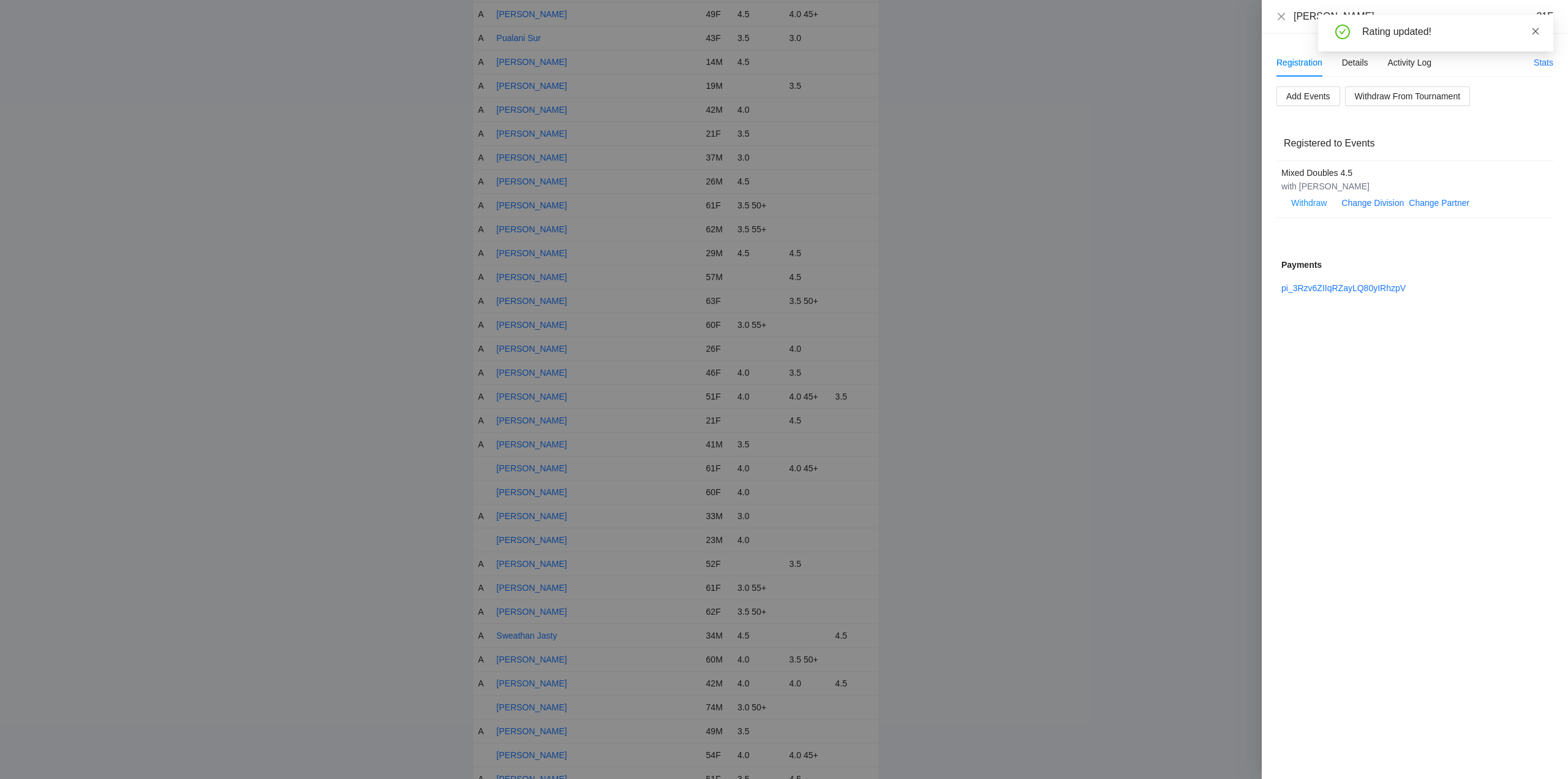
click at [1536, 31] on icon "close" at bounding box center [1535, 31] width 7 height 7
drag, startPoint x: 1280, startPoint y: 13, endPoint x: 1004, endPoint y: 4, distance: 276.1
click at [1279, 14] on icon "close" at bounding box center [1281, 16] width 10 height 10
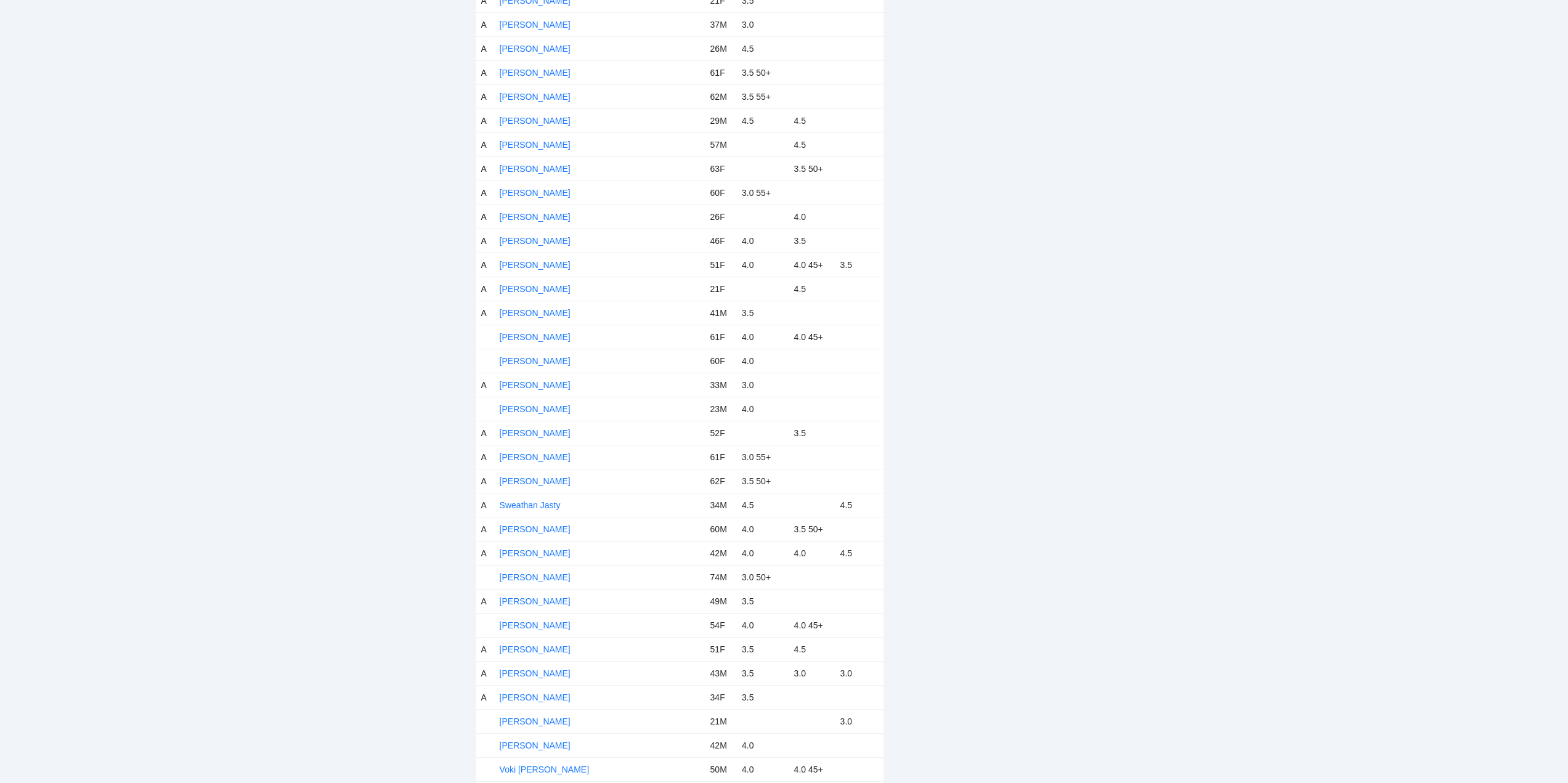
scroll to position [4496, 0]
click at [523, 222] on link "Stacey Smith" at bounding box center [535, 224] width 71 height 10
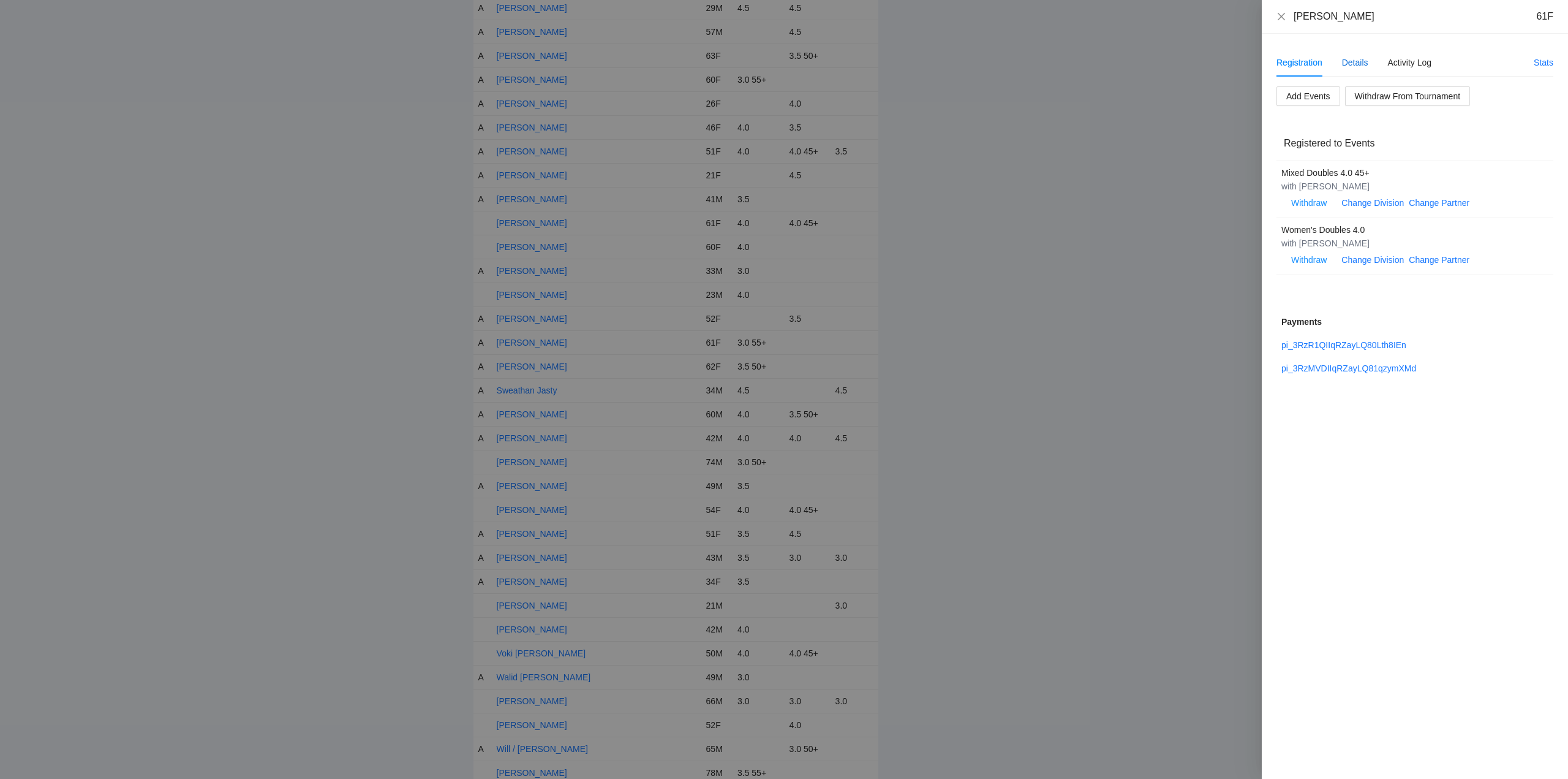
drag, startPoint x: 1360, startPoint y: 59, endPoint x: 1372, endPoint y: 82, distance: 25.9
click at [1361, 59] on div "Details" at bounding box center [1354, 63] width 27 height 14
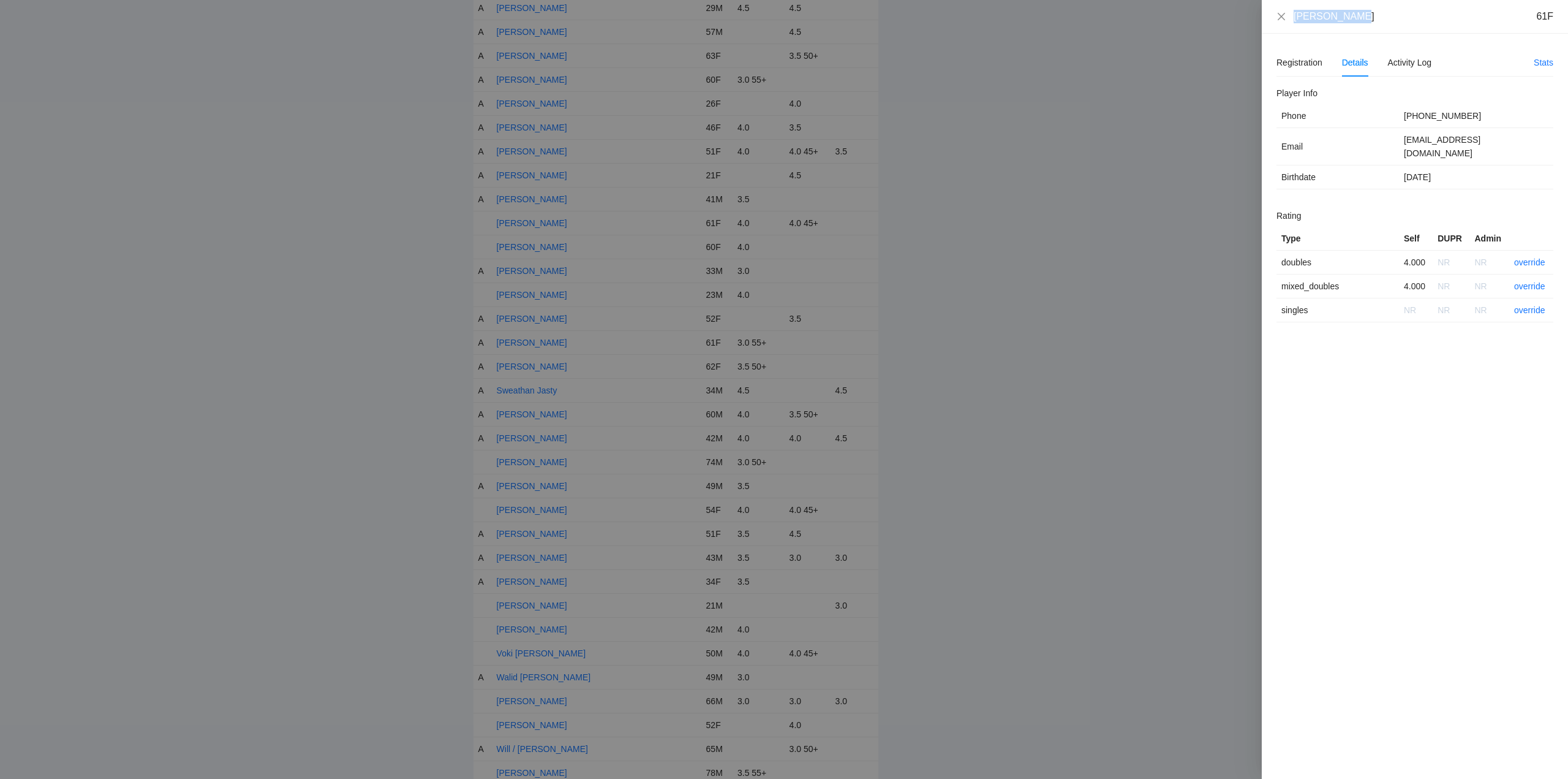
drag, startPoint x: 1353, startPoint y: 21, endPoint x: 1303, endPoint y: 21, distance: 50.0
click at [1289, 25] on div "Stacey Smith 61F" at bounding box center [1415, 17] width 307 height 34
click at [1529, 257] on link "override" at bounding box center [1529, 262] width 31 height 10
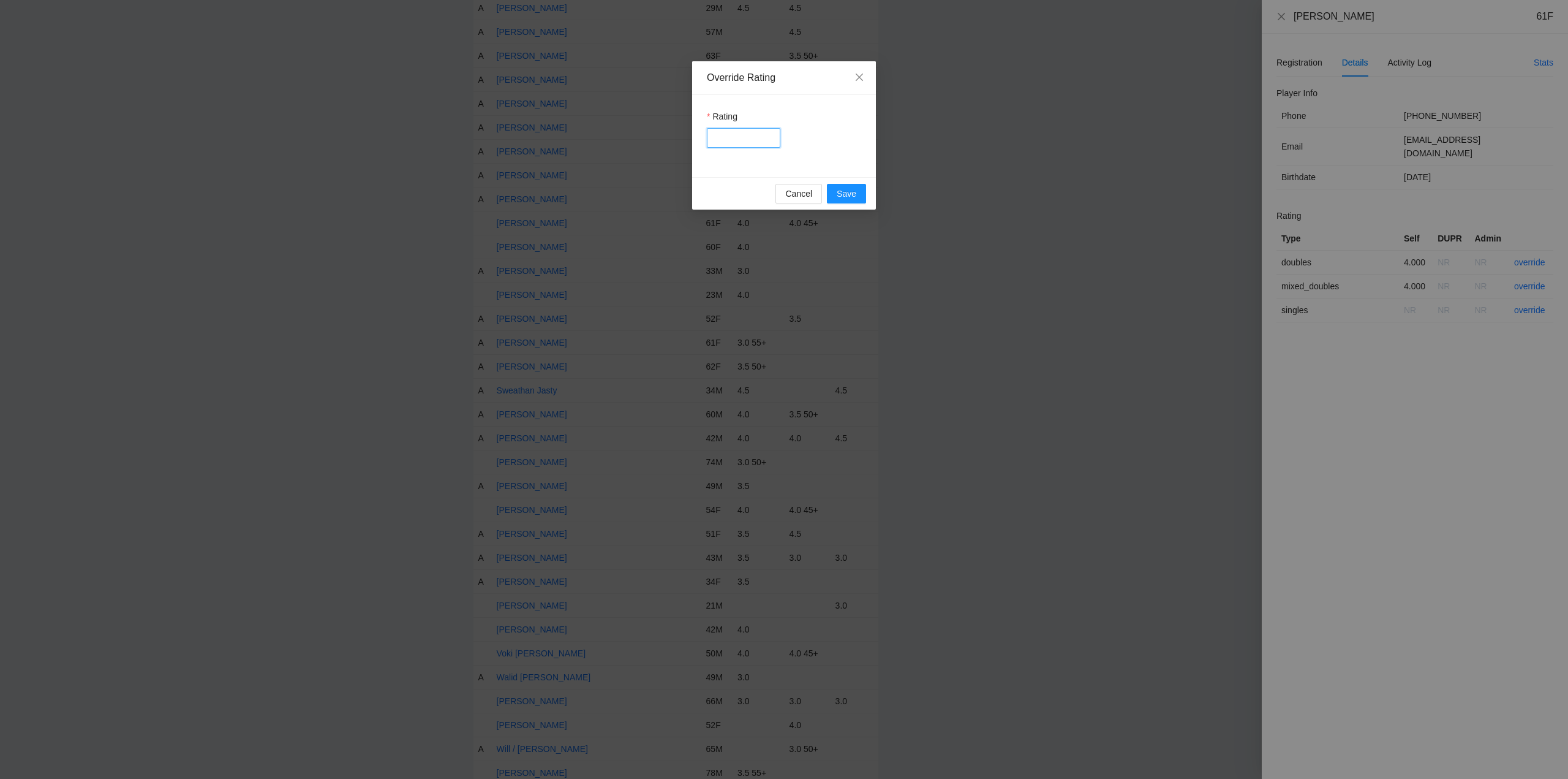
click at [741, 138] on input "Rating" at bounding box center [744, 138] width 73 height 20
type input "***"
click at [842, 192] on span "Save" at bounding box center [847, 194] width 20 height 14
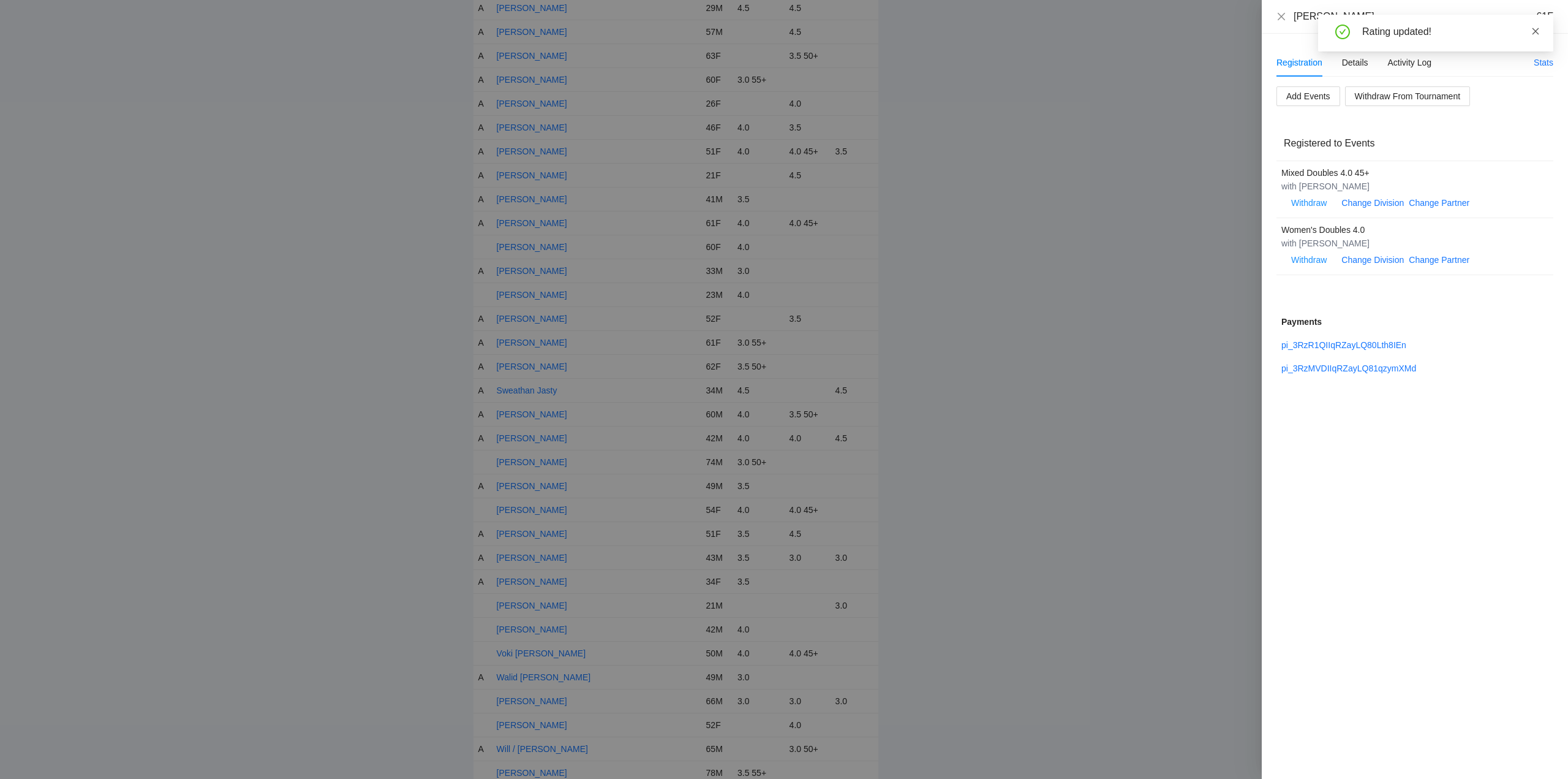
drag, startPoint x: 1537, startPoint y: 28, endPoint x: 1455, endPoint y: 54, distance: 86.0
click at [1537, 30] on icon "close" at bounding box center [1535, 31] width 8 height 8
drag, startPoint x: 1281, startPoint y: 14, endPoint x: 1175, endPoint y: 108, distance: 141.7
click at [1281, 17] on icon "close" at bounding box center [1281, 16] width 10 height 10
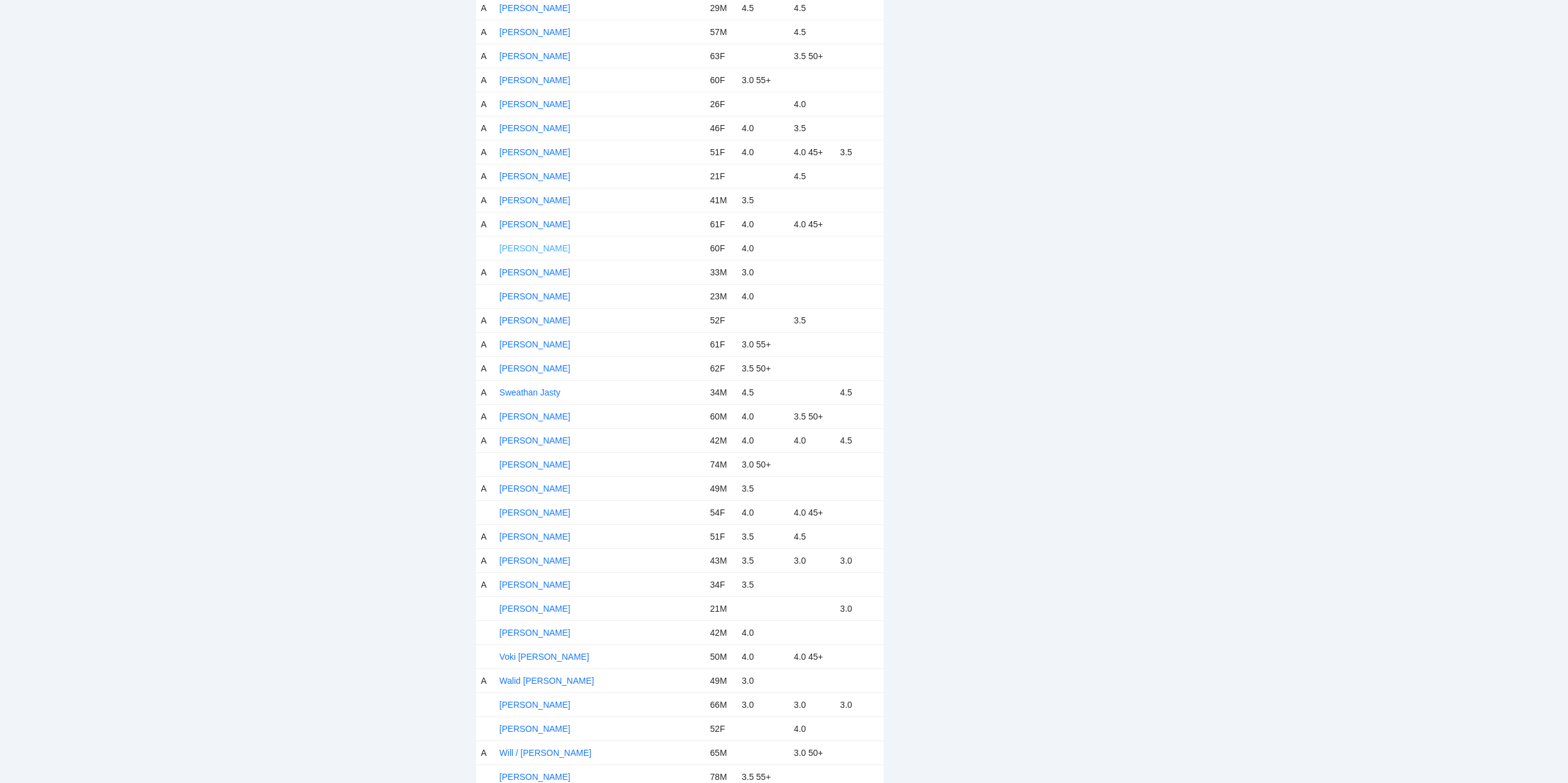
click at [532, 248] on link "[PERSON_NAME]" at bounding box center [535, 248] width 71 height 10
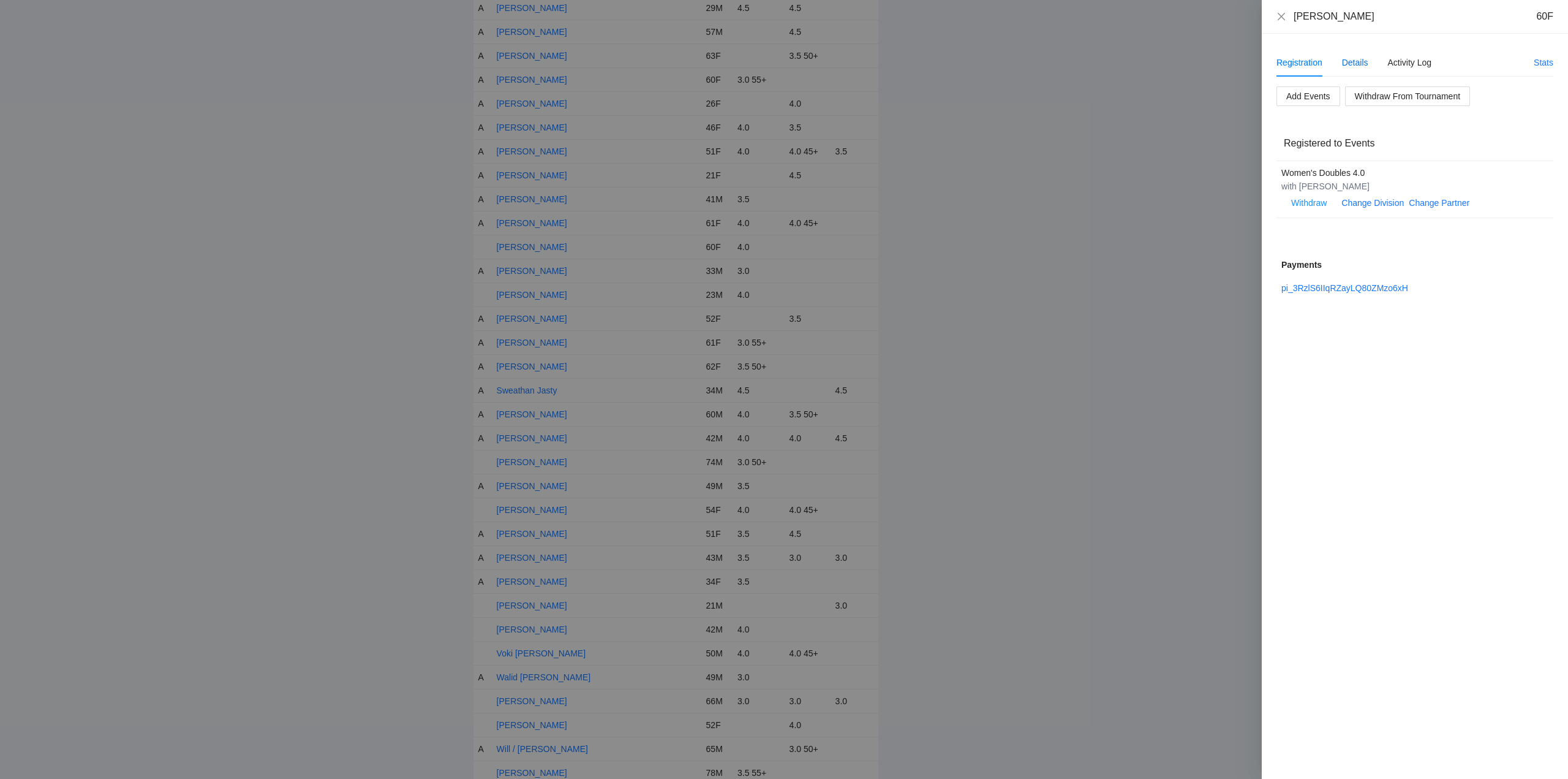
click at [1356, 61] on div "Details" at bounding box center [1354, 63] width 27 height 14
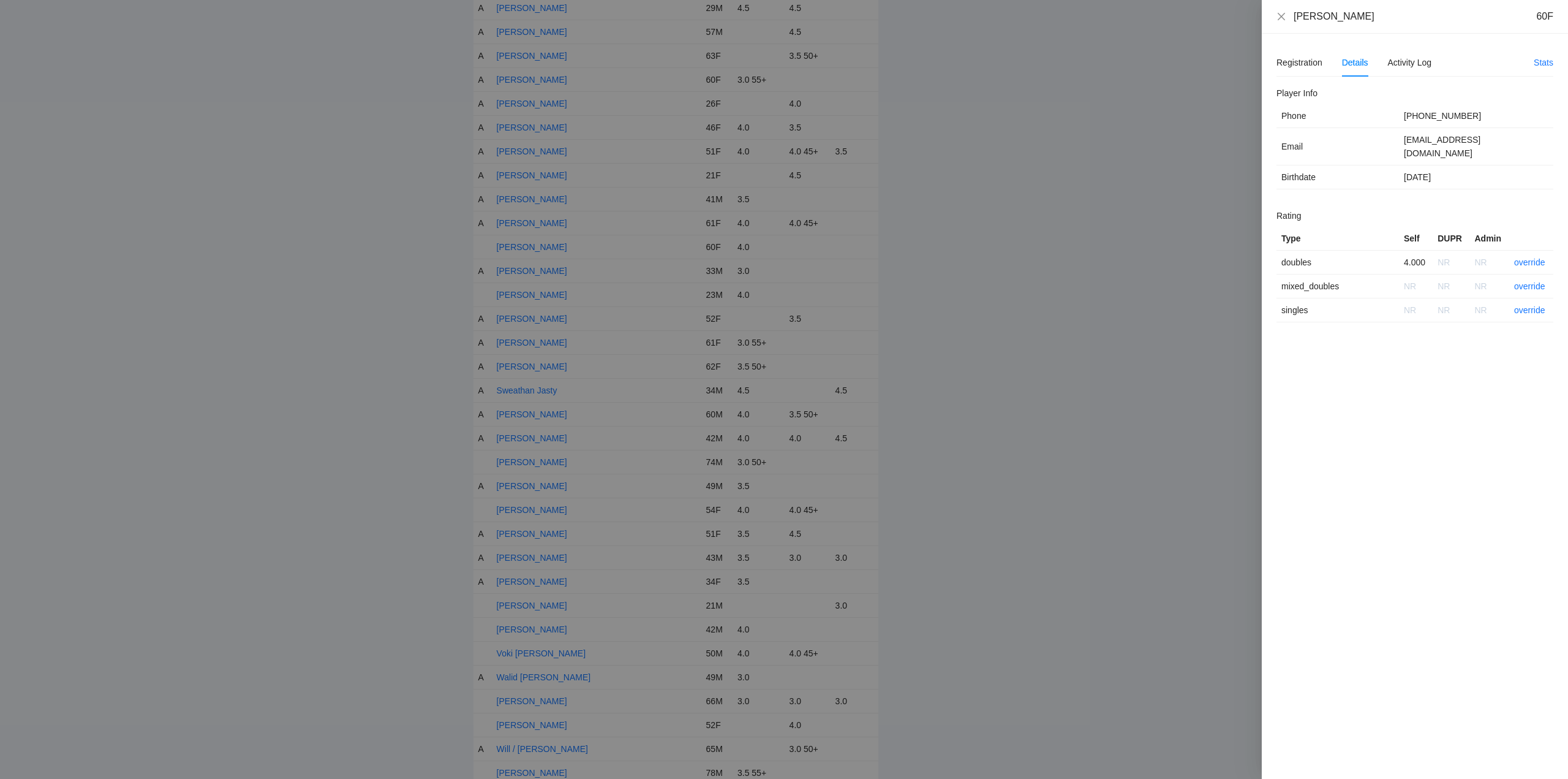
drag, startPoint x: 1379, startPoint y: 24, endPoint x: 1282, endPoint y: 20, distance: 97.1
click at [1267, 24] on div "Stefanie Newmark 60F" at bounding box center [1415, 17] width 307 height 34
click at [1531, 257] on link "override" at bounding box center [1529, 262] width 31 height 10
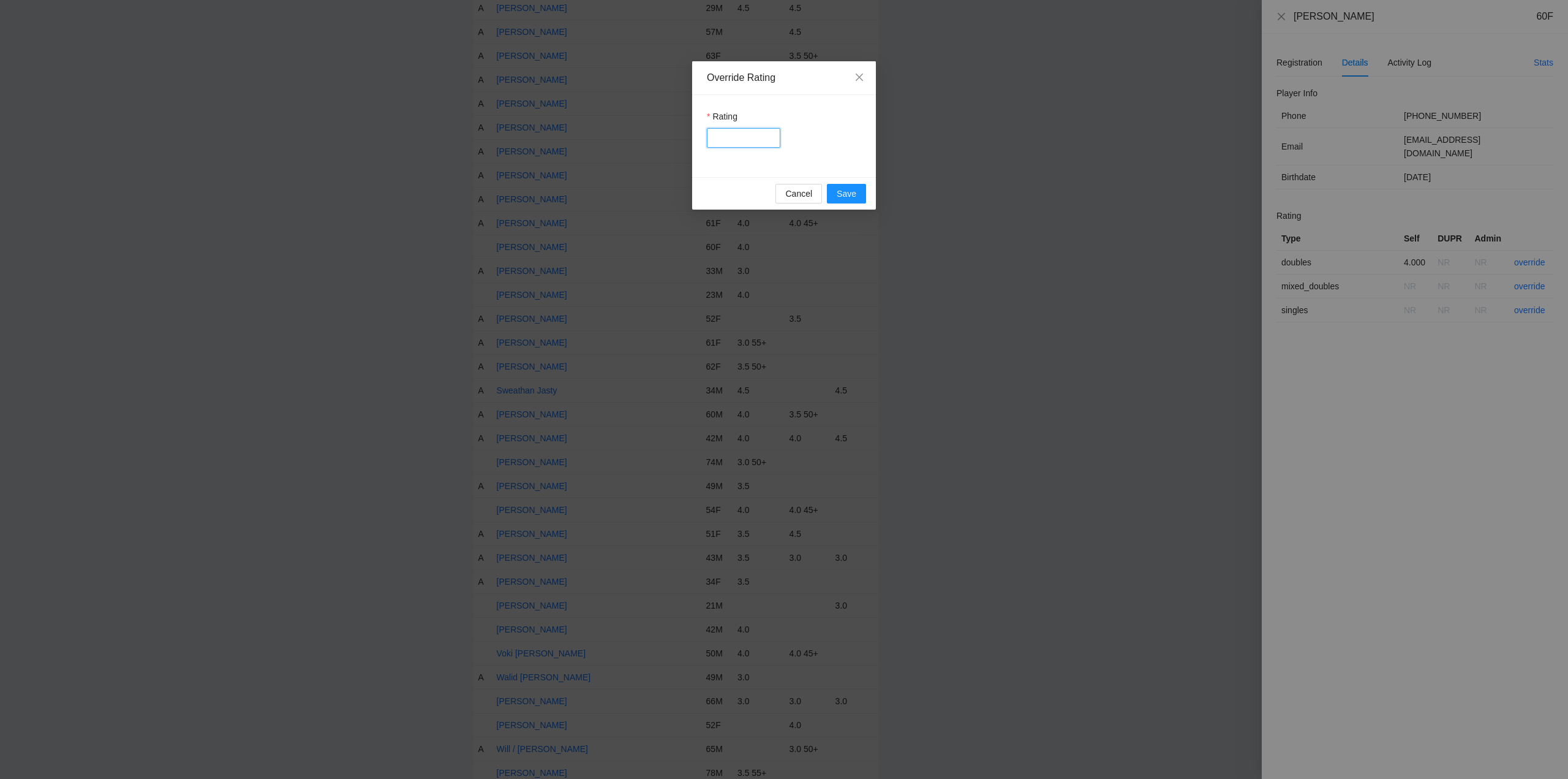
click at [757, 138] on input "Rating" at bounding box center [744, 138] width 73 height 20
type input "***"
drag, startPoint x: 847, startPoint y: 191, endPoint x: 930, endPoint y: 195, distance: 83.1
click at [848, 191] on span "Save" at bounding box center [847, 194] width 20 height 14
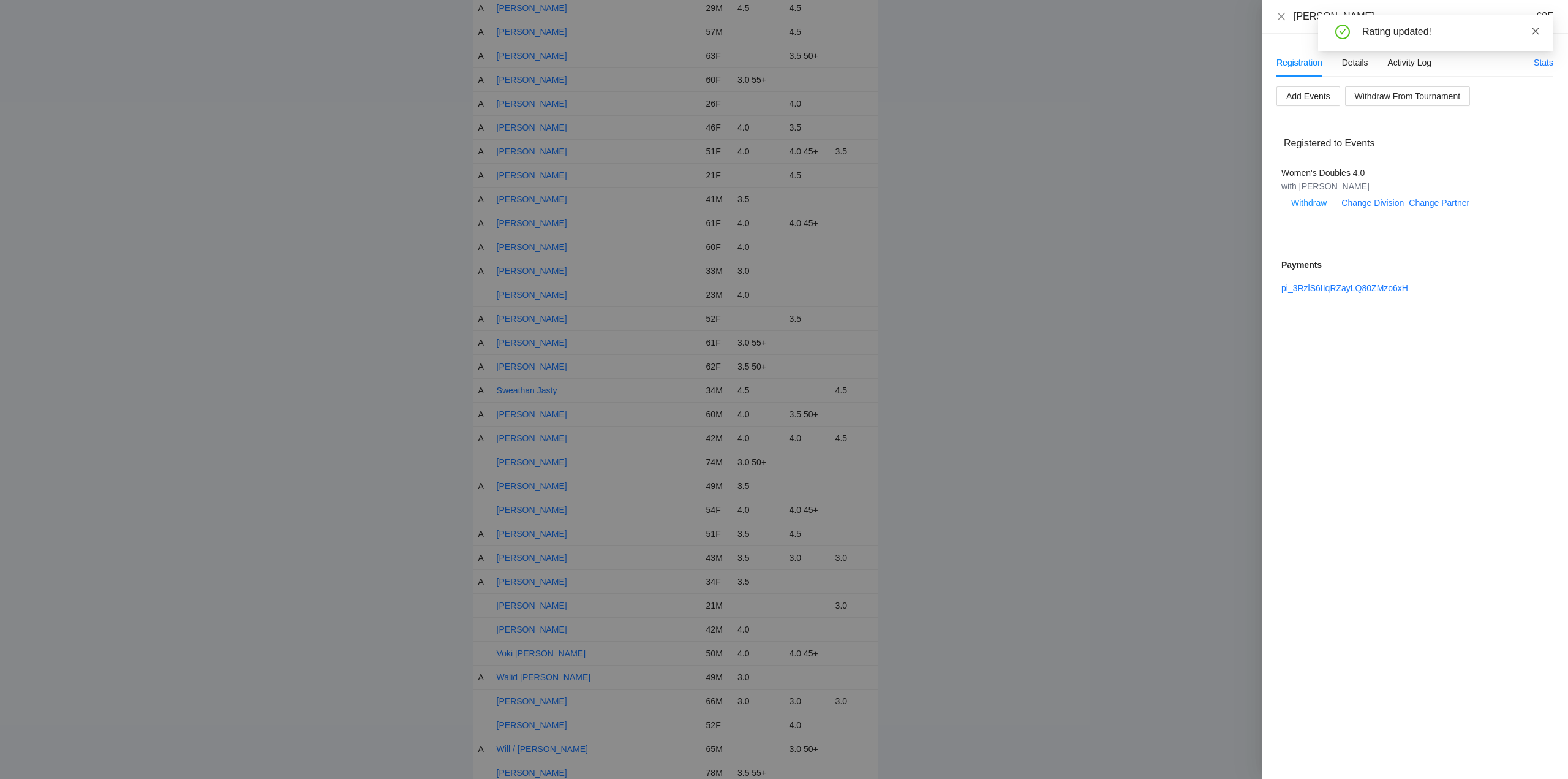
click at [1535, 28] on icon "close" at bounding box center [1535, 31] width 8 height 8
drag, startPoint x: 1281, startPoint y: 14, endPoint x: 1186, endPoint y: 143, distance: 160.2
click at [1280, 21] on icon "close" at bounding box center [1281, 16] width 10 height 10
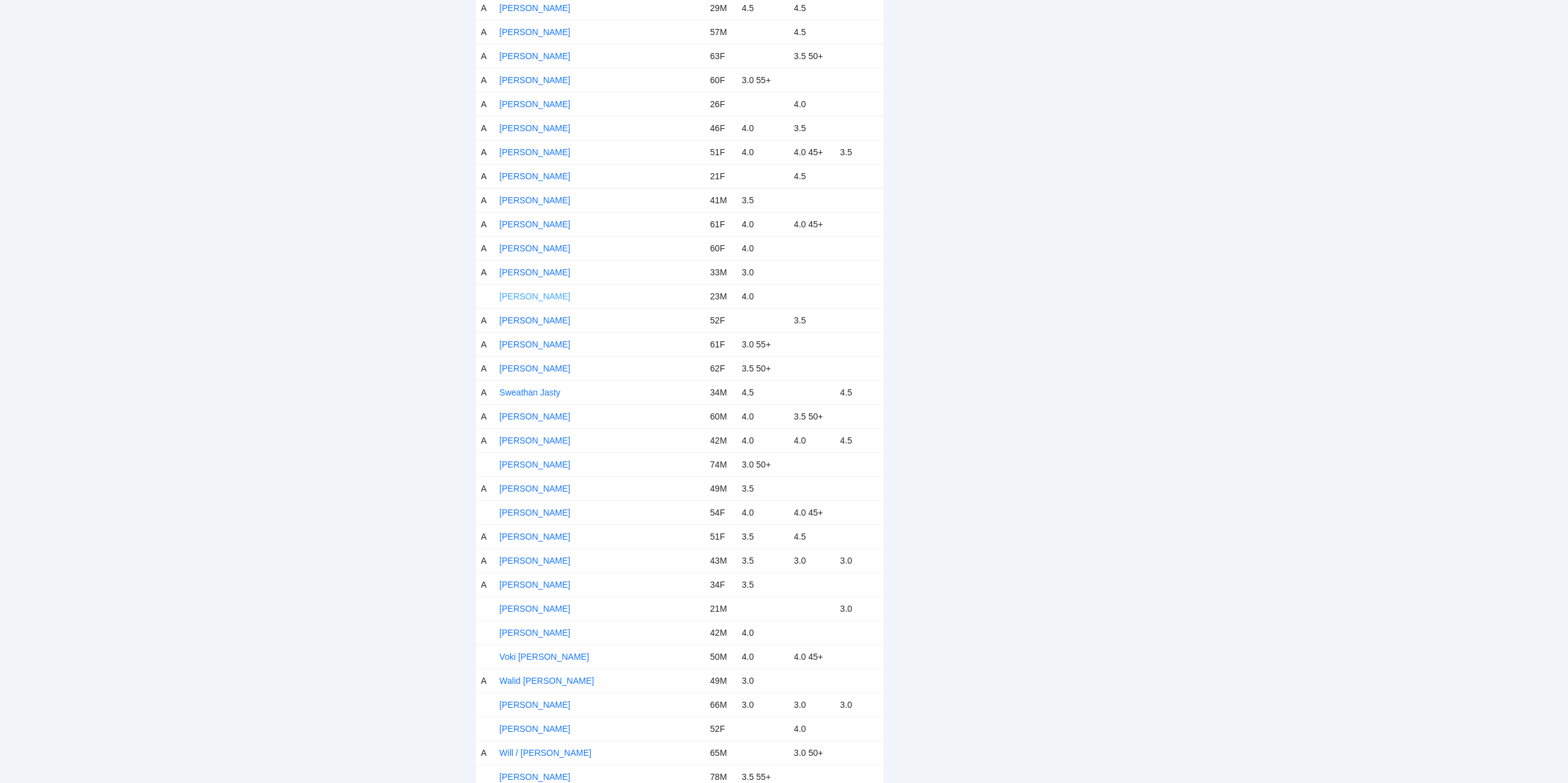
click at [534, 293] on link "[PERSON_NAME]" at bounding box center [535, 296] width 71 height 10
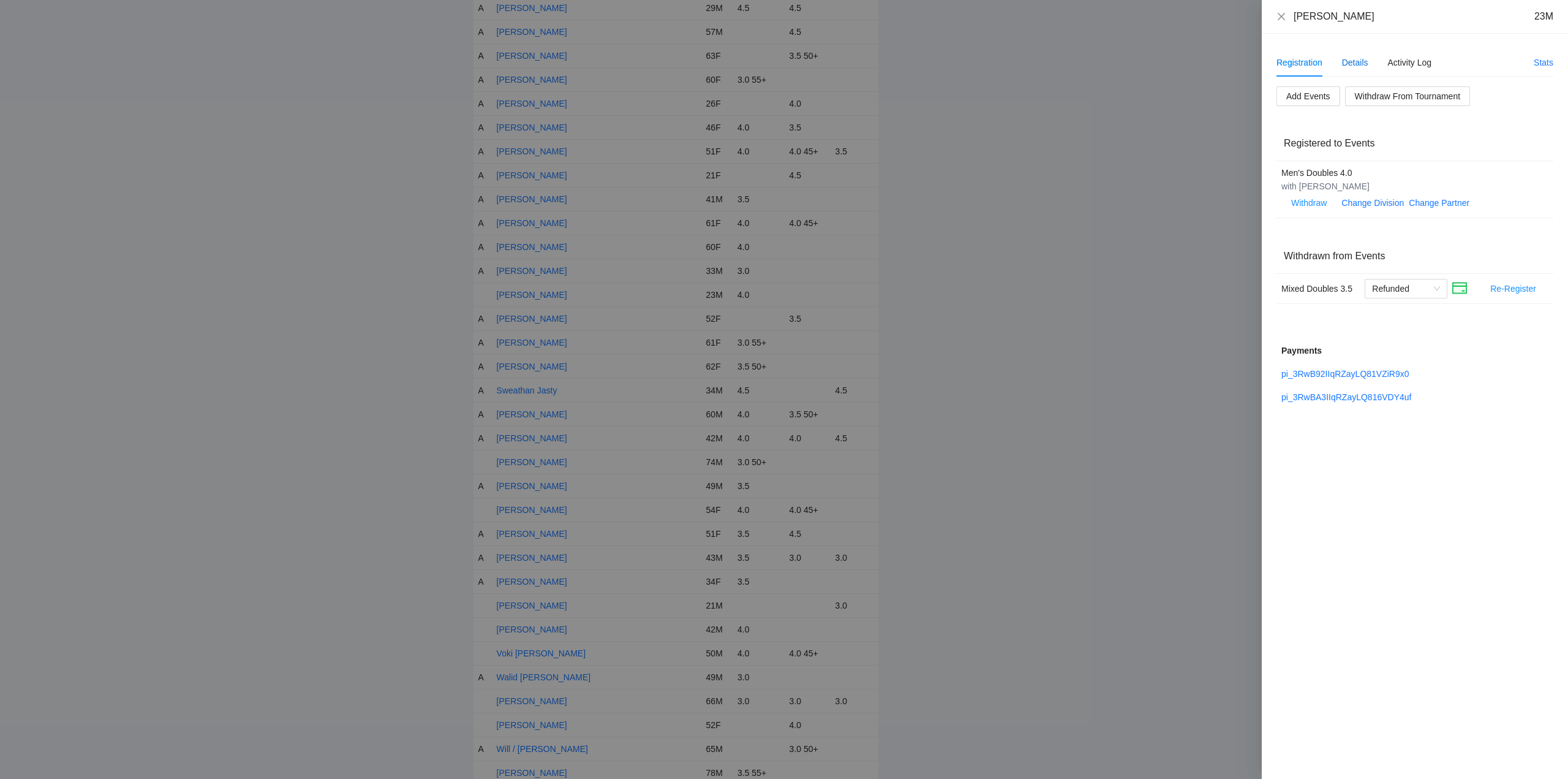
click at [1366, 61] on div "Details" at bounding box center [1354, 63] width 27 height 14
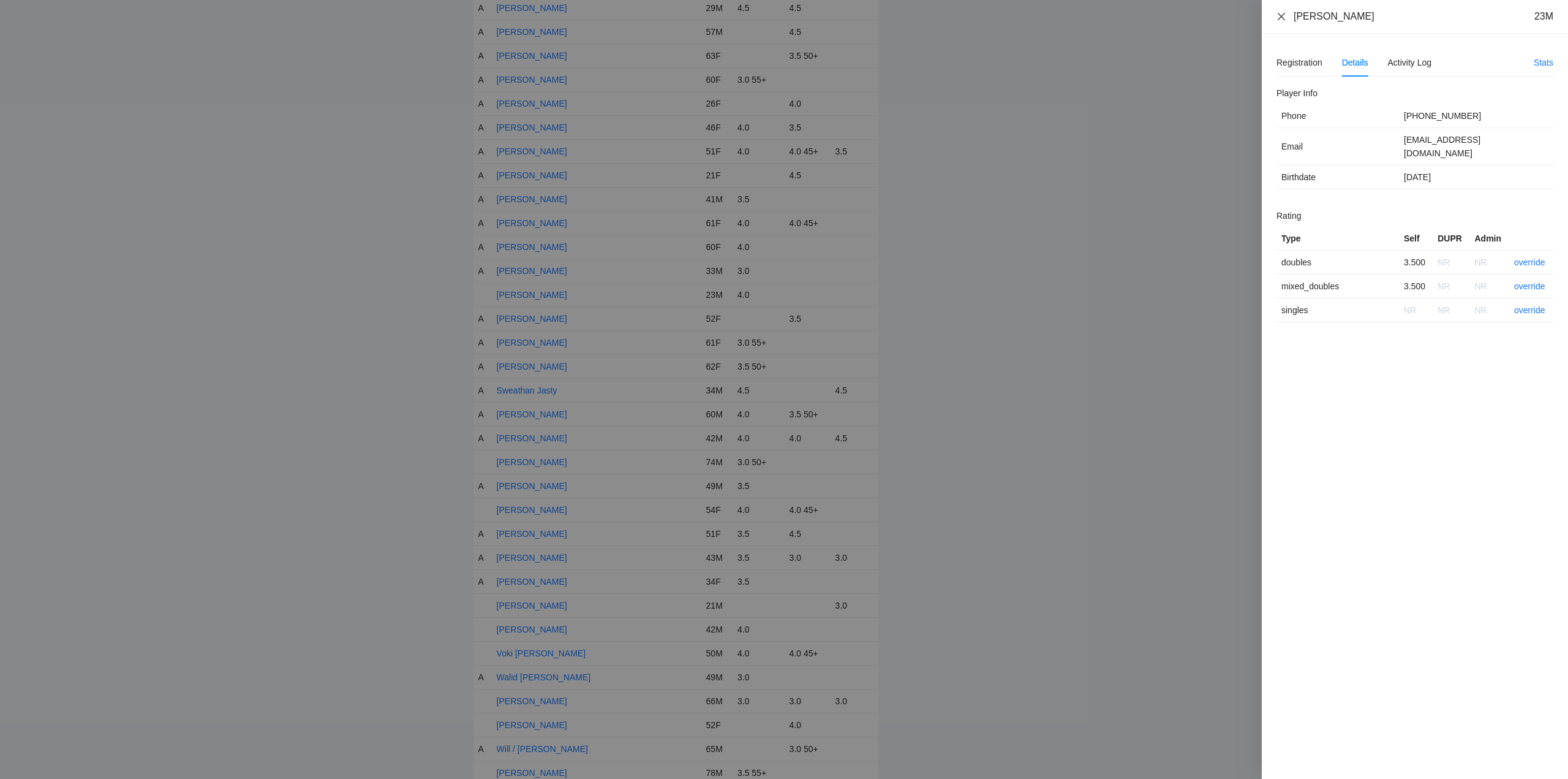
drag, startPoint x: 1377, startPoint y: 21, endPoint x: 1284, endPoint y: 21, distance: 93.0
click at [1284, 21] on div "Steven Wharry III 23M" at bounding box center [1415, 17] width 277 height 14
click at [1535, 257] on link "override" at bounding box center [1529, 262] width 31 height 10
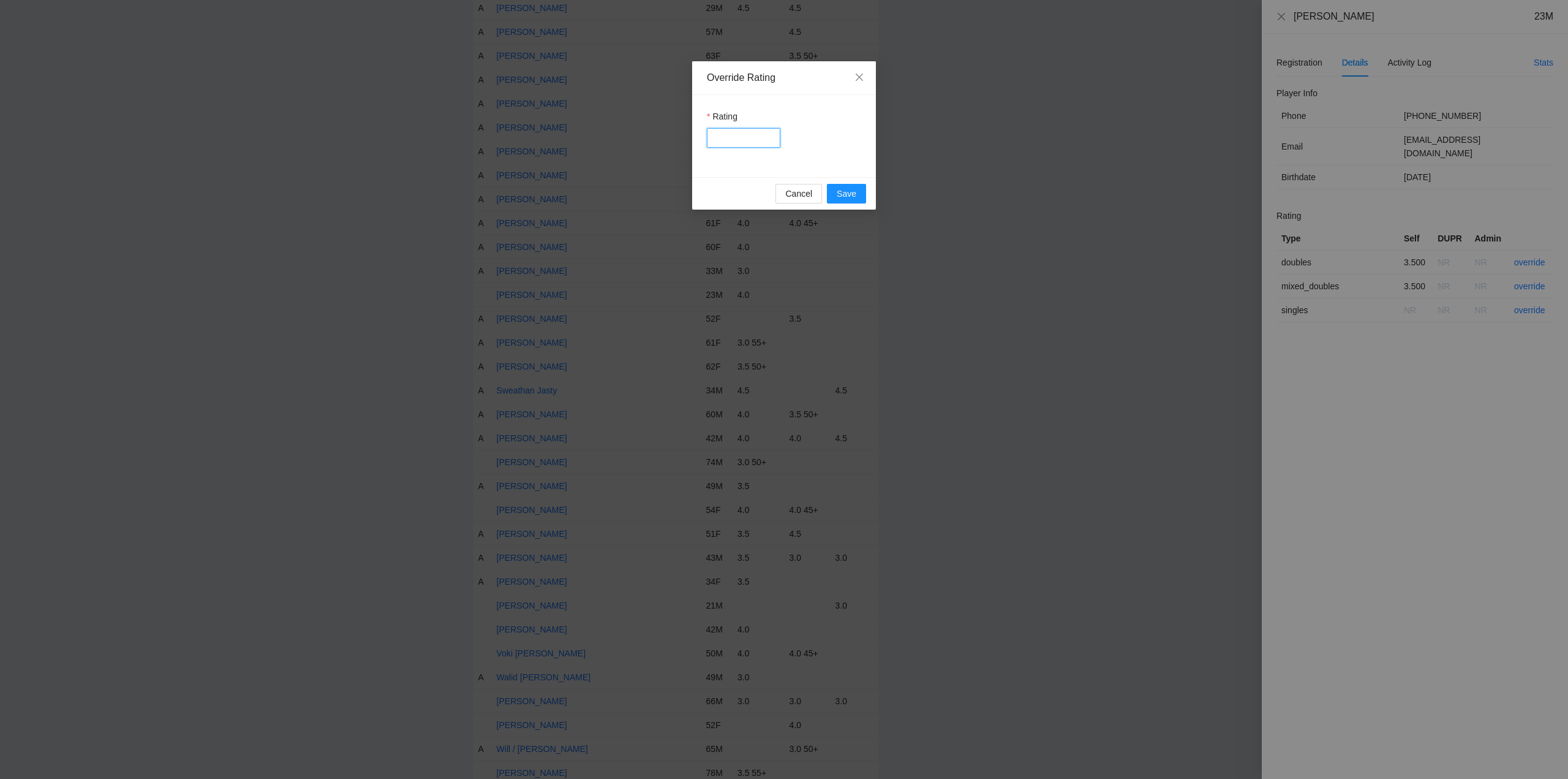
click at [732, 136] on input "Rating" at bounding box center [744, 138] width 73 height 20
type input "***"
drag, startPoint x: 838, startPoint y: 194, endPoint x: 946, endPoint y: 188, distance: 108.2
click at [839, 194] on span "Save" at bounding box center [847, 194] width 20 height 14
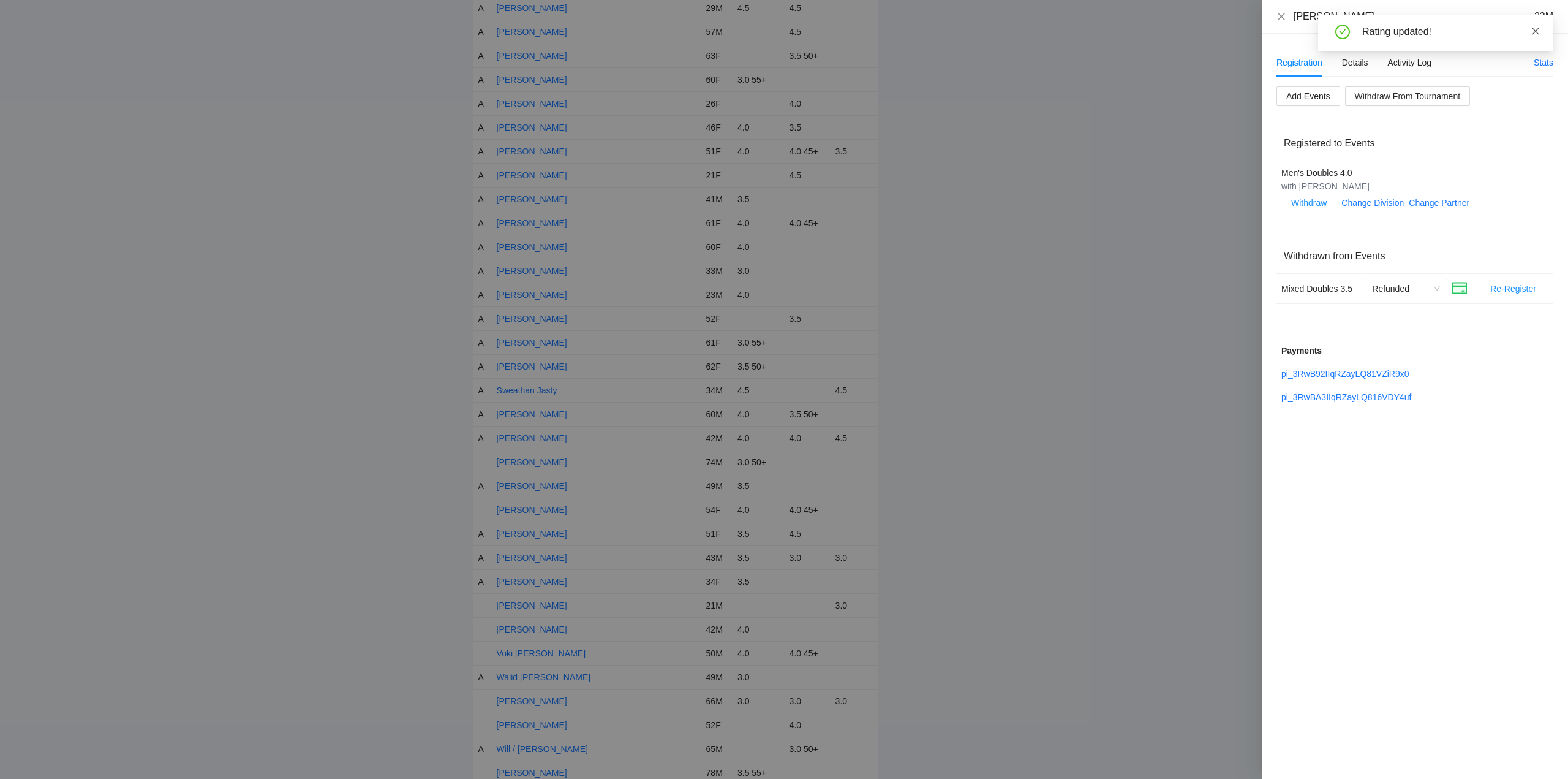
click at [1537, 32] on icon "close" at bounding box center [1535, 31] width 7 height 7
click at [1284, 17] on icon "close" at bounding box center [1281, 16] width 10 height 10
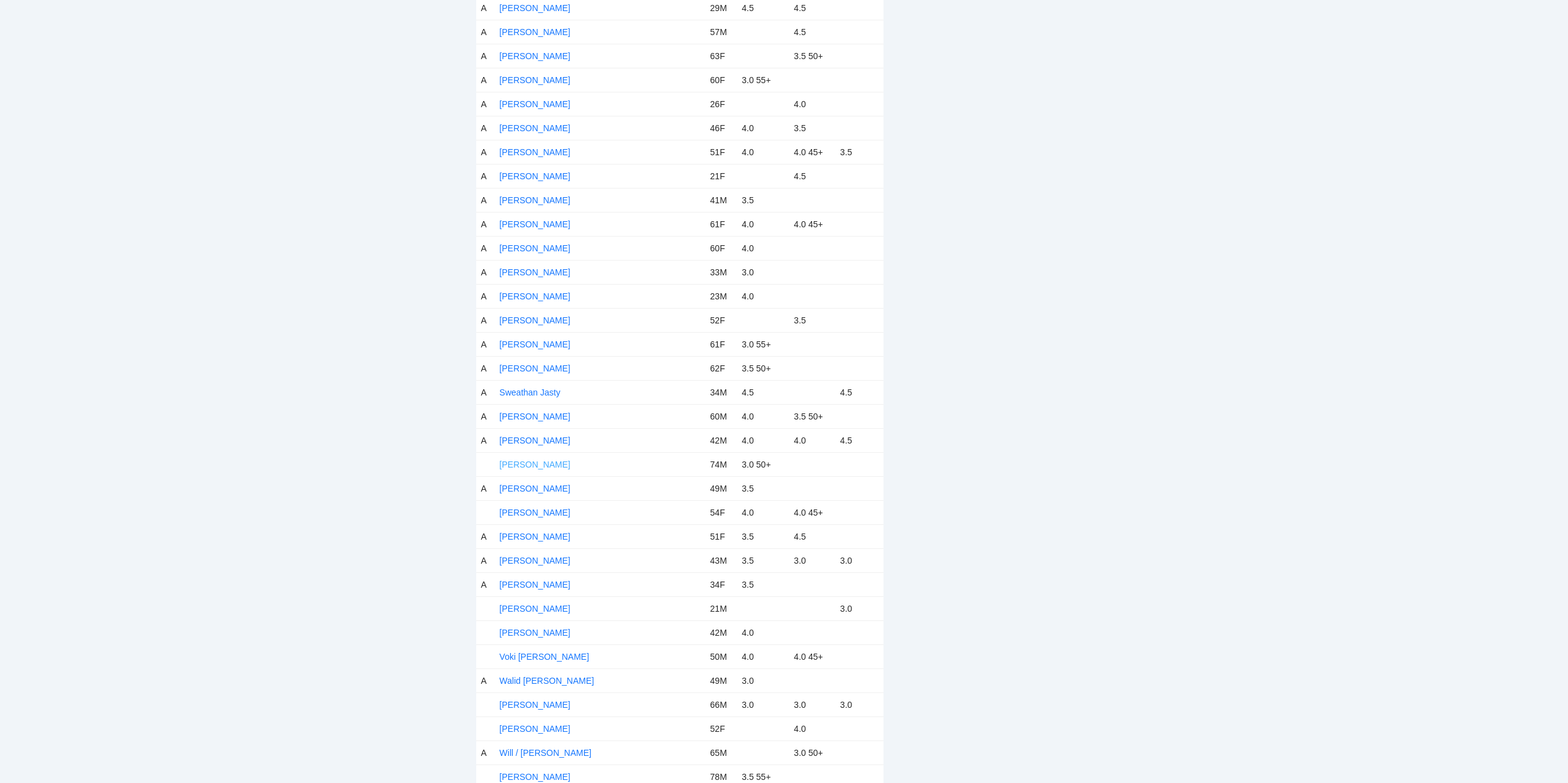
click at [524, 468] on link "Tim Miller" at bounding box center [535, 464] width 71 height 10
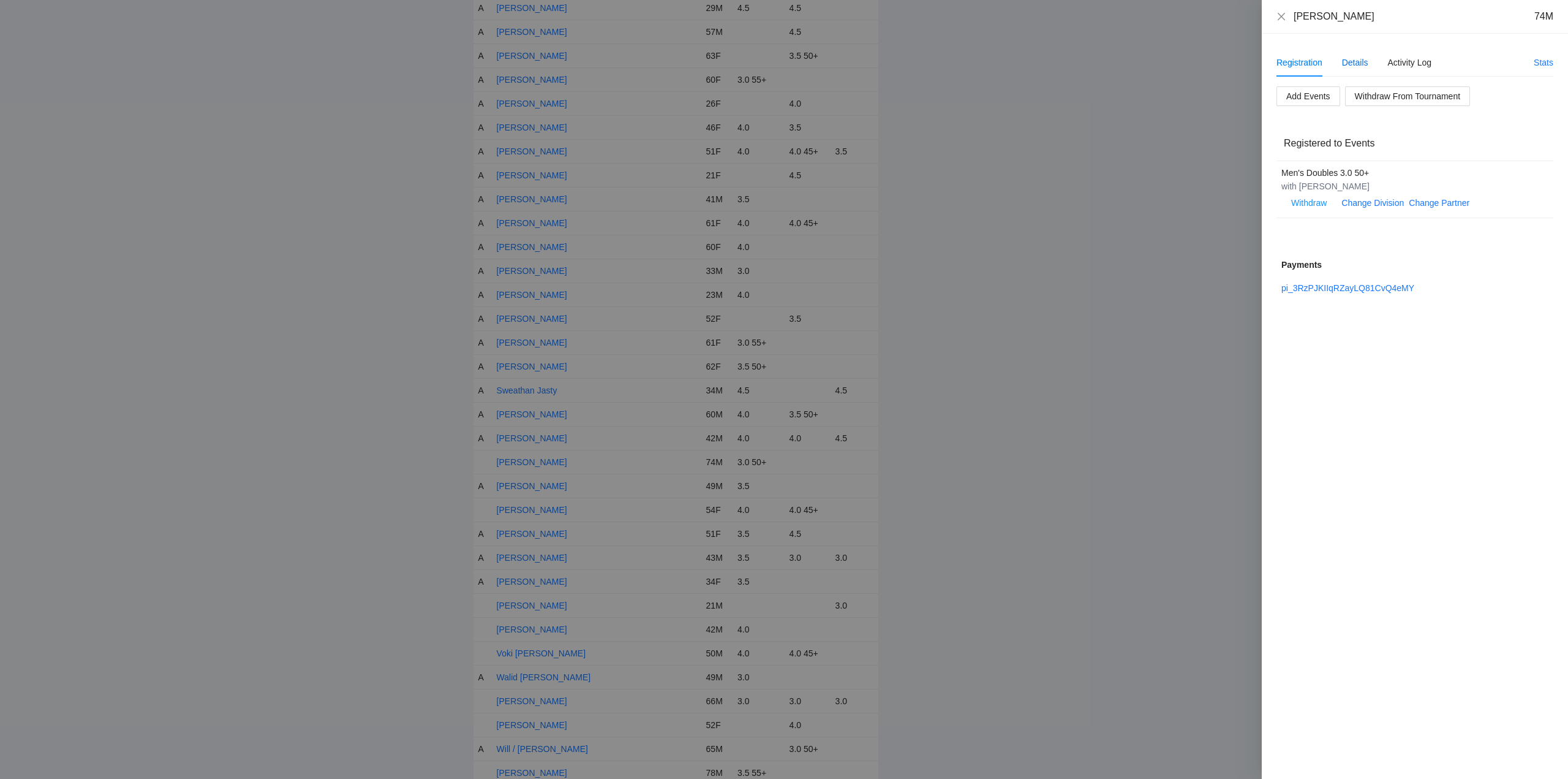
click at [1354, 61] on div "Details" at bounding box center [1354, 63] width 27 height 14
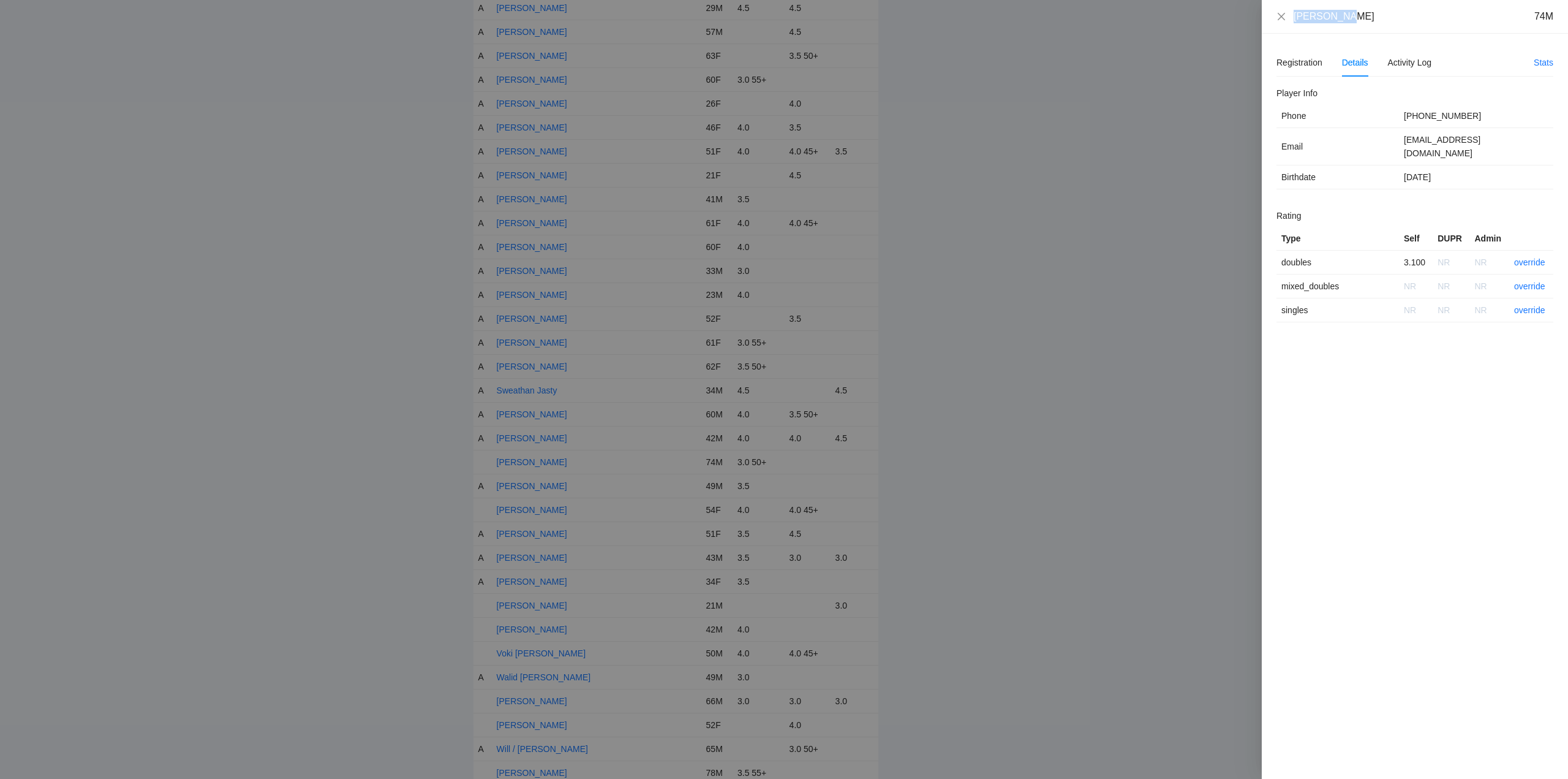
drag, startPoint x: 1326, startPoint y: 18, endPoint x: 1305, endPoint y: 15, distance: 21.2
click at [1275, 18] on div "Tim Miller 74M" at bounding box center [1415, 17] width 307 height 34
click at [1528, 257] on link "override" at bounding box center [1529, 262] width 31 height 10
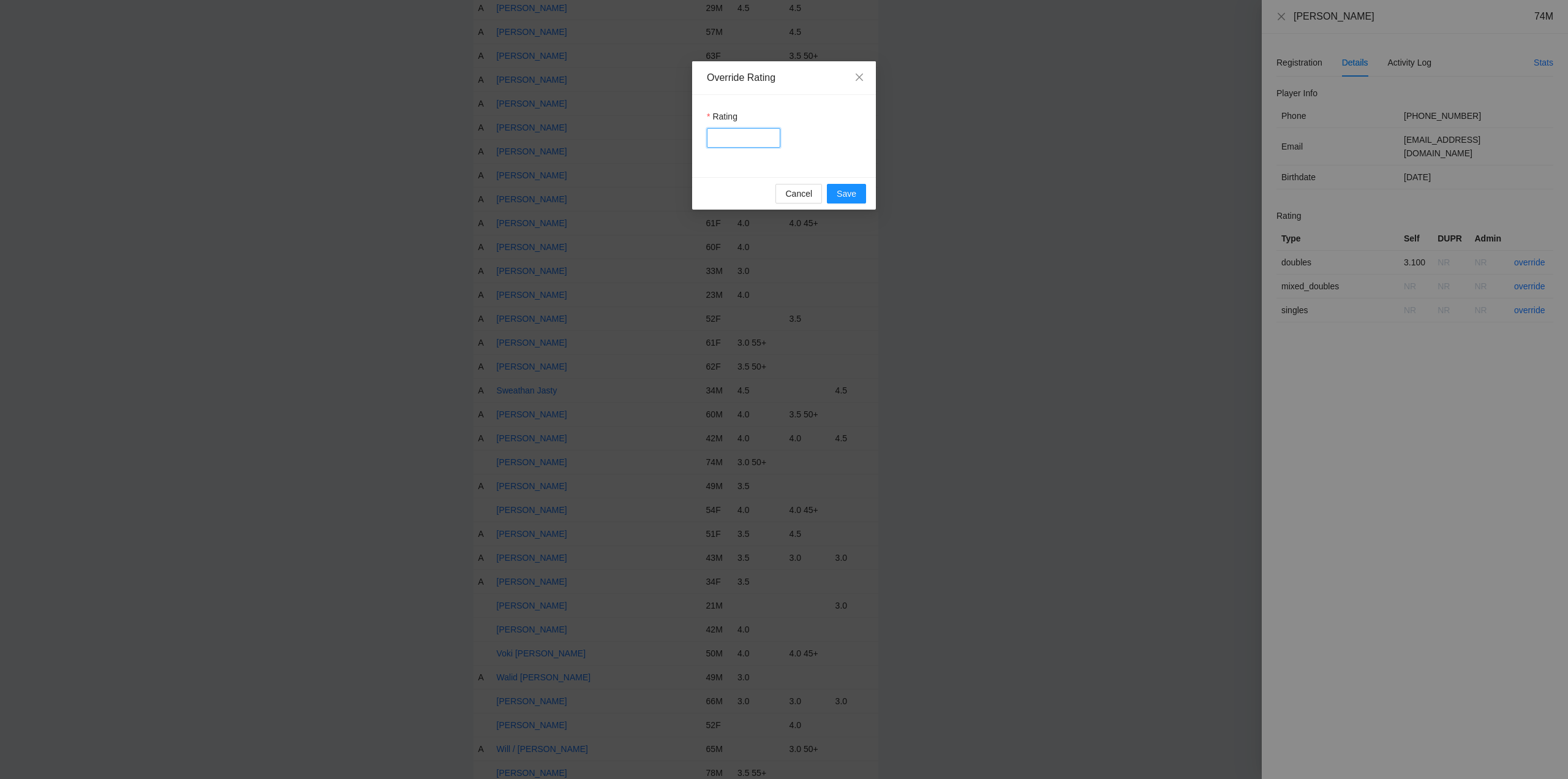
click at [760, 137] on input "Rating" at bounding box center [744, 138] width 73 height 20
type input "***"
click at [850, 201] on button "Save" at bounding box center [846, 194] width 39 height 20
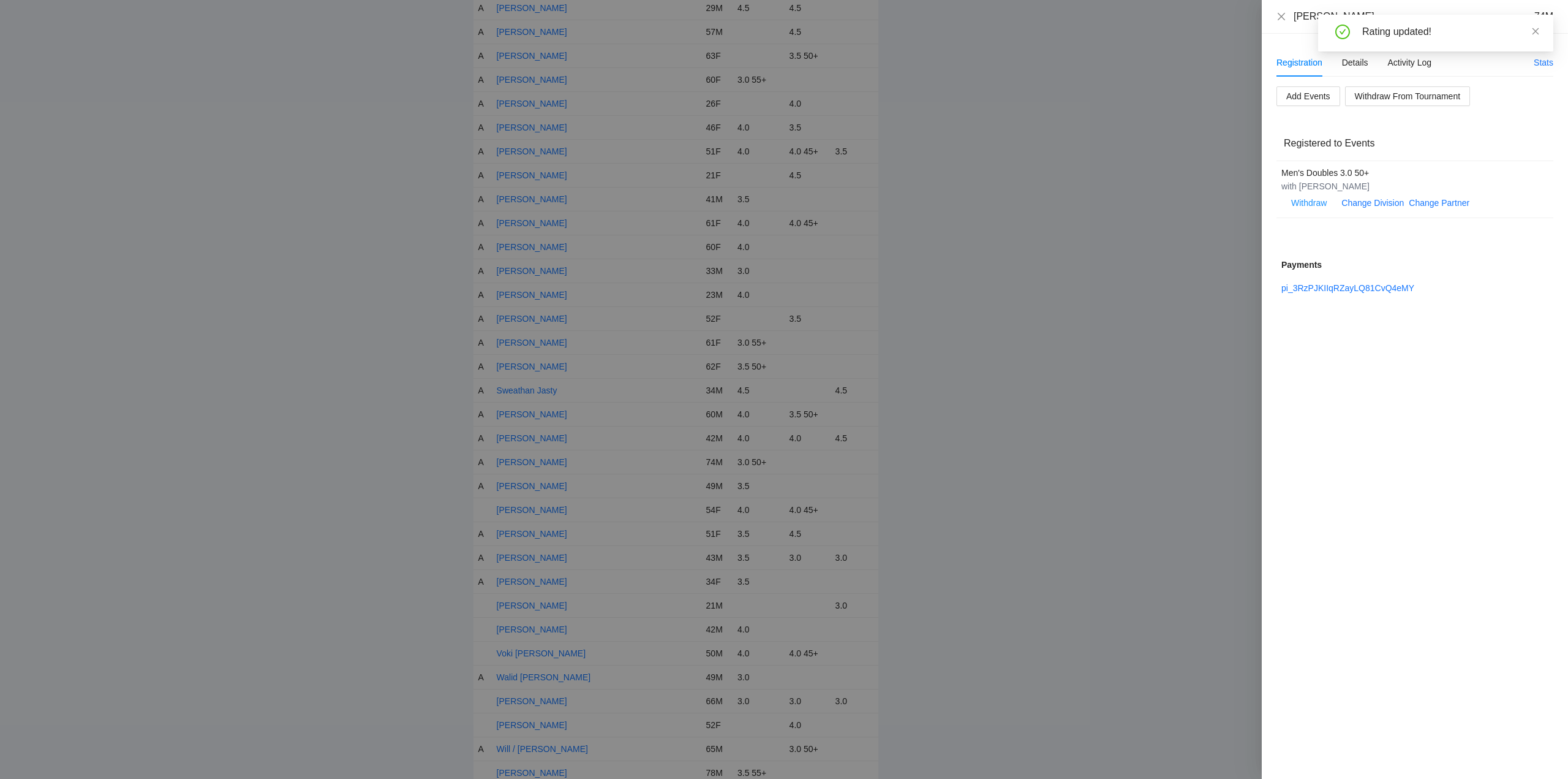
drag, startPoint x: 1534, startPoint y: 31, endPoint x: 1525, endPoint y: 36, distance: 10.3
click at [1534, 31] on icon "close" at bounding box center [1535, 31] width 8 height 8
drag, startPoint x: 1277, startPoint y: 17, endPoint x: 1289, endPoint y: 43, distance: 28.6
click at [1280, 18] on icon "close" at bounding box center [1281, 16] width 10 height 10
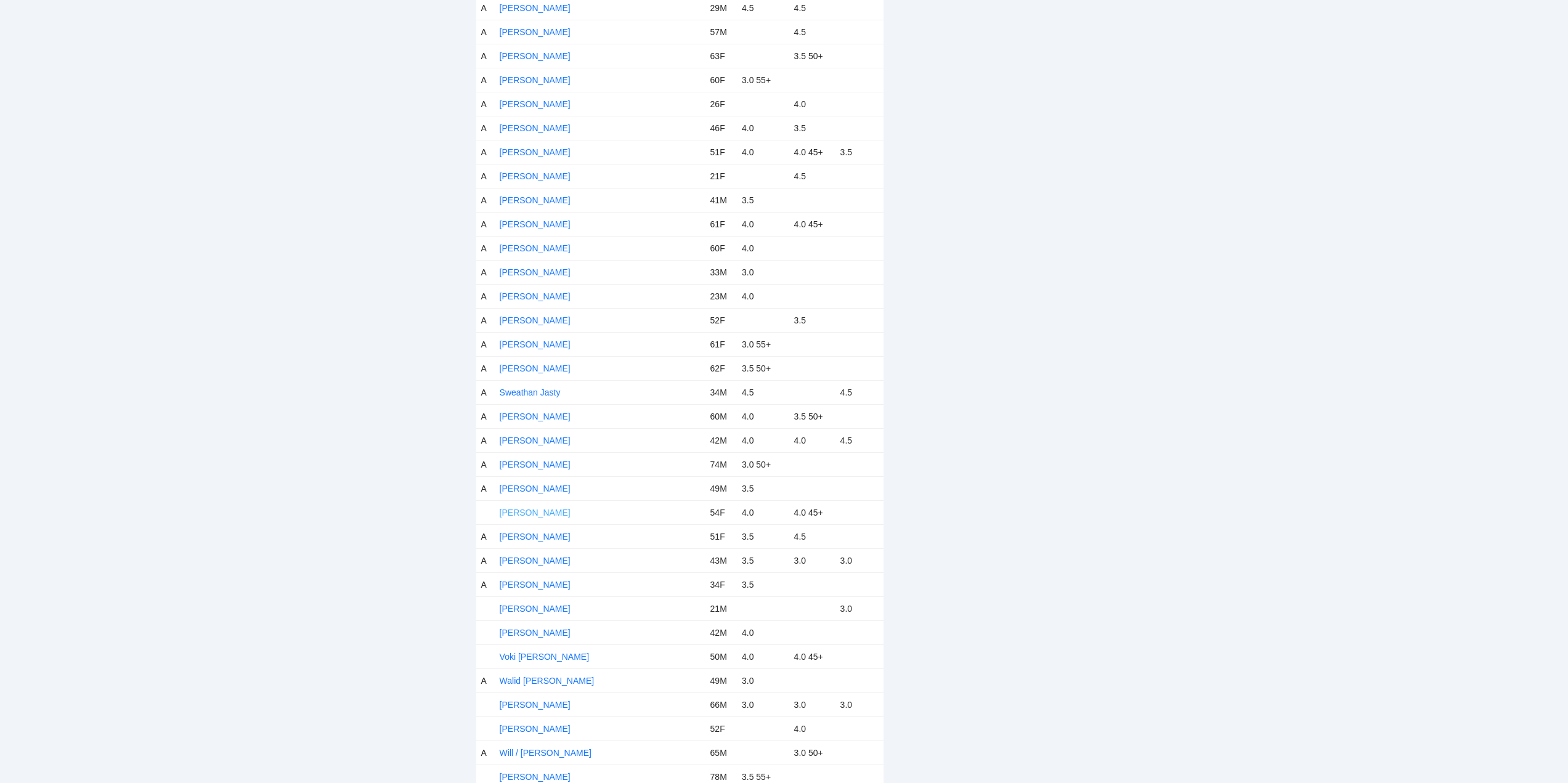
click at [539, 509] on link "[PERSON_NAME]" at bounding box center [535, 512] width 71 height 10
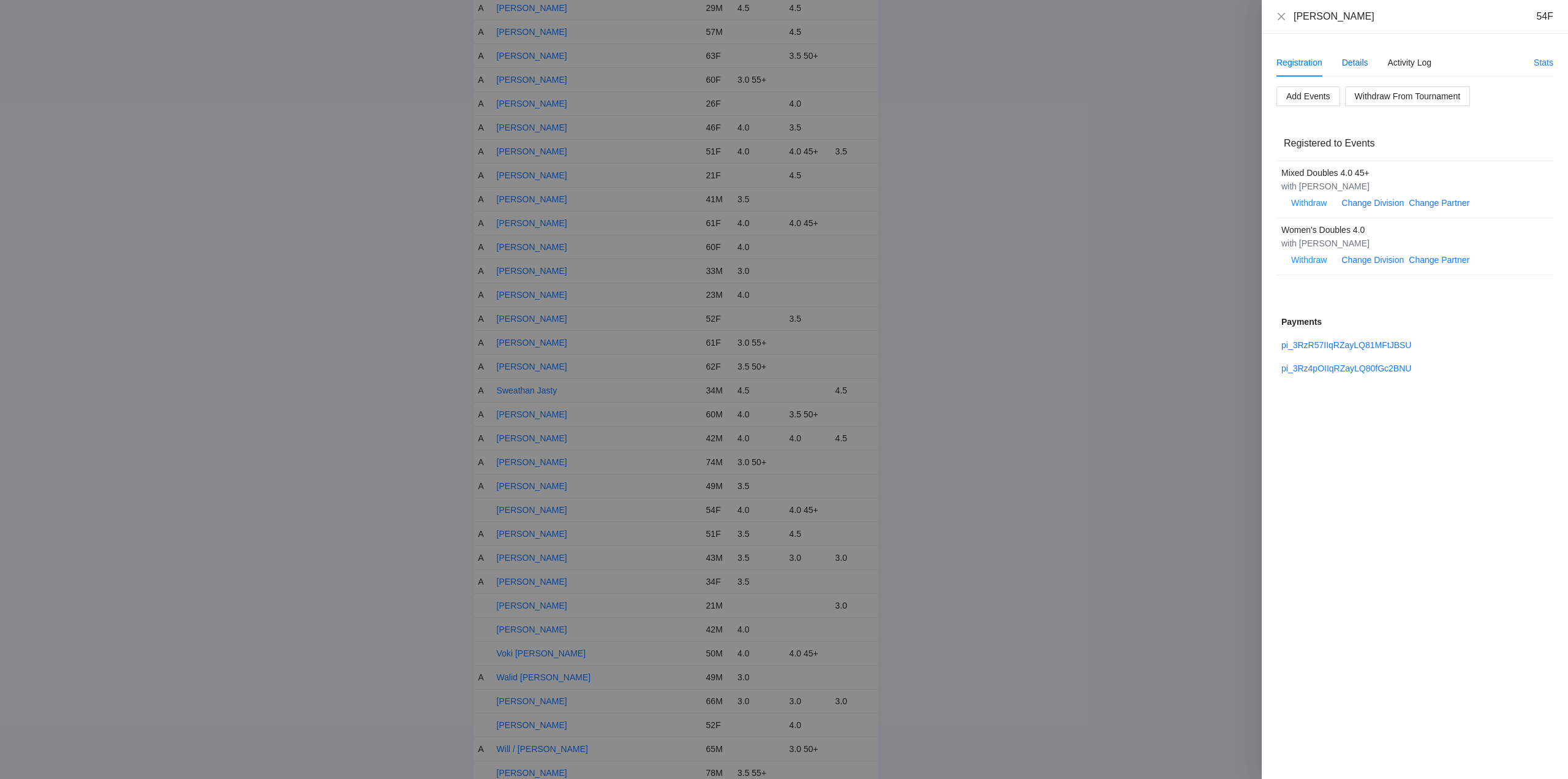
click at [1361, 62] on div "Details" at bounding box center [1354, 63] width 27 height 14
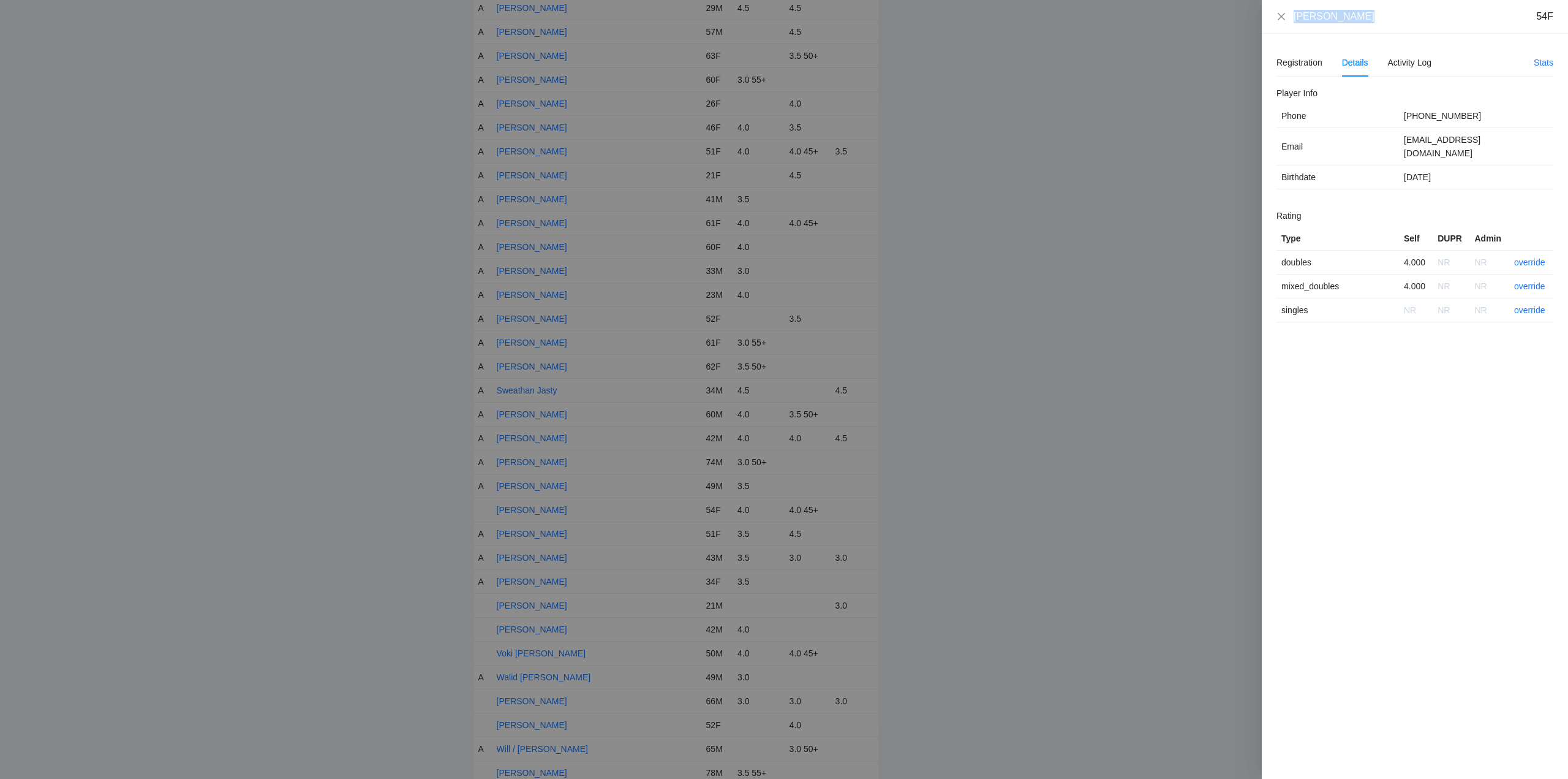
drag, startPoint x: 1355, startPoint y: 18, endPoint x: 1288, endPoint y: 21, distance: 67.1
click at [1288, 21] on div "Toni Thompson 54F" at bounding box center [1415, 17] width 277 height 14
click at [1534, 257] on link "override" at bounding box center [1529, 262] width 31 height 10
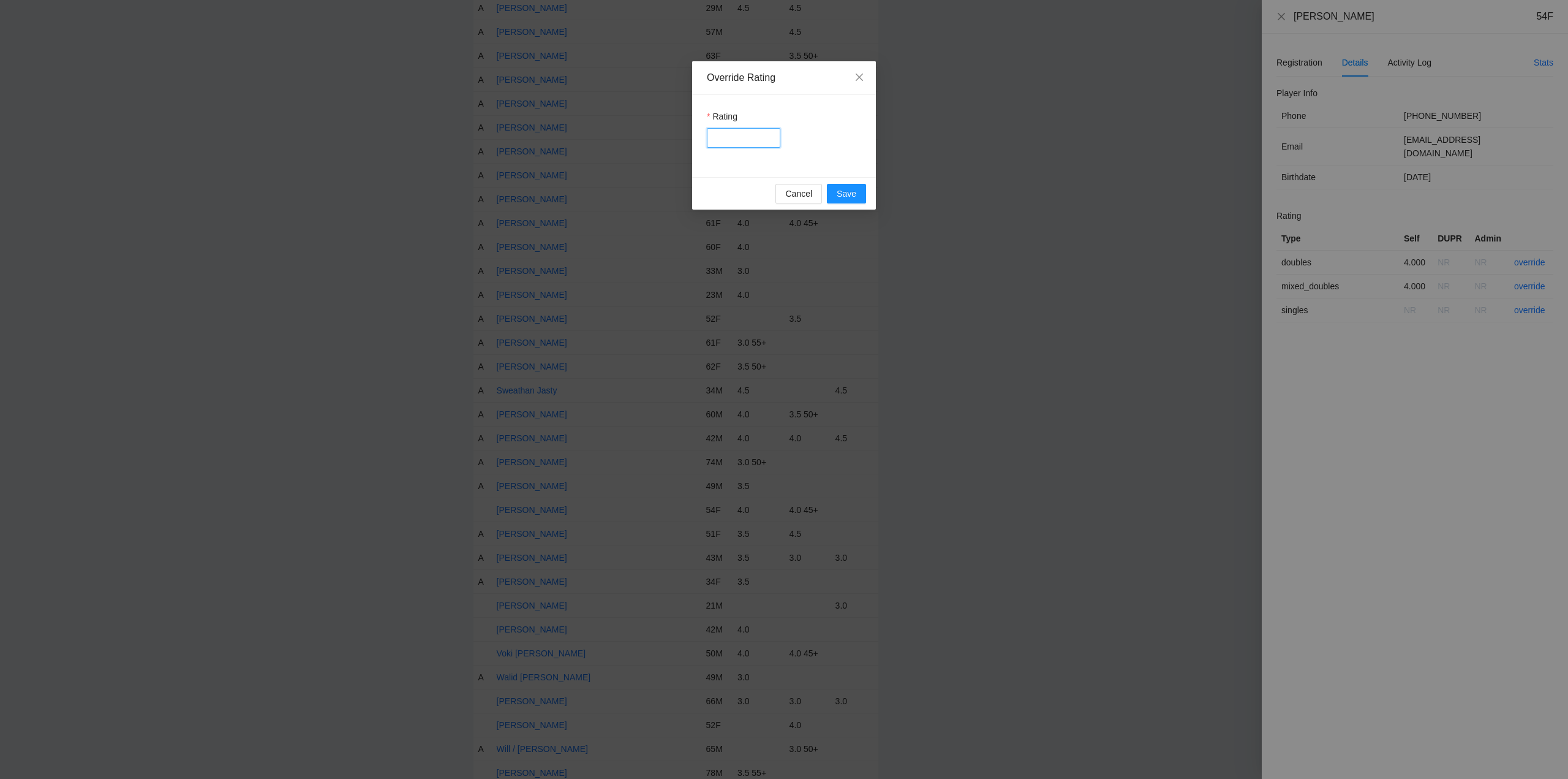
click at [742, 139] on input "Rating" at bounding box center [744, 138] width 73 height 20
type input "***"
click at [841, 192] on span "Save" at bounding box center [847, 194] width 20 height 14
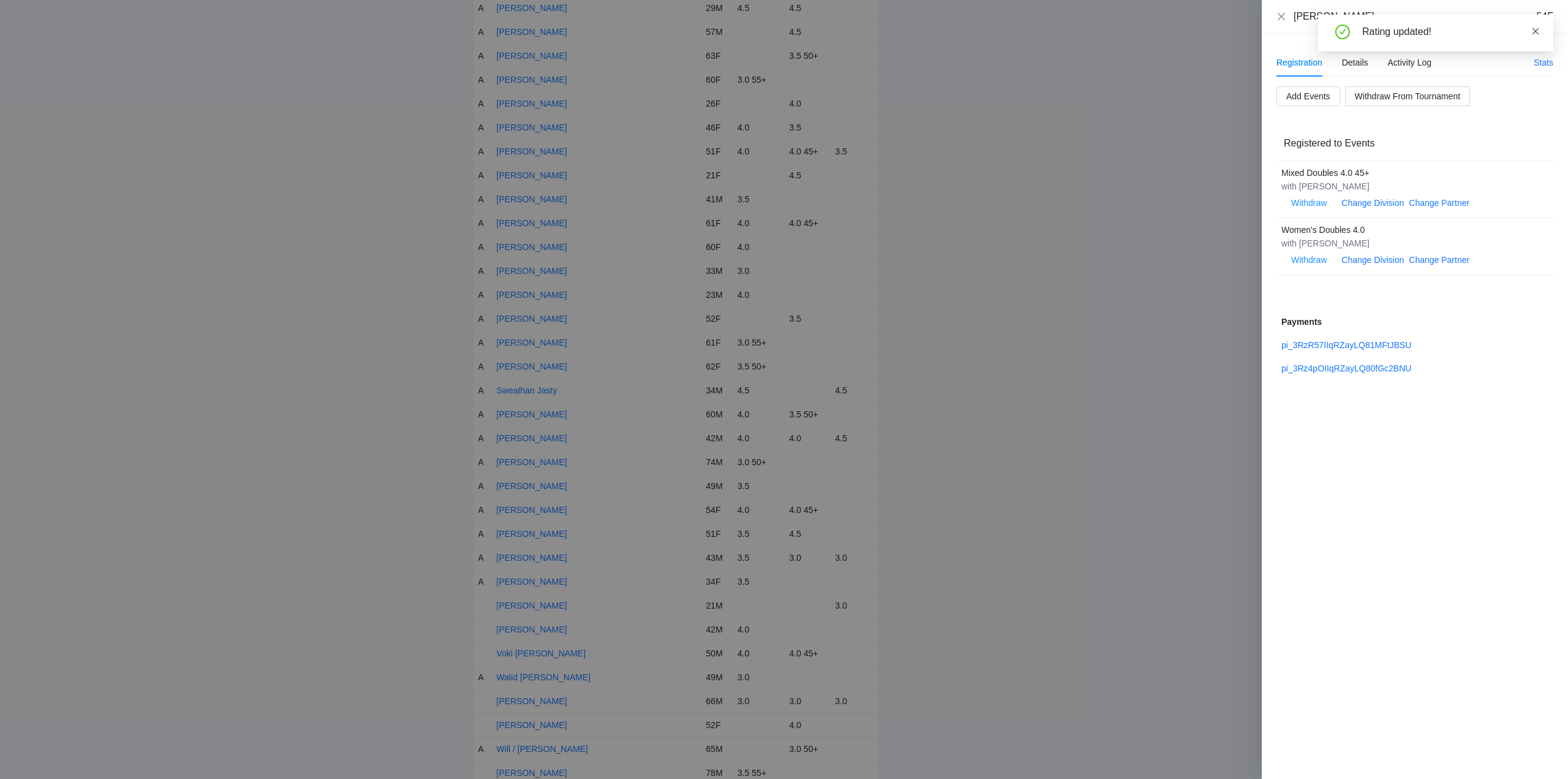
click at [1534, 31] on icon "close" at bounding box center [1535, 31] width 8 height 8
drag, startPoint x: 1278, startPoint y: 16, endPoint x: 1210, endPoint y: 134, distance: 136.2
click at [1278, 22] on div "Toni Thompson 54F" at bounding box center [1415, 17] width 277 height 14
click at [1280, 15] on icon "close" at bounding box center [1281, 16] width 8 height 8
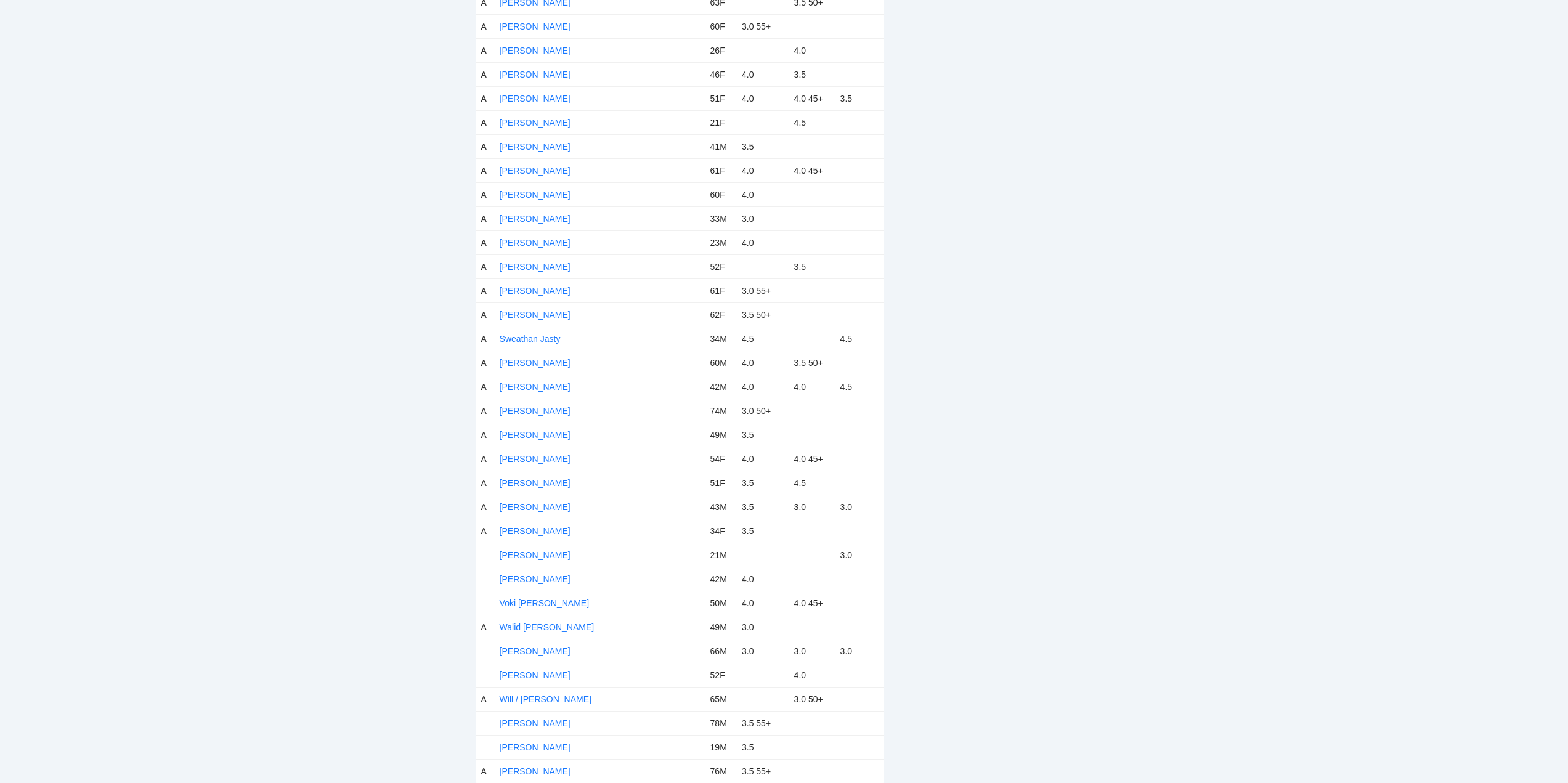
scroll to position [4550, 0]
drag, startPoint x: 518, startPoint y: 551, endPoint x: 532, endPoint y: 552, distance: 14.0
click at [519, 551] on link "Vincent Delacruz" at bounding box center [535, 554] width 71 height 10
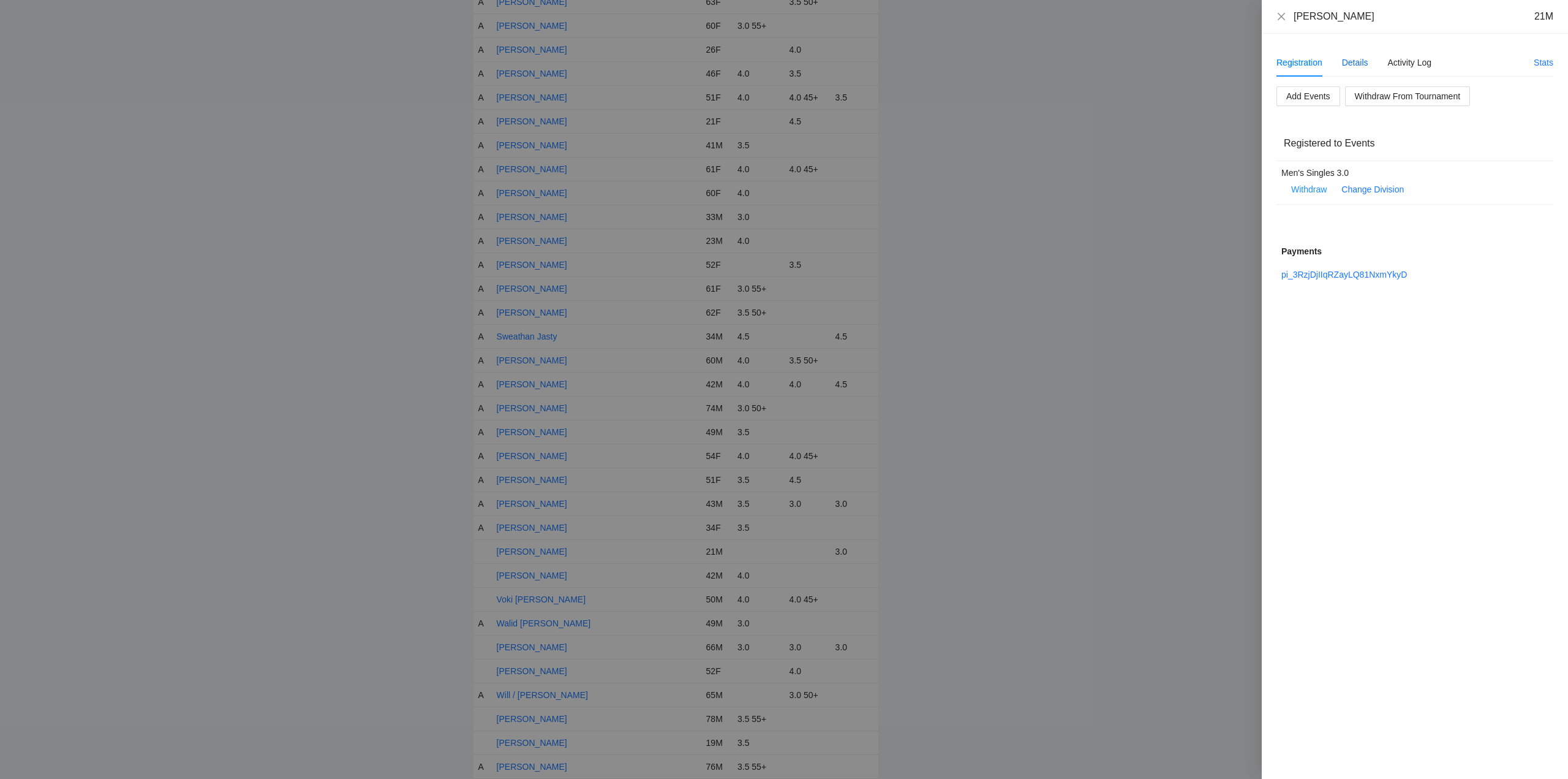
click at [1346, 61] on div "Details" at bounding box center [1354, 63] width 27 height 14
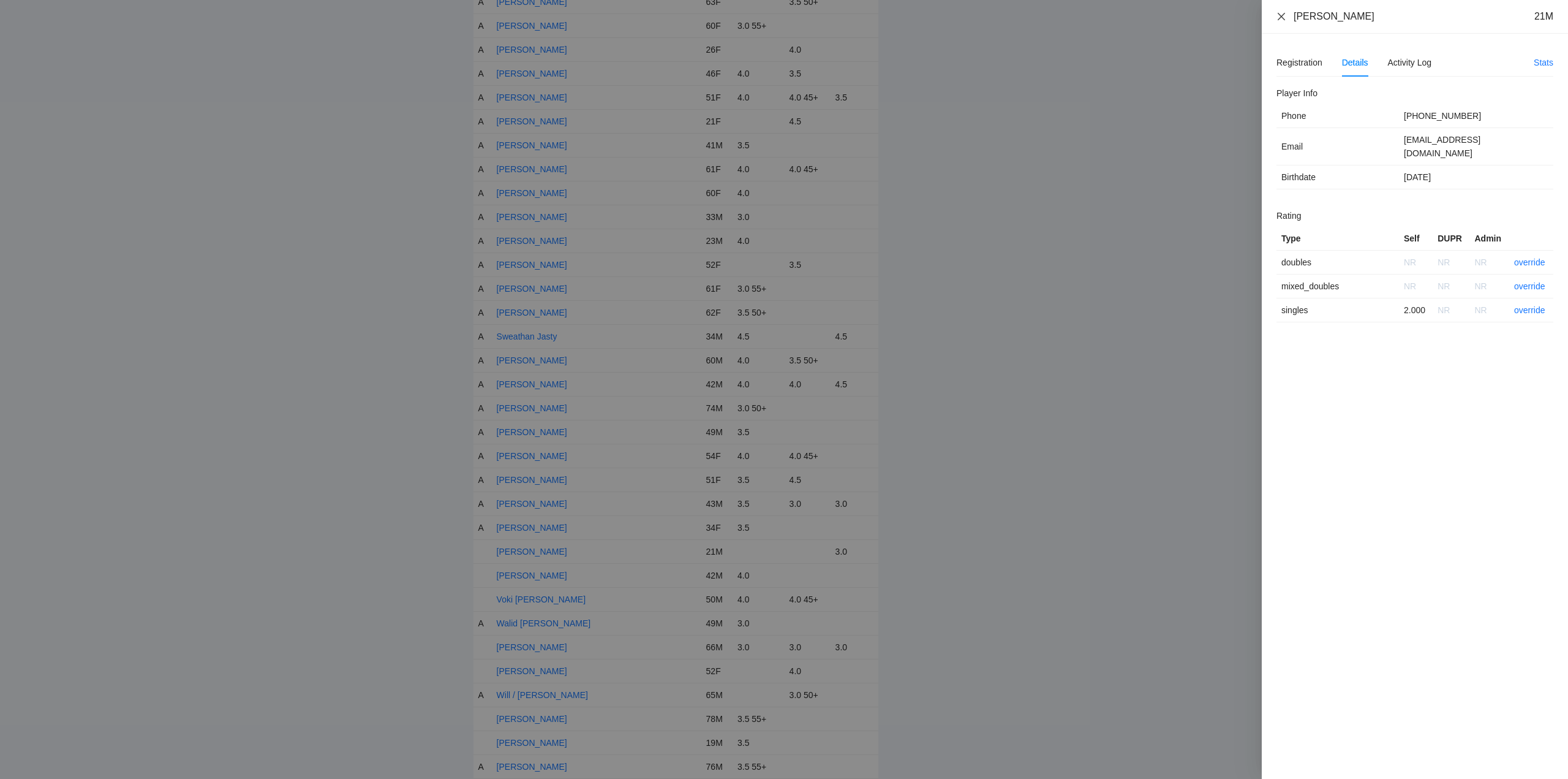
drag, startPoint x: 1375, startPoint y: 17, endPoint x: 1277, endPoint y: 21, distance: 98.1
click at [1277, 21] on div "Vincent Delacruz 21M" at bounding box center [1415, 17] width 277 height 14
click at [1525, 305] on link "override" at bounding box center [1529, 310] width 31 height 10
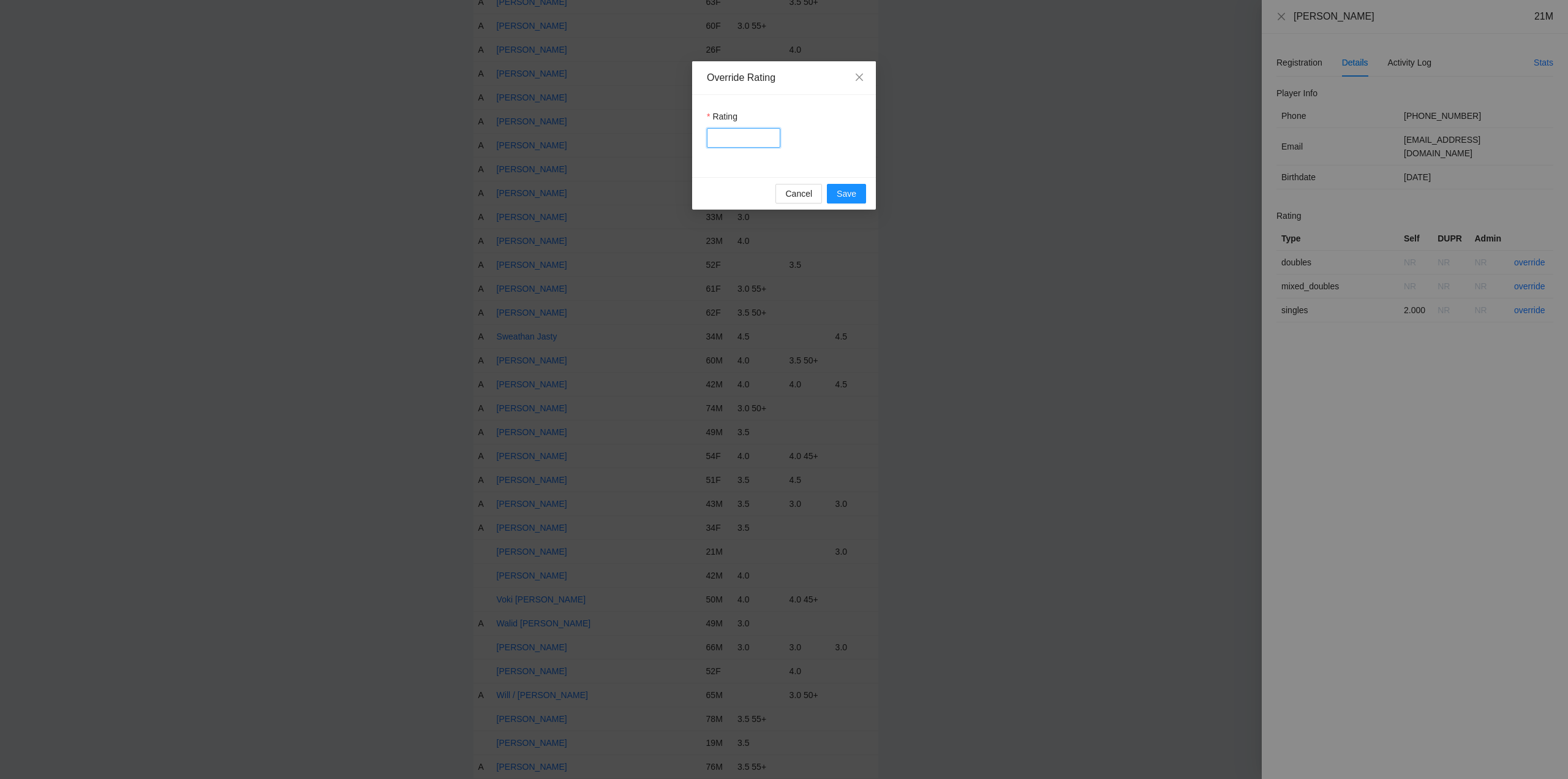
click at [749, 141] on input "Rating" at bounding box center [744, 138] width 73 height 20
type input "***"
drag, startPoint x: 838, startPoint y: 190, endPoint x: 846, endPoint y: 192, distance: 8.2
click at [843, 192] on button "Save" at bounding box center [846, 194] width 39 height 20
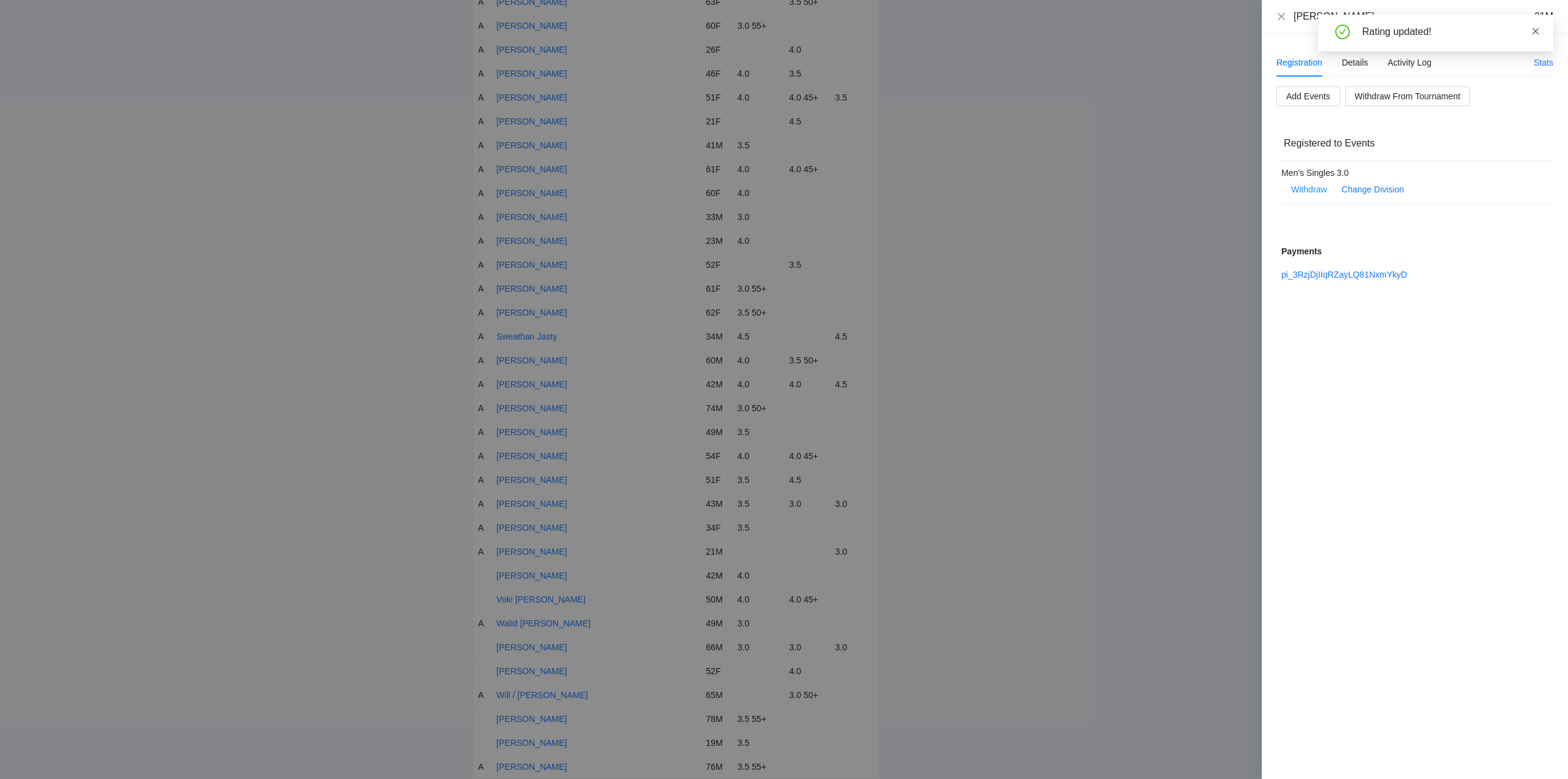
click at [1535, 28] on icon "close" at bounding box center [1535, 31] width 8 height 8
drag, startPoint x: 1280, startPoint y: 16, endPoint x: 1283, endPoint y: 26, distance: 10.4
click at [1280, 15] on icon "close" at bounding box center [1281, 16] width 10 height 10
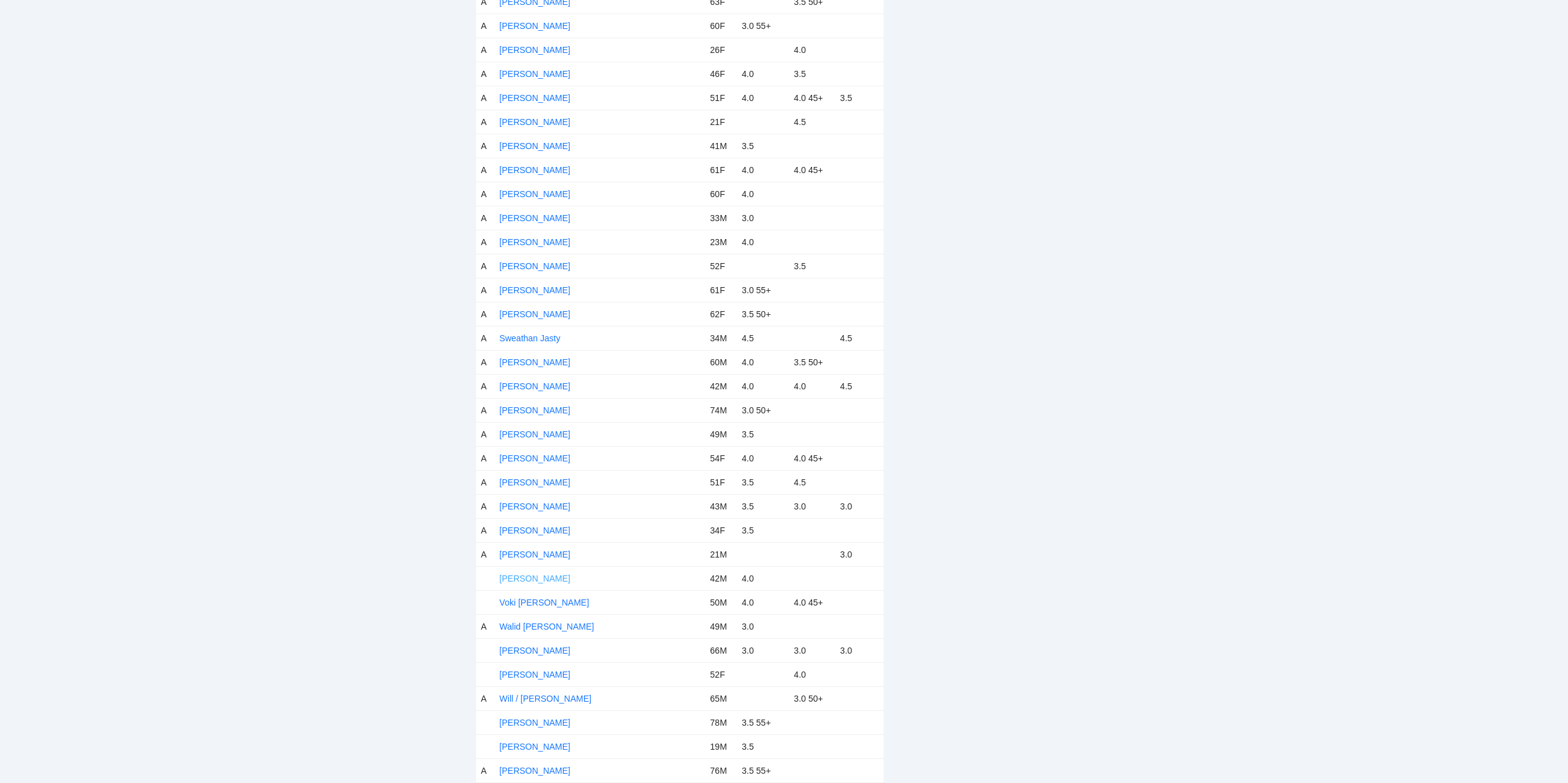
click at [543, 577] on link "Vincent Van Slyke" at bounding box center [535, 578] width 71 height 10
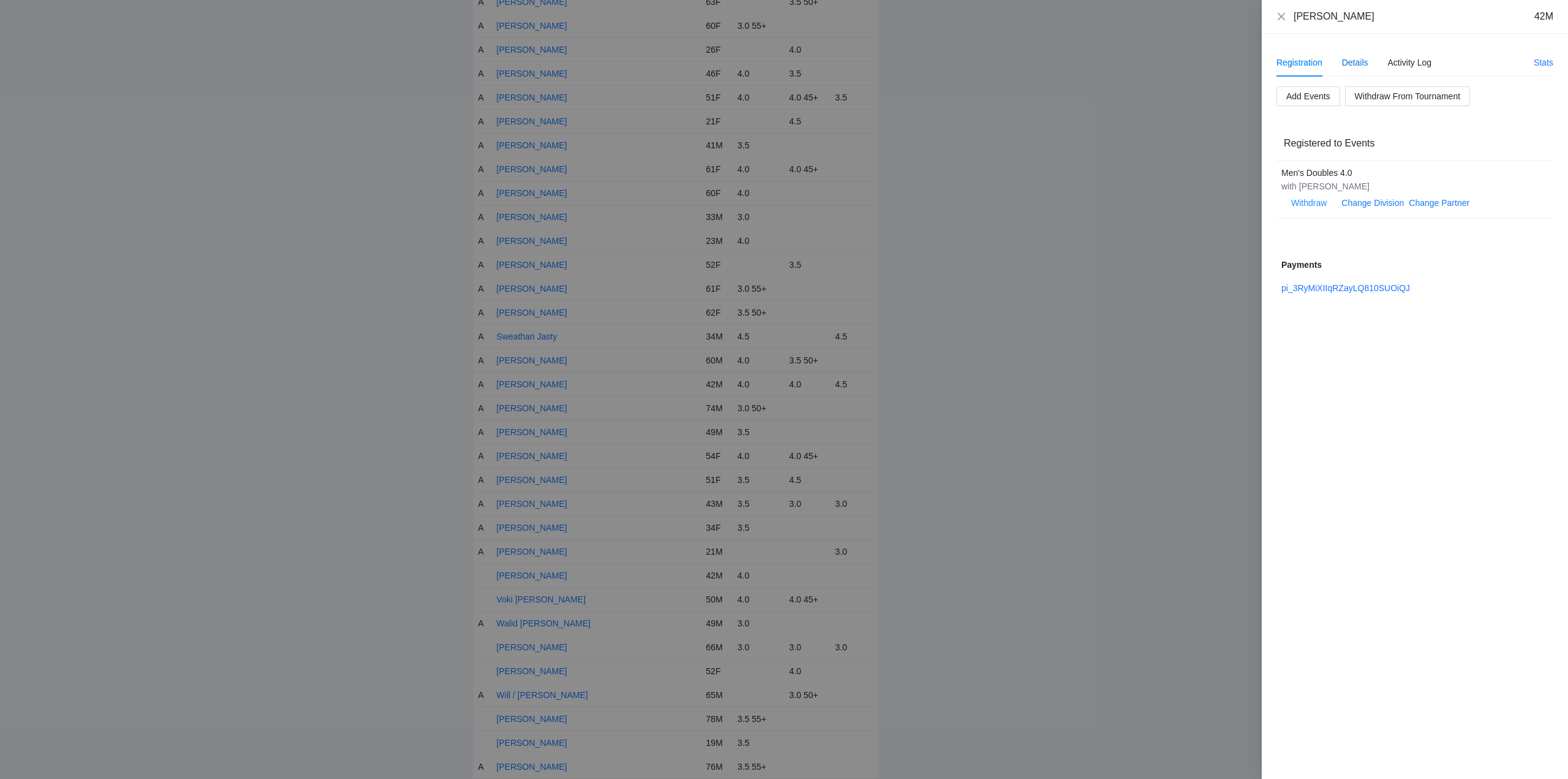
click at [1356, 61] on div "Details" at bounding box center [1354, 63] width 27 height 14
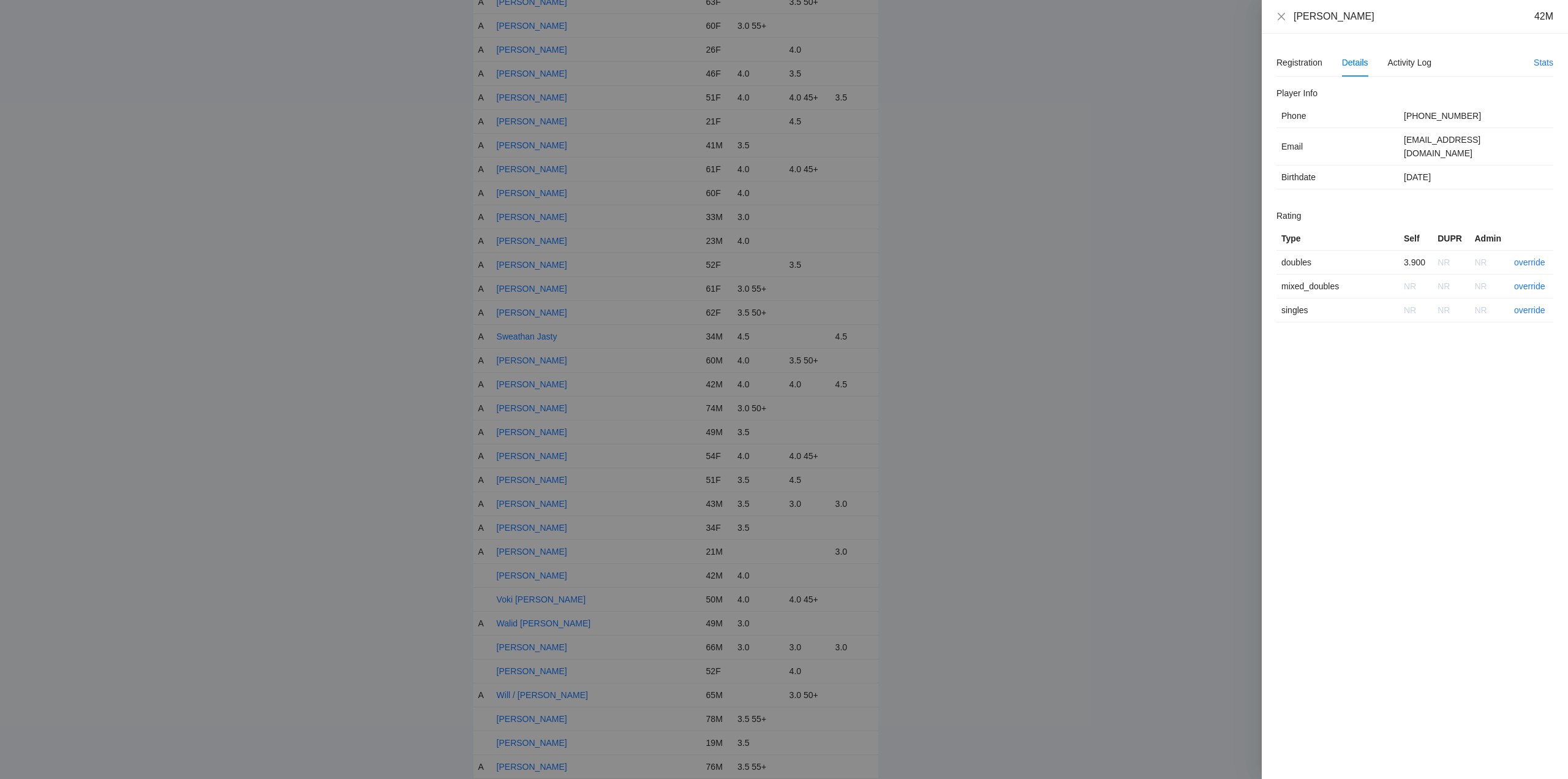
drag, startPoint x: 1386, startPoint y: 18, endPoint x: 1253, endPoint y: 27, distance: 133.3
click at [1253, 27] on div "Vincent Van Slyke 42M Registration Details Activity Log Stats Add Events Withdr…" at bounding box center [784, 389] width 1568 height 779
click at [1531, 257] on link "override" at bounding box center [1529, 262] width 31 height 10
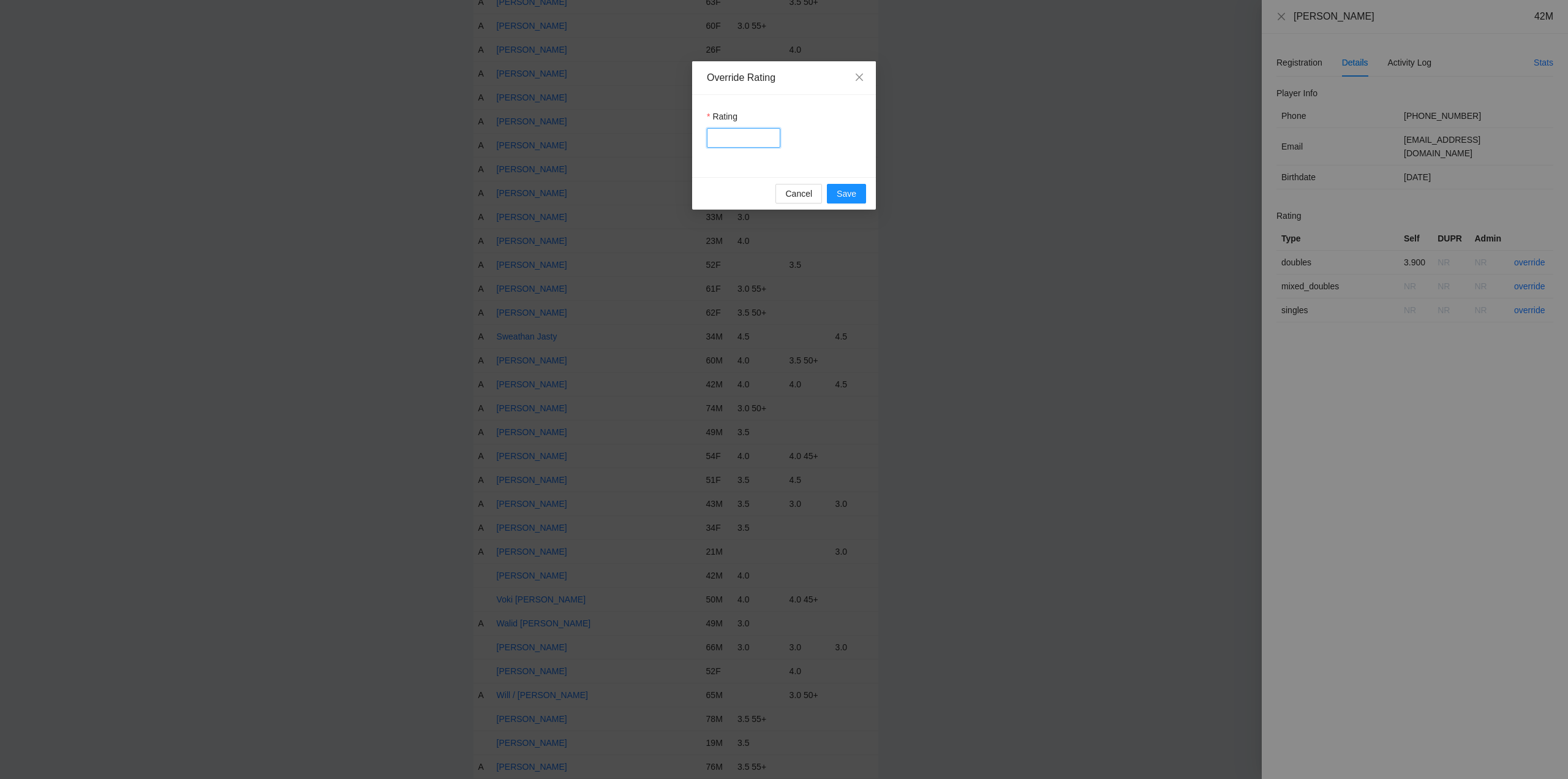
drag, startPoint x: 732, startPoint y: 136, endPoint x: 753, endPoint y: 142, distance: 21.8
click at [732, 136] on input "Rating" at bounding box center [744, 138] width 73 height 20
type input "****"
click at [845, 188] on span "Save" at bounding box center [847, 194] width 20 height 14
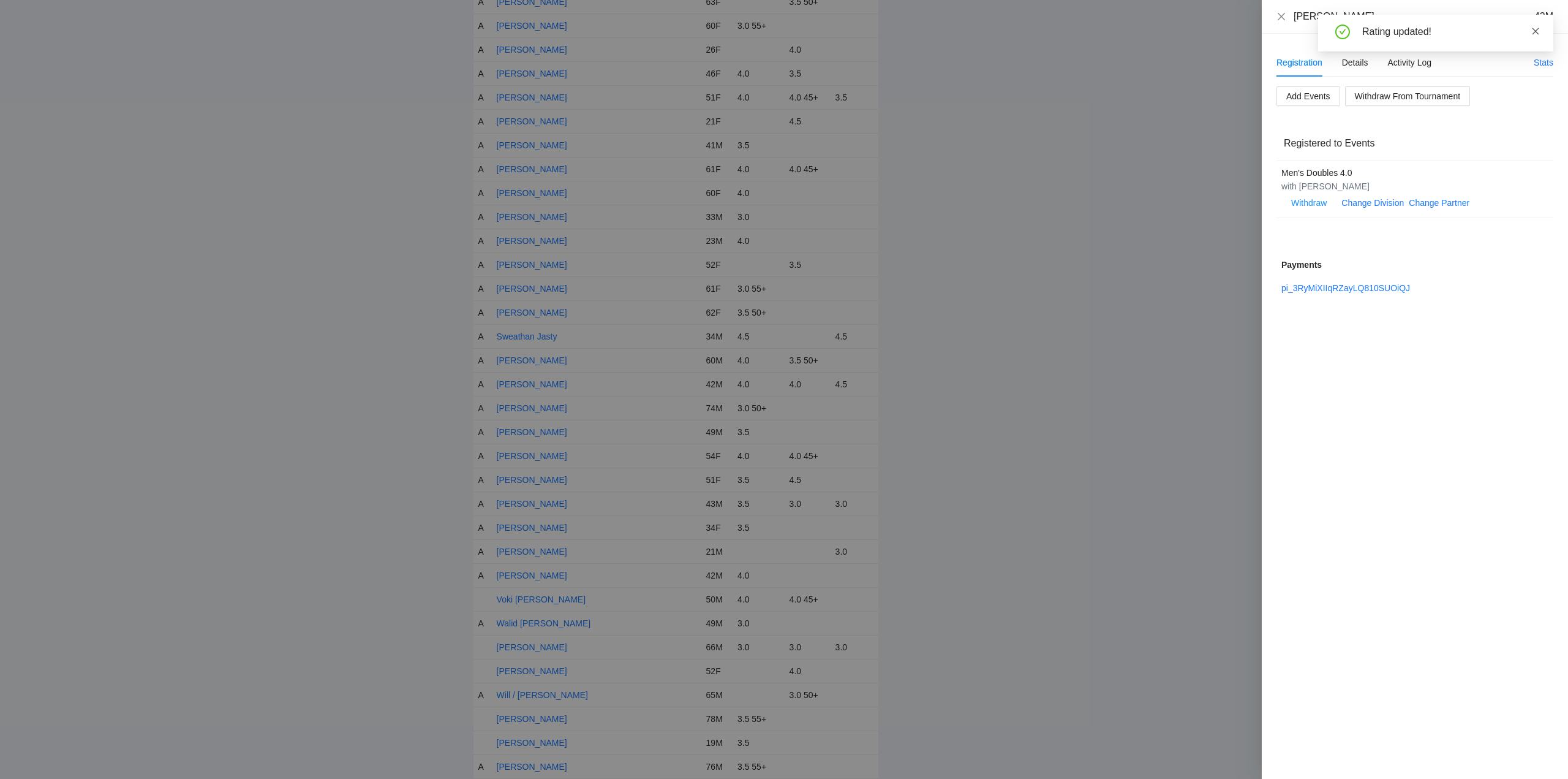
click at [1537, 30] on icon "close" at bounding box center [1535, 31] width 7 height 7
click at [1282, 14] on icon "close" at bounding box center [1281, 16] width 10 height 10
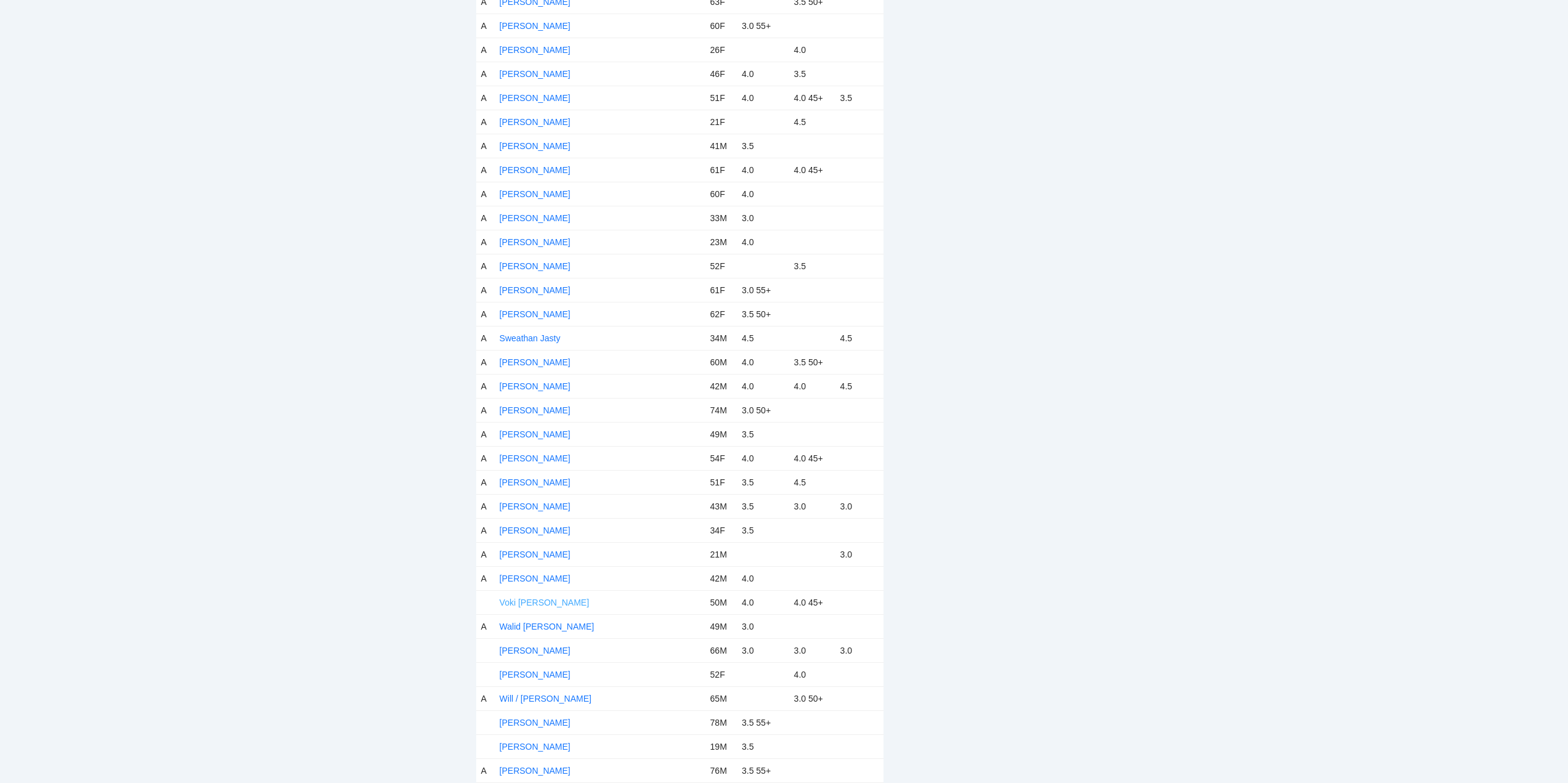
click at [533, 600] on link "Voki Kalfayan" at bounding box center [544, 602] width 90 height 10
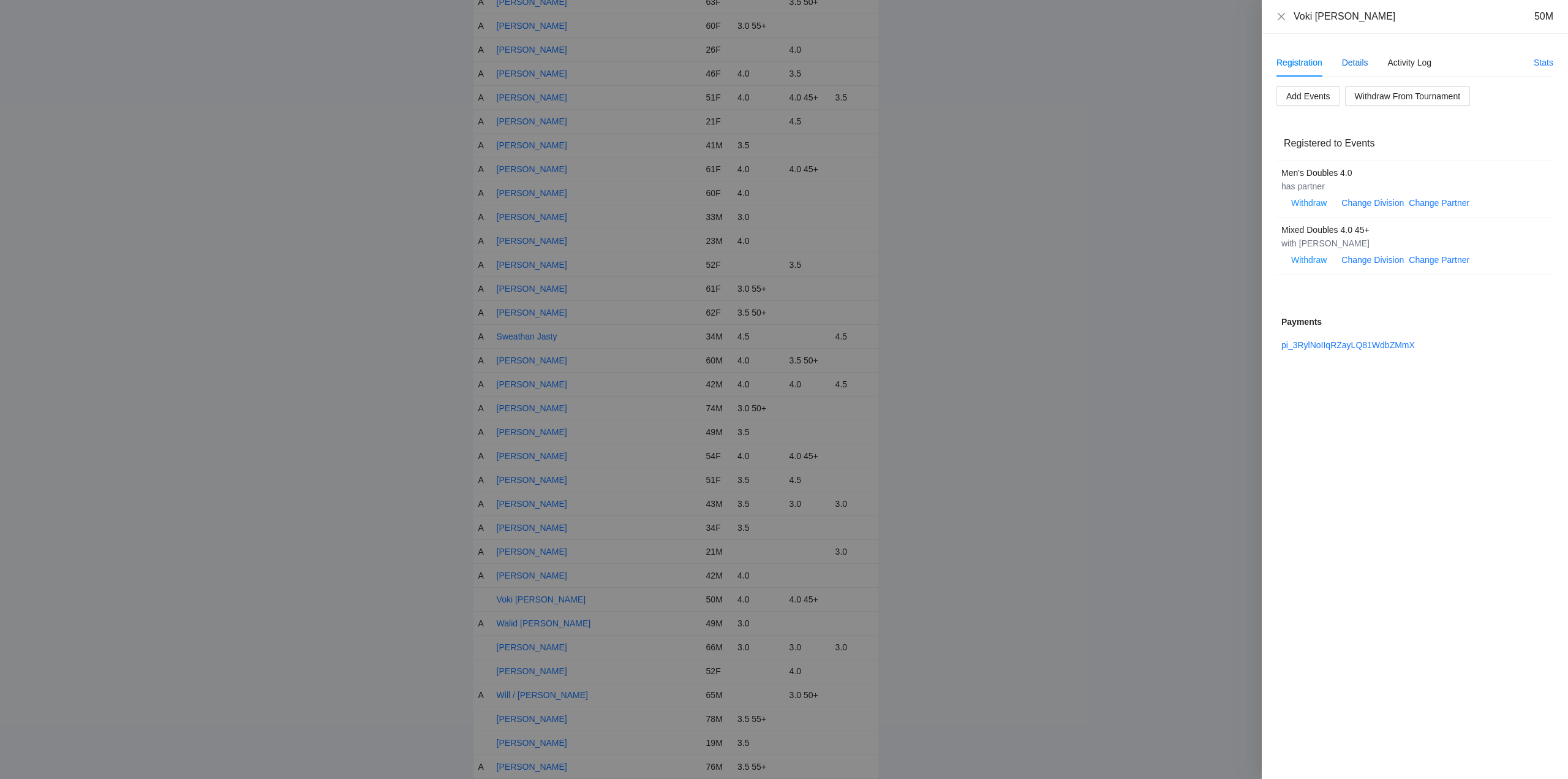
click at [1351, 60] on div "Details" at bounding box center [1354, 63] width 27 height 14
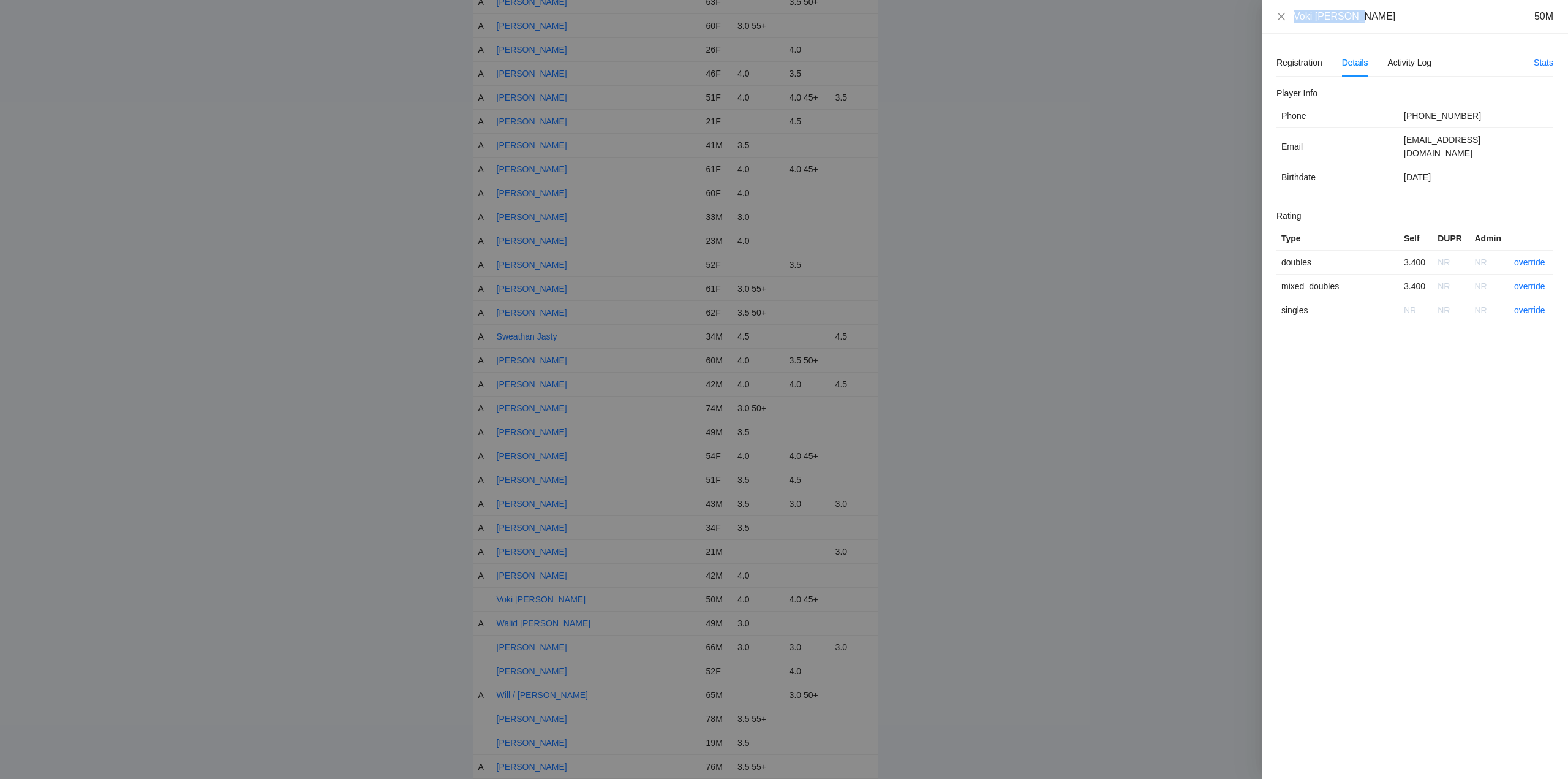
drag, startPoint x: 1277, startPoint y: 21, endPoint x: 1248, endPoint y: 22, distance: 29.0
click at [1248, 22] on div "Voki Kalfayan 50M Registration Details Activity Log Stats Add Events Withdraw F…" at bounding box center [784, 389] width 1568 height 779
click at [1535, 257] on link "override" at bounding box center [1529, 262] width 31 height 10
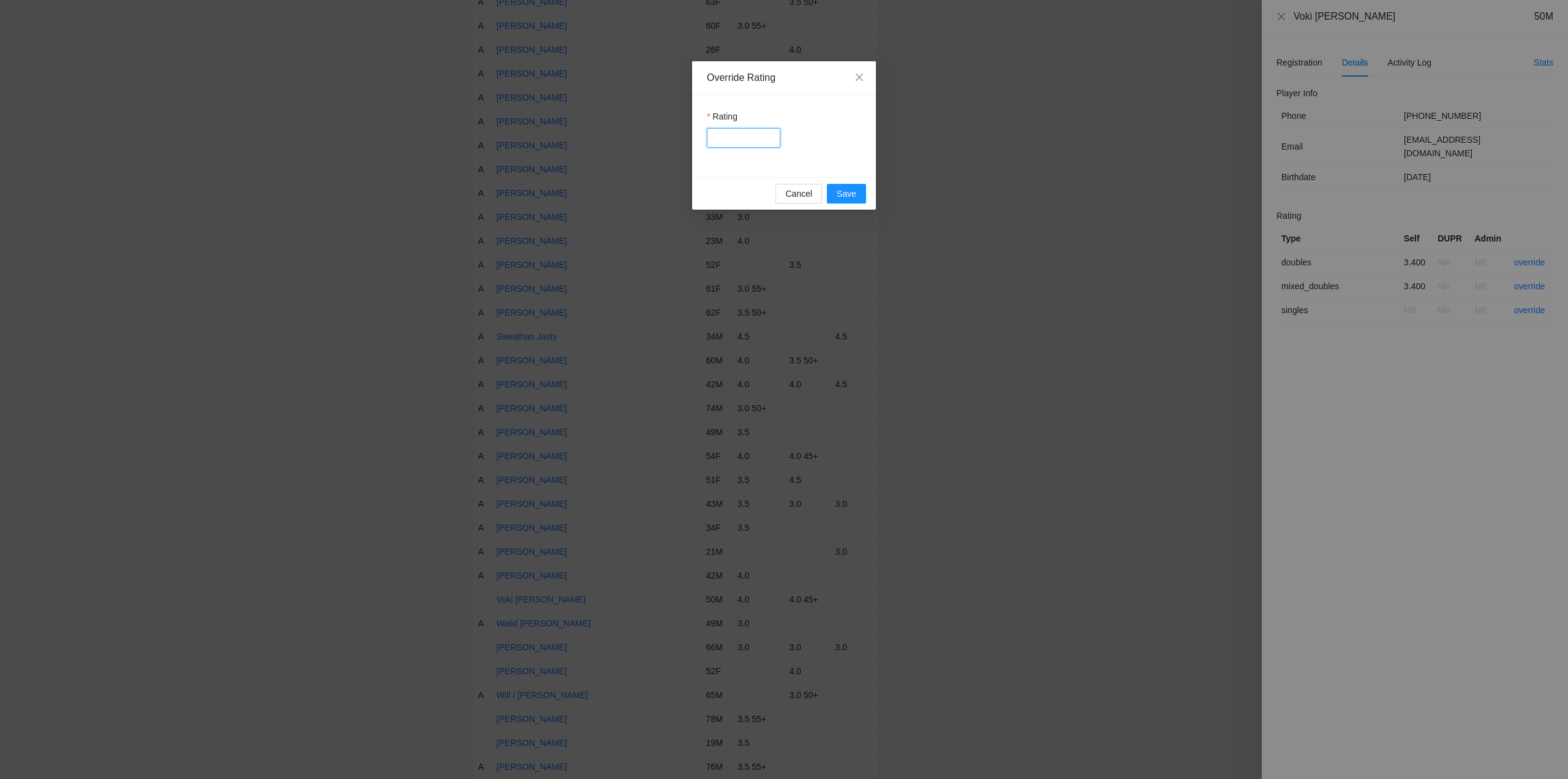
click at [730, 136] on input "Rating" at bounding box center [744, 138] width 73 height 20
type input "*****"
drag, startPoint x: 847, startPoint y: 188, endPoint x: 923, endPoint y: 182, distance: 76.2
click at [848, 188] on span "Save" at bounding box center [847, 194] width 20 height 14
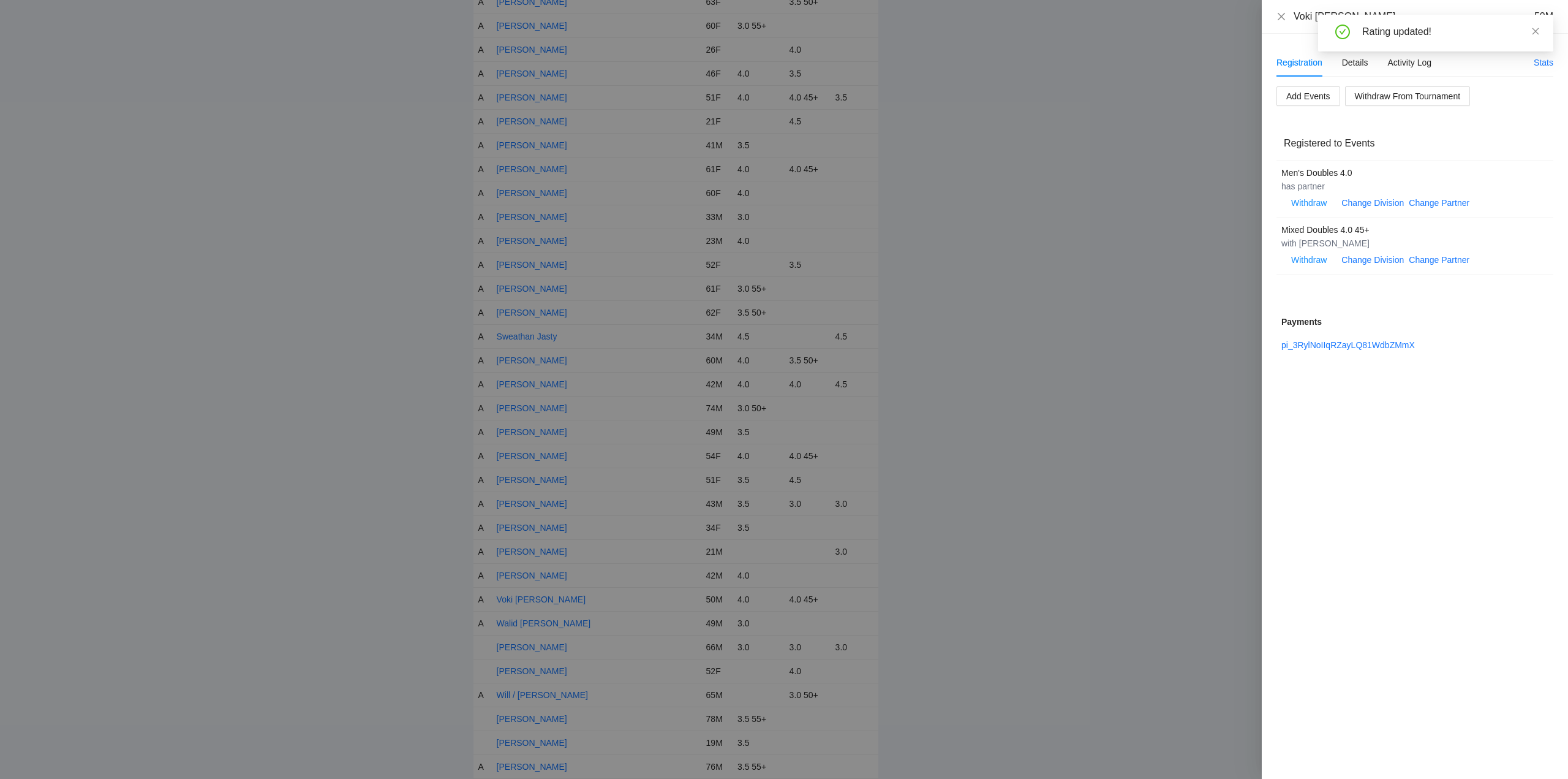
click at [1534, 29] on icon "close" at bounding box center [1535, 31] width 8 height 8
click at [1282, 12] on icon "close" at bounding box center [1281, 16] width 10 height 10
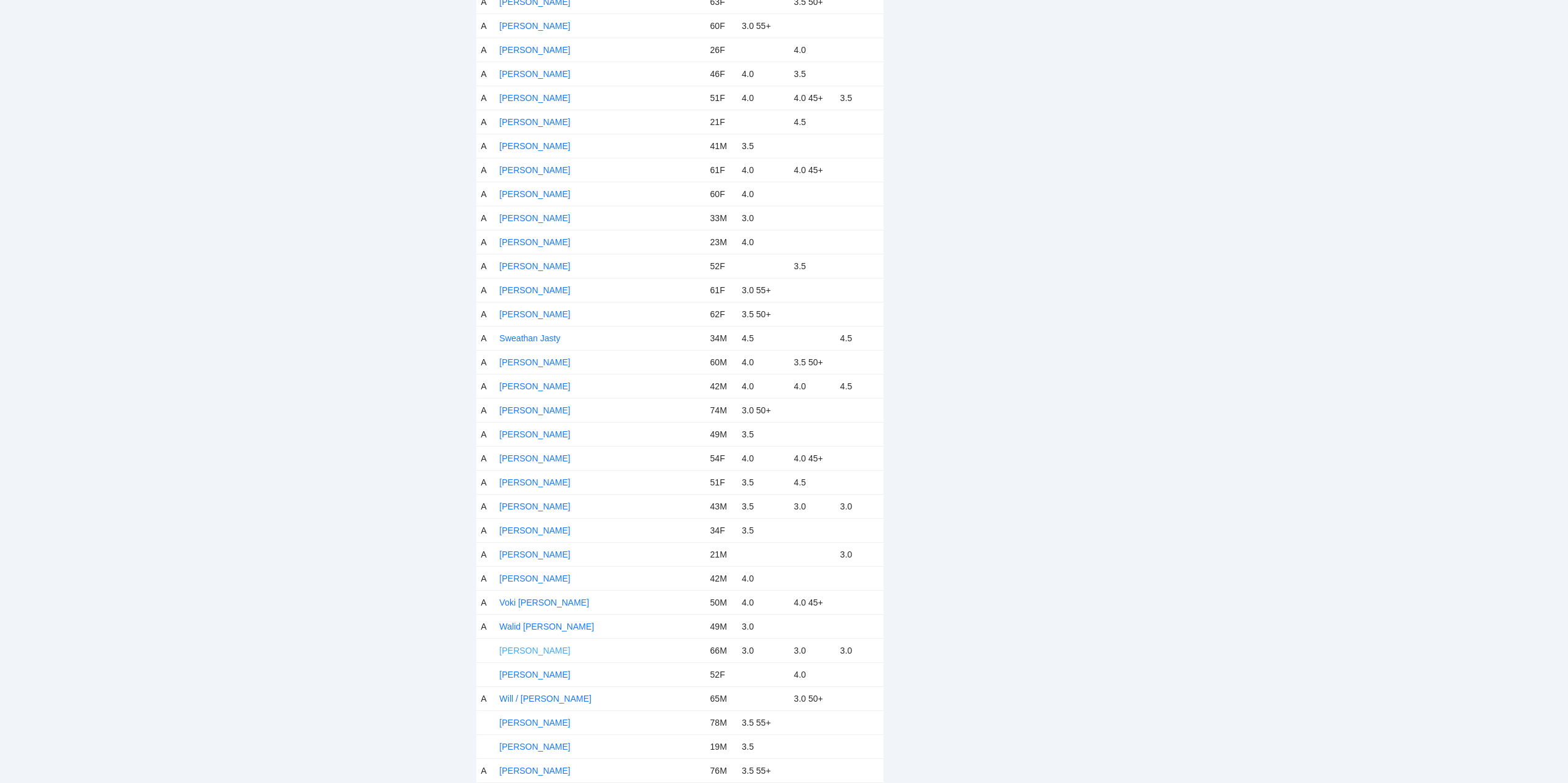
click at [542, 647] on link "Wayne Lindsay" at bounding box center [535, 650] width 71 height 10
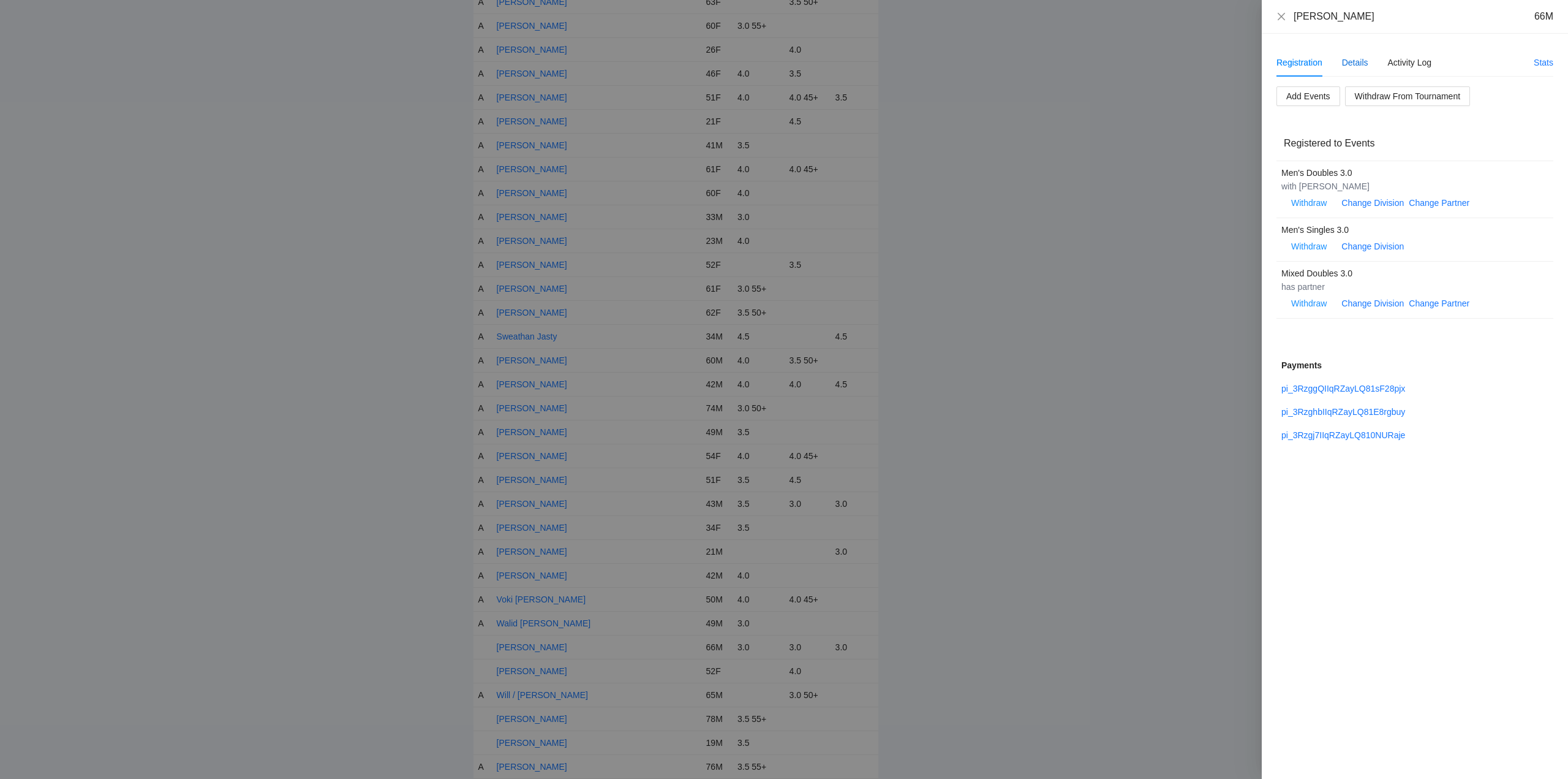
click at [1349, 58] on div "Details" at bounding box center [1354, 63] width 27 height 14
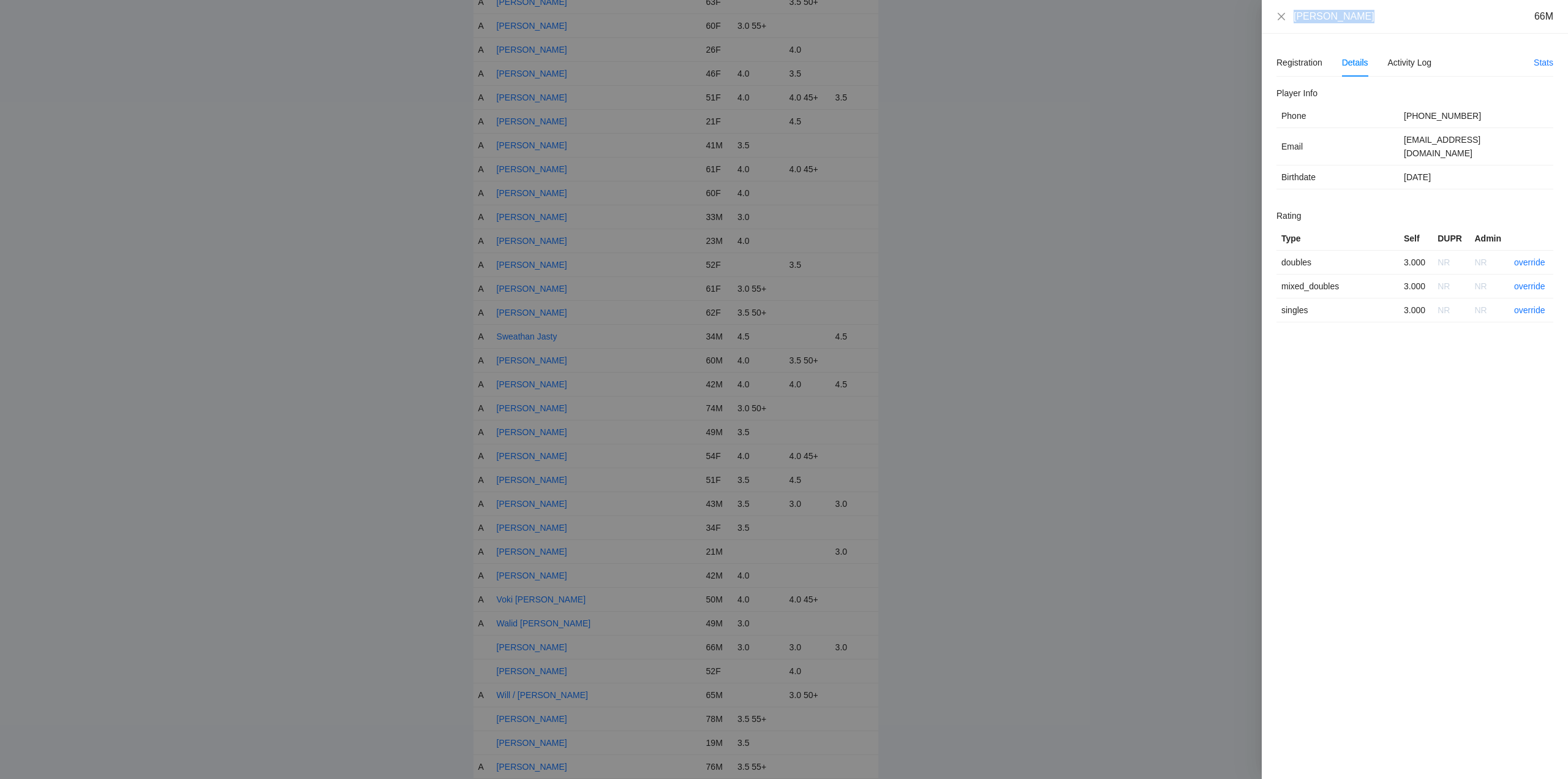
drag, startPoint x: 1358, startPoint y: 20, endPoint x: 1300, endPoint y: 24, distance: 58.1
click at [1291, 25] on div "Wayne Lindsay 66M" at bounding box center [1415, 17] width 307 height 34
drag, startPoint x: 1365, startPoint y: 31, endPoint x: 1373, endPoint y: 31, distance: 8.0
click at [1366, 31] on div "Wayne Lindsay 66M" at bounding box center [1415, 17] width 307 height 34
click at [1385, 21] on div "Wayne Lindsay 66M" at bounding box center [1423, 17] width 259 height 14
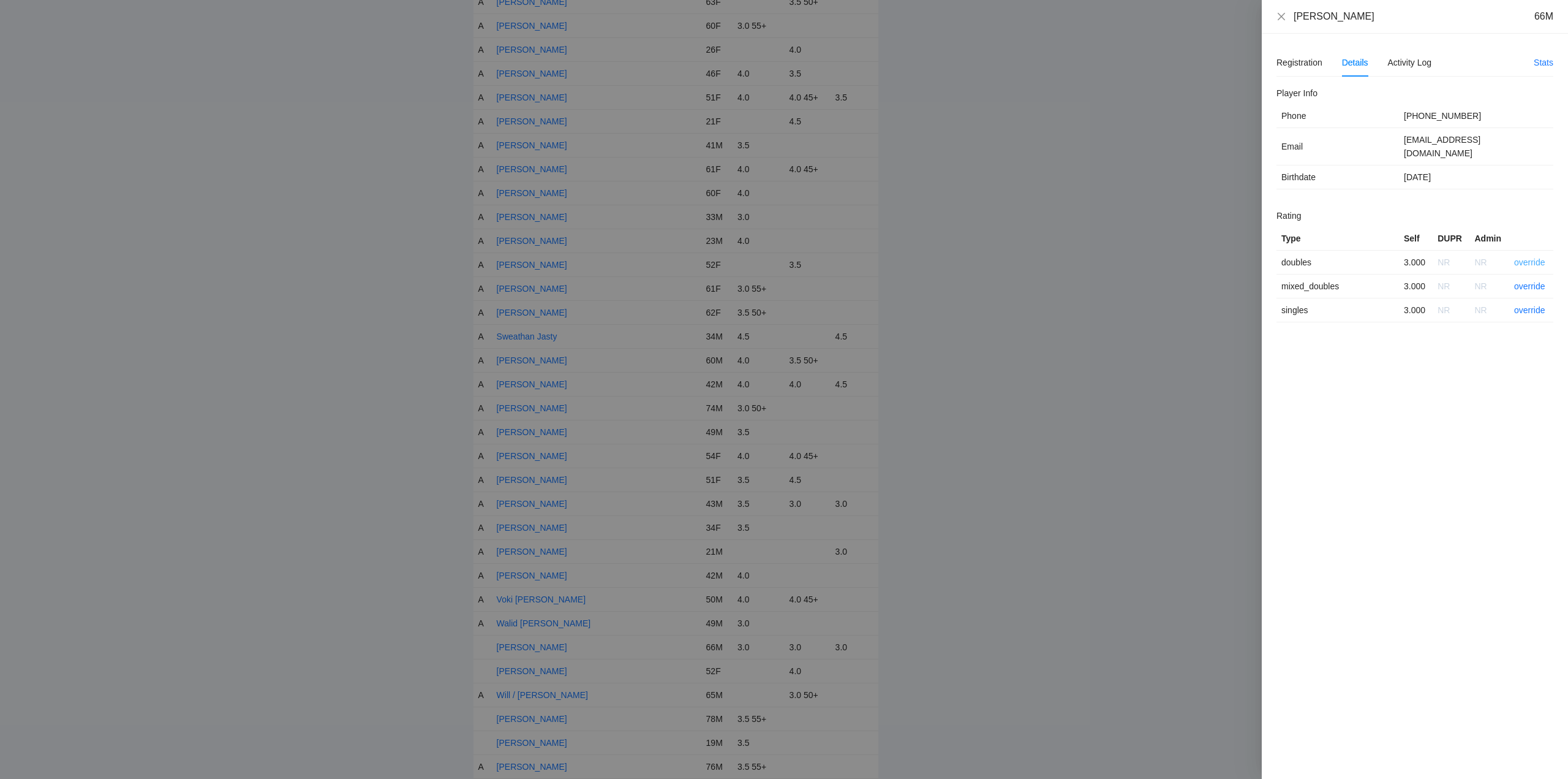
click at [1527, 257] on link "override" at bounding box center [1529, 262] width 31 height 10
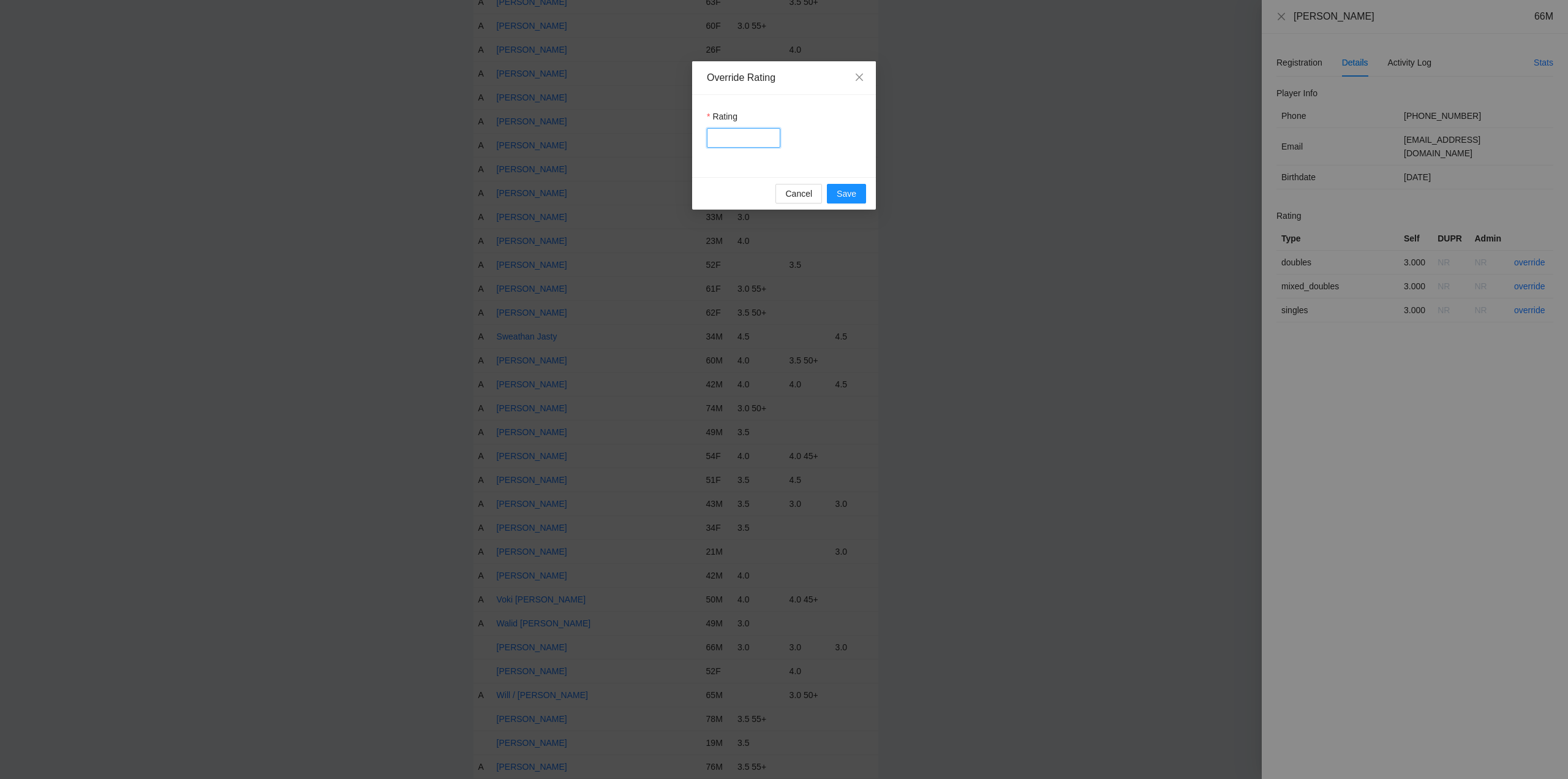
click at [729, 139] on input "Rating" at bounding box center [744, 138] width 73 height 20
type input "*****"
click at [847, 192] on span "Save" at bounding box center [847, 194] width 20 height 14
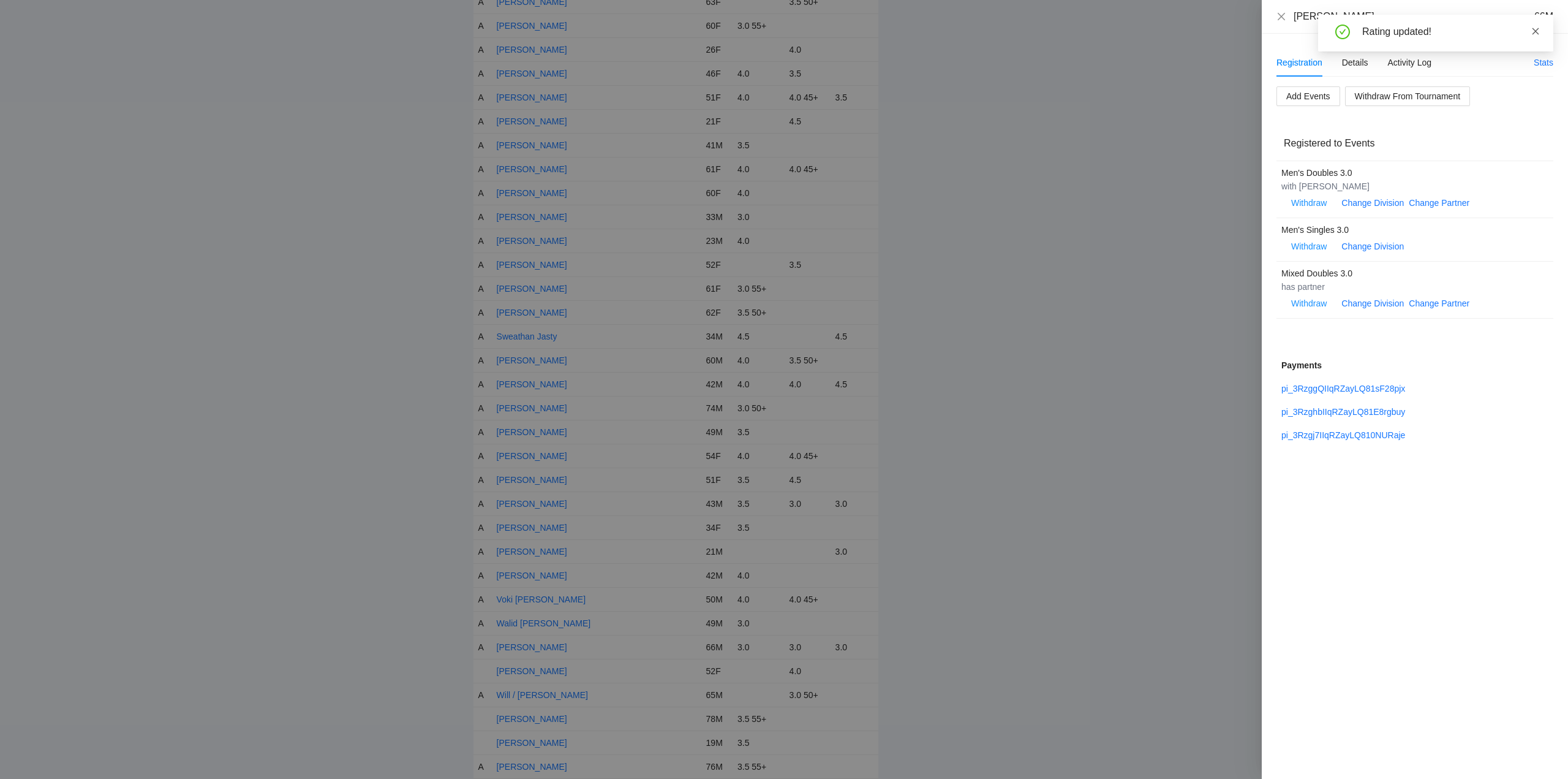
click at [1533, 32] on icon "close" at bounding box center [1535, 31] width 8 height 8
drag, startPoint x: 1279, startPoint y: 17, endPoint x: 1269, endPoint y: 36, distance: 21.5
click at [1280, 17] on icon "close" at bounding box center [1281, 16] width 10 height 10
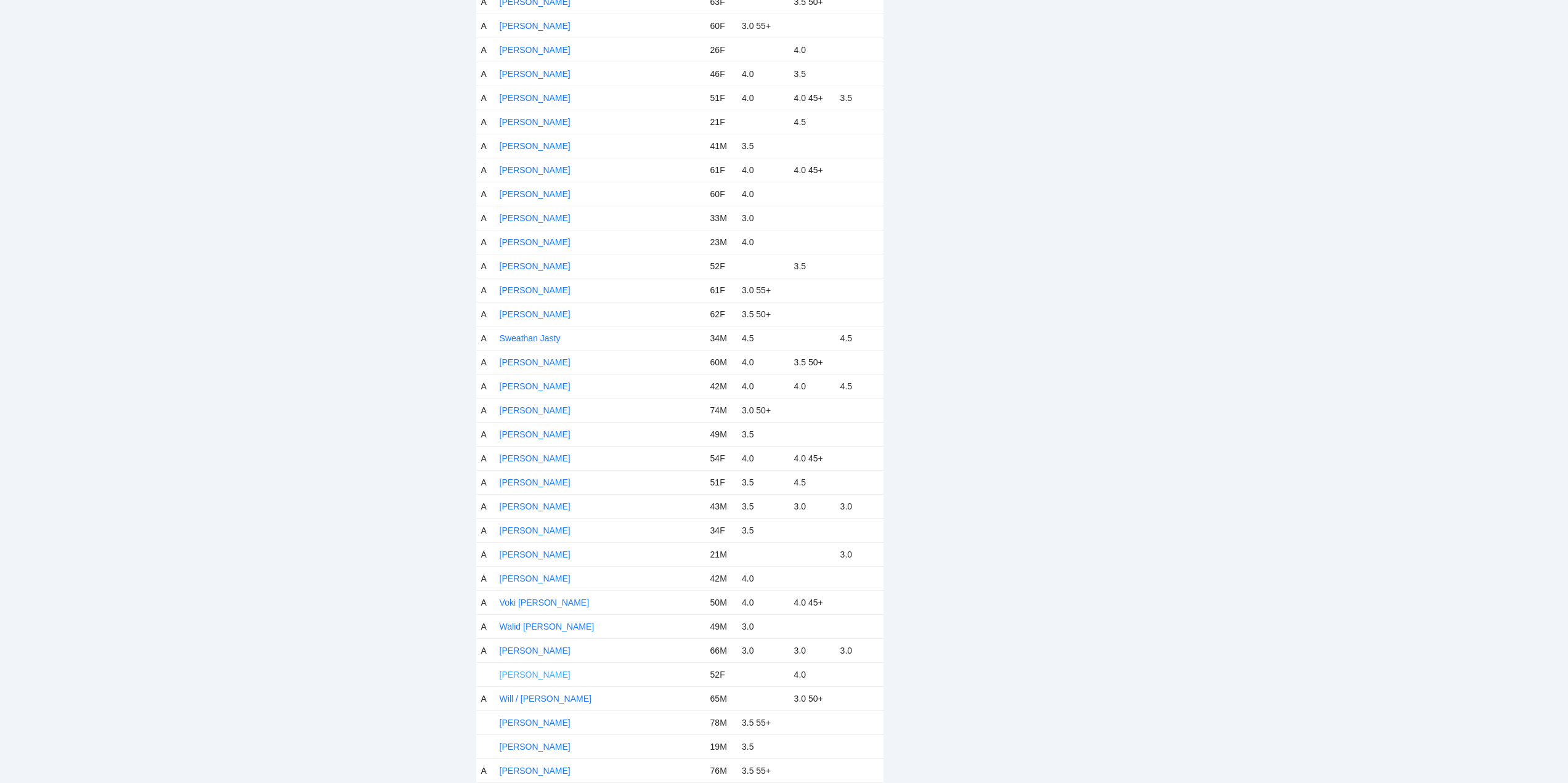
click at [522, 673] on link "[PERSON_NAME]" at bounding box center [535, 674] width 71 height 10
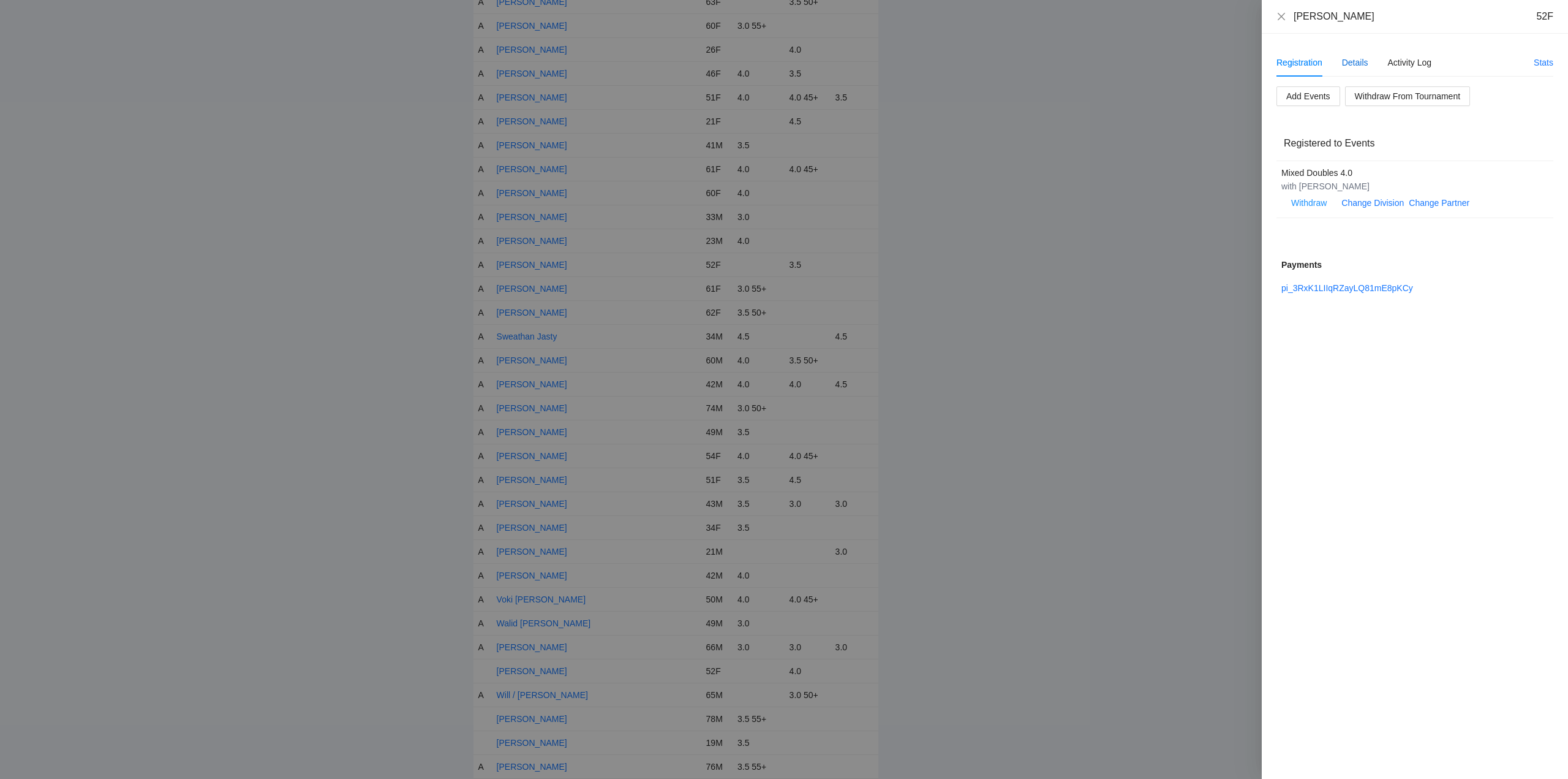
click at [1351, 59] on div "Details" at bounding box center [1354, 63] width 27 height 14
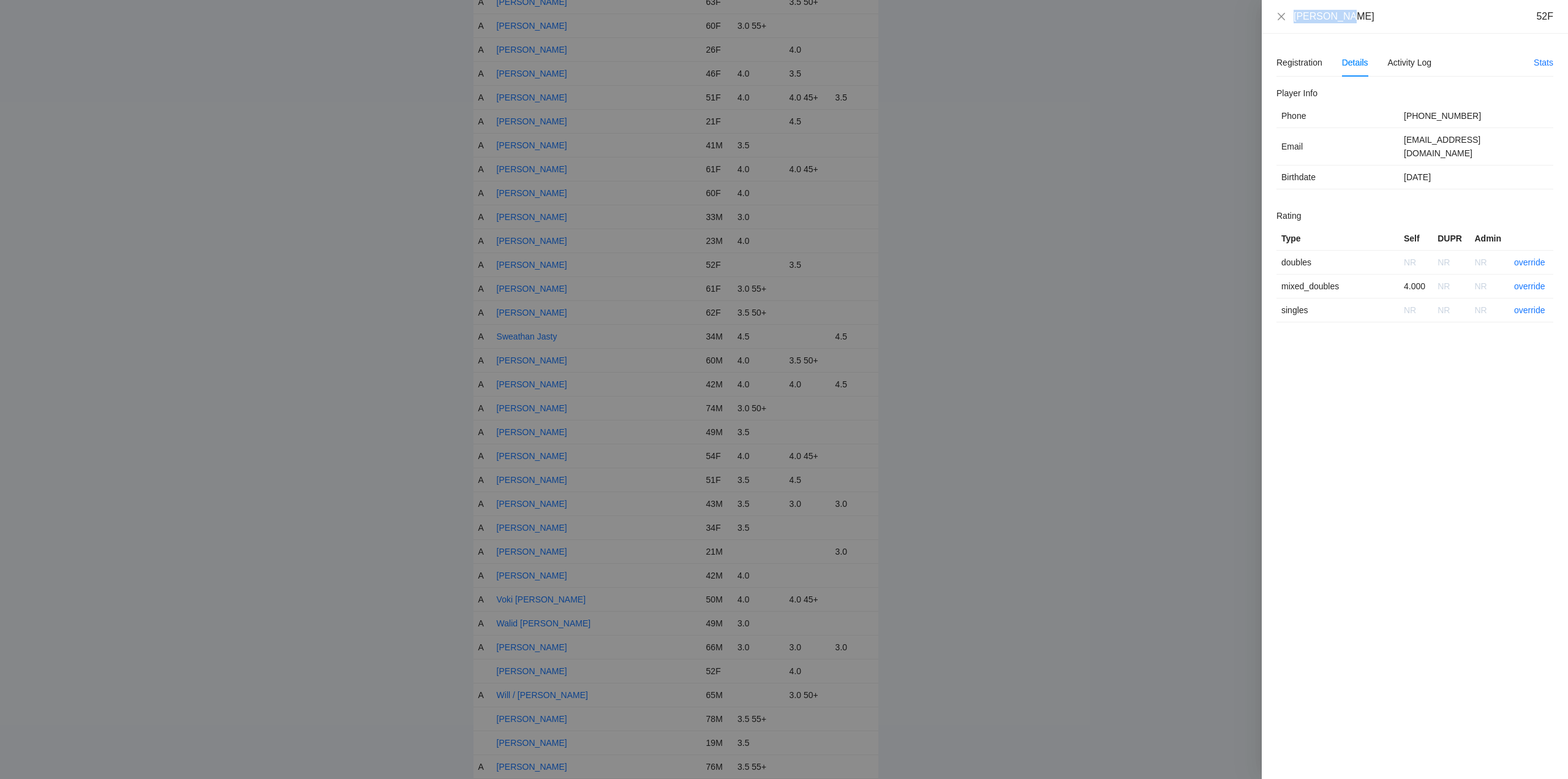
drag, startPoint x: 1353, startPoint y: 21, endPoint x: 1277, endPoint y: 19, distance: 76.0
click at [1268, 21] on div "Wenxiu Lin 52F" at bounding box center [1415, 17] width 307 height 34
click at [1534, 282] on link "override" at bounding box center [1529, 286] width 31 height 10
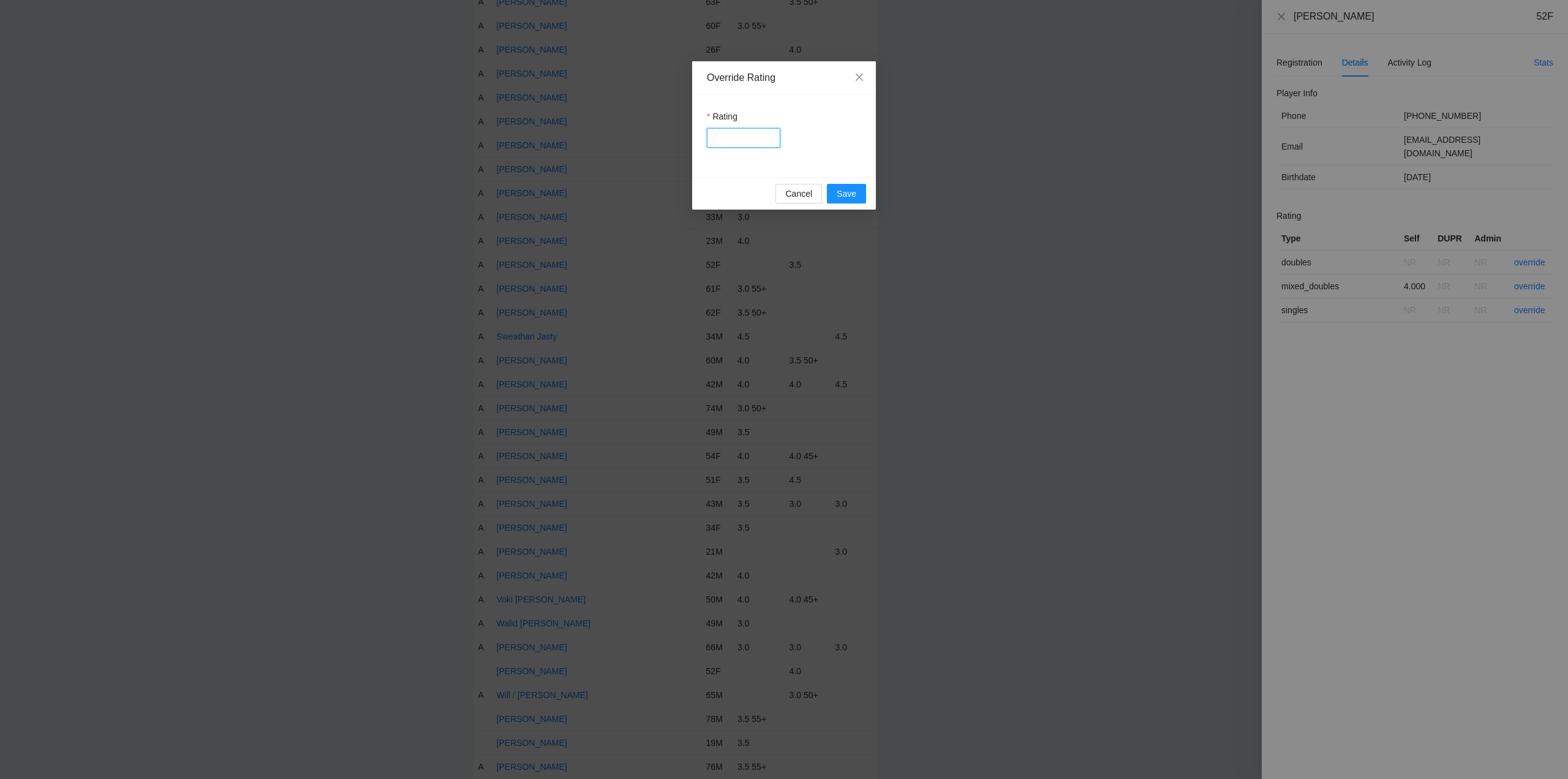
click at [747, 137] on input "Rating" at bounding box center [744, 138] width 73 height 20
type input "*****"
click at [841, 191] on span "Save" at bounding box center [847, 194] width 20 height 14
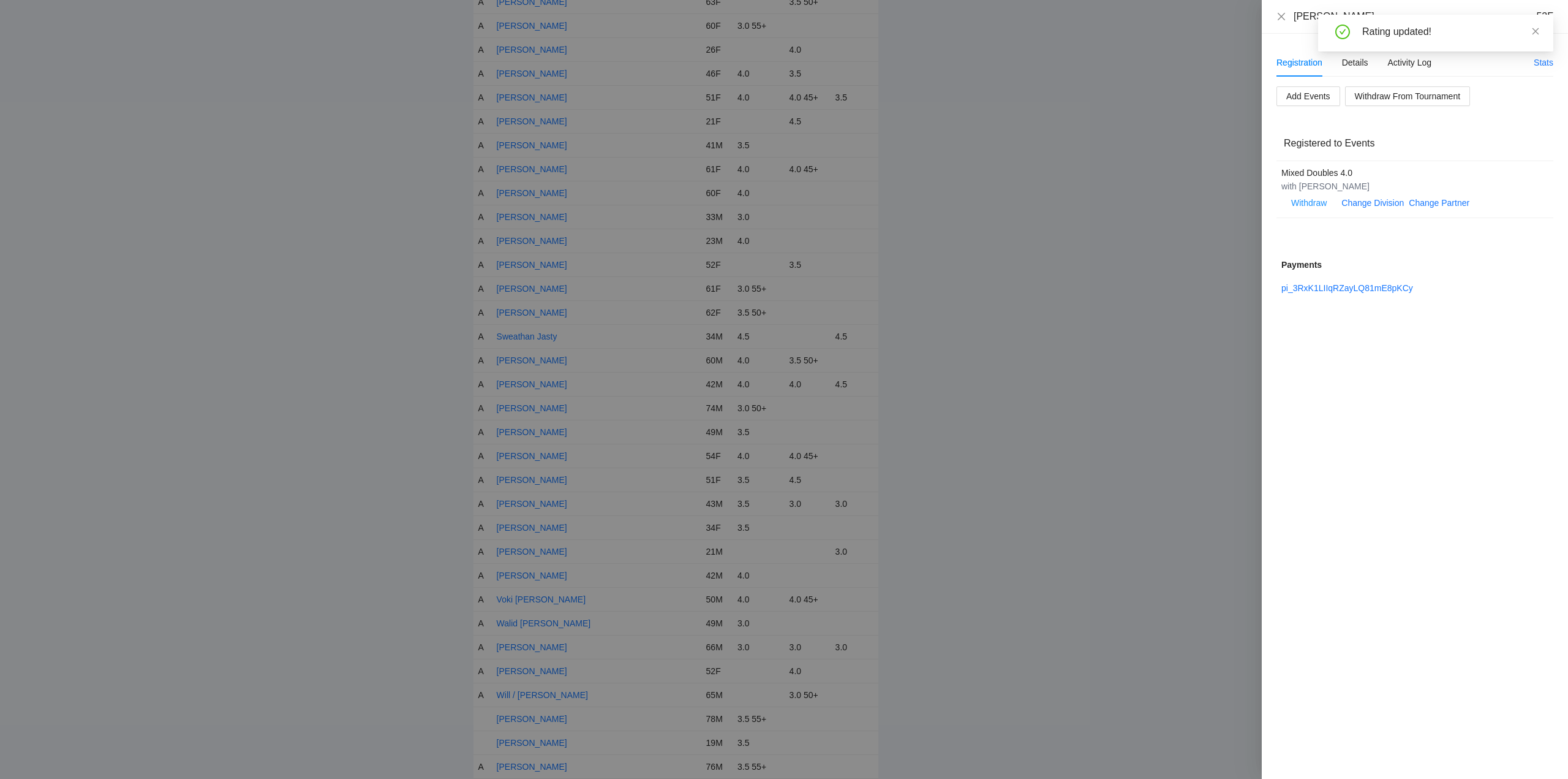
drag, startPoint x: 1533, startPoint y: 30, endPoint x: 1483, endPoint y: 45, distance: 52.2
click at [1530, 33] on div "Rating updated!" at bounding box center [1435, 33] width 235 height 37
click at [1535, 30] on icon "close" at bounding box center [1535, 31] width 8 height 8
click at [1280, 16] on icon "close" at bounding box center [1281, 16] width 10 height 10
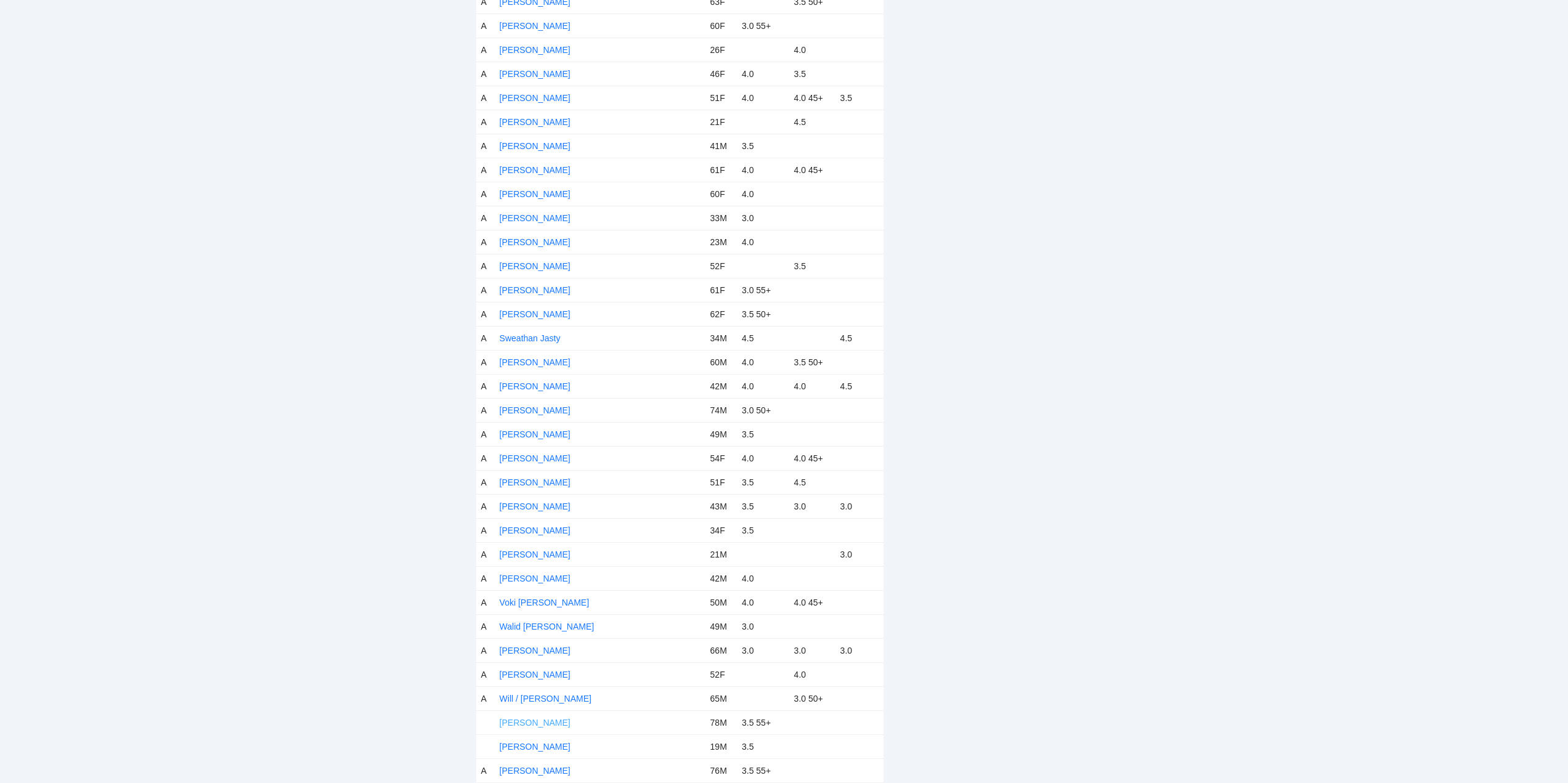
click at [547, 719] on link "William Henggeler" at bounding box center [535, 722] width 71 height 10
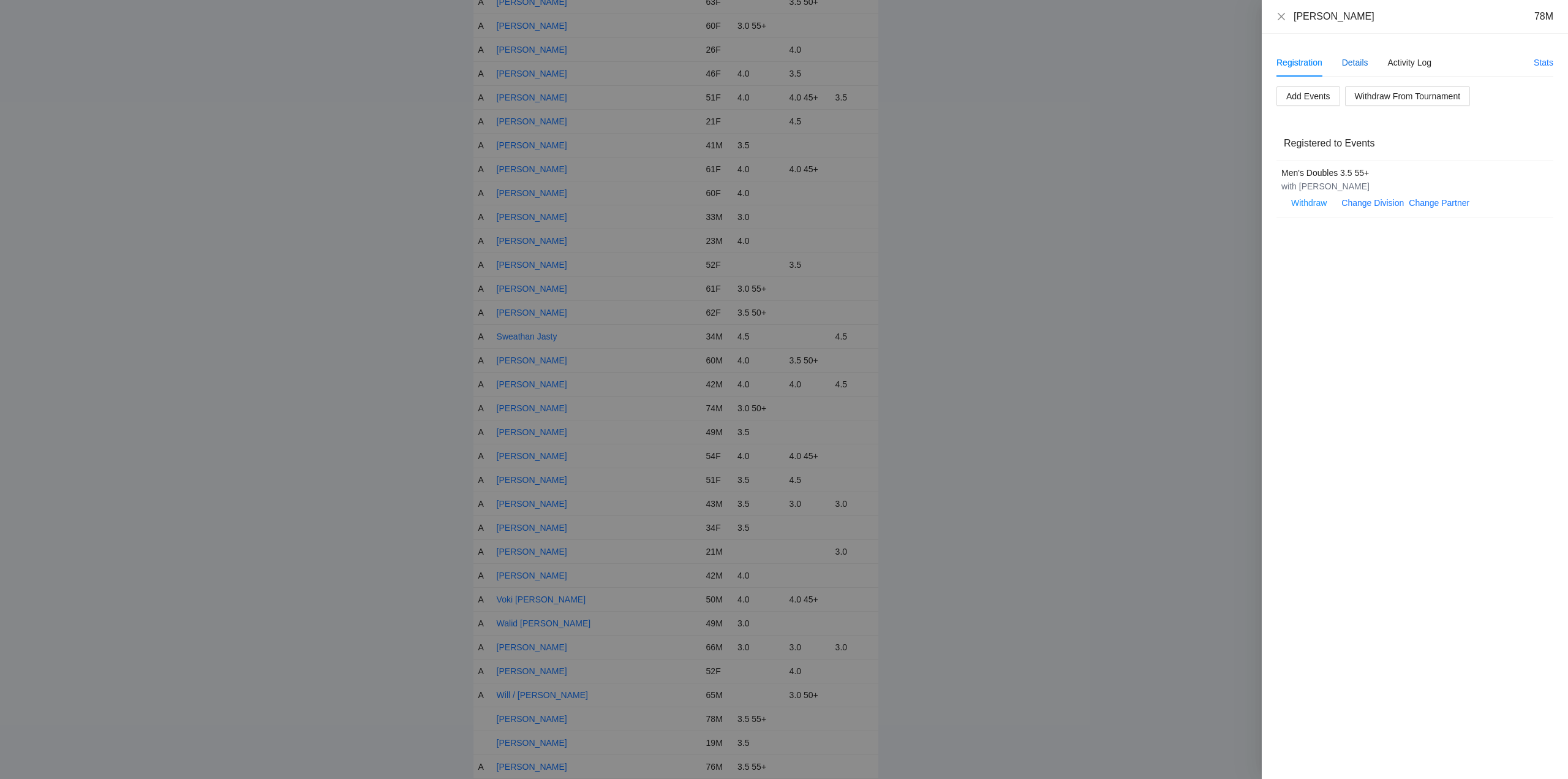
click at [1358, 61] on div "Details" at bounding box center [1354, 63] width 27 height 14
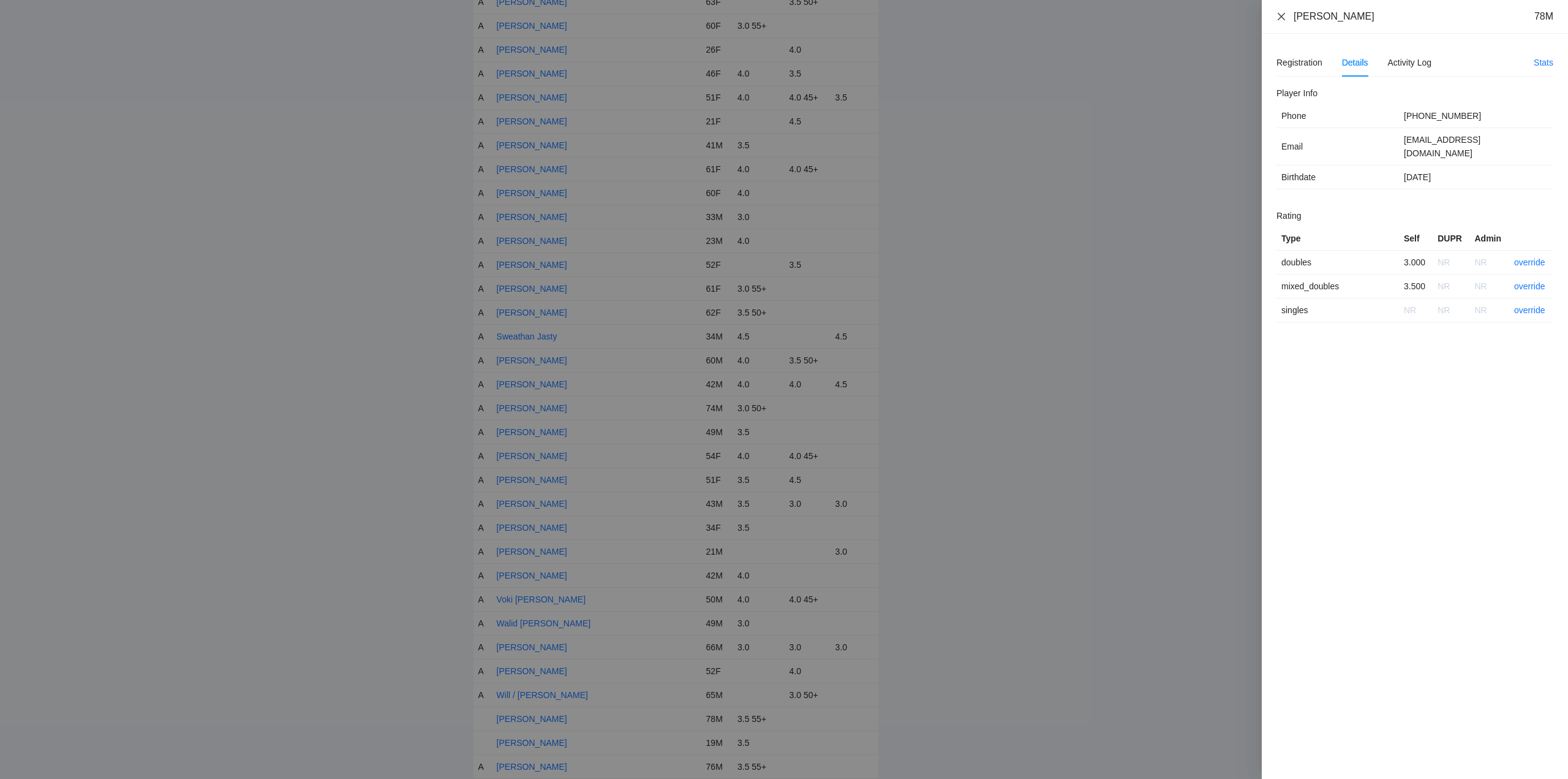
drag, startPoint x: 1377, startPoint y: 18, endPoint x: 1279, endPoint y: 21, distance: 98.0
click at [1279, 21] on div "William Henggeler 78M" at bounding box center [1415, 17] width 277 height 14
click at [1537, 257] on link "override" at bounding box center [1529, 262] width 31 height 10
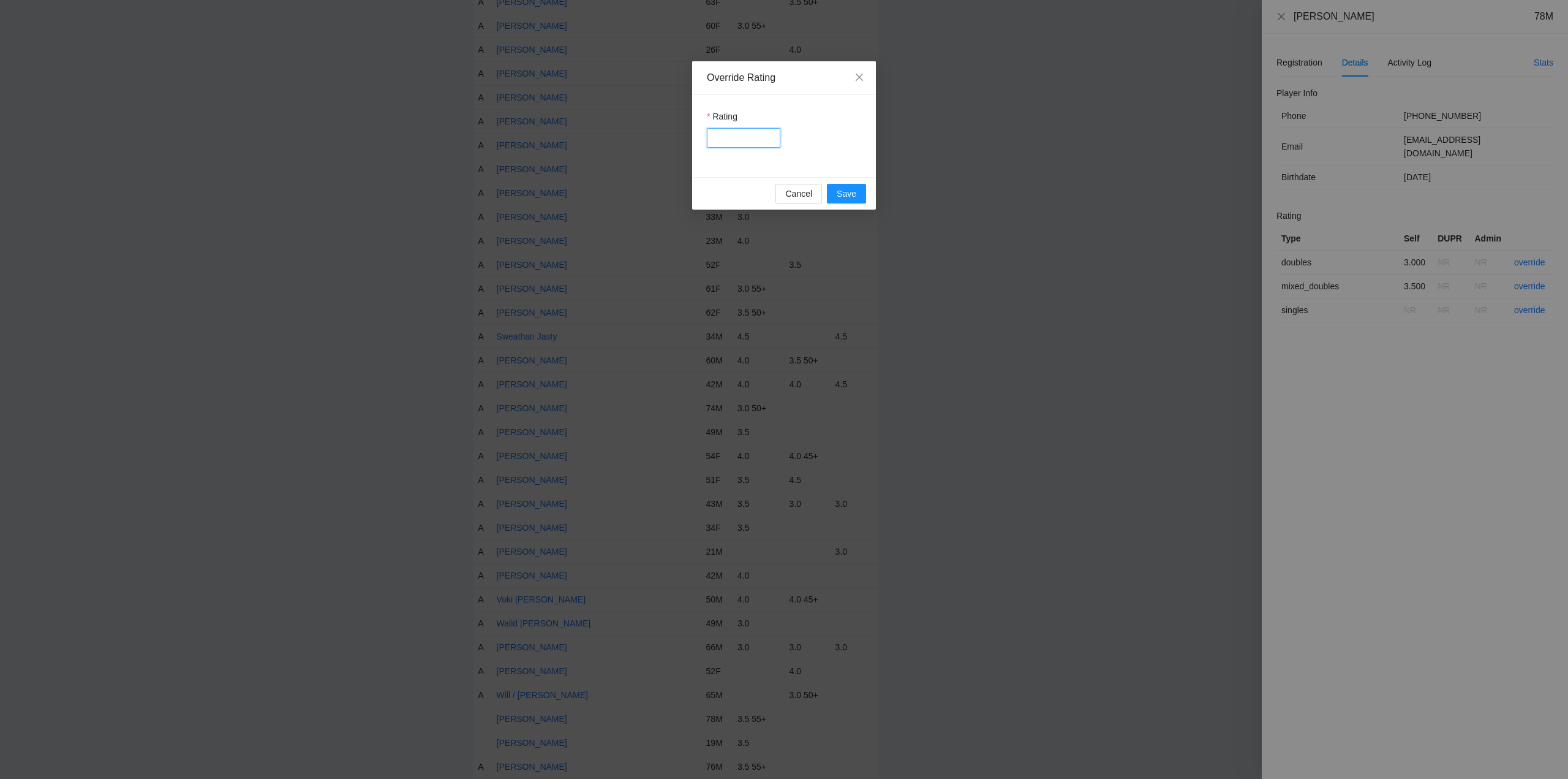
click at [731, 132] on input "Rating" at bounding box center [744, 138] width 73 height 20
type input "***"
drag, startPoint x: 850, startPoint y: 191, endPoint x: 1032, endPoint y: 174, distance: 182.8
click at [860, 192] on button "Save" at bounding box center [846, 194] width 39 height 20
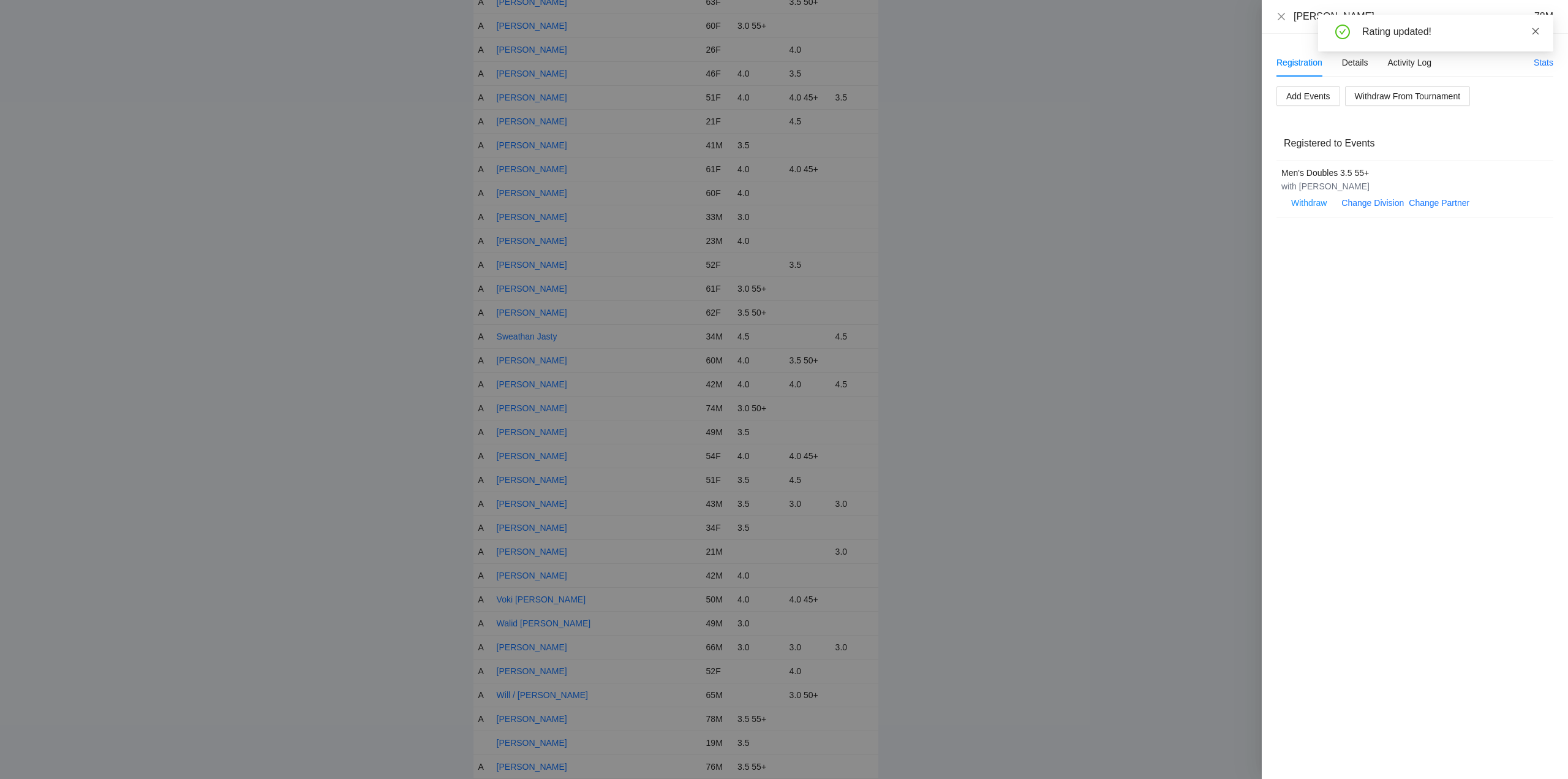
click at [1537, 30] on icon "close" at bounding box center [1535, 31] width 8 height 8
click at [1280, 14] on icon "close" at bounding box center [1281, 16] width 10 height 10
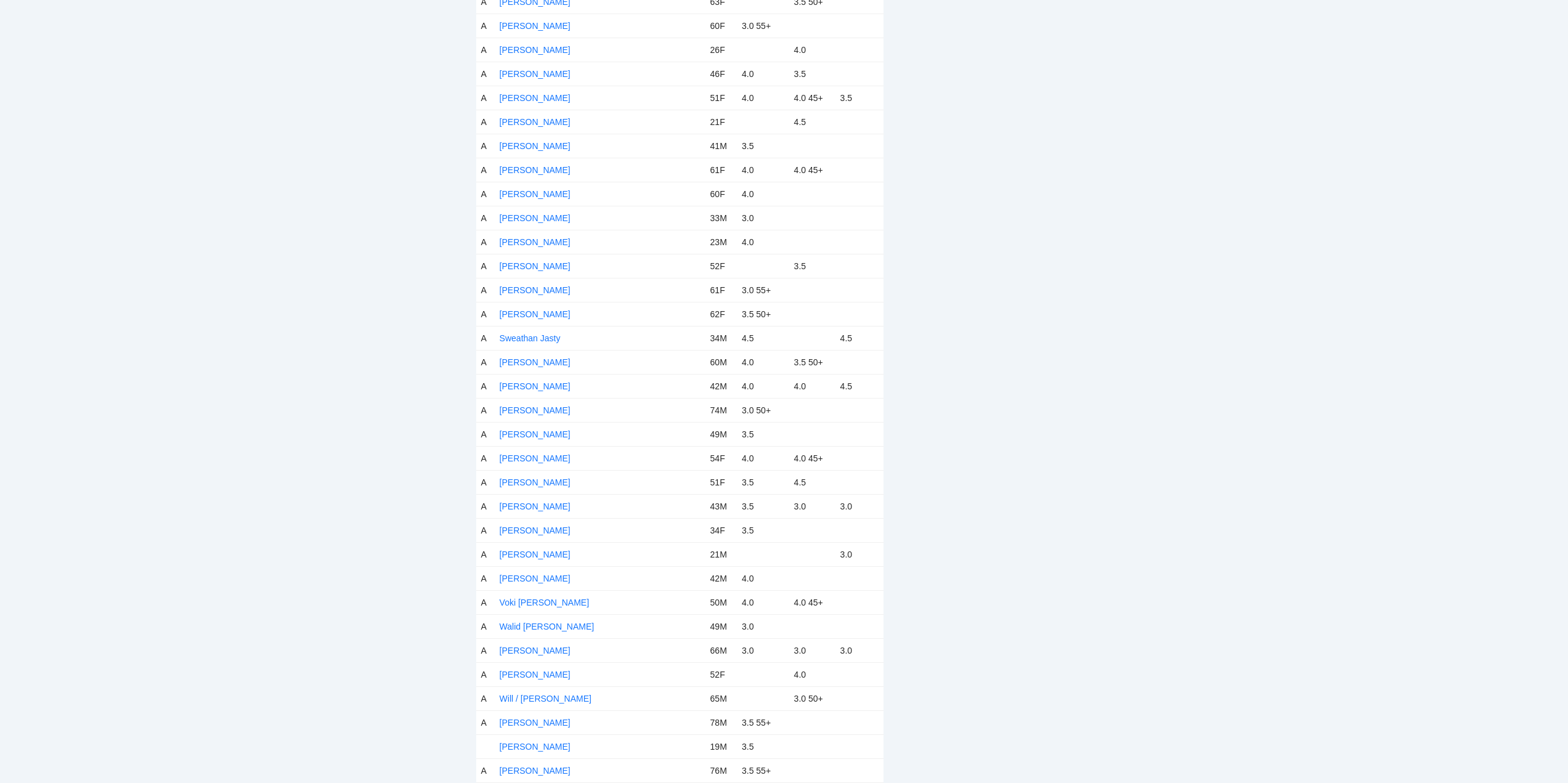
drag, startPoint x: 545, startPoint y: 745, endPoint x: 568, endPoint y: 733, distance: 25.9
click at [546, 745] on link "Zachary Hermosillo" at bounding box center [535, 746] width 71 height 10
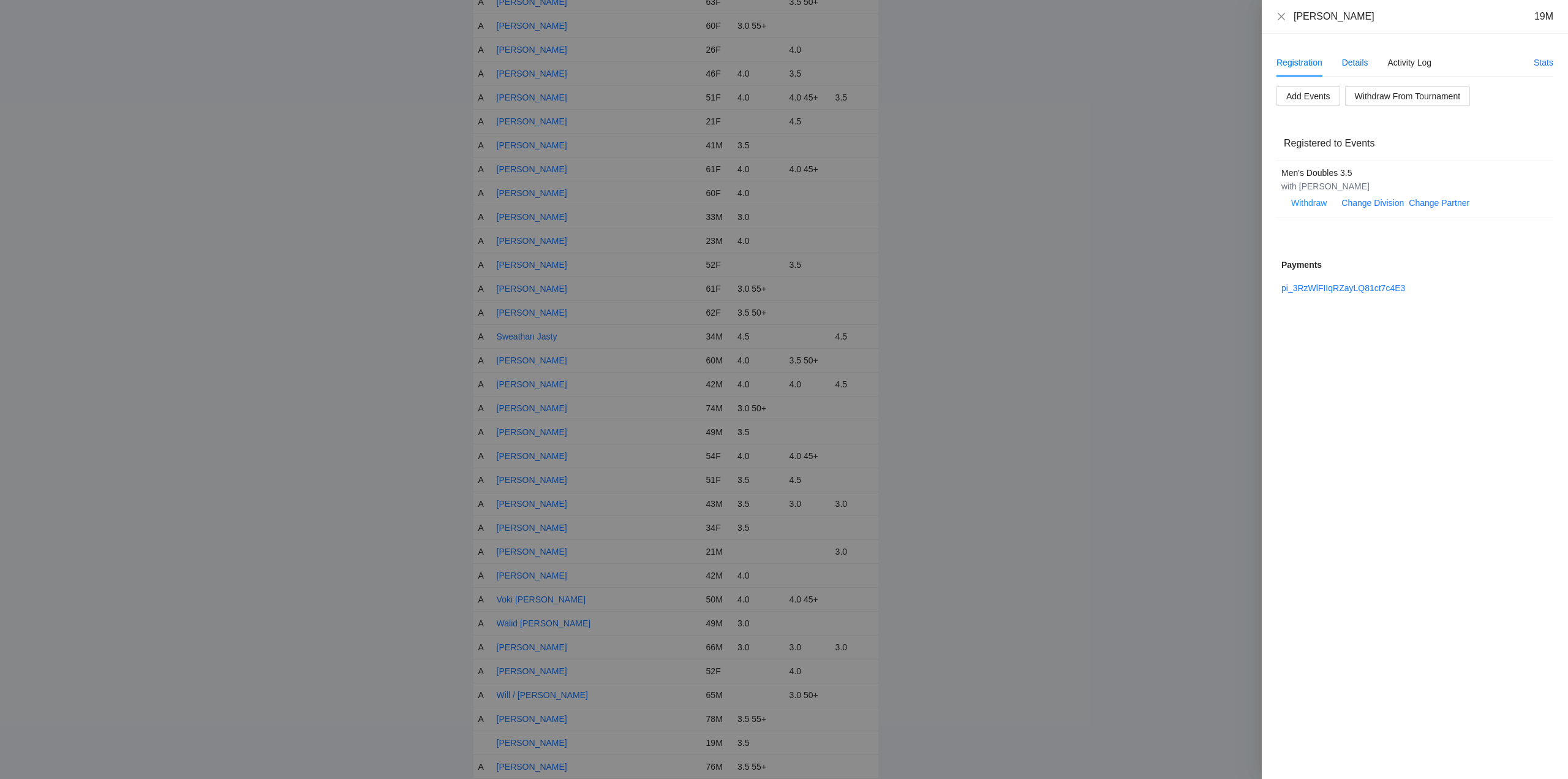
click at [1354, 64] on div "Details" at bounding box center [1354, 63] width 27 height 14
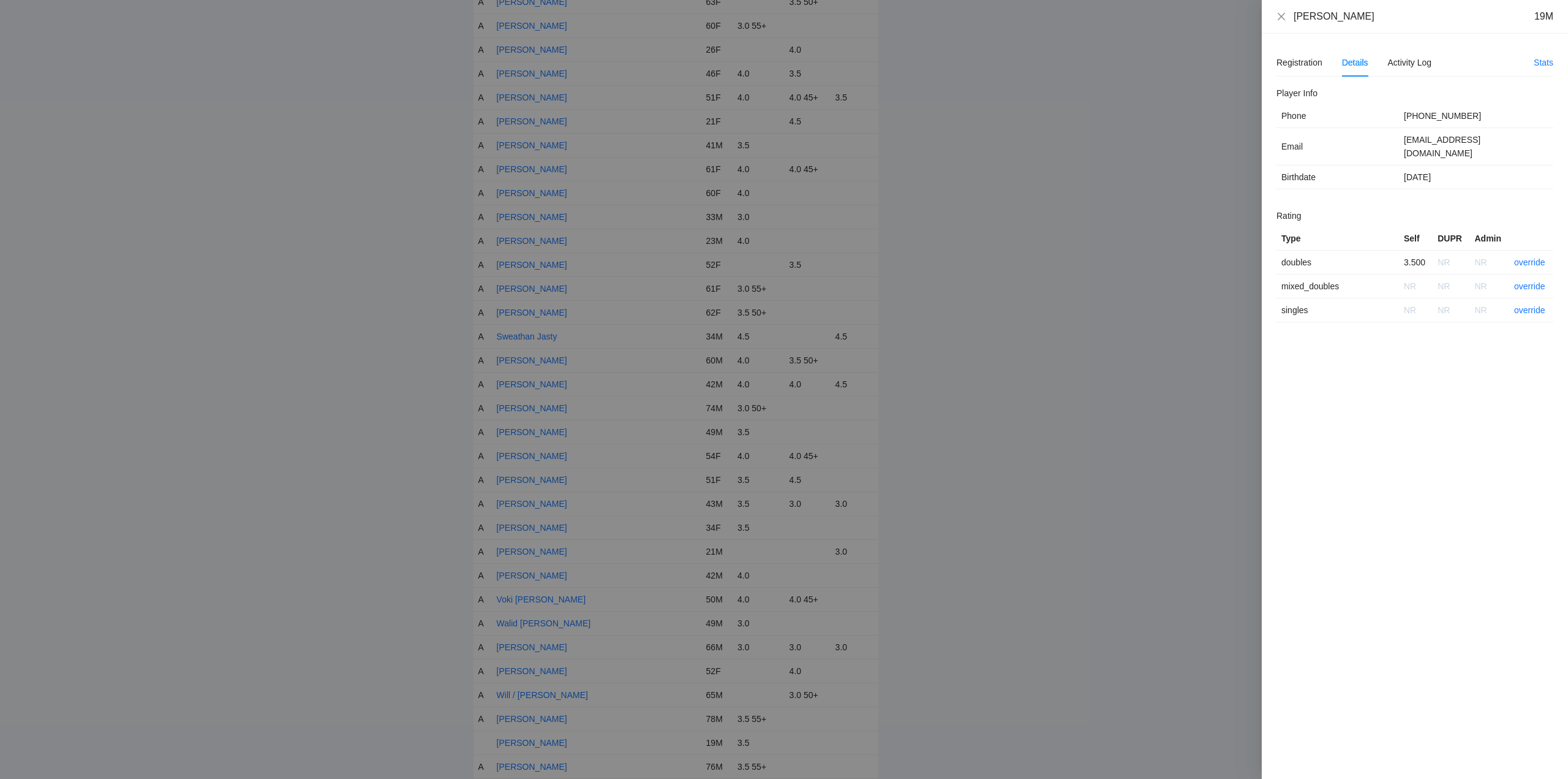
drag, startPoint x: 1386, startPoint y: 20, endPoint x: 1280, endPoint y: 22, distance: 106.0
click at [1280, 22] on div "Zachary Hermosillo 19M" at bounding box center [1415, 17] width 277 height 14
click at [1530, 257] on link "override" at bounding box center [1529, 262] width 31 height 10
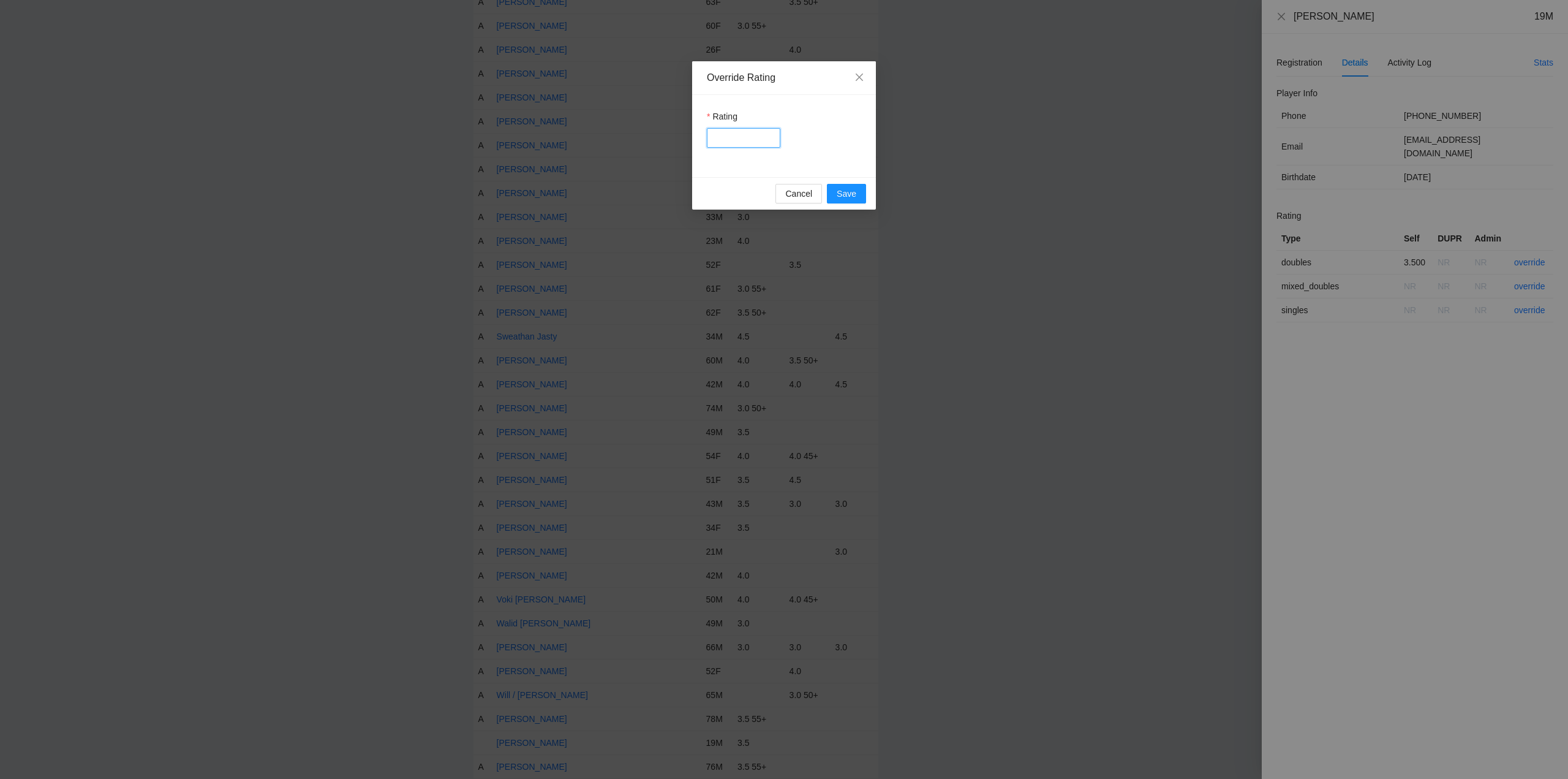
click at [737, 143] on input "Rating" at bounding box center [744, 138] width 73 height 20
type input "***"
drag, startPoint x: 841, startPoint y: 192, endPoint x: 851, endPoint y: 197, distance: 11.2
click at [842, 192] on span "Save" at bounding box center [847, 194] width 20 height 14
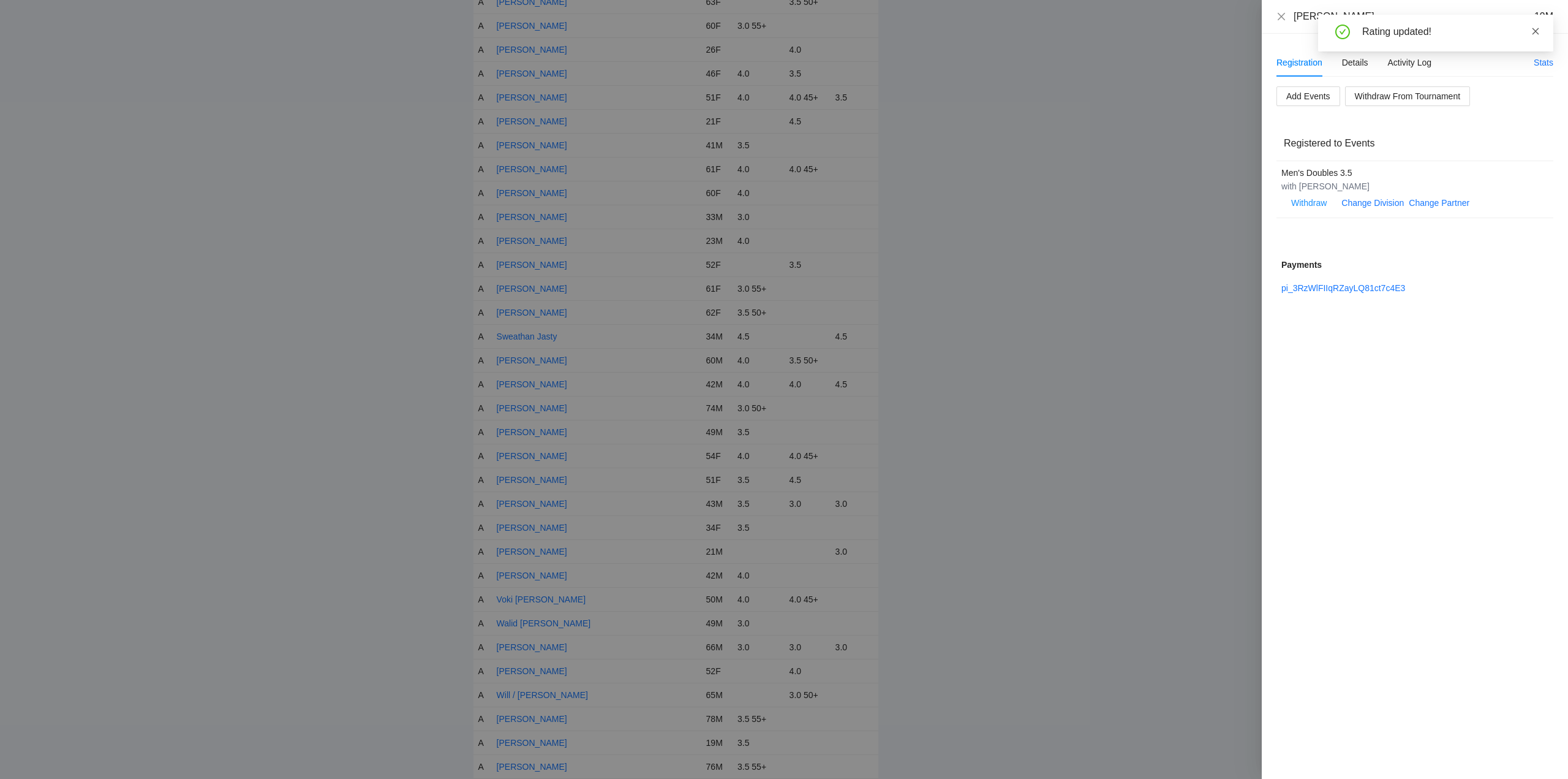
click at [1534, 30] on icon "close" at bounding box center [1535, 31] width 8 height 8
drag, startPoint x: 1281, startPoint y: 12, endPoint x: 1158, endPoint y: 153, distance: 187.1
click at [1281, 14] on icon "close" at bounding box center [1281, 16] width 10 height 10
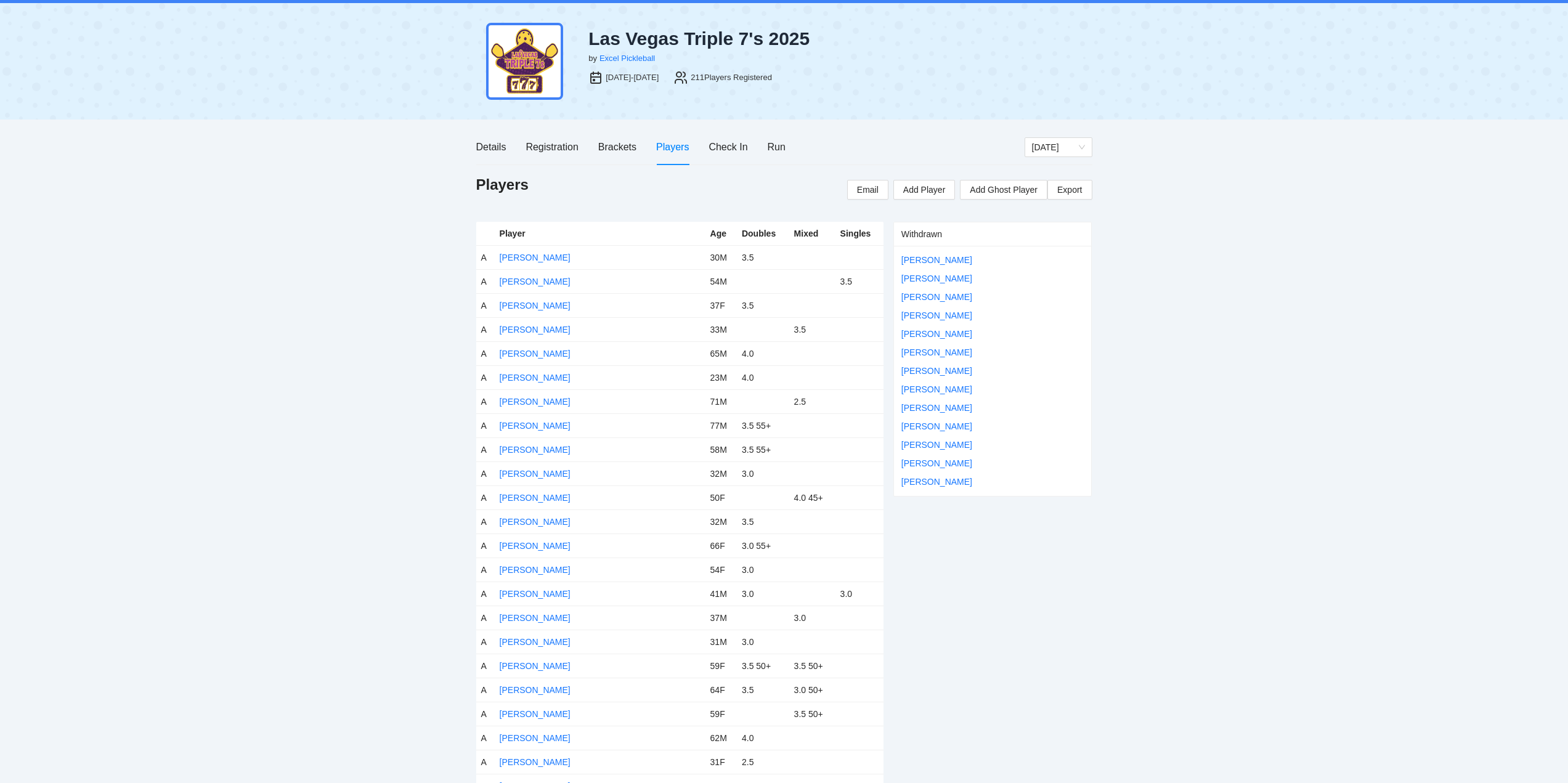
scroll to position [0, 0]
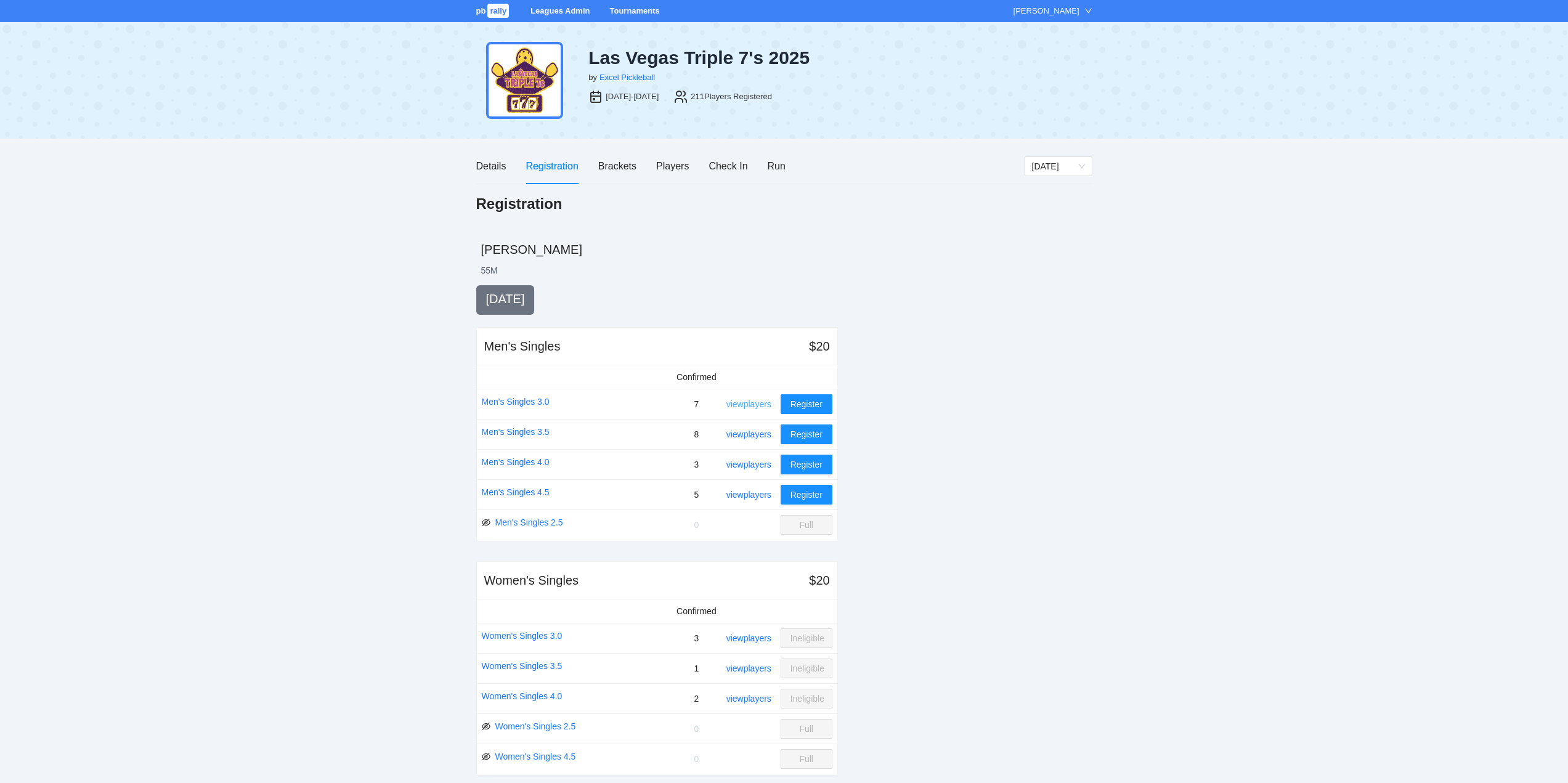
click at [759, 402] on link "view players" at bounding box center [749, 403] width 45 height 10
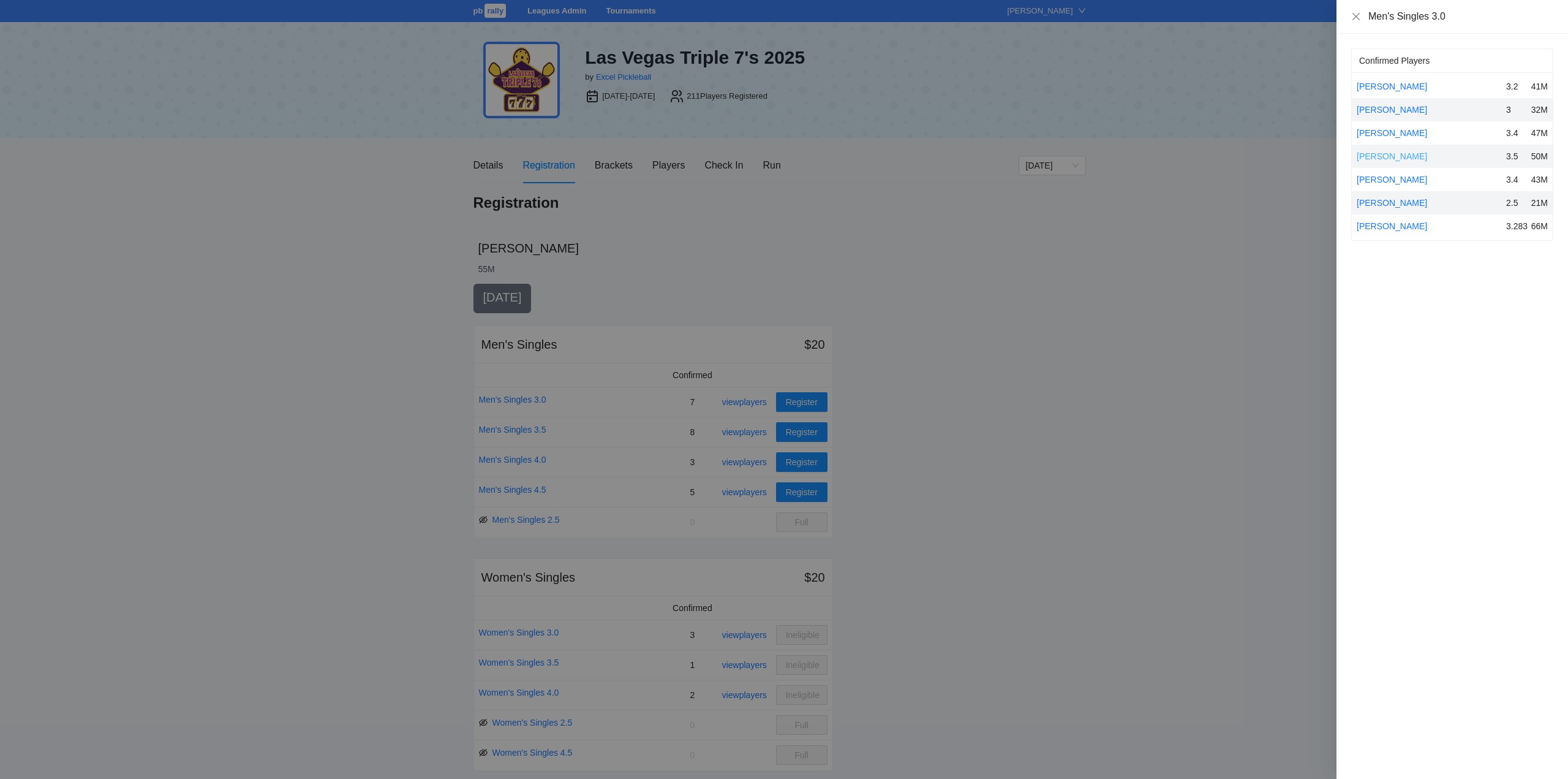
click at [1366, 153] on link "[PERSON_NAME]" at bounding box center [1392, 156] width 70 height 10
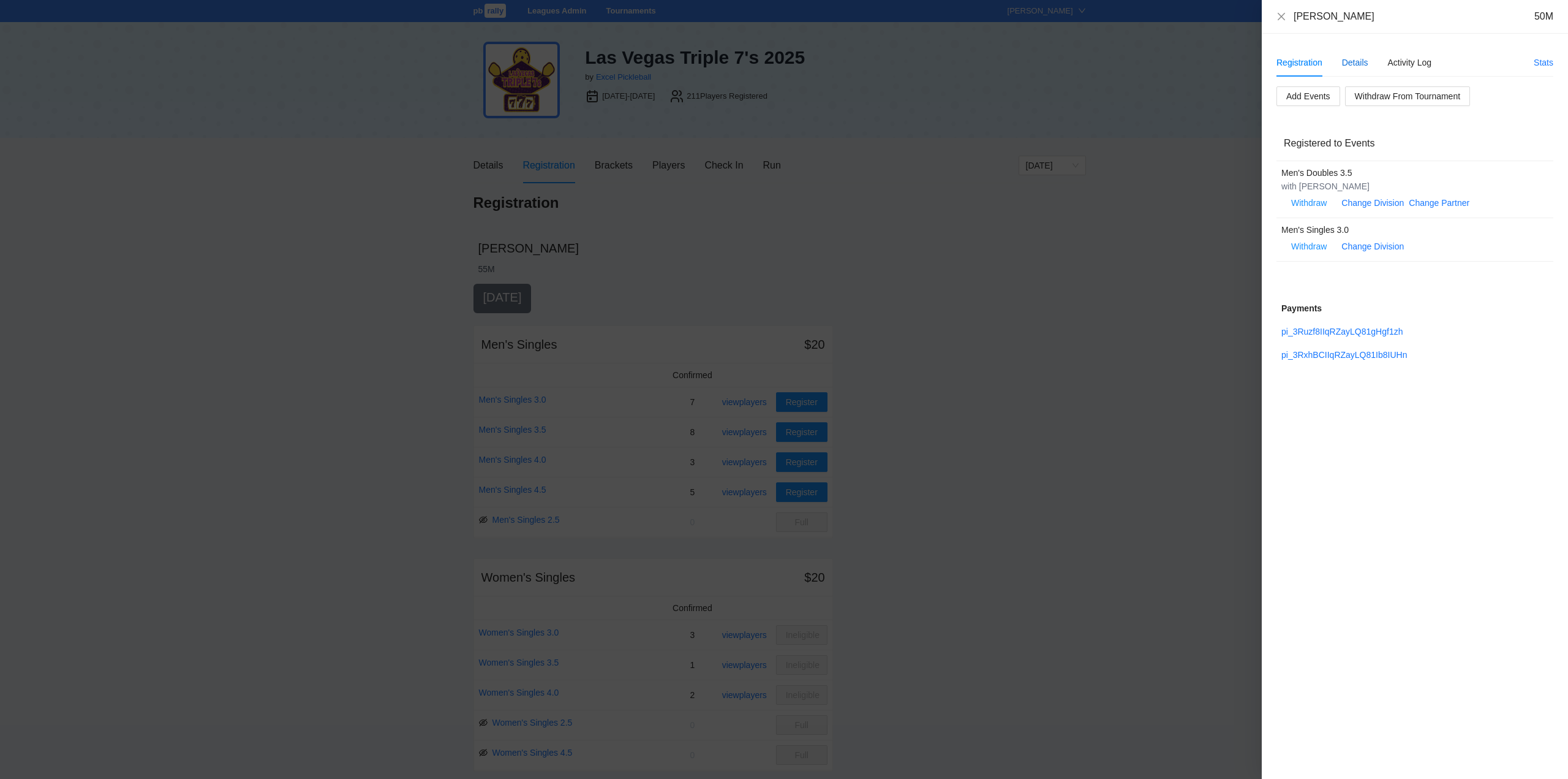
click at [1359, 61] on div "Details" at bounding box center [1354, 63] width 27 height 14
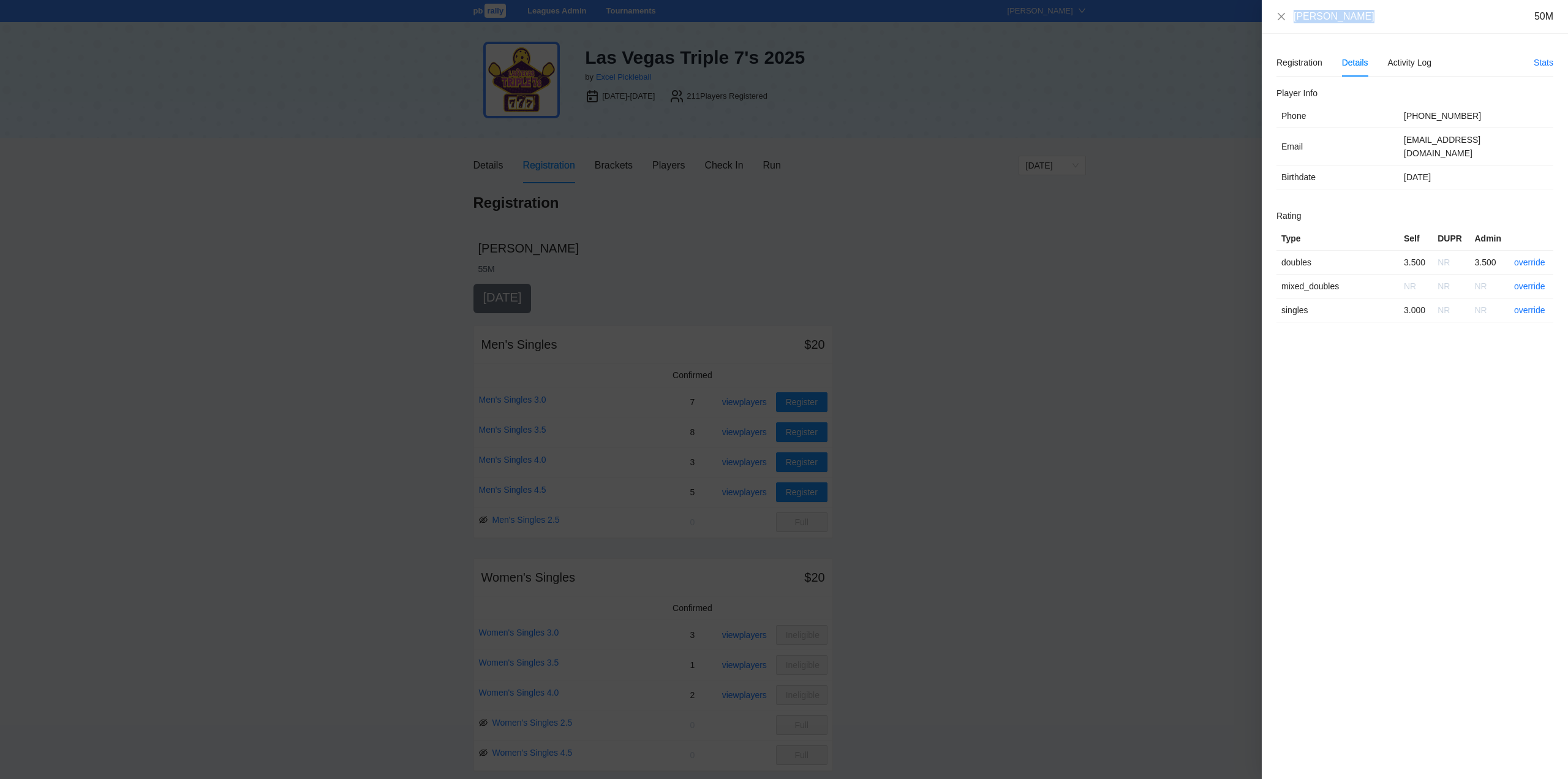
drag, startPoint x: 1361, startPoint y: 18, endPoint x: 1291, endPoint y: 19, distance: 70.0
click at [1291, 19] on div "Michael Urcia 50M" at bounding box center [1415, 17] width 277 height 14
copy div "[PERSON_NAME]"
click at [1528, 257] on link "override" at bounding box center [1529, 262] width 31 height 10
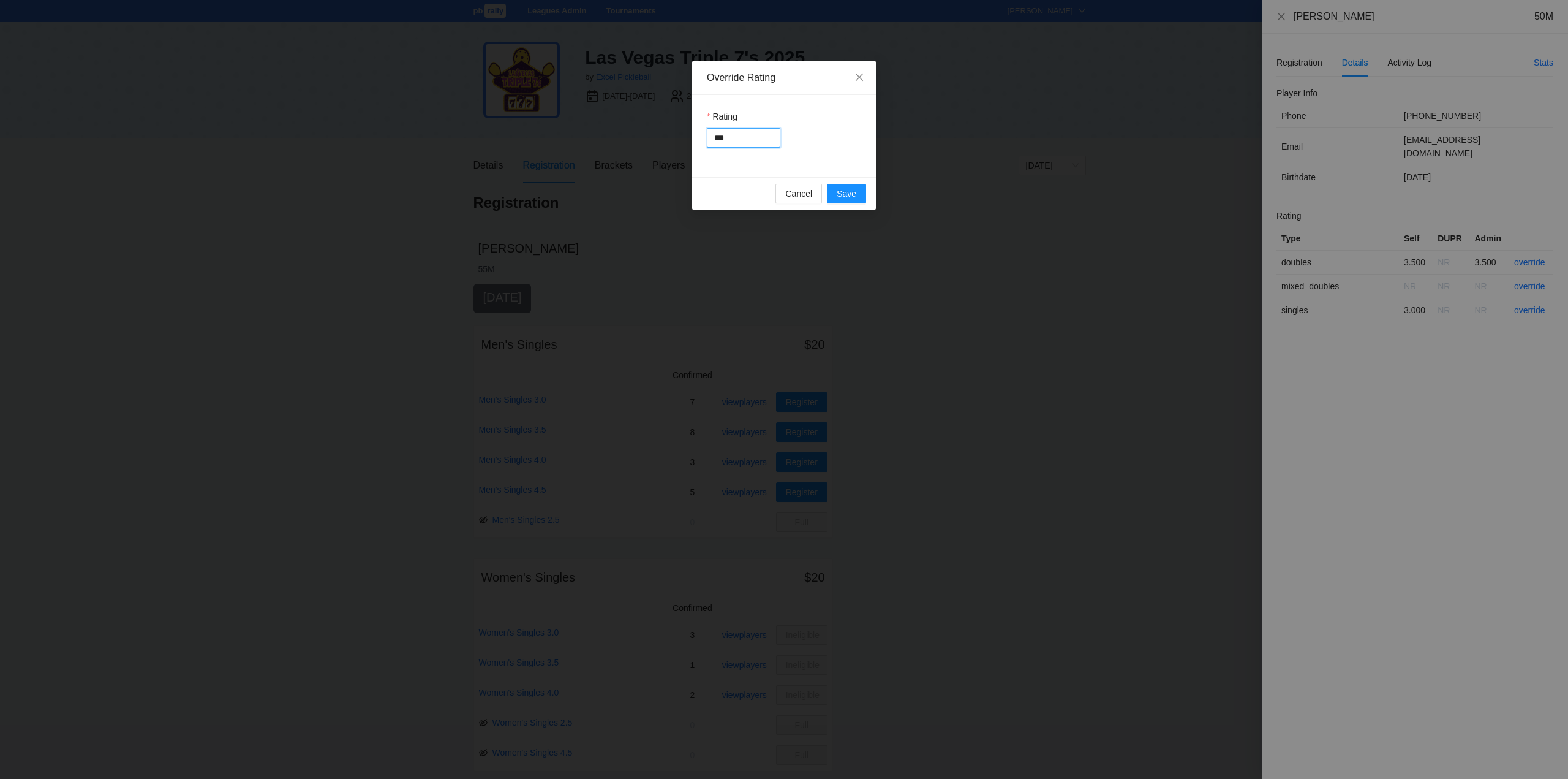
click at [740, 141] on input "***" at bounding box center [744, 138] width 73 height 20
type input "*"
type input "***"
click at [846, 194] on span "Save" at bounding box center [847, 194] width 20 height 14
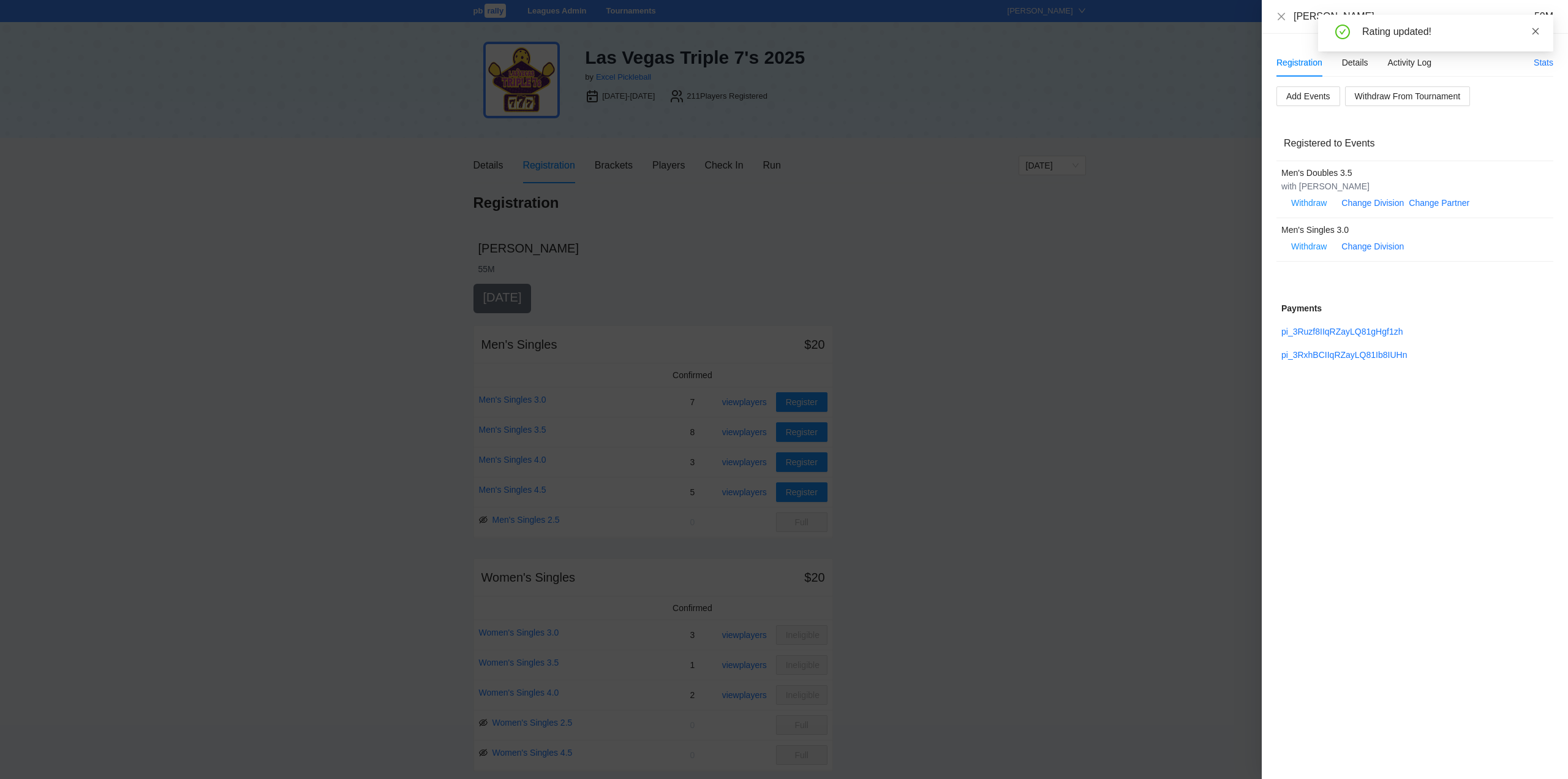
click at [1534, 30] on icon "close" at bounding box center [1535, 31] width 8 height 8
click at [1280, 16] on icon "close" at bounding box center [1281, 16] width 8 height 8
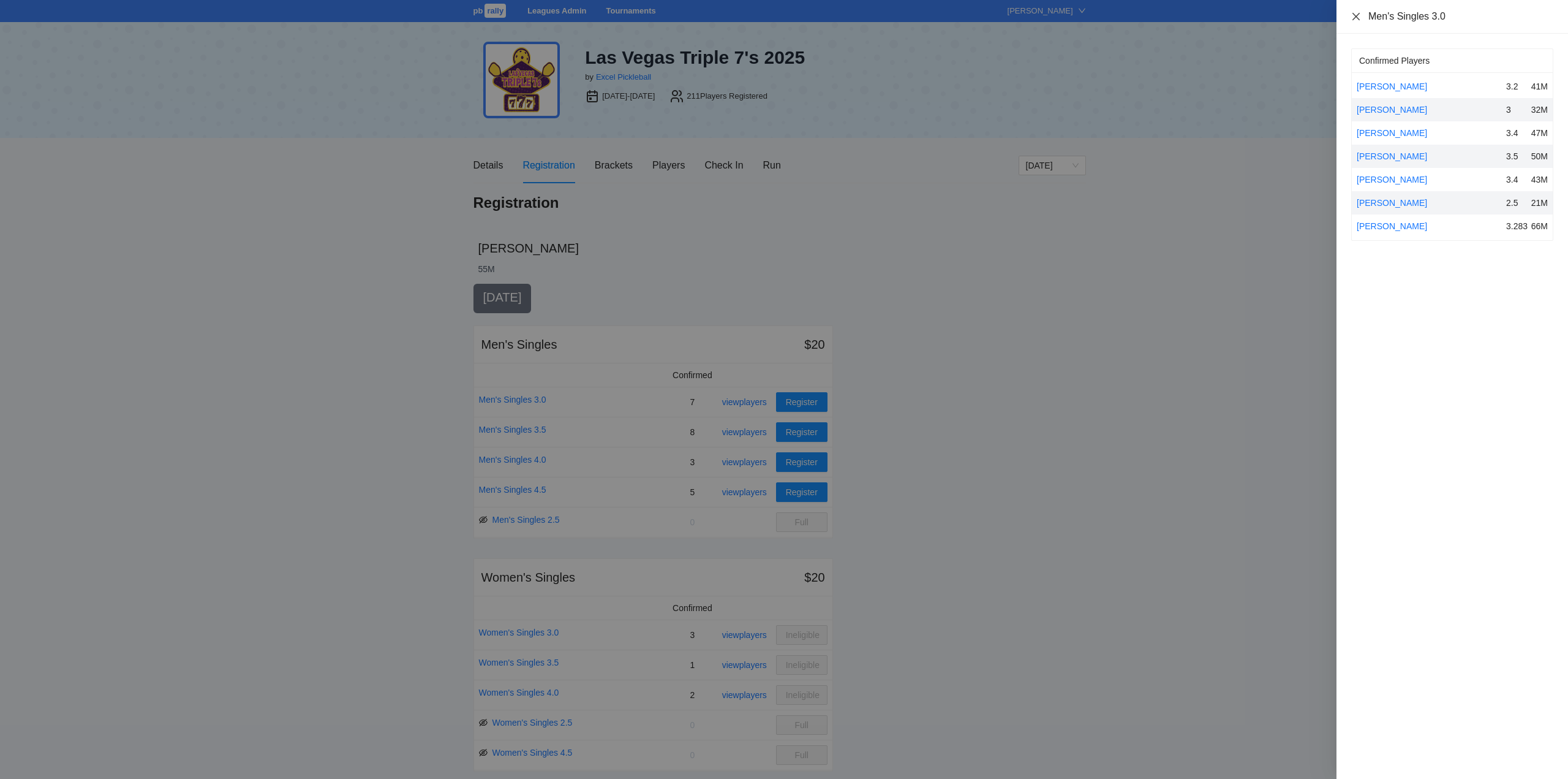
click at [1355, 17] on icon "close" at bounding box center [1356, 16] width 8 height 8
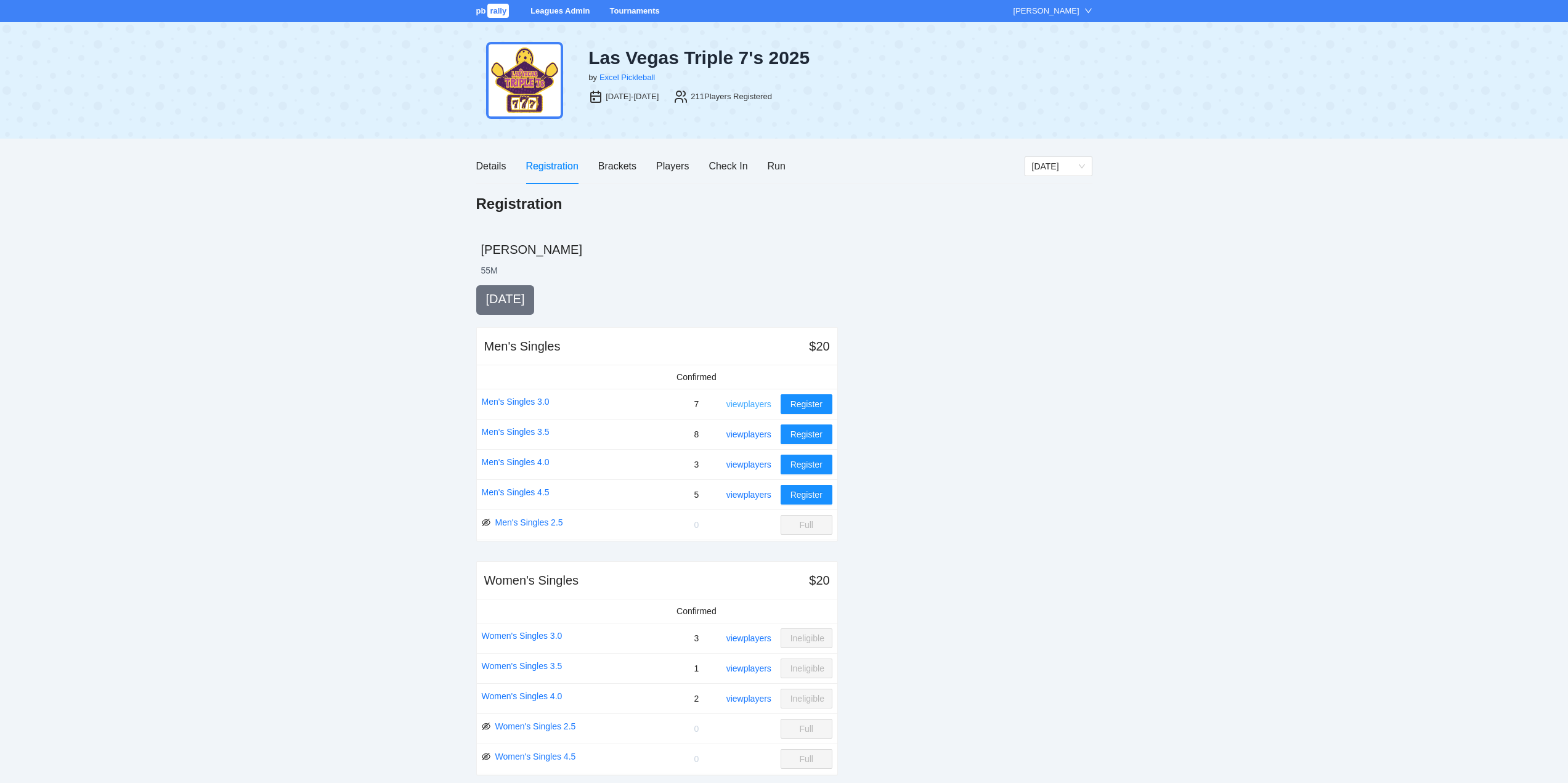
click at [750, 402] on link "view players" at bounding box center [749, 403] width 45 height 10
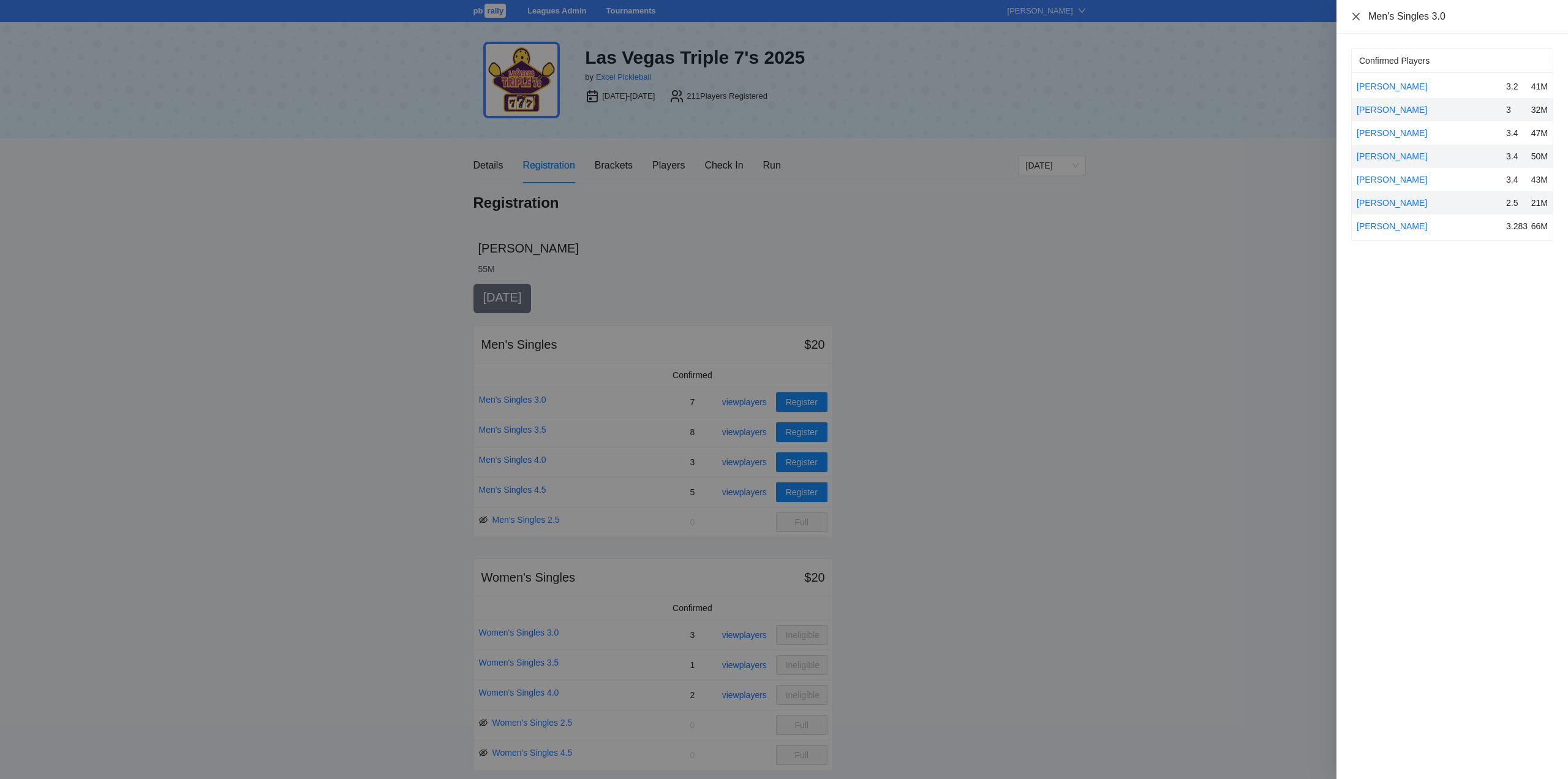
click at [1353, 15] on icon "close" at bounding box center [1355, 16] width 10 height 10
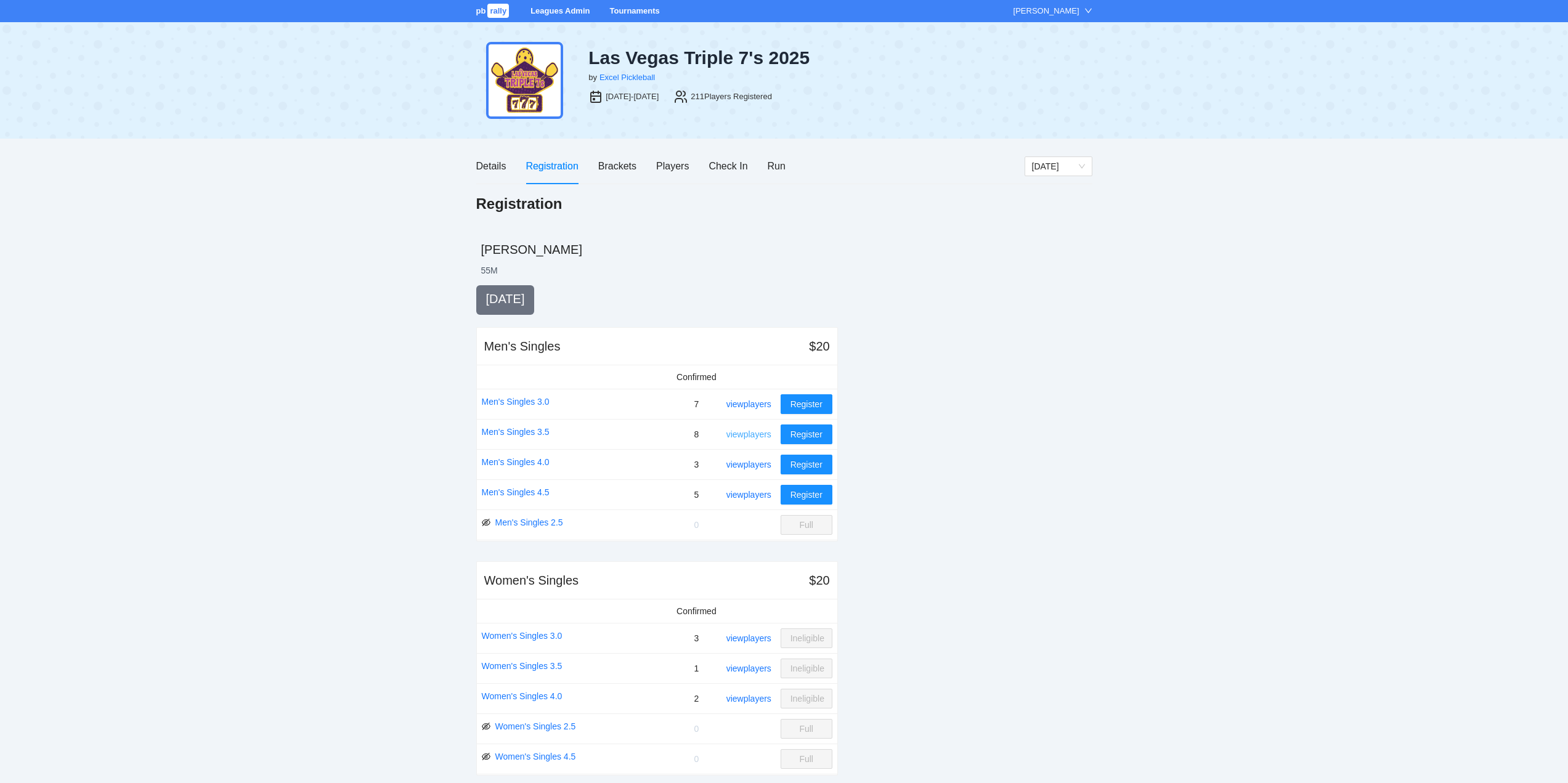
click at [746, 434] on link "view players" at bounding box center [749, 434] width 45 height 10
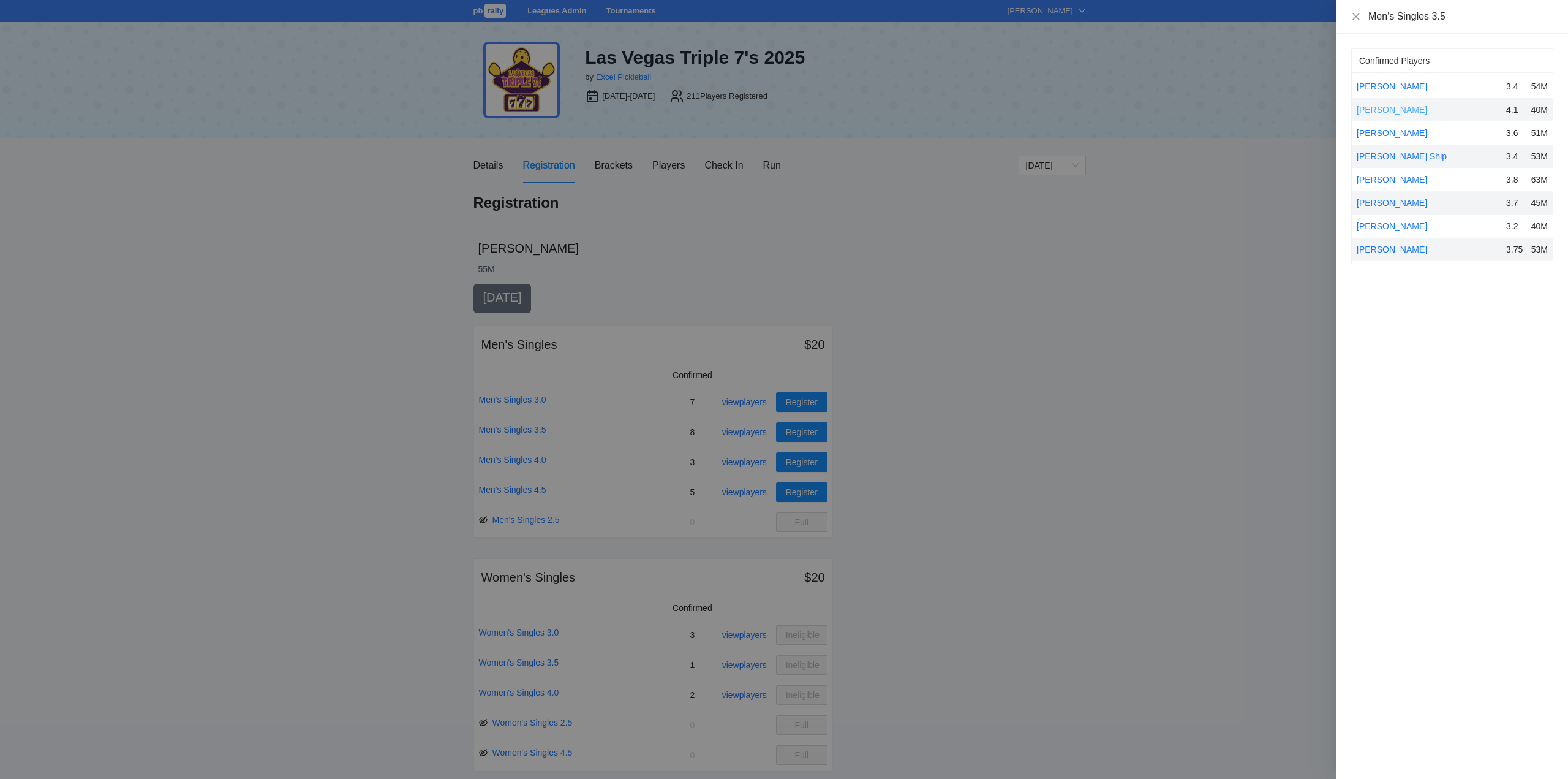
click at [1370, 108] on link "[PERSON_NAME]" at bounding box center [1392, 109] width 70 height 10
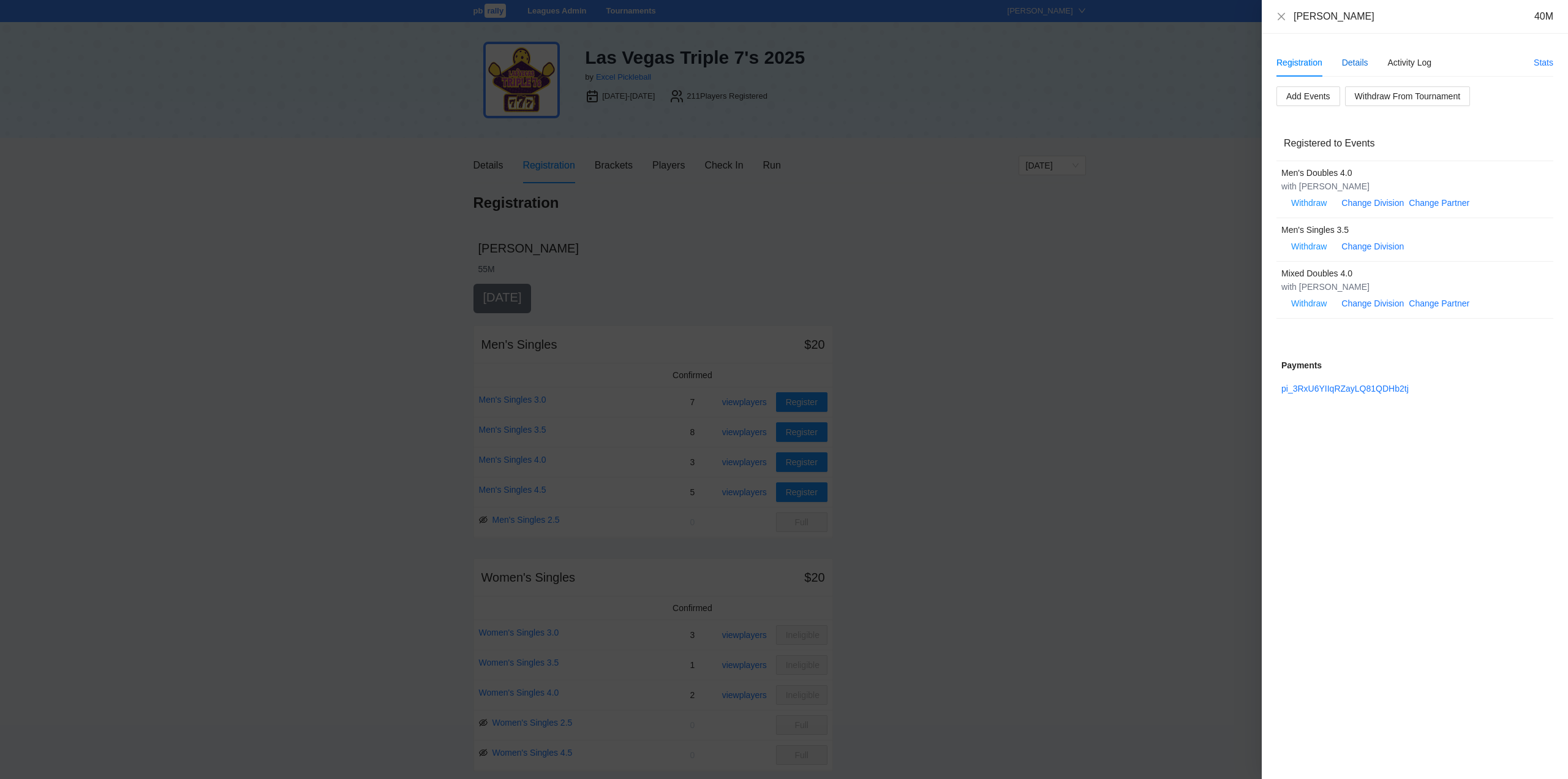
click at [1347, 57] on div "Details" at bounding box center [1354, 63] width 27 height 14
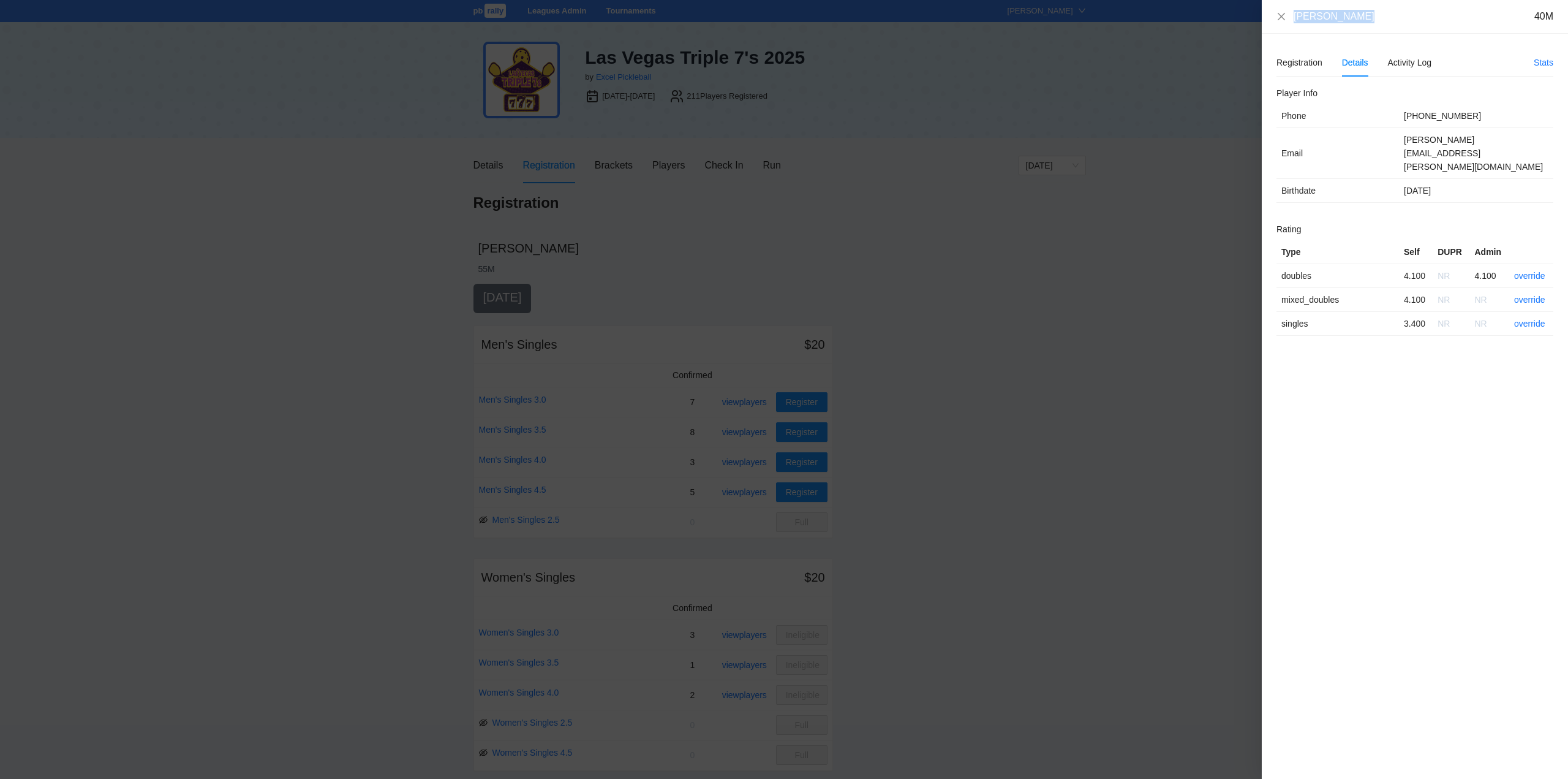
drag, startPoint x: 1366, startPoint y: 21, endPoint x: 1271, endPoint y: 17, distance: 95.1
click at [1271, 17] on div "[PERSON_NAME] 40M" at bounding box center [1415, 17] width 307 height 34
copy div "[PERSON_NAME]"
click at [1527, 319] on link "override" at bounding box center [1529, 324] width 31 height 10
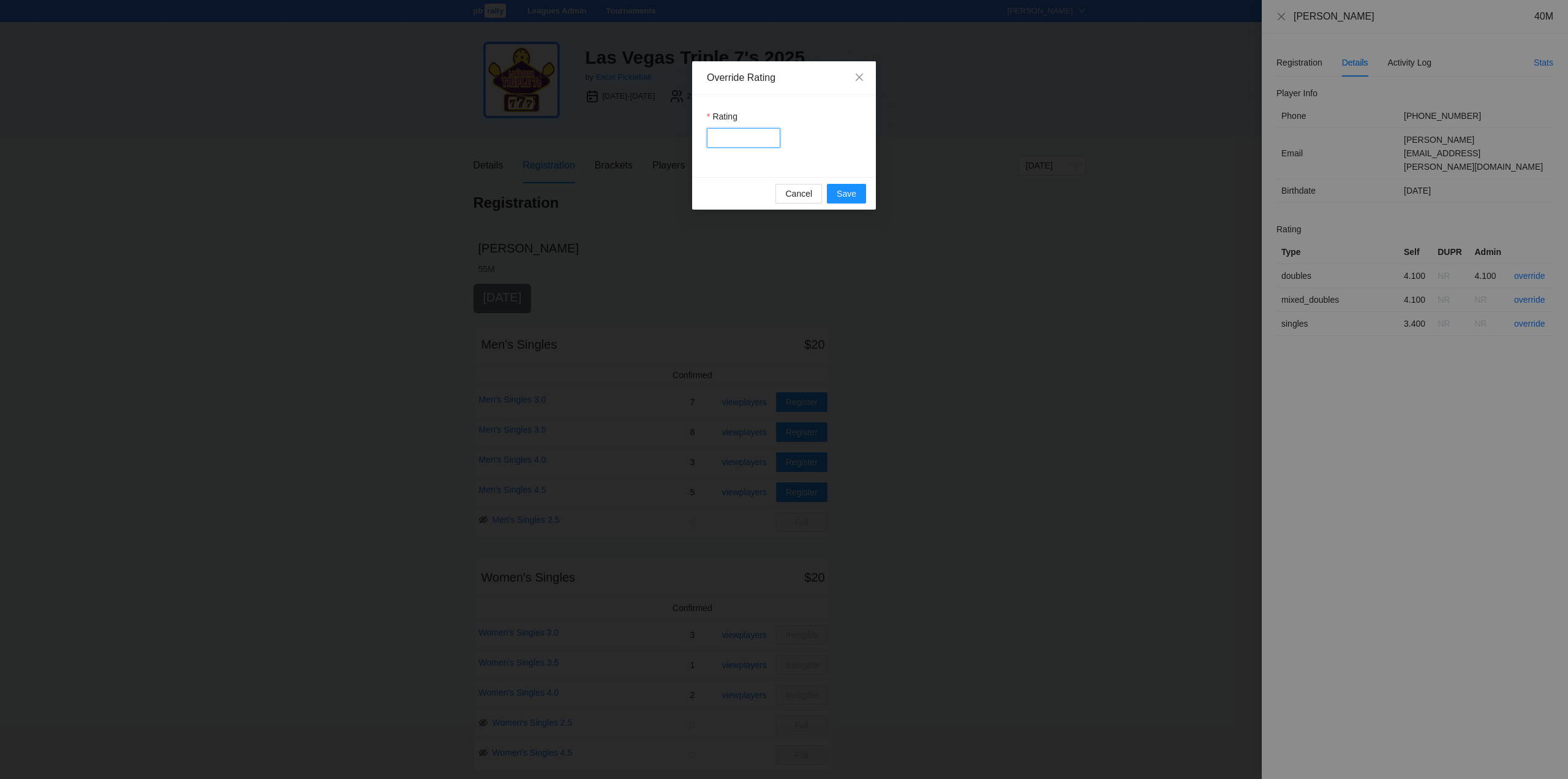
click at [753, 134] on input "Rating" at bounding box center [744, 138] width 73 height 20
type input "*****"
click at [847, 192] on span "Save" at bounding box center [847, 194] width 20 height 14
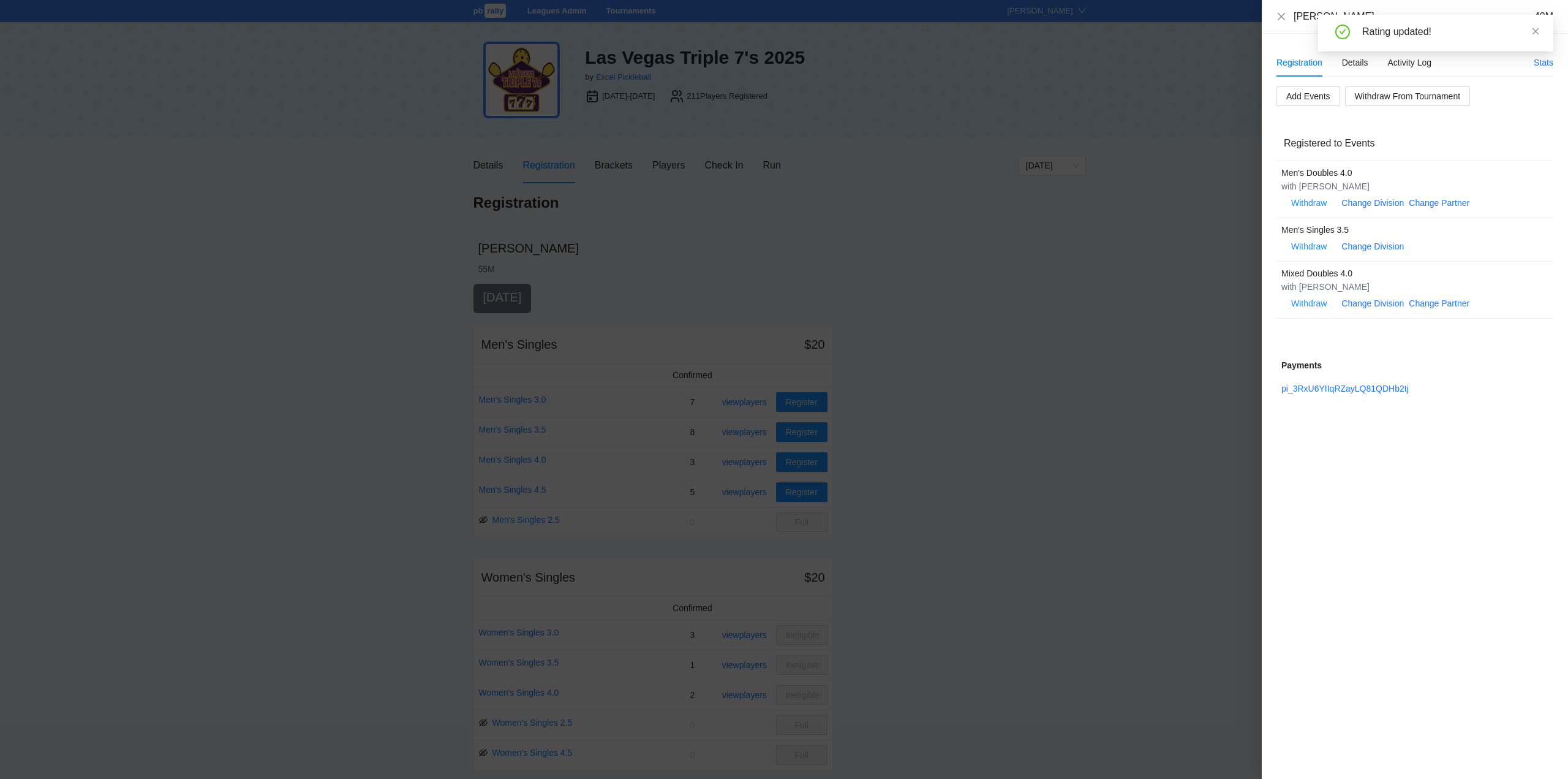
drag, startPoint x: 1535, startPoint y: 29, endPoint x: 1480, endPoint y: 33, distance: 55.1
click at [1535, 28] on icon "close" at bounding box center [1535, 31] width 8 height 8
click at [1283, 17] on icon "close" at bounding box center [1281, 16] width 10 height 10
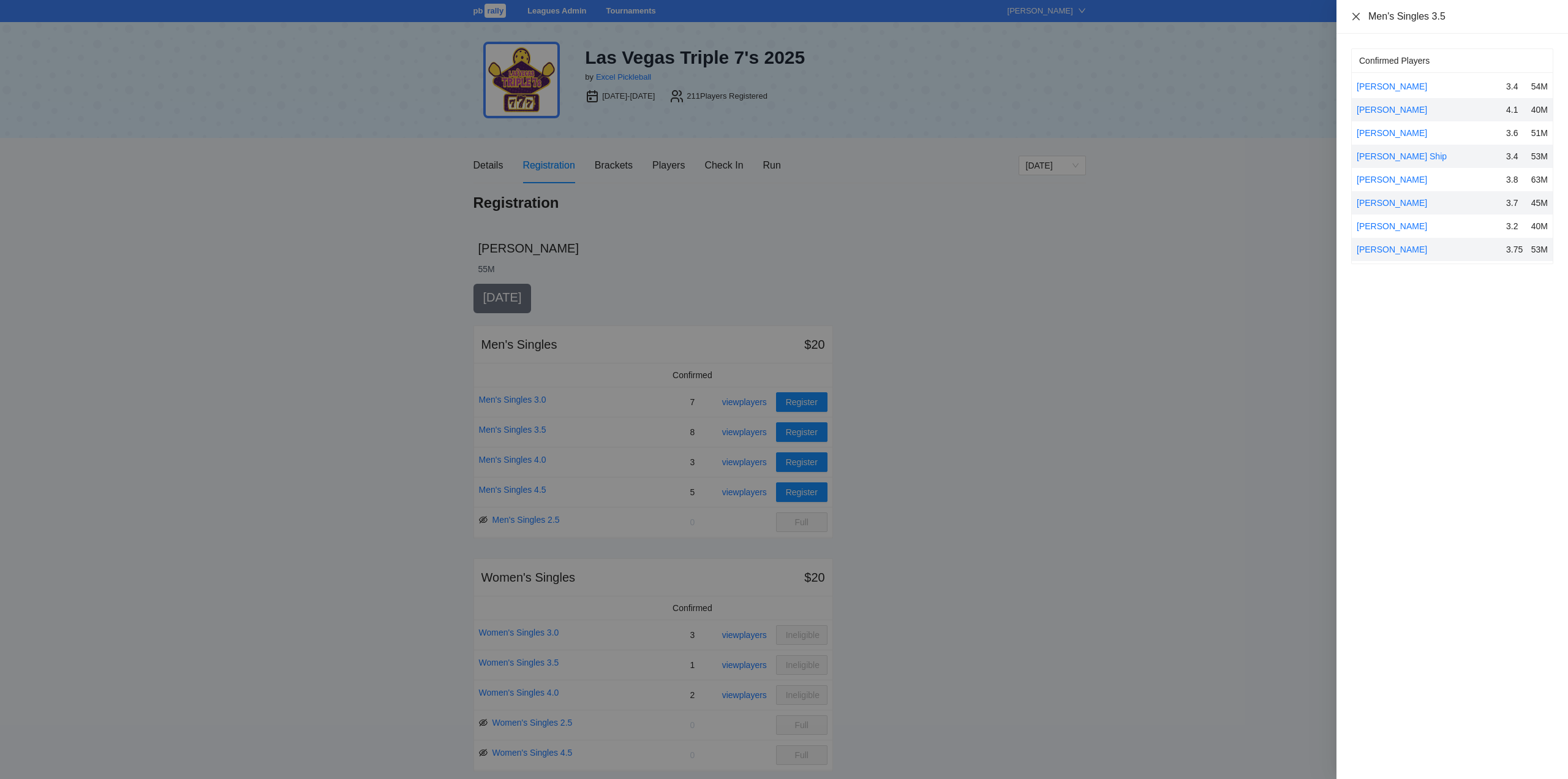
click at [1357, 17] on icon "close" at bounding box center [1356, 16] width 8 height 8
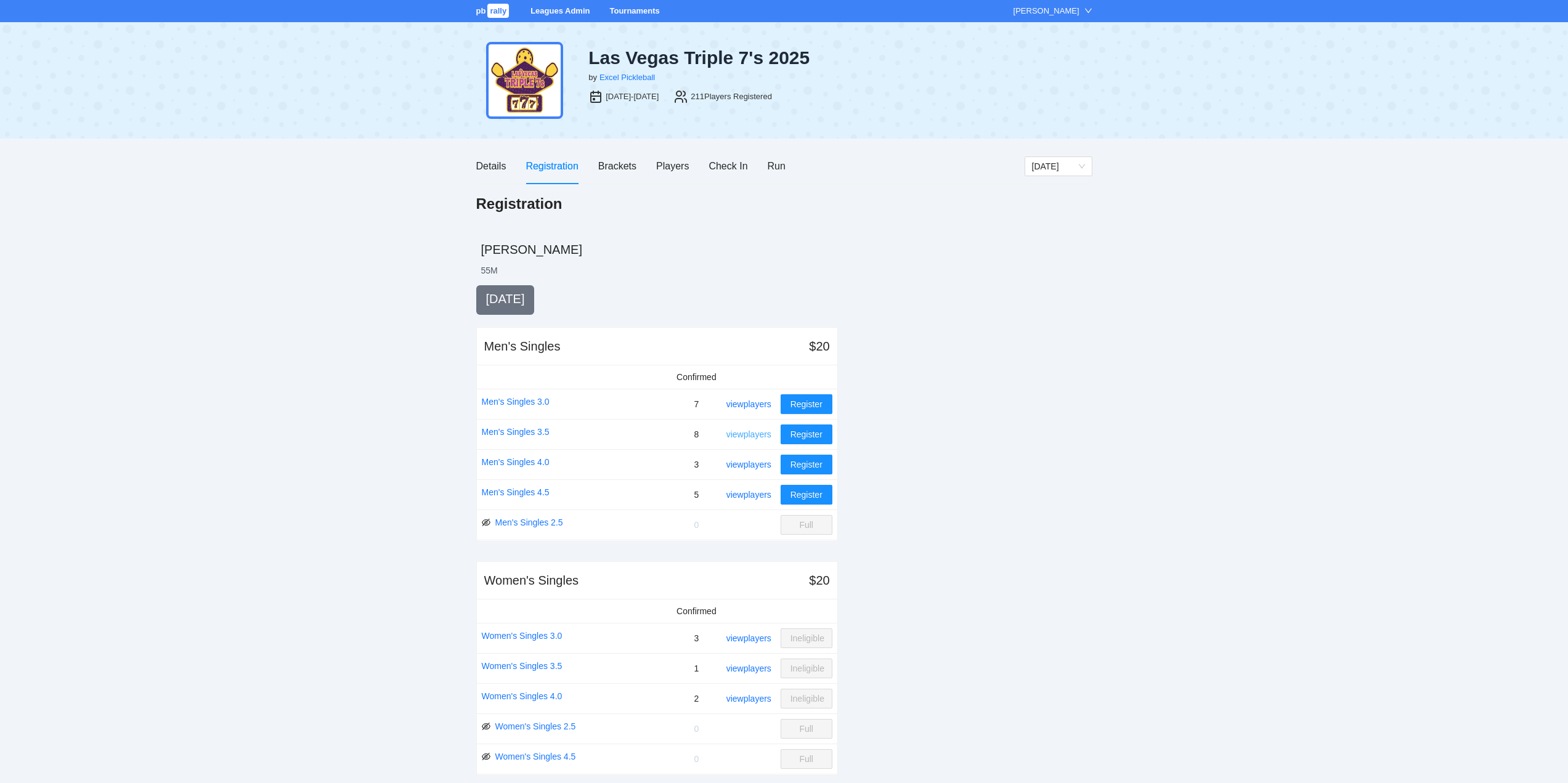
click at [757, 430] on link "view players" at bounding box center [749, 434] width 45 height 10
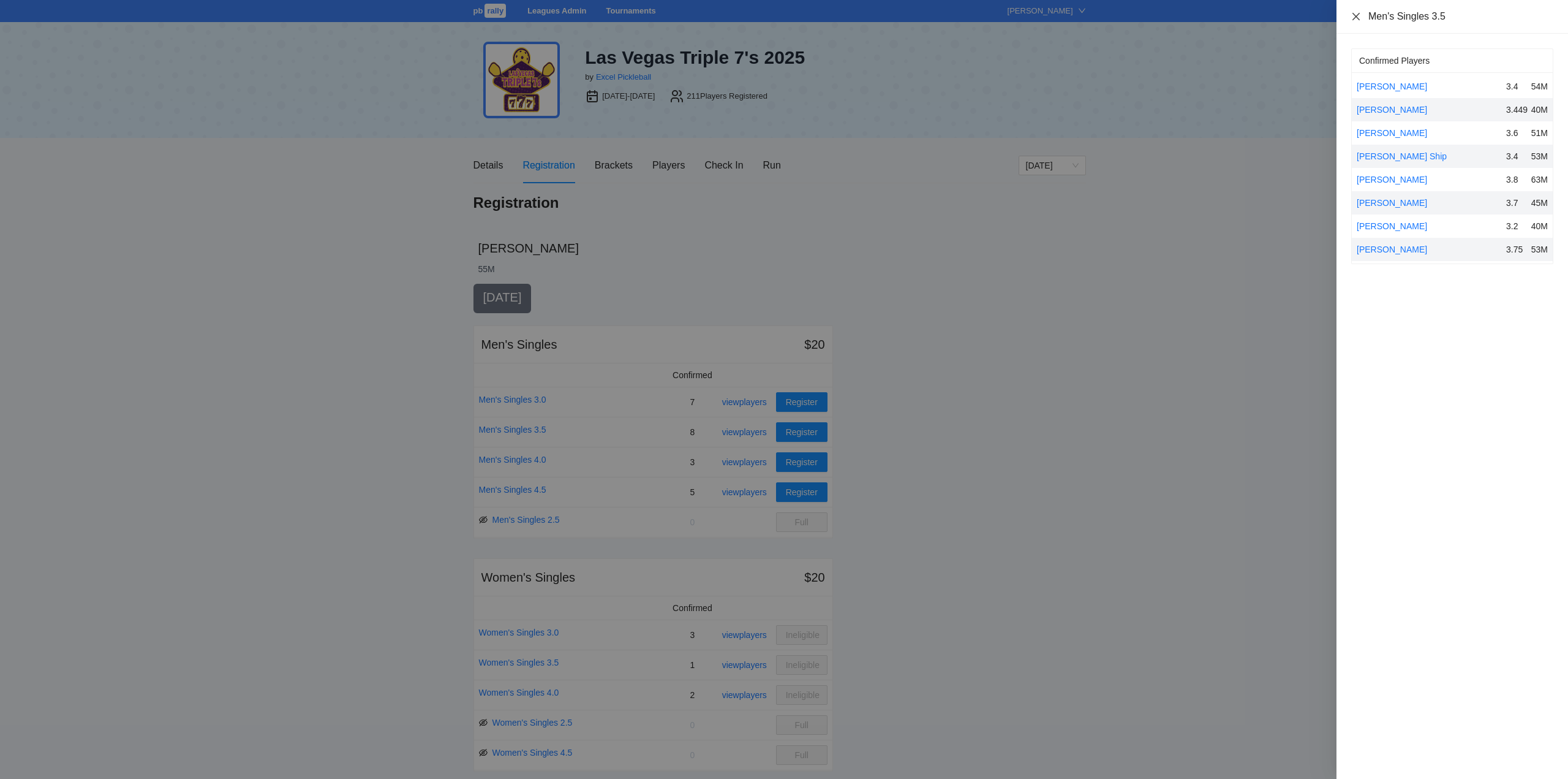
click at [1360, 12] on icon "close" at bounding box center [1355, 16] width 10 height 10
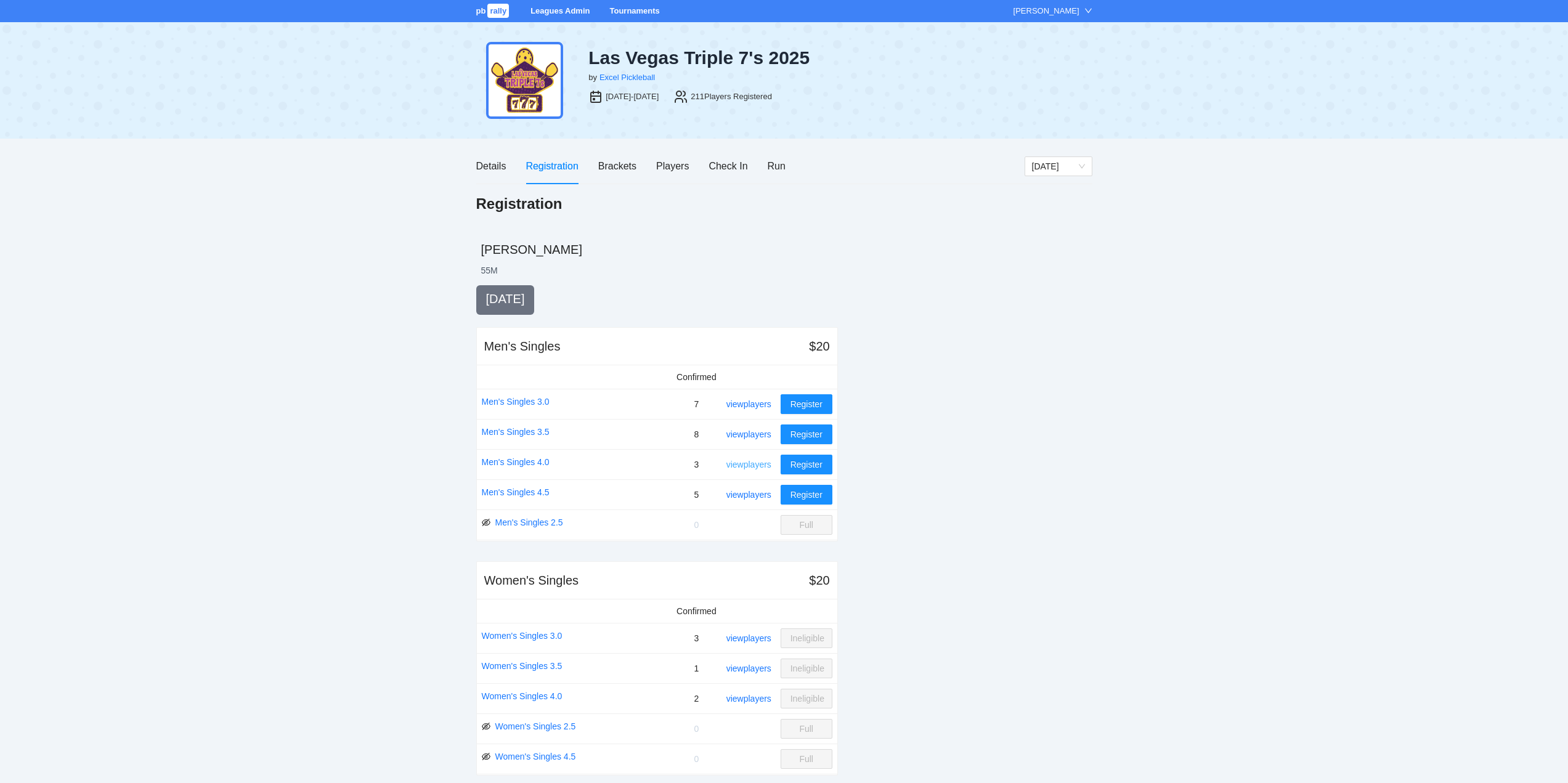
click at [750, 462] on link "view players" at bounding box center [749, 464] width 45 height 10
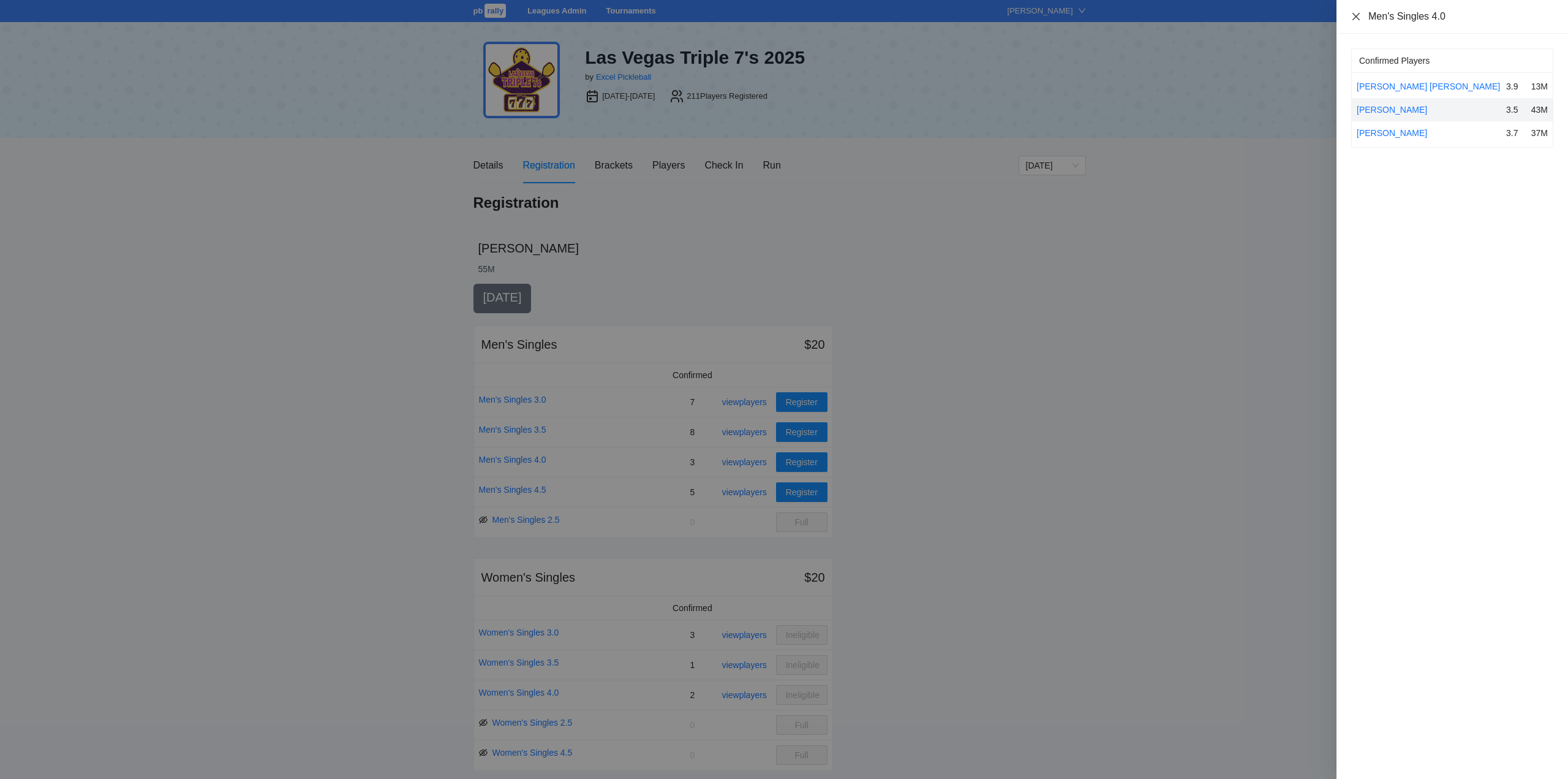
click at [1359, 14] on icon "close" at bounding box center [1355, 16] width 10 height 10
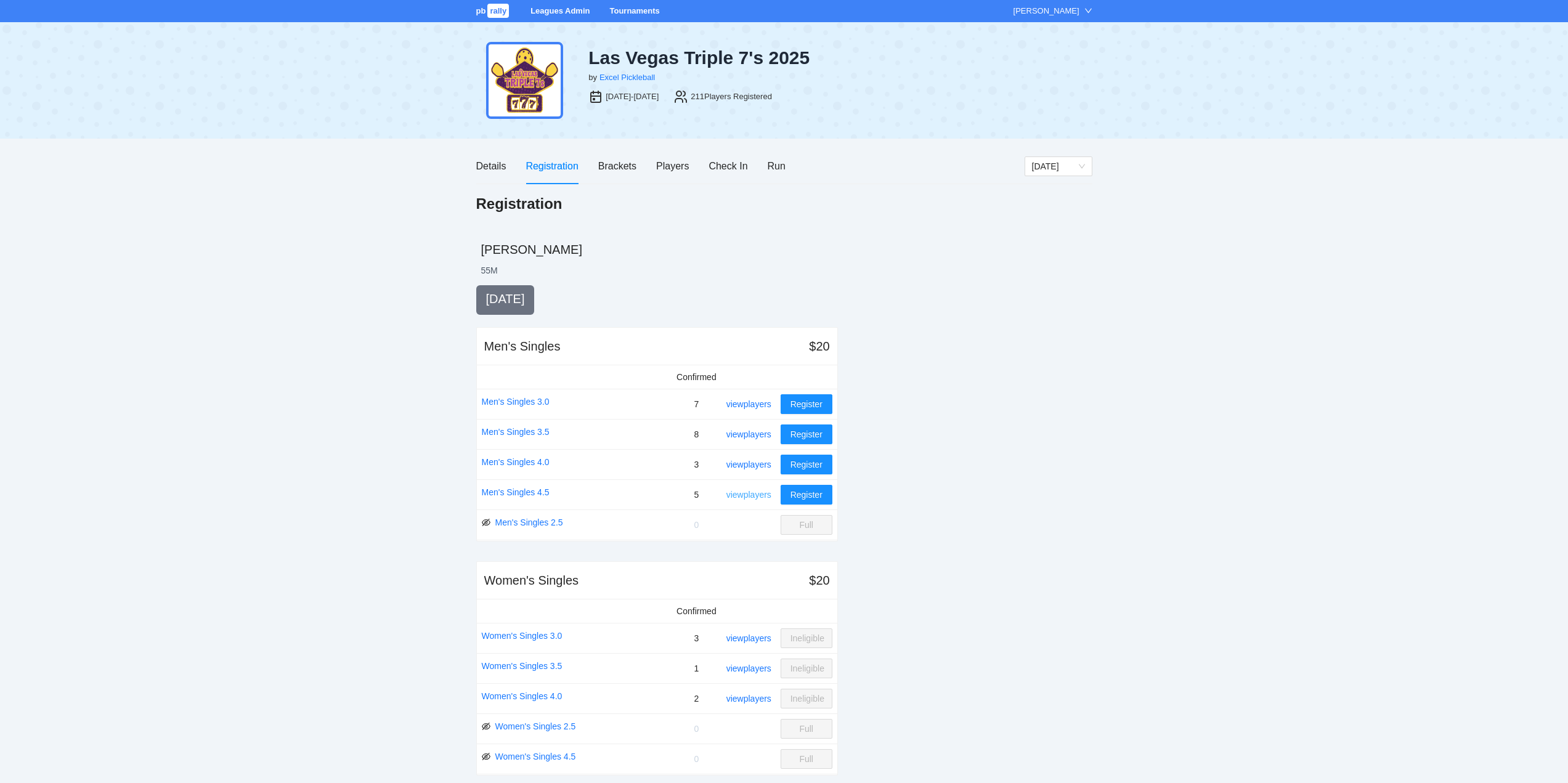
click at [755, 492] on link "view players" at bounding box center [749, 494] width 45 height 10
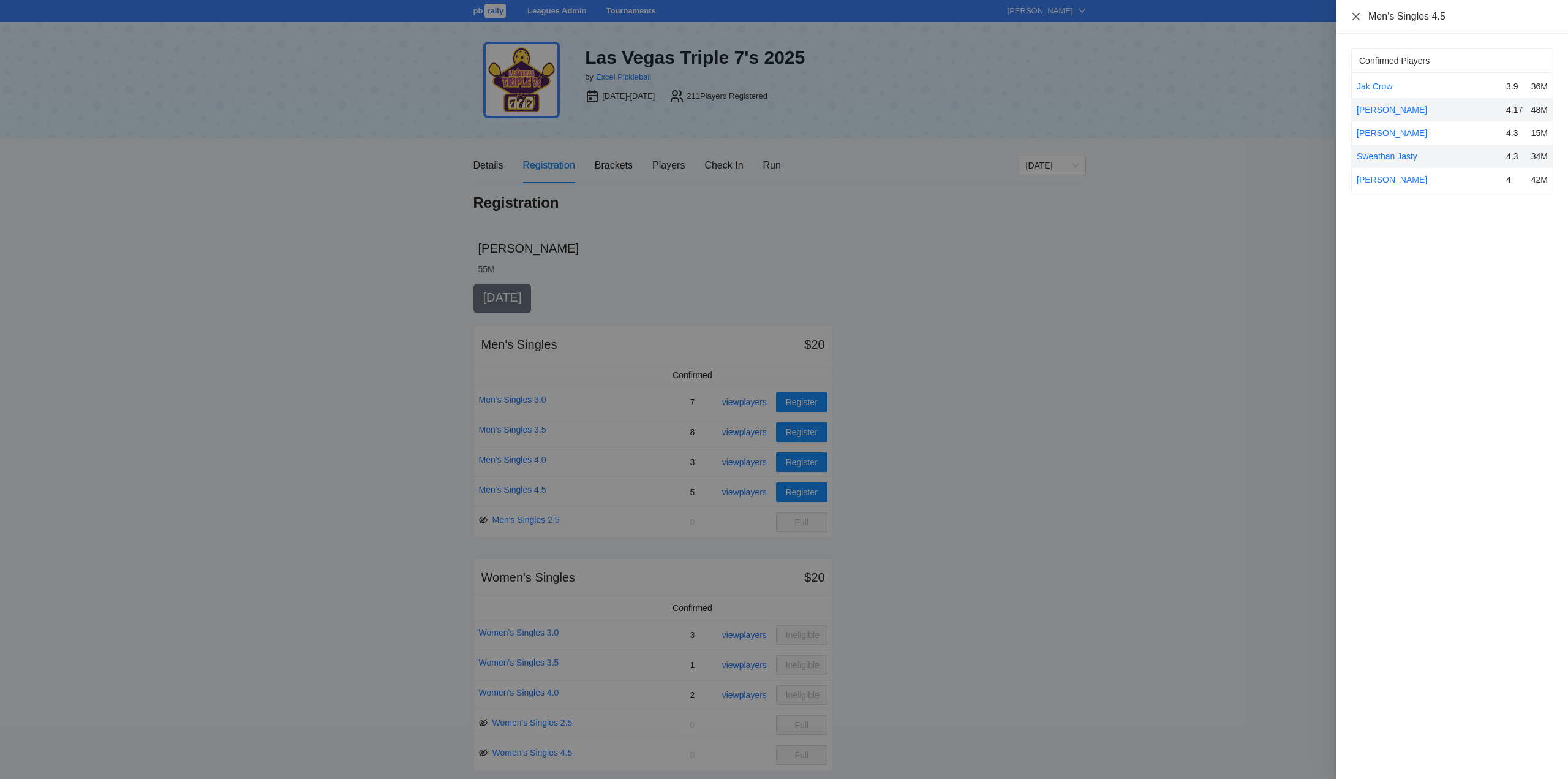
click at [1358, 17] on icon "close" at bounding box center [1355, 16] width 10 height 10
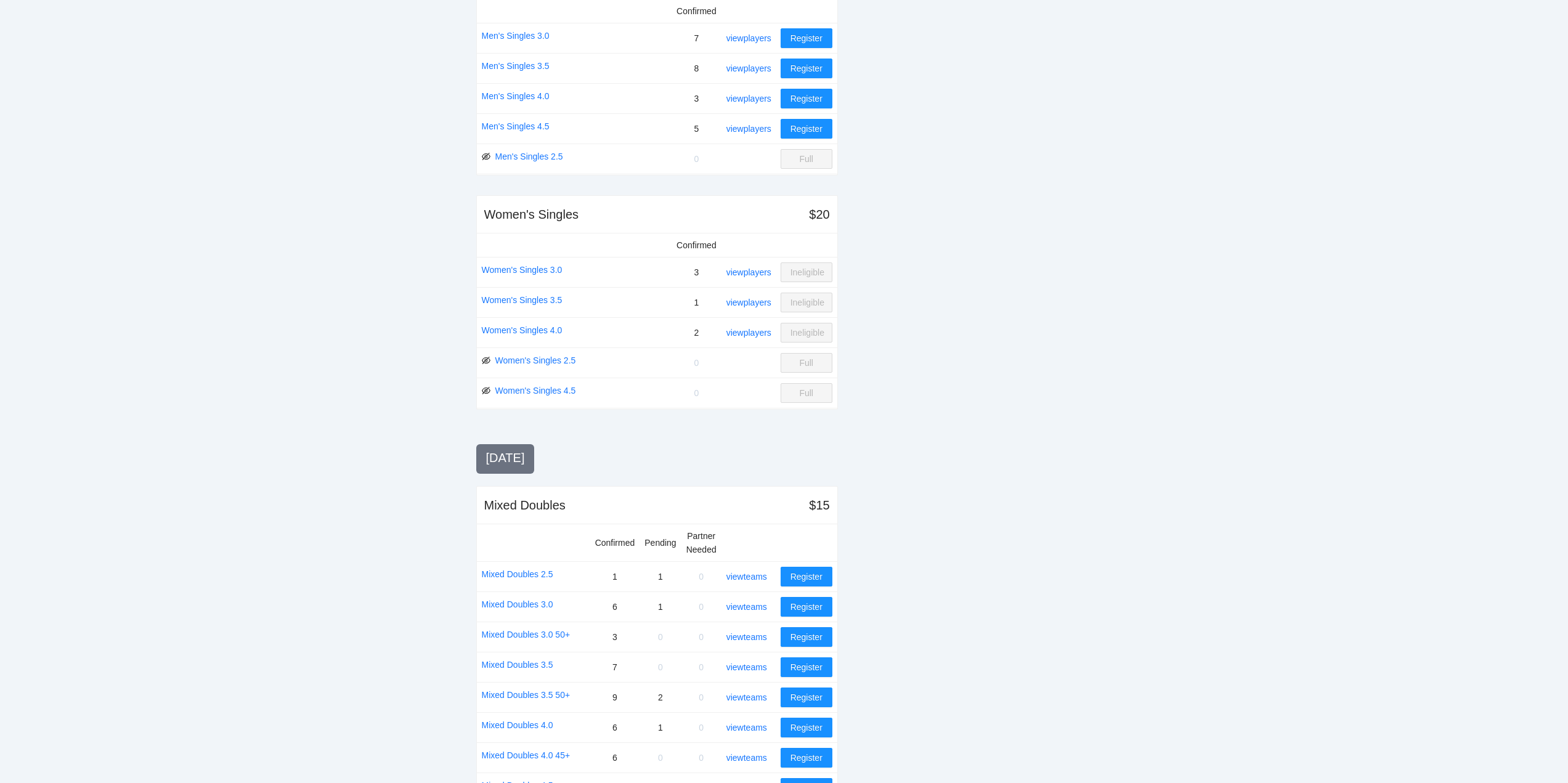
scroll to position [370, 0]
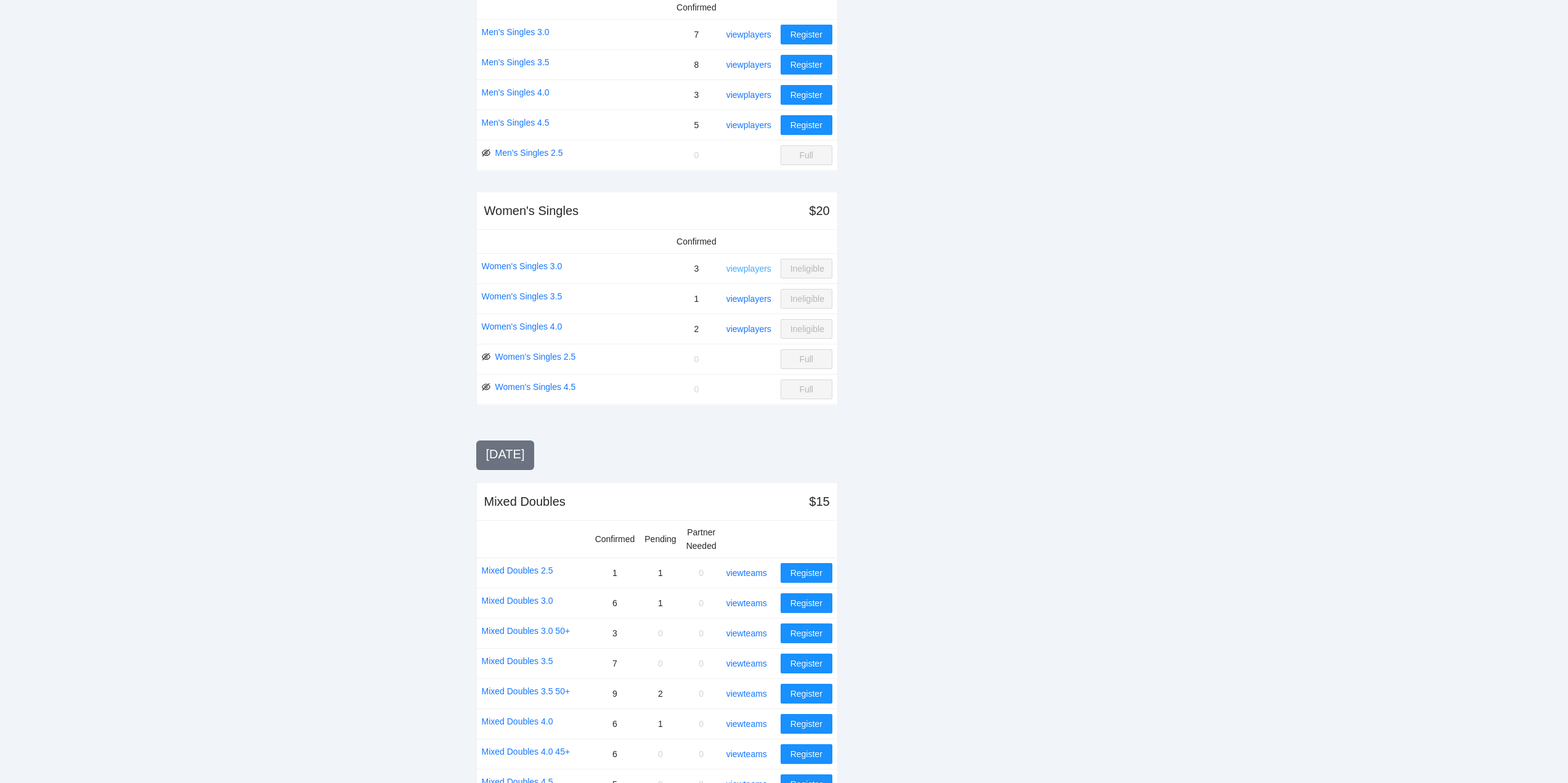
click at [746, 268] on link "view players" at bounding box center [749, 268] width 45 height 10
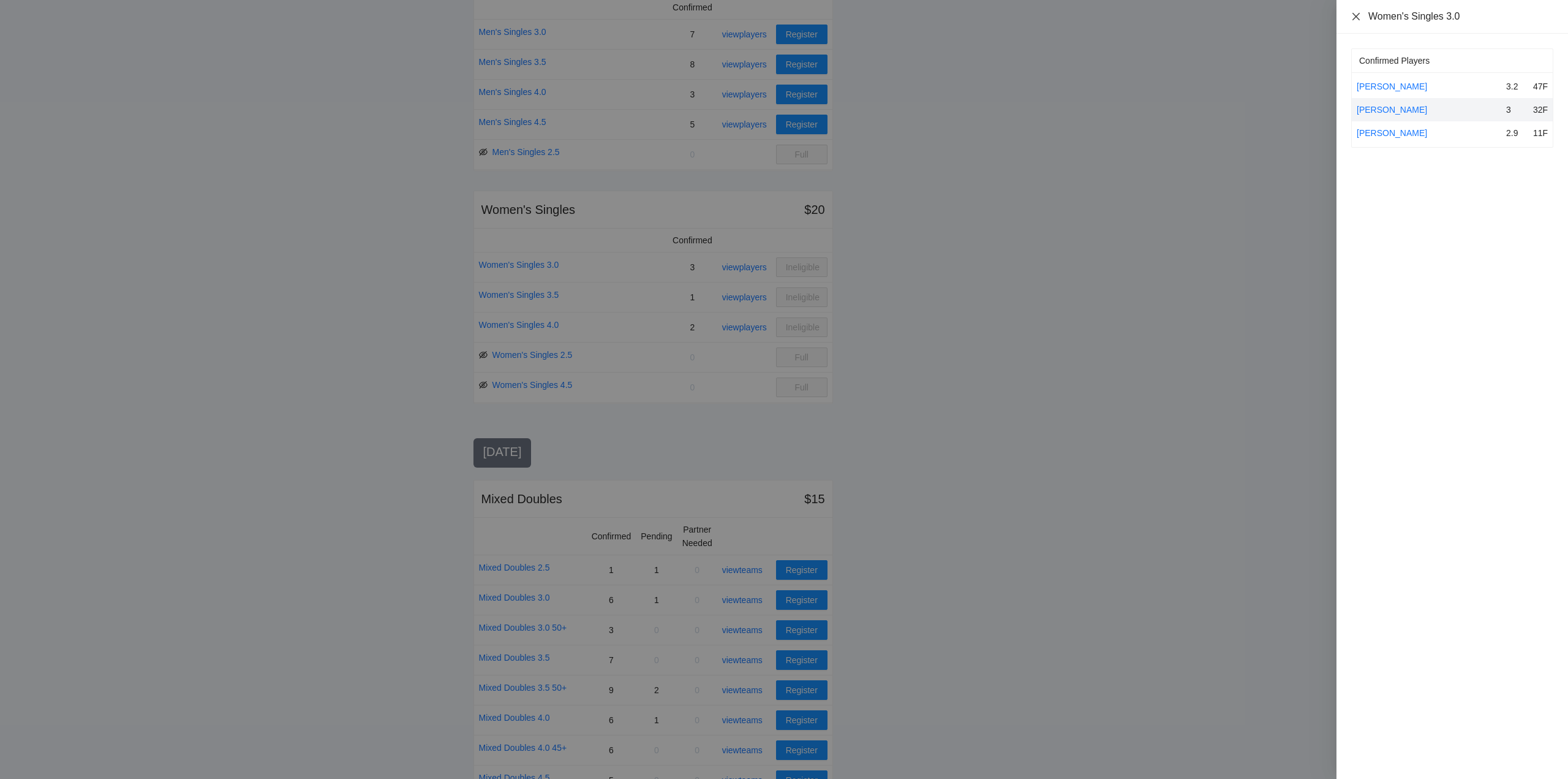
click at [1356, 14] on icon "close" at bounding box center [1355, 16] width 10 height 10
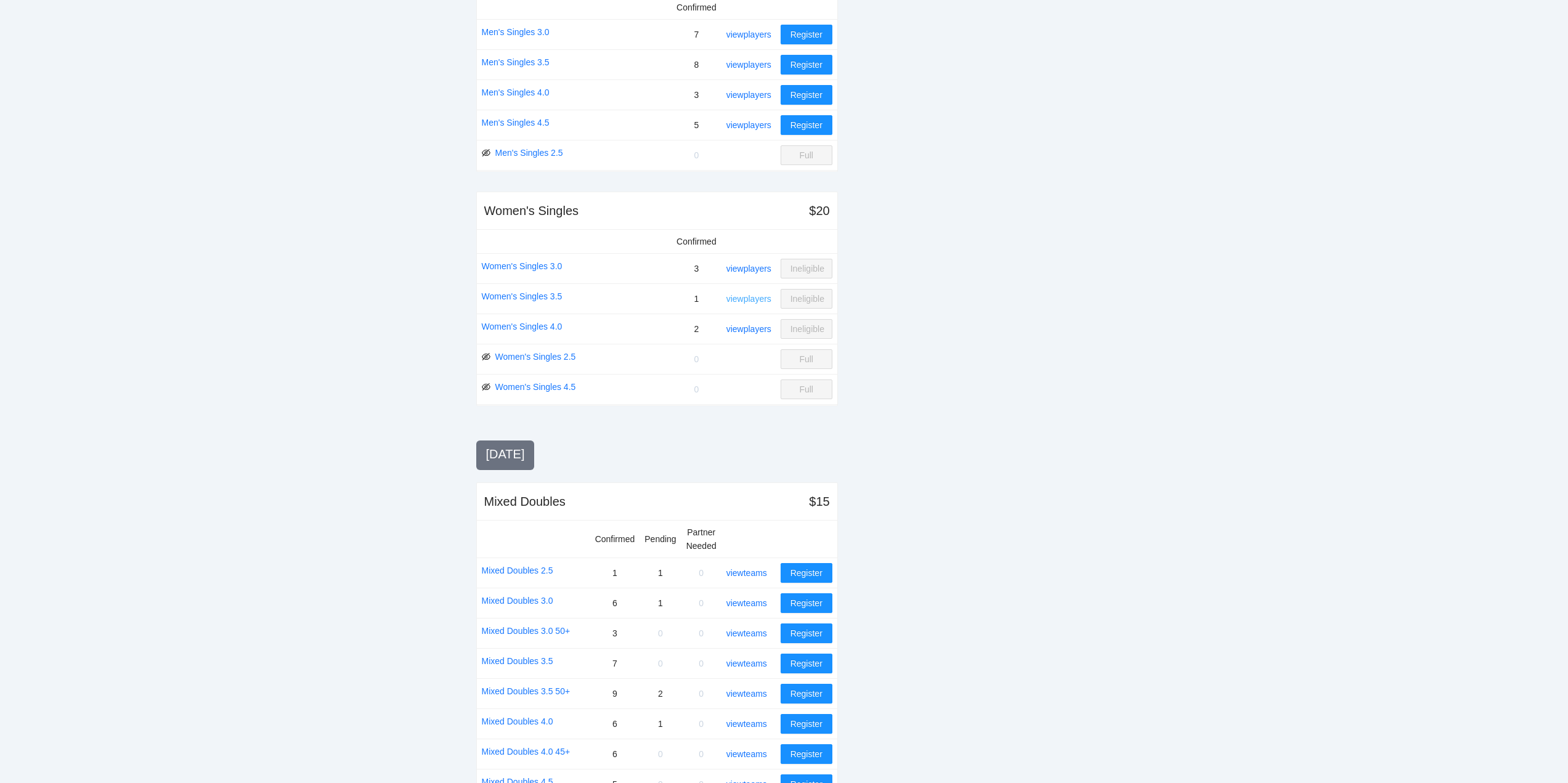
click at [757, 296] on link "view players" at bounding box center [749, 298] width 45 height 10
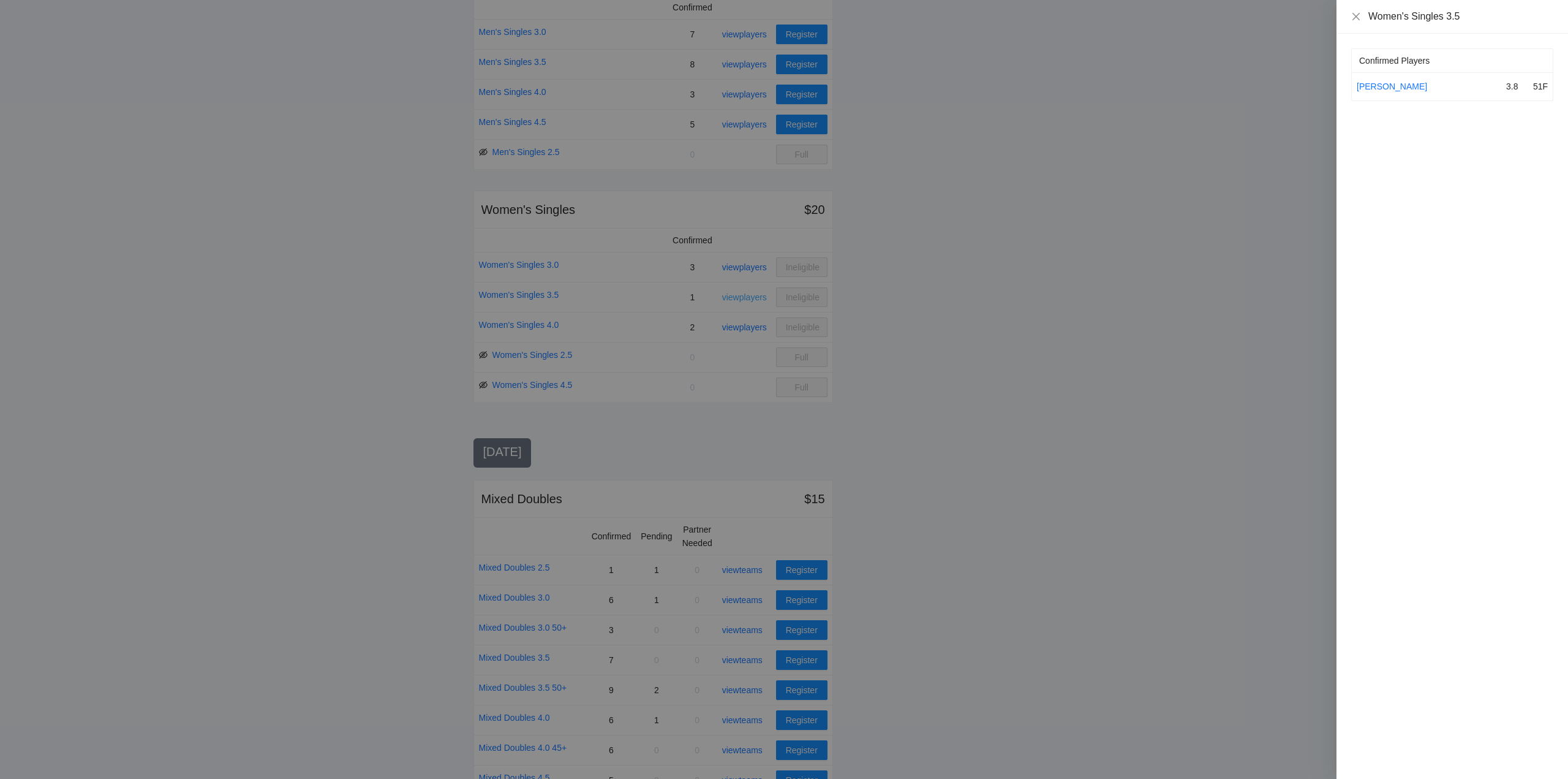
click at [753, 295] on div at bounding box center [784, 389] width 1568 height 779
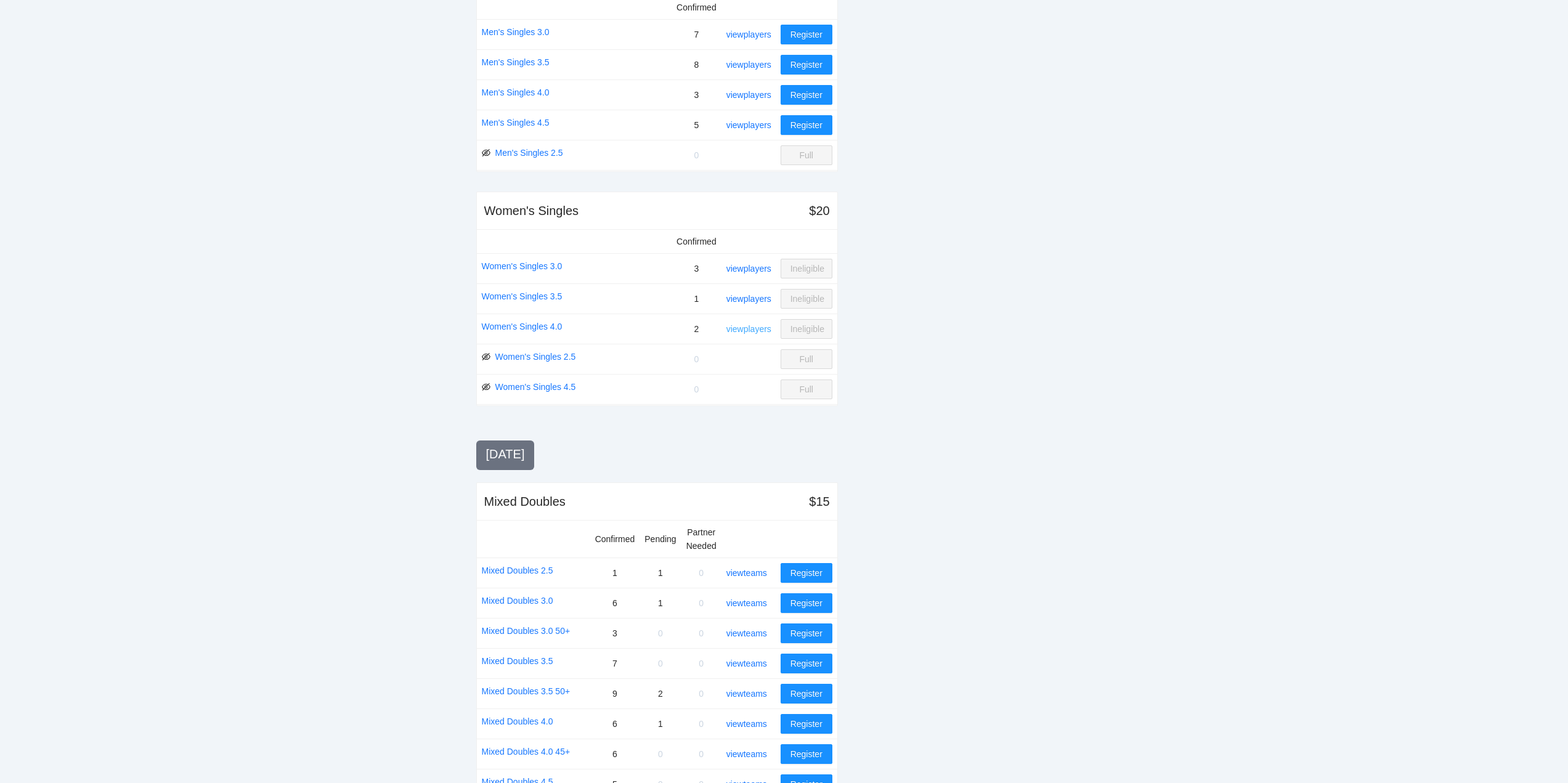
click at [746, 331] on link "view players" at bounding box center [749, 328] width 45 height 10
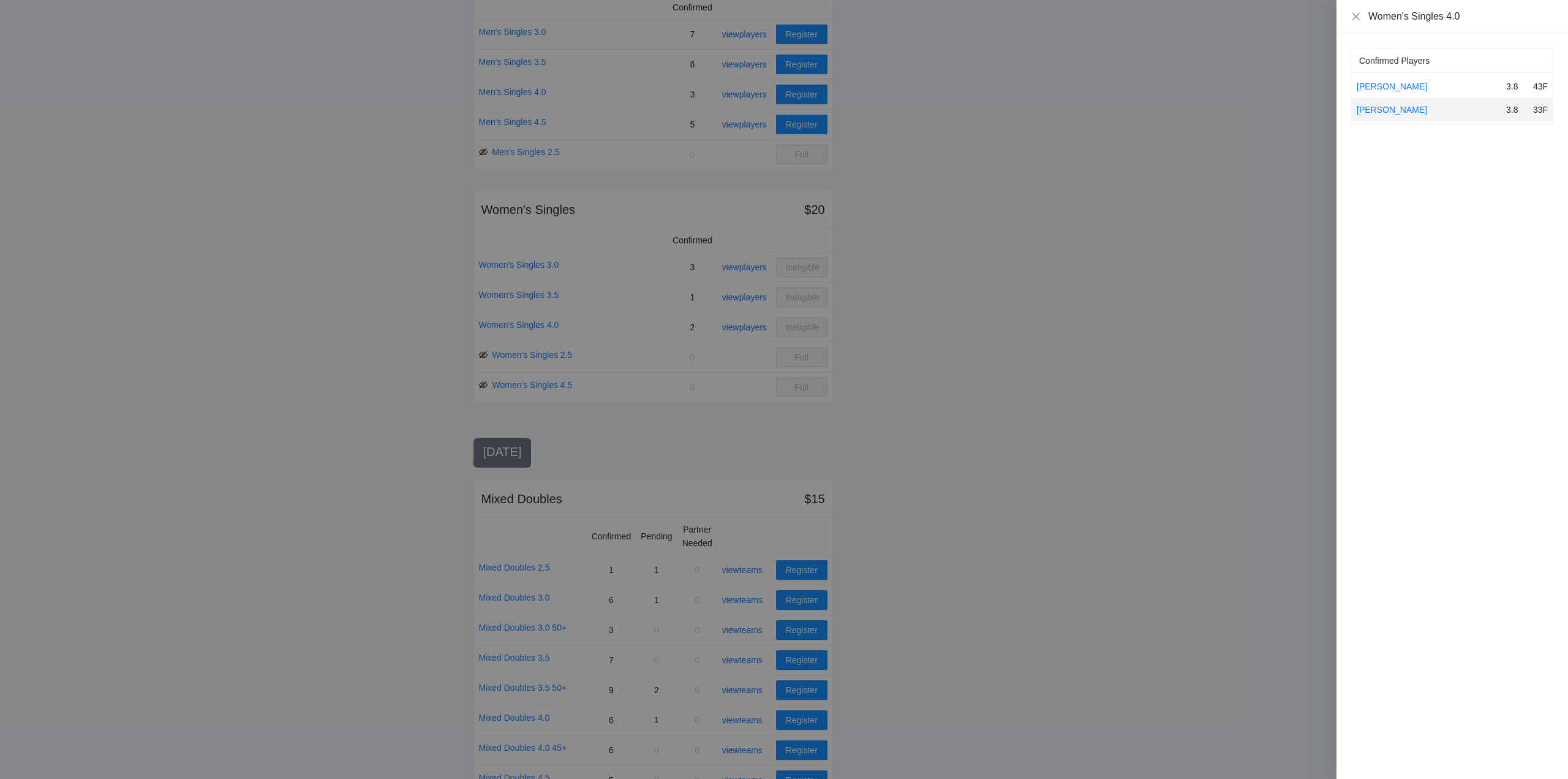
click at [743, 327] on div at bounding box center [784, 389] width 1568 height 779
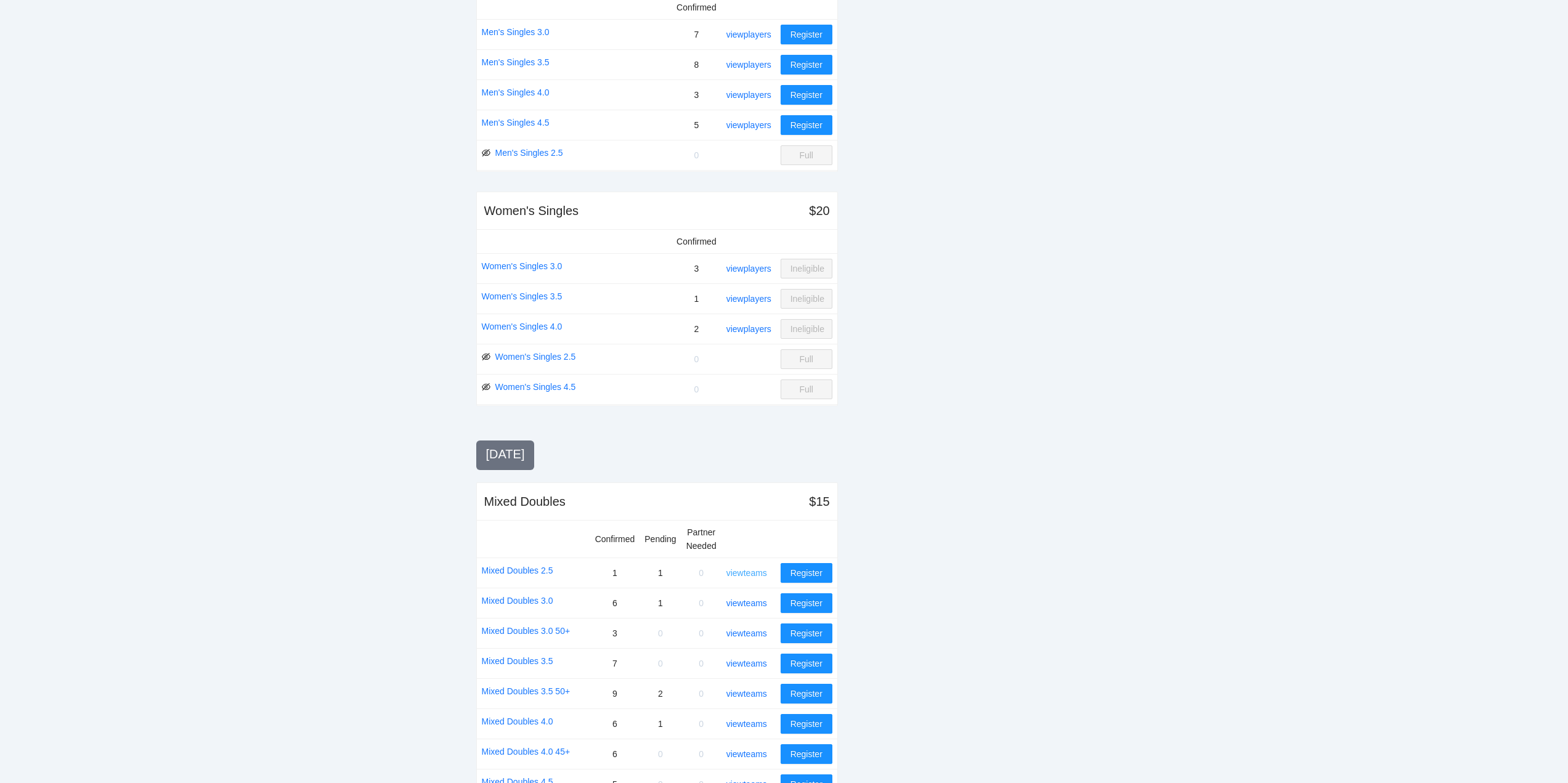
click at [757, 573] on link "view teams" at bounding box center [746, 572] width 41 height 10
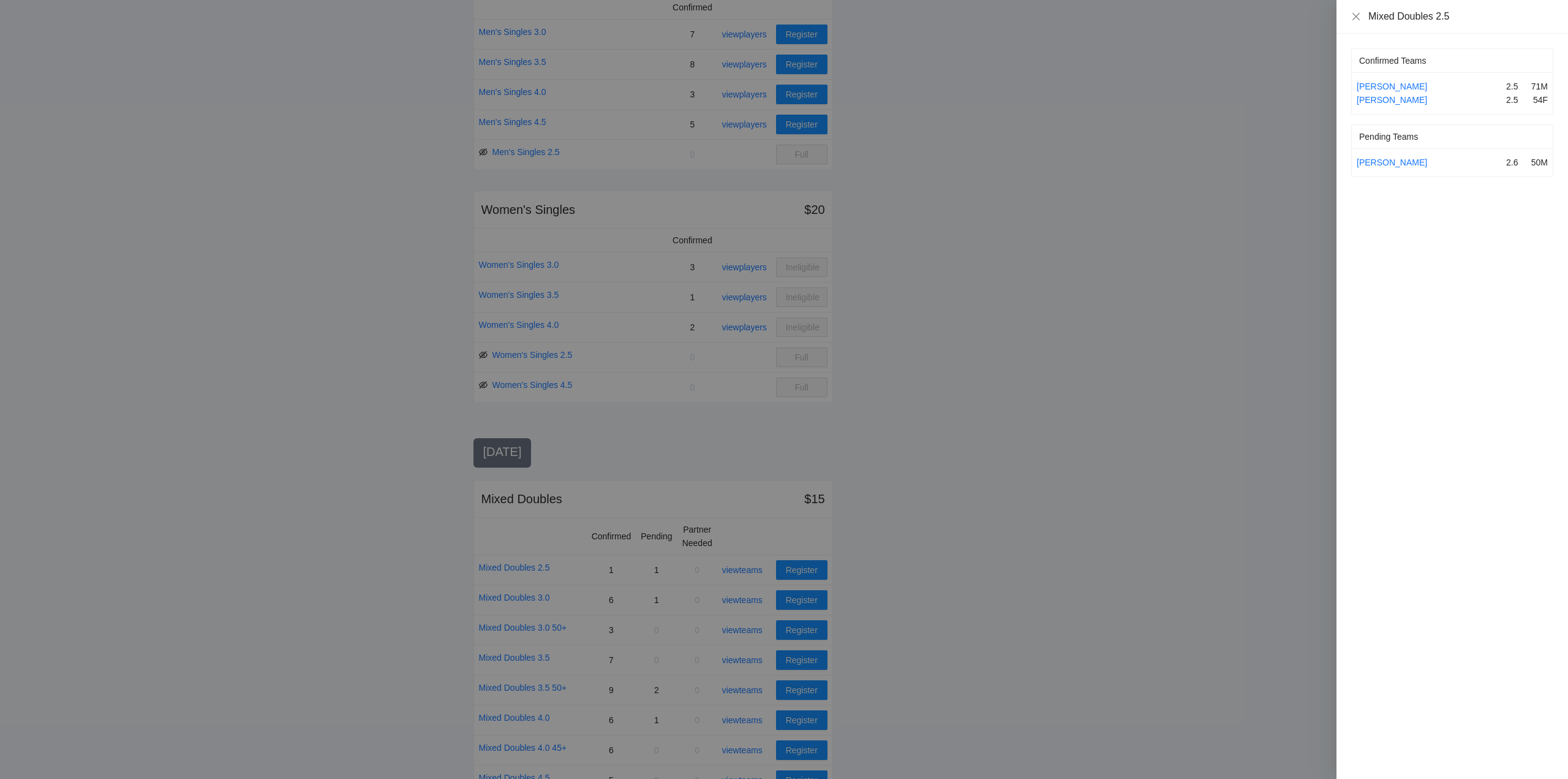
click at [753, 571] on div at bounding box center [784, 389] width 1568 height 779
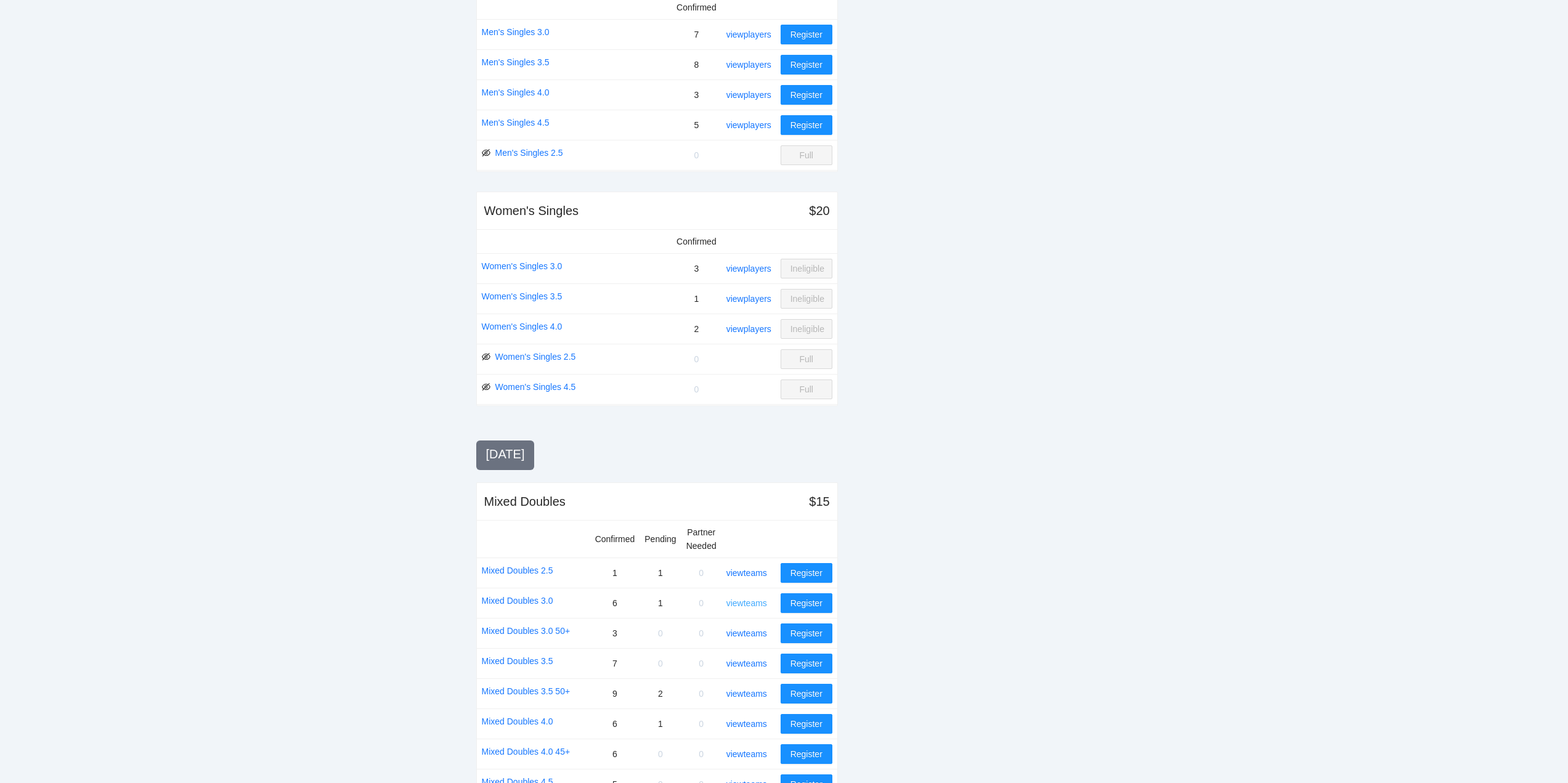
click at [756, 601] on link "view teams" at bounding box center [746, 603] width 41 height 10
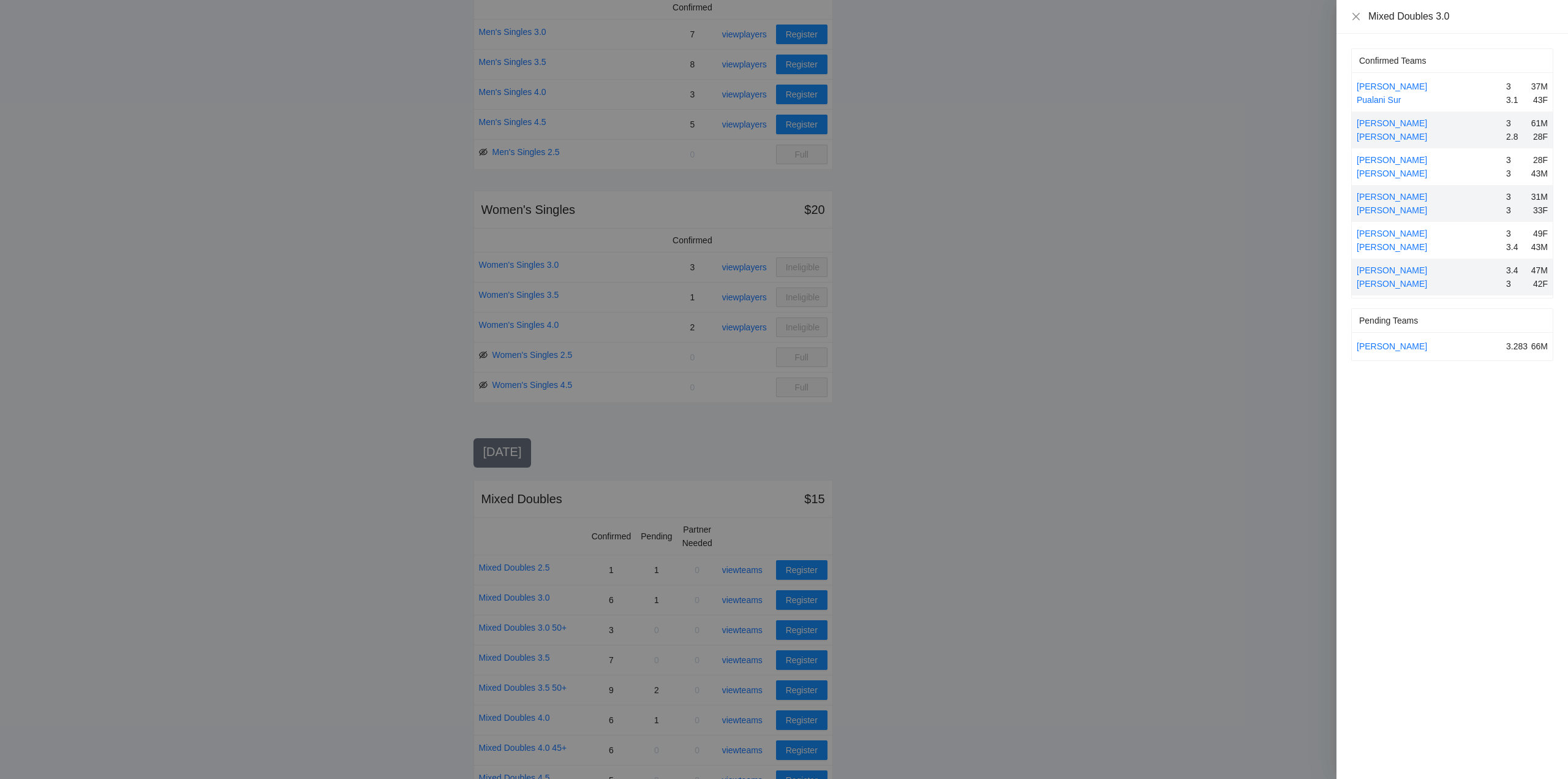
click at [750, 598] on div at bounding box center [784, 389] width 1568 height 779
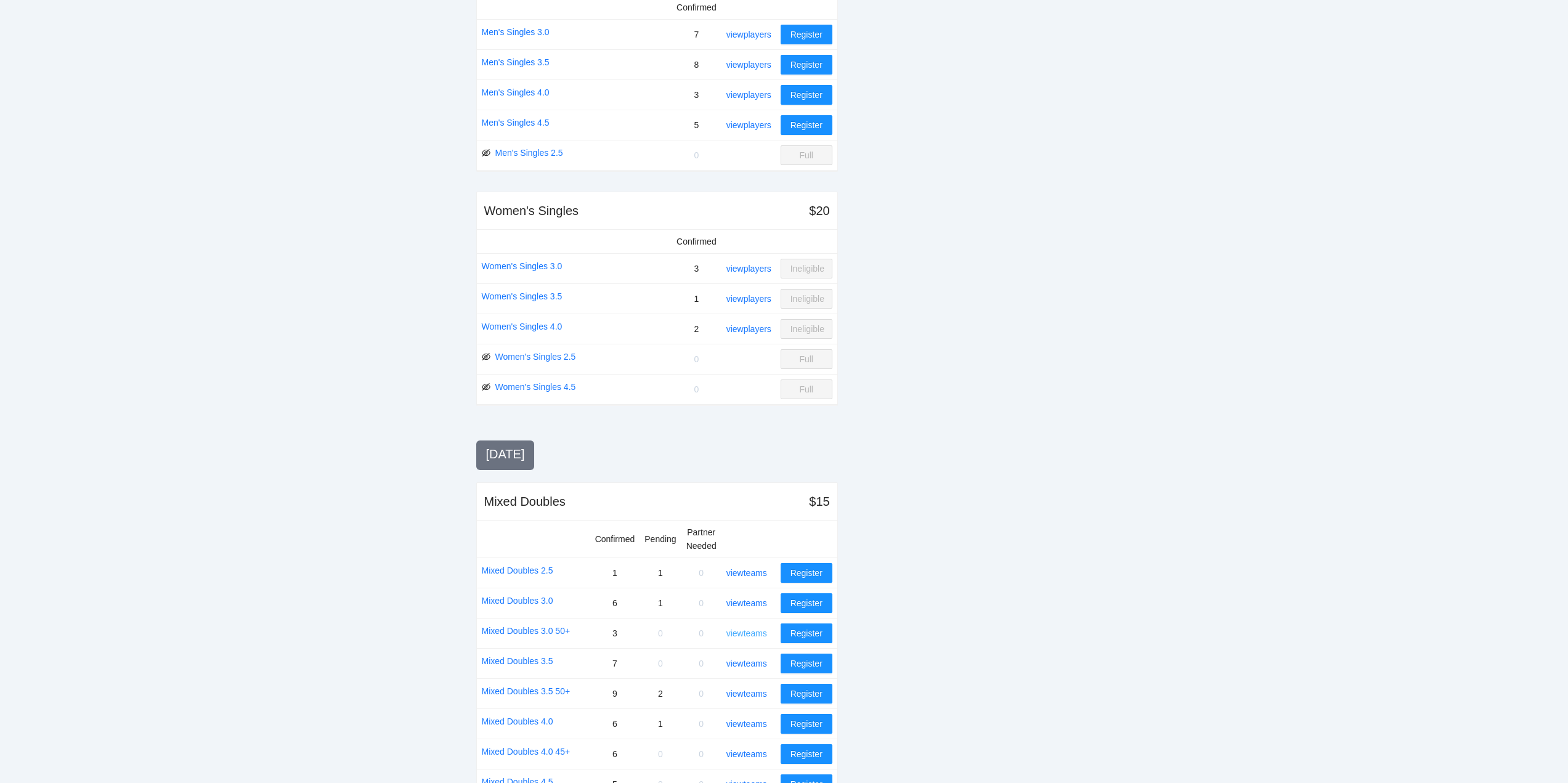
click at [745, 635] on link "view teams" at bounding box center [746, 633] width 41 height 10
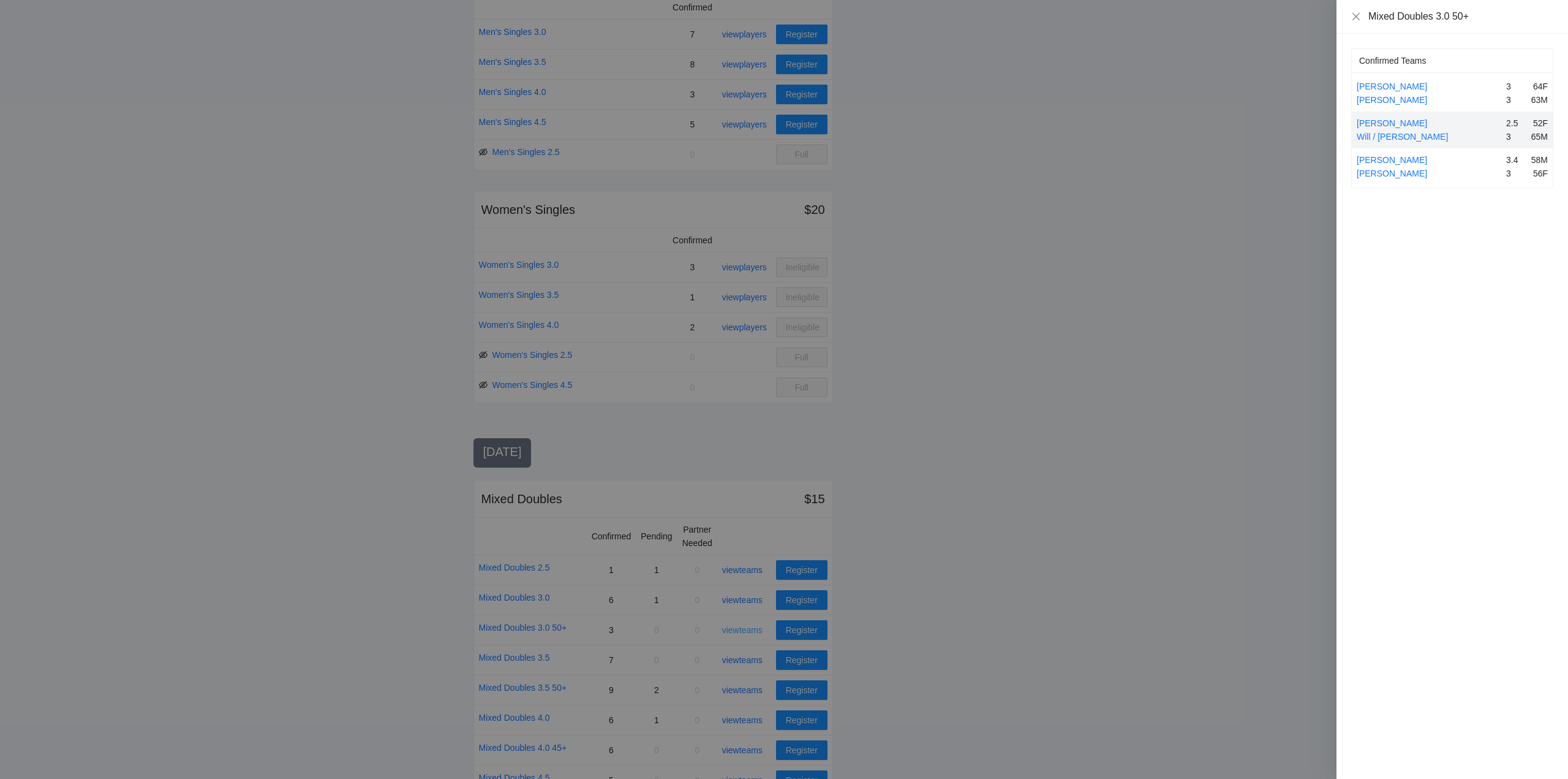
click at [741, 632] on div at bounding box center [784, 389] width 1568 height 779
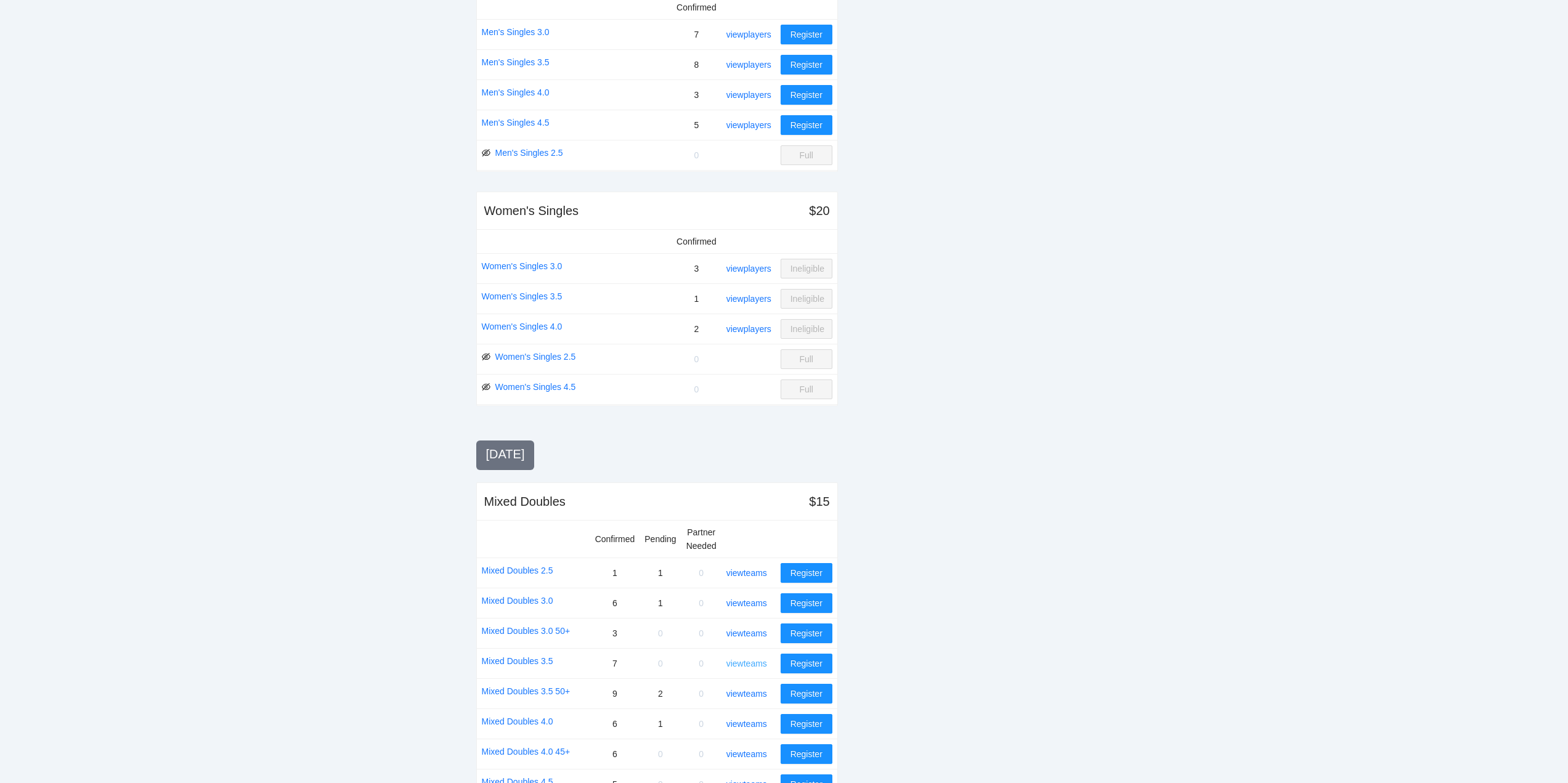
click at [759, 661] on link "view teams" at bounding box center [746, 663] width 41 height 10
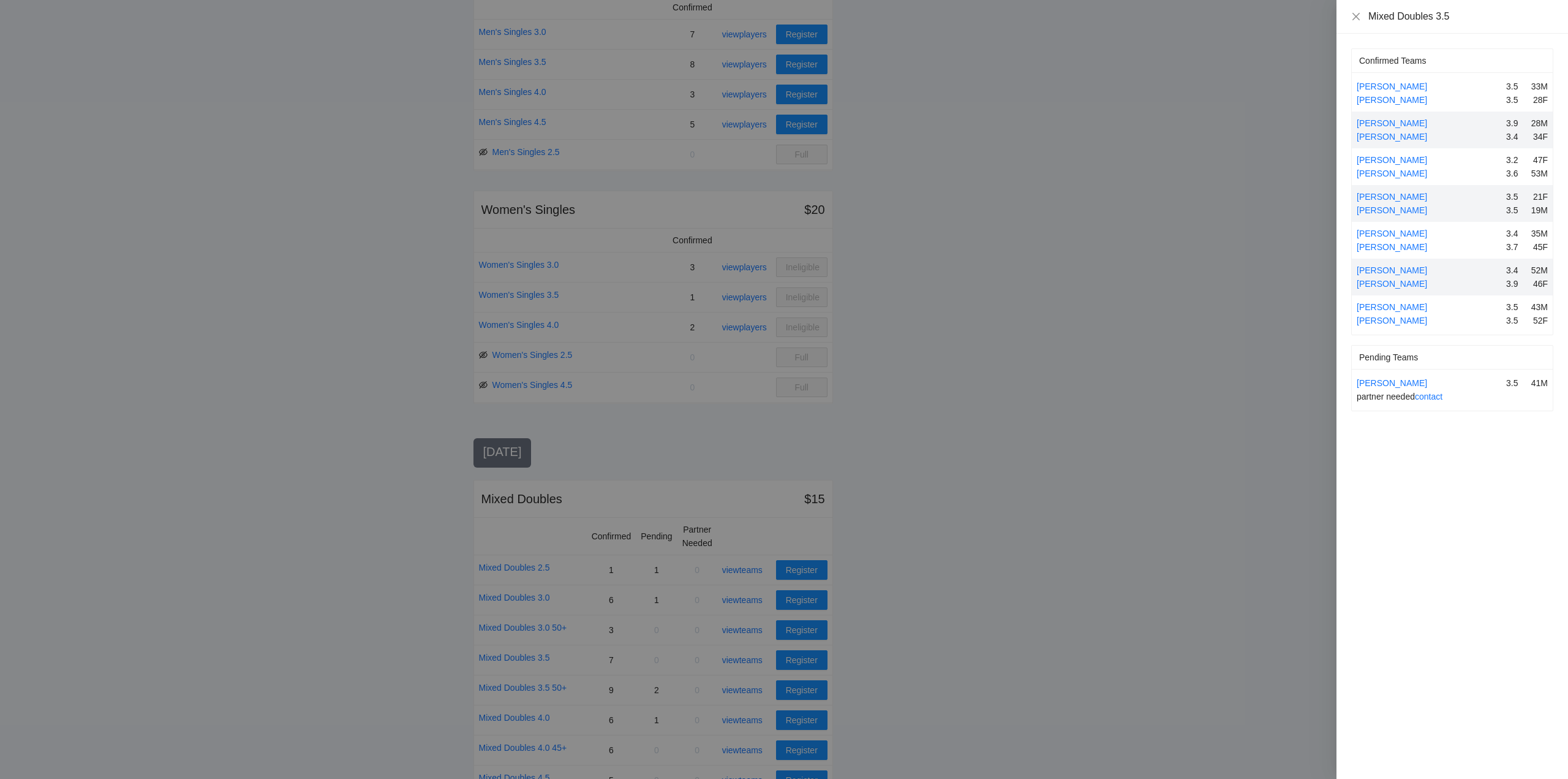
click at [754, 657] on div at bounding box center [784, 389] width 1568 height 779
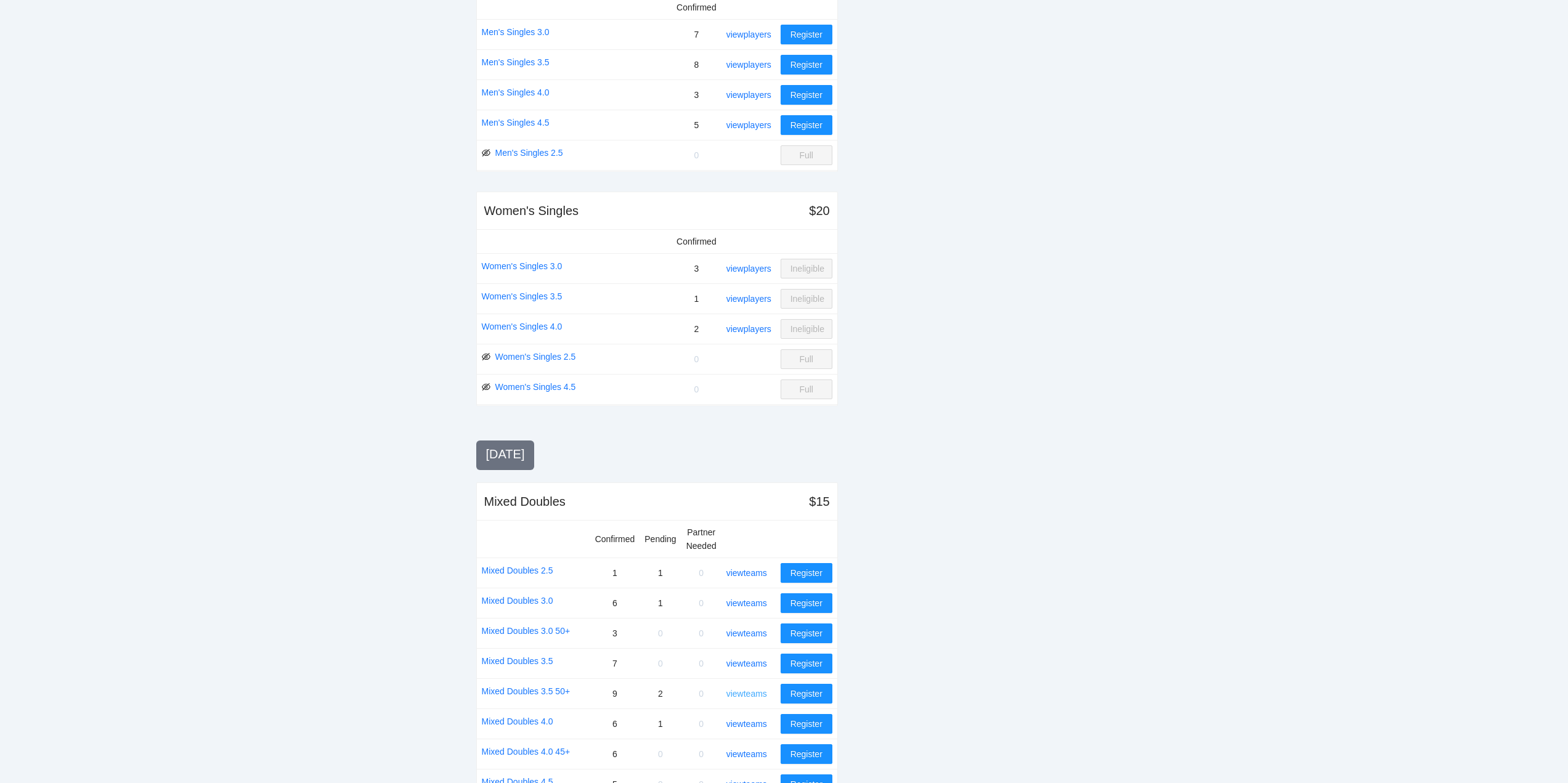
click at [746, 693] on link "view teams" at bounding box center [746, 693] width 41 height 10
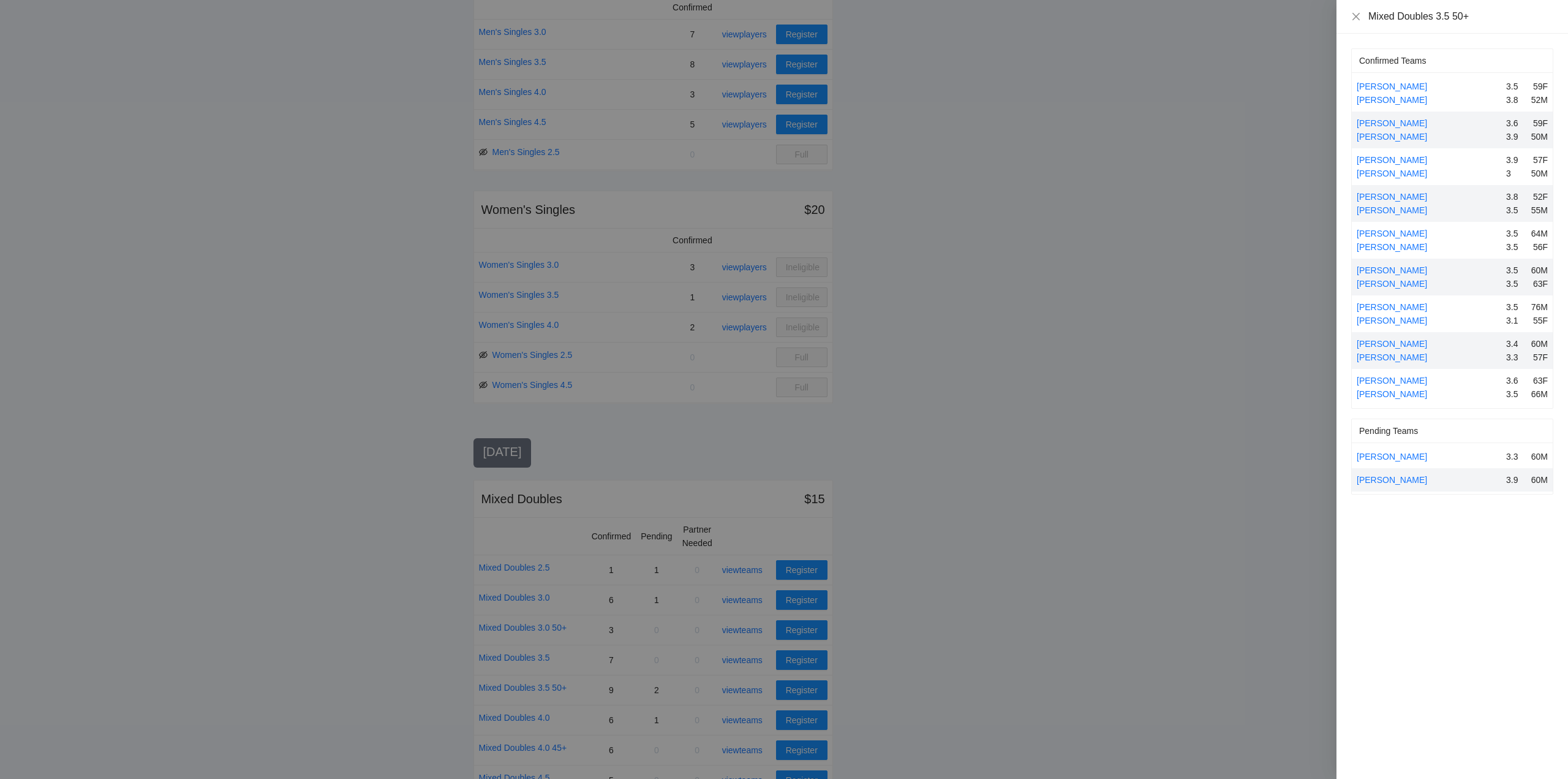
click at [745, 684] on div at bounding box center [784, 389] width 1568 height 779
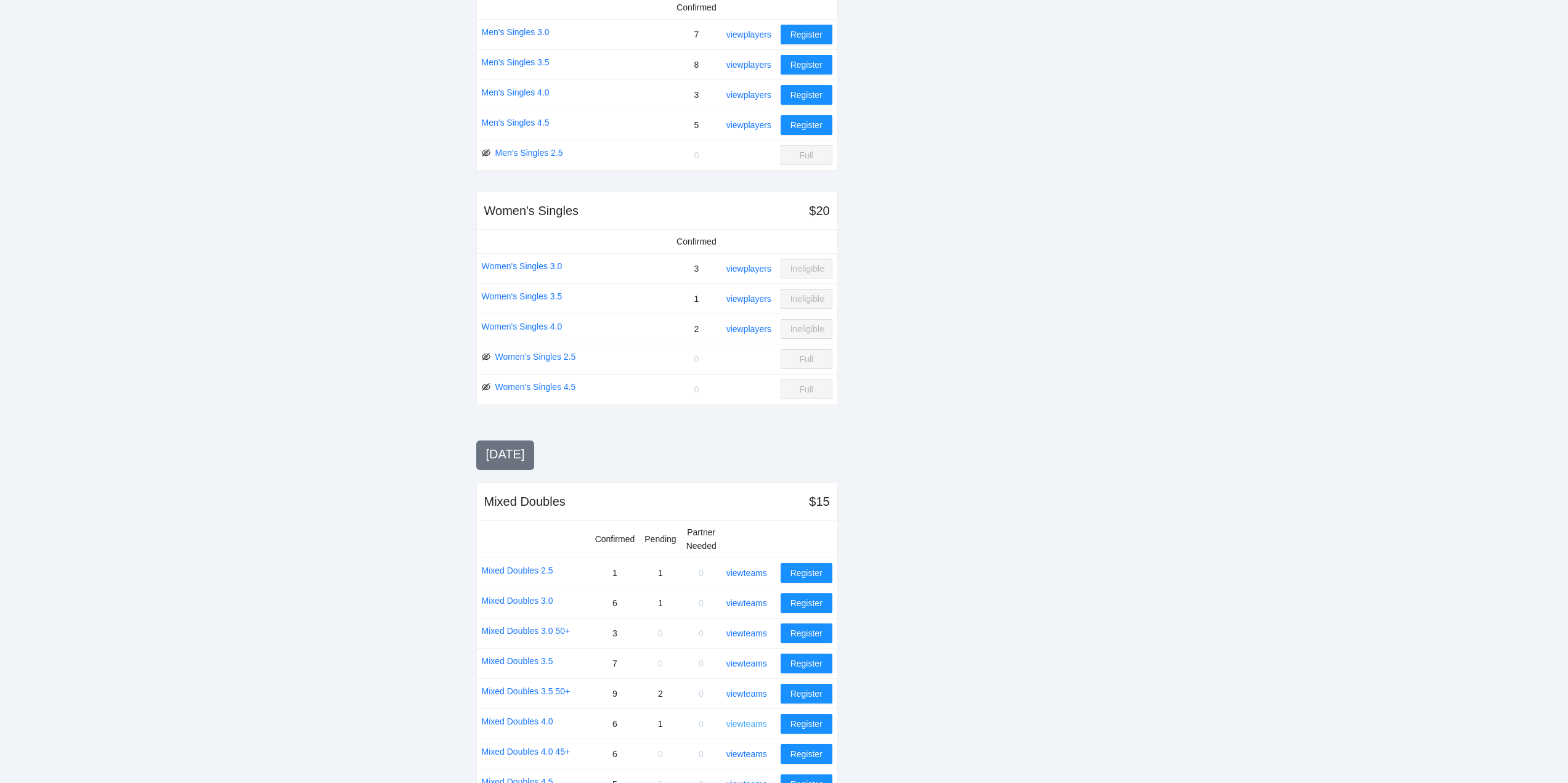
click at [756, 723] on link "view teams" at bounding box center [746, 723] width 41 height 10
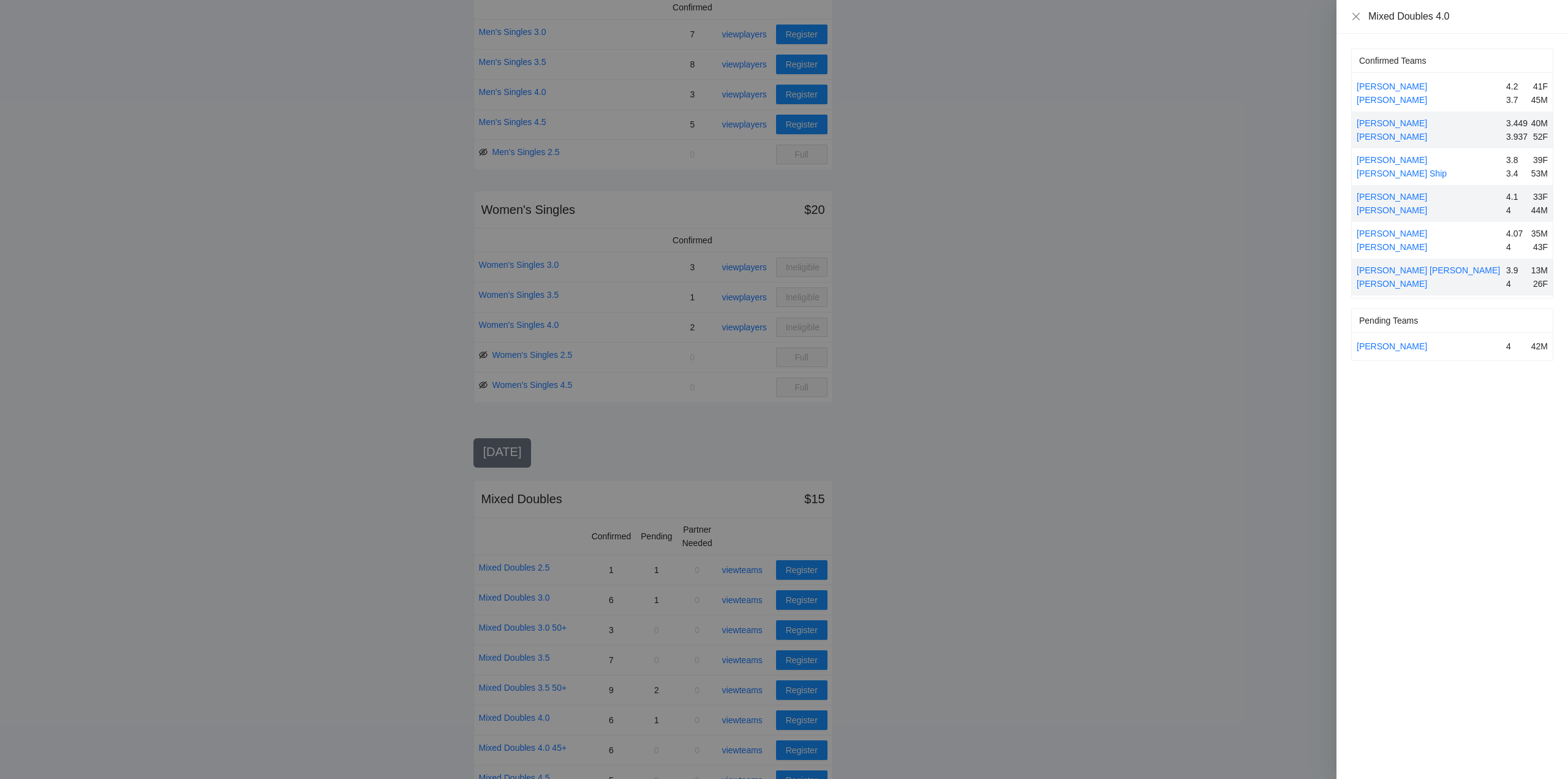
click at [751, 718] on div at bounding box center [784, 389] width 1568 height 779
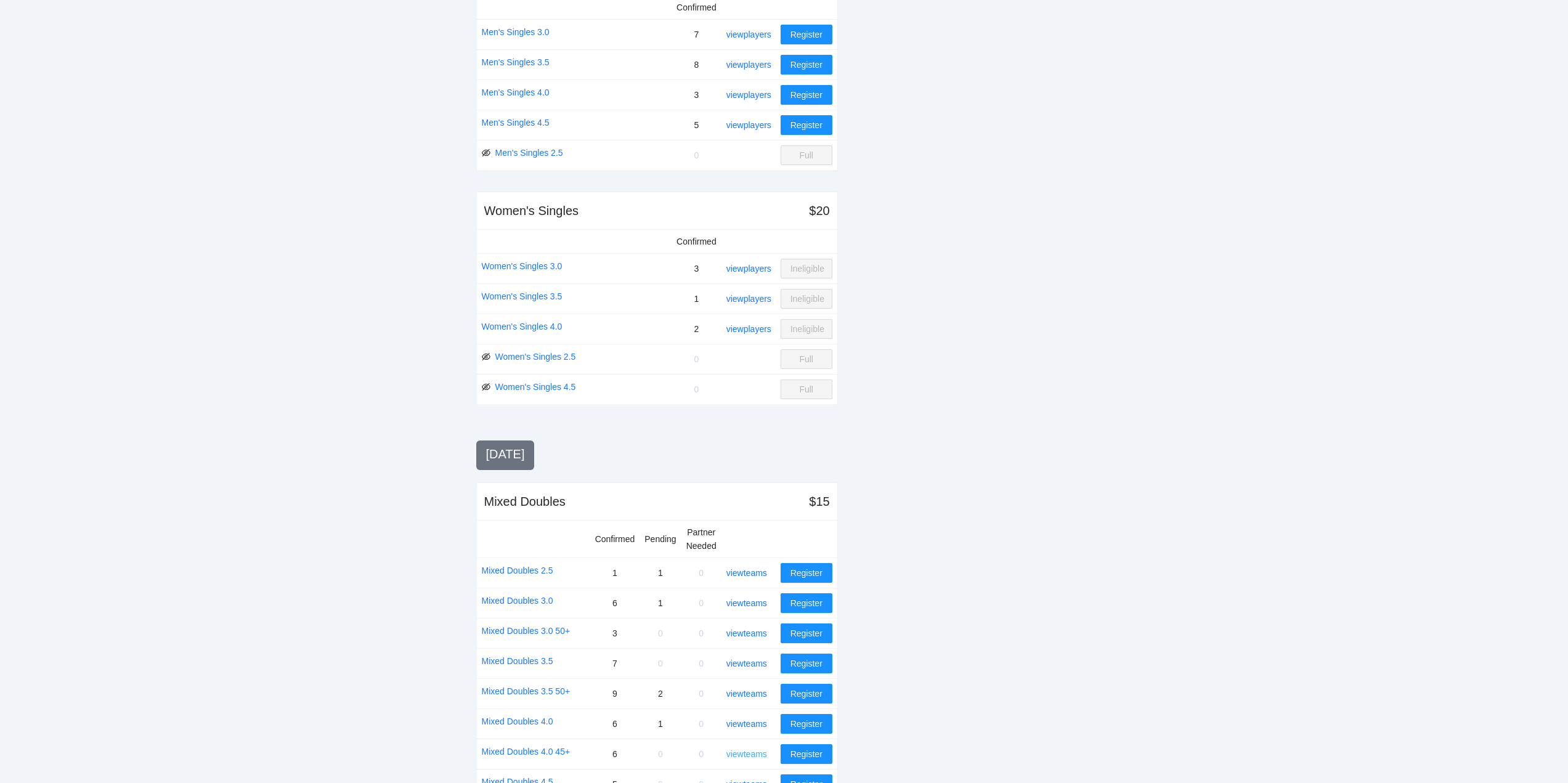
click at [746, 754] on link "view teams" at bounding box center [746, 753] width 41 height 10
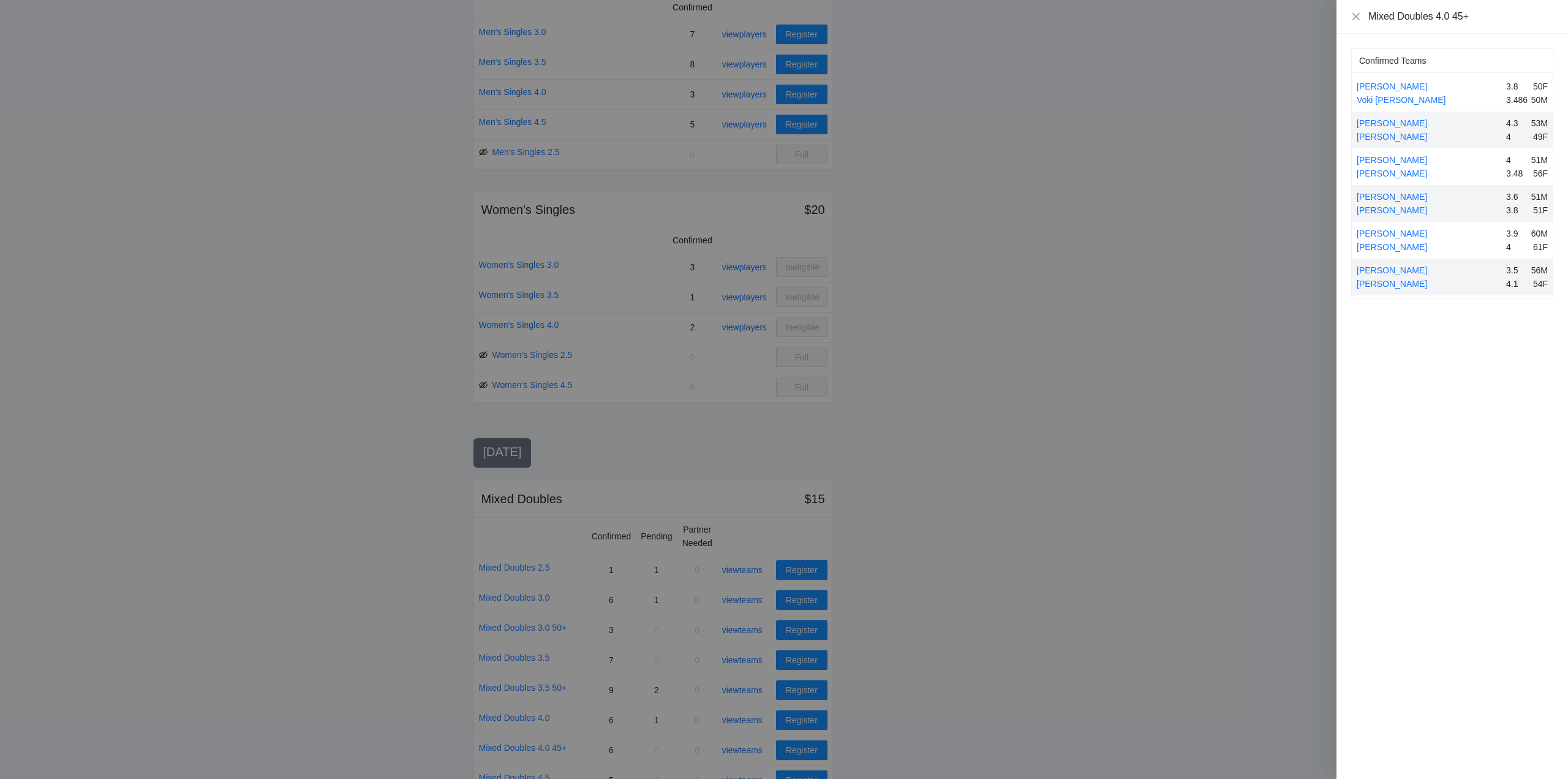
click at [741, 746] on div at bounding box center [784, 389] width 1568 height 779
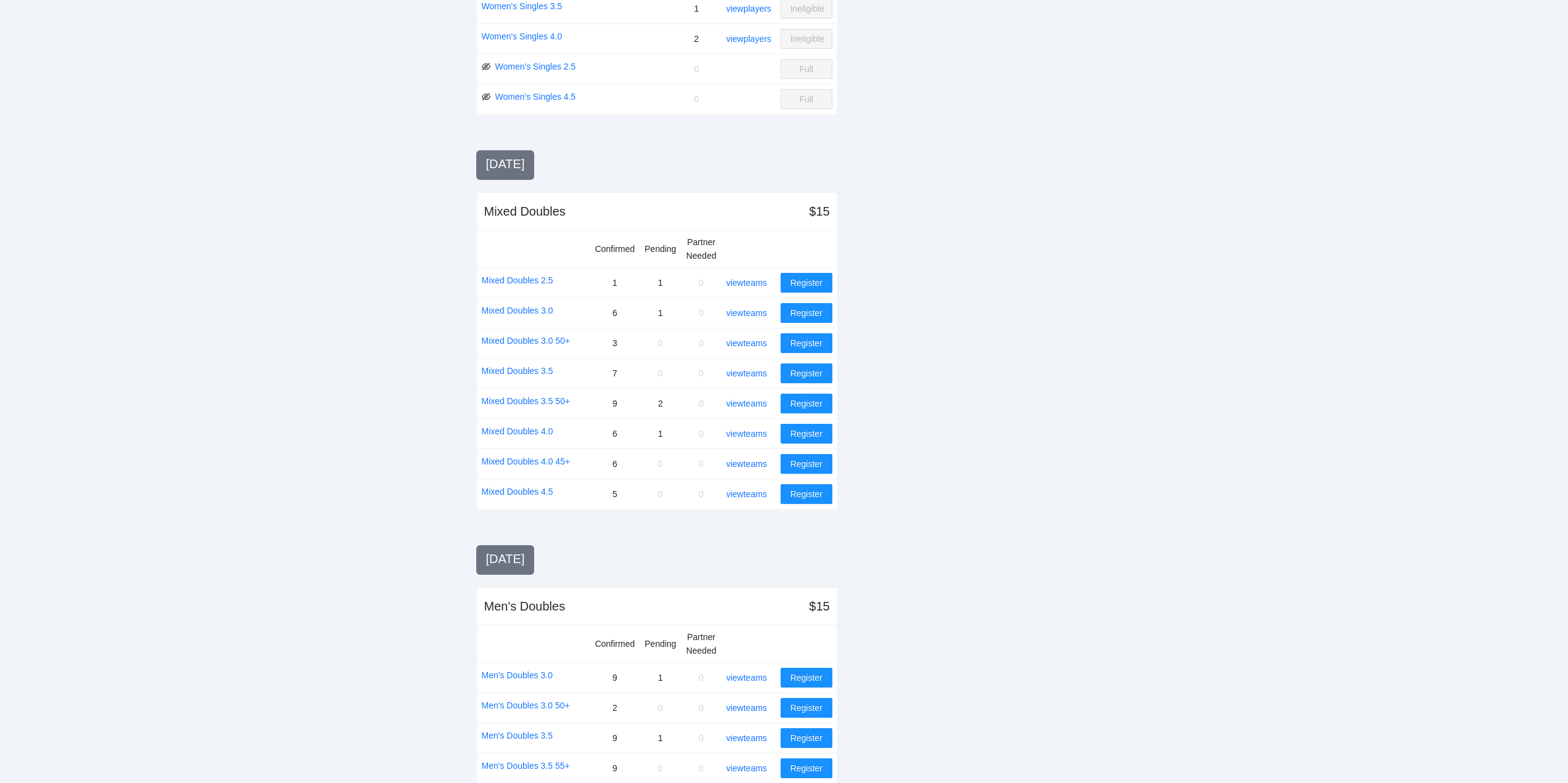
scroll to position [677, 0]
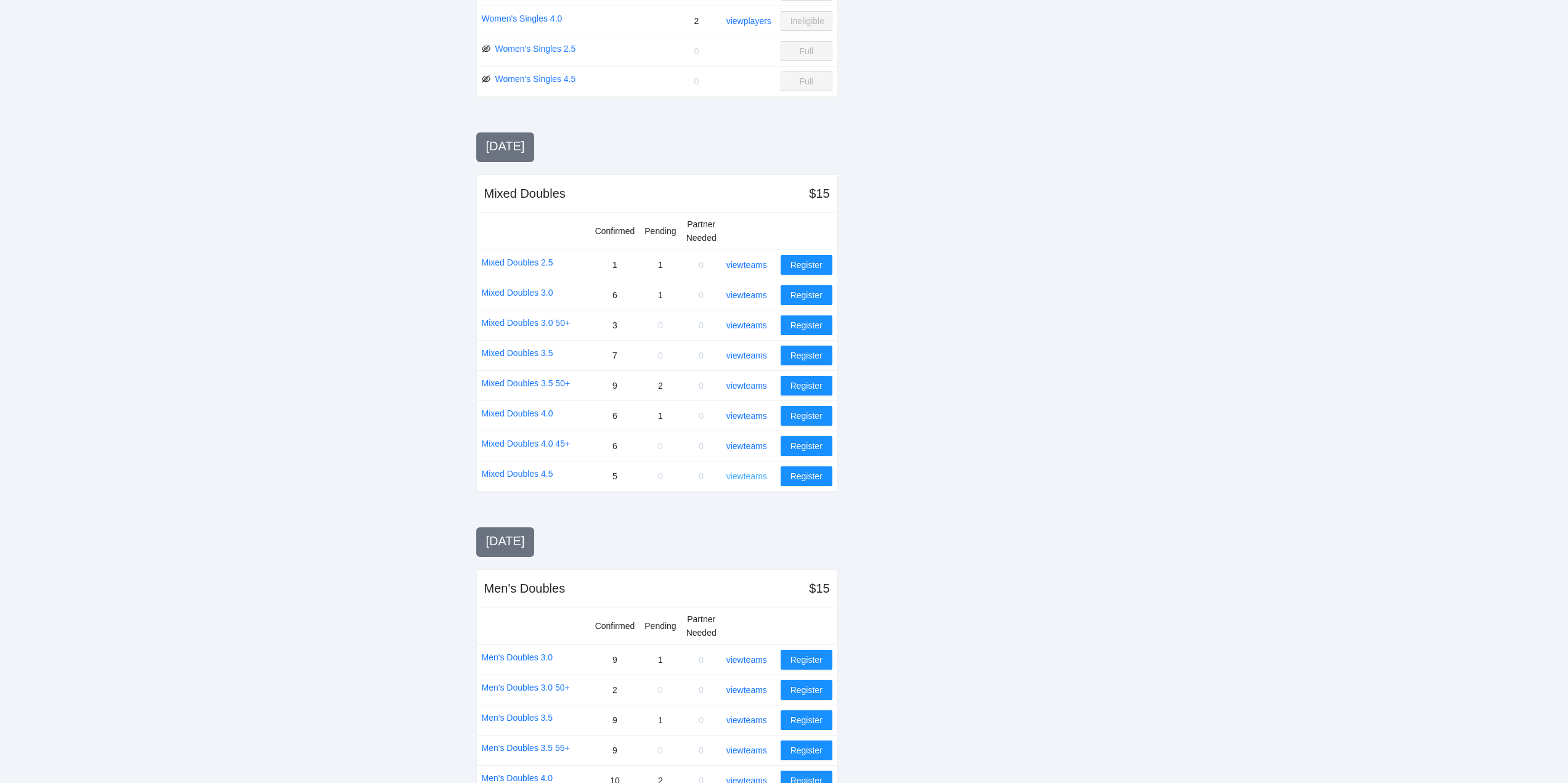
click at [749, 474] on link "view teams" at bounding box center [746, 475] width 41 height 10
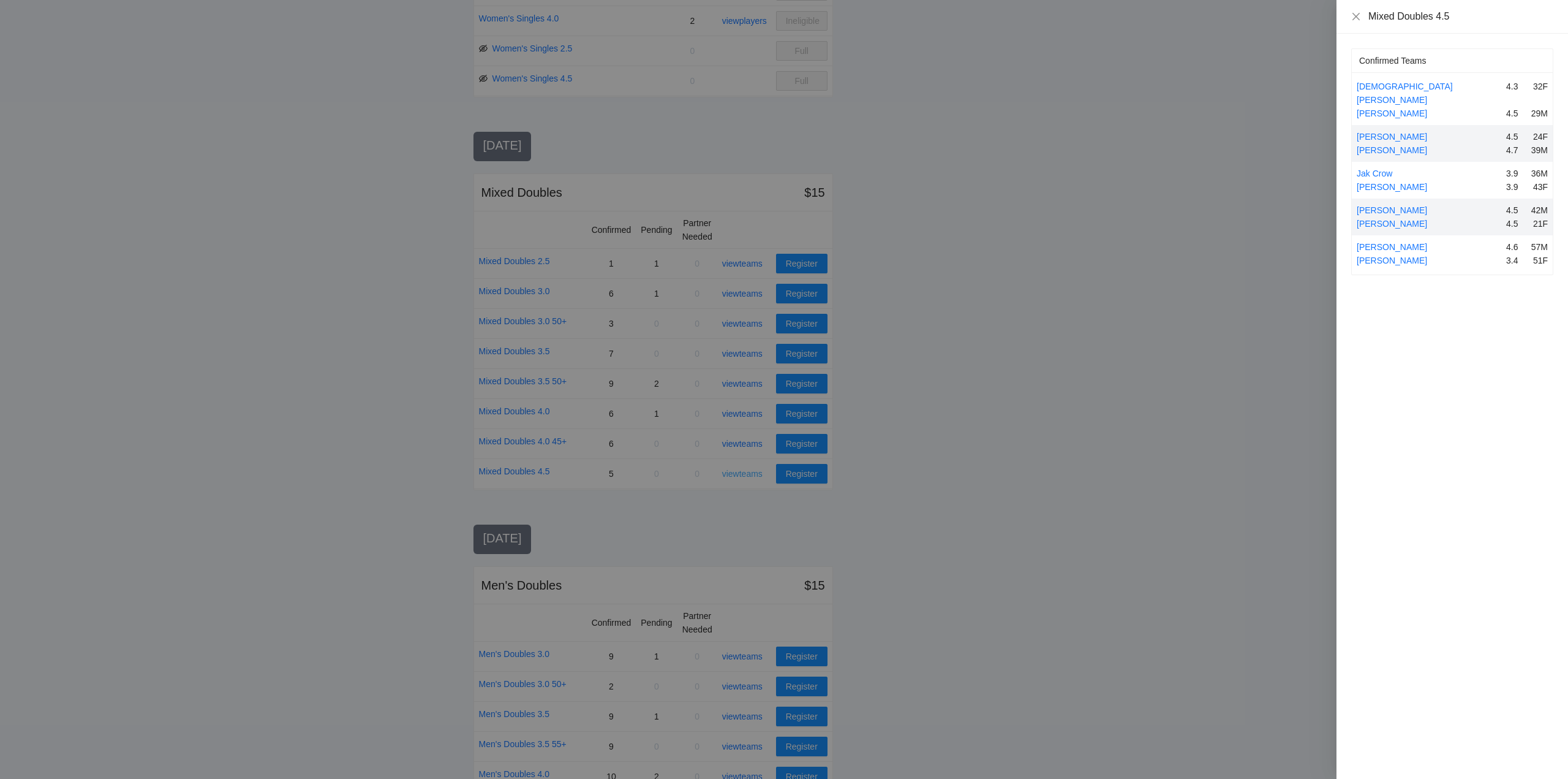
click at [745, 472] on div at bounding box center [784, 389] width 1568 height 779
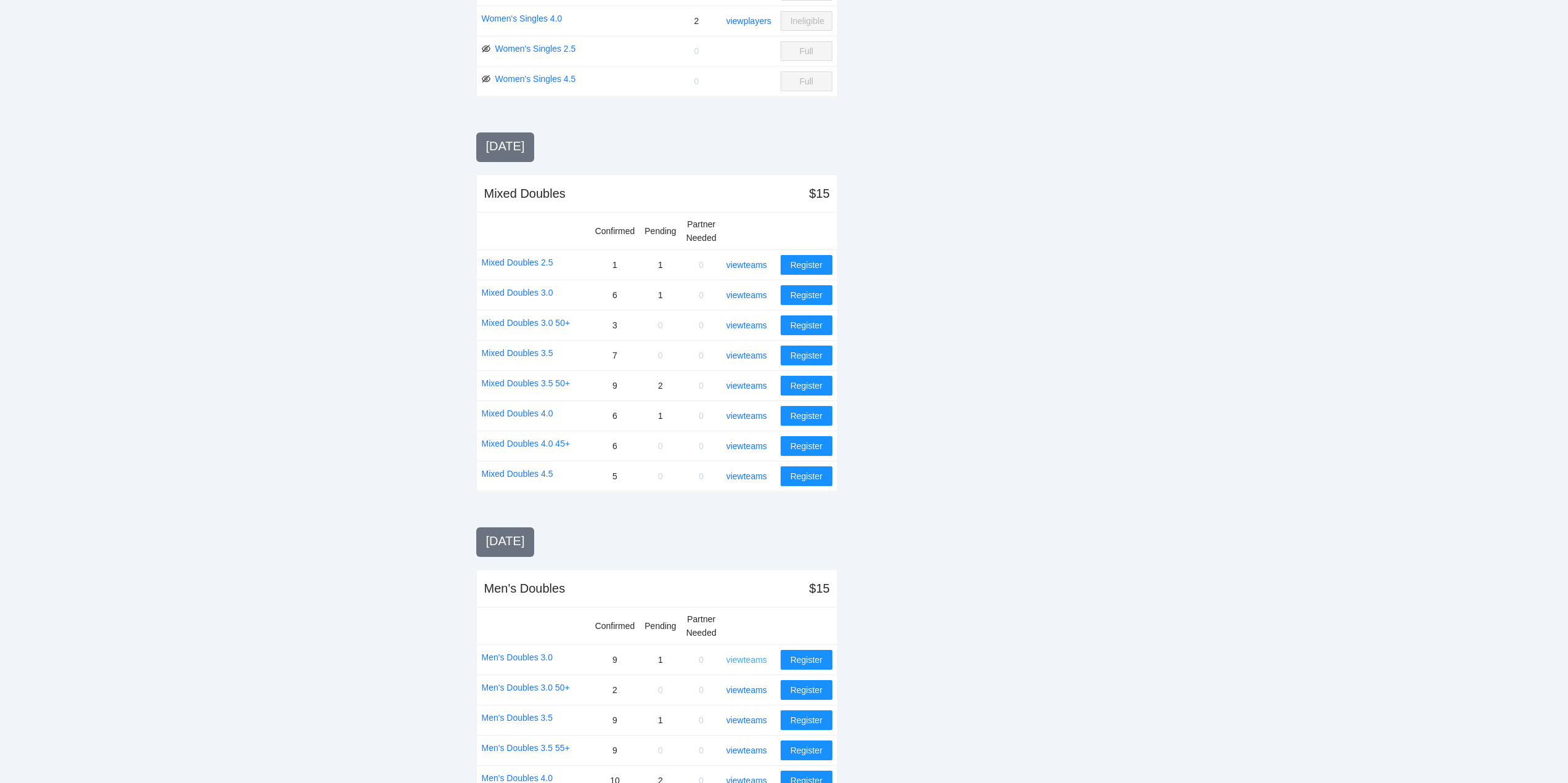
click at [753, 659] on link "view teams" at bounding box center [746, 660] width 41 height 10
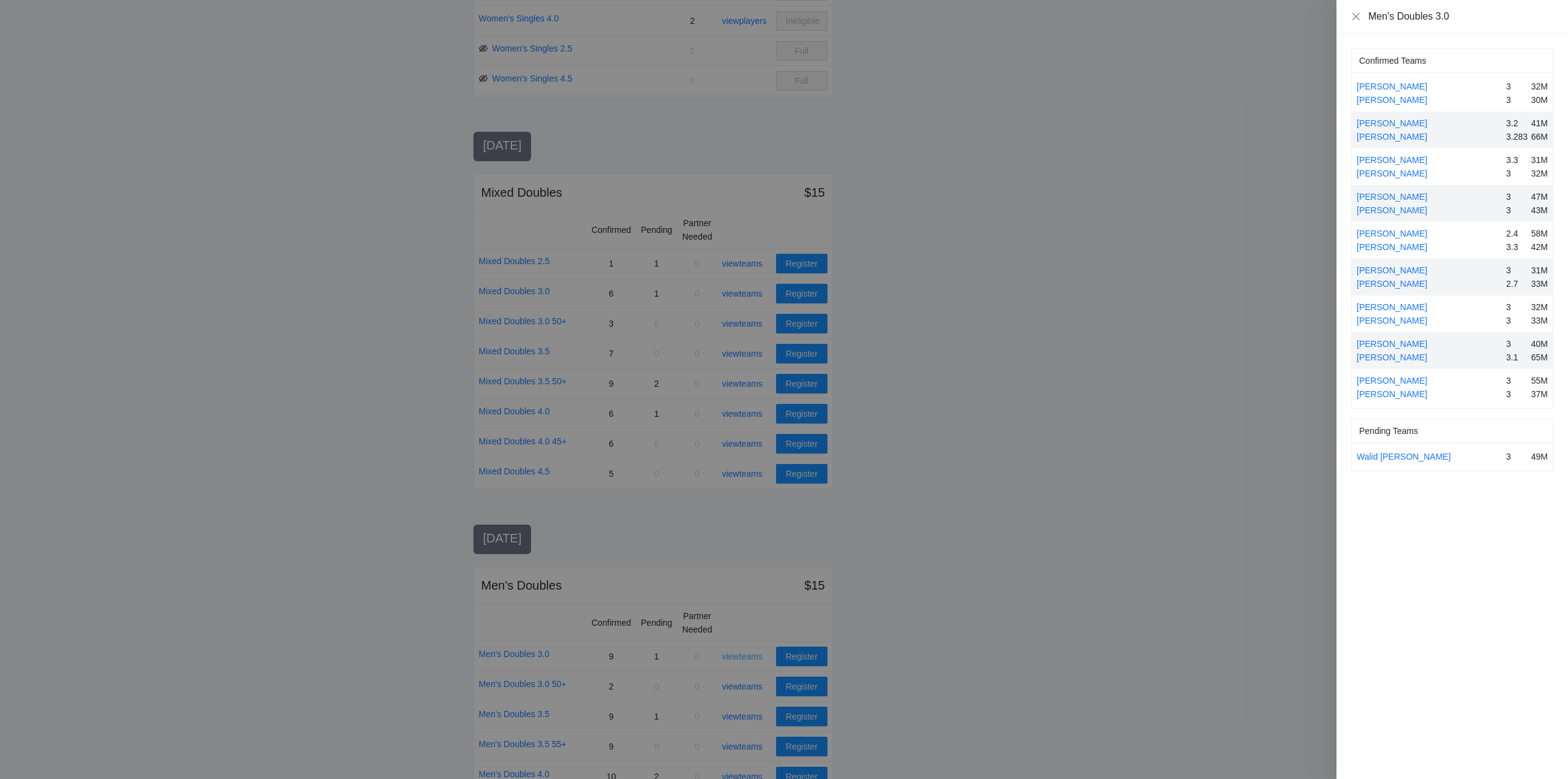
click at [748, 655] on div at bounding box center [784, 389] width 1568 height 779
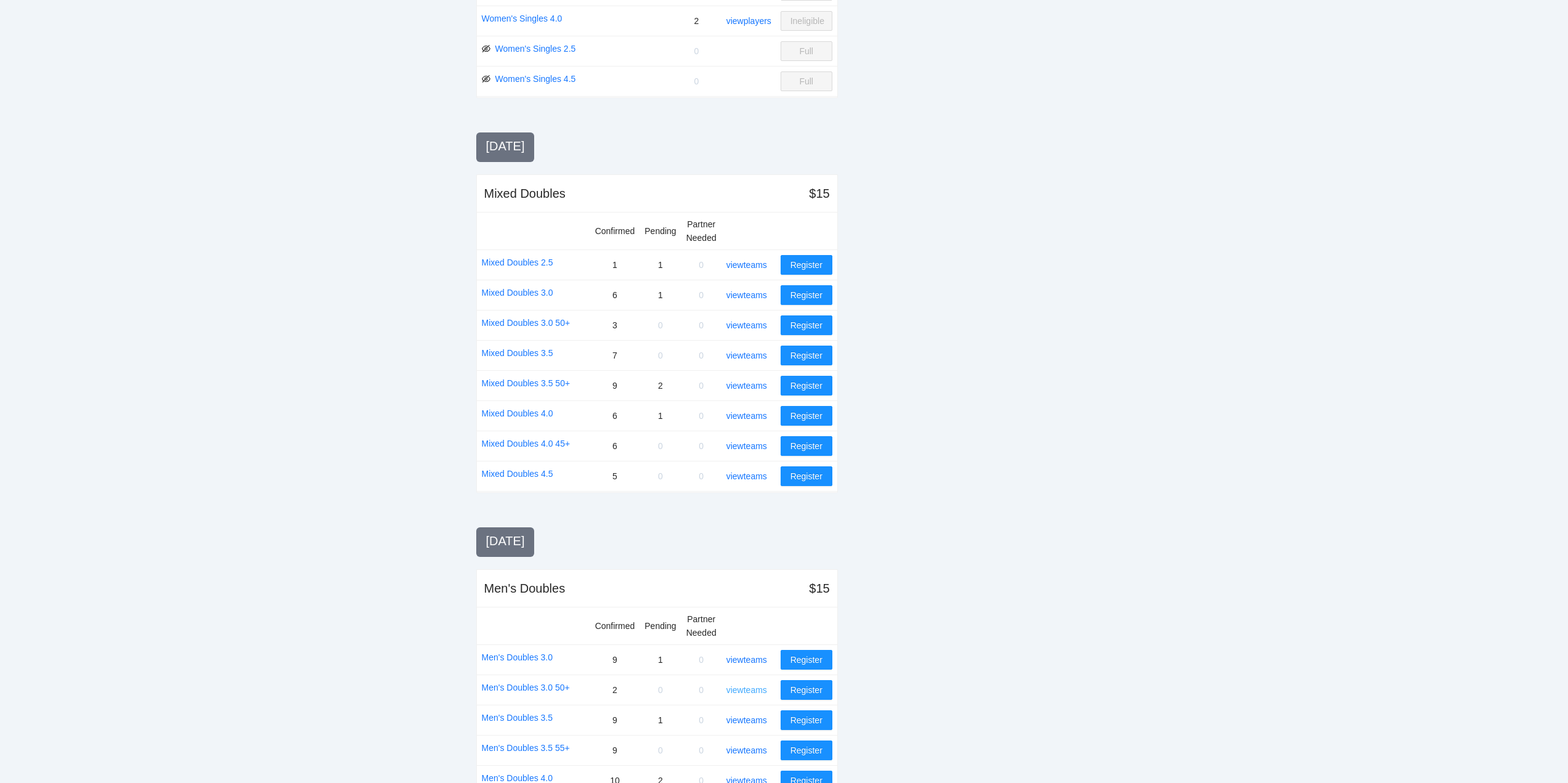
click at [752, 689] on link "view teams" at bounding box center [746, 689] width 41 height 10
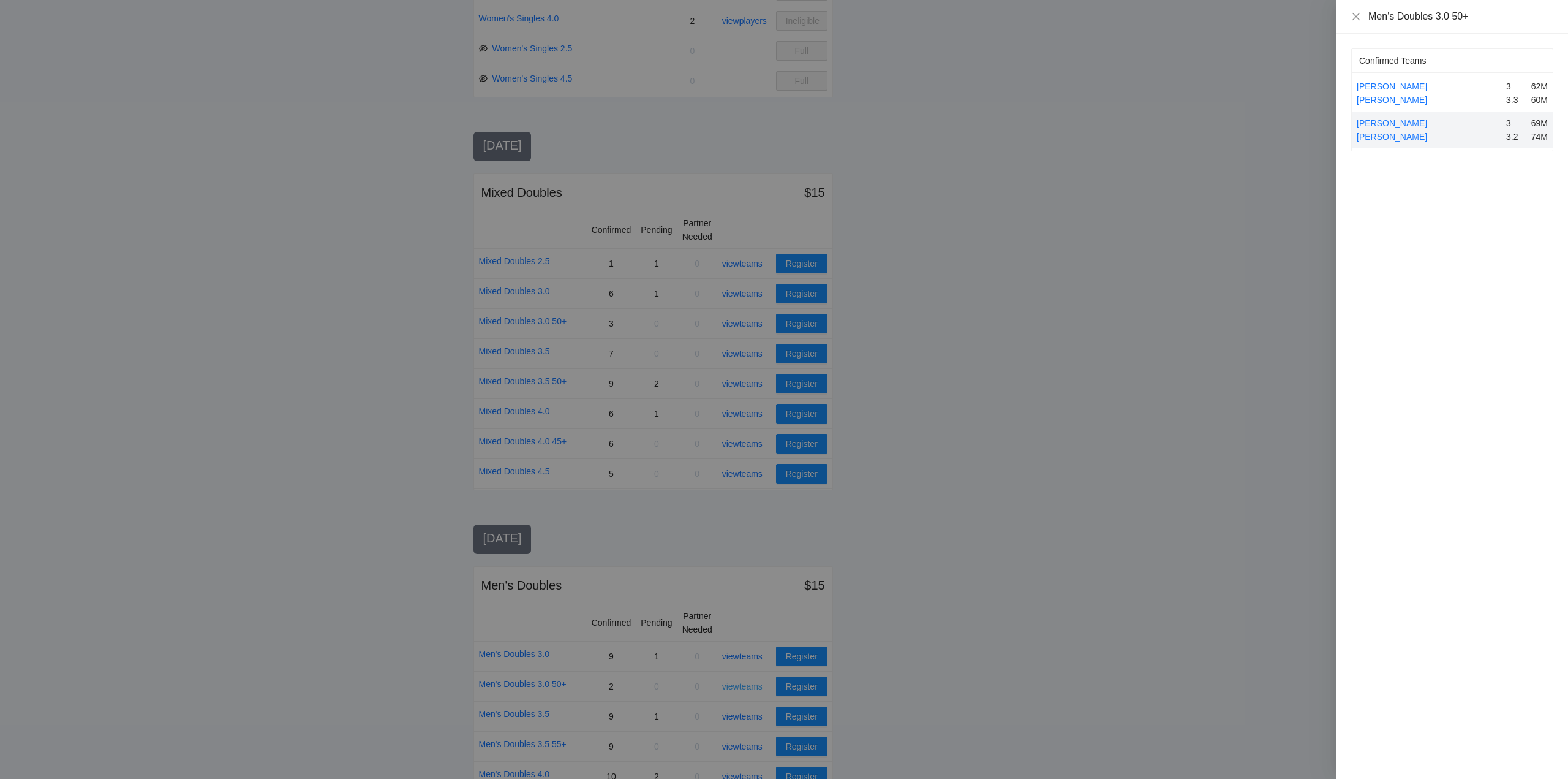
click at [747, 685] on div at bounding box center [784, 389] width 1568 height 779
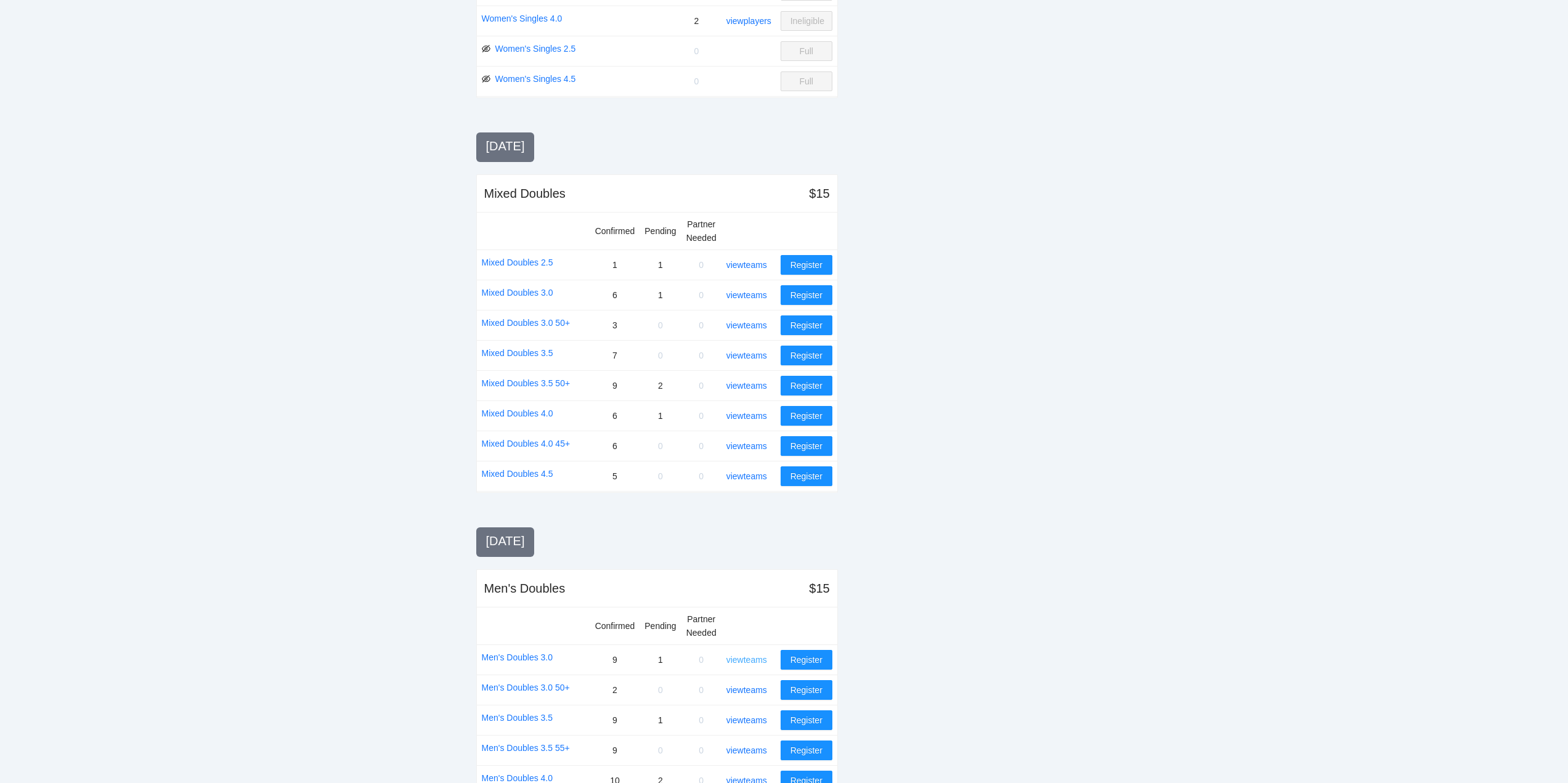
click at [756, 659] on link "view teams" at bounding box center [746, 660] width 41 height 10
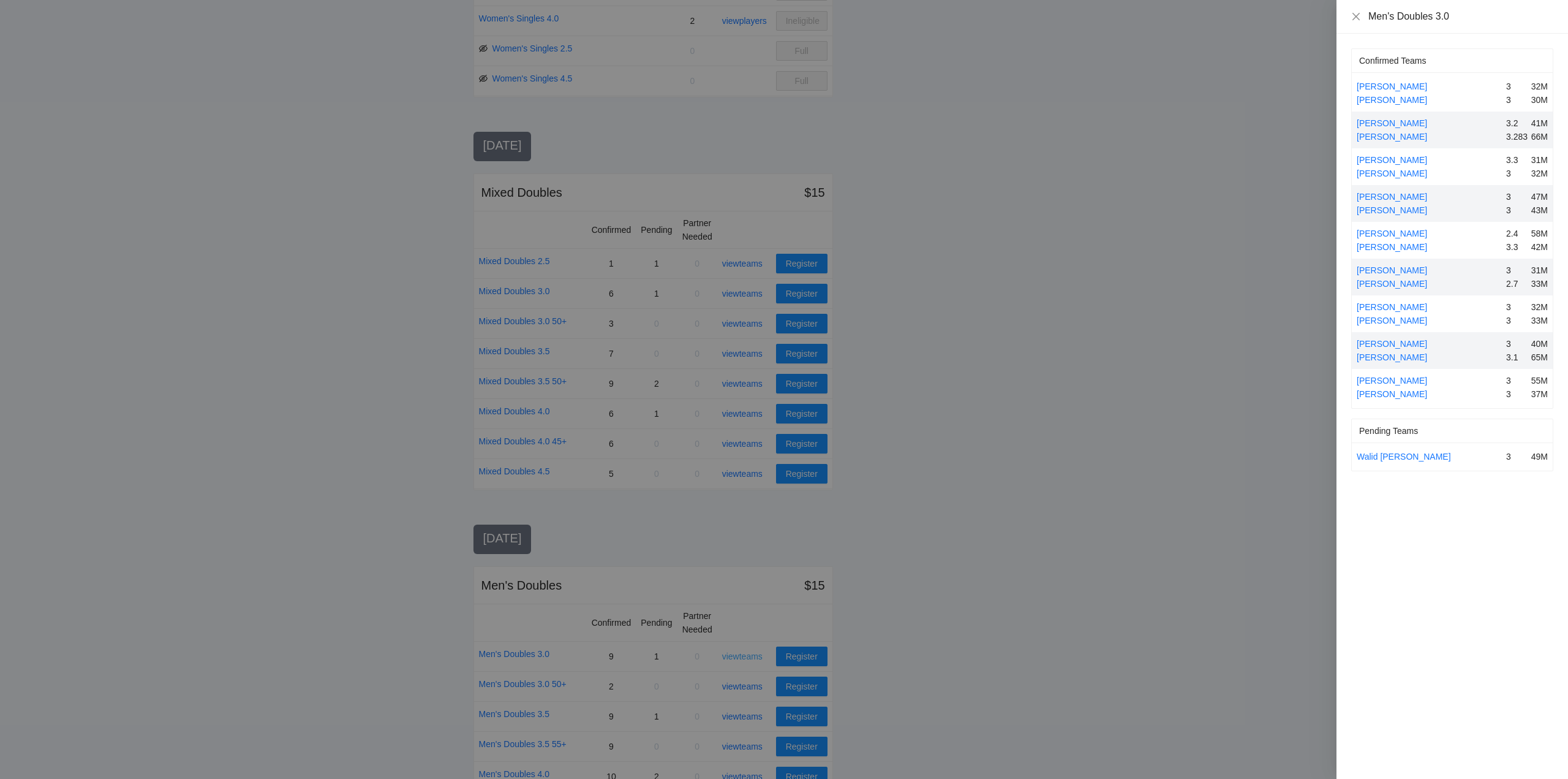
click at [751, 655] on div at bounding box center [784, 389] width 1568 height 779
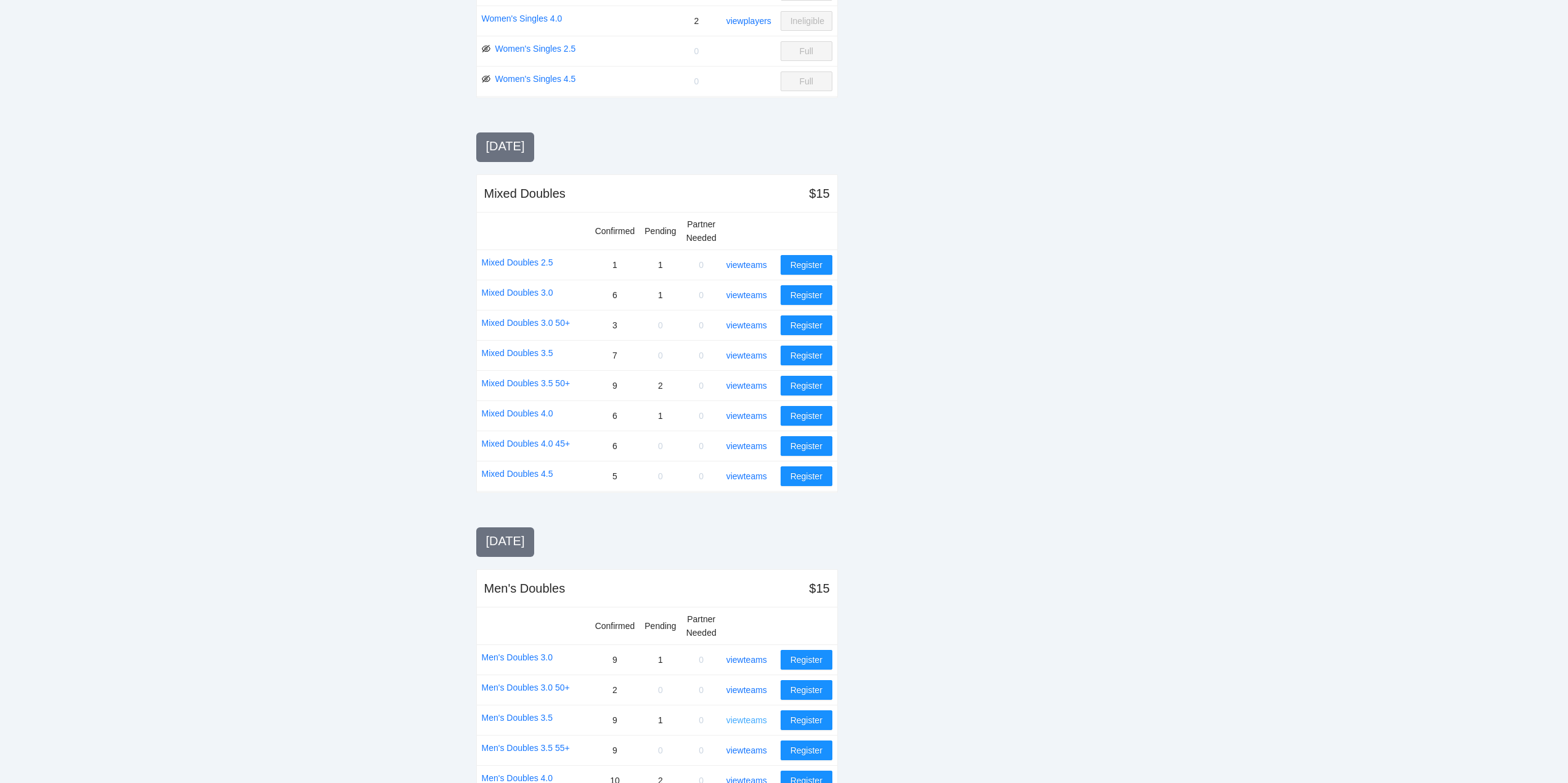
click at [750, 718] on link "view teams" at bounding box center [746, 719] width 41 height 10
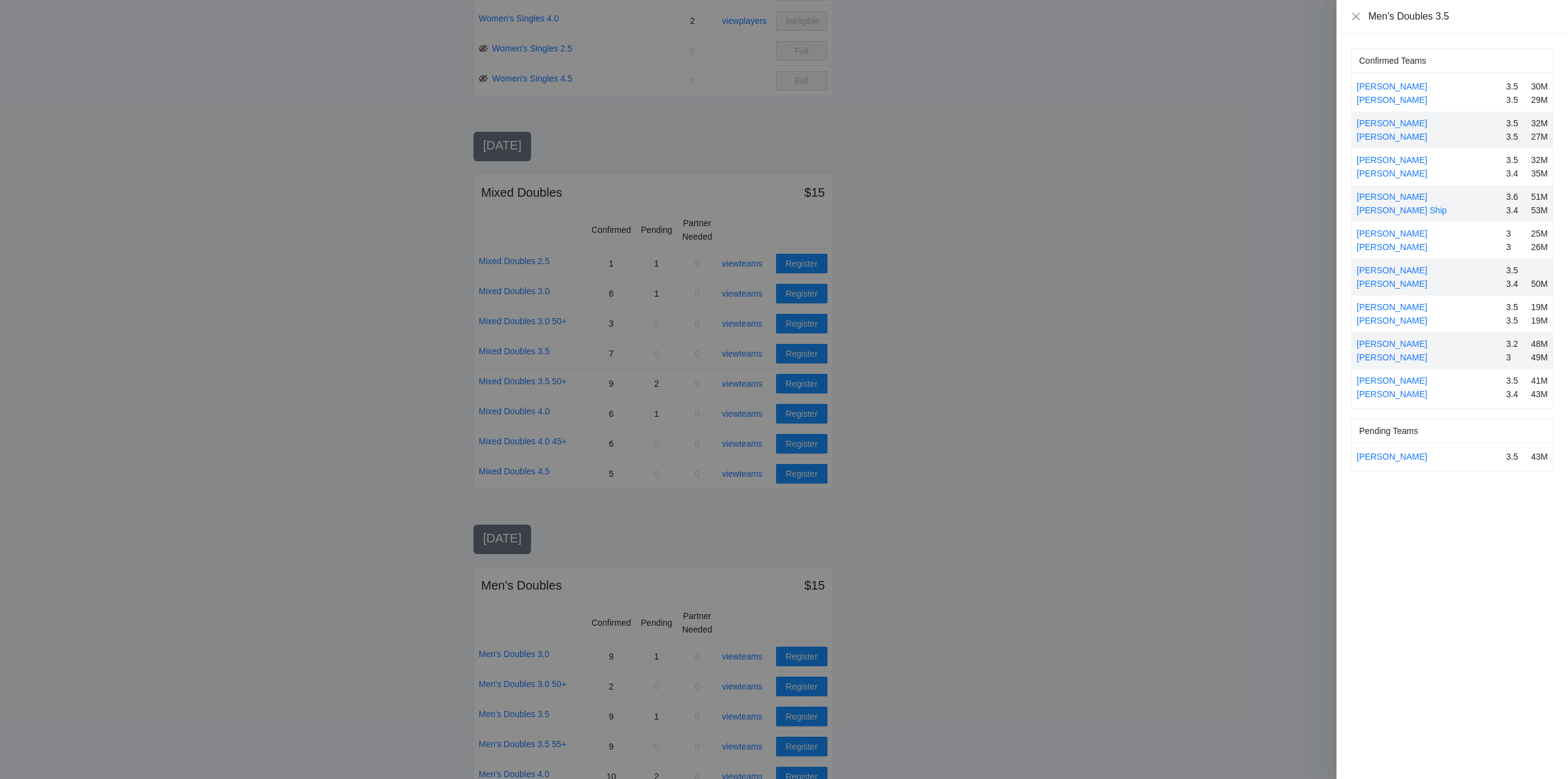
click at [747, 712] on div at bounding box center [784, 389] width 1568 height 779
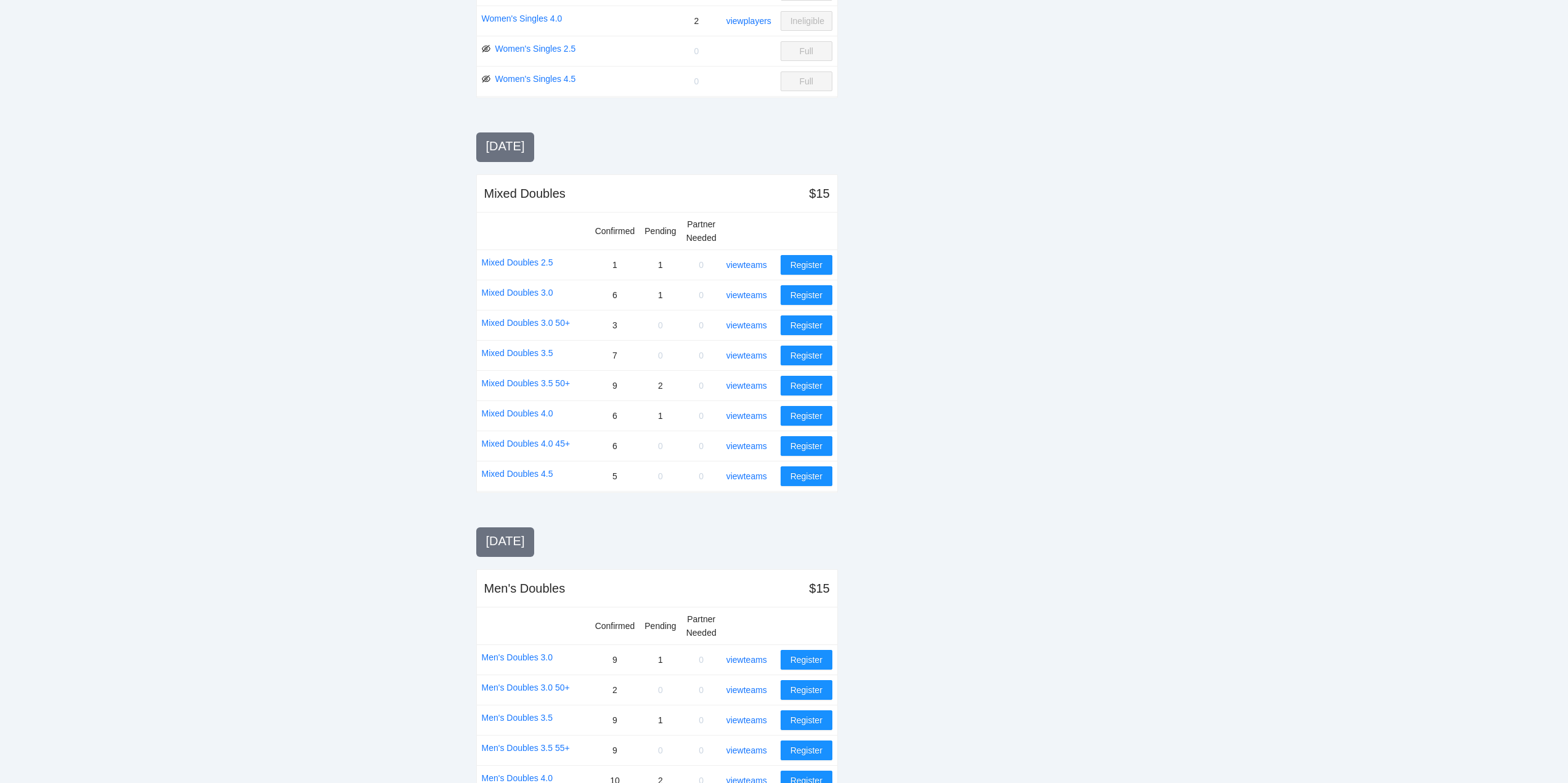
click at [751, 716] on link "view teams" at bounding box center [746, 719] width 41 height 10
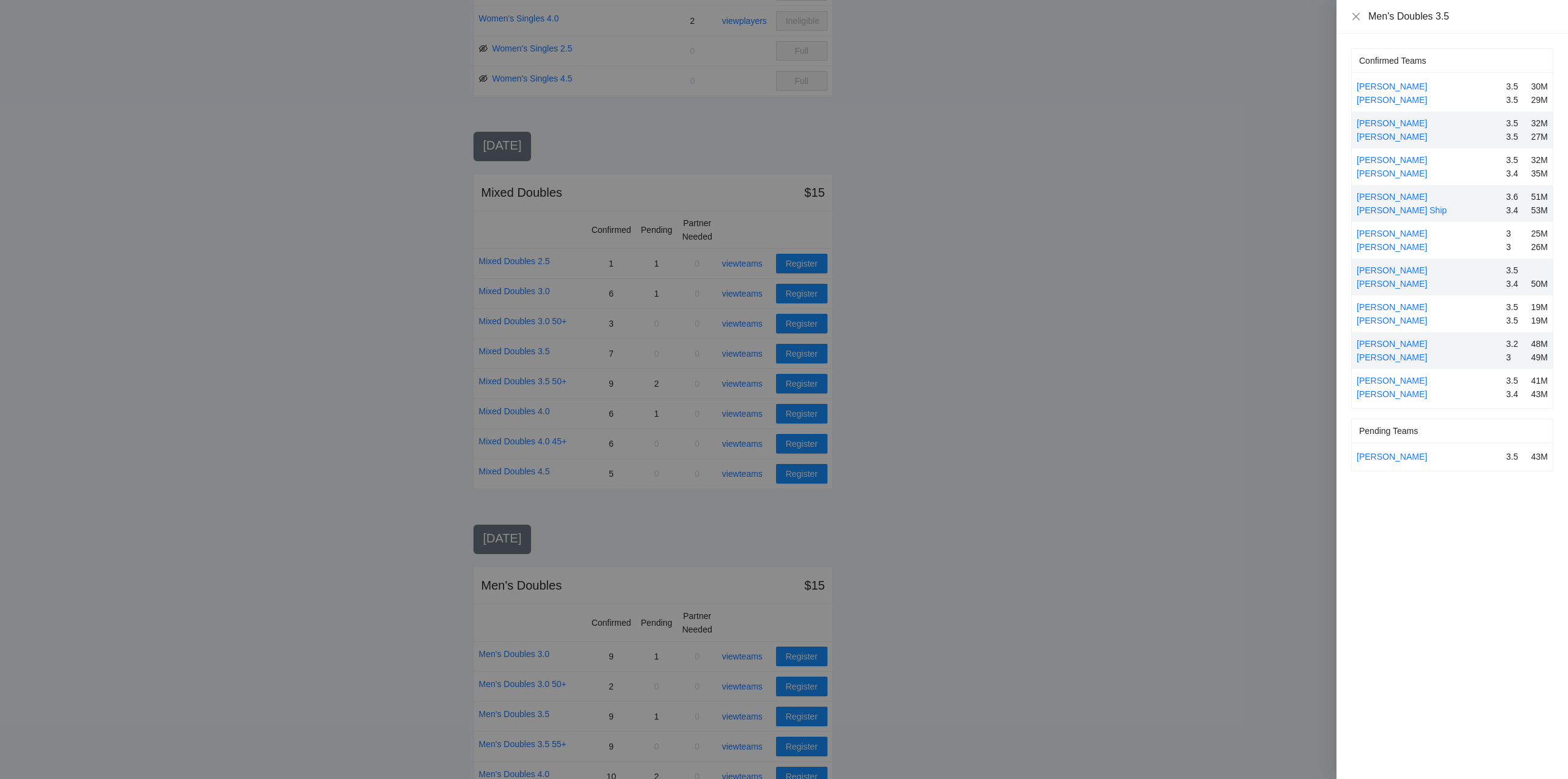
click at [747, 712] on div at bounding box center [784, 389] width 1568 height 779
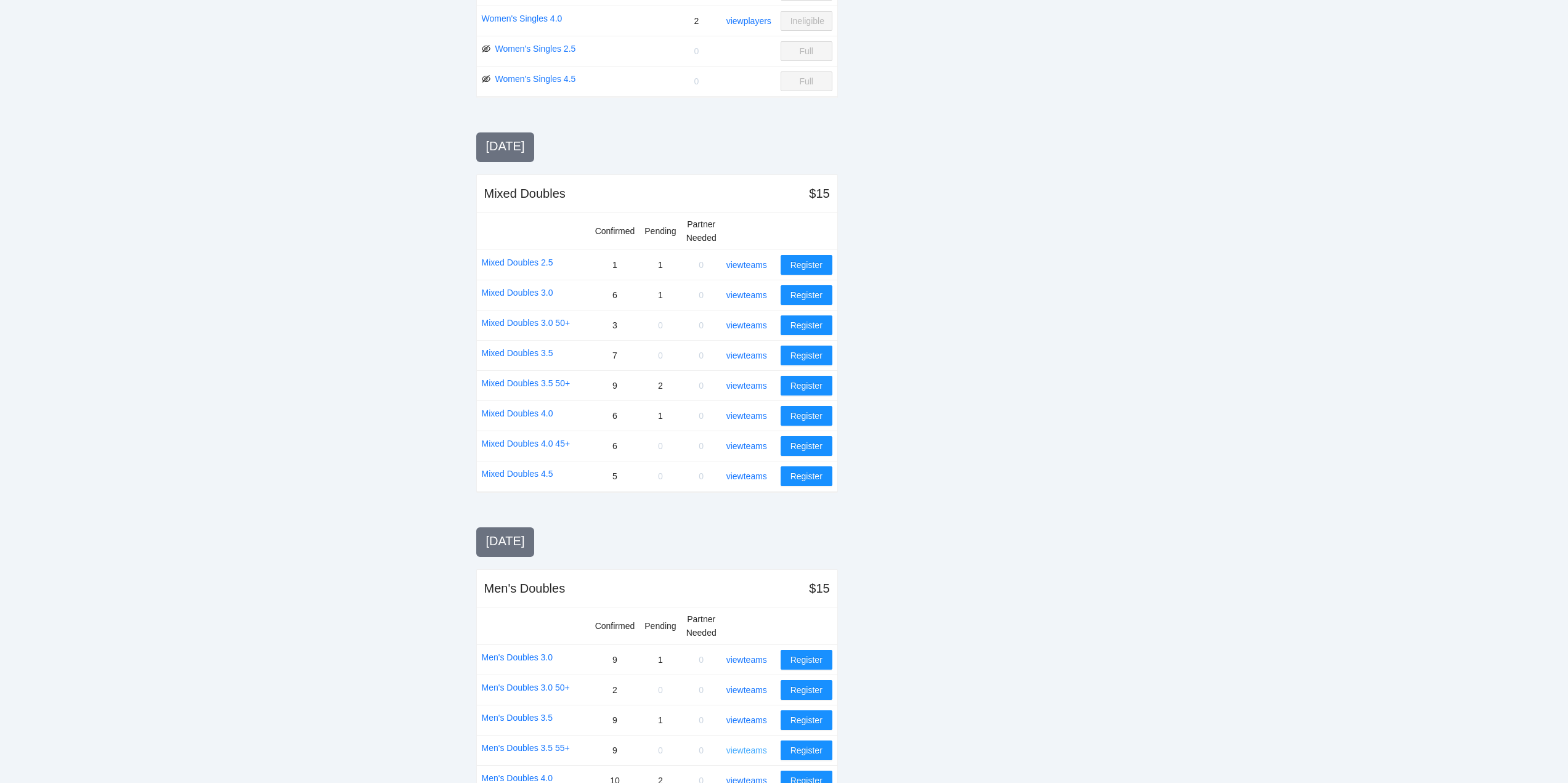
click at [749, 745] on div "view teams" at bounding box center [751, 750] width 49 height 14
click at [749, 747] on link "view teams" at bounding box center [746, 750] width 41 height 10
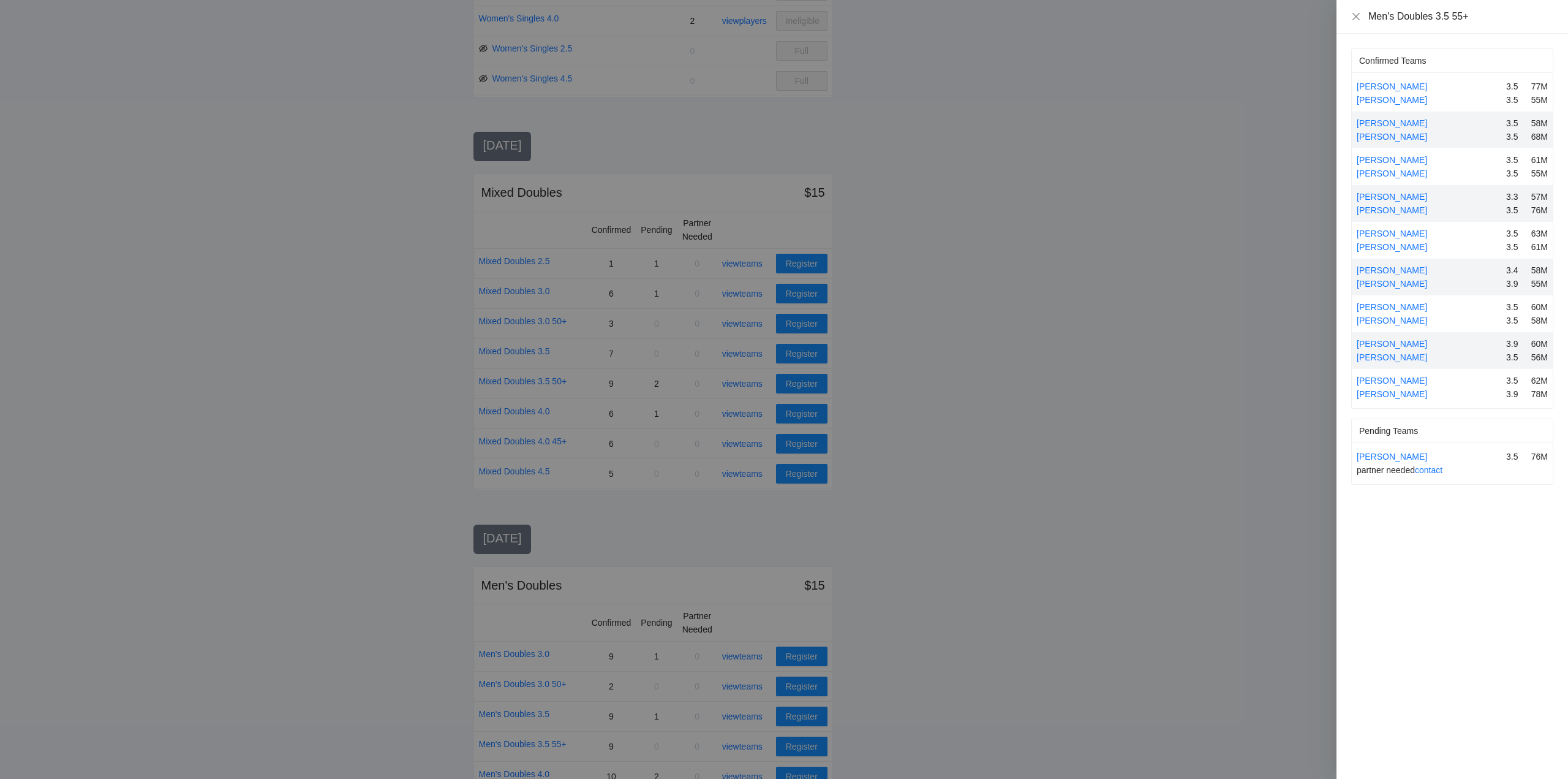
click at [743, 742] on div at bounding box center [784, 389] width 1568 height 779
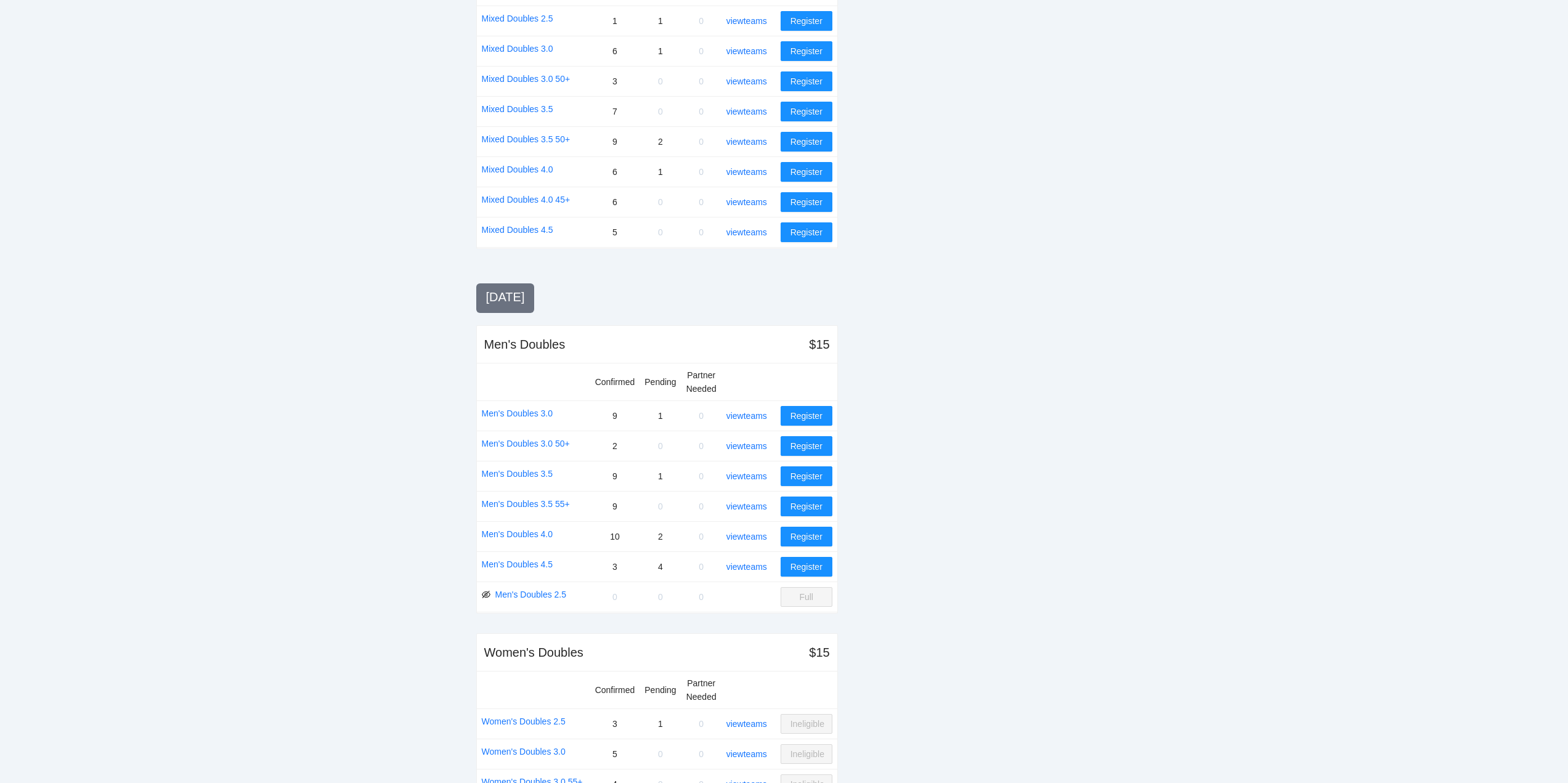
scroll to position [924, 0]
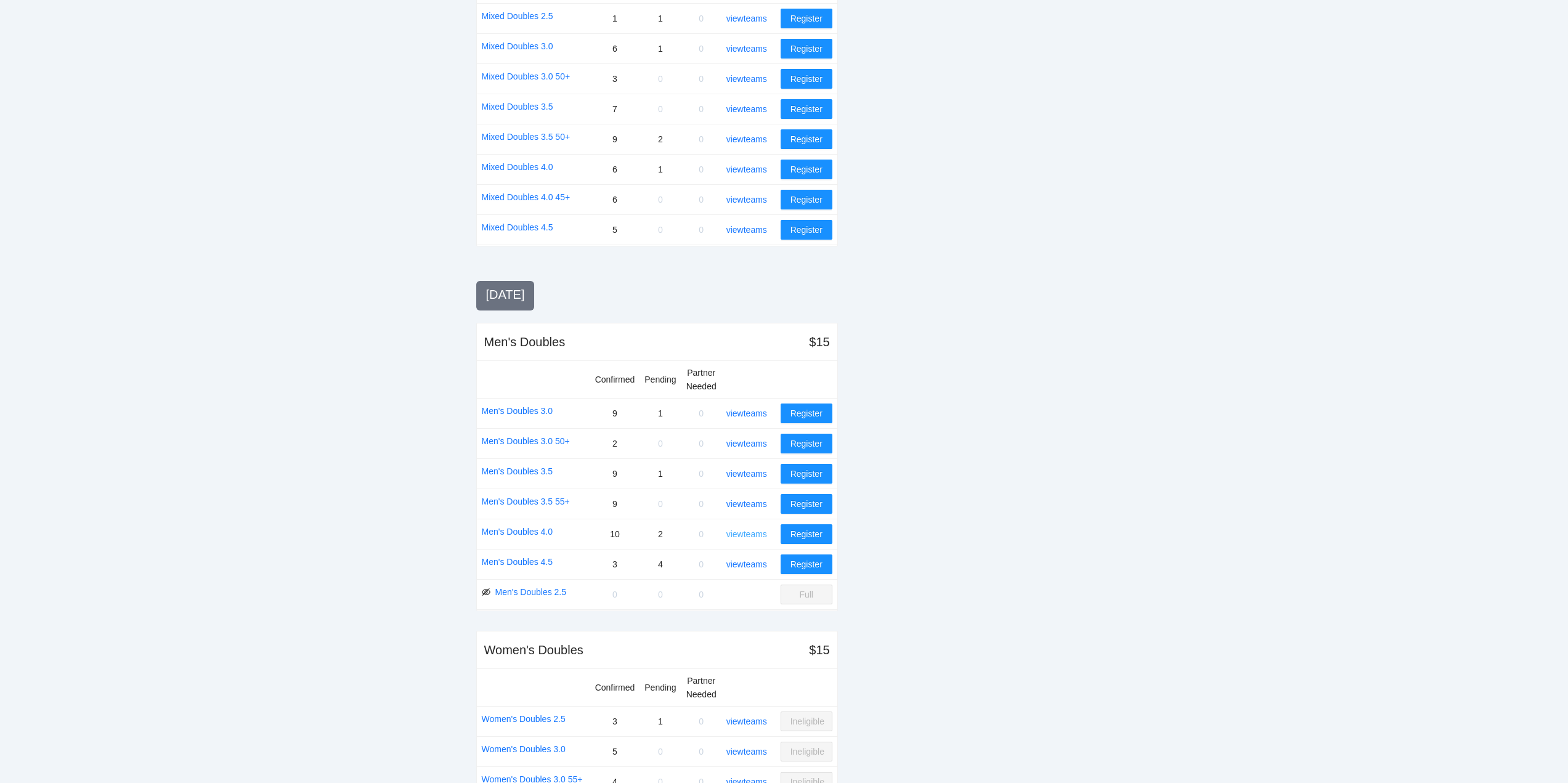
click at [752, 531] on link "view teams" at bounding box center [746, 534] width 41 height 10
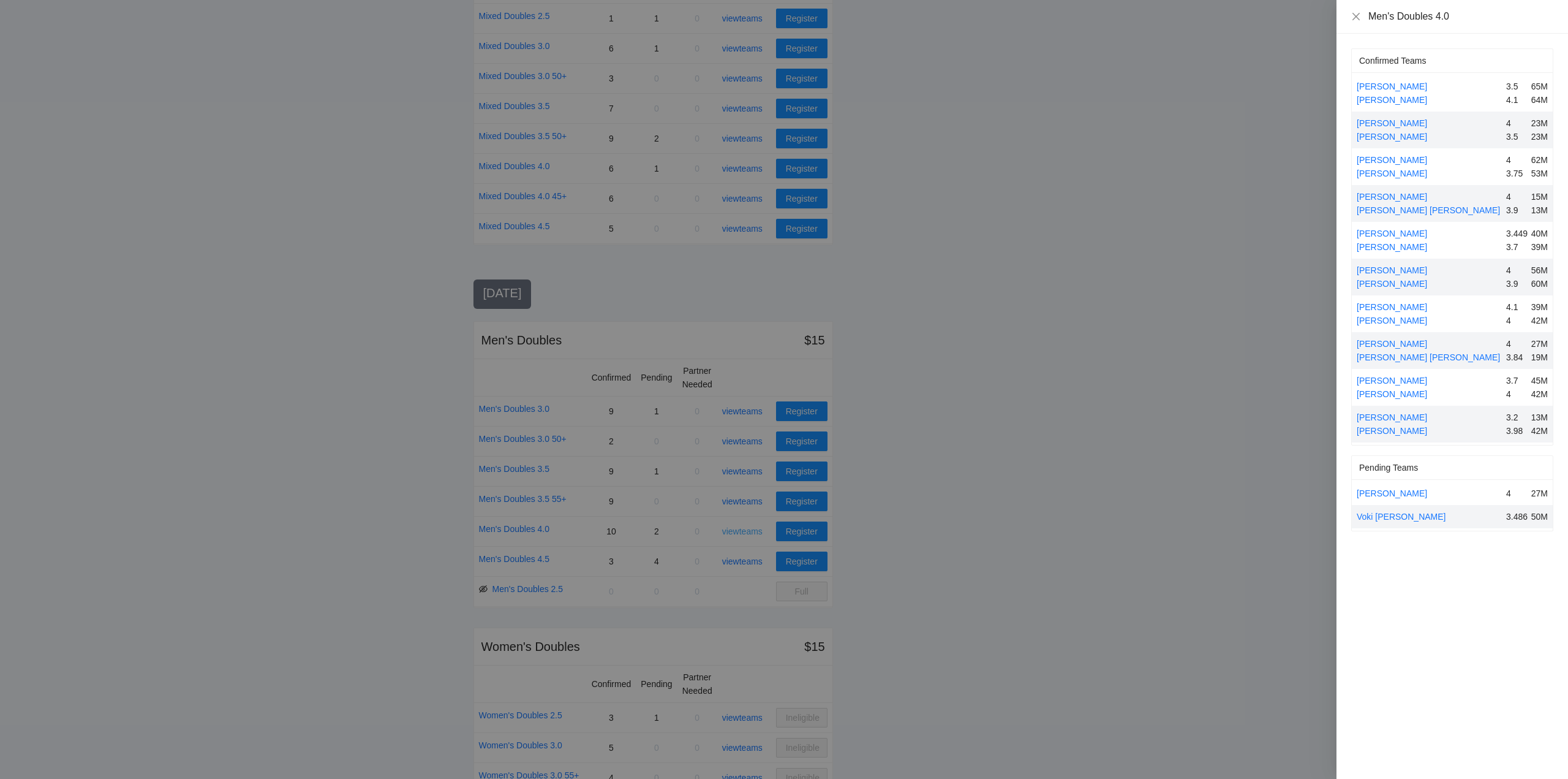
click at [747, 528] on div at bounding box center [784, 389] width 1568 height 779
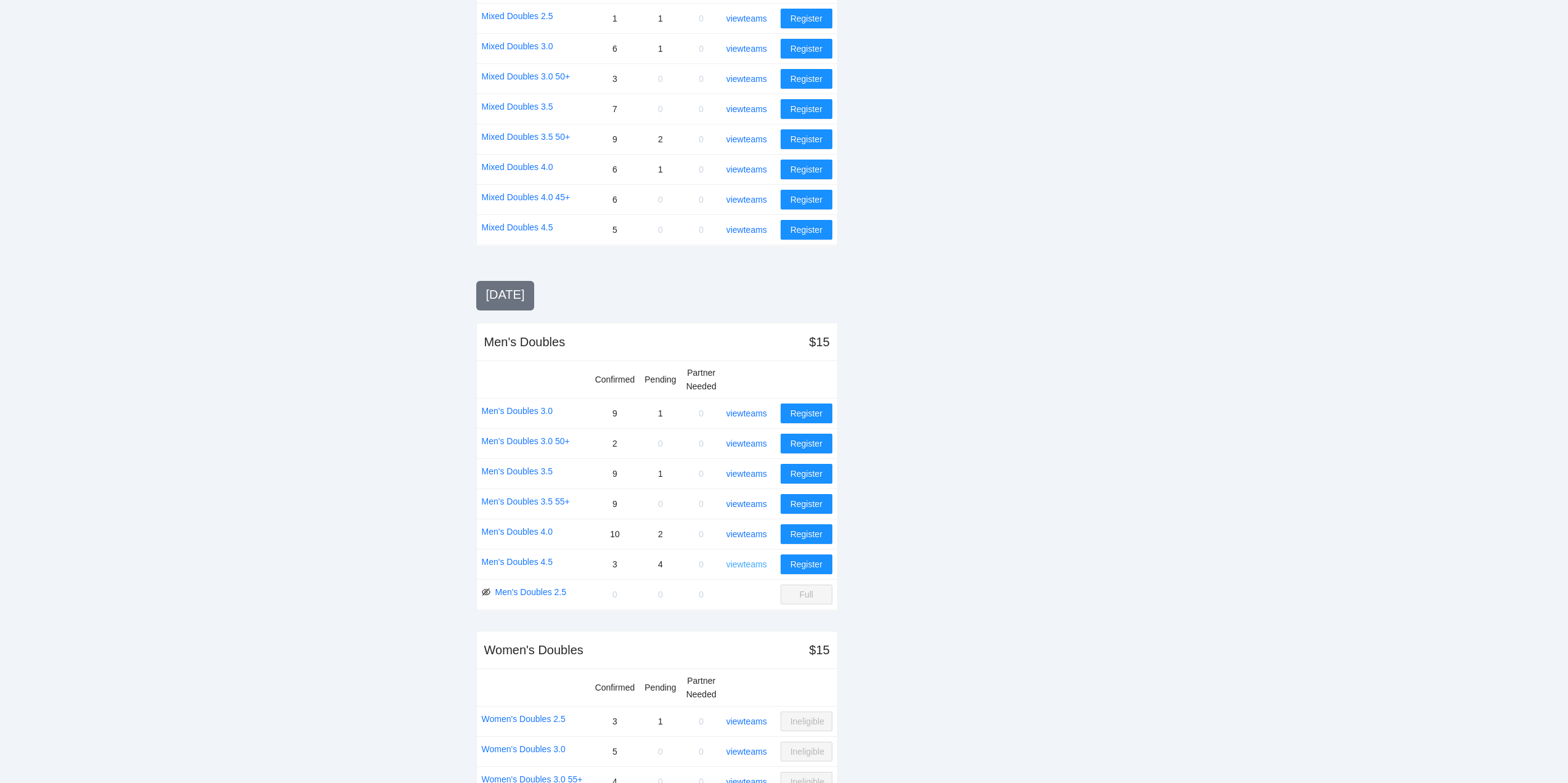
click at [749, 564] on link "view teams" at bounding box center [746, 564] width 41 height 10
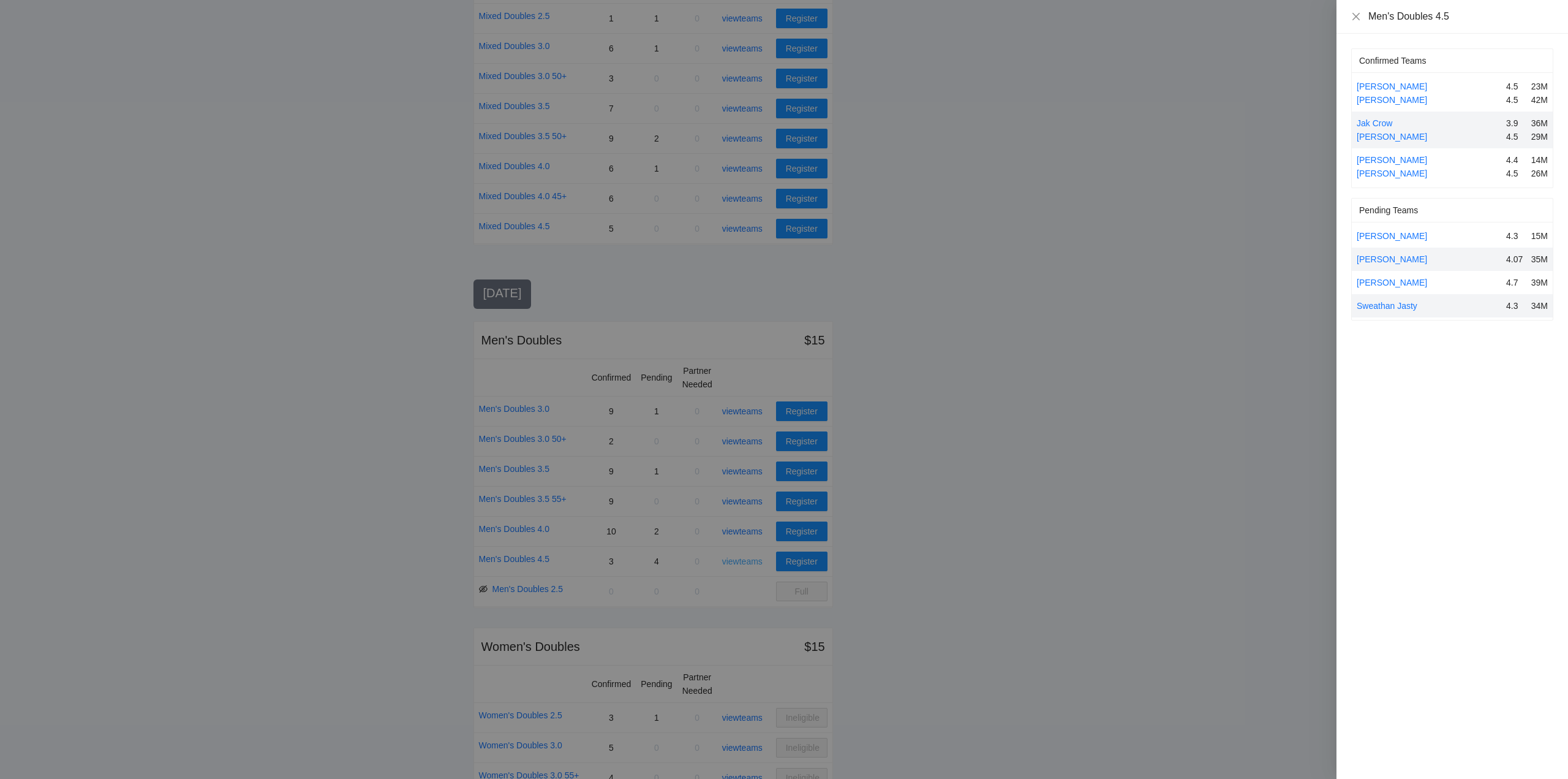
click at [744, 561] on div at bounding box center [784, 389] width 1568 height 779
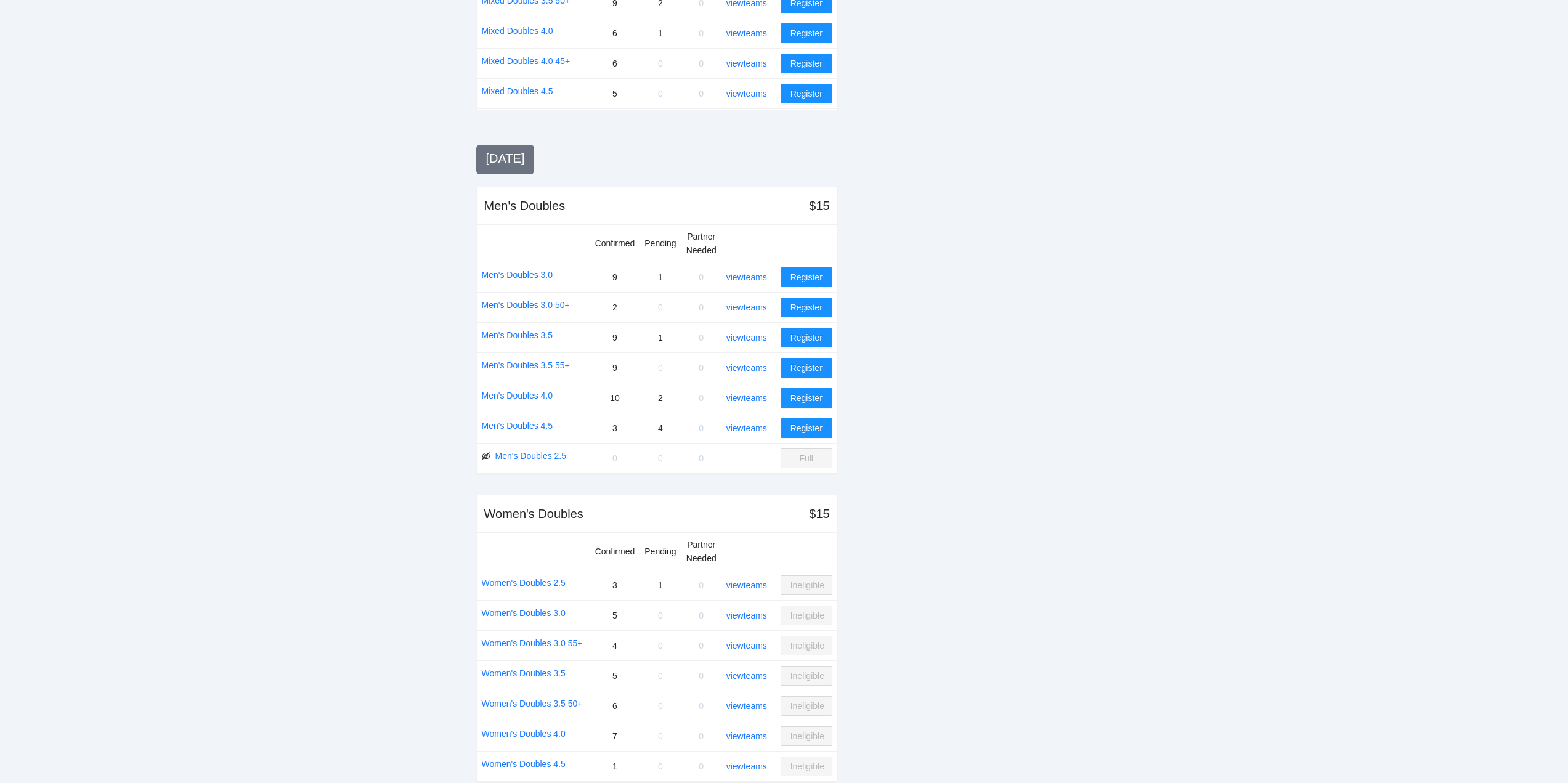
scroll to position [1080, 0]
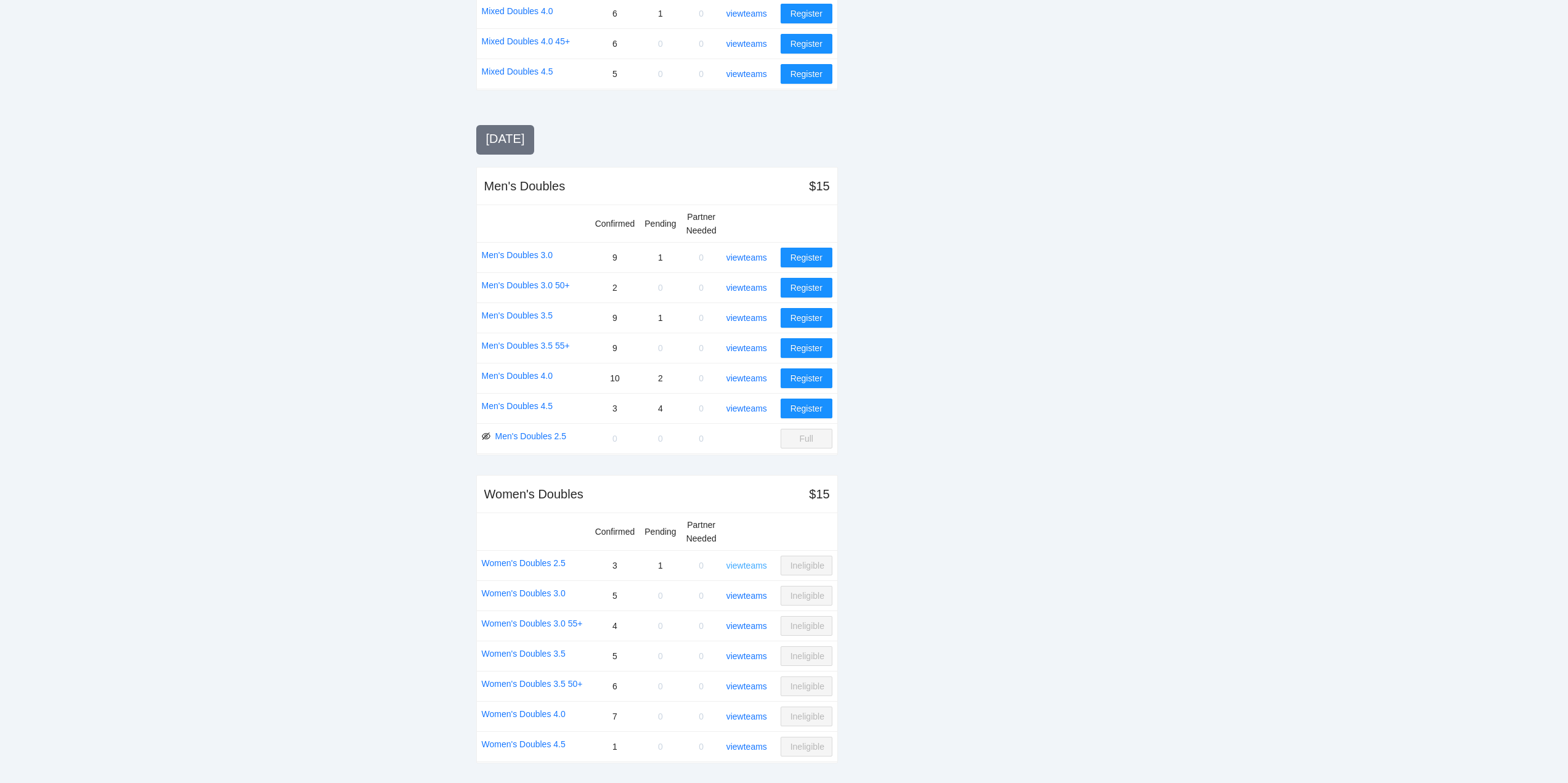
click at [746, 566] on link "view teams" at bounding box center [746, 565] width 41 height 10
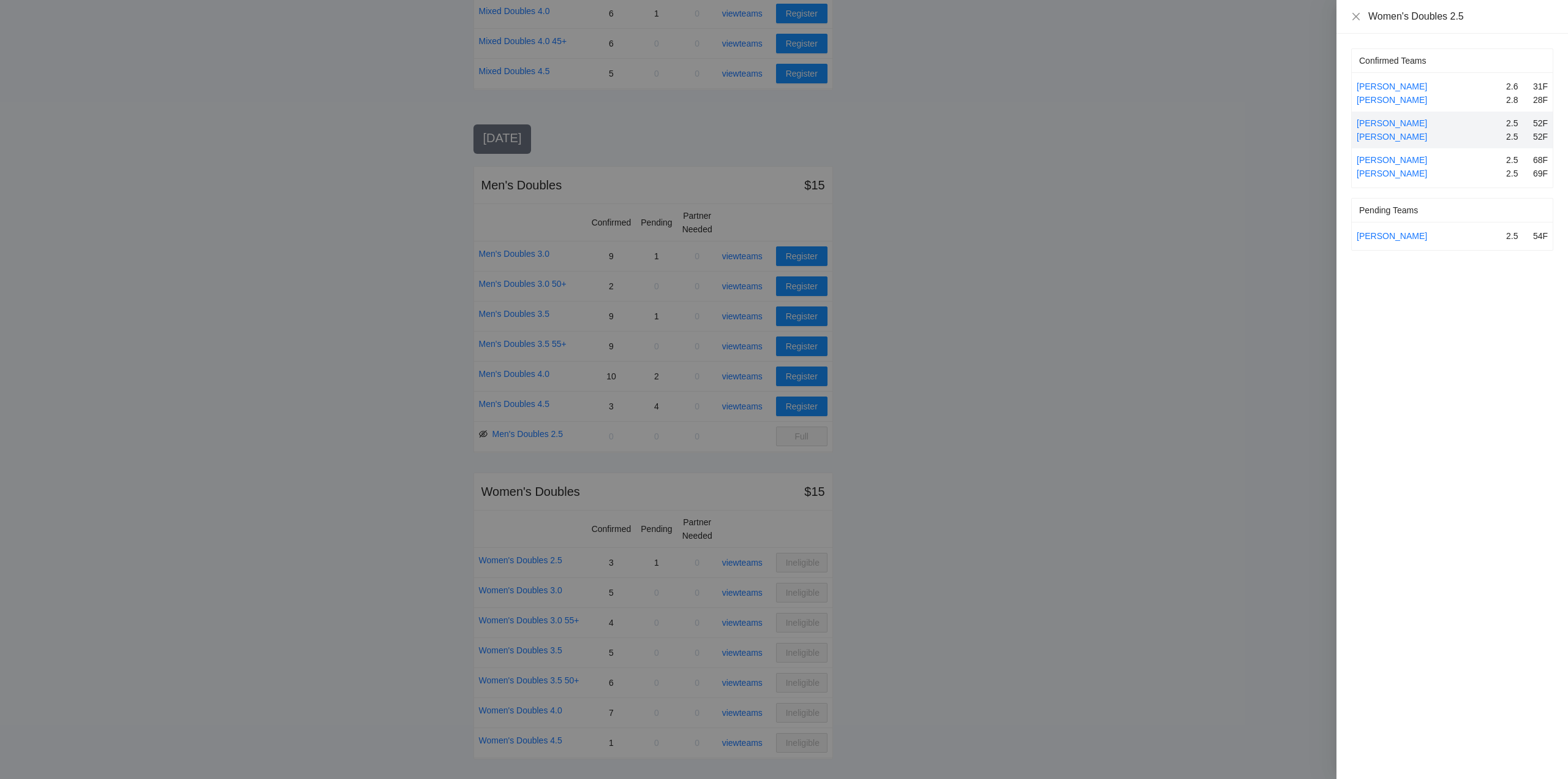
click at [741, 563] on div at bounding box center [784, 389] width 1568 height 779
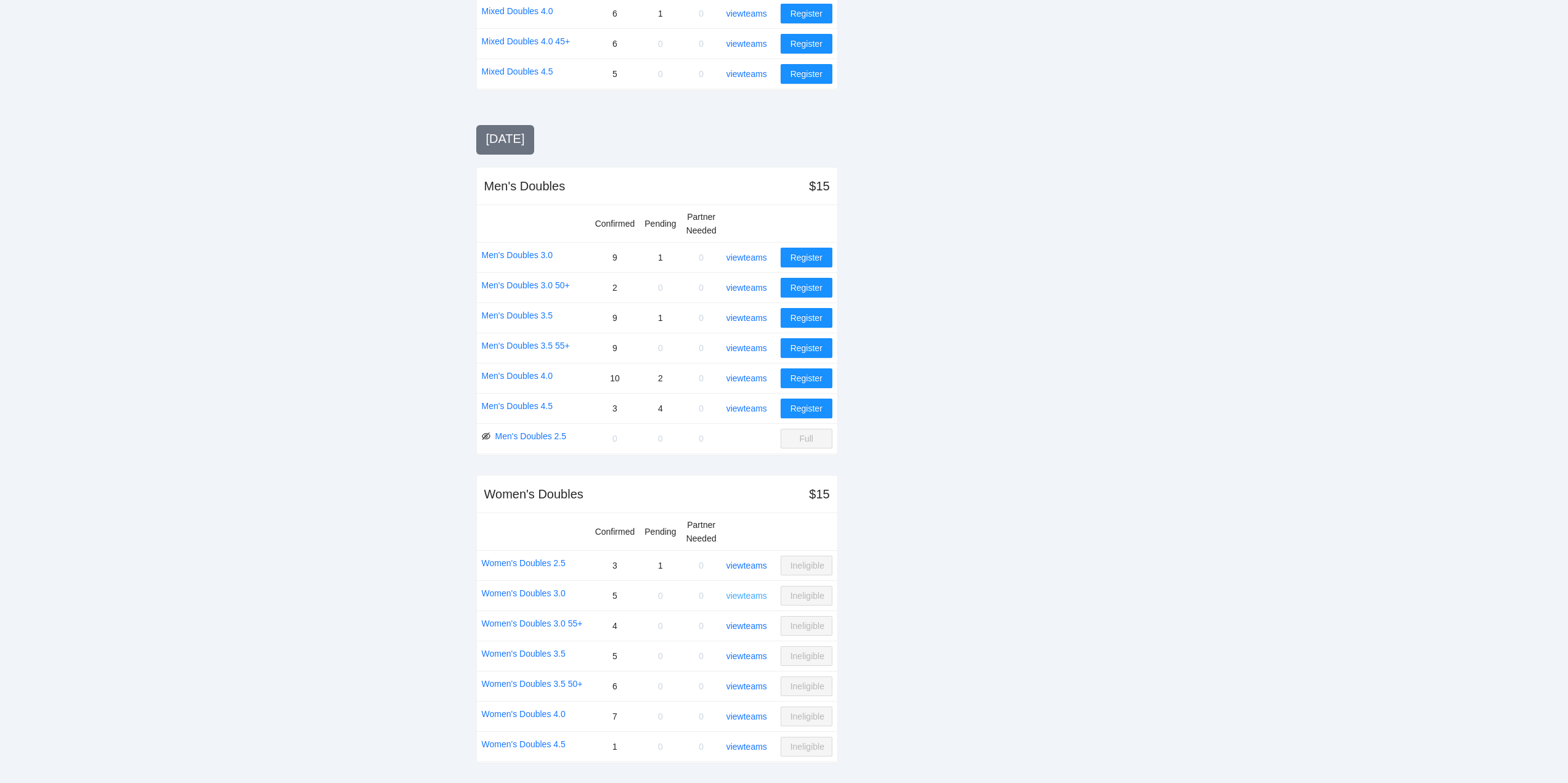
click at [755, 595] on link "view teams" at bounding box center [746, 595] width 41 height 10
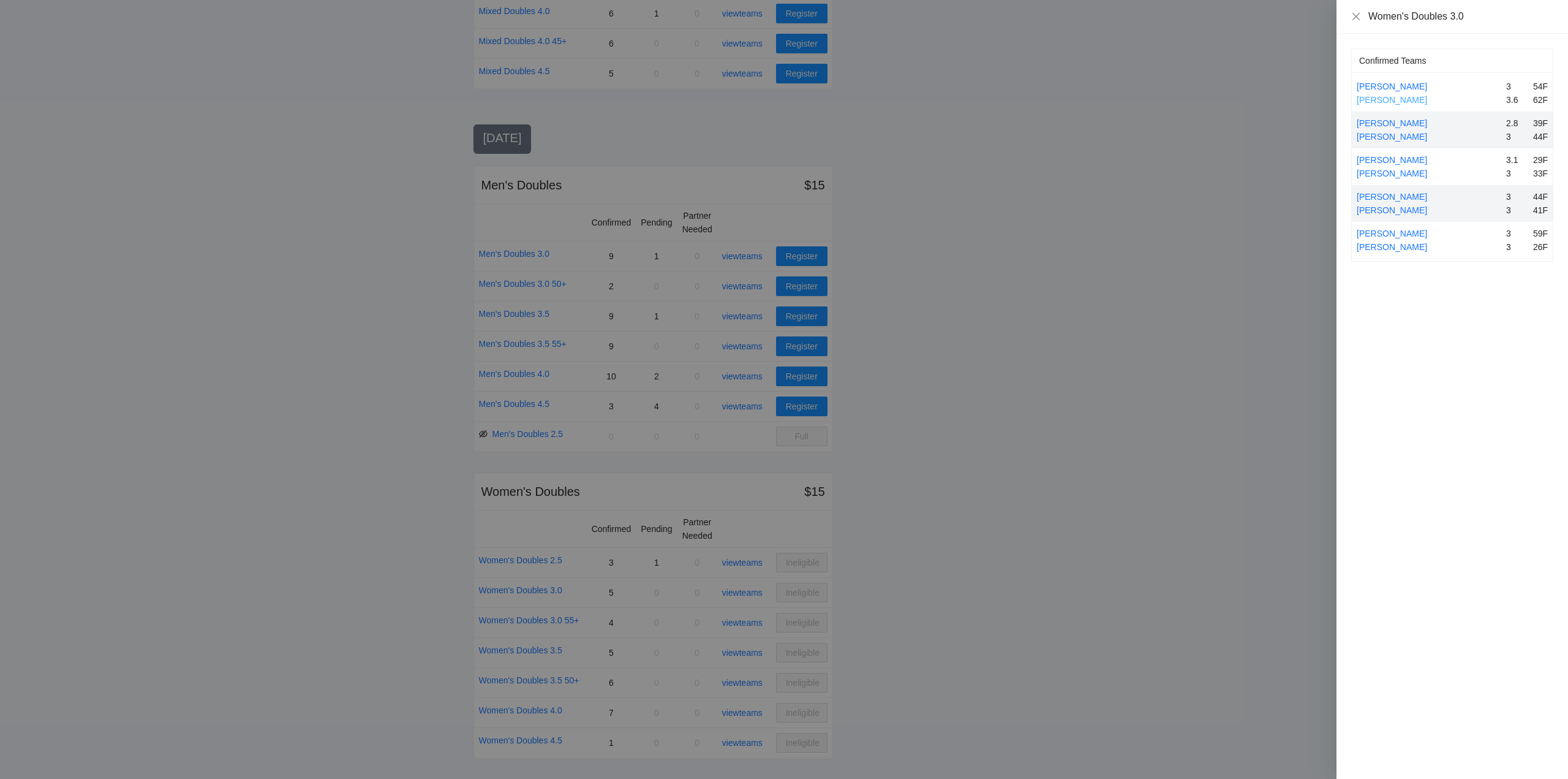
click at [1398, 95] on link "Leslie Abrahamson" at bounding box center [1392, 99] width 70 height 10
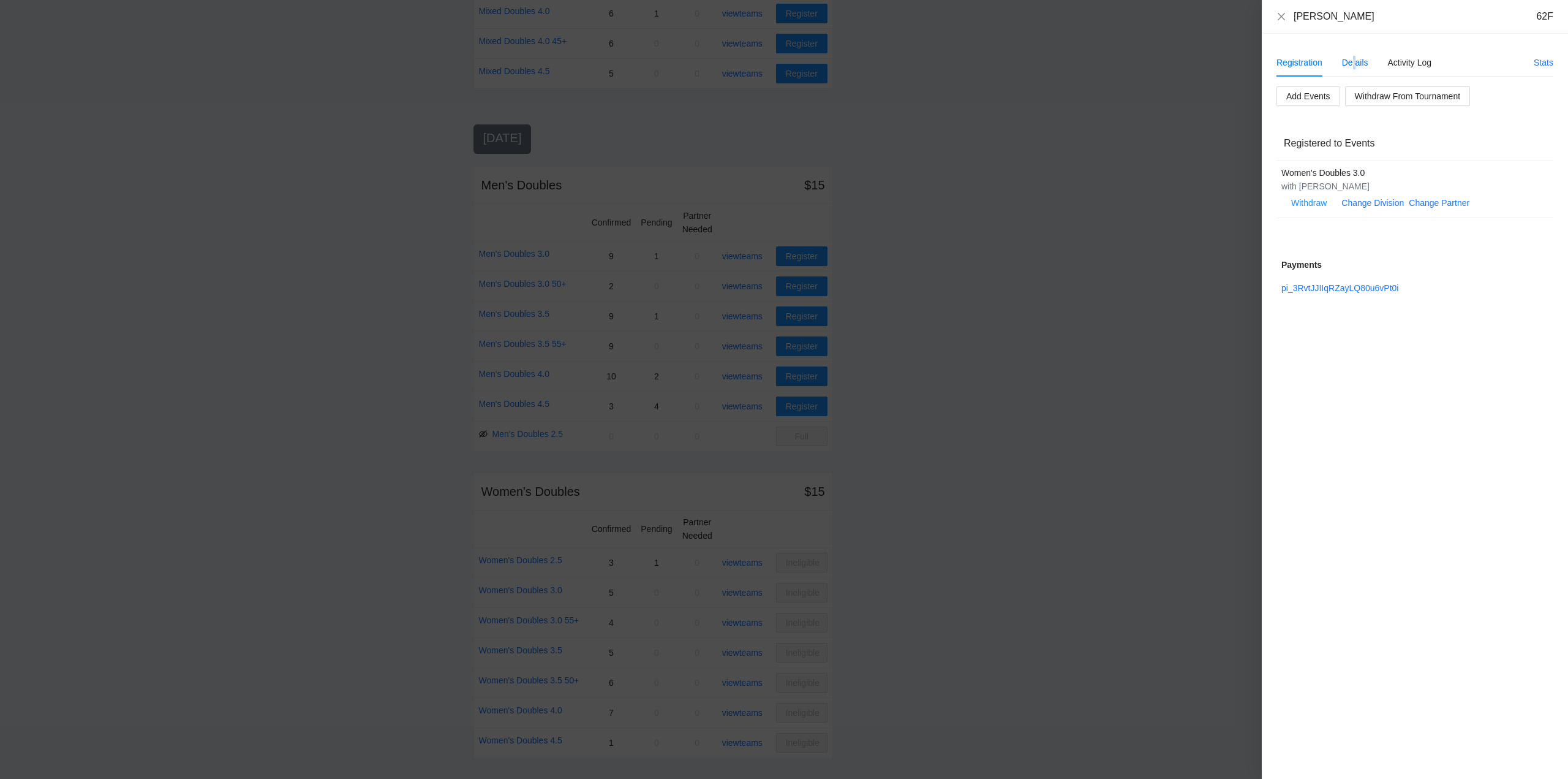
click at [1354, 58] on div "Details" at bounding box center [1354, 63] width 27 height 14
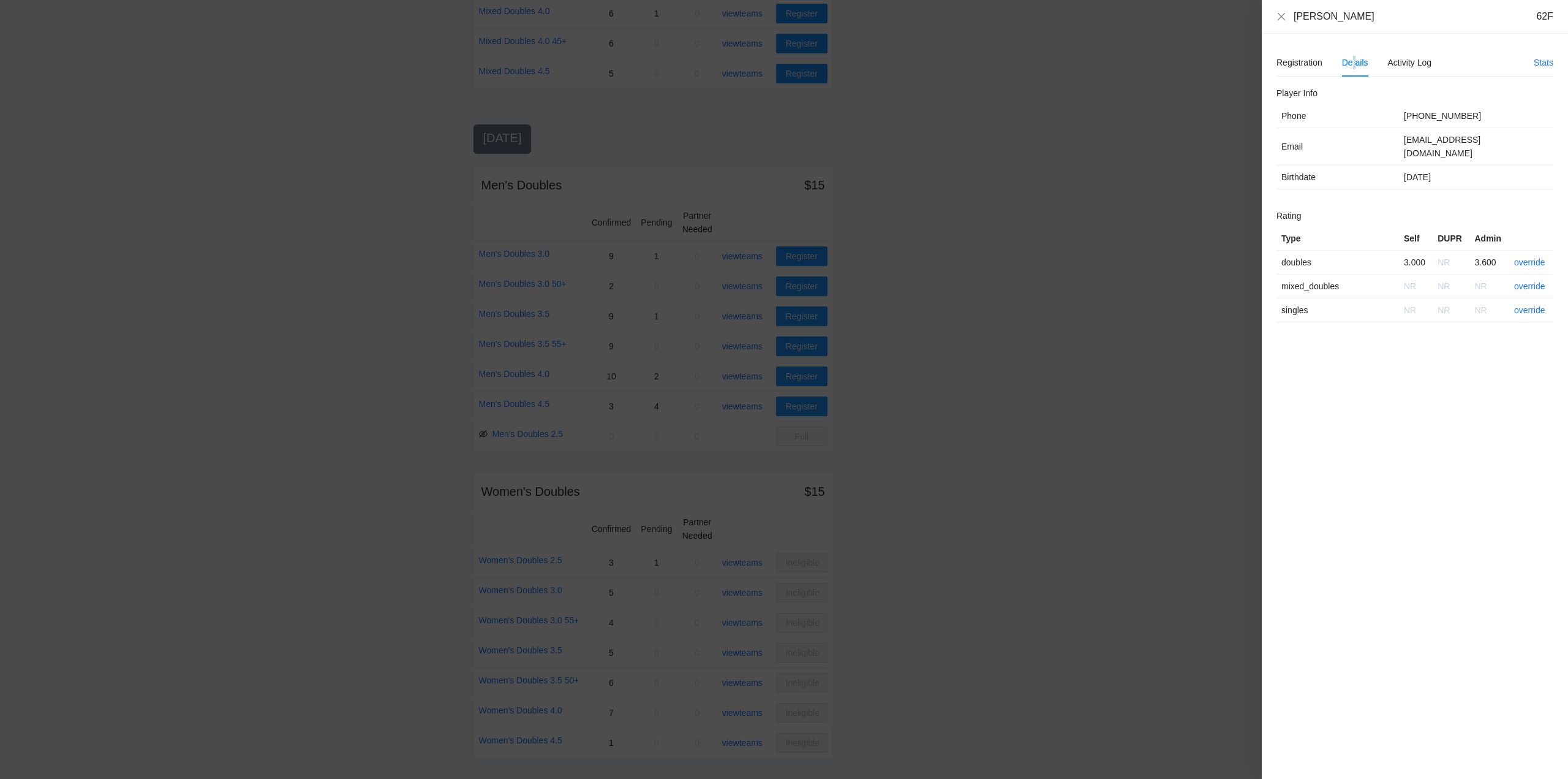
drag, startPoint x: 1379, startPoint y: 17, endPoint x: 1295, endPoint y: 19, distance: 84.0
click at [1295, 19] on div "Leslie Abrahamson 62F" at bounding box center [1423, 17] width 259 height 14
copy div "Leslie Abrahamson"
click at [1528, 257] on link "override" at bounding box center [1529, 262] width 31 height 10
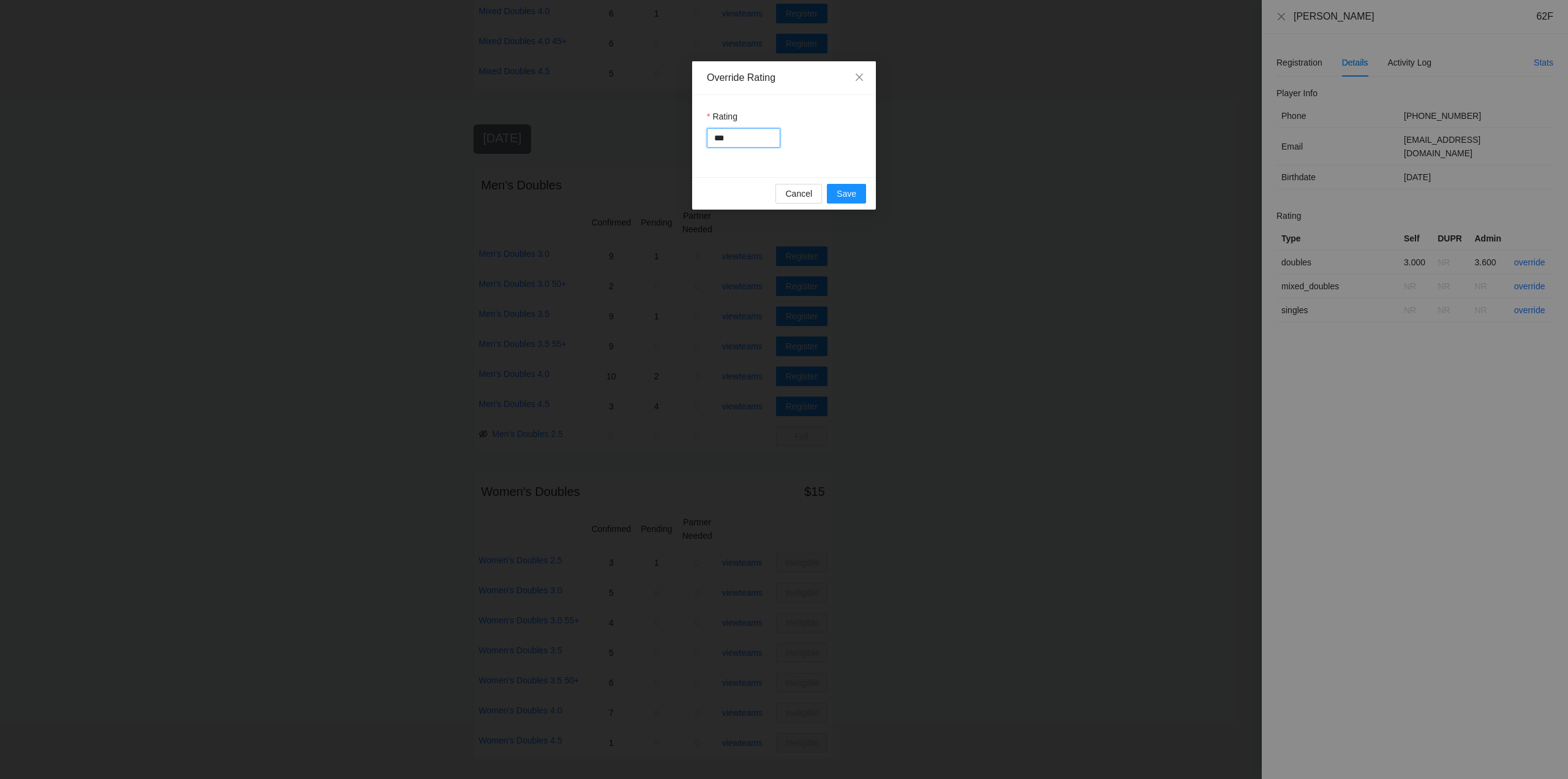
click at [731, 136] on input "***" at bounding box center [744, 138] width 73 height 20
type input "***"
drag, startPoint x: 846, startPoint y: 198, endPoint x: 897, endPoint y: 198, distance: 51.0
click at [847, 198] on span "Save" at bounding box center [847, 194] width 20 height 14
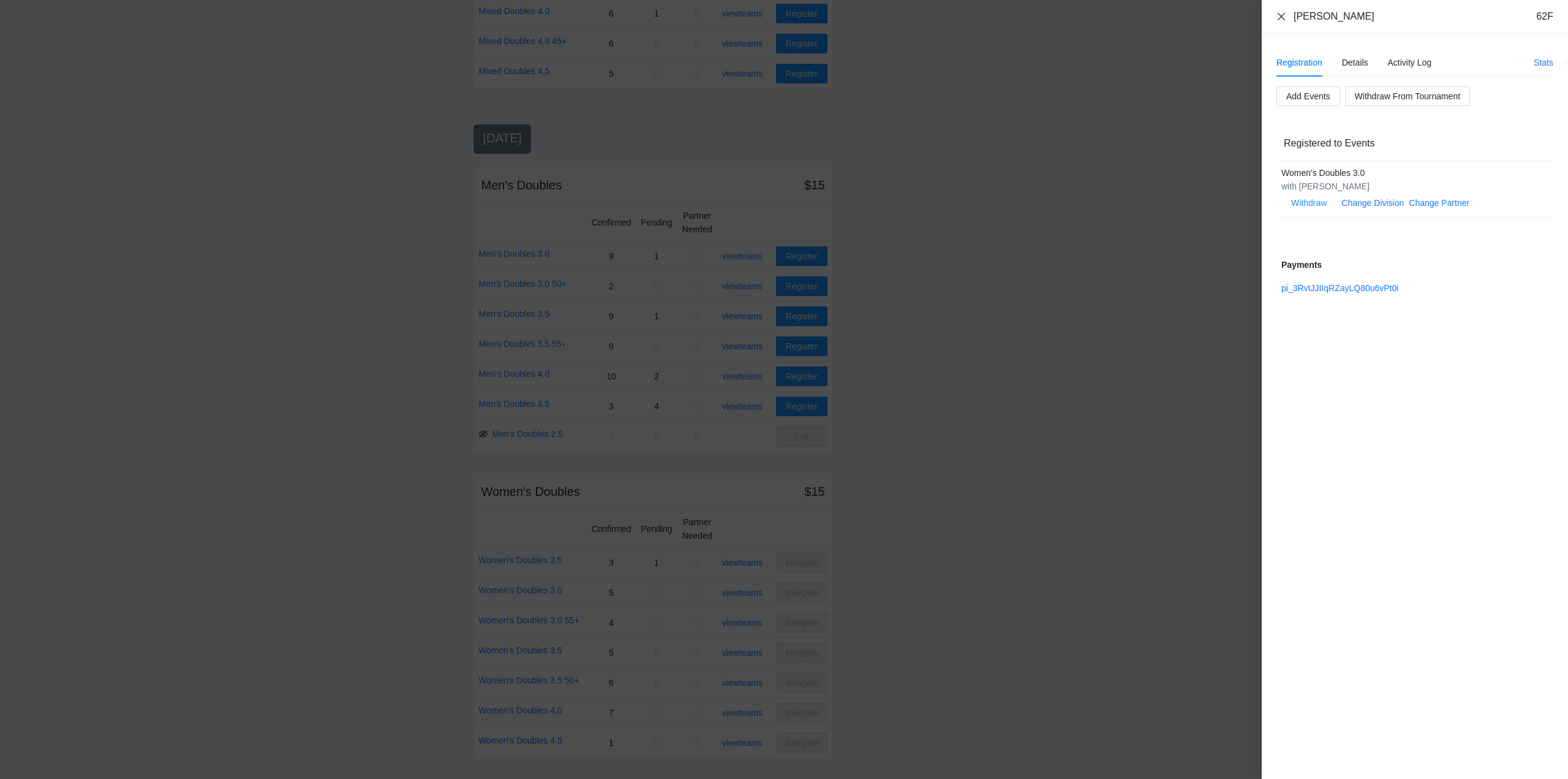
click at [1283, 12] on icon "close" at bounding box center [1281, 16] width 10 height 10
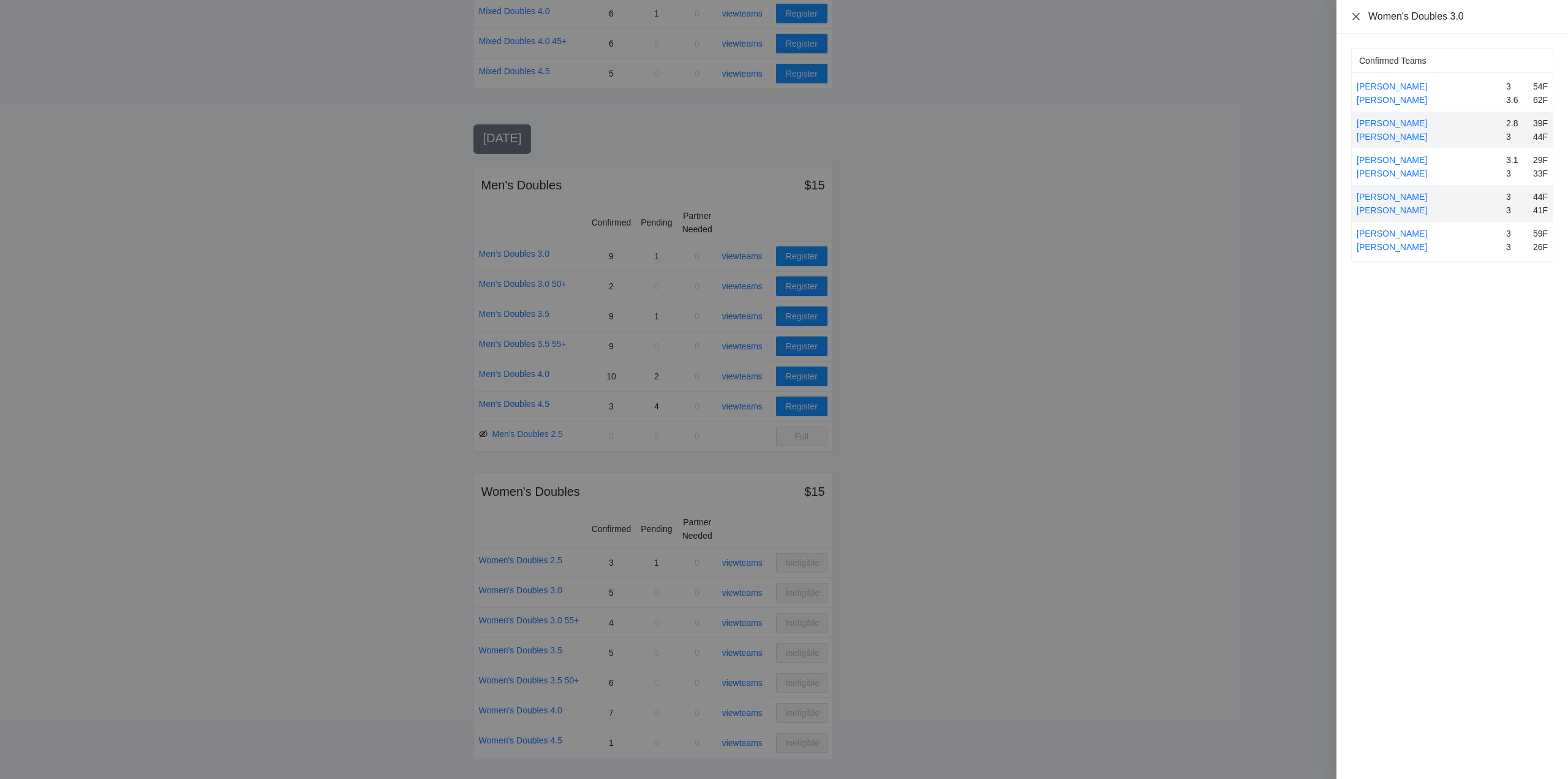
click at [1354, 14] on icon "close" at bounding box center [1356, 16] width 8 height 8
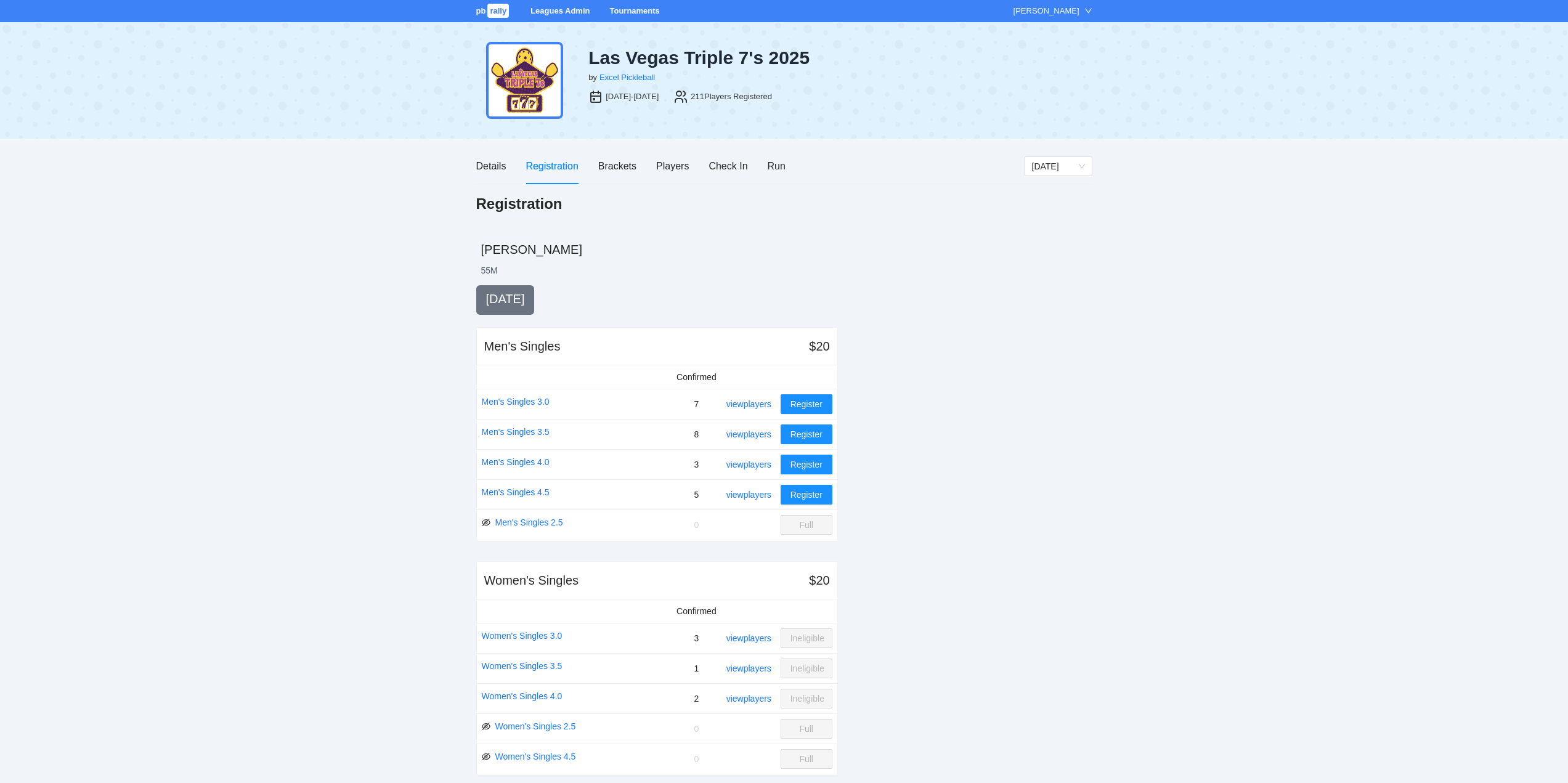
scroll to position [1080, 0]
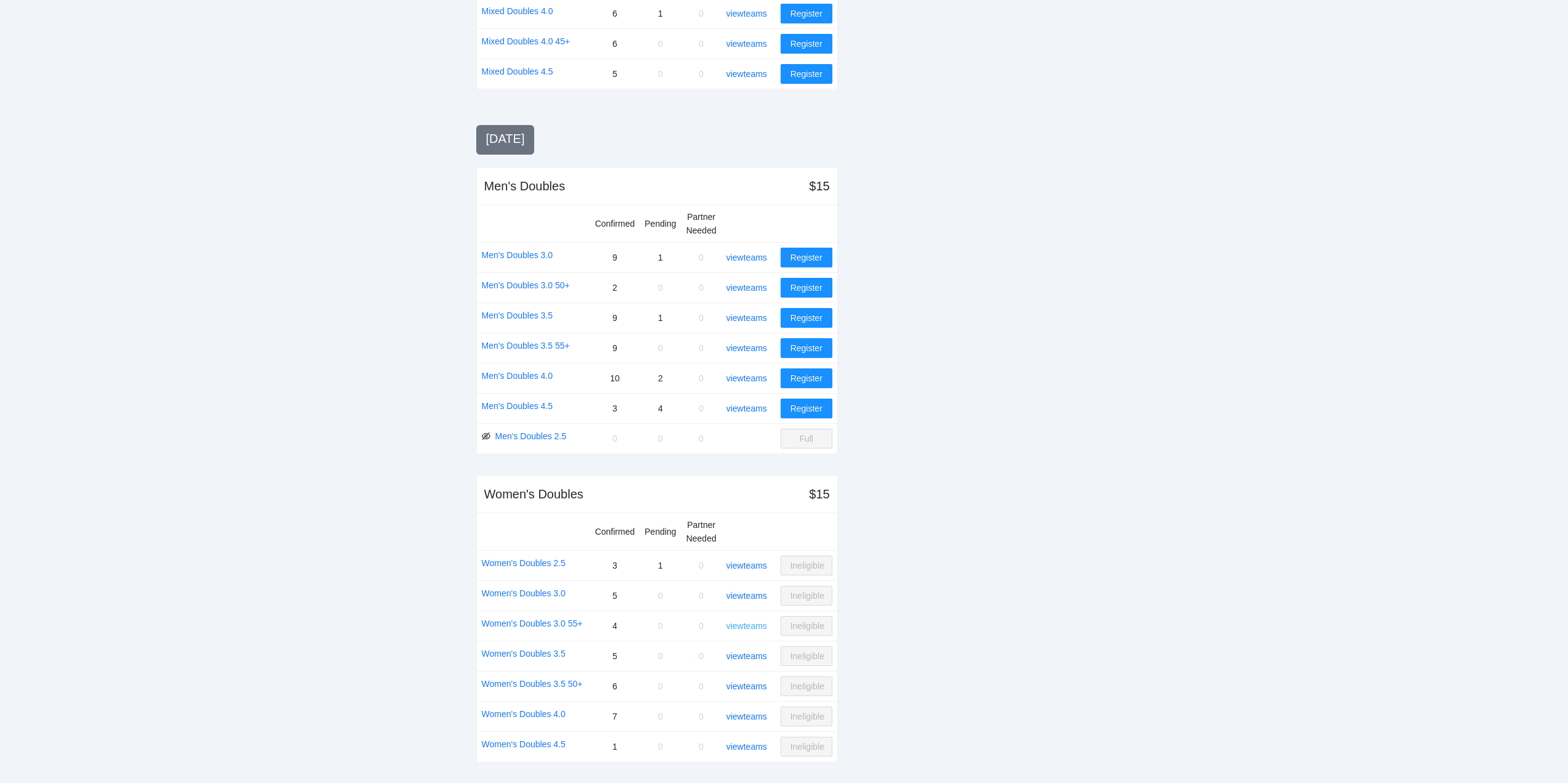
click at [750, 623] on link "view teams" at bounding box center [746, 625] width 41 height 10
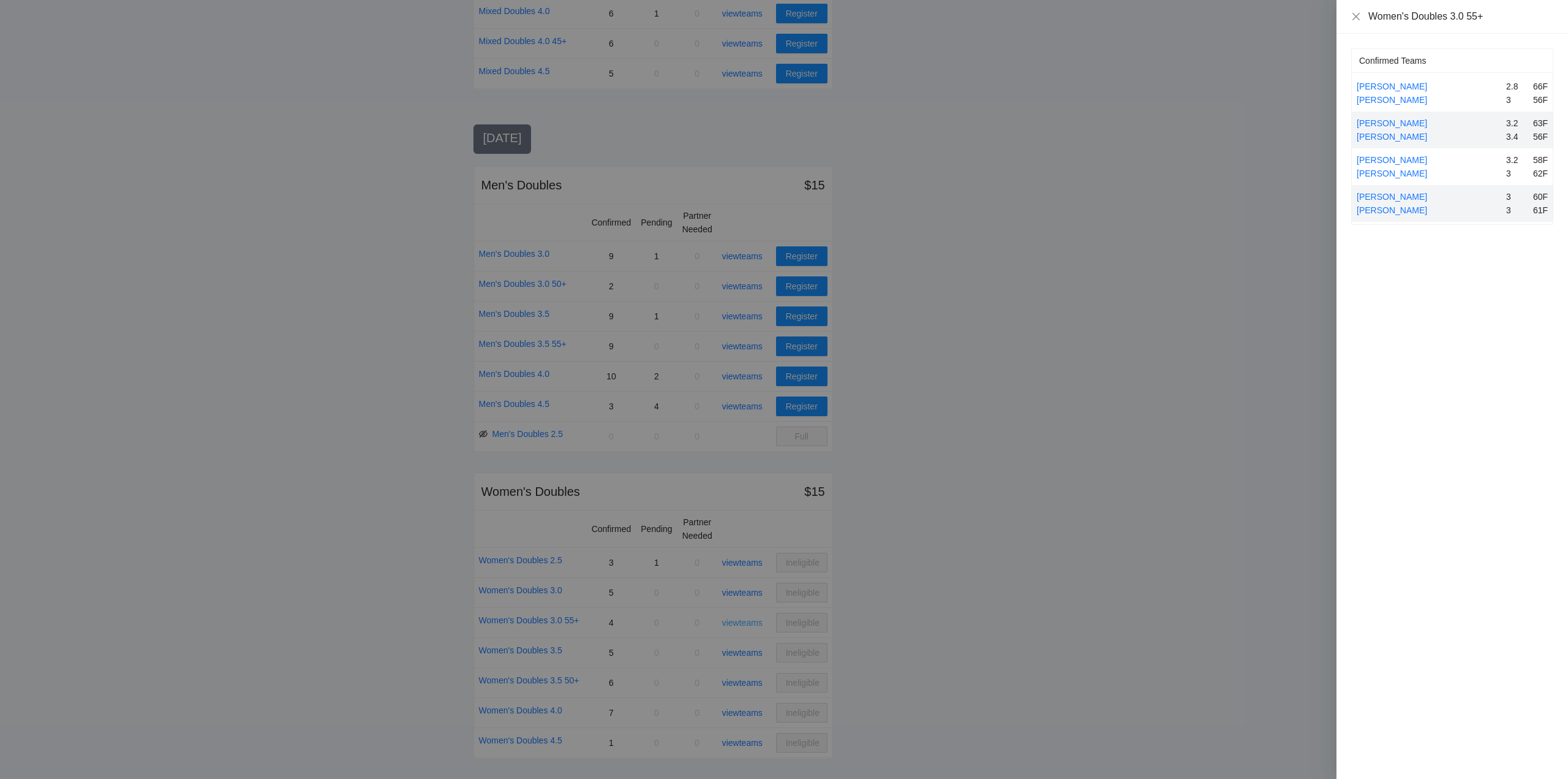
click at [746, 620] on div at bounding box center [784, 389] width 1568 height 779
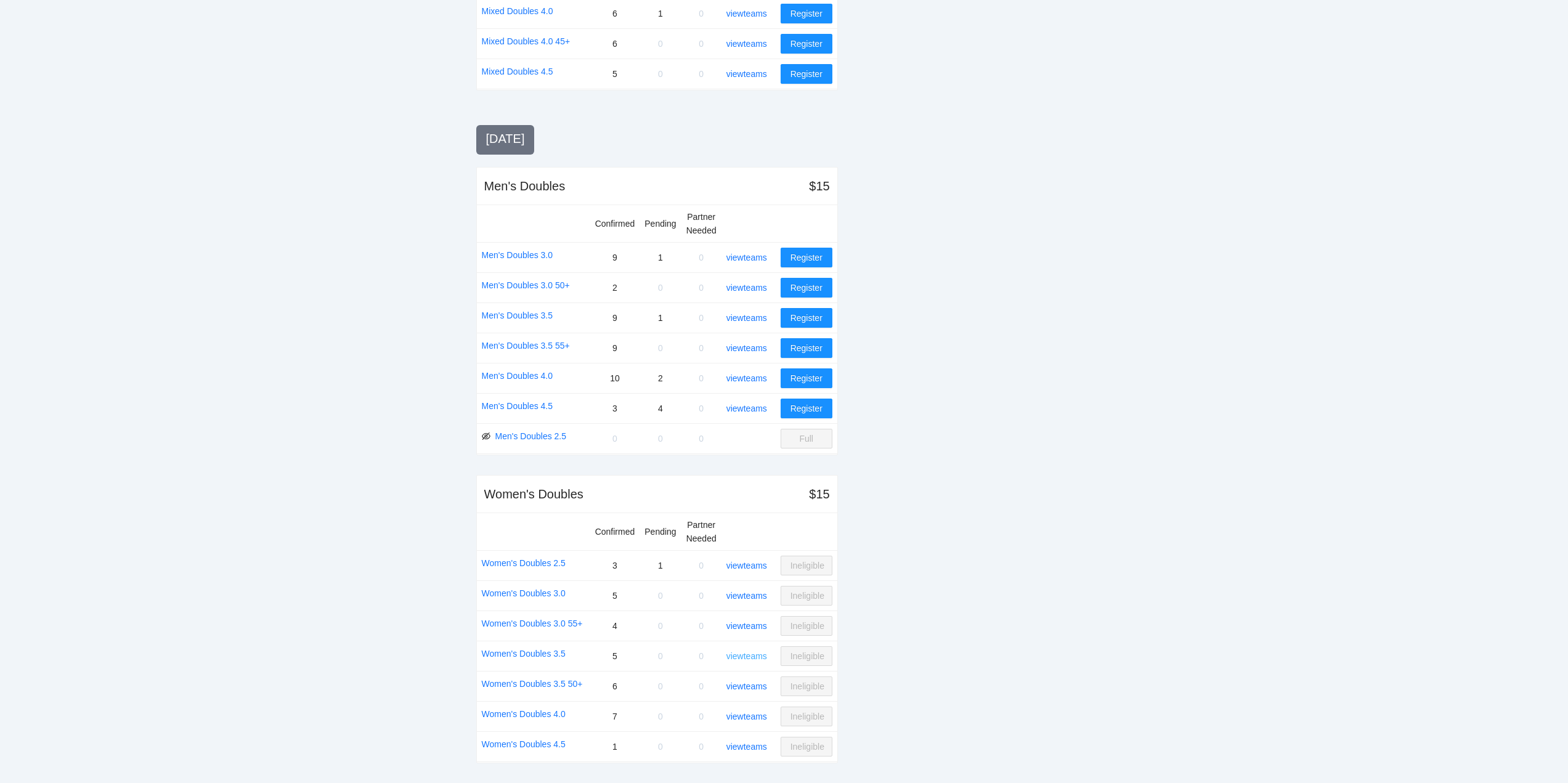
click at [750, 658] on link "view teams" at bounding box center [746, 656] width 41 height 10
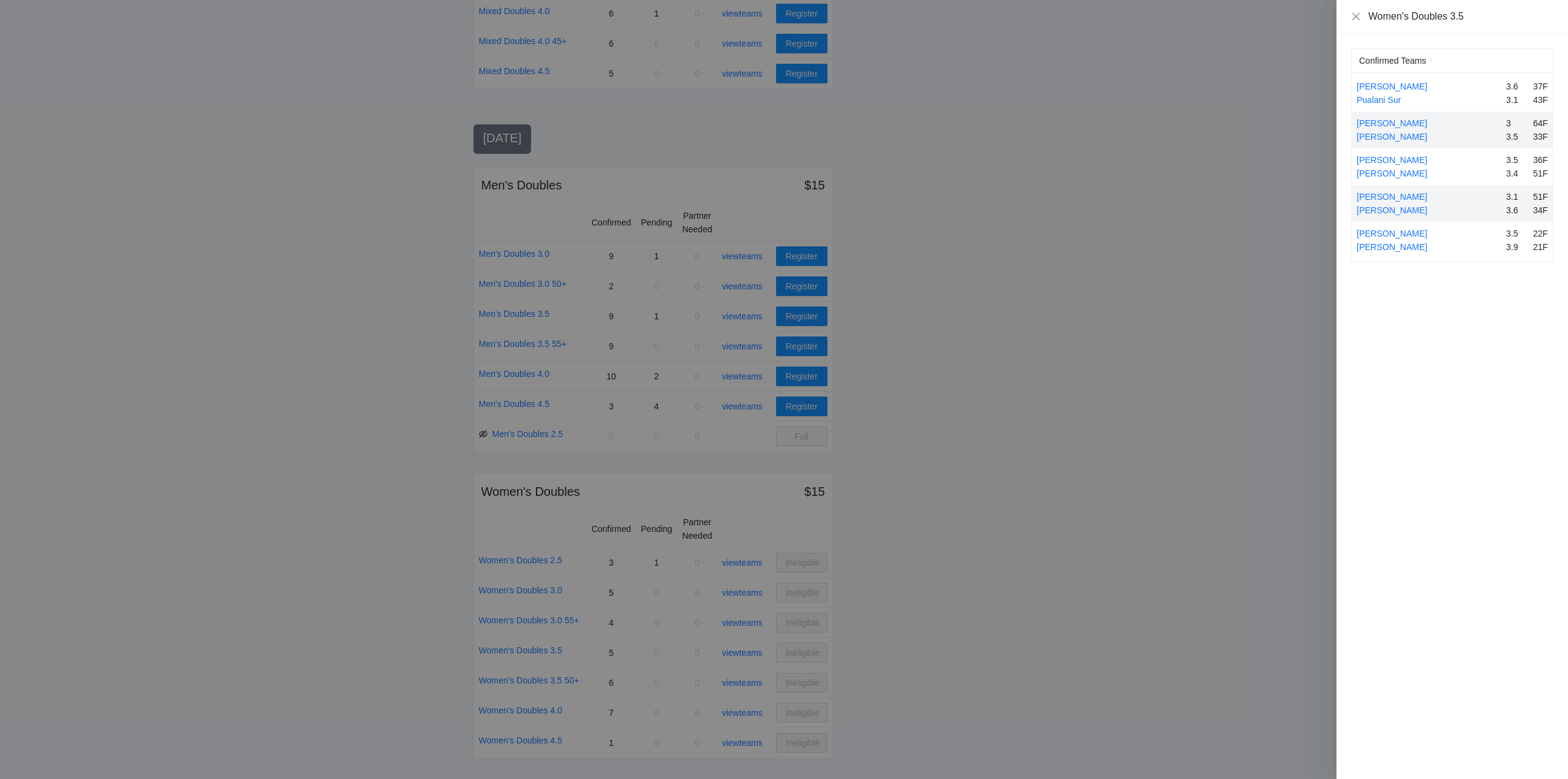
click at [746, 655] on div at bounding box center [784, 389] width 1568 height 779
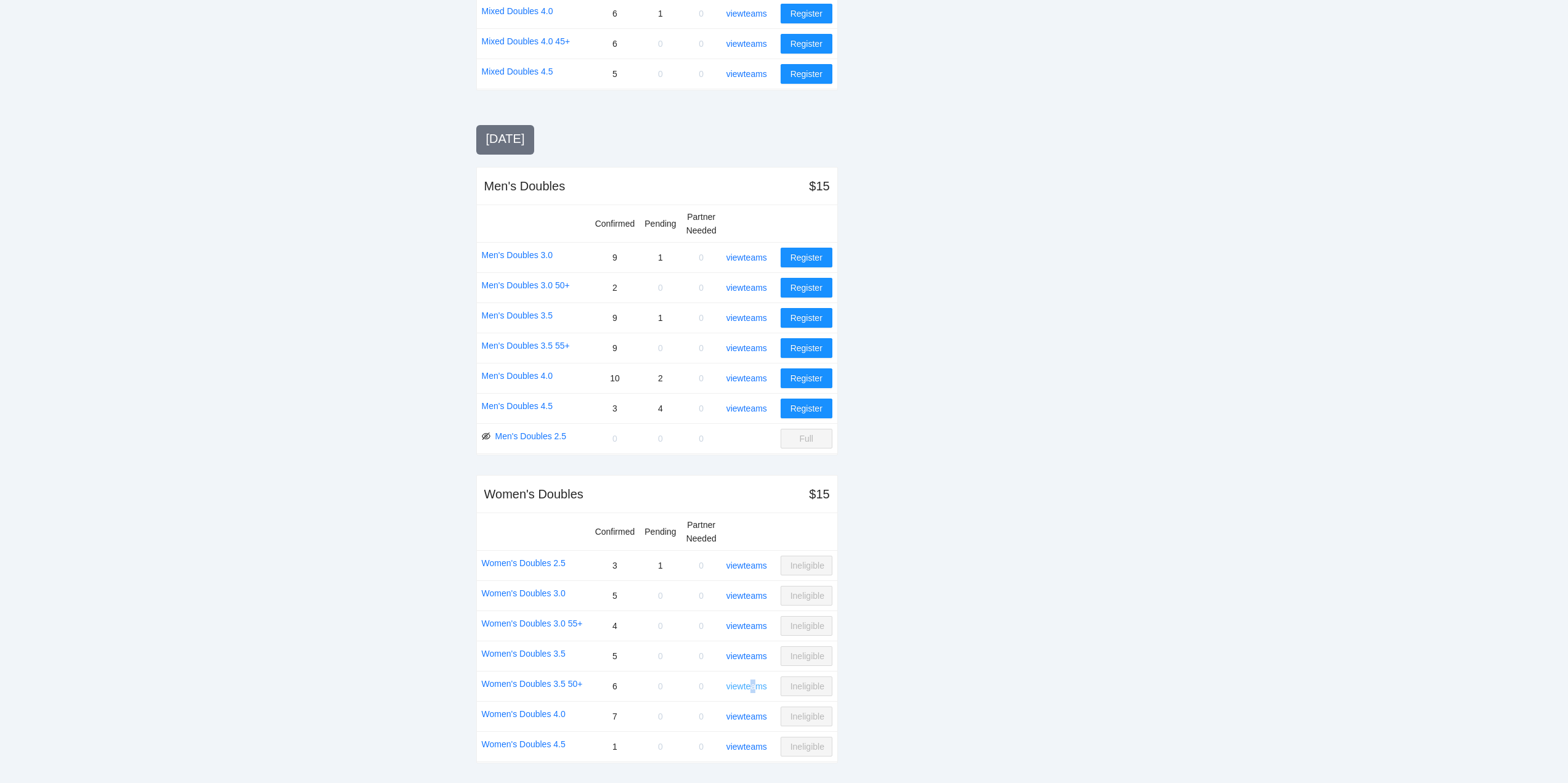
click at [756, 684] on link "view teams" at bounding box center [746, 686] width 41 height 10
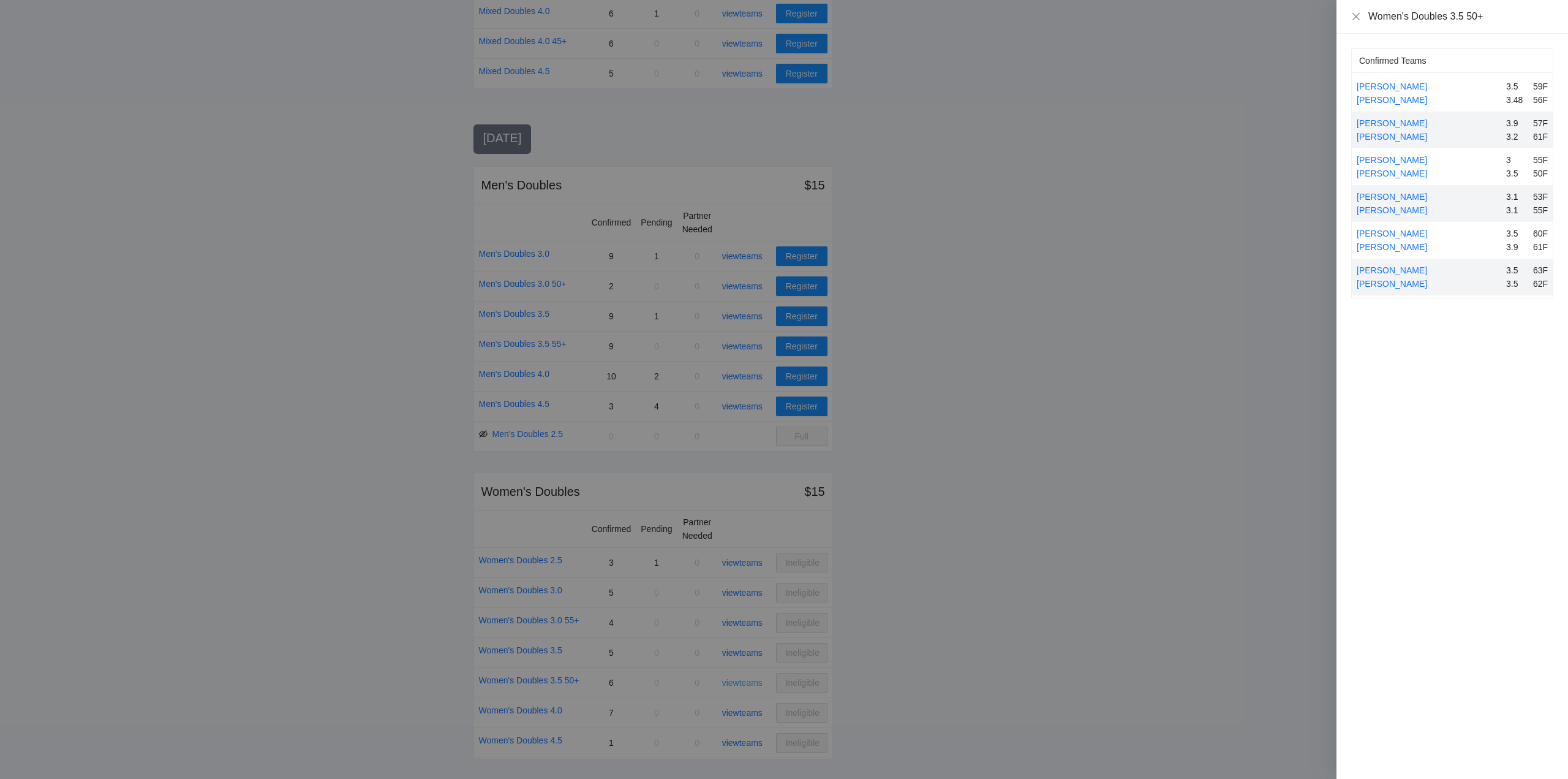
click at [751, 681] on div at bounding box center [784, 389] width 1568 height 779
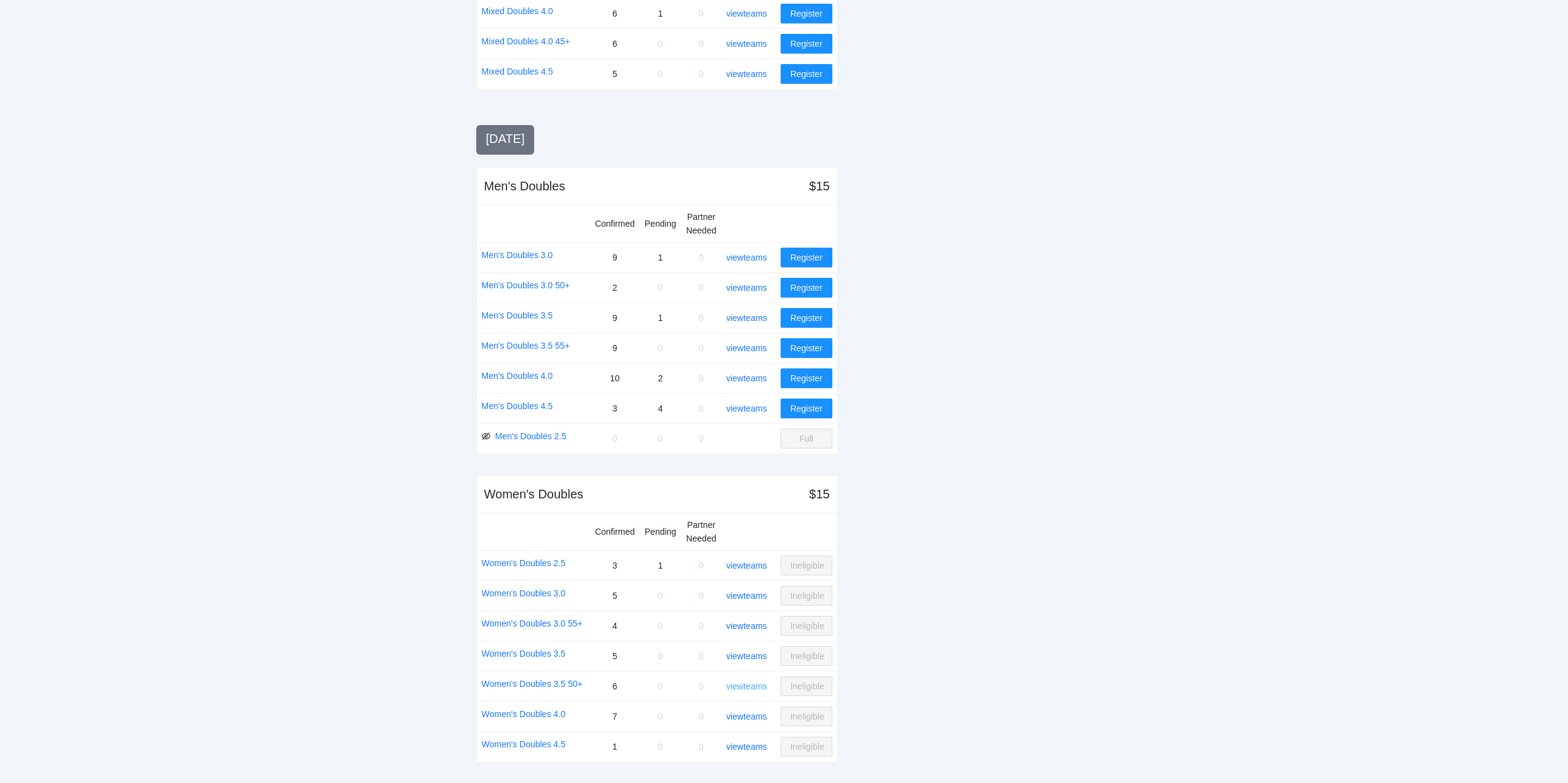
click at [756, 684] on link "view teams" at bounding box center [746, 686] width 41 height 10
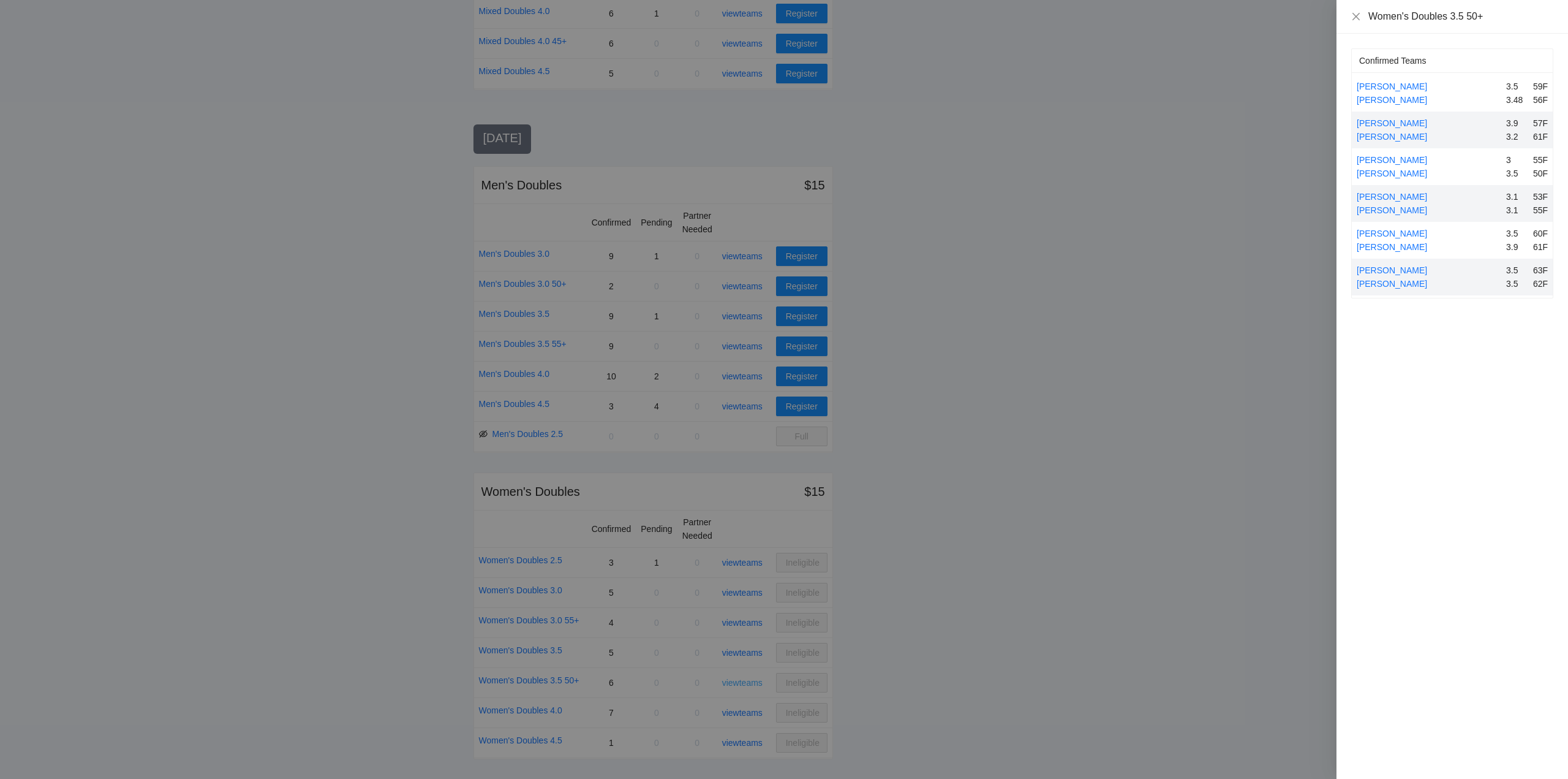
click at [751, 681] on div at bounding box center [784, 389] width 1568 height 779
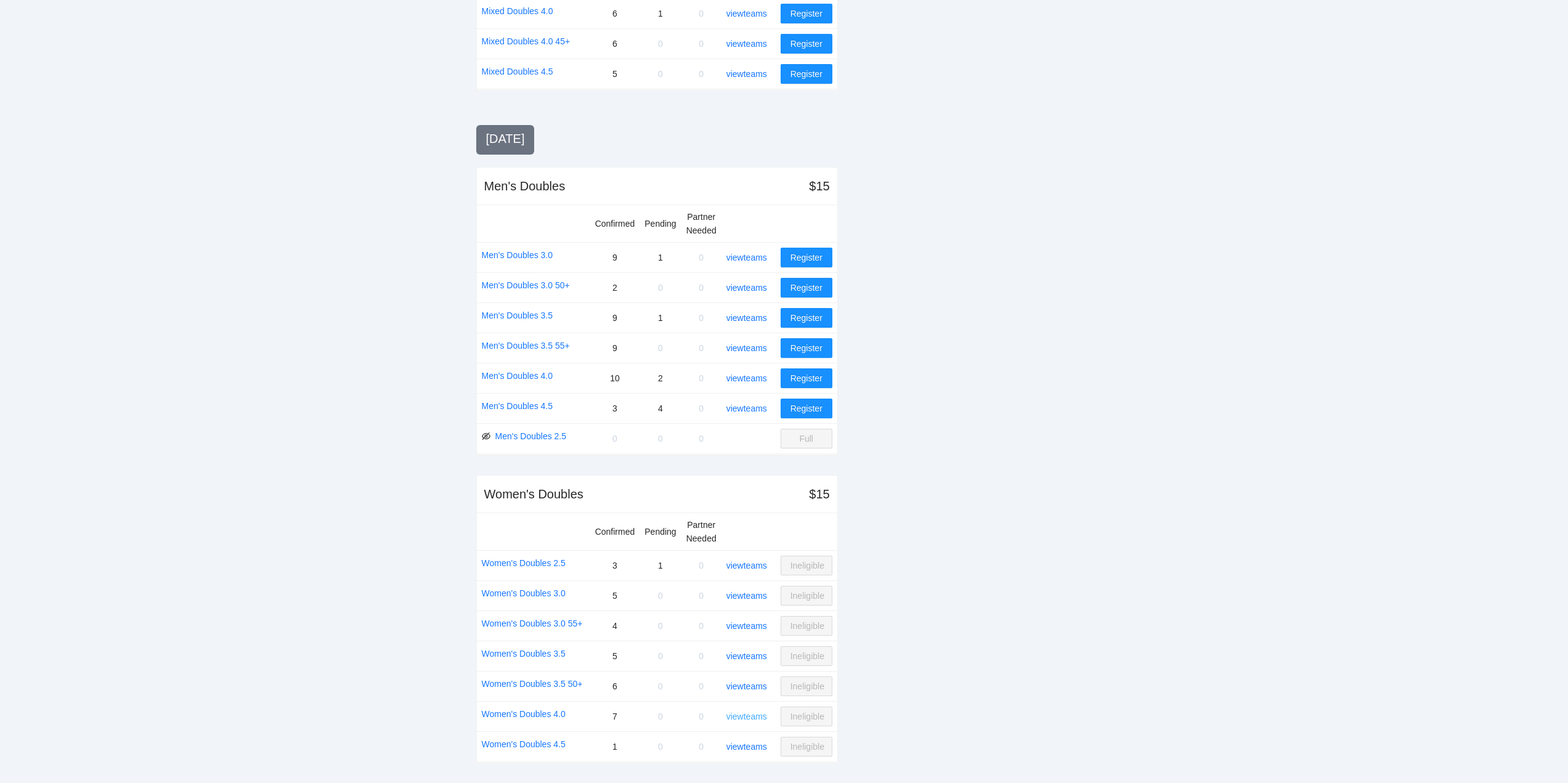
click at [756, 718] on link "view teams" at bounding box center [746, 716] width 41 height 10
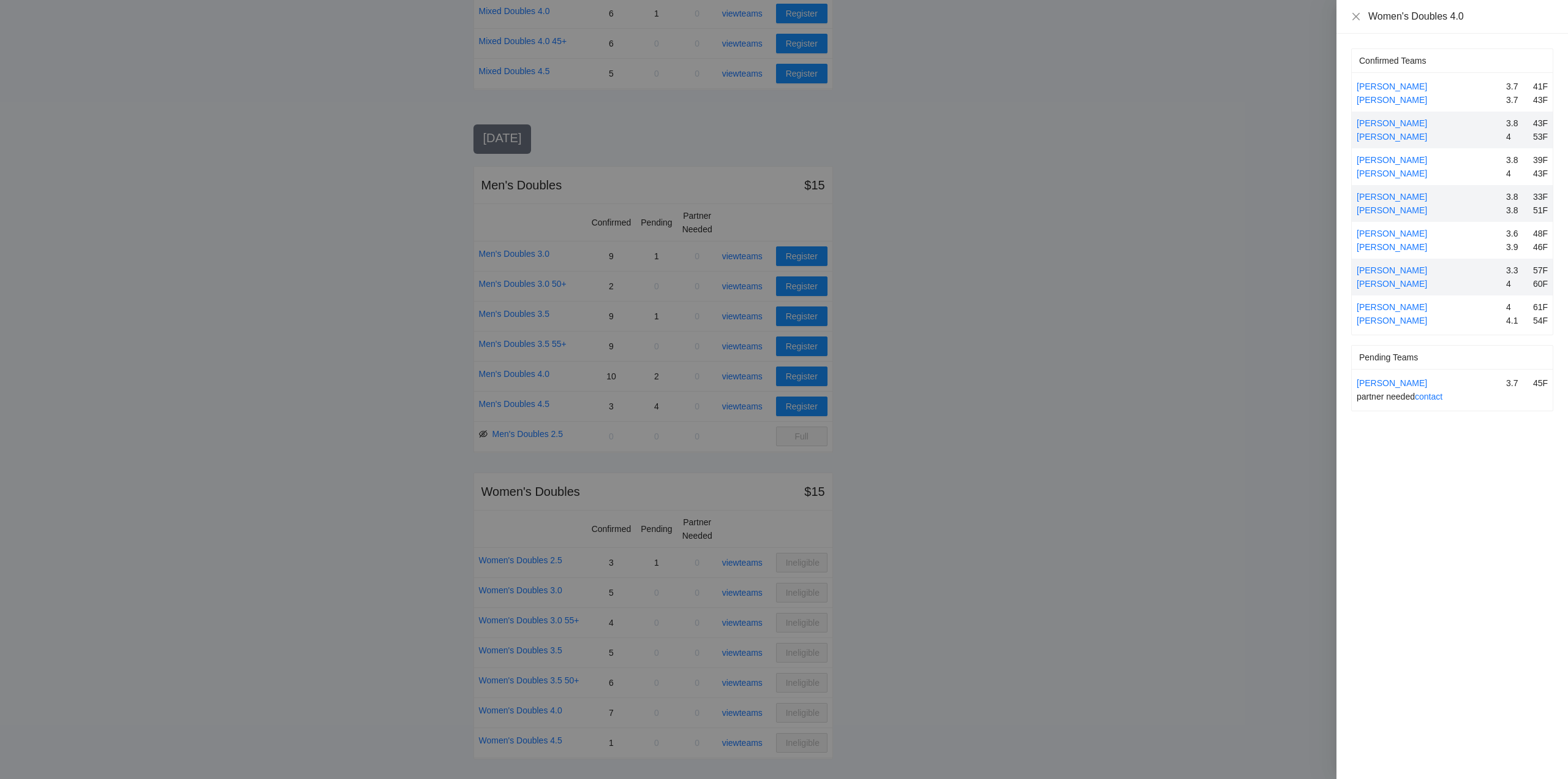
click at [744, 710] on div at bounding box center [784, 389] width 1568 height 779
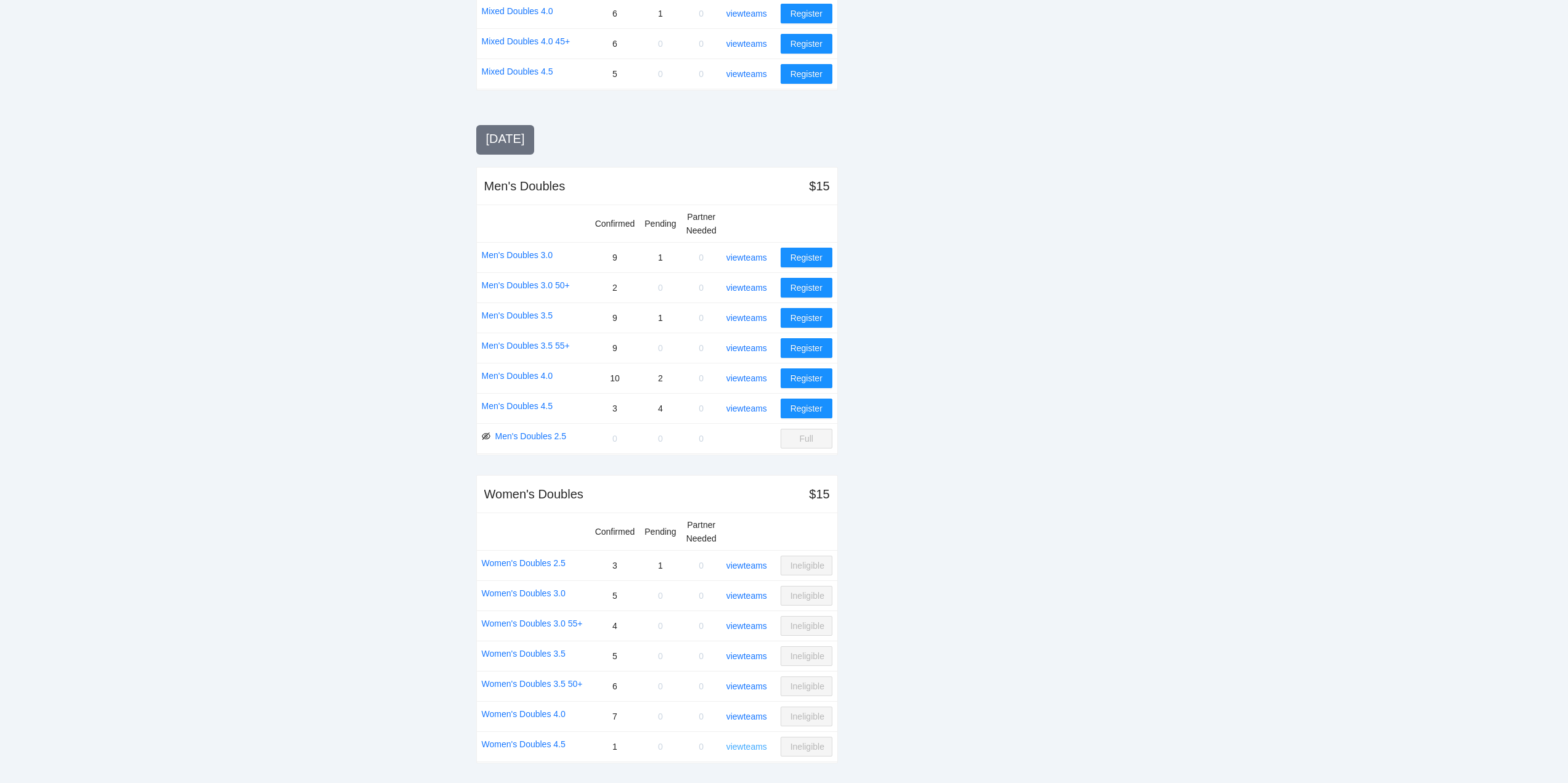
click at [753, 746] on link "view teams" at bounding box center [746, 746] width 41 height 10
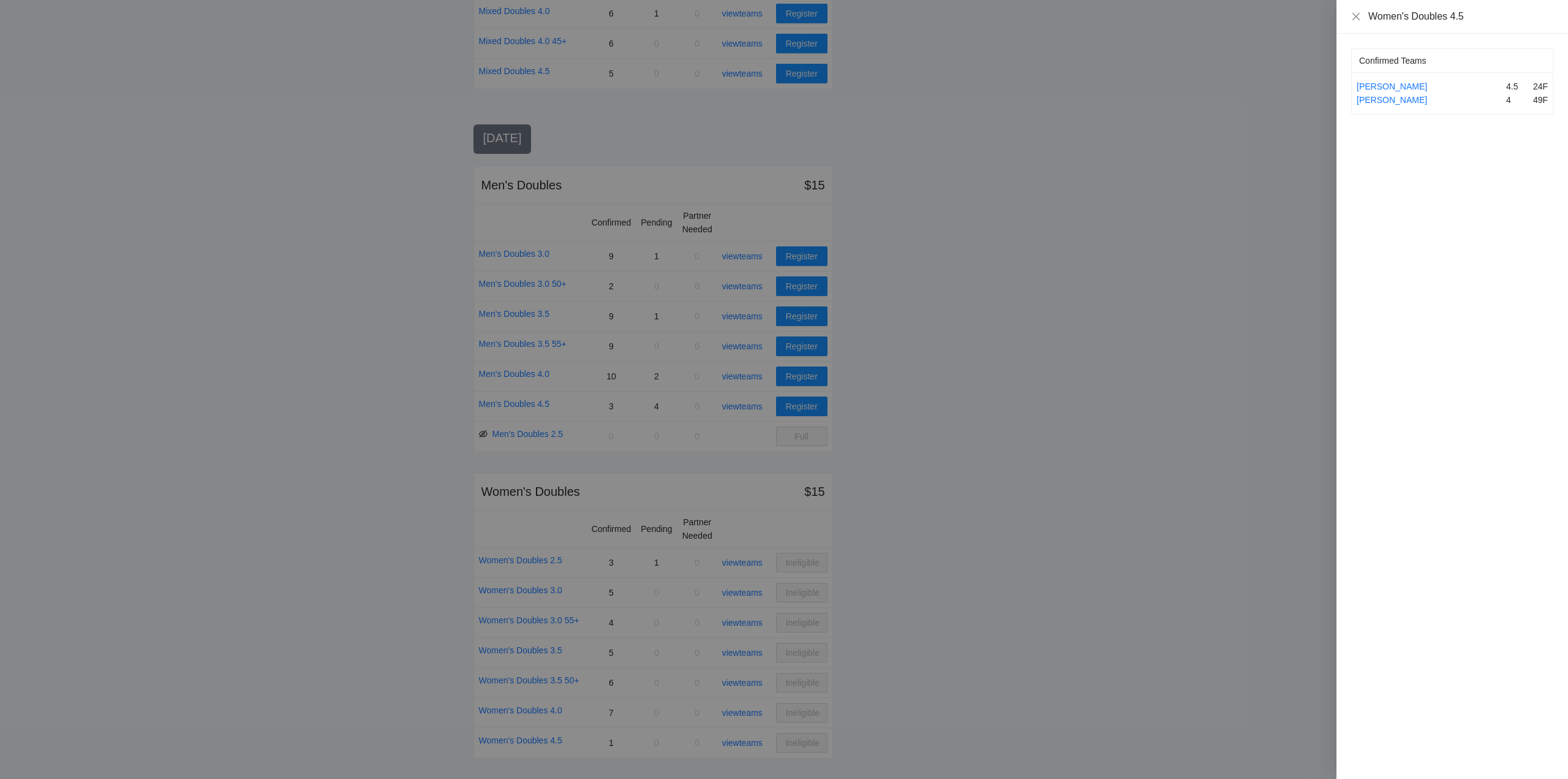
click at [750, 742] on div at bounding box center [784, 389] width 1568 height 779
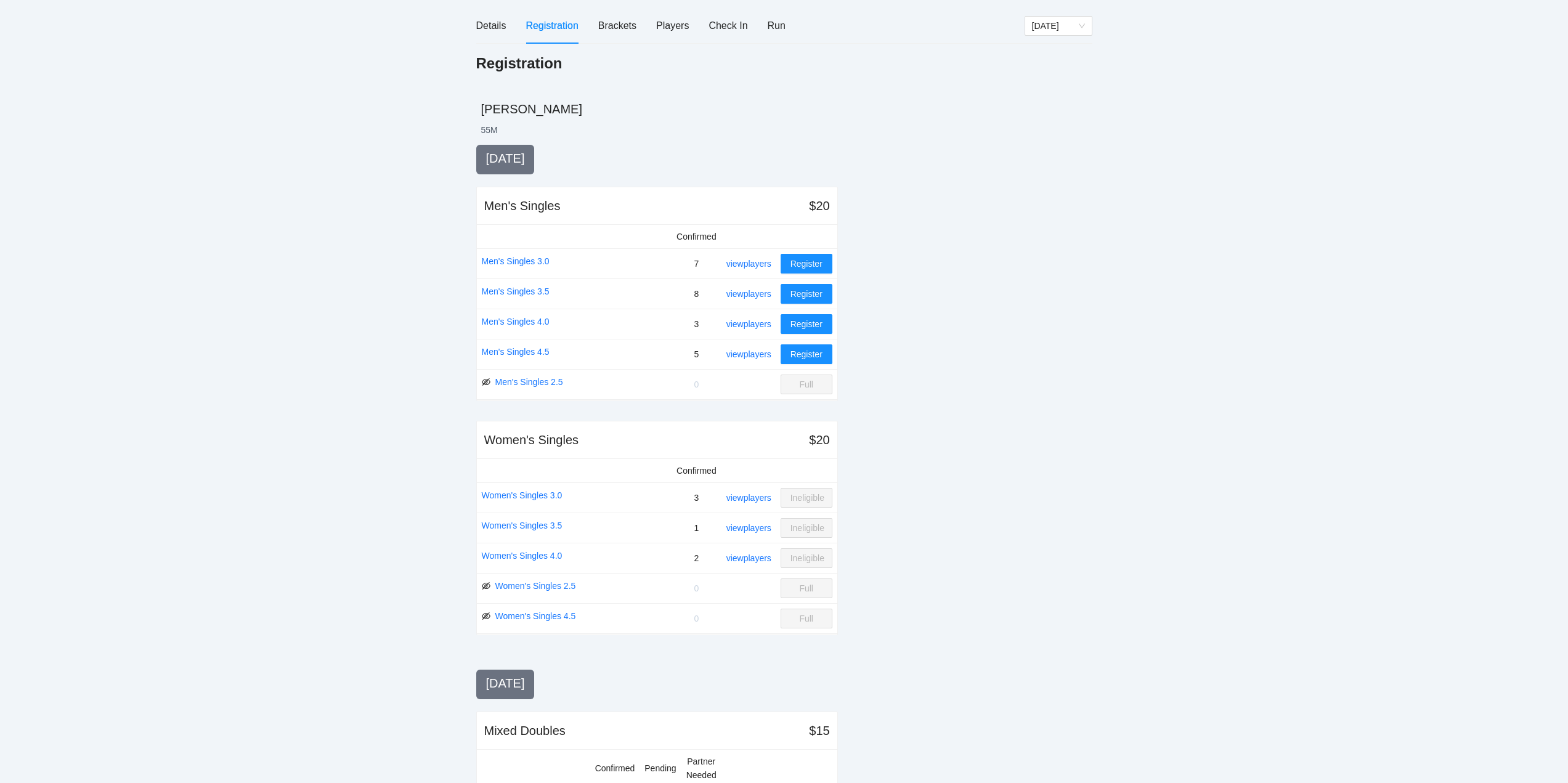
scroll to position [0, 0]
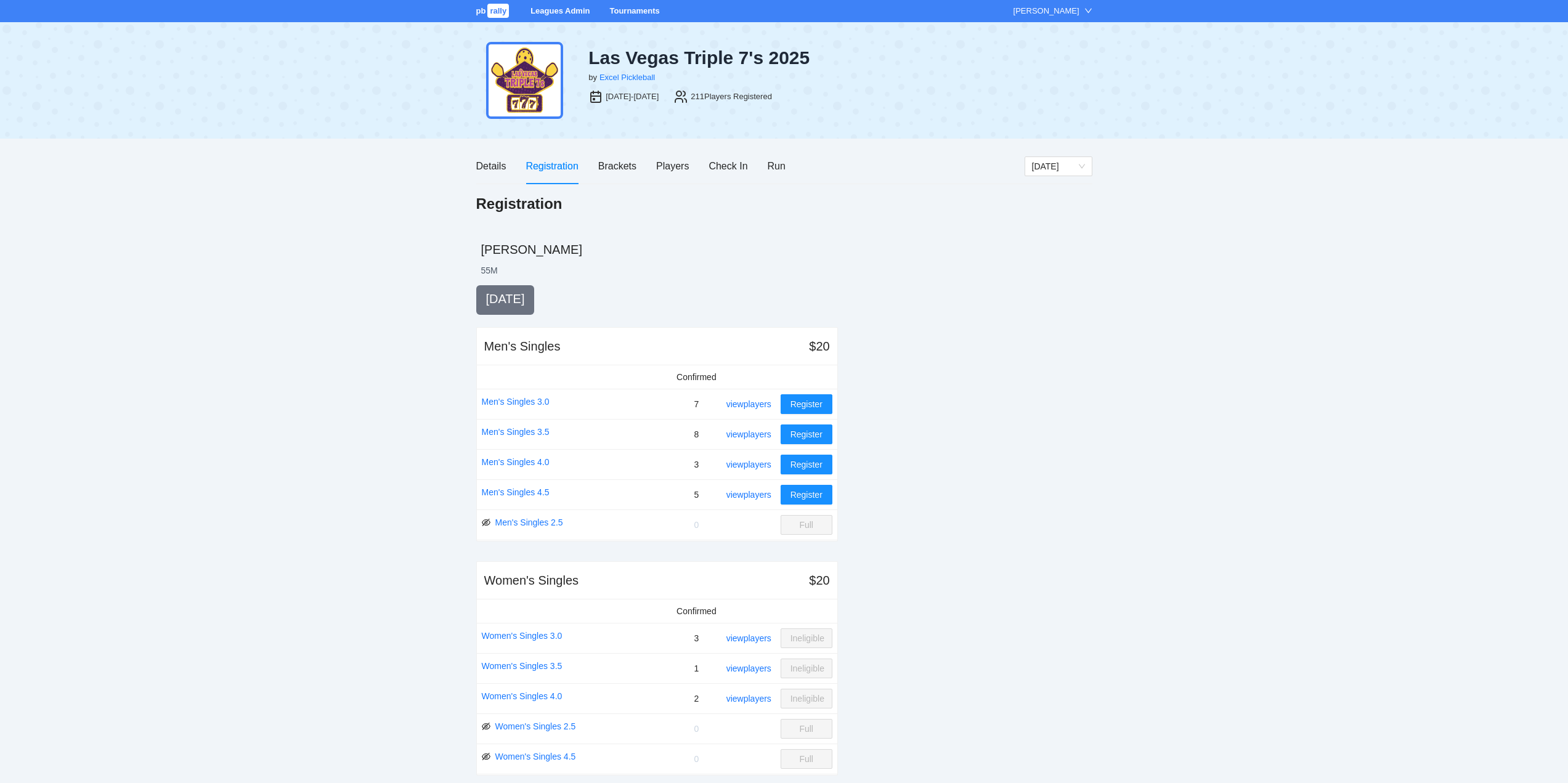
click at [634, 9] on link "Tournaments" at bounding box center [634, 11] width 50 height 9
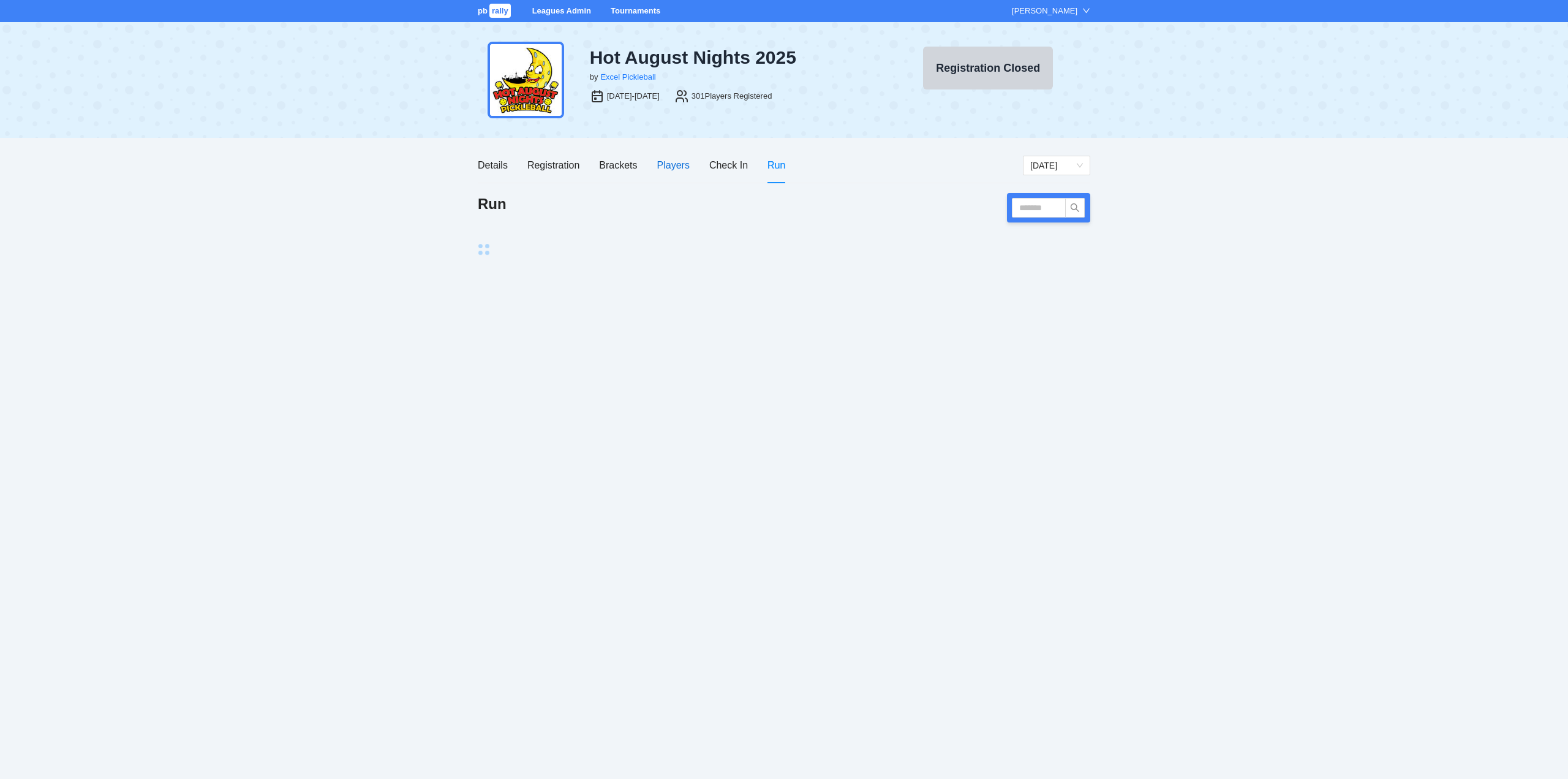
click at [670, 163] on div "Players" at bounding box center [673, 165] width 33 height 15
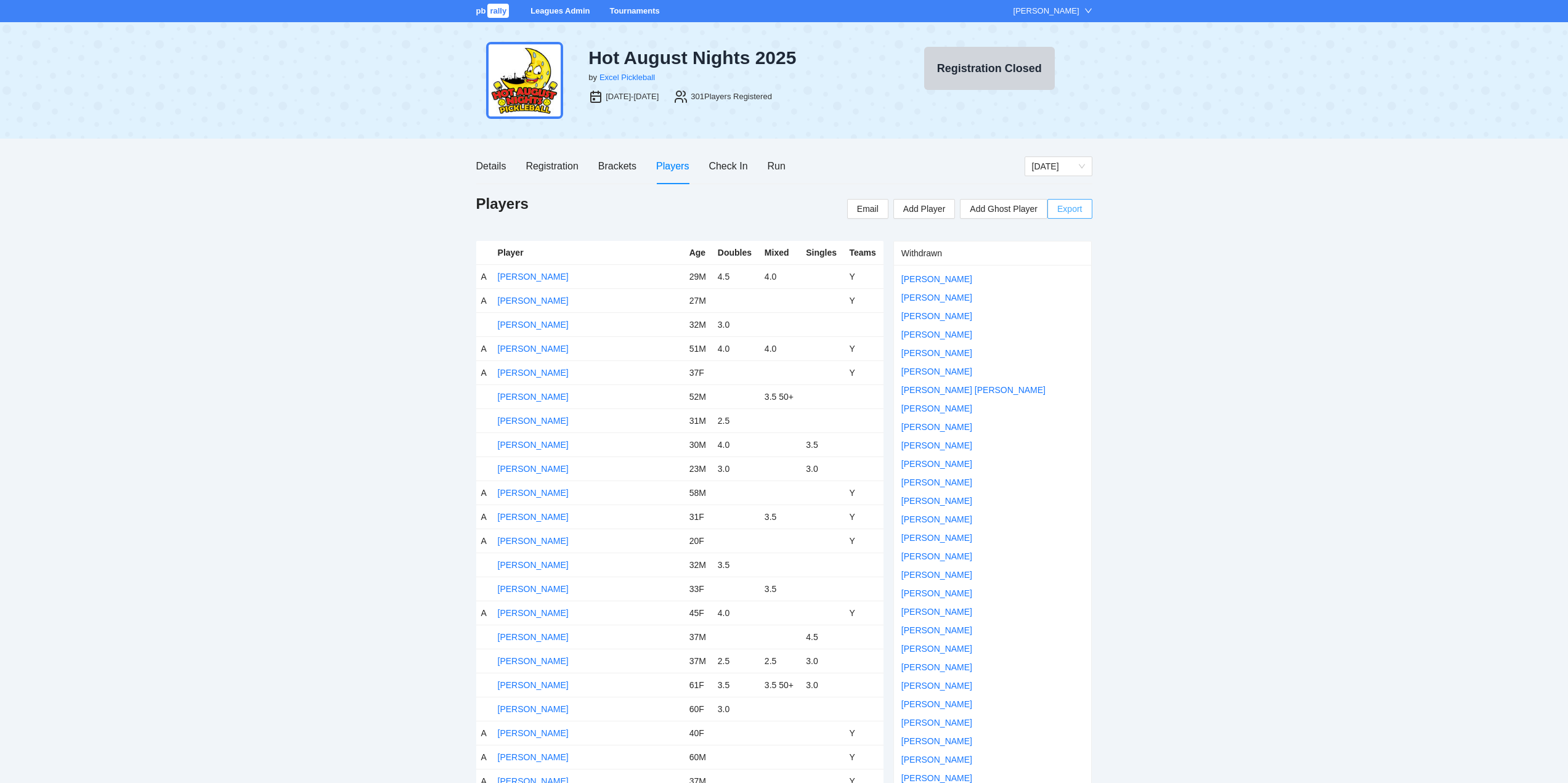
click at [1071, 208] on span "Export" at bounding box center [1069, 209] width 25 height 18
